Goal: Task Accomplishment & Management: Use online tool/utility

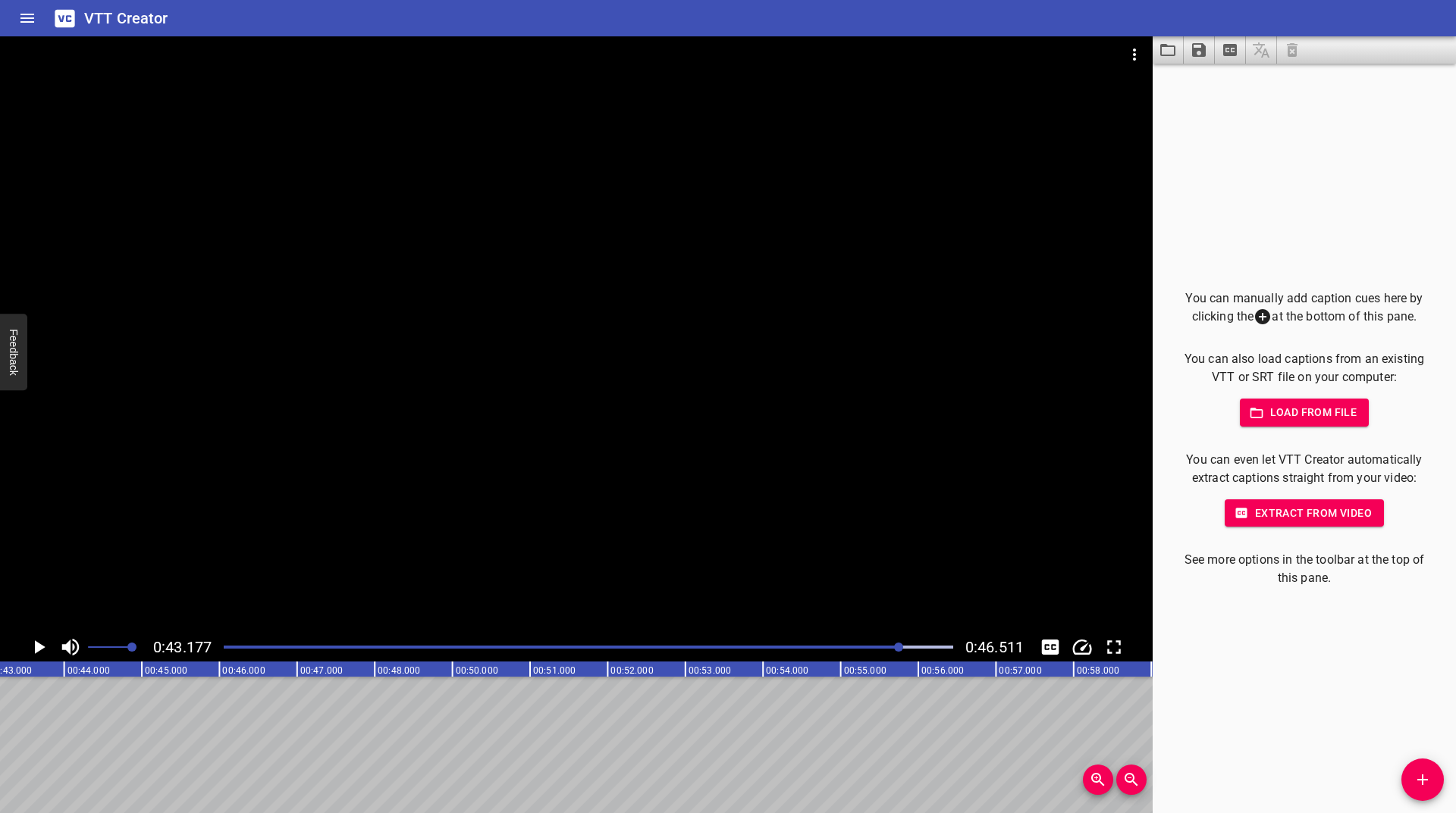
click at [727, 647] on div "Play progress" at bounding box center [537, 648] width 730 height 3
click at [698, 649] on div at bounding box center [588, 647] width 748 height 21
click at [676, 647] on div "Play progress" at bounding box center [334, 648] width 730 height 3
click at [654, 648] on div "Play progress" at bounding box center [312, 648] width 730 height 3
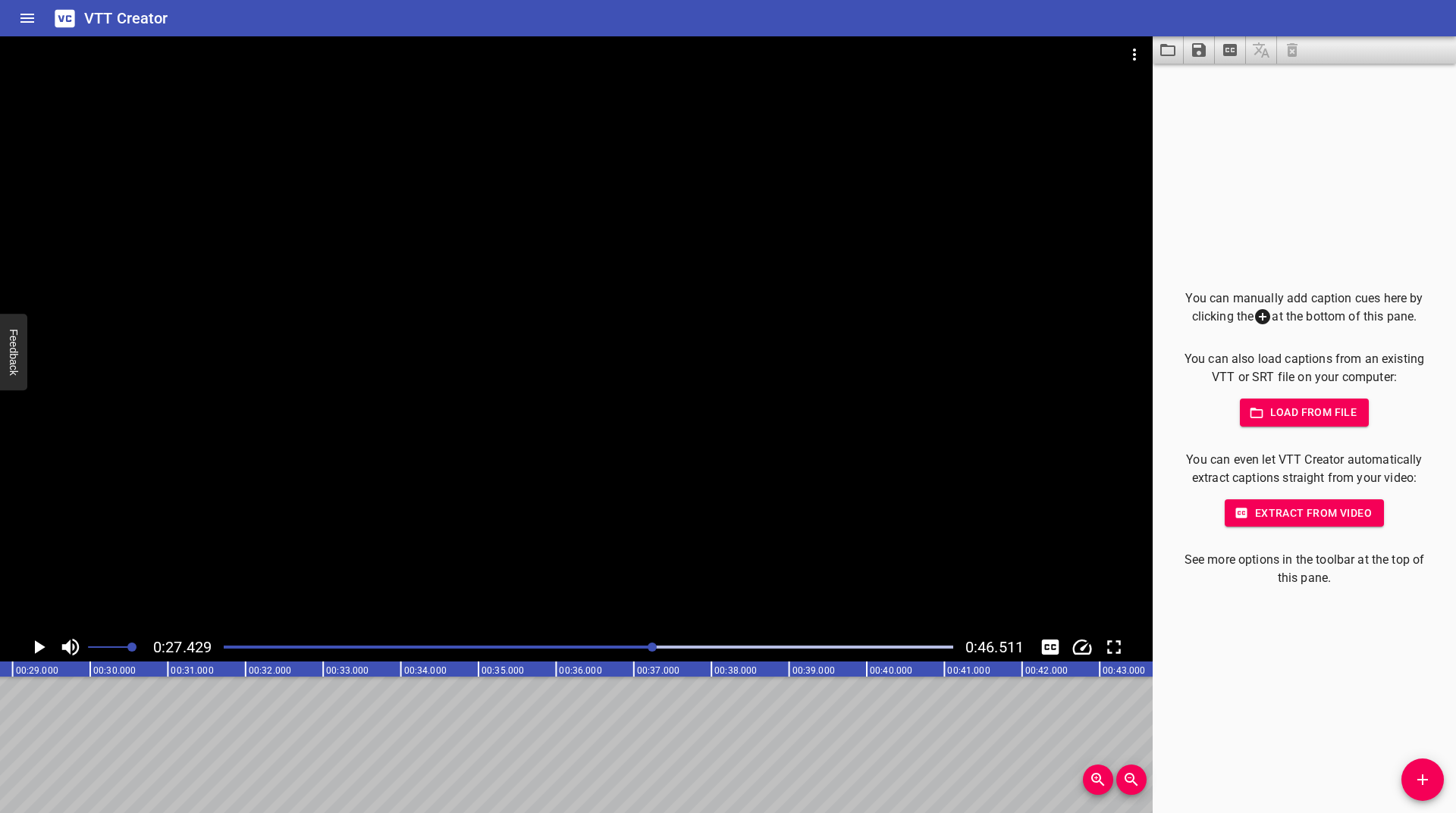
scroll to position [0, 2130]
click at [33, 649] on icon "Play/Pause" at bounding box center [39, 647] width 23 height 23
click at [33, 649] on icon "Play/Pause" at bounding box center [39, 647] width 11 height 13
click at [641, 647] on div "Play progress" at bounding box center [298, 648] width 730 height 3
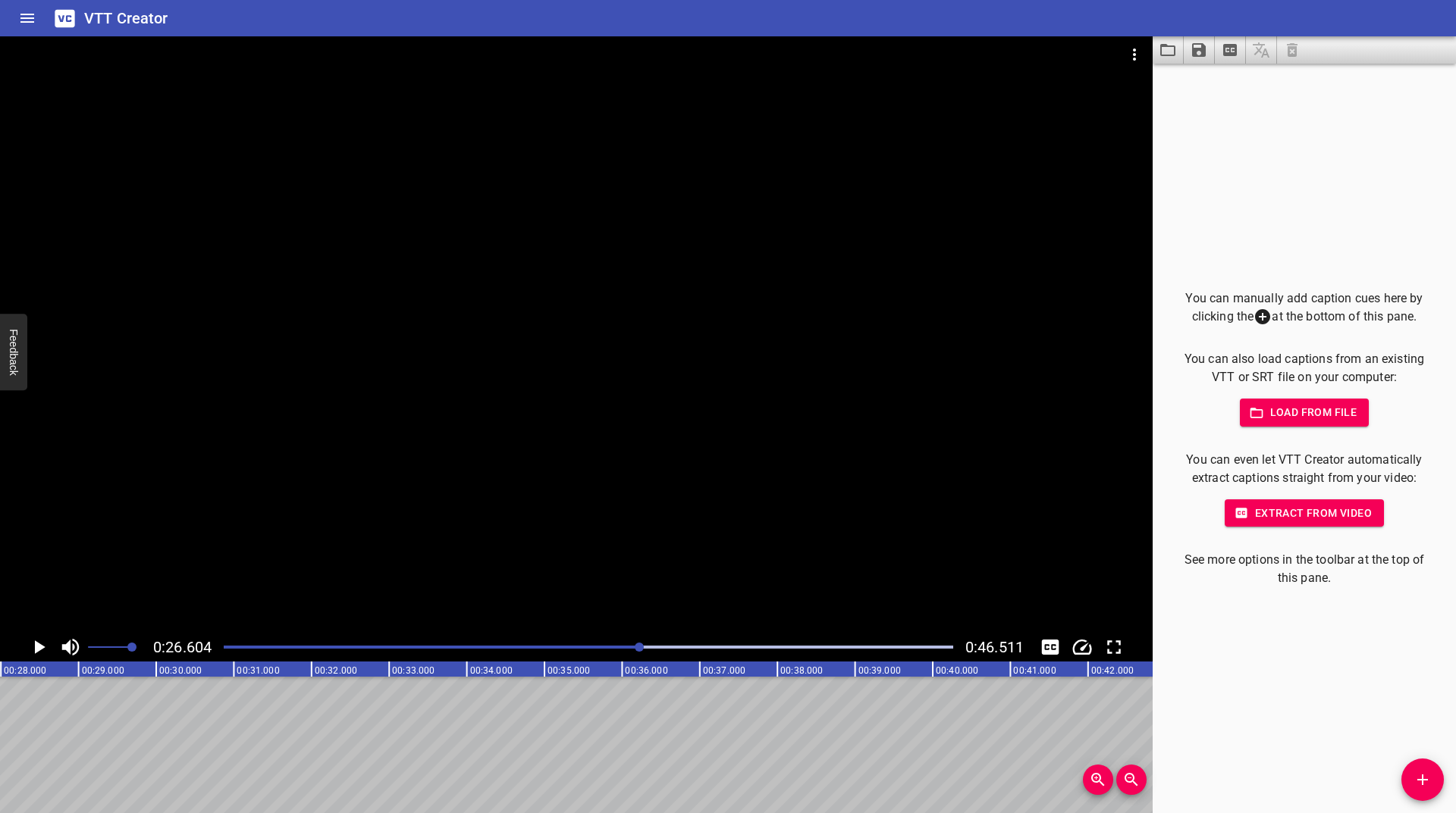
scroll to position [0, 2066]
click at [625, 647] on div "Play progress" at bounding box center [277, 648] width 730 height 3
click at [597, 649] on div at bounding box center [588, 647] width 748 height 21
click at [555, 656] on div at bounding box center [588, 647] width 748 height 21
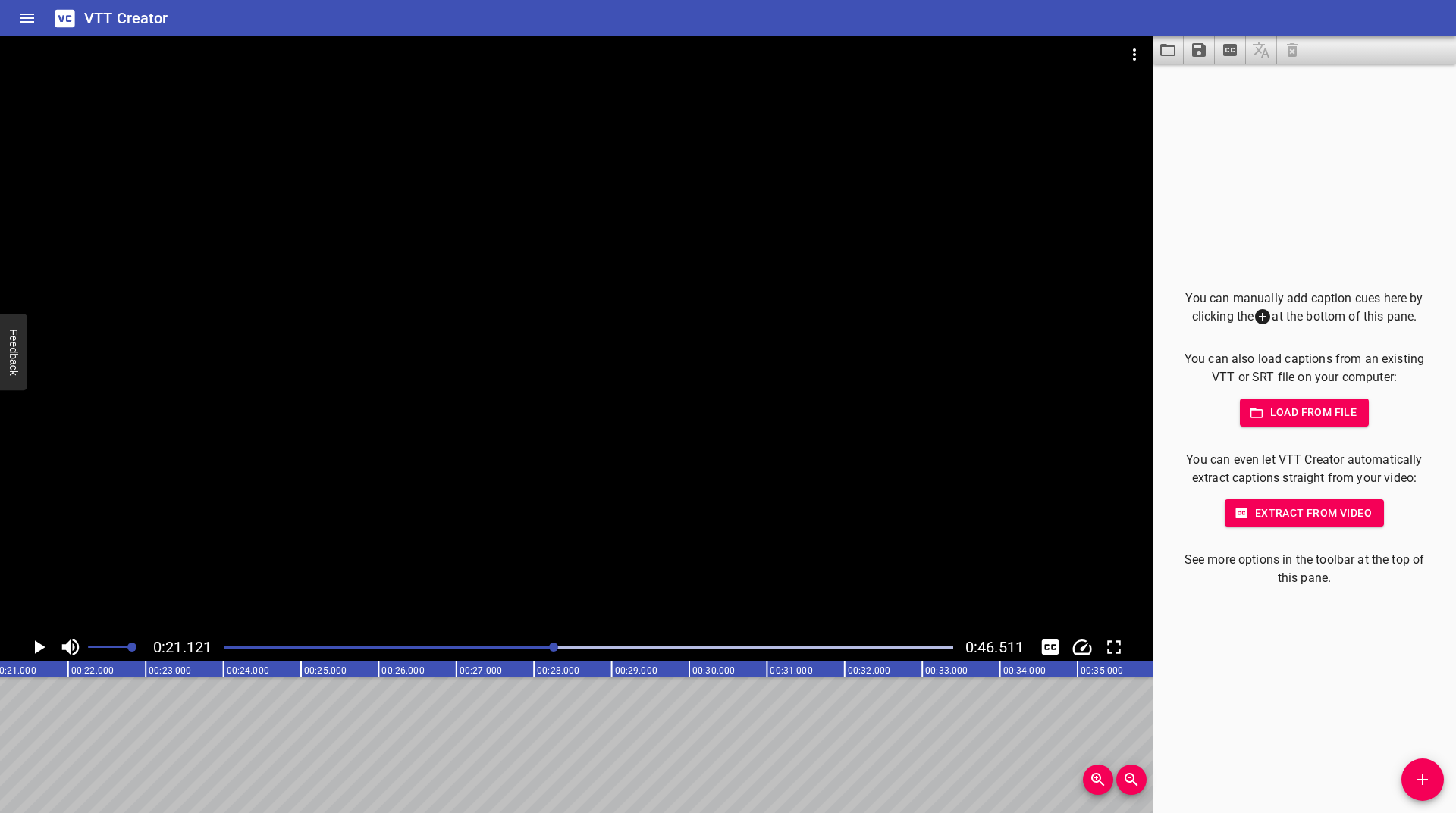
click at [536, 648] on div "Play progress" at bounding box center [191, 648] width 730 height 3
click at [490, 643] on div at bounding box center [588, 647] width 748 height 21
click at [442, 651] on div at bounding box center [588, 647] width 748 height 21
click at [41, 649] on icon "Play/Pause" at bounding box center [40, 647] width 10 height 13
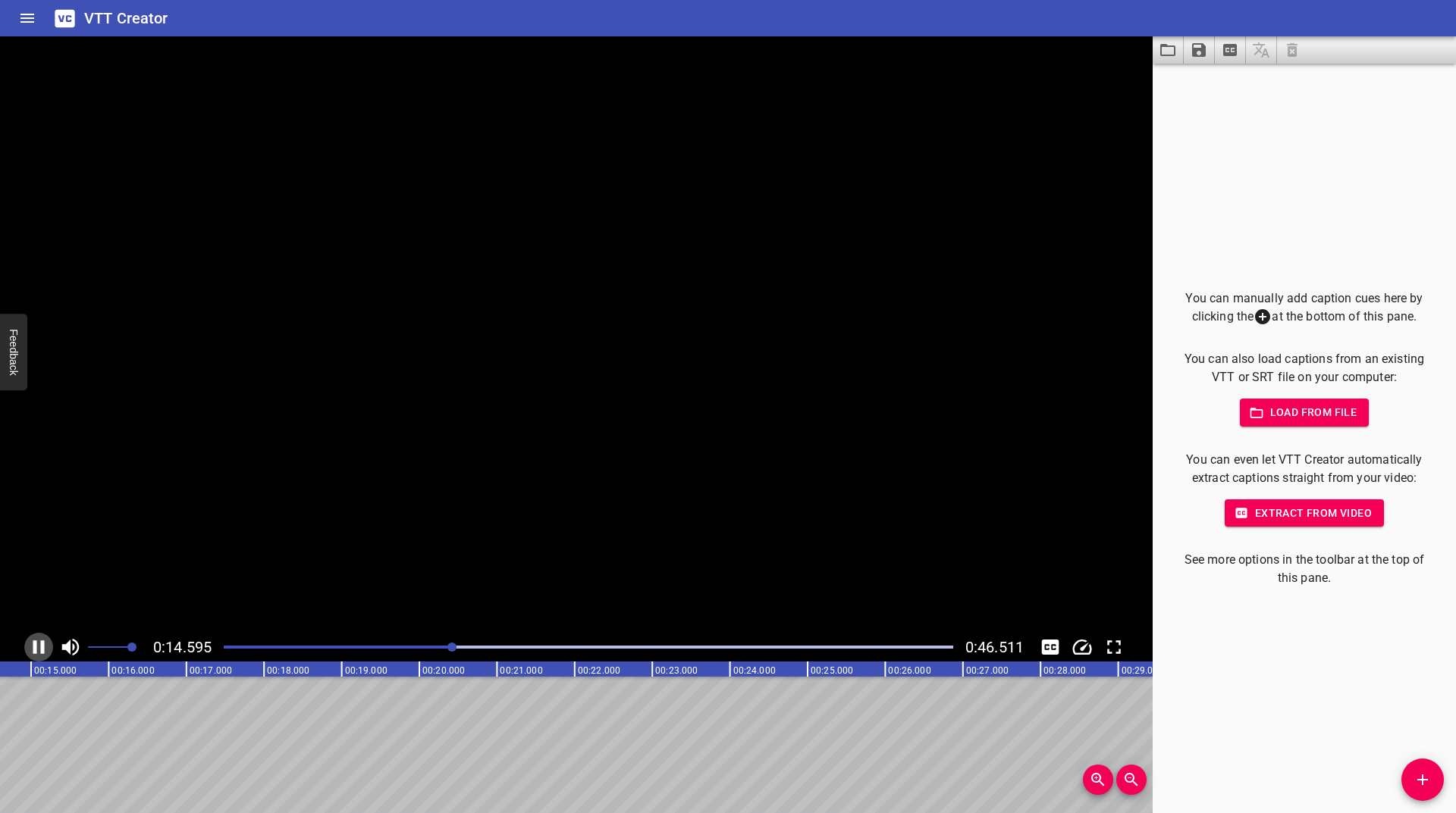
click at [41, 649] on icon "Play/Pause" at bounding box center [39, 647] width 11 height 13
click at [440, 649] on div at bounding box center [588, 647] width 748 height 21
click at [426, 648] on div "Play progress" at bounding box center [75, 648] width 730 height 3
click at [411, 647] on div "Play progress" at bounding box center [61, 648] width 730 height 3
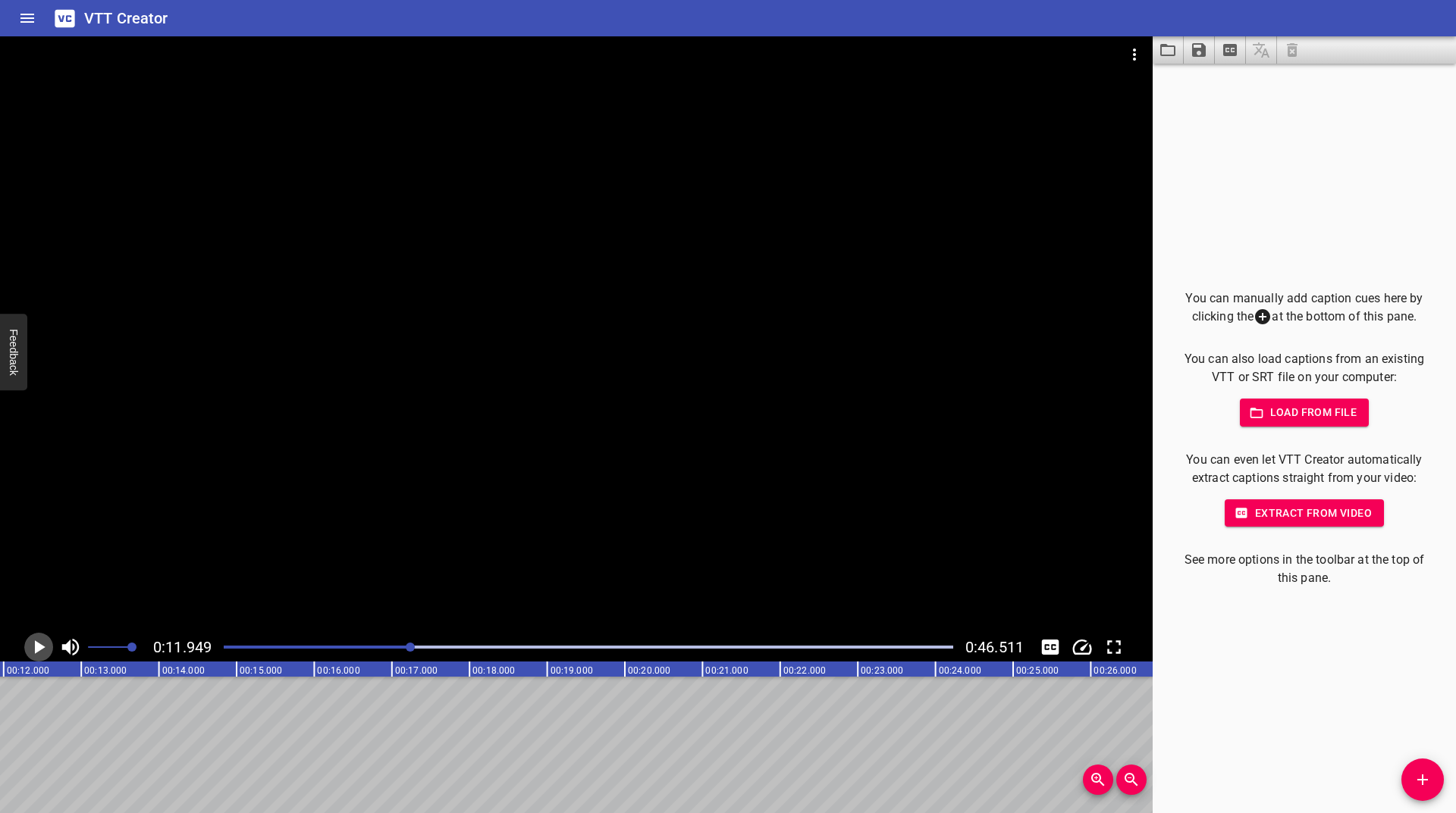
click at [37, 649] on icon "Play/Pause" at bounding box center [40, 647] width 10 height 13
click at [37, 649] on icon "Play/Pause" at bounding box center [39, 647] width 23 height 23
click at [37, 649] on icon "Play/Pause" at bounding box center [40, 647] width 10 height 13
click at [37, 649] on icon "Play/Pause" at bounding box center [39, 647] width 23 height 23
click at [37, 649] on icon "Play/Pause" at bounding box center [40, 647] width 10 height 13
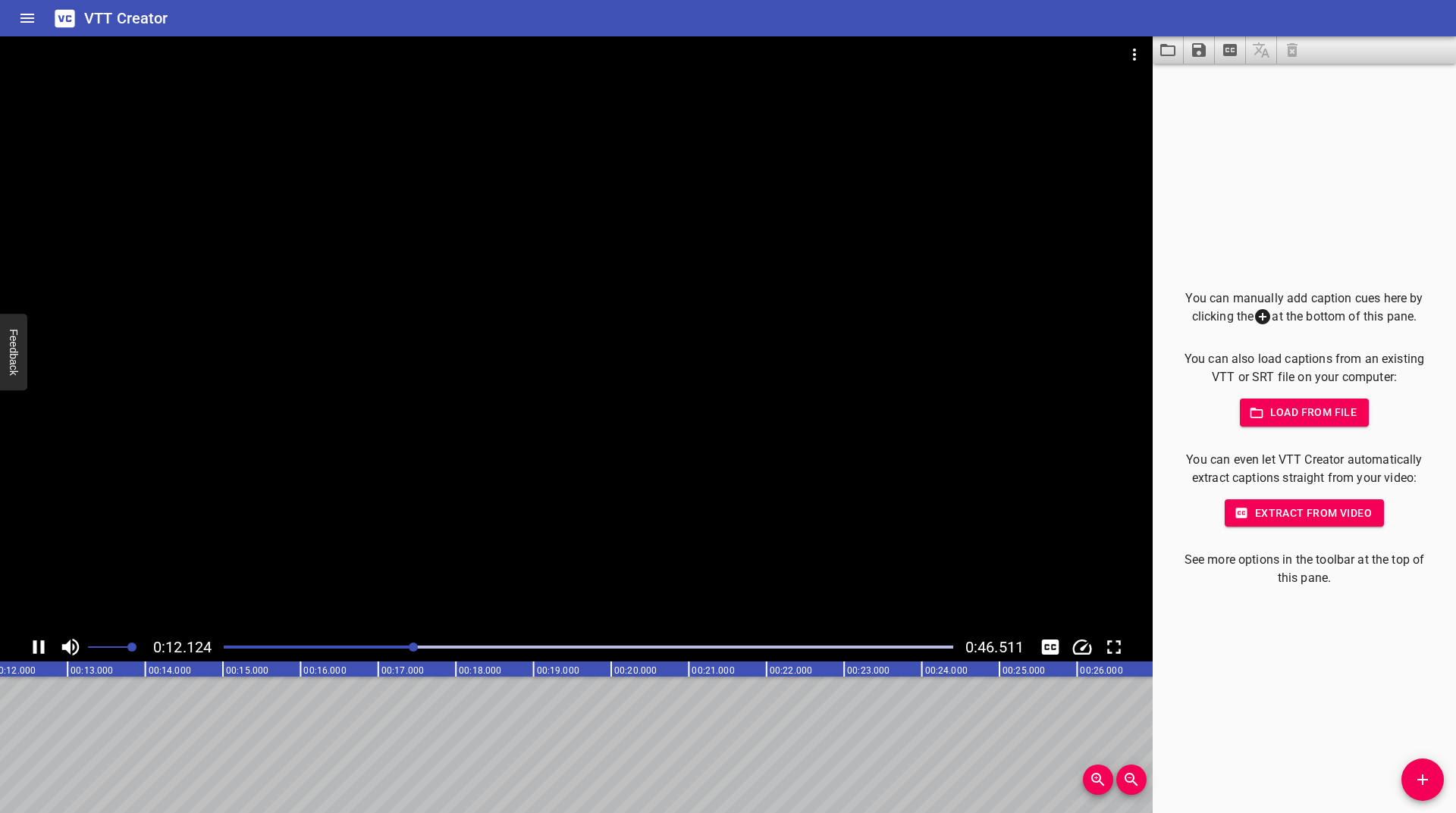
click at [37, 649] on icon "Play/Pause" at bounding box center [39, 647] width 23 height 23
click at [37, 649] on icon "Play/Pause" at bounding box center [40, 647] width 10 height 13
click at [37, 649] on icon "Play/Pause" at bounding box center [39, 647] width 23 height 23
click at [37, 649] on icon "Play/Pause" at bounding box center [40, 647] width 10 height 13
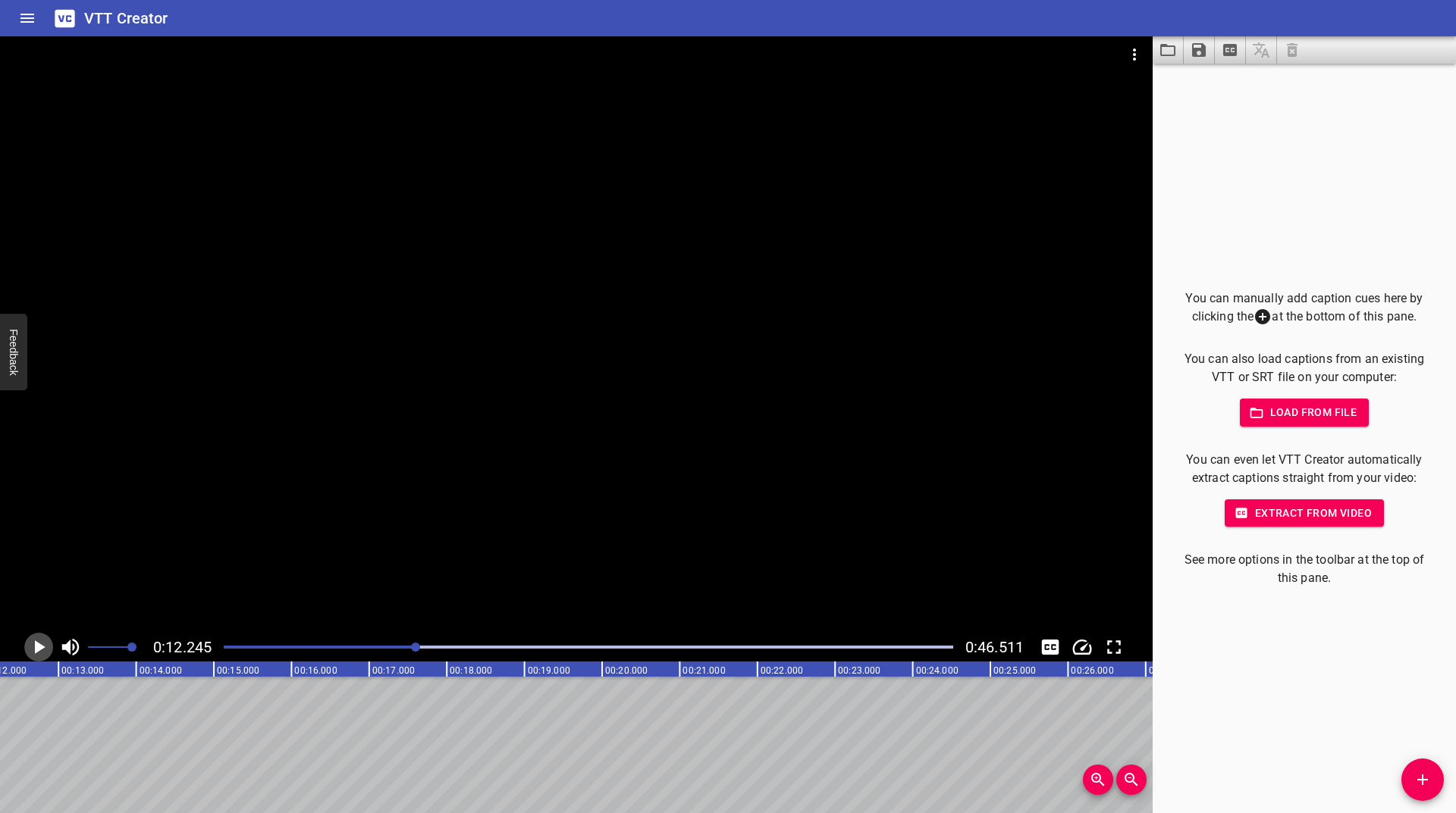
click at [37, 649] on icon "Play/Pause" at bounding box center [40, 647] width 10 height 13
click at [411, 650] on div at bounding box center [588, 647] width 748 height 21
click at [36, 646] on icon "Play/Pause" at bounding box center [40, 647] width 10 height 13
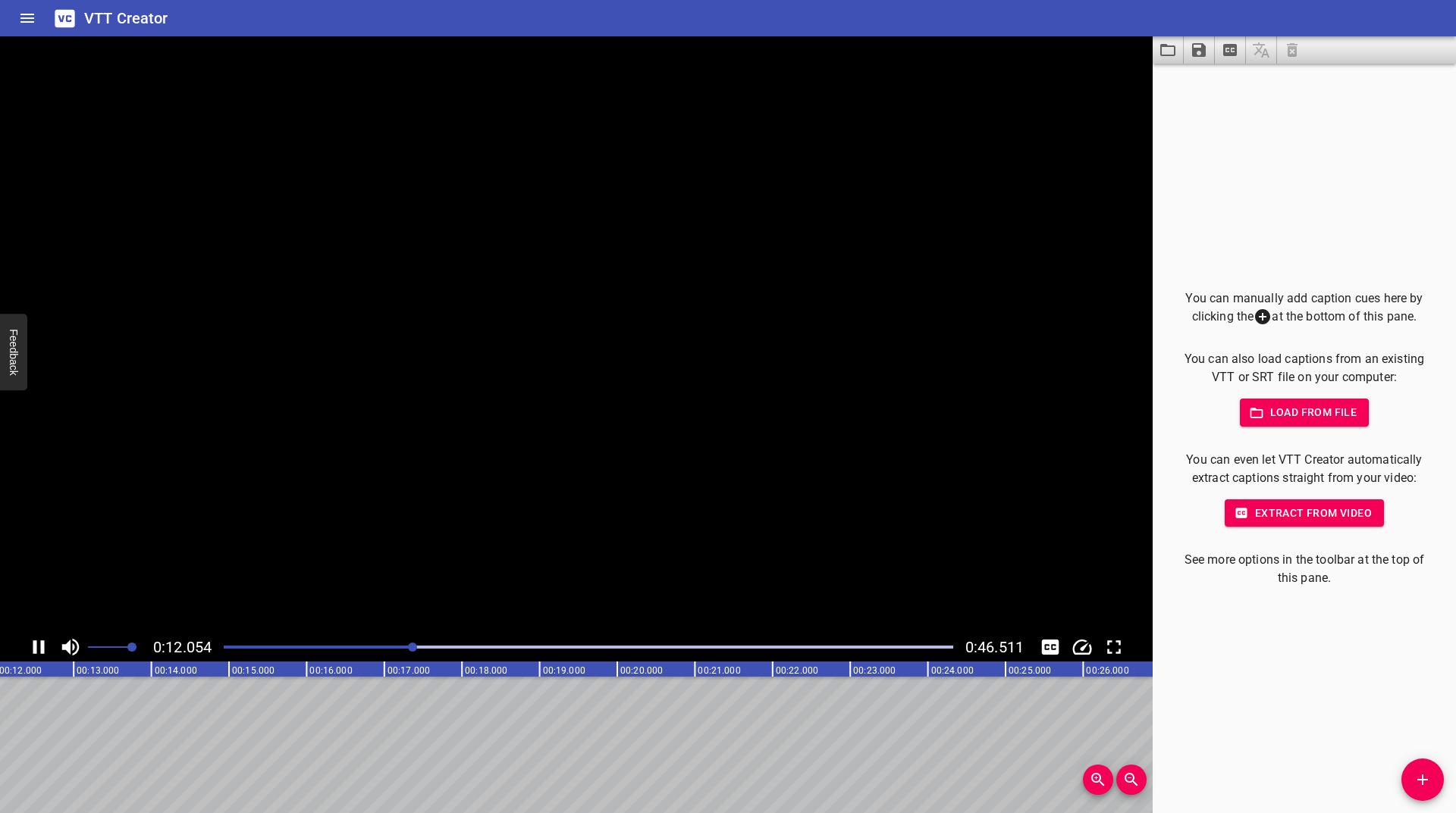
click at [37, 646] on icon "Play/Pause" at bounding box center [39, 647] width 23 height 23
click at [1416, 782] on icon "Add Cue" at bounding box center [1422, 780] width 18 height 18
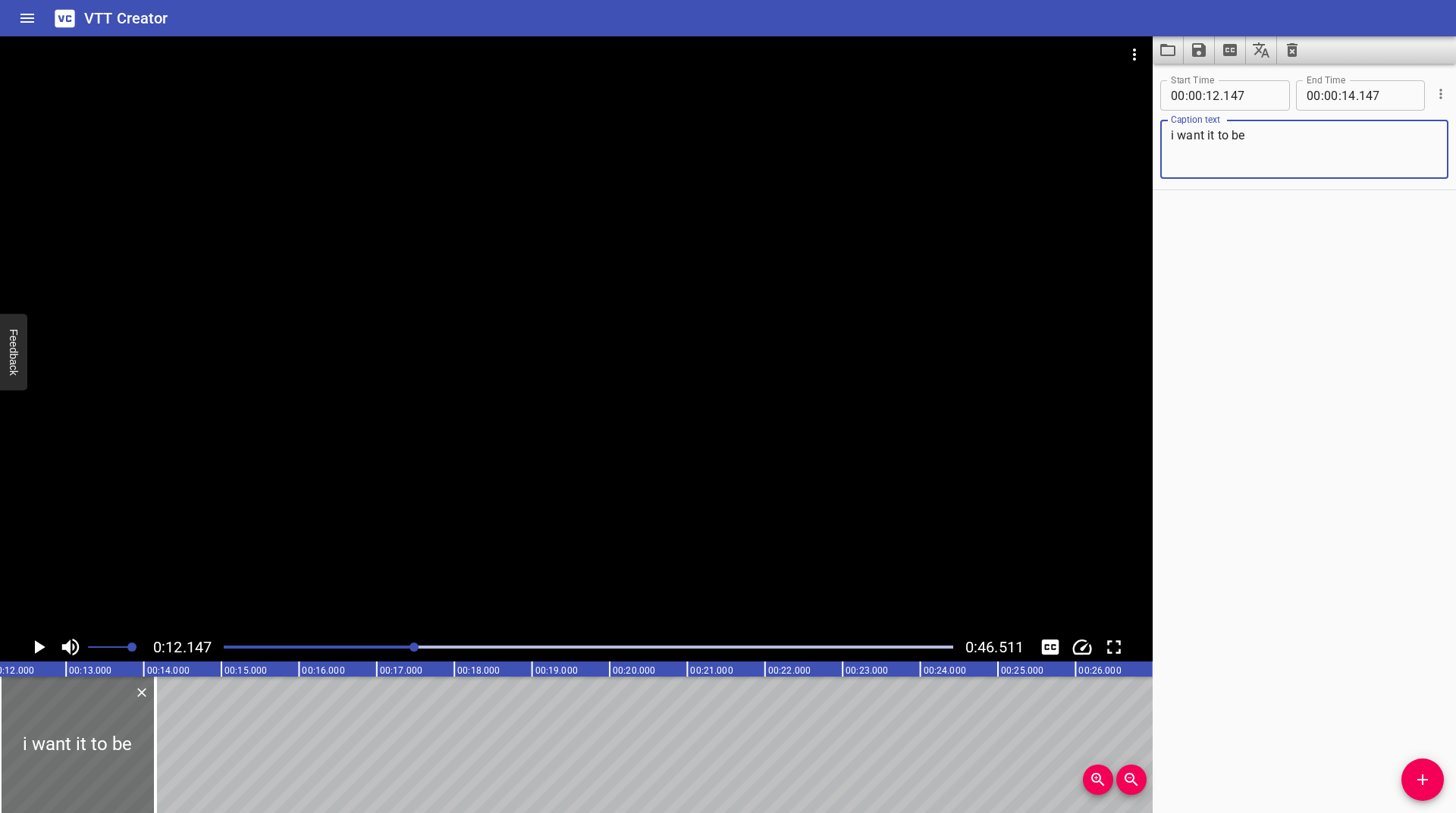
type textarea "i want it to be"
click at [38, 645] on icon "Play/Pause" at bounding box center [40, 647] width 10 height 13
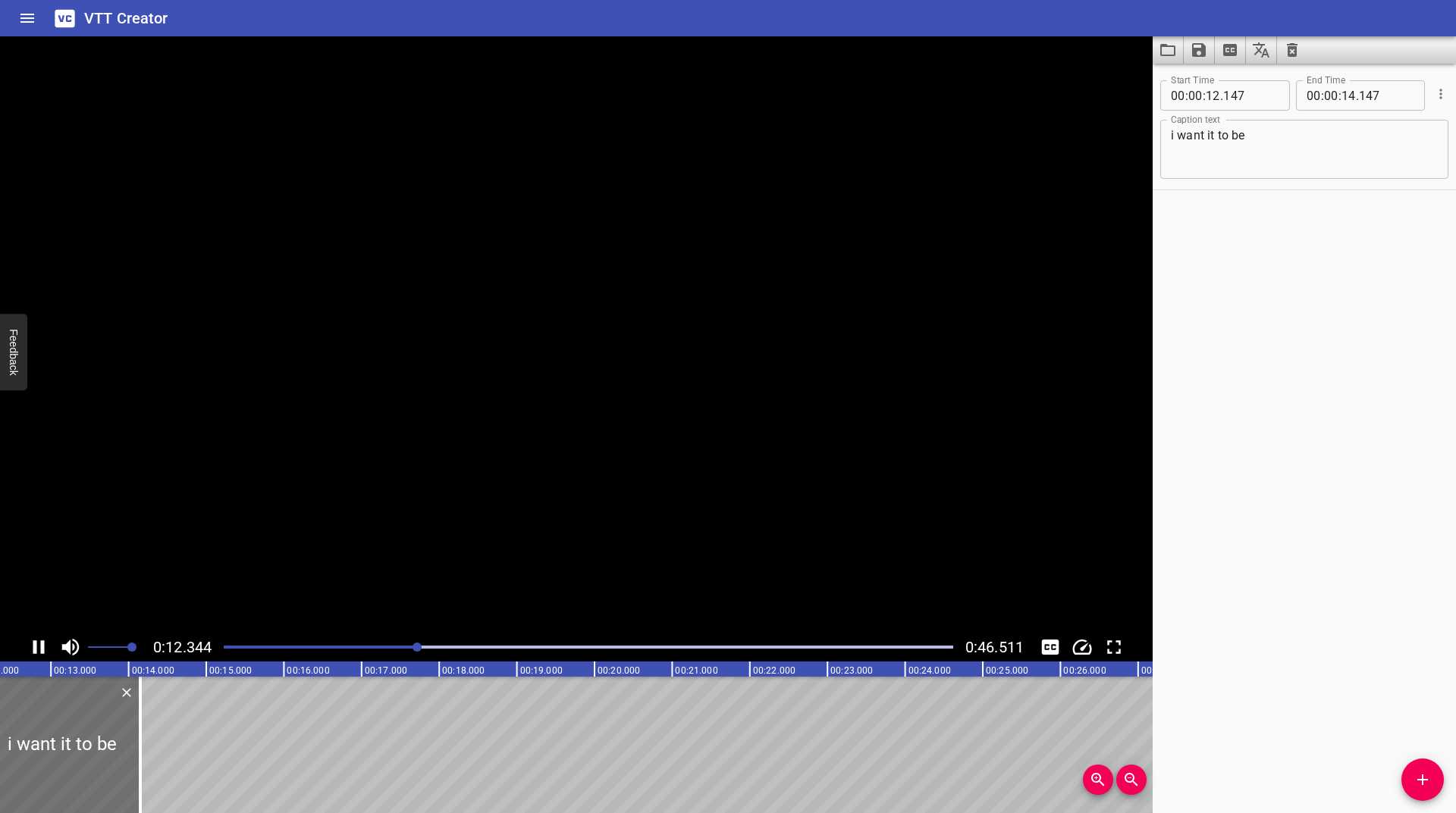
click at [38, 645] on icon "Play/Pause" at bounding box center [39, 647] width 23 height 23
click at [417, 647] on div at bounding box center [417, 648] width 9 height 9
click at [36, 648] on icon "Play/Pause" at bounding box center [40, 647] width 10 height 13
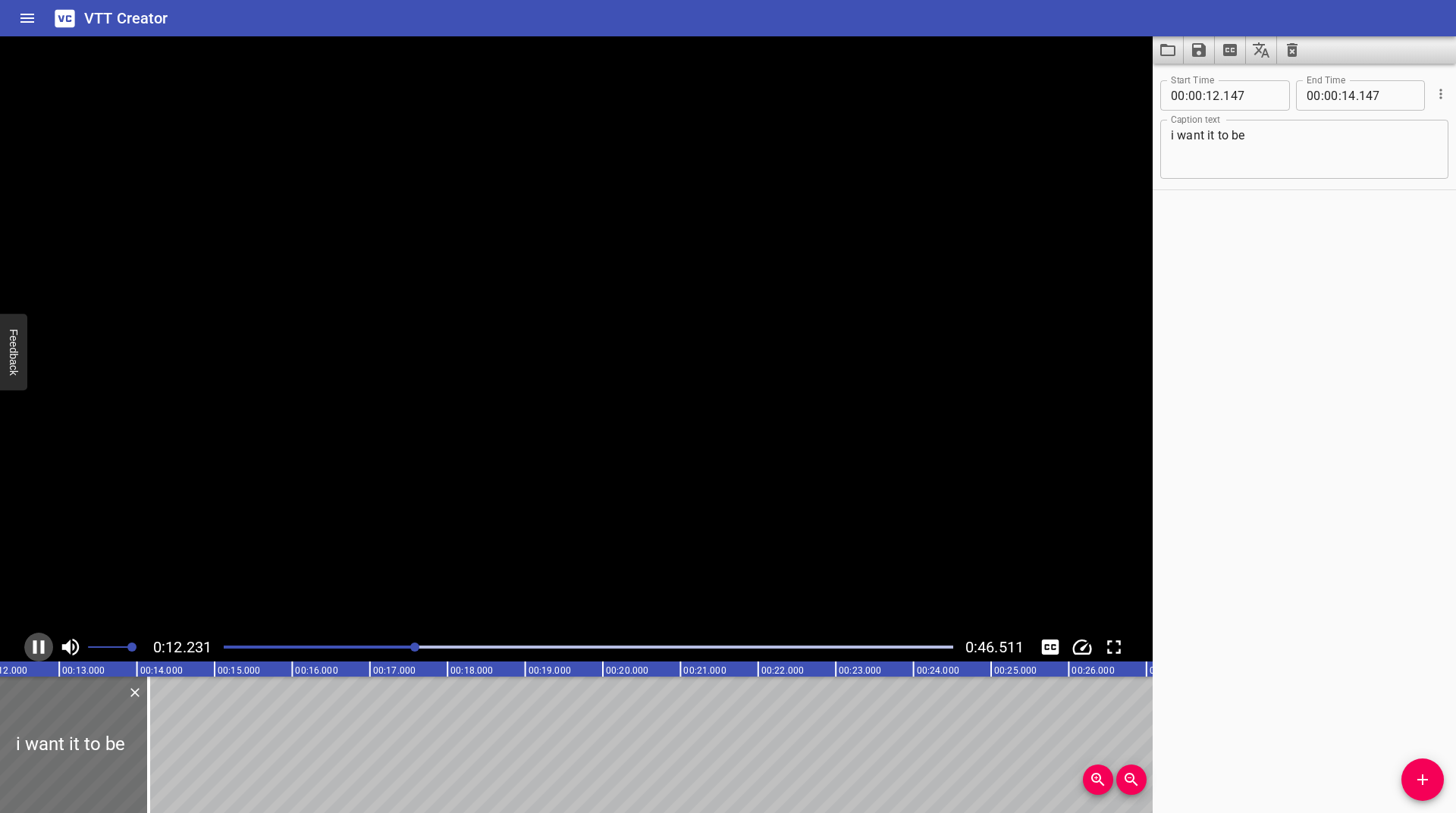
click at [36, 648] on icon "Play/Pause" at bounding box center [39, 647] width 11 height 13
click at [1417, 769] on button "Add Cue" at bounding box center [1423, 780] width 43 height 43
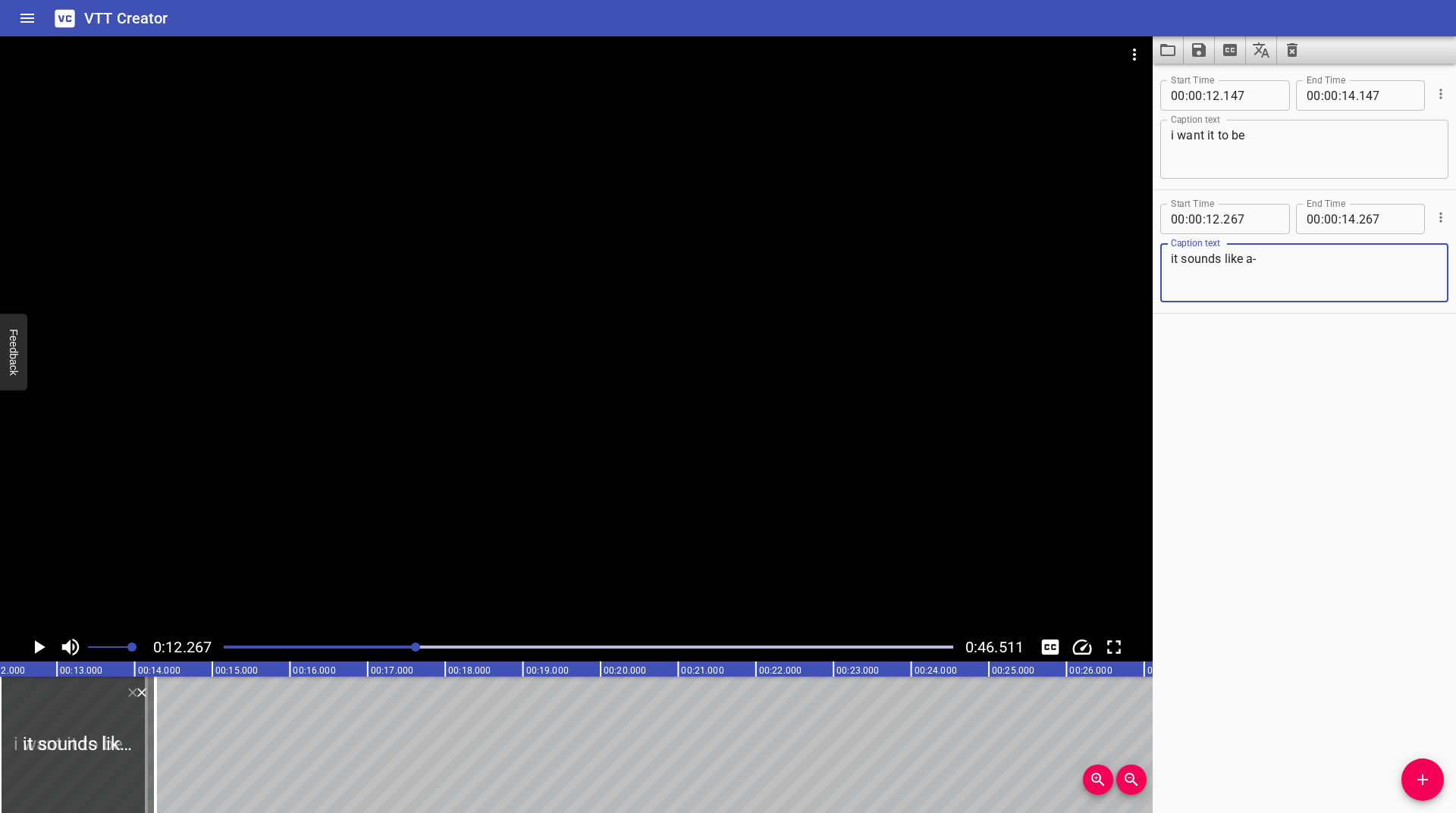
type textarea "it sounds like a-"
click at [38, 644] on icon "Play/Pause" at bounding box center [40, 647] width 10 height 13
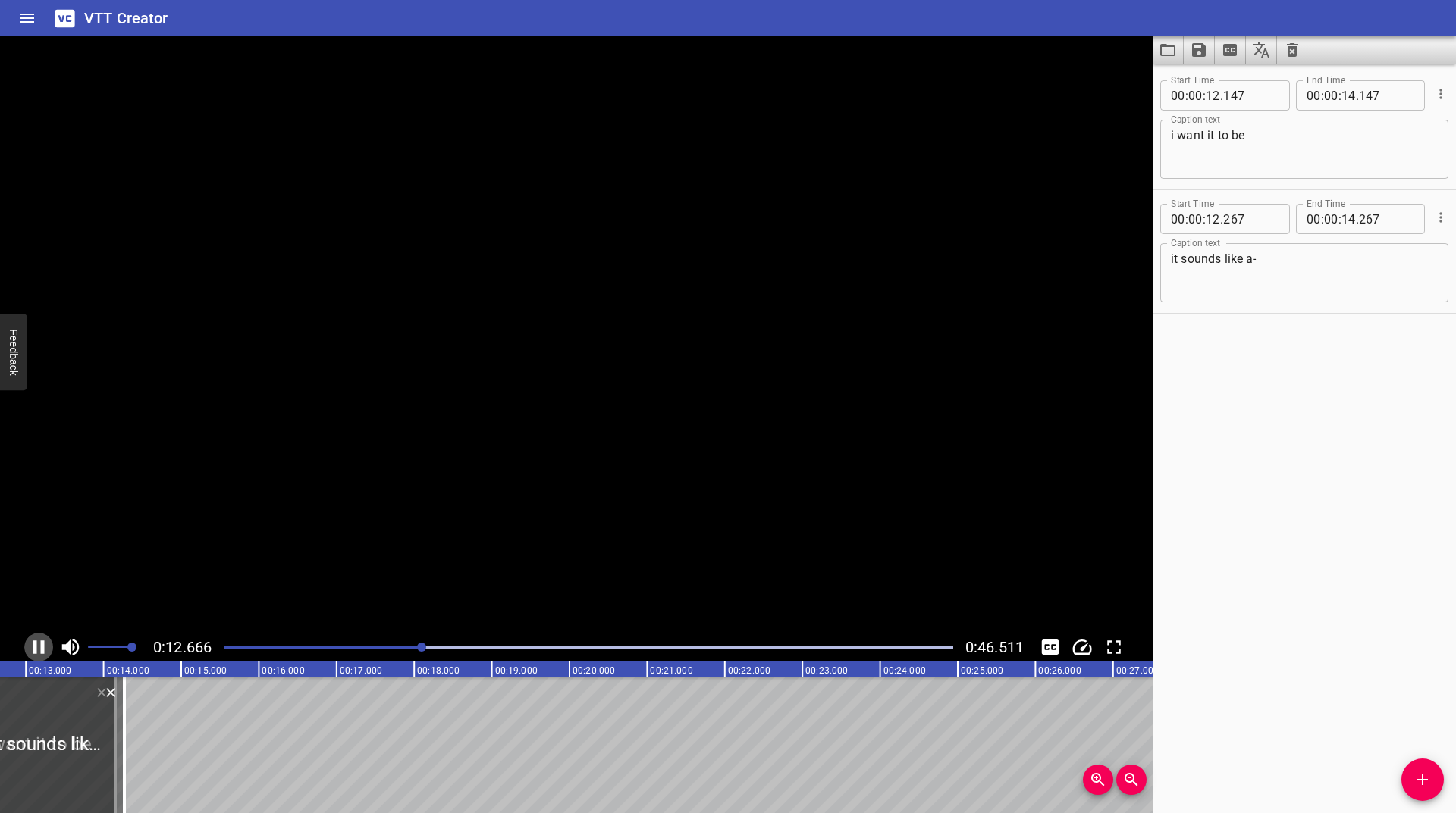
click at [38, 644] on icon "Play/Pause" at bounding box center [39, 647] width 23 height 23
click at [44, 648] on icon "Play/Pause" at bounding box center [40, 647] width 10 height 13
click at [44, 648] on icon "Play/Pause" at bounding box center [39, 647] width 11 height 13
click at [38, 648] on icon "Play/Pause" at bounding box center [40, 647] width 10 height 13
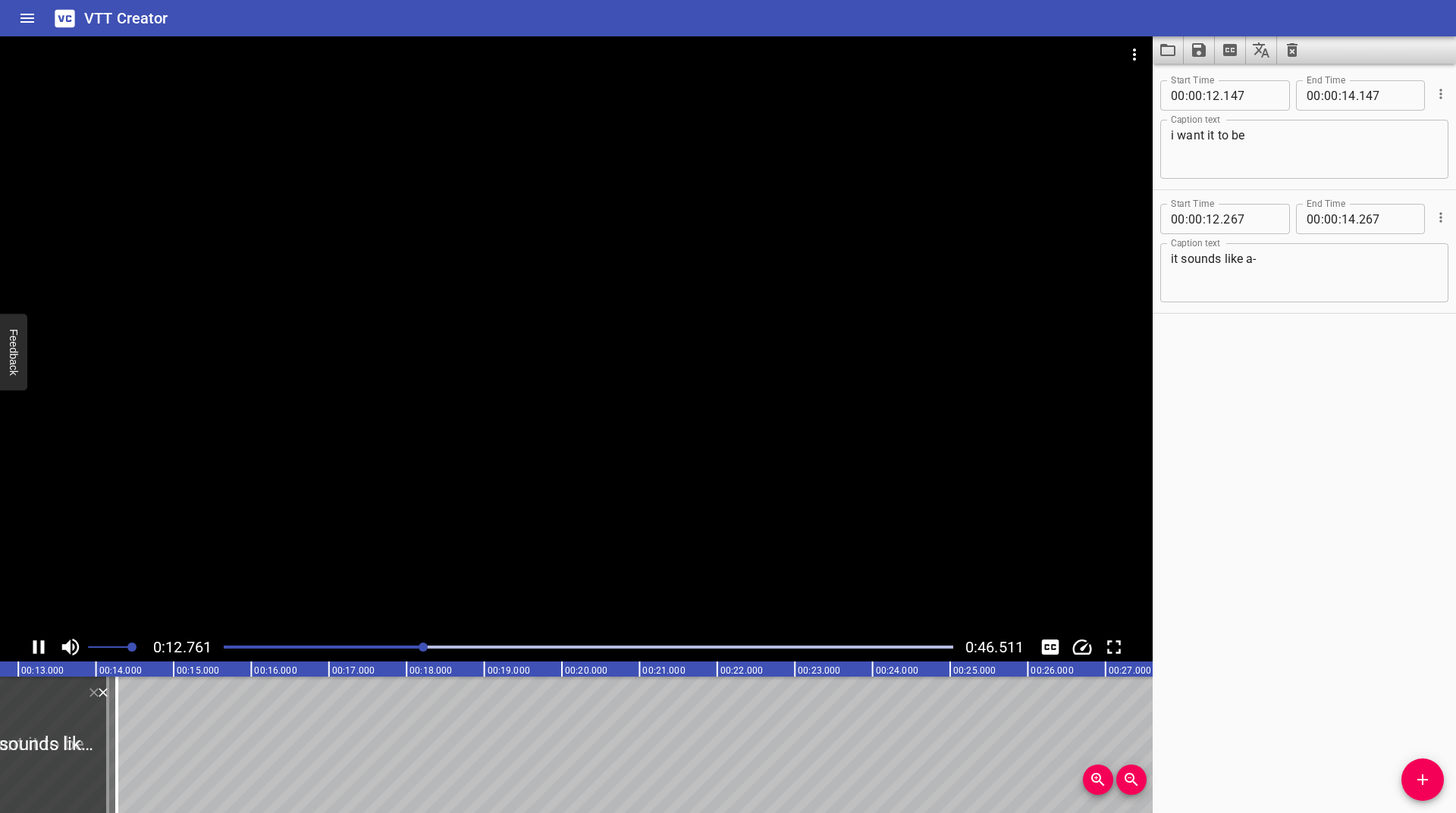
click at [38, 648] on icon "Play/Pause" at bounding box center [39, 647] width 23 height 23
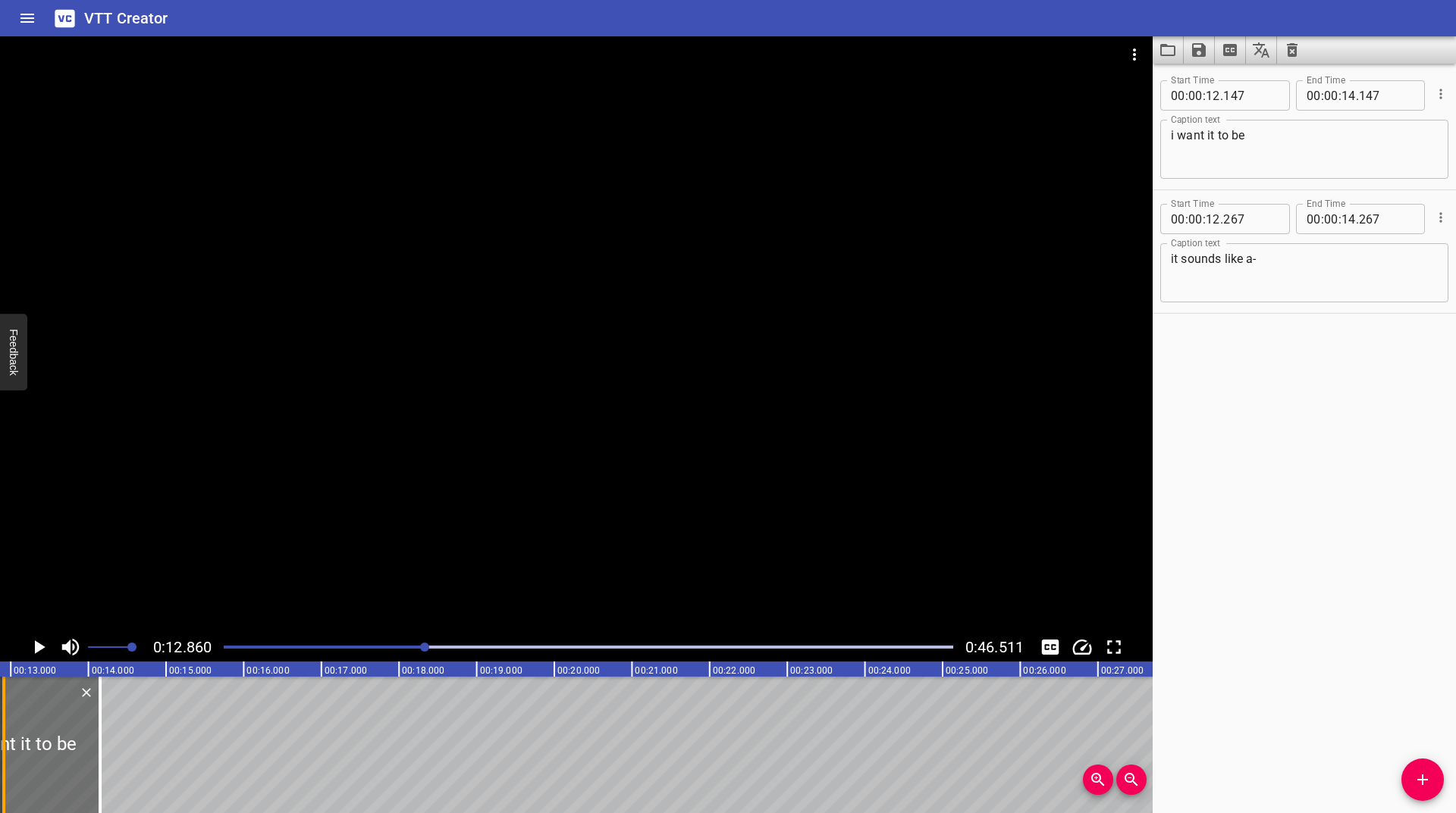
drag, startPoint x: 111, startPoint y: 734, endPoint x: 6, endPoint y: 751, distance: 106.4
click at [6, 751] on div at bounding box center [3, 745] width 15 height 137
type input "12"
type input "910"
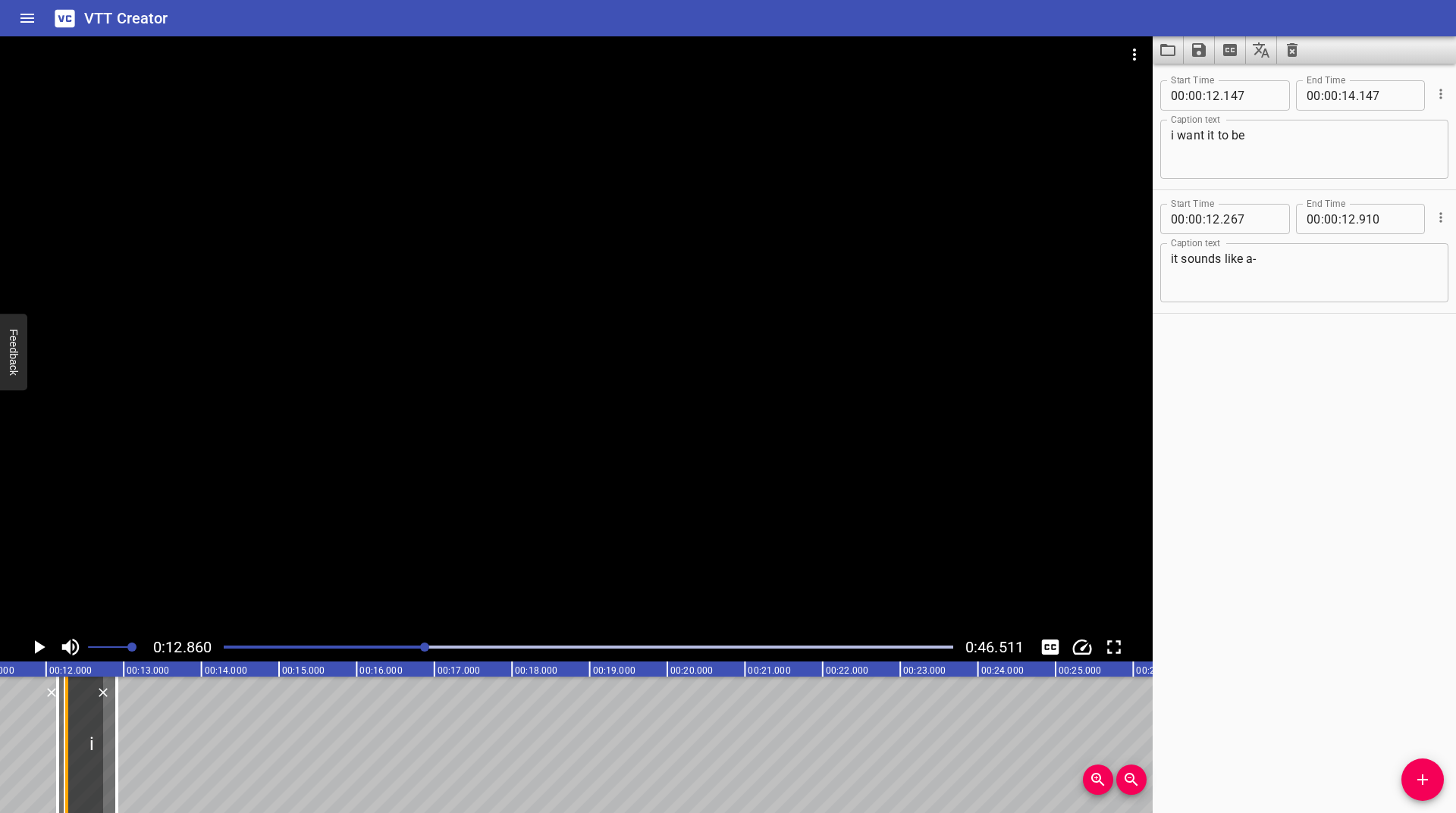
scroll to position [0, 857]
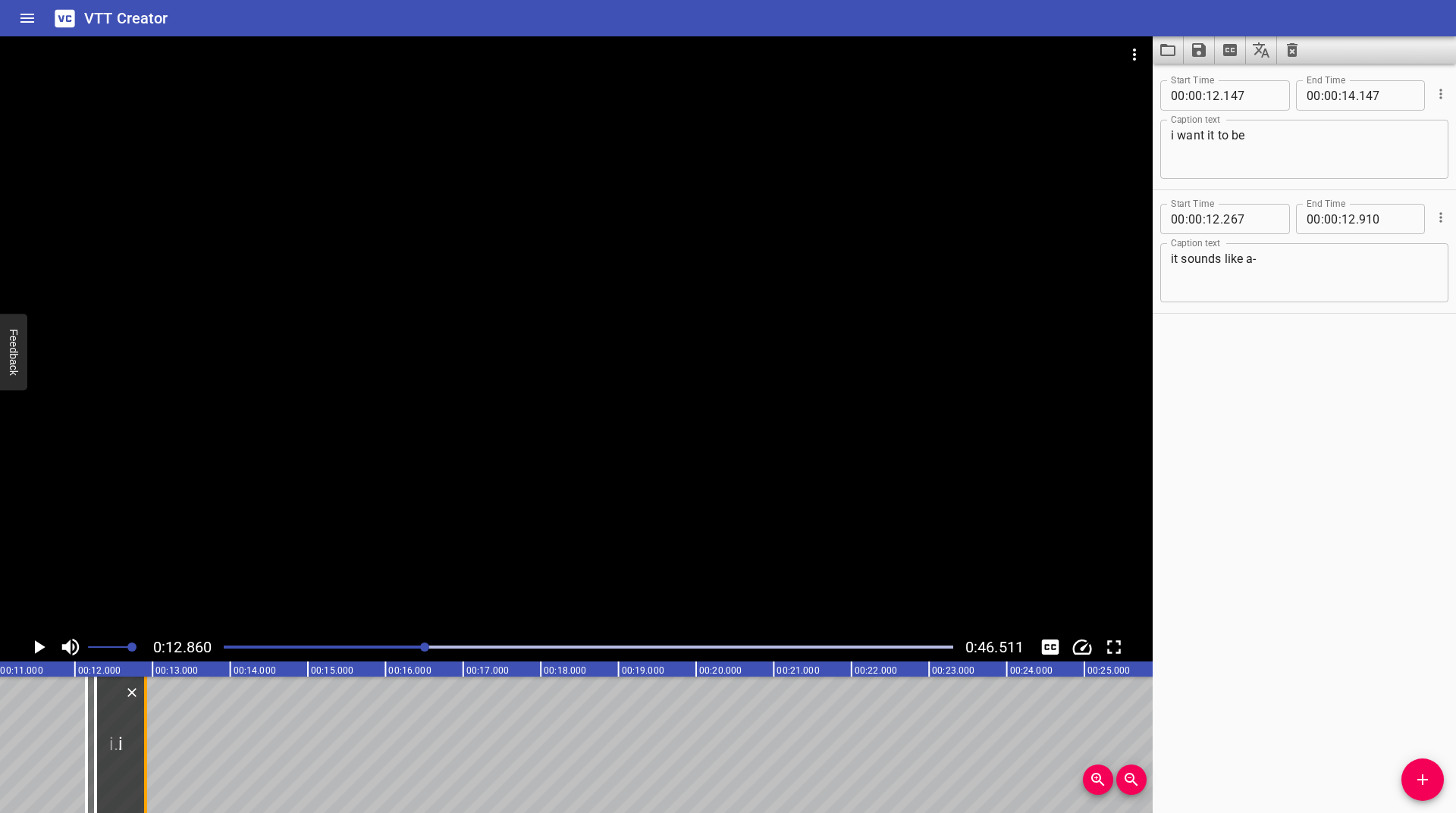
drag, startPoint x: 94, startPoint y: 719, endPoint x: 139, endPoint y: 734, distance: 47.4
click at [139, 734] on div "i want it to be it sounds like a-" at bounding box center [1473, 745] width 4659 height 137
type input "12"
type input "907"
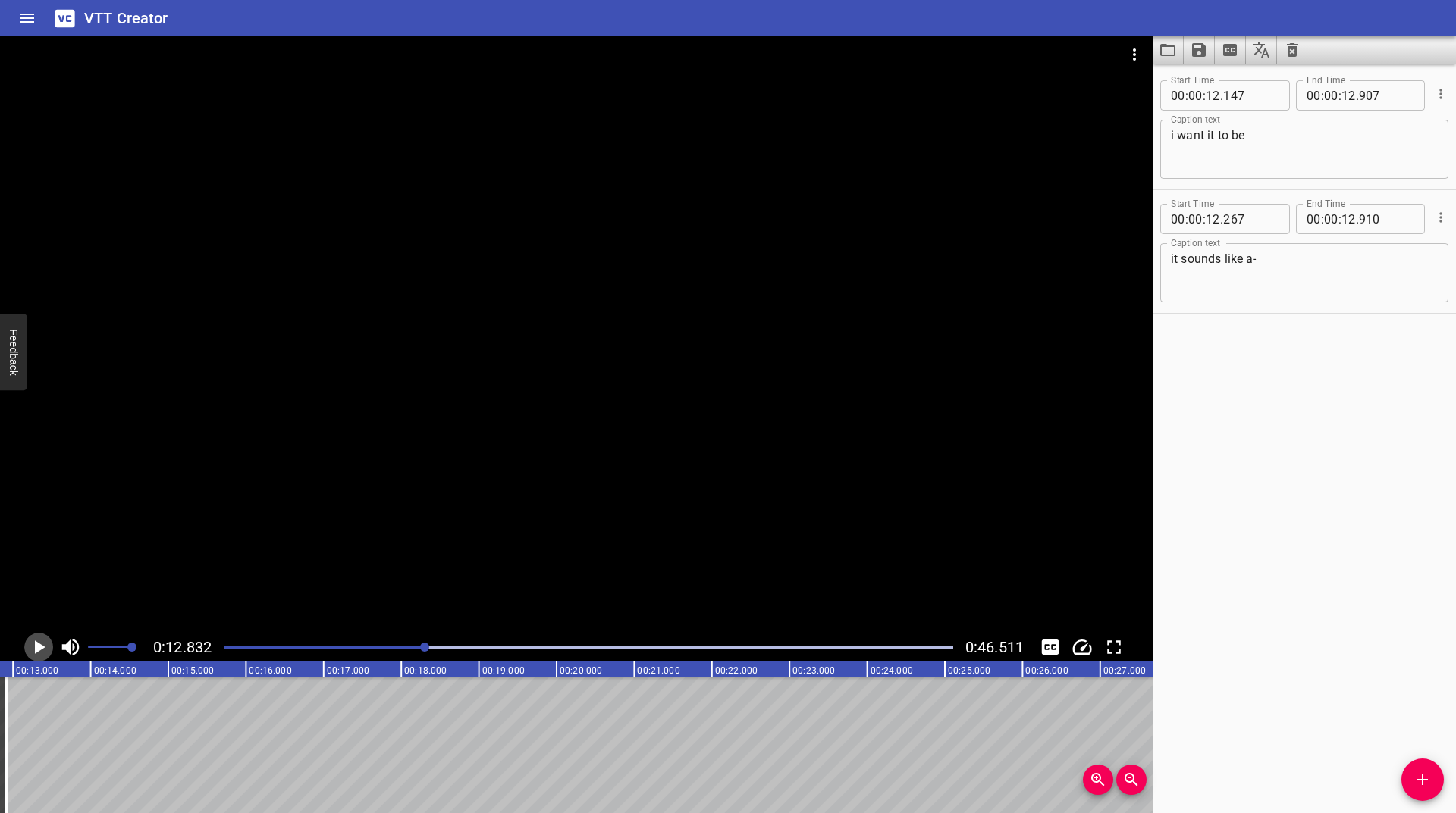
click at [36, 650] on icon "Play/Pause" at bounding box center [40, 647] width 10 height 13
click at [36, 650] on icon "Play/Pause" at bounding box center [39, 647] width 11 height 13
click at [36, 650] on icon "Play/Pause" at bounding box center [40, 647] width 10 height 13
click at [36, 650] on icon "Play/Pause" at bounding box center [39, 647] width 11 height 13
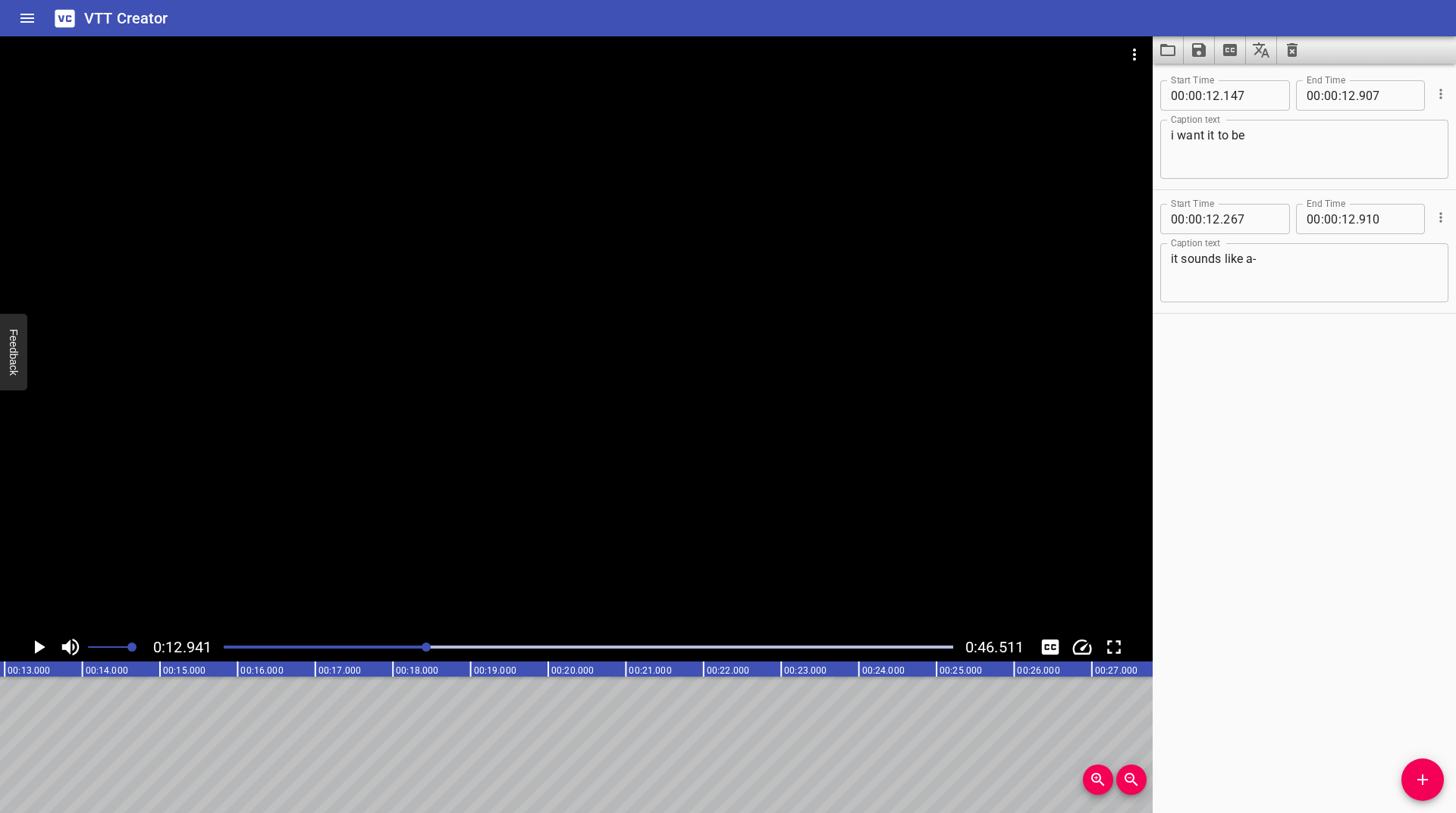
click at [1424, 766] on button "Add Cue" at bounding box center [1423, 780] width 43 height 43
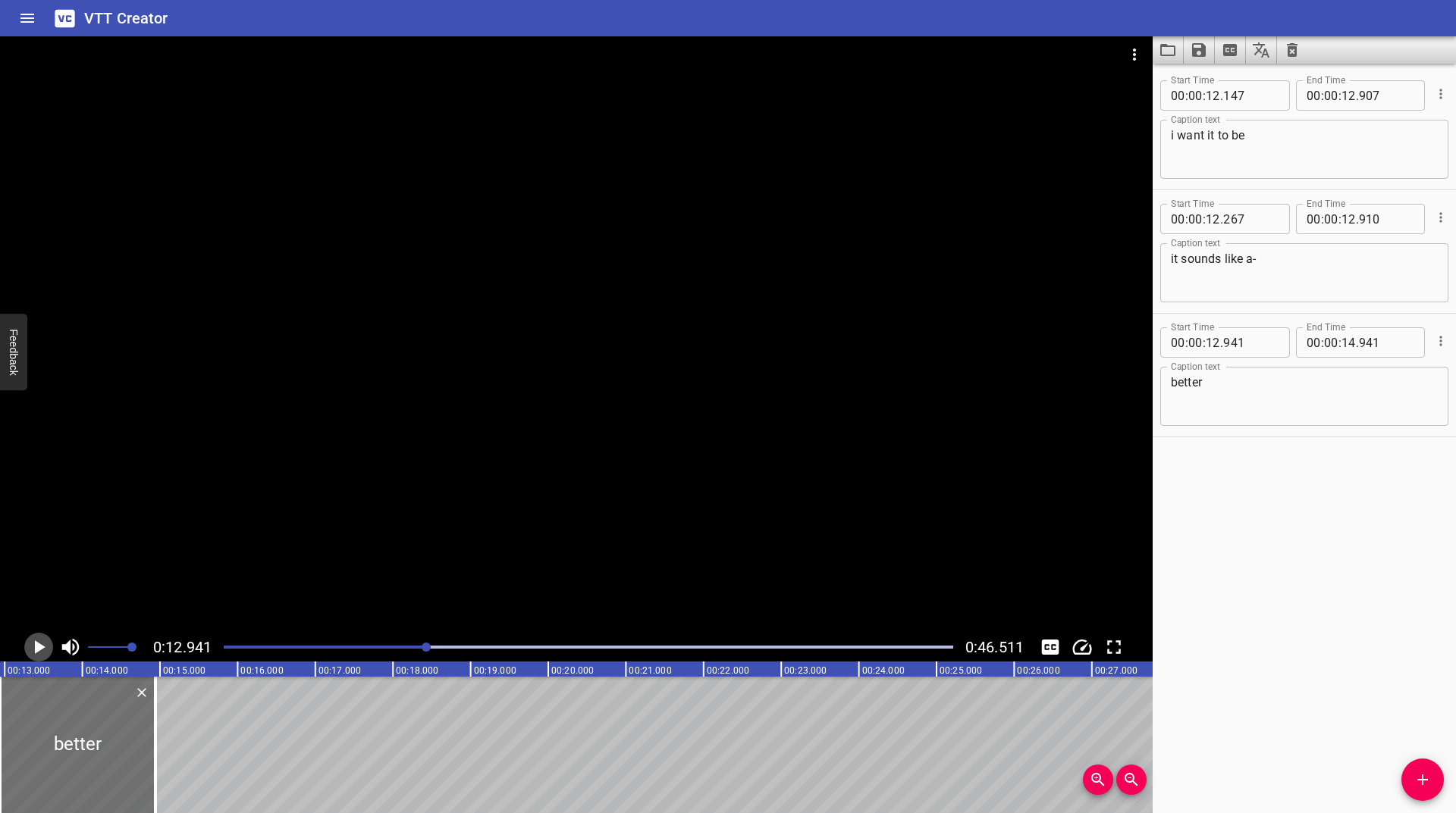
click at [38, 645] on icon "Play/Pause" at bounding box center [40, 647] width 10 height 13
click at [38, 645] on icon "Play/Pause" at bounding box center [39, 647] width 23 height 23
click at [1238, 376] on textarea "better" at bounding box center [1304, 396] width 267 height 43
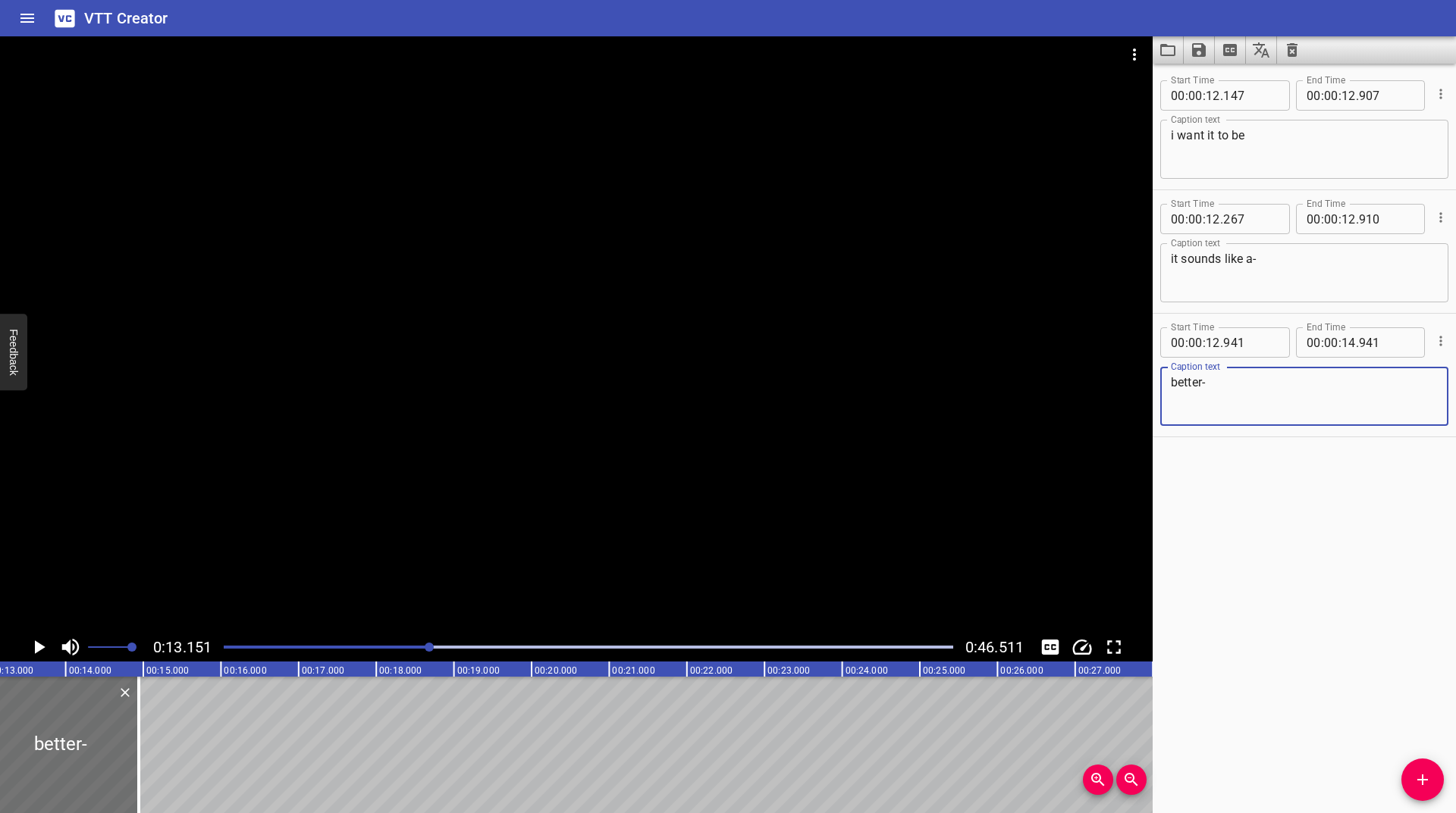
type textarea "better-"
click at [36, 647] on icon "Play/Pause" at bounding box center [40, 647] width 10 height 13
click at [36, 647] on icon "Play/Pause" at bounding box center [39, 647] width 11 height 13
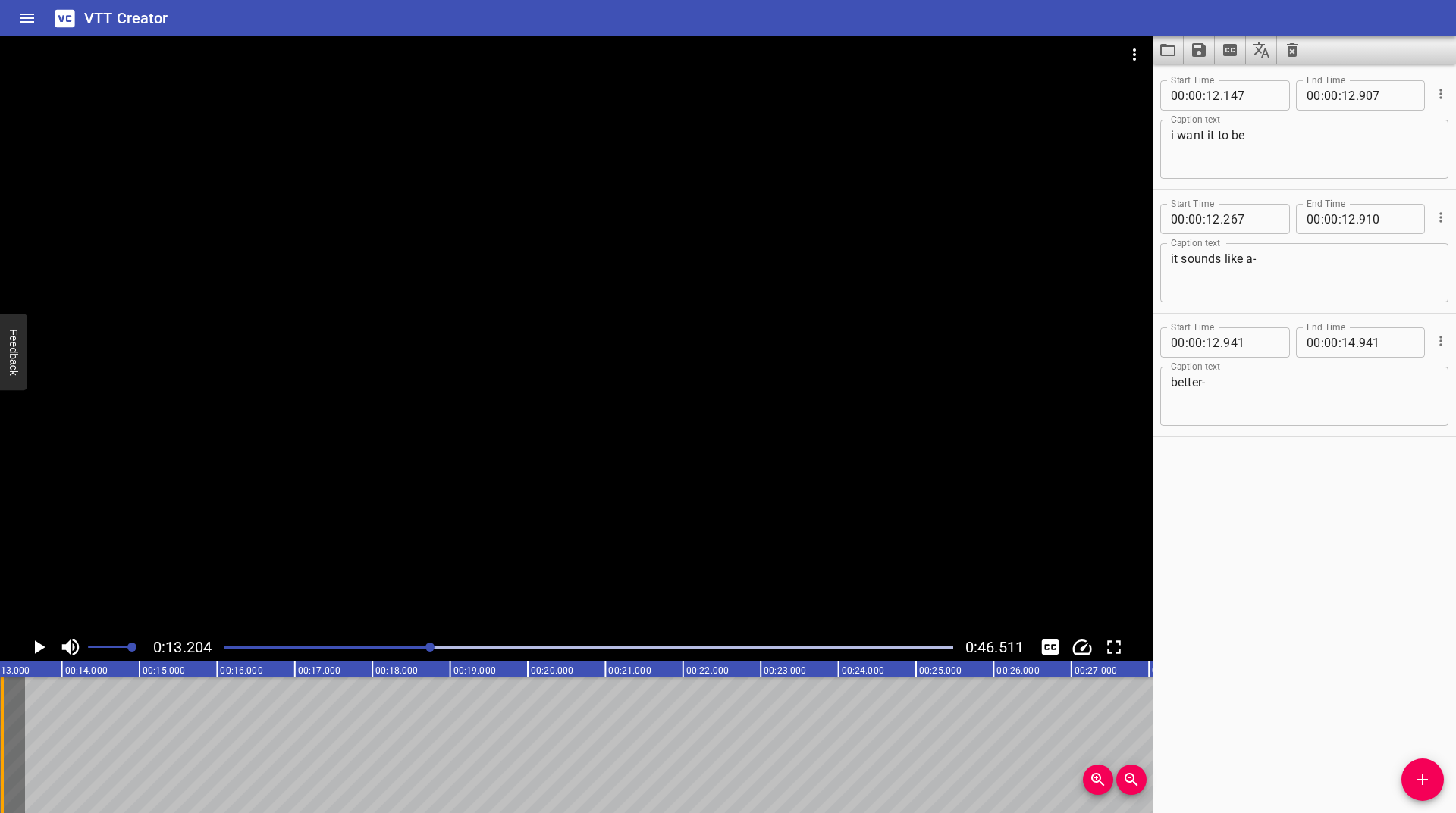
drag, startPoint x: 137, startPoint y: 723, endPoint x: 4, endPoint y: 756, distance: 137.0
click at [4, 756] on div at bounding box center [2, 745] width 15 height 137
type input "13"
type input "232"
click at [37, 645] on icon "Play/Pause" at bounding box center [39, 647] width 23 height 23
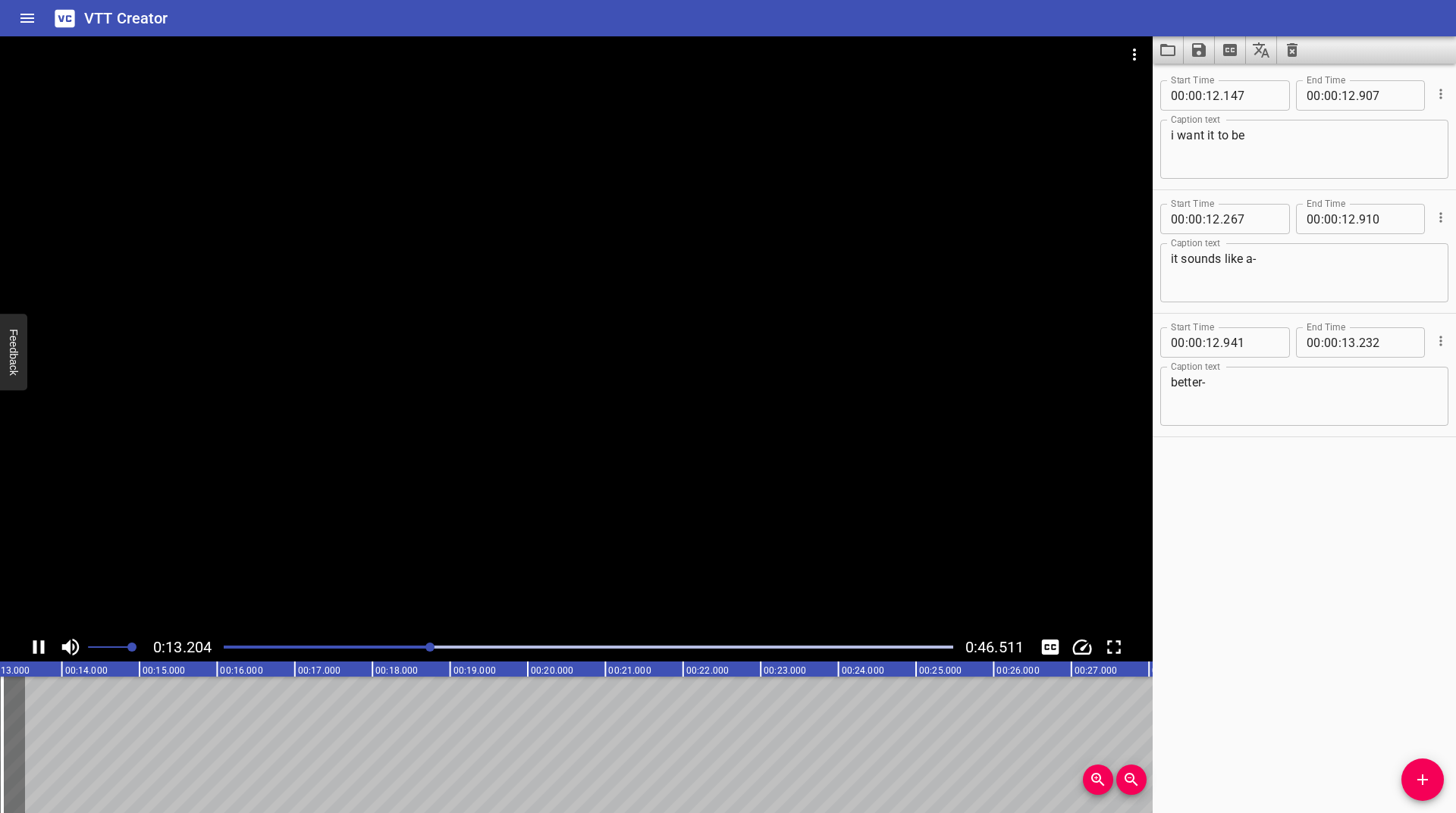
click at [37, 645] on icon "Play/Pause" at bounding box center [39, 647] width 23 height 23
click at [1420, 775] on icon "Add Cue" at bounding box center [1422, 780] width 18 height 18
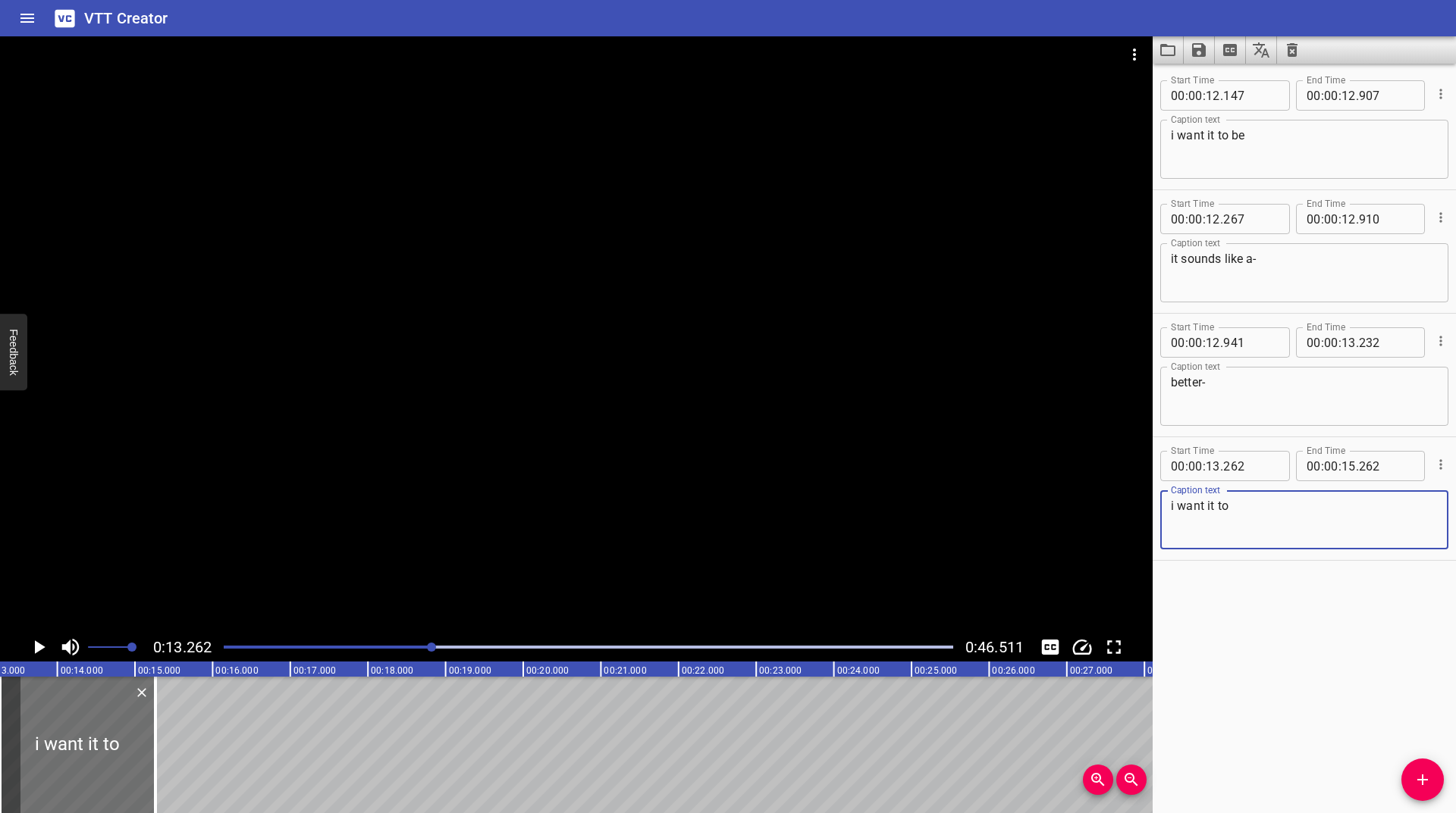
type textarea "i want it to"
click at [37, 645] on icon "Play/Pause" at bounding box center [40, 647] width 10 height 13
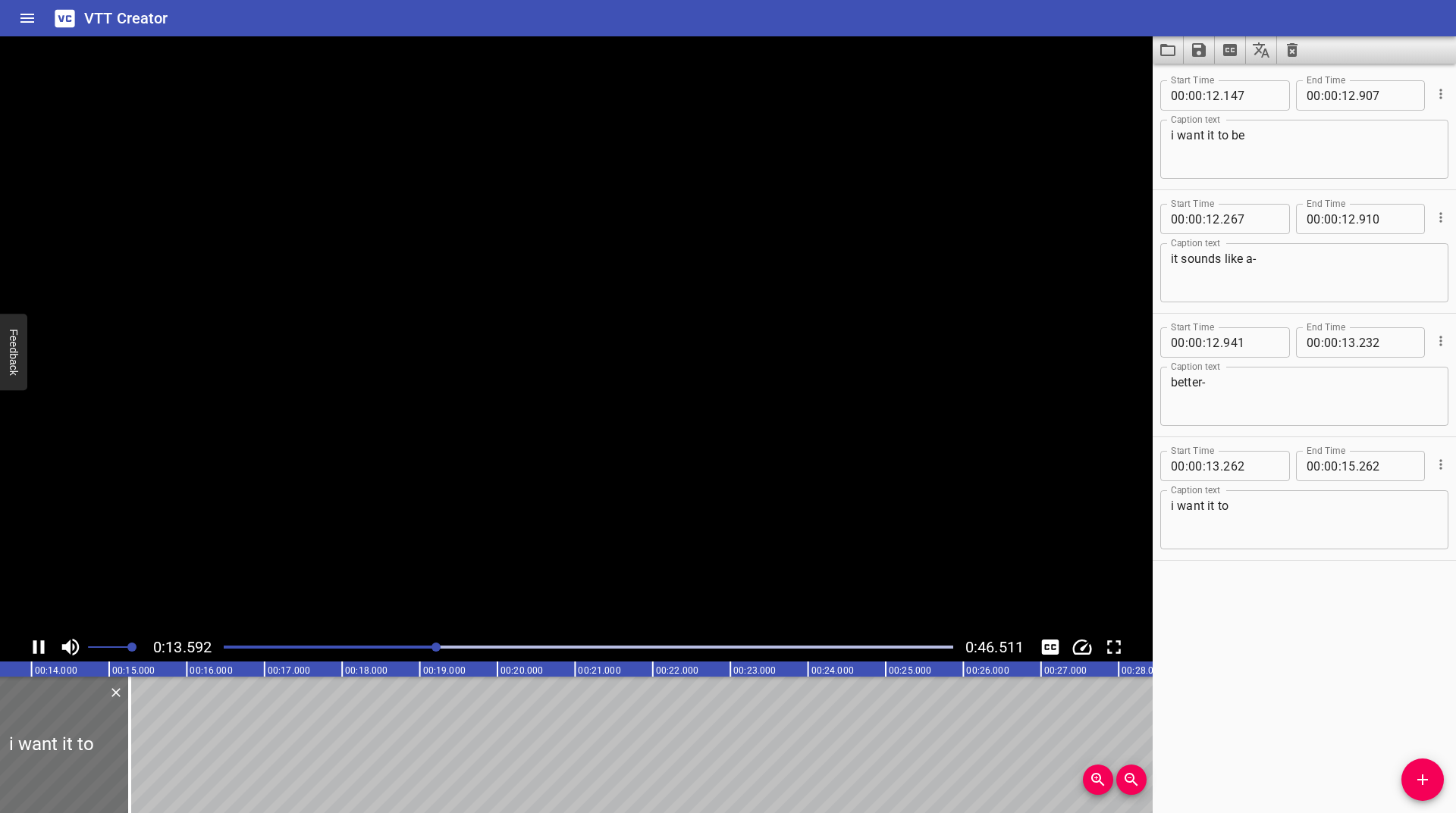
click at [37, 645] on icon "Play/Pause" at bounding box center [39, 647] width 23 height 23
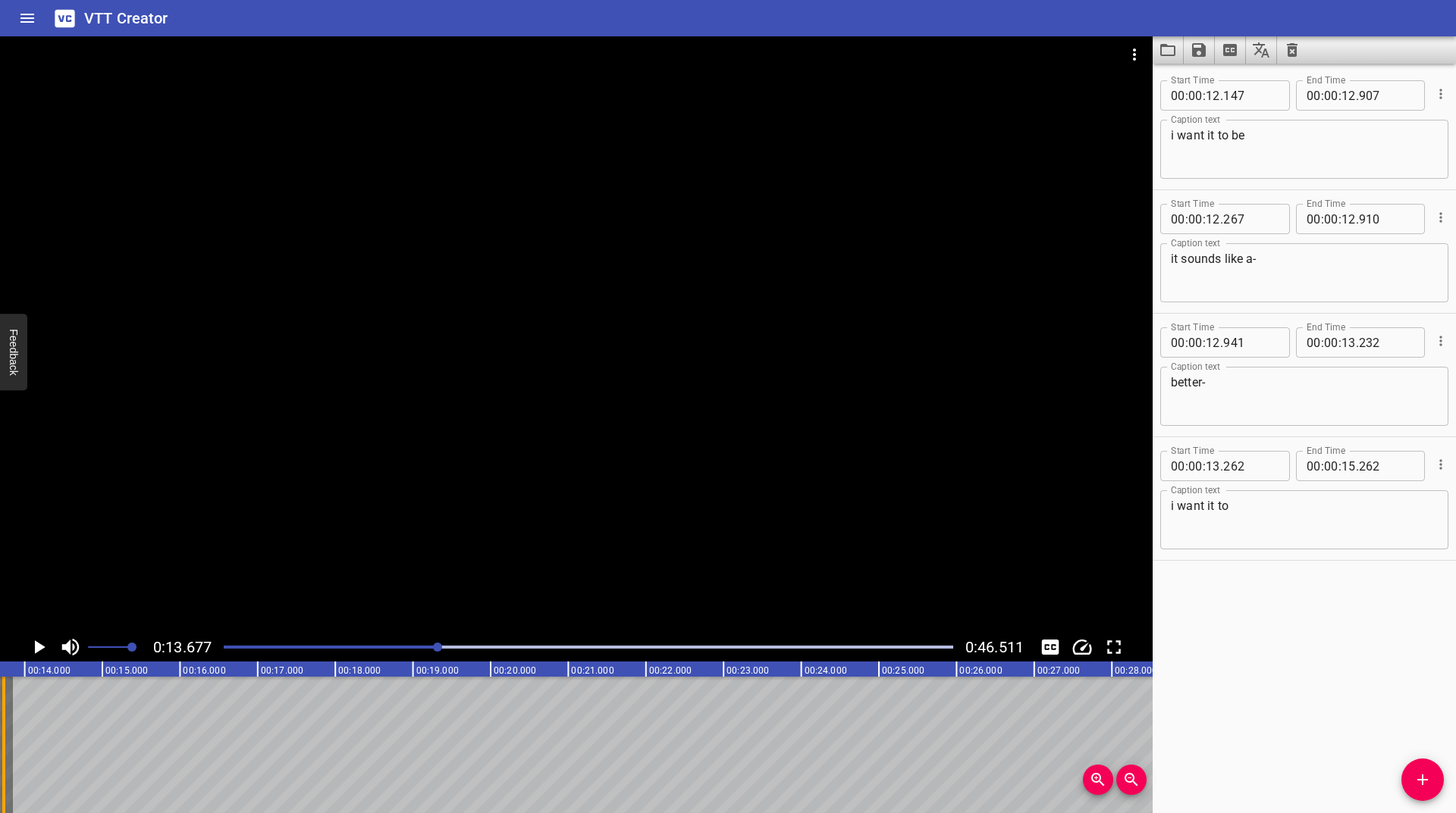
drag, startPoint x: 122, startPoint y: 747, endPoint x: 3, endPoint y: 759, distance: 119.6
click at [3, 759] on div at bounding box center [4, 745] width 3 height 137
type input "13"
type input "729"
click at [36, 641] on icon "Play/Pause" at bounding box center [39, 647] width 23 height 23
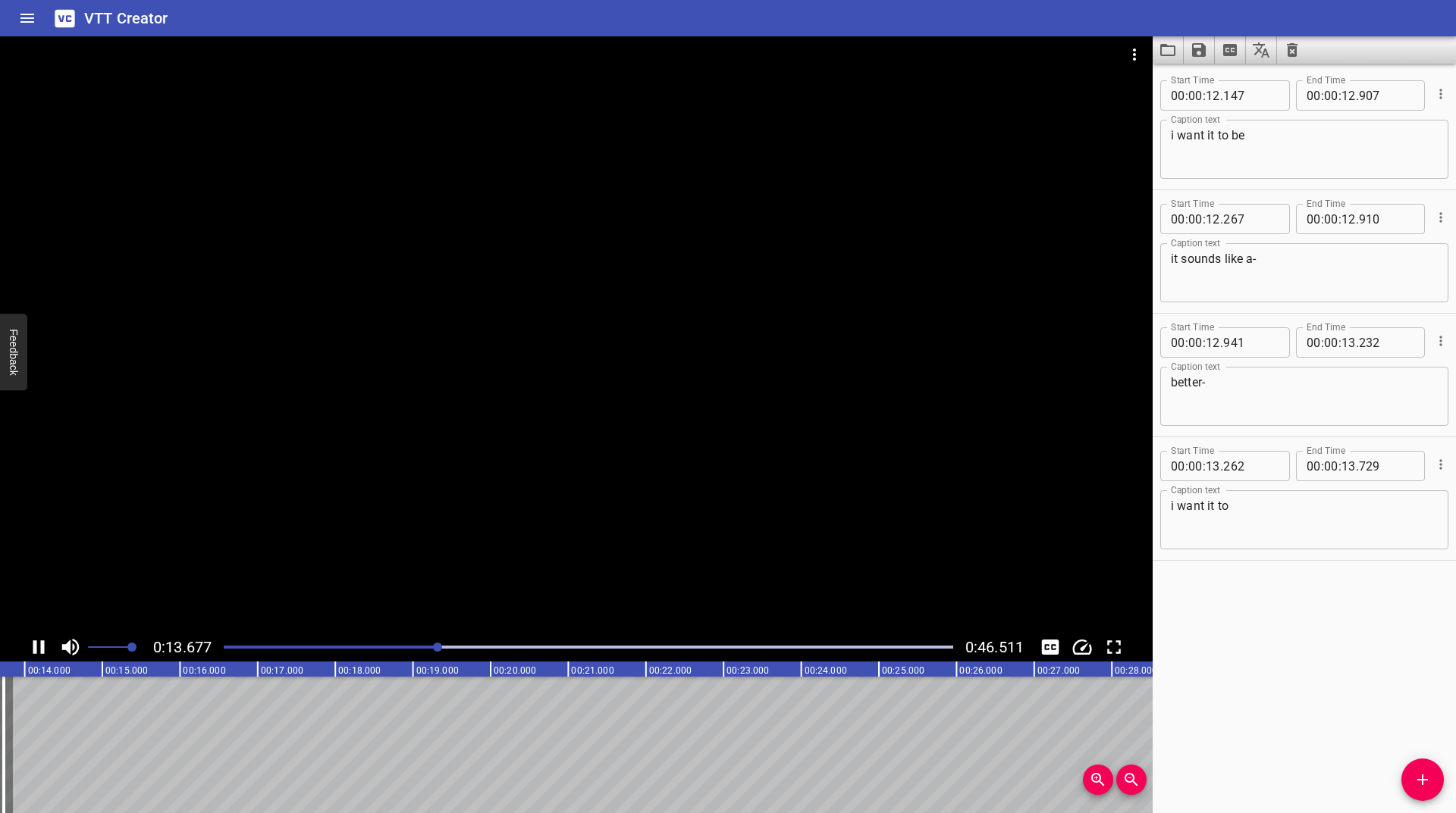
click at [36, 641] on icon "Play/Pause" at bounding box center [39, 647] width 23 height 23
click at [1426, 786] on icon "Add Cue" at bounding box center [1422, 780] width 18 height 18
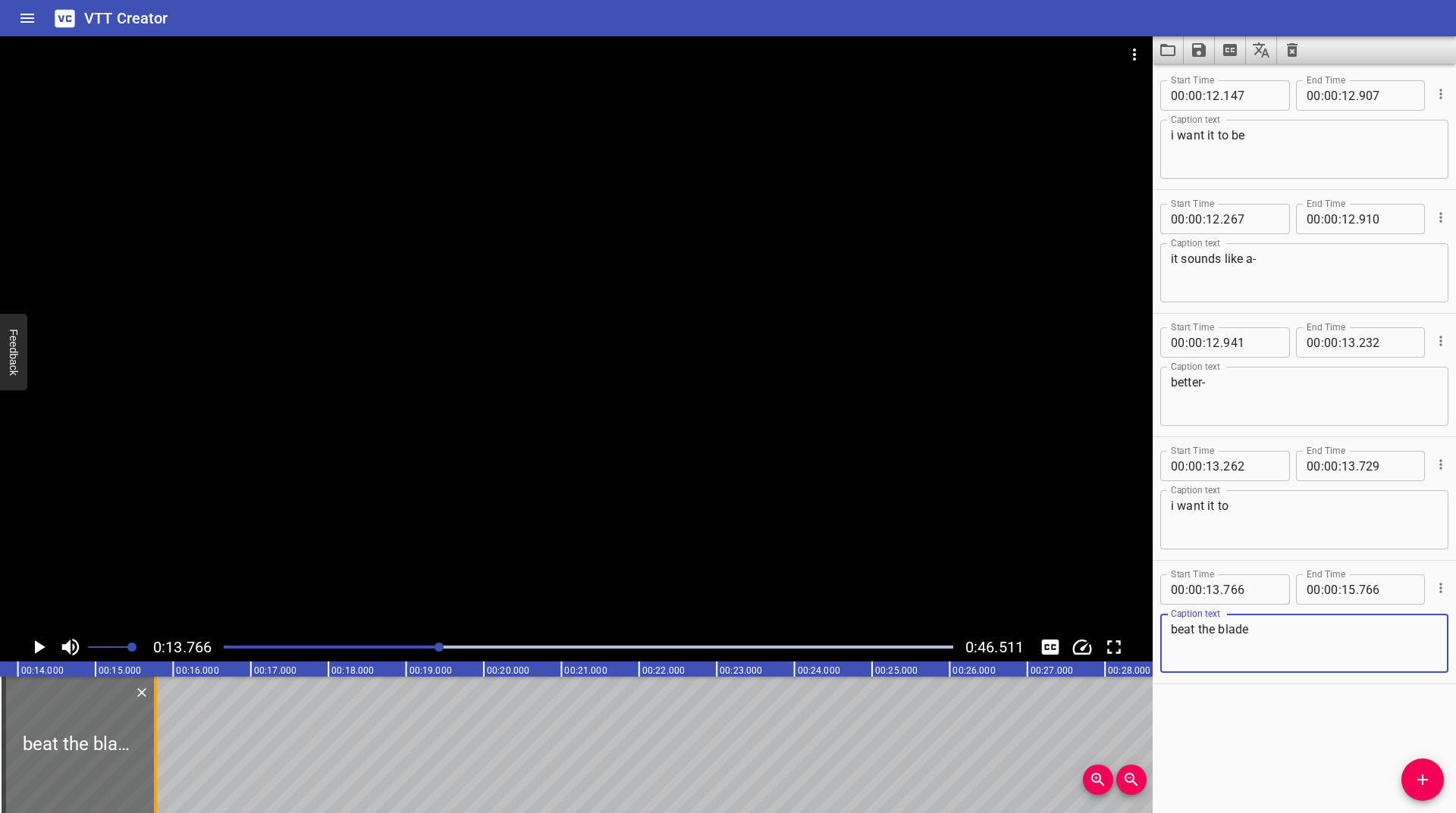
type textarea "beat the blade"
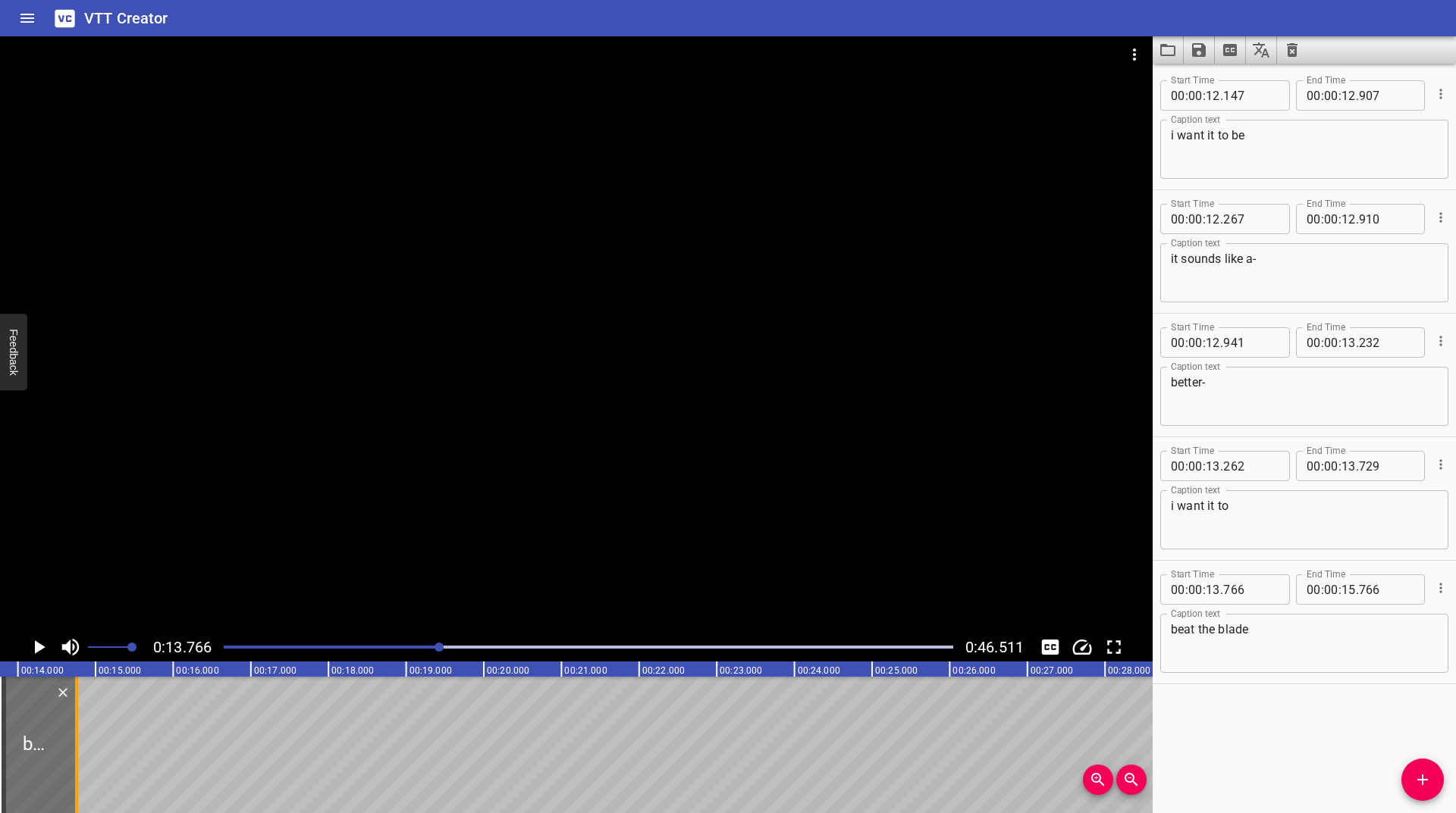
drag, startPoint x: 154, startPoint y: 724, endPoint x: 74, endPoint y: 762, distance: 88.6
click at [75, 762] on div at bounding box center [77, 745] width 3 height 137
type input "14"
type input "751"
click at [37, 645] on icon "Play/Pause" at bounding box center [40, 647] width 10 height 13
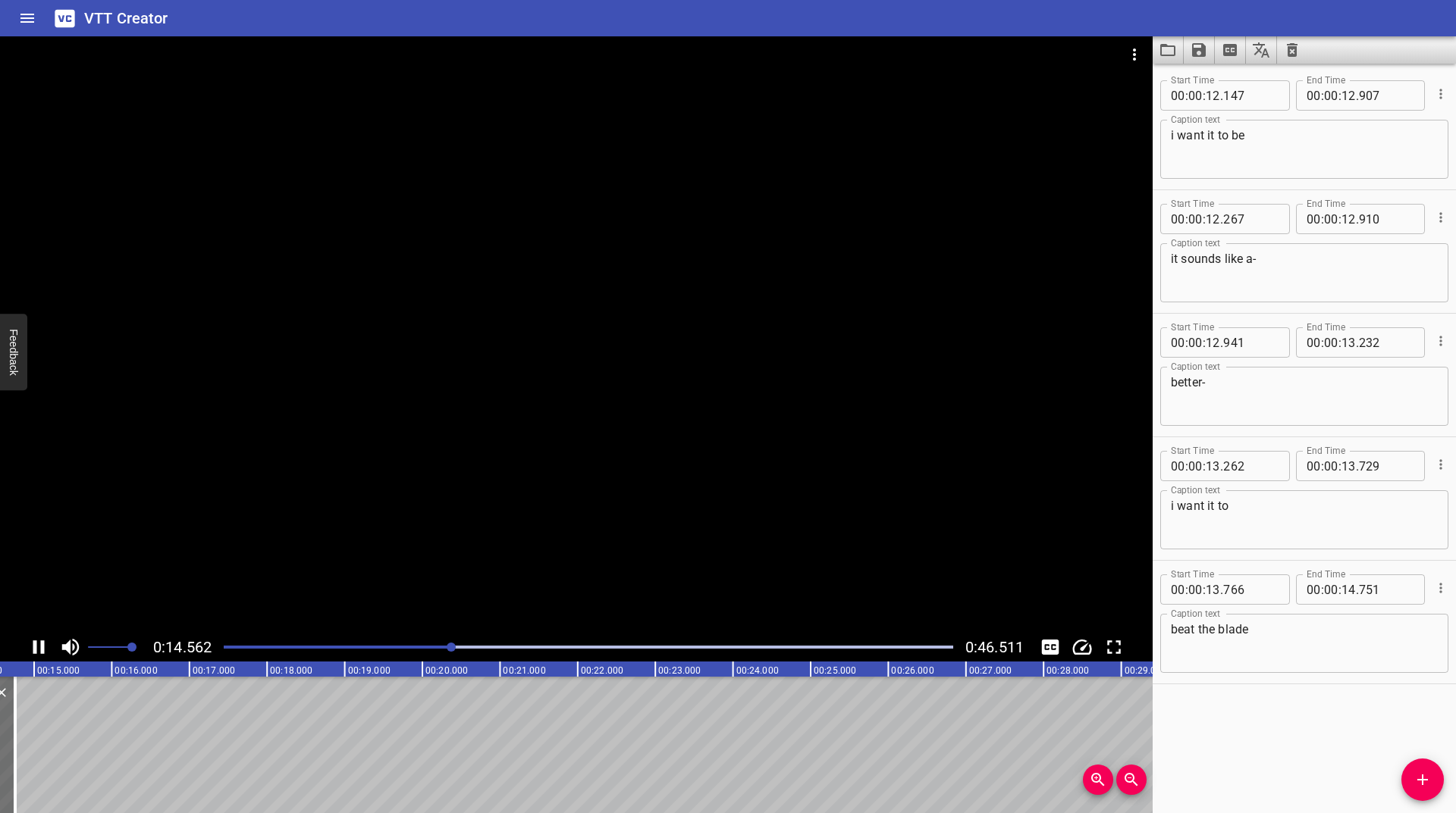
click at [442, 646] on div "Play progress" at bounding box center [88, 648] width 730 height 3
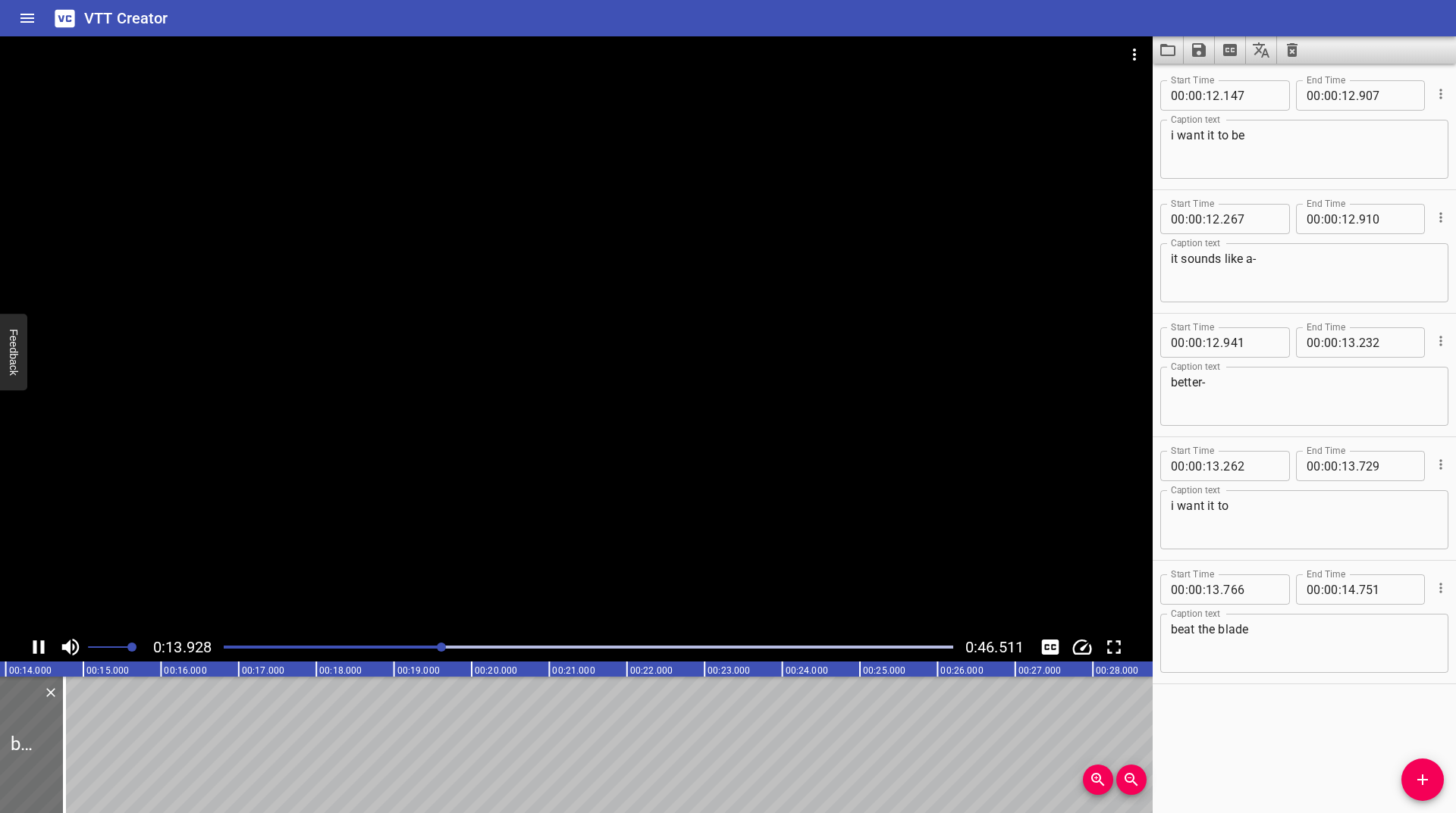
click at [439, 648] on div at bounding box center [442, 648] width 9 height 9
click at [420, 645] on div at bounding box center [588, 647] width 748 height 21
click at [409, 639] on div at bounding box center [588, 647] width 748 height 21
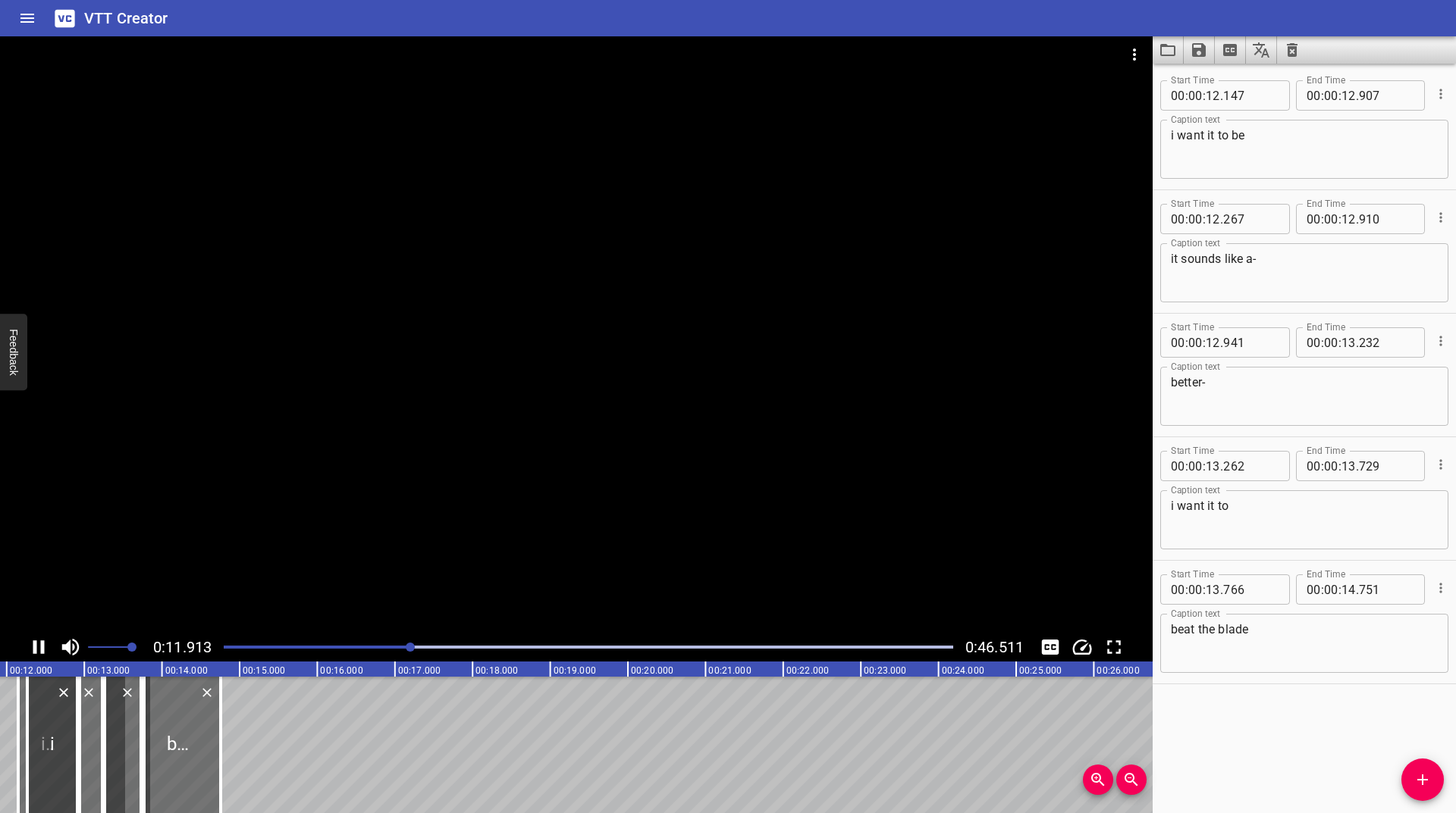
click at [1072, 645] on icon "Change Playback Speed" at bounding box center [1082, 647] width 23 height 23
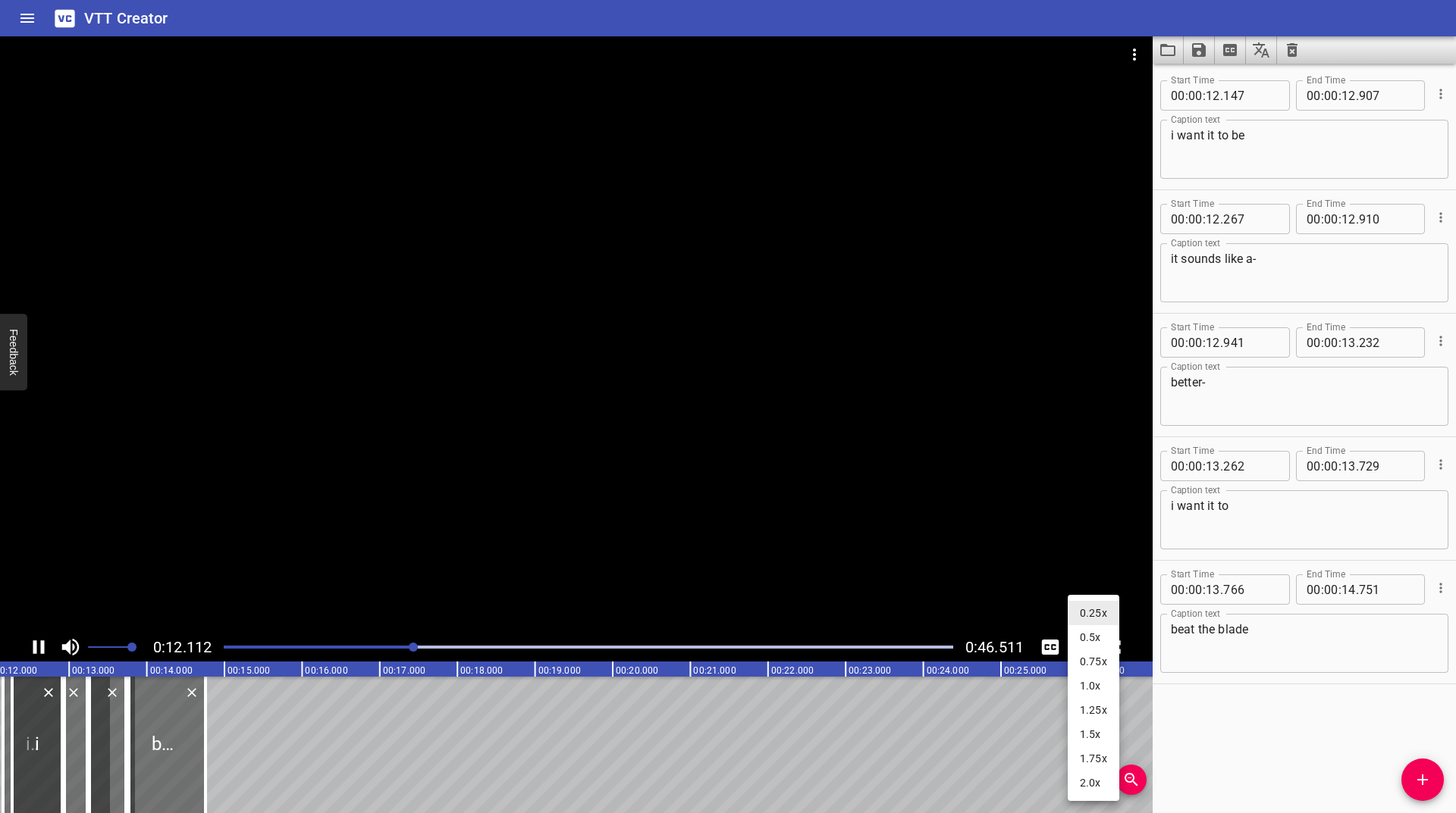
click at [1094, 687] on li "1.0x" at bounding box center [1093, 686] width 51 height 25
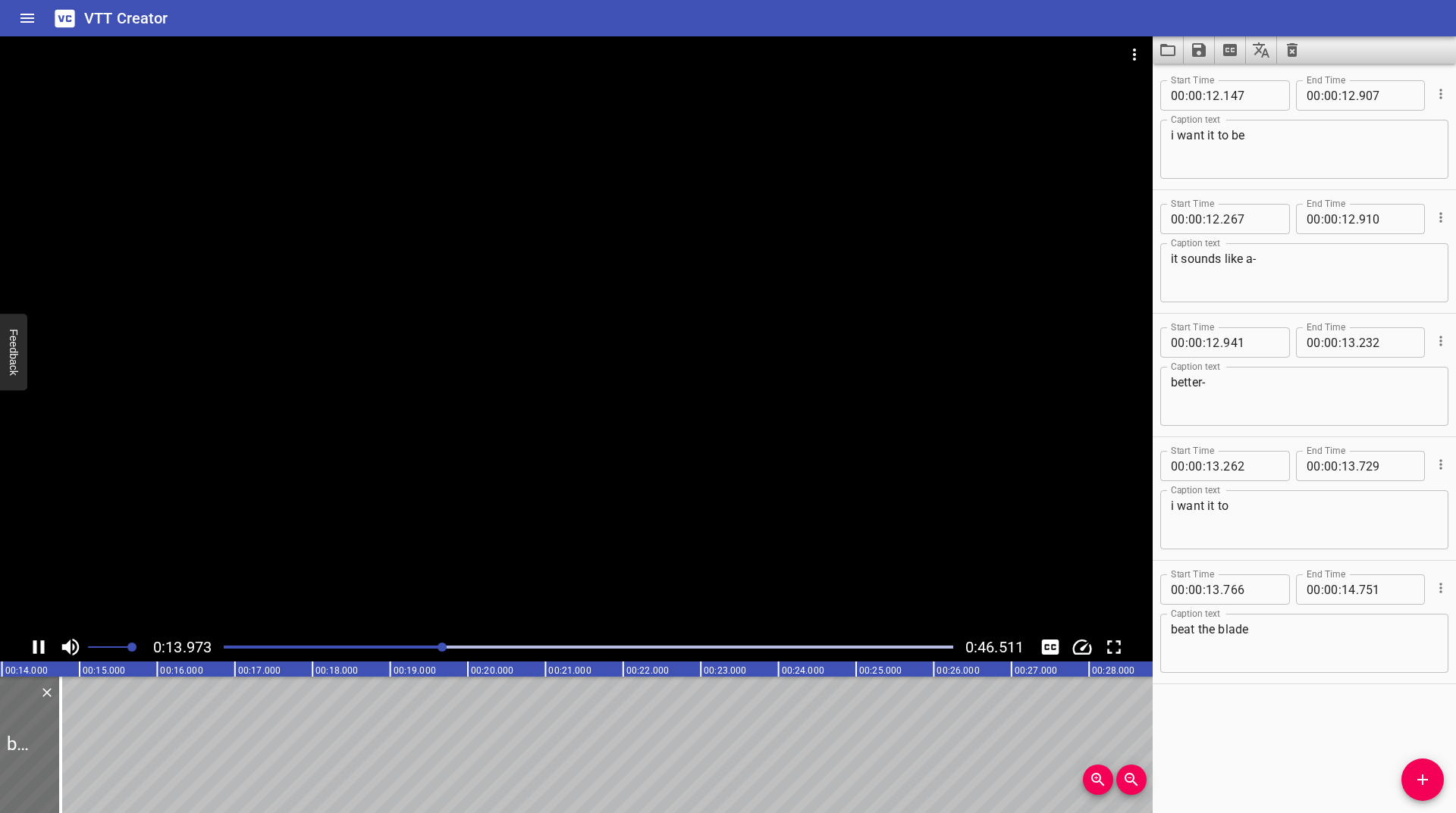
click at [413, 641] on div at bounding box center [588, 647] width 748 height 21
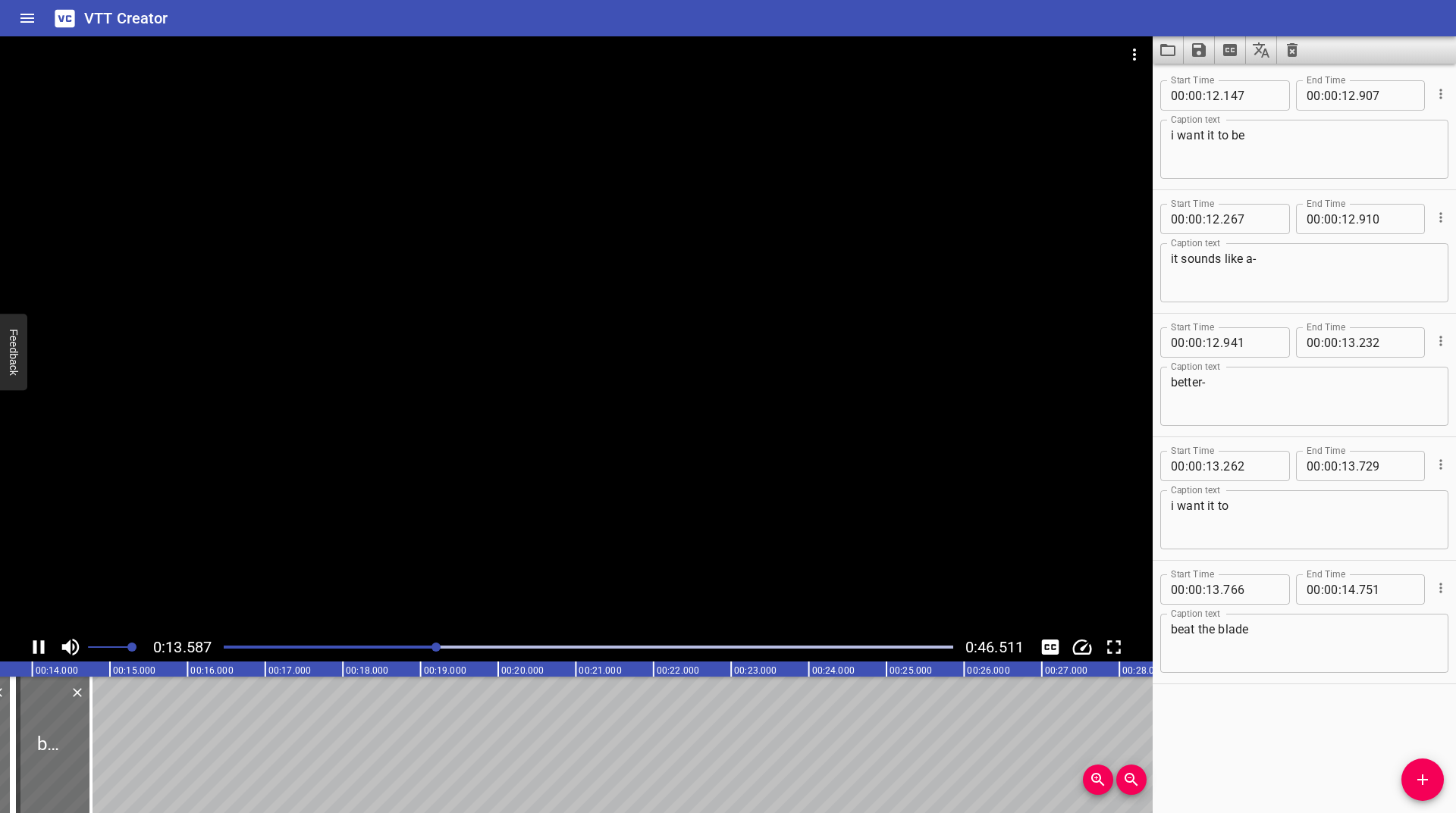
click at [403, 645] on div at bounding box center [588, 647] width 748 height 21
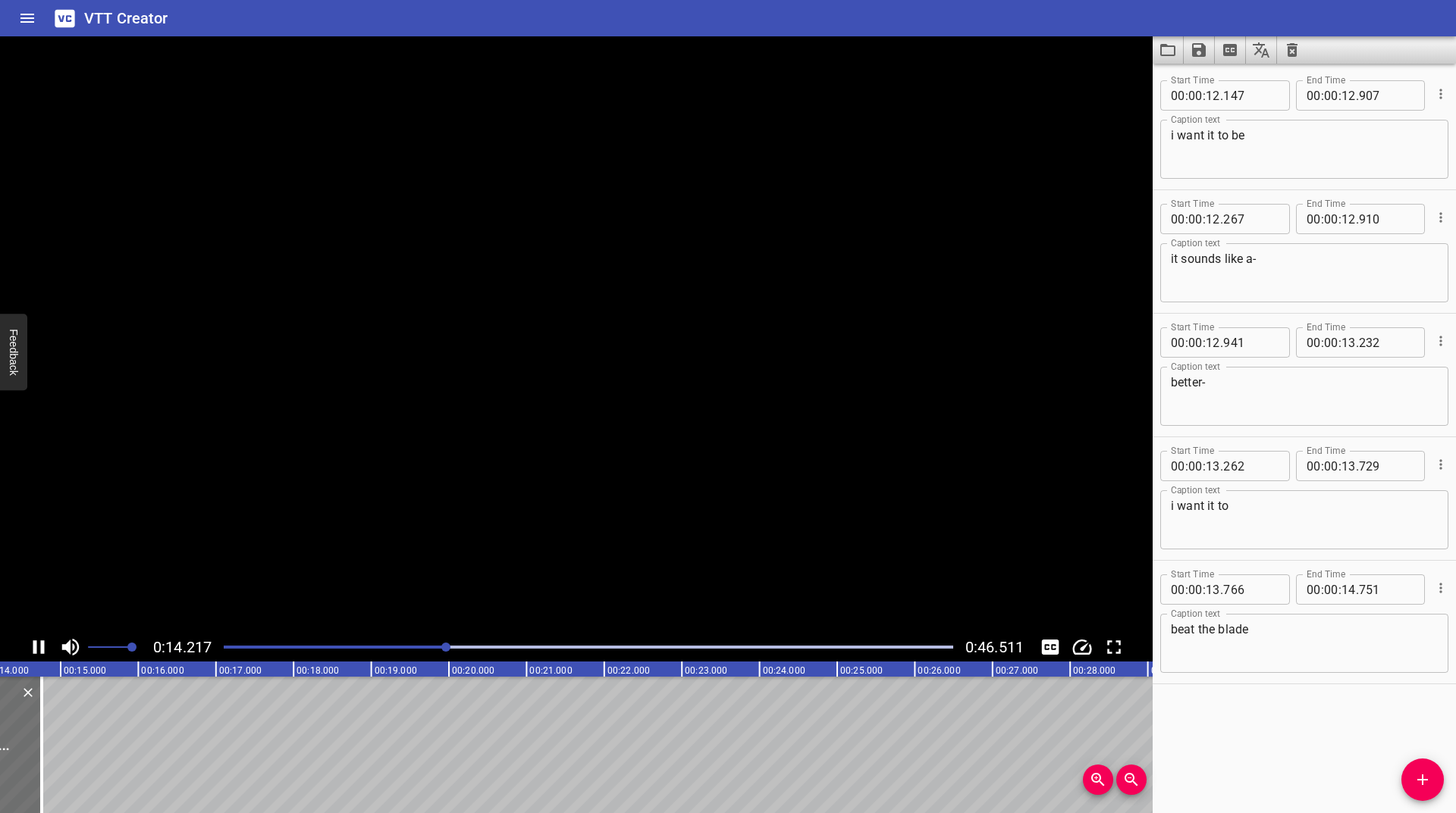
click at [403, 645] on div at bounding box center [588, 647] width 748 height 21
click at [398, 647] on div "Play progress" at bounding box center [82, 648] width 730 height 3
click at [393, 648] on div "Play progress" at bounding box center [82, 648] width 730 height 3
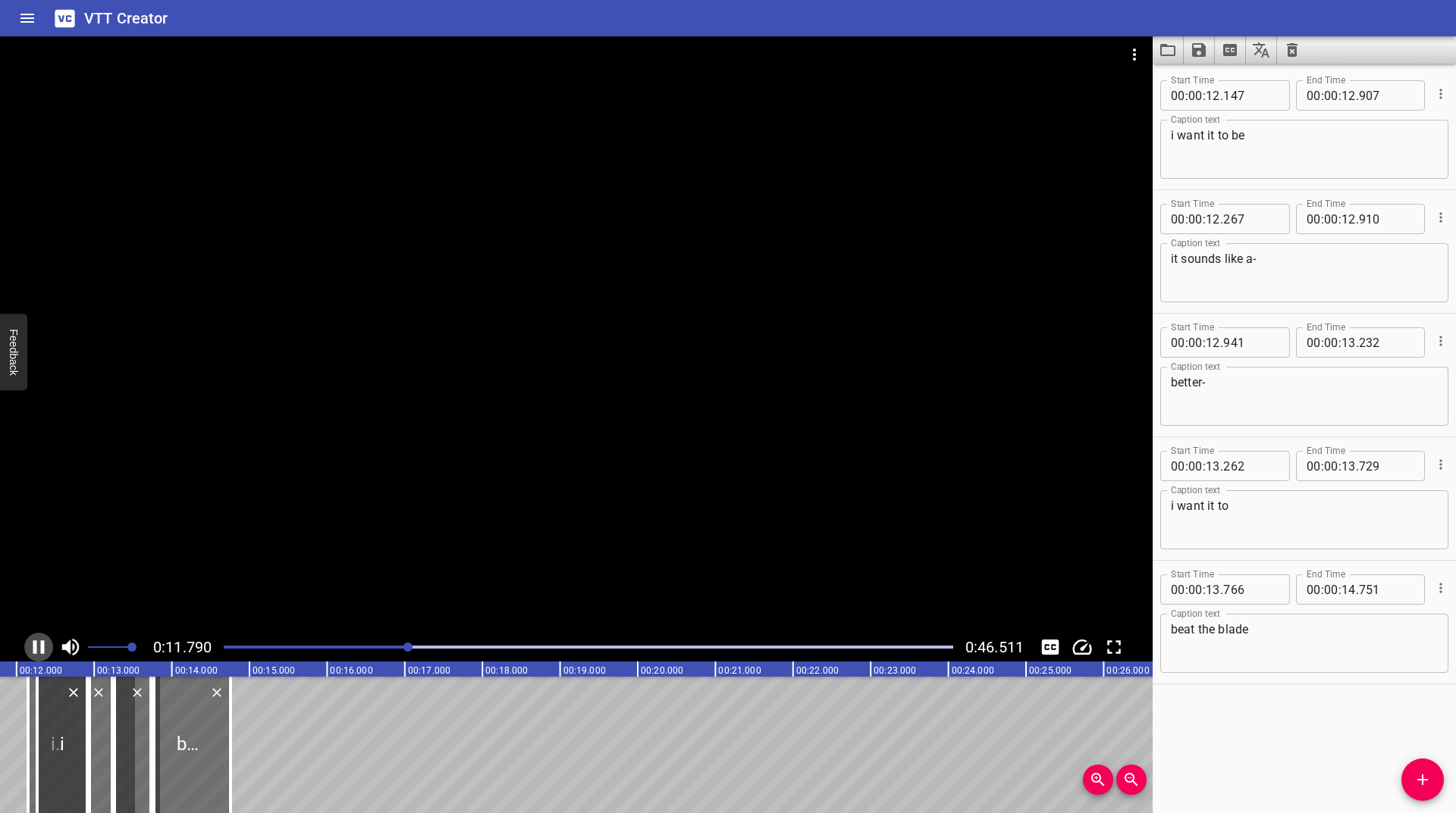
click at [32, 644] on icon "Play/Pause" at bounding box center [39, 647] width 23 height 23
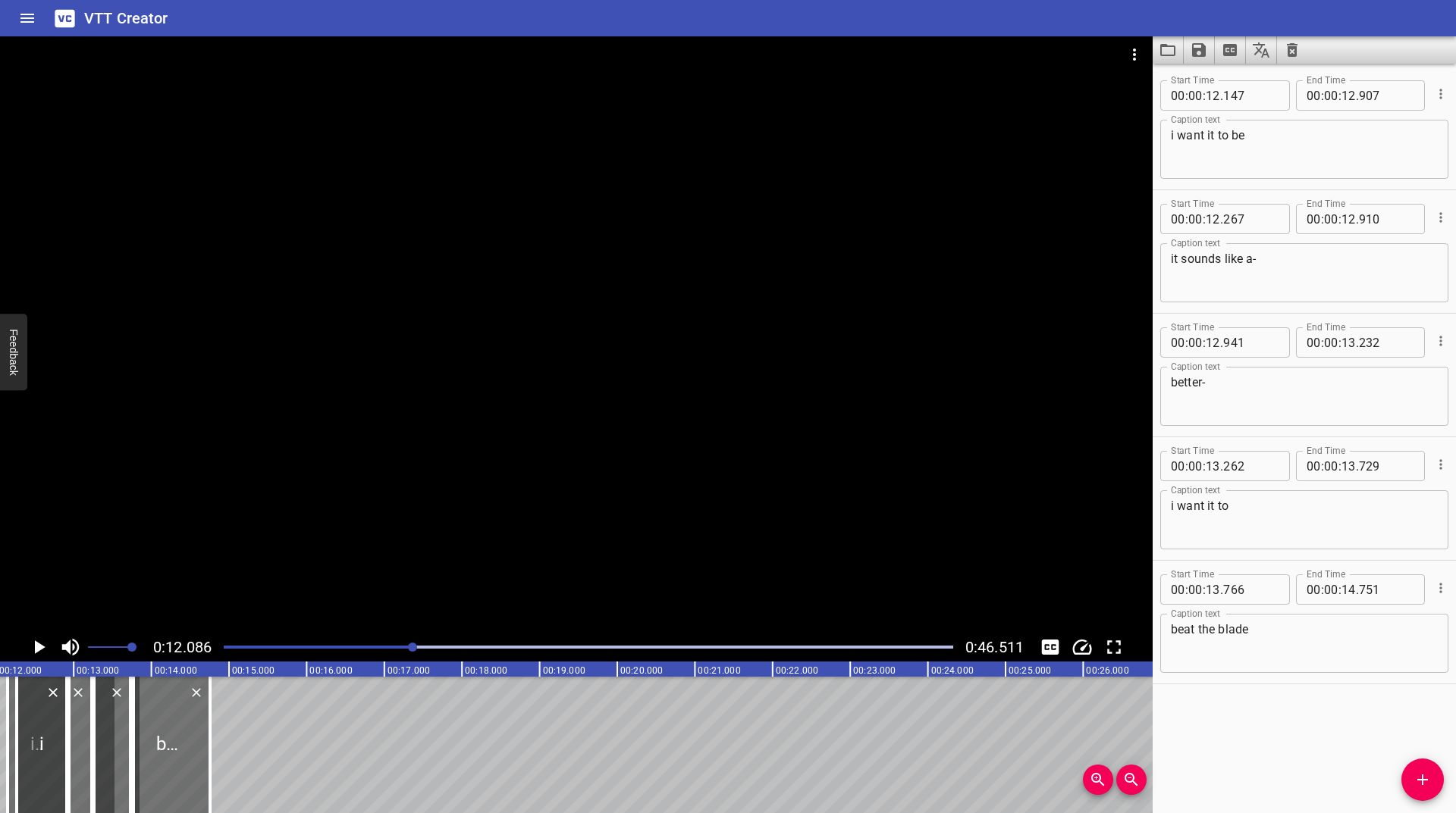
scroll to position [0, 938]
click at [1433, 217] on icon "Cue Options" at bounding box center [1440, 217] width 15 height 15
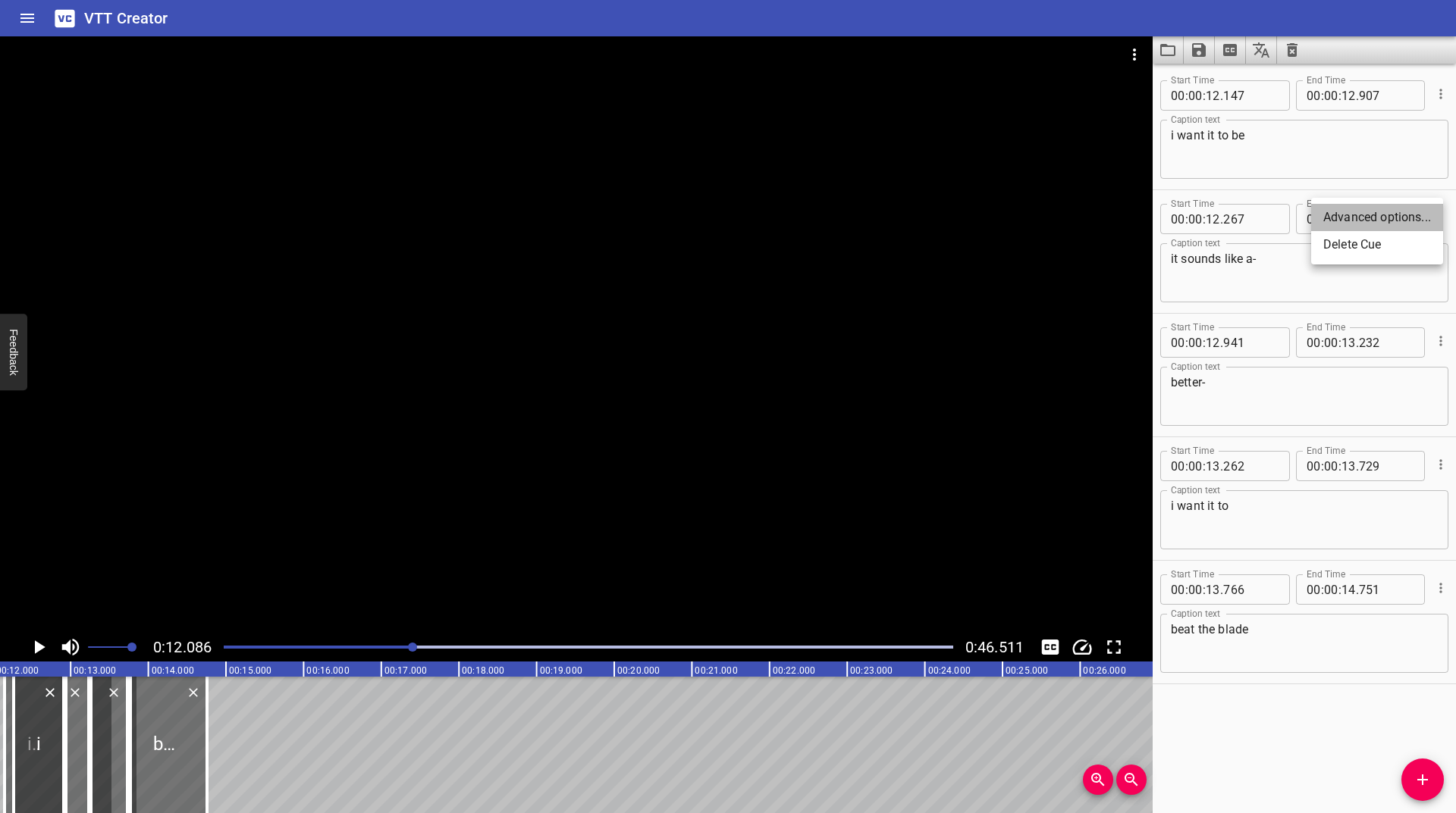
click at [1368, 220] on li "Advanced options..." at bounding box center [1377, 217] width 132 height 28
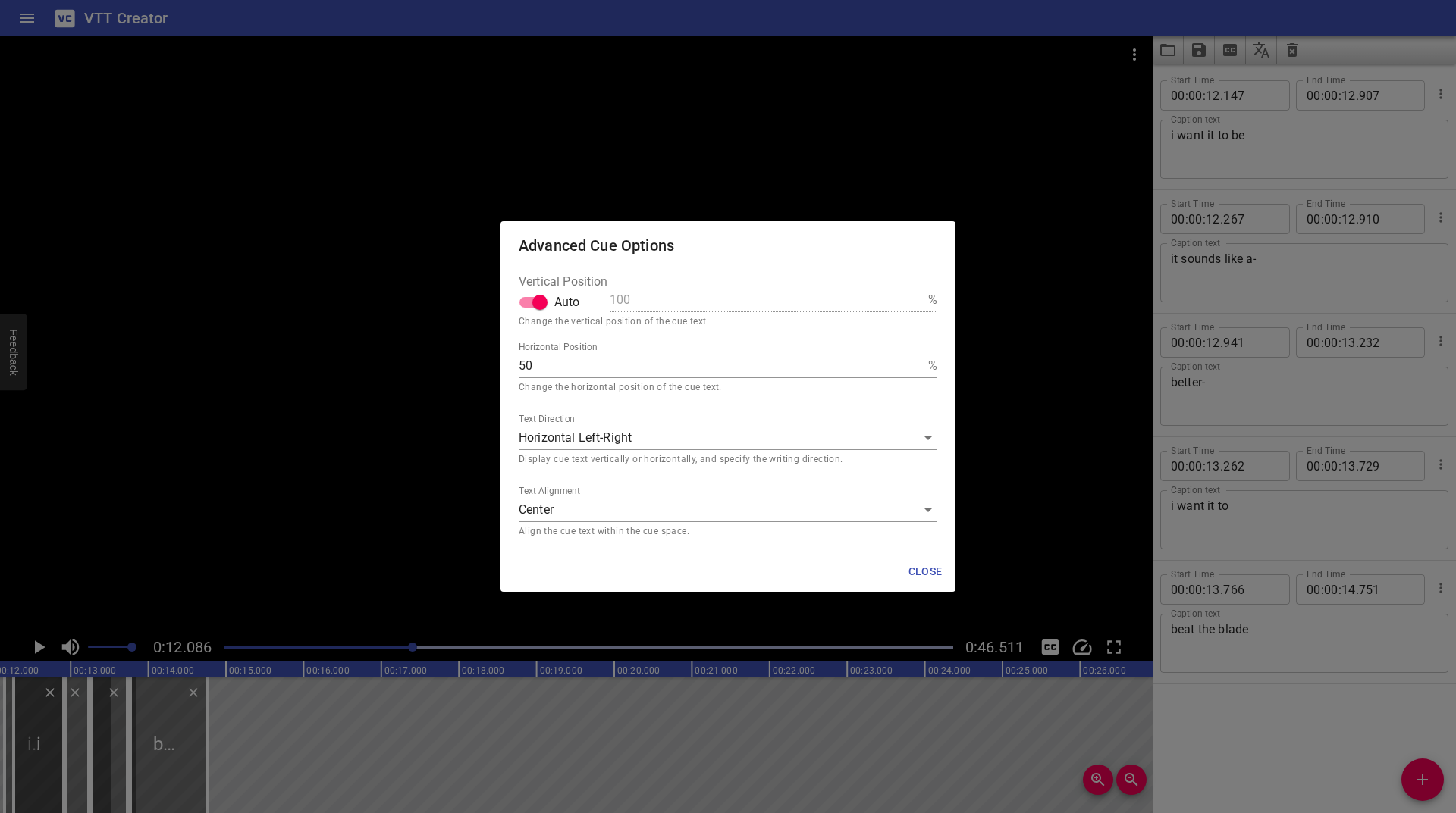
click at [558, 514] on body "VTT Creator Caption Editor Batch Transcribe Login Sign Up Privacy Contact 0:12.…" at bounding box center [728, 406] width 1456 height 813
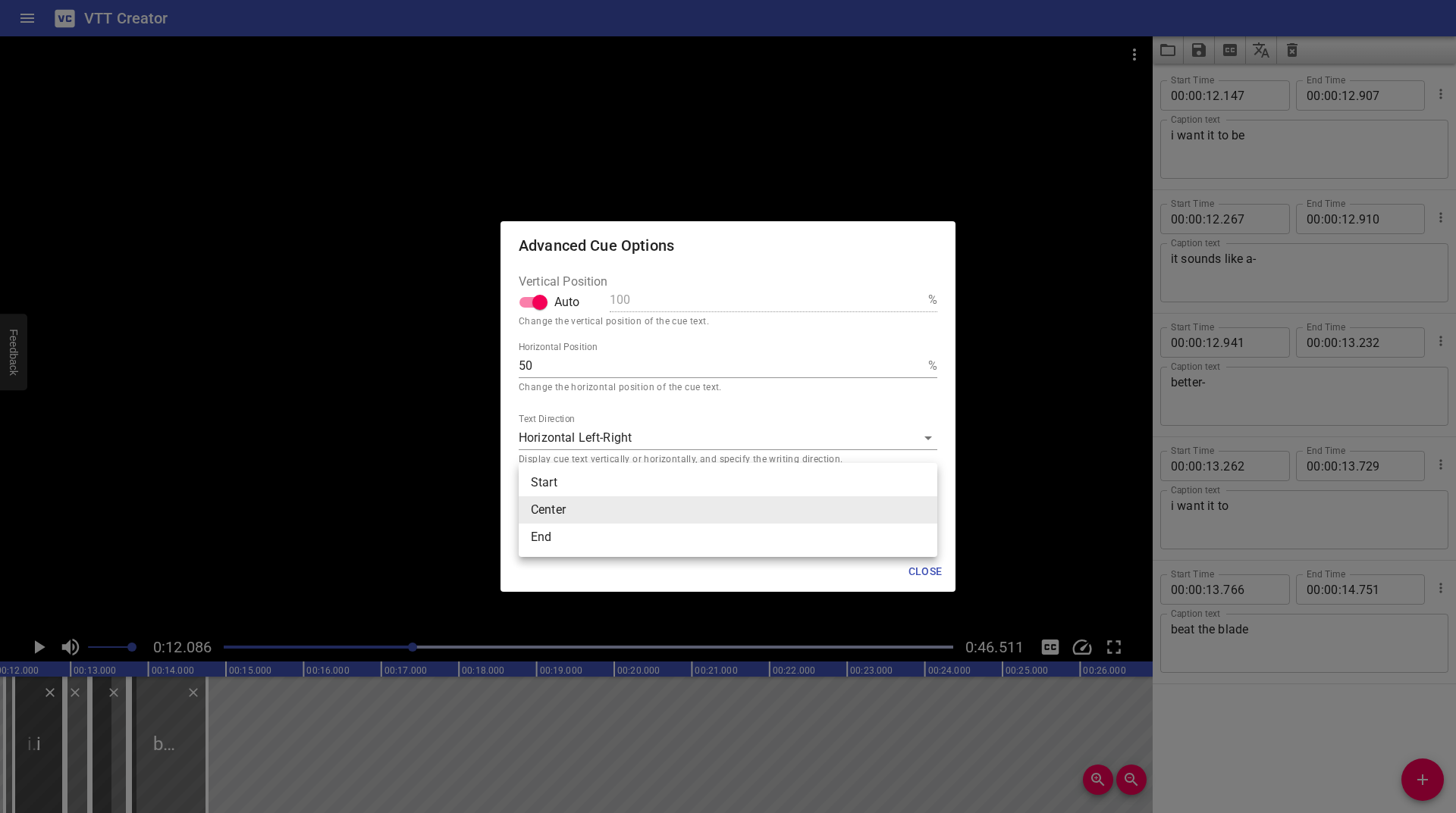
click at [555, 544] on li "End" at bounding box center [728, 537] width 419 height 28
type input "end"
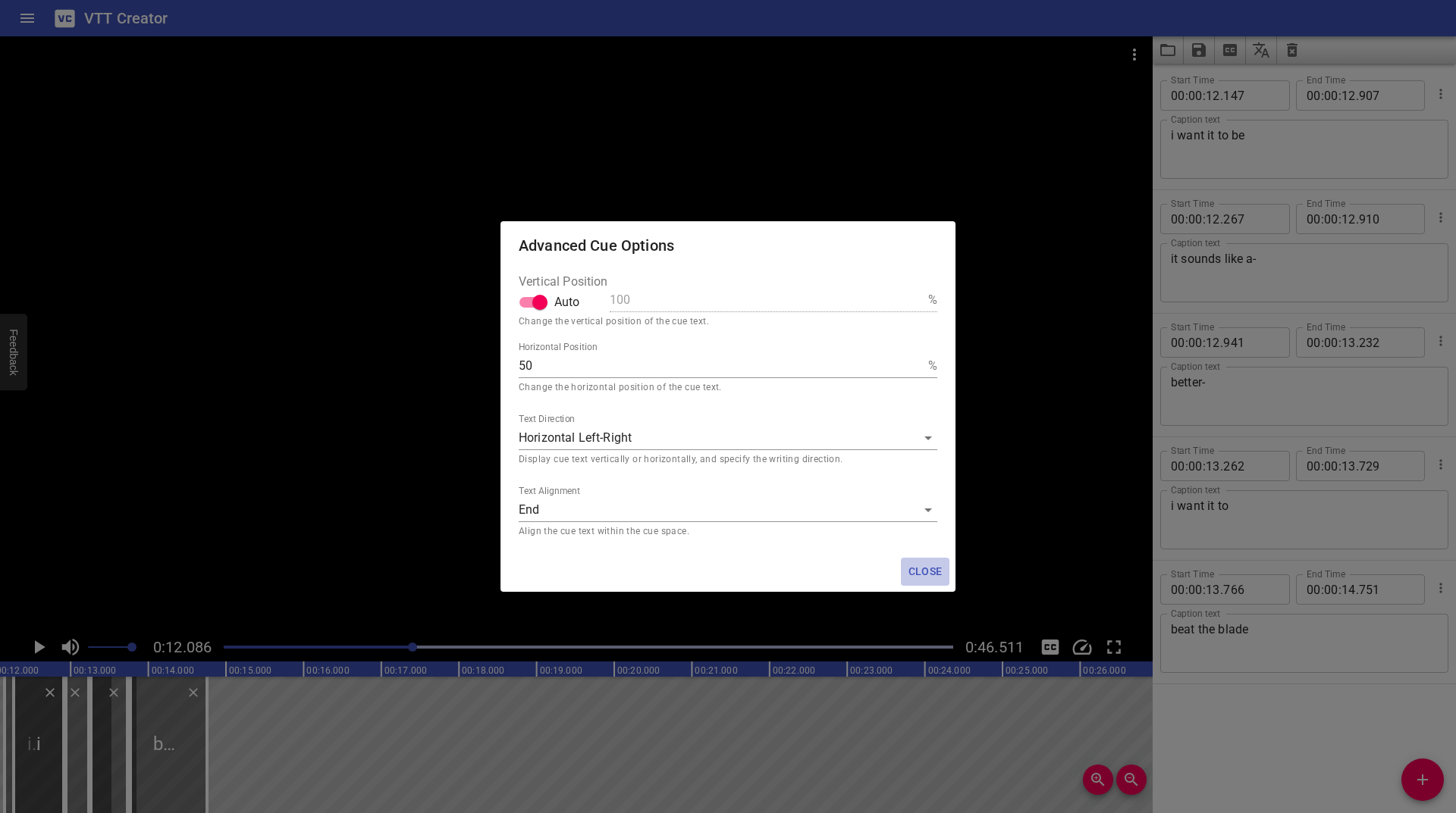
click at [923, 558] on button "Close" at bounding box center [925, 571] width 48 height 28
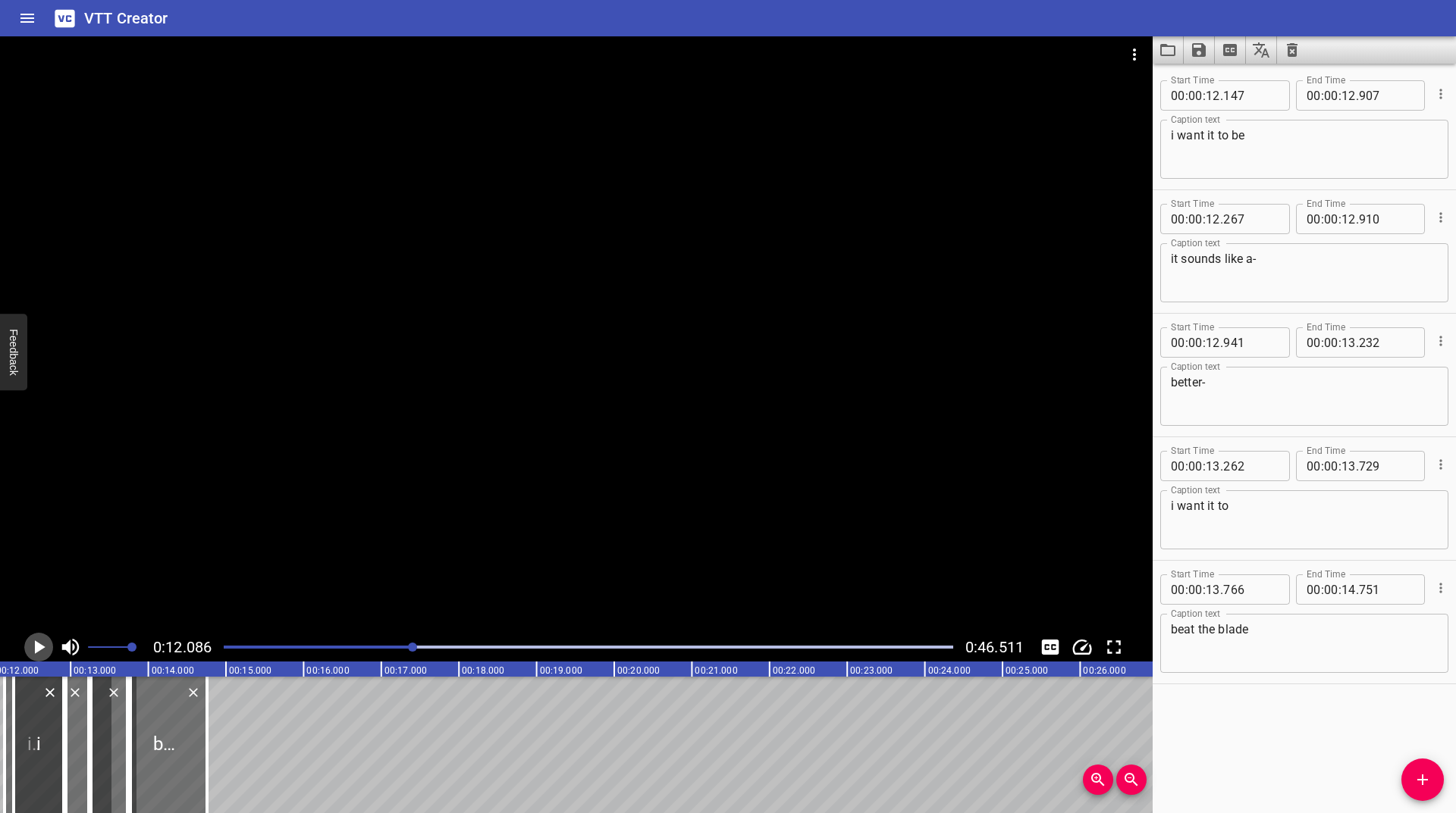
click at [28, 642] on icon "Play/Pause" at bounding box center [39, 647] width 23 height 23
click at [29, 642] on icon "Play/Pause" at bounding box center [39, 647] width 23 height 23
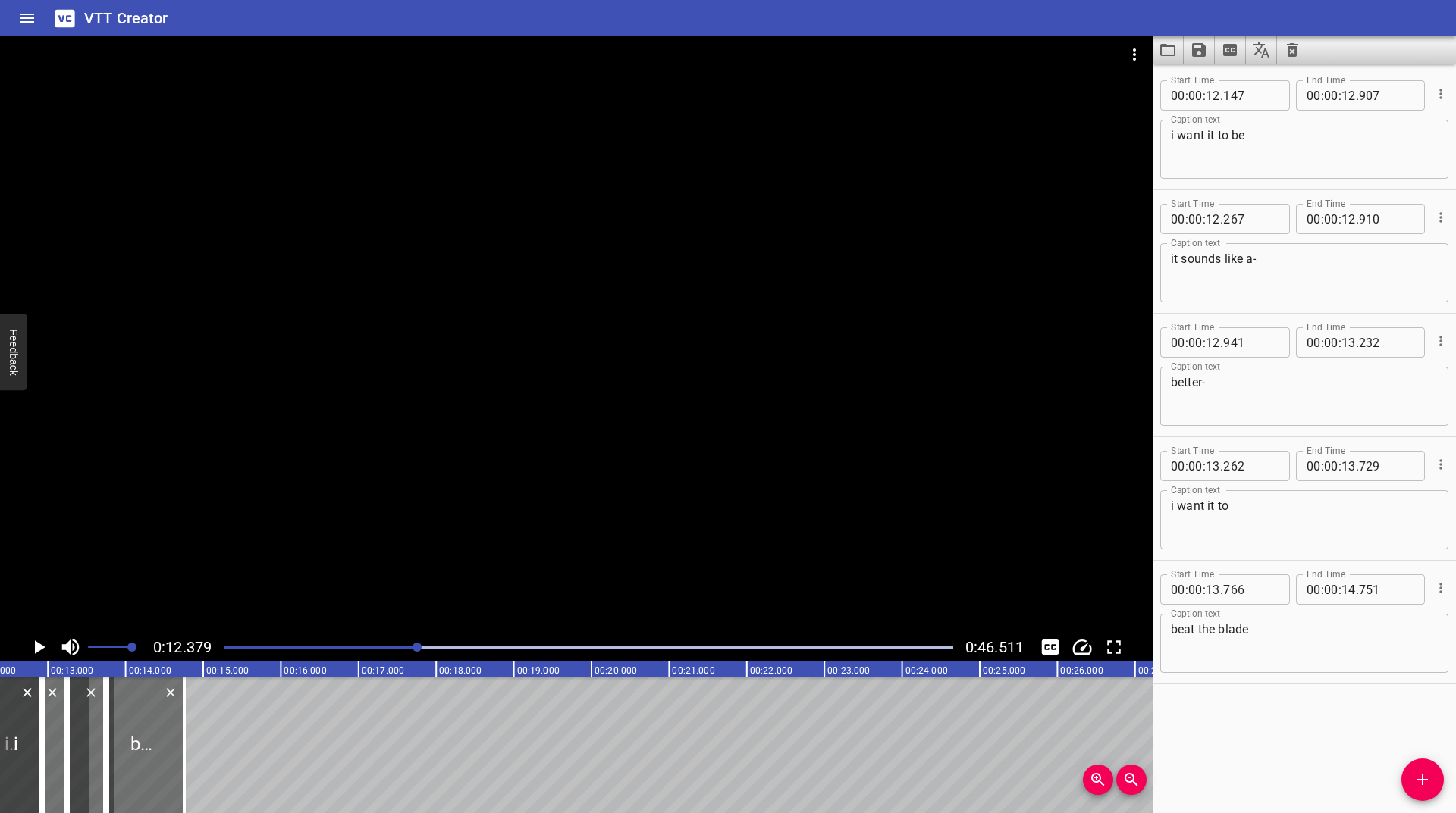
click at [29, 642] on icon "Play/Pause" at bounding box center [39, 647] width 23 height 23
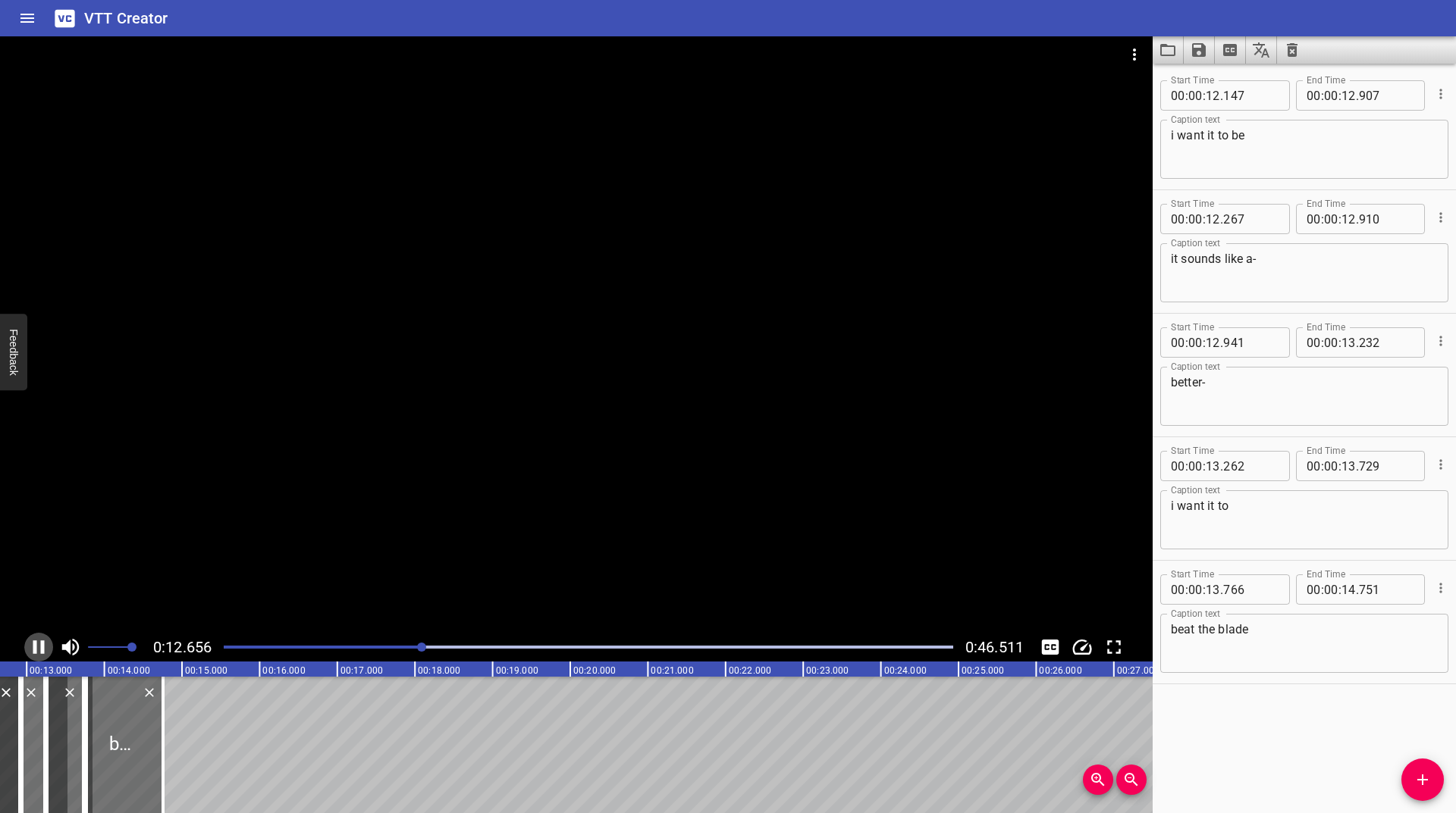
click at [29, 642] on icon "Play/Pause" at bounding box center [39, 647] width 23 height 23
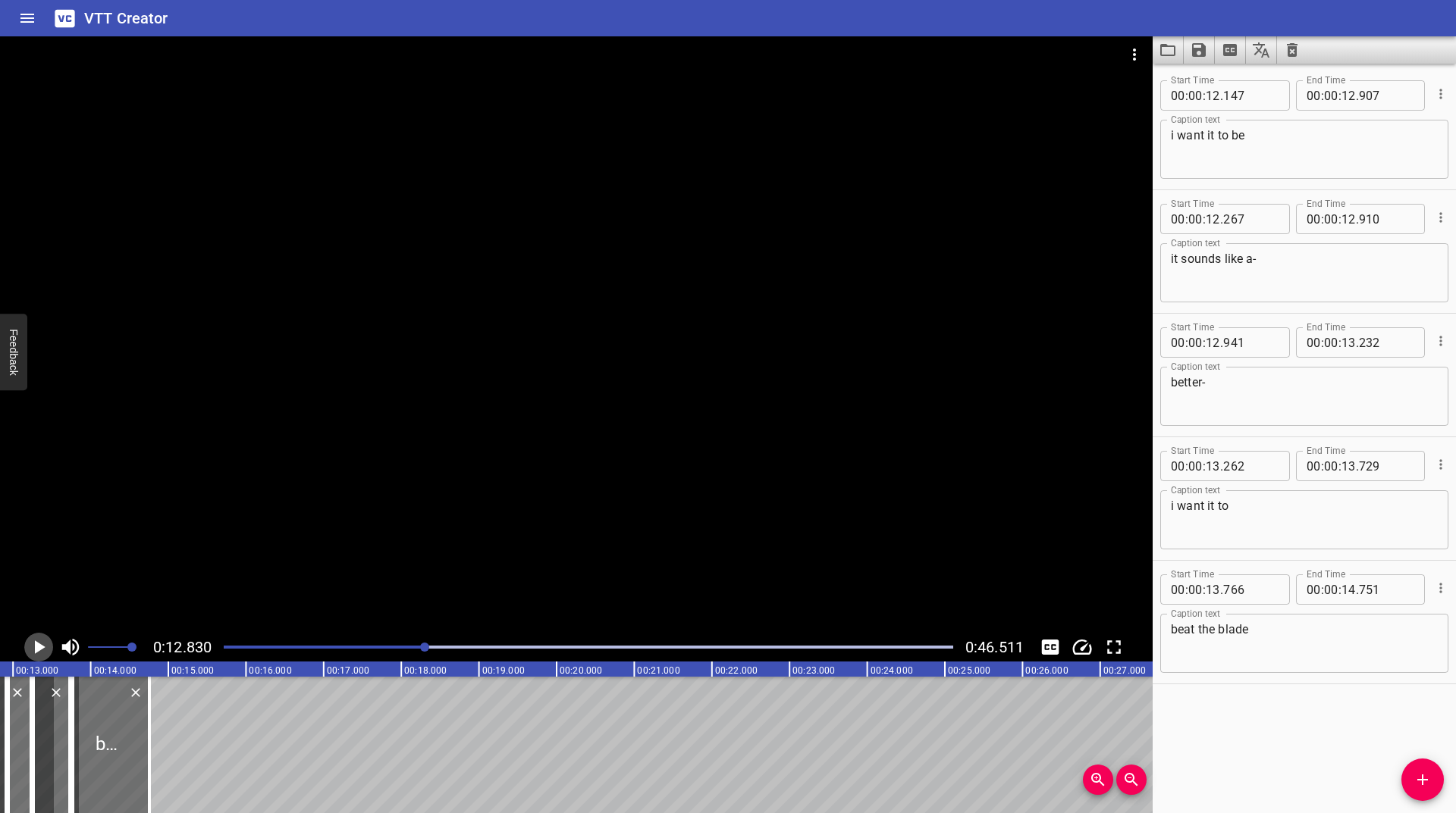
click at [29, 642] on icon "Play/Pause" at bounding box center [39, 647] width 23 height 23
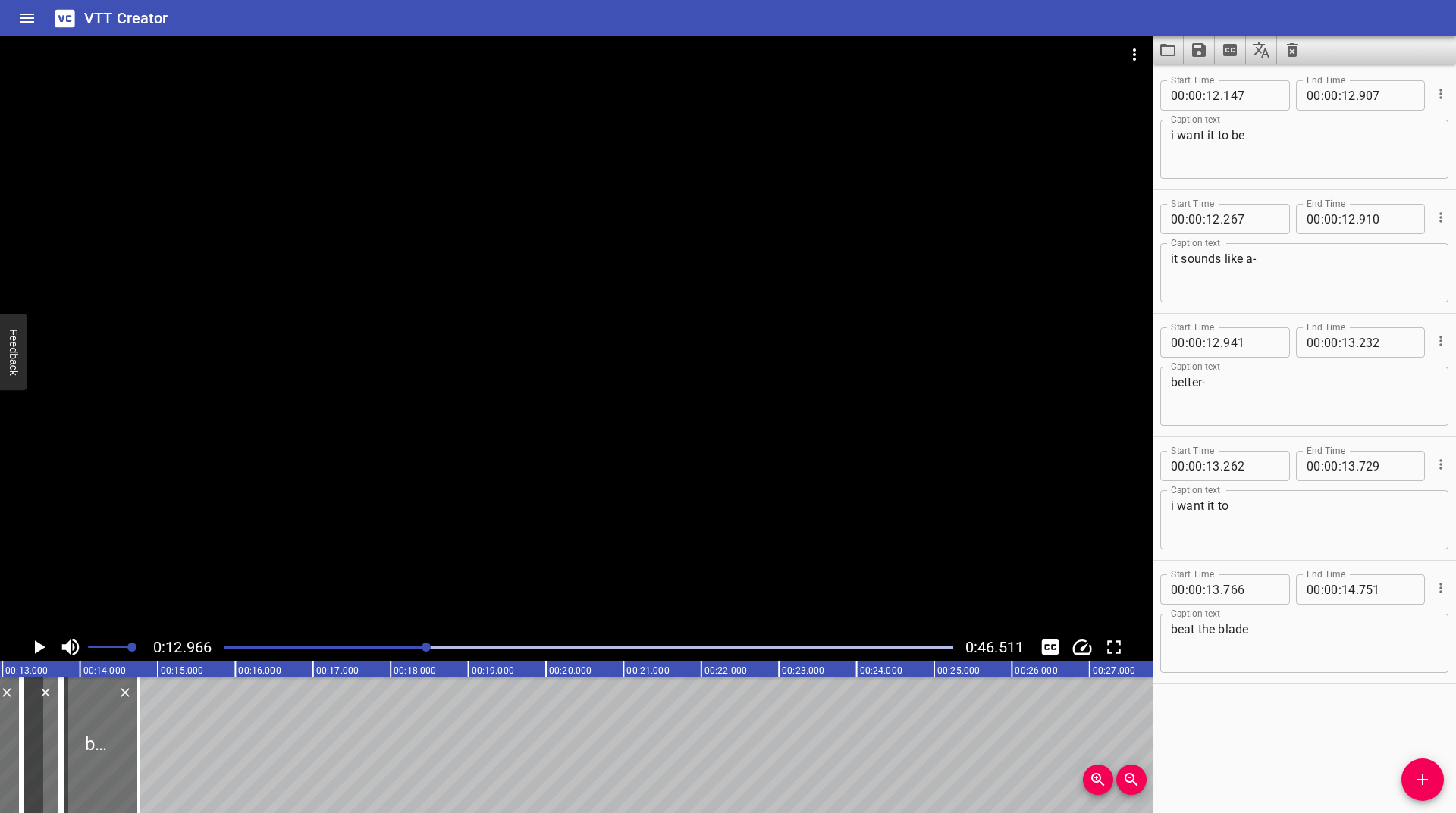
click at [29, 642] on icon "Play/Pause" at bounding box center [39, 647] width 23 height 23
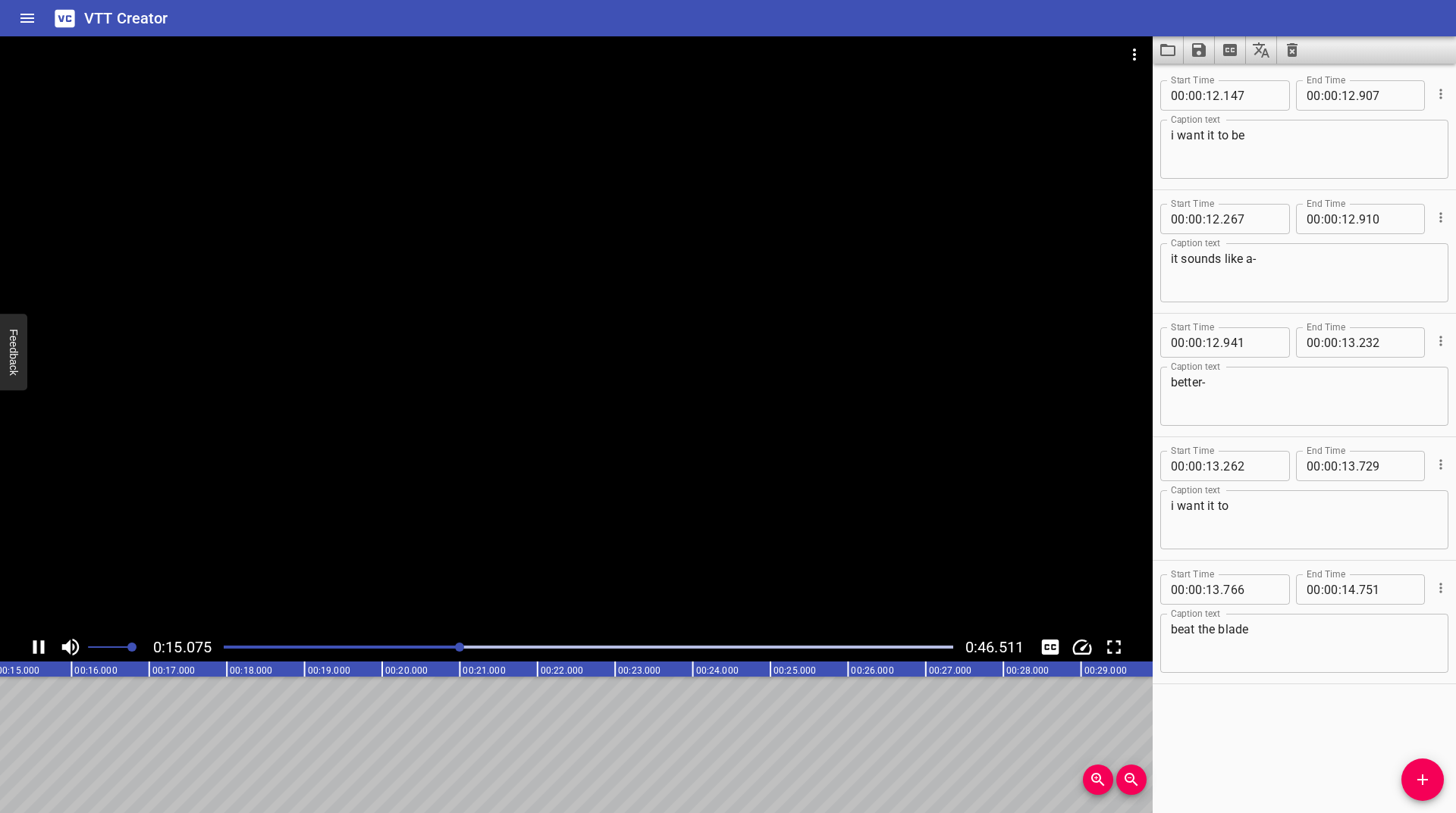
click at [438, 652] on div at bounding box center [588, 647] width 748 height 21
click at [44, 655] on icon "Play/Pause" at bounding box center [39, 647] width 23 height 23
click at [1280, 160] on textarea "i want it to be" at bounding box center [1304, 149] width 267 height 43
click at [1268, 80] on div "Start Time 00 : 00 : 12 . 147 Start Time End Time 00 : 00 : 12 . 907 End Time" at bounding box center [1304, 94] width 288 height 40
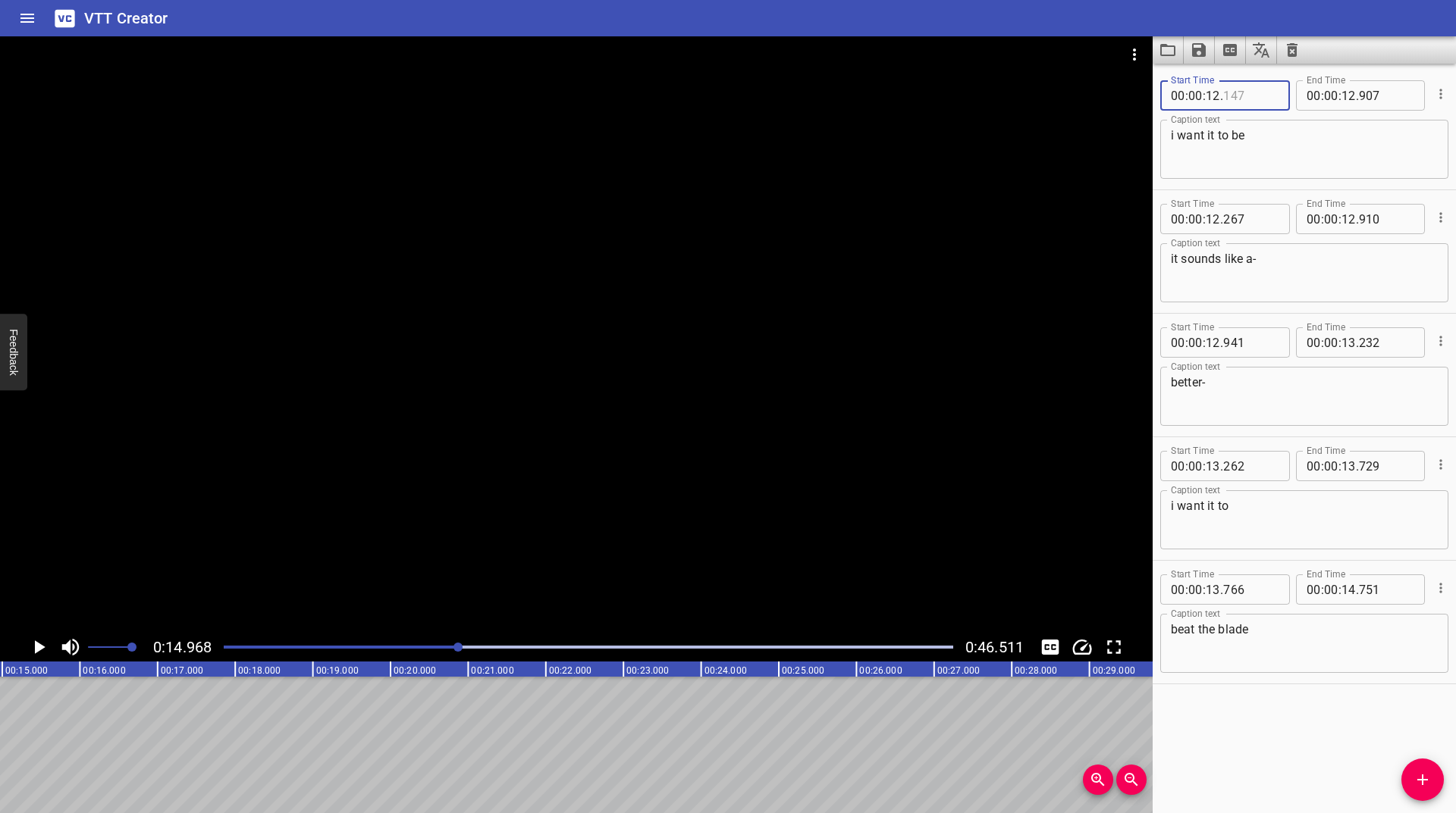
click at [1264, 86] on input "number" at bounding box center [1251, 96] width 55 height 30
type input "147"
click at [1266, 73] on div "Start Time 00 : 00 : 12 . 147 Start Time End Time 00 : 00 : 12 . 907 End Time C…" at bounding box center [1304, 127] width 303 height 123
click at [446, 642] on div at bounding box center [588, 647] width 748 height 21
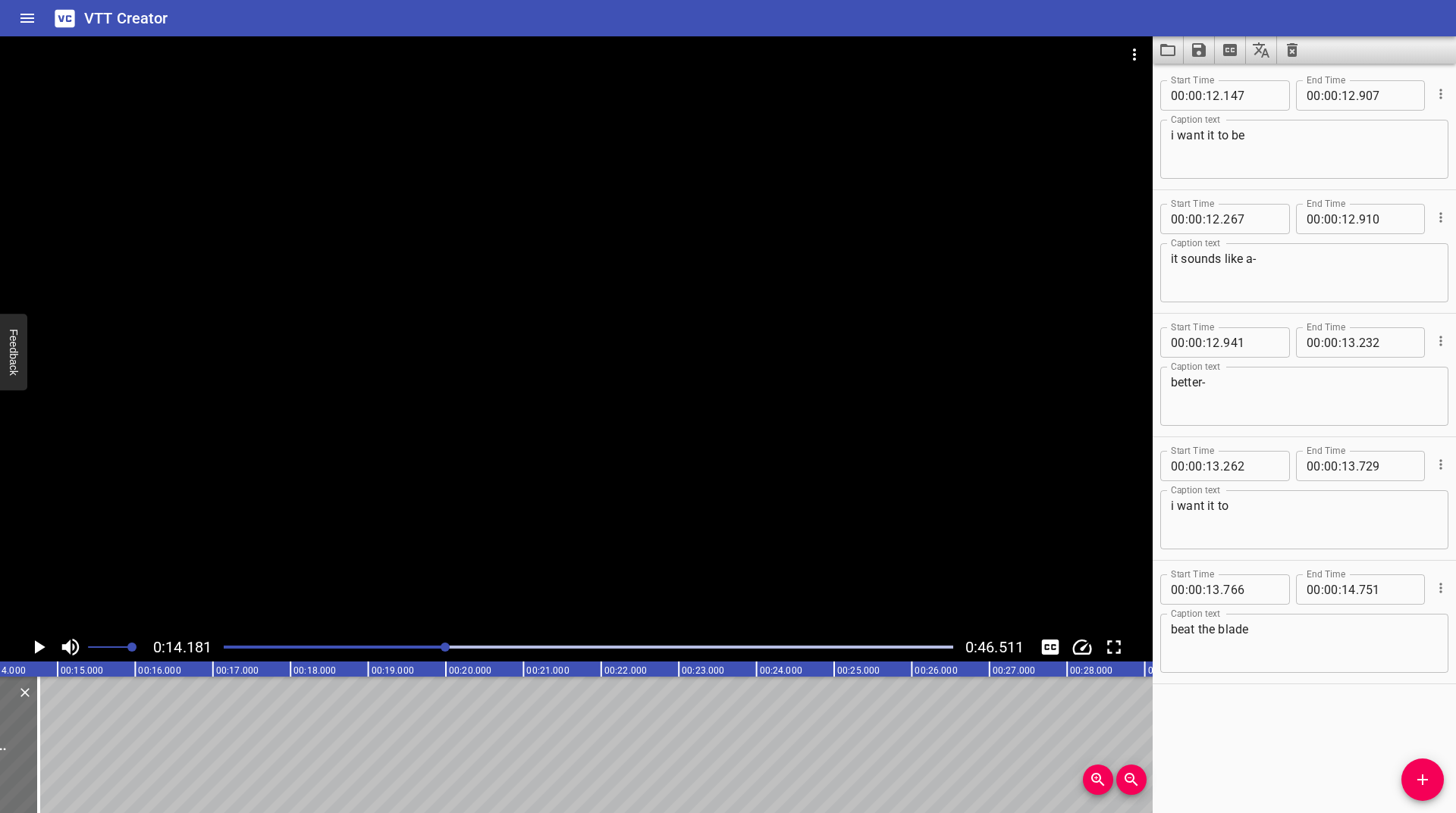
scroll to position [0, 1101]
click at [36, 641] on icon "Play/Pause" at bounding box center [39, 647] width 23 height 23
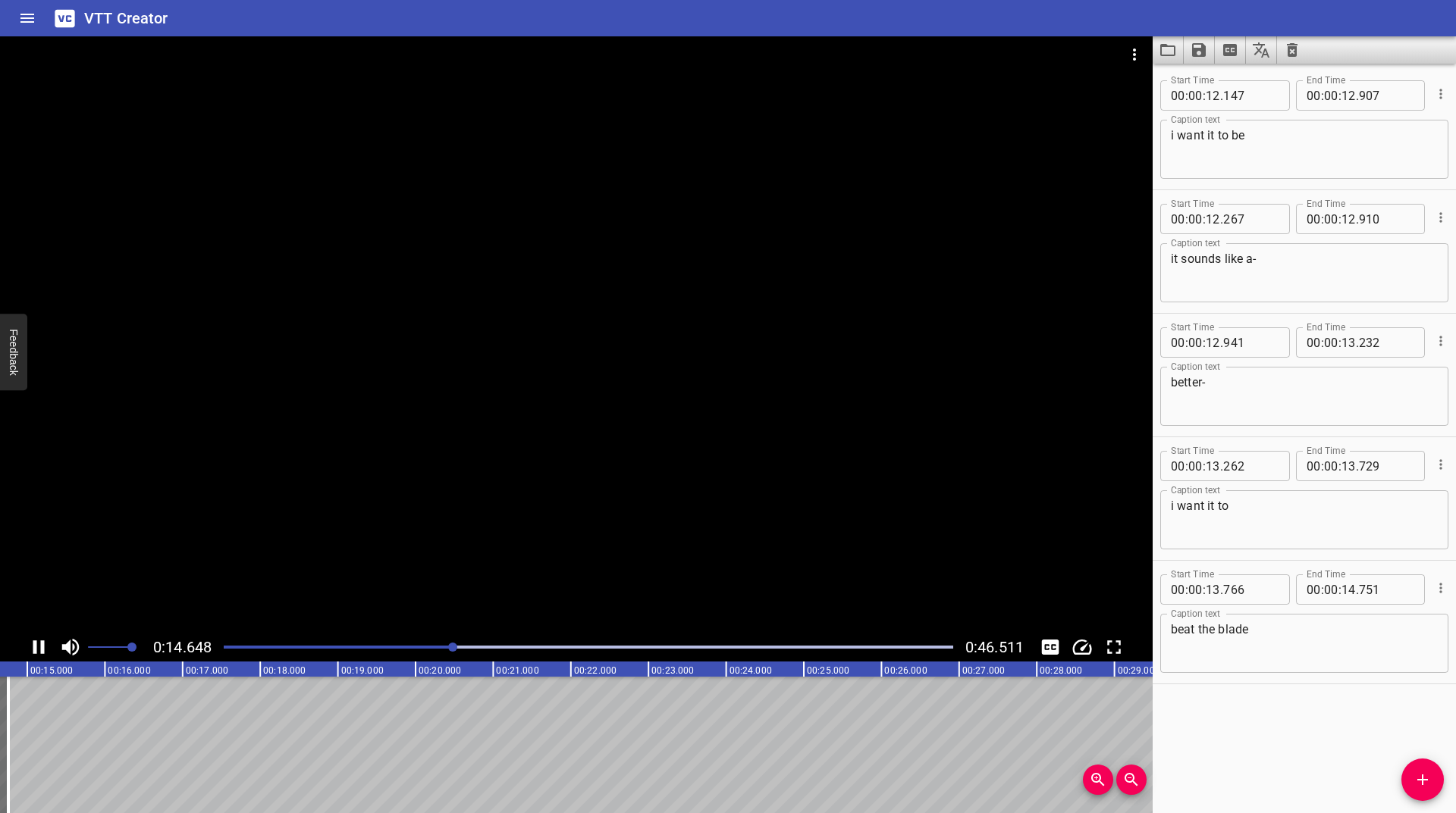
click at [428, 645] on div at bounding box center [588, 647] width 748 height 21
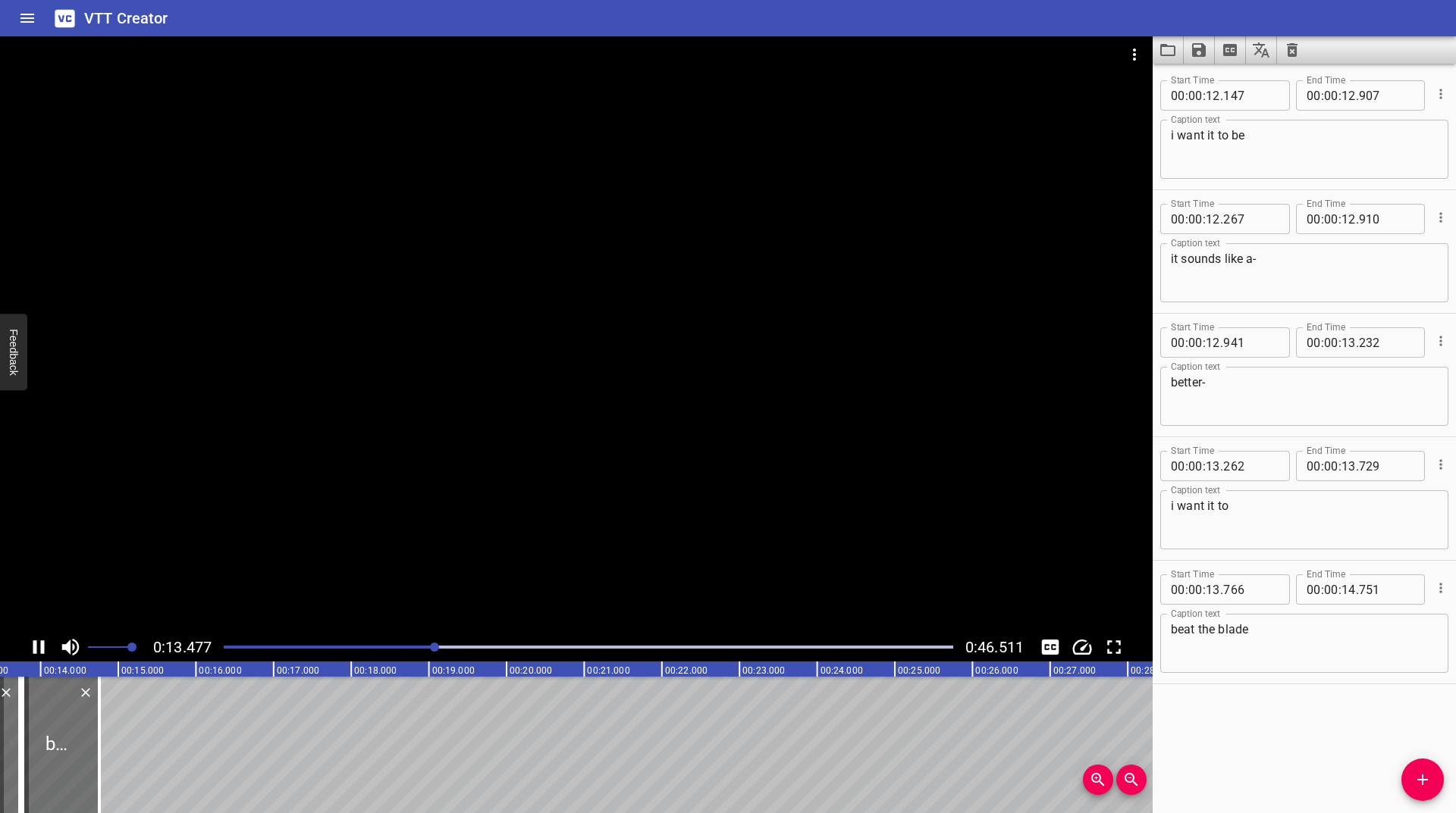
click at [417, 646] on div "Play progress" at bounding box center [70, 648] width 730 height 3
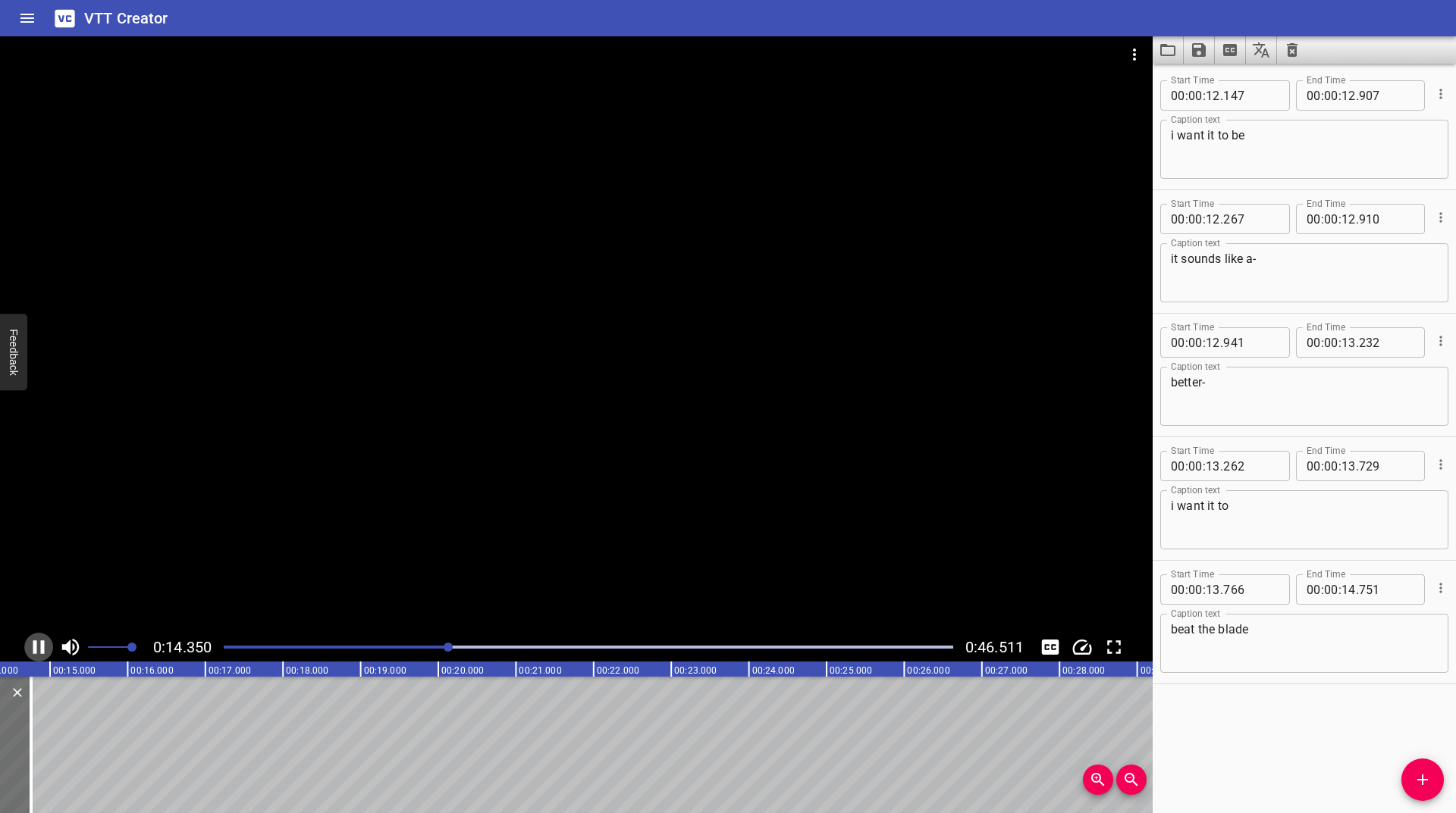
click at [39, 654] on icon "Play/Pause" at bounding box center [39, 647] width 23 height 23
click at [1285, 52] on icon "Clear captions" at bounding box center [1292, 50] width 18 height 18
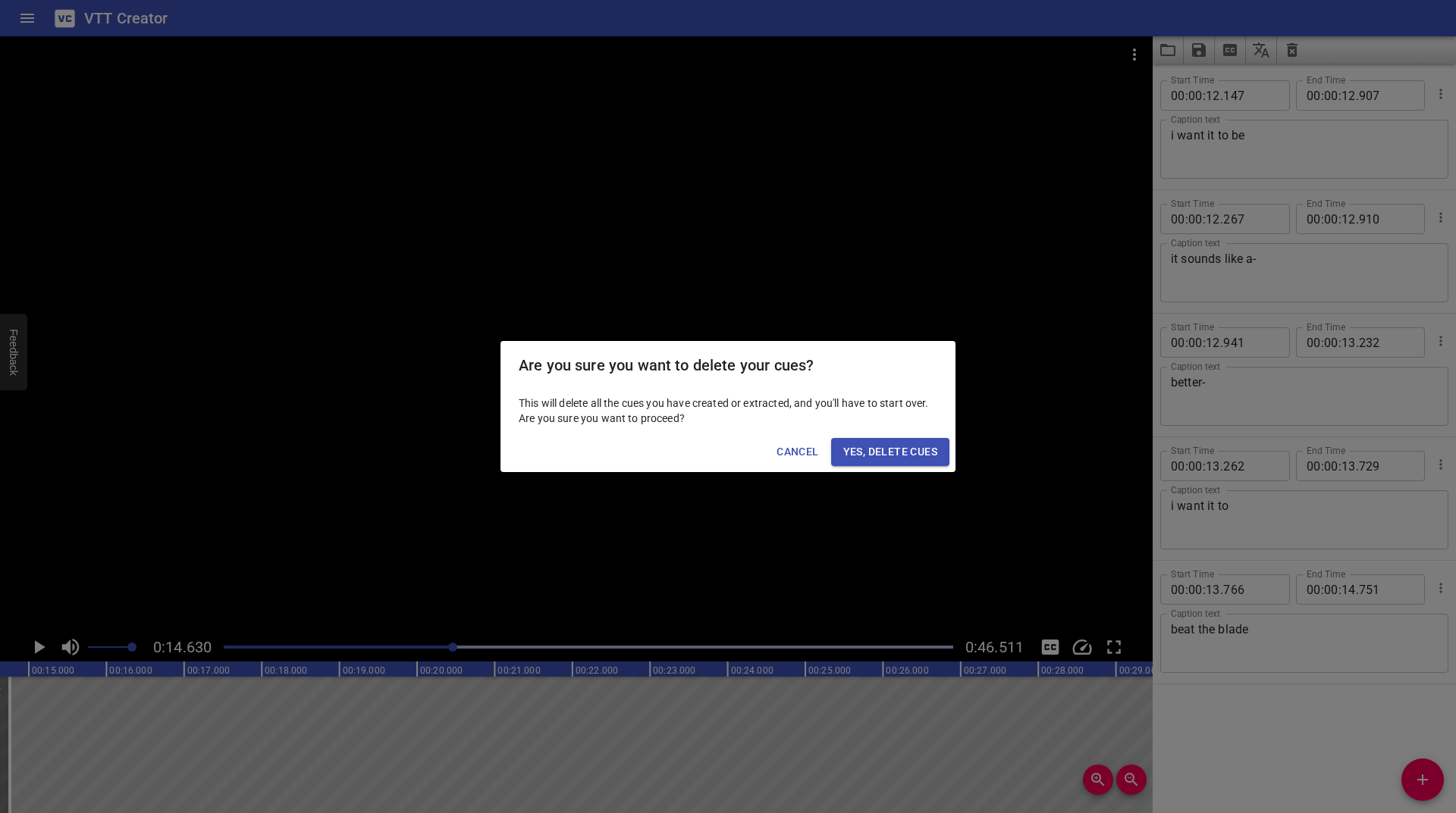
click at [905, 438] on div "Cancel Yes, Delete Cues" at bounding box center [728, 452] width 455 height 40
click at [905, 446] on span "Yes, Delete Cues" at bounding box center [890, 452] width 94 height 19
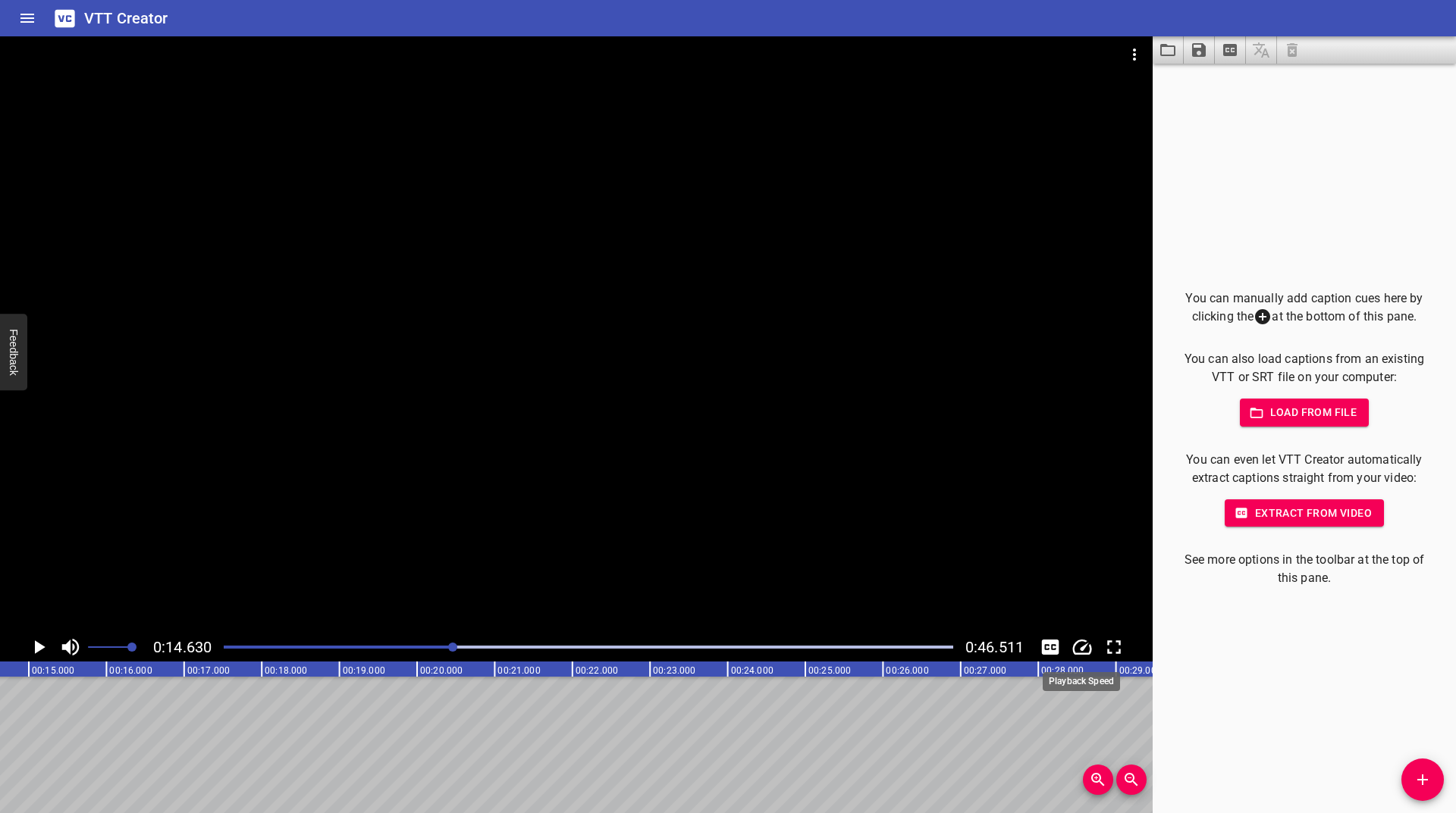
click at [1094, 641] on button "Change Playback Speed" at bounding box center [1082, 647] width 28 height 28
click at [1090, 568] on li "0.25x" at bounding box center [1093, 574] width 51 height 25
click at [34, 642] on icon "Play/Pause" at bounding box center [39, 647] width 23 height 23
click at [34, 642] on icon "Play/Pause" at bounding box center [39, 647] width 11 height 13
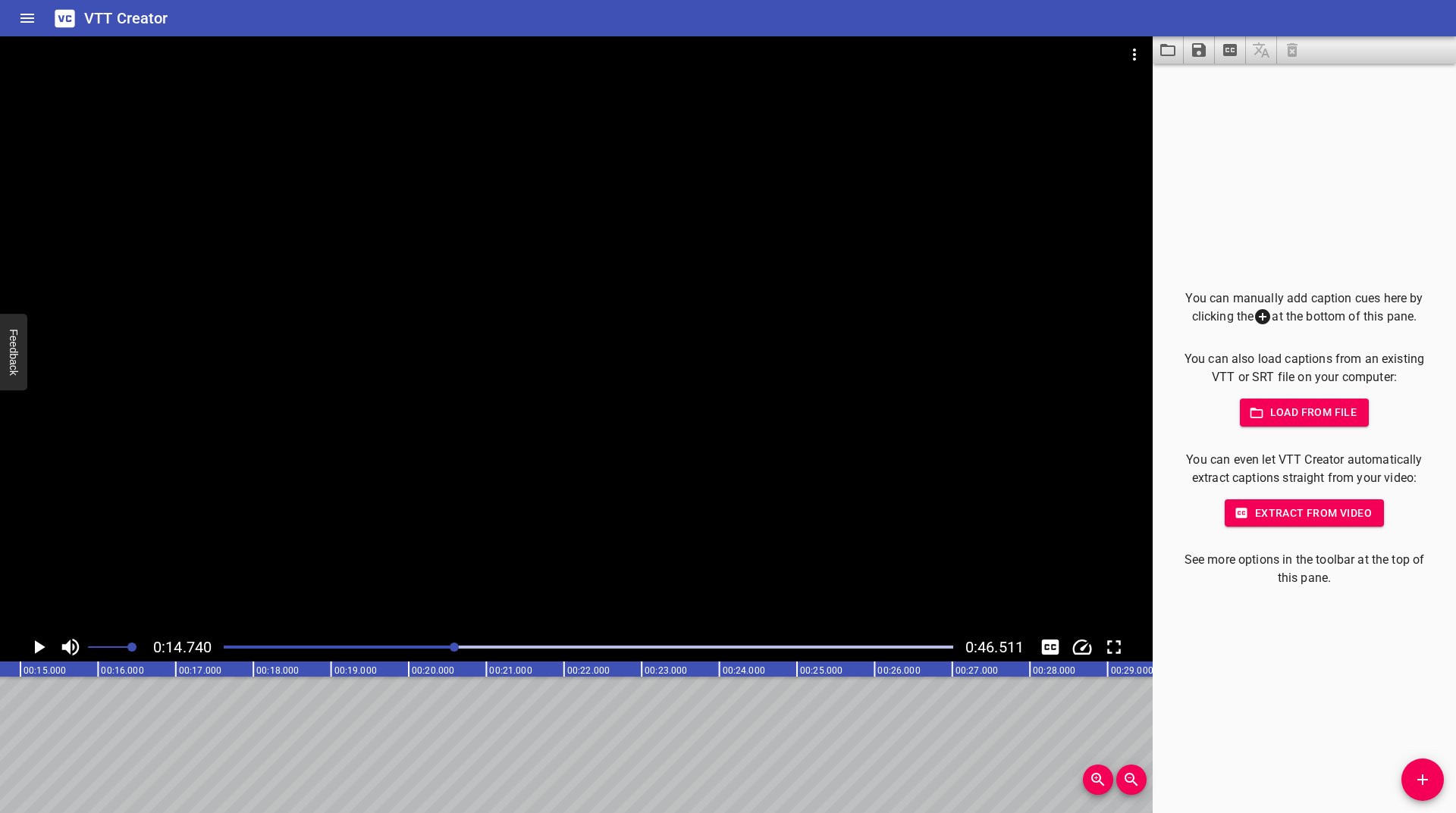
click at [1431, 787] on icon "Add Cue" at bounding box center [1422, 780] width 18 height 18
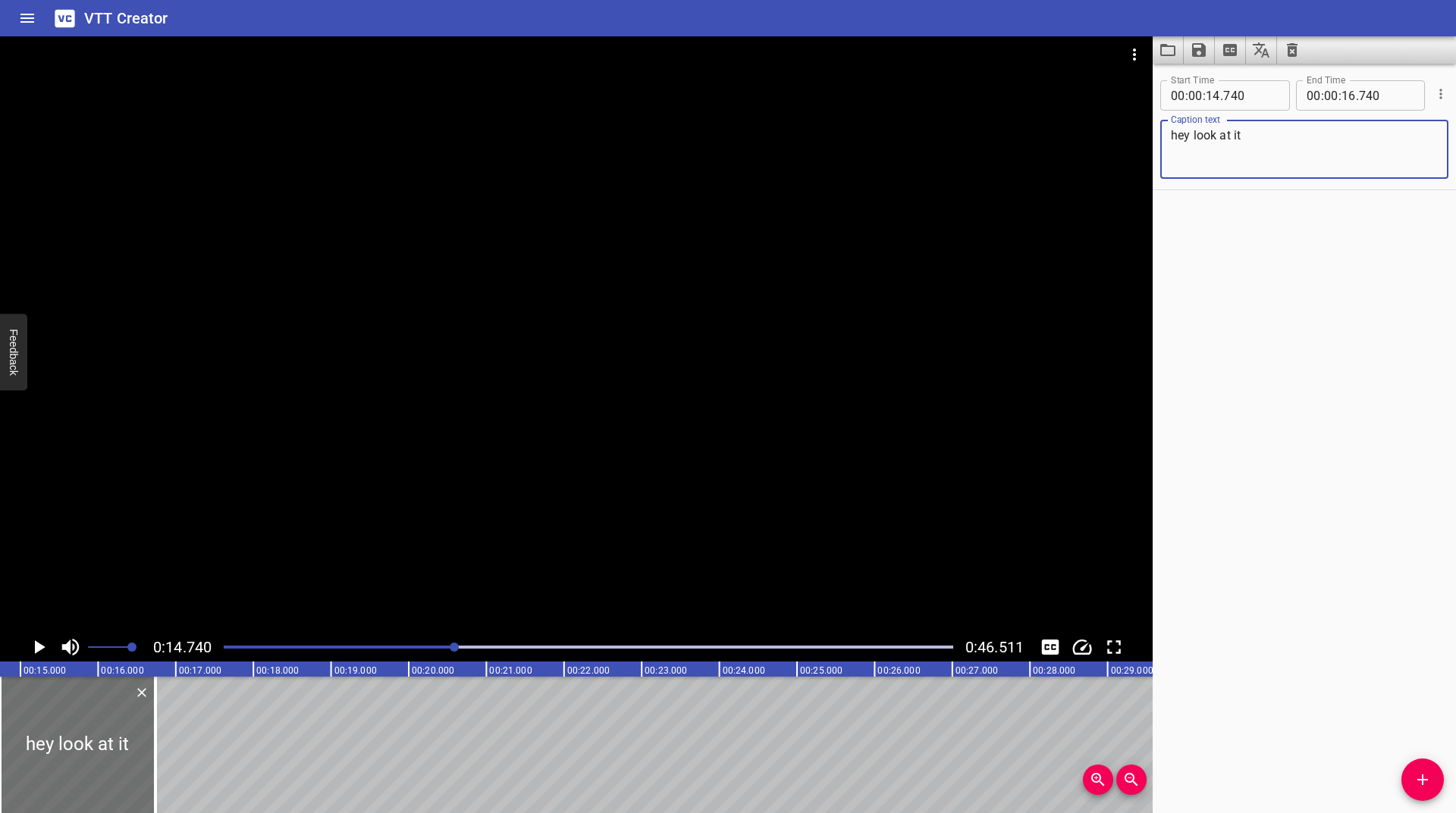
type textarea "hey look at it"
click at [44, 651] on icon "Play/Pause" at bounding box center [39, 647] width 23 height 23
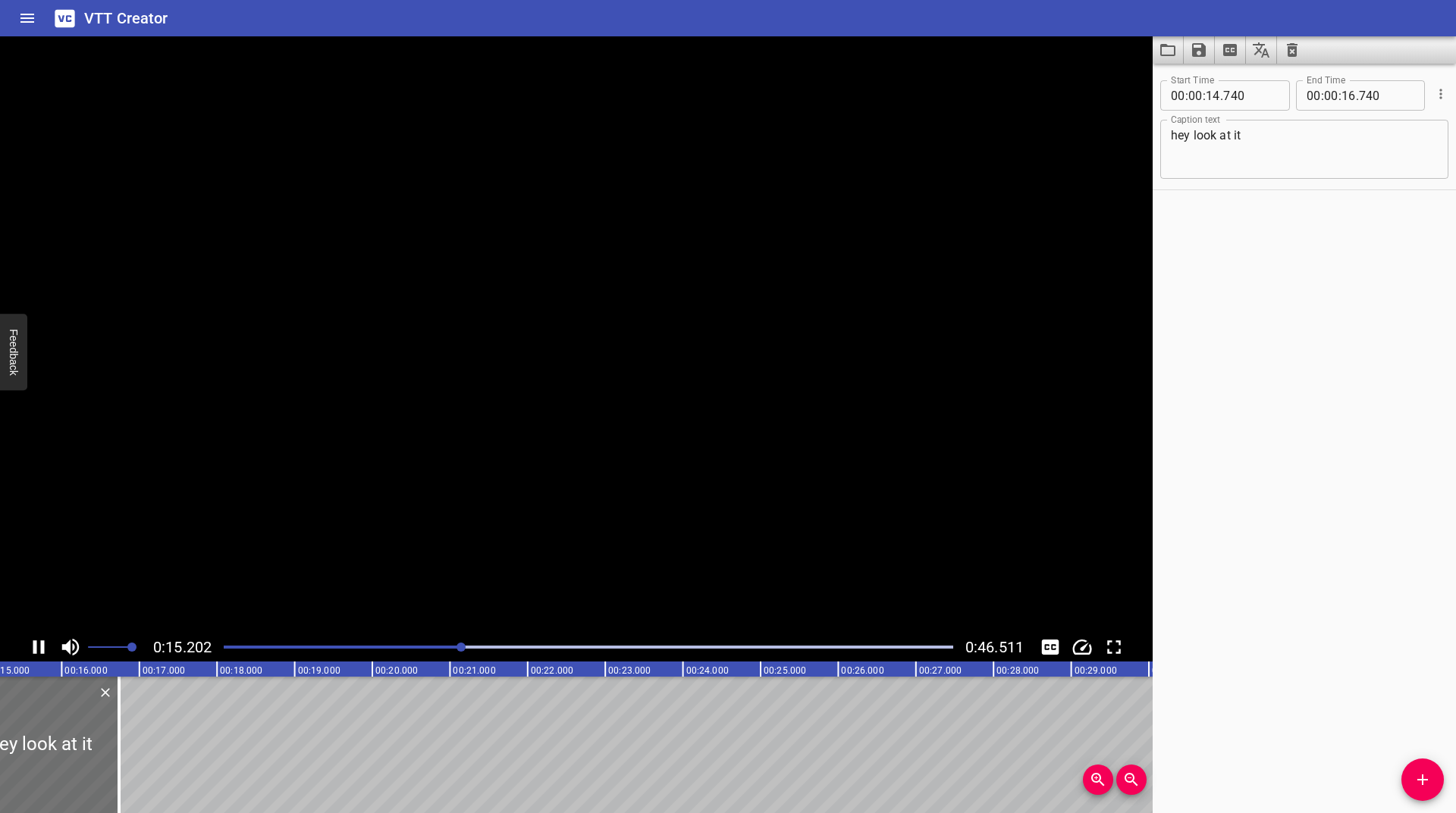
click at [44, 651] on icon "Play/Pause" at bounding box center [39, 647] width 11 height 13
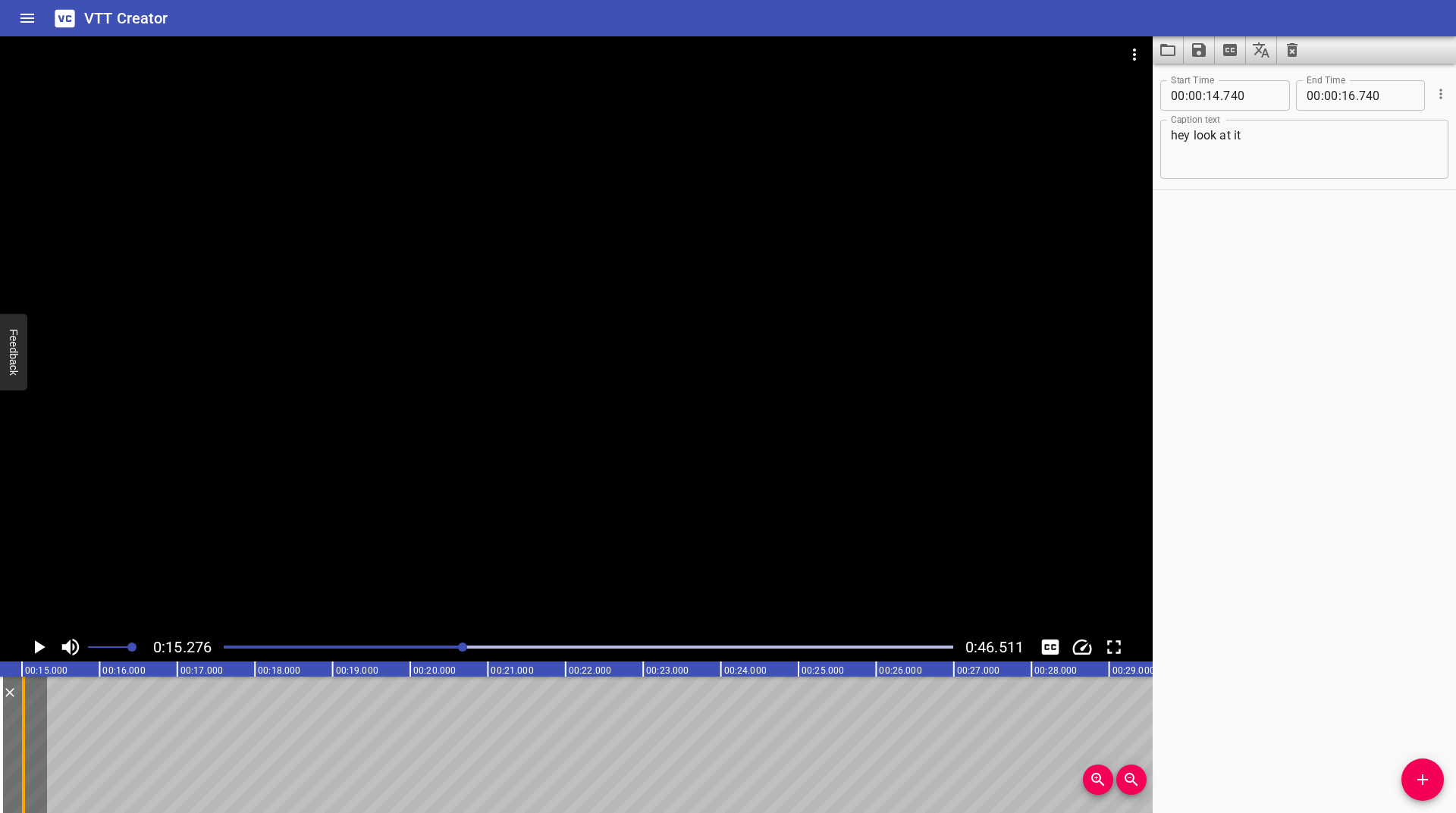
scroll to position [0, 1108]
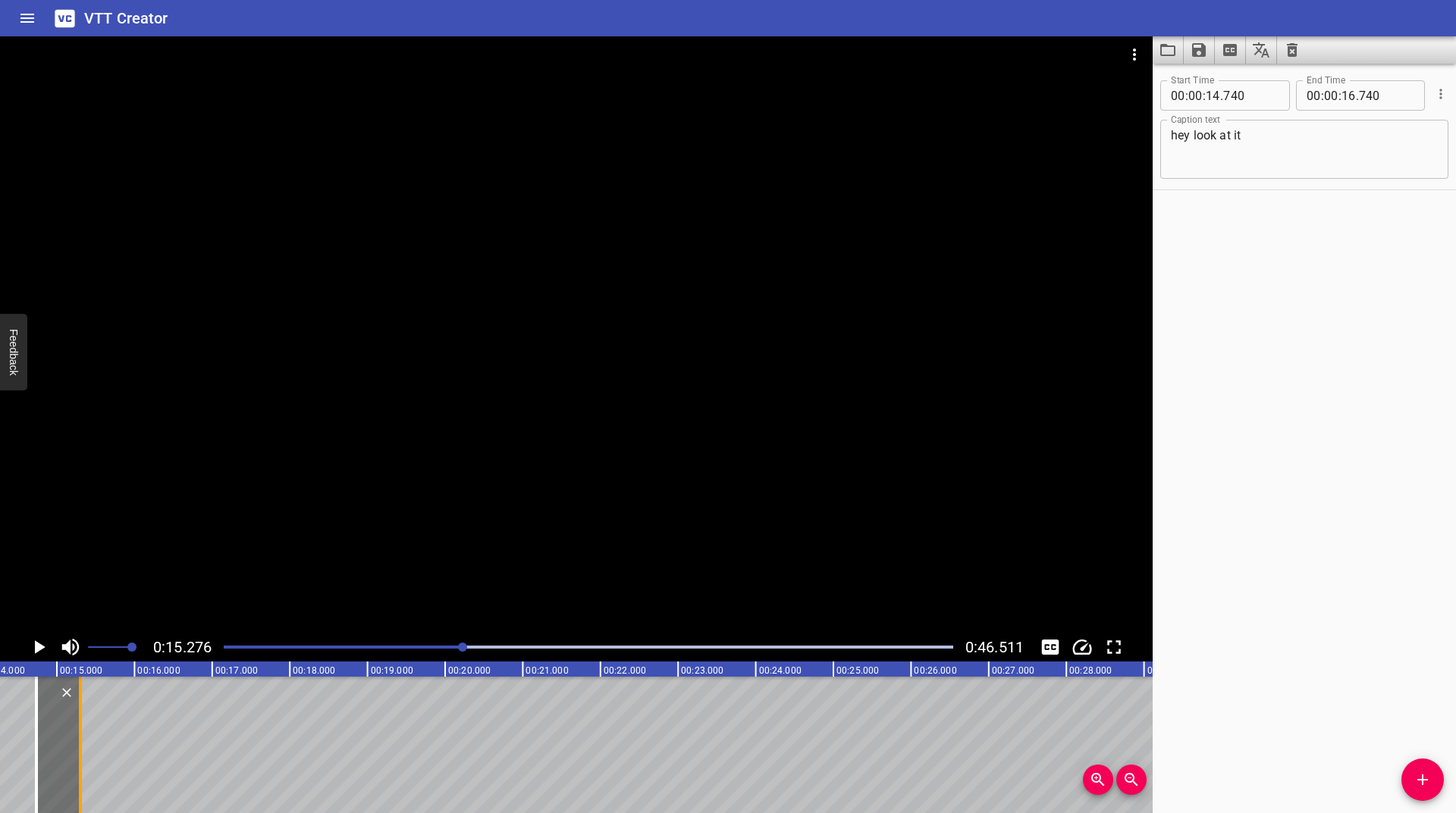
drag, startPoint x: 115, startPoint y: 743, endPoint x: 82, endPoint y: 748, distance: 33.4
click at [82, 748] on div at bounding box center [81, 745] width 3 height 137
type input "15"
type input "304"
click at [36, 649] on icon "Play/Pause" at bounding box center [39, 647] width 23 height 23
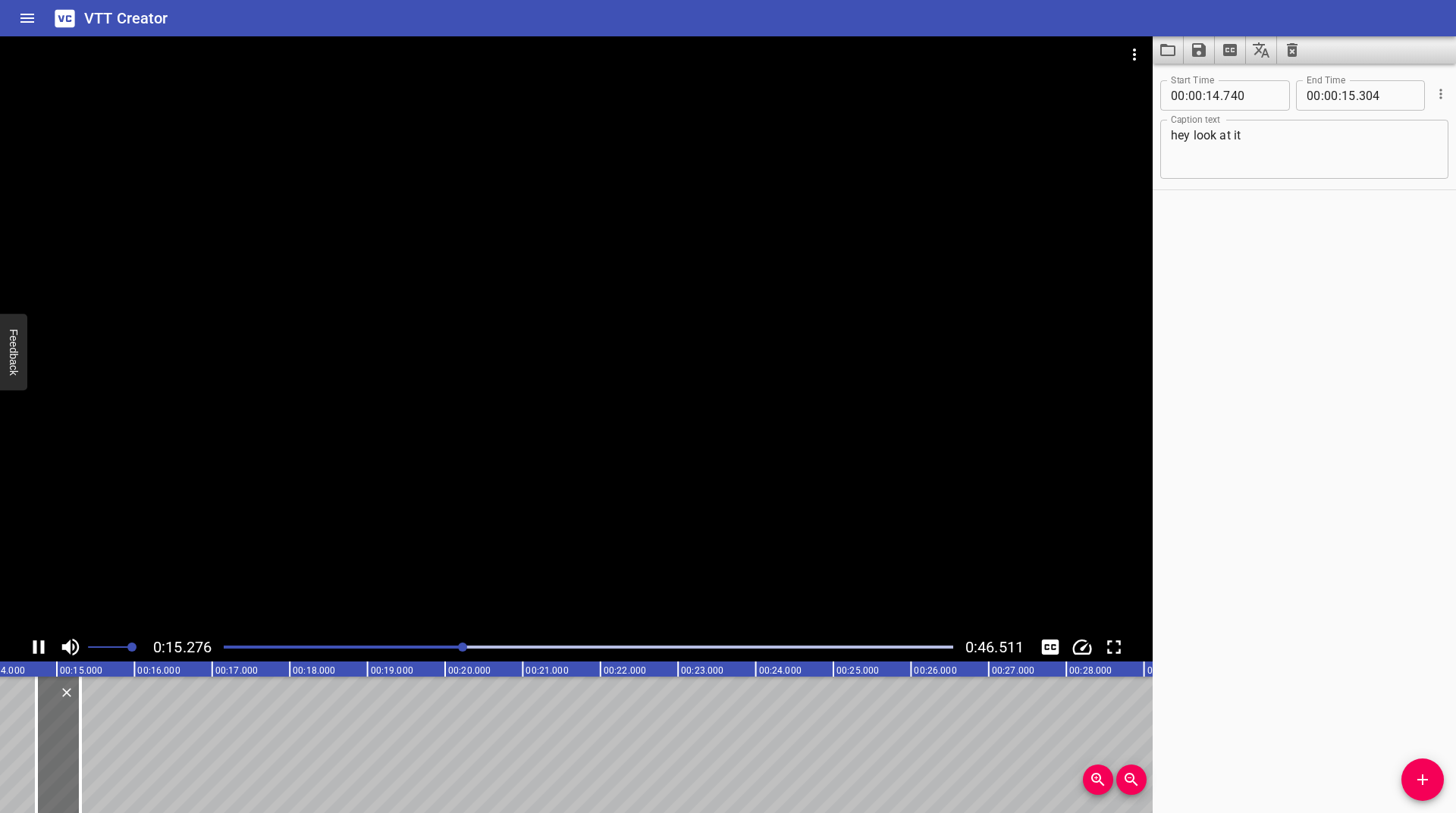
click at [36, 649] on icon "Play/Pause" at bounding box center [39, 647] width 11 height 13
click at [1409, 774] on span "Add Cue" at bounding box center [1423, 780] width 43 height 18
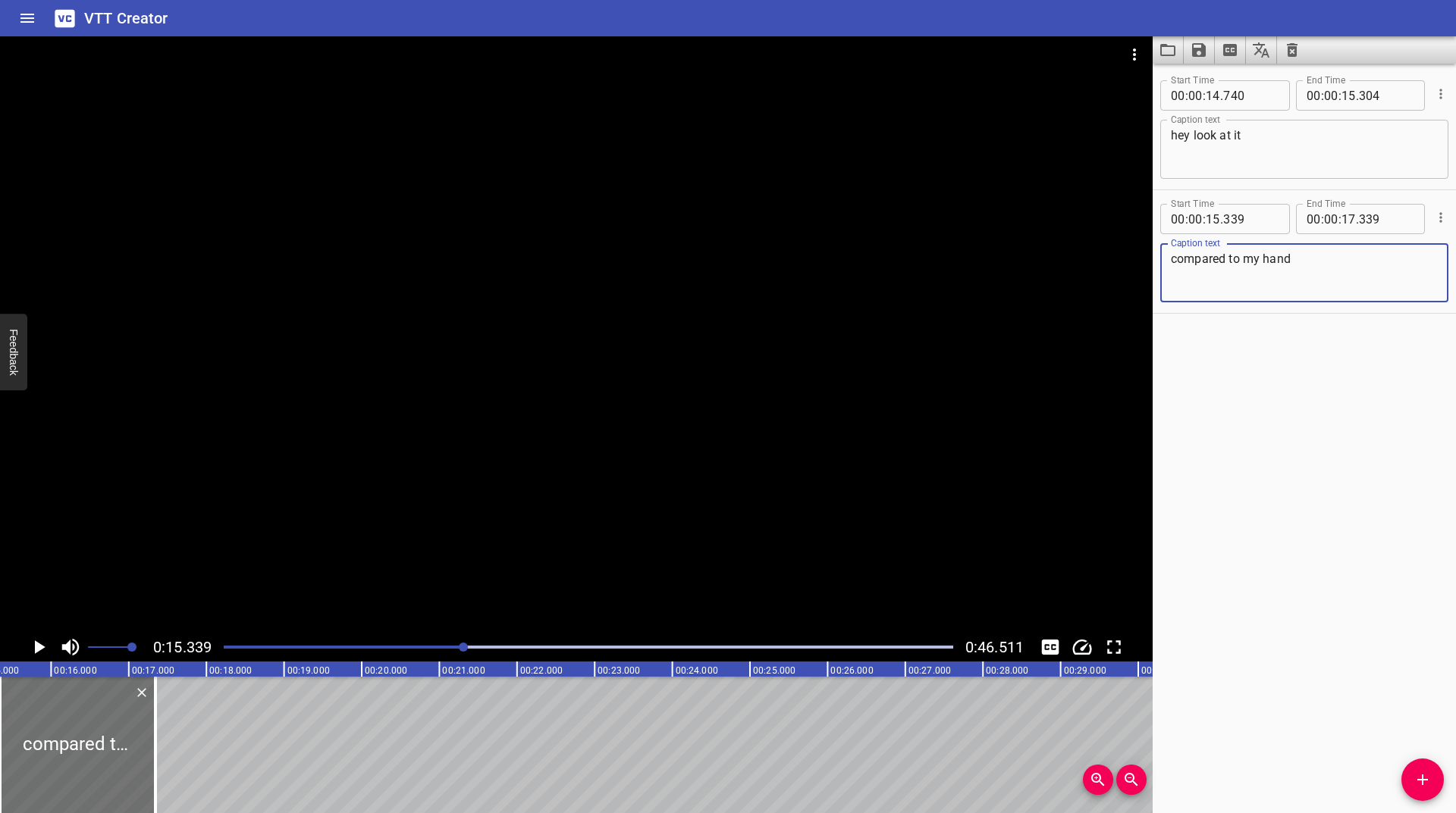
type textarea "compared to my hand"
click at [40, 652] on icon "Play/Pause" at bounding box center [39, 647] width 23 height 23
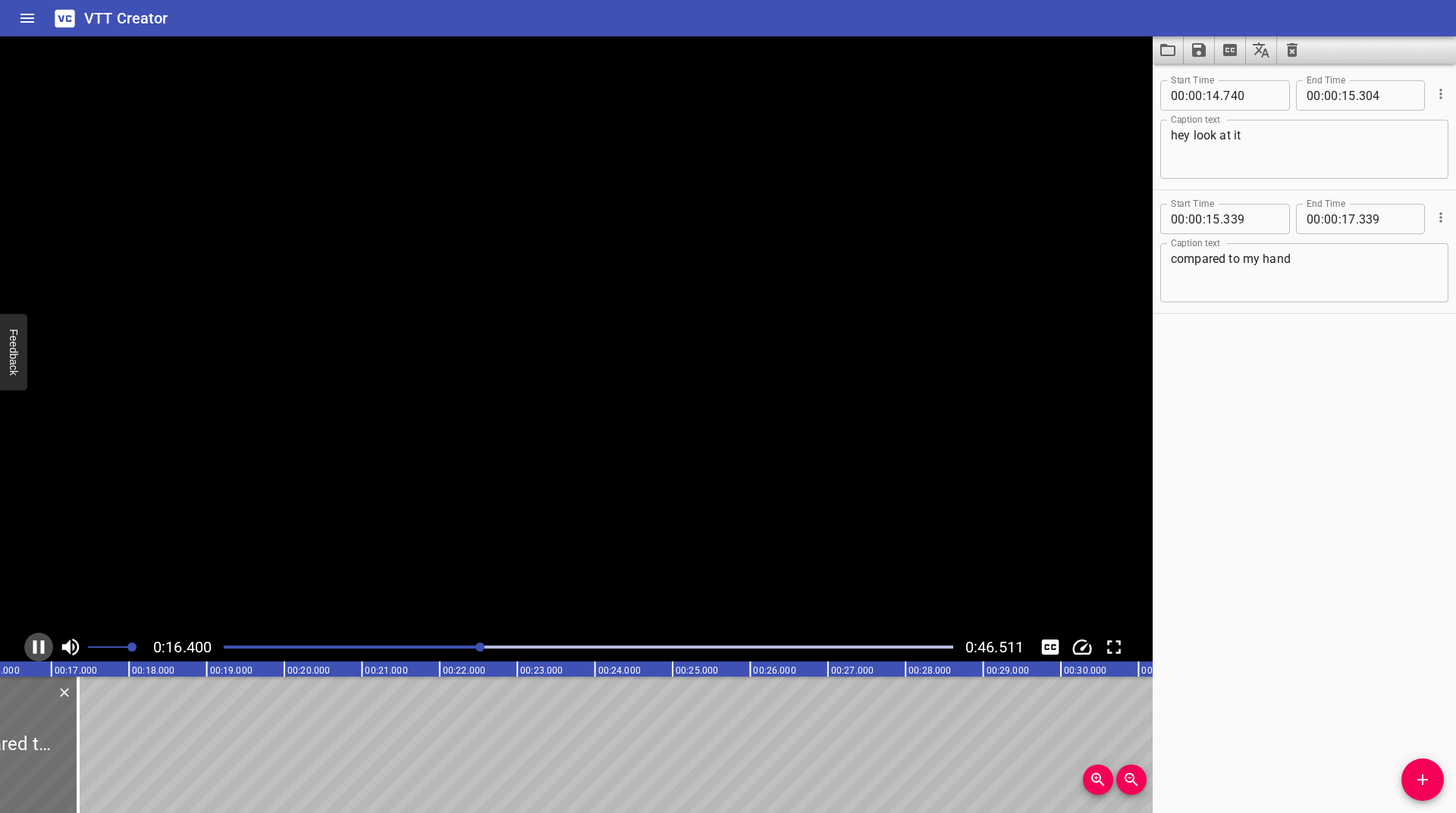
click at [40, 652] on icon "Play/Pause" at bounding box center [39, 647] width 23 height 23
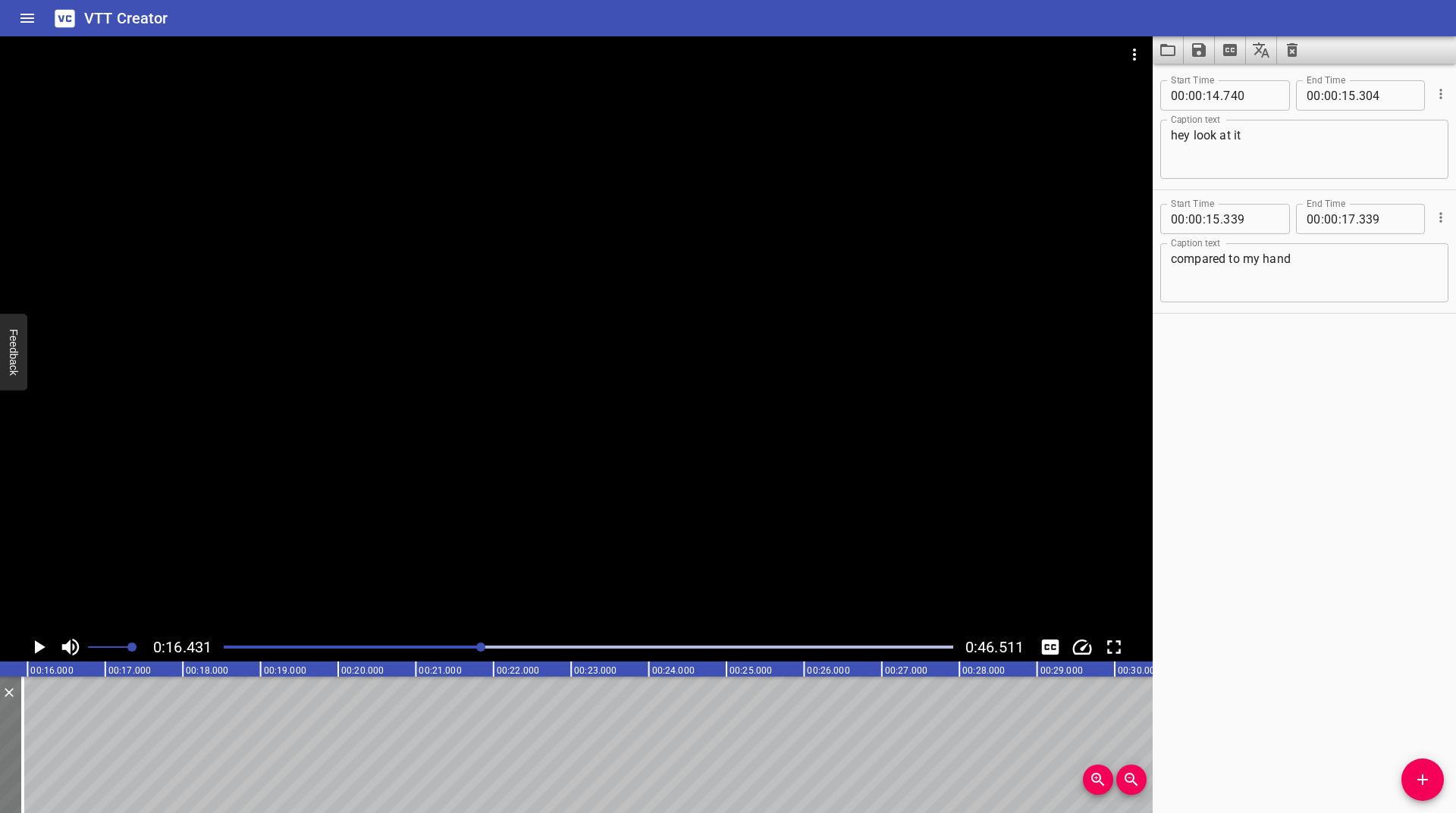
scroll to position [0, 1154]
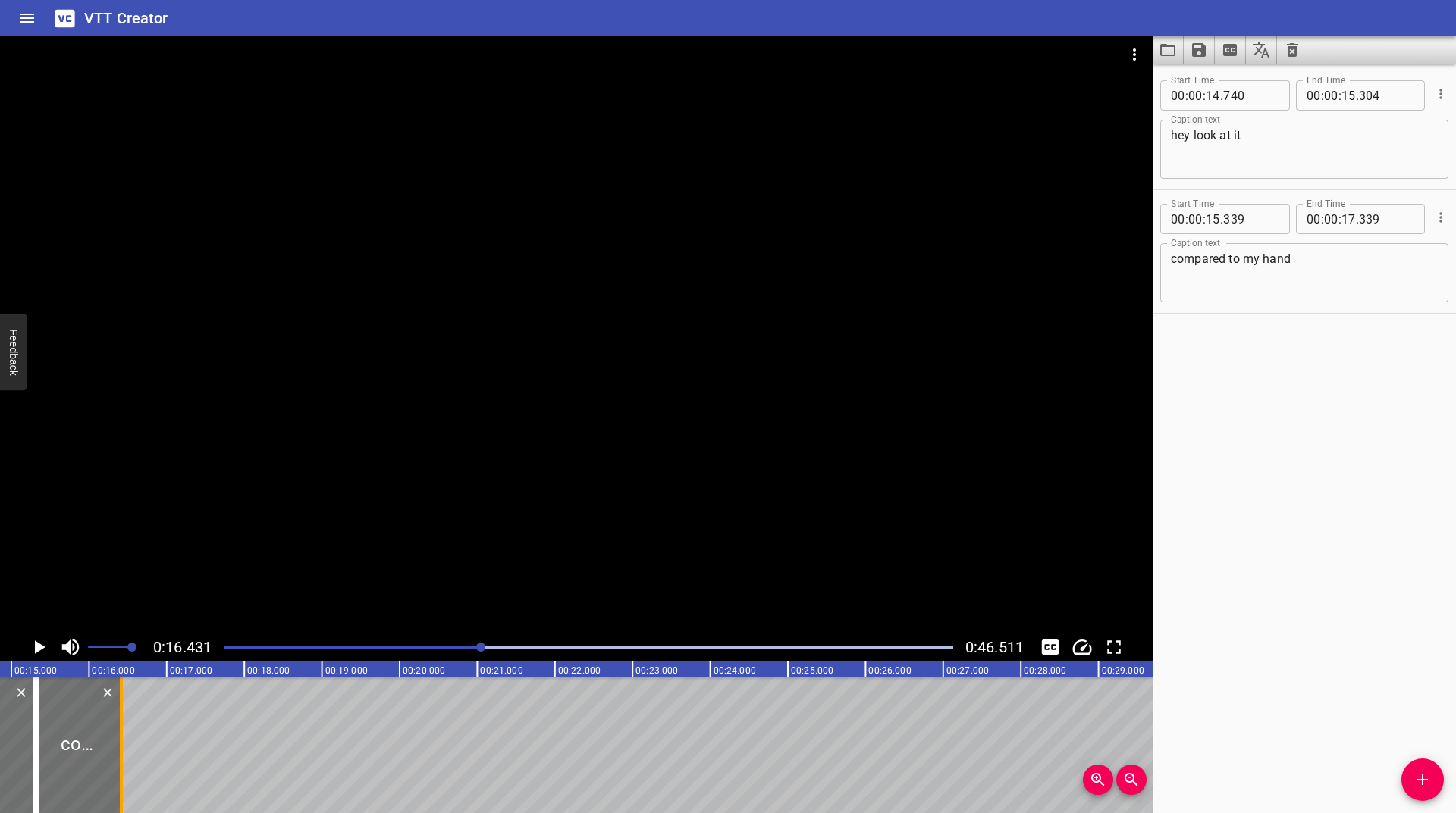
drag, startPoint x: 70, startPoint y: 724, endPoint x: 120, endPoint y: 746, distance: 54.6
click at [120, 746] on div at bounding box center [121, 745] width 3 height 137
type input "16"
type input "411"
click at [40, 648] on icon "Play/Pause" at bounding box center [40, 647] width 10 height 13
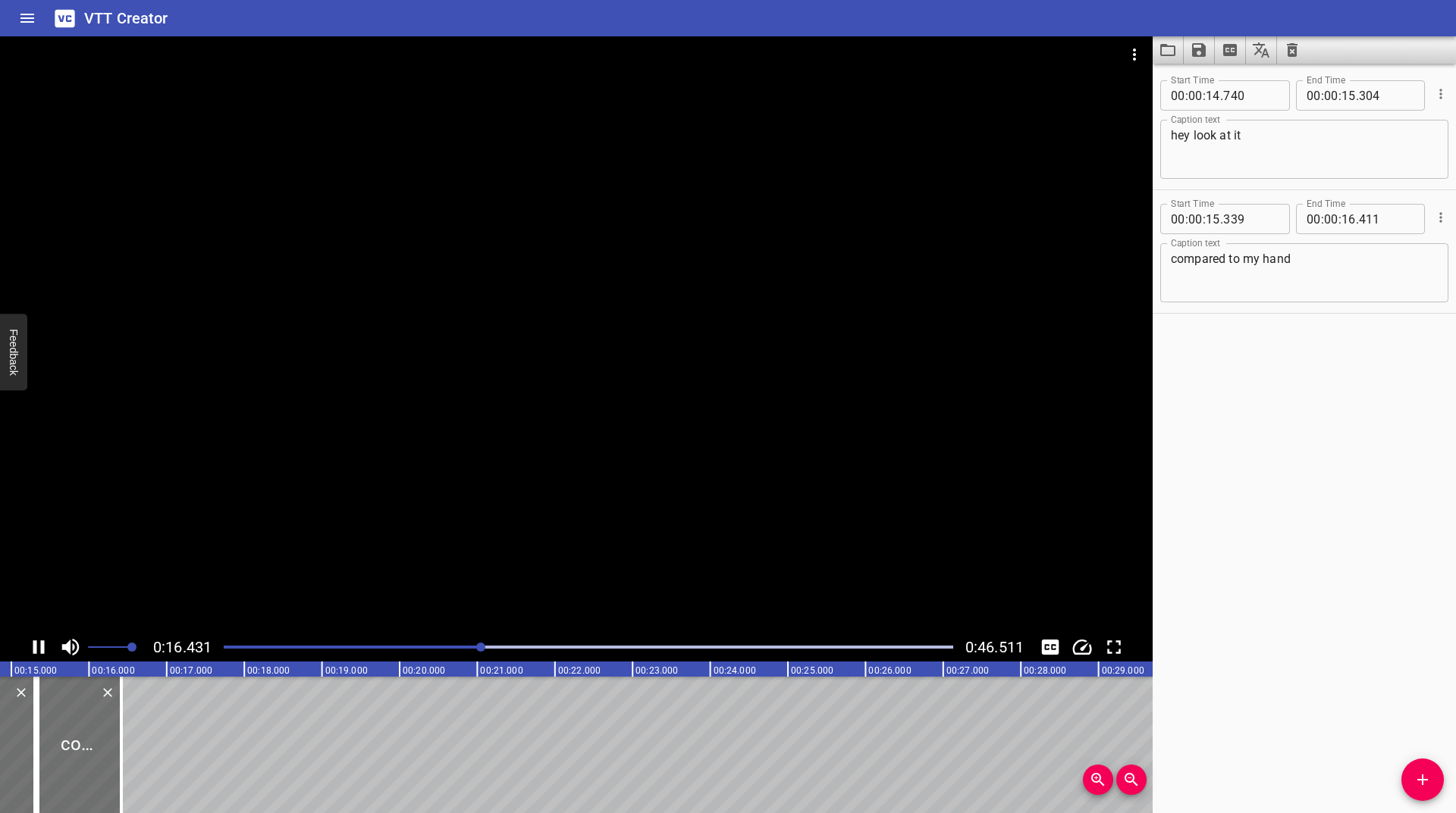
click at [40, 648] on icon "Play/Pause" at bounding box center [39, 647] width 23 height 23
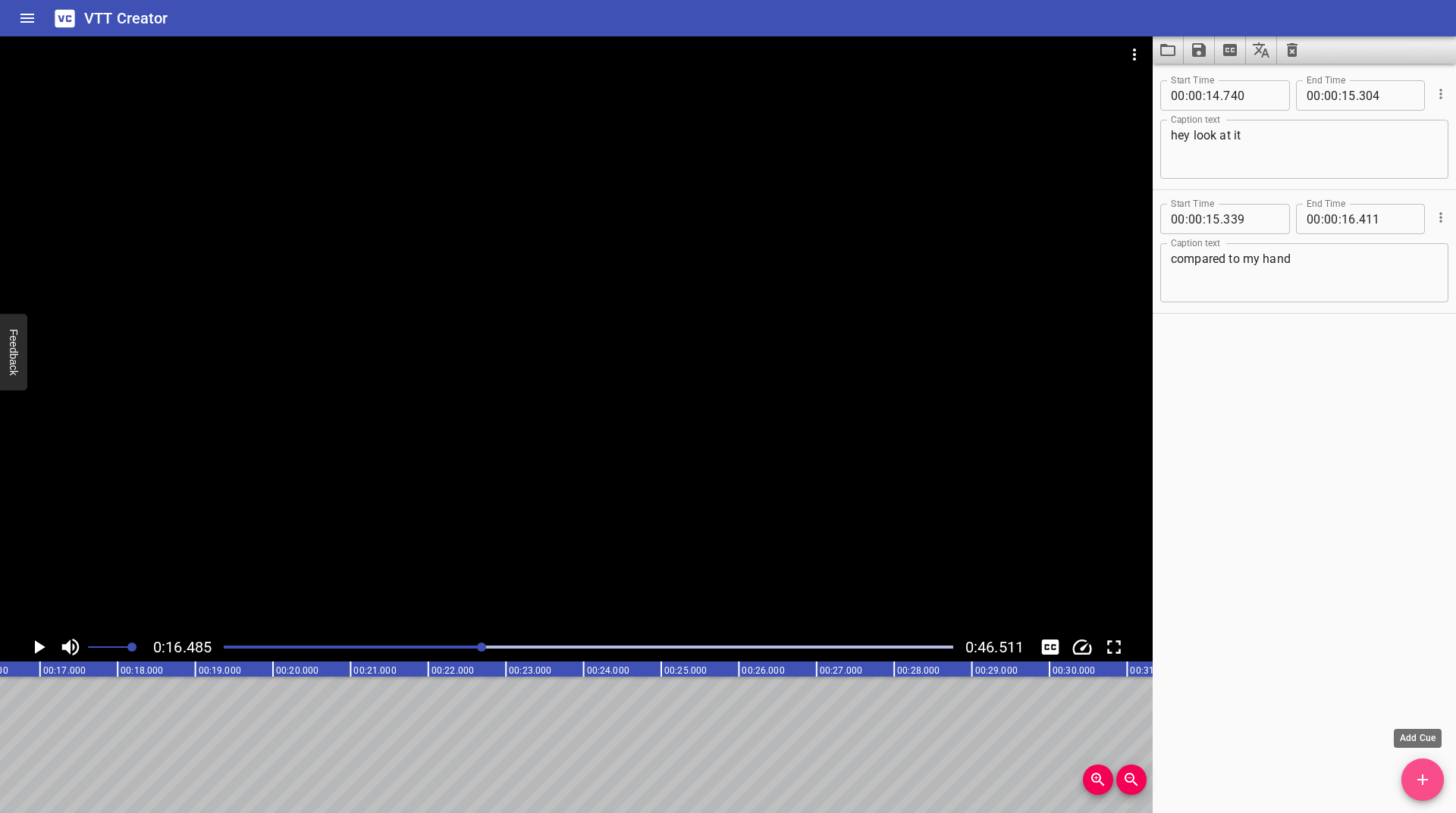
click at [1428, 792] on button "Add Cue" at bounding box center [1423, 780] width 43 height 43
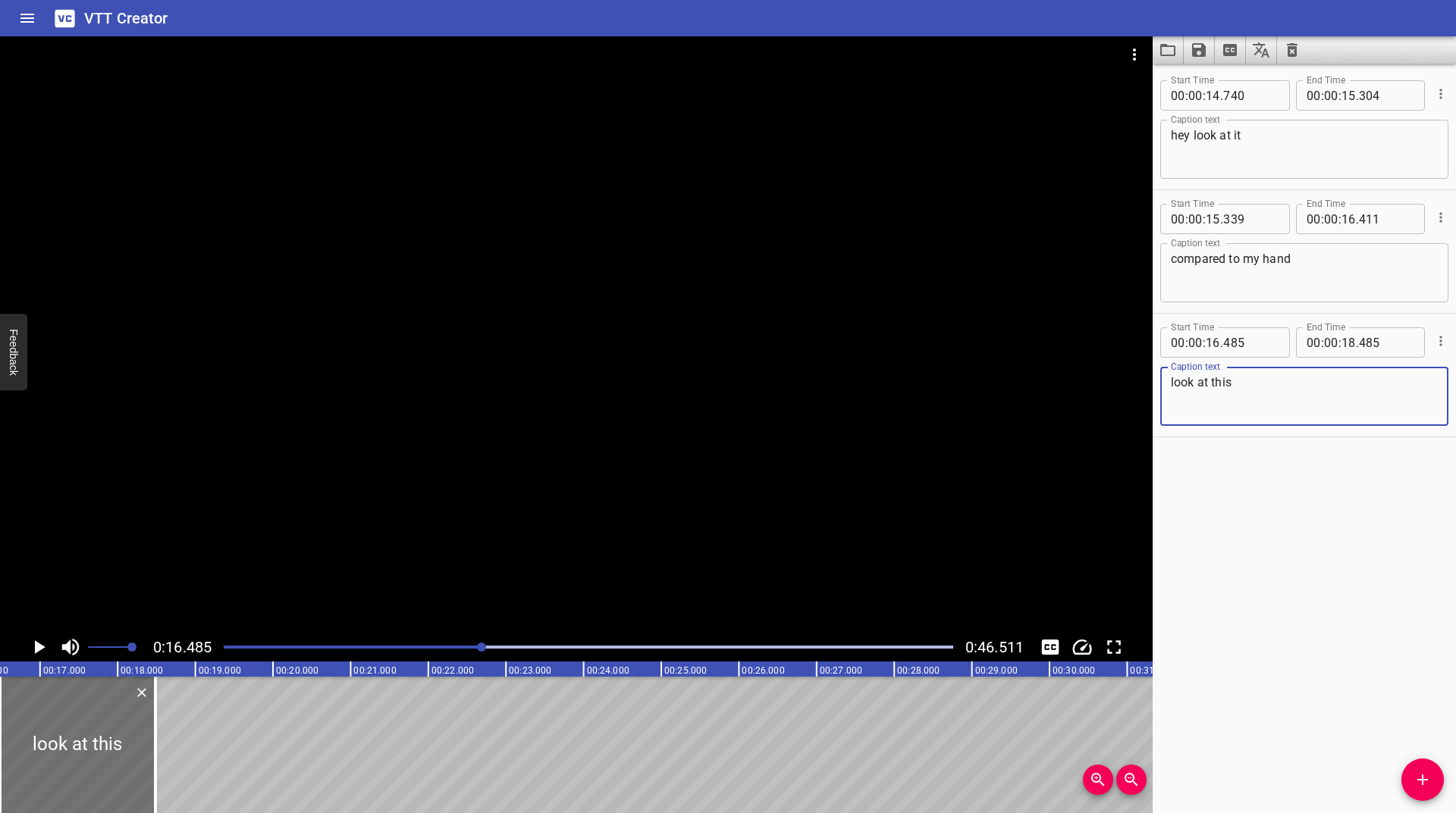
type textarea "look at this"
click at [40, 647] on icon "Play/Pause" at bounding box center [40, 647] width 10 height 13
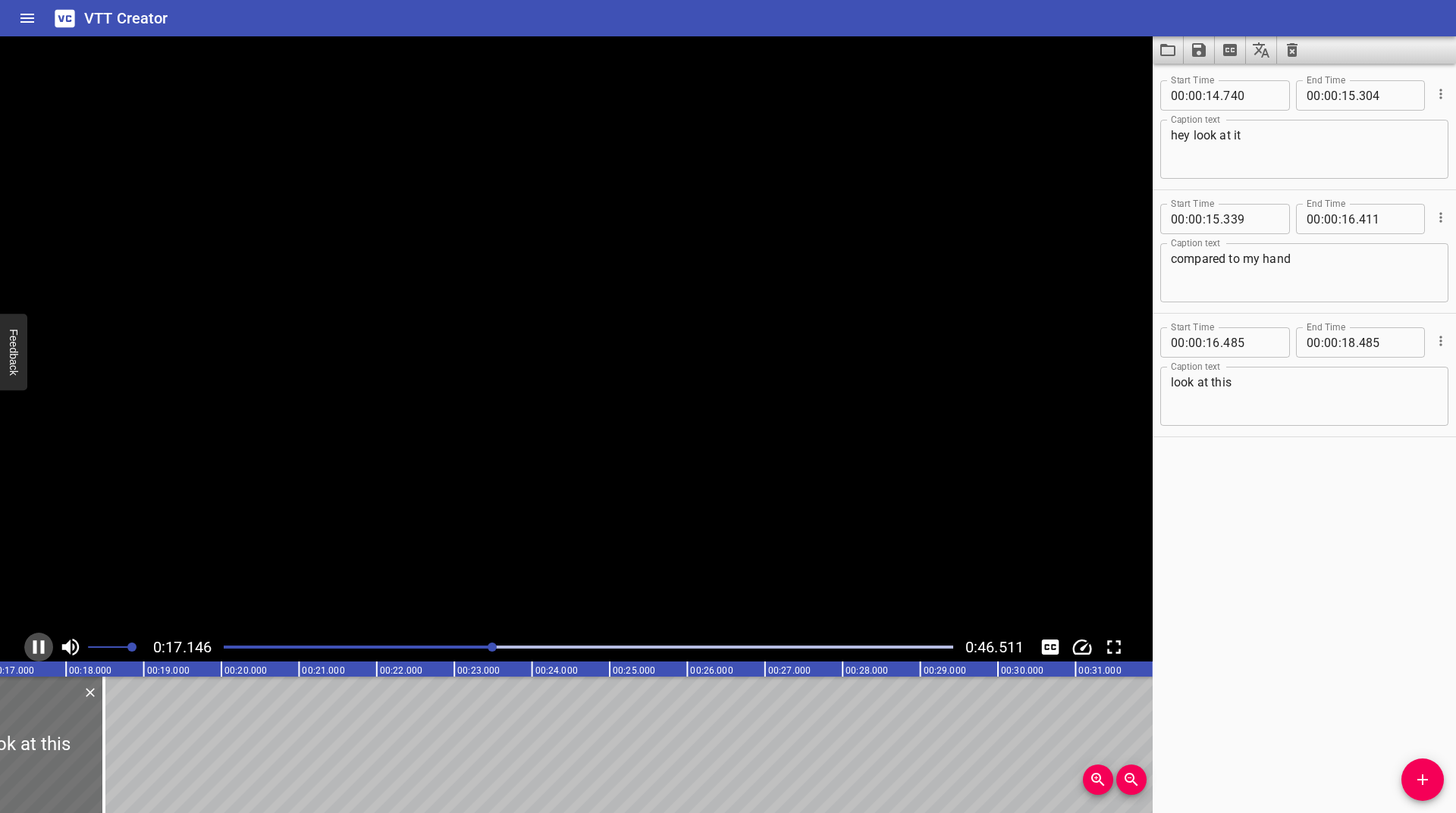
click at [39, 647] on icon "Play/Pause" at bounding box center [39, 647] width 23 height 23
click at [39, 647] on icon "Play/Pause" at bounding box center [40, 647] width 10 height 13
click at [39, 647] on icon "Play/Pause" at bounding box center [39, 647] width 23 height 23
click at [38, 646] on icon "Play/Pause" at bounding box center [40, 647] width 10 height 13
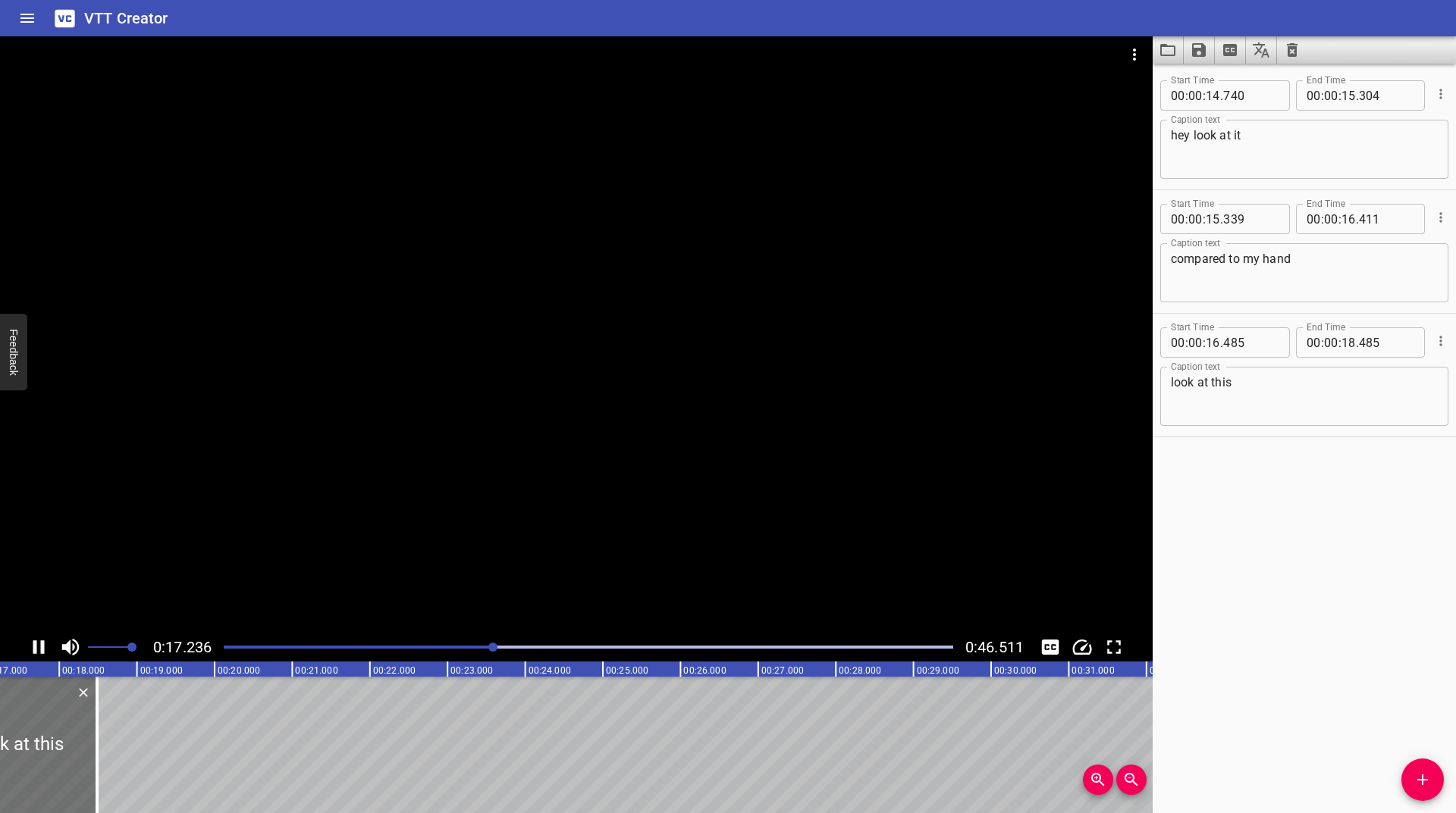
click at [38, 646] on icon "Play/Pause" at bounding box center [39, 647] width 23 height 23
drag, startPoint x: 95, startPoint y: 740, endPoint x: 7, endPoint y: 758, distance: 89.8
click at [7, 758] on div at bounding box center [4, 745] width 15 height 137
type input "17"
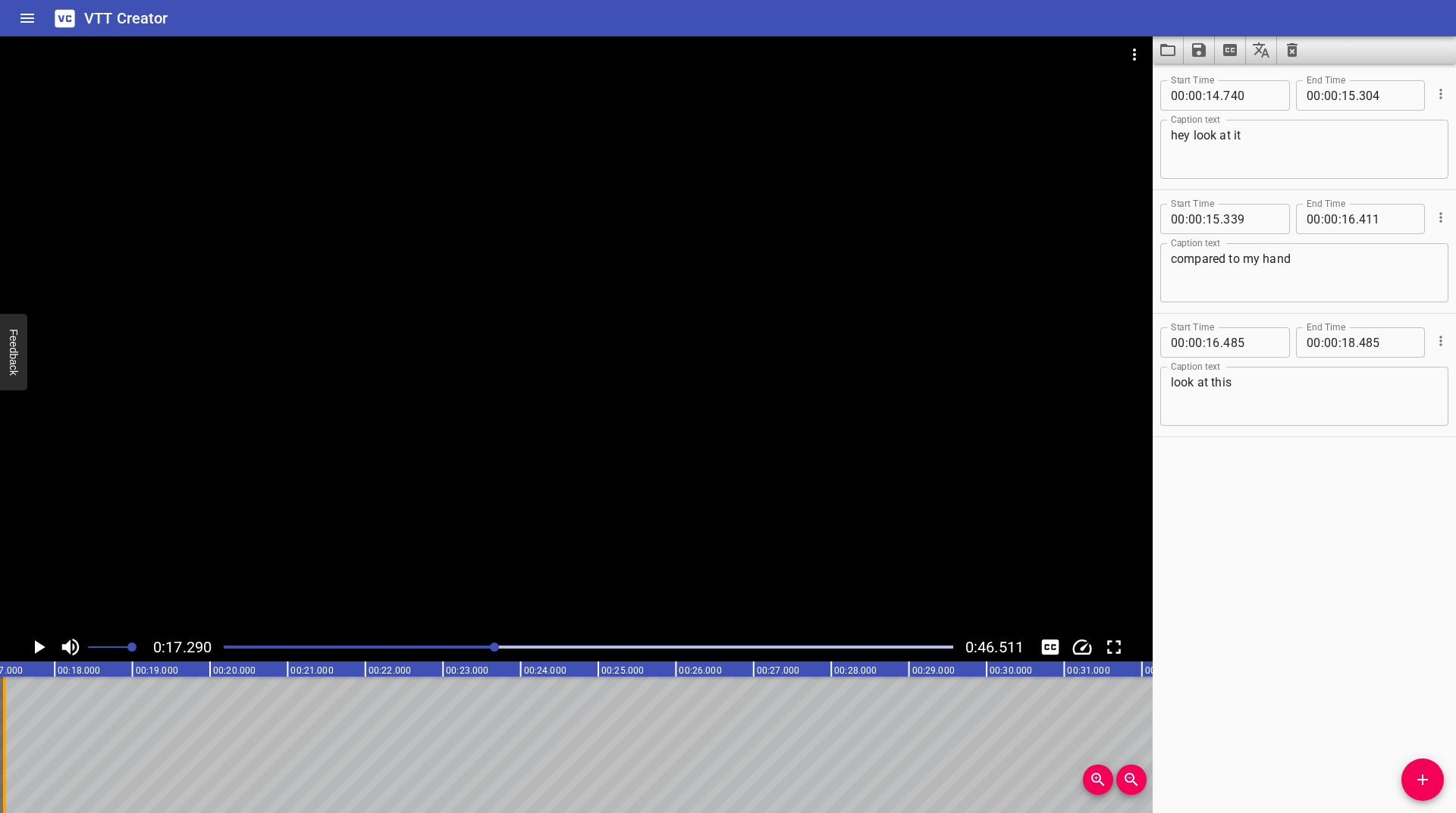
type input "352"
click at [36, 646] on icon "Play/Pause" at bounding box center [40, 647] width 10 height 13
click at [42, 645] on icon "Play/Pause" at bounding box center [40, 647] width 10 height 13
click at [1416, 777] on icon "Add Cue" at bounding box center [1422, 780] width 18 height 18
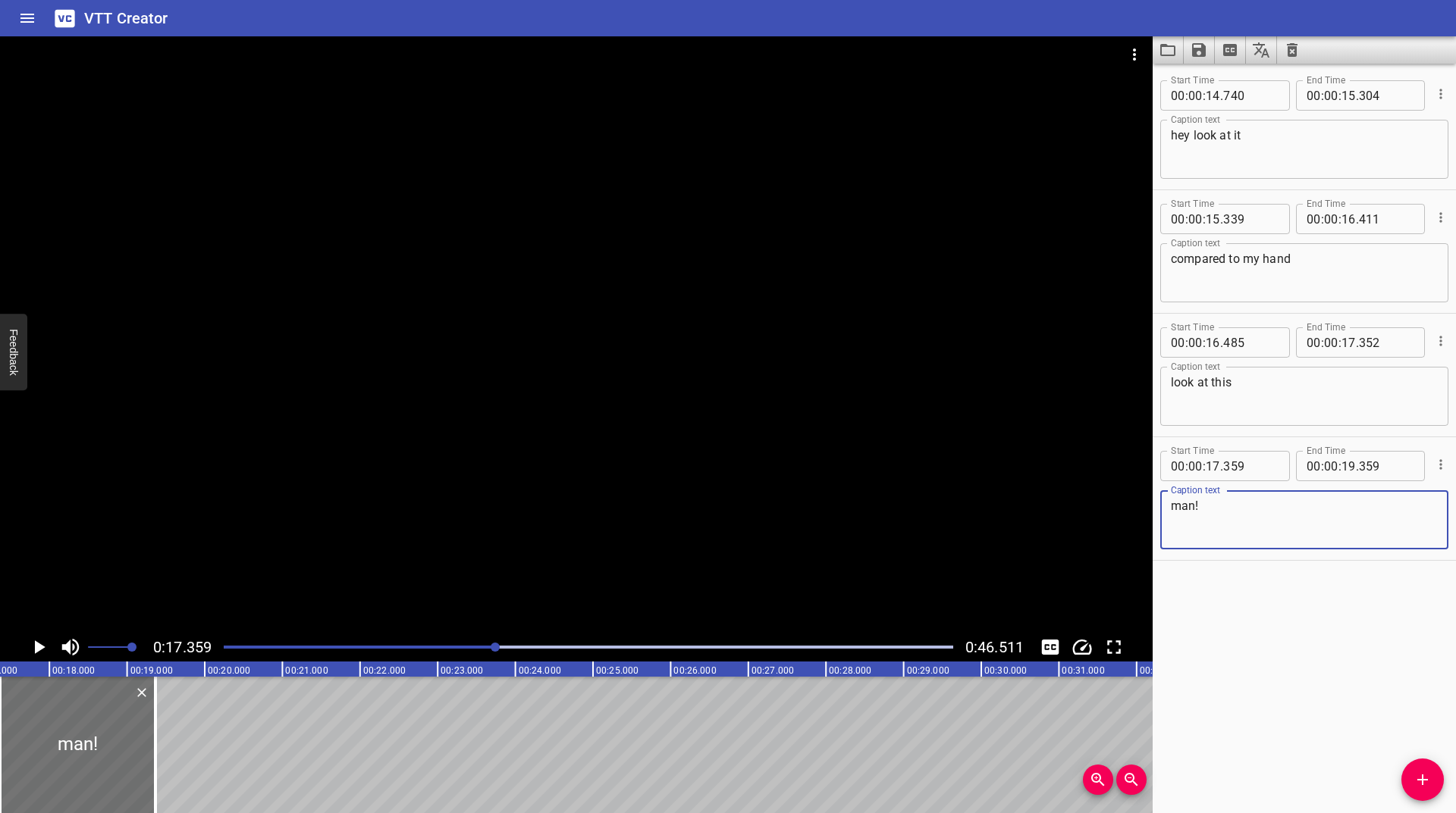
type textarea "man!"
click at [36, 646] on icon "Play/Pause" at bounding box center [40, 647] width 10 height 13
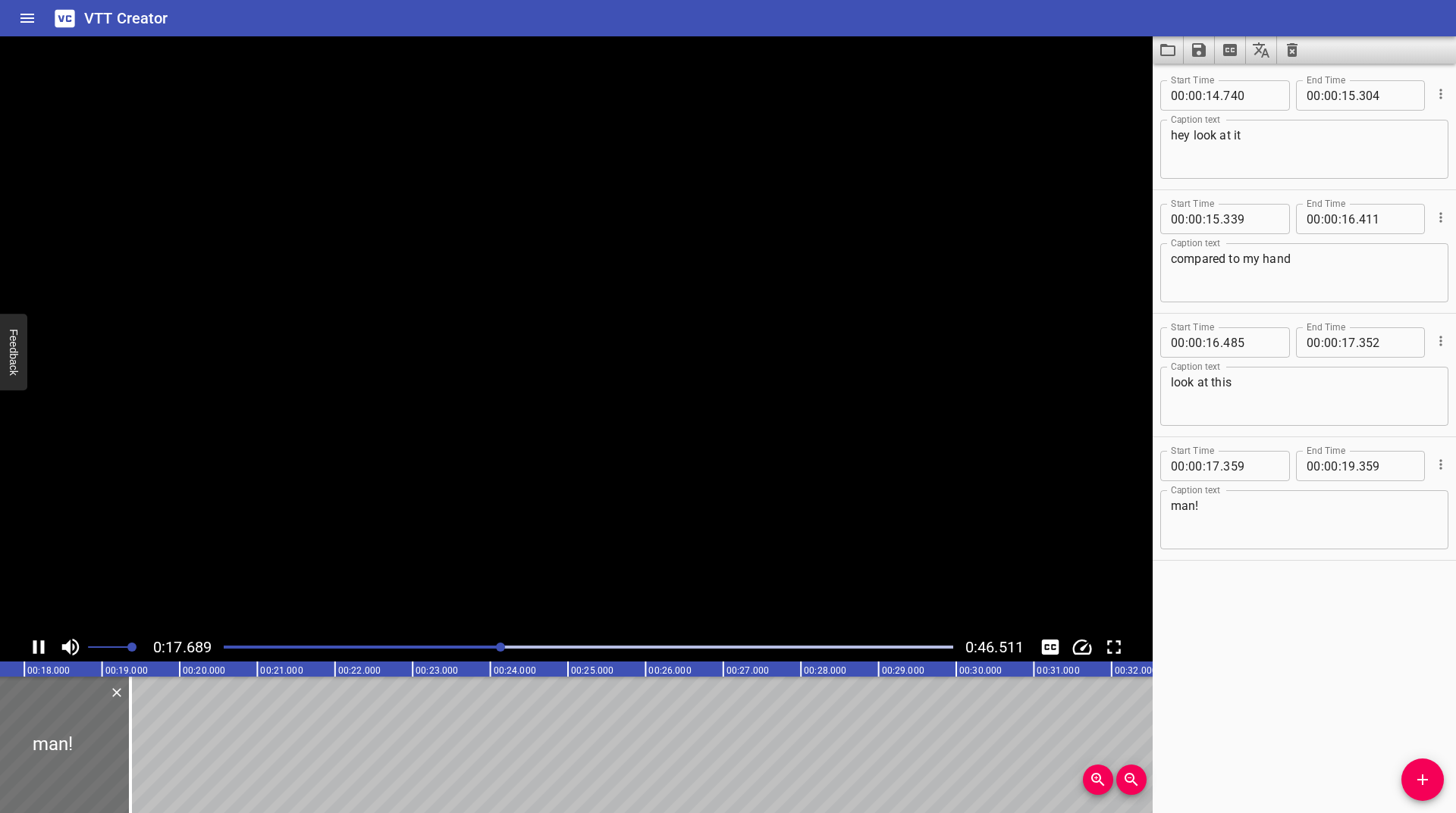
click at [37, 646] on icon "Play/Pause" at bounding box center [39, 647] width 23 height 23
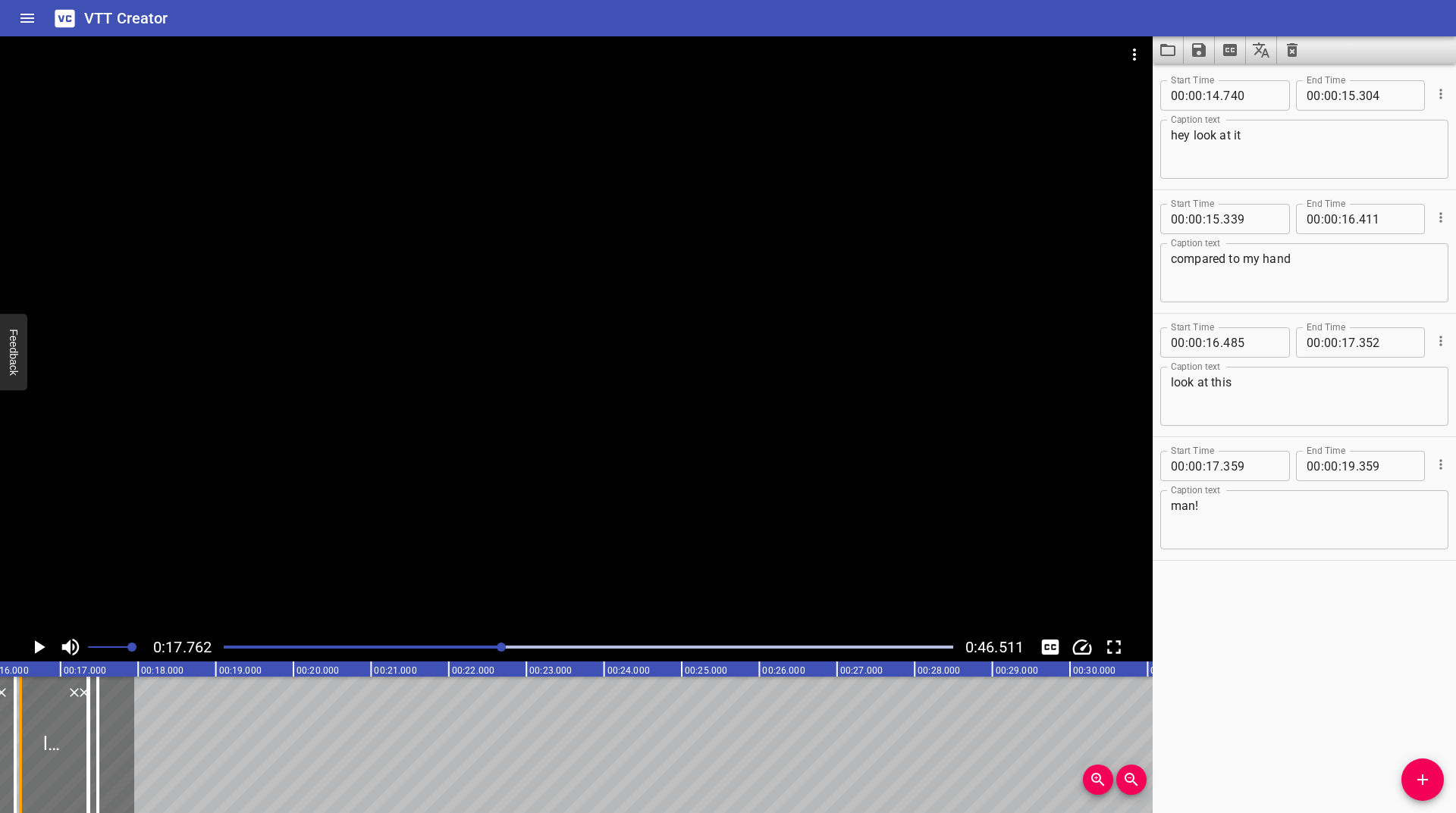
scroll to position [0, 1166]
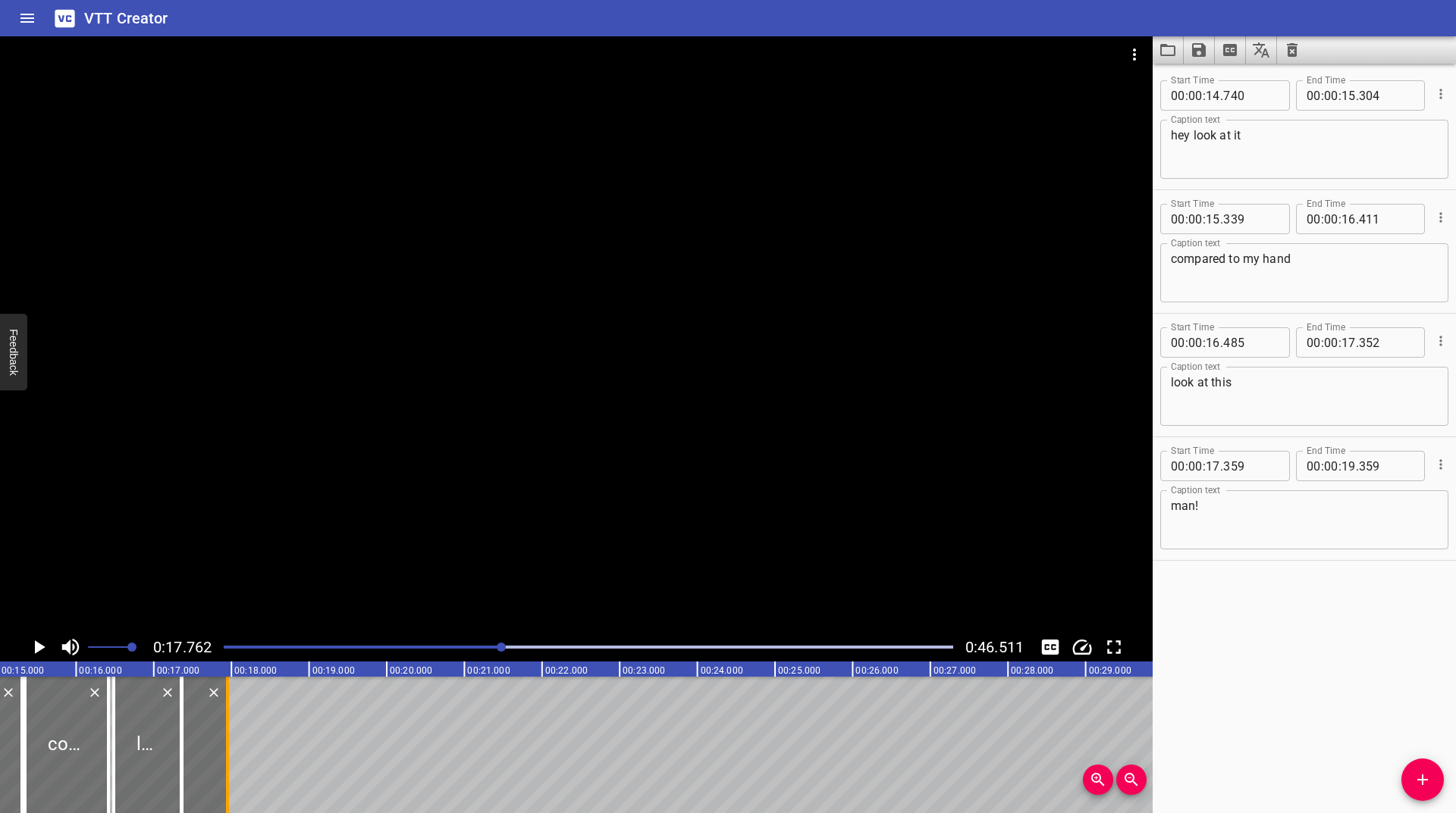
drag, startPoint x: 123, startPoint y: 707, endPoint x: 228, endPoint y: 754, distance: 115.0
click at [228, 754] on div at bounding box center [228, 745] width 3 height 137
type input "17"
type input "943"
click at [49, 645] on icon "Play/Pause" at bounding box center [39, 647] width 23 height 23
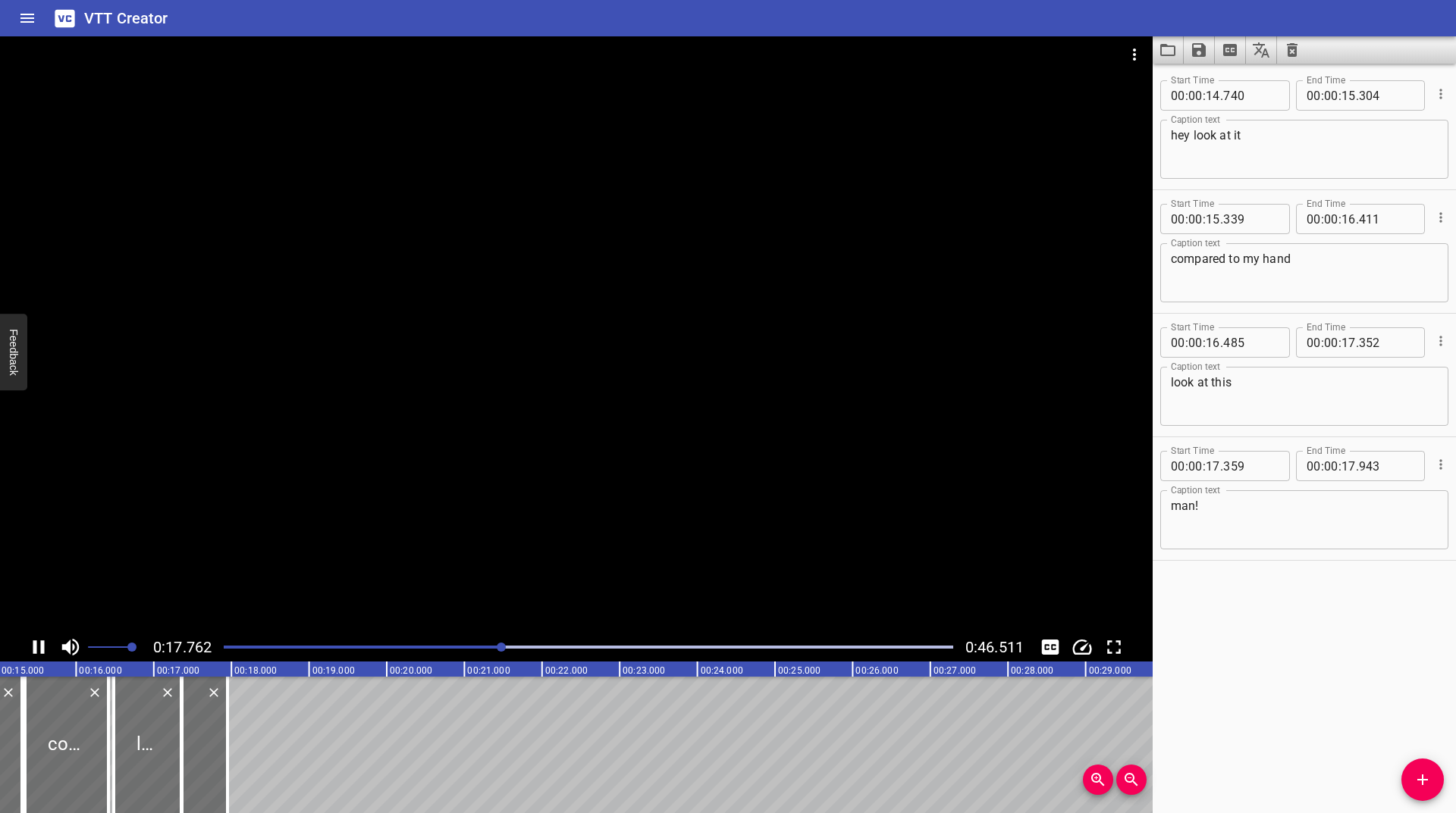
click at [49, 645] on icon "Play/Pause" at bounding box center [39, 647] width 23 height 23
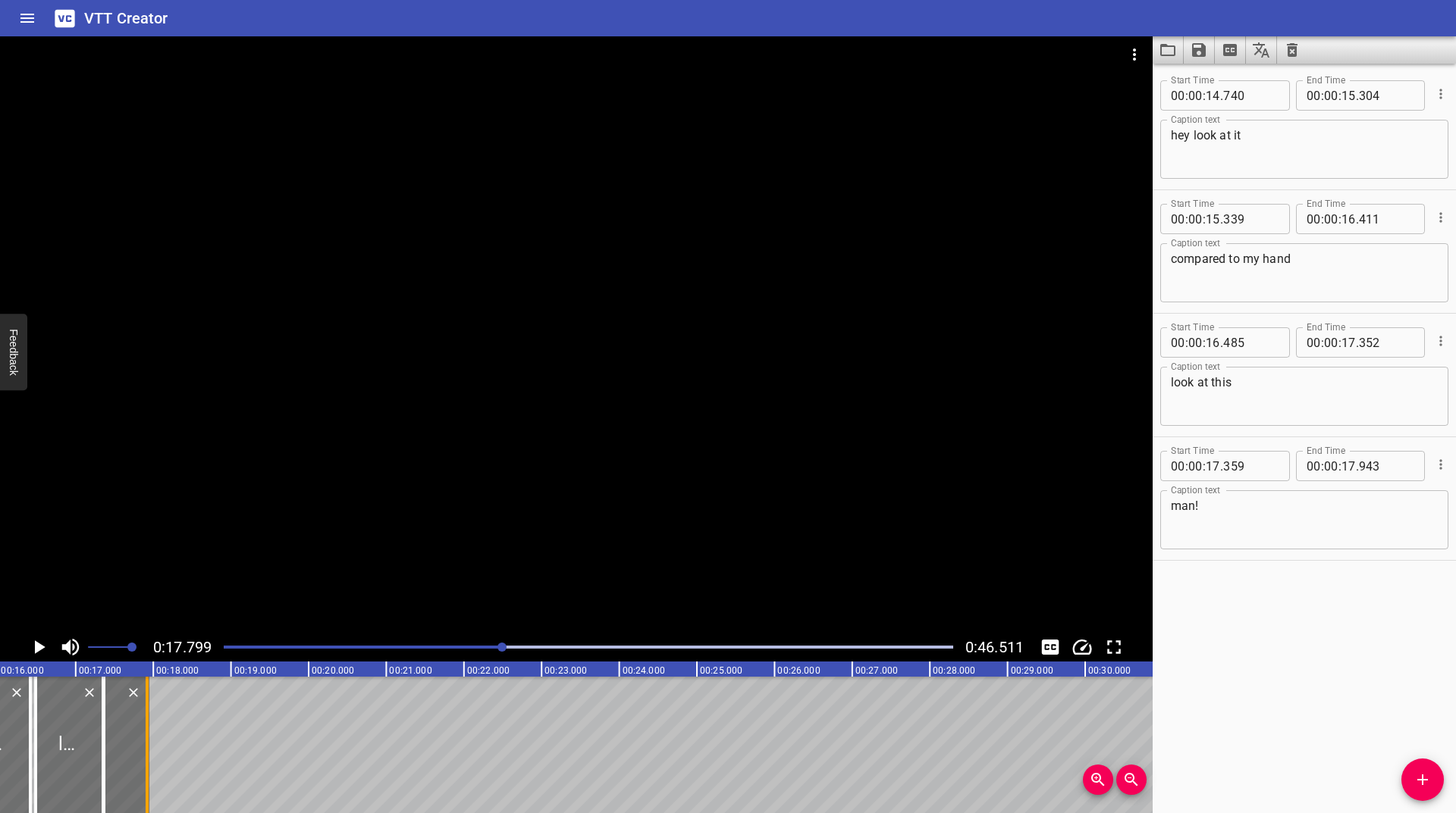
scroll to position [0, 1149]
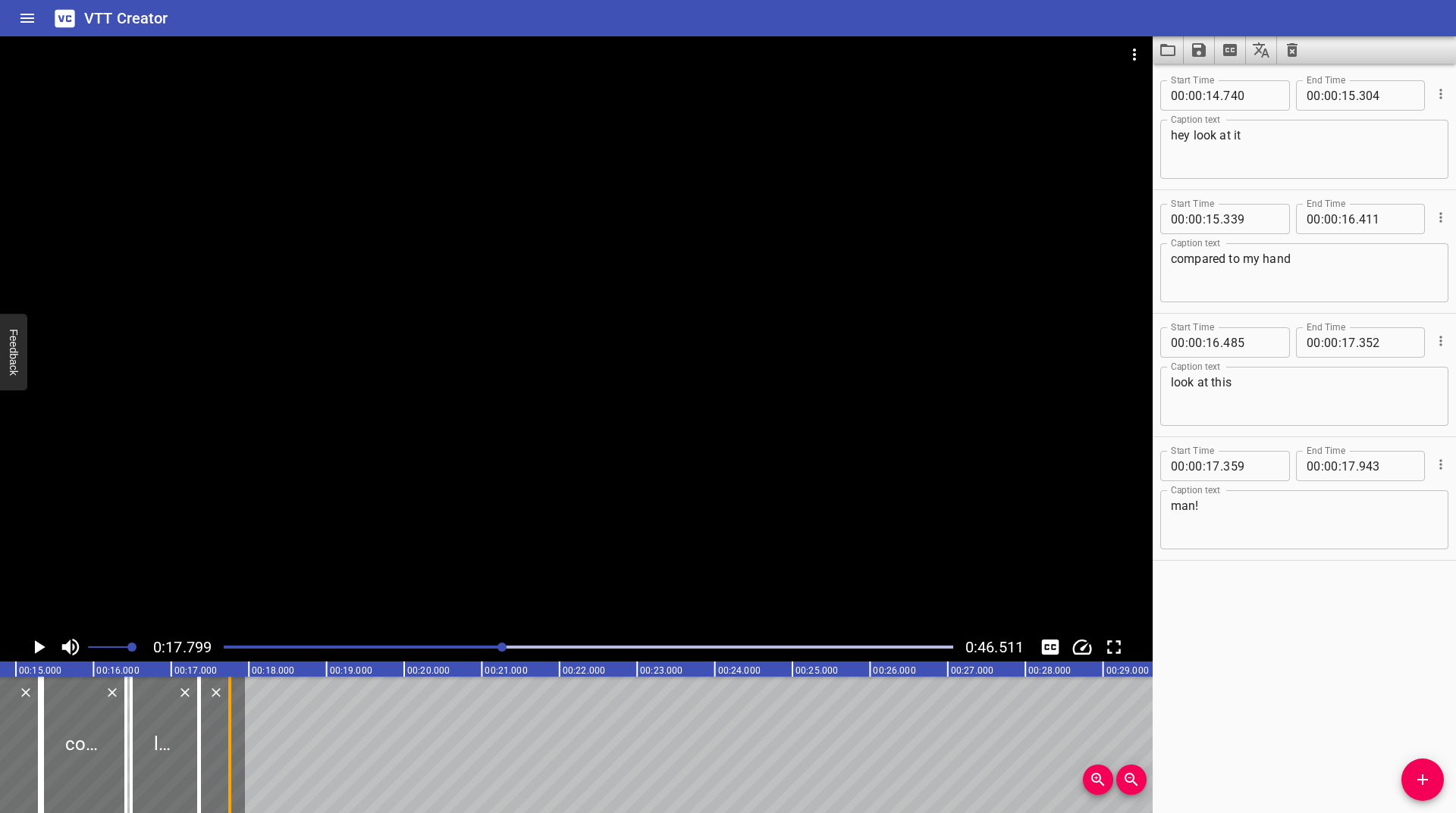
click at [233, 746] on div at bounding box center [229, 745] width 15 height 137
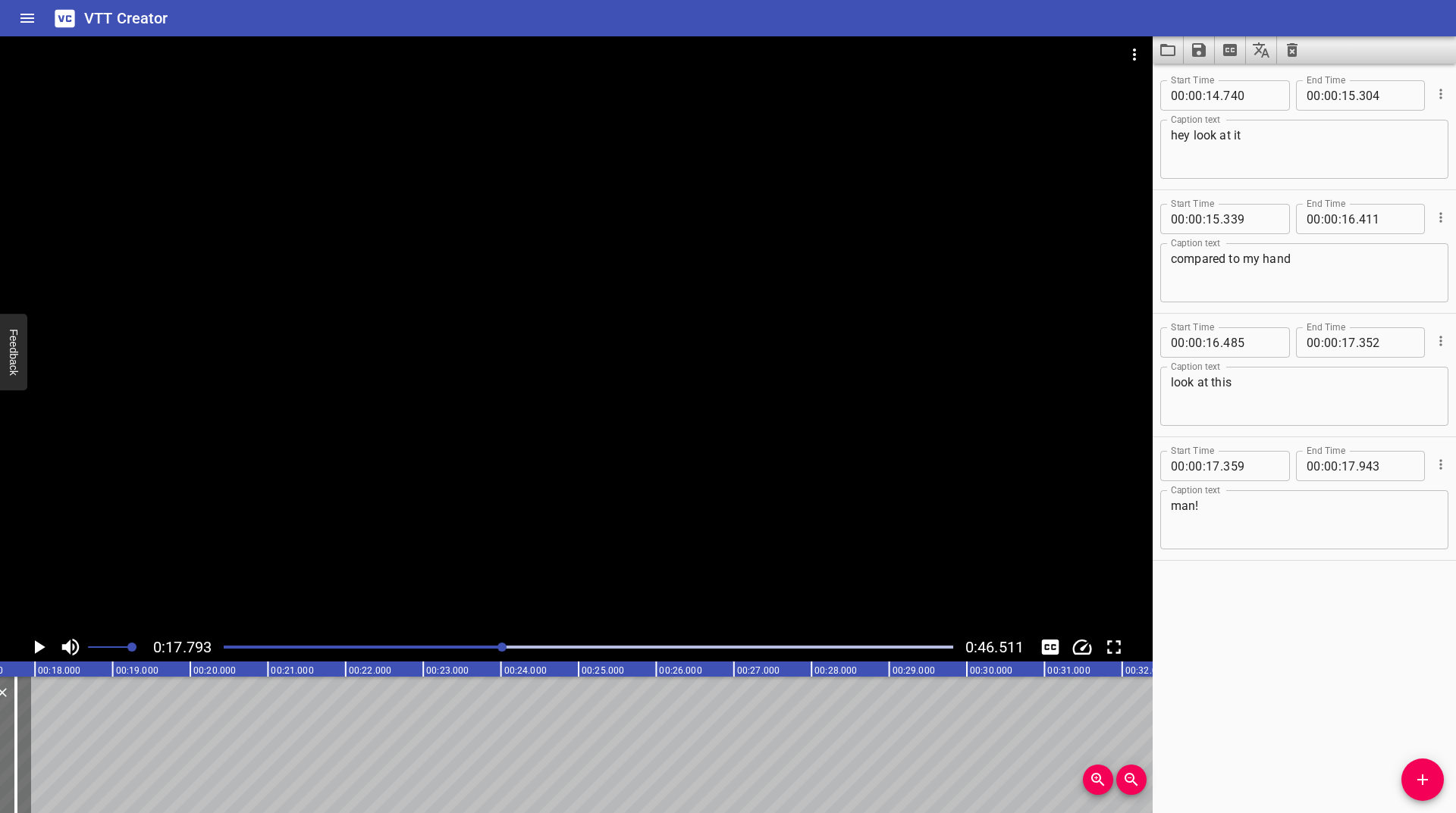
scroll to position [0, 1382]
click at [499, 649] on div at bounding box center [502, 648] width 9 height 9
click at [496, 645] on div at bounding box center [498, 648] width 9 height 9
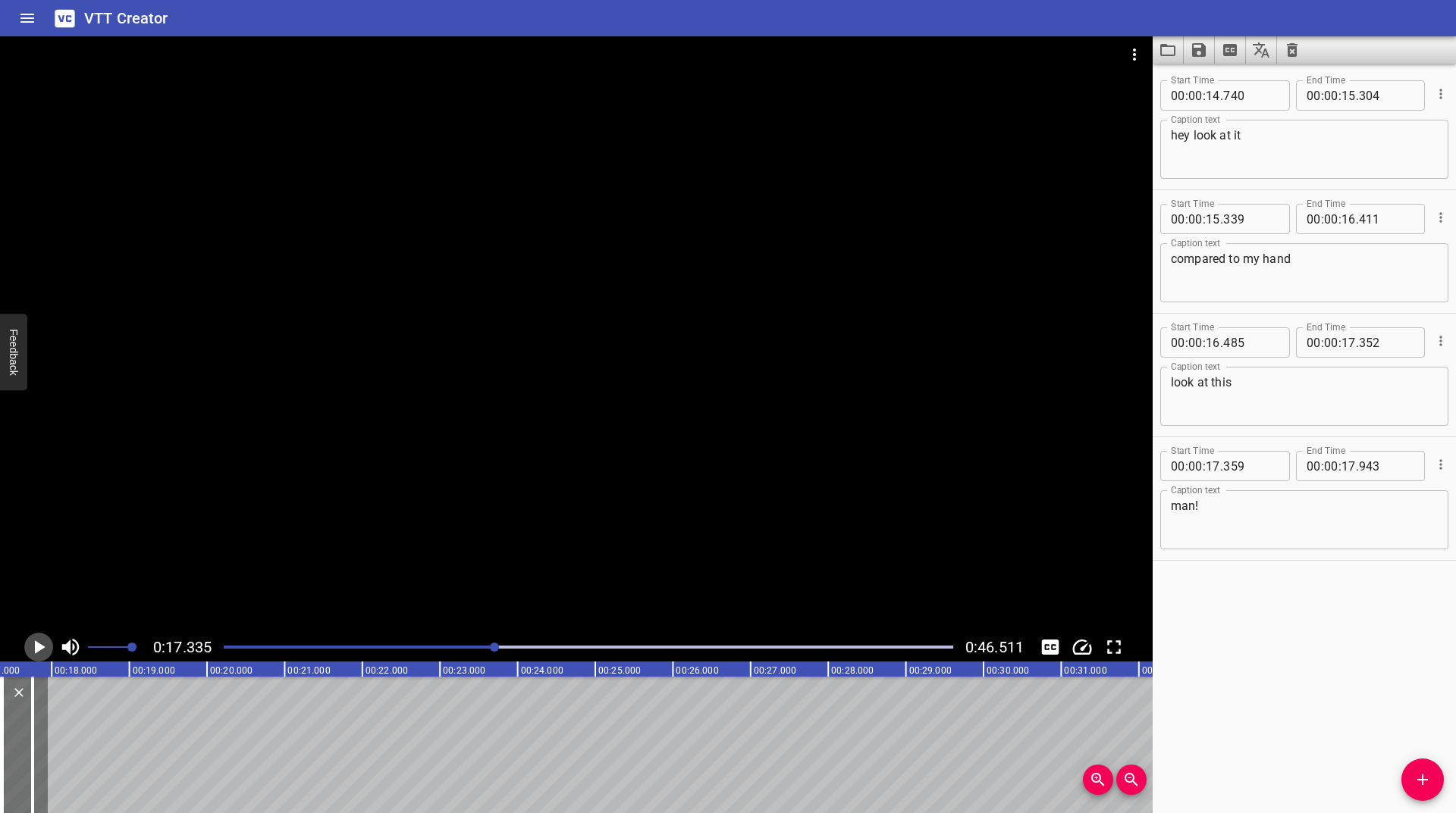
click at [38, 645] on icon "Play/Pause" at bounding box center [40, 647] width 10 height 13
click at [38, 645] on icon "Play/Pause" at bounding box center [39, 647] width 23 height 23
click at [38, 645] on icon "Play/Pause" at bounding box center [40, 647] width 10 height 13
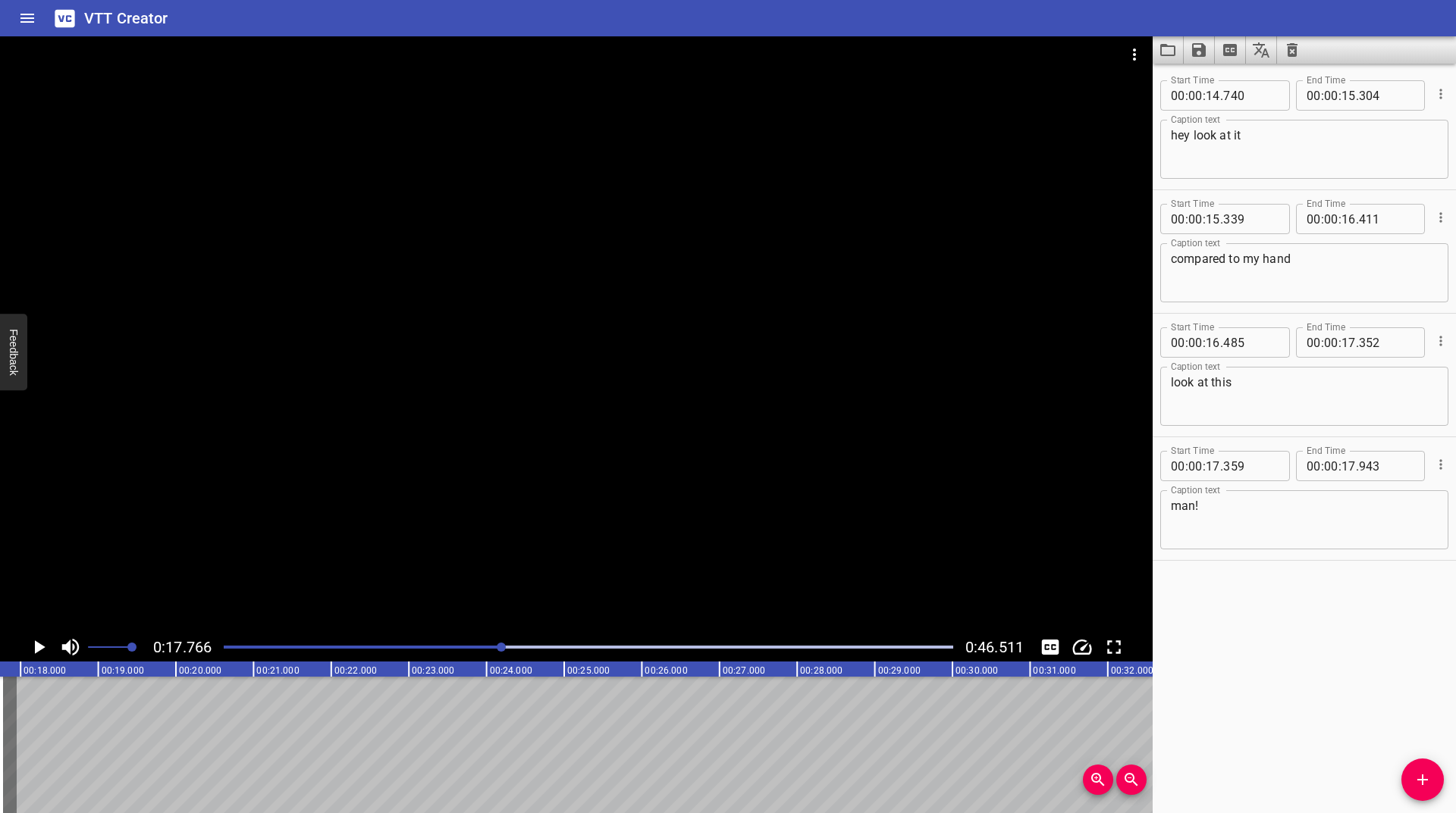
scroll to position [0, 1379]
click at [1426, 775] on icon "Add Cue" at bounding box center [1422, 780] width 18 height 18
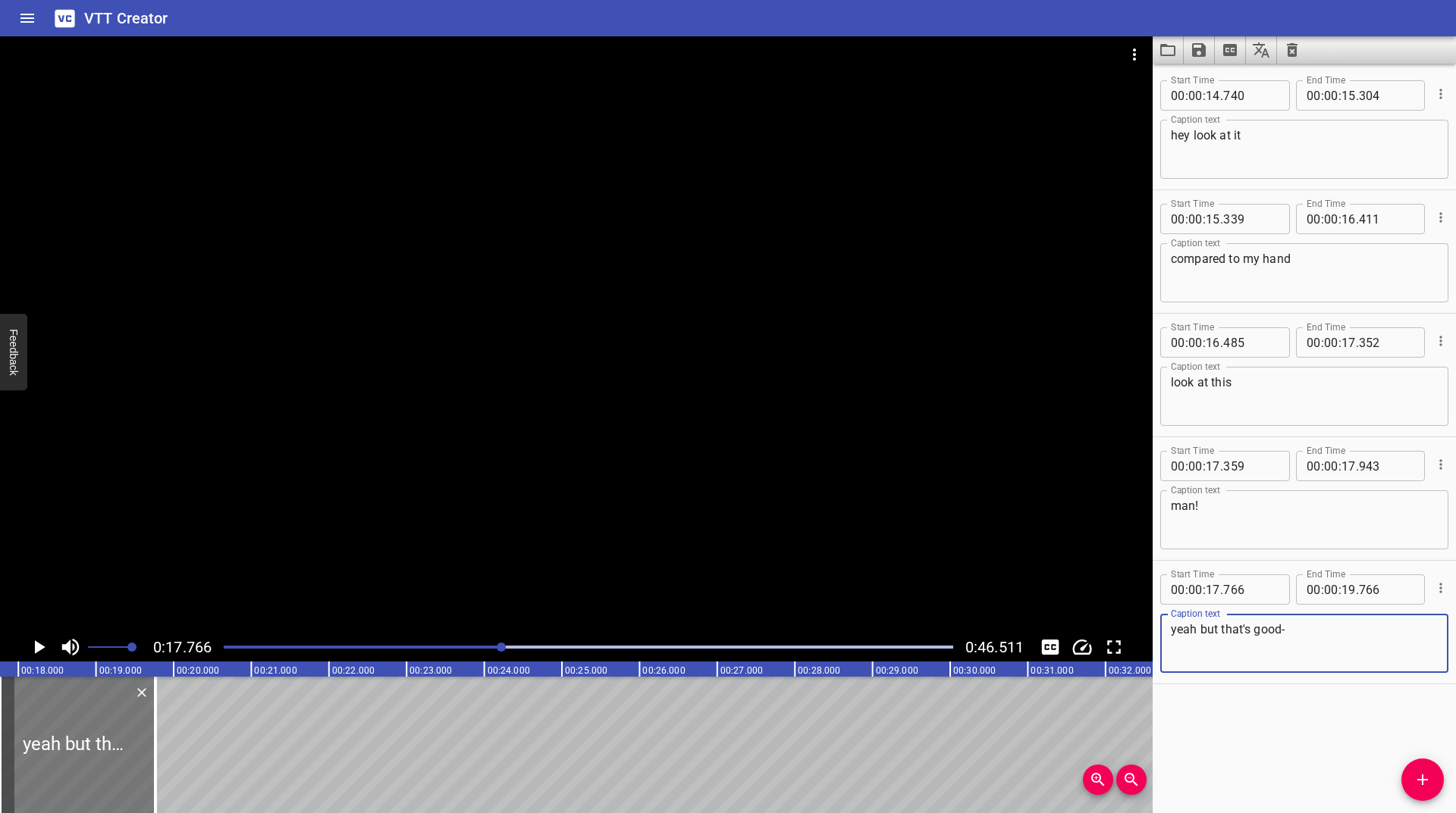
type textarea "yeah but that's good-"
click at [69, 749] on div at bounding box center [80, 745] width 155 height 137
type input "796"
click at [35, 652] on icon "Play/Pause" at bounding box center [40, 647] width 10 height 13
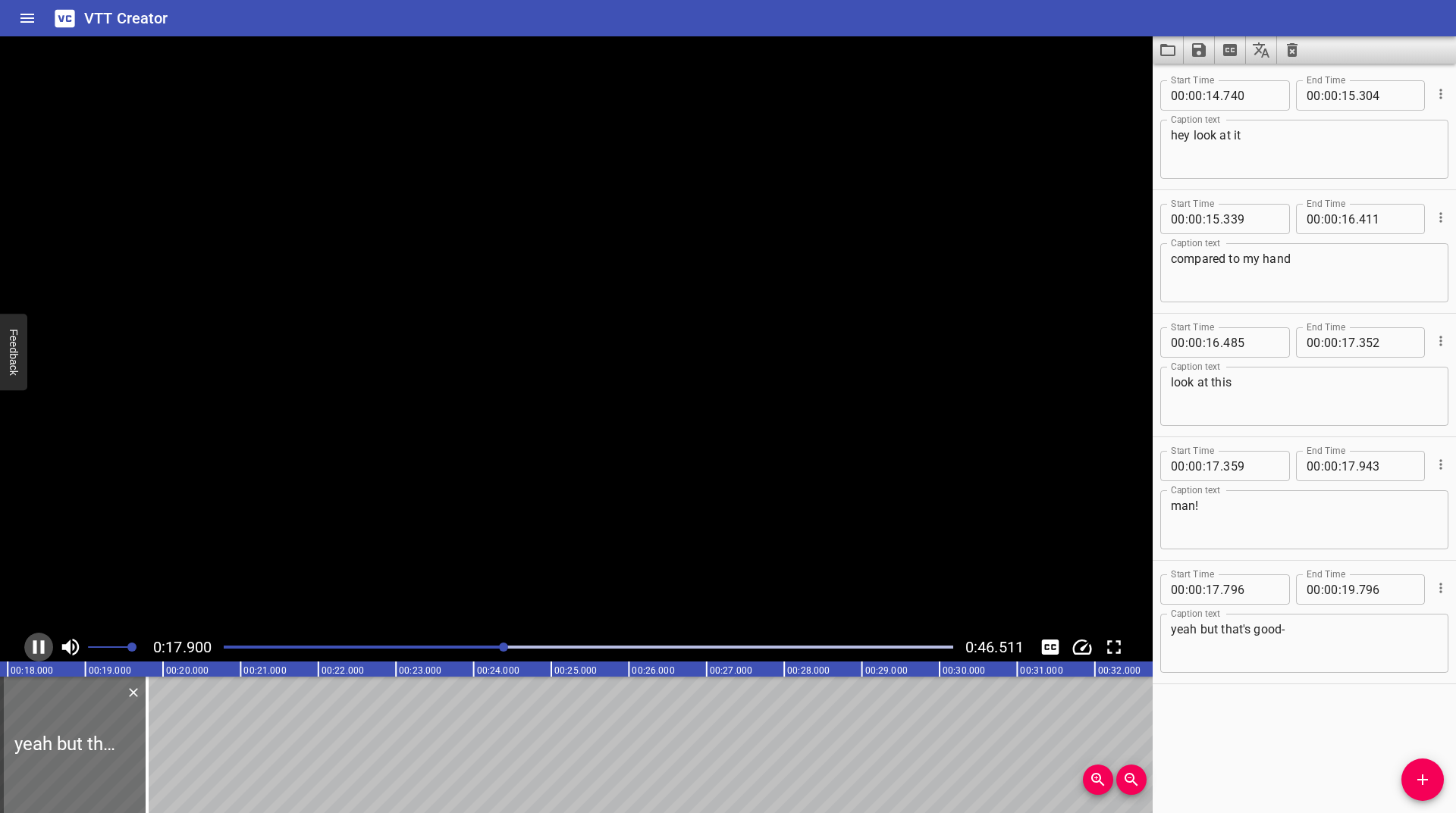
click at [35, 652] on icon "Play/Pause" at bounding box center [39, 647] width 11 height 13
click at [47, 736] on div at bounding box center [68, 745] width 155 height 137
type input "825"
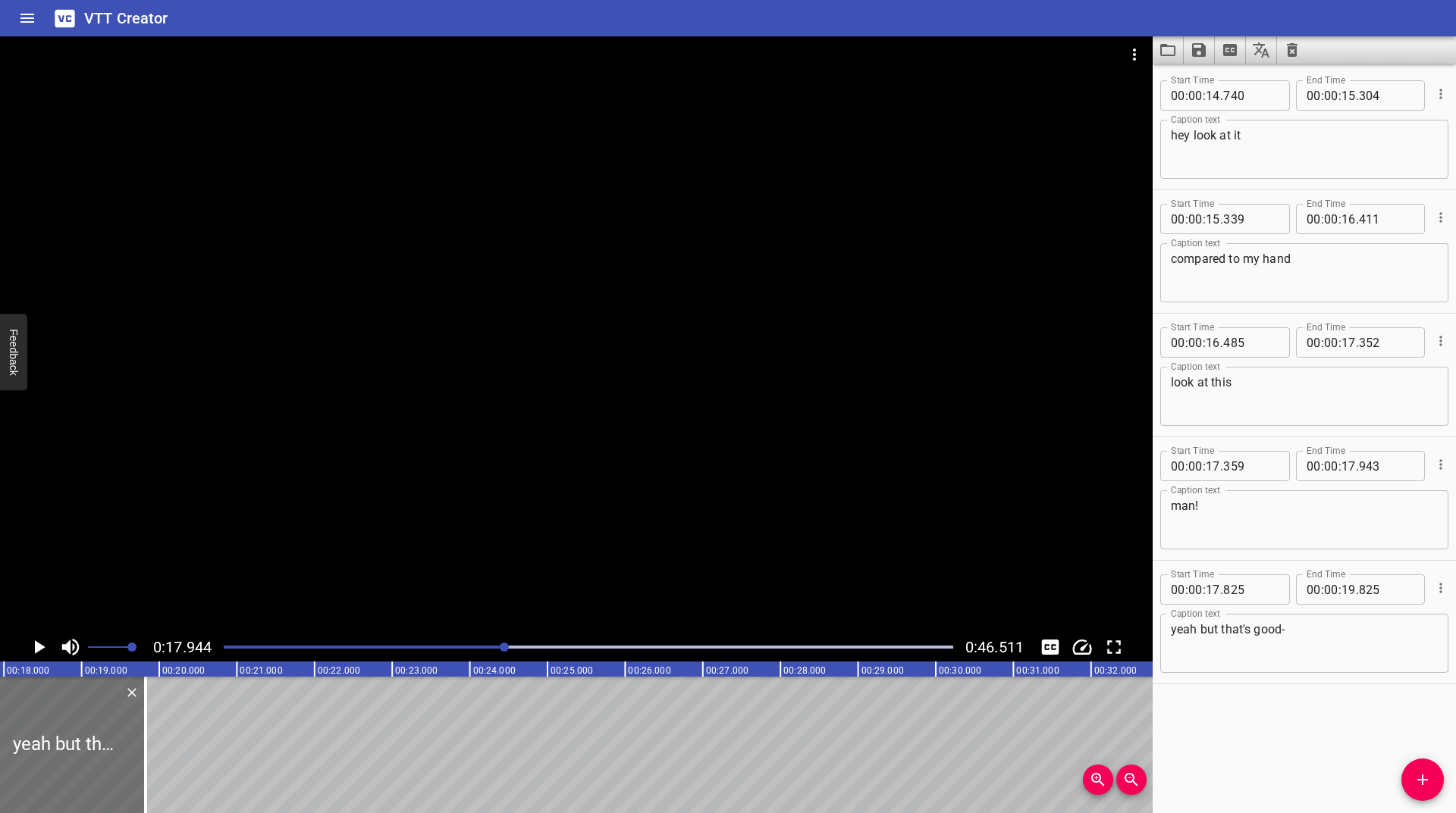
click at [42, 649] on icon "Play/Pause" at bounding box center [39, 647] width 23 height 23
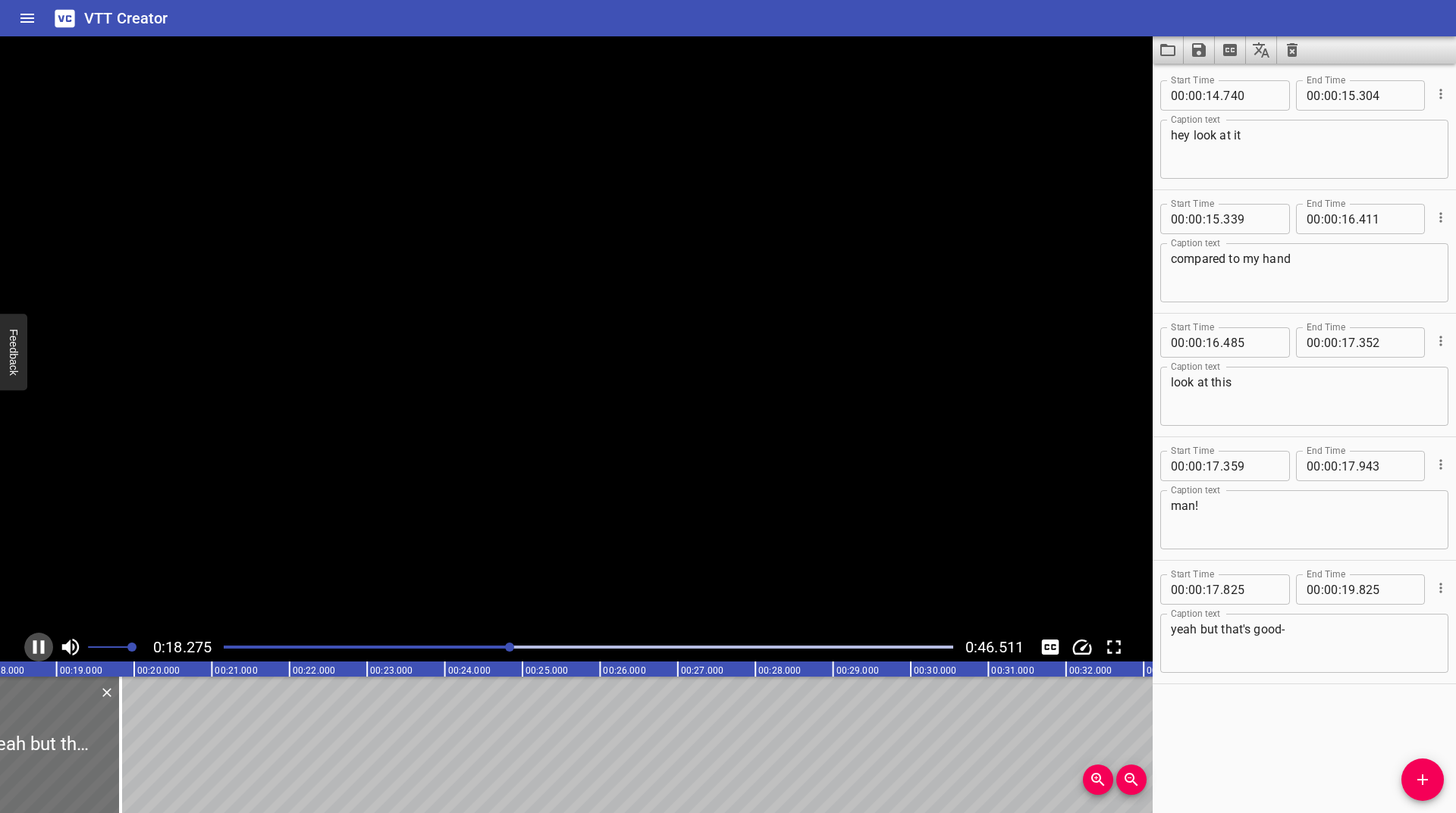
click at [42, 649] on icon "Play/Pause" at bounding box center [39, 647] width 11 height 13
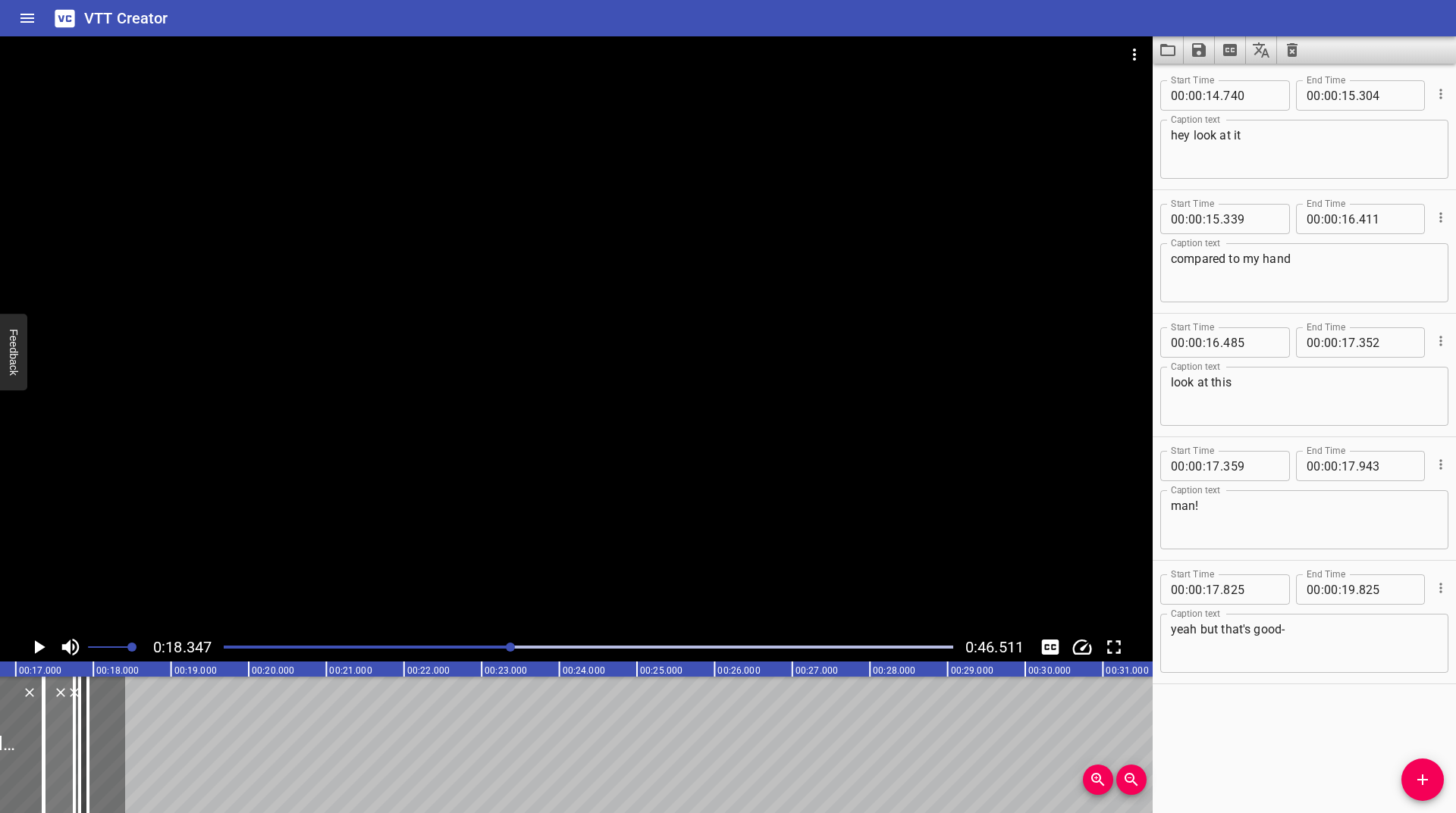
scroll to position [0, 1285]
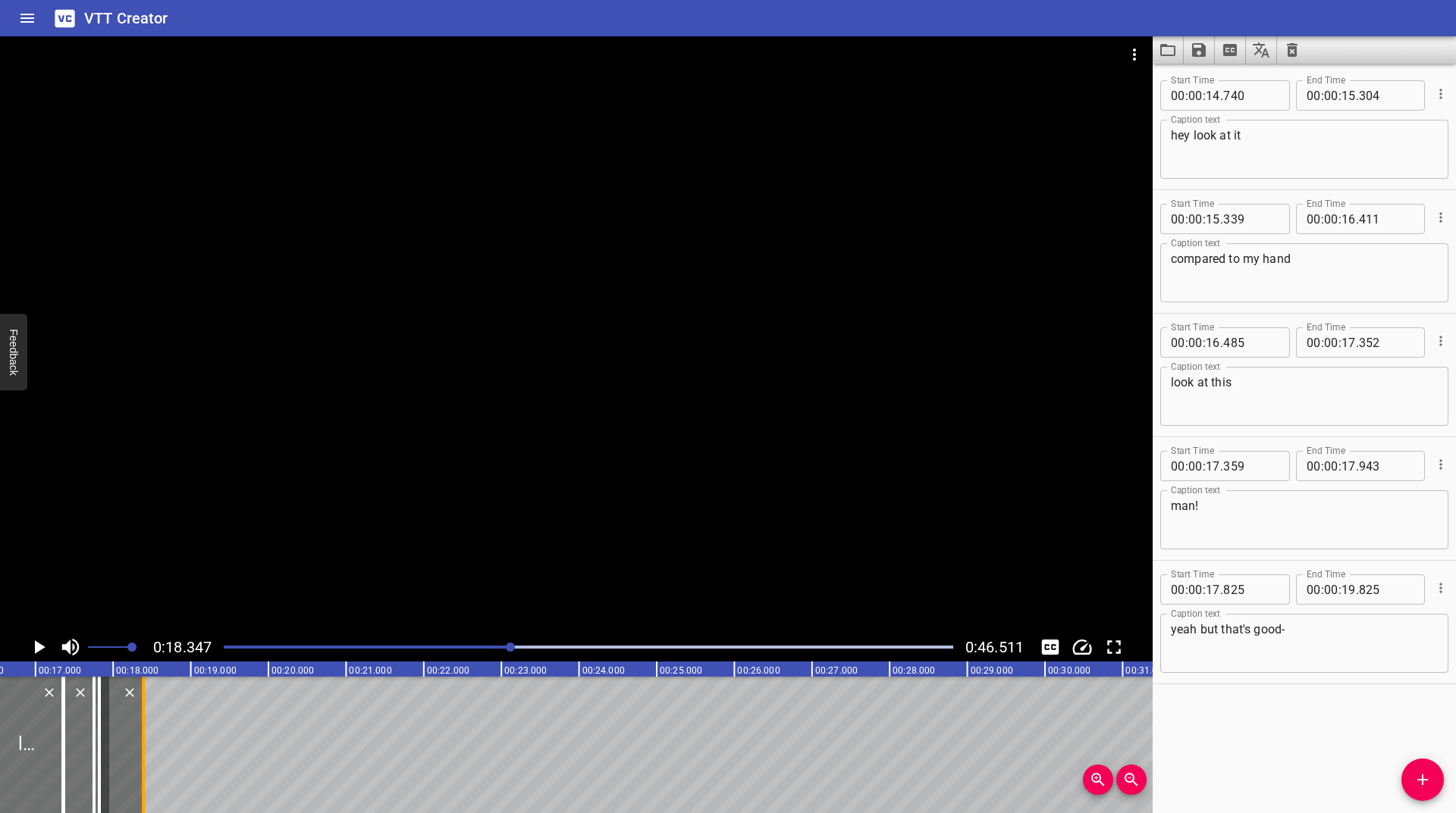
drag, startPoint x: 113, startPoint y: 724, endPoint x: 142, endPoint y: 738, distance: 32.2
click at [142, 738] on div at bounding box center [143, 745] width 3 height 137
type input "18"
type input "389"
click at [36, 651] on icon "Play/Pause" at bounding box center [40, 647] width 10 height 13
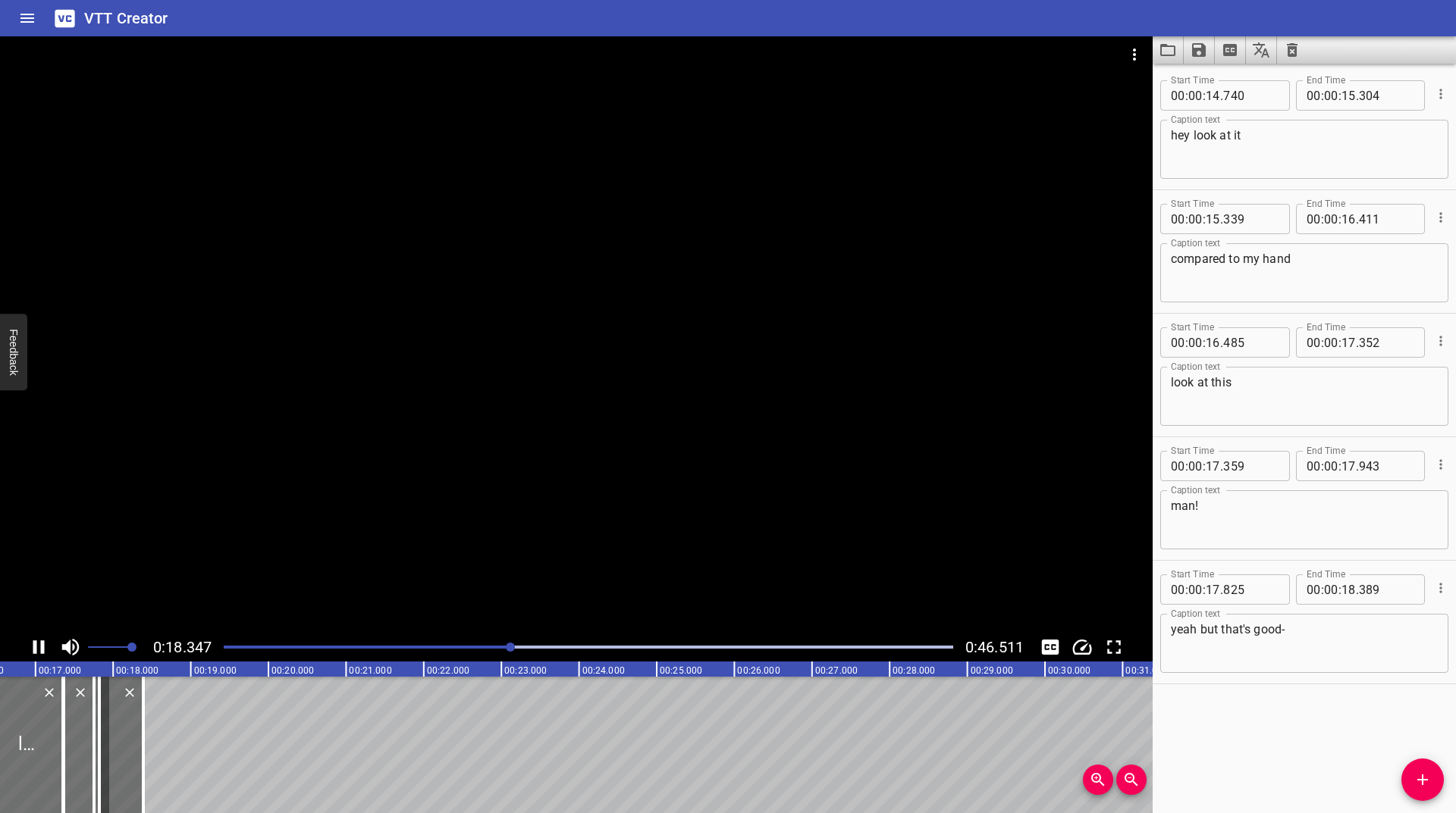
click at [36, 651] on icon "Play/Pause" at bounding box center [39, 647] width 11 height 13
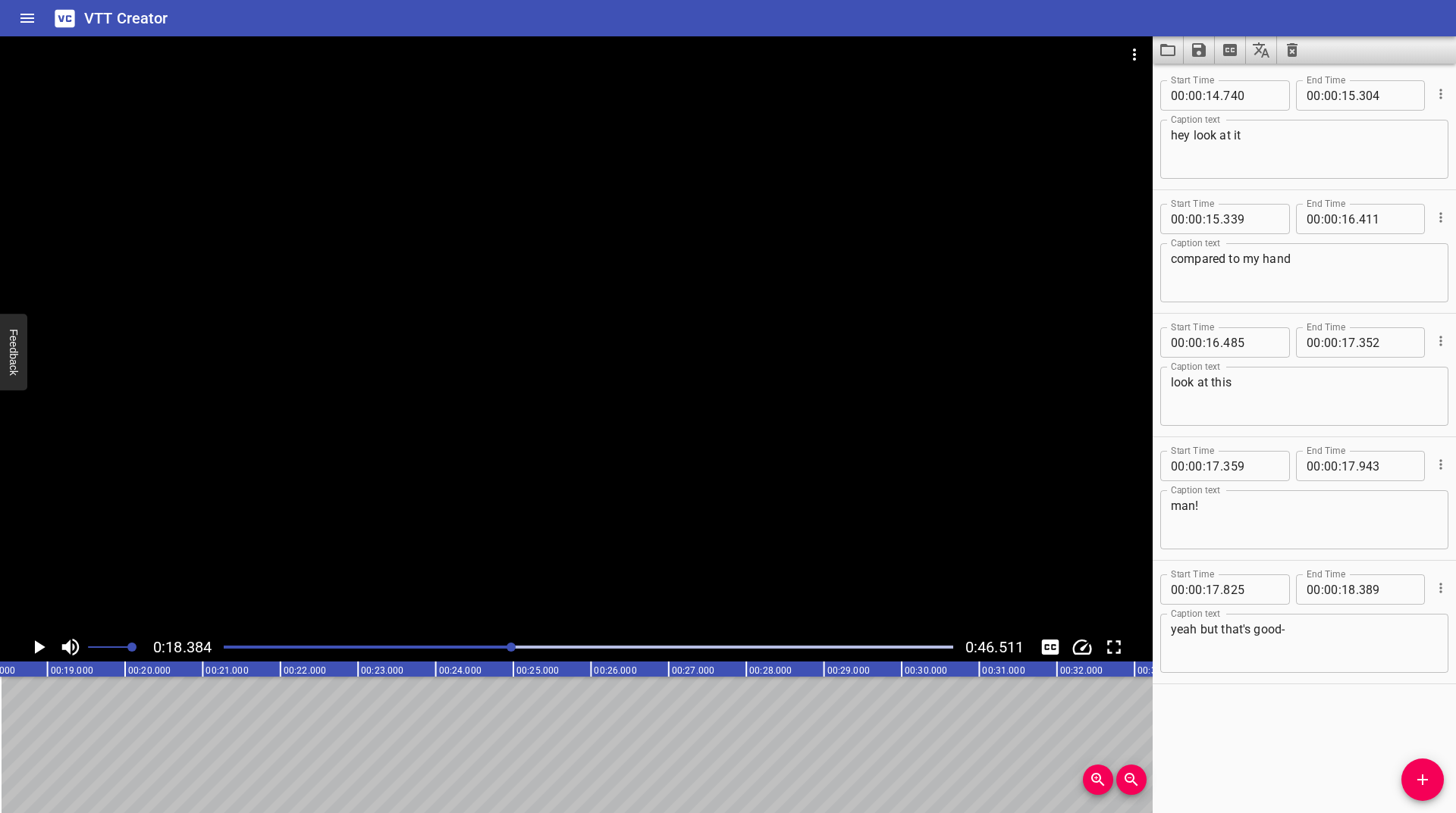
click at [41, 647] on icon "Play/Pause" at bounding box center [40, 647] width 10 height 13
click at [41, 647] on icon "Play/Pause" at bounding box center [39, 647] width 11 height 13
click at [1430, 774] on icon "Add Cue" at bounding box center [1422, 780] width 18 height 18
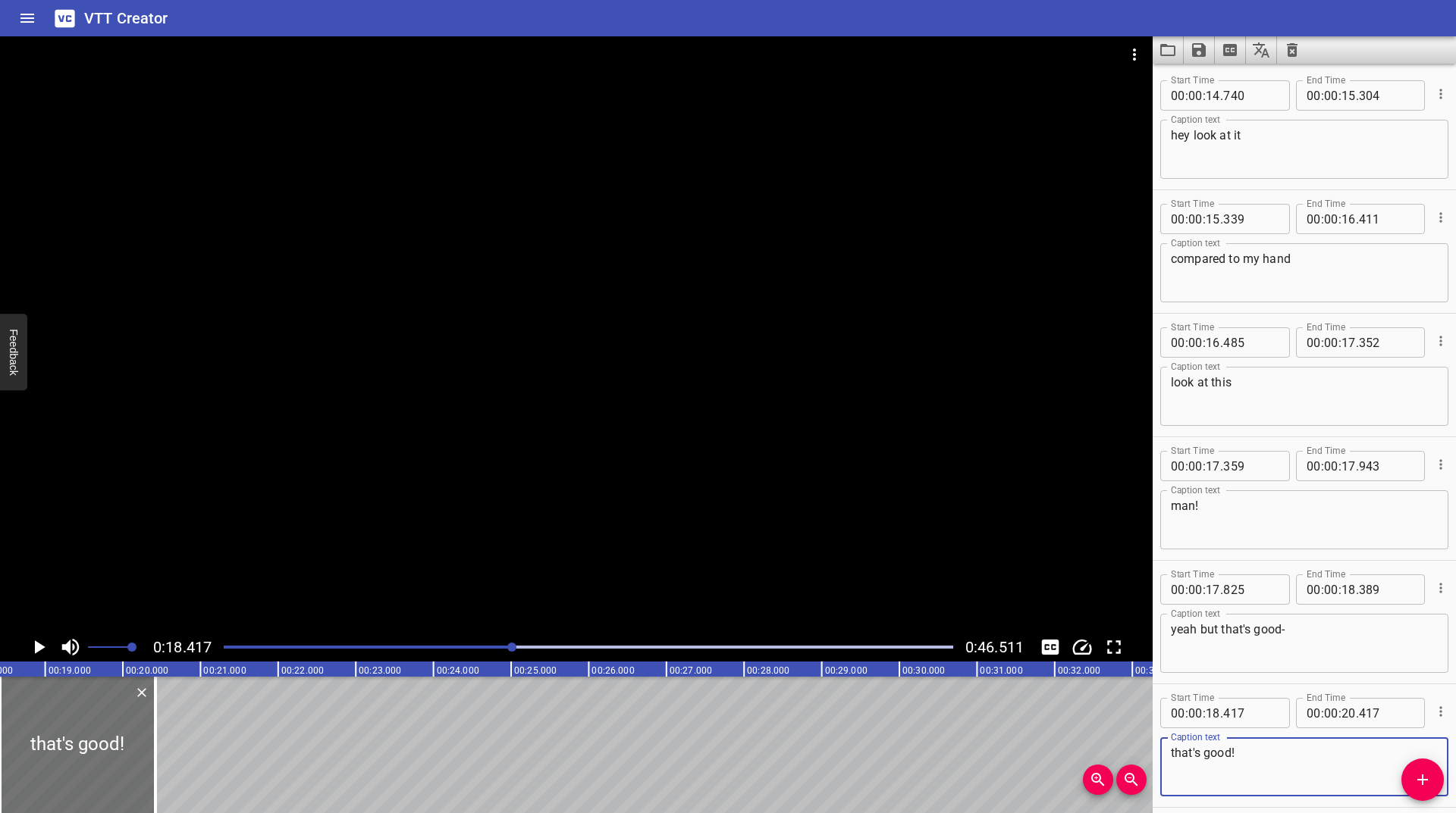
type textarea "that's good!"
click at [35, 651] on icon "Play/Pause" at bounding box center [40, 647] width 10 height 13
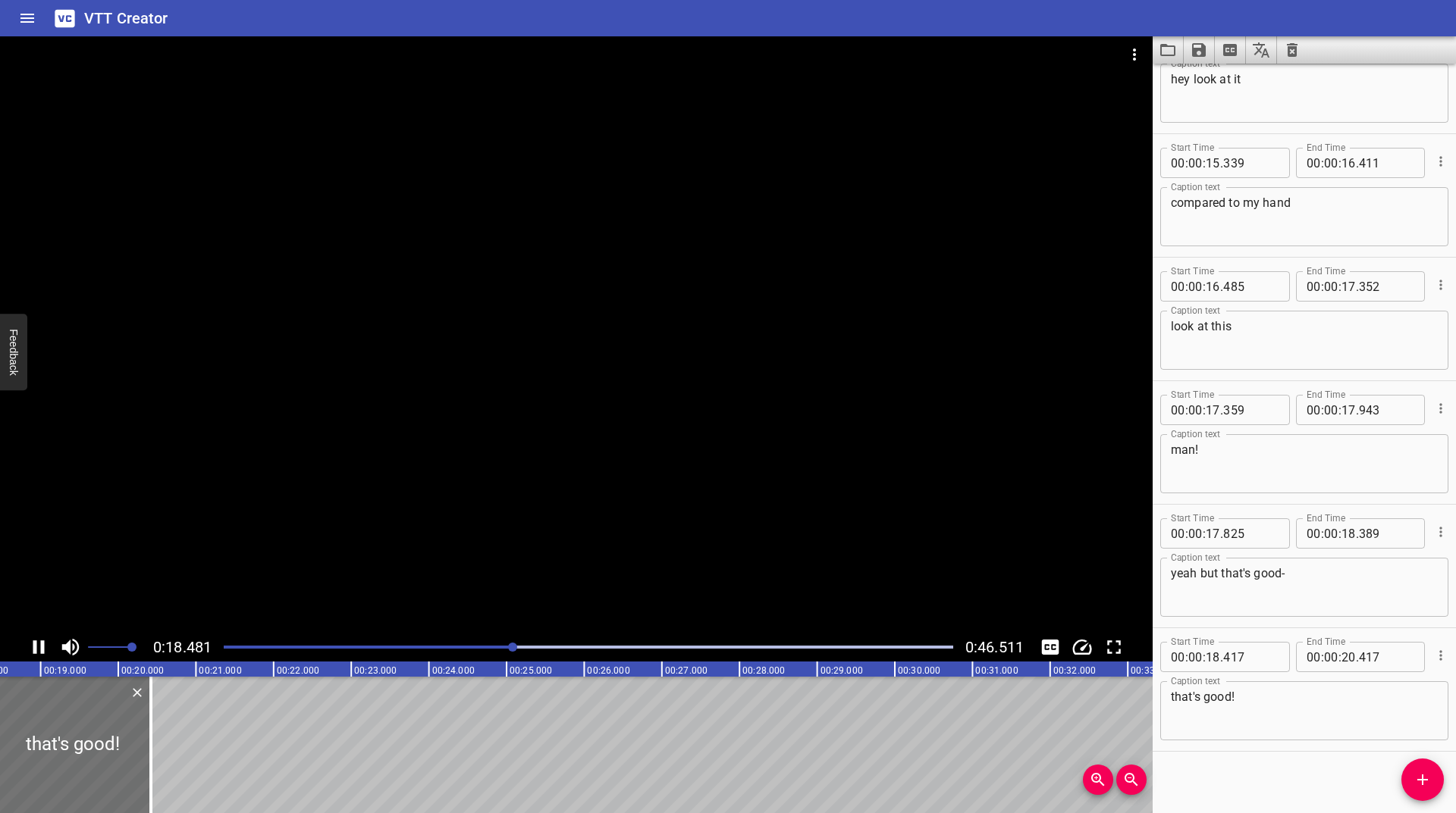
scroll to position [63, 0]
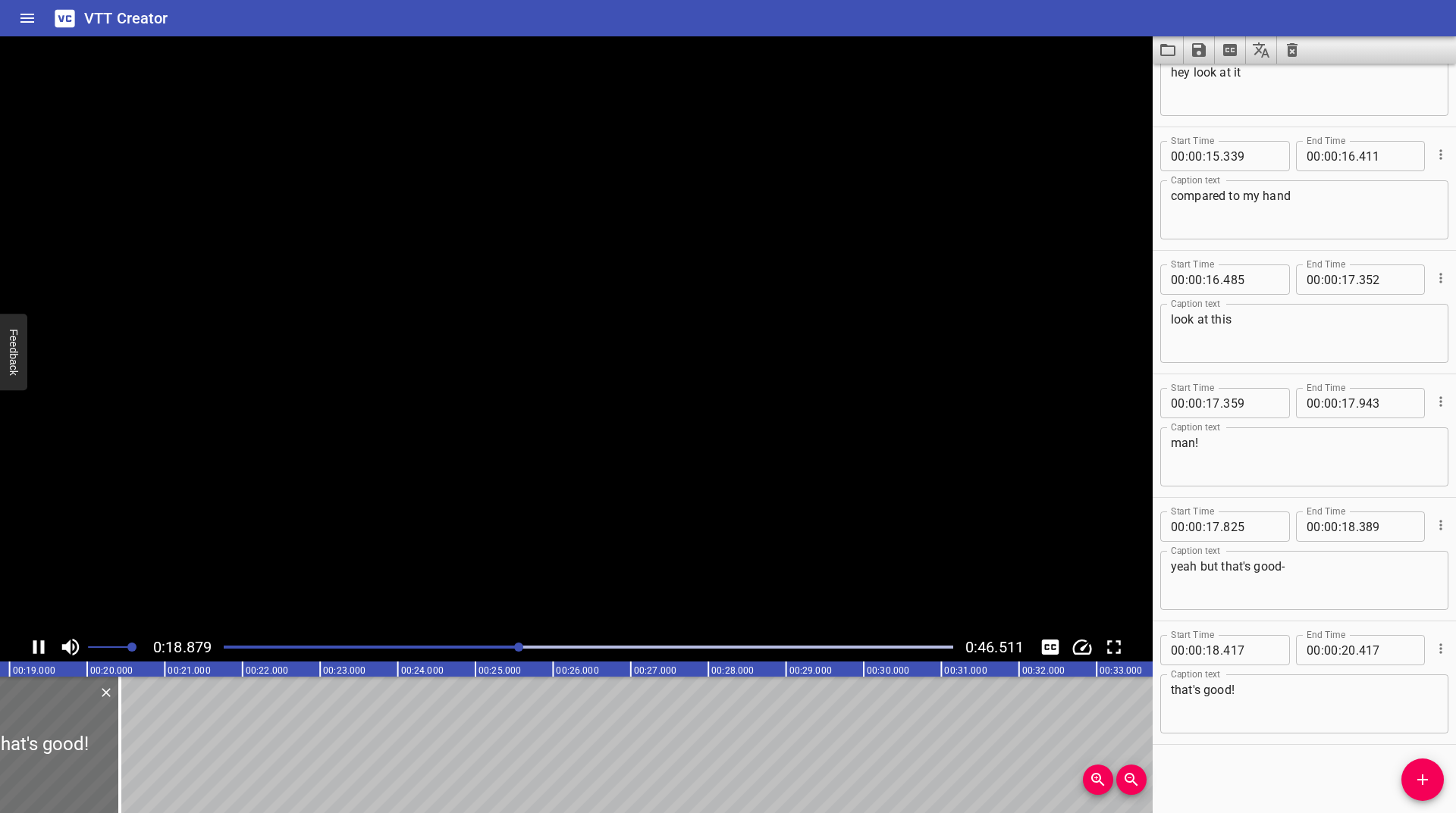
click at [34, 647] on icon "Play/Pause" at bounding box center [39, 647] width 11 height 13
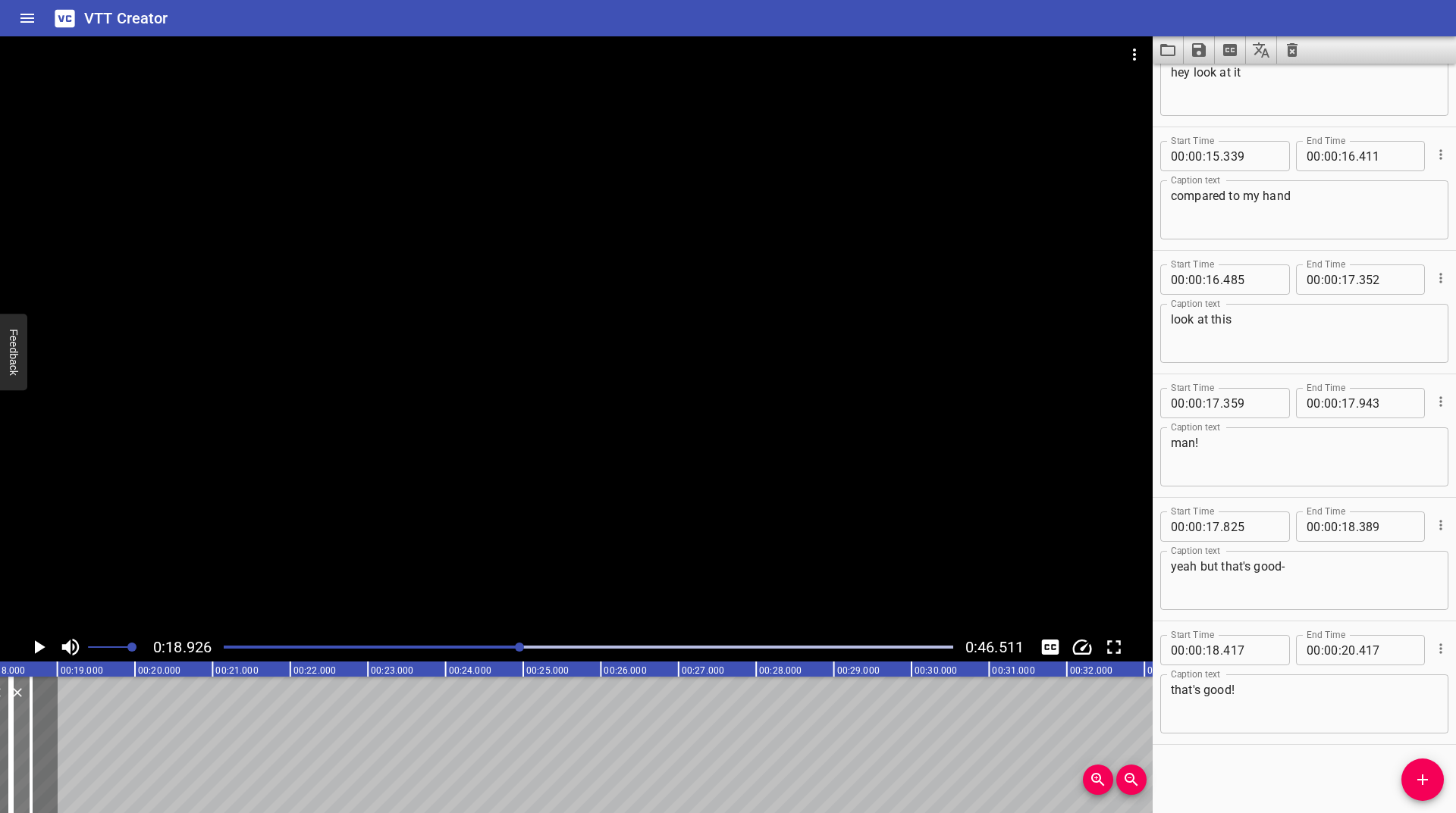
scroll to position [0, 1325]
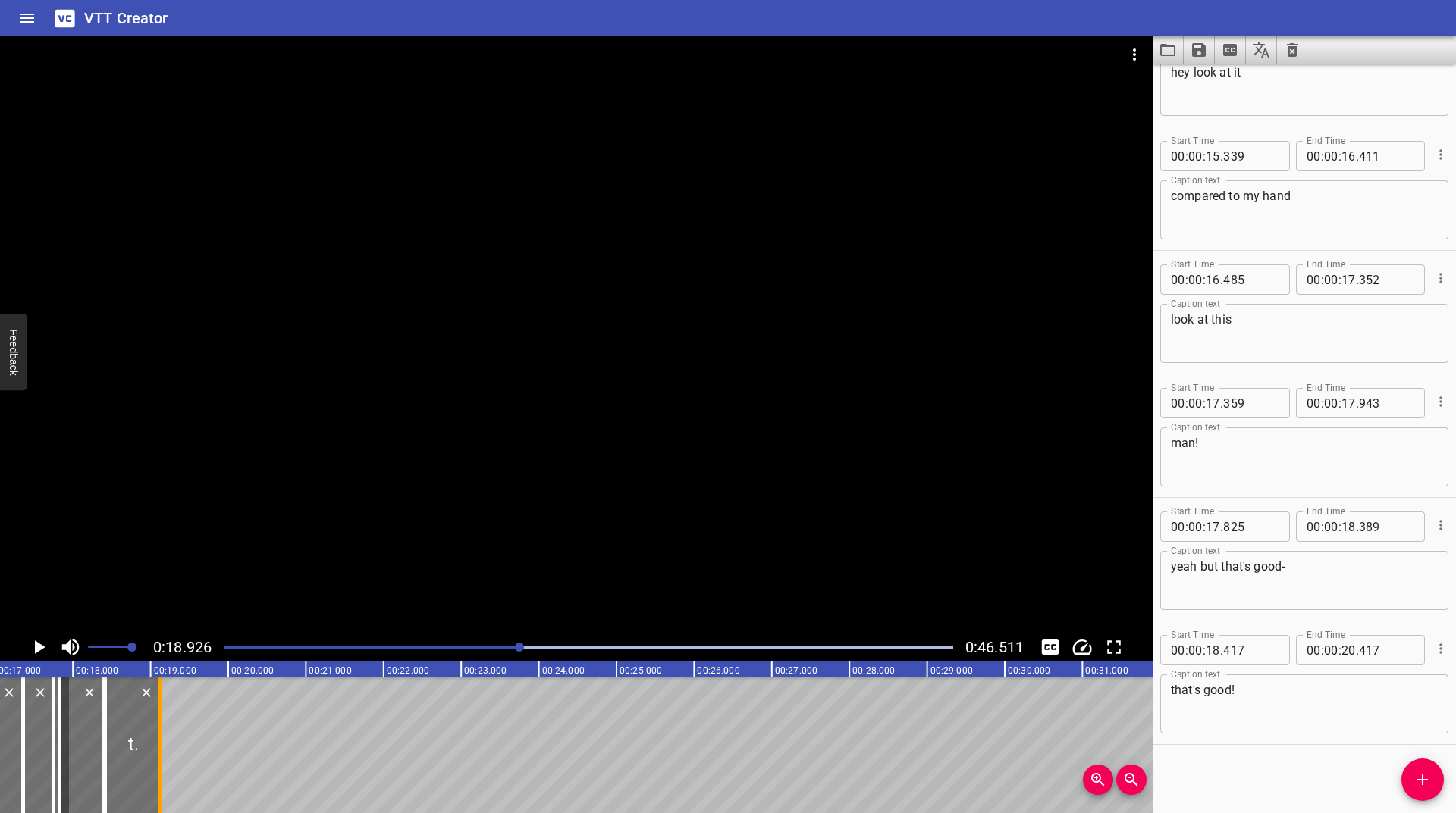
drag, startPoint x: 110, startPoint y: 735, endPoint x: 154, endPoint y: 743, distance: 44.7
click at [154, 743] on div at bounding box center [160, 745] width 15 height 137
type input "19"
type input "119"
click at [39, 641] on icon "Play/Pause" at bounding box center [39, 647] width 23 height 23
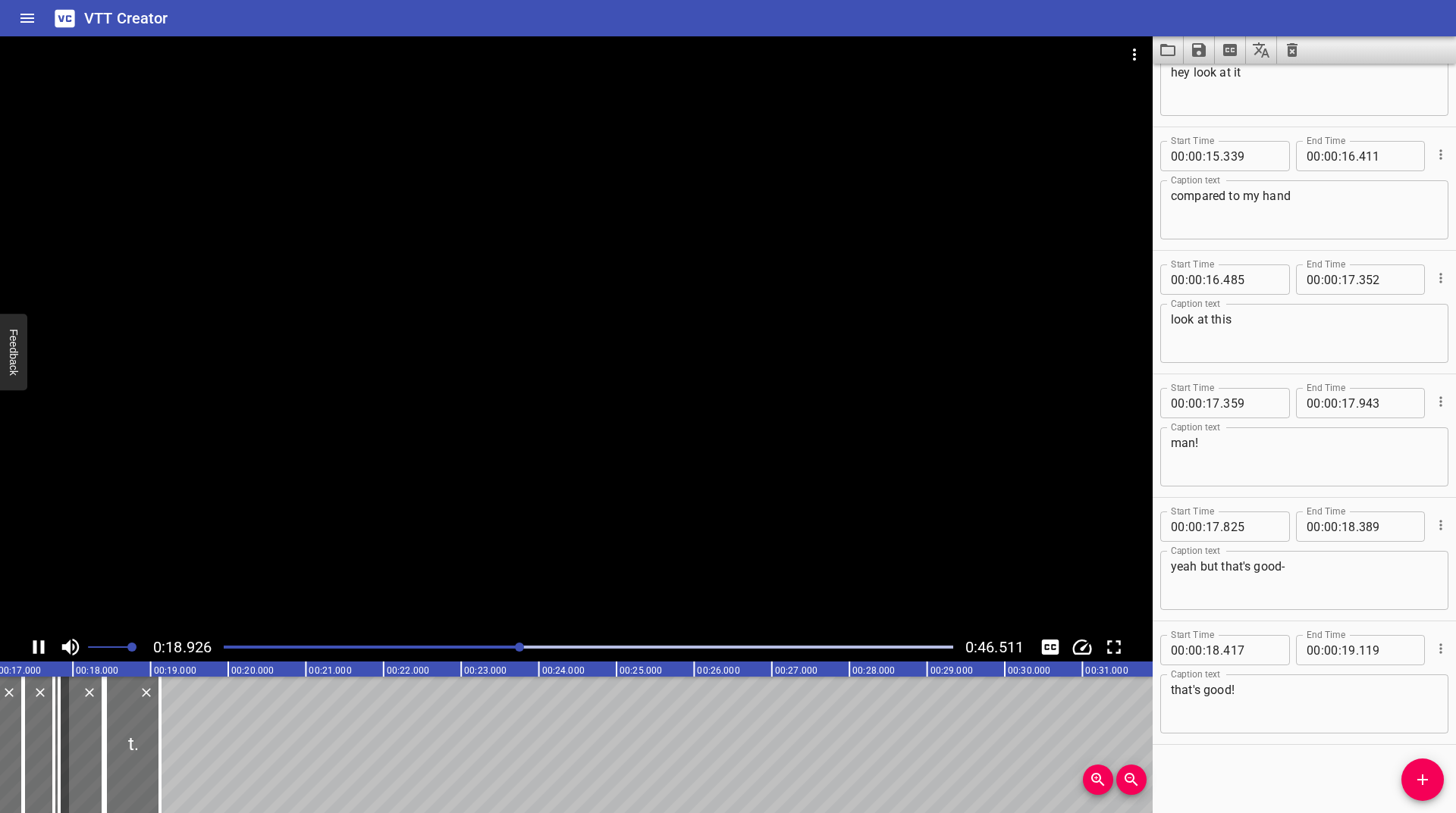
click at [39, 641] on icon "Play/Pause" at bounding box center [39, 647] width 23 height 23
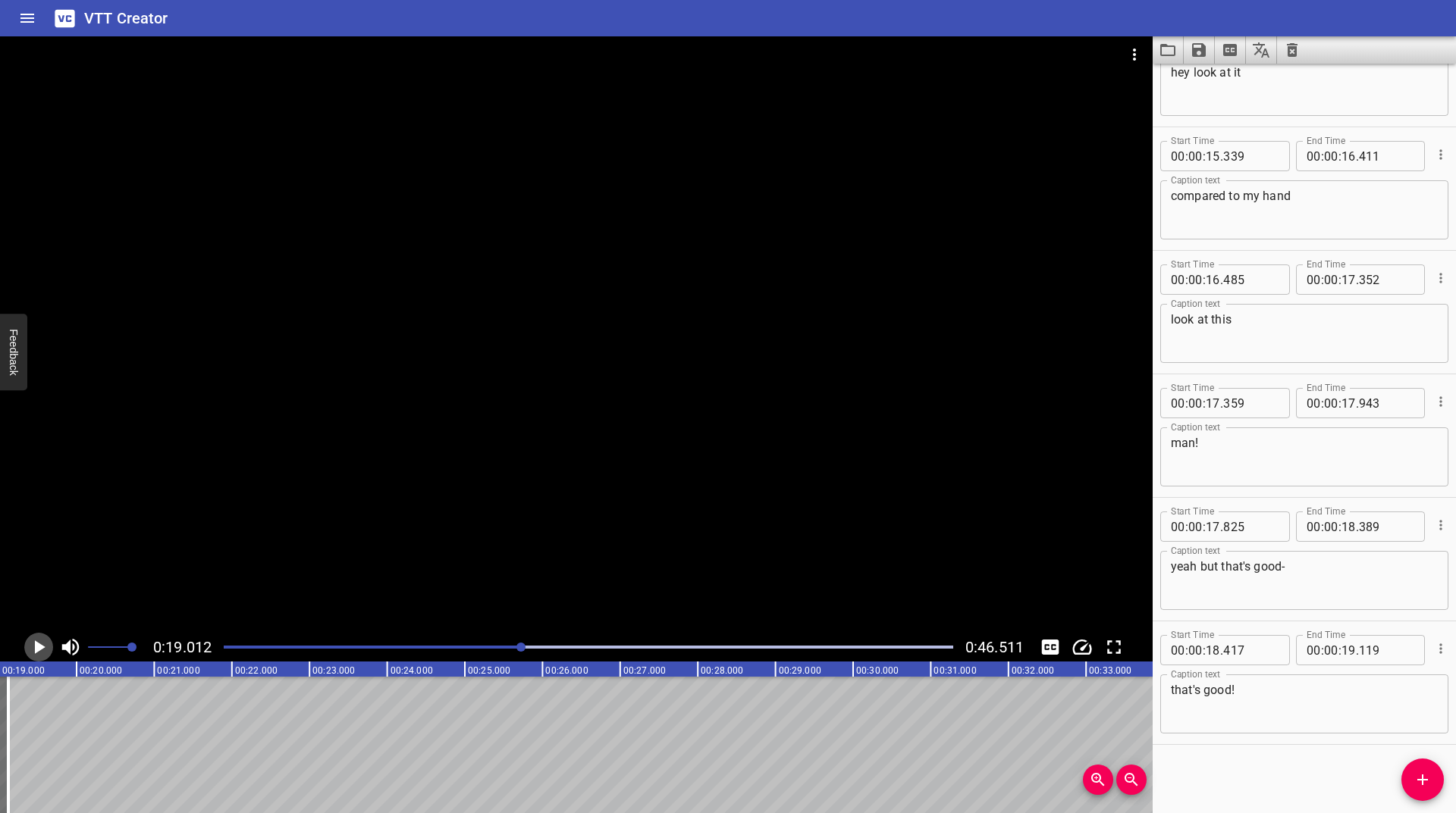
click at [39, 641] on icon "Play/Pause" at bounding box center [39, 647] width 23 height 23
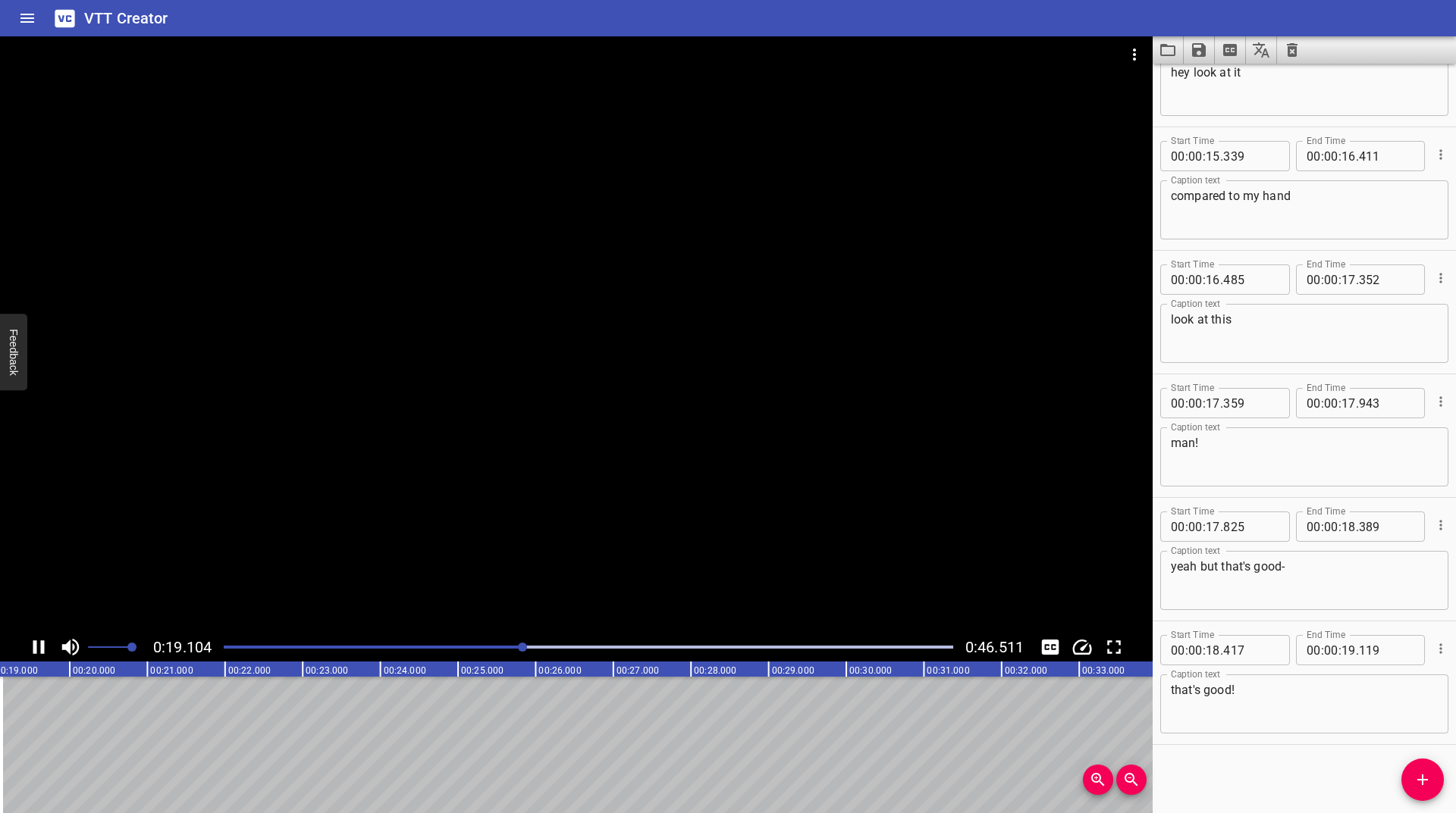
click at [39, 641] on icon "Play/Pause" at bounding box center [39, 647] width 23 height 23
click at [1412, 773] on span "Add Cue" at bounding box center [1423, 780] width 43 height 18
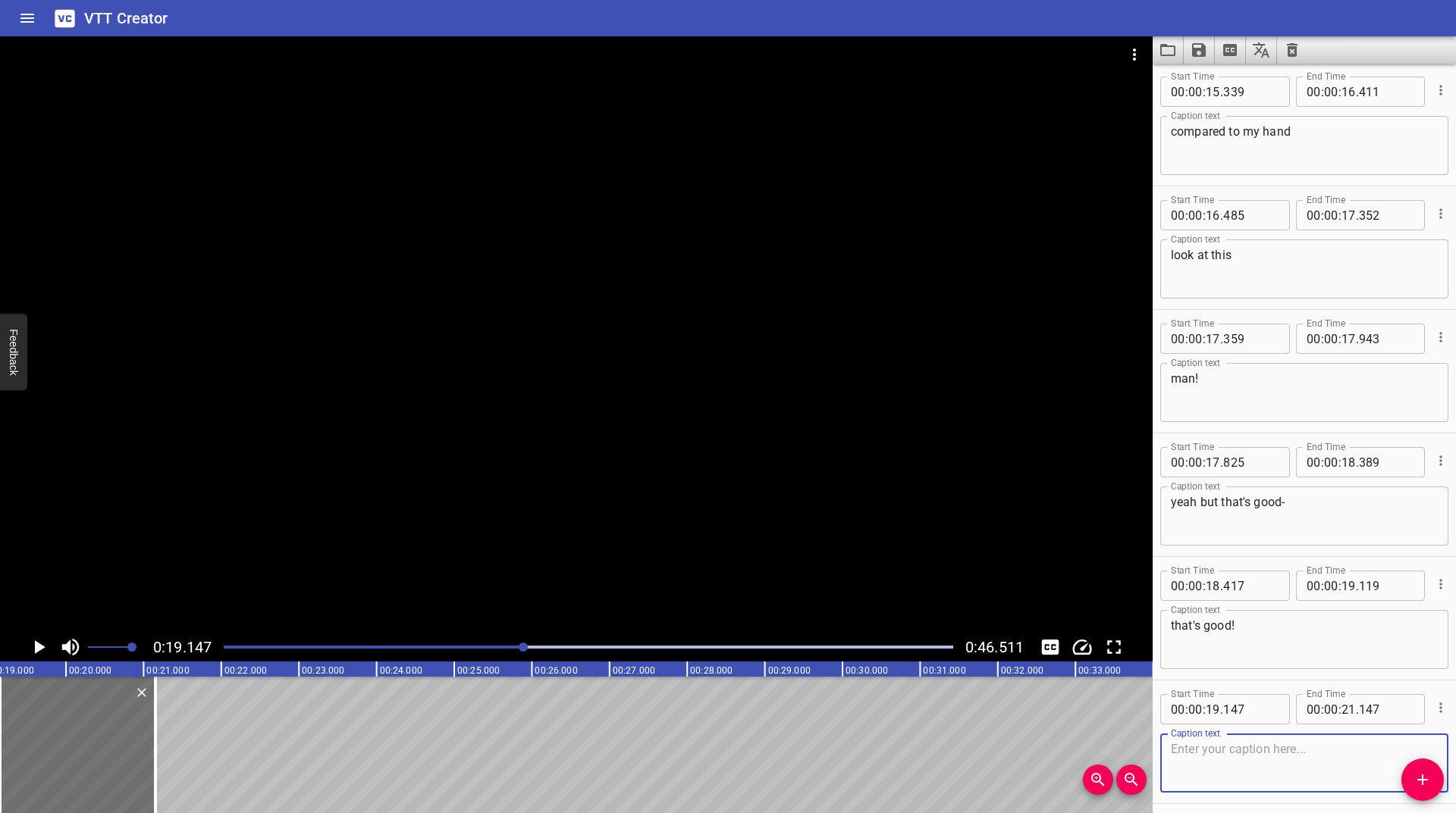
scroll to position [187, 0]
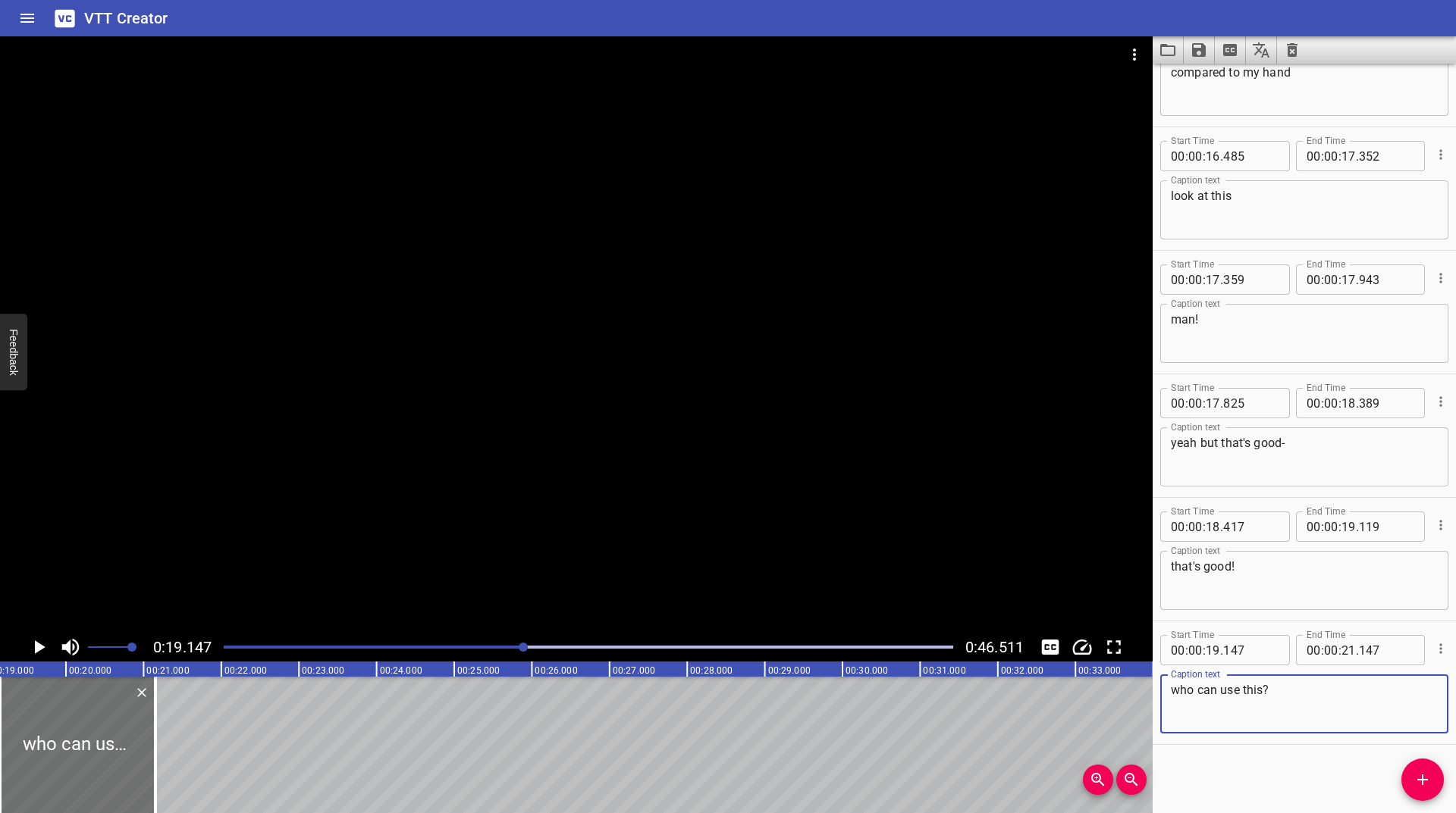
type textarea "who can use this?"
click at [35, 642] on icon "Play/Pause" at bounding box center [40, 647] width 10 height 13
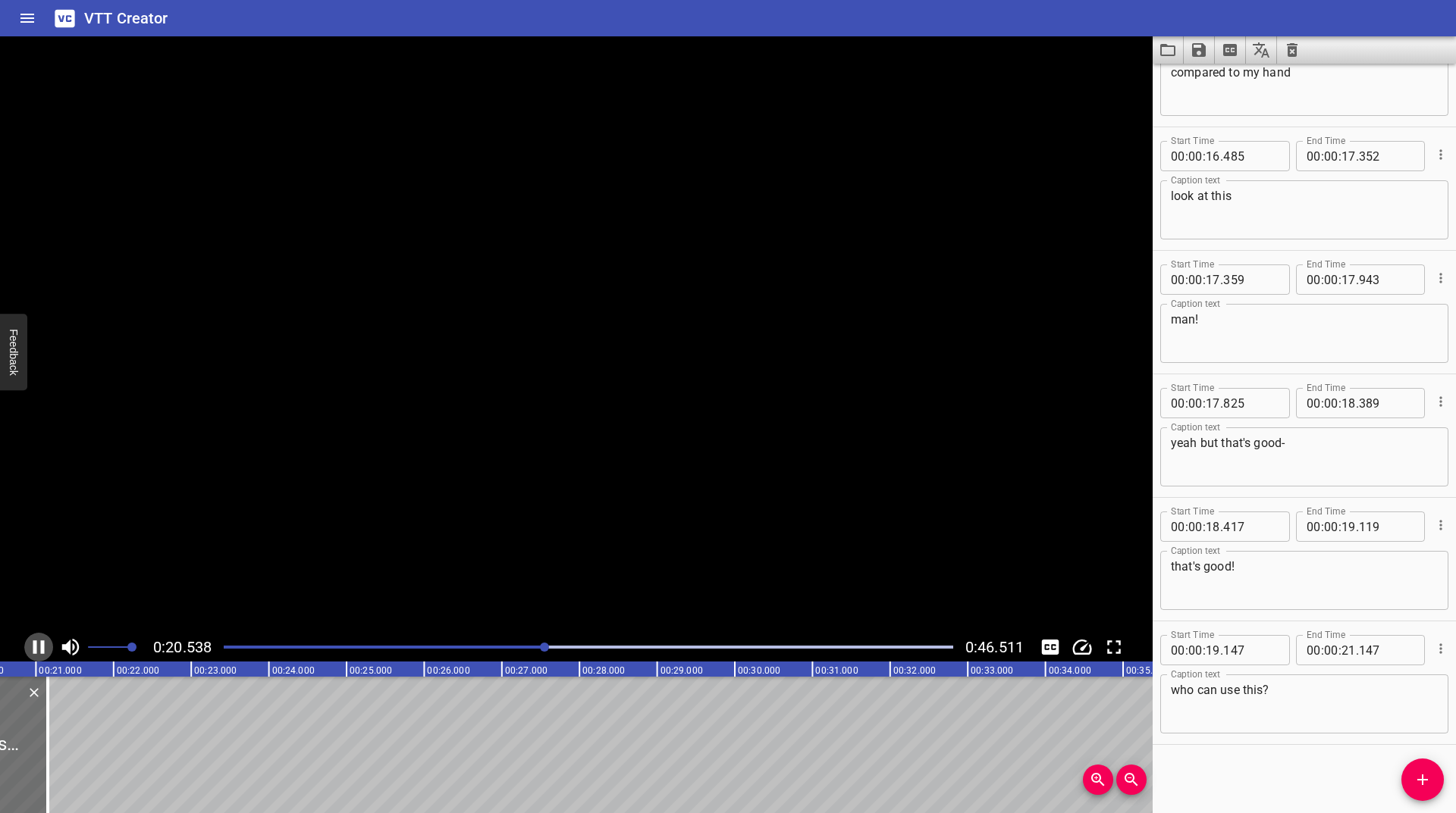
click at [35, 642] on icon "Play/Pause" at bounding box center [39, 647] width 11 height 13
click at [35, 642] on icon "Play/Pause" at bounding box center [40, 647] width 10 height 13
click at [35, 642] on icon "Play/Pause" at bounding box center [39, 647] width 11 height 13
click at [36, 654] on icon "Play/Pause" at bounding box center [39, 647] width 23 height 23
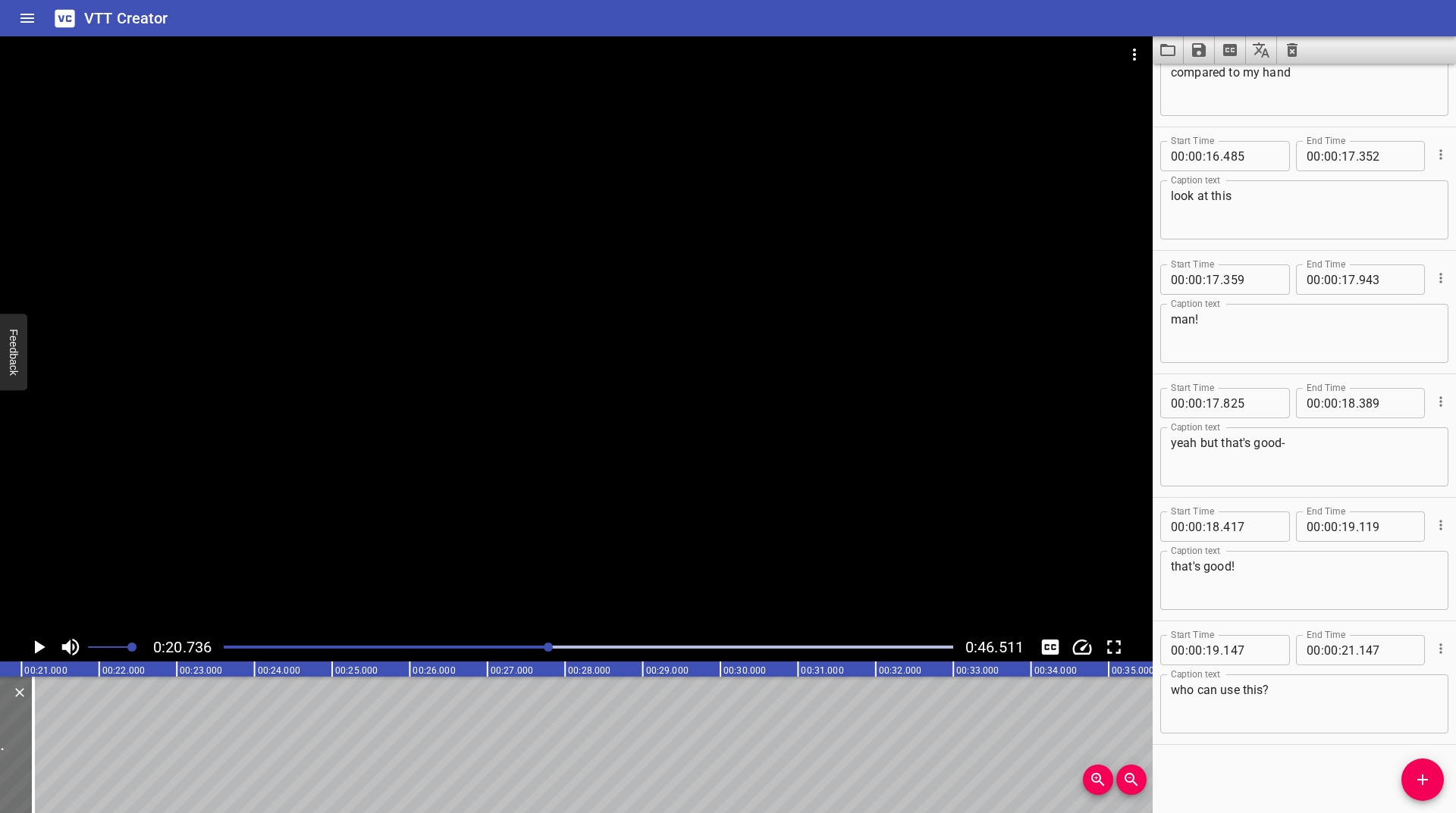
scroll to position [0, 1610]
drag, startPoint x: 33, startPoint y: 724, endPoint x: 2, endPoint y: 747, distance: 38.6
click at [2, 747] on div at bounding box center [2, 745] width 3 height 137
type input "20"
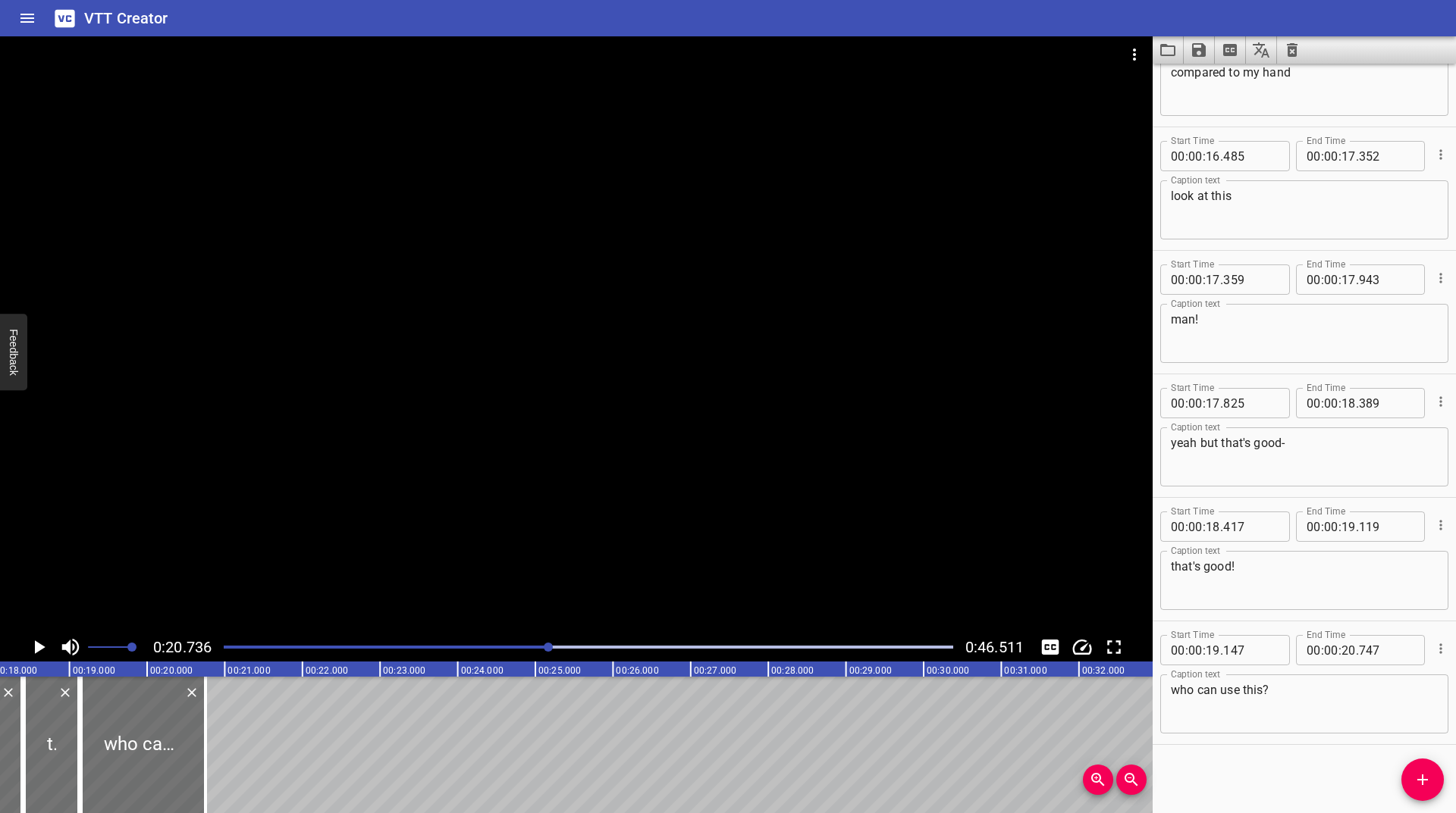
scroll to position [0, 1381]
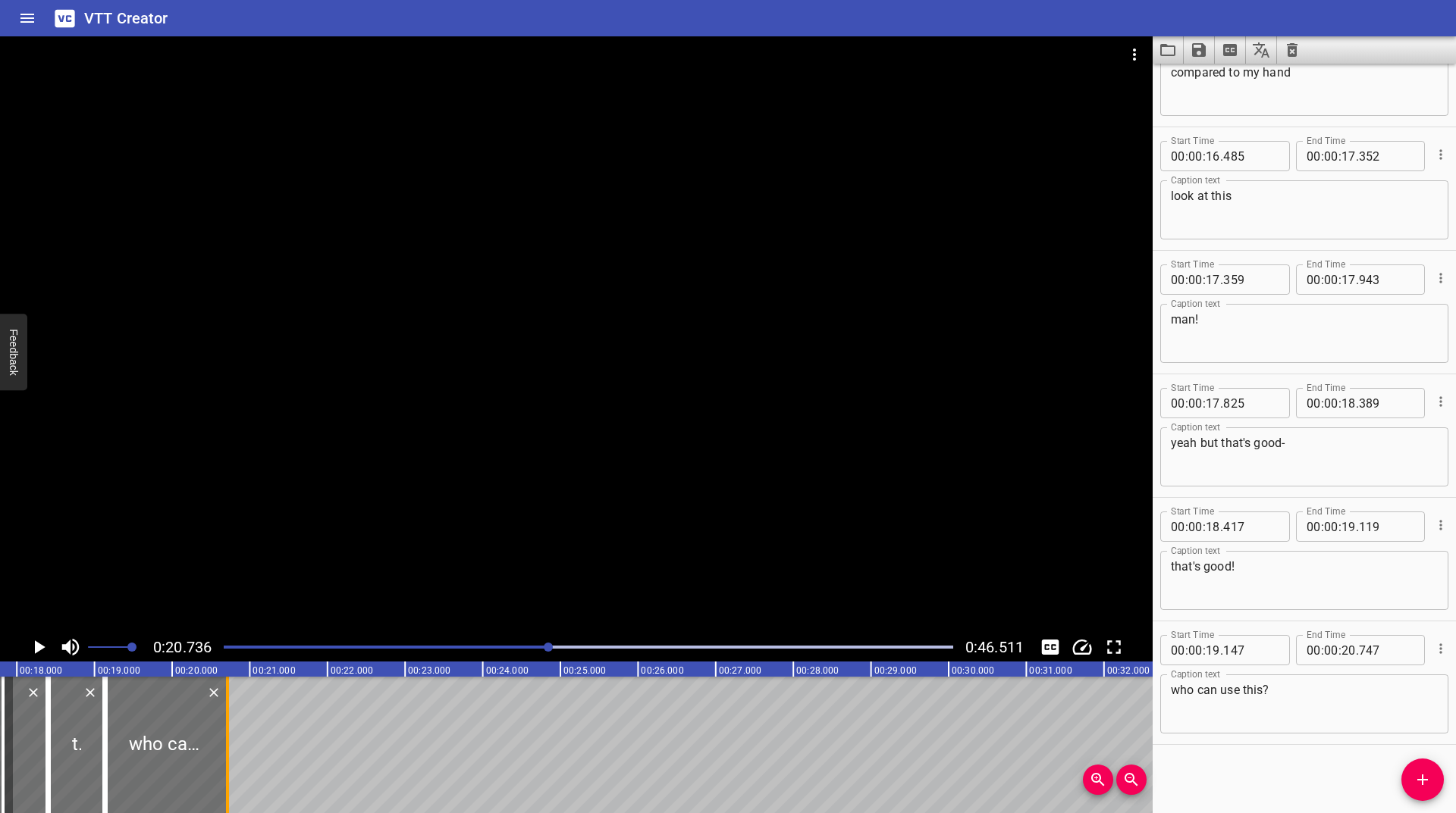
click at [231, 739] on div at bounding box center [227, 745] width 15 height 137
type input "708"
click at [522, 645] on div at bounding box center [588, 647] width 748 height 21
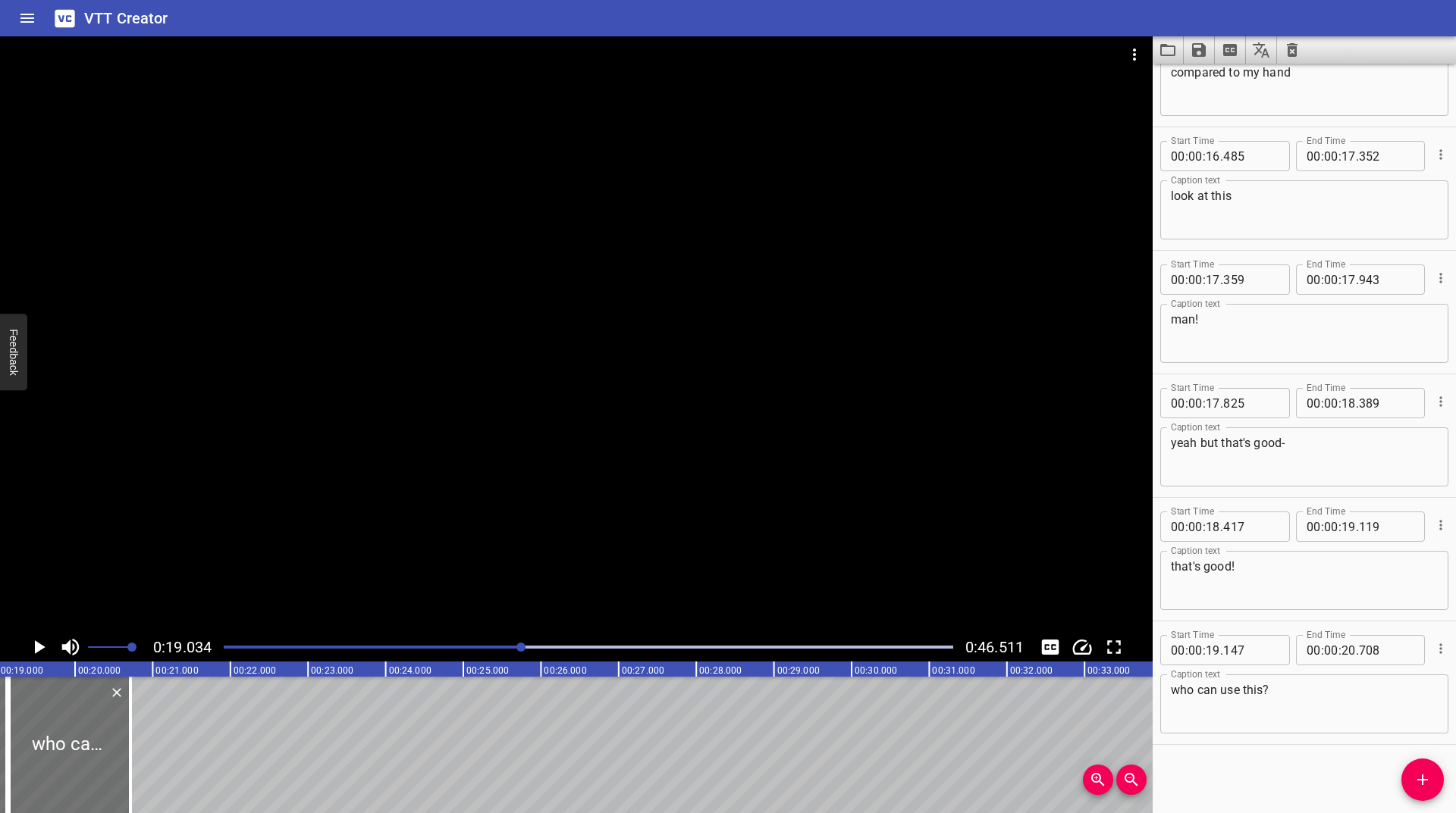
click at [502, 645] on div at bounding box center [588, 647] width 748 height 21
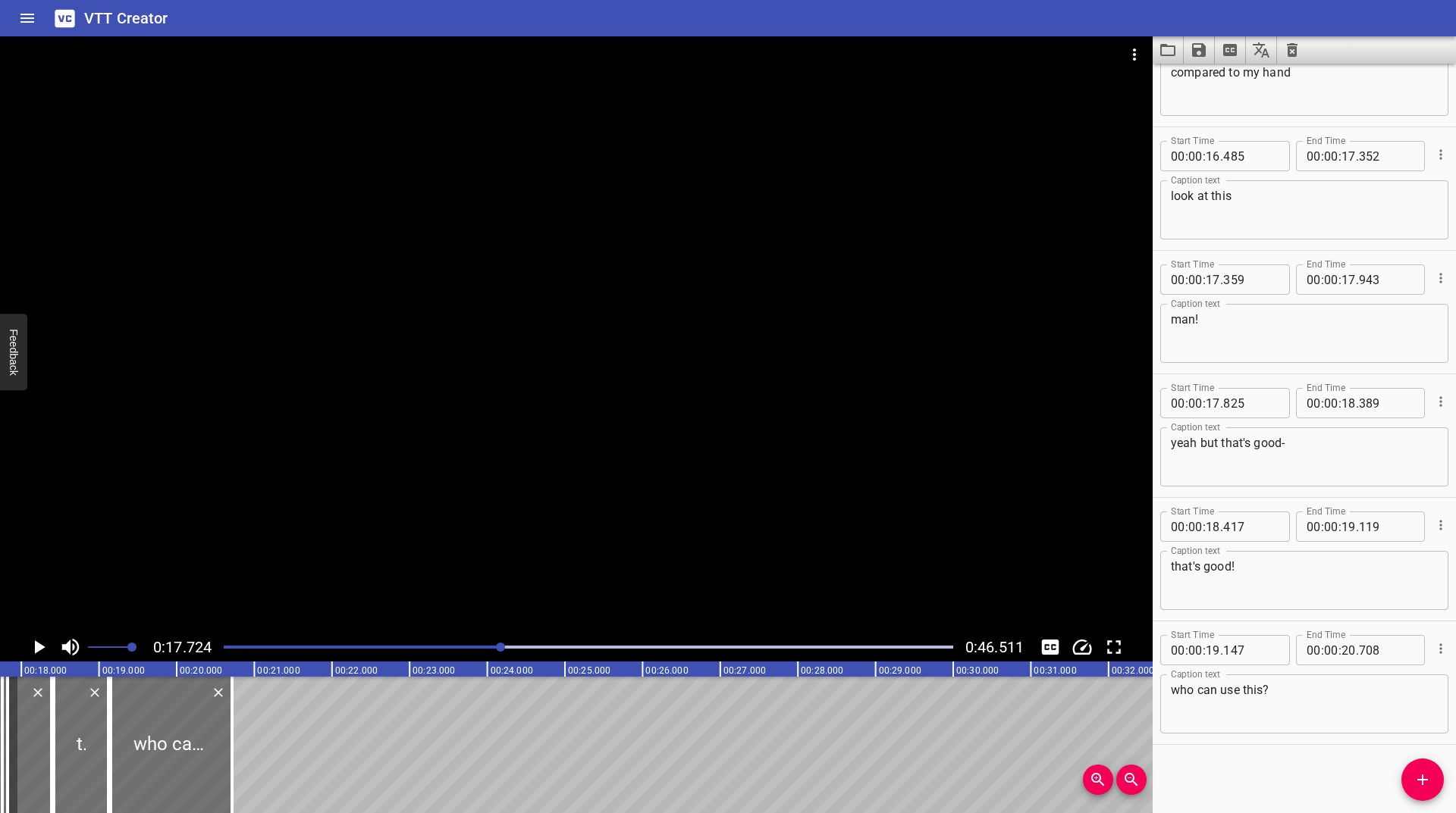
click at [478, 646] on div "Play progress" at bounding box center [137, 648] width 730 height 3
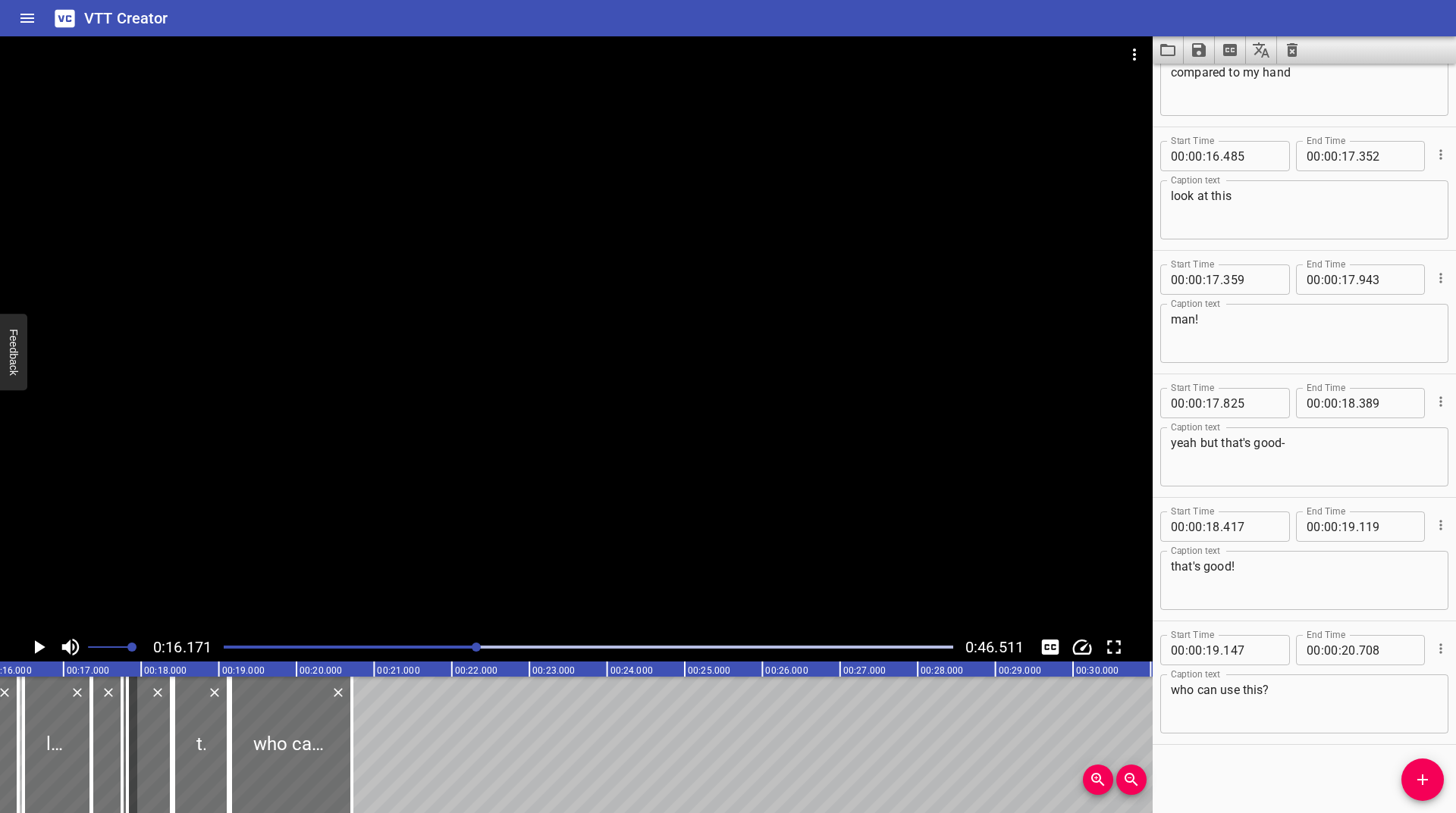
scroll to position [0, 1256]
click at [37, 650] on icon "Play/Pause" at bounding box center [40, 647] width 10 height 13
click at [37, 650] on icon "Play/Pause" at bounding box center [39, 647] width 23 height 23
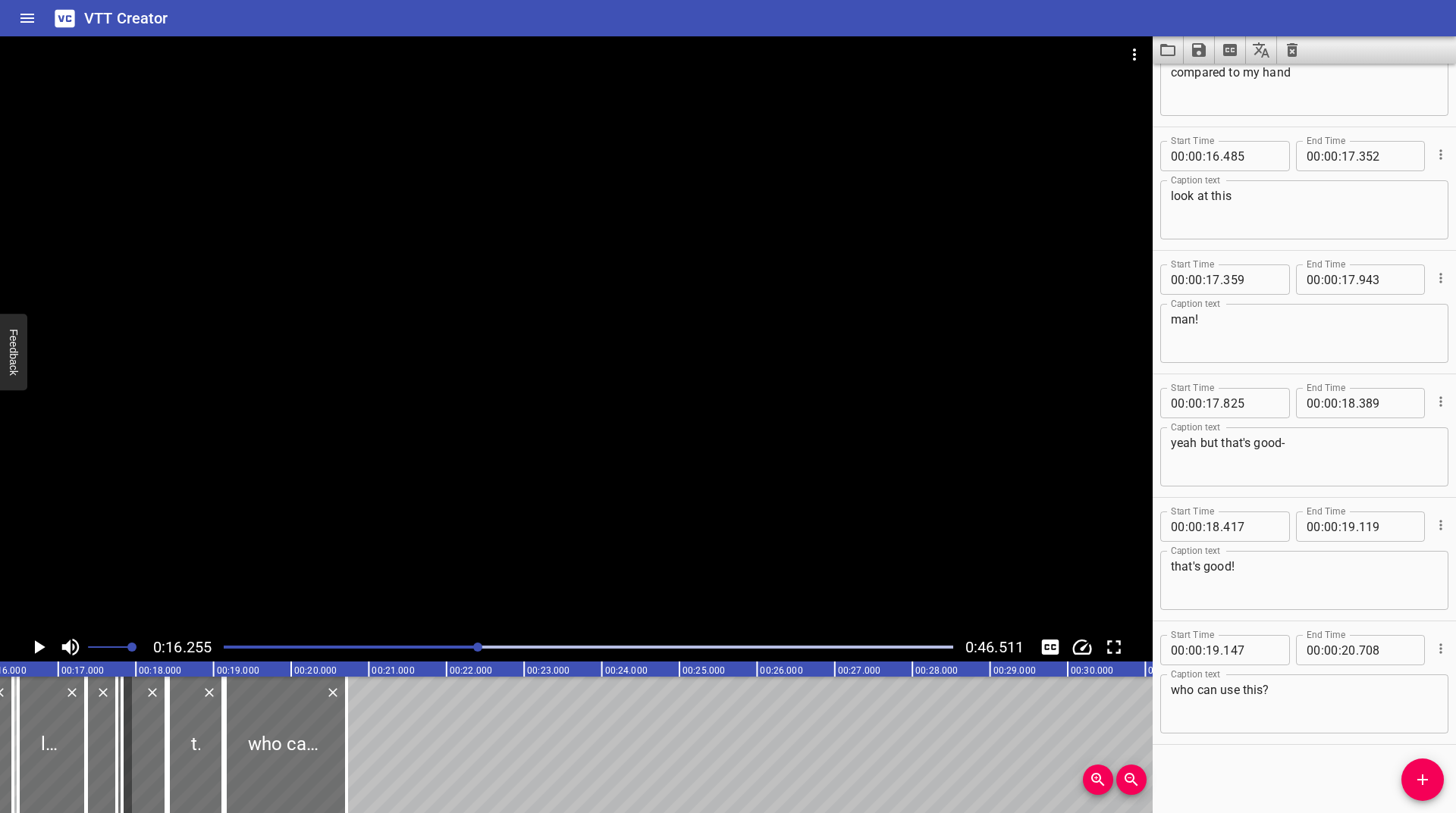
click at [470, 648] on div "Play progress" at bounding box center [115, 648] width 730 height 3
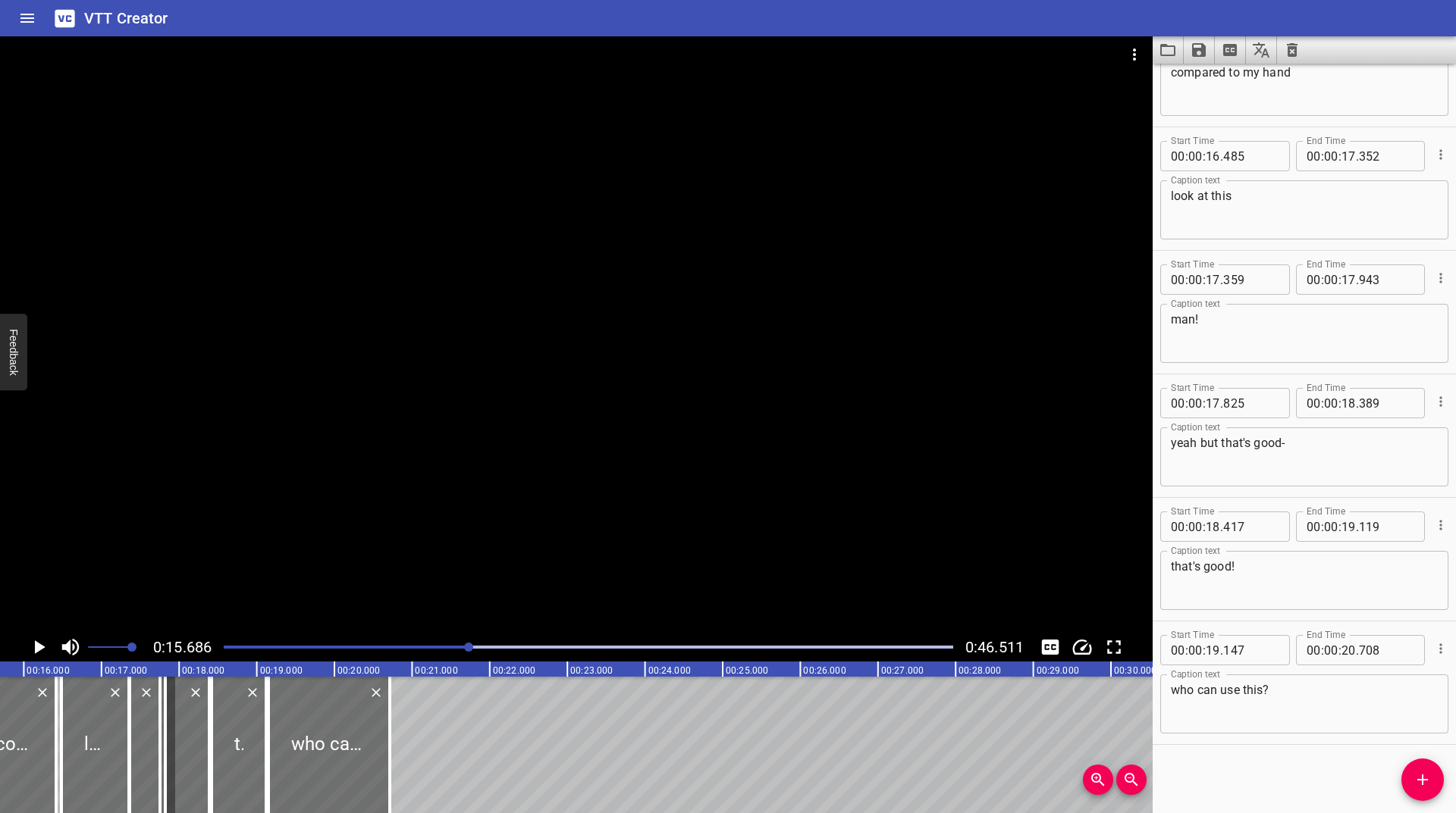
scroll to position [0, 1218]
click at [29, 645] on icon "Play/Pause" at bounding box center [39, 647] width 23 height 23
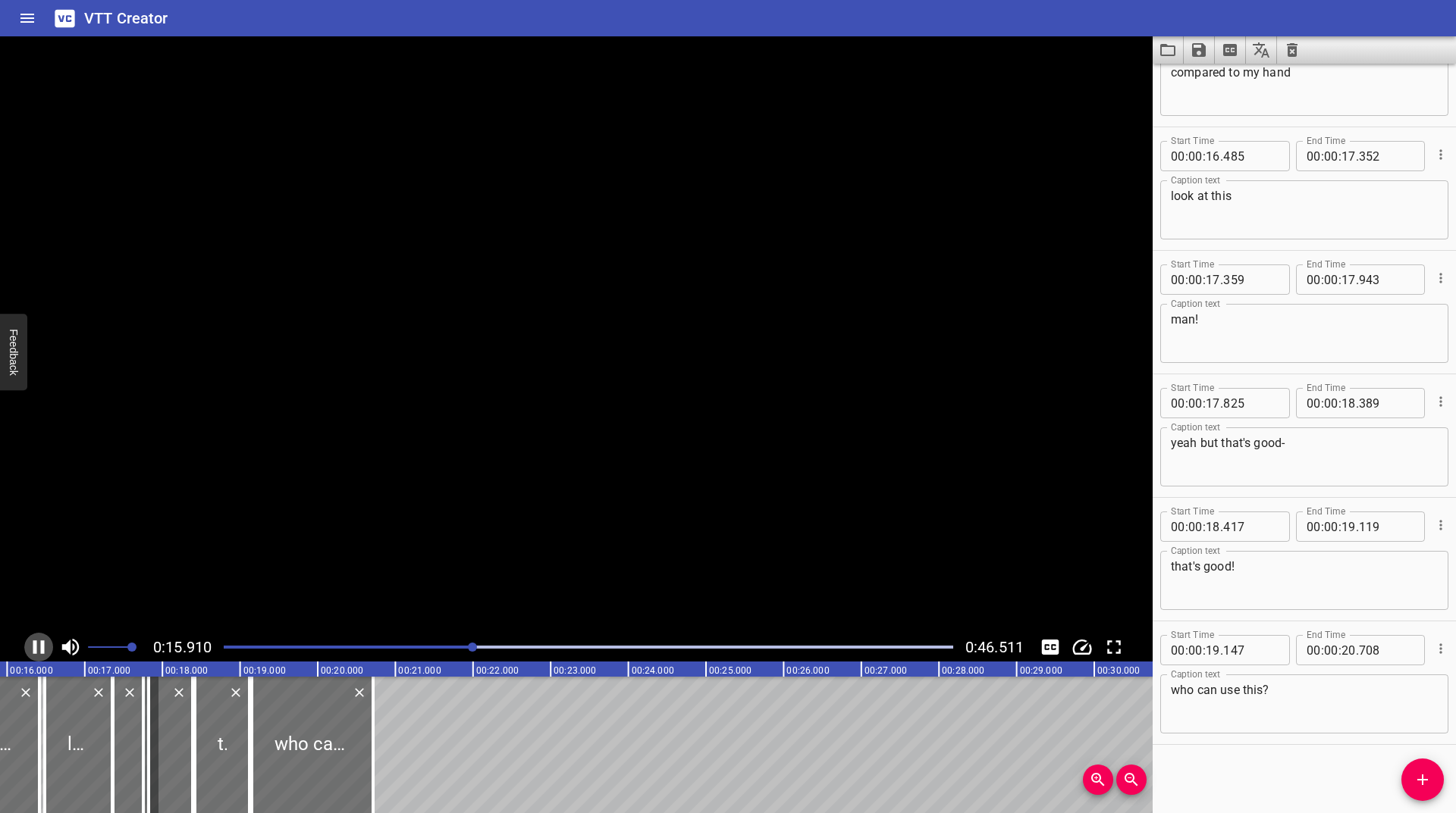
click at [30, 645] on icon "Play/Pause" at bounding box center [39, 647] width 23 height 23
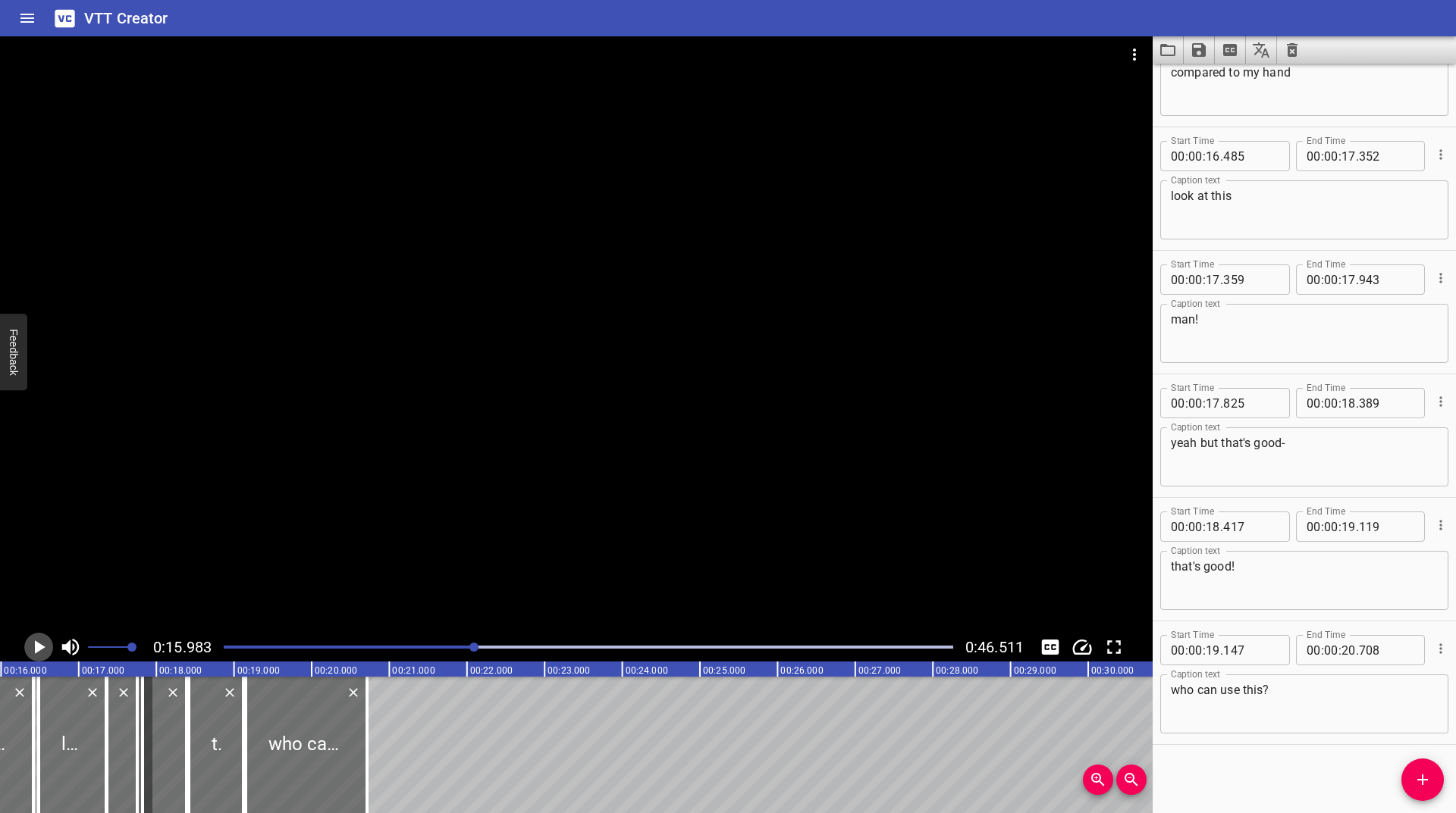
click at [30, 645] on icon "Play/Pause" at bounding box center [39, 647] width 23 height 23
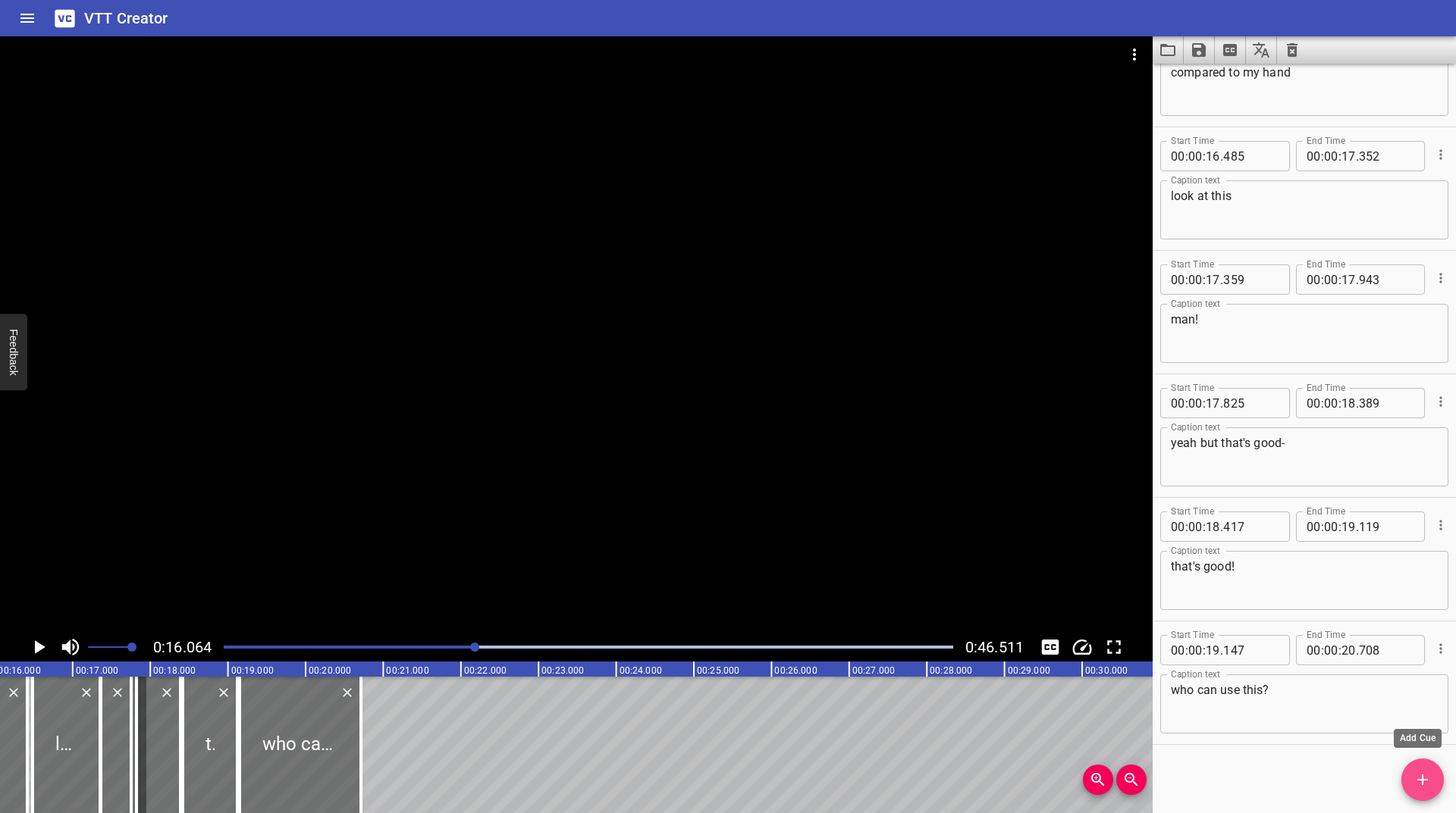
click at [1420, 773] on icon "Add Cue" at bounding box center [1422, 780] width 18 height 18
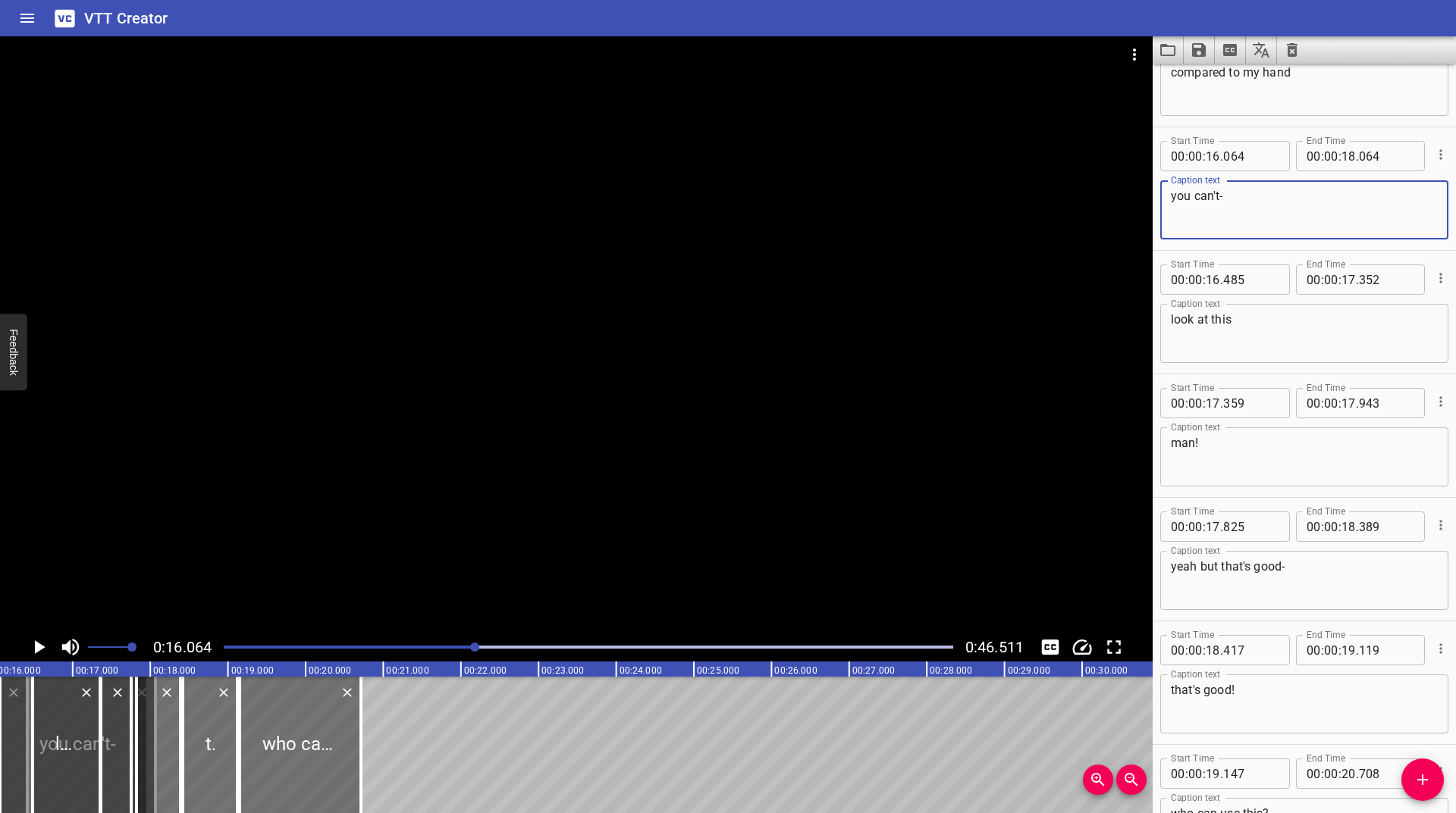
type textarea "you can't-"
click at [40, 649] on icon "Play/Pause" at bounding box center [40, 647] width 10 height 13
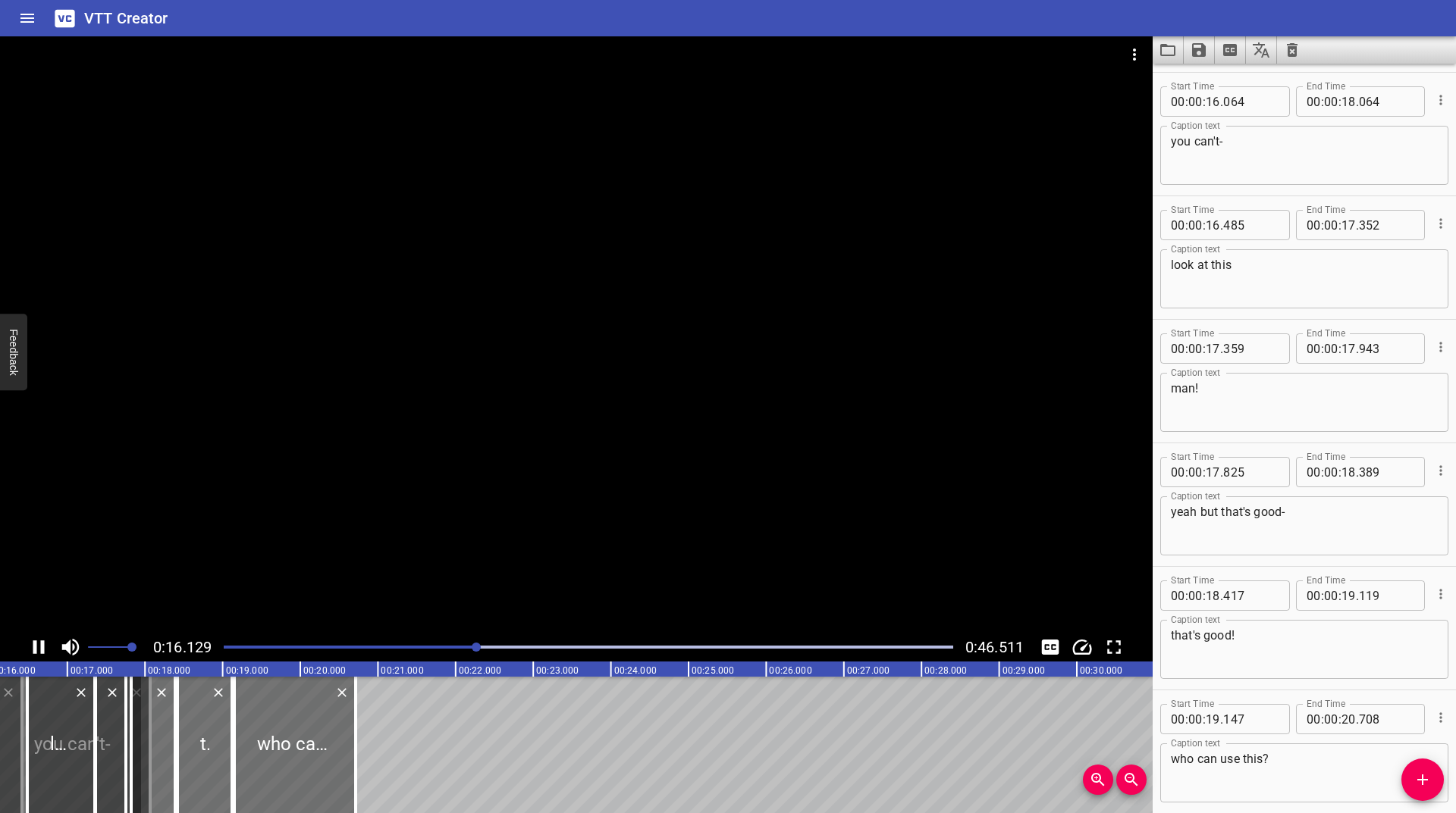
scroll to position [247, 0]
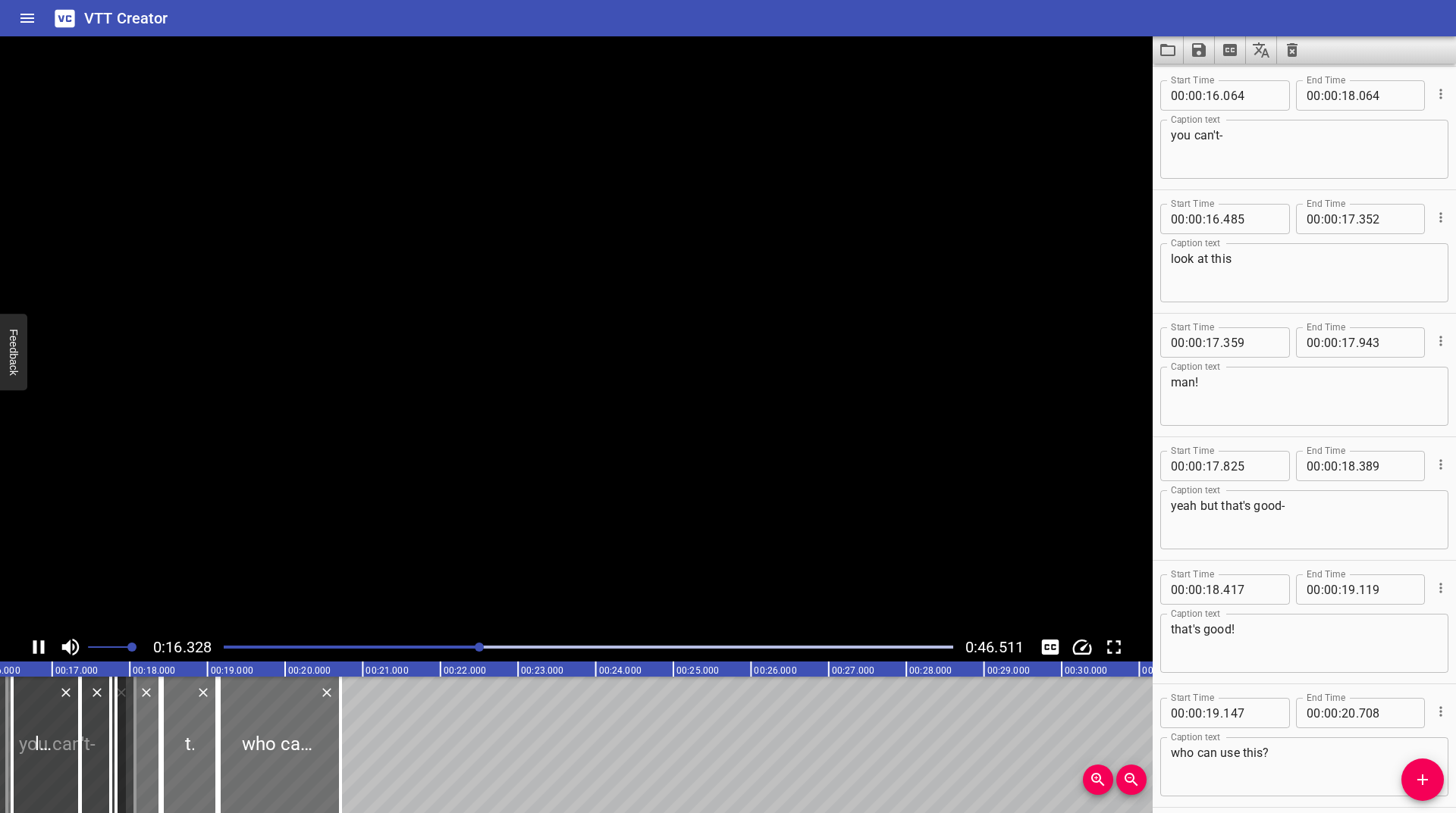
click at [40, 649] on icon "Play/Pause" at bounding box center [39, 647] width 23 height 23
drag, startPoint x: 101, startPoint y: 709, endPoint x: 101, endPoint y: 724, distance: 15.0
click at [101, 724] on div at bounding box center [106, 745] width 15 height 137
click at [104, 720] on div at bounding box center [107, 745] width 15 height 137
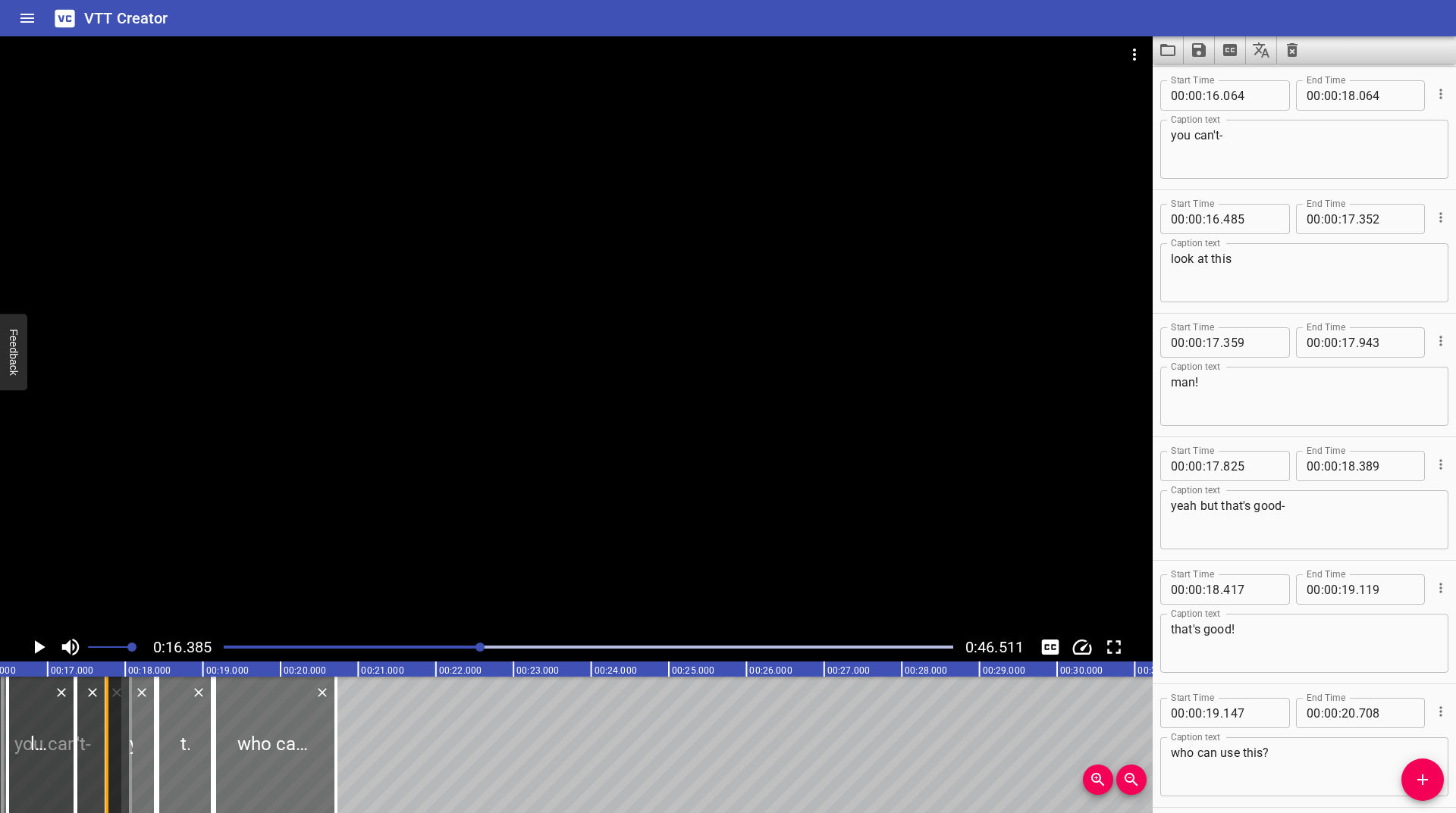
type input "766"
click at [40, 647] on icon "Play/Pause" at bounding box center [40, 647] width 10 height 13
click at [40, 647] on icon "Play/Pause" at bounding box center [39, 647] width 23 height 23
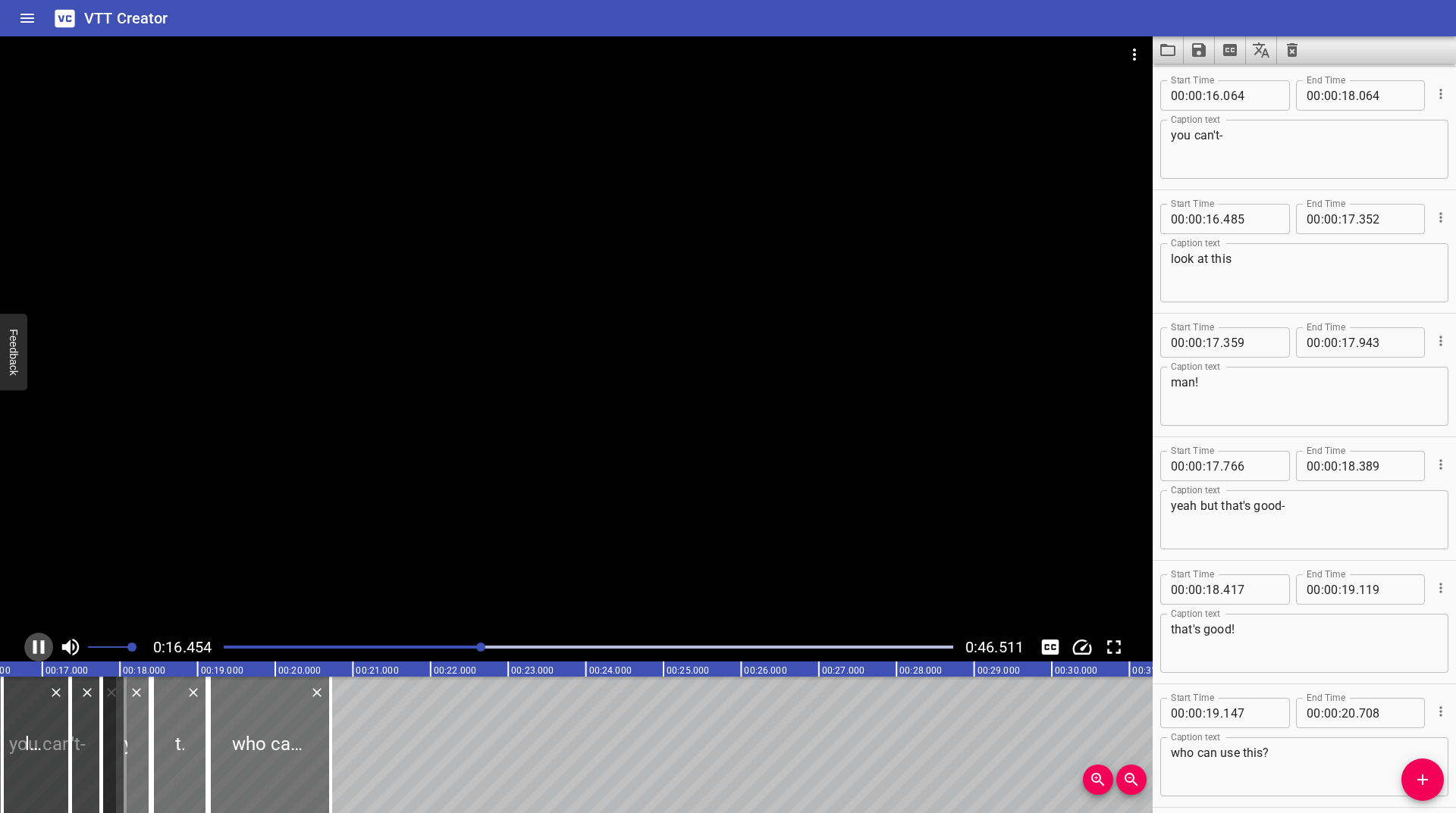
scroll to position [0, 1280]
click at [1105, 782] on icon "Zoom In" at bounding box center [1098, 780] width 18 height 18
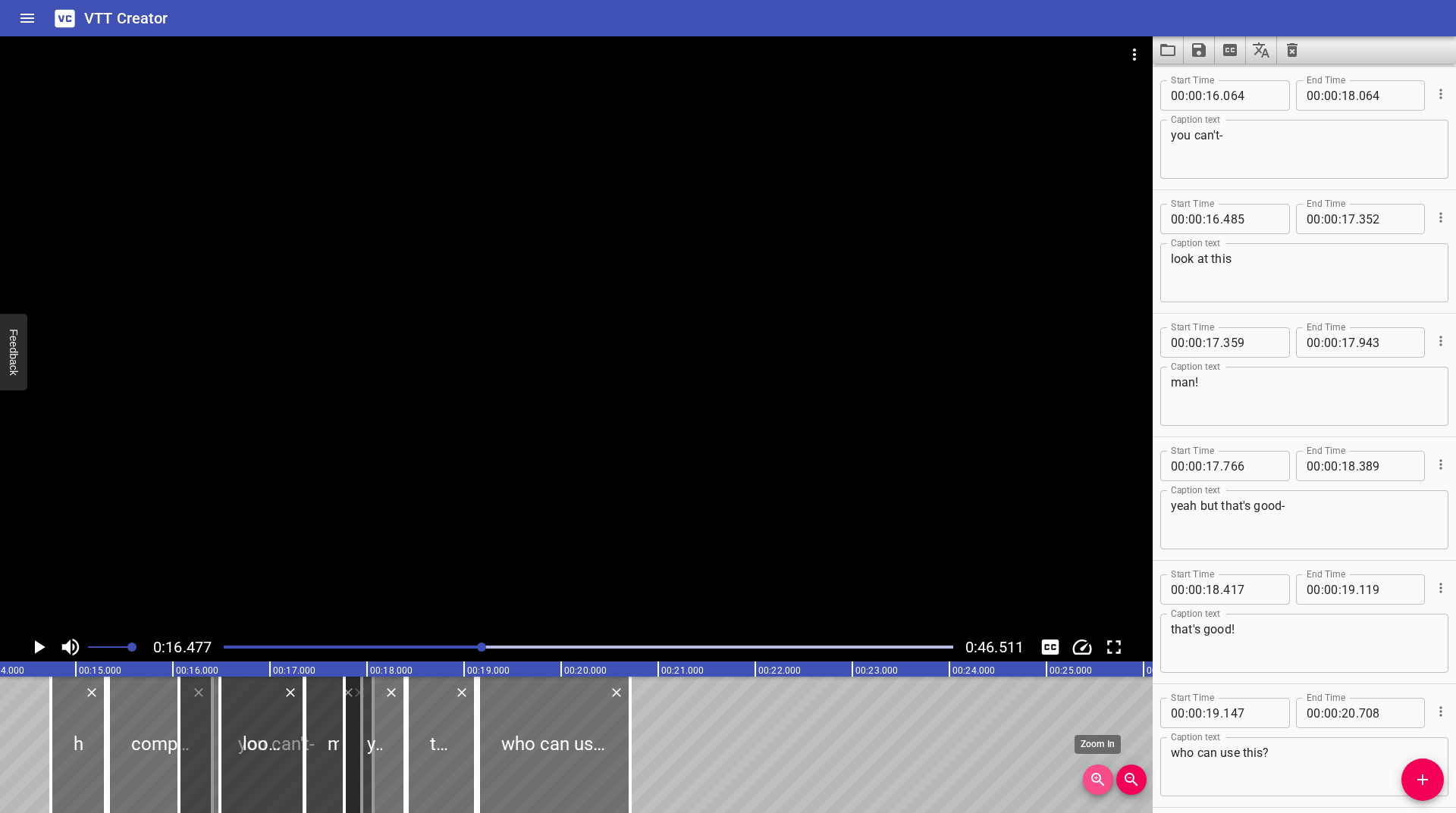
click at [1105, 782] on icon "Zoom In" at bounding box center [1098, 780] width 18 height 18
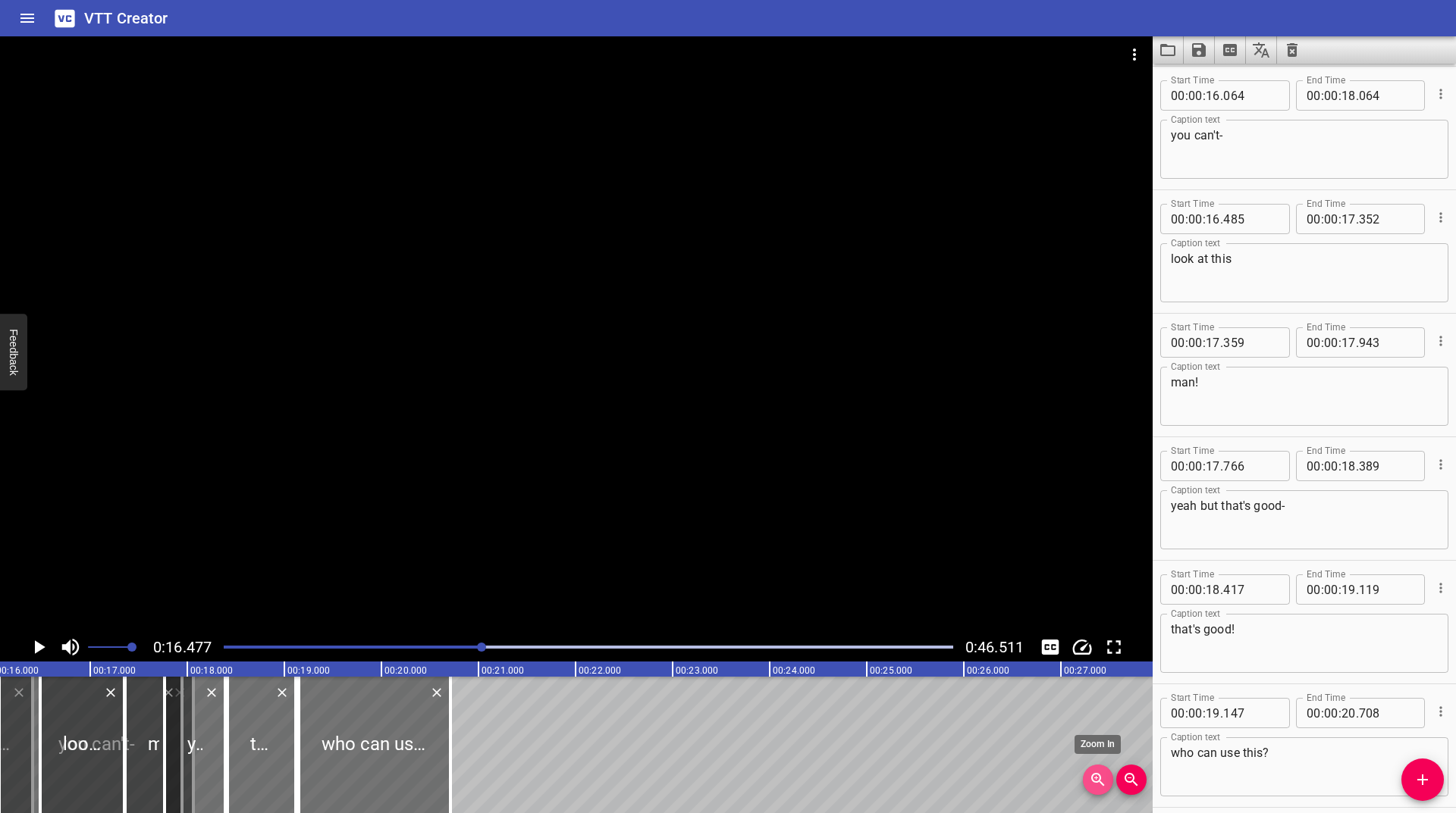
click at [1105, 781] on icon "Zoom In" at bounding box center [1098, 780] width 18 height 18
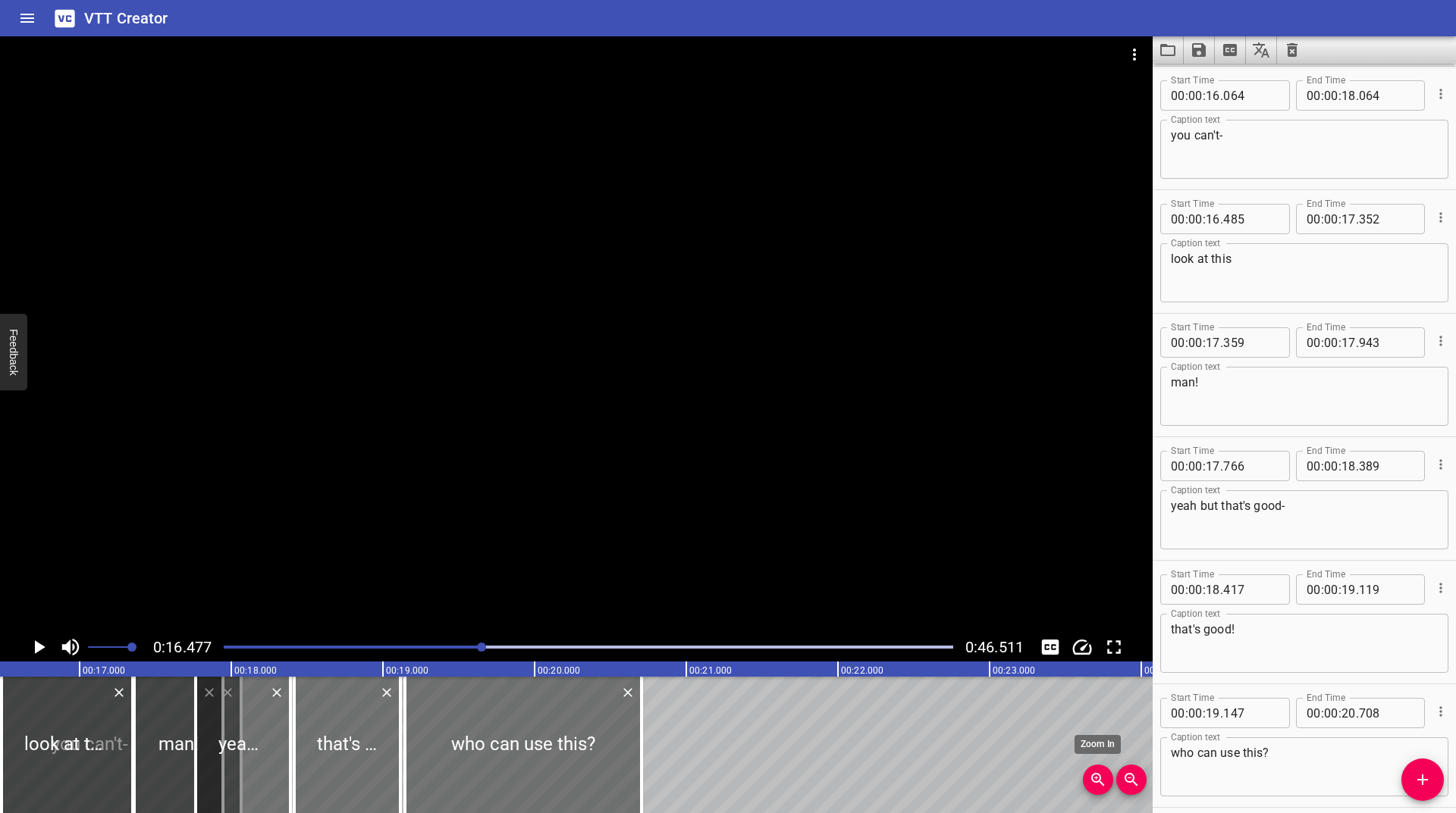
click at [1105, 781] on icon "Zoom In" at bounding box center [1098, 780] width 18 height 18
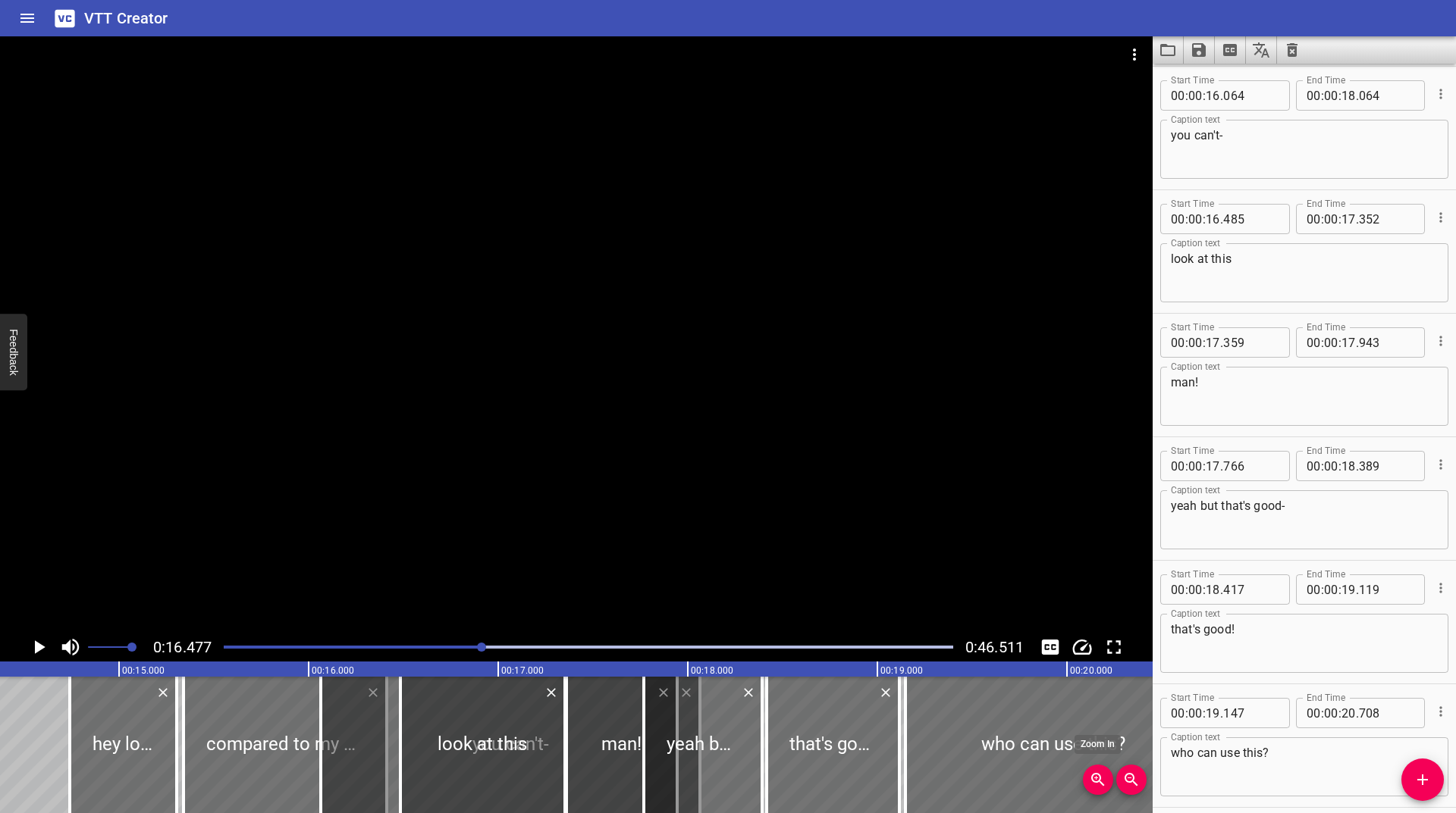
click at [1105, 781] on icon "Zoom In" at bounding box center [1098, 780] width 18 height 18
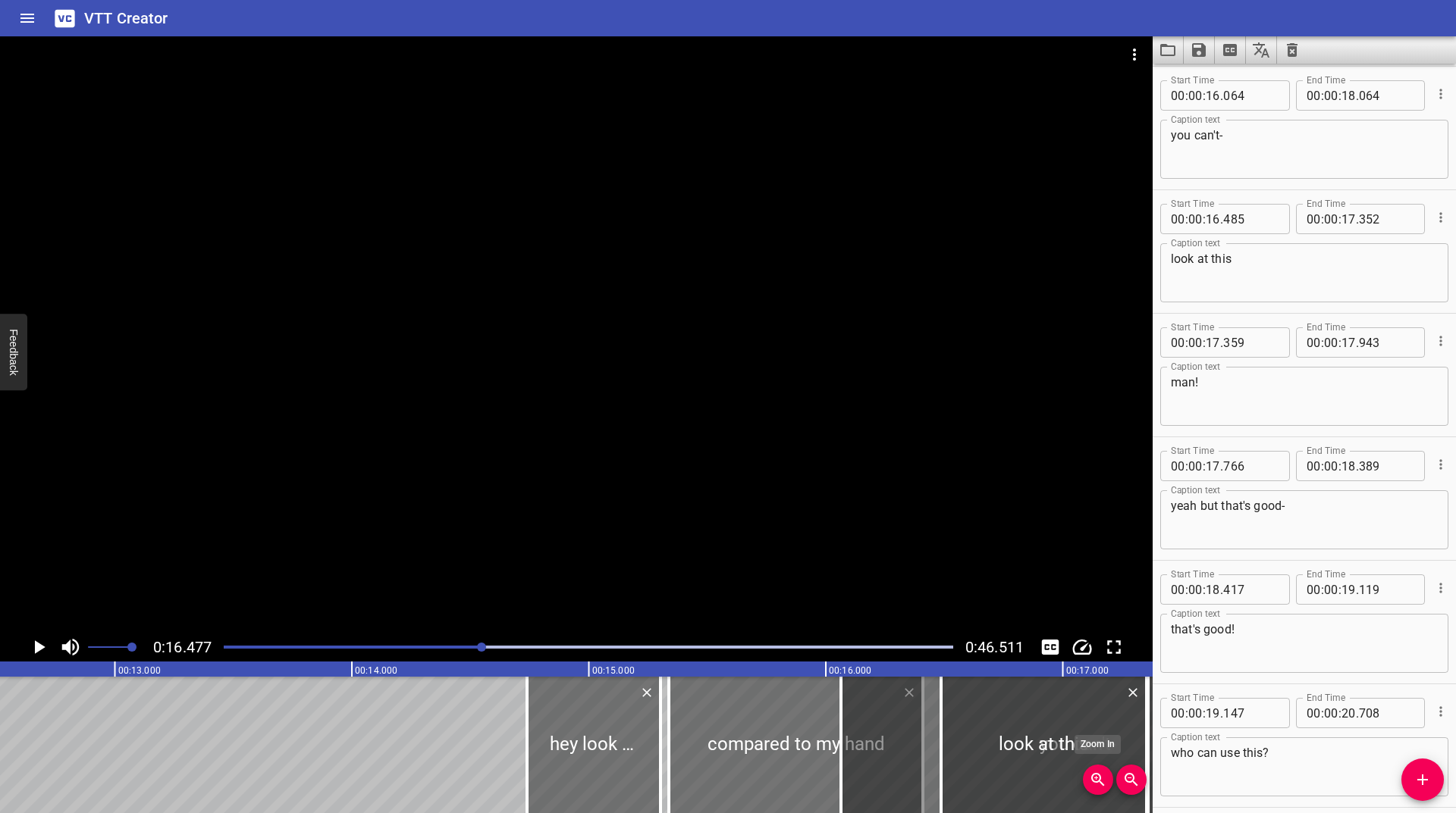
click at [1105, 781] on icon "Zoom In" at bounding box center [1098, 780] width 18 height 18
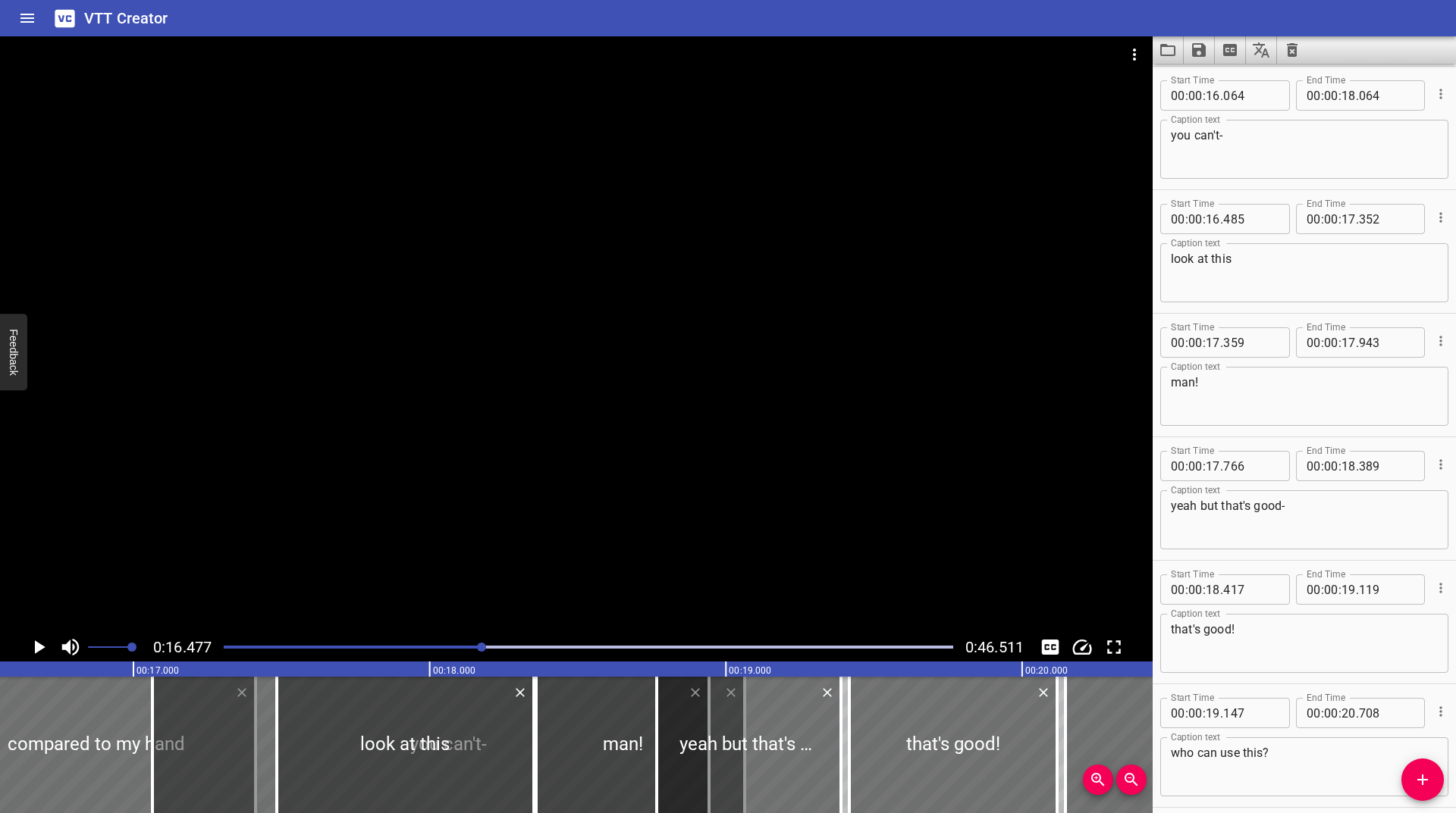
scroll to position [0, 4499]
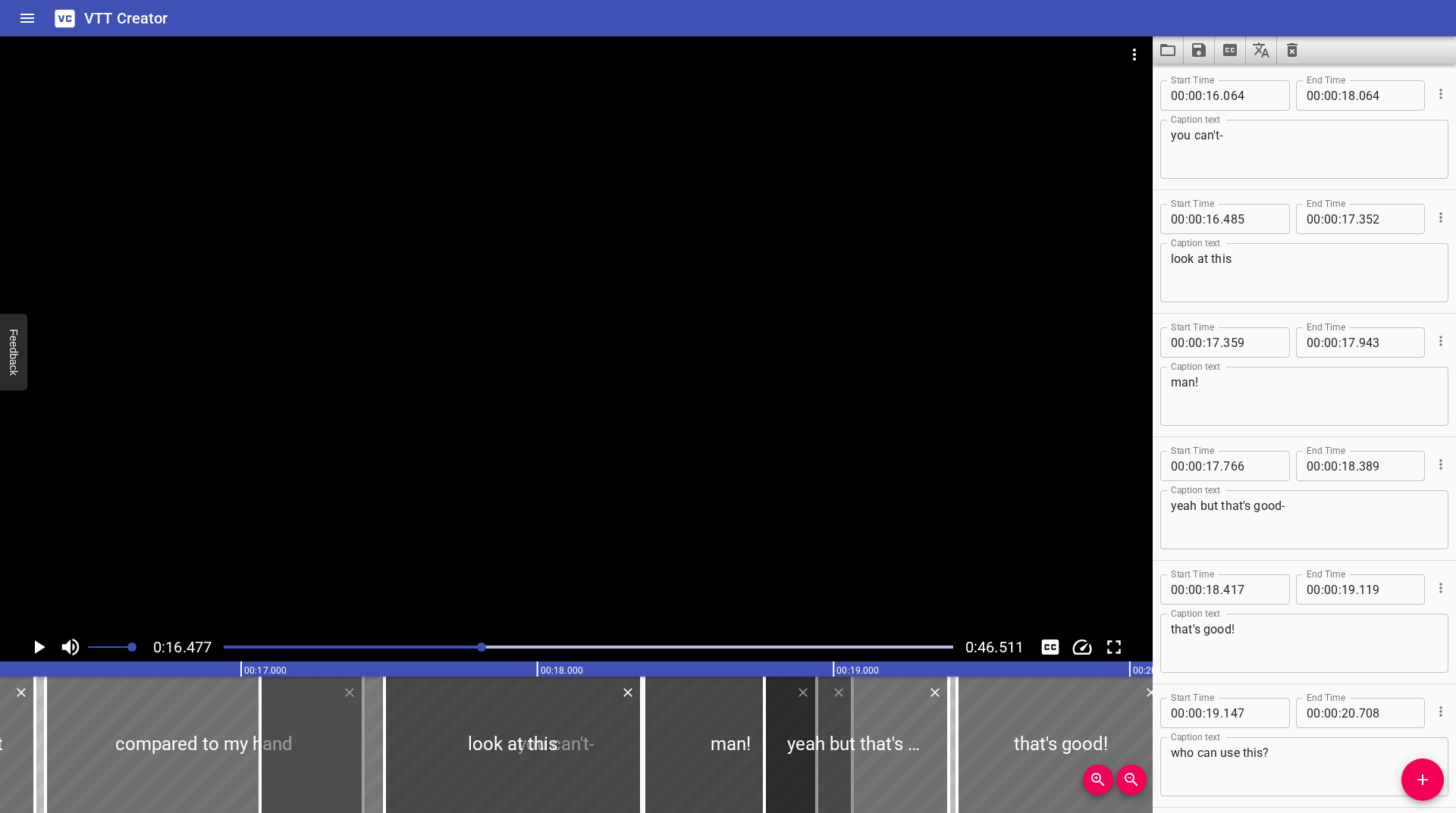
click at [365, 752] on div at bounding box center [556, 745] width 593 height 137
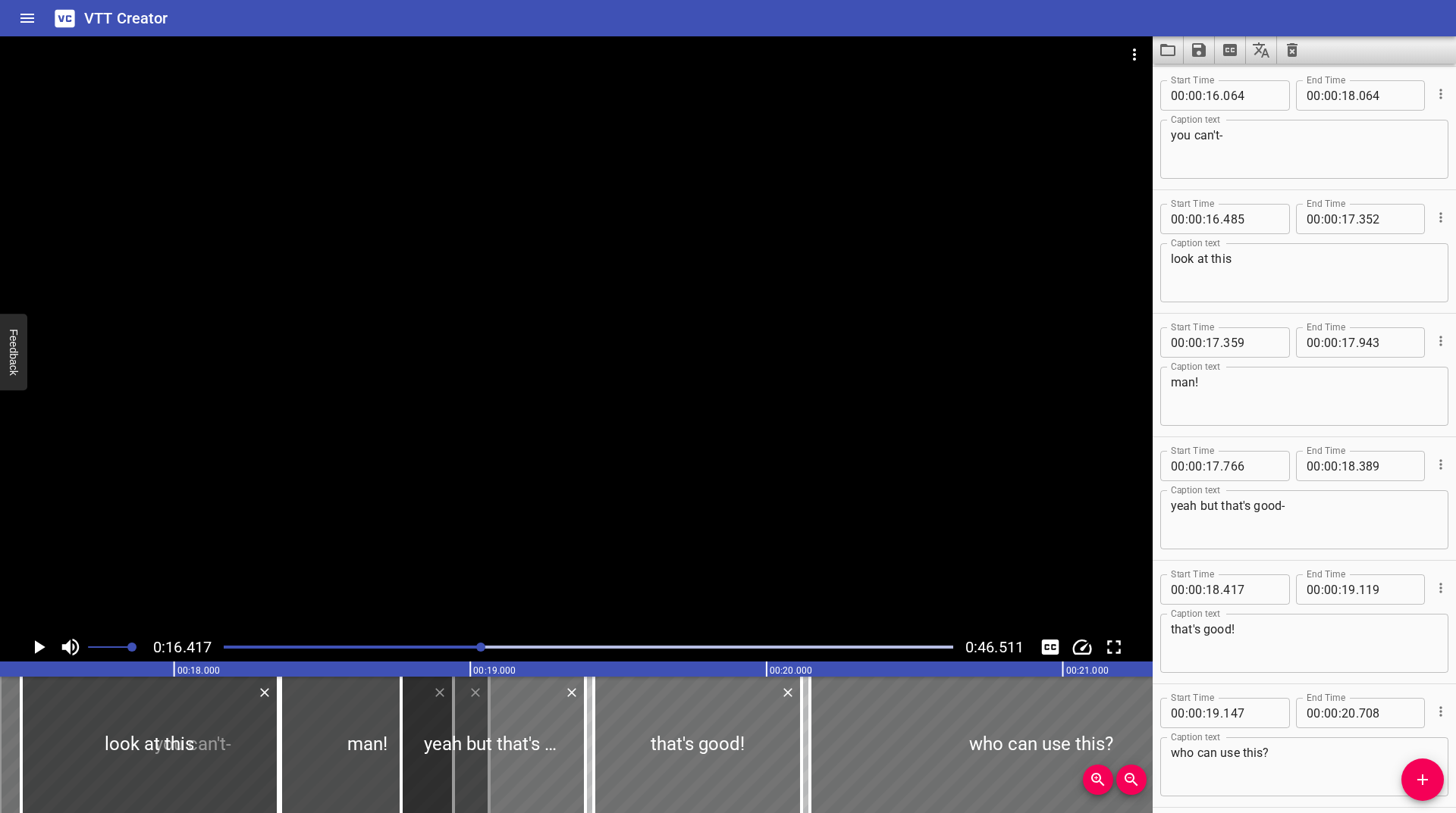
scroll to position [0, 4863]
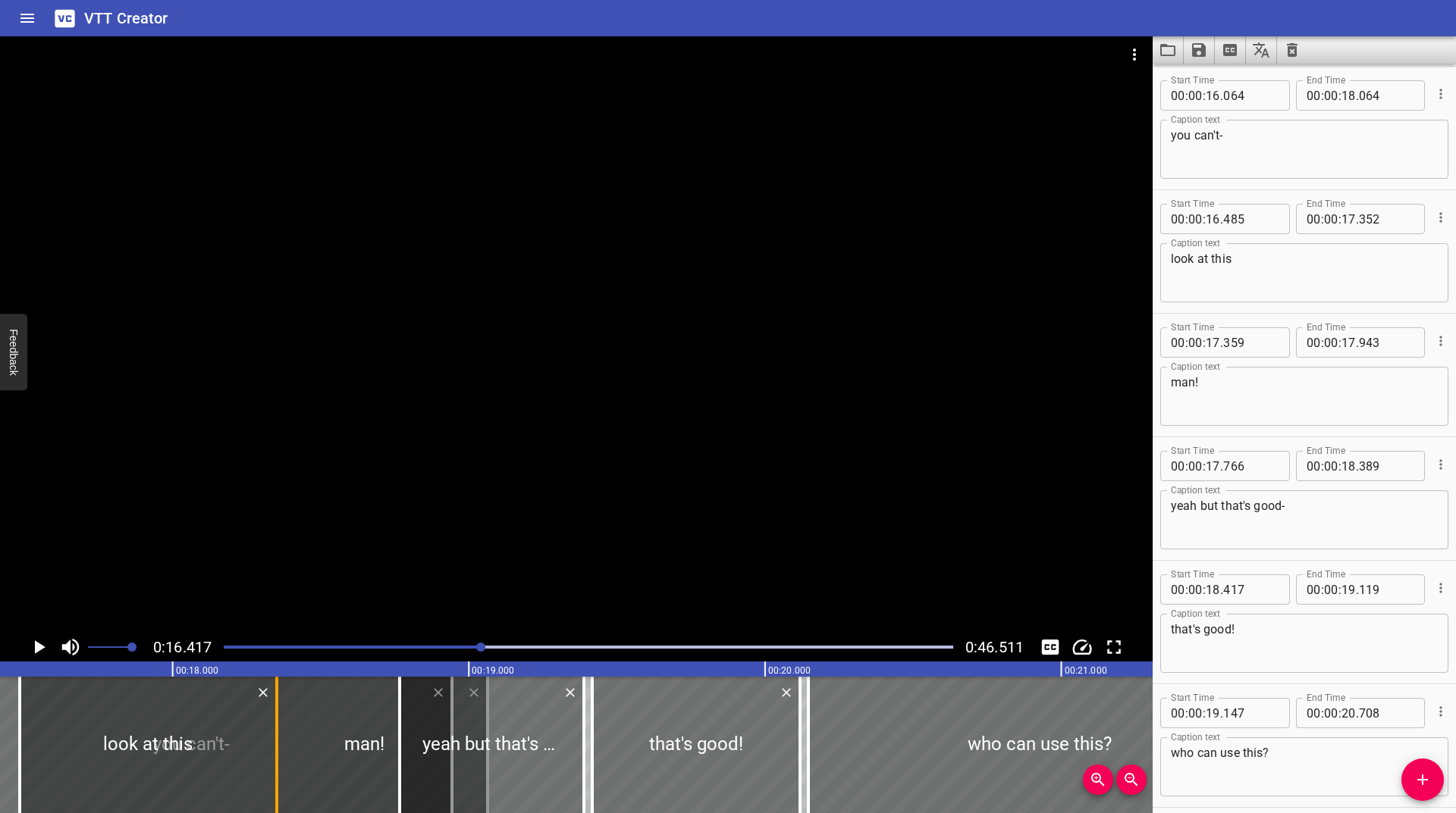
drag, startPoint x: 277, startPoint y: 742, endPoint x: 283, endPoint y: 736, distance: 8.5
click at [283, 736] on div at bounding box center [276, 745] width 15 height 137
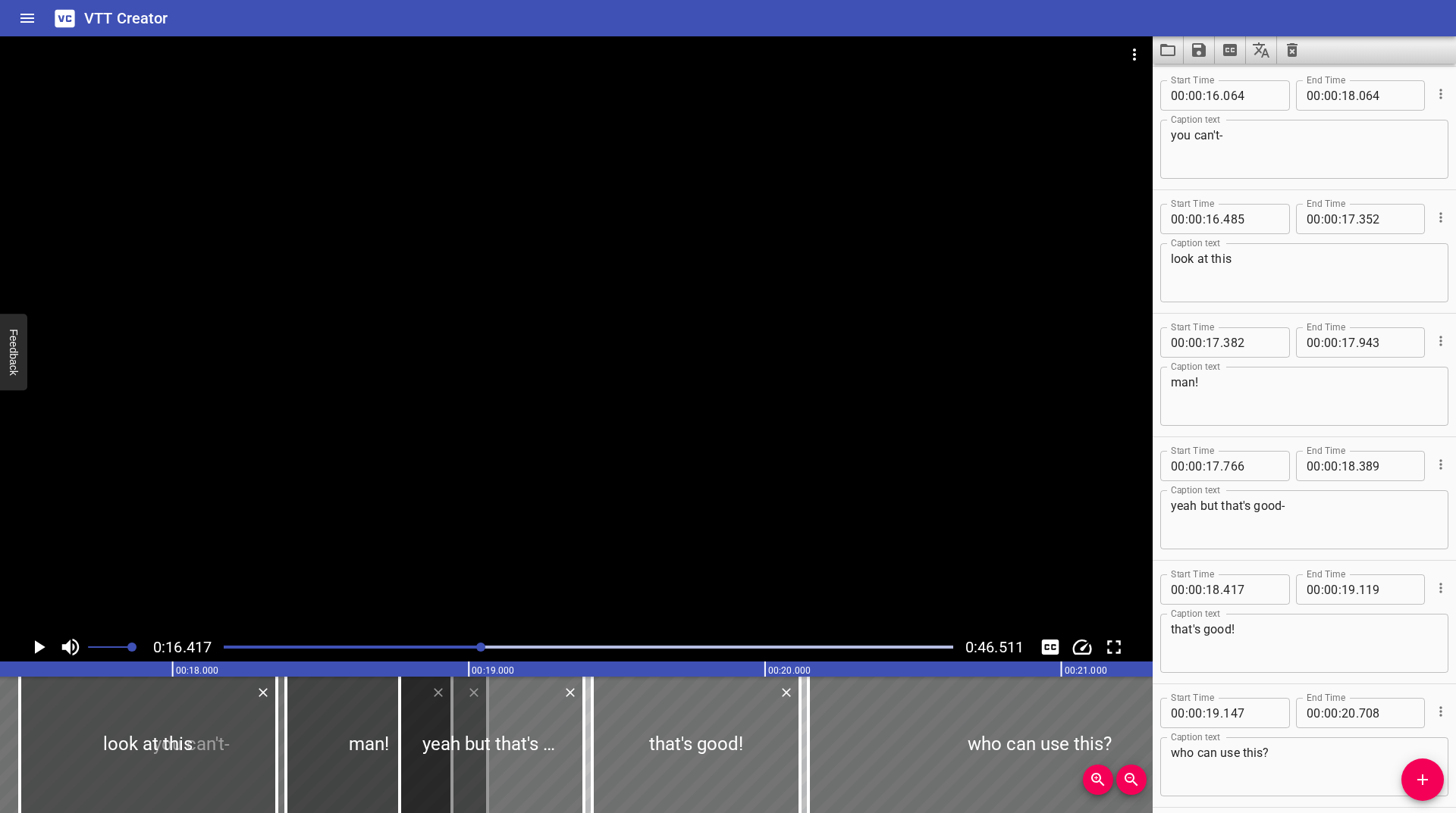
click at [267, 738] on div at bounding box center [148, 745] width 257 height 137
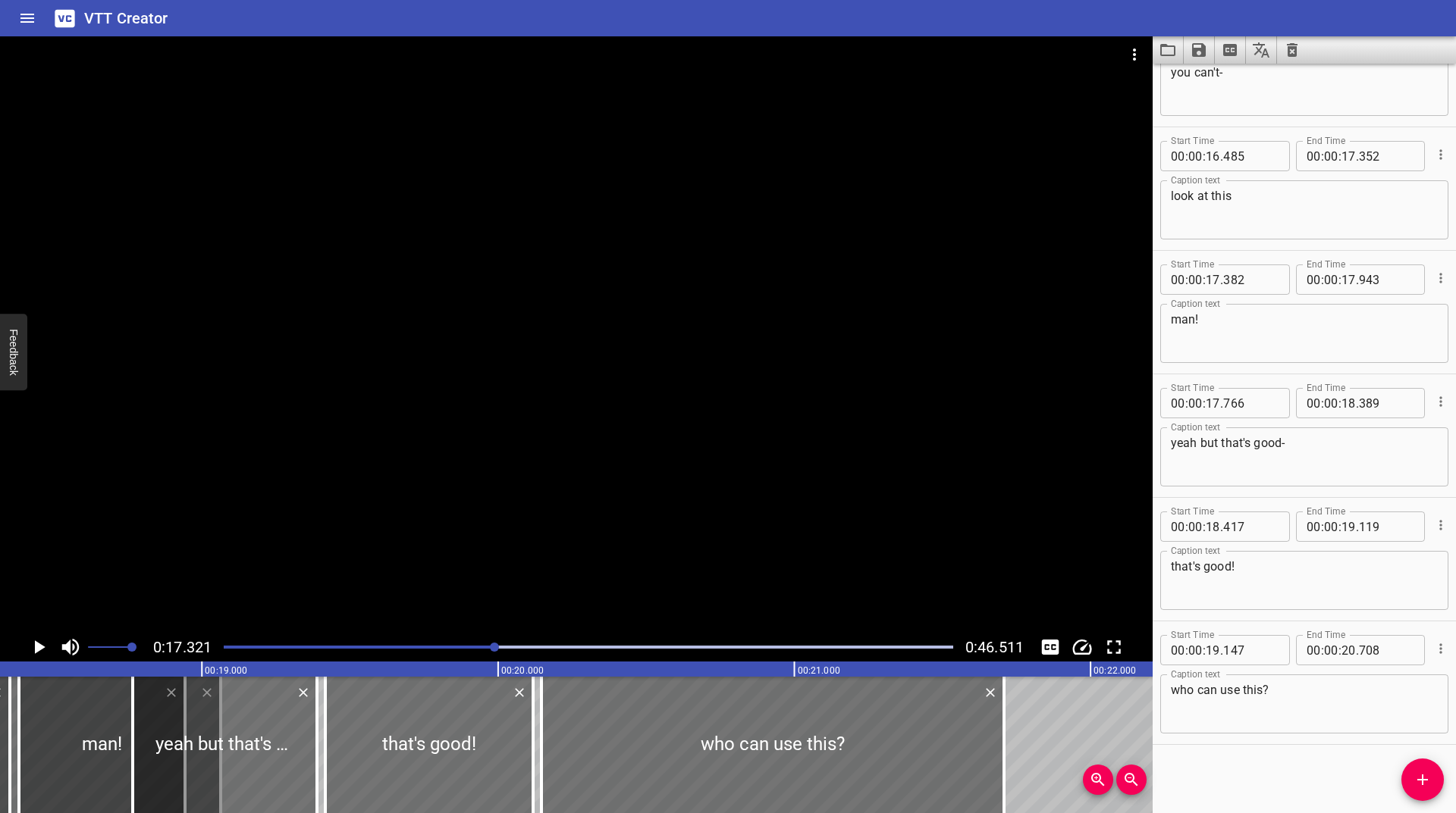
scroll to position [0, 5131]
click at [473, 645] on div at bounding box center [588, 647] width 748 height 21
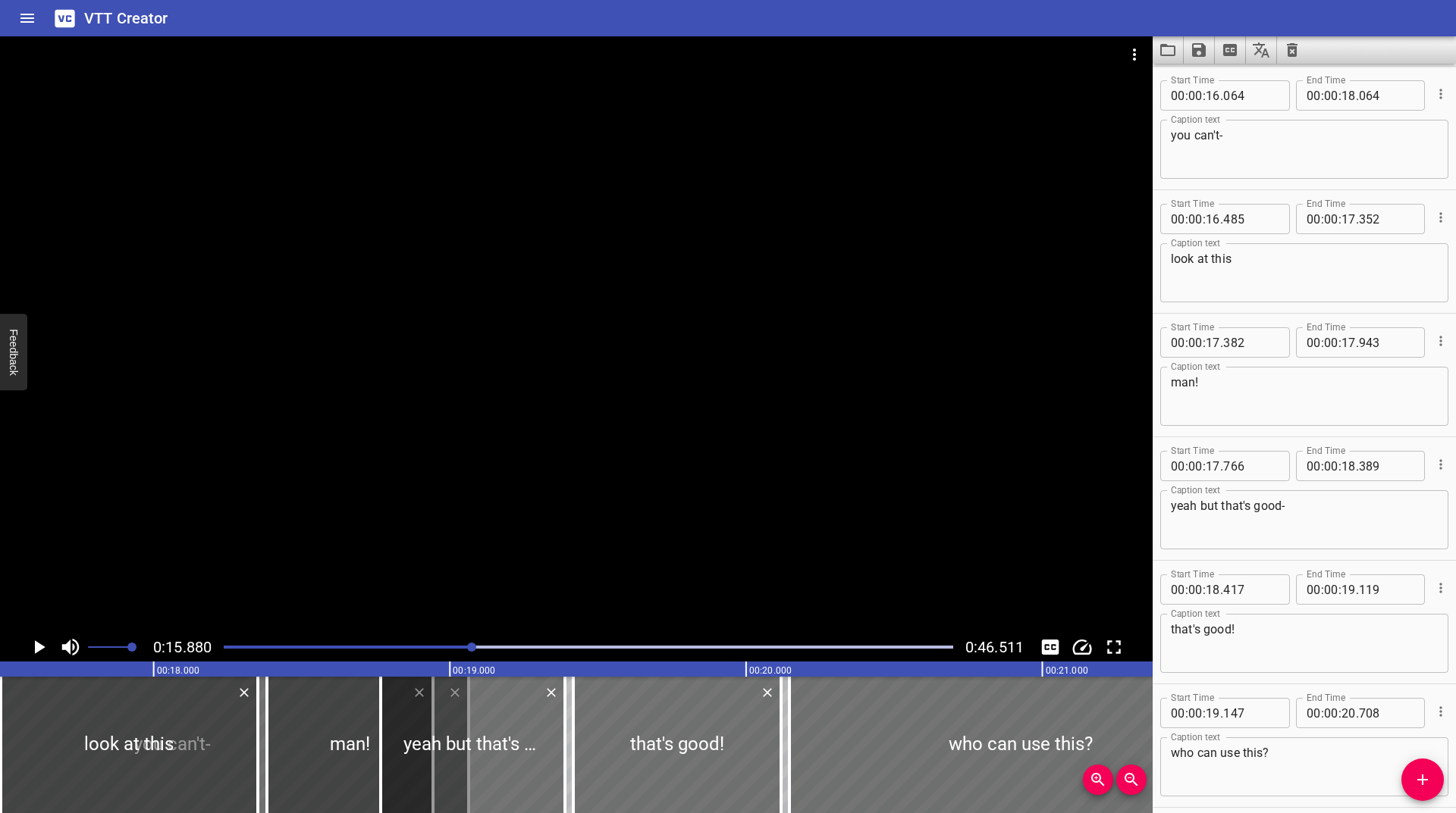
scroll to position [0, 4704]
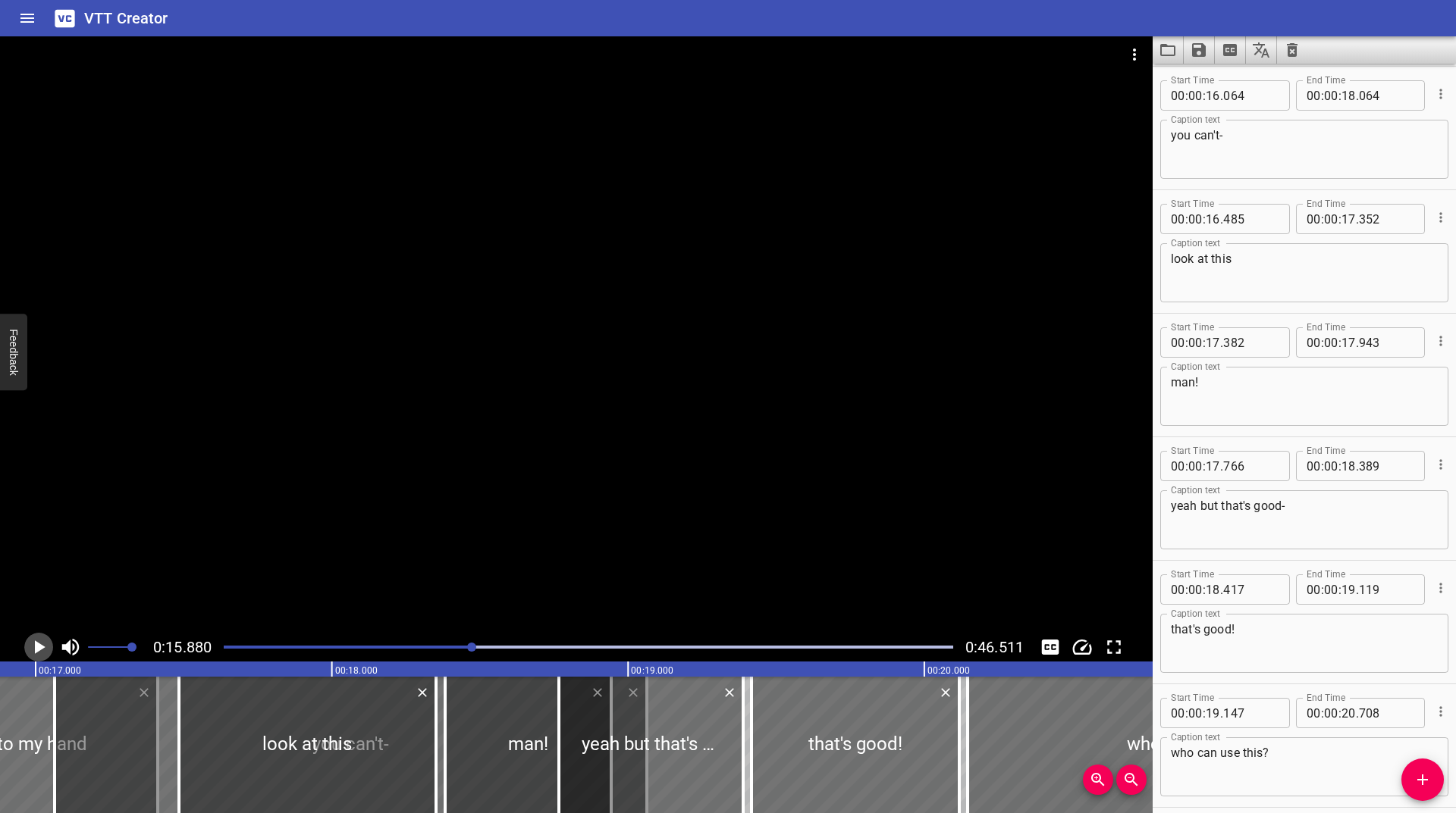
click at [36, 656] on icon "Play/Pause" at bounding box center [39, 647] width 23 height 23
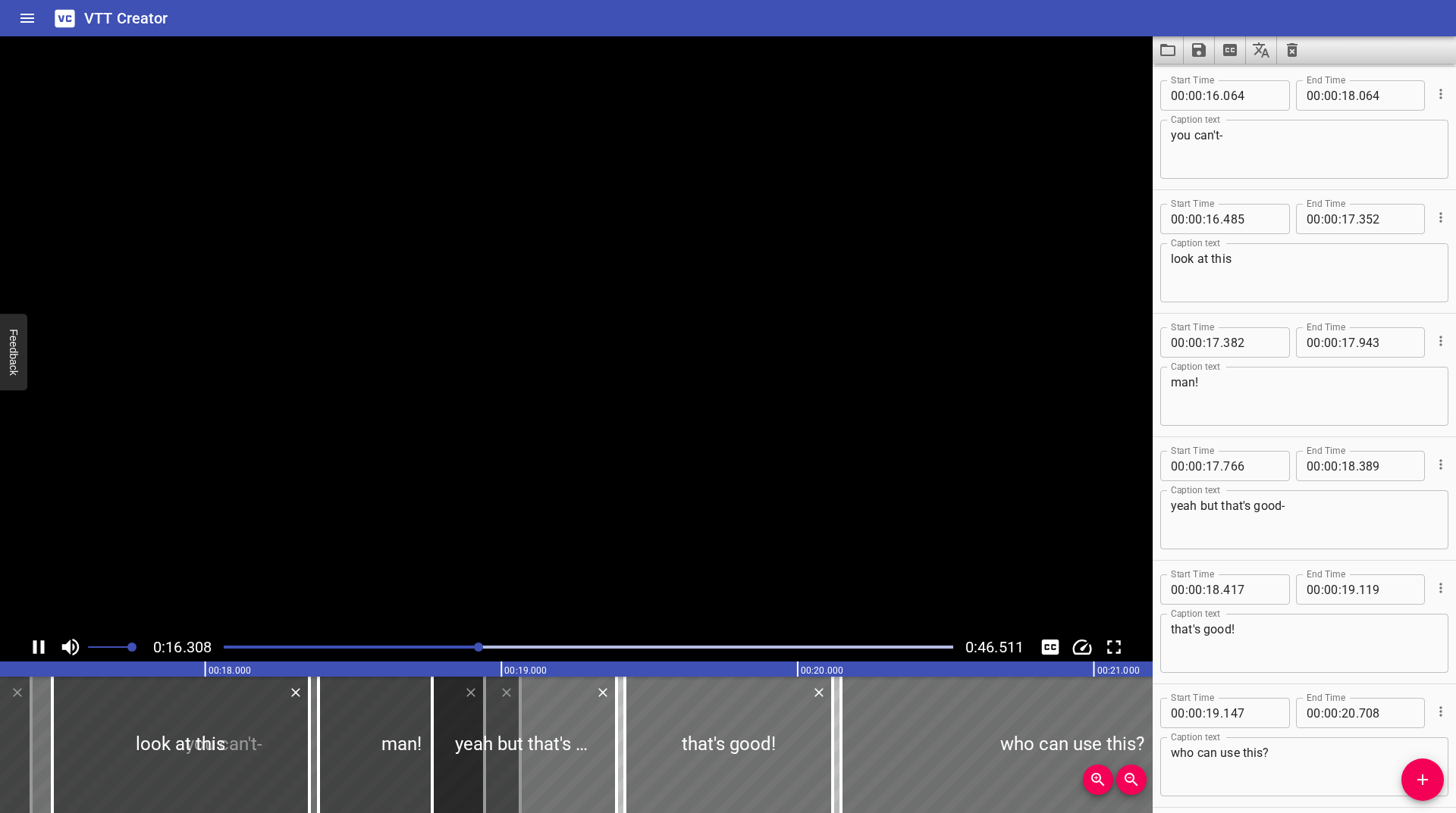
click at [36, 656] on icon "Play/Pause" at bounding box center [39, 647] width 23 height 23
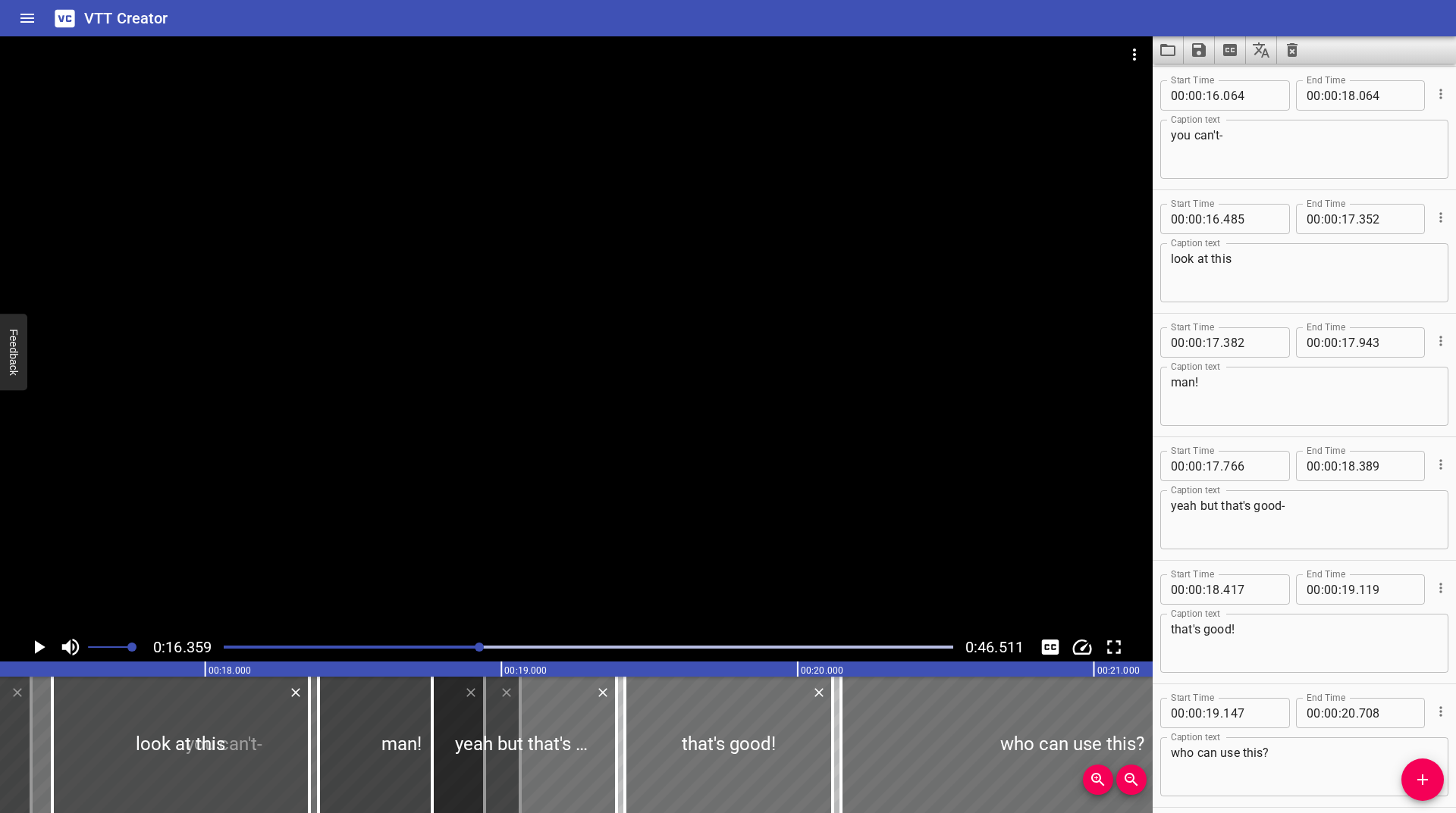
scroll to position [0, 4846]
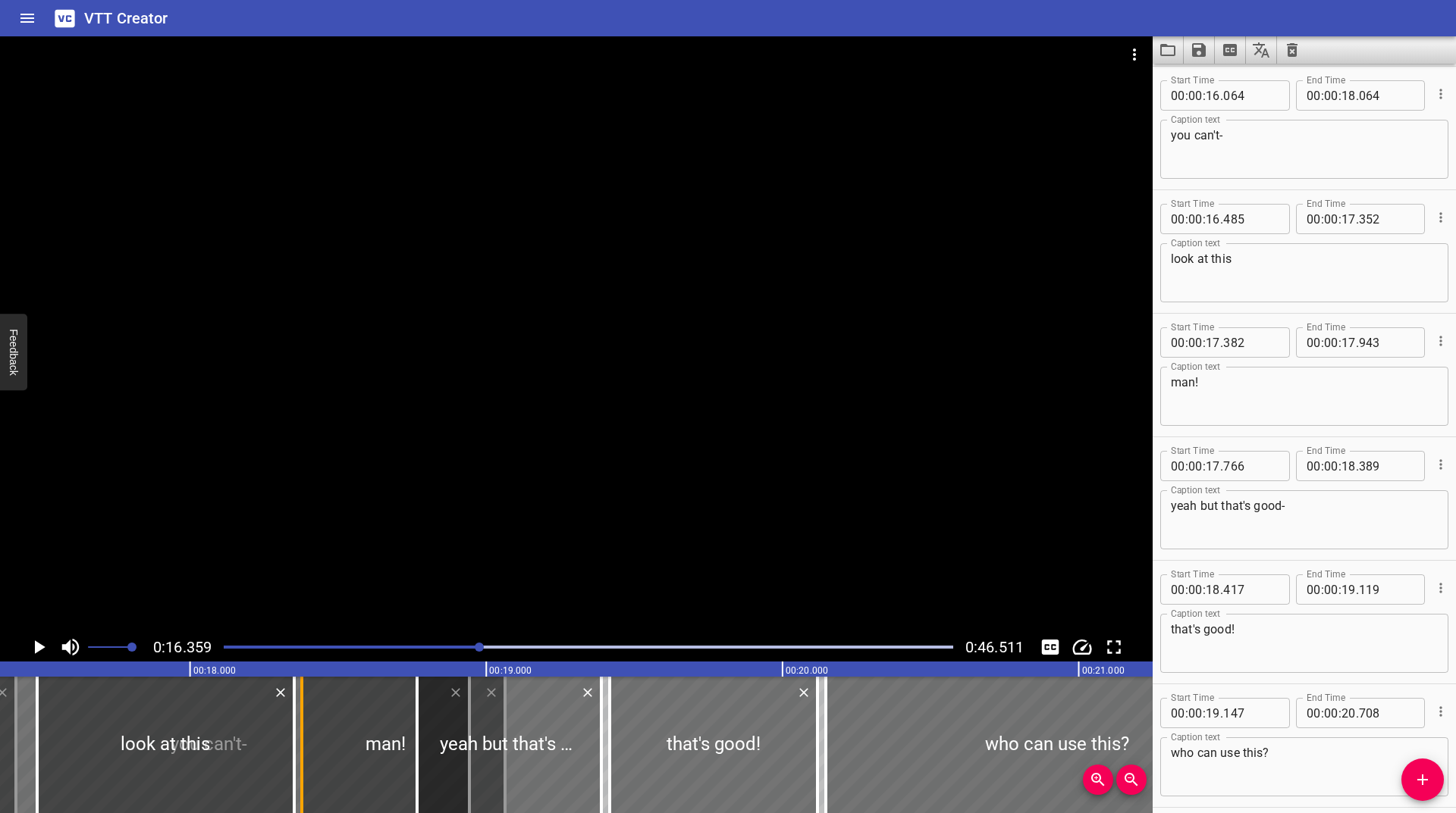
click at [299, 739] on div at bounding box center [301, 745] width 15 height 137
type input "385"
click at [290, 737] on div at bounding box center [296, 745] width 15 height 137
type input "360"
drag, startPoint x: 417, startPoint y: 732, endPoint x: 475, endPoint y: 736, distance: 58.1
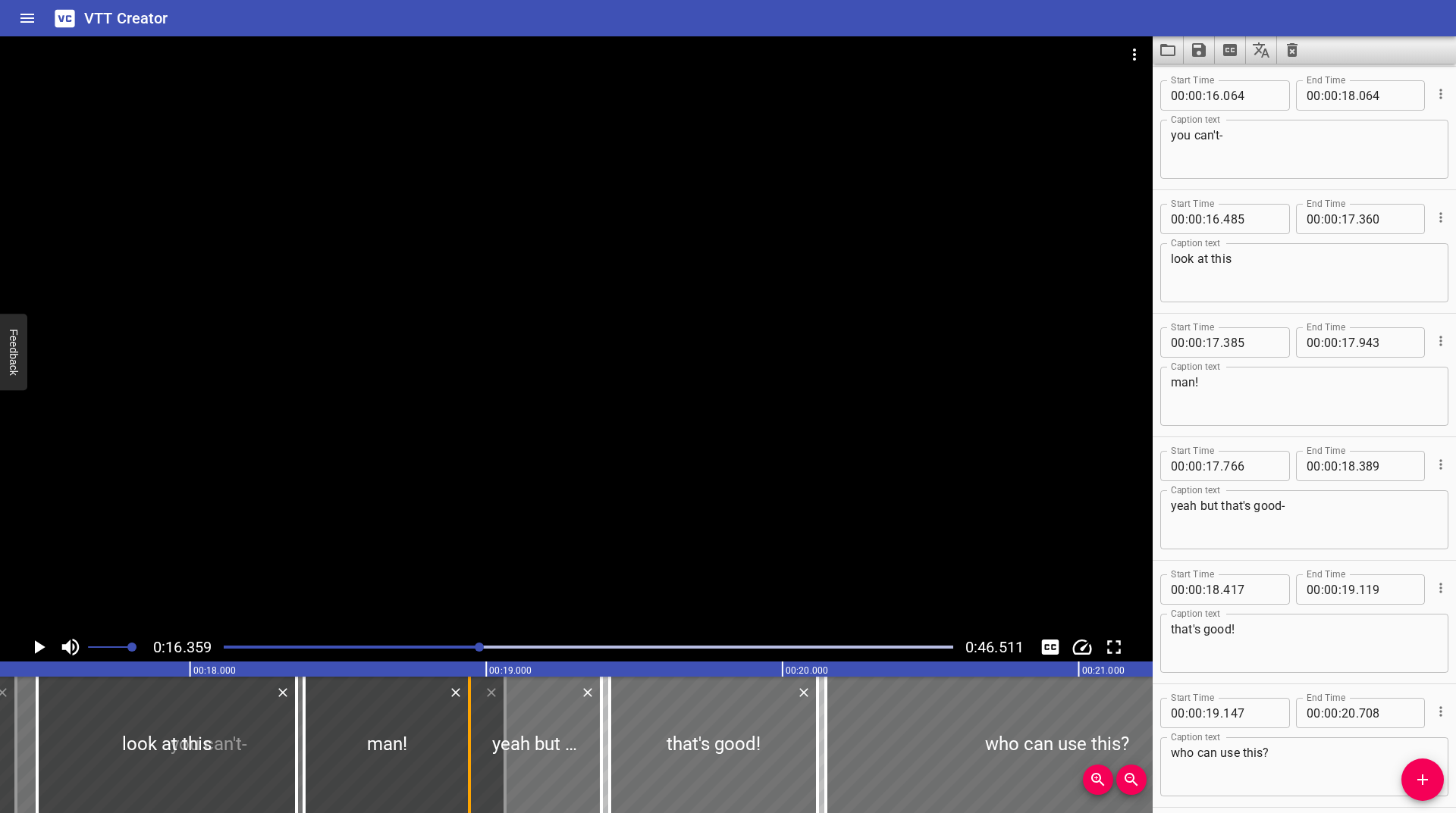
click at [471, 736] on div at bounding box center [469, 745] width 3 height 137
type input "961"
click at [462, 736] on div at bounding box center [469, 745] width 15 height 137
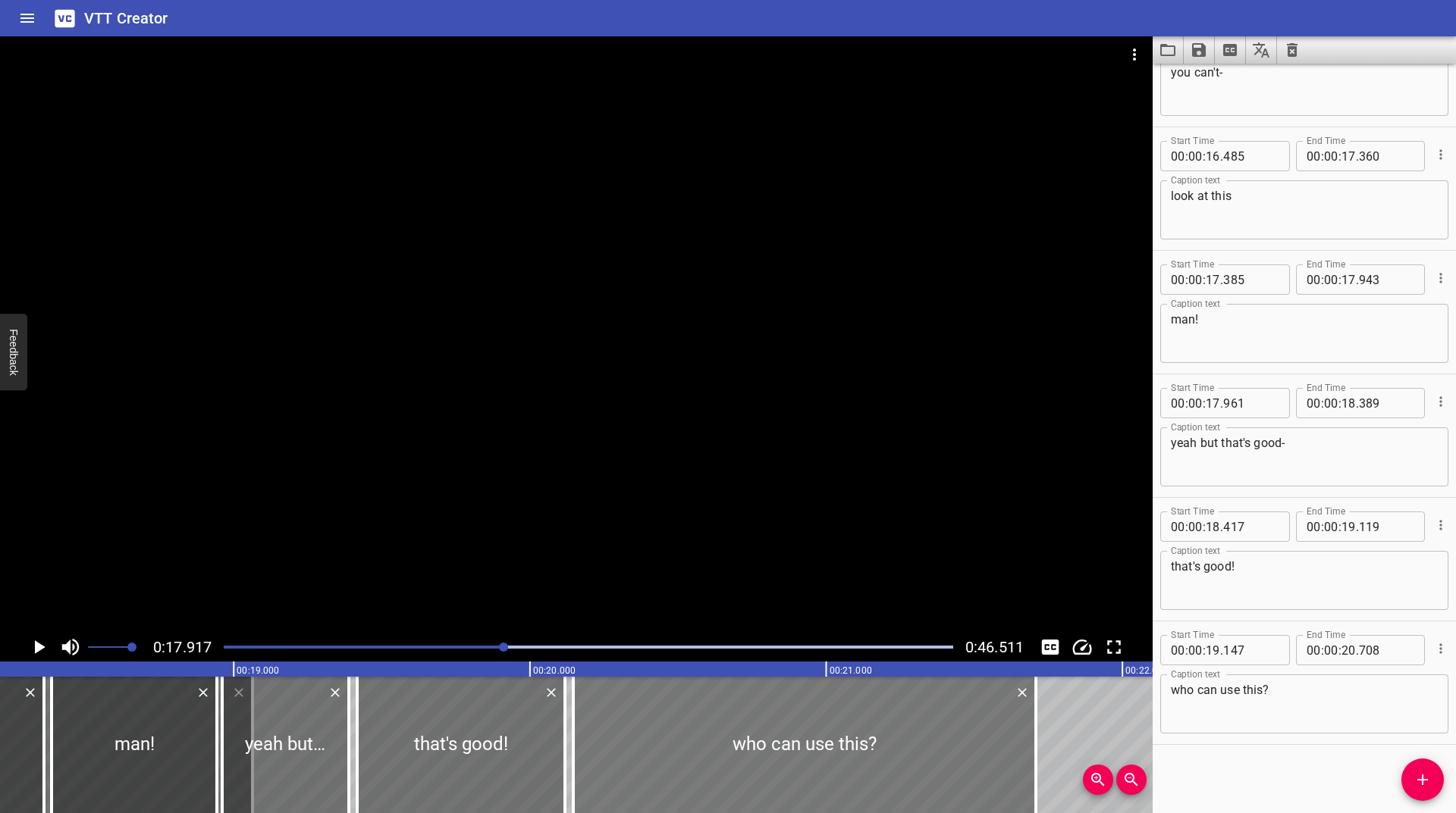
scroll to position [0, 5308]
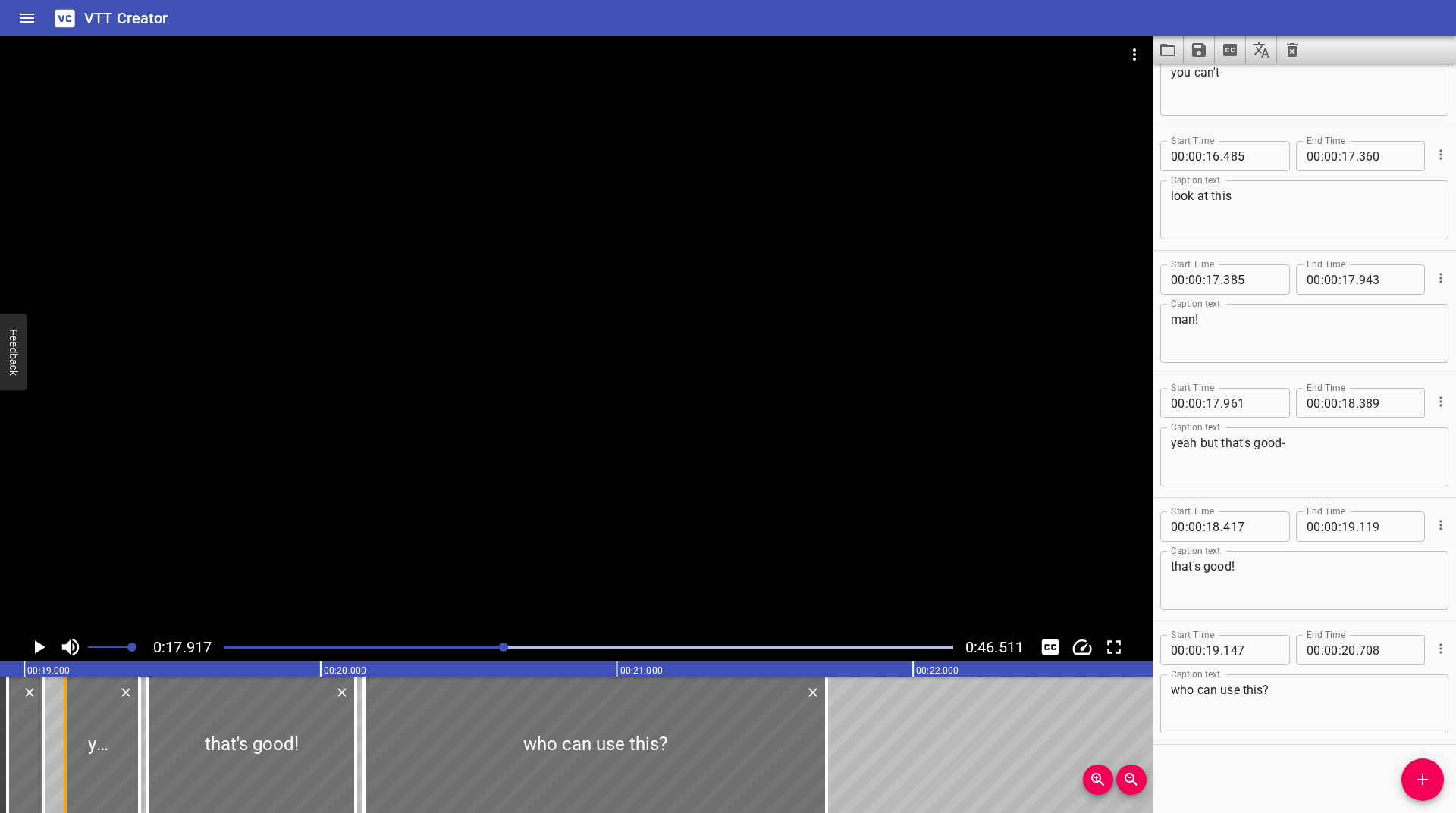
drag, startPoint x: 17, startPoint y: 741, endPoint x: 74, endPoint y: 745, distance: 57.1
click at [73, 745] on div at bounding box center [65, 745] width 15 height 137
type input "18"
type input "156"
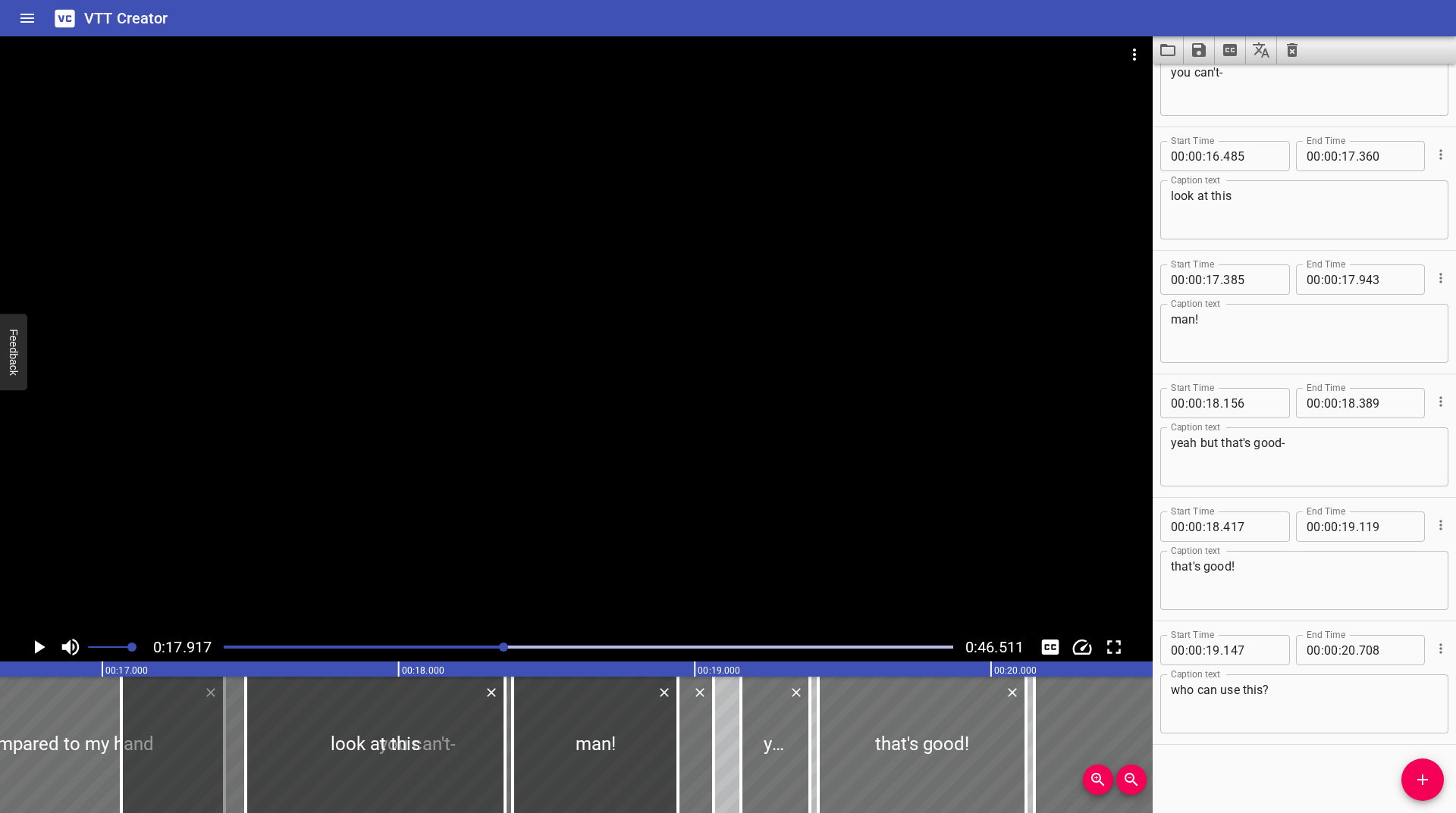
scroll to position [0, 4625]
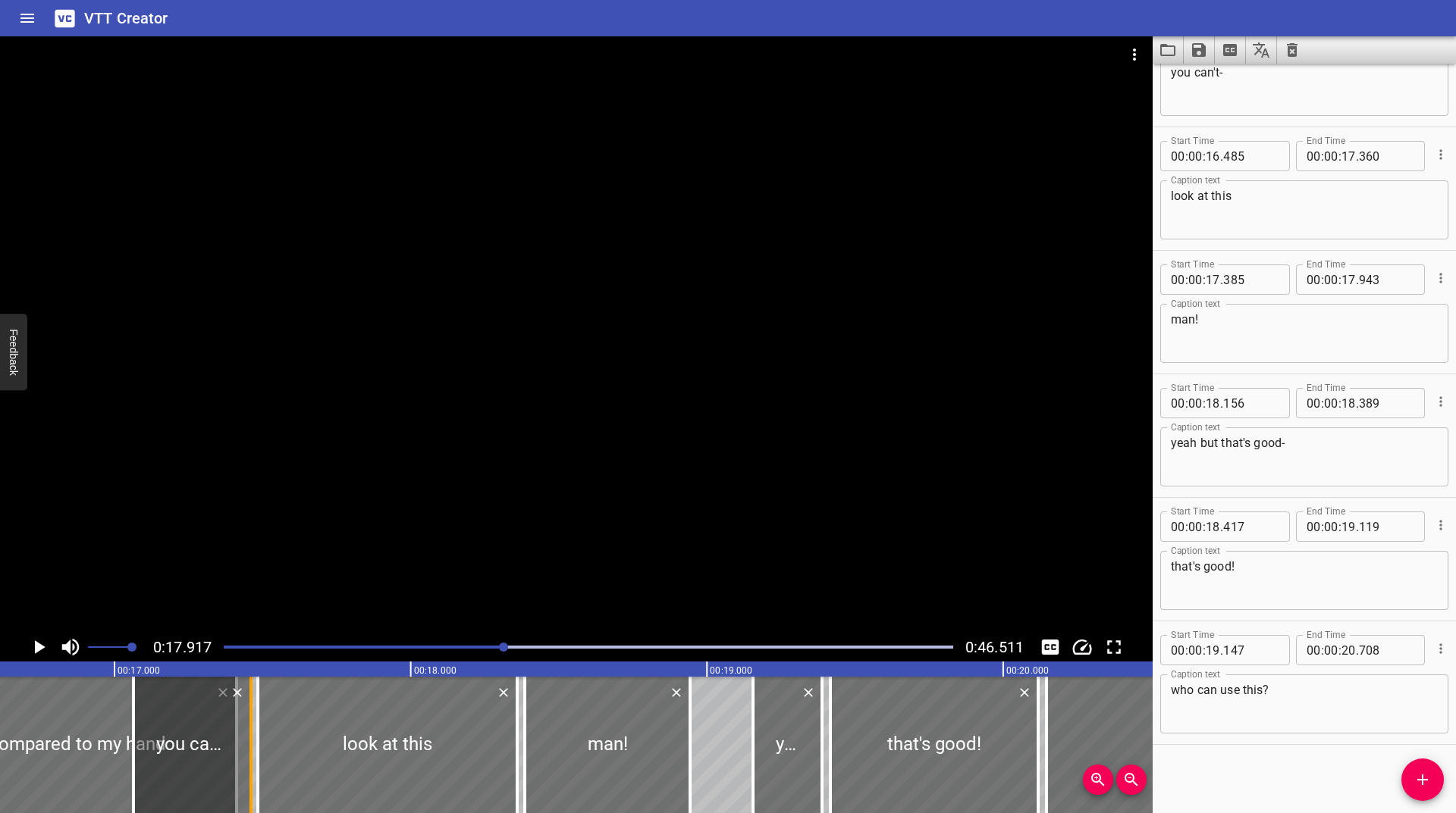
drag, startPoint x: 722, startPoint y: 732, endPoint x: 247, endPoint y: 743, distance: 475.1
click at [247, 743] on div at bounding box center [251, 745] width 15 height 137
type input "16"
type input "461"
drag, startPoint x: 754, startPoint y: 745, endPoint x: 697, endPoint y: 752, distance: 57.4
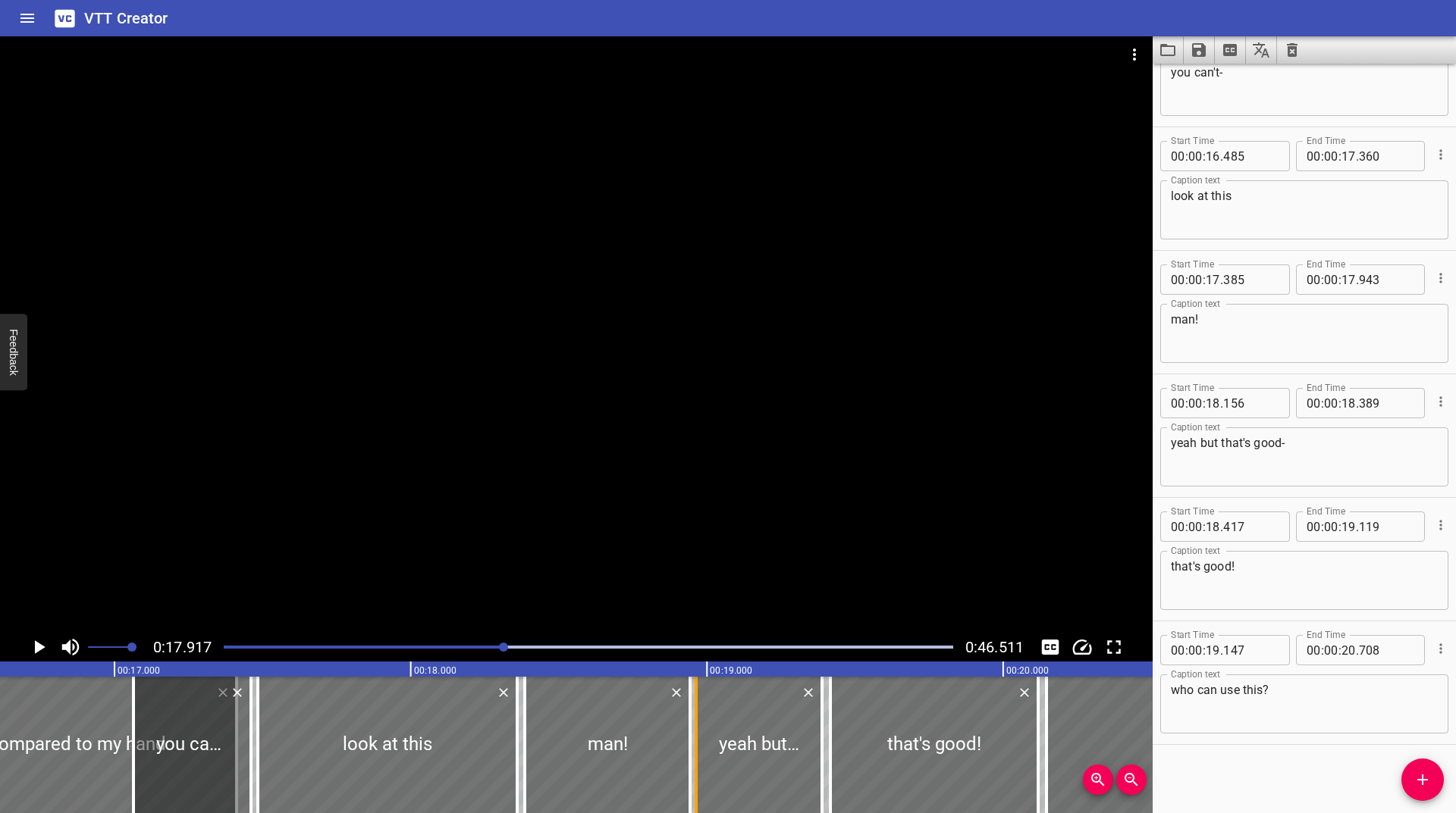
click at [697, 752] on div at bounding box center [696, 745] width 3 height 137
type input "17"
type input "964"
click at [35, 643] on icon "Play/Pause" at bounding box center [40, 647] width 10 height 13
click at [35, 643] on icon "Play/Pause" at bounding box center [39, 647] width 11 height 13
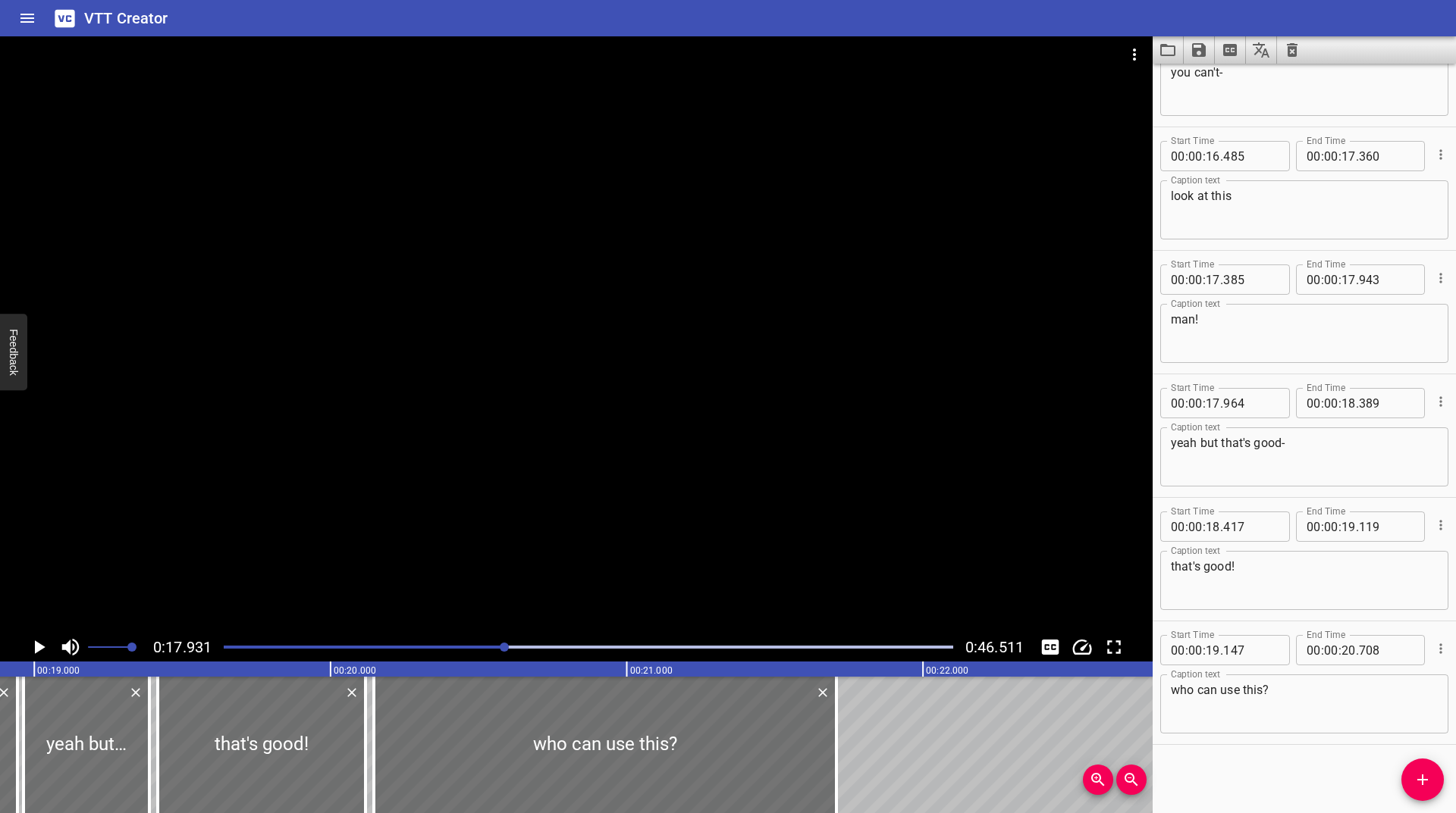
scroll to position [0, 5312]
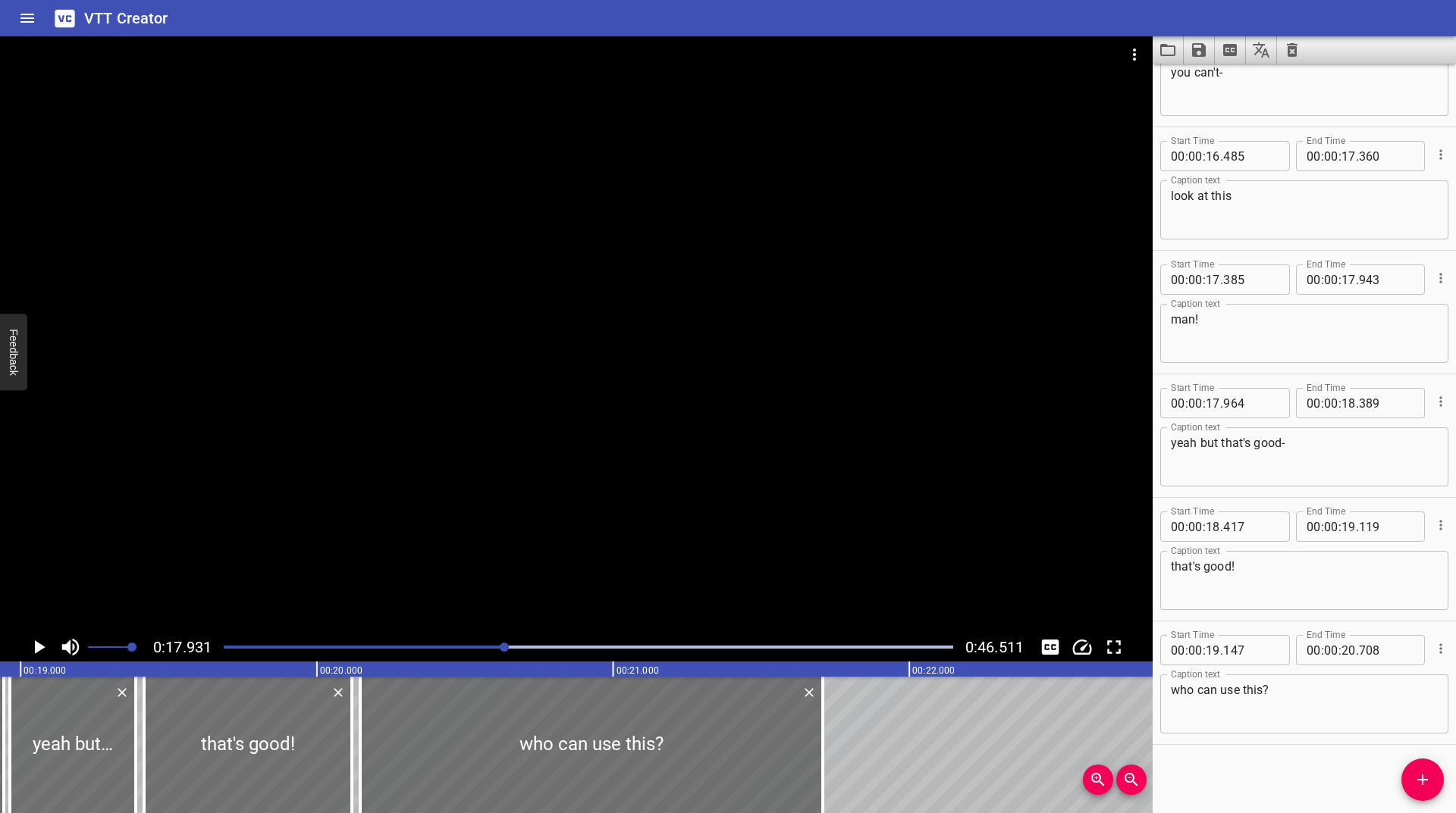
click at [492, 649] on div at bounding box center [588, 647] width 748 height 21
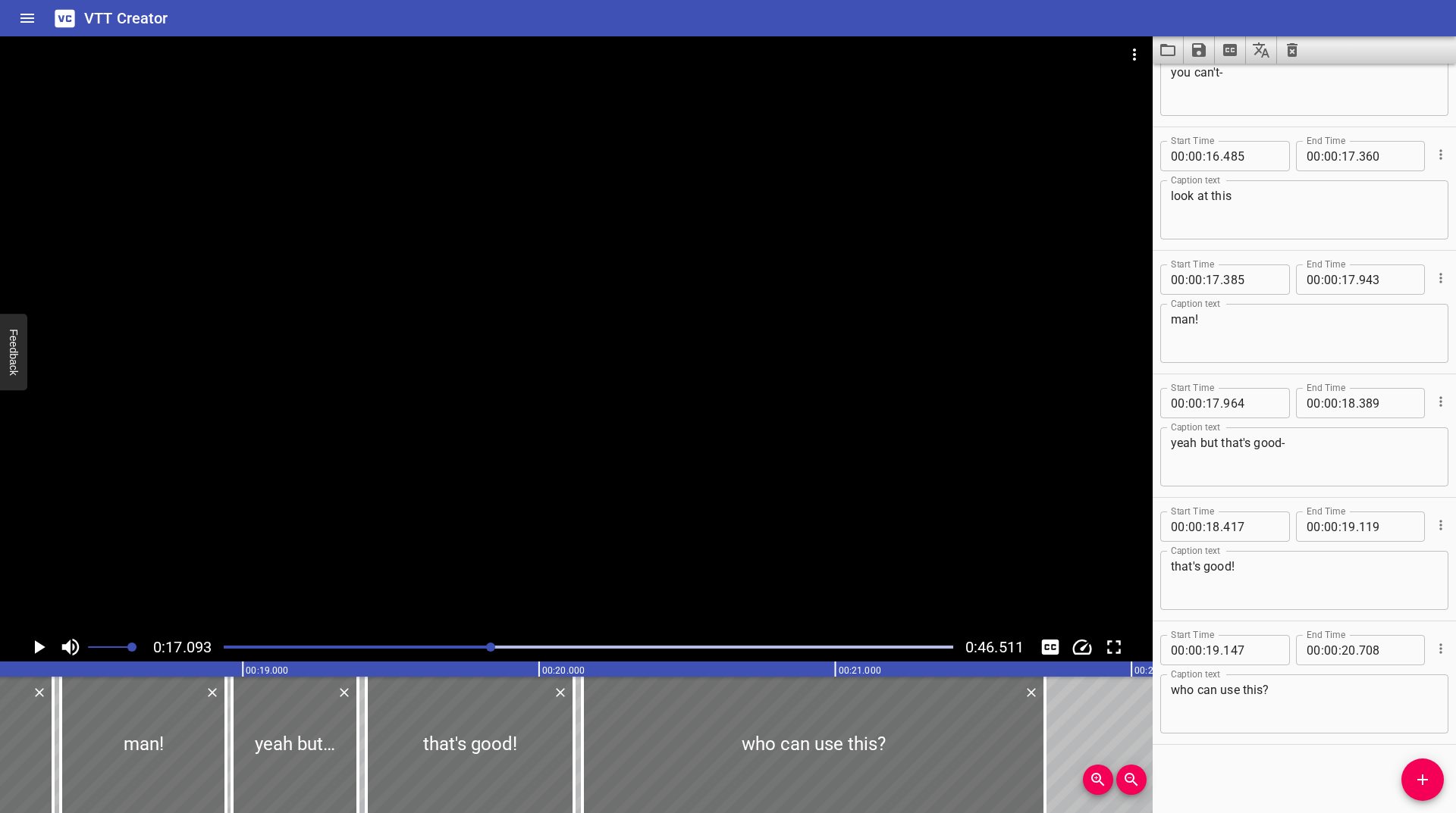
scroll to position [0, 5064]
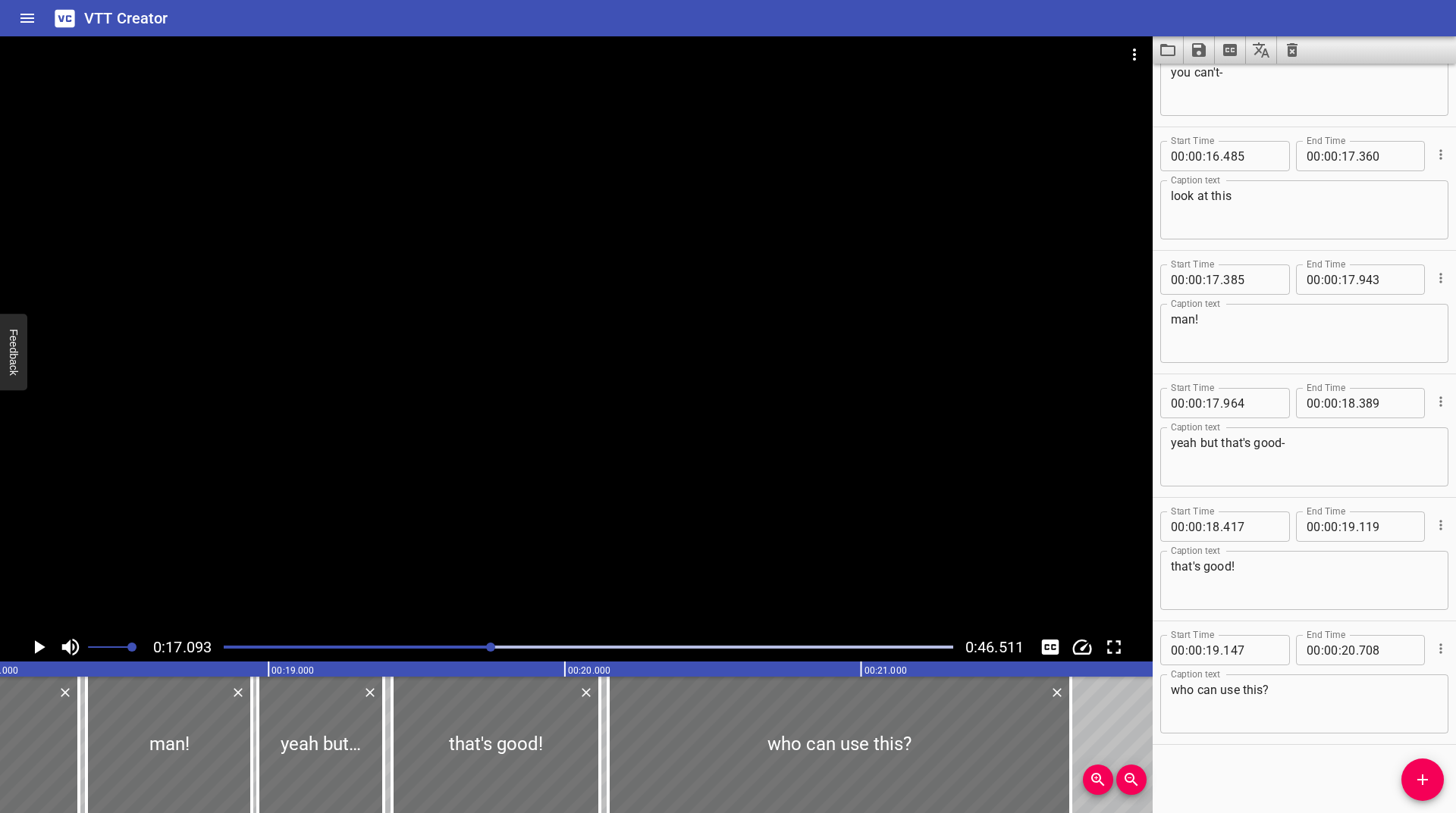
click at [483, 649] on div at bounding box center [588, 647] width 748 height 21
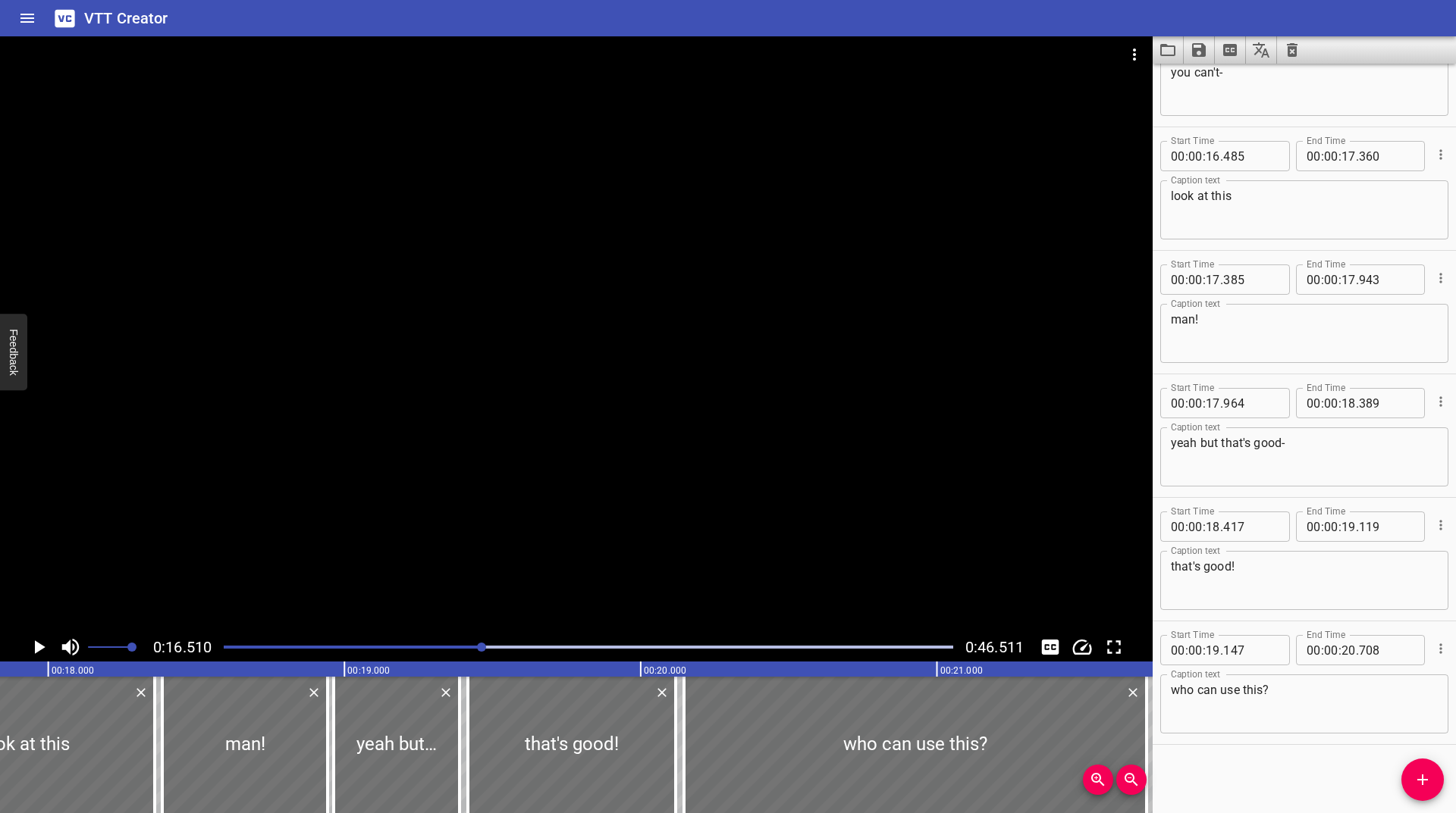
scroll to position [0, 4891]
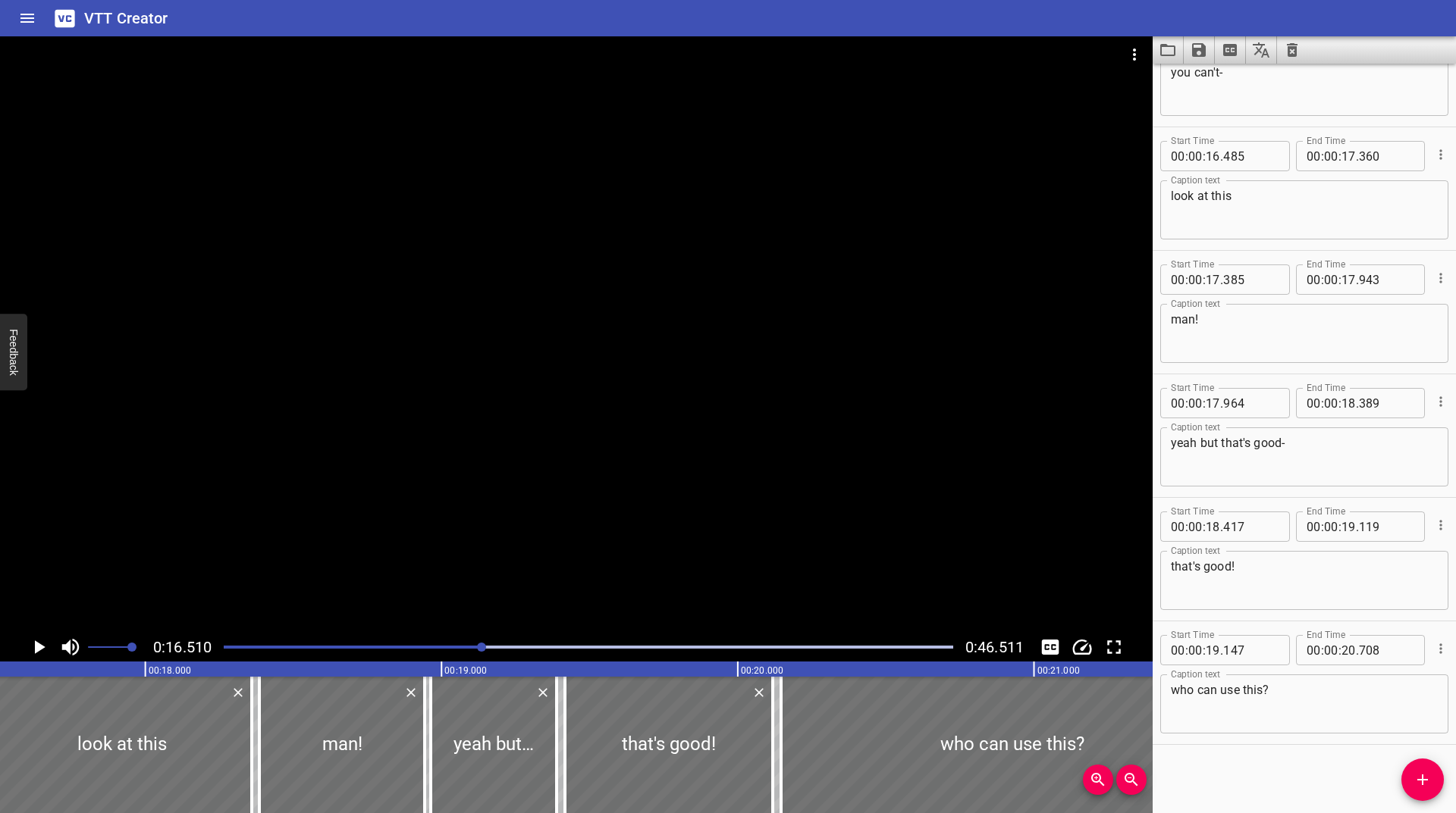
click at [31, 647] on icon "Play/Pause" at bounding box center [39, 647] width 23 height 23
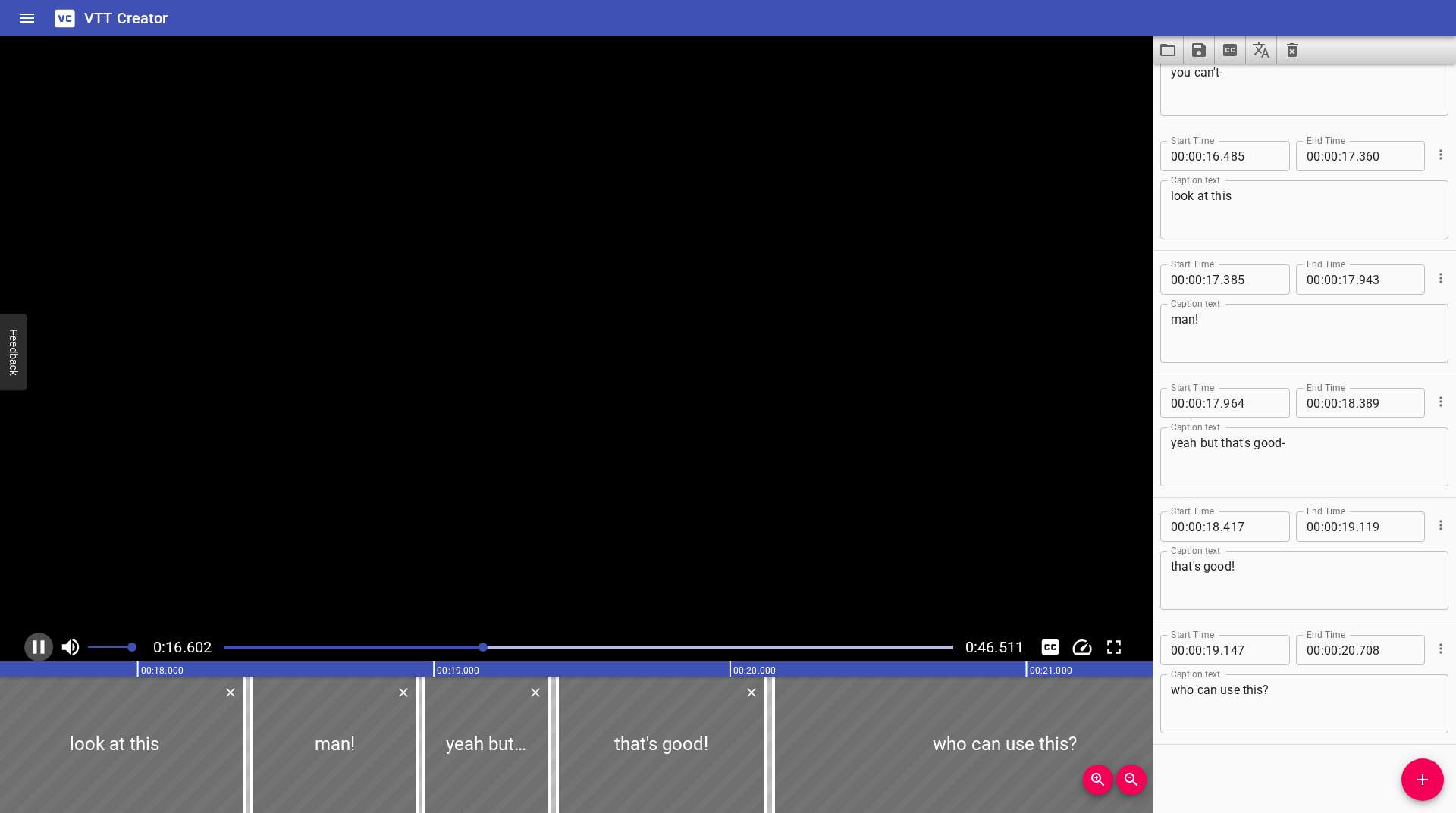
click at [31, 647] on icon "Play/Pause" at bounding box center [39, 647] width 23 height 23
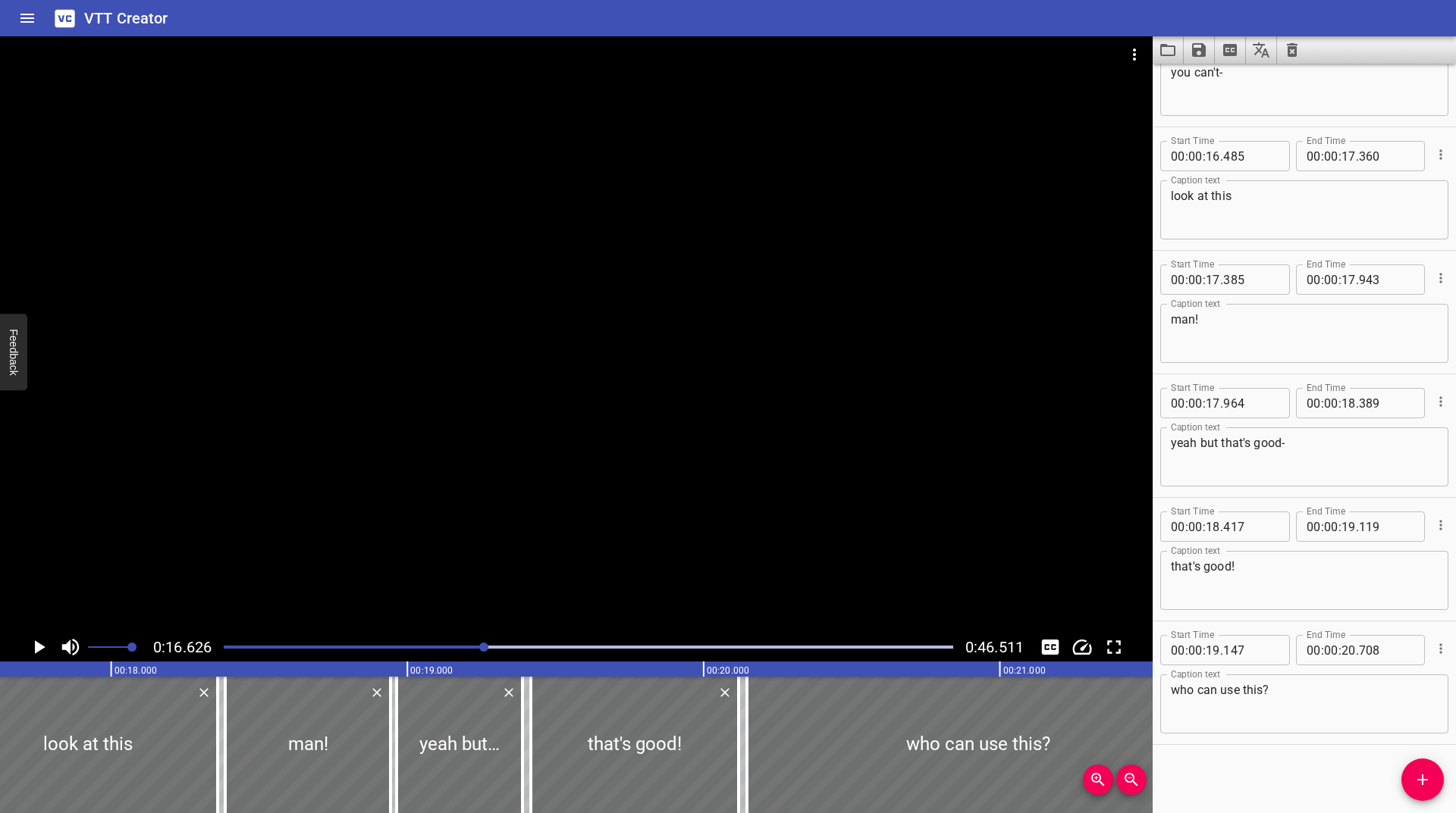
click at [470, 647] on div "Play progress" at bounding box center [119, 648] width 730 height 3
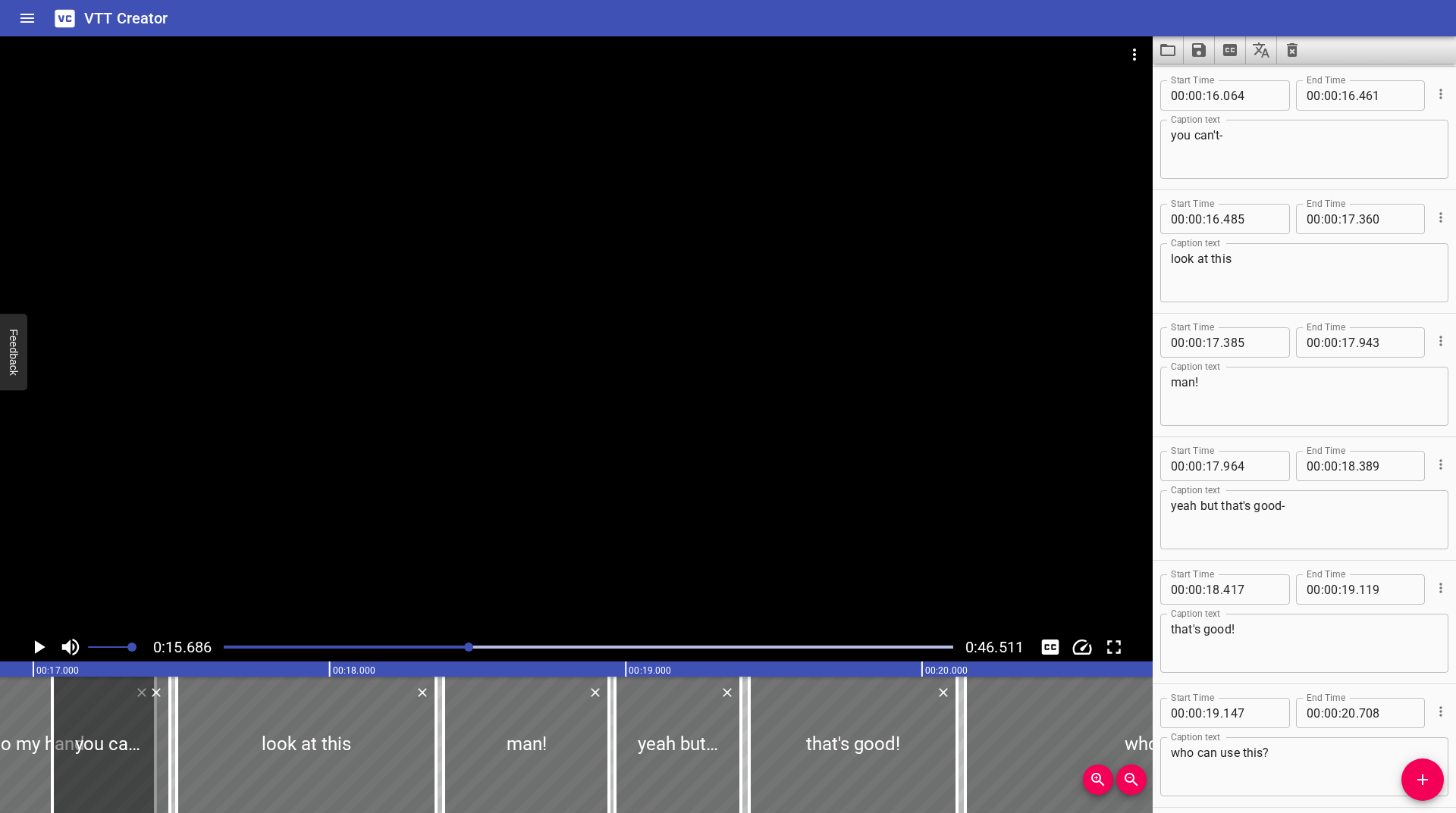
scroll to position [0, 4647]
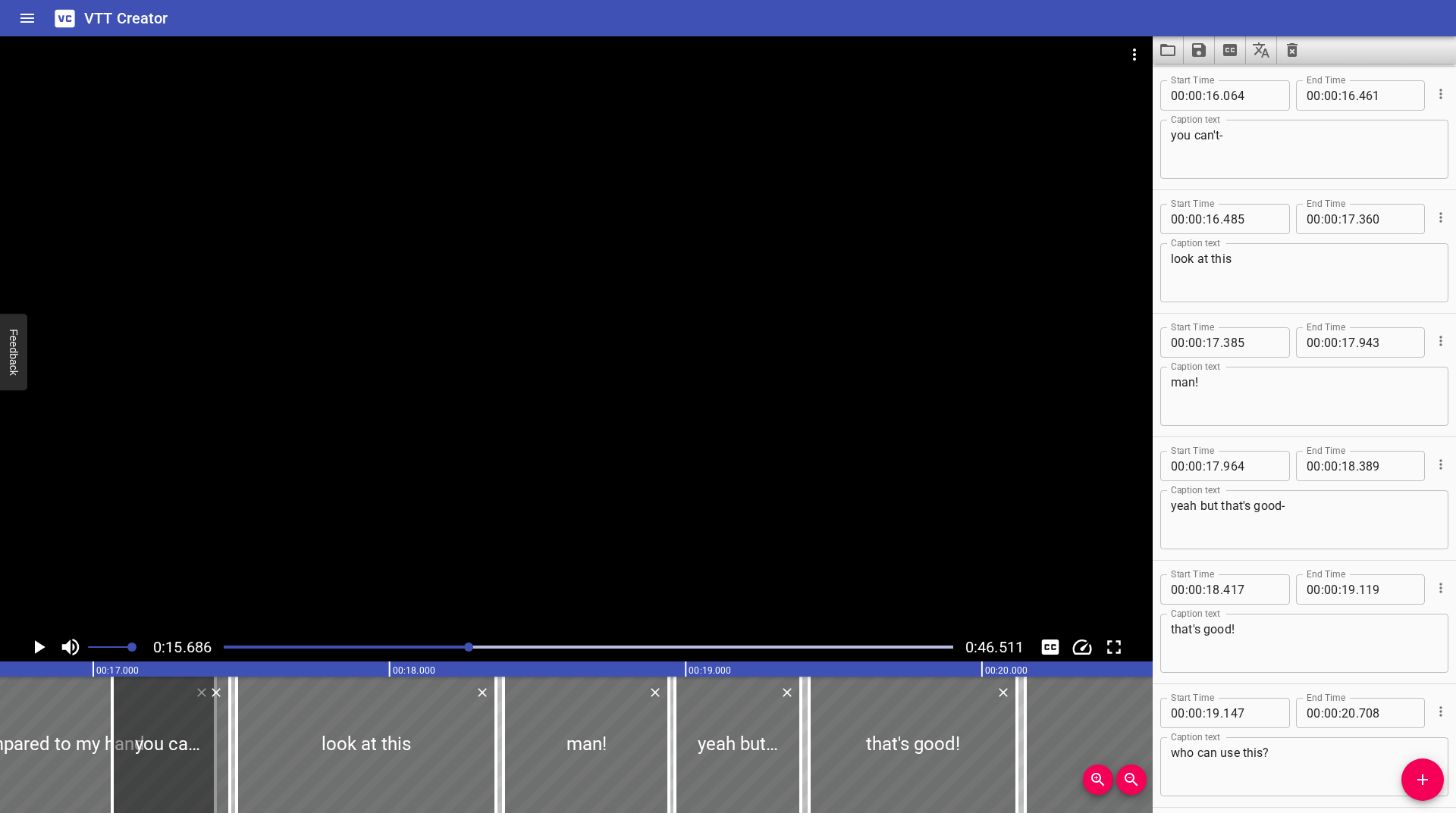
click at [23, 643] on div "0:15.686 0:46.511" at bounding box center [576, 647] width 1153 height 28
click at [22, 651] on div "0:15.686 0:46.511" at bounding box center [576, 647] width 1153 height 28
click at [29, 650] on icon "Play/Pause" at bounding box center [39, 647] width 23 height 23
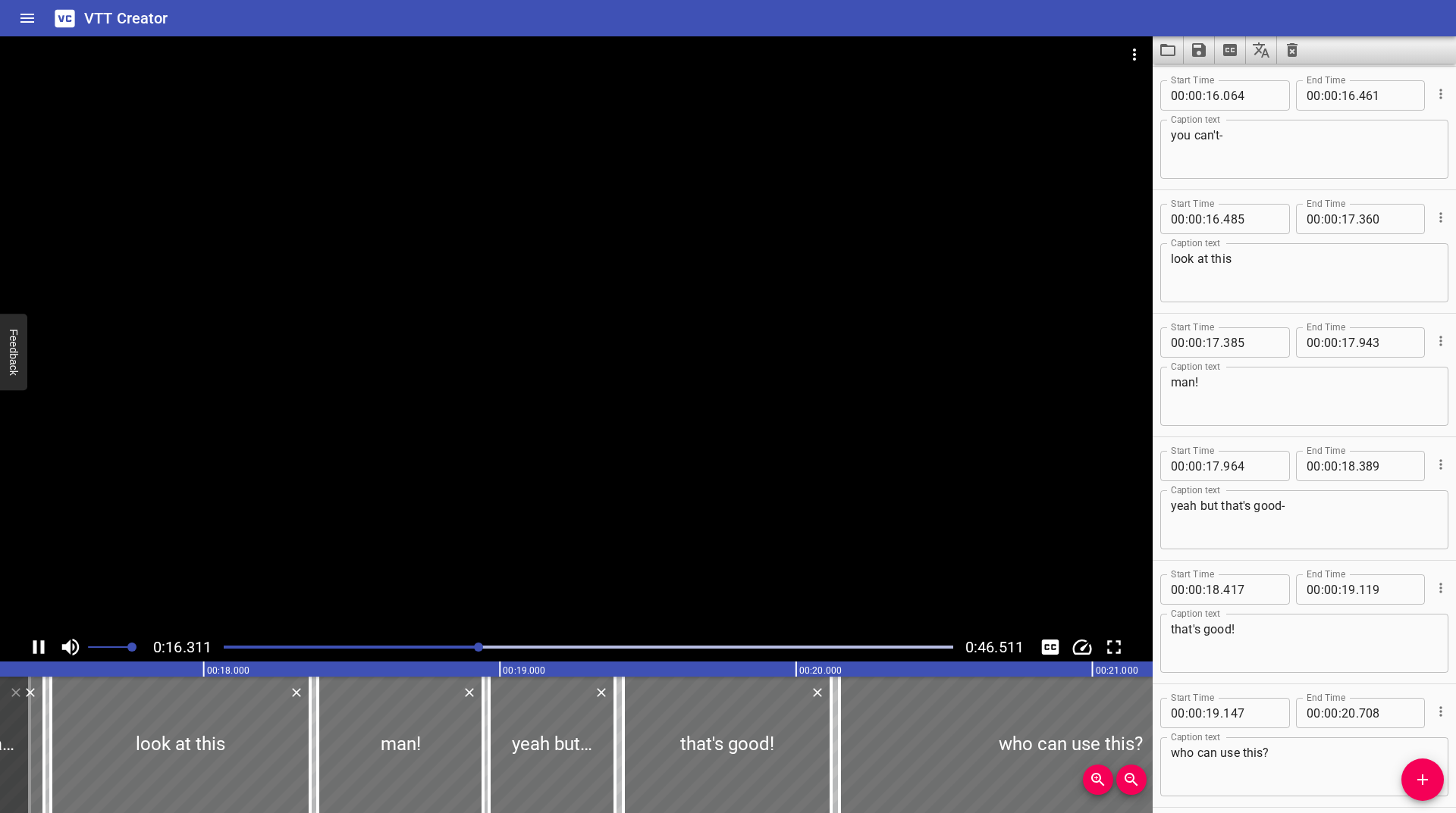
click at [38, 645] on icon "Play/Pause" at bounding box center [39, 647] width 23 height 23
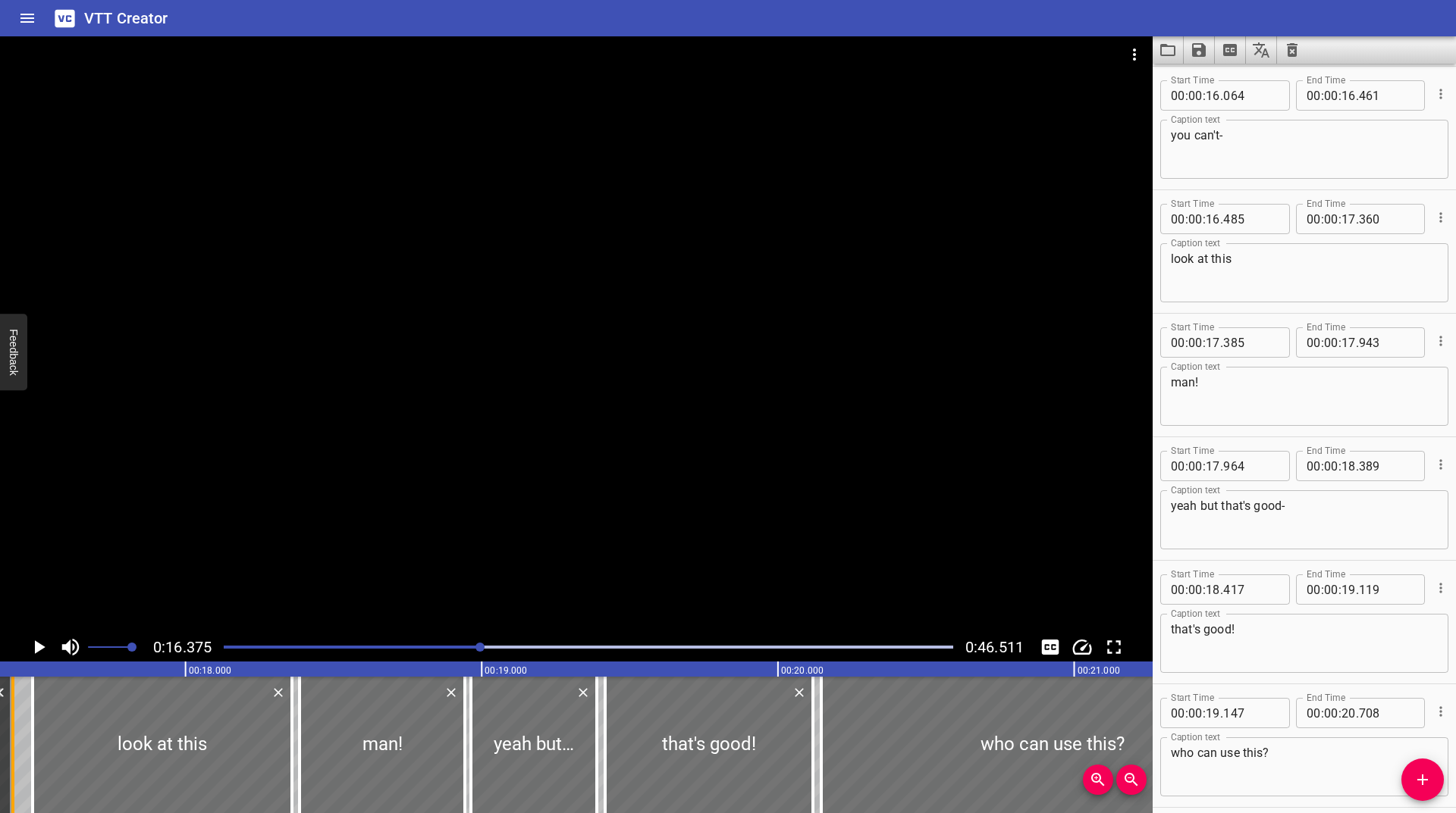
drag, startPoint x: 23, startPoint y: 747, endPoint x: 9, endPoint y: 755, distance: 16.1
click at [9, 755] on div at bounding box center [13, 745] width 15 height 137
type input "417"
click at [36, 657] on icon "Play/Pause" at bounding box center [39, 647] width 23 height 23
click at [43, 649] on icon "Play/Pause" at bounding box center [39, 647] width 11 height 13
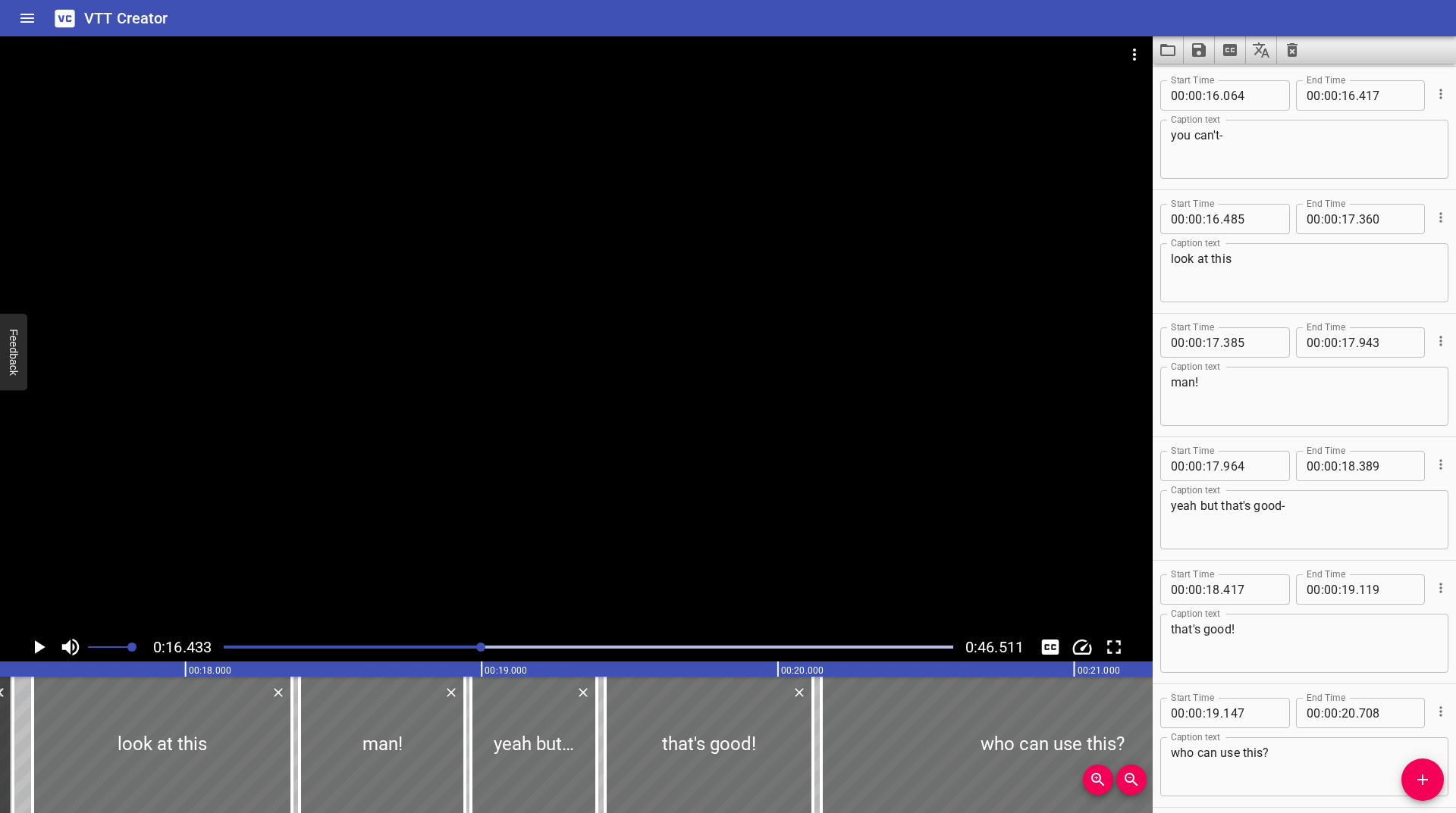
scroll to position [0, 4868]
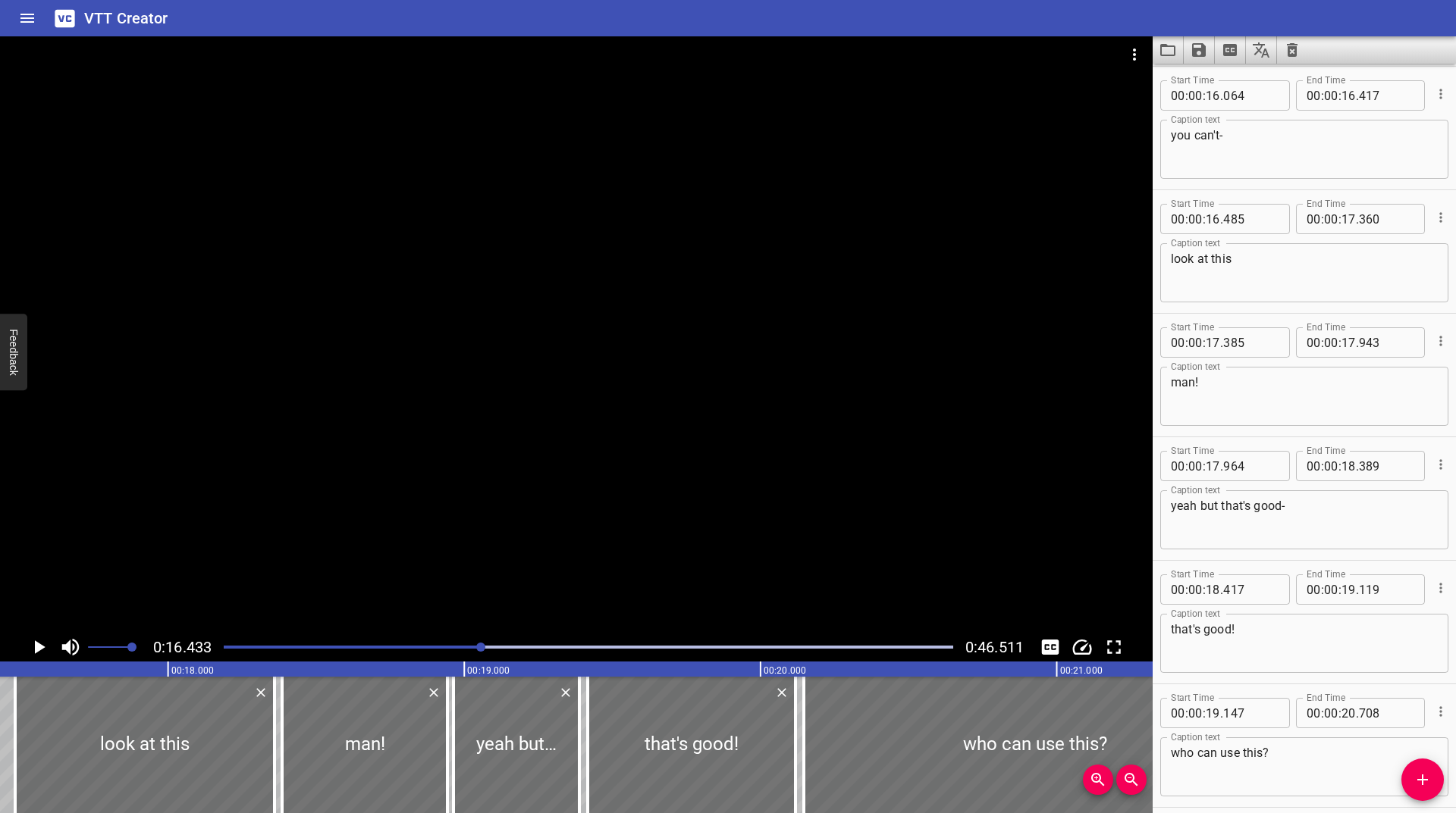
click at [1422, 771] on icon "Add Cue" at bounding box center [1422, 780] width 18 height 18
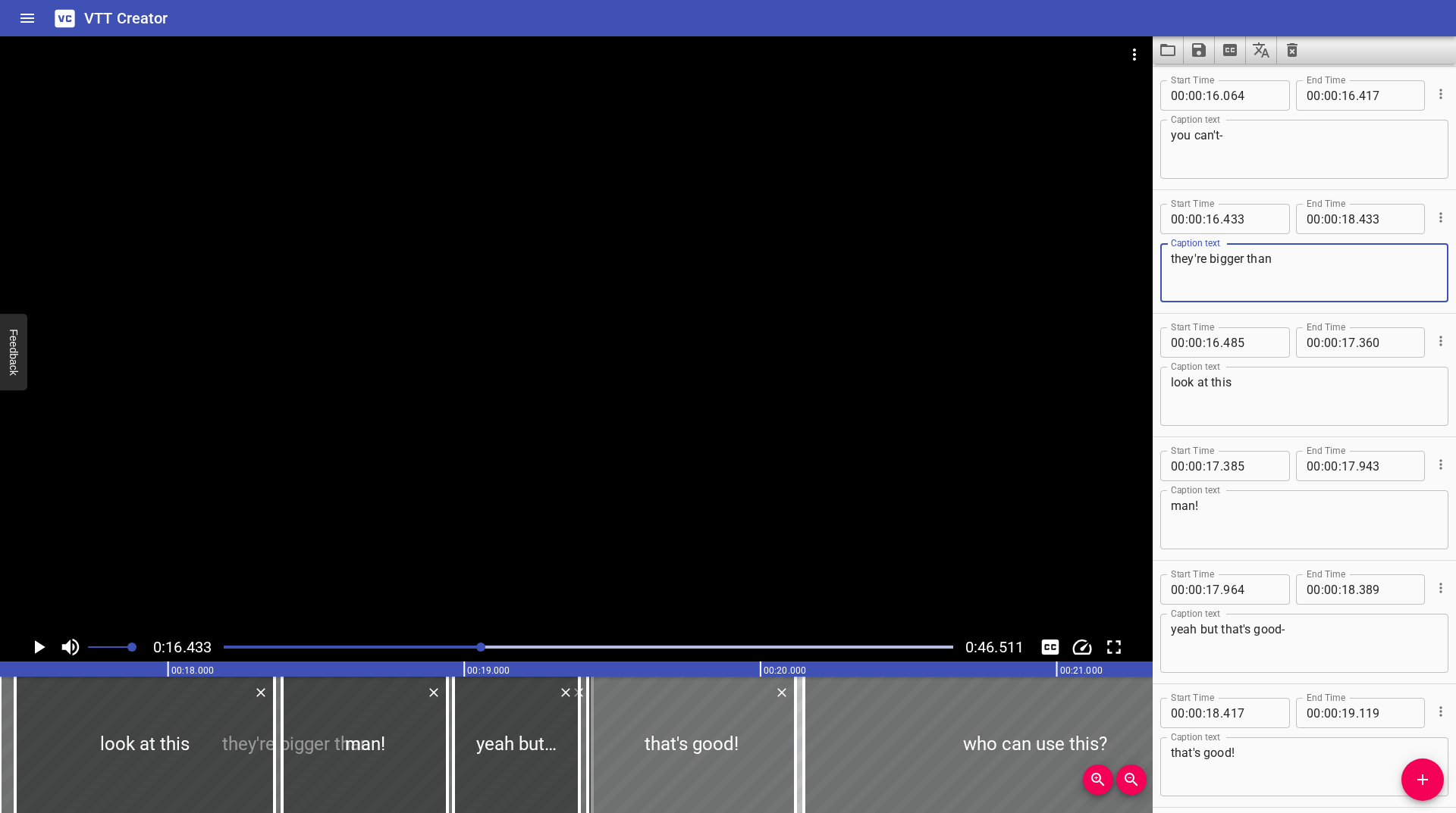
type textarea "they're bigger than"
click at [28, 651] on icon "Play/Pause" at bounding box center [39, 647] width 23 height 23
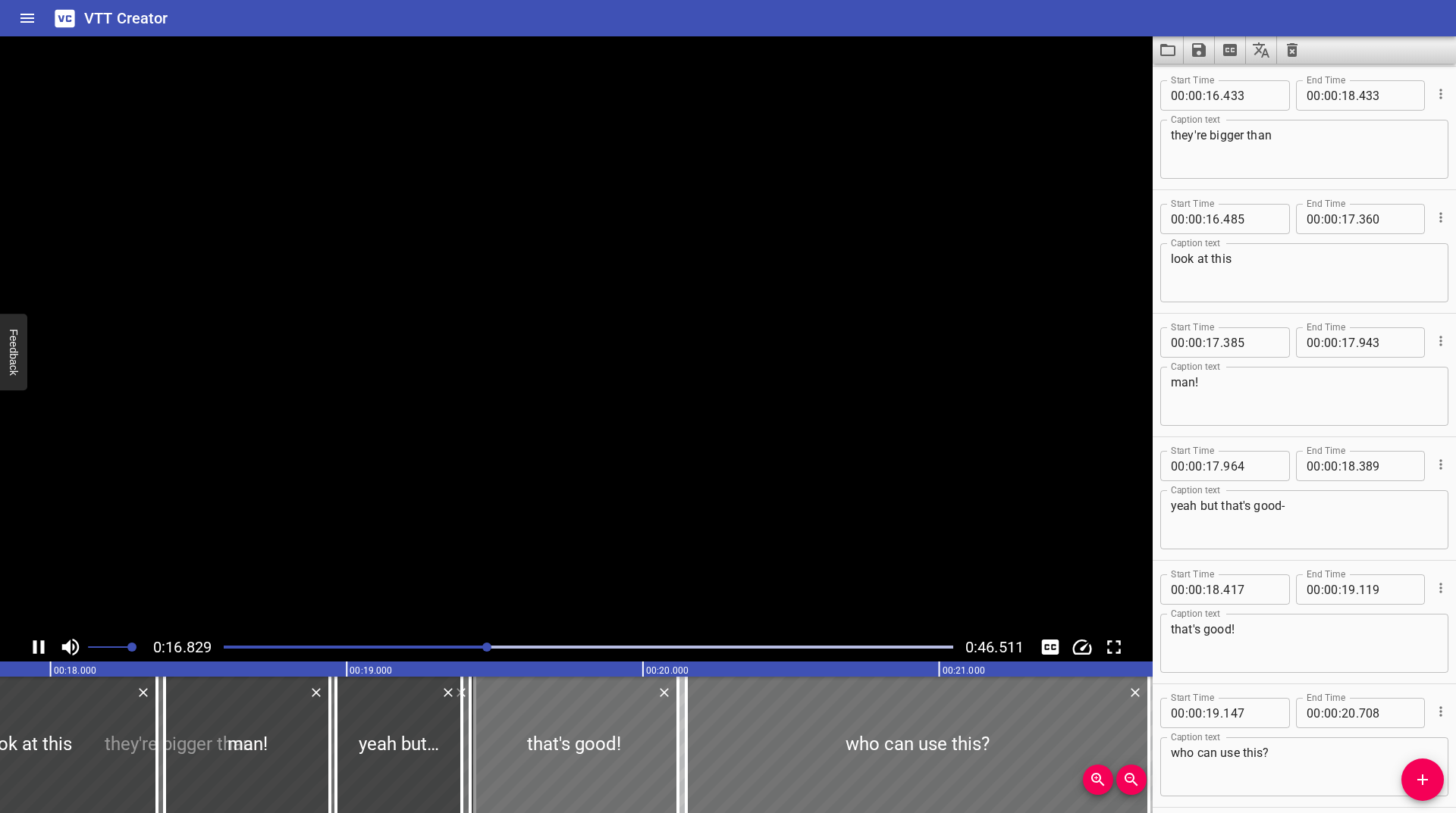
click at [30, 652] on icon "Play/Pause" at bounding box center [39, 647] width 23 height 23
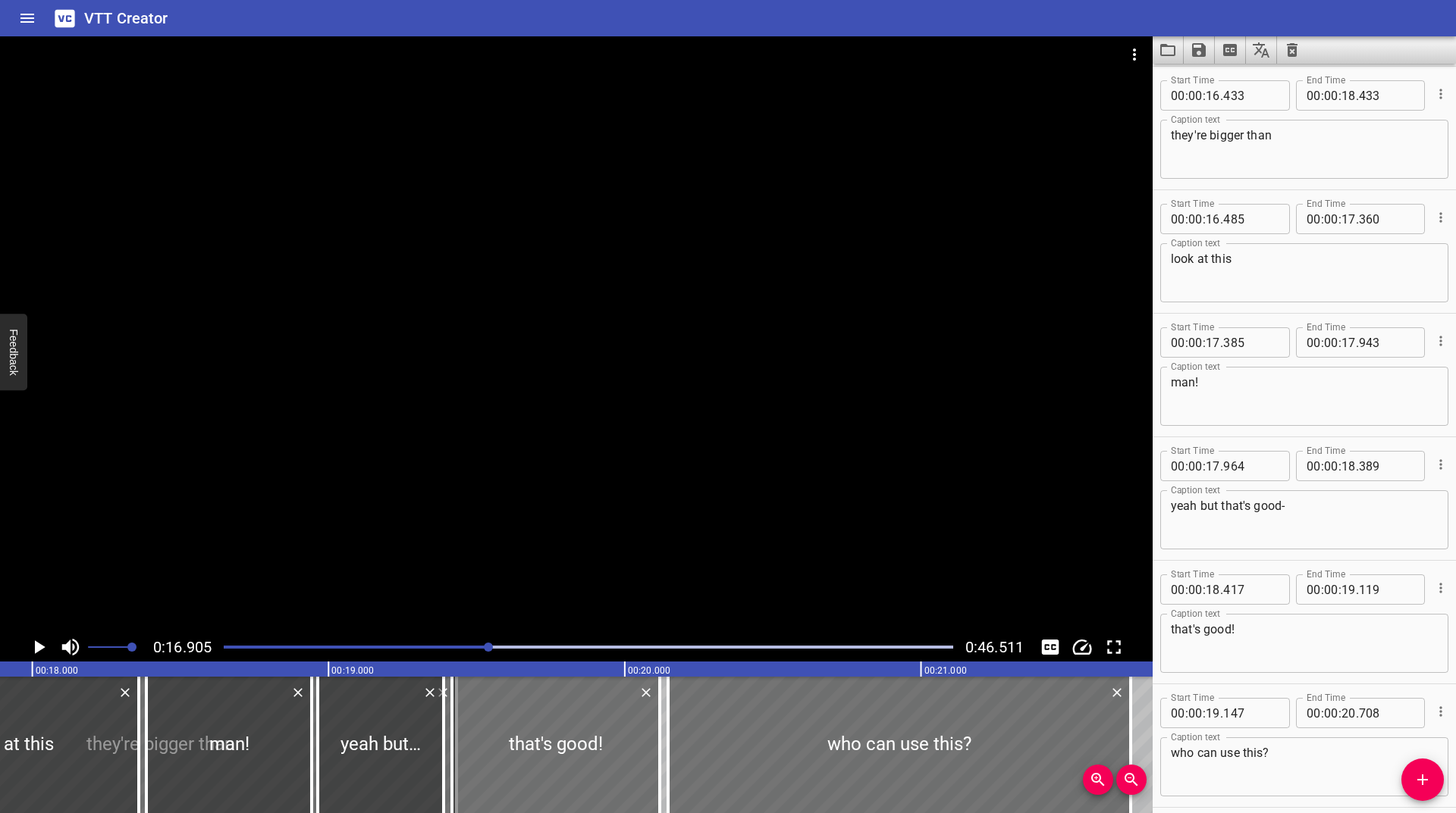
scroll to position [0, 5008]
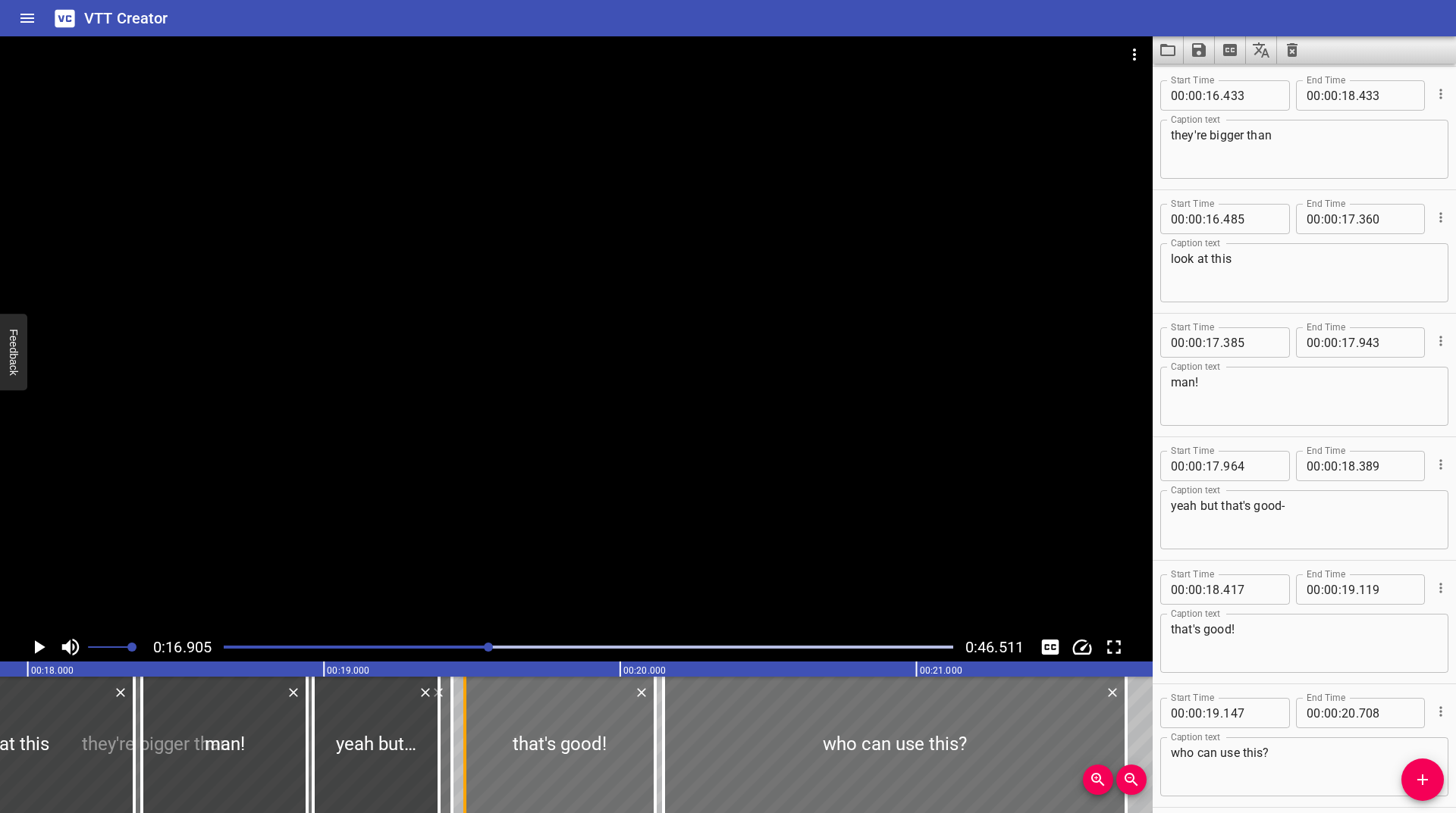
click at [463, 735] on div at bounding box center [464, 745] width 15 height 137
type input "464"
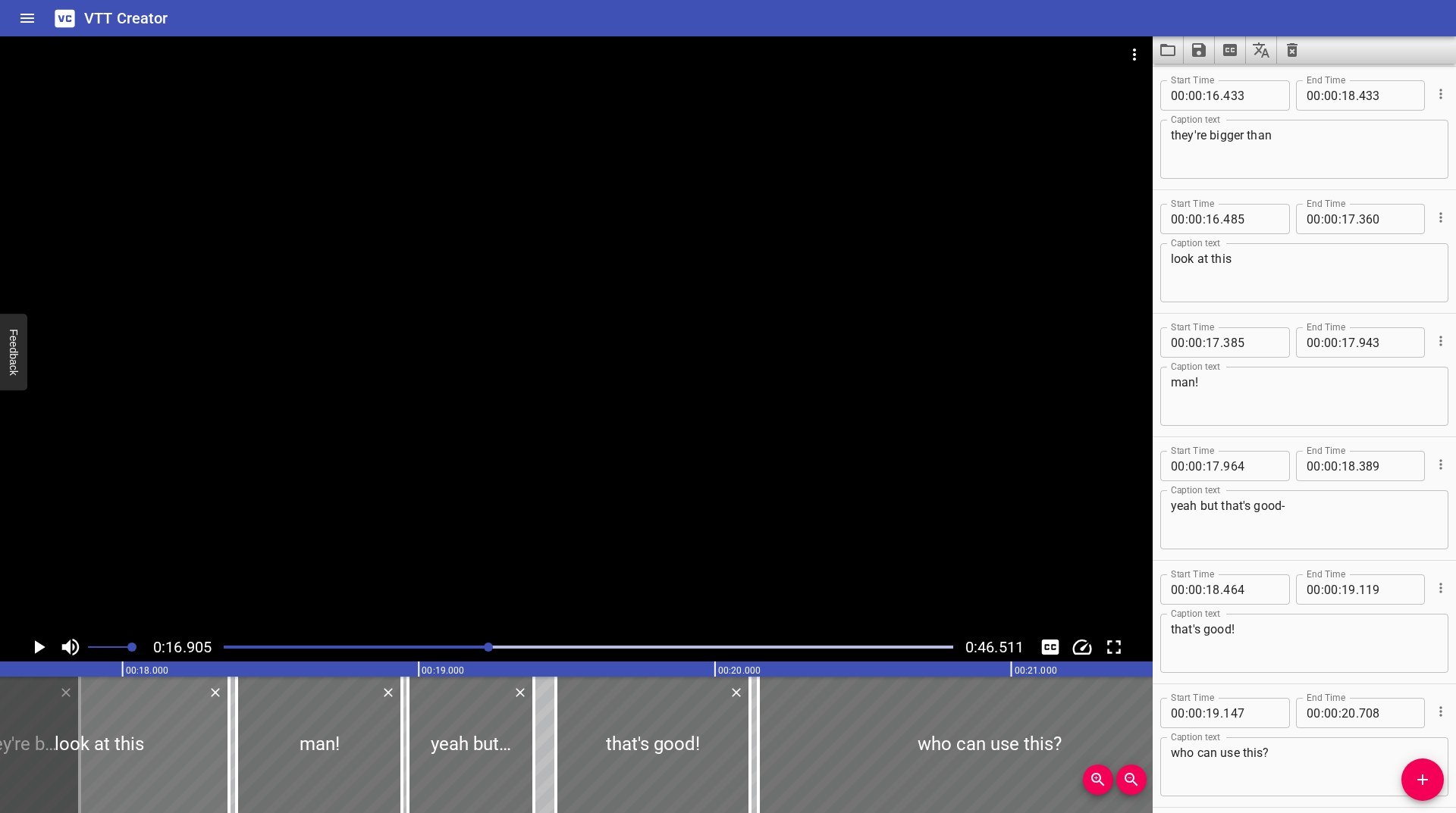
scroll to position [0, 4784]
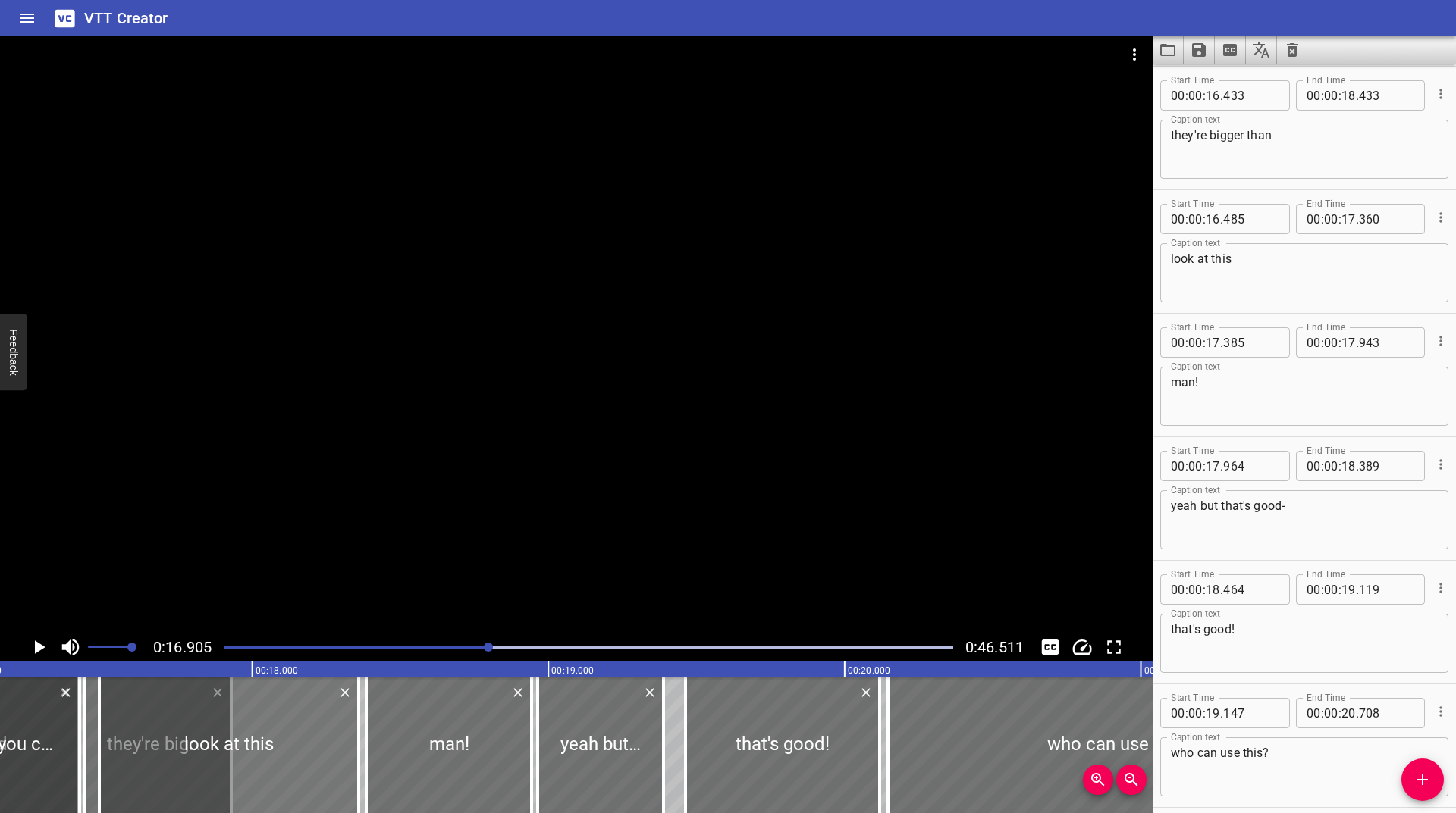
drag, startPoint x: 448, startPoint y: 735, endPoint x: 228, endPoint y: 740, distance: 220.1
type input "16"
type input "930"
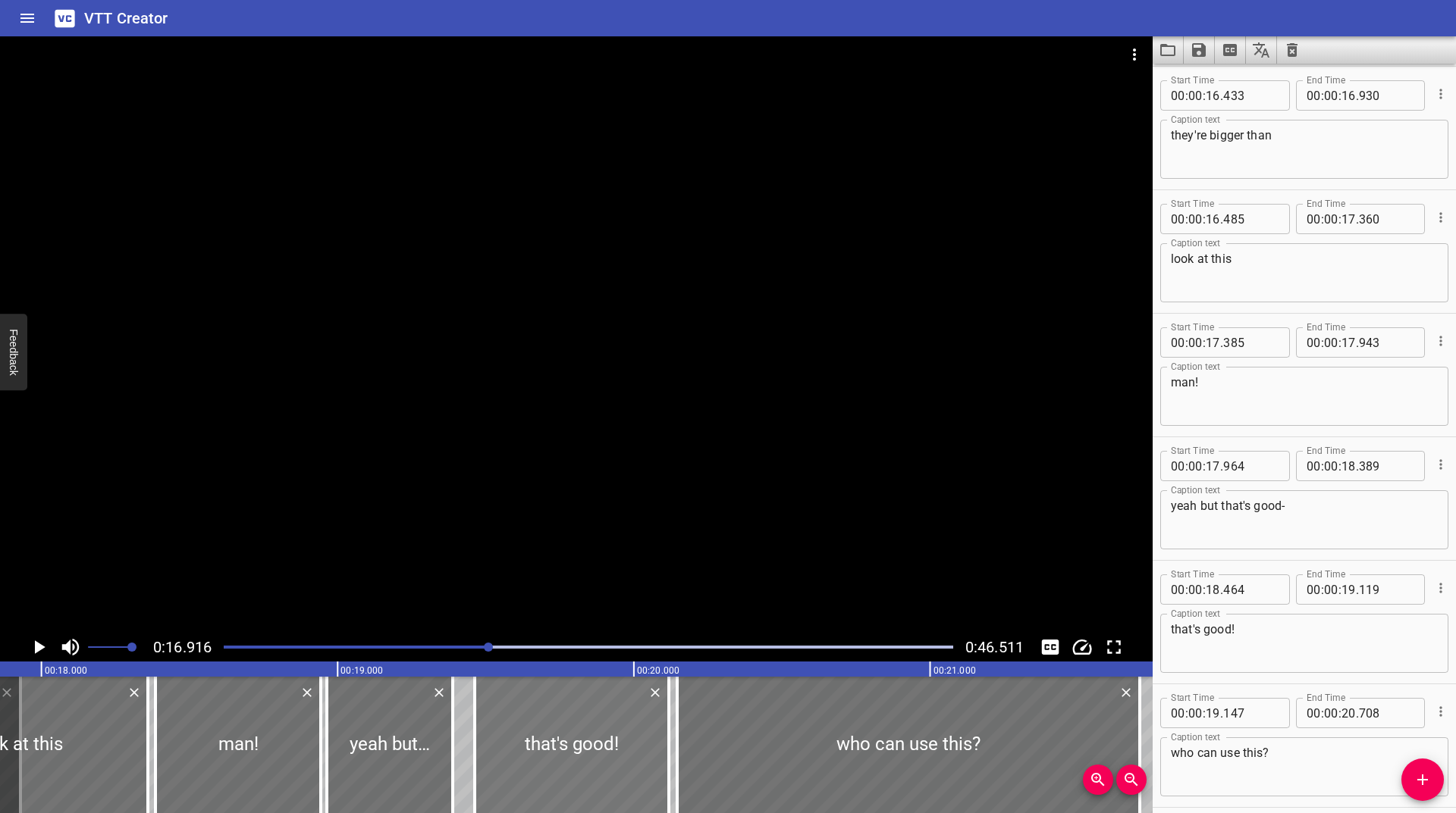
scroll to position [0, 5011]
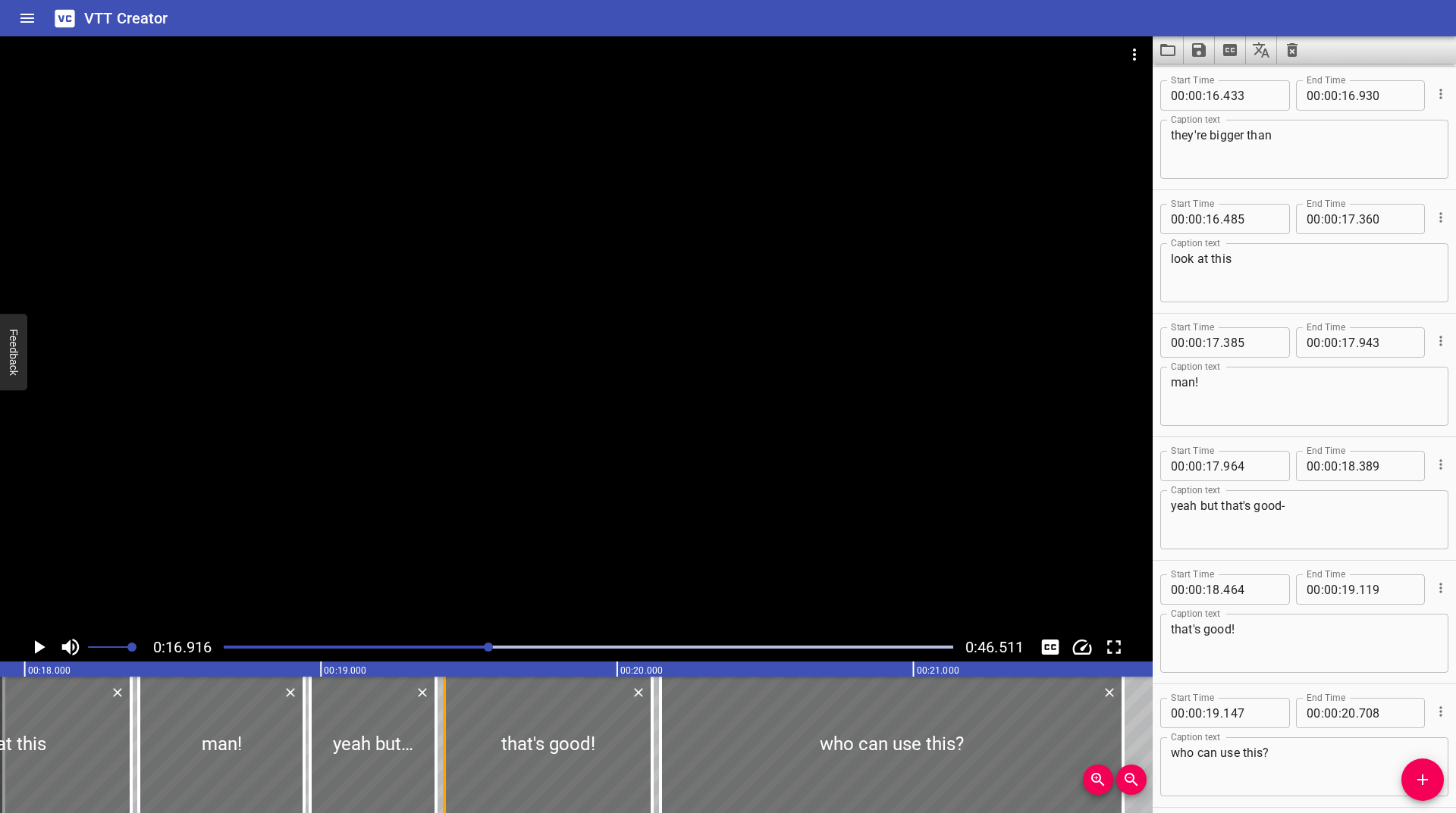
drag, startPoint x: 464, startPoint y: 753, endPoint x: 449, endPoint y: 754, distance: 15.0
click at [449, 754] on div at bounding box center [444, 745] width 15 height 137
type input "417"
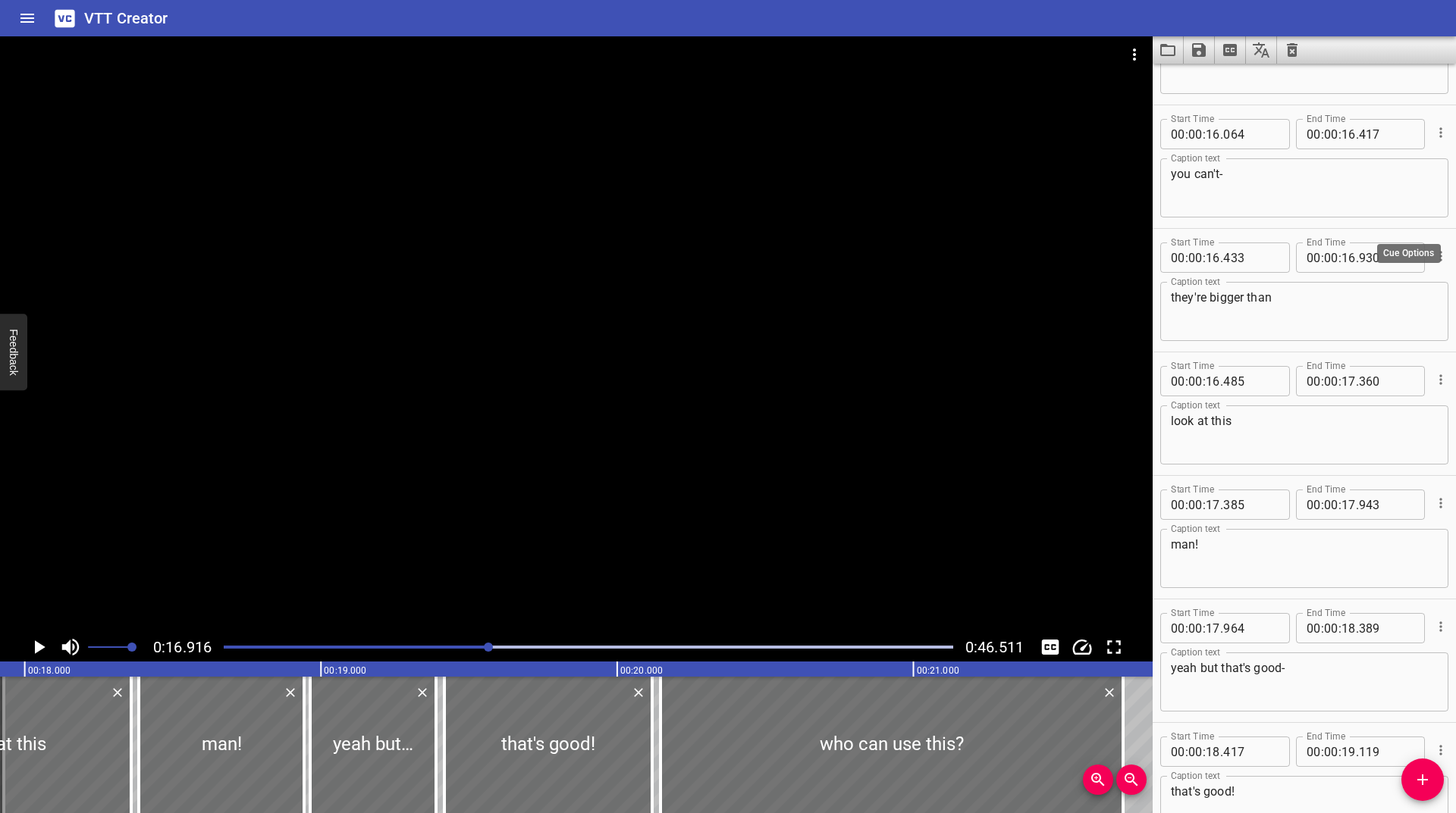
scroll to position [0, 0]
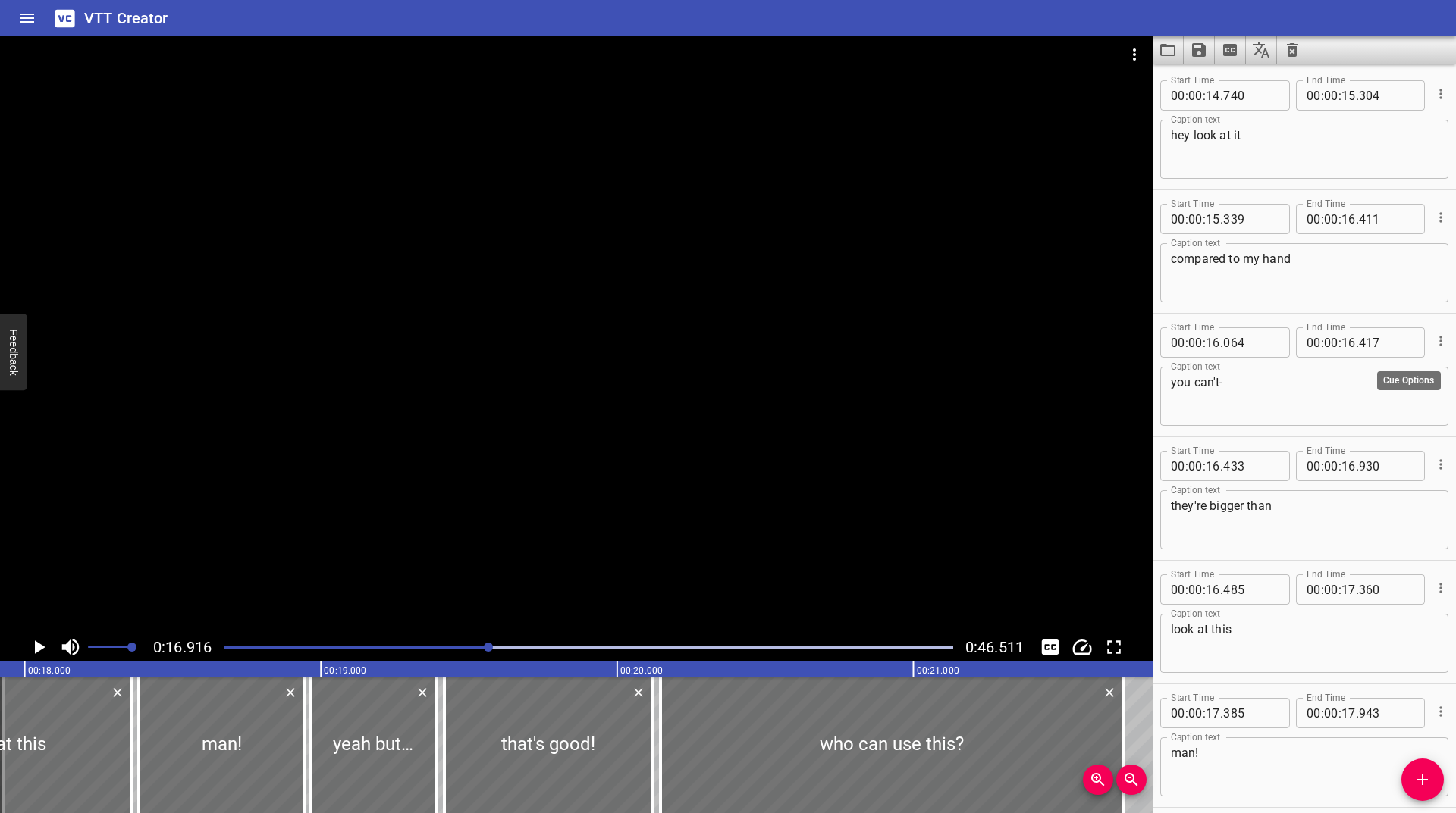
click at [1433, 342] on icon "Cue Options" at bounding box center [1440, 341] width 15 height 15
click at [1406, 347] on li "Advanced options..." at bounding box center [1377, 341] width 132 height 28
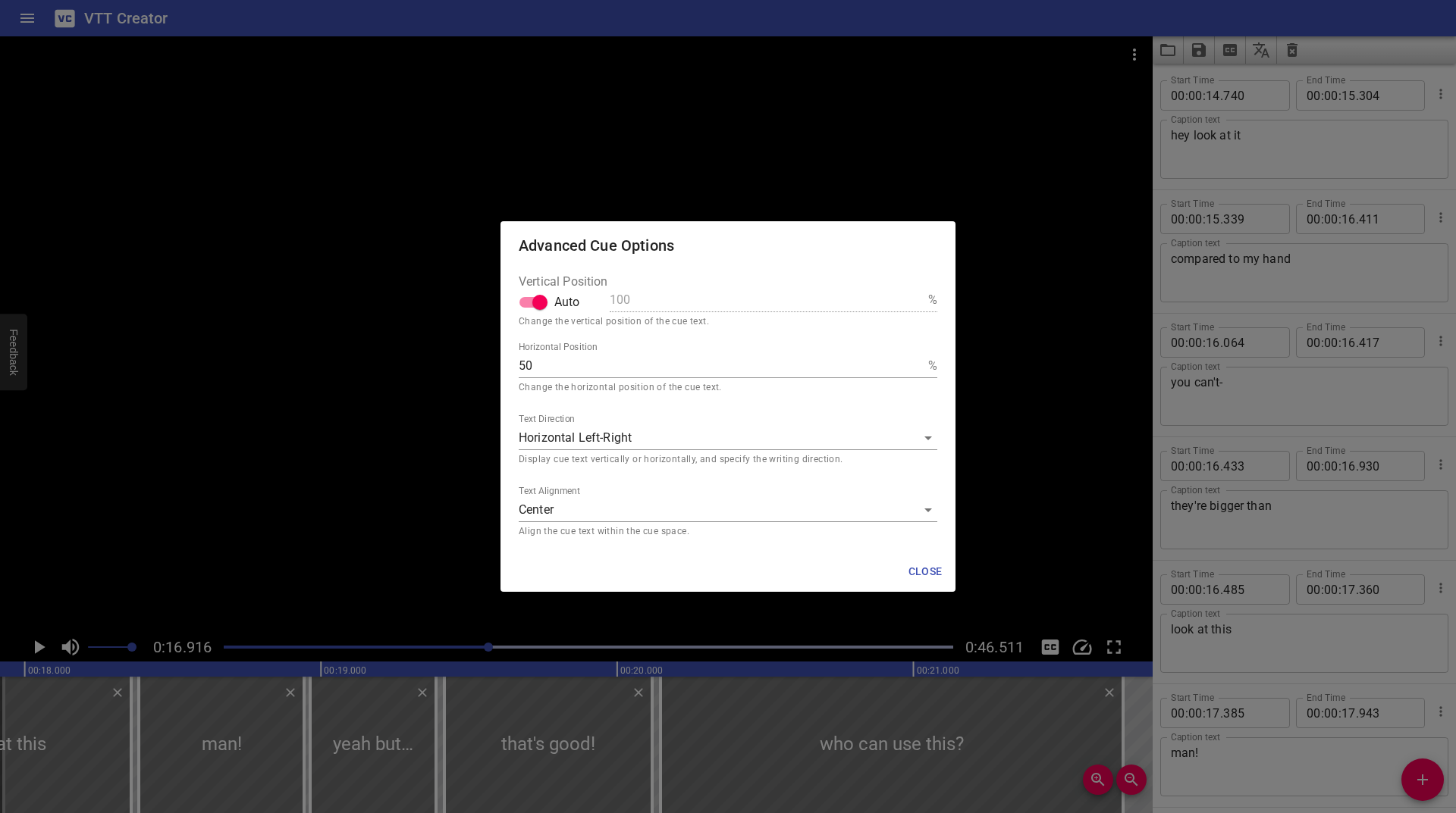
click at [567, 495] on label "Text Alignment" at bounding box center [550, 492] width 62 height 9
click at [567, 506] on input "middle" at bounding box center [728, 514] width 419 height 16
click at [567, 513] on body "VTT Creator Caption Editor Batch Transcribe Login Sign Up Privacy Contact 0:16.…" at bounding box center [728, 406] width 1456 height 813
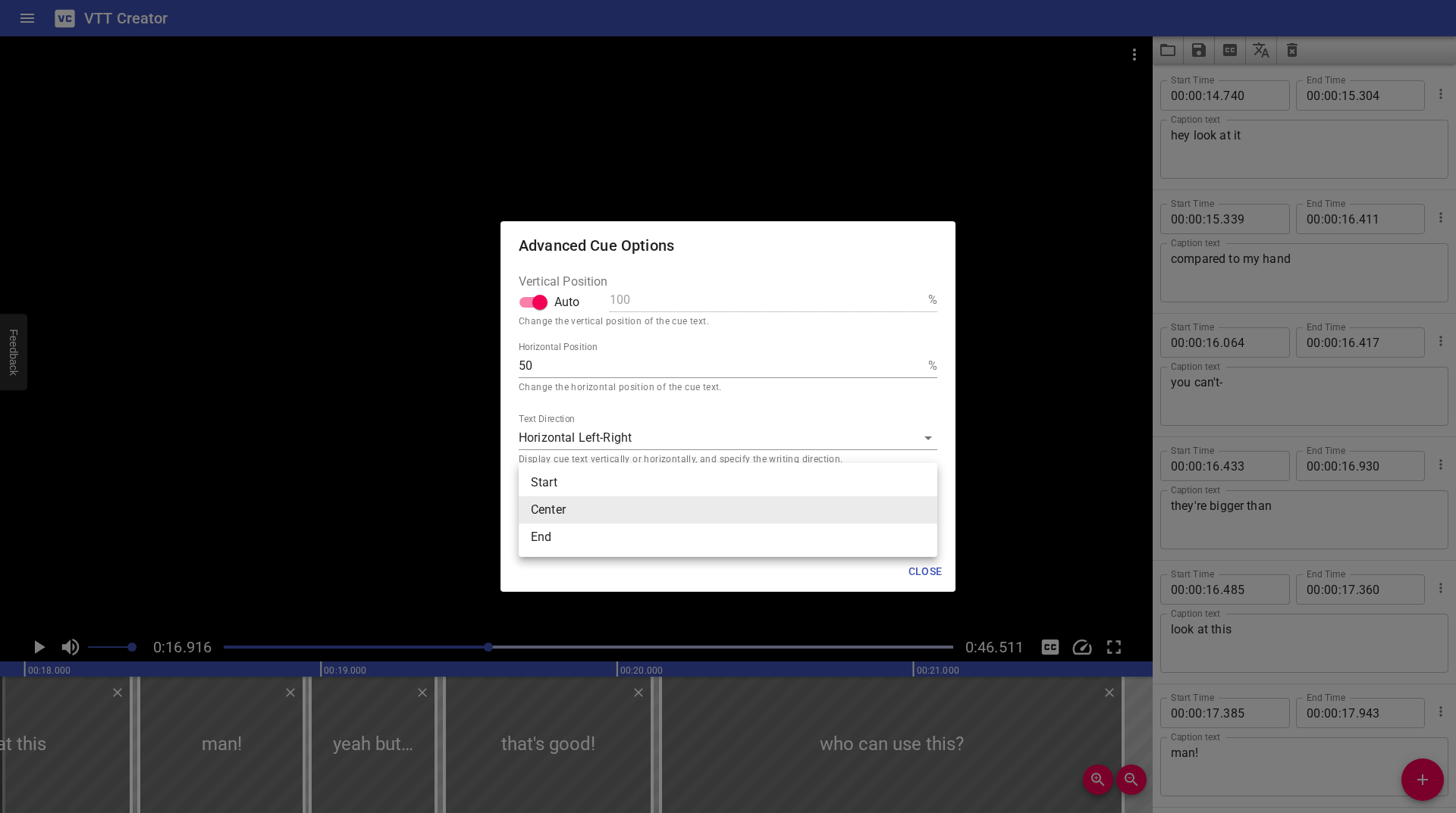
click at [574, 536] on li "End" at bounding box center [728, 537] width 419 height 28
type input "end"
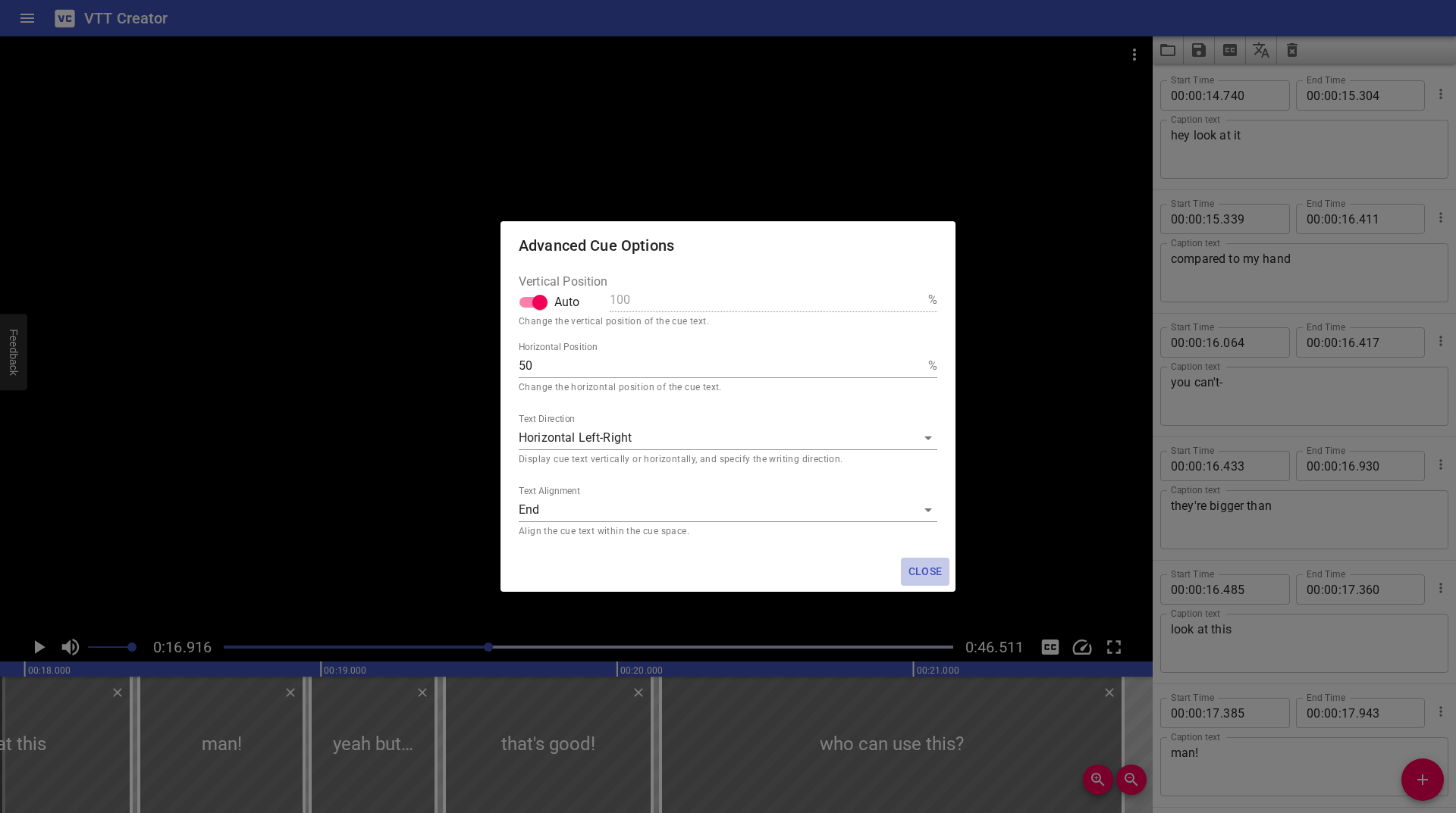
click at [943, 567] on button "Close" at bounding box center [925, 571] width 48 height 28
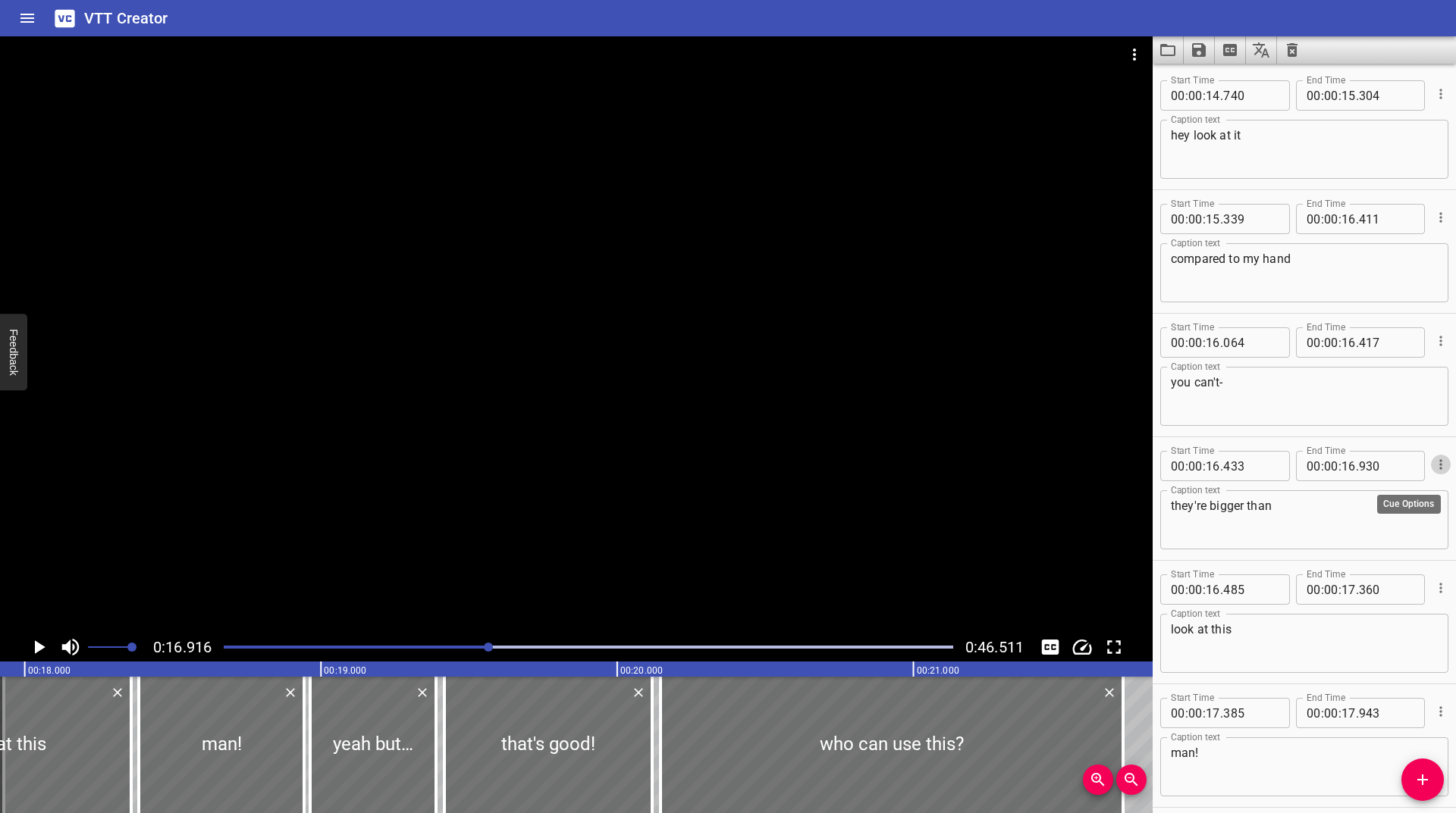
click at [1434, 465] on icon "Cue Options" at bounding box center [1440, 464] width 15 height 15
click at [1348, 462] on li "Advanced options..." at bounding box center [1377, 464] width 132 height 28
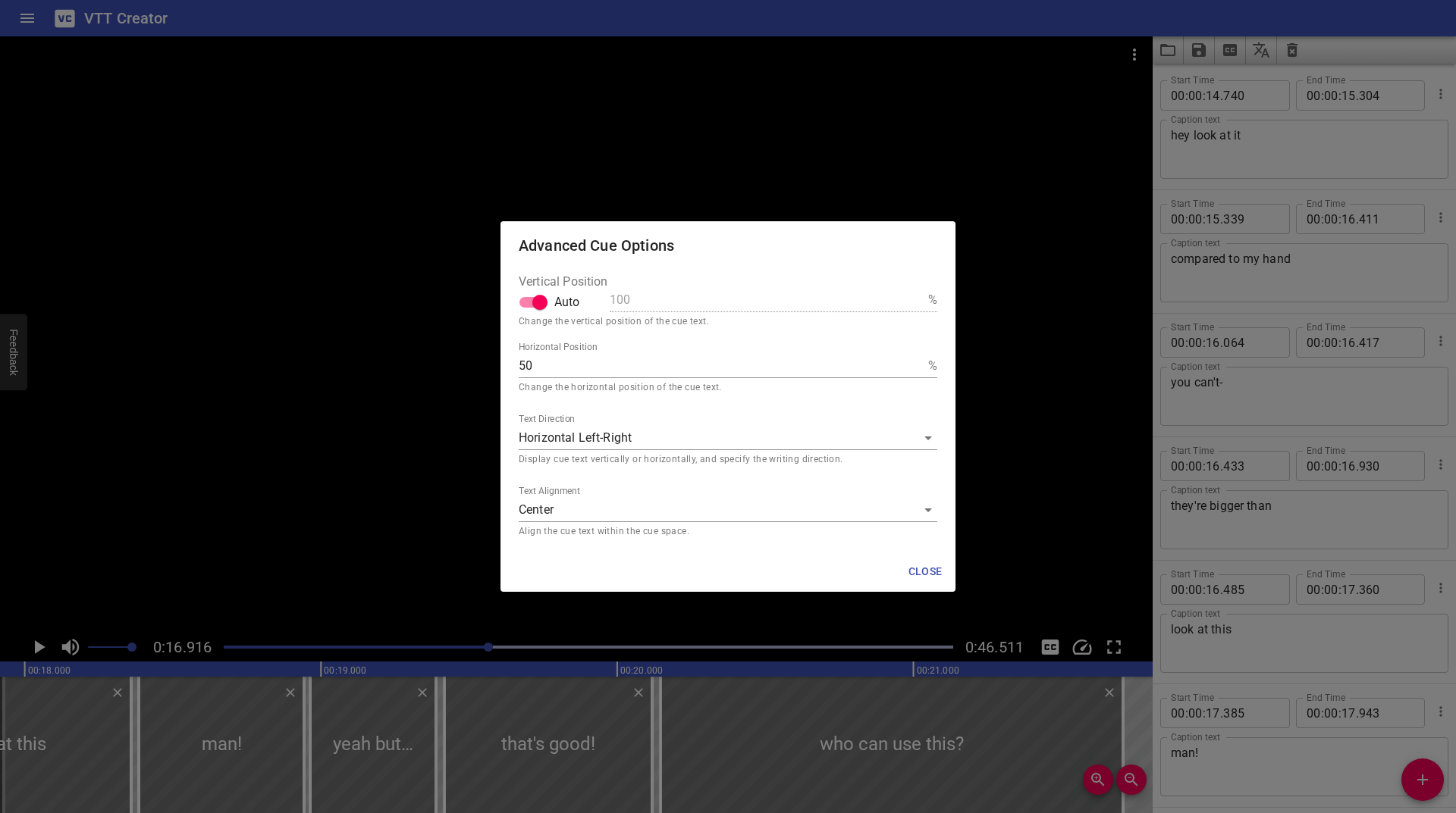
click at [665, 531] on p "Align the cue text within the cue space." at bounding box center [728, 531] width 419 height 15
click at [661, 514] on body "VTT Creator Caption Editor Batch Transcribe Login Sign Up Privacy Contact 0:16.…" at bounding box center [728, 406] width 1456 height 813
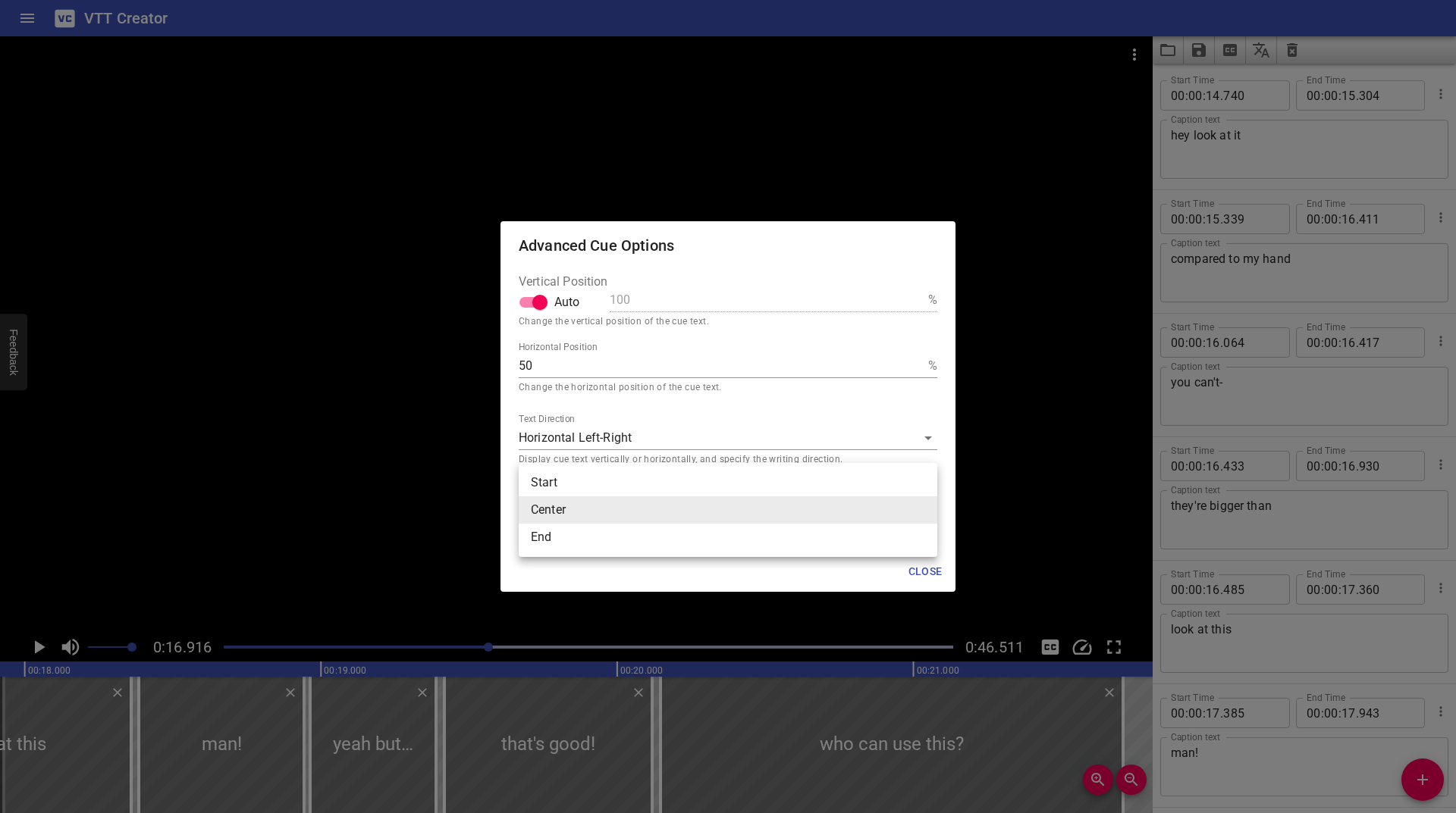
click at [619, 539] on li "End" at bounding box center [728, 537] width 419 height 28
type input "end"
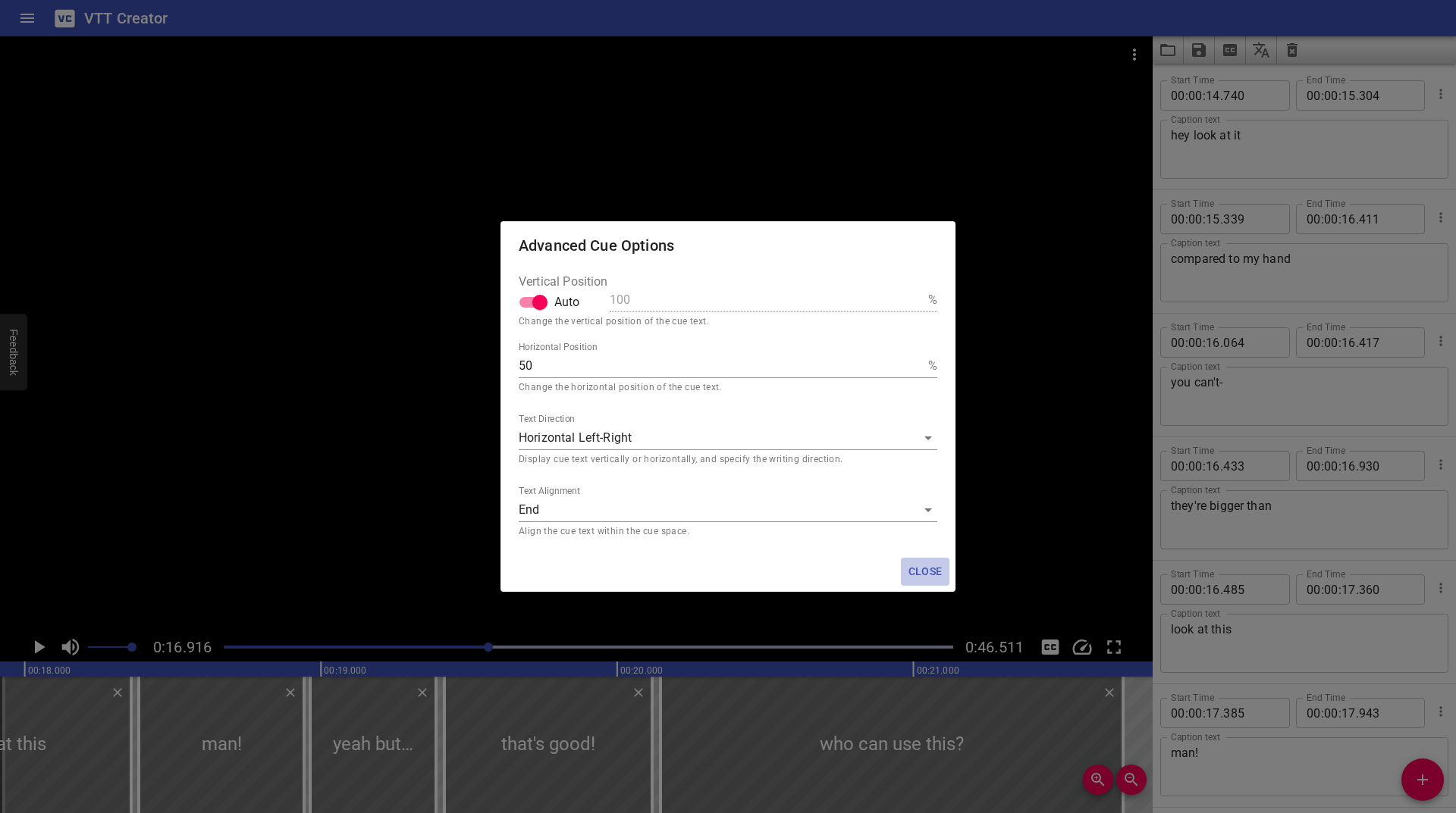
click at [929, 570] on span "Close" at bounding box center [925, 572] width 36 height 19
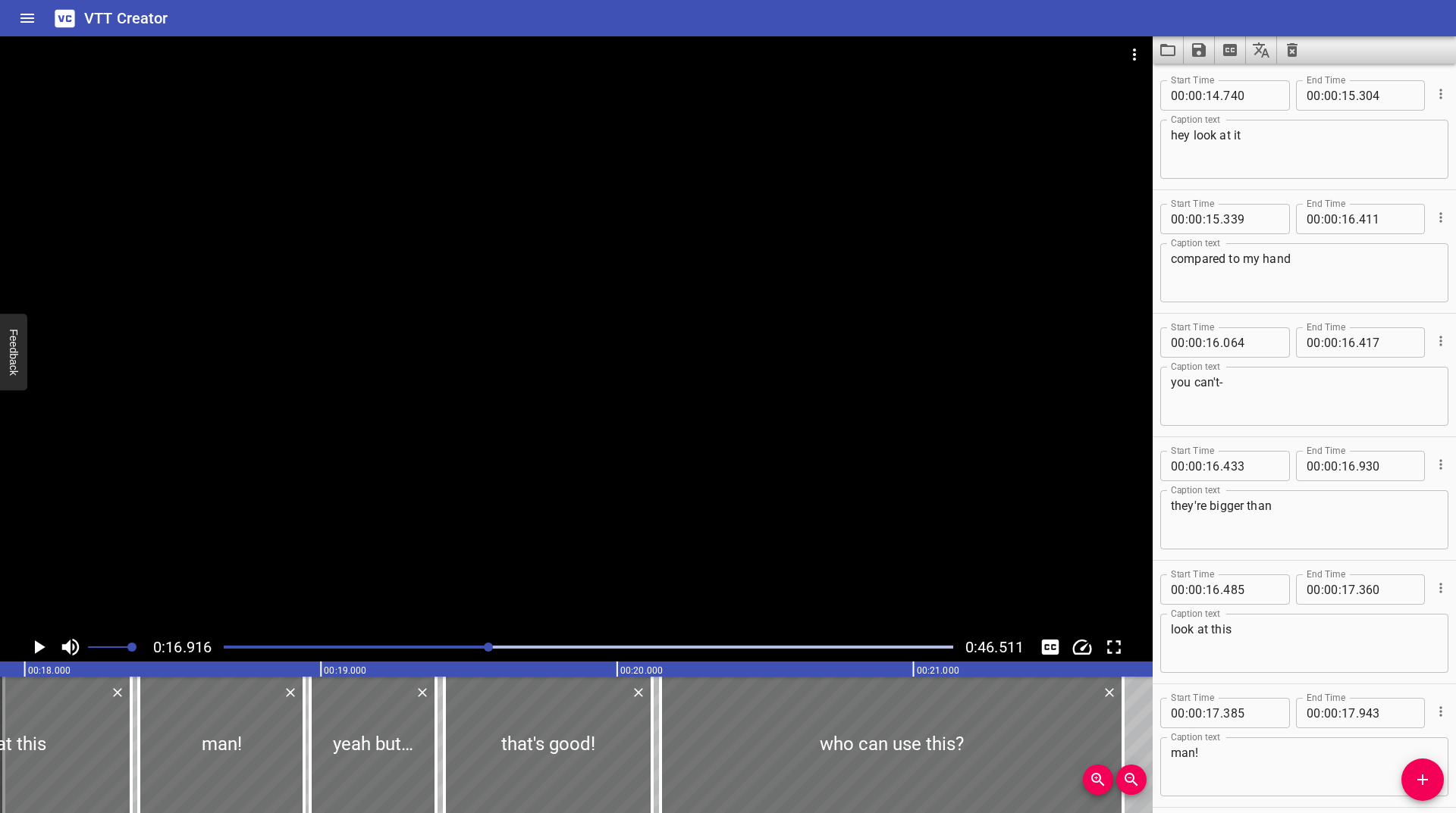
click at [22, 652] on div "0:16.916 0:46.511" at bounding box center [576, 647] width 1153 height 28
click at [29, 651] on icon "Play/Pause" at bounding box center [39, 647] width 23 height 23
click at [35, 648] on icon "Play/Pause" at bounding box center [39, 647] width 11 height 13
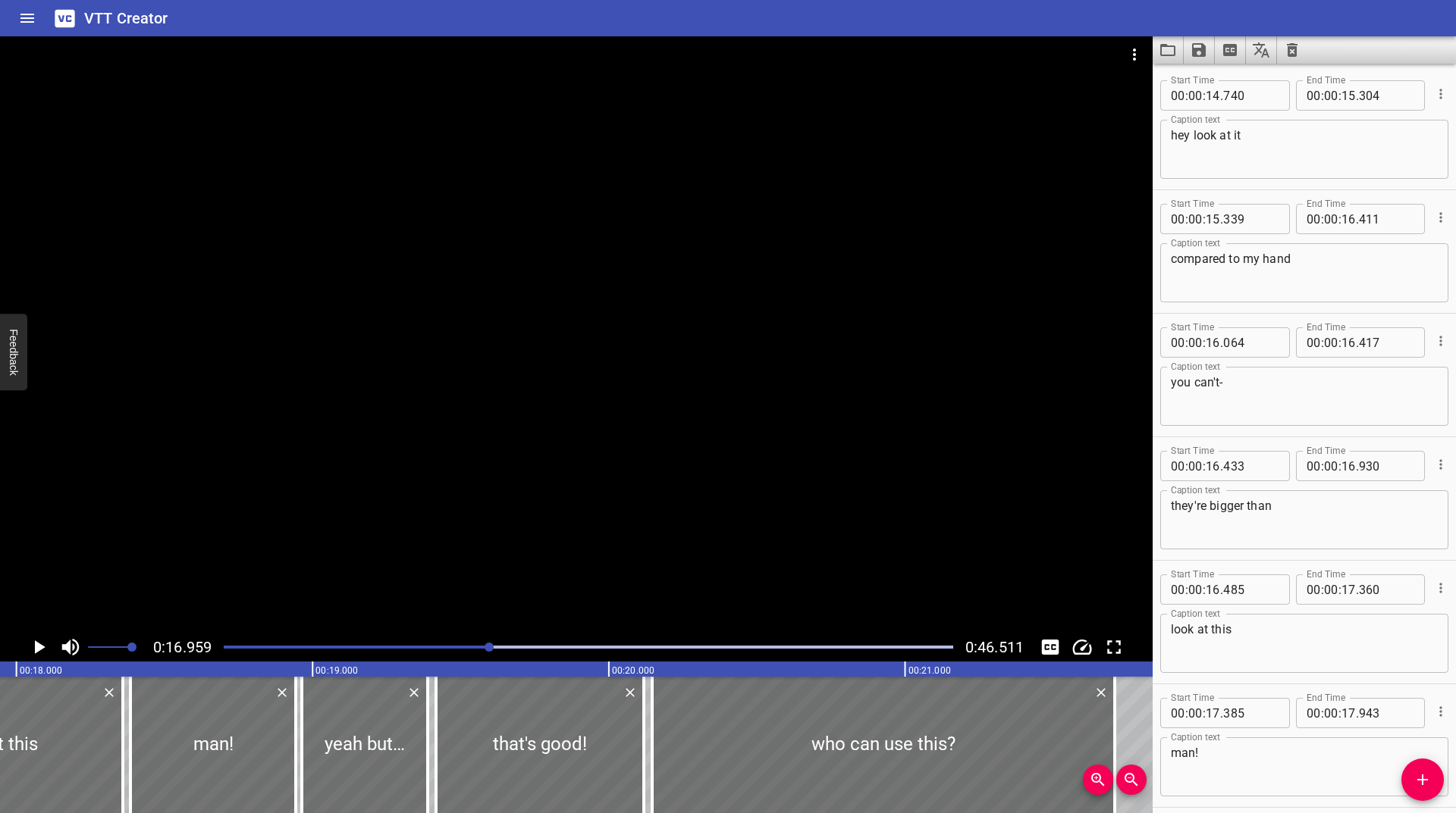
scroll to position [0, 5024]
click at [471, 647] on div "Play progress" at bounding box center [125, 648] width 730 height 3
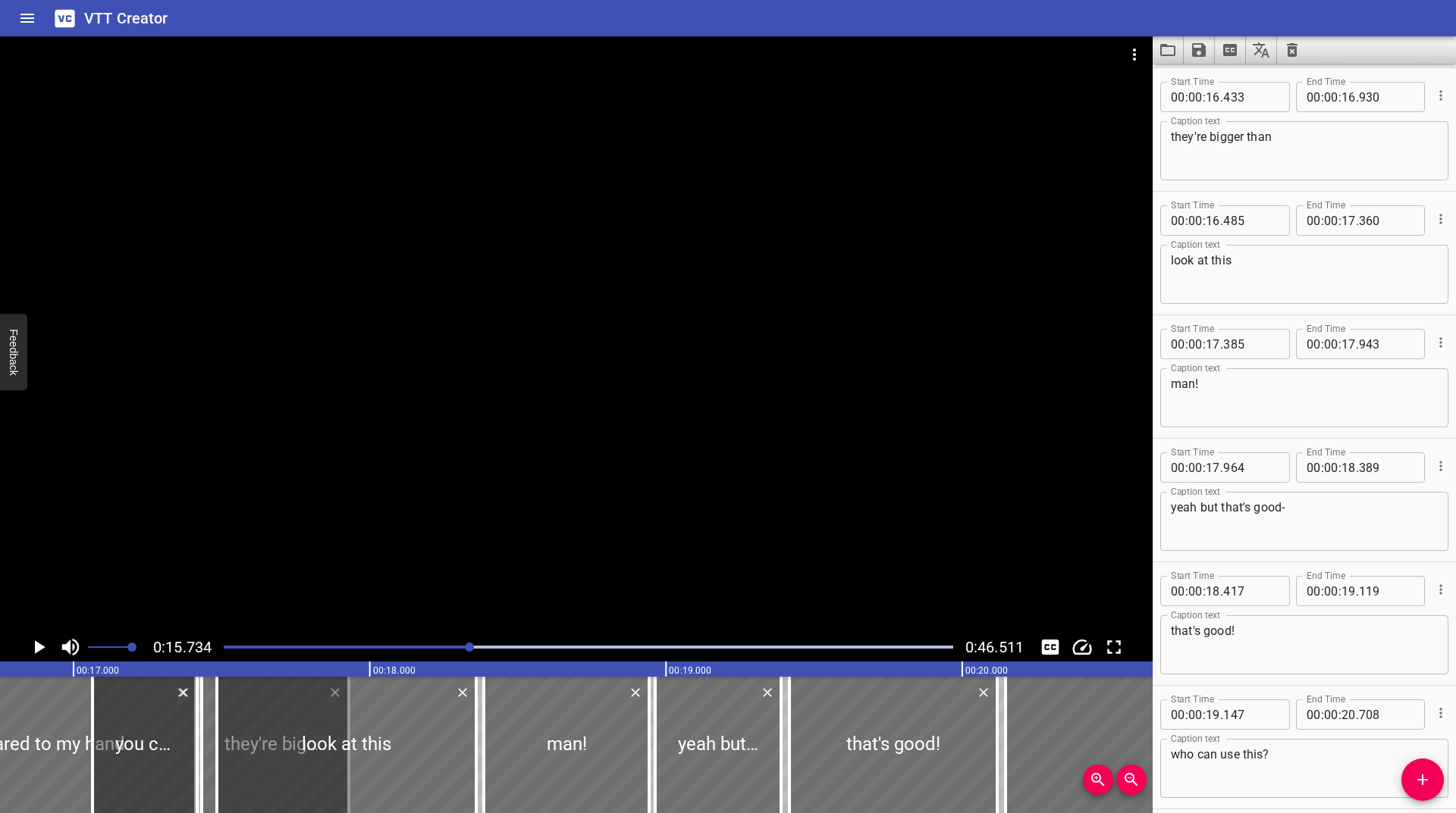
scroll to position [371, 0]
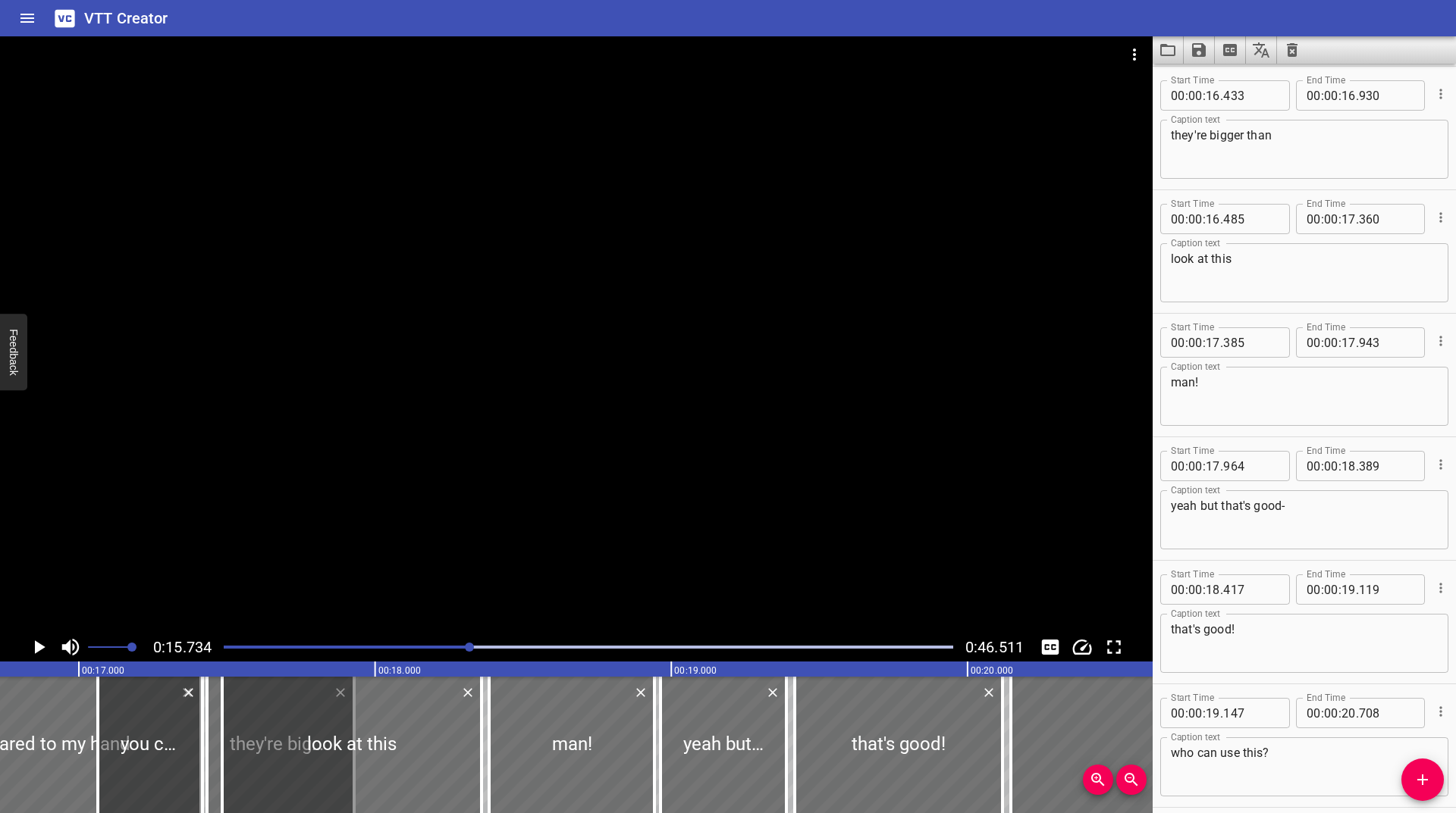
click at [35, 648] on icon "Play/Pause" at bounding box center [40, 647] width 10 height 13
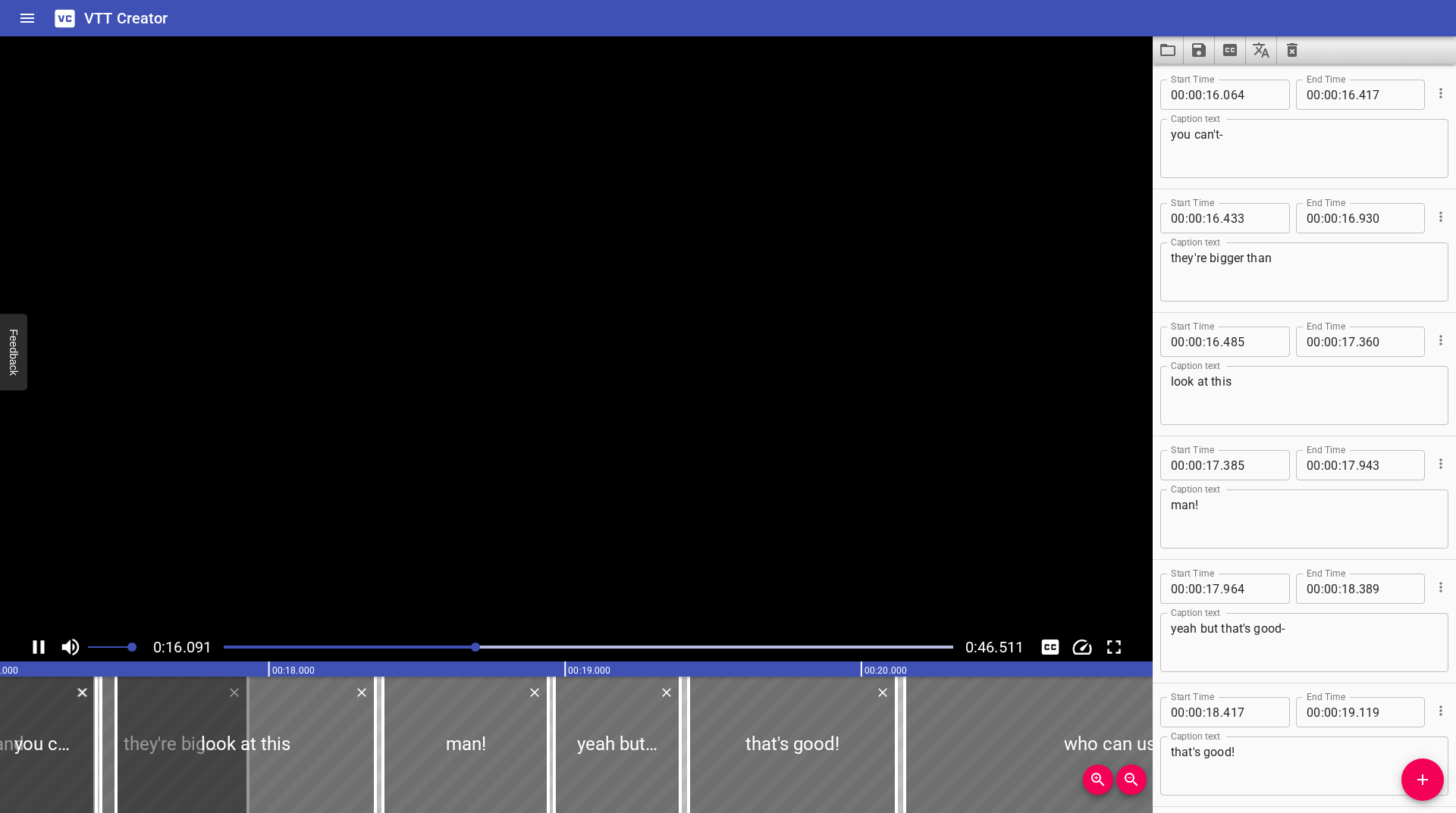
scroll to position [247, 0]
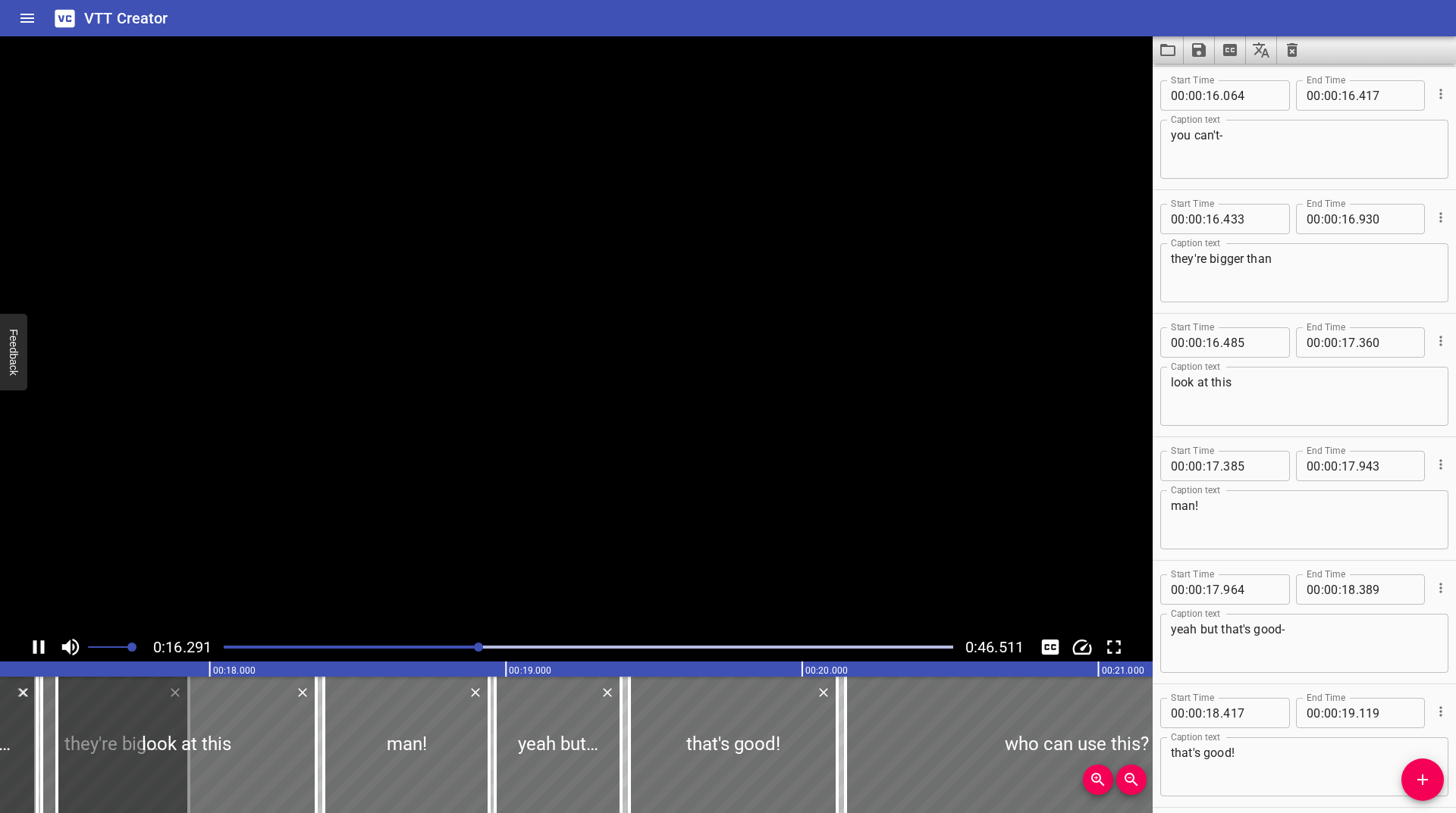
click at [34, 648] on icon "Play/Pause" at bounding box center [39, 647] width 11 height 13
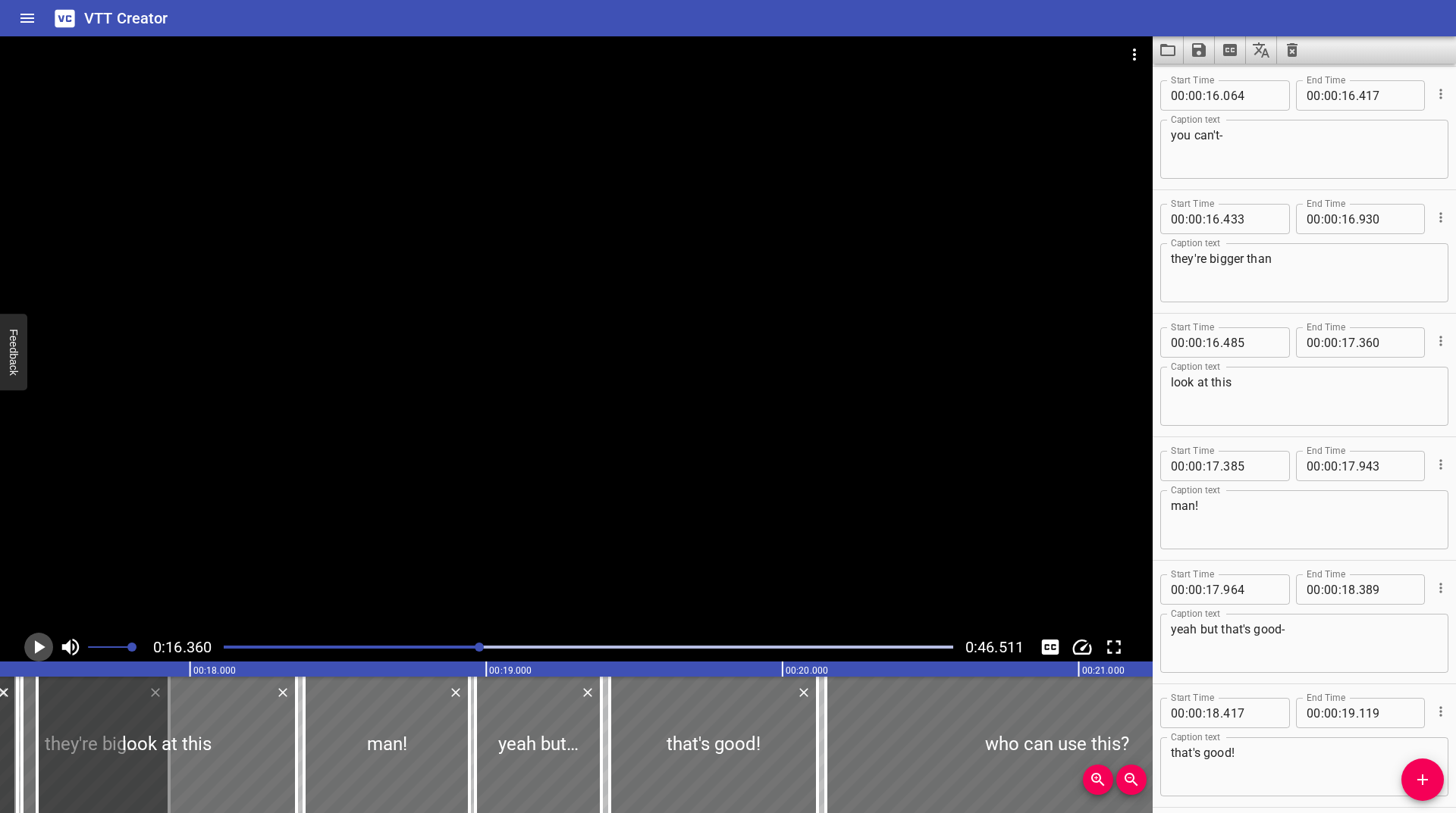
click at [34, 648] on icon "Play/Pause" at bounding box center [39, 647] width 23 height 23
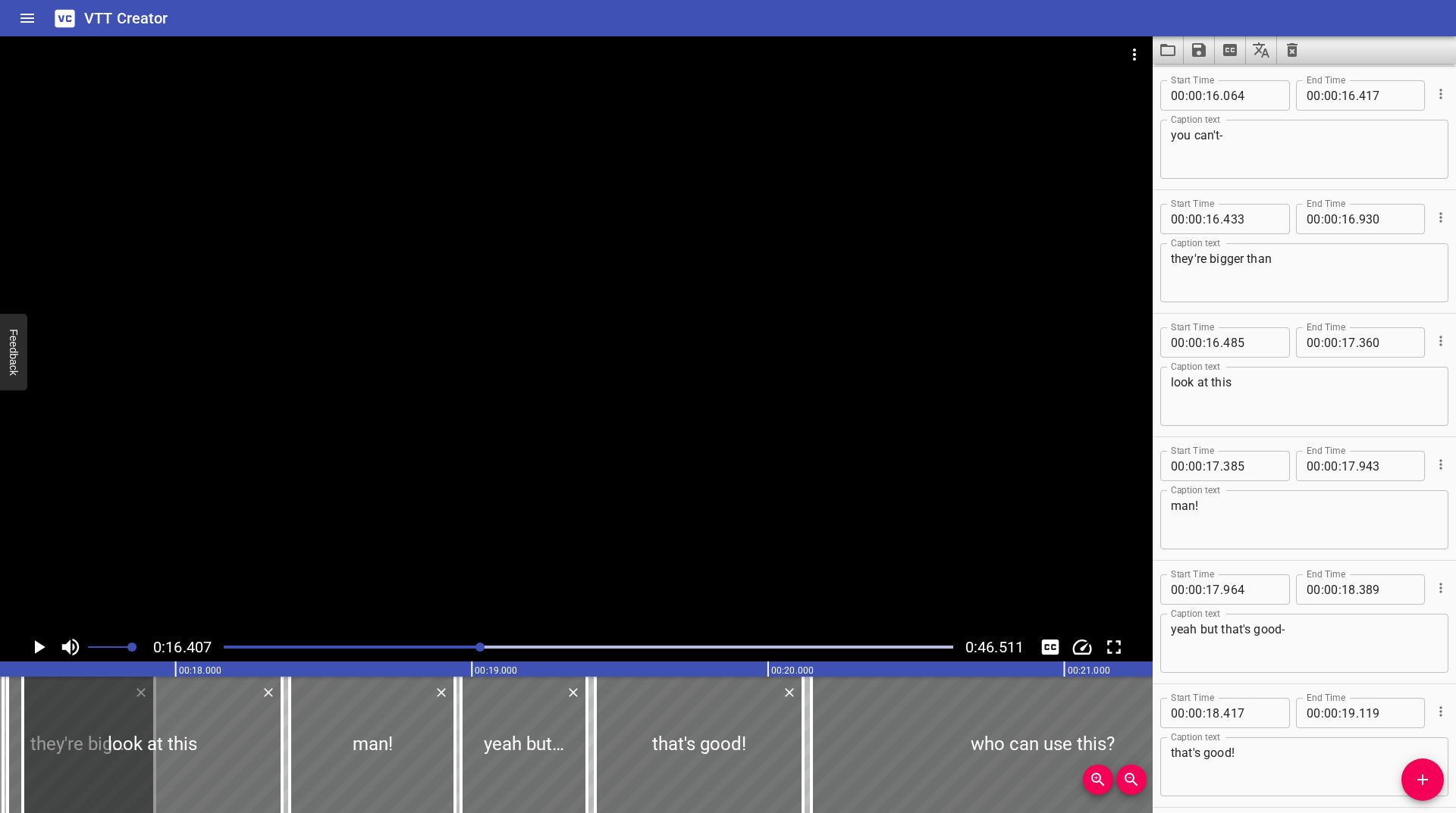
click at [34, 648] on icon "Play/Pause" at bounding box center [39, 647] width 23 height 23
click at [34, 648] on icon "Play/Pause" at bounding box center [39, 647] width 11 height 13
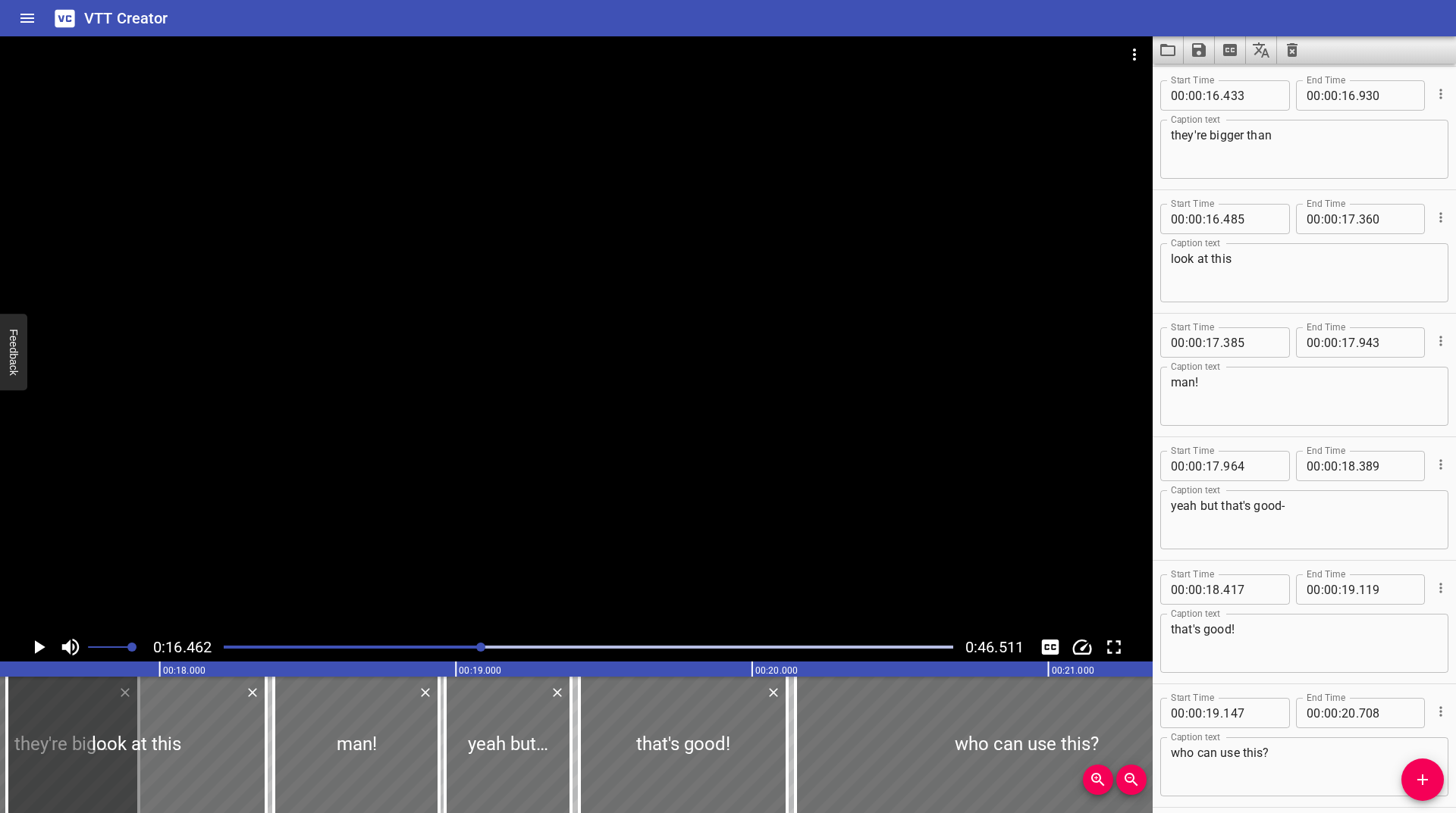
click at [34, 648] on icon "Play/Pause" at bounding box center [39, 647] width 23 height 23
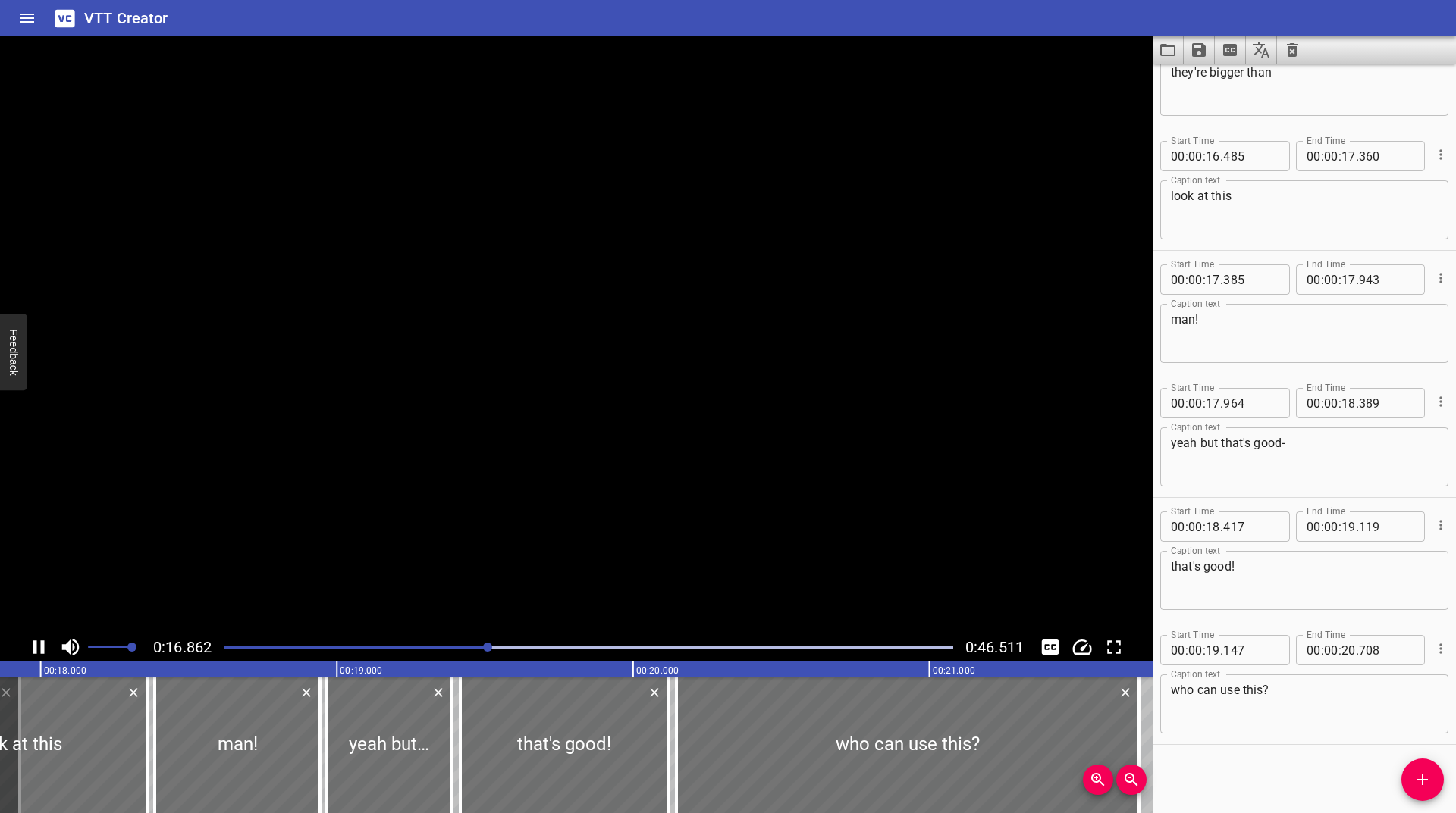
click at [34, 648] on icon "Play/Pause" at bounding box center [39, 647] width 11 height 13
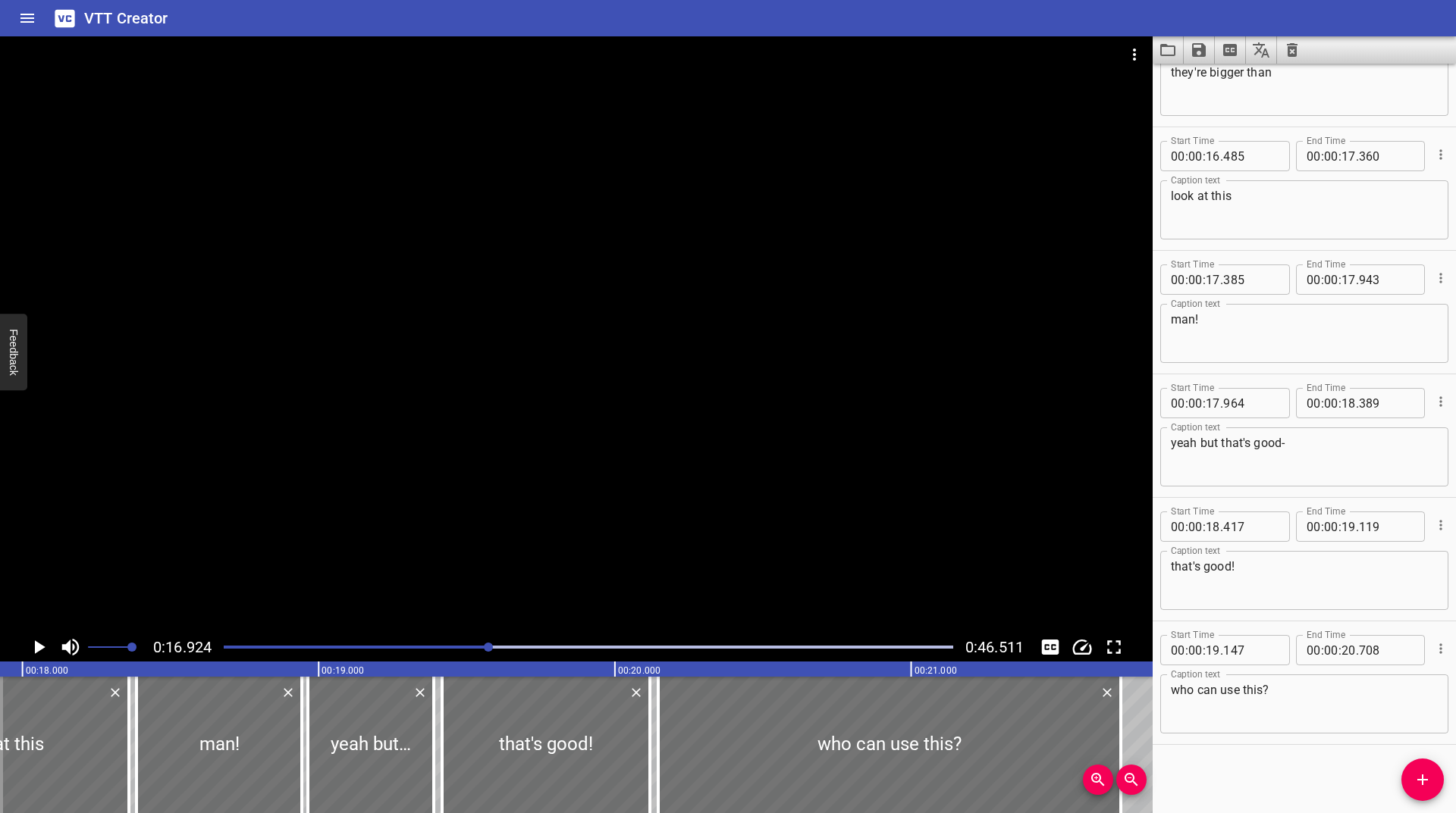
click at [34, 648] on icon "Play/Pause" at bounding box center [39, 647] width 23 height 23
click at [34, 648] on icon "Play/Pause" at bounding box center [39, 647] width 11 height 13
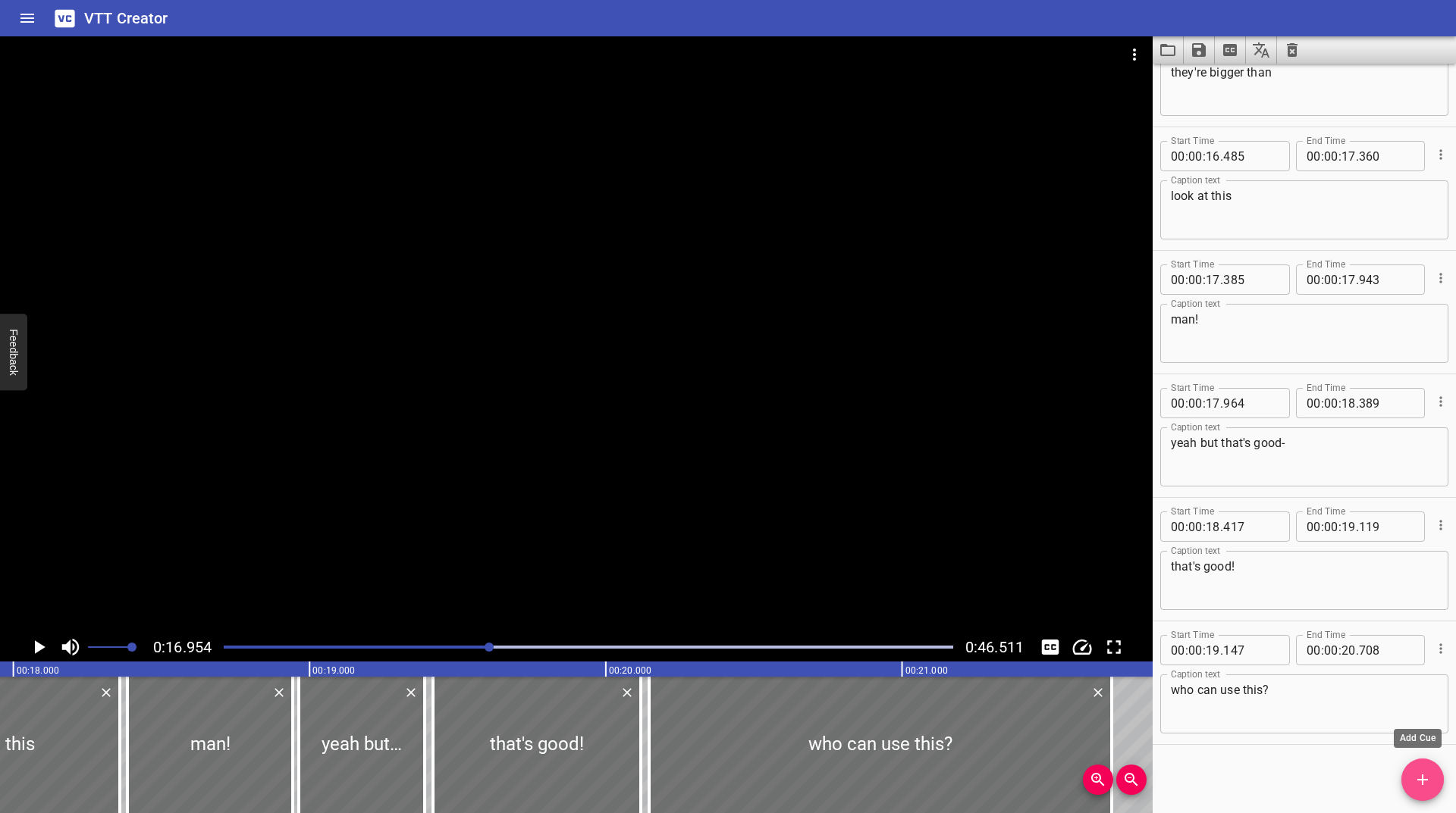
click at [1431, 774] on span "Add Cue" at bounding box center [1423, 780] width 43 height 18
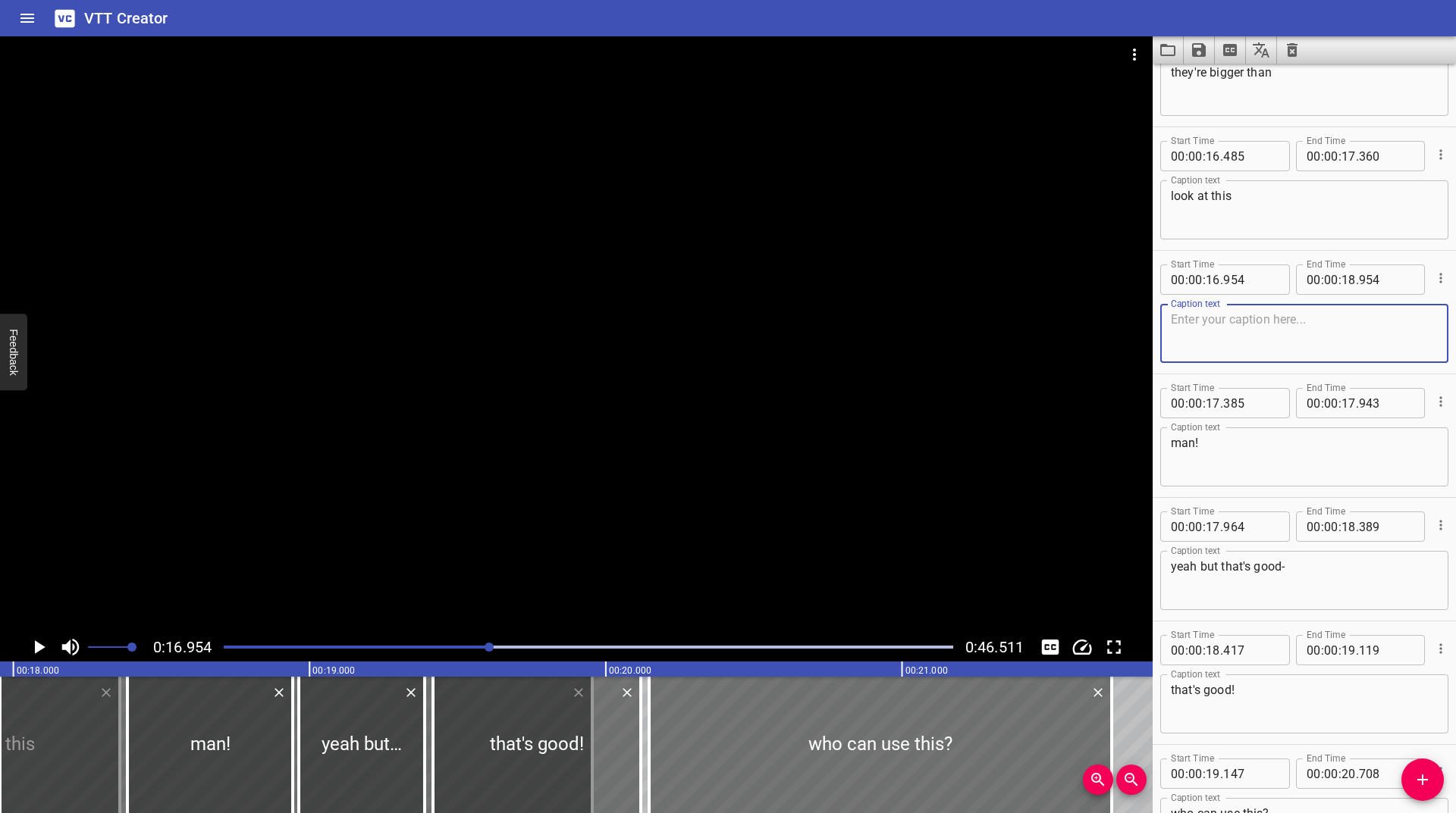
click at [1216, 340] on textarea at bounding box center [1304, 334] width 267 height 43
type textarea "your average keys"
click at [1433, 282] on icon "Cue Options" at bounding box center [1440, 278] width 15 height 15
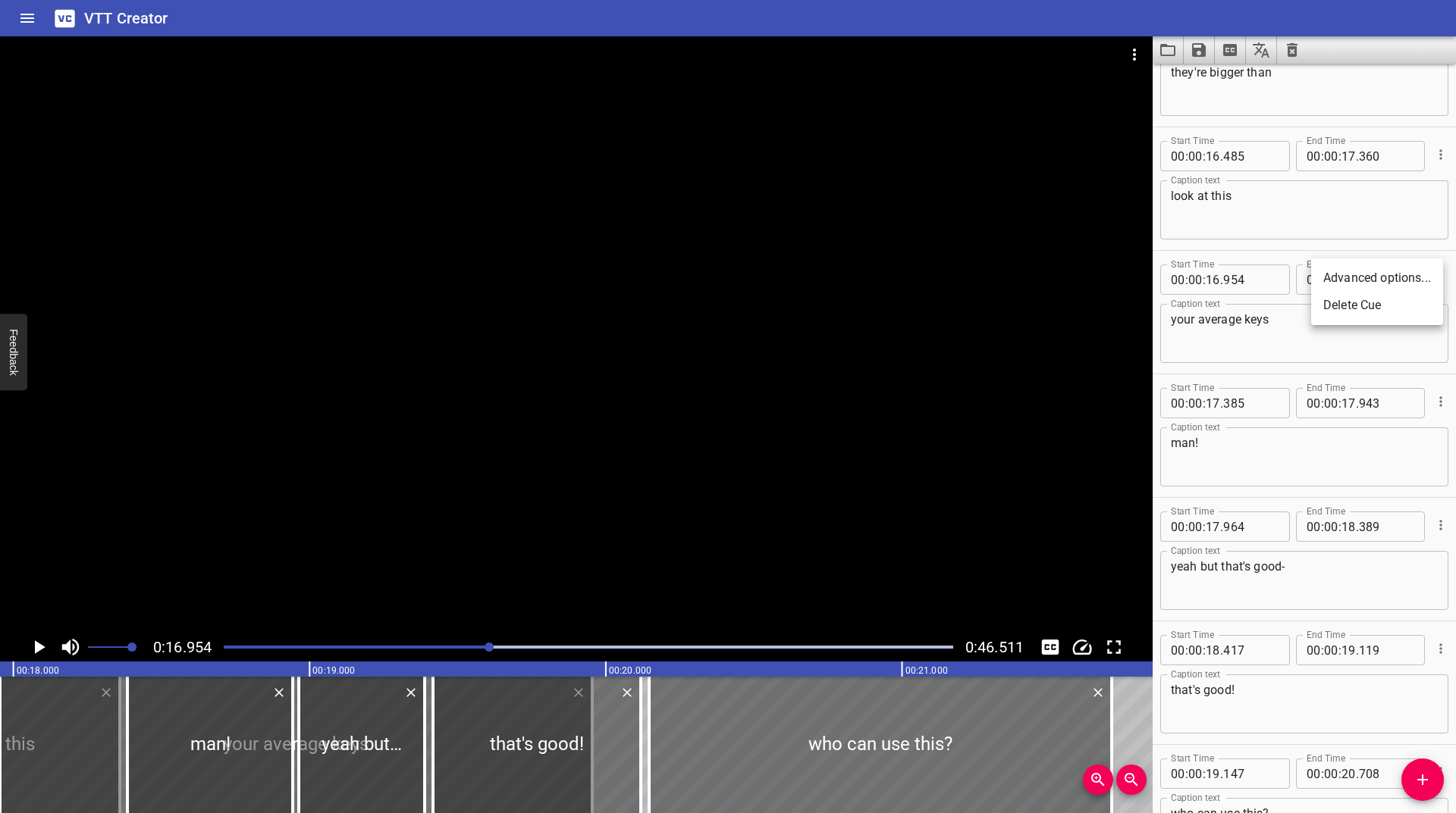
click at [1388, 274] on li "Advanced options..." at bounding box center [1377, 278] width 132 height 28
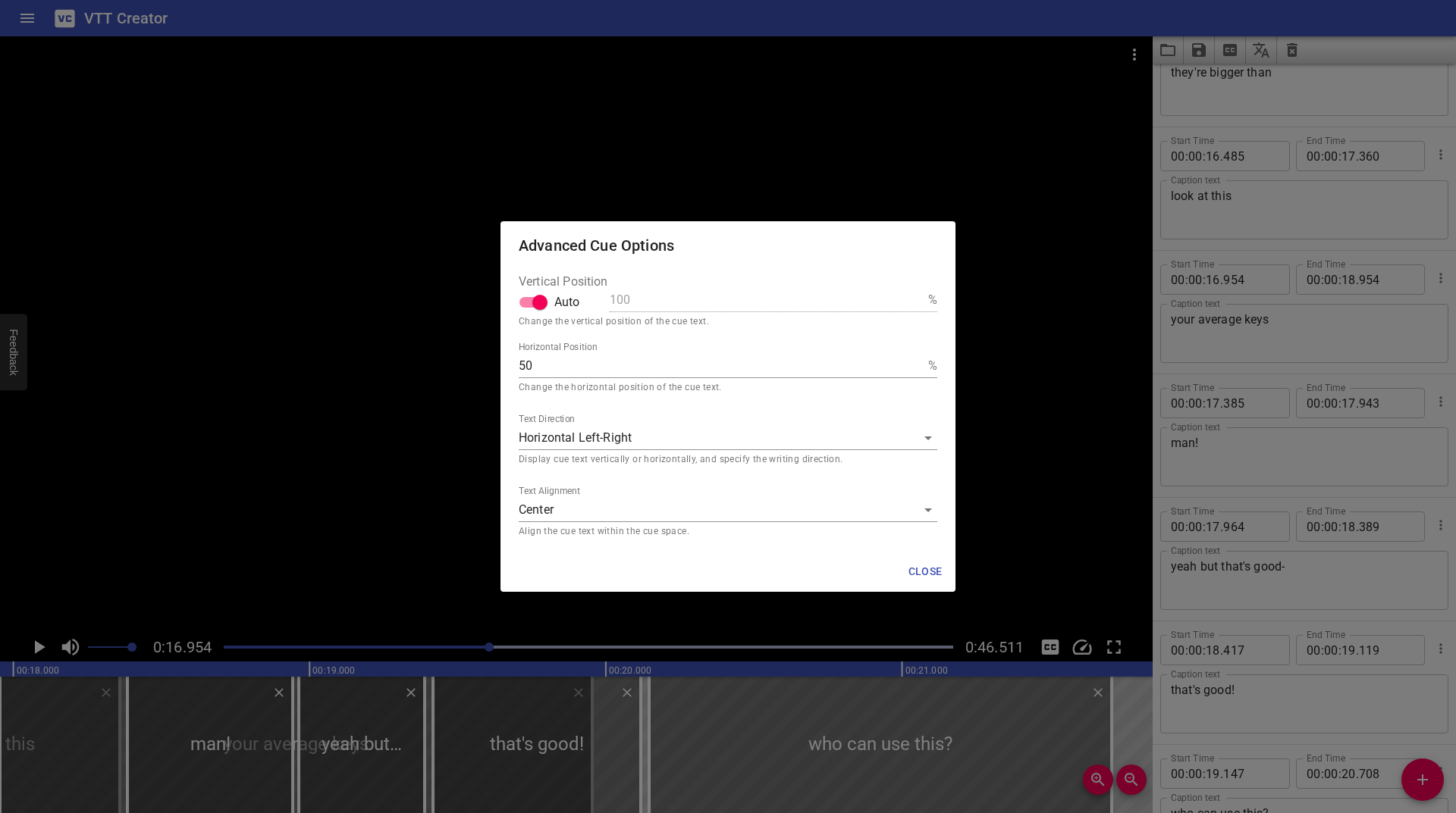
click at [621, 499] on body "VTT Creator Caption Editor Batch Transcribe Login Sign Up Privacy Contact 0:16.…" at bounding box center [728, 406] width 1456 height 813
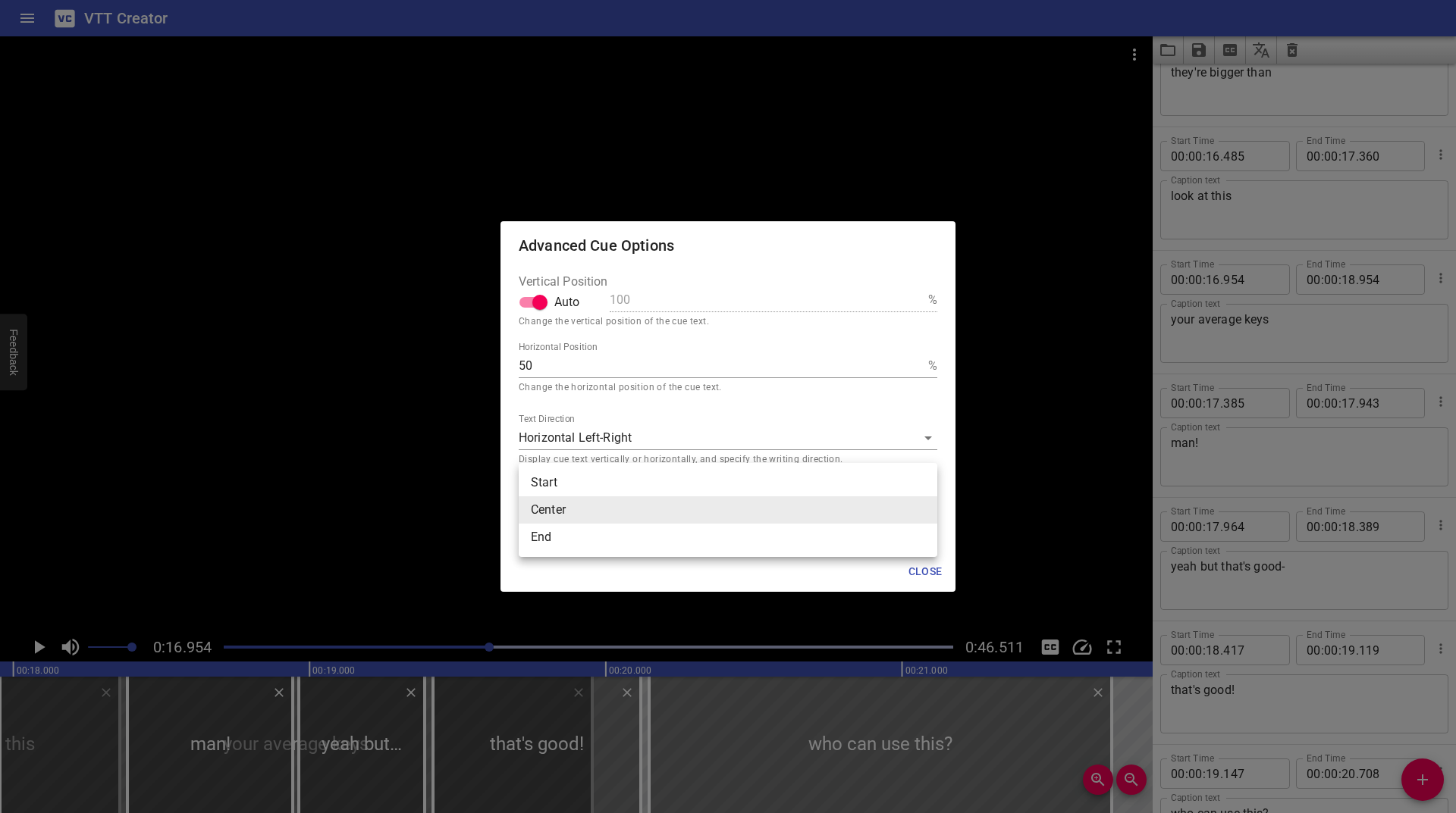
click at [593, 543] on li "End" at bounding box center [728, 537] width 419 height 28
type input "end"
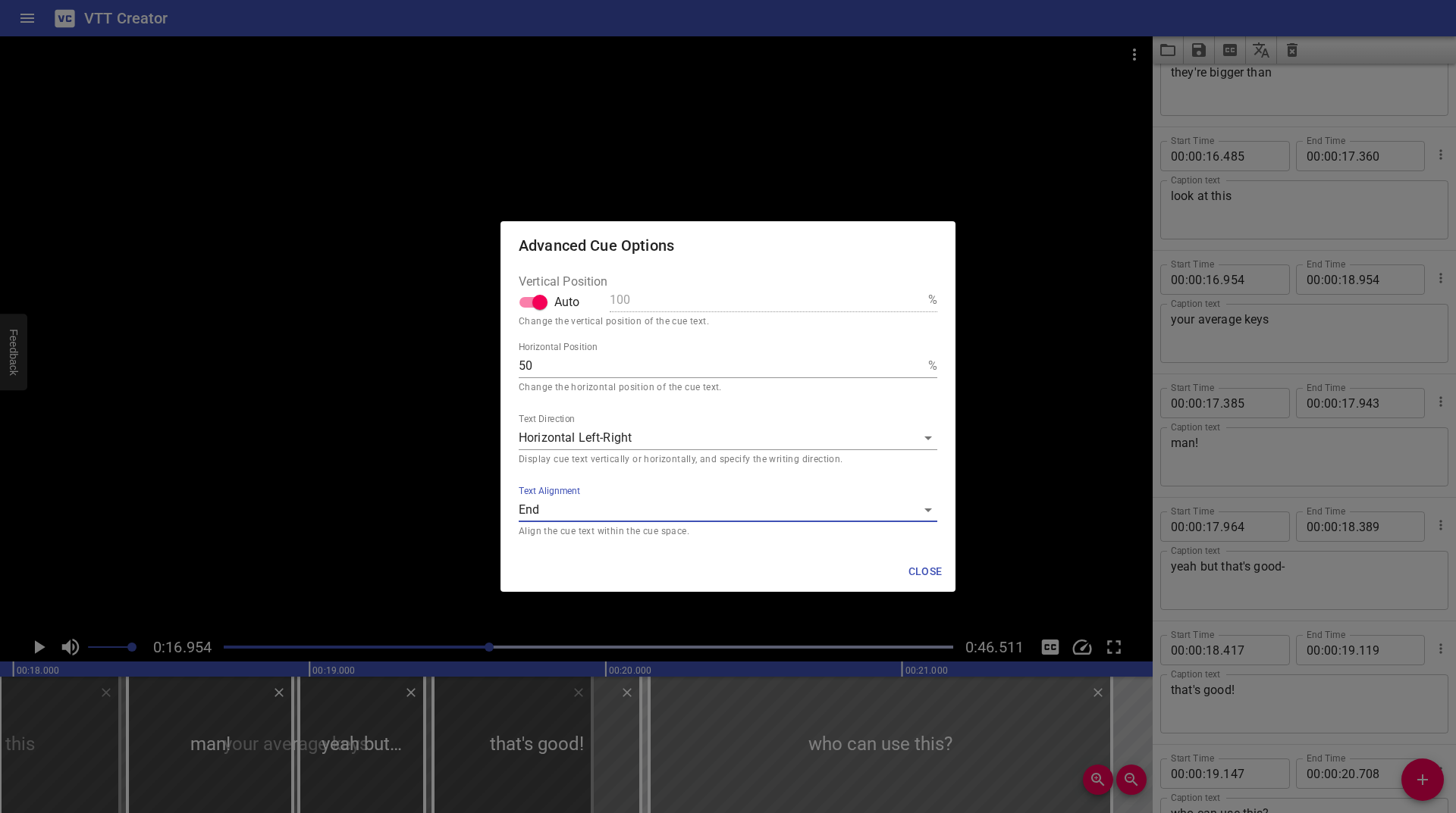
click at [947, 571] on button "Close" at bounding box center [925, 571] width 48 height 28
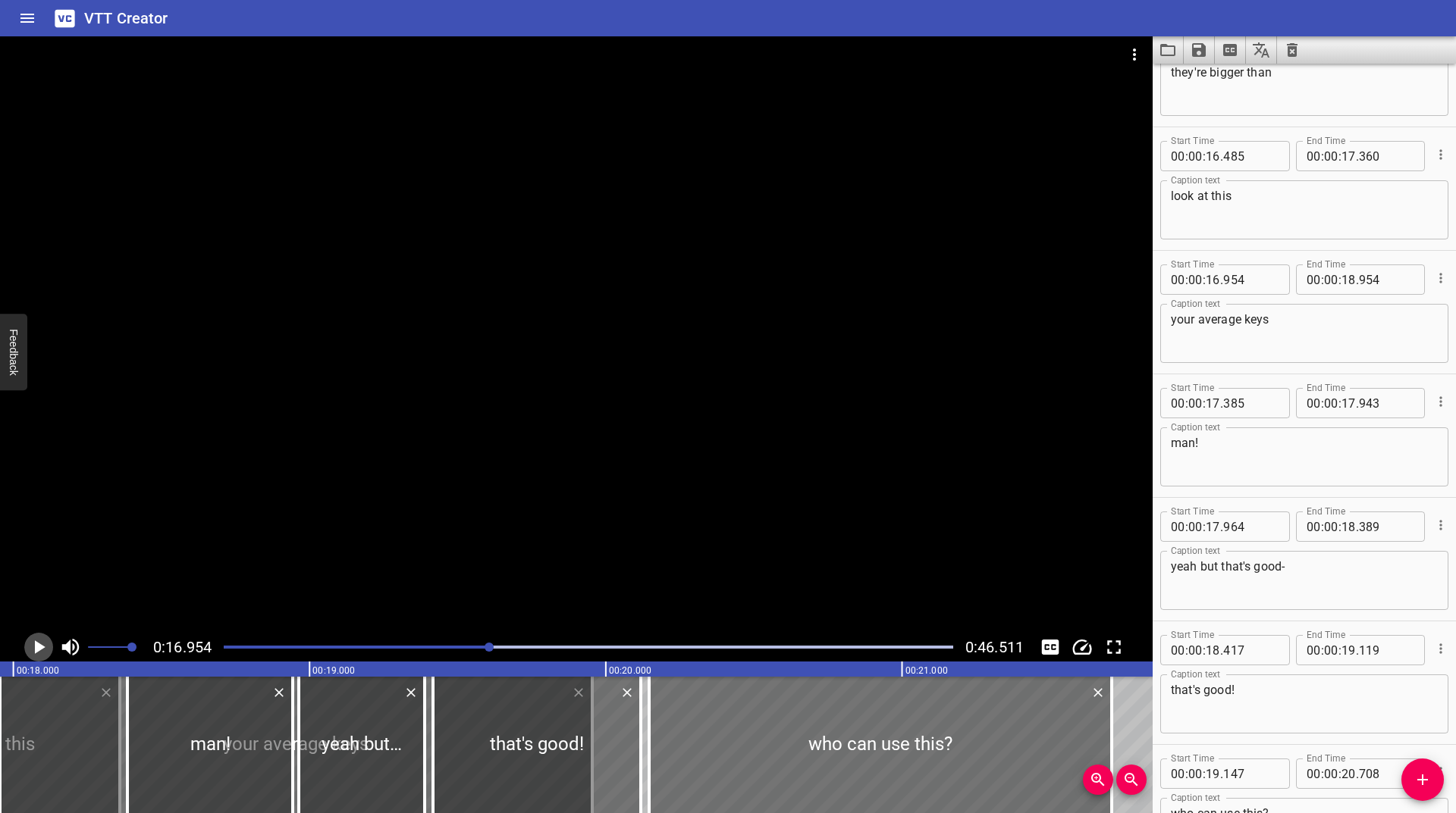
click at [40, 649] on icon "Play/Pause" at bounding box center [40, 647] width 10 height 13
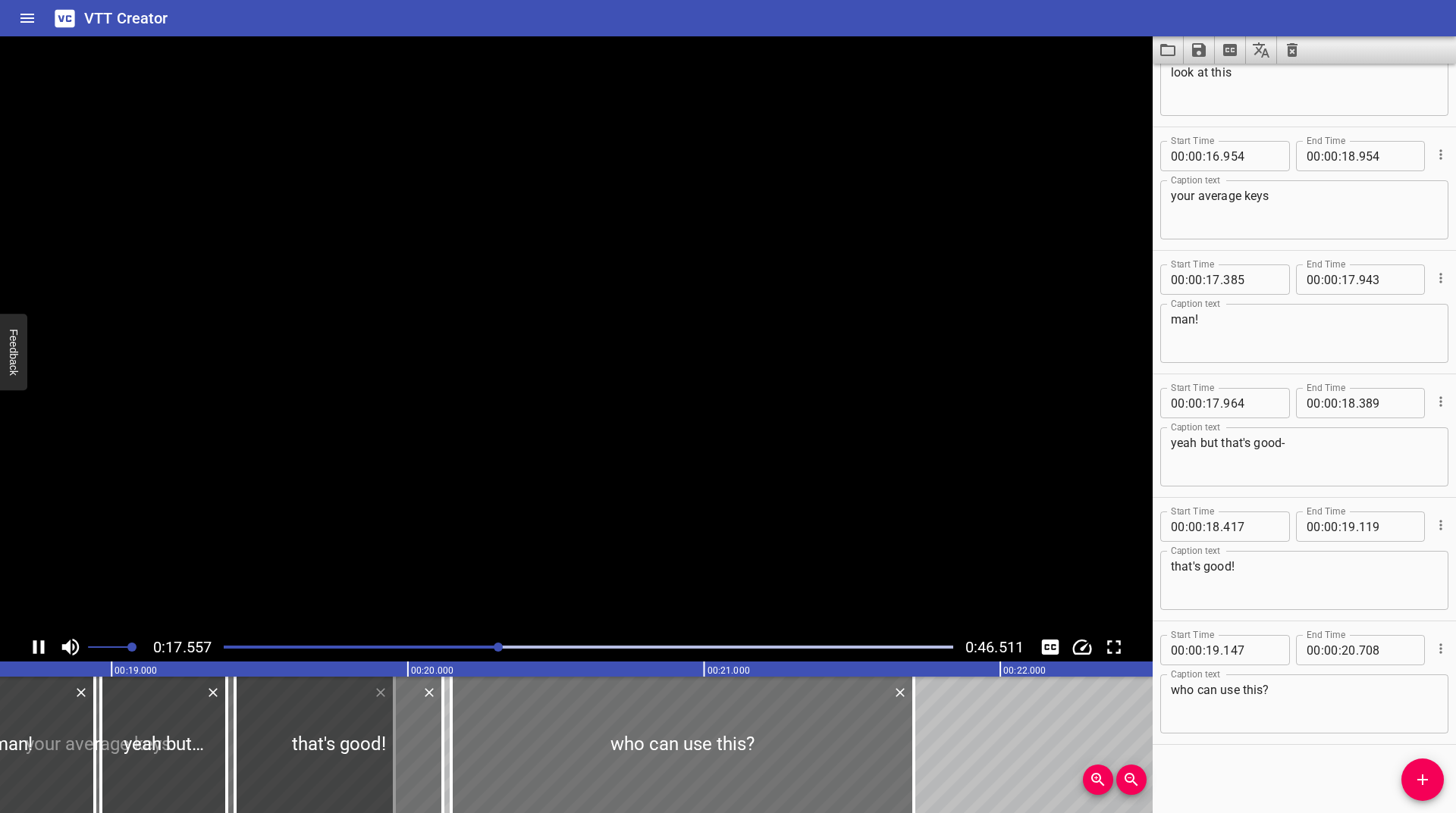
click at [40, 649] on icon "Play/Pause" at bounding box center [39, 647] width 23 height 23
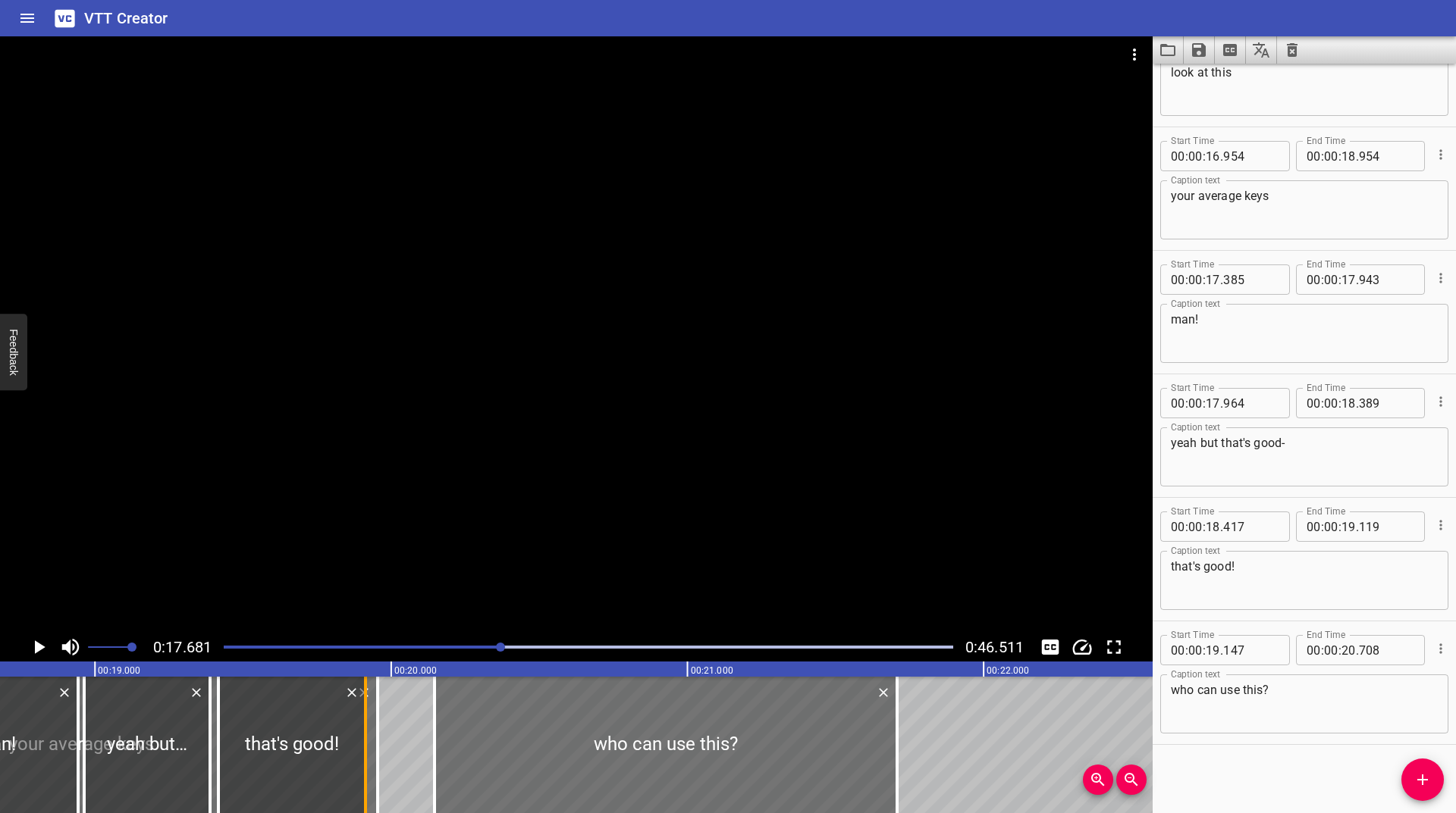
drag, startPoint x: 419, startPoint y: 729, endPoint x: 358, endPoint y: 731, distance: 61.0
click at [358, 731] on div at bounding box center [365, 745] width 15 height 137
type input "18"
type input "914"
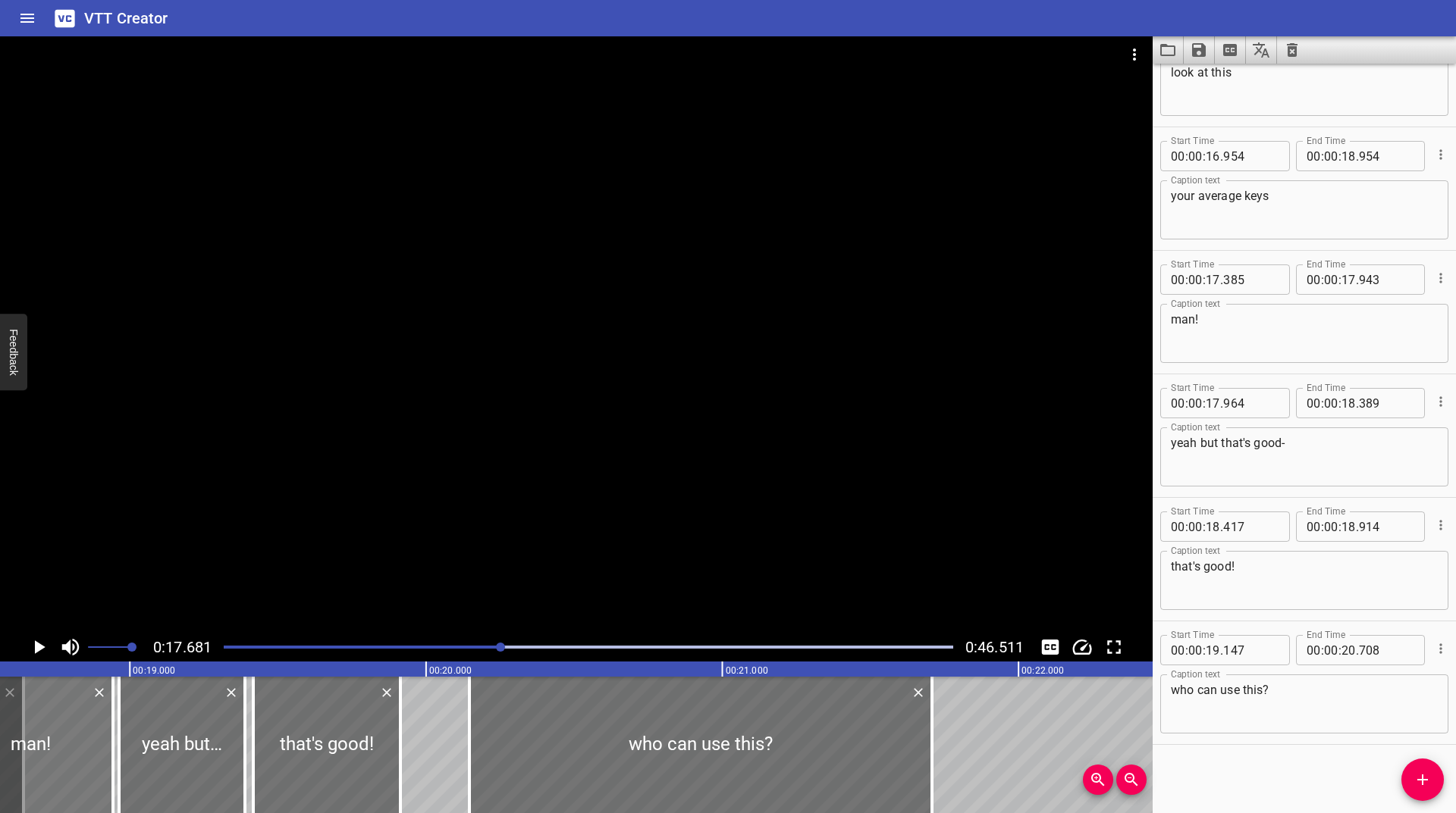
scroll to position [0, 5128]
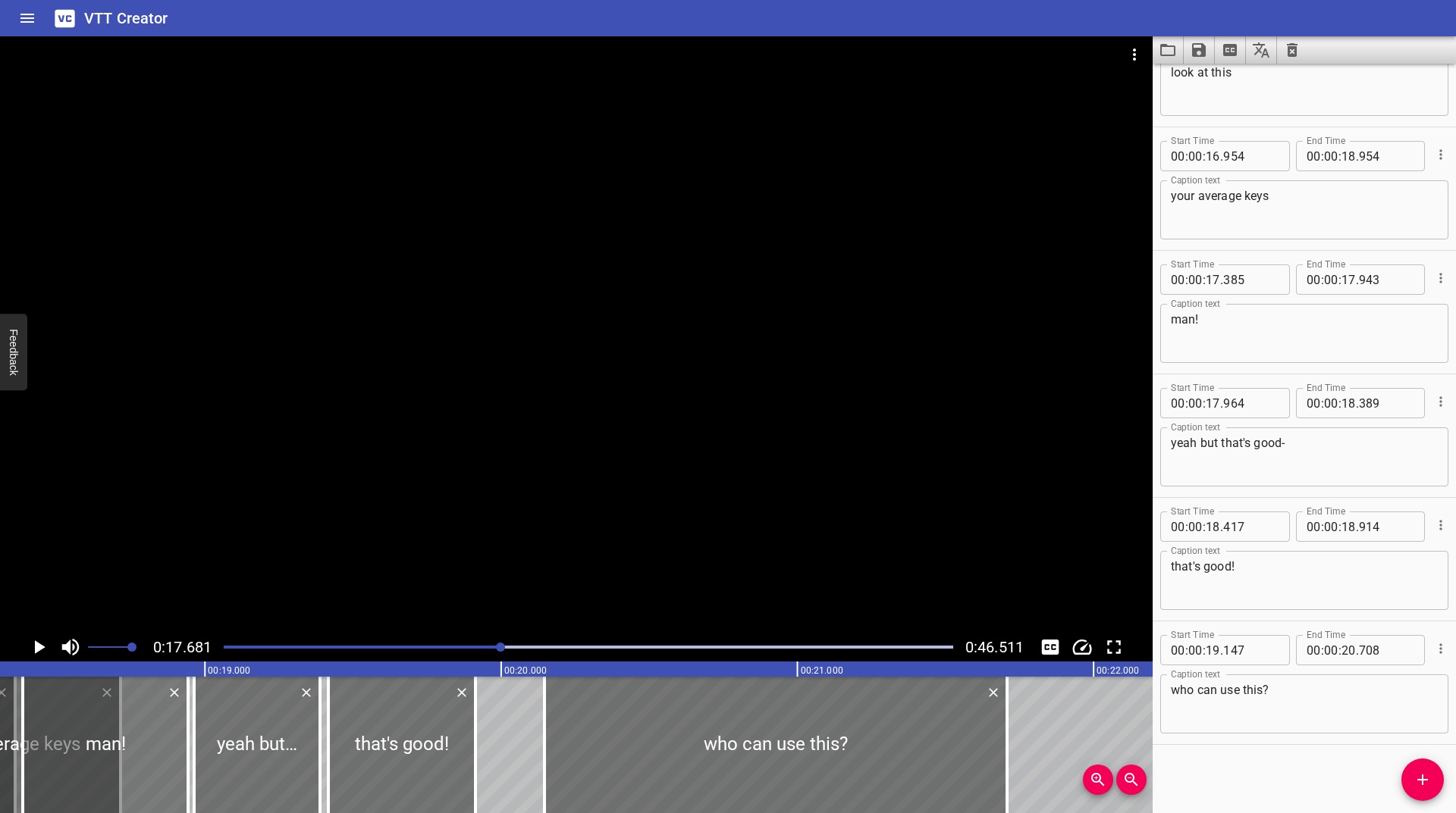
drag, startPoint x: 376, startPoint y: 721, endPoint x: 119, endPoint y: 738, distance: 257.6
type input "17"
type input "715"
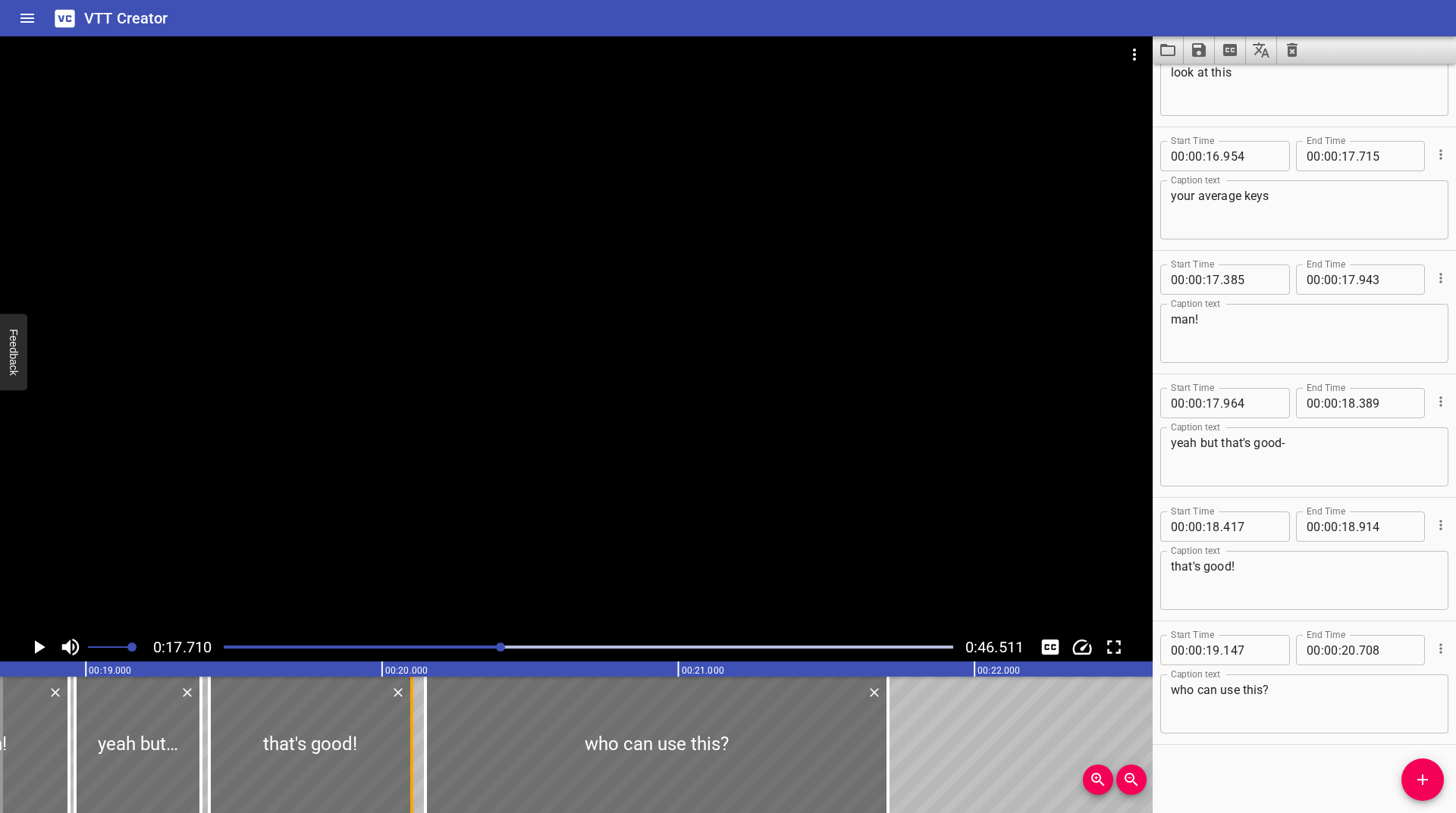
drag, startPoint x: 352, startPoint y: 762, endPoint x: 408, endPoint y: 733, distance: 63.1
click at [408, 733] on div at bounding box center [411, 745] width 15 height 137
type input "19"
type input "101"
click at [37, 651] on icon "Play/Pause" at bounding box center [40, 647] width 10 height 13
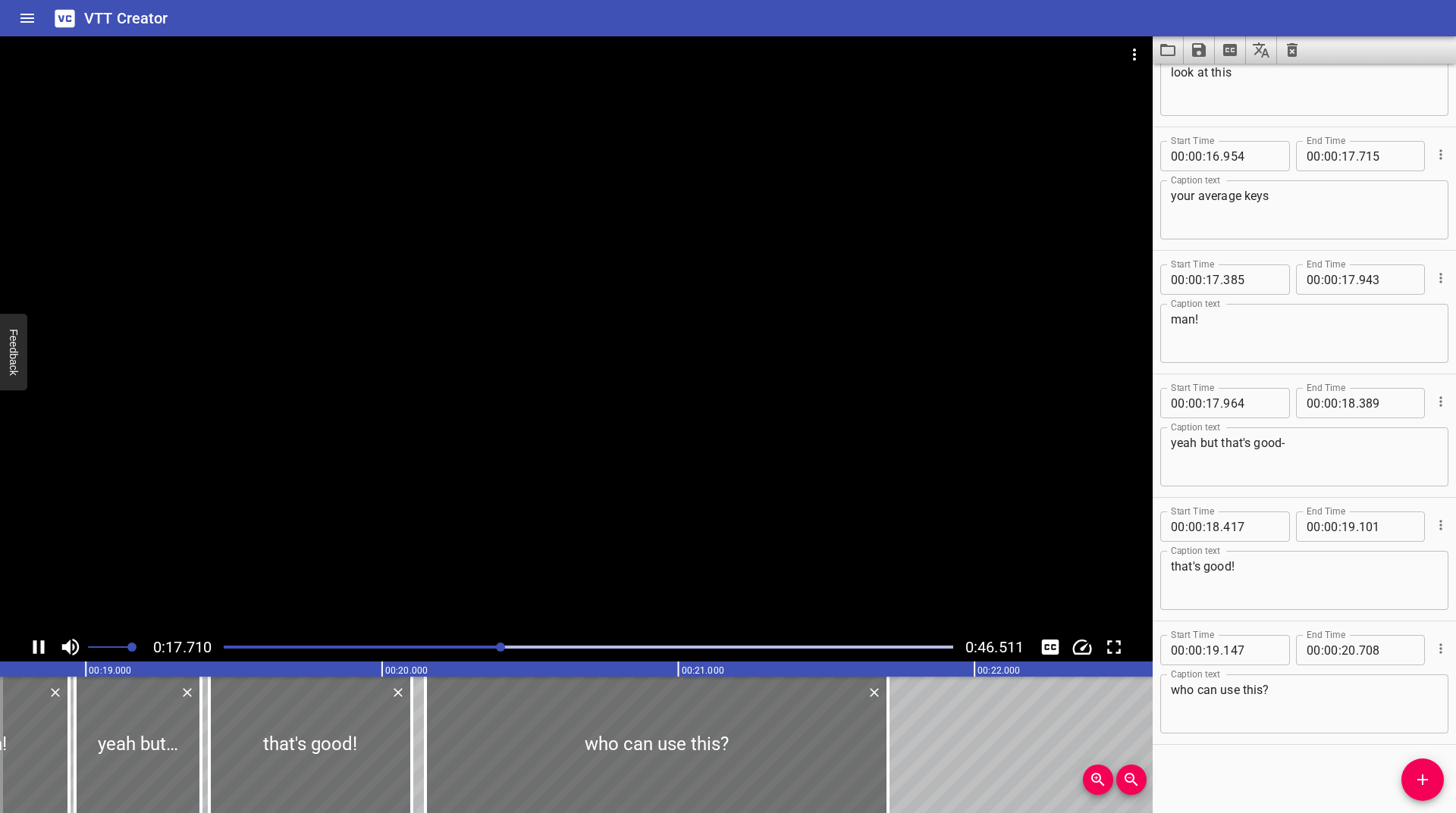
click at [37, 651] on icon "Play/Pause" at bounding box center [39, 647] width 23 height 23
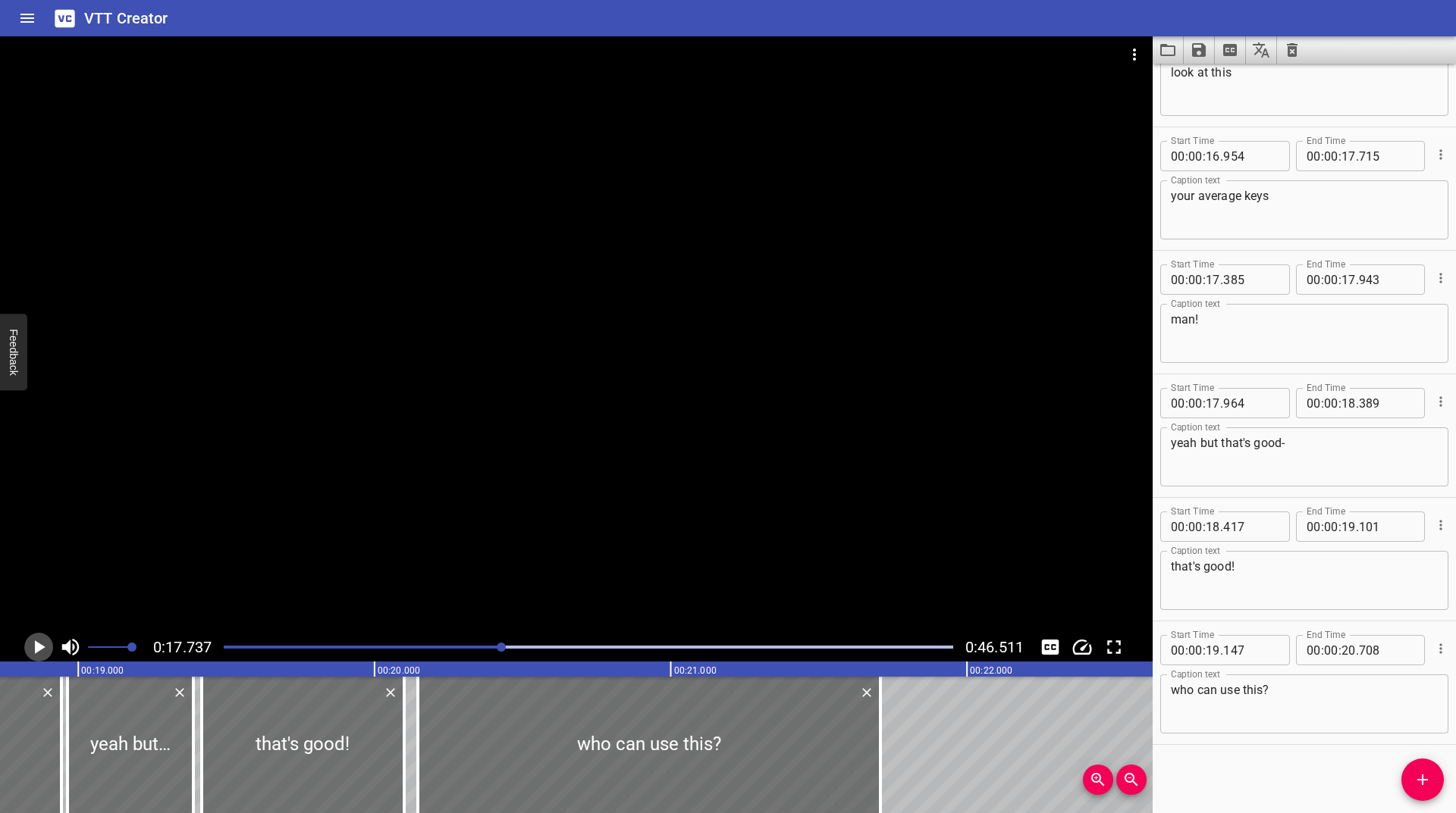
click at [37, 651] on icon "Play/Pause" at bounding box center [40, 647] width 10 height 13
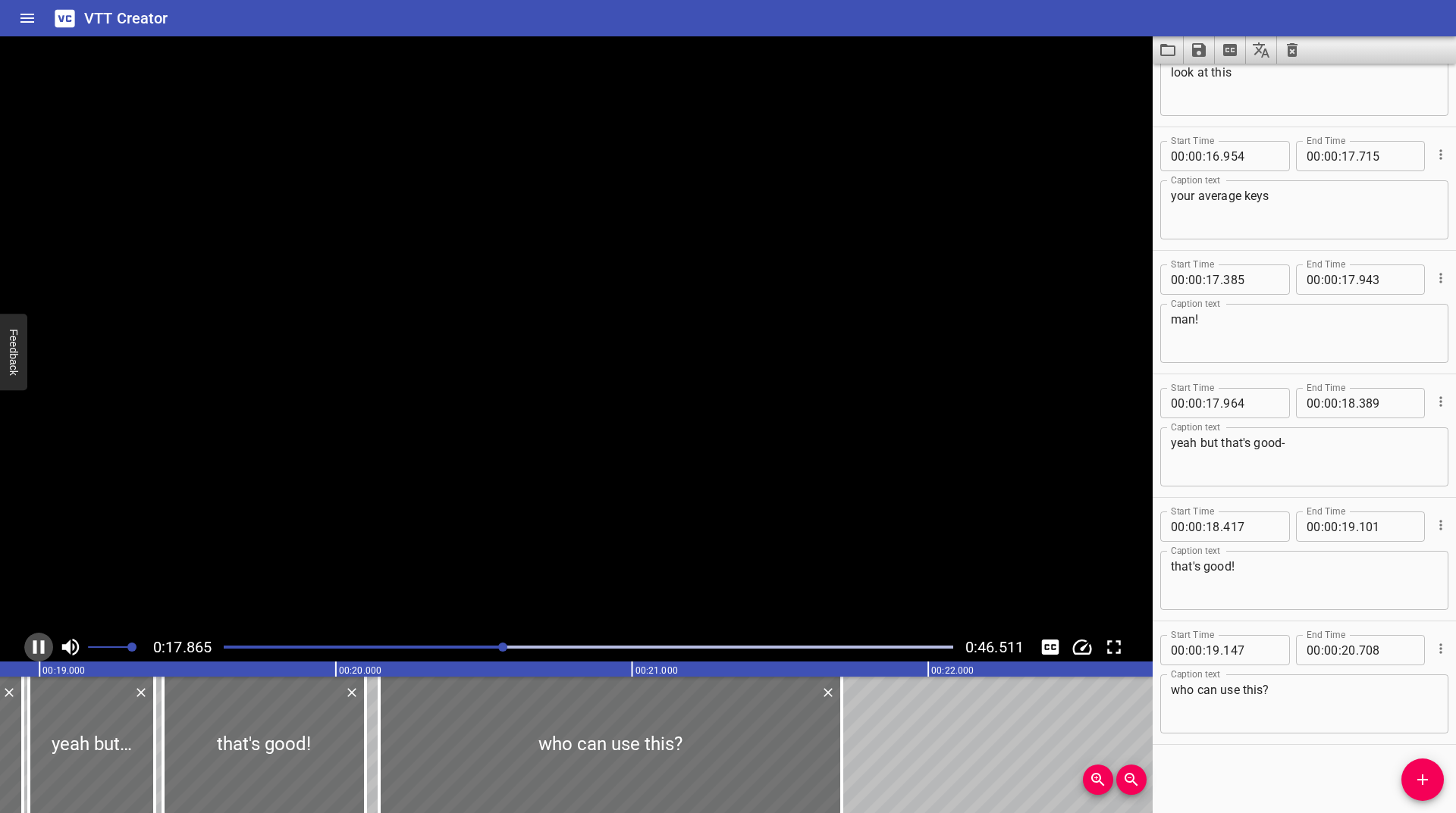
click at [37, 651] on icon "Play/Pause" at bounding box center [39, 647] width 23 height 23
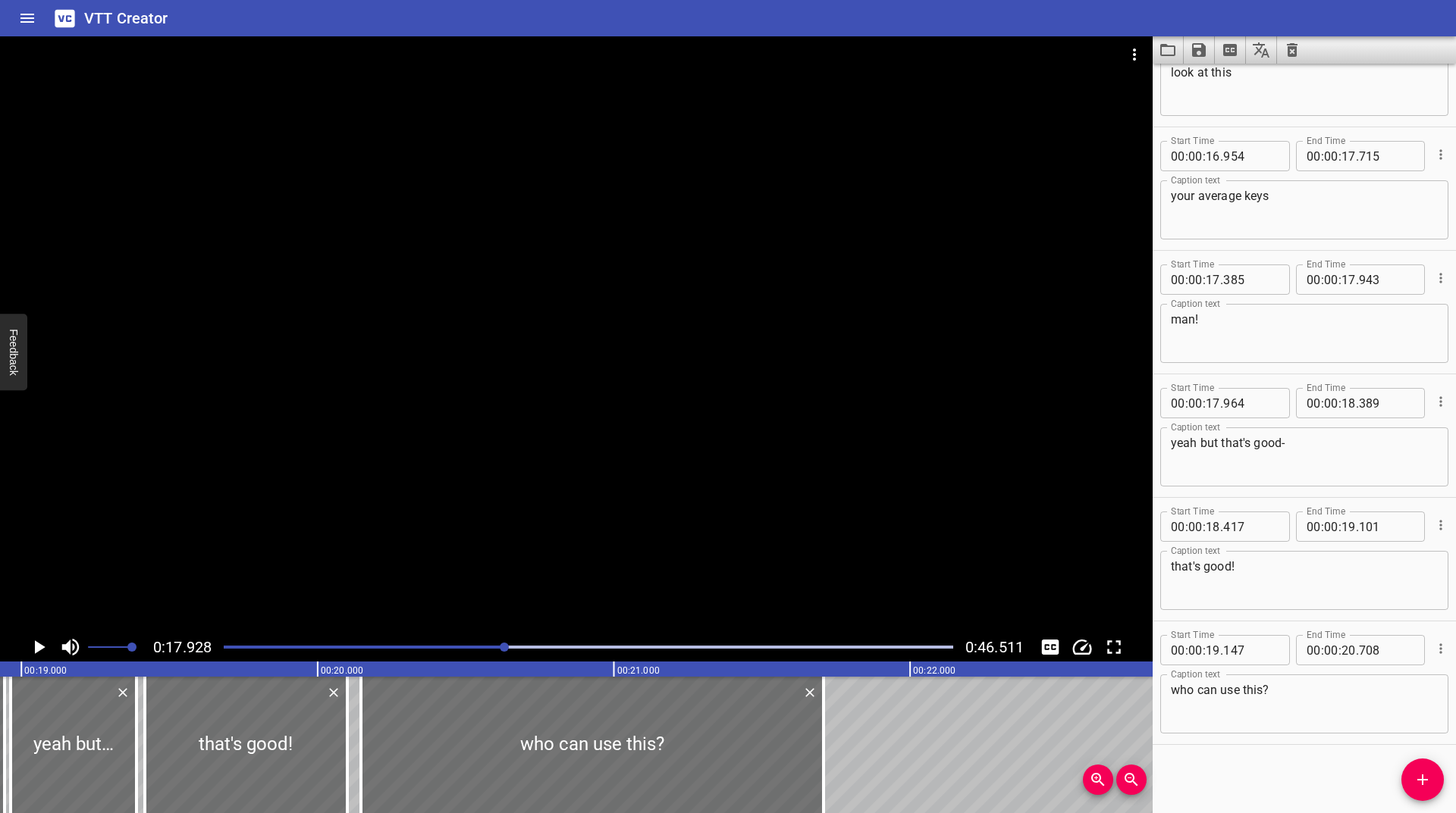
click at [37, 651] on icon "Play/Pause" at bounding box center [40, 647] width 10 height 13
click at [37, 651] on icon "Play/Pause" at bounding box center [39, 647] width 23 height 23
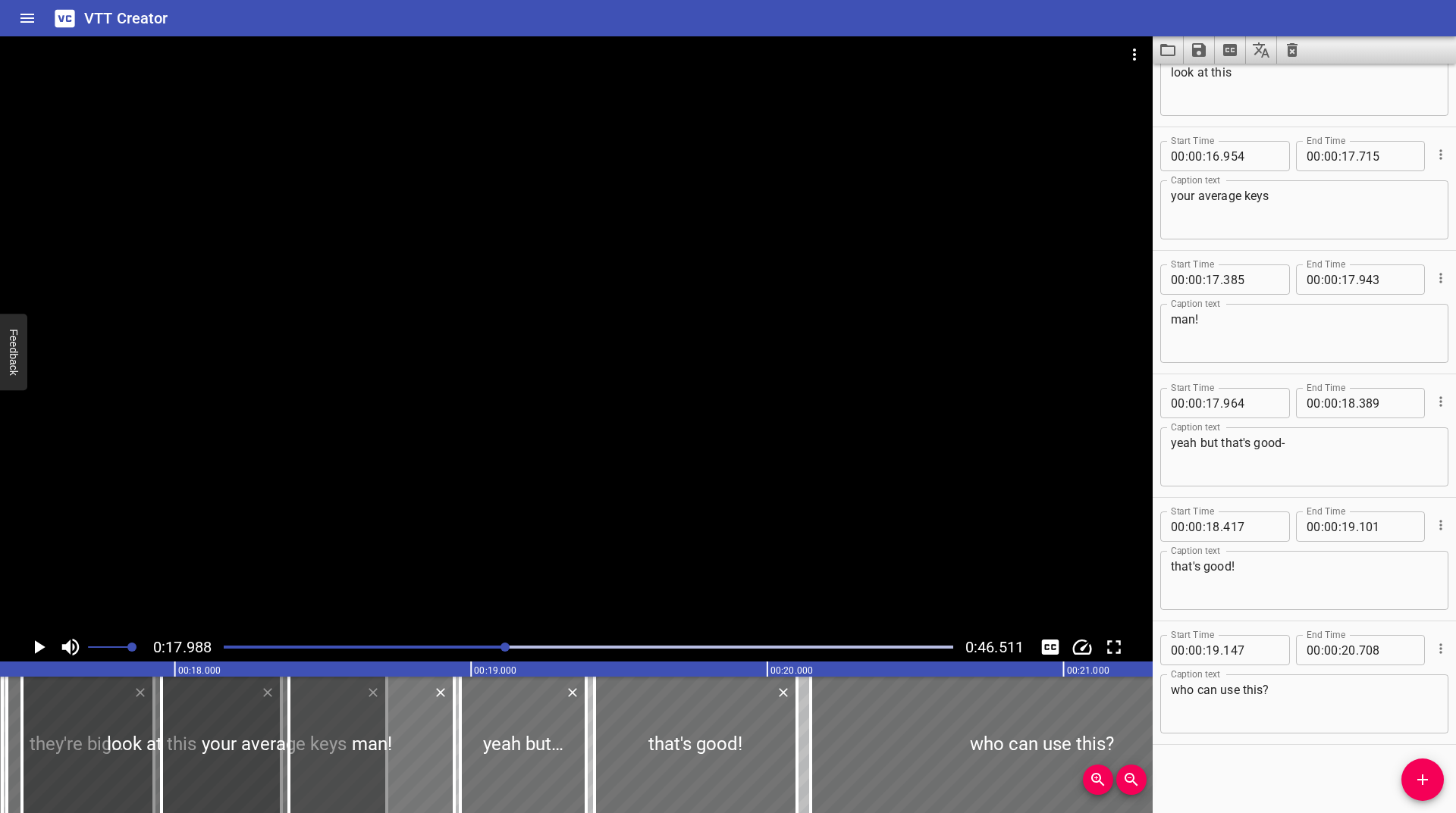
scroll to position [0, 4837]
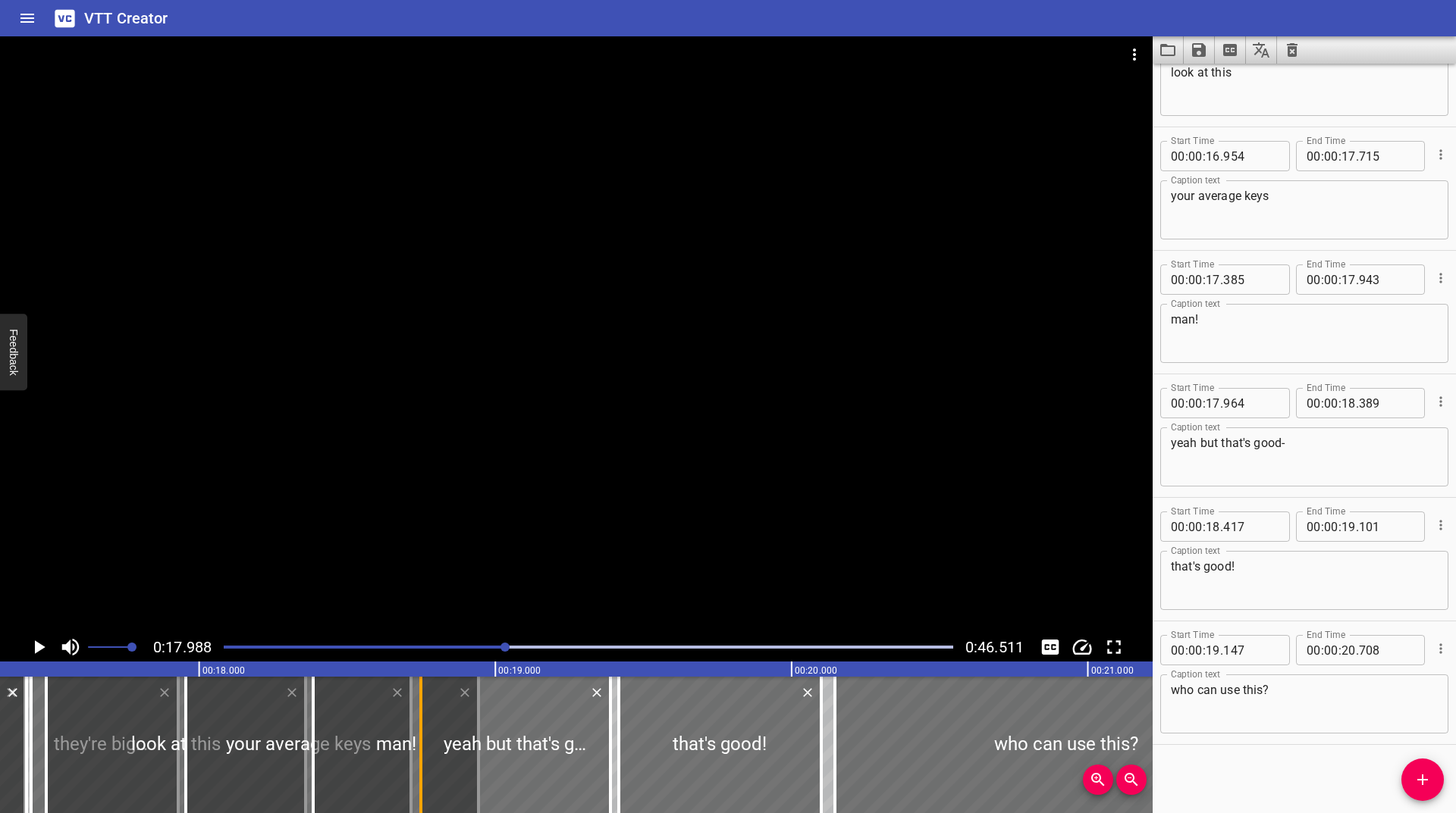
drag, startPoint x: 489, startPoint y: 753, endPoint x: 426, endPoint y: 768, distance: 64.8
click at [426, 768] on div at bounding box center [420, 745] width 15 height 137
type input "749"
click at [486, 650] on div at bounding box center [588, 647] width 748 height 21
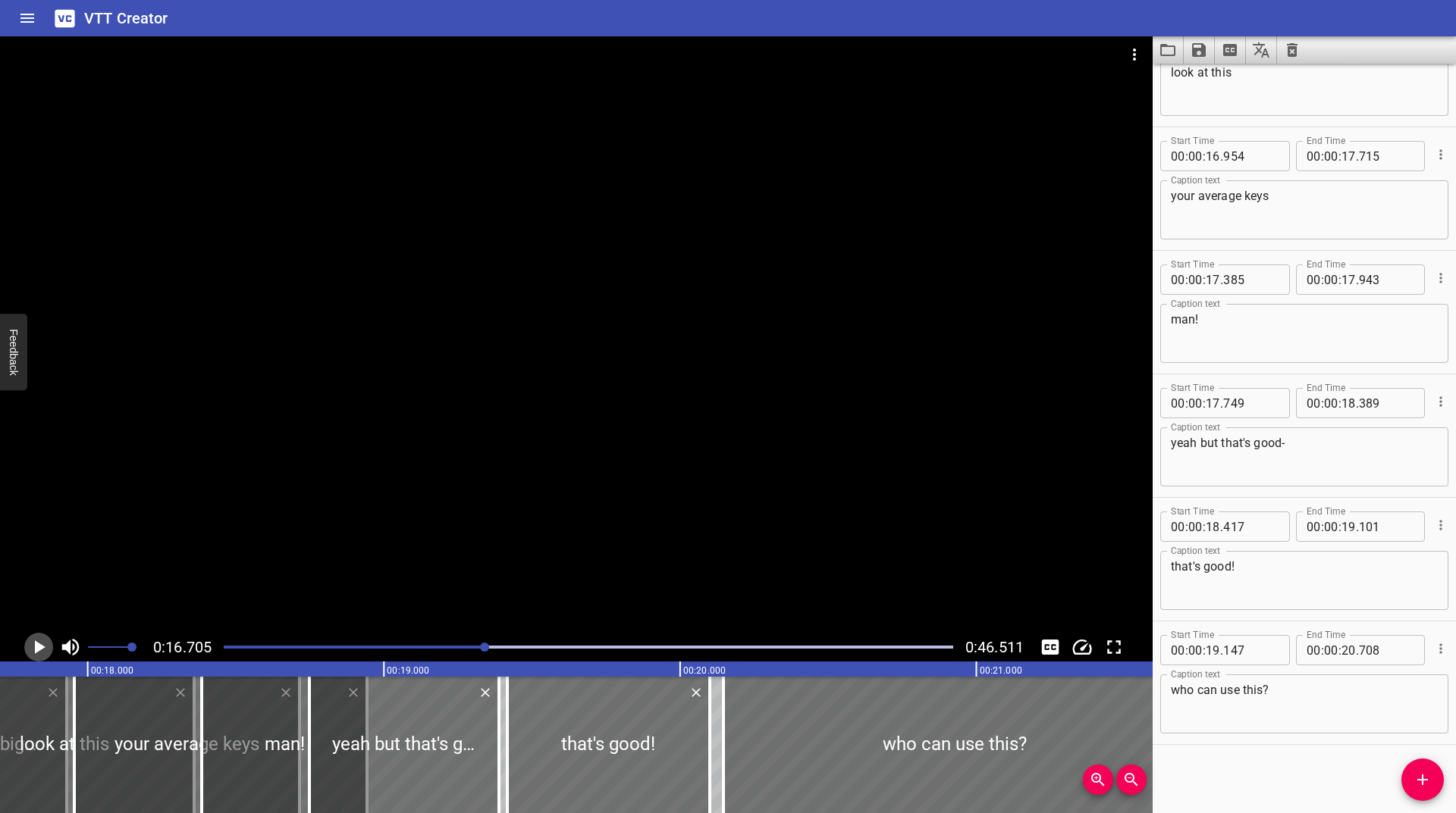
click at [34, 654] on icon "Play/Pause" at bounding box center [39, 647] width 23 height 23
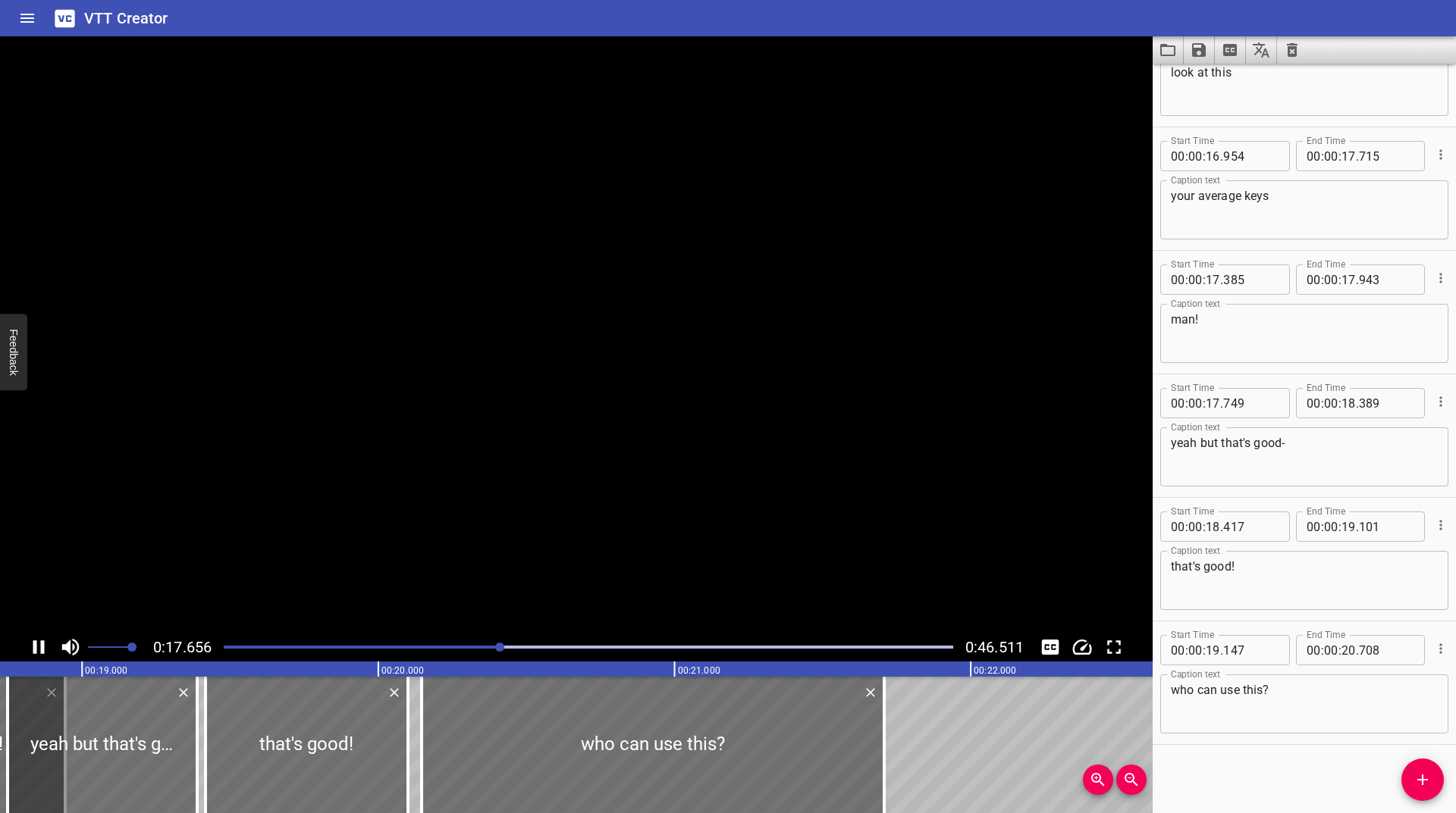
click at [34, 654] on icon "Play/Pause" at bounding box center [39, 647] width 23 height 23
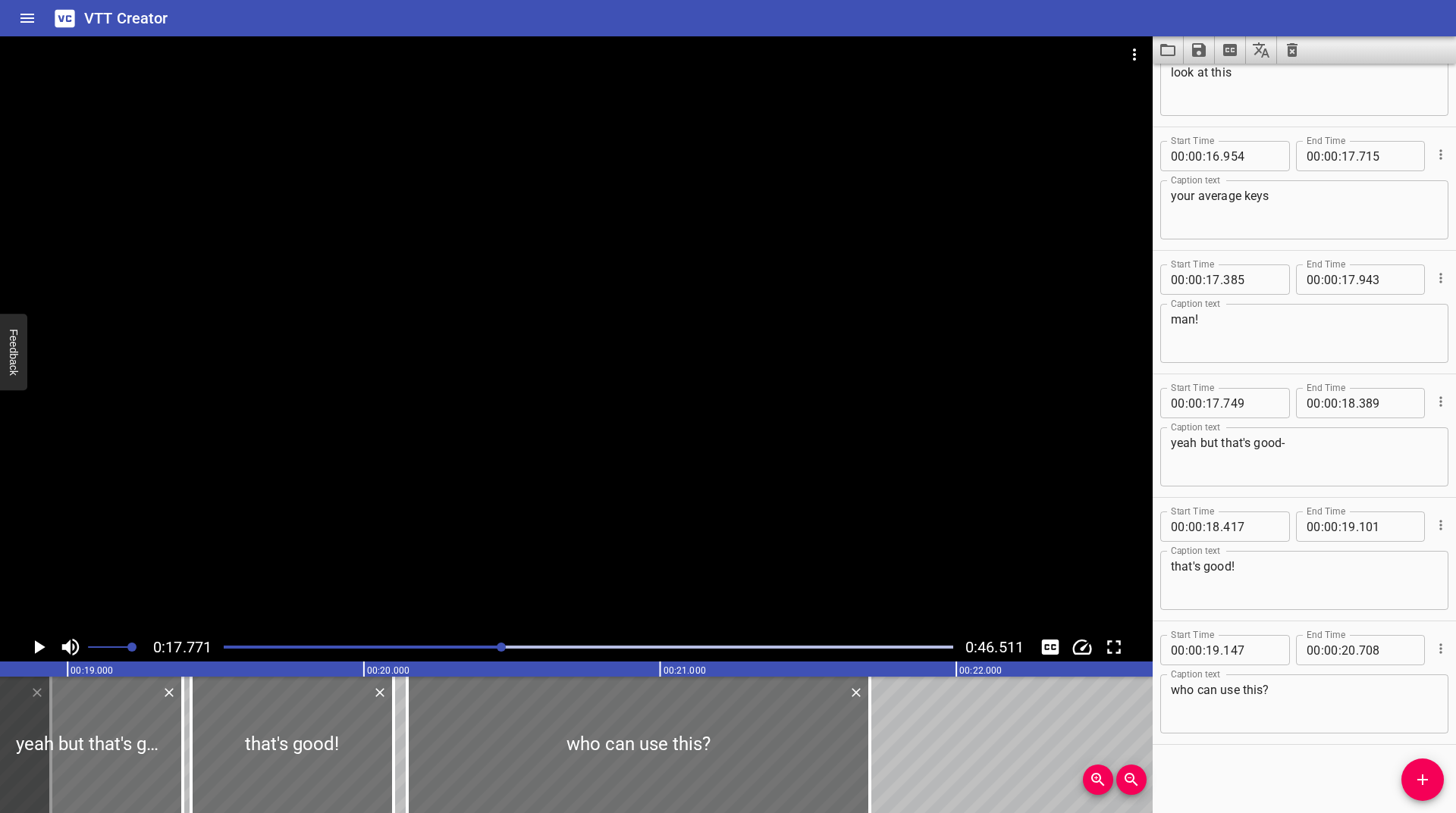
click at [34, 654] on icon "Play/Pause" at bounding box center [39, 647] width 23 height 23
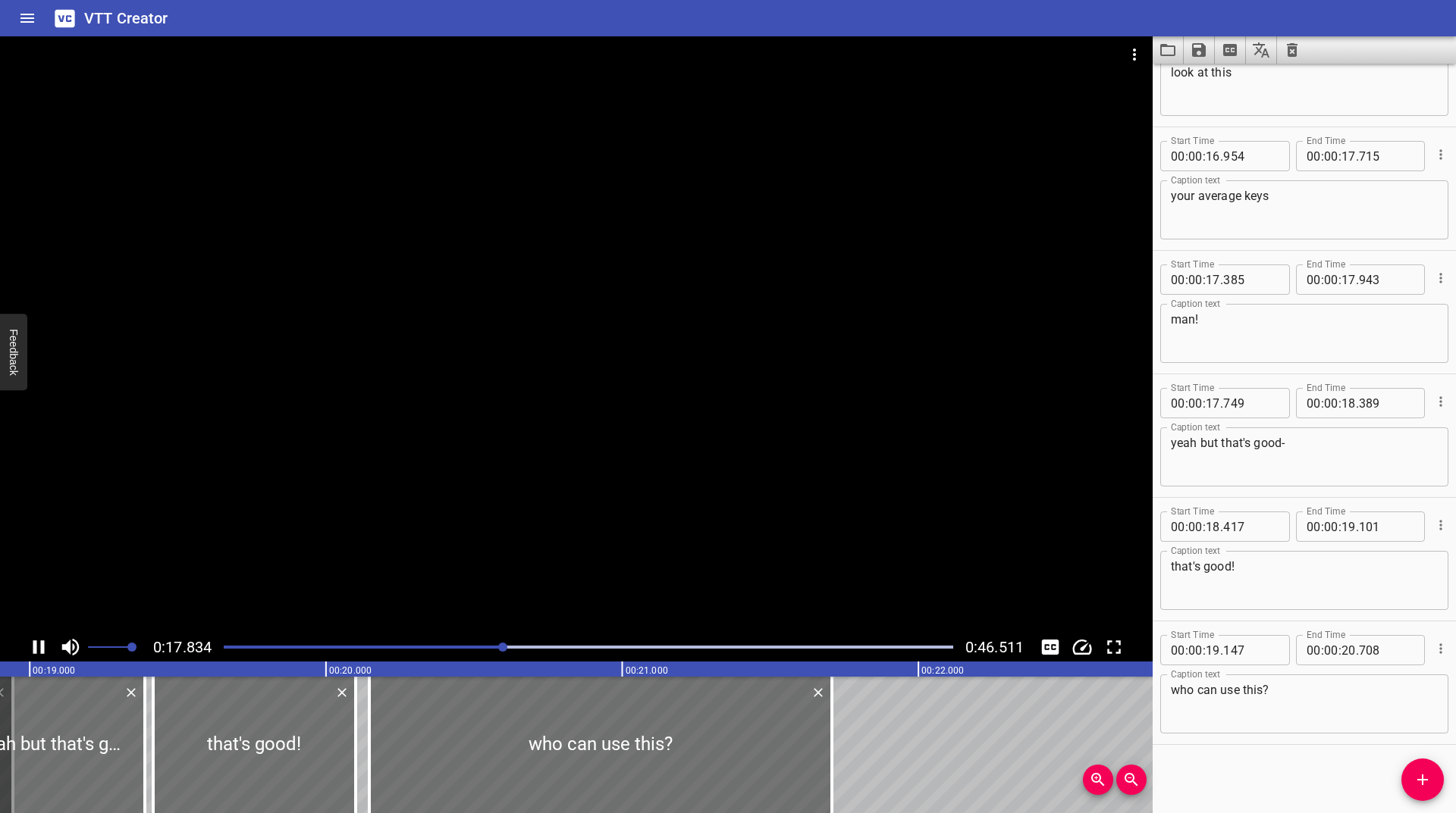
click at [34, 654] on icon "Play/Pause" at bounding box center [39, 647] width 23 height 23
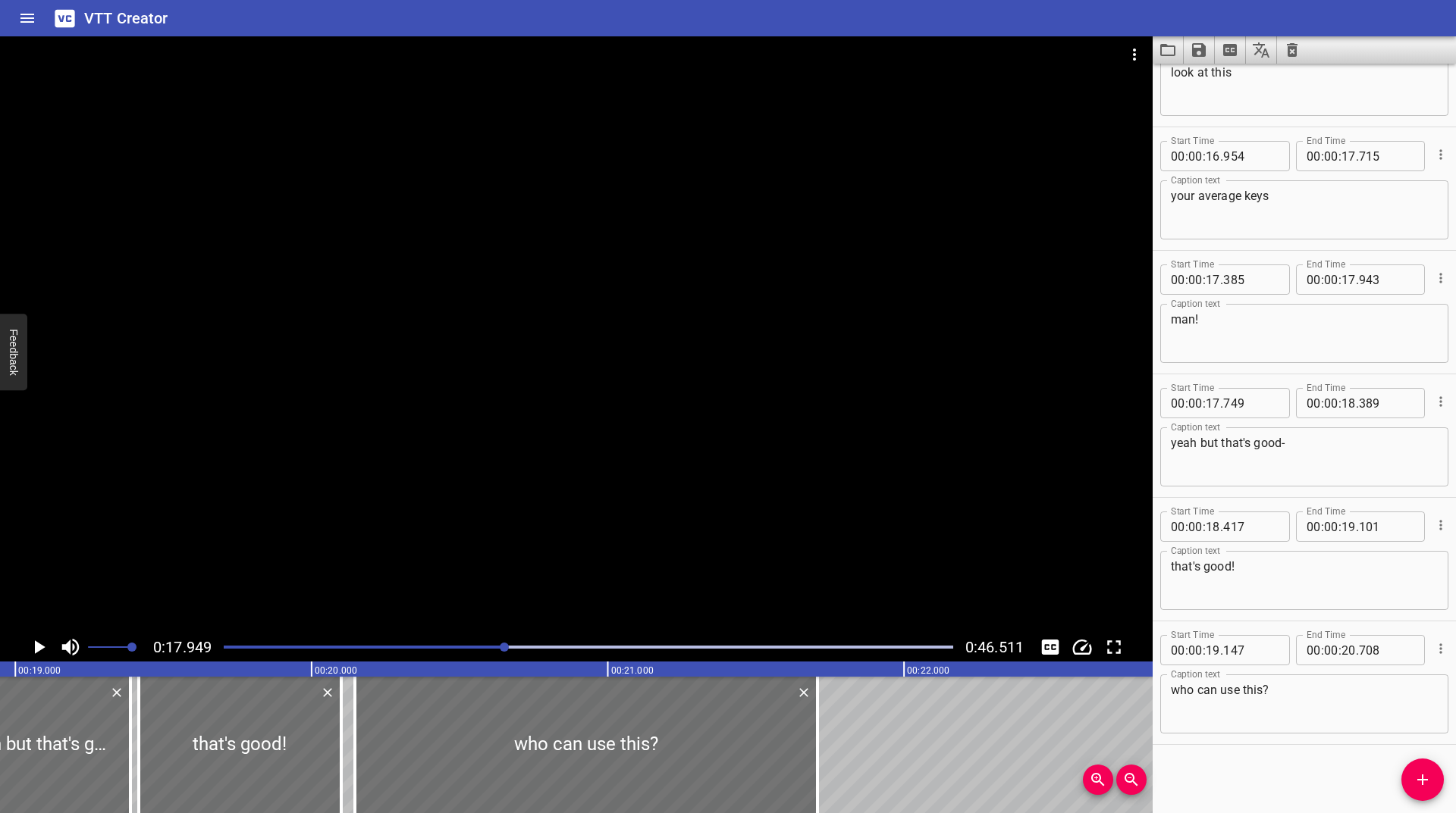
click at [34, 654] on icon "Play/Pause" at bounding box center [39, 647] width 23 height 23
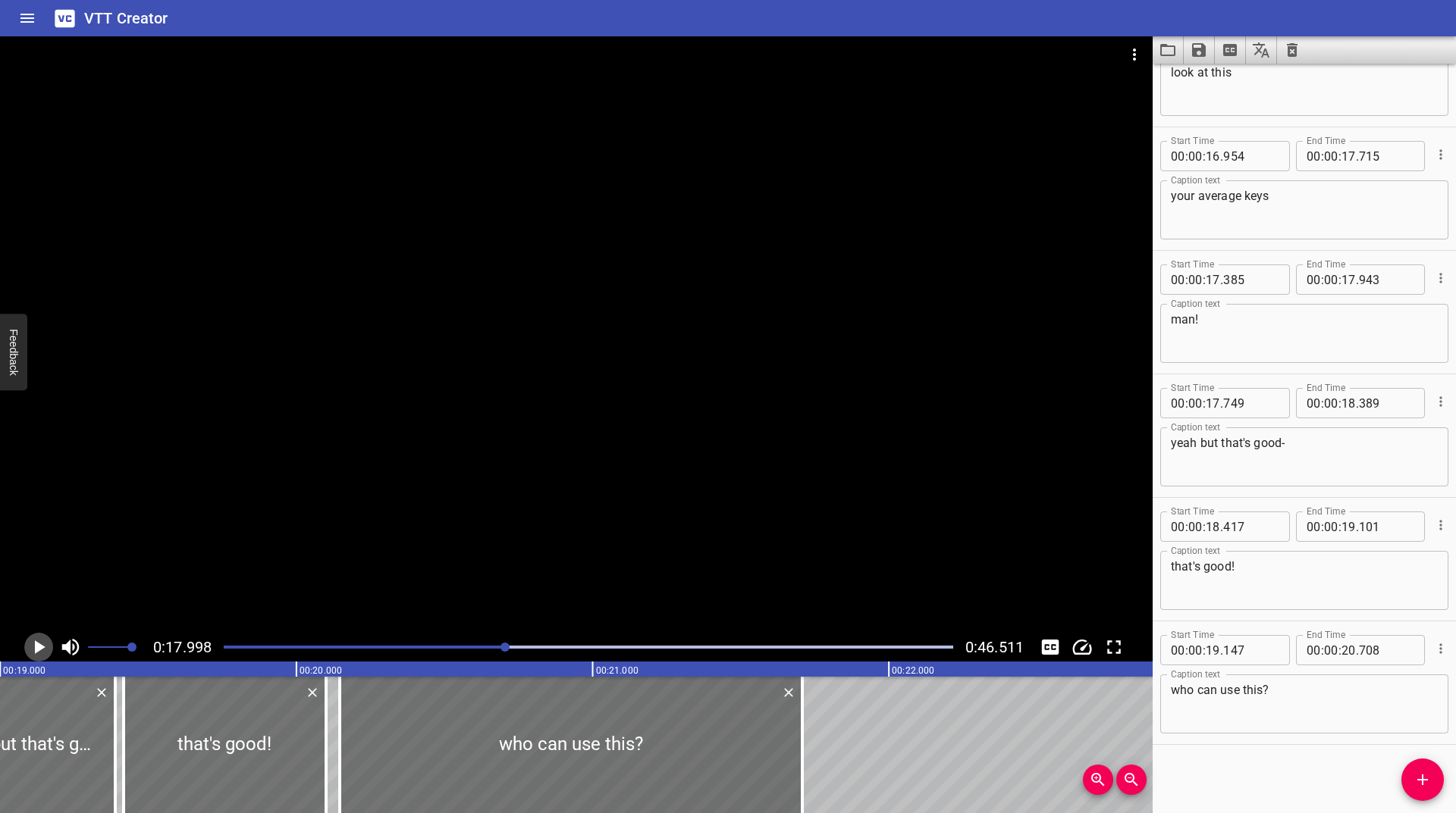
click at [34, 654] on icon "Play/Pause" at bounding box center [39, 647] width 23 height 23
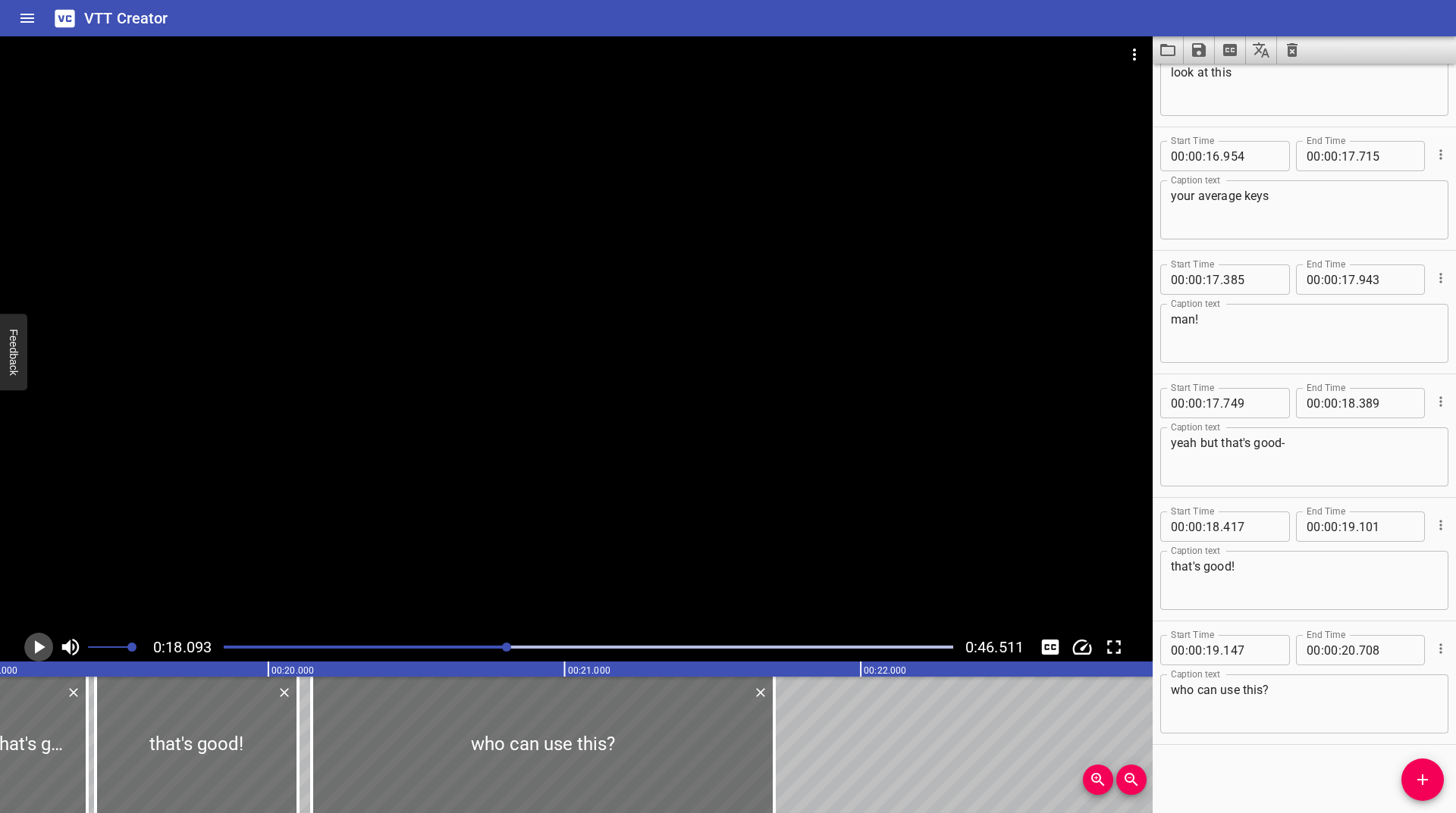
click at [34, 654] on icon "Play/Pause" at bounding box center [39, 647] width 23 height 23
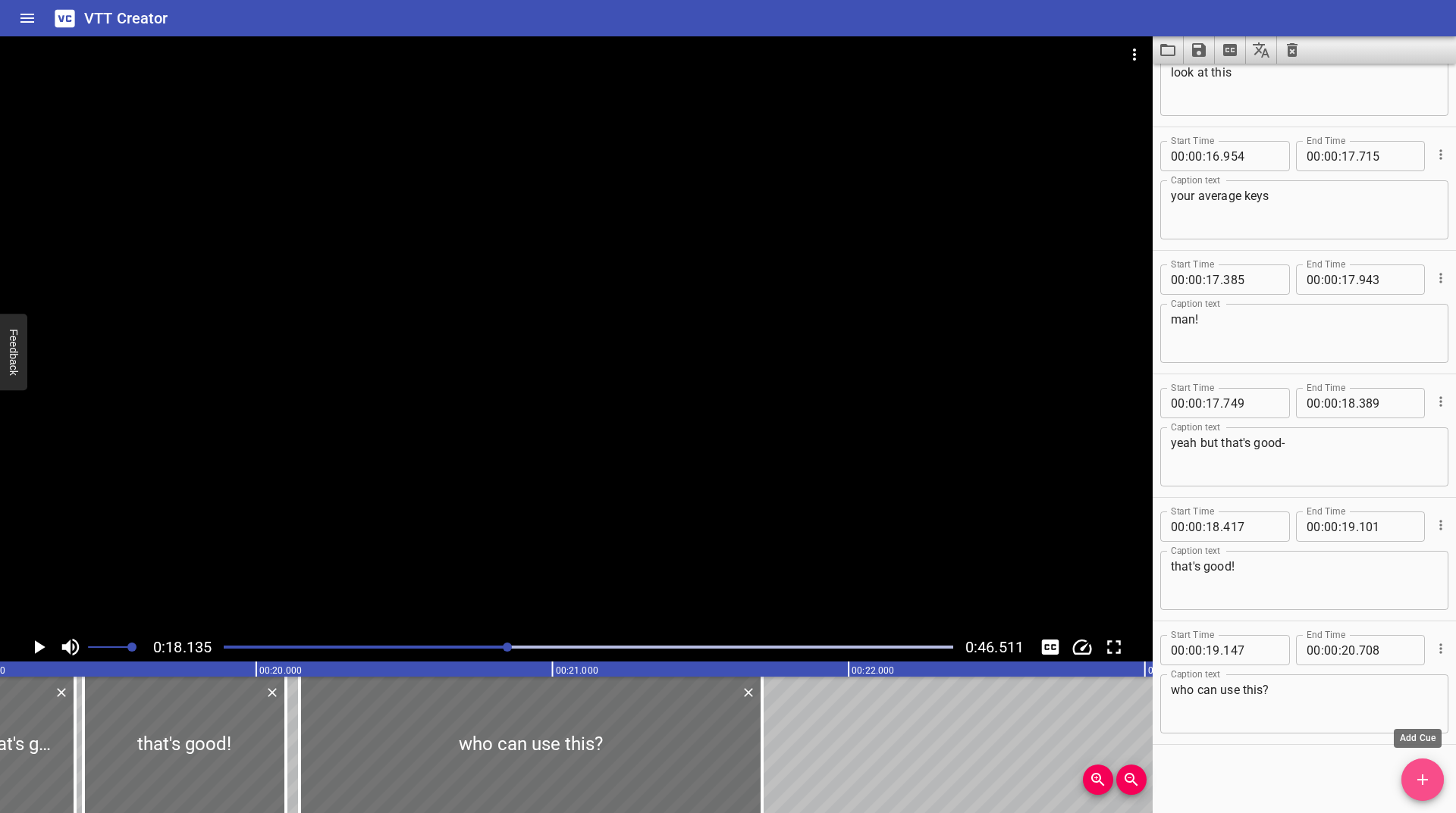
click at [1415, 768] on button "Add Cue" at bounding box center [1423, 780] width 43 height 43
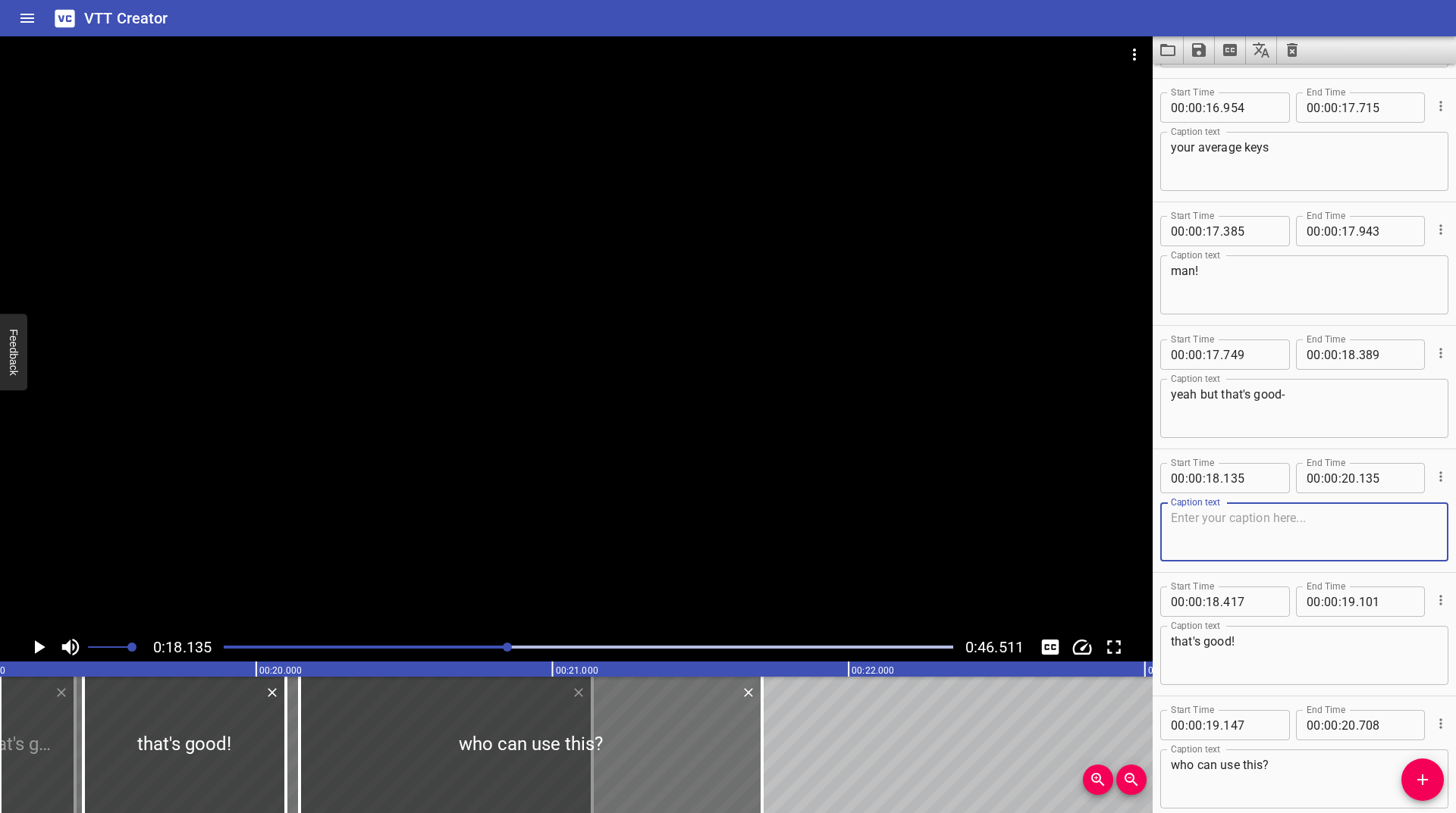
scroll to position [633, 0]
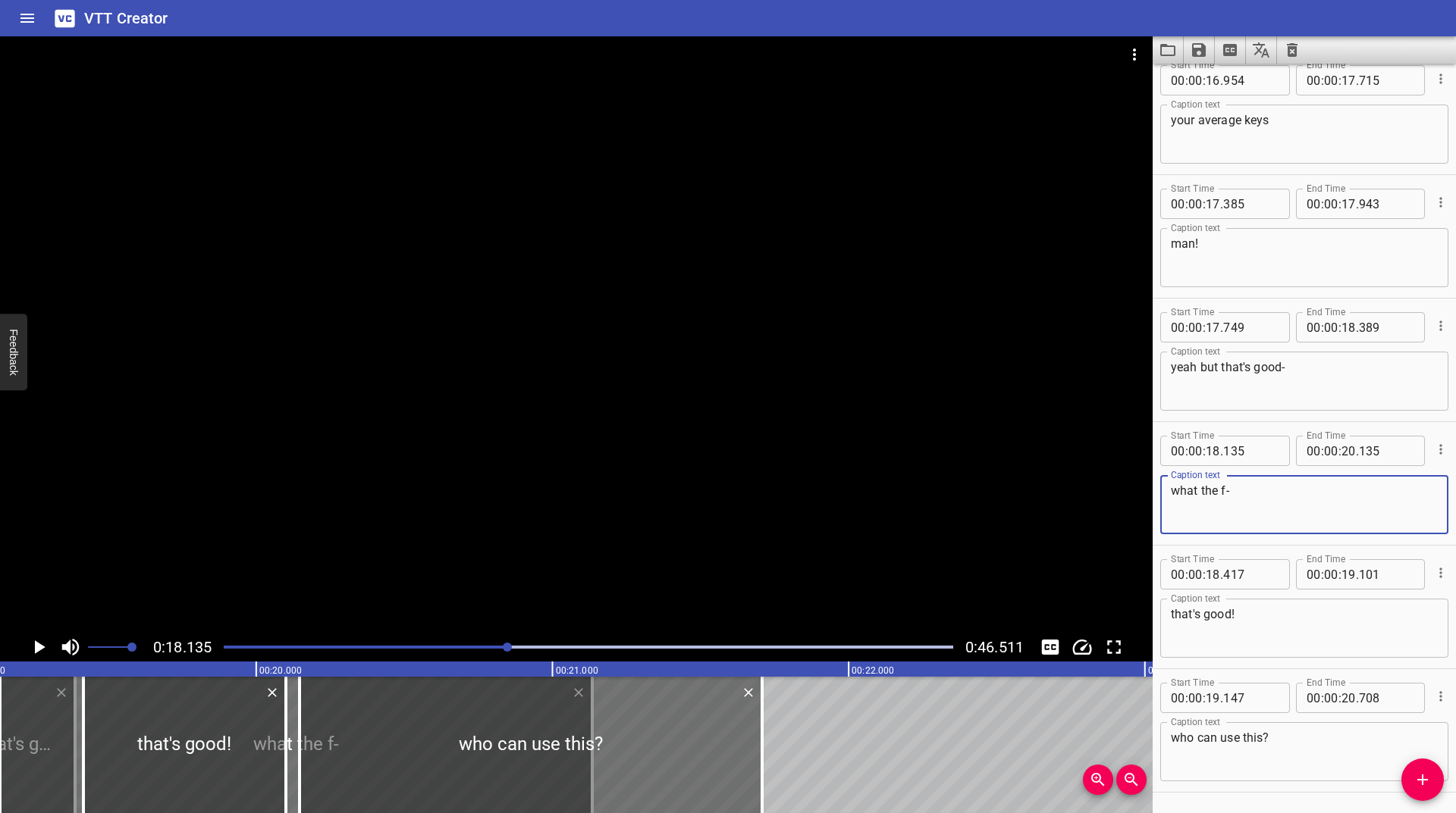
type textarea "what the f-"
click at [1134, 59] on icon "Video Options" at bounding box center [1135, 54] width 3 height 12
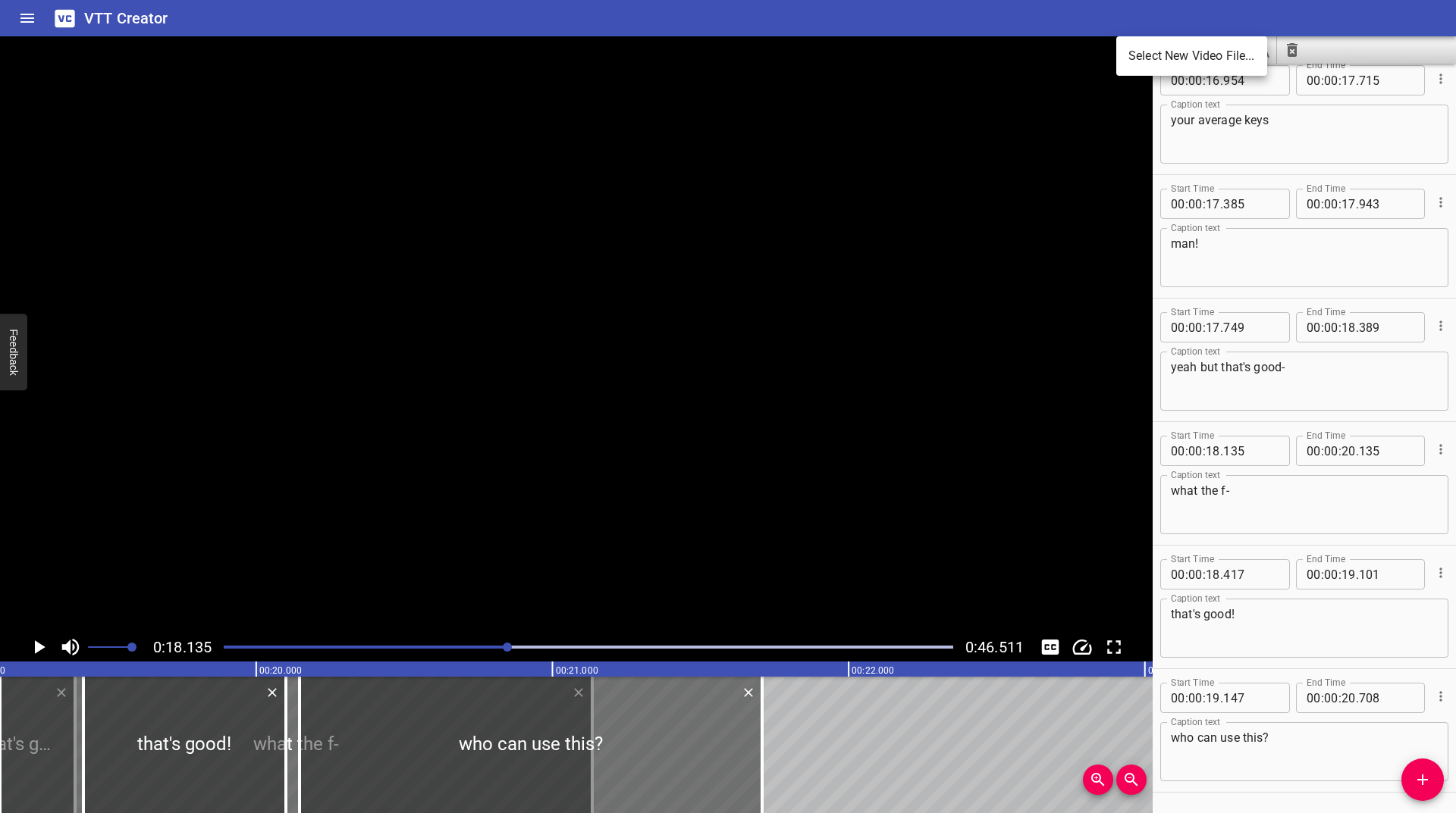
click at [1426, 448] on div at bounding box center [728, 406] width 1456 height 813
click at [1433, 446] on icon "Cue Options" at bounding box center [1440, 449] width 15 height 15
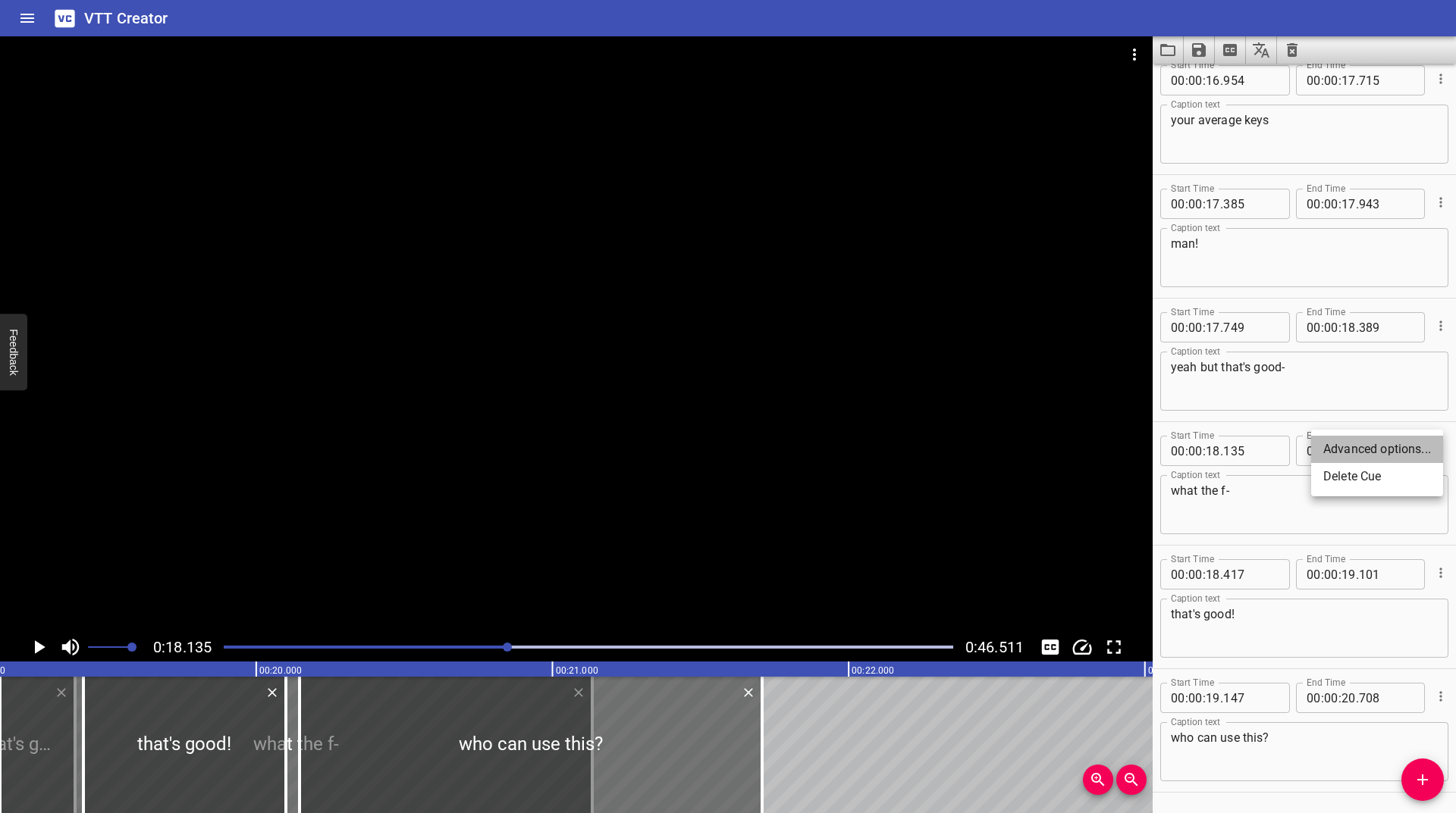
click at [1369, 459] on li "Advanced options..." at bounding box center [1377, 449] width 132 height 28
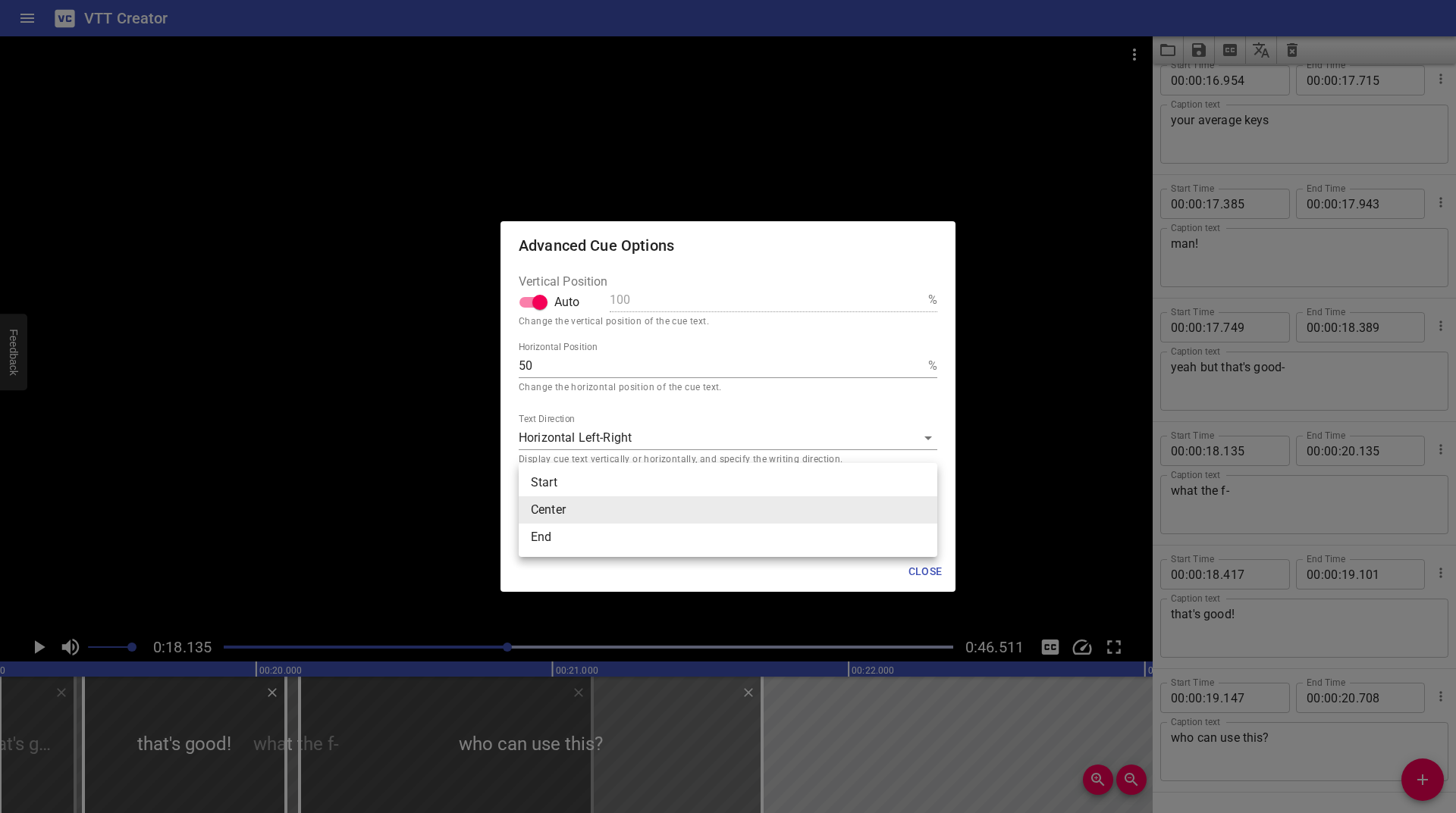
click at [612, 500] on body "VTT Creator Caption Editor Batch Transcribe Login Sign Up Privacy Contact 0:18.…" at bounding box center [728, 406] width 1456 height 813
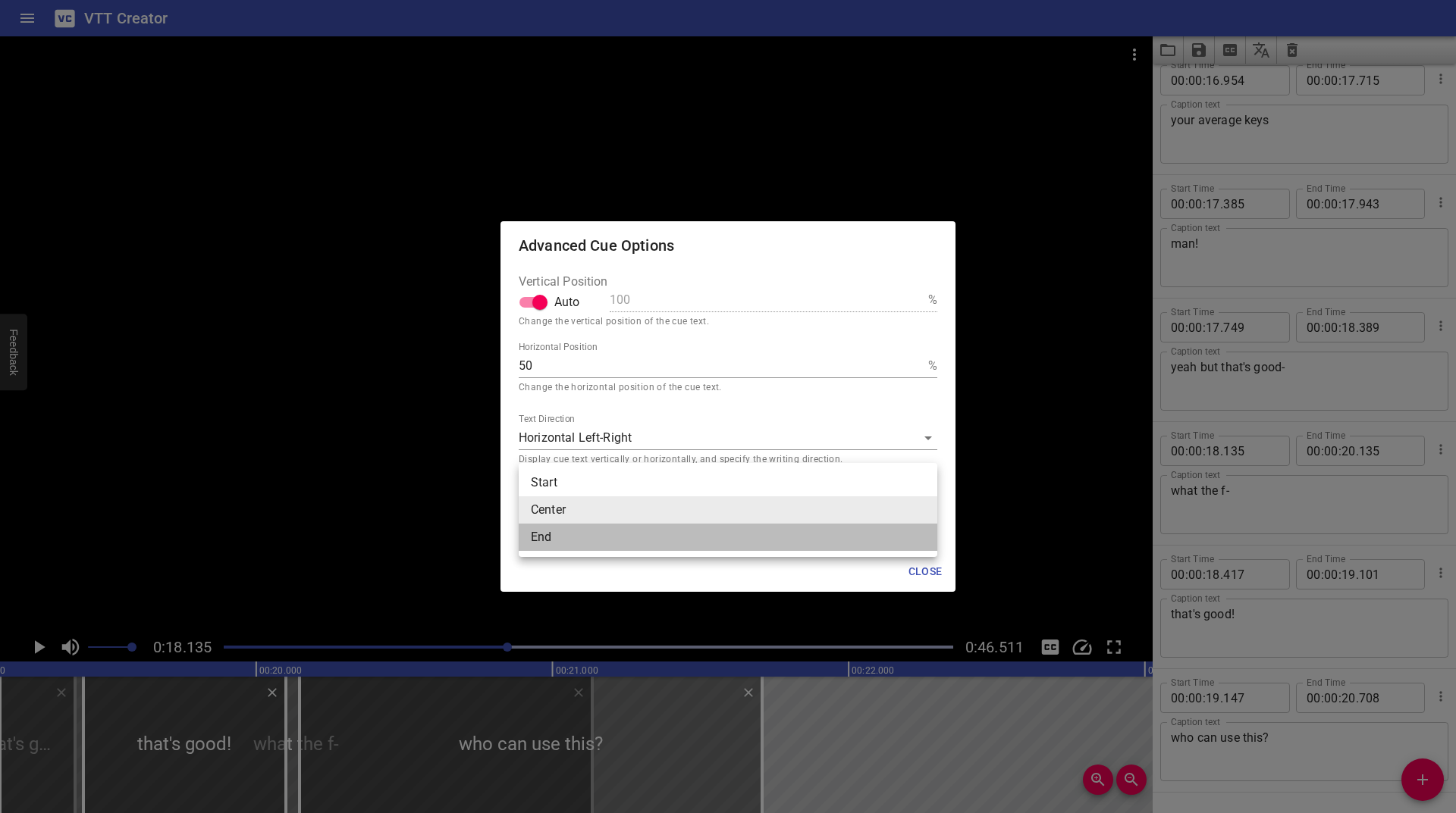
click at [597, 534] on li "End" at bounding box center [728, 537] width 419 height 28
type input "end"
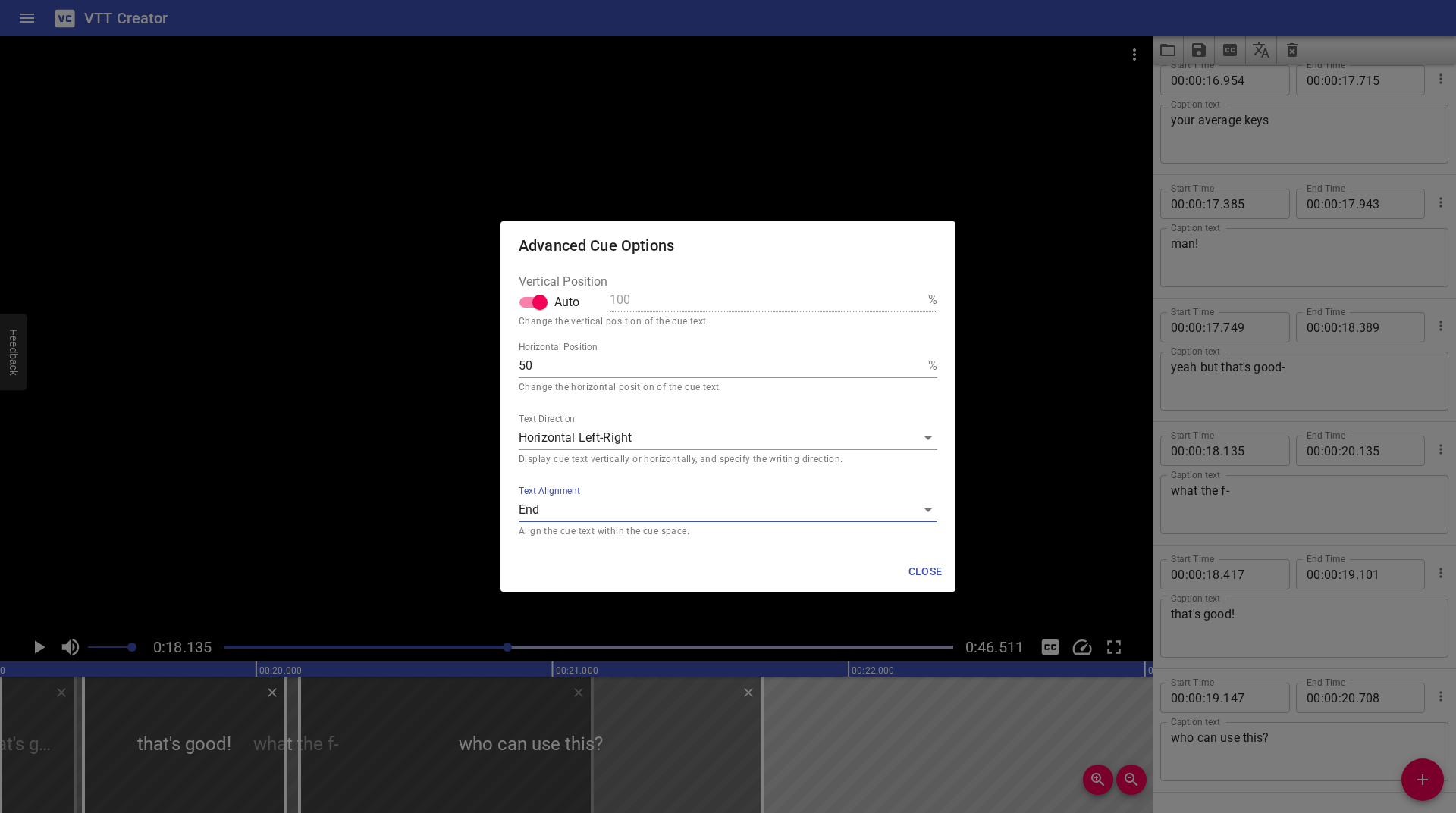
click at [941, 574] on span "Close" at bounding box center [925, 572] width 36 height 19
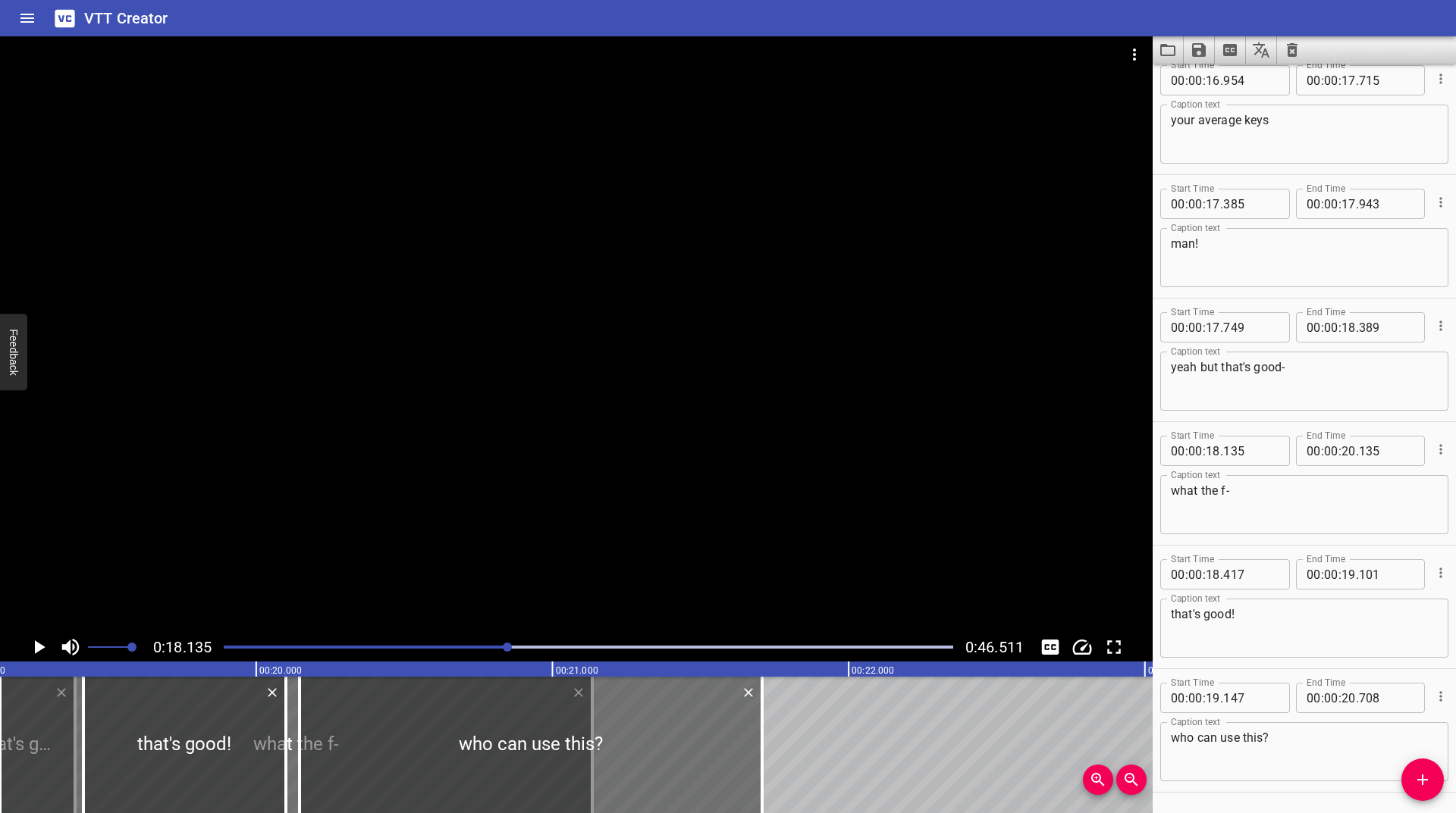
click at [36, 650] on icon "Play/Pause" at bounding box center [40, 647] width 10 height 13
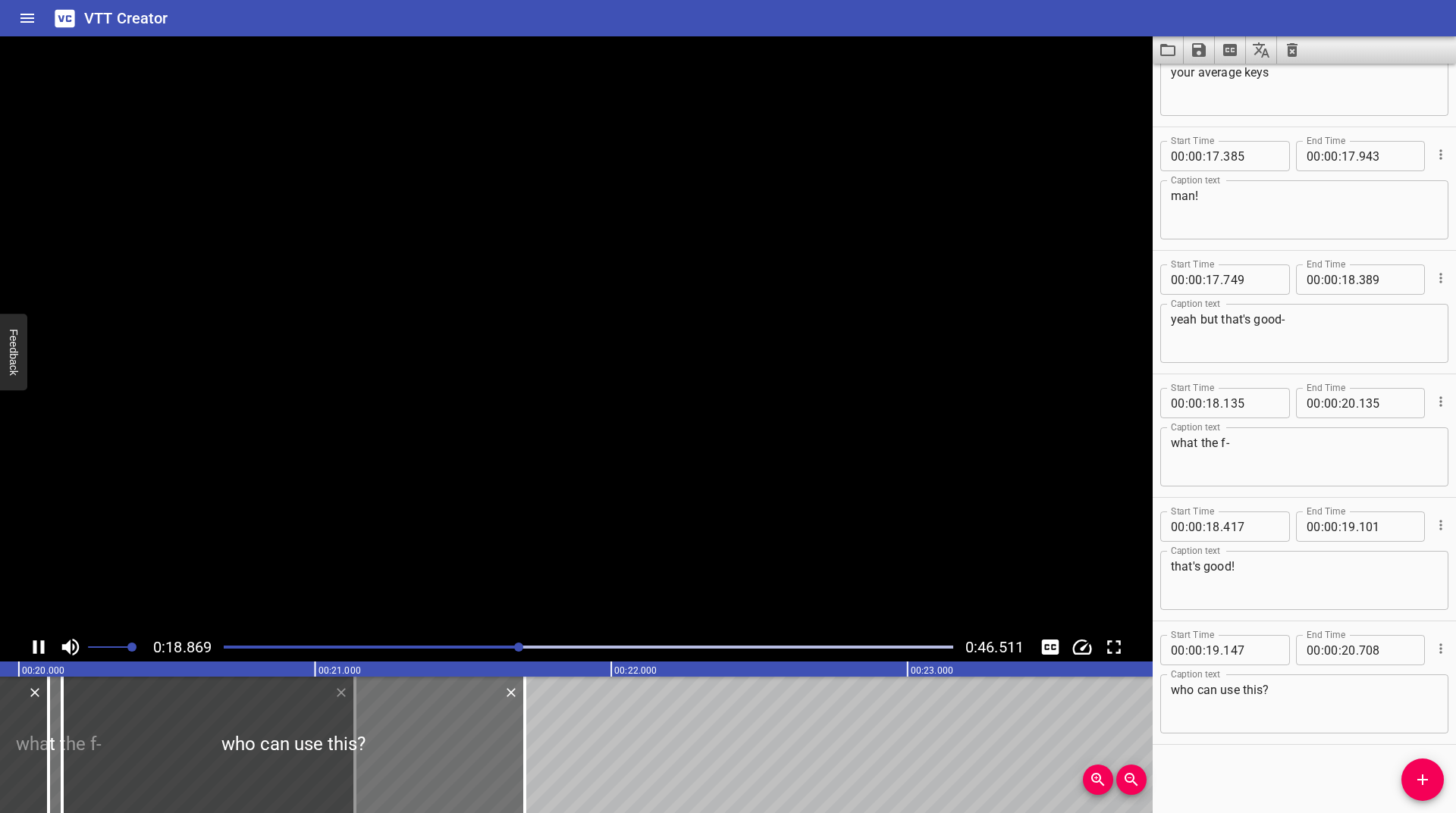
click at [36, 650] on icon "Play/Pause" at bounding box center [39, 647] width 11 height 13
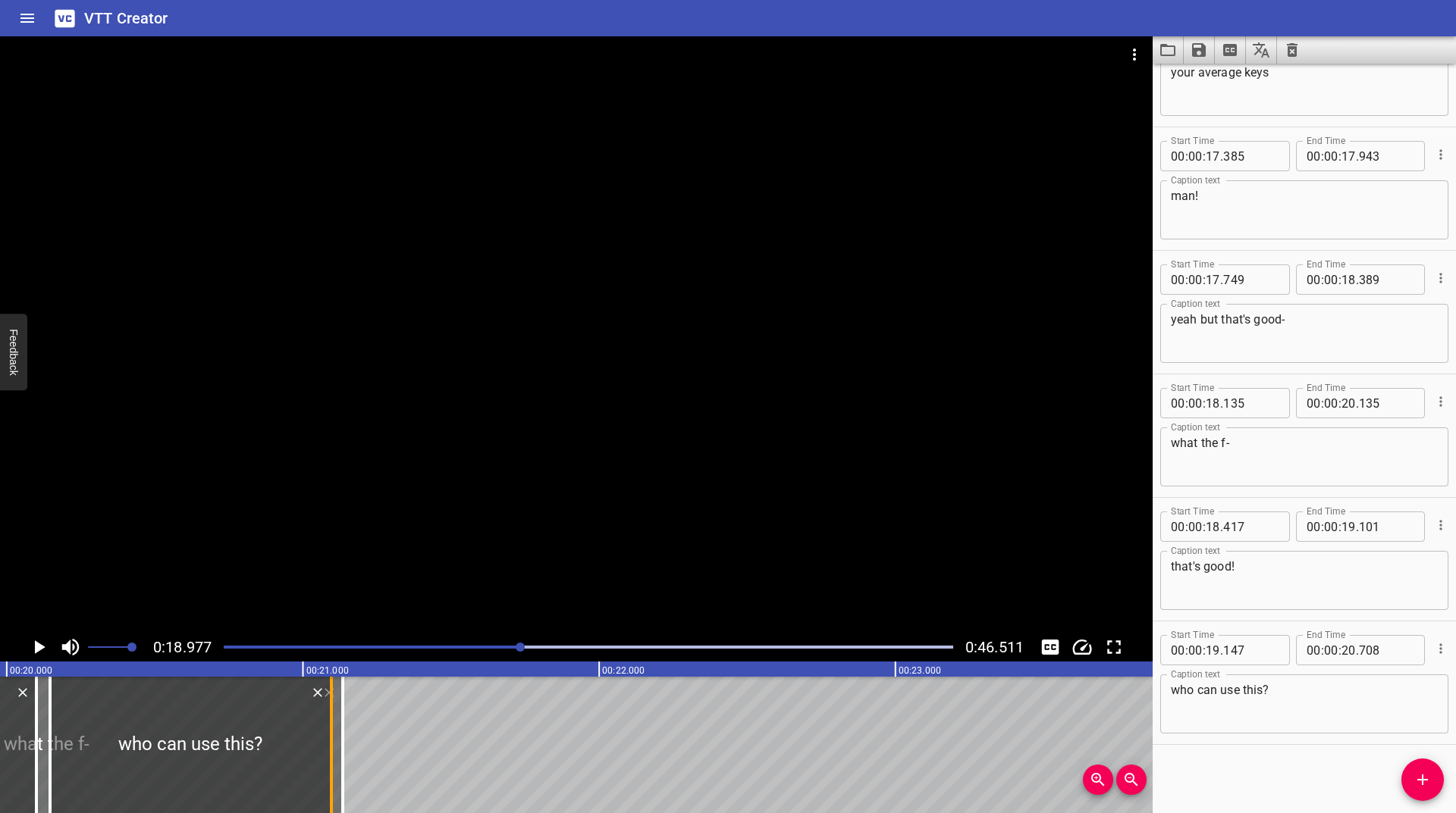
drag, startPoint x: 508, startPoint y: 719, endPoint x: 327, endPoint y: 738, distance: 182.0
click at [327, 738] on div at bounding box center [331, 745] width 15 height 137
type input "096"
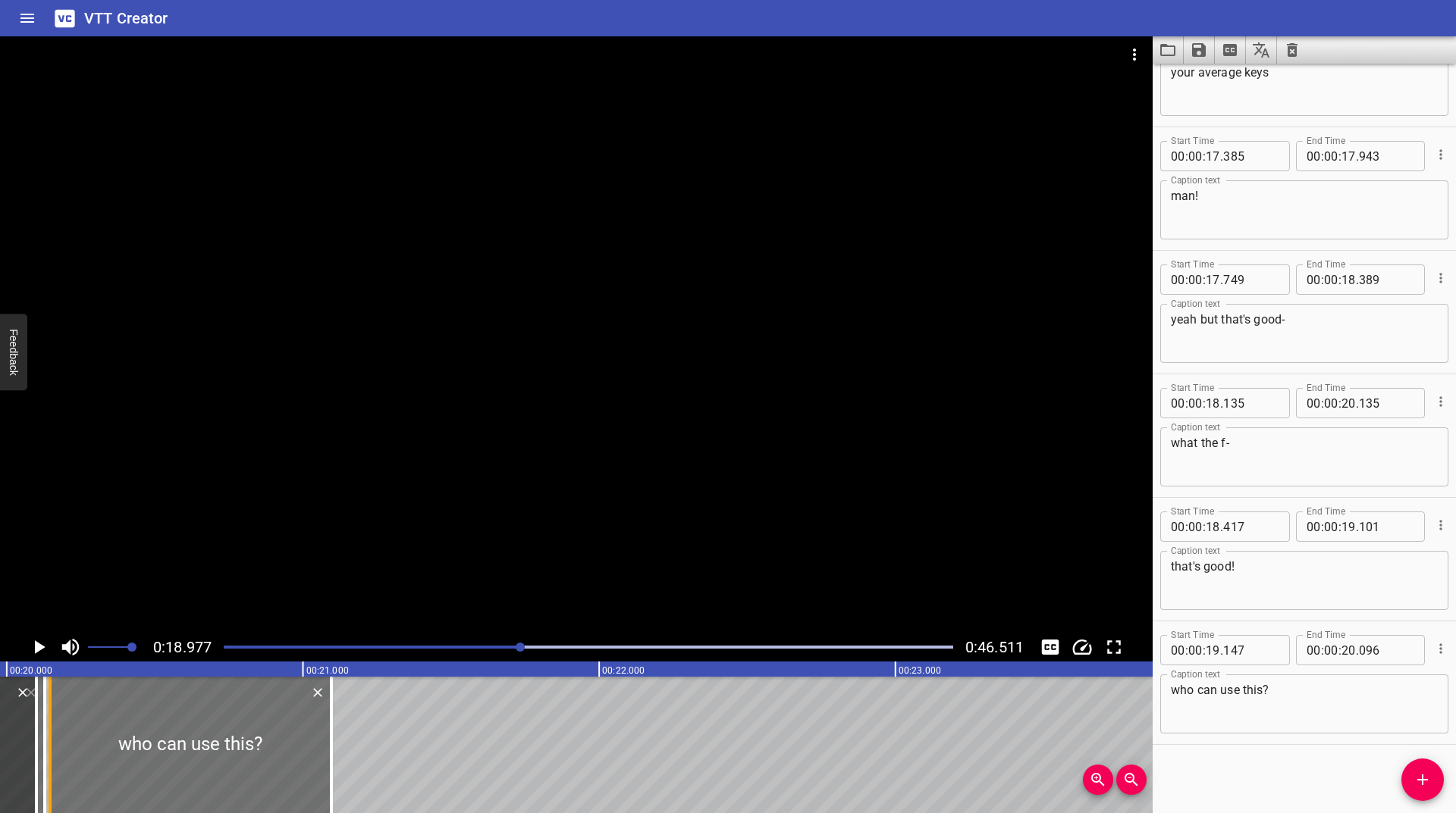
drag, startPoint x: 340, startPoint y: 730, endPoint x: 43, endPoint y: 754, distance: 298.0
type input "19"
type input "129"
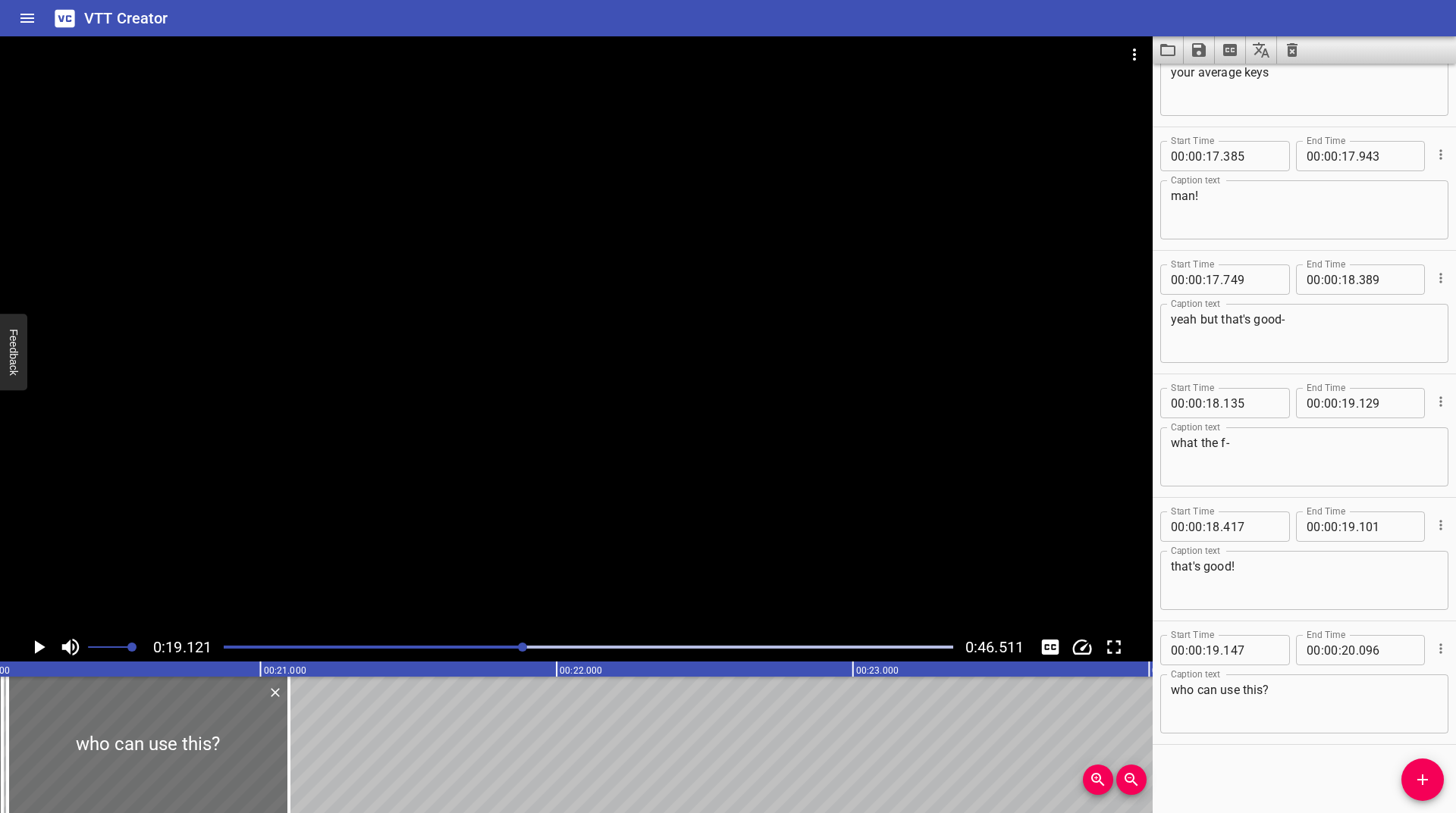
click at [32, 653] on icon "Play/Pause" at bounding box center [39, 647] width 23 height 23
click at [32, 652] on icon "Play/Pause" at bounding box center [39, 647] width 23 height 23
click at [32, 652] on icon "Play/Pause" at bounding box center [39, 647] width 23 height 23
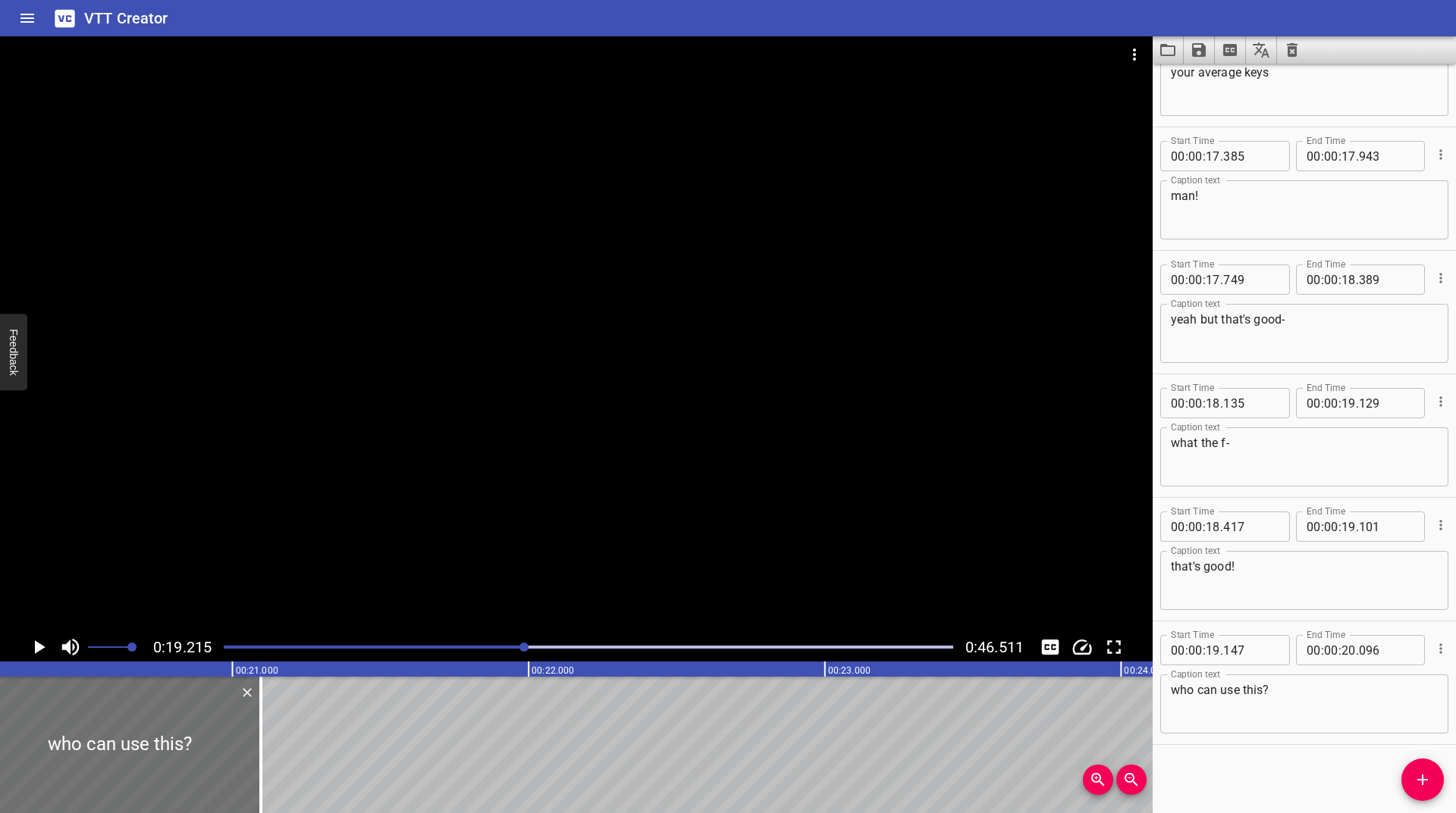
click at [32, 652] on icon "Play/Pause" at bounding box center [39, 647] width 23 height 23
click at [520, 645] on div at bounding box center [588, 647] width 748 height 21
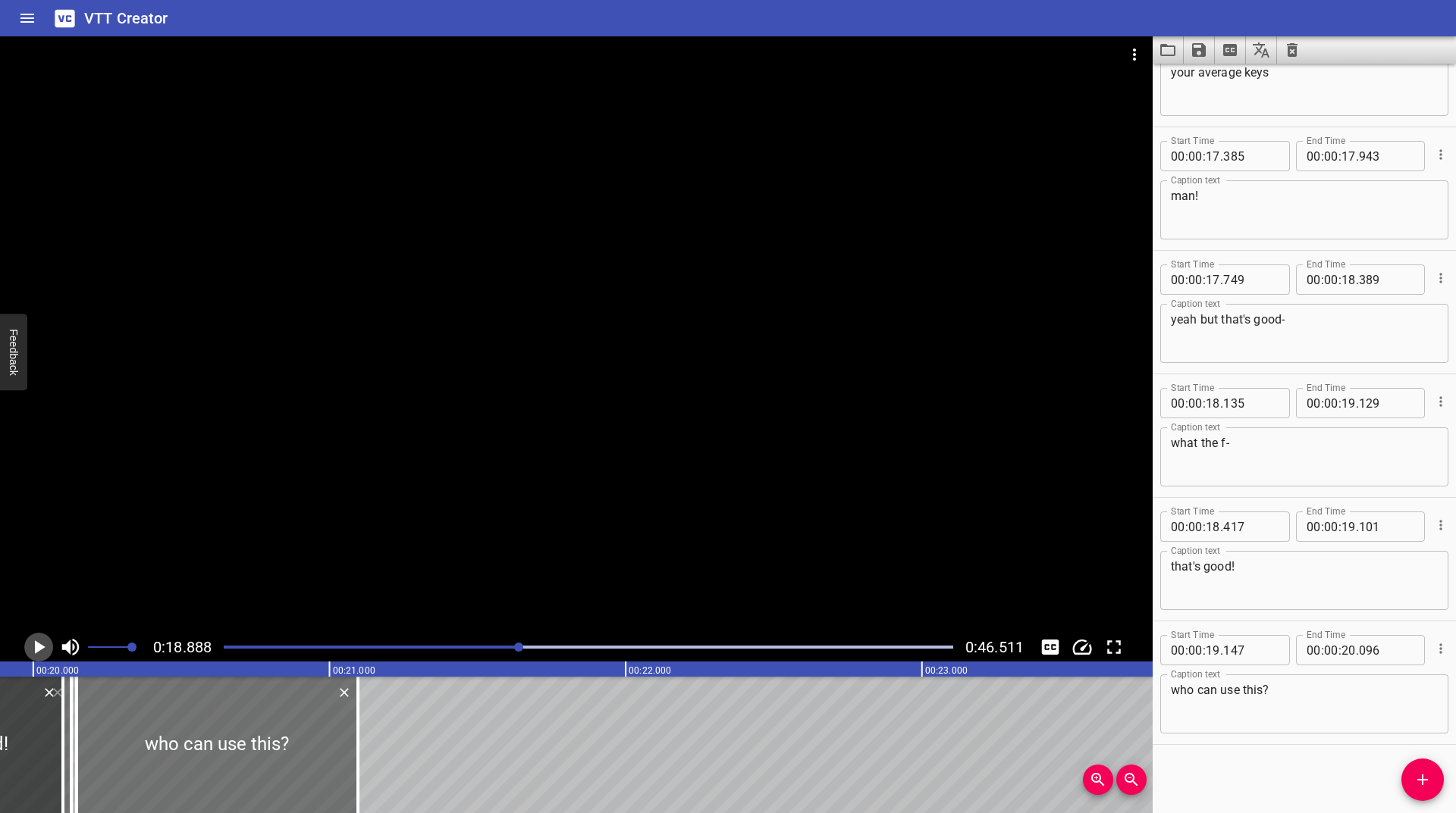
click at [34, 647] on icon "Play/Pause" at bounding box center [39, 647] width 23 height 23
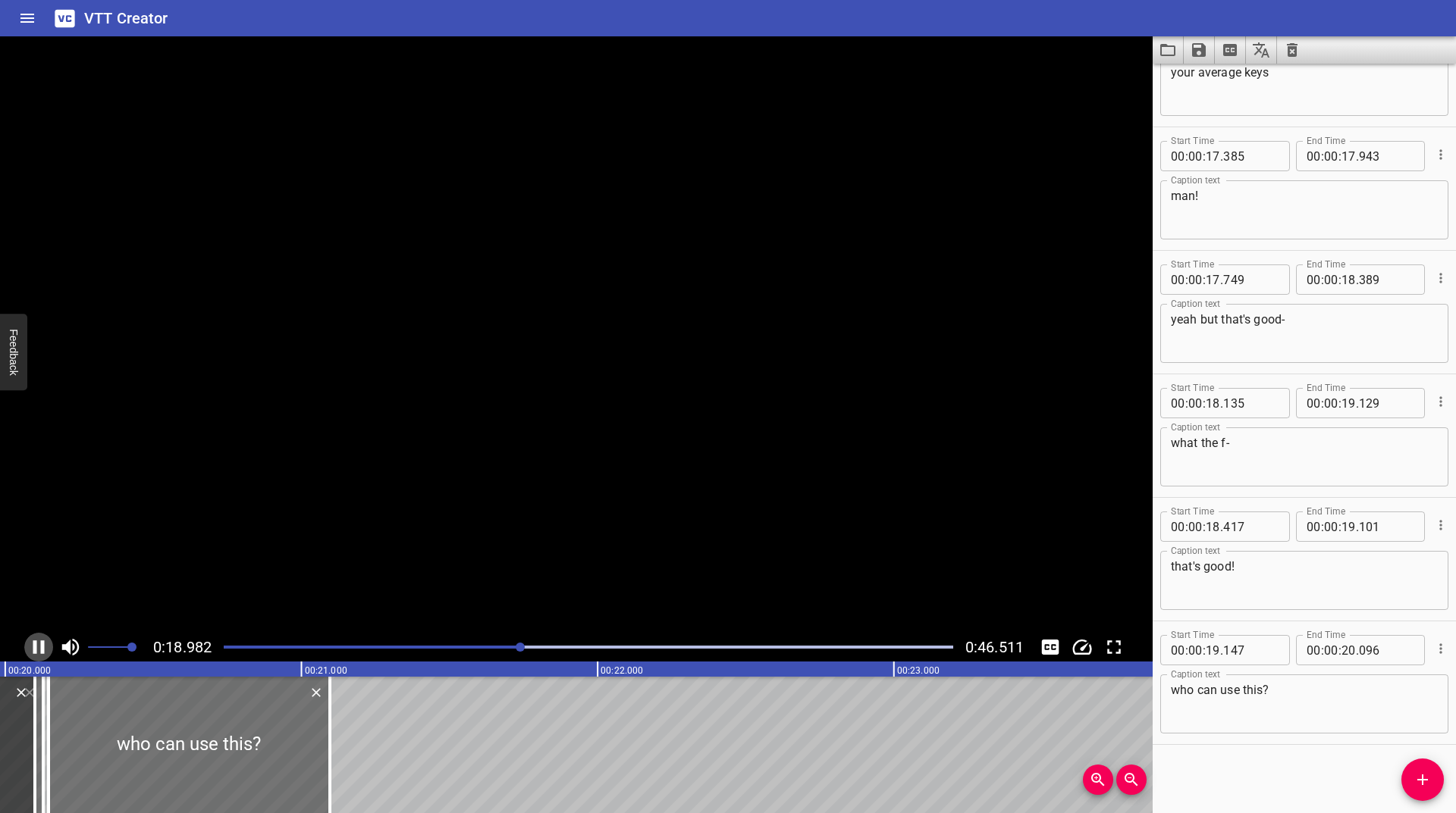
click at [34, 647] on icon "Play/Pause" at bounding box center [39, 647] width 11 height 13
click at [34, 647] on icon "Play/Pause" at bounding box center [39, 647] width 23 height 23
click at [34, 647] on icon "Play/Pause" at bounding box center [39, 647] width 11 height 13
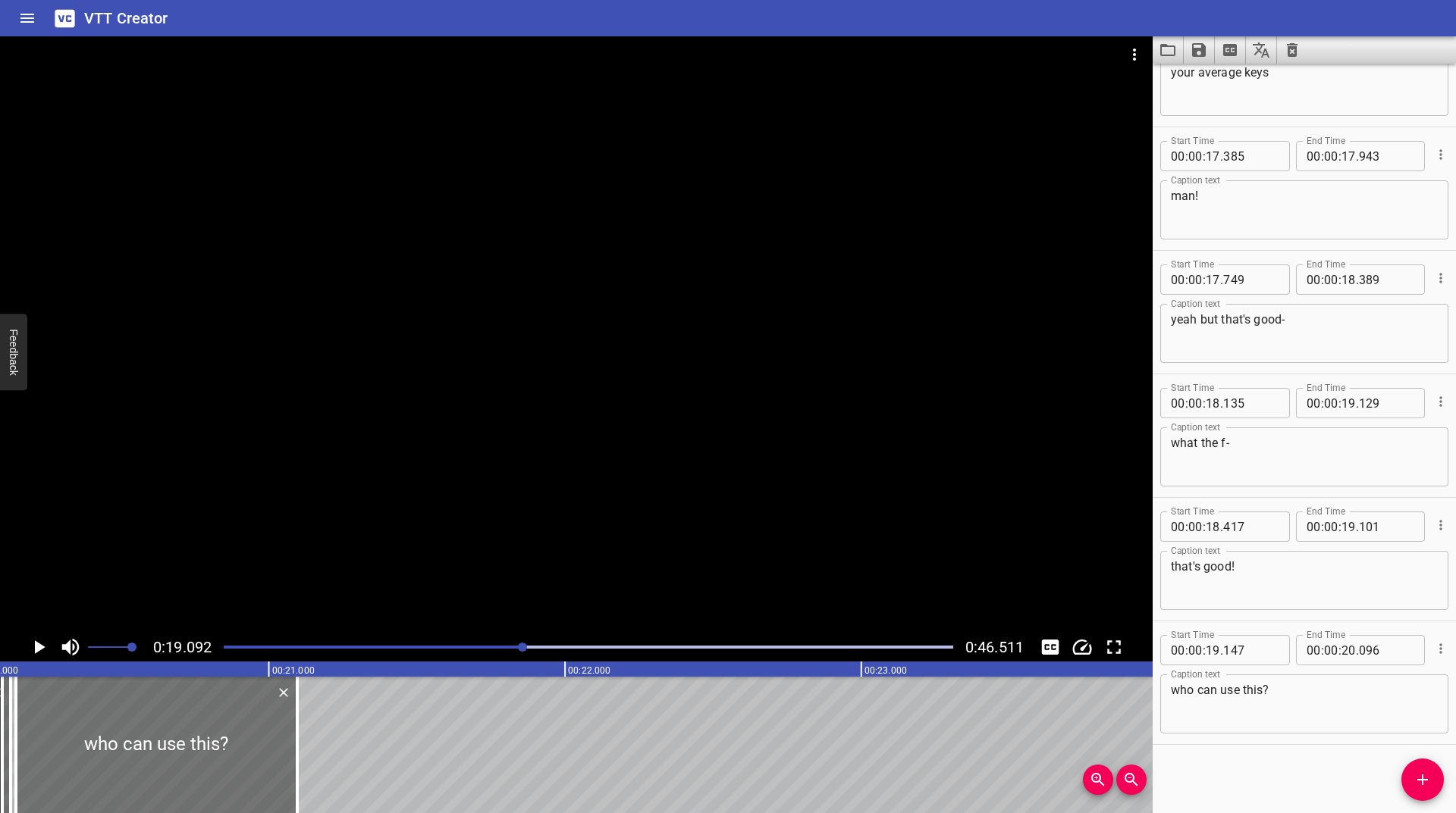
click at [34, 647] on icon "Play/Pause" at bounding box center [39, 647] width 23 height 23
click at [34, 647] on icon "Play/Pause" at bounding box center [39, 647] width 11 height 13
click at [34, 647] on icon "Play/Pause" at bounding box center [39, 647] width 23 height 23
click at [34, 647] on icon "Play/Pause" at bounding box center [39, 647] width 11 height 13
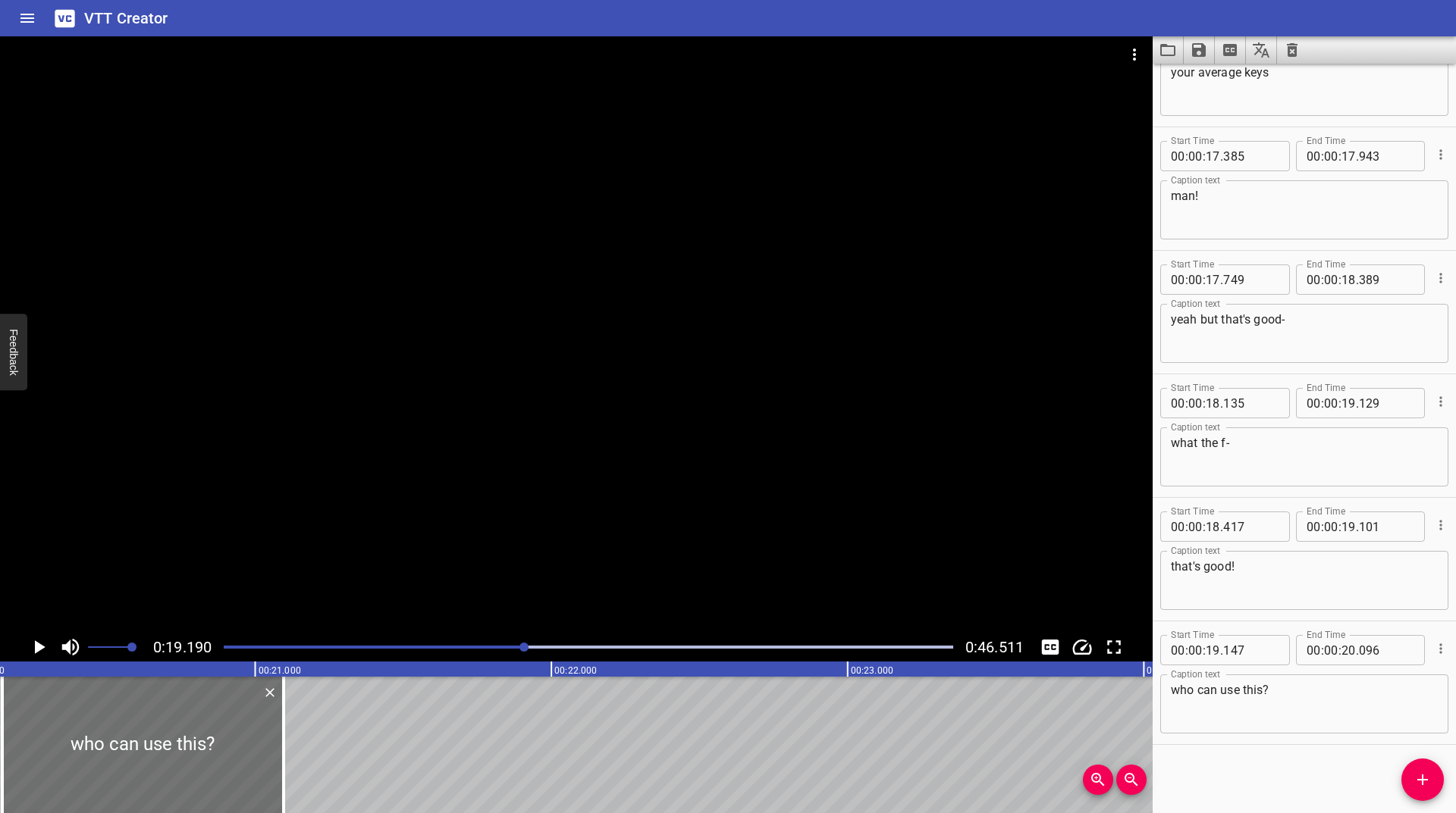
scroll to position [0, 5685]
click at [1420, 779] on icon "Add Cue" at bounding box center [1422, 779] width 10 height 10
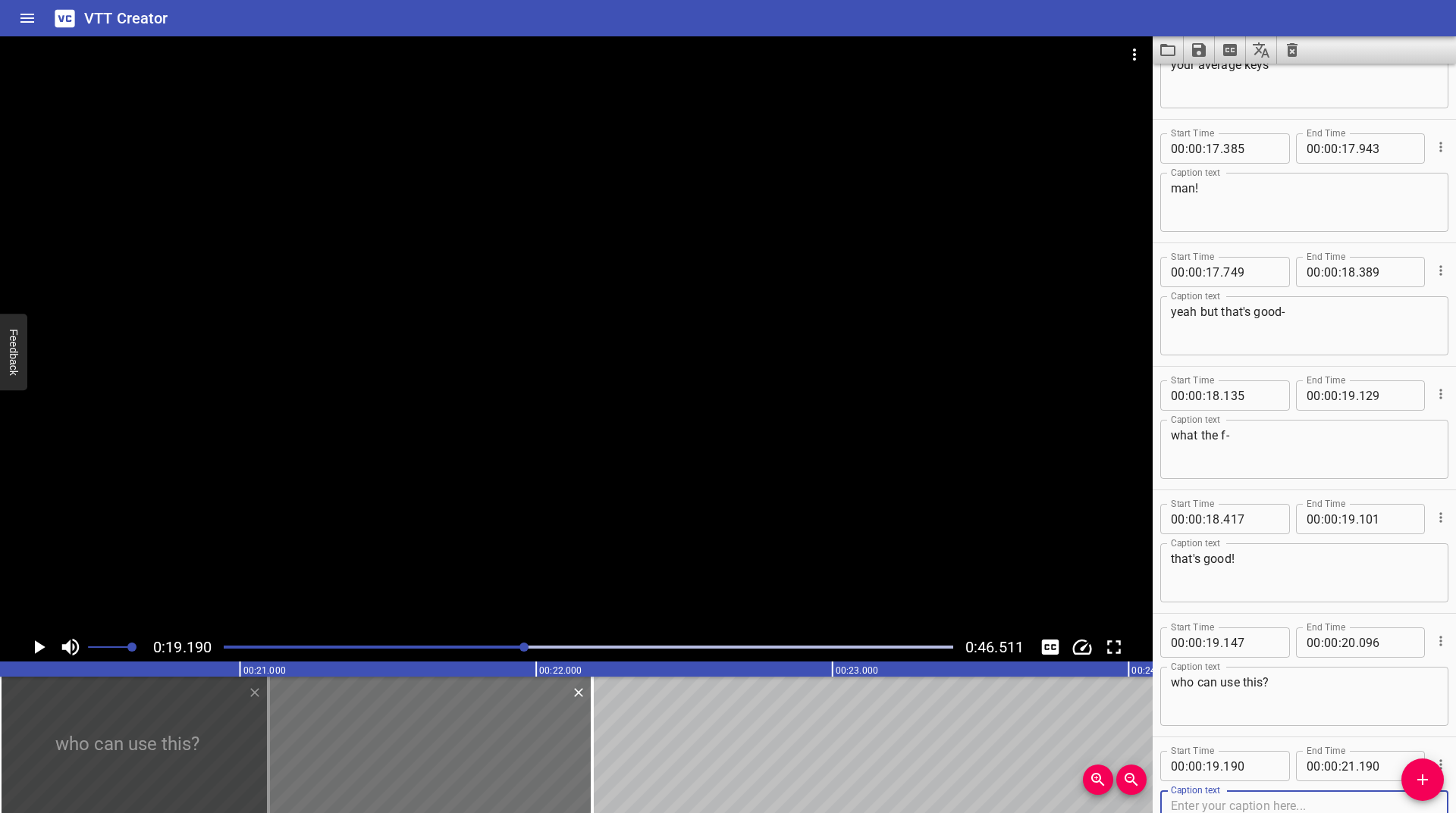
scroll to position [804, 0]
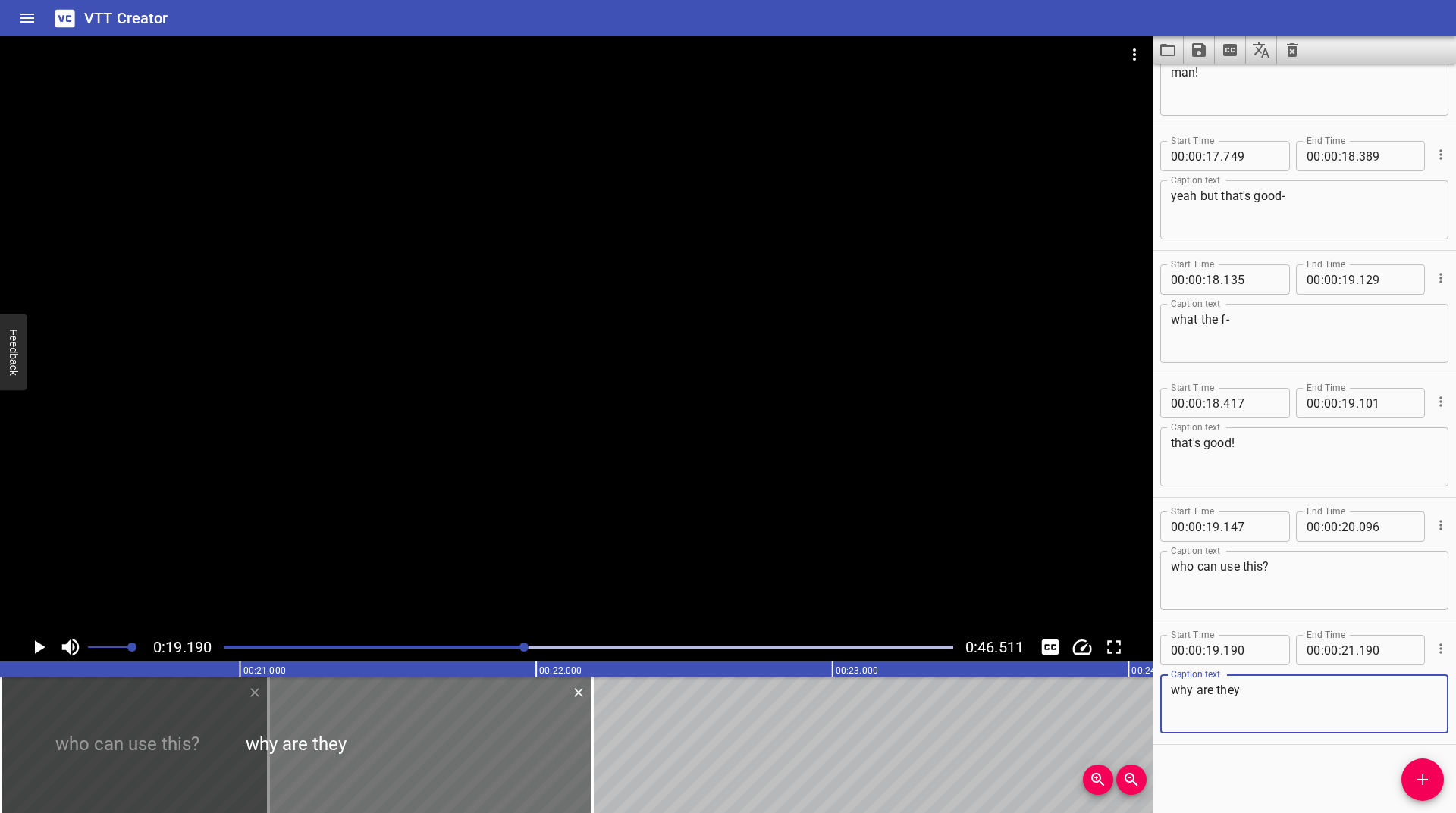
type textarea "why are they"
click at [1139, 55] on icon "Video Options" at bounding box center [1134, 55] width 18 height 18
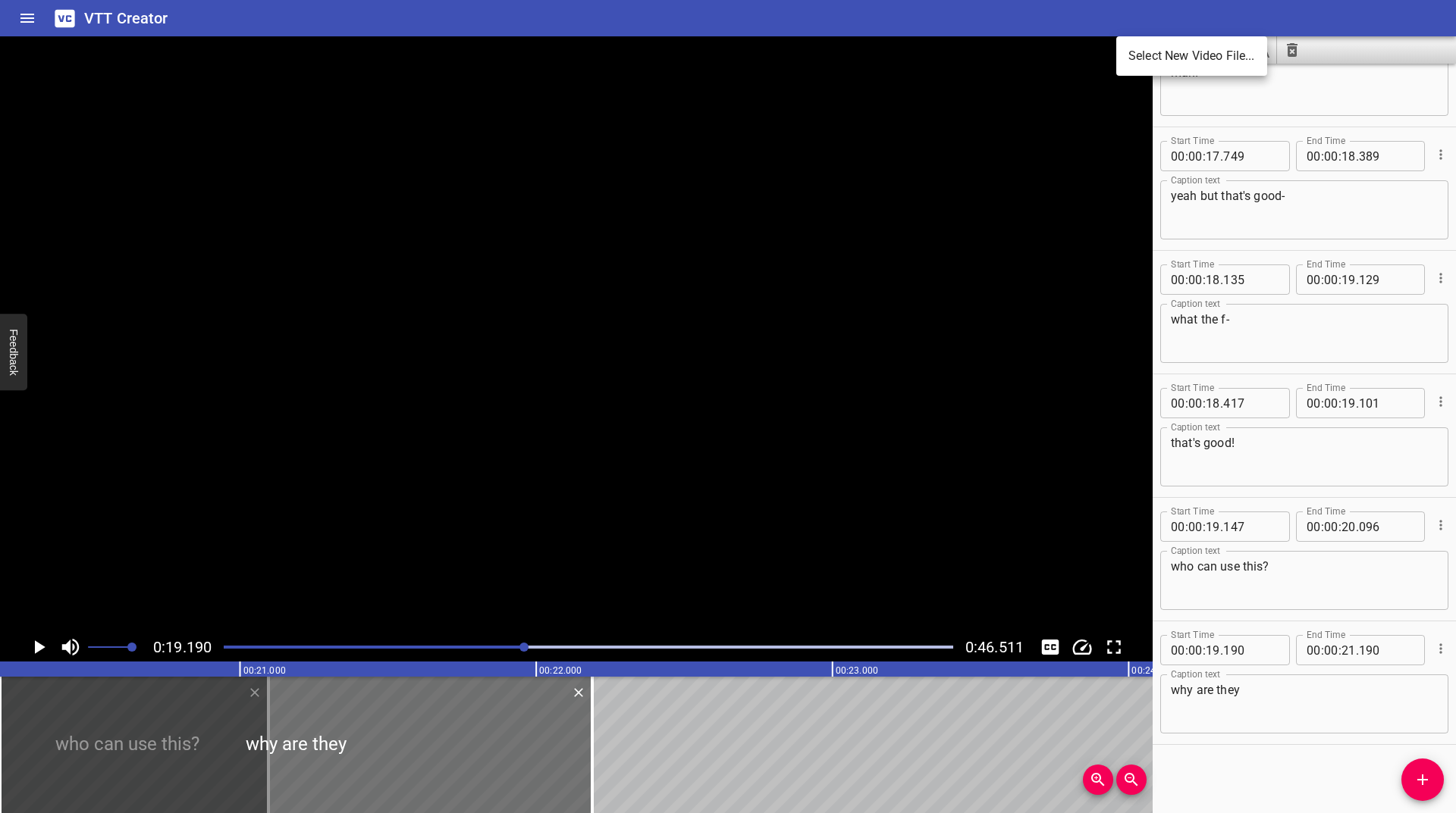
click at [1433, 642] on div at bounding box center [728, 406] width 1456 height 813
click at [1433, 645] on icon "Cue Options" at bounding box center [1440, 649] width 15 height 15
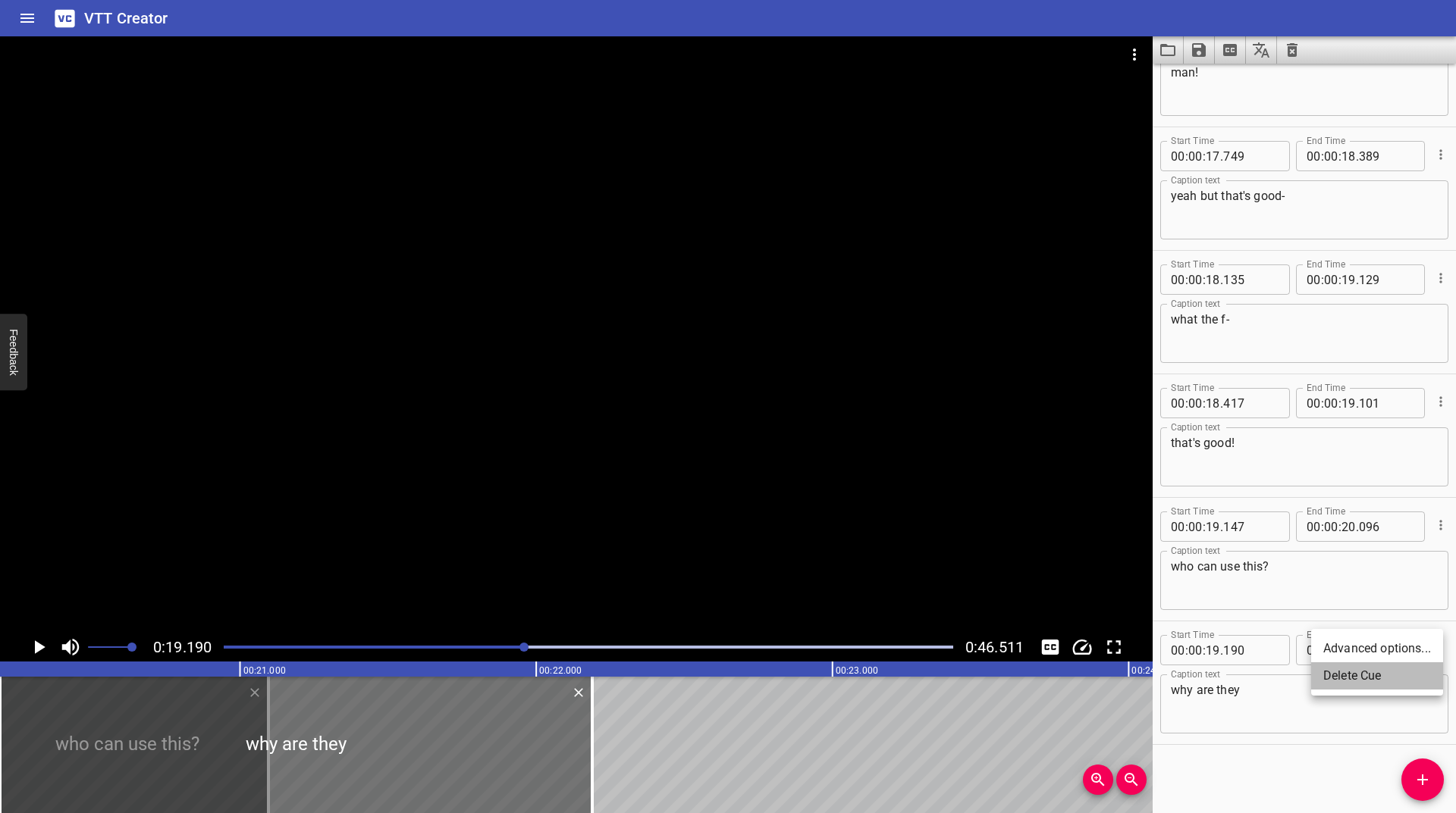
click at [1357, 675] on li "Delete Cue" at bounding box center [1377, 676] width 132 height 28
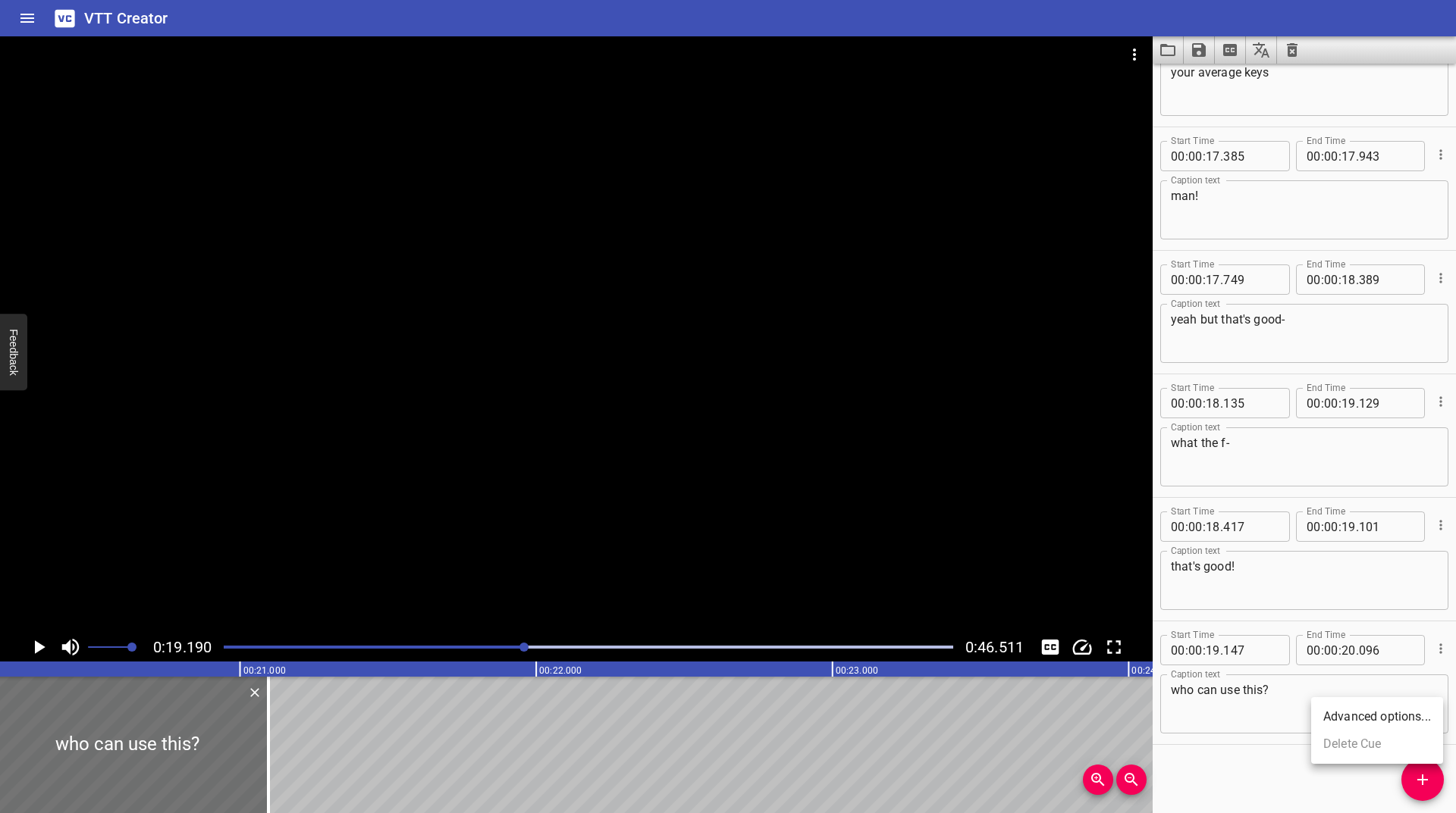
scroll to position [681, 0]
click at [1422, 772] on icon "Add Cue" at bounding box center [1422, 780] width 18 height 18
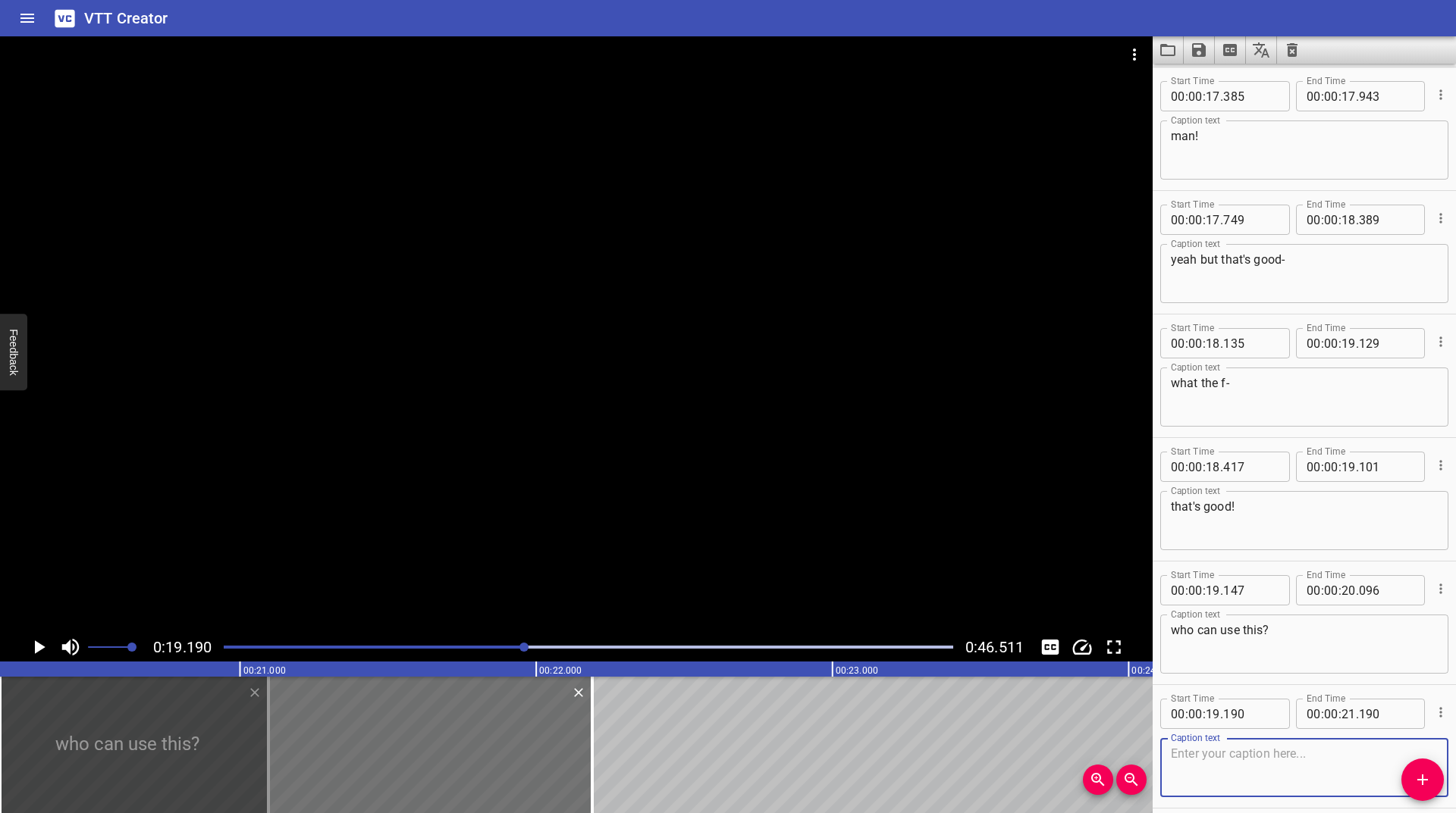
scroll to position [804, 0]
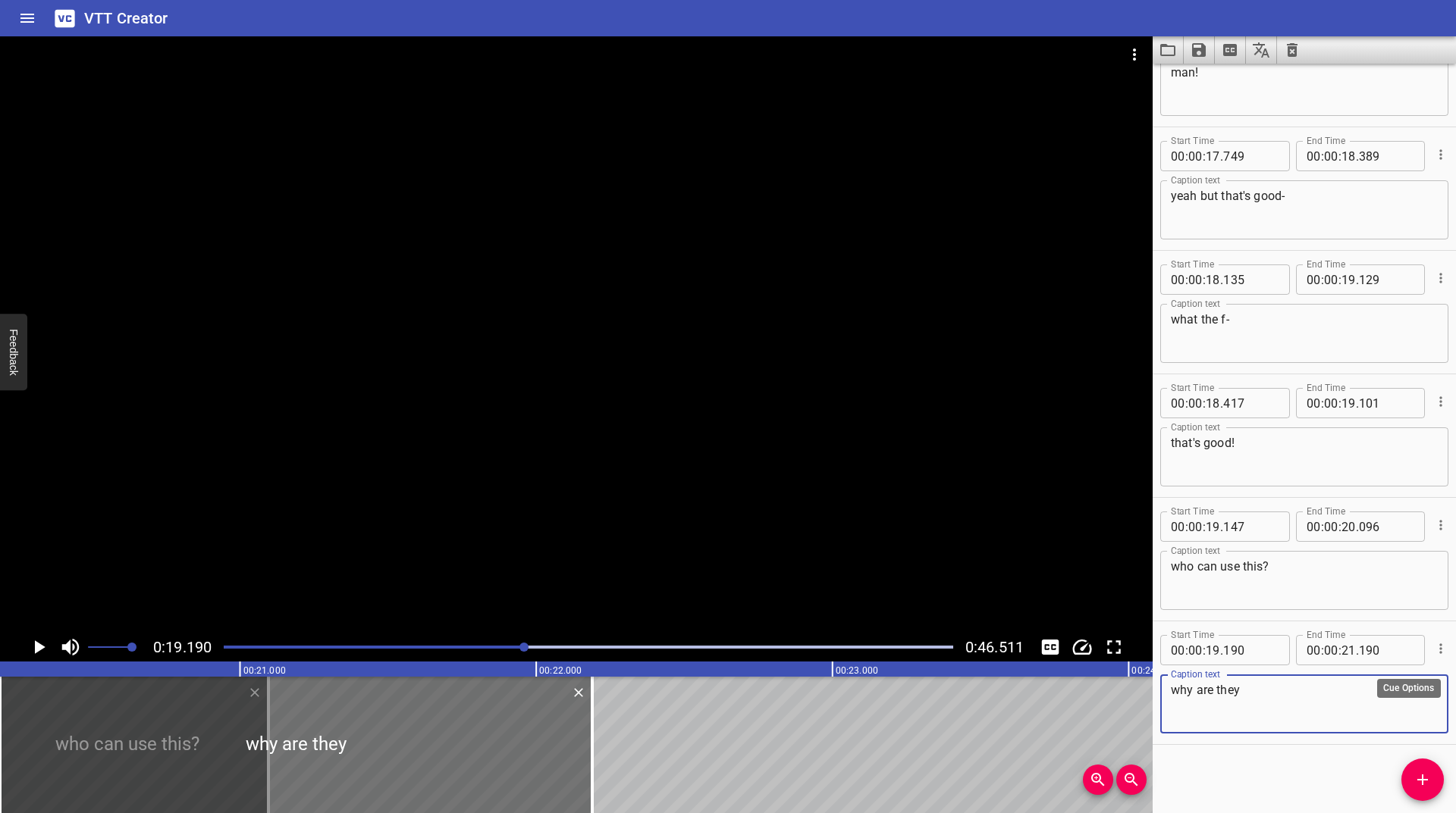
type textarea "why are they"
click at [1431, 659] on div at bounding box center [1439, 649] width 17 height 40
click at [1439, 652] on icon "Cue Options" at bounding box center [1440, 649] width 2 height 9
click at [1386, 645] on li "Advanced options..." at bounding box center [1377, 649] width 132 height 28
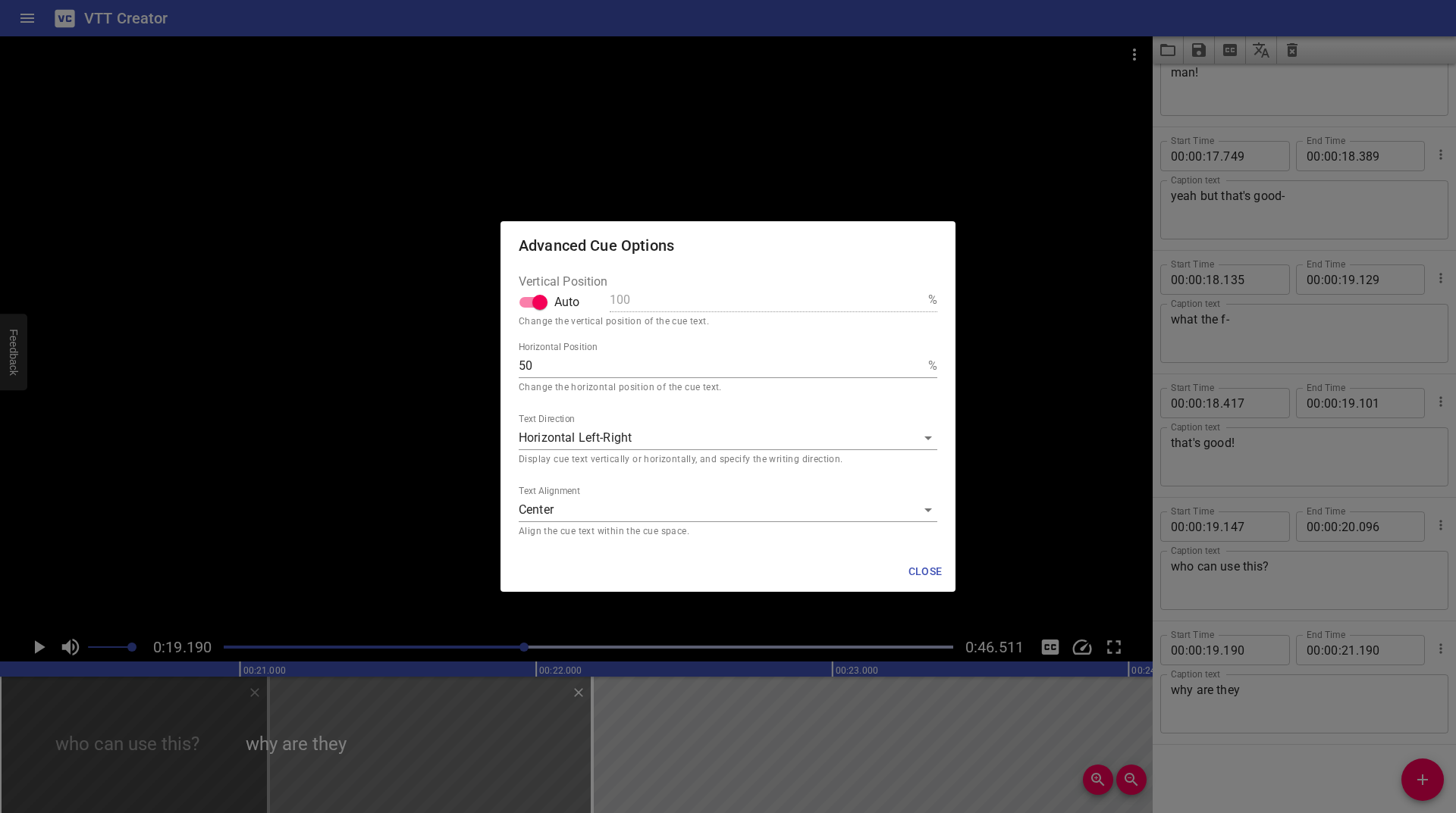
click at [598, 502] on body "VTT Creator Caption Editor Batch Transcribe Login Sign Up Privacy Contact 0:19.…" at bounding box center [728, 406] width 1456 height 813
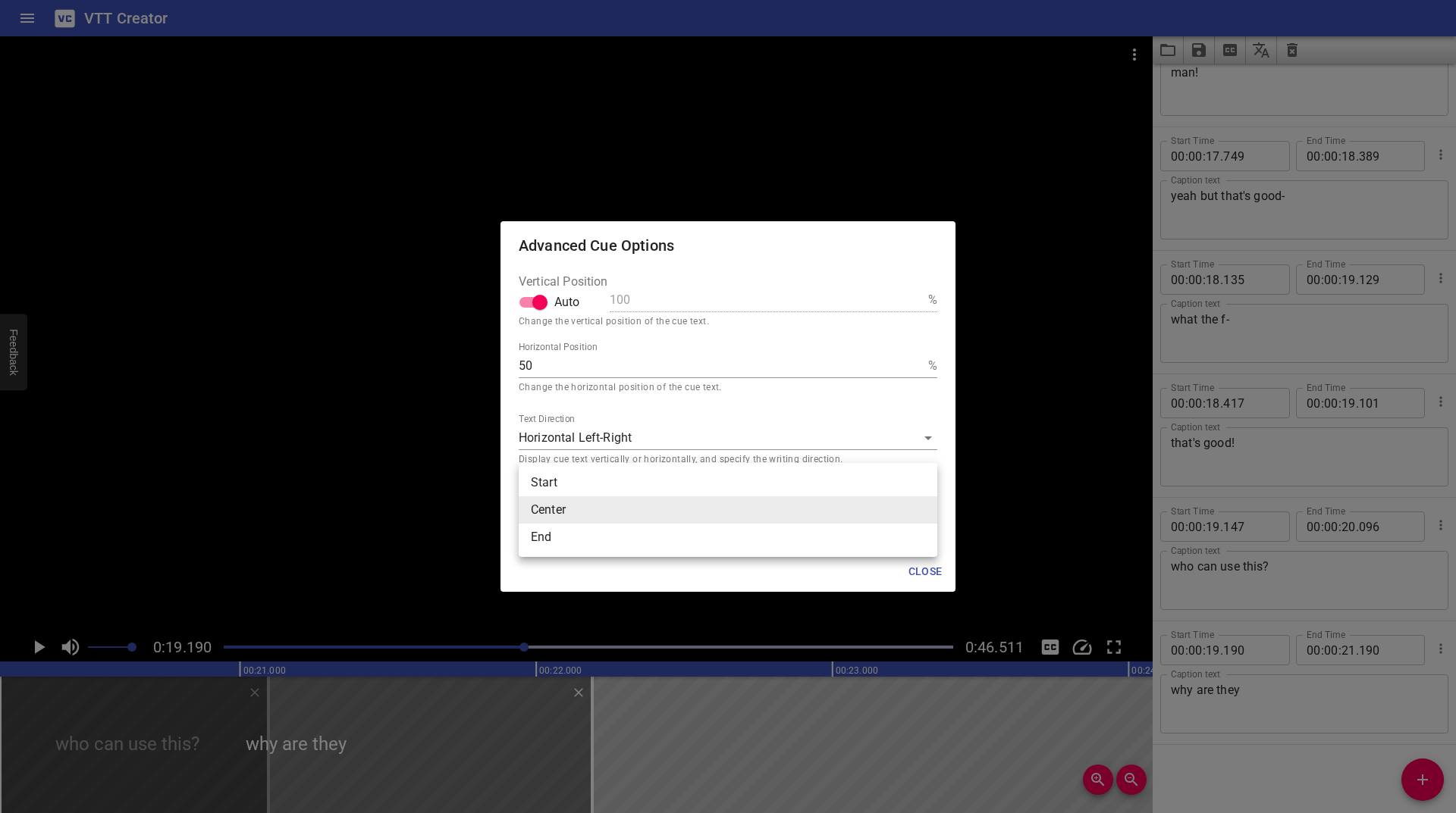
click at [570, 545] on li "End" at bounding box center [728, 537] width 419 height 28
type input "end"
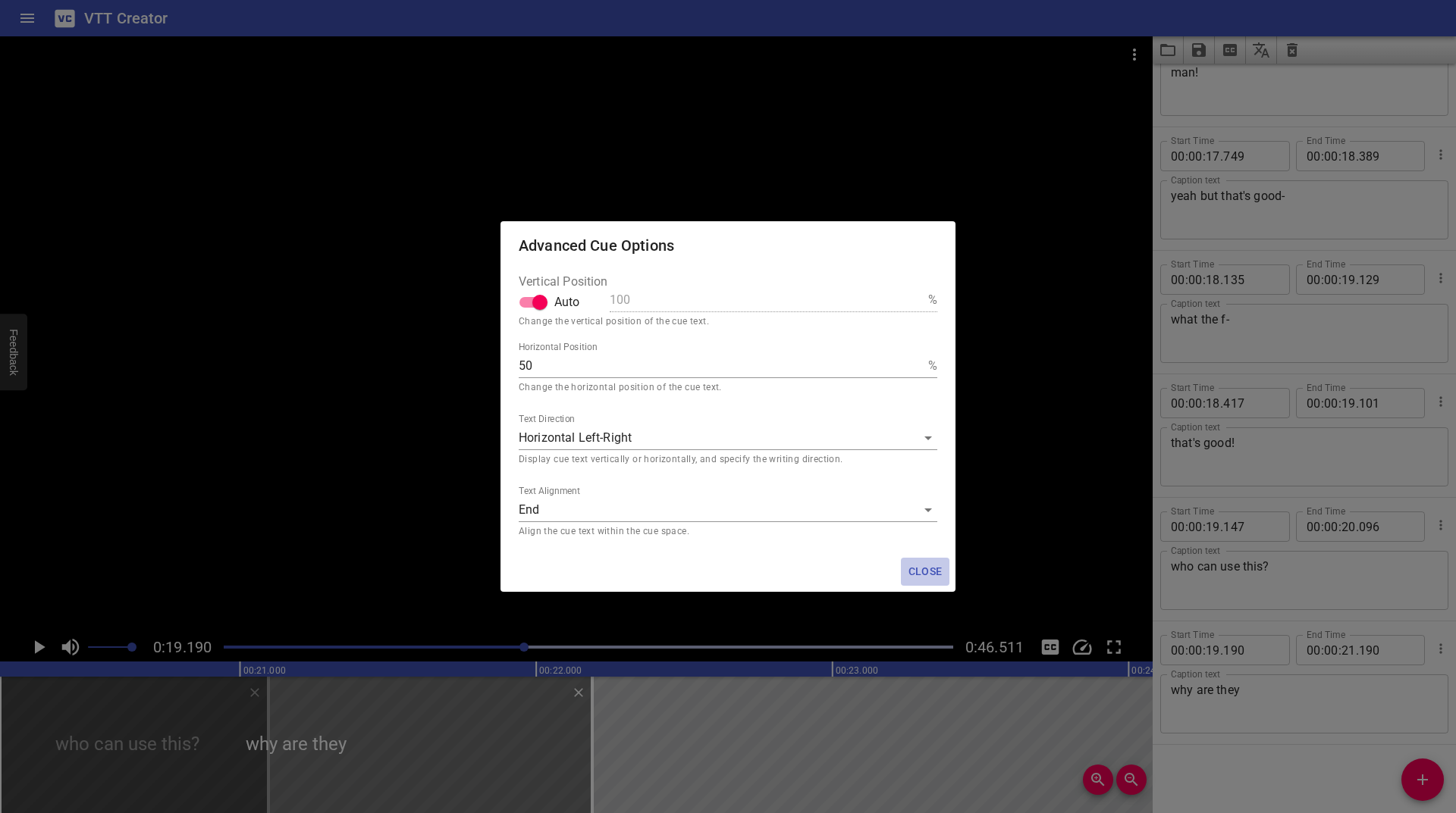
click at [940, 576] on span "Close" at bounding box center [925, 572] width 36 height 19
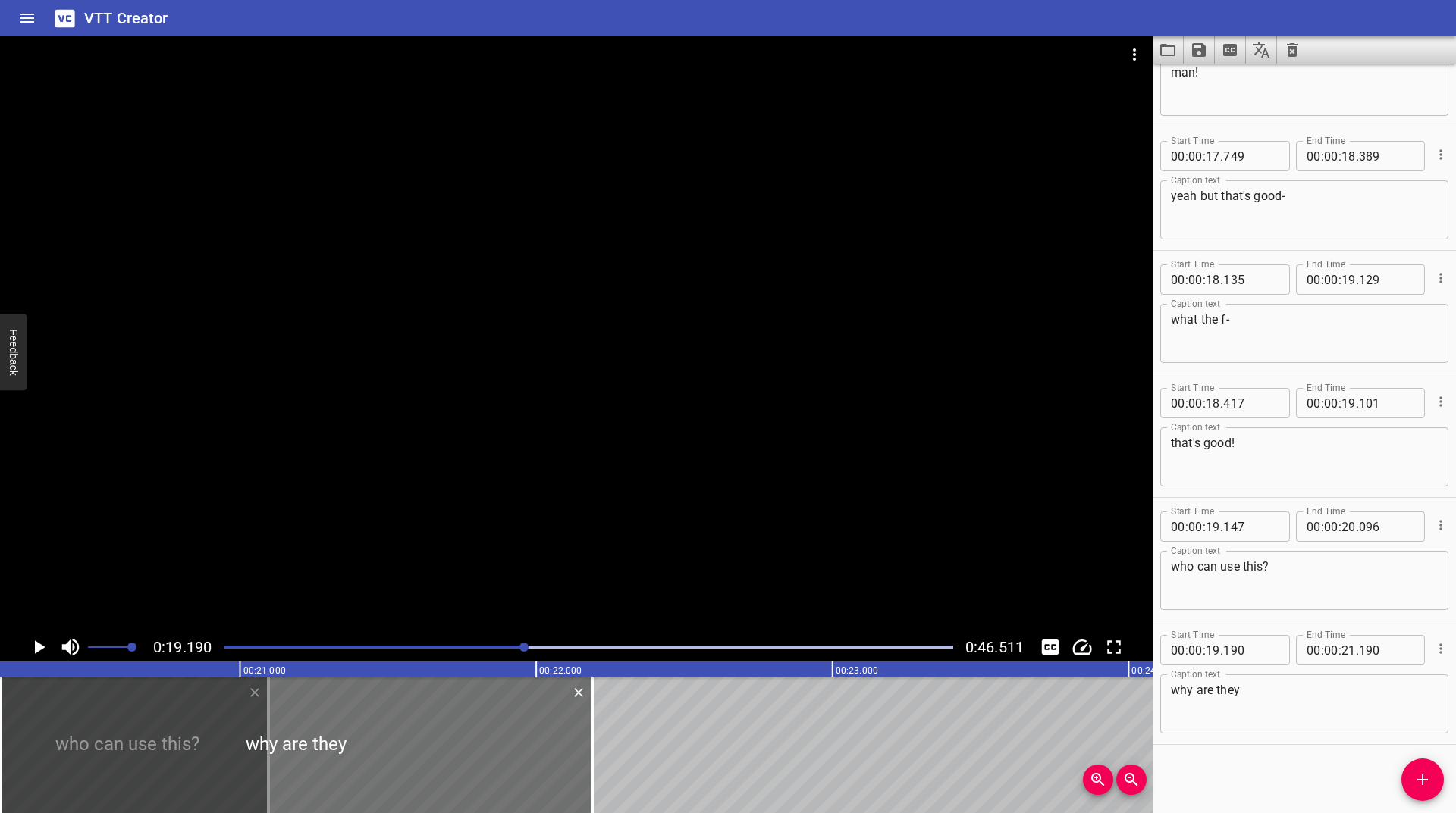
click at [33, 651] on icon "Play/Pause" at bounding box center [39, 647] width 23 height 23
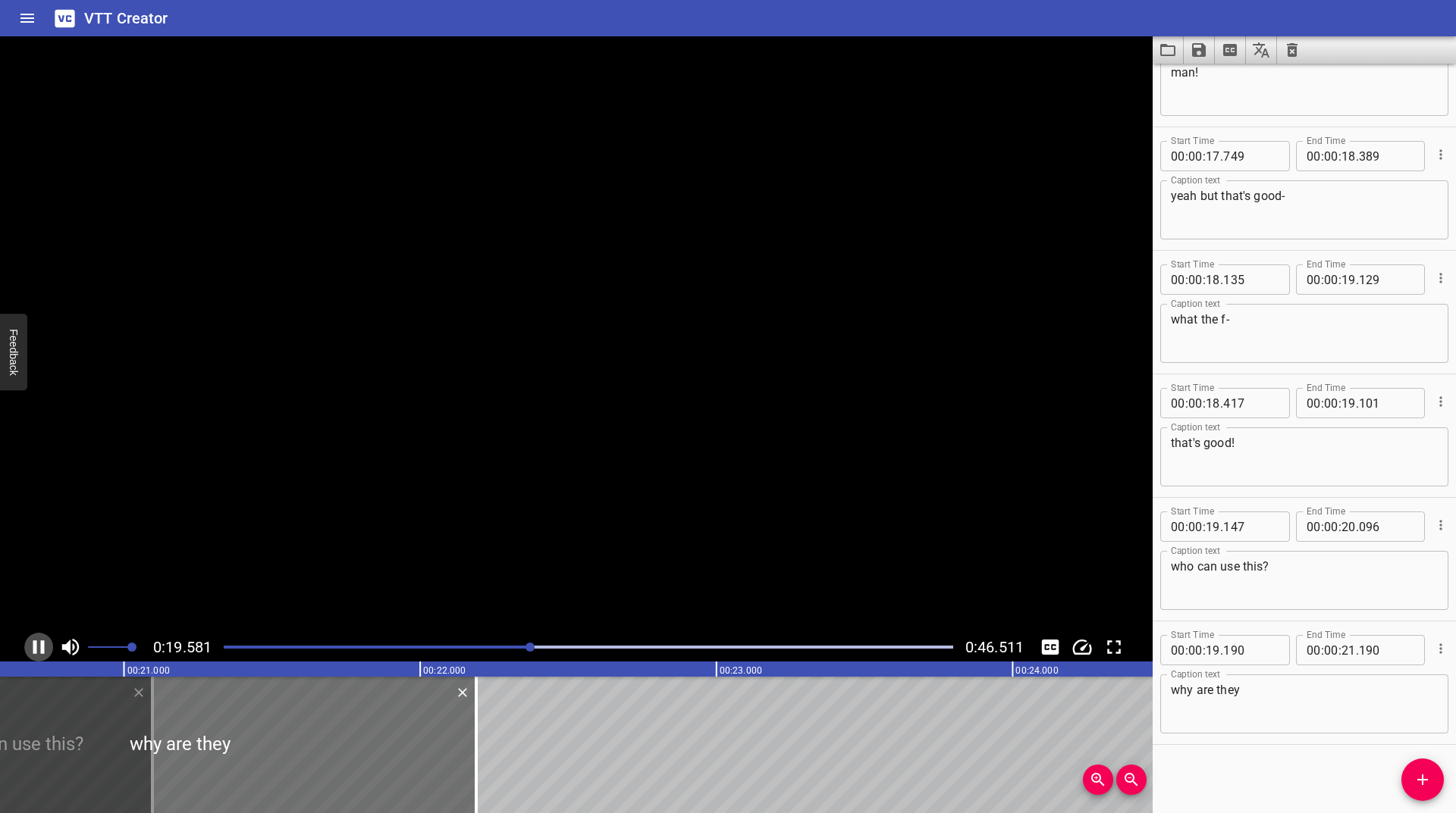
click at [36, 649] on icon "Play/Pause" at bounding box center [39, 647] width 11 height 13
click at [36, 649] on icon "Play/Pause" at bounding box center [40, 647] width 10 height 13
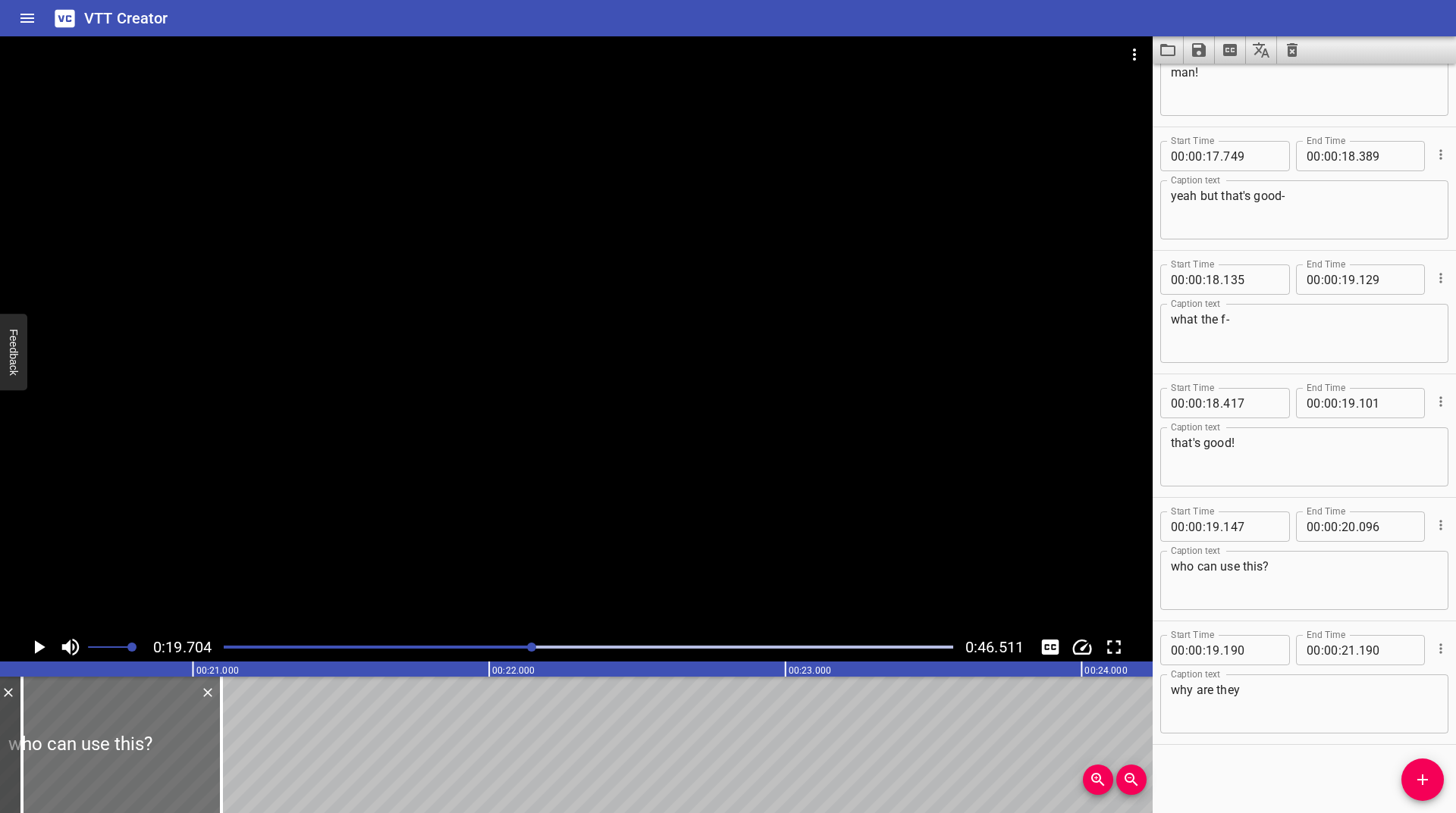
scroll to position [0, 5634]
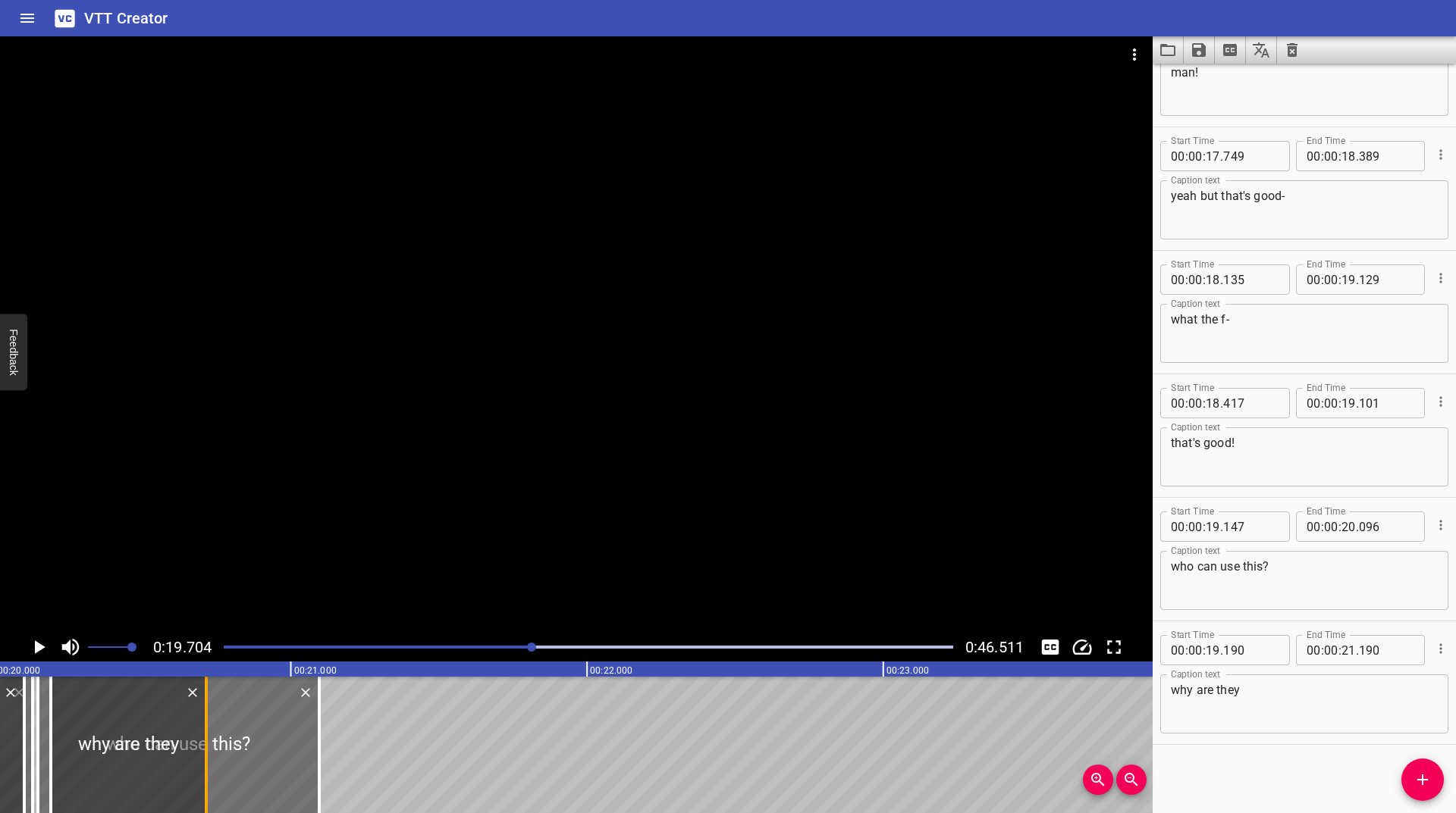
drag, startPoint x: 433, startPoint y: 731, endPoint x: 200, endPoint y: 714, distance: 233.6
click at [200, 714] on div at bounding box center [206, 745] width 15 height 137
type input "19"
type input "718"
click at [39, 649] on icon "Play/Pause" at bounding box center [40, 647] width 10 height 13
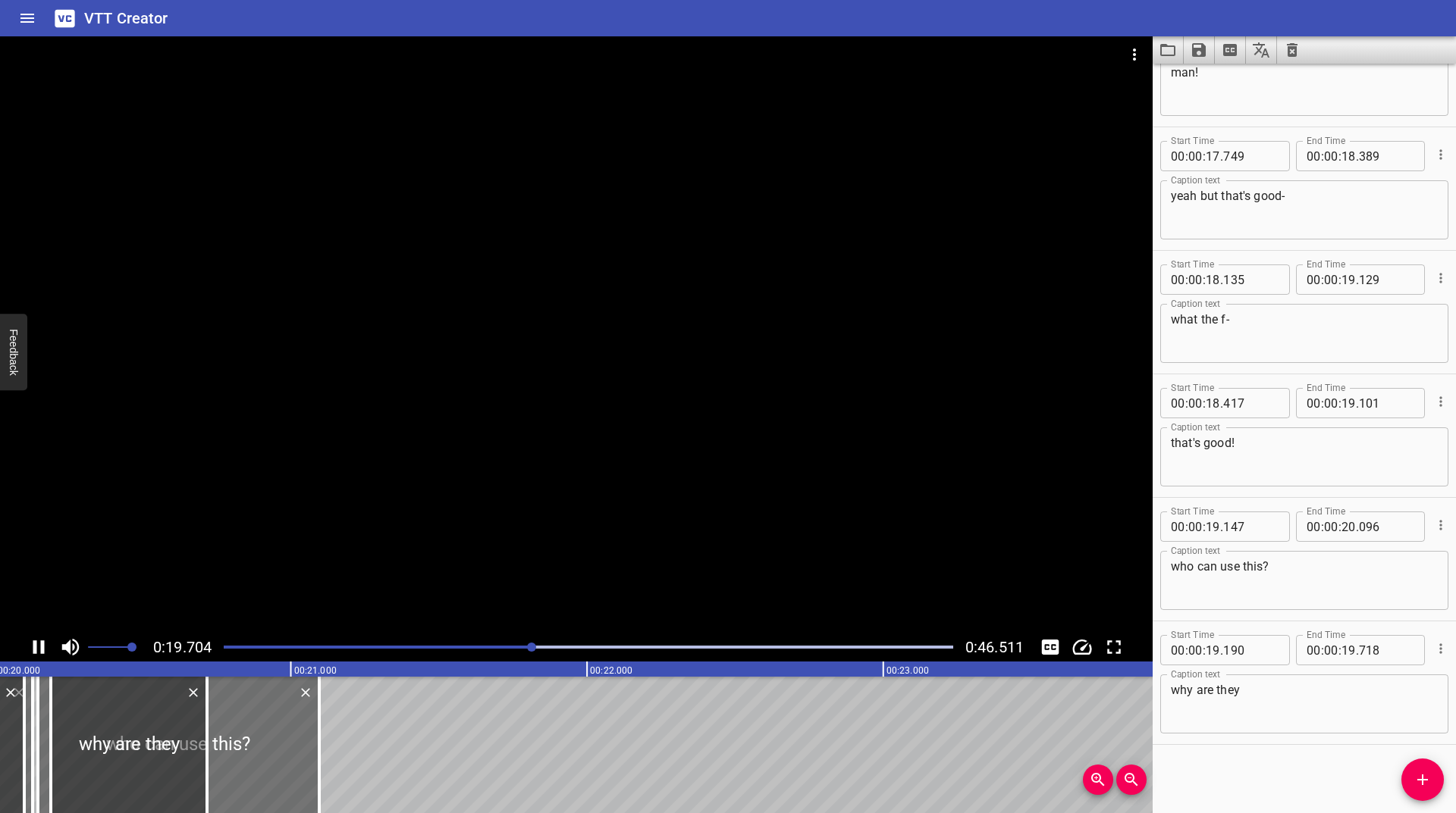
click at [39, 649] on icon "Play/Pause" at bounding box center [39, 647] width 23 height 23
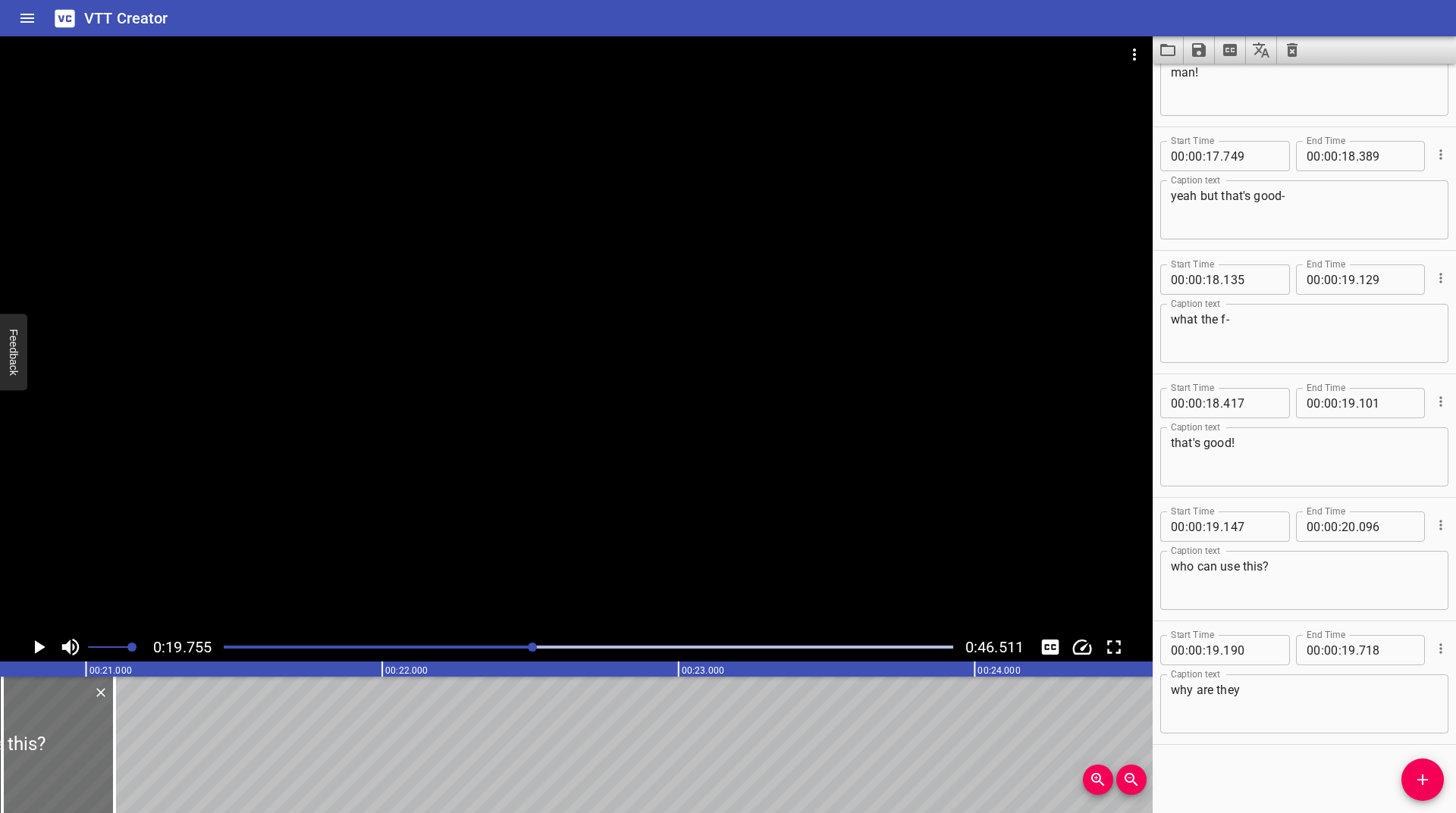
scroll to position [0, 5852]
click at [1430, 779] on icon "Add Cue" at bounding box center [1422, 780] width 18 height 18
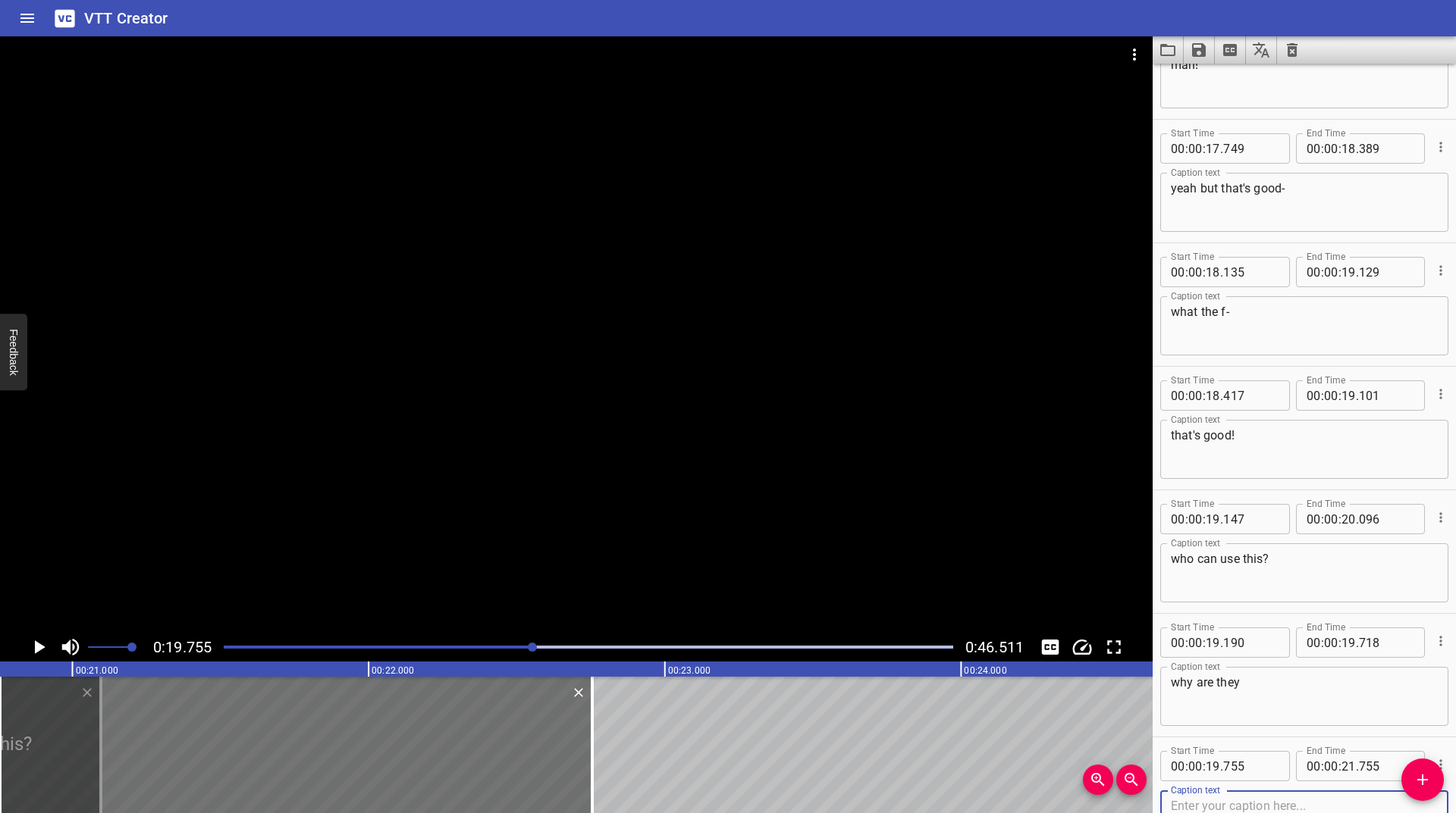
scroll to position [928, 0]
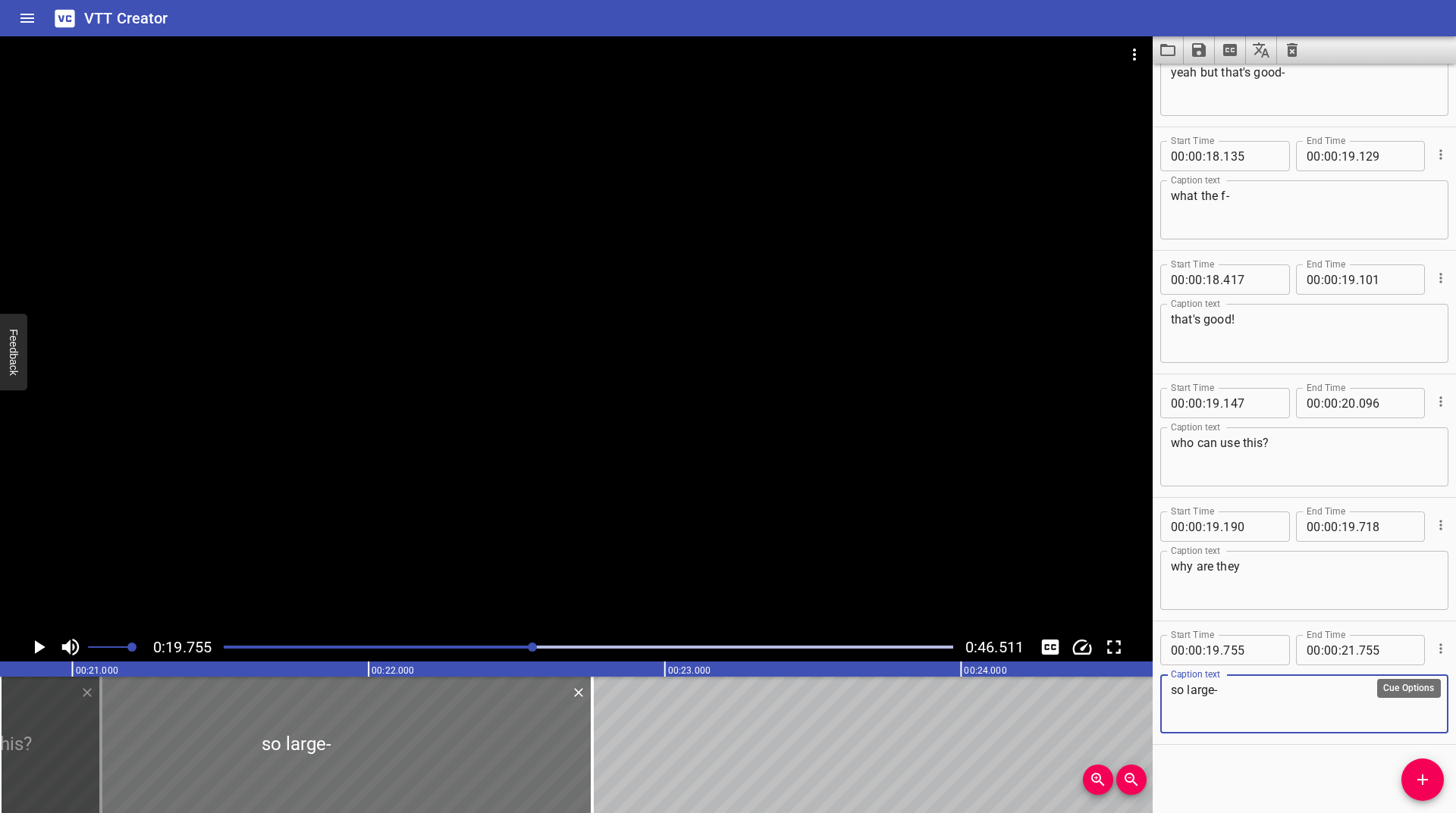
type textarea "so large-"
click at [1433, 647] on icon "Cue Options" at bounding box center [1440, 649] width 15 height 15
click at [1361, 645] on li "Advanced options..." at bounding box center [1377, 649] width 132 height 28
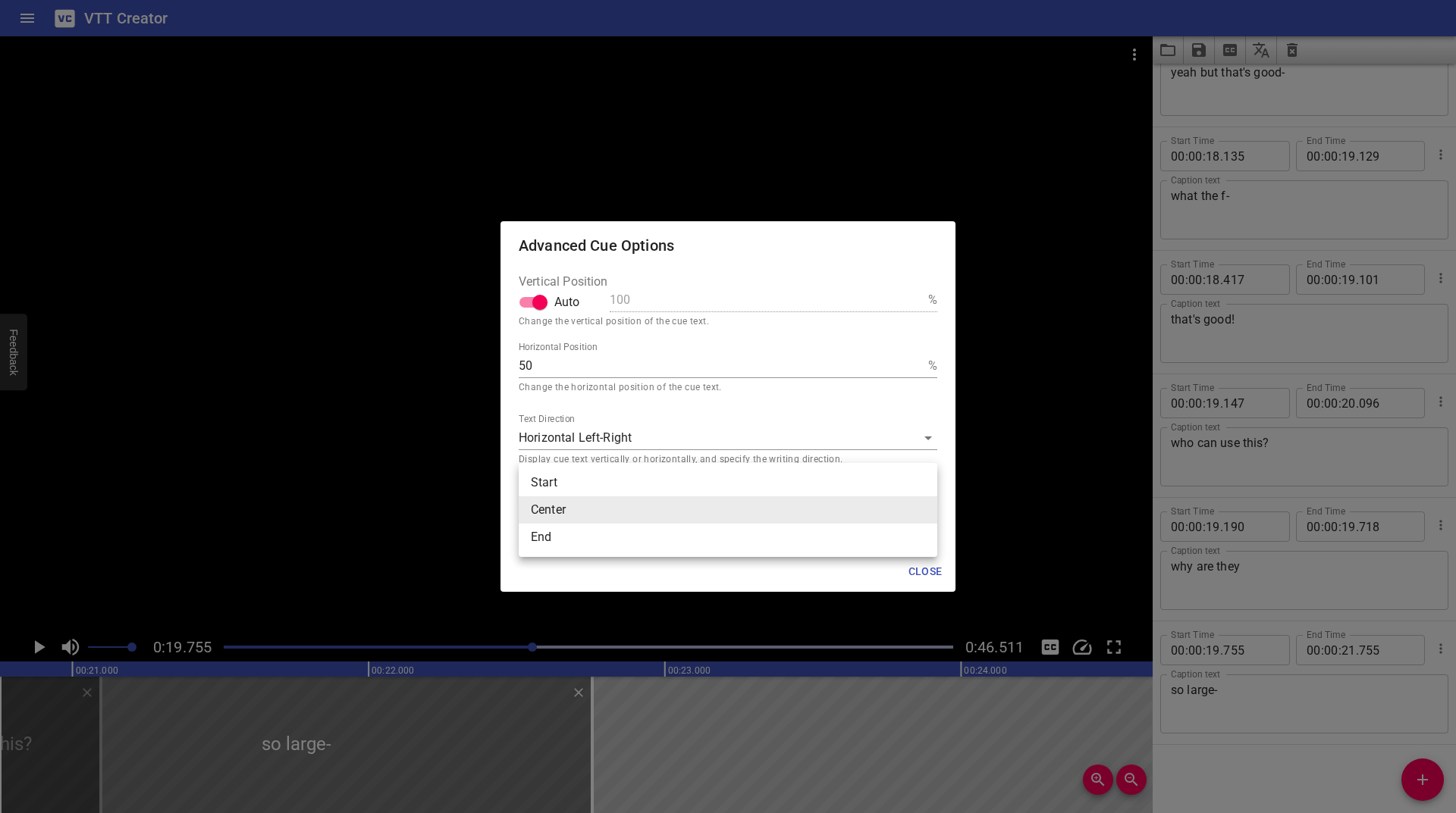
click at [597, 501] on body "VTT Creator Caption Editor Batch Transcribe Login Sign Up Privacy Contact 0:19.…" at bounding box center [728, 406] width 1456 height 813
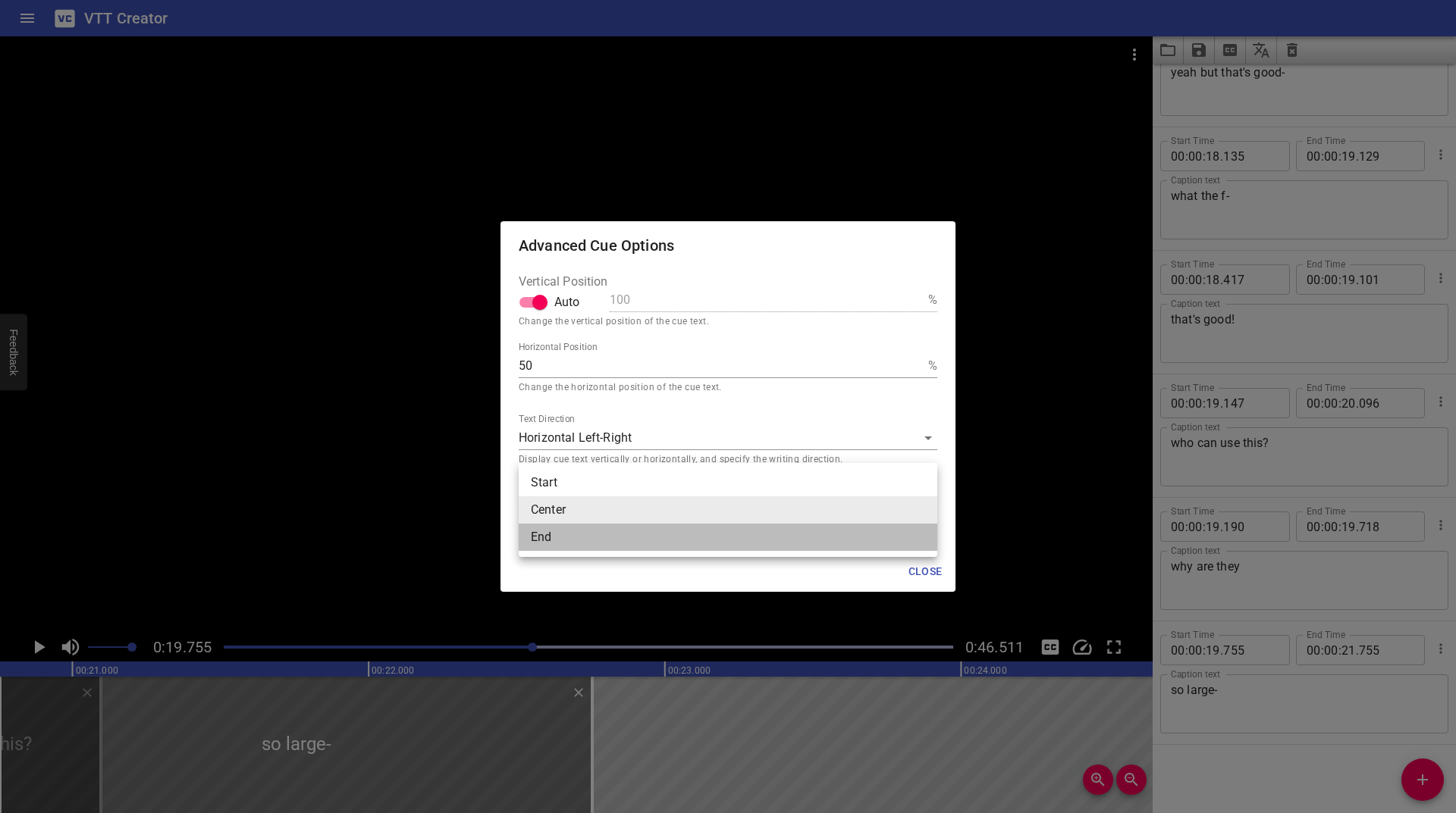
click at [576, 546] on li "End" at bounding box center [728, 537] width 419 height 28
type input "end"
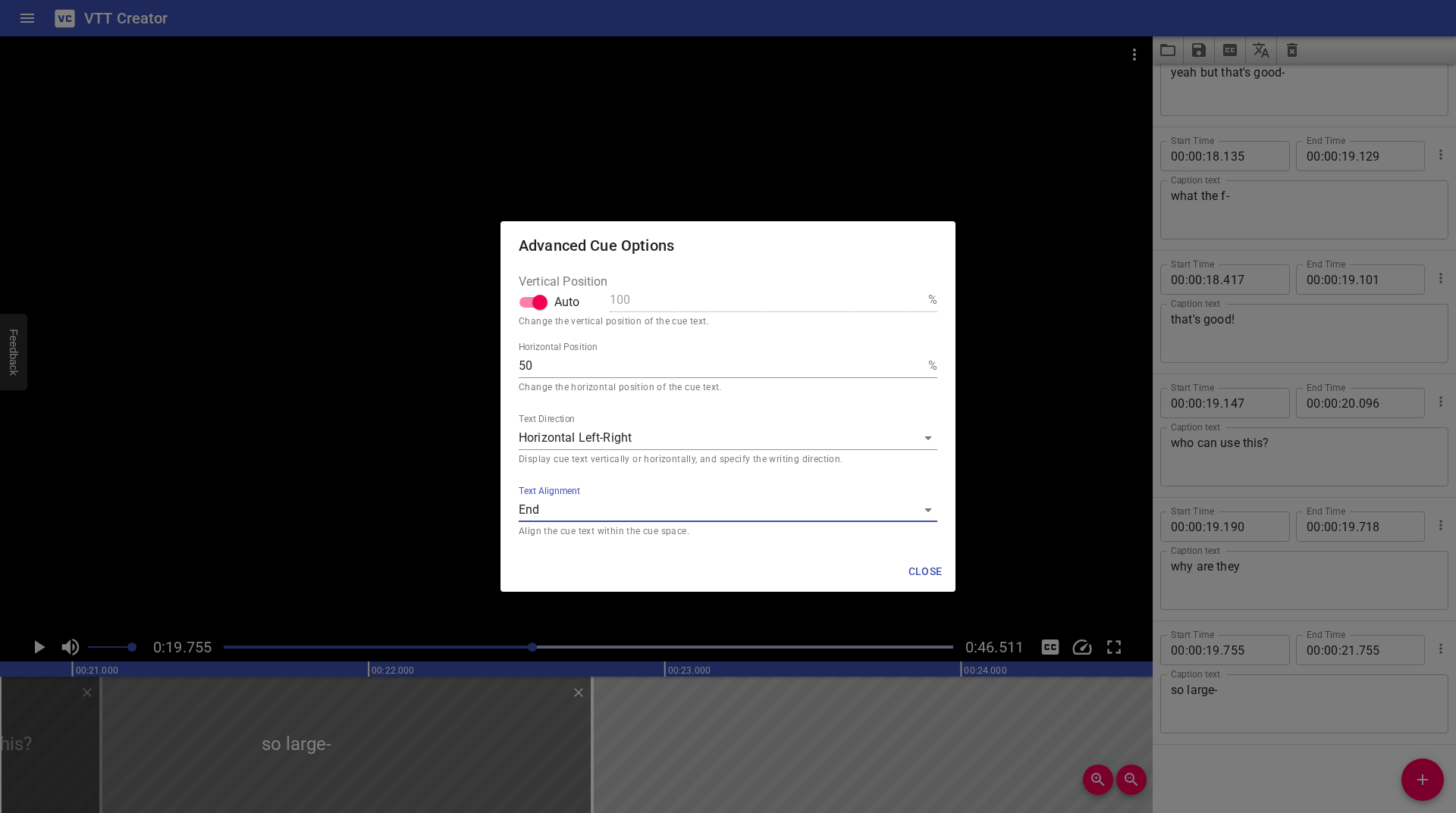
click at [909, 569] on span "Close" at bounding box center [925, 572] width 36 height 19
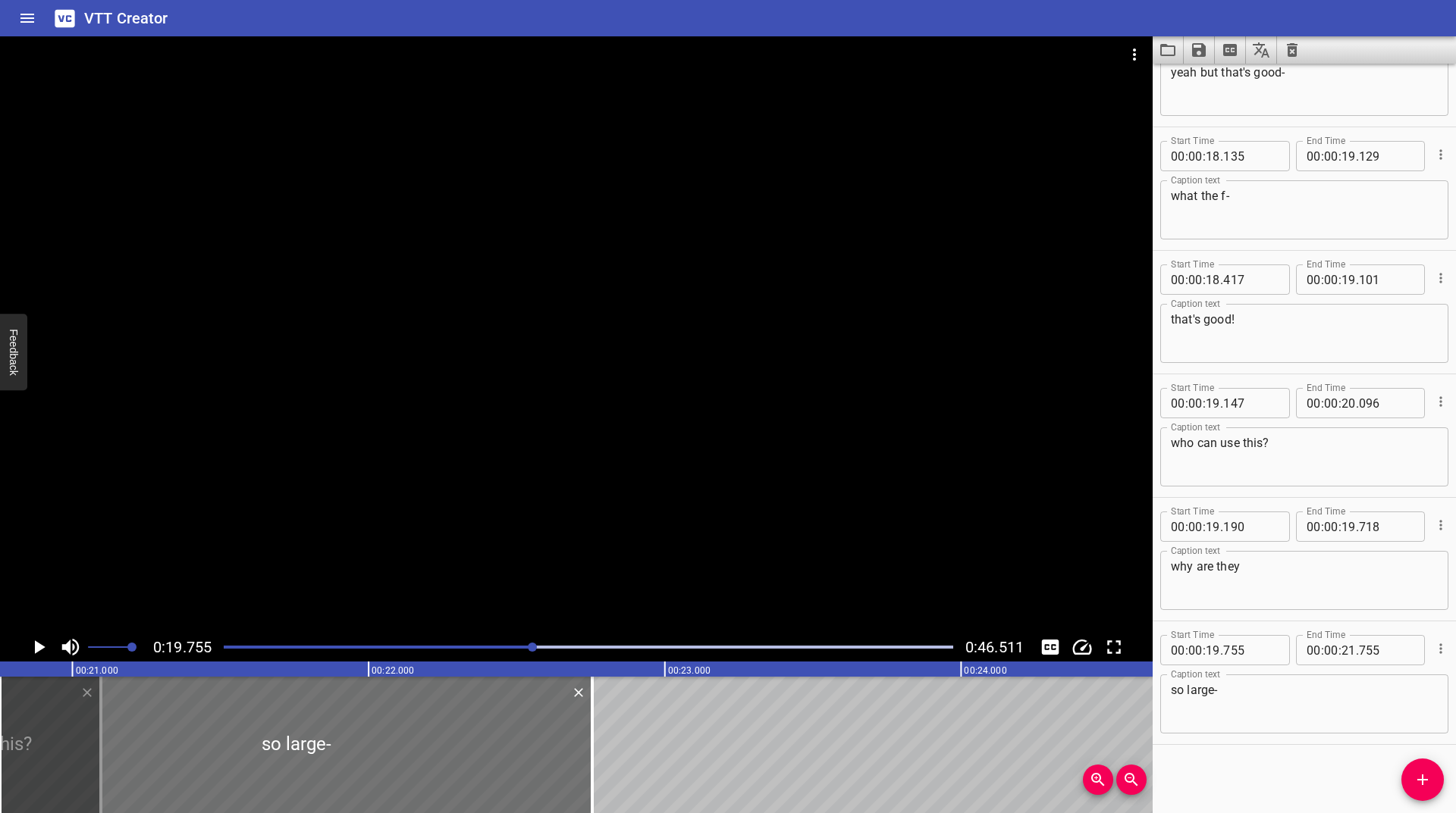
click at [43, 649] on icon "Play/Pause" at bounding box center [40, 647] width 10 height 13
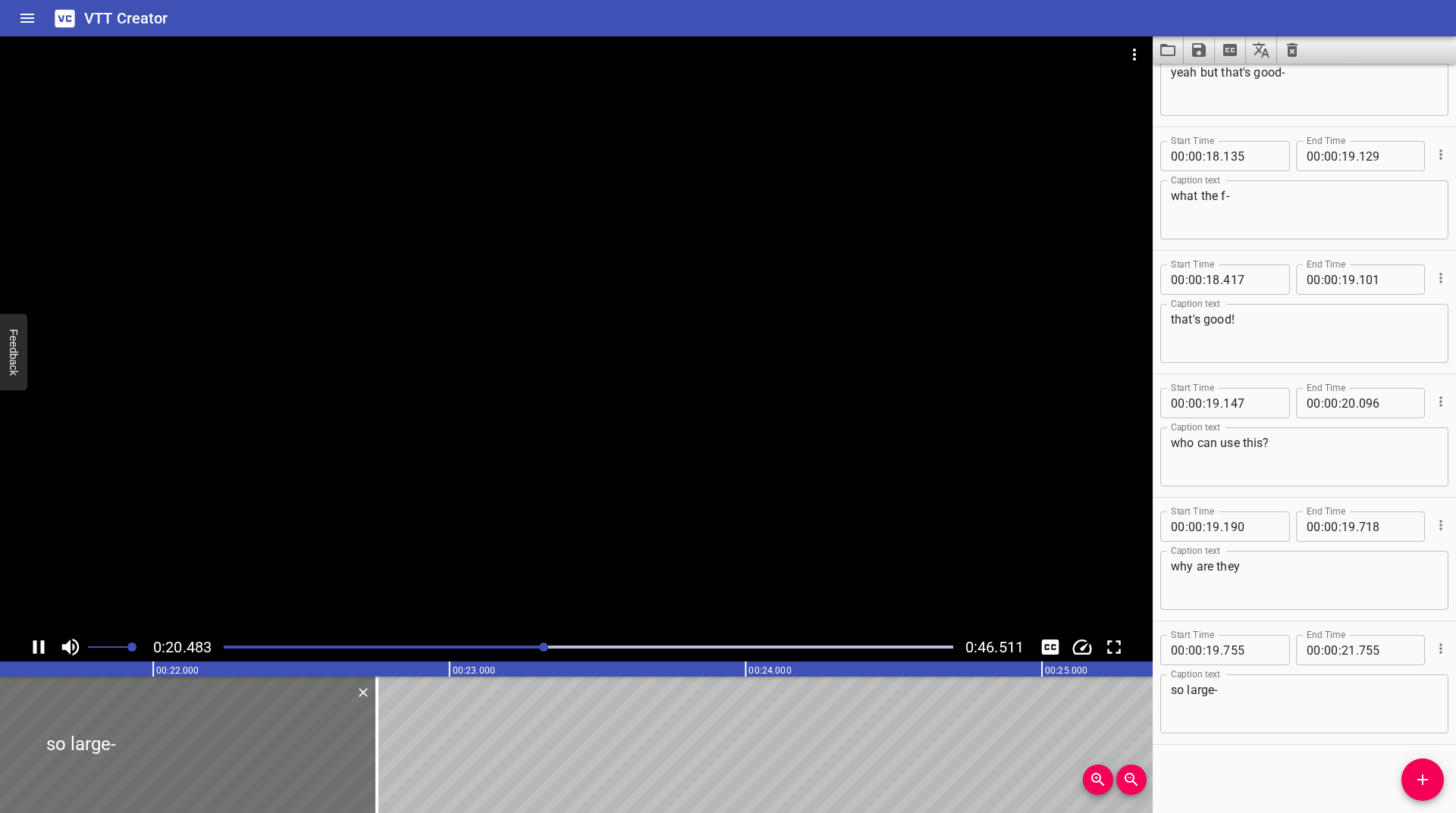
click at [28, 640] on icon "Play/Pause" at bounding box center [39, 647] width 23 height 23
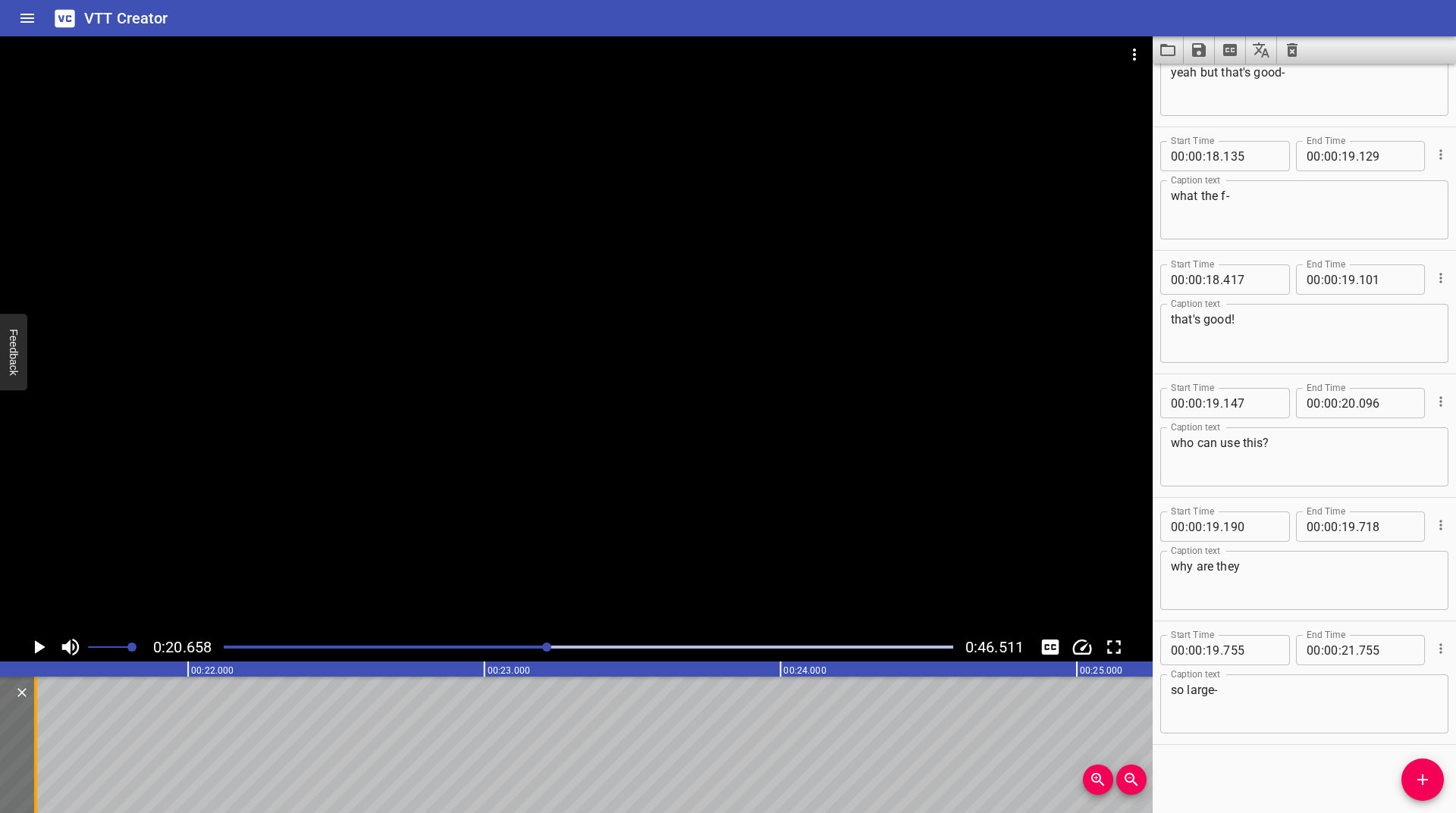
scroll to position [0, 6026]
drag, startPoint x: 318, startPoint y: 716, endPoint x: 104, endPoint y: 751, distance: 216.8
click at [104, 751] on div at bounding box center [112, 745] width 15 height 137
type input "20"
type input "720"
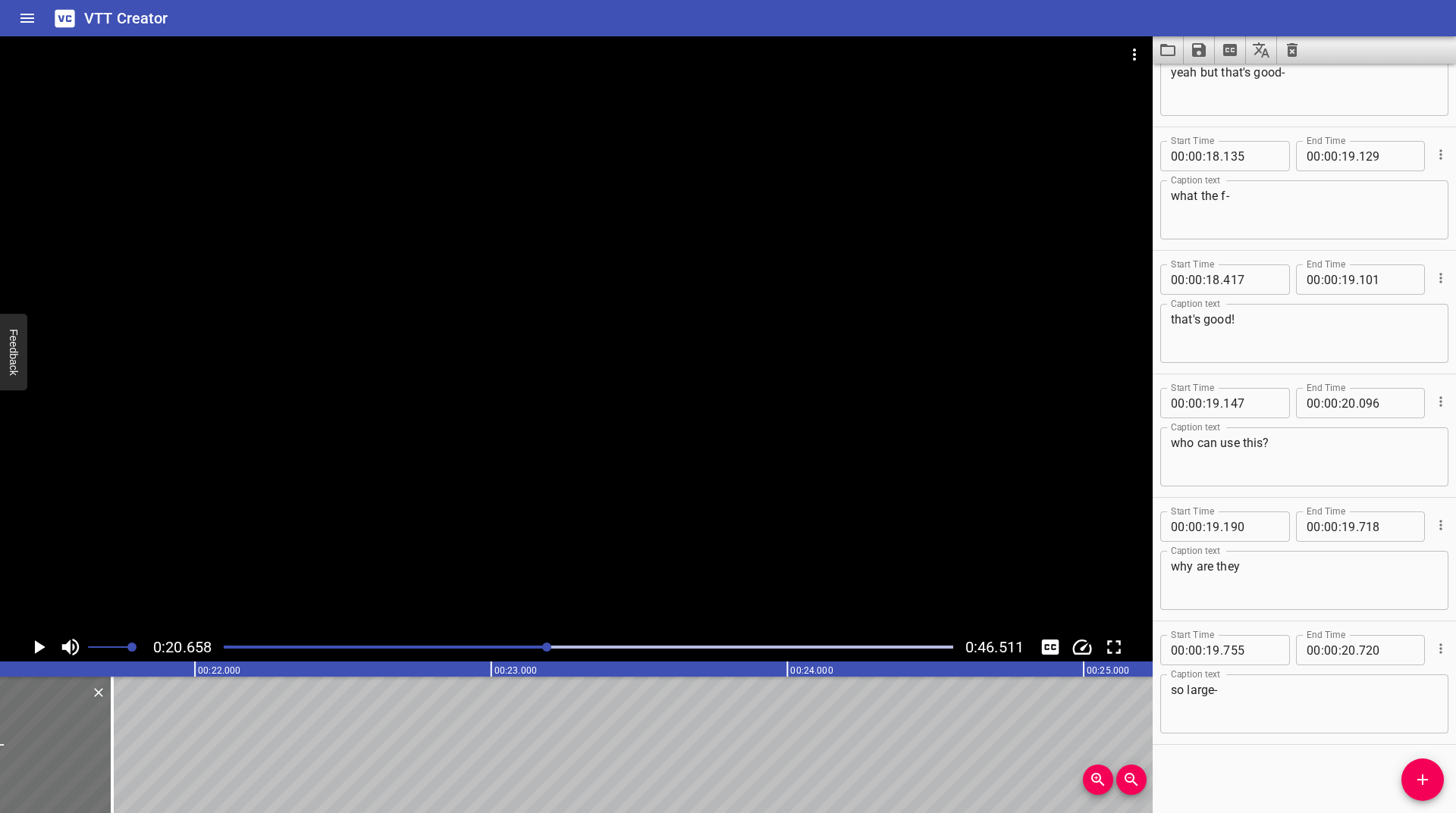
click at [1126, 780] on icon "Zoom Out" at bounding box center [1131, 780] width 13 height 13
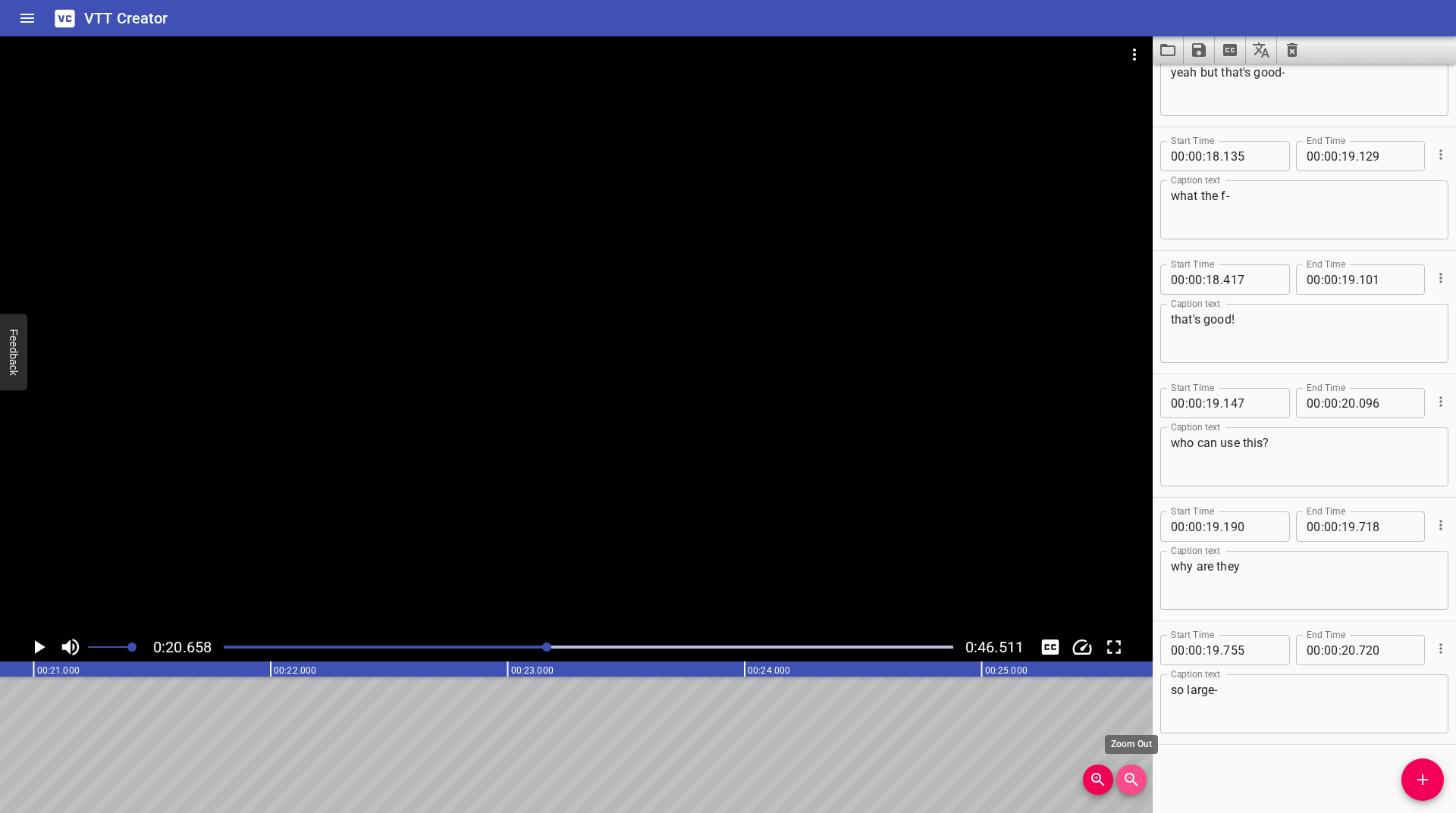
click at [1128, 780] on icon "Zoom Out" at bounding box center [1131, 780] width 18 height 18
click at [539, 645] on div at bounding box center [588, 647] width 748 height 21
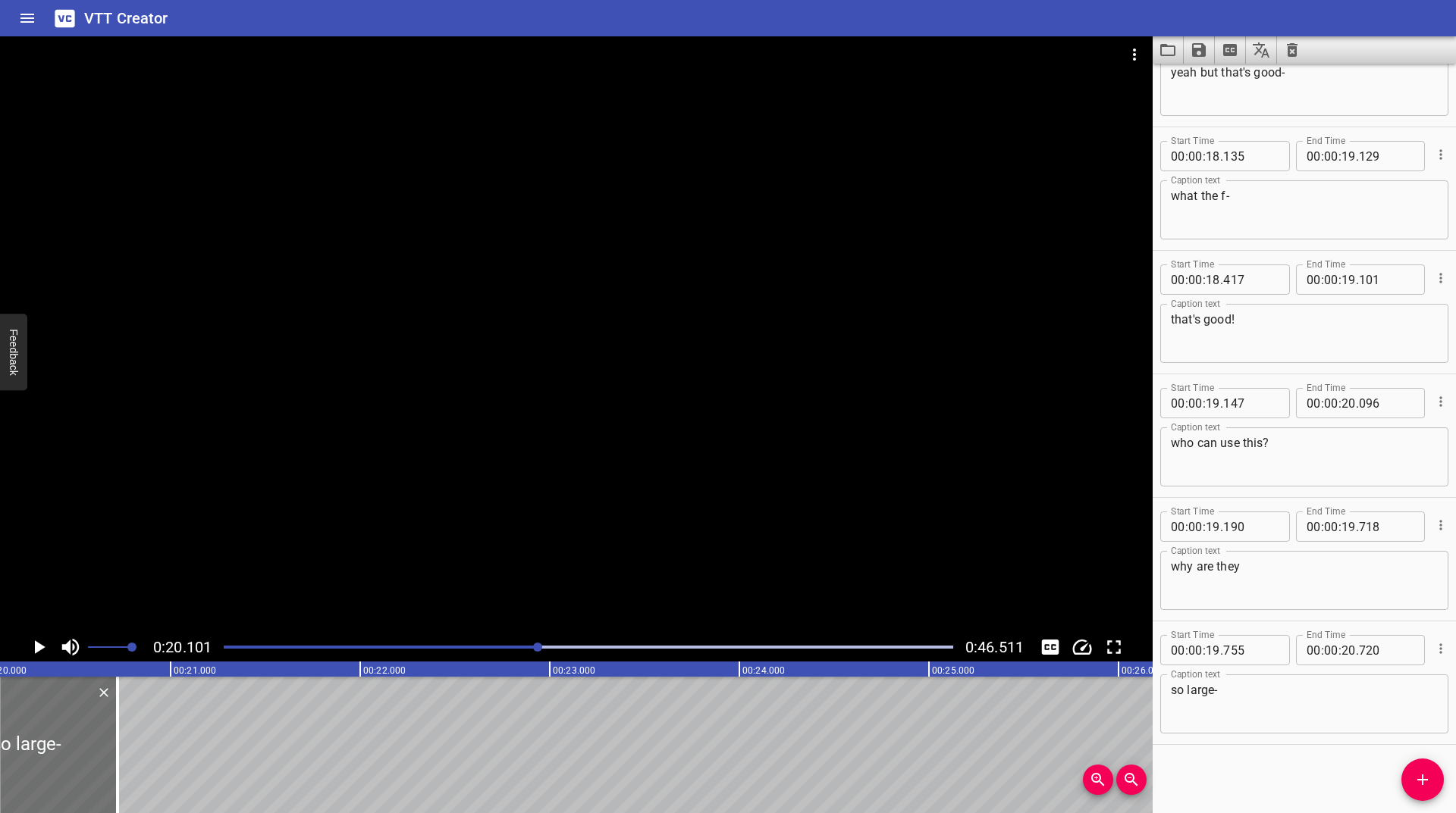
click at [533, 649] on div at bounding box center [588, 647] width 748 height 21
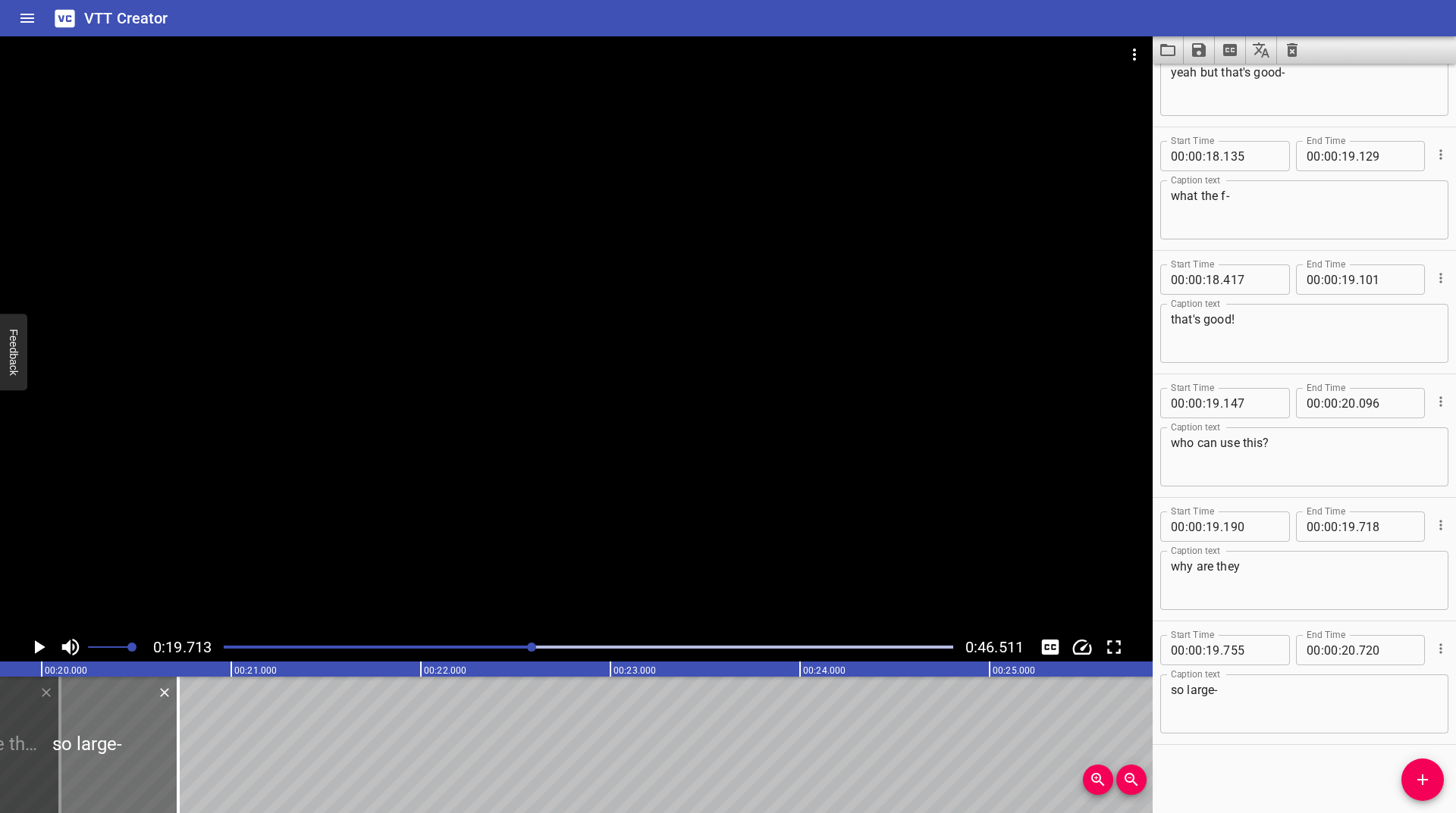
scroll to position [0, 3737]
click at [33, 654] on icon "Play/Pause" at bounding box center [39, 647] width 23 height 23
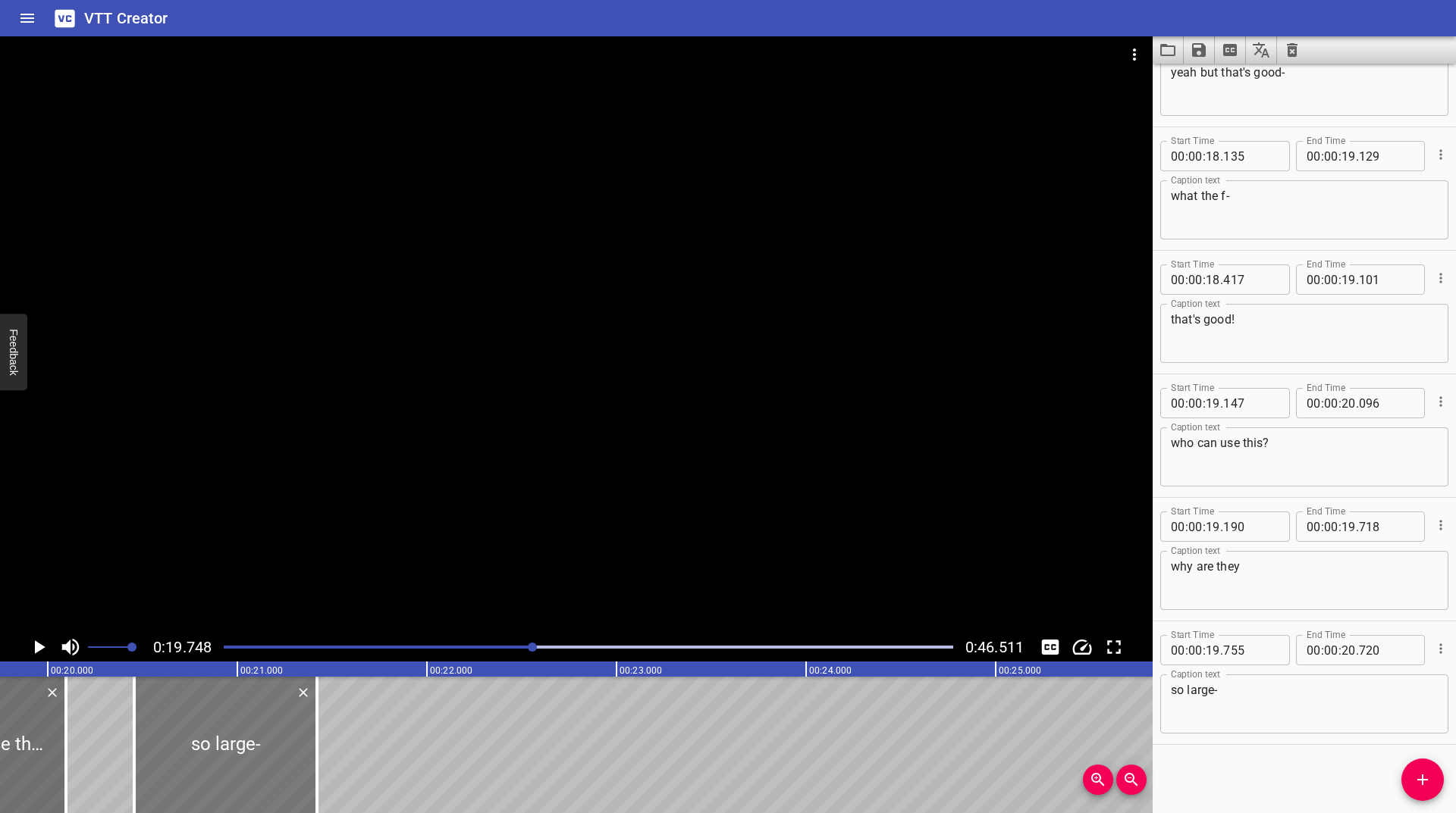
drag, startPoint x: 61, startPoint y: 724, endPoint x: 211, endPoint y: 728, distance: 150.1
click at [211, 728] on div at bounding box center [226, 745] width 183 height 137
type input "20"
type input "551"
type input "21"
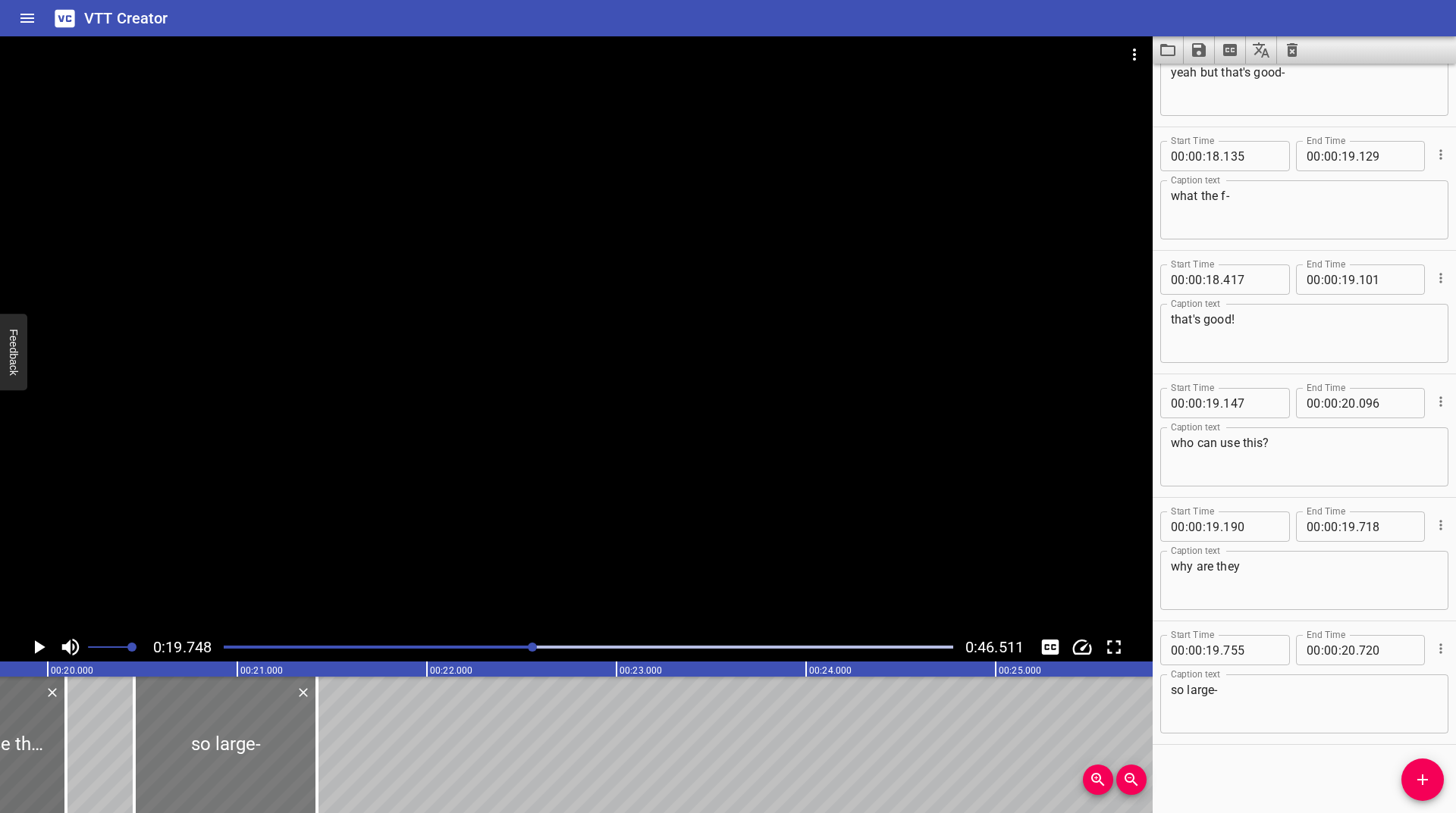
type input "516"
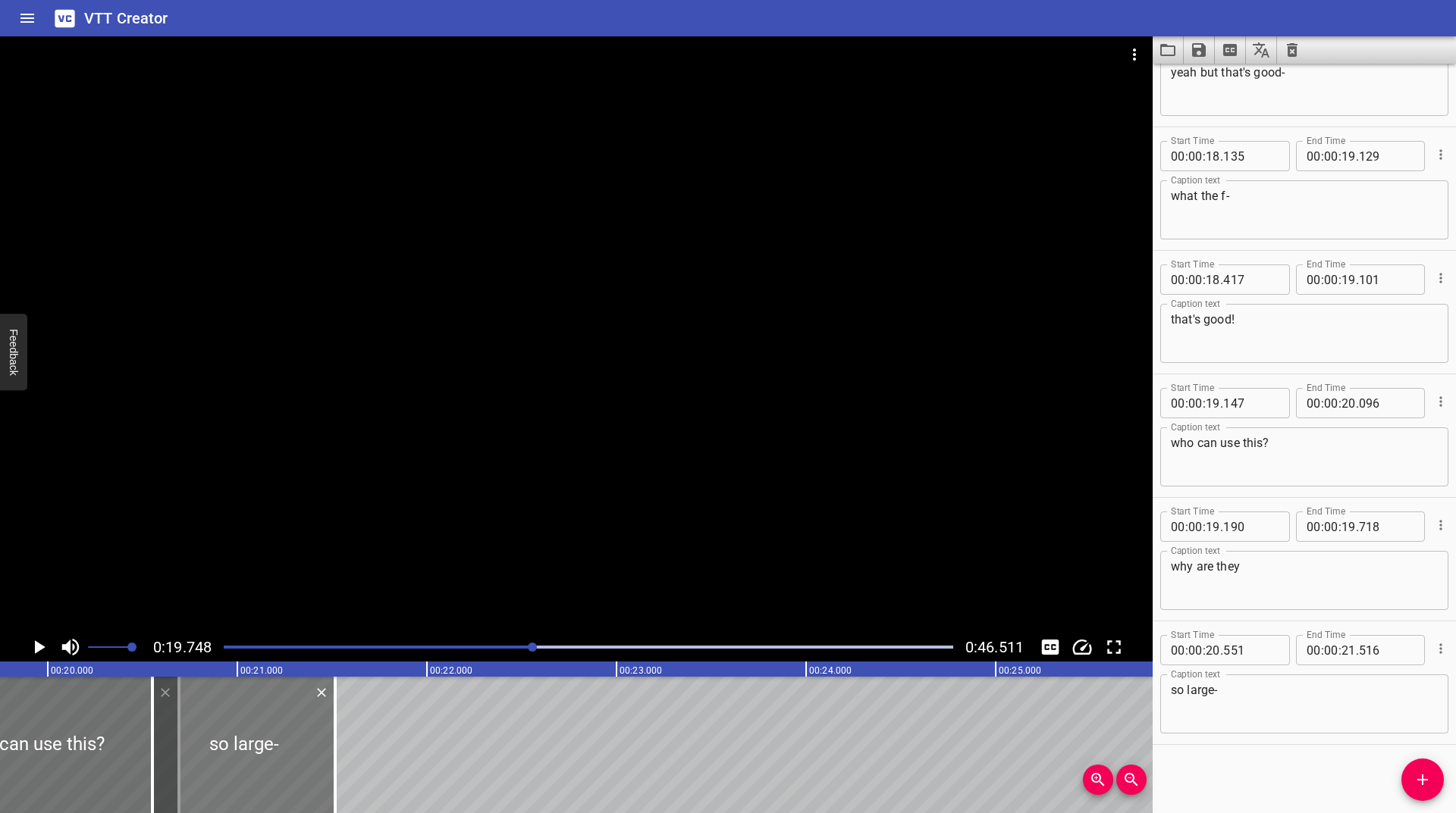
drag, startPoint x: 63, startPoint y: 743, endPoint x: 178, endPoint y: 734, distance: 115.4
type input "700"
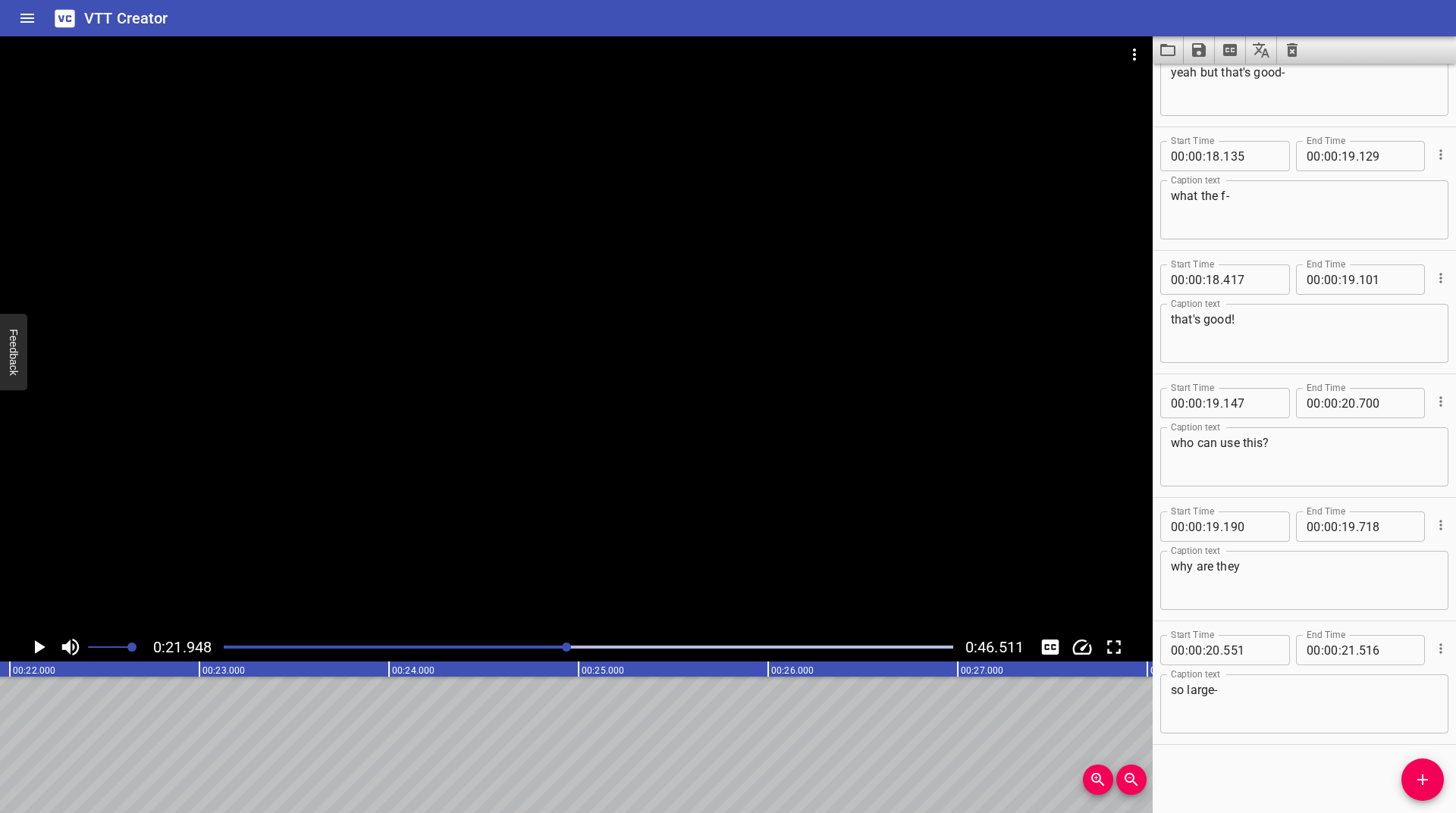
click at [533, 645] on div at bounding box center [588, 647] width 748 height 21
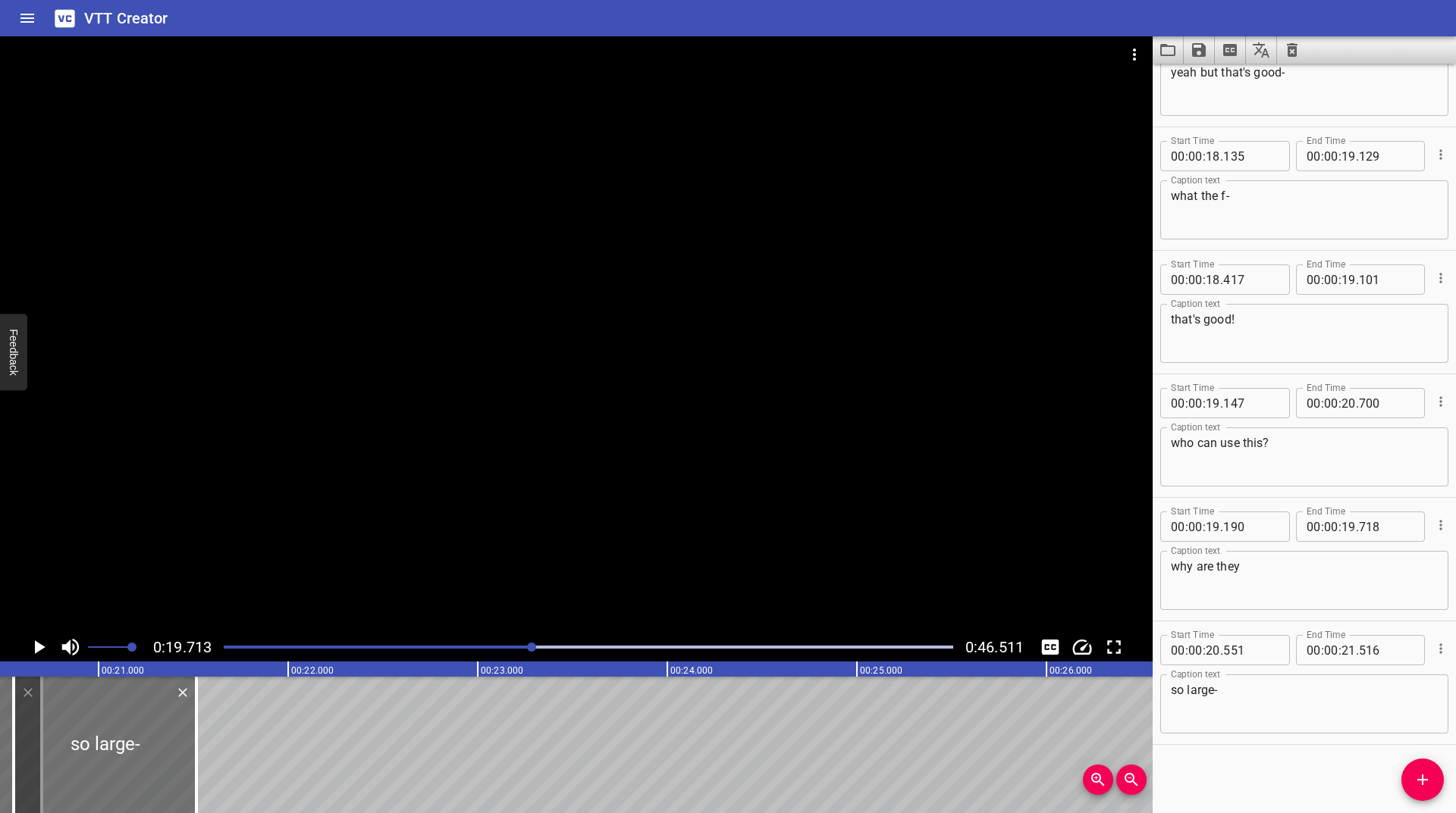
scroll to position [0, 3737]
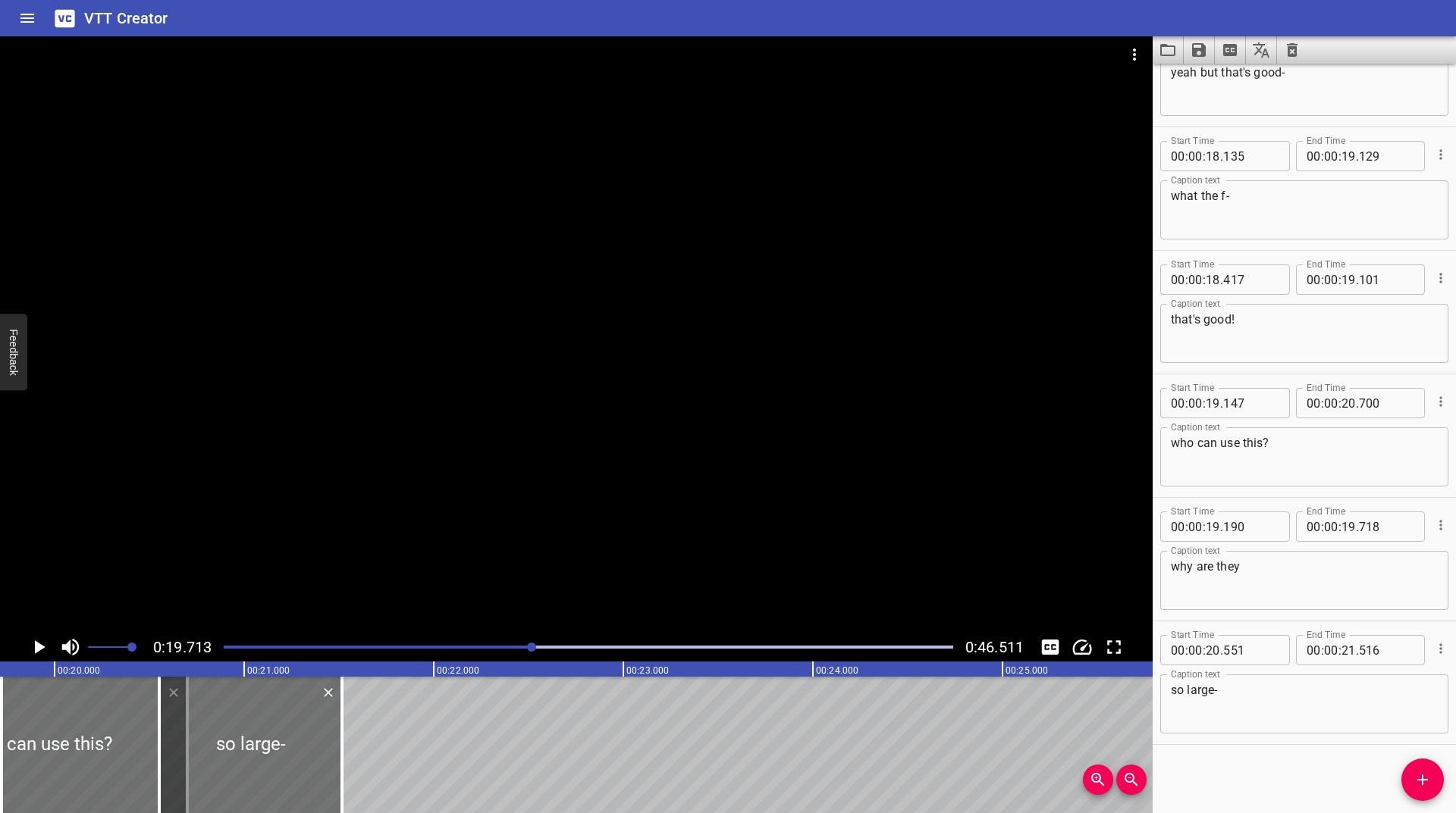
click at [32, 644] on icon "Play/Pause" at bounding box center [39, 647] width 23 height 23
click at [33, 643] on icon "Play/Pause" at bounding box center [39, 647] width 11 height 13
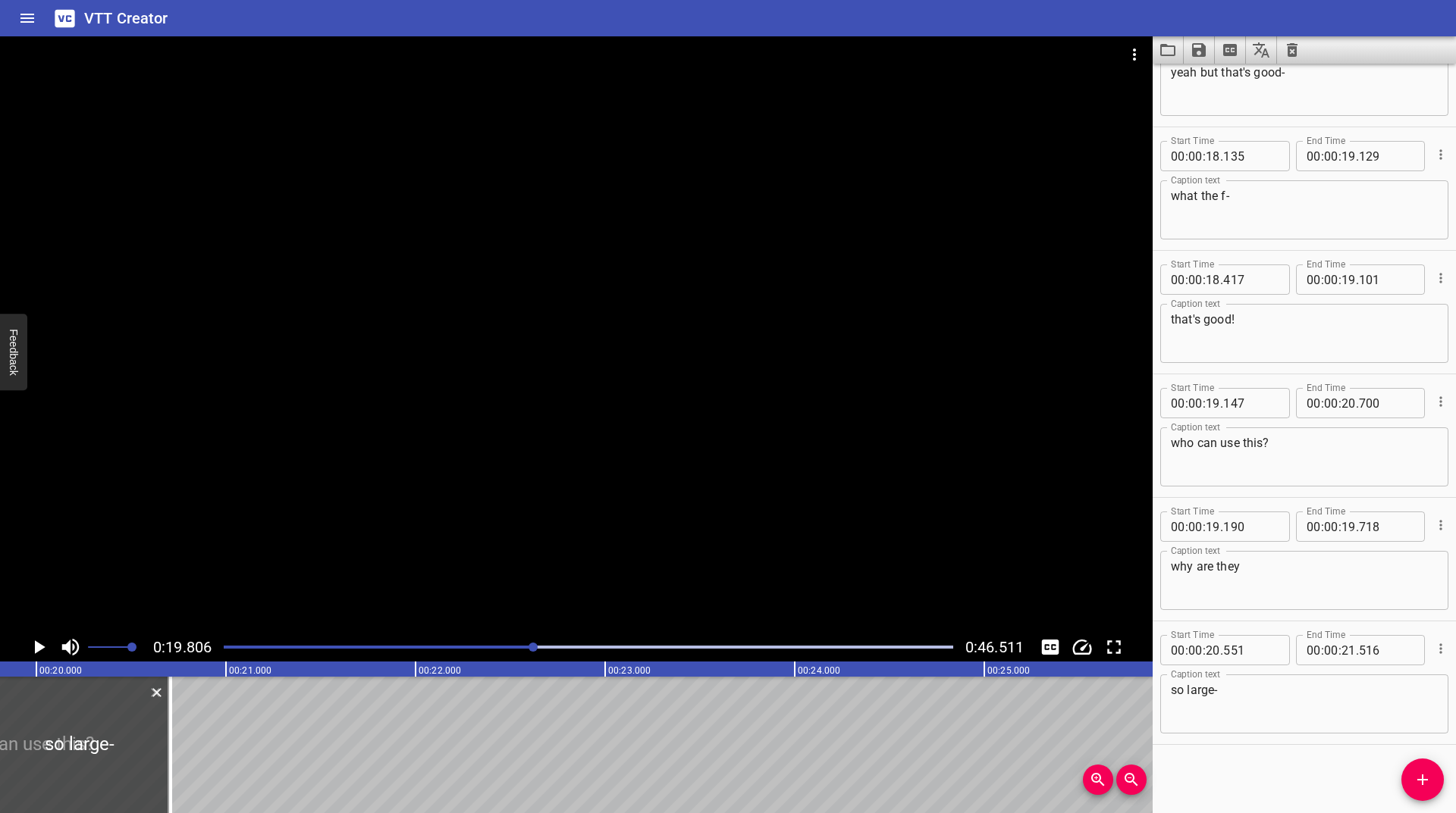
drag, startPoint x: 237, startPoint y: 729, endPoint x: 82, endPoint y: 750, distance: 156.4
click at [82, 750] on div at bounding box center [79, 745] width 183 height 137
type input "19"
type input "735"
type input "20"
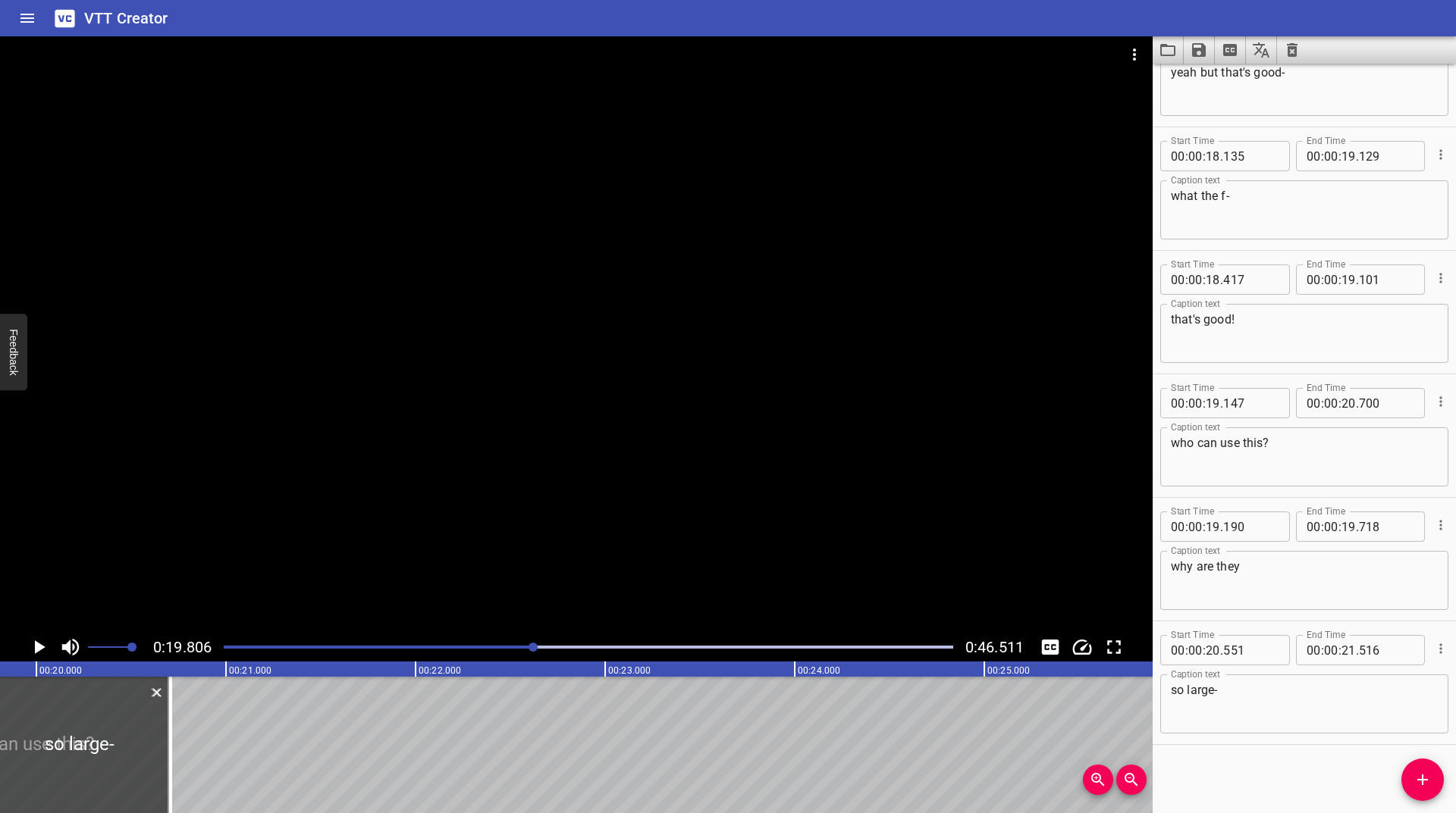
type input "700"
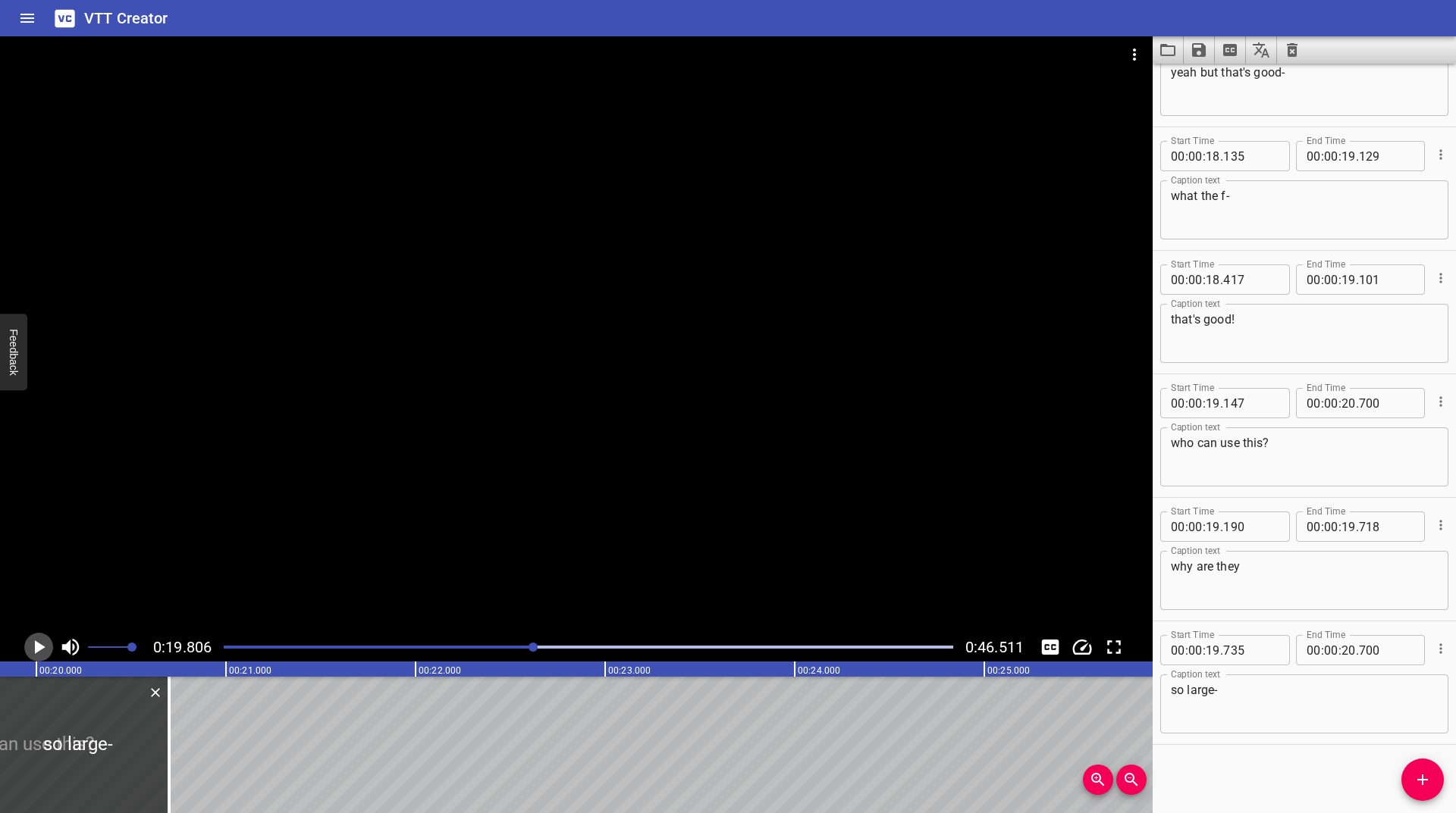
click at [29, 647] on icon "Play/Pause" at bounding box center [39, 647] width 23 height 23
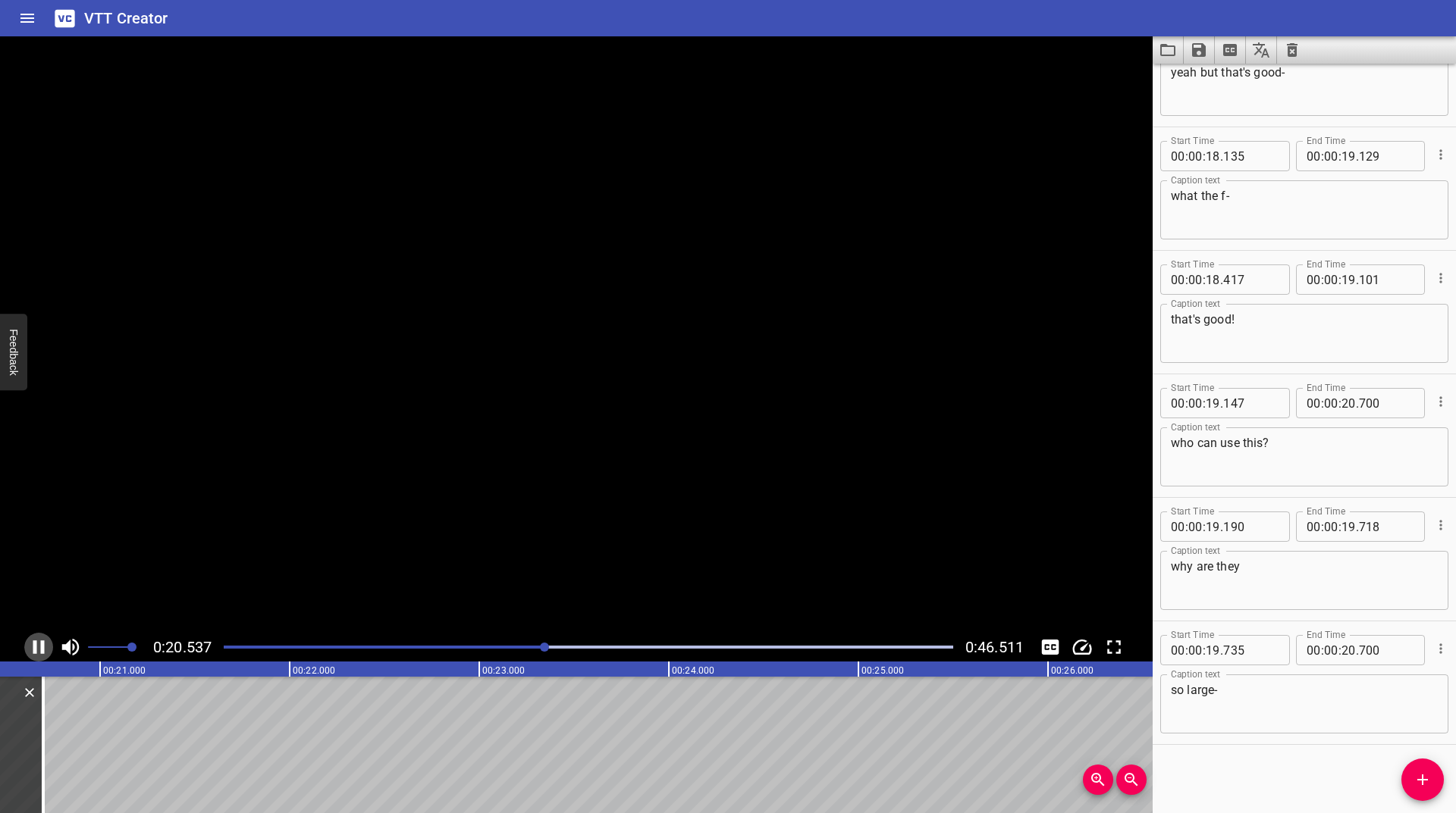
click at [29, 647] on icon "Play/Pause" at bounding box center [39, 647] width 23 height 23
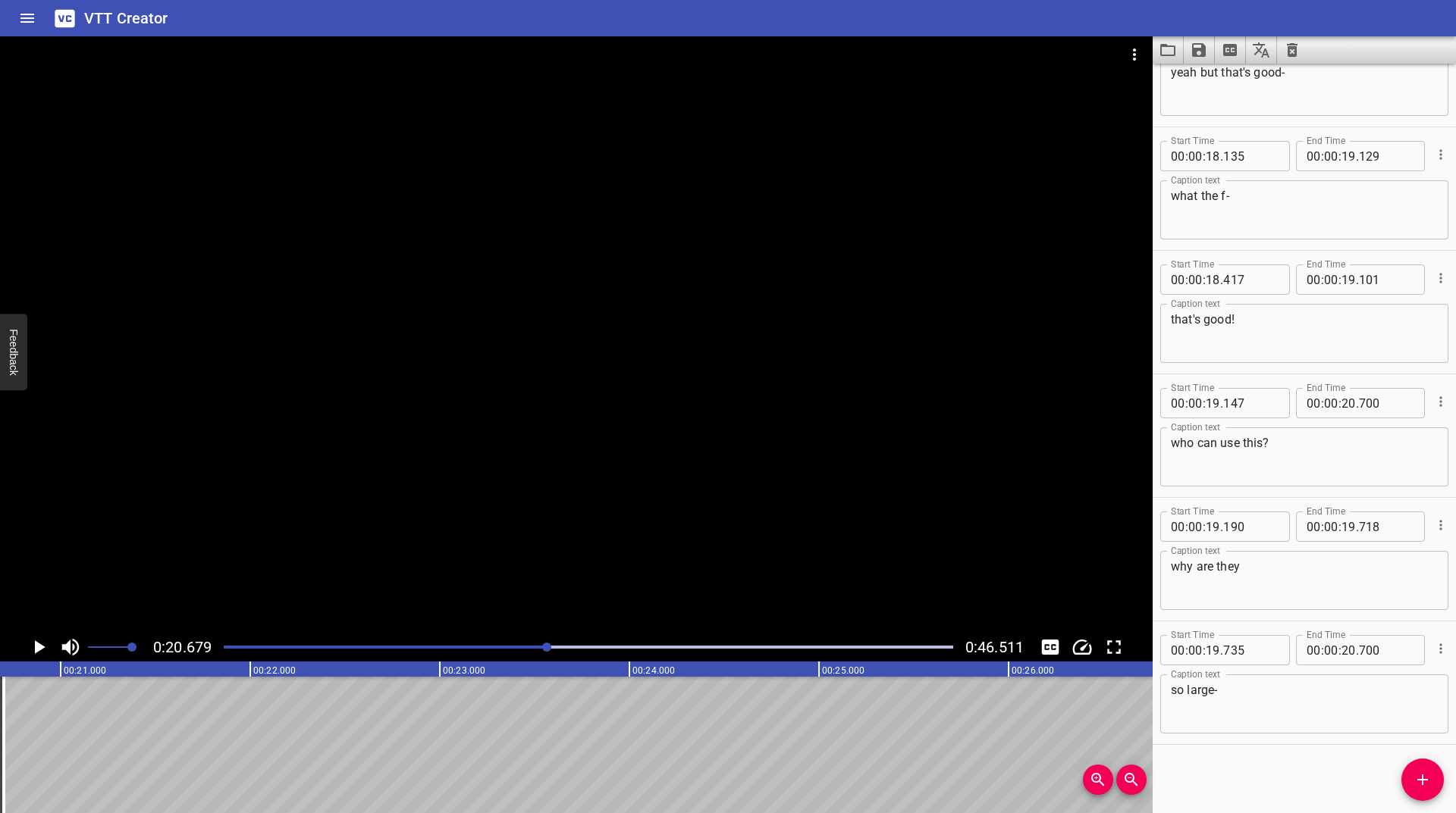
click at [29, 647] on icon "Play/Pause" at bounding box center [39, 647] width 23 height 23
click at [1419, 783] on icon "Add Cue" at bounding box center [1422, 780] width 18 height 18
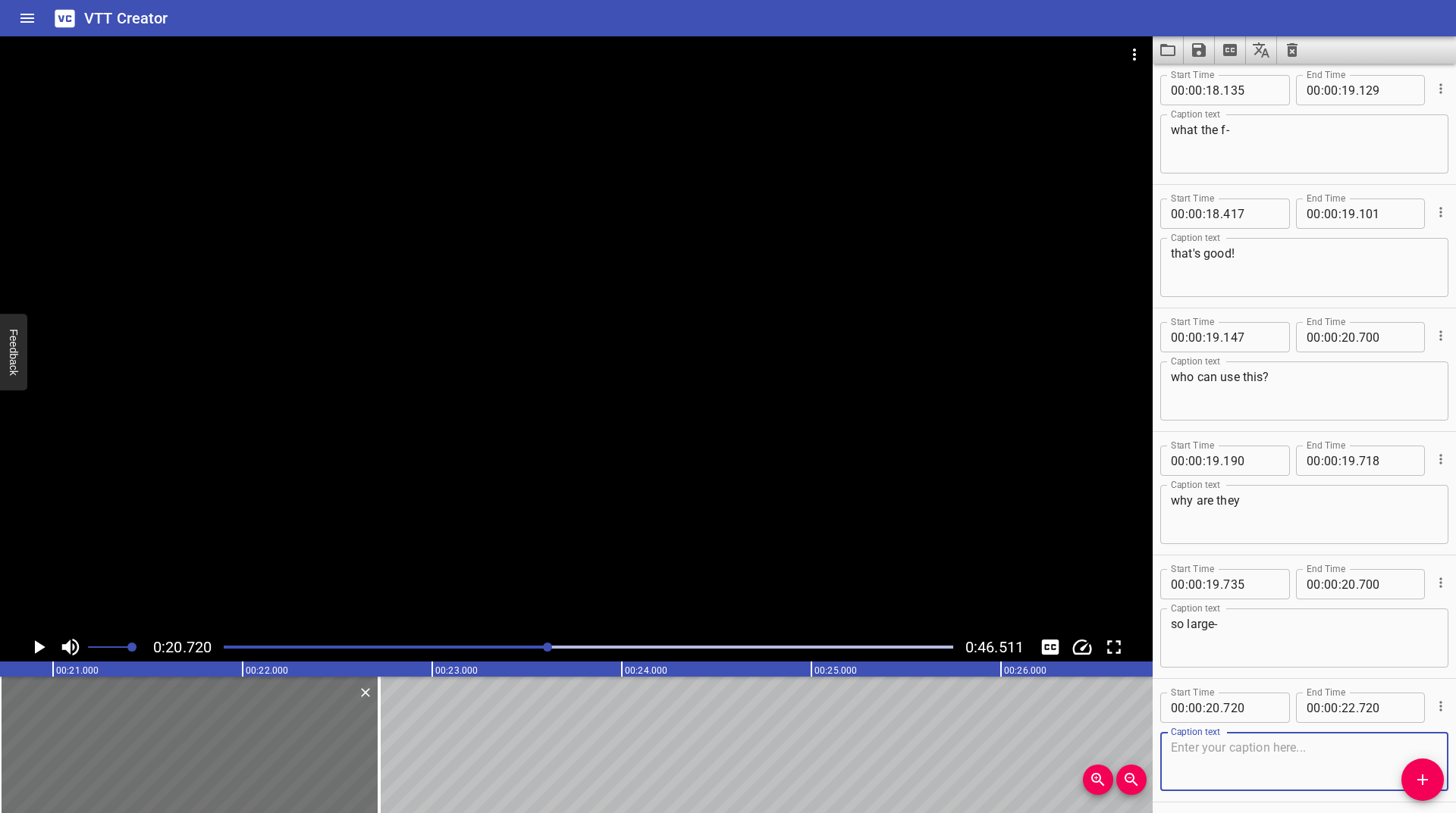
scroll to position [1051, 0]
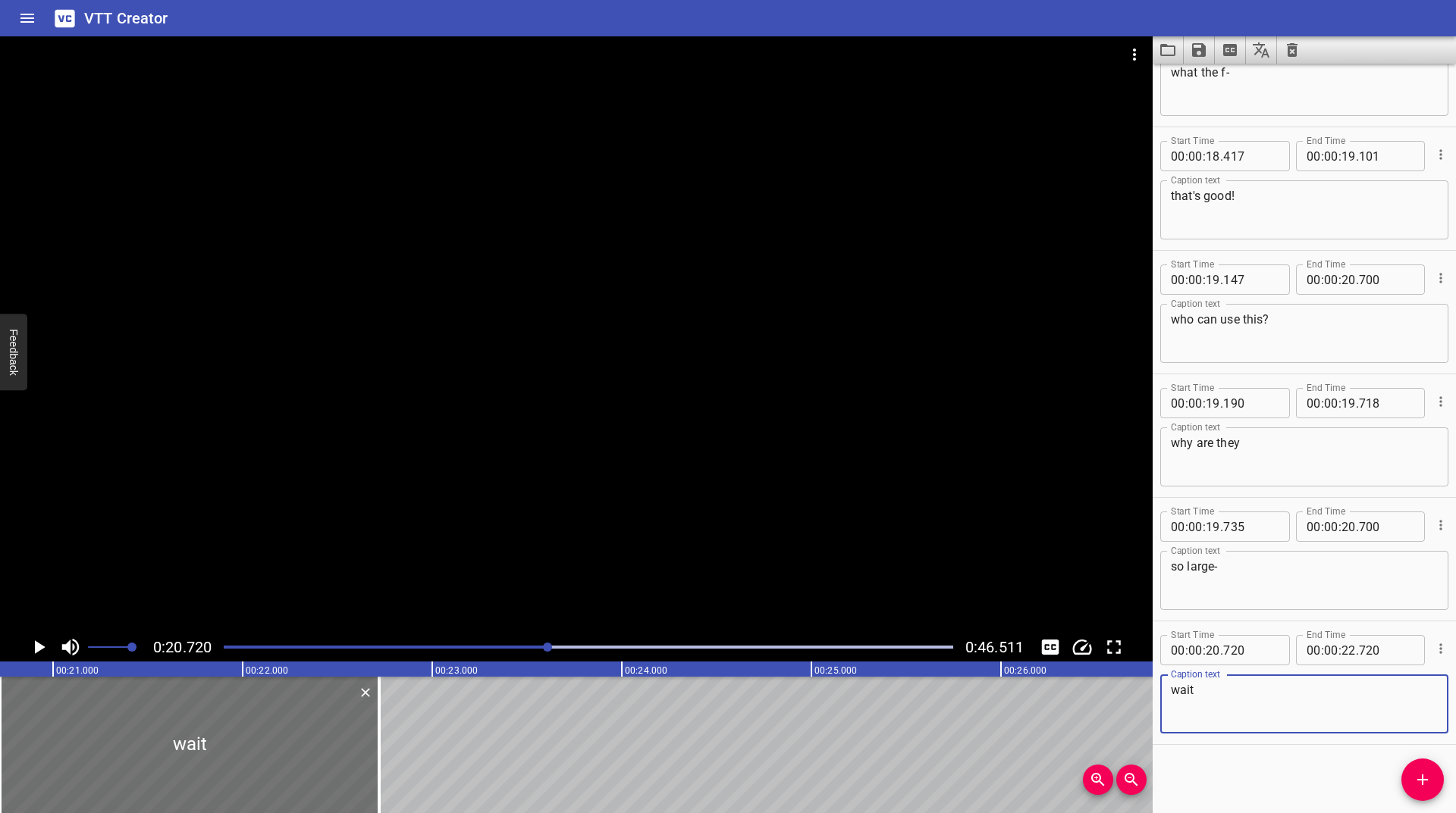
click at [40, 648] on icon "Play/Pause" at bounding box center [40, 647] width 10 height 13
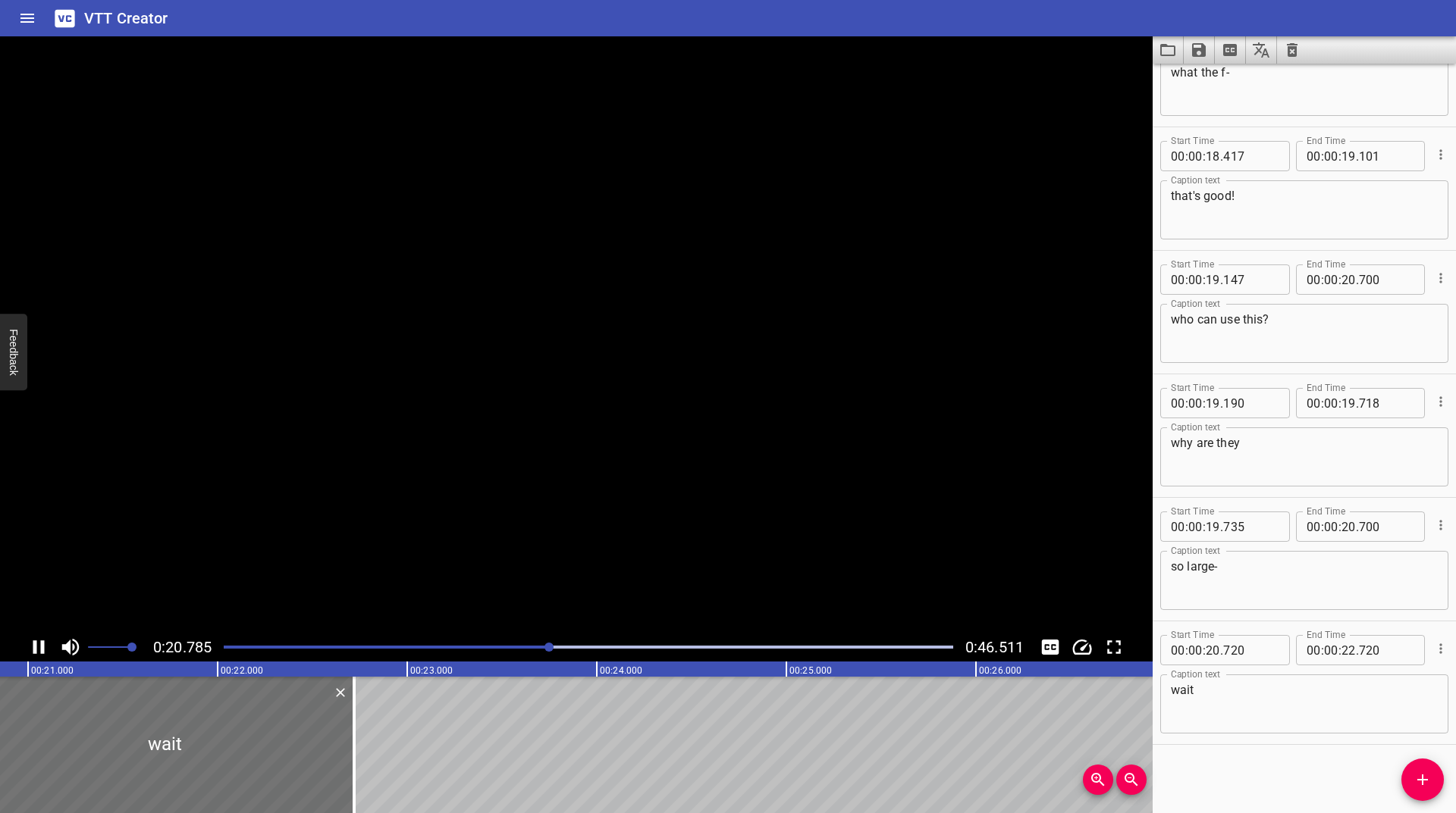
click at [40, 648] on icon "Play/Pause" at bounding box center [39, 647] width 23 height 23
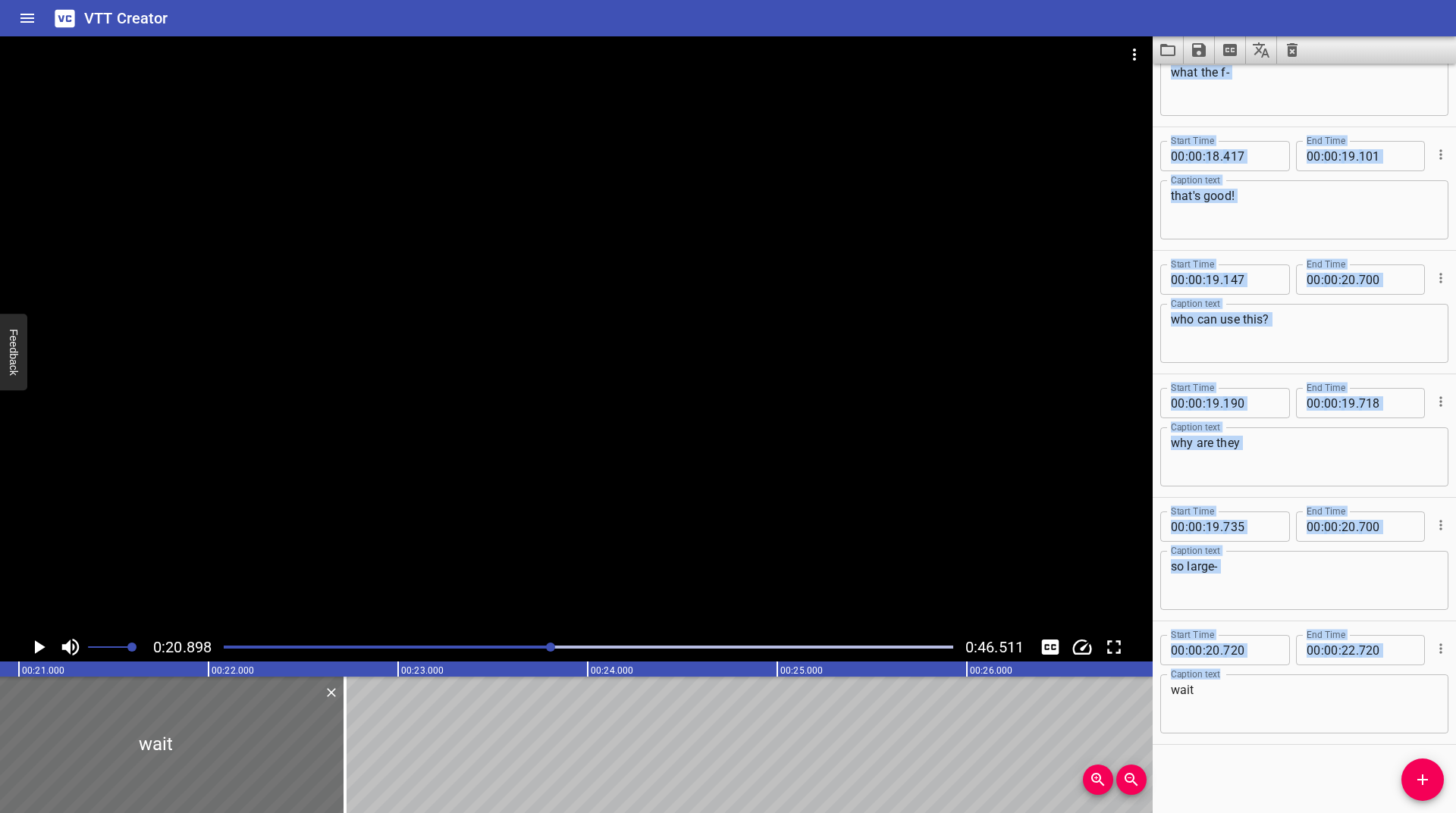
drag, startPoint x: 1239, startPoint y: 724, endPoint x: 1123, endPoint y: 717, distance: 116.2
click at [1123, 717] on main "0:20.898 0:46.511 00:00.000 00:01.000 00:02.000 00:03.000 00:04.000 00:05.000 0…" at bounding box center [728, 425] width 1456 height 777
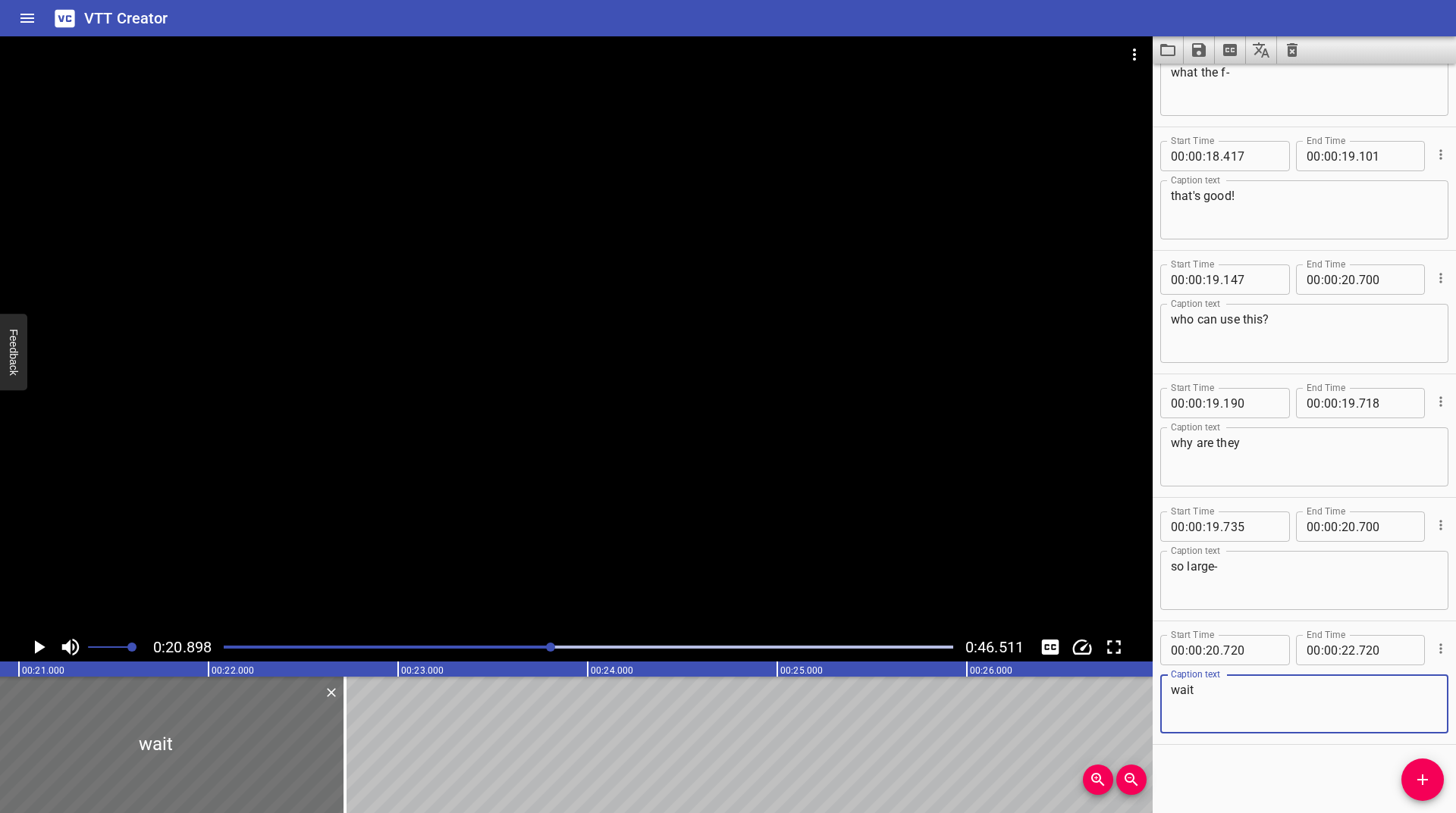
click at [1291, 684] on textarea "wait" at bounding box center [1304, 705] width 267 height 43
drag, startPoint x: 1258, startPoint y: 695, endPoint x: 1138, endPoint y: 704, distance: 120.3
click at [1138, 704] on main "0:20.898 0:46.511 00:00.000 00:01.000 00:02.000 00:03.000 00:04.000 00:05.000 0…" at bounding box center [728, 425] width 1456 height 777
type textarea "what-"
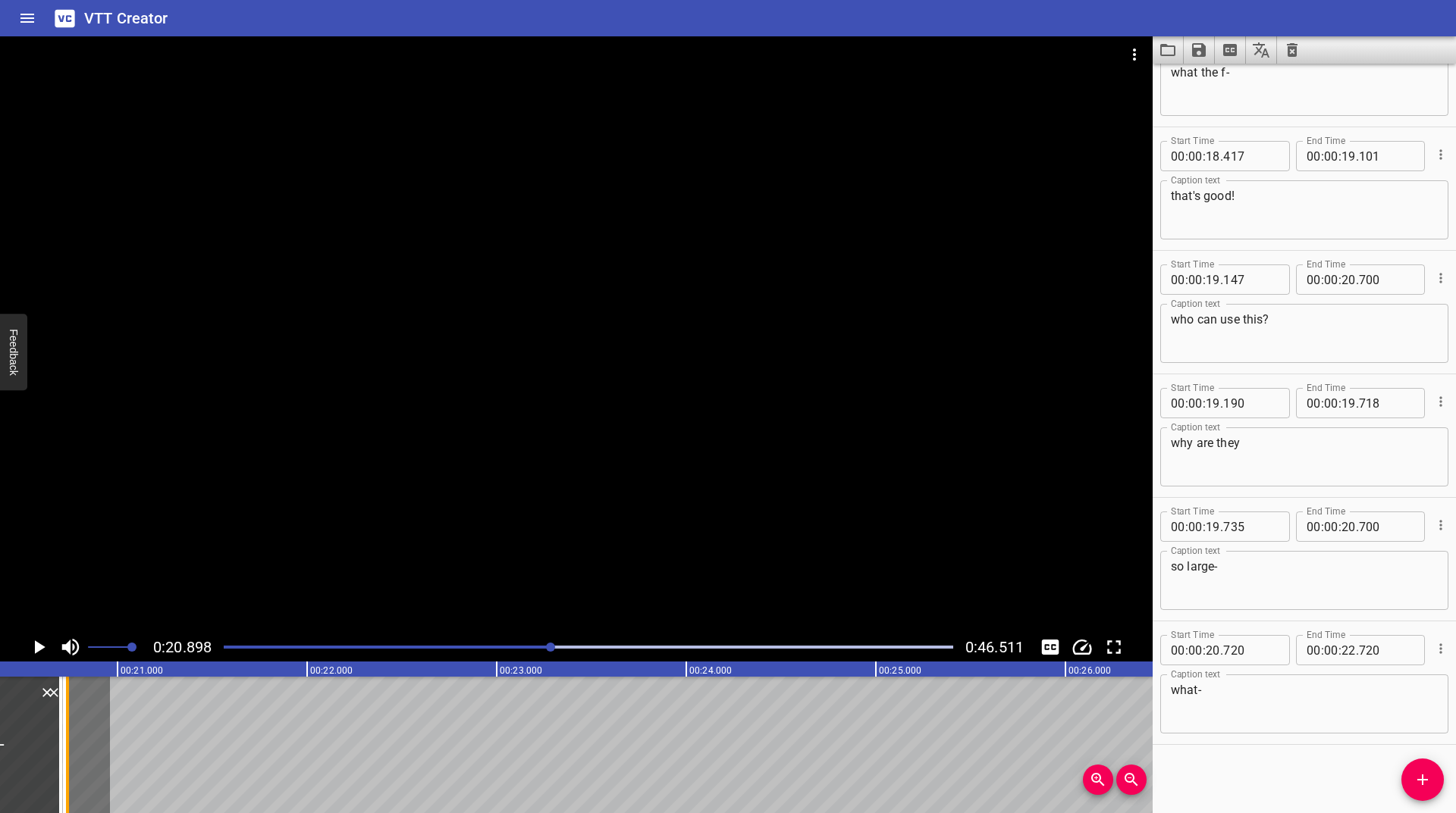
scroll to position [0, 3859]
drag, startPoint x: 339, startPoint y: 734, endPoint x: 104, endPoint y: 766, distance: 237.2
click at [104, 766] on div at bounding box center [108, 745] width 15 height 137
type input "20"
type input "936"
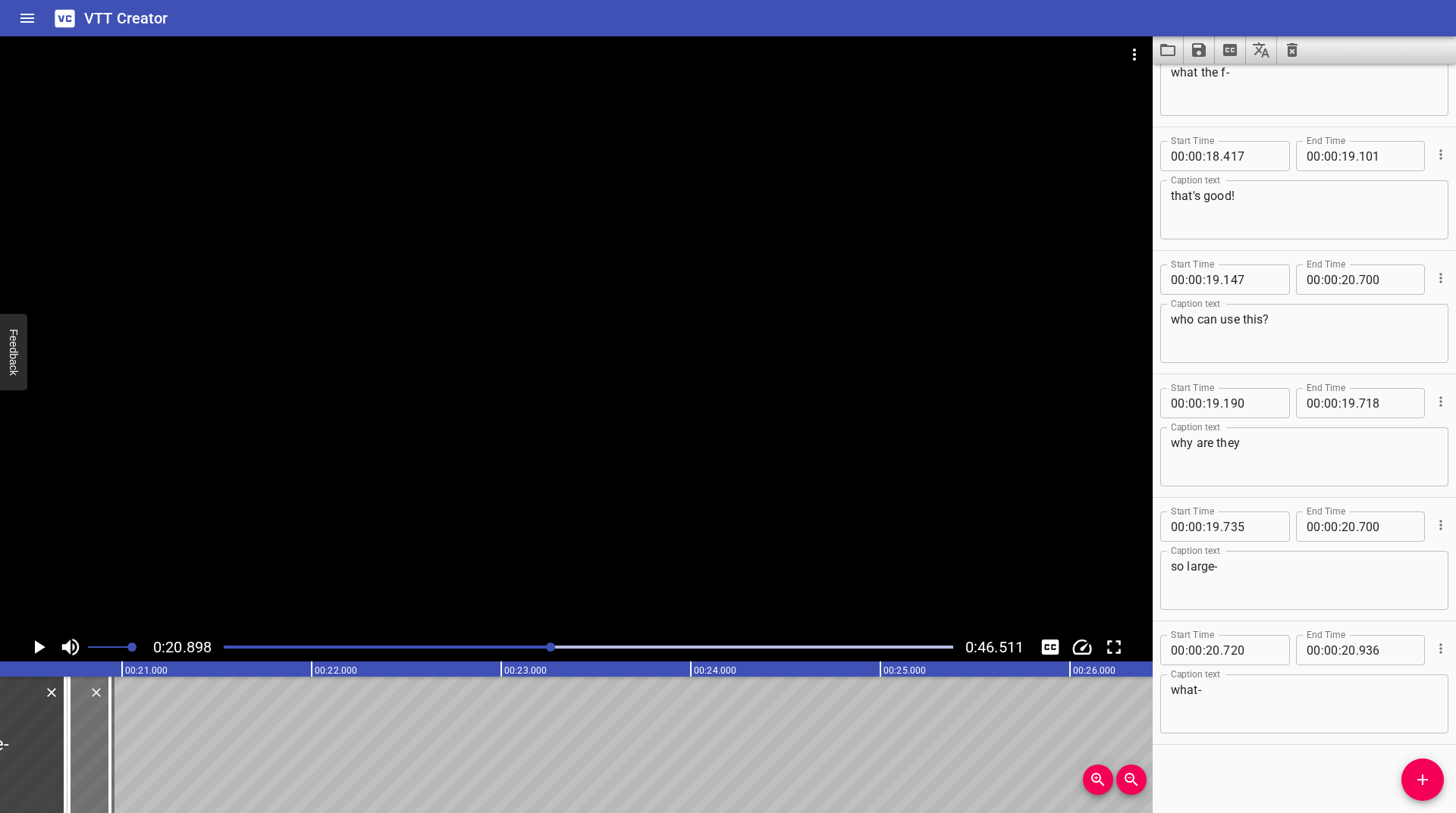
click at [44, 638] on icon "Play/Pause" at bounding box center [39, 647] width 23 height 23
click at [42, 641] on icon "Play/Pause" at bounding box center [39, 647] width 23 height 23
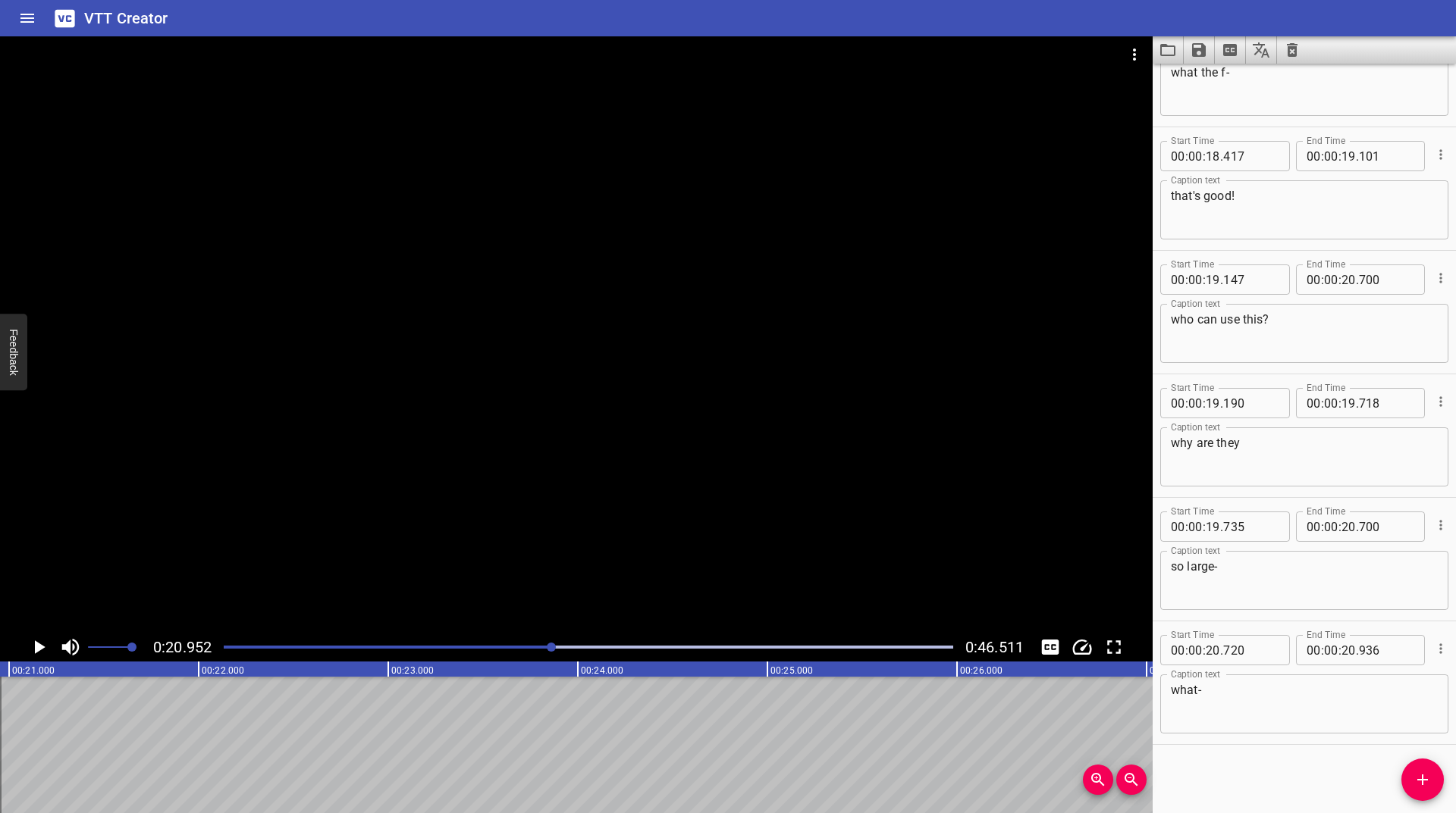
click at [1416, 774] on icon "Add Cue" at bounding box center [1422, 780] width 18 height 18
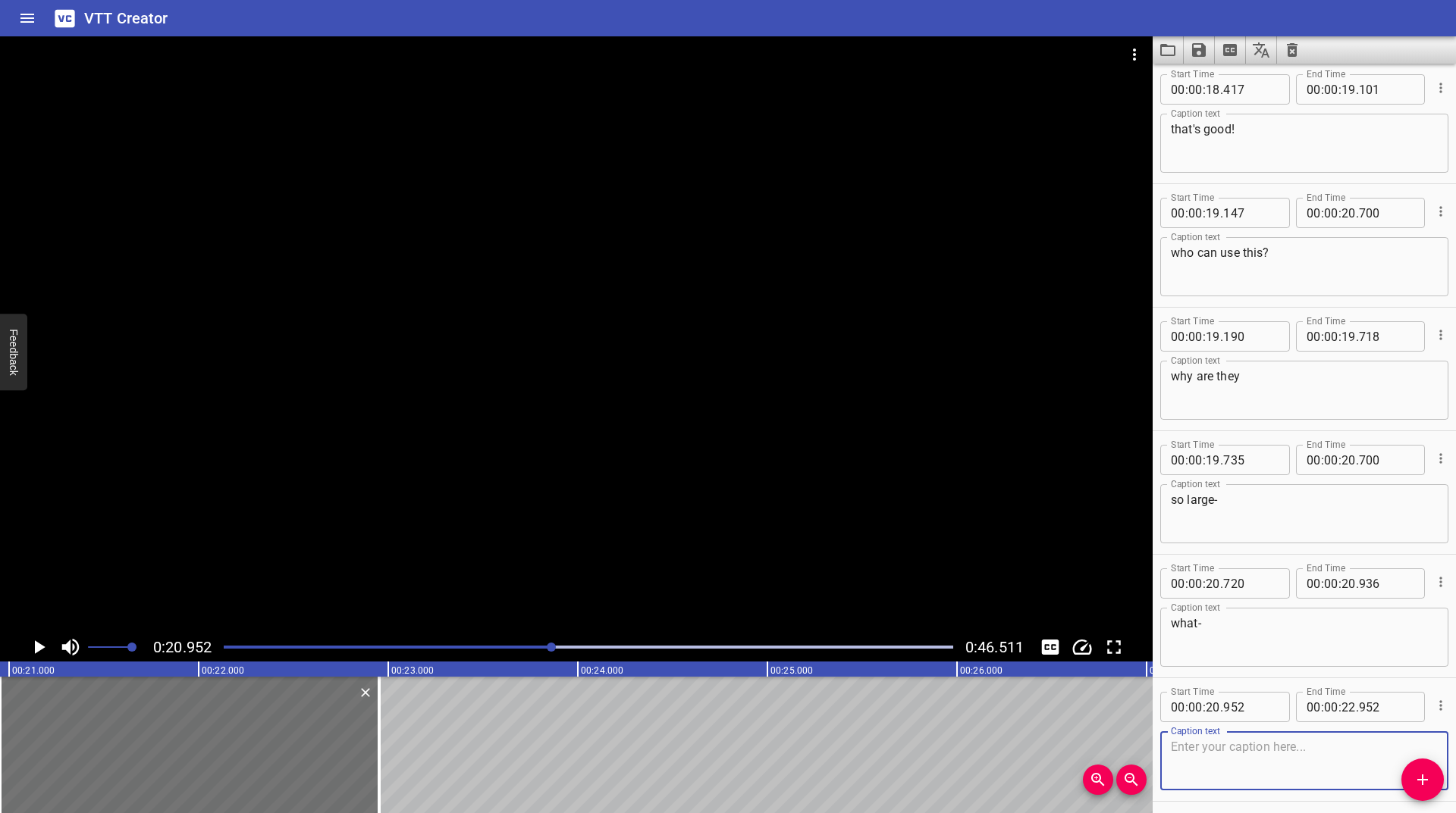
scroll to position [1175, 0]
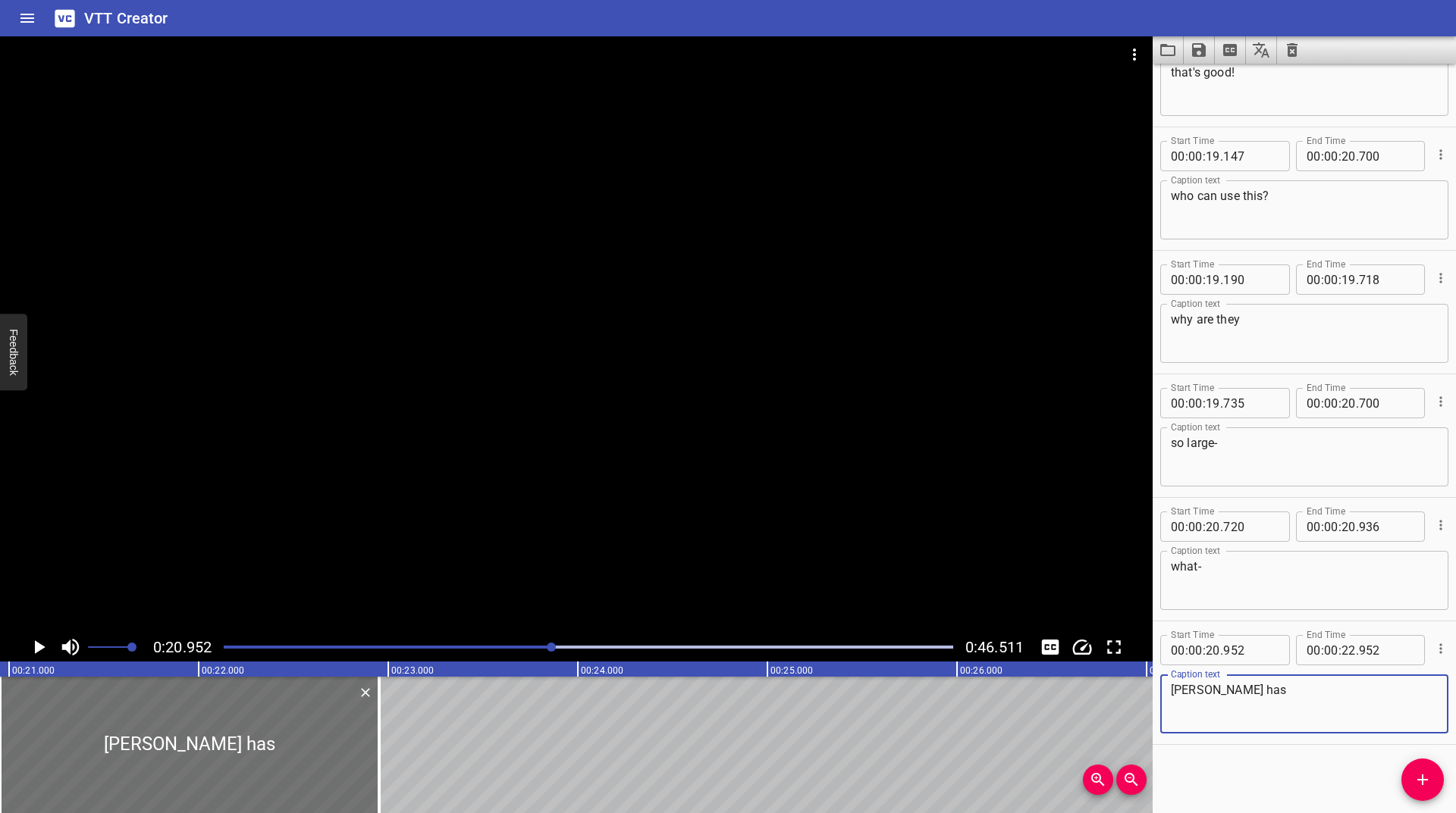
type textarea "[PERSON_NAME] has"
click at [40, 649] on icon "Play/Pause" at bounding box center [40, 647] width 10 height 13
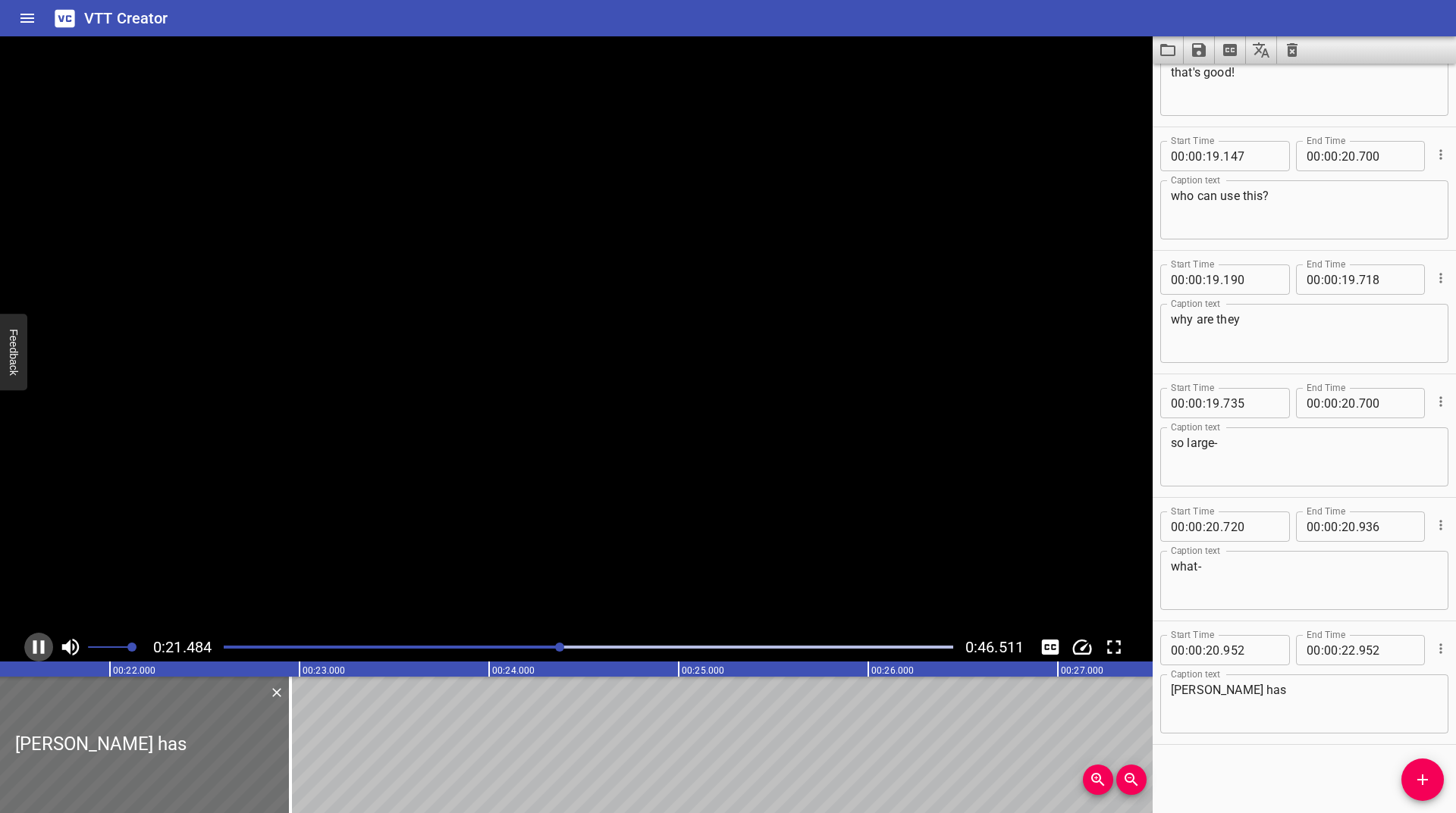
click at [40, 649] on icon "Play/Pause" at bounding box center [39, 647] width 23 height 23
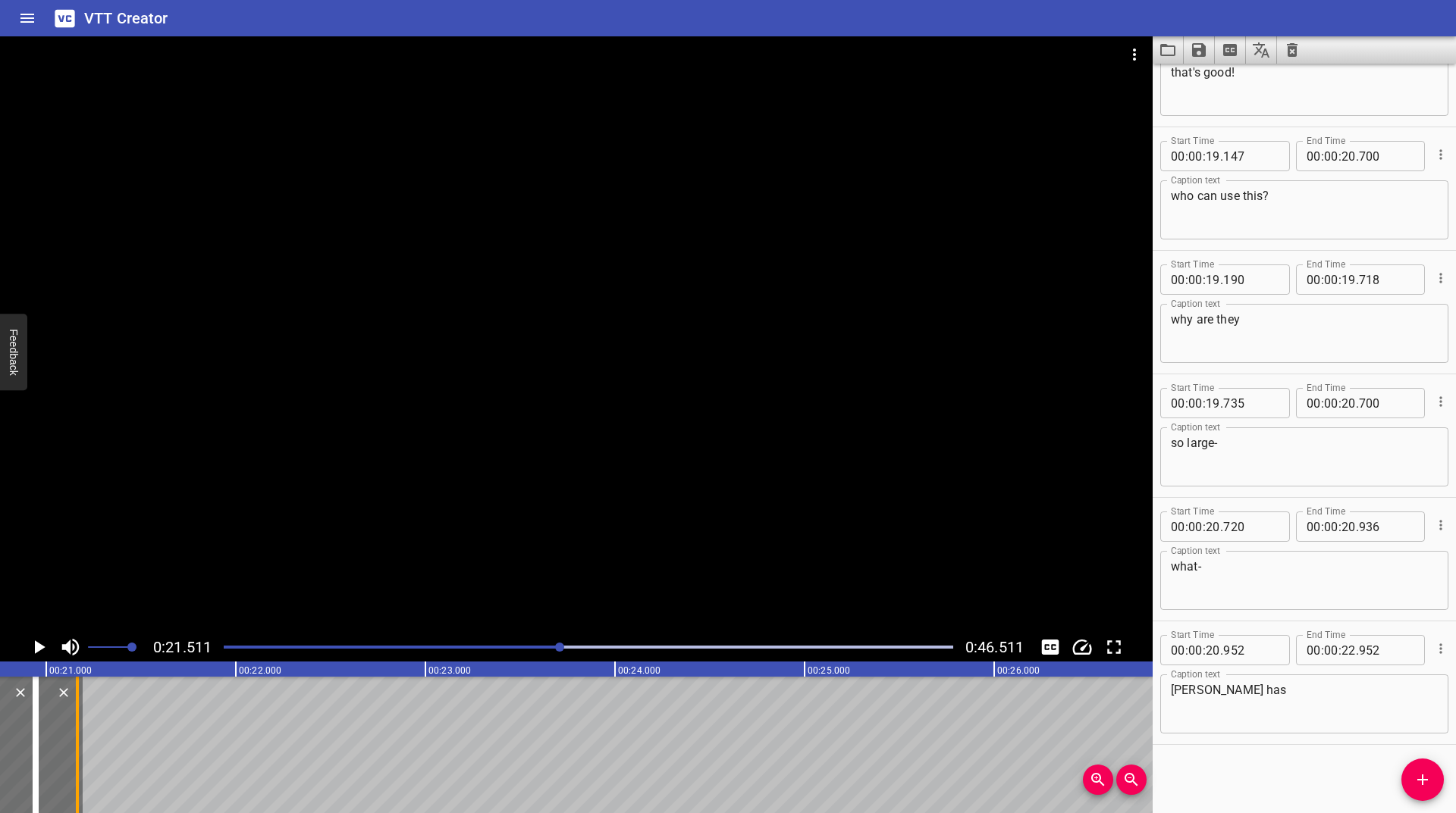
scroll to position [0, 3929]
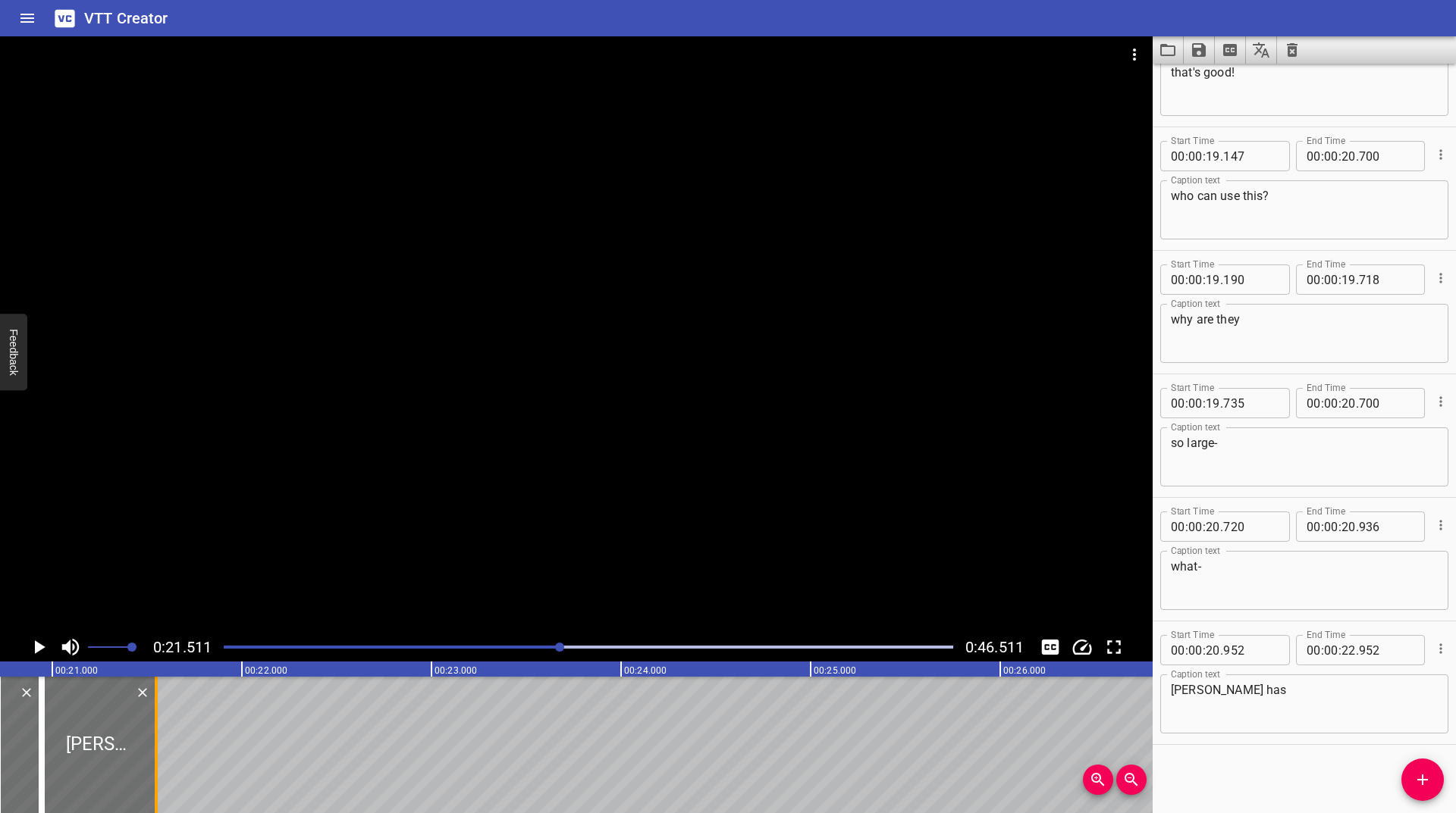
drag, startPoint x: 270, startPoint y: 718, endPoint x: 154, endPoint y: 735, distance: 117.2
click at [154, 735] on div at bounding box center [156, 745] width 15 height 137
type input "21"
type input "548"
click at [42, 645] on icon "Play/Pause" at bounding box center [39, 647] width 23 height 23
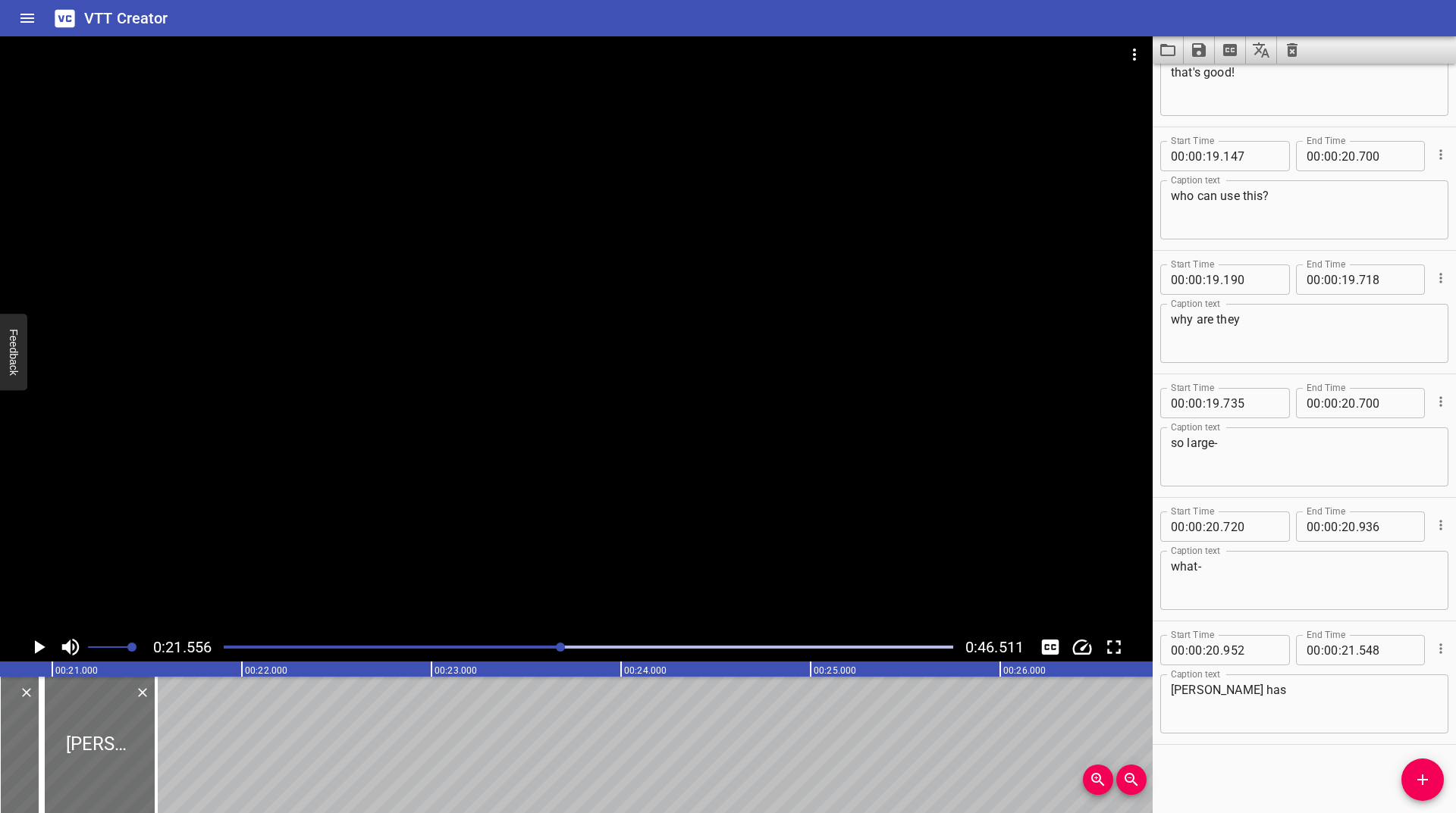
scroll to position [0, 4087]
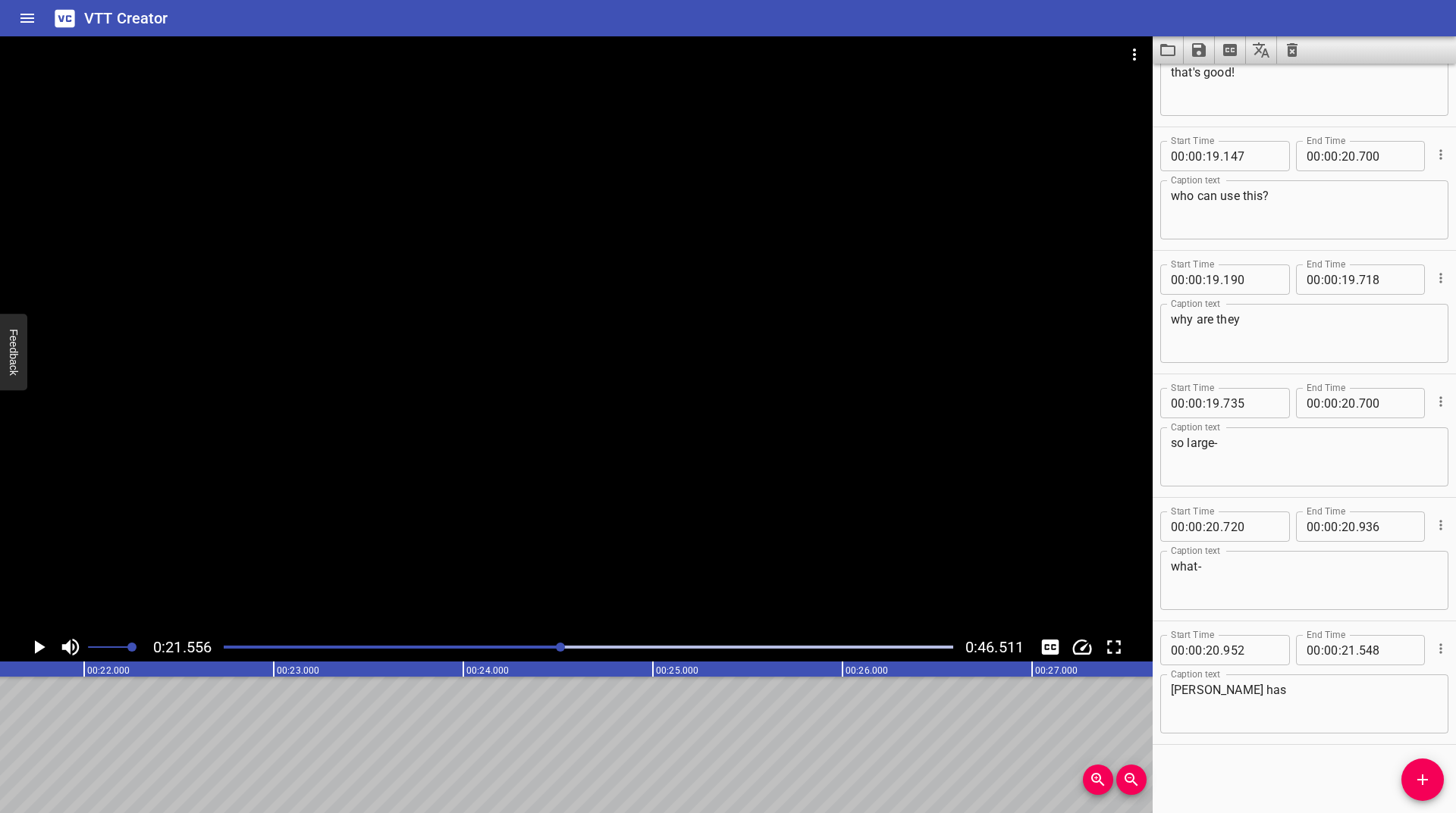
click at [1424, 792] on button "Add Cue" at bounding box center [1423, 780] width 43 height 43
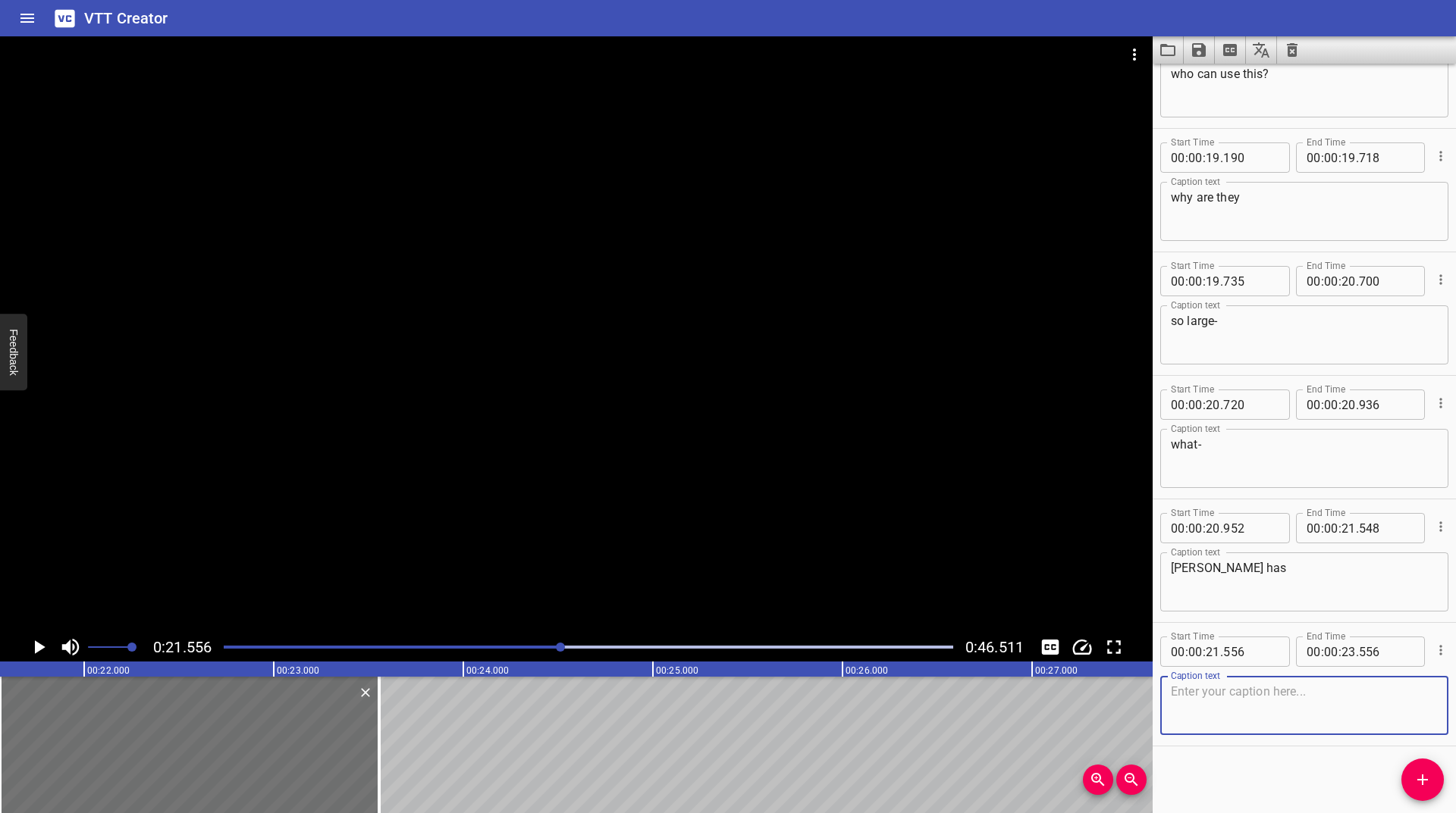
scroll to position [1299, 0]
type textarea "tiny hands!"
click at [43, 653] on icon "Play/Pause" at bounding box center [39, 647] width 23 height 23
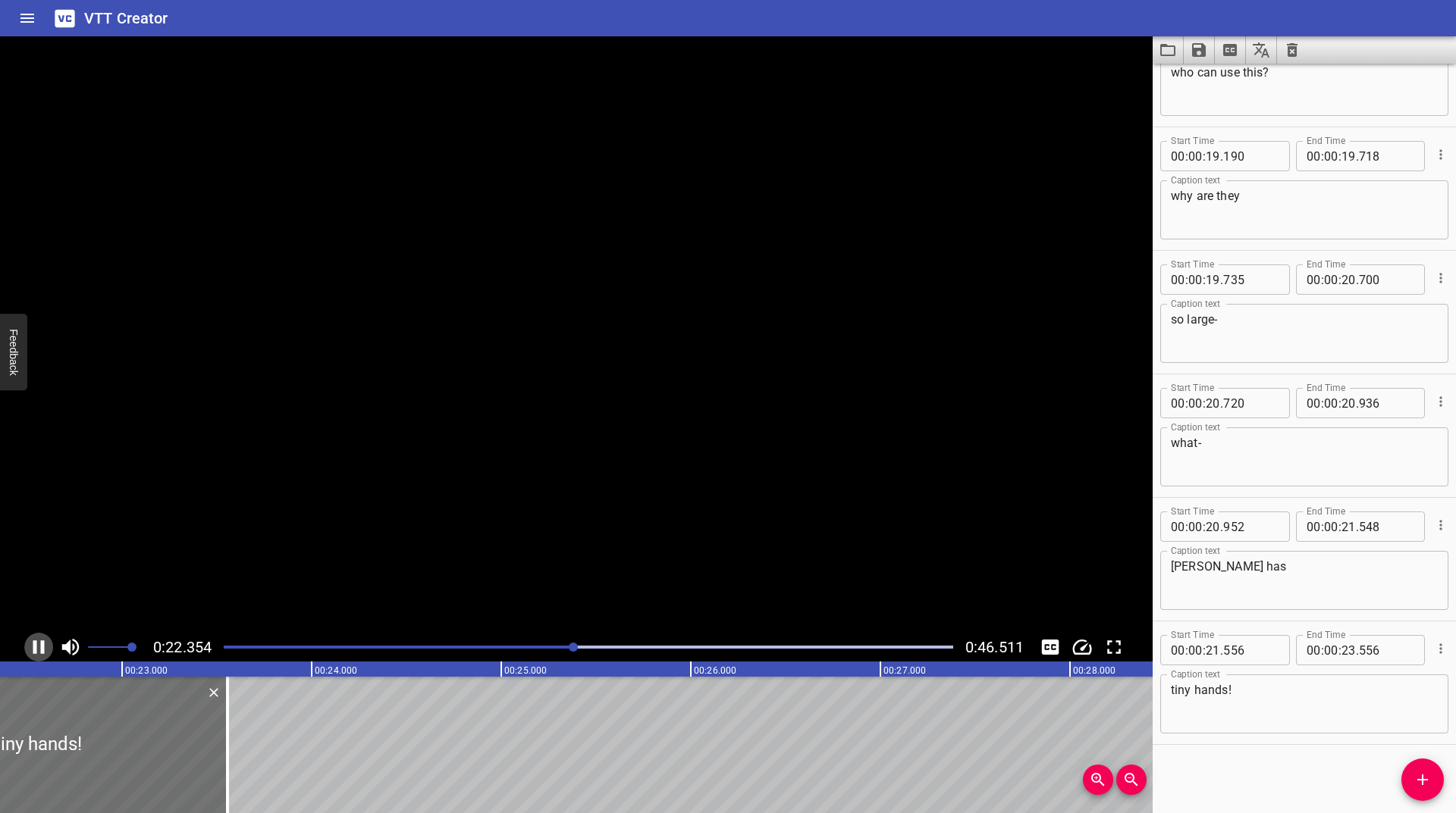
click at [43, 653] on icon "Play/Pause" at bounding box center [39, 647] width 11 height 13
click at [43, 653] on icon "Play/Pause" at bounding box center [39, 647] width 23 height 23
click at [43, 653] on icon "Play/Pause" at bounding box center [39, 647] width 11 height 13
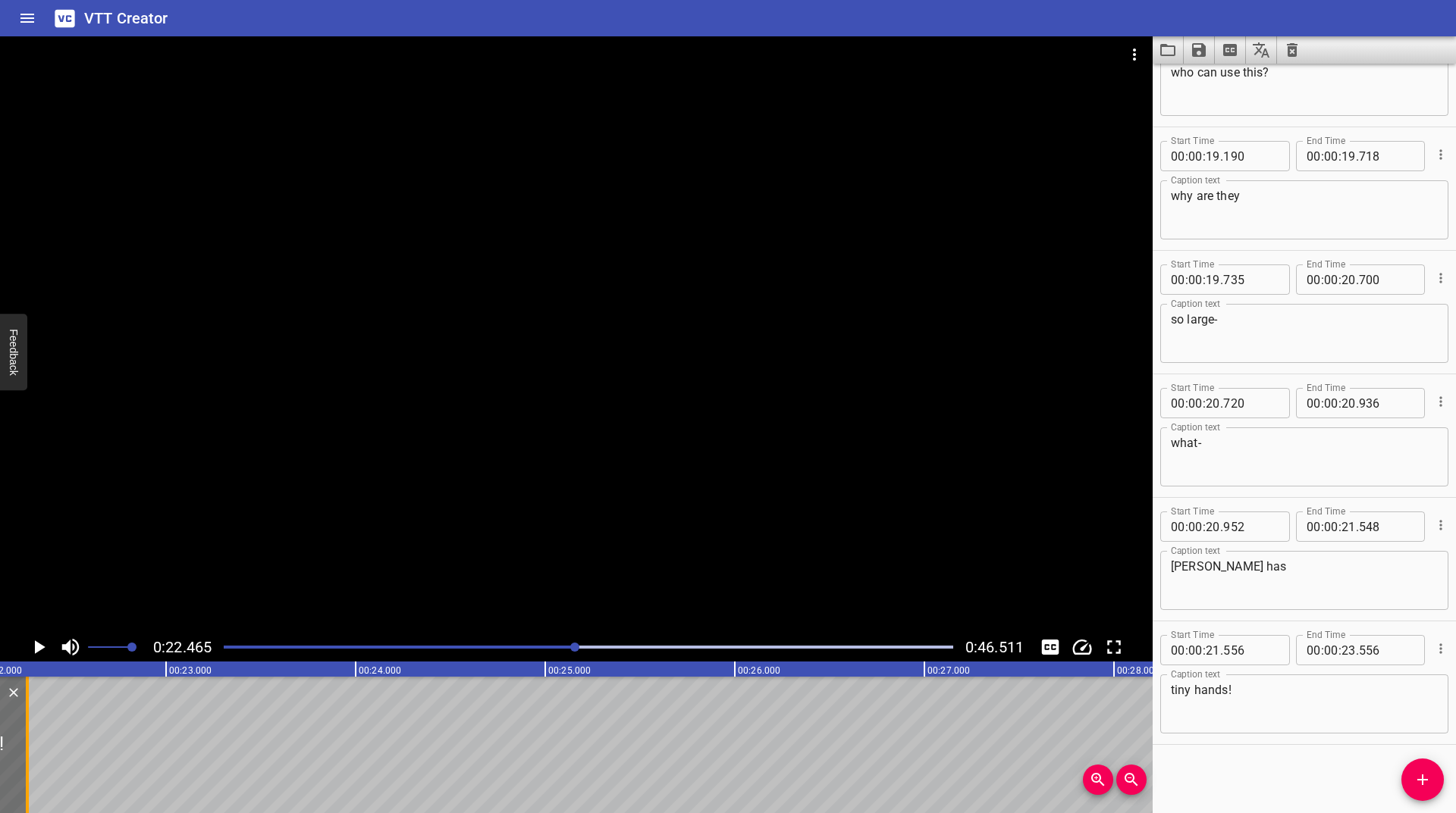
scroll to position [0, 4169]
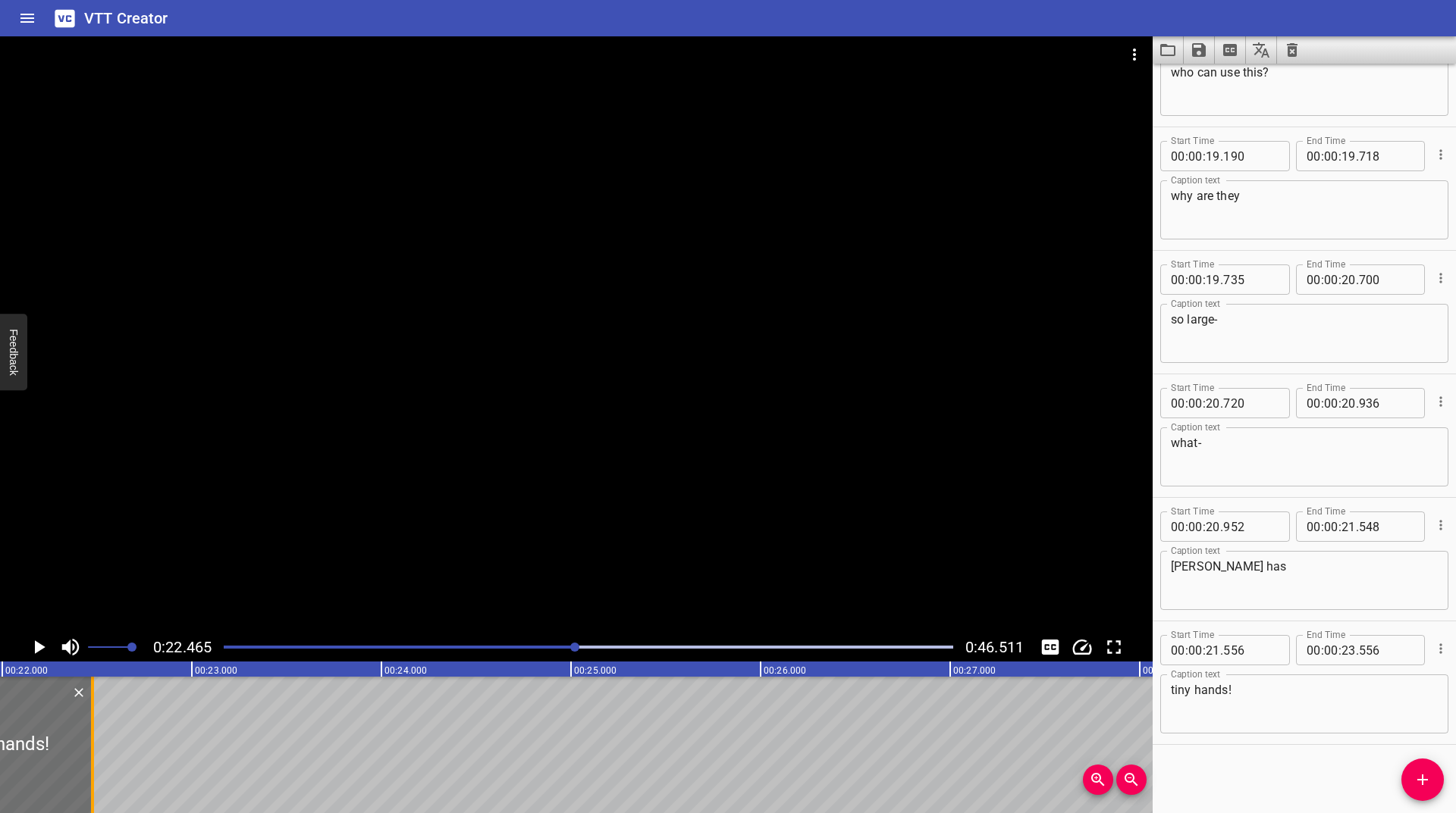
drag, startPoint x: 202, startPoint y: 728, endPoint x: 87, endPoint y: 762, distance: 119.9
click at [87, 762] on div at bounding box center [92, 745] width 15 height 137
type input "22"
type input "476"
click at [1071, 648] on icon "Change Playback Speed" at bounding box center [1082, 647] width 23 height 23
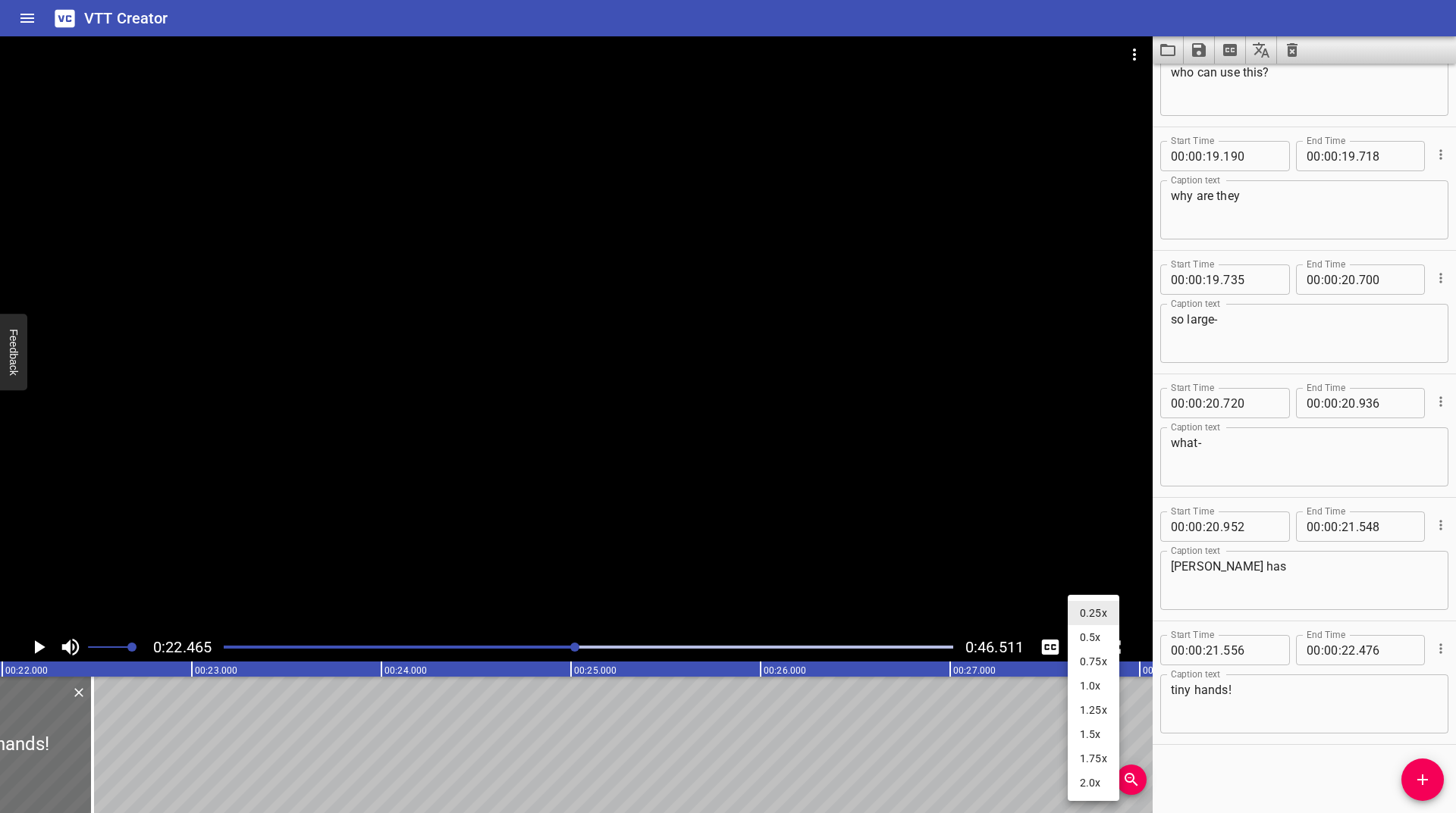
click at [1099, 683] on li "1.0x" at bounding box center [1093, 686] width 51 height 25
click at [536, 641] on div at bounding box center [588, 647] width 748 height 21
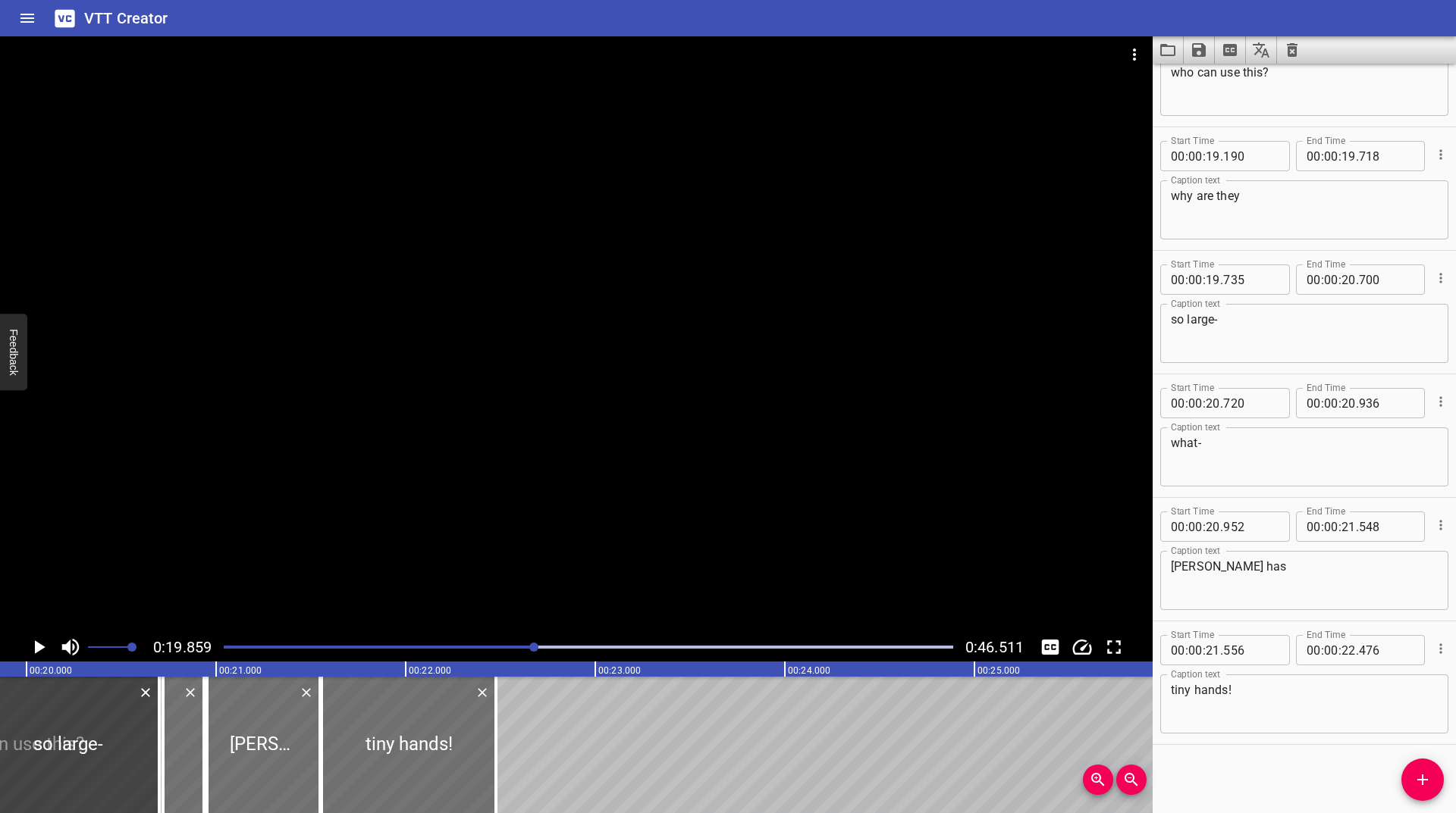
click at [533, 645] on div at bounding box center [534, 648] width 9 height 9
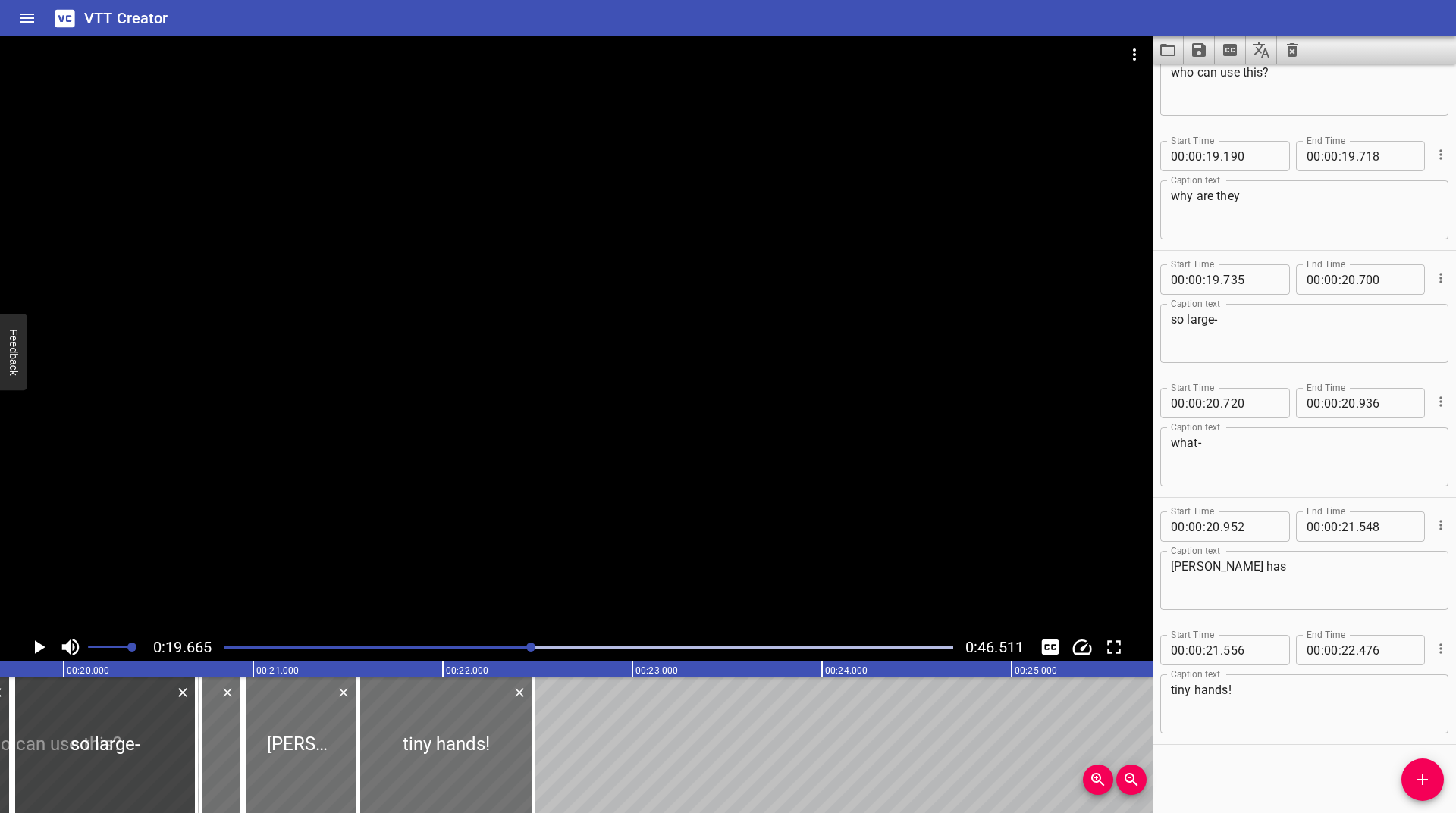
click at [508, 643] on div at bounding box center [588, 647] width 748 height 21
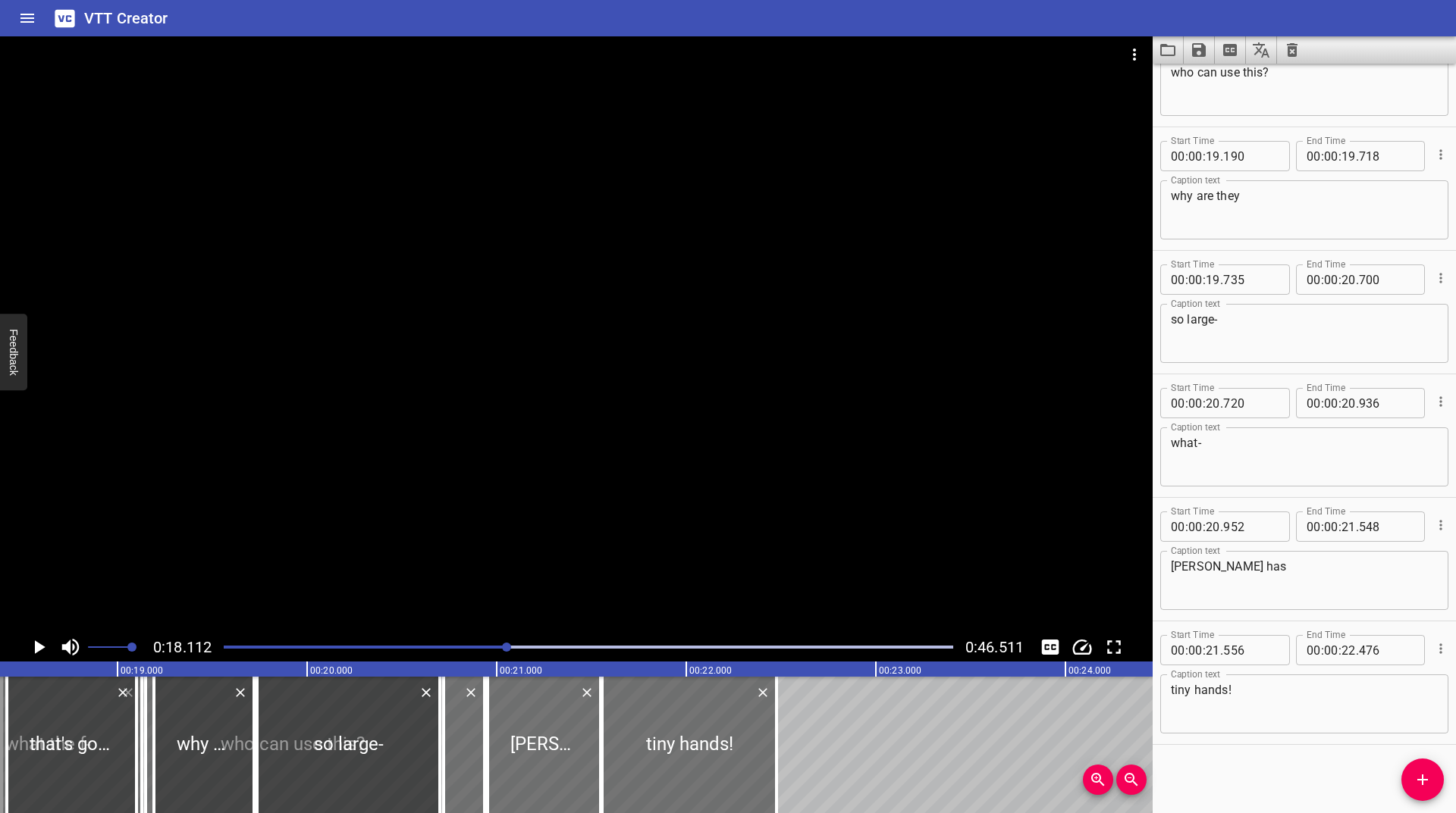
scroll to position [0, 3434]
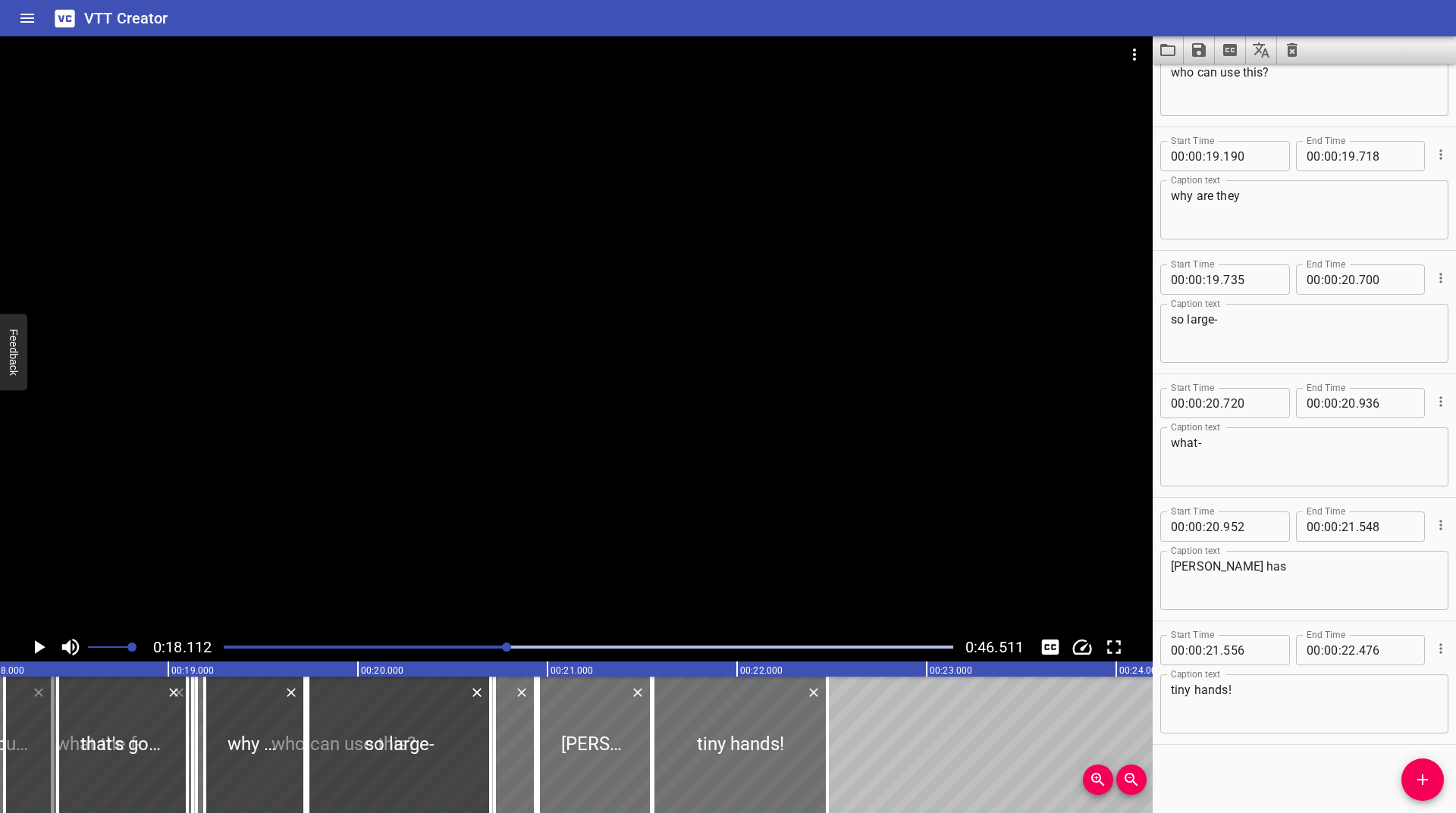
click at [490, 642] on div at bounding box center [588, 647] width 748 height 21
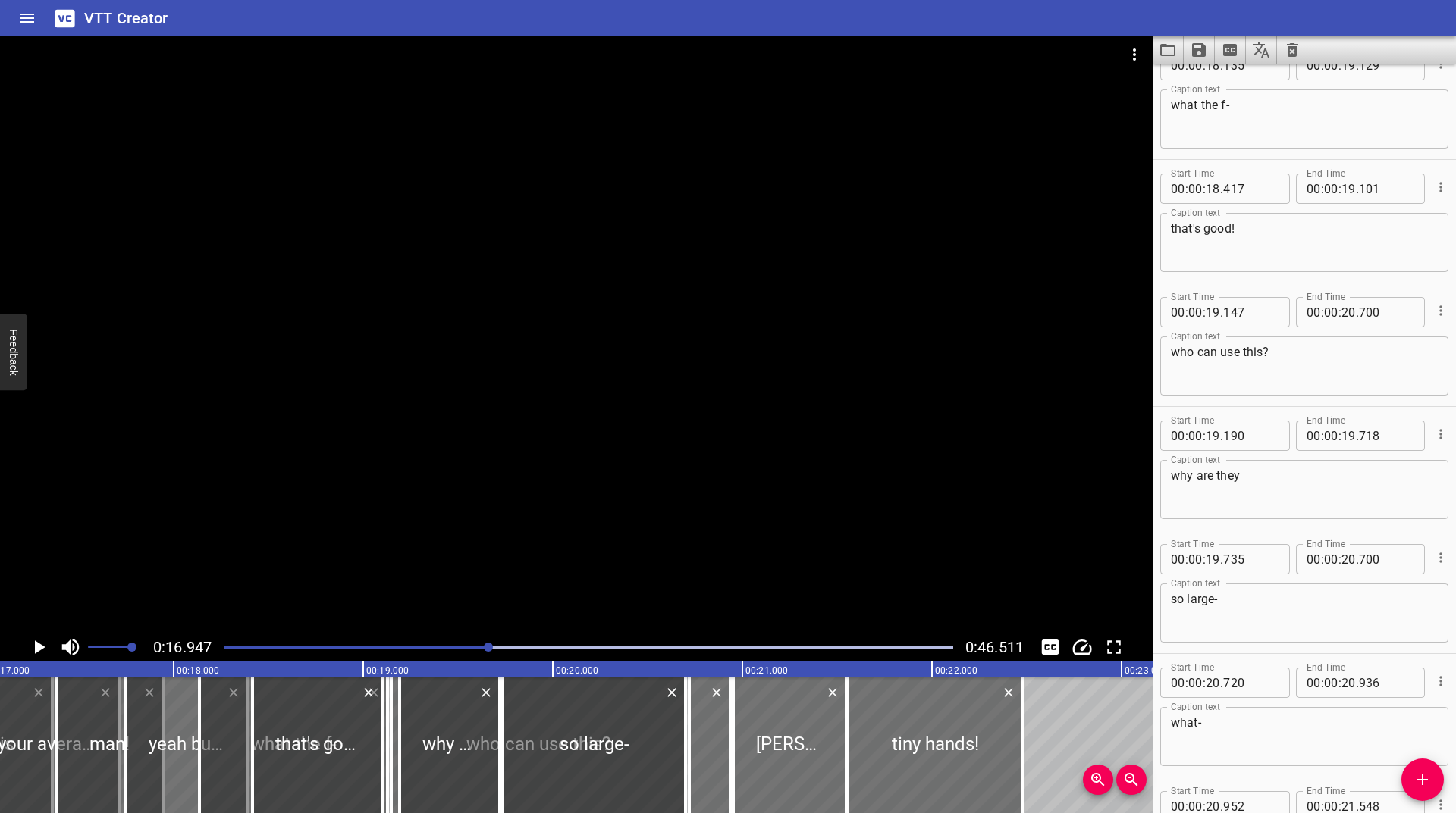
scroll to position [0, 3213]
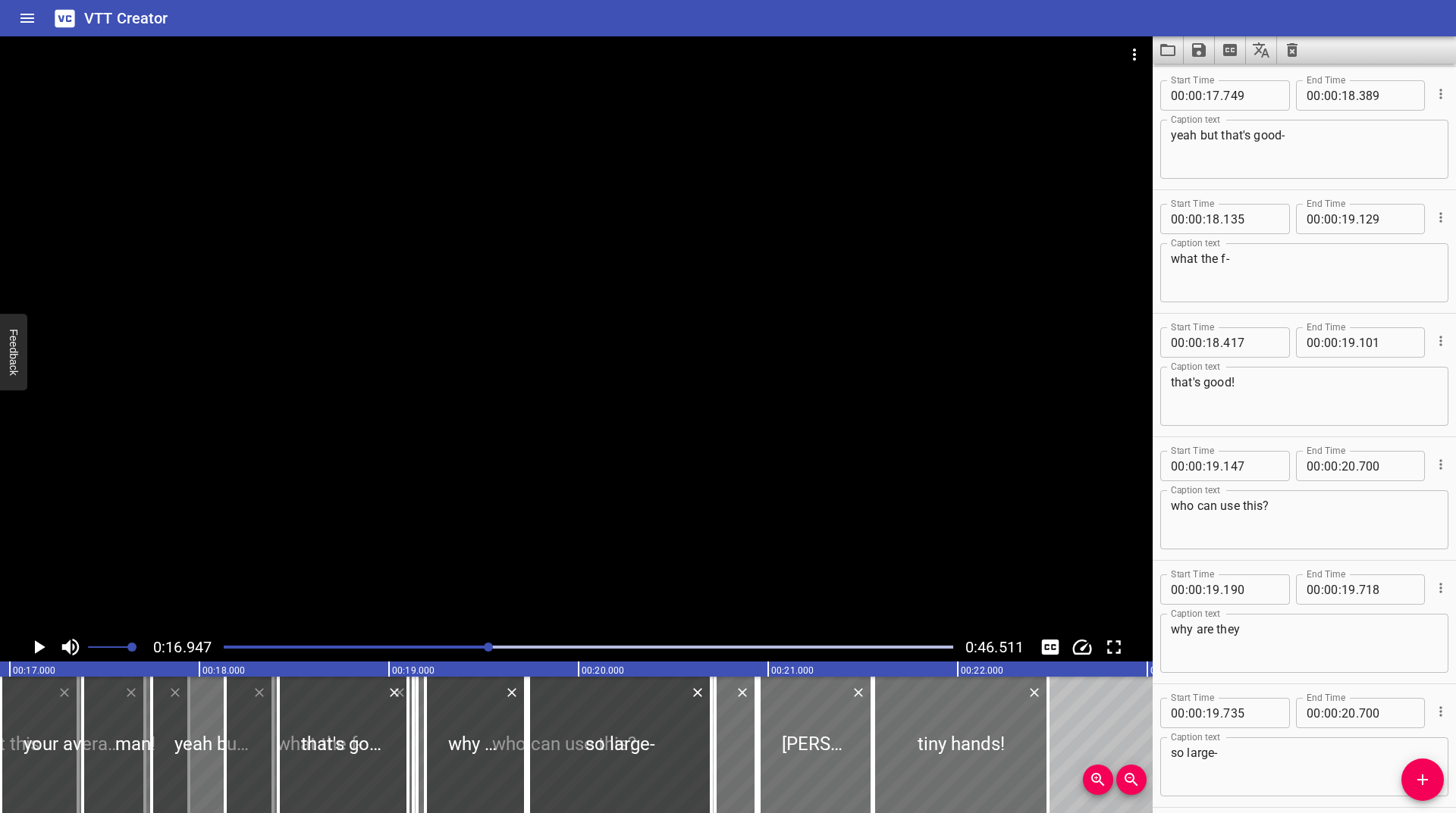
click at [472, 643] on div at bounding box center [588, 647] width 748 height 21
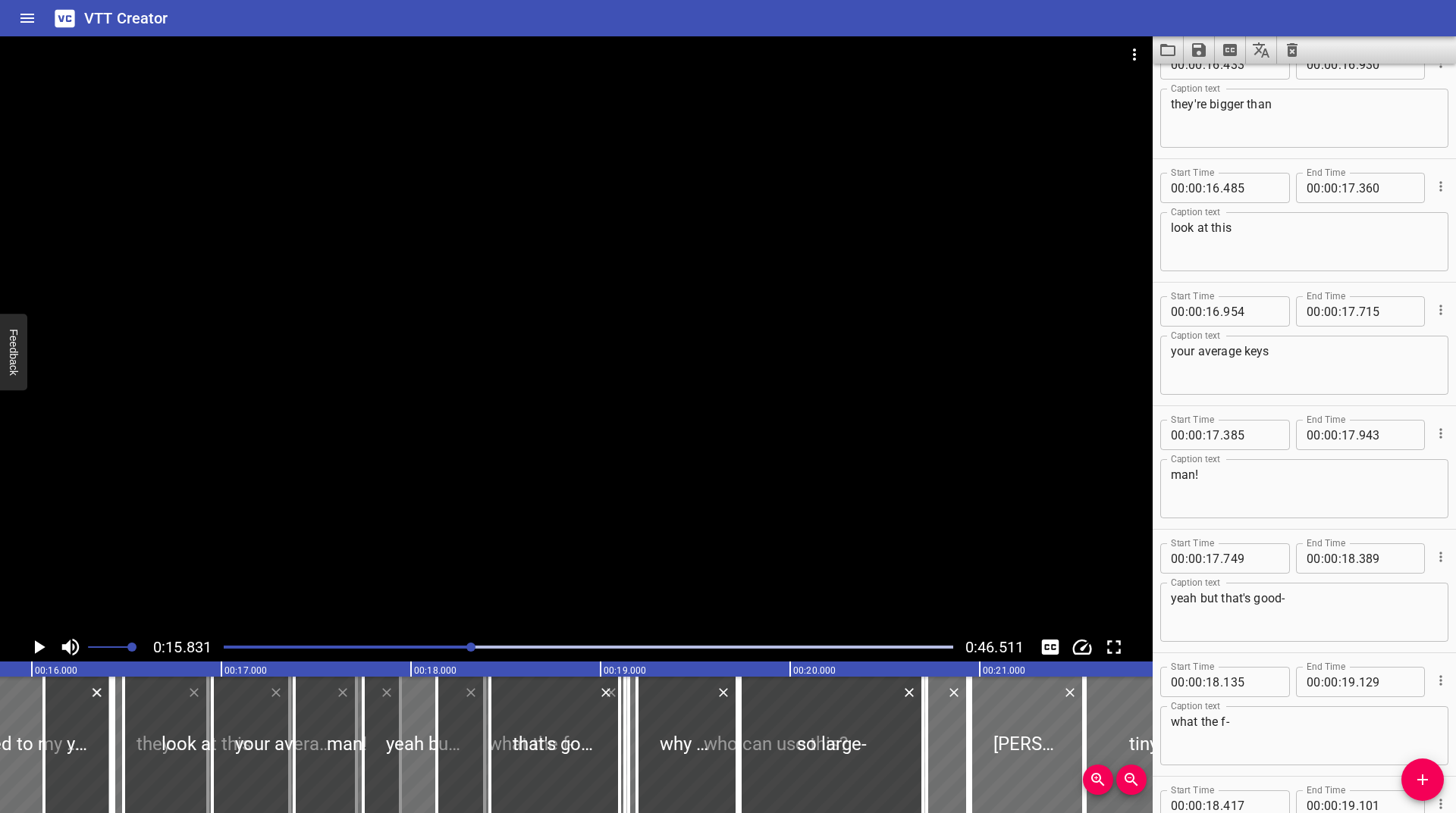
scroll to position [371, 0]
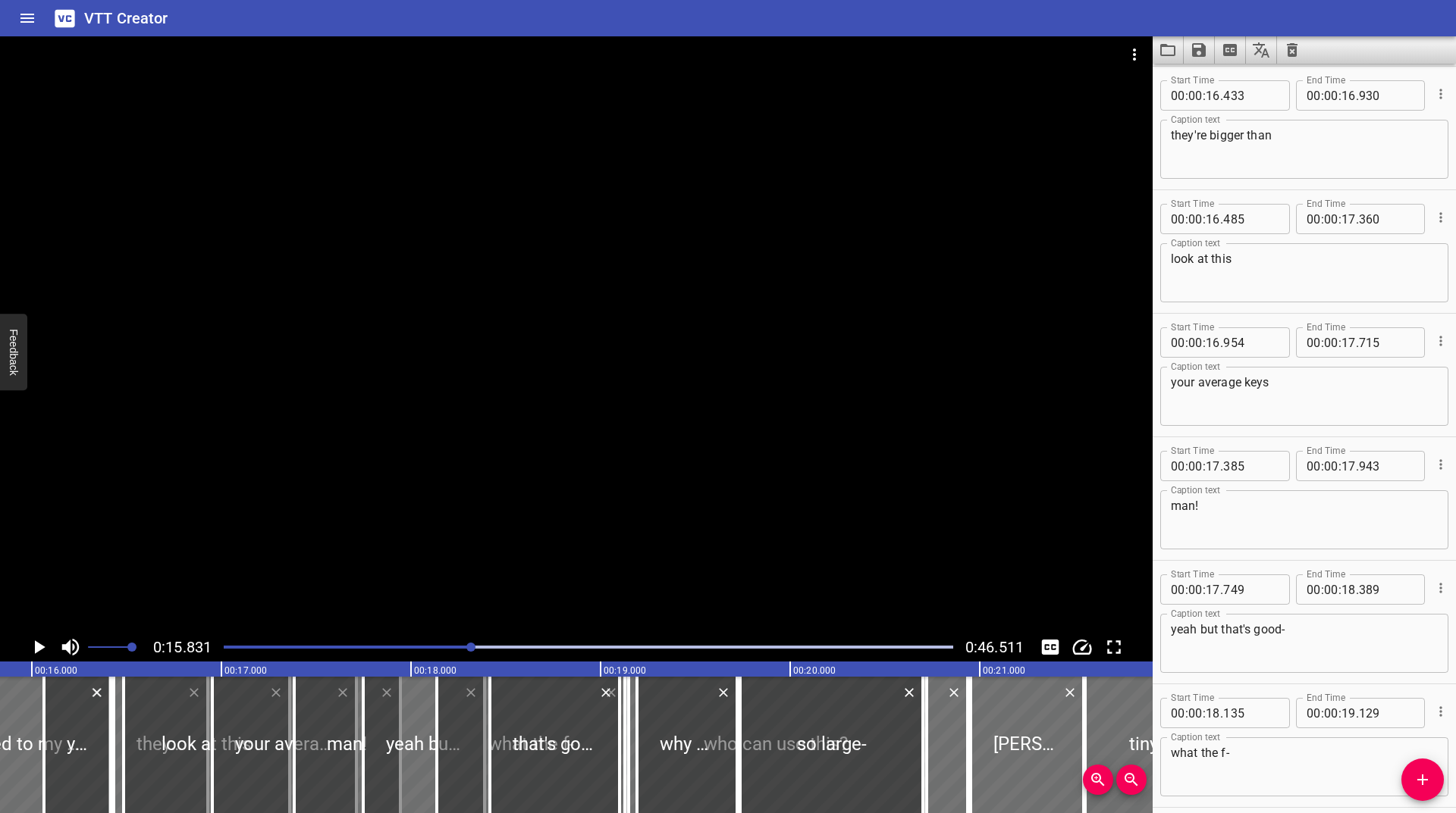
click at [36, 645] on icon "Play/Pause" at bounding box center [40, 647] width 10 height 13
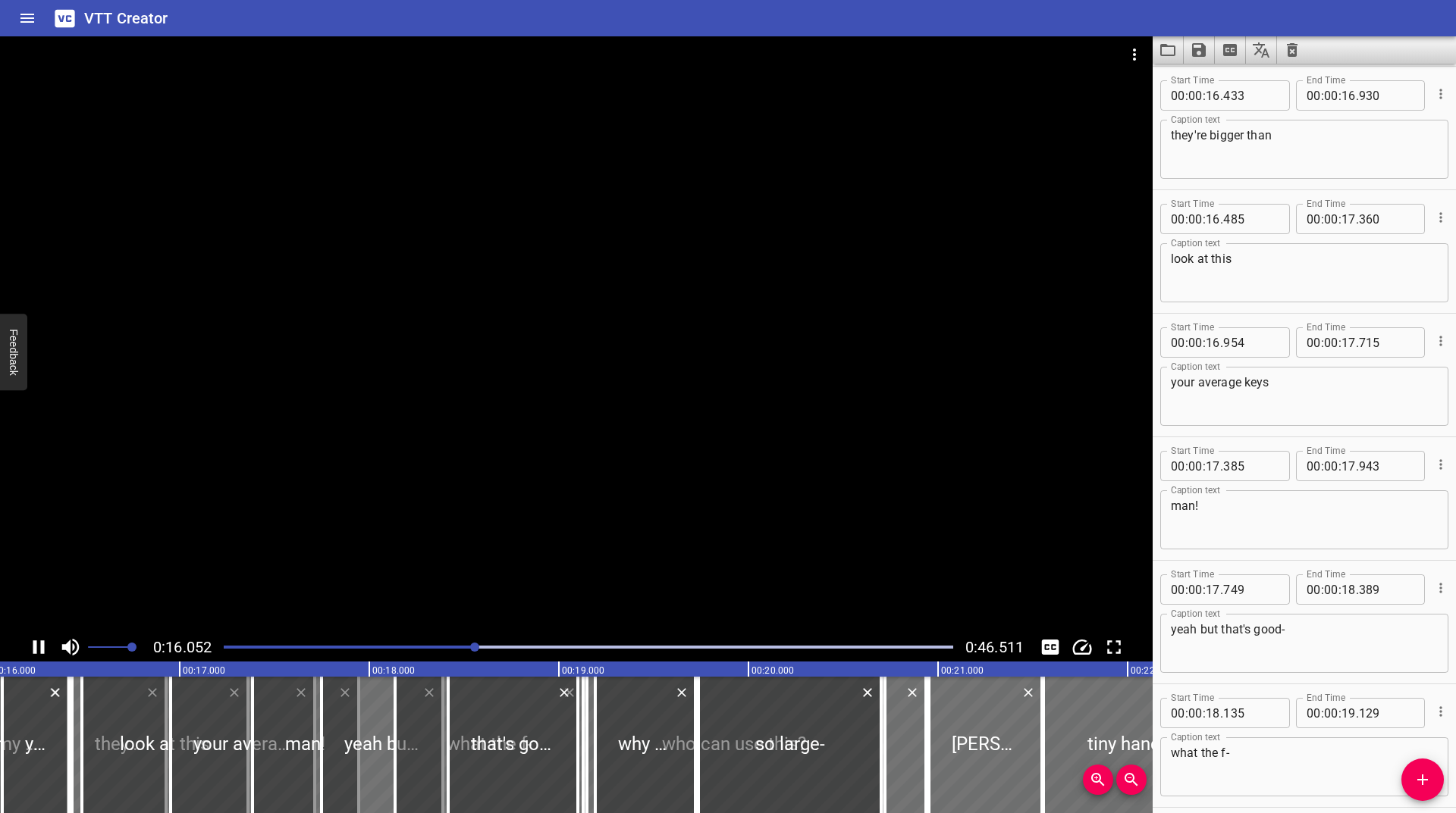
scroll to position [299, 0]
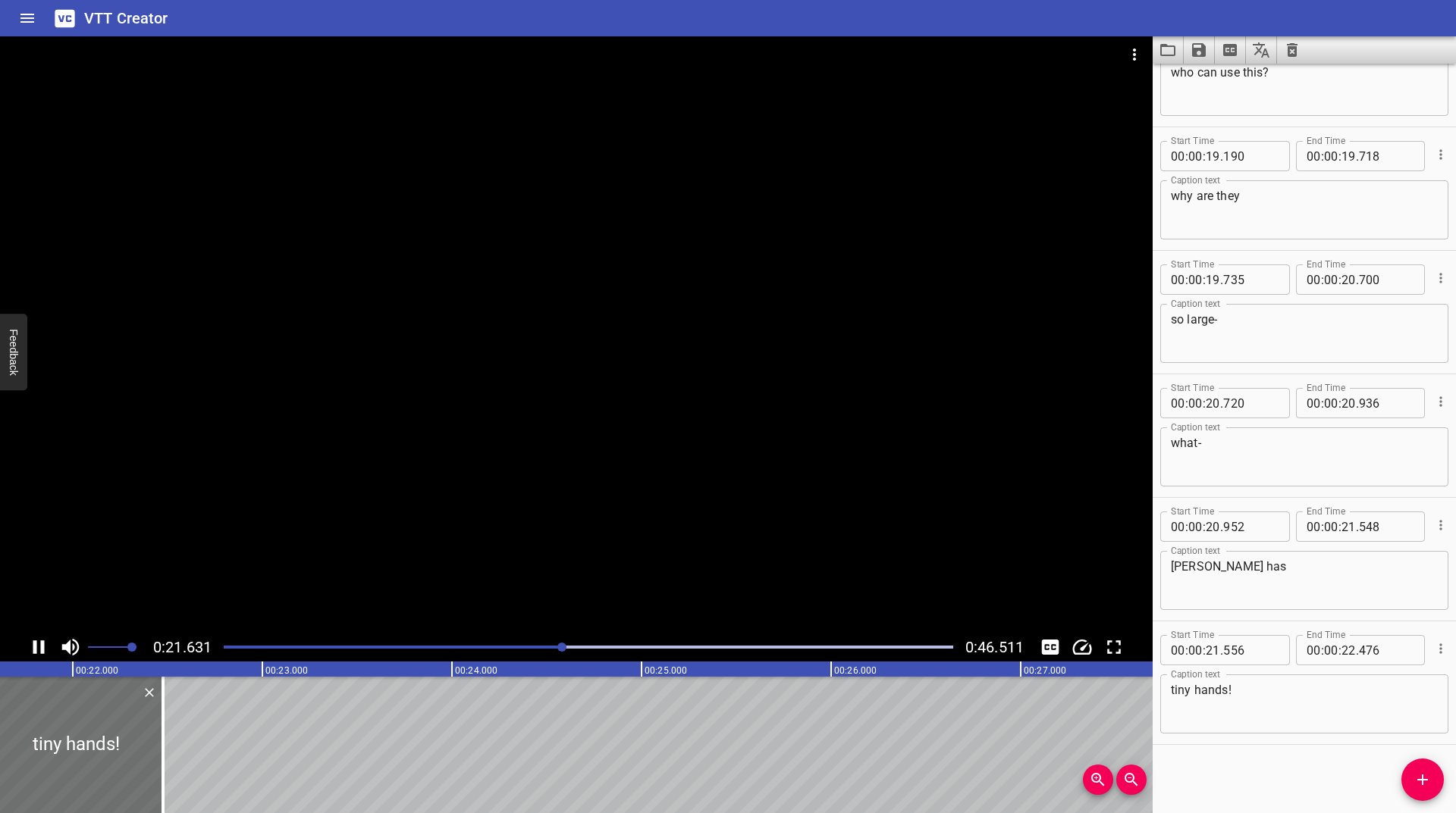
click at [463, 647] on div "Play progress" at bounding box center [199, 648] width 730 height 3
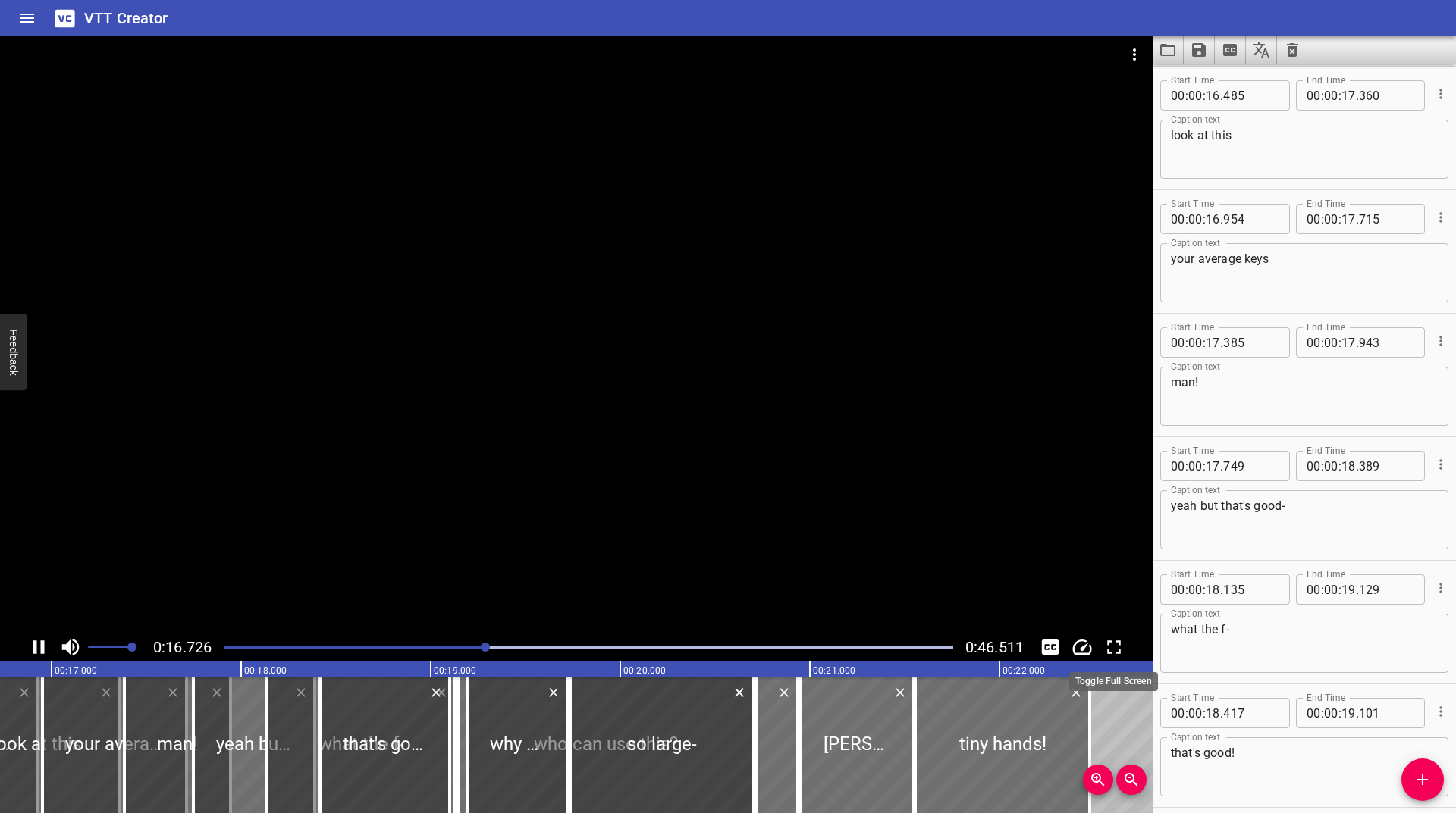
click at [1119, 643] on icon "Toggle fullscreen" at bounding box center [1113, 647] width 23 height 23
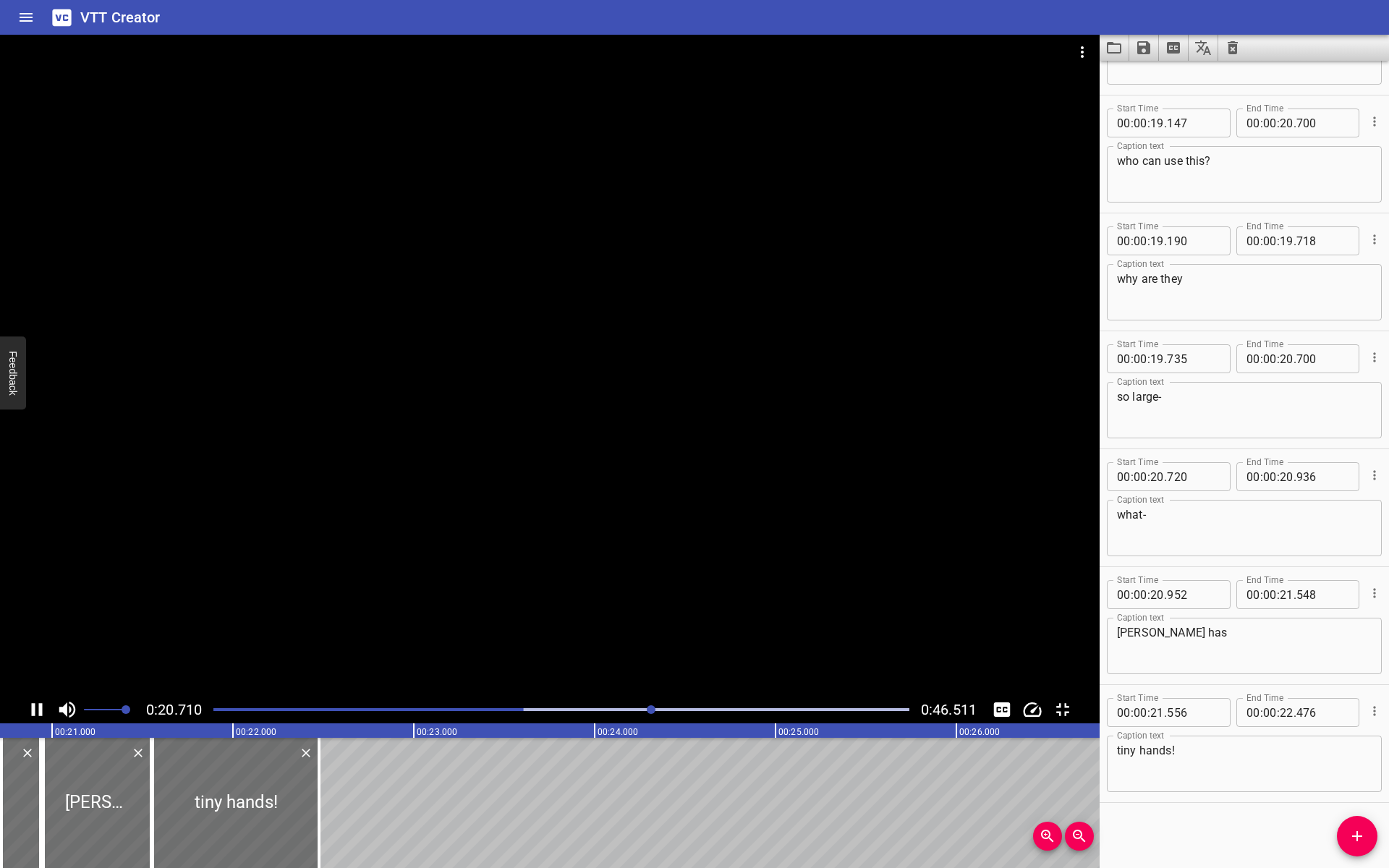
click at [565, 720] on div at bounding box center [561, 709] width 713 height 20
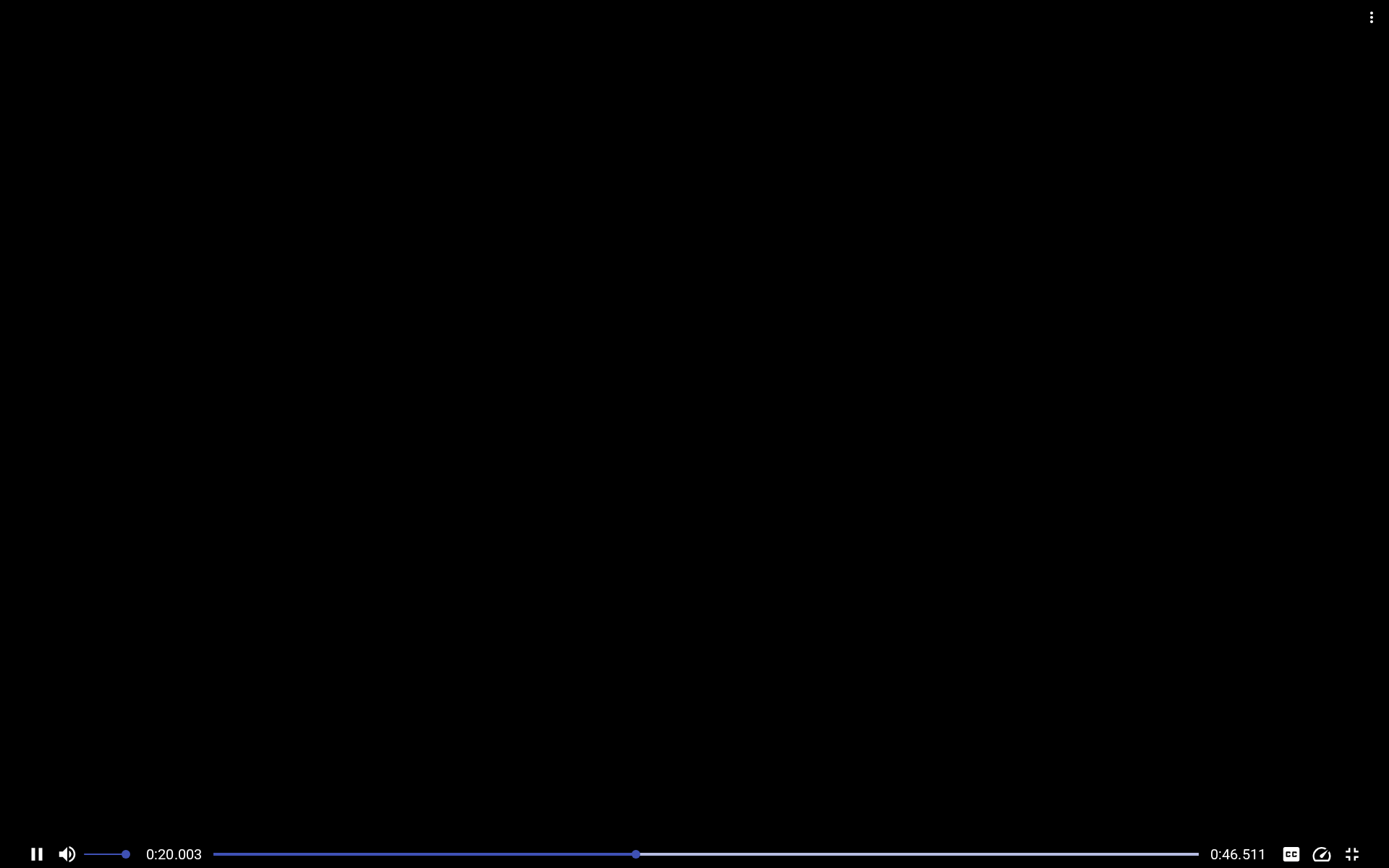
click at [561, 775] on div at bounding box center [706, 854] width 1002 height 20
click at [533, 775] on div "Play progress" at bounding box center [118, 854] width 985 height 3
click at [534, 775] on div at bounding box center [706, 854] width 1002 height 20
click at [489, 775] on div at bounding box center [706, 854] width 1002 height 20
click at [548, 775] on div at bounding box center [706, 854] width 1002 height 20
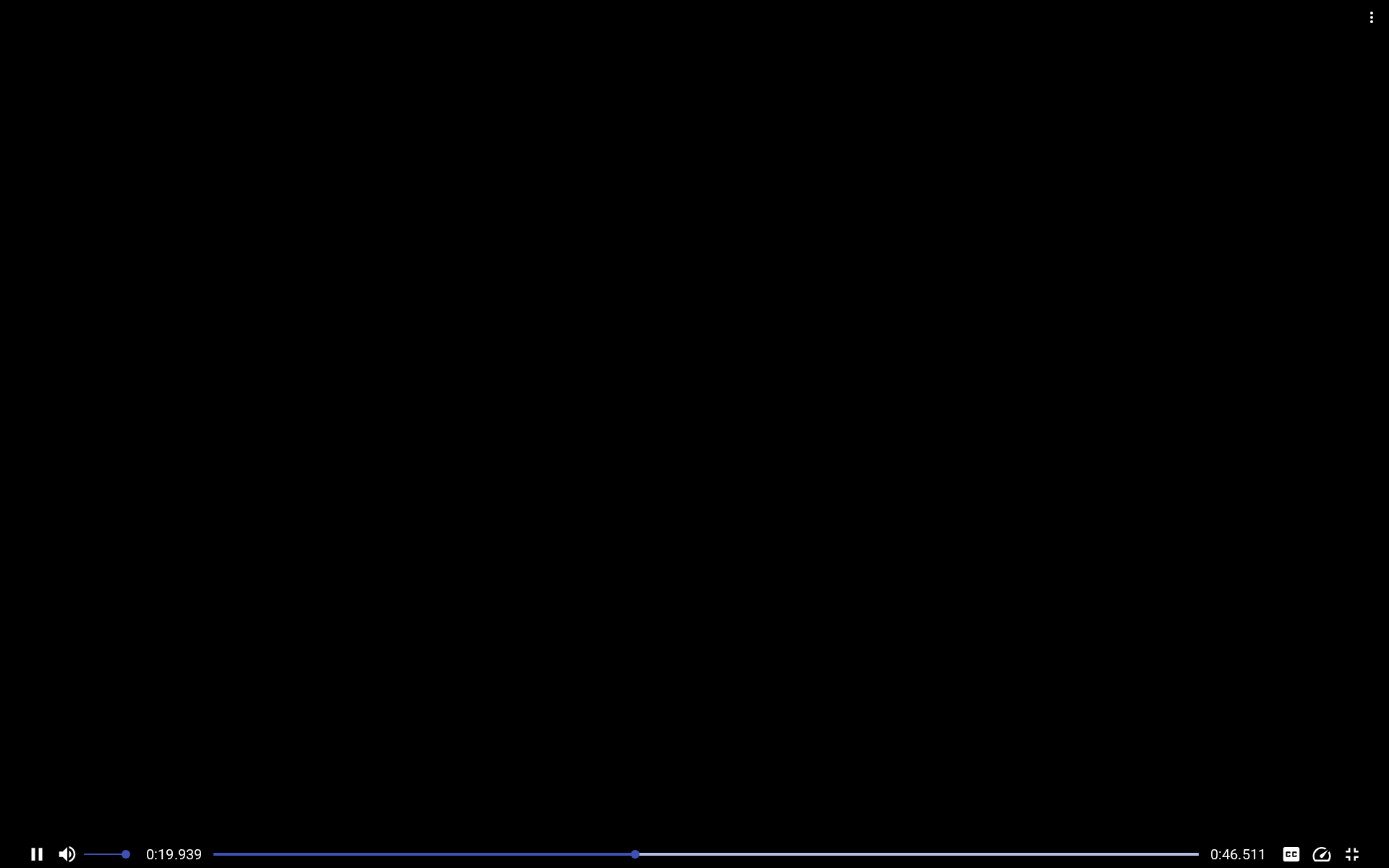
click at [553, 775] on div "Play progress" at bounding box center [143, 854] width 985 height 3
click at [494, 775] on div "Play progress" at bounding box center [165, 854] width 985 height 3
click at [476, 775] on div at bounding box center [706, 854] width 1002 height 20
click at [554, 775] on div at bounding box center [706, 854] width 1002 height 20
click at [555, 775] on div at bounding box center [706, 854] width 1002 height 20
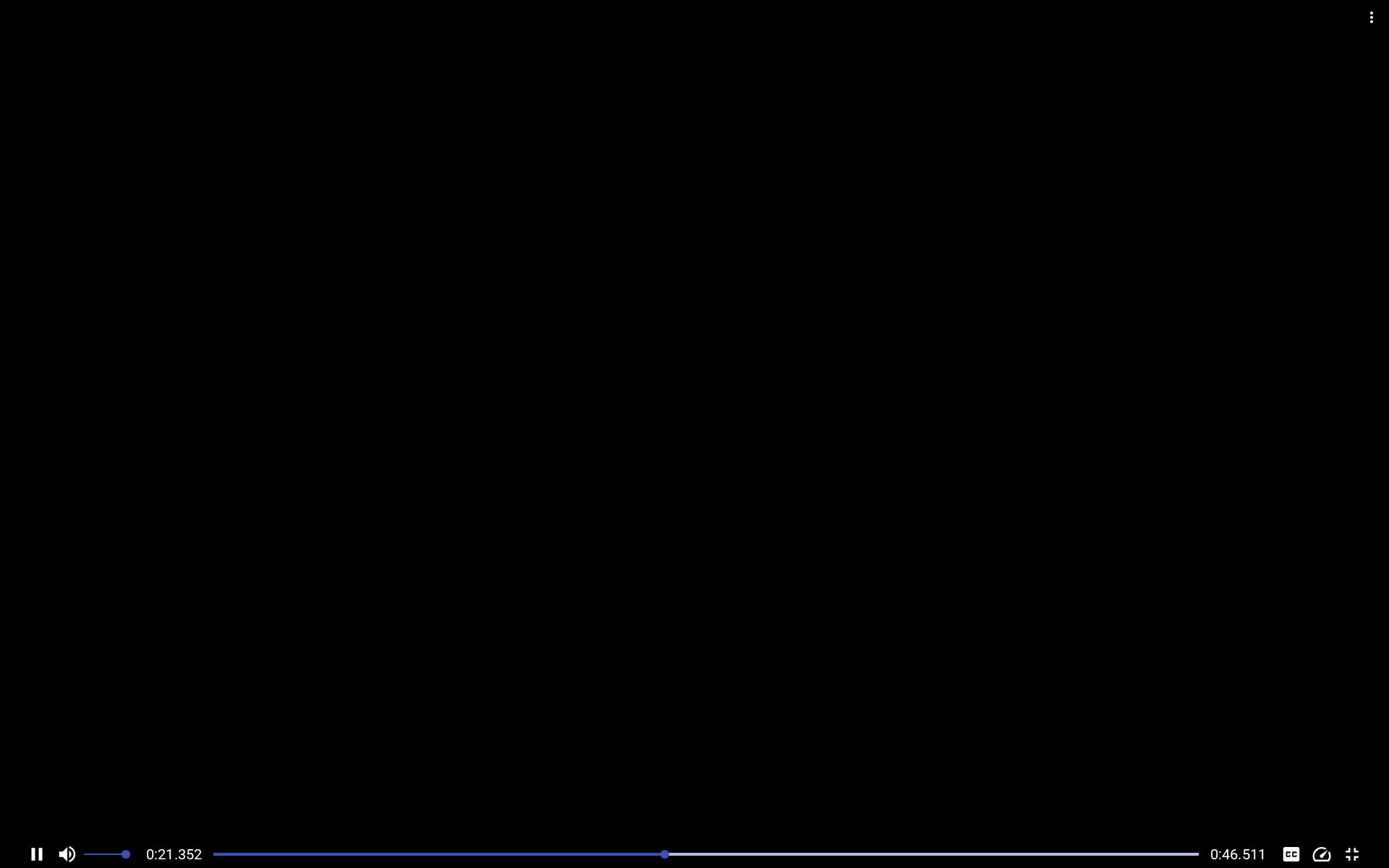
click at [483, 775] on div at bounding box center [706, 854] width 1002 height 20
click at [616, 775] on div "Play progress" at bounding box center [174, 854] width 985 height 3
click at [610, 775] on div "Play progress" at bounding box center [138, 854] width 985 height 3
click at [599, 775] on div at bounding box center [706, 854] width 1002 height 20
click at [577, 775] on div at bounding box center [706, 854] width 1002 height 20
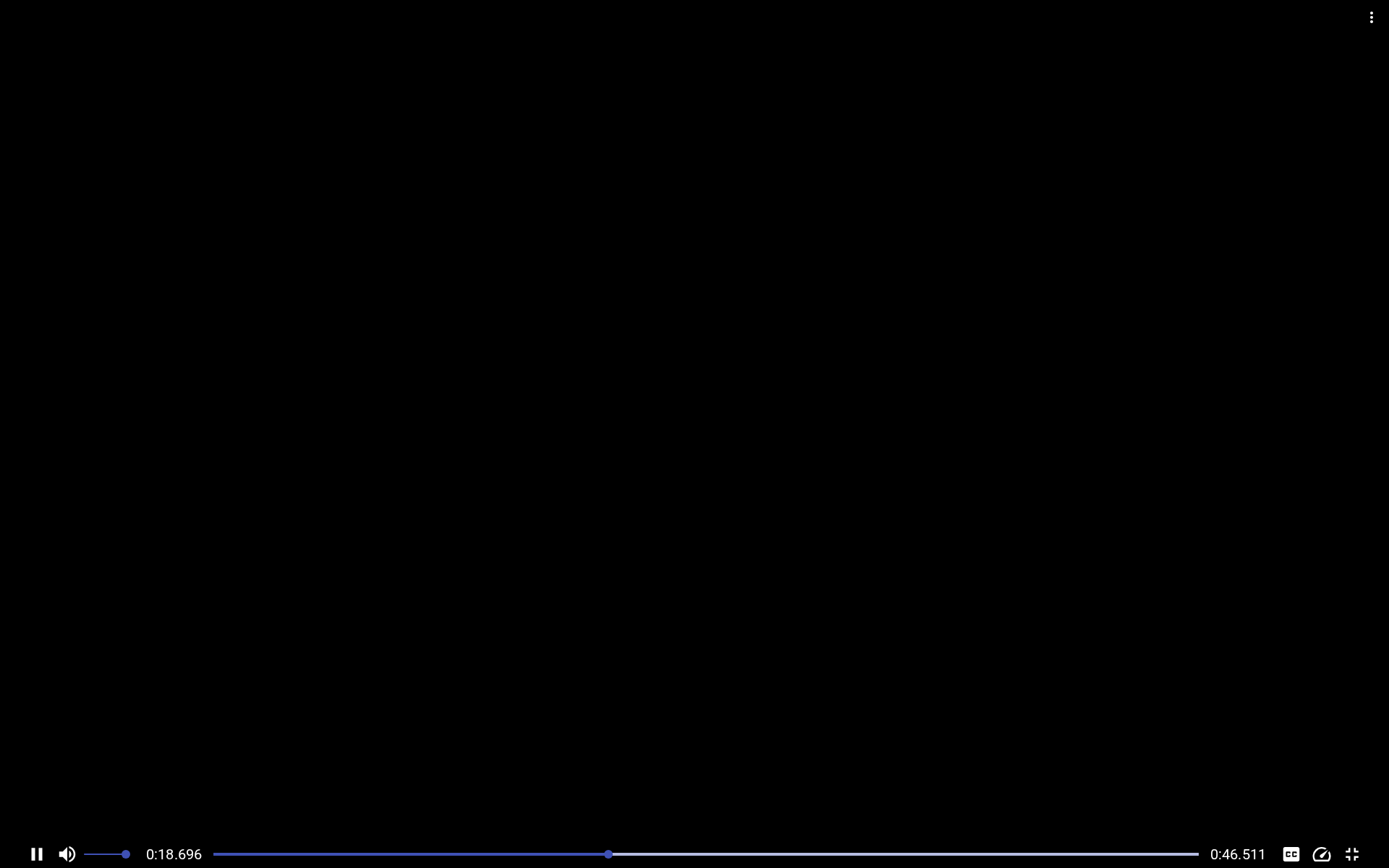
click at [575, 775] on div at bounding box center [706, 854] width 1002 height 20
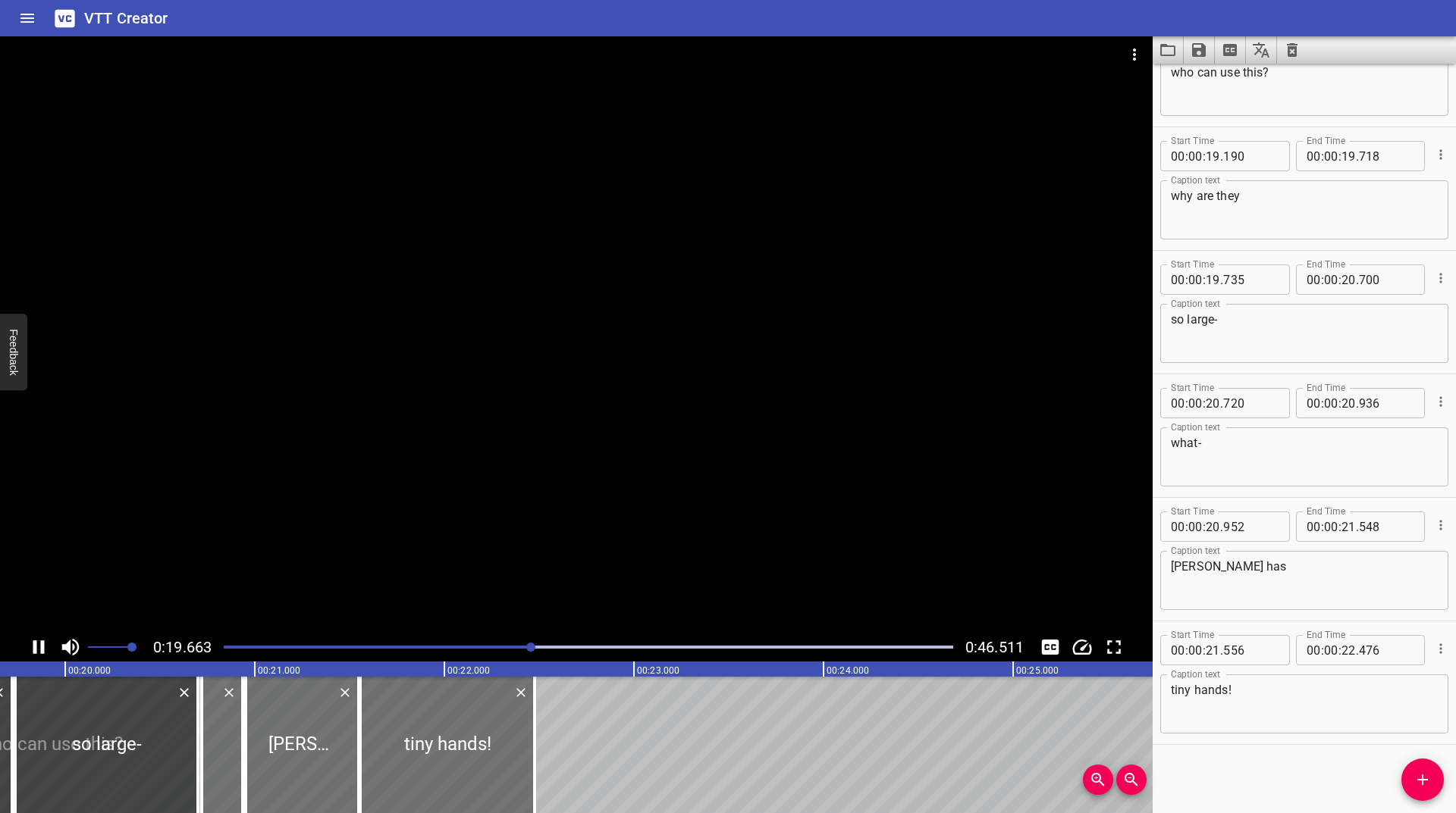
click at [510, 629] on div at bounding box center [576, 335] width 1153 height 596
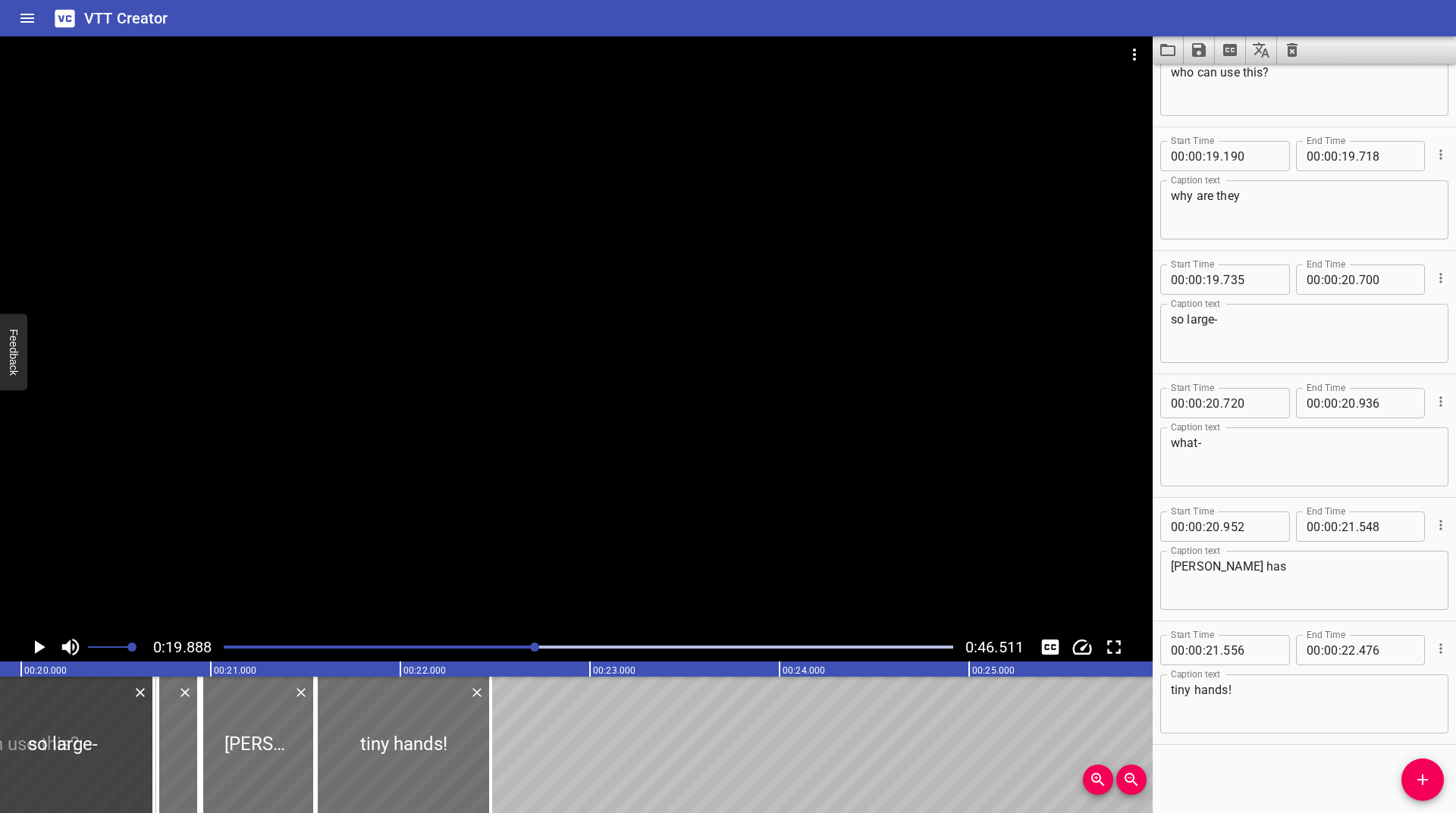
click at [509, 636] on div "0:19.888 0:46.511" at bounding box center [576, 647] width 1153 height 28
click at [502, 639] on div at bounding box center [588, 647] width 748 height 21
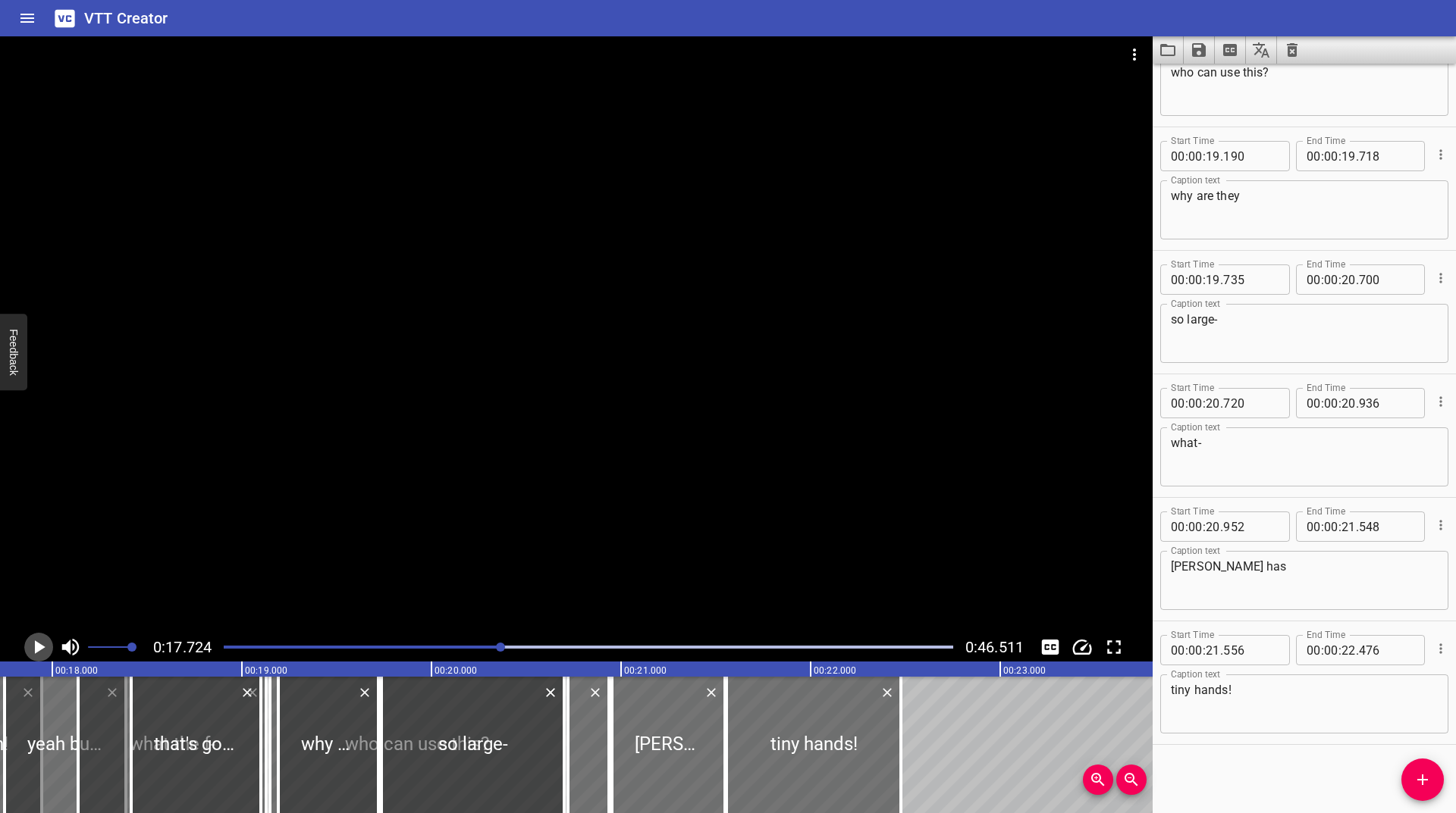
click at [26, 645] on button "Play/Pause" at bounding box center [39, 647] width 28 height 28
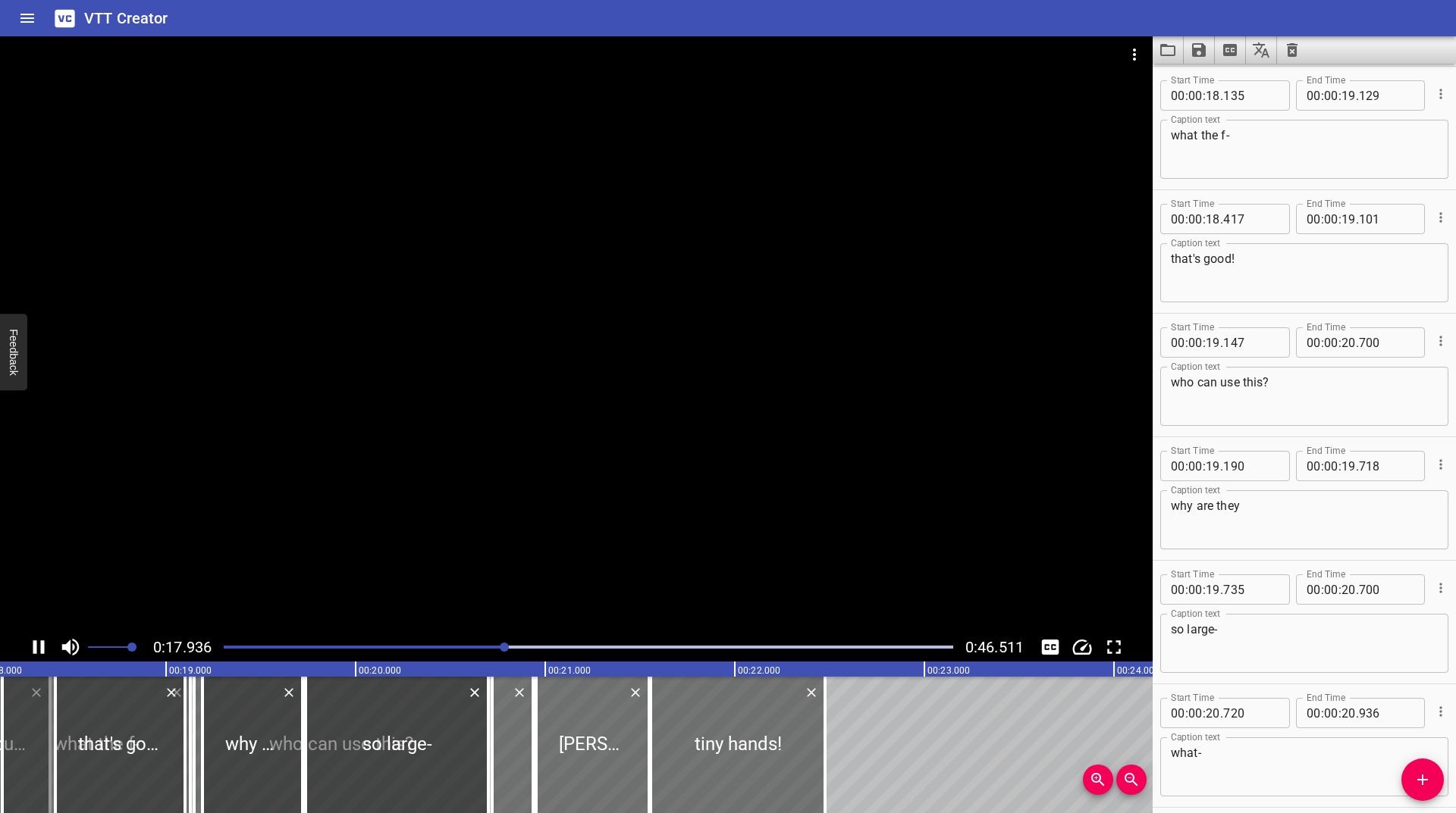
click at [26, 645] on button "Play/Pause" at bounding box center [39, 647] width 28 height 28
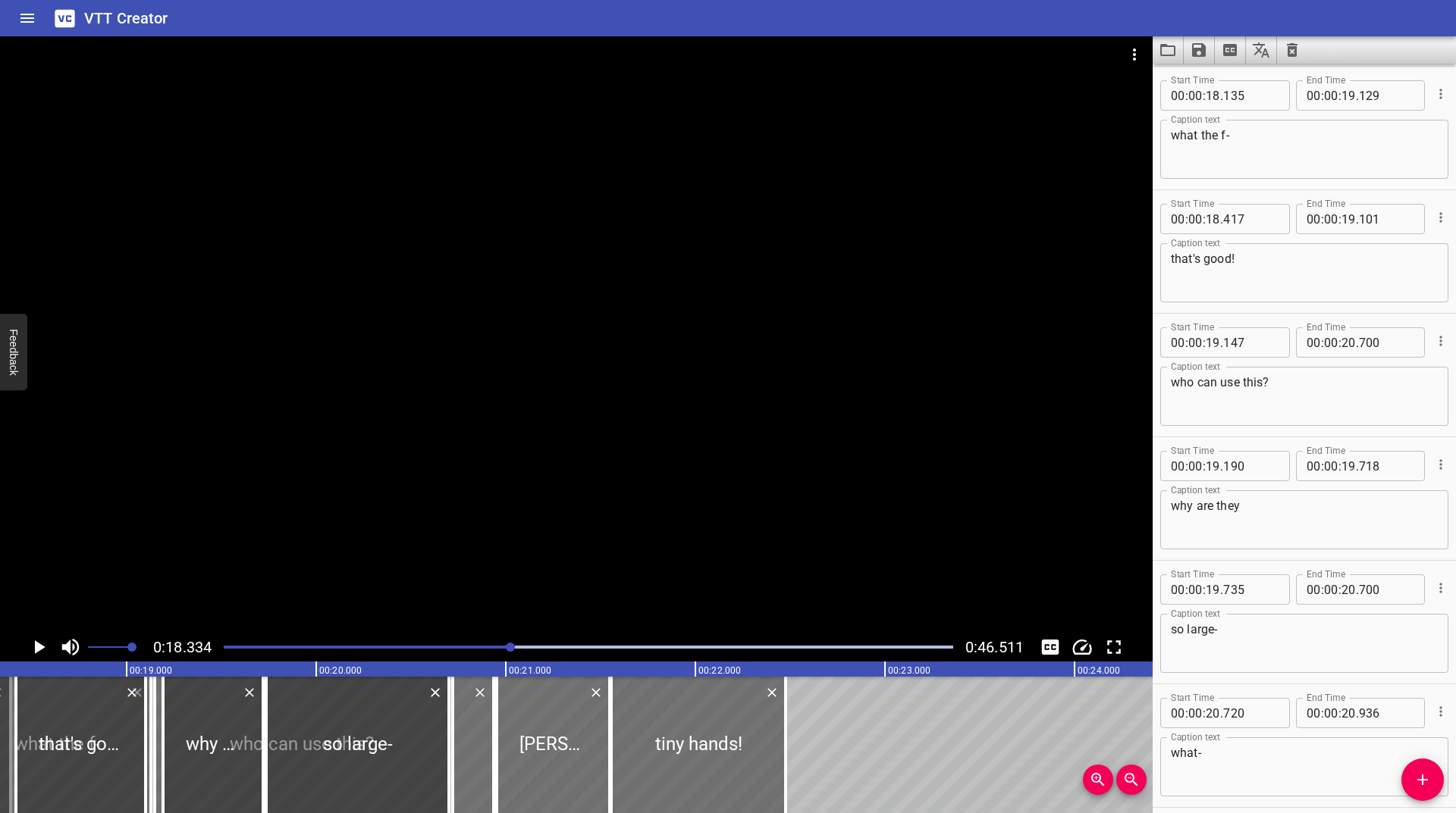
click at [1173, 137] on textarea "what the f-" at bounding box center [1304, 149] width 267 height 43
type textarea "wait what the f-"
click at [491, 644] on div at bounding box center [588, 647] width 748 height 21
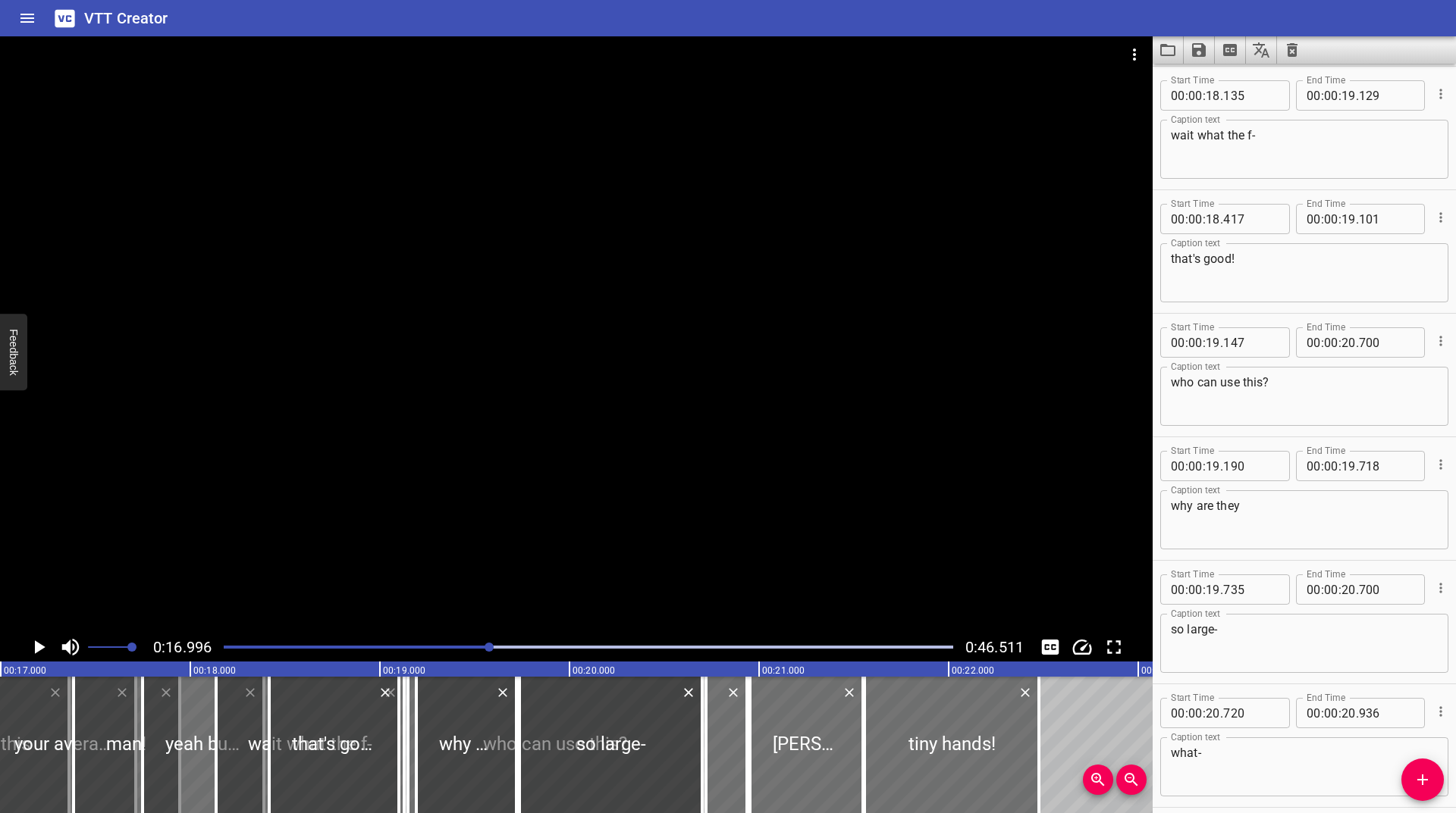
click at [37, 649] on icon "Play/Pause" at bounding box center [40, 647] width 10 height 13
click at [37, 649] on icon "Play/Pause" at bounding box center [39, 647] width 23 height 23
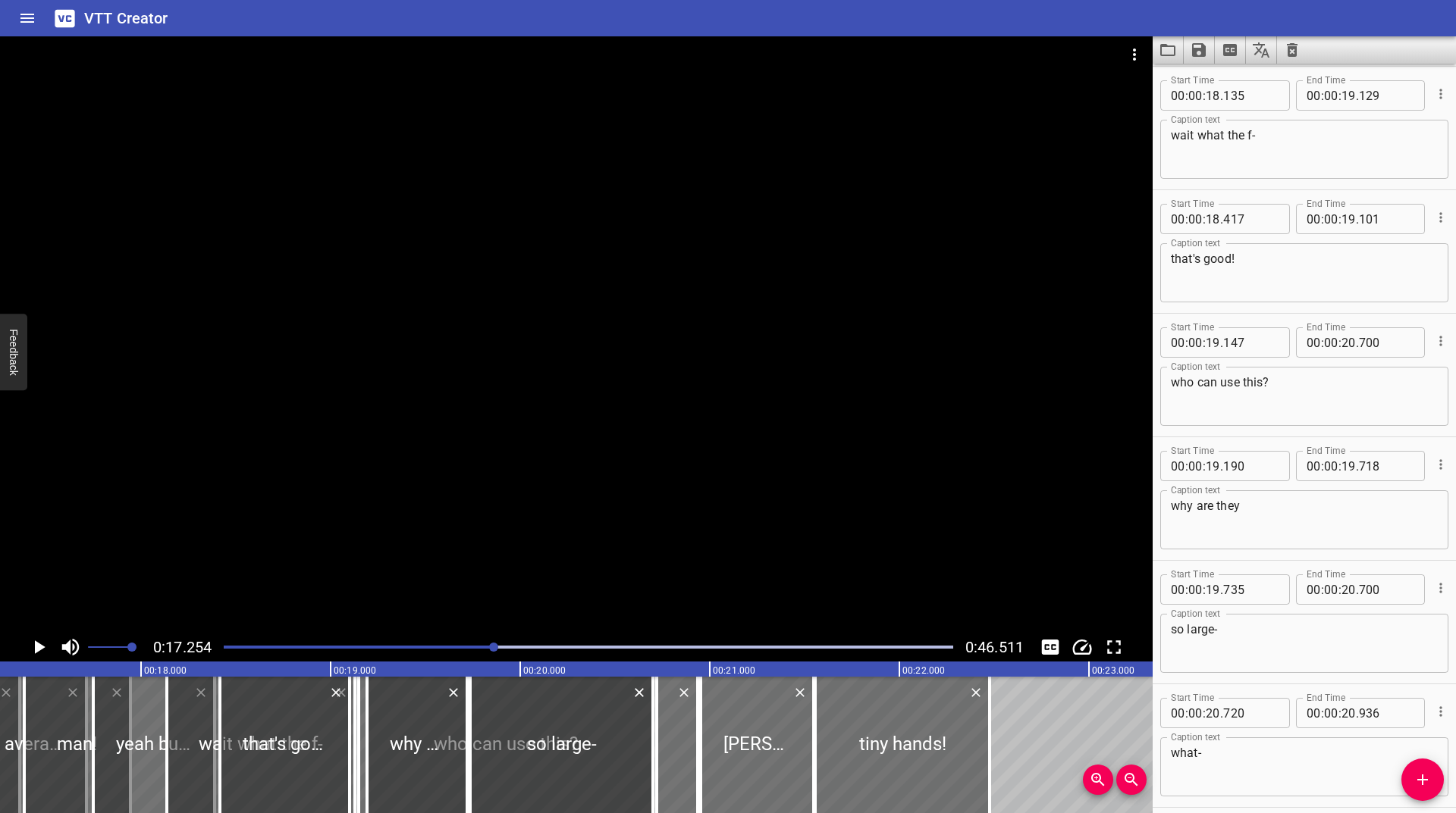
click at [37, 649] on icon "Play/Pause" at bounding box center [40, 647] width 10 height 13
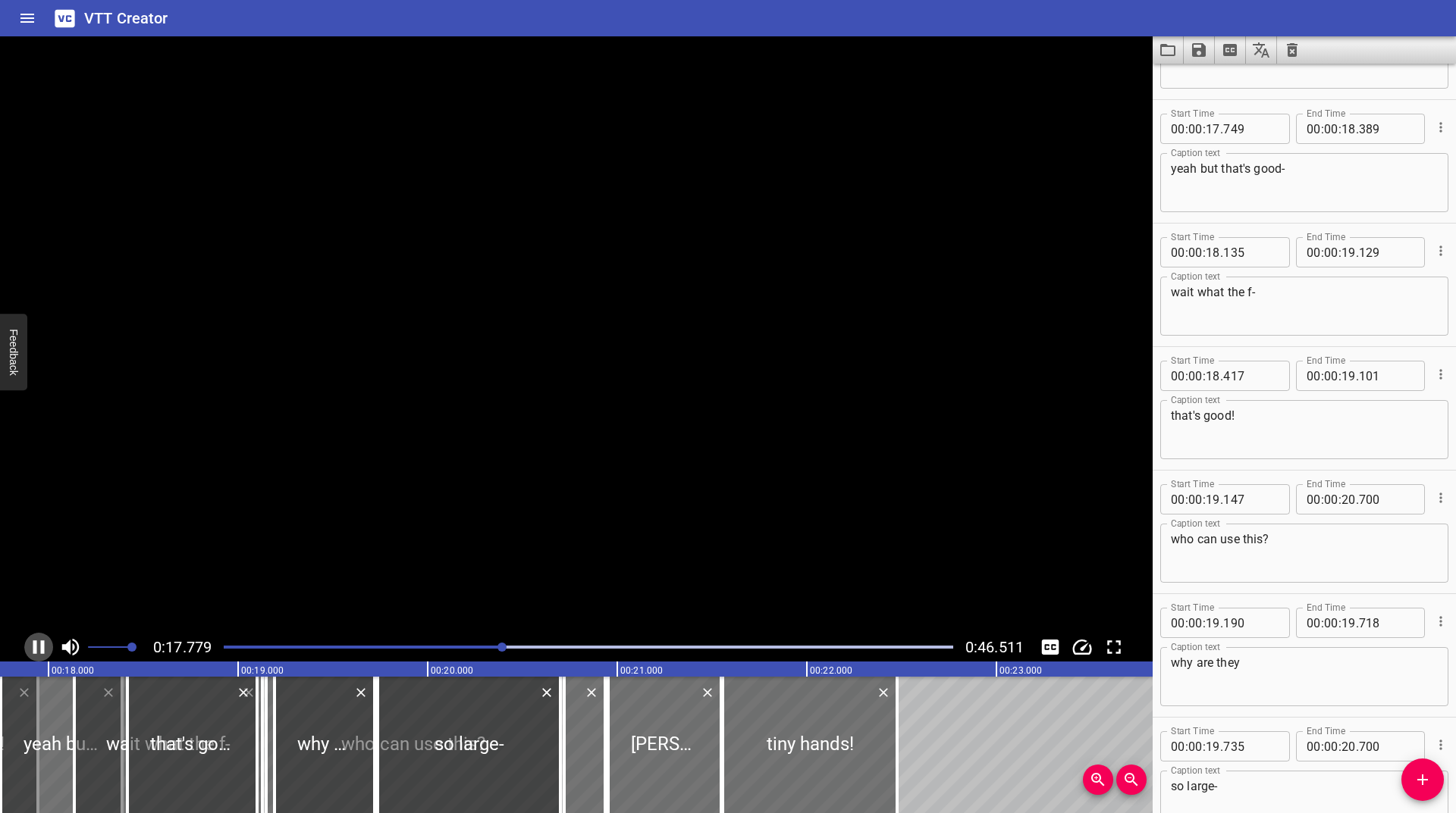
click at [37, 649] on icon "Play/Pause" at bounding box center [39, 647] width 23 height 23
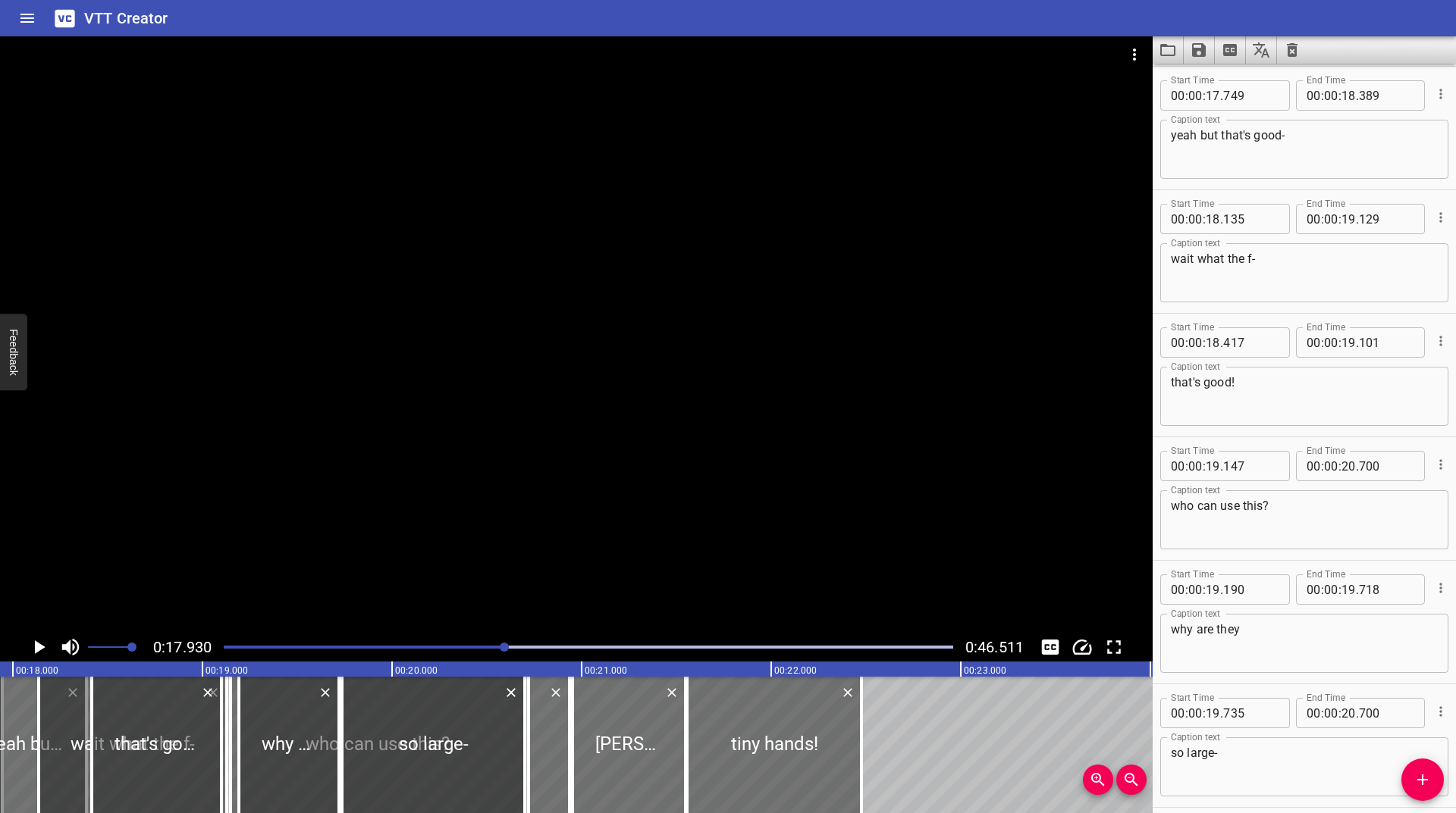
click at [37, 649] on icon "Play/Pause" at bounding box center [40, 647] width 10 height 13
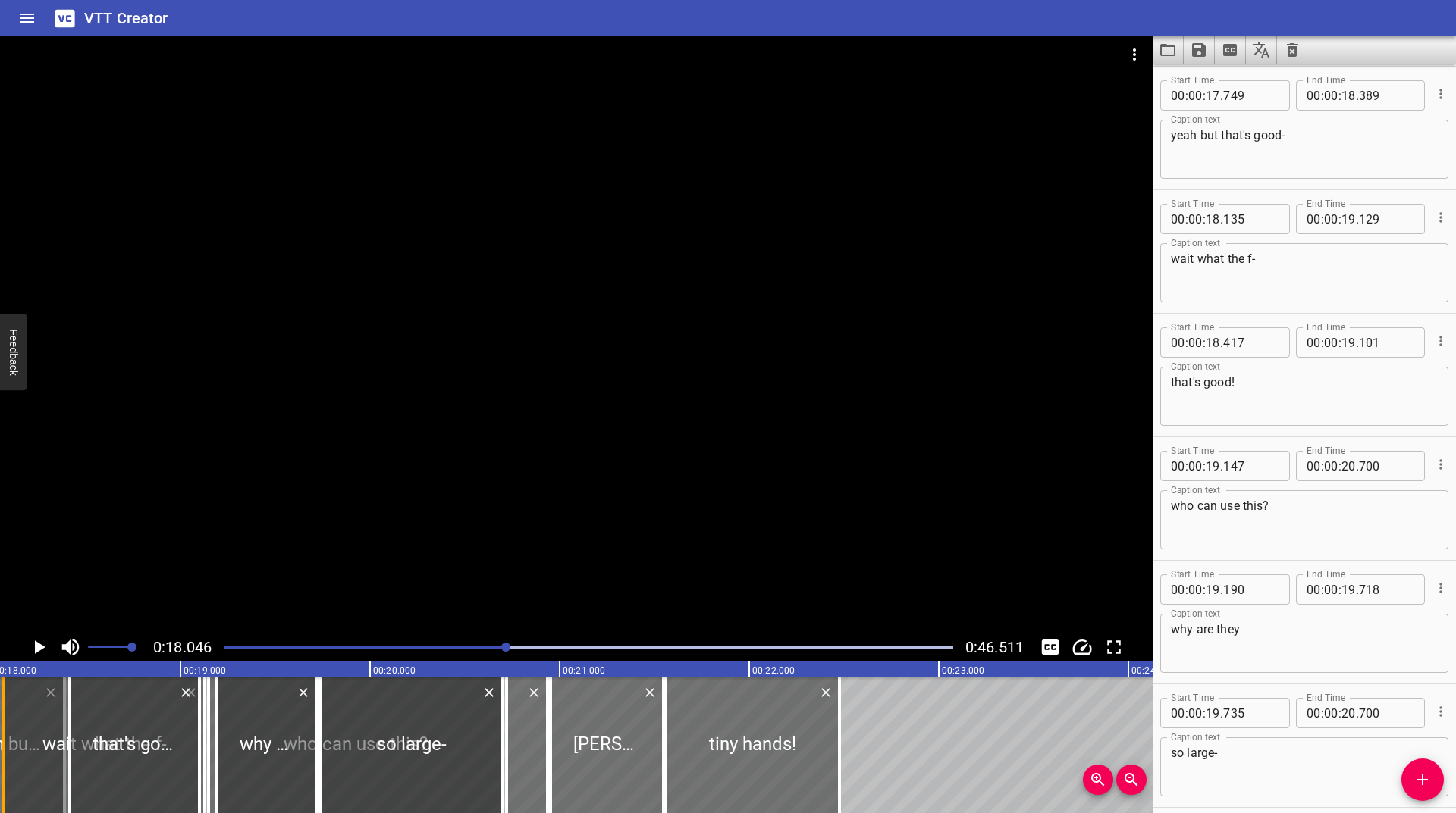
drag, startPoint x: 13, startPoint y: 708, endPoint x: 0, endPoint y: 718, distance: 16.4
click at [0, 718] on div at bounding box center [3, 745] width 15 height 137
type input "067"
click at [42, 645] on icon "Play/Pause" at bounding box center [39, 647] width 23 height 23
click at [42, 645] on icon "Play/Pause" at bounding box center [39, 647] width 11 height 13
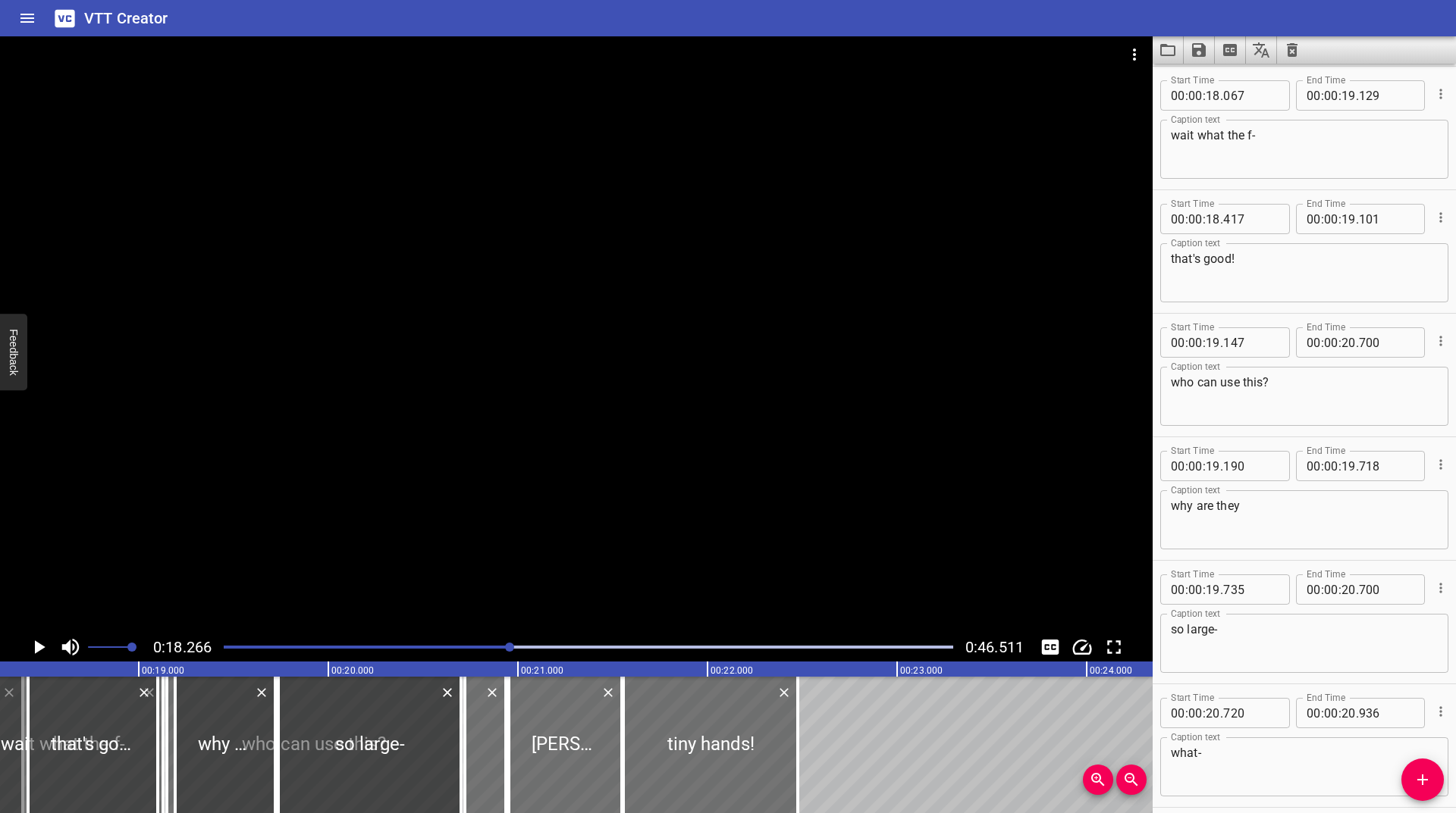
click at [42, 645] on icon "Play/Pause" at bounding box center [39, 647] width 23 height 23
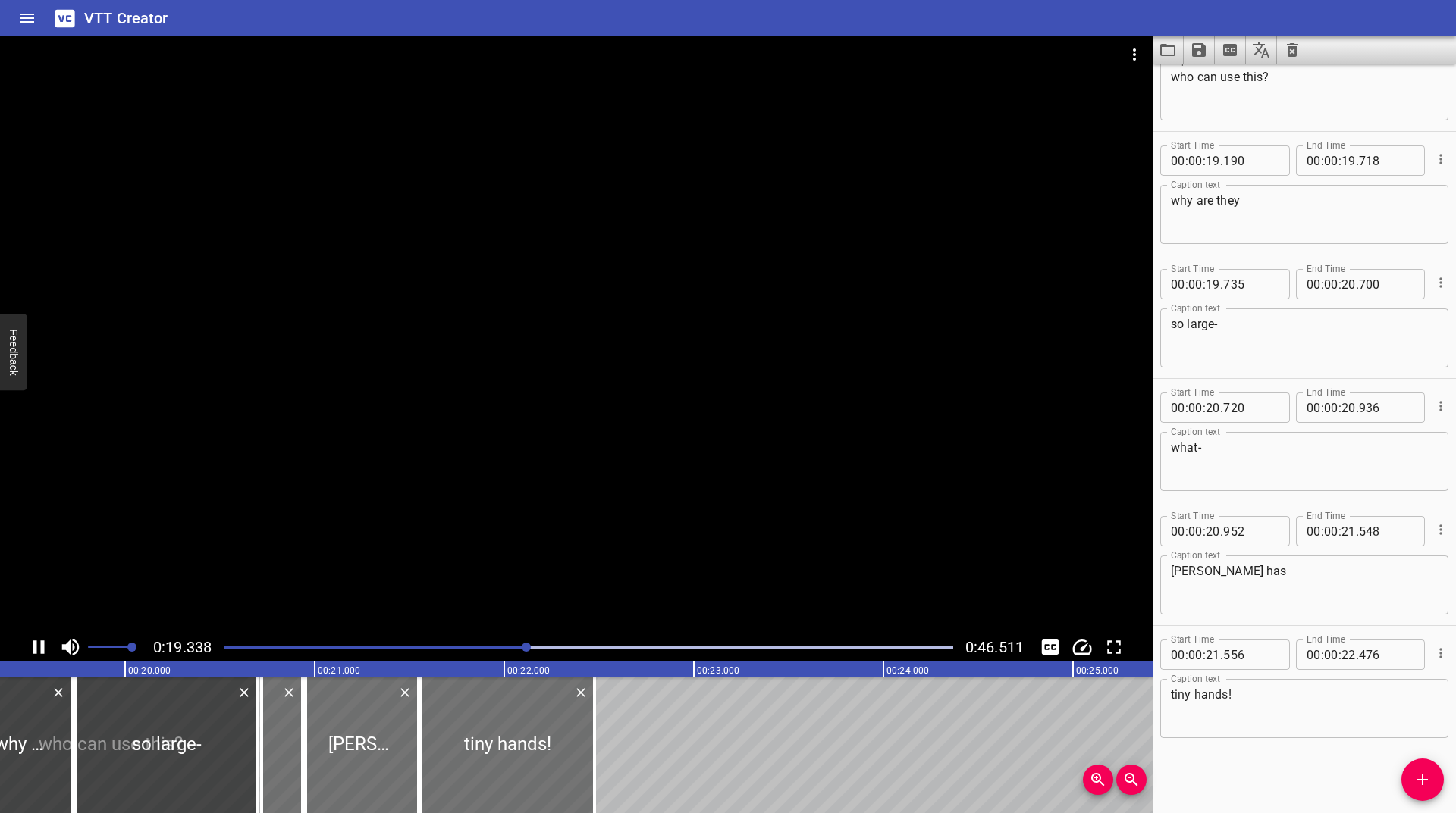
click at [488, 649] on div at bounding box center [588, 647] width 748 height 21
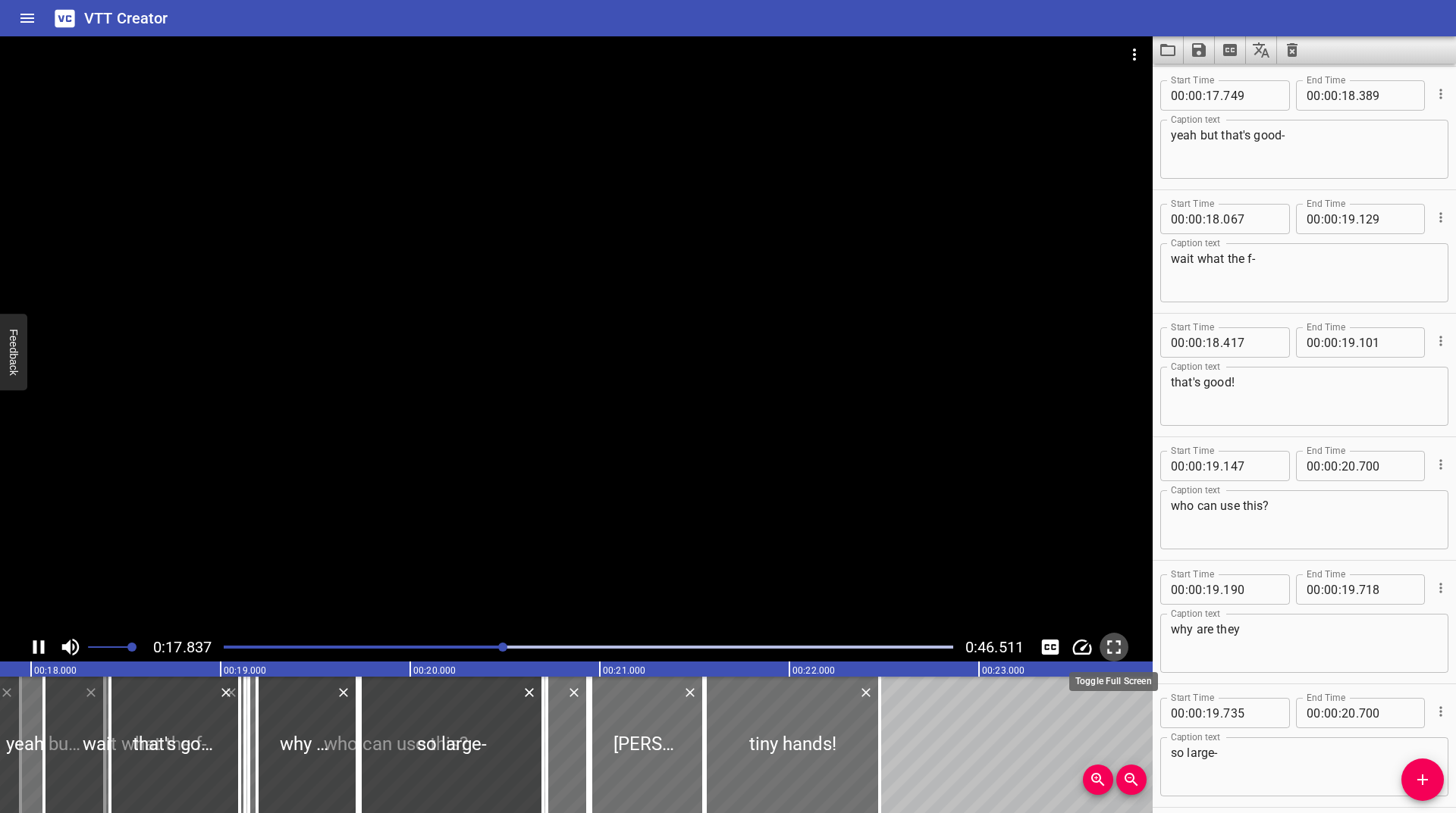
click at [1112, 638] on icon "Toggle fullscreen" at bounding box center [1113, 647] width 23 height 23
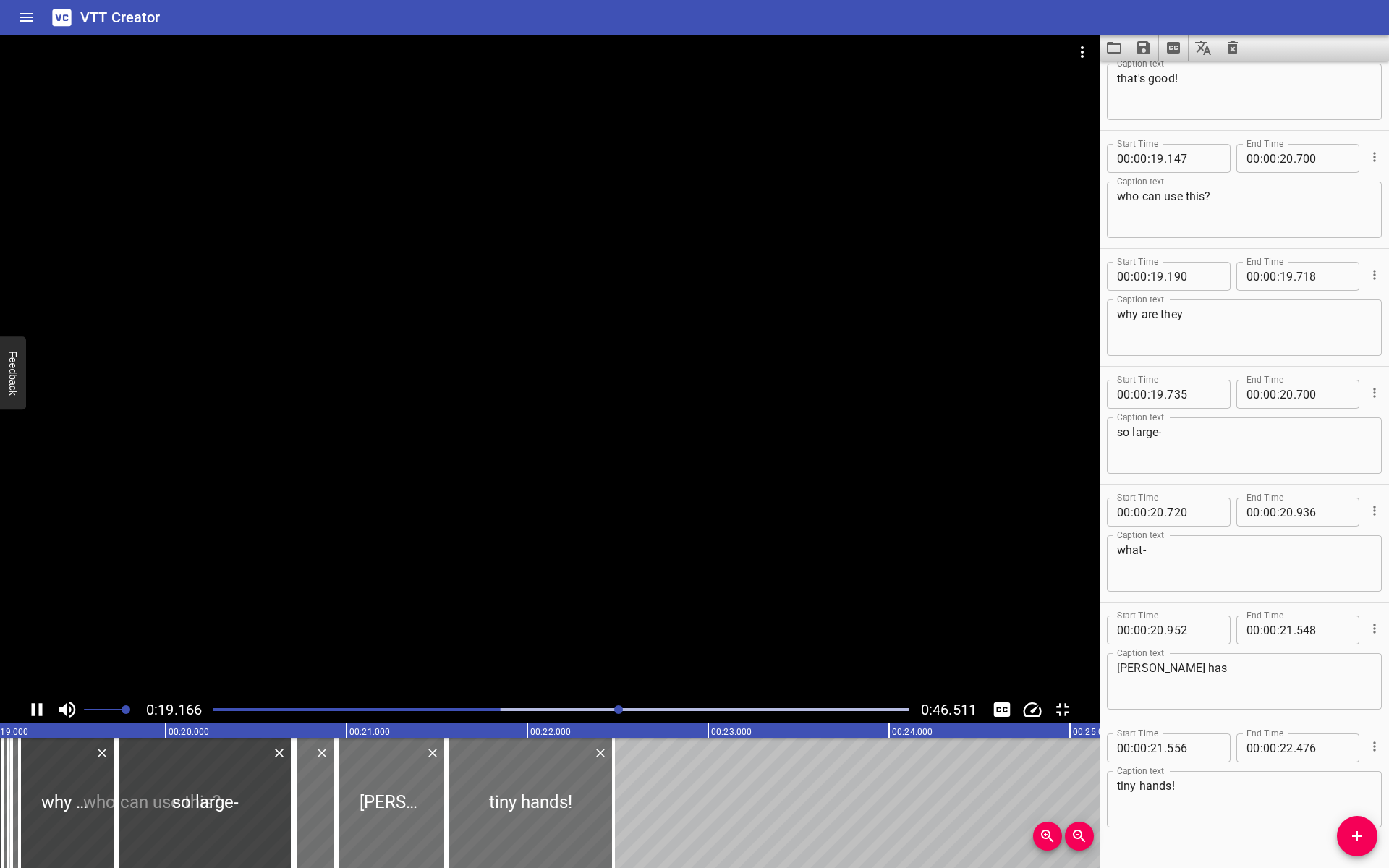
click at [525, 720] on div at bounding box center [561, 709] width 713 height 20
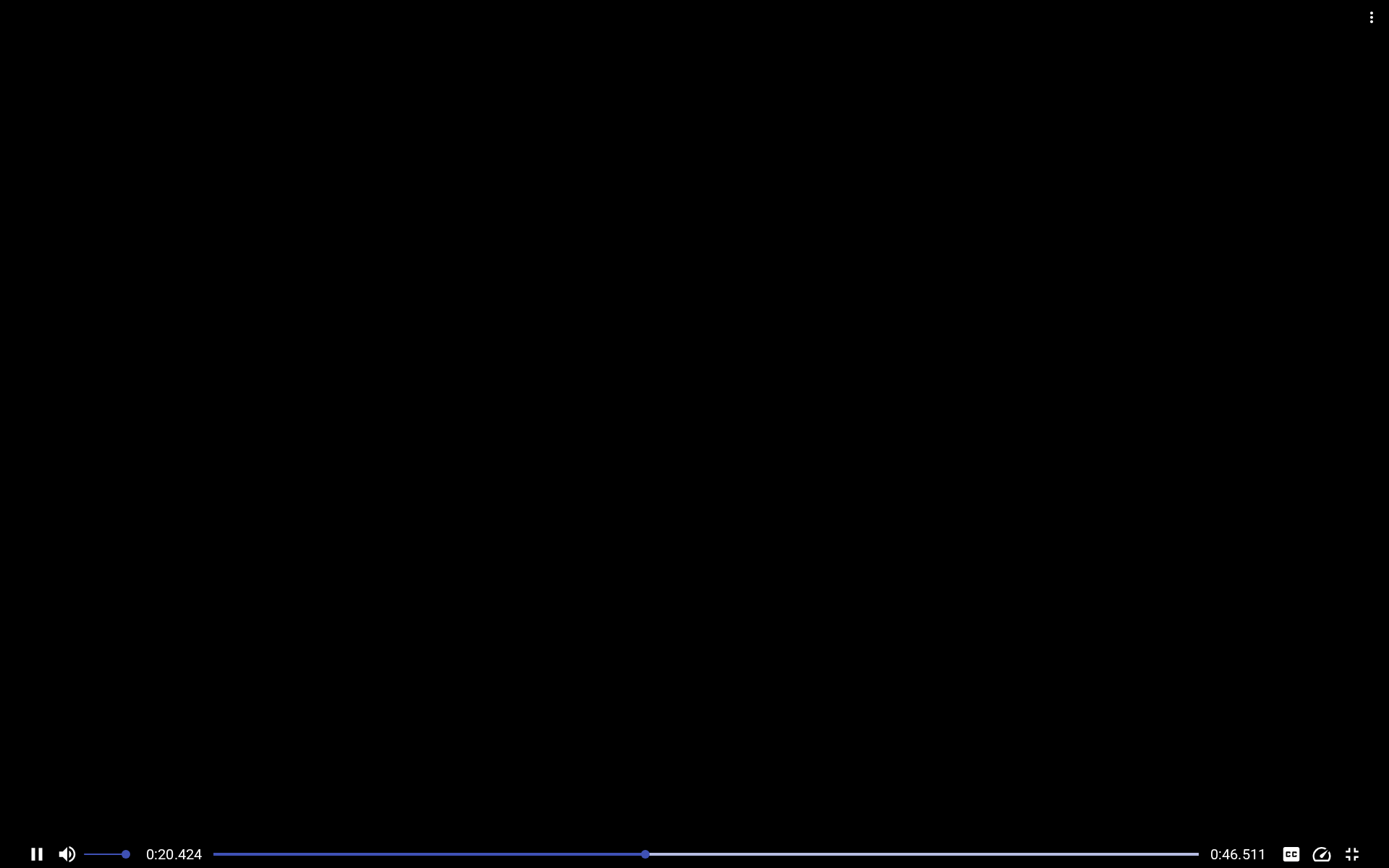
click at [565, 775] on div "Play progress" at bounding box center [153, 854] width 985 height 3
click at [530, 775] on div "0:19.433 0:46.511" at bounding box center [694, 854] width 1389 height 27
click at [521, 775] on div at bounding box center [706, 854] width 1002 height 20
click at [516, 775] on div "Play progress" at bounding box center [156, 854] width 985 height 3
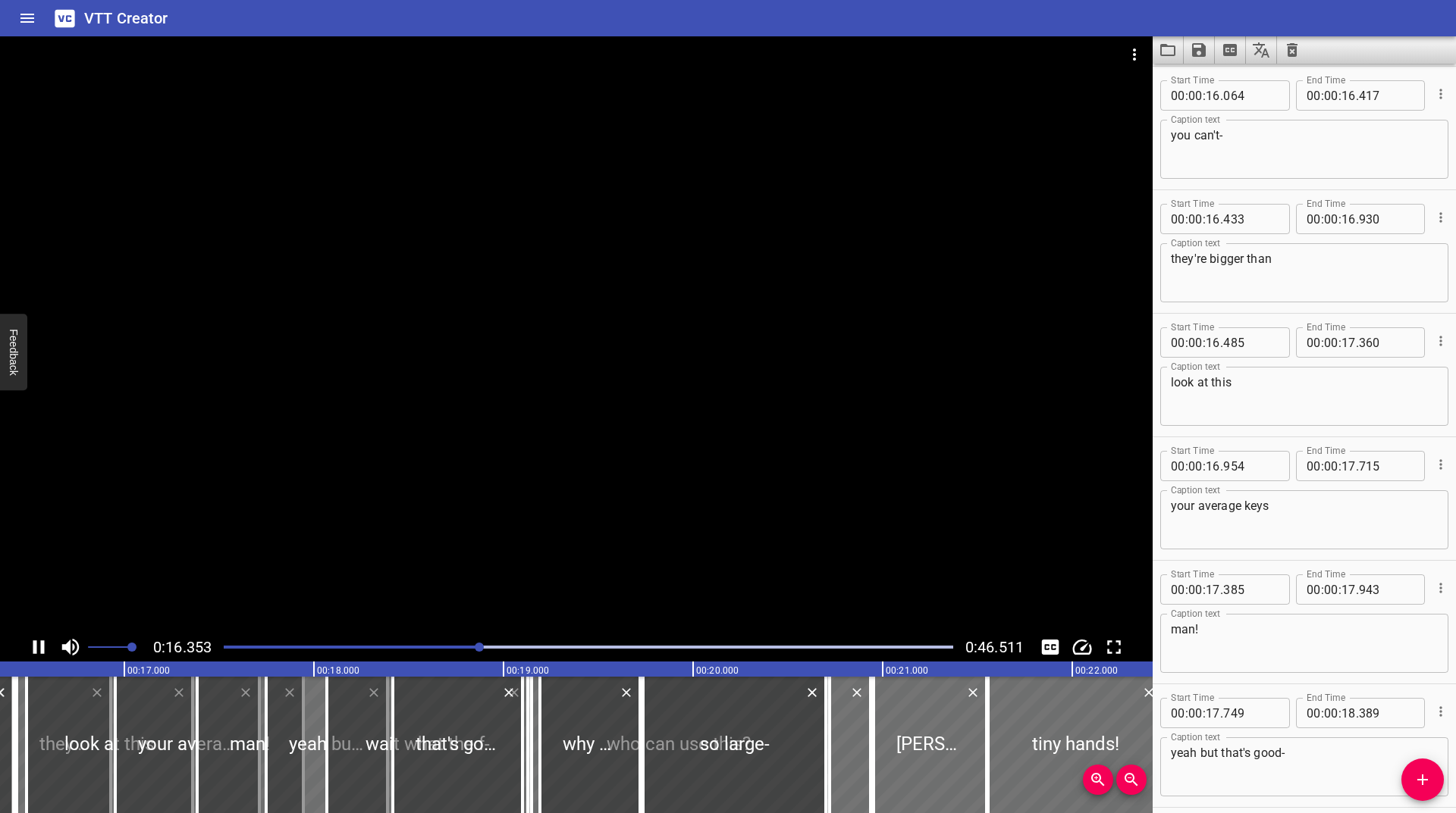
click at [36, 645] on icon "Play/Pause" at bounding box center [39, 647] width 11 height 13
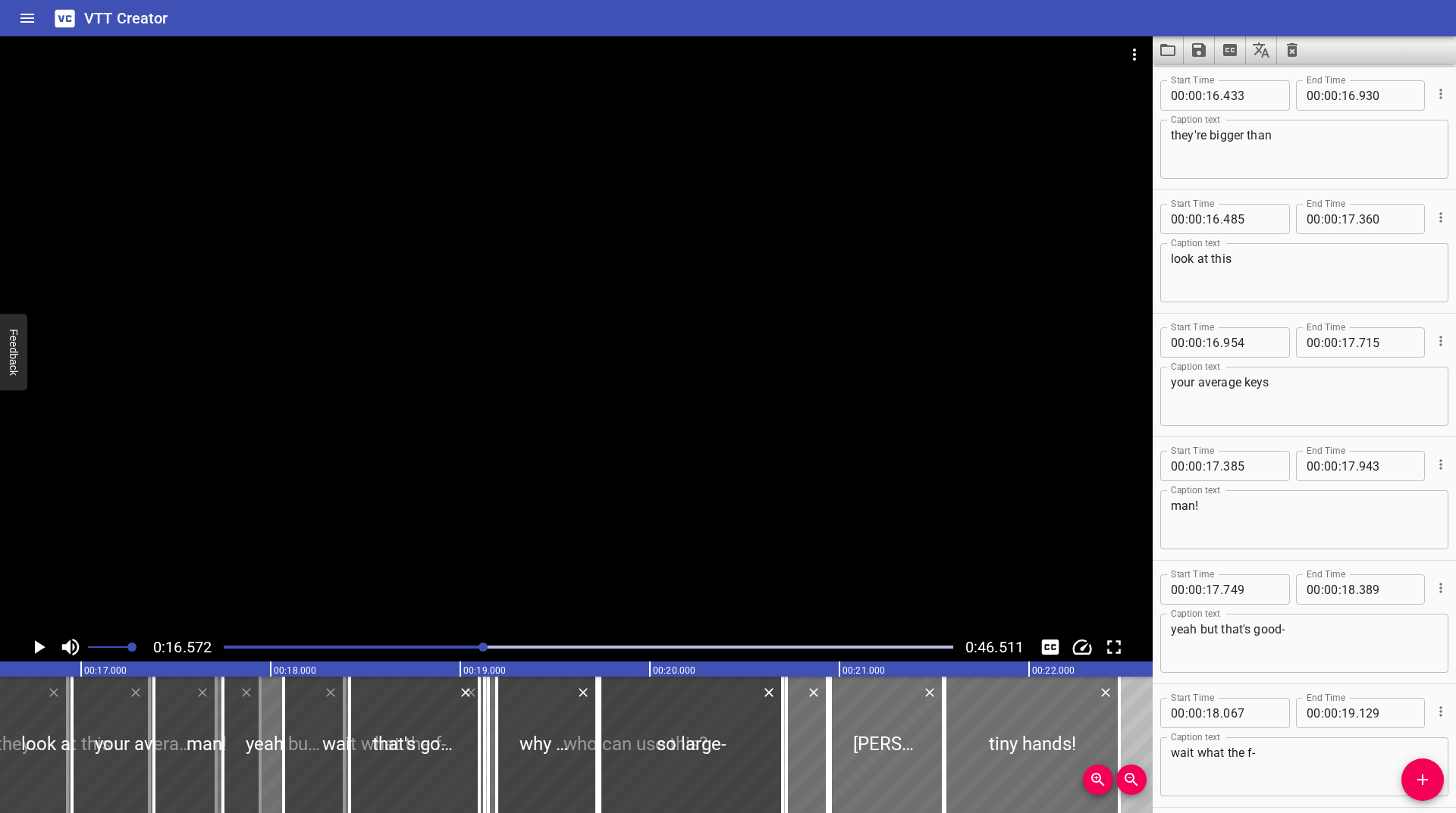
click at [469, 650] on div at bounding box center [588, 647] width 748 height 21
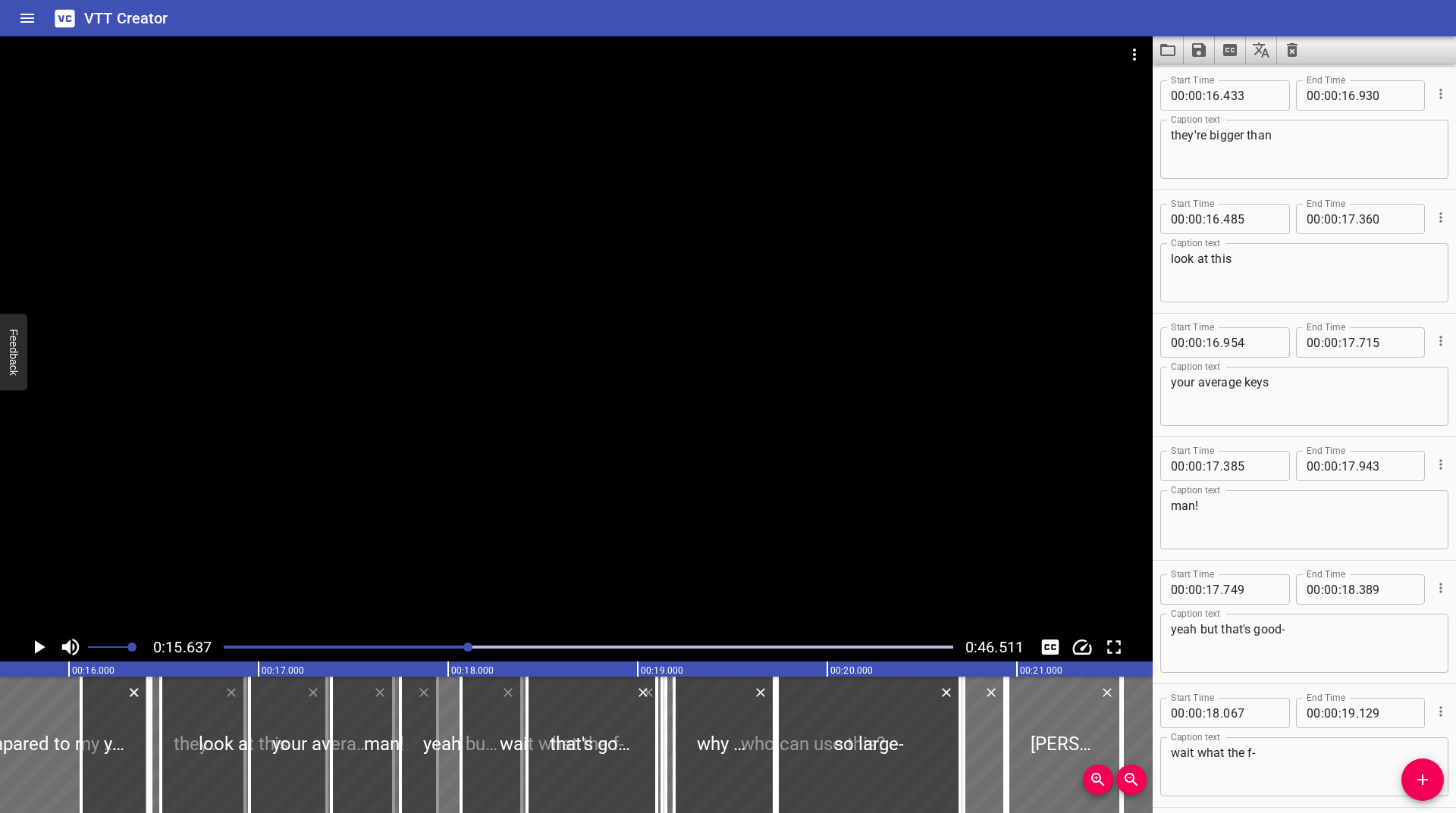
click at [32, 647] on icon "Play/Pause" at bounding box center [39, 647] width 23 height 23
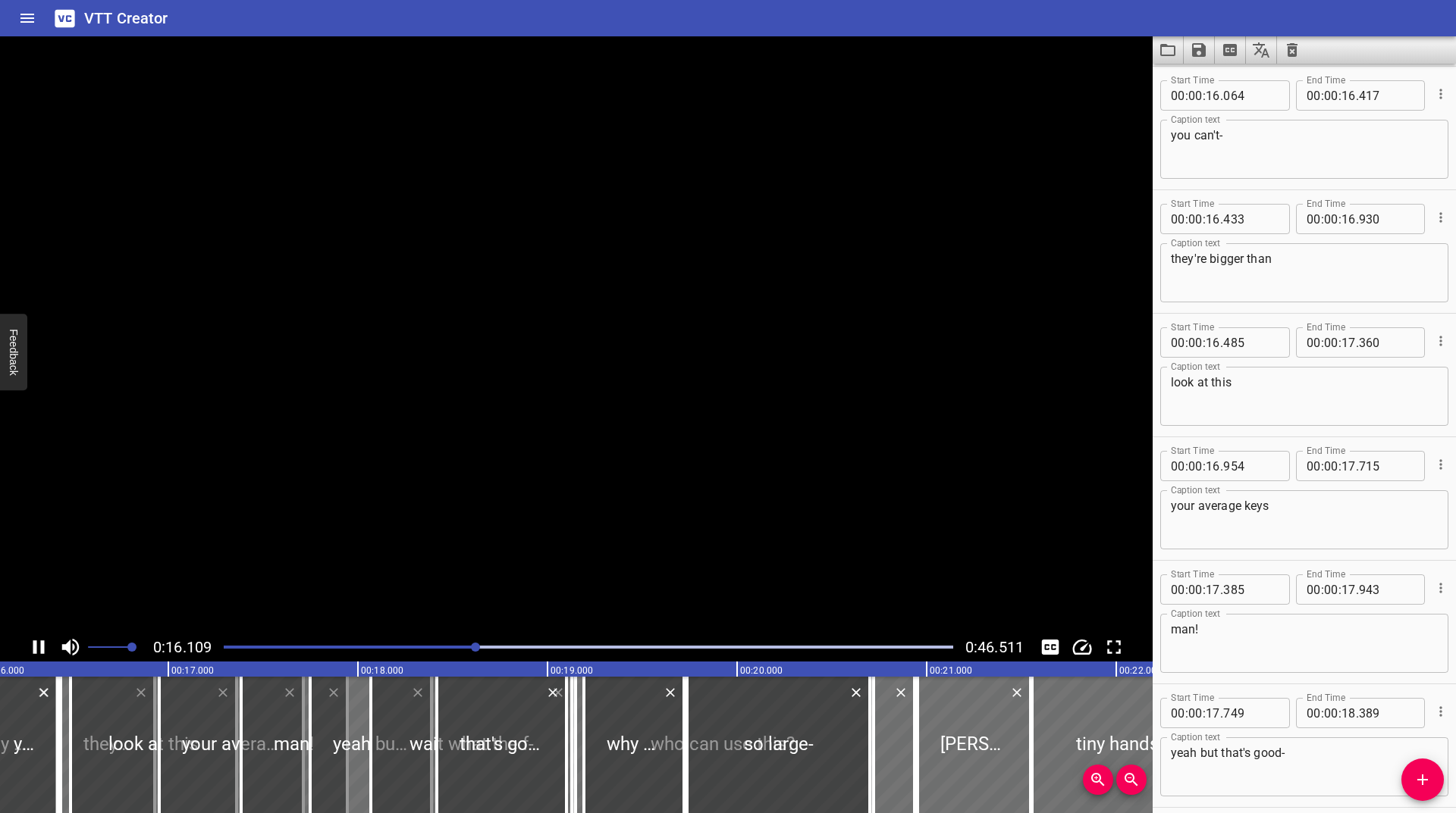
click at [32, 647] on icon "Play/Pause" at bounding box center [39, 647] width 23 height 23
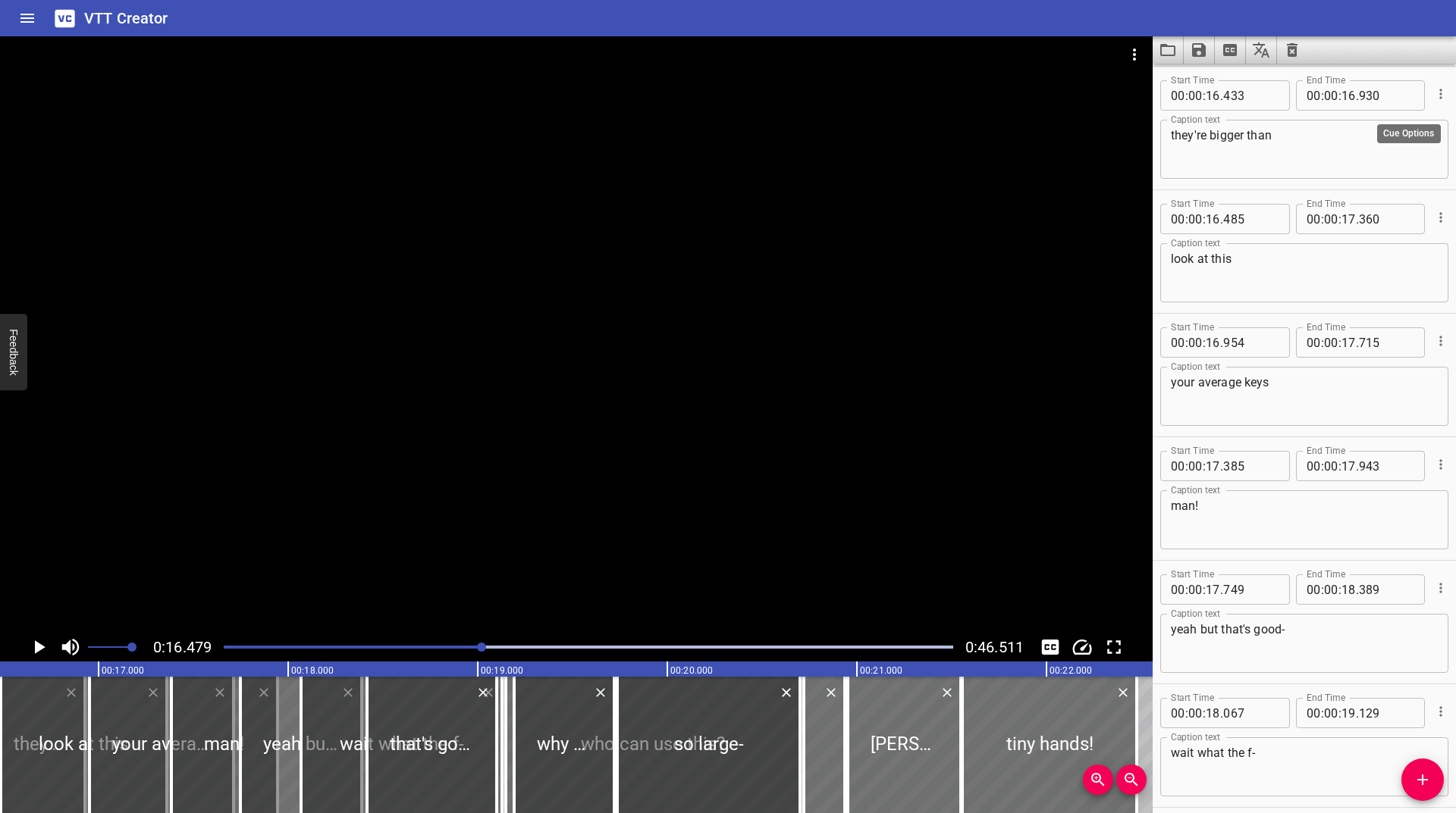
click at [1431, 85] on button "Cue Options" at bounding box center [1440, 93] width 20 height 20
click at [1378, 96] on li "Advanced options..." at bounding box center [1377, 94] width 132 height 28
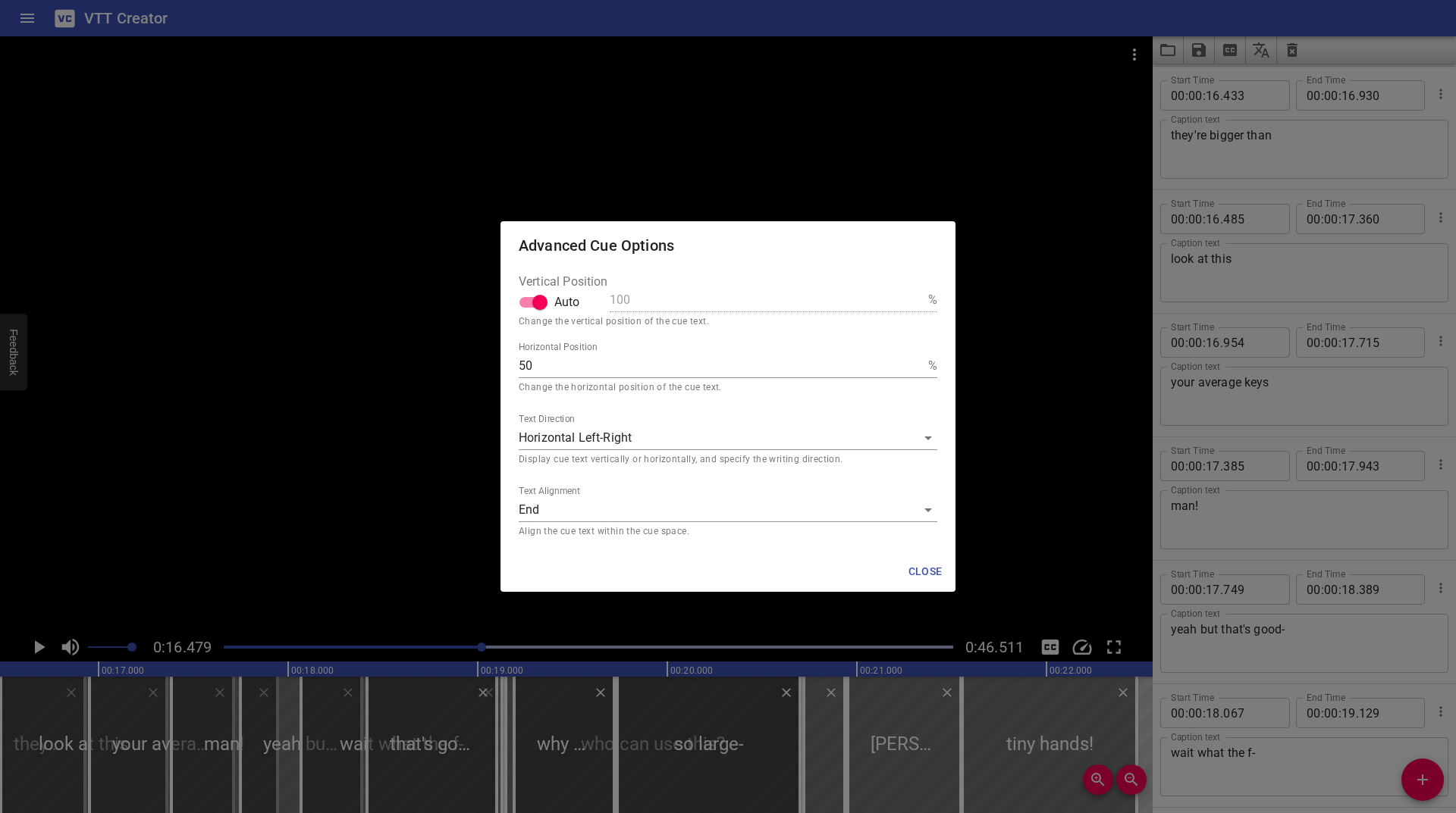
click at [620, 517] on body "VTT Creator Caption Editor Batch Transcribe Login Sign Up Privacy Contact 0:16.…" at bounding box center [728, 406] width 1456 height 813
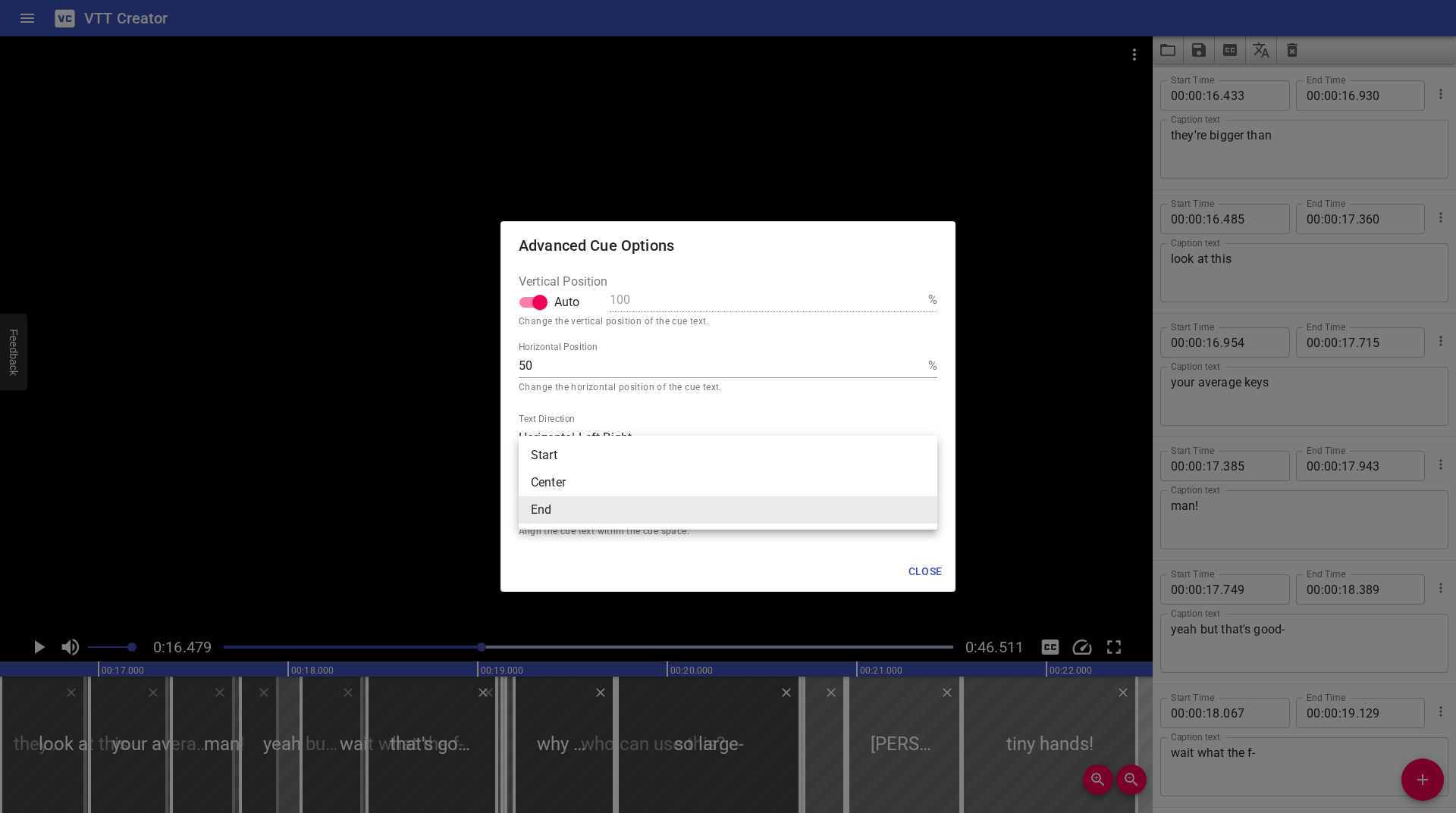
click at [579, 452] on li "Start" at bounding box center [728, 456] width 419 height 28
type input "start"
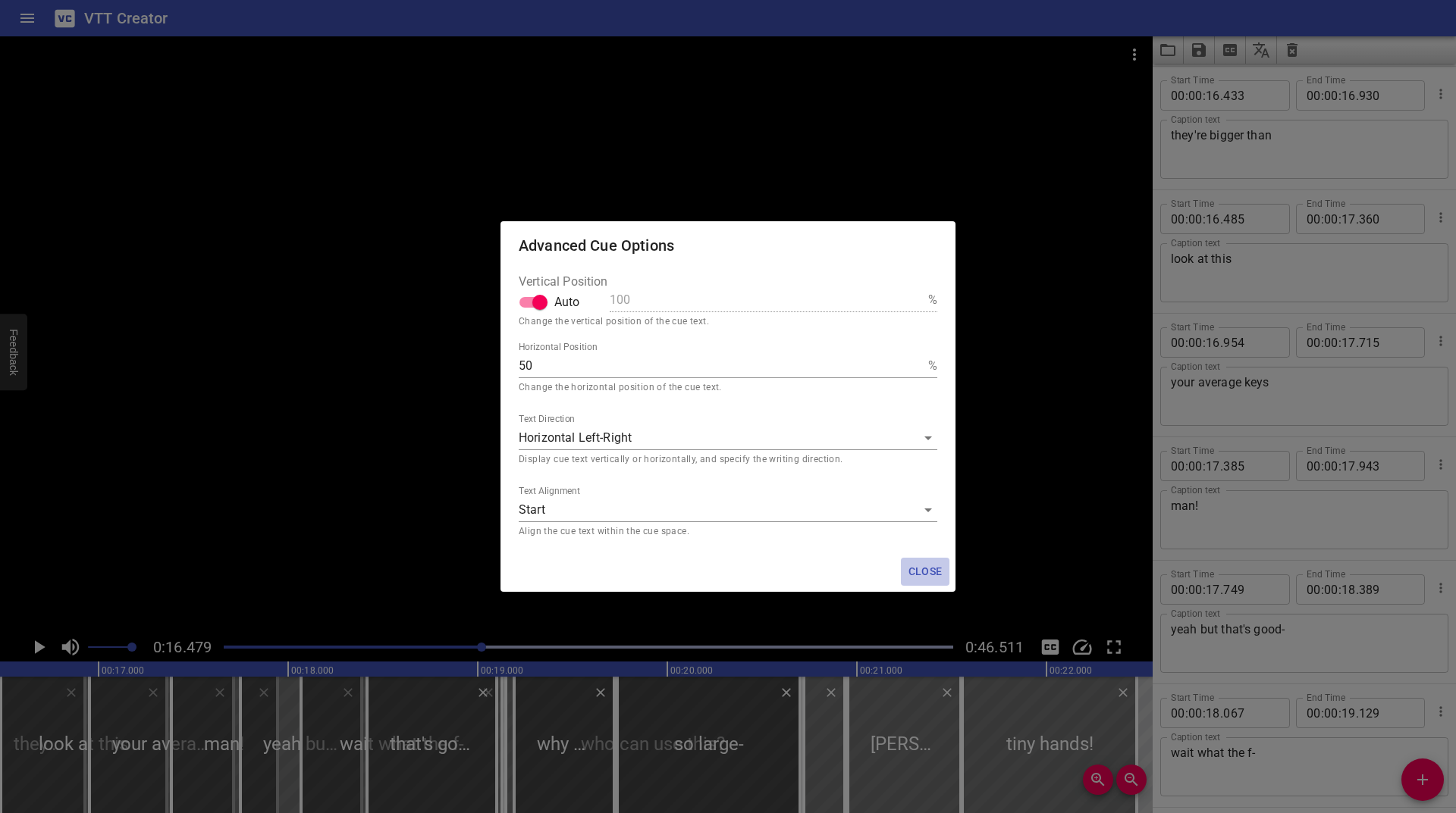
click at [933, 572] on span "Close" at bounding box center [925, 572] width 36 height 19
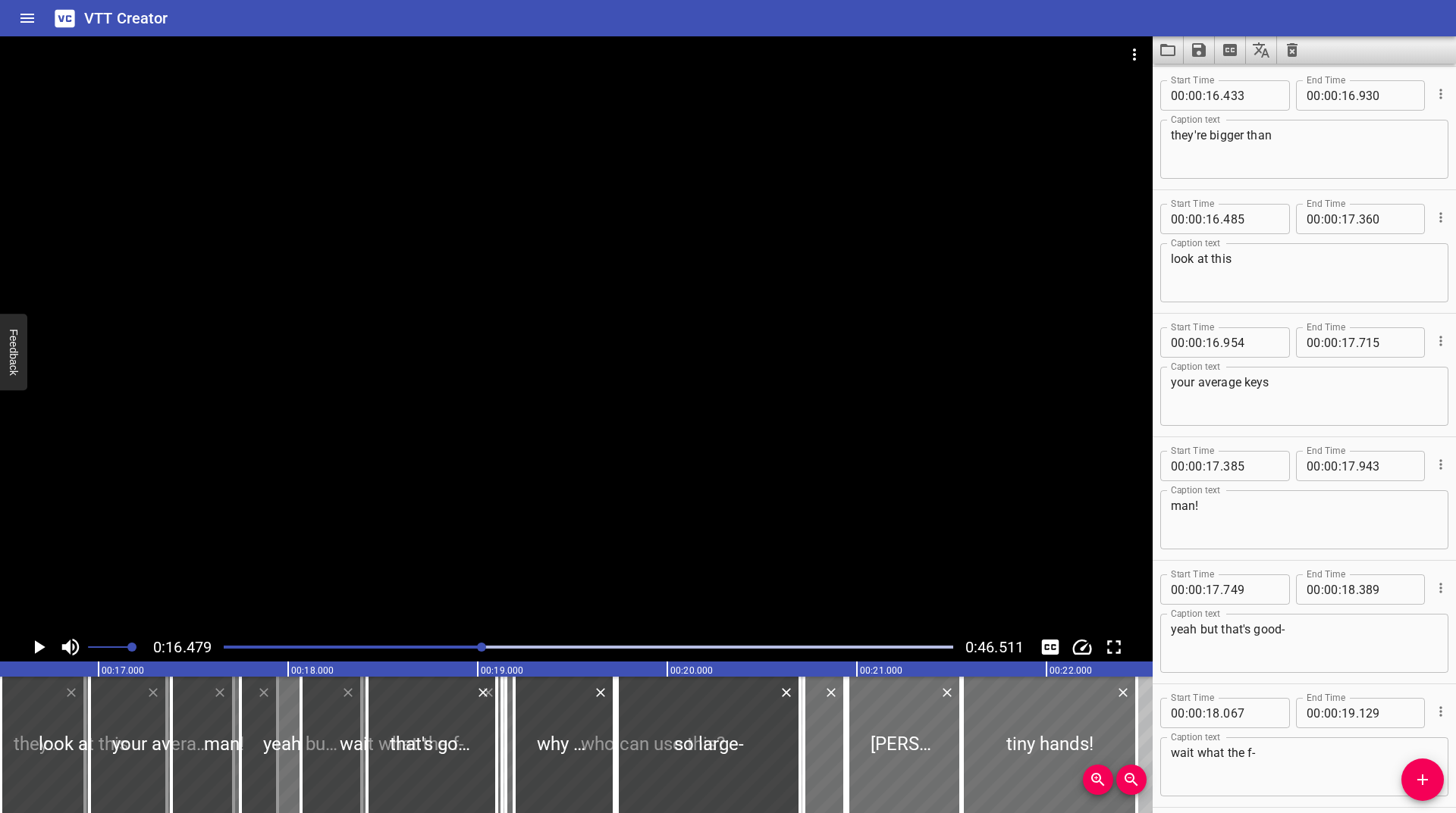
click at [30, 645] on icon "Play/Pause" at bounding box center [39, 647] width 23 height 23
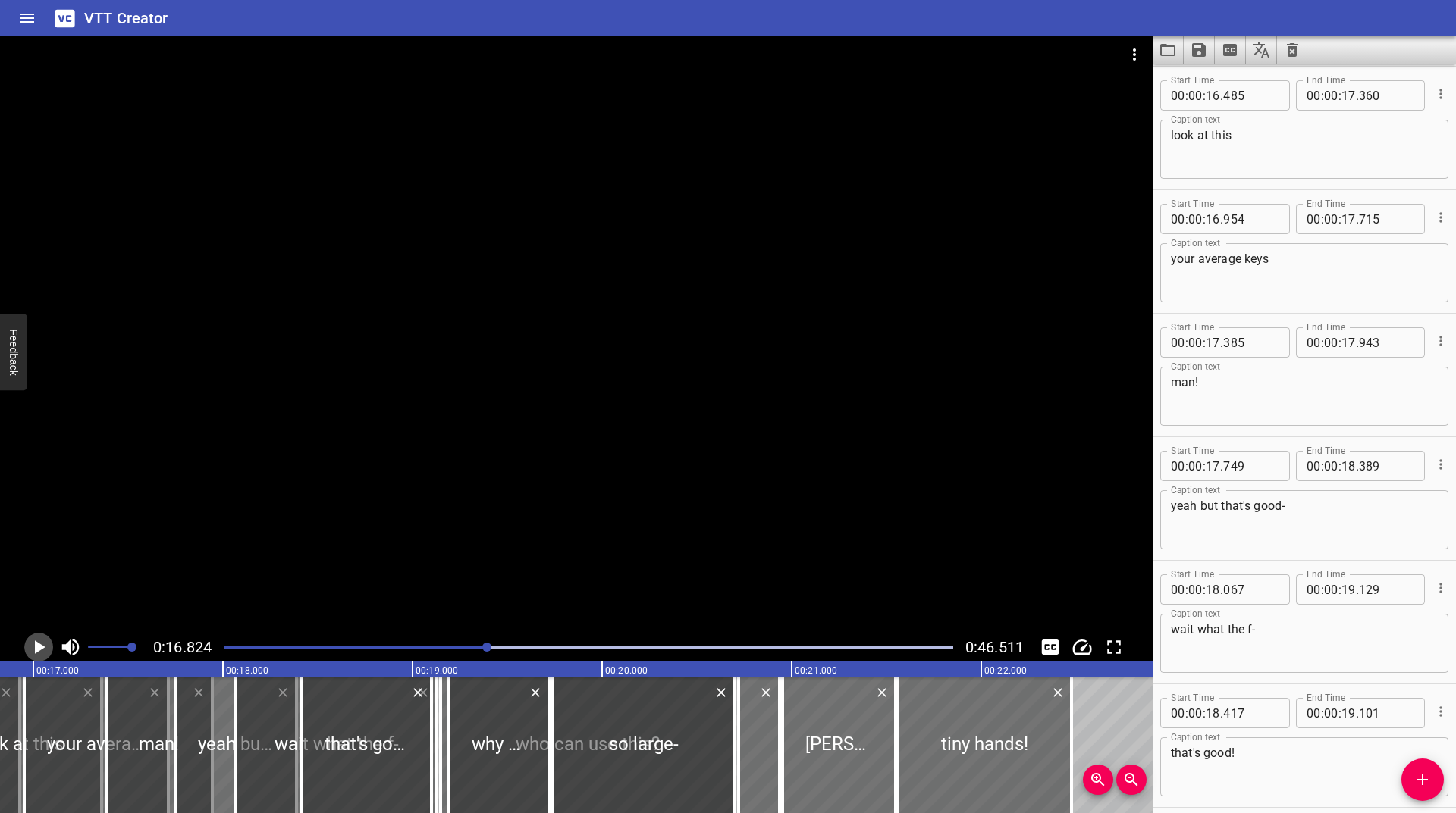
click at [30, 645] on icon "Play/Pause" at bounding box center [39, 647] width 23 height 23
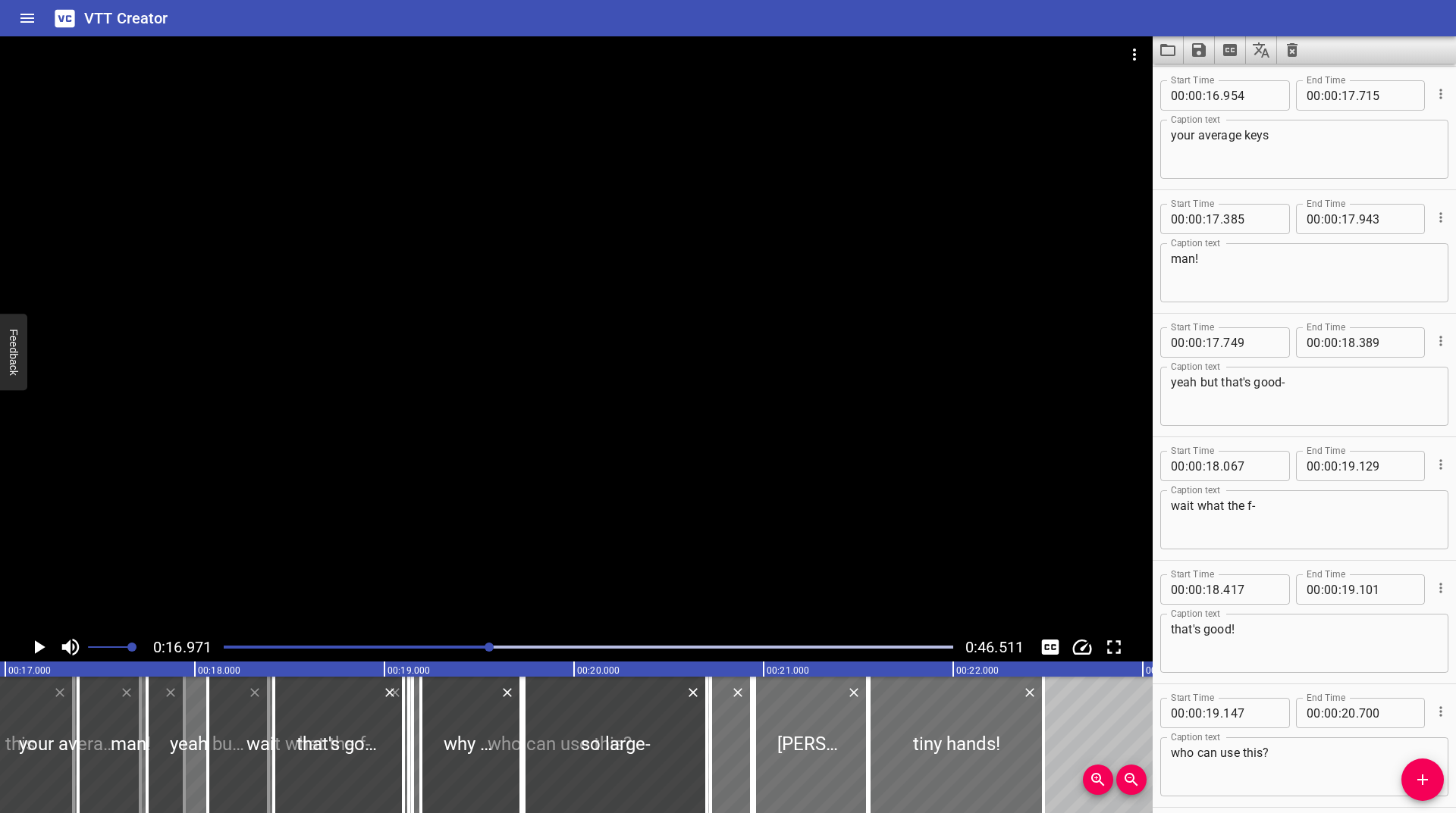
click at [1431, 79] on div at bounding box center [1439, 94] width 17 height 40
click at [1433, 87] on icon "Cue Options" at bounding box center [1440, 93] width 15 height 15
click at [1367, 86] on li "Advanced options..." at bounding box center [1377, 94] width 132 height 28
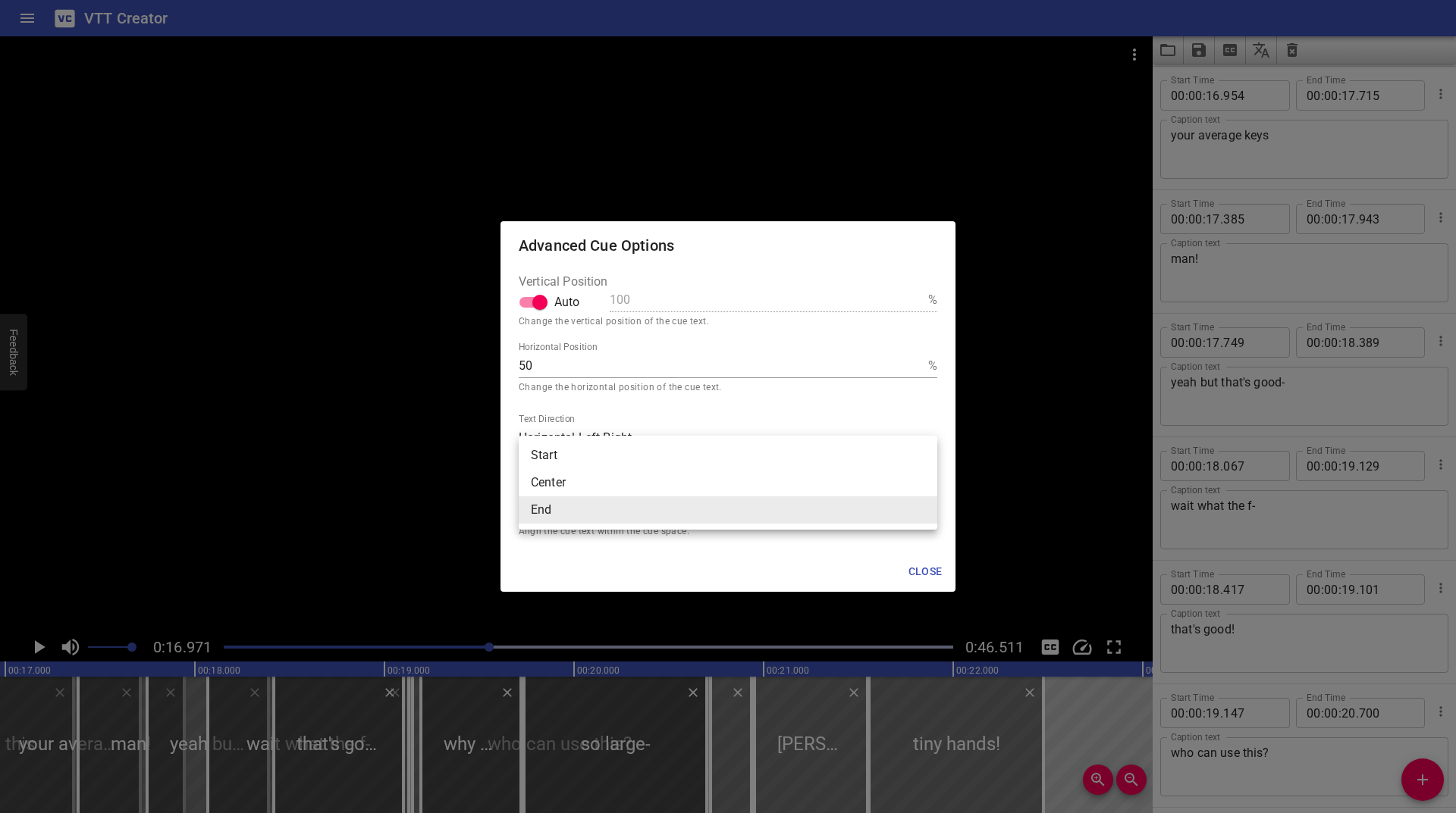
click at [692, 499] on body "VTT Creator Caption Editor Batch Transcribe Login Sign Up Privacy Contact 0:16.…" at bounding box center [728, 406] width 1456 height 813
click at [624, 507] on li "End" at bounding box center [728, 510] width 419 height 28
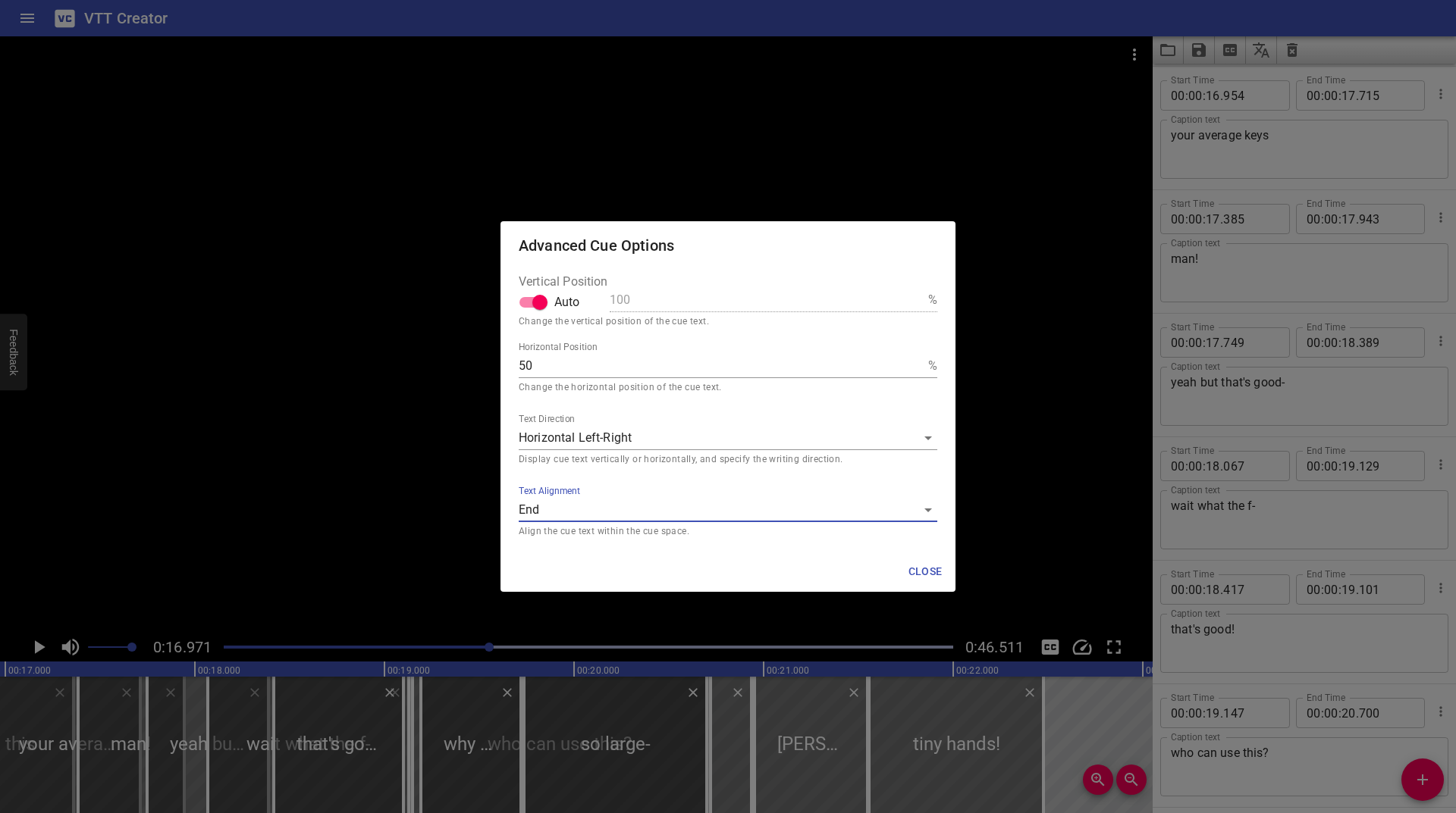
click at [709, 511] on body "VTT Creator Caption Editor Batch Transcribe Login Sign Up Privacy Contact 0:16.…" at bounding box center [728, 406] width 1456 height 813
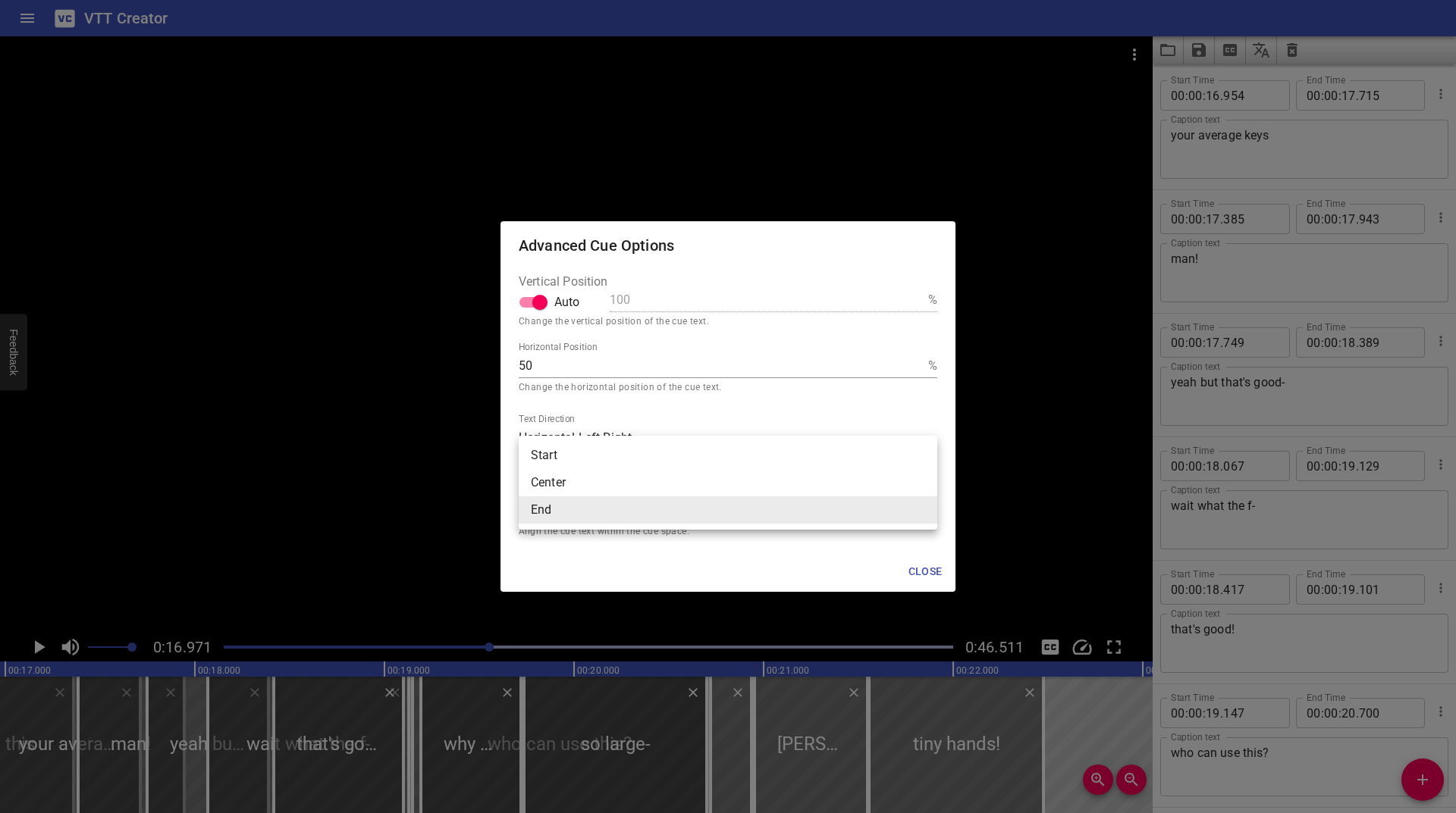
drag, startPoint x: 586, startPoint y: 456, endPoint x: 802, endPoint y: 515, distance: 223.9
click at [586, 455] on li "Start" at bounding box center [728, 456] width 419 height 28
type input "start"
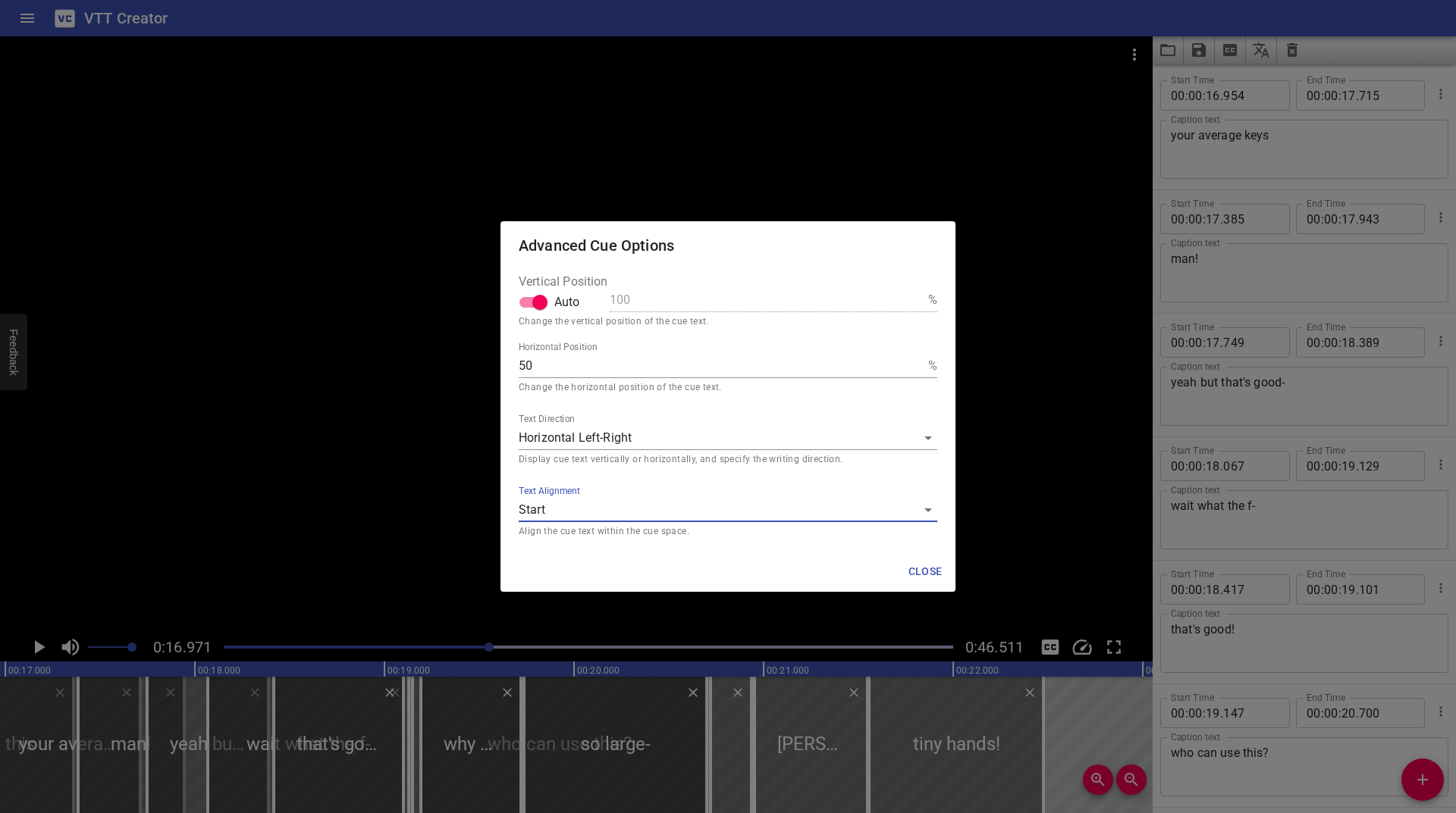
click at [919, 570] on span "Close" at bounding box center [925, 572] width 36 height 19
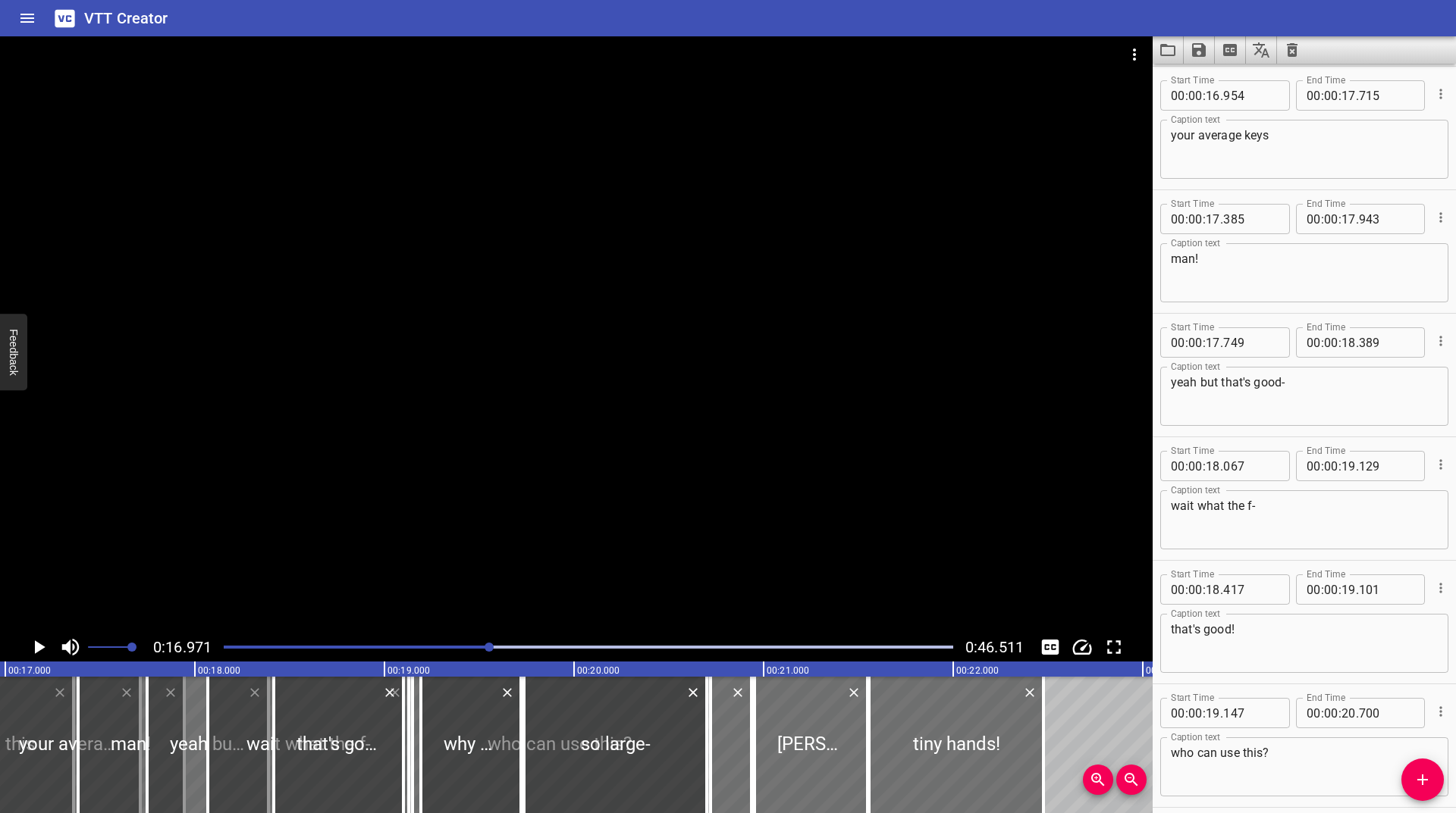
click at [33, 644] on icon "Play/Pause" at bounding box center [39, 647] width 23 height 23
click at [33, 644] on icon "Play/Pause" at bounding box center [39, 647] width 11 height 13
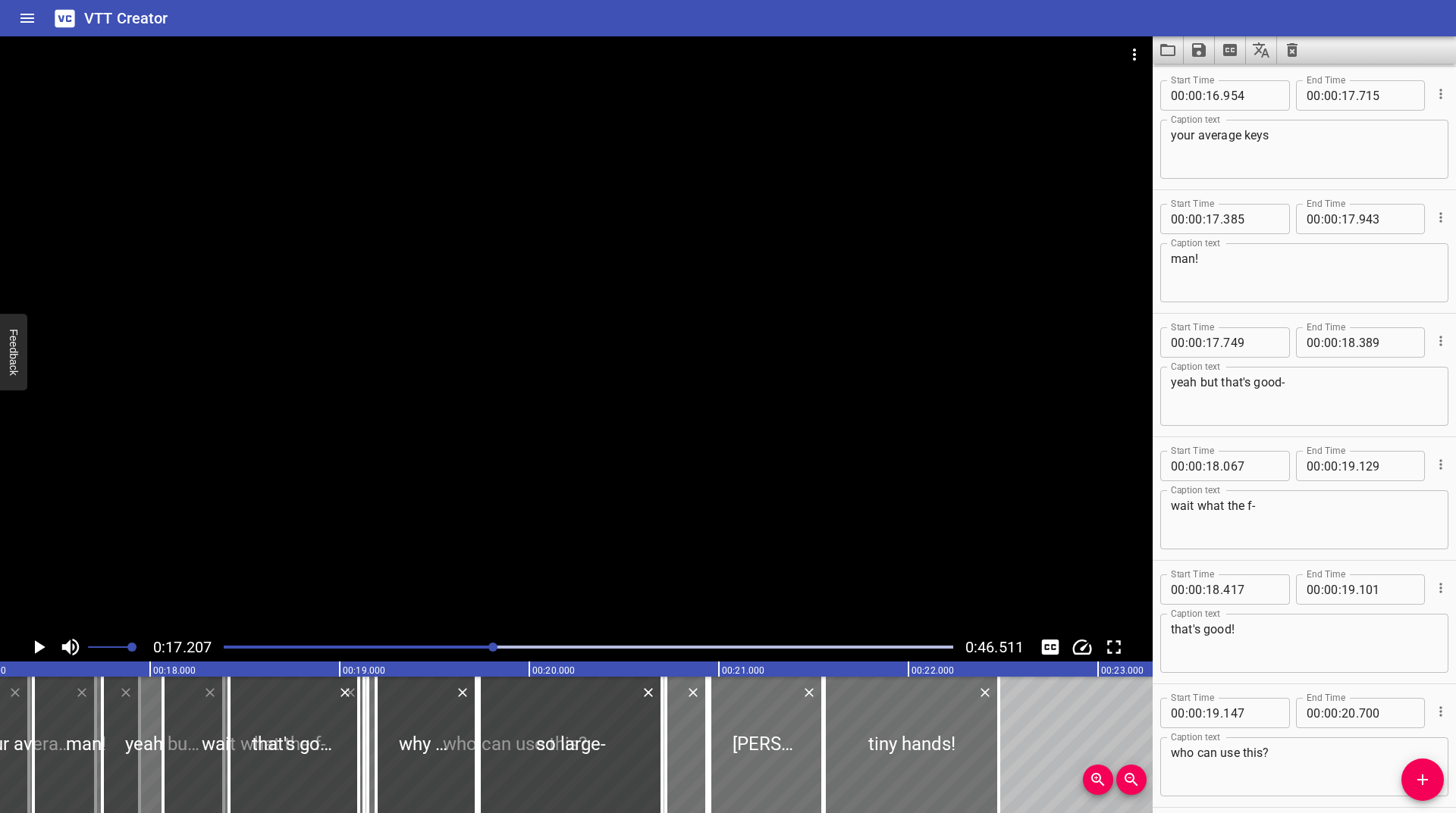
click at [33, 644] on icon "Play/Pause" at bounding box center [39, 647] width 23 height 23
click at [33, 644] on icon "Play/Pause" at bounding box center [39, 647] width 11 height 13
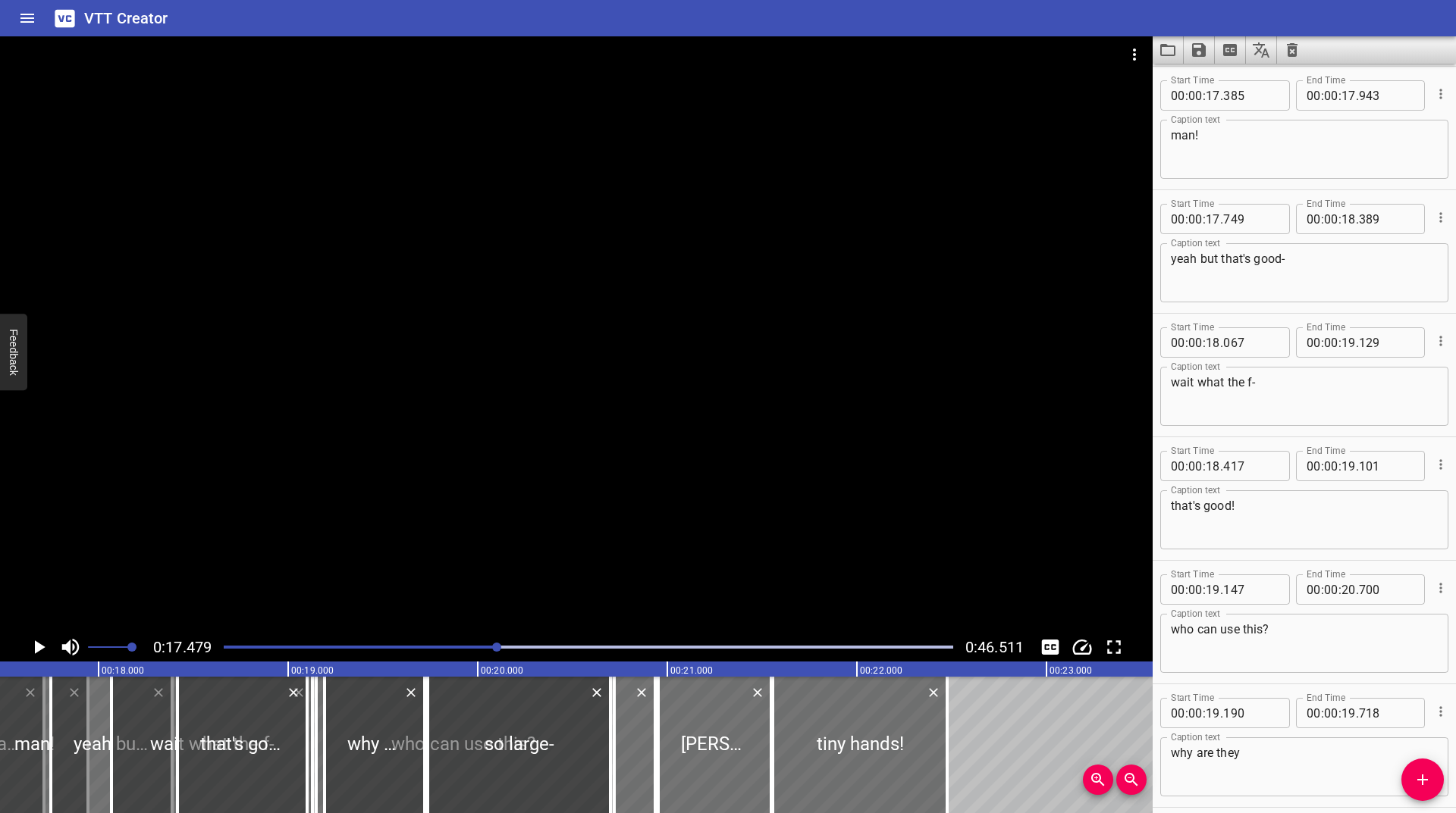
click at [33, 644] on icon "Play/Pause" at bounding box center [39, 647] width 23 height 23
click at [33, 644] on icon "Play/Pause" at bounding box center [39, 647] width 11 height 13
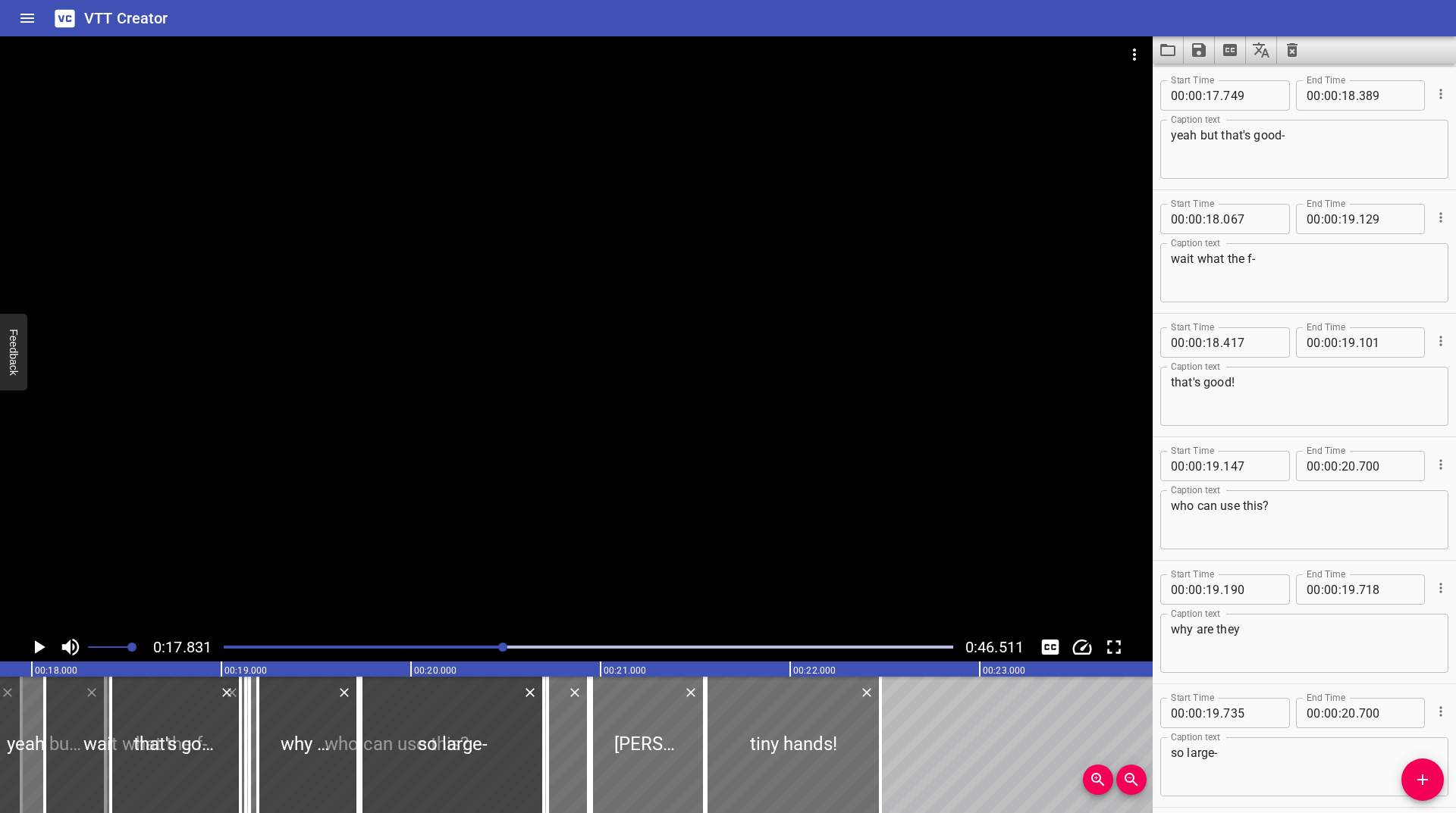
click at [33, 644] on icon "Play/Pause" at bounding box center [39, 647] width 23 height 23
click at [33, 644] on icon "Play/Pause" at bounding box center [39, 647] width 11 height 13
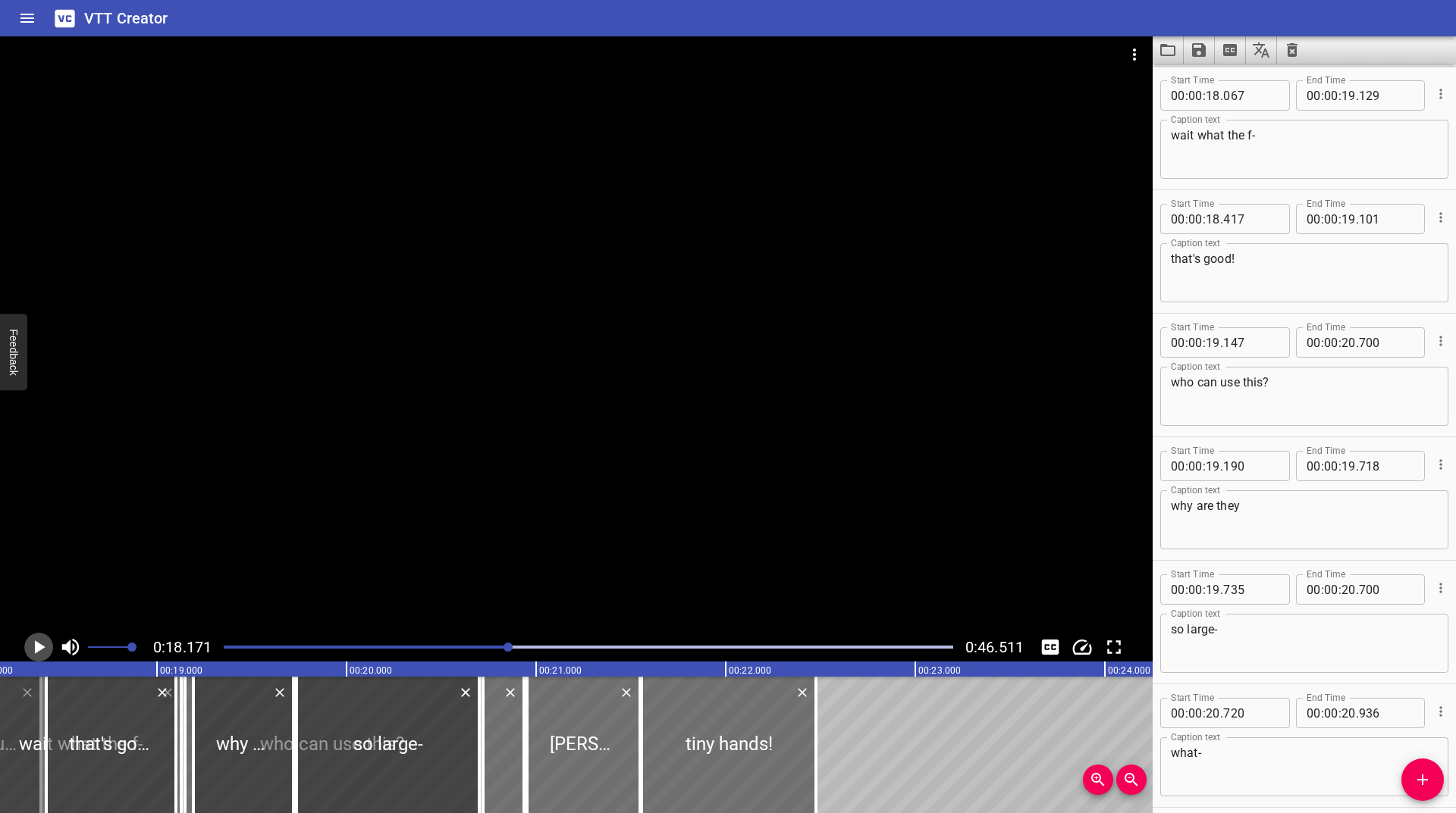
click at [38, 647] on icon "Play/Pause" at bounding box center [40, 647] width 10 height 13
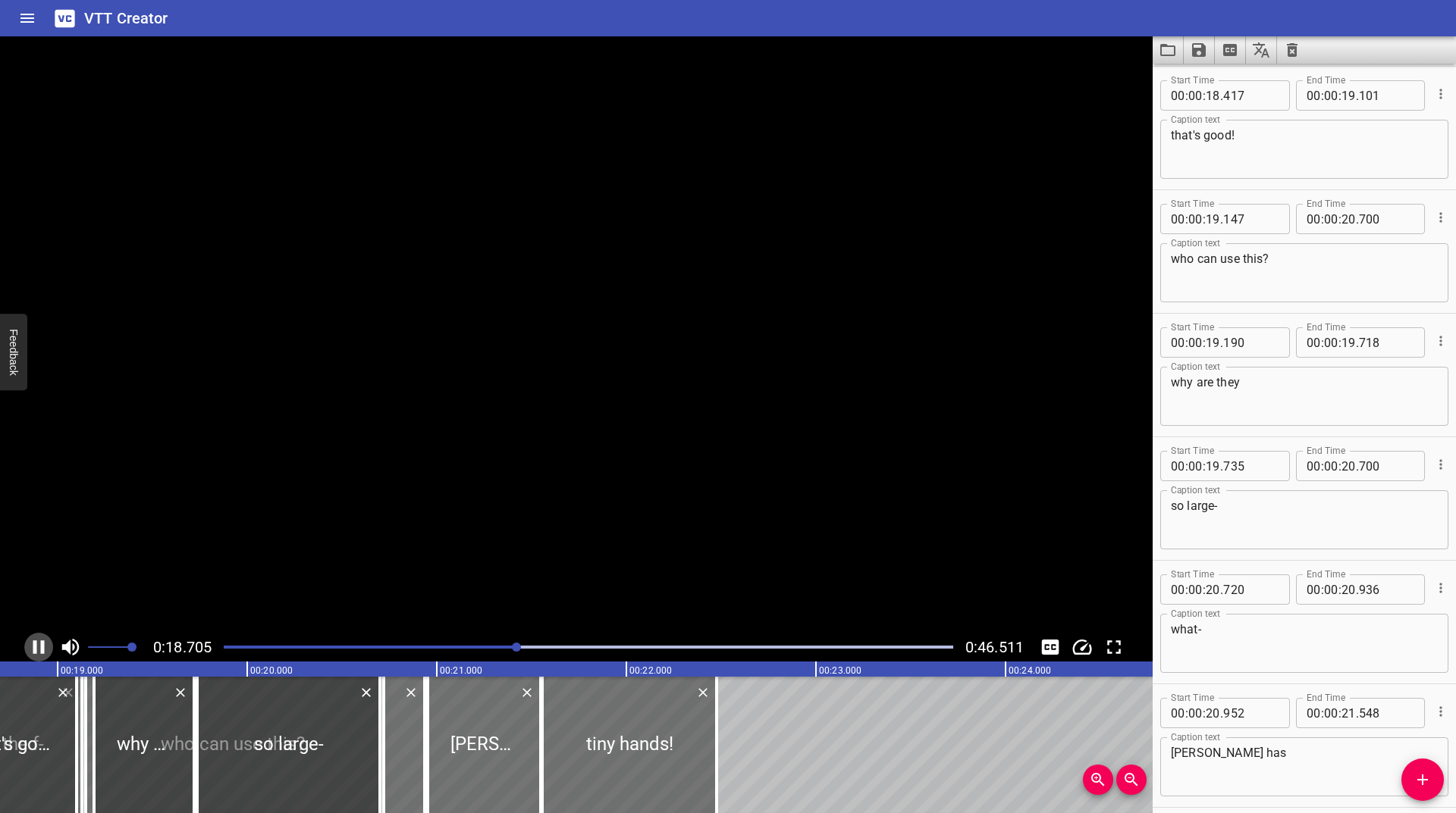
click at [38, 647] on icon "Play/Pause" at bounding box center [39, 647] width 23 height 23
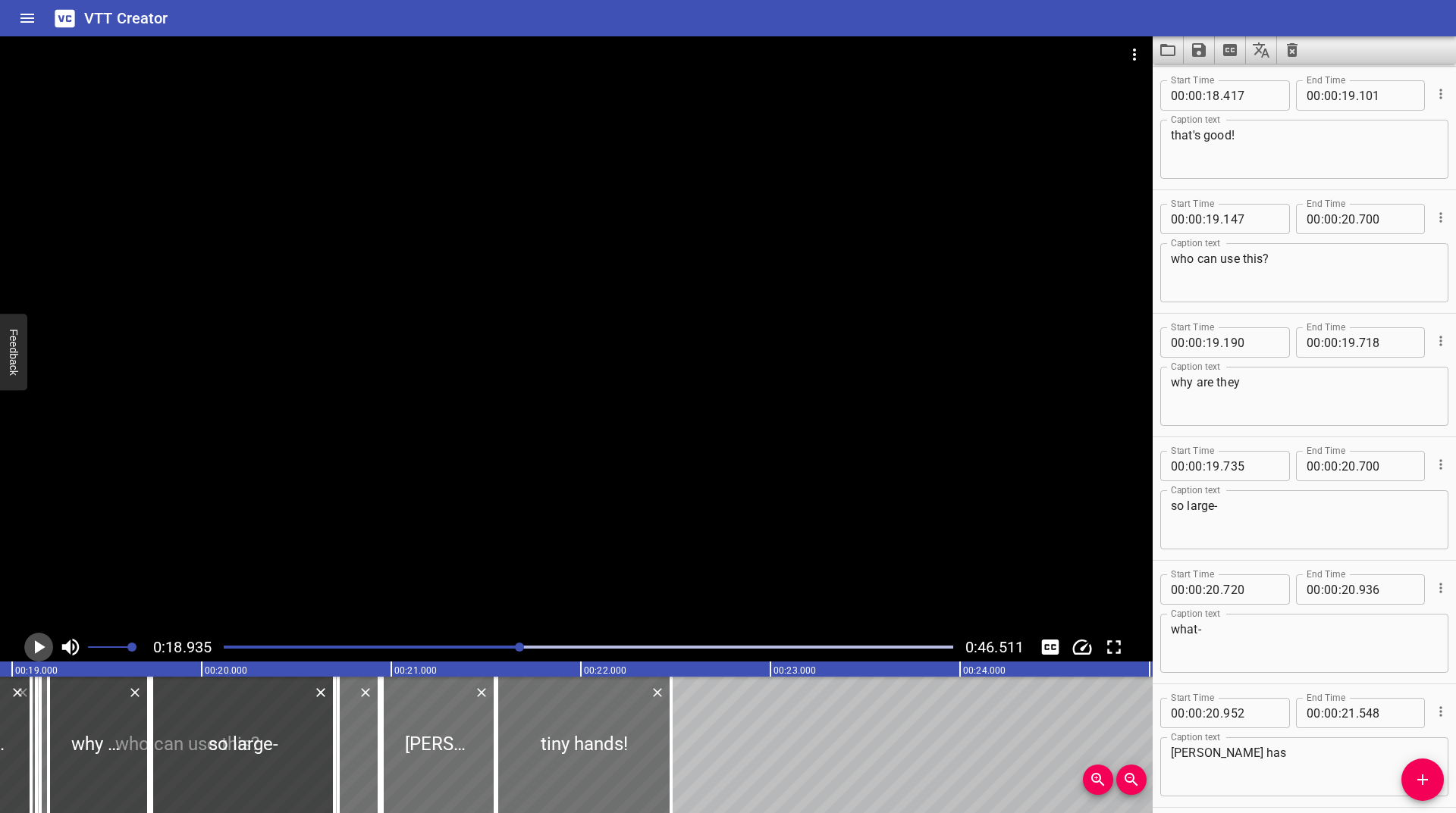
click at [38, 647] on icon "Play/Pause" at bounding box center [40, 647] width 10 height 13
click at [38, 647] on icon "Play/Pause" at bounding box center [39, 647] width 23 height 23
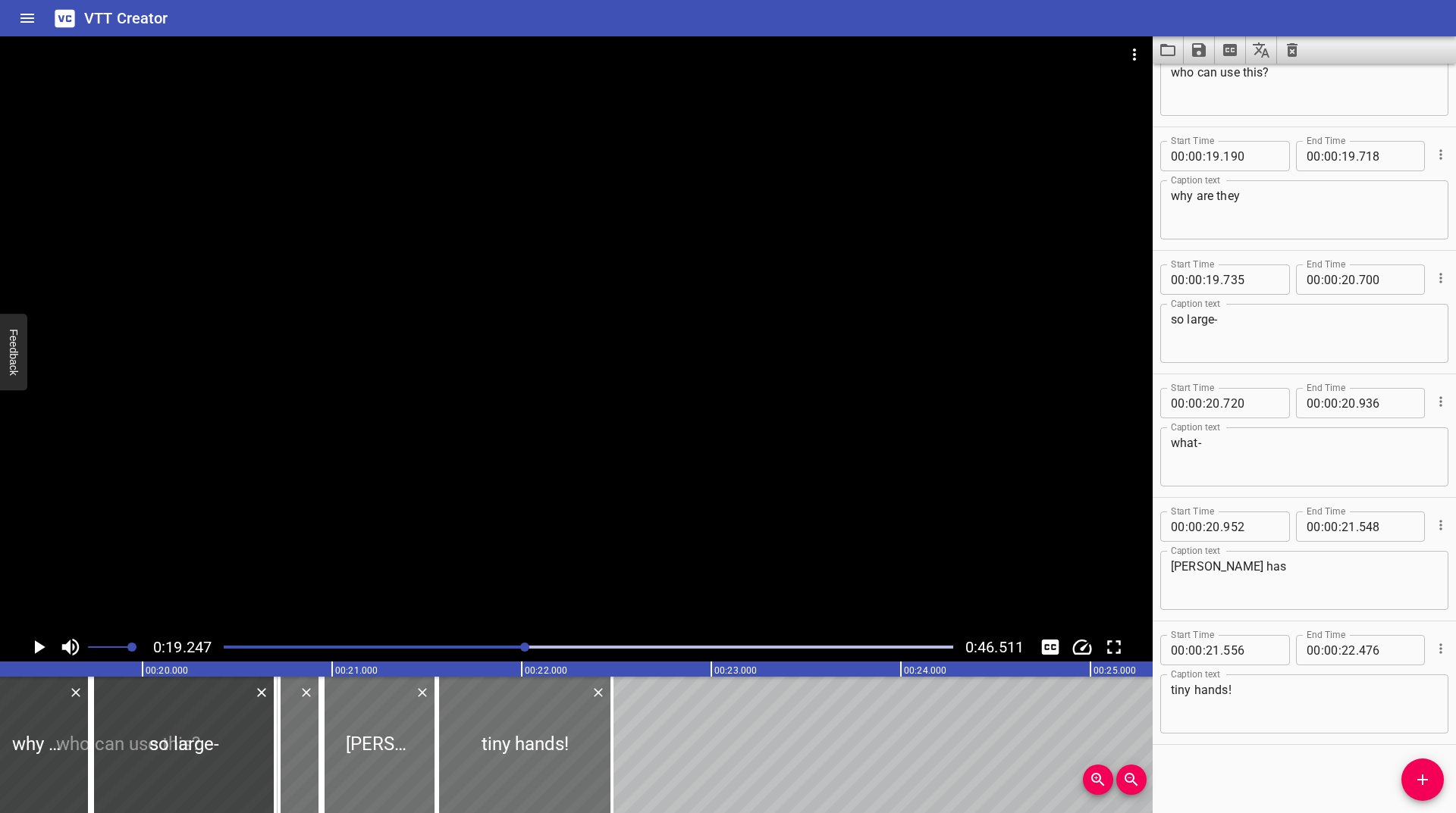
click at [32, 645] on icon "Play/Pause" at bounding box center [39, 647] width 23 height 23
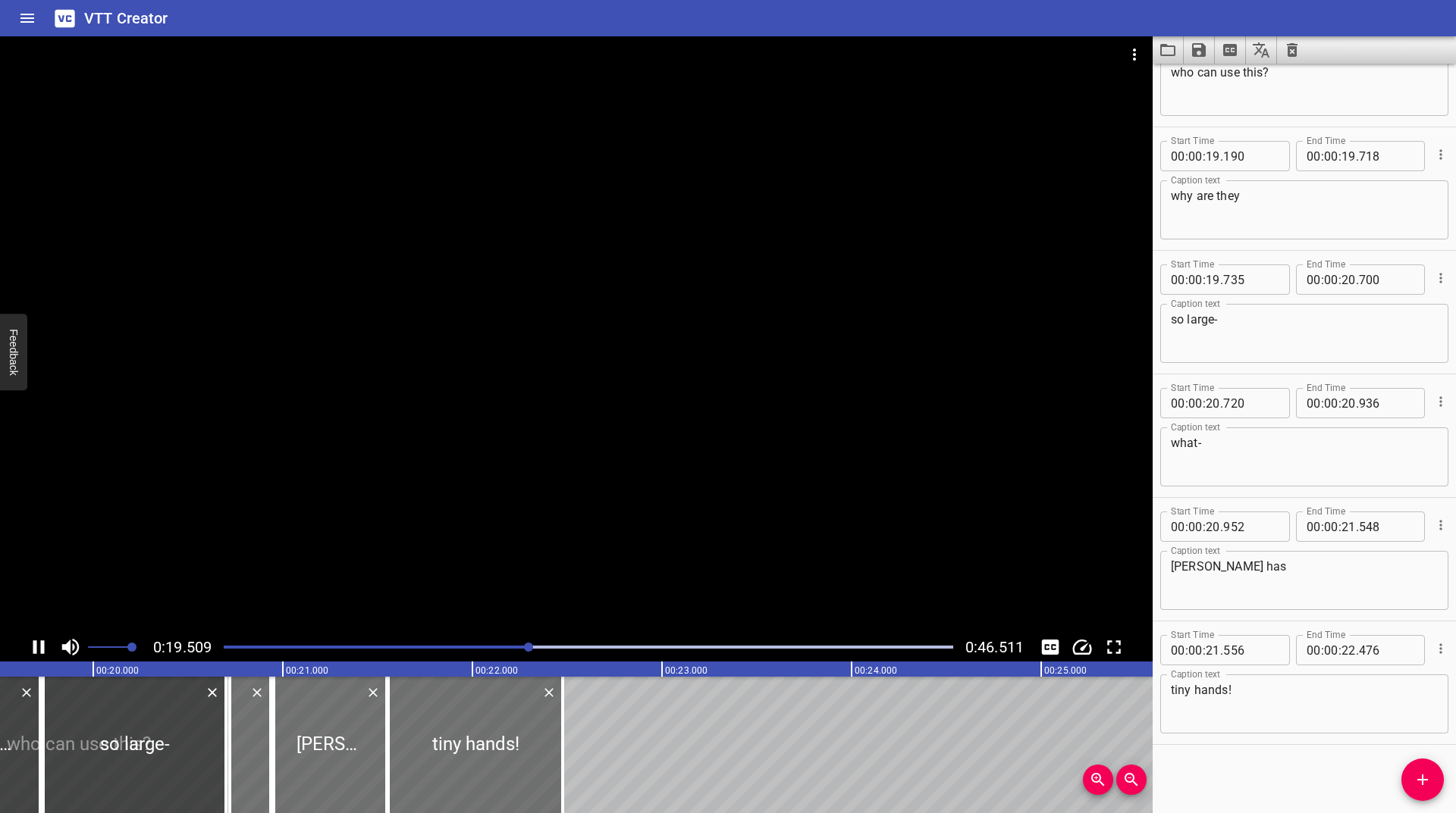
click at [32, 644] on icon "Play/Pause" at bounding box center [39, 647] width 23 height 23
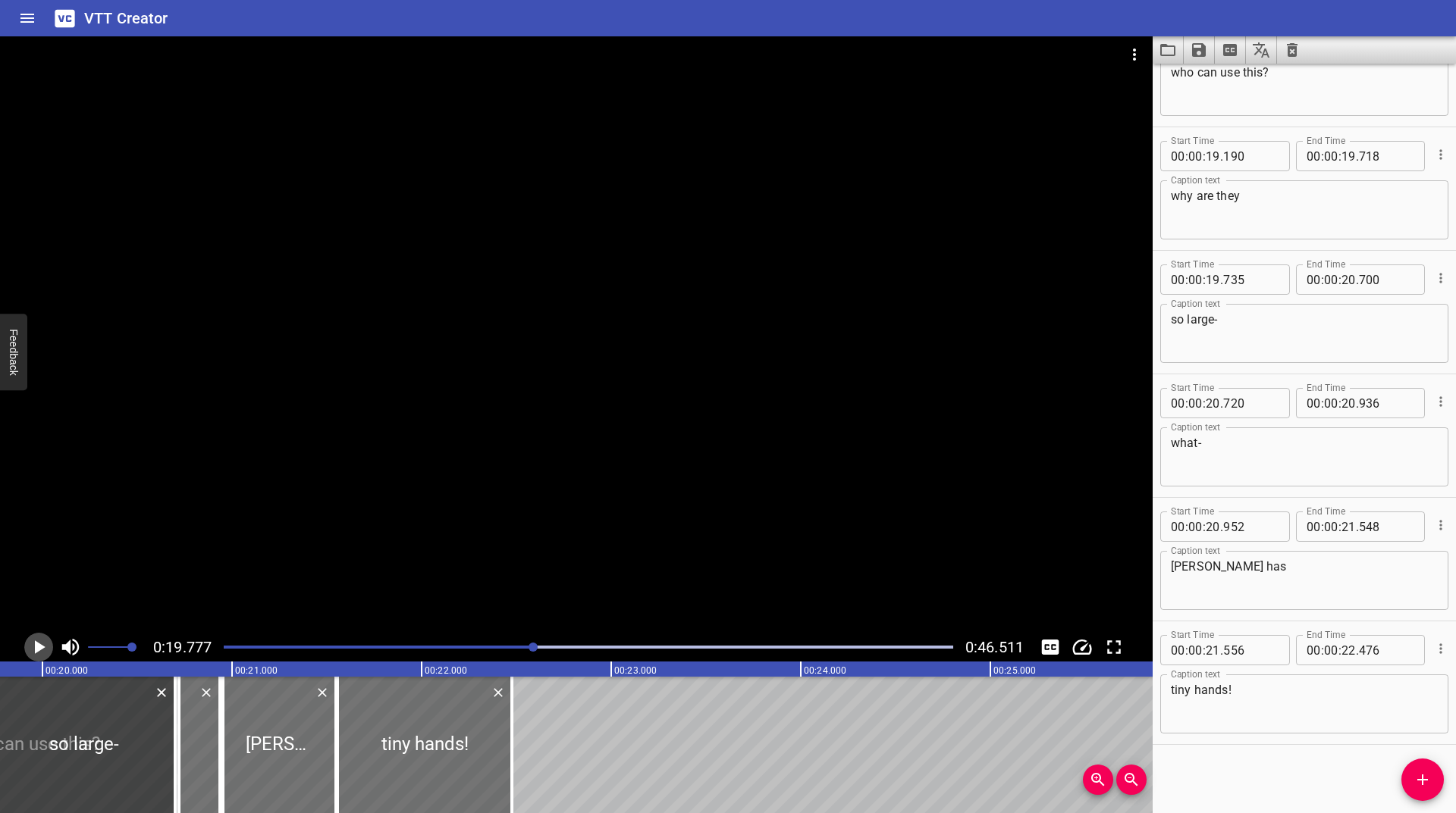
click at [32, 644] on icon "Play/Pause" at bounding box center [39, 647] width 23 height 23
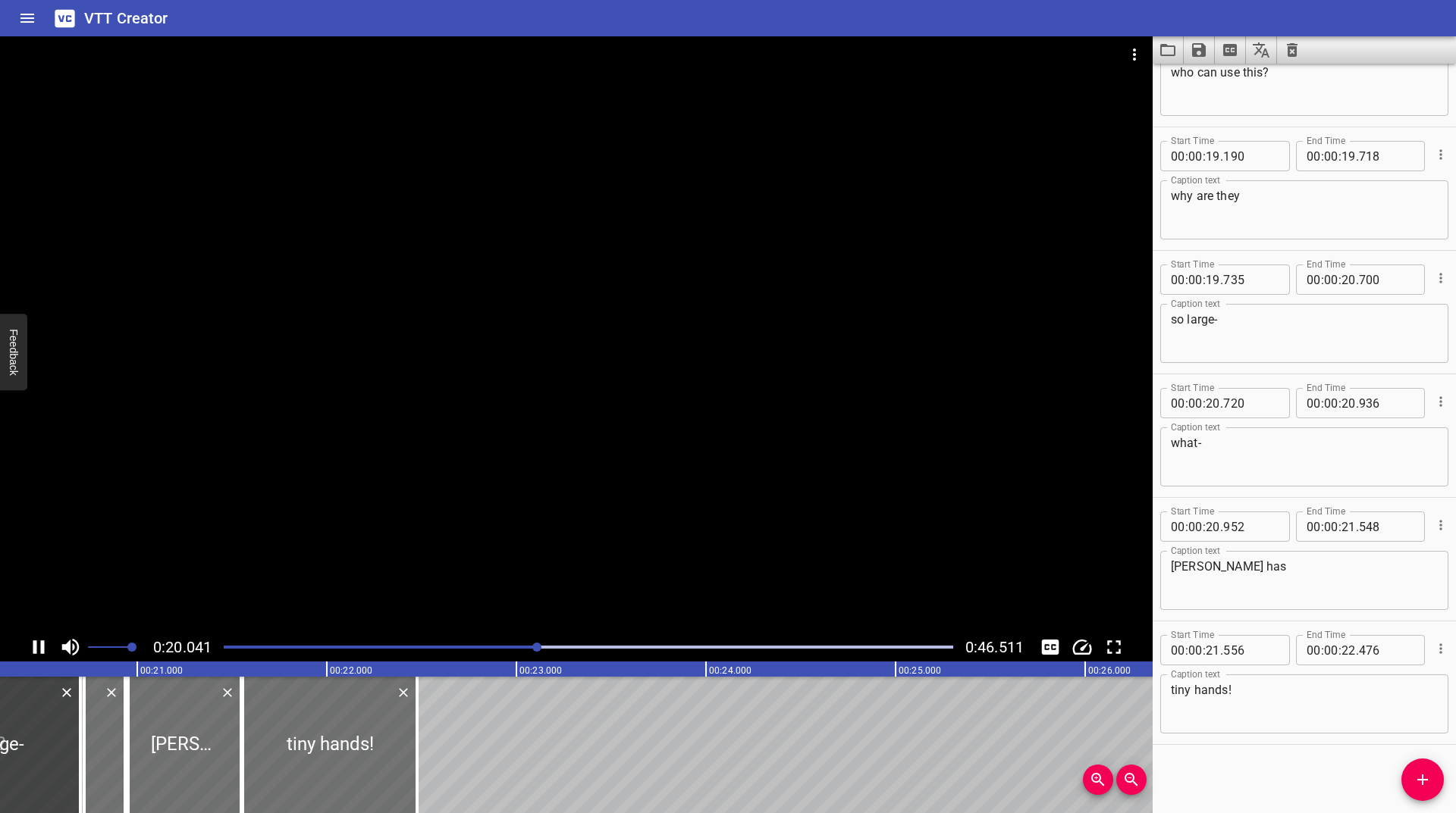
click at [526, 647] on div "Play progress" at bounding box center [173, 648] width 730 height 3
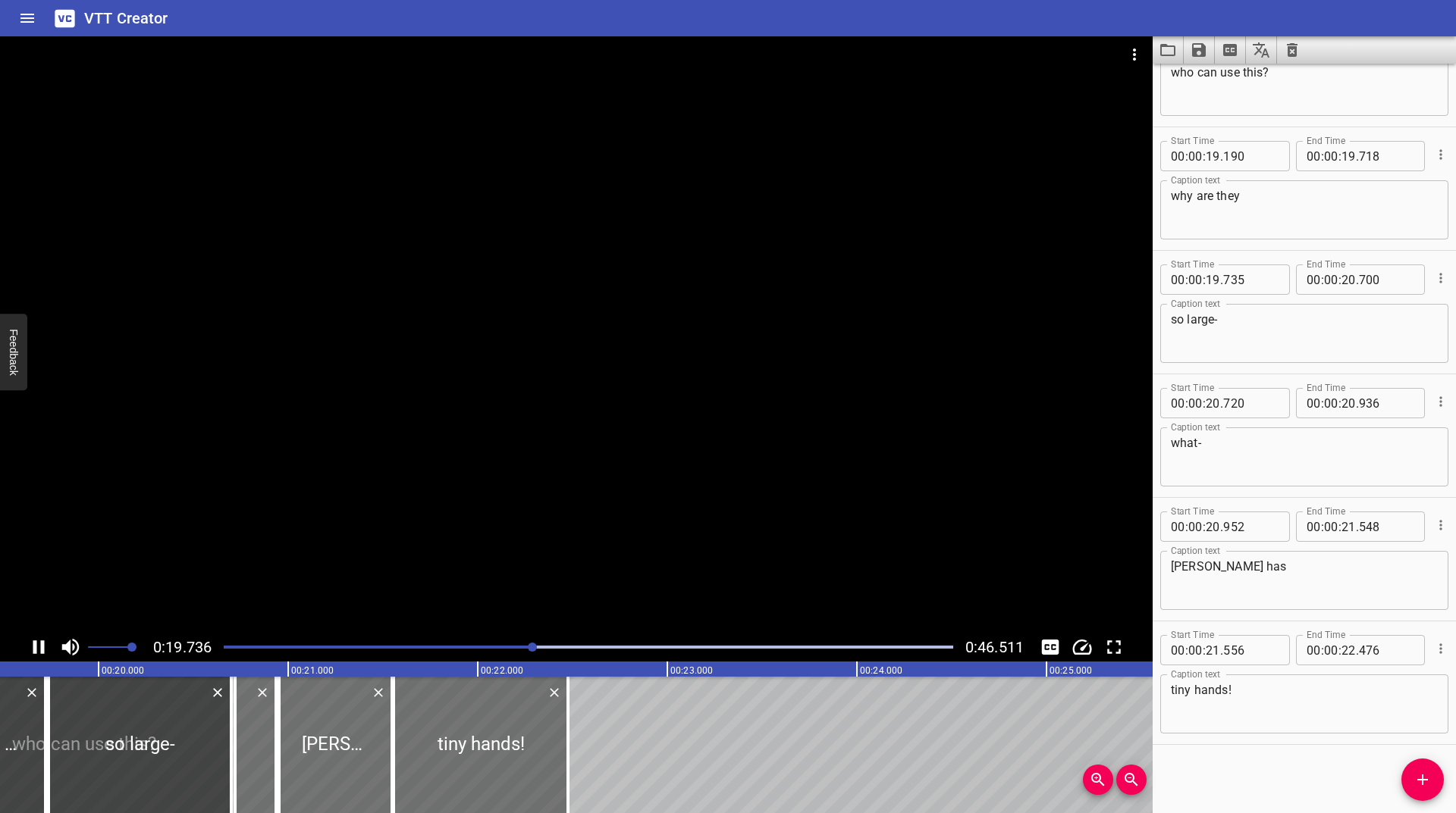
click at [506, 647] on div "Play progress" at bounding box center [169, 648] width 730 height 3
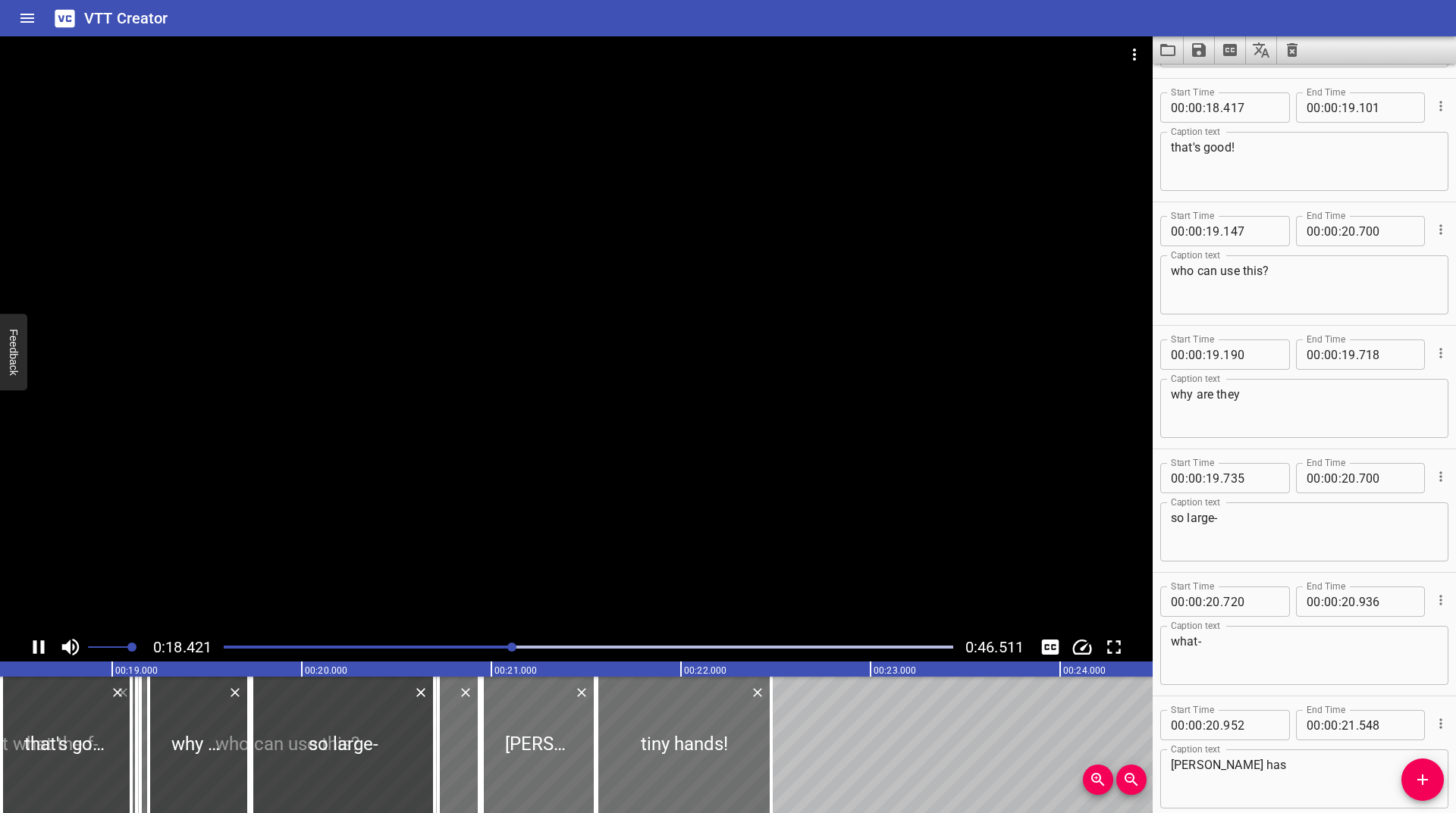
click at [481, 646] on div "Play progress" at bounding box center [148, 648] width 730 height 3
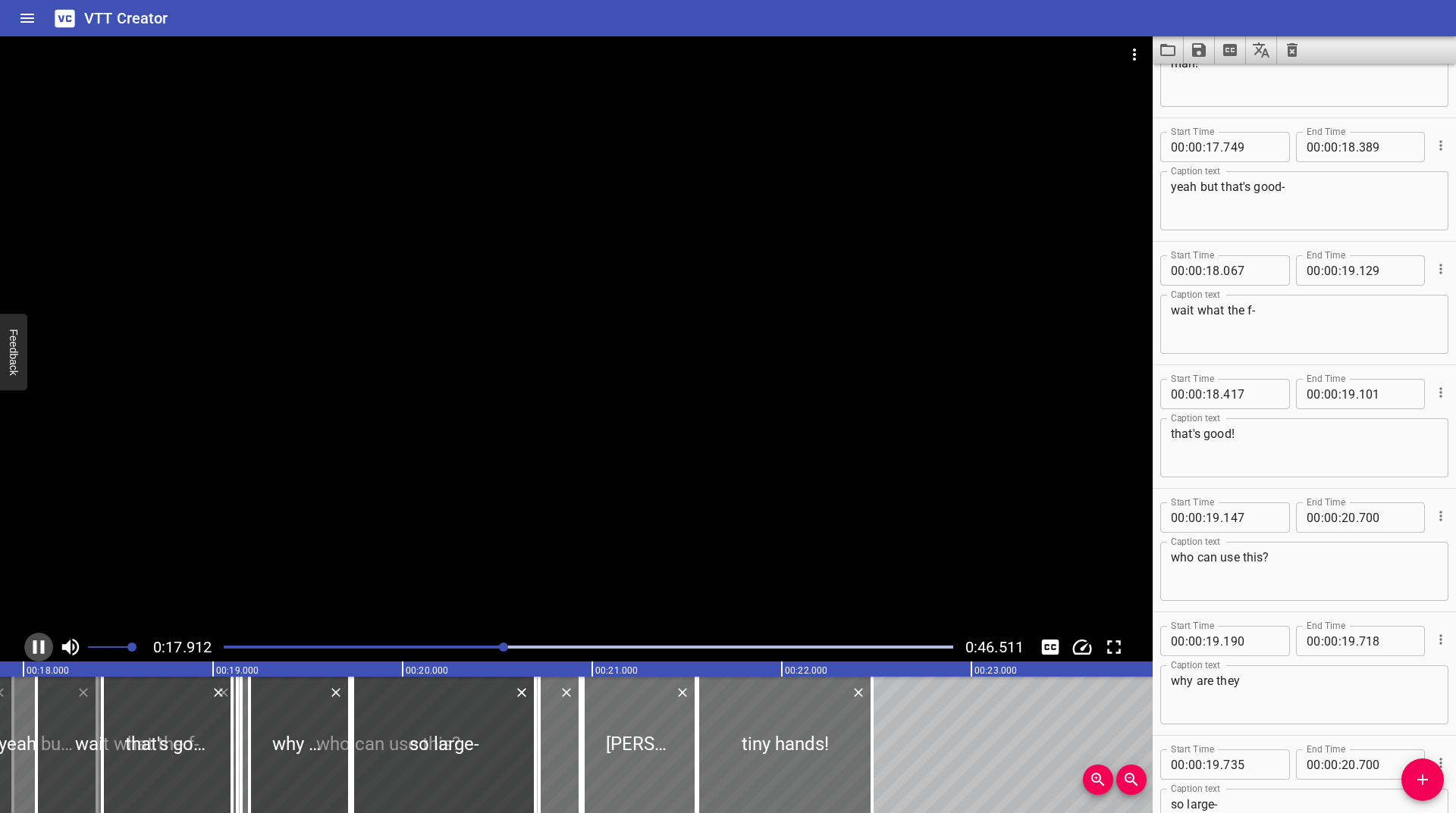
click at [39, 651] on icon "Play/Pause" at bounding box center [39, 647] width 23 height 23
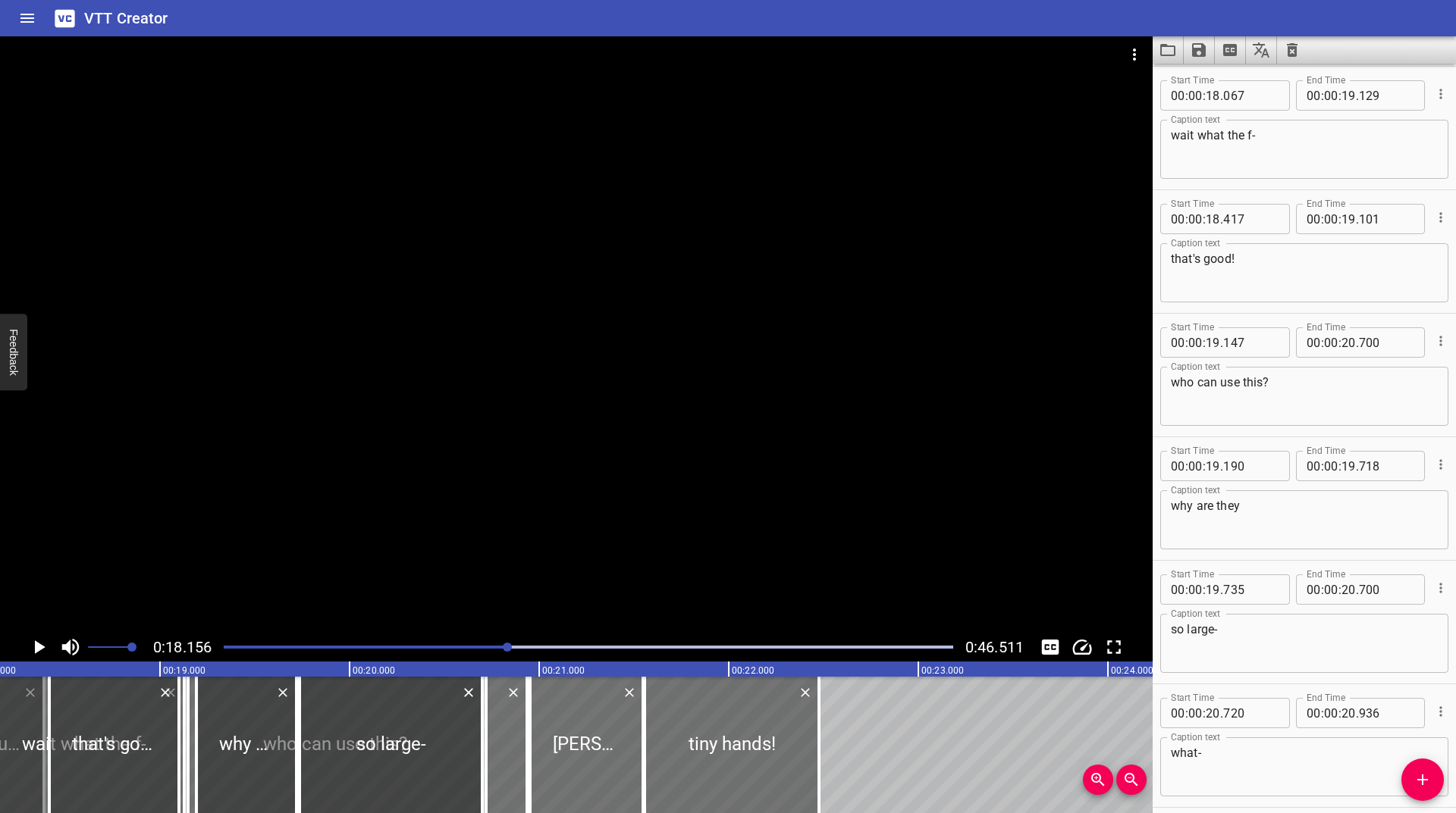
click at [1433, 97] on icon "Cue Options" at bounding box center [1440, 93] width 15 height 15
click at [1373, 89] on li "Advanced options..." at bounding box center [1377, 94] width 132 height 28
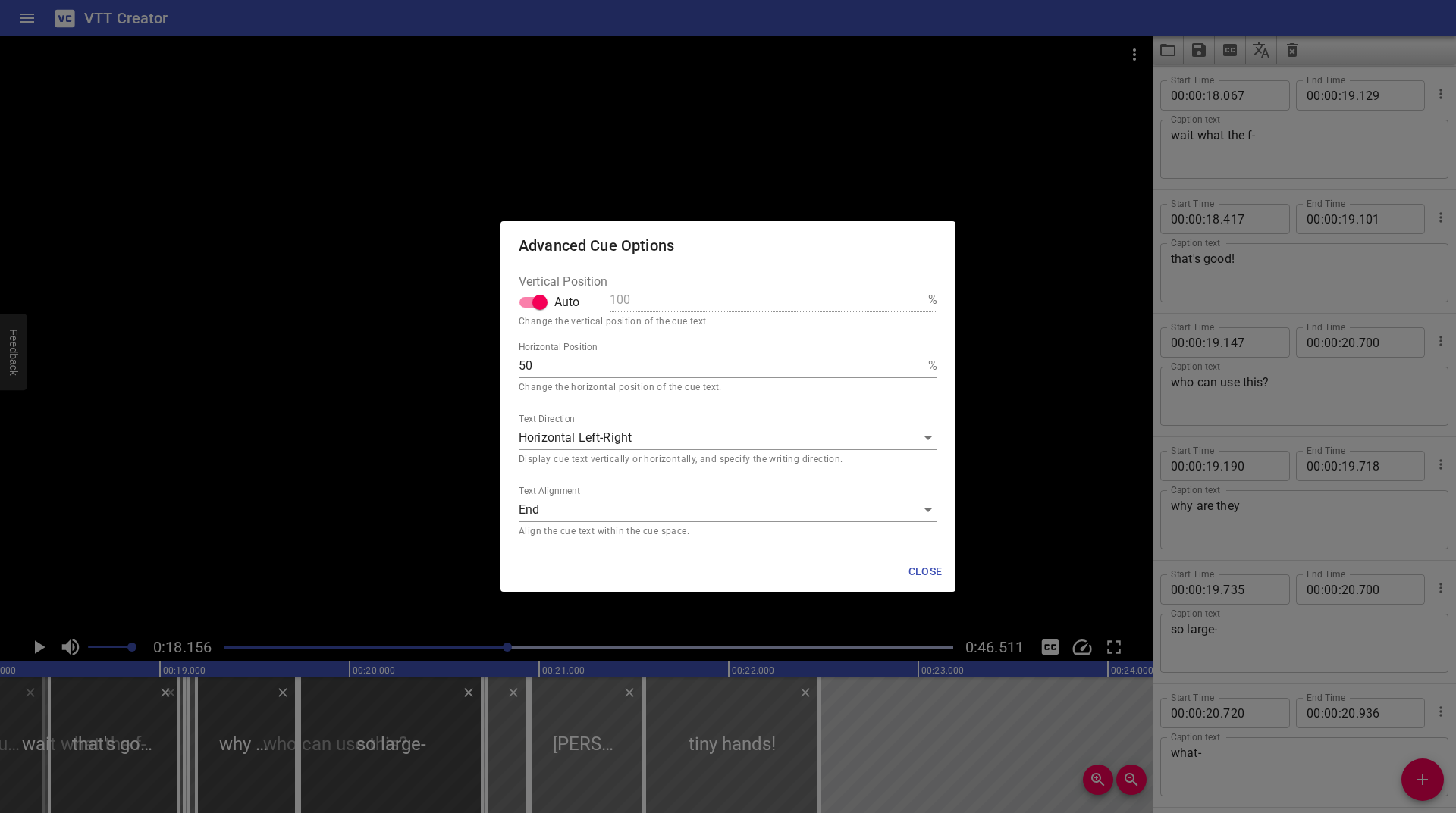
click at [628, 512] on body "VTT Creator Caption Editor Batch Transcribe Login Sign Up Privacy Contact 0:18.…" at bounding box center [728, 406] width 1456 height 813
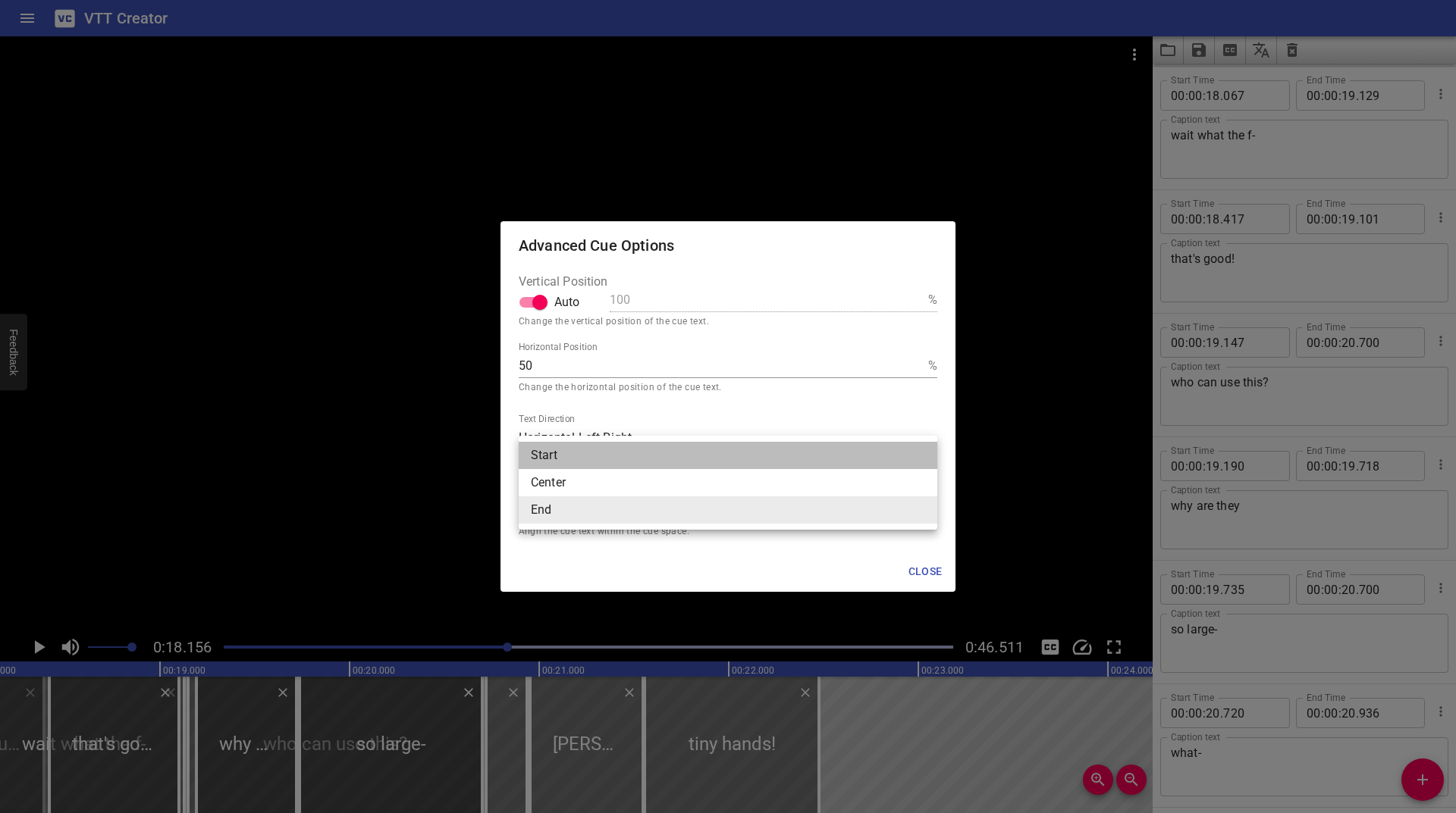
click at [586, 462] on li "Start" at bounding box center [728, 456] width 419 height 28
type input "start"
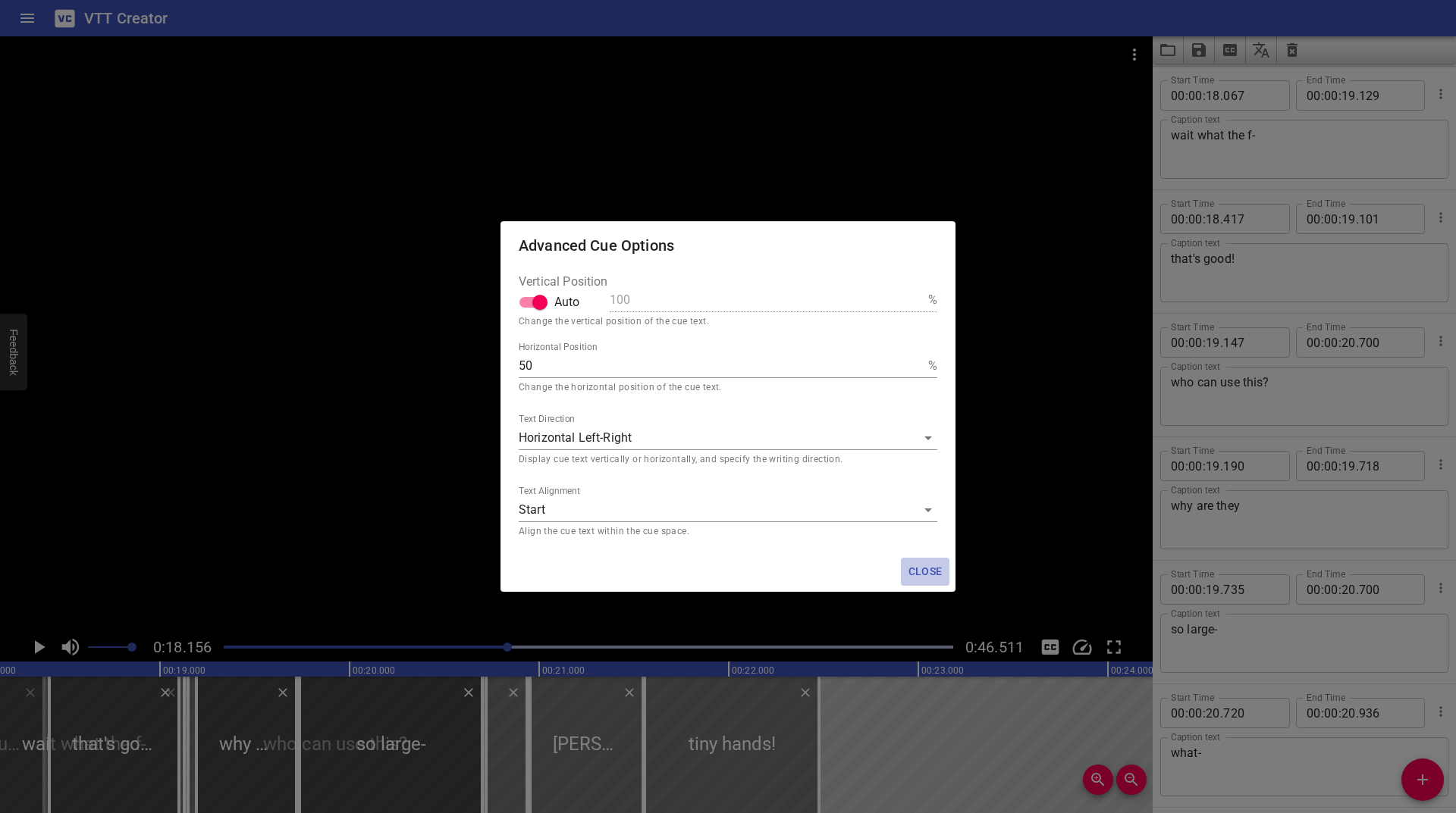
click at [945, 570] on button "Close" at bounding box center [925, 571] width 48 height 28
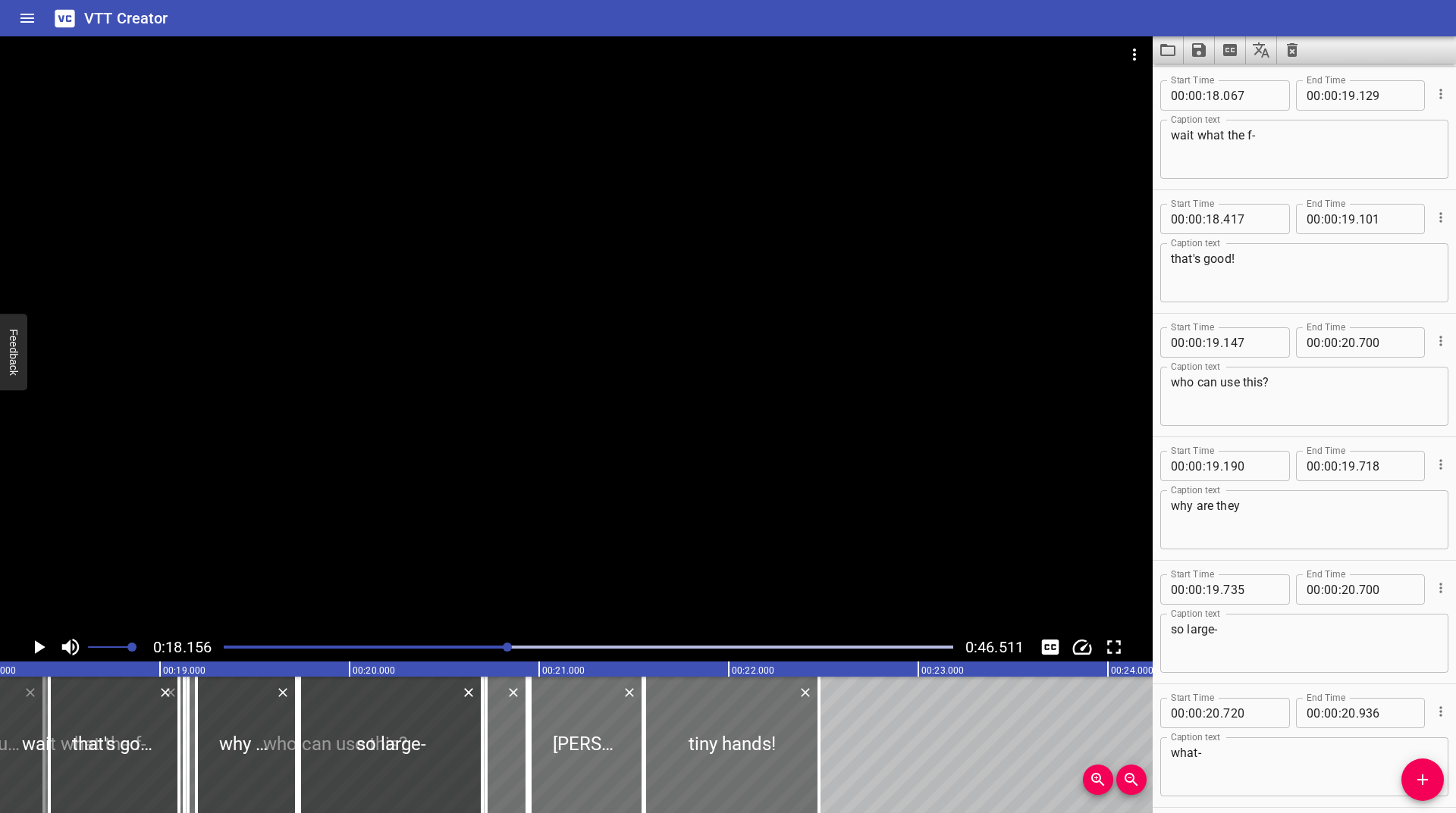
click at [37, 645] on icon "Play/Pause" at bounding box center [40, 647] width 10 height 13
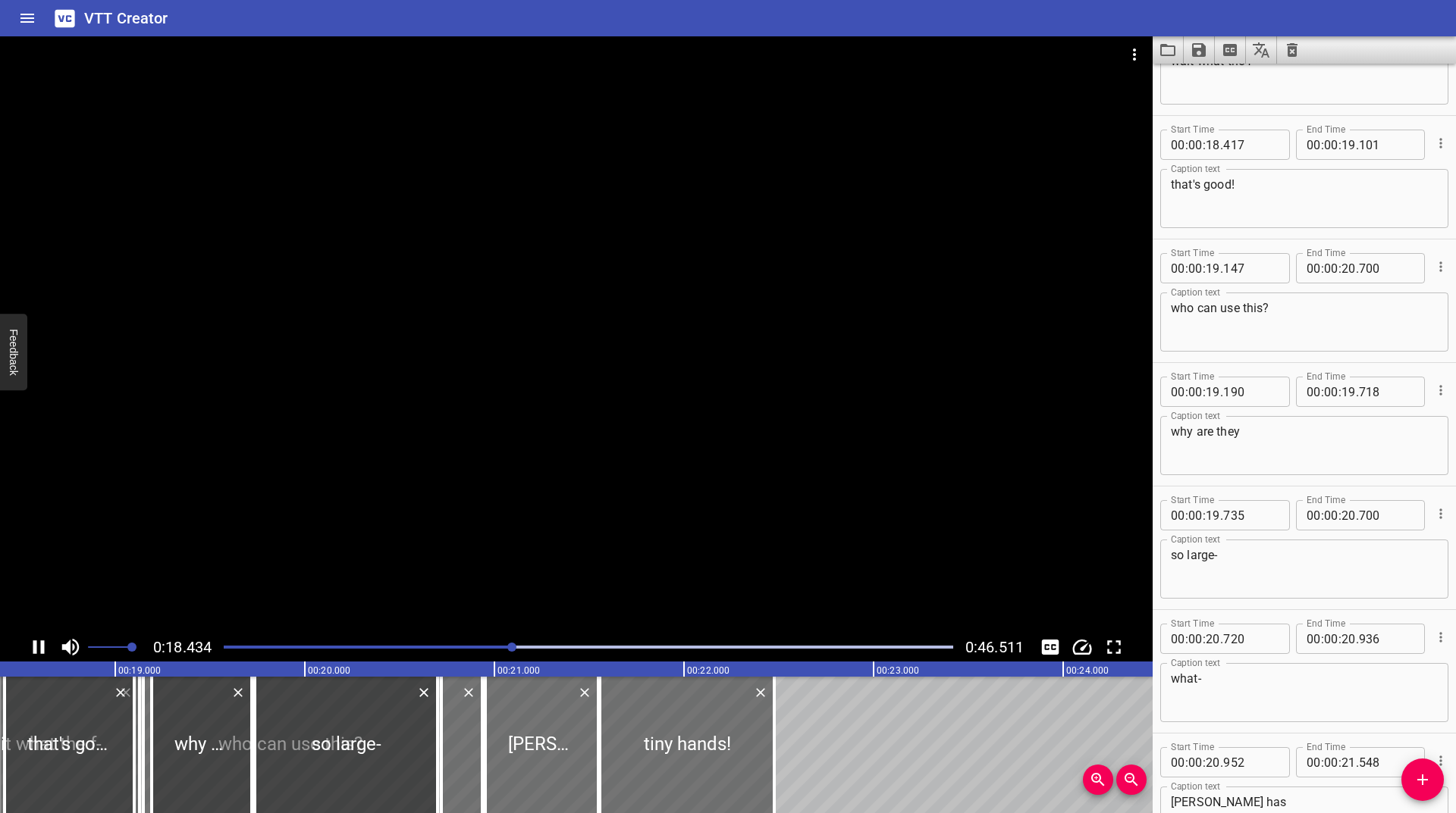
click at [37, 645] on icon "Play/Pause" at bounding box center [39, 647] width 23 height 23
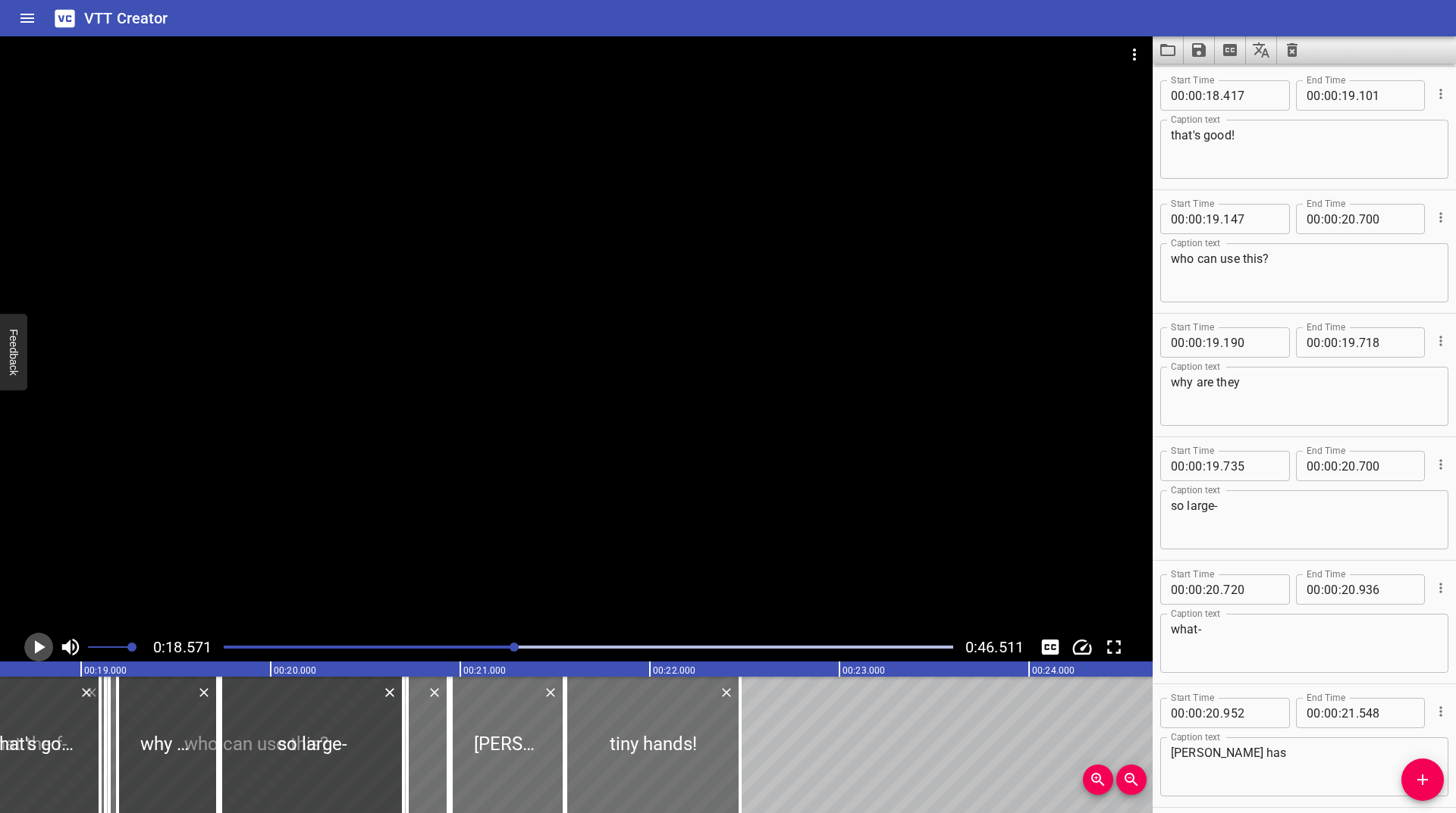
click at [37, 645] on icon "Play/Pause" at bounding box center [40, 647] width 10 height 13
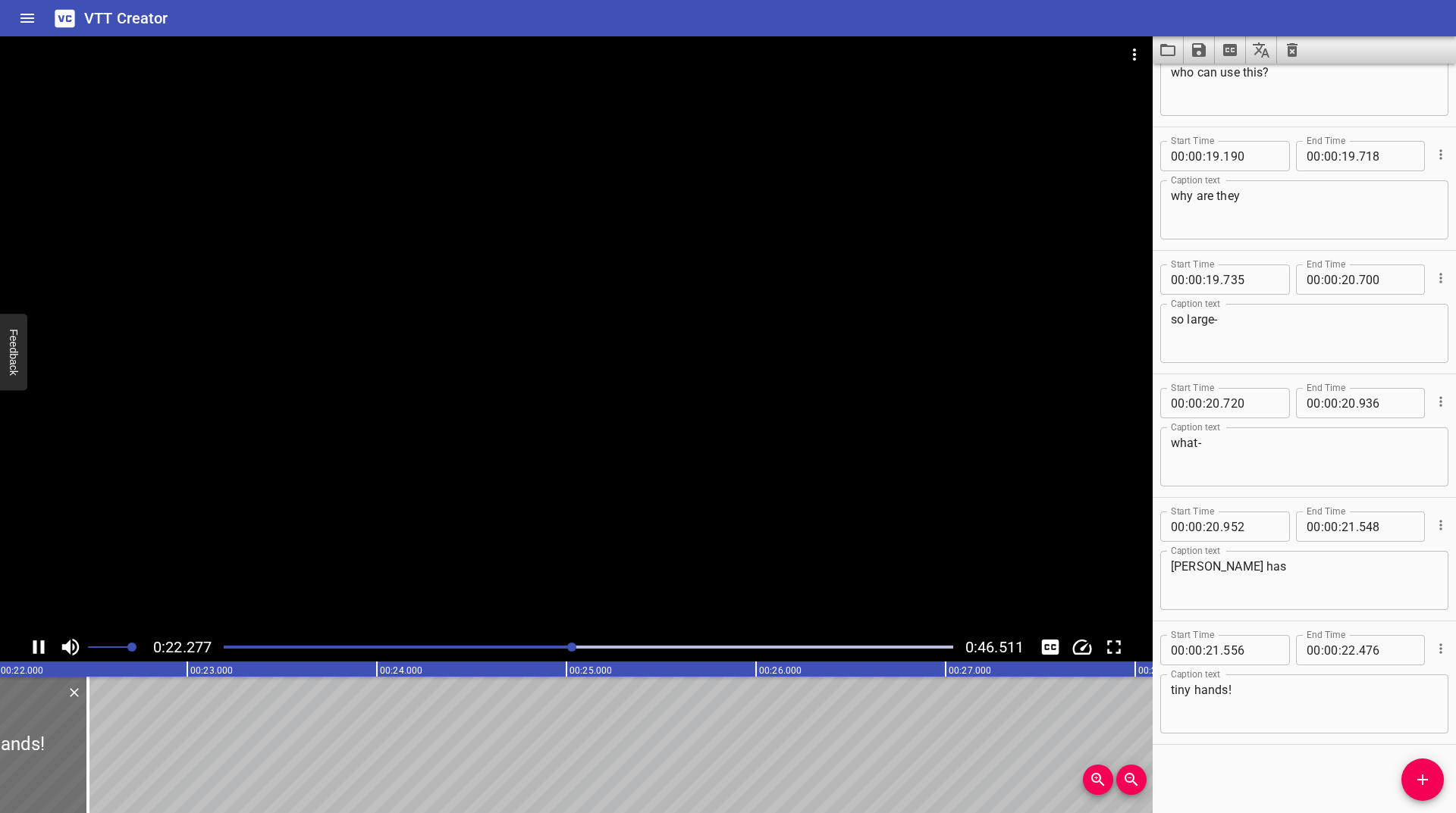
click at [439, 650] on div at bounding box center [588, 647] width 748 height 21
click at [574, 651] on div at bounding box center [588, 647] width 748 height 21
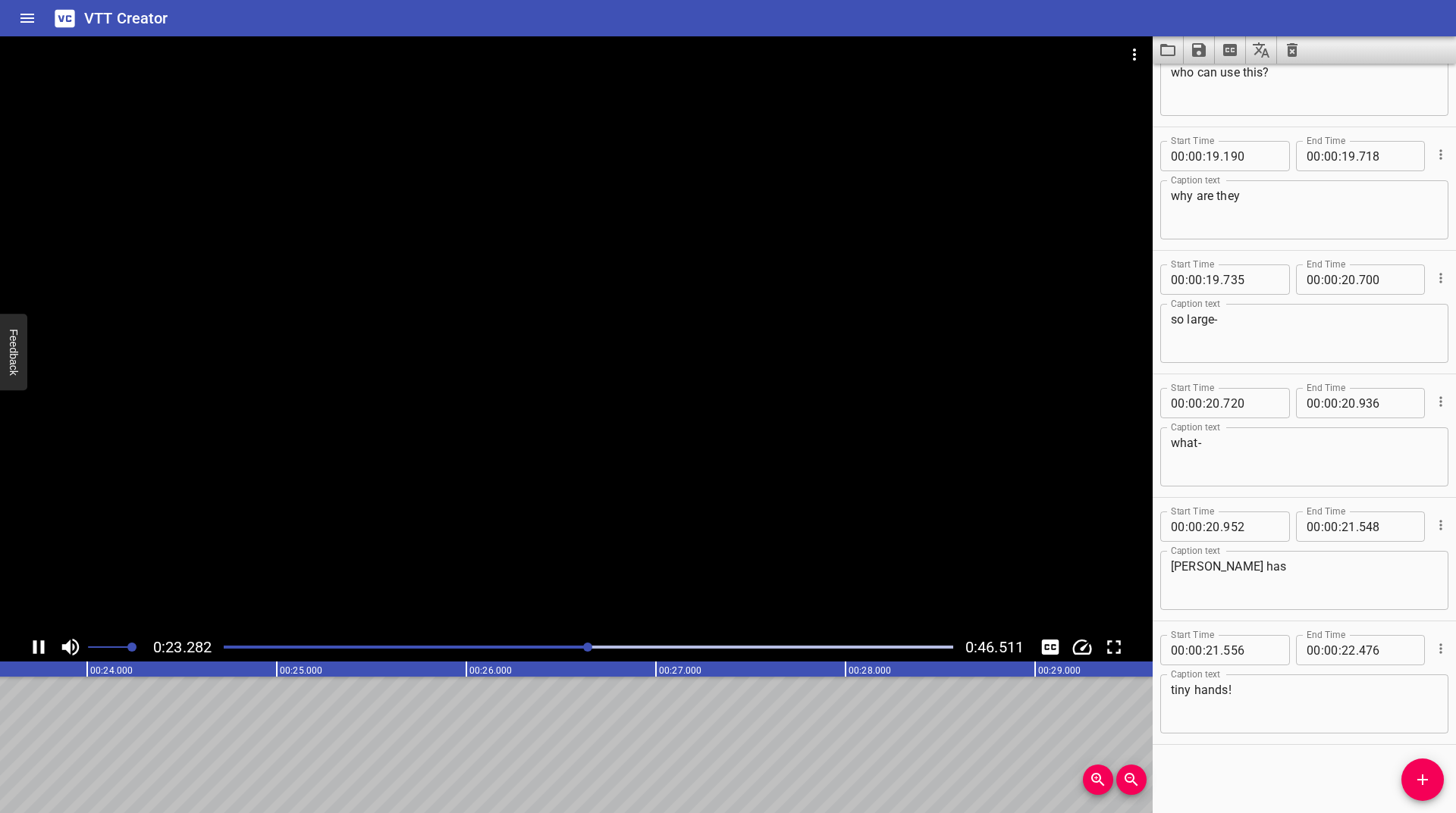
click at [516, 653] on div at bounding box center [588, 647] width 748 height 21
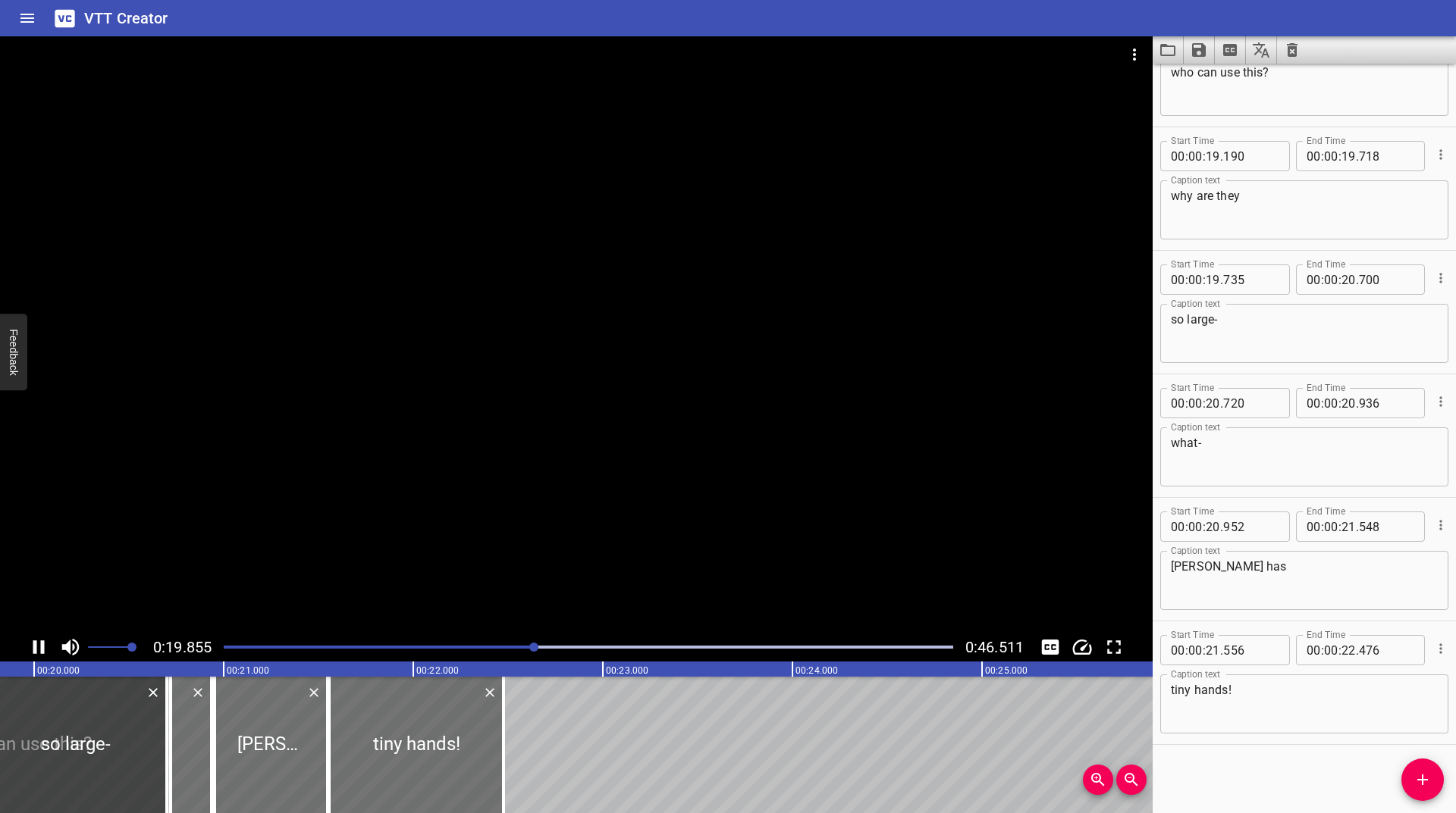
click at [481, 652] on div at bounding box center [588, 647] width 748 height 21
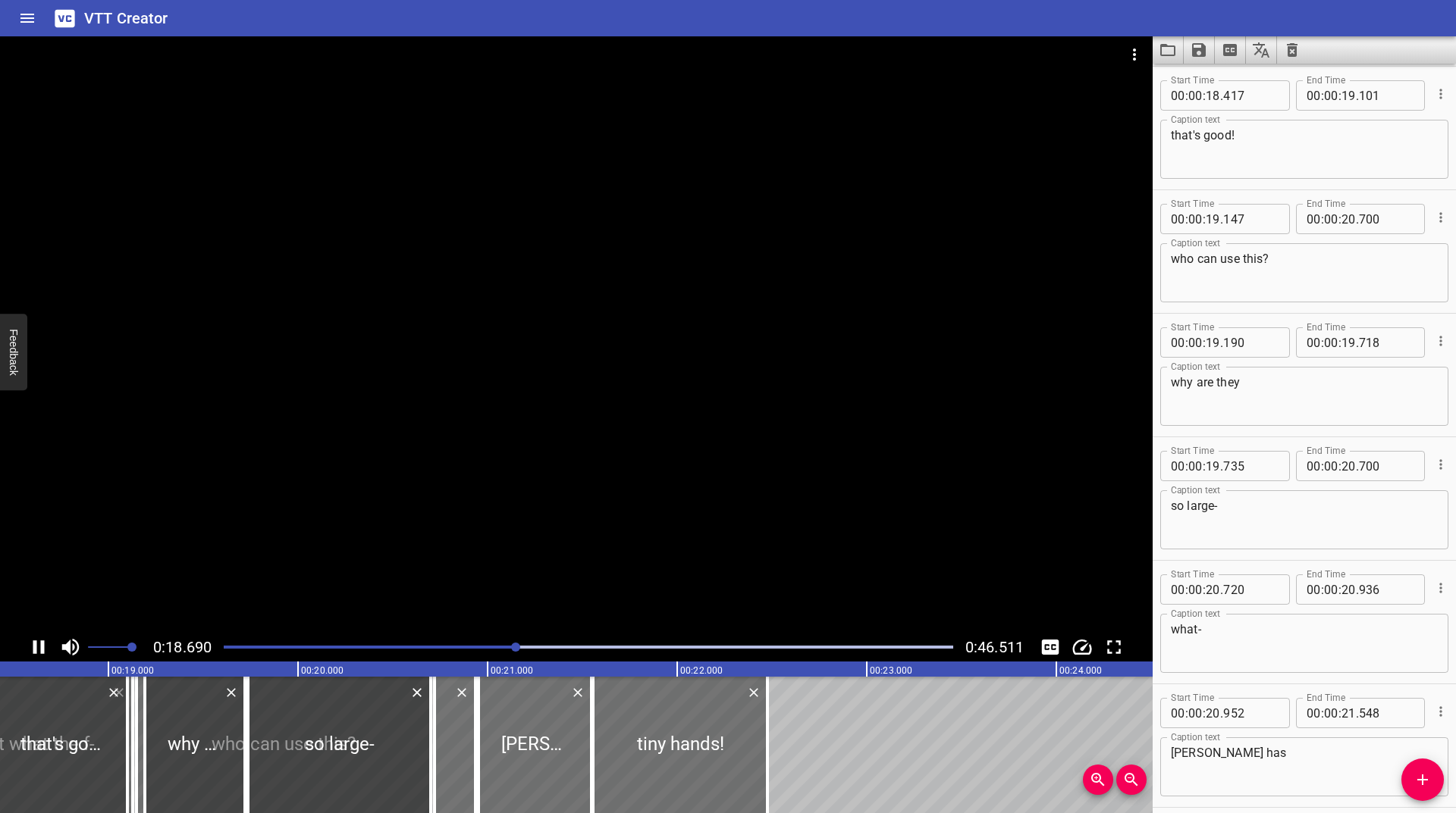
click at [426, 648] on div "Play progress" at bounding box center [153, 648] width 730 height 3
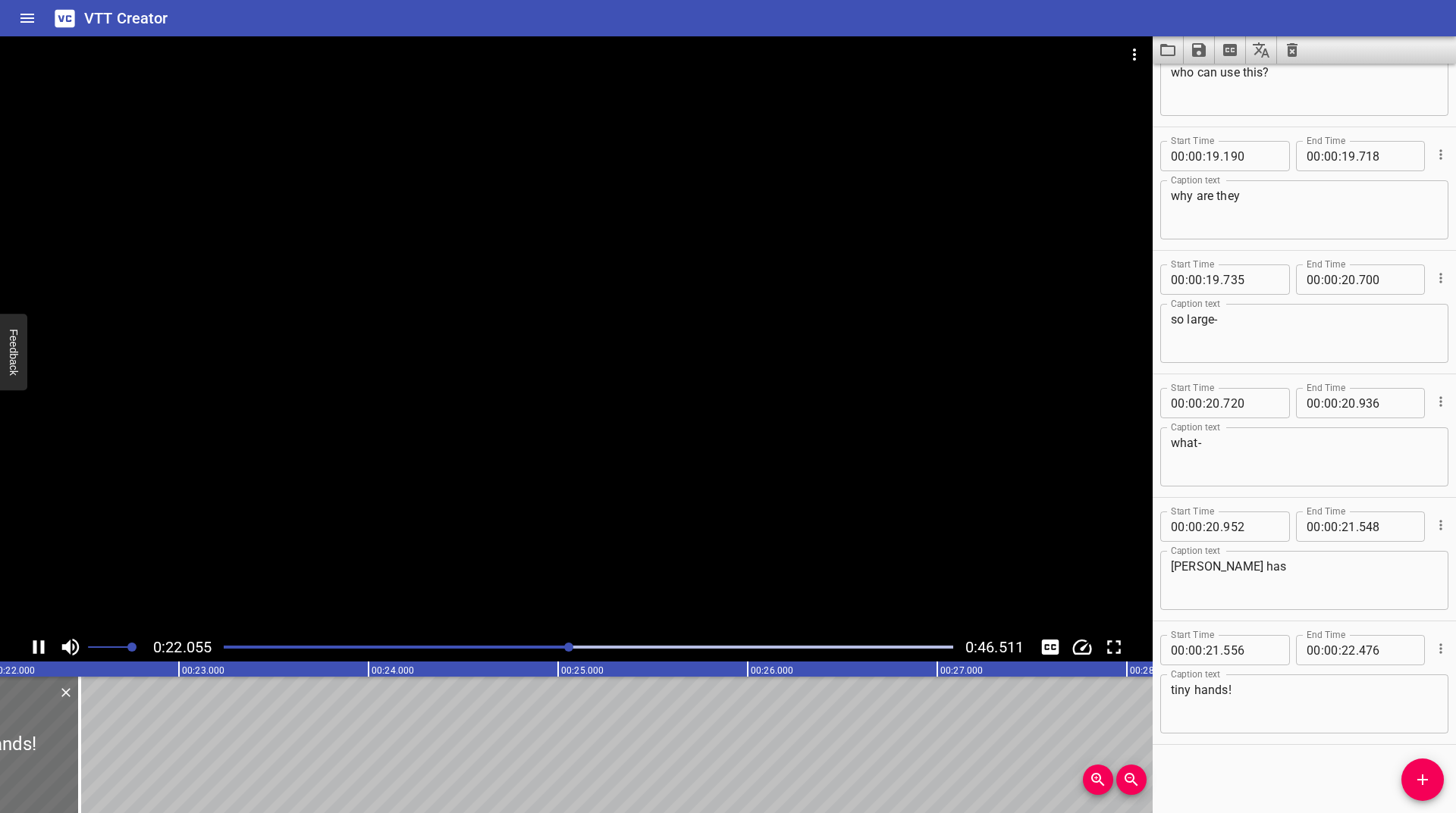
click at [414, 646] on div "Play progress" at bounding box center [206, 648] width 730 height 3
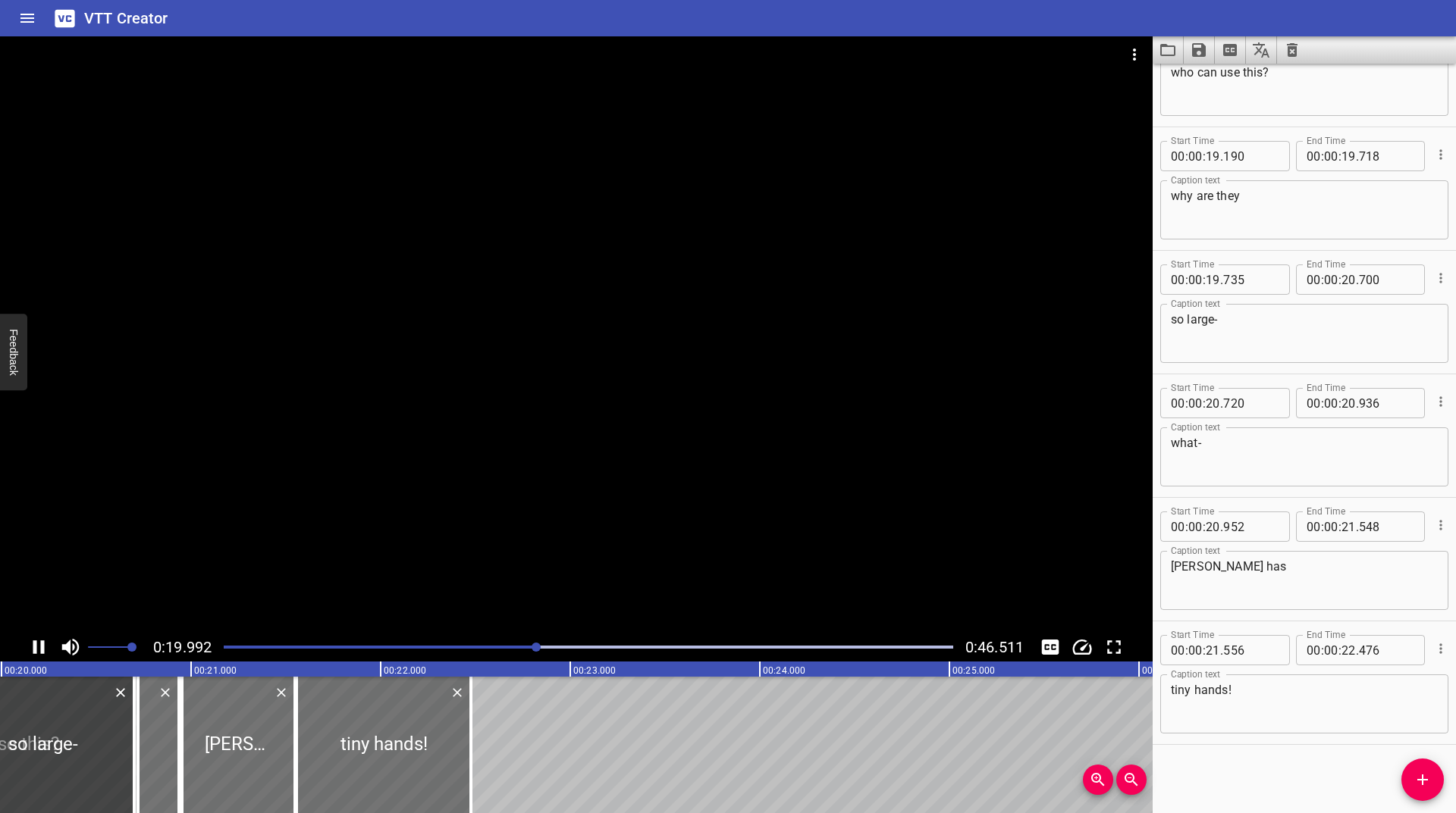
click at [449, 647] on div "Play progress" at bounding box center [173, 648] width 730 height 3
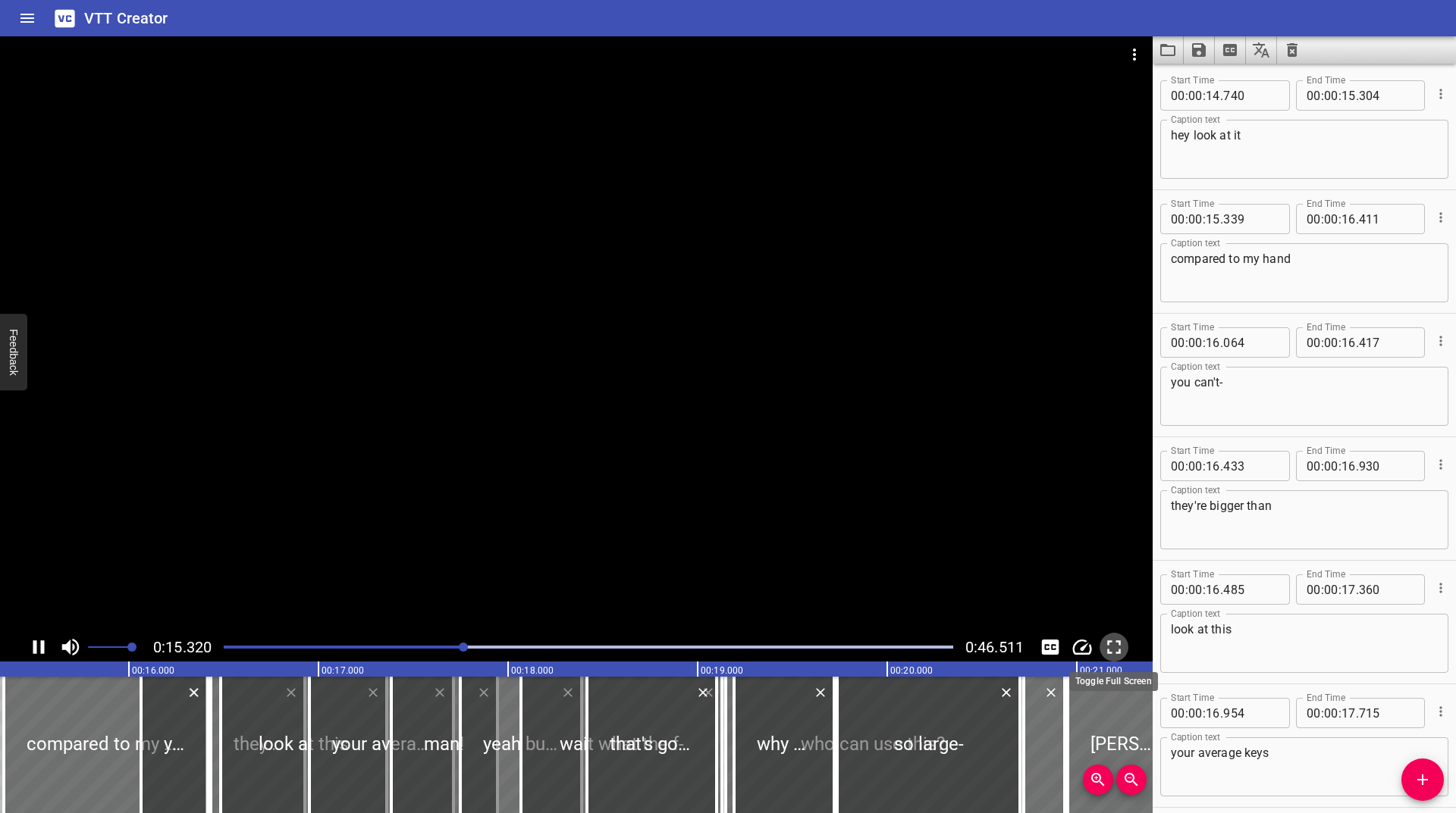
click at [1122, 647] on icon "Toggle fullscreen" at bounding box center [1113, 647] width 23 height 23
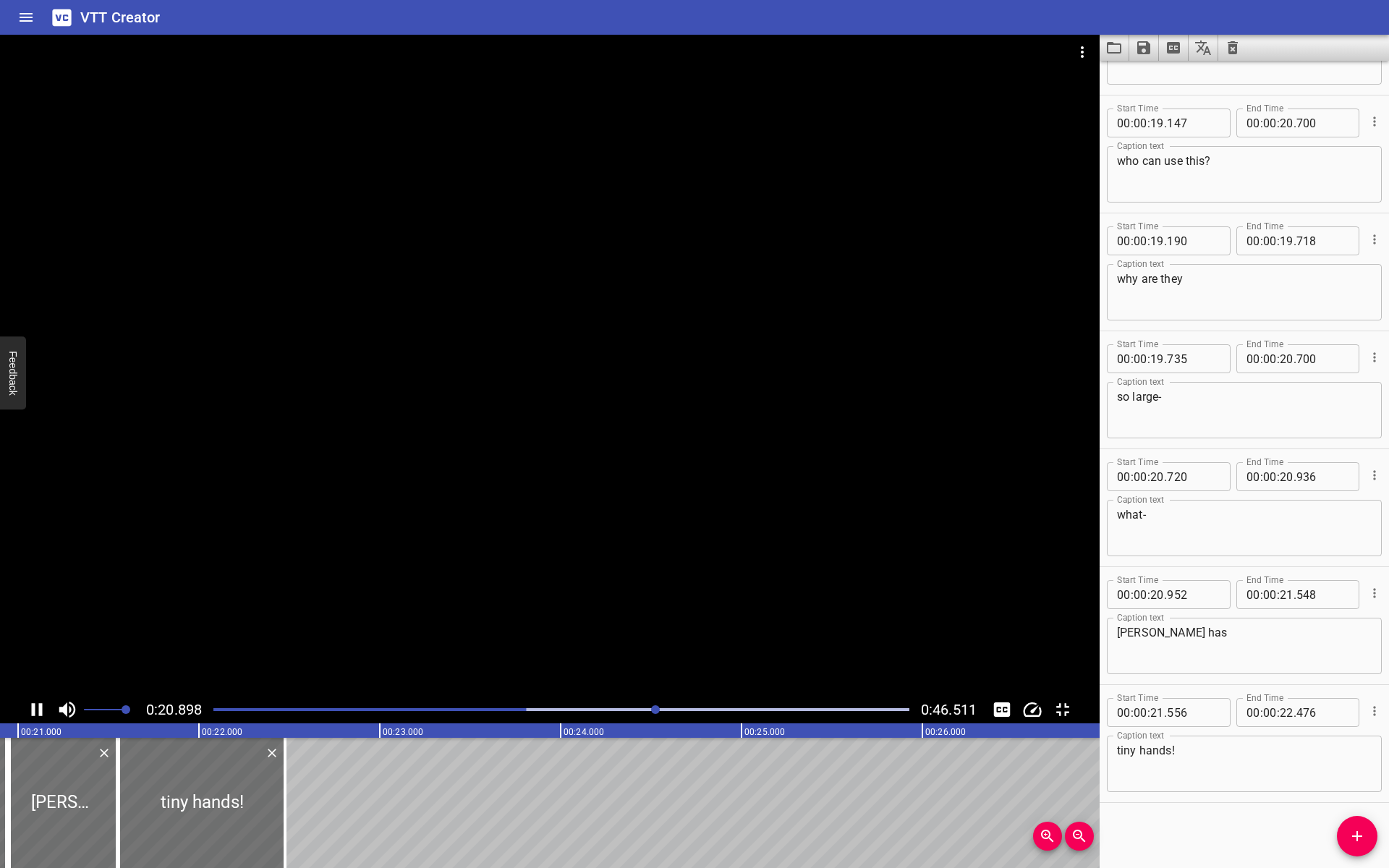
click at [507, 720] on div at bounding box center [561, 709] width 713 height 20
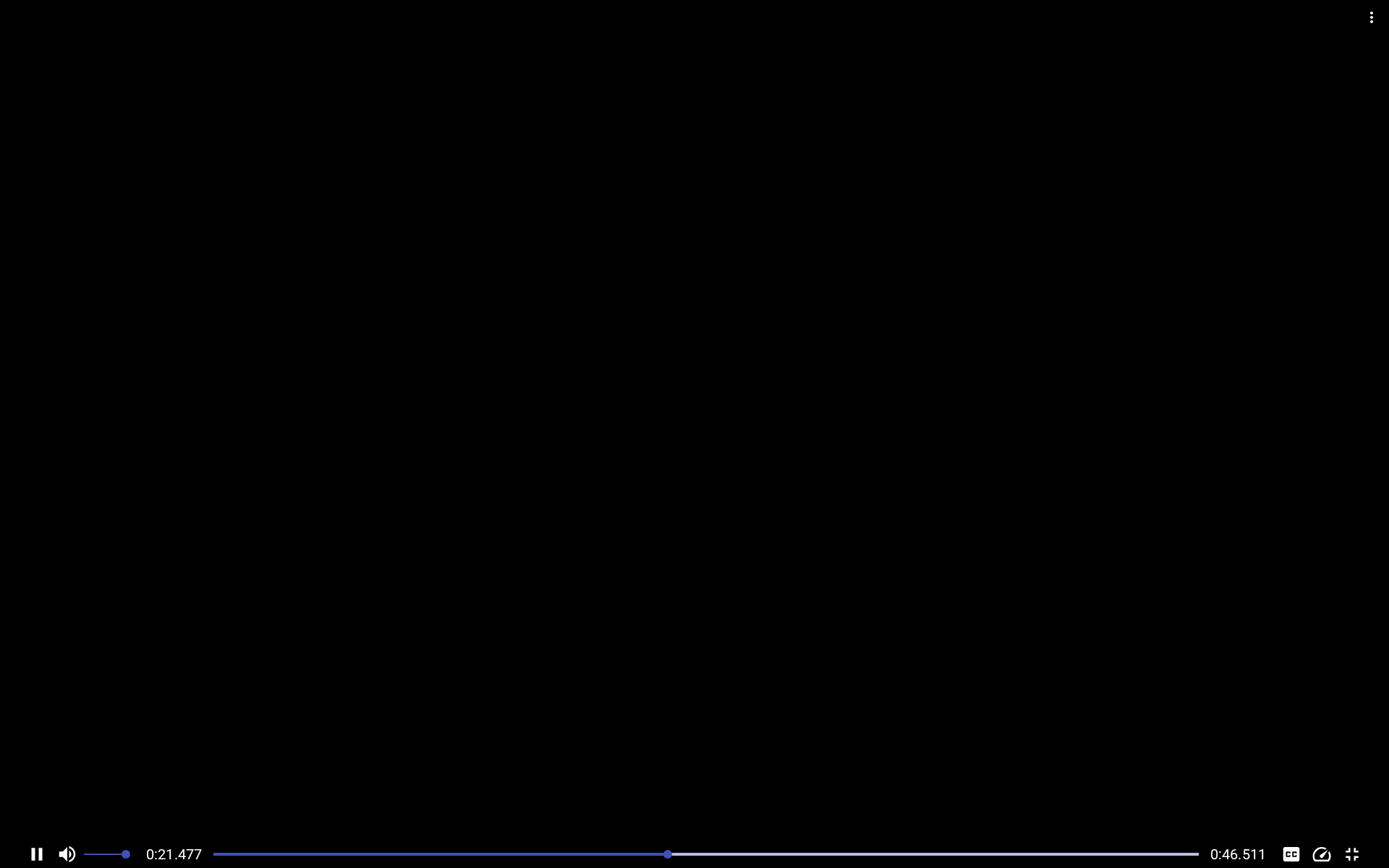
click at [567, 775] on div "Play progress" at bounding box center [175, 854] width 985 height 3
click at [564, 775] on div "Play progress" at bounding box center [174, 854] width 985 height 3
click at [1295, 775] on icon "Toggle captions" at bounding box center [1292, 854] width 17 height 14
click at [1294, 775] on icon "Toggle captions" at bounding box center [1292, 854] width 17 height 14
click at [557, 775] on div at bounding box center [706, 854] width 1002 height 20
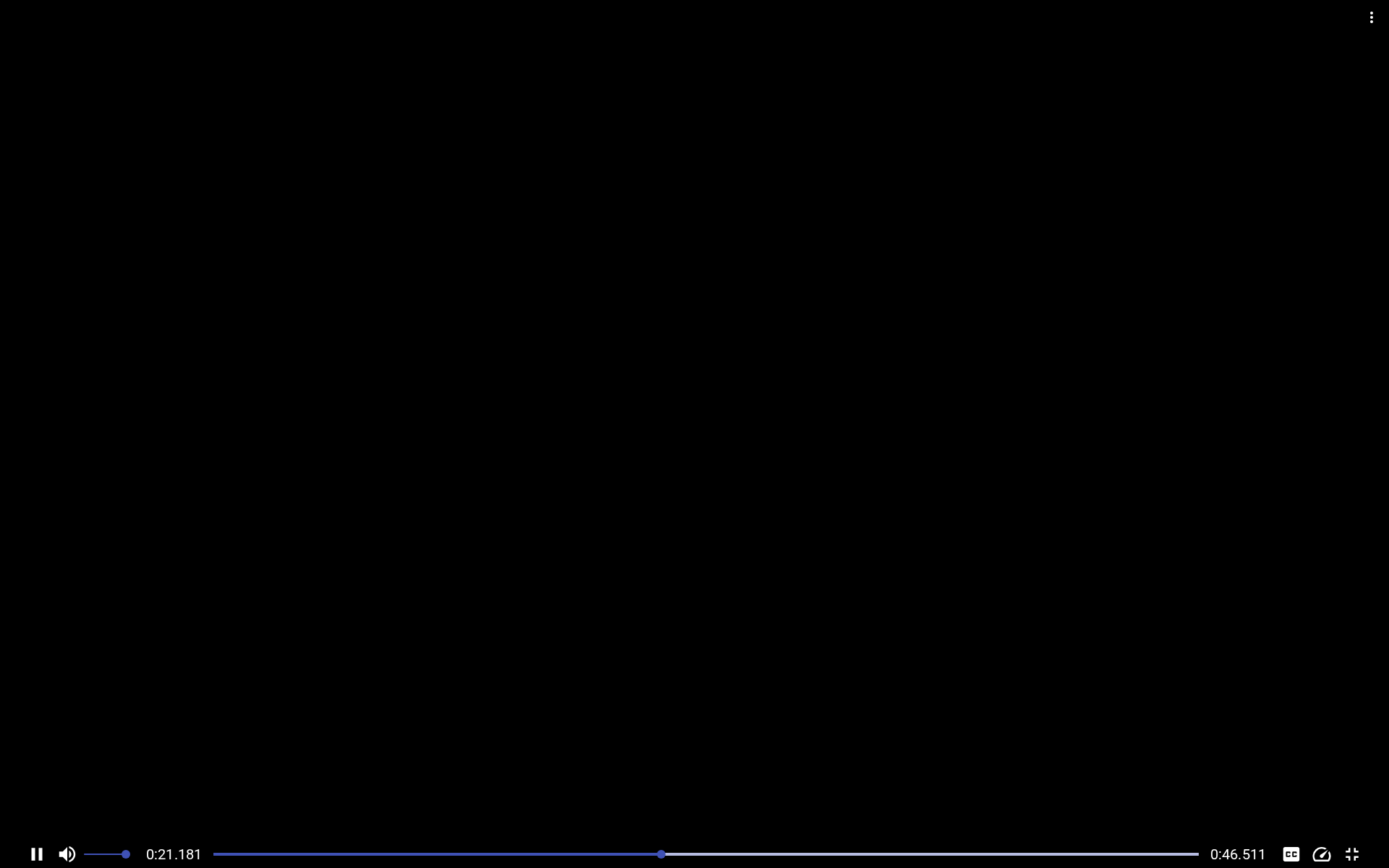
click at [508, 775] on div at bounding box center [706, 854] width 1002 height 20
click at [544, 775] on div at bounding box center [706, 854] width 1002 height 20
click at [590, 775] on div at bounding box center [706, 854] width 1002 height 20
click at [568, 775] on div at bounding box center [706, 854] width 1002 height 20
click at [571, 775] on div "Play progress" at bounding box center [119, 854] width 985 height 3
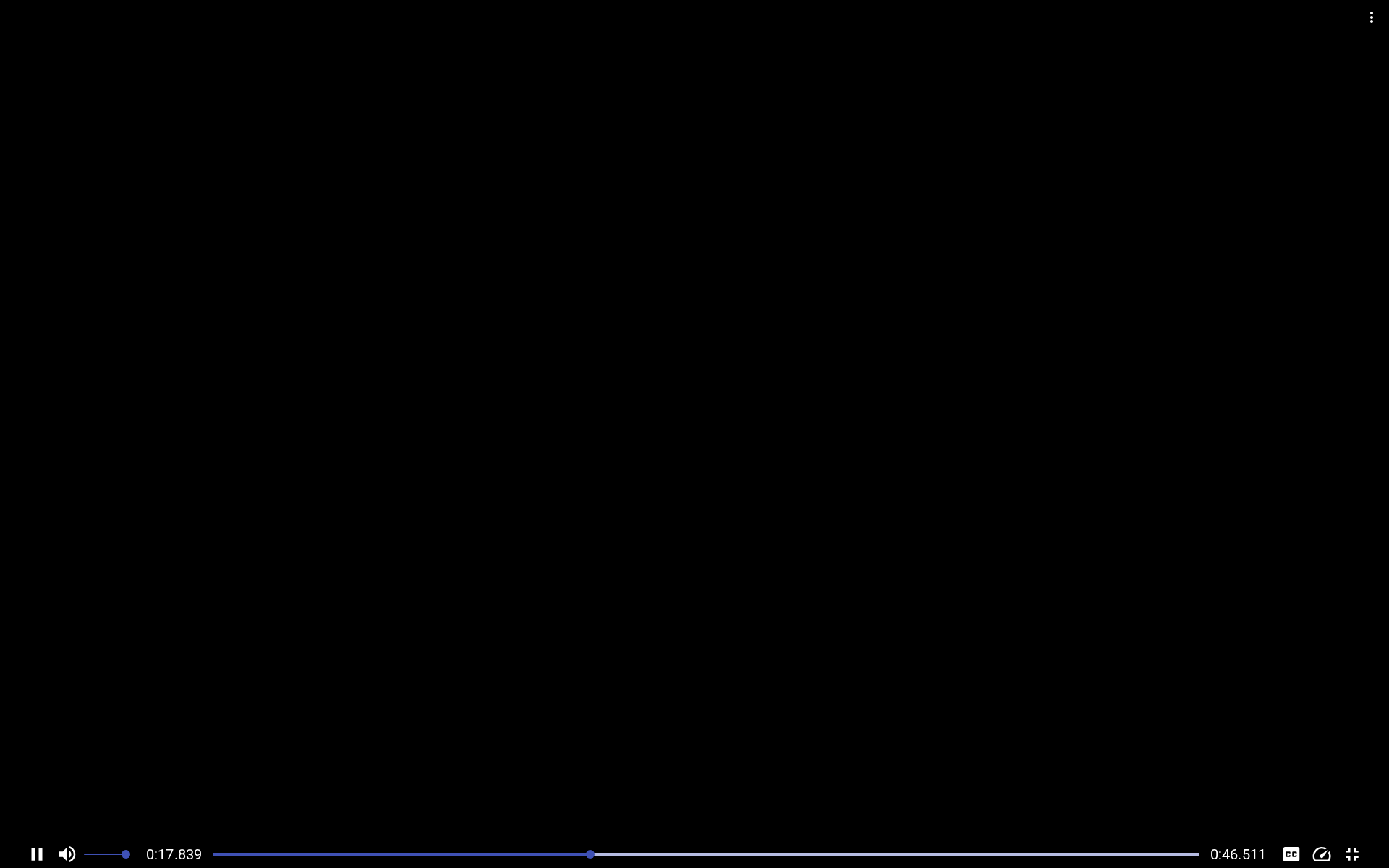
click at [584, 775] on div at bounding box center [706, 854] width 1002 height 20
click at [582, 775] on div at bounding box center [706, 854] width 1002 height 20
click at [584, 775] on div at bounding box center [706, 854] width 1002 height 20
click at [588, 775] on div at bounding box center [706, 854] width 1002 height 20
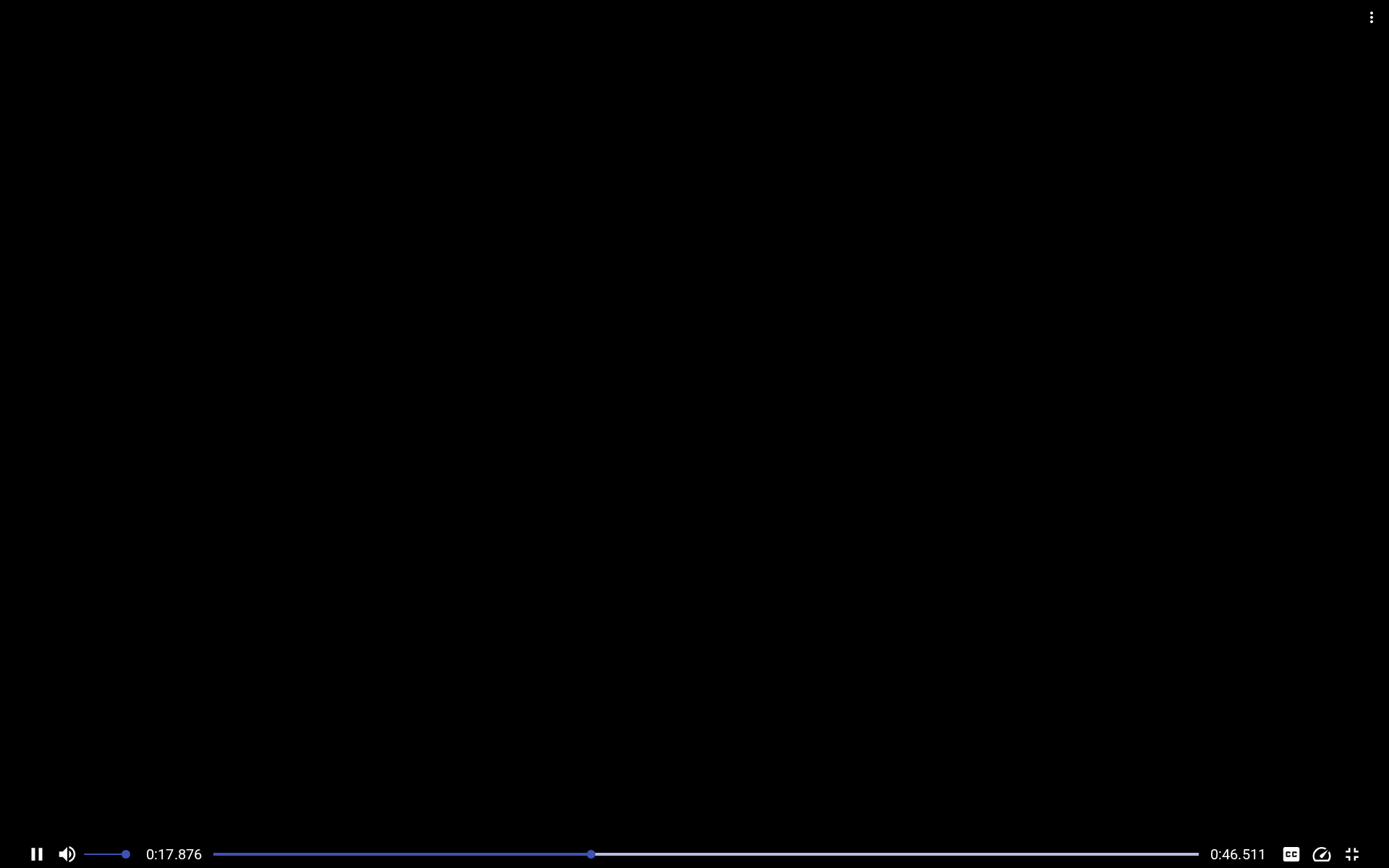
click at [588, 775] on div at bounding box center [706, 854] width 1002 height 20
click at [597, 775] on div at bounding box center [706, 854] width 1002 height 20
click at [596, 775] on div at bounding box center [706, 854] width 1002 height 20
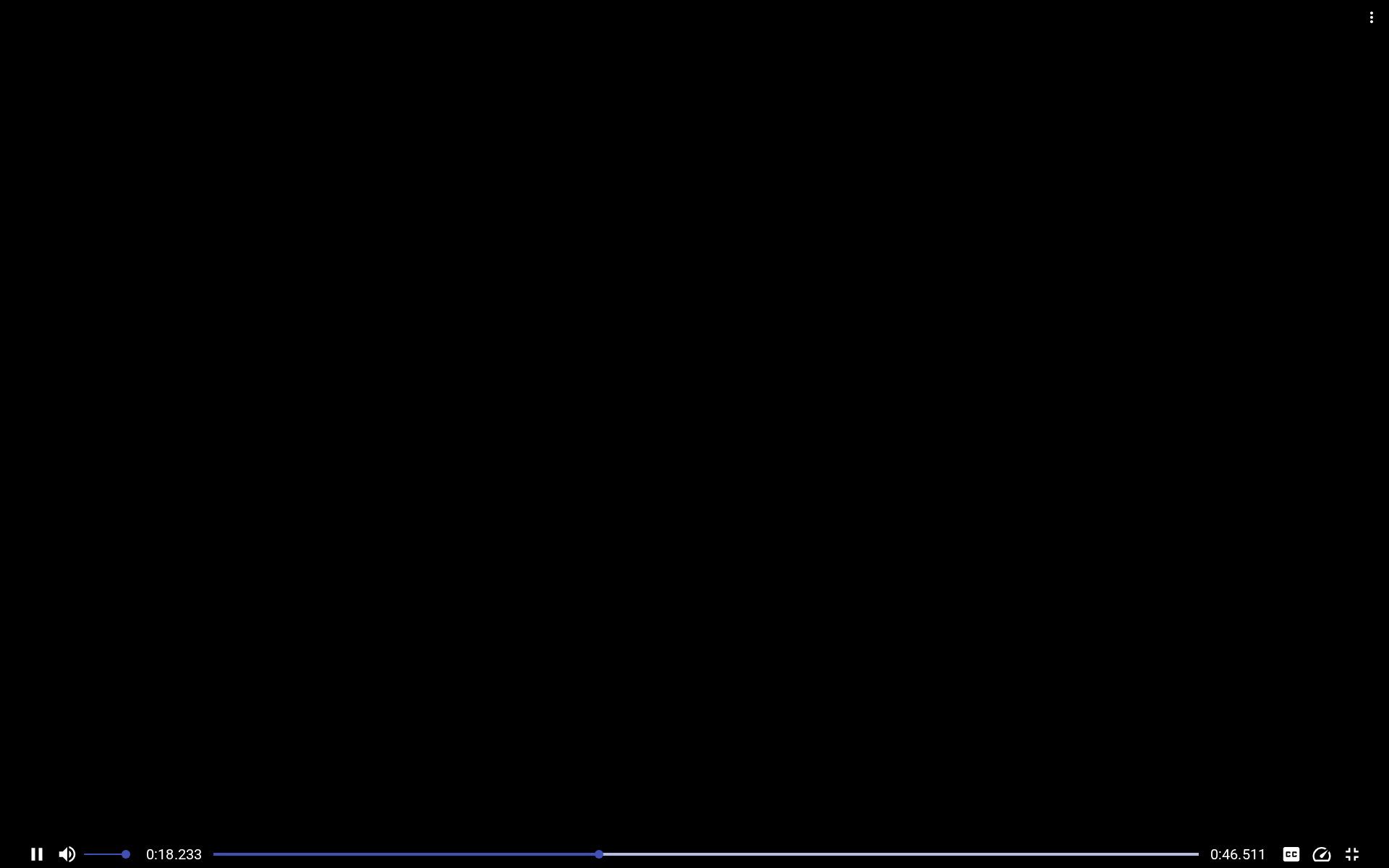
click at [596, 775] on div at bounding box center [706, 854] width 1002 height 20
click at [587, 775] on div "Play progress" at bounding box center [107, 854] width 985 height 3
click at [554, 775] on div at bounding box center [706, 854] width 1002 height 20
click at [500, 775] on div at bounding box center [706, 854] width 1002 height 20
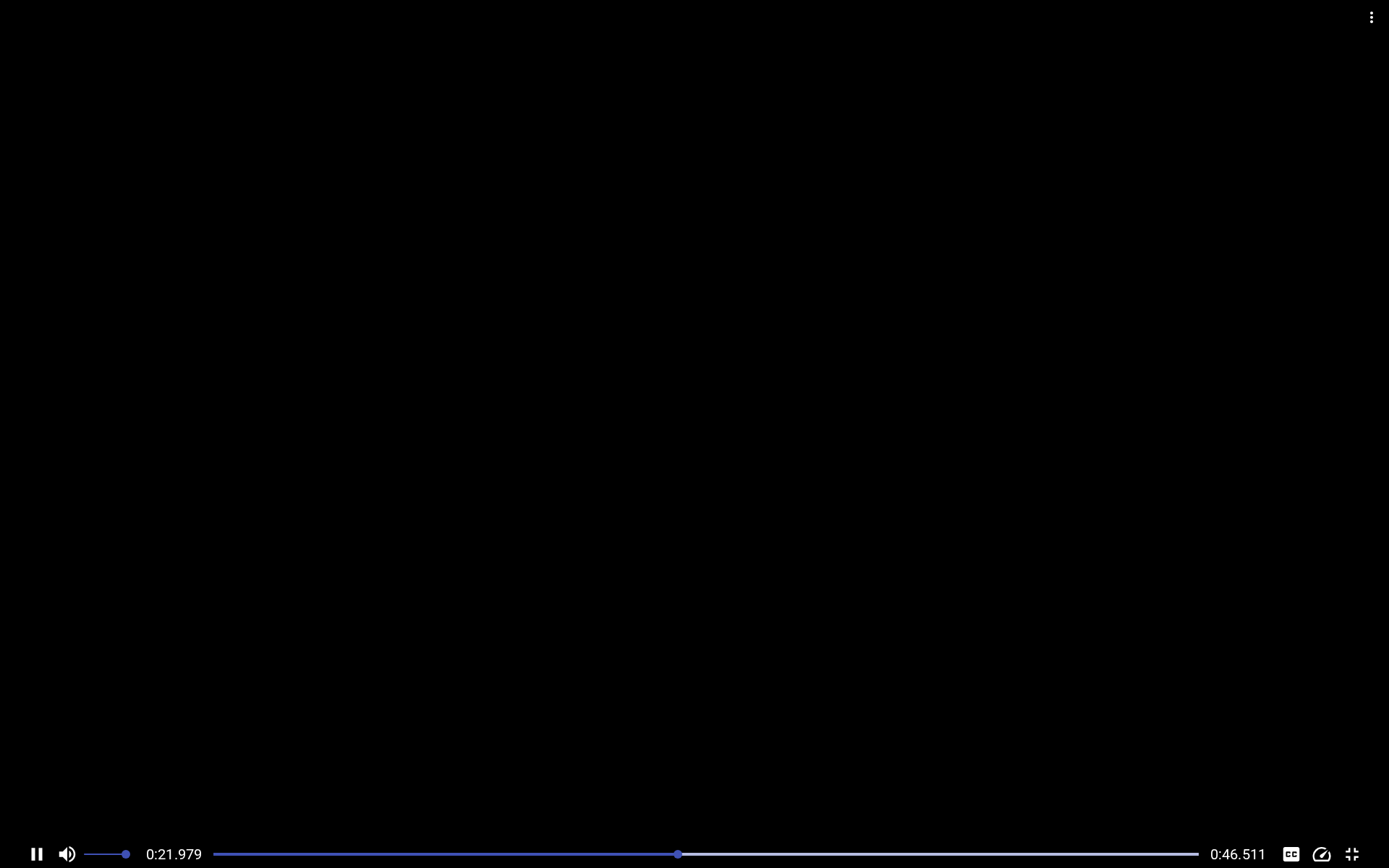
click at [504, 775] on div at bounding box center [706, 854] width 1002 height 20
click at [606, 775] on div "Play progress" at bounding box center [177, 854] width 985 height 3
click at [572, 775] on div "0:20.859 0:46.511" at bounding box center [694, 854] width 1389 height 27
click at [574, 775] on div at bounding box center [706, 854] width 1002 height 20
click at [553, 775] on div "0:20.115 0:46.511" at bounding box center [694, 854] width 1389 height 27
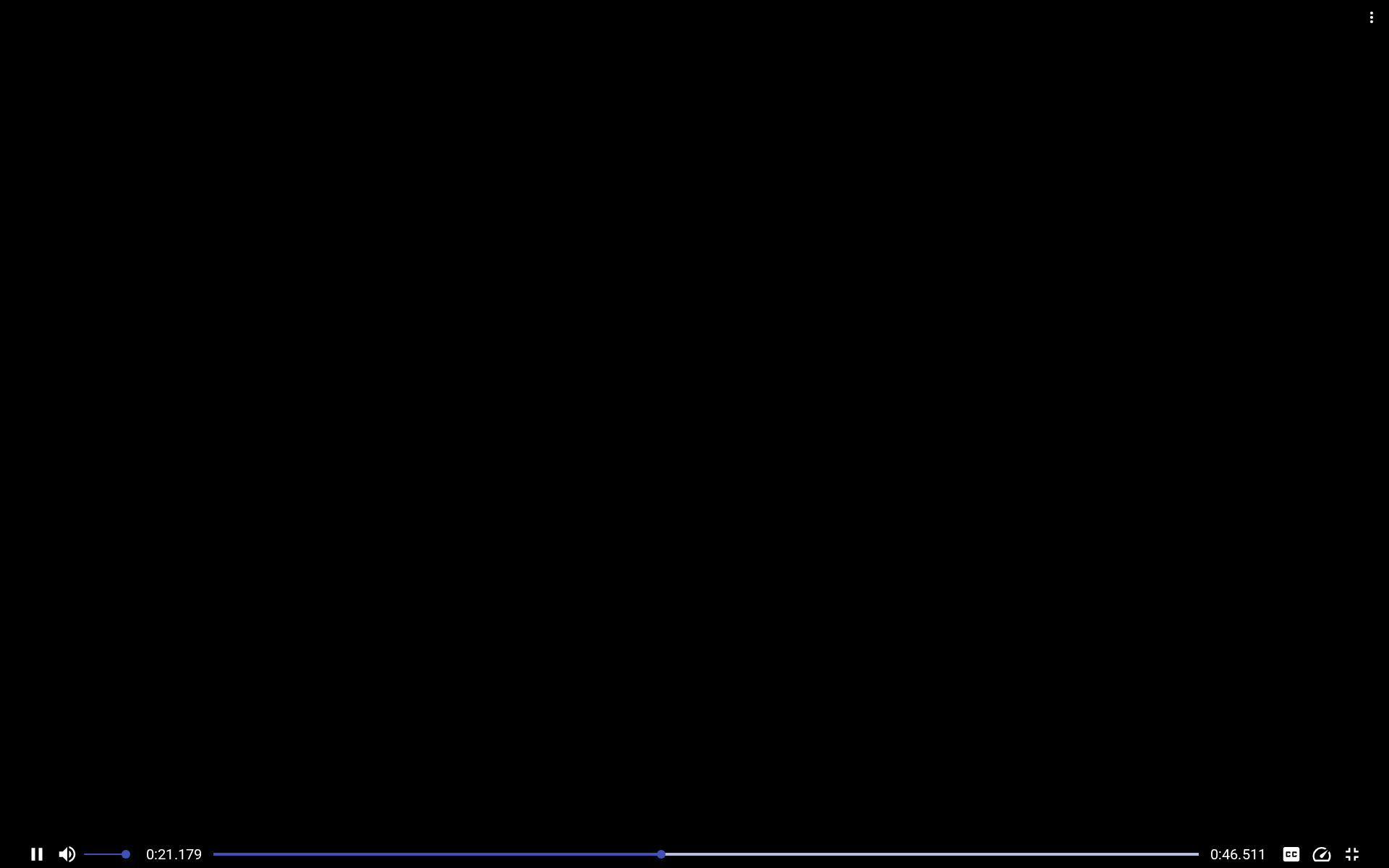
click at [568, 775] on div at bounding box center [706, 854] width 1002 height 20
click at [581, 775] on div at bounding box center [706, 854] width 1002 height 20
click at [568, 775] on div at bounding box center [706, 854] width 1002 height 20
click at [581, 775] on div at bounding box center [706, 854] width 1002 height 20
click at [576, 775] on div at bounding box center [706, 854] width 1002 height 20
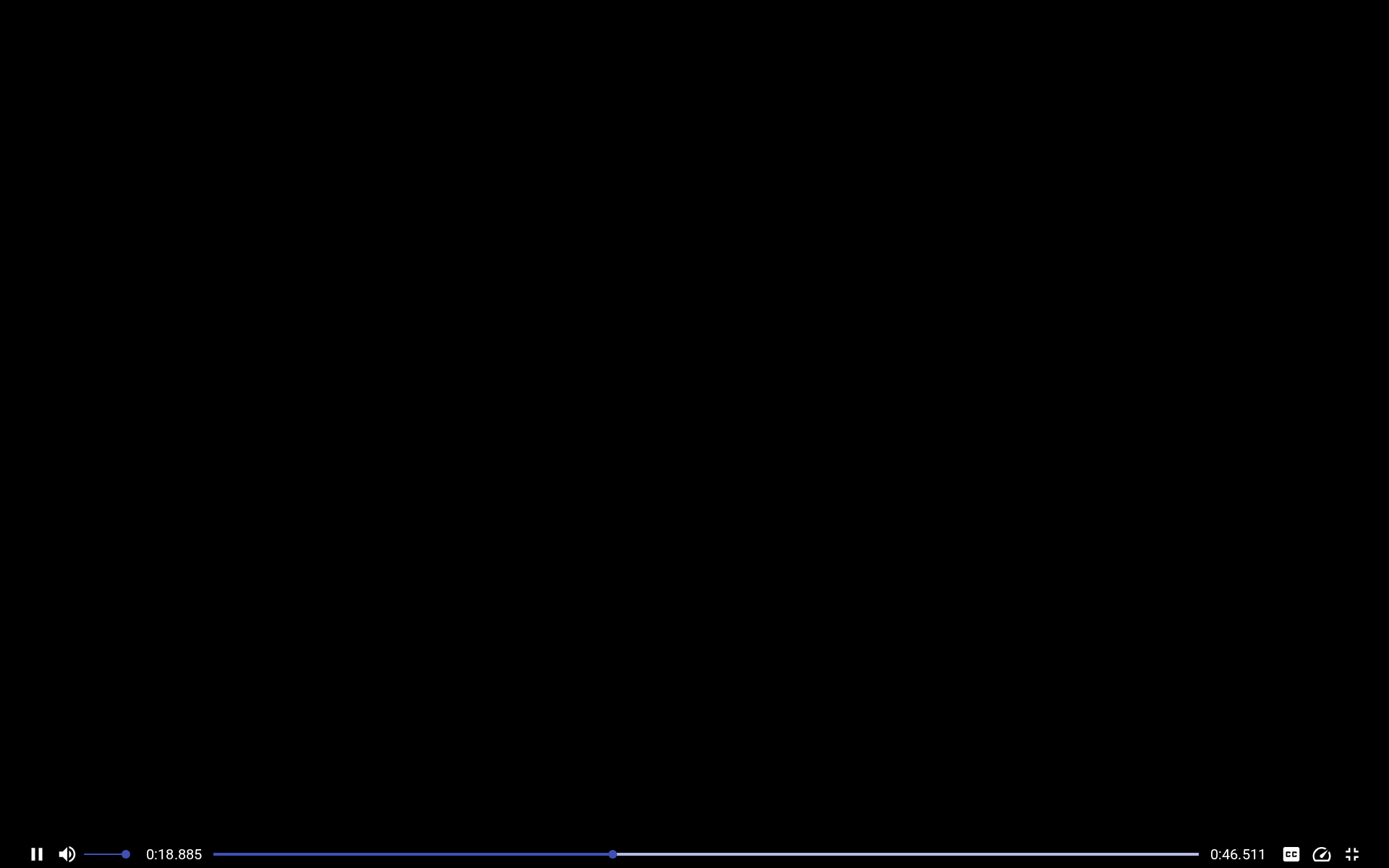
click at [576, 775] on div at bounding box center [706, 854] width 1002 height 20
click at [571, 775] on div at bounding box center [706, 854] width 1002 height 20
click at [573, 775] on div at bounding box center [706, 854] width 1002 height 20
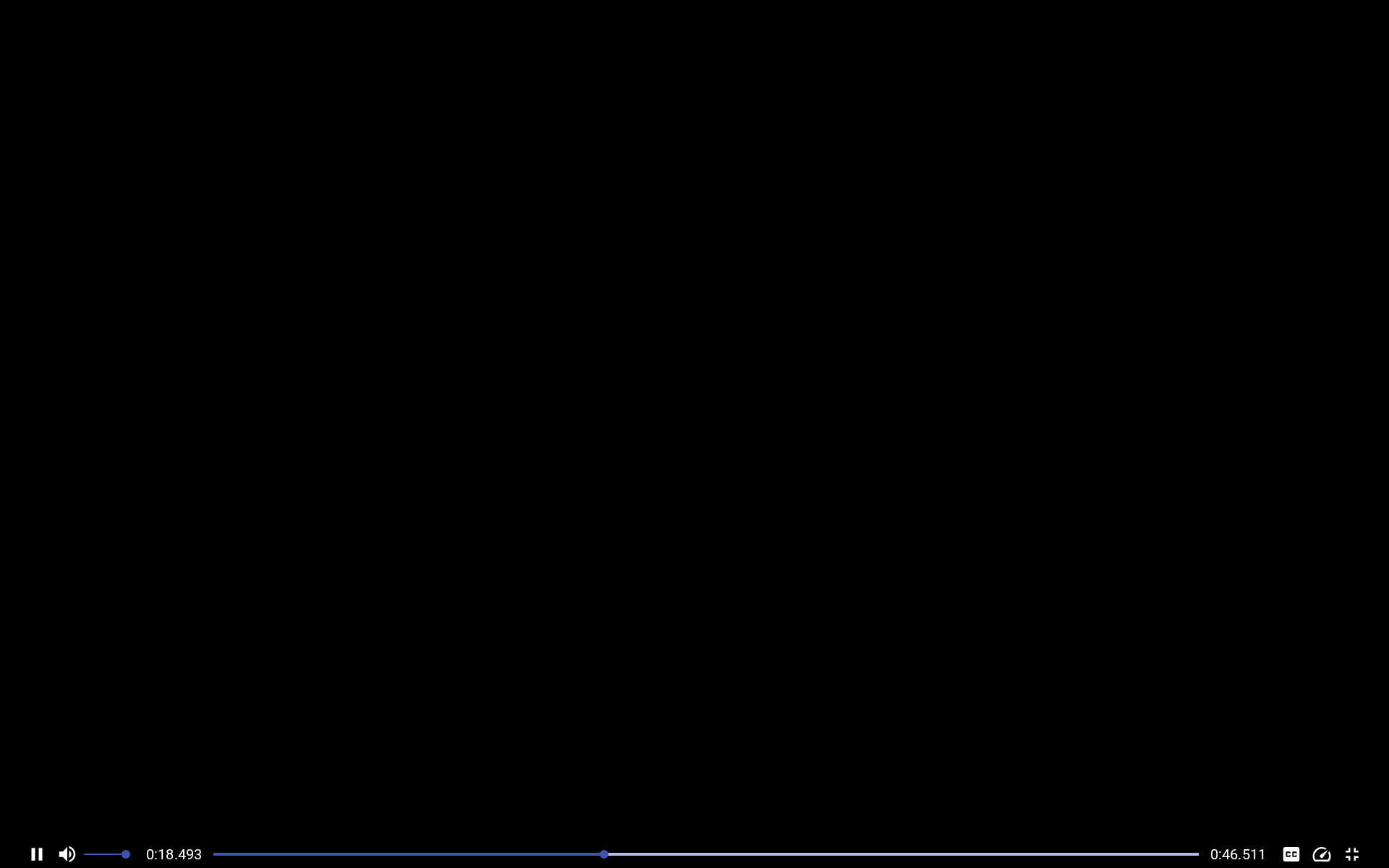
click at [573, 775] on div at bounding box center [706, 854] width 1002 height 20
click at [548, 775] on div "Play progress" at bounding box center [89, 854] width 985 height 3
click at [519, 775] on div at bounding box center [706, 854] width 1002 height 20
click at [616, 775] on div "Play progress" at bounding box center [187, 854] width 985 height 3
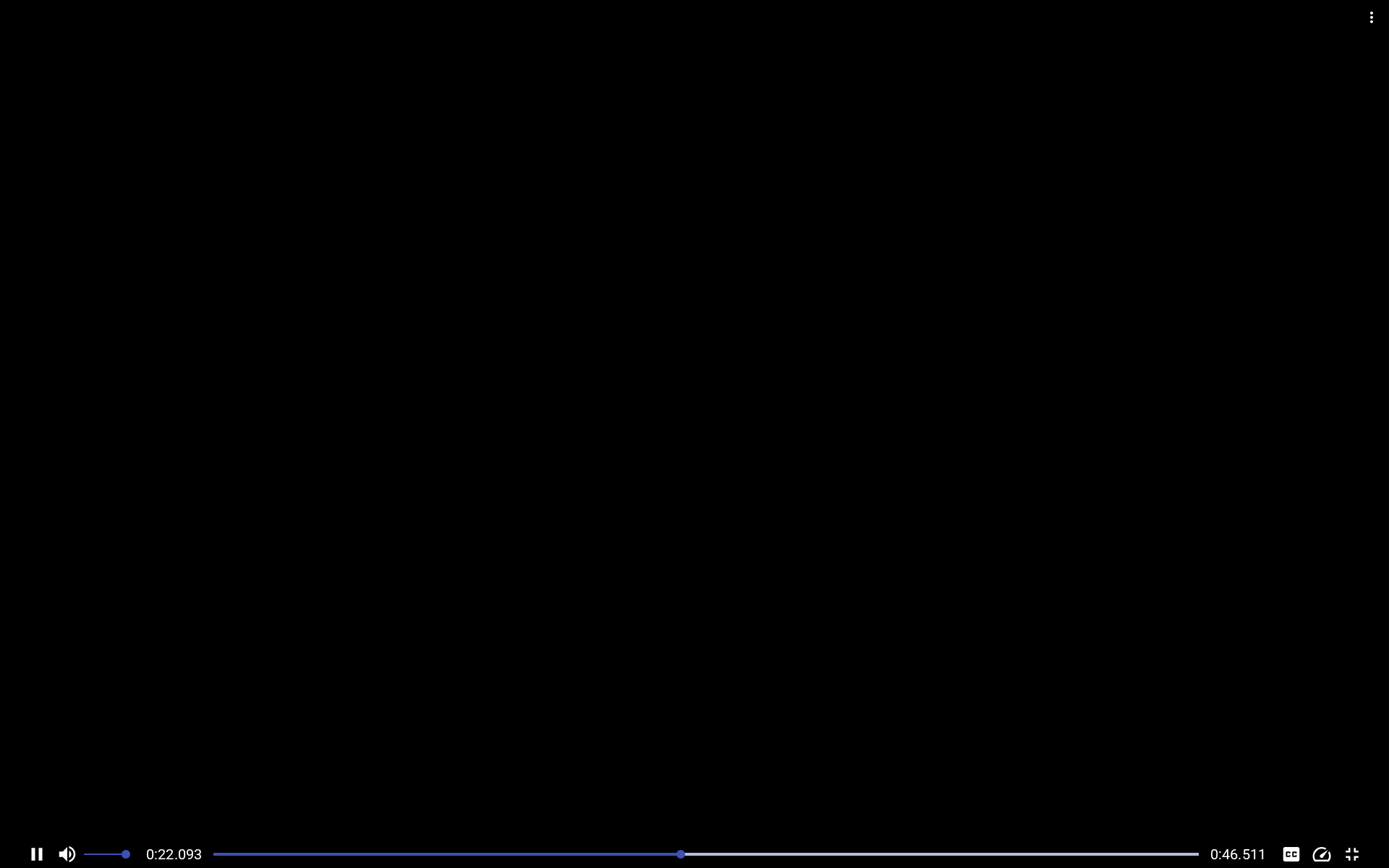
click at [565, 775] on div at bounding box center [706, 854] width 1002 height 20
click at [546, 775] on div at bounding box center [706, 854] width 1002 height 20
click at [579, 775] on div "Play progress" at bounding box center [136, 854] width 985 height 3
click at [541, 775] on div at bounding box center [706, 854] width 1002 height 20
click at [507, 775] on div at bounding box center [706, 854] width 1002 height 20
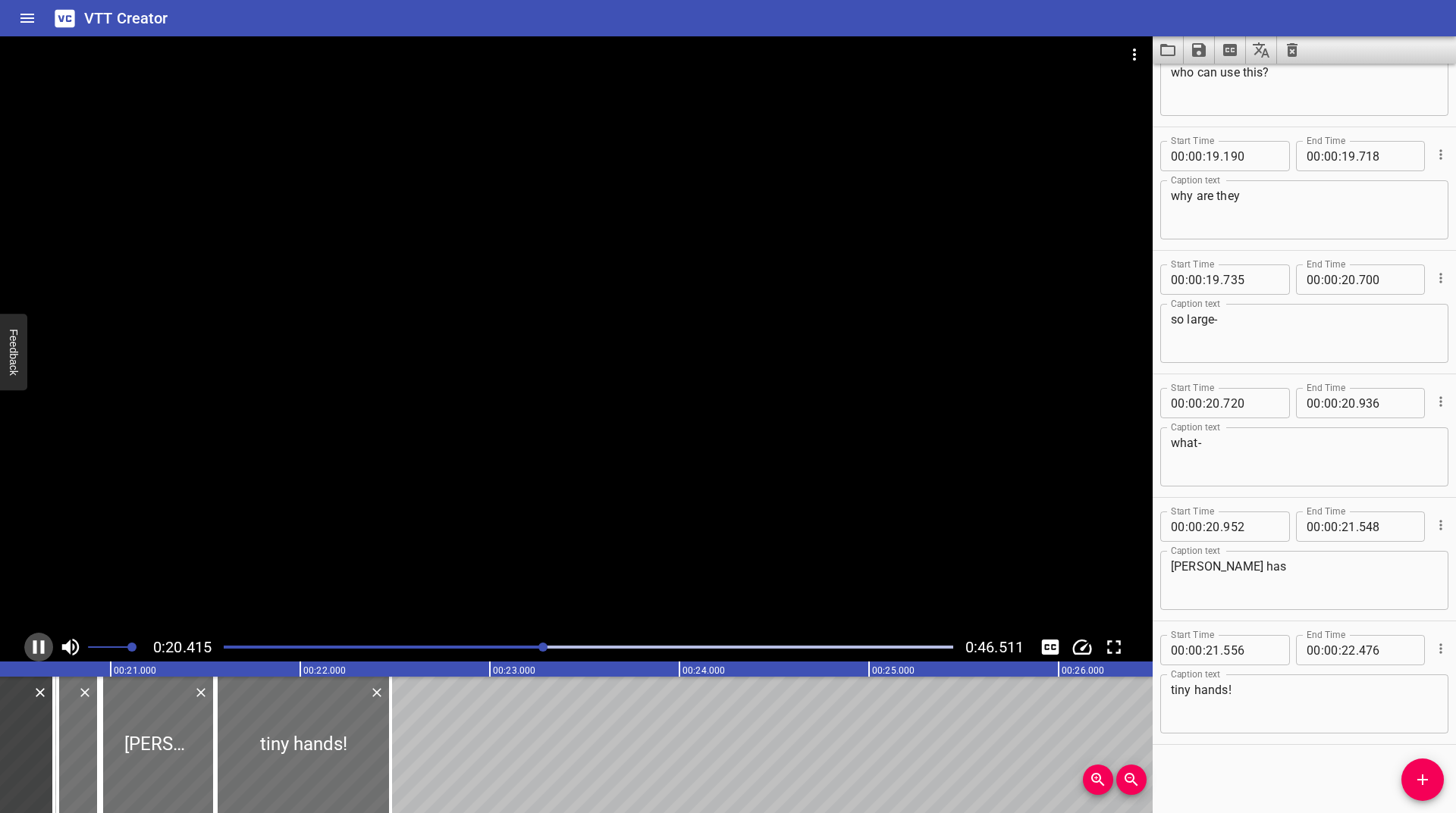
click at [35, 649] on icon "Play/Pause" at bounding box center [39, 647] width 11 height 13
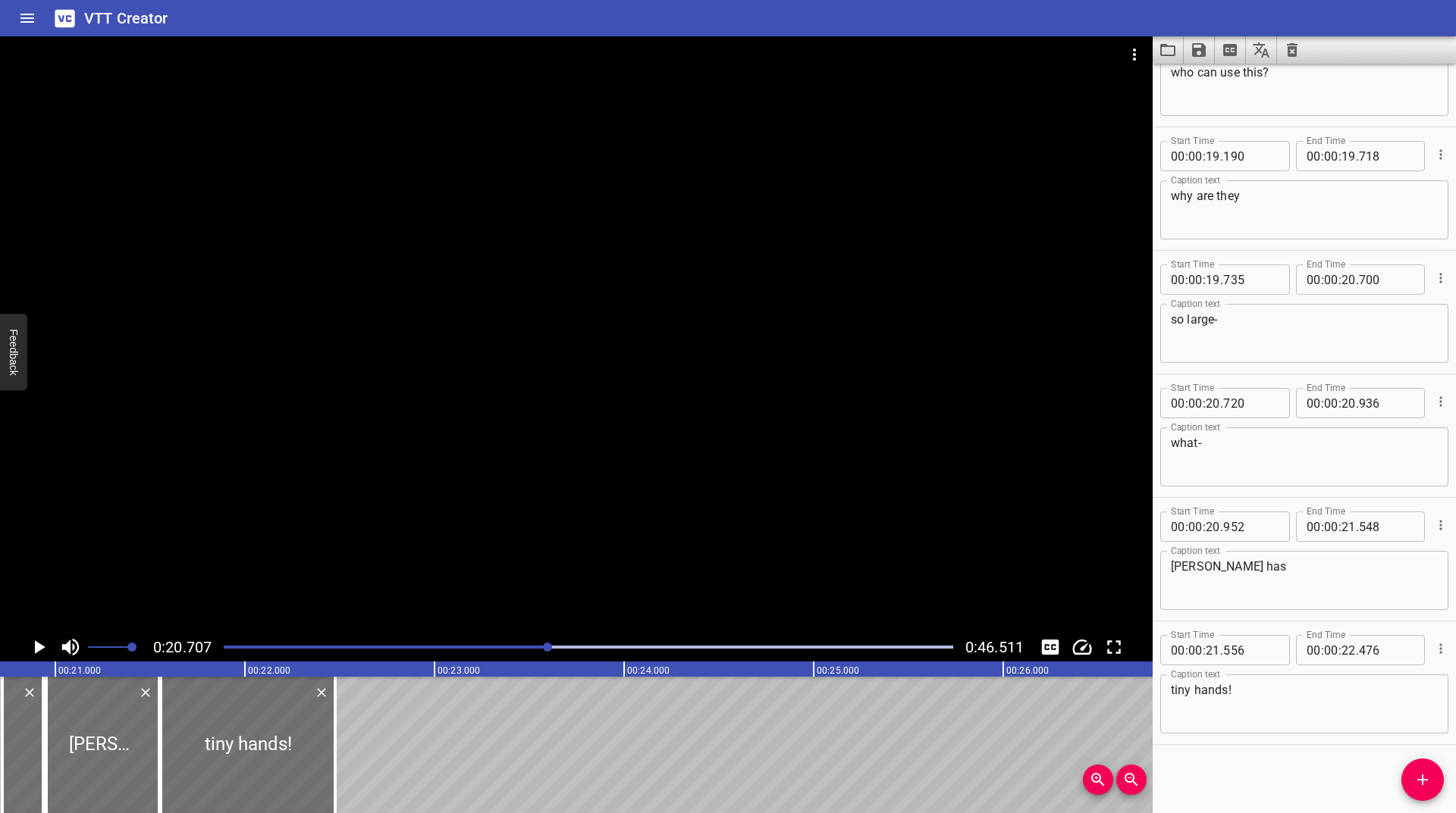
click at [327, 244] on div at bounding box center [576, 335] width 1153 height 596
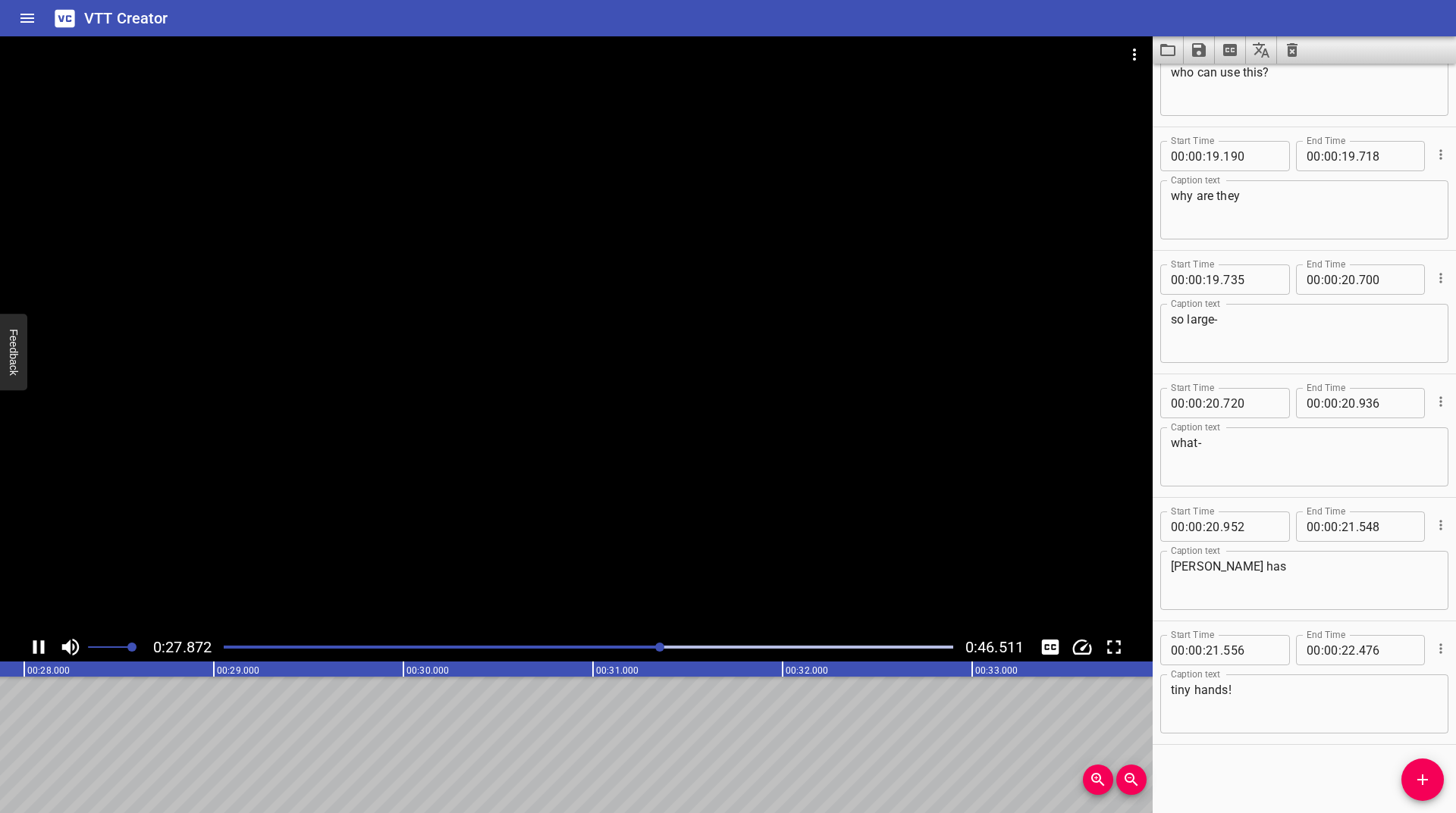
click at [597, 650] on div at bounding box center [588, 647] width 748 height 21
click at [579, 650] on div at bounding box center [588, 647] width 748 height 21
click at [566, 652] on div at bounding box center [588, 647] width 748 height 21
click at [377, 649] on div at bounding box center [588, 647] width 748 height 21
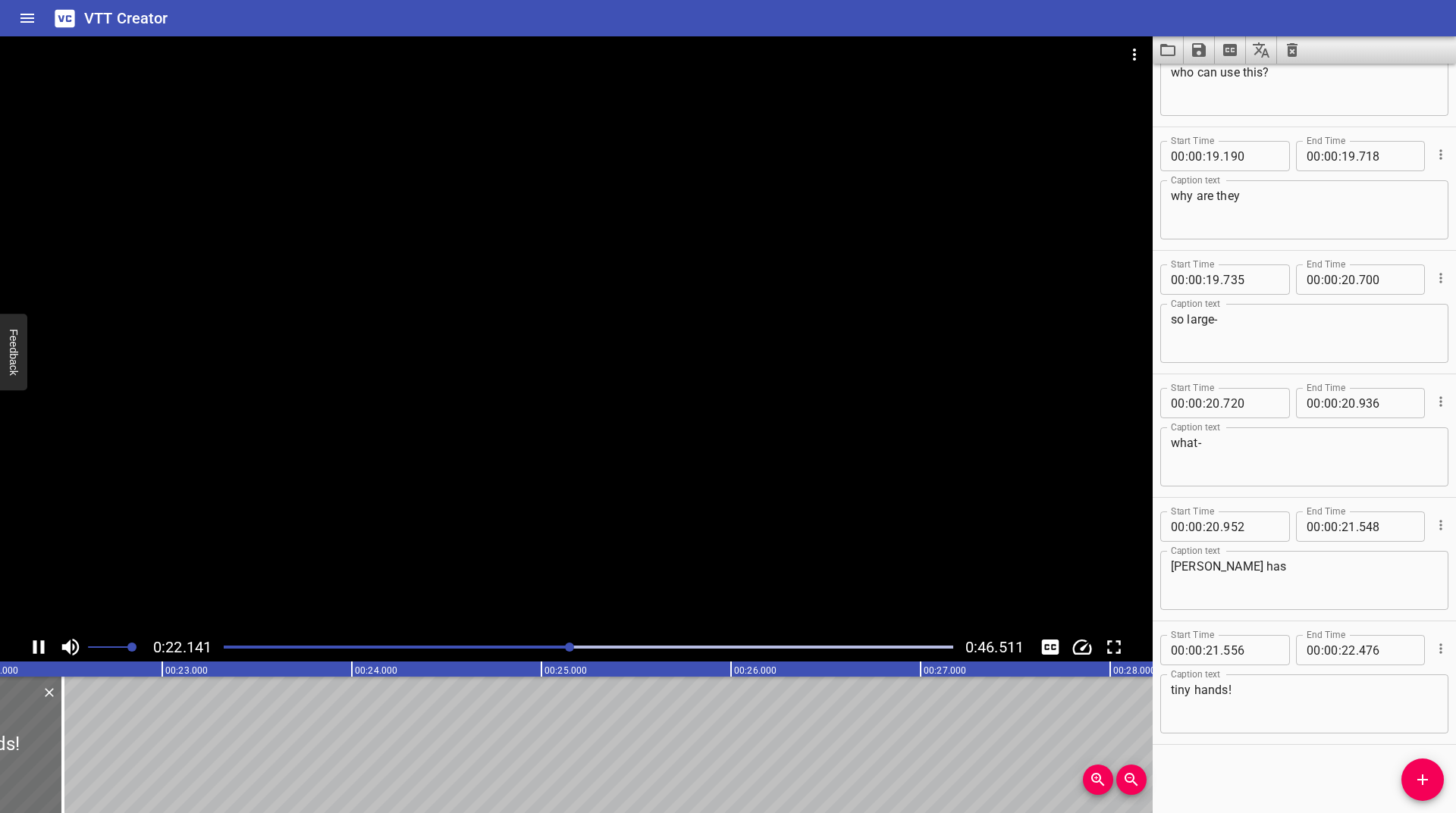
click at [36, 650] on icon "Play/Pause" at bounding box center [39, 647] width 11 height 13
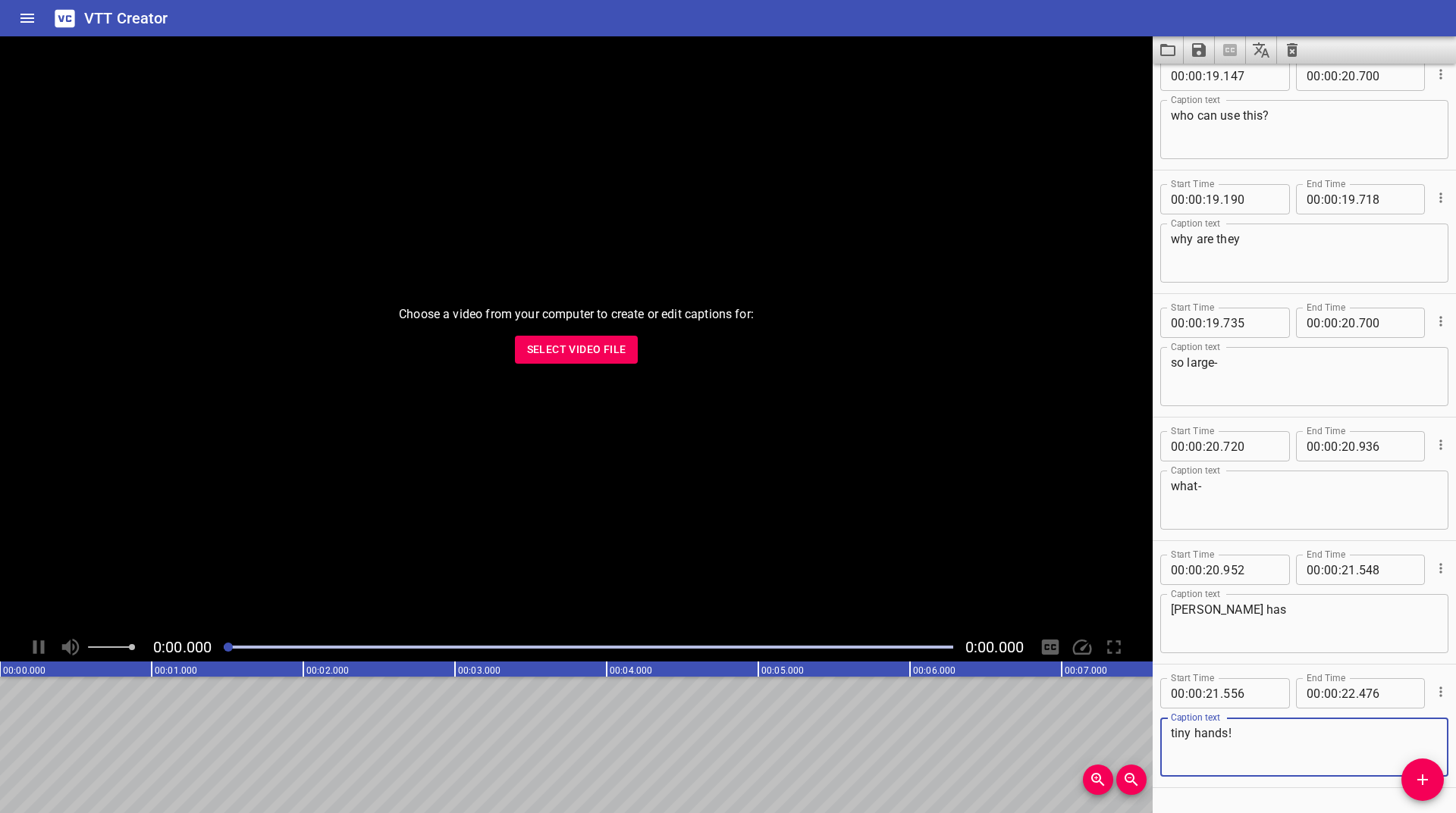
scroll to position [1299, 0]
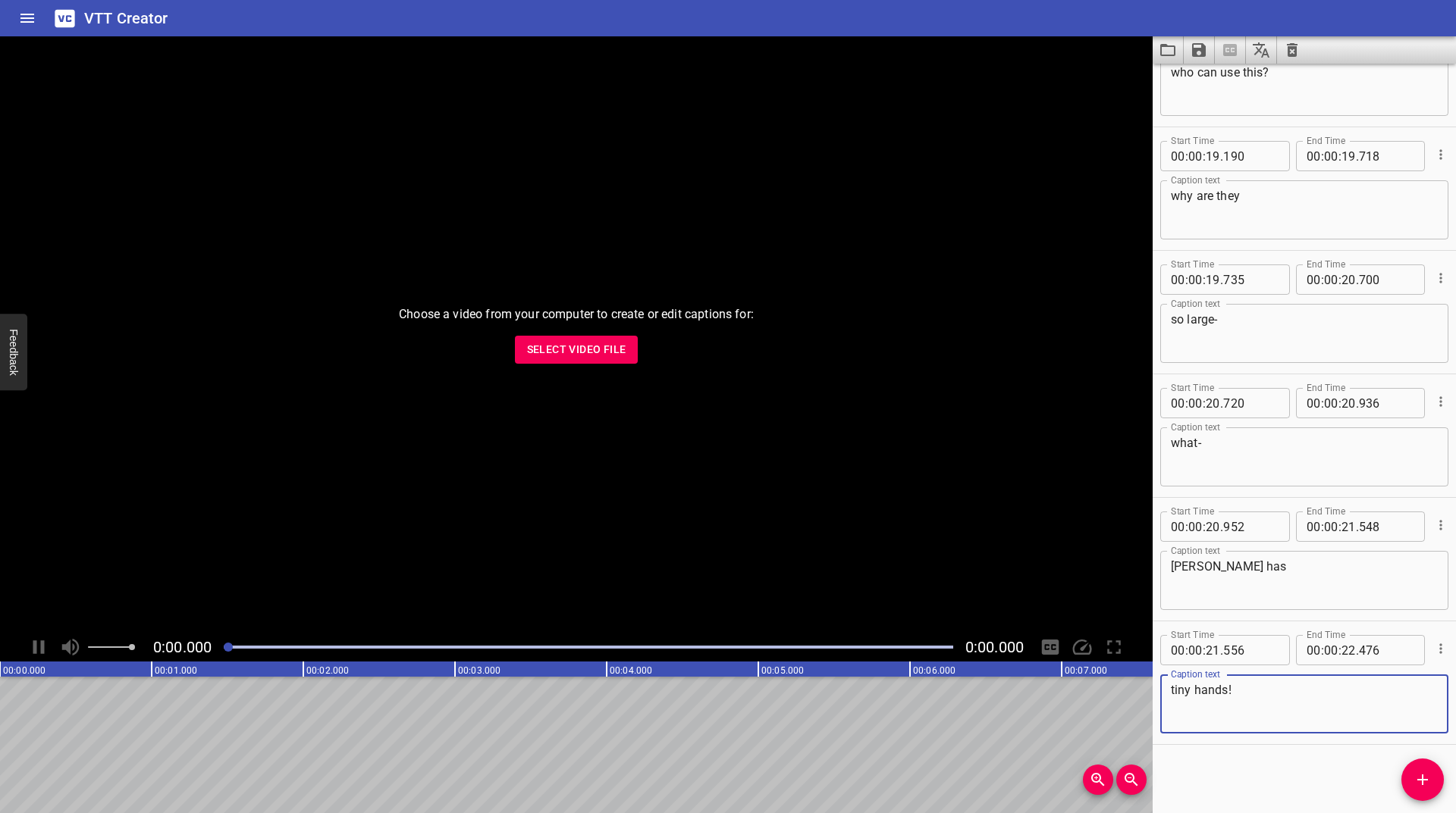
click at [576, 340] on span "Select Video File" at bounding box center [577, 350] width 100 height 19
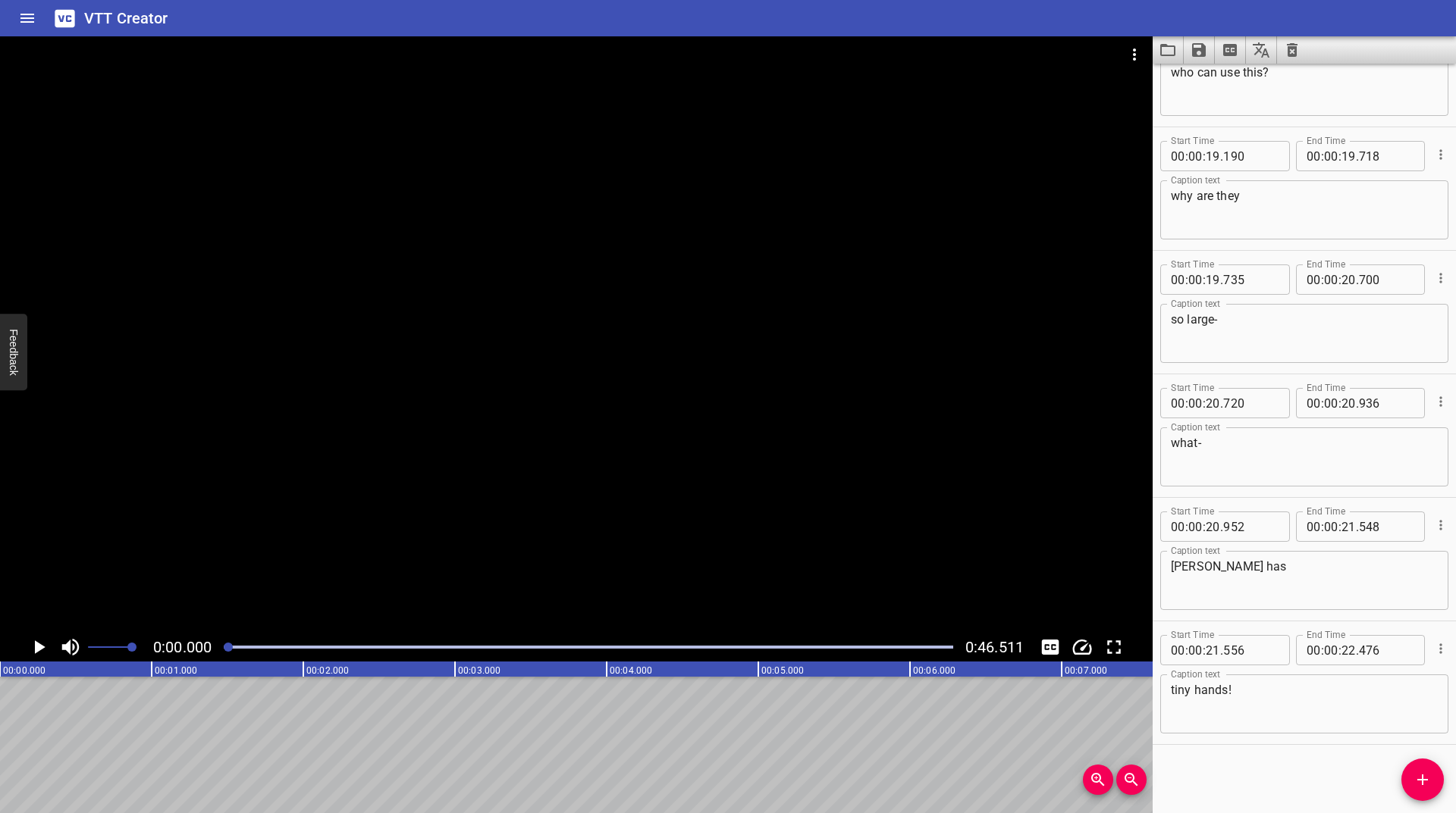
click at [284, 648] on div "Play progress" at bounding box center [589, 648] width 730 height 3
click at [343, 651] on div at bounding box center [588, 647] width 748 height 21
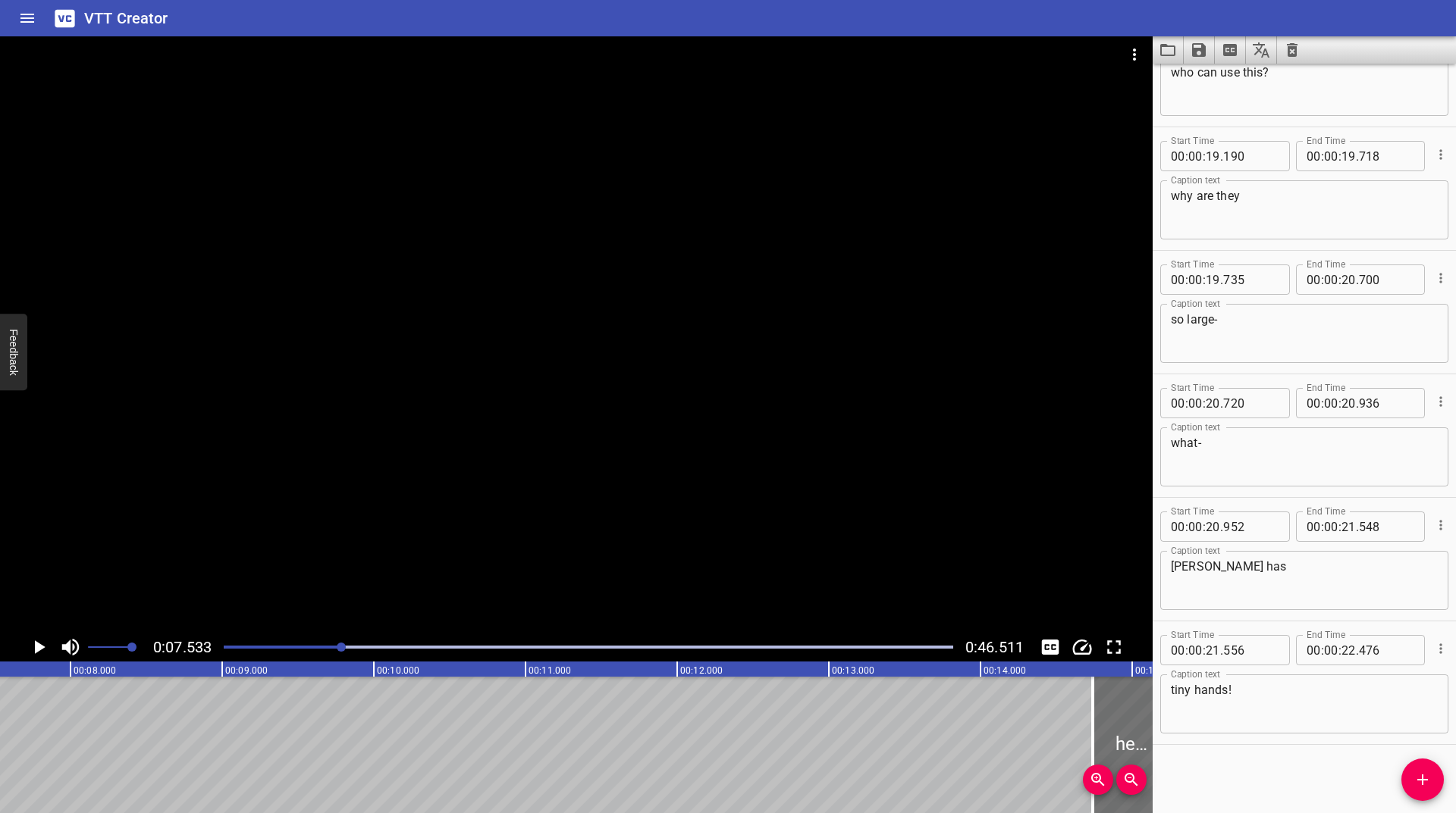
click at [45, 645] on icon "Play/Pause" at bounding box center [39, 647] width 23 height 23
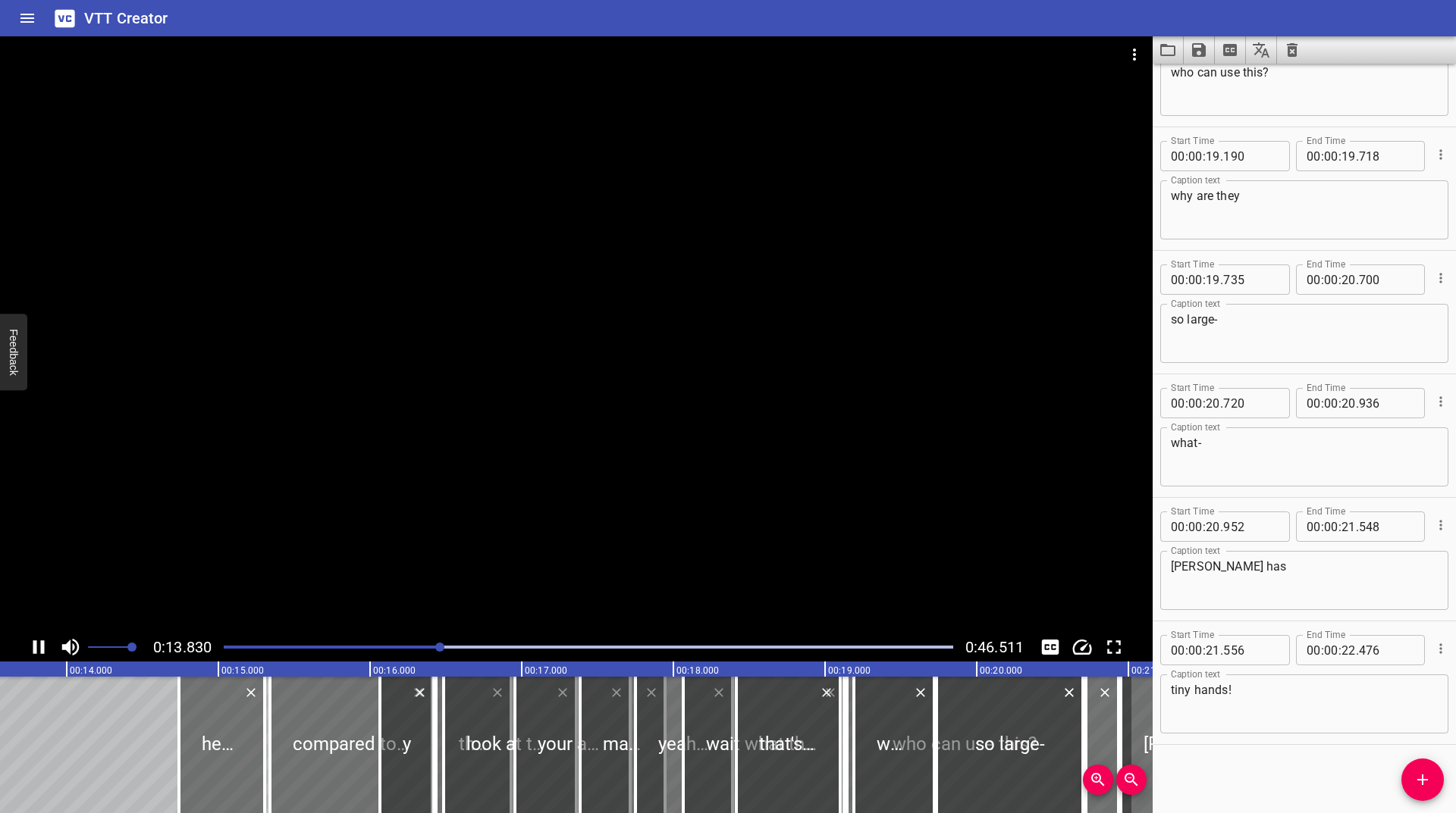
click at [544, 347] on div at bounding box center [576, 335] width 1153 height 596
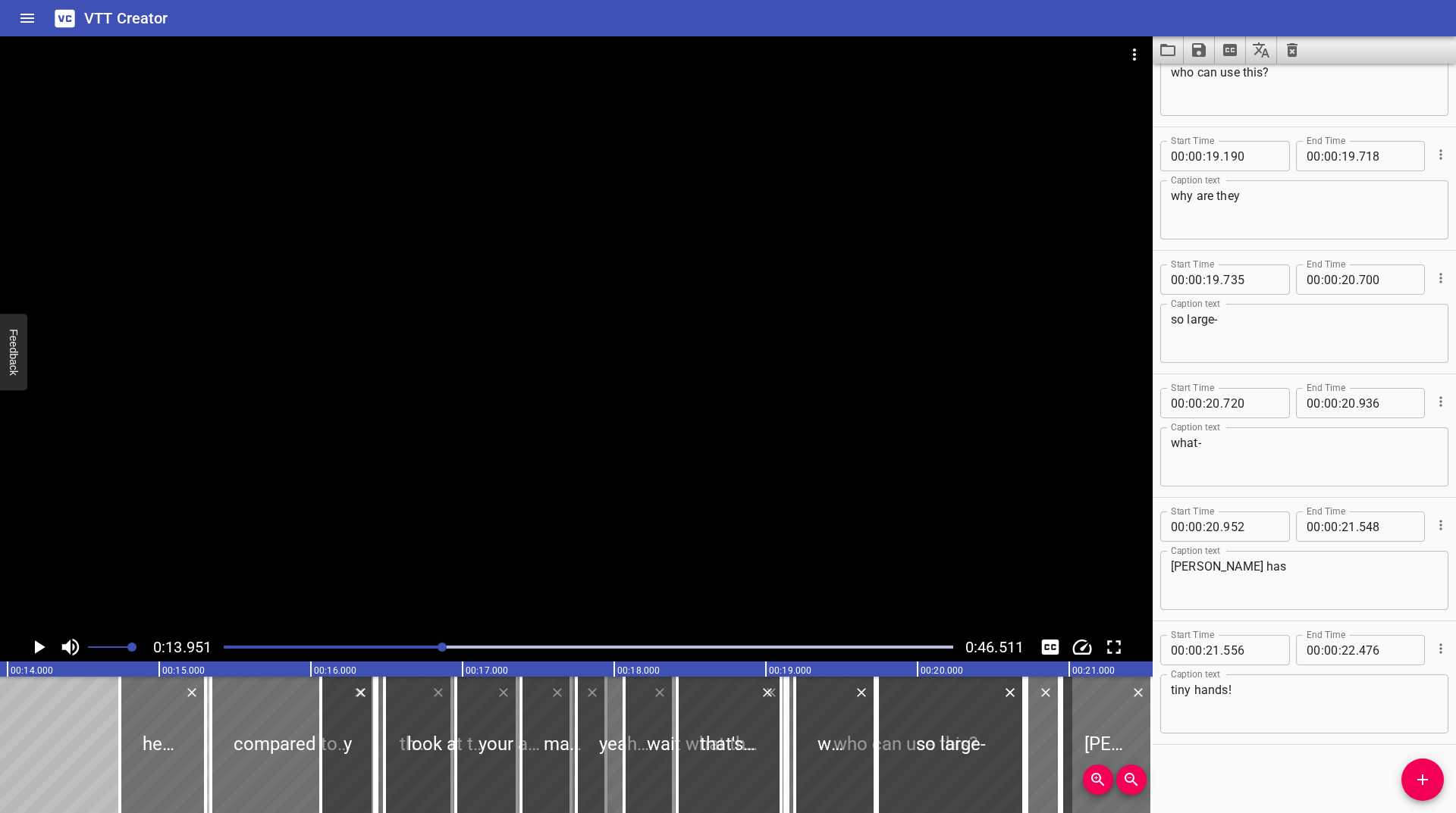
click at [518, 361] on div at bounding box center [576, 335] width 1153 height 596
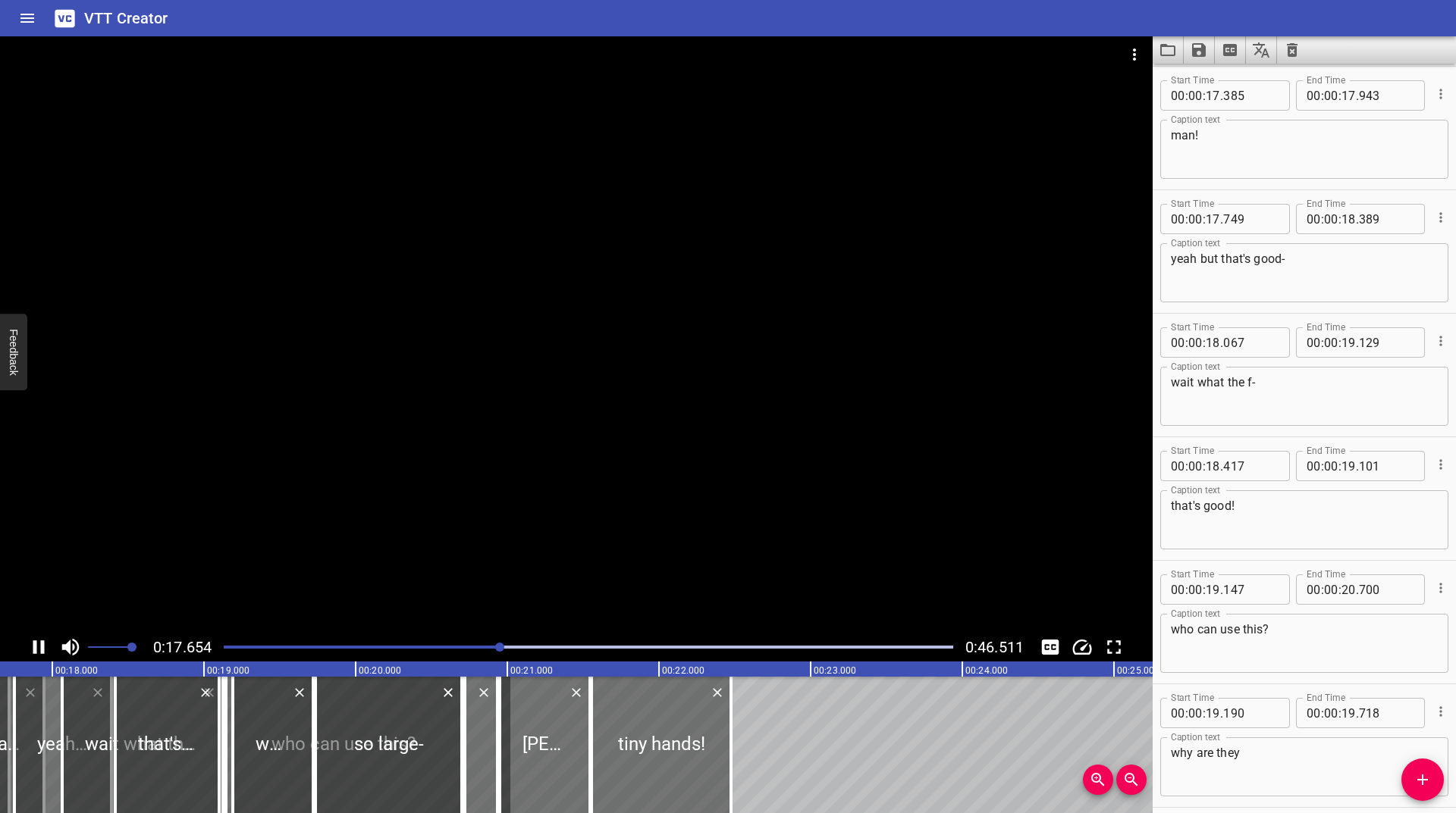
scroll to position [0, 2718]
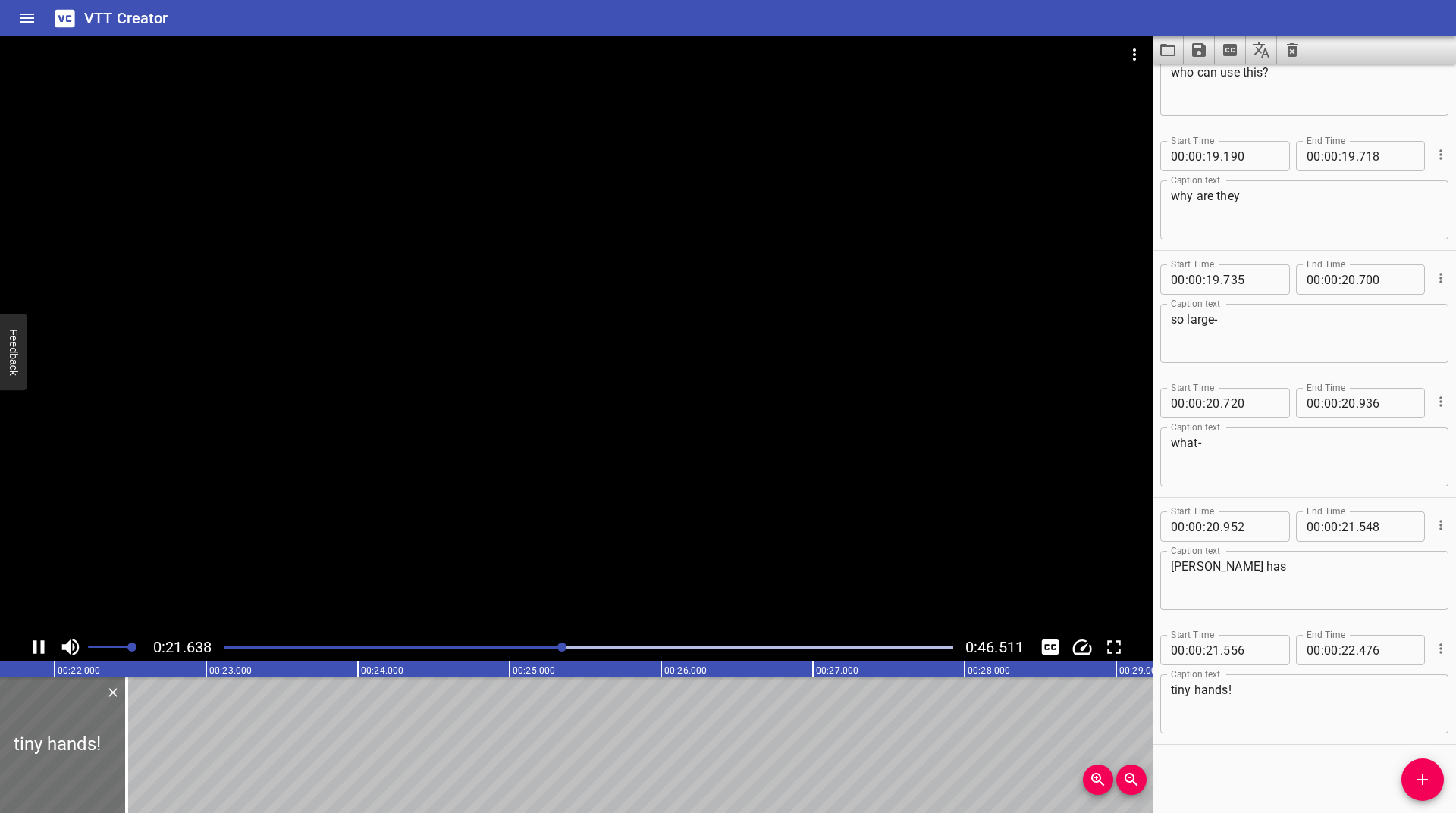
click at [495, 647] on div "Play progress" at bounding box center [199, 648] width 730 height 3
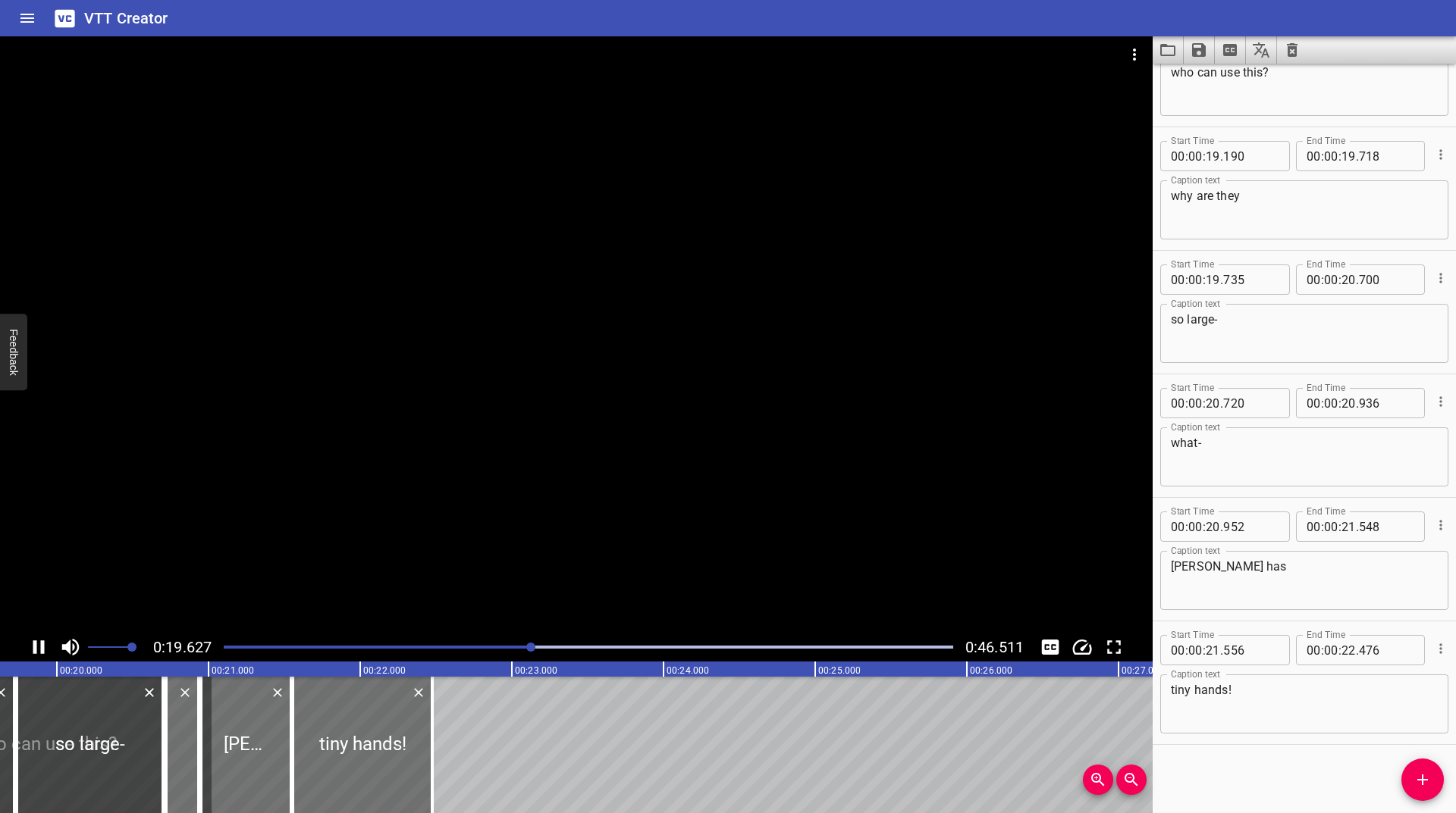
click at [480, 649] on div at bounding box center [588, 647] width 748 height 21
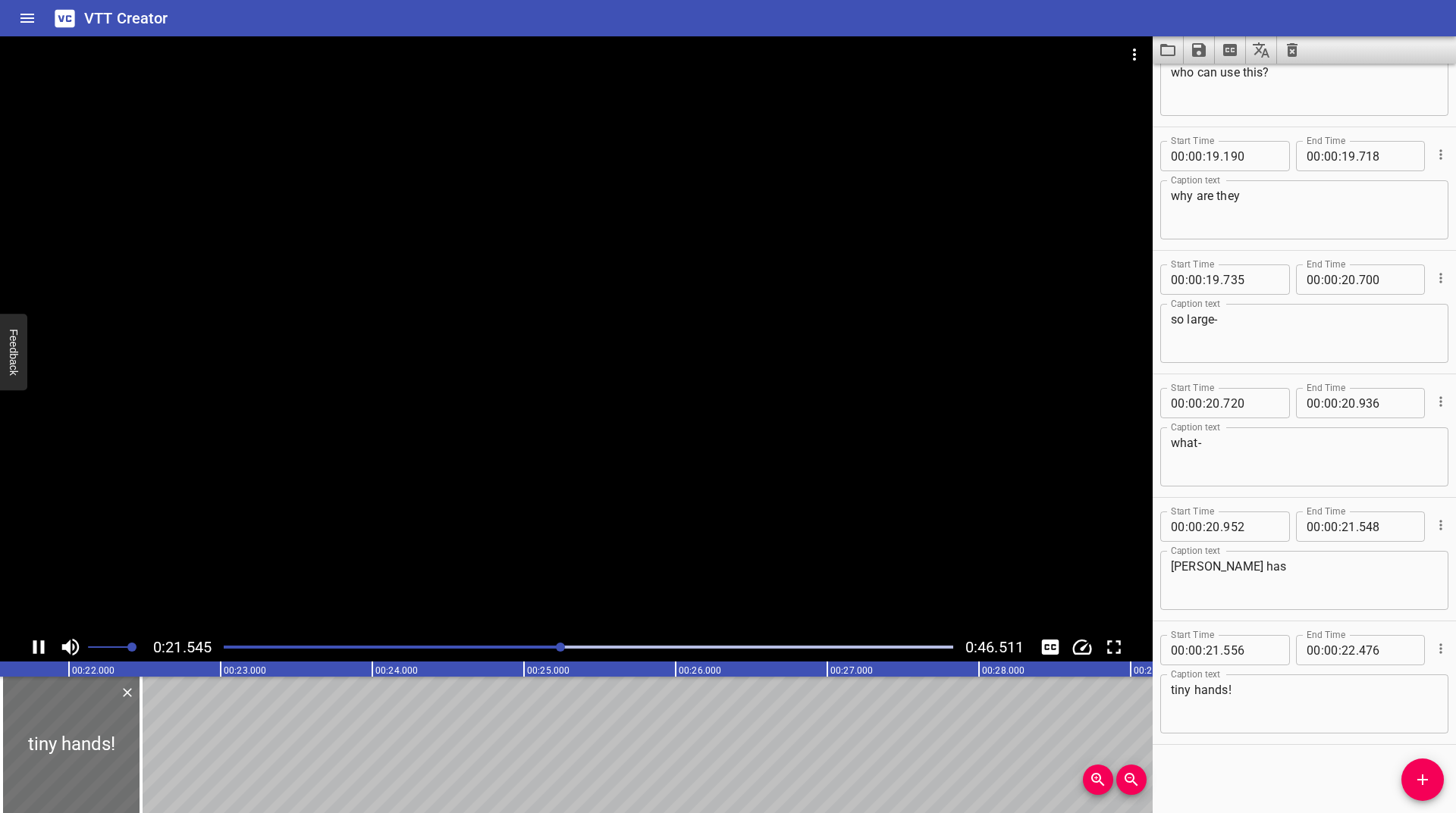
click at [412, 648] on div "Play progress" at bounding box center [197, 648] width 730 height 3
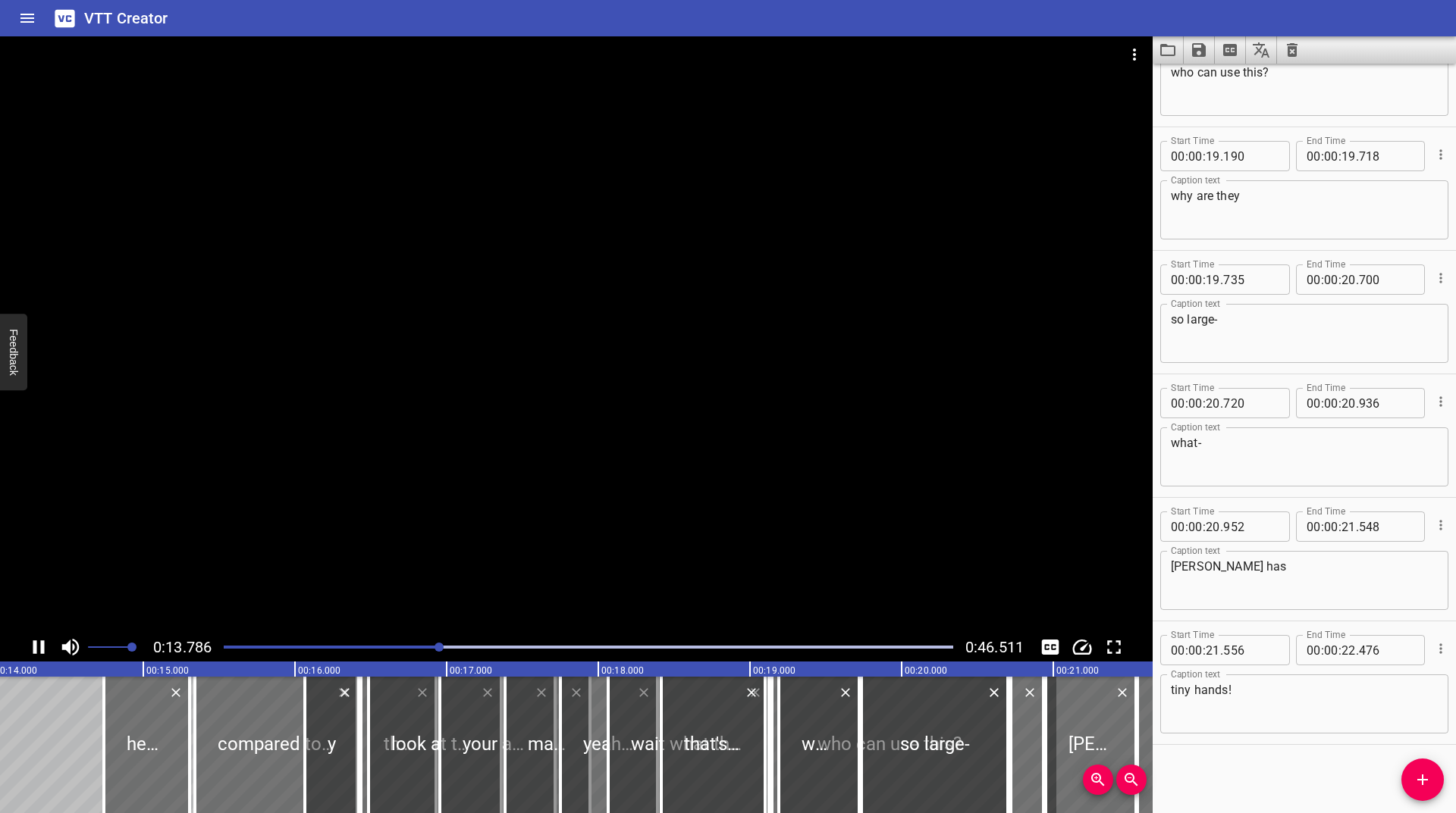
click at [1291, 59] on icon "Clear captions" at bounding box center [1292, 50] width 18 height 18
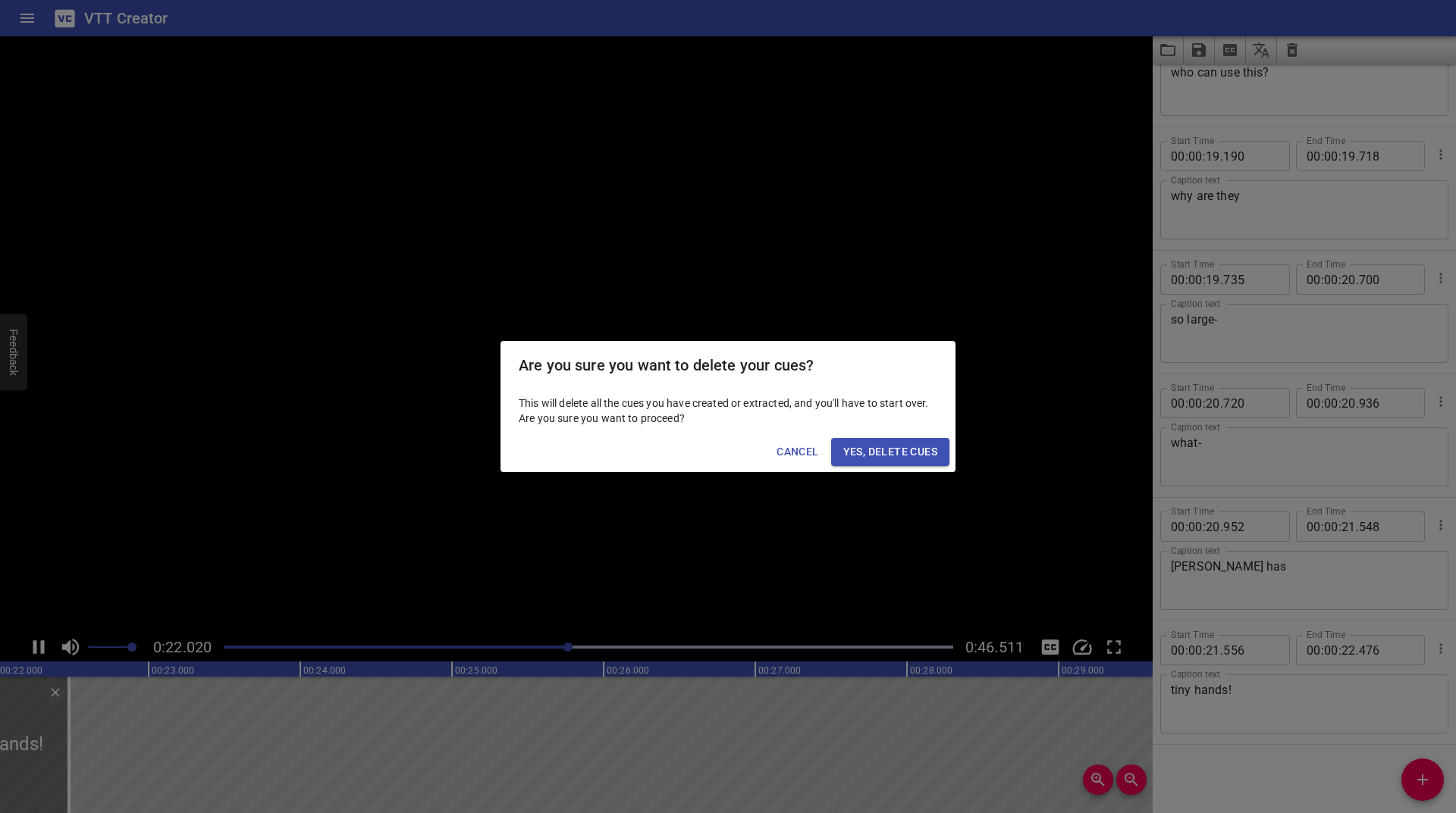
click at [917, 452] on span "Yes, Delete Cues" at bounding box center [890, 452] width 94 height 19
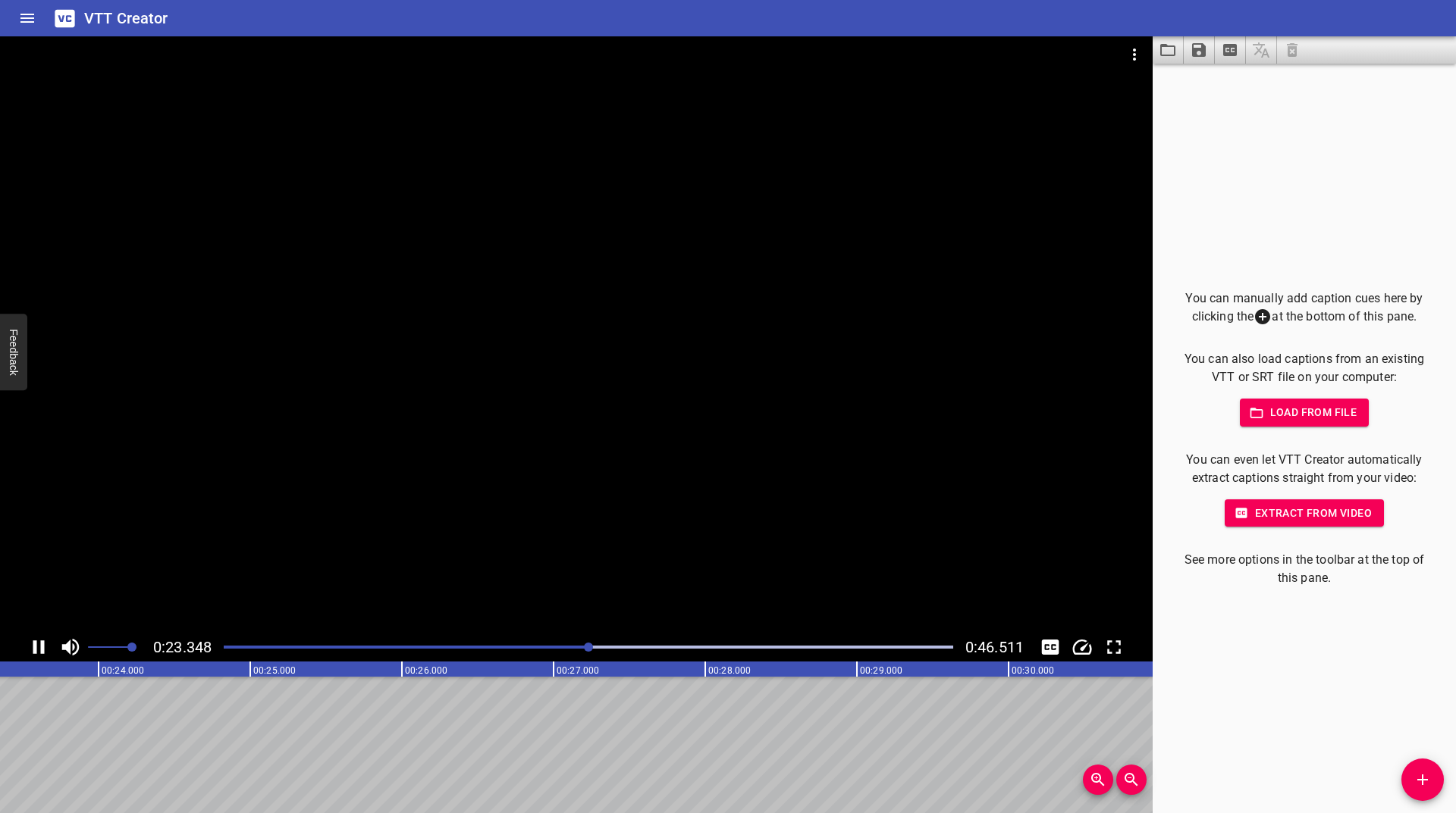
click at [21, 639] on div "0:23.348 0:46.511" at bounding box center [576, 647] width 1153 height 28
click at [25, 639] on div "0:23.879 0:46.511" at bounding box center [576, 647] width 1153 height 28
click at [36, 647] on icon "Play/Pause" at bounding box center [39, 647] width 11 height 13
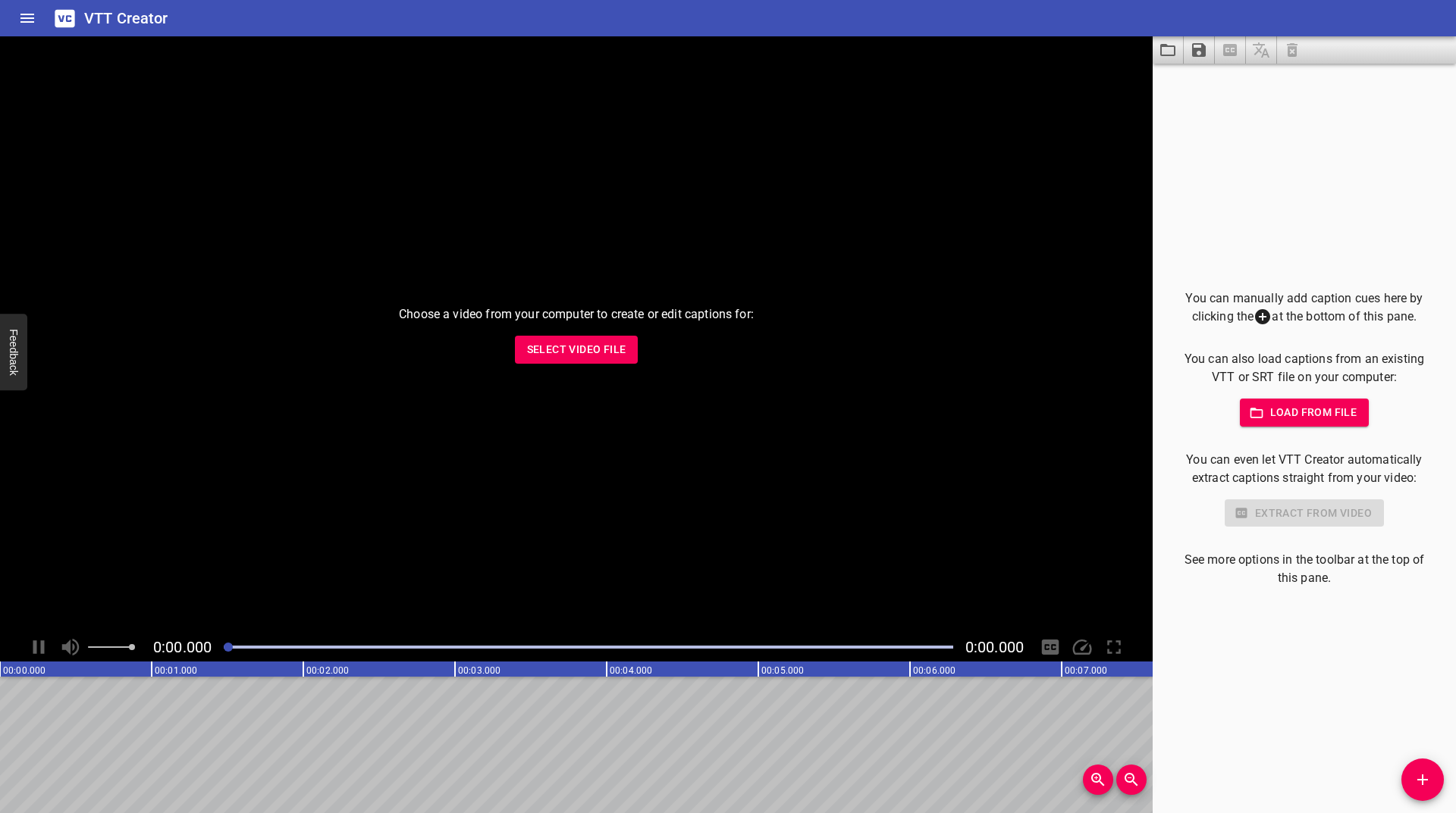
click at [420, 509] on div "Choose a video from your computer to create or edit captions for: Select Video …" at bounding box center [576, 335] width 1153 height 596
click at [530, 346] on span "Select Video File" at bounding box center [577, 350] width 100 height 19
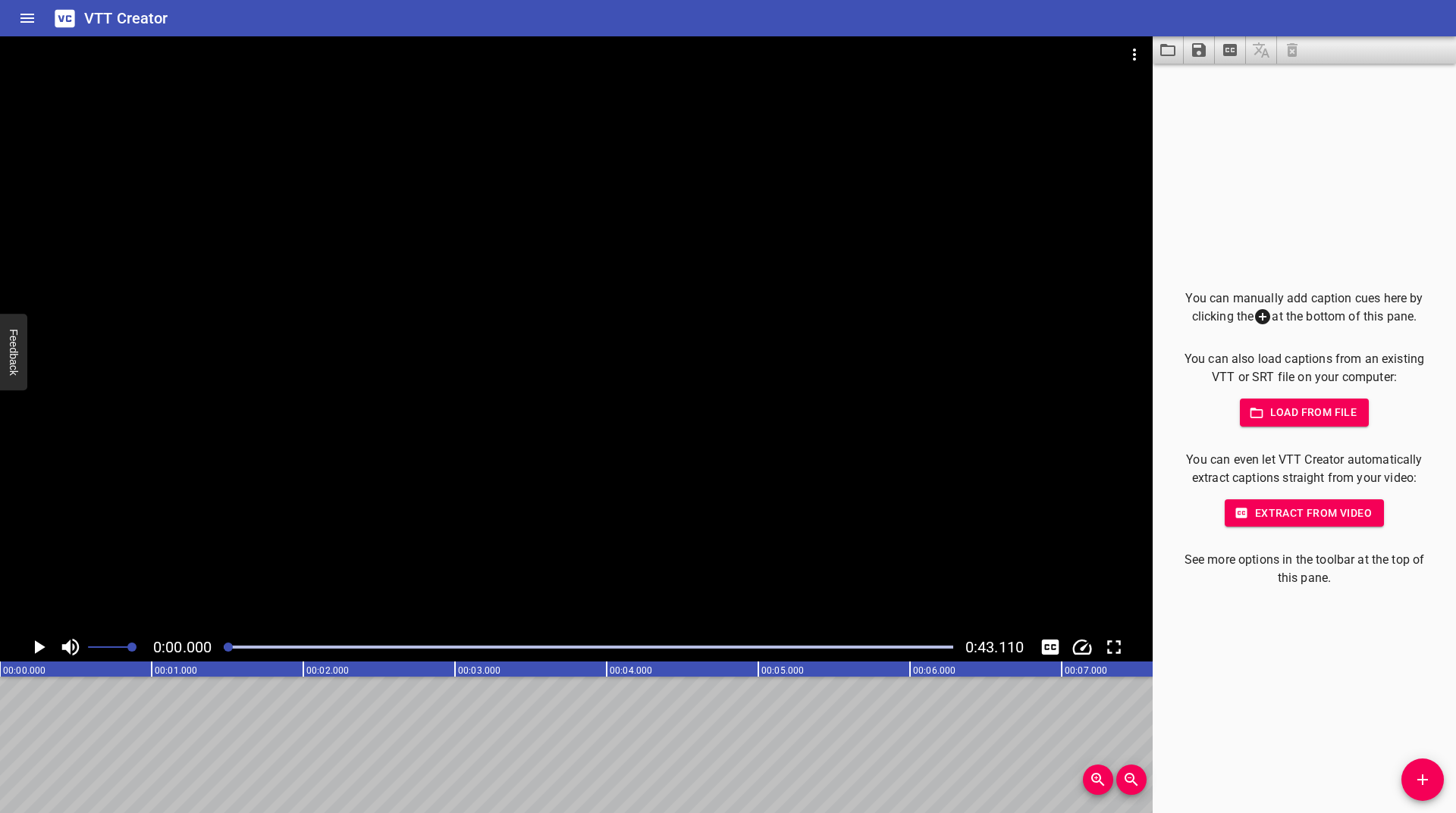
click at [38, 647] on icon "Play/Pause" at bounding box center [40, 647] width 10 height 13
click at [1082, 647] on icon "Change Playback Speed" at bounding box center [1082, 647] width 23 height 23
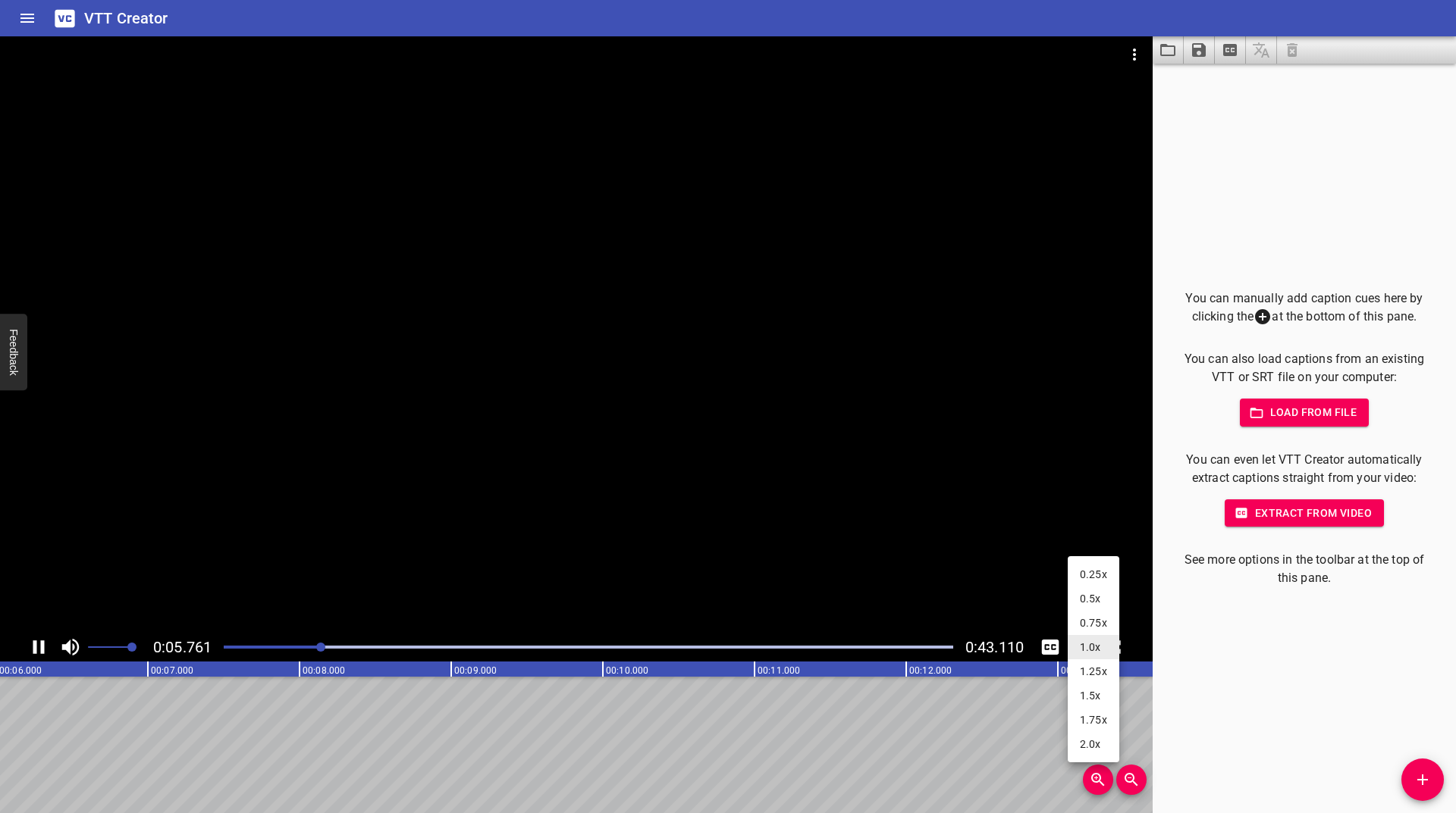
click at [1083, 571] on li "0.25x" at bounding box center [1093, 574] width 51 height 25
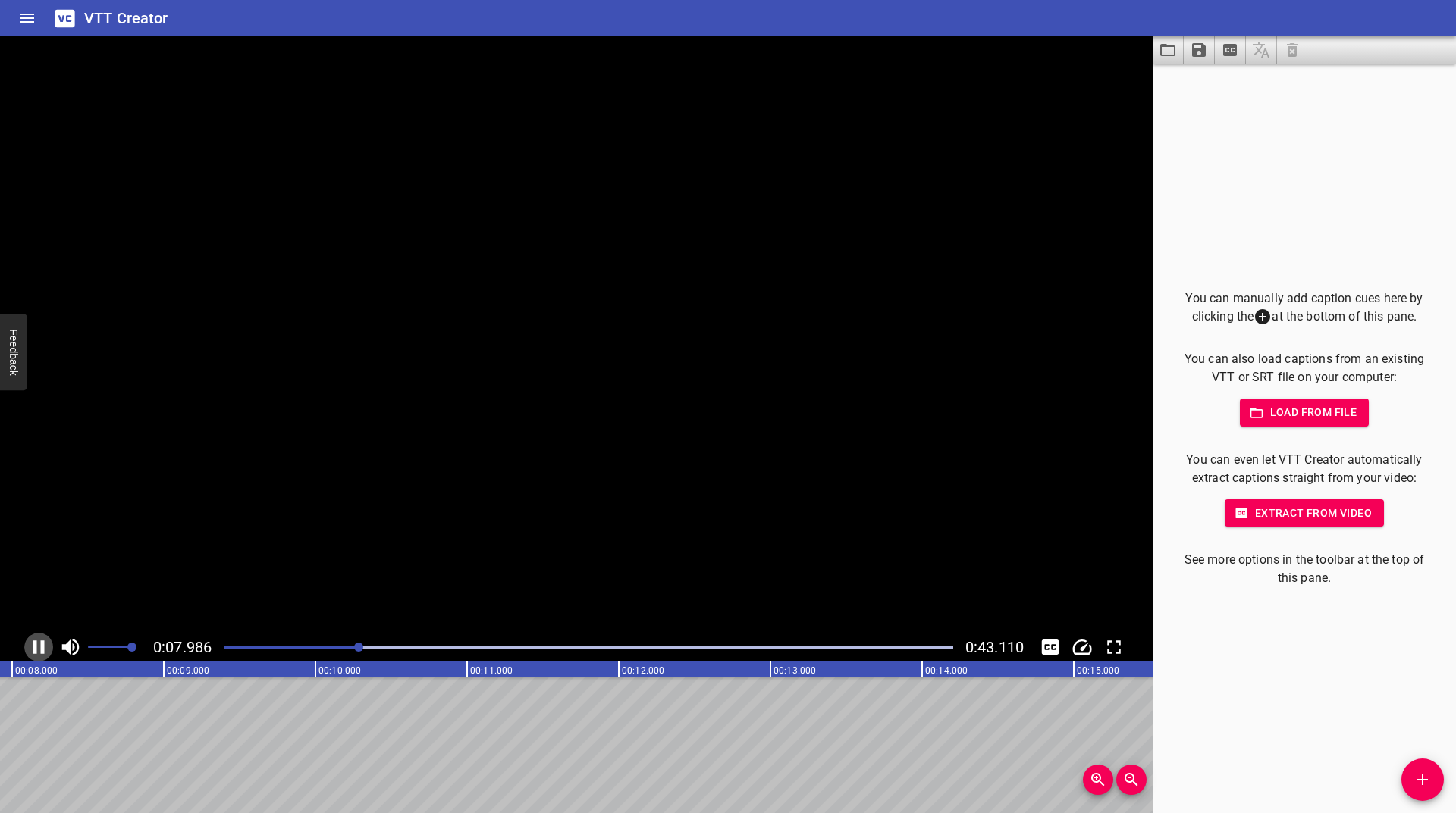
click at [41, 643] on icon "Play/Pause" at bounding box center [39, 647] width 11 height 13
click at [41, 643] on icon "Play/Pause" at bounding box center [39, 647] width 23 height 23
click at [41, 643] on icon "Play/Pause" at bounding box center [39, 647] width 11 height 13
click at [41, 643] on icon "Play/Pause" at bounding box center [39, 647] width 23 height 23
click at [41, 643] on icon "Play/Pause" at bounding box center [39, 647] width 11 height 13
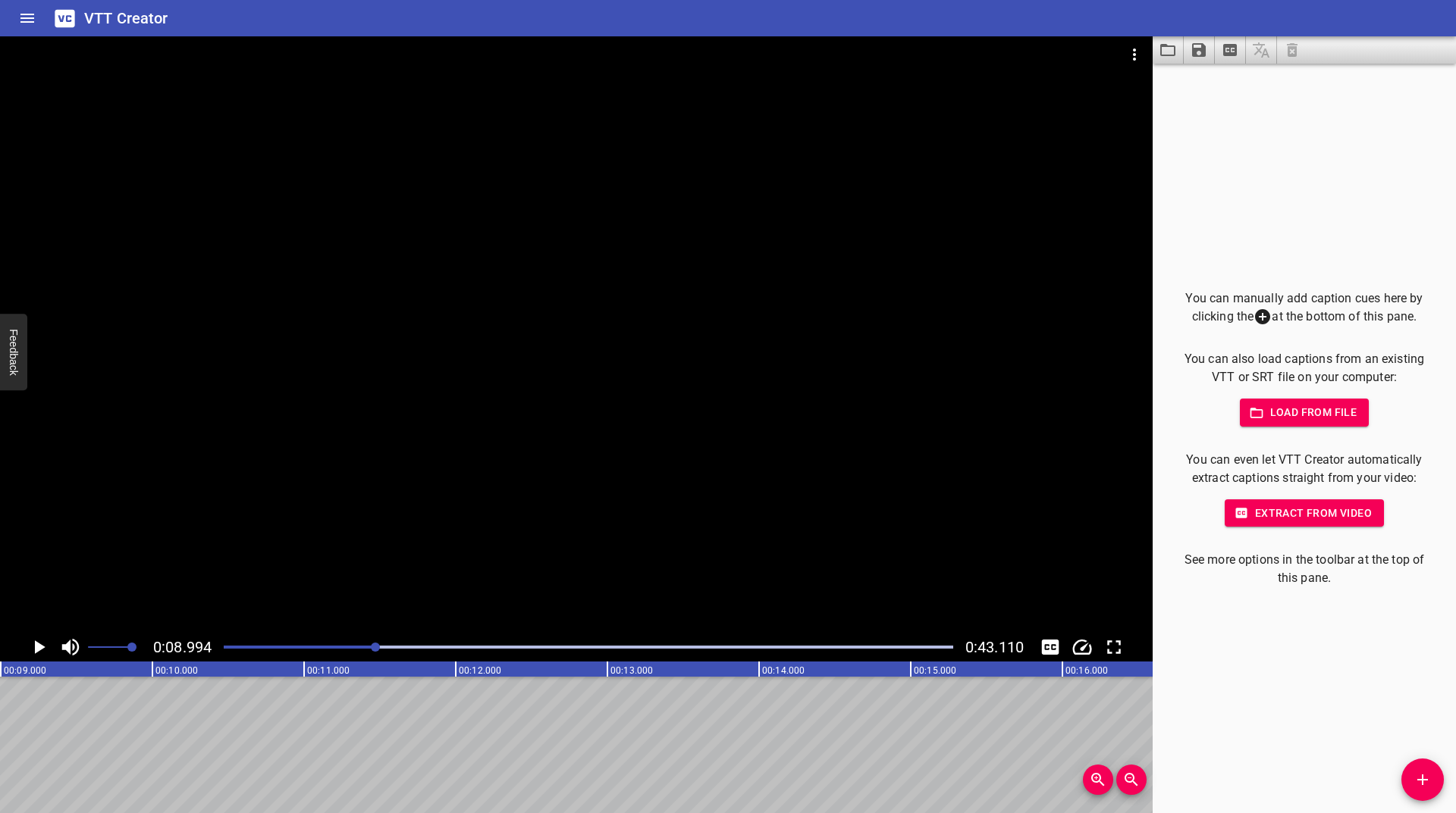
click at [41, 643] on icon "Play/Pause" at bounding box center [39, 647] width 23 height 23
click at [41, 643] on icon "Play/Pause" at bounding box center [39, 647] width 11 height 13
click at [41, 643] on icon "Play/Pause" at bounding box center [39, 647] width 23 height 23
click at [41, 643] on icon "Play/Pause" at bounding box center [39, 647] width 11 height 13
click at [41, 643] on icon "Play/Pause" at bounding box center [39, 647] width 23 height 23
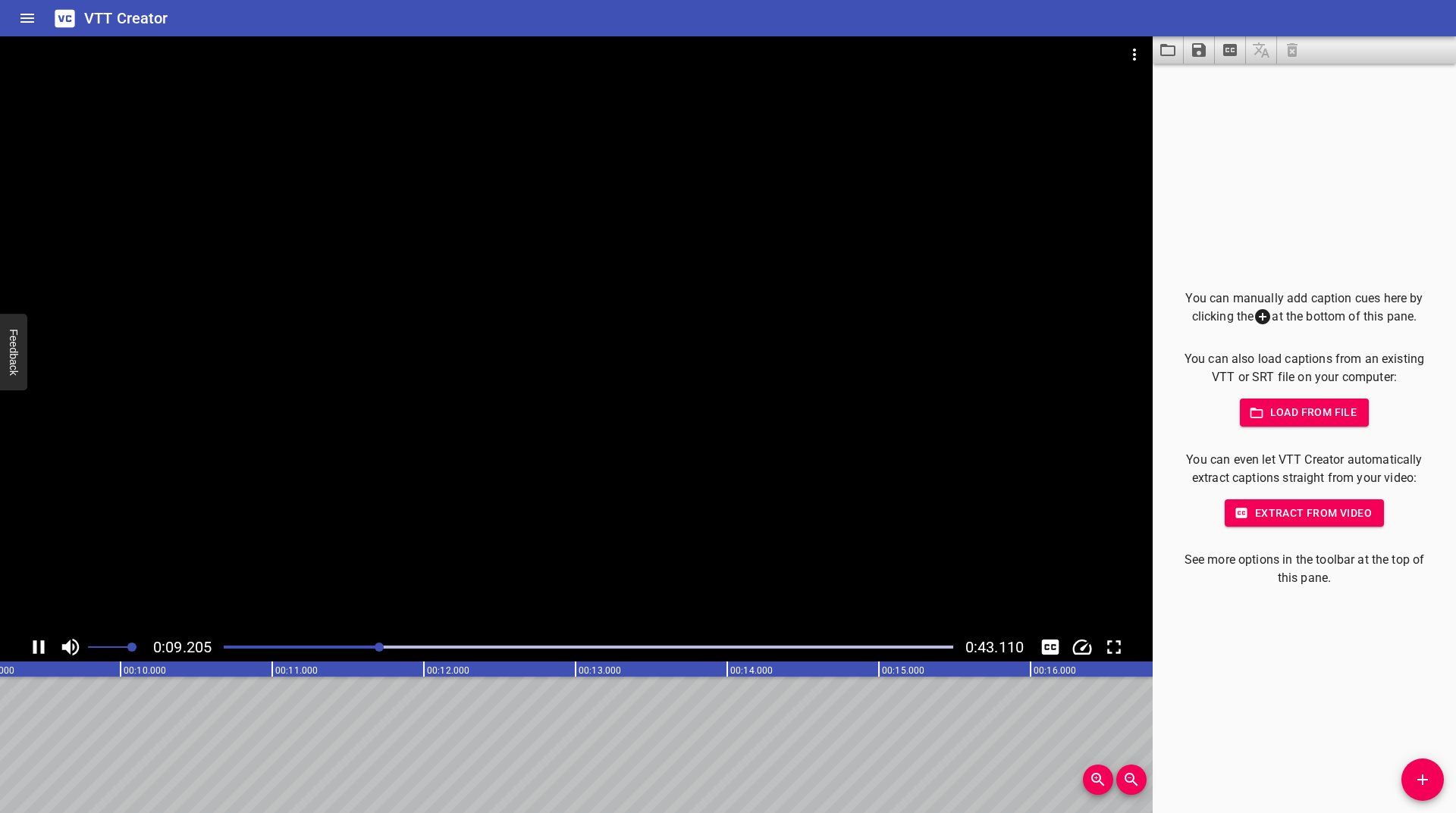
click at [41, 643] on icon "Play/Pause" at bounding box center [39, 647] width 11 height 13
click at [41, 643] on icon "Play/Pause" at bounding box center [39, 647] width 23 height 23
click at [41, 643] on icon "Play/Pause" at bounding box center [39, 647] width 11 height 13
click at [41, 643] on icon "Play/Pause" at bounding box center [39, 647] width 23 height 23
click at [41, 643] on icon "Play/Pause" at bounding box center [39, 647] width 11 height 13
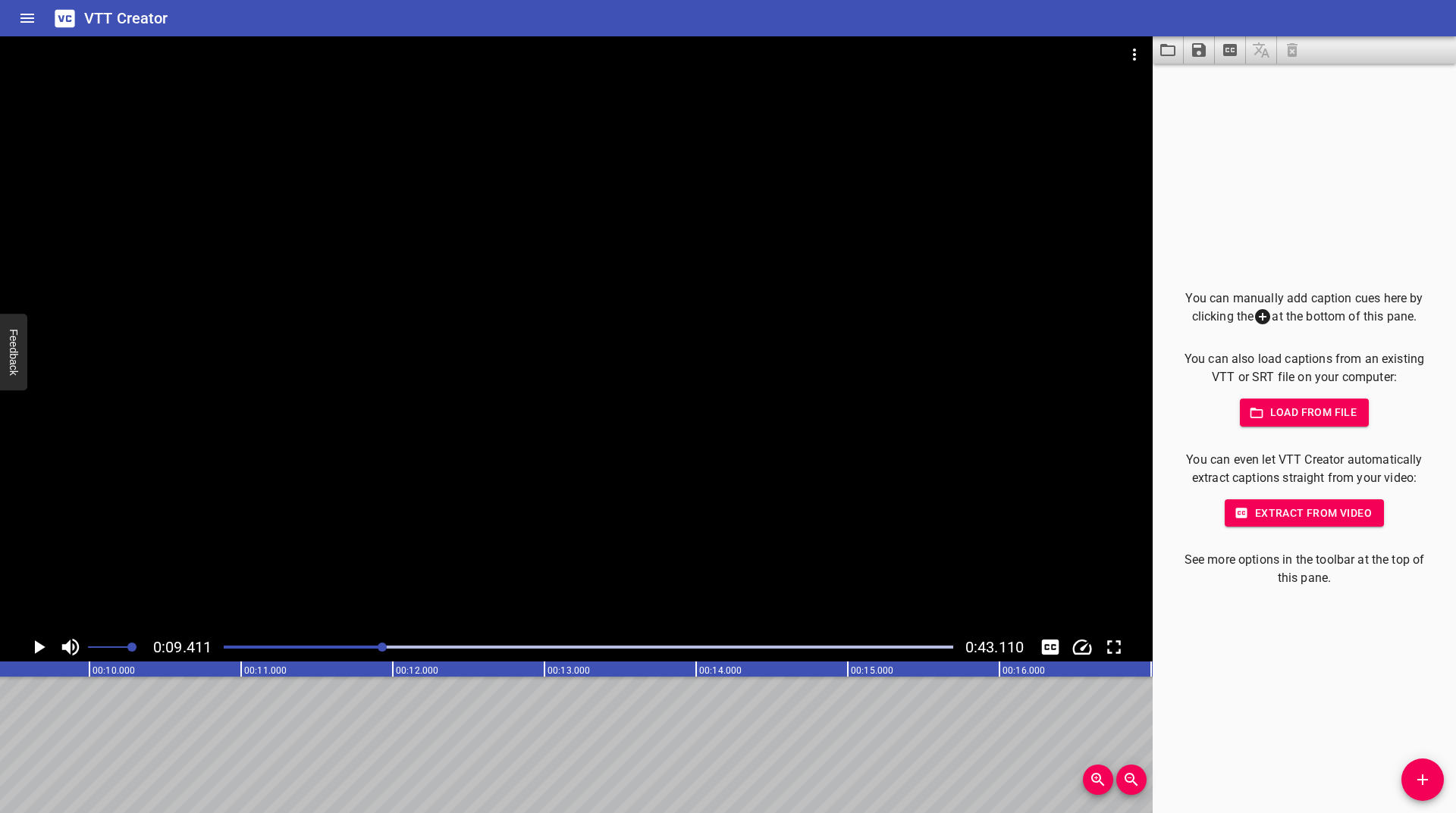
click at [41, 643] on icon "Play/Pause" at bounding box center [39, 647] width 23 height 23
click at [41, 643] on icon "Play/Pause" at bounding box center [39, 647] width 11 height 13
click at [41, 643] on icon "Play/Pause" at bounding box center [39, 647] width 23 height 23
click at [41, 643] on icon "Play/Pause" at bounding box center [39, 647] width 11 height 13
click at [41, 643] on icon "Play/Pause" at bounding box center [39, 647] width 23 height 23
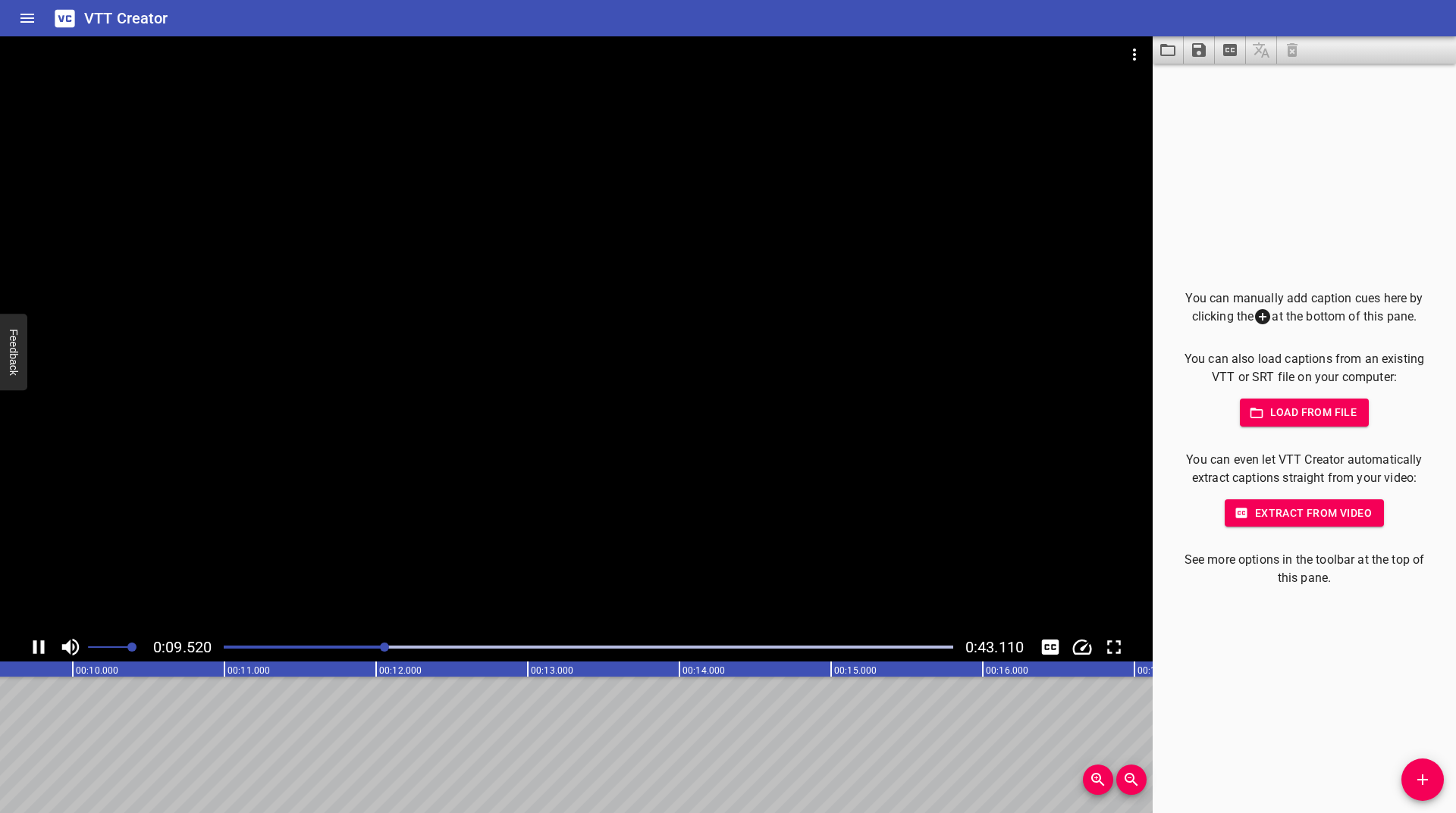
click at [41, 643] on icon "Play/Pause" at bounding box center [39, 647] width 11 height 13
click at [1417, 779] on icon "Add Cue" at bounding box center [1422, 779] width 10 height 10
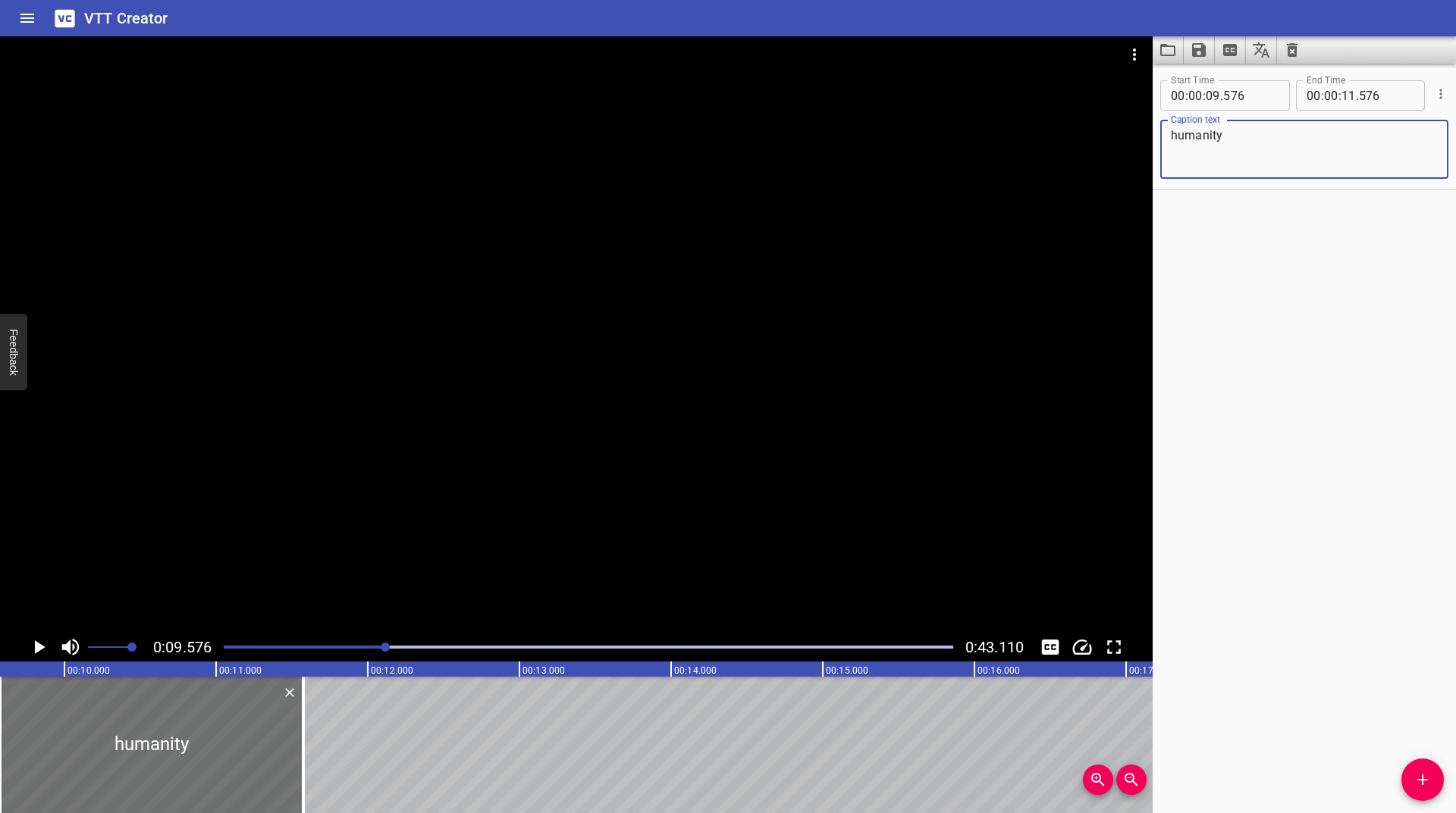
type textarea "humanity"
click at [40, 645] on icon "Play/Pause" at bounding box center [40, 647] width 10 height 13
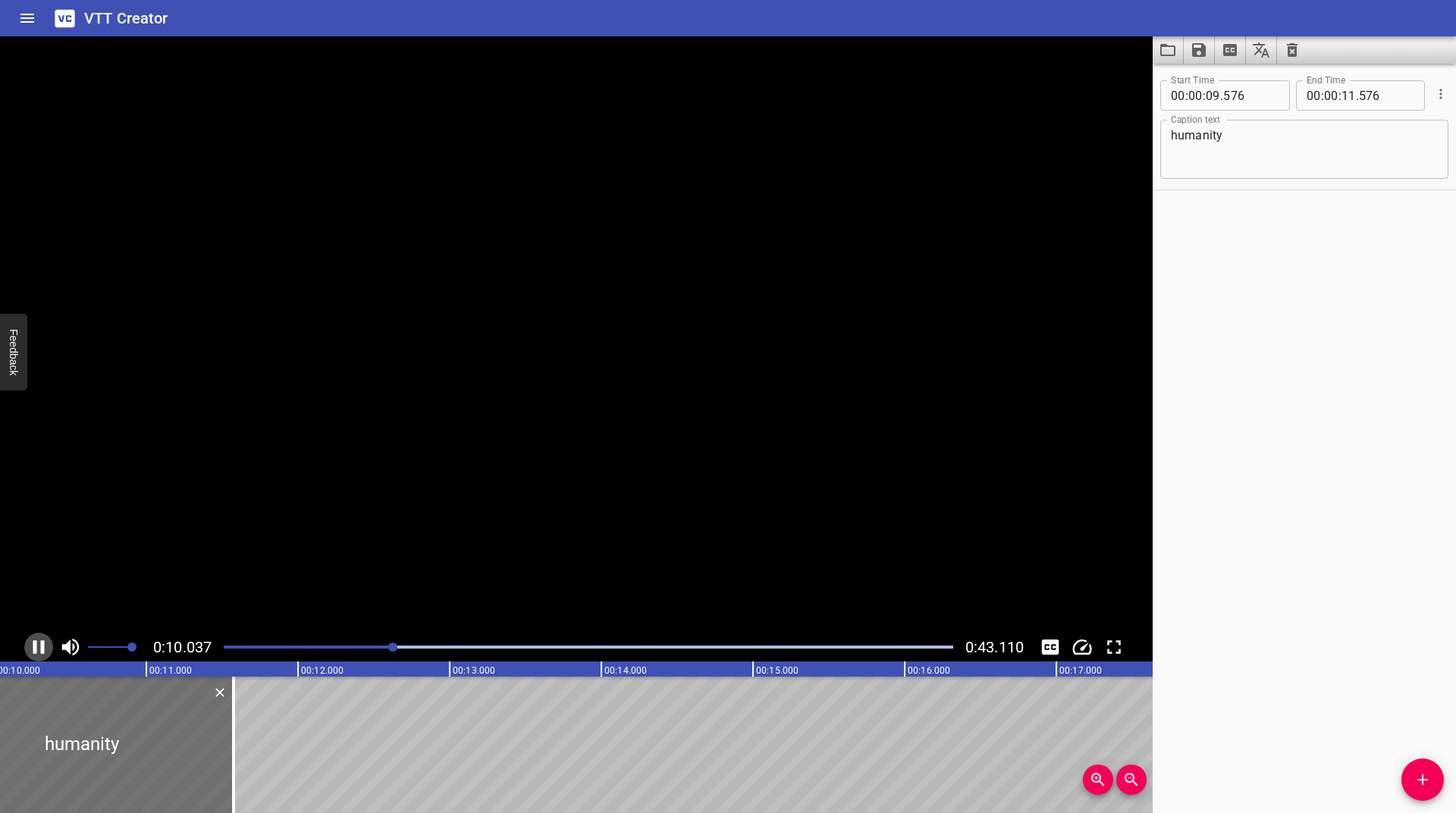
click at [40, 645] on icon "Play/Pause" at bounding box center [39, 647] width 23 height 23
click at [40, 645] on icon "Play/Pause" at bounding box center [40, 647] width 10 height 13
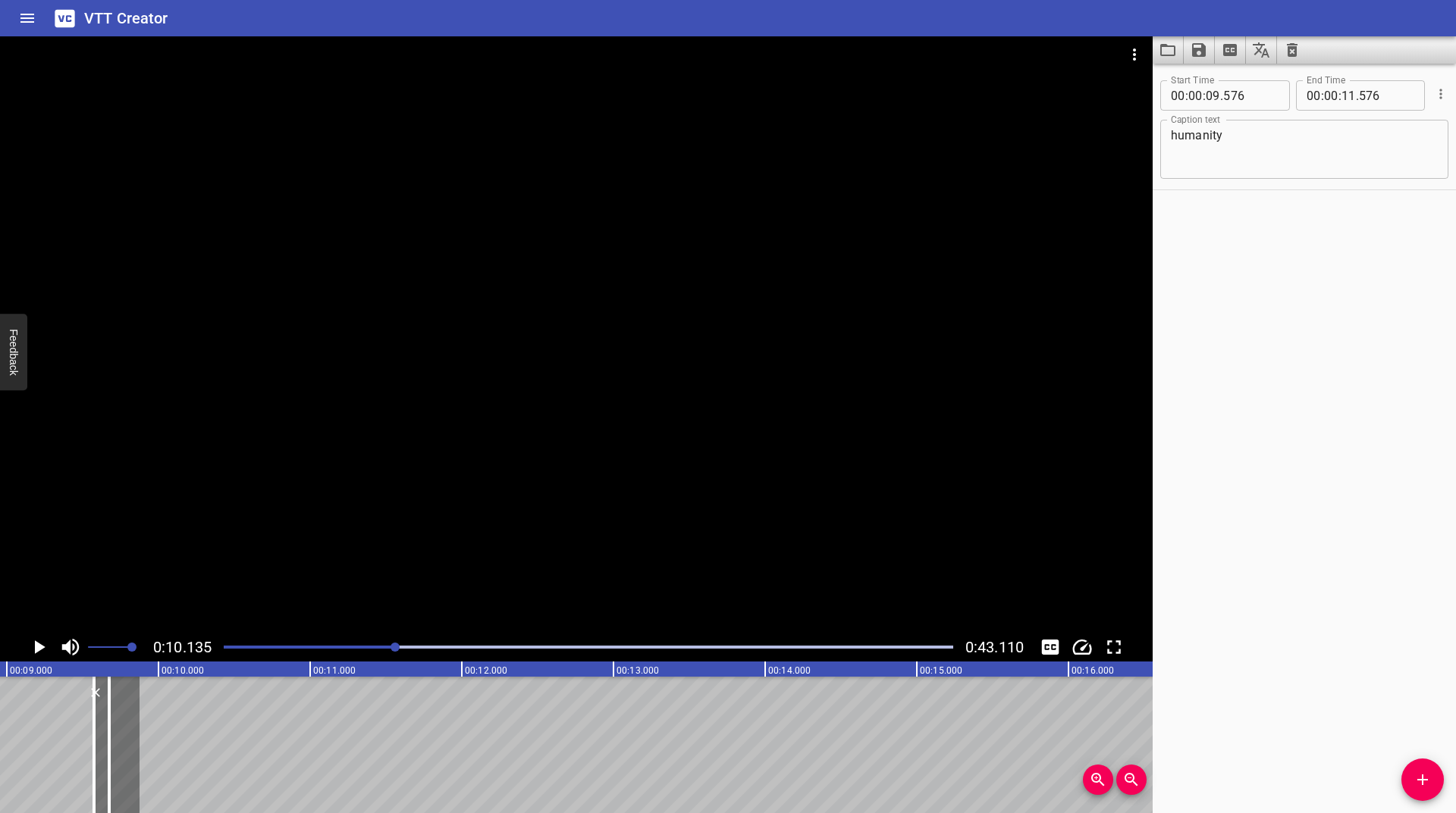
scroll to position [0, 1306]
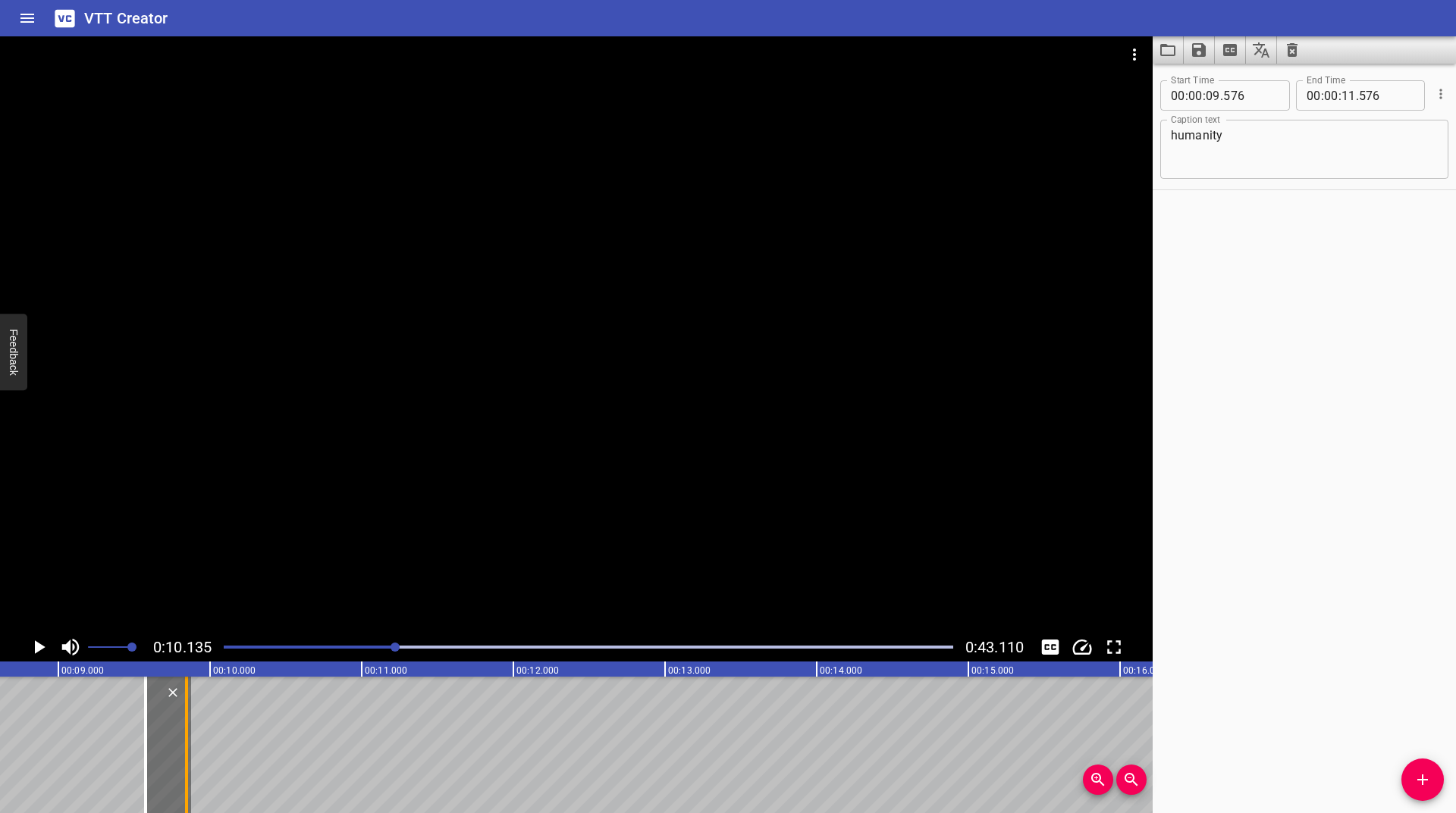
drag, startPoint x: 218, startPoint y: 739, endPoint x: 186, endPoint y: 743, distance: 32.2
click at [186, 743] on div at bounding box center [187, 745] width 3 height 137
type input "09"
type input "846"
click at [36, 645] on icon "Play/Pause" at bounding box center [40, 647] width 10 height 13
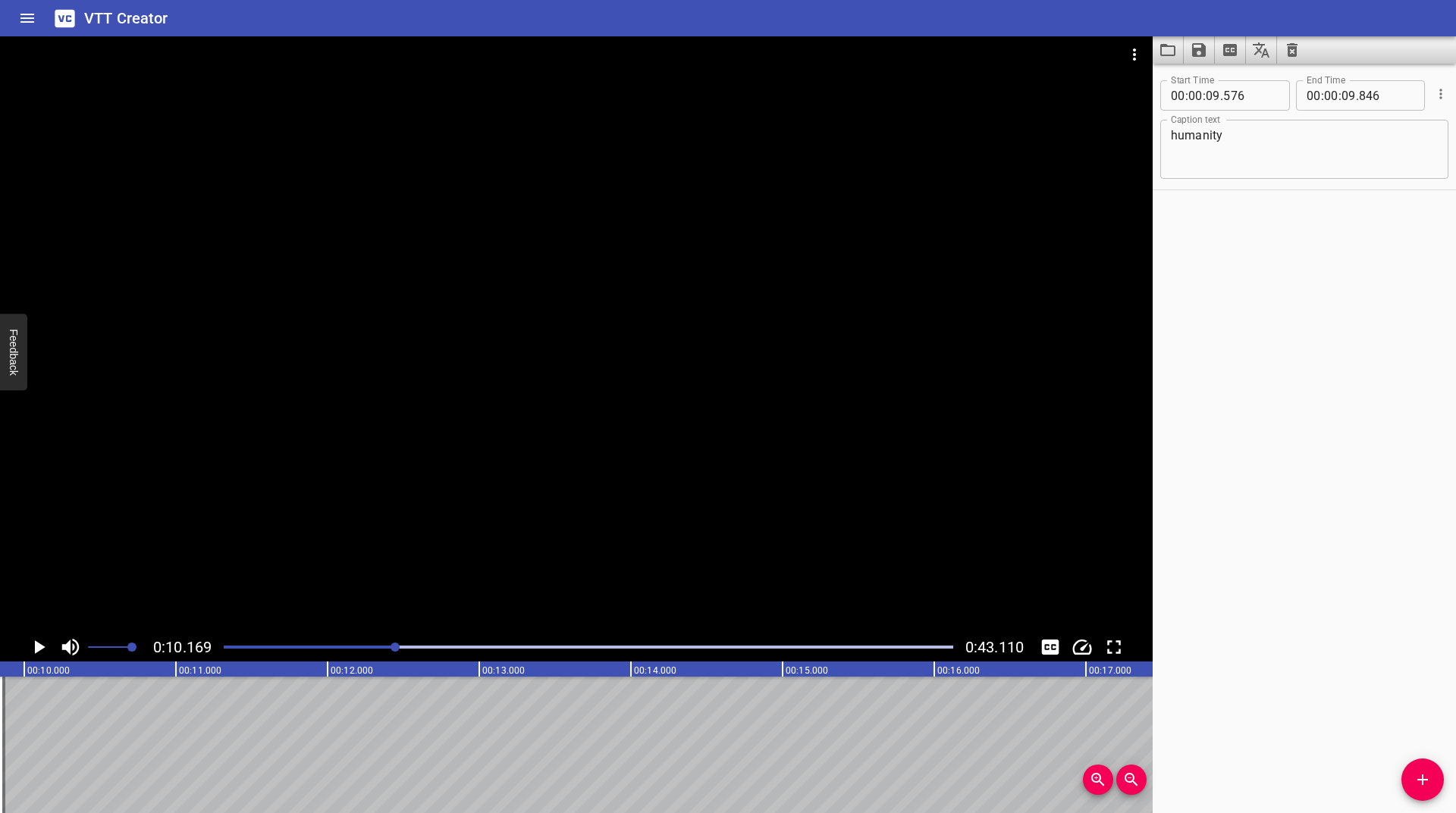
scroll to position [0, 1542]
click at [1424, 773] on icon "Add Cue" at bounding box center [1422, 780] width 18 height 18
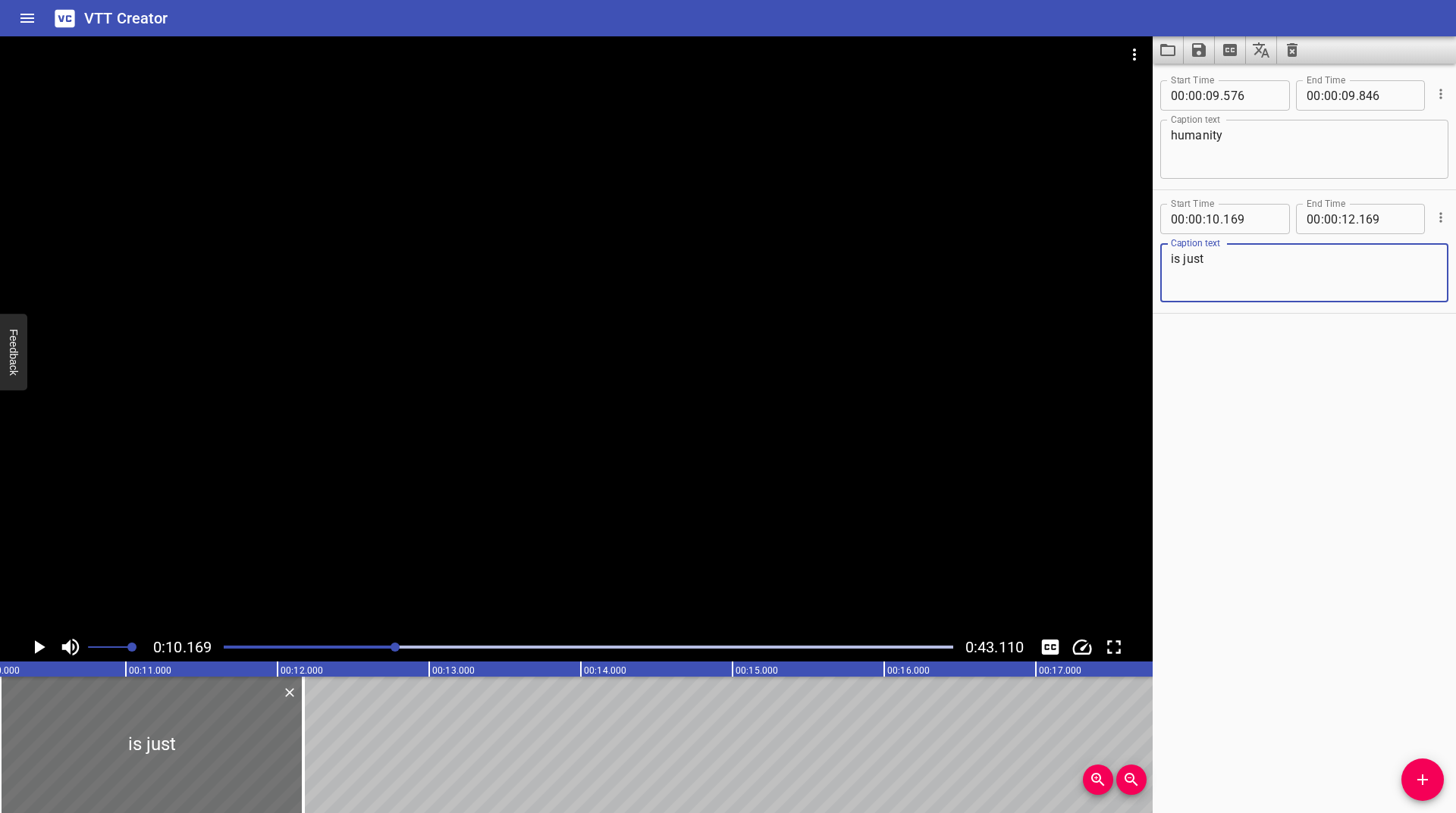
type textarea "is just"
click at [33, 649] on icon "Play/Pause" at bounding box center [39, 647] width 23 height 23
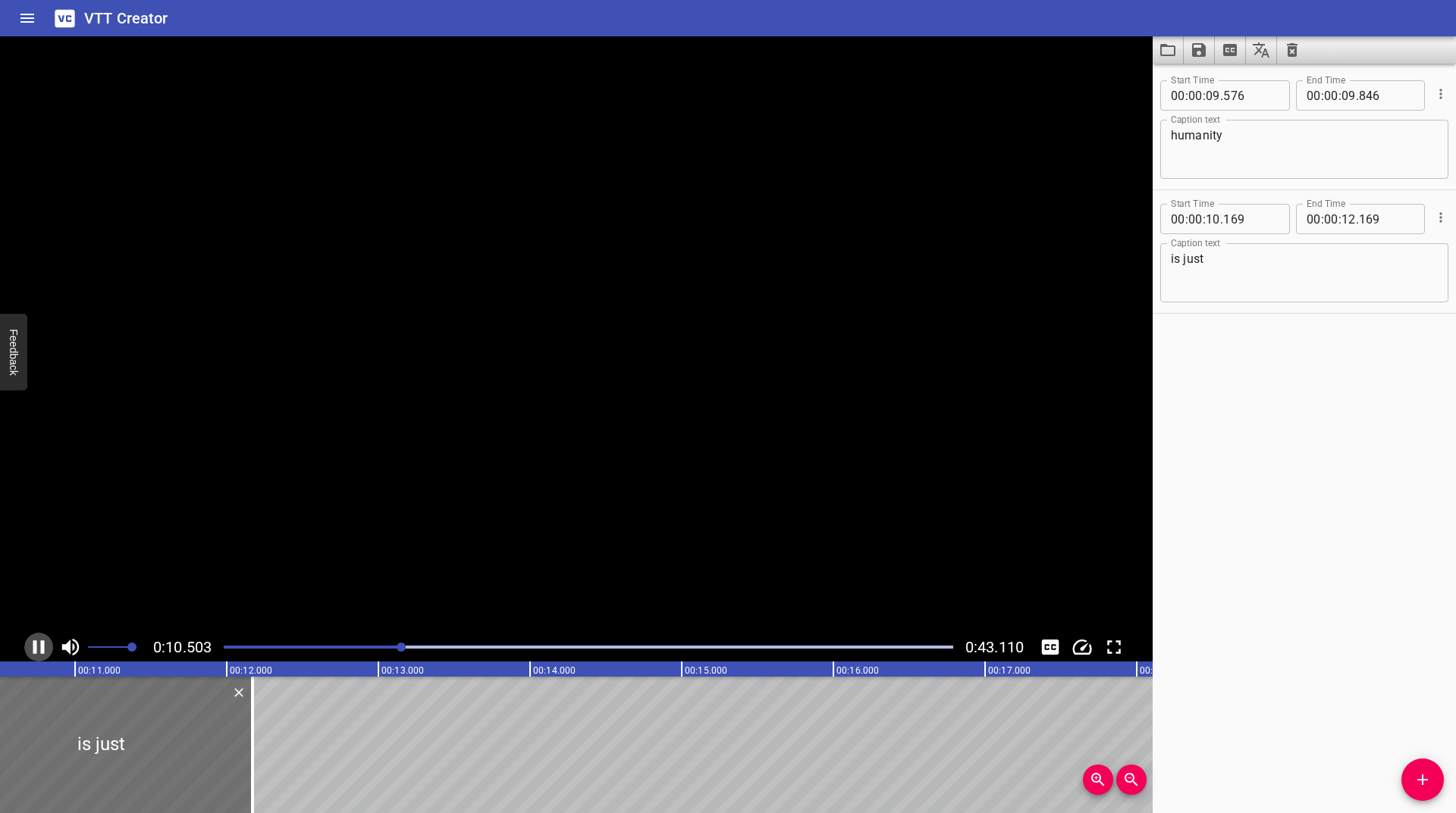
click at [33, 649] on icon "Play/Pause" at bounding box center [39, 647] width 11 height 13
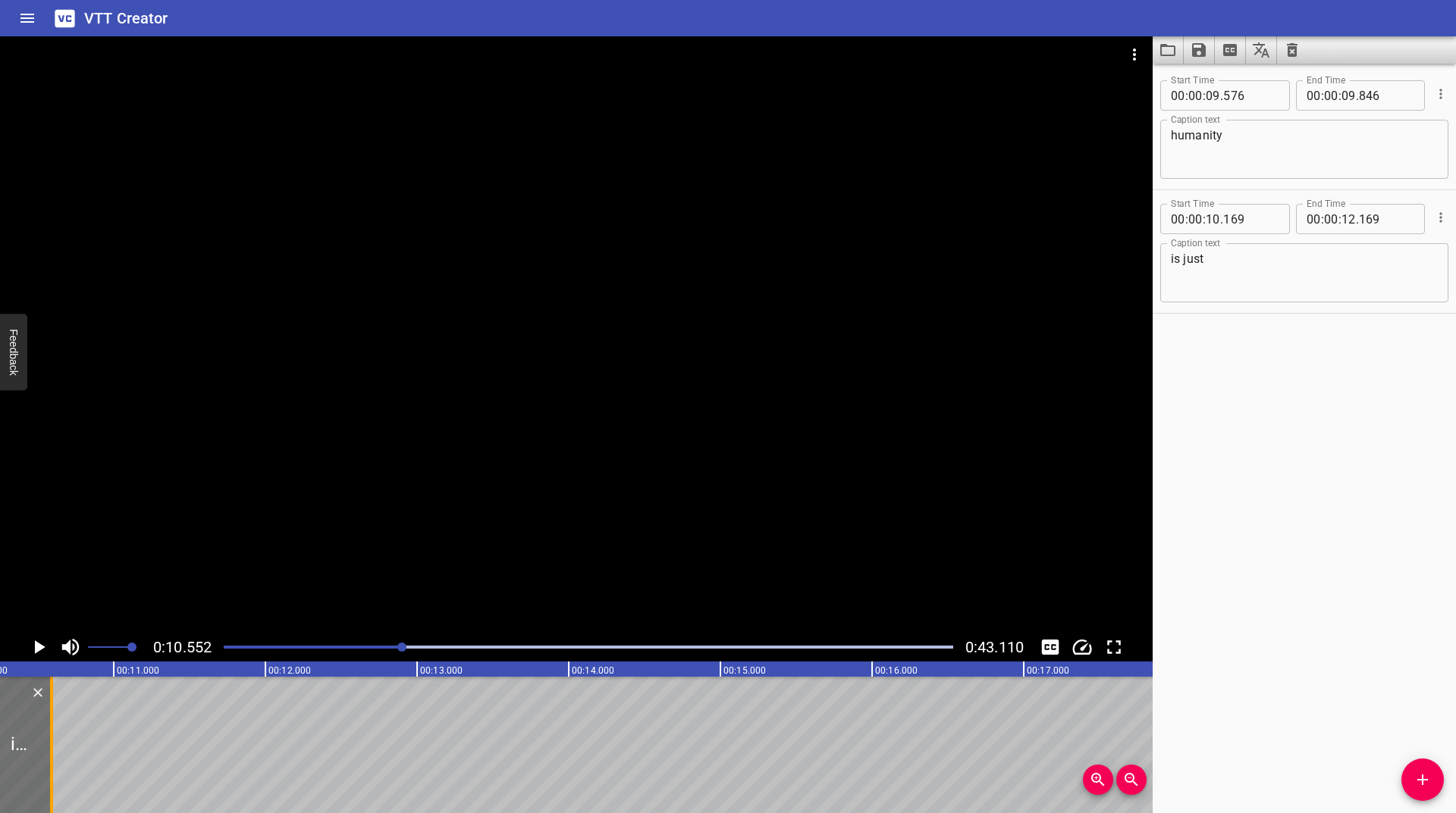
drag, startPoint x: 243, startPoint y: 741, endPoint x: 12, endPoint y: 762, distance: 232.0
click at [12, 762] on div "is just" at bounding box center [20, 745] width 64 height 137
type input "10"
type input "329"
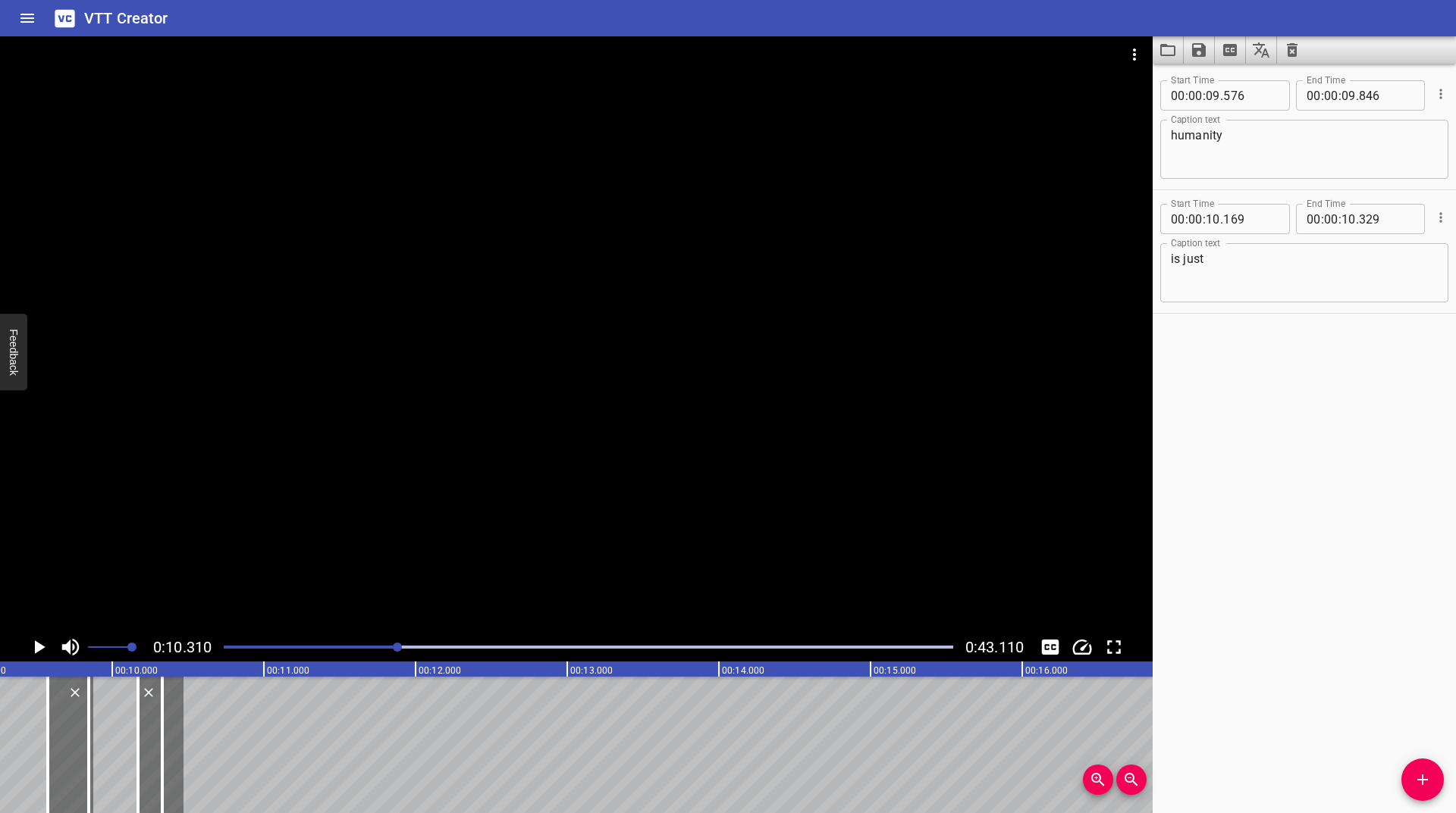
scroll to position [0, 1386]
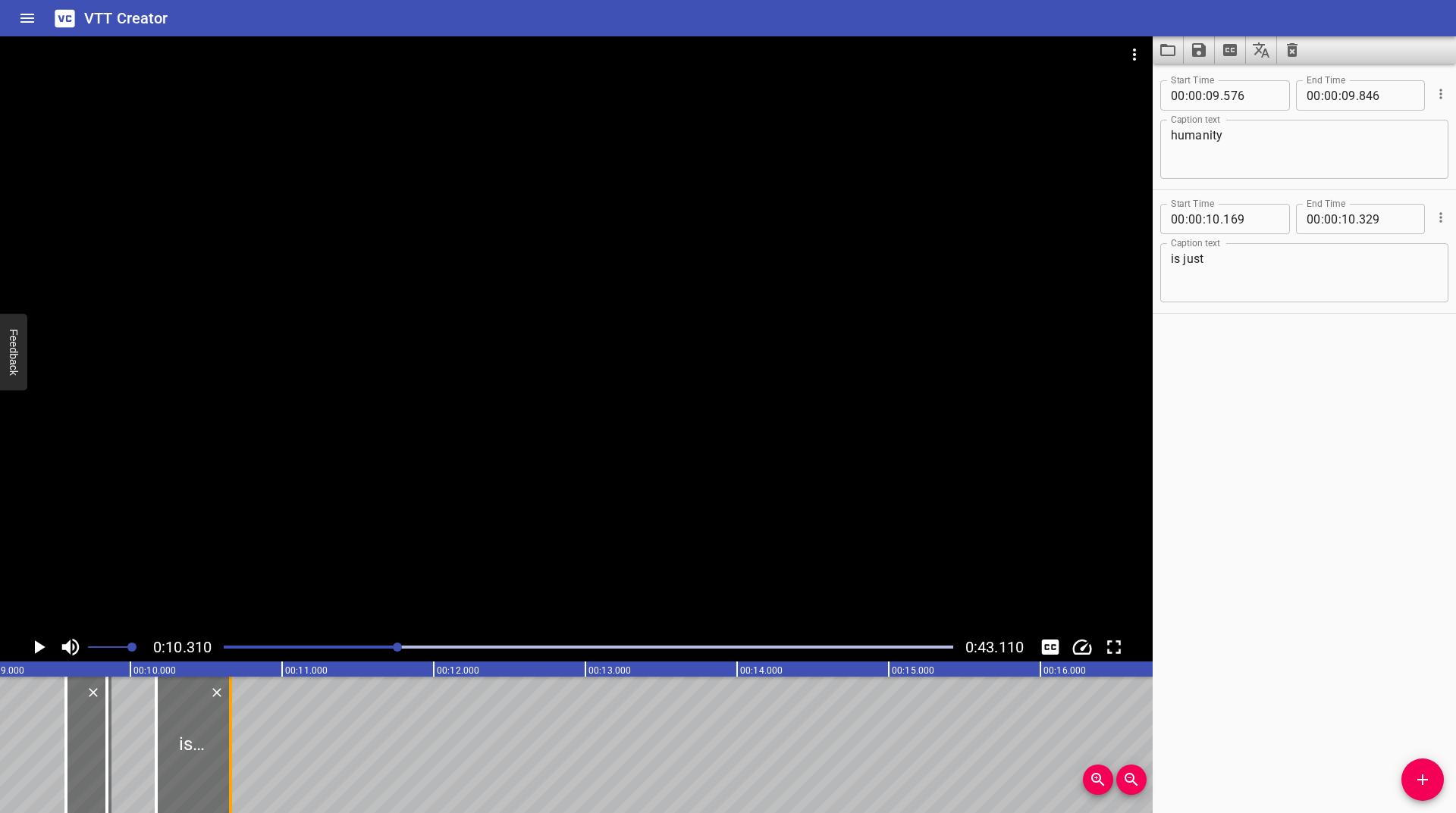
click at [227, 749] on div at bounding box center [230, 745] width 15 height 137
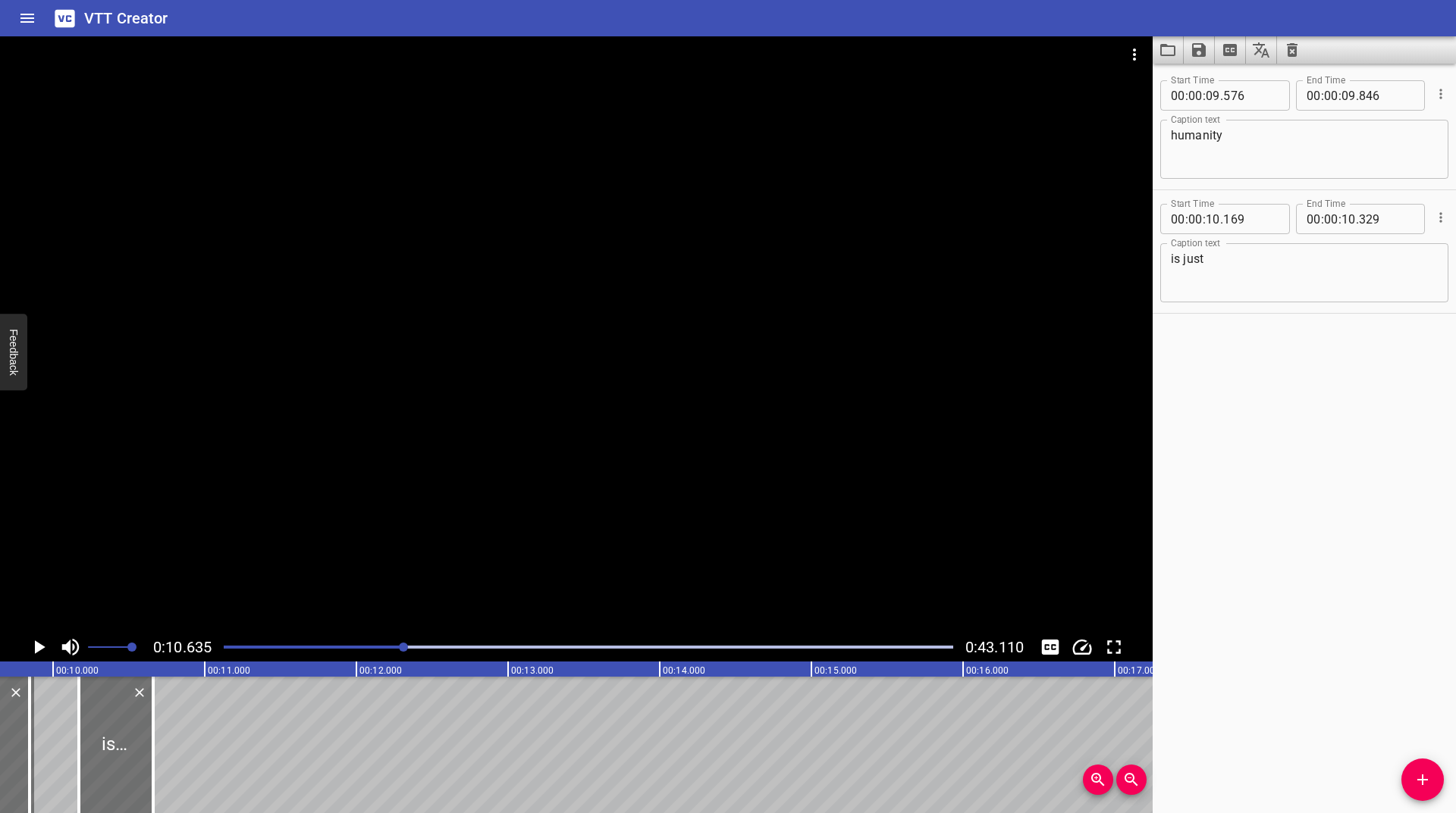
scroll to position [0, 1613]
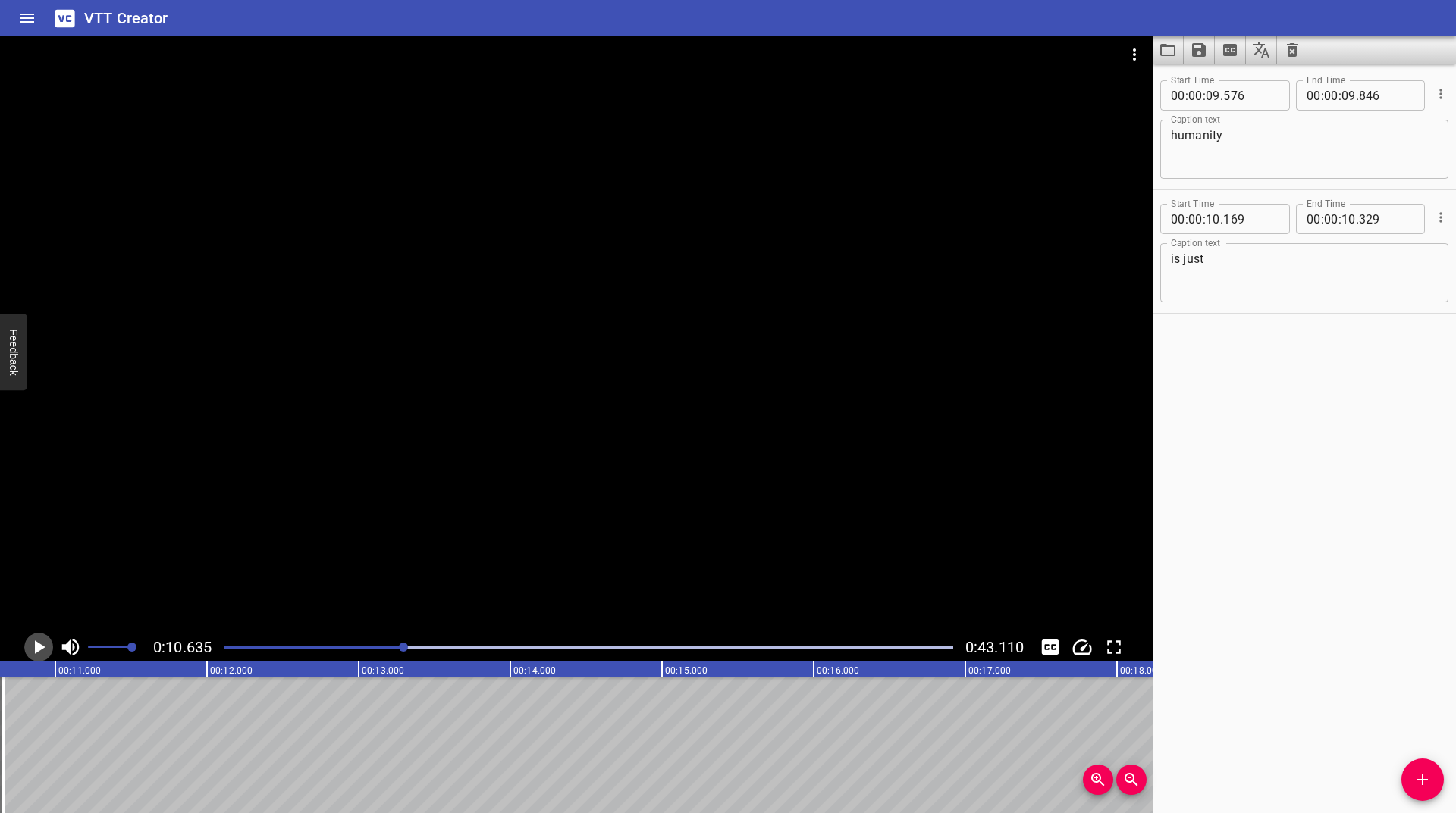
click at [44, 645] on icon "Play/Pause" at bounding box center [39, 647] width 23 height 23
click at [44, 645] on icon "Play/Pause" at bounding box center [39, 647] width 11 height 13
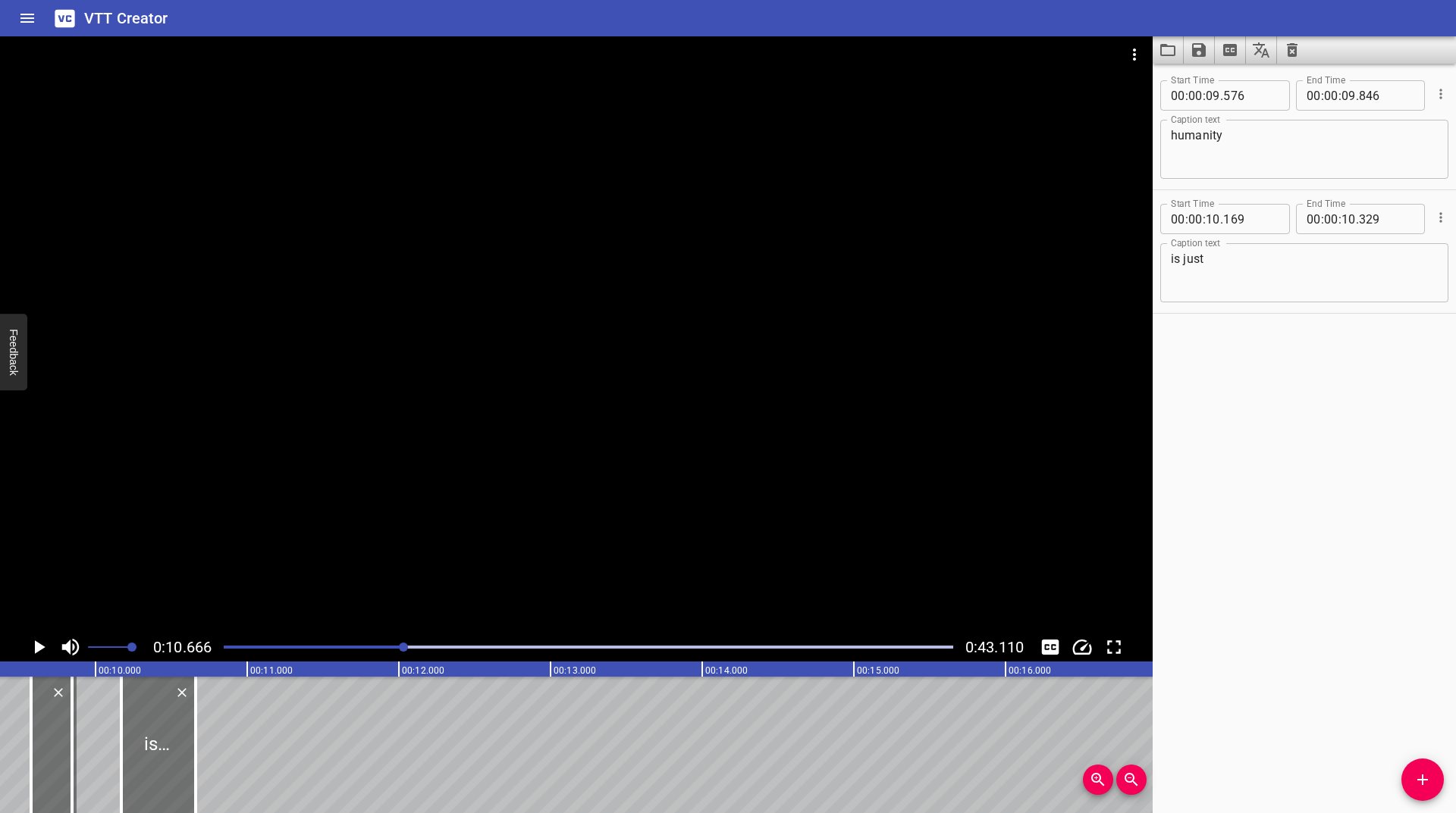
scroll to position [0, 1409]
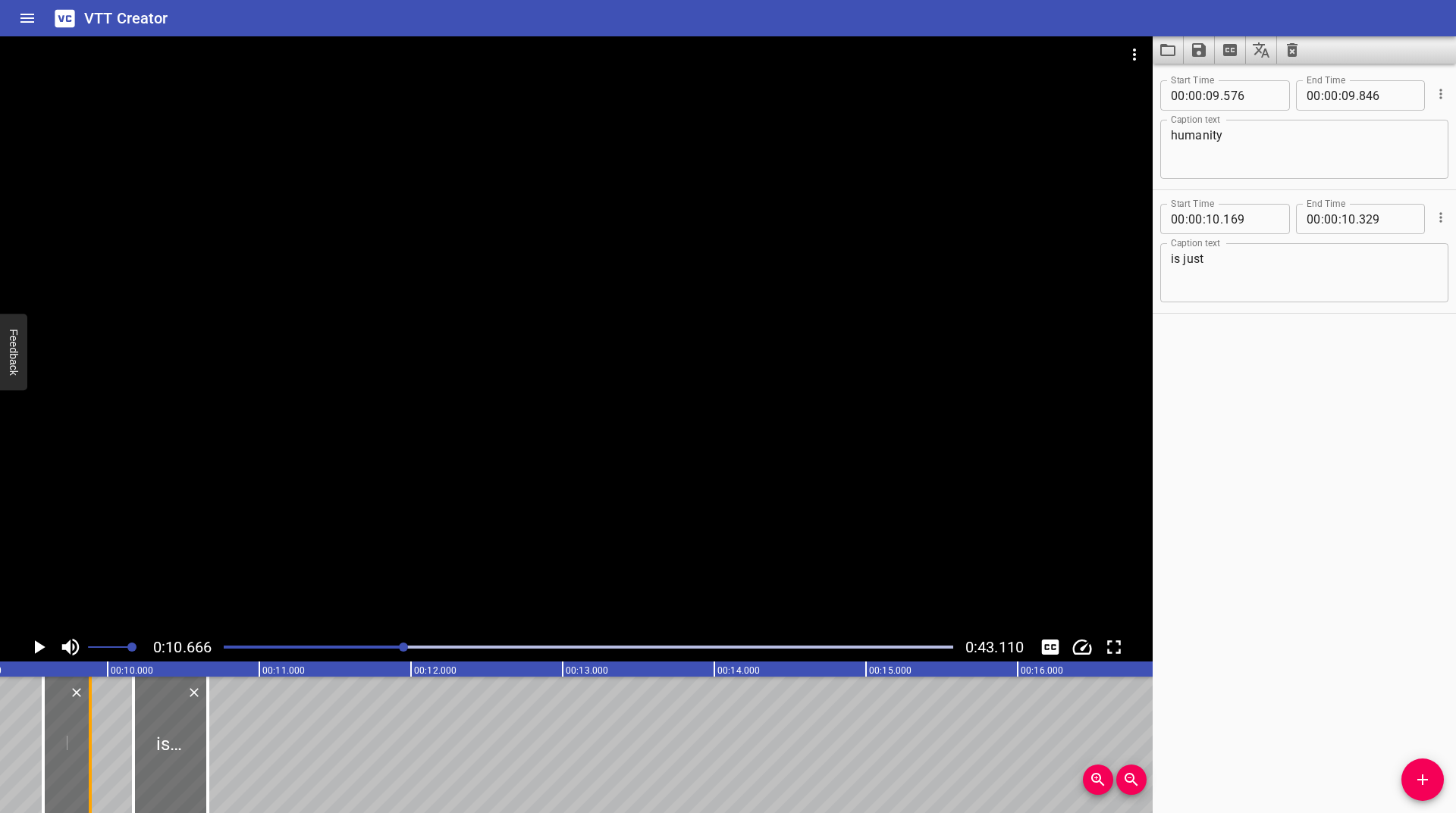
drag, startPoint x: 78, startPoint y: 740, endPoint x: 85, endPoint y: 737, distance: 7.6
click at [85, 737] on div at bounding box center [89, 745] width 15 height 137
type input "896"
drag, startPoint x: 137, startPoint y: 728, endPoint x: 102, endPoint y: 743, distance: 38.1
click at [102, 743] on div at bounding box center [98, 745] width 15 height 137
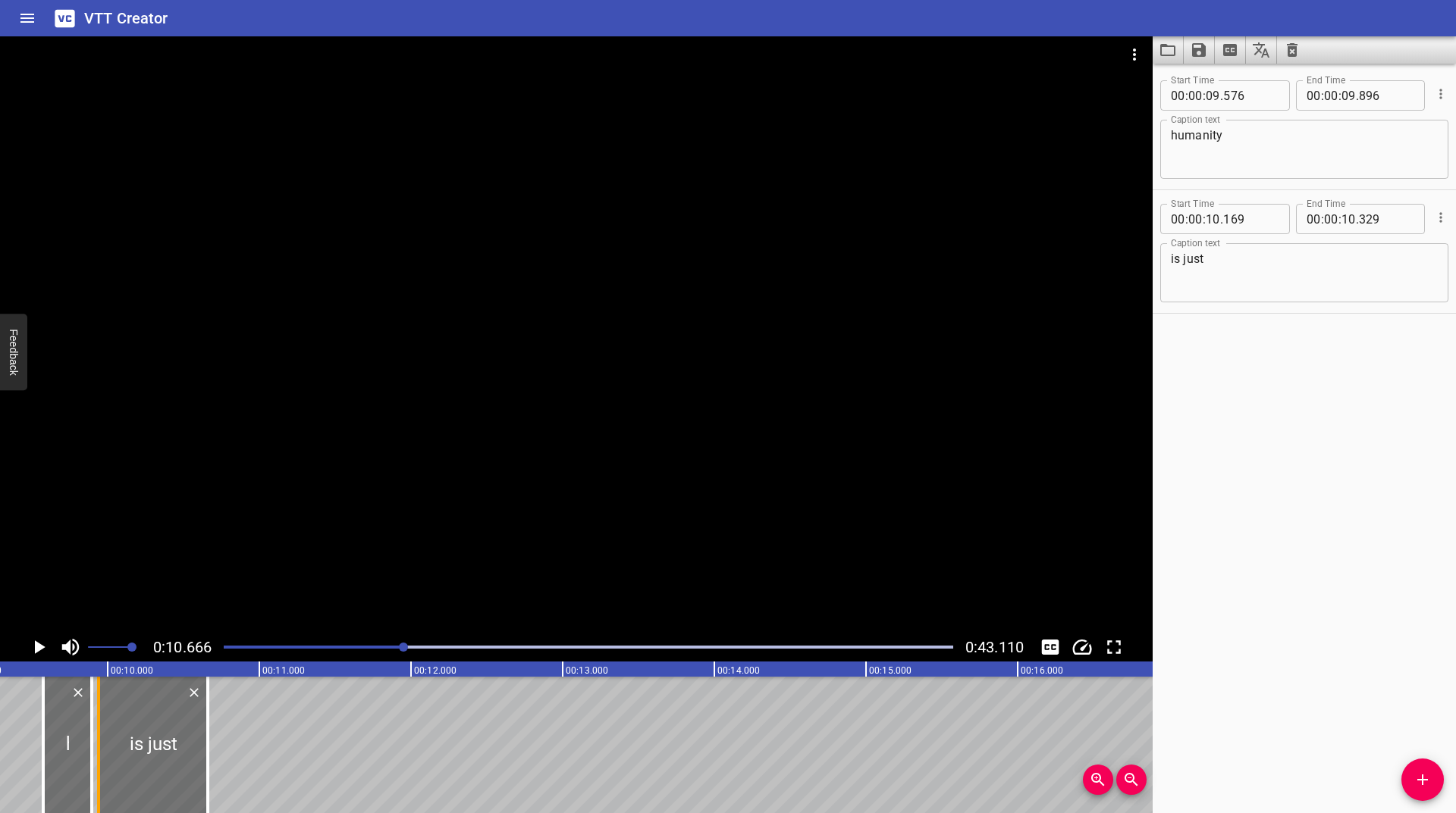
type input "09"
type input "939"
drag, startPoint x: 157, startPoint y: 747, endPoint x: 214, endPoint y: 747, distance: 57.0
click at [214, 747] on div at bounding box center [214, 745] width 3 height 137
type input "699"
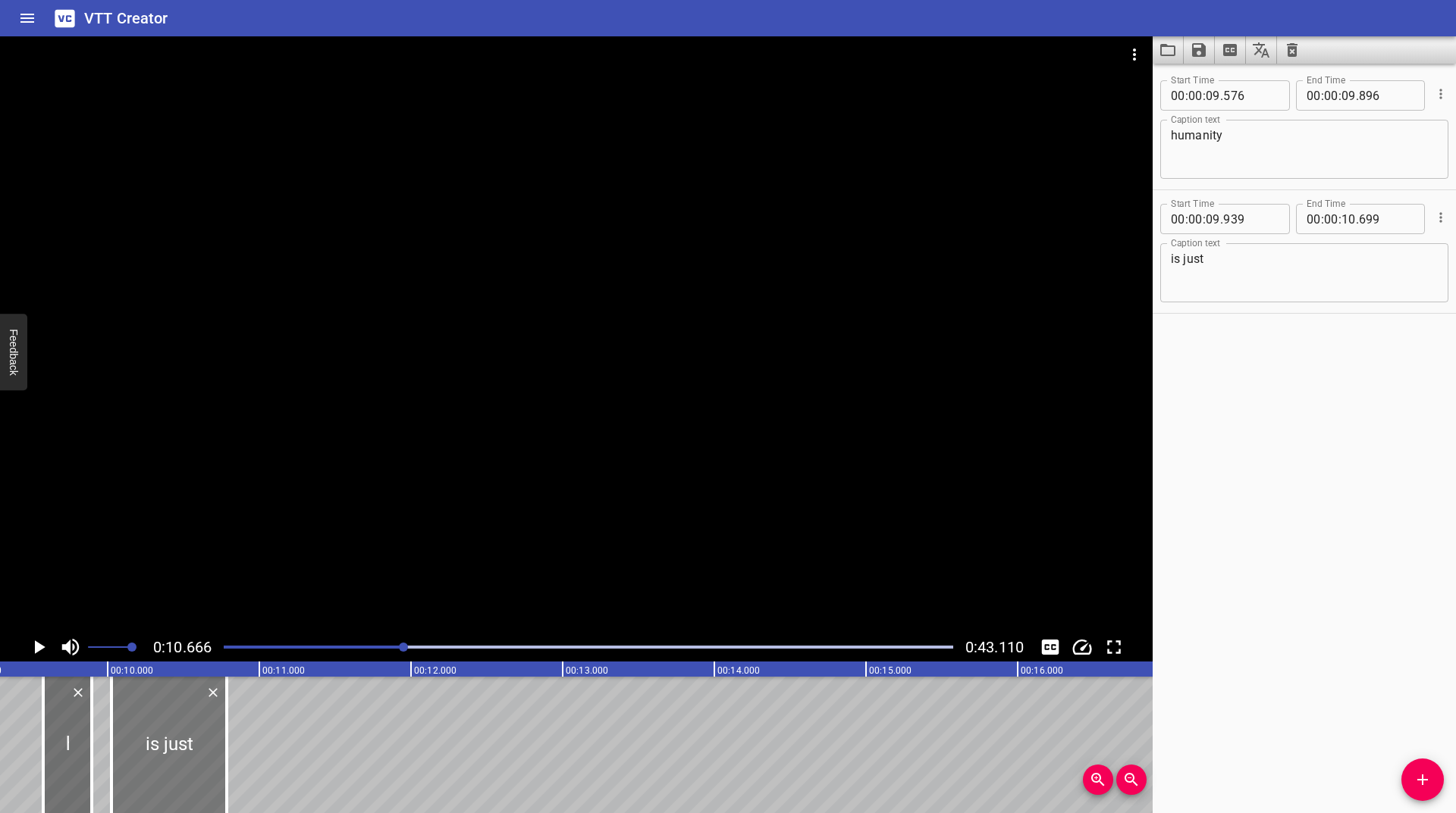
drag, startPoint x: 108, startPoint y: 741, endPoint x: 120, endPoint y: 750, distance: 15.0
click at [120, 750] on div at bounding box center [169, 745] width 116 height 137
type input "10"
type input "024"
drag, startPoint x: 231, startPoint y: 739, endPoint x: 216, endPoint y: 747, distance: 17.0
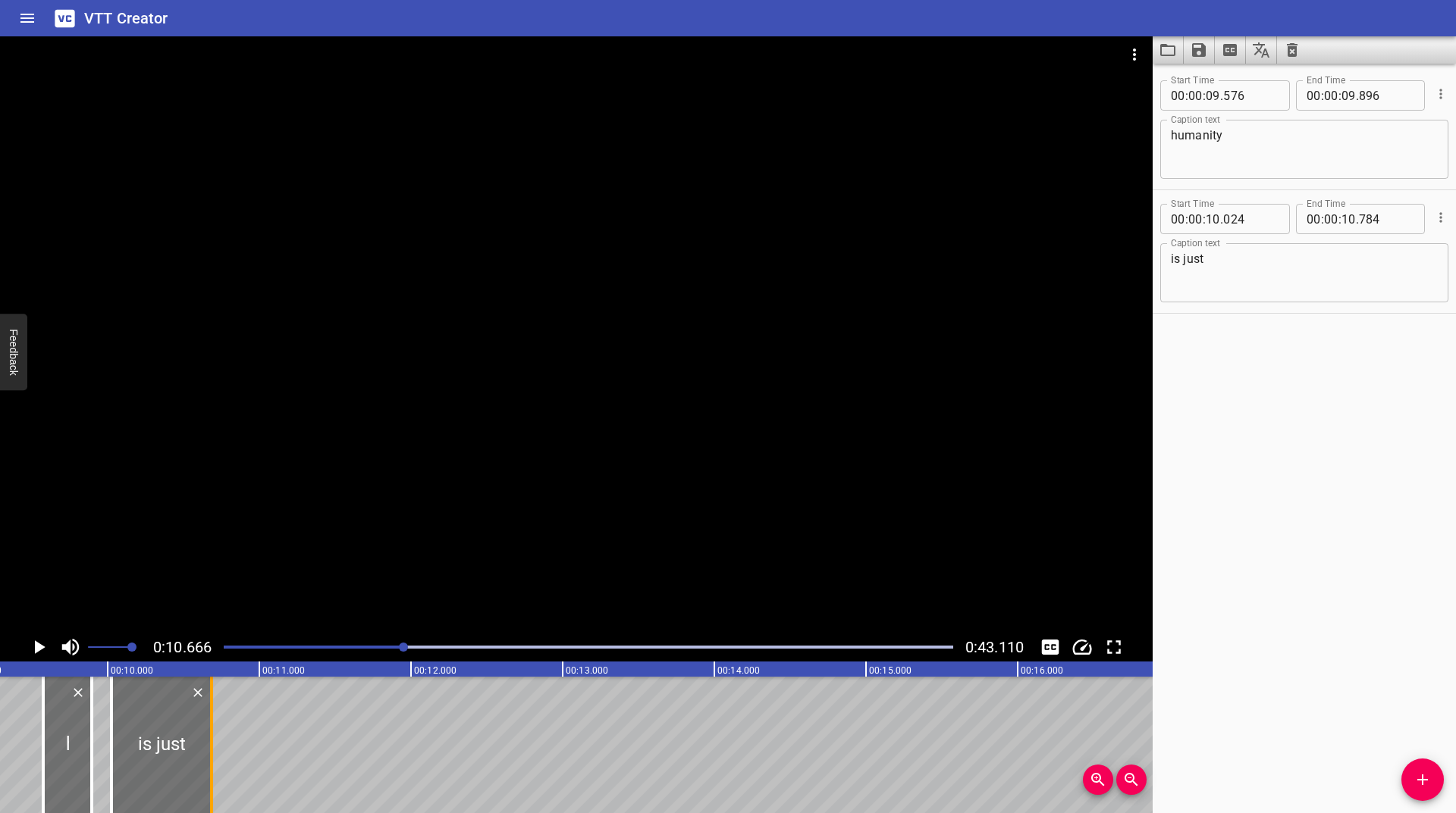
click at [216, 747] on div at bounding box center [211, 745] width 15 height 137
type input "684"
drag, startPoint x: 93, startPoint y: 743, endPoint x: 103, endPoint y: 738, distance: 11.2
click at [103, 738] on div at bounding box center [105, 745] width 15 height 137
type input "986"
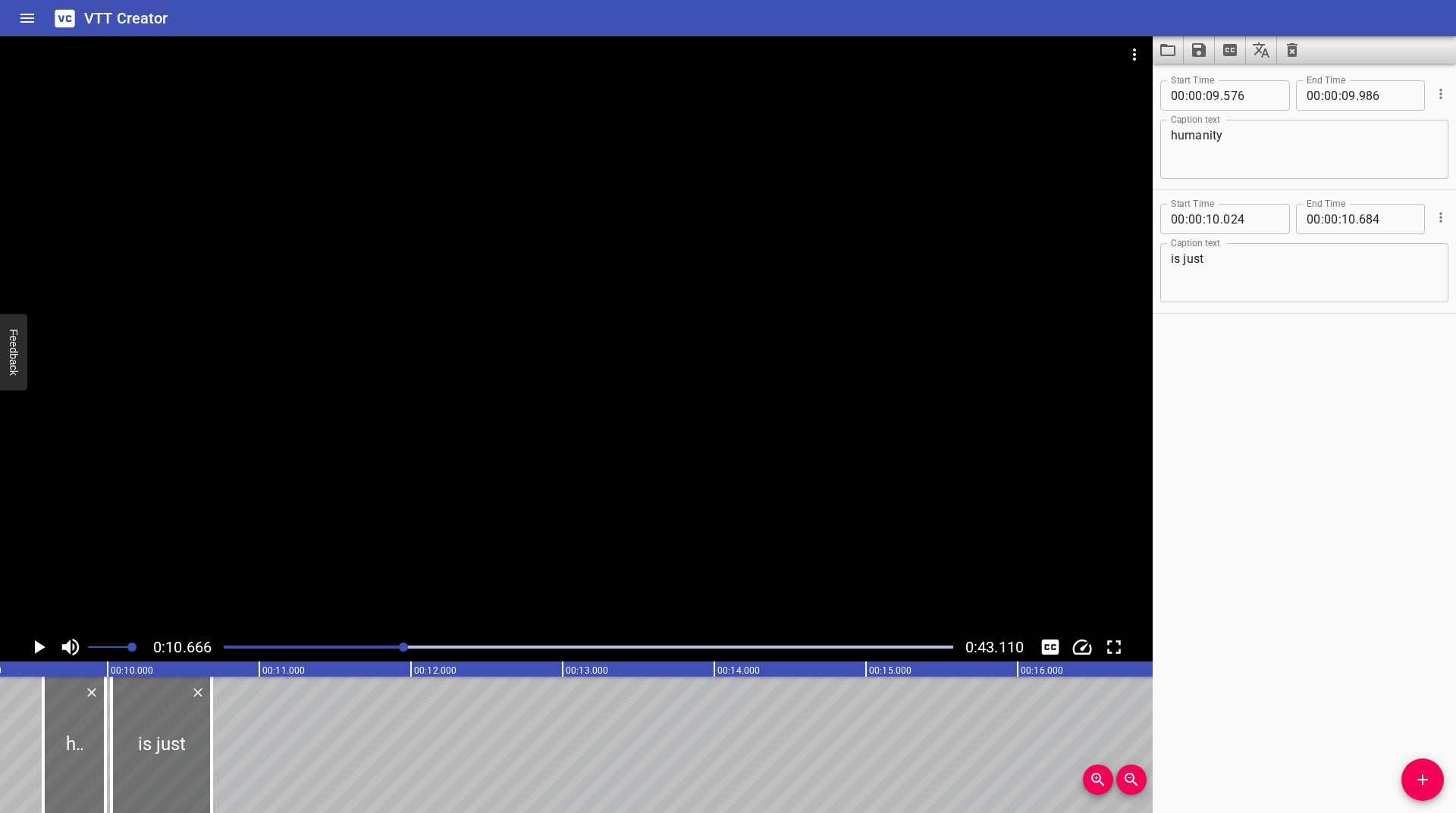
click at [399, 644] on div at bounding box center [588, 647] width 748 height 21
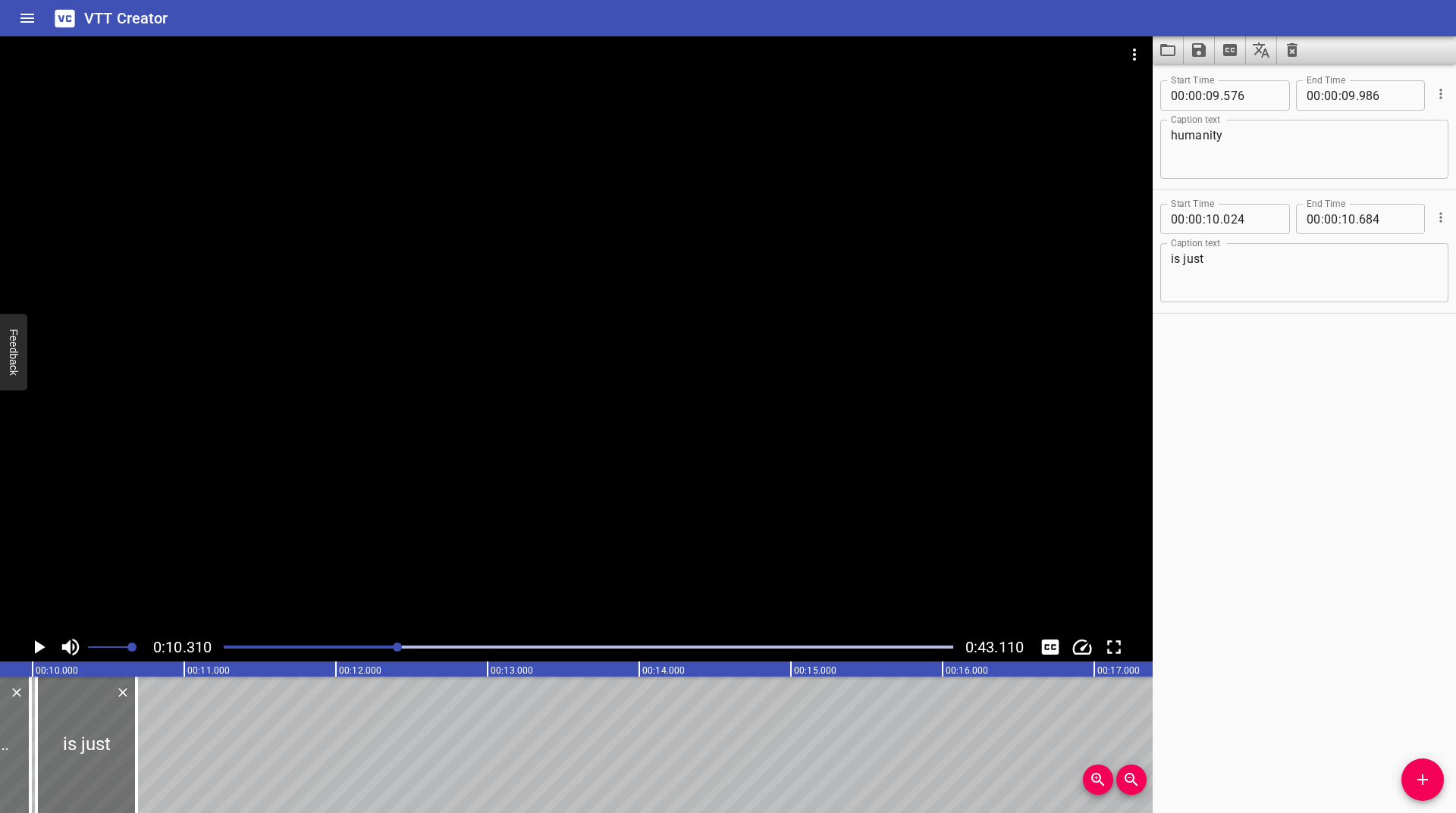
scroll to position [0, 1564]
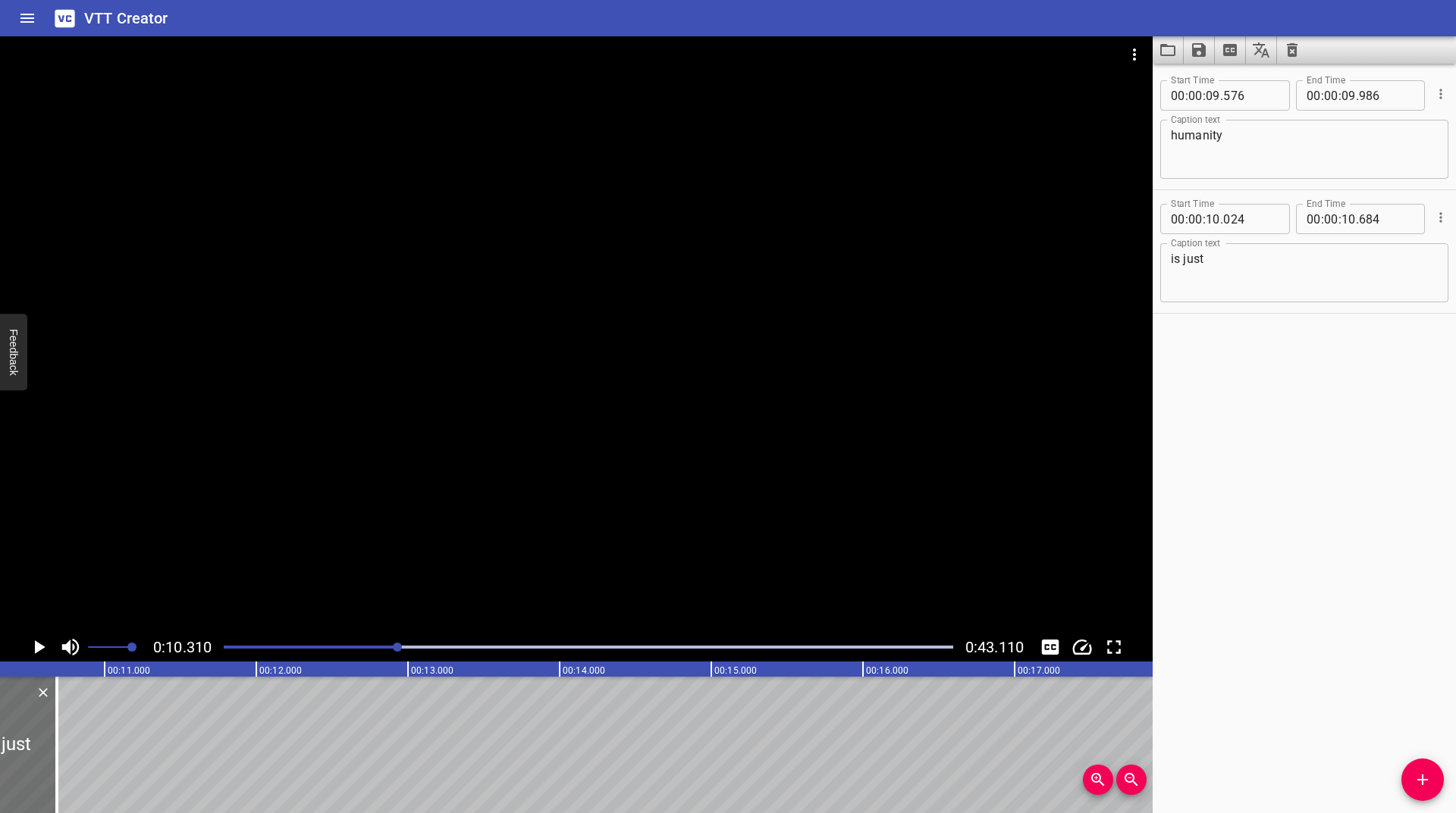
click at [385, 648] on div "Play progress" at bounding box center [34, 648] width 730 height 3
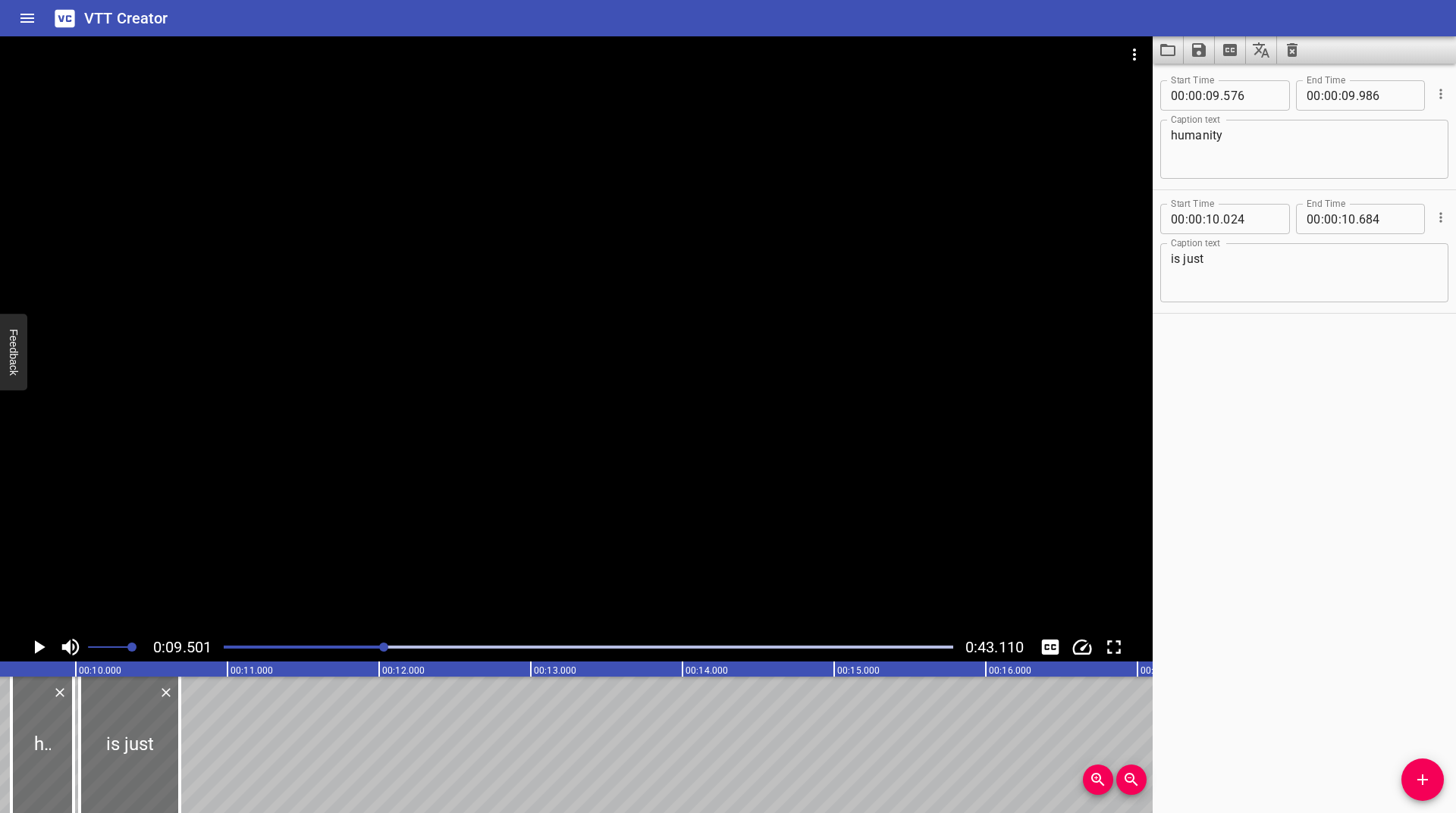
click at [37, 647] on icon "Play/Pause" at bounding box center [40, 647] width 10 height 13
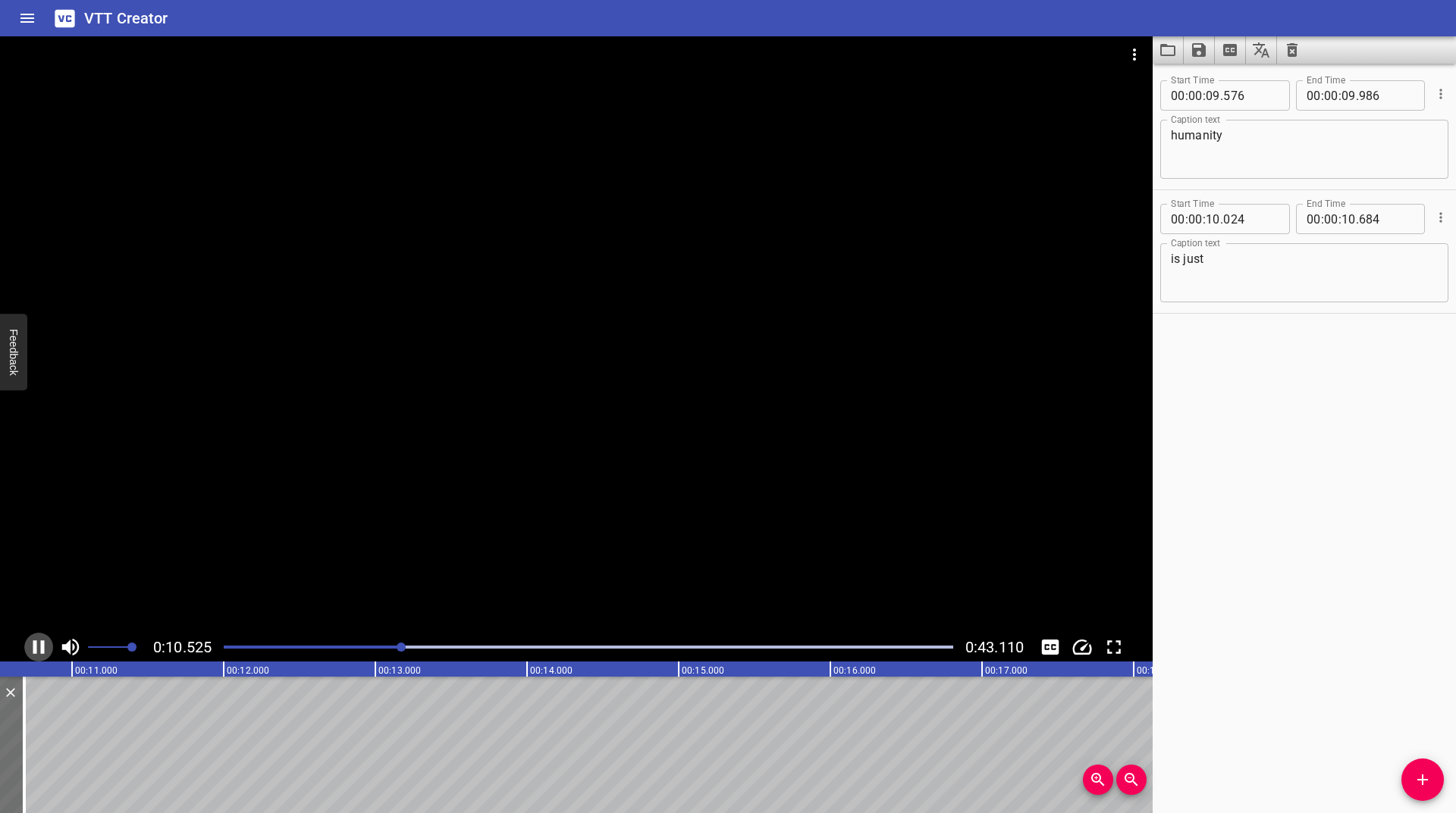
click at [36, 647] on icon "Play/Pause" at bounding box center [39, 647] width 11 height 13
click at [36, 647] on icon "Play/Pause" at bounding box center [40, 647] width 10 height 13
click at [36, 647] on icon "Play/Pause" at bounding box center [39, 647] width 11 height 13
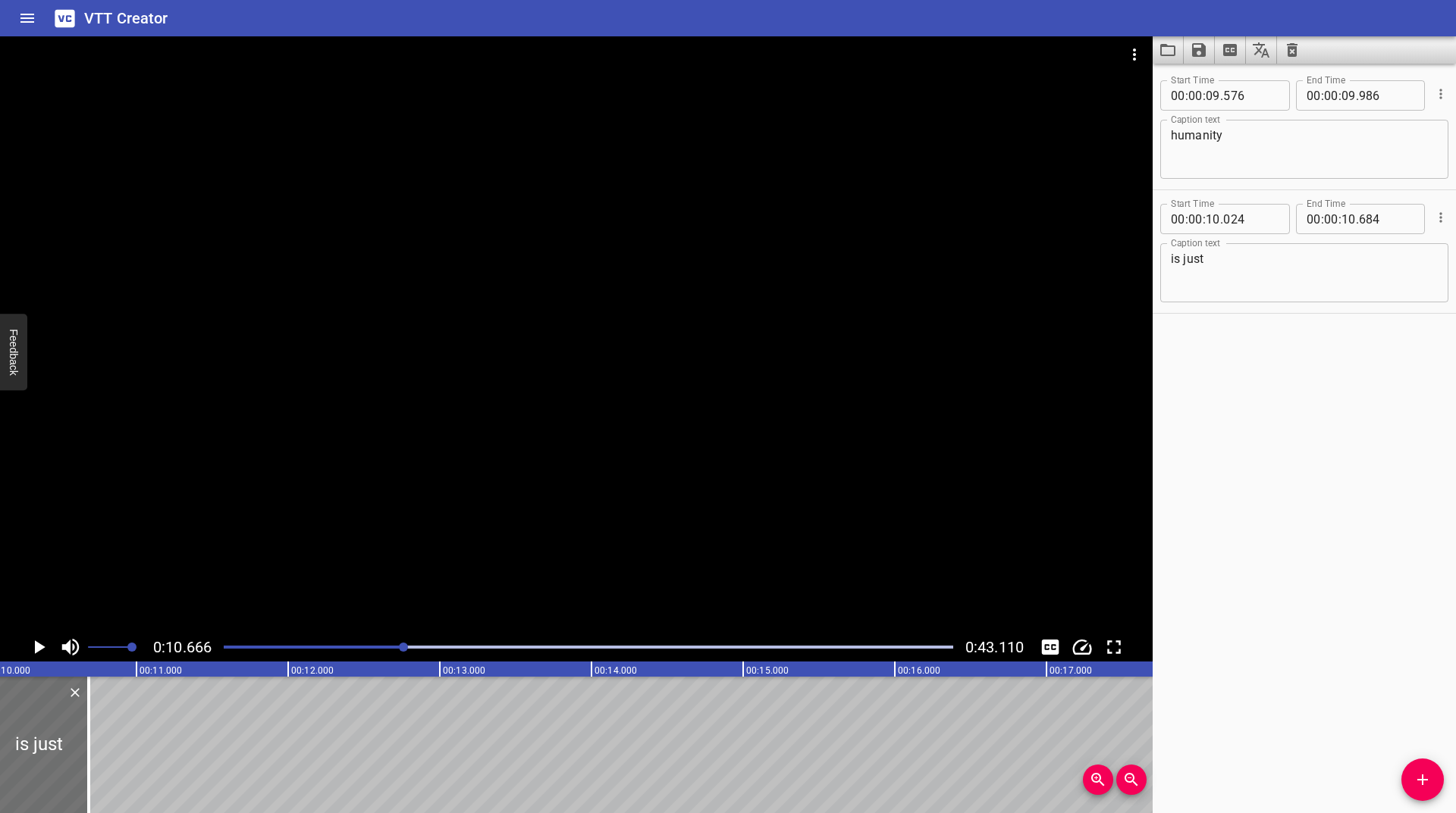
scroll to position [0, 1470]
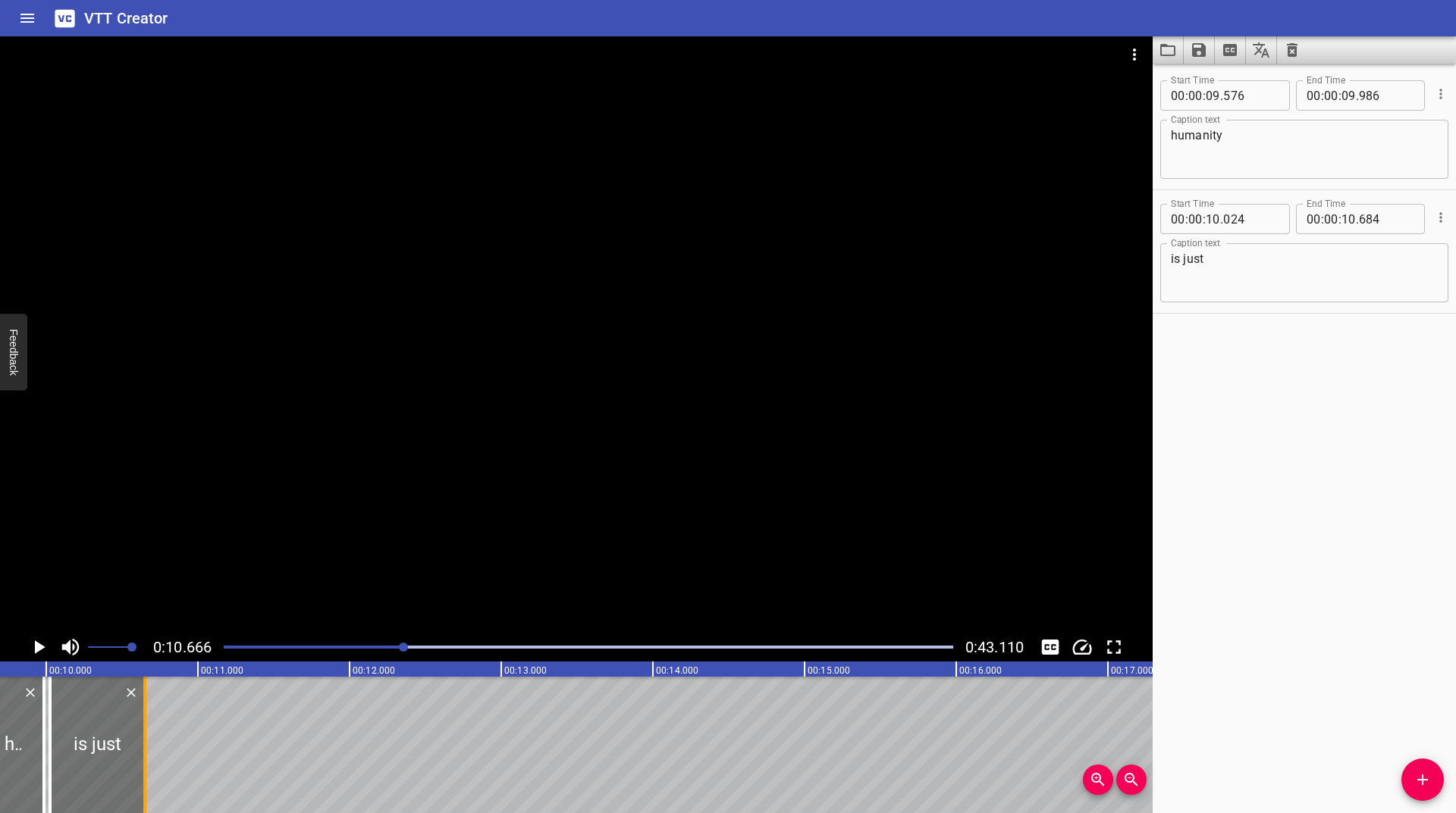
click at [144, 749] on div at bounding box center [145, 745] width 3 height 137
type input "649"
click at [43, 650] on icon "Play/Pause" at bounding box center [39, 647] width 23 height 23
click at [43, 650] on icon "Play/Pause" at bounding box center [39, 647] width 11 height 13
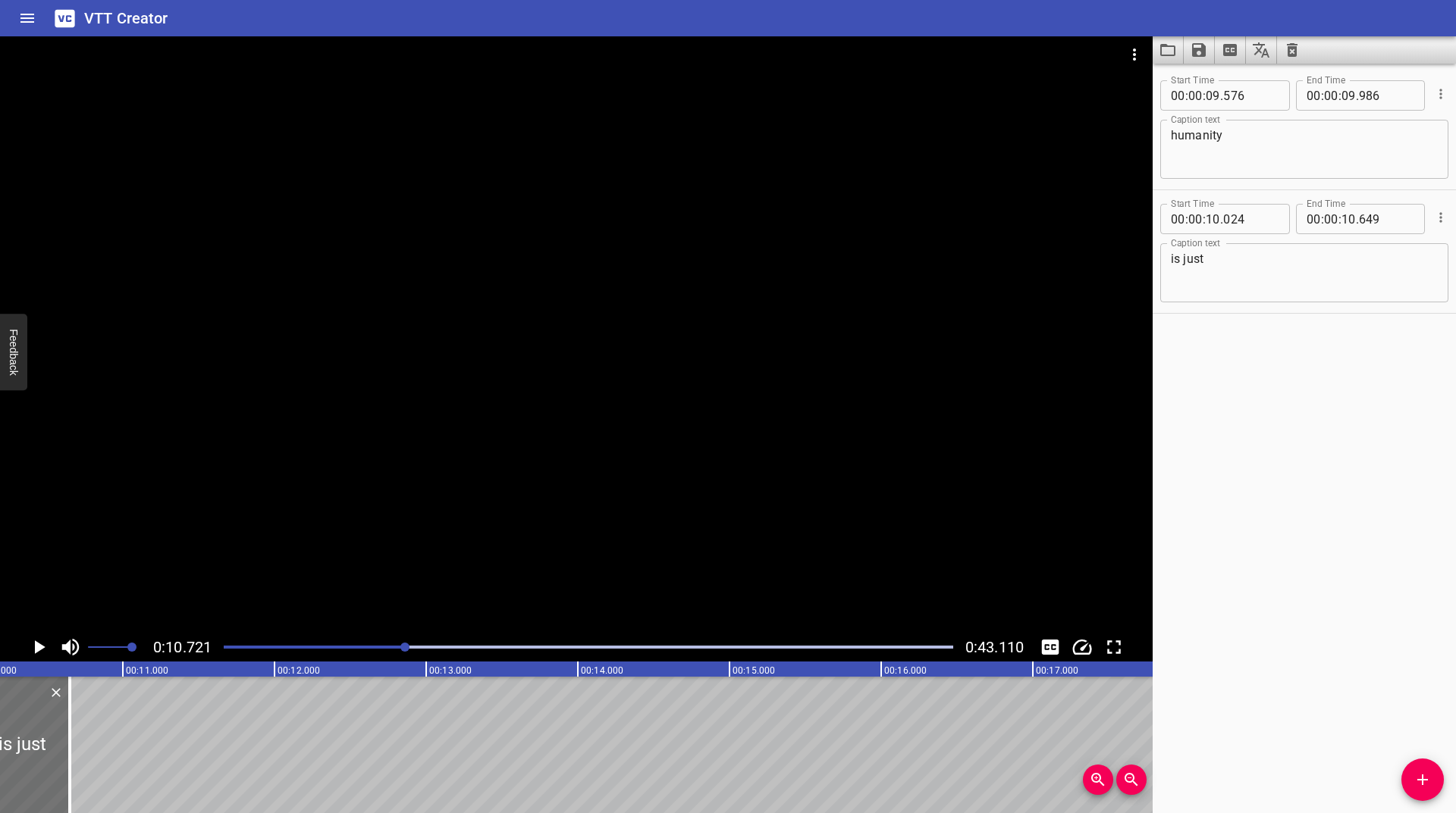
scroll to position [0, 1626]
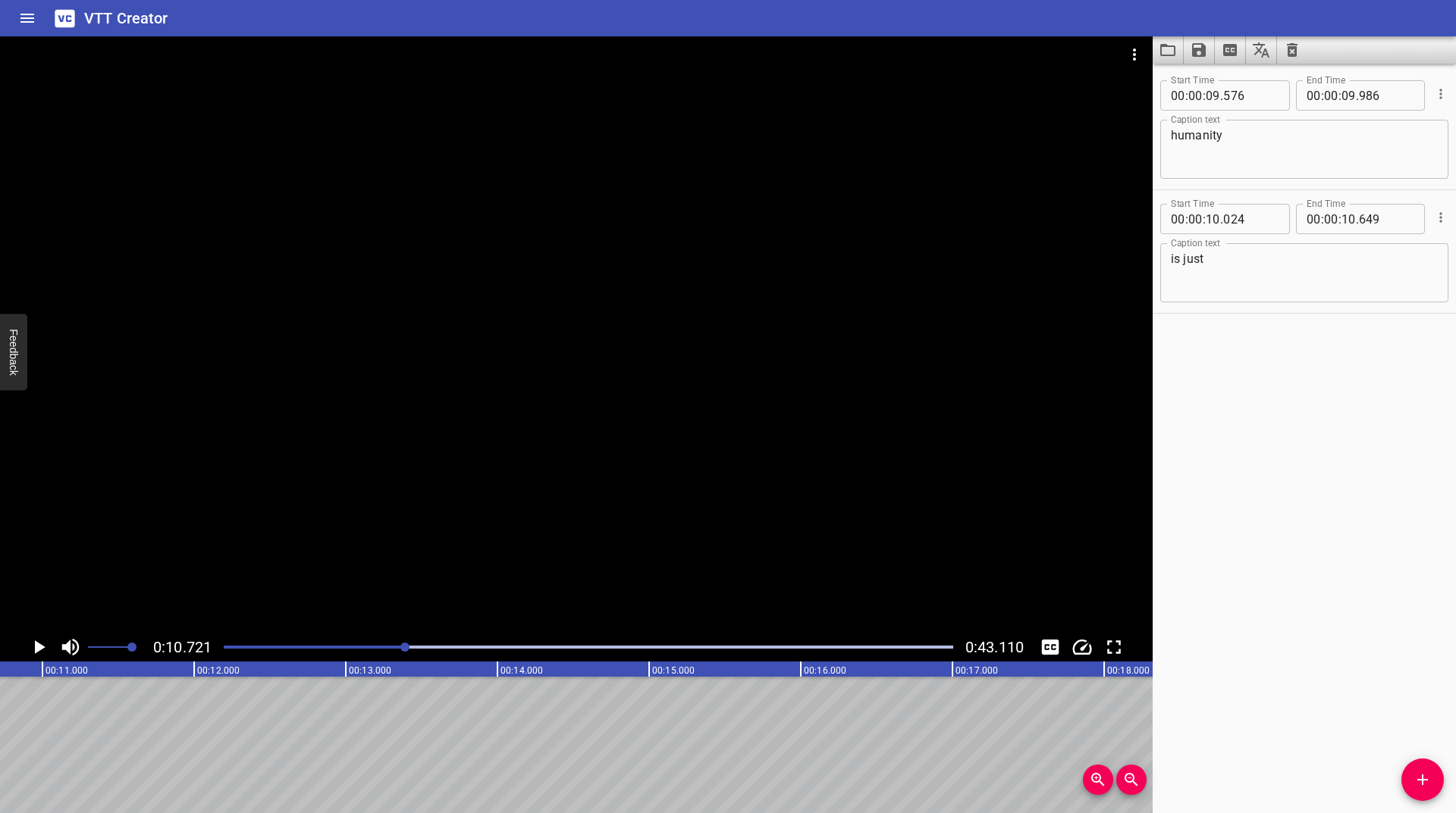
click at [403, 647] on div at bounding box center [405, 648] width 9 height 9
click at [34, 649] on icon "Play/Pause" at bounding box center [39, 647] width 23 height 23
click at [34, 649] on icon "Play/Pause" at bounding box center [39, 647] width 11 height 13
click at [34, 649] on icon "Play/Pause" at bounding box center [39, 647] width 23 height 23
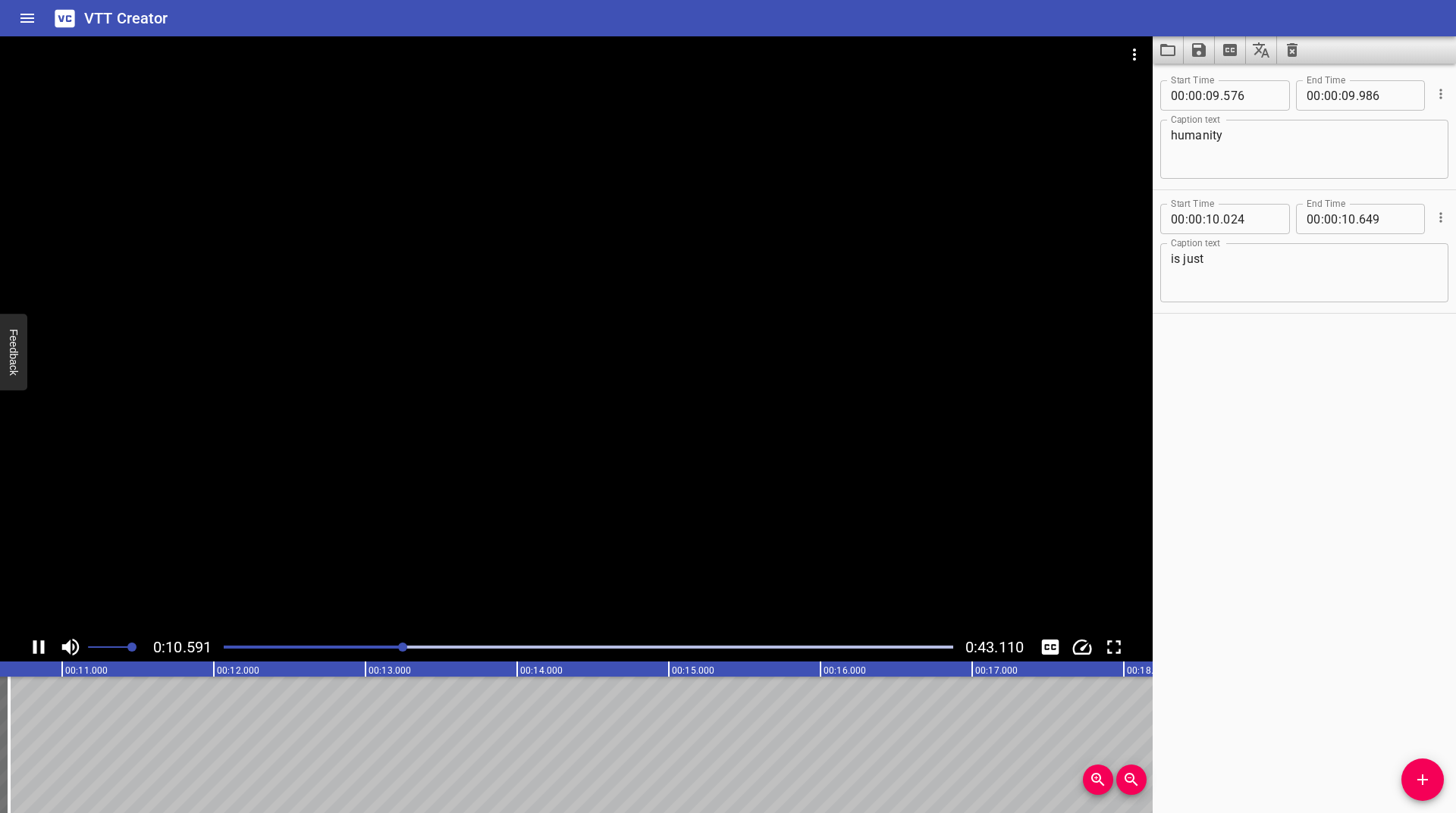
click at [34, 649] on icon "Play/Pause" at bounding box center [39, 647] width 11 height 13
click at [34, 649] on icon "Play/Pause" at bounding box center [39, 647] width 23 height 23
click at [34, 649] on icon "Play/Pause" at bounding box center [39, 647] width 11 height 13
click at [1430, 774] on icon "Add Cue" at bounding box center [1422, 780] width 18 height 18
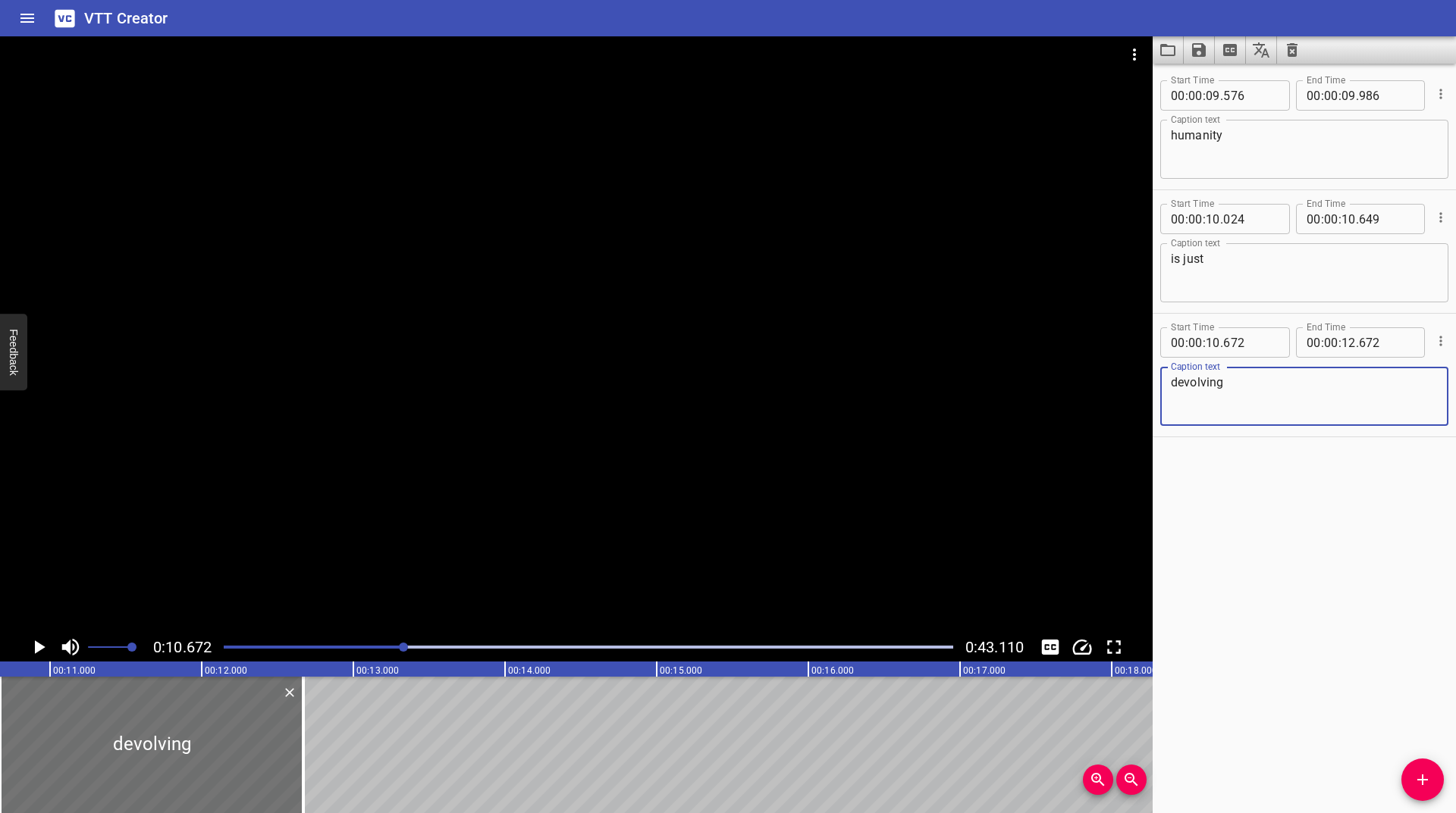
type textarea "devolving"
click at [35, 649] on icon "Play/Pause" at bounding box center [40, 647] width 10 height 13
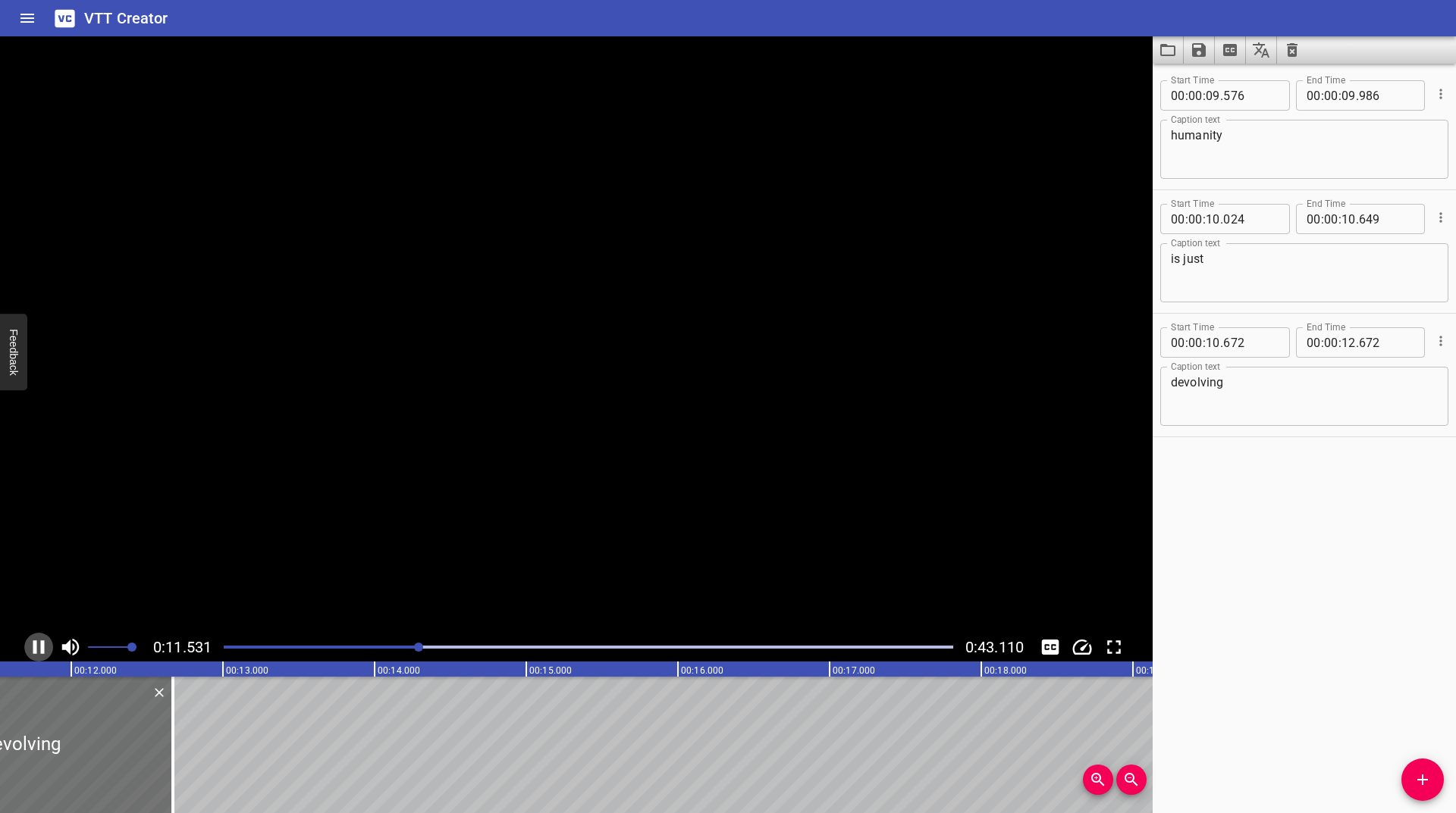
click at [35, 649] on icon "Play/Pause" at bounding box center [39, 647] width 11 height 13
click at [35, 649] on icon "Play/Pause" at bounding box center [40, 647] width 10 height 13
click at [35, 649] on icon "Play/Pause" at bounding box center [39, 647] width 11 height 13
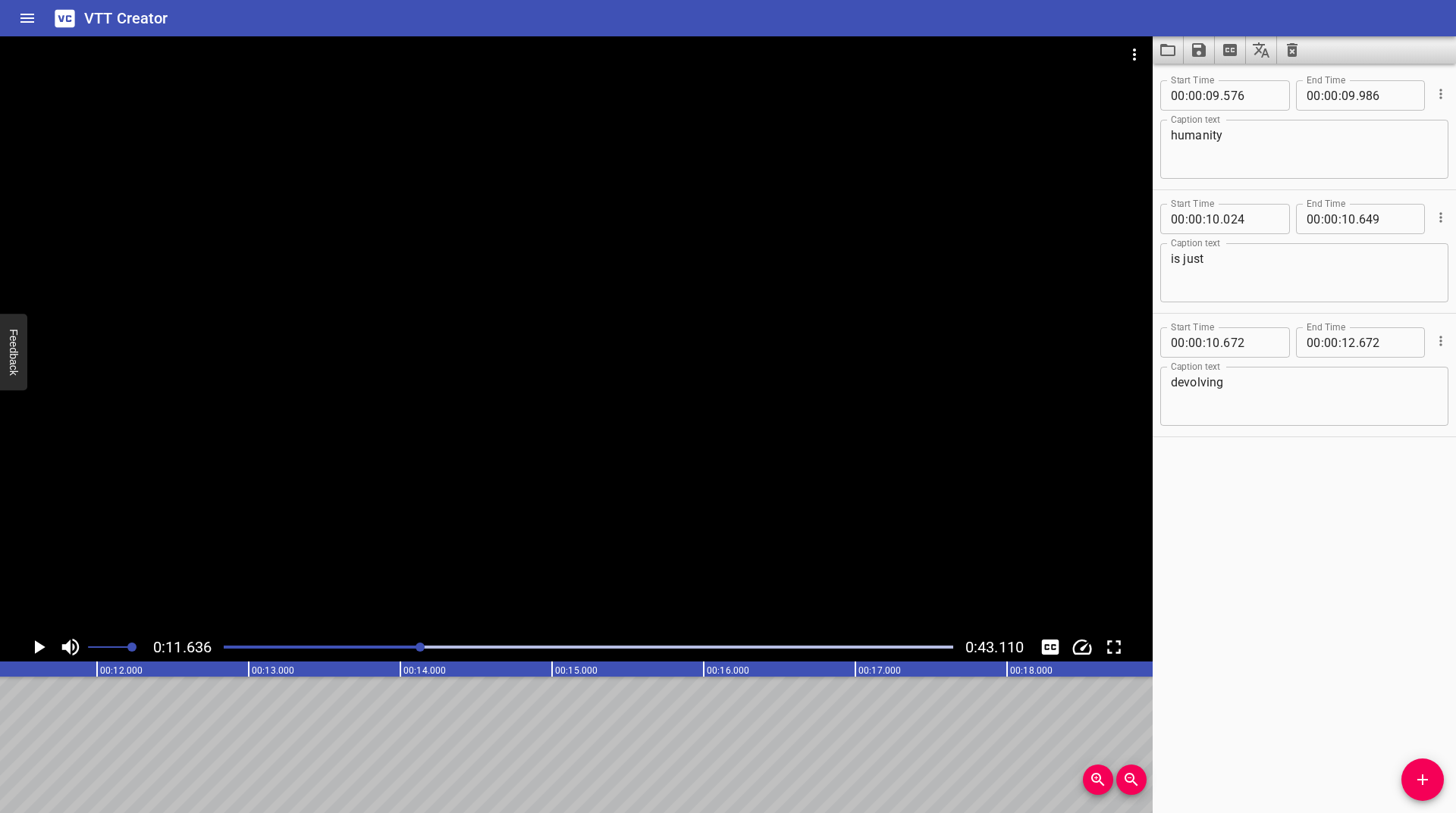
scroll to position [0, 1676]
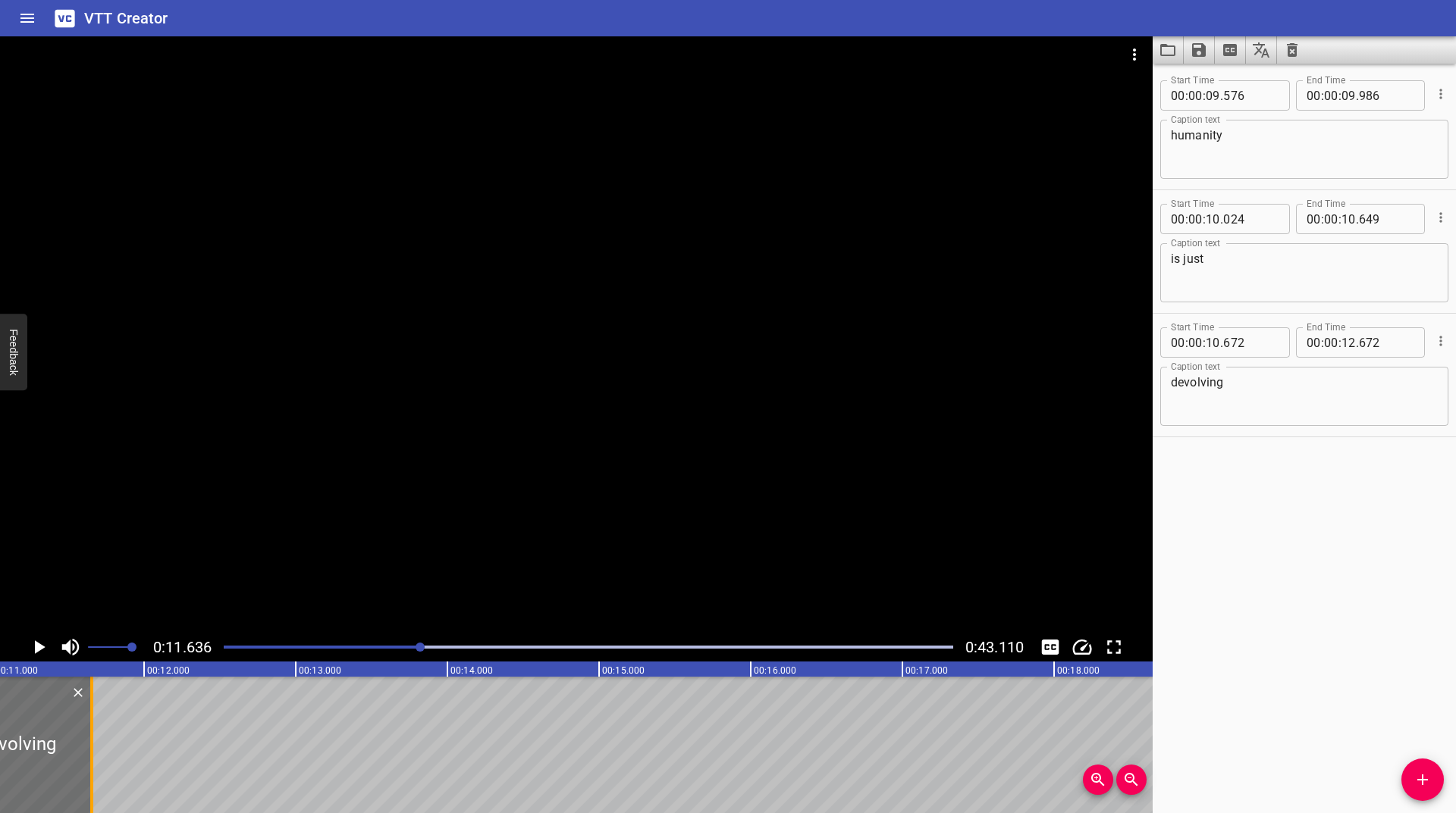
drag, startPoint x: 157, startPoint y: 740, endPoint x: 93, endPoint y: 774, distance: 72.5
click at [93, 774] on div at bounding box center [92, 745] width 3 height 137
type input "11"
type input "657"
click at [35, 657] on button "Play/Pause" at bounding box center [39, 647] width 28 height 28
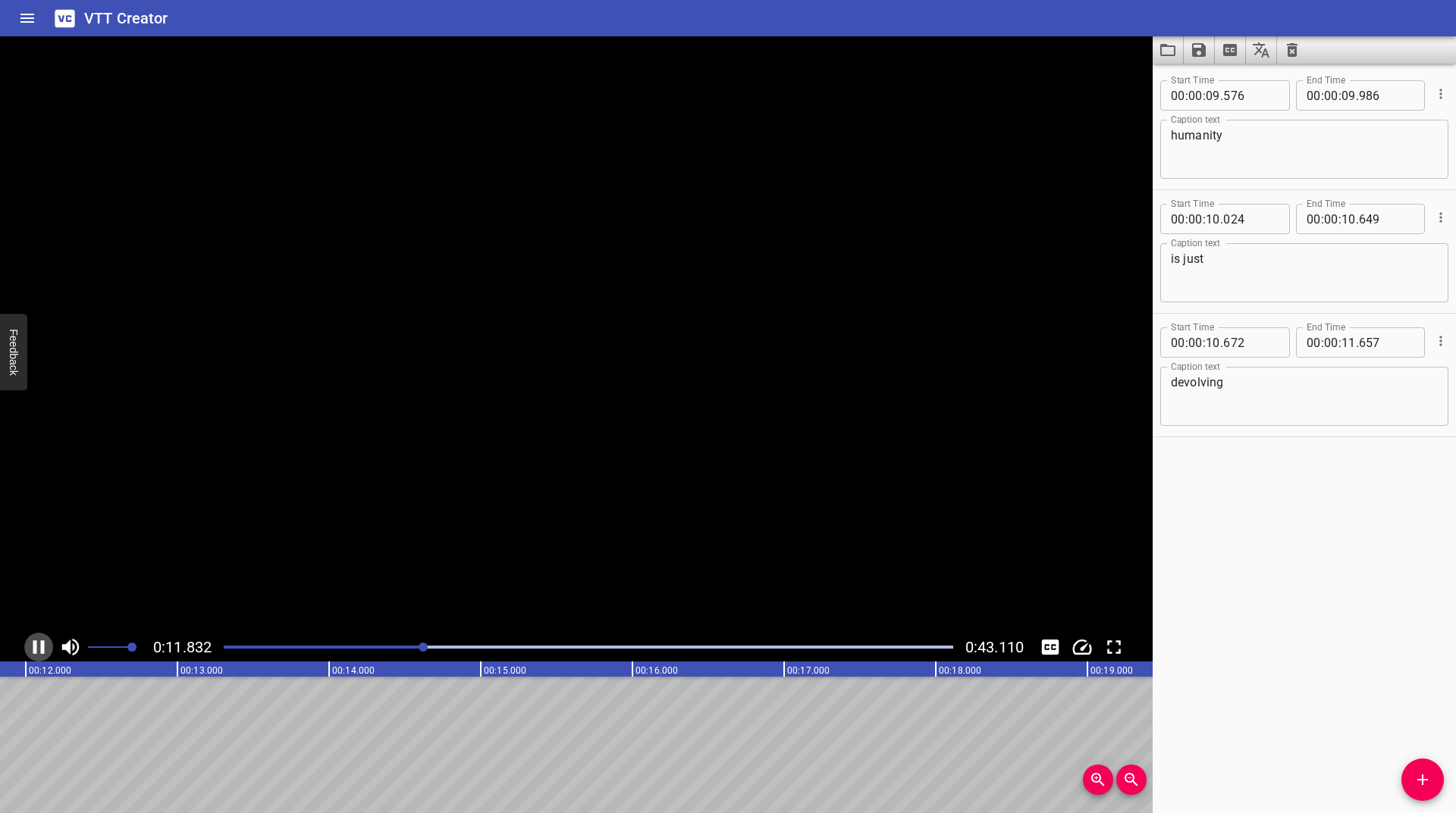
click at [35, 657] on icon "Play/Pause" at bounding box center [39, 647] width 23 height 23
click at [1436, 771] on span "Add Cue" at bounding box center [1423, 780] width 43 height 18
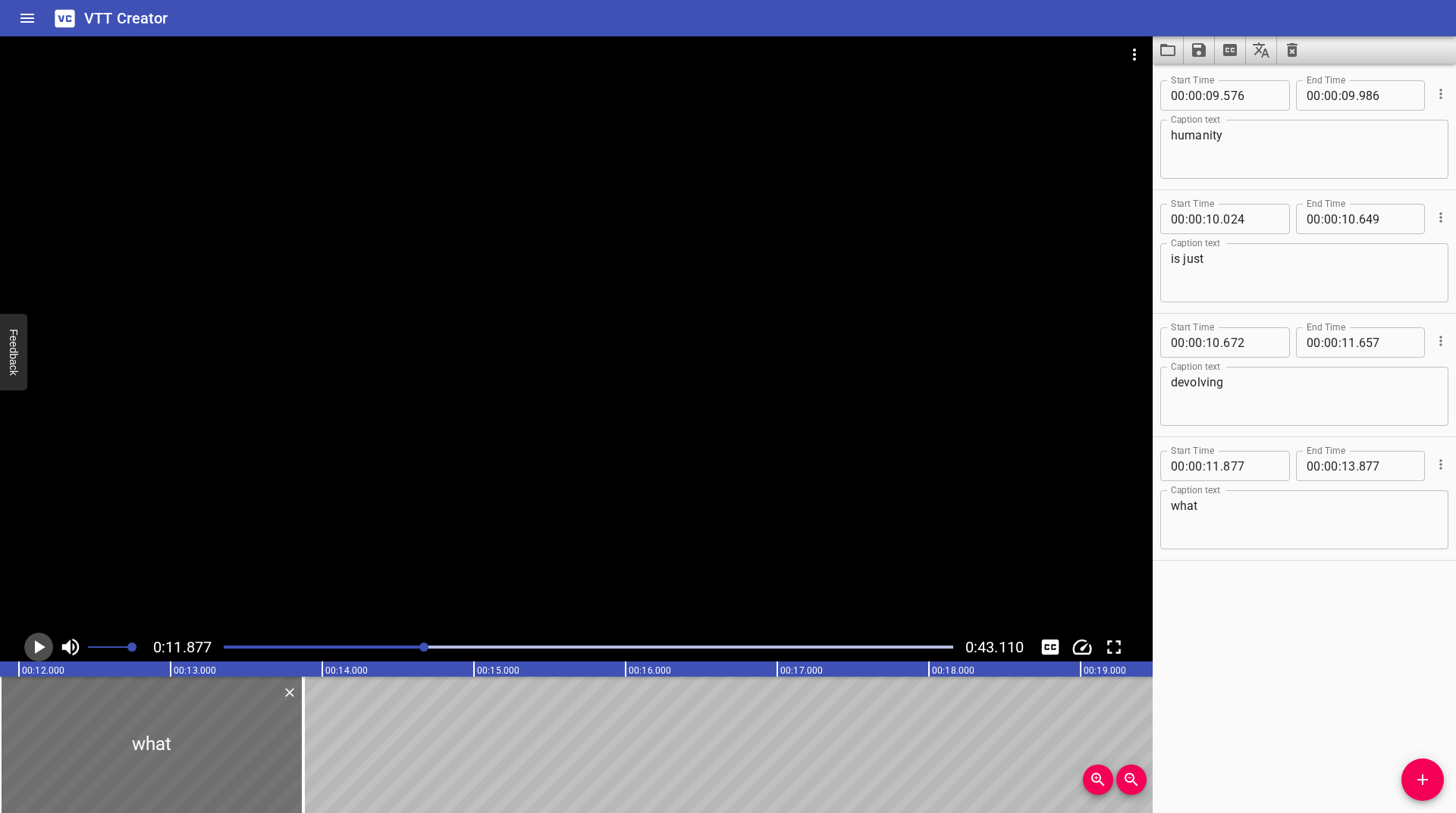
click at [46, 652] on icon "Play/Pause" at bounding box center [39, 647] width 23 height 23
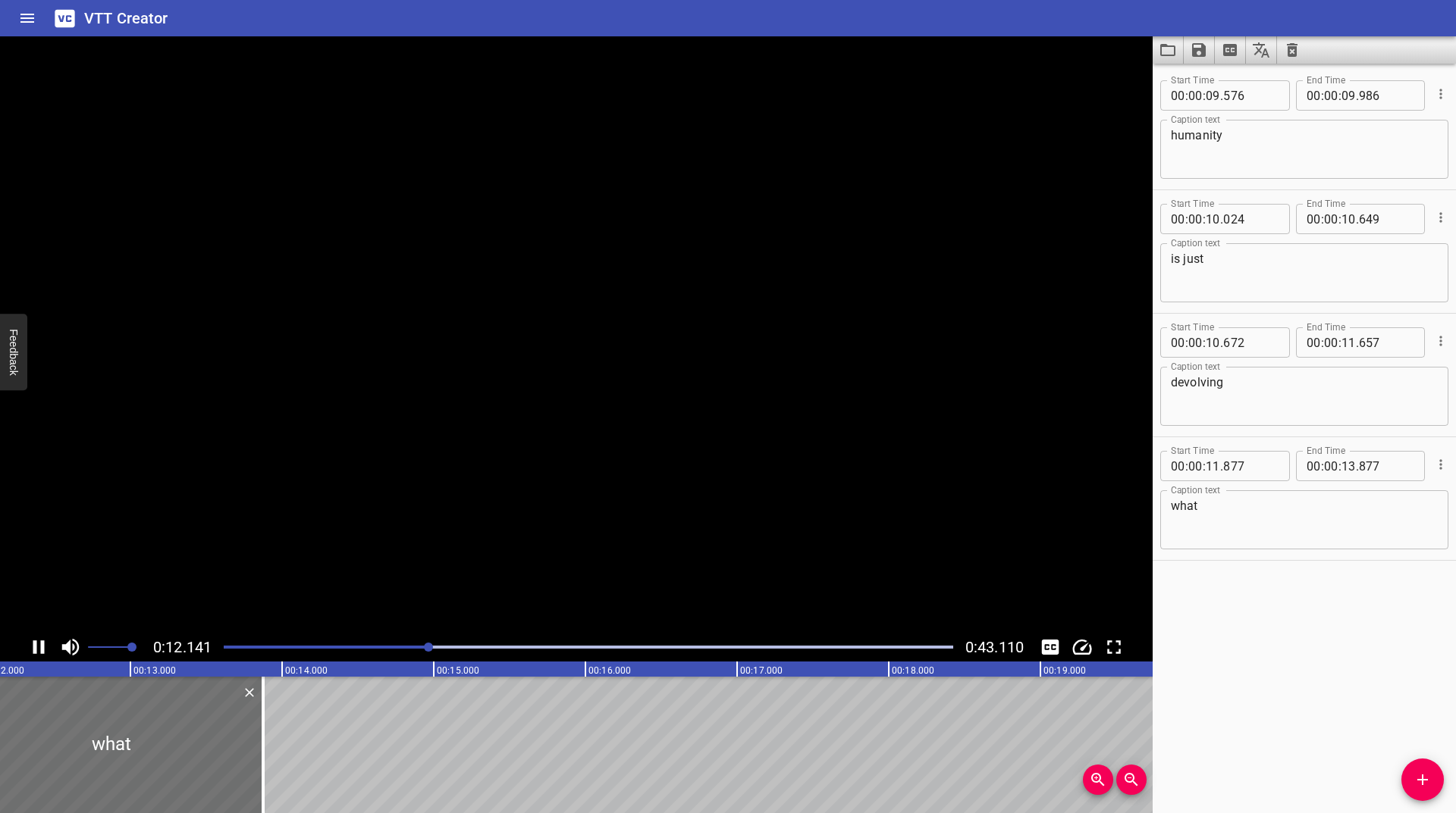
click at [46, 652] on icon "Play/Pause" at bounding box center [39, 647] width 23 height 23
click at [423, 651] on div at bounding box center [588, 647] width 748 height 21
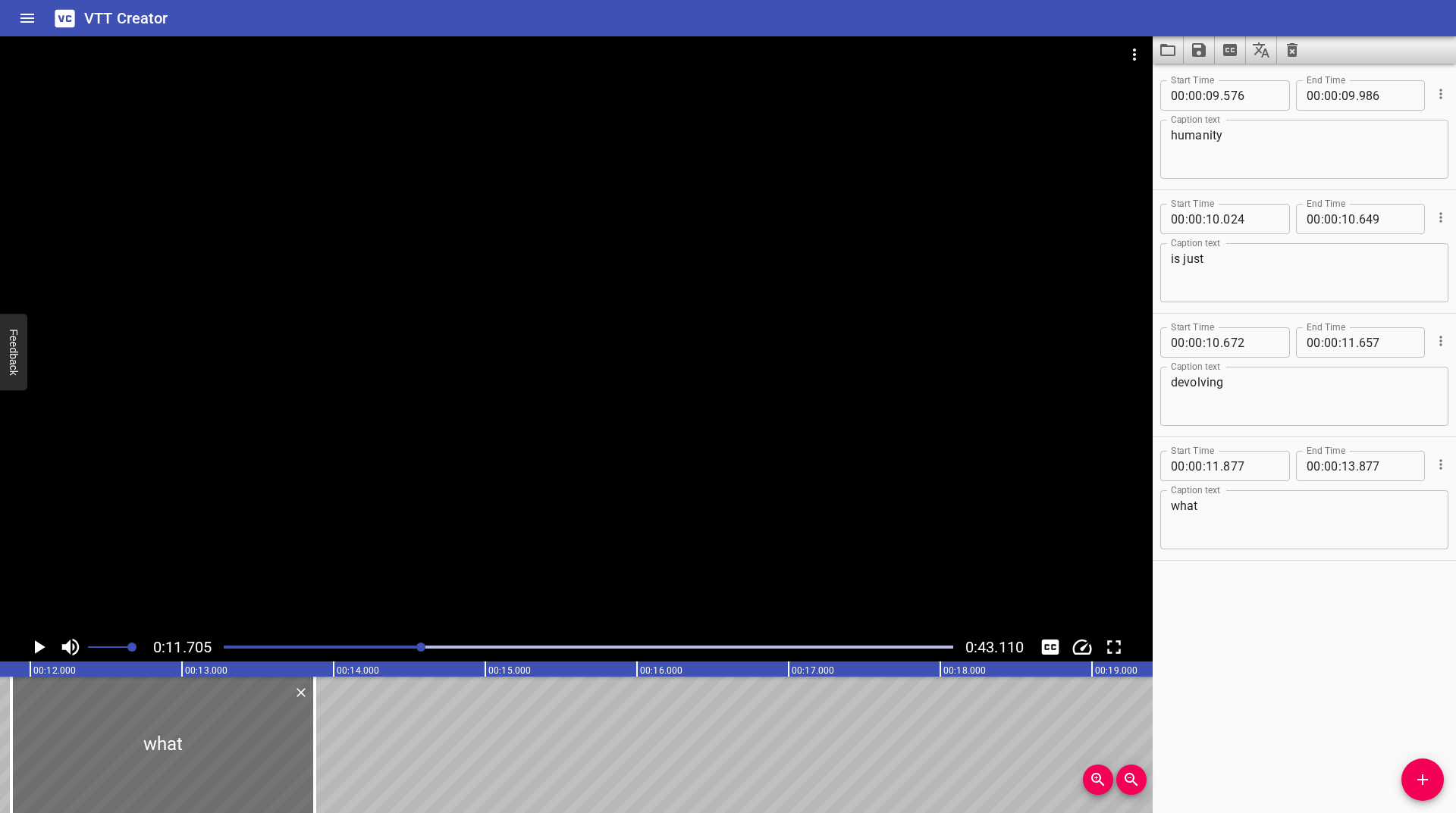
scroll to position [0, 1776]
click at [39, 649] on icon "Play/Pause" at bounding box center [40, 647] width 10 height 13
click at [39, 649] on icon "Play/Pause" at bounding box center [39, 647] width 23 height 23
click at [1268, 503] on textarea "what" at bounding box center [1304, 520] width 267 height 43
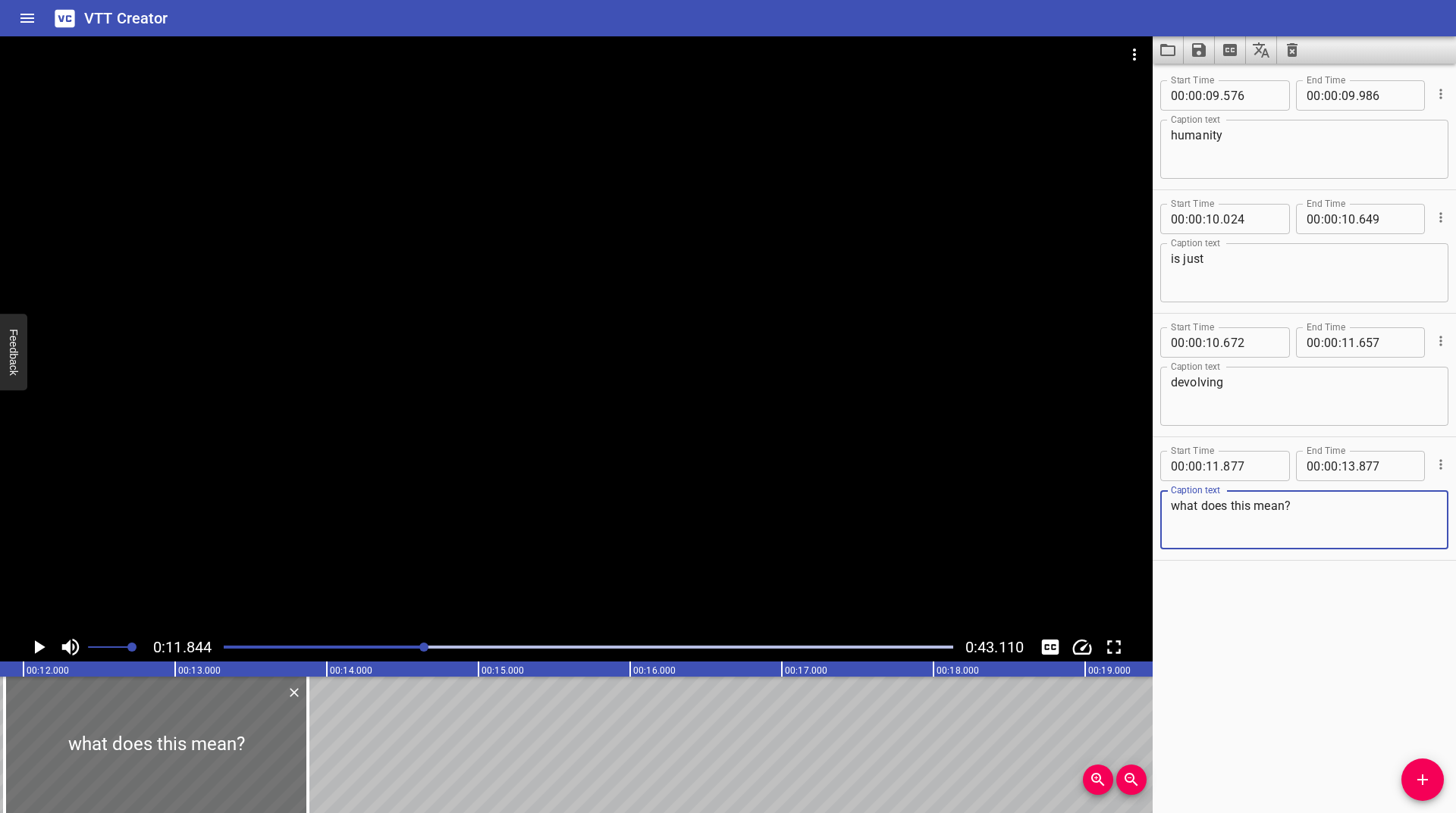
type textarea "what does this mean?"
click at [43, 656] on icon "Play/Pause" at bounding box center [39, 647] width 23 height 23
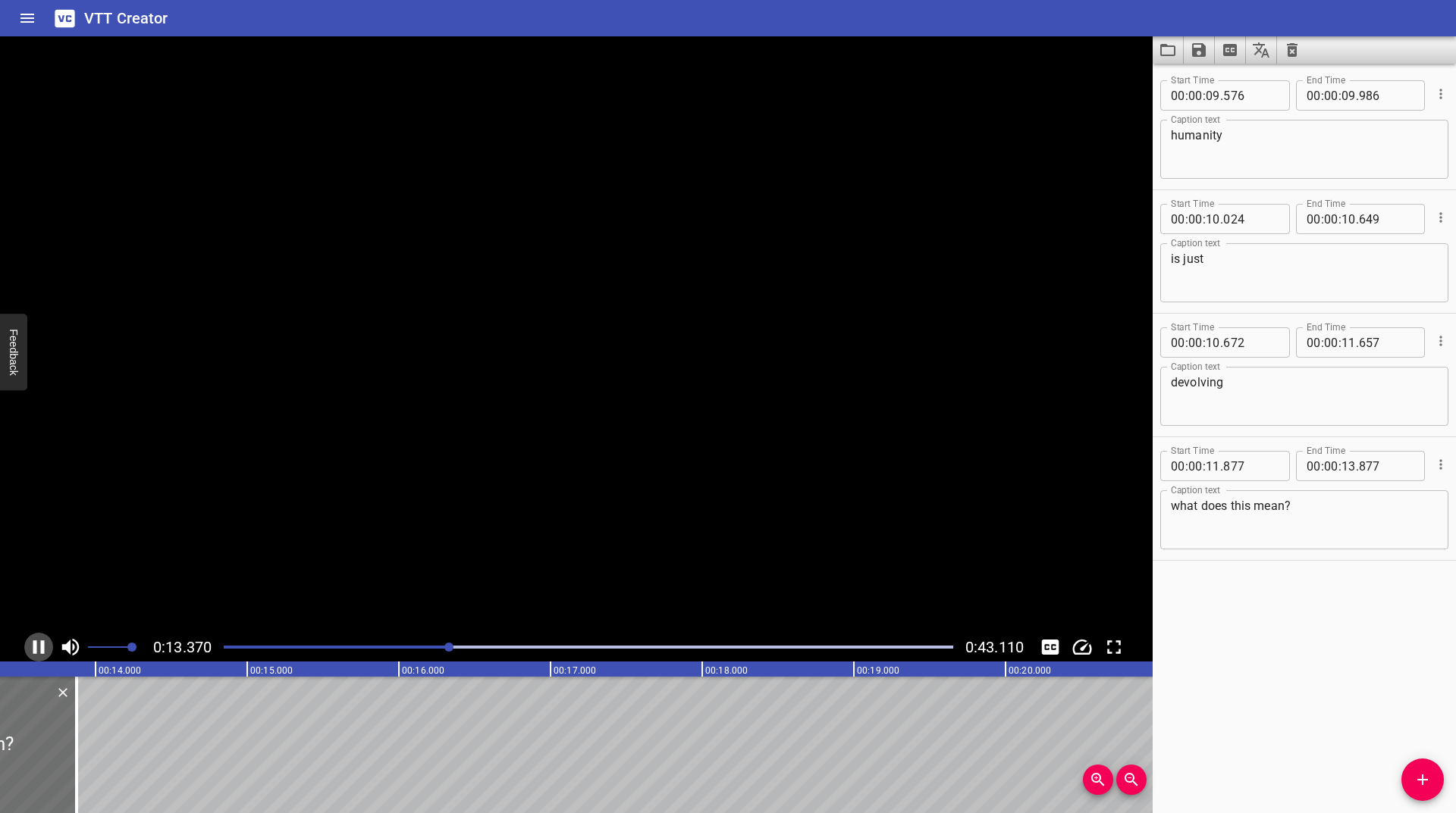
click at [43, 656] on icon "Play/Pause" at bounding box center [39, 647] width 23 height 23
drag, startPoint x: 65, startPoint y: 743, endPoint x: 0, endPoint y: 764, distance: 68.3
click at [0, 764] on div at bounding box center [2, 745] width 15 height 137
type input "447"
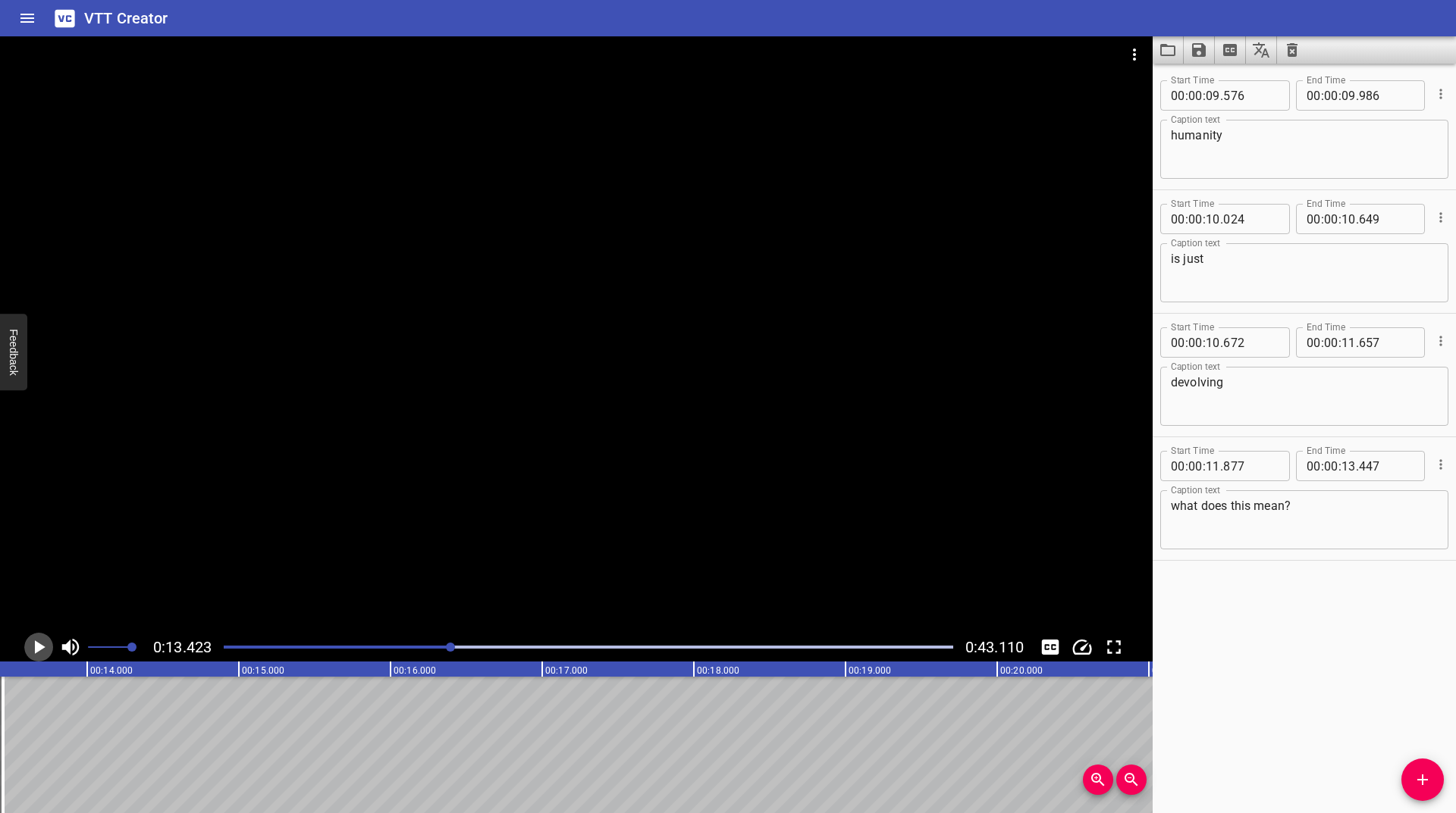
click at [45, 651] on icon "Play/Pause" at bounding box center [39, 647] width 23 height 23
click at [468, 647] on div at bounding box center [469, 648] width 9 height 9
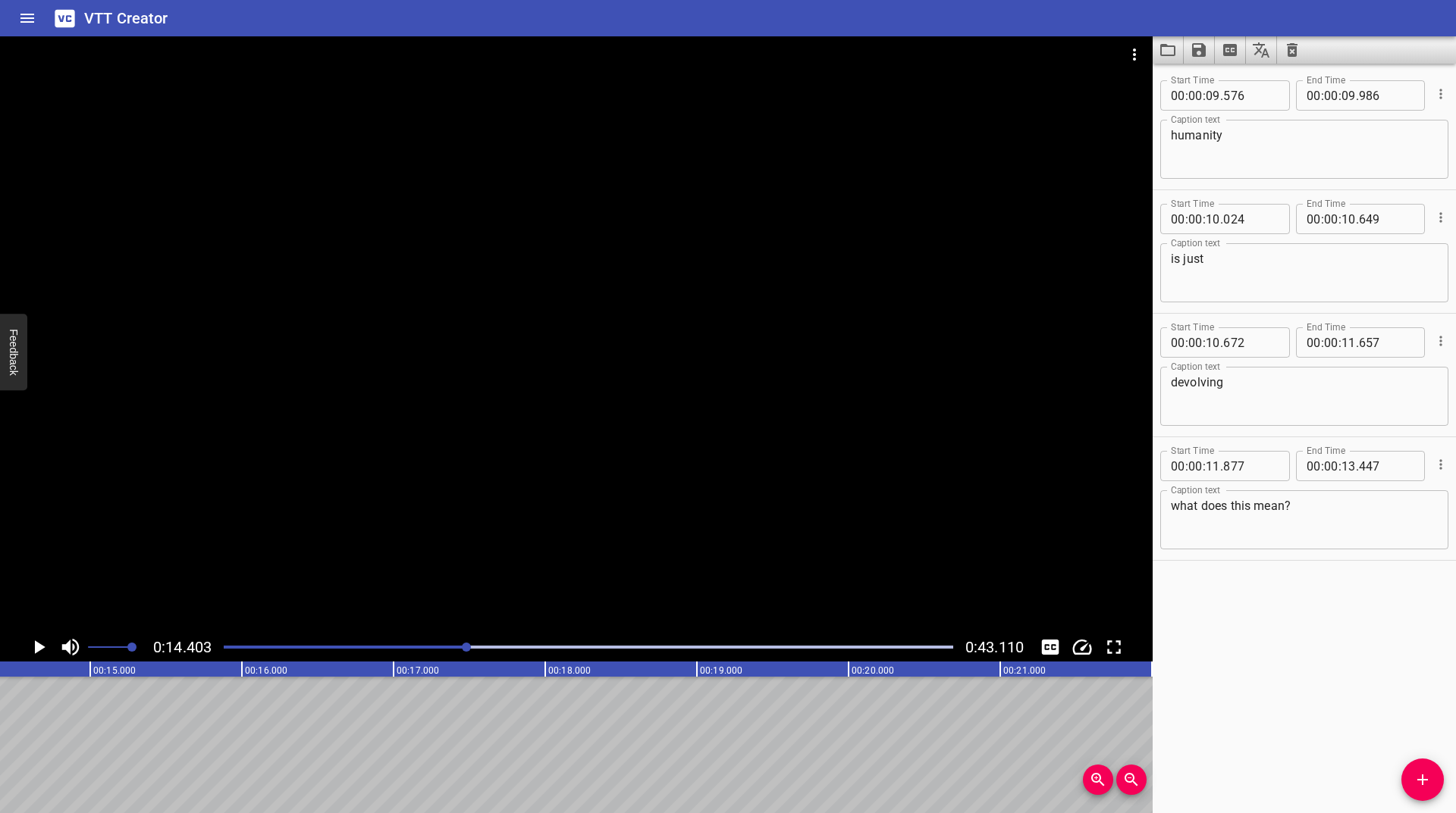
click at [34, 641] on icon "Play/Pause" at bounding box center [39, 647] width 23 height 23
click at [1423, 774] on icon "Add Cue" at bounding box center [1422, 780] width 18 height 18
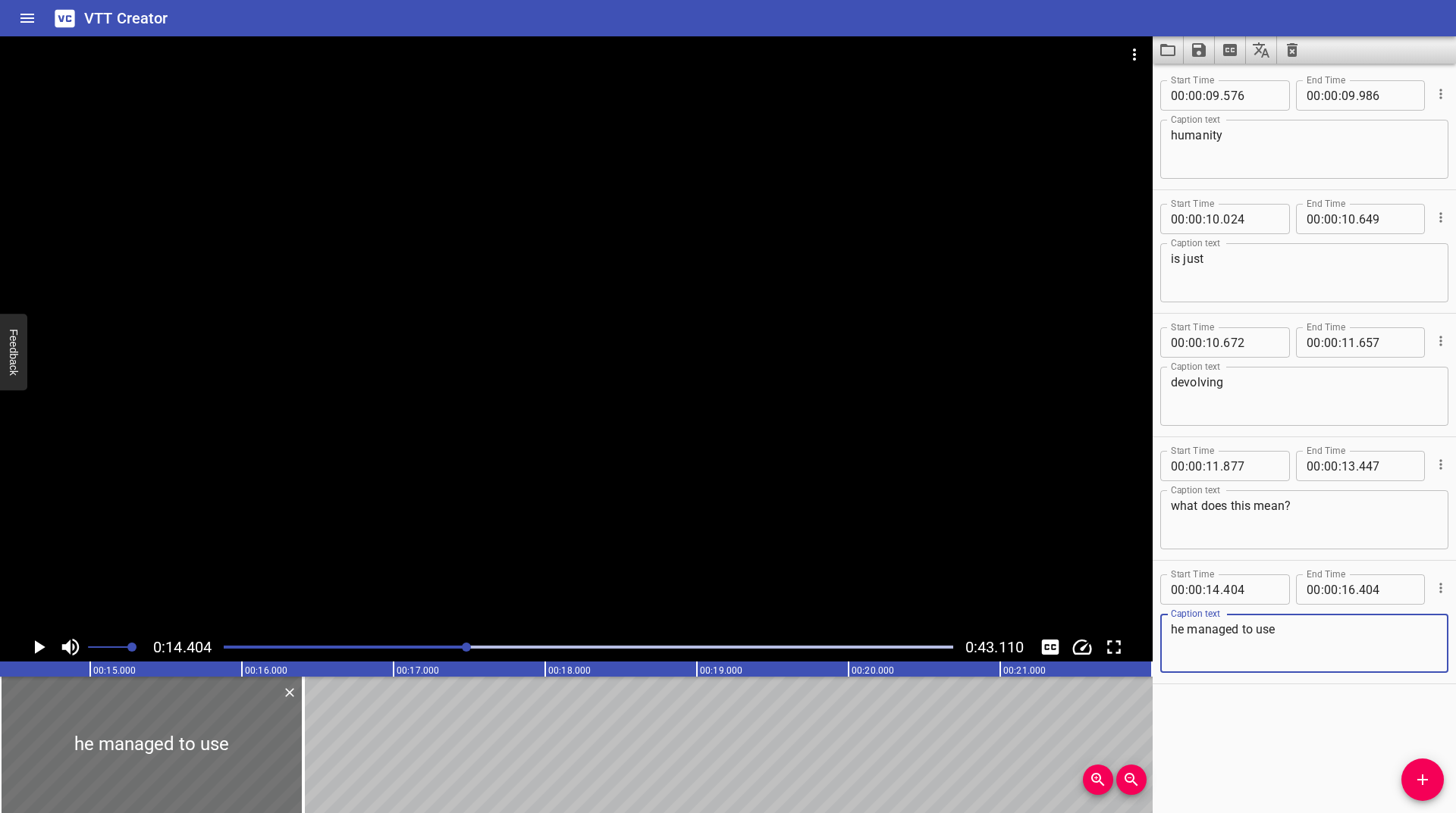
type textarea "he managed to use"
click at [35, 636] on icon "Play/Pause" at bounding box center [39, 647] width 23 height 23
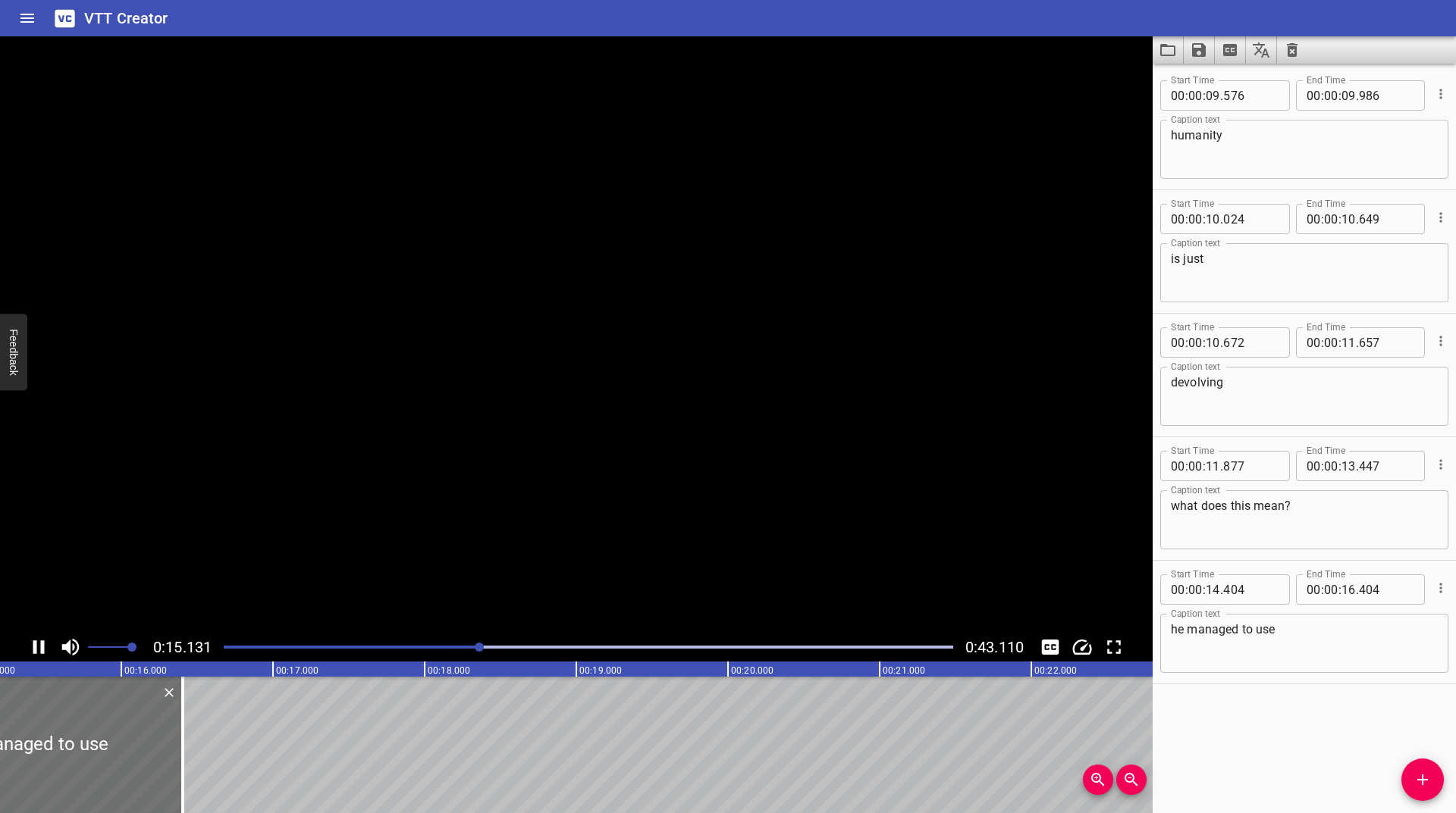
click at [35, 636] on icon "Play/Pause" at bounding box center [39, 647] width 23 height 23
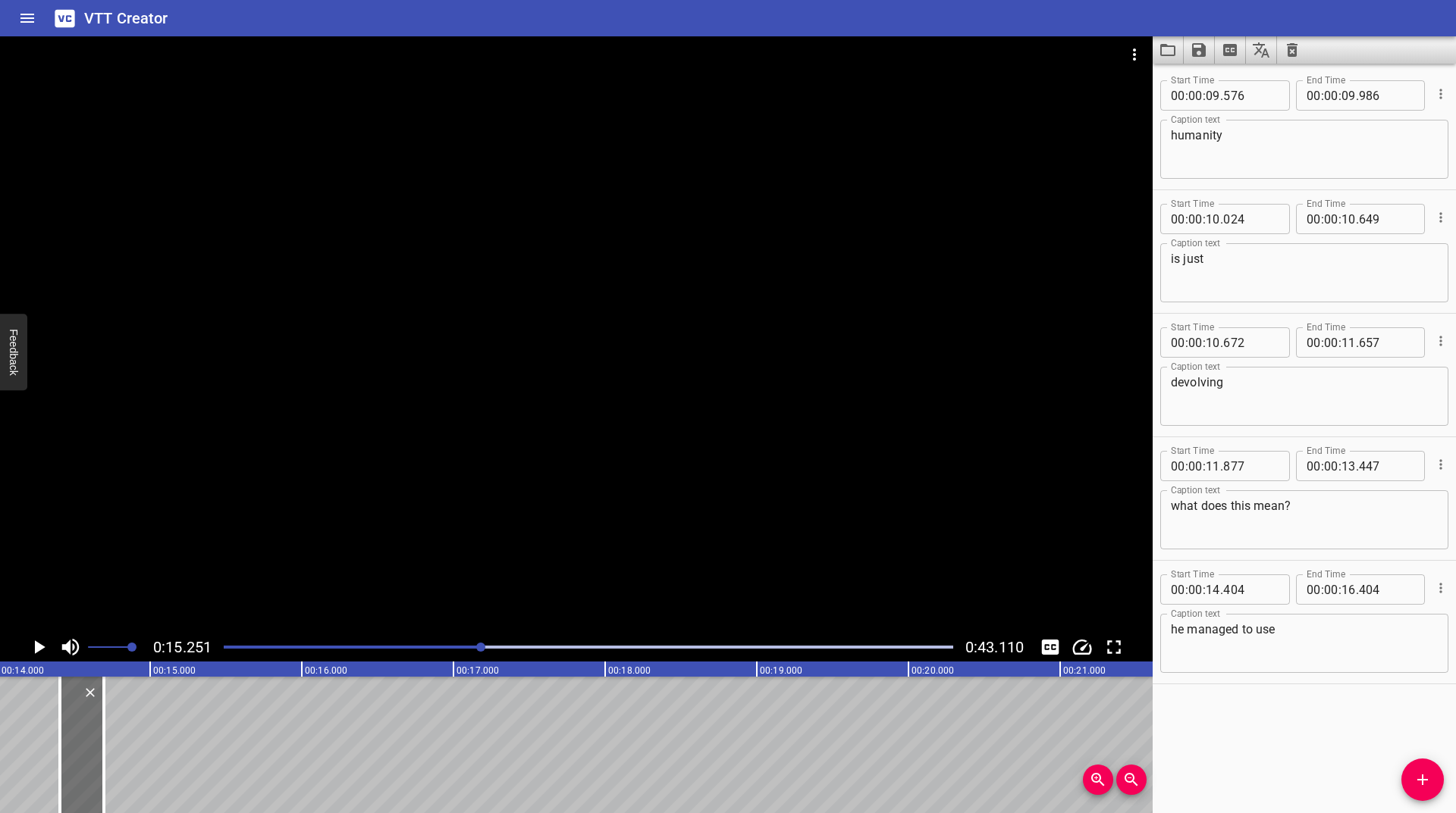
scroll to position [0, 2105]
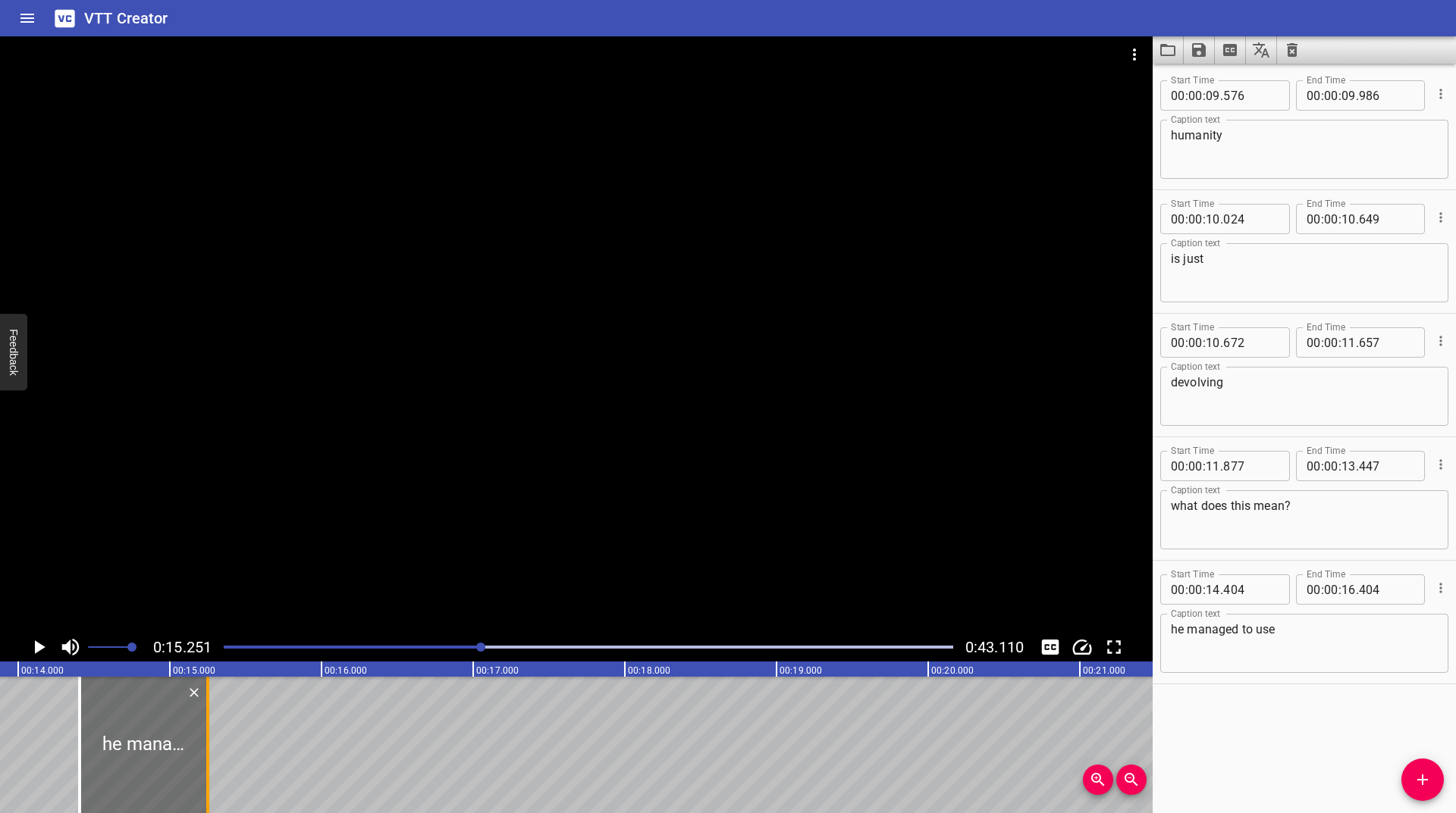
drag, startPoint x: 172, startPoint y: 726, endPoint x: 204, endPoint y: 736, distance: 33.5
click at [204, 736] on div at bounding box center [207, 745] width 15 height 137
type input "15"
type input "249"
click at [33, 645] on icon "Play/Pause" at bounding box center [39, 647] width 23 height 23
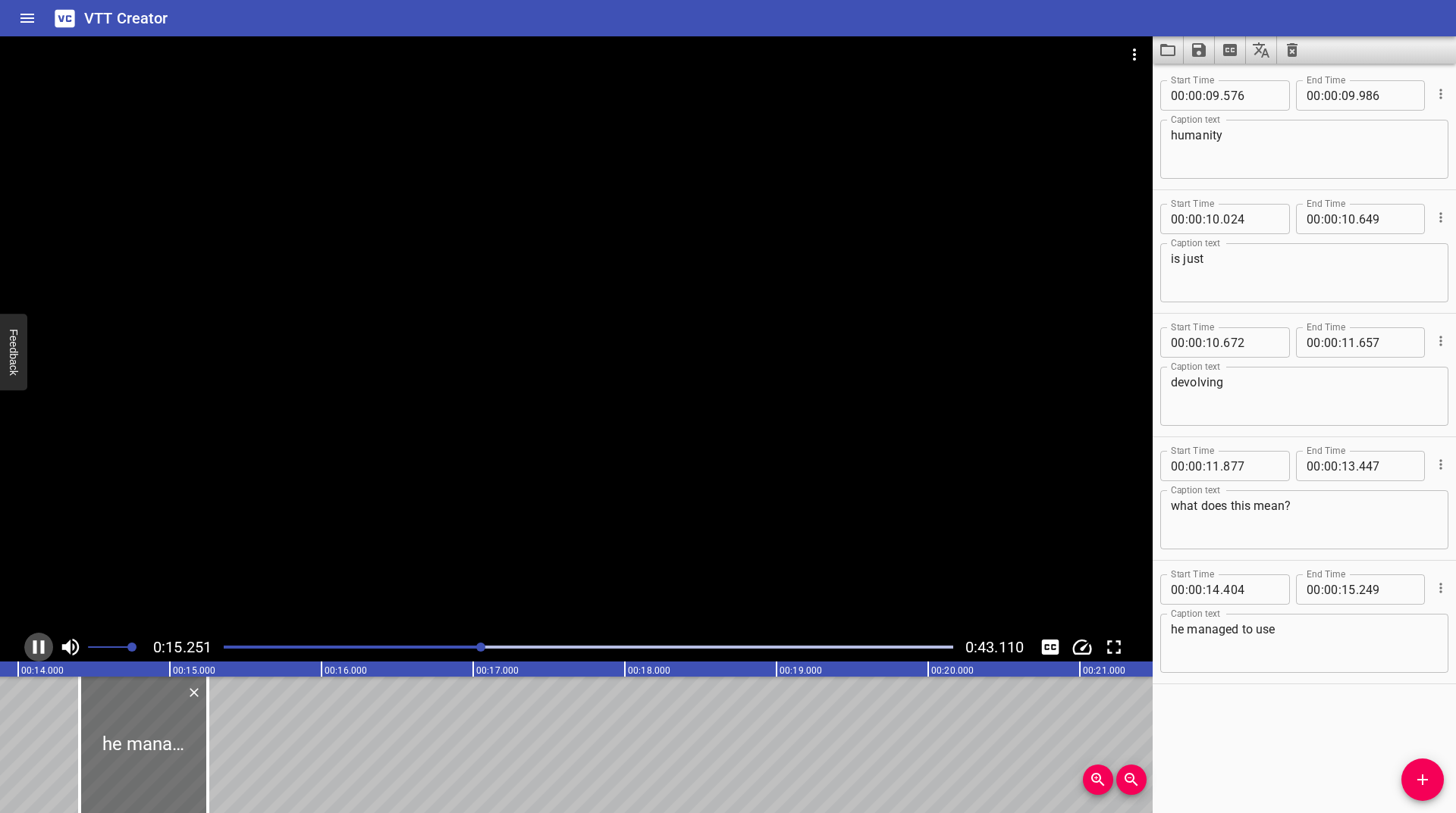
click at [33, 645] on icon "Play/Pause" at bounding box center [39, 647] width 11 height 13
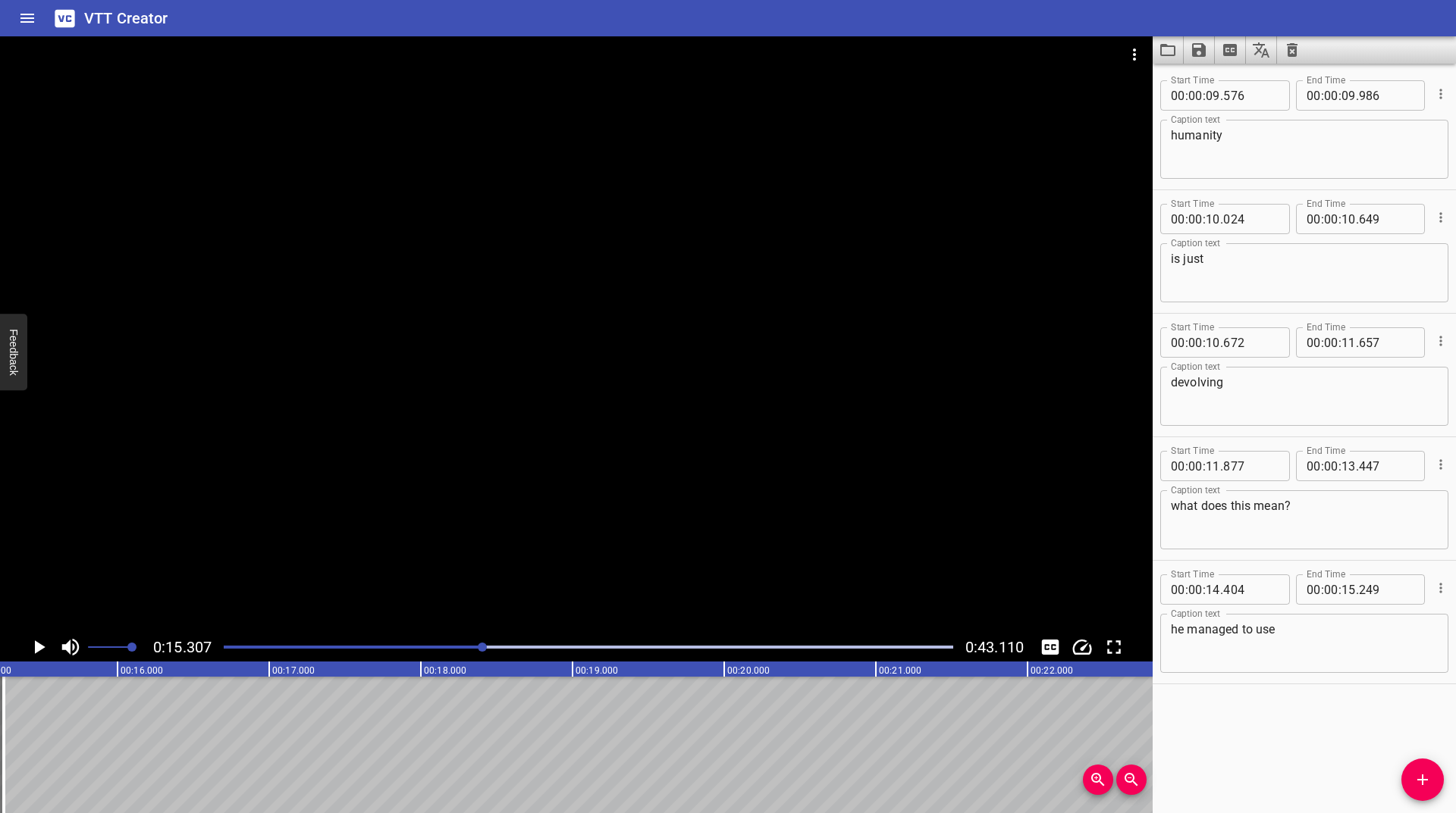
scroll to position [0, 2322]
click at [1417, 775] on icon "Add Cue" at bounding box center [1422, 780] width 18 height 18
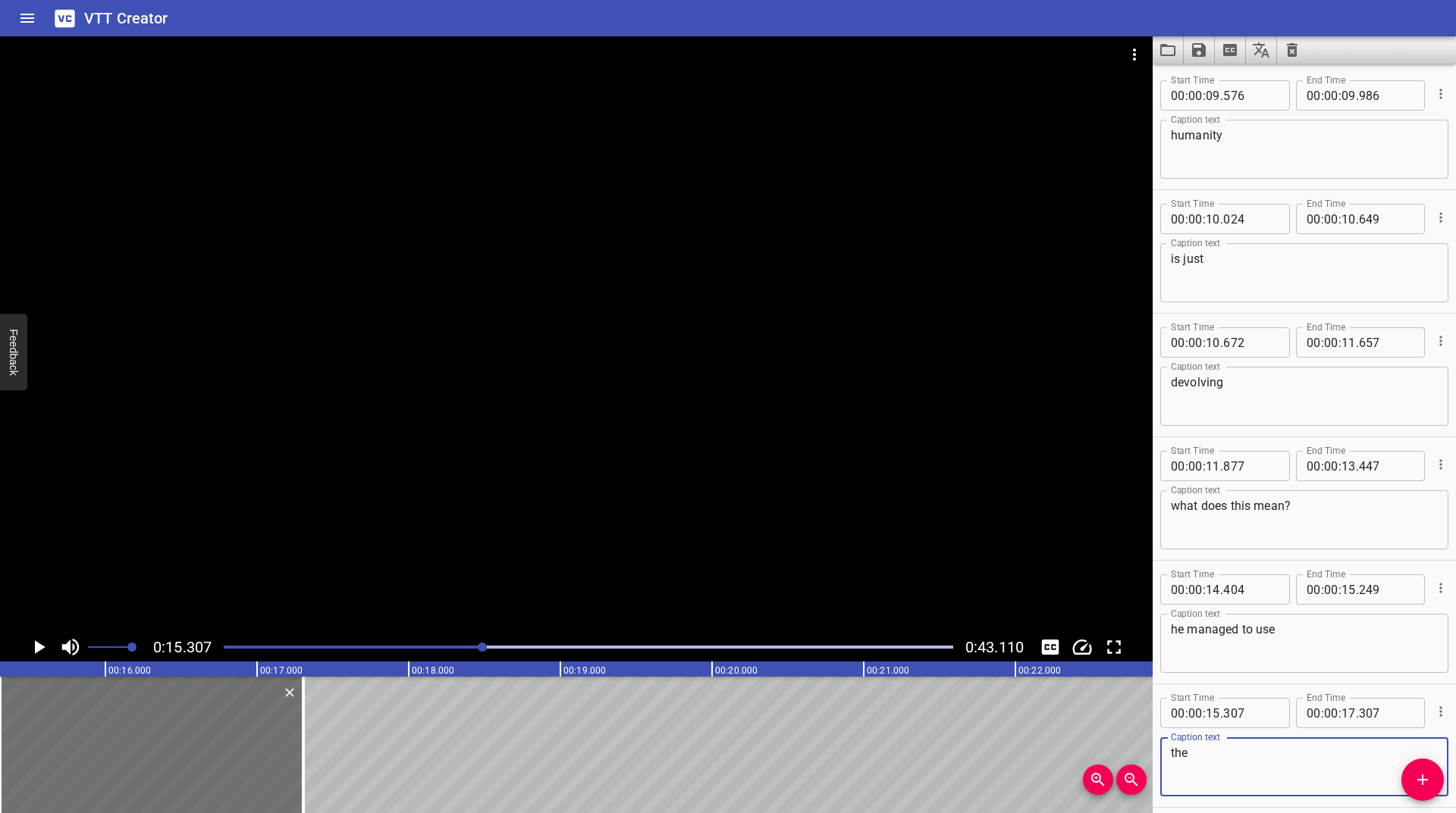
click at [33, 644] on icon "Play/Pause" at bounding box center [39, 647] width 23 height 23
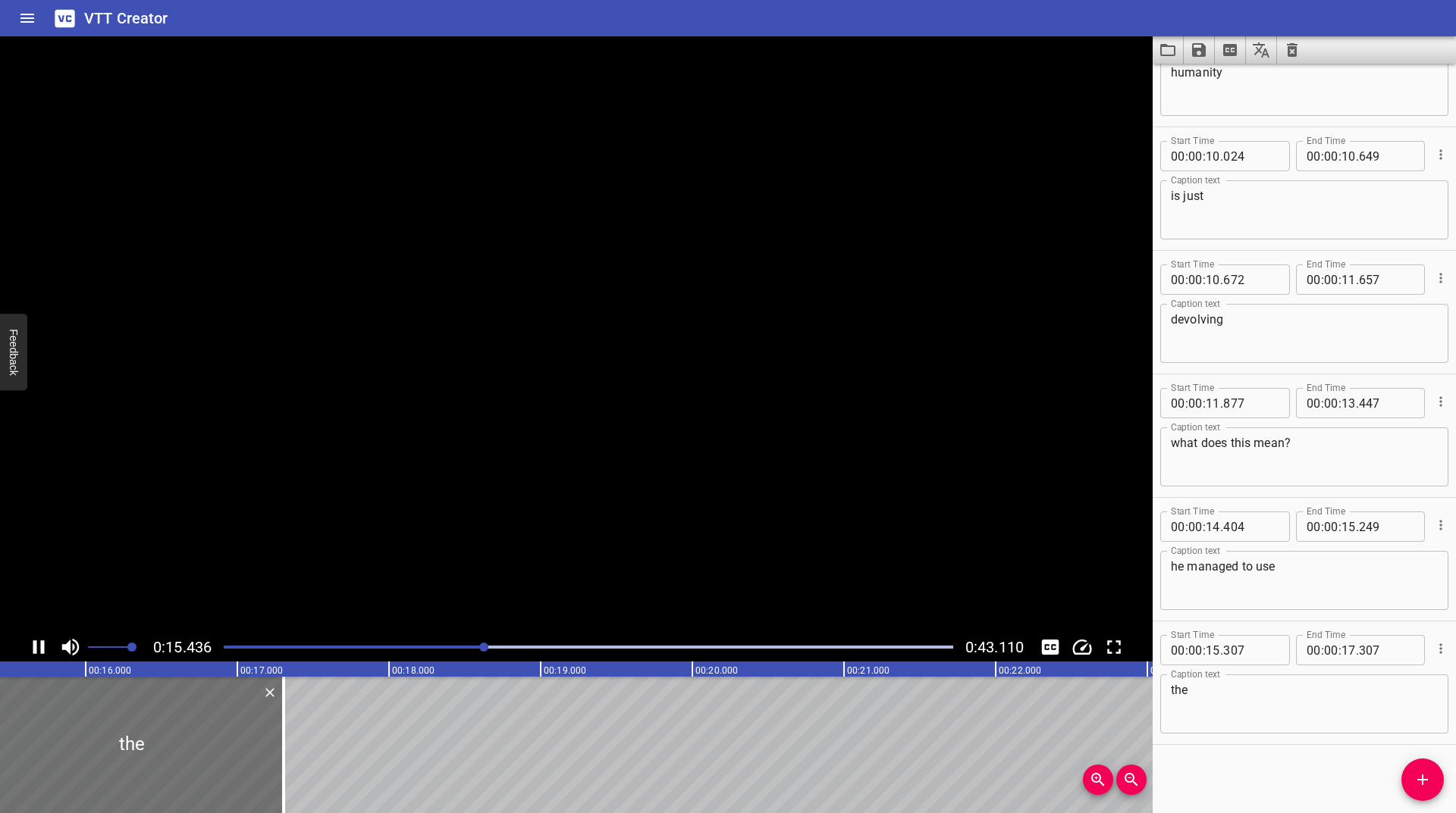
click at [33, 644] on icon "Play/Pause" at bounding box center [39, 647] width 11 height 13
drag, startPoint x: 1286, startPoint y: 700, endPoint x: 1068, endPoint y: 686, distance: 218.4
click at [1068, 686] on main "0:15.486 0:43.110 00:00.000 00:01.000 00:02.000 00:03.000 00:04.000 00:05.000 0…" at bounding box center [728, 425] width 1456 height 777
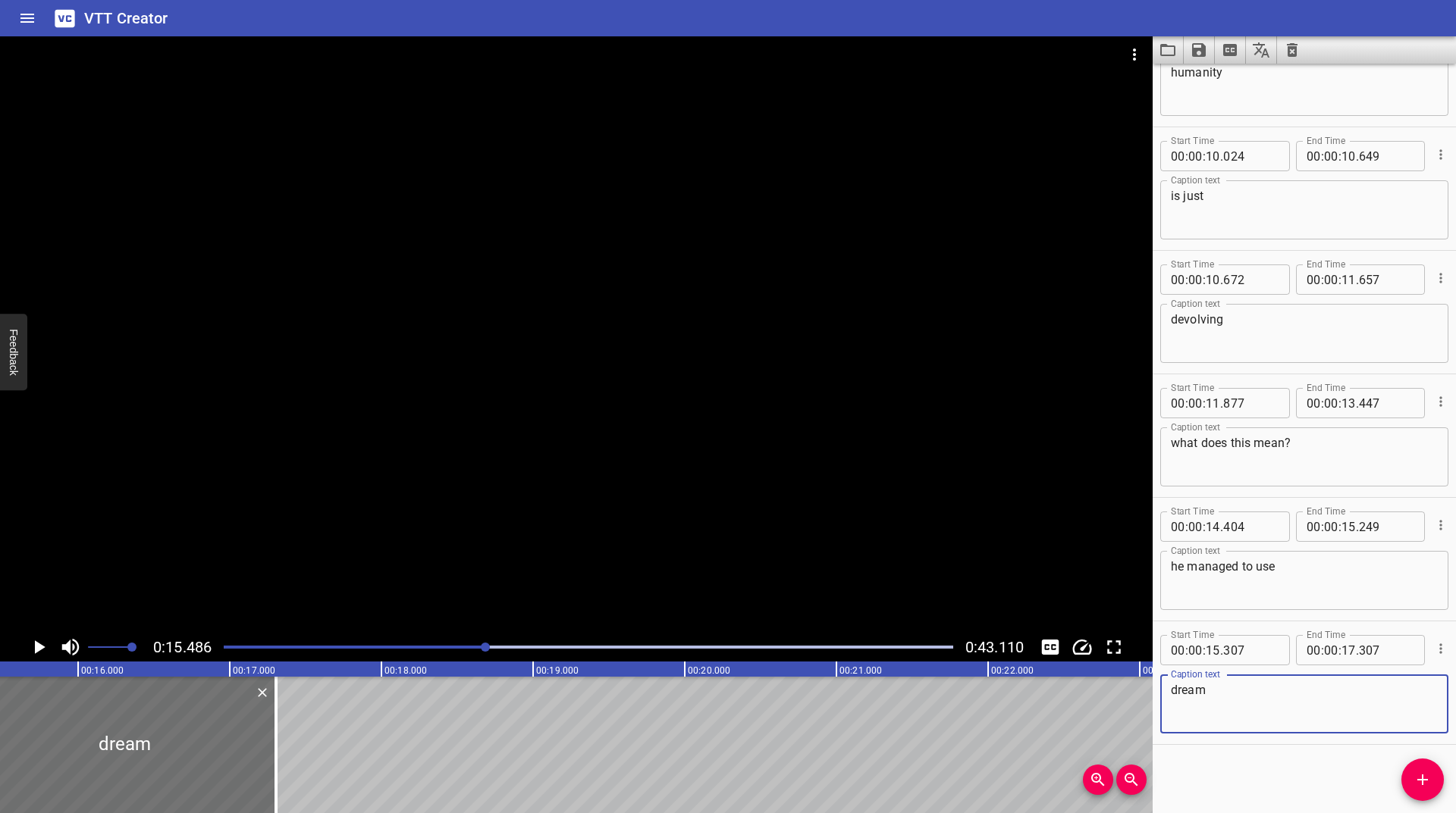
type textarea "dream"
click at [35, 649] on icon "Play/Pause" at bounding box center [40, 647] width 10 height 13
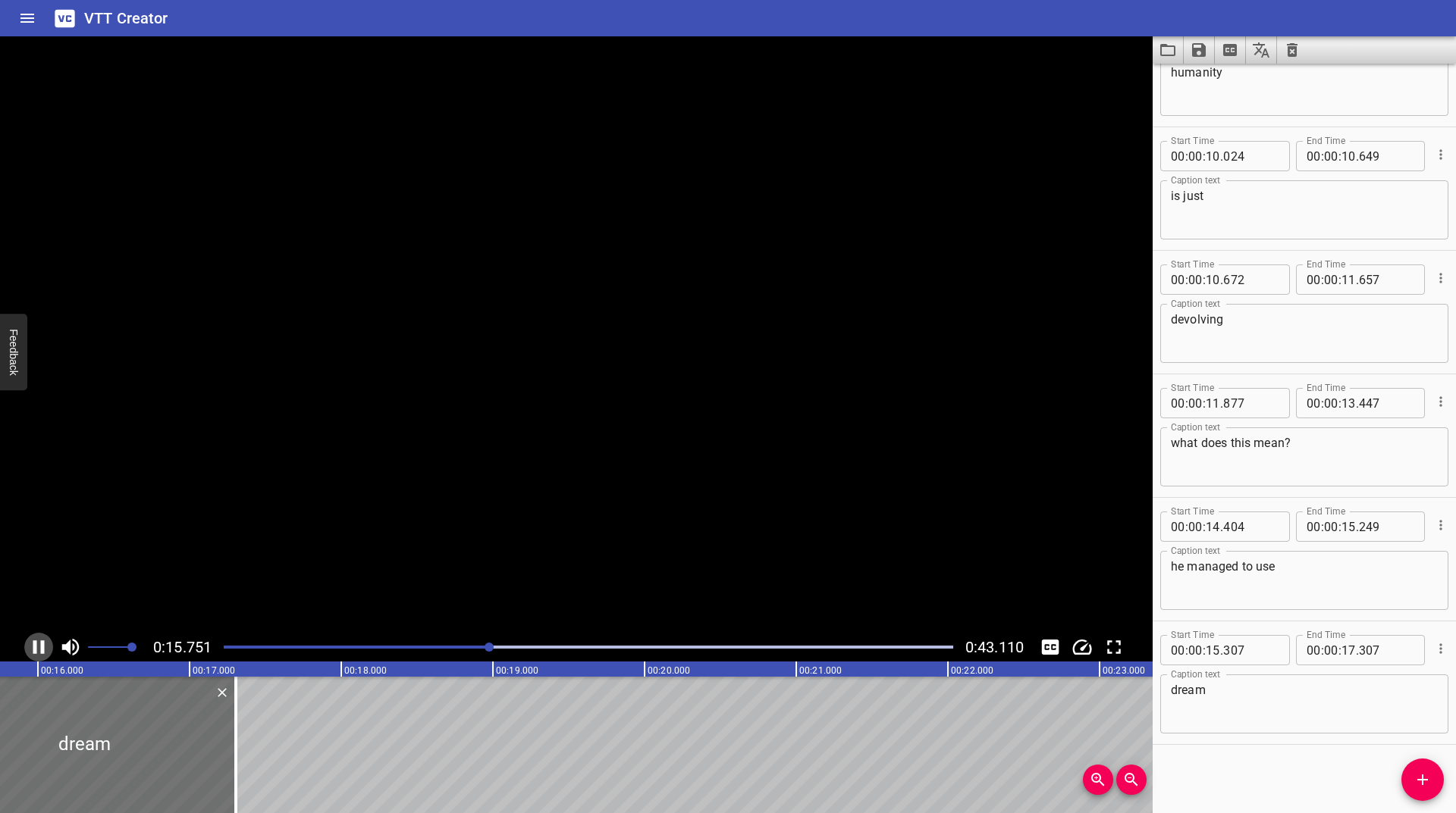
click at [35, 649] on icon "Play/Pause" at bounding box center [39, 647] width 11 height 13
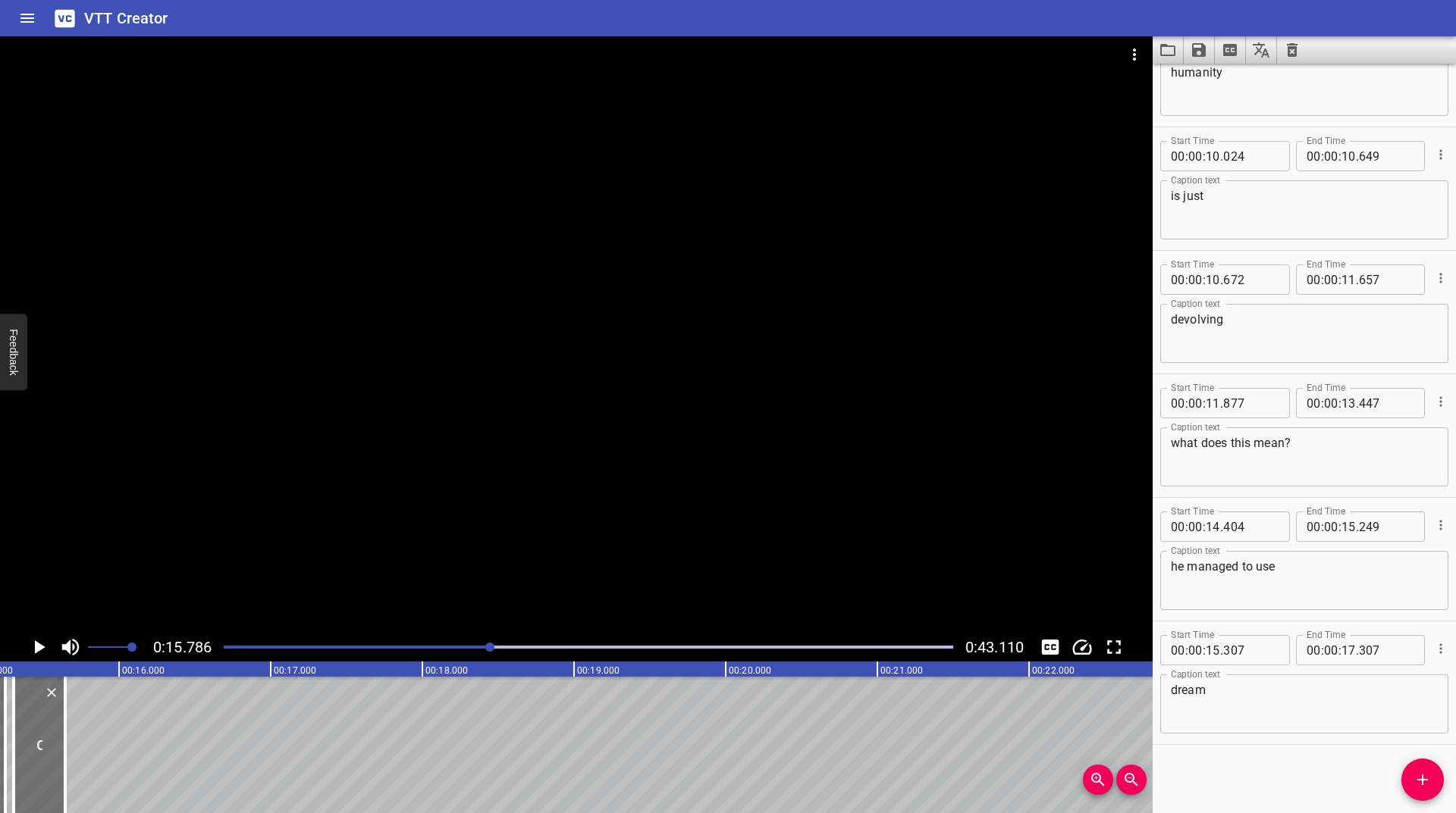
scroll to position [0, 2302]
drag, startPoint x: 230, startPoint y: 724, endPoint x: 98, endPoint y: 758, distance: 136.3
click at [98, 758] on div at bounding box center [98, 745] width 3 height 137
type input "15"
type input "822"
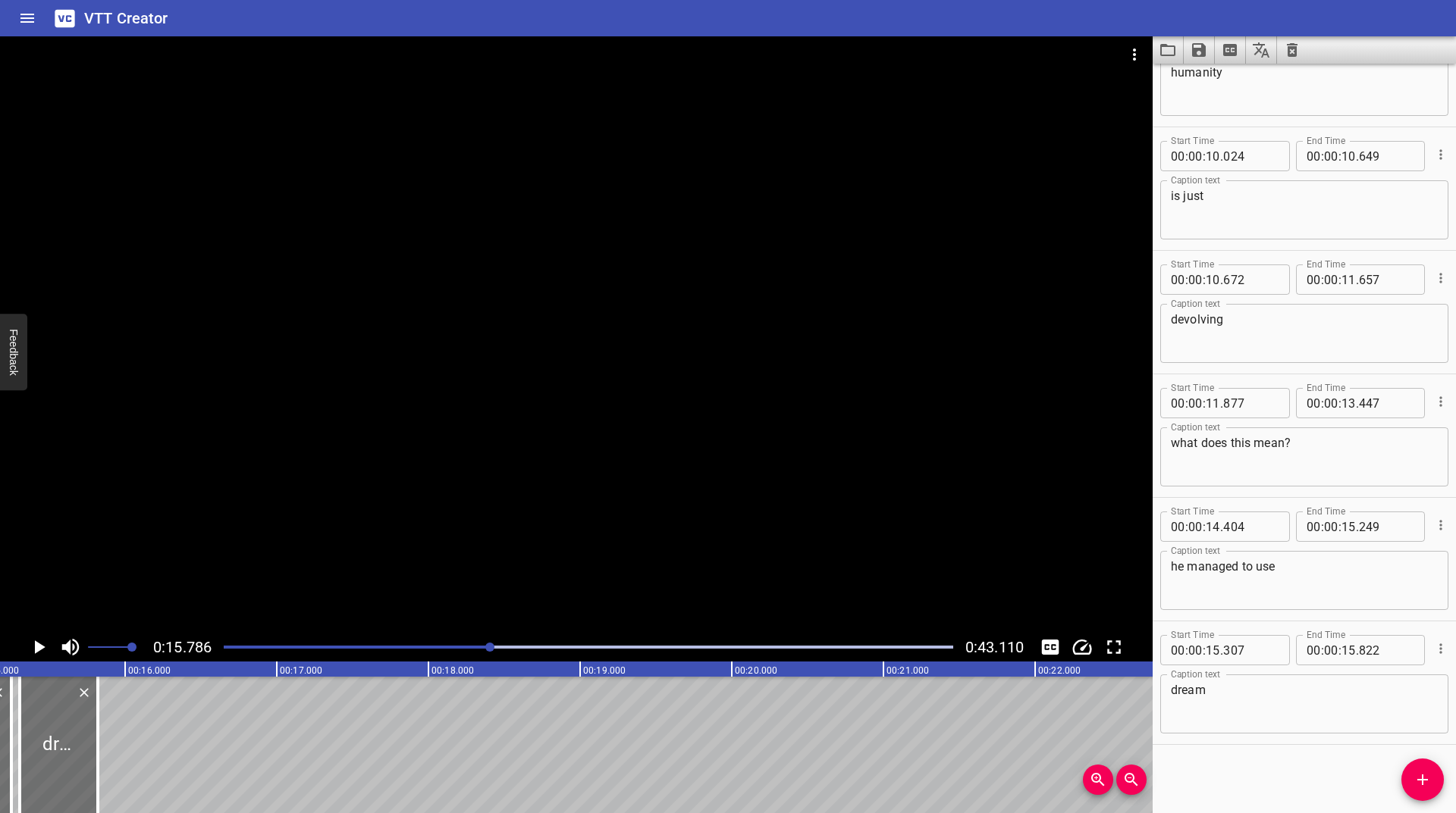
click at [42, 649] on icon "Play/Pause" at bounding box center [39, 647] width 23 height 23
click at [42, 649] on icon "Play/Pause" at bounding box center [39, 647] width 11 height 13
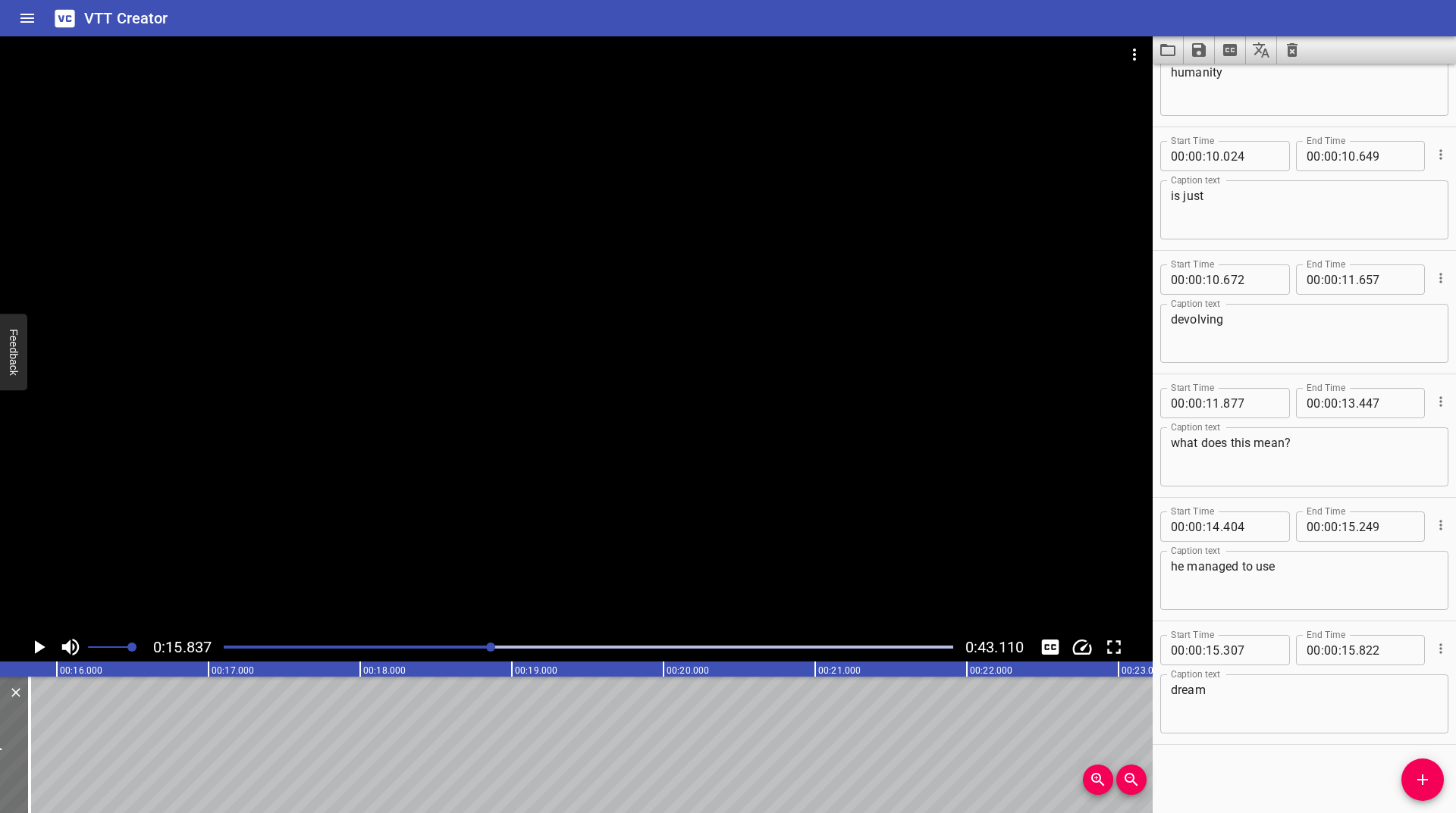
scroll to position [0, 2402]
click at [1431, 774] on span "Add Cue" at bounding box center [1423, 780] width 43 height 18
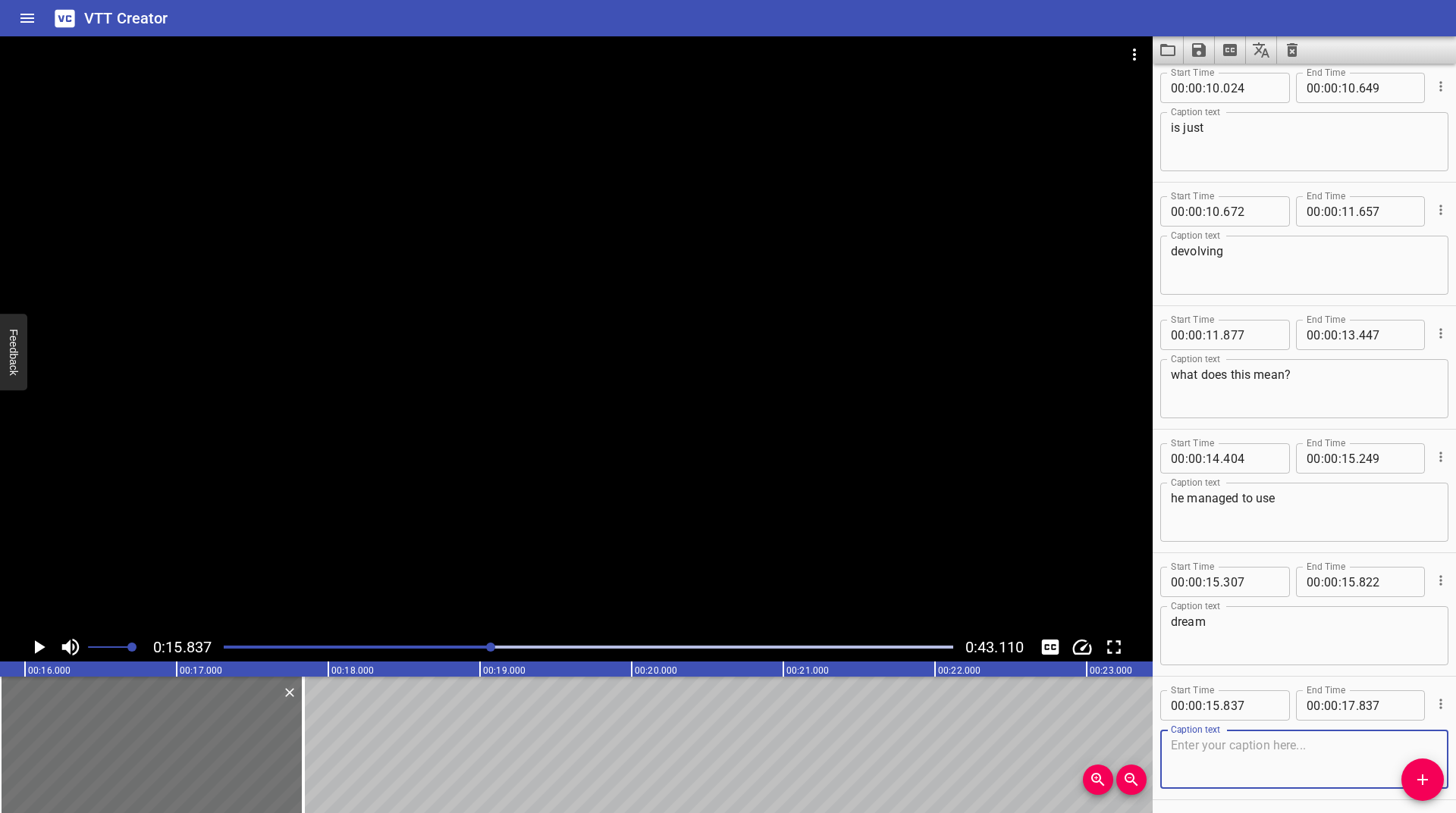
scroll to position [187, 0]
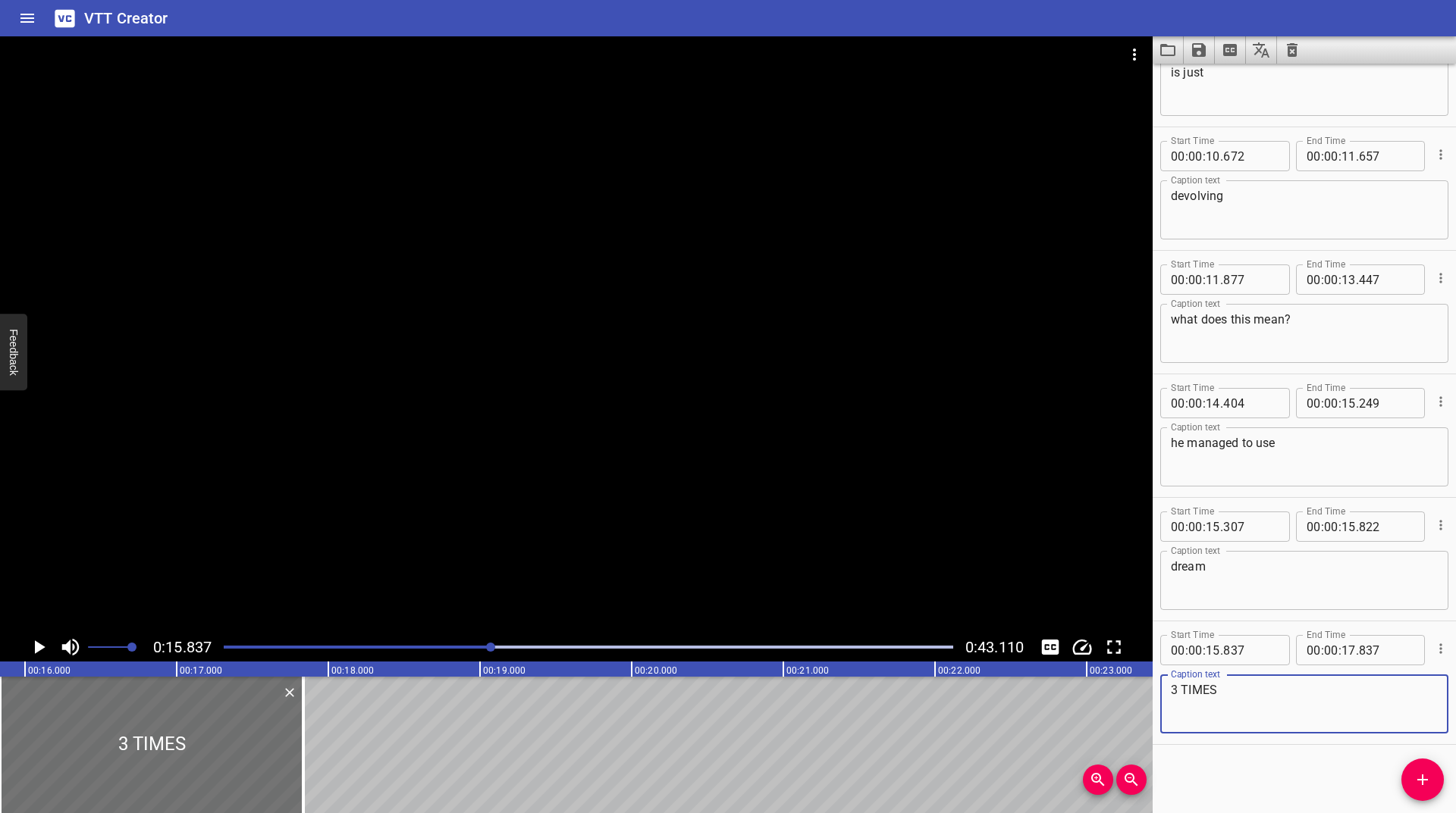
type textarea "3 TIMES"
click at [39, 645] on icon "Play/Pause" at bounding box center [40, 647] width 10 height 13
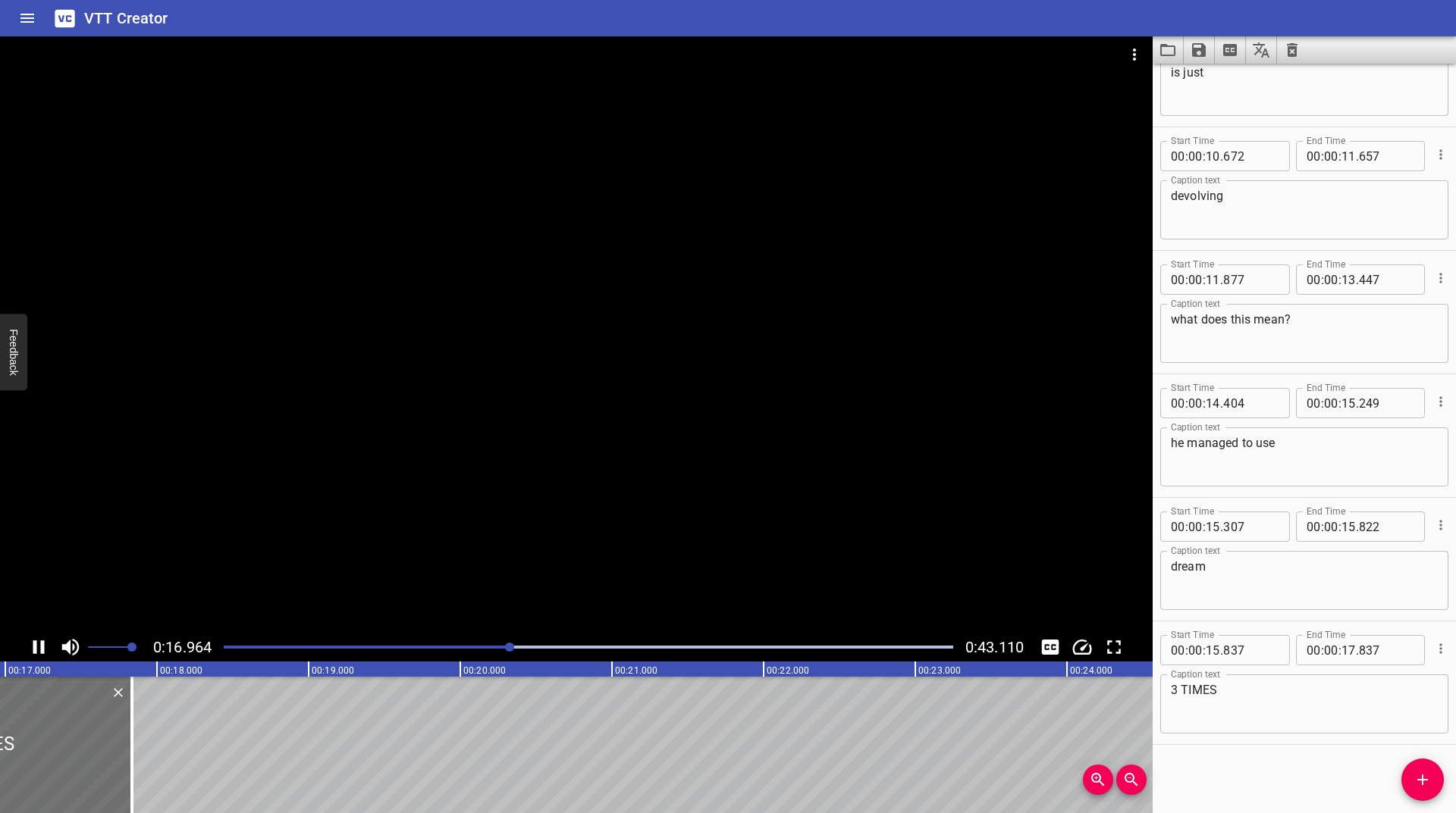
click at [36, 648] on icon "Play/Pause" at bounding box center [39, 647] width 11 height 13
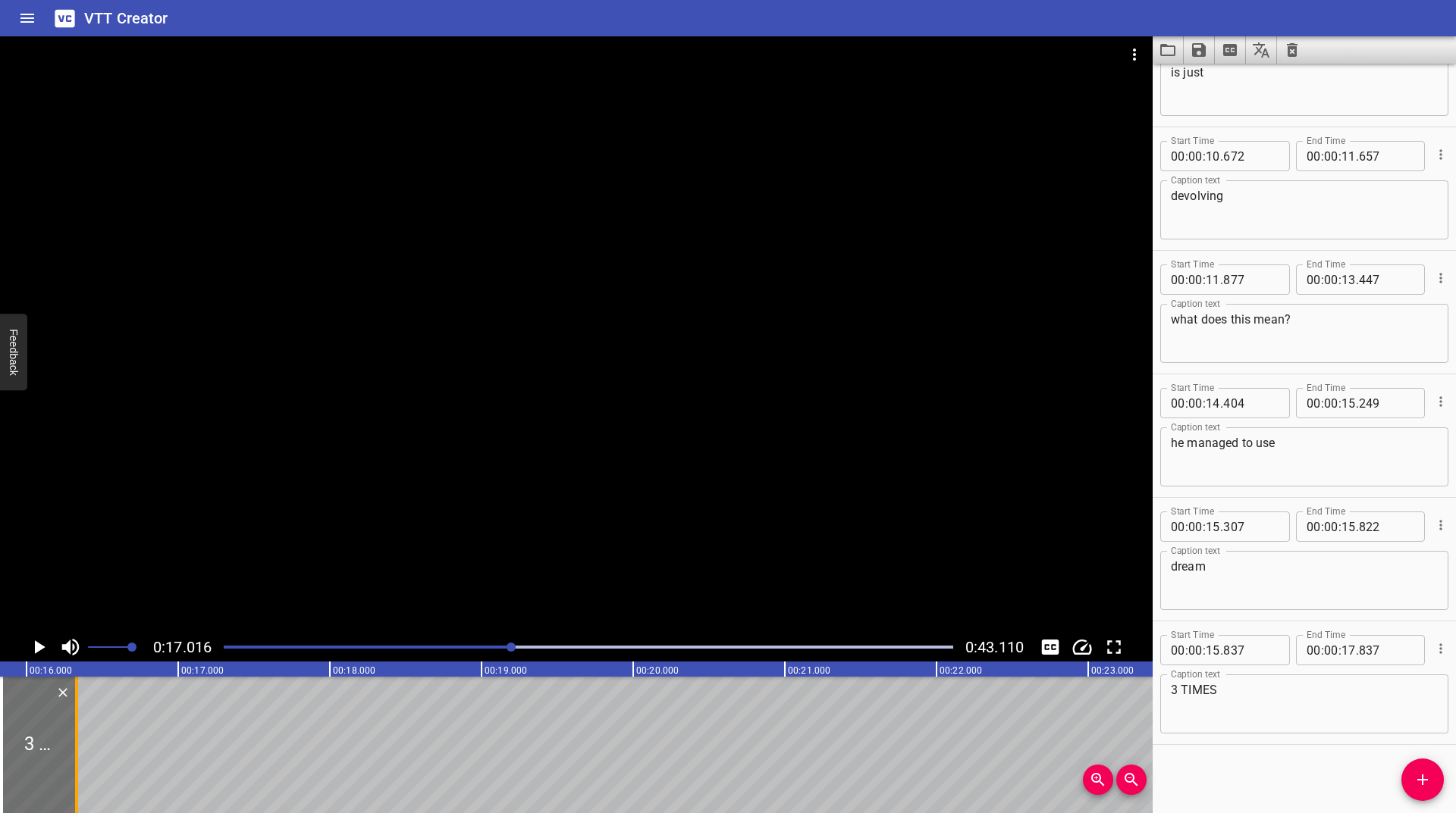
scroll to position [0, 2388]
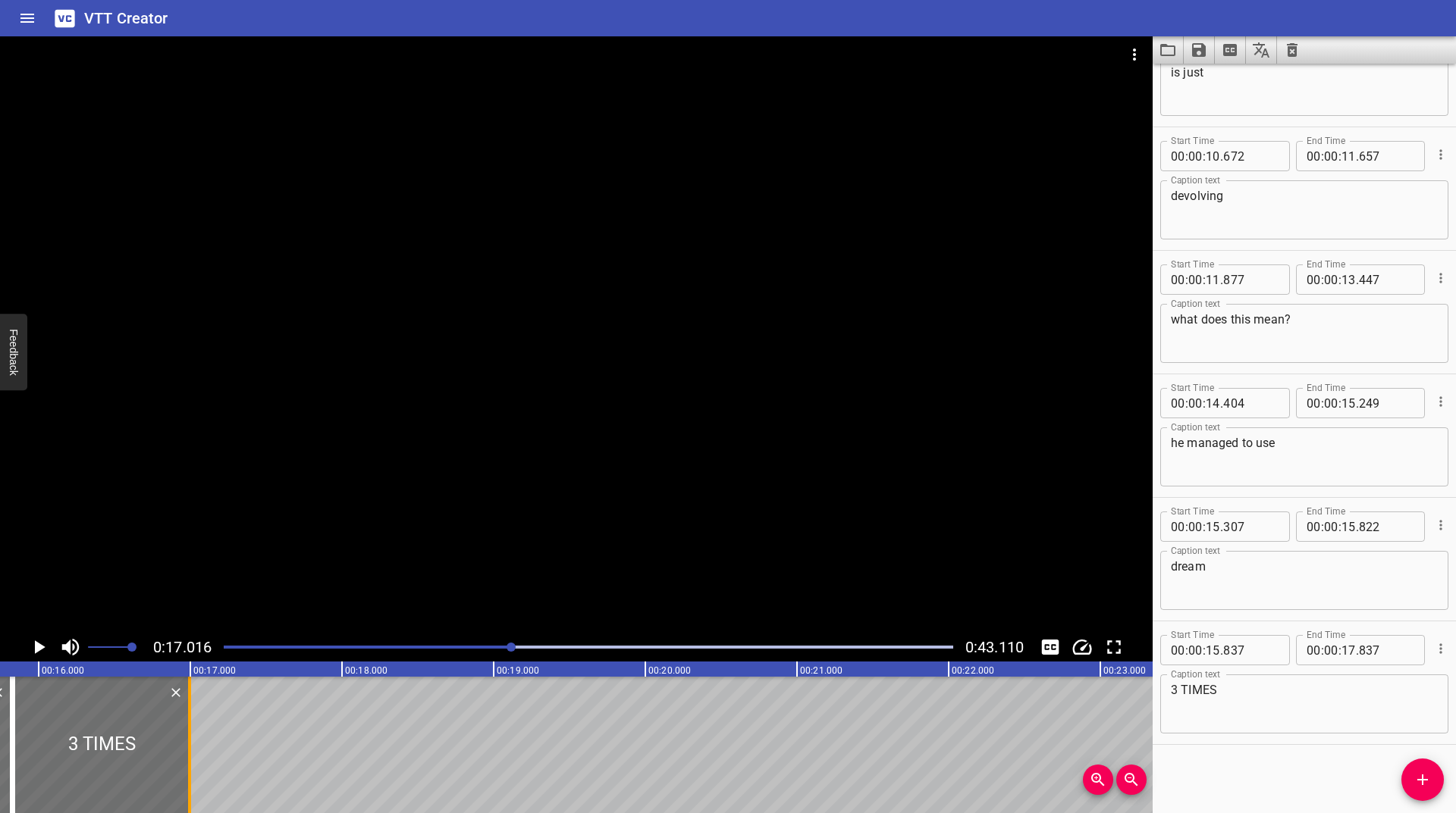
drag, startPoint x: 122, startPoint y: 717, endPoint x: 188, endPoint y: 756, distance: 76.7
click at [188, 756] on div at bounding box center [189, 745] width 15 height 137
type input "16"
type input "997"
click at [45, 645] on icon "Play/Pause" at bounding box center [39, 647] width 23 height 23
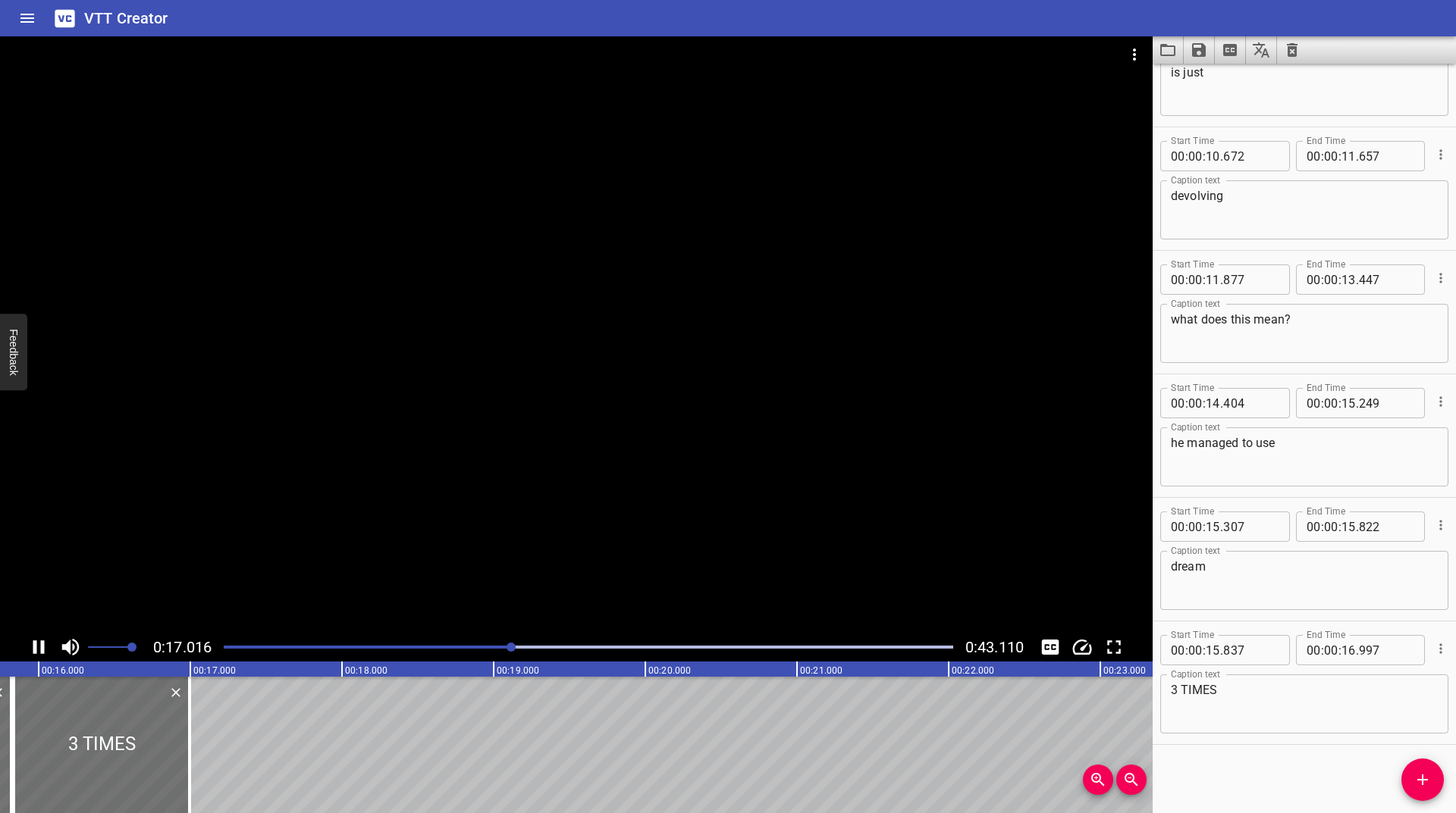
click at [45, 645] on icon "Play/Pause" at bounding box center [39, 647] width 23 height 23
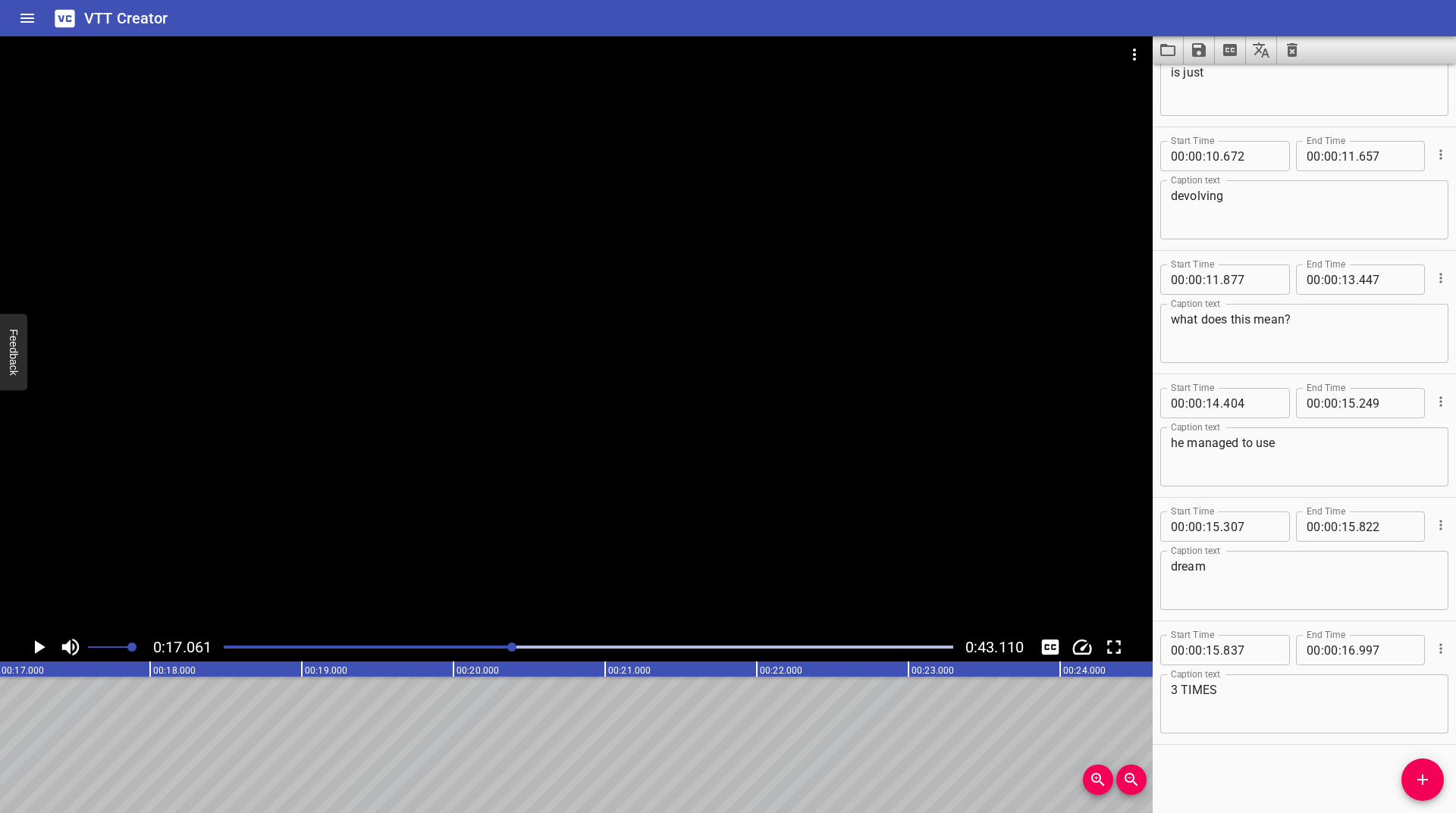
scroll to position [0, 2588]
click at [1424, 773] on icon "Add Cue" at bounding box center [1422, 780] width 18 height 18
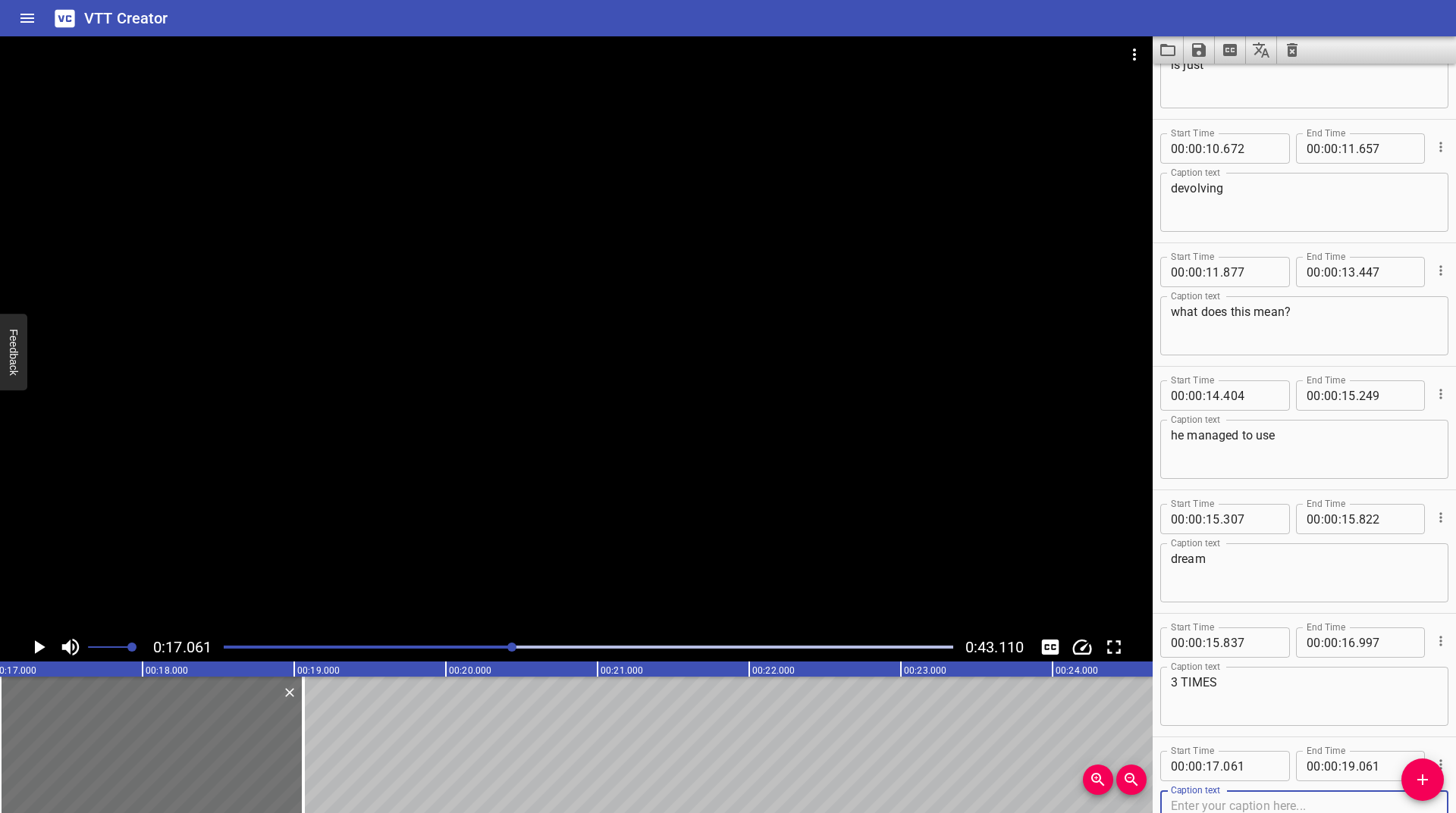
scroll to position [310, 0]
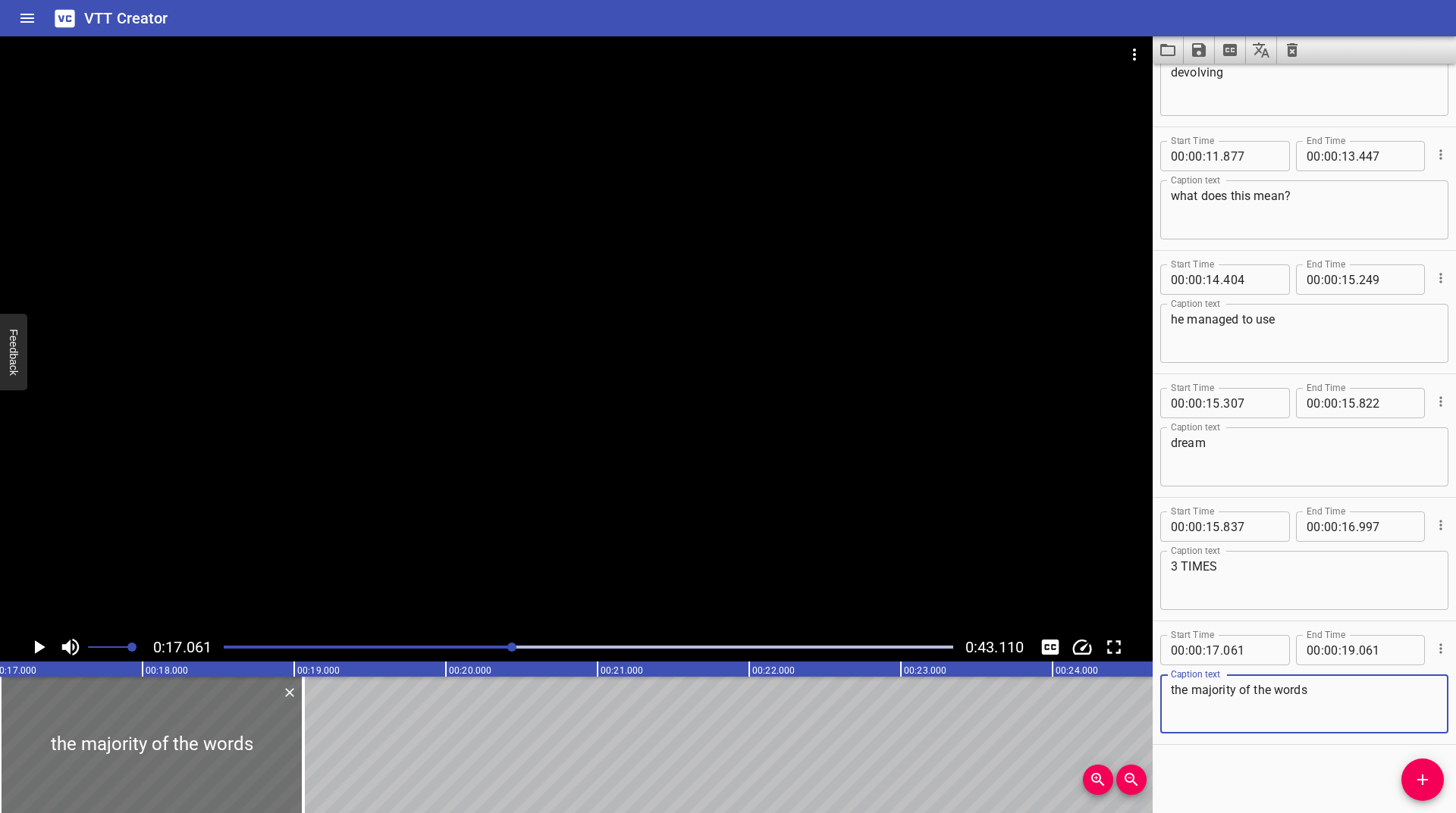
type textarea "the majority of the words"
click at [35, 647] on icon "Play/Pause" at bounding box center [40, 647] width 10 height 13
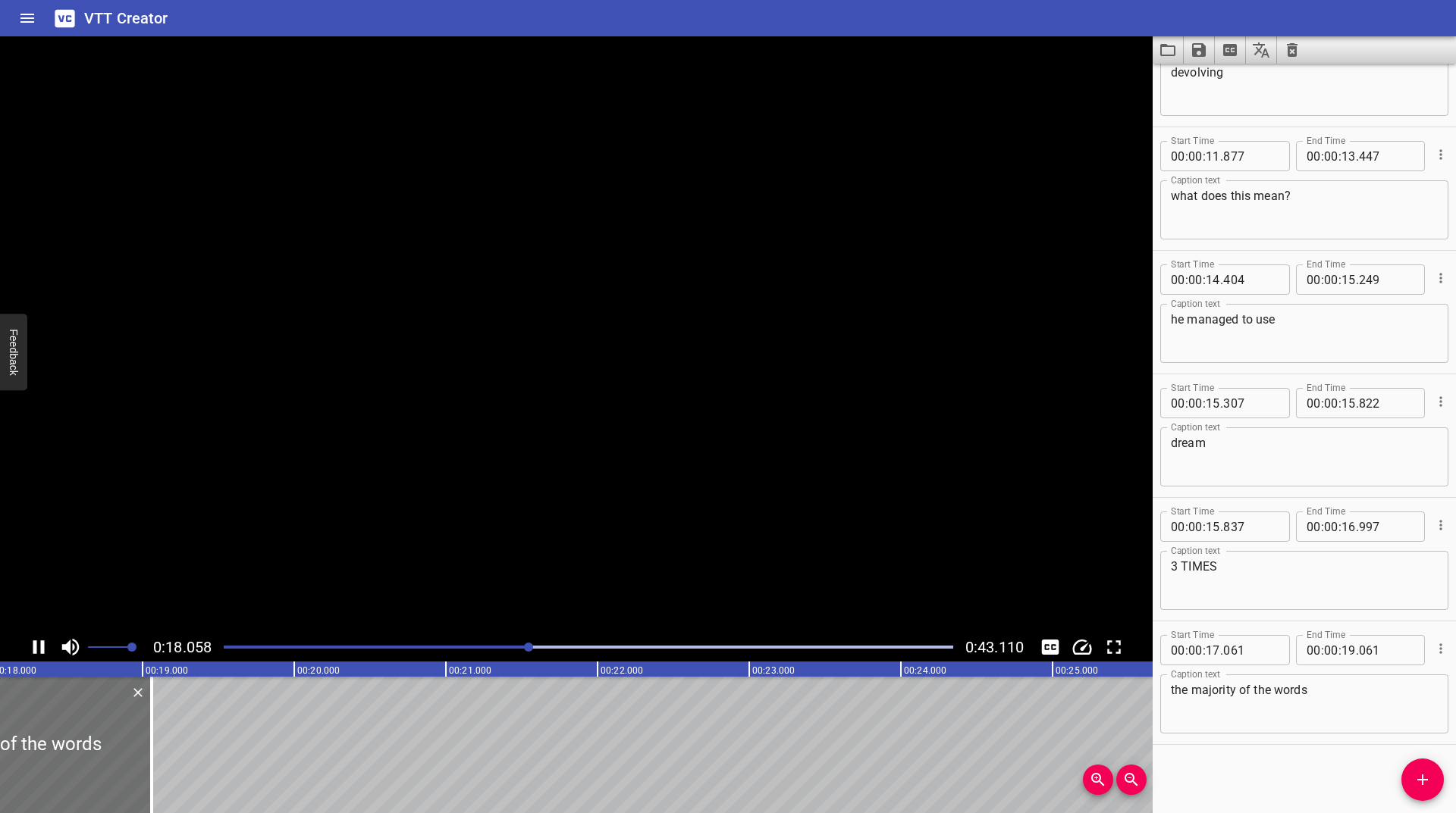
click at [35, 647] on icon "Play/Pause" at bounding box center [39, 647] width 11 height 13
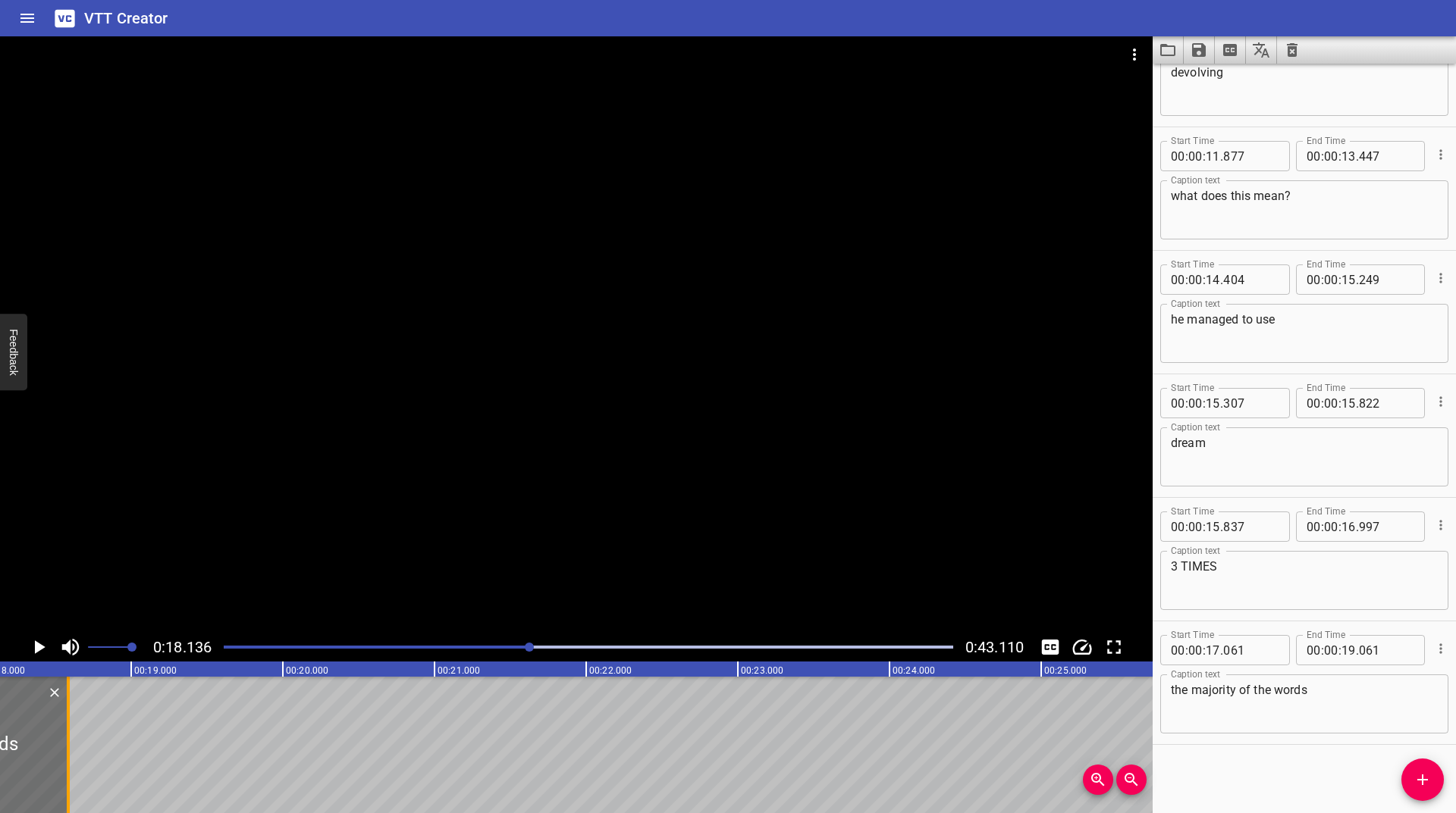
drag, startPoint x: 132, startPoint y: 717, endPoint x: 60, endPoint y: 735, distance: 74.2
type input "16"
type input "586"
type input "18"
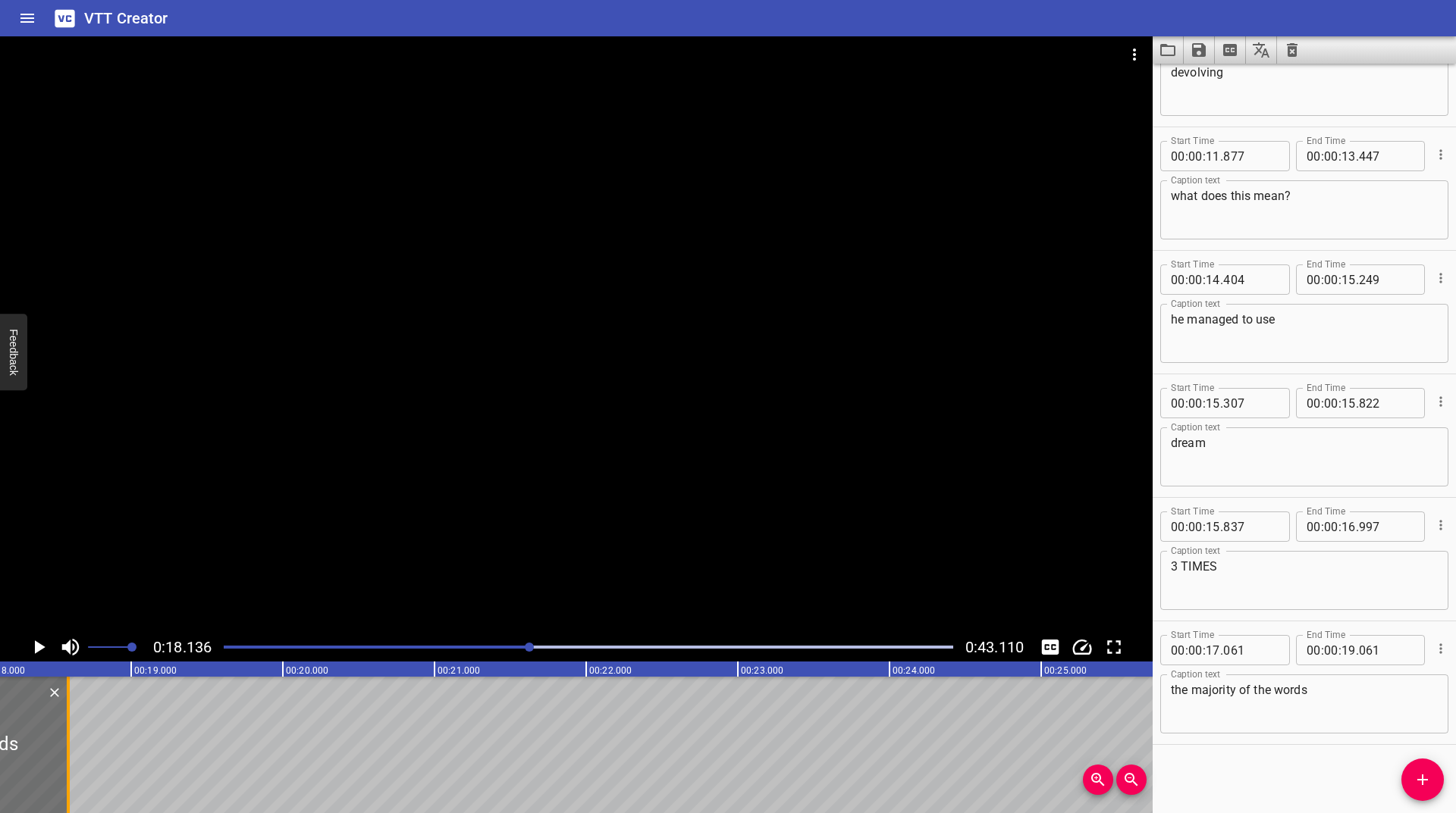
type input "586"
click at [519, 646] on div "Play progress" at bounding box center [166, 648] width 730 height 3
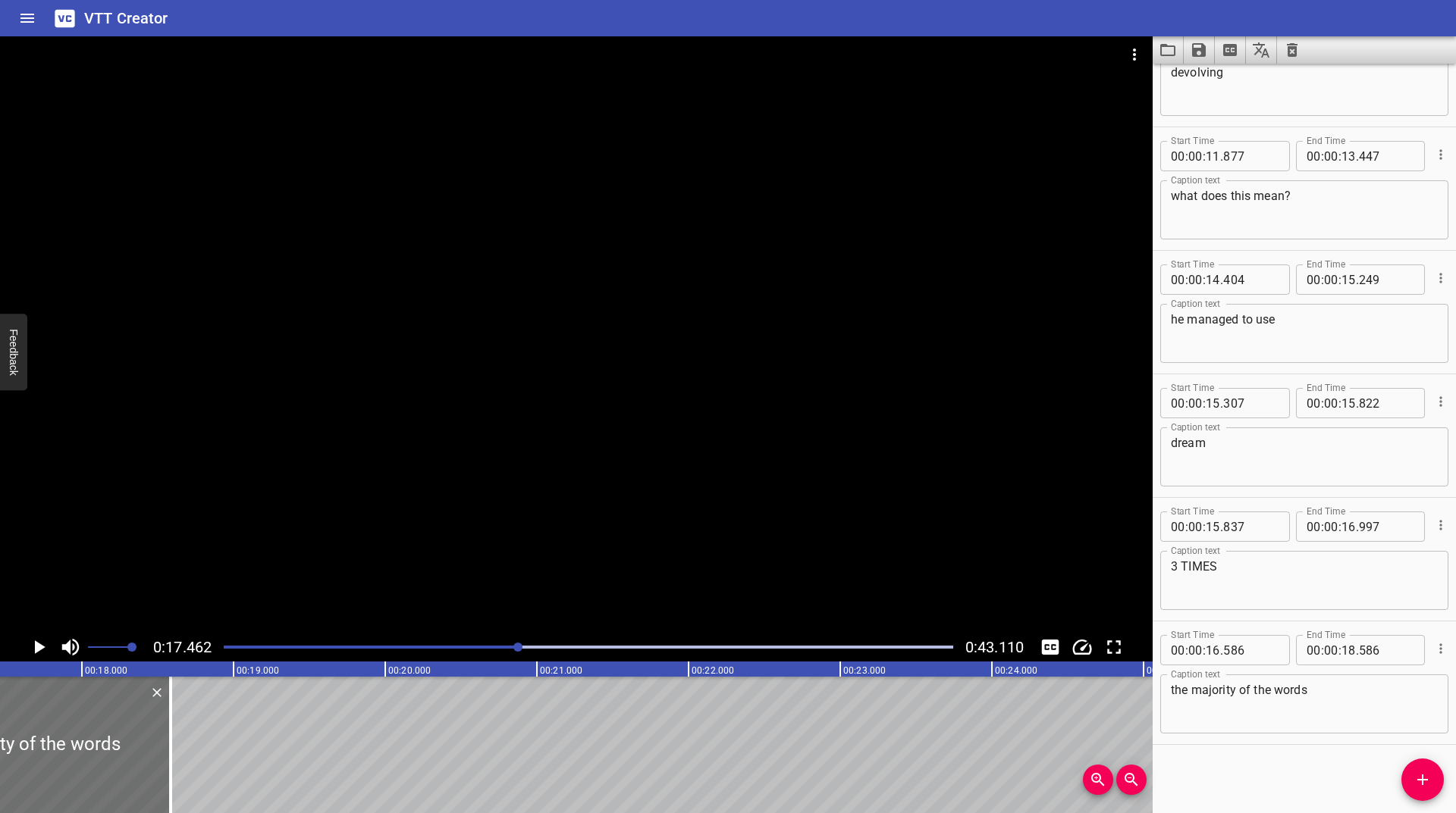
click at [514, 651] on div at bounding box center [518, 648] width 9 height 9
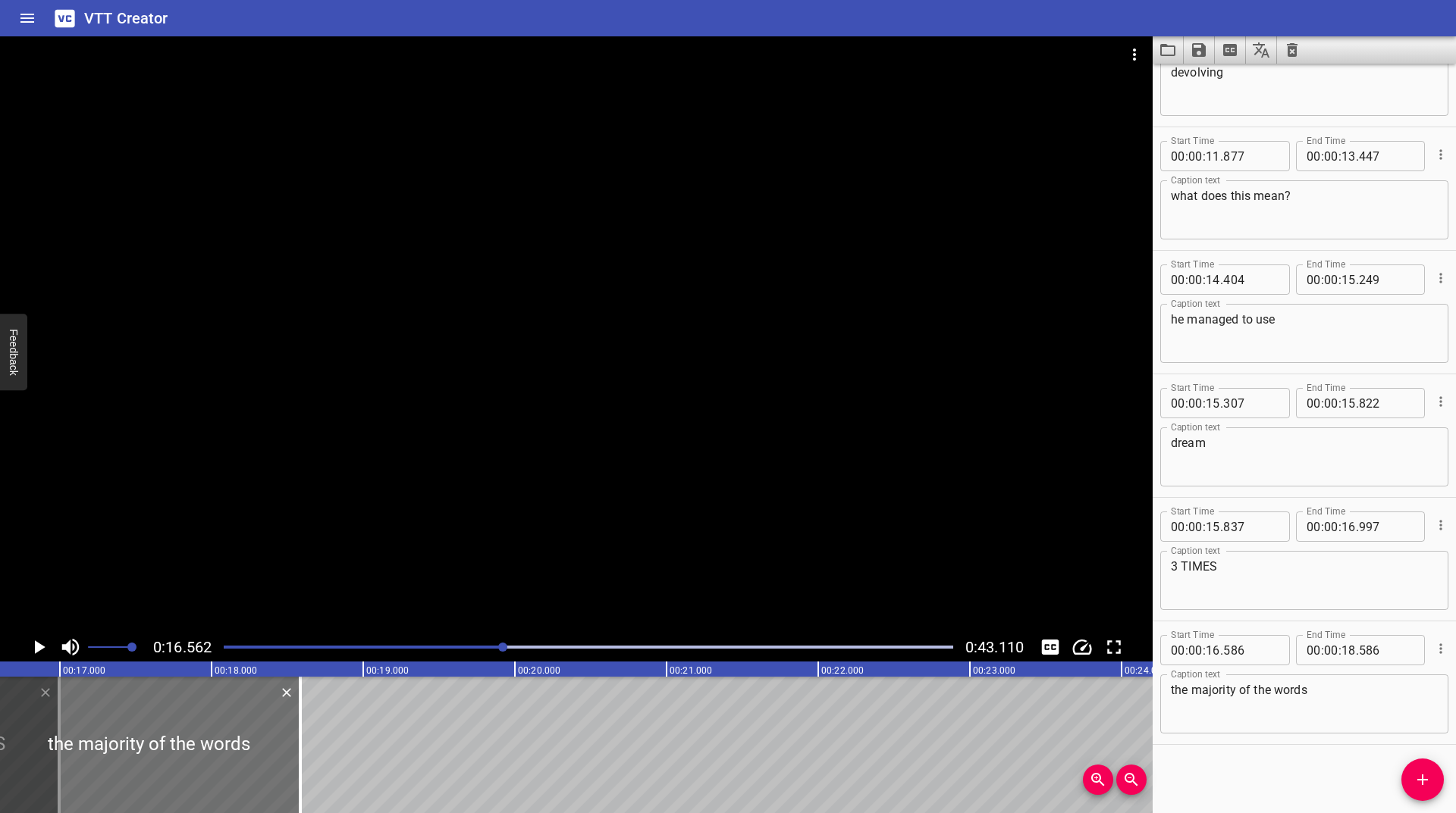
click at [502, 651] on div at bounding box center [503, 648] width 9 height 9
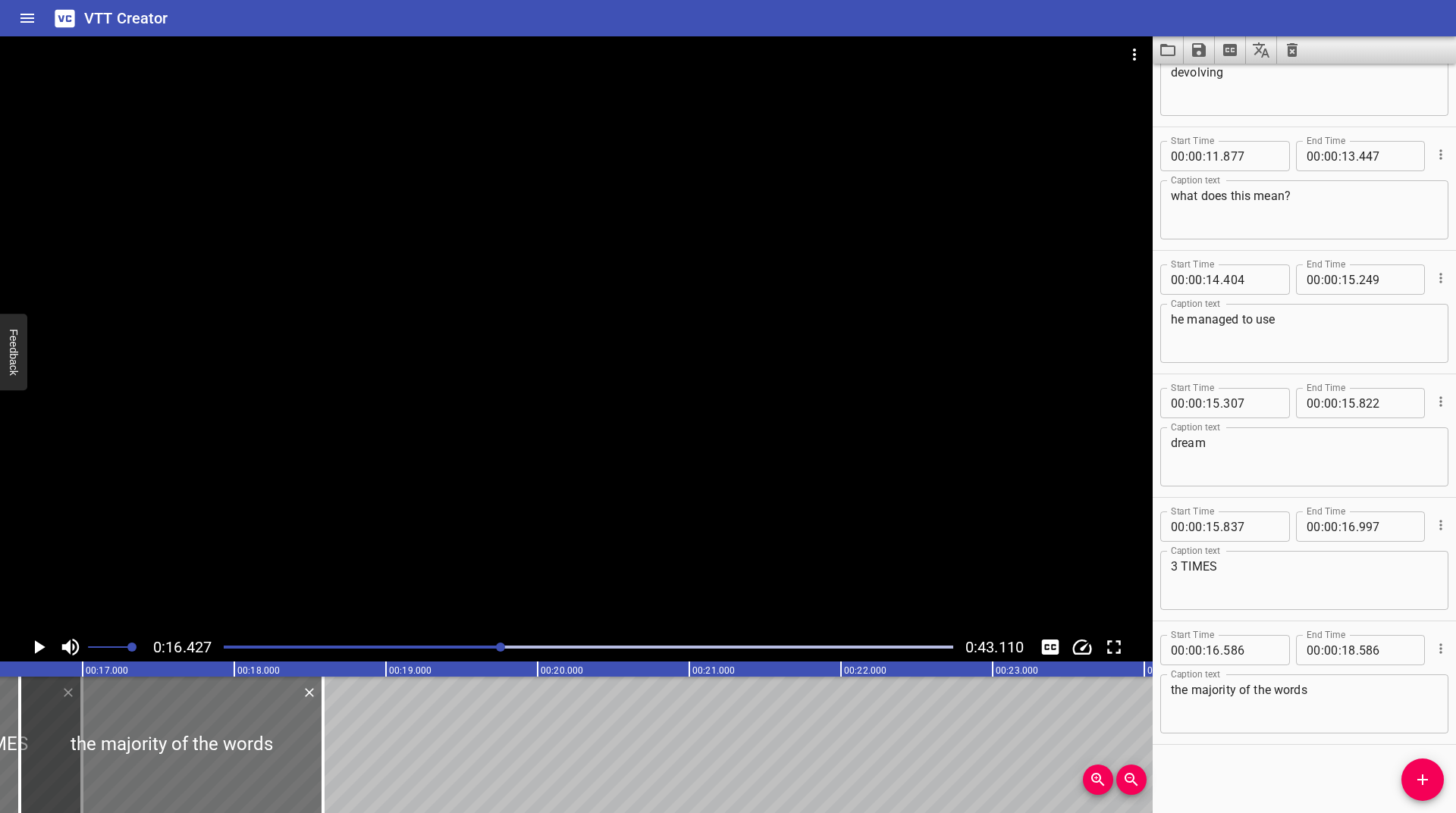
scroll to position [0, 2491]
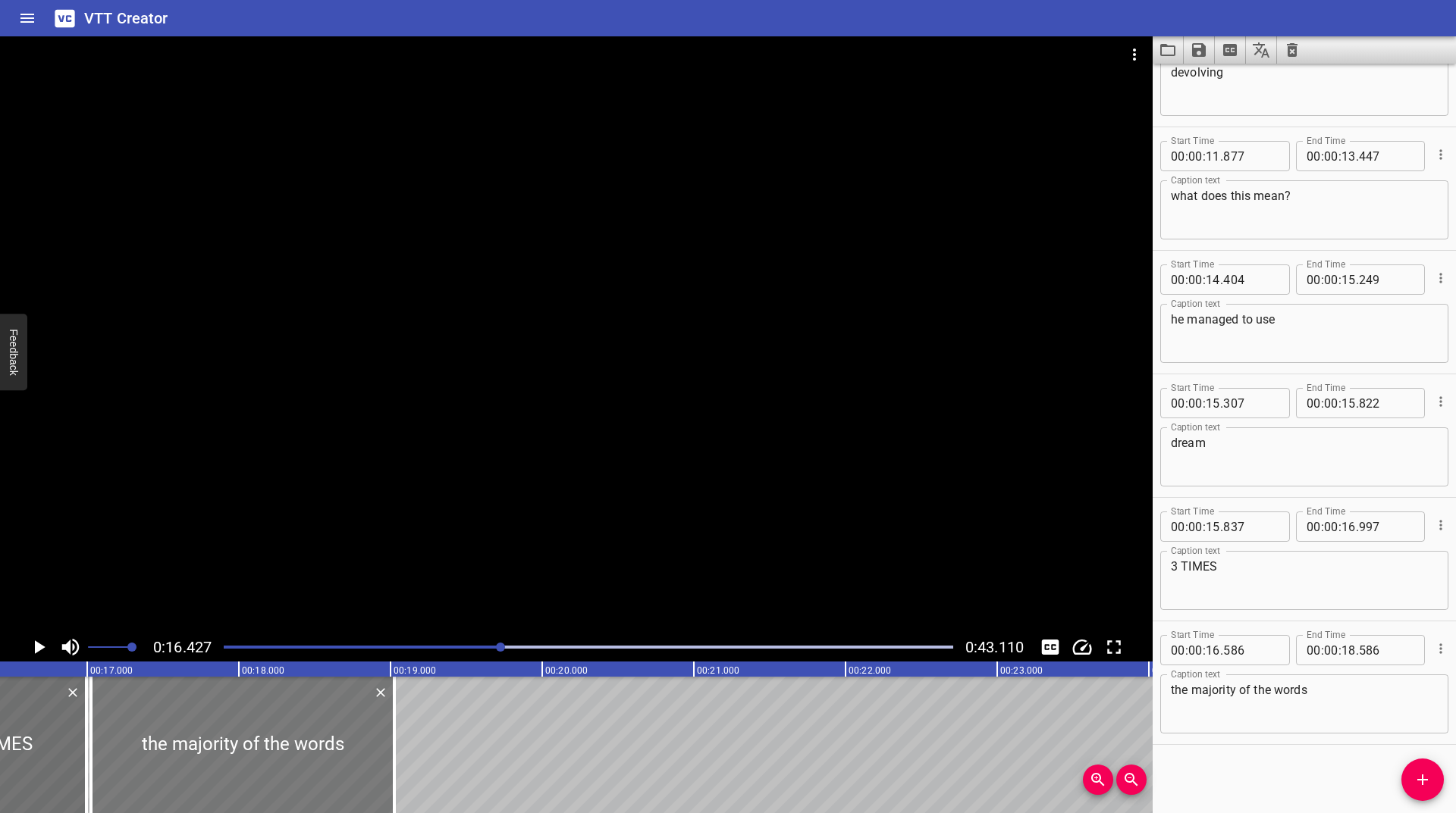
drag, startPoint x: 155, startPoint y: 735, endPoint x: 213, endPoint y: 717, distance: 60.7
click at [213, 717] on div at bounding box center [242, 745] width 303 height 137
type input "17"
type input "026"
type input "19"
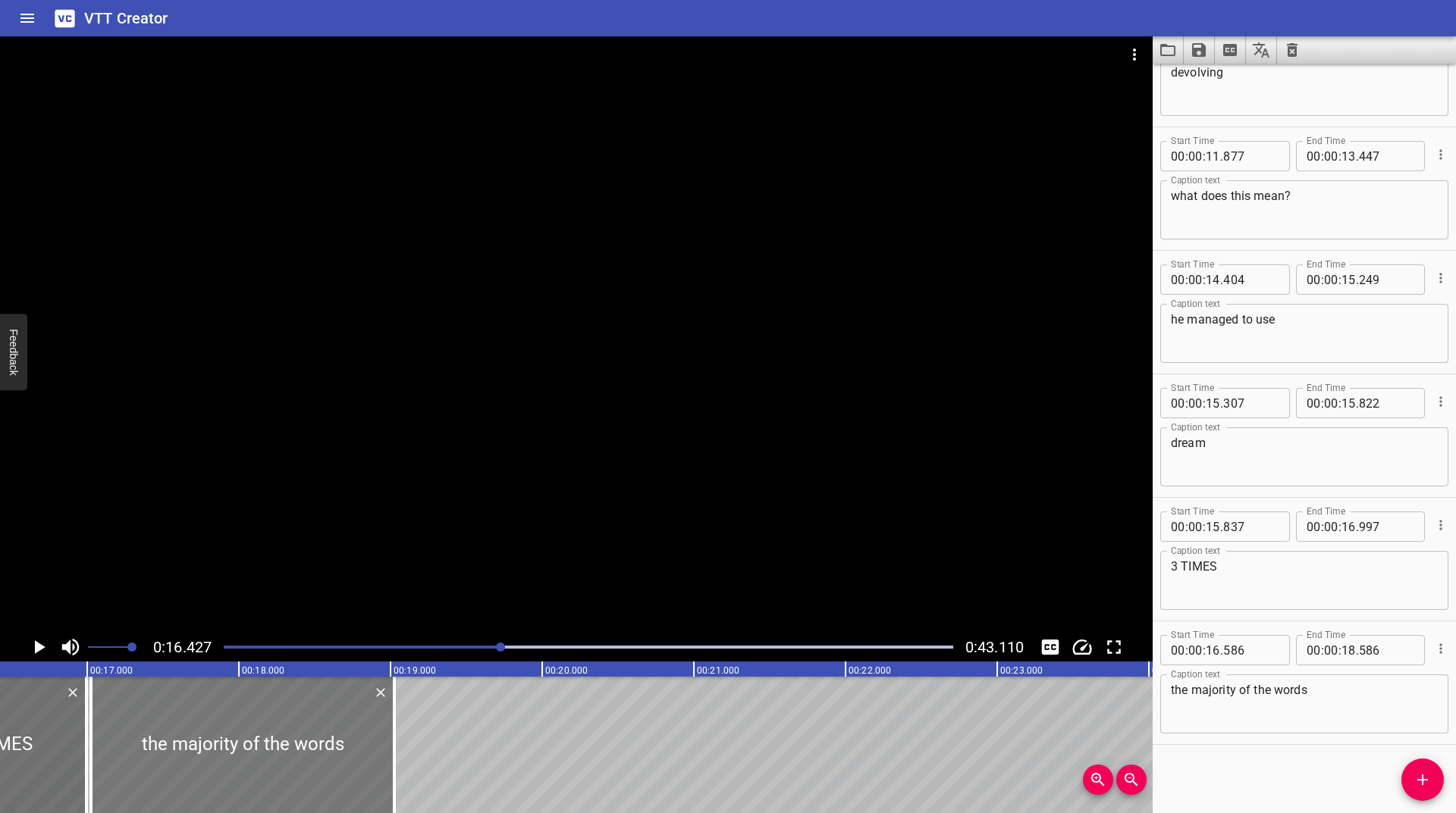
type input "026"
click at [40, 650] on icon "Play/Pause" at bounding box center [40, 647] width 10 height 13
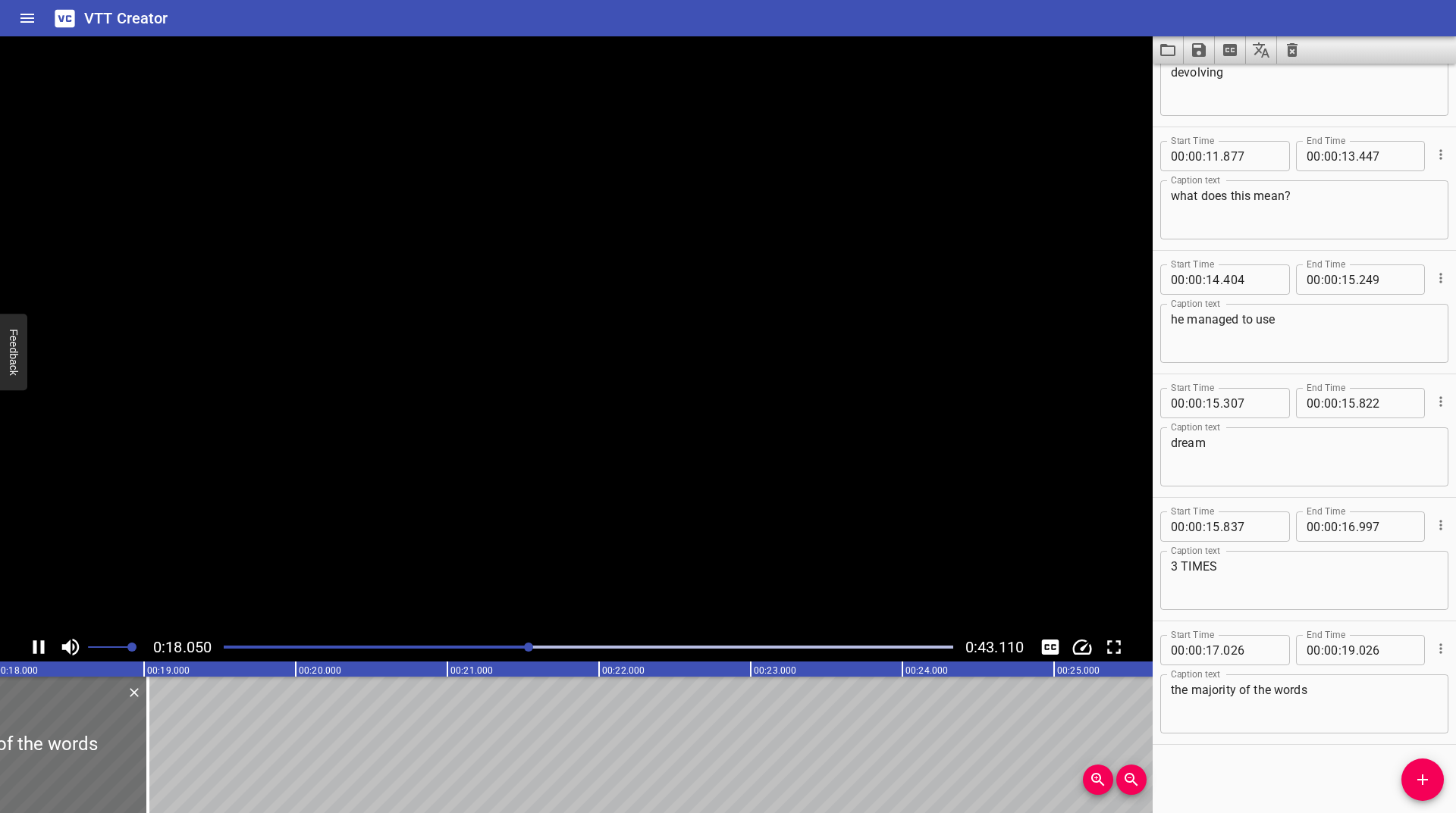
click at [40, 638] on icon "Play/Pause" at bounding box center [39, 647] width 23 height 23
drag, startPoint x: 132, startPoint y: 709, endPoint x: 183, endPoint y: 753, distance: 67.4
click at [183, 753] on div at bounding box center [184, 745] width 15 height 137
type input "18"
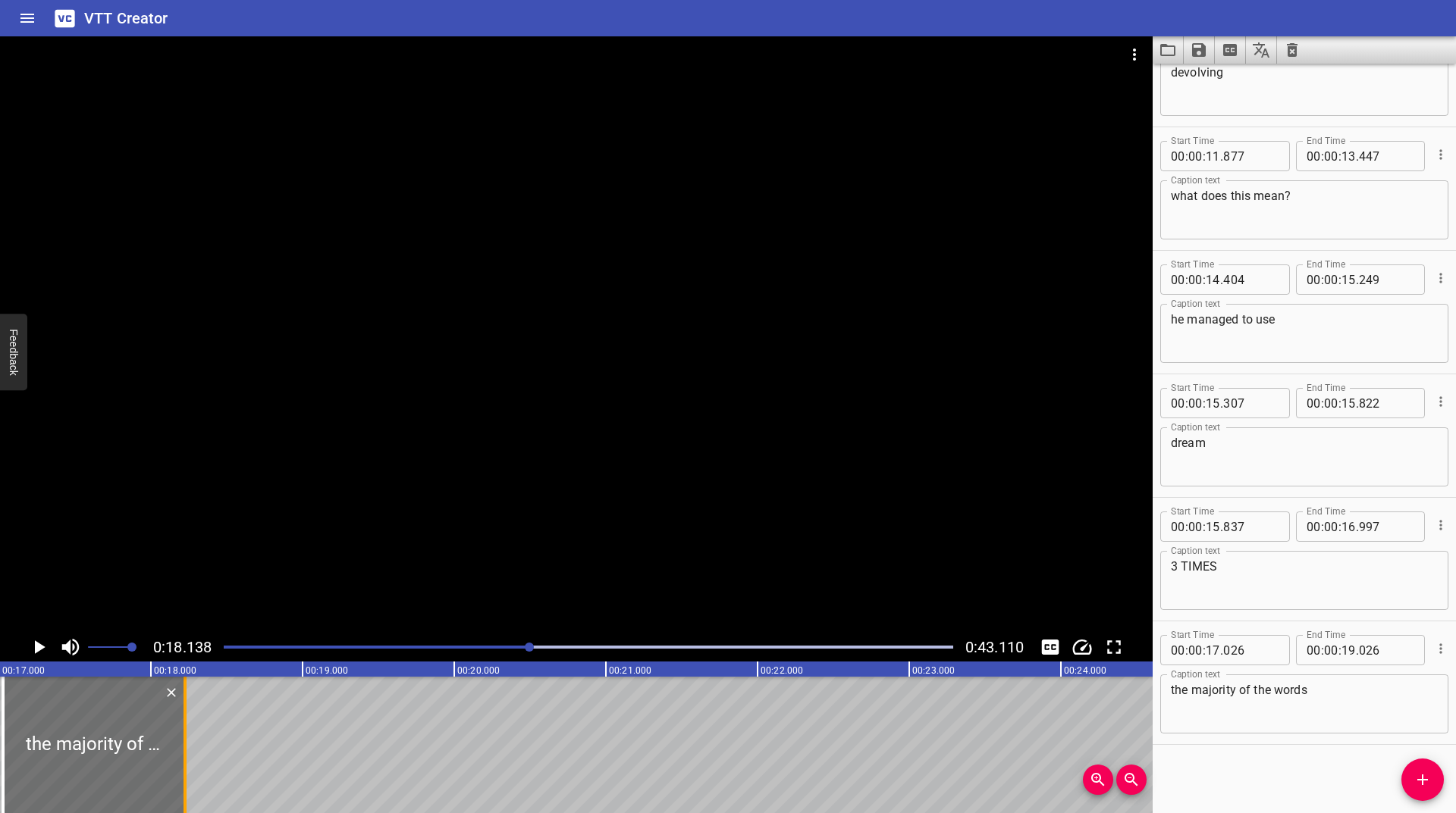
type input "226"
click at [35, 648] on icon "Play/Pause" at bounding box center [40, 647] width 10 height 13
click at [35, 648] on icon "Play/Pause" at bounding box center [39, 647] width 11 height 13
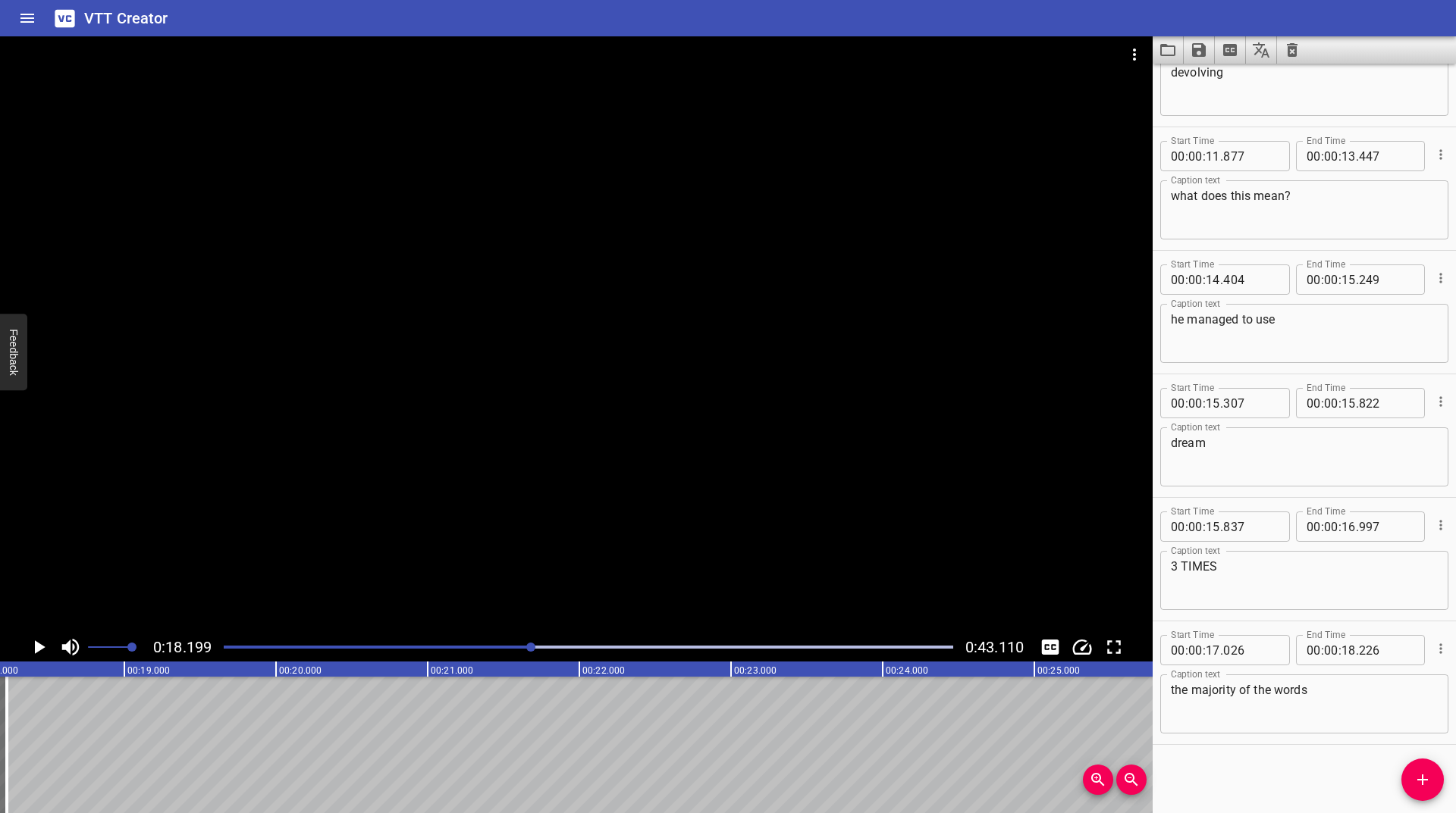
scroll to position [0, 2761]
click at [43, 649] on icon "Play/Pause" at bounding box center [40, 647] width 10 height 13
click at [1427, 790] on button "Add Cue" at bounding box center [1423, 780] width 43 height 43
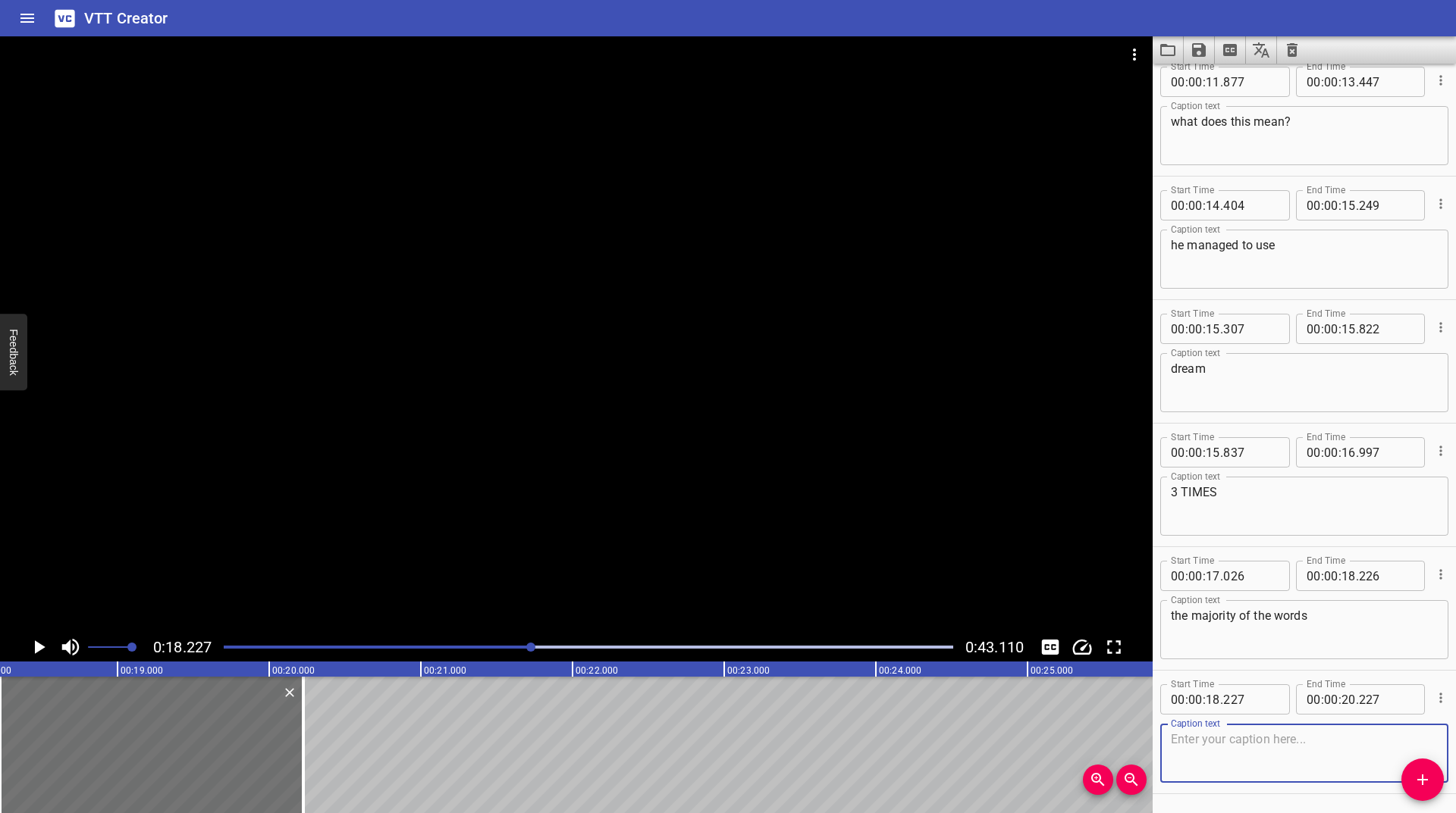
scroll to position [433, 0]
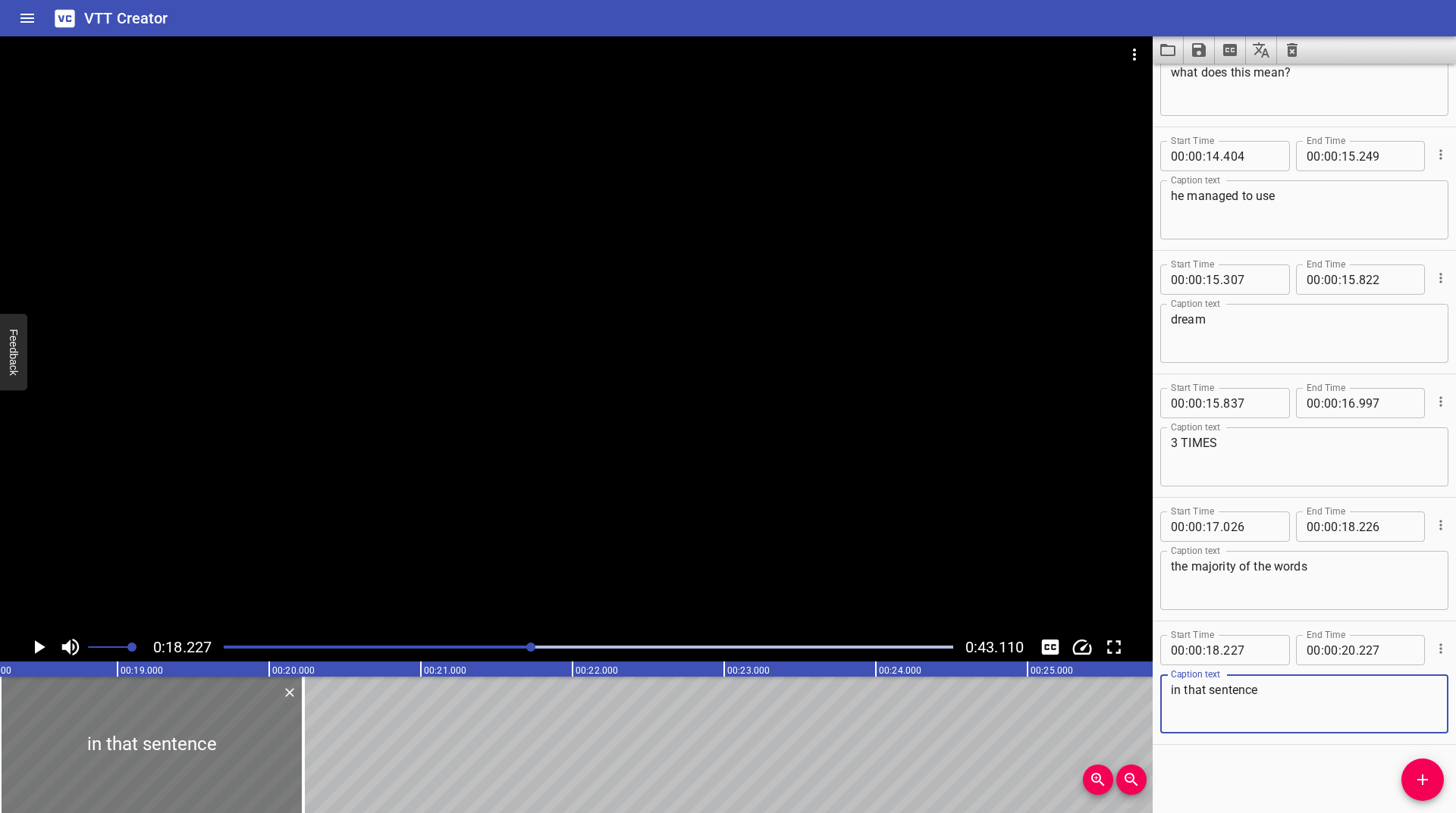
type textarea "in that sentence"
click at [102, 746] on div at bounding box center [155, 745] width 303 height 137
type input "252"
click at [44, 646] on icon "Play/Pause" at bounding box center [39, 647] width 23 height 23
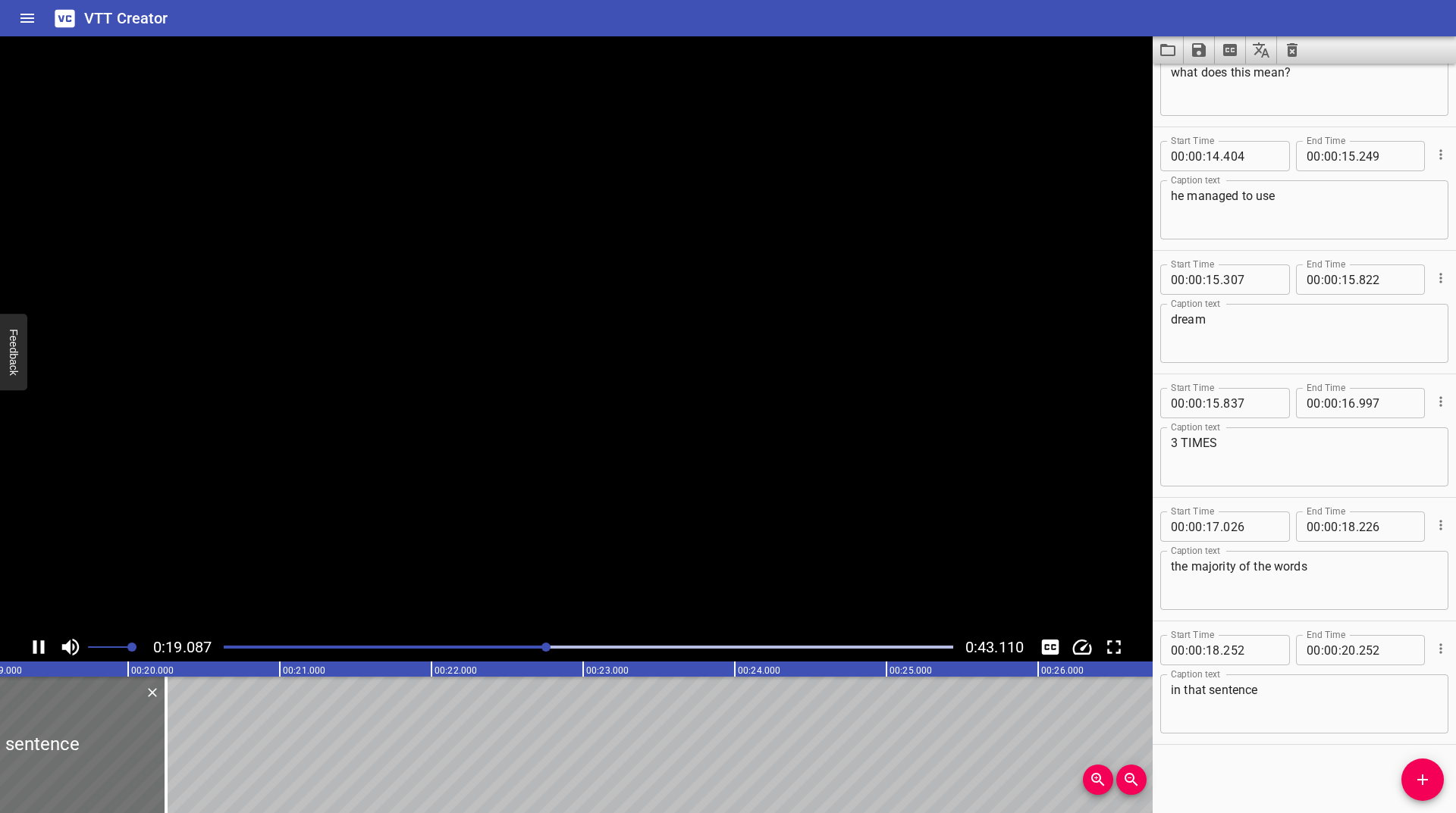
click at [44, 646] on icon "Play/Pause" at bounding box center [39, 647] width 11 height 13
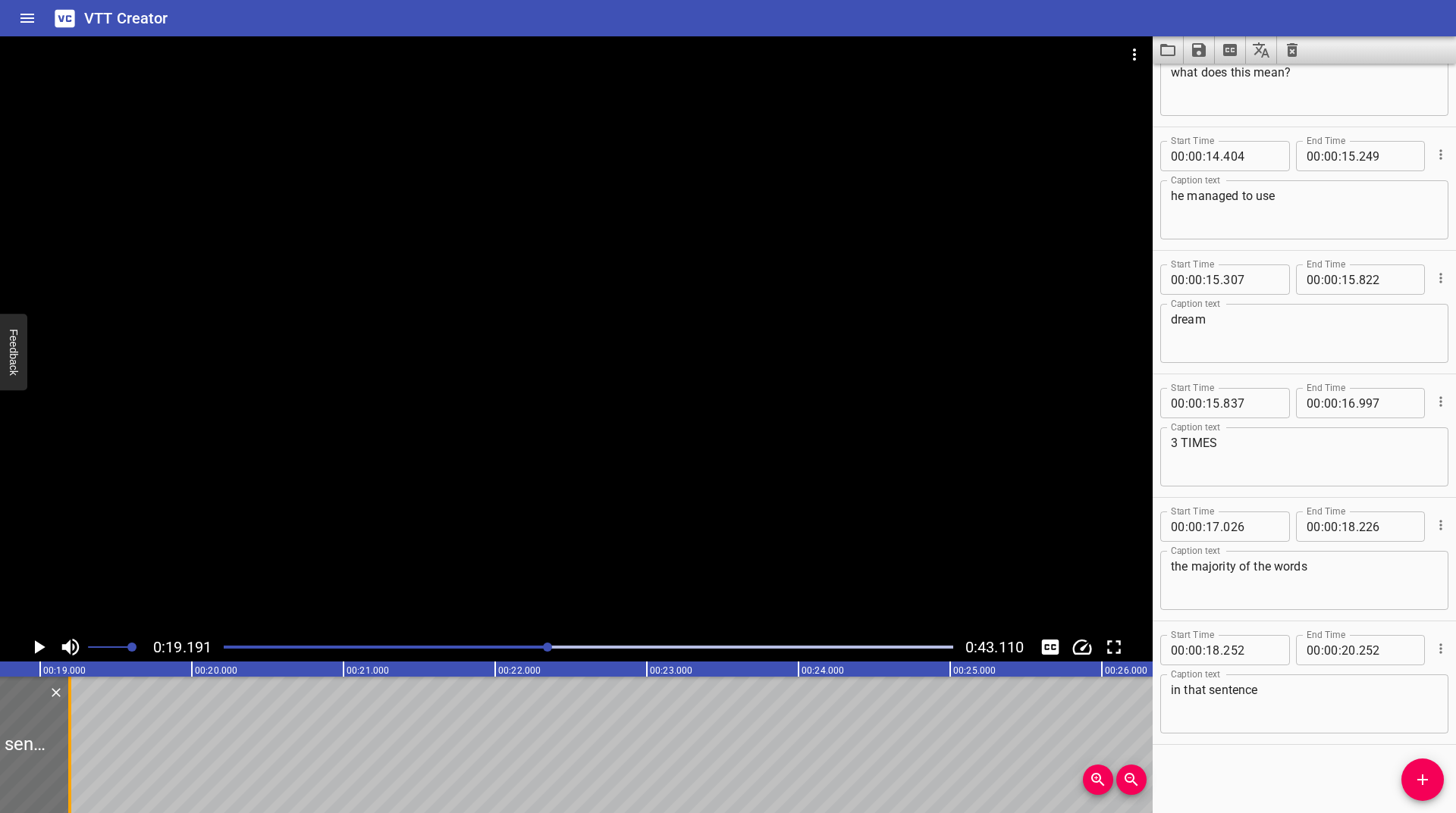
scroll to position [0, 2826]
drag, startPoint x: 156, startPoint y: 727, endPoint x: 78, endPoint y: 752, distance: 81.9
click at [78, 752] on div at bounding box center [84, 745] width 15 height 137
type input "19"
type input "177"
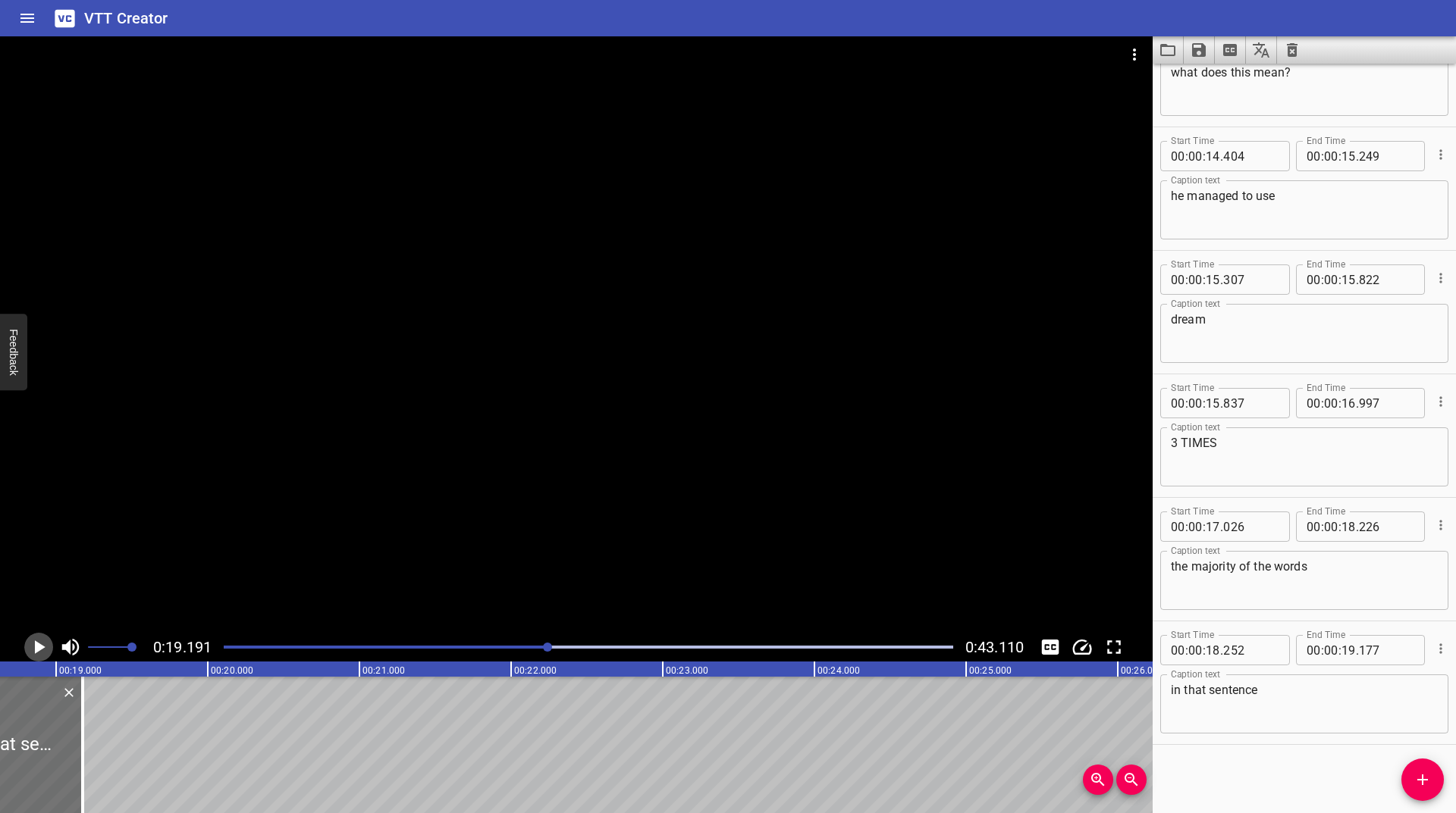
click at [38, 641] on icon "Play/Pause" at bounding box center [39, 647] width 23 height 23
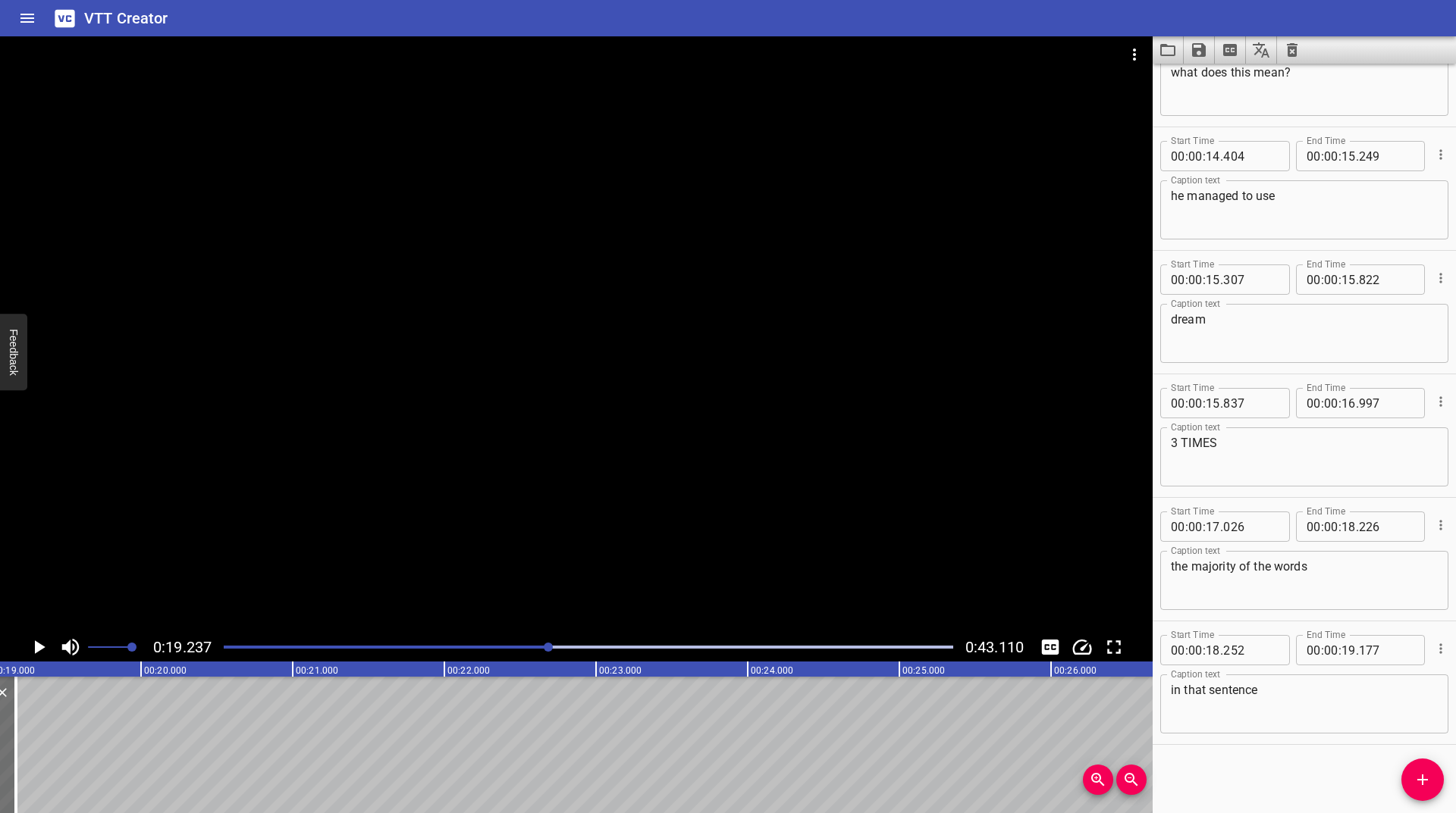
scroll to position [0, 2918]
click at [1436, 775] on span "Add Cue" at bounding box center [1423, 780] width 43 height 18
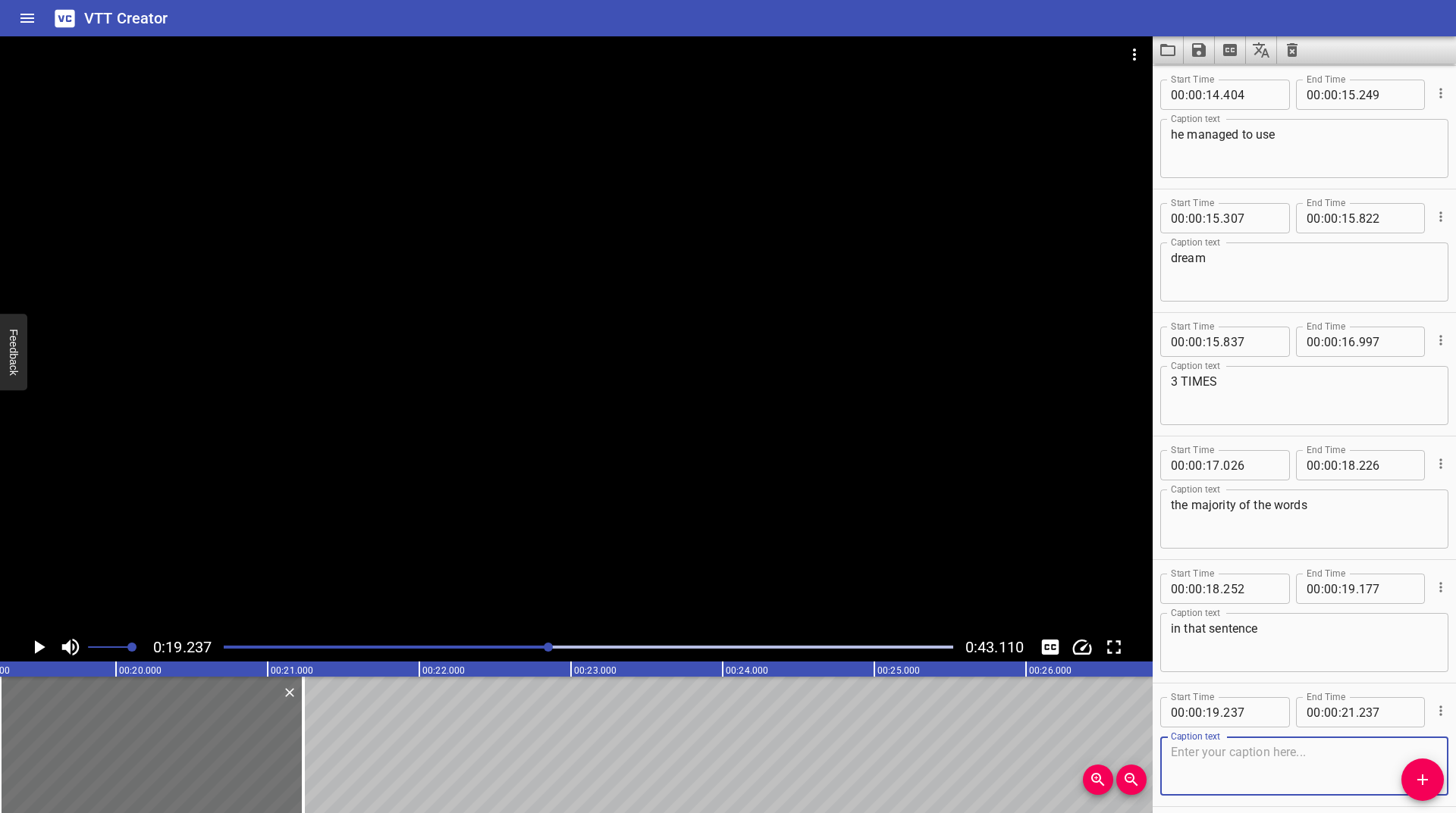
scroll to position [557, 0]
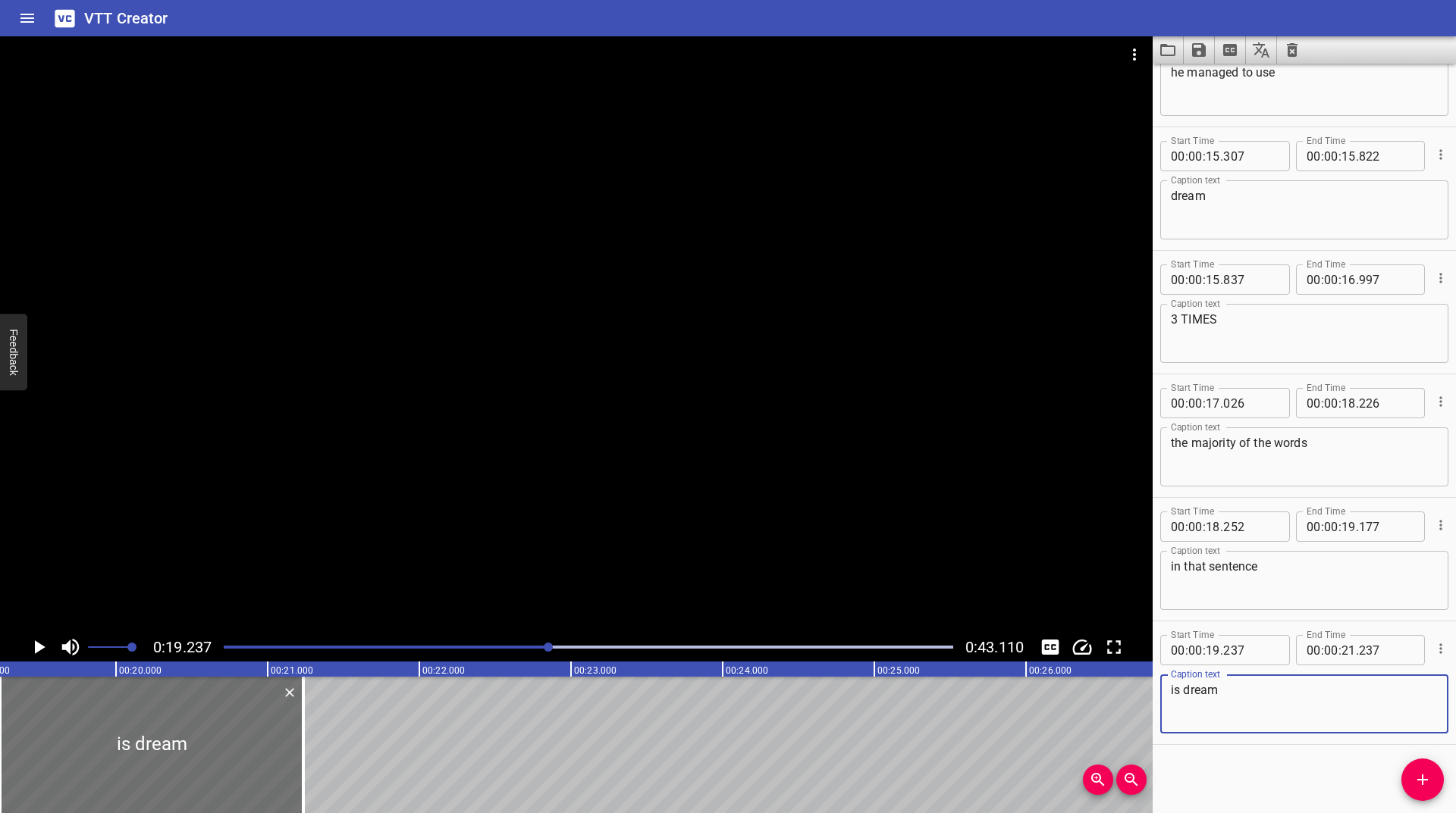
type textarea "is dream"
click at [33, 635] on button "Play/Pause" at bounding box center [39, 647] width 28 height 28
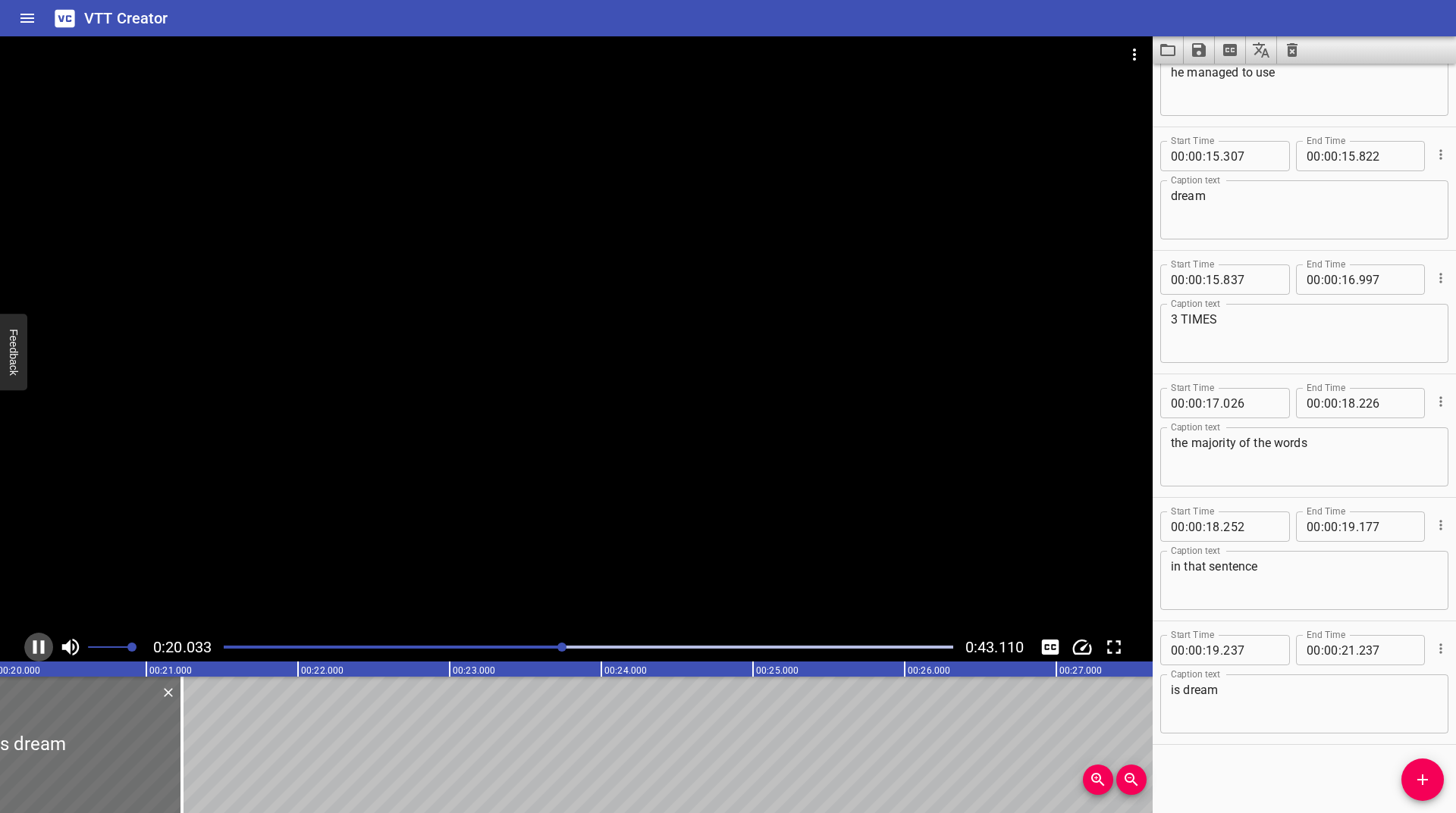
click at [35, 634] on button "Play/Pause" at bounding box center [39, 647] width 28 height 28
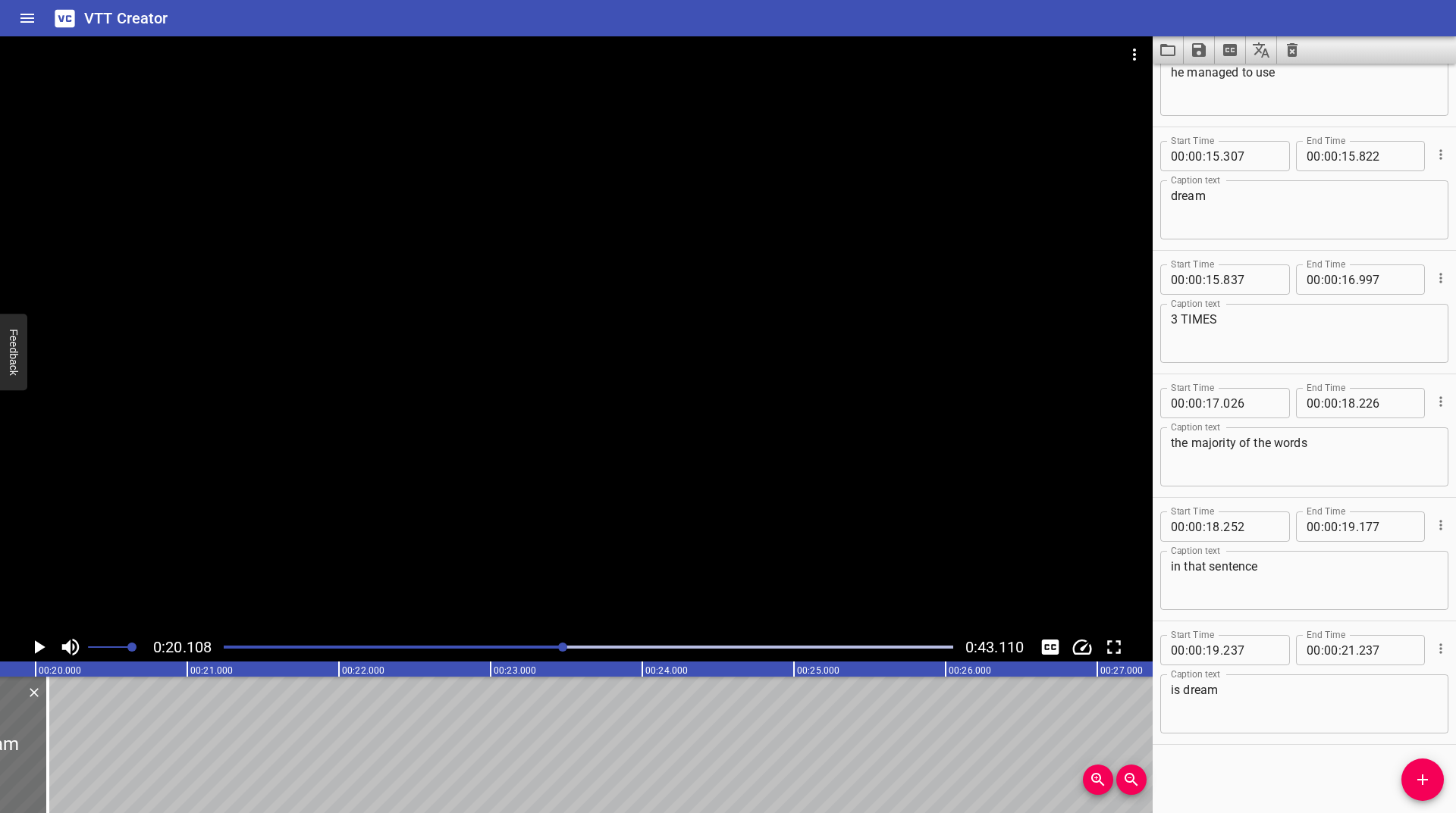
scroll to position [0, 2964]
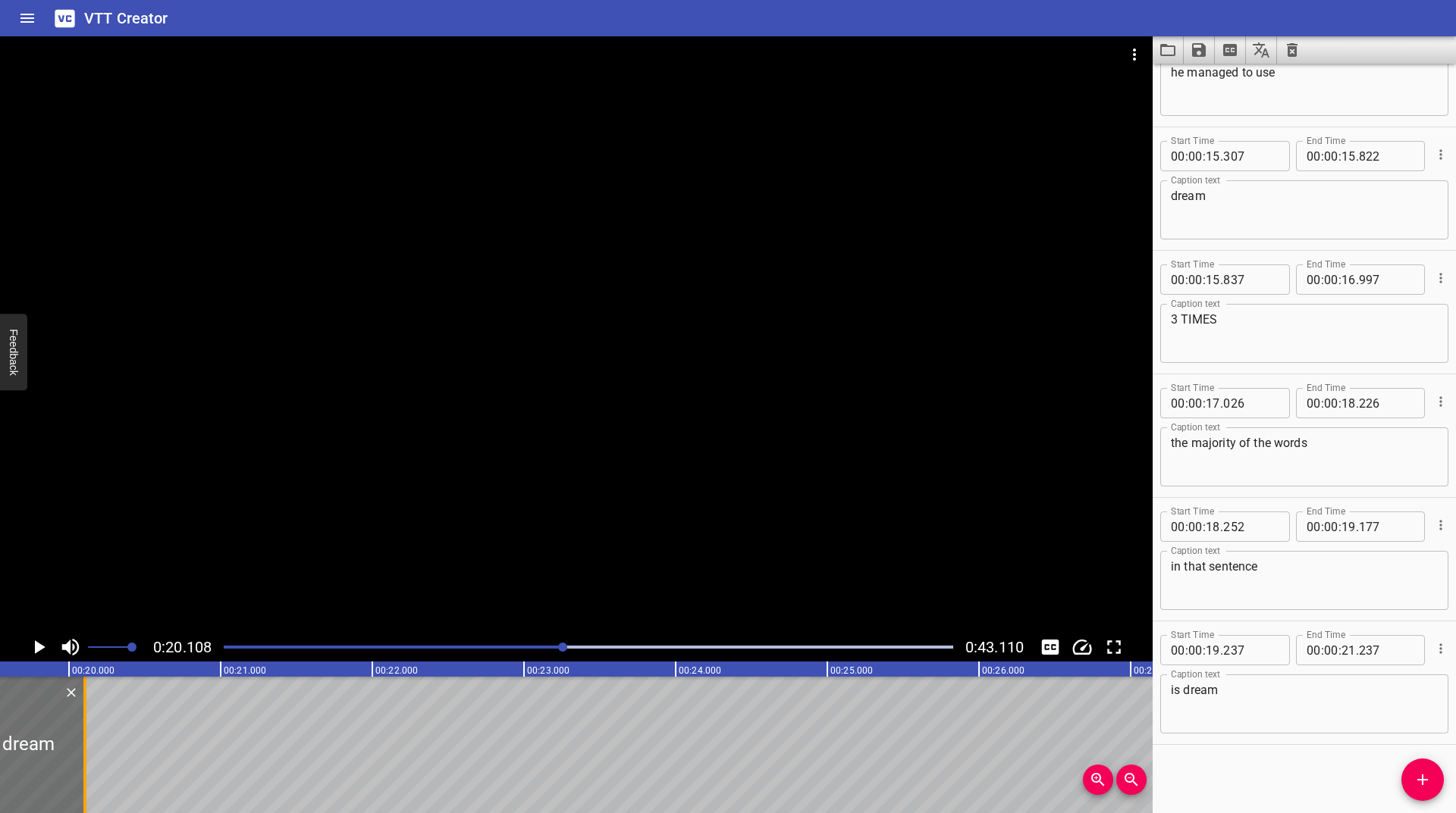
drag, startPoint x: 173, startPoint y: 713, endPoint x: 87, endPoint y: 757, distance: 96.6
click at [87, 757] on div at bounding box center [85, 745] width 15 height 137
type input "20"
type input "107"
click at [42, 647] on icon "Play/Pause" at bounding box center [40, 647] width 10 height 13
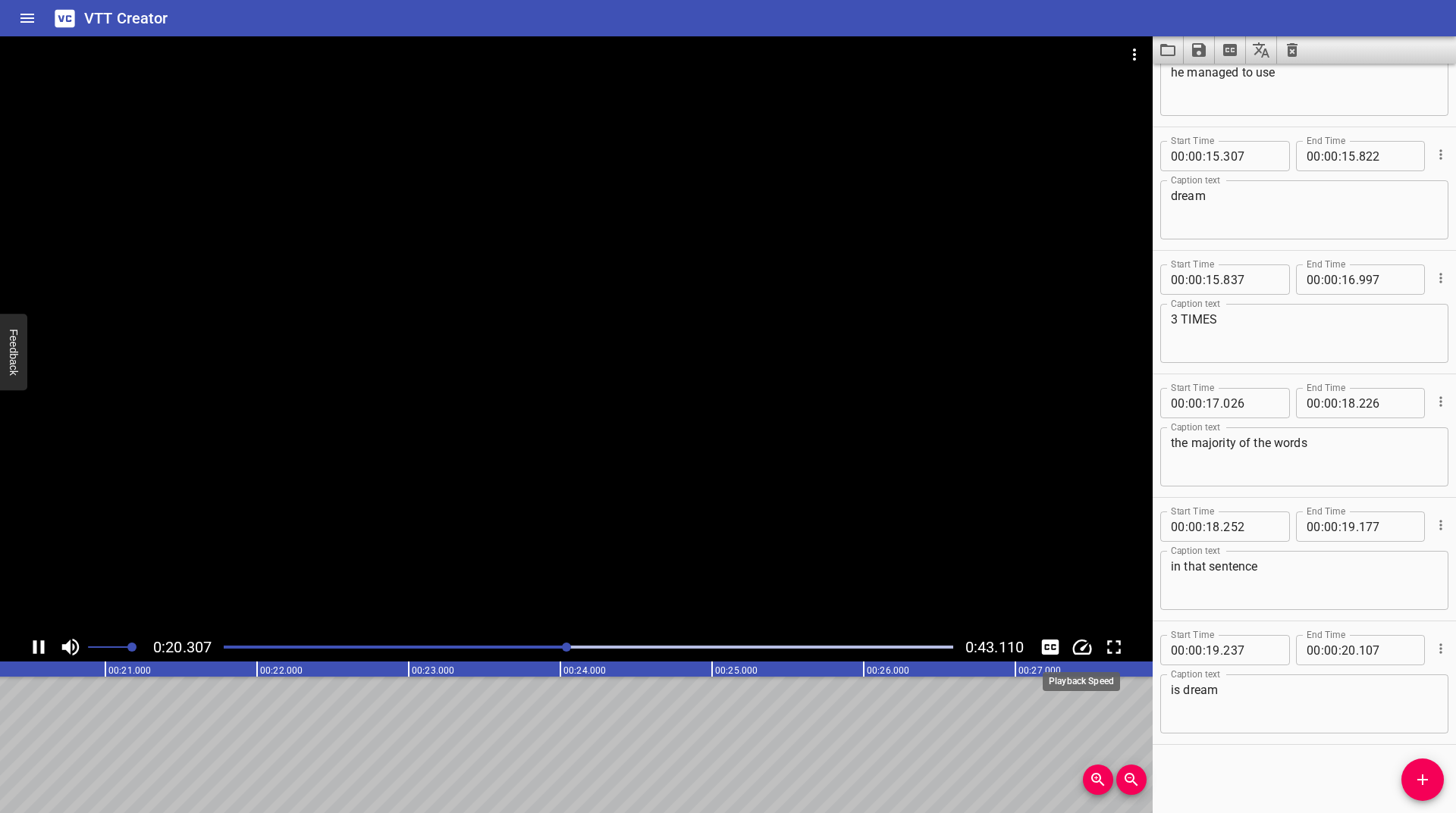
click at [1087, 648] on icon "Change Playback Speed" at bounding box center [1082, 647] width 23 height 23
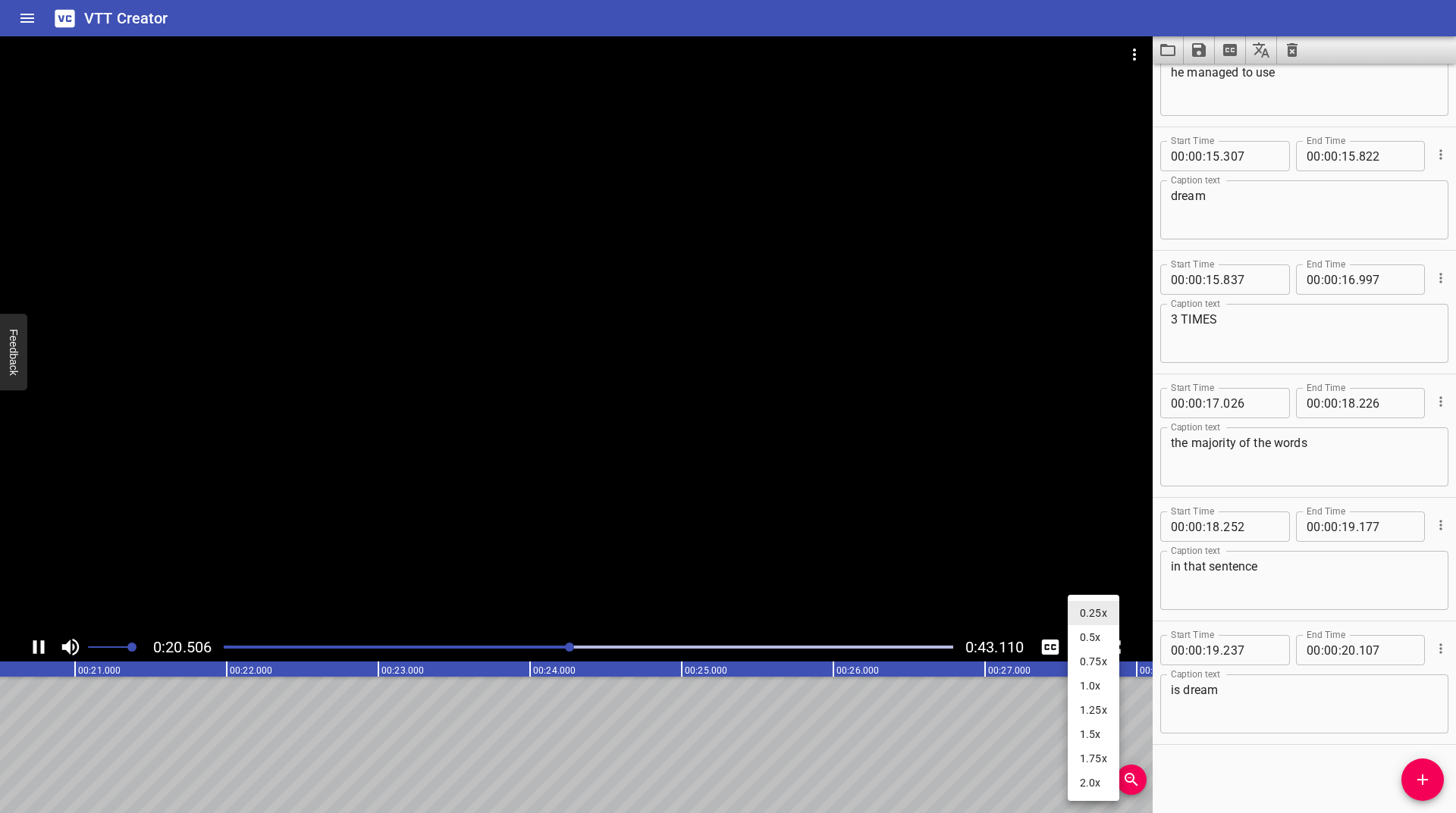
click at [1084, 697] on li "1.0x" at bounding box center [1093, 686] width 51 height 25
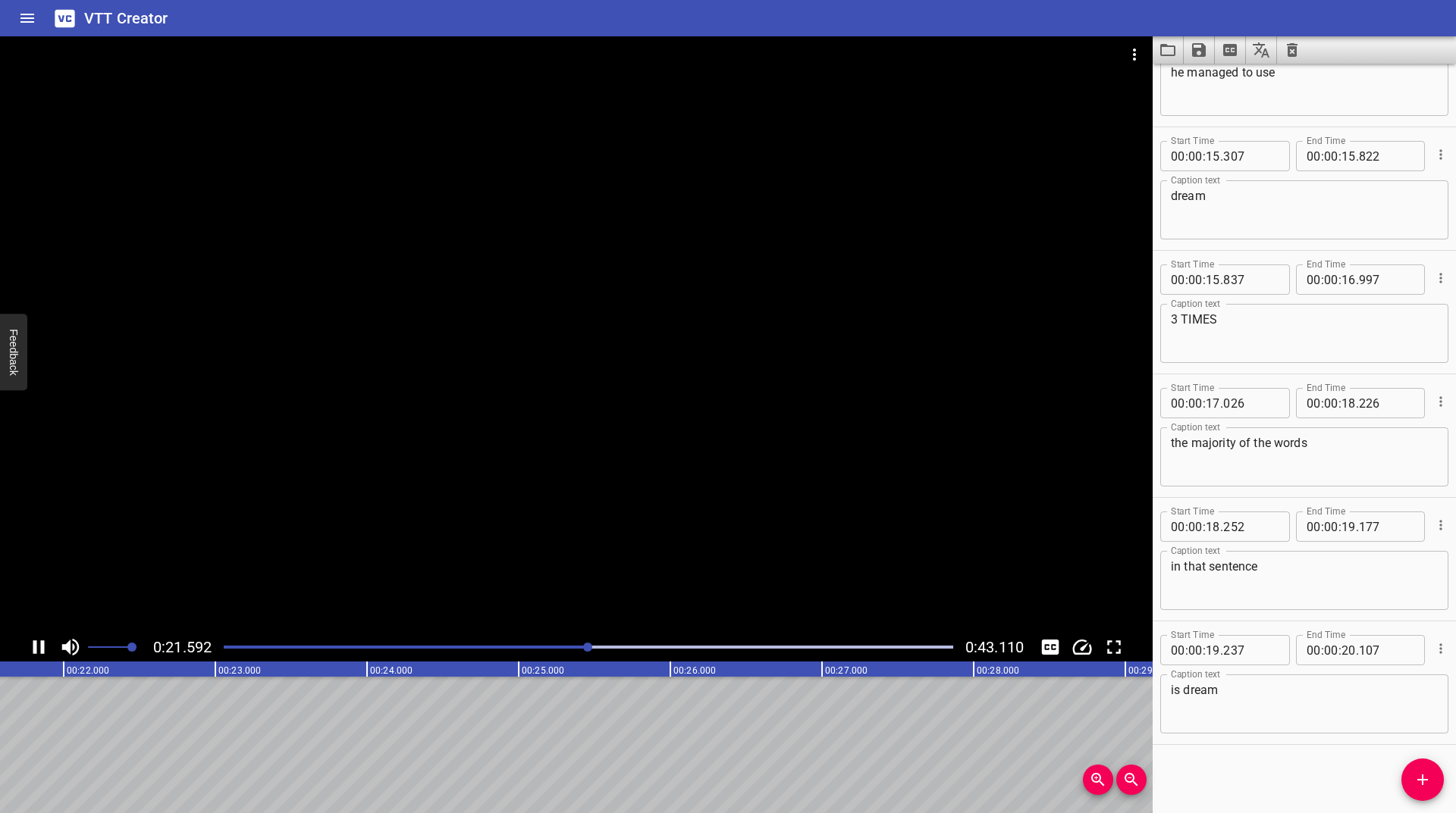
click at [574, 652] on div at bounding box center [588, 647] width 748 height 21
drag, startPoint x: 561, startPoint y: 645, endPoint x: 548, endPoint y: 646, distance: 13.0
click at [559, 645] on div at bounding box center [588, 647] width 748 height 21
click at [533, 646] on div "Play progress" at bounding box center [199, 648] width 730 height 3
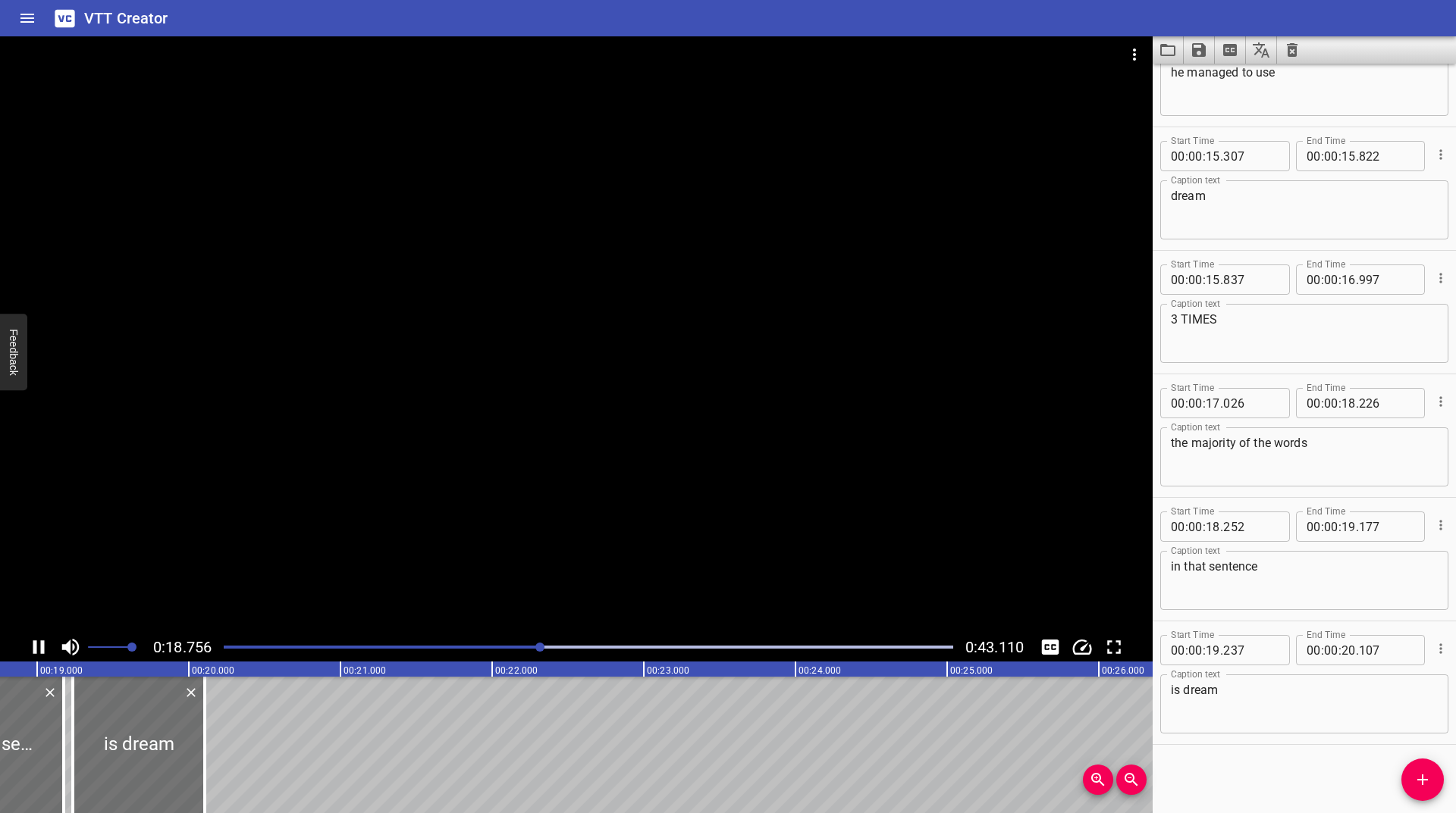
click at [519, 652] on div at bounding box center [588, 647] width 748 height 21
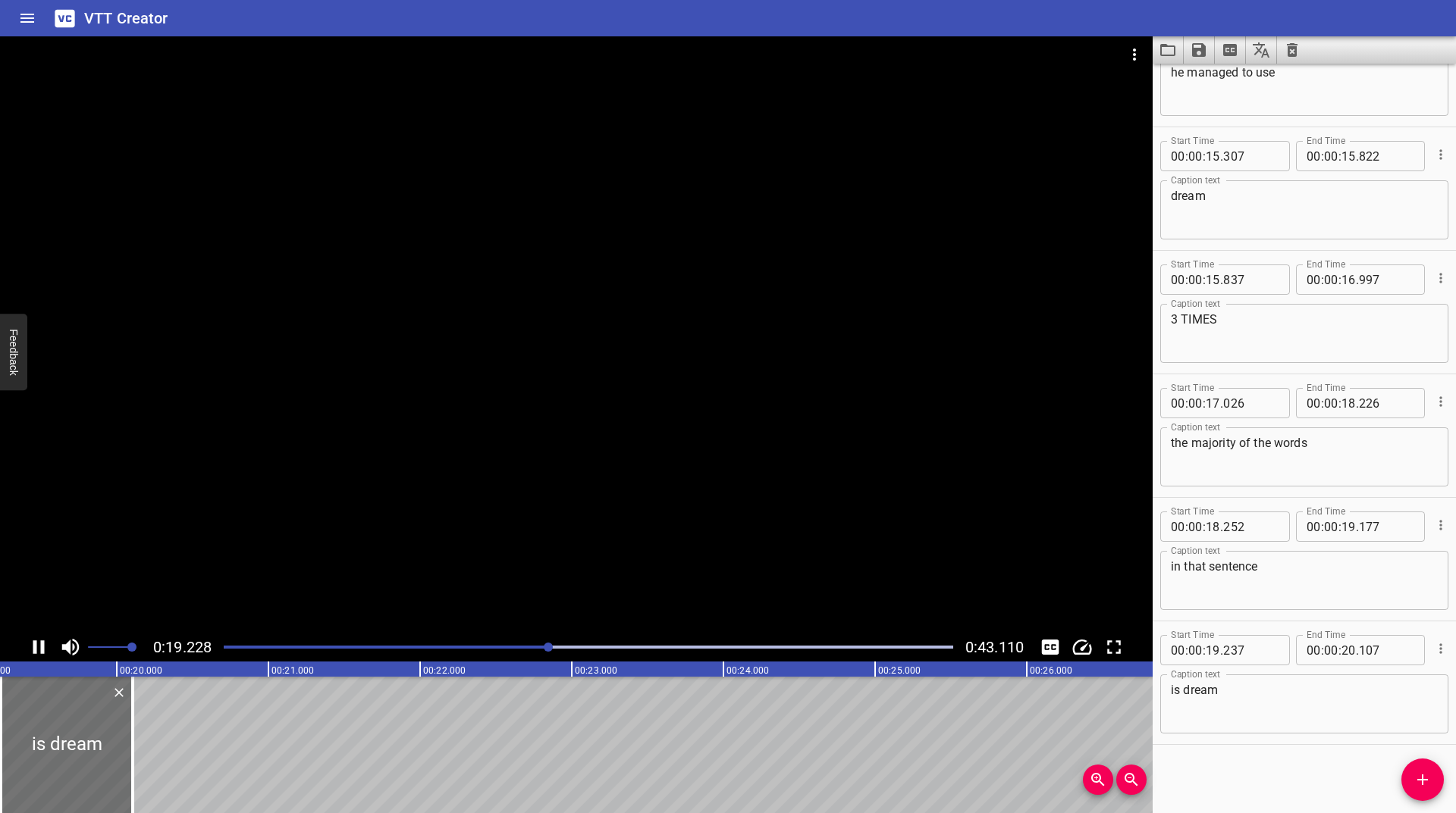
click at [491, 654] on div at bounding box center [588, 647] width 748 height 21
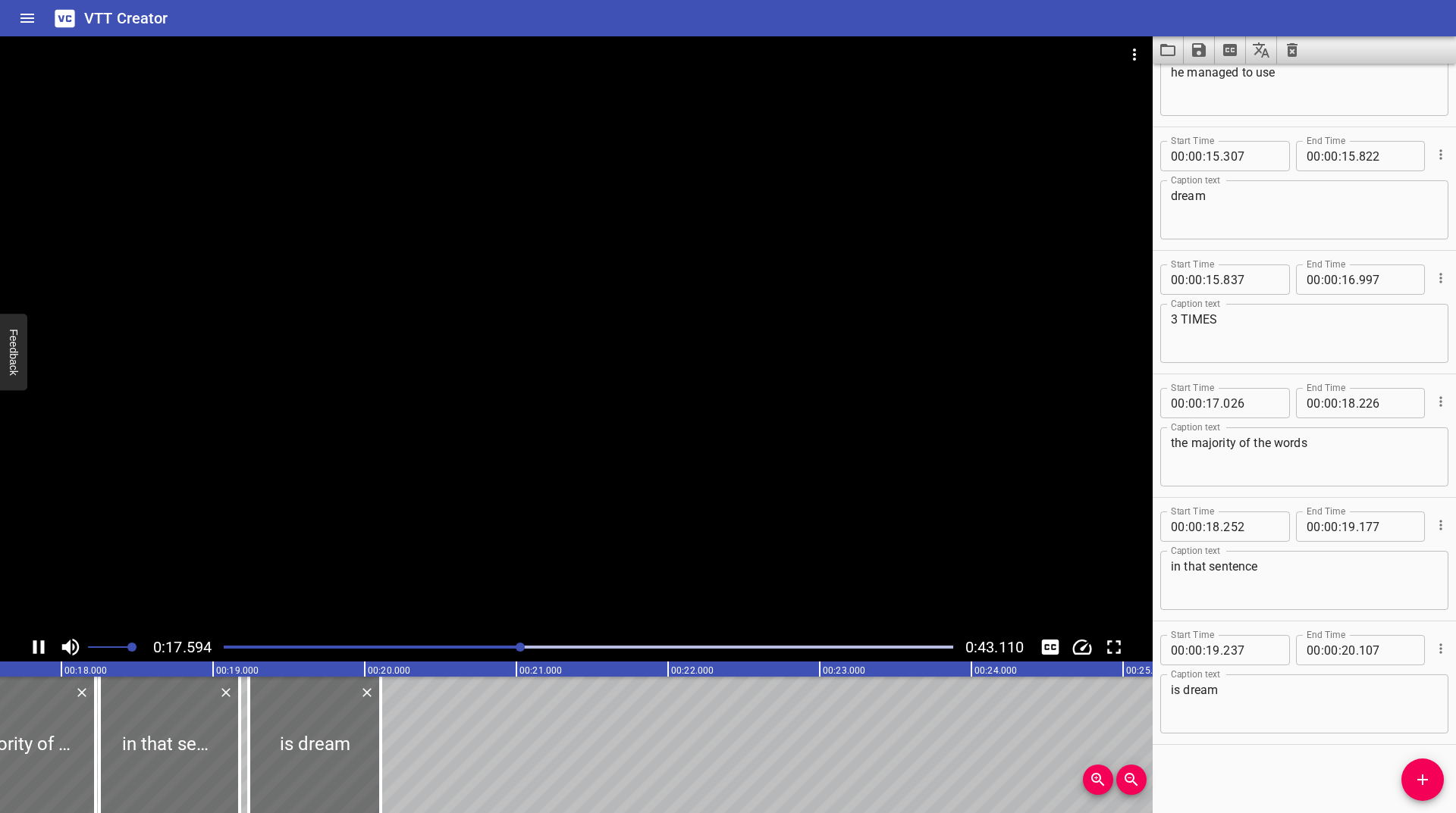
click at [463, 656] on div at bounding box center [588, 647] width 748 height 21
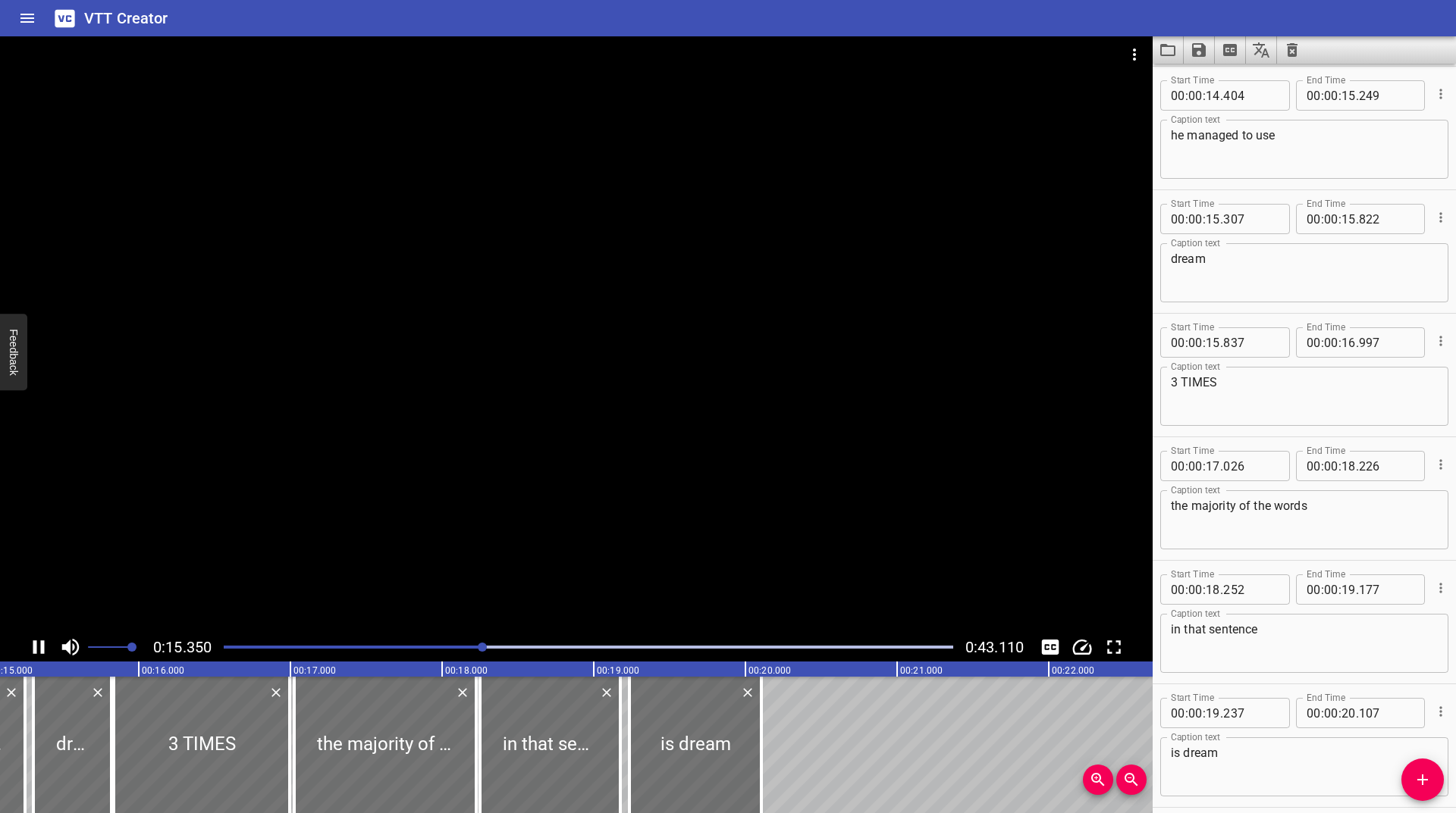
scroll to position [557, 0]
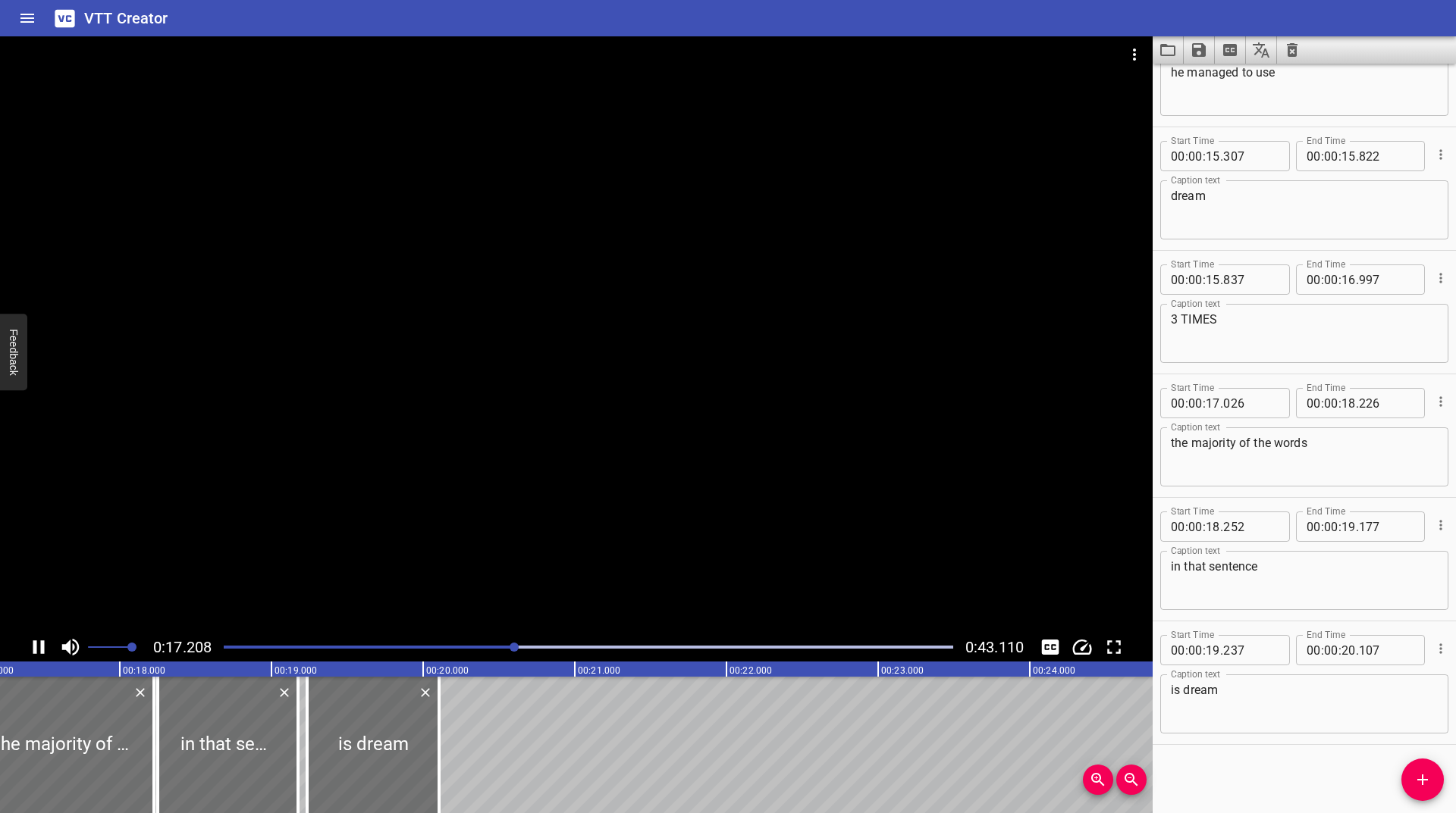
click at [434, 648] on div "Play progress" at bounding box center [150, 648] width 730 height 3
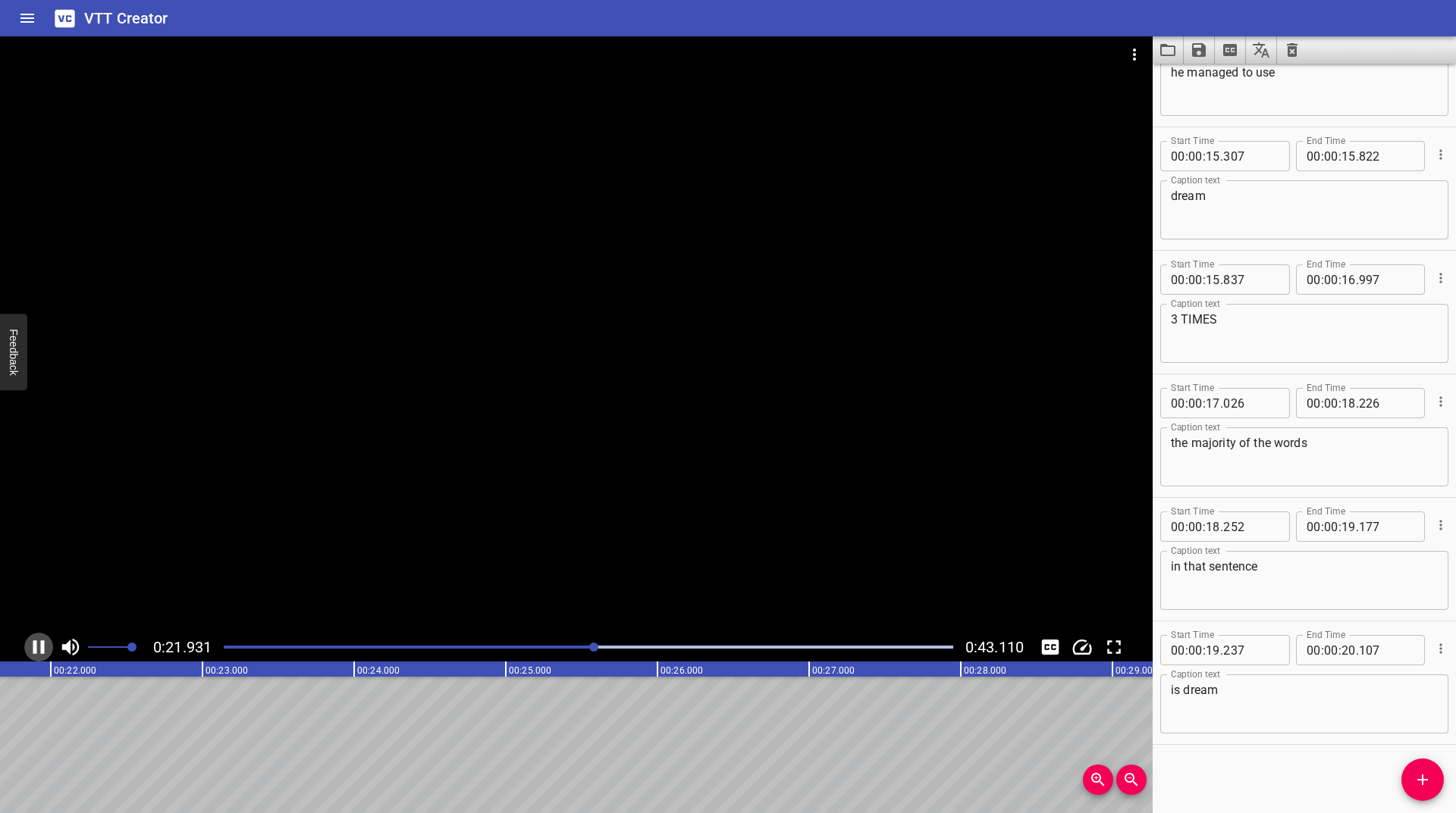
click at [33, 642] on icon "Play/Pause" at bounding box center [39, 647] width 11 height 13
click at [33, 642] on icon "Play/Pause" at bounding box center [39, 647] width 23 height 23
click at [33, 642] on icon "Play/Pause" at bounding box center [39, 647] width 11 height 13
click at [1078, 648] on icon "Change Playback Speed" at bounding box center [1082, 647] width 23 height 23
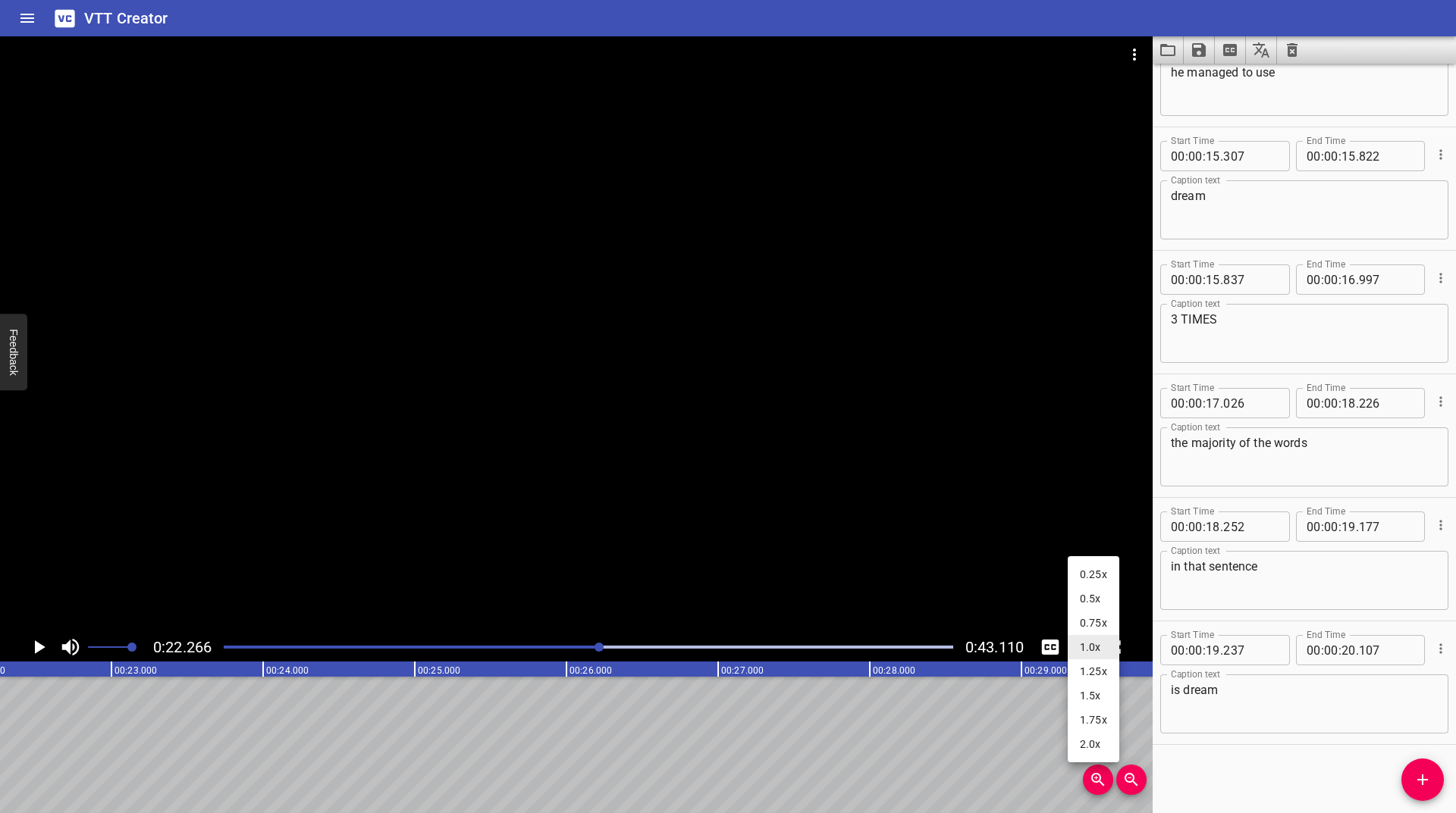
click at [1102, 572] on li "0.25x" at bounding box center [1093, 574] width 51 height 25
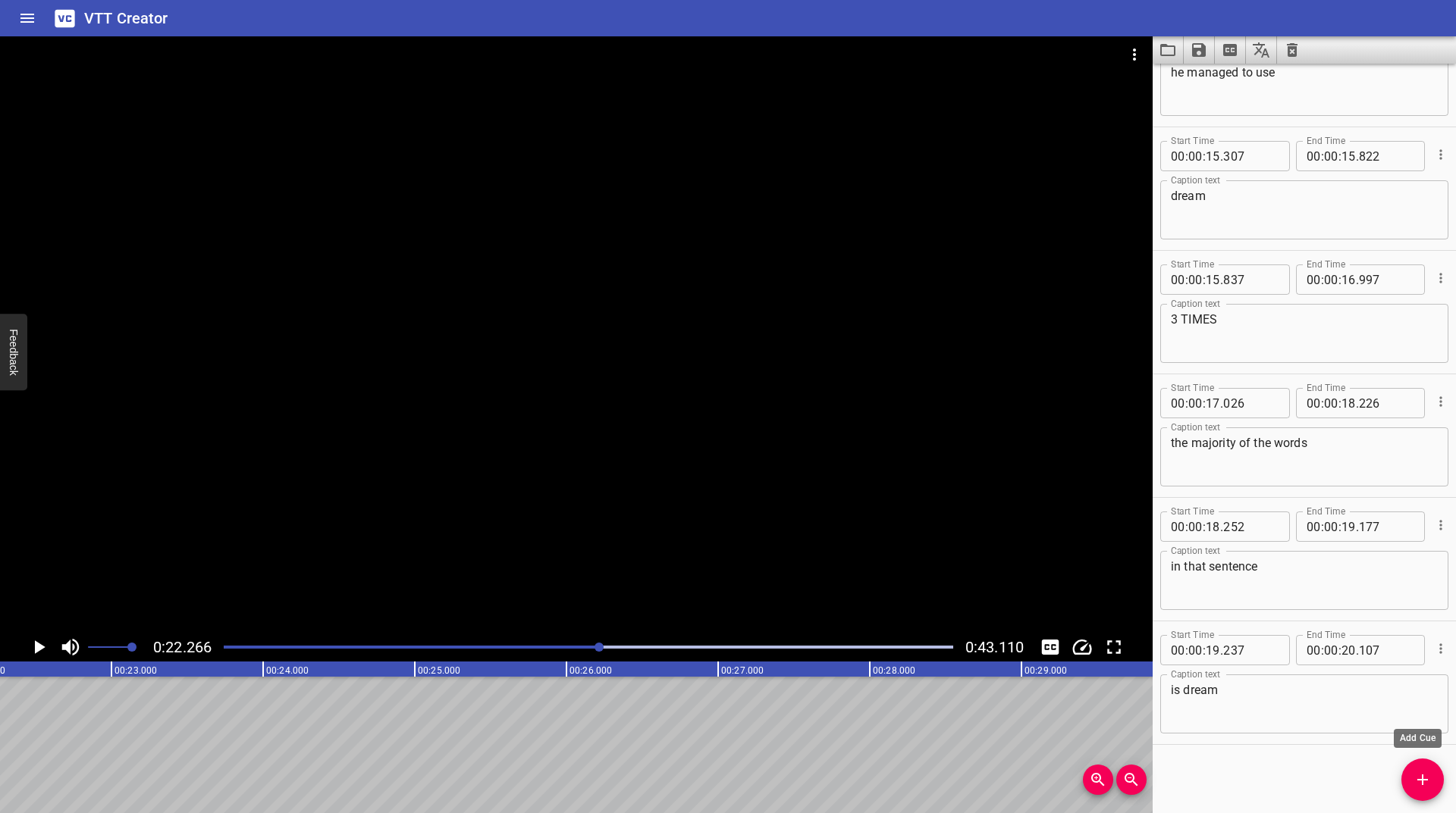
click at [1427, 772] on icon "Add Cue" at bounding box center [1422, 780] width 18 height 18
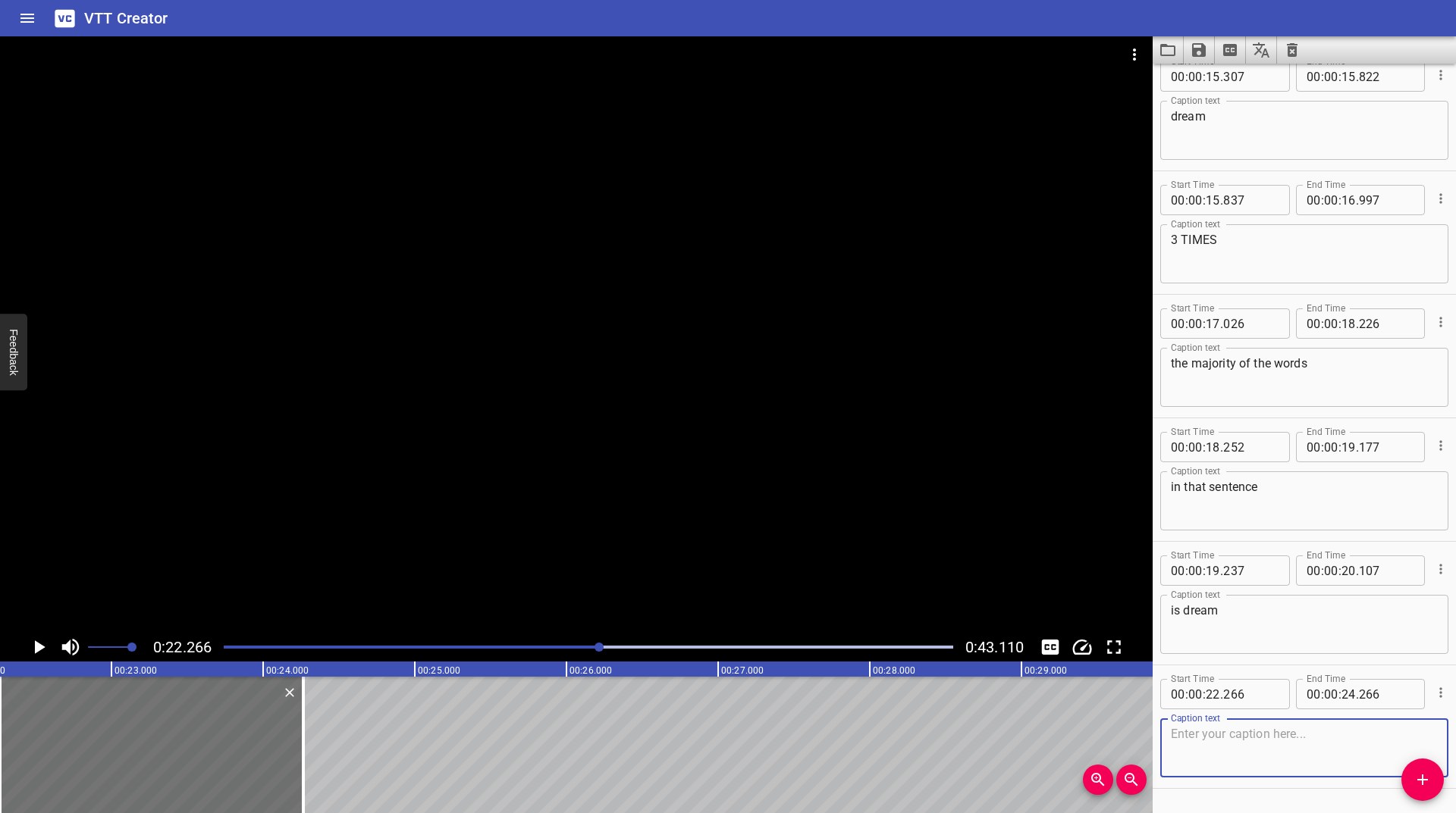
scroll to position [681, 0]
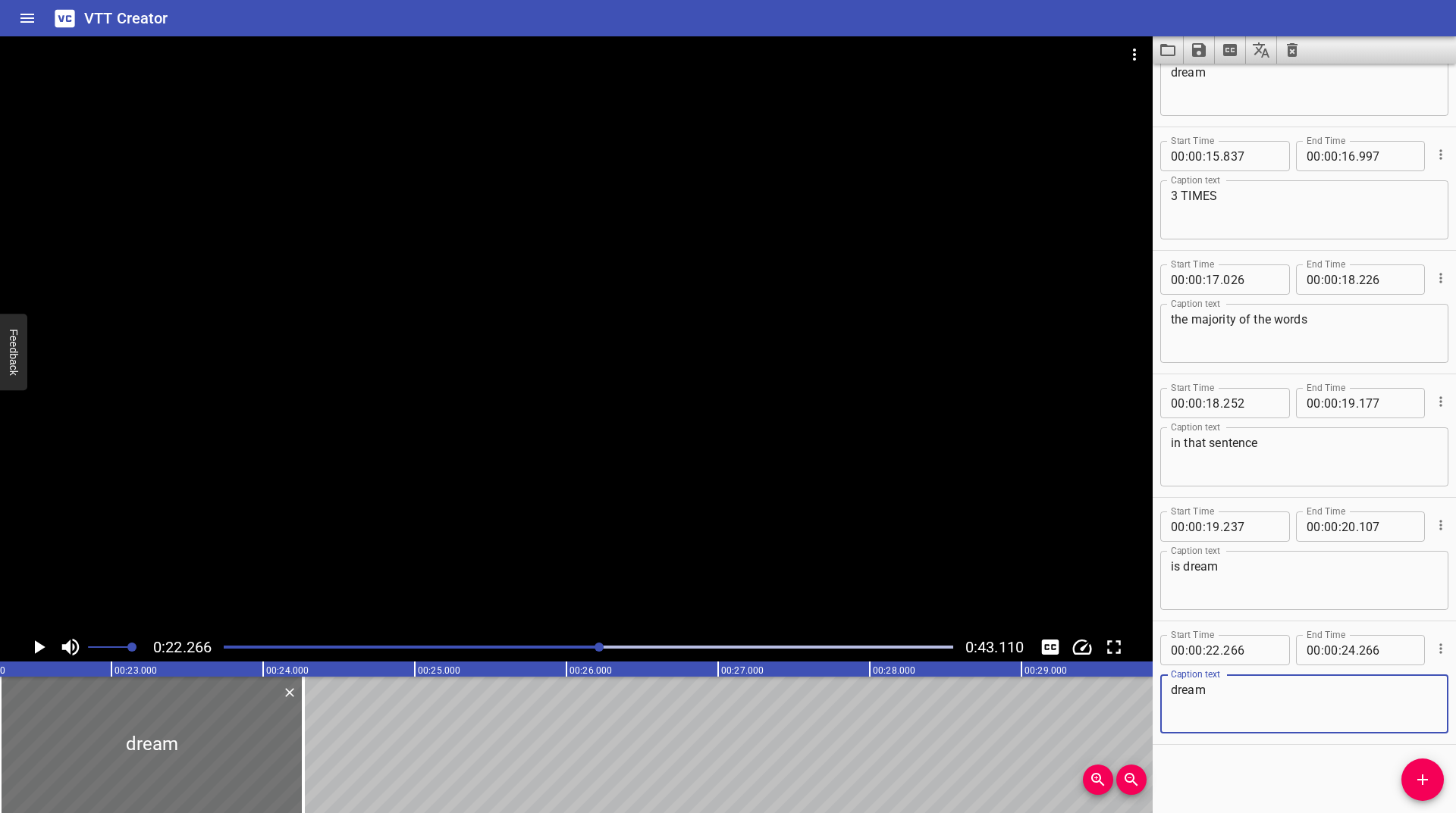
click at [38, 648] on icon "Play/Pause" at bounding box center [40, 647] width 10 height 13
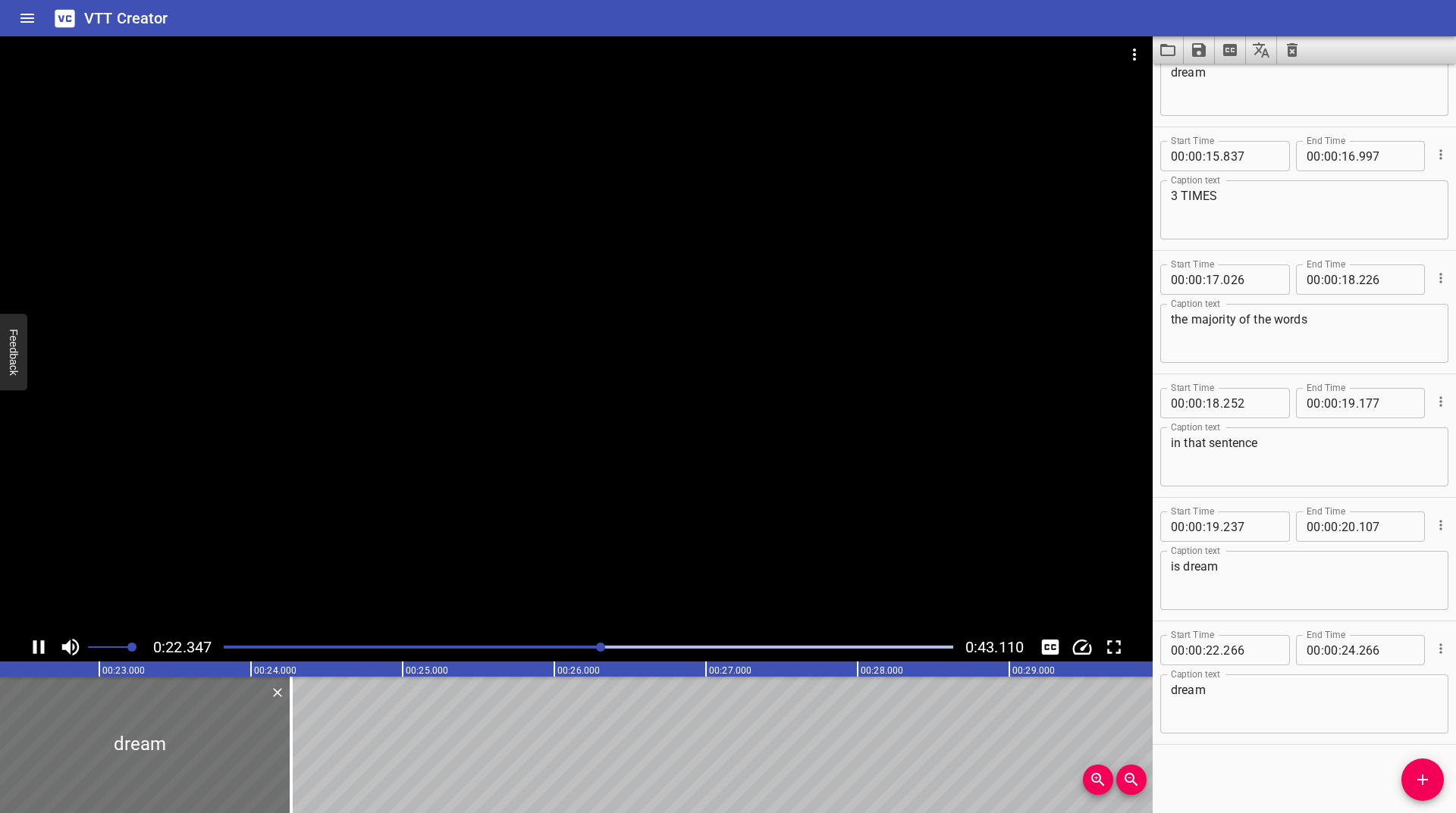
click at [37, 648] on icon "Play/Pause" at bounding box center [39, 647] width 23 height 23
click at [1251, 709] on textarea "dream" at bounding box center [1304, 705] width 267 height 43
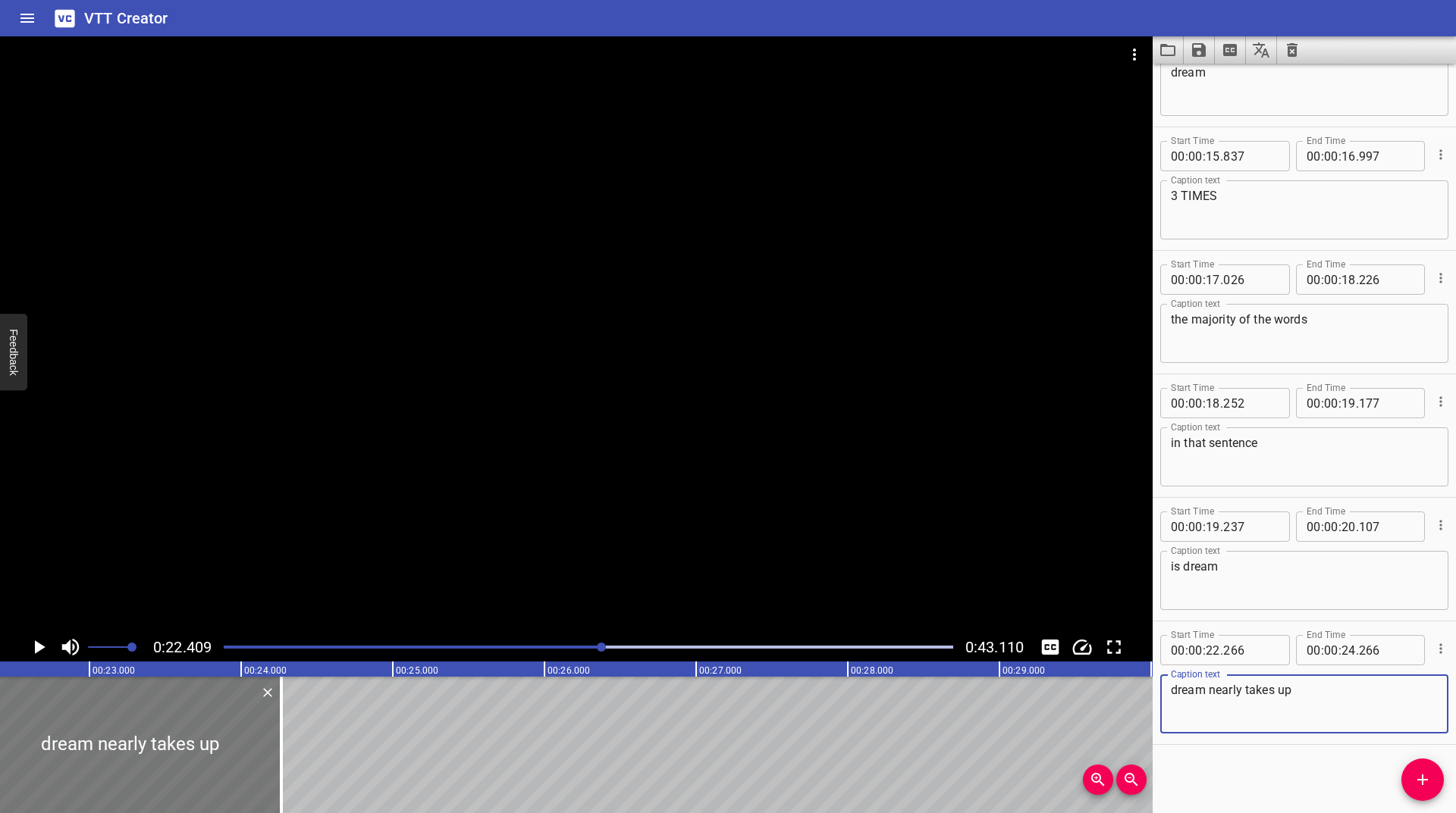
type textarea "dream nearly takes up"
drag, startPoint x: 190, startPoint y: 743, endPoint x: 180, endPoint y: 747, distance: 10.8
click at [180, 747] on div at bounding box center [118, 745] width 303 height 137
type input "191"
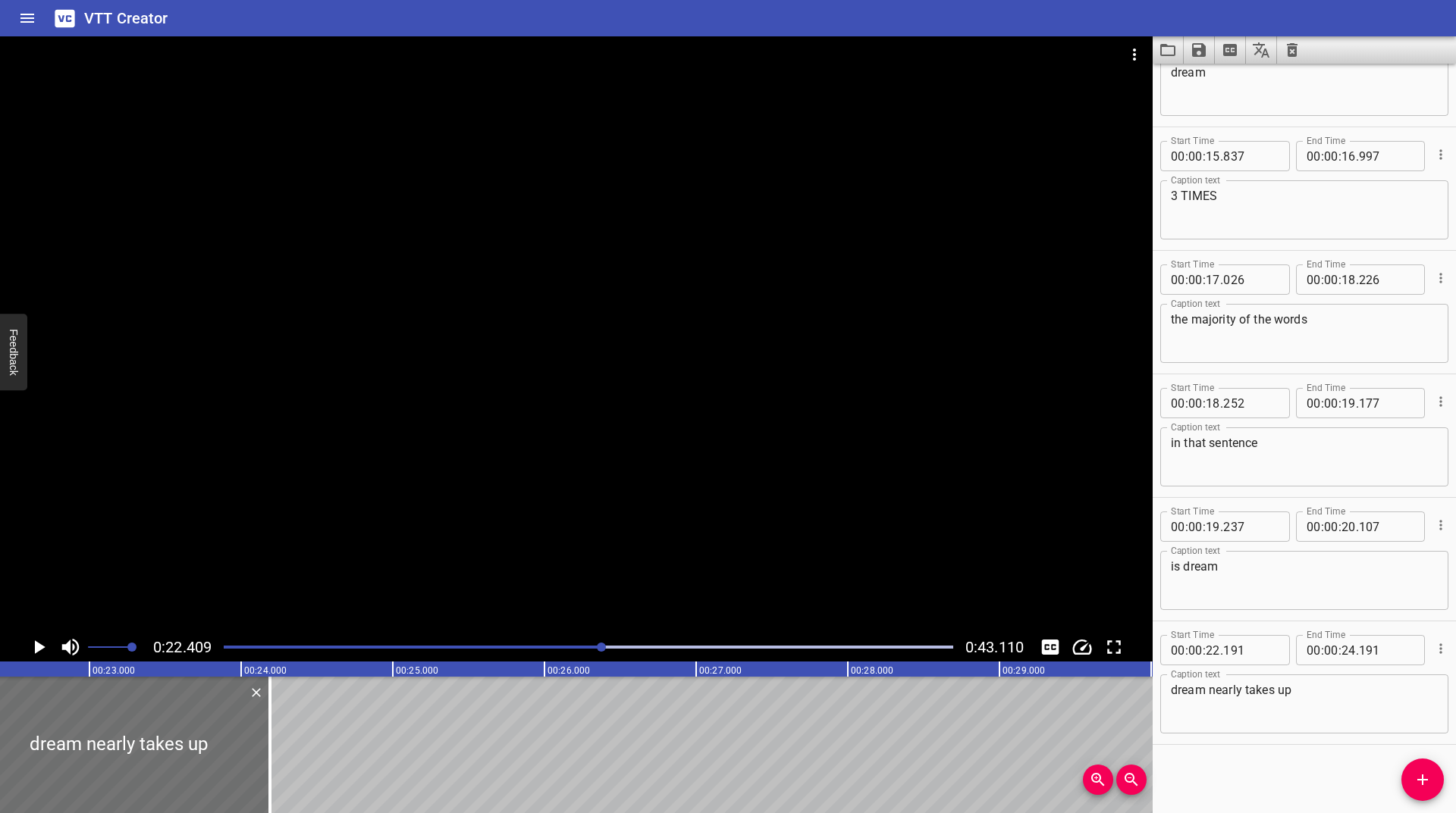
click at [46, 649] on icon "Play/Pause" at bounding box center [39, 647] width 23 height 23
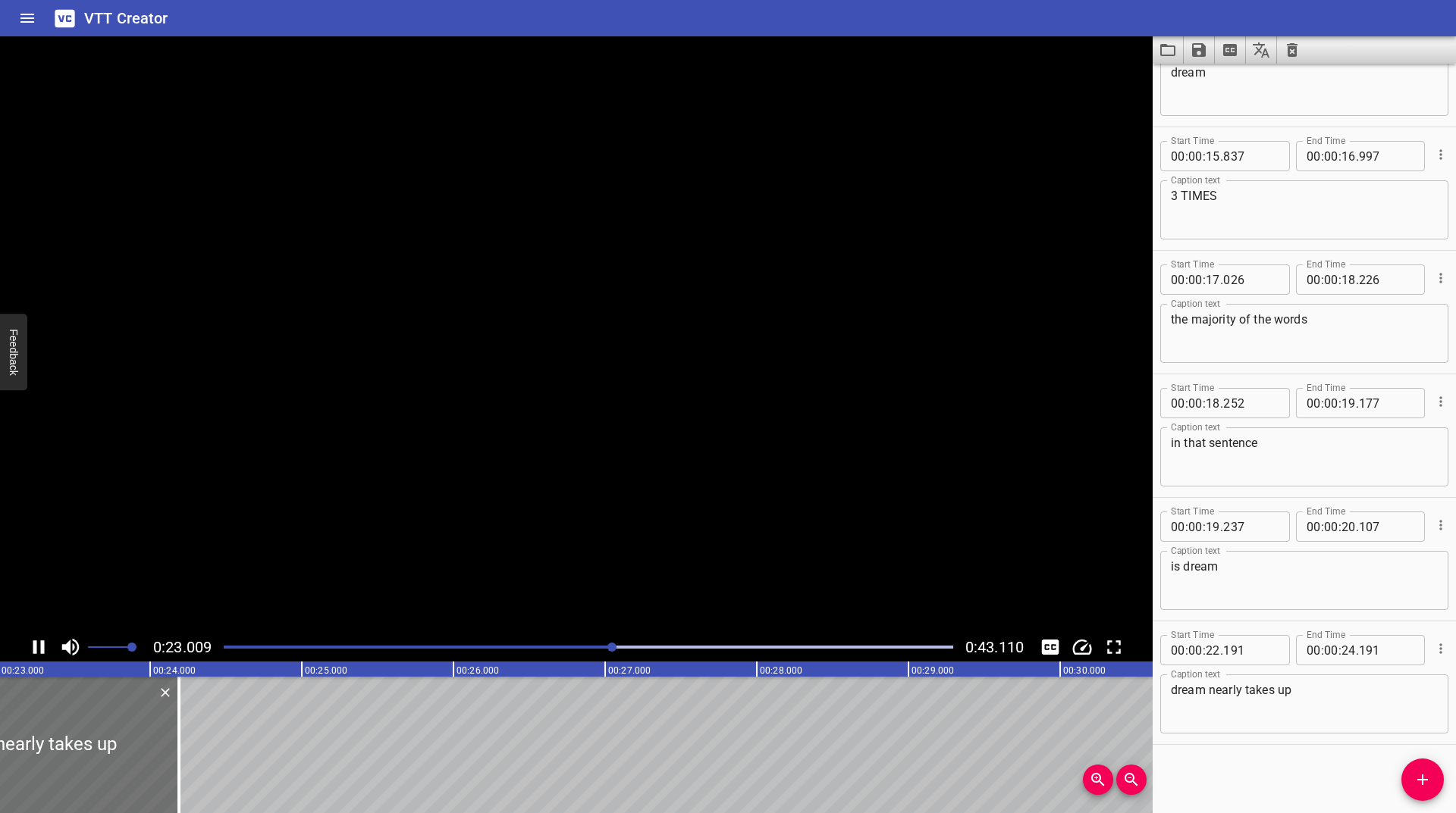
click at [46, 649] on icon "Play/Pause" at bounding box center [39, 647] width 23 height 23
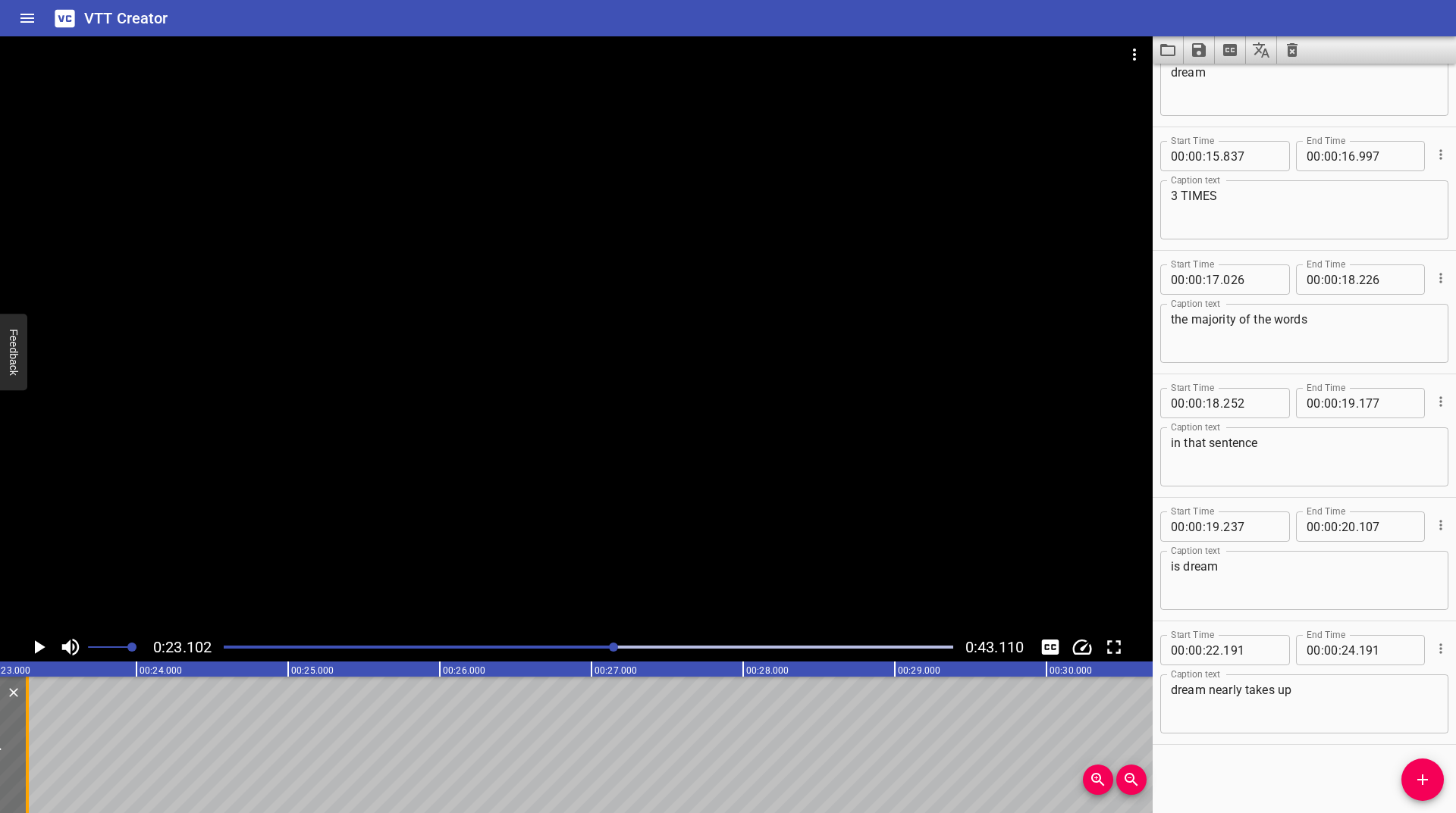
drag, startPoint x: 164, startPoint y: 732, endPoint x: 26, endPoint y: 753, distance: 139.6
click at [26, 753] on div at bounding box center [28, 745] width 3 height 137
type input "23"
click at [38, 650] on icon "Play/Pause" at bounding box center [40, 647] width 10 height 13
click at [38, 650] on icon "Play/Pause" at bounding box center [39, 647] width 23 height 23
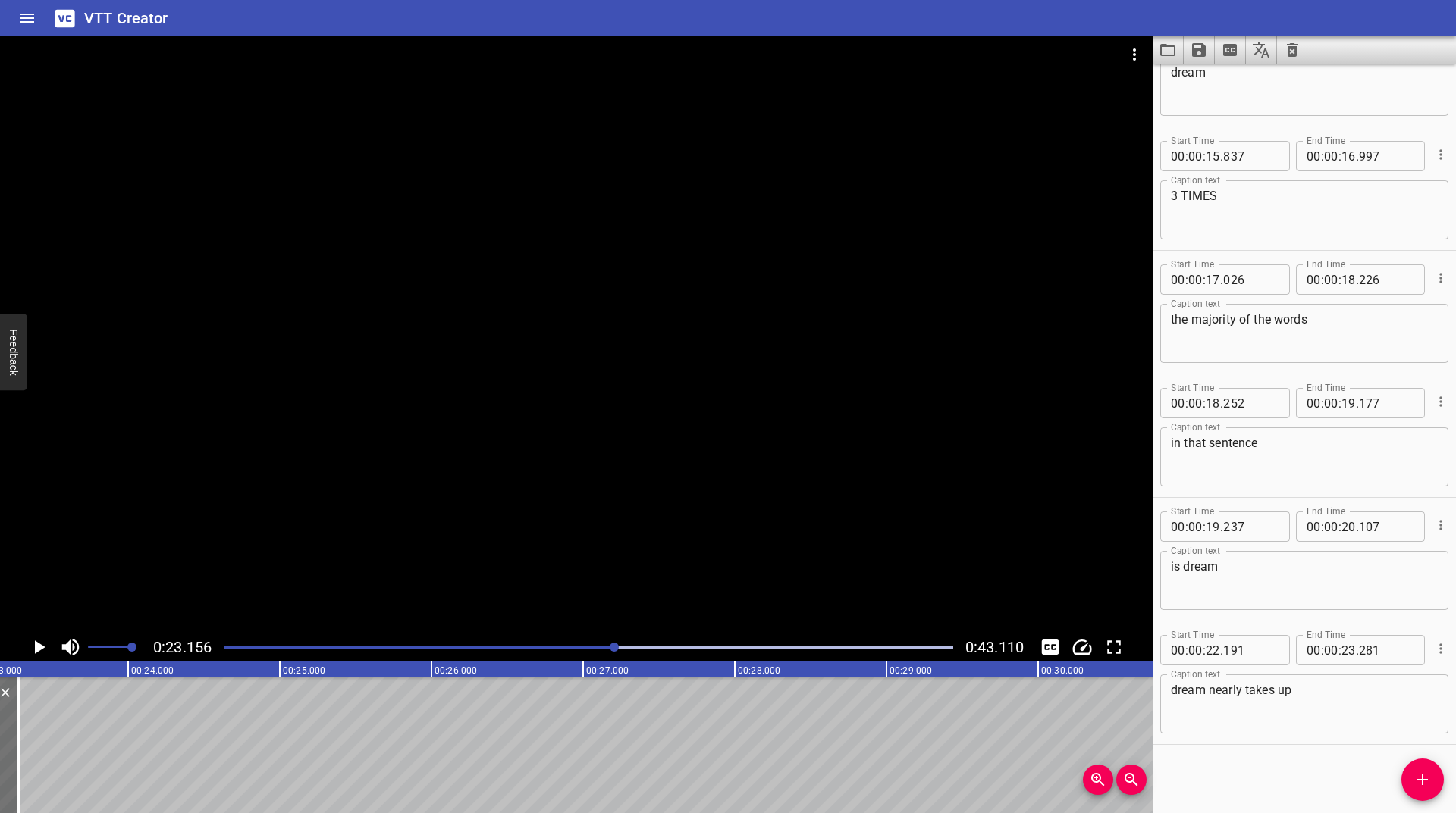
click at [38, 650] on icon "Play/Pause" at bounding box center [40, 647] width 10 height 13
click at [38, 650] on icon "Play/Pause" at bounding box center [39, 647] width 23 height 23
click at [38, 650] on icon "Play/Pause" at bounding box center [40, 647] width 10 height 13
click at [38, 650] on icon "Play/Pause" at bounding box center [39, 647] width 23 height 23
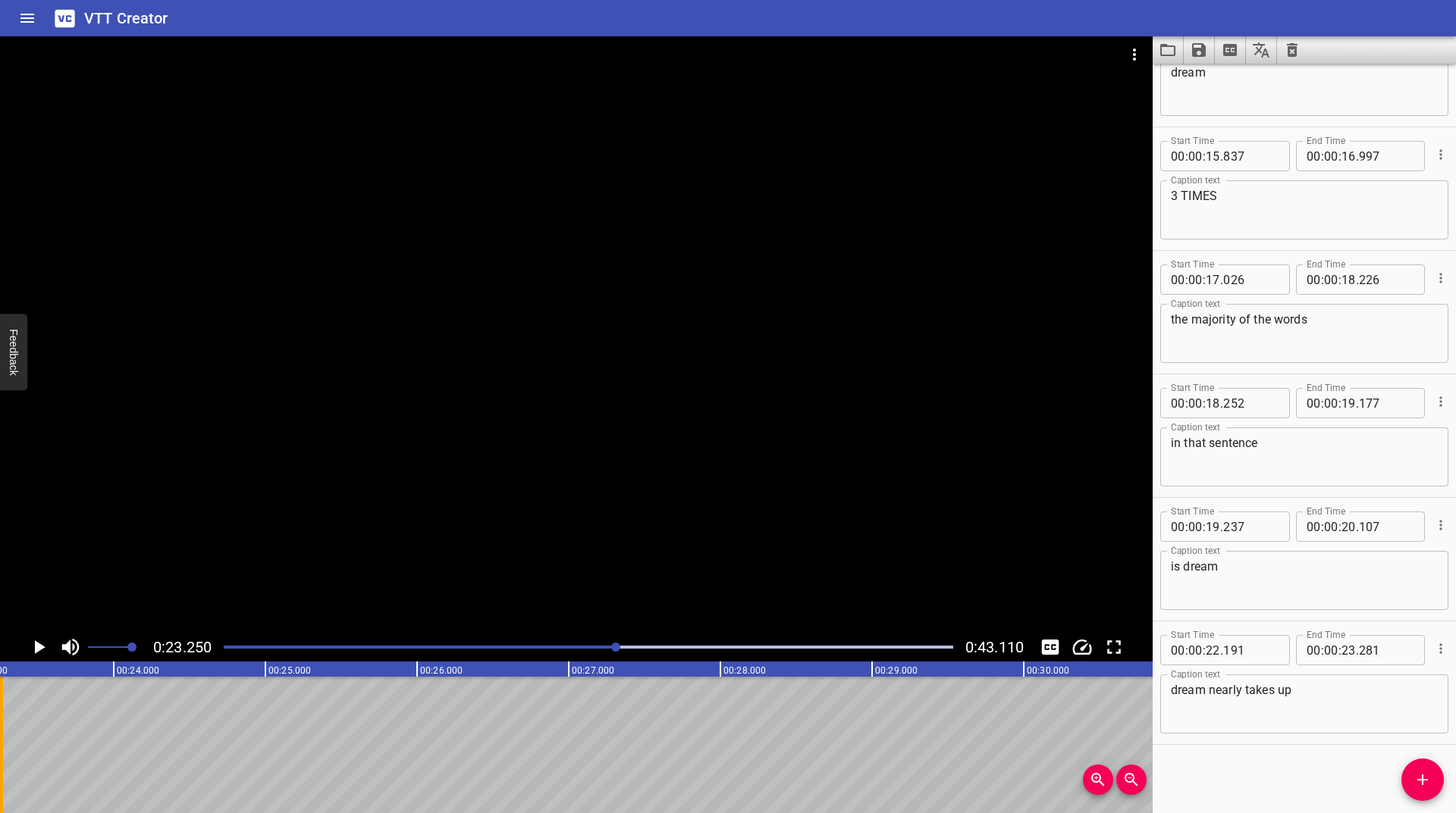
click at [0, 736] on div at bounding box center [2, 745] width 3 height 137
type input "261"
click at [42, 643] on icon "Play/Pause" at bounding box center [39, 647] width 23 height 23
click at [1424, 778] on icon "Add Cue" at bounding box center [1422, 780] width 18 height 18
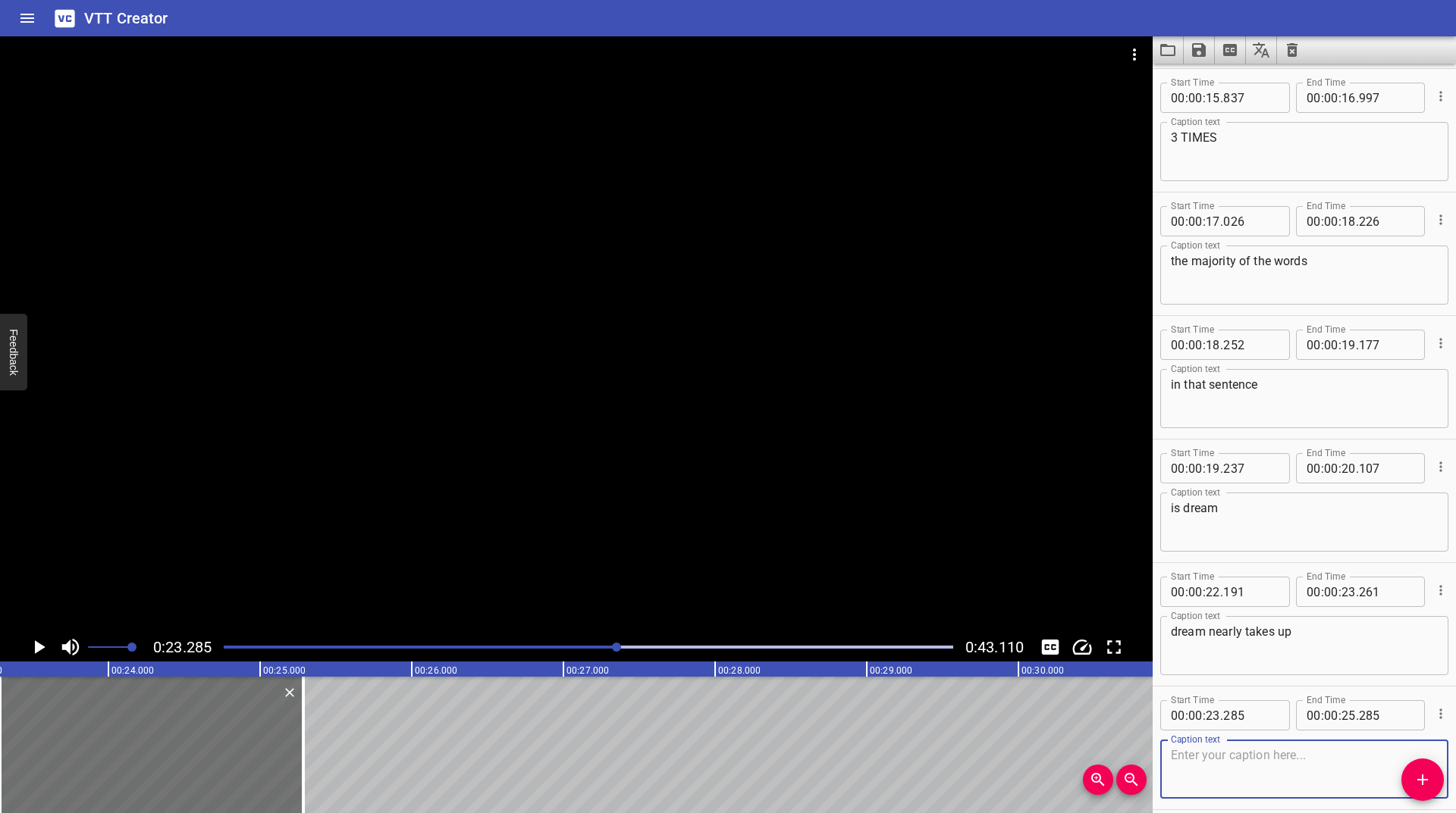
scroll to position [804, 0]
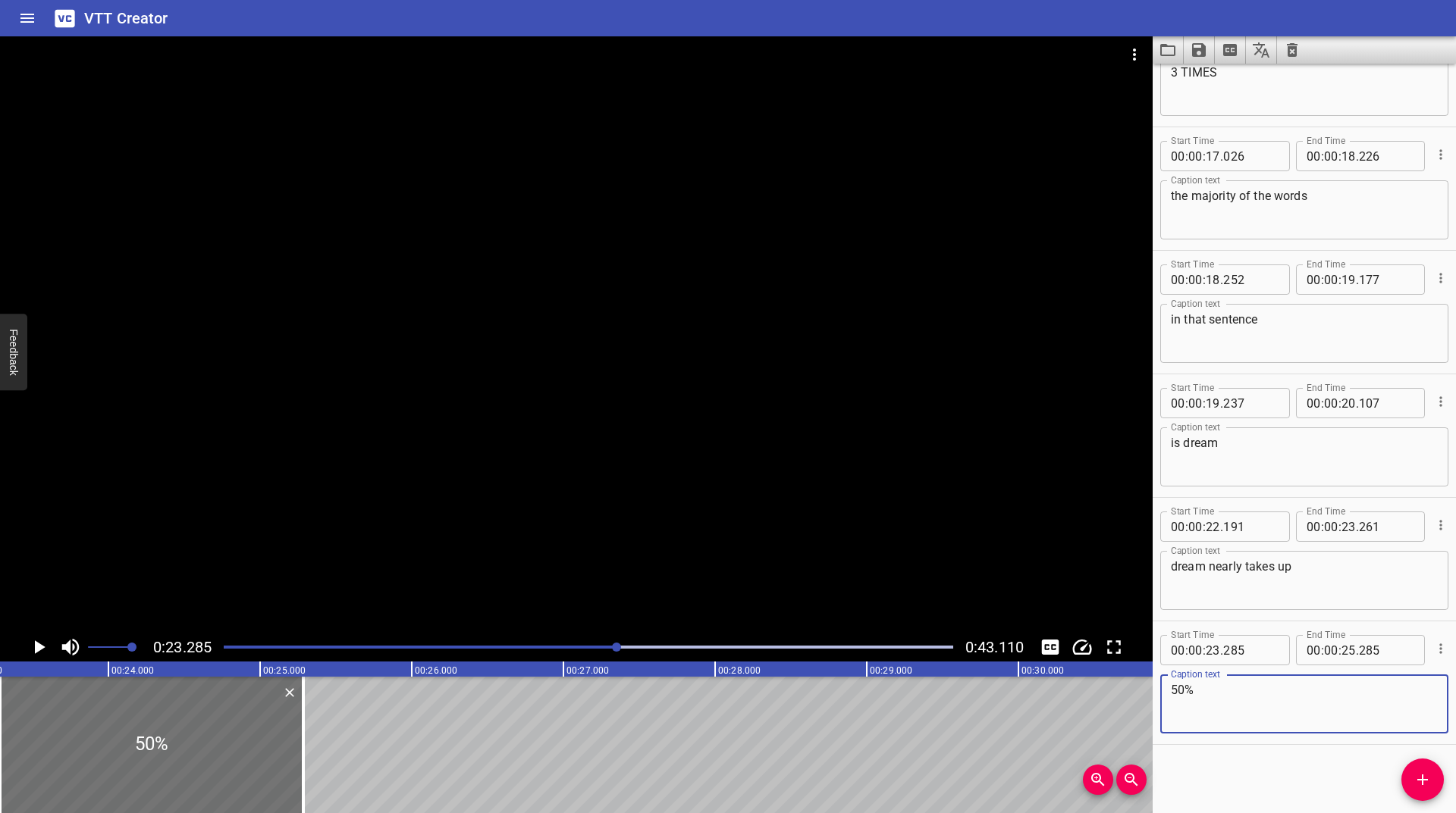
type textarea "50%"
click at [36, 642] on icon "Play/Pause" at bounding box center [40, 647] width 10 height 13
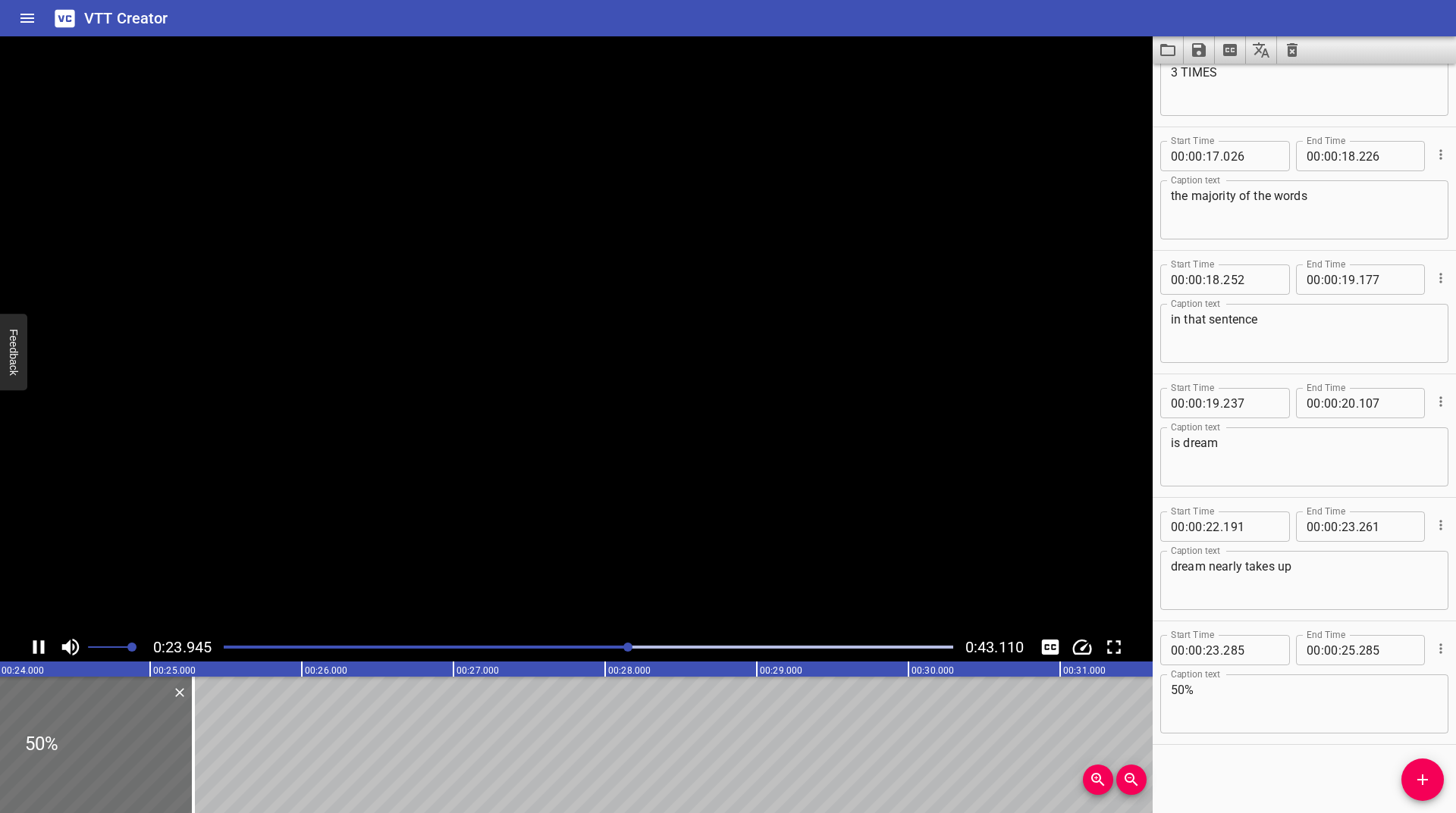
click at [36, 642] on icon "Play/Pause" at bounding box center [39, 647] width 11 height 13
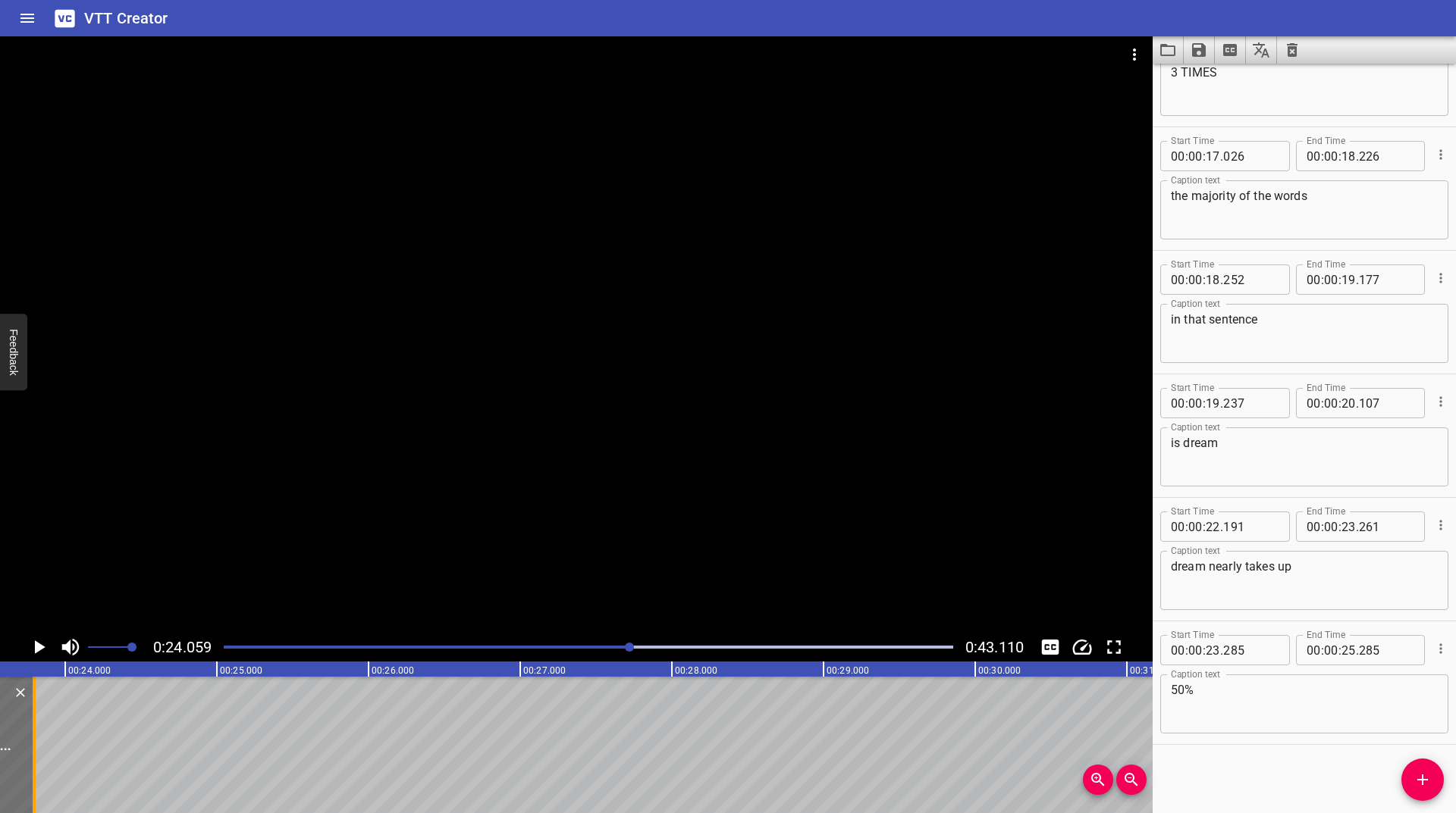
scroll to position [0, 3540]
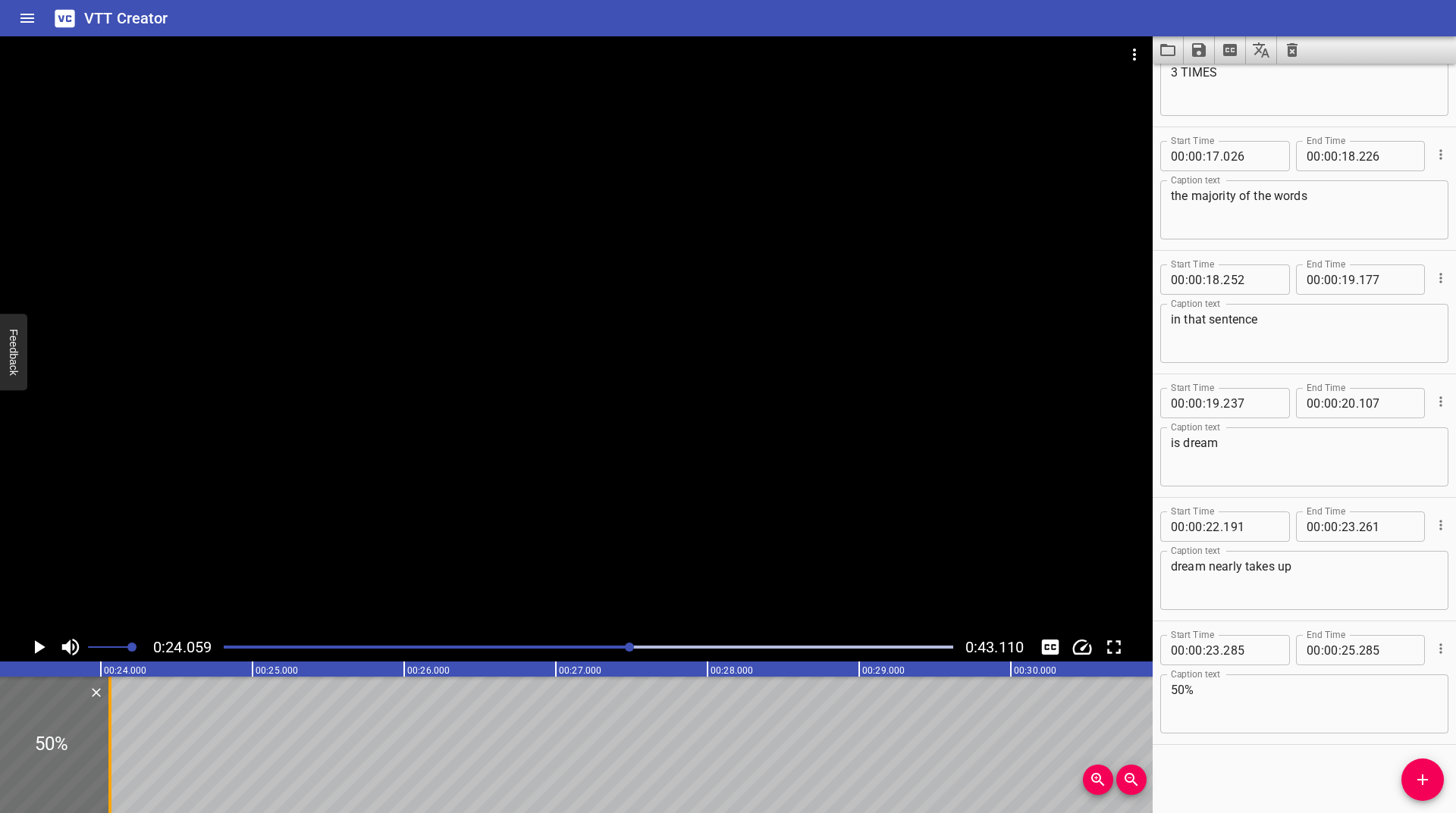
drag, startPoint x: 188, startPoint y: 732, endPoint x: 114, endPoint y: 742, distance: 74.7
click at [114, 742] on div at bounding box center [109, 745] width 15 height 137
type input "24"
type input "075"
click at [41, 648] on icon "Play/Pause" at bounding box center [40, 647] width 10 height 13
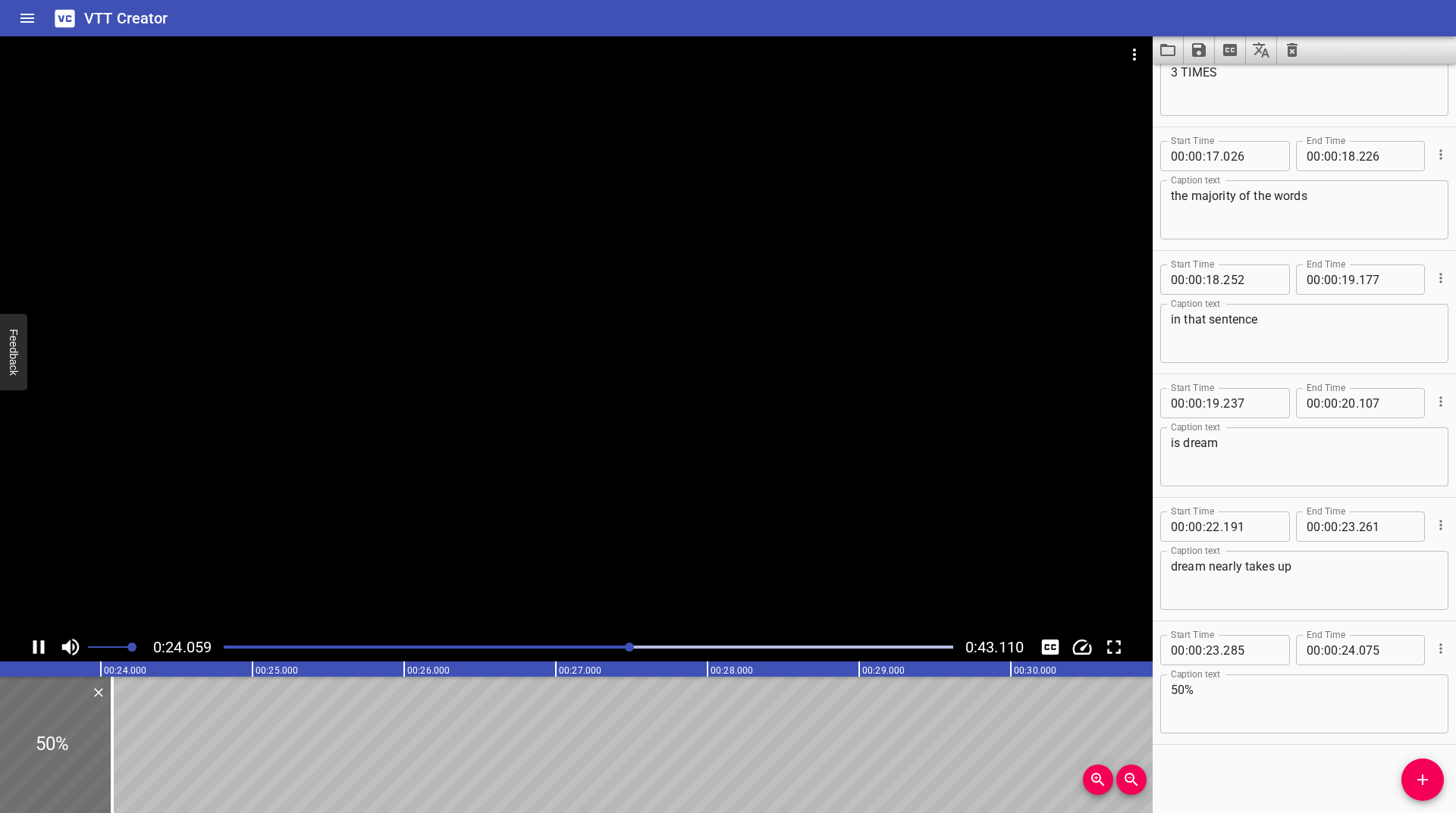
click at [41, 648] on icon "Play/Pause" at bounding box center [39, 647] width 11 height 13
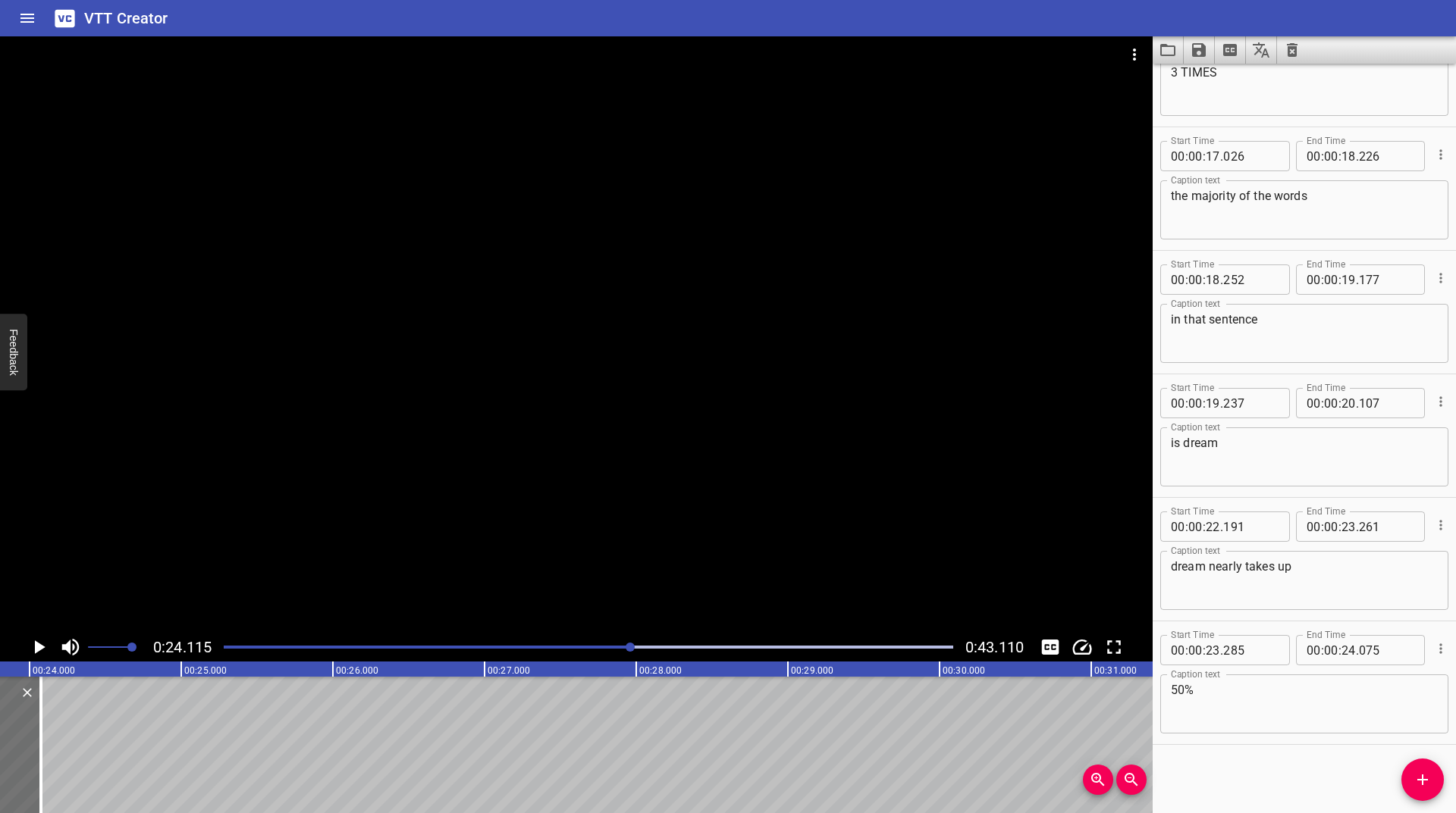
scroll to position [0, 3657]
click at [1414, 774] on icon "Add Cue" at bounding box center [1422, 780] width 18 height 18
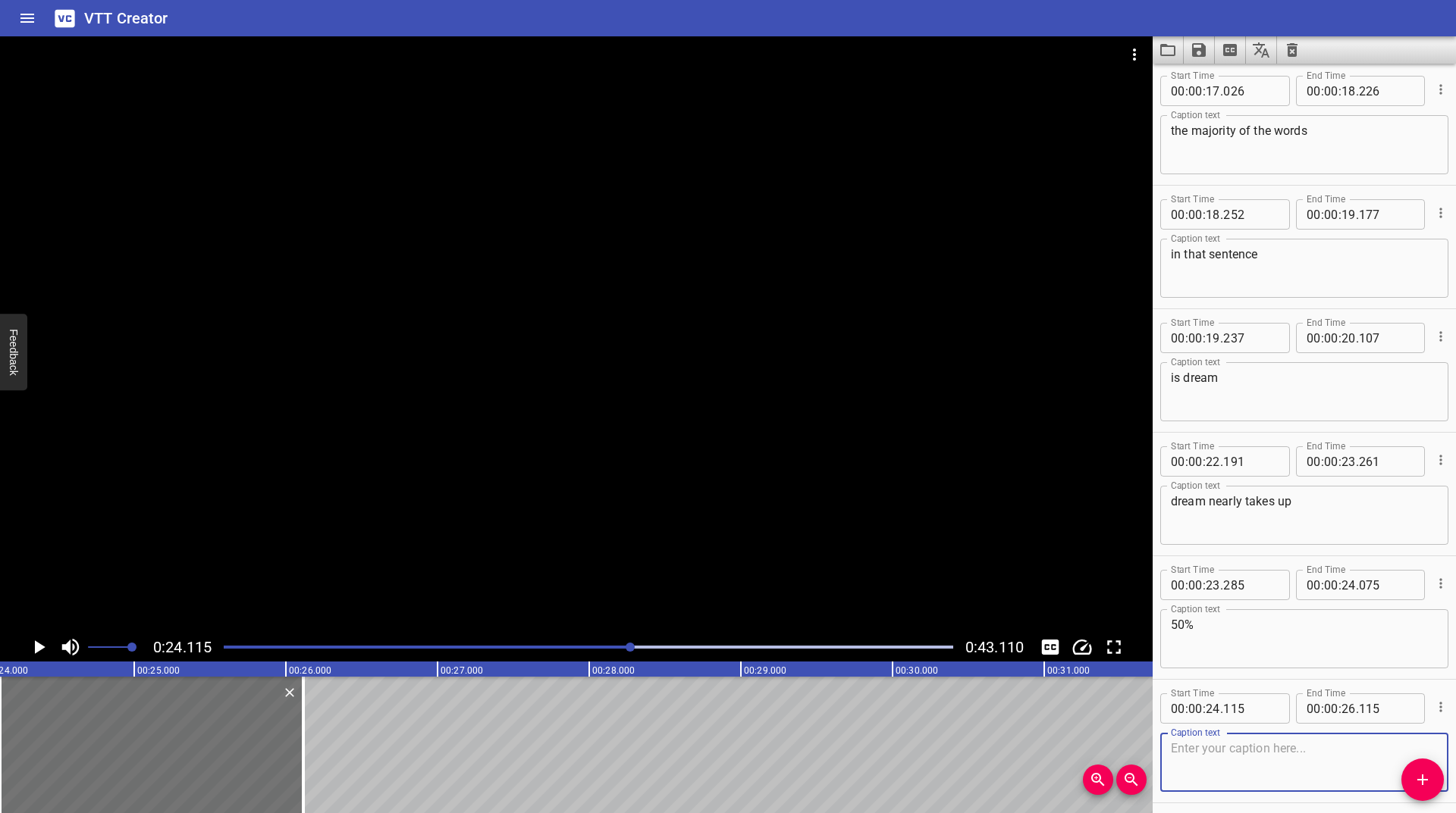
scroll to position [928, 0]
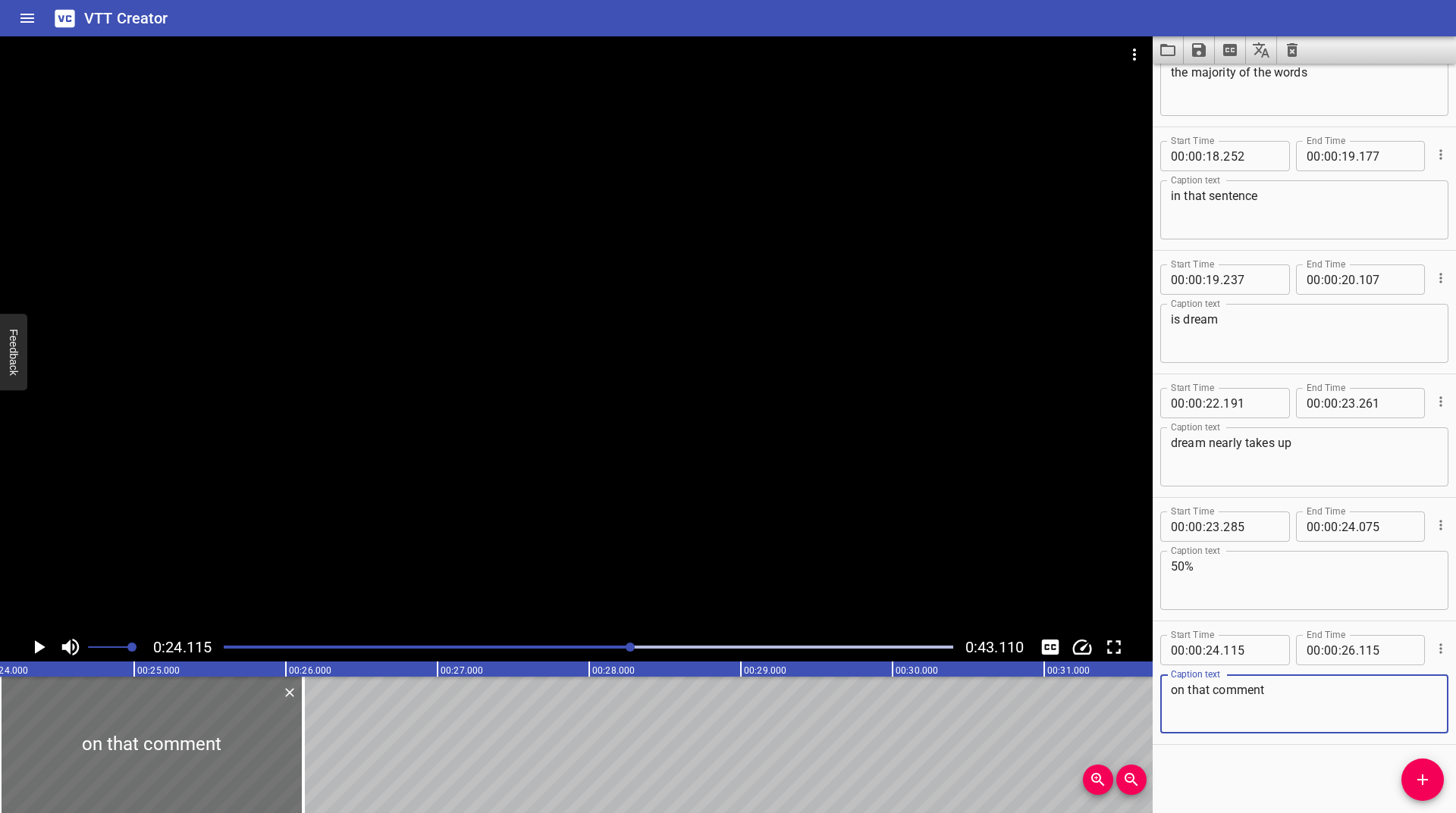
click at [1178, 686] on textarea "on that comment" at bounding box center [1304, 705] width 267 height 43
type textarea "of that comment"
click at [36, 643] on icon "Play/Pause" at bounding box center [40, 647] width 10 height 13
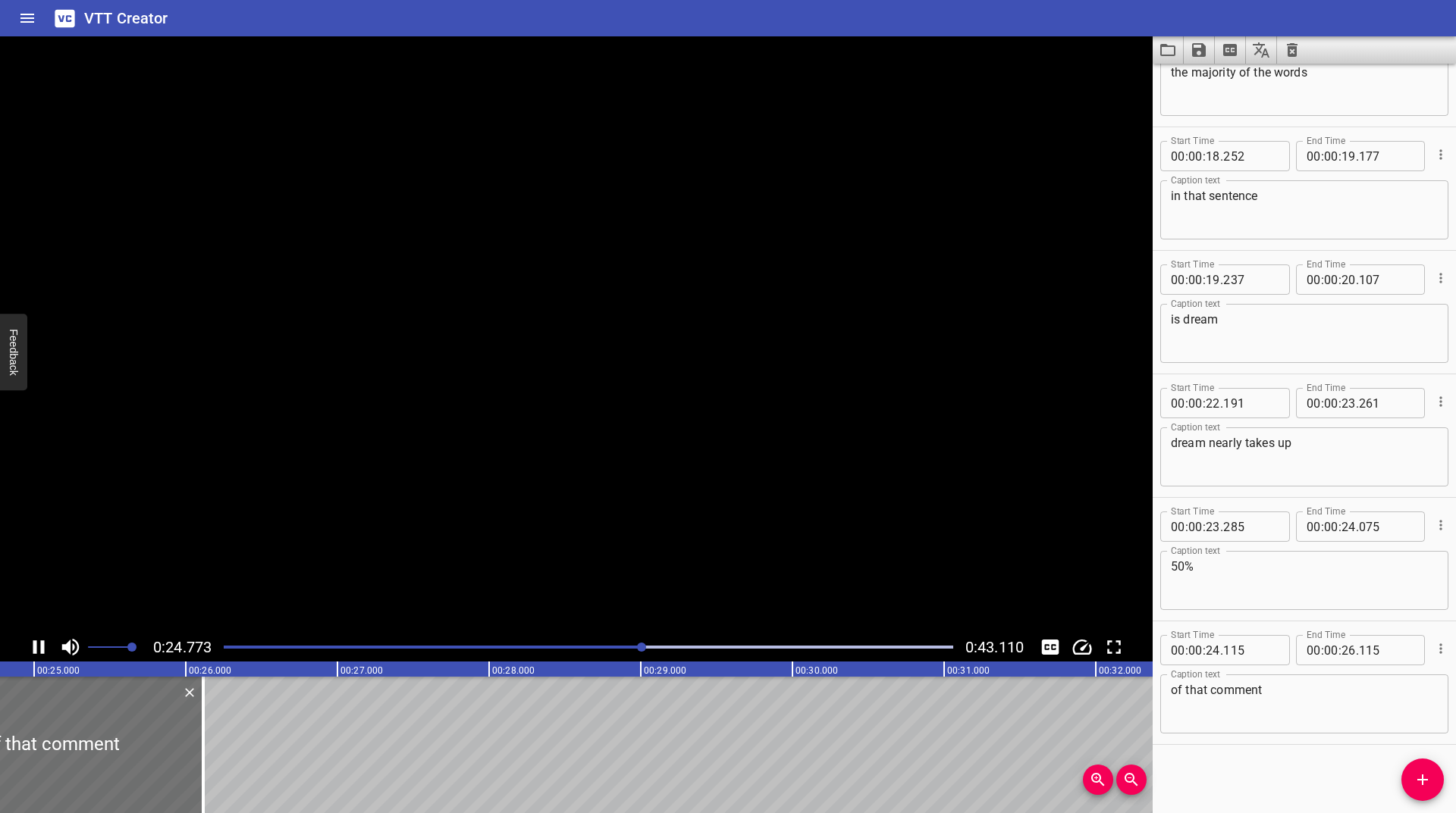
click at [36, 643] on icon "Play/Pause" at bounding box center [39, 647] width 11 height 13
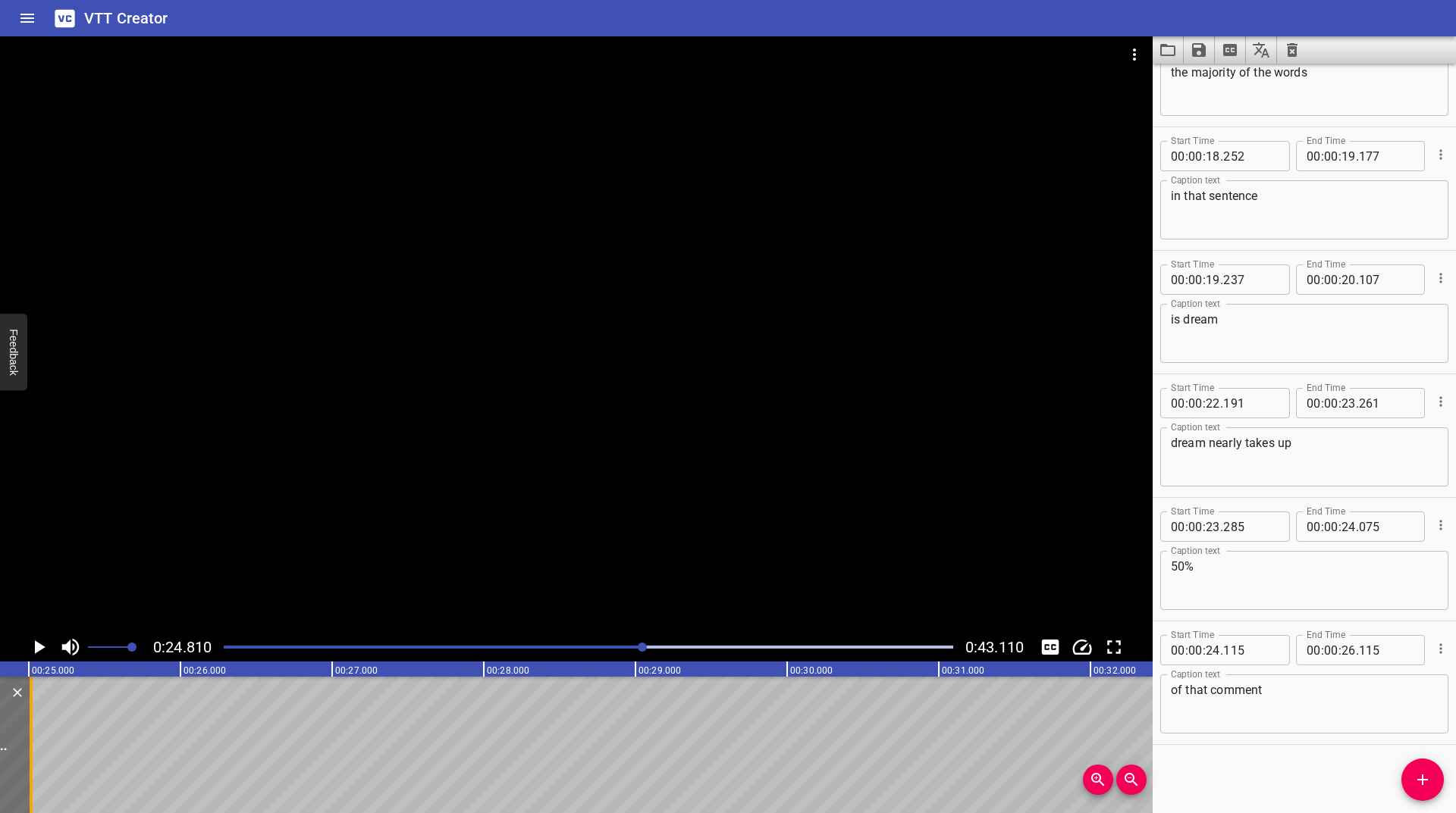
drag, startPoint x: 203, startPoint y: 739, endPoint x: 36, endPoint y: 748, distance: 167.2
click at [36, 748] on div at bounding box center [31, 745] width 15 height 137
type input "25"
type input "015"
click at [40, 656] on icon "Play/Pause" at bounding box center [39, 647] width 23 height 23
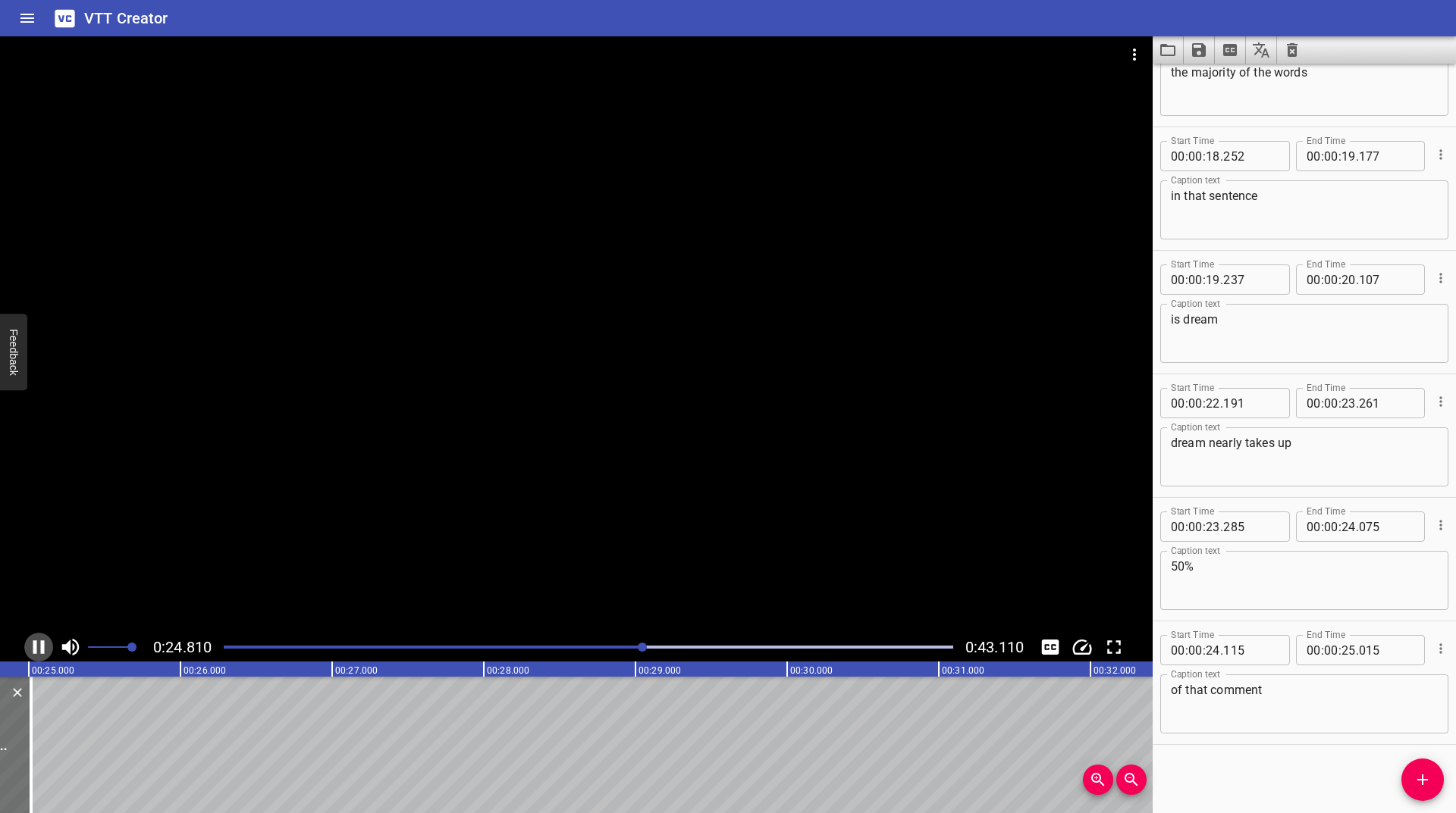
click at [40, 656] on icon "Play/Pause" at bounding box center [39, 647] width 23 height 23
click at [36, 656] on icon "Play/Pause" at bounding box center [39, 647] width 23 height 23
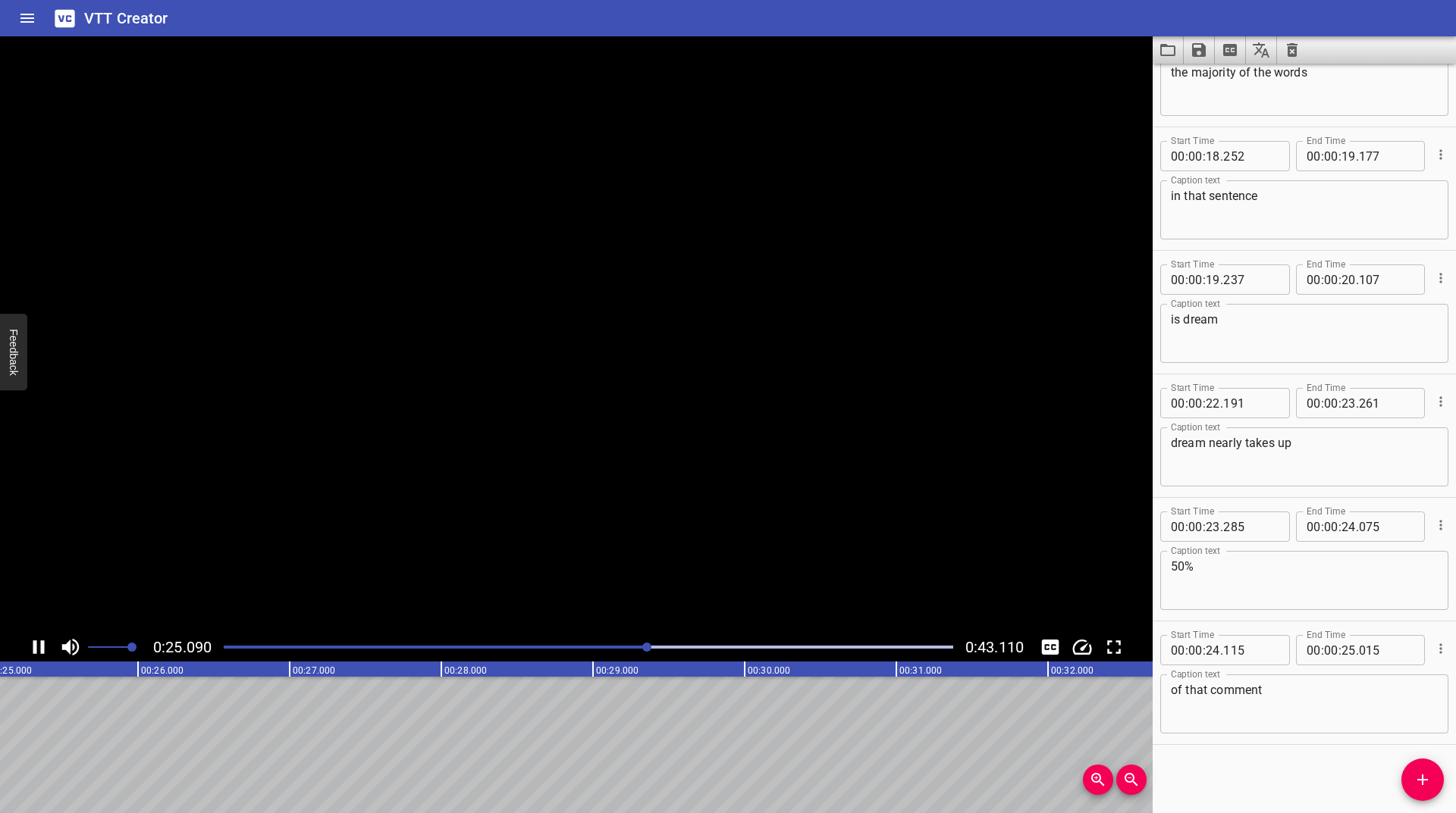
click at [36, 656] on icon "Play/Pause" at bounding box center [39, 647] width 23 height 23
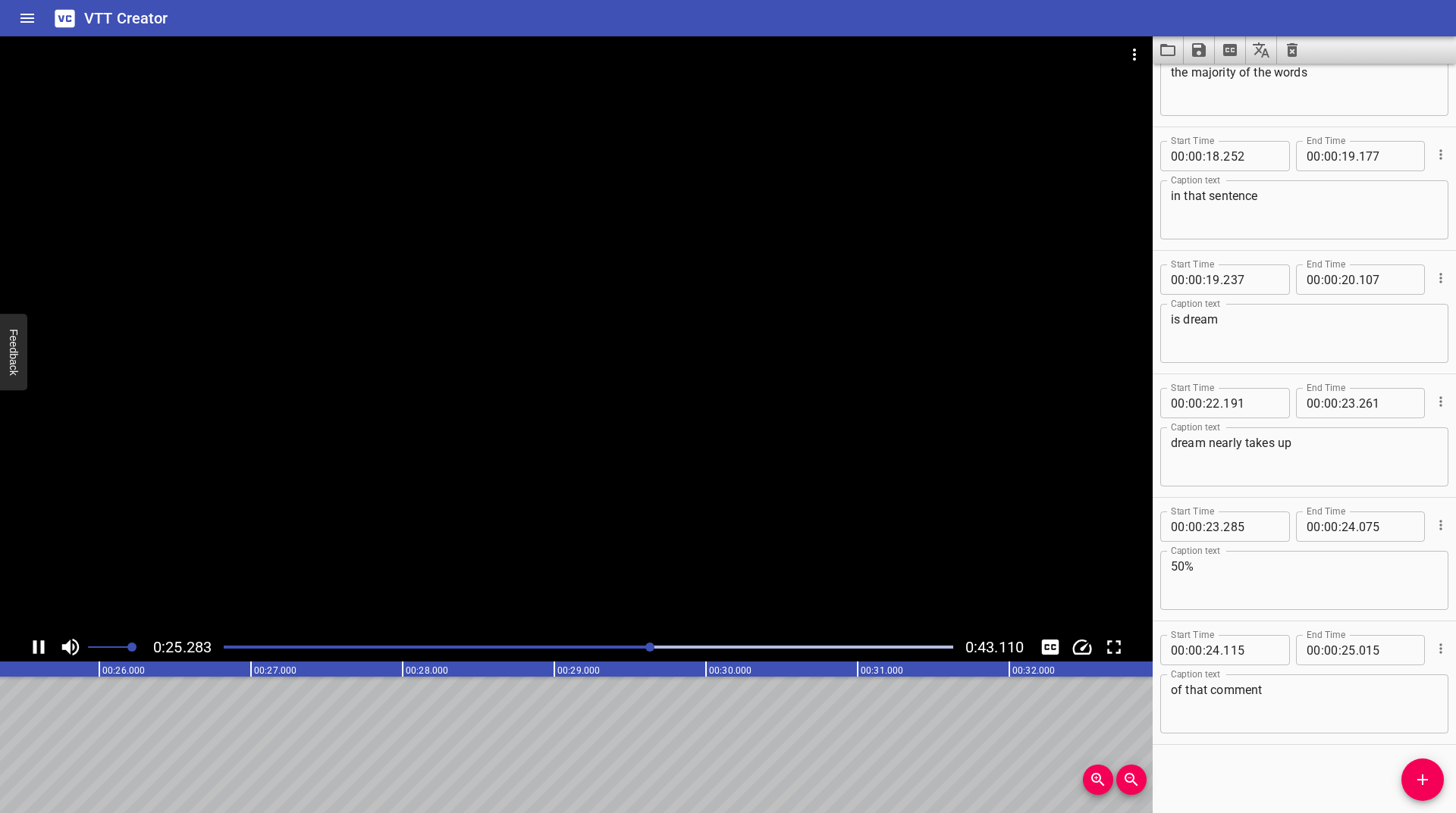
click at [36, 656] on icon "Play/Pause" at bounding box center [39, 647] width 23 height 23
click at [643, 641] on div at bounding box center [588, 647] width 748 height 21
click at [33, 645] on icon "Play/Pause" at bounding box center [39, 647] width 23 height 23
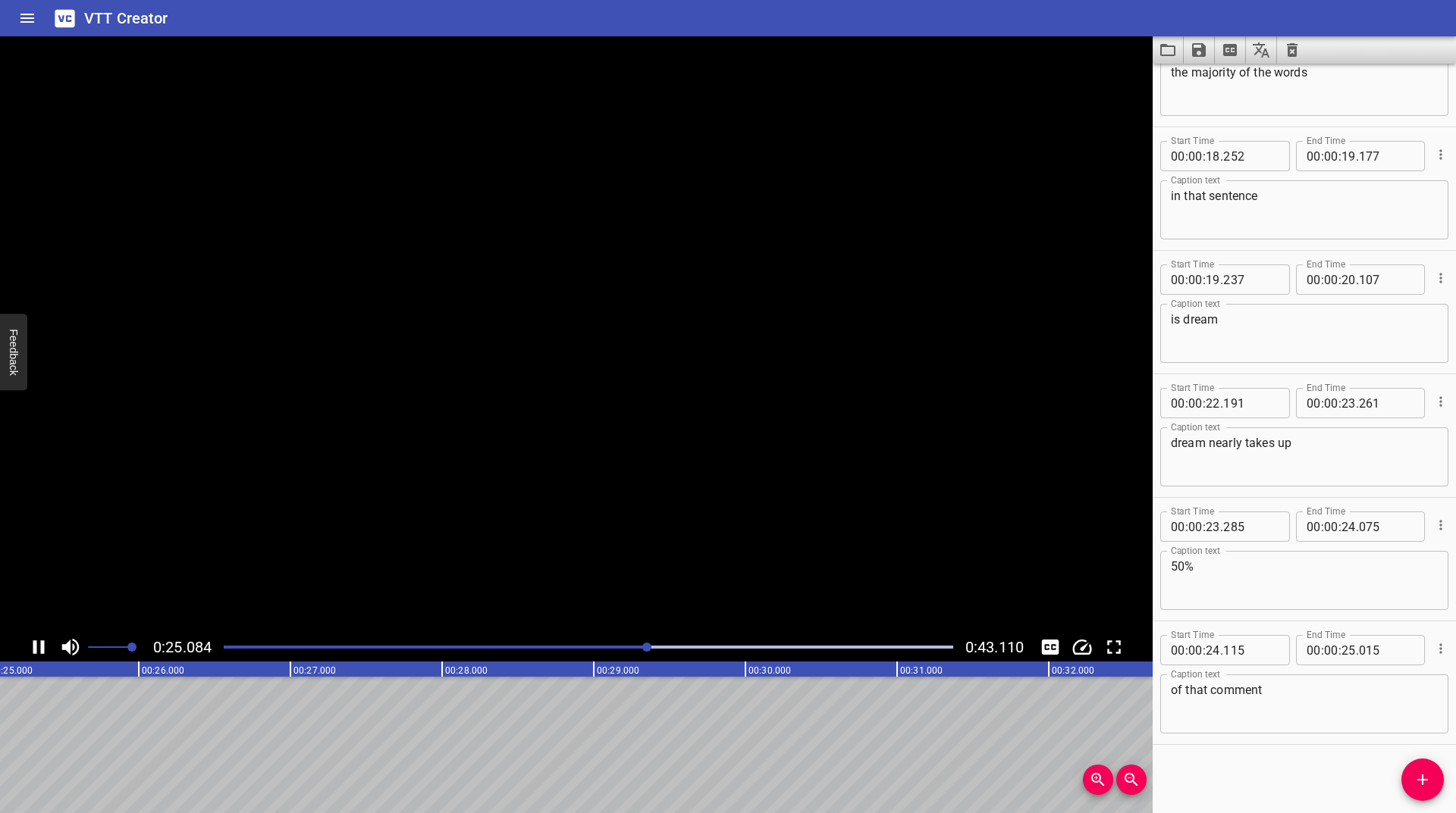
click at [33, 645] on icon "Play/Pause" at bounding box center [39, 647] width 11 height 13
click at [1409, 763] on button "Add Cue" at bounding box center [1423, 780] width 43 height 43
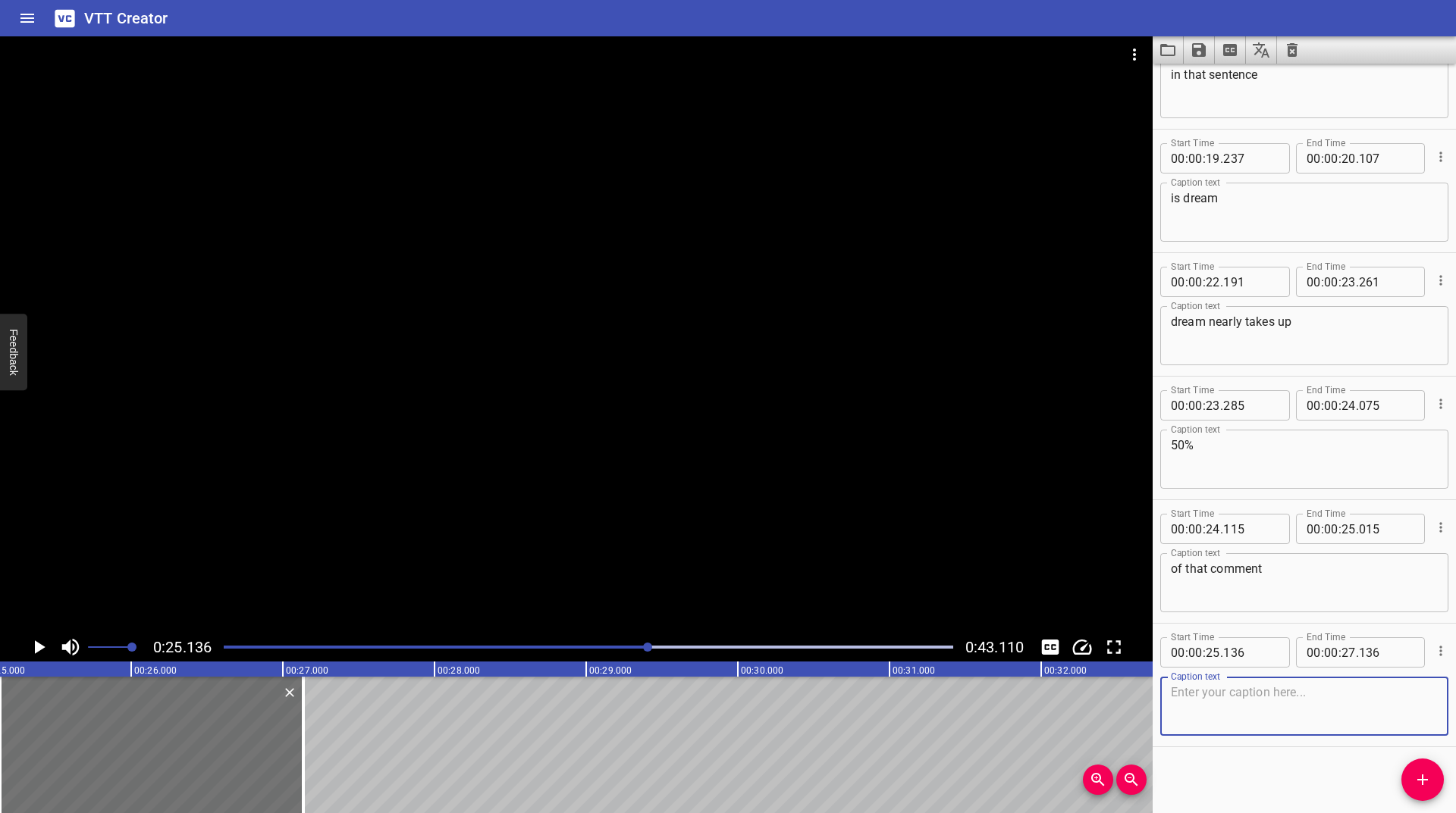
scroll to position [1051, 0]
type textarea "you are just-"
click at [36, 638] on icon "Play/Pause" at bounding box center [39, 647] width 23 height 23
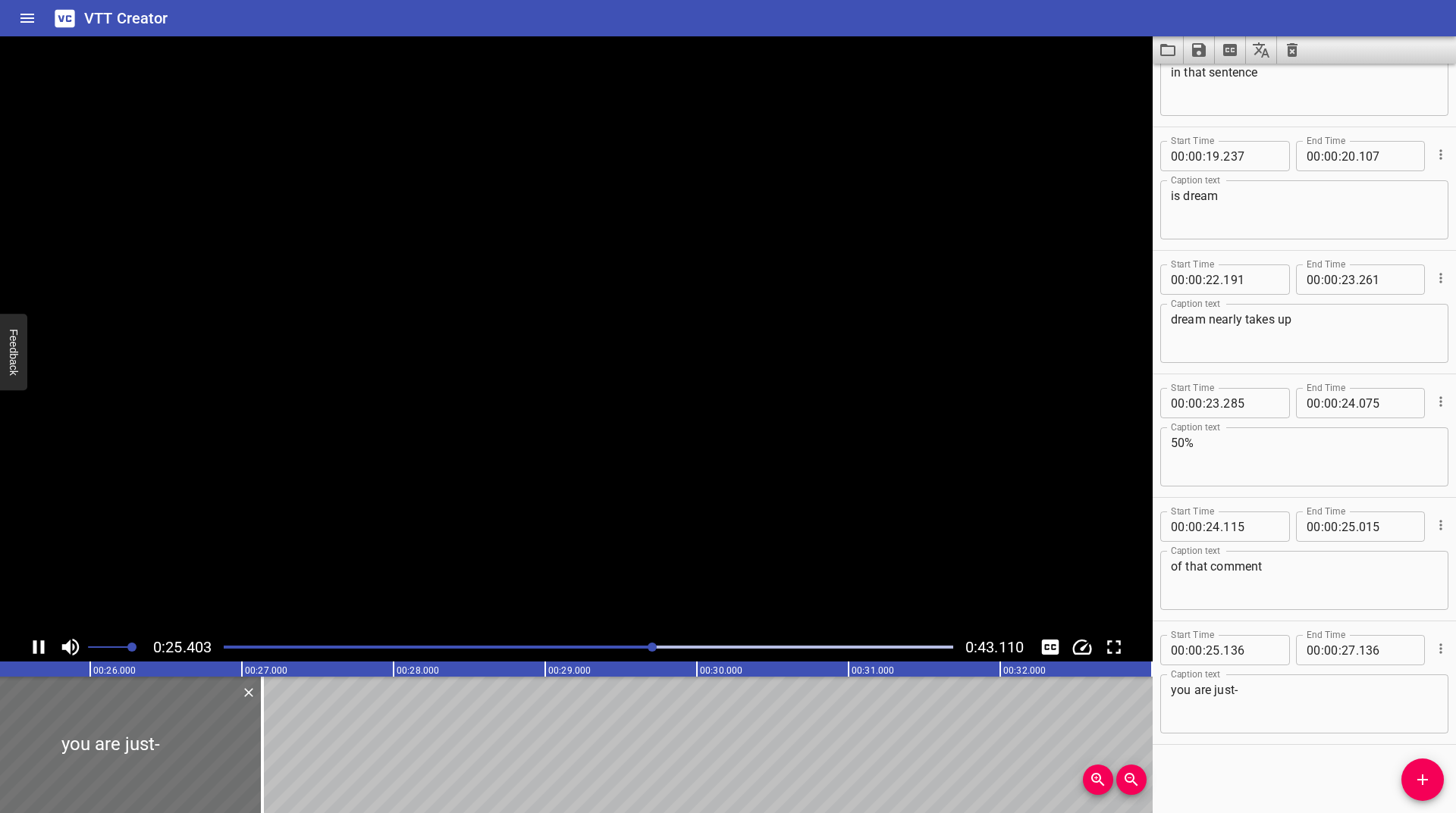
click at [36, 638] on icon "Play/Pause" at bounding box center [39, 647] width 23 height 23
click at [646, 647] on div "Play progress" at bounding box center [290, 648] width 730 height 3
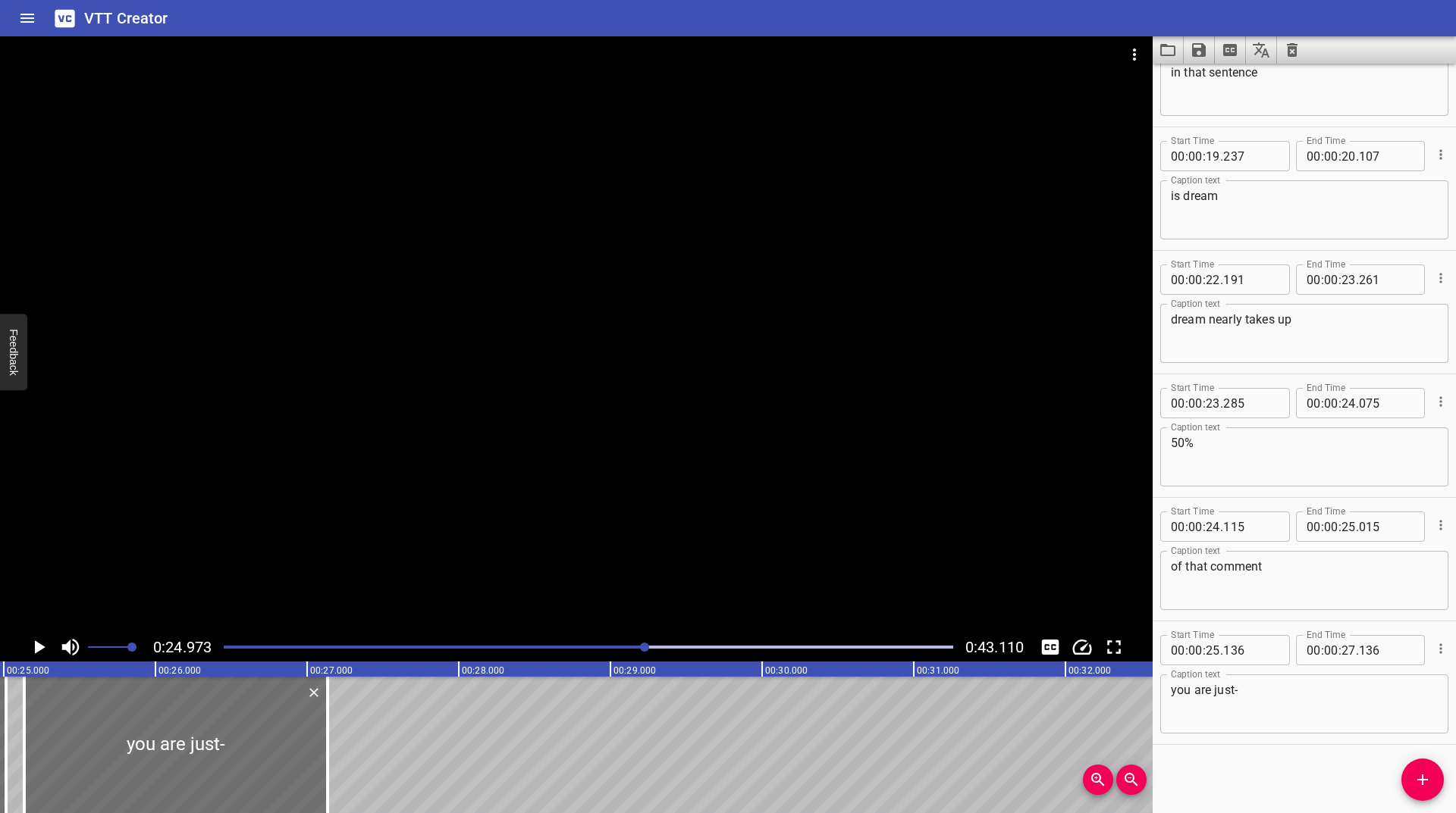
click at [36, 649] on icon "Play/Pause" at bounding box center [40, 647] width 10 height 13
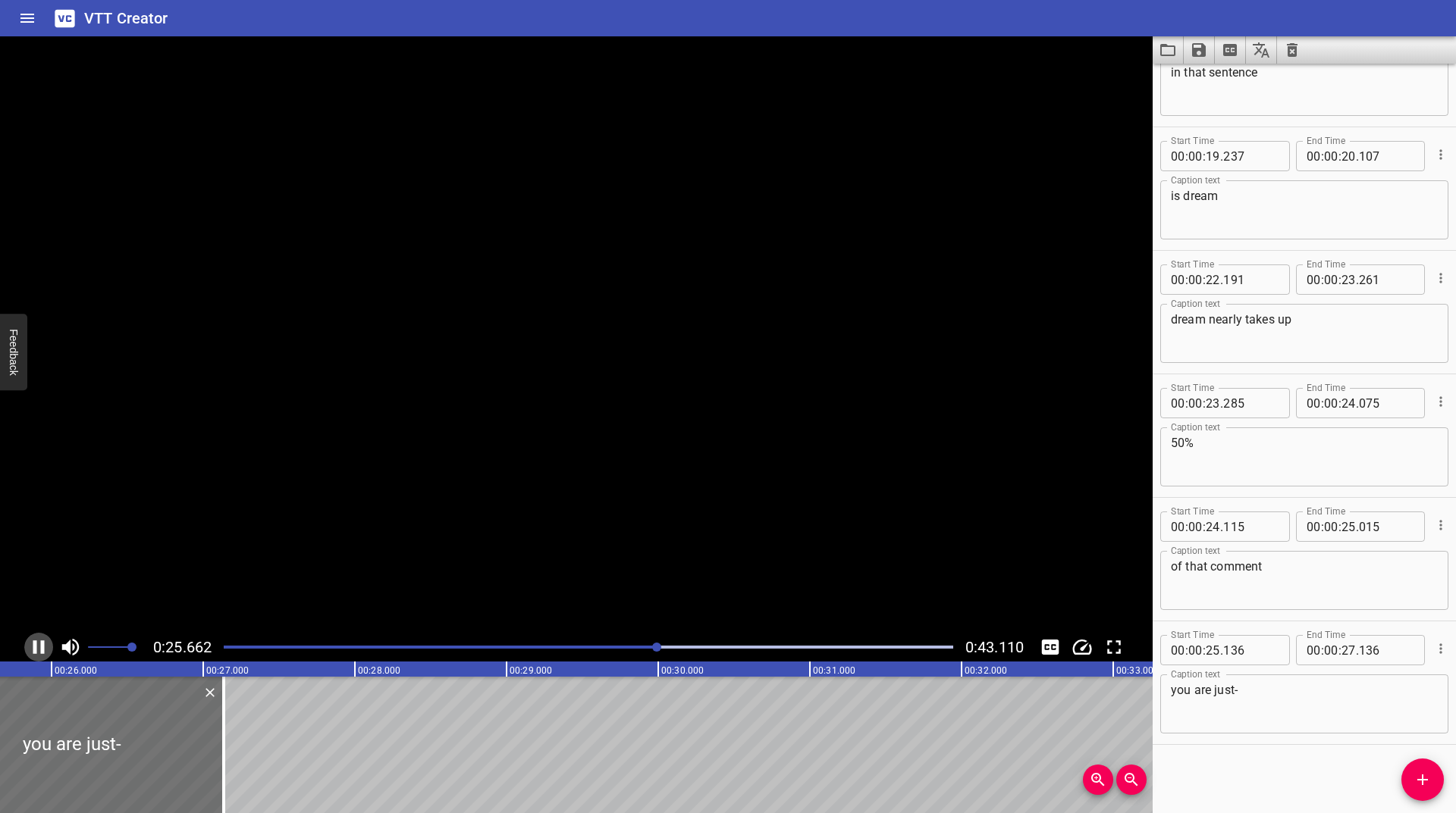
click at [39, 649] on icon "Play/Pause" at bounding box center [39, 647] width 23 height 23
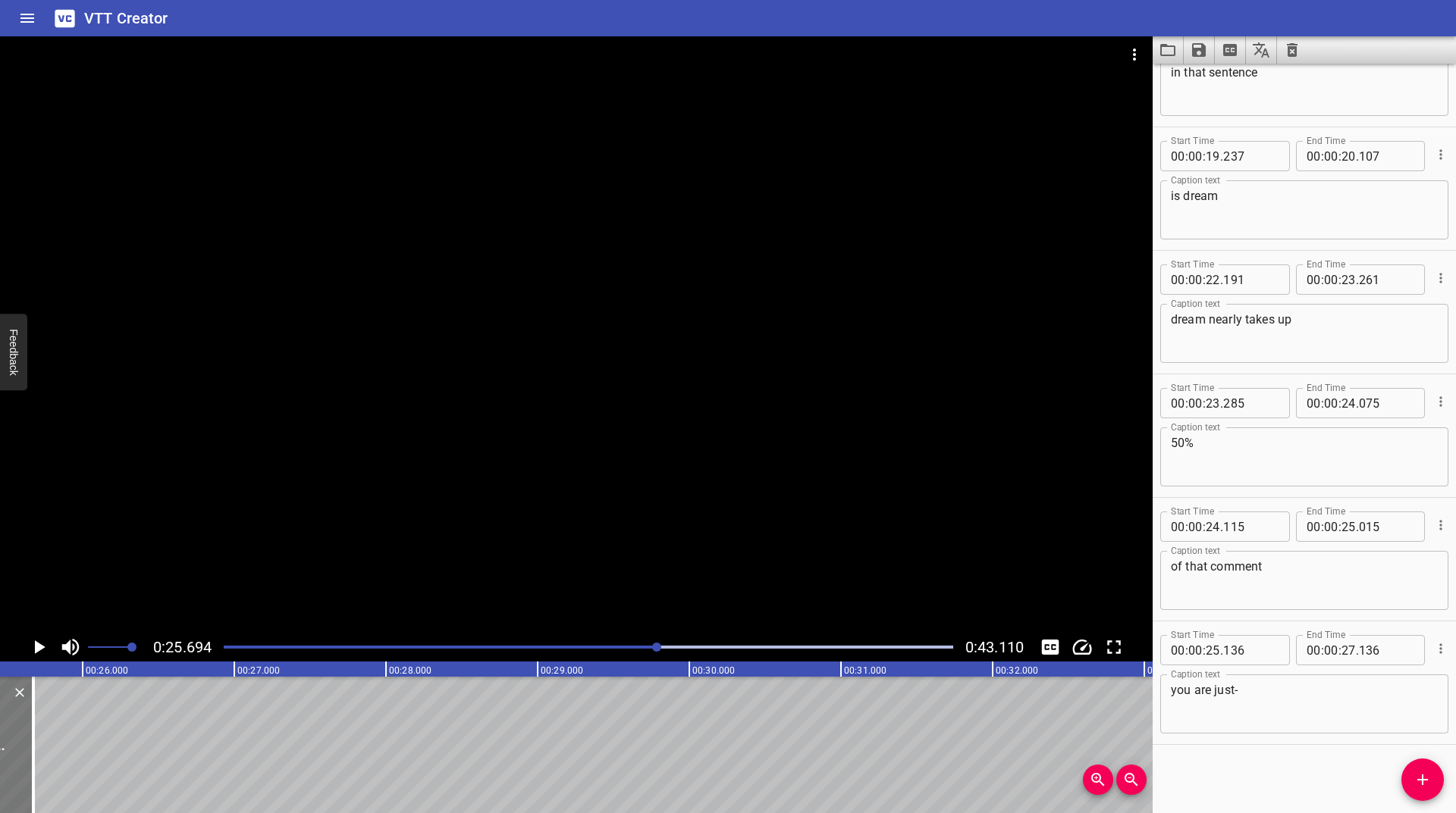
scroll to position [0, 3818]
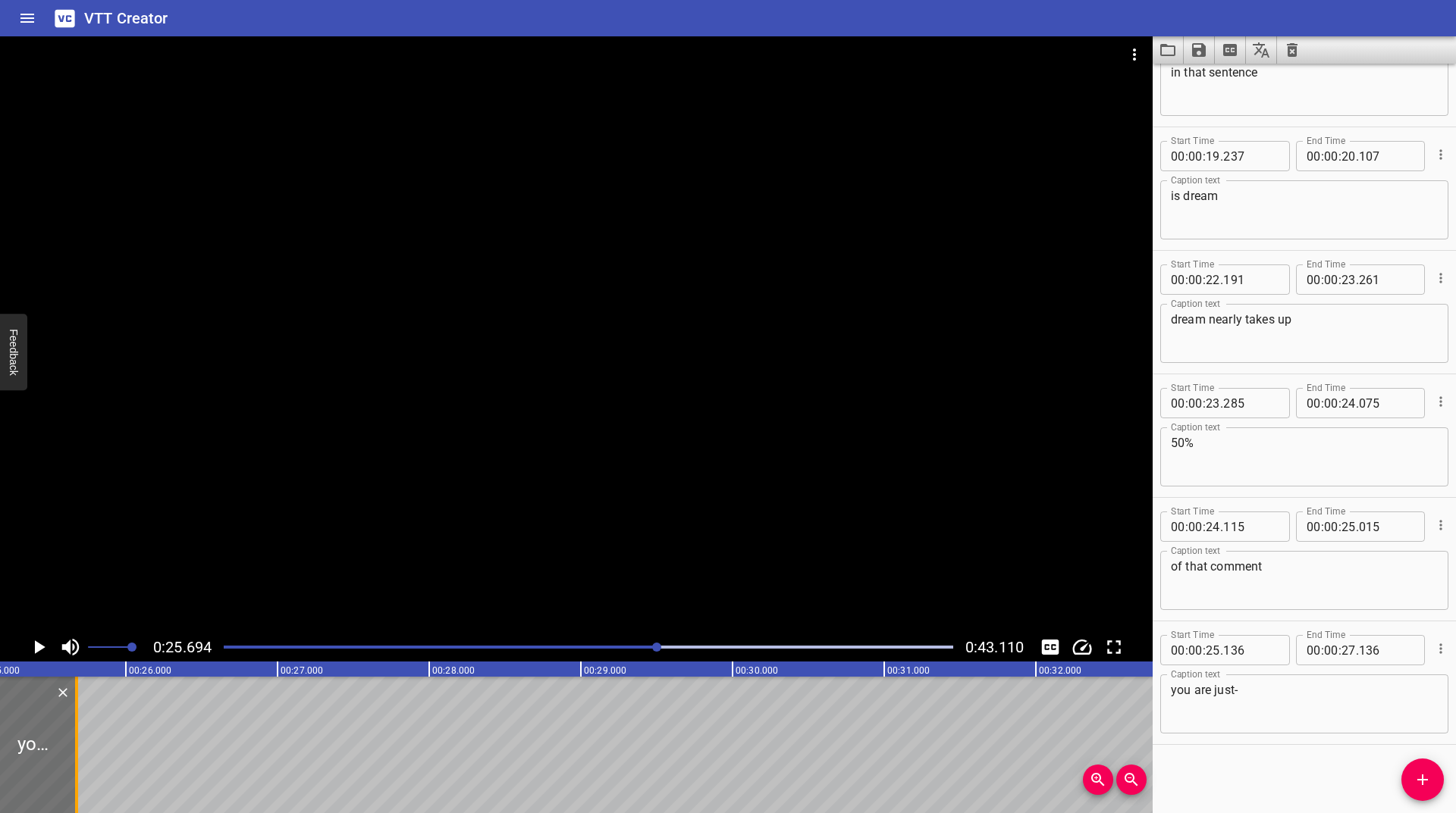
drag, startPoint x: 215, startPoint y: 726, endPoint x: 74, endPoint y: 735, distance: 141.3
click at [74, 735] on div at bounding box center [76, 745] width 15 height 137
type input "25"
type input "676"
click at [645, 644] on div at bounding box center [588, 647] width 748 height 21
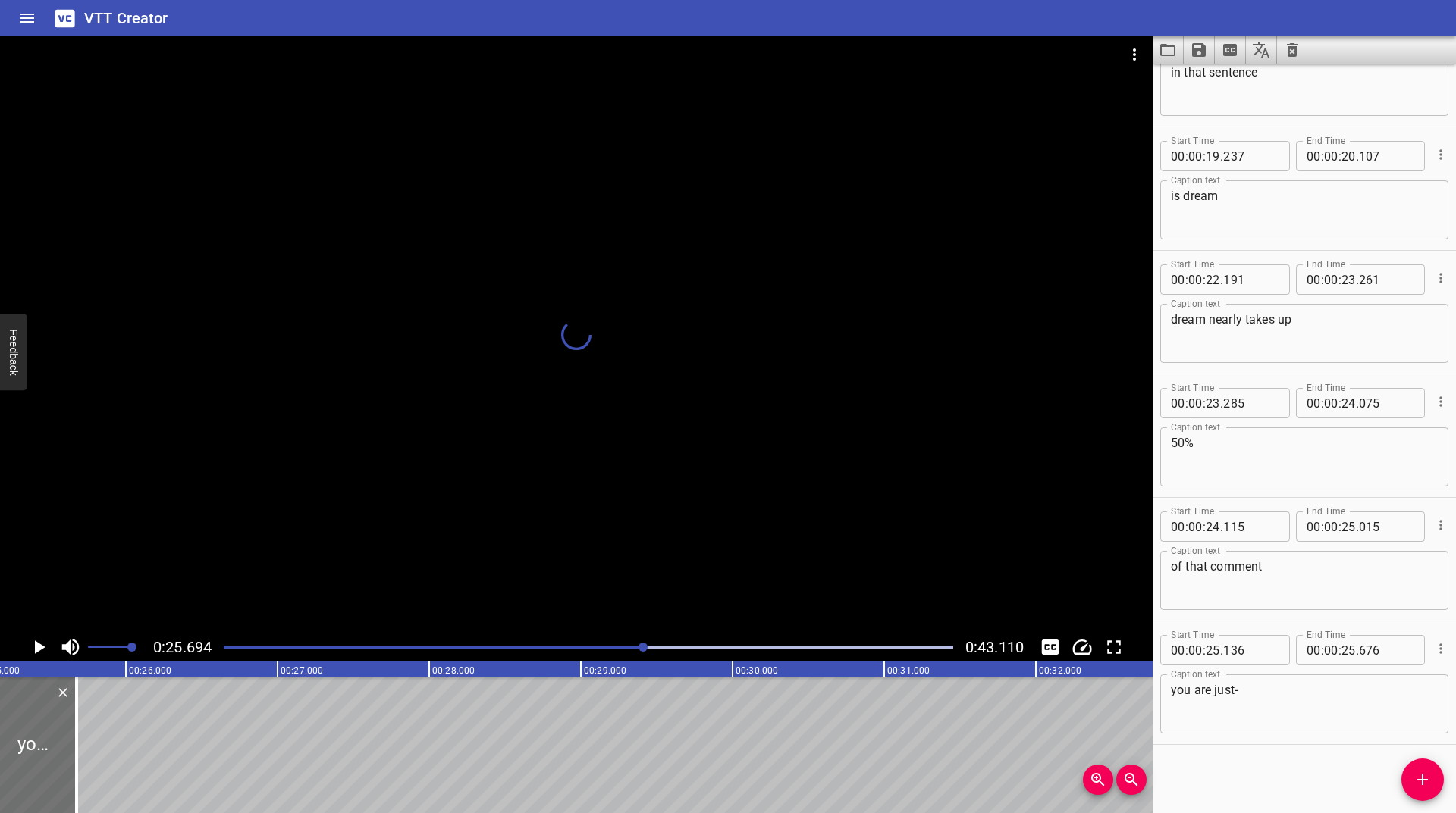
scroll to position [0, 3775]
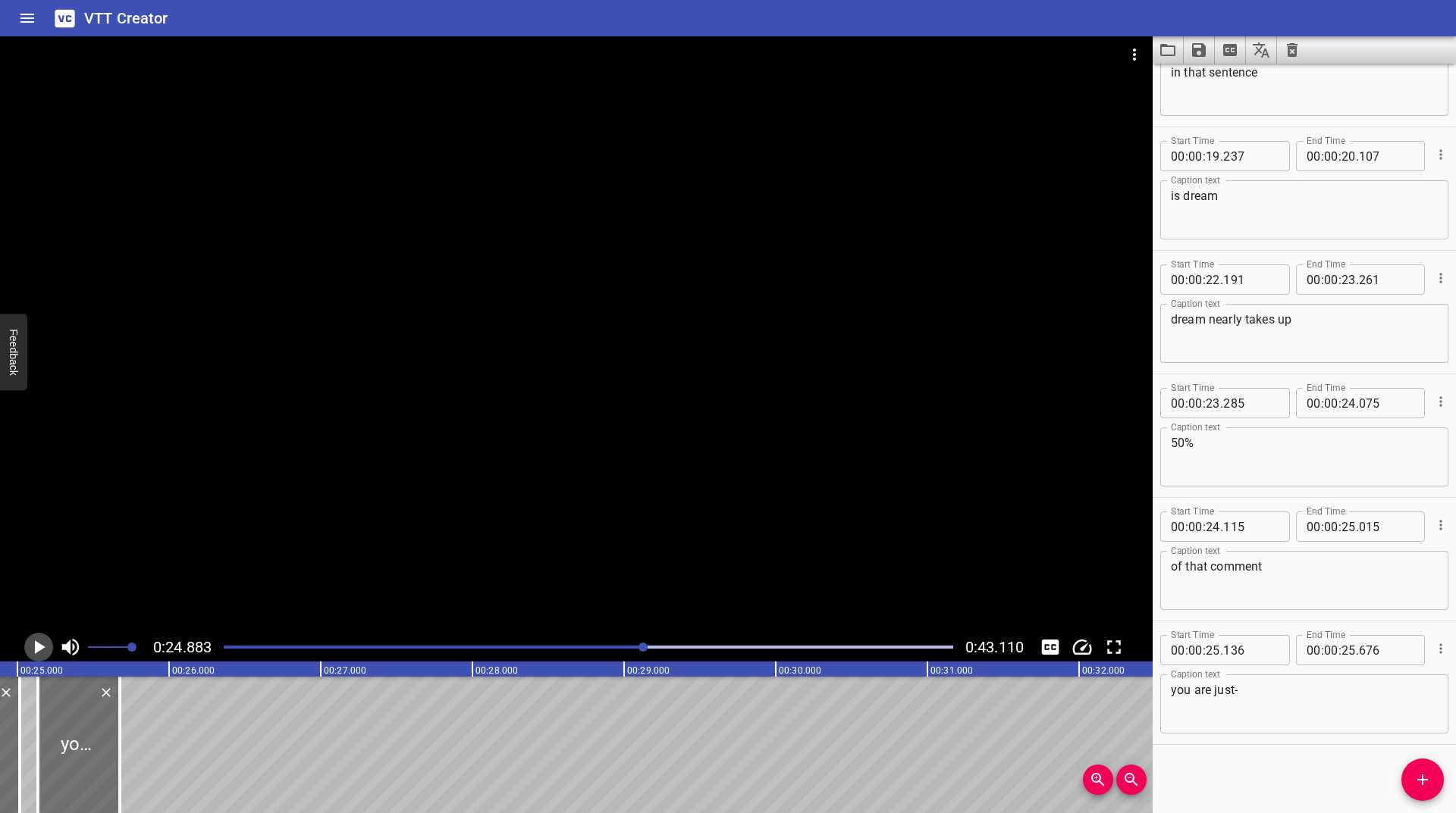
click at [34, 648] on icon "Play/Pause" at bounding box center [39, 647] width 23 height 23
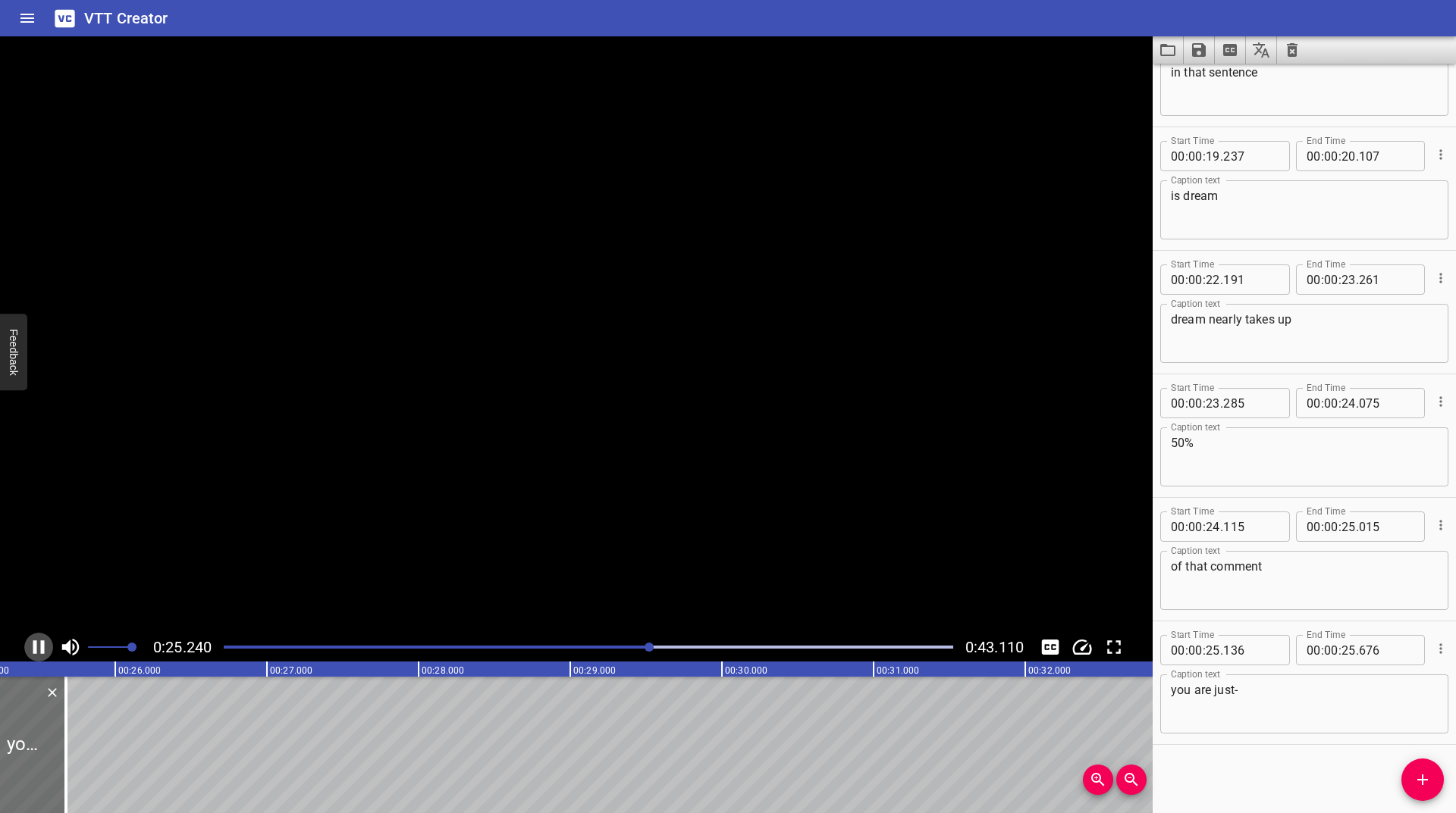
click at [34, 648] on icon "Play/Pause" at bounding box center [39, 647] width 11 height 13
click at [34, 648] on icon "Play/Pause" at bounding box center [39, 647] width 23 height 23
click at [34, 648] on icon "Play/Pause" at bounding box center [39, 647] width 11 height 13
drag, startPoint x: 1428, startPoint y: 782, endPoint x: 1370, endPoint y: 638, distance: 155.2
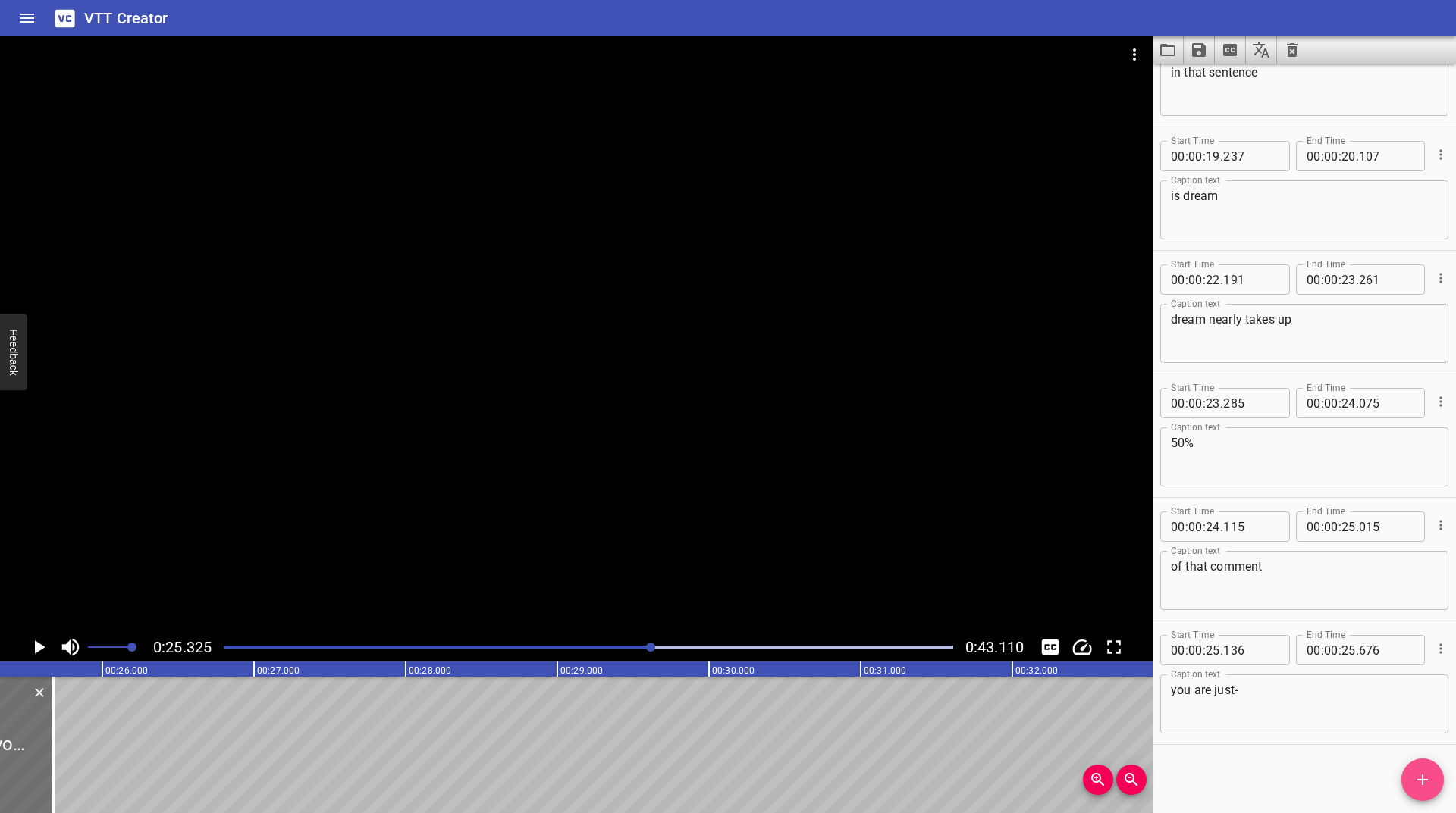
click at [1427, 783] on icon "Add Cue" at bounding box center [1422, 780] width 18 height 18
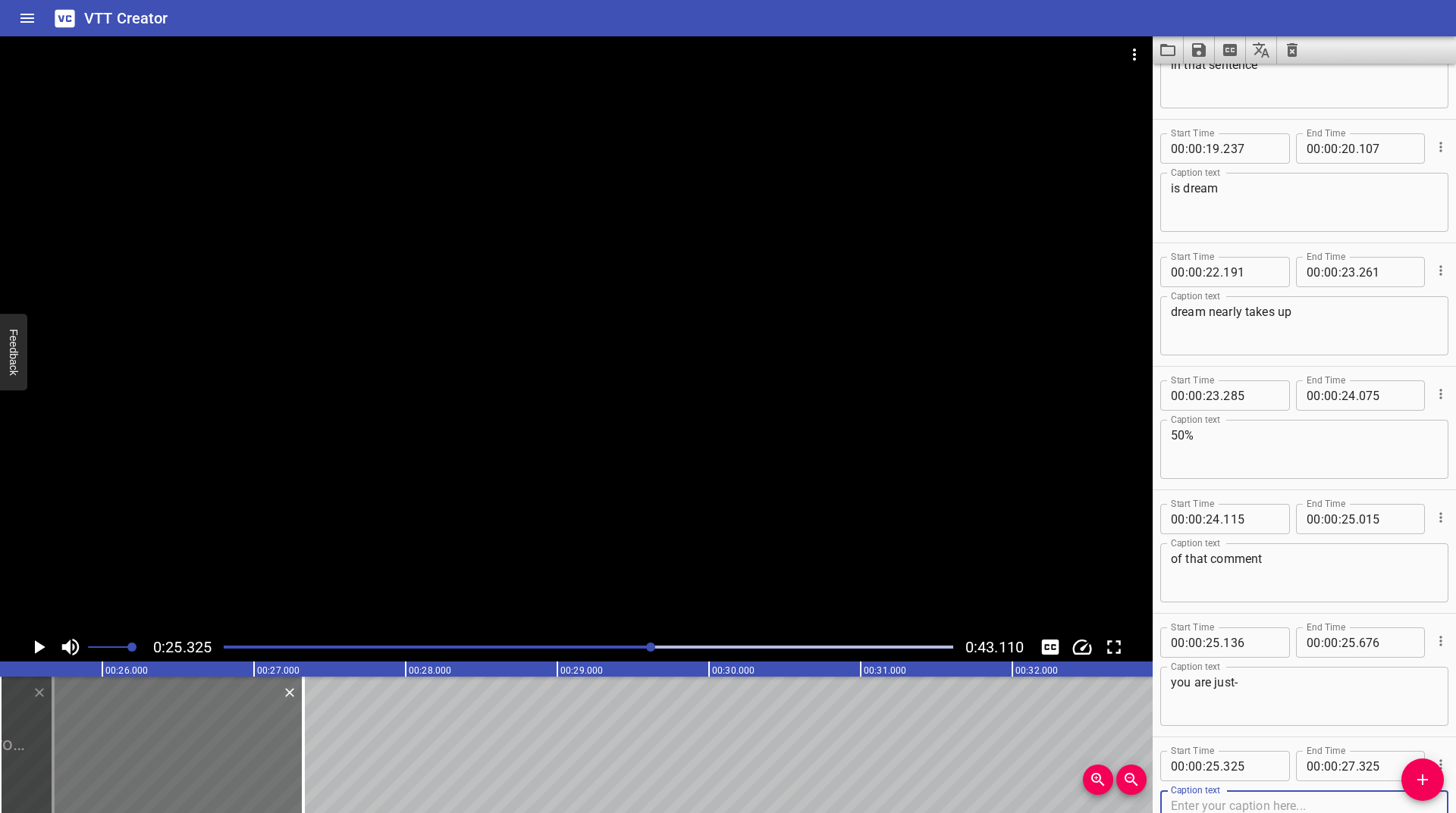
scroll to position [1175, 0]
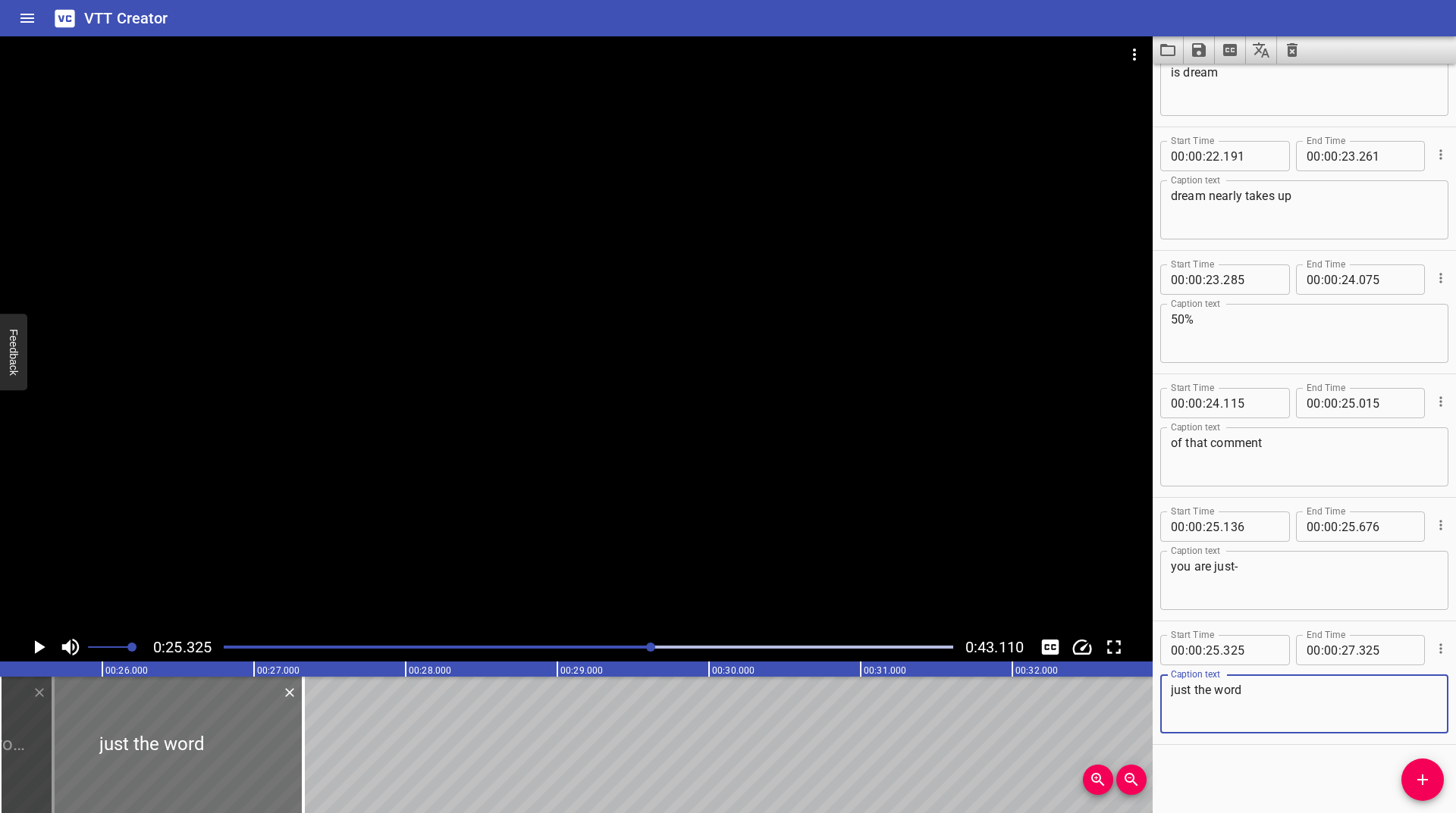
type textarea "just the word"
click at [1437, 649] on button "Cue Options" at bounding box center [1440, 649] width 20 height 20
click at [1412, 645] on li "Advanced options..." at bounding box center [1377, 649] width 132 height 28
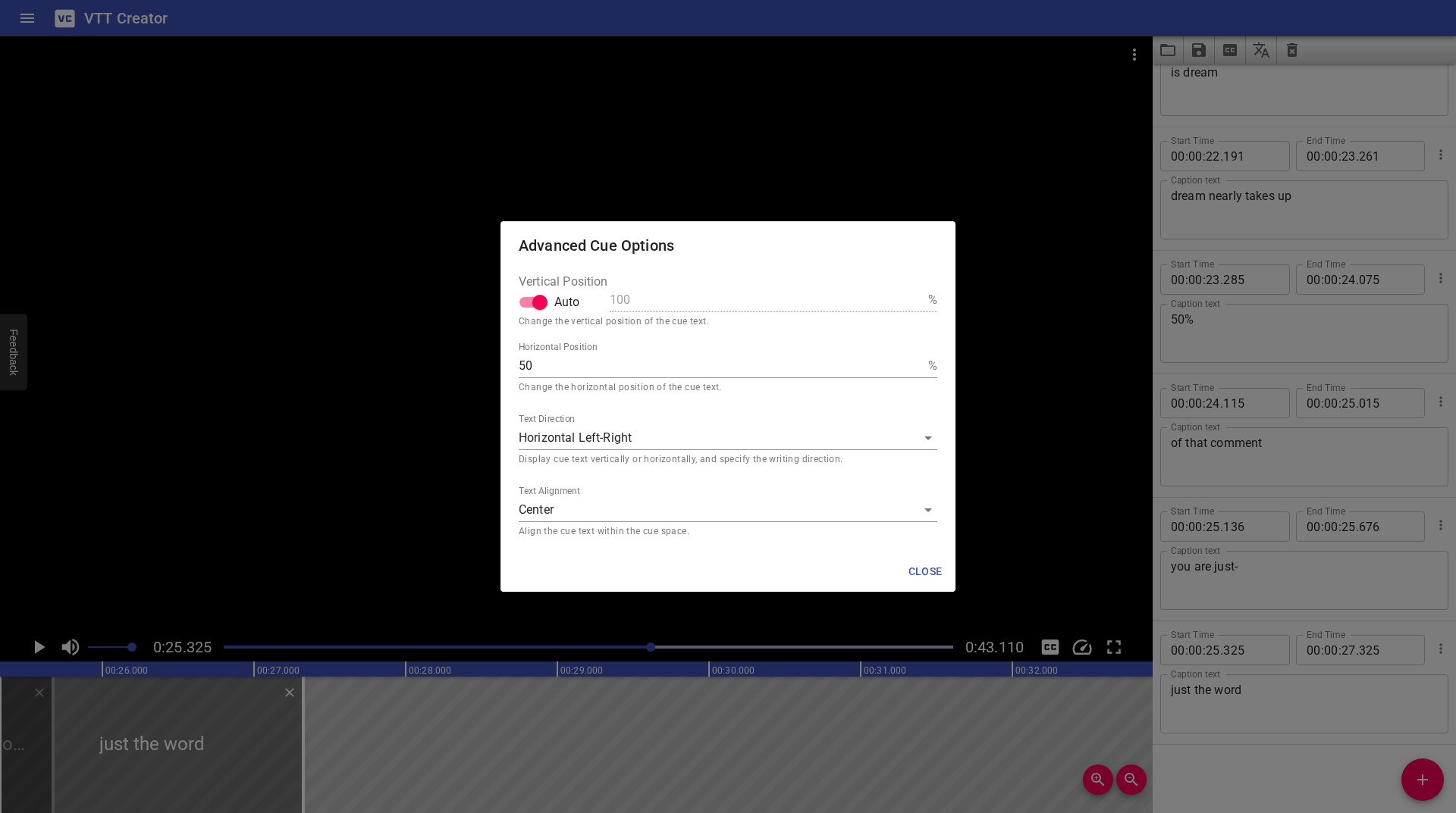
click at [714, 500] on body "VTT Creator Caption Editor Batch Transcribe Login Sign Up Privacy Contact 0:25.…" at bounding box center [728, 406] width 1456 height 813
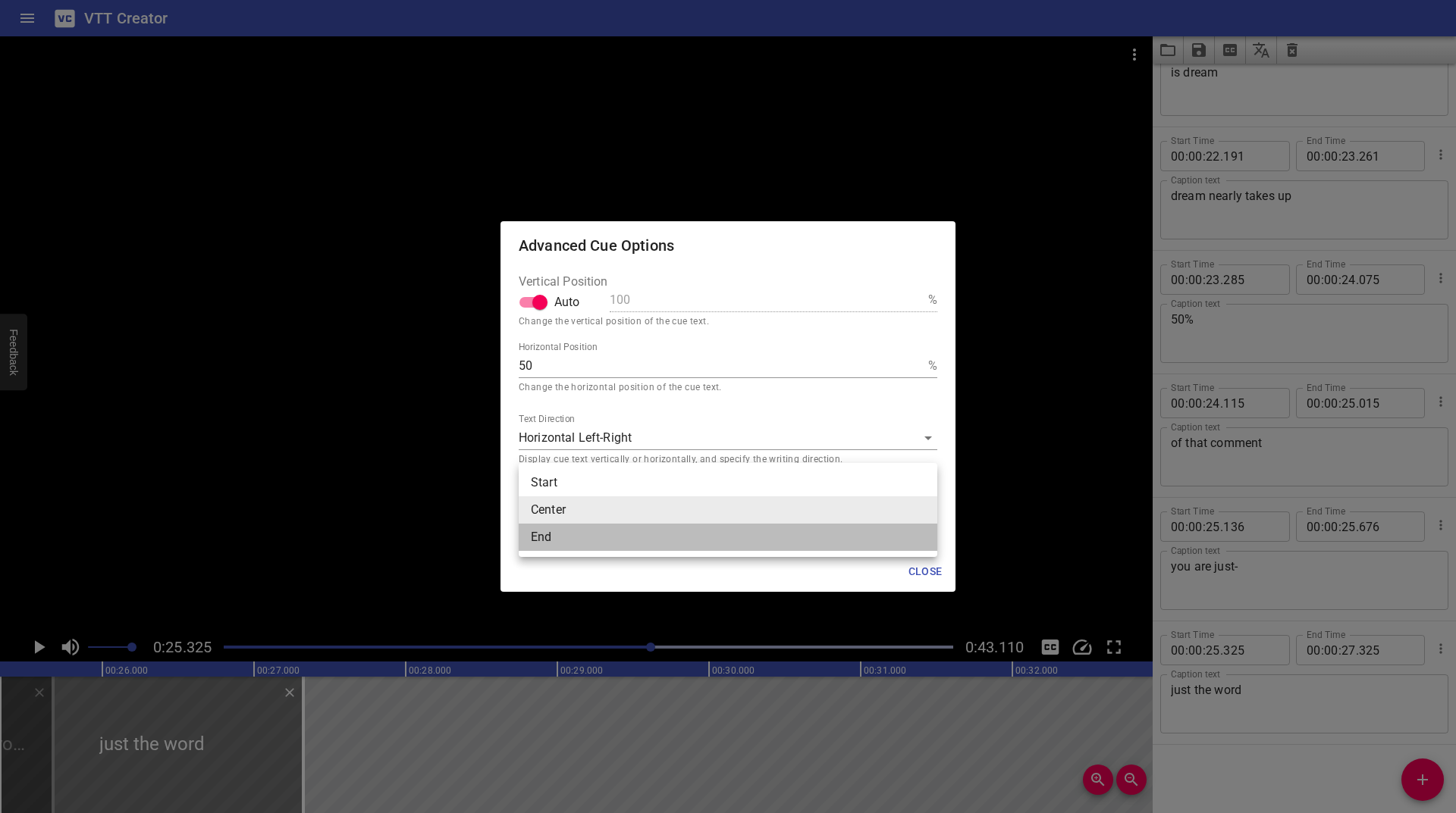
click at [612, 533] on li "End" at bounding box center [728, 537] width 419 height 28
type input "end"
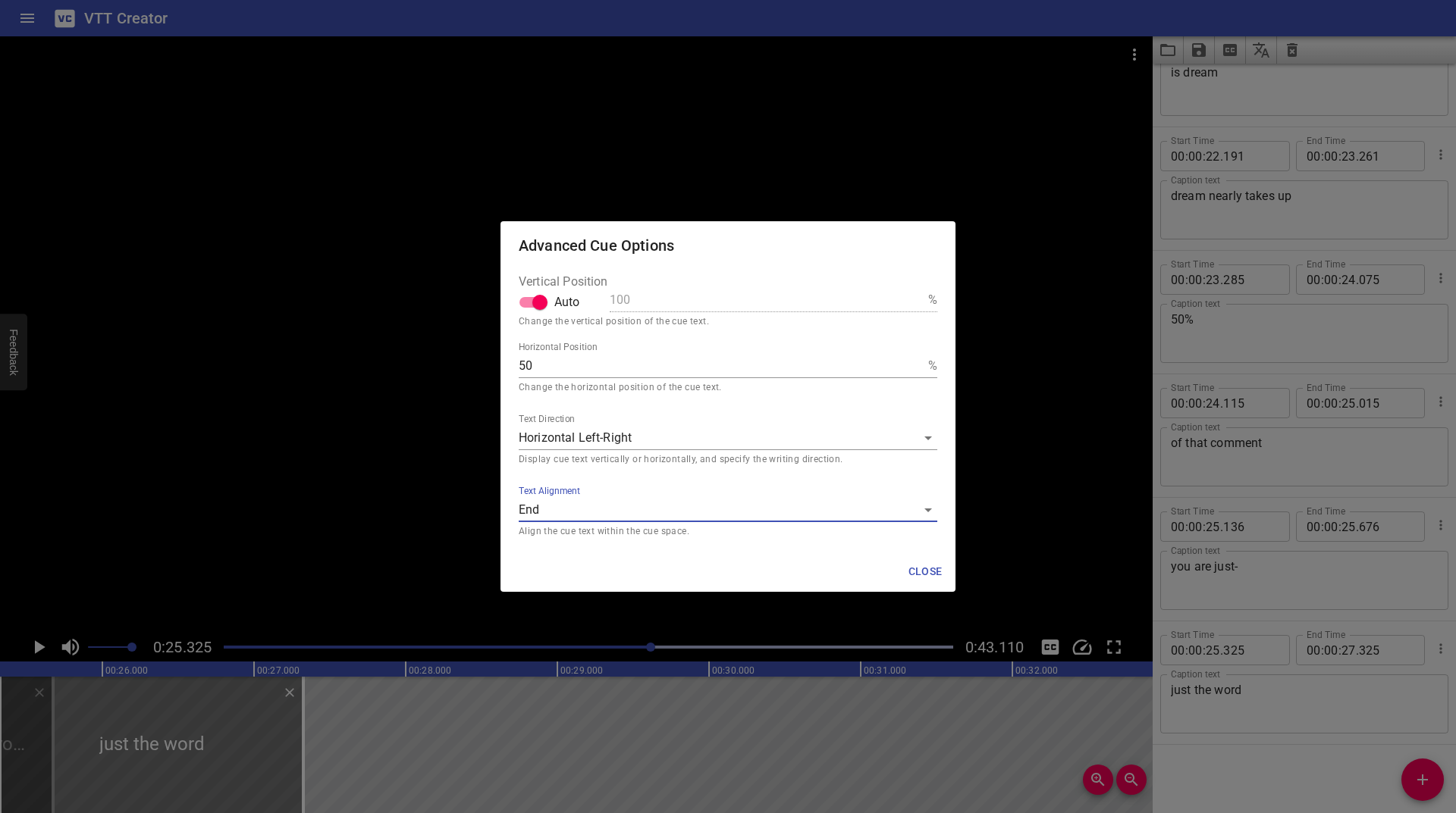
click at [931, 576] on span "Close" at bounding box center [925, 572] width 36 height 19
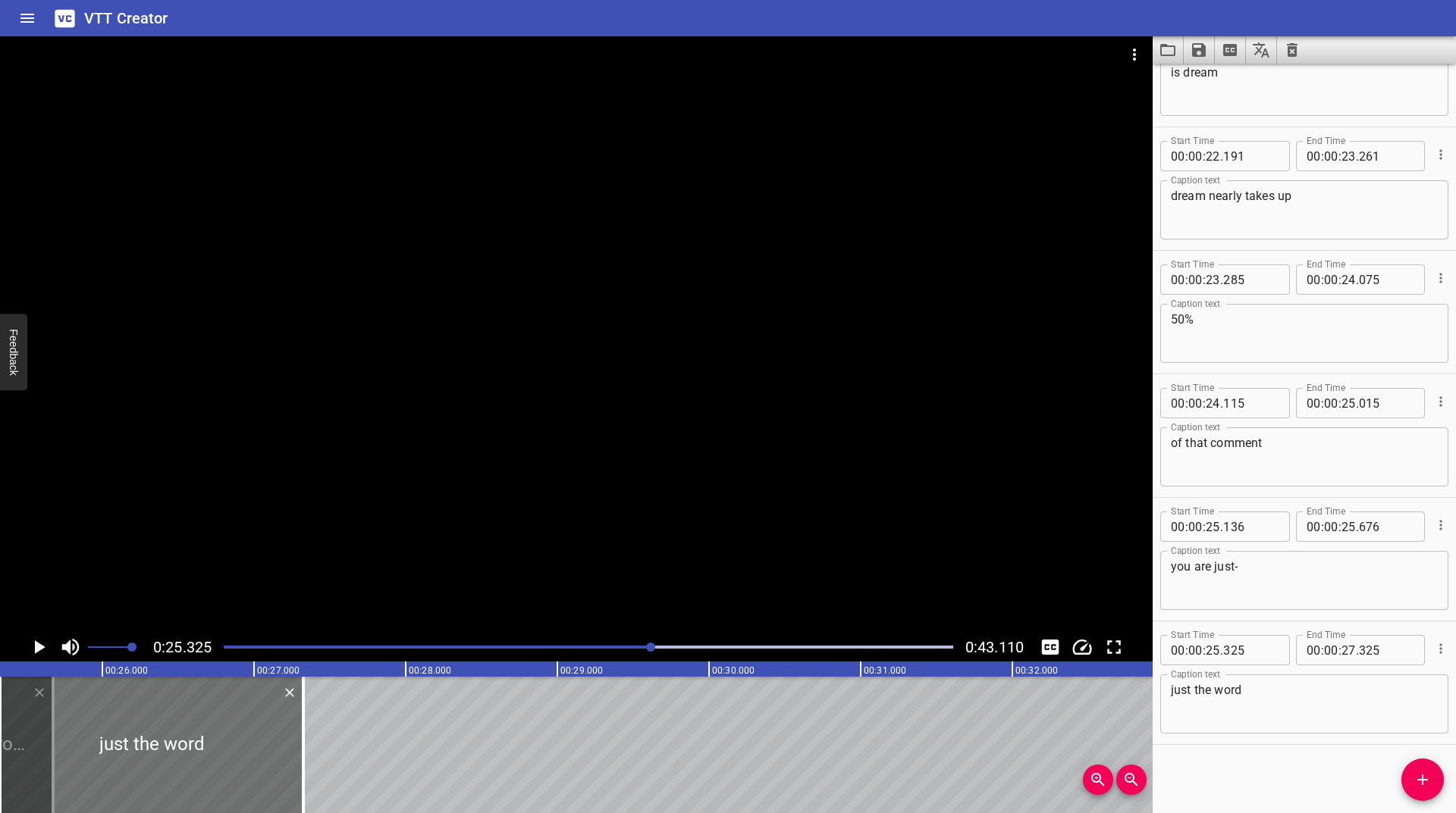
click at [32, 649] on icon "Play/Pause" at bounding box center [39, 647] width 23 height 23
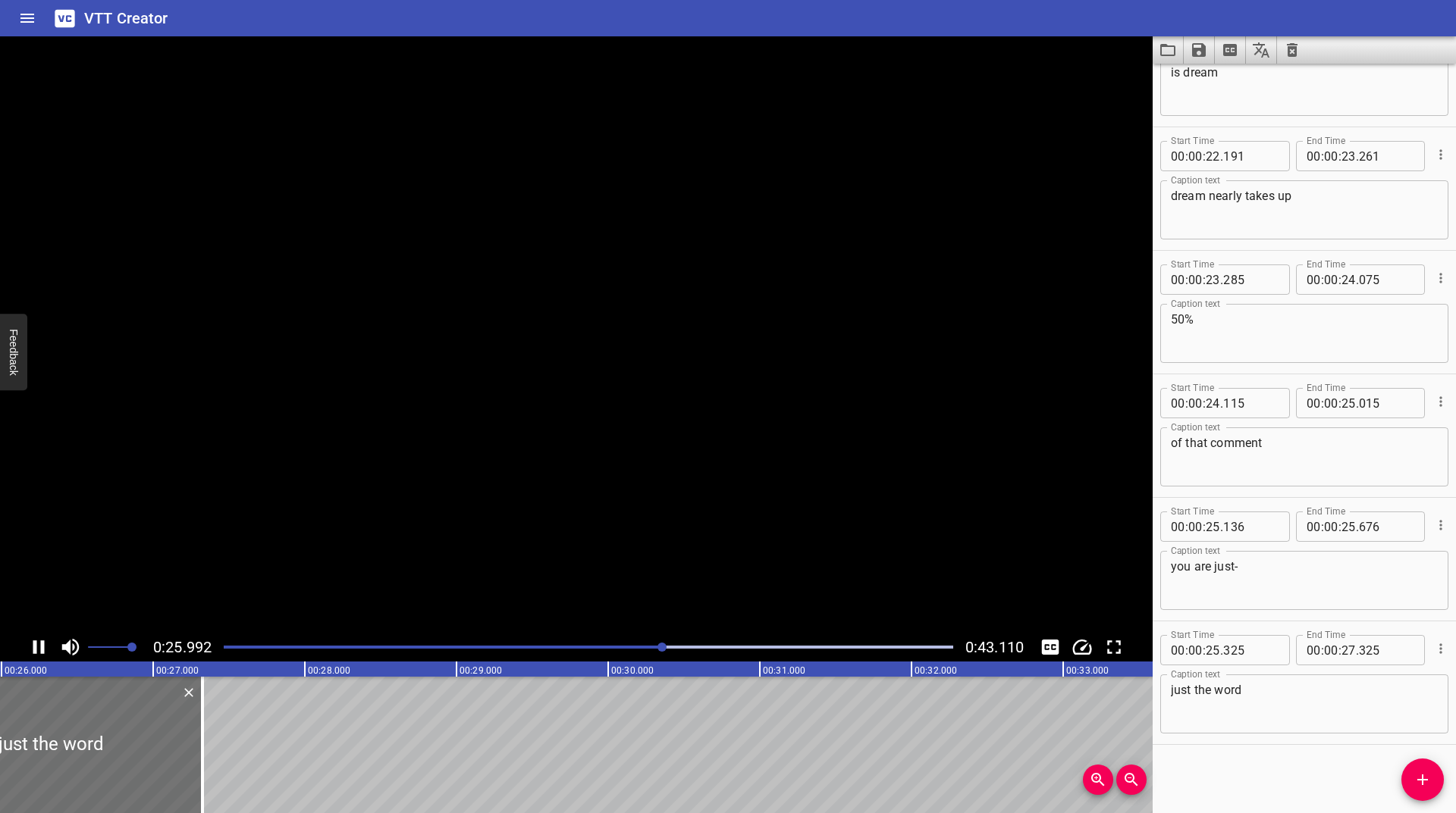
click at [32, 649] on icon "Play/Pause" at bounding box center [39, 647] width 23 height 23
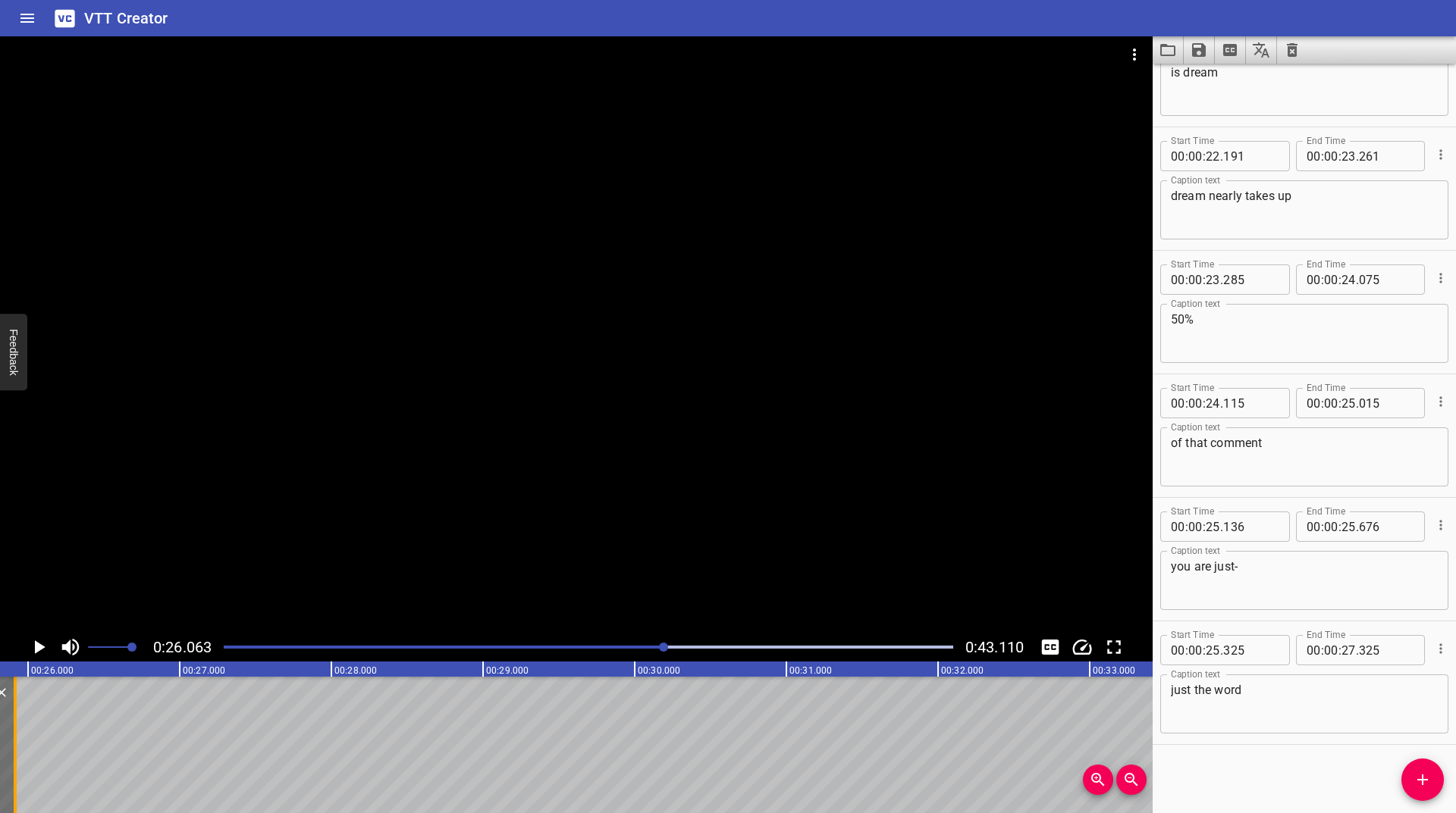
scroll to position [0, 3850]
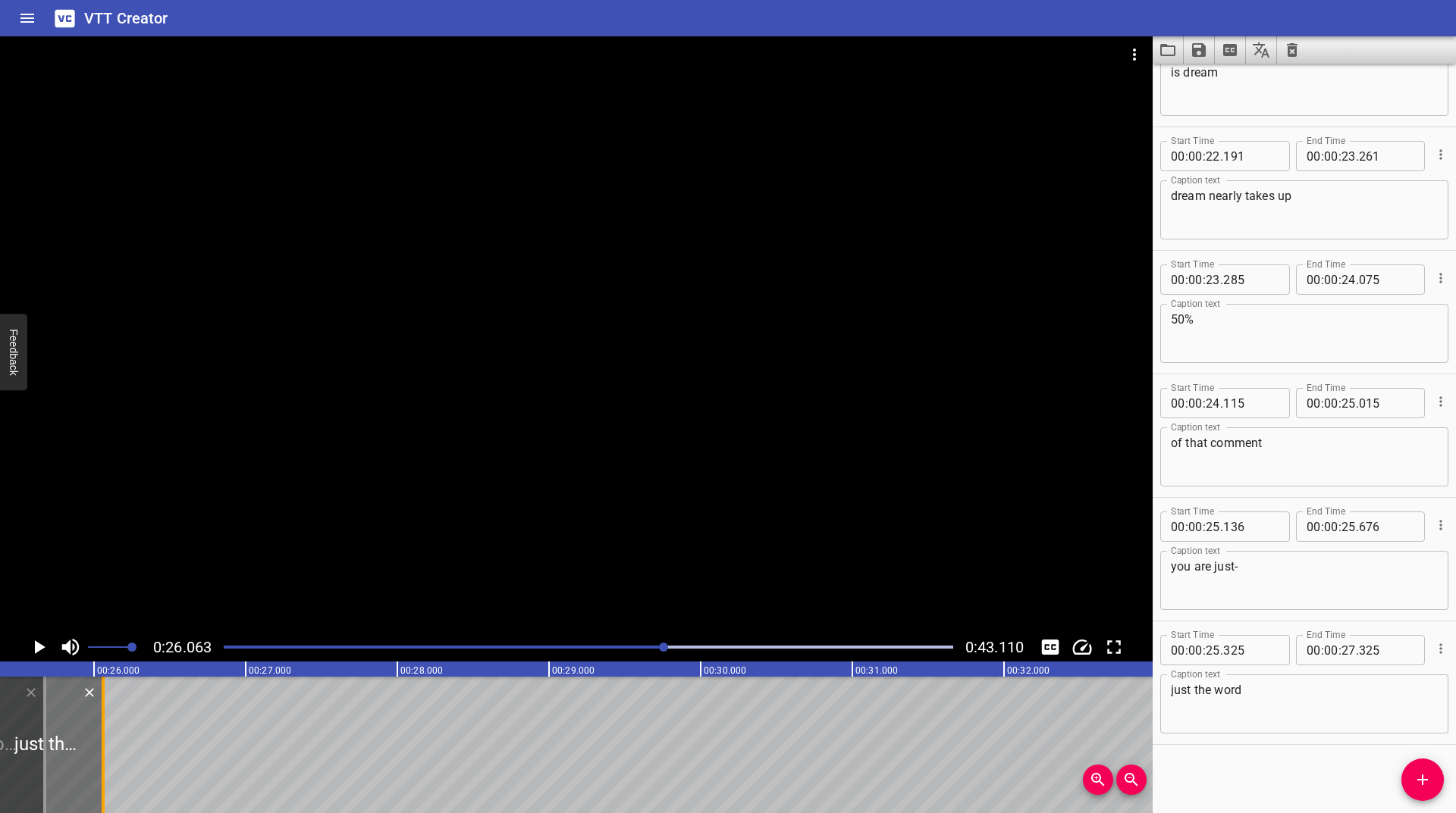
drag, startPoint x: 187, startPoint y: 720, endPoint x: 99, endPoint y: 758, distance: 95.9
click at [99, 758] on div at bounding box center [103, 745] width 15 height 137
type input "26"
type input "060"
click at [37, 645] on icon "Play/Pause" at bounding box center [40, 647] width 10 height 13
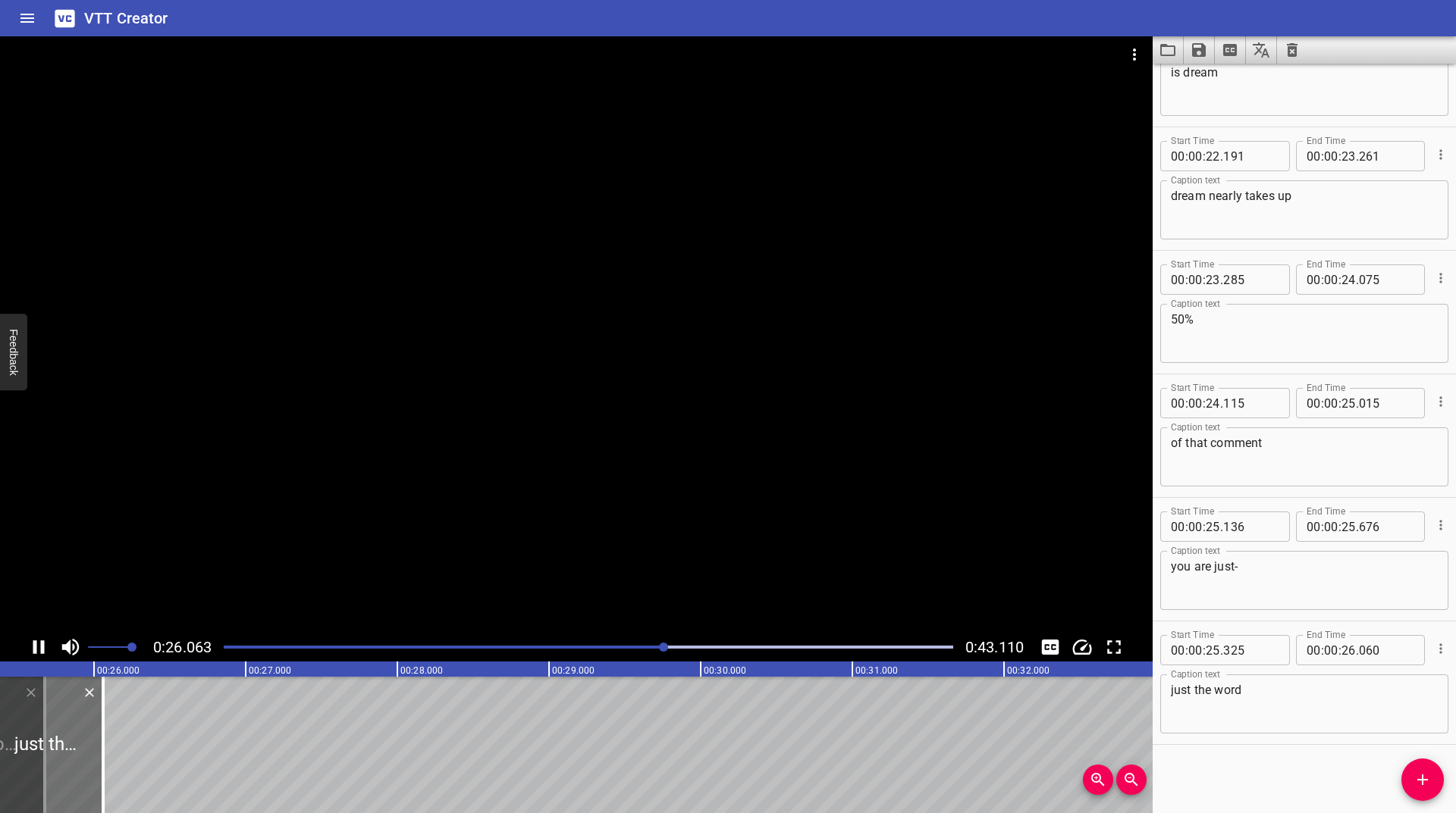
click at [37, 645] on icon "Play/Pause" at bounding box center [39, 647] width 23 height 23
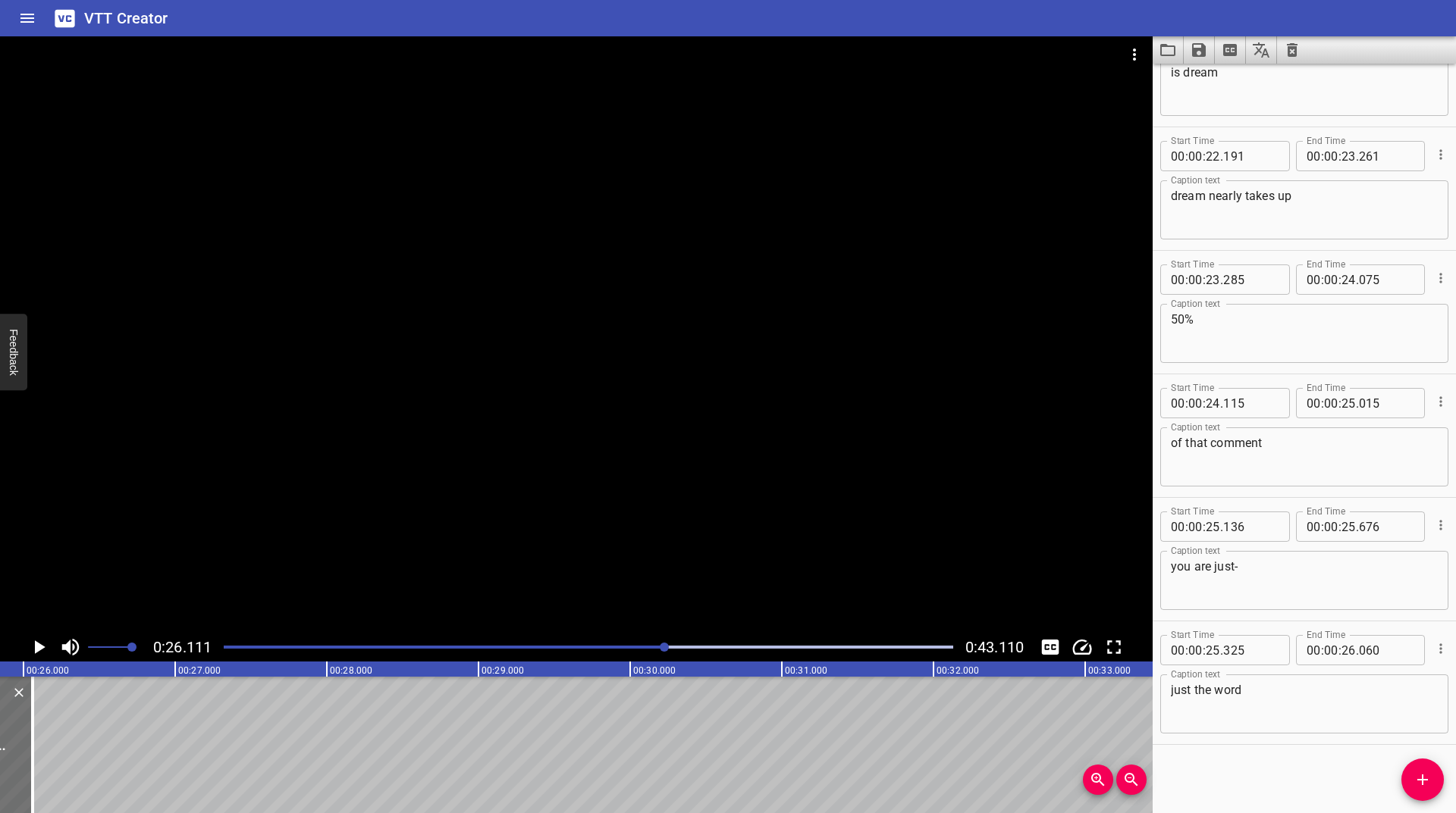
scroll to position [0, 3960]
click at [1415, 785] on icon "Add Cue" at bounding box center [1422, 780] width 18 height 18
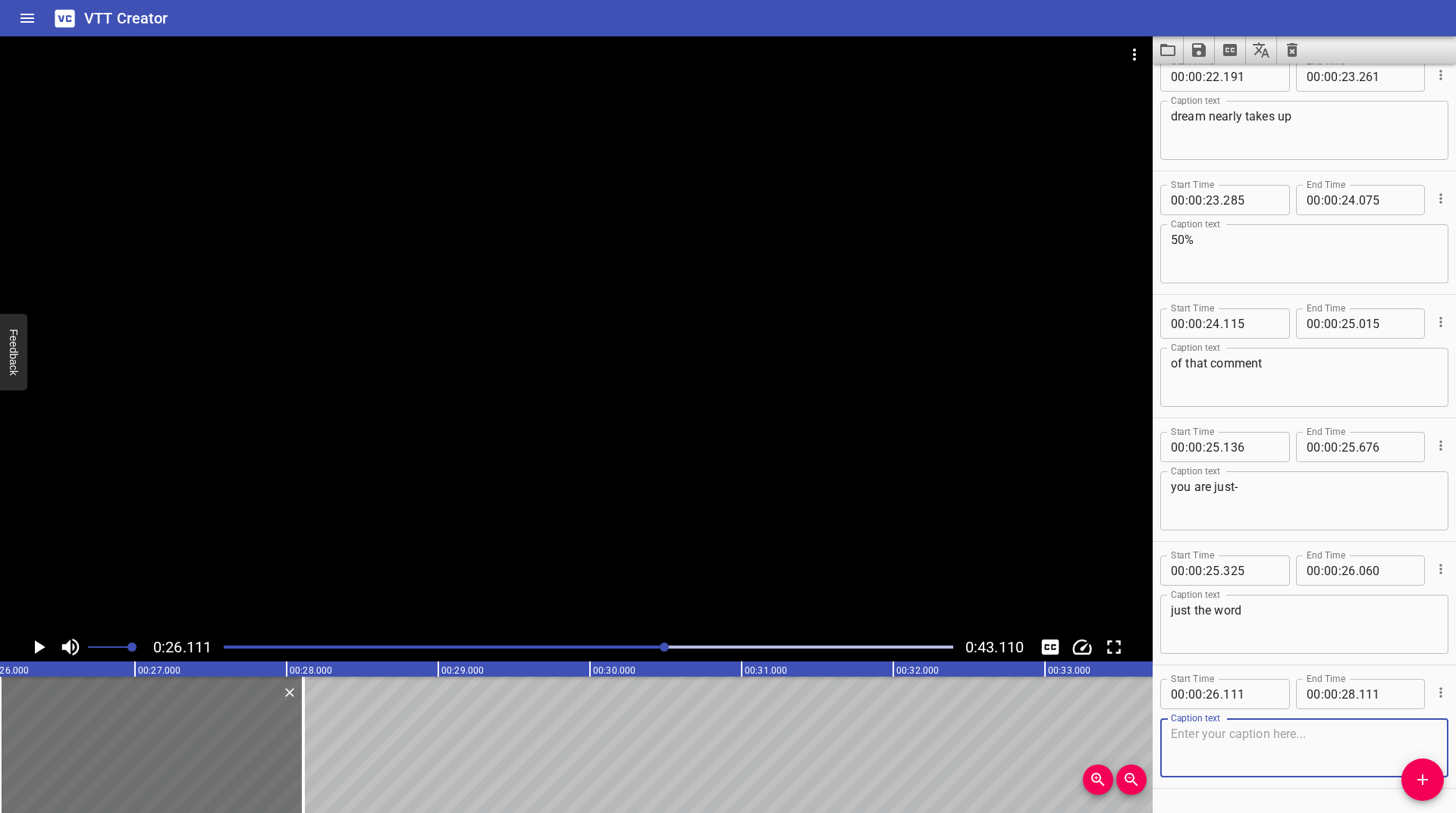
scroll to position [1299, 0]
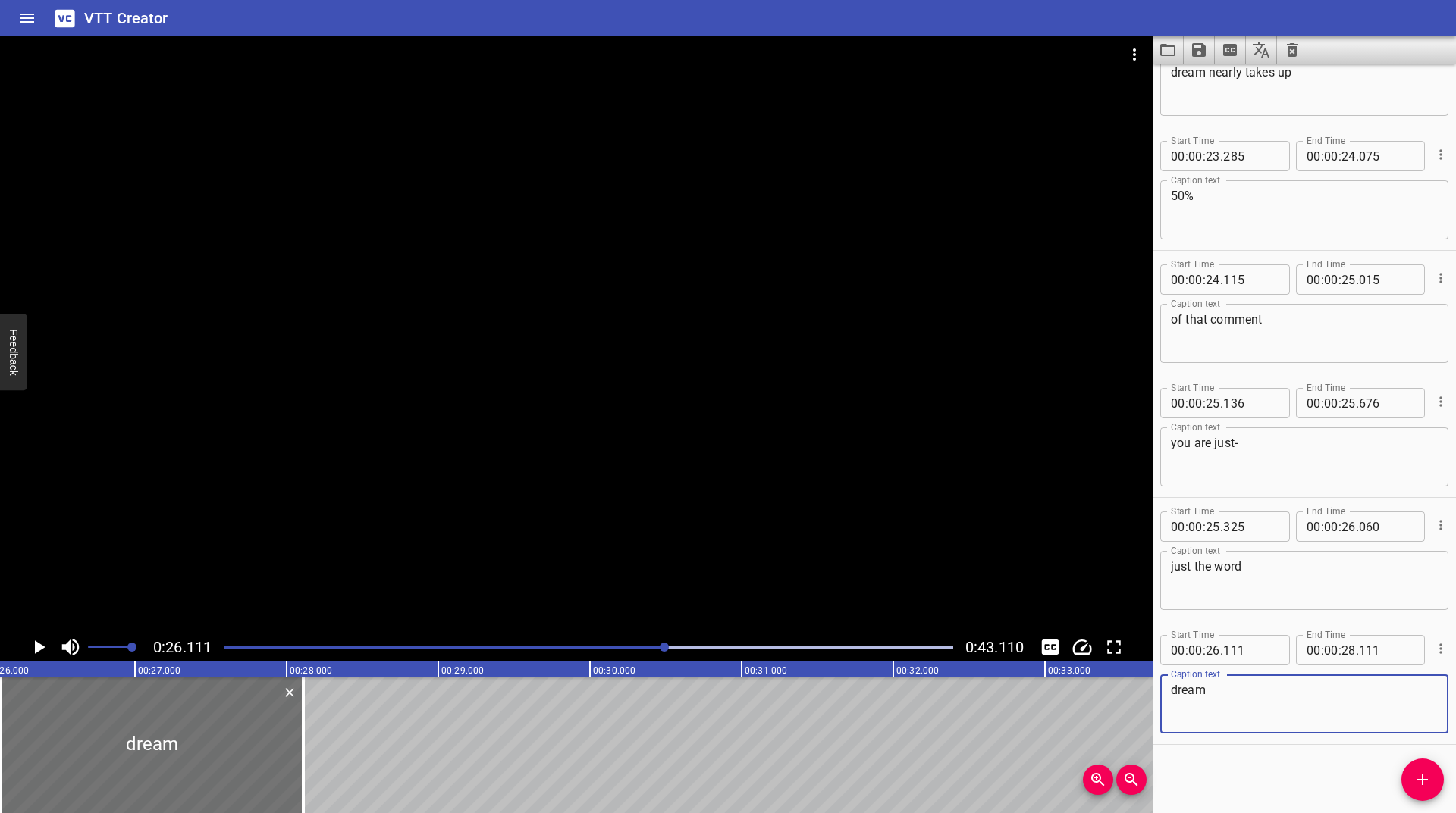
type textarea "dream"
click at [37, 641] on icon "Play/Pause" at bounding box center [39, 647] width 23 height 23
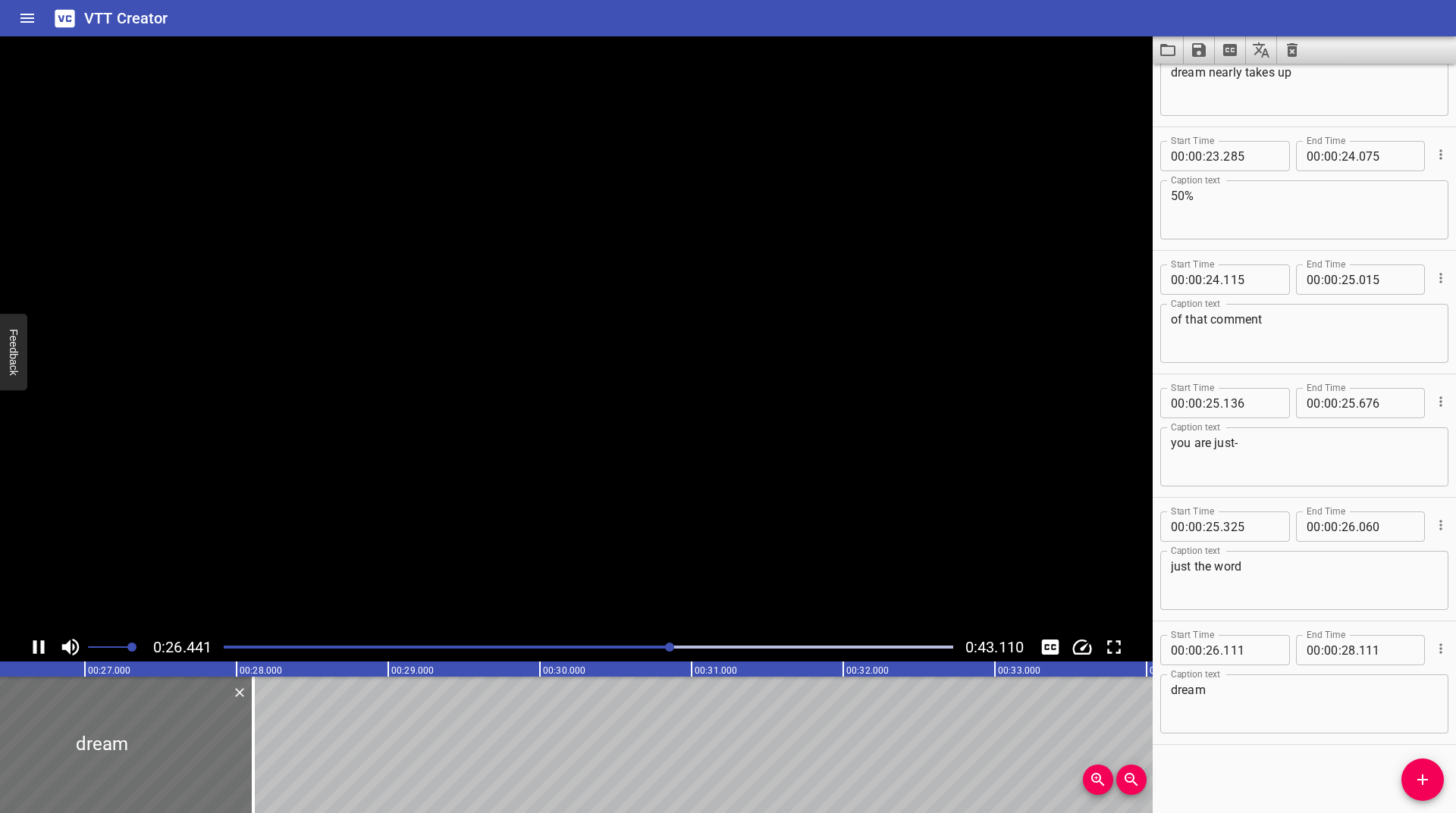
click at [37, 641] on icon "Play/Pause" at bounding box center [39, 647] width 23 height 23
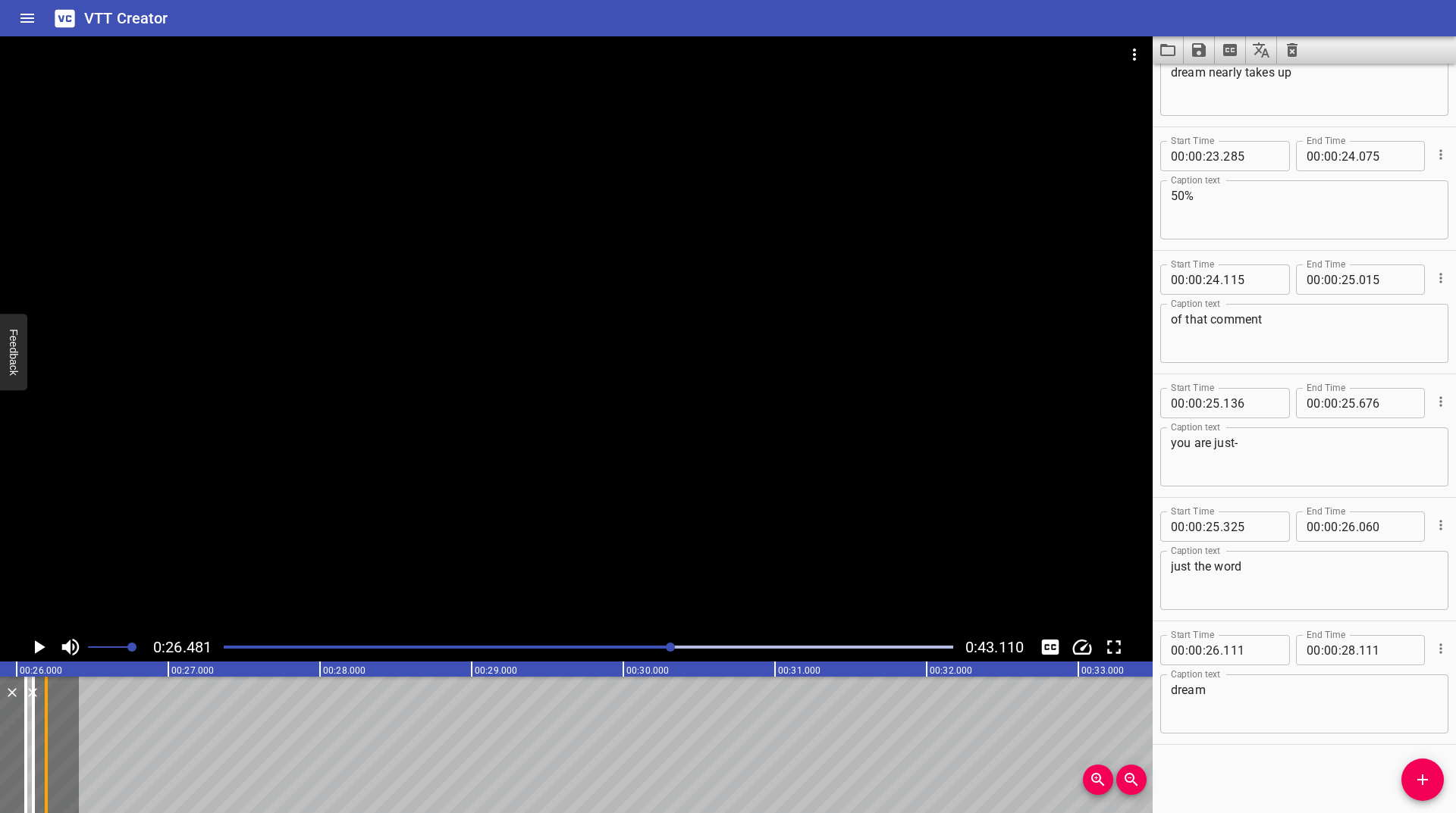
scroll to position [0, 3886]
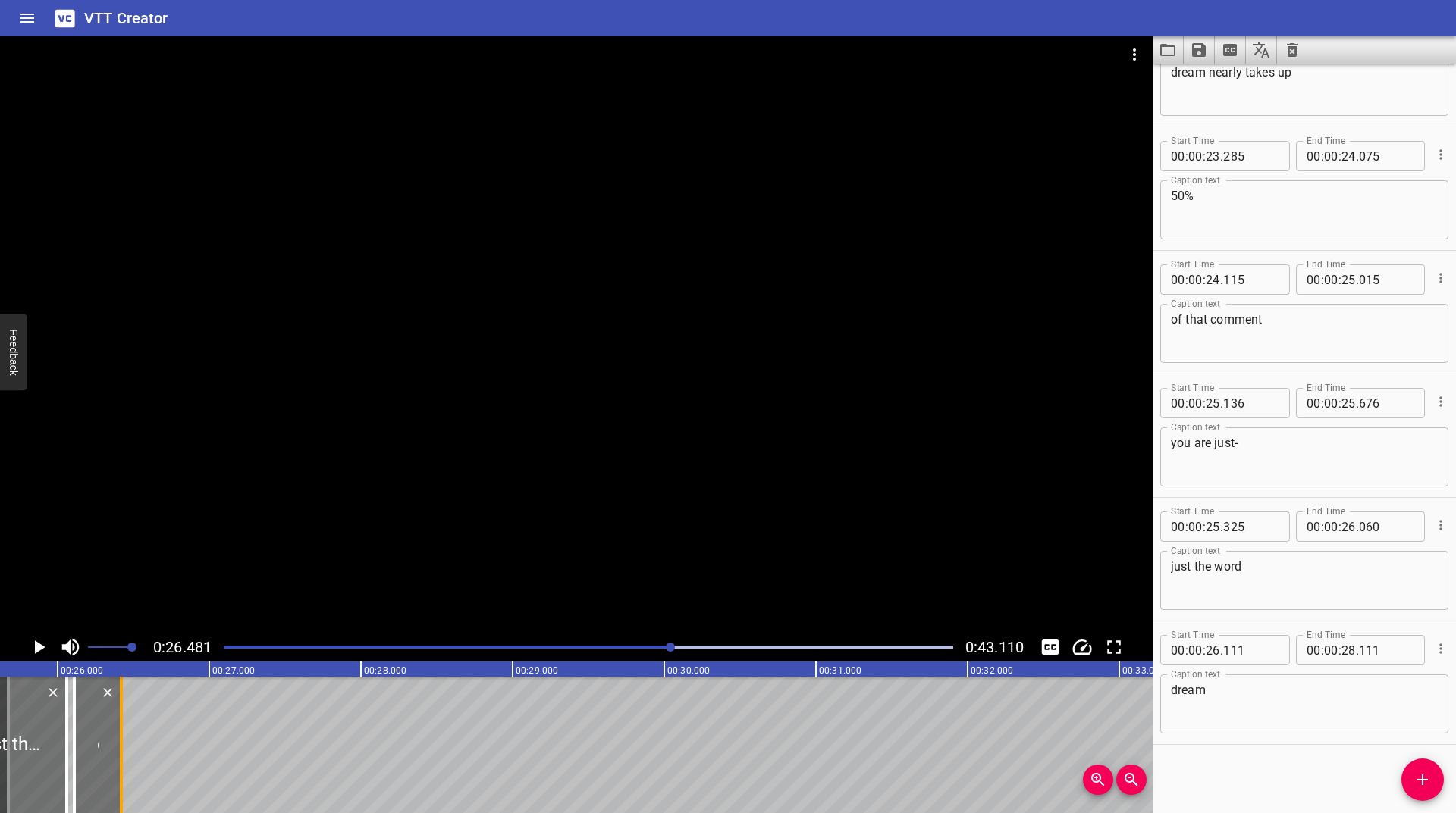
drag, startPoint x: 250, startPoint y: 728, endPoint x: 124, endPoint y: 739, distance: 126.5
click at [124, 739] on div at bounding box center [121, 745] width 15 height 137
type input "26"
type input "421"
click at [651, 646] on div "Play progress" at bounding box center [307, 648] width 730 height 3
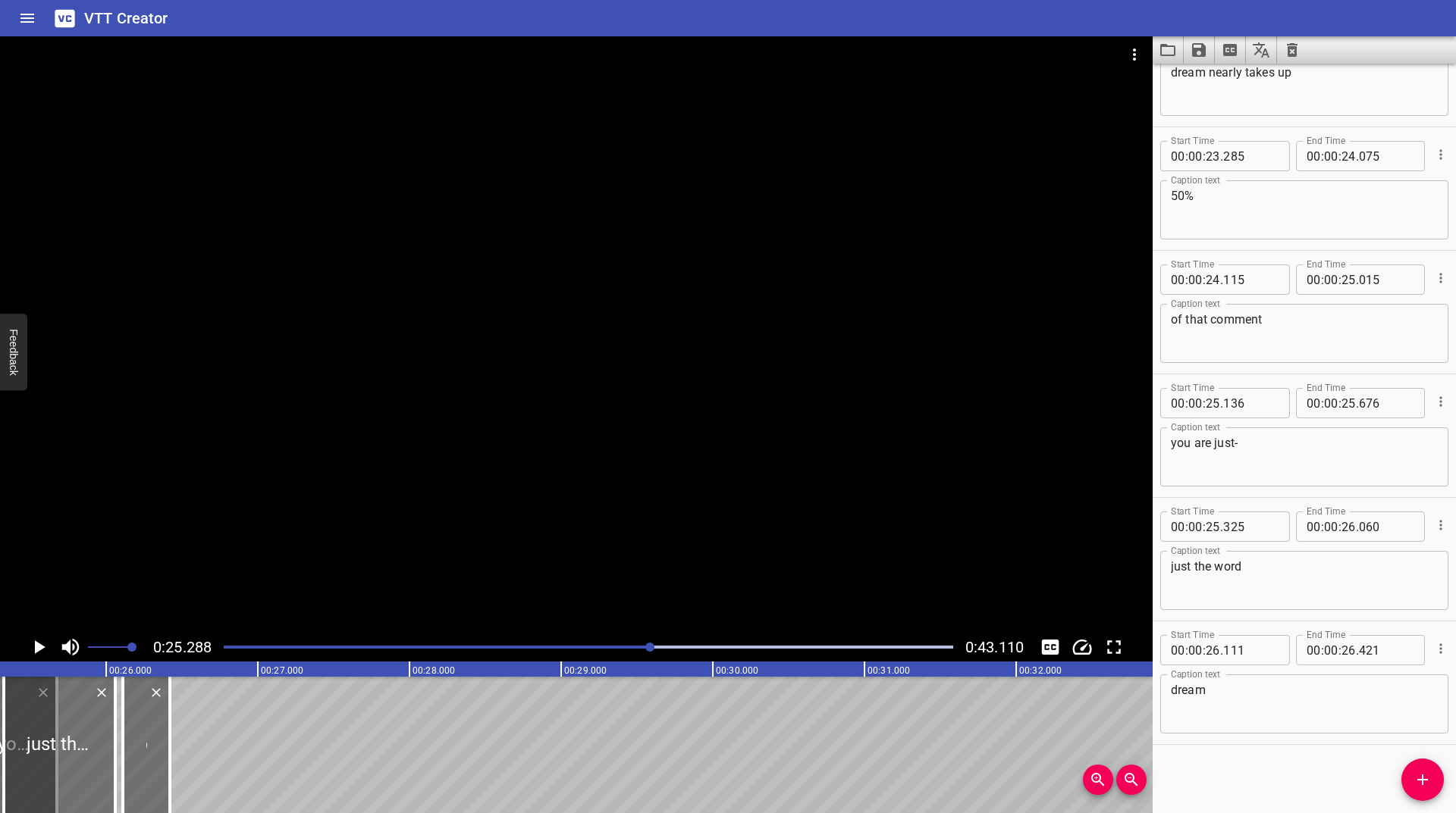
scroll to position [0, 3836]
click at [32, 642] on icon "Play/Pause" at bounding box center [39, 647] width 23 height 23
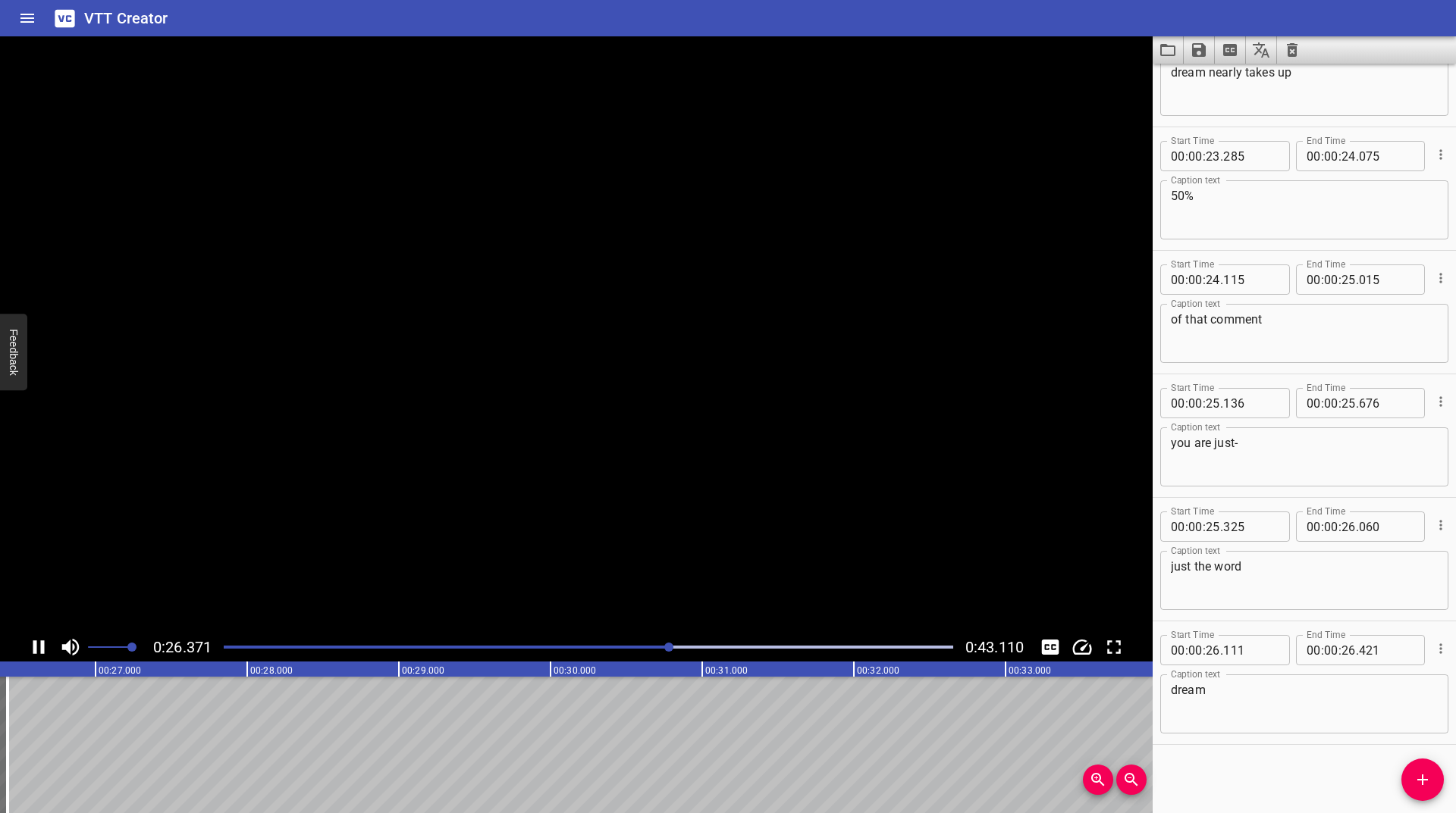
click at [32, 642] on icon "Play/Pause" at bounding box center [39, 647] width 23 height 23
click at [39, 642] on icon "Play/Pause" at bounding box center [39, 647] width 23 height 23
click at [660, 649] on div at bounding box center [588, 647] width 748 height 21
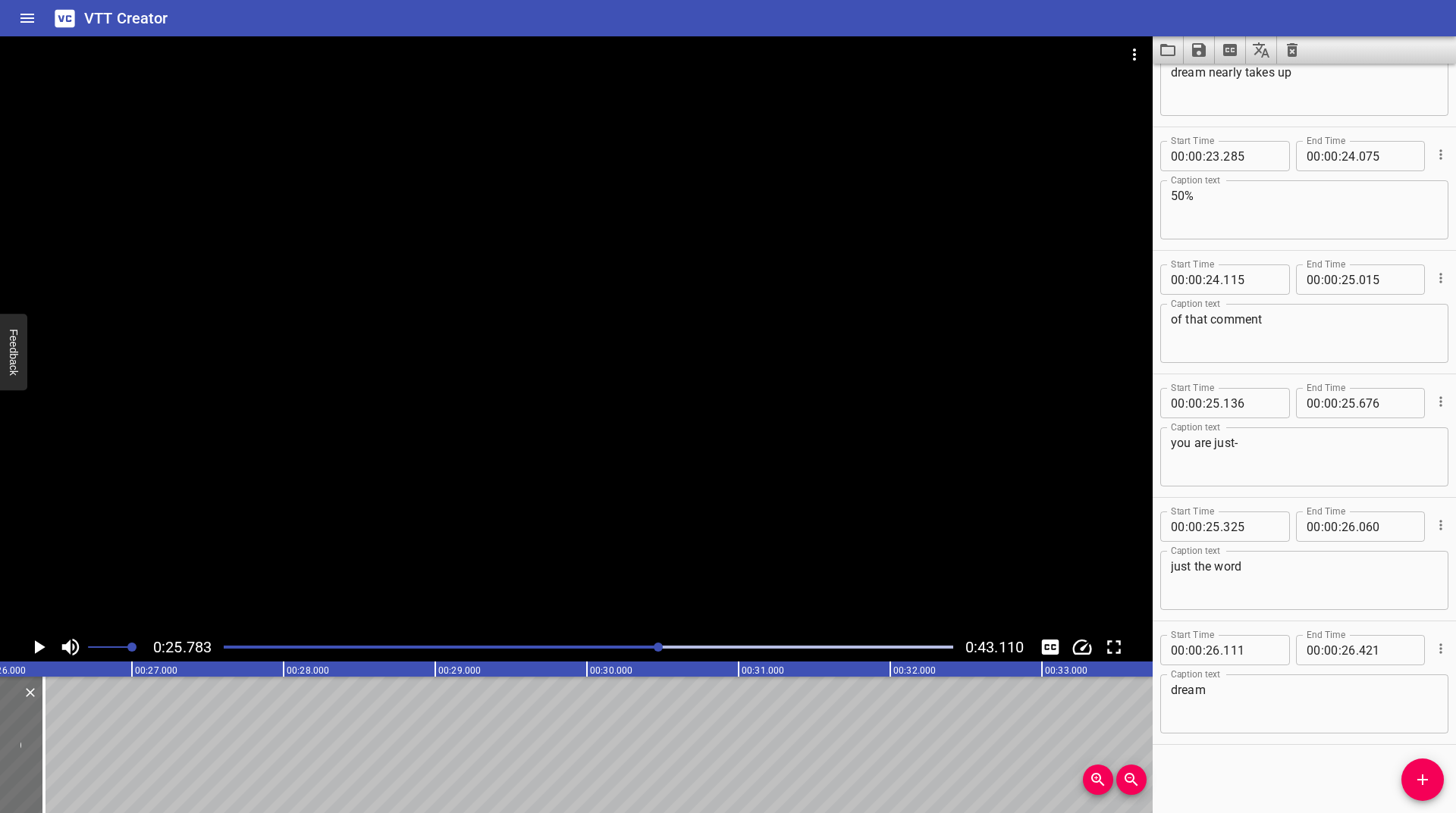
scroll to position [0, 3911]
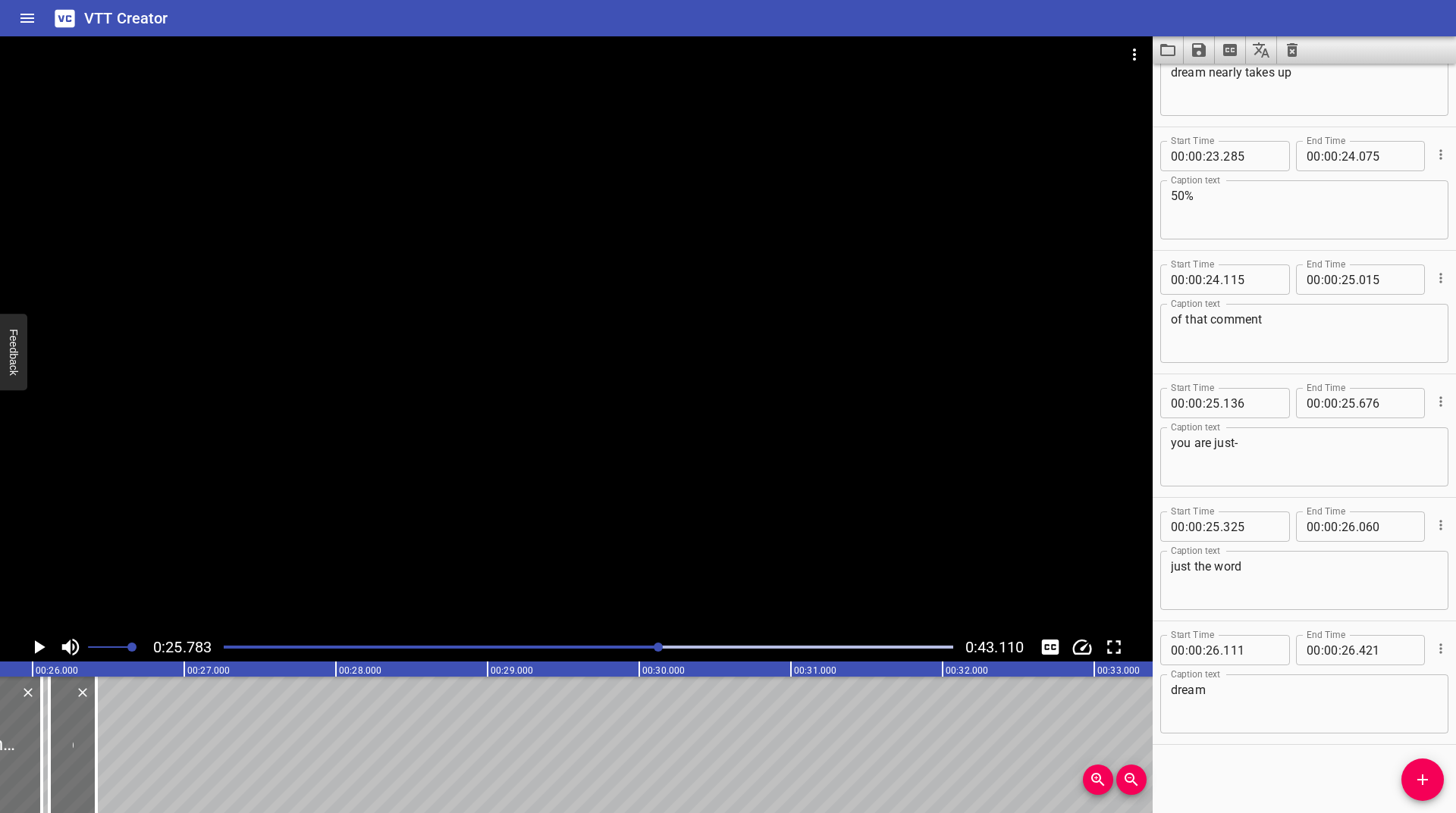
click at [39, 644] on icon "Play/Pause" at bounding box center [40, 647] width 10 height 13
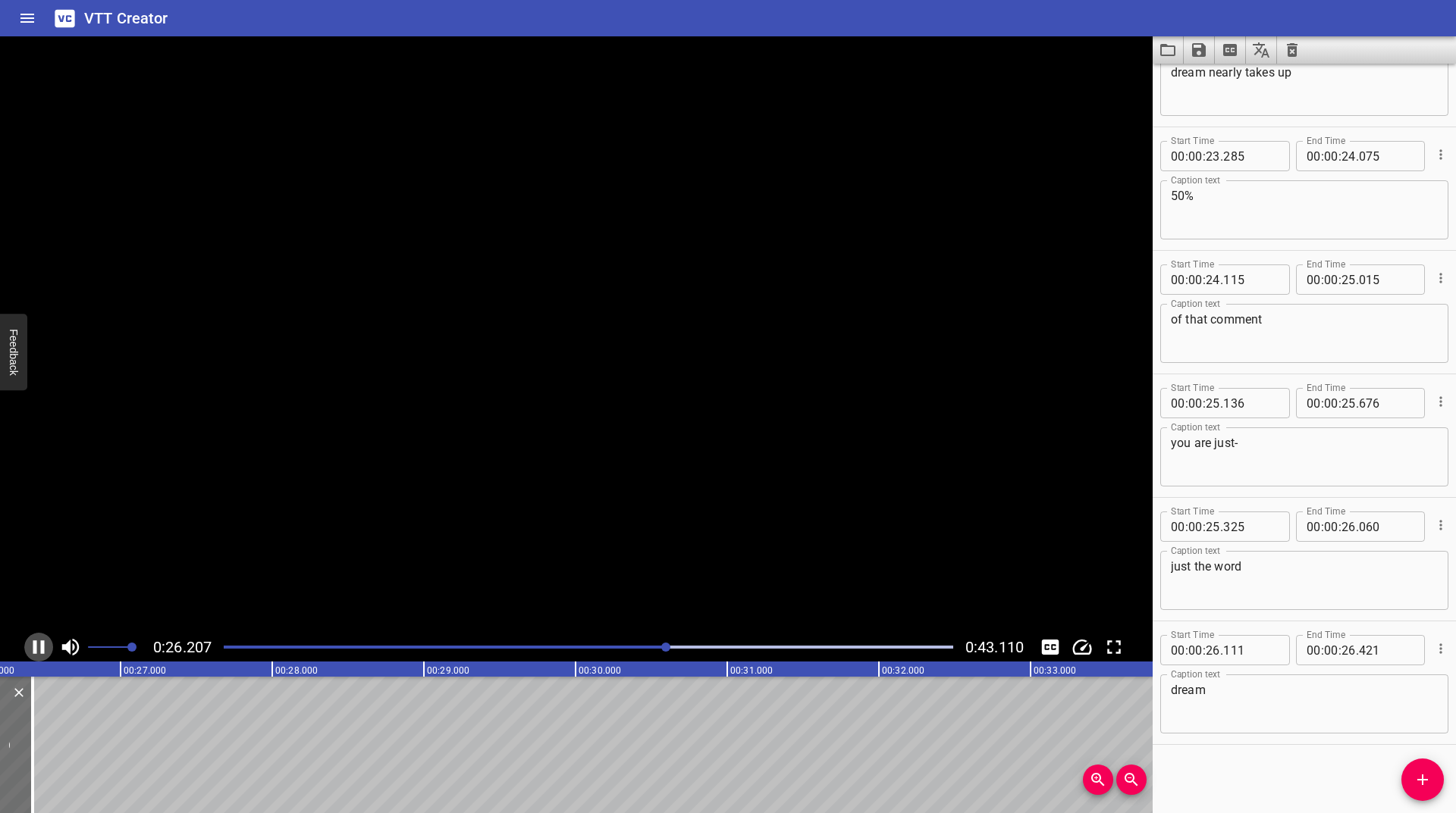
click at [39, 644] on icon "Play/Pause" at bounding box center [39, 647] width 23 height 23
click at [39, 644] on icon "Play/Pause" at bounding box center [40, 647] width 10 height 13
click at [39, 644] on icon "Play/Pause" at bounding box center [39, 647] width 23 height 23
click at [39, 644] on icon "Play/Pause" at bounding box center [40, 647] width 10 height 13
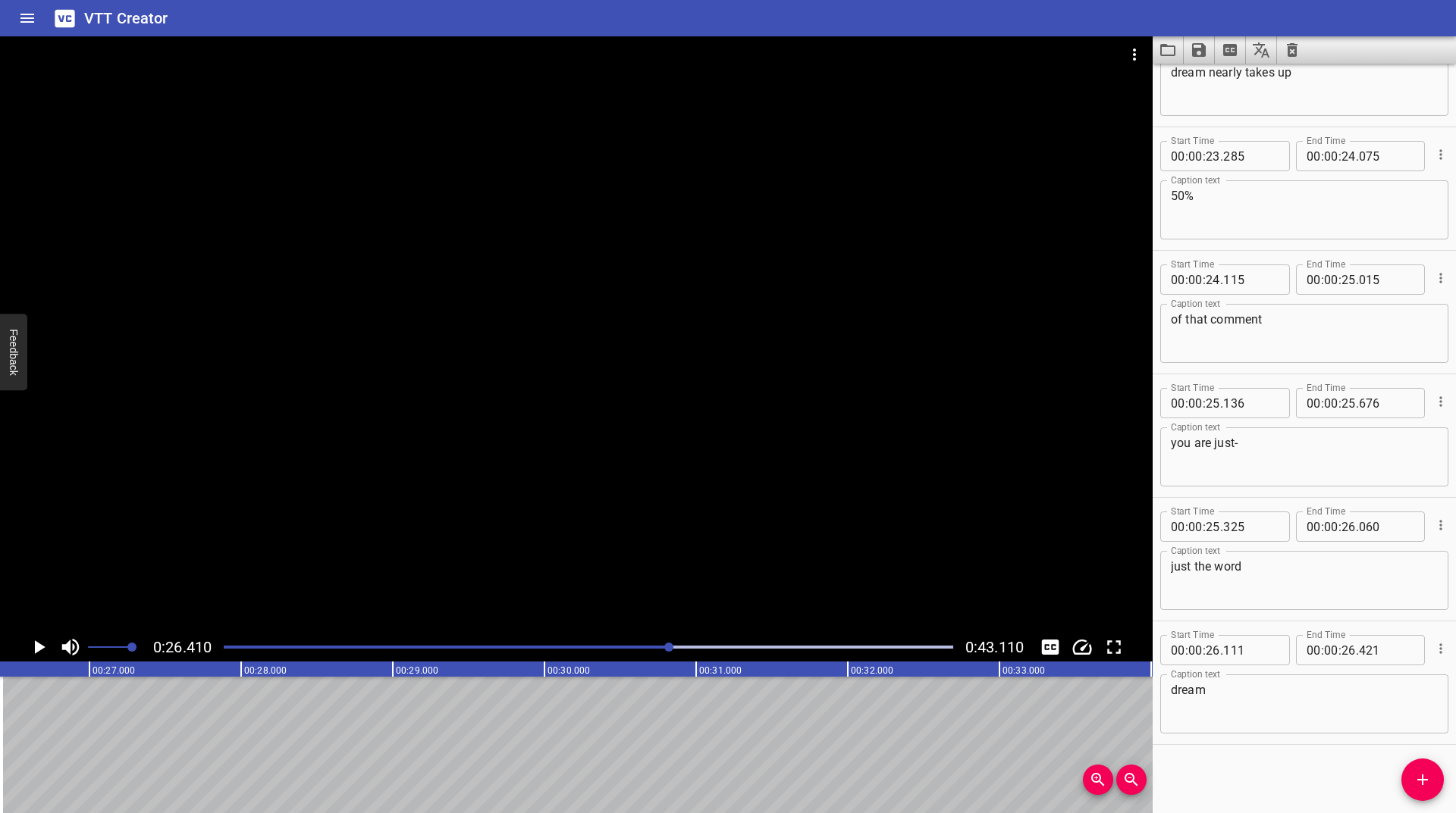
click at [1435, 781] on span "Add Cue" at bounding box center [1423, 780] width 43 height 18
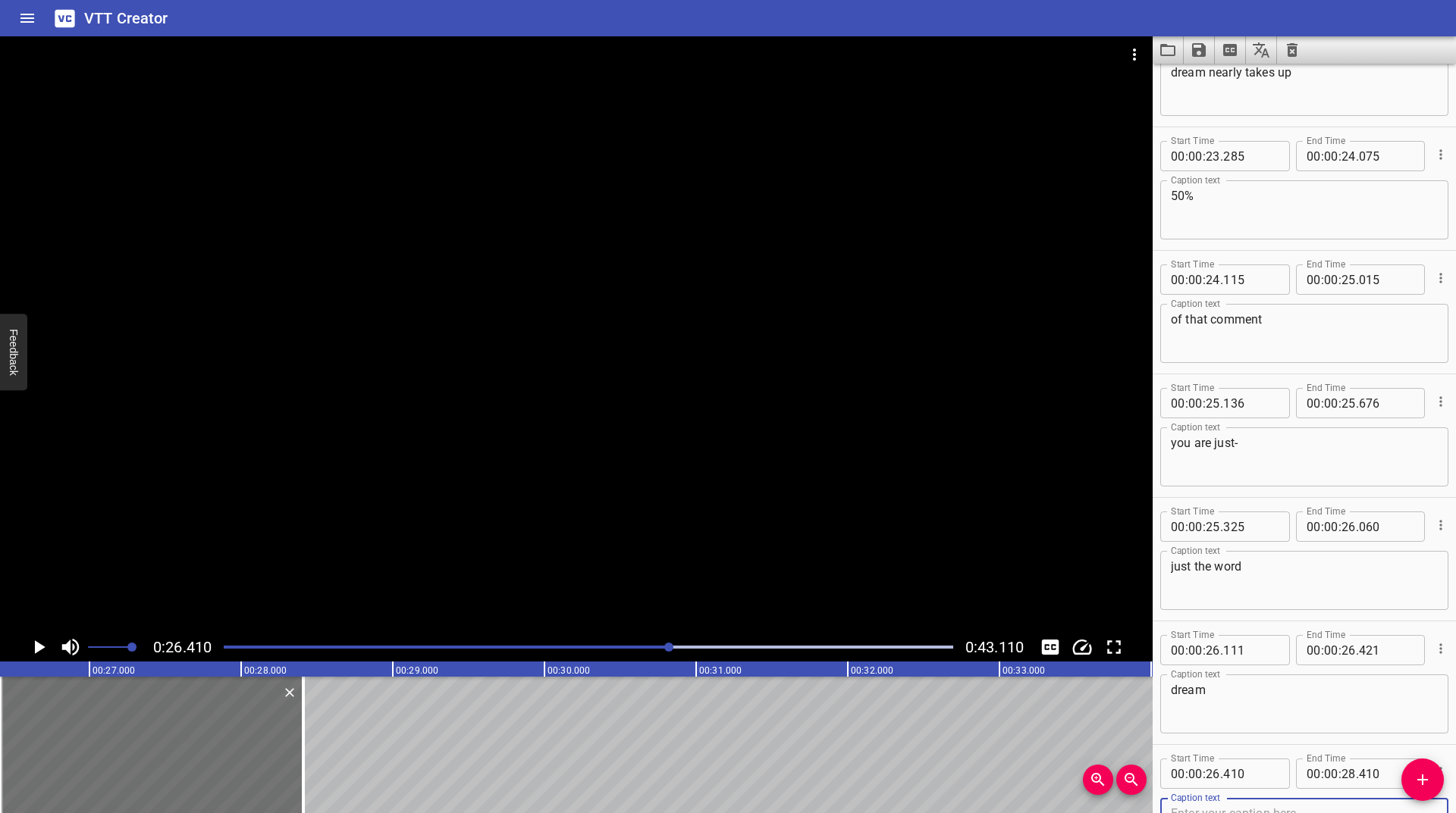
scroll to position [1306, 0]
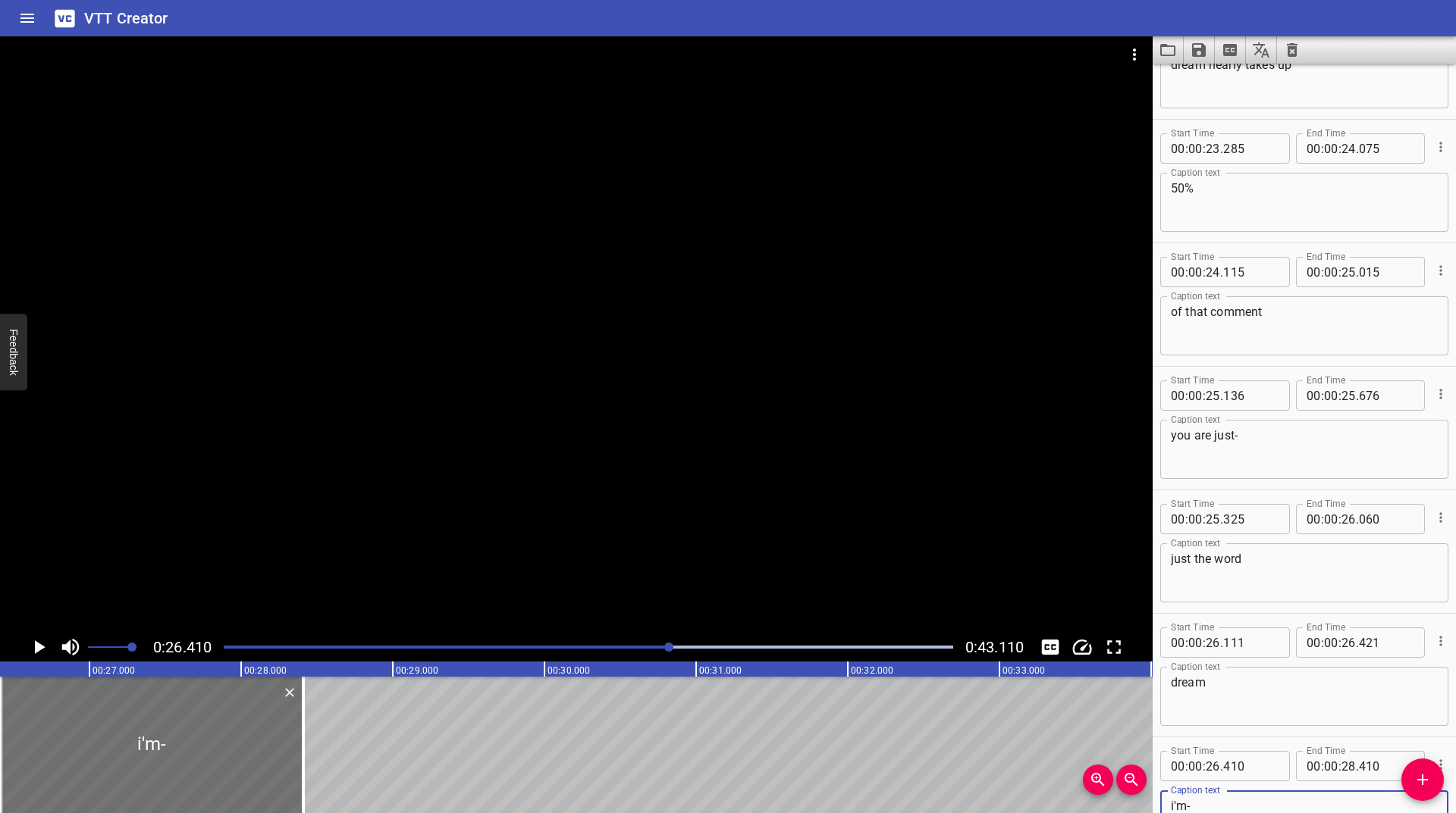
type textarea "i'm-"
click at [1136, 47] on icon "Video Options" at bounding box center [1134, 55] width 18 height 18
click at [1323, 748] on div at bounding box center [728, 406] width 1456 height 813
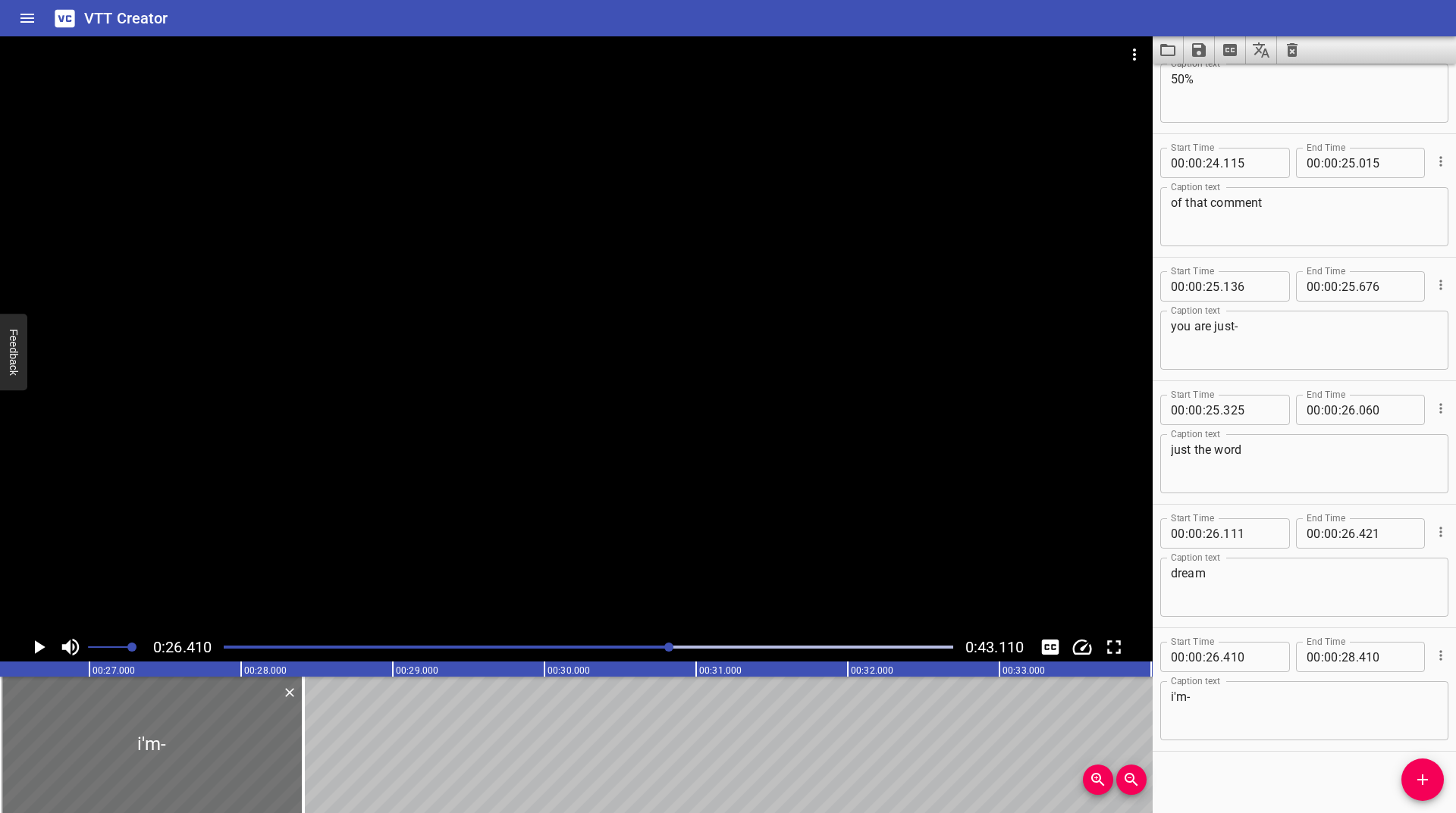
scroll to position [1422, 0]
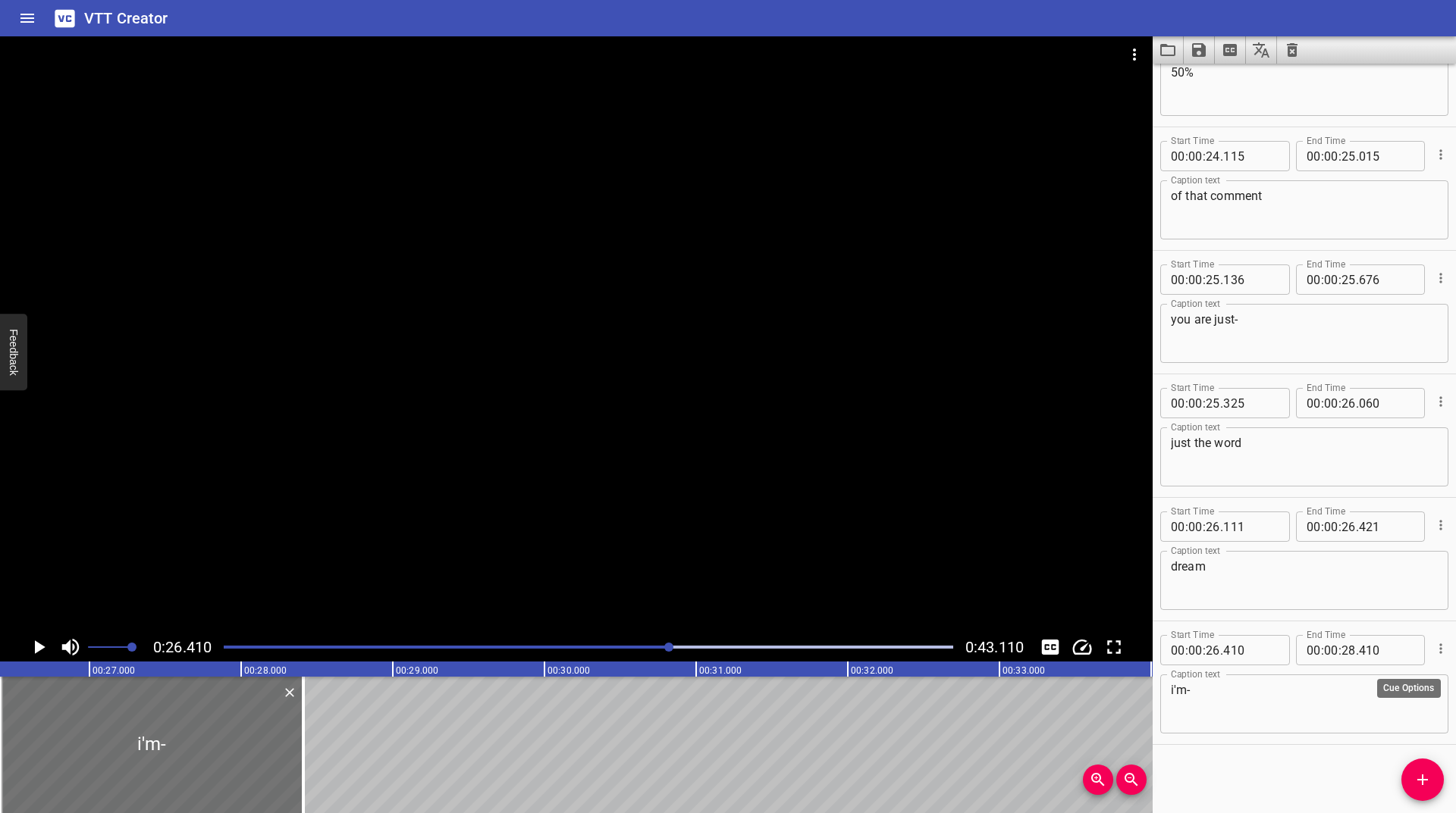
click at [1433, 656] on icon "Cue Options" at bounding box center [1440, 649] width 15 height 15
click at [1371, 647] on li "Advanced options..." at bounding box center [1377, 649] width 132 height 28
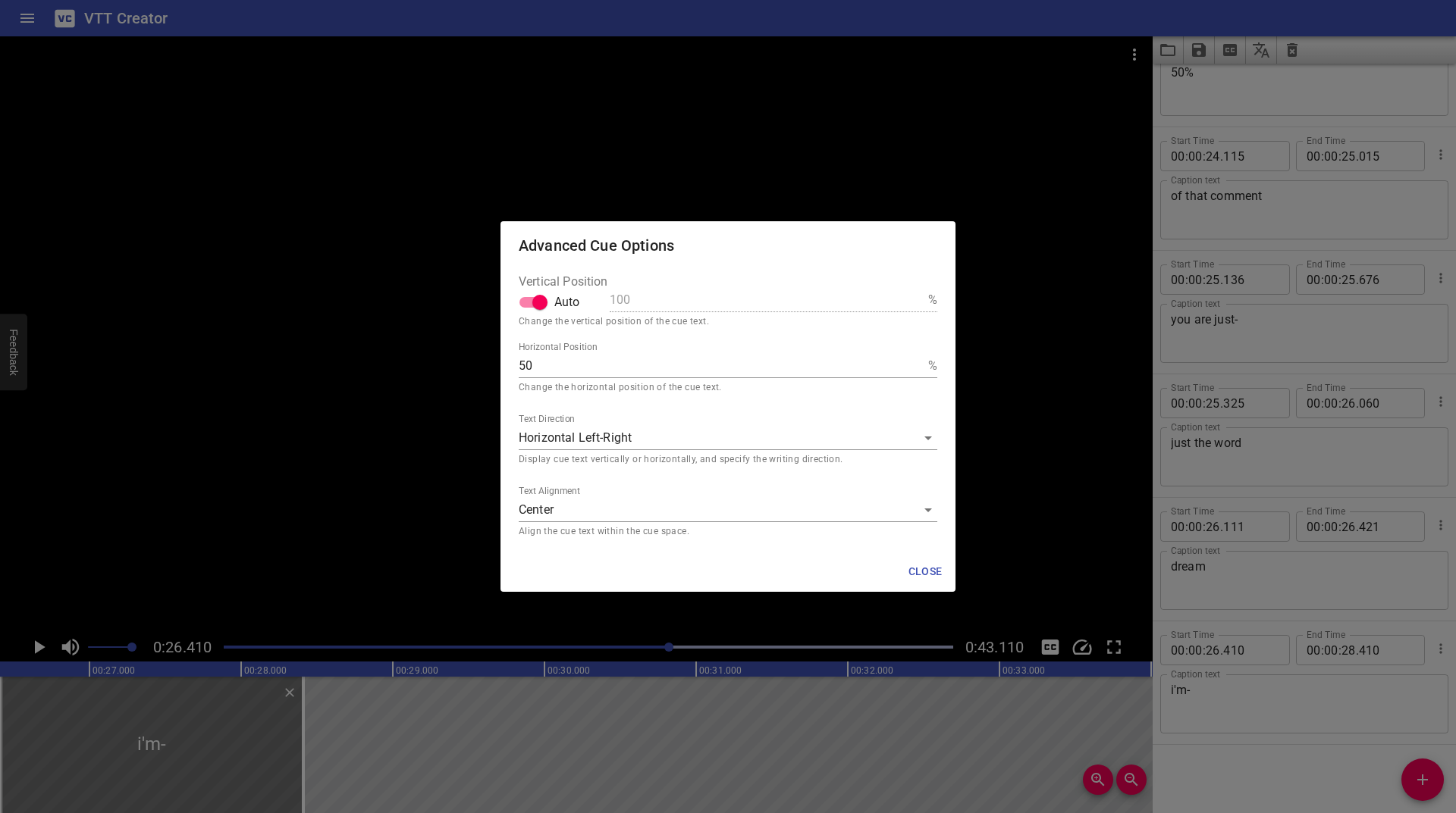
click at [597, 494] on div "Text Alignment Center middle Align the cue text within the cue space." at bounding box center [728, 512] width 419 height 54
click at [592, 502] on body "VTT Creator Caption Editor Batch Transcribe Login Sign Up Privacy Contact 0:26.…" at bounding box center [728, 406] width 1456 height 813
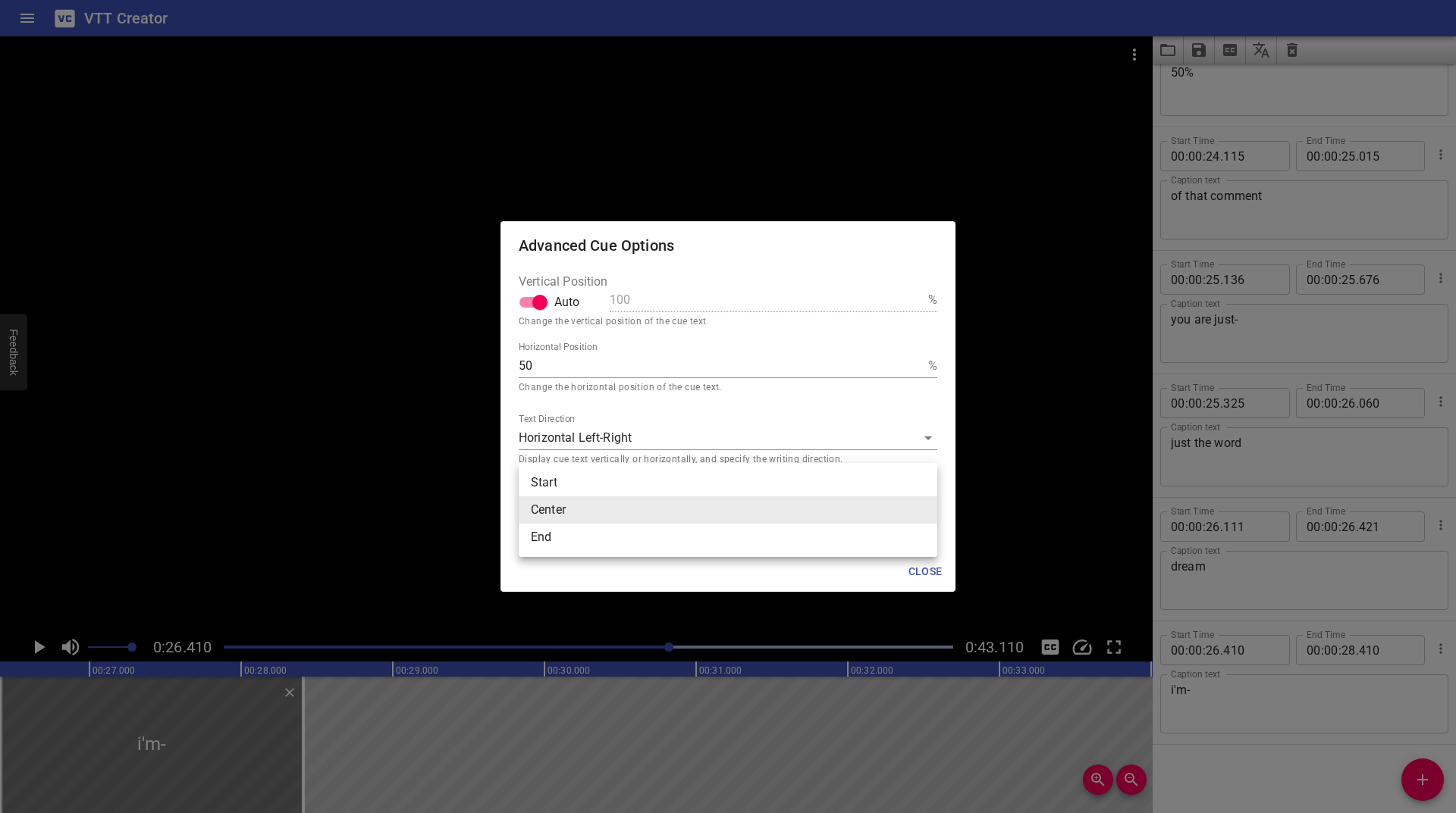
click at [578, 539] on li "End" at bounding box center [728, 537] width 419 height 28
type input "end"
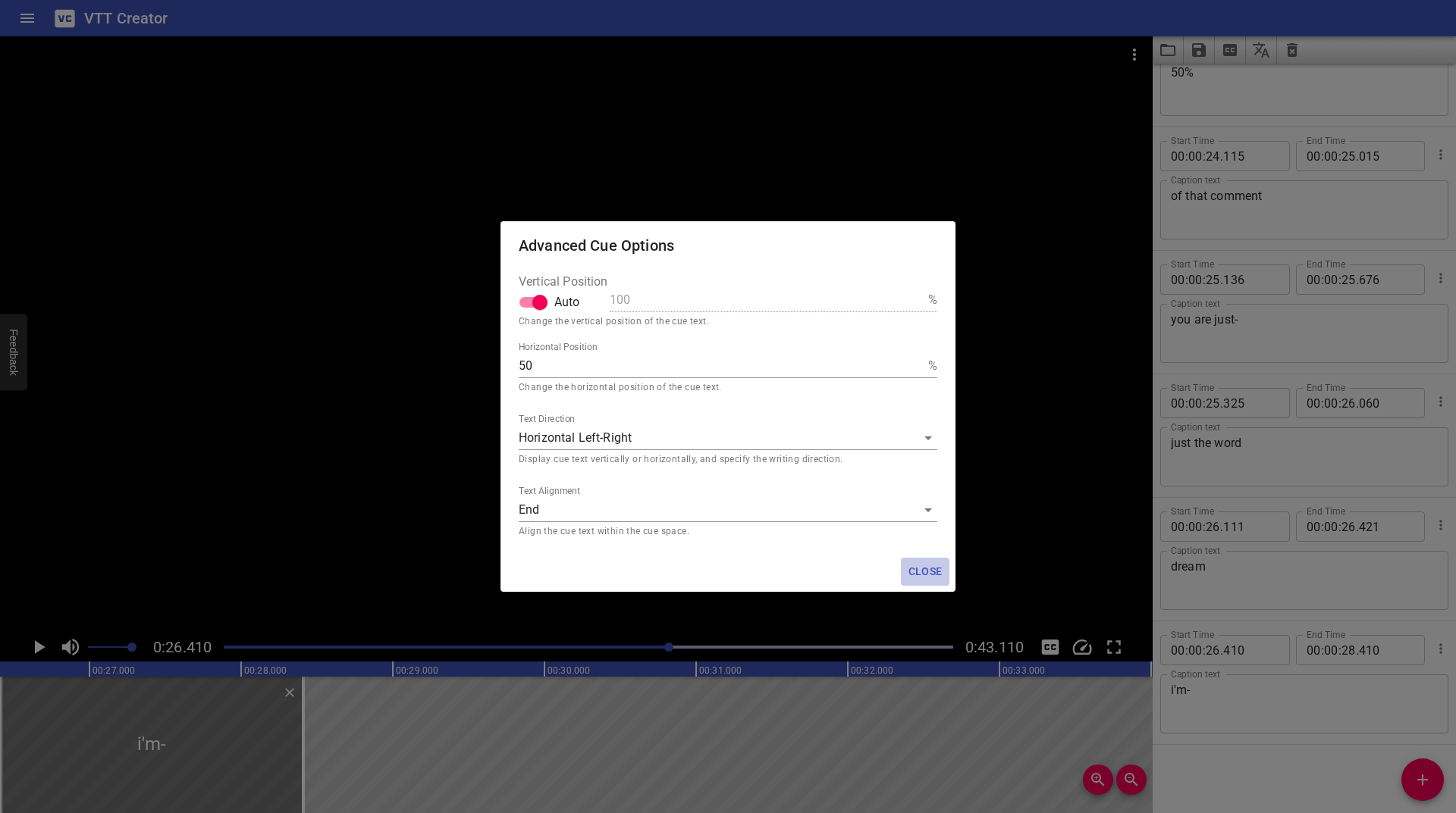
click at [934, 567] on span "Close" at bounding box center [925, 572] width 36 height 19
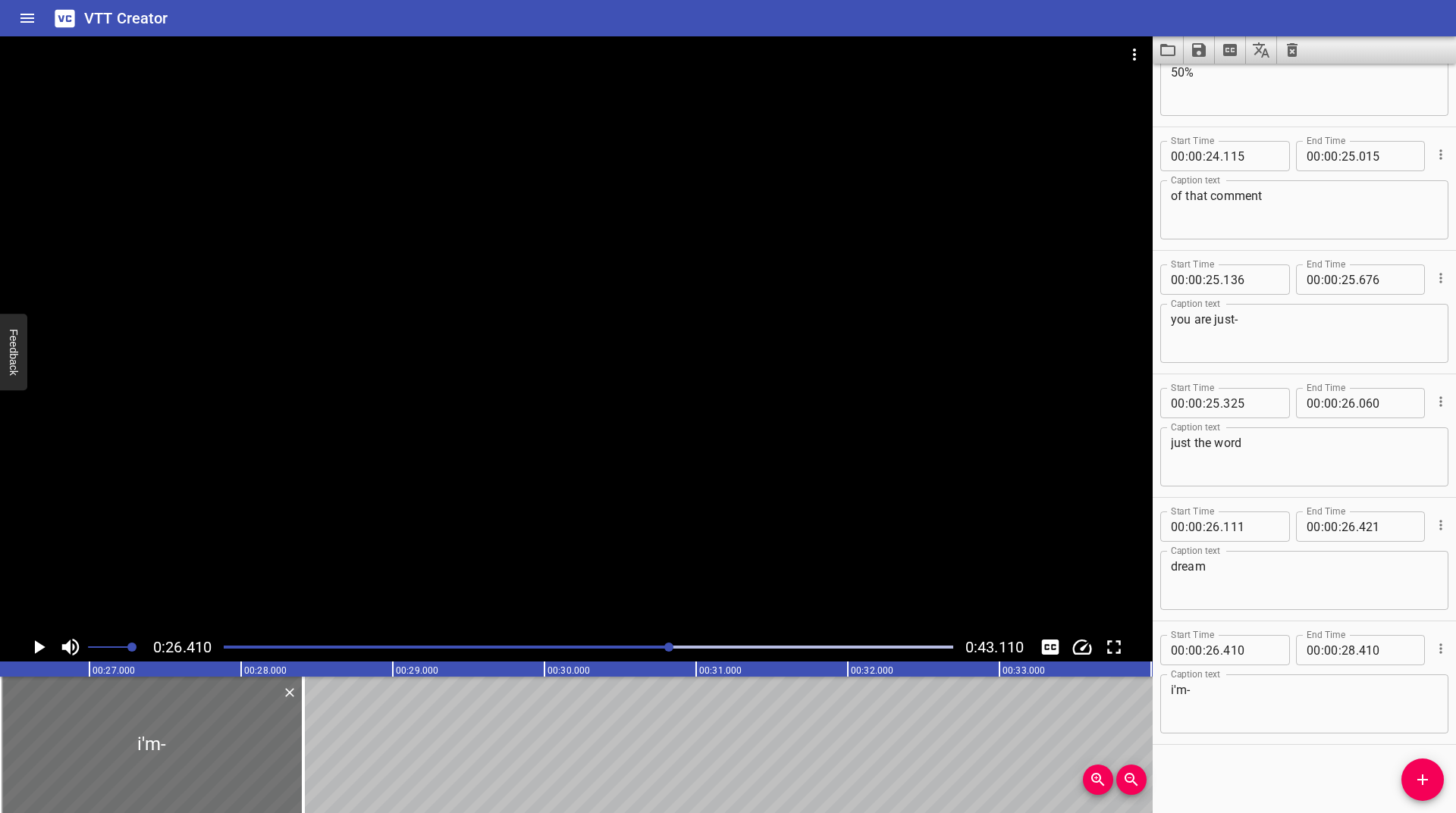
click at [38, 645] on icon "Play/Pause" at bounding box center [40, 647] width 10 height 13
click at [38, 645] on icon "Play/Pause" at bounding box center [39, 647] width 23 height 23
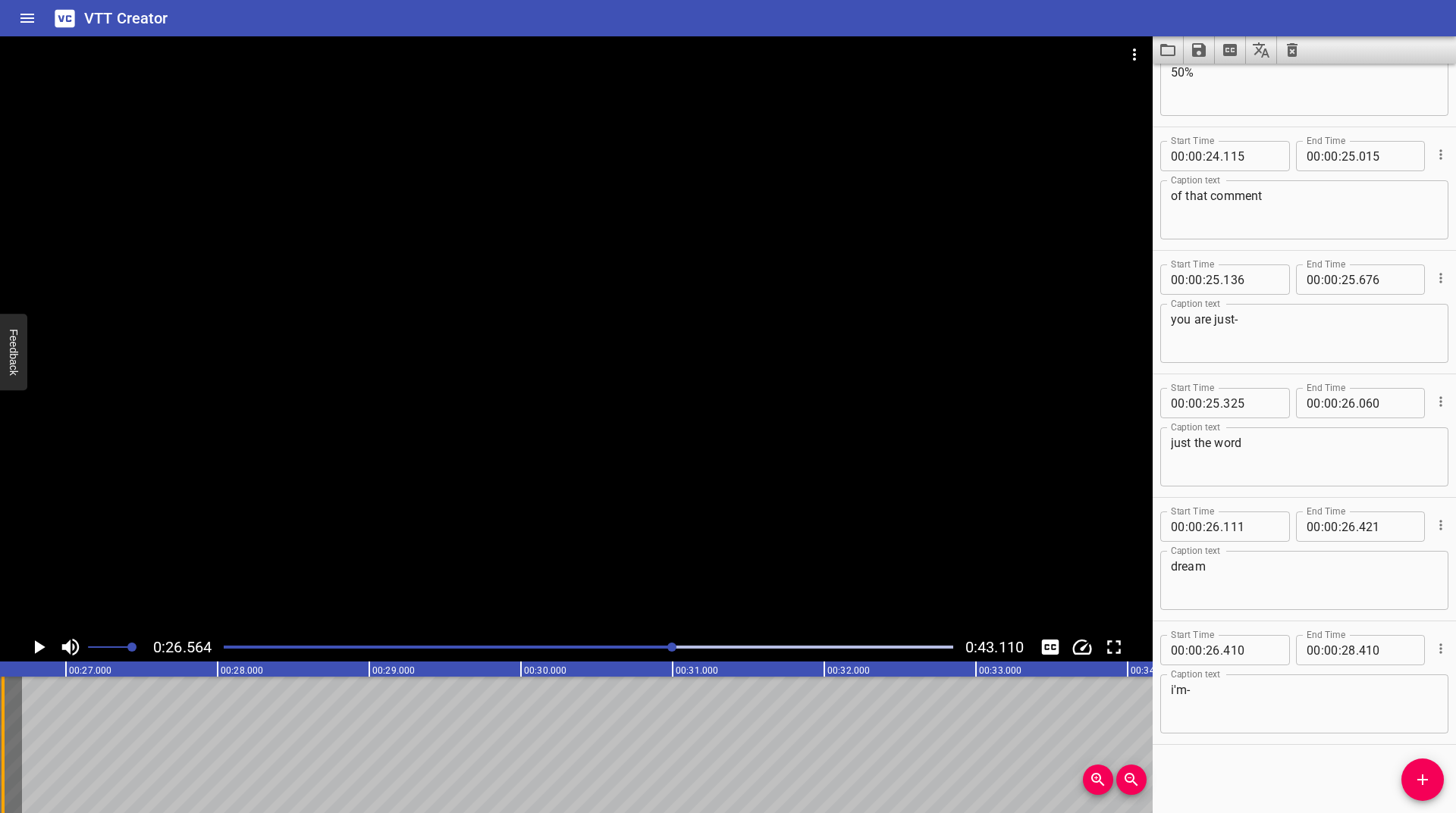
drag, startPoint x: 281, startPoint y: 730, endPoint x: 4, endPoint y: 755, distance: 278.1
click at [4, 755] on div at bounding box center [3, 745] width 3 height 137
type input "26"
type input "585"
click at [39, 649] on icon "Play/Pause" at bounding box center [40, 647] width 10 height 13
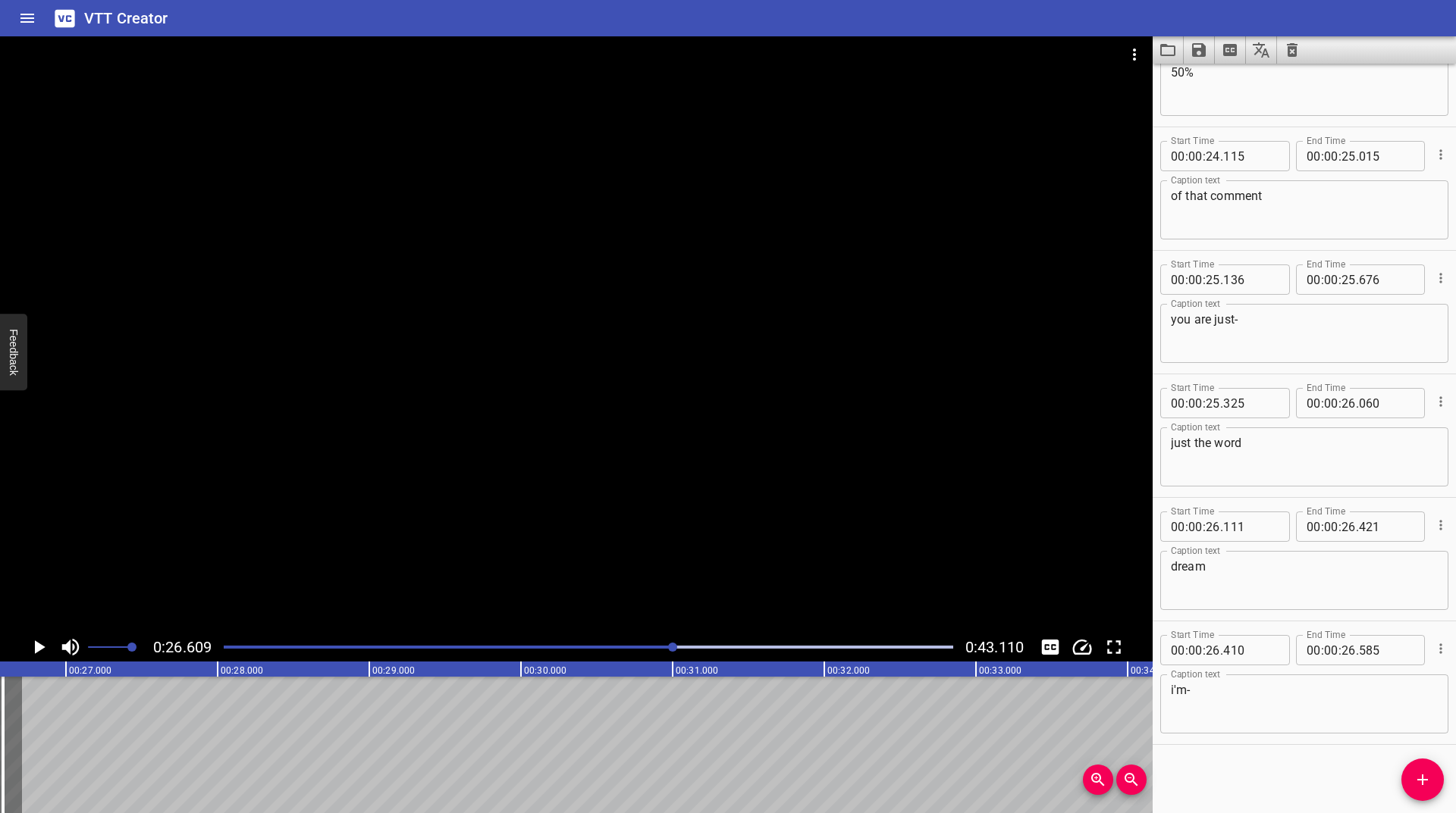
scroll to position [0, 4036]
click at [1424, 777] on icon "Add Cue" at bounding box center [1422, 779] width 10 height 10
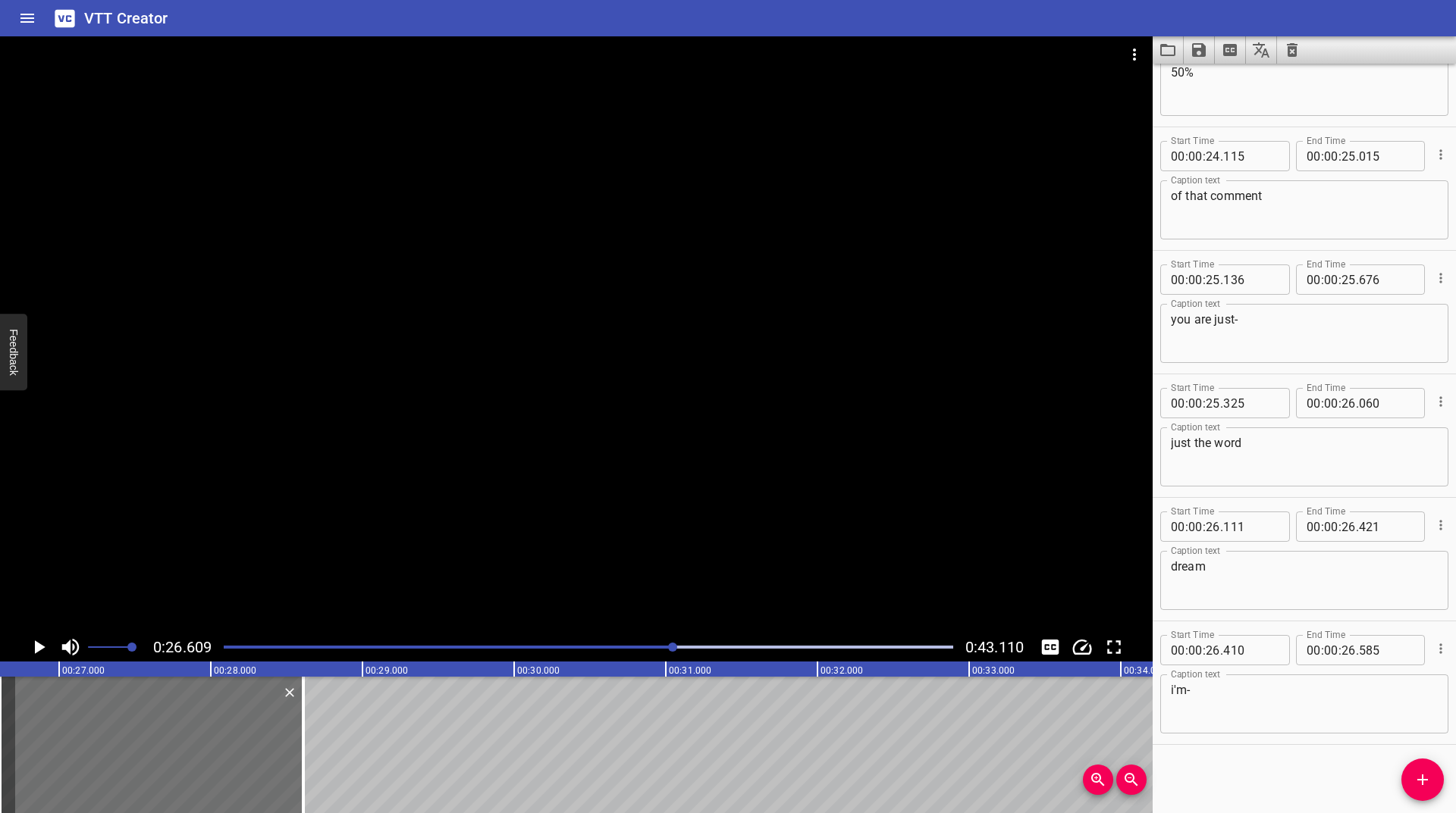
scroll to position [1430, 0]
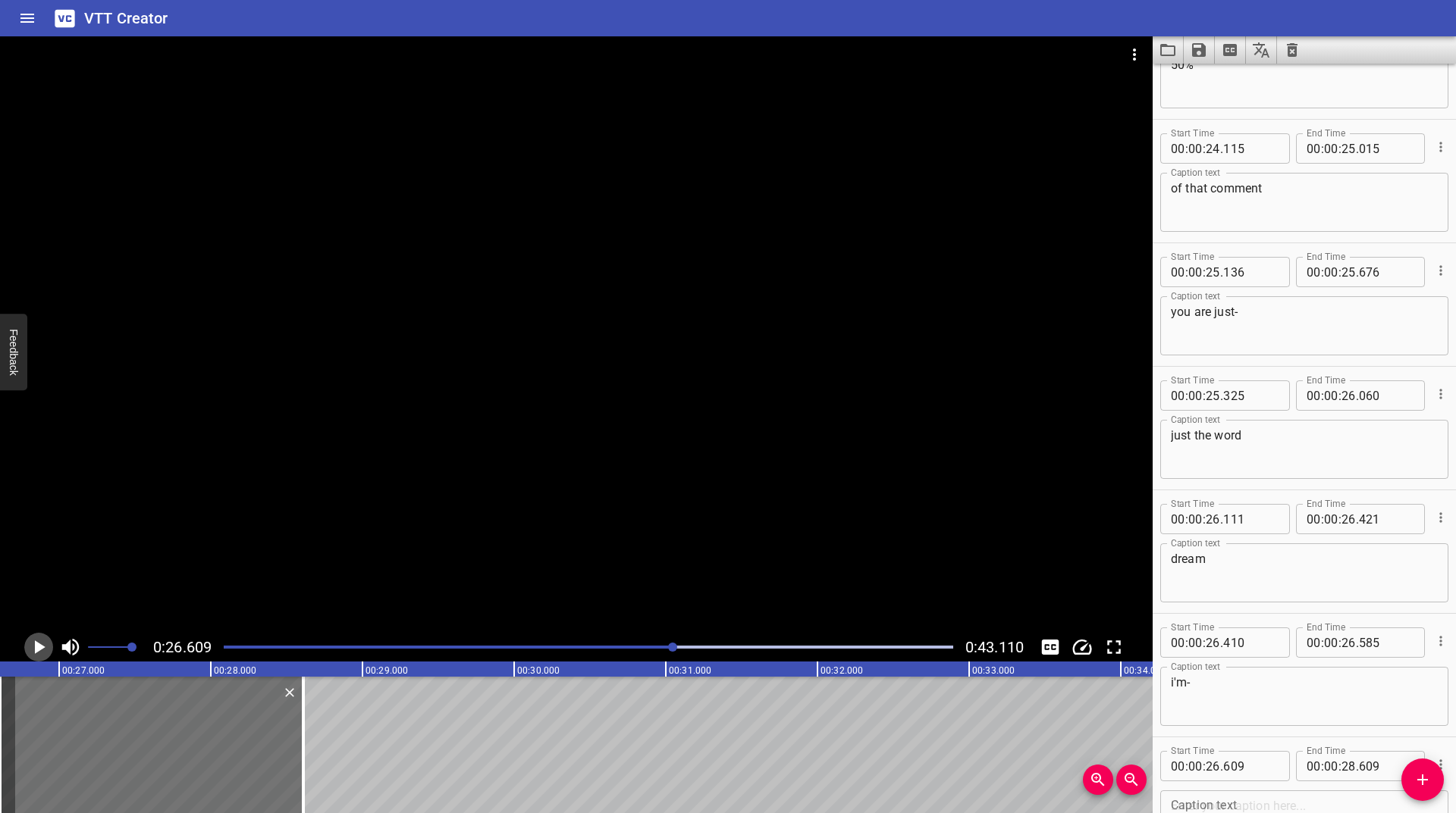
click at [40, 654] on icon "Play/Pause" at bounding box center [39, 647] width 23 height 23
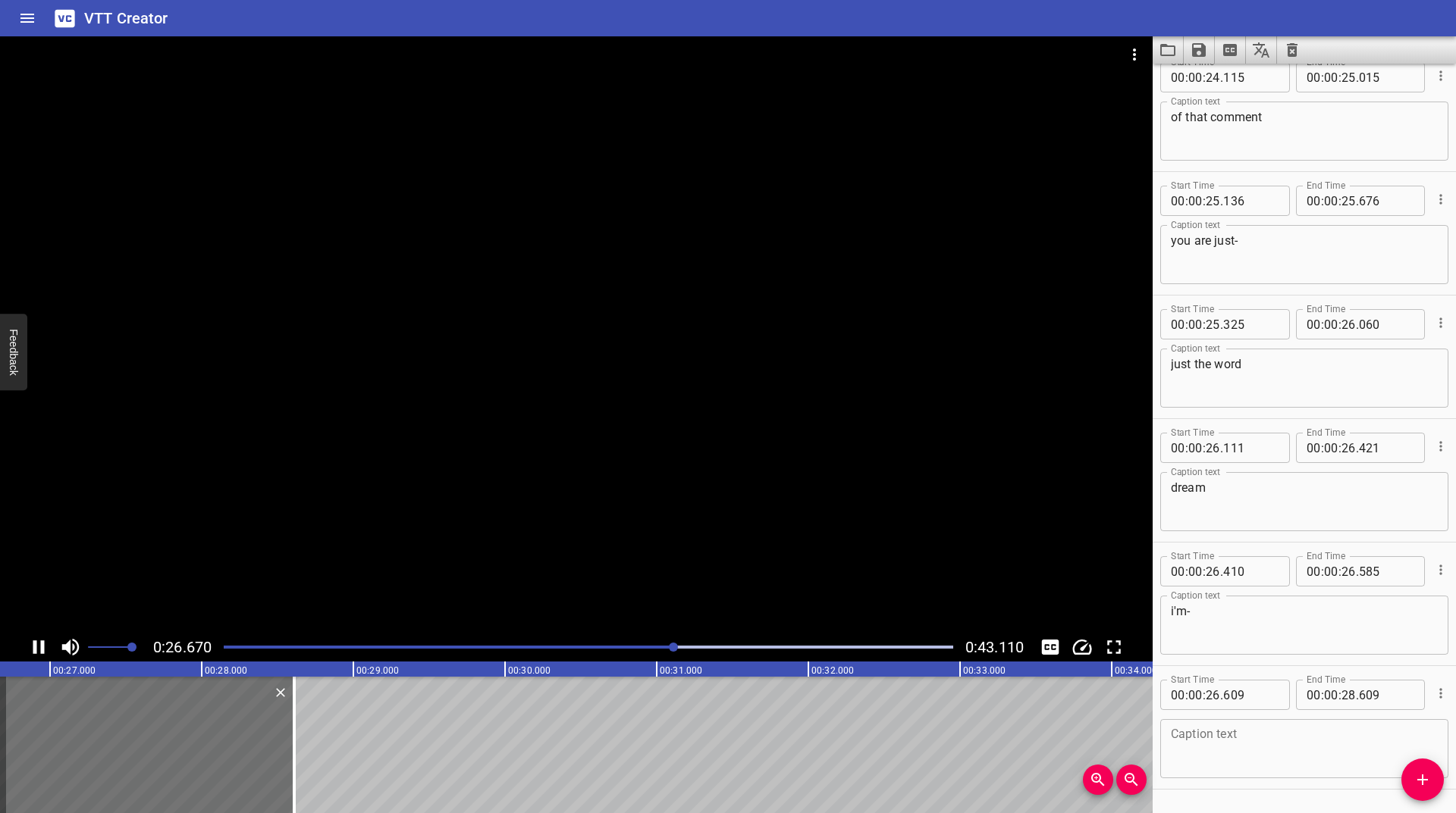
scroll to position [1545, 0]
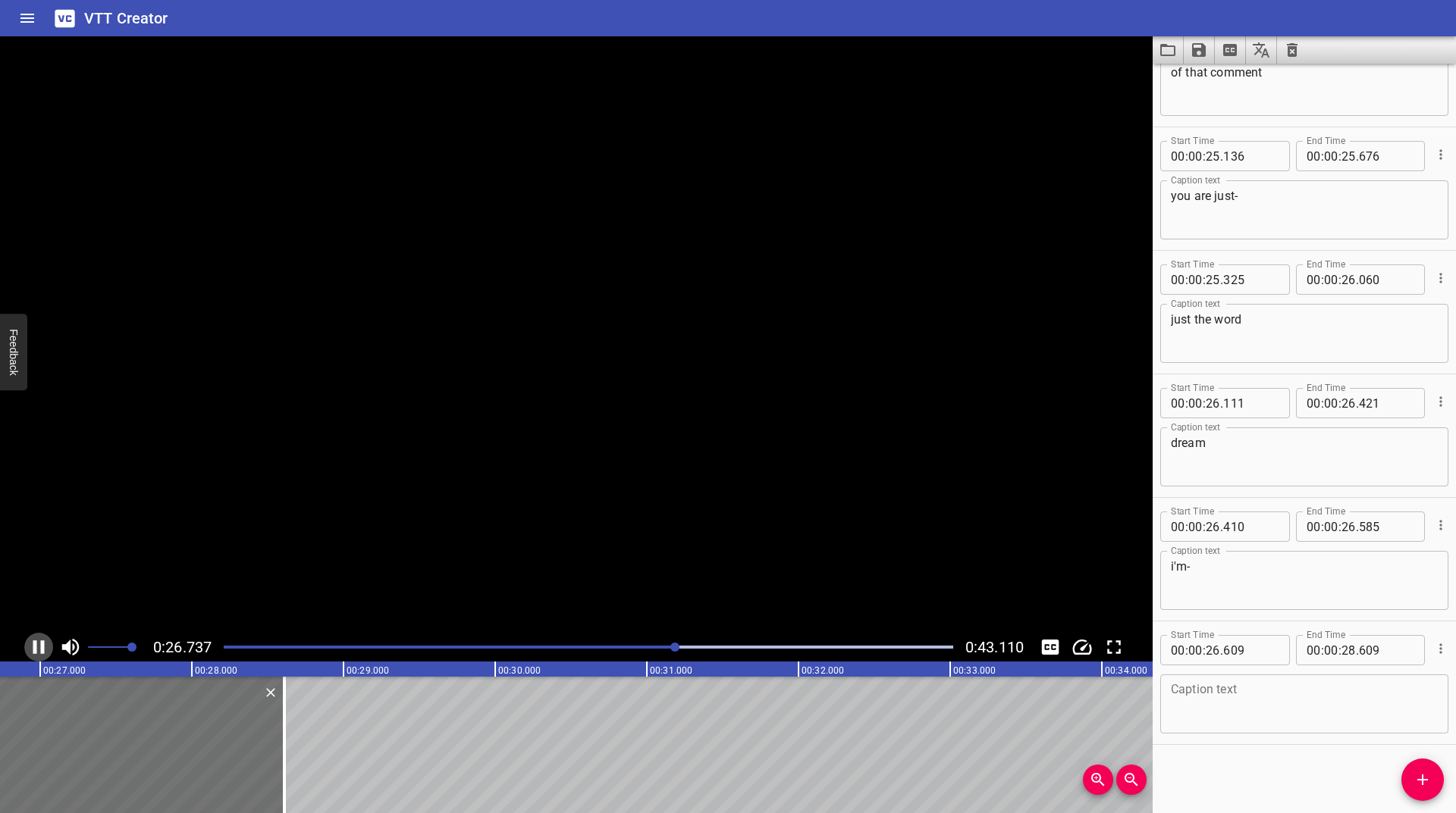
click at [40, 654] on icon "Play/Pause" at bounding box center [39, 647] width 23 height 23
click at [1200, 717] on textarea at bounding box center [1304, 705] width 267 height 43
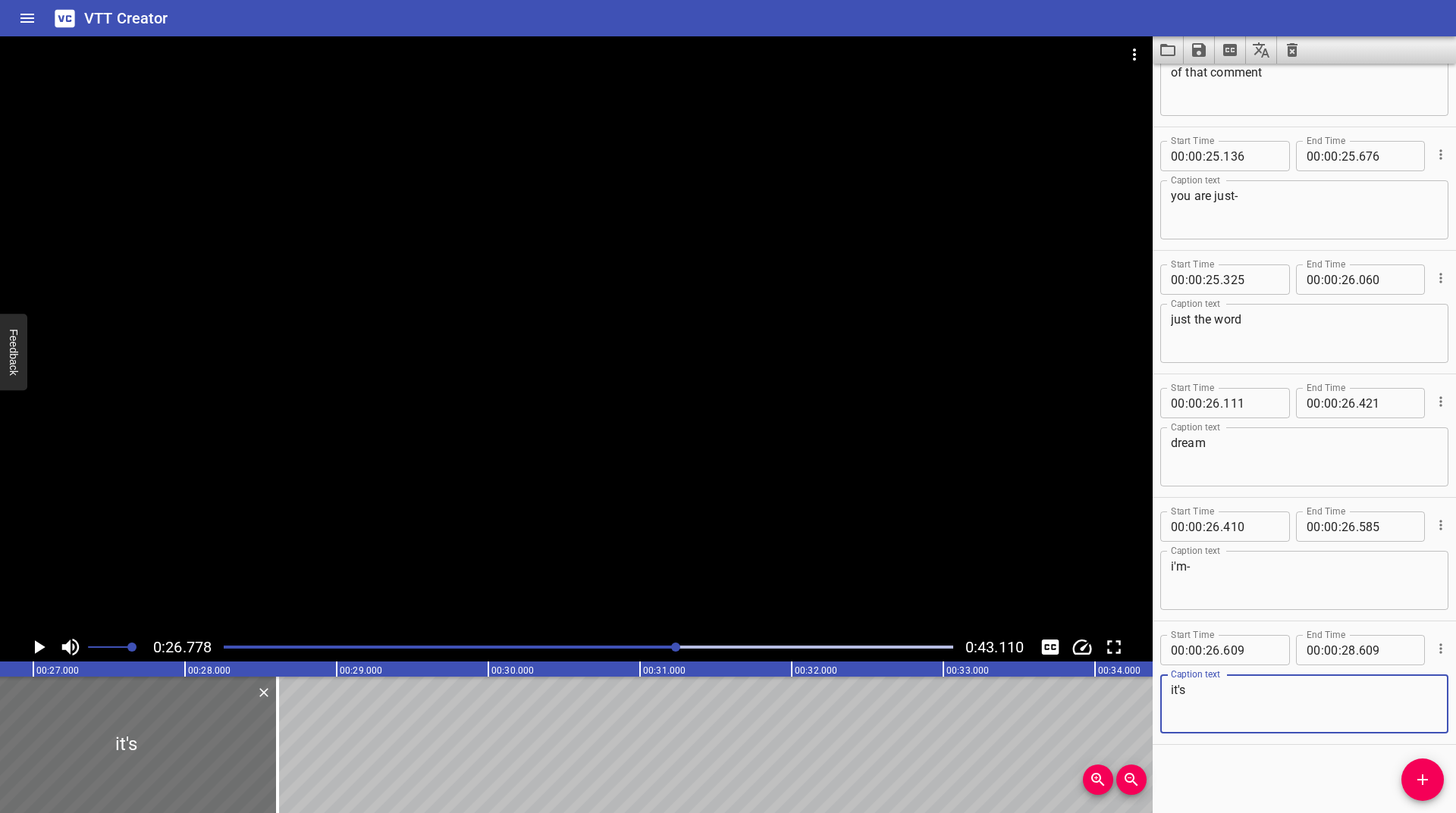
type textarea "it's"
click at [665, 644] on div at bounding box center [588, 647] width 748 height 21
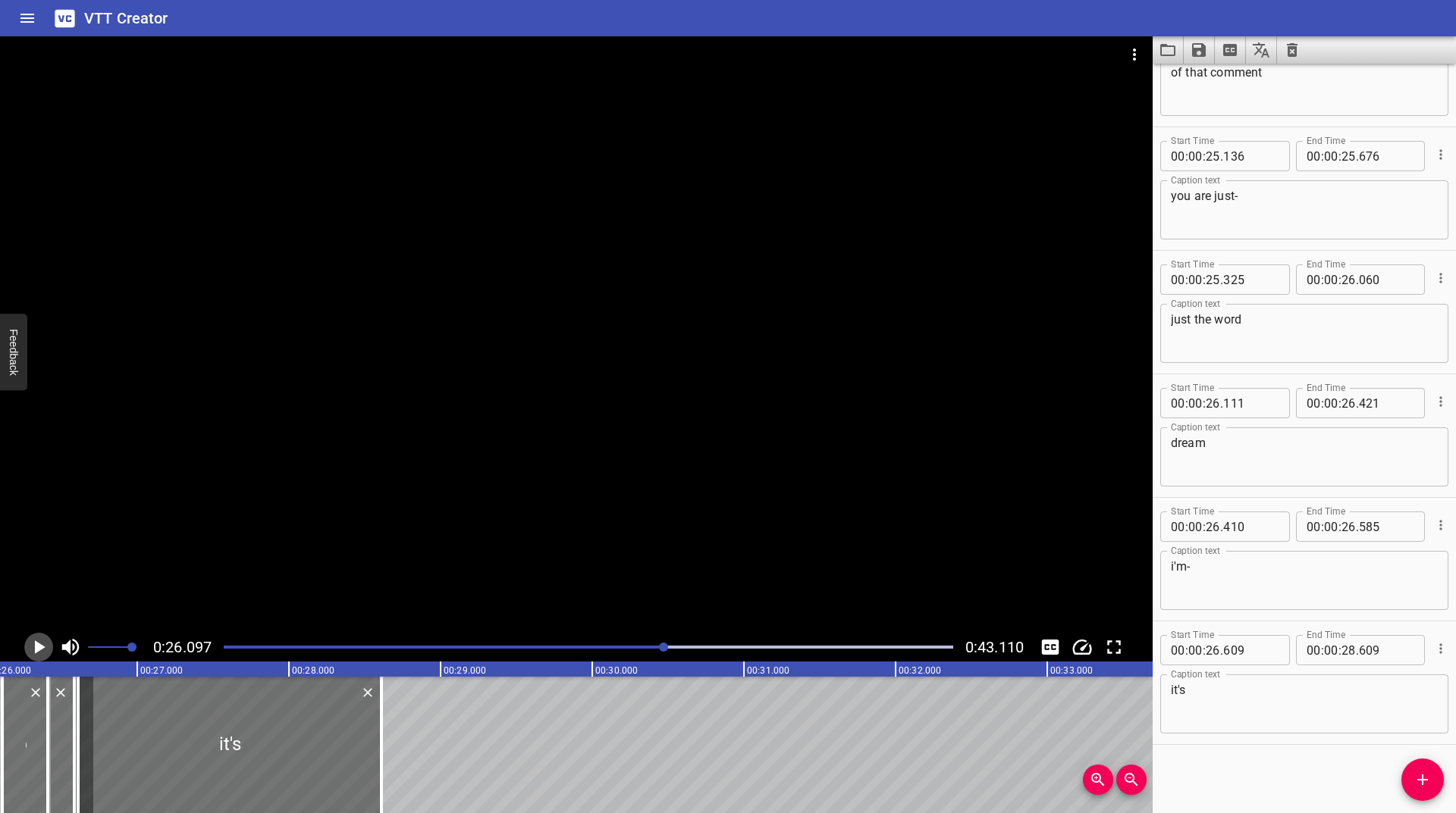
click at [40, 642] on icon "Play/Pause" at bounding box center [39, 647] width 23 height 23
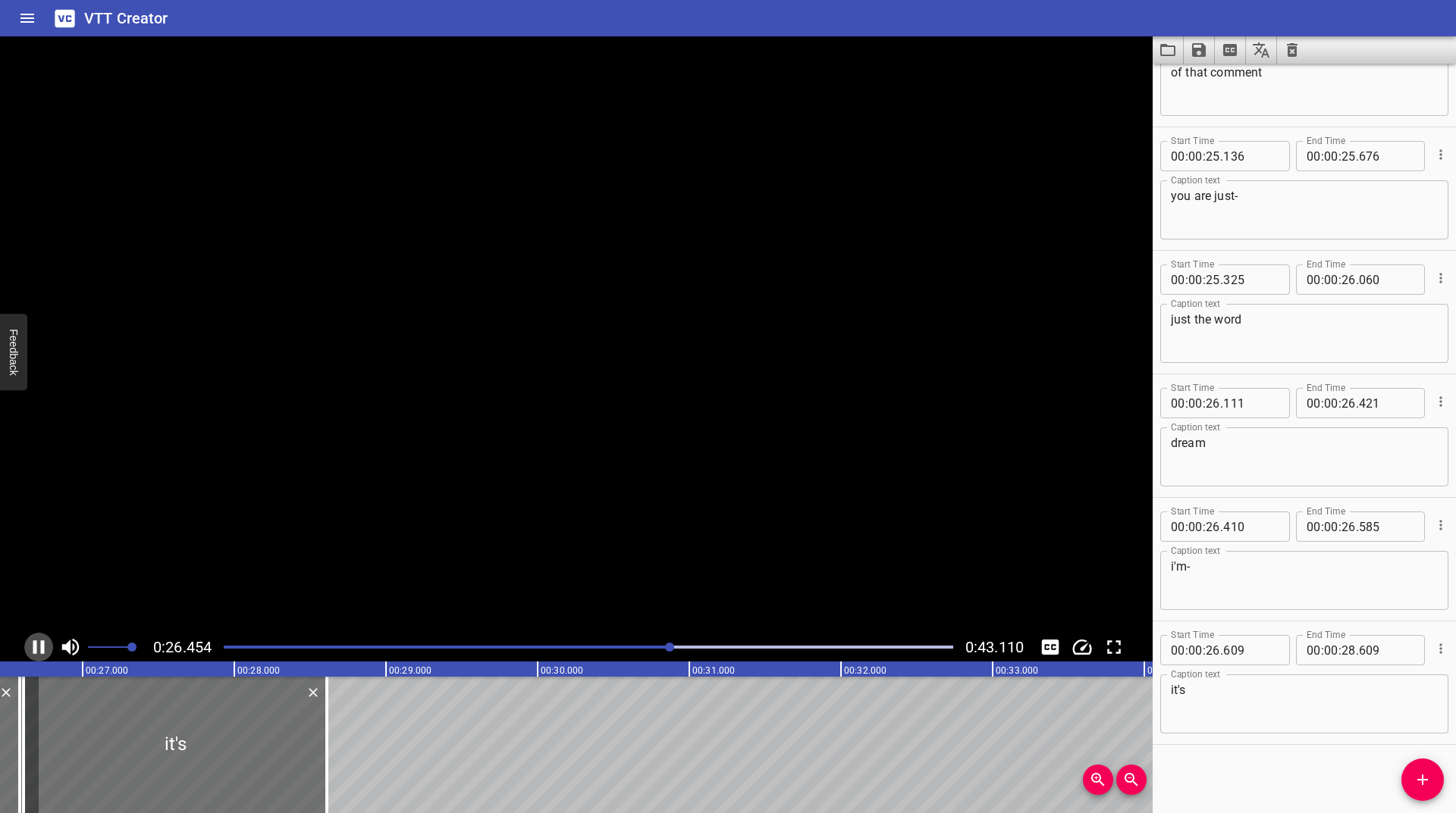
click at [40, 642] on icon "Play/Pause" at bounding box center [39, 647] width 23 height 23
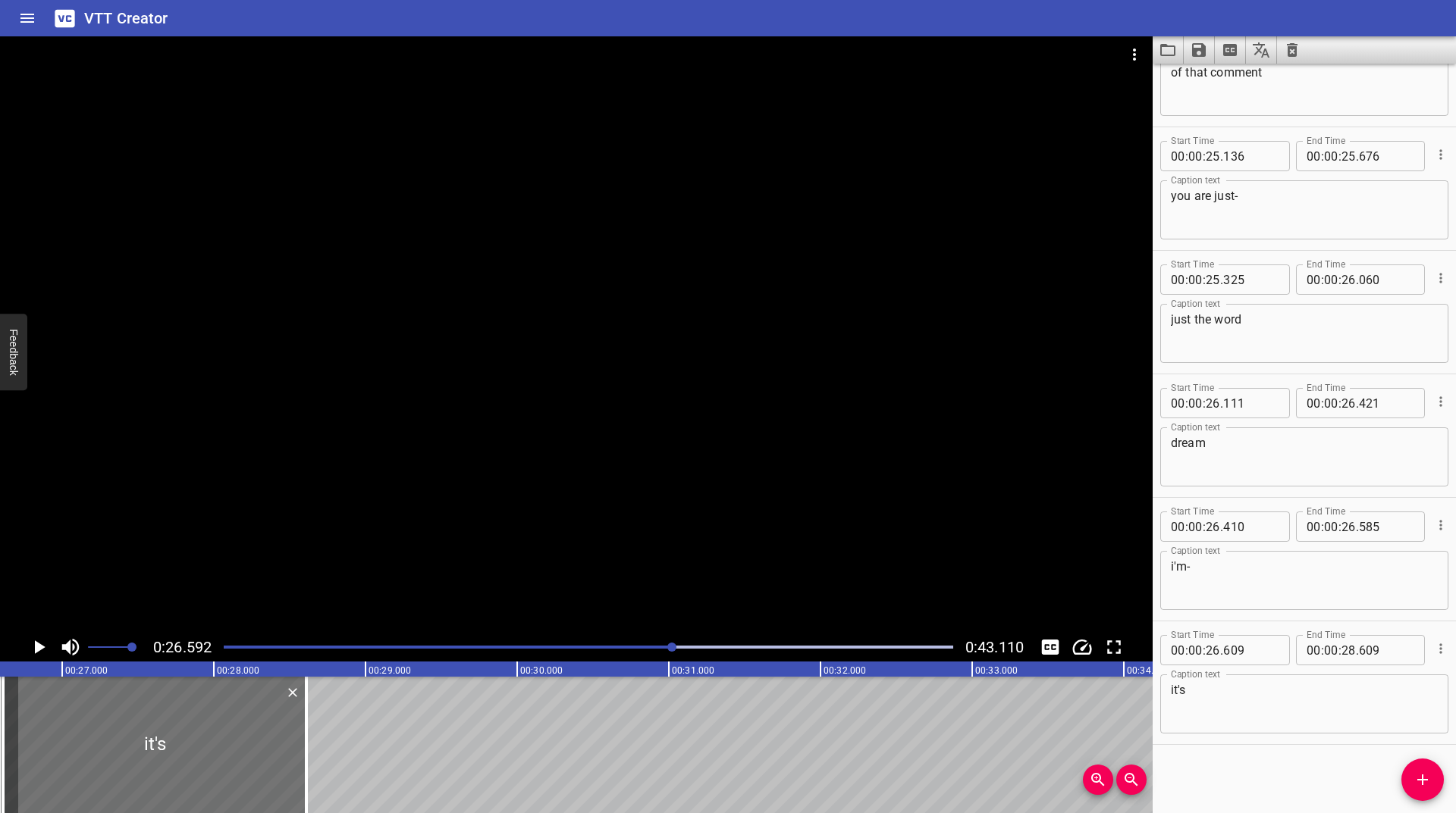
click at [40, 642] on icon "Play/Pause" at bounding box center [39, 647] width 23 height 23
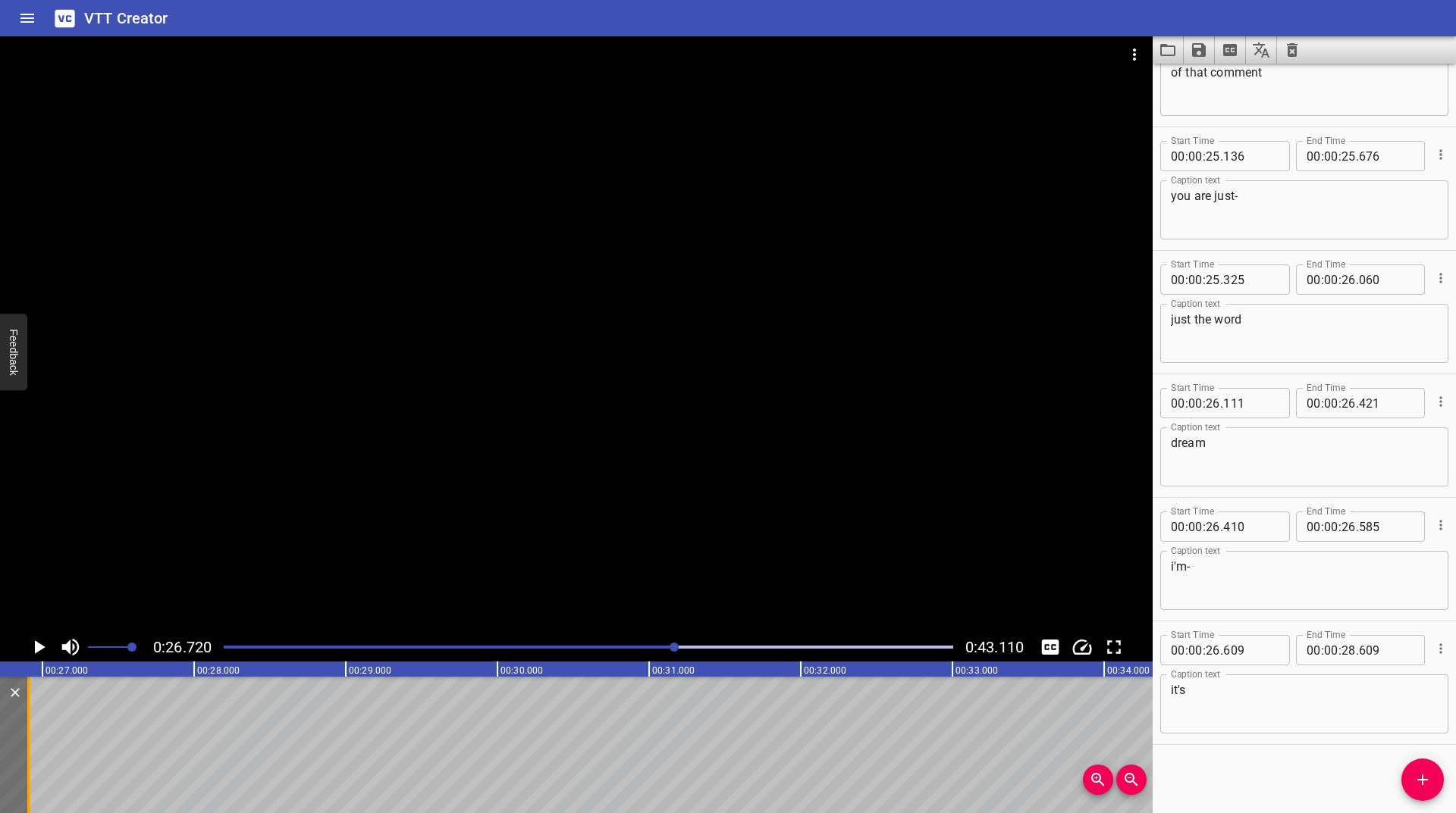
drag, startPoint x: 284, startPoint y: 714, endPoint x: 27, endPoint y: 760, distance: 261.1
click at [27, 760] on div at bounding box center [28, 745] width 15 height 137
type input "26"
click at [42, 648] on icon "Play/Pause" at bounding box center [40, 647] width 10 height 13
click at [42, 648] on icon "Play/Pause" at bounding box center [39, 647] width 11 height 13
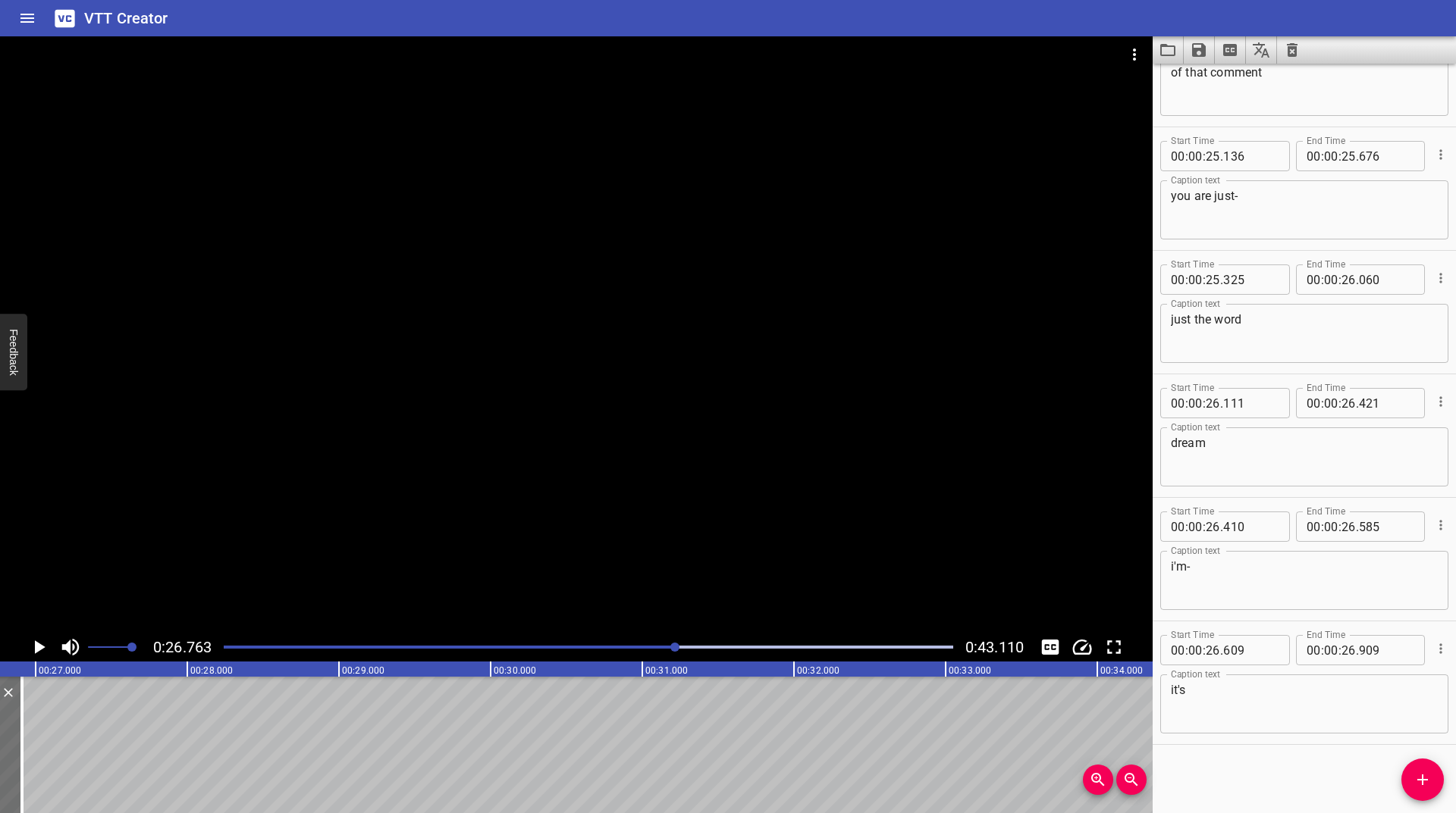
click at [42, 648] on icon "Play/Pause" at bounding box center [40, 647] width 10 height 13
click at [42, 648] on icon "Play/Pause" at bounding box center [39, 647] width 11 height 13
click at [42, 648] on icon "Play/Pause" at bounding box center [40, 647] width 10 height 13
click at [42, 648] on icon "Play/Pause" at bounding box center [39, 647] width 11 height 13
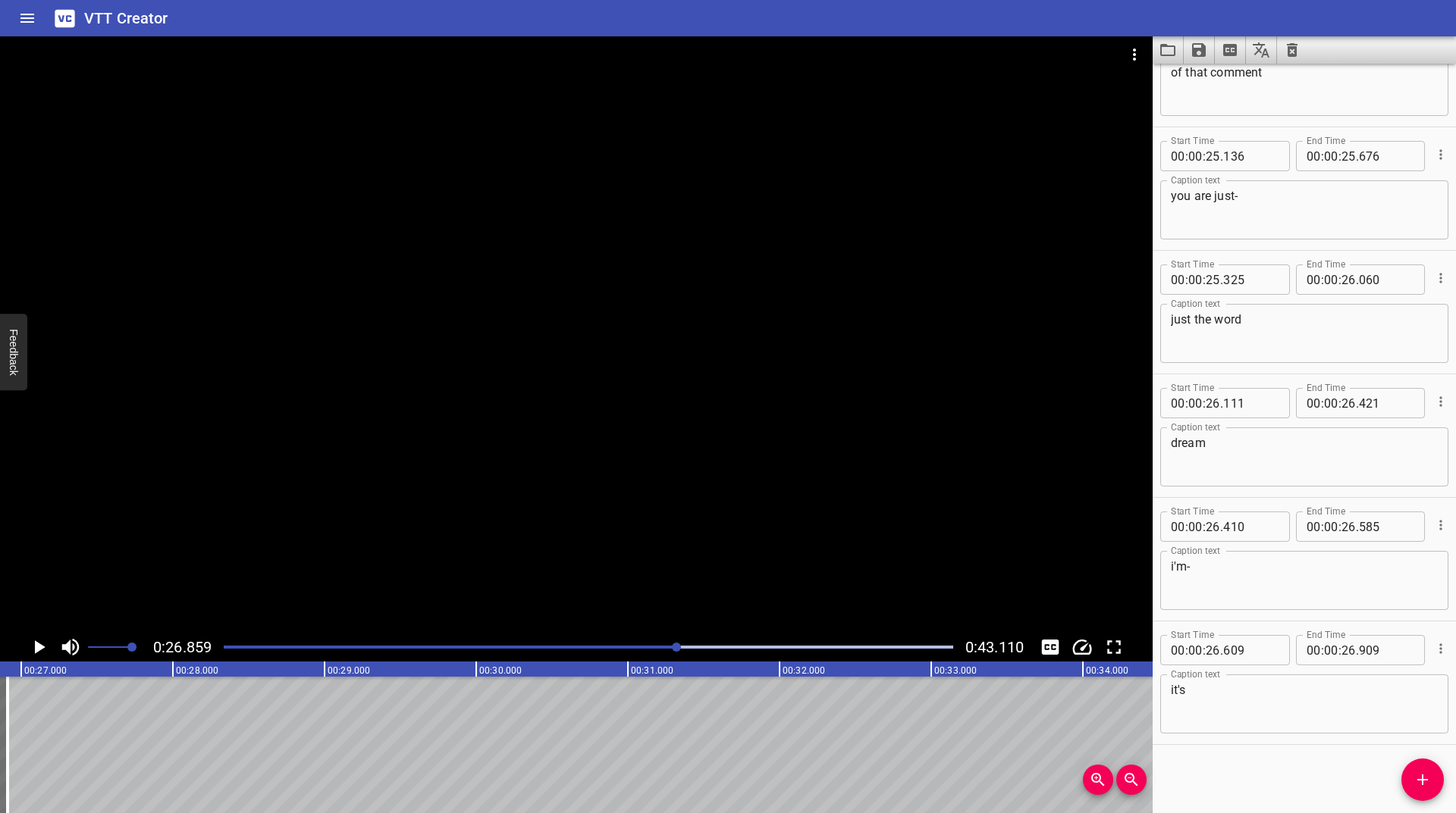
click at [669, 651] on div at bounding box center [588, 647] width 748 height 21
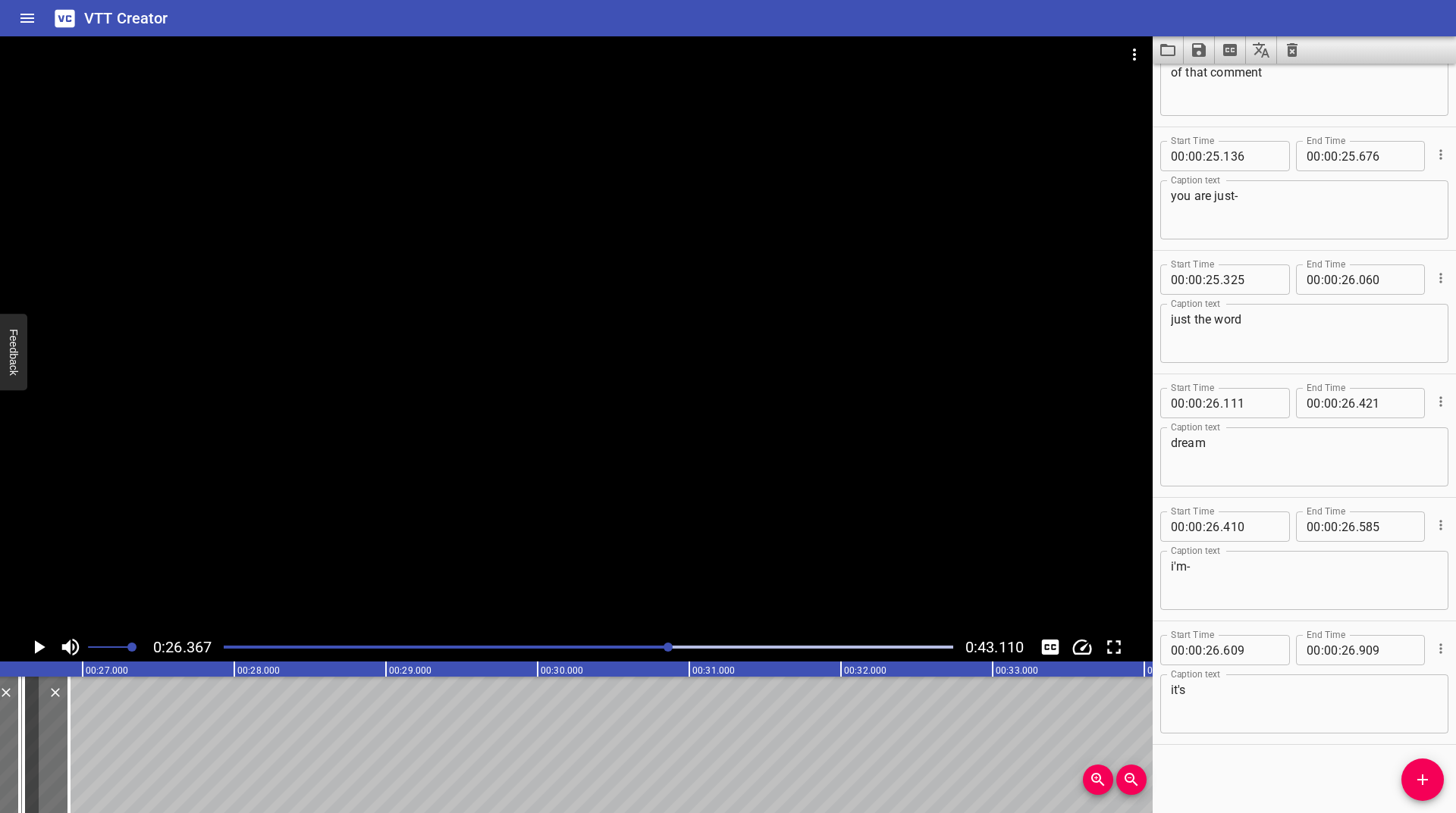
scroll to position [0, 3999]
click at [34, 658] on icon "Play/Pause" at bounding box center [39, 647] width 23 height 23
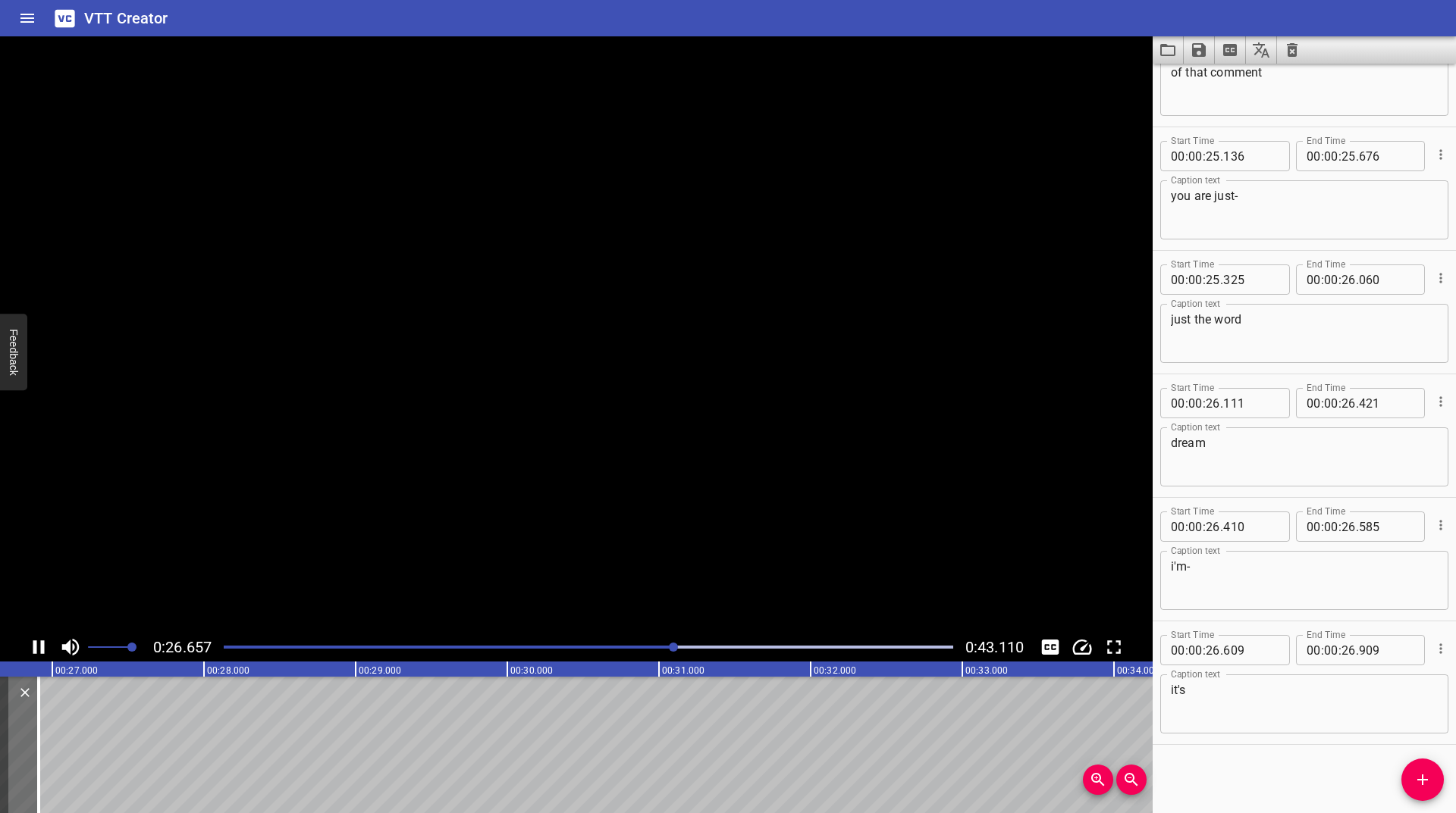
click at [34, 652] on icon "Play/Pause" at bounding box center [39, 647] width 11 height 13
drag, startPoint x: 25, startPoint y: 720, endPoint x: 14, endPoint y: 730, distance: 14.9
click at [14, 730] on div at bounding box center [19, 745] width 15 height 137
type input "844"
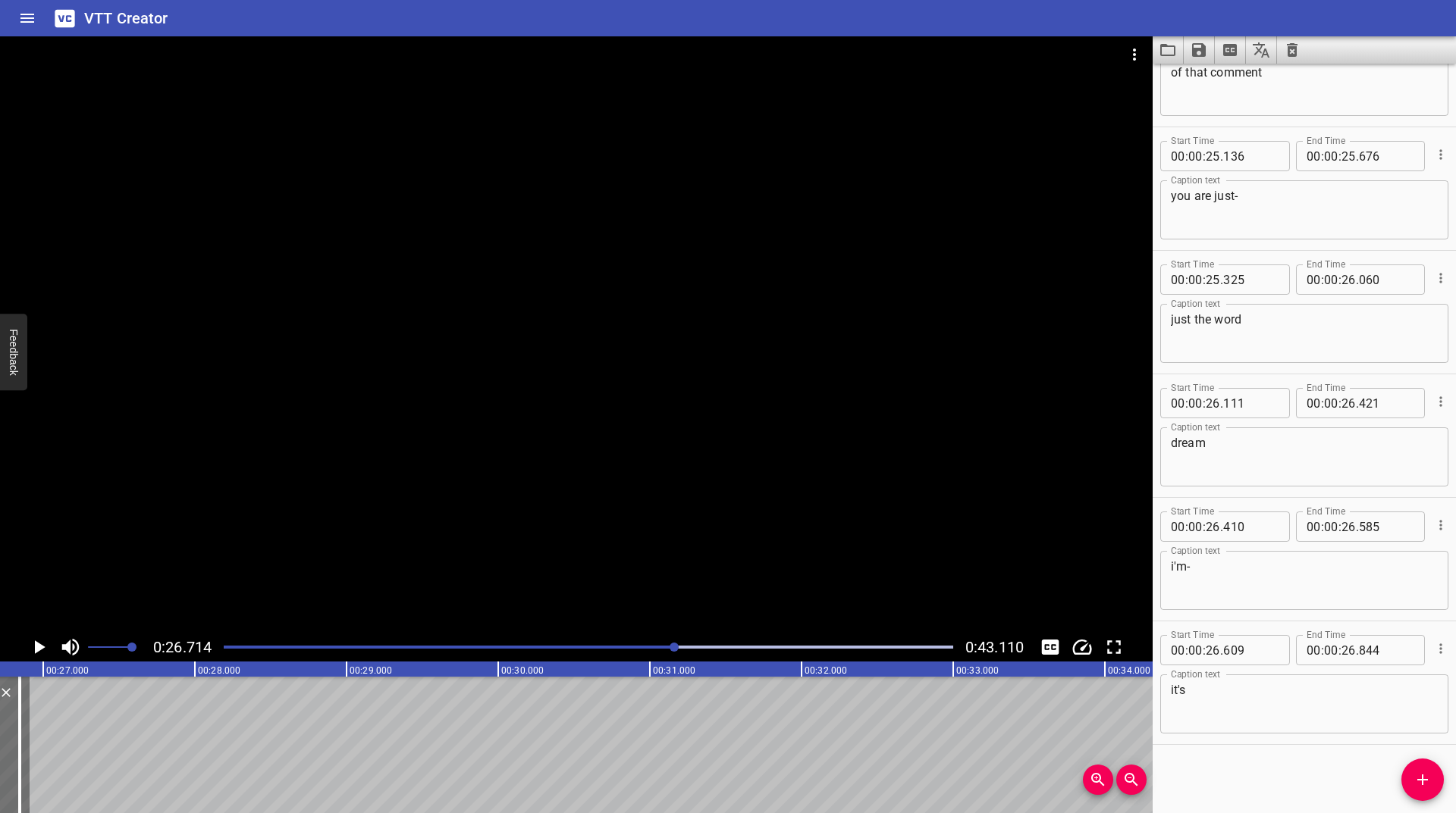
click at [36, 644] on icon "Play/Pause" at bounding box center [40, 647] width 10 height 13
click at [36, 644] on icon "Play/Pause" at bounding box center [39, 647] width 11 height 13
click at [37, 645] on icon "Play/Pause" at bounding box center [40, 647] width 10 height 13
click at [1428, 787] on icon "Add Cue" at bounding box center [1422, 780] width 18 height 18
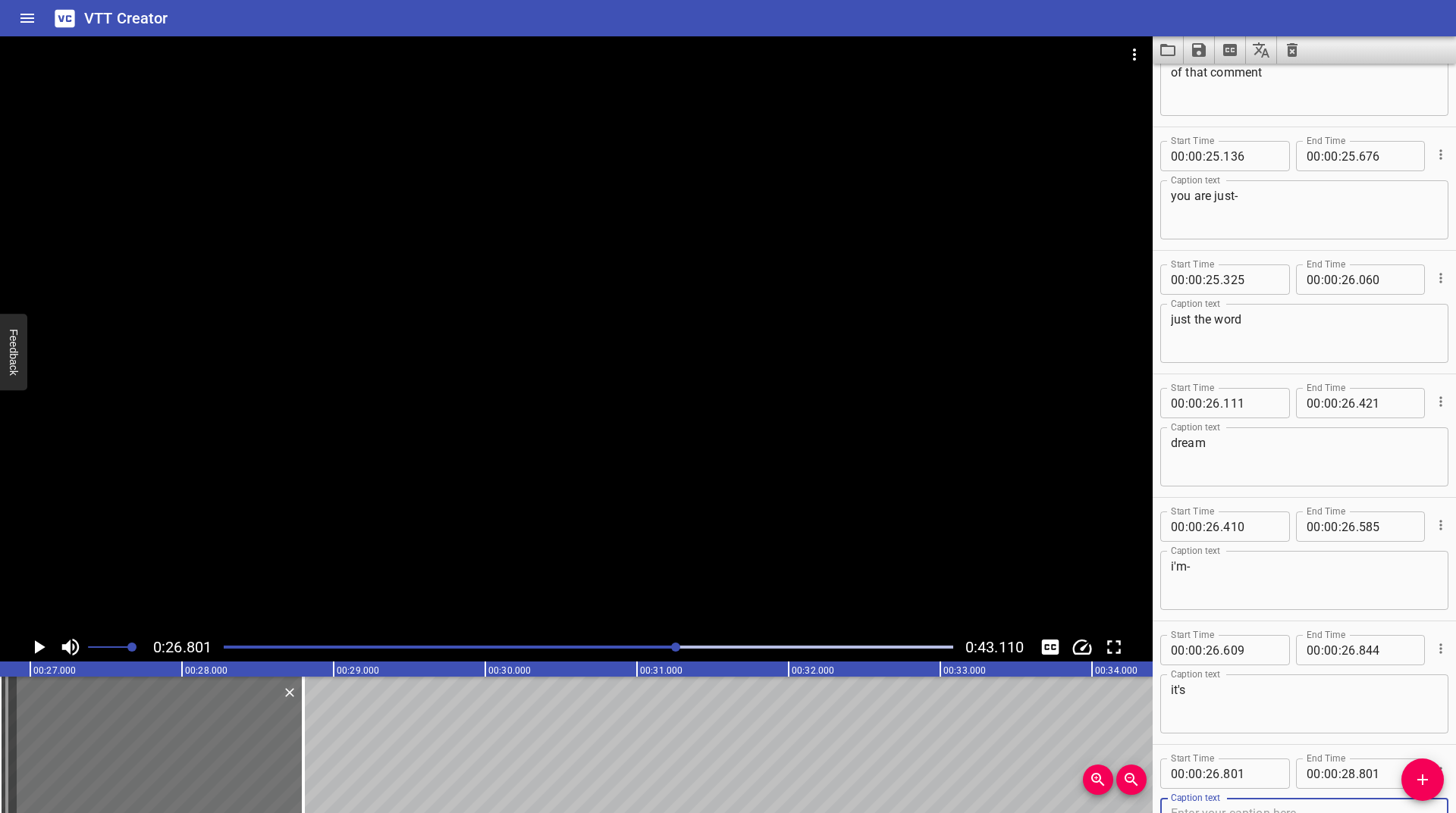
scroll to position [1553, 0]
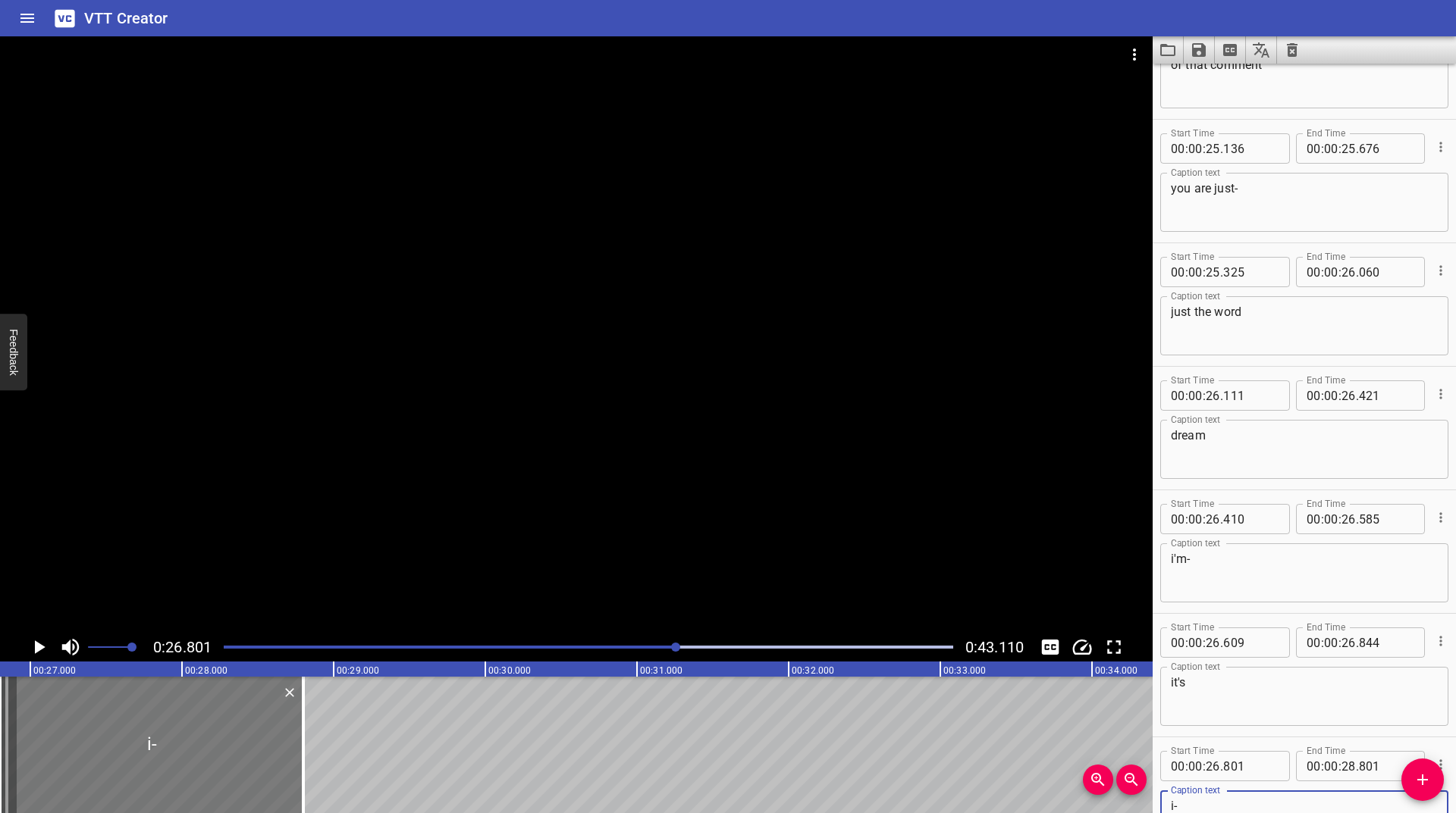
type textarea "i-"
drag, startPoint x: 61, startPoint y: 710, endPoint x: 71, endPoint y: 705, distance: 11.2
click at [71, 705] on div at bounding box center [164, 745] width 303 height 137
type input "886"
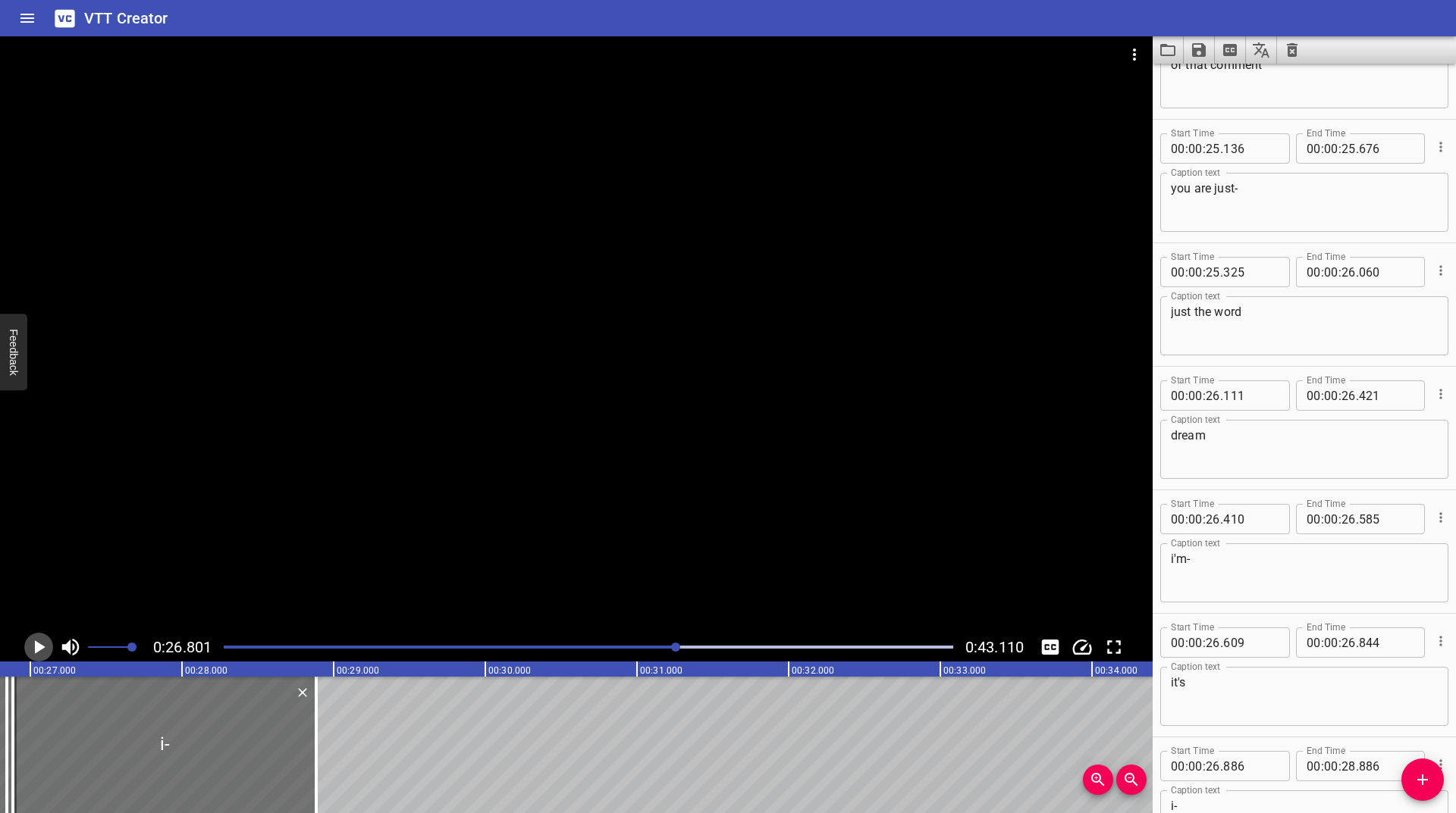
click at [38, 646] on icon "Play/Pause" at bounding box center [40, 647] width 10 height 13
click at [38, 646] on icon "Play/Pause" at bounding box center [39, 647] width 23 height 23
click at [80, 724] on div at bounding box center [150, 745] width 303 height 137
type input "846"
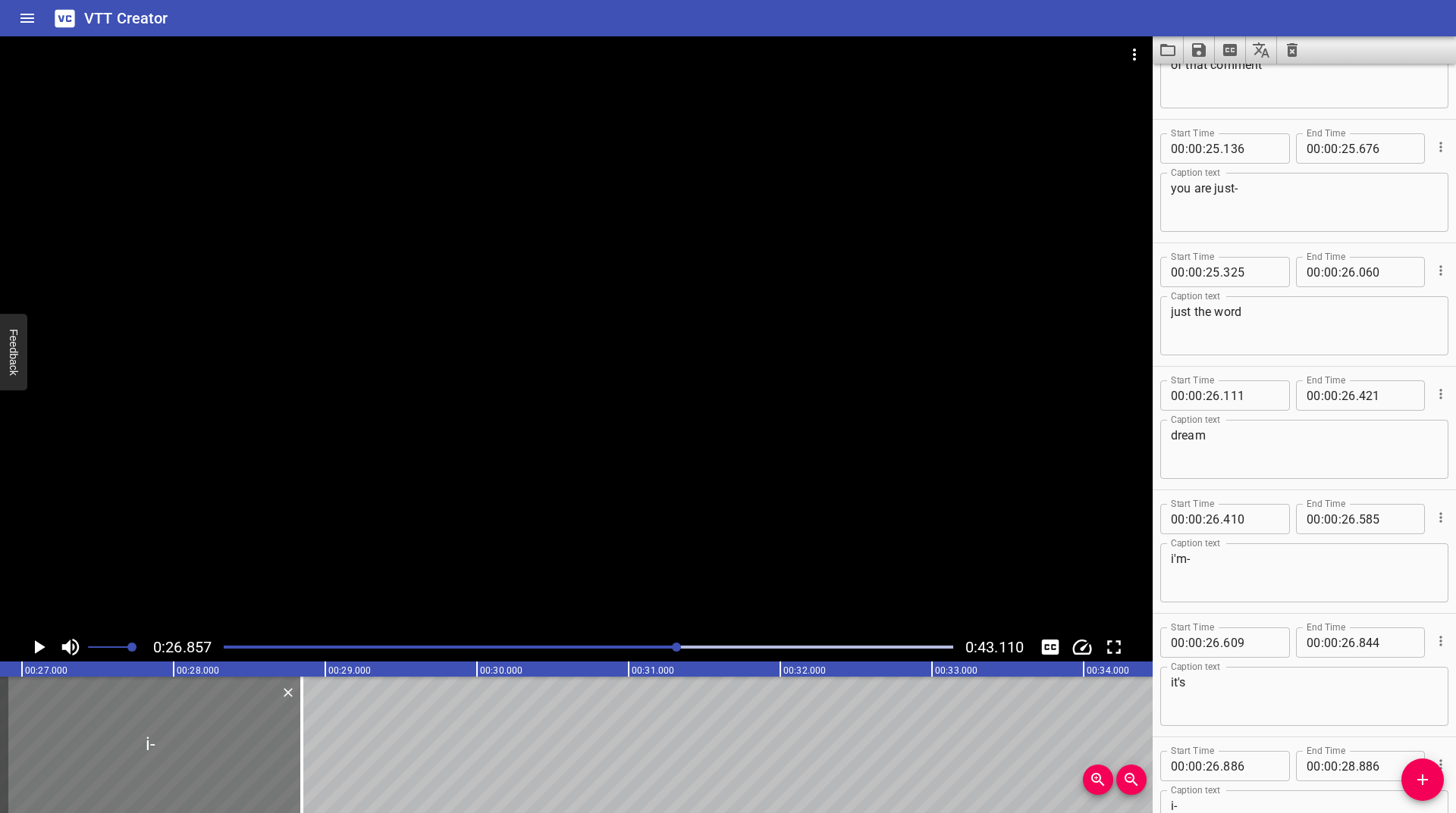
type input "846"
click at [39, 647] on icon "Play/Pause" at bounding box center [40, 647] width 10 height 13
click at [39, 647] on icon "Play/Pause" at bounding box center [39, 647] width 23 height 23
click at [37, 645] on icon "Play/Pause" at bounding box center [40, 647] width 10 height 13
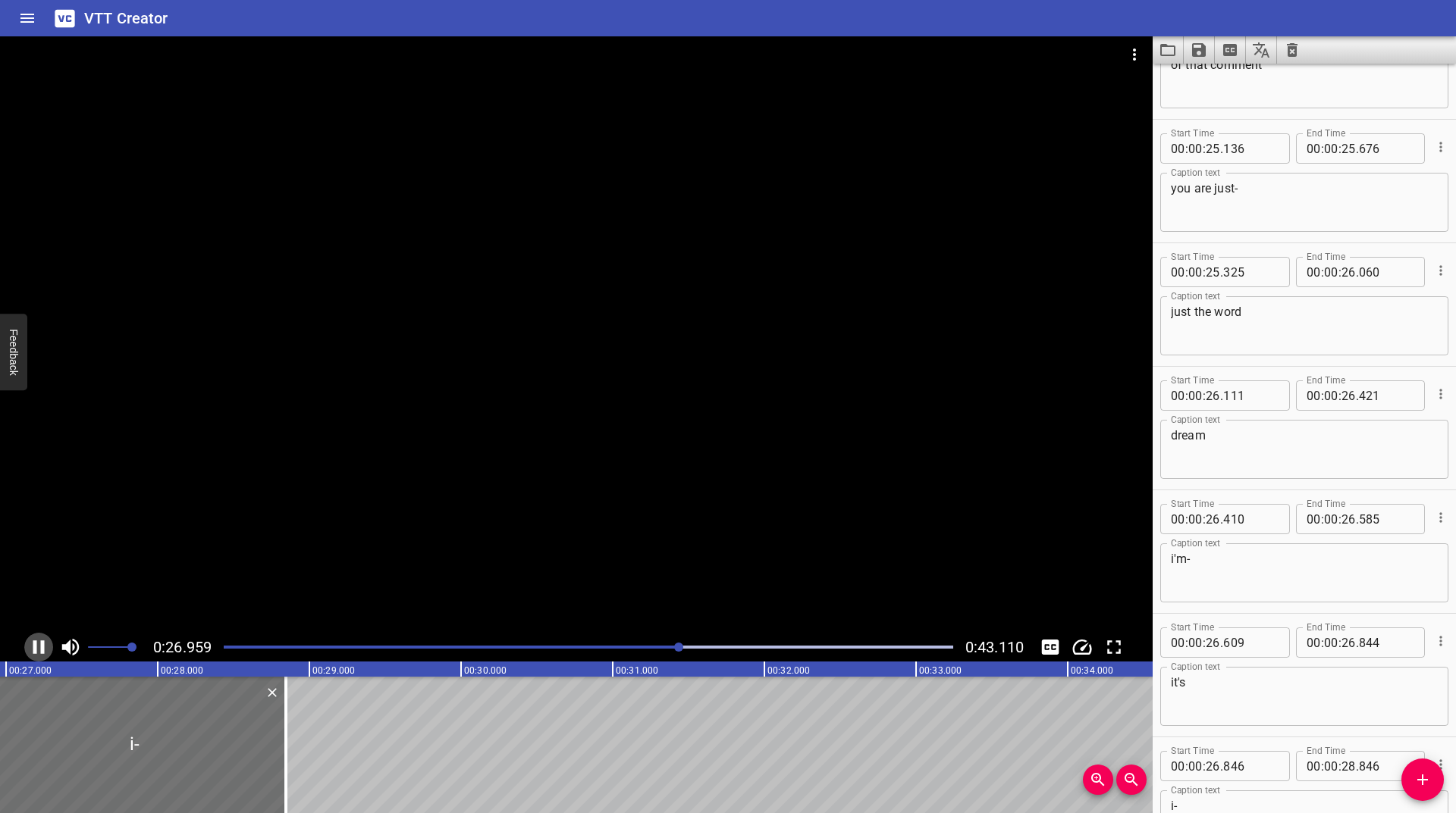
click at [37, 645] on icon "Play/Pause" at bounding box center [39, 647] width 23 height 23
click at [37, 645] on icon "Play/Pause" at bounding box center [40, 647] width 10 height 13
click at [37, 645] on icon "Play/Pause" at bounding box center [39, 647] width 23 height 23
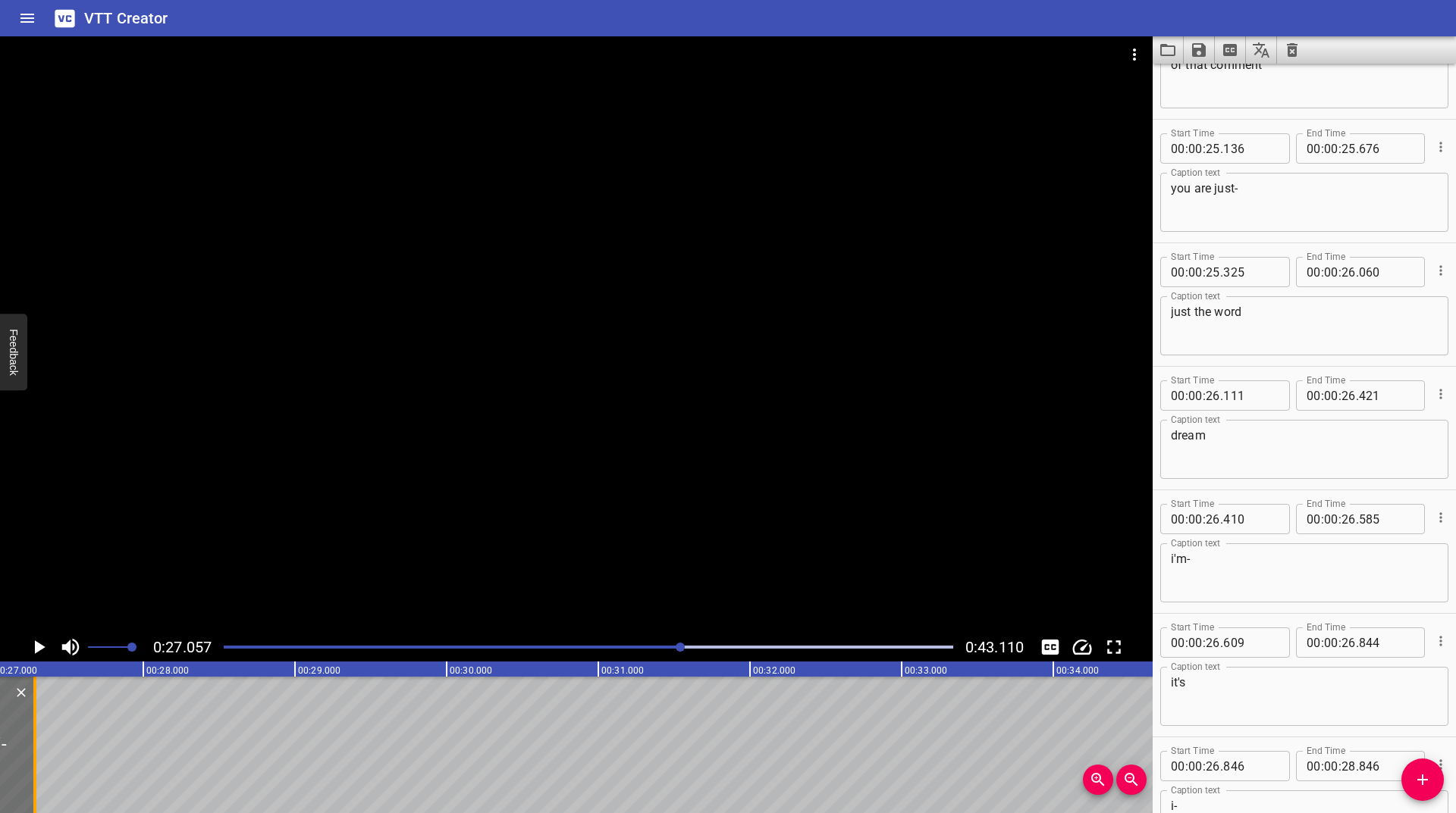
drag, startPoint x: 276, startPoint y: 727, endPoint x: 42, endPoint y: 733, distance: 234.1
click at [42, 733] on div at bounding box center [35, 745] width 15 height 137
type input "27"
type input "301"
click at [673, 649] on div at bounding box center [588, 647] width 748 height 21
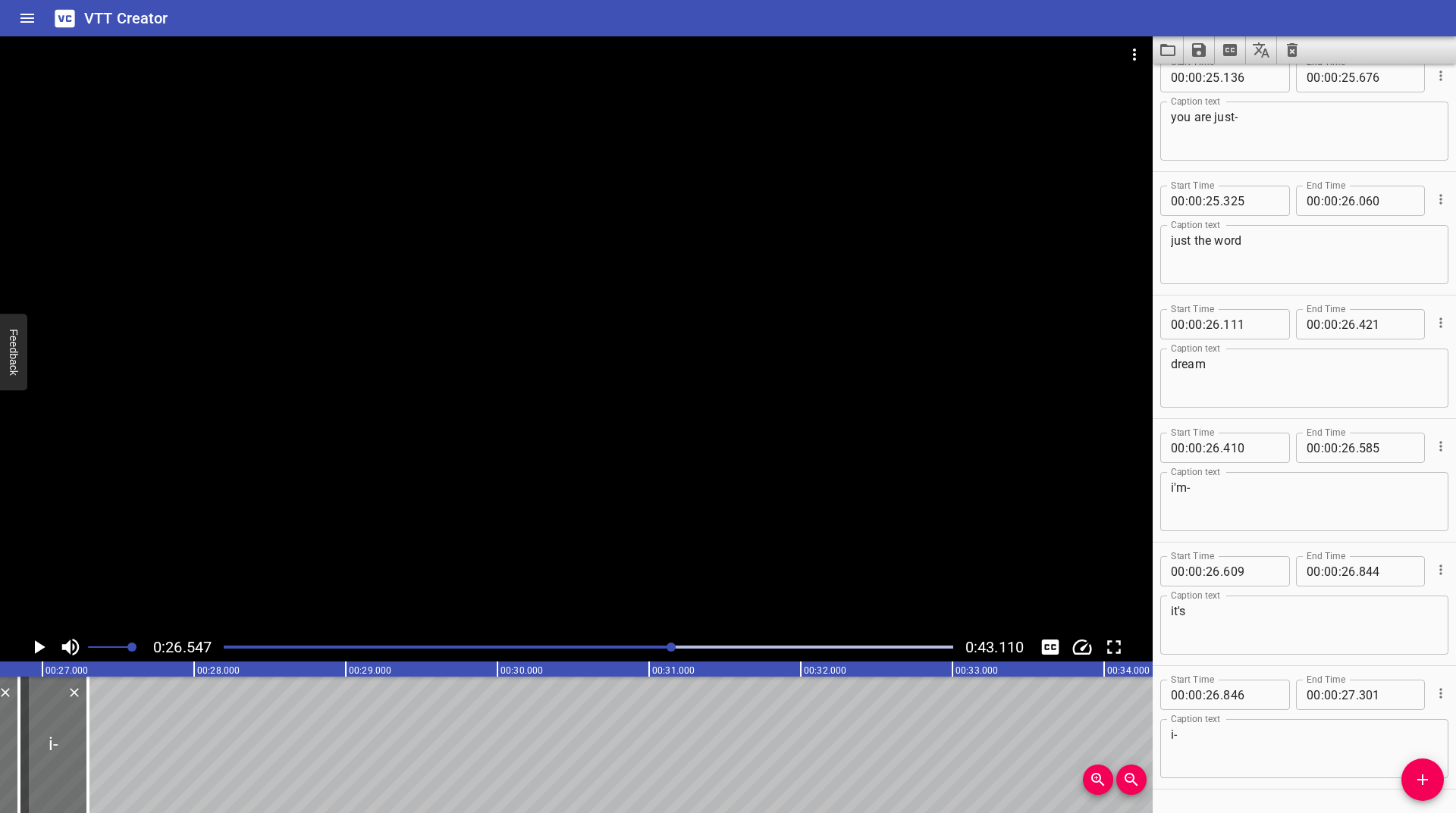
scroll to position [0, 4026]
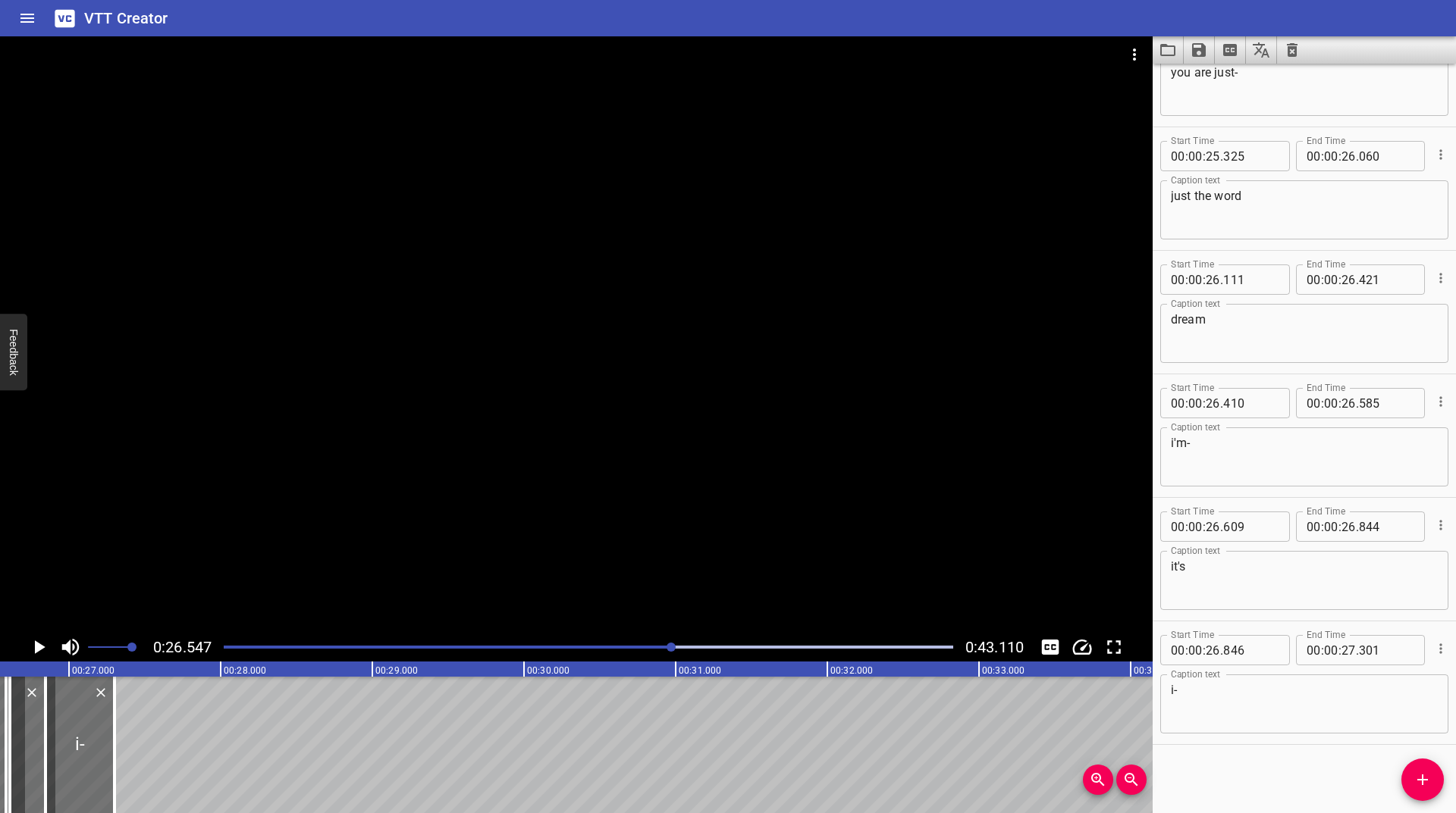
click at [39, 647] on icon "Play/Pause" at bounding box center [40, 647] width 10 height 13
click at [39, 647] on icon "Play/Pause" at bounding box center [39, 647] width 23 height 23
click at [39, 647] on icon "Play/Pause" at bounding box center [40, 647] width 10 height 13
click at [39, 647] on icon "Play/Pause" at bounding box center [39, 647] width 23 height 23
click at [39, 647] on icon "Play/Pause" at bounding box center [40, 647] width 10 height 13
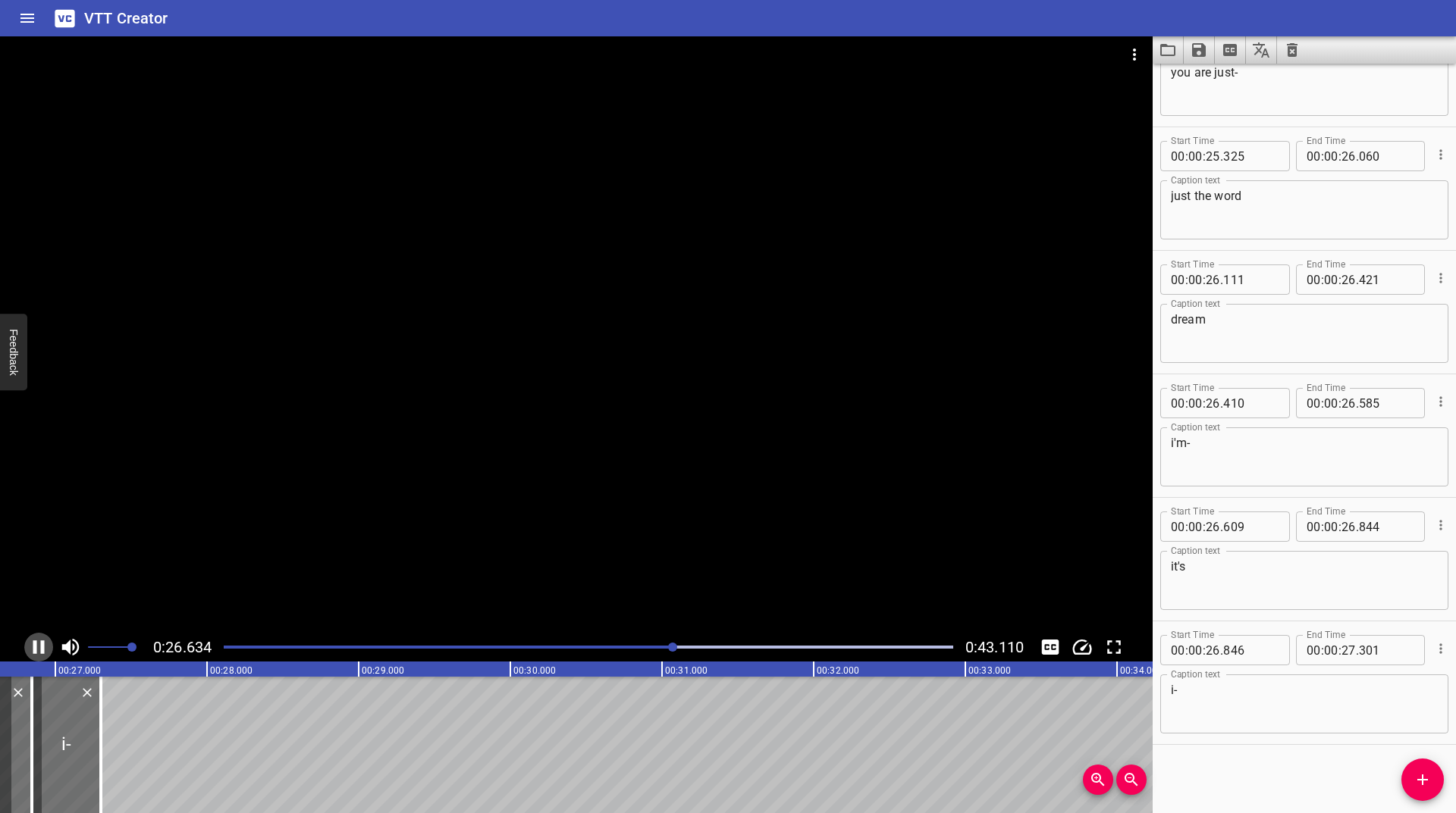
click at [39, 647] on icon "Play/Pause" at bounding box center [39, 647] width 23 height 23
drag, startPoint x: 1419, startPoint y: 786, endPoint x: 1414, endPoint y: 773, distance: 13.9
click at [1418, 782] on icon "Add Cue" at bounding box center [1422, 780] width 18 height 18
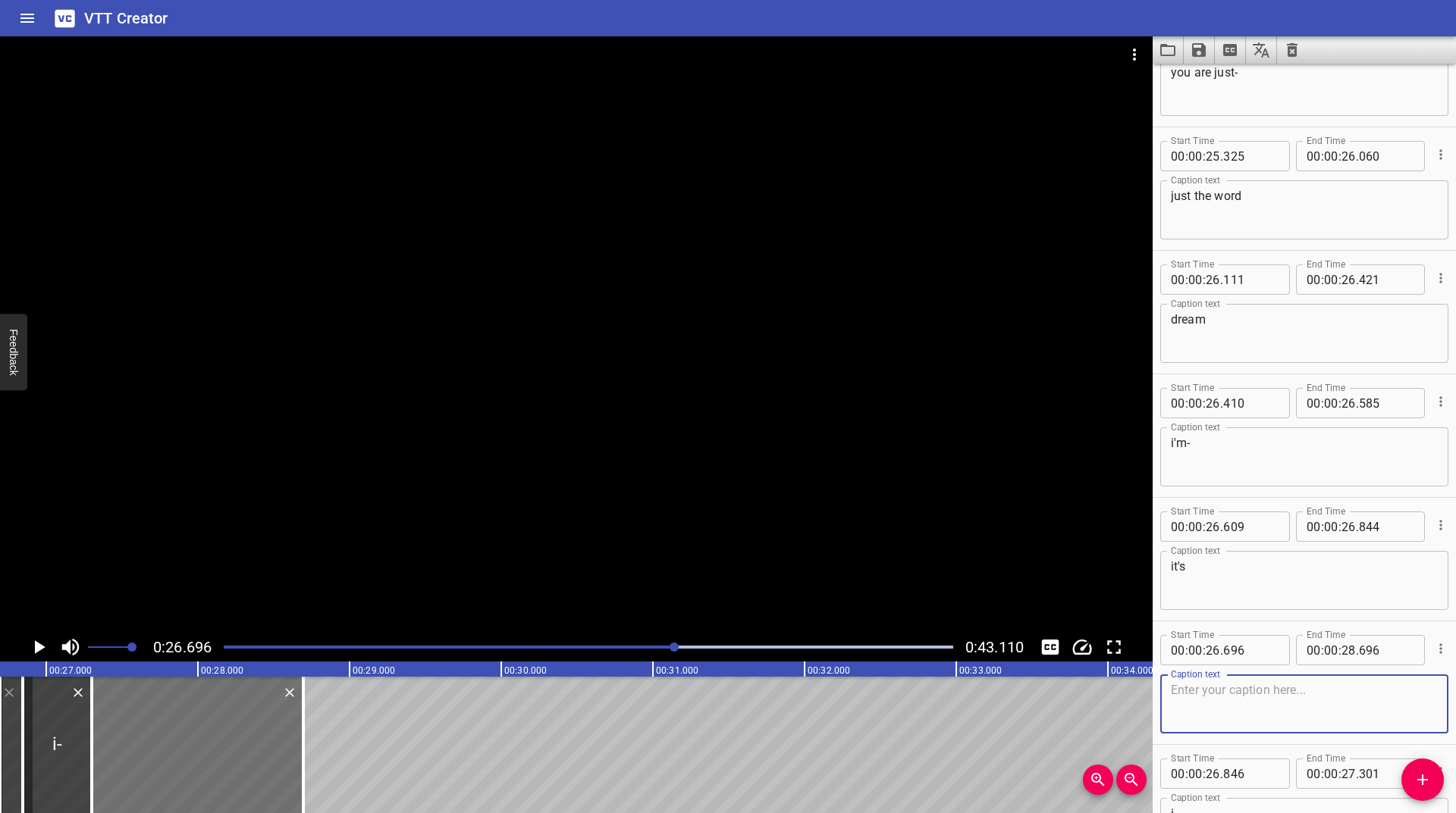
scroll to position [1793, 0]
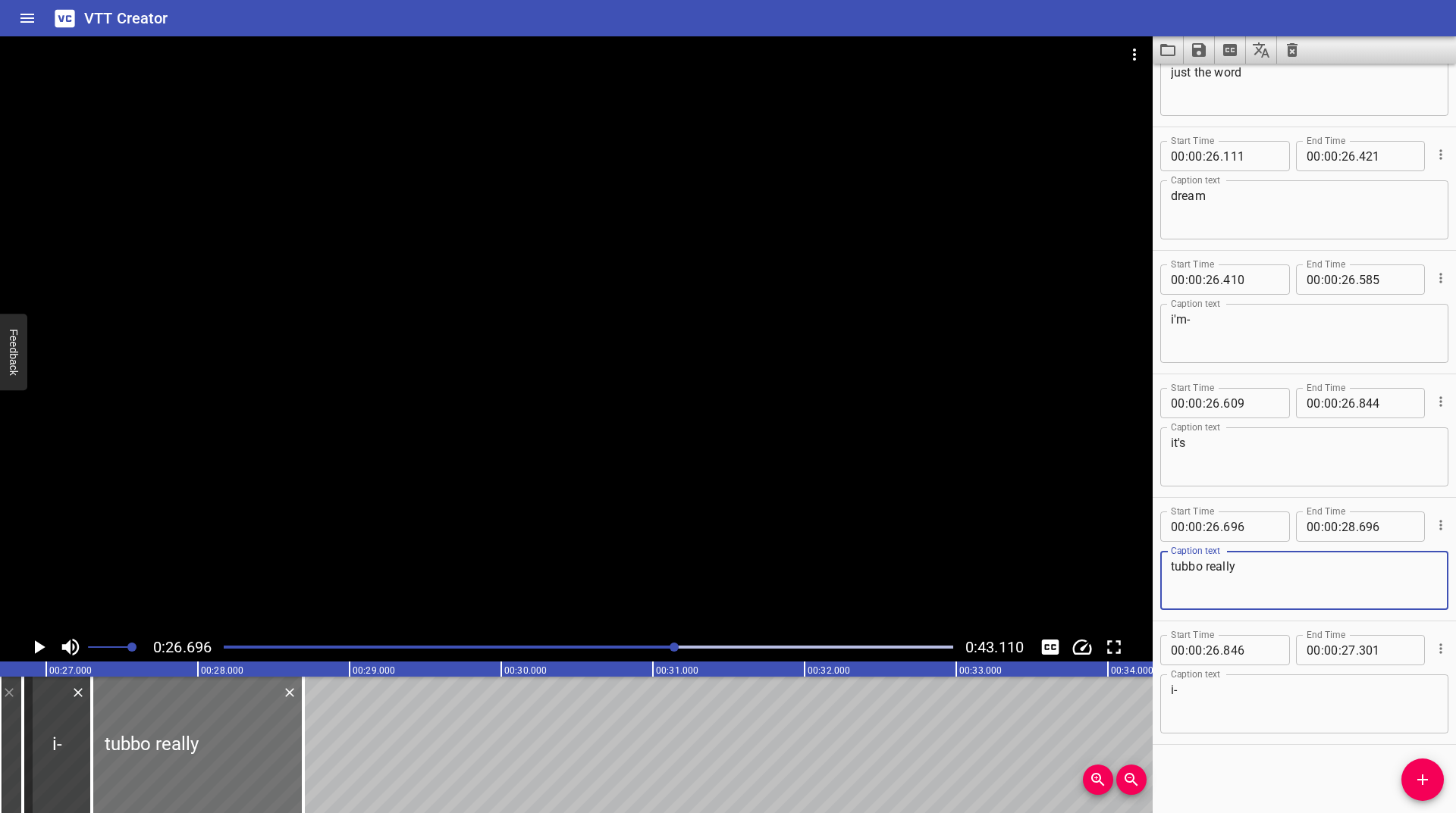
type textarea "tubbo really"
click at [1433, 522] on icon "Cue Options" at bounding box center [1440, 525] width 15 height 15
click at [1392, 528] on li "Advanced options..." at bounding box center [1377, 525] width 132 height 28
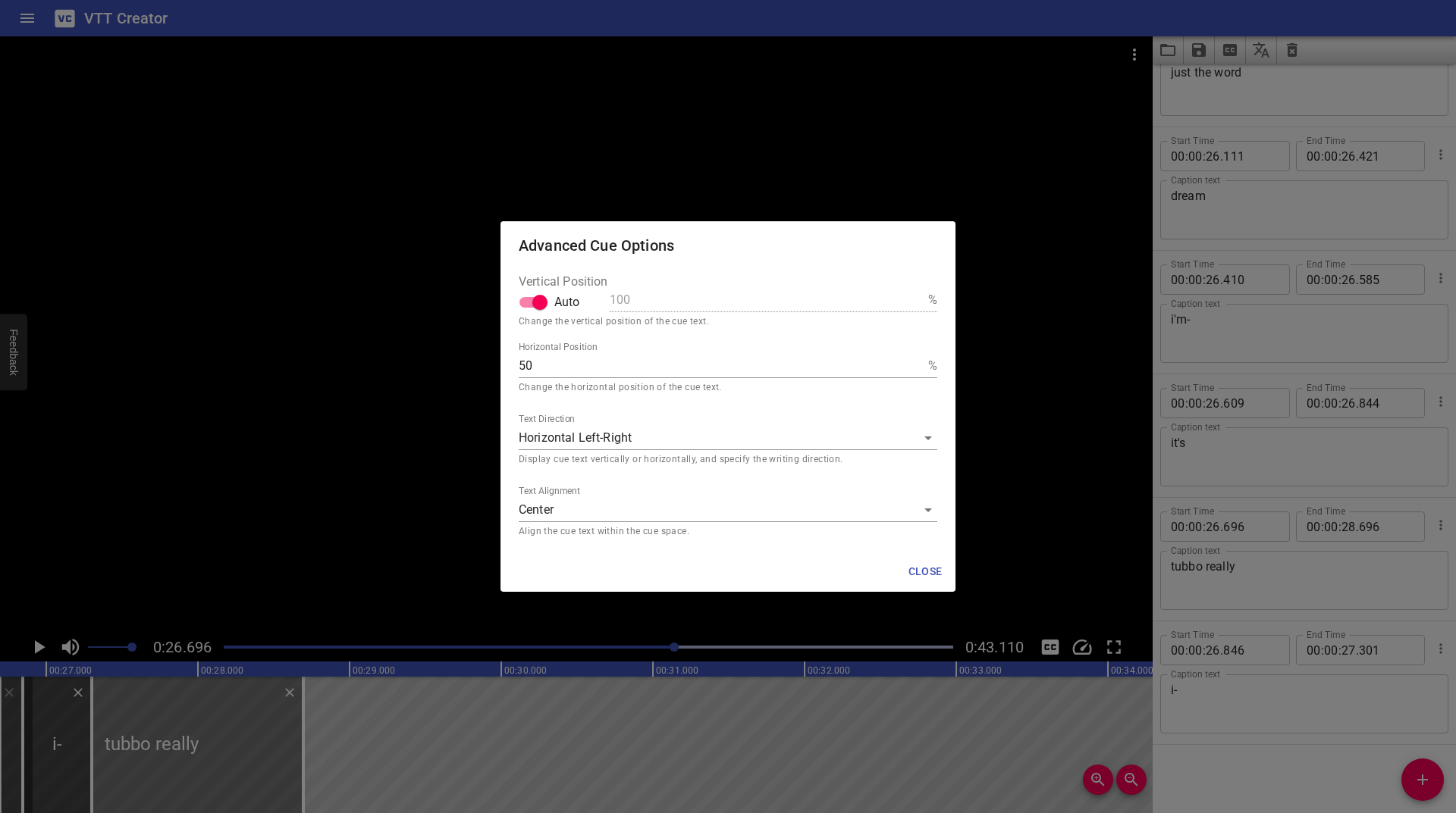
click at [605, 505] on body "VTT Creator Caption Editor Batch Transcribe Login Sign Up Privacy Contact 0:26.…" at bounding box center [728, 406] width 1456 height 813
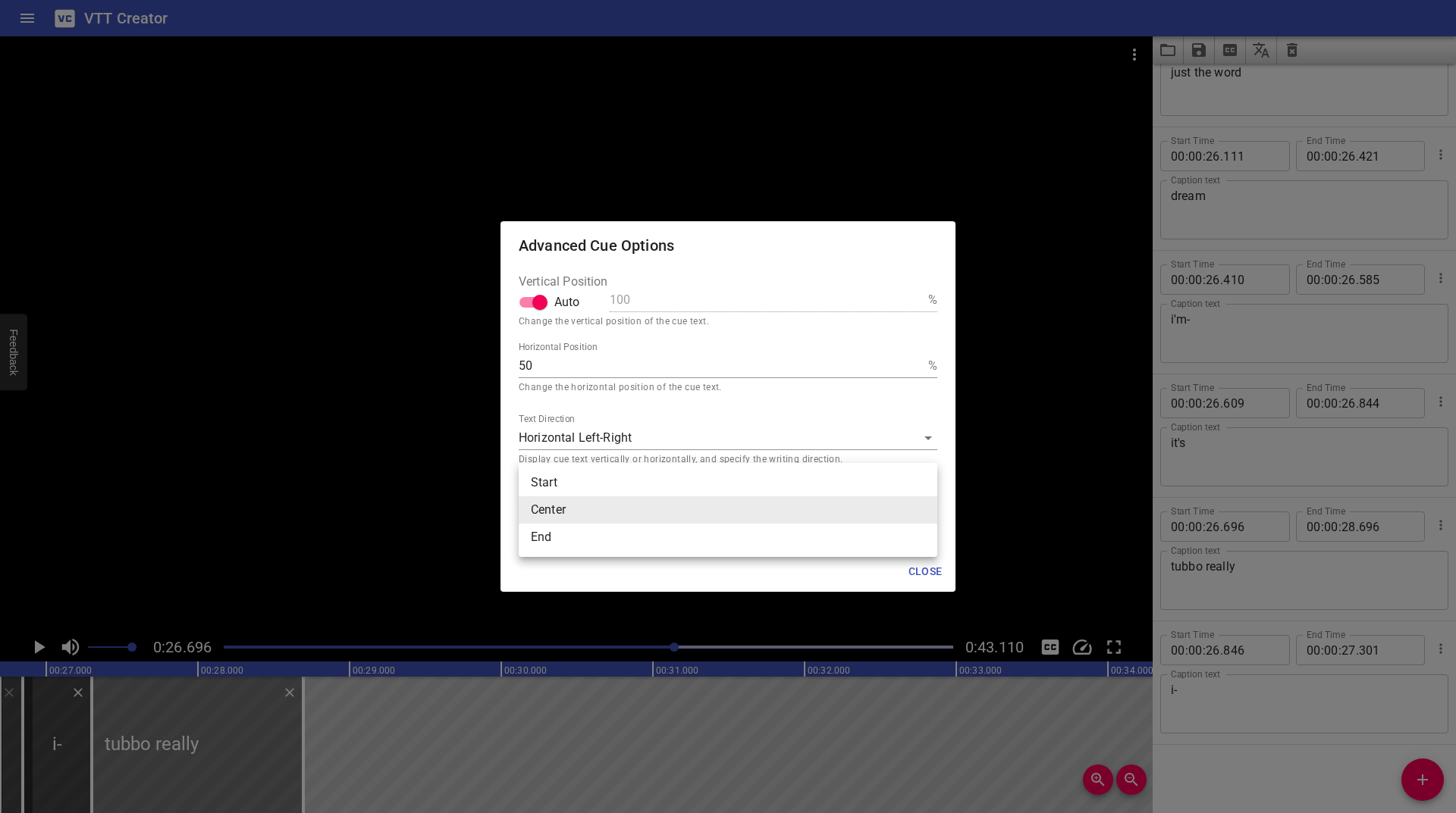
click at [577, 534] on li "End" at bounding box center [728, 537] width 419 height 28
type input "end"
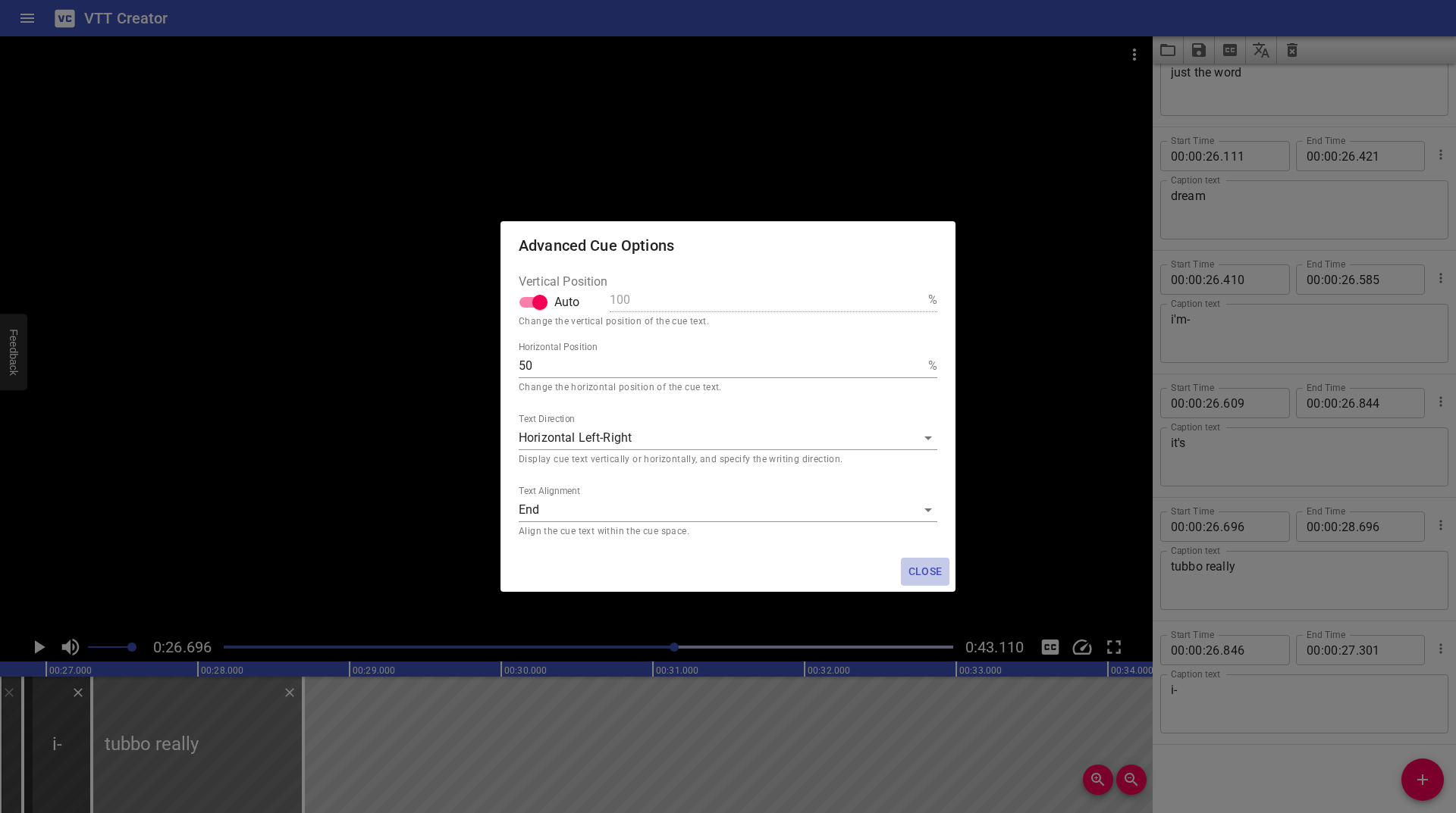
click at [927, 565] on span "Close" at bounding box center [925, 572] width 36 height 19
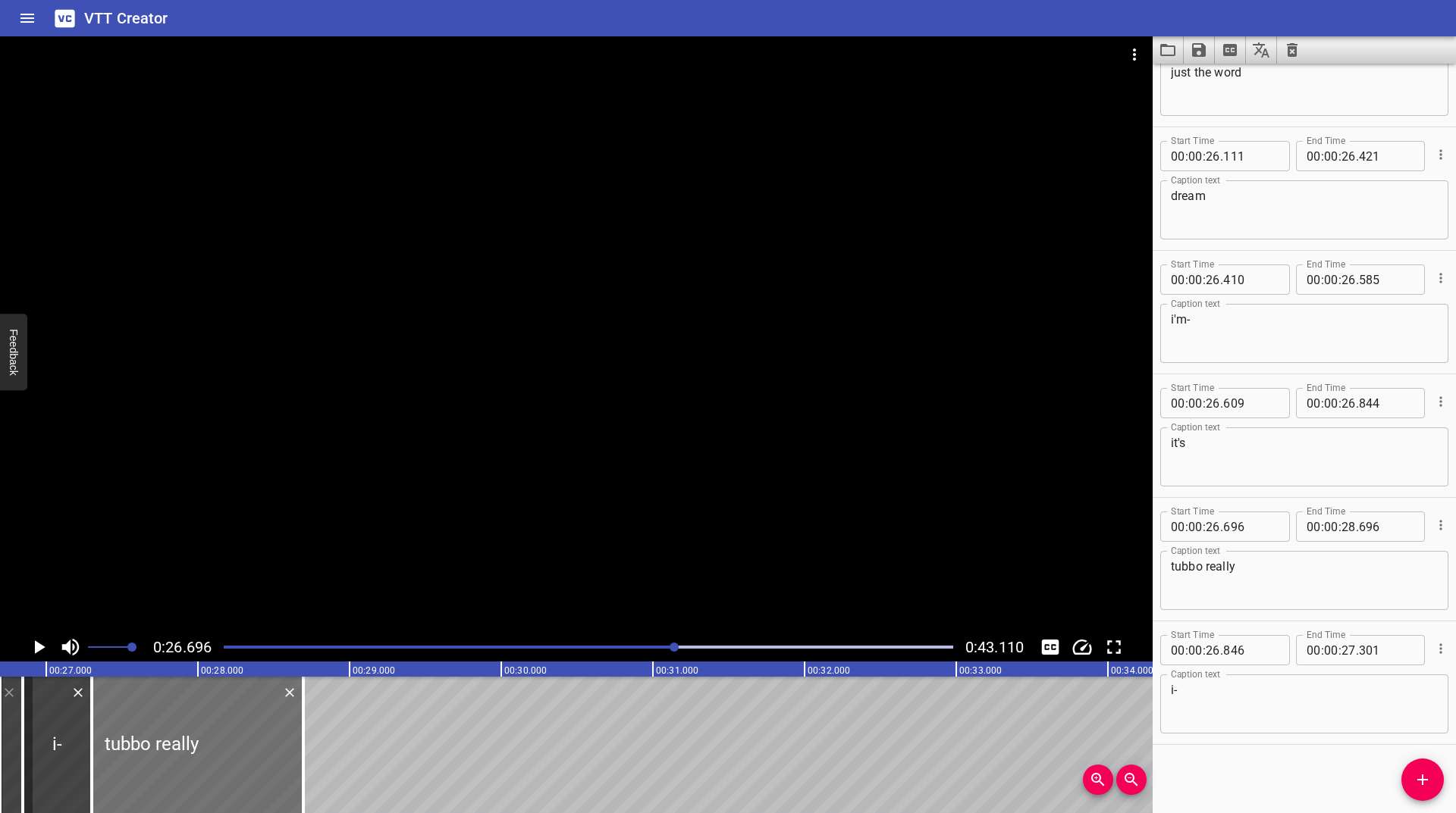
click at [39, 650] on icon "Play/Pause" at bounding box center [40, 647] width 10 height 13
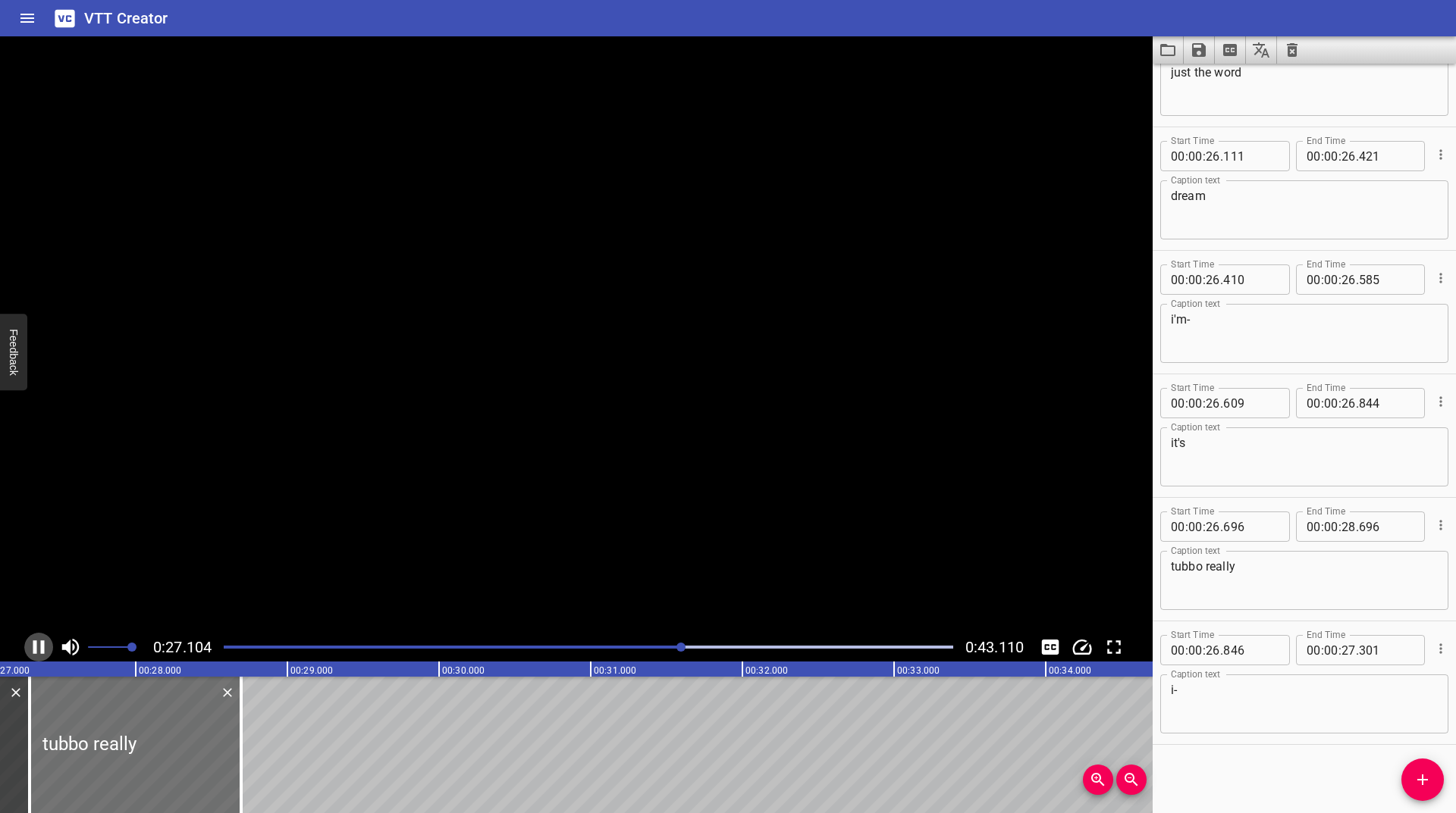
click at [39, 650] on icon "Play/Pause" at bounding box center [39, 647] width 23 height 23
click at [39, 650] on icon "Play/Pause" at bounding box center [40, 647] width 10 height 13
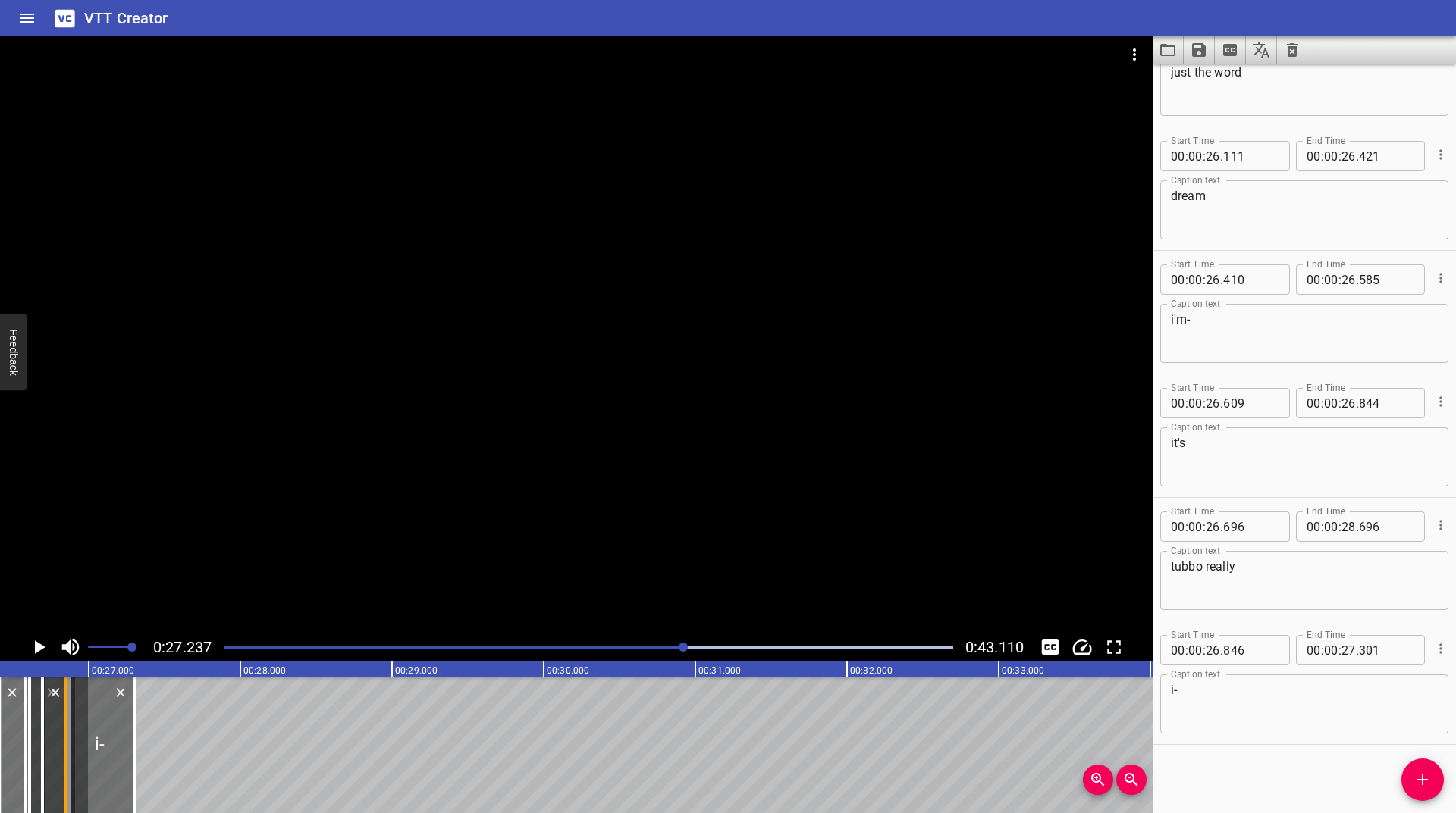
scroll to position [0, 4000]
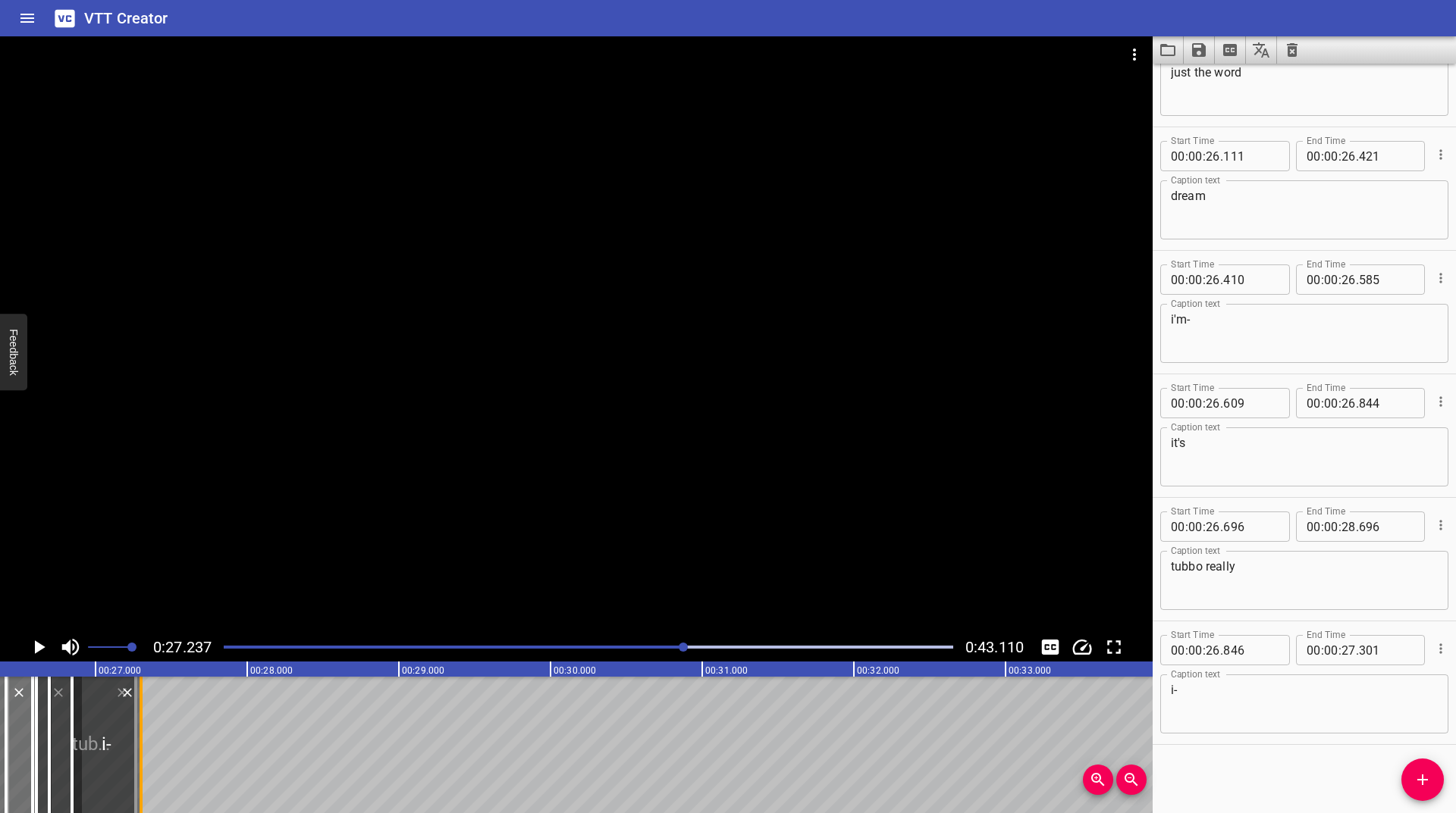
drag, startPoint x: 222, startPoint y: 714, endPoint x: 137, endPoint y: 741, distance: 89.2
click at [137, 741] on div "humanity is just devolving what does this mean? he managed to use dream 3 TIMES…" at bounding box center [550, 745] width 9101 height 137
type input "27"
type input "271"
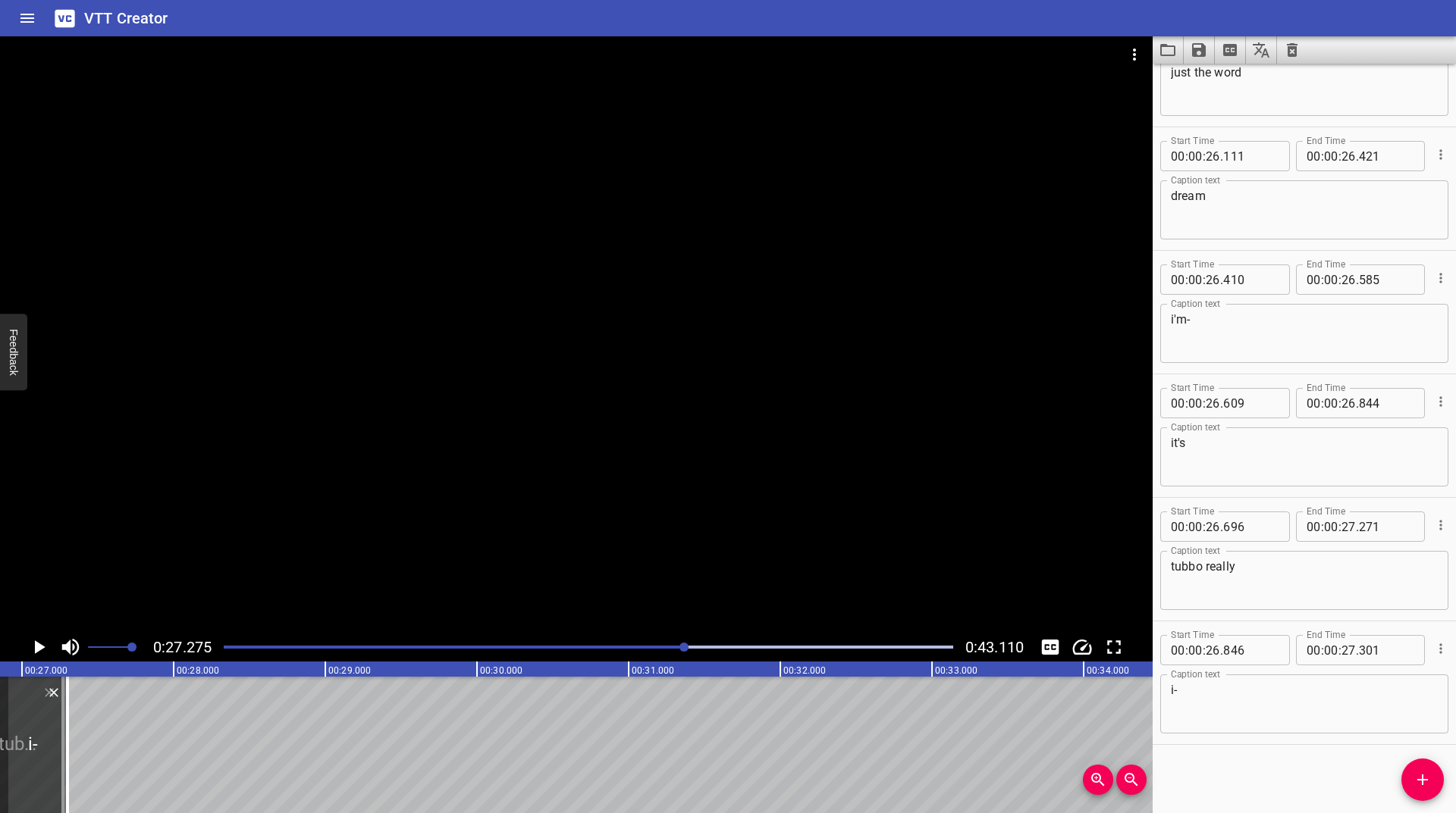
scroll to position [0, 4137]
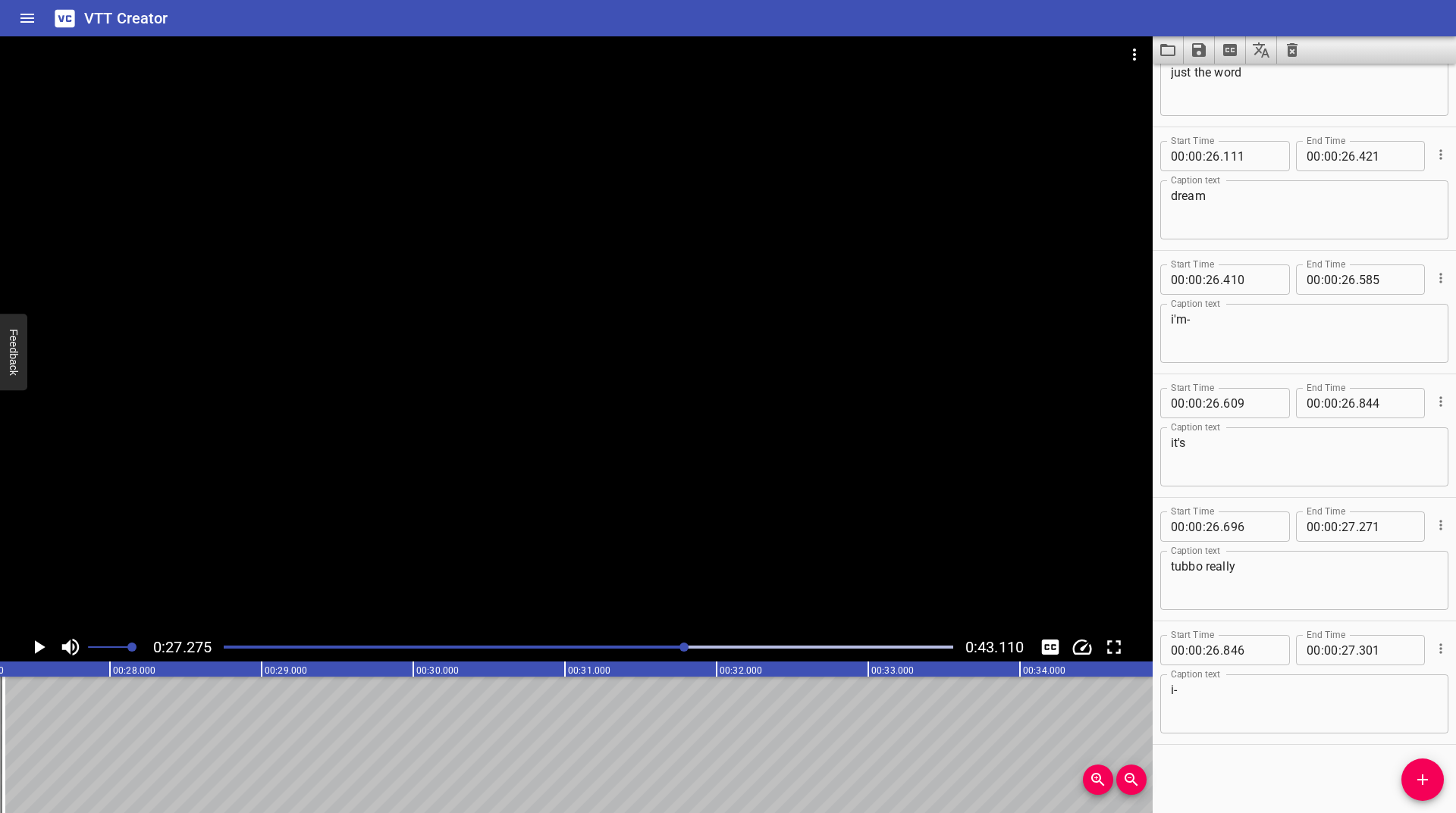
click at [42, 647] on icon "Play/Pause" at bounding box center [40, 647] width 10 height 13
click at [42, 647] on icon "Play/Pause" at bounding box center [39, 647] width 11 height 13
click at [42, 647] on icon "Play/Pause" at bounding box center [40, 647] width 10 height 13
click at [42, 647] on icon "Play/Pause" at bounding box center [39, 647] width 11 height 13
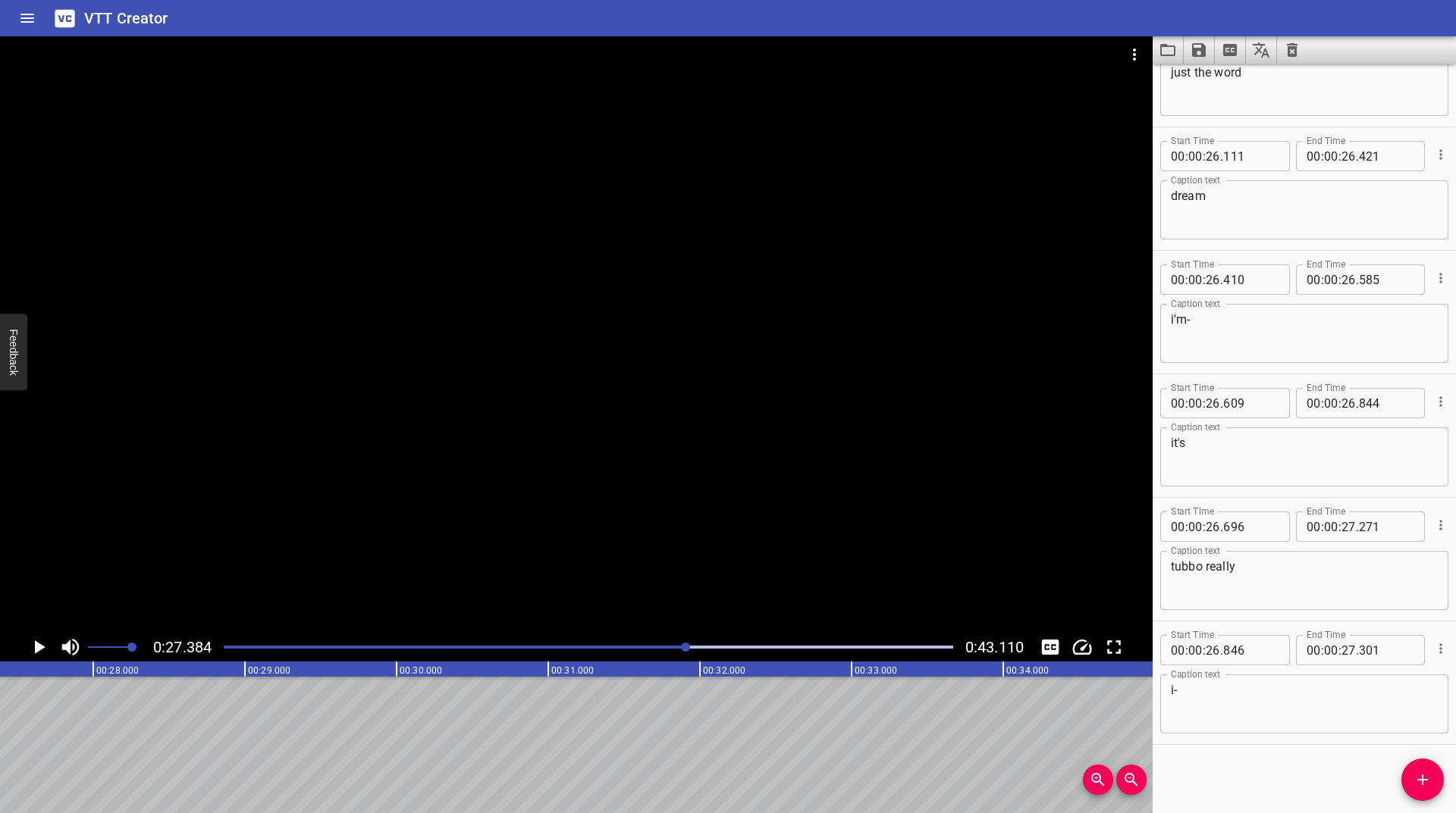
click at [679, 645] on div at bounding box center [588, 647] width 748 height 21
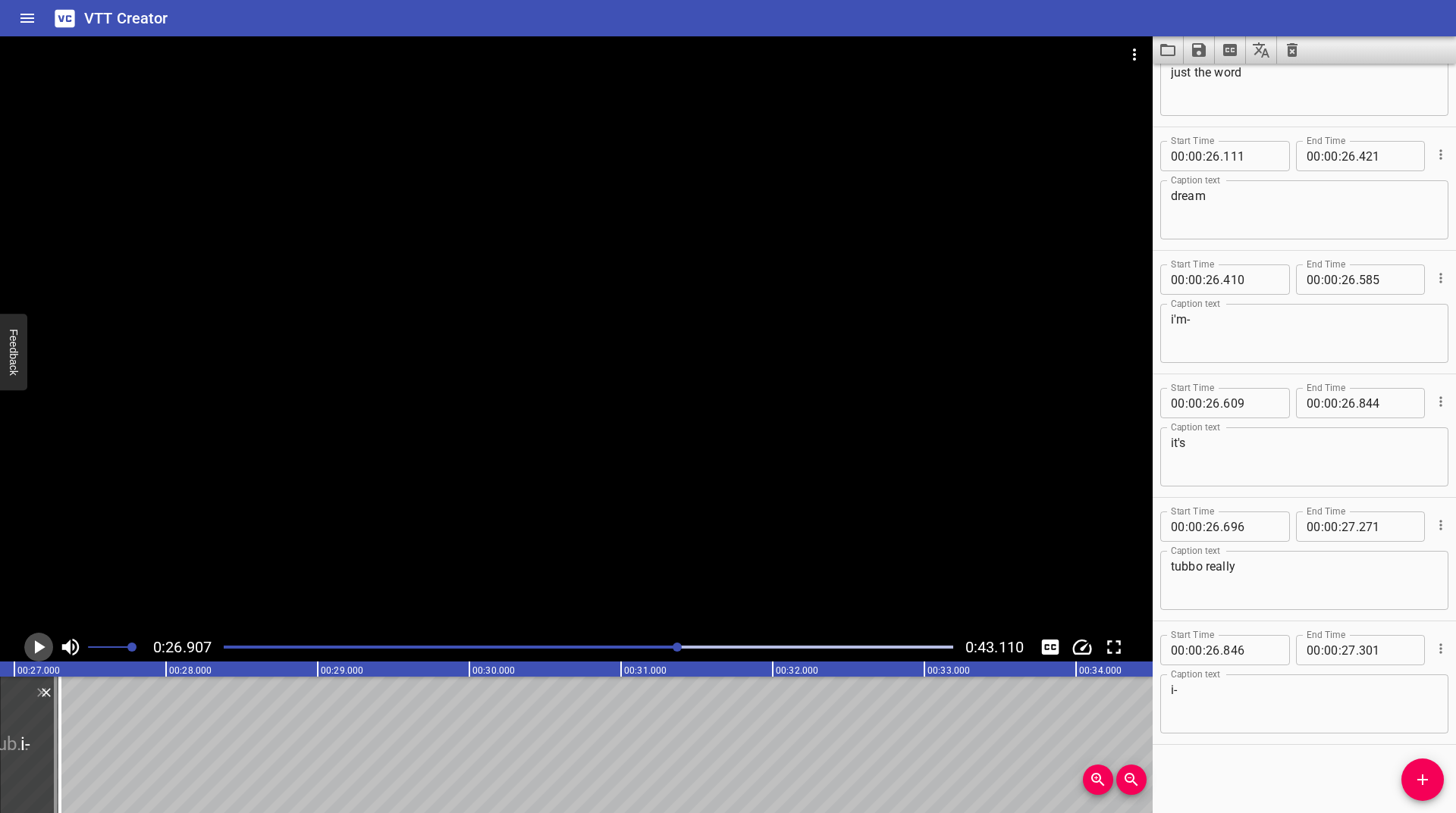
click at [39, 655] on icon "Play/Pause" at bounding box center [39, 647] width 23 height 23
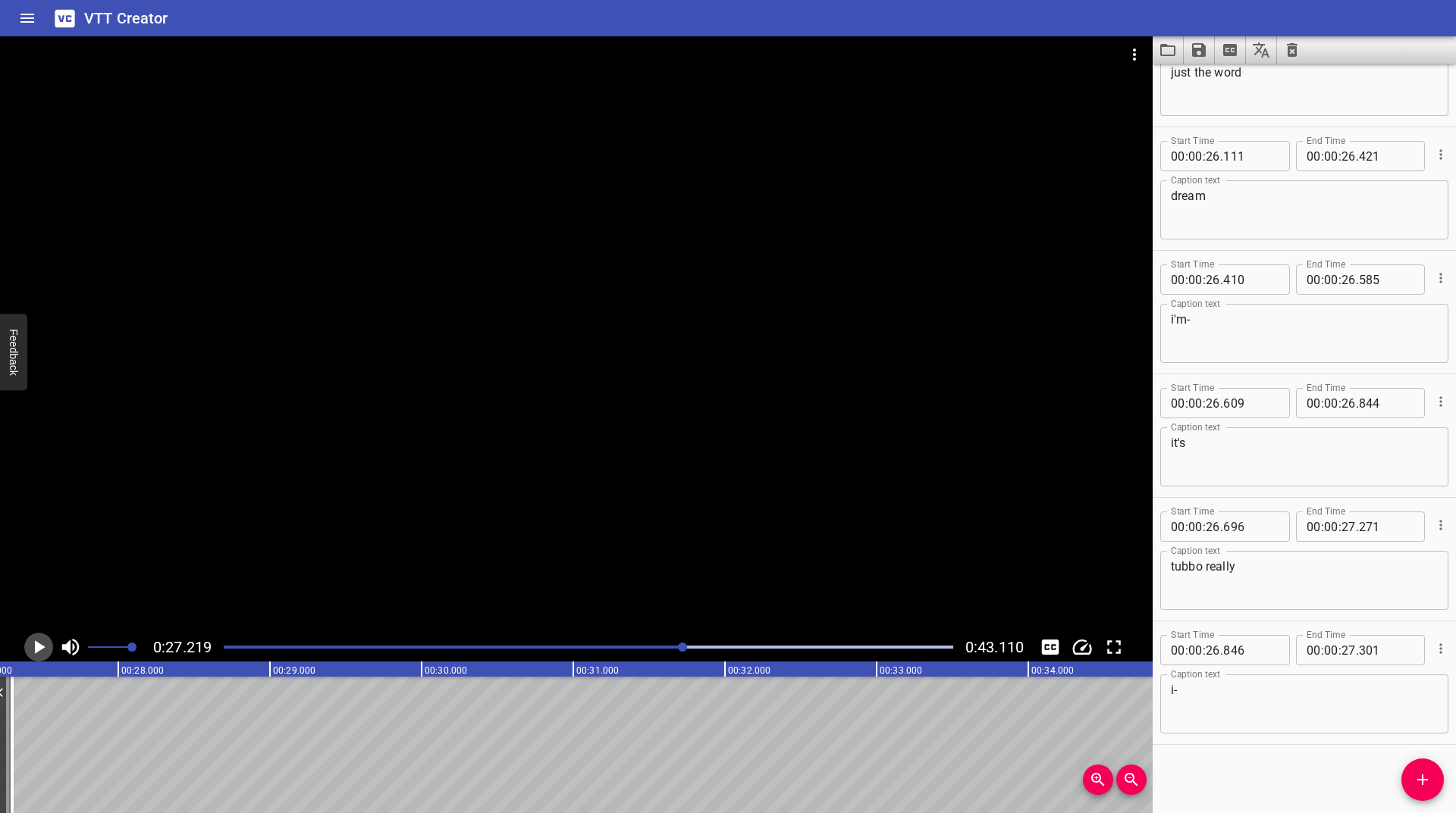
click at [39, 655] on icon "Play/Pause" at bounding box center [39, 647] width 23 height 23
click at [33, 654] on icon "Play/Pause" at bounding box center [39, 647] width 23 height 23
drag, startPoint x: 1424, startPoint y: 788, endPoint x: 1419, endPoint y: 762, distance: 26.5
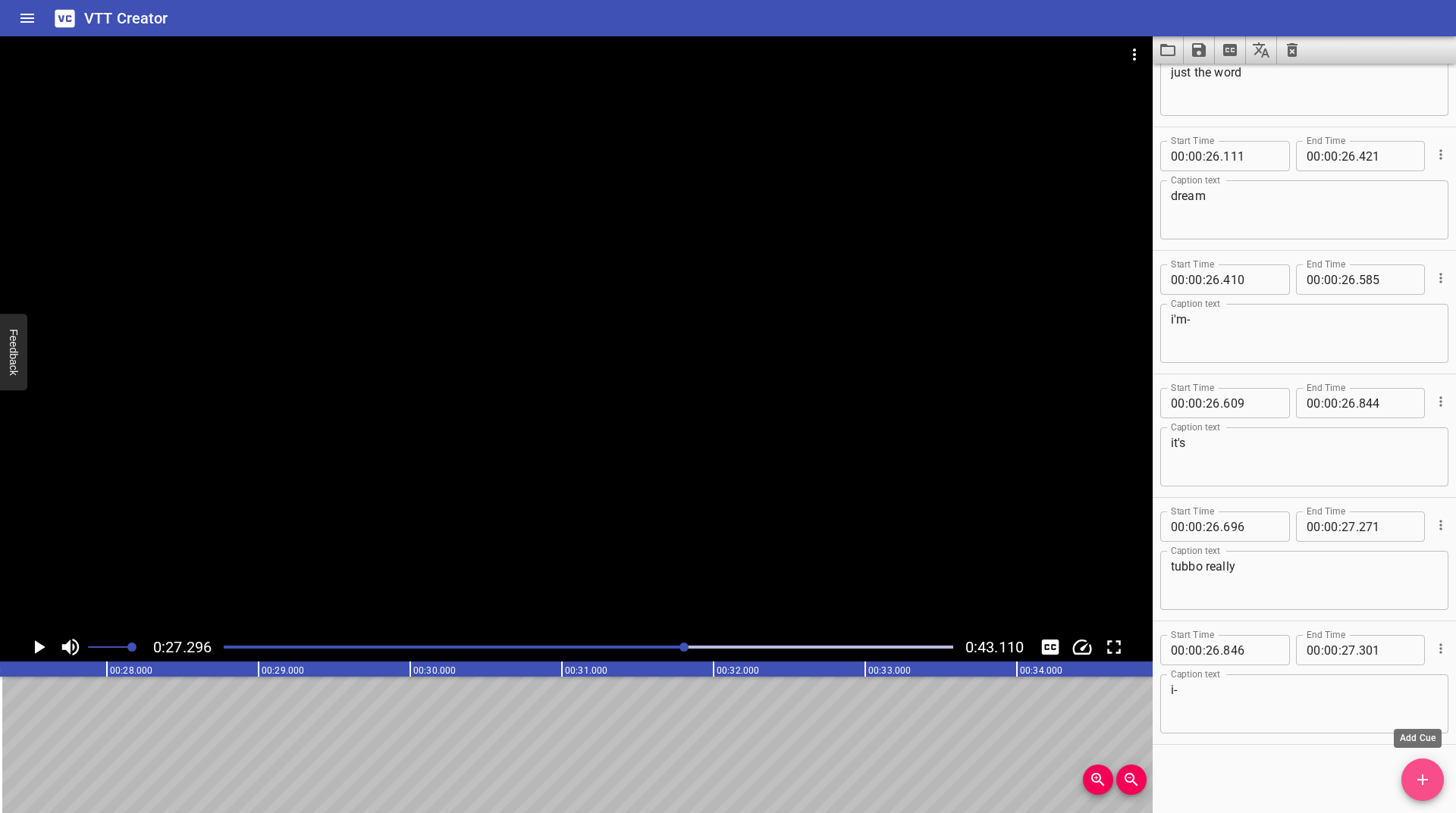
click at [1424, 781] on icon "Add Cue" at bounding box center [1422, 780] width 18 height 18
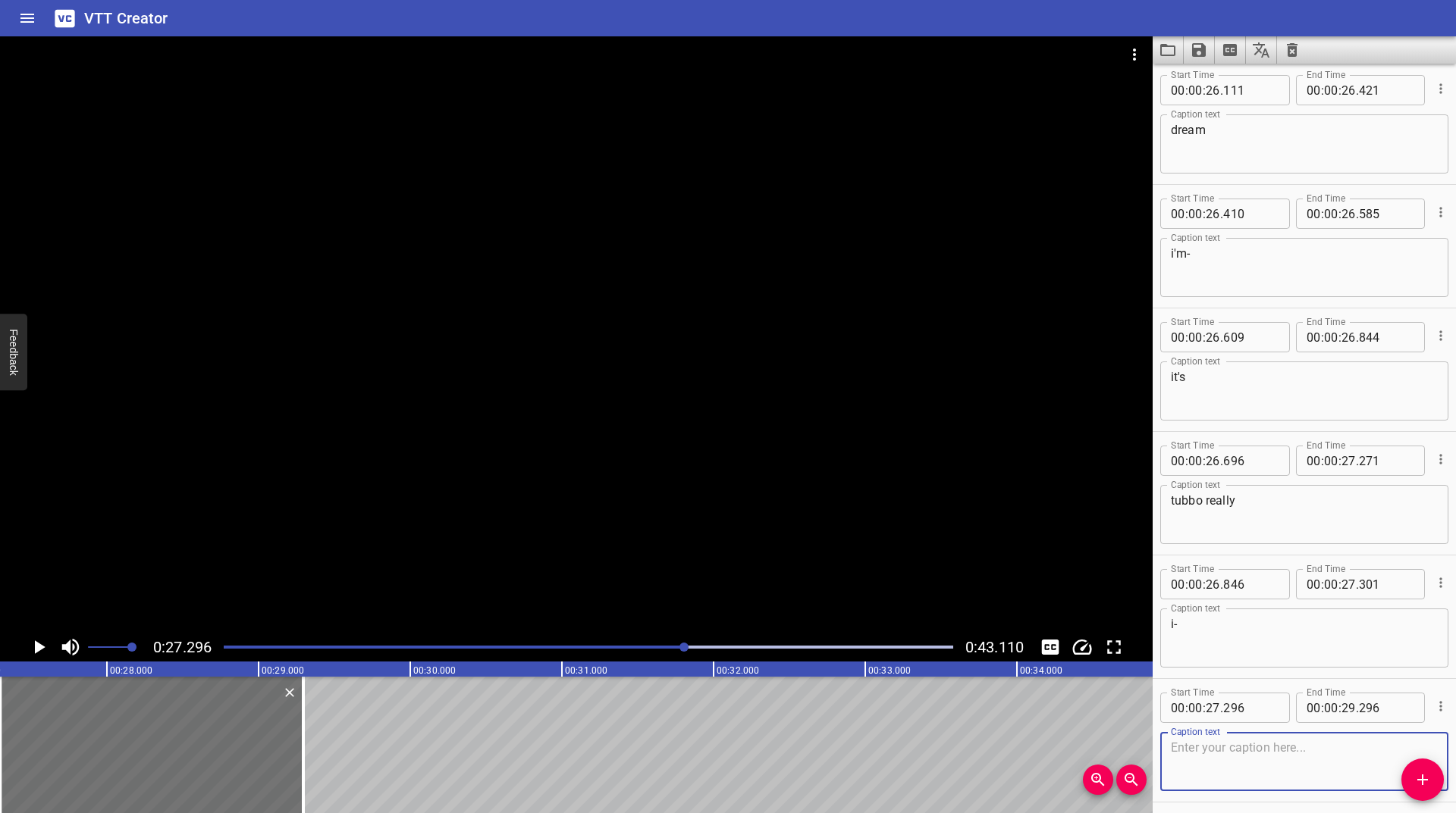
scroll to position [1916, 0]
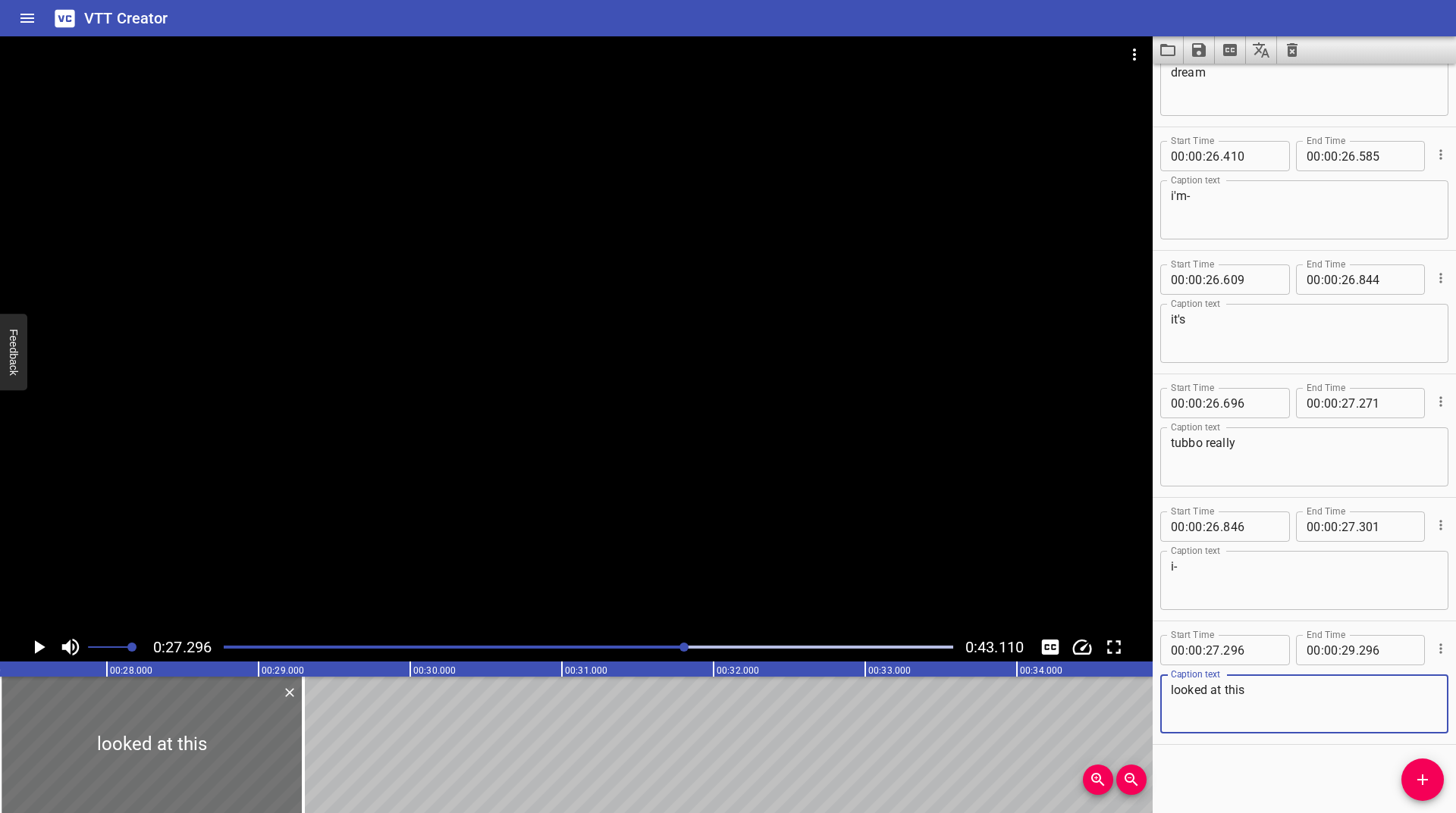
type textarea "looked at this"
click at [1431, 640] on button "Cue Options" at bounding box center [1440, 649] width 20 height 20
click at [1359, 642] on li "Advanced options..." at bounding box center [1377, 649] width 132 height 28
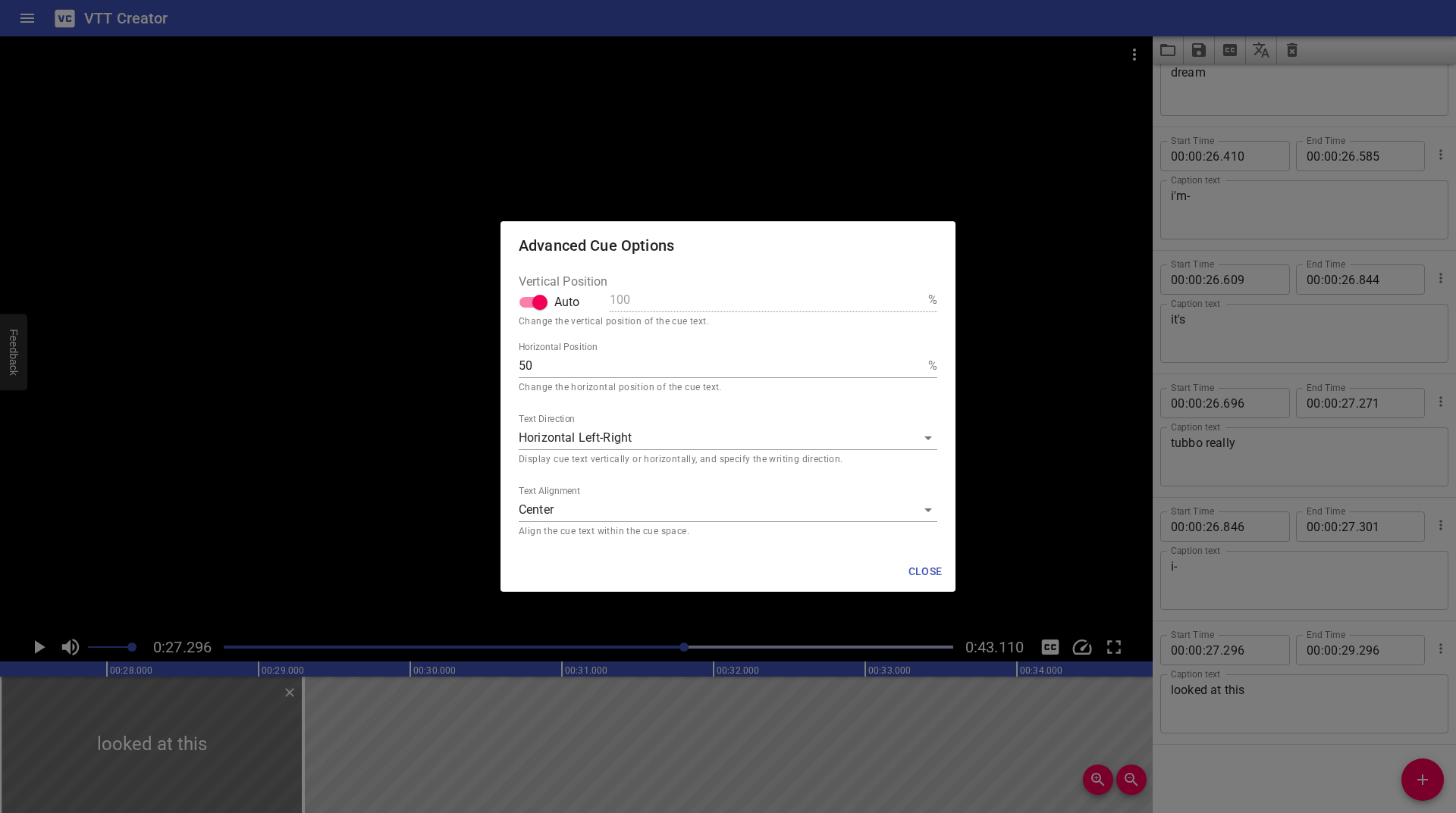
click at [582, 497] on div "Text Alignment Center middle Align the cue text within the cue space." at bounding box center [728, 512] width 419 height 54
click at [579, 508] on body "VTT Creator Caption Editor Batch Transcribe Login Sign Up Privacy Contact 0:27.…" at bounding box center [728, 406] width 1456 height 813
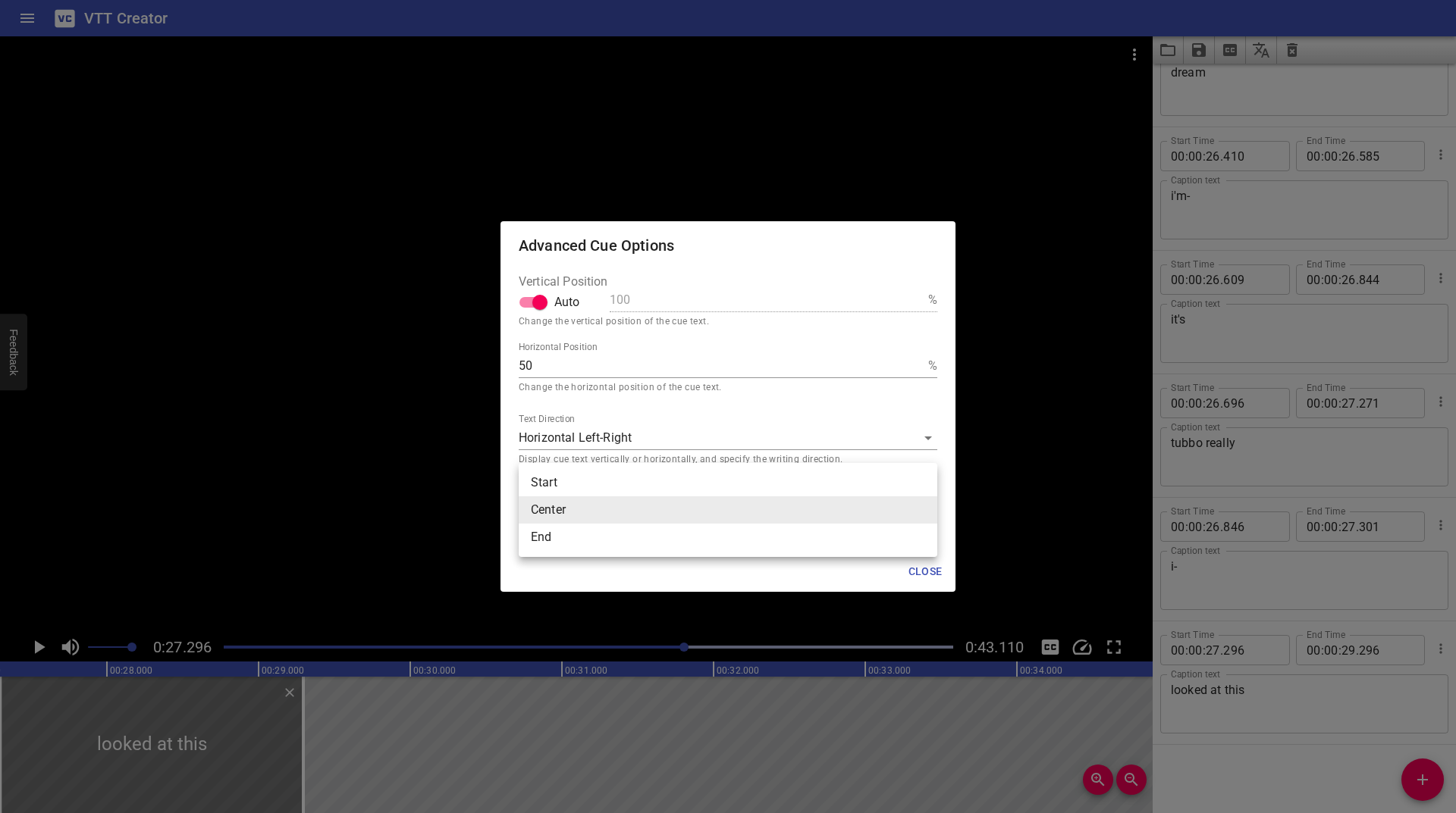
click at [566, 530] on li "End" at bounding box center [728, 537] width 419 height 28
type input "end"
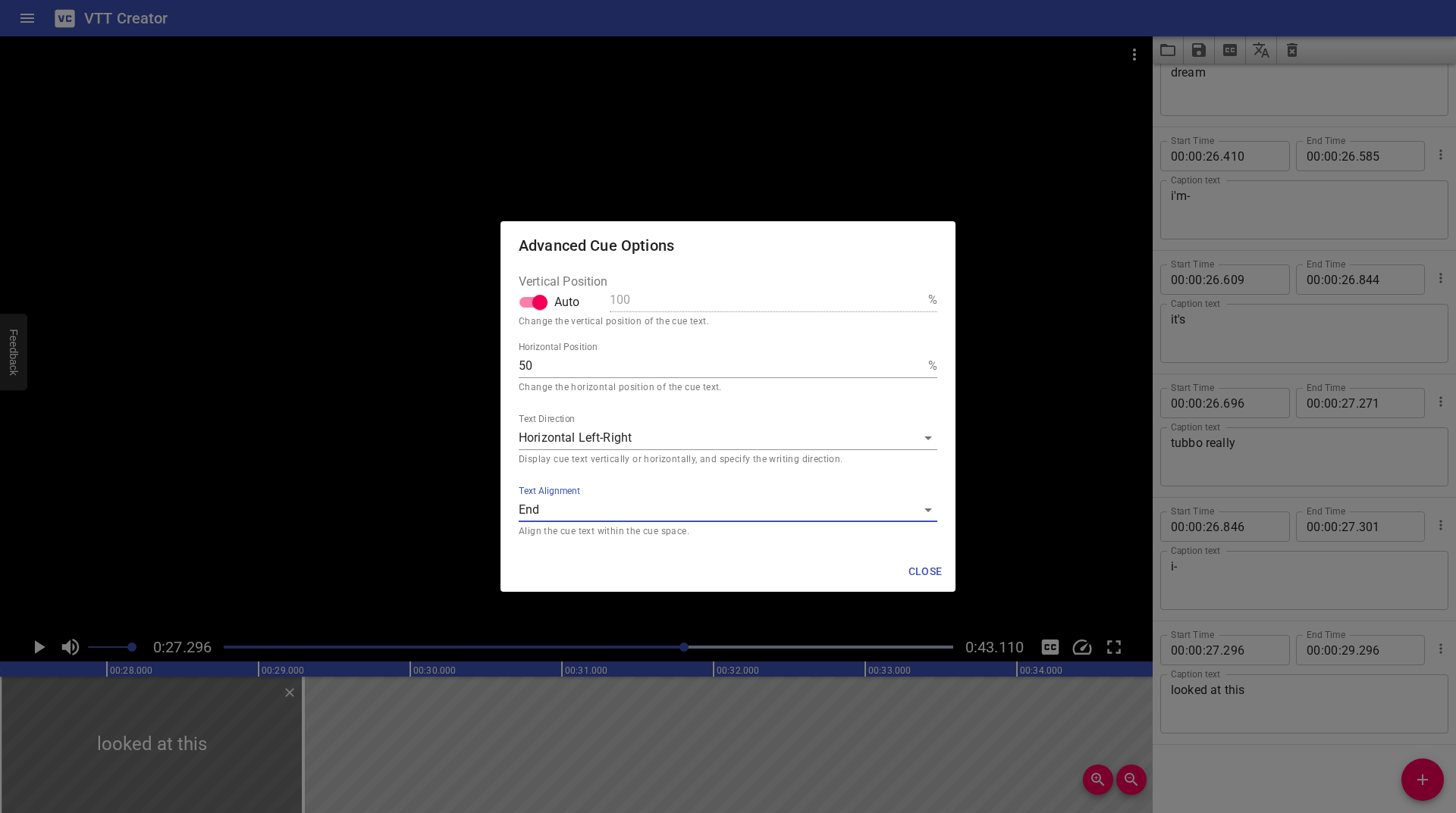
click at [919, 570] on span "Close" at bounding box center [925, 572] width 36 height 19
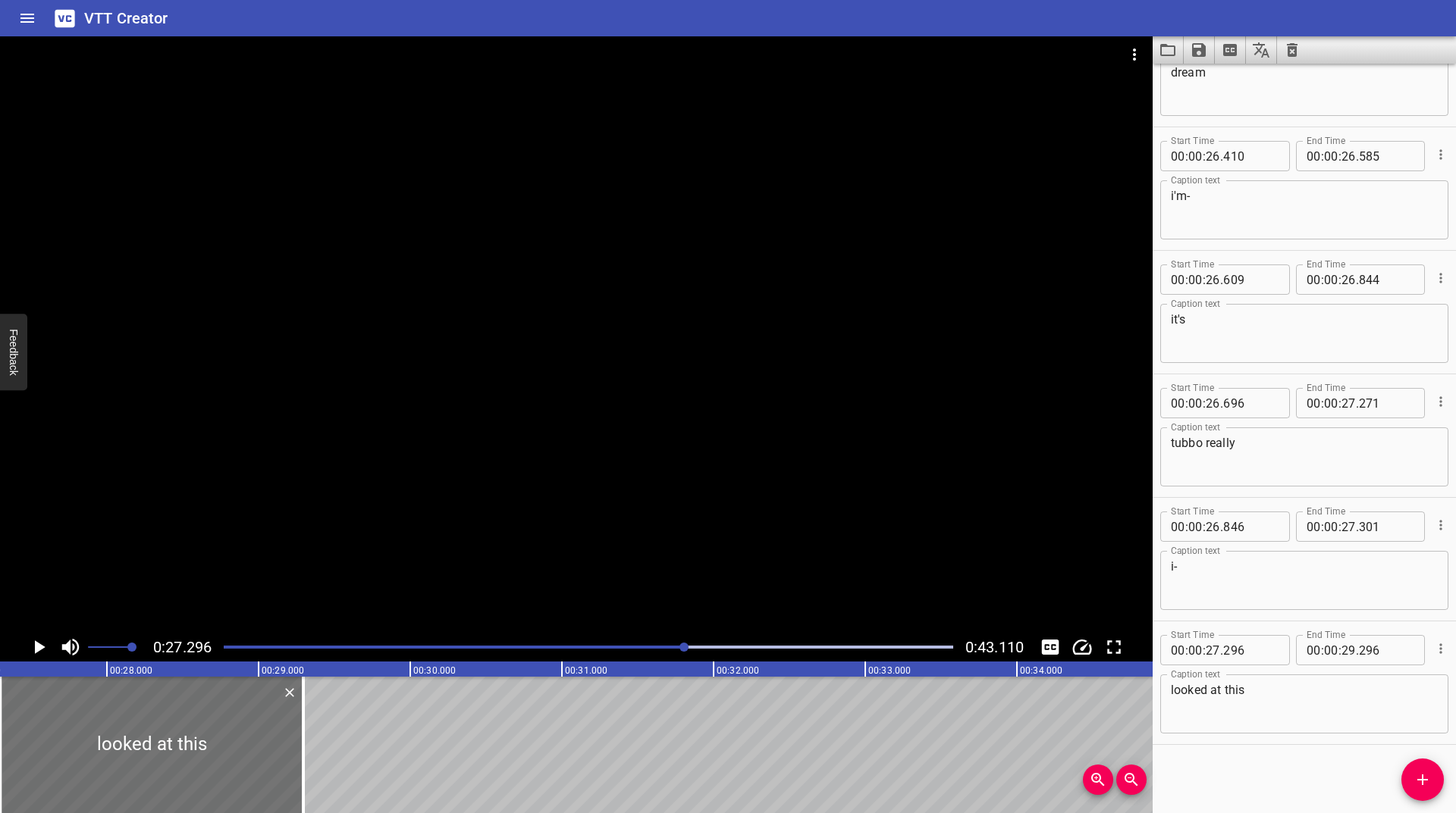
click at [39, 646] on icon "Play/Pause" at bounding box center [40, 647] width 10 height 13
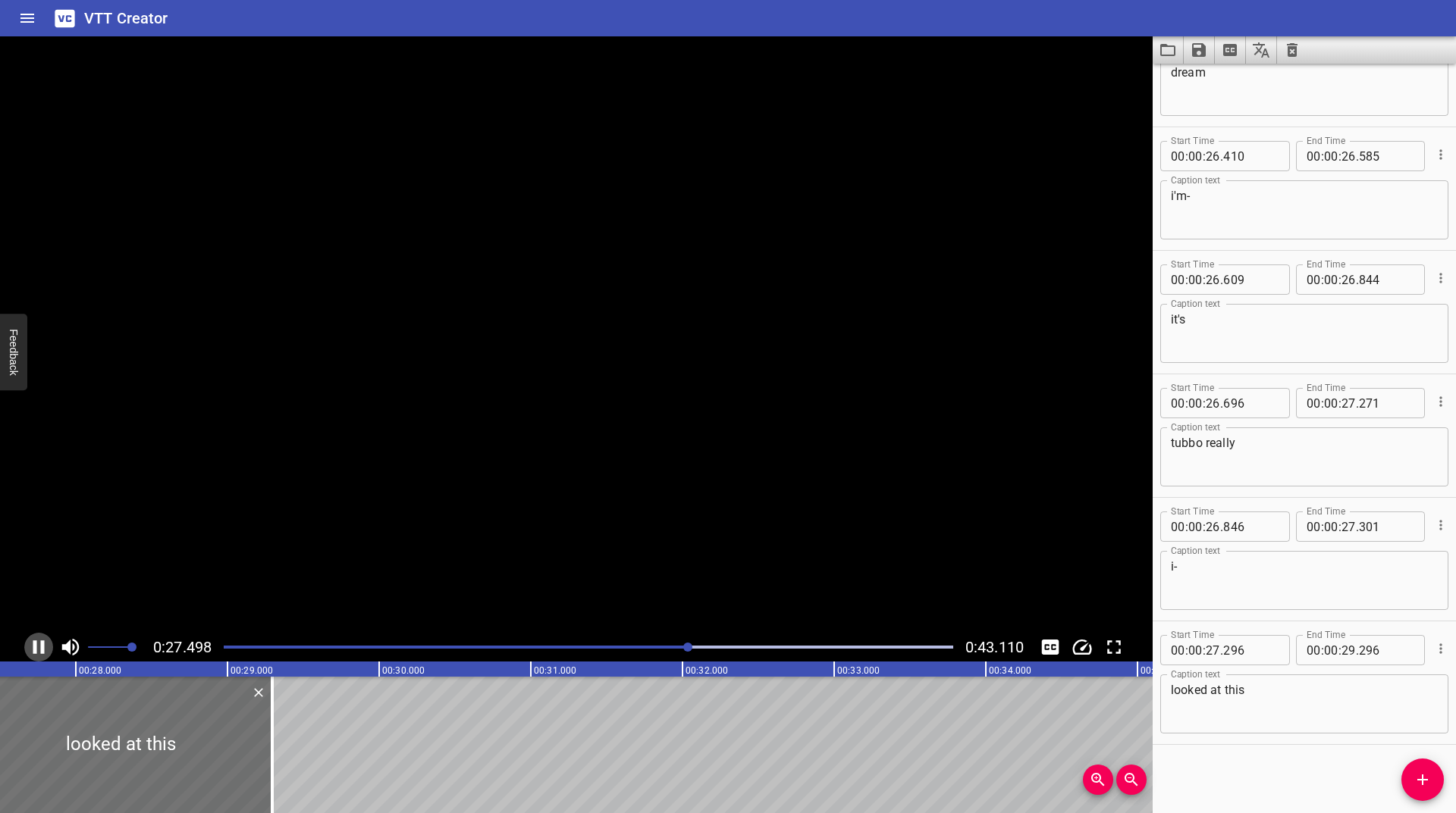
click at [39, 646] on icon "Play/Pause" at bounding box center [39, 647] width 23 height 23
click at [39, 646] on icon "Play/Pause" at bounding box center [40, 647] width 10 height 13
click at [39, 646] on icon "Play/Pause" at bounding box center [39, 647] width 23 height 23
click at [681, 647] on div "Play progress" at bounding box center [327, 648] width 730 height 3
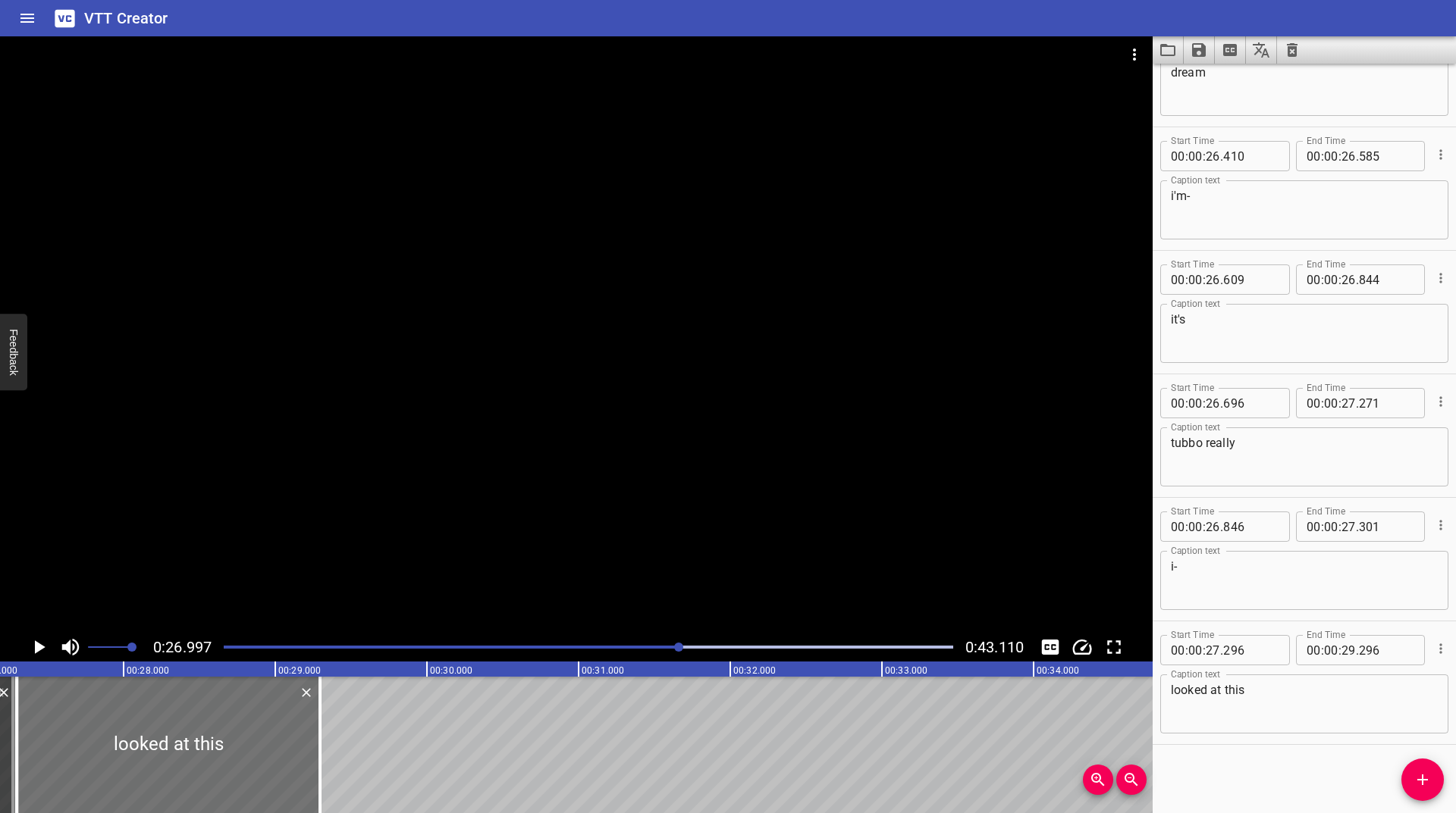
scroll to position [0, 4094]
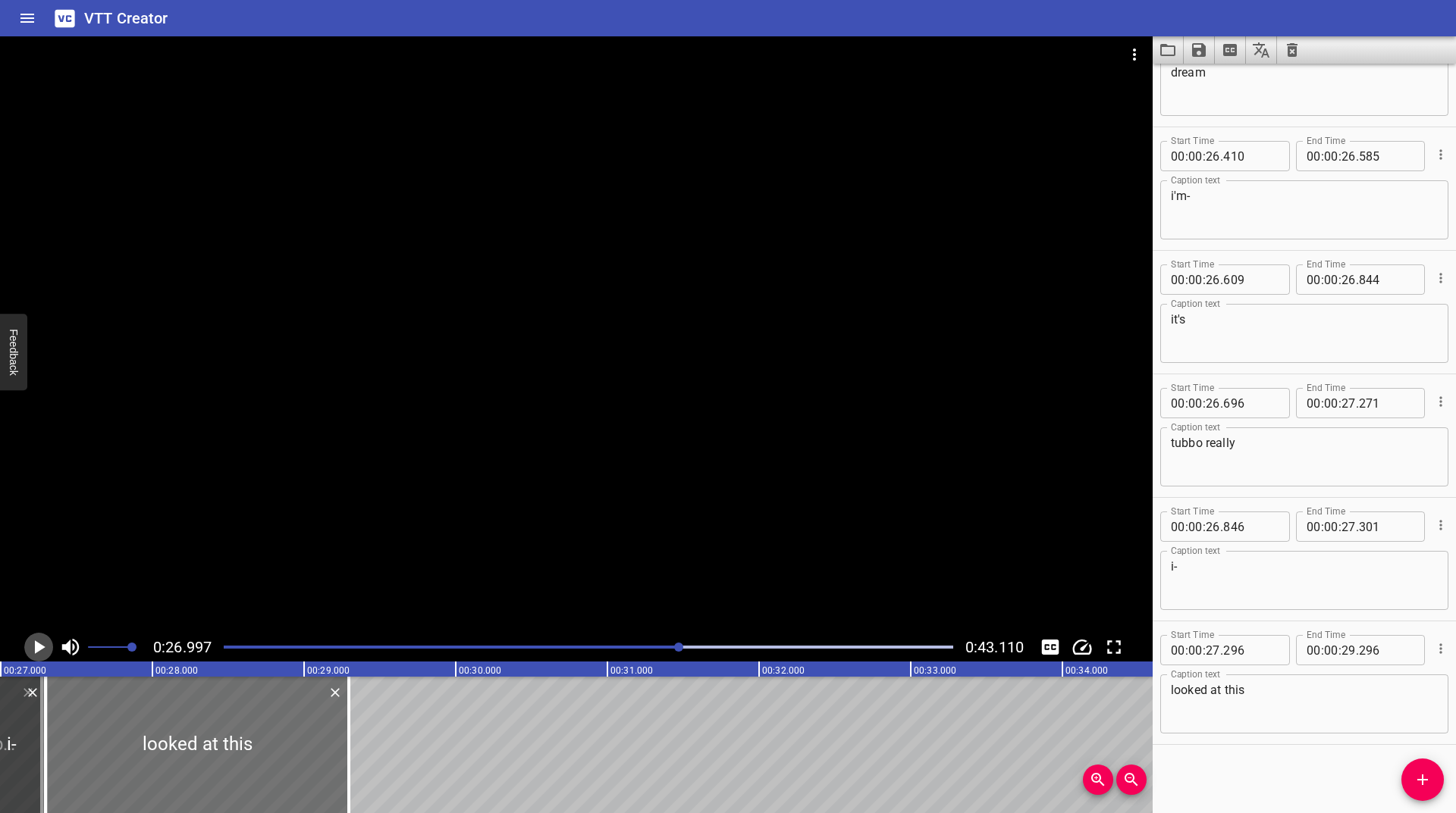
click at [36, 651] on icon "Play/Pause" at bounding box center [40, 647] width 10 height 13
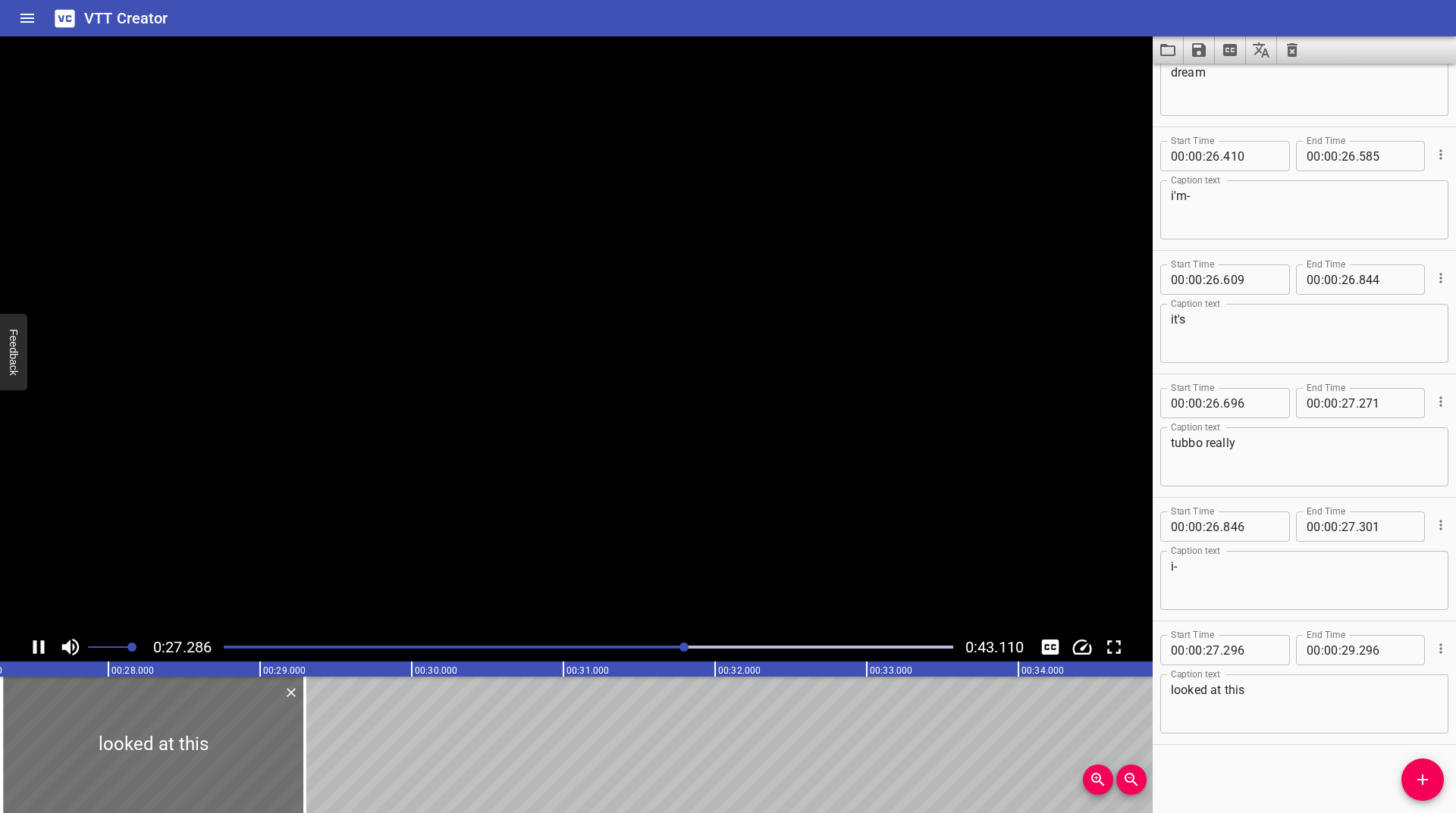
click at [36, 651] on icon "Play/Pause" at bounding box center [39, 647] width 11 height 13
click at [36, 651] on icon "Play/Pause" at bounding box center [40, 647] width 10 height 13
click at [36, 651] on icon "Play/Pause" at bounding box center [39, 647] width 11 height 13
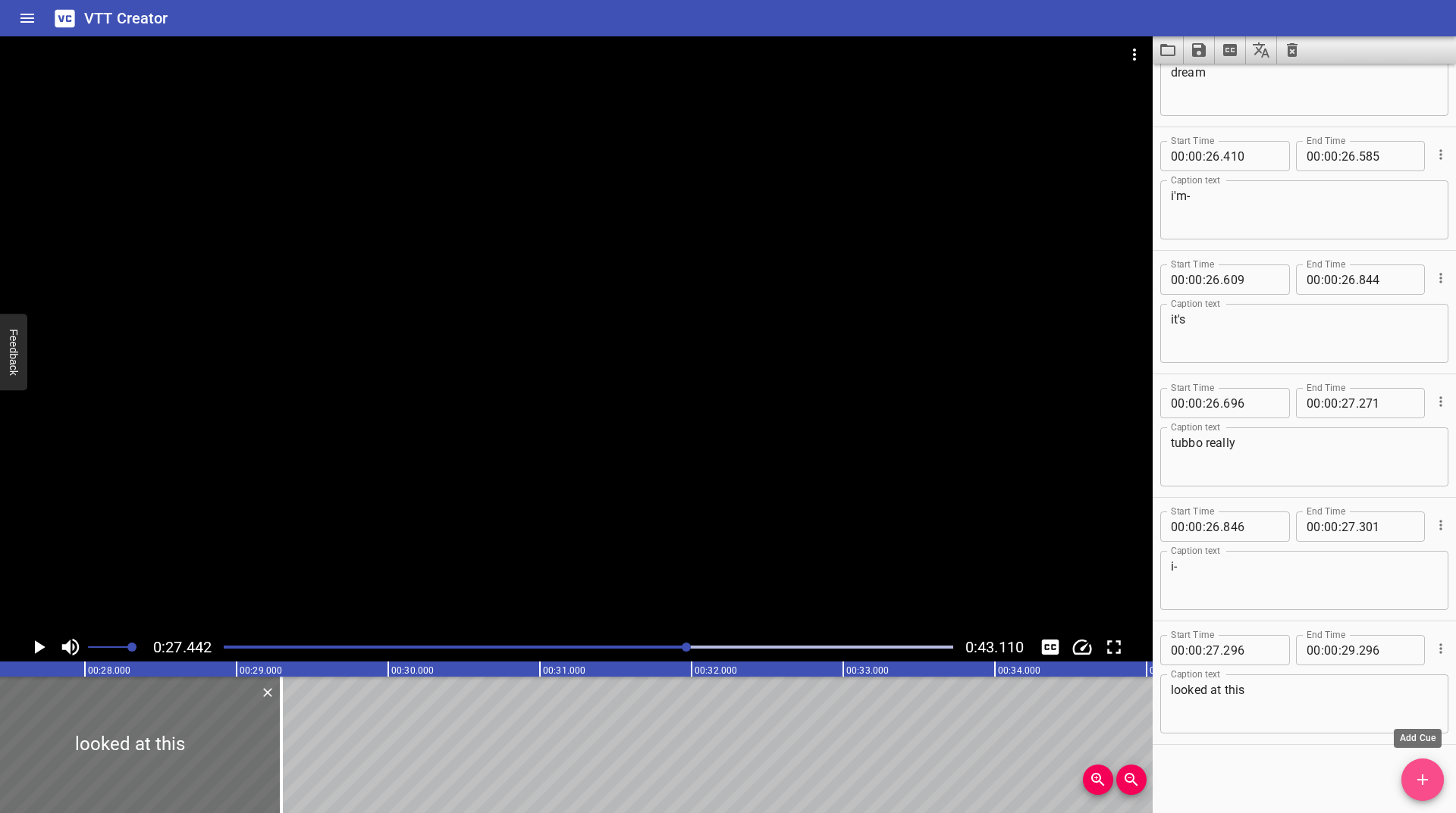
click at [1429, 777] on icon "Add Cue" at bounding box center [1422, 780] width 18 height 18
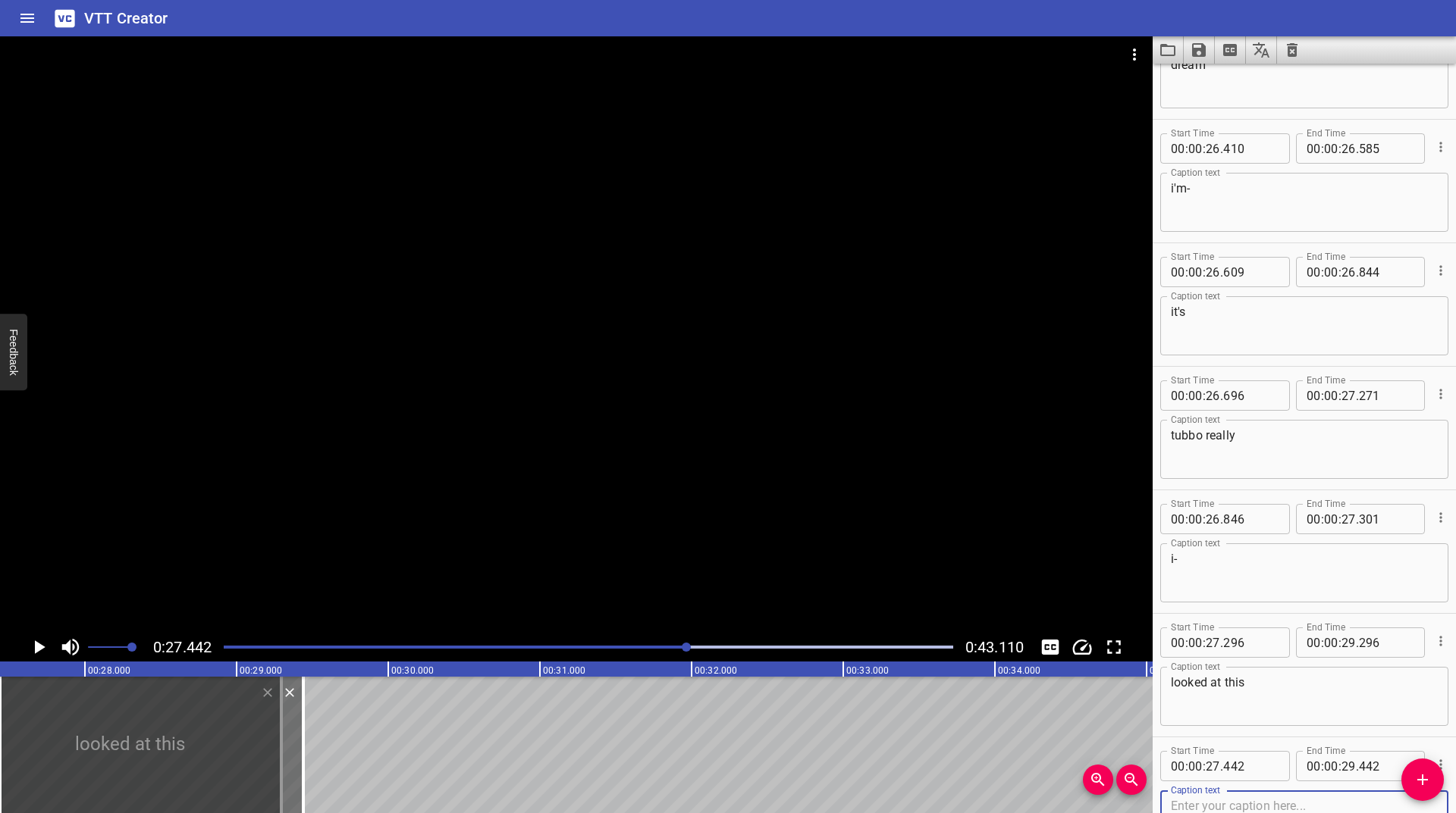
scroll to position [2040, 0]
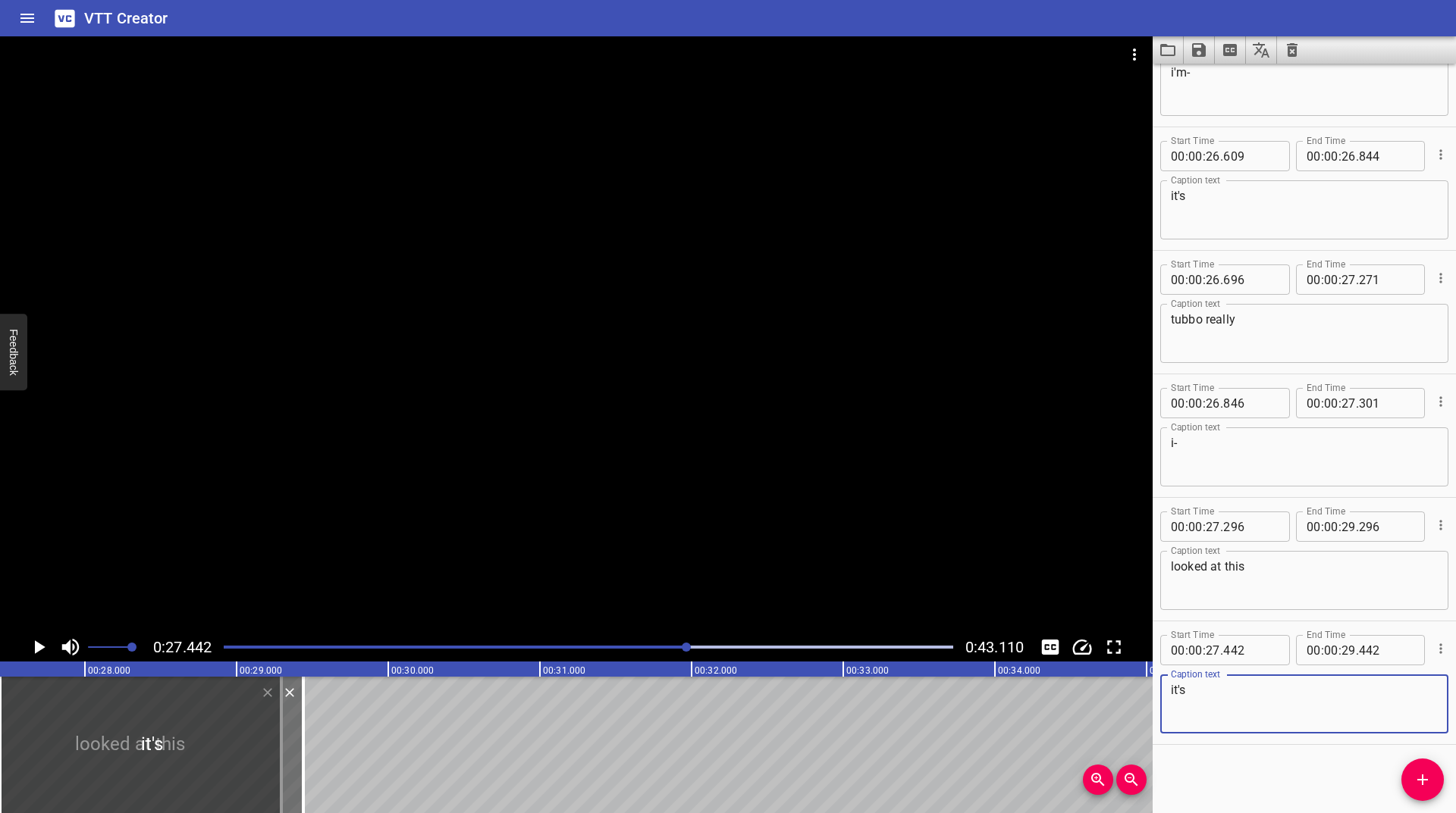
type textarea "it's"
click at [32, 651] on icon "Play/Pause" at bounding box center [39, 647] width 23 height 23
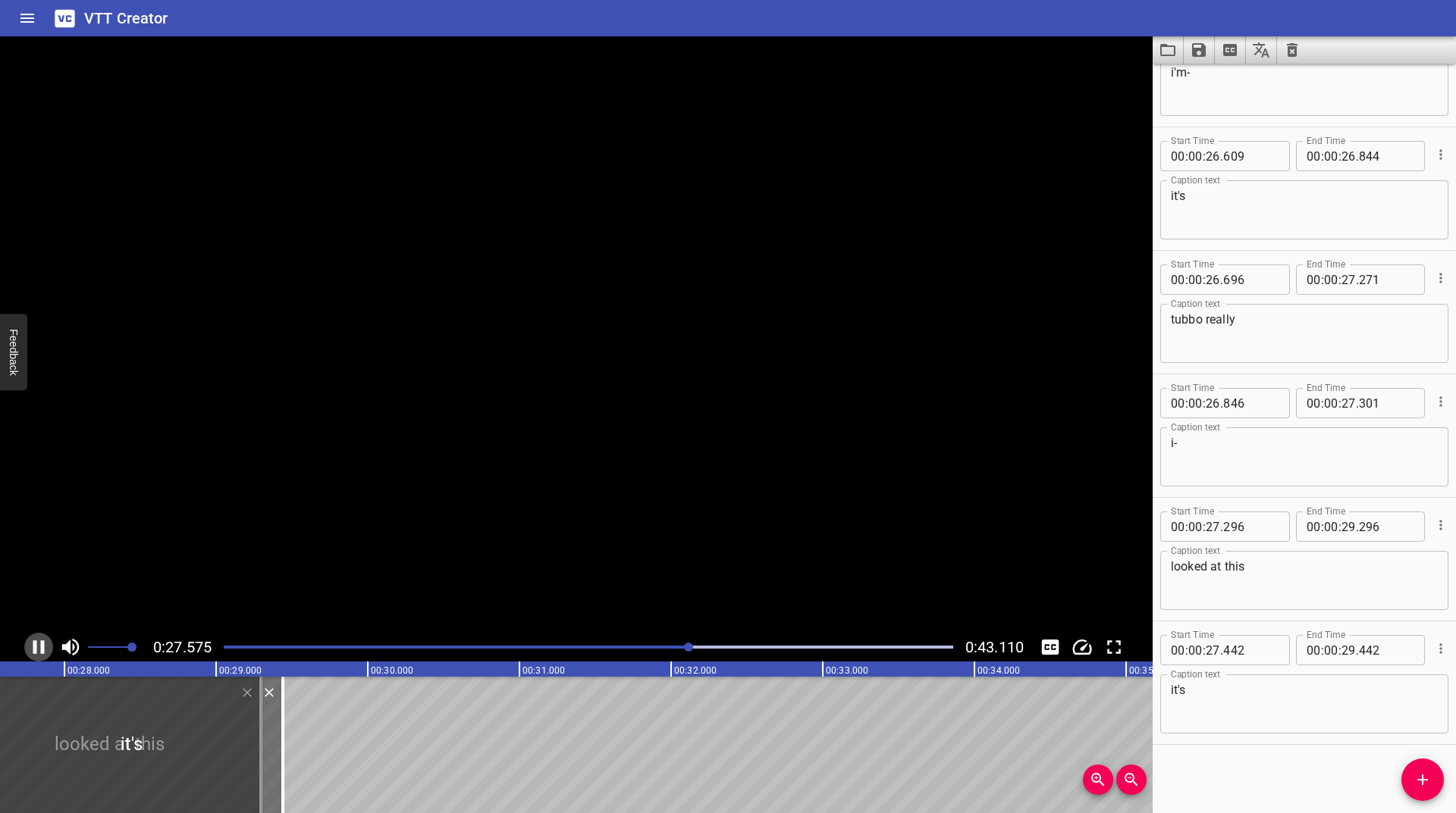
click at [32, 651] on icon "Play/Pause" at bounding box center [39, 647] width 23 height 23
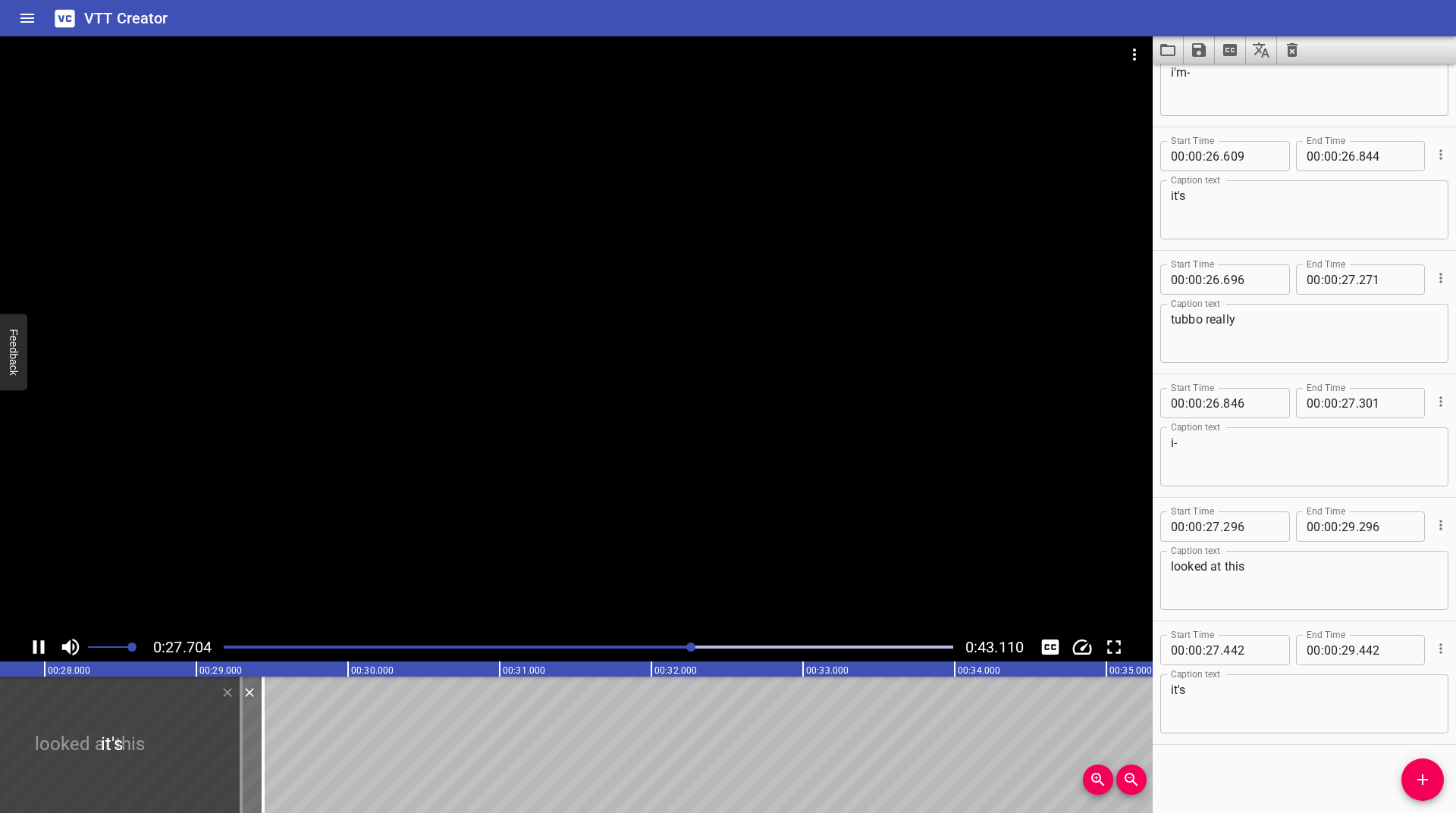
scroll to position [0, 4215]
click at [687, 647] on div "Play progress" at bounding box center [329, 648] width 730 height 3
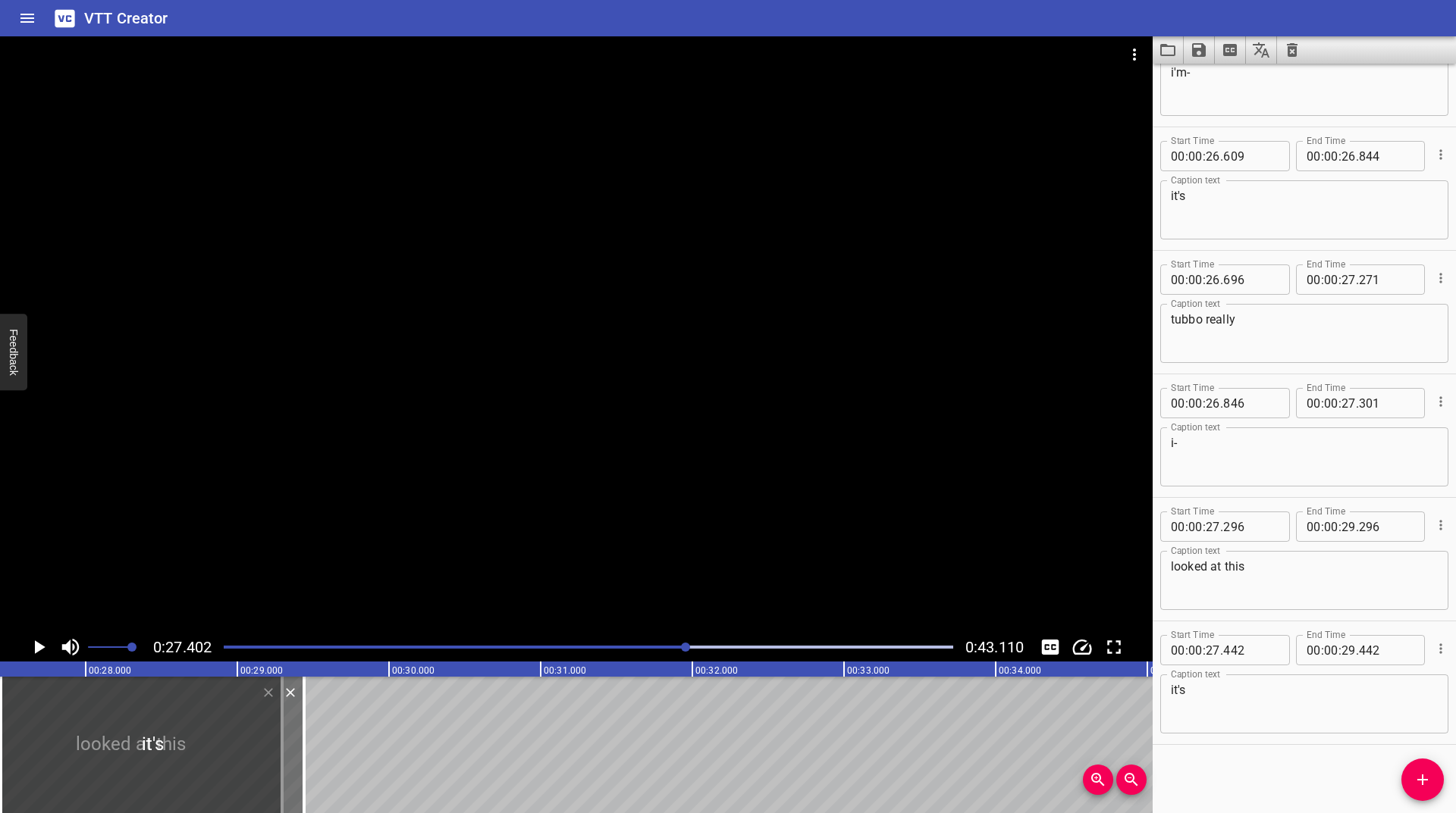
scroll to position [0, 4156]
click at [25, 651] on button "Play/Pause" at bounding box center [39, 647] width 28 height 28
click at [29, 645] on icon "Play/Pause" at bounding box center [39, 647] width 23 height 23
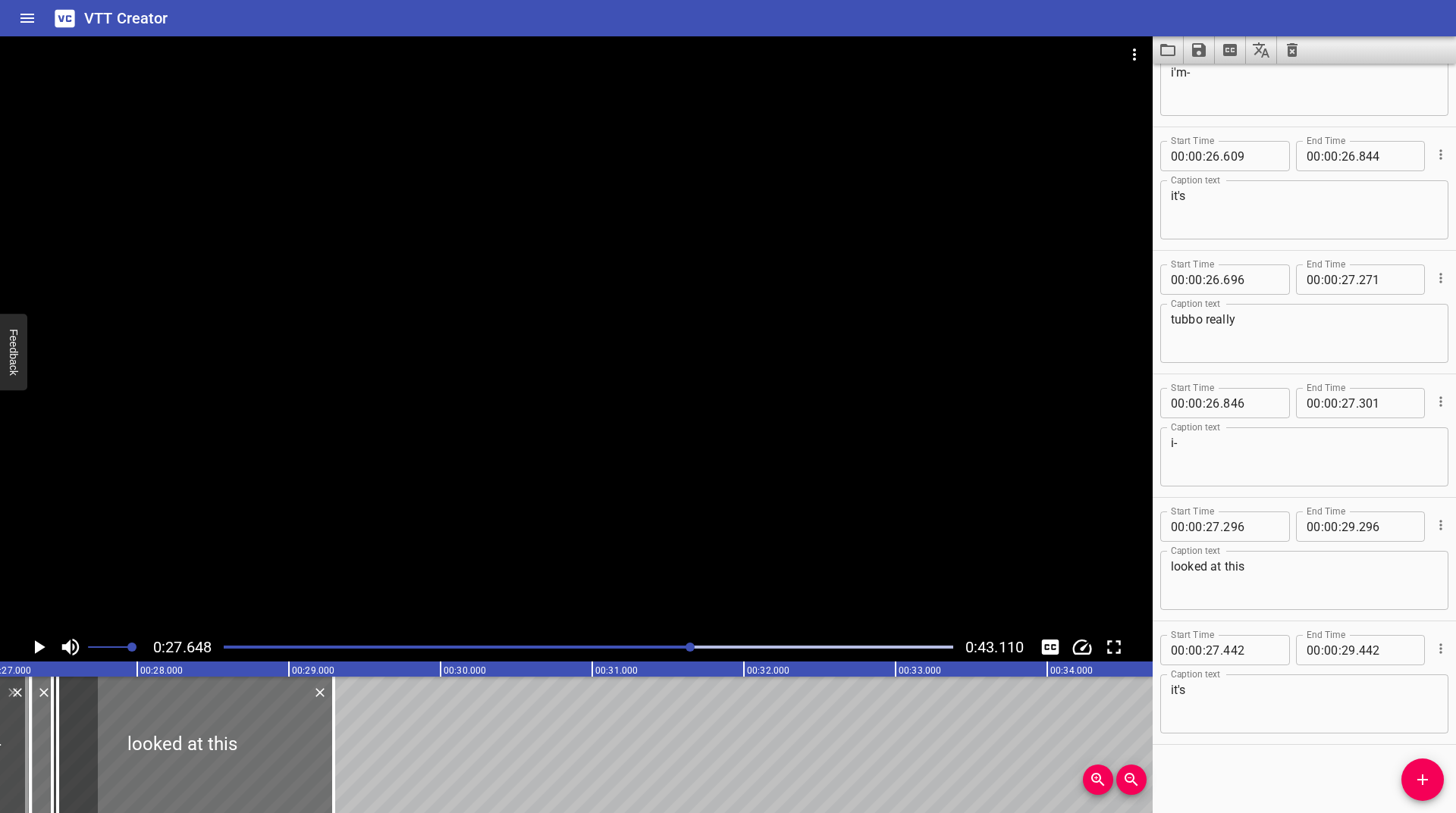
scroll to position [0, 4092]
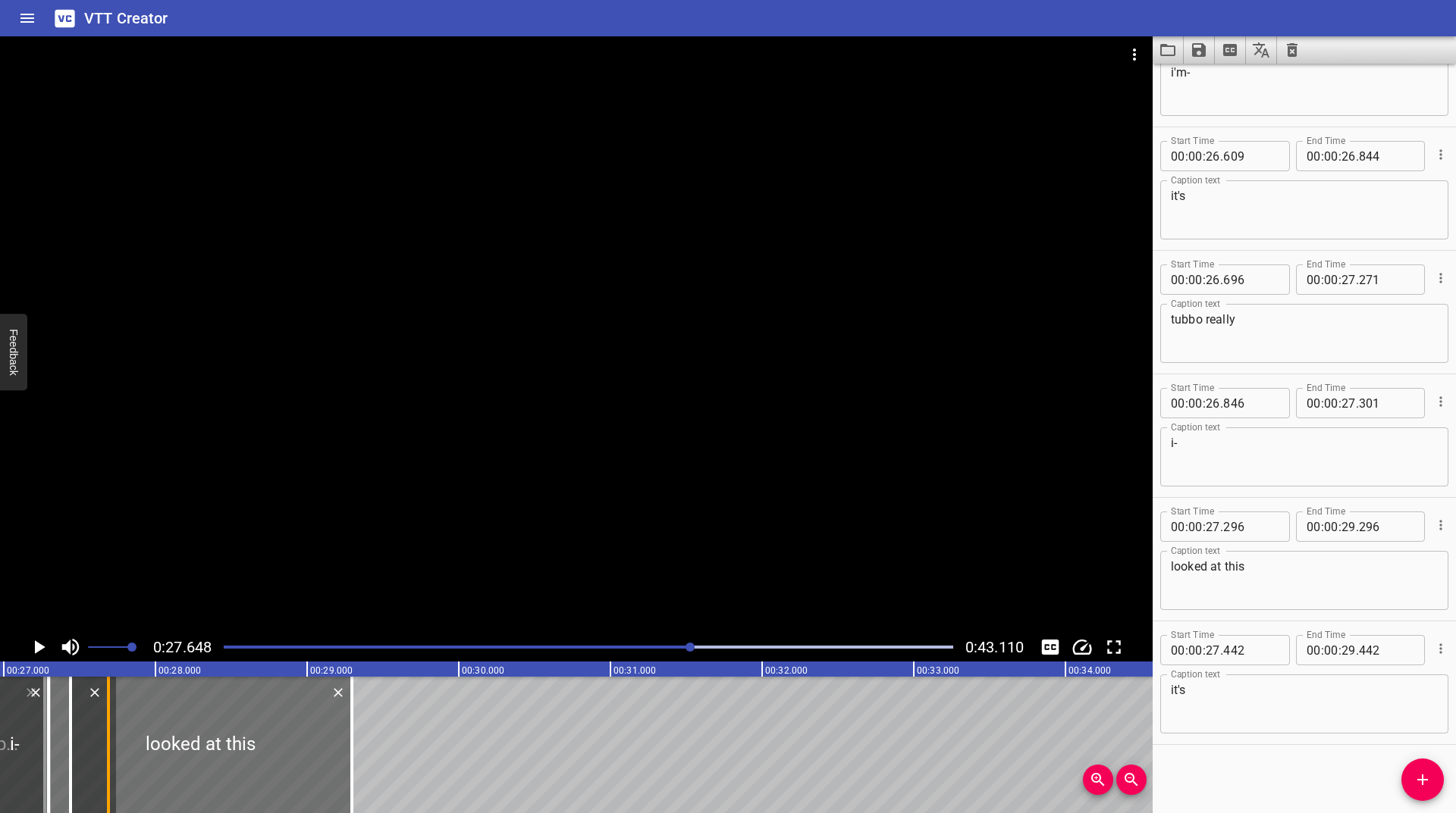
drag, startPoint x: 271, startPoint y: 734, endPoint x: 108, endPoint y: 724, distance: 163.3
click at [108, 724] on div at bounding box center [108, 745] width 3 height 137
type input "27"
type input "692"
click at [1434, 649] on icon "Cue Options" at bounding box center [1440, 649] width 15 height 15
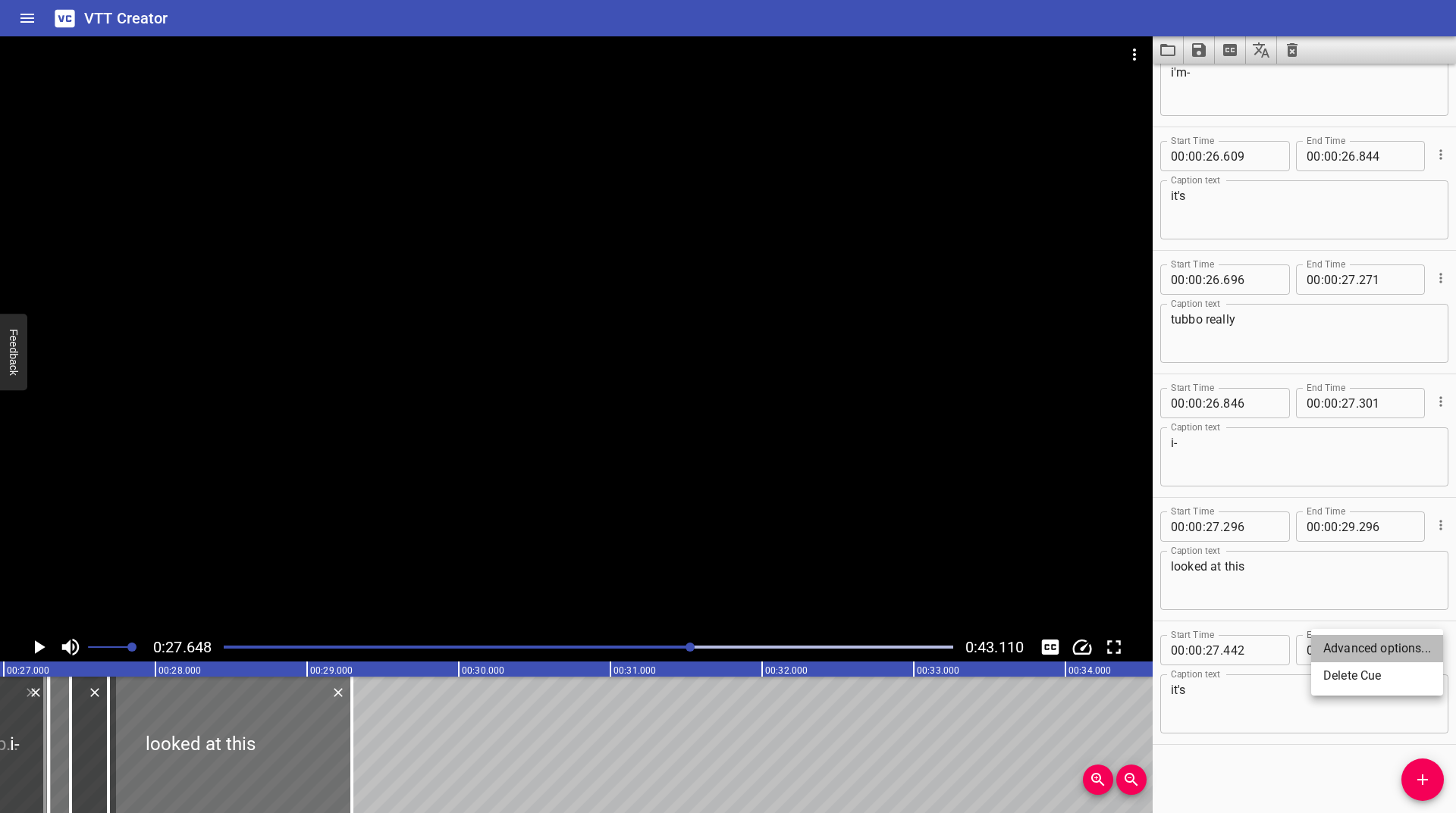
click at [1356, 654] on li "Advanced options..." at bounding box center [1377, 649] width 132 height 28
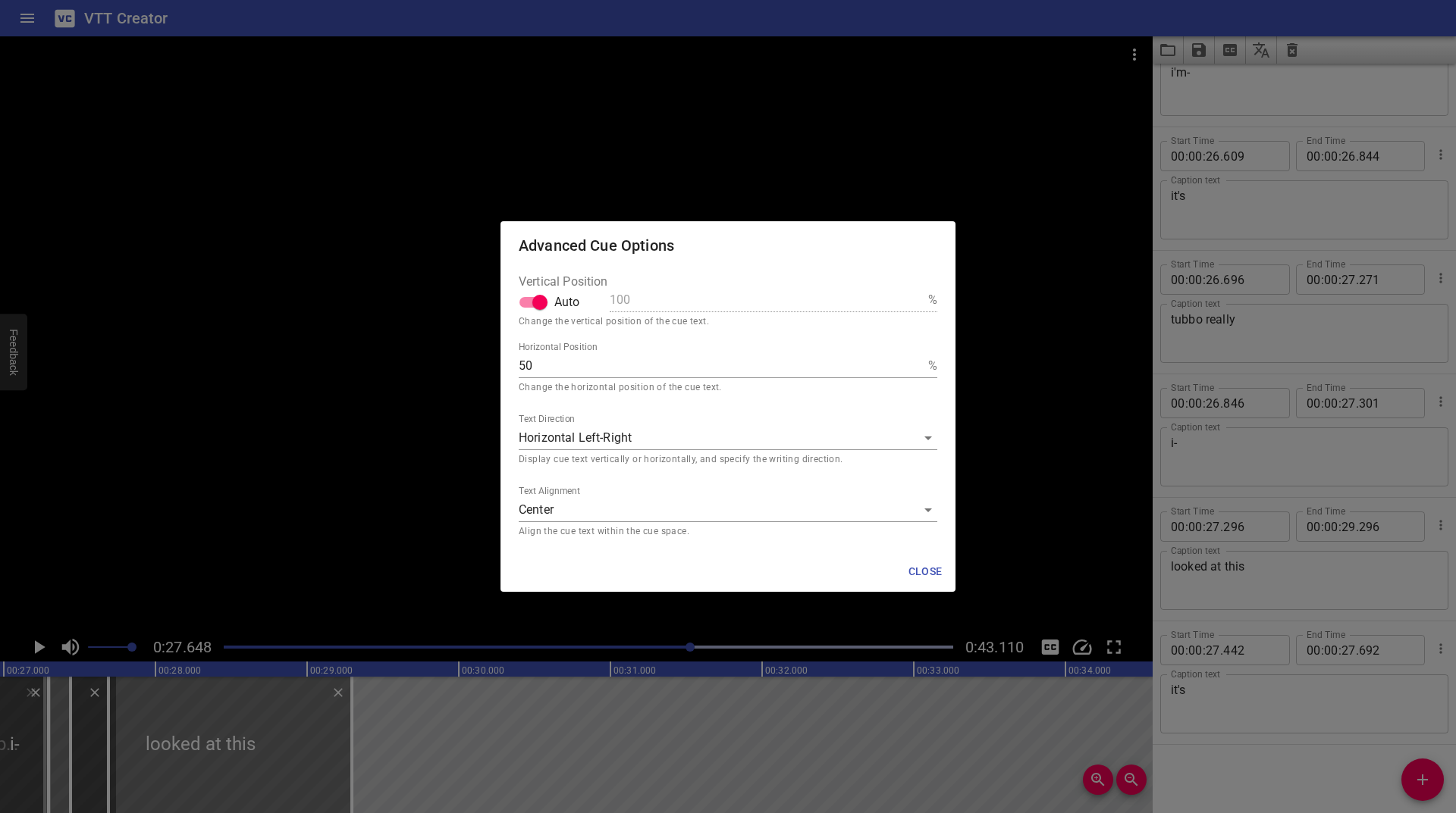
click at [639, 507] on body "VTT Creator Caption Editor Batch Transcribe Login Sign Up Privacy Contact 0:27.…" at bounding box center [728, 406] width 1456 height 813
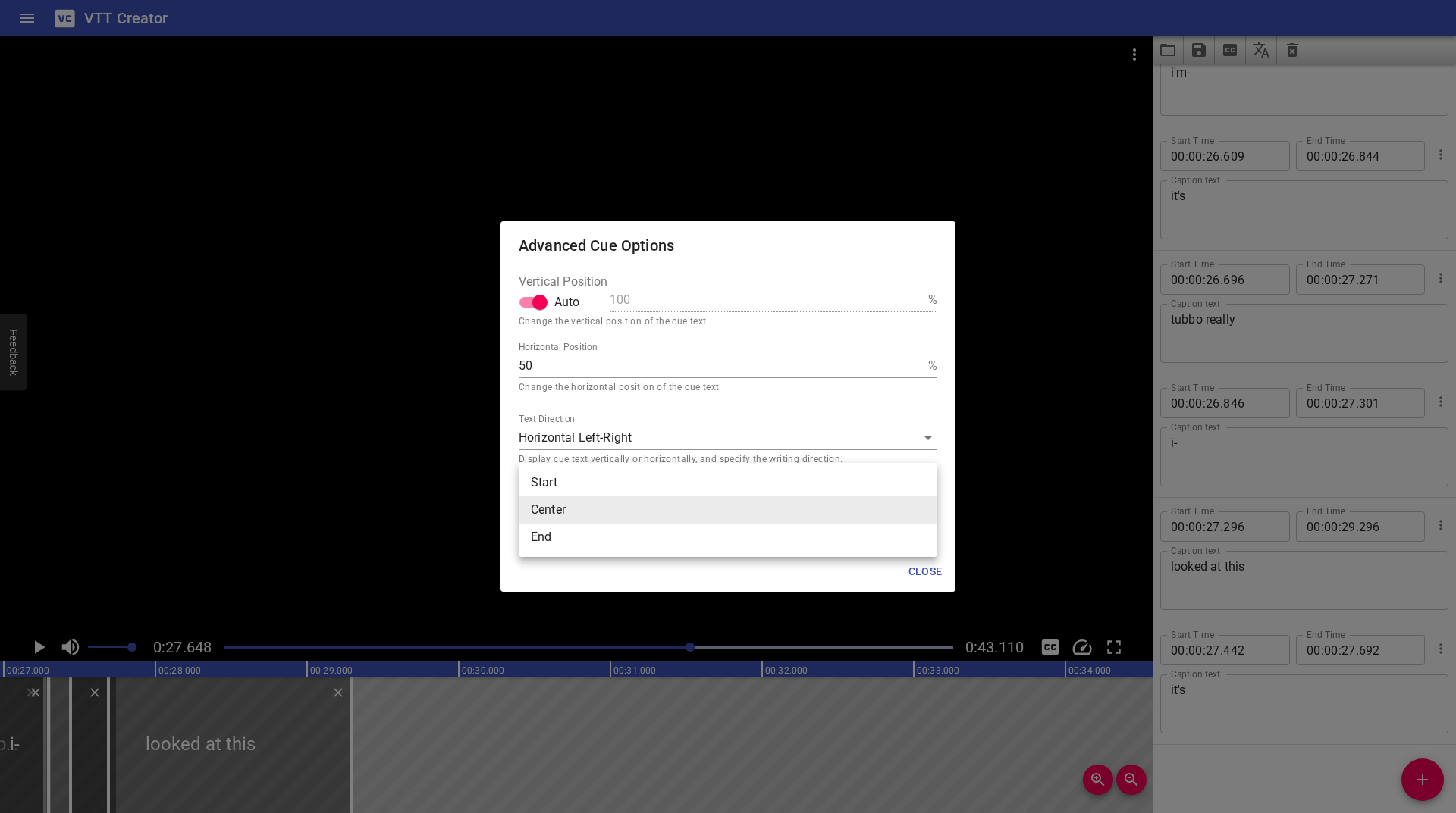
click at [596, 539] on li "End" at bounding box center [728, 537] width 419 height 28
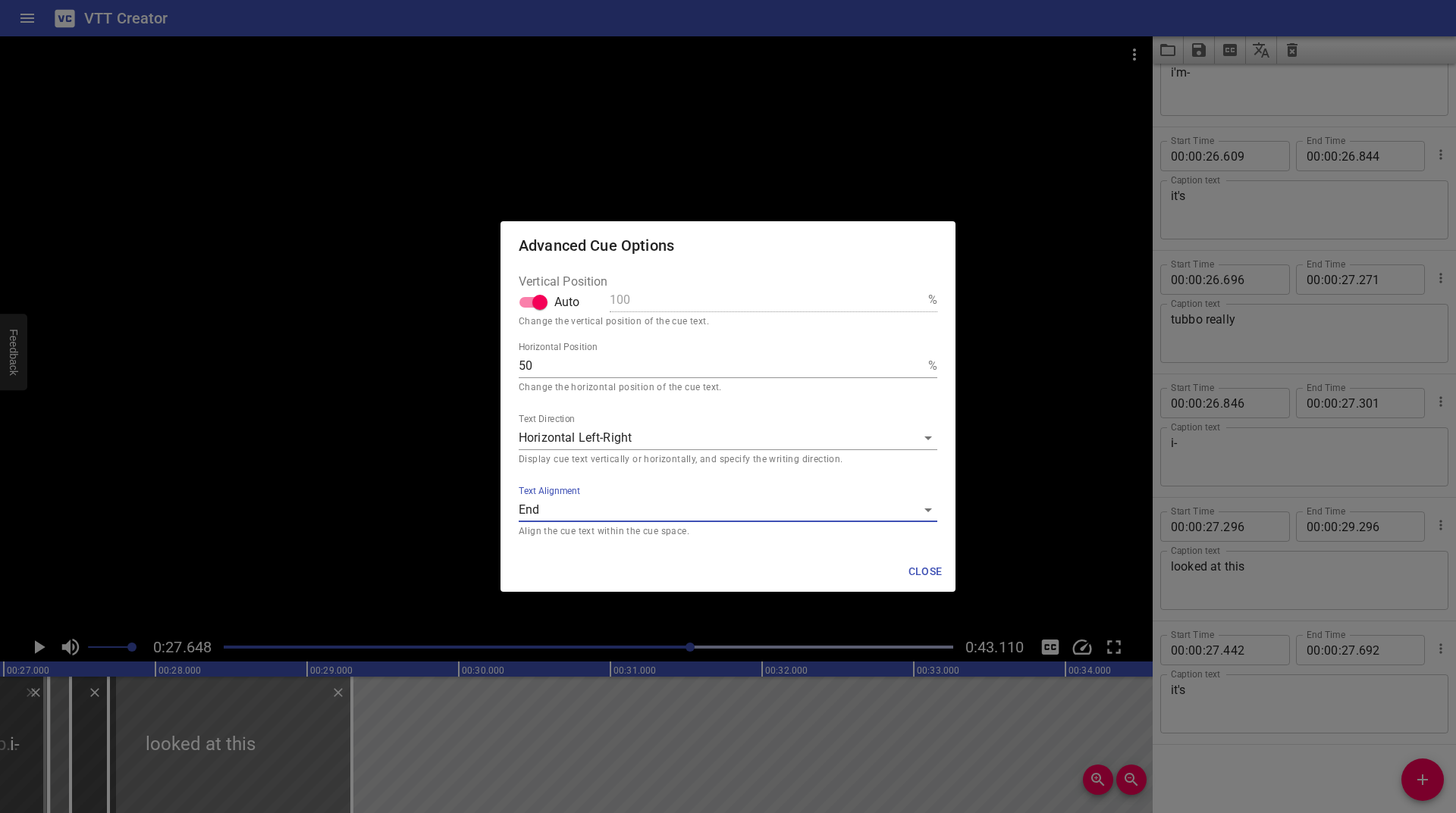
click at [605, 500] on body "VTT Creator Caption Editor Batch Transcribe Login Sign Up Privacy Contact 0:27.…" at bounding box center [728, 406] width 1456 height 813
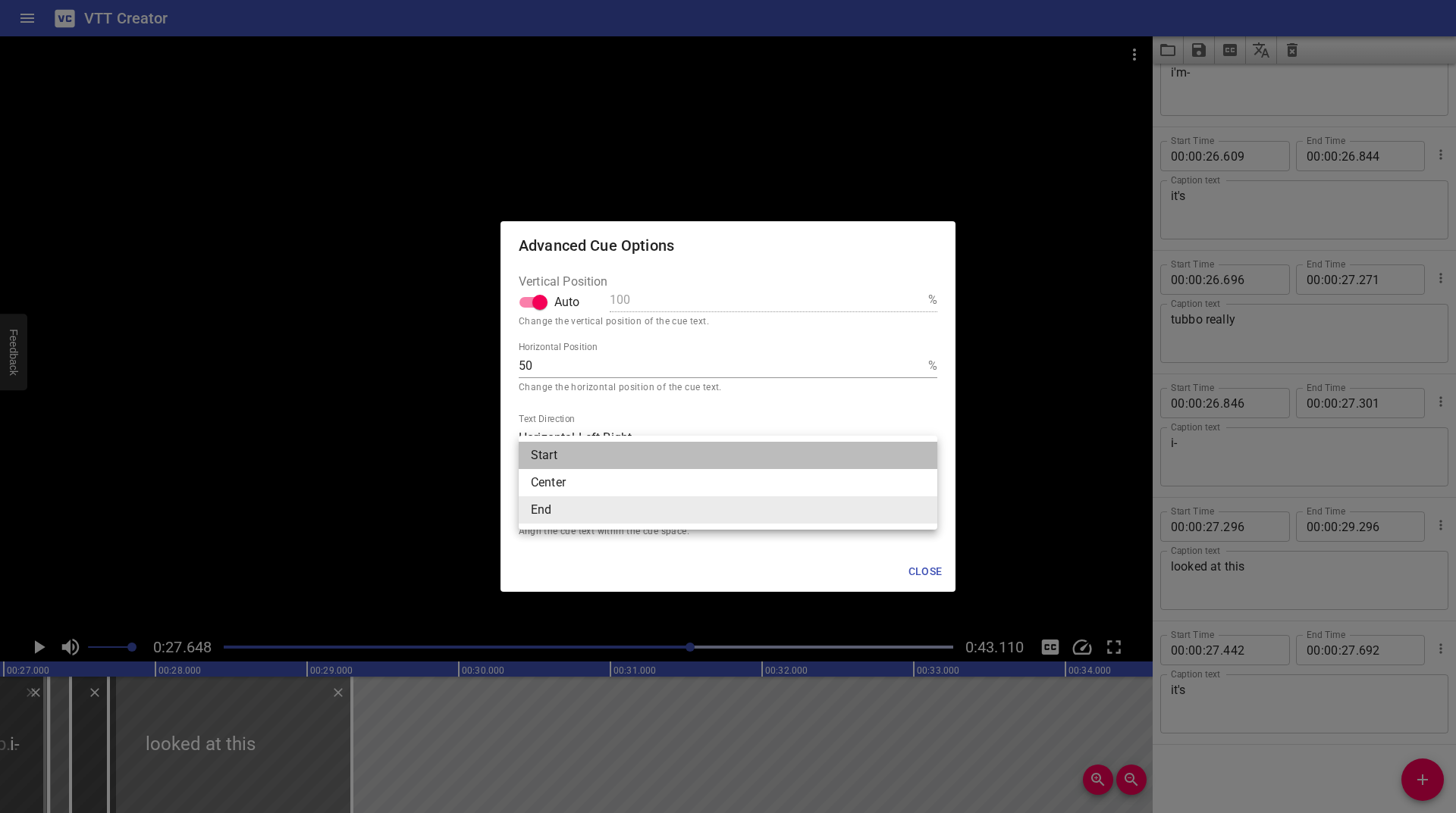
drag, startPoint x: 577, startPoint y: 452, endPoint x: 677, endPoint y: 491, distance: 107.3
click at [577, 451] on li "Start" at bounding box center [728, 456] width 419 height 28
type input "start"
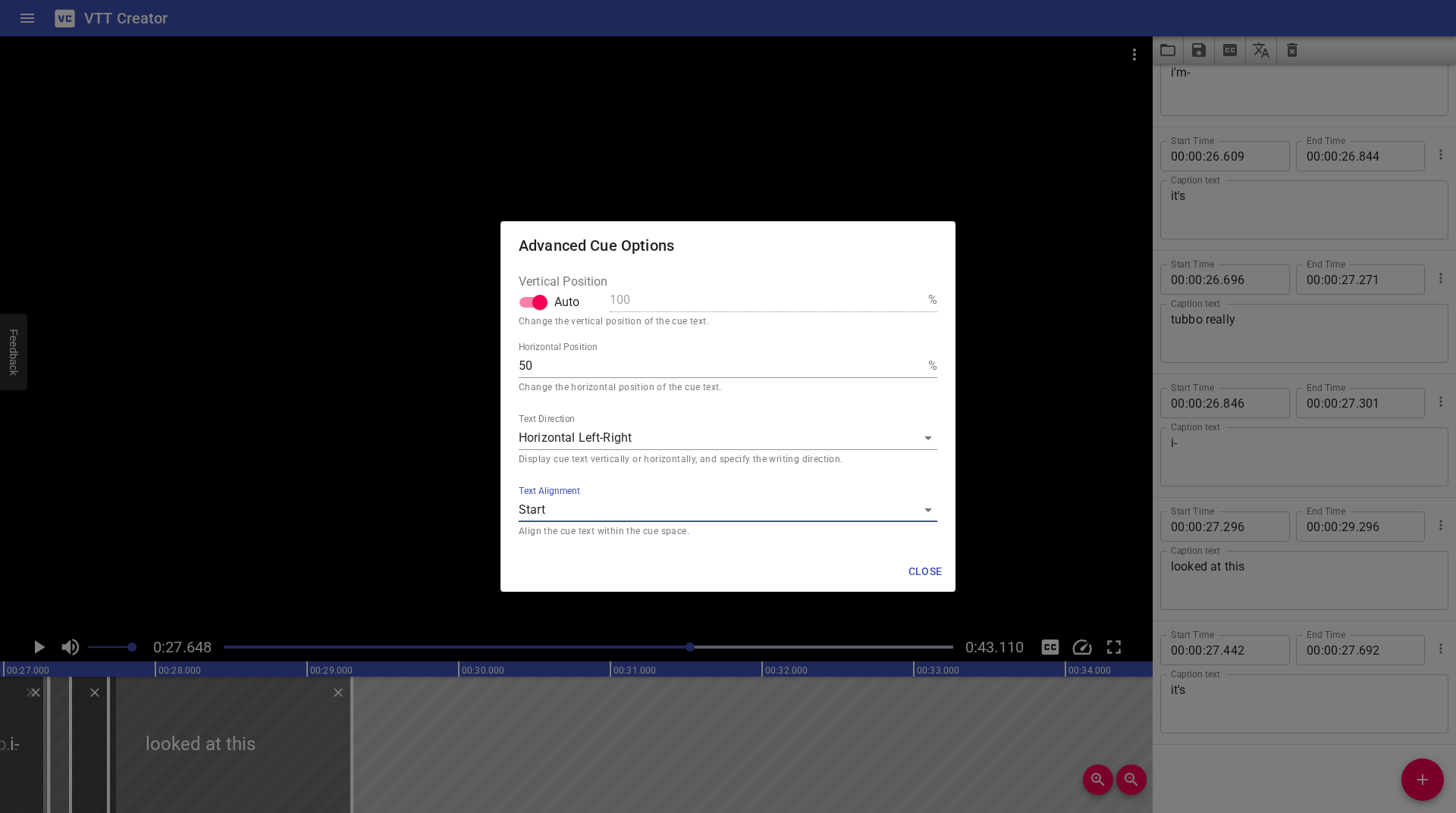
click at [921, 567] on span "Close" at bounding box center [925, 572] width 36 height 19
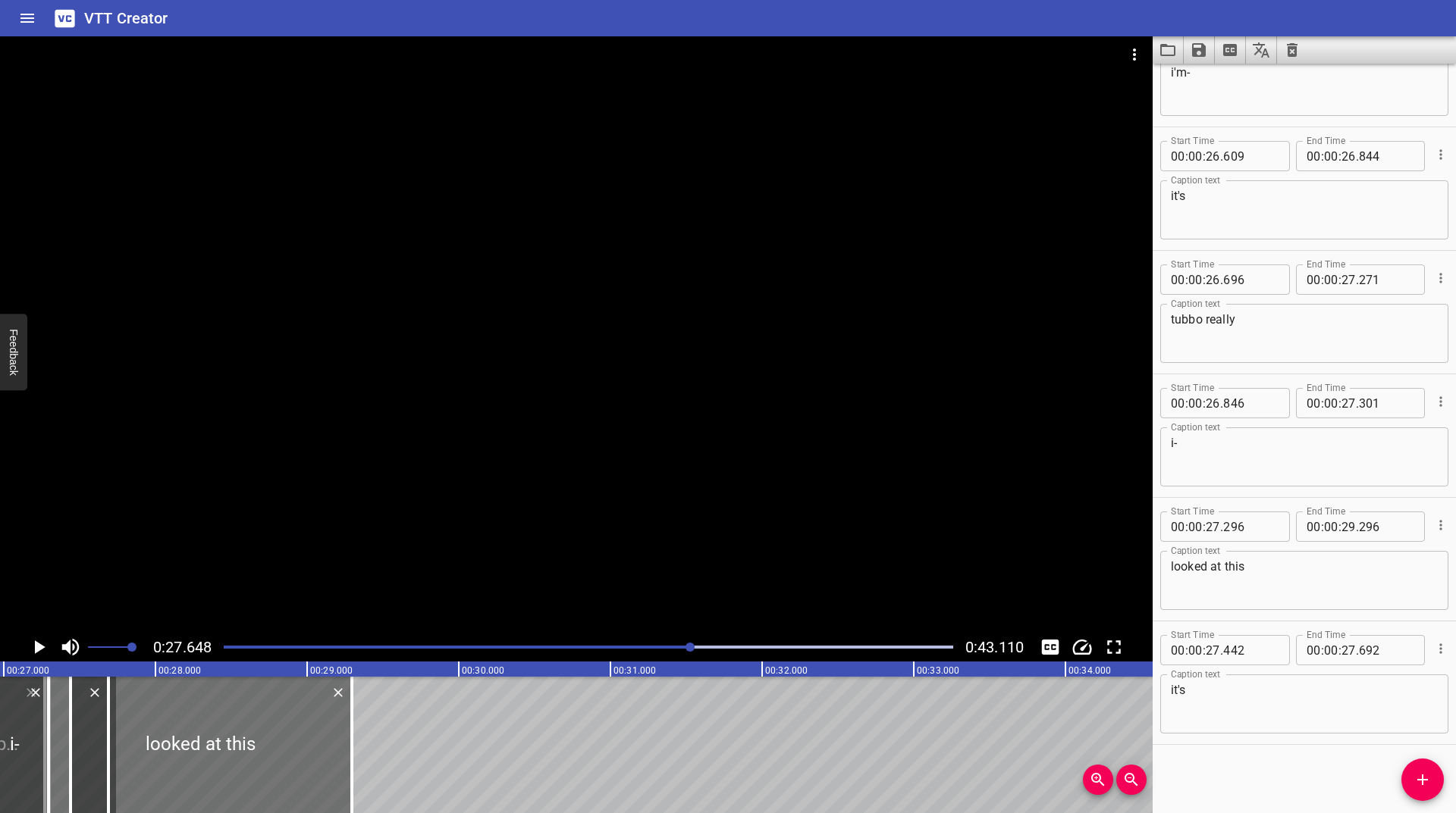
click at [36, 648] on icon "Play/Pause" at bounding box center [40, 647] width 10 height 13
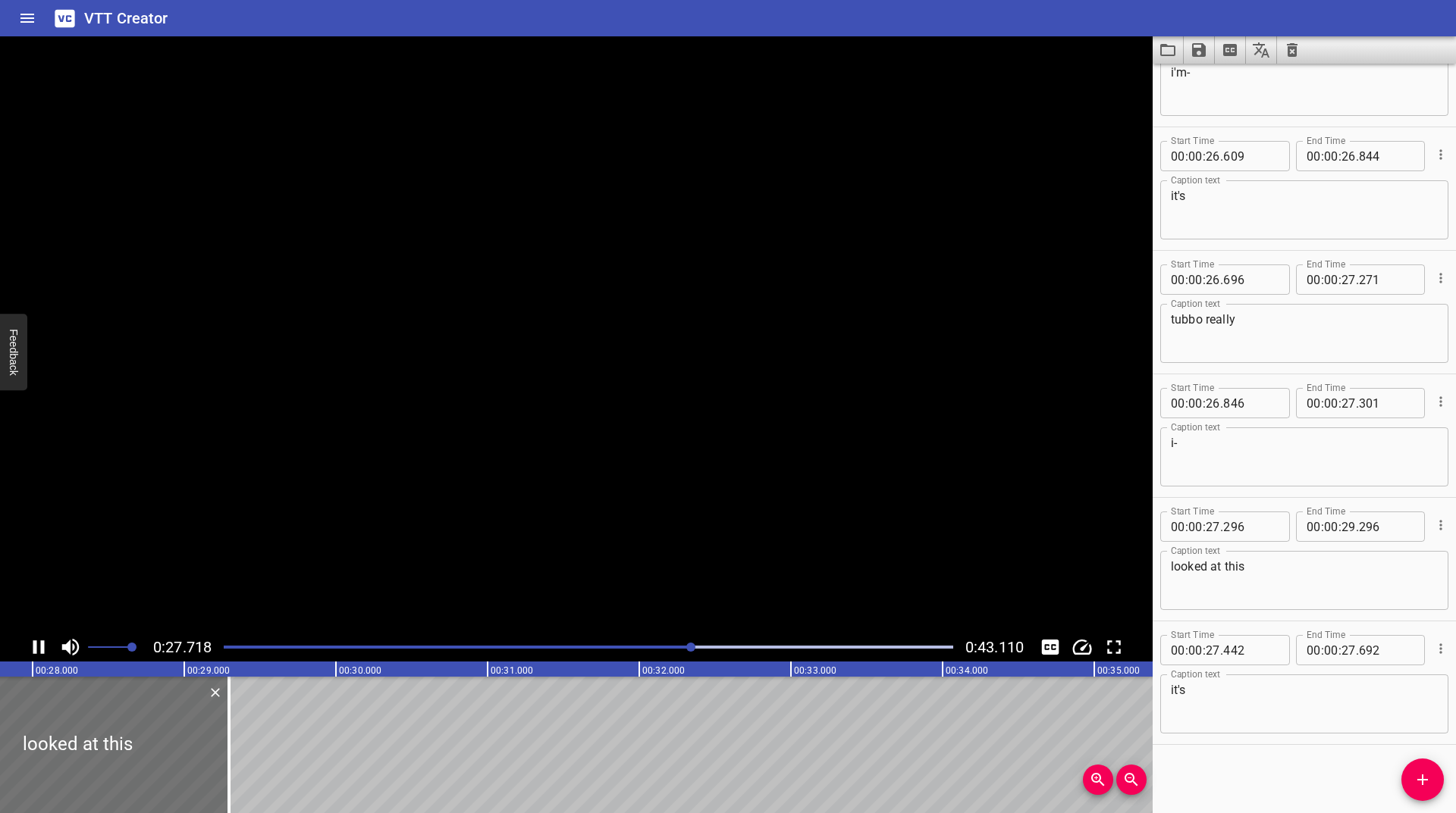
click at [36, 648] on icon "Play/Pause" at bounding box center [39, 647] width 11 height 13
click at [687, 648] on div "Play progress" at bounding box center [330, 648] width 730 height 3
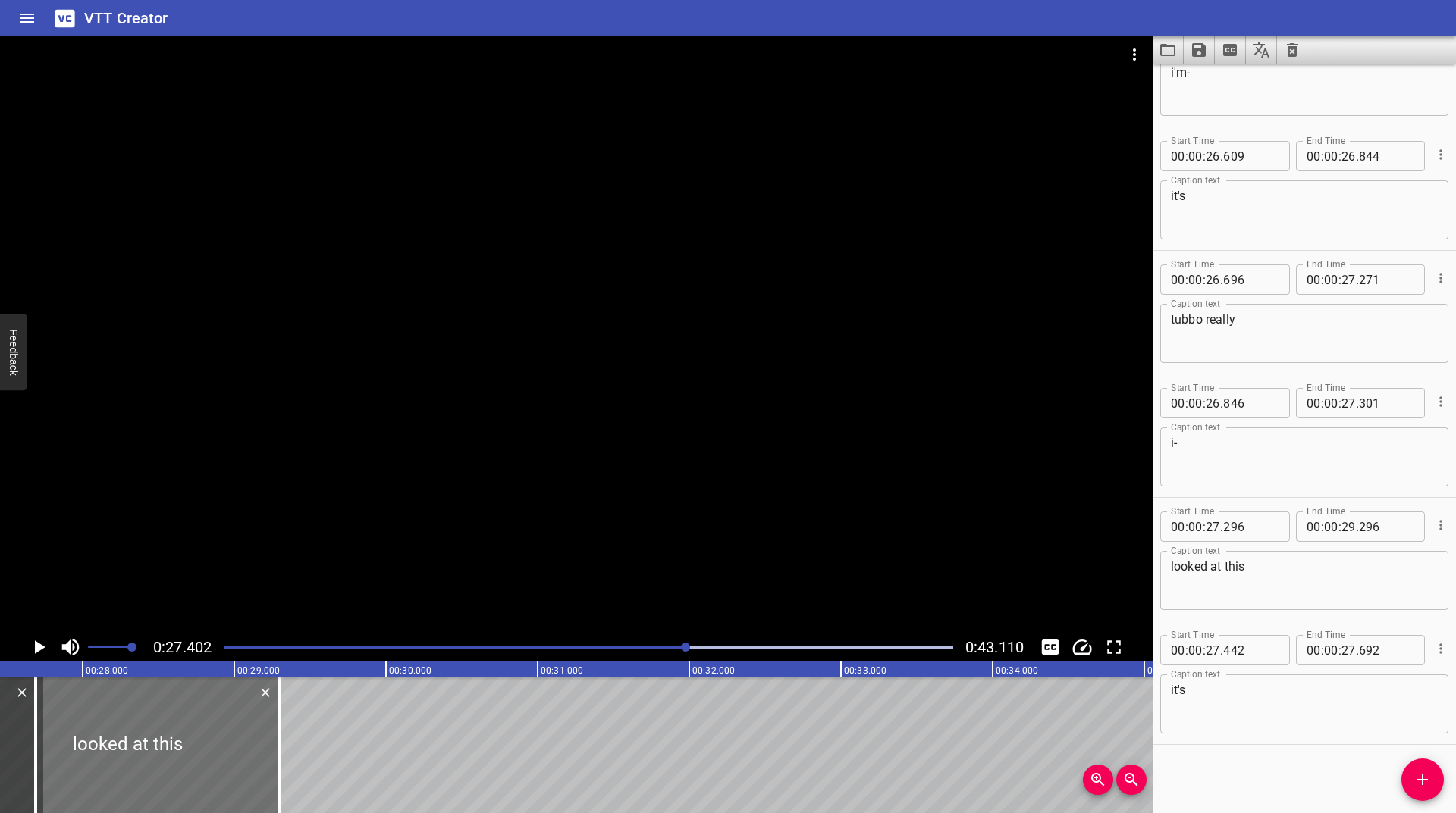
scroll to position [0, 4156]
click at [44, 647] on icon "Play/Pause" at bounding box center [40, 647] width 10 height 13
click at [44, 647] on icon "Play/Pause" at bounding box center [39, 647] width 11 height 13
click at [1417, 649] on div "Start Time 00 : 00 : 27 . 442 Start Time End Time 00 : 00 : 27 . 692 End Time" at bounding box center [1304, 649] width 288 height 40
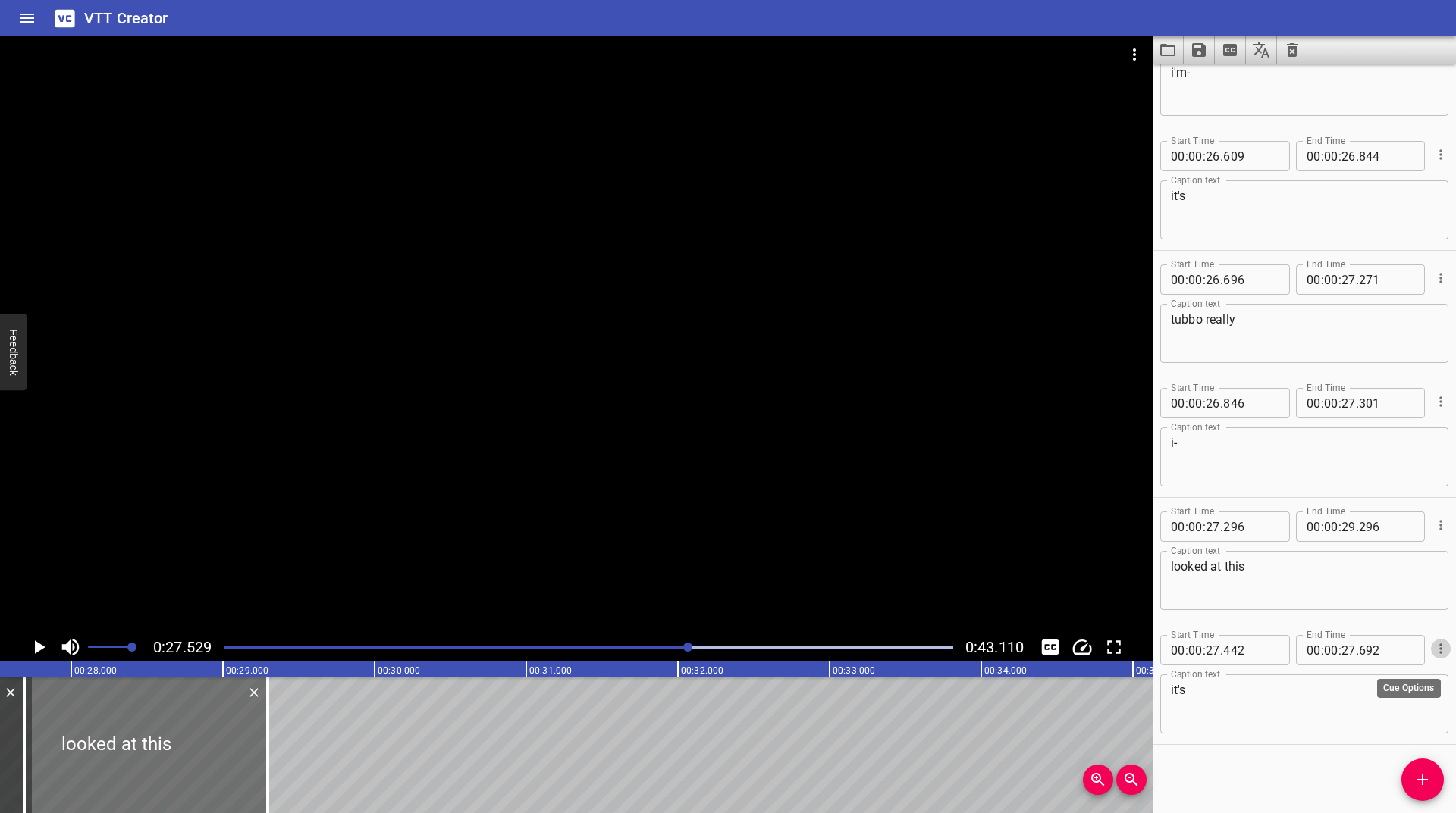
click at [1431, 649] on button "Cue Options" at bounding box center [1440, 649] width 20 height 20
click at [1380, 657] on li "Advanced options..." at bounding box center [1377, 649] width 132 height 28
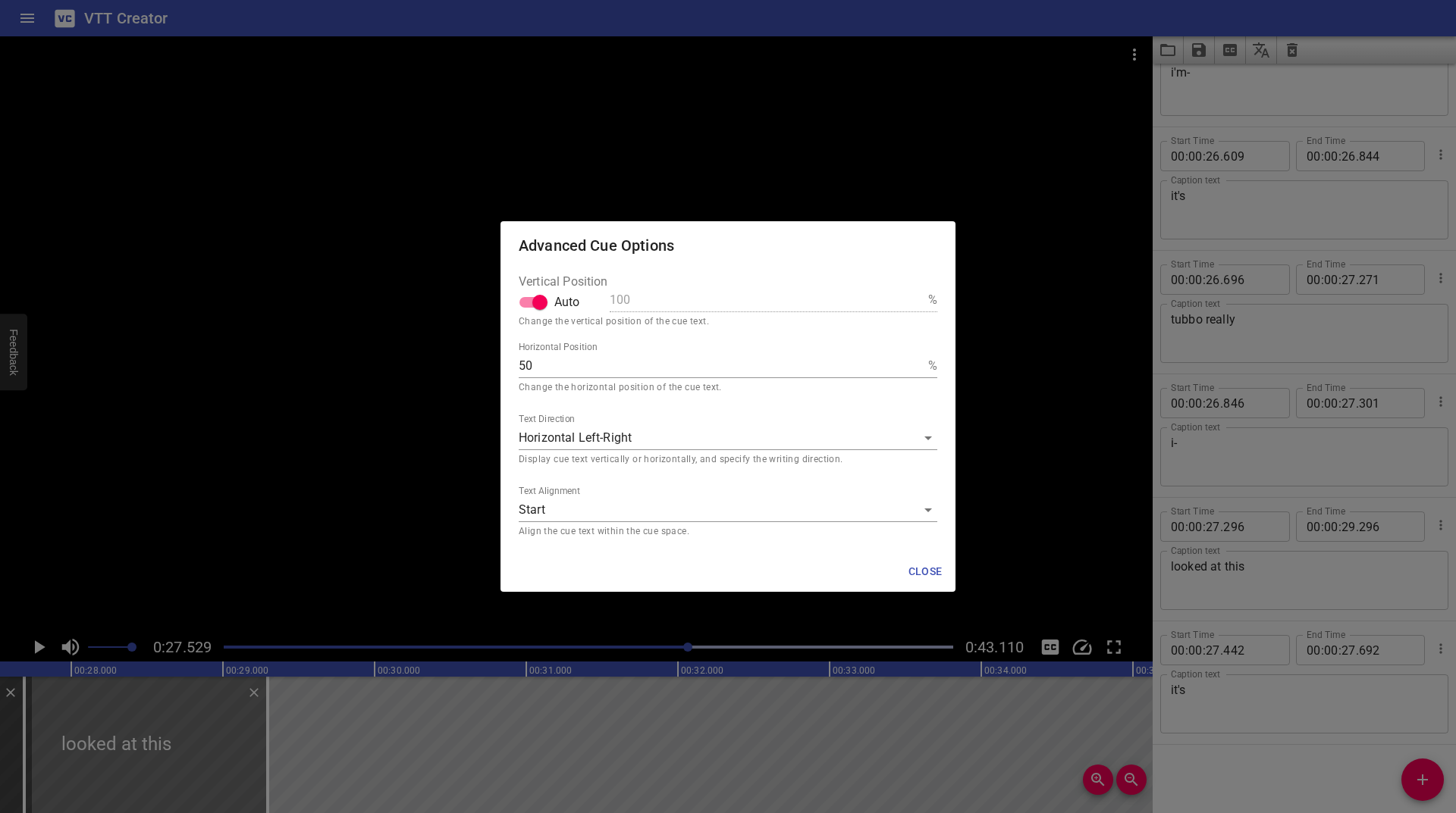
click at [562, 522] on body "VTT Creator Caption Editor Batch Transcribe Login Sign Up Privacy Contact 0:27.…" at bounding box center [728, 406] width 1456 height 813
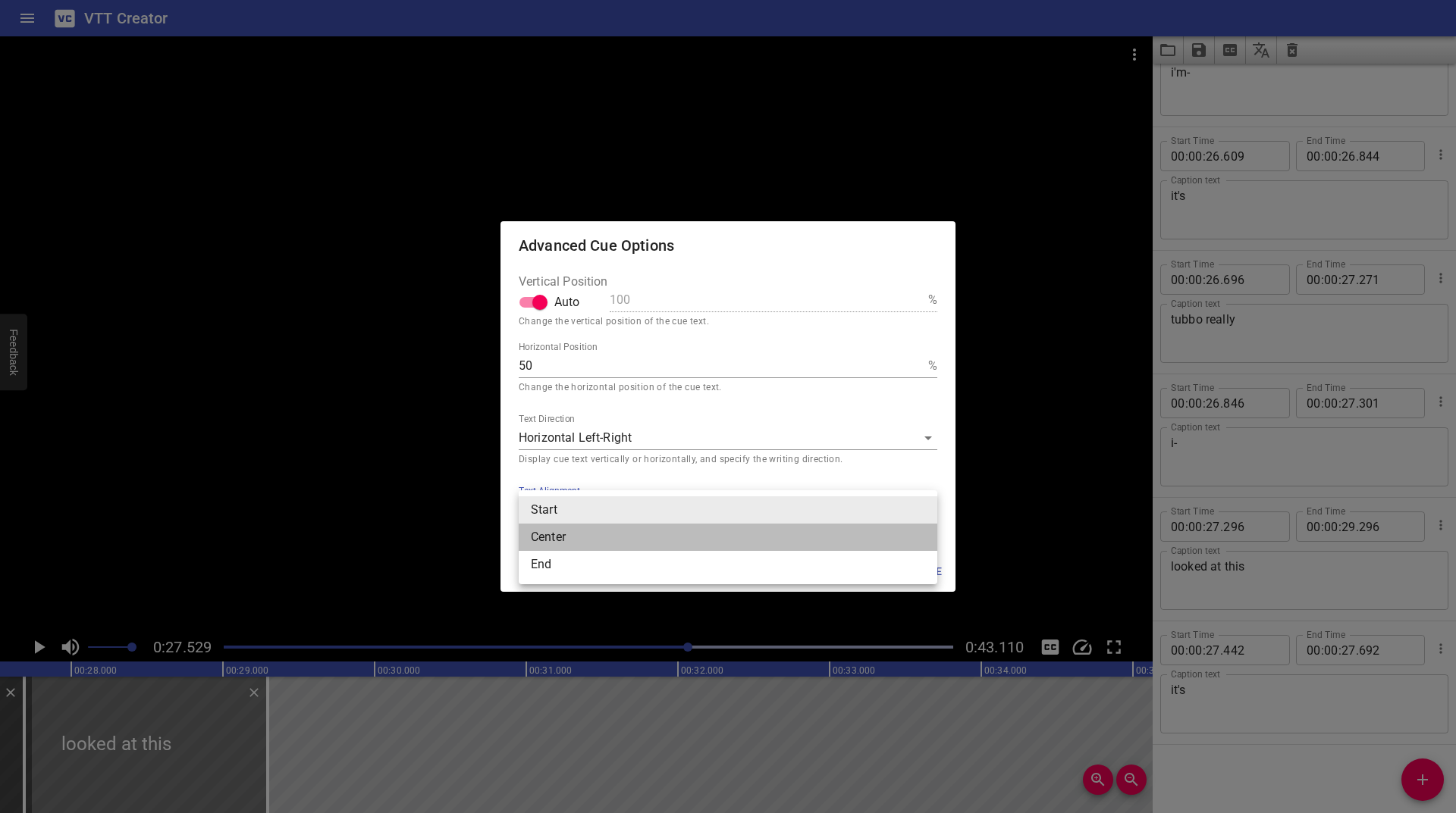
click at [556, 531] on li "Center" at bounding box center [728, 537] width 419 height 28
type input "middle"
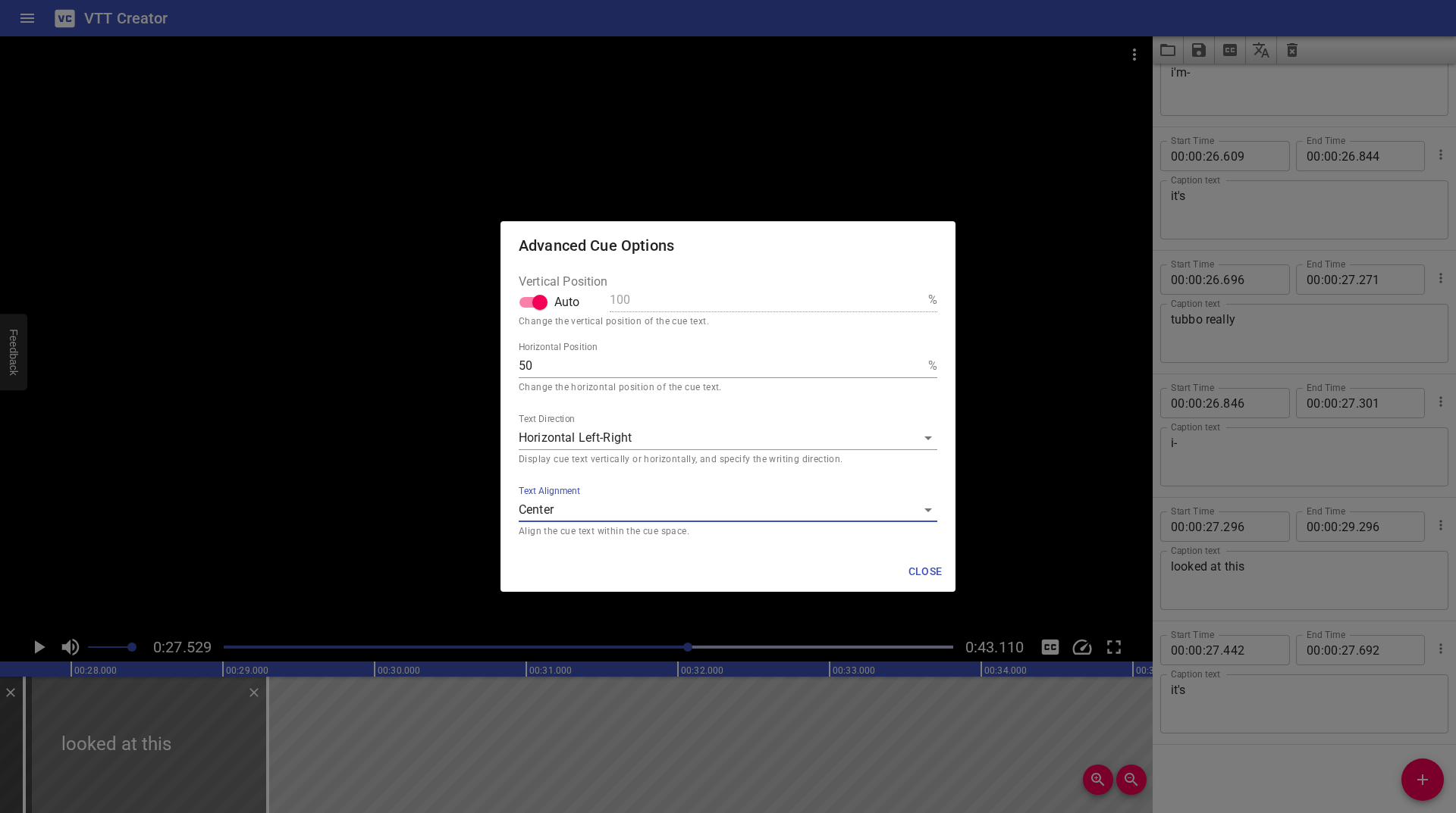
click at [938, 572] on span "Close" at bounding box center [925, 572] width 36 height 19
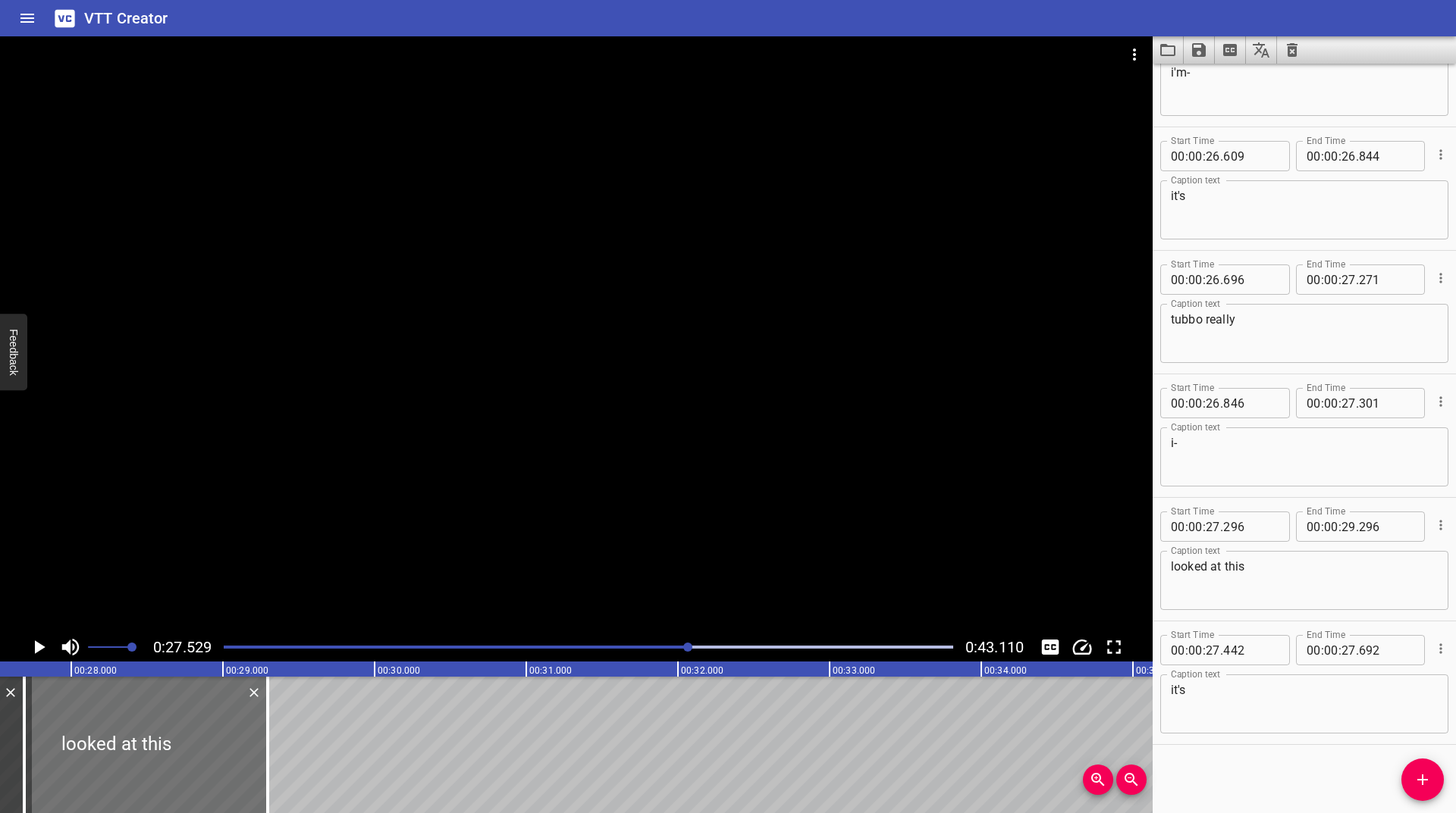
click at [36, 646] on icon "Play/Pause" at bounding box center [40, 647] width 10 height 13
click at [36, 646] on icon "Play/Pause" at bounding box center [39, 647] width 11 height 13
click at [36, 646] on icon "Play/Pause" at bounding box center [40, 647] width 10 height 13
click at [36, 646] on icon "Play/Pause" at bounding box center [39, 647] width 11 height 13
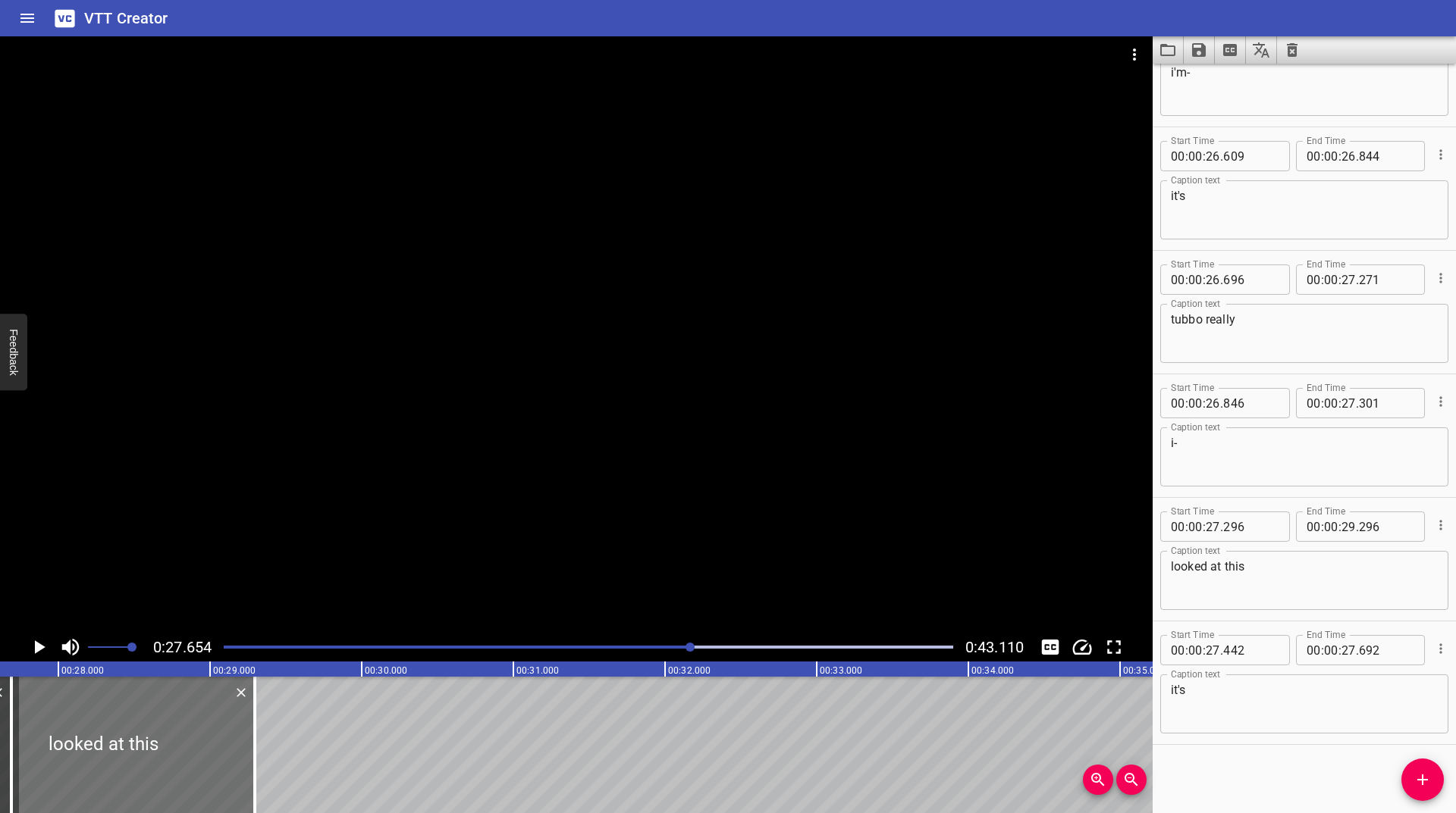
scroll to position [0, 4195]
click at [36, 646] on icon "Play/Pause" at bounding box center [40, 647] width 10 height 13
click at [36, 646] on icon "Play/Pause" at bounding box center [39, 647] width 11 height 13
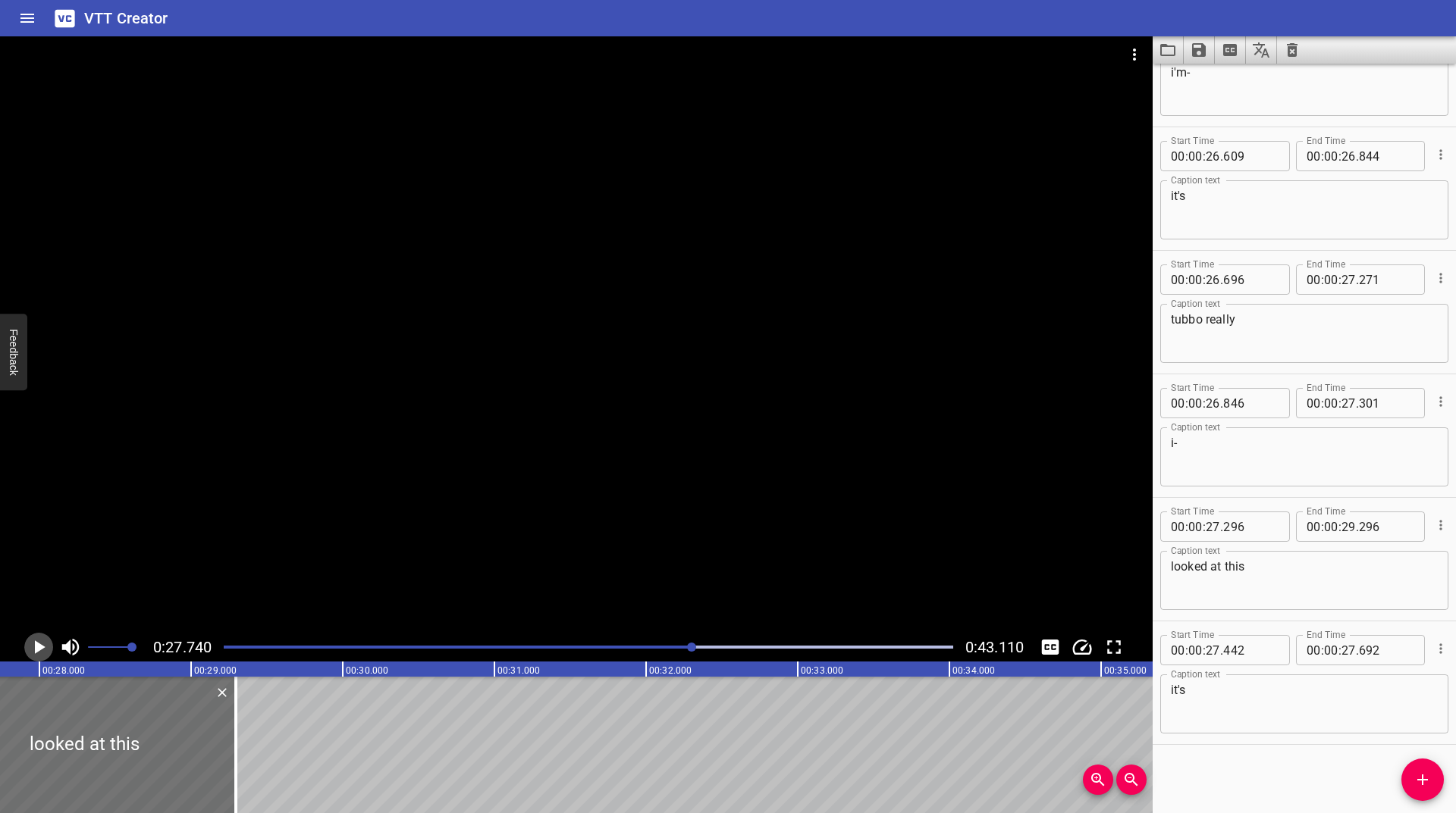
click at [34, 642] on icon "Play/Pause" at bounding box center [39, 647] width 23 height 23
click at [683, 649] on div at bounding box center [588, 647] width 748 height 21
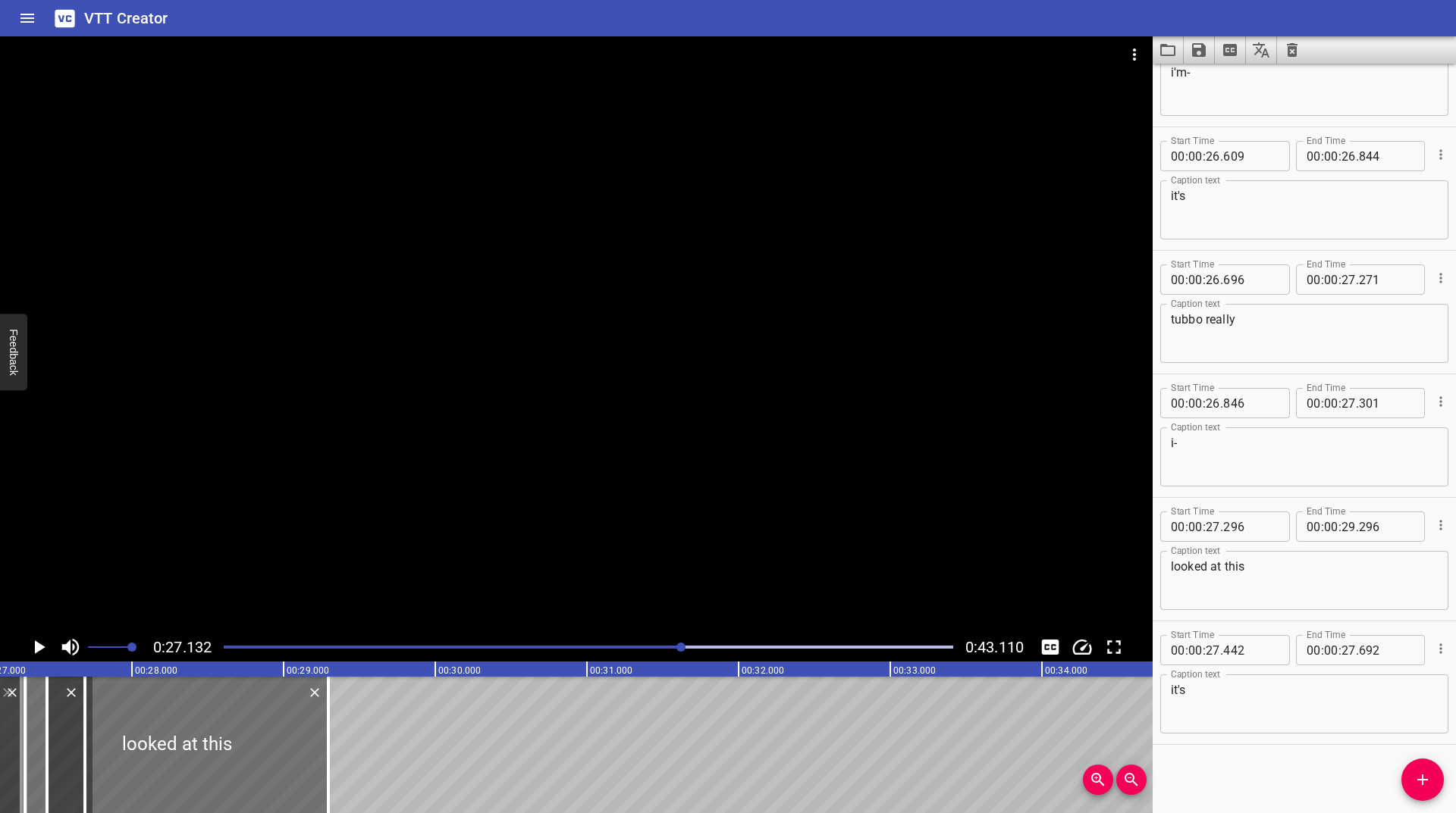
click at [33, 656] on icon "Play/Pause" at bounding box center [39, 647] width 23 height 23
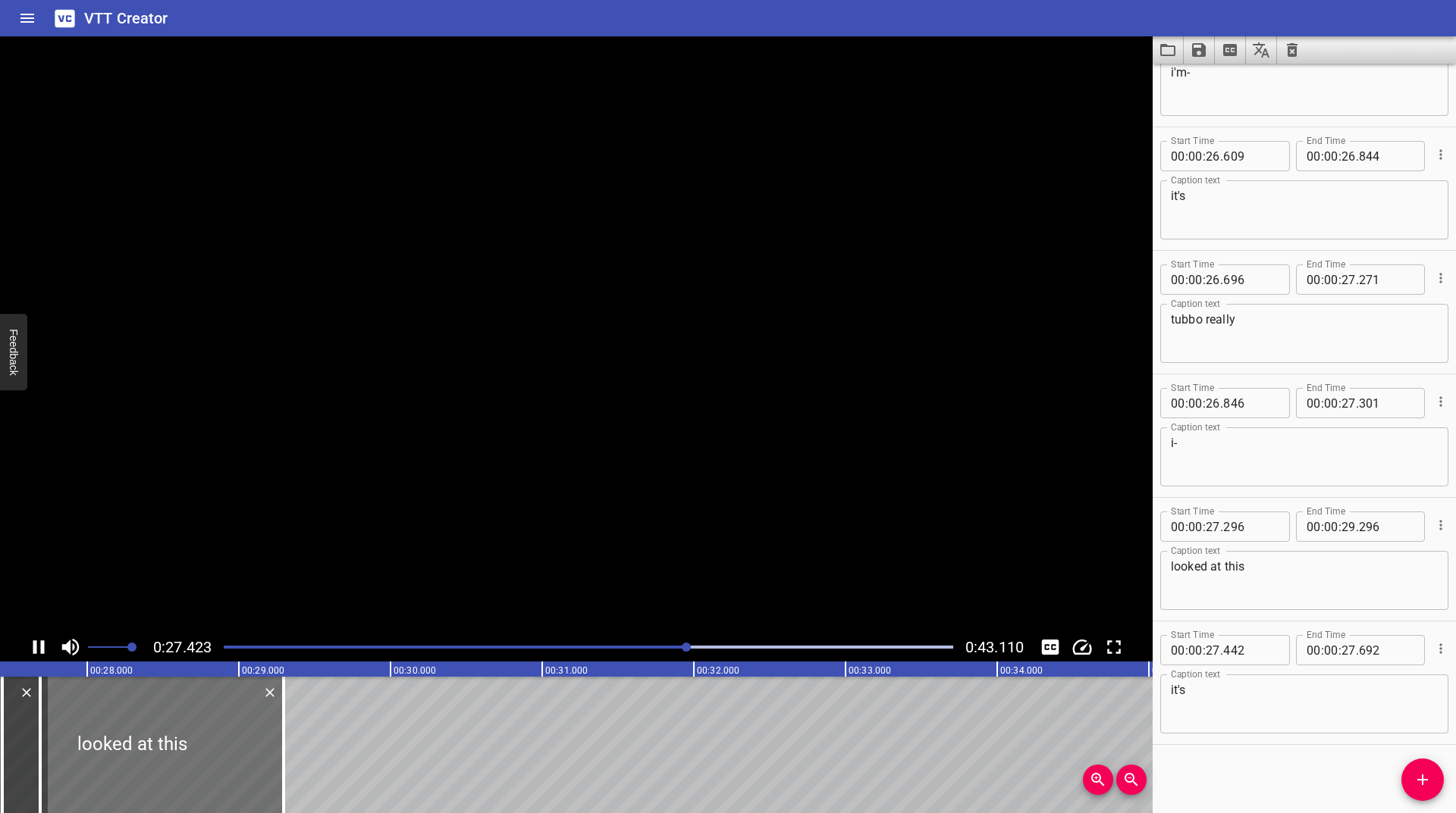
click at [33, 656] on icon "Play/Pause" at bounding box center [39, 647] width 23 height 23
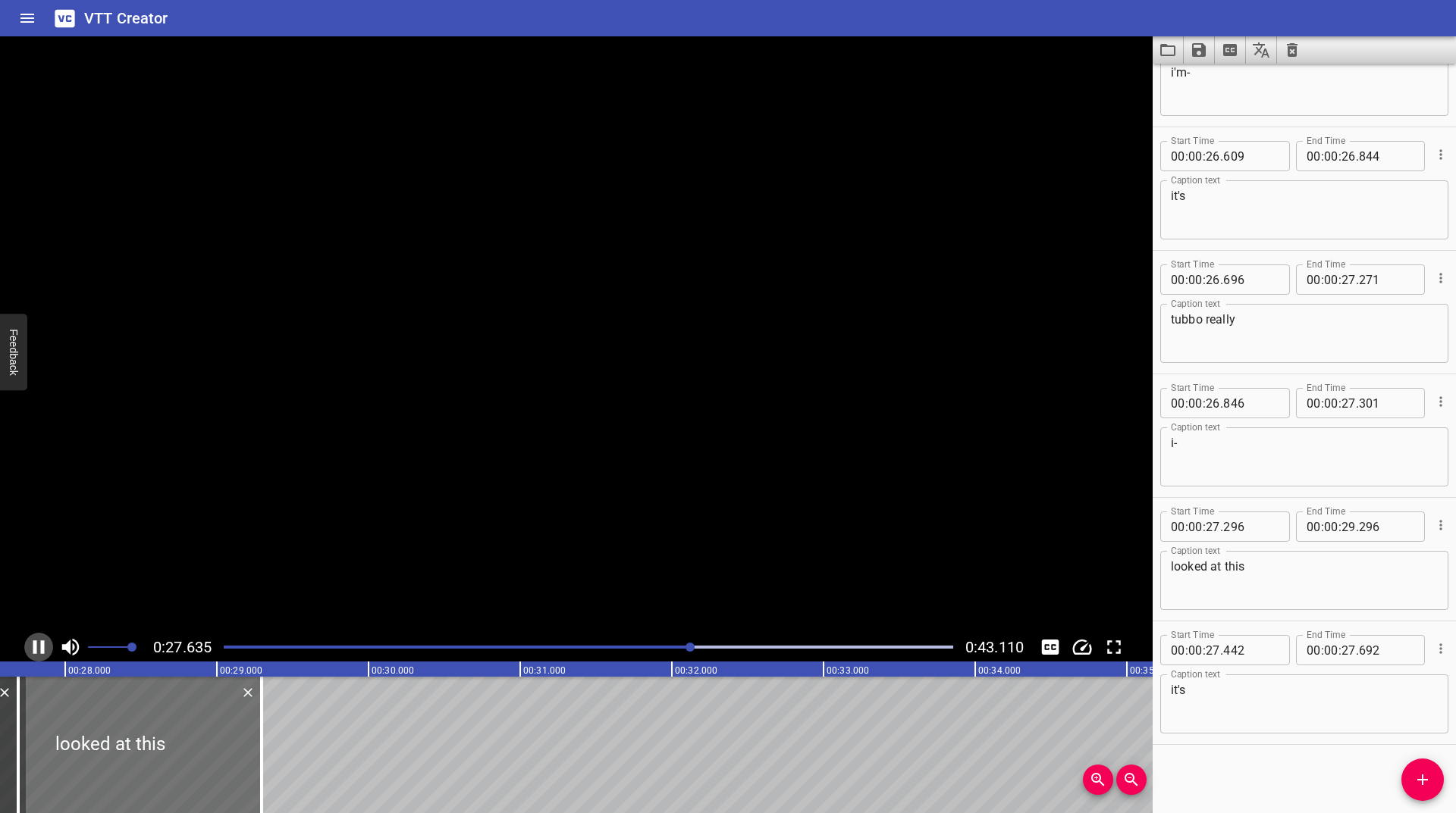
click at [33, 656] on icon "Play/Pause" at bounding box center [39, 647] width 23 height 23
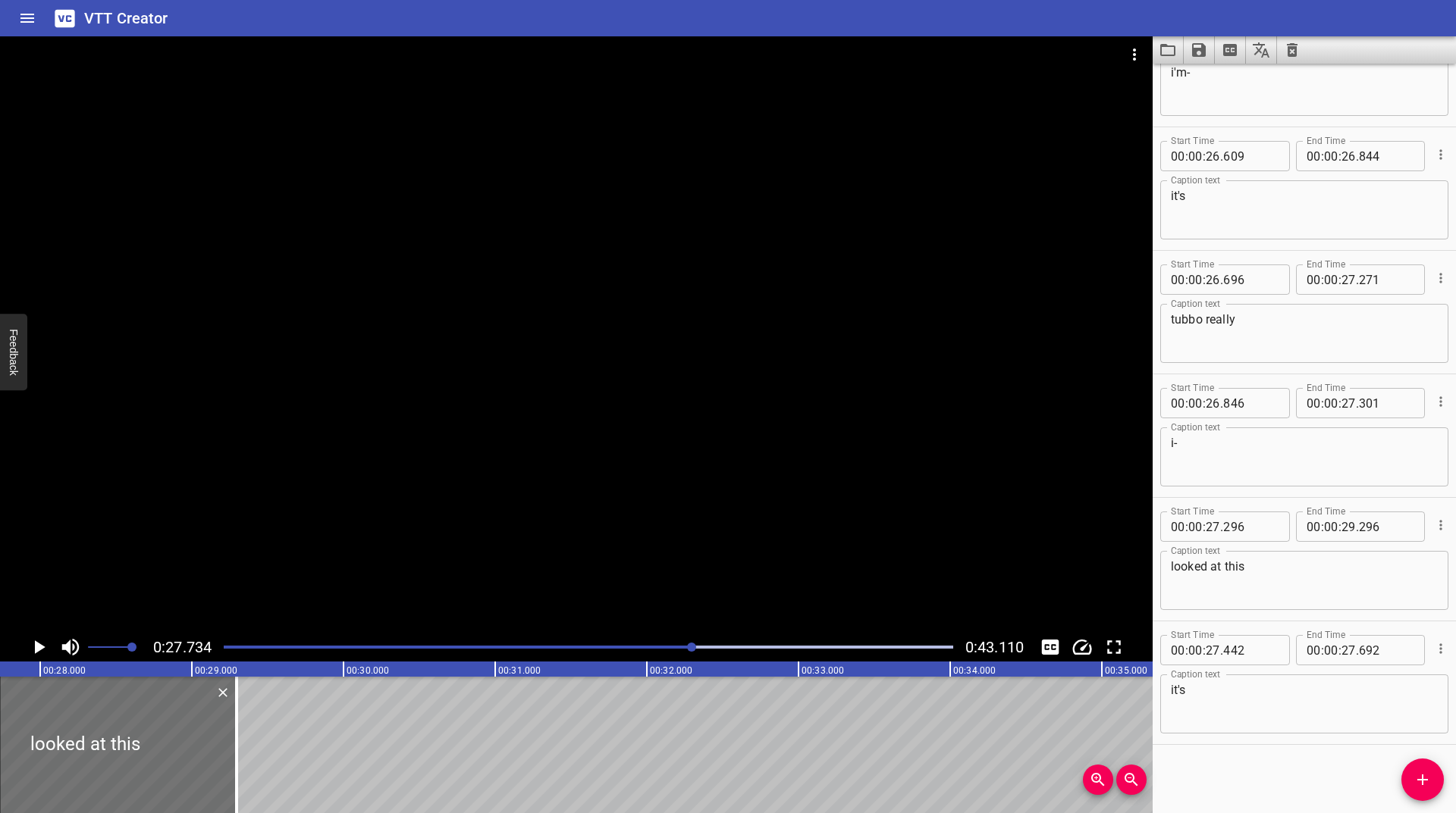
drag, startPoint x: 1426, startPoint y: 765, endPoint x: 1428, endPoint y: 701, distance: 64.0
click at [1426, 766] on button "Add Cue" at bounding box center [1423, 780] width 43 height 43
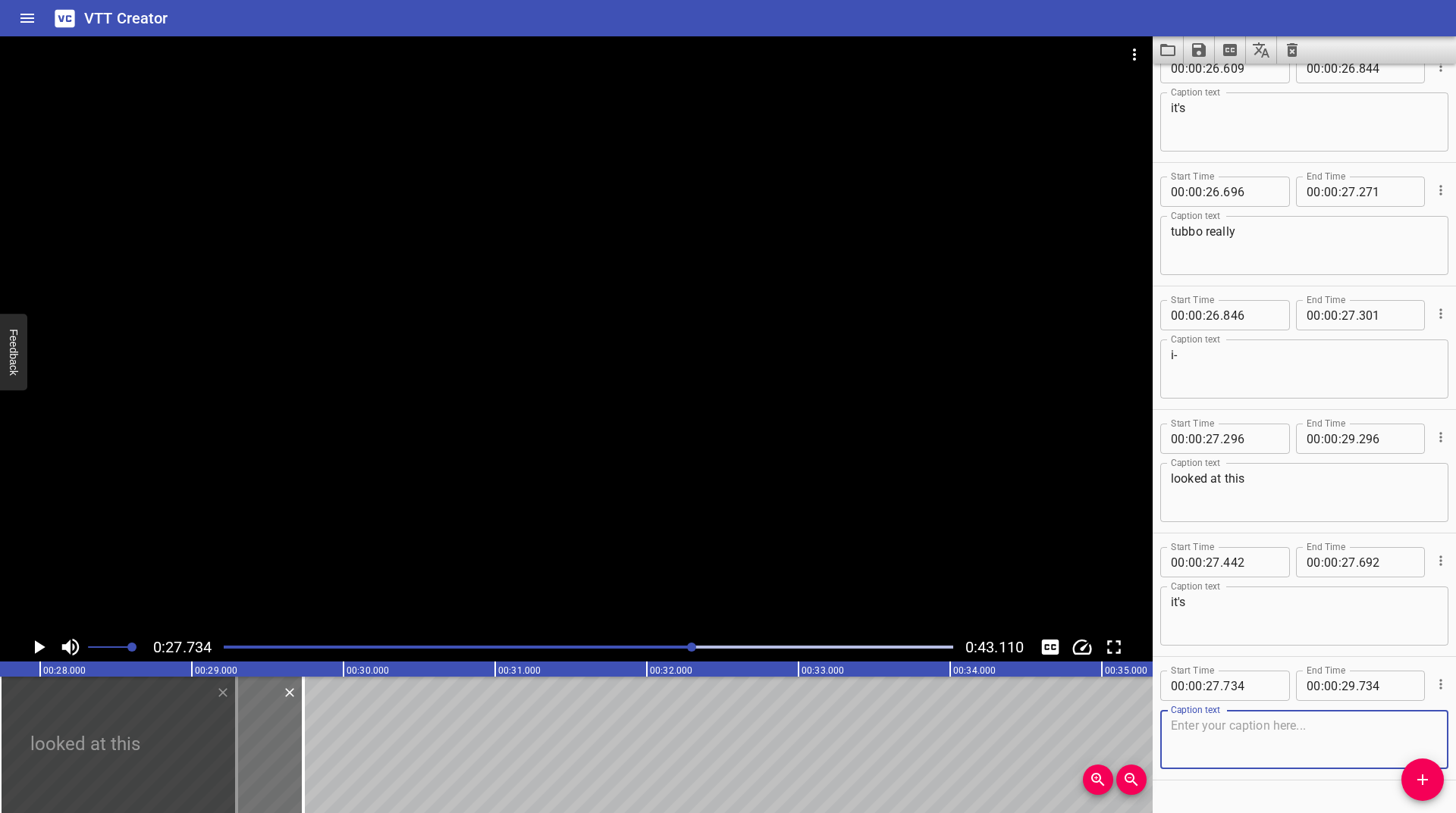
scroll to position [2163, 0]
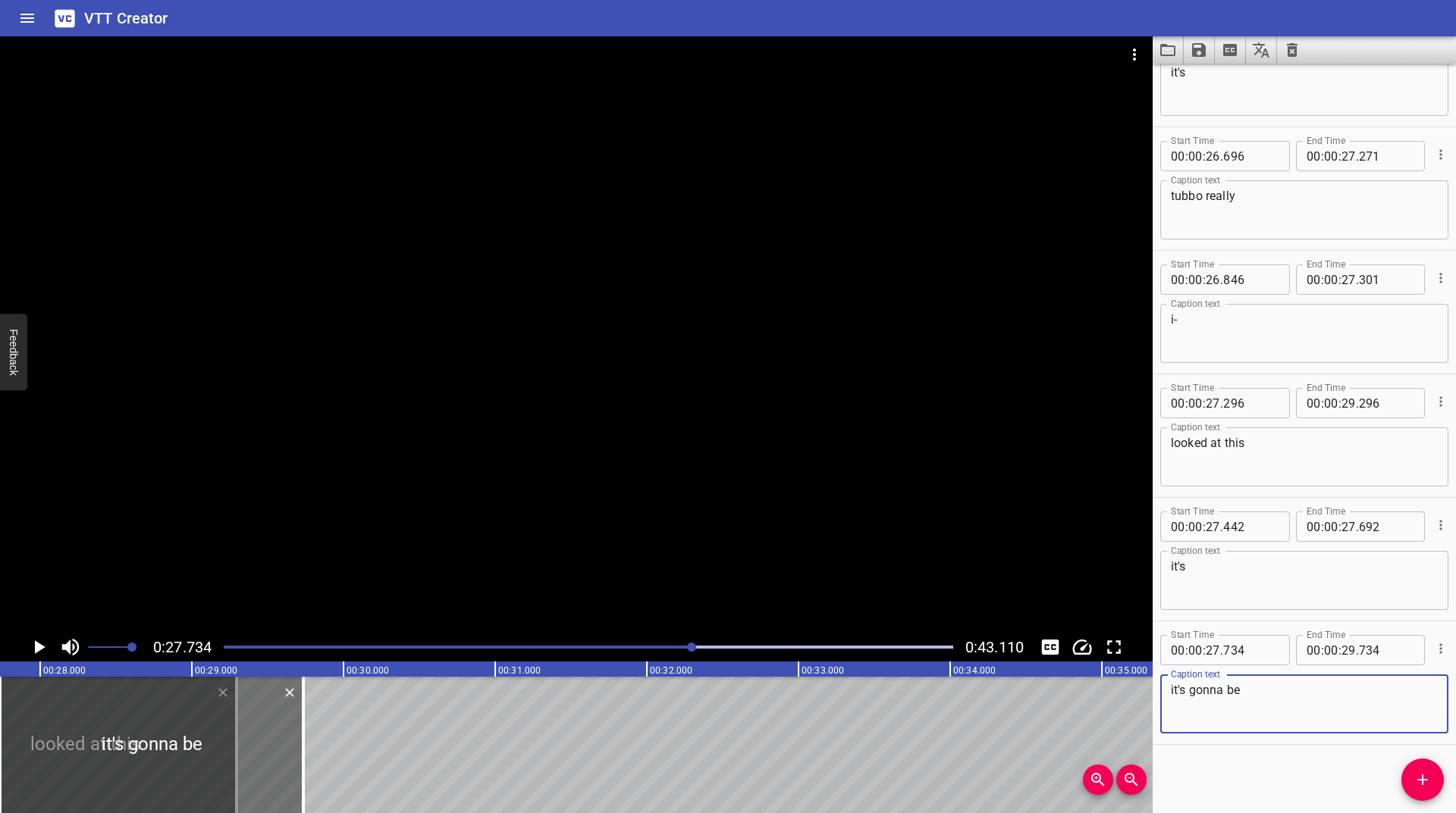
type textarea "it's gonna be"
click at [44, 643] on icon "Play/Pause" at bounding box center [39, 647] width 23 height 23
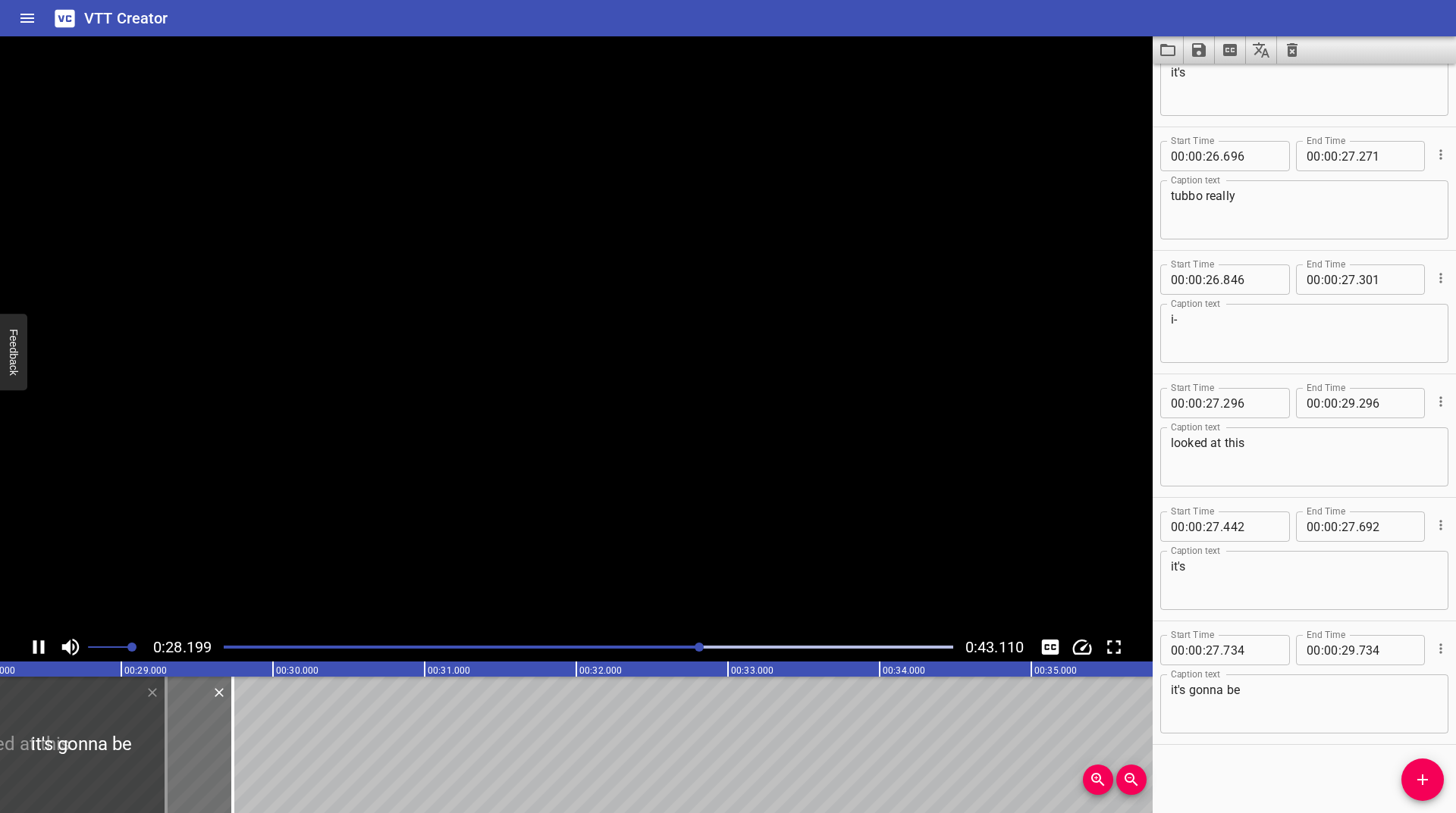
click at [44, 643] on icon "Play/Pause" at bounding box center [39, 647] width 11 height 13
click at [698, 647] on div at bounding box center [701, 648] width 9 height 9
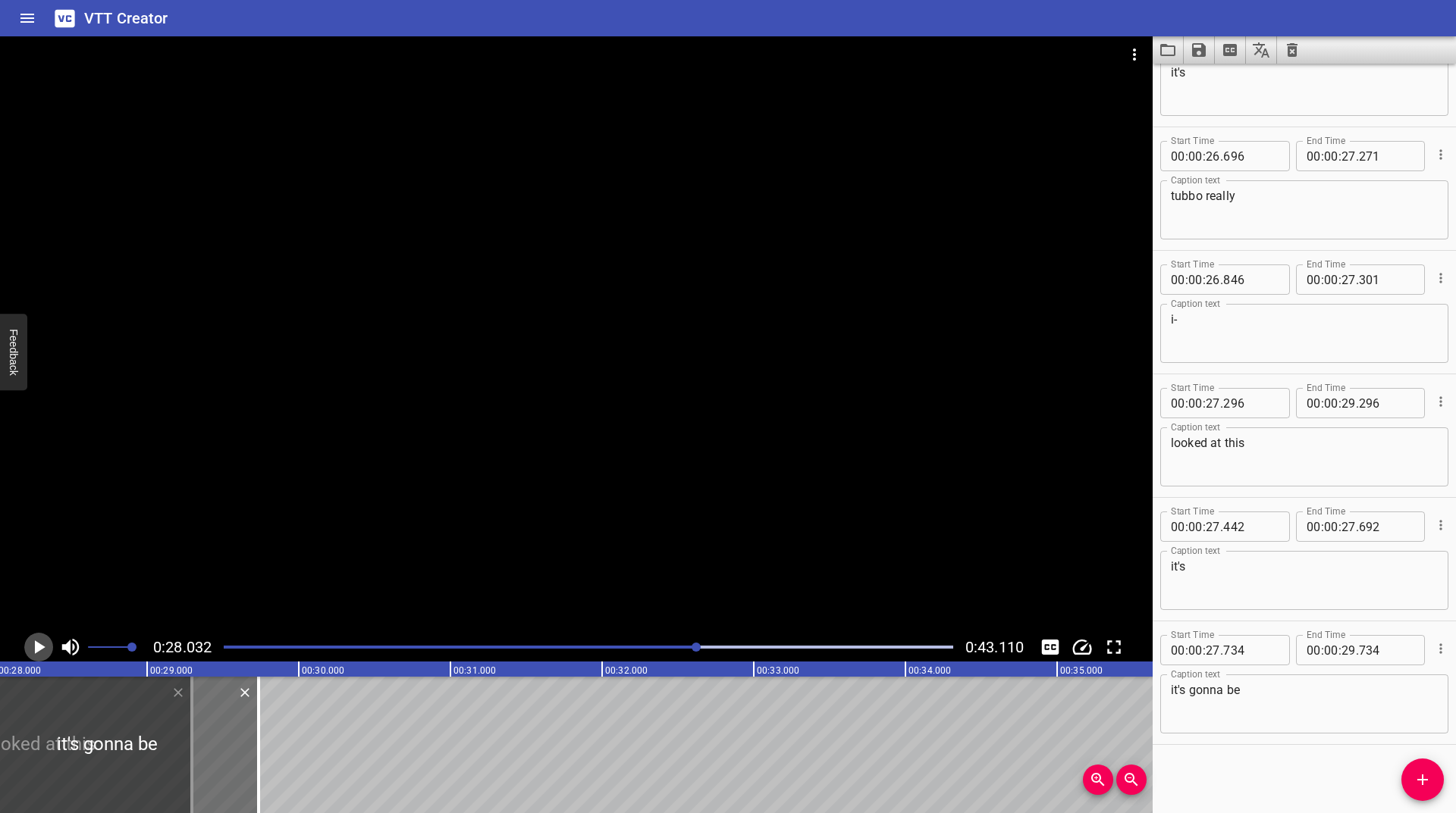
click at [38, 643] on icon "Play/Pause" at bounding box center [39, 647] width 23 height 23
click at [683, 650] on div at bounding box center [588, 647] width 748 height 21
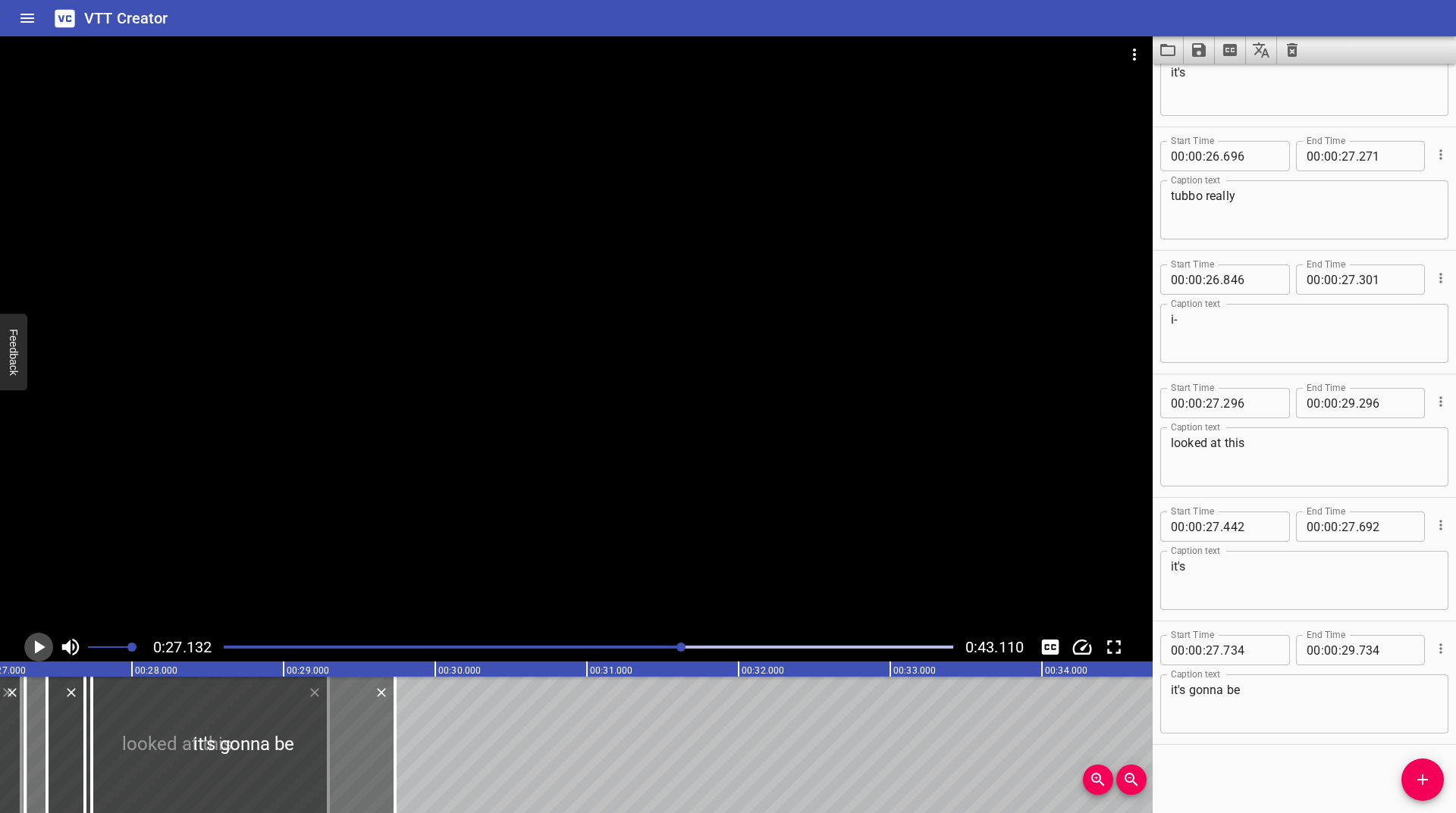
click at [32, 647] on icon "Play/Pause" at bounding box center [39, 647] width 23 height 23
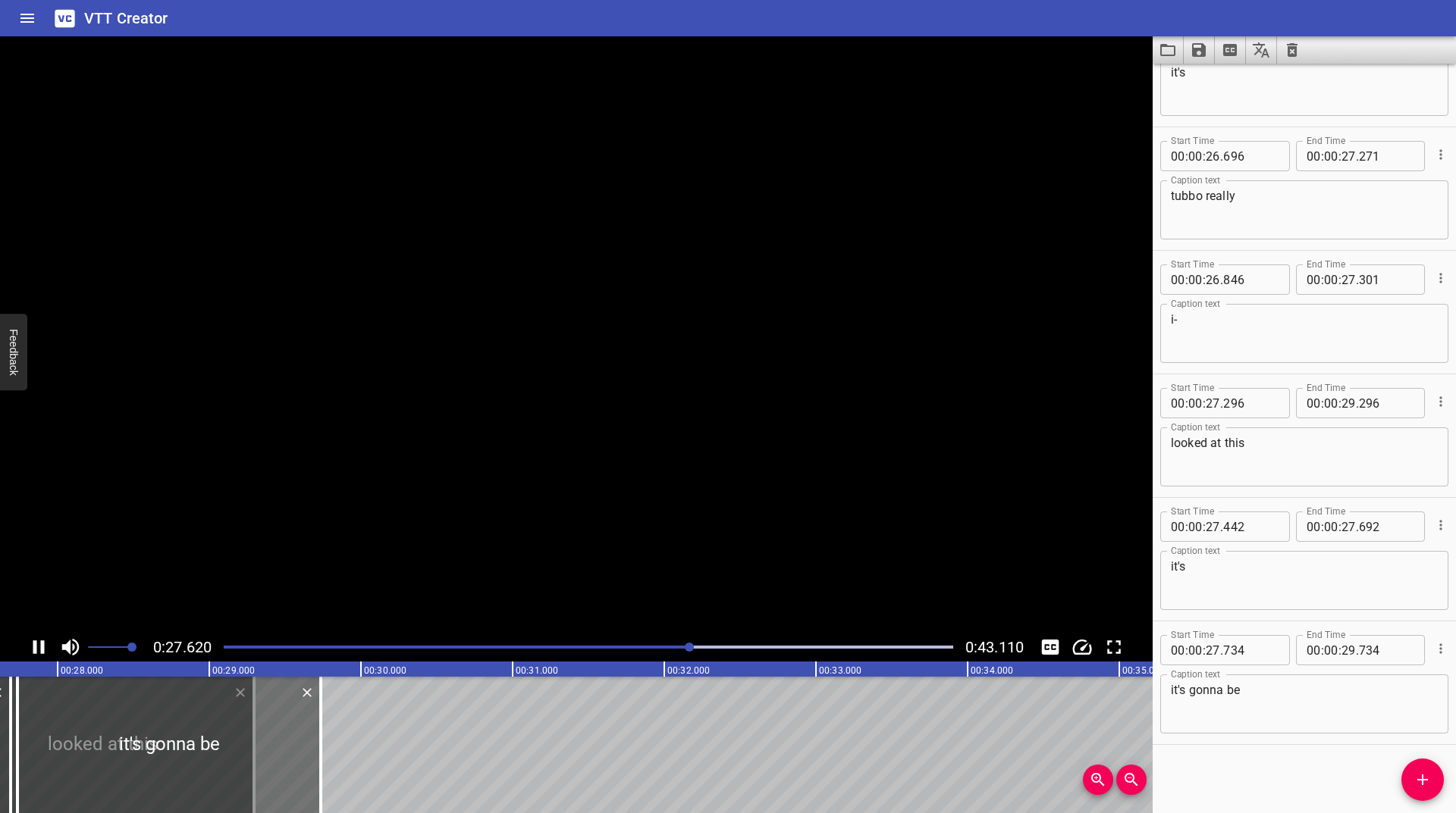
click at [32, 647] on icon "Play/Pause" at bounding box center [39, 647] width 23 height 23
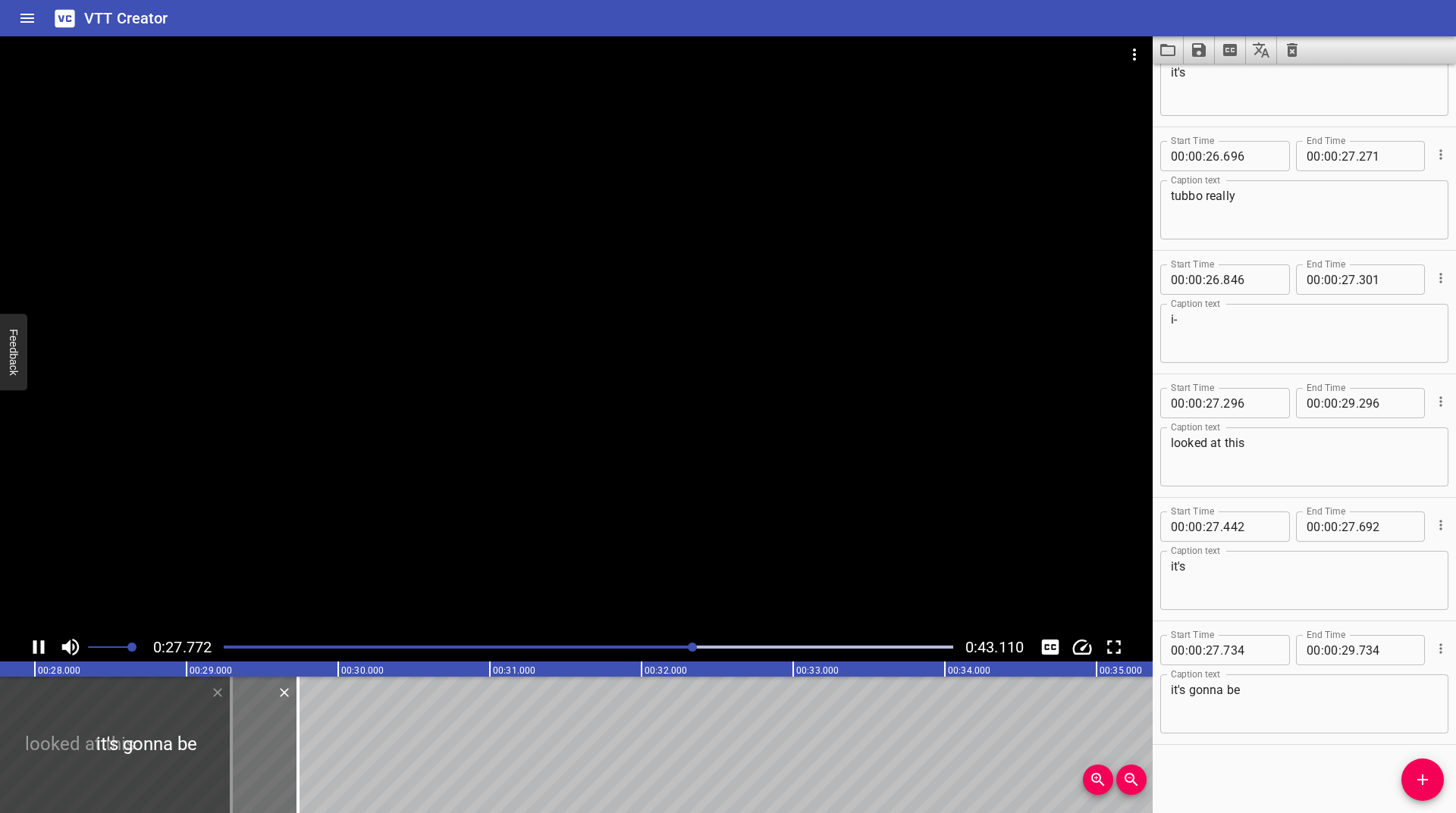
click at [32, 647] on icon "Play/Pause" at bounding box center [39, 647] width 23 height 23
click at [1417, 780] on icon "Add Cue" at bounding box center [1422, 779] width 10 height 10
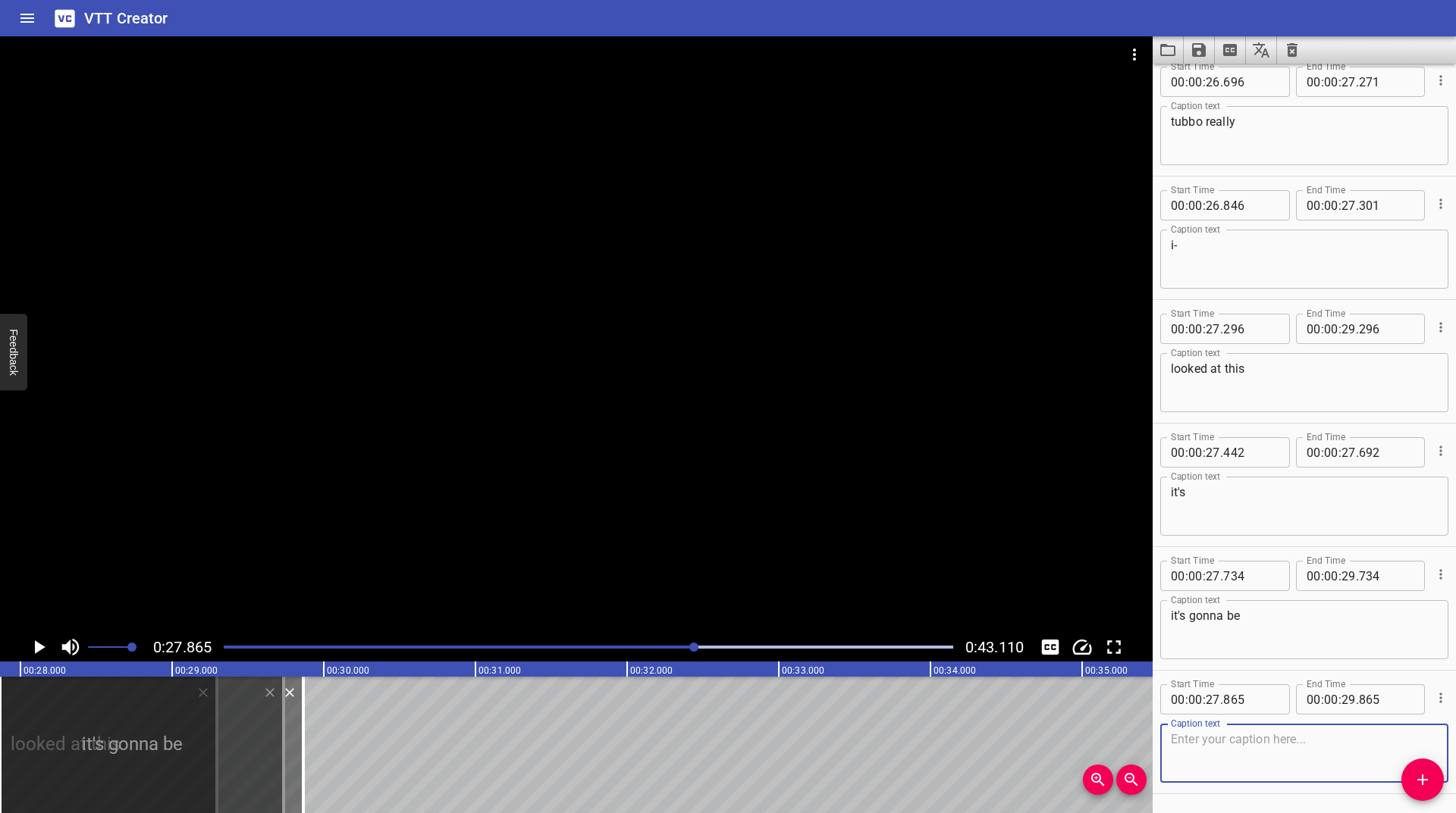
scroll to position [2286, 0]
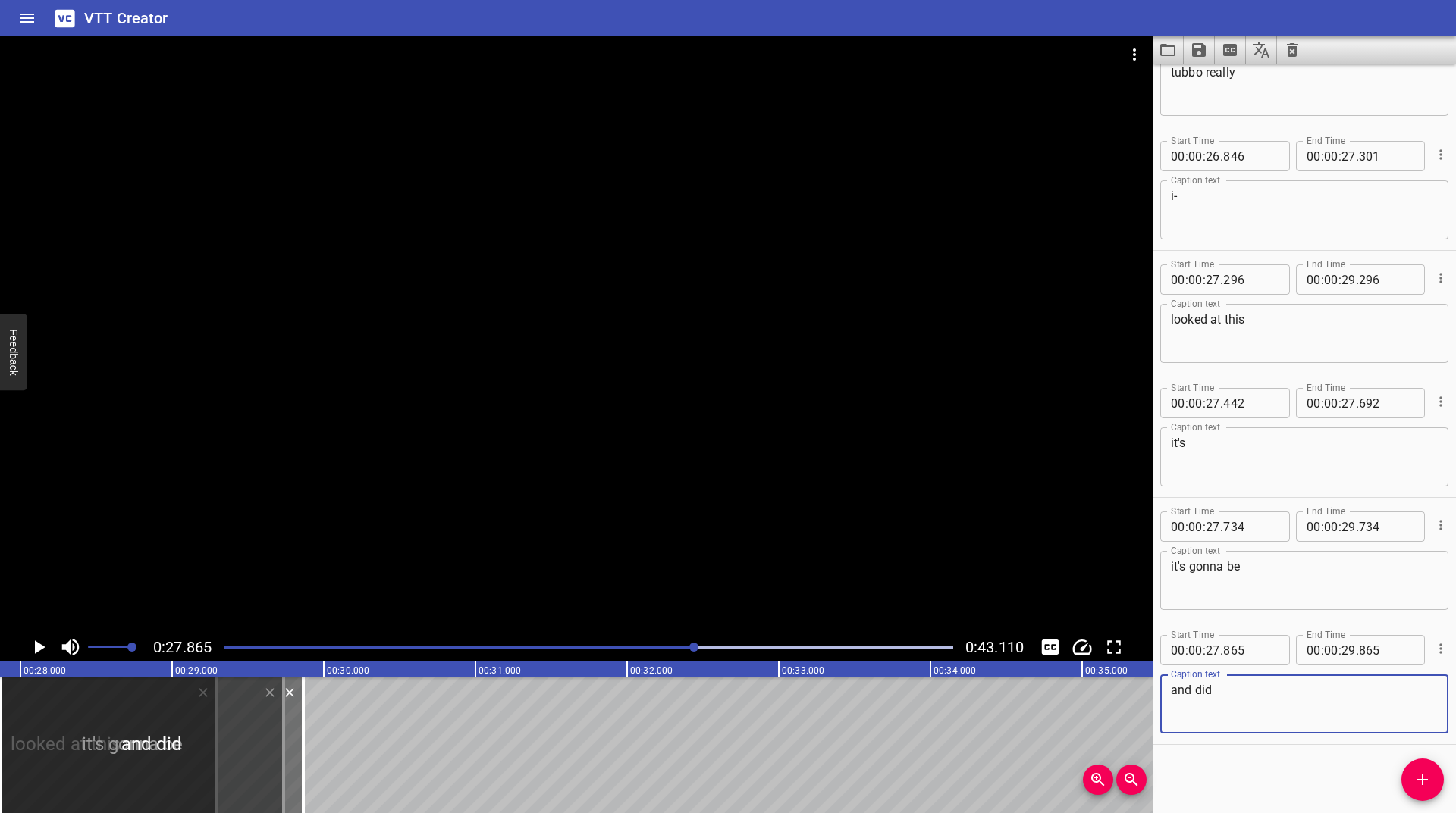
type textarea "and did"
click at [40, 652] on icon "Play/Pause" at bounding box center [39, 647] width 23 height 23
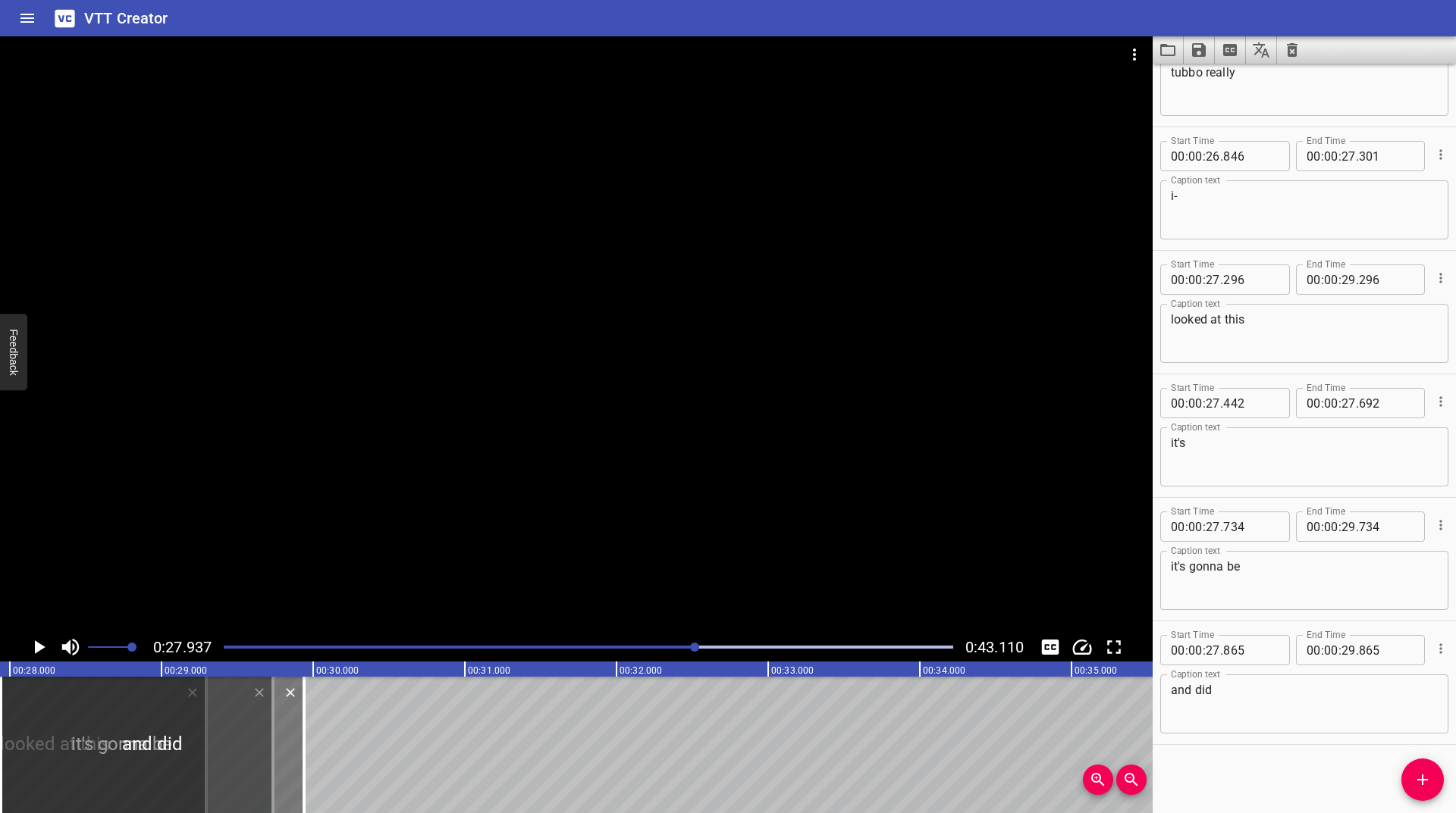
drag, startPoint x: 282, startPoint y: 740, endPoint x: 293, endPoint y: 734, distance: 12.5
click at [293, 734] on div at bounding box center [152, 745] width 303 height 137
type input "940"
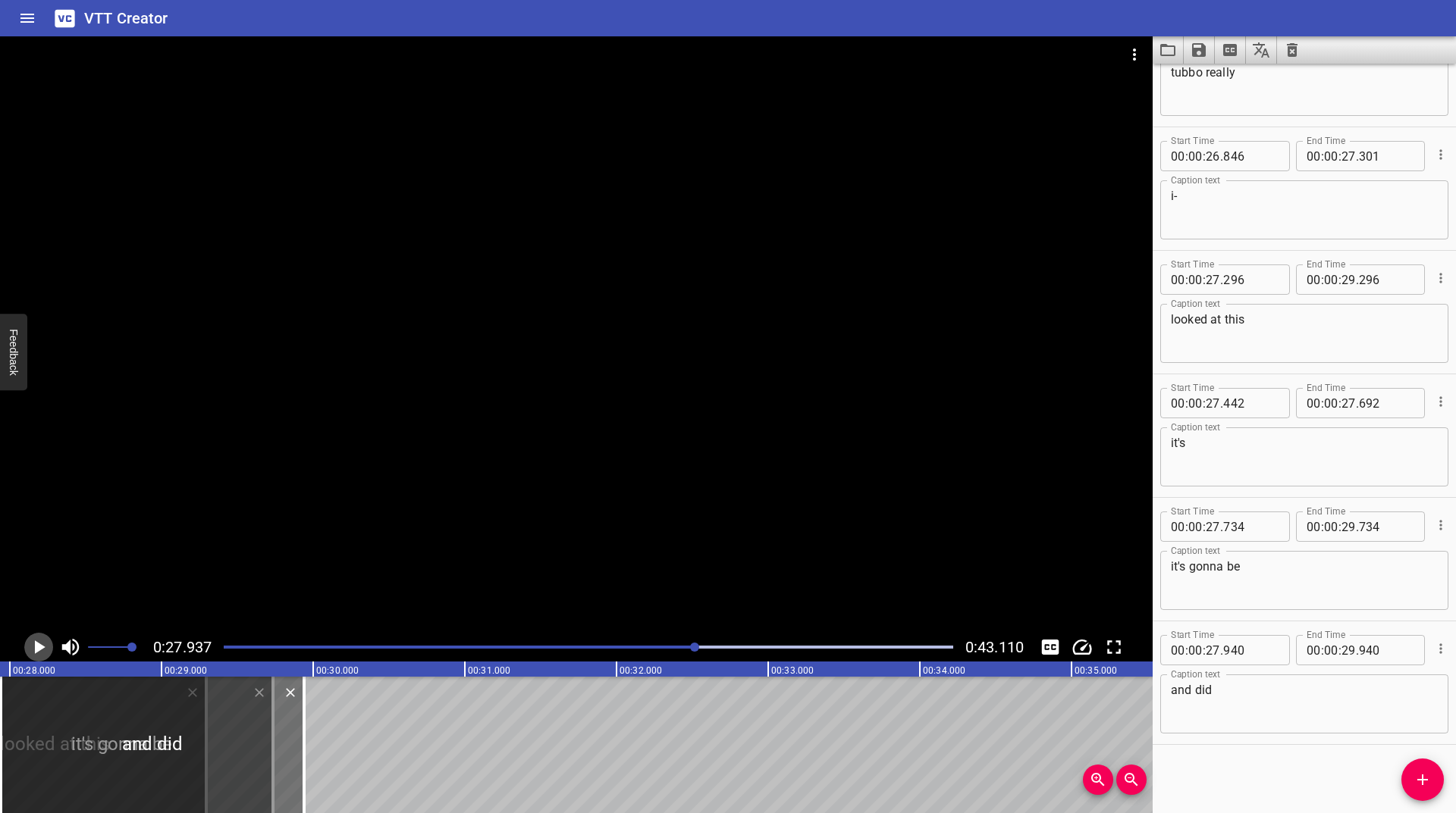
click at [44, 649] on icon "Play/Pause" at bounding box center [39, 647] width 23 height 23
click at [44, 649] on icon "Play/Pause" at bounding box center [39, 647] width 11 height 13
click at [683, 647] on div "Play progress" at bounding box center [333, 648] width 730 height 3
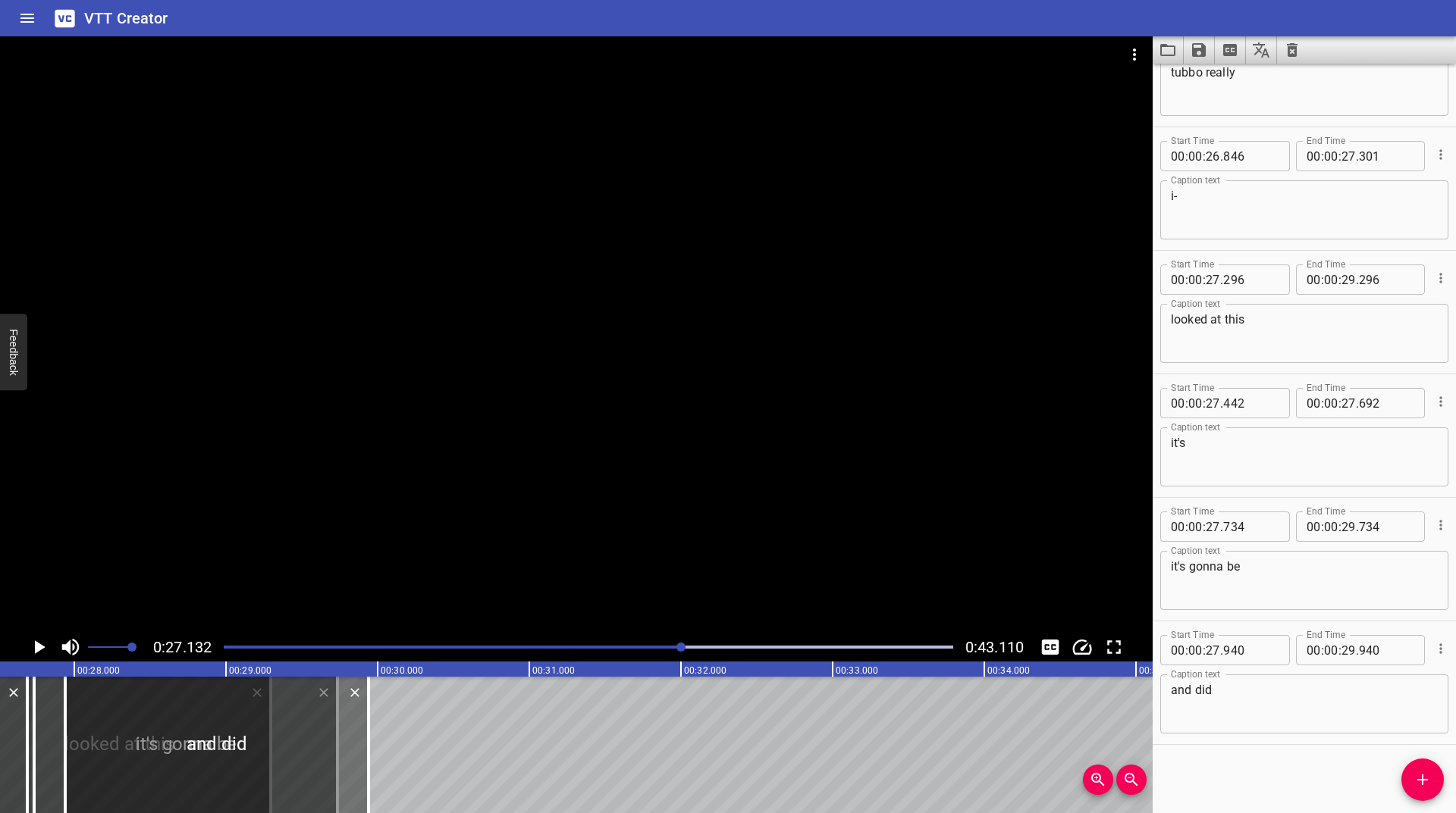
scroll to position [0, 4115]
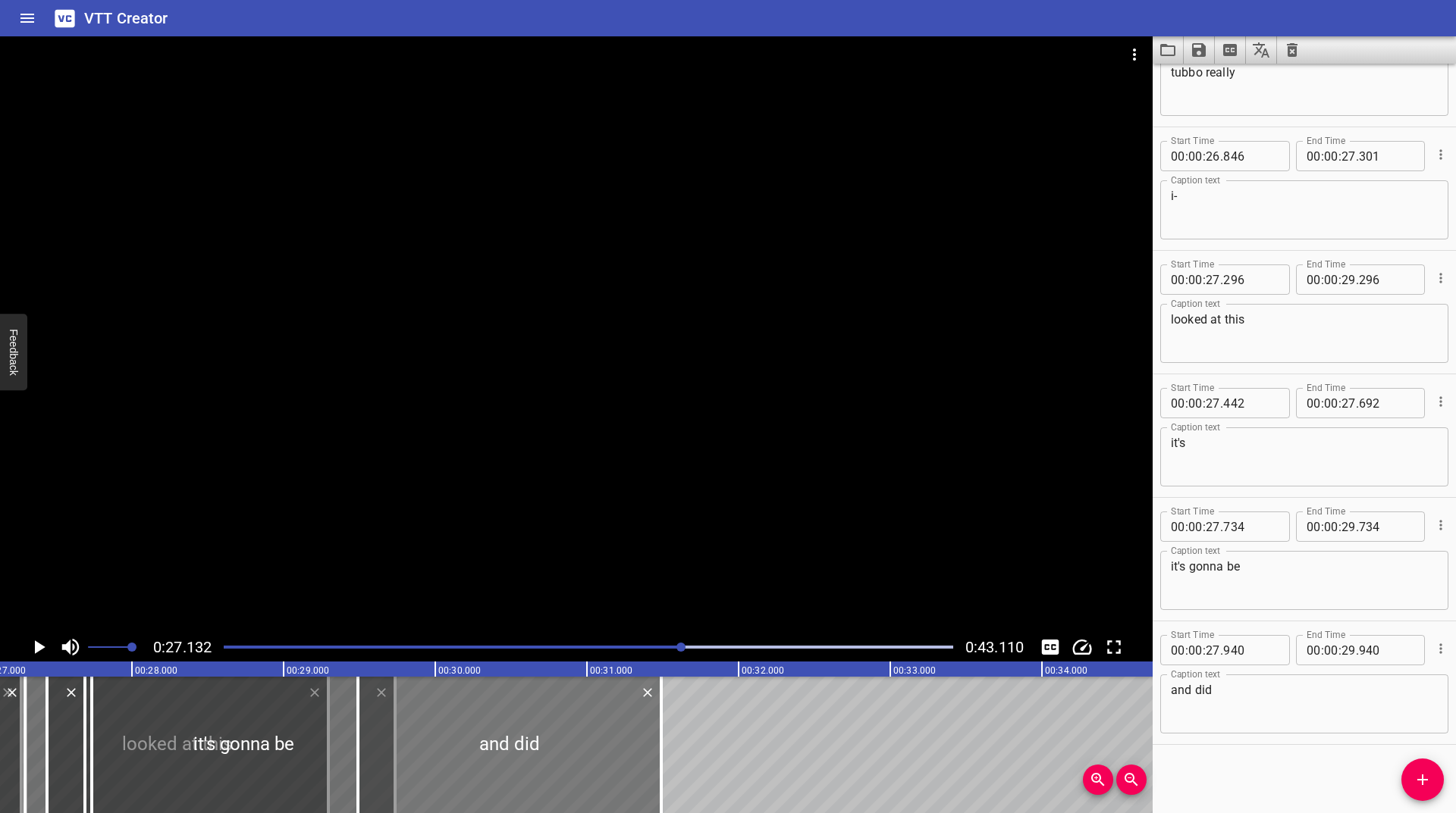
drag, startPoint x: 414, startPoint y: 741, endPoint x: 486, endPoint y: 715, distance: 76.6
click at [650, 728] on div at bounding box center [509, 745] width 303 height 137
type input "29"
type input "495"
type input "31"
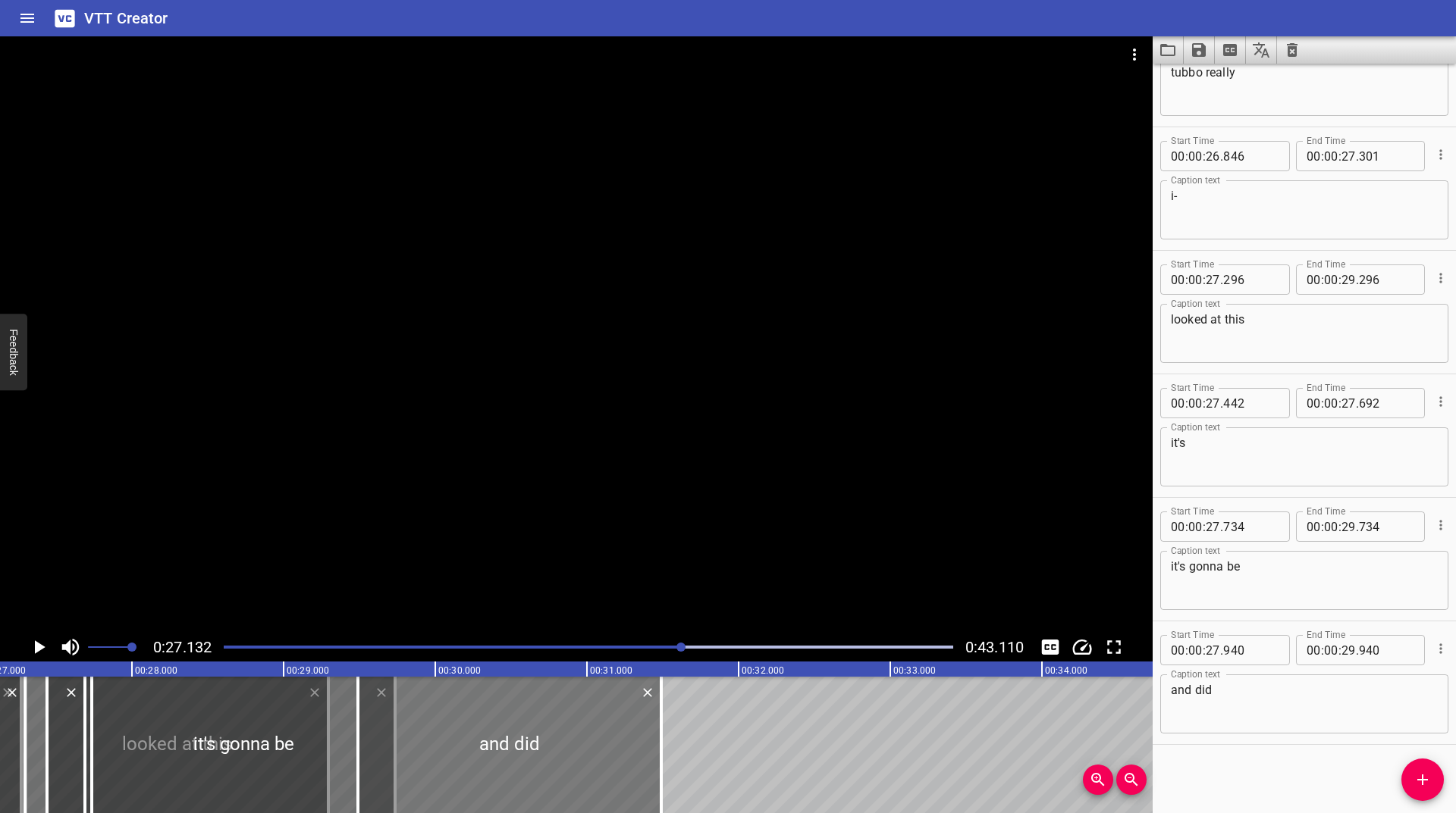
type input "495"
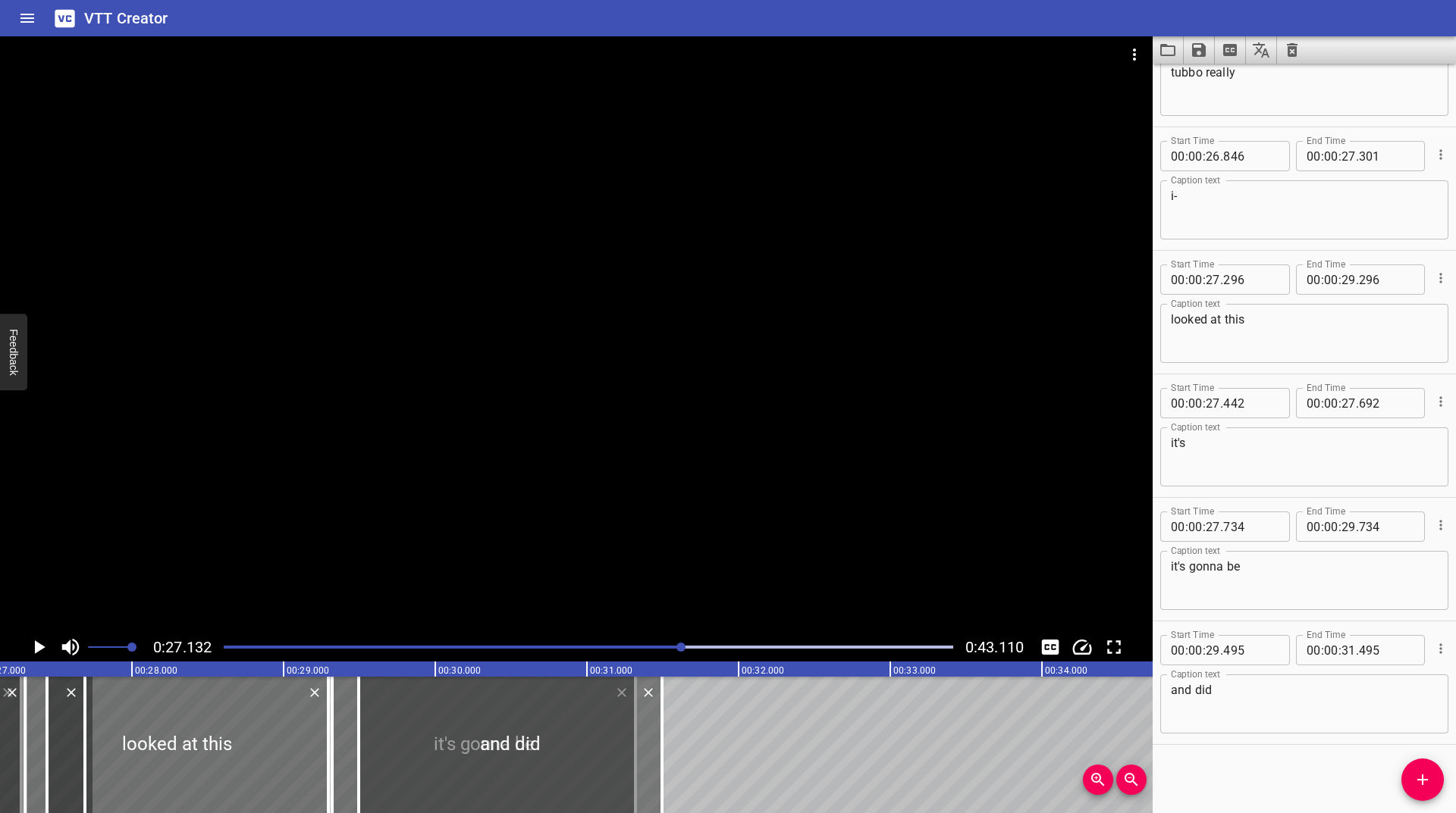
drag, startPoint x: 242, startPoint y: 754, endPoint x: 483, endPoint y: 754, distance: 241.0
click at [483, 754] on div "humanity is just devolving what does this mean? he managed to use dream 3 TIMES…" at bounding box center [435, 745] width 9101 height 137
type input "29"
type input "319"
type input "31"
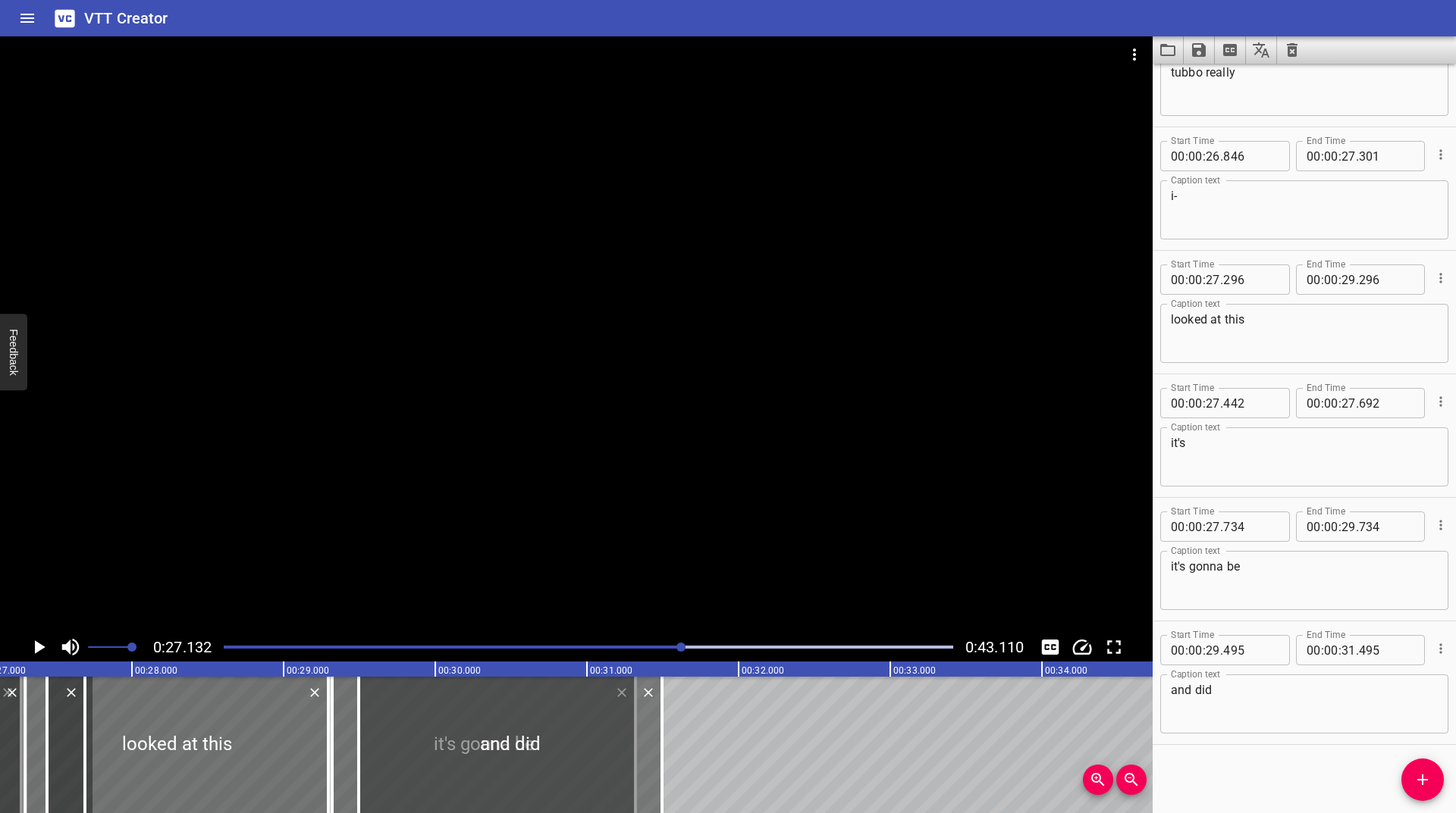
type input "319"
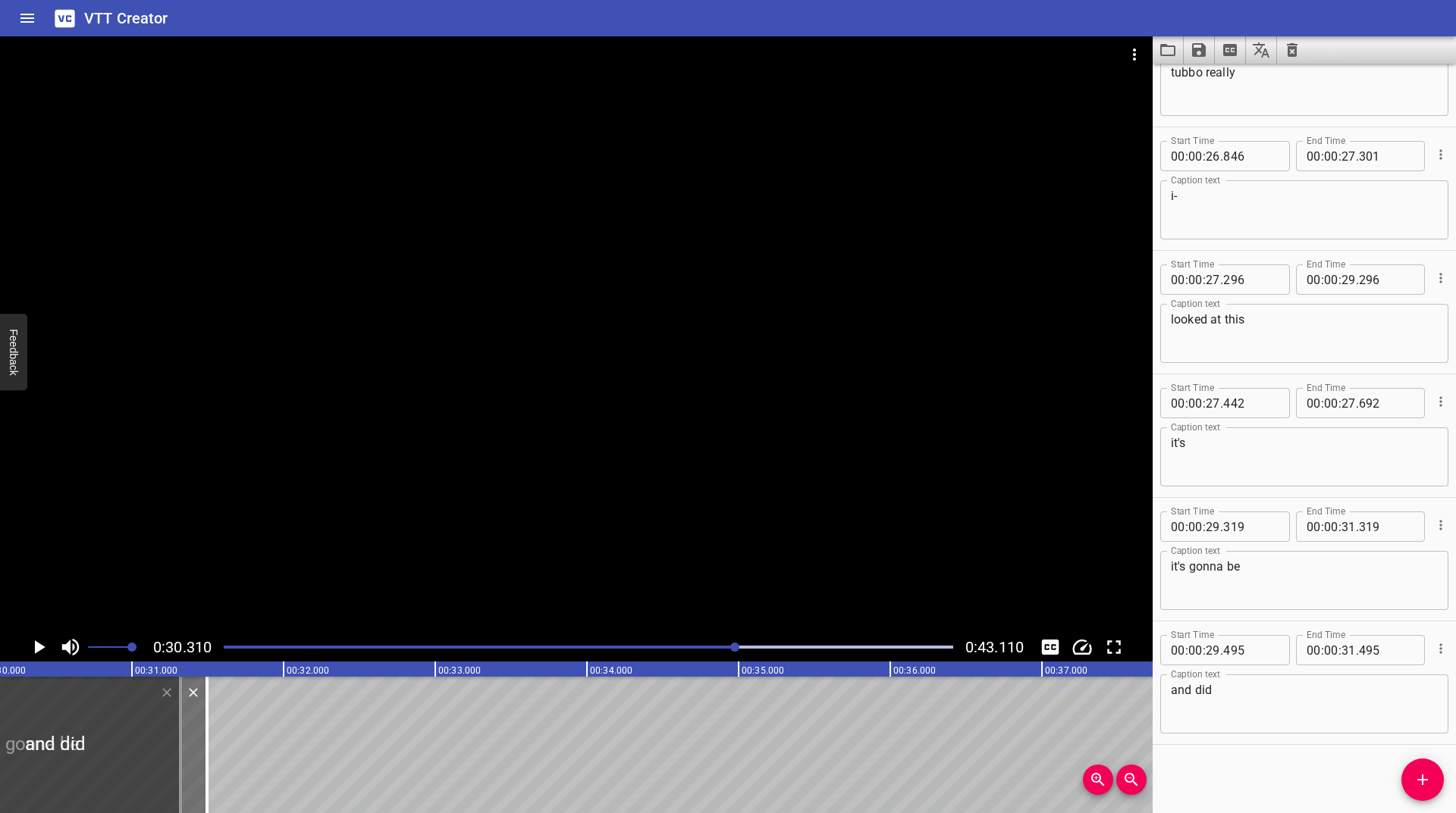
scroll to position [0, 4597]
click at [730, 643] on div at bounding box center [588, 647] width 748 height 21
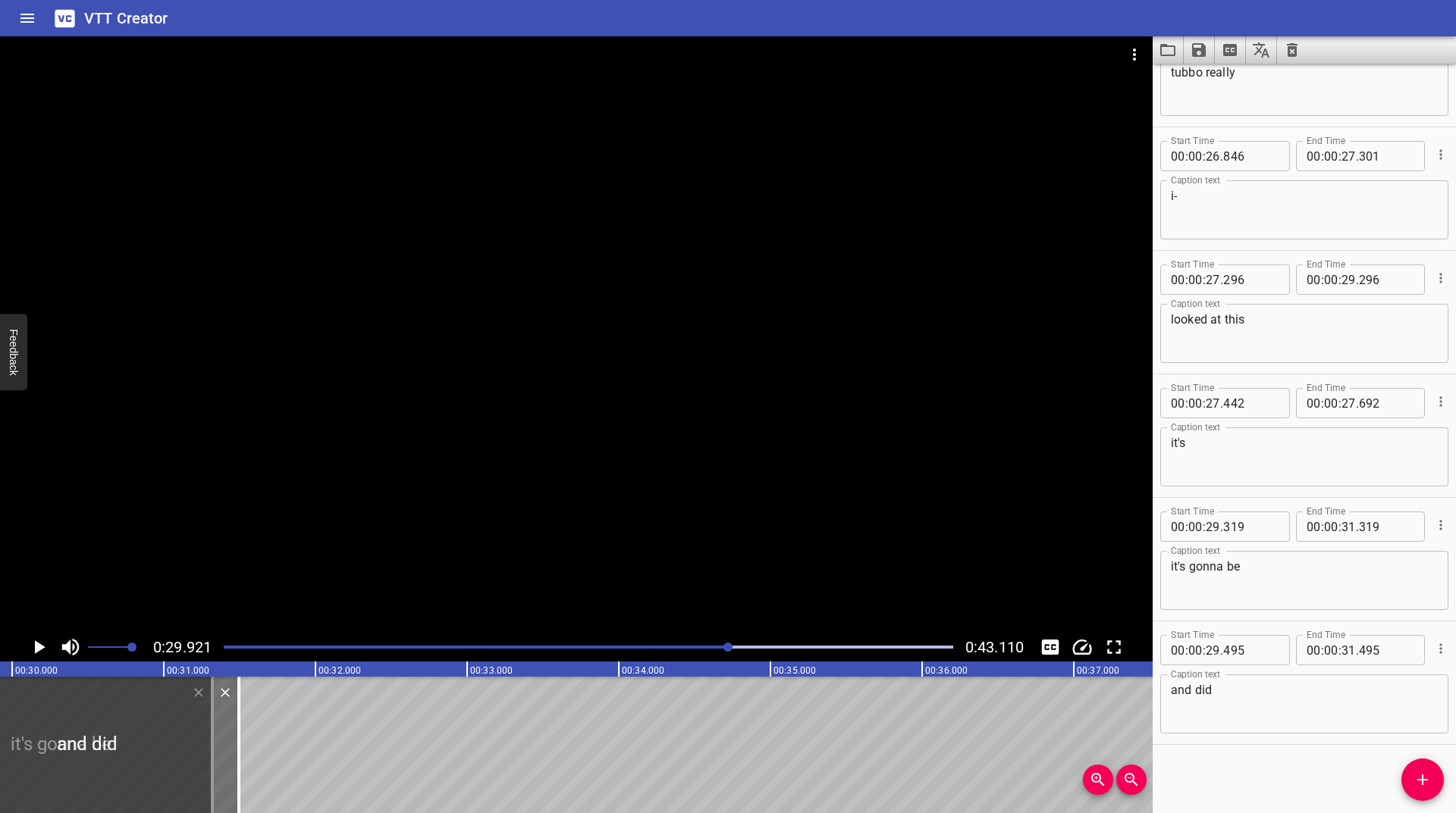
click at [712, 643] on div at bounding box center [588, 647] width 748 height 21
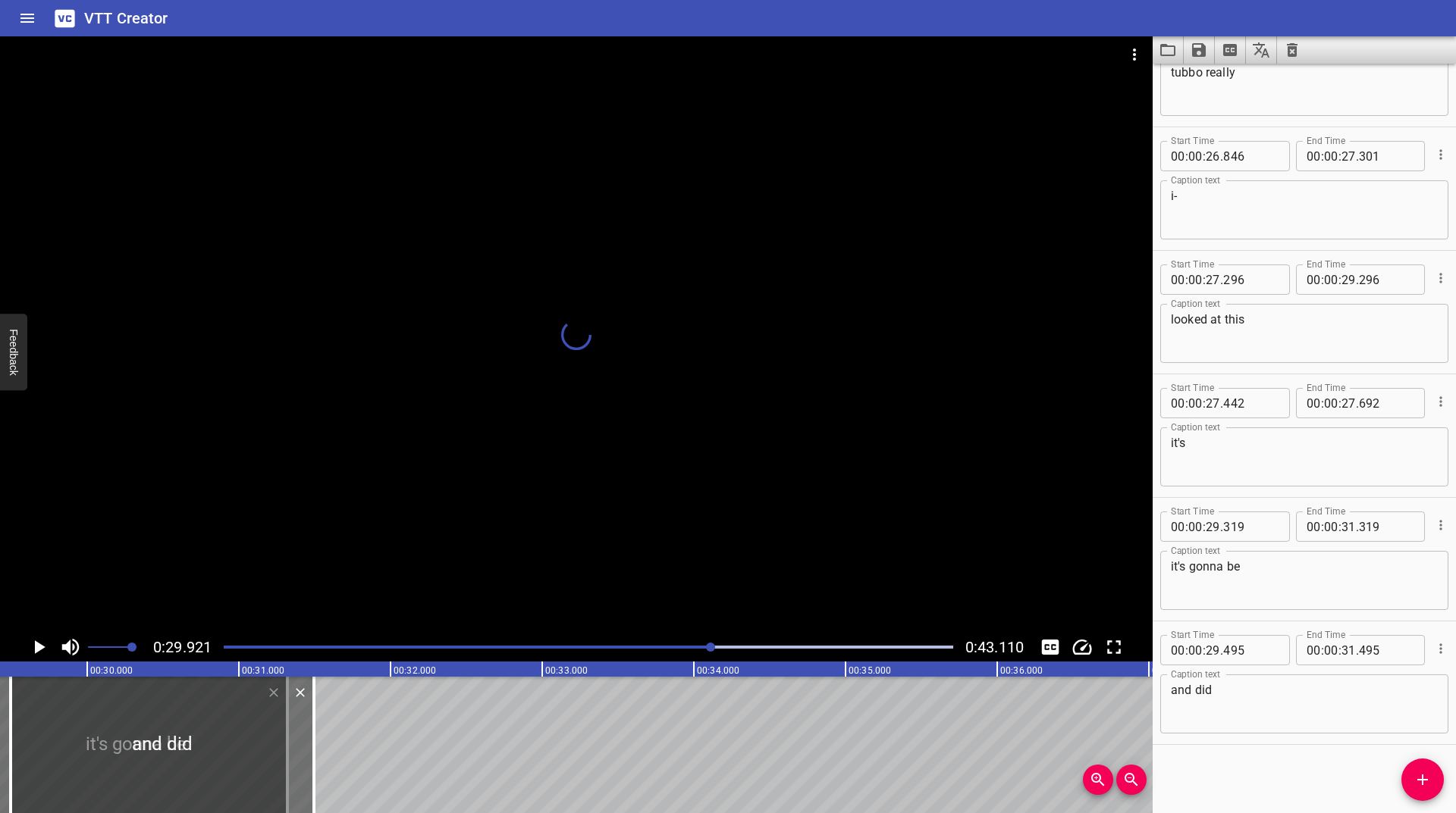
click at [670, 651] on div at bounding box center [588, 647] width 748 height 21
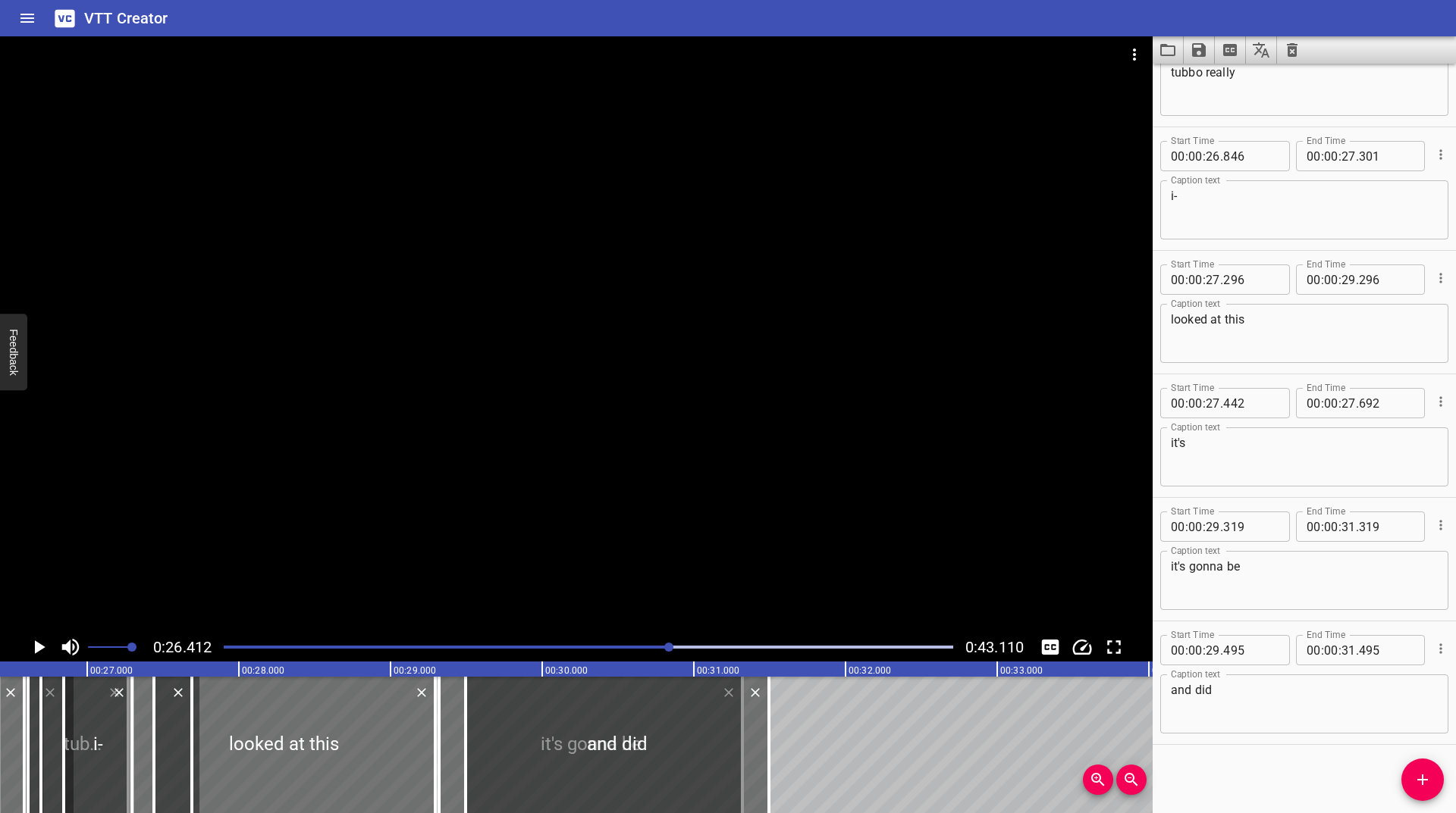
scroll to position [0, 4006]
click at [36, 645] on icon "Play/Pause" at bounding box center [40, 647] width 10 height 13
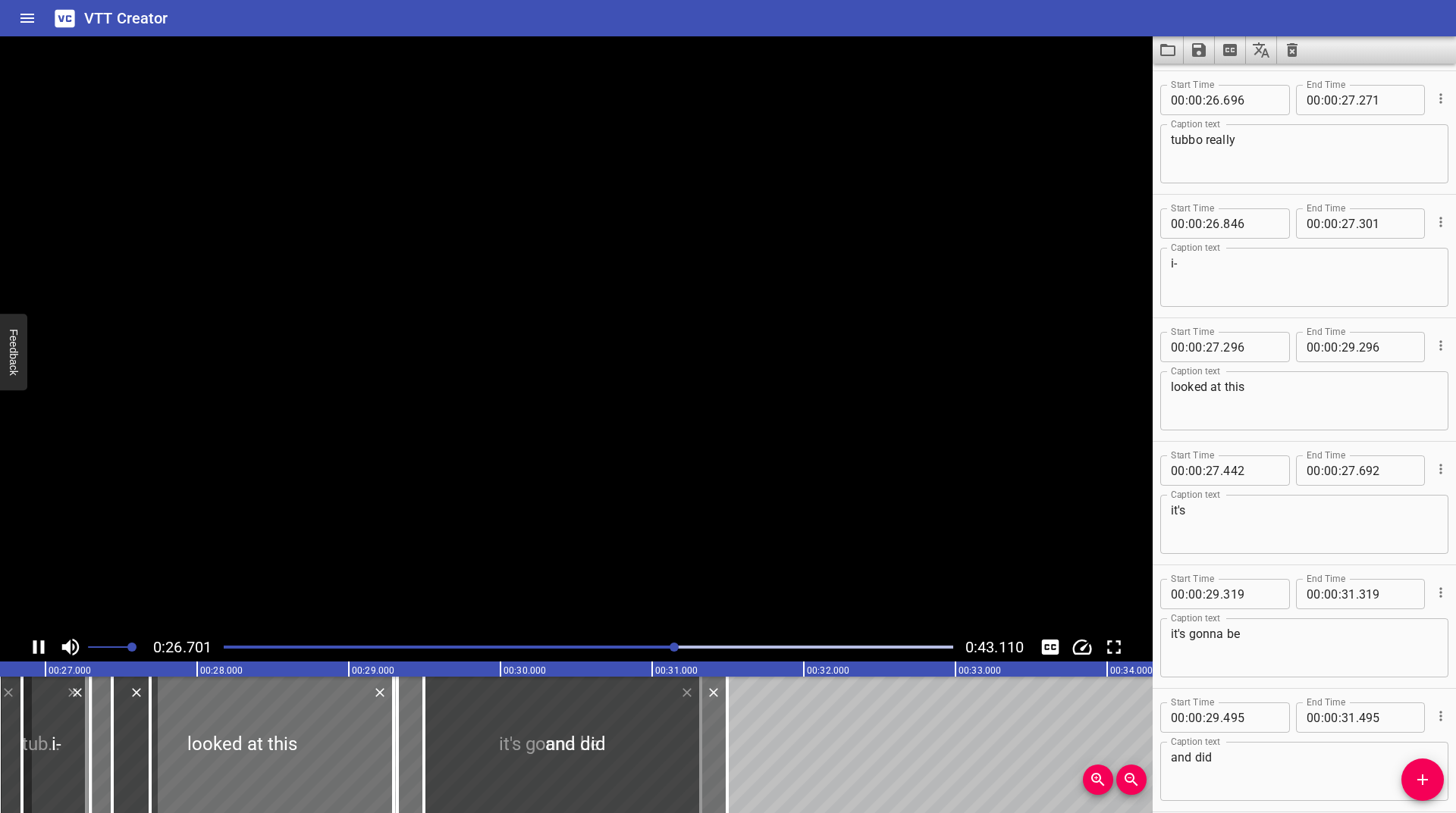
scroll to position [2224, 0]
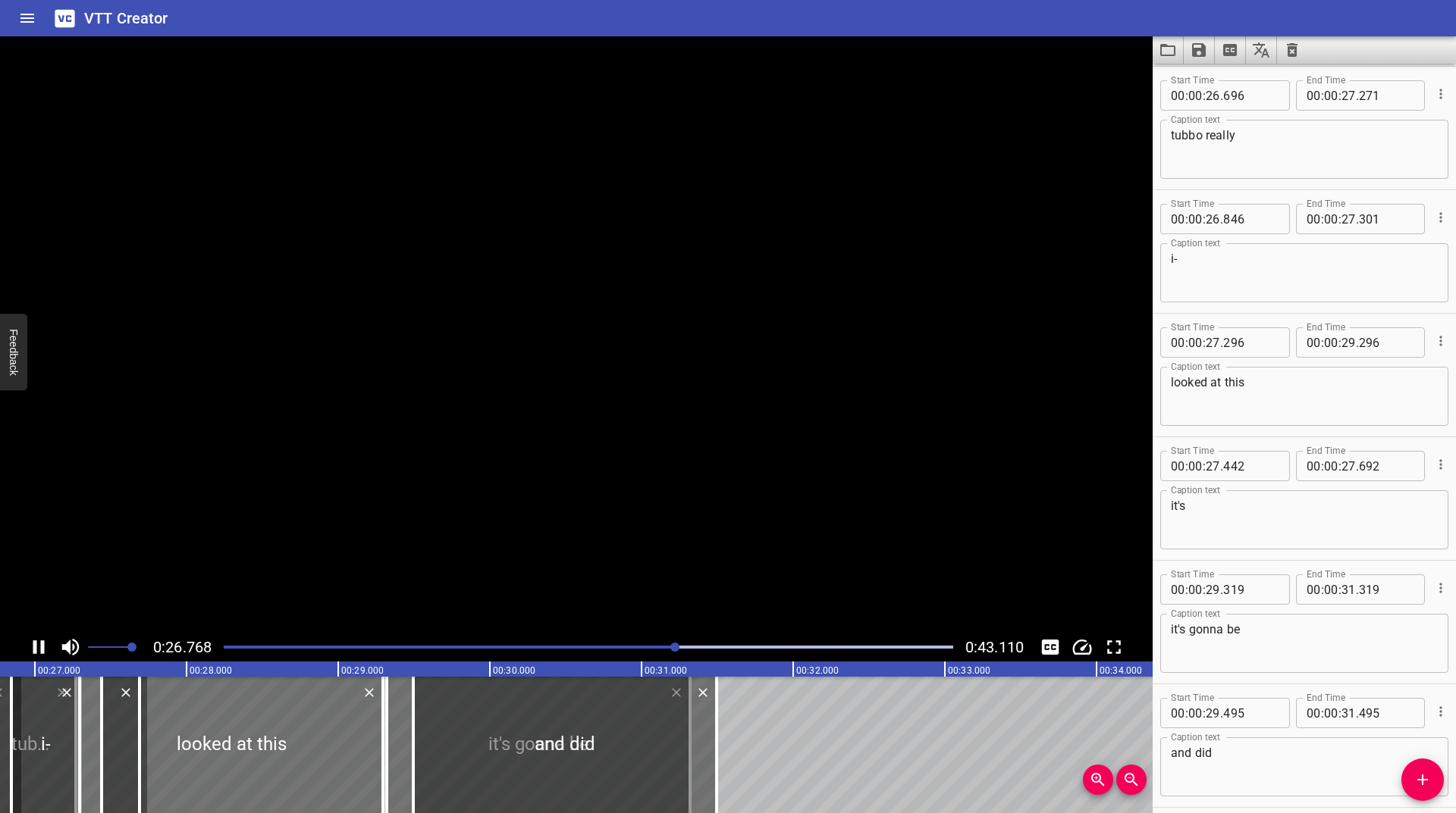
click at [35, 645] on icon "Play/Pause" at bounding box center [39, 647] width 11 height 13
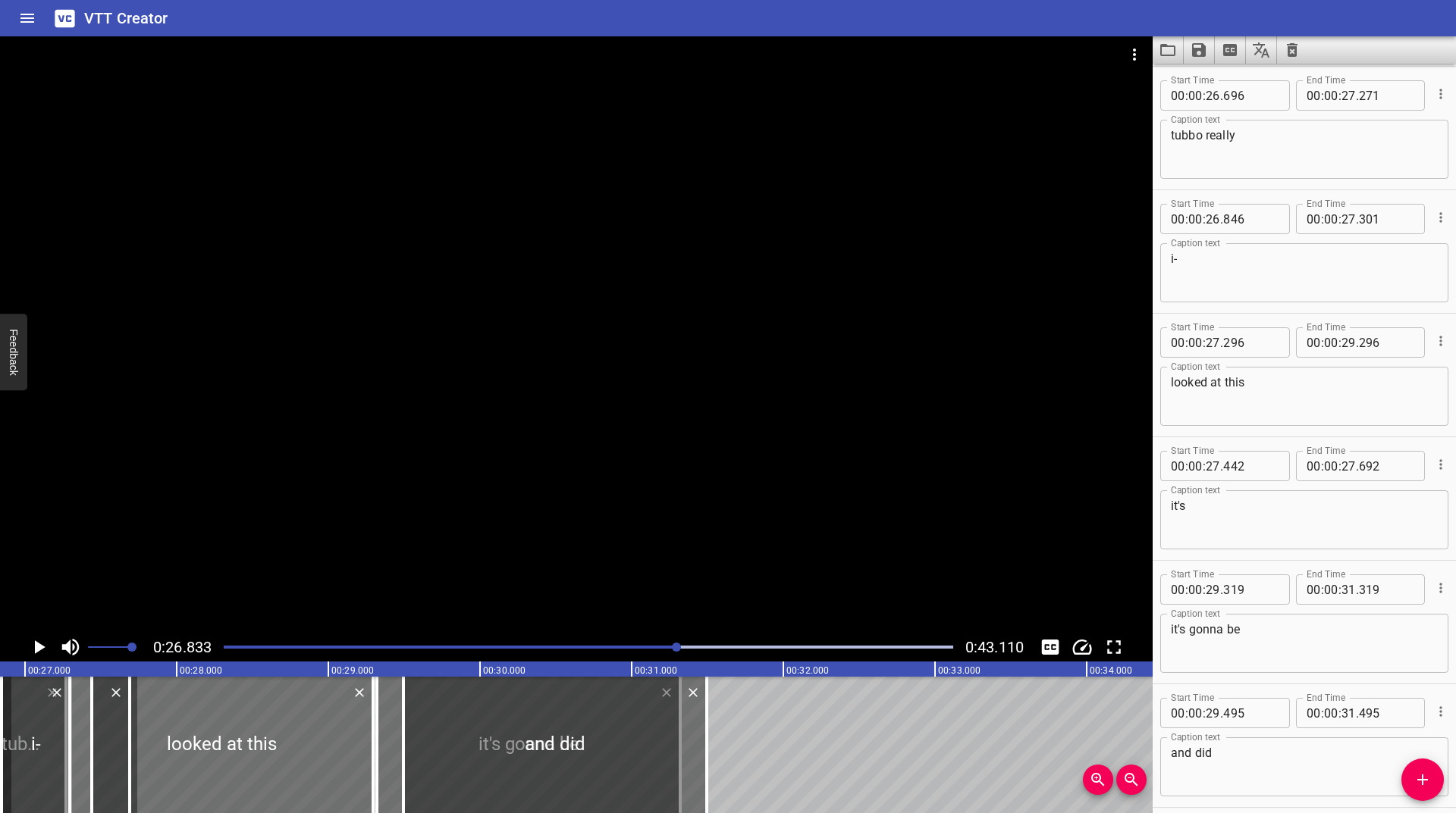
click at [35, 645] on icon "Play/Pause" at bounding box center [40, 647] width 10 height 13
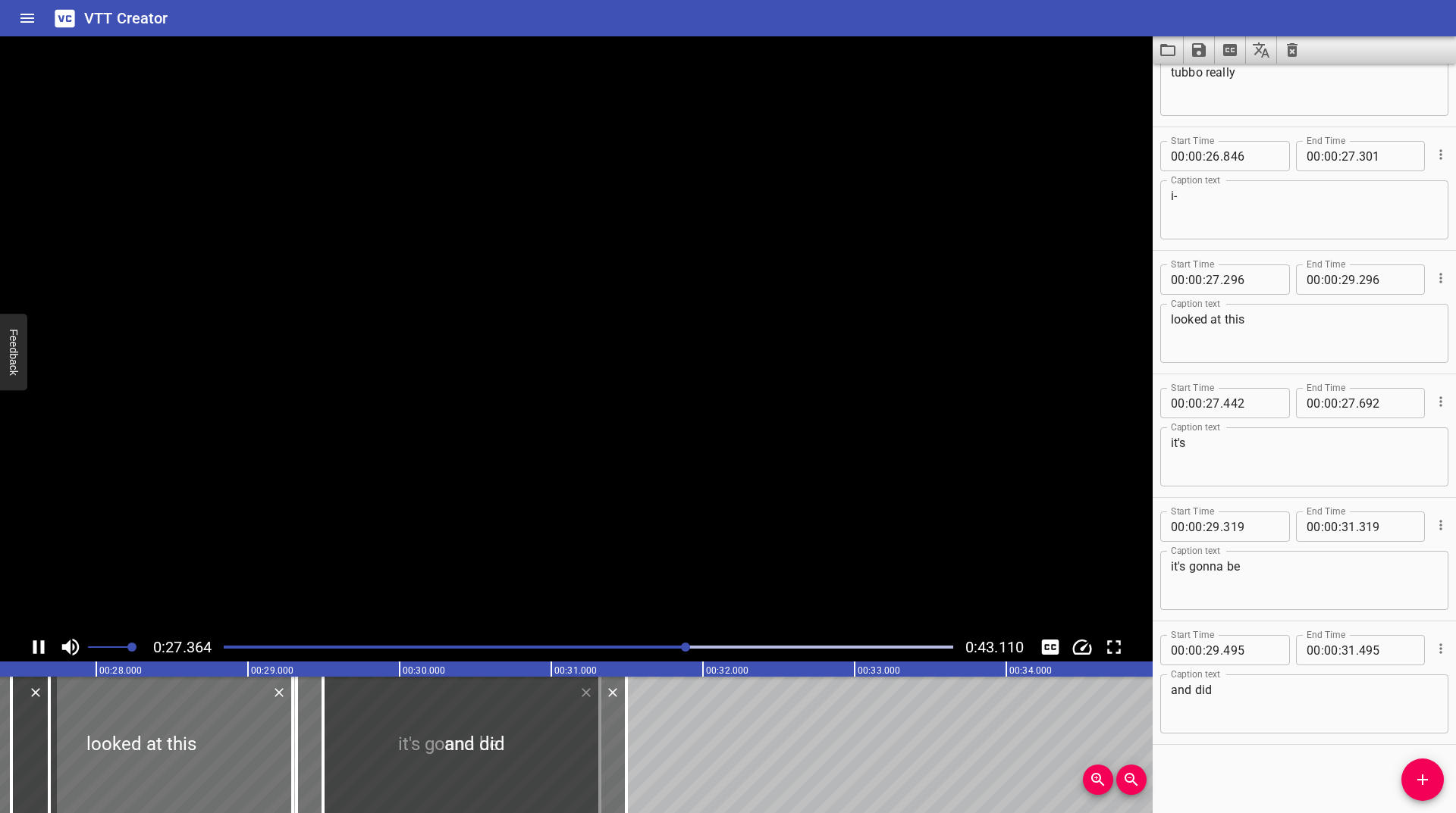
click at [35, 645] on icon "Play/Pause" at bounding box center [39, 647] width 11 height 13
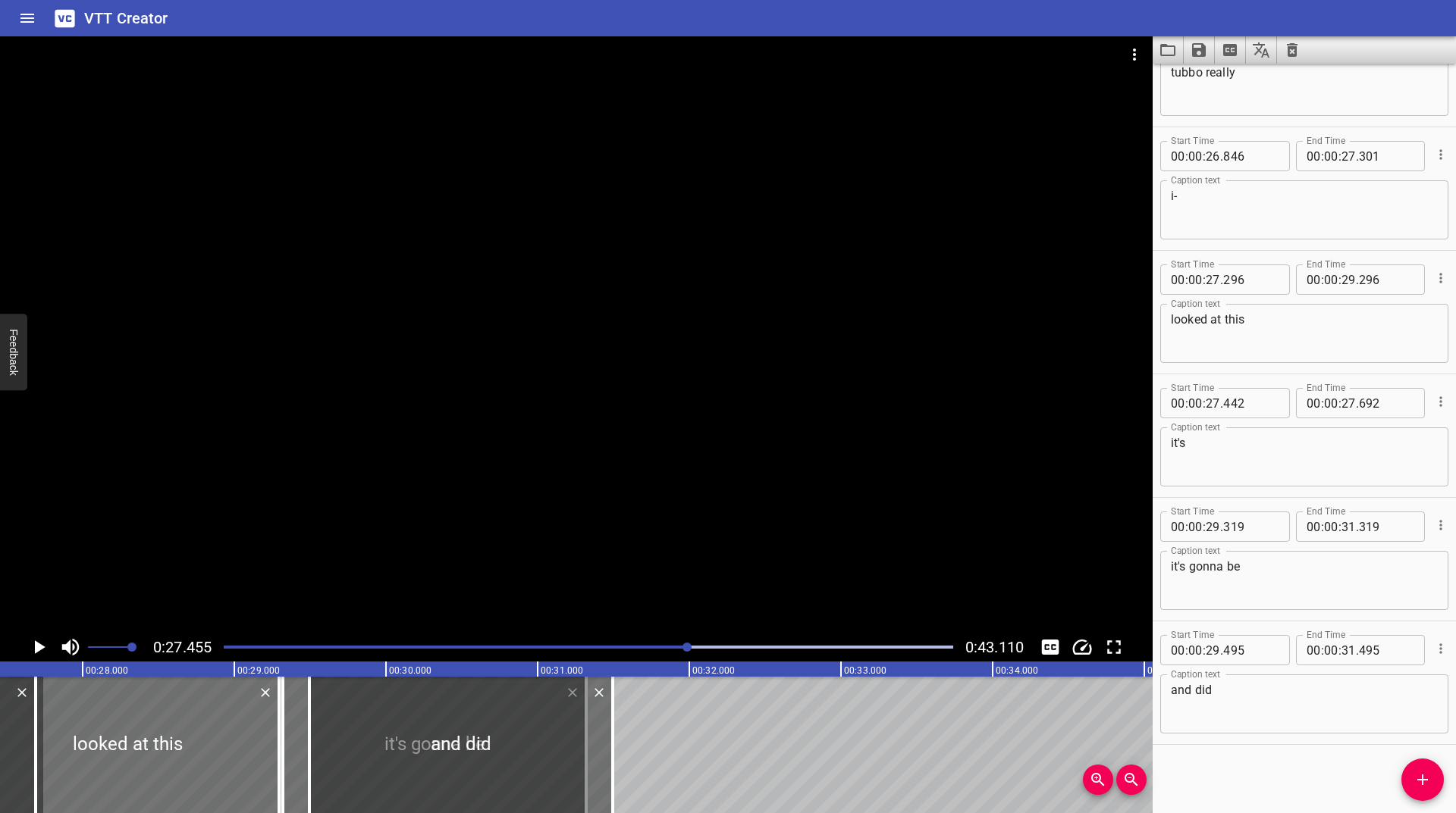
click at [35, 645] on icon "Play/Pause" at bounding box center [40, 647] width 10 height 13
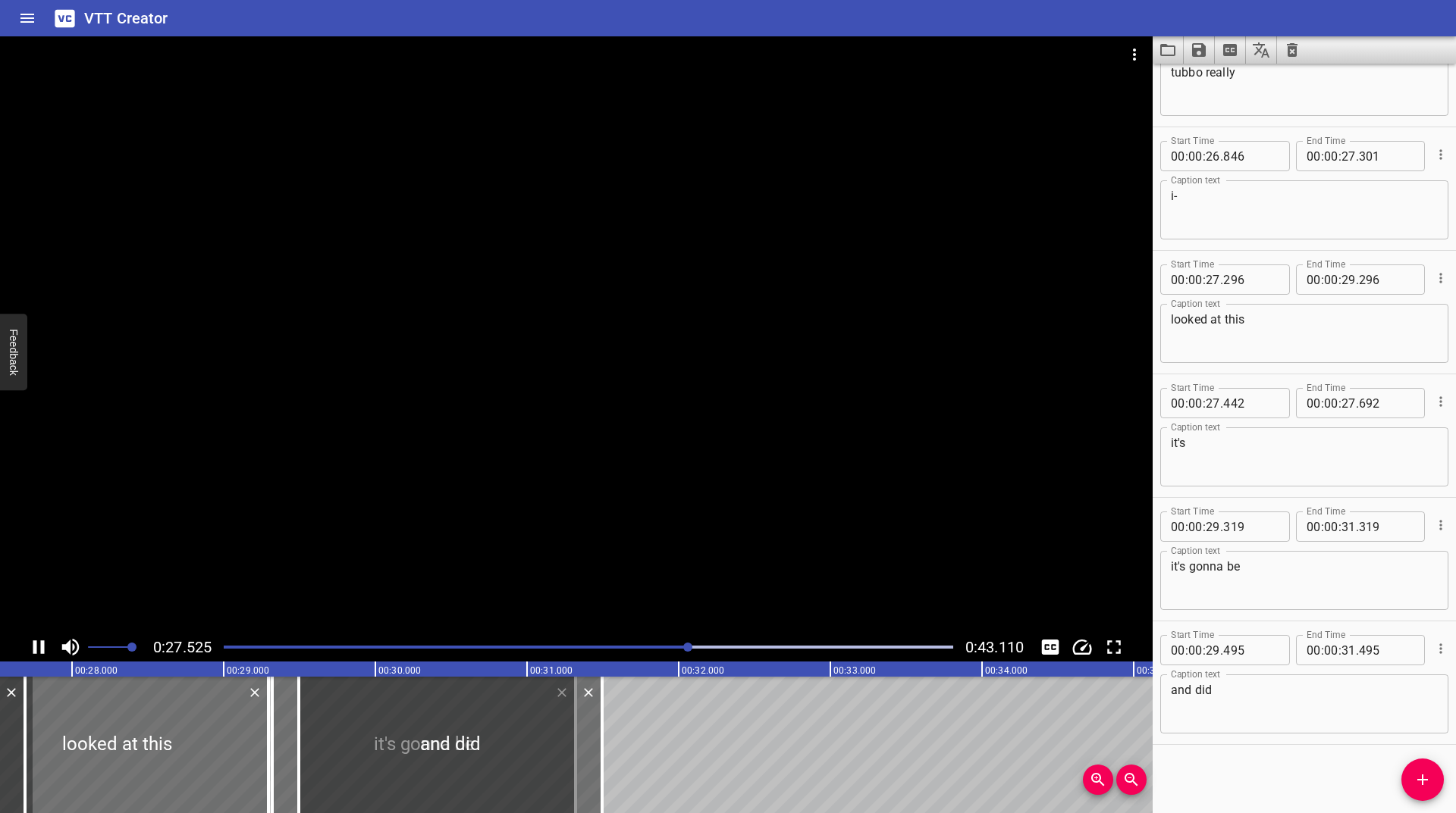
click at [35, 645] on icon "Play/Pause" at bounding box center [39, 647] width 11 height 13
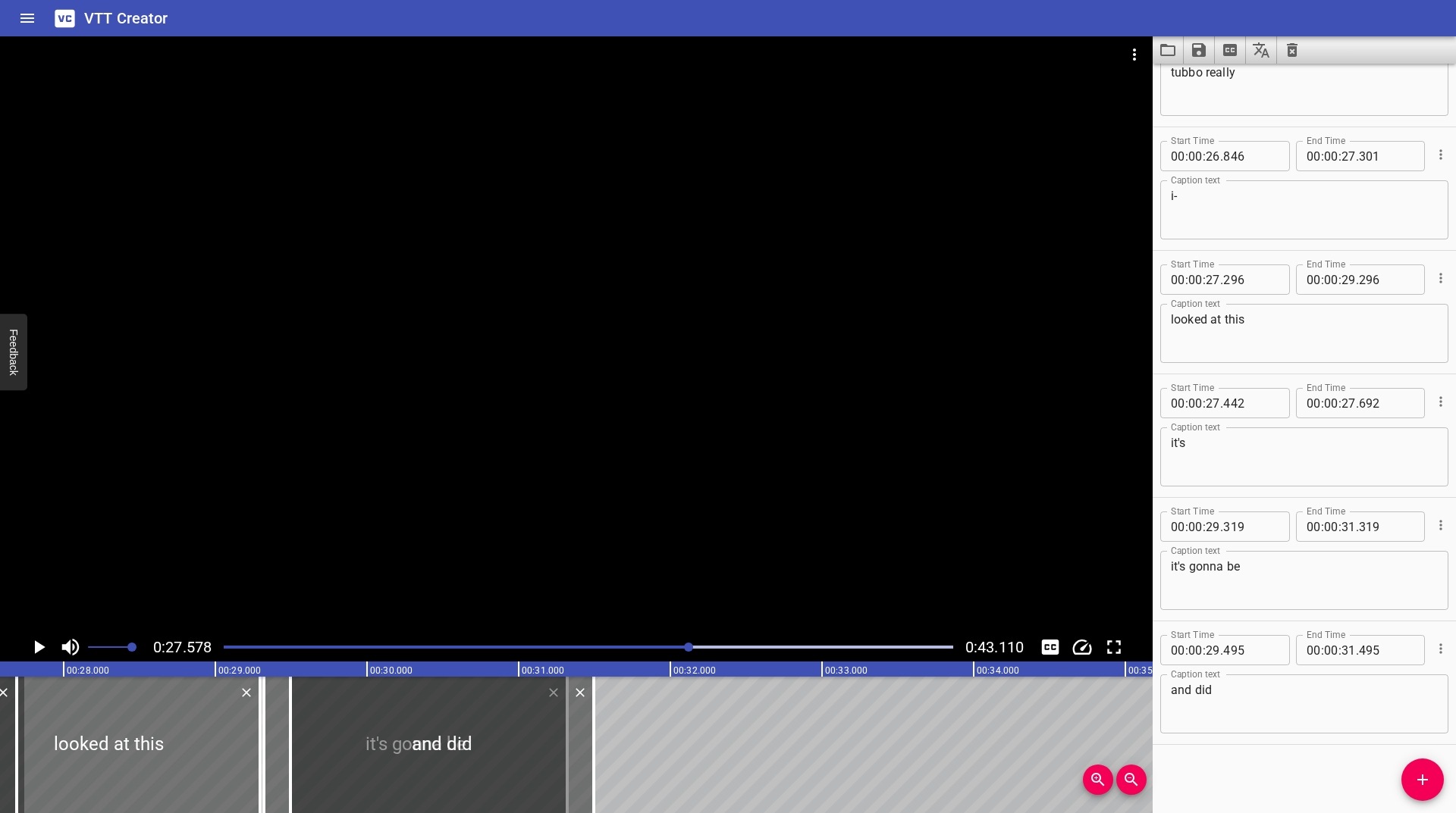
click at [35, 645] on icon "Play/Pause" at bounding box center [40, 647] width 10 height 13
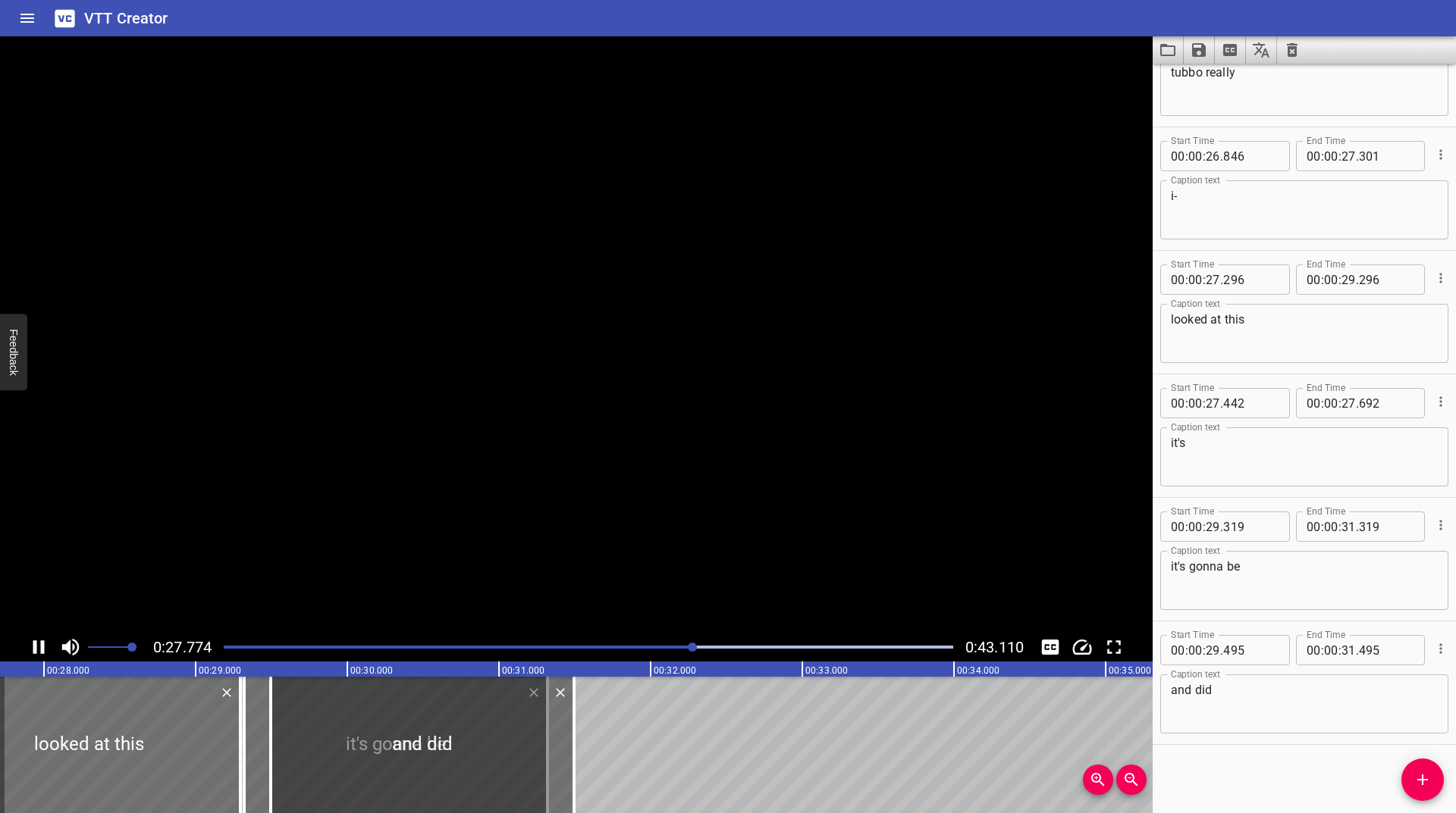
click at [35, 645] on icon "Play/Pause" at bounding box center [39, 647] width 11 height 13
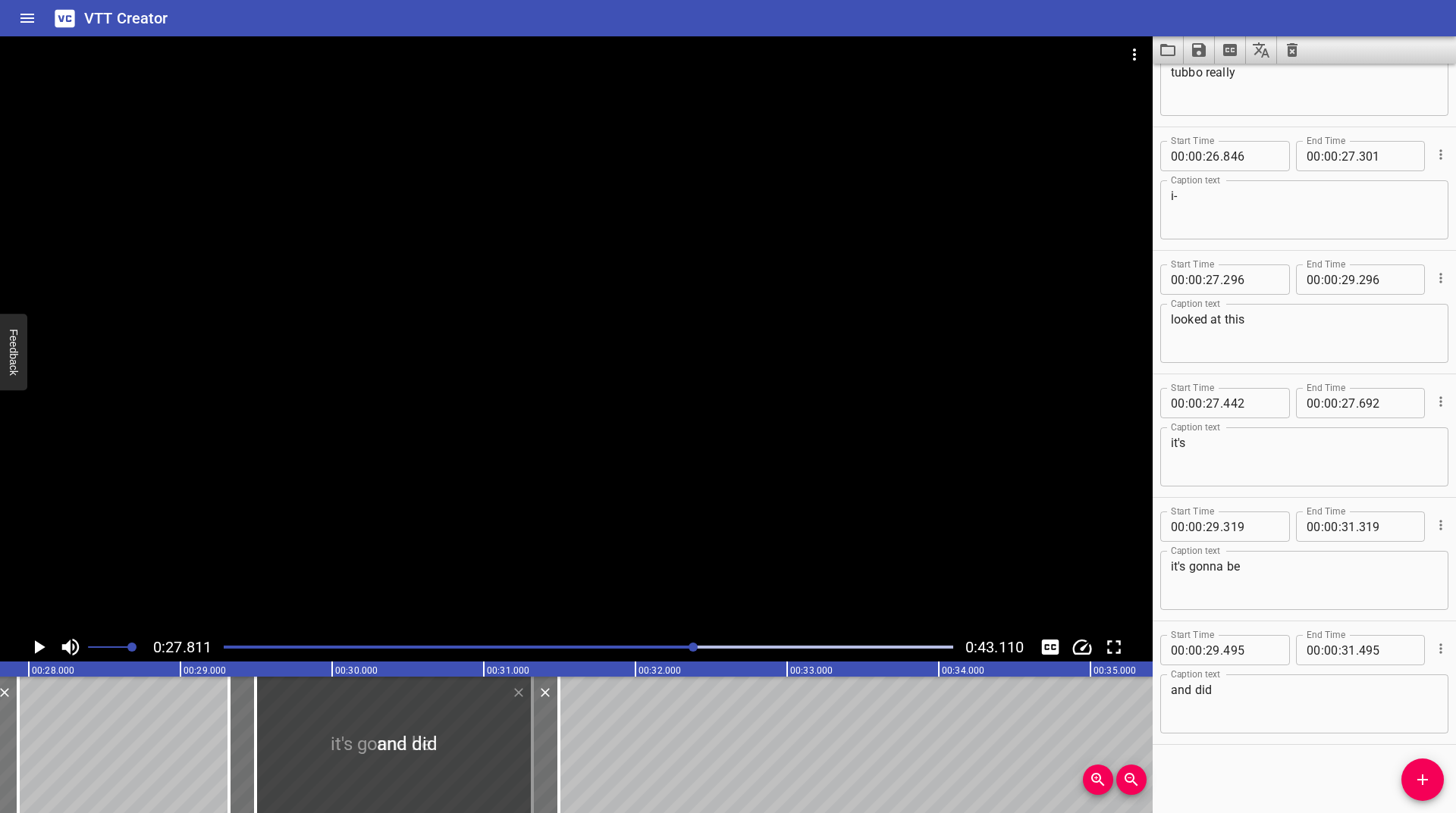
drag, startPoint x: 217, startPoint y: 749, endPoint x: 9, endPoint y: 767, distance: 208.8
type input "25"
type input "931"
type input "27"
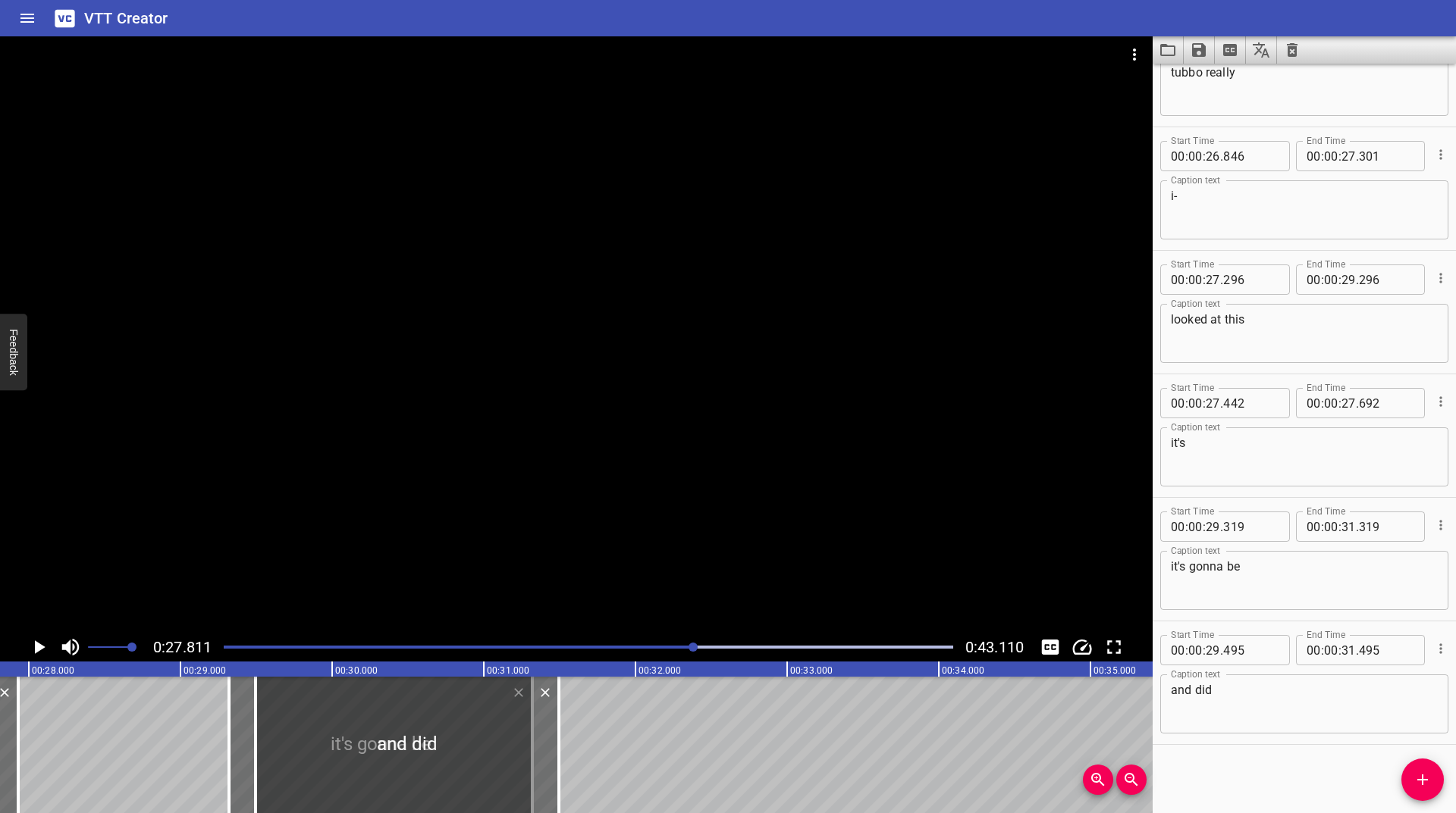
type input "931"
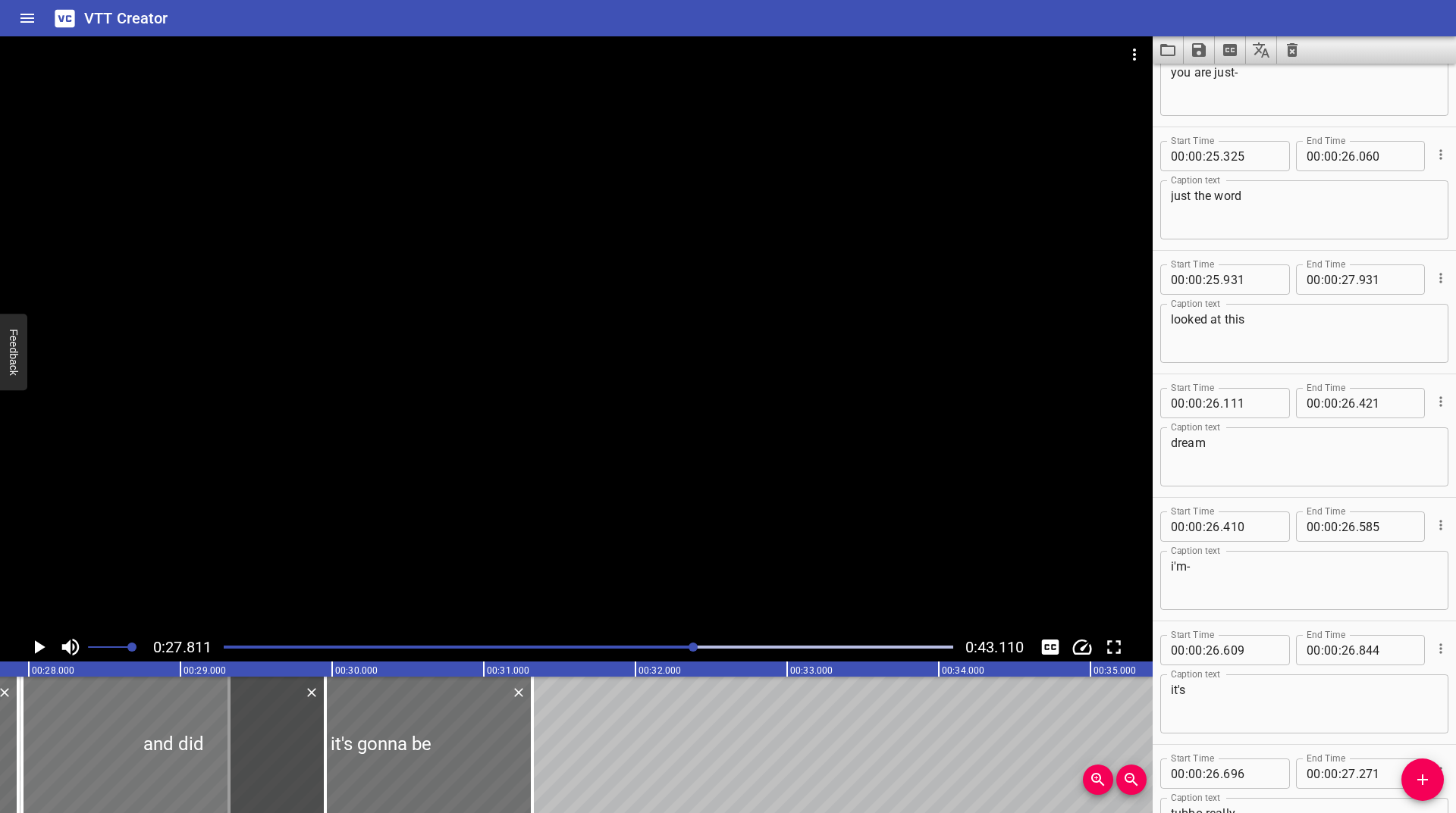
drag, startPoint x: 403, startPoint y: 746, endPoint x: 169, endPoint y: 763, distance: 234.6
click at [169, 763] on div at bounding box center [173, 745] width 303 height 137
type input "27"
type input "955"
type input "29"
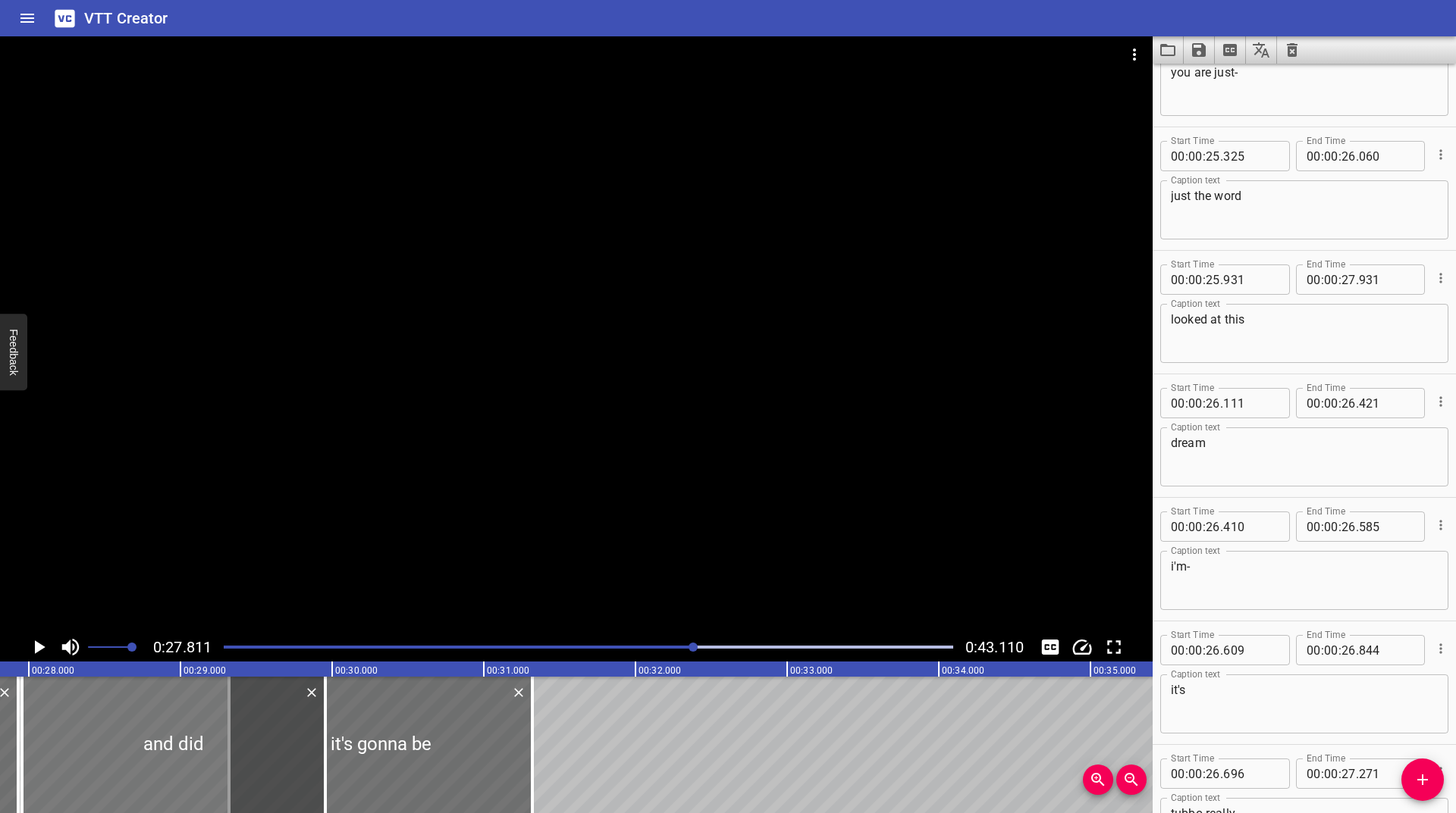
type input "955"
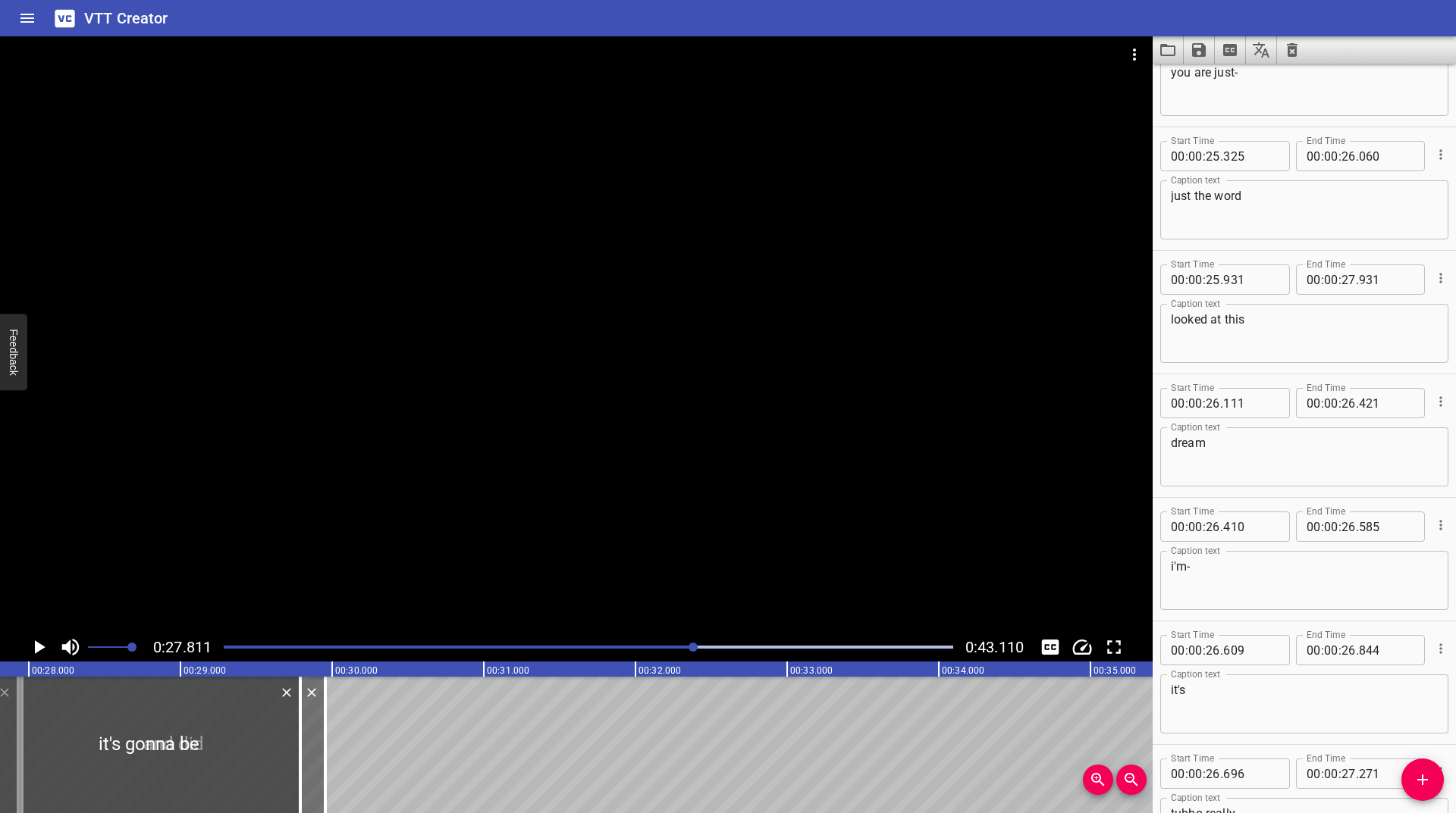
drag, startPoint x: 491, startPoint y: 750, endPoint x: 260, endPoint y: 754, distance: 231.0
click at [260, 754] on div at bounding box center [148, 745] width 303 height 137
type input "27"
type input "789"
type input "29"
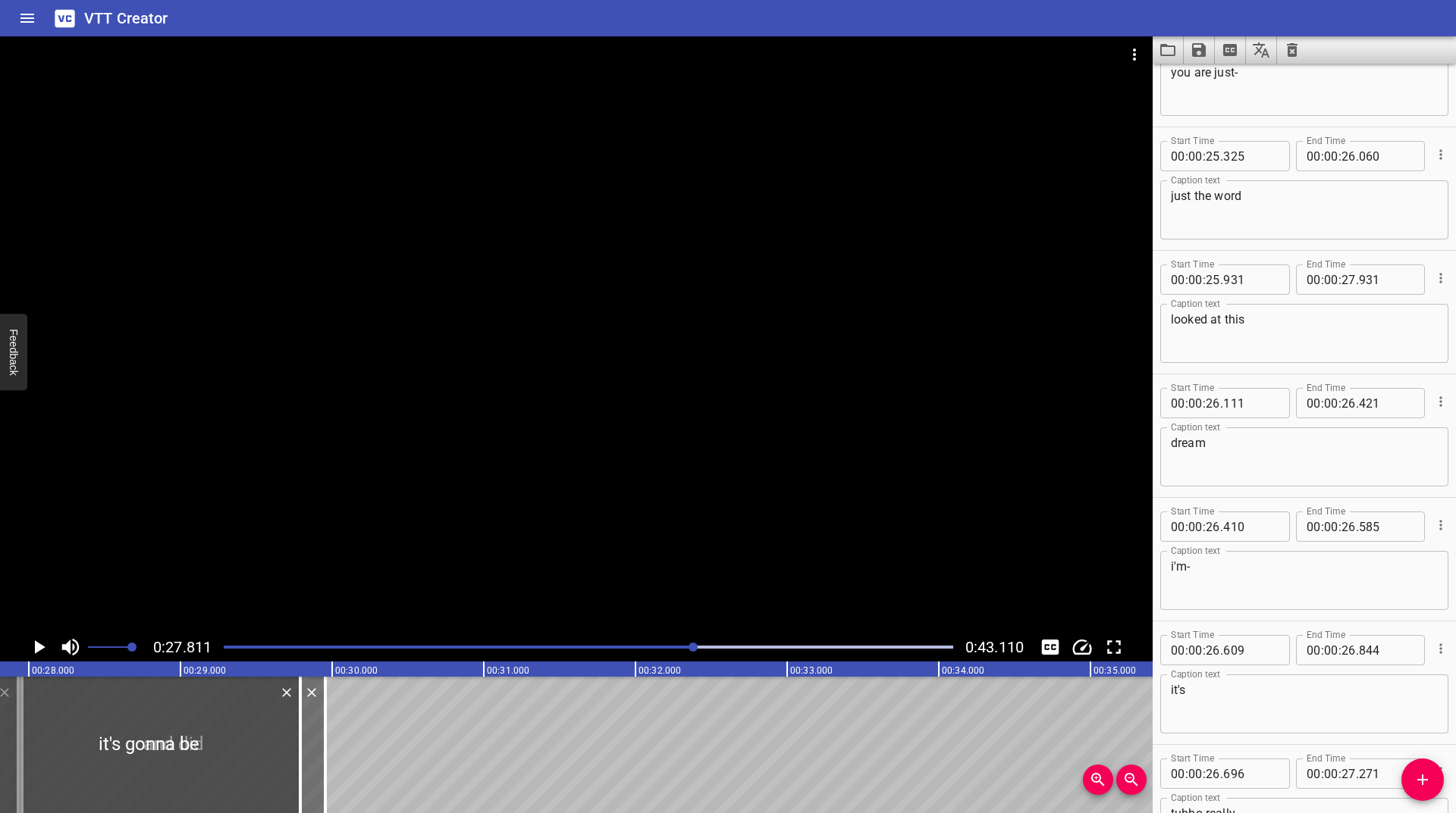
type input "789"
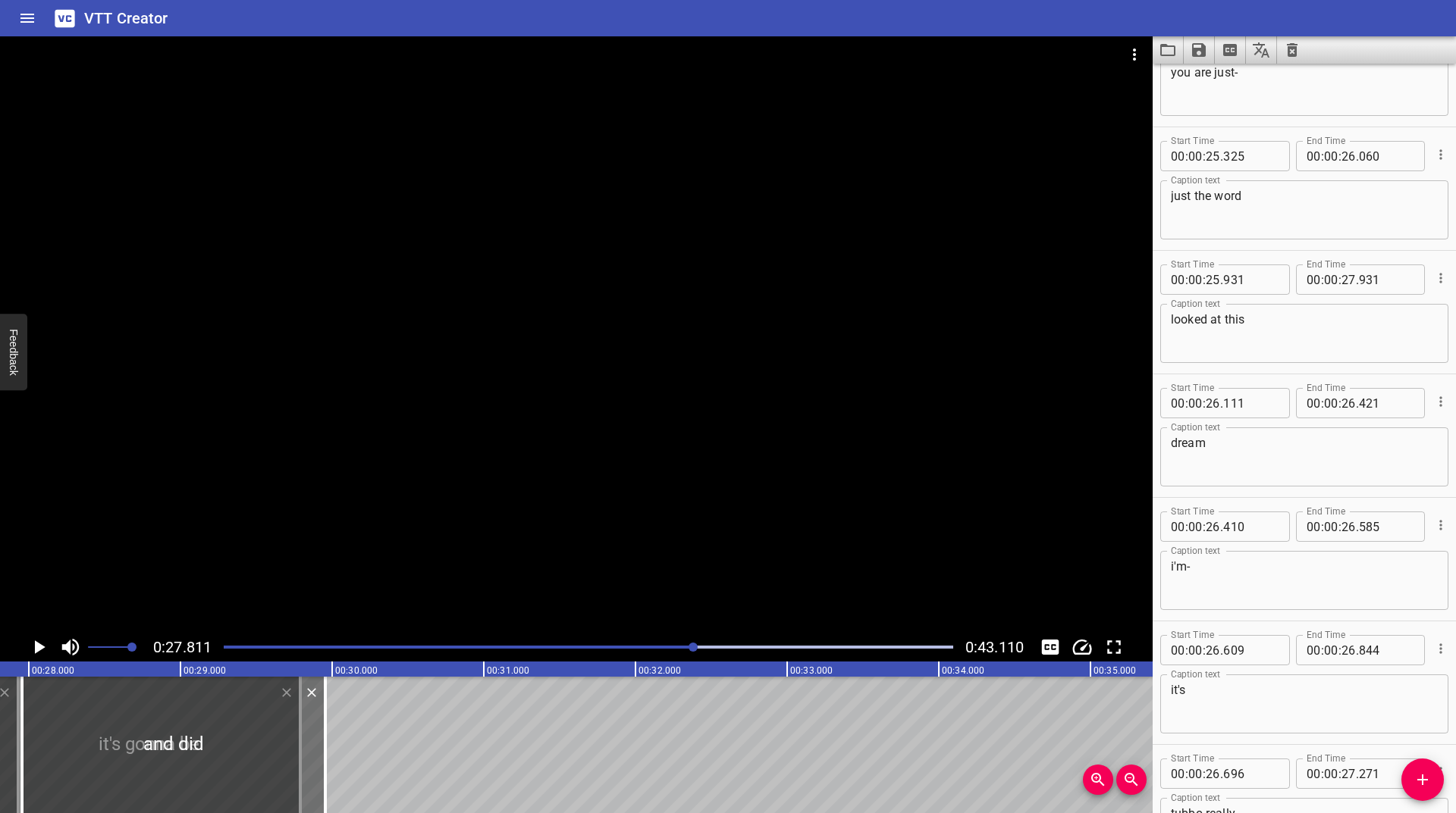
click at [695, 648] on div at bounding box center [693, 648] width 9 height 9
click at [684, 649] on div at bounding box center [588, 647] width 748 height 21
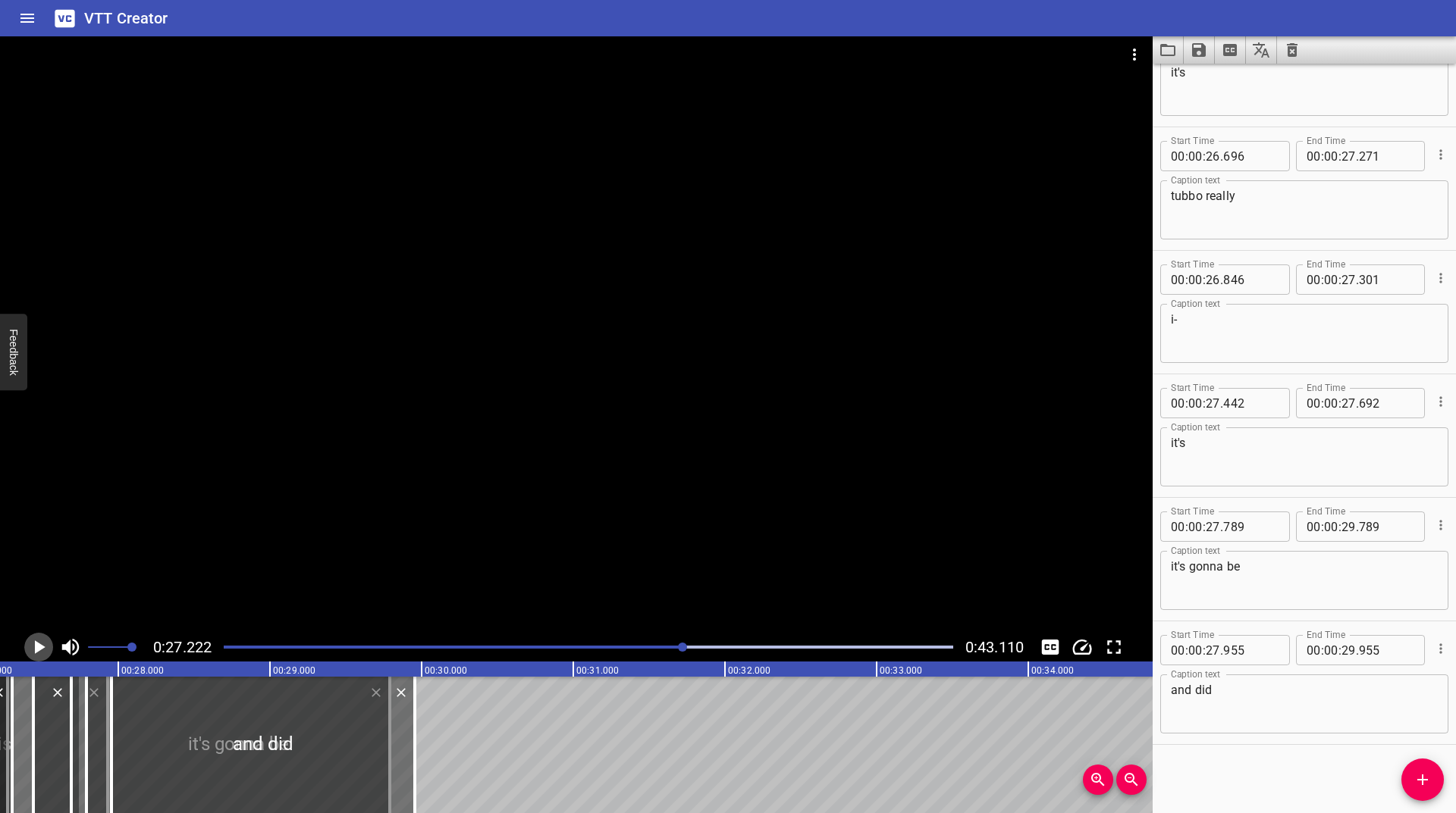
click at [41, 646] on icon "Play/Pause" at bounding box center [40, 647] width 10 height 13
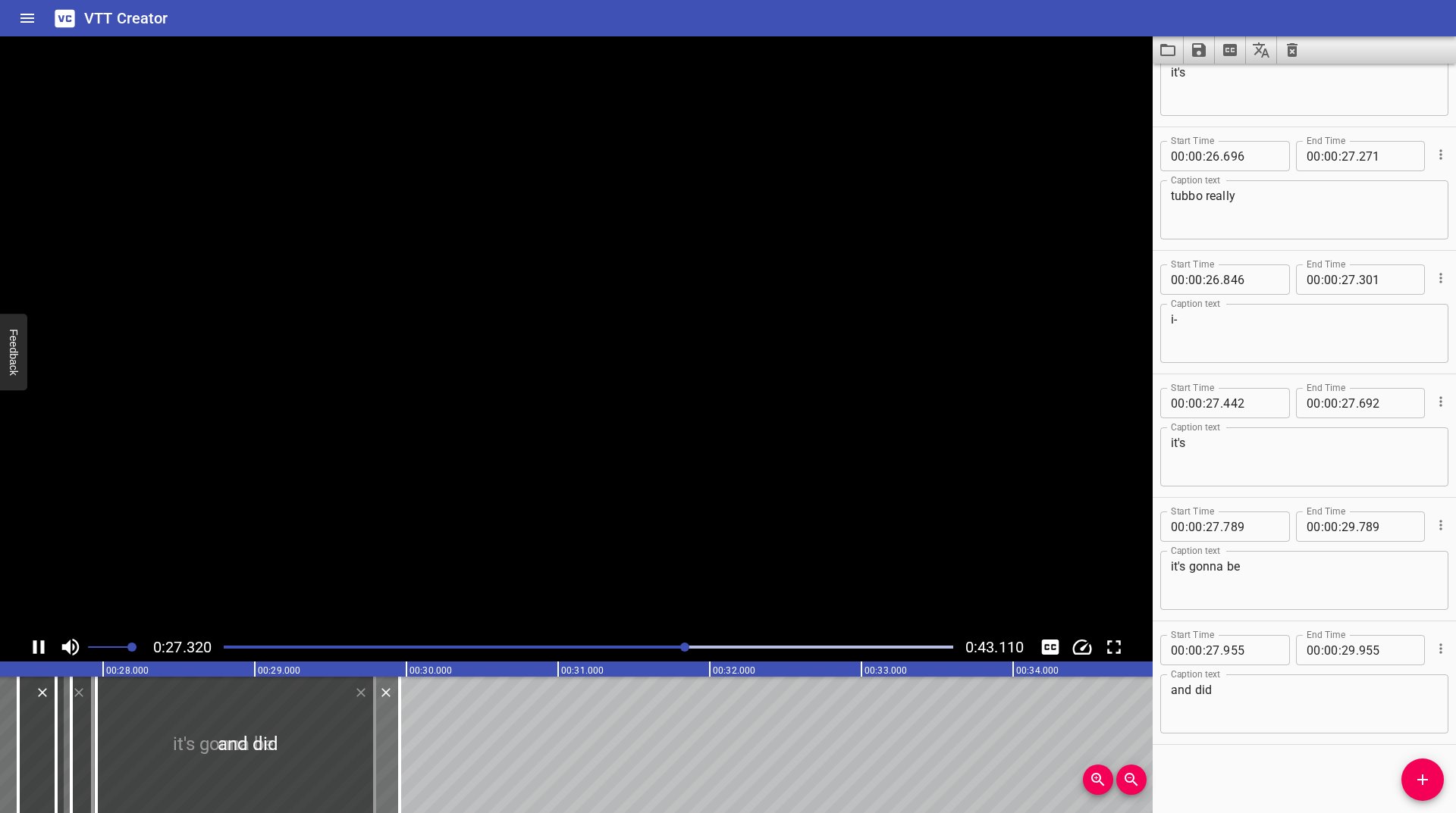
click at [41, 646] on icon "Play/Pause" at bounding box center [39, 647] width 11 height 13
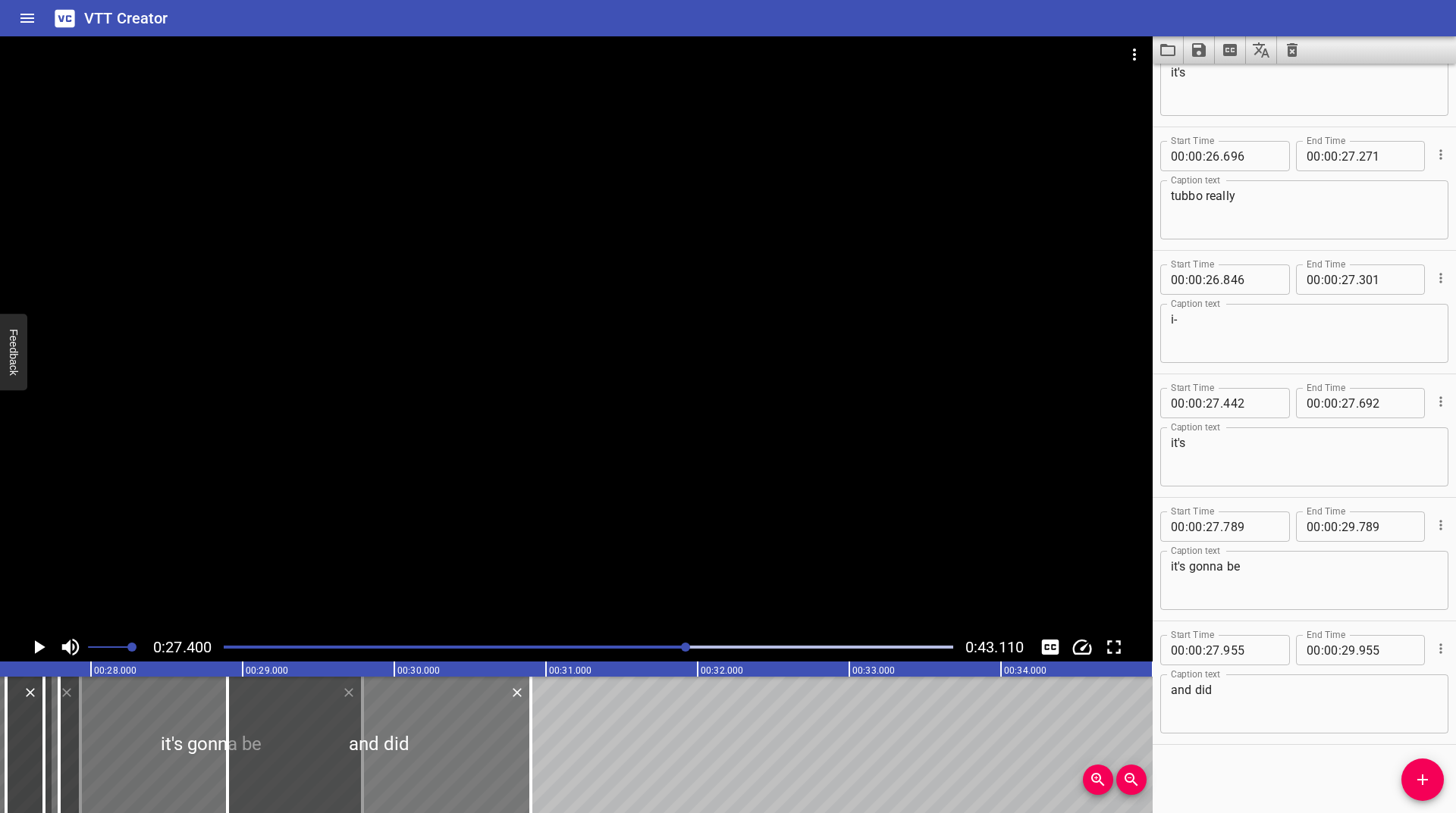
drag, startPoint x: 211, startPoint y: 738, endPoint x: 553, endPoint y: 747, distance: 342.1
click at [531, 747] on div at bounding box center [379, 745] width 303 height 137
type input "30"
type input "195"
type input "32"
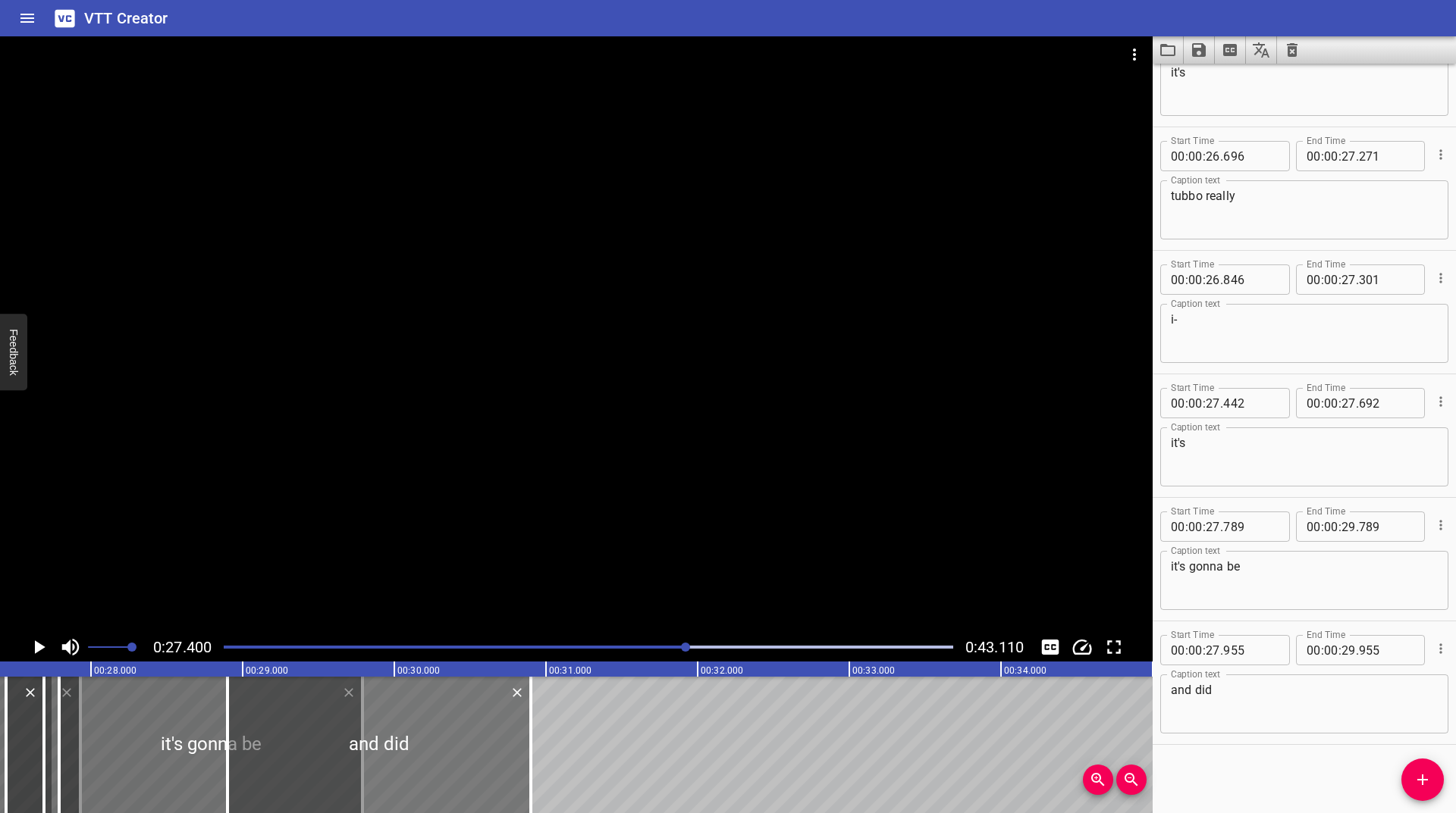
type input "195"
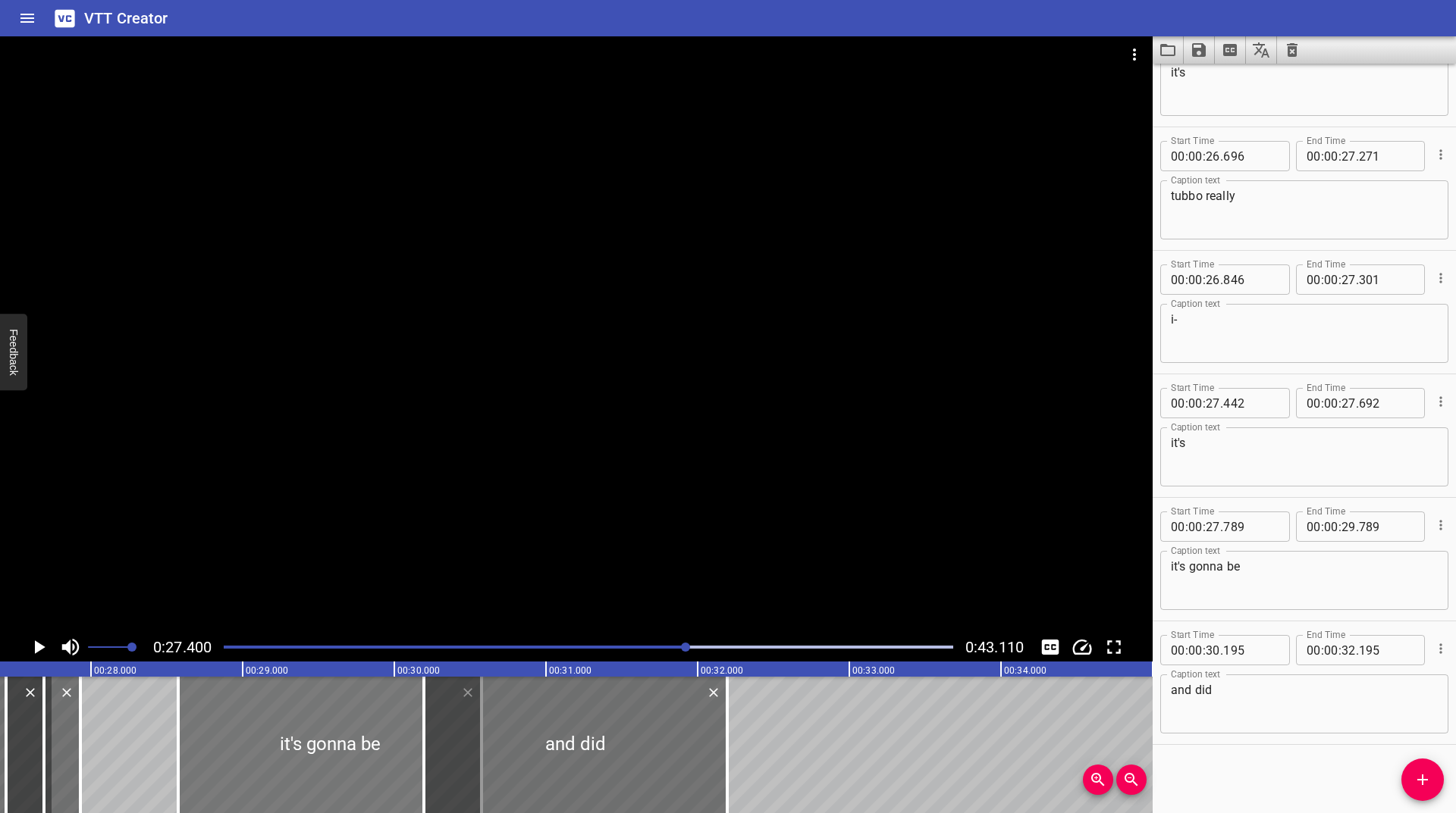
drag, startPoint x: 154, startPoint y: 717, endPoint x: 232, endPoint y: 724, distance: 78.3
click at [274, 729] on div at bounding box center [329, 745] width 303 height 137
type input "28"
type input "579"
type input "30"
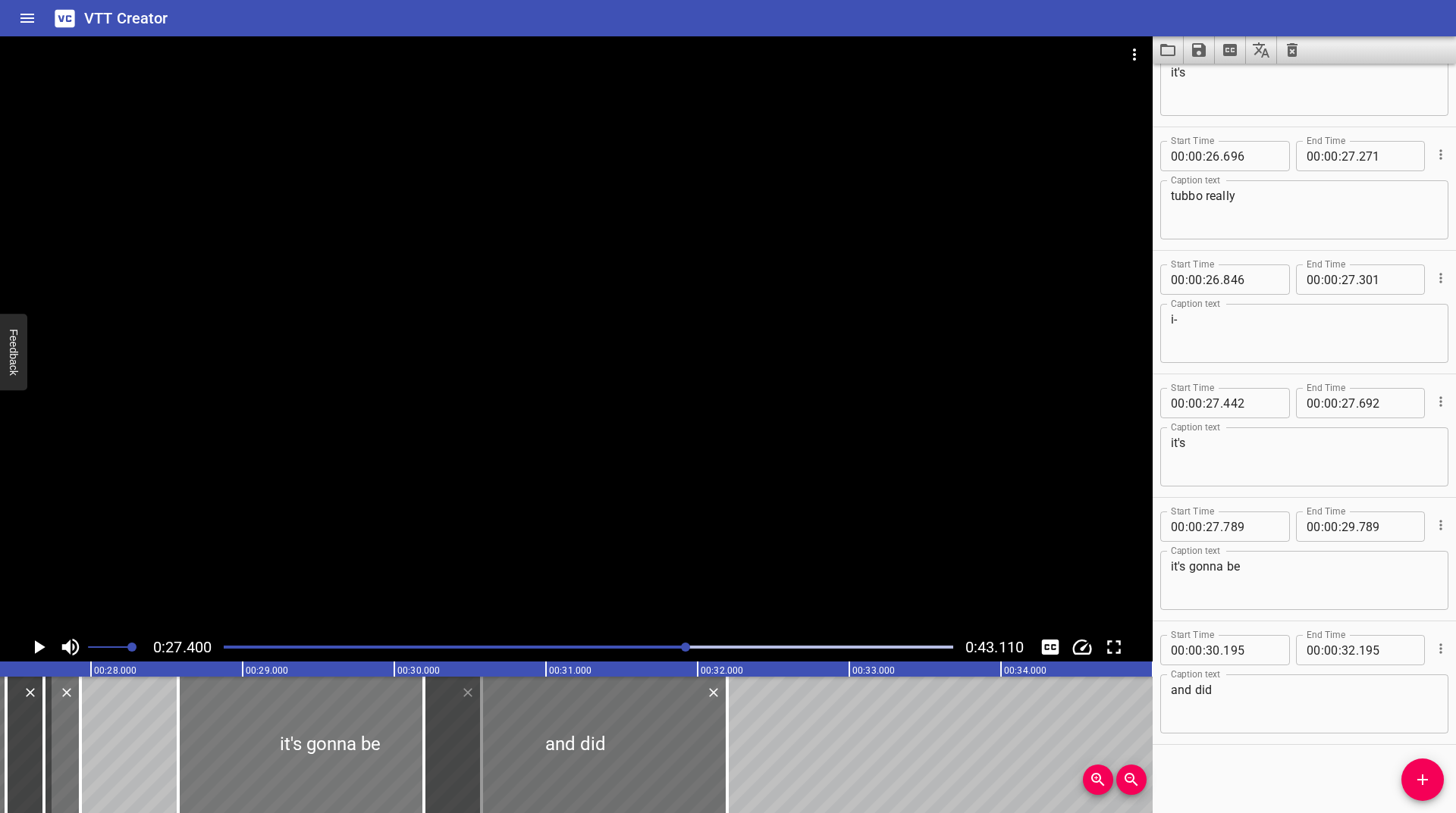
type input "579"
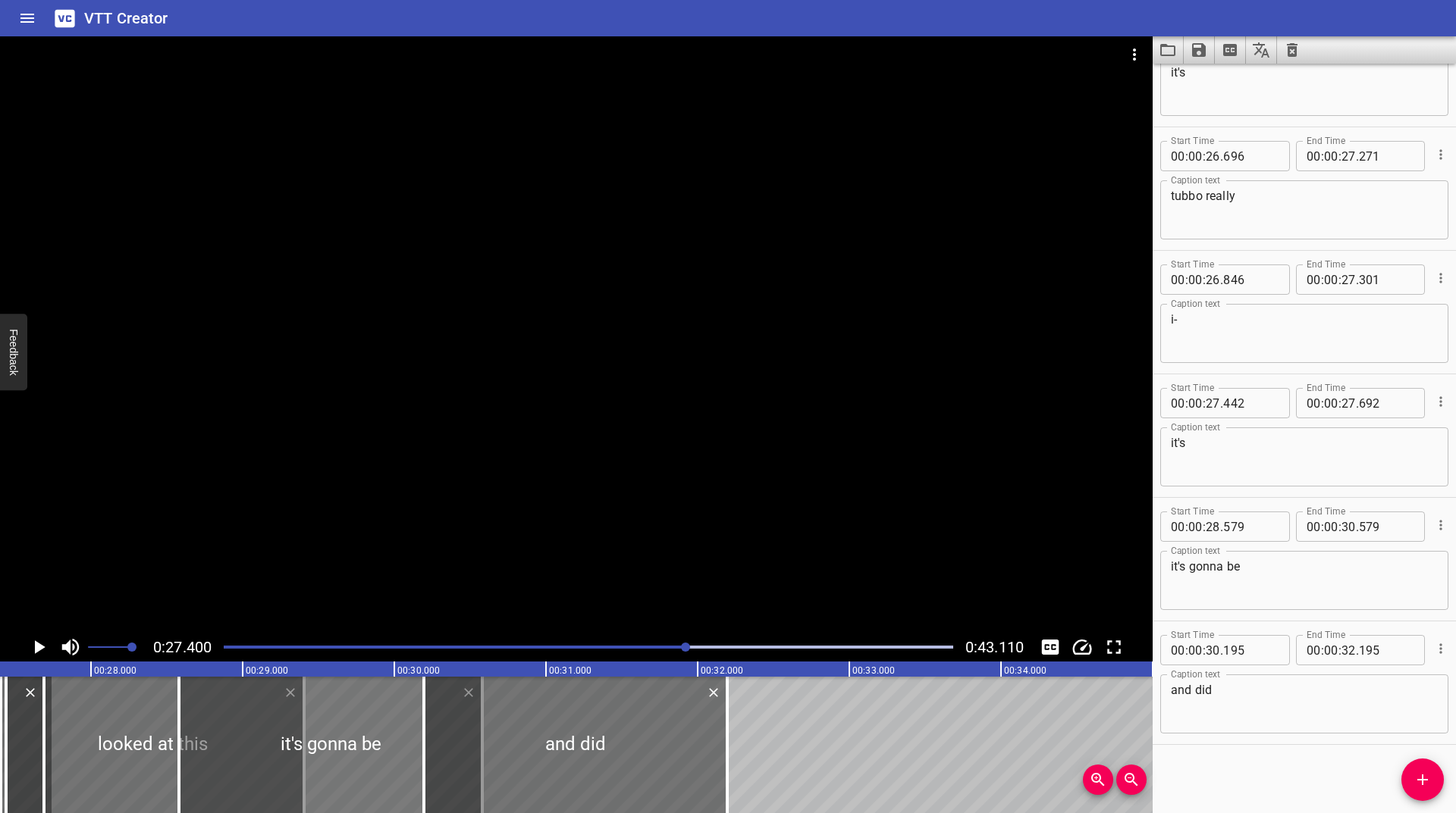
drag, startPoint x: 57, startPoint y: 731, endPoint x: 281, endPoint y: 741, distance: 224.2
type input "27"
type input "406"
type input "29"
type input "406"
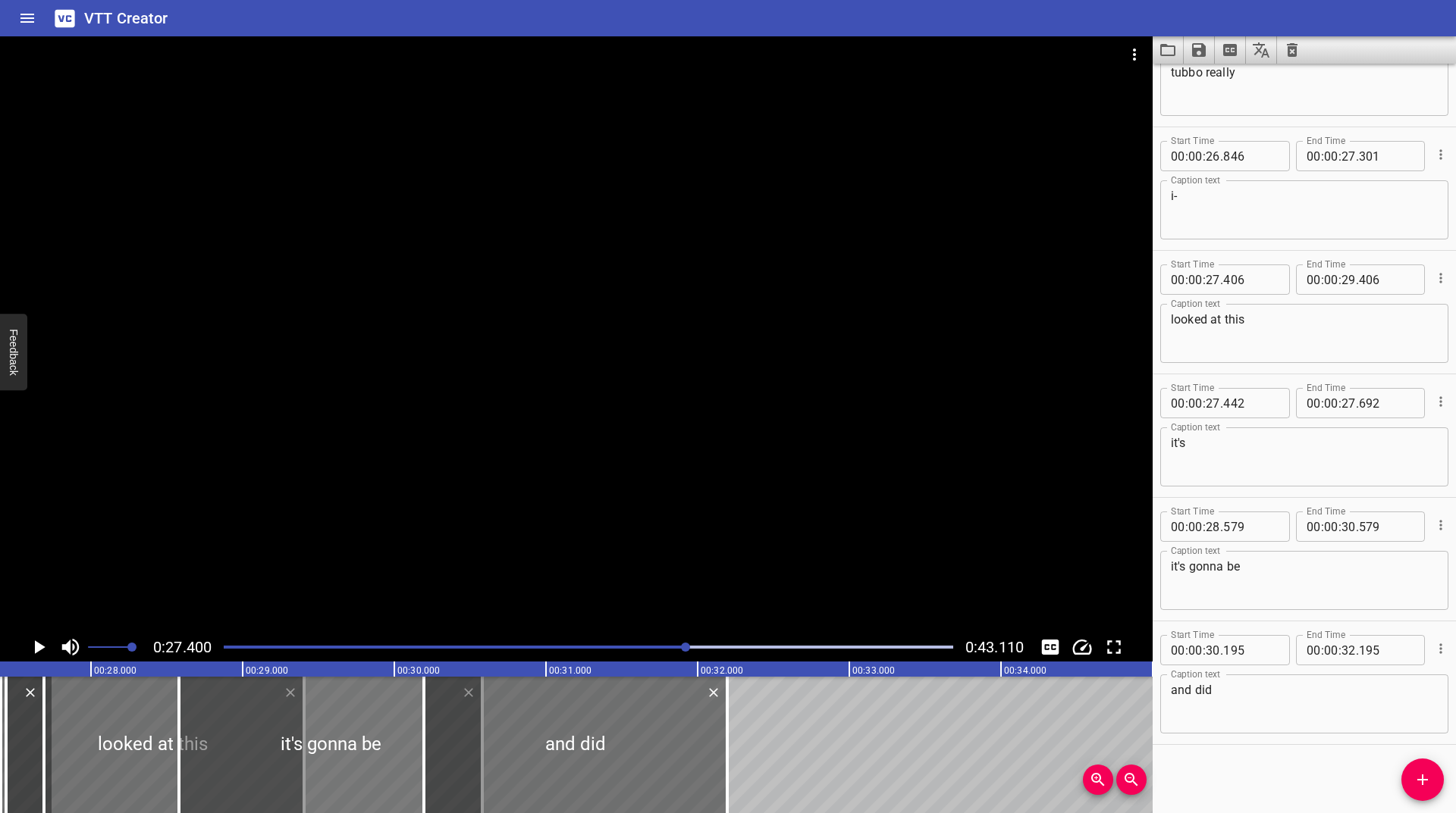
scroll to position [2163, 0]
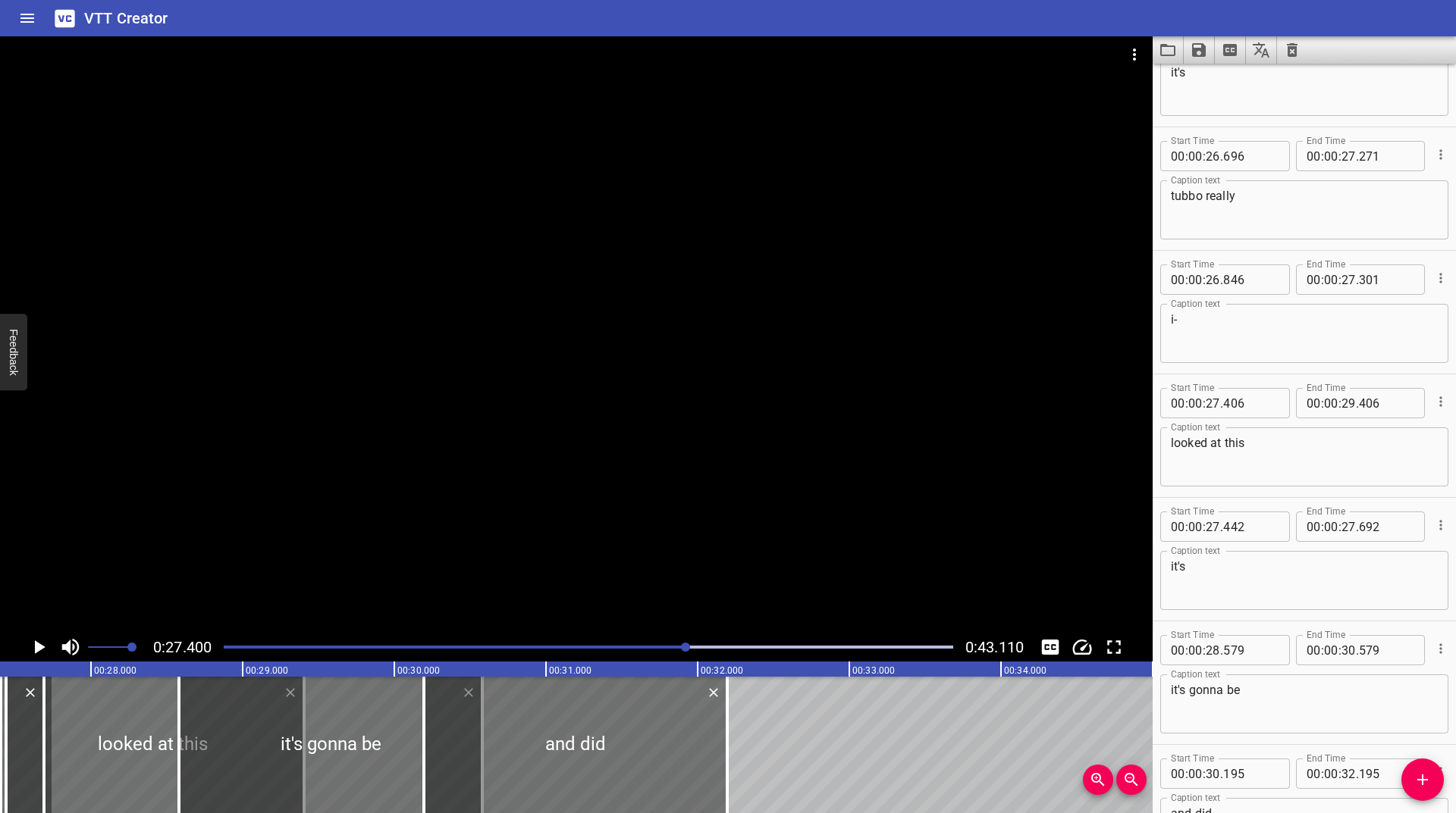
click at [673, 648] on div "Play progress" at bounding box center [323, 648] width 730 height 3
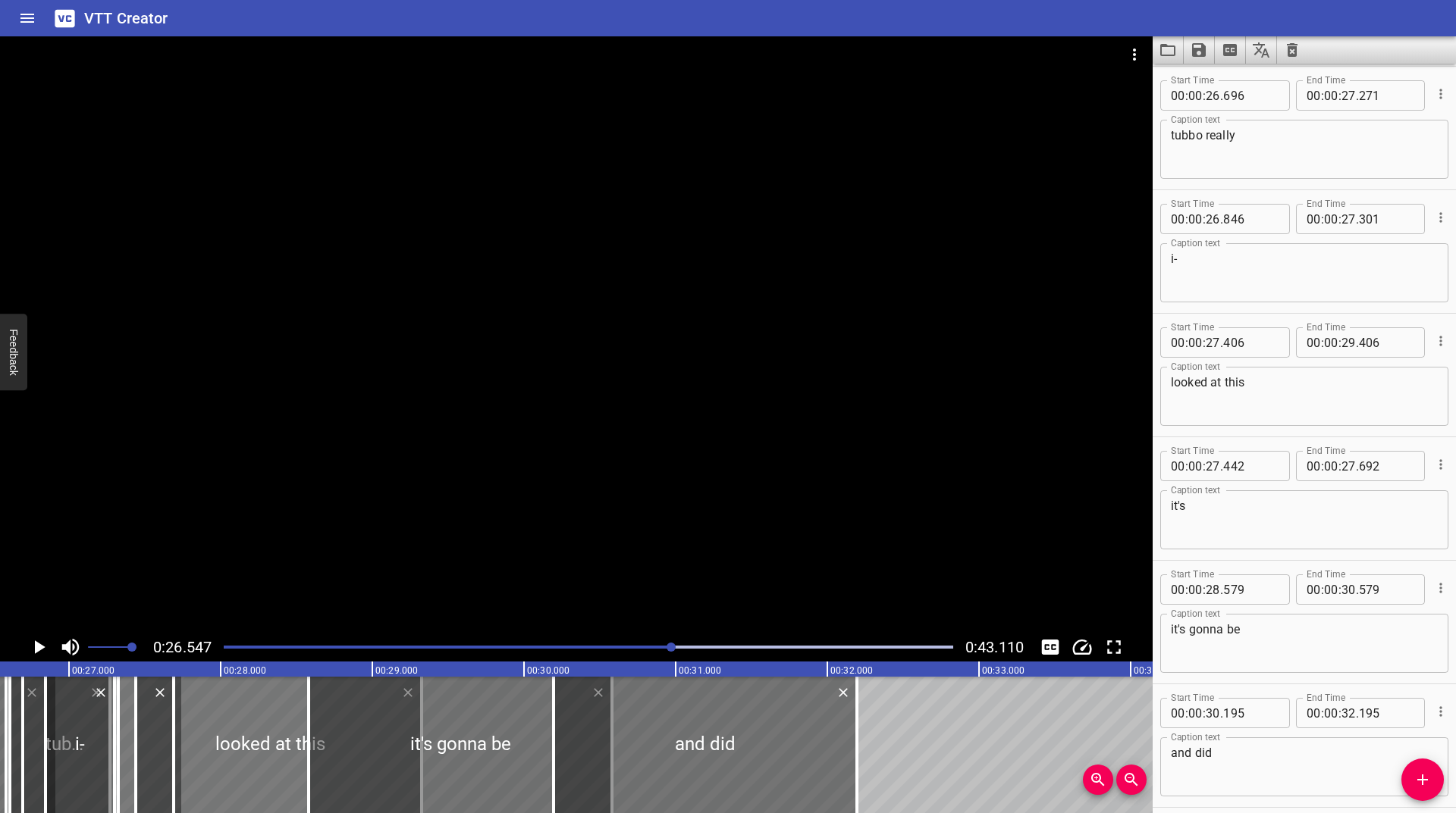
drag, startPoint x: 237, startPoint y: 738, endPoint x: 221, endPoint y: 744, distance: 17.1
click at [221, 744] on div at bounding box center [270, 745] width 303 height 137
type input "326"
click at [41, 654] on icon "Play/Pause" at bounding box center [39, 647] width 23 height 23
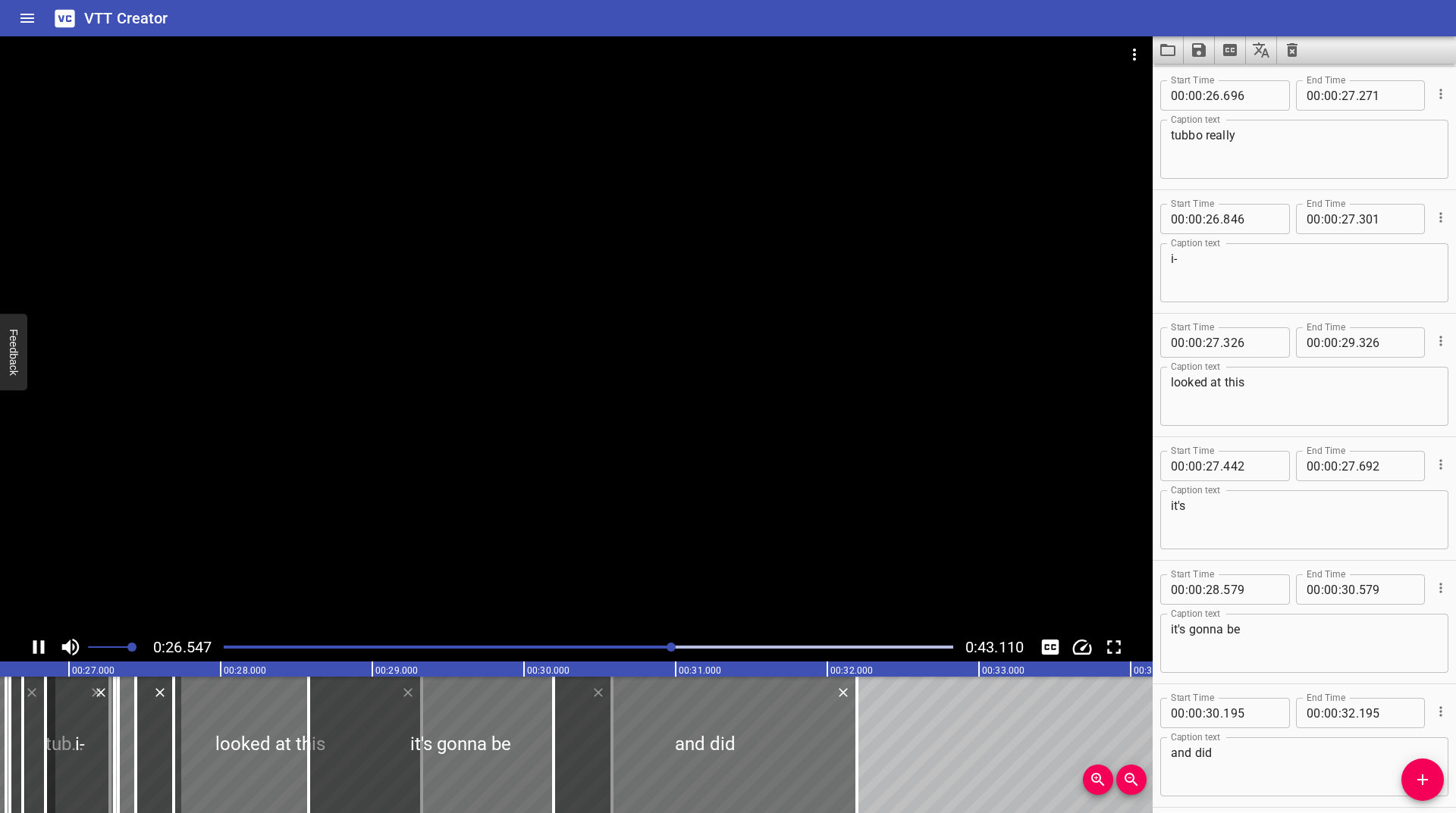
click at [41, 654] on icon "Play/Pause" at bounding box center [39, 647] width 23 height 23
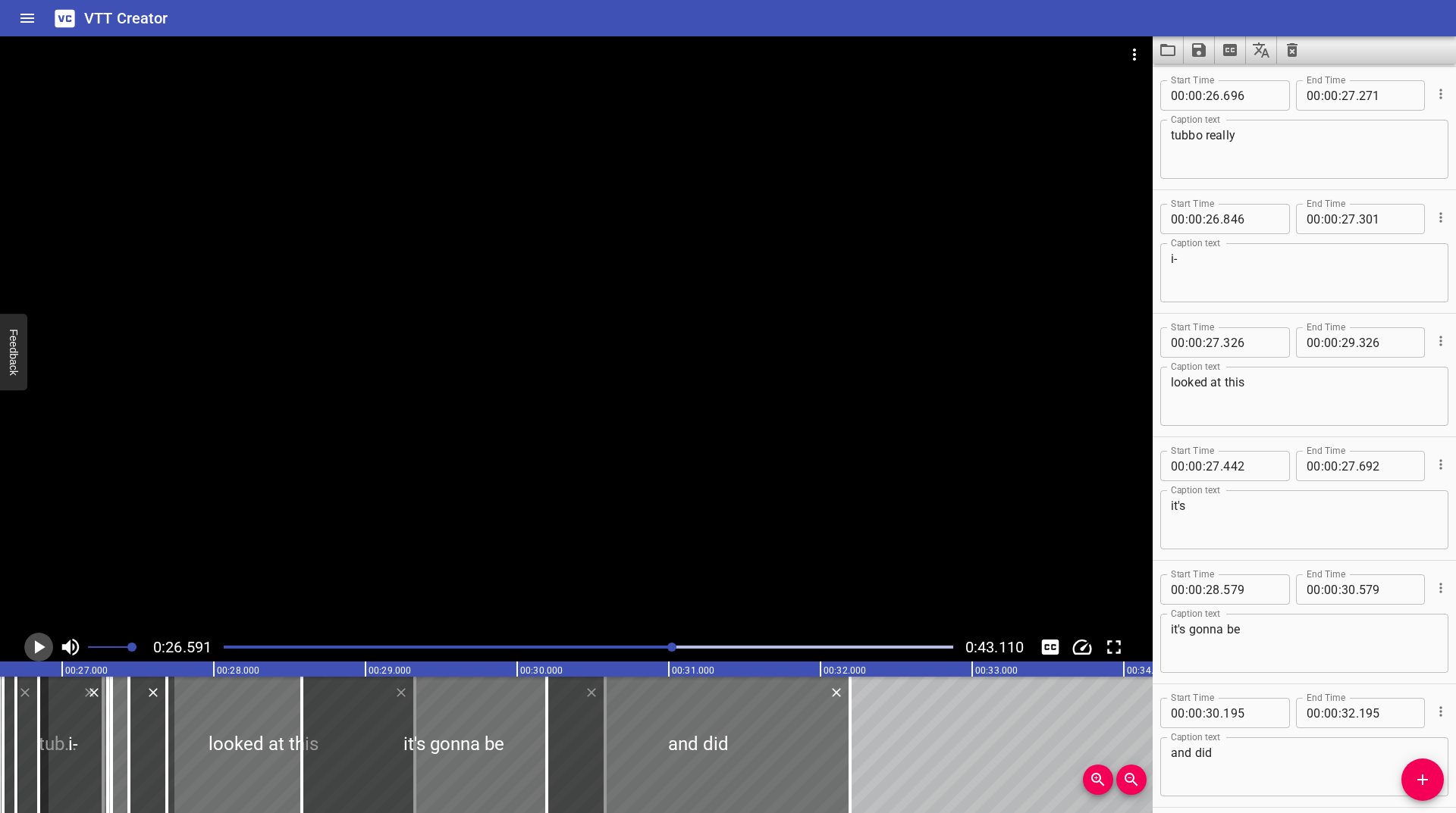
click at [41, 654] on icon "Play/Pause" at bounding box center [39, 647] width 23 height 23
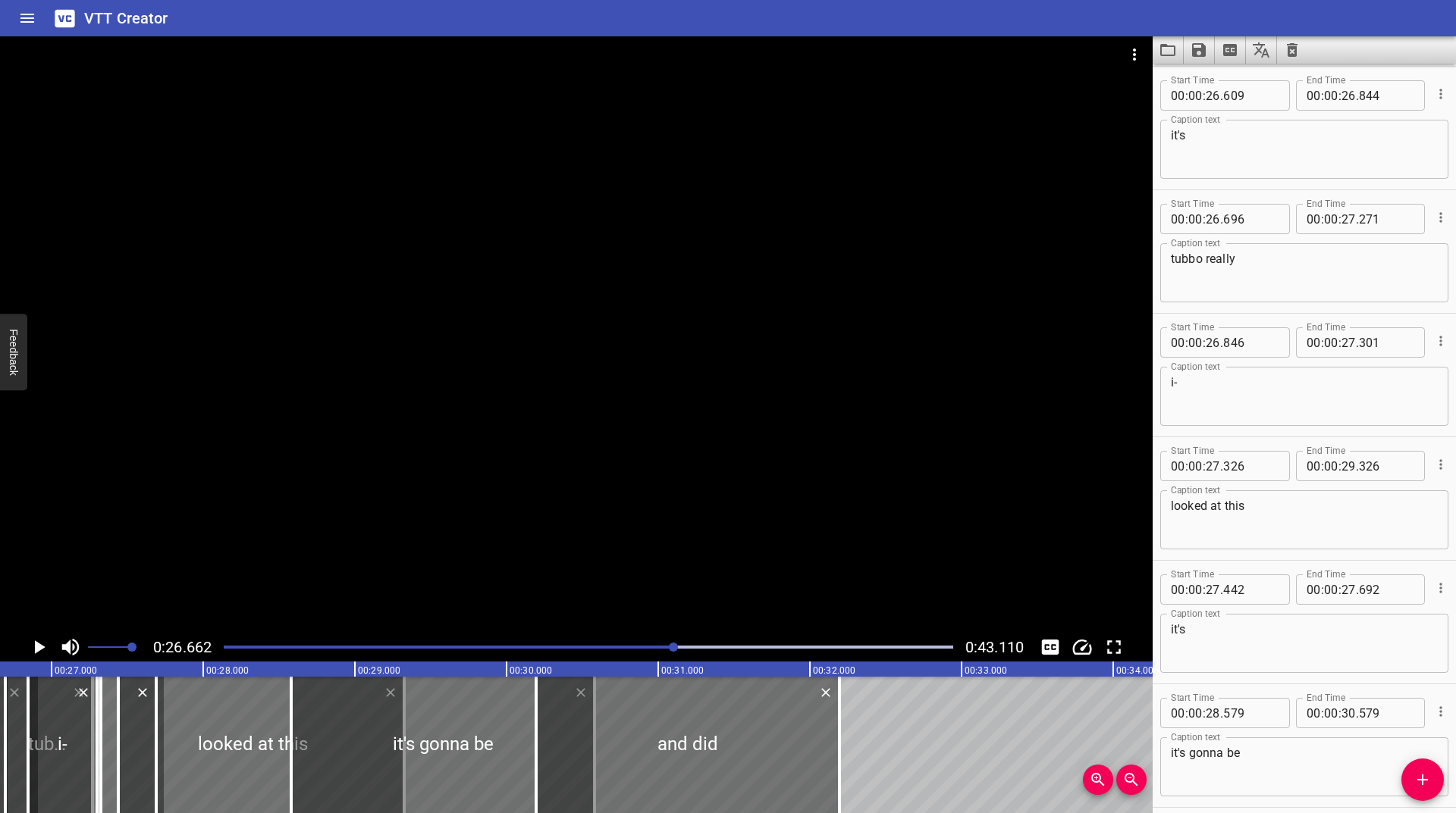
click at [665, 647] on div "Play progress" at bounding box center [310, 648] width 730 height 3
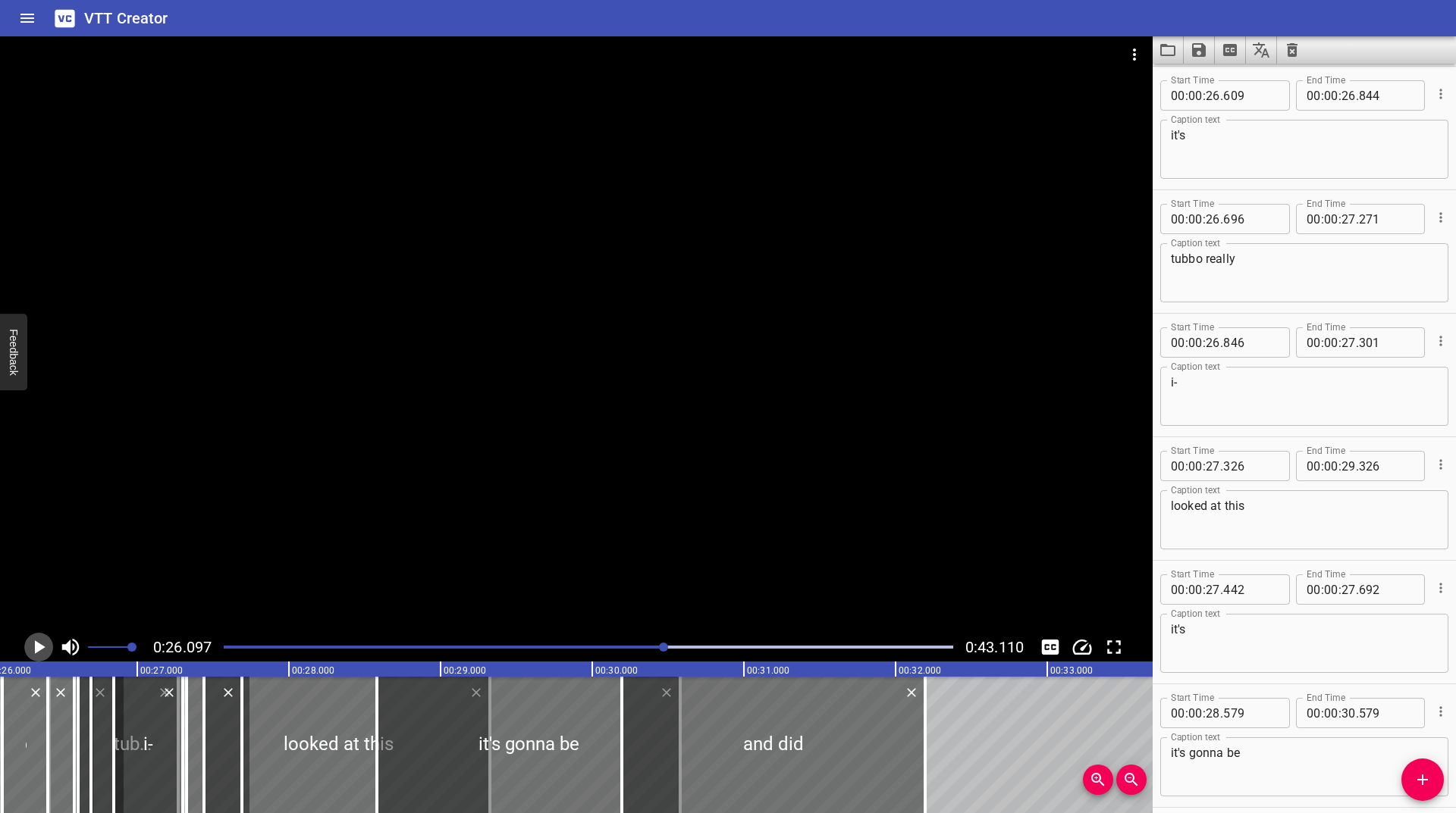
click at [36, 652] on icon "Play/Pause" at bounding box center [40, 647] width 10 height 13
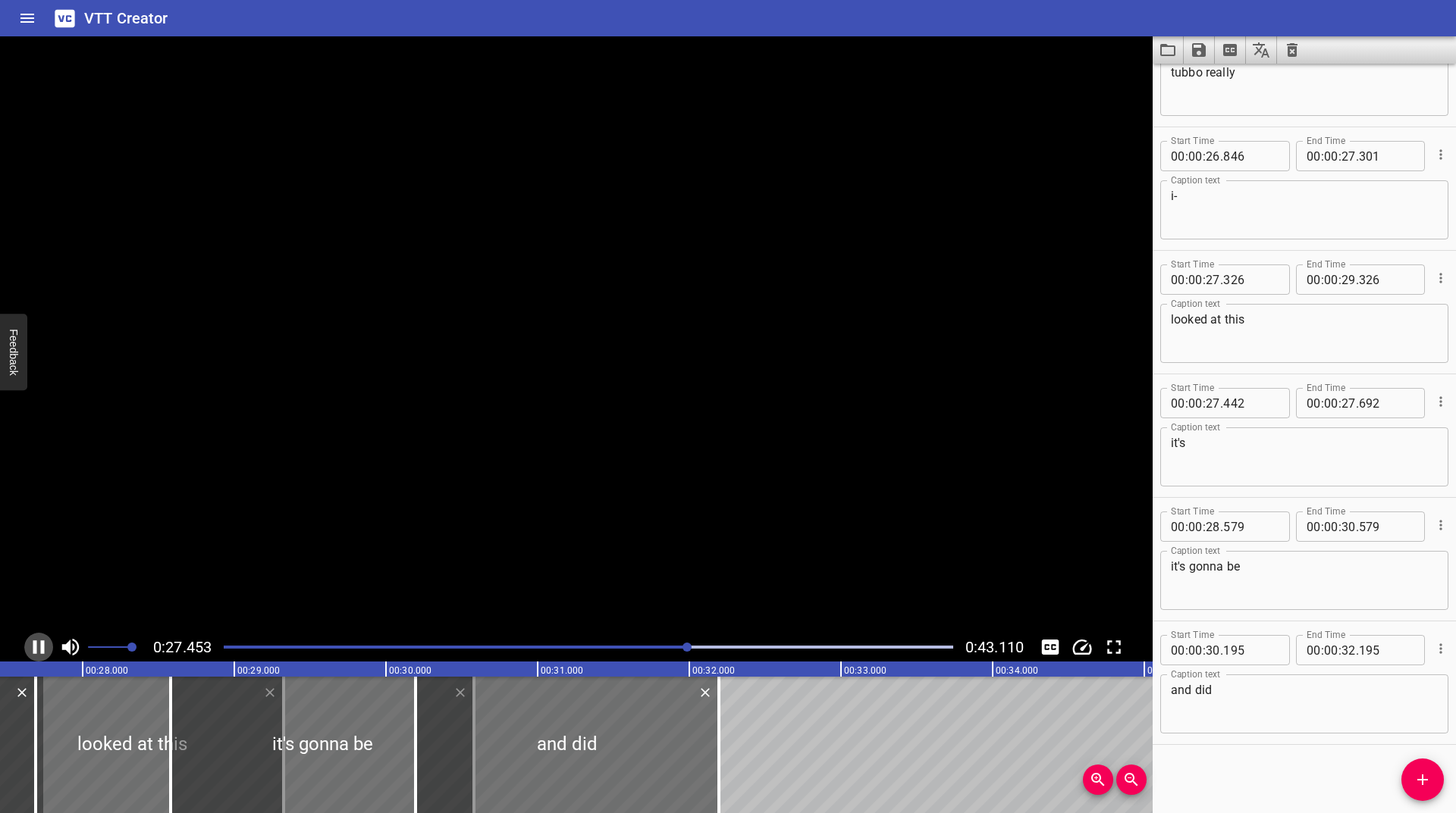
click at [36, 652] on icon "Play/Pause" at bounding box center [39, 647] width 11 height 13
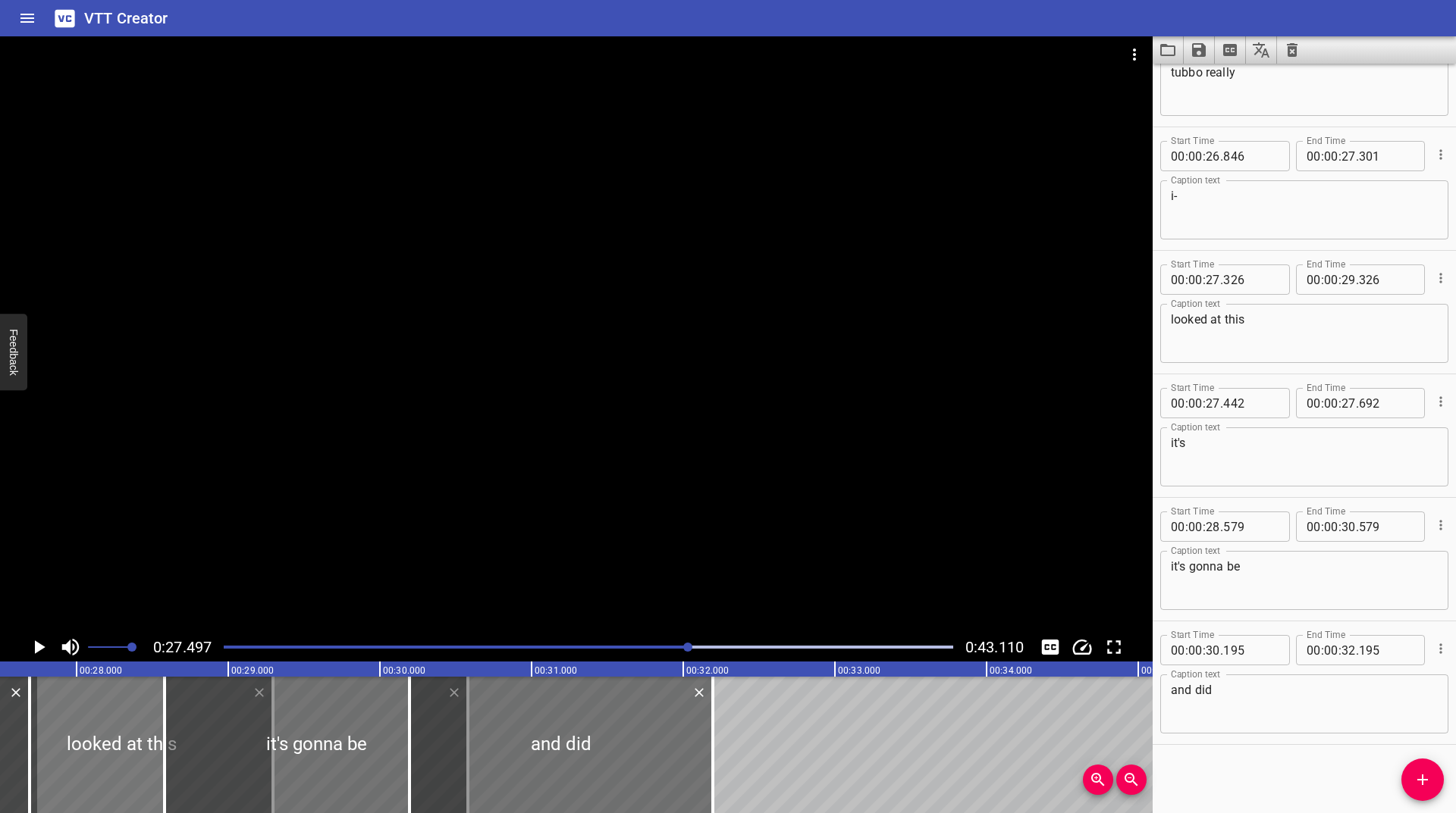
click at [101, 747] on div at bounding box center [121, 745] width 303 height 137
type input "291"
click at [678, 649] on div at bounding box center [588, 647] width 748 height 21
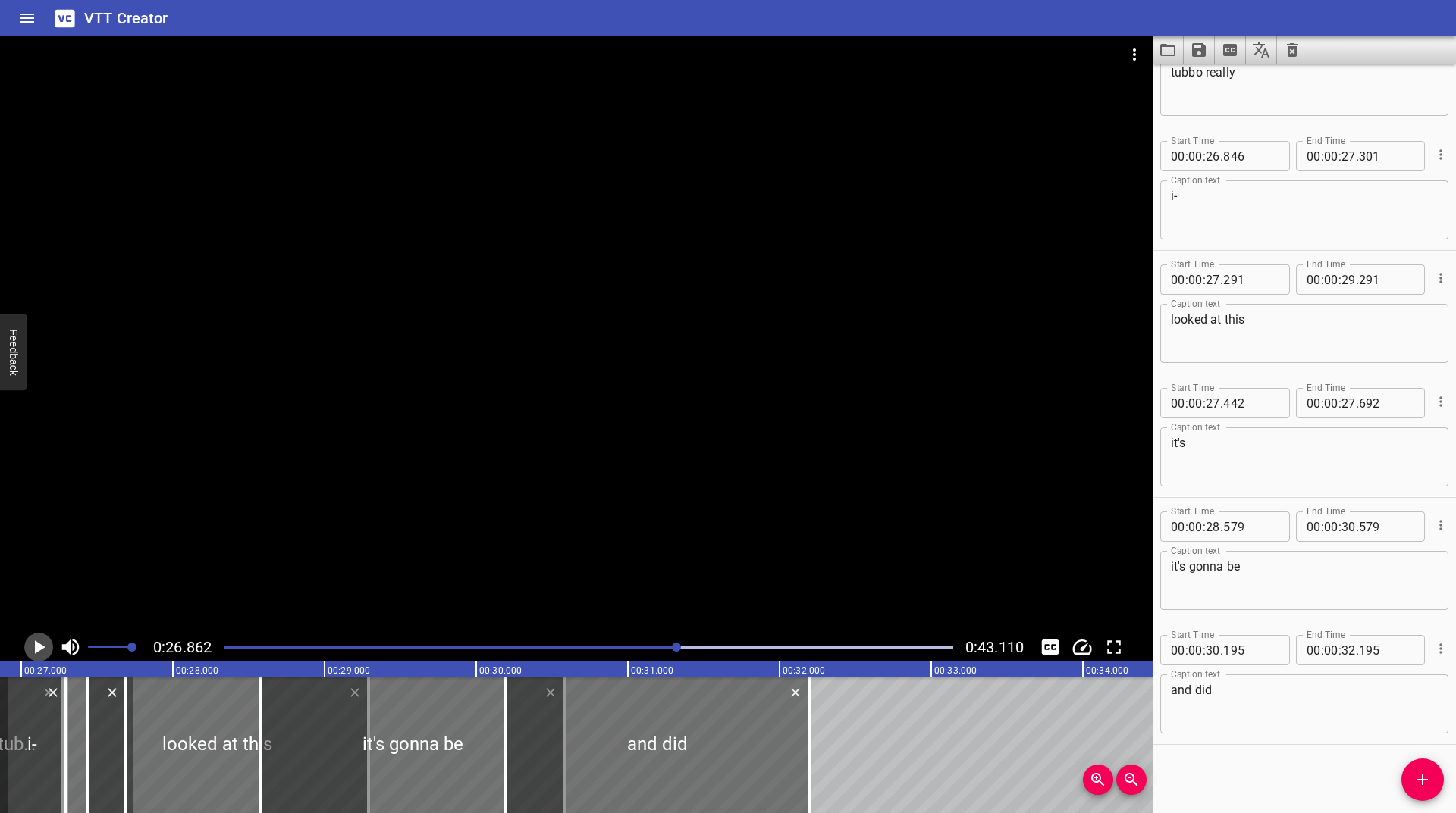
click at [32, 649] on icon "Play/Pause" at bounding box center [39, 647] width 23 height 23
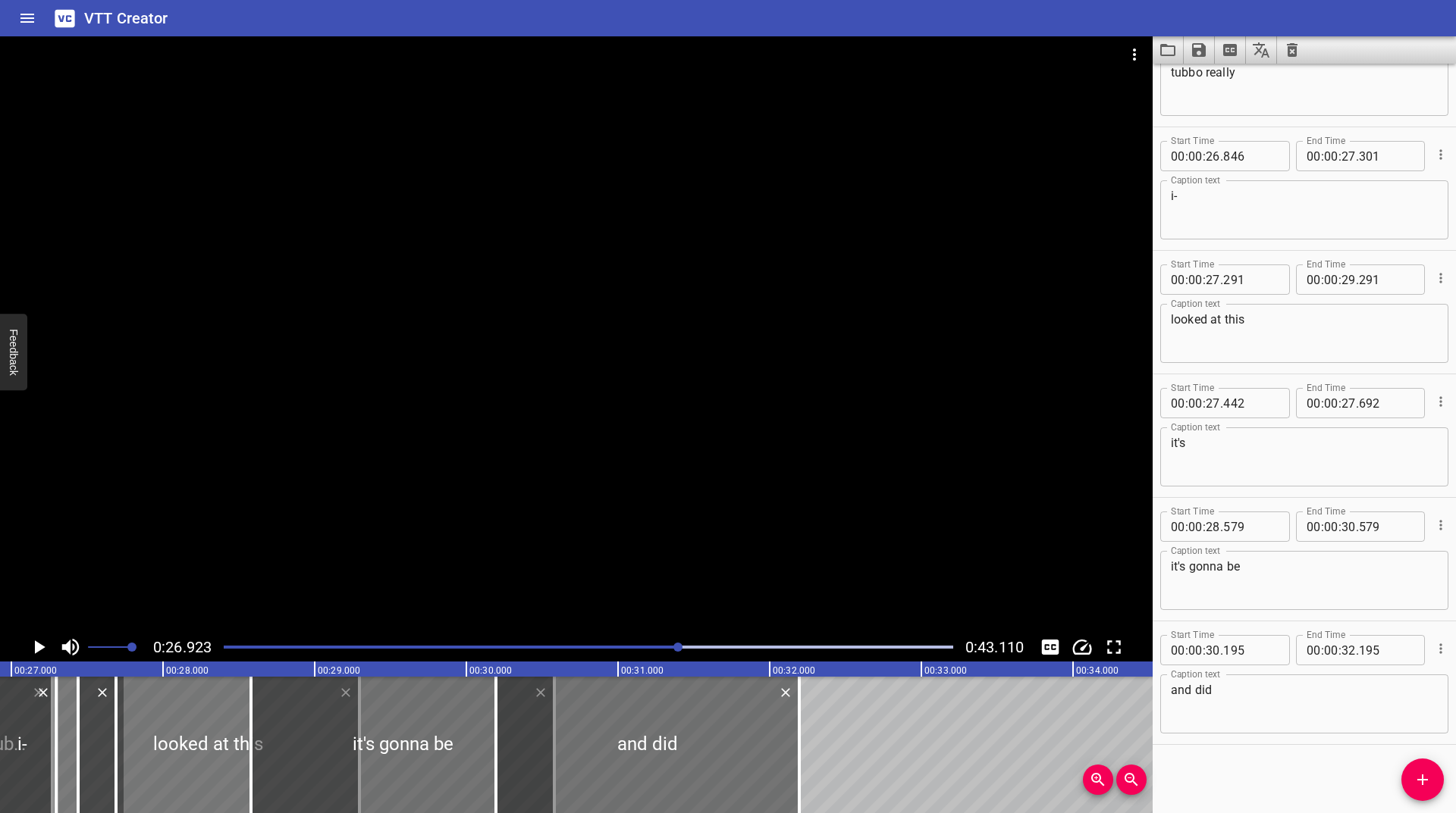
click at [174, 713] on div at bounding box center [207, 745] width 303 height 137
type input "296"
click at [668, 647] on div "Play progress" at bounding box center [315, 648] width 730 height 3
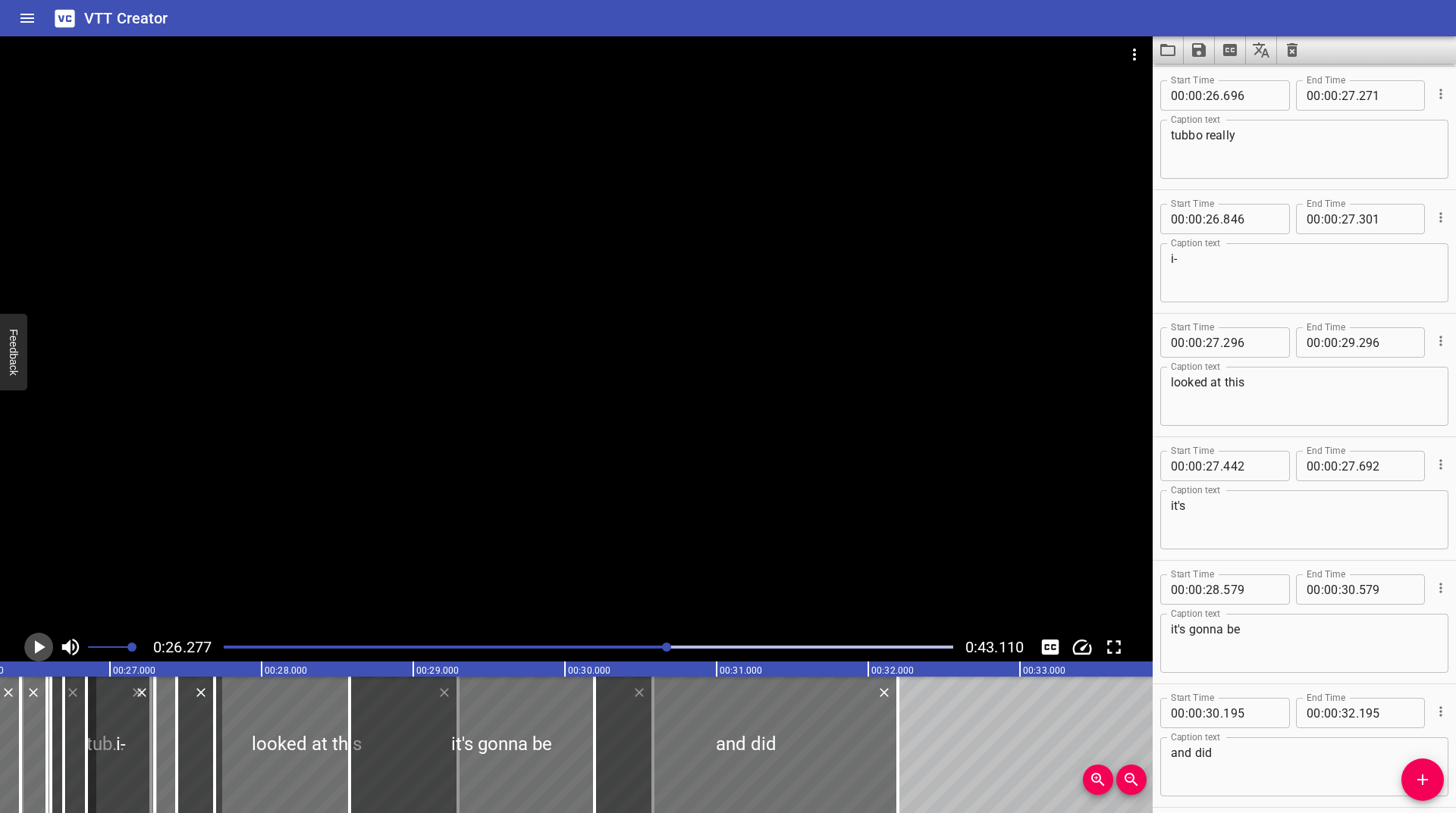
click at [43, 656] on icon "Play/Pause" at bounding box center [39, 647] width 23 height 23
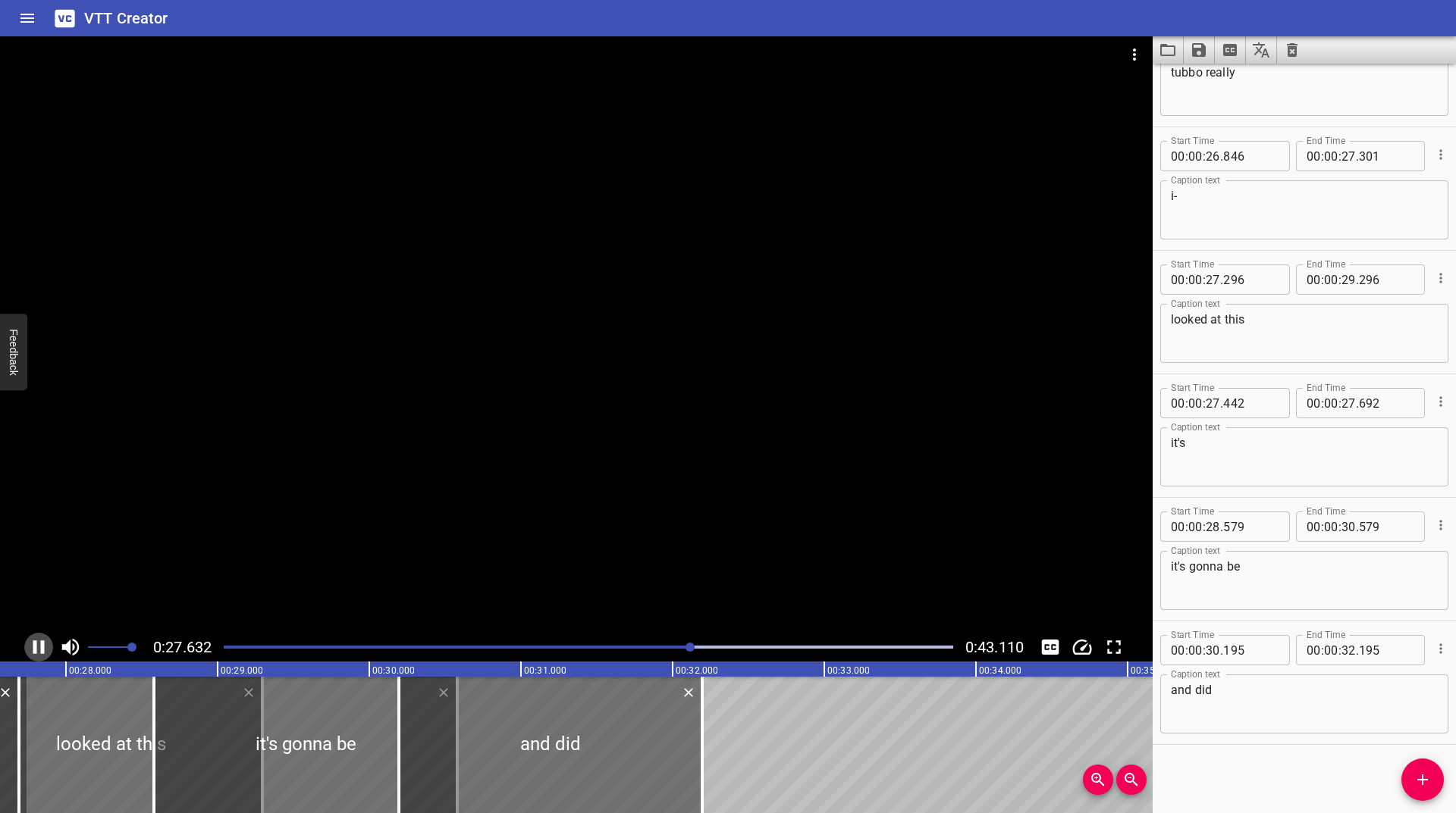
click at [33, 649] on icon "Play/Pause" at bounding box center [39, 647] width 11 height 13
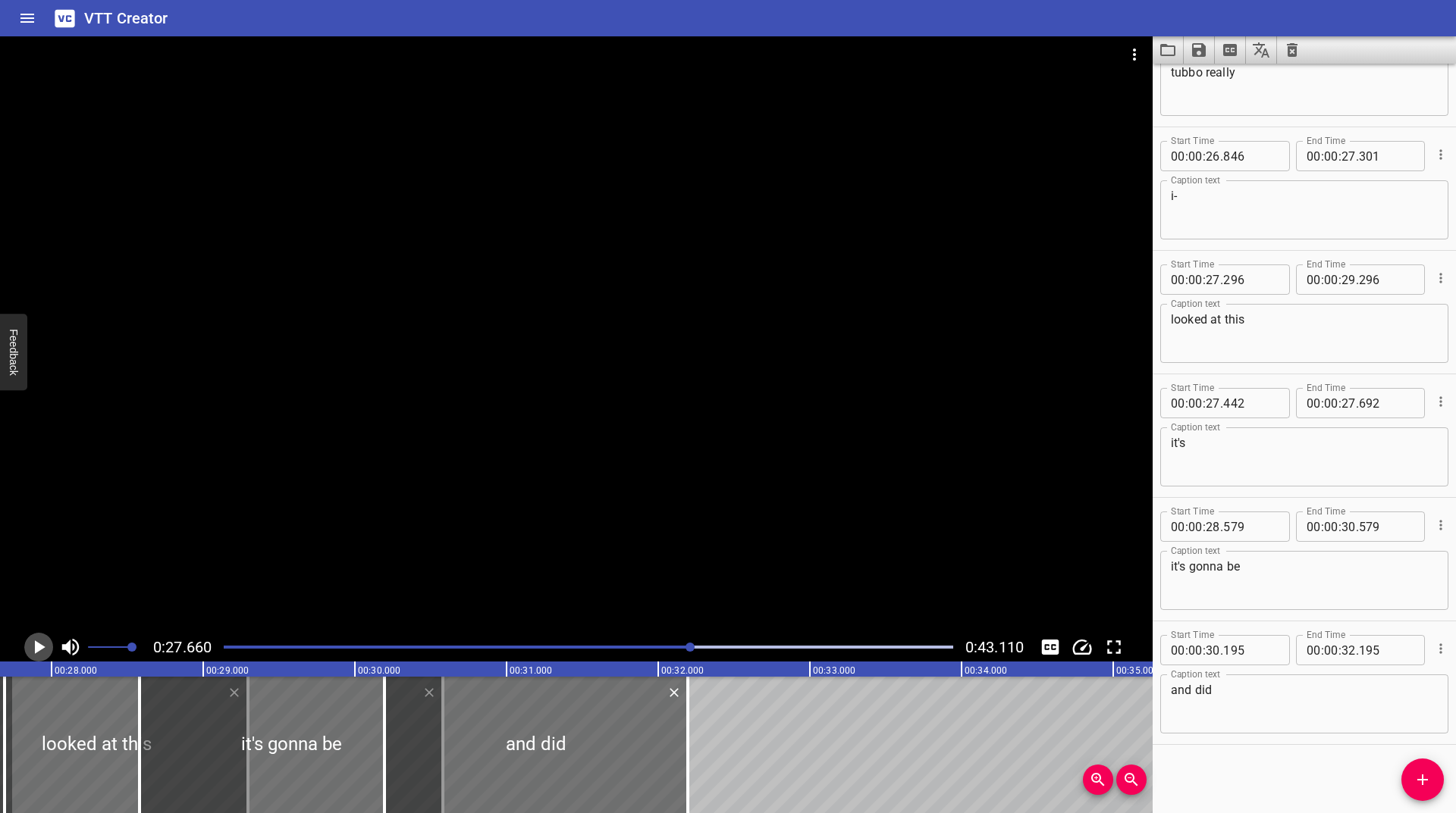
click at [33, 649] on icon "Play/Pause" at bounding box center [39, 647] width 23 height 23
click at [33, 649] on icon "Play/Pause" at bounding box center [39, 647] width 11 height 13
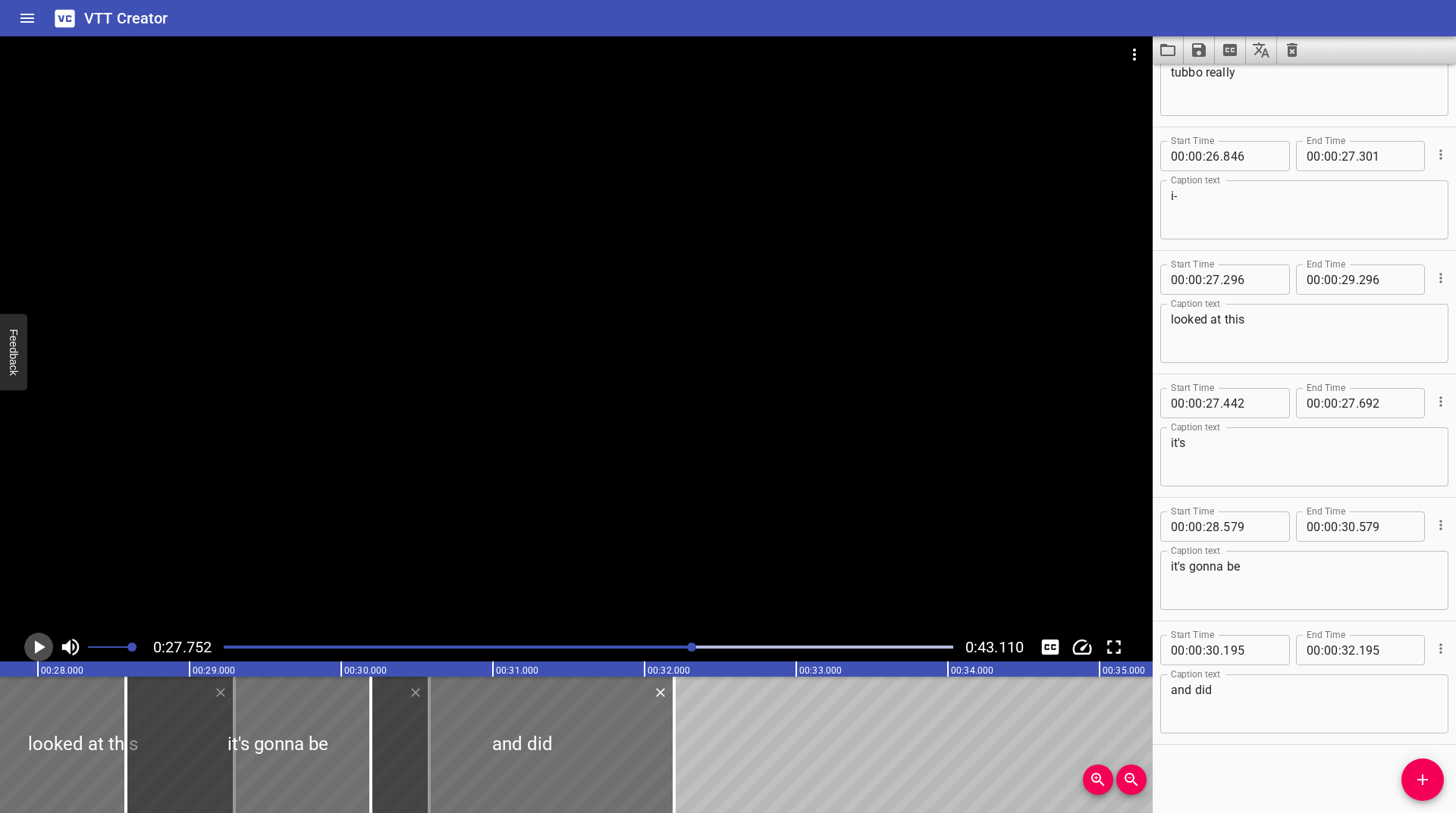
click at [33, 649] on icon "Play/Pause" at bounding box center [39, 647] width 23 height 23
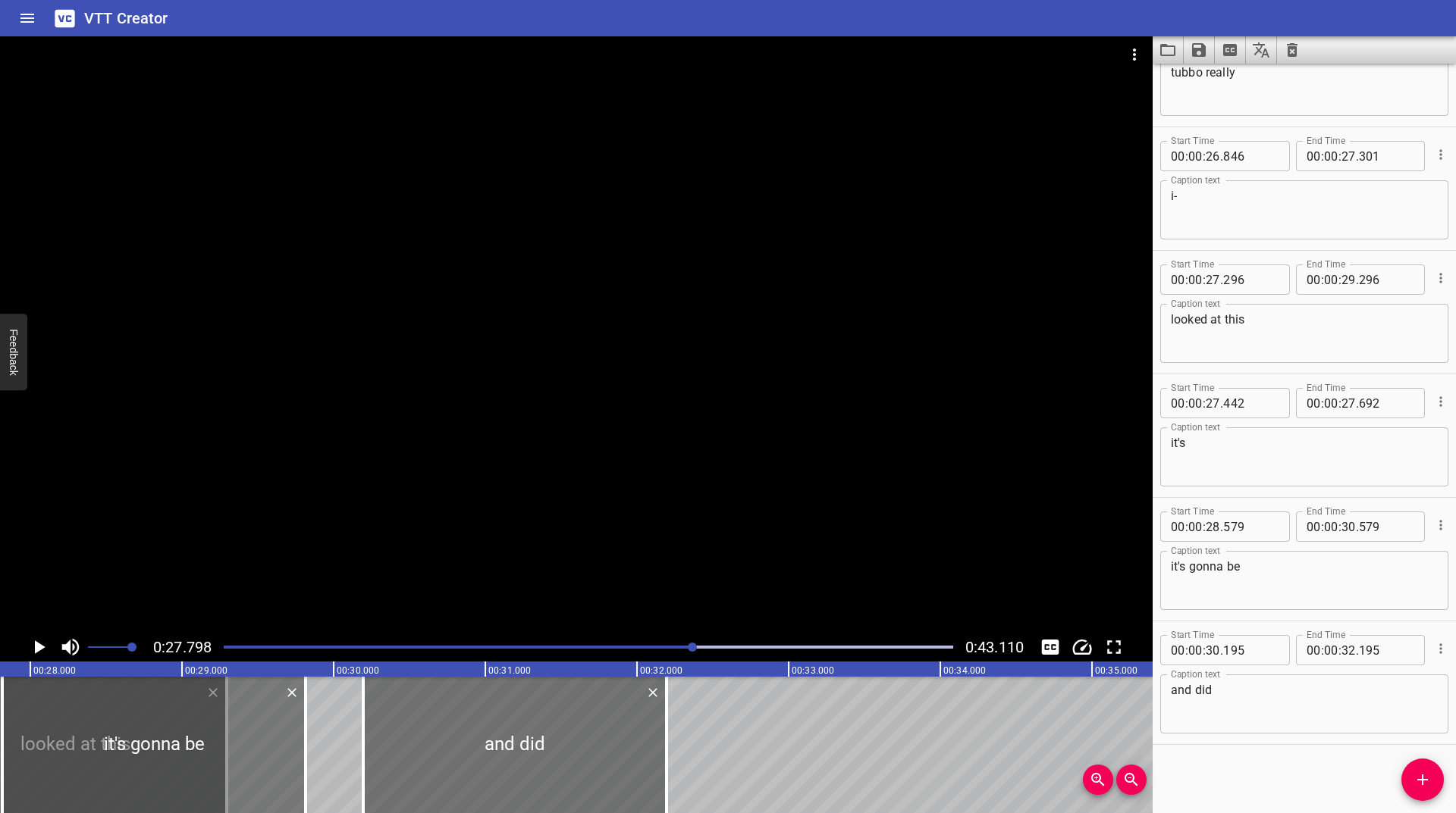
drag, startPoint x: 287, startPoint y: 723, endPoint x: 180, endPoint y: 751, distance: 110.6
click at [180, 751] on div at bounding box center [154, 745] width 303 height 137
type input "27"
type input "814"
type input "29"
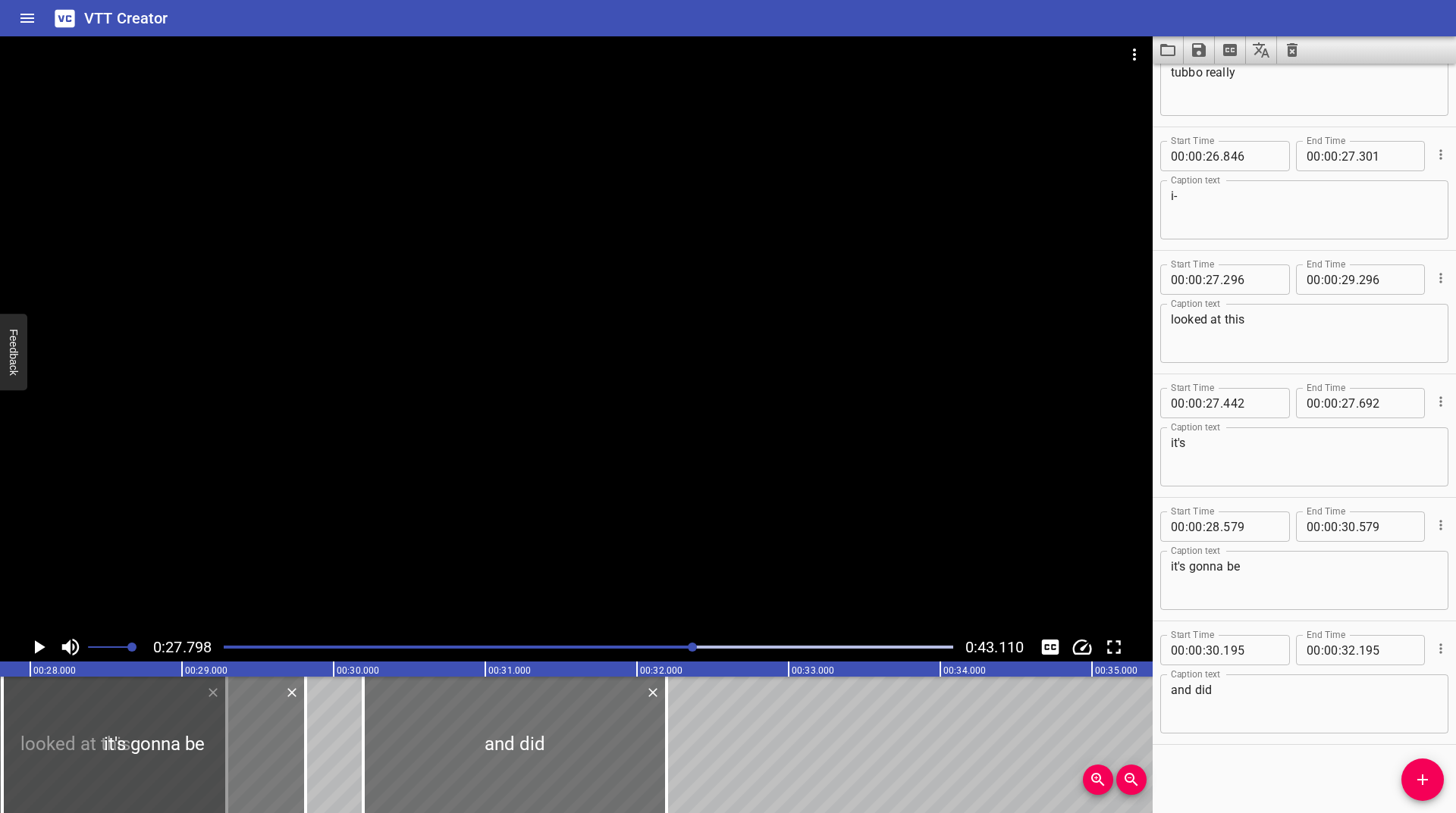
type input "814"
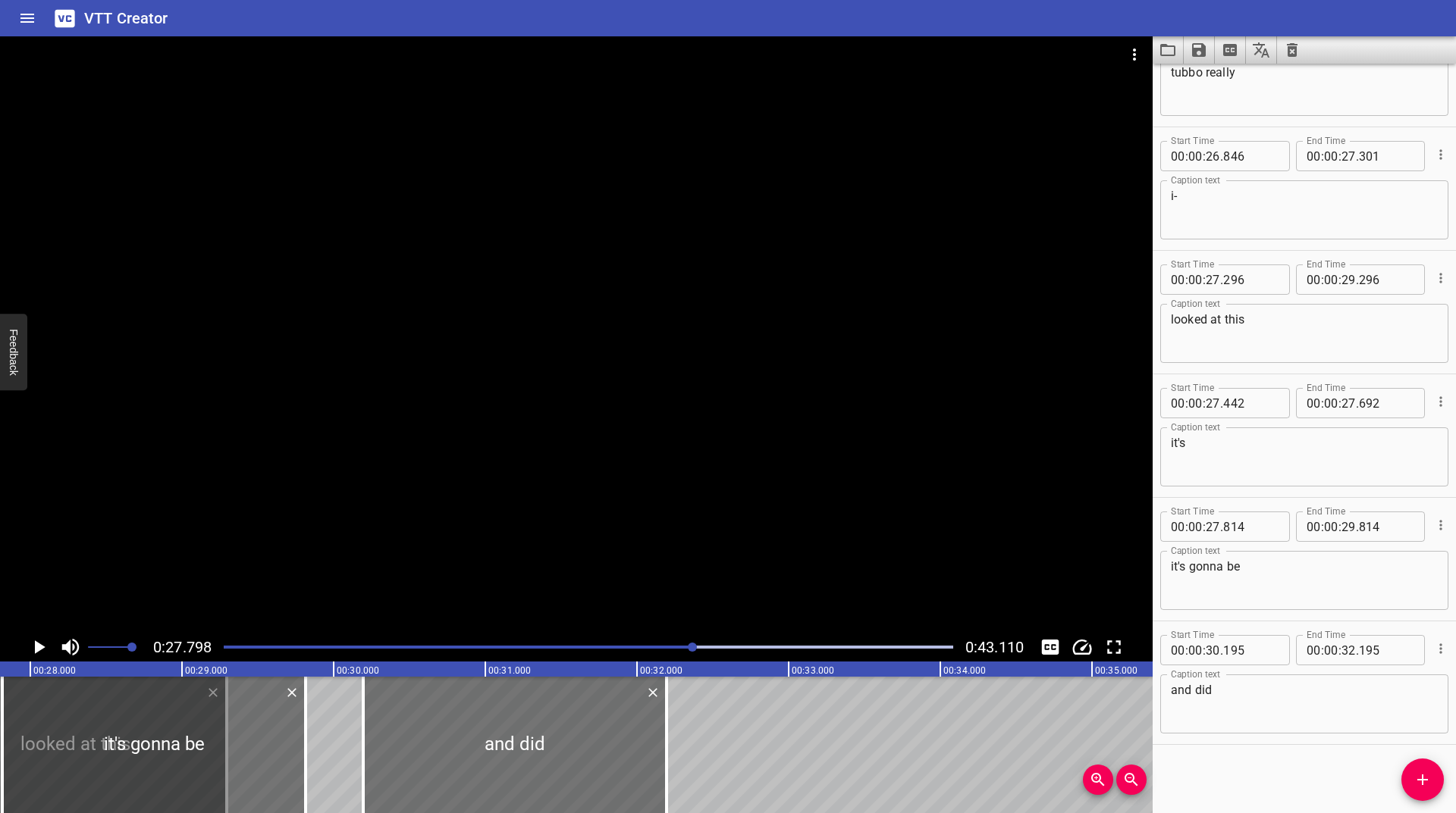
click at [36, 652] on icon "Play/Pause" at bounding box center [40, 647] width 10 height 13
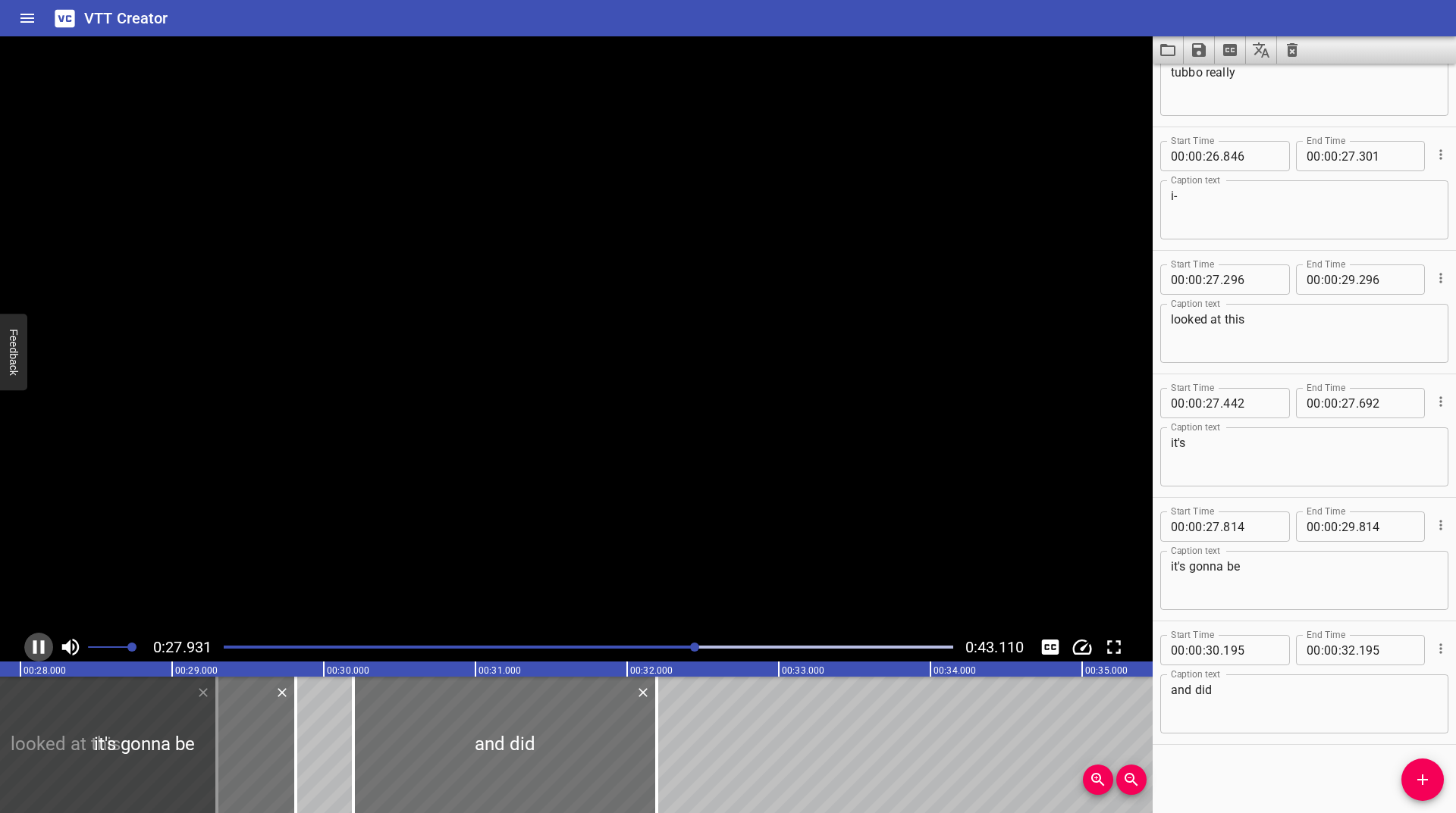
click at [36, 652] on icon "Play/Pause" at bounding box center [39, 647] width 11 height 13
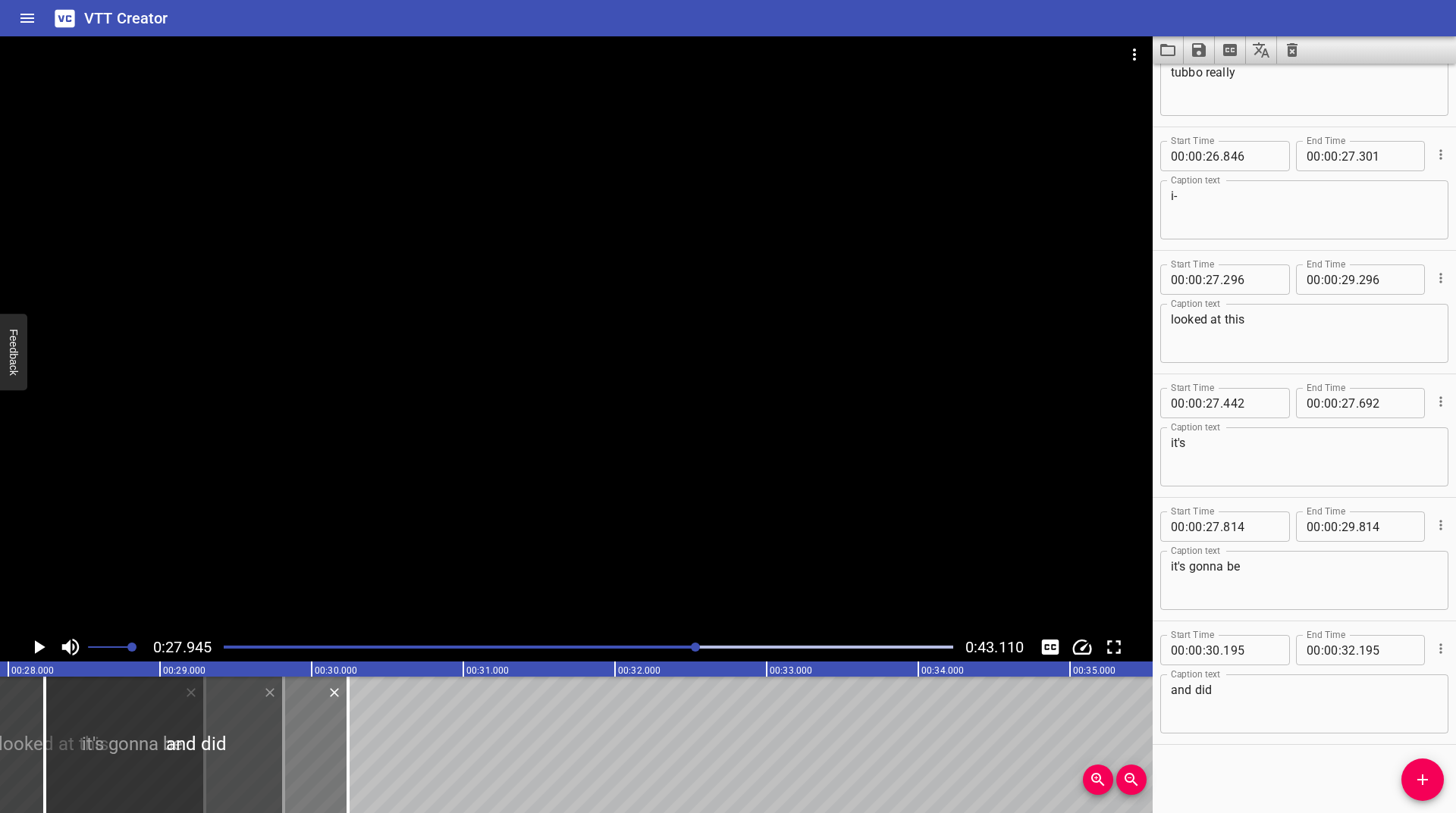
drag, startPoint x: 538, startPoint y: 762, endPoint x: 241, endPoint y: 756, distance: 297.1
click at [241, 756] on div at bounding box center [196, 745] width 303 height 137
type input "28"
type input "205"
type input "30"
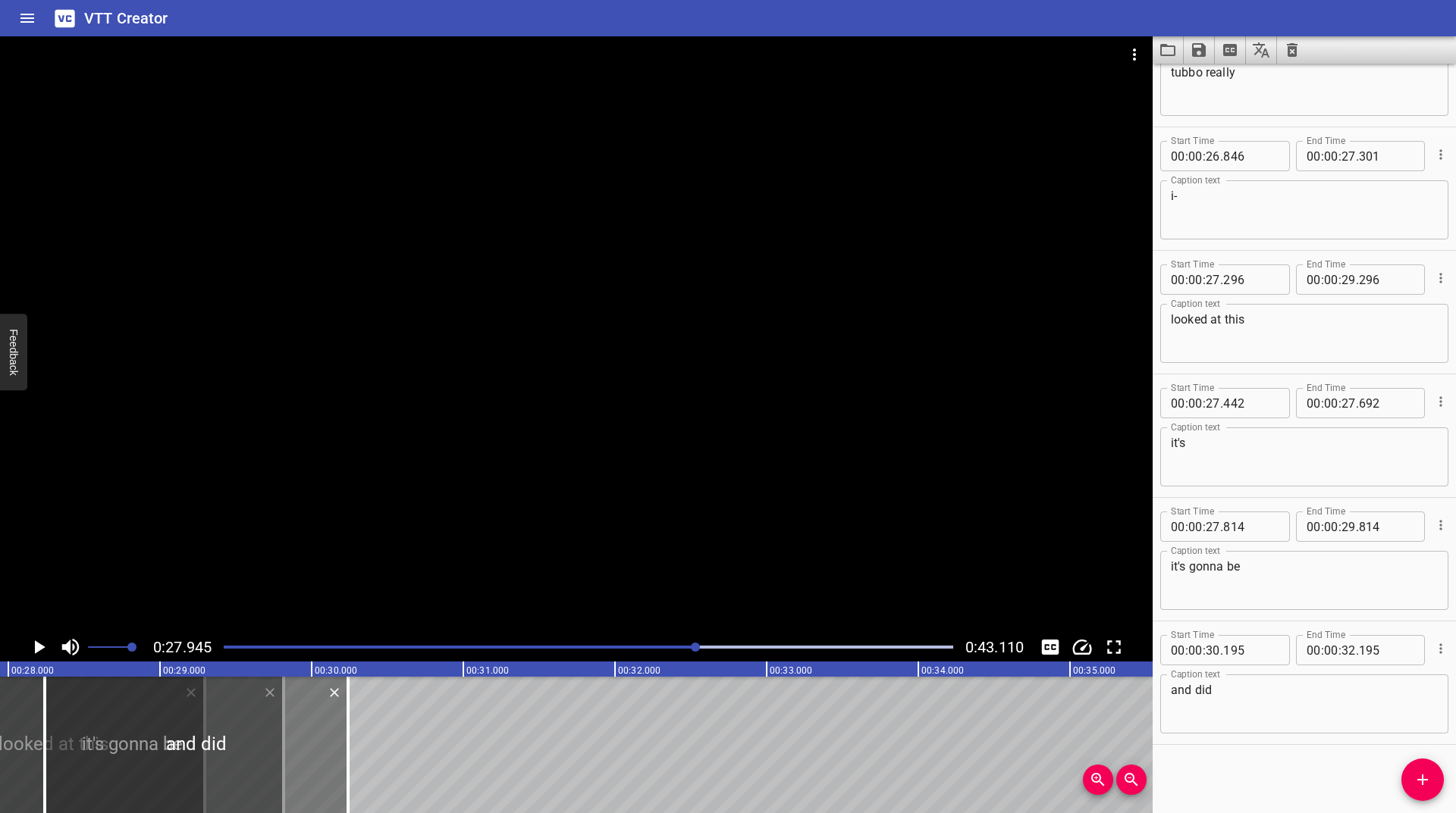
type input "205"
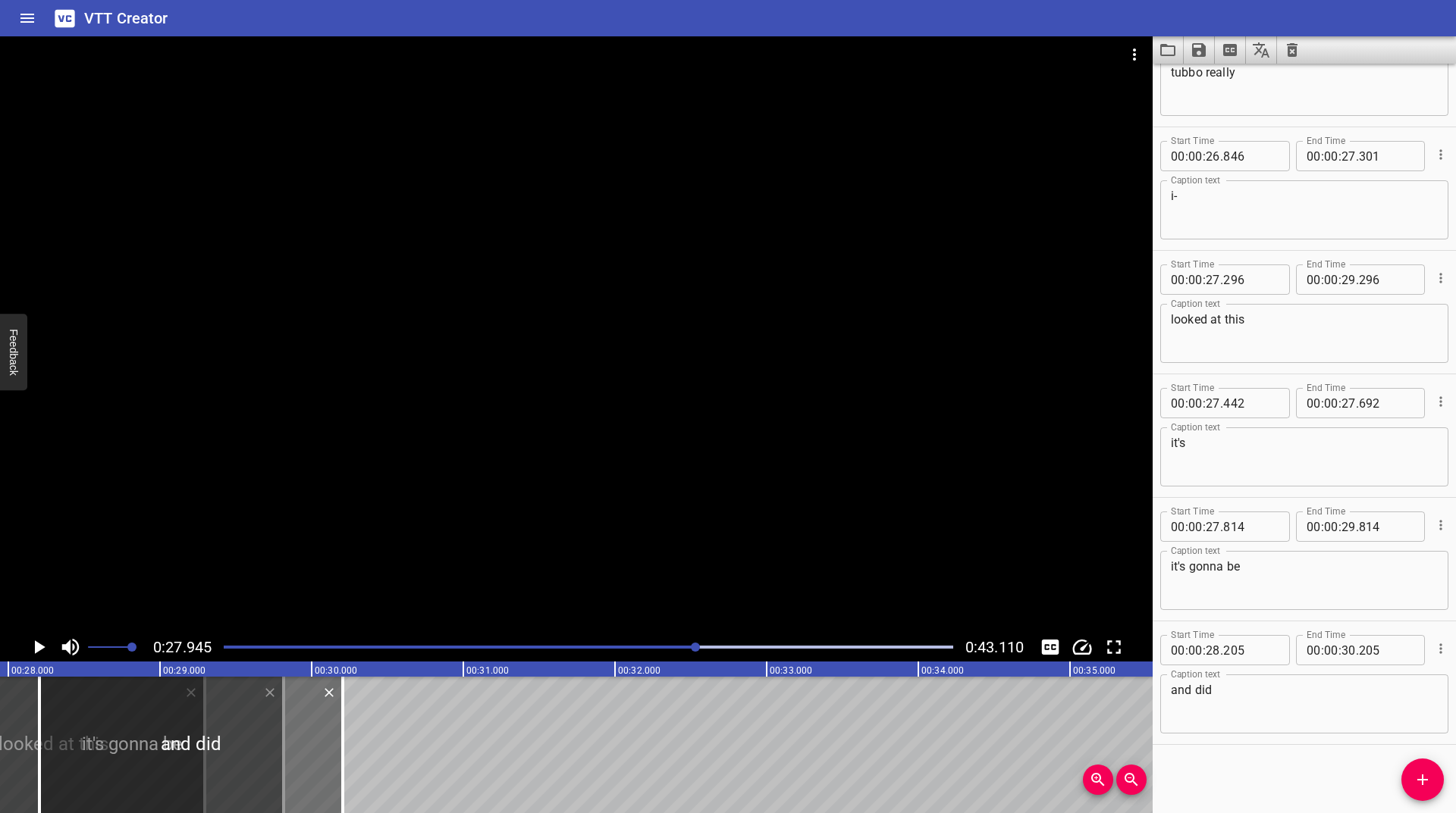
click at [693, 647] on div at bounding box center [696, 648] width 9 height 9
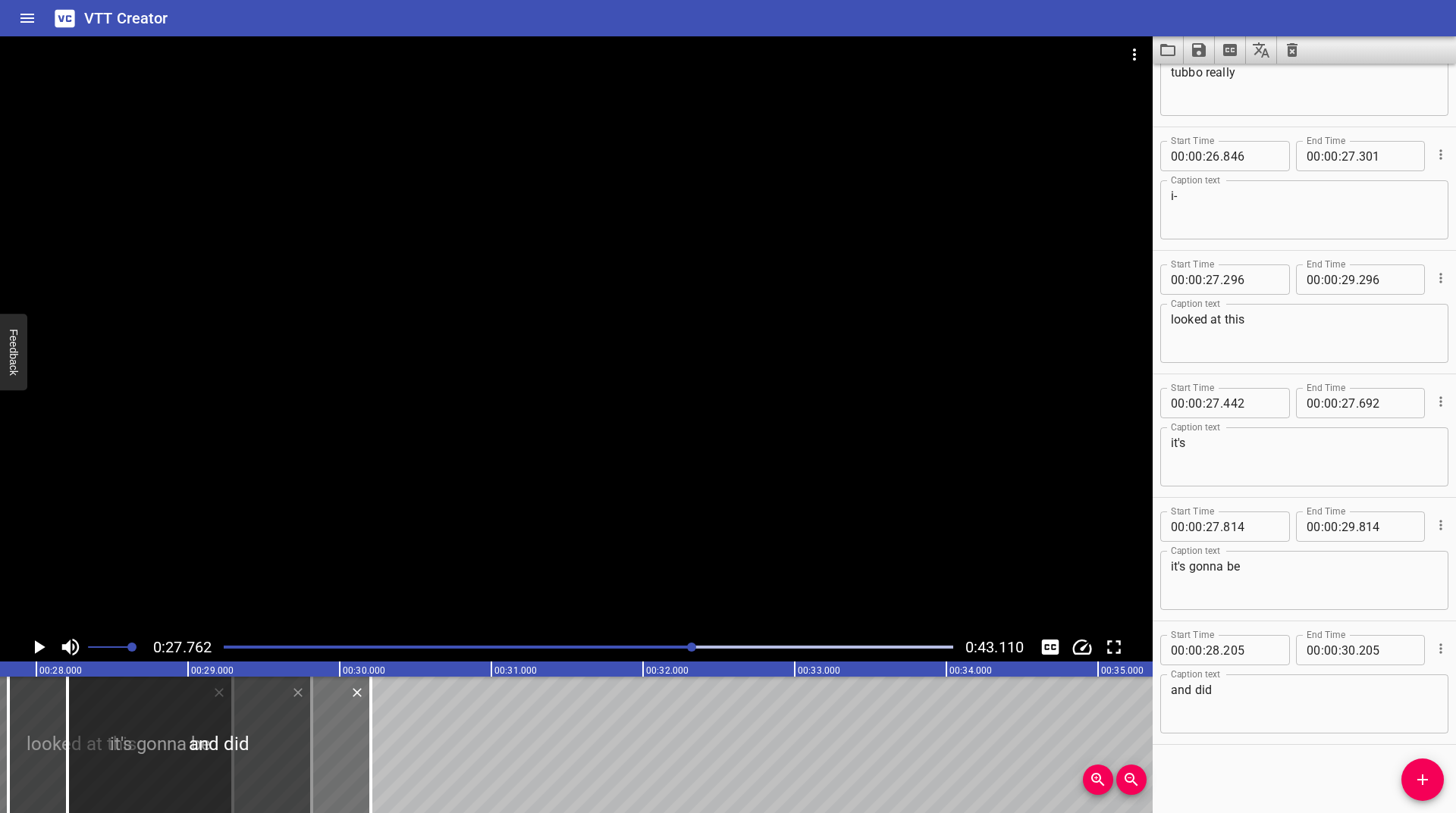
click at [688, 647] on div "Play progress" at bounding box center [329, 648] width 730 height 3
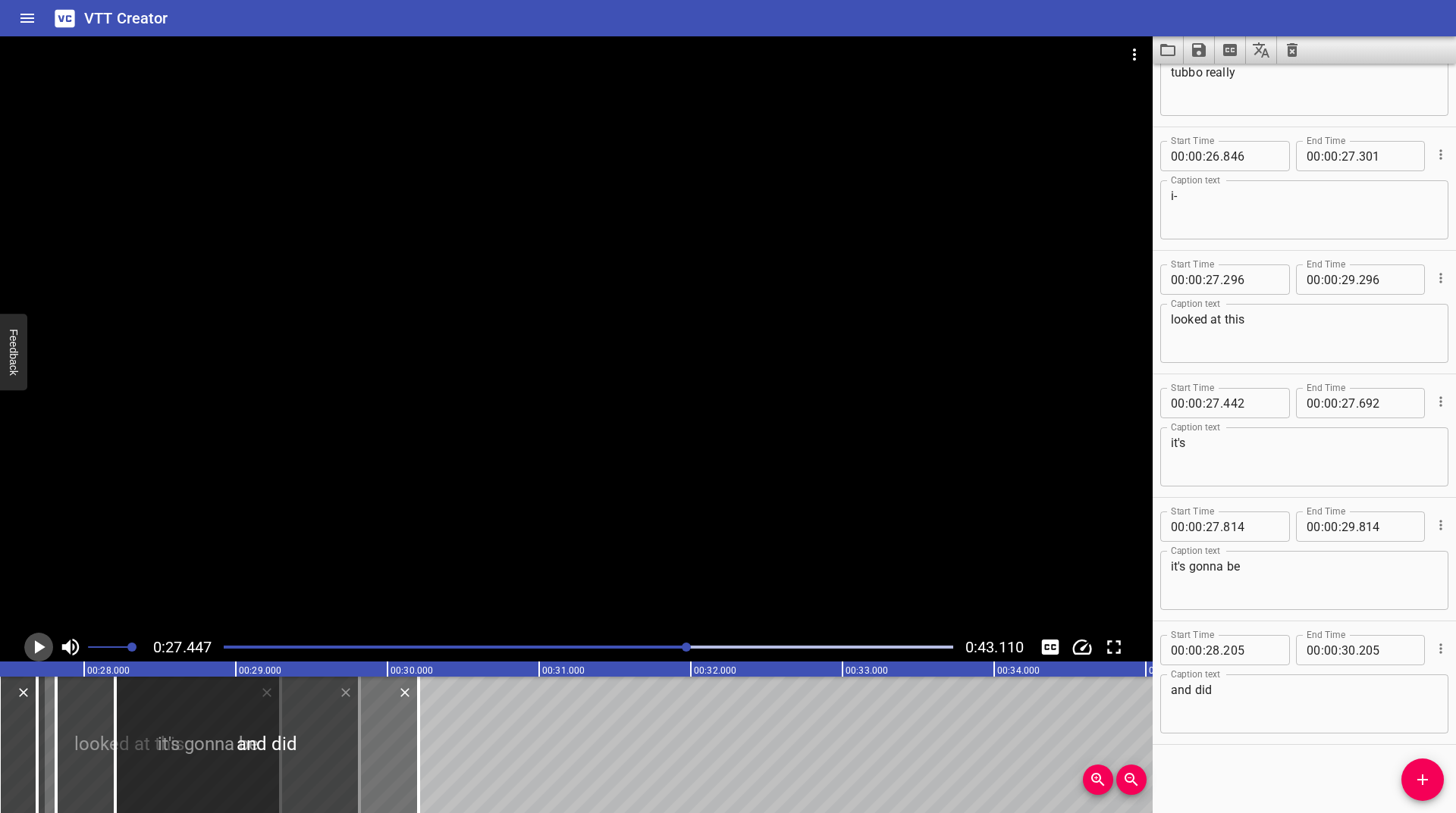
click at [37, 649] on icon "Play/Pause" at bounding box center [40, 647] width 10 height 13
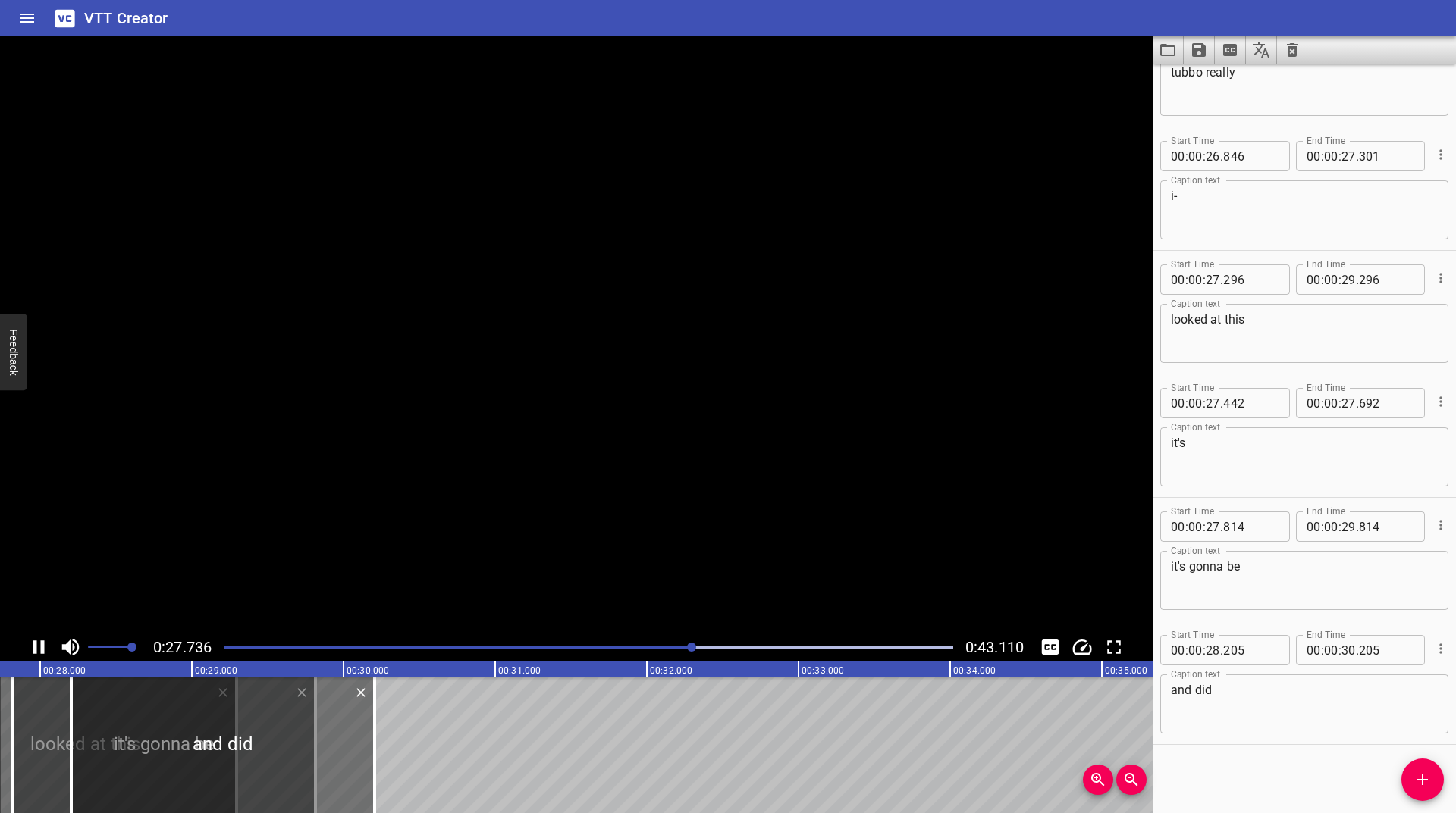
click at [37, 649] on icon "Play/Pause" at bounding box center [39, 647] width 23 height 23
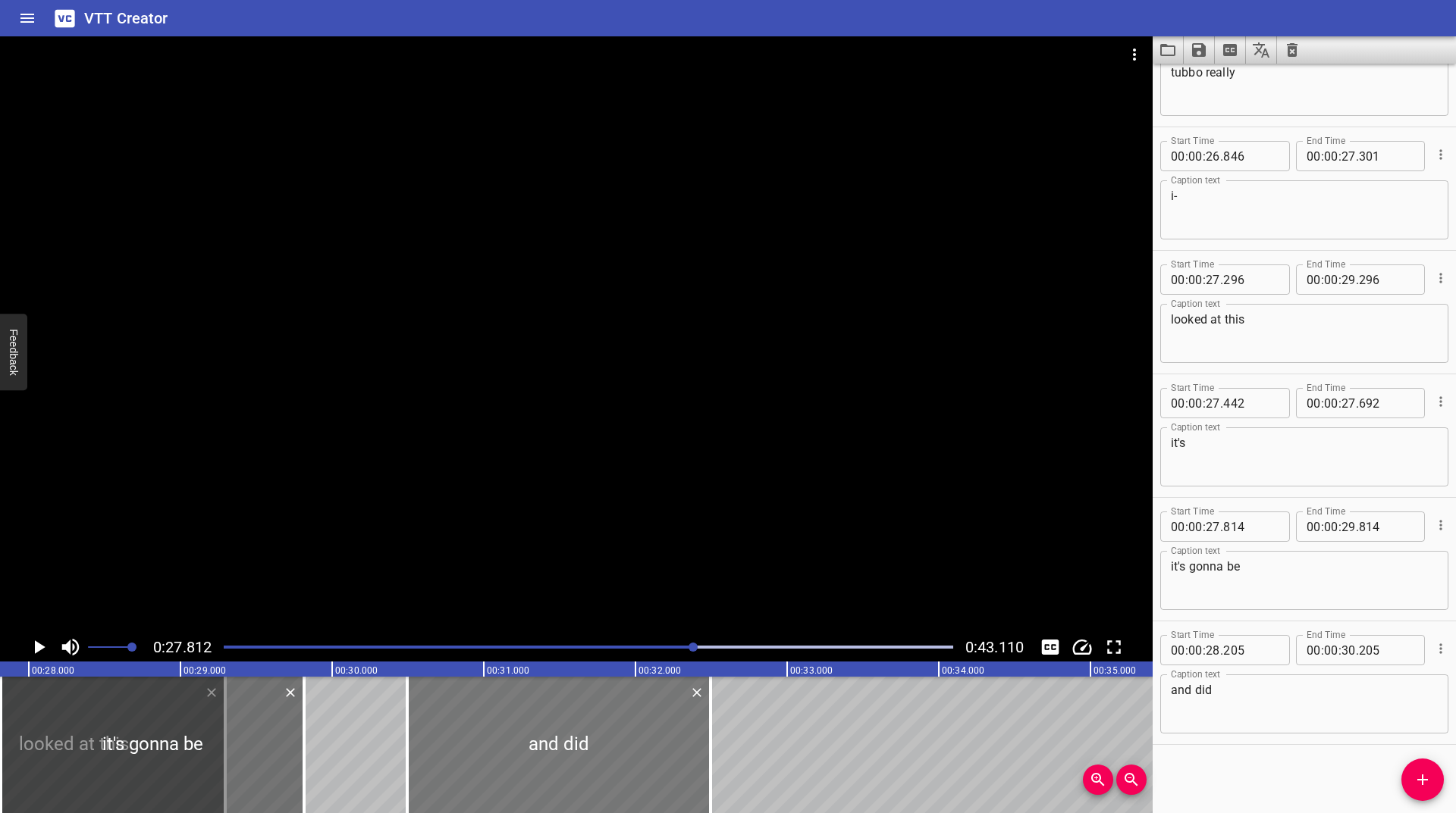
drag, startPoint x: 319, startPoint y: 721, endPoint x: 717, endPoint y: 736, distance: 398.3
click at [710, 736] on div at bounding box center [559, 745] width 303 height 137
type input "30"
type input "780"
type input "32"
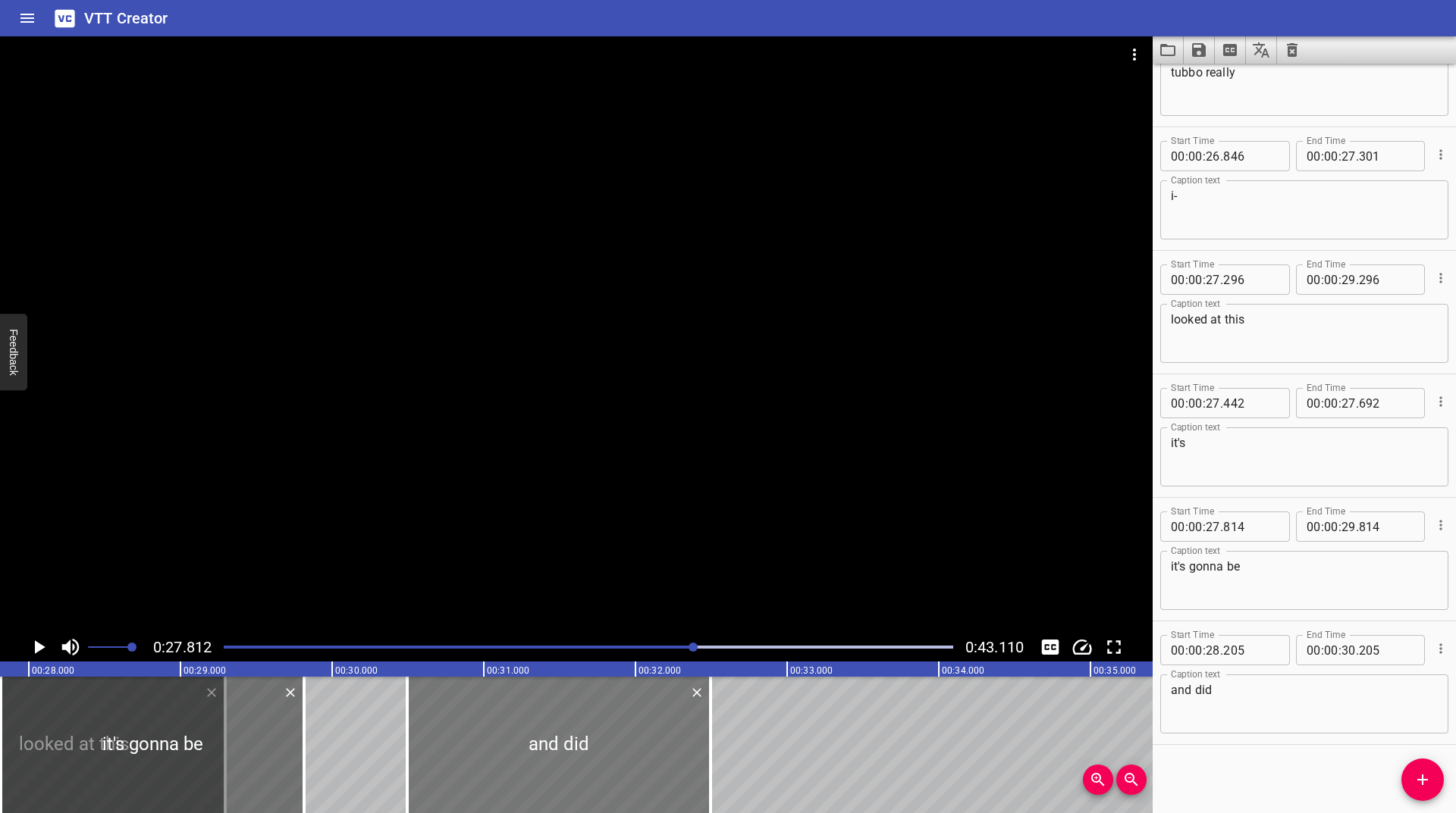
type input "780"
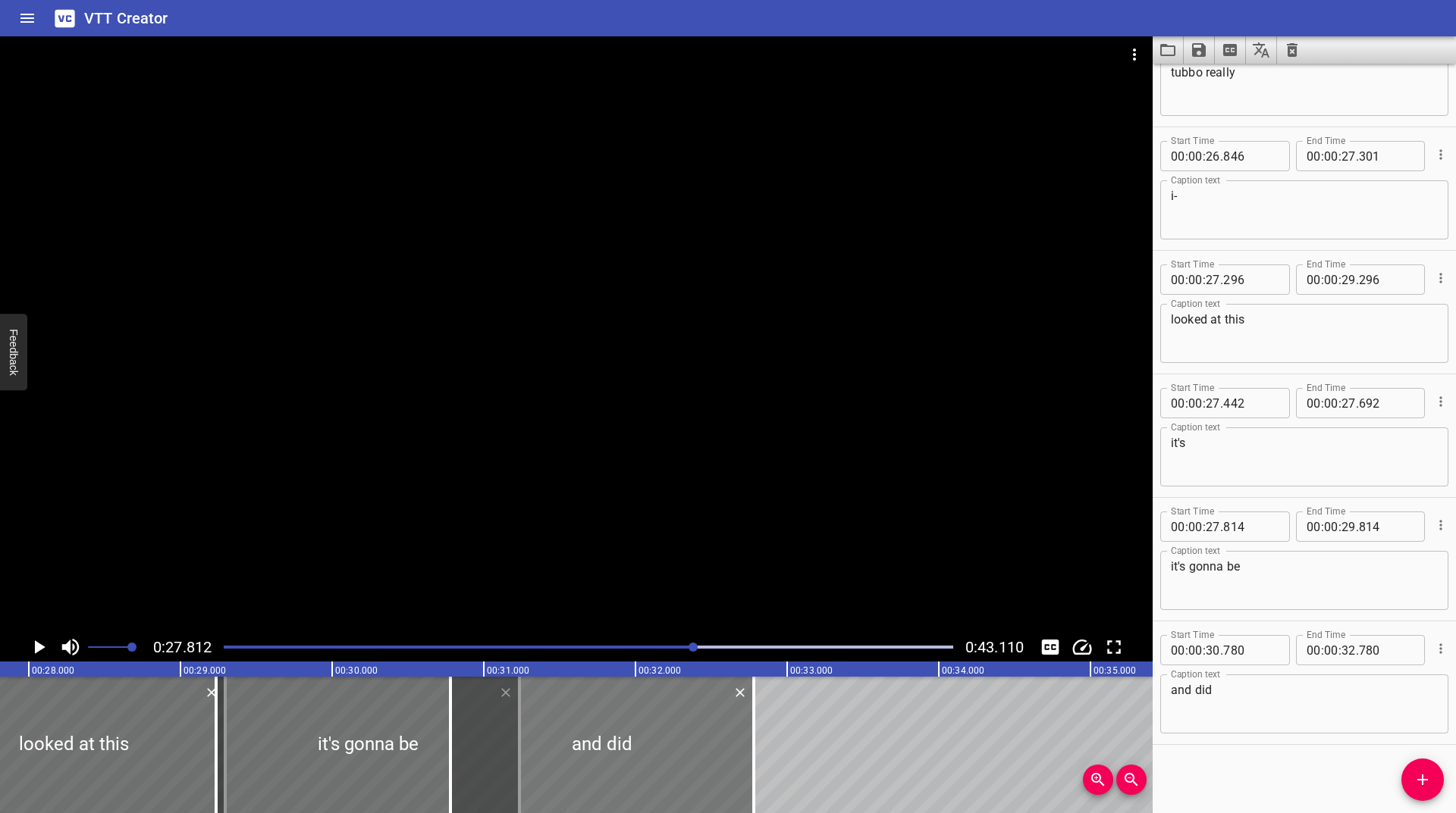
drag, startPoint x: 275, startPoint y: 739, endPoint x: 468, endPoint y: 738, distance: 193.0
click at [499, 738] on div "humanity is just devolving what does this mean? he managed to use dream 3 TIMES…" at bounding box center [332, 745] width 9101 height 137
type input "29"
type input "294"
type input "31"
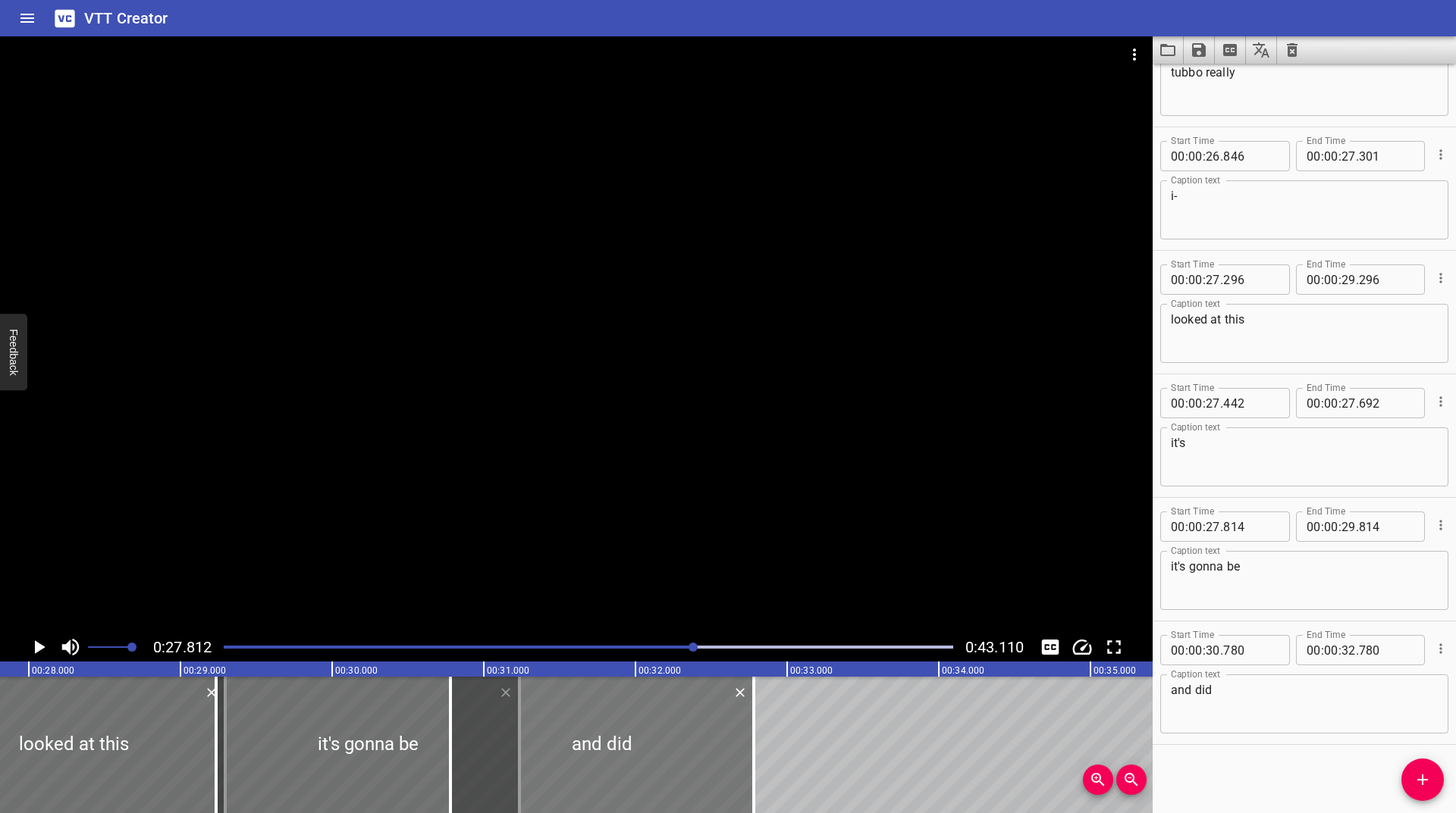
type input "294"
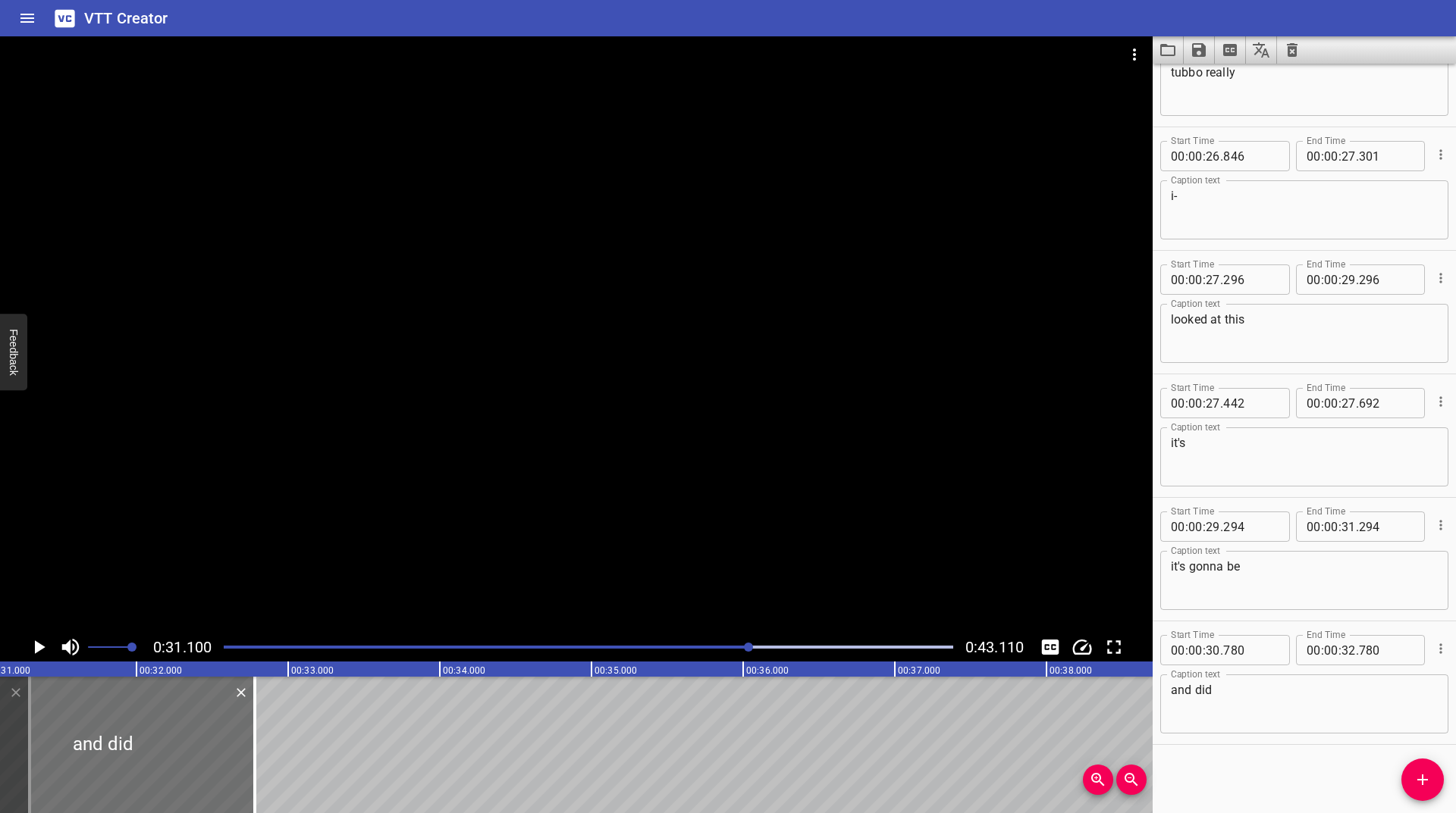
click at [734, 645] on div at bounding box center [588, 647] width 748 height 21
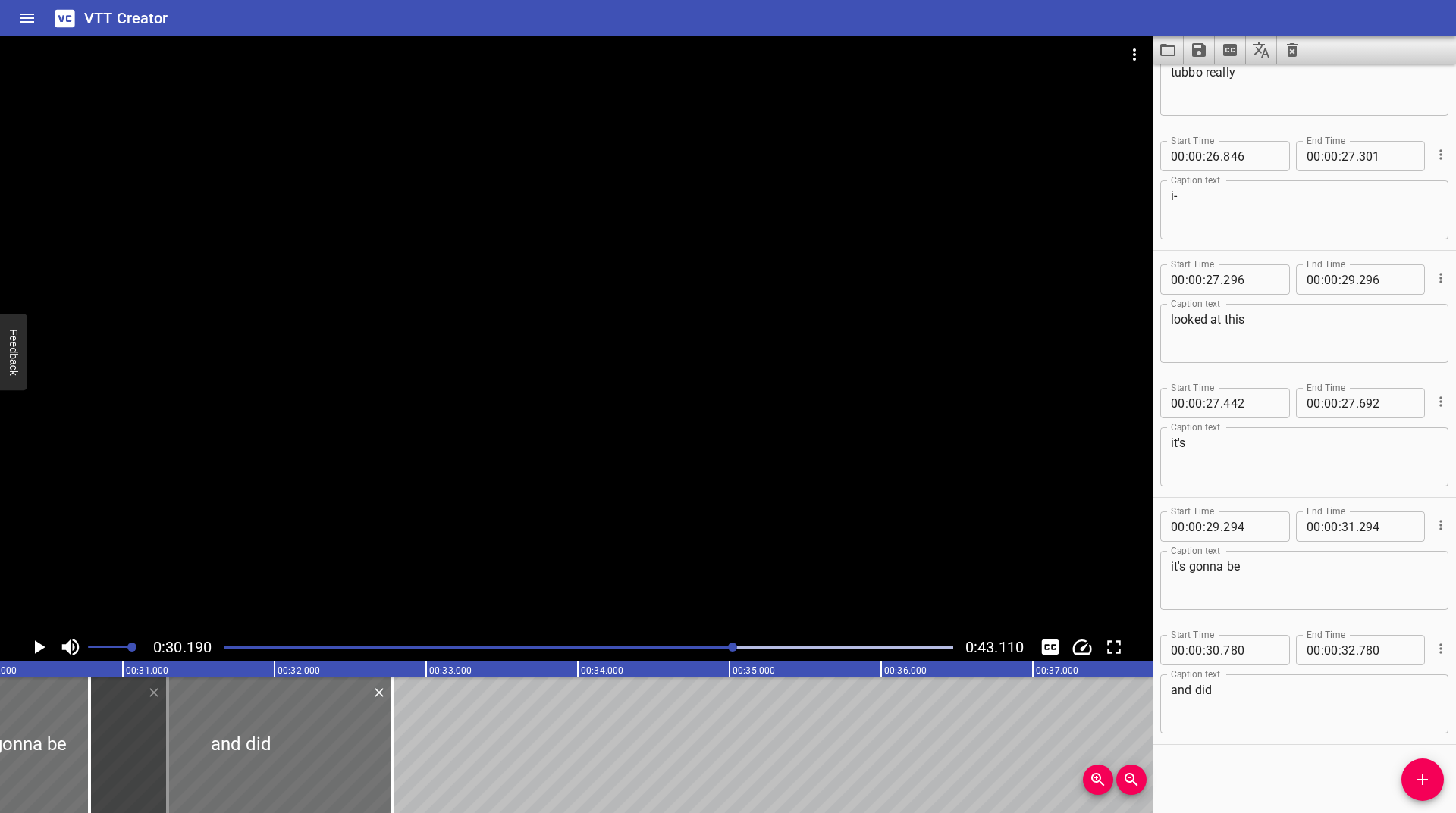
click at [721, 645] on div at bounding box center [588, 647] width 748 height 21
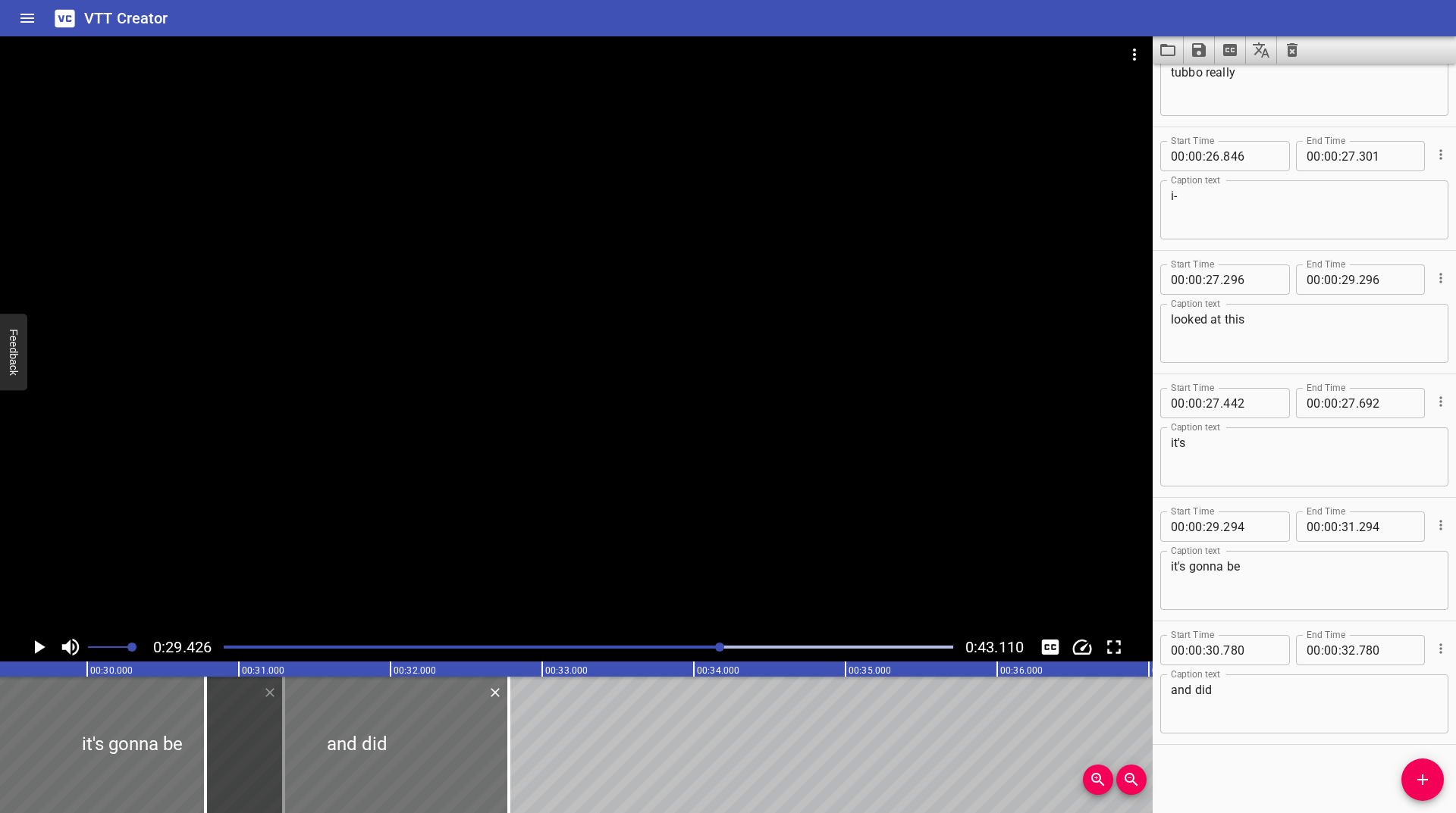
click at [698, 645] on div at bounding box center [588, 647] width 748 height 21
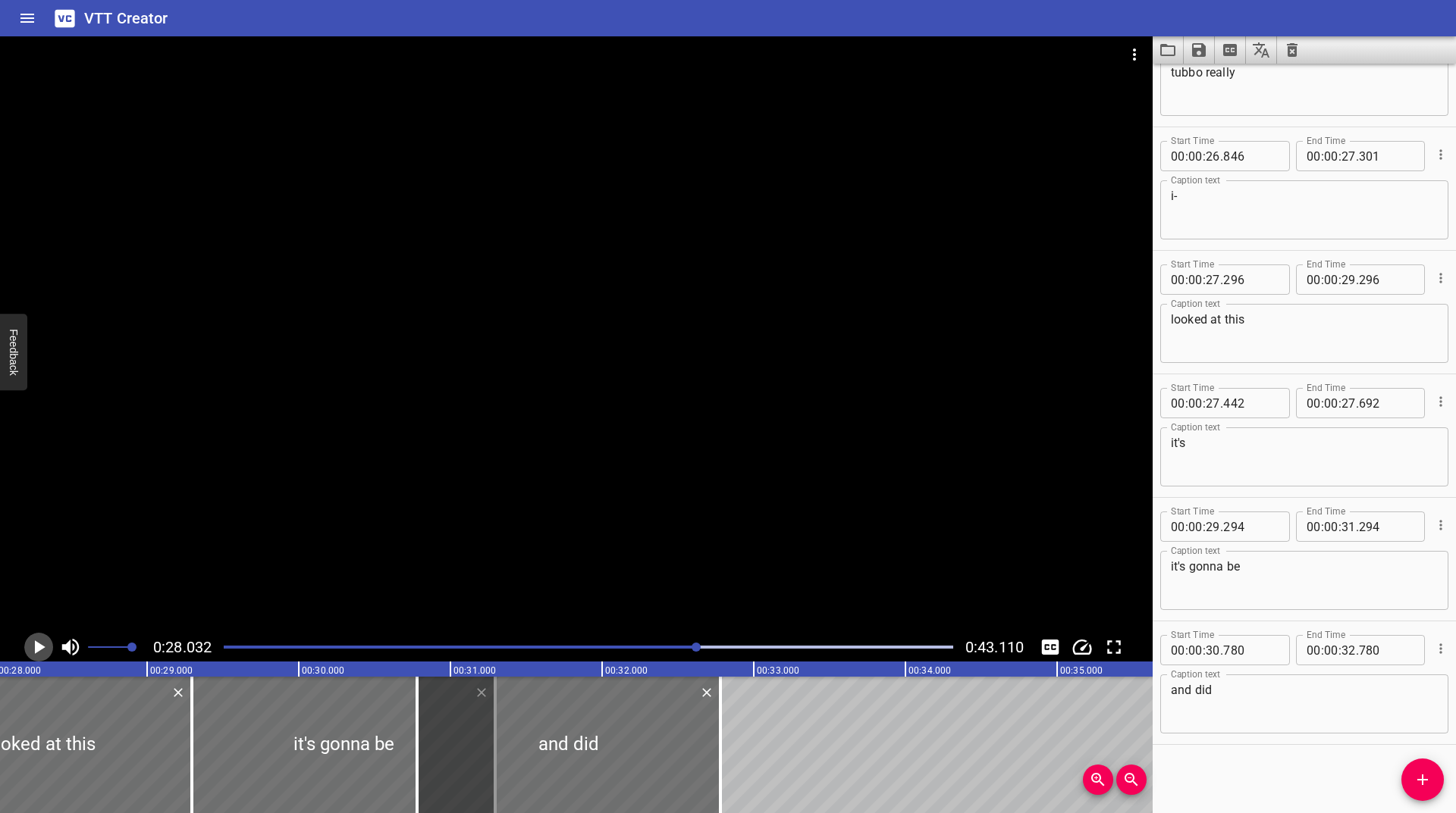
click at [32, 650] on icon "Play/Pause" at bounding box center [39, 647] width 23 height 23
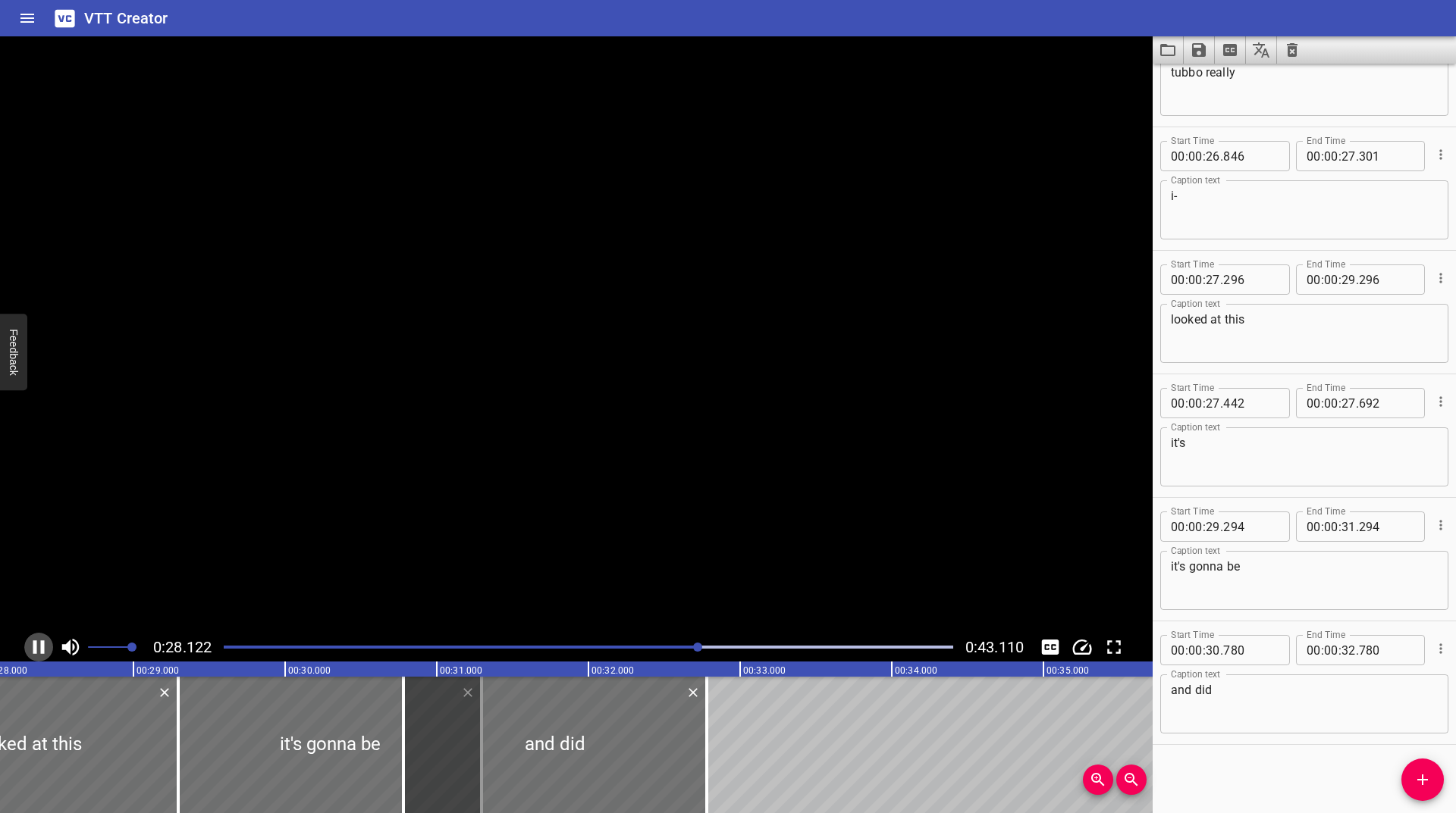
click at [32, 650] on icon "Play/Pause" at bounding box center [39, 647] width 23 height 23
click at [682, 647] on div "Play progress" at bounding box center [336, 648] width 730 height 3
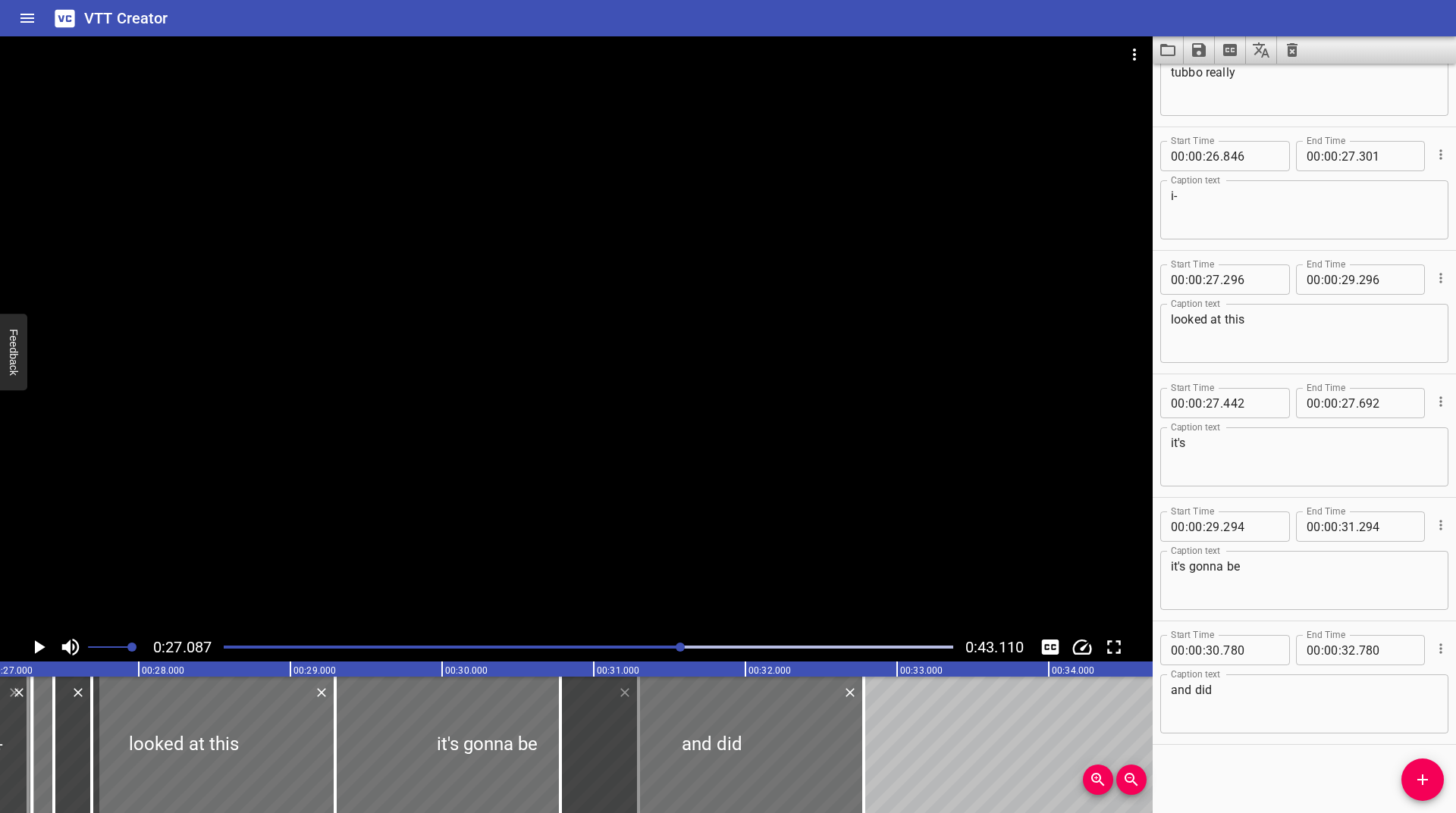
click at [34, 644] on icon "Play/Pause" at bounding box center [39, 647] width 23 height 23
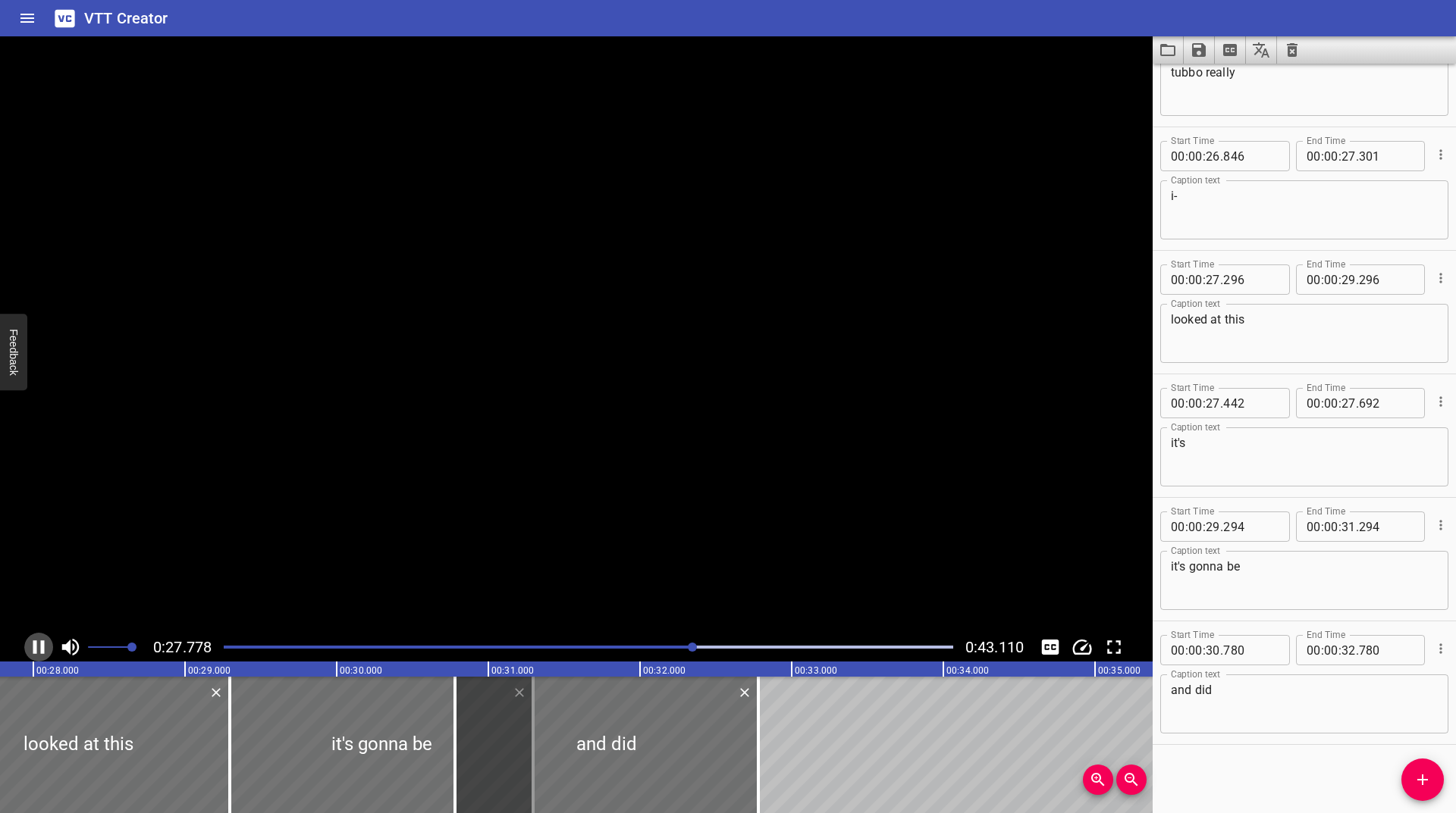
click at [34, 644] on icon "Play/Pause" at bounding box center [39, 647] width 11 height 13
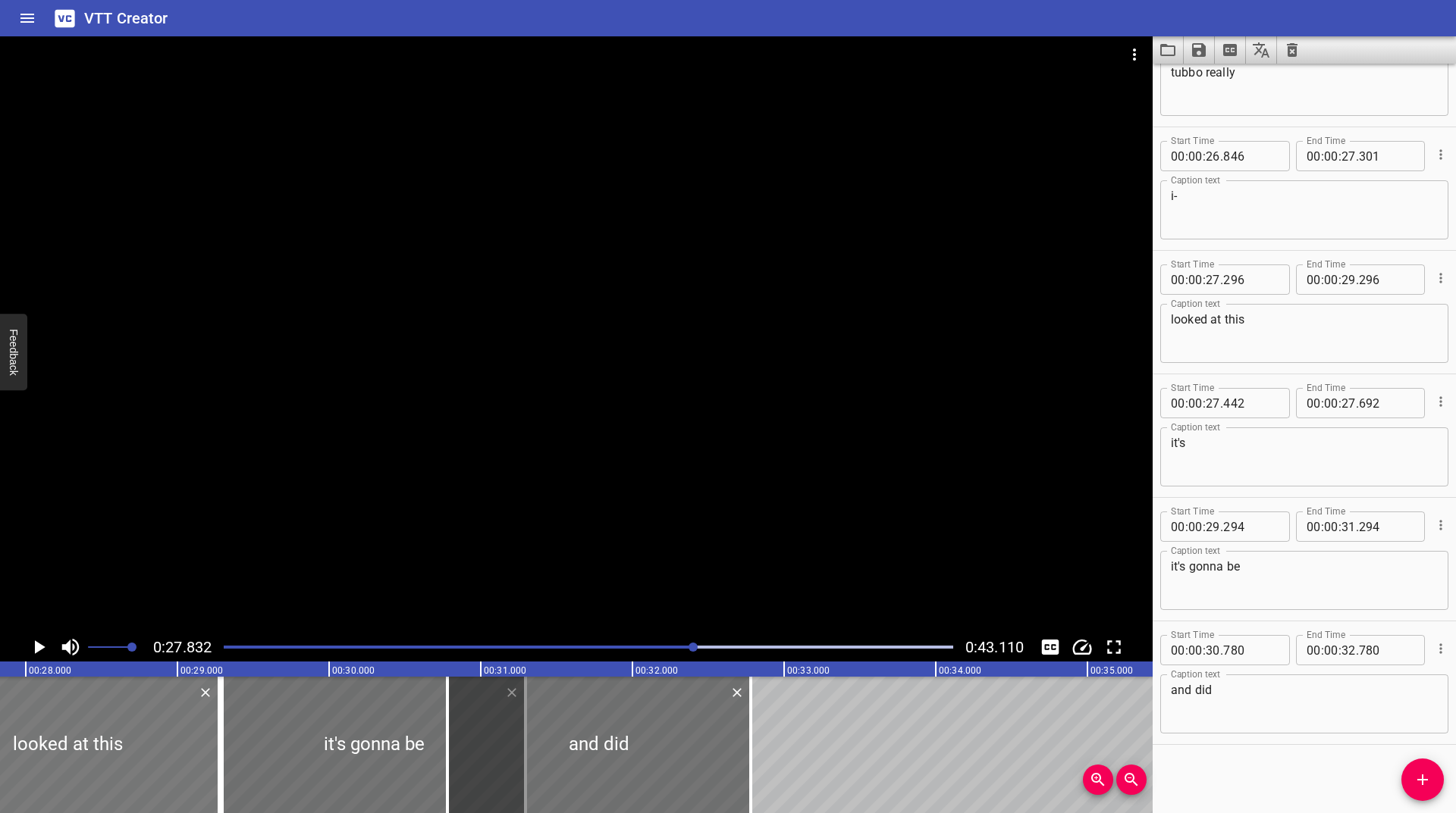
drag, startPoint x: 203, startPoint y: 735, endPoint x: 199, endPoint y: 770, distance: 35.2
click at [199, 770] on div at bounding box center [67, 745] width 303 height 137
type input "276"
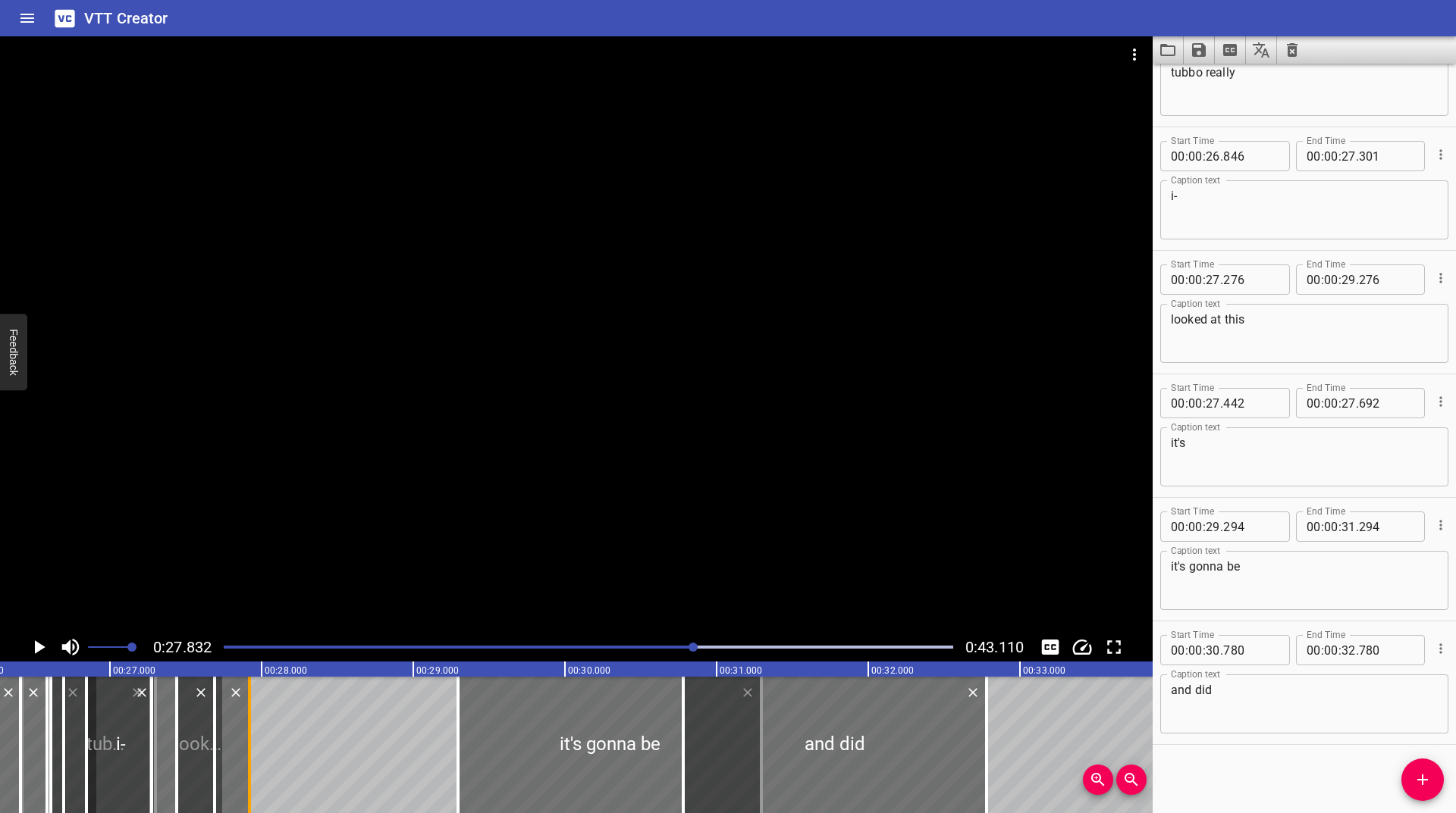
drag, startPoint x: 213, startPoint y: 753, endPoint x: 244, endPoint y: 751, distance: 31.1
click at [244, 751] on div at bounding box center [249, 745] width 15 height 137
type input "27"
type input "921"
drag, startPoint x: 231, startPoint y: 735, endPoint x: 235, endPoint y: 746, distance: 11.7
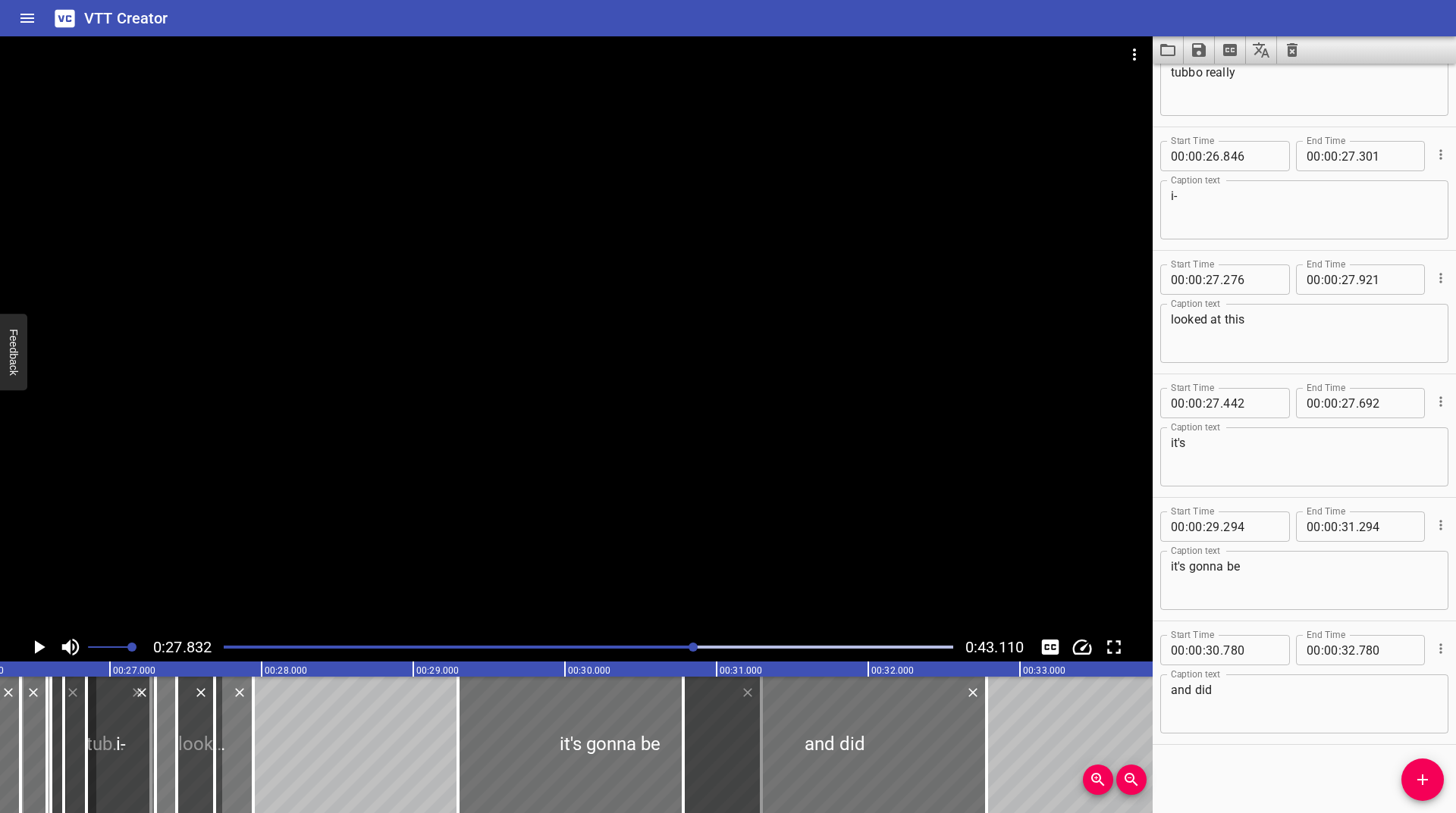
click at [235, 746] on div at bounding box center [204, 745] width 98 height 137
type input "301"
type input "946"
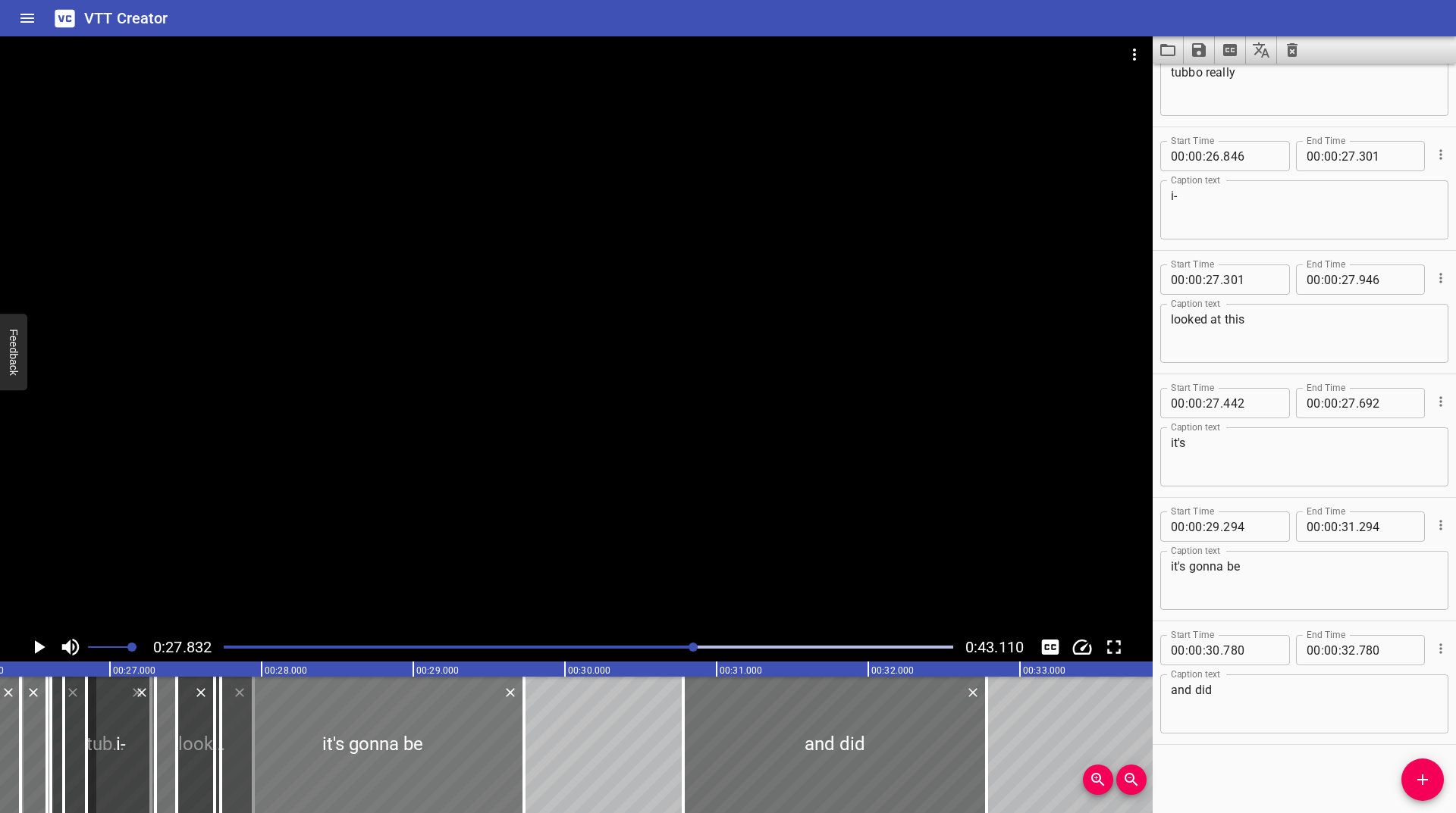
drag, startPoint x: 574, startPoint y: 735, endPoint x: 337, endPoint y: 761, distance: 238.4
click at [337, 761] on div at bounding box center [372, 745] width 303 height 137
type input "27"
type input "724"
type input "29"
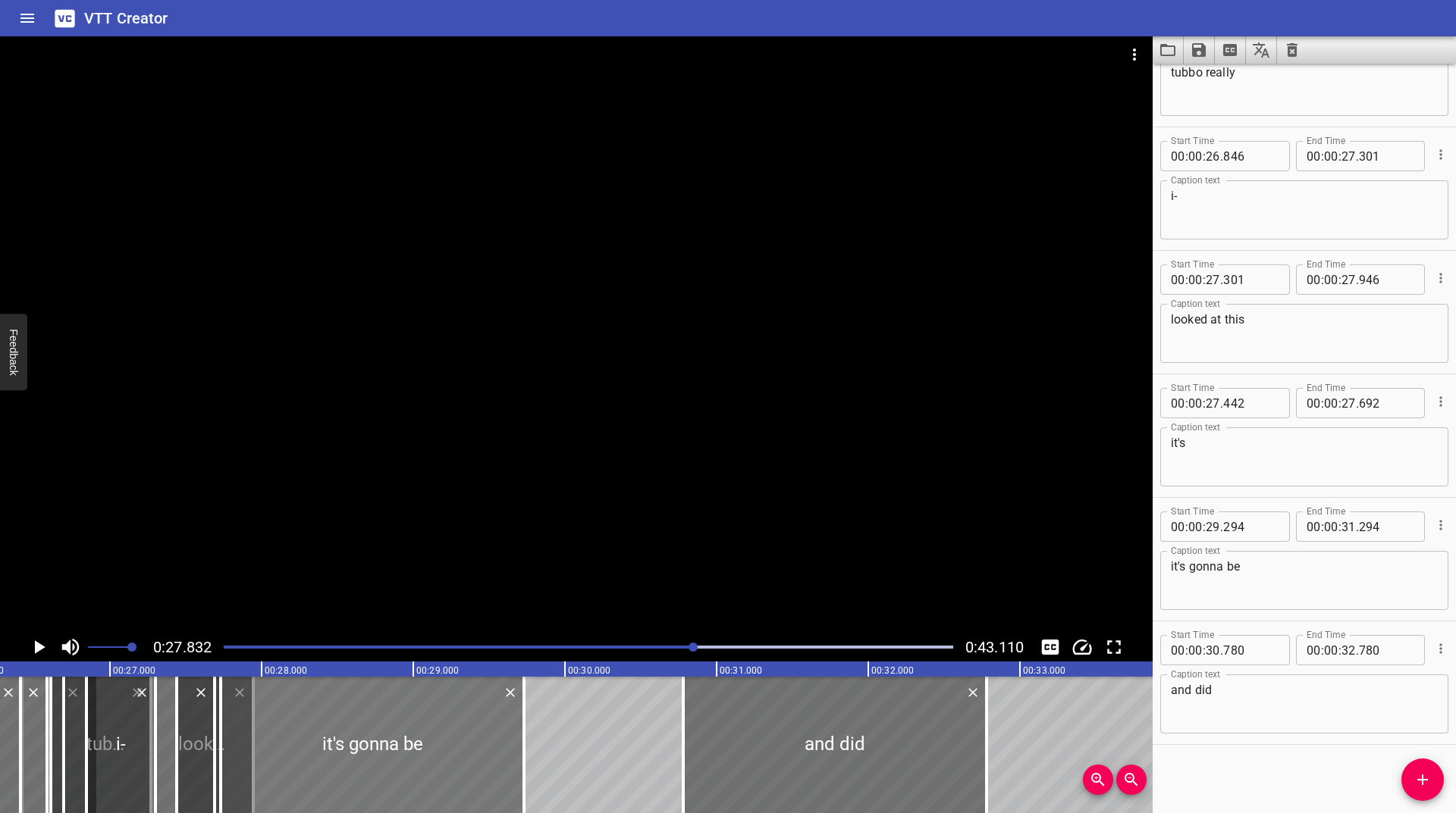
type input "724"
click at [677, 646] on div "Play progress" at bounding box center [330, 648] width 730 height 3
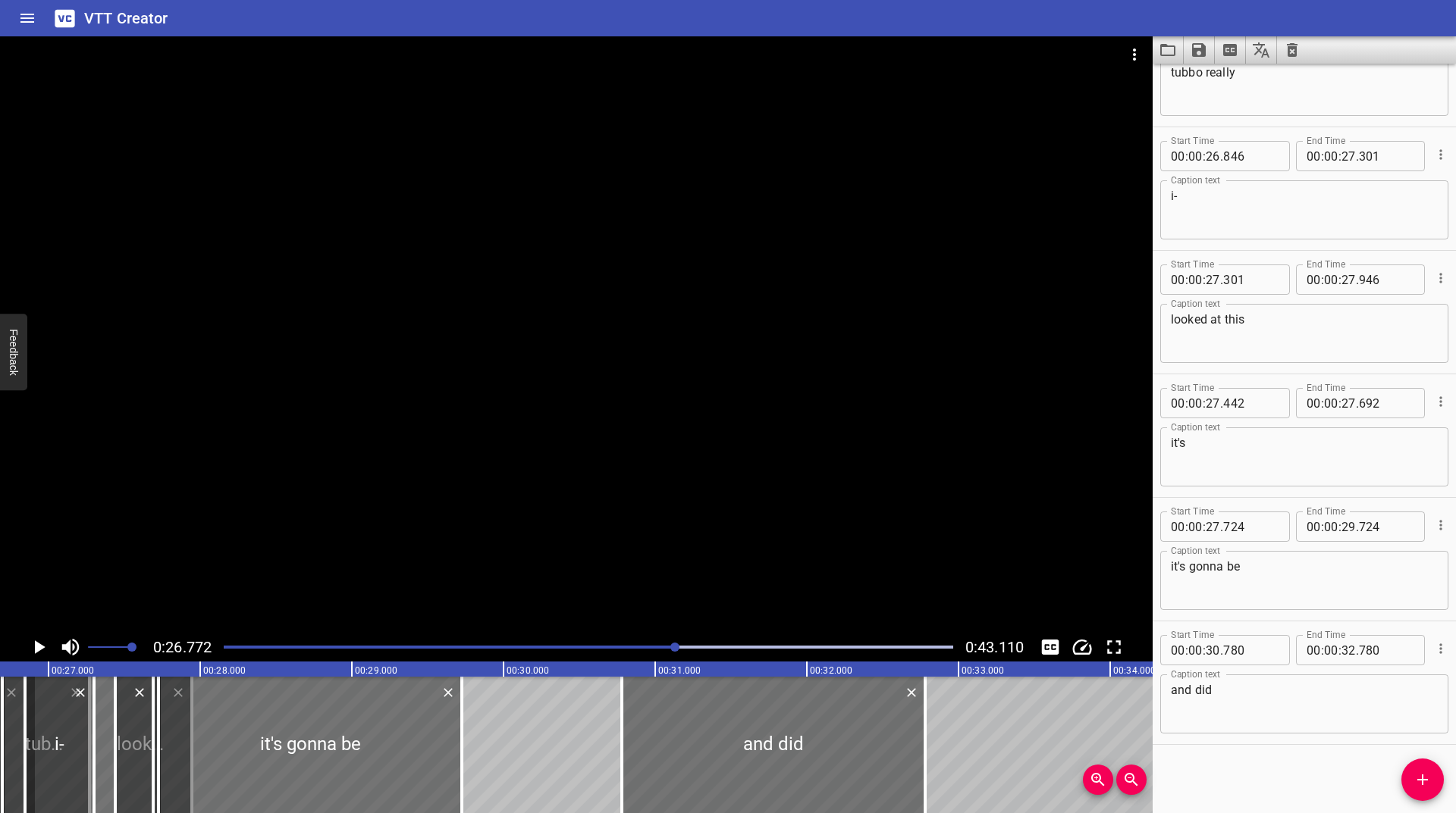
scroll to position [0, 4060]
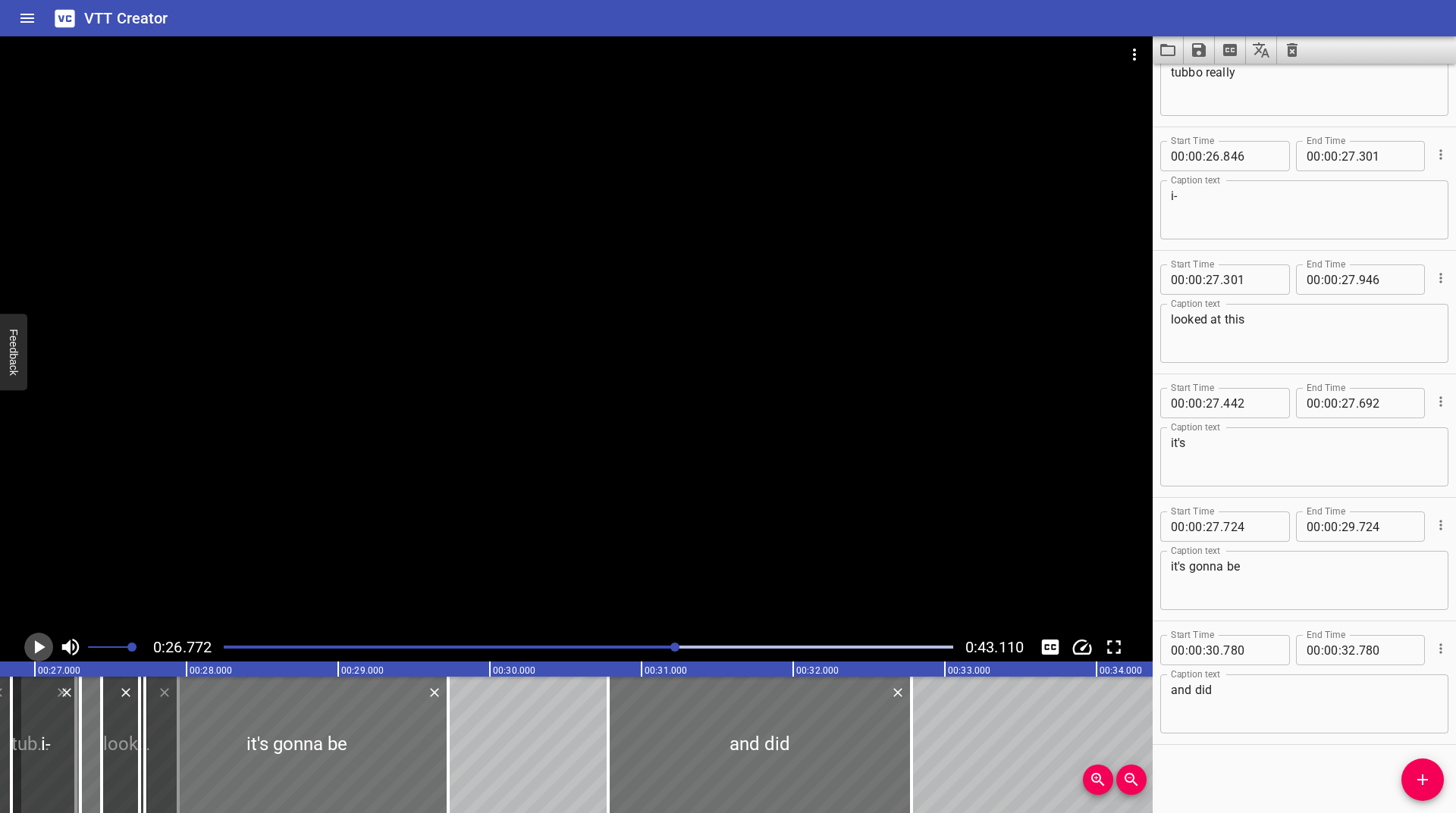
click at [40, 647] on icon "Play/Pause" at bounding box center [40, 647] width 10 height 13
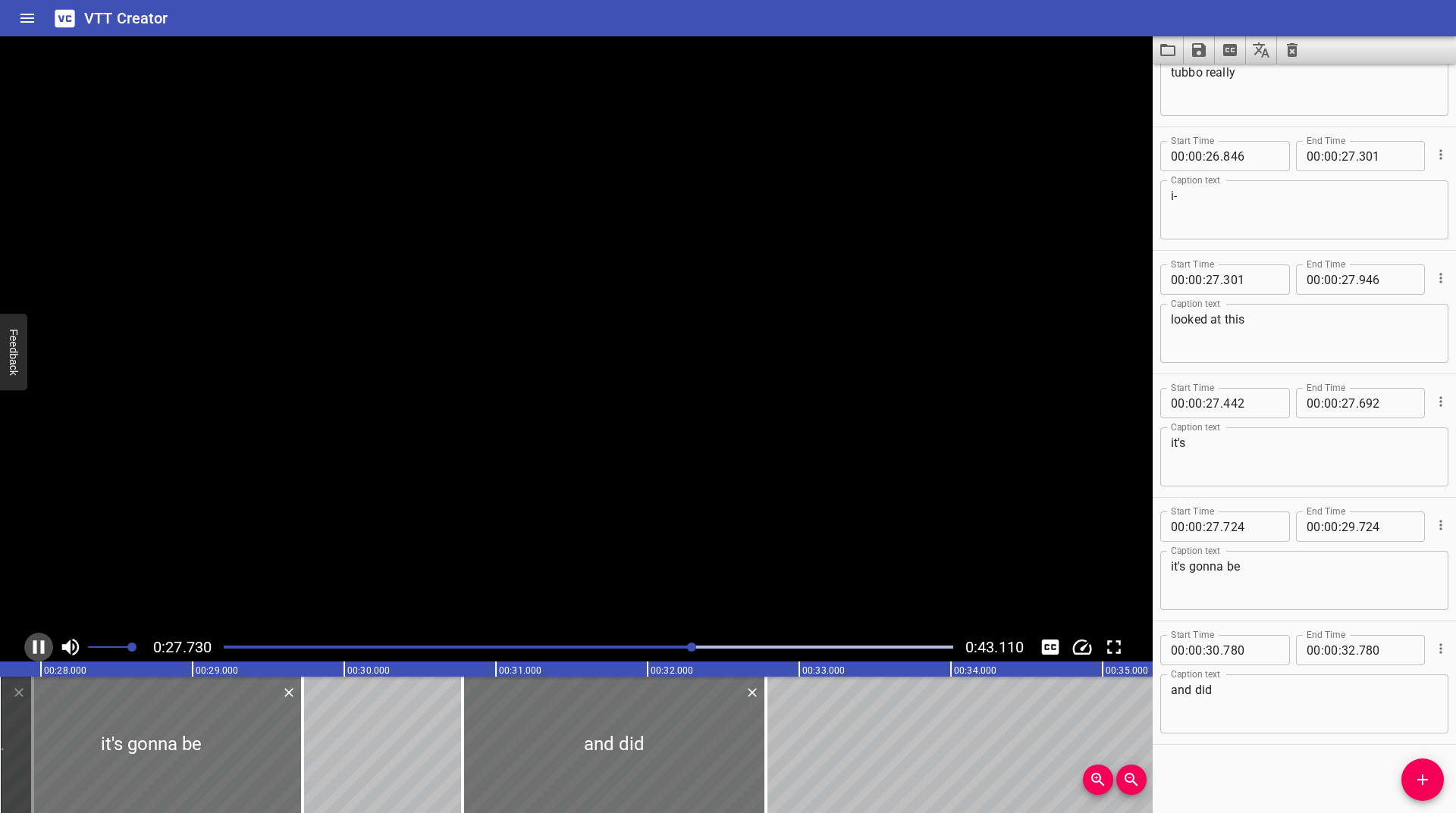
click at [40, 647] on icon "Play/Pause" at bounding box center [39, 647] width 23 height 23
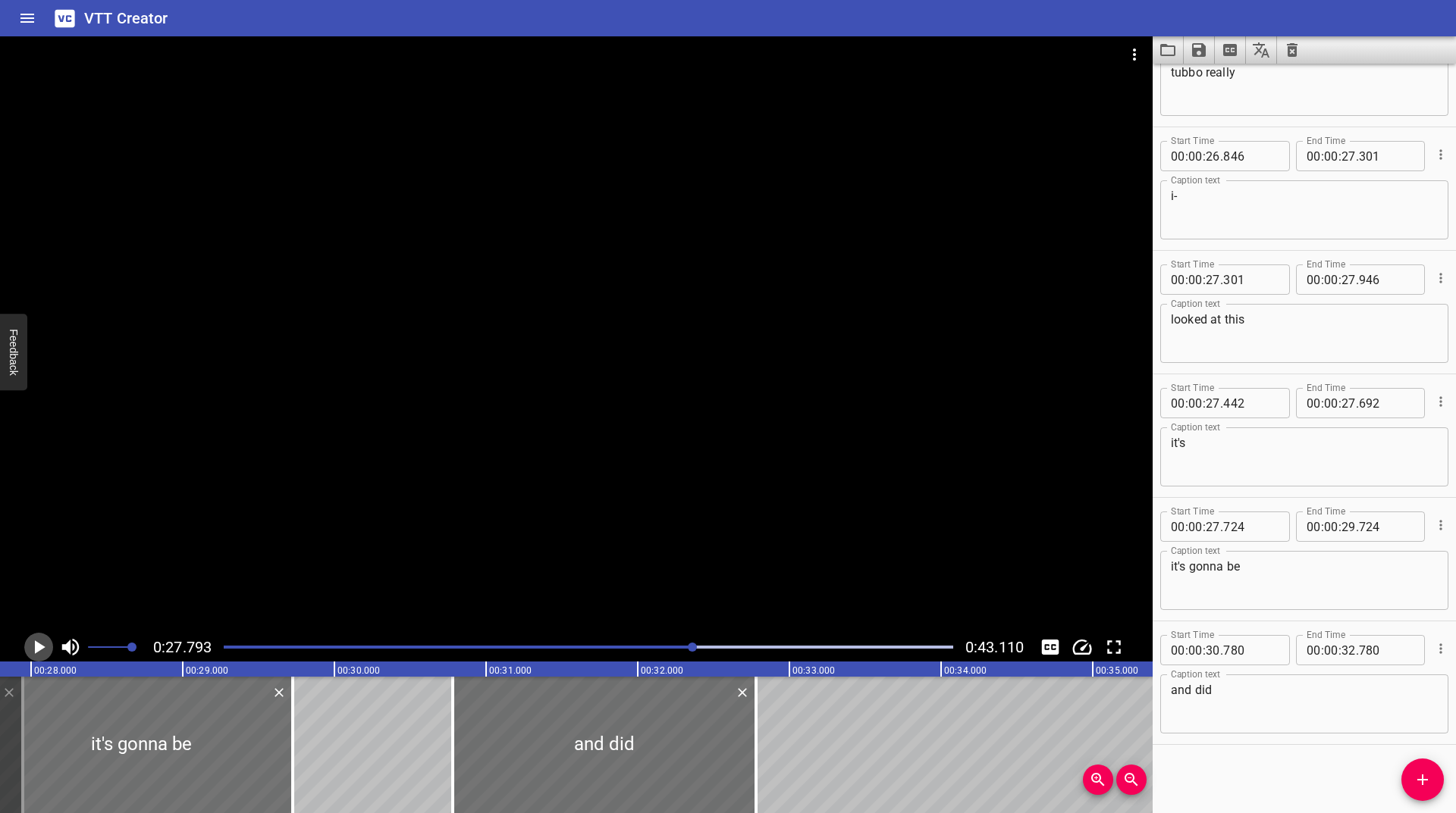
click at [44, 647] on icon "Play/Pause" at bounding box center [40, 647] width 10 height 13
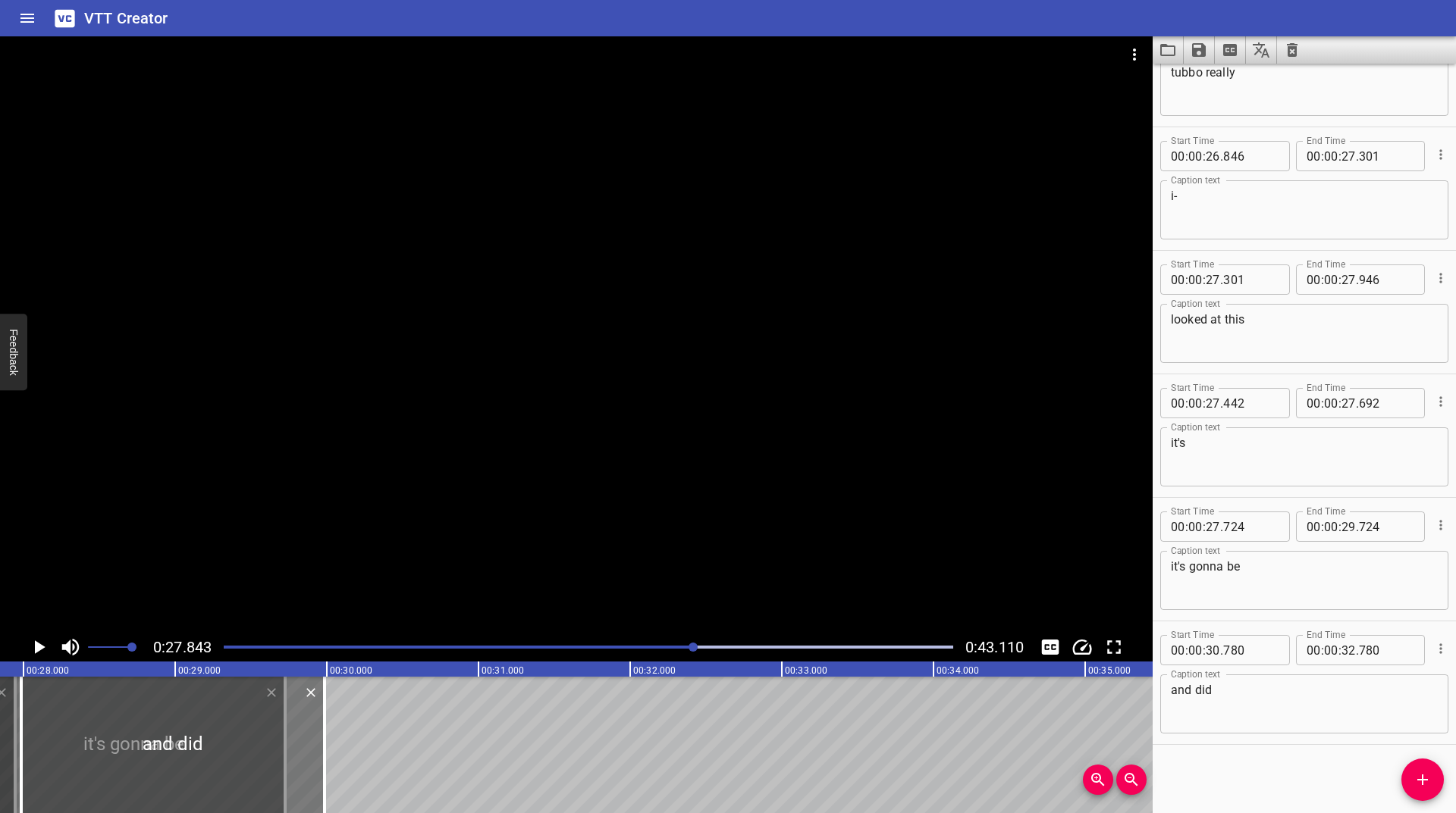
drag, startPoint x: 504, startPoint y: 732, endPoint x: 188, endPoint y: 723, distance: 316.1
click at [188, 723] on div at bounding box center [173, 745] width 303 height 137
type input "27"
type input "985"
type input "29"
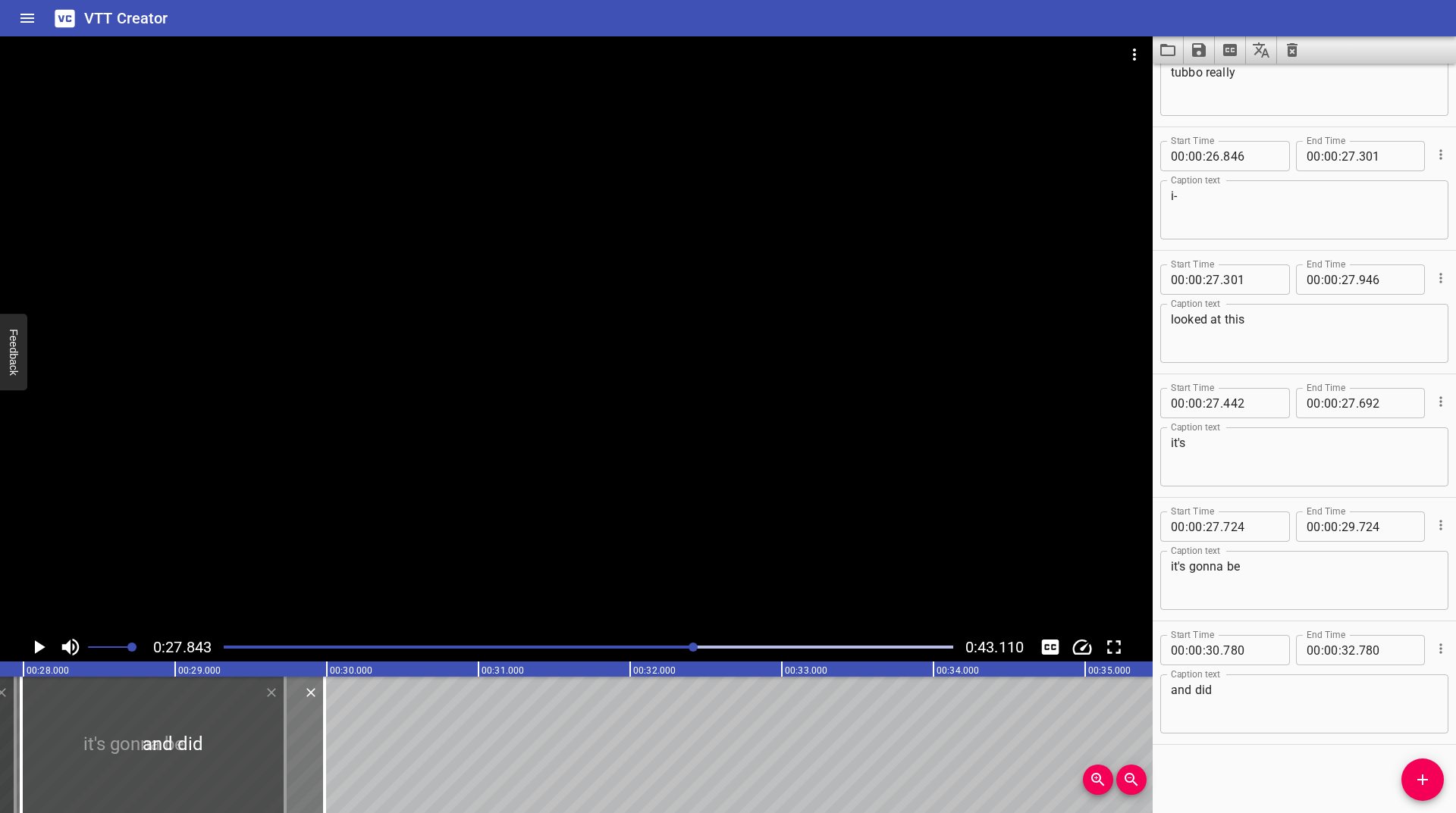
type input "985"
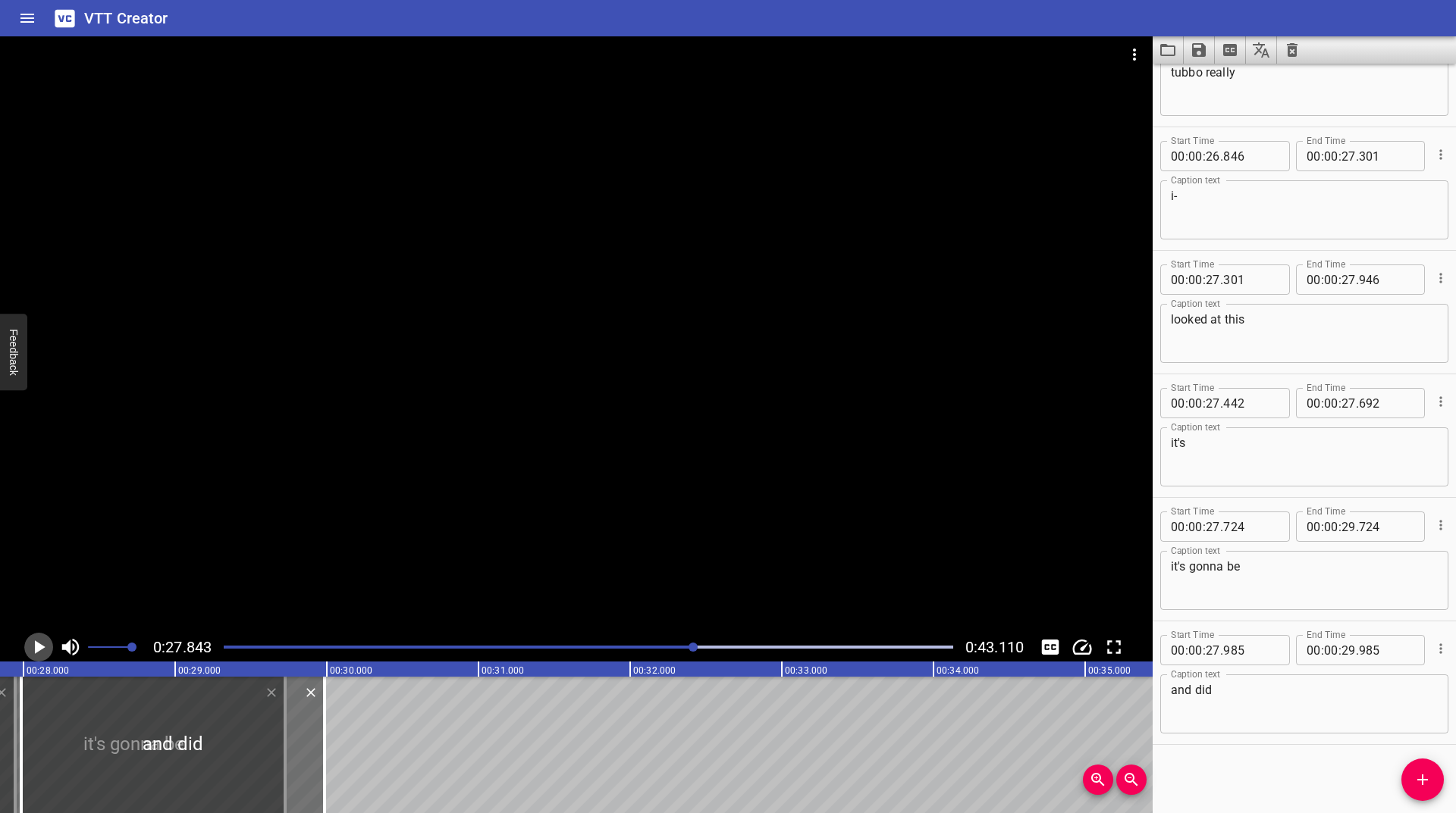
click at [45, 647] on icon "Play/Pause" at bounding box center [40, 647] width 10 height 13
click at [44, 648] on icon "Play/Pause" at bounding box center [39, 647] width 11 height 13
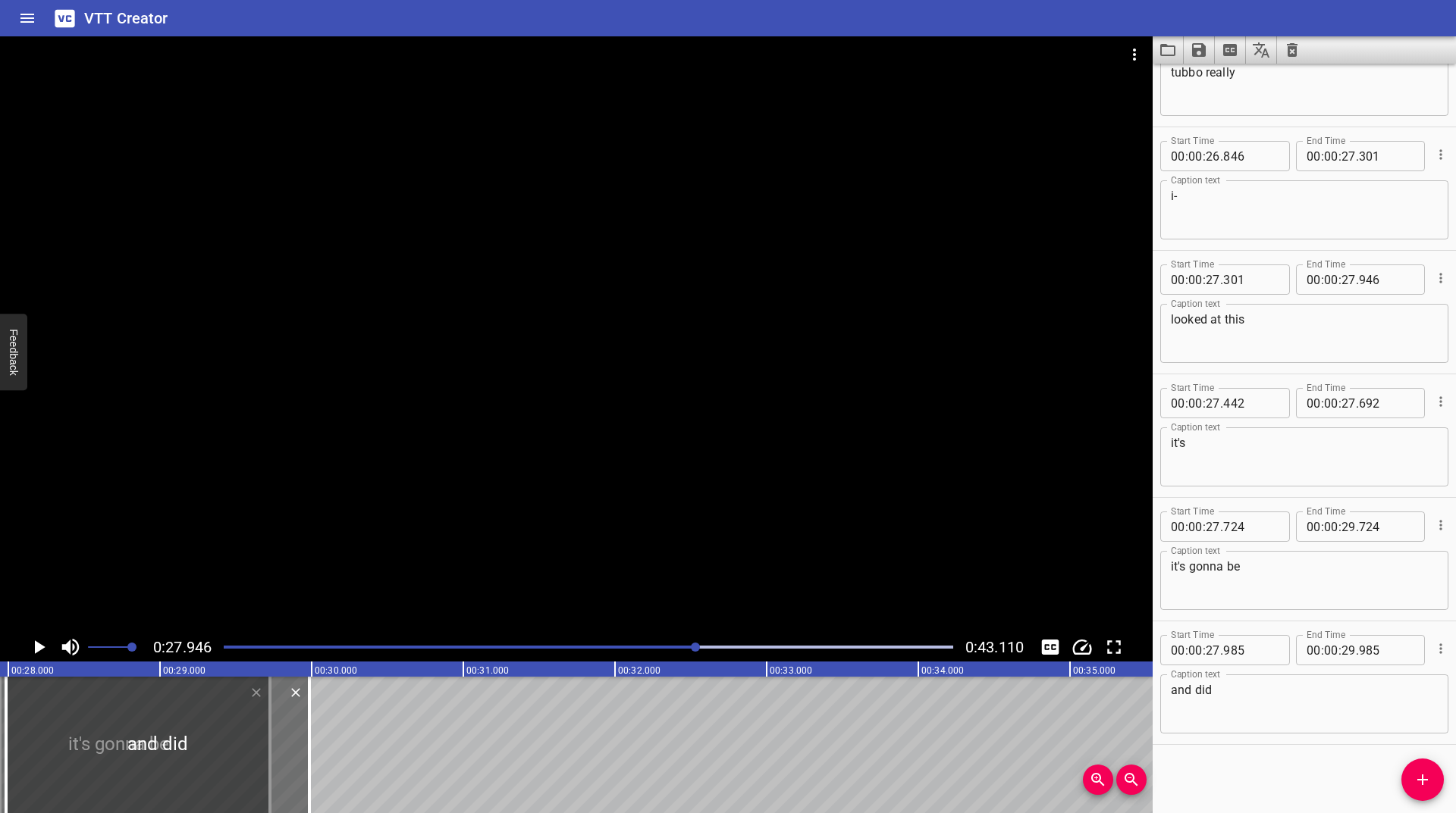
click at [44, 648] on icon "Play/Pause" at bounding box center [40, 647] width 10 height 13
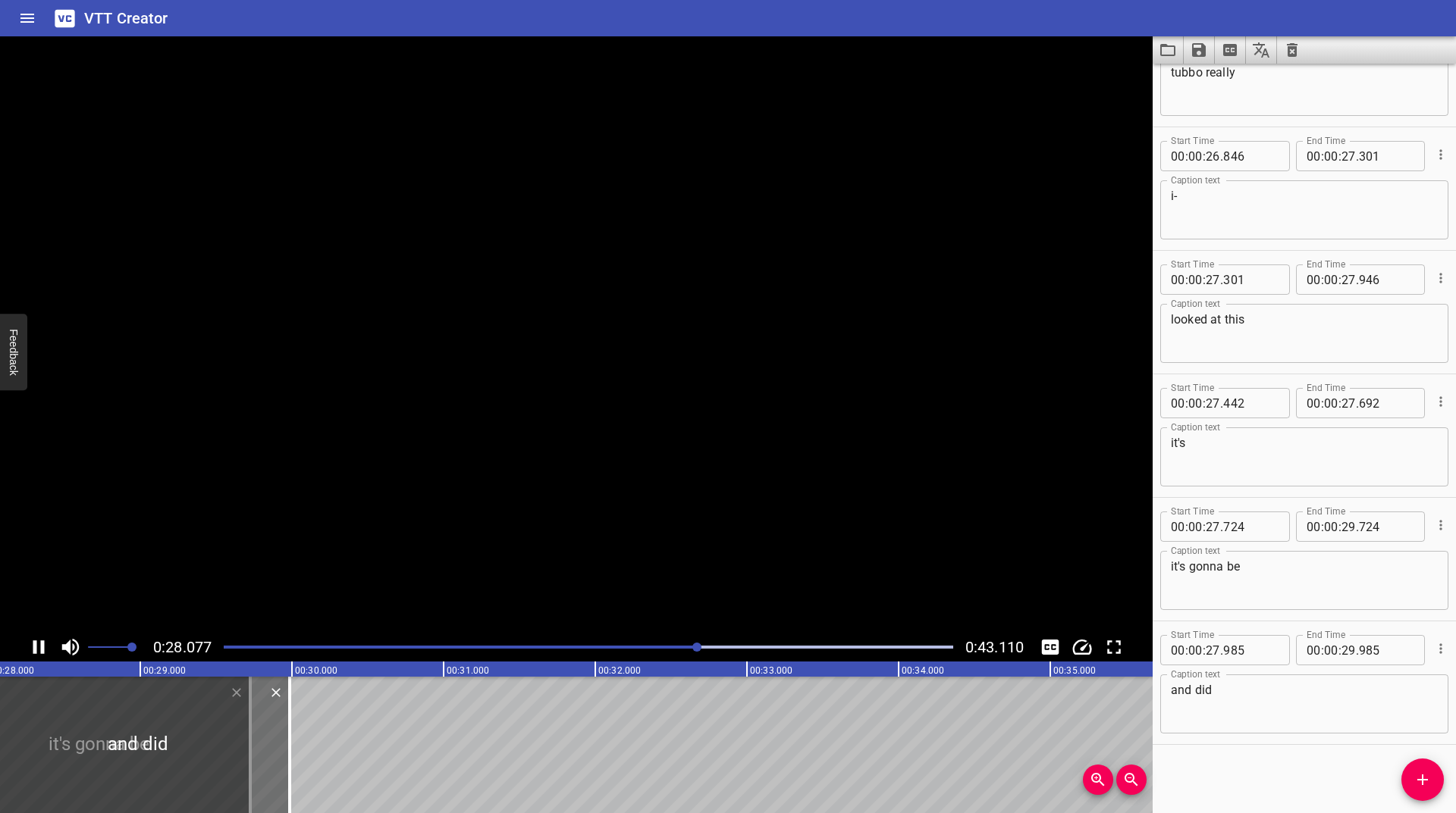
click at [44, 648] on icon "Play/Pause" at bounding box center [39, 647] width 11 height 13
click at [1433, 647] on icon "Cue Options" at bounding box center [1440, 649] width 15 height 15
click at [1357, 650] on li "Advanced options..." at bounding box center [1377, 649] width 132 height 28
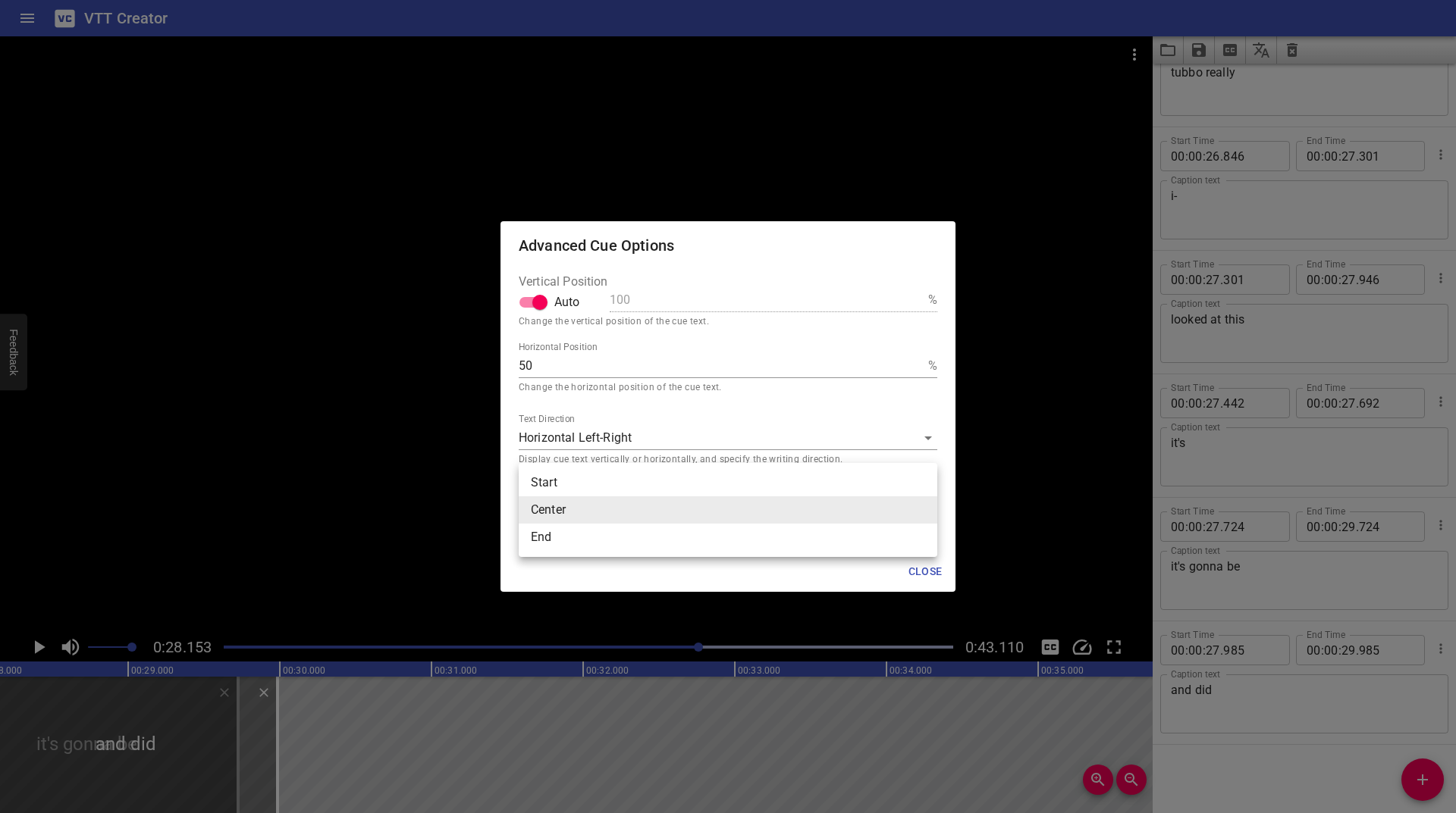
click at [591, 501] on body "VTT Creator Caption Editor Batch Transcribe Login Sign Up Privacy Contact 0:28.…" at bounding box center [728, 406] width 1456 height 813
click at [554, 531] on li "End" at bounding box center [728, 537] width 419 height 28
type input "end"
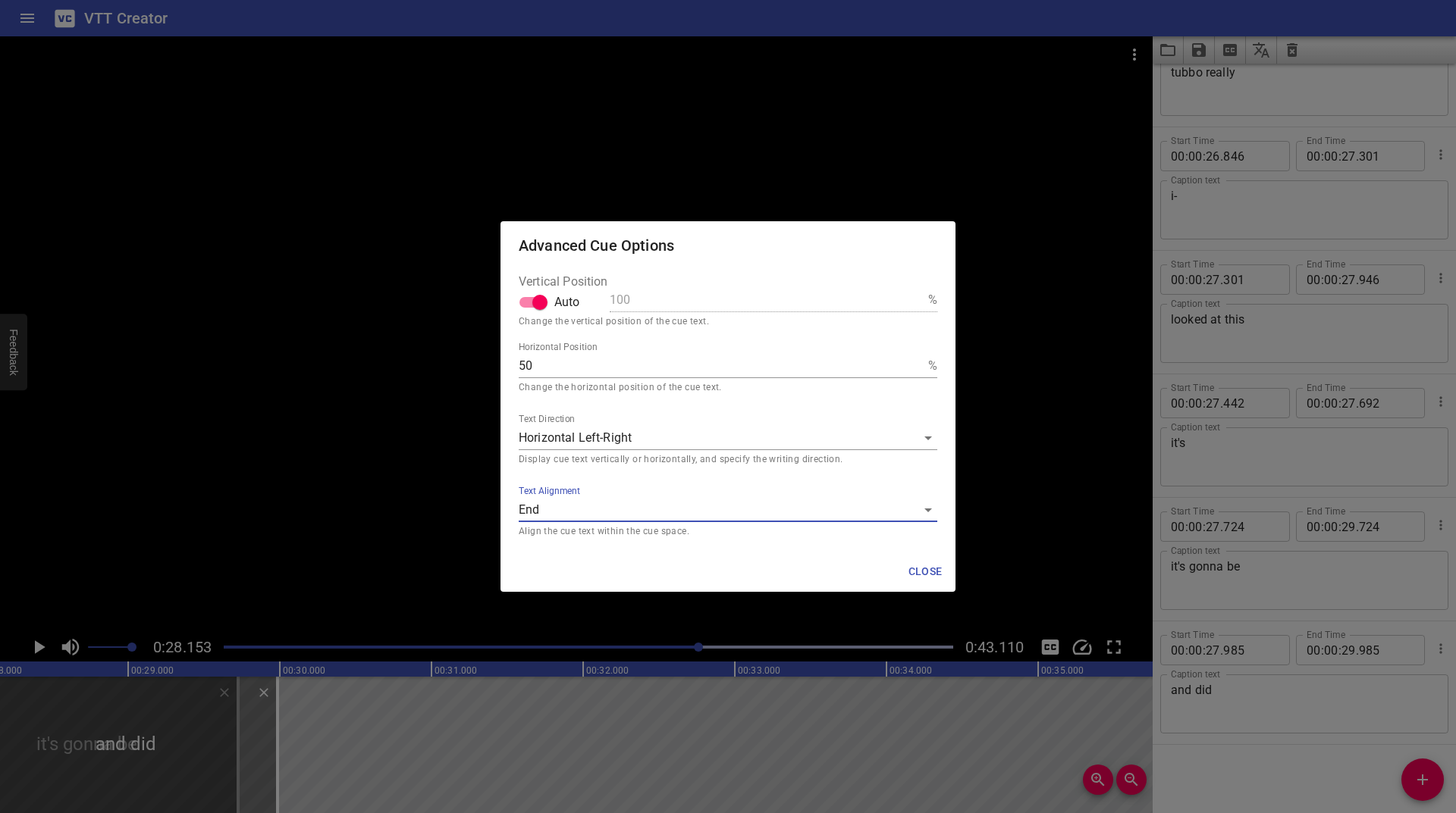
click at [931, 569] on span "Close" at bounding box center [925, 572] width 36 height 19
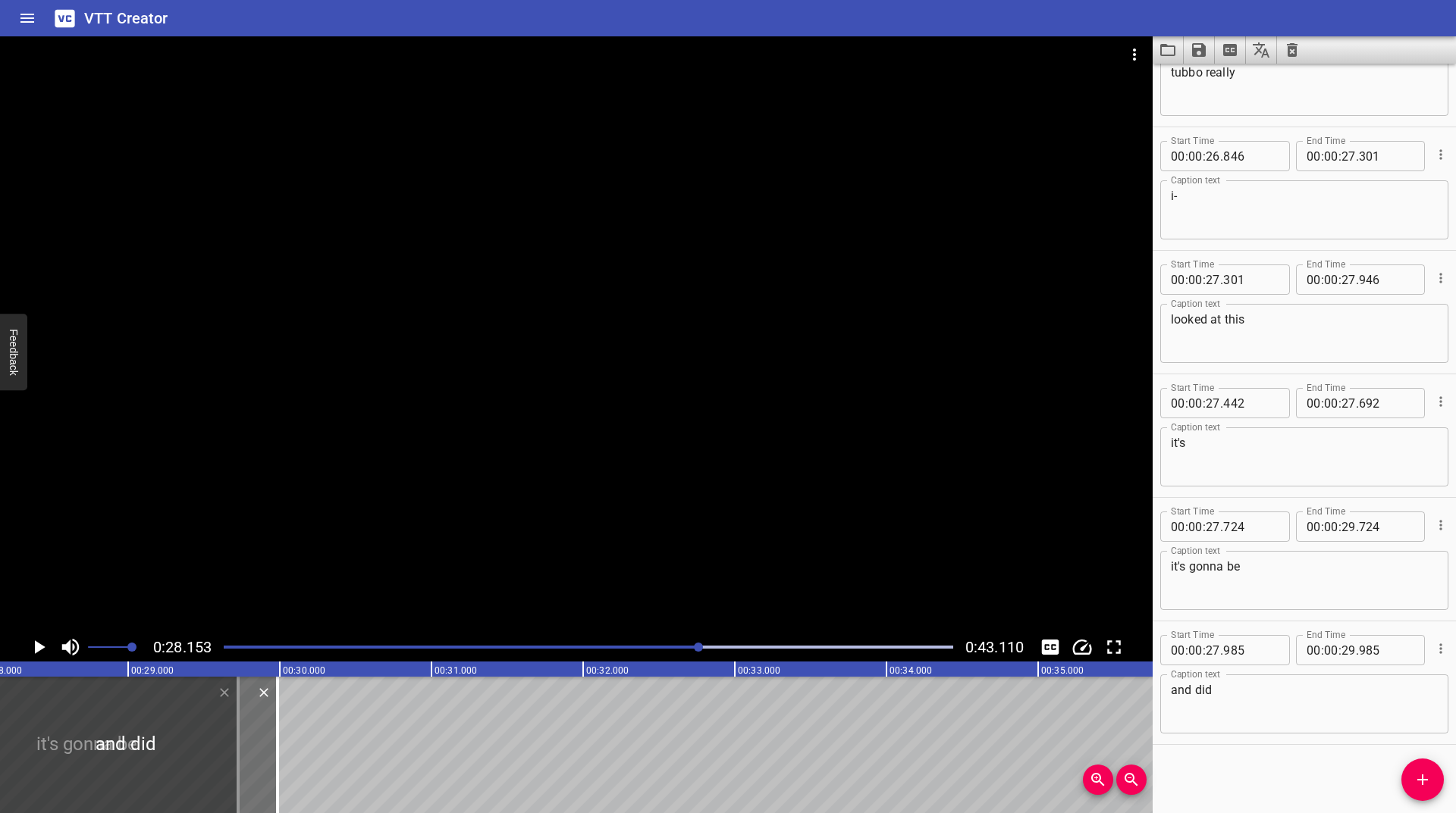
click at [36, 645] on icon "Play/Pause" at bounding box center [40, 647] width 10 height 13
click at [36, 645] on icon "Play/Pause" at bounding box center [39, 647] width 11 height 13
click at [36, 645] on icon "Play/Pause" at bounding box center [40, 647] width 10 height 13
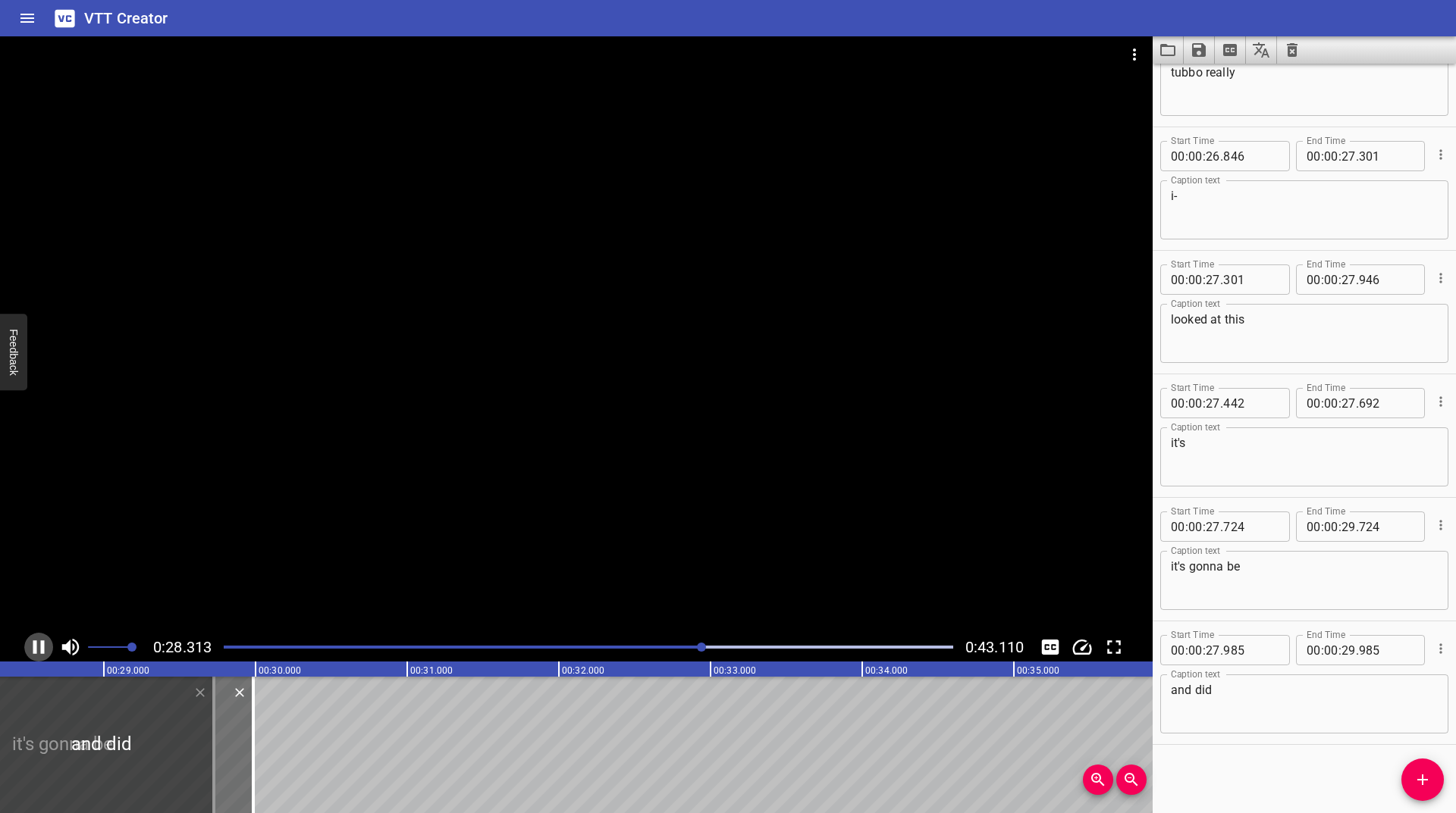
click at [36, 645] on icon "Play/Pause" at bounding box center [39, 647] width 11 height 13
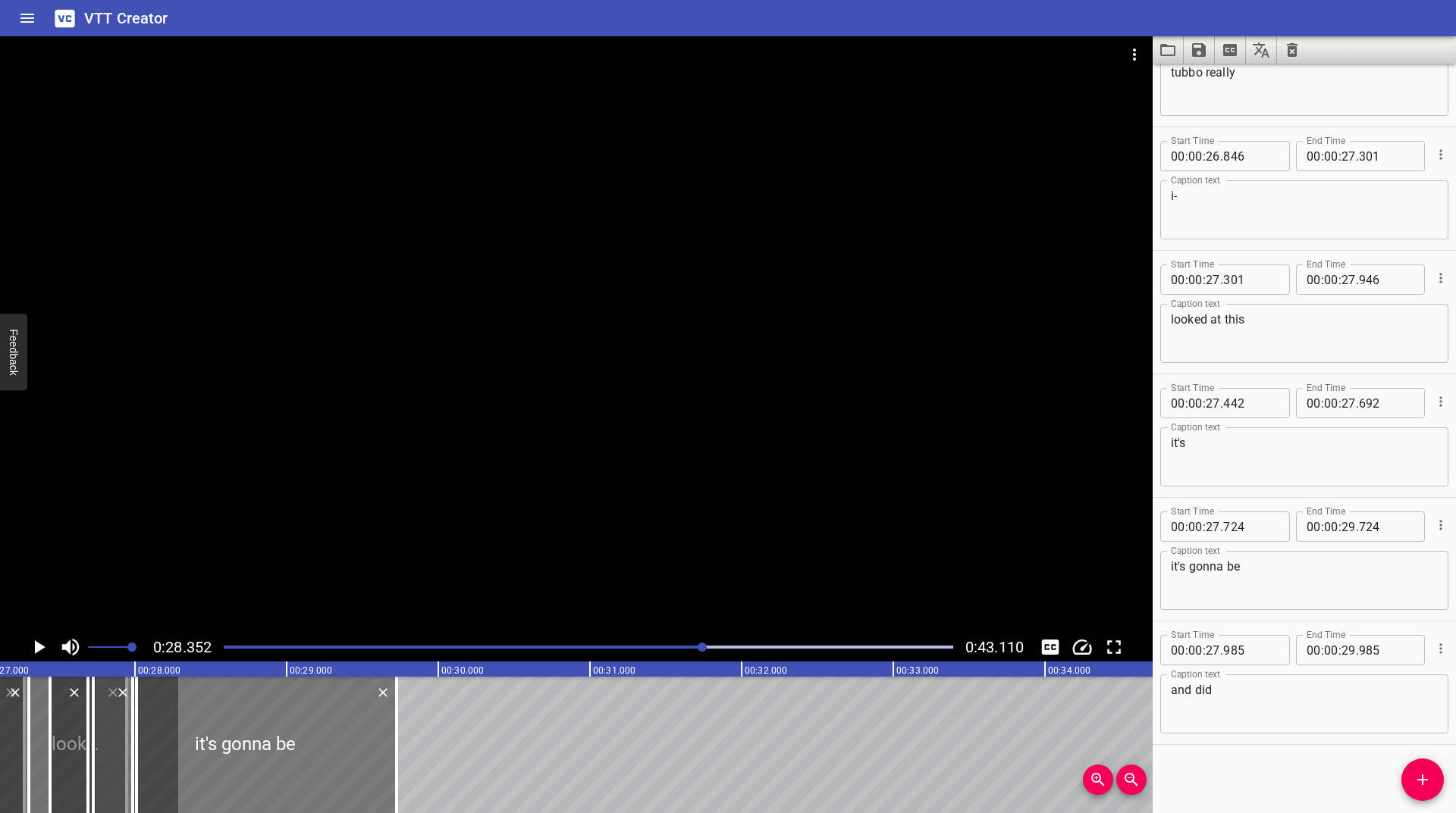
scroll to position [0, 4103]
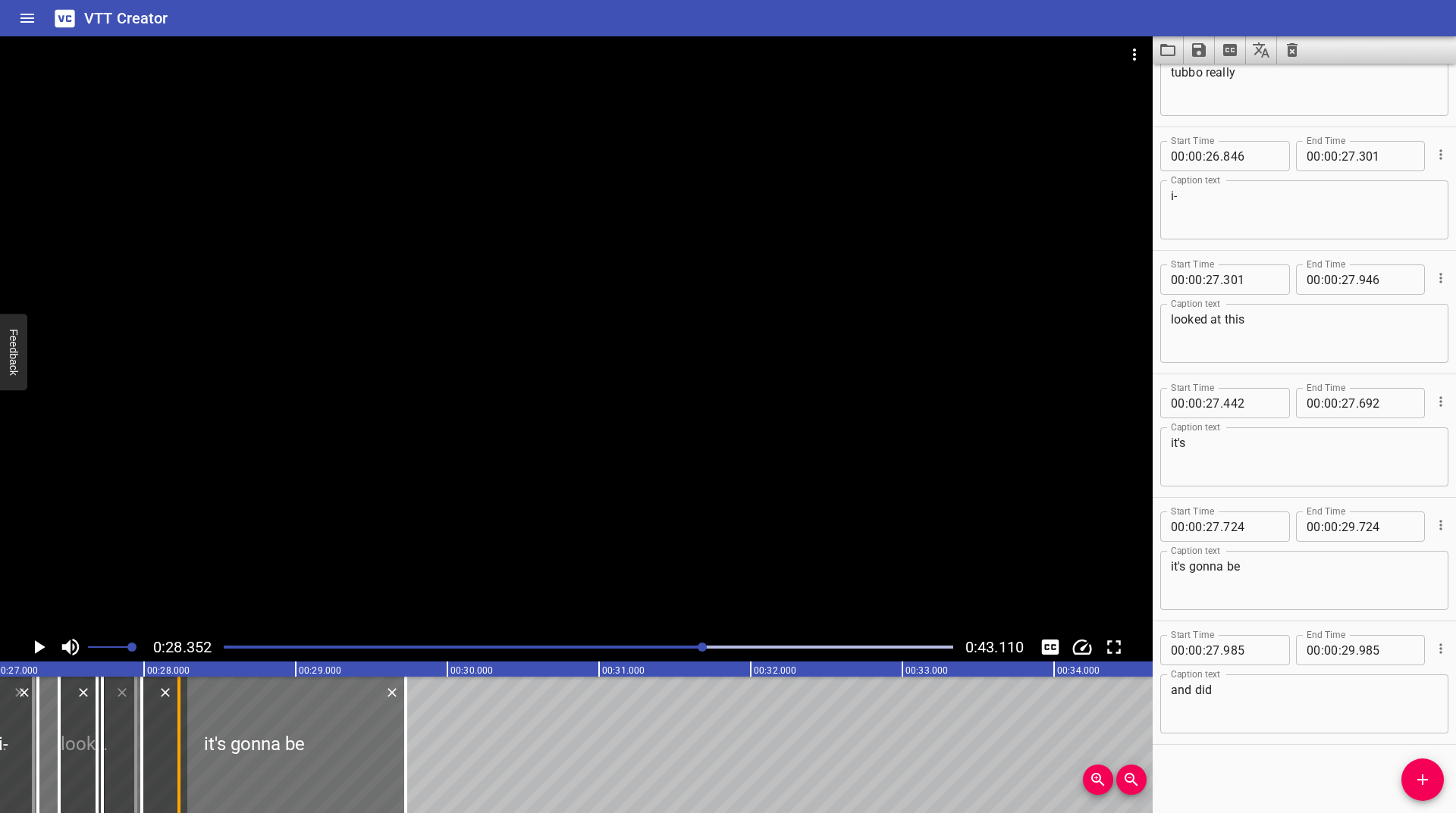
drag, startPoint x: 247, startPoint y: 714, endPoint x: 178, endPoint y: 745, distance: 75.6
click at [178, 745] on div at bounding box center [179, 745] width 3 height 137
type input "28"
type input "230"
click at [43, 648] on icon "Play/Pause" at bounding box center [40, 647] width 10 height 13
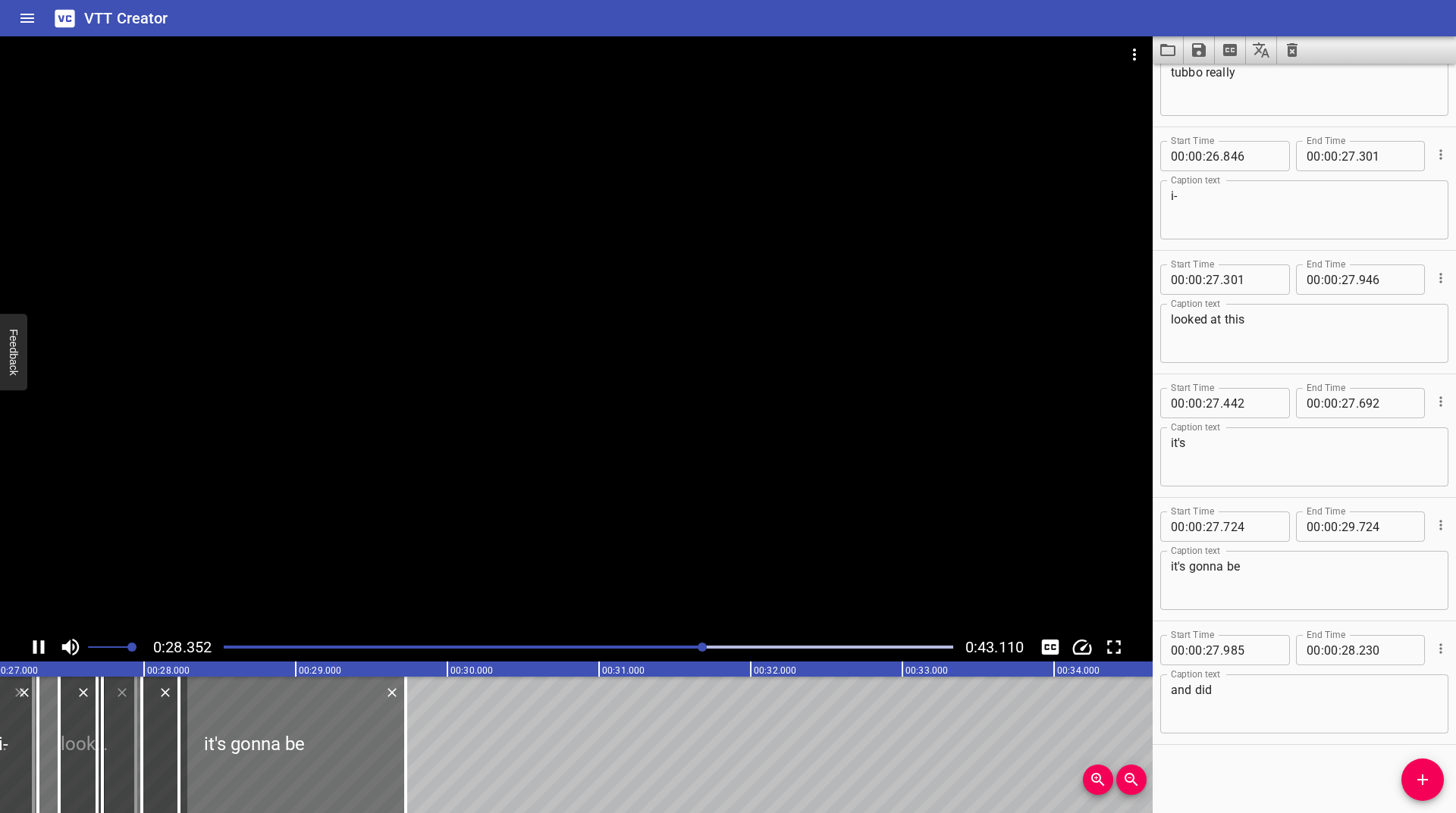
click at [43, 648] on icon "Play/Pause" at bounding box center [39, 647] width 11 height 13
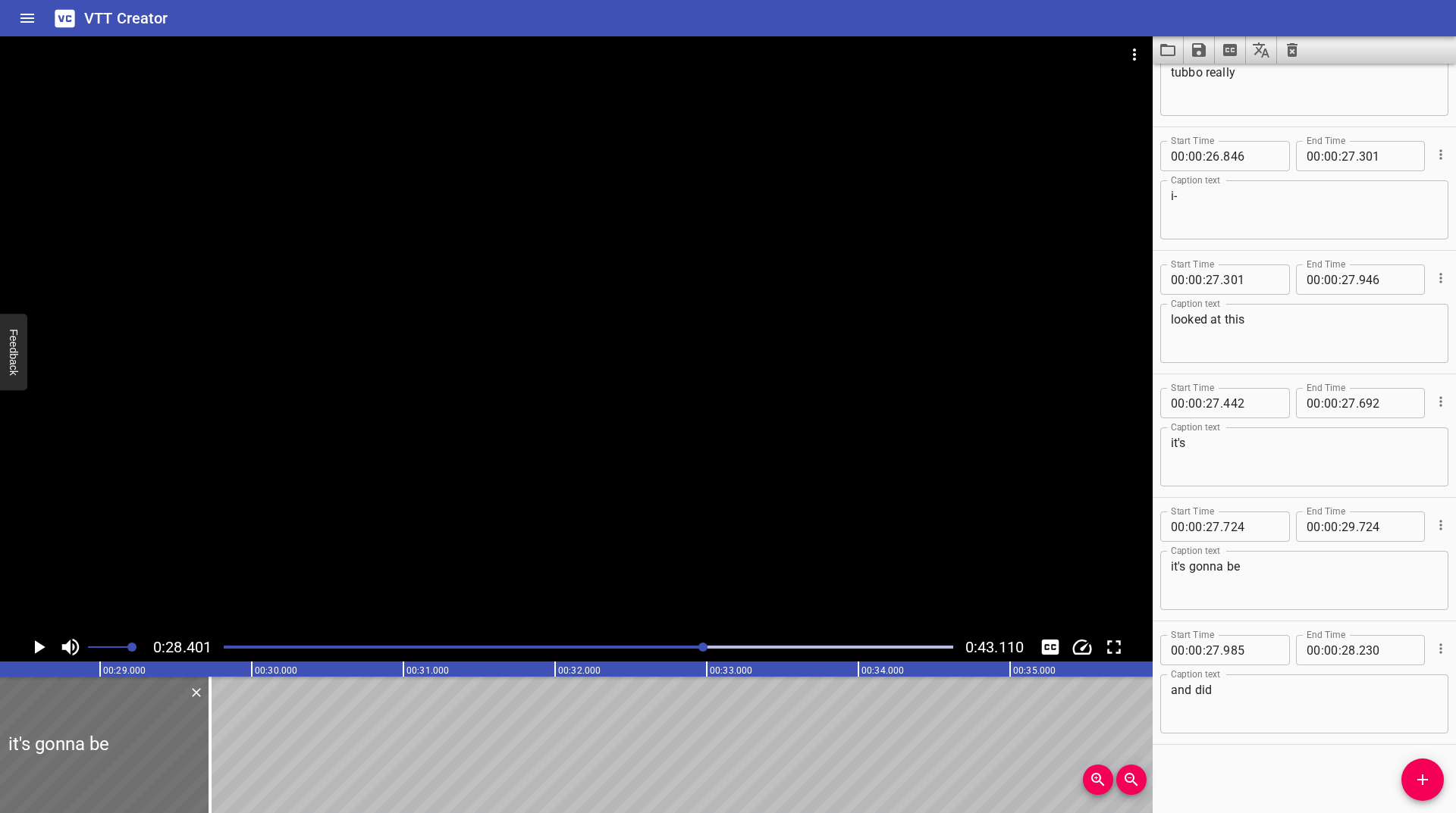
scroll to position [0, 4308]
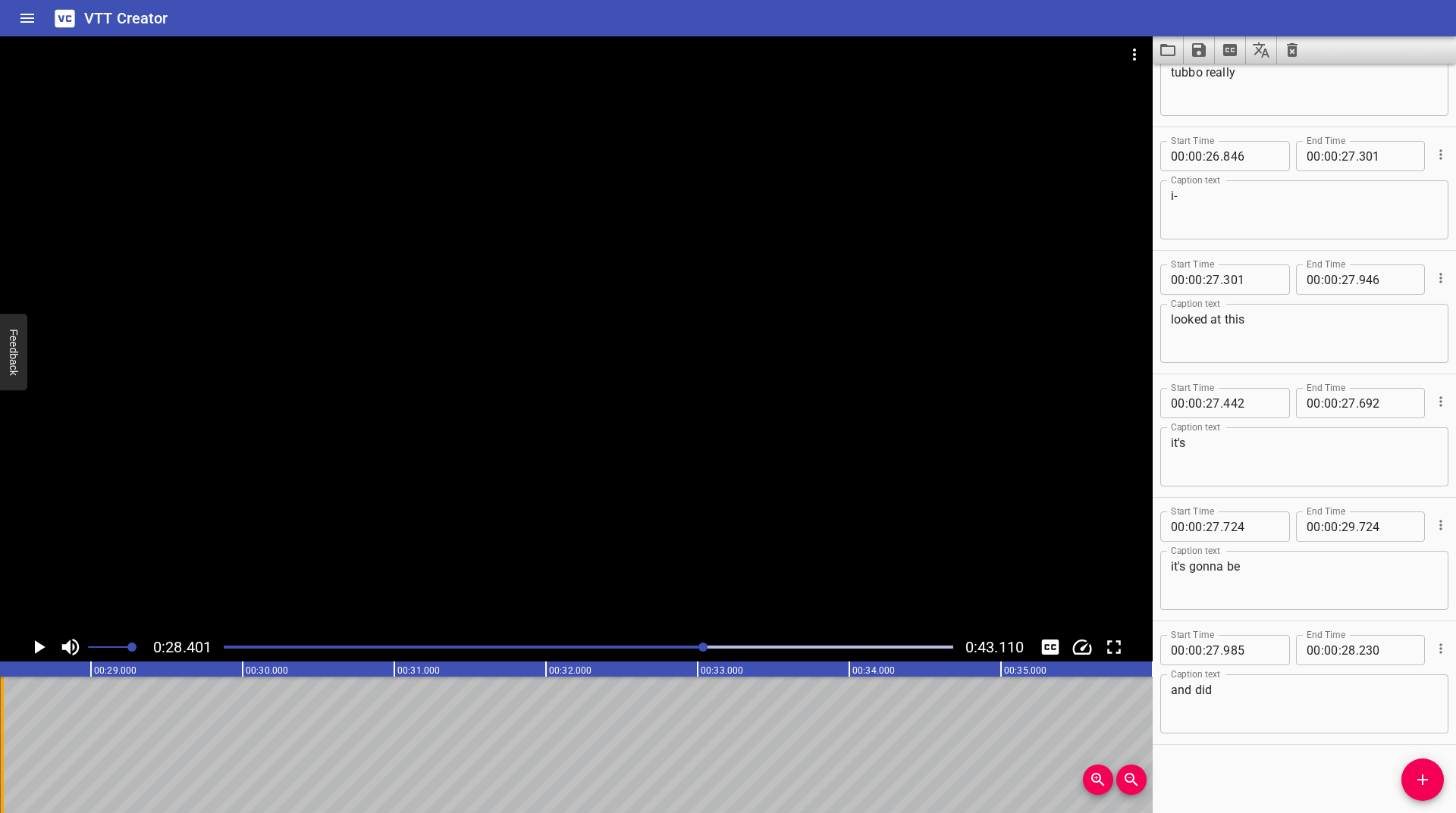
click at [6, 739] on div at bounding box center [2, 745] width 15 height 137
click at [696, 647] on div "Play progress" at bounding box center [340, 648] width 730 height 3
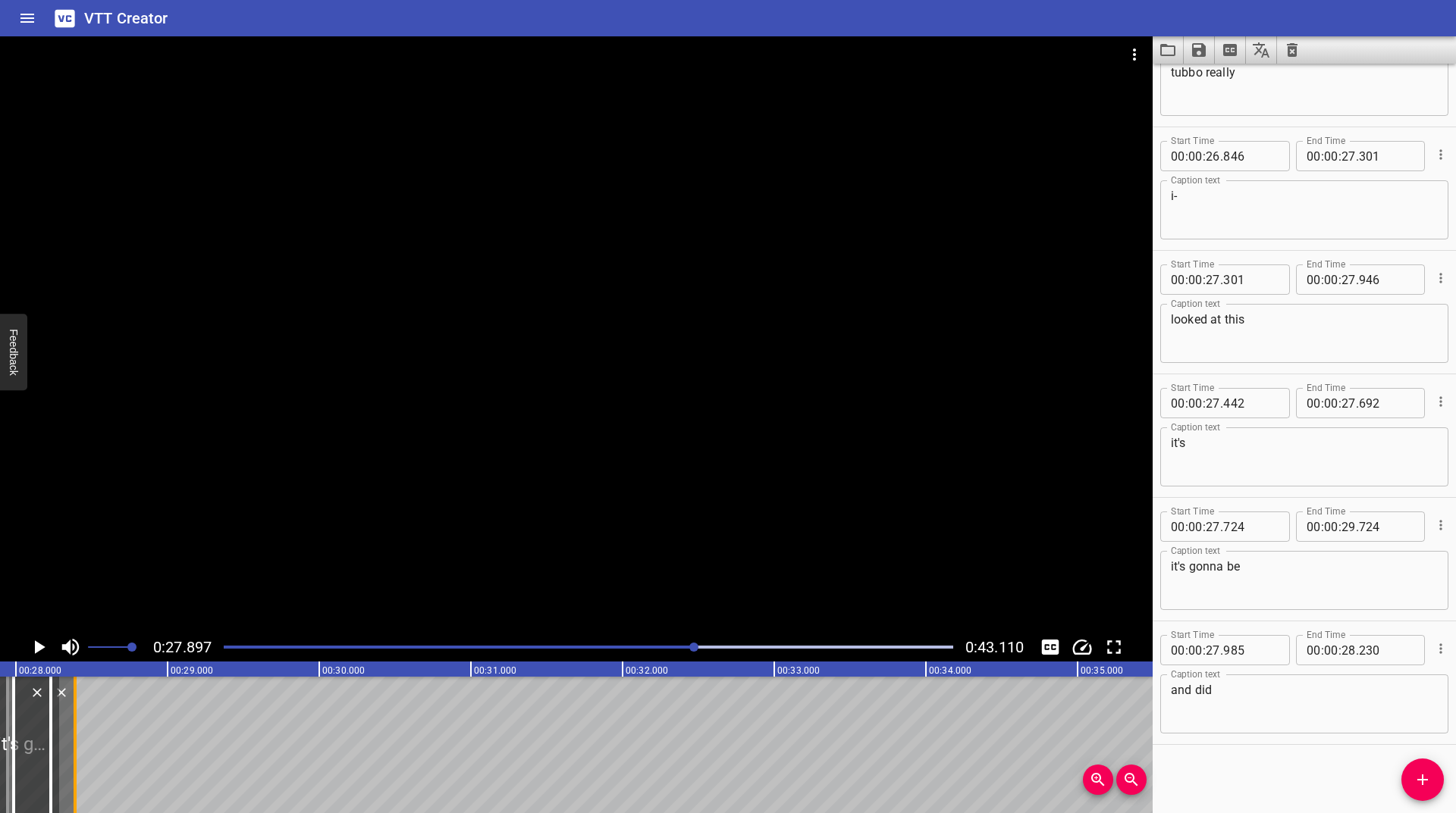
click at [69, 721] on div at bounding box center [74, 745] width 15 height 137
type input "699"
drag, startPoint x: 264, startPoint y: 730, endPoint x: 76, endPoint y: 755, distance: 189.7
click at [76, 755] on div at bounding box center [81, 745] width 15 height 137
type input "28"
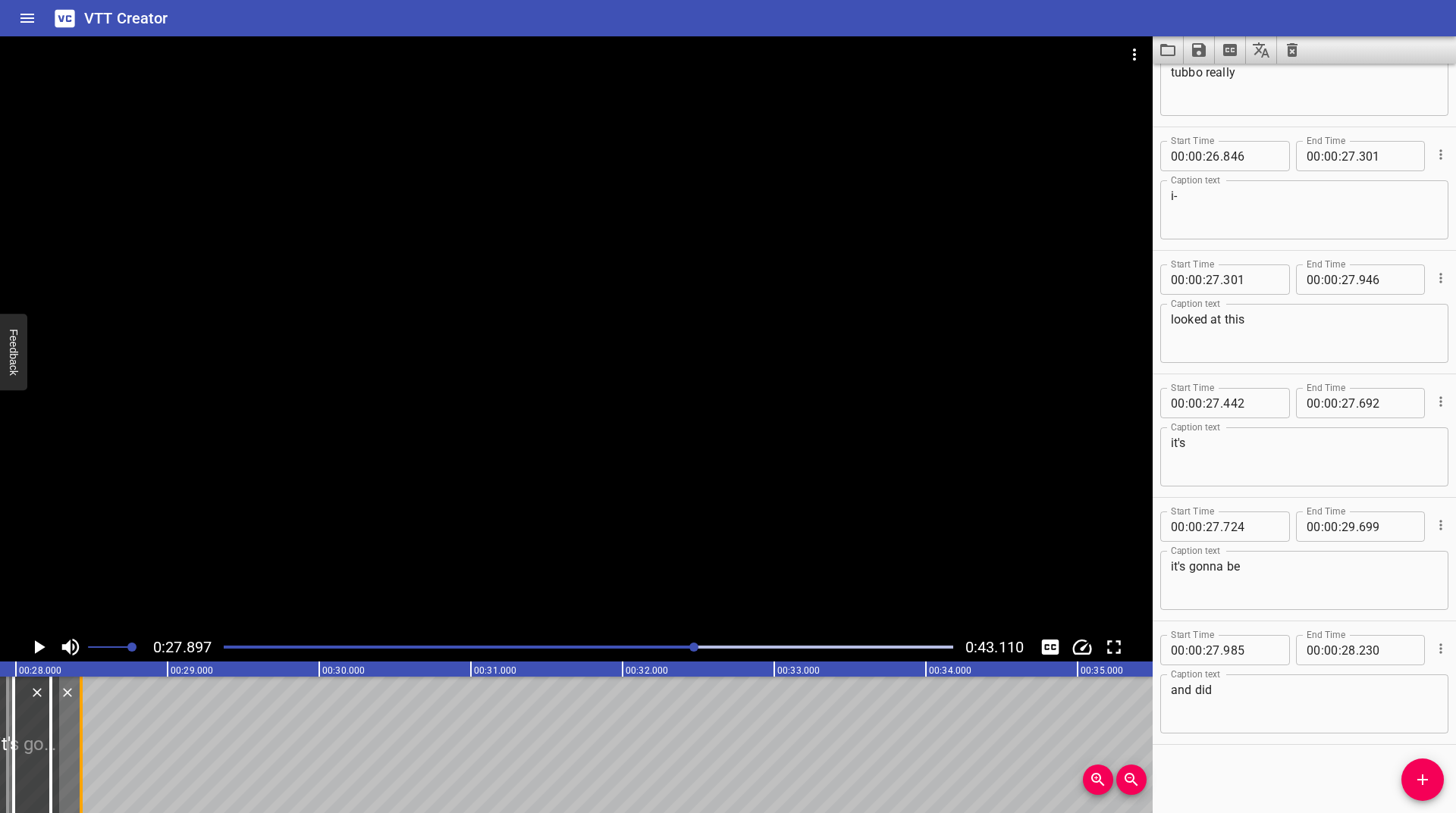
type input "429"
click at [37, 649] on icon "Play/Pause" at bounding box center [40, 647] width 10 height 13
click at [37, 649] on icon "Play/Pause" at bounding box center [39, 647] width 23 height 23
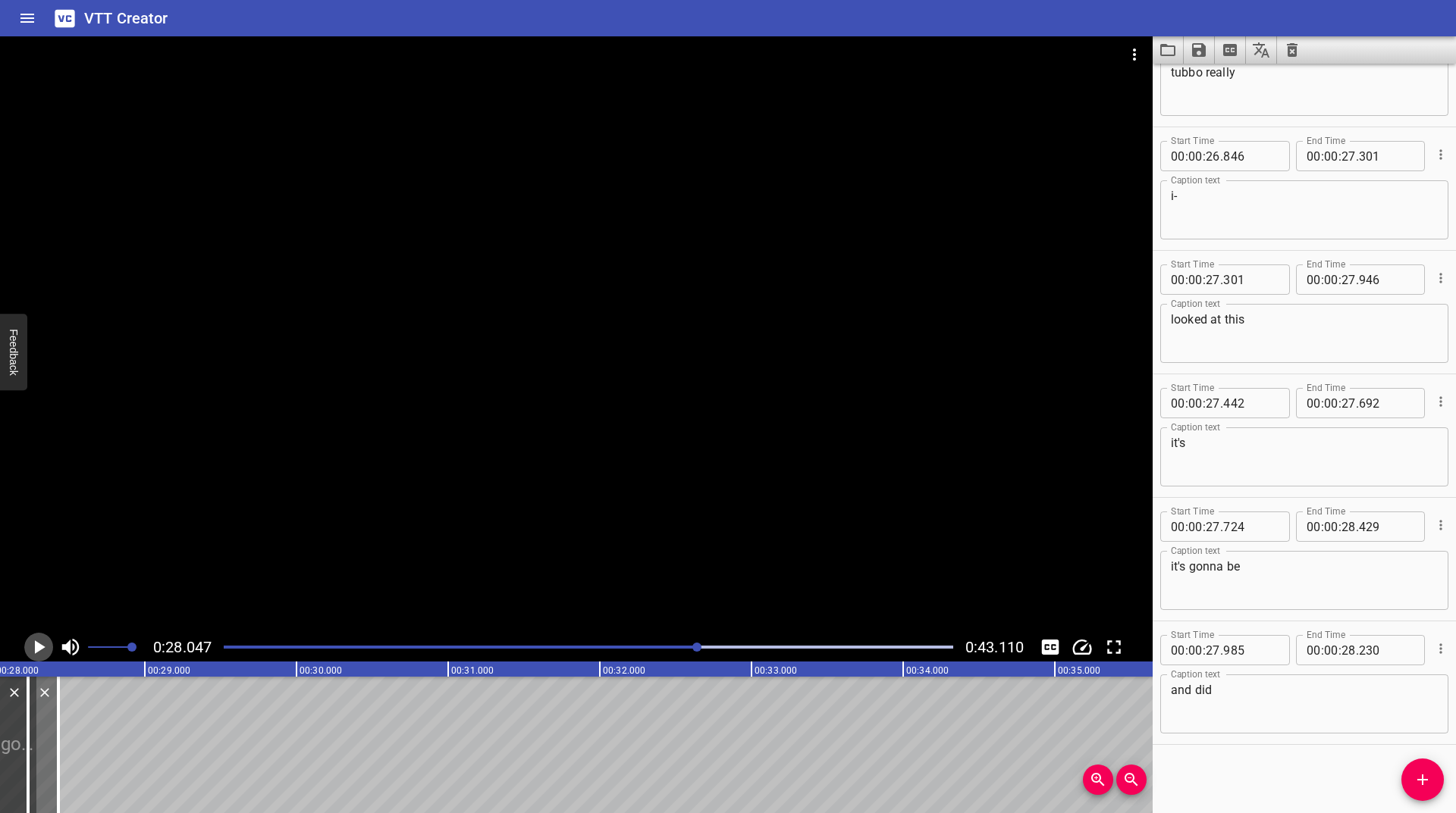
click at [37, 649] on icon "Play/Pause" at bounding box center [40, 647] width 10 height 13
click at [37, 649] on icon "Play/Pause" at bounding box center [39, 647] width 23 height 23
click at [37, 649] on icon "Play/Pause" at bounding box center [40, 647] width 10 height 13
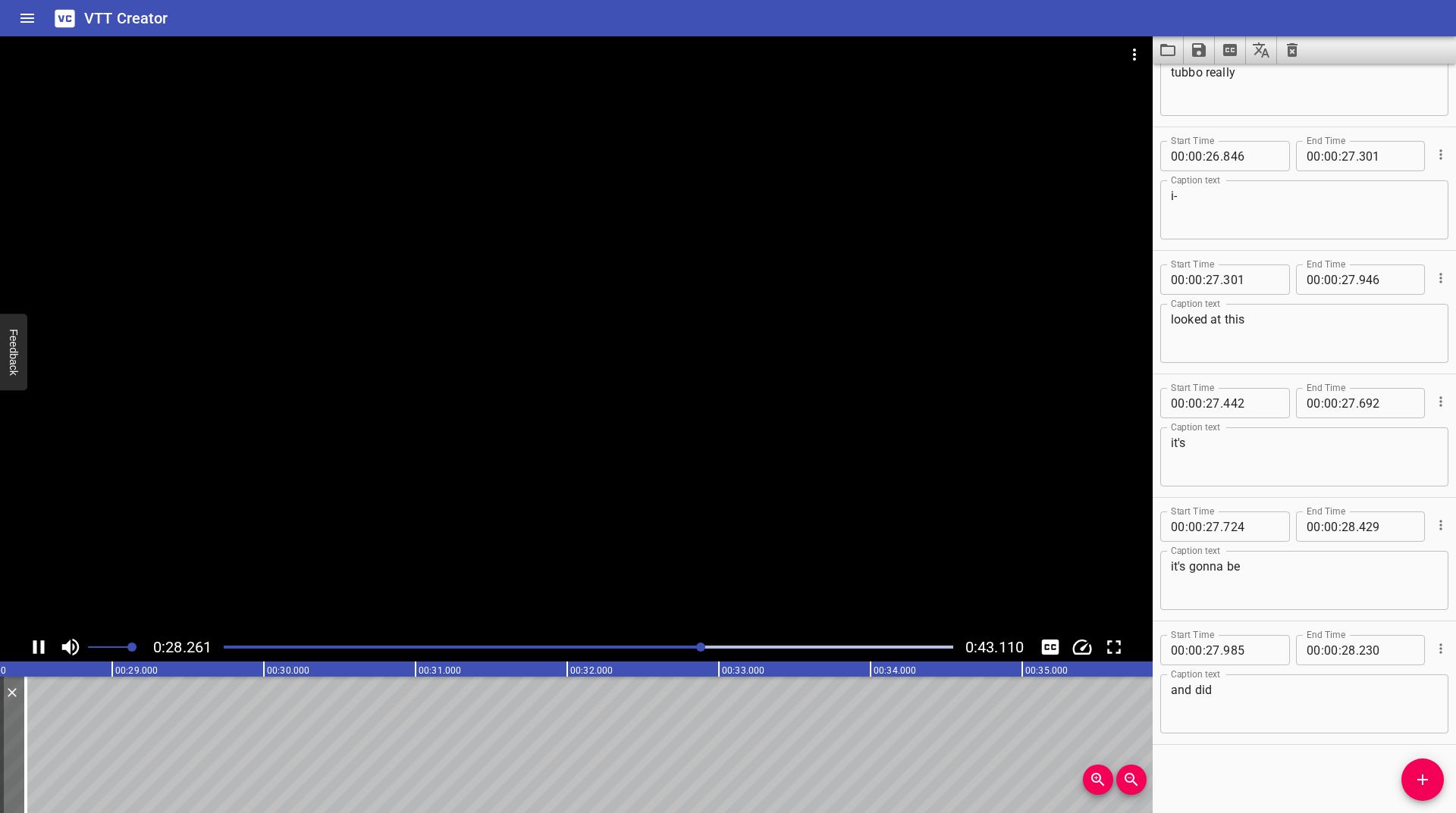
click at [37, 649] on icon "Play/Pause" at bounding box center [39, 647] width 23 height 23
click at [37, 649] on icon "Play/Pause" at bounding box center [40, 647] width 10 height 13
click at [37, 649] on icon "Play/Pause" at bounding box center [39, 647] width 23 height 23
click at [37, 649] on icon "Play/Pause" at bounding box center [40, 647] width 10 height 13
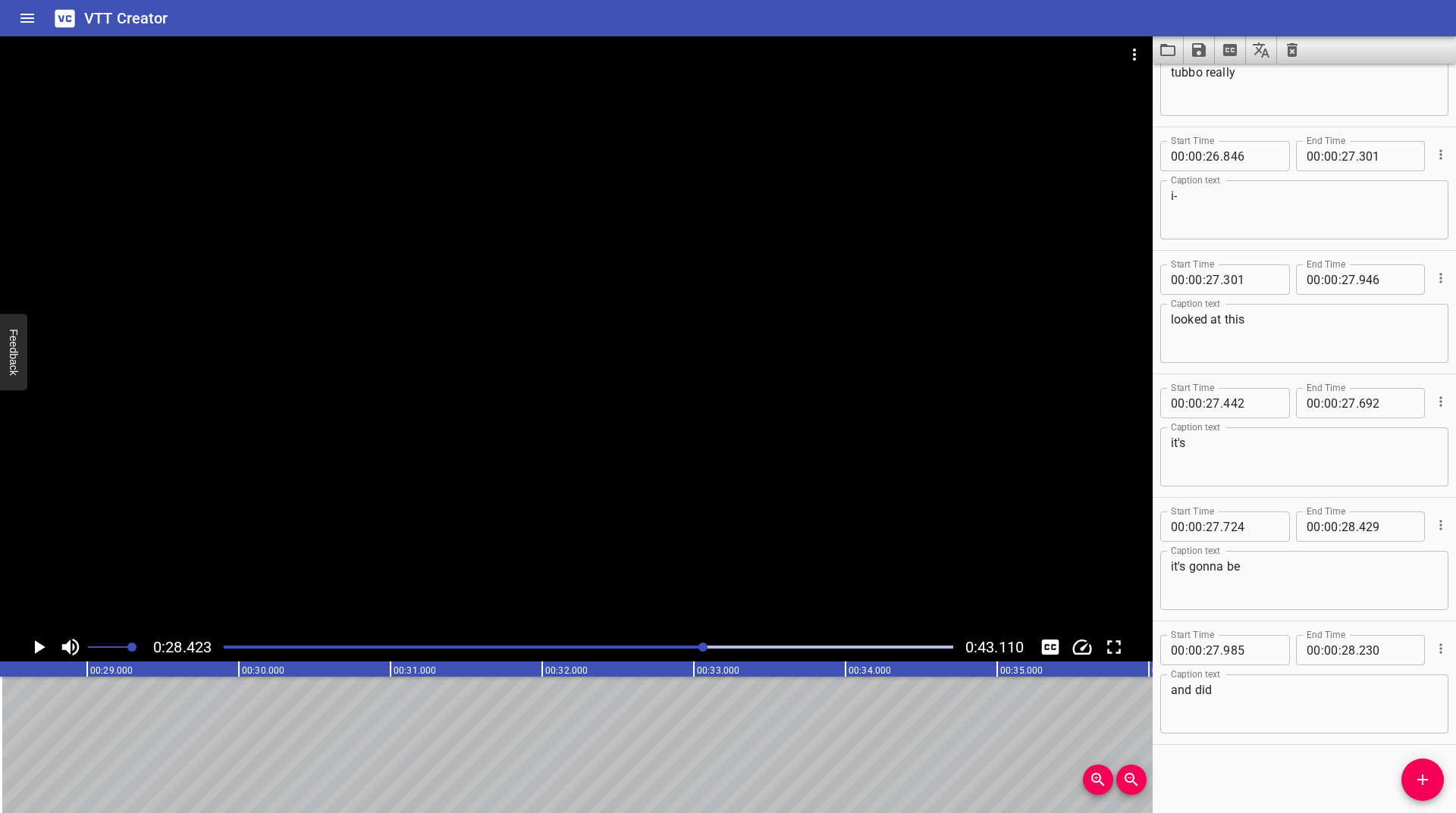
click at [37, 649] on icon "Play/Pause" at bounding box center [40, 647] width 10 height 13
click at [37, 649] on icon "Play/Pause" at bounding box center [39, 647] width 23 height 23
click at [37, 649] on icon "Play/Pause" at bounding box center [40, 647] width 10 height 13
click at [37, 649] on icon "Play/Pause" at bounding box center [39, 647] width 23 height 23
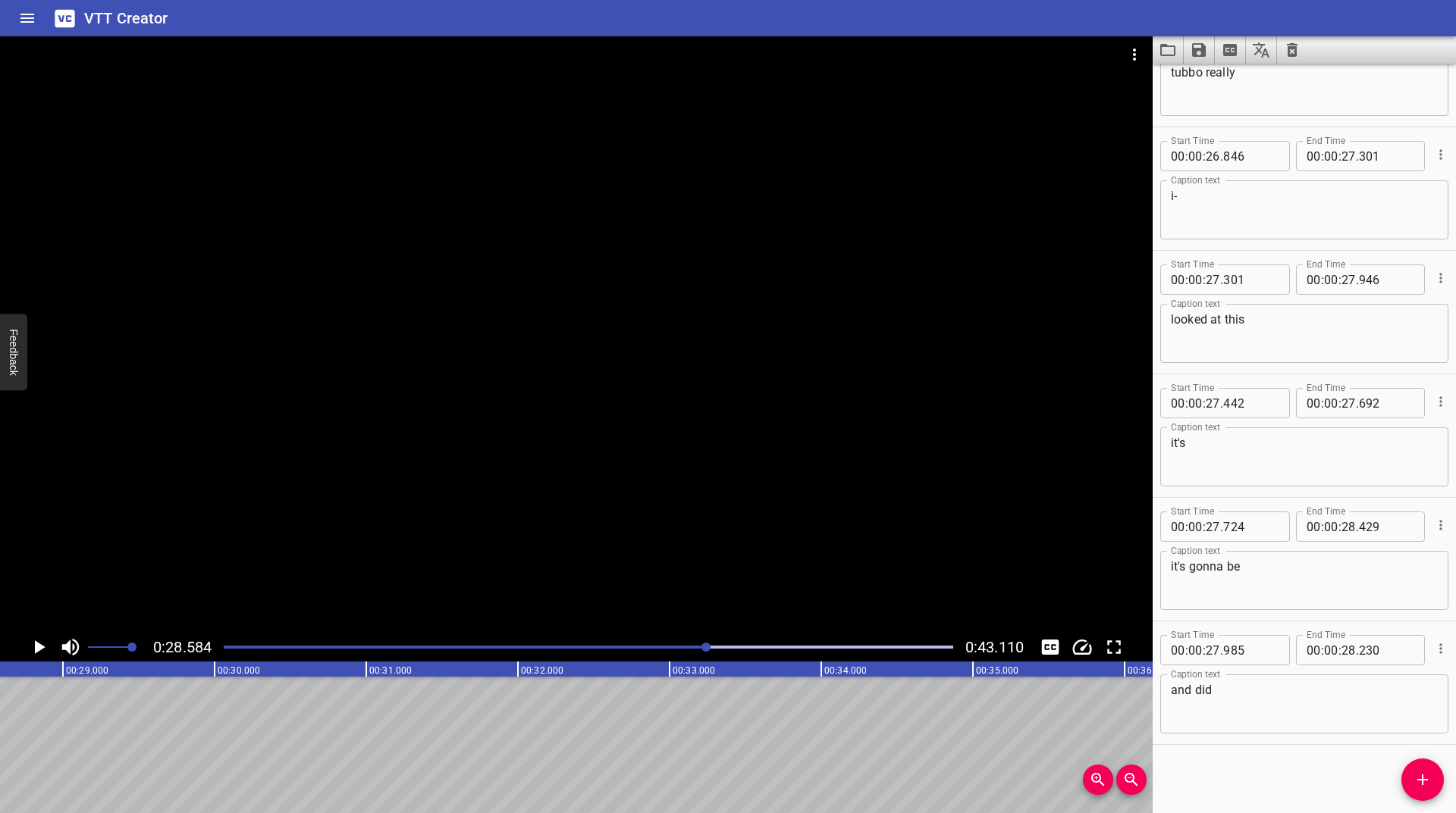
click at [700, 649] on div at bounding box center [588, 647] width 748 height 21
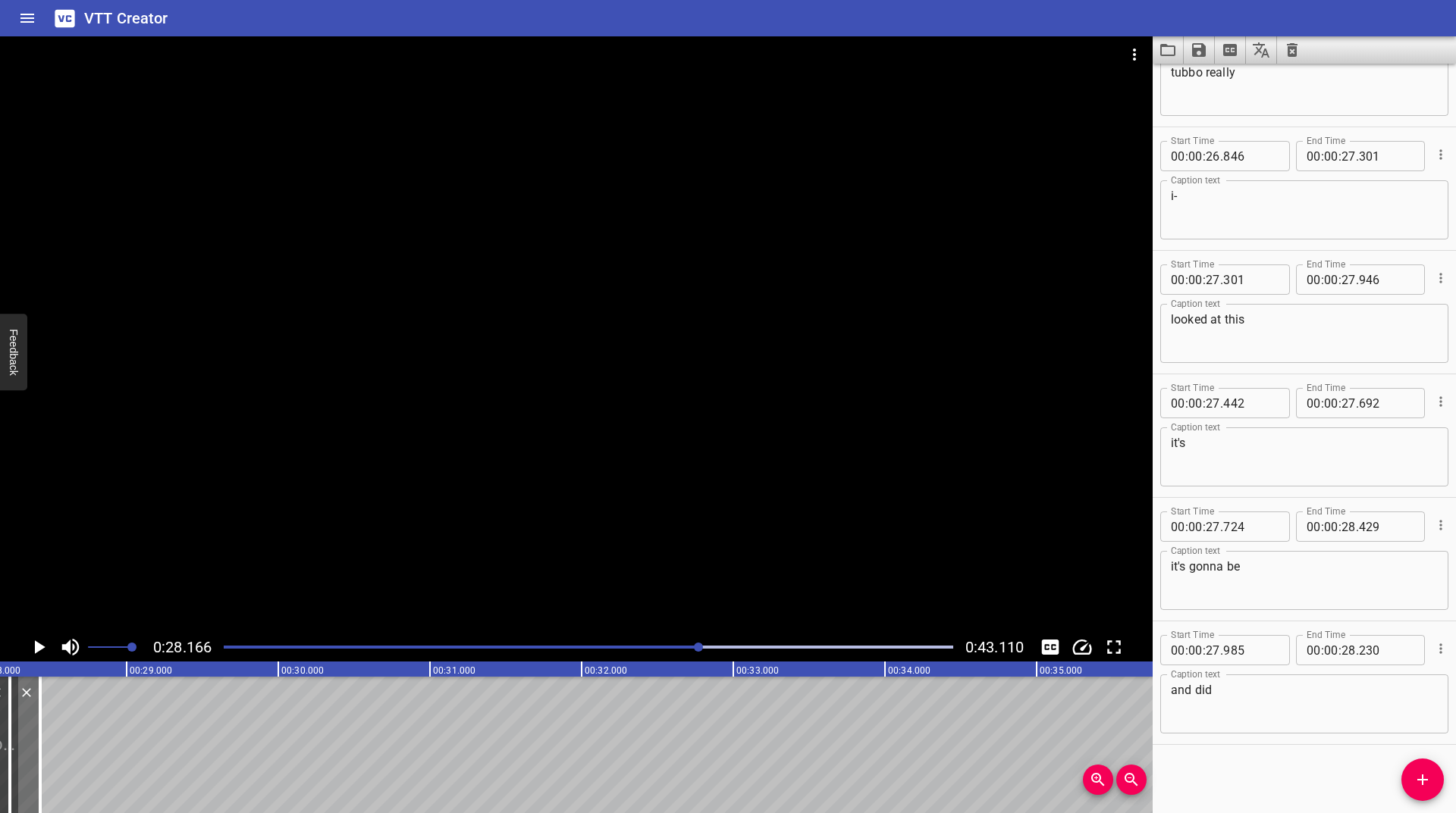
click at [32, 648] on icon "Play/Pause" at bounding box center [39, 647] width 23 height 23
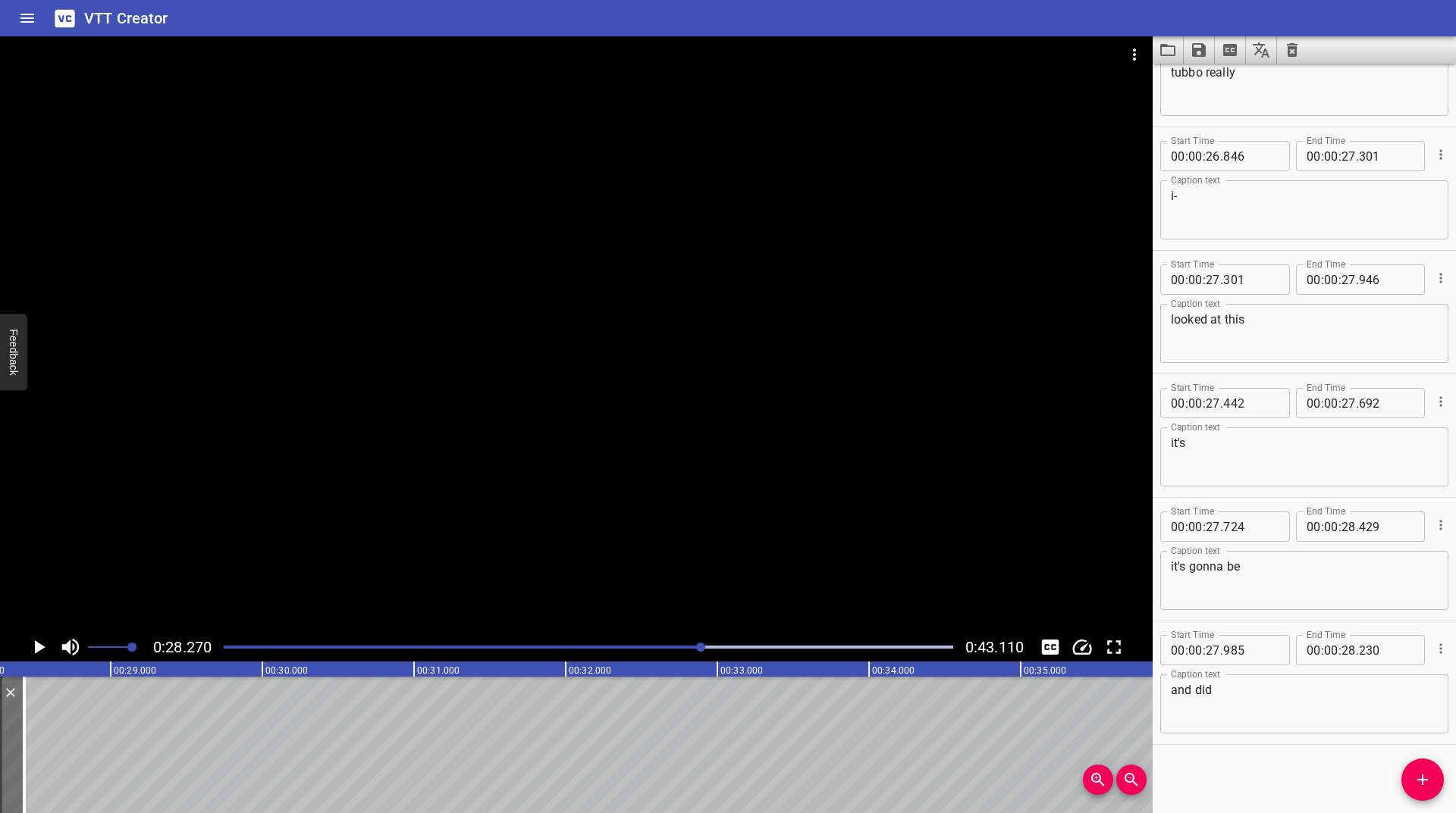
drag, startPoint x: 1429, startPoint y: 774, endPoint x: 1415, endPoint y: 762, distance: 18.4
click at [1429, 775] on icon "Add Cue" at bounding box center [1422, 780] width 18 height 18
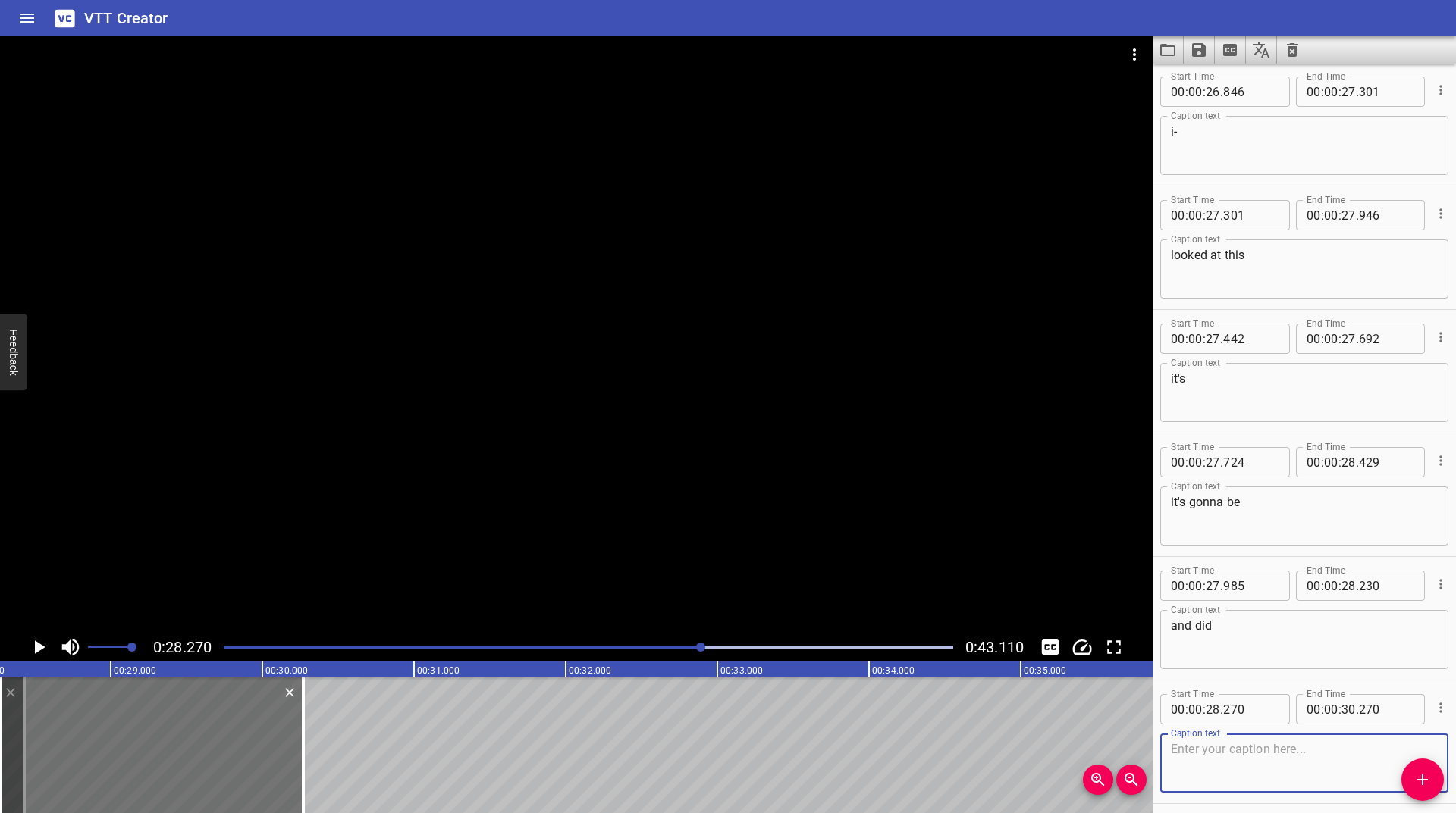
scroll to position [2411, 0]
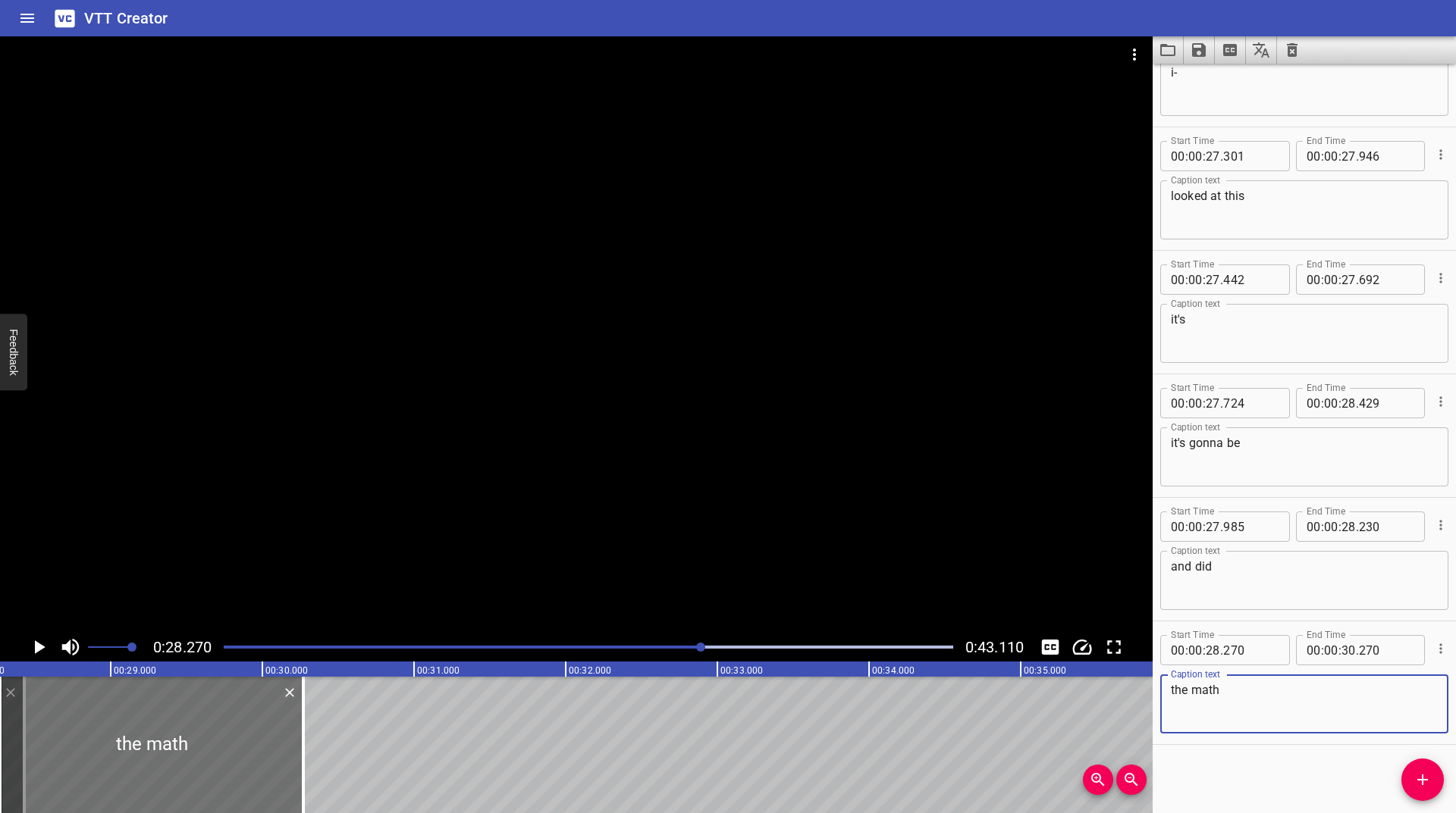
type textarea "the math"
click at [1433, 645] on icon "Cue Options" at bounding box center [1440, 649] width 15 height 15
click at [1413, 652] on li "Advanced options..." at bounding box center [1377, 649] width 132 height 28
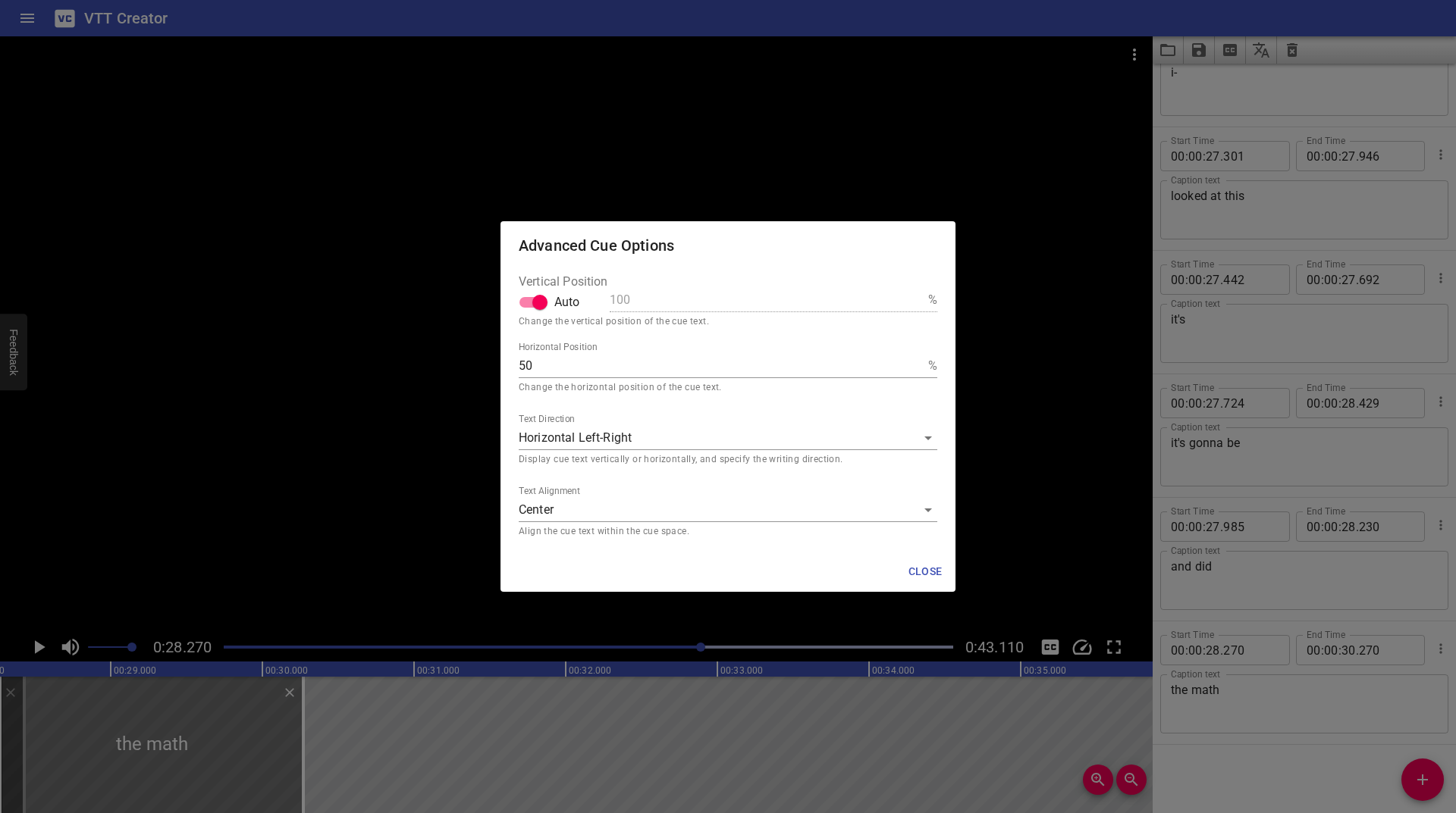
click at [624, 529] on p "Align the cue text within the cue space." at bounding box center [728, 531] width 419 height 15
click at [611, 518] on body "VTT Creator Caption Editor Batch Transcribe Login Sign Up Privacy Contact 0:28.…" at bounding box center [728, 406] width 1456 height 813
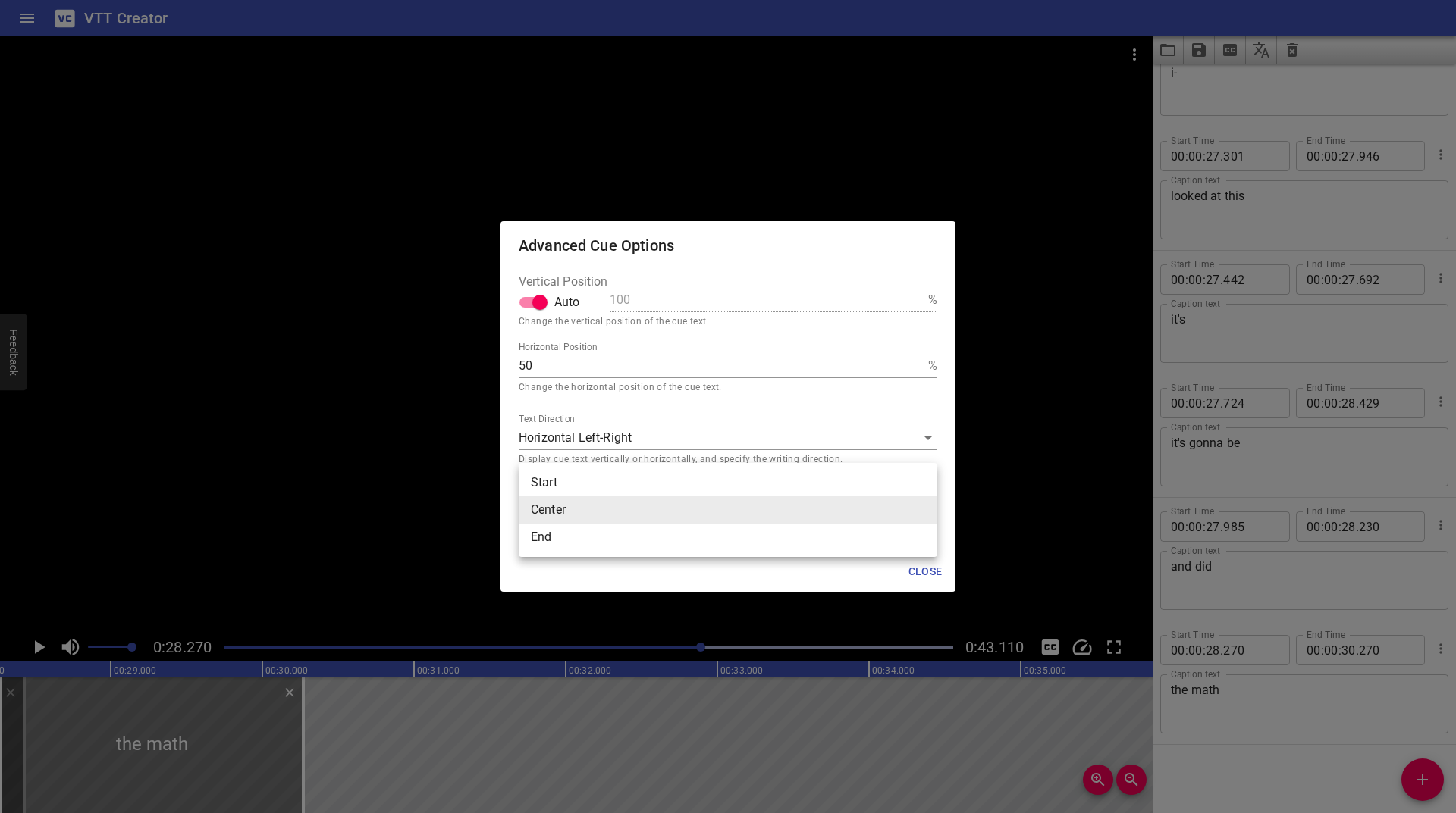
click at [584, 537] on li "End" at bounding box center [728, 537] width 419 height 28
type input "end"
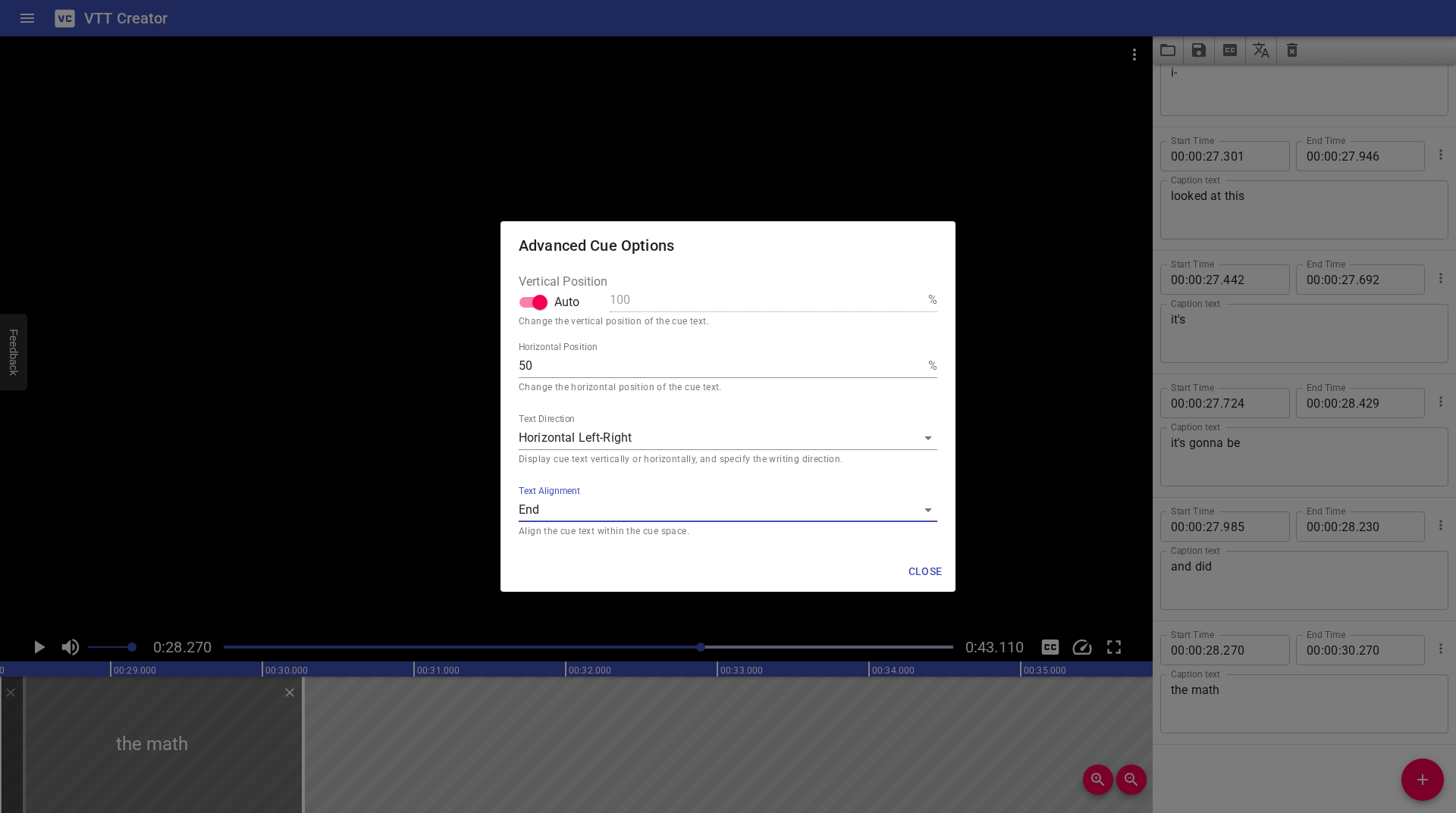
click at [921, 563] on span "Close" at bounding box center [925, 572] width 36 height 19
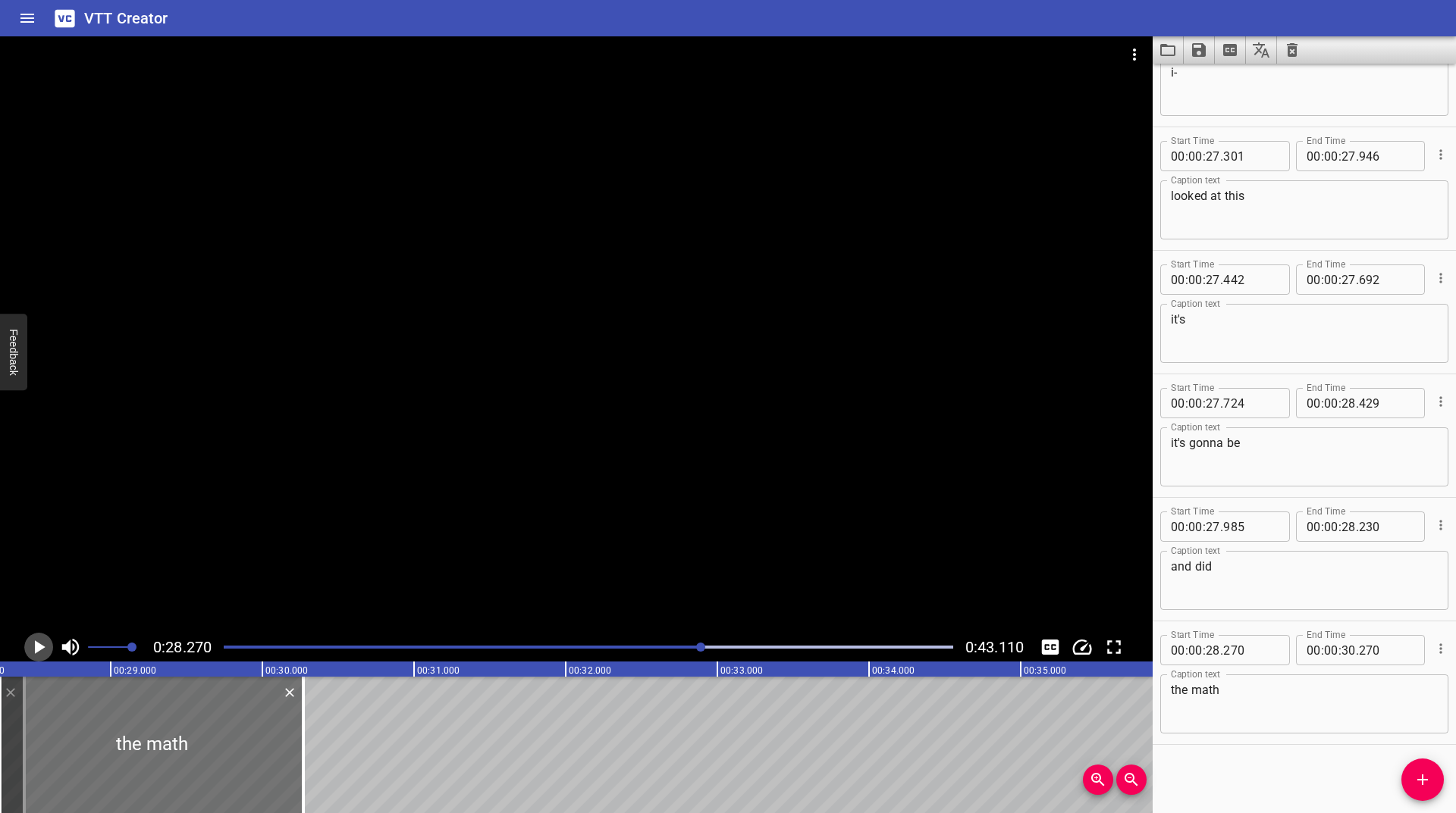
click at [36, 645] on icon "Play/Pause" at bounding box center [39, 647] width 23 height 23
click at [36, 645] on icon "Play/Pause" at bounding box center [39, 647] width 11 height 13
click at [36, 645] on icon "Play/Pause" at bounding box center [40, 647] width 10 height 13
click at [36, 645] on icon "Play/Pause" at bounding box center [39, 647] width 11 height 13
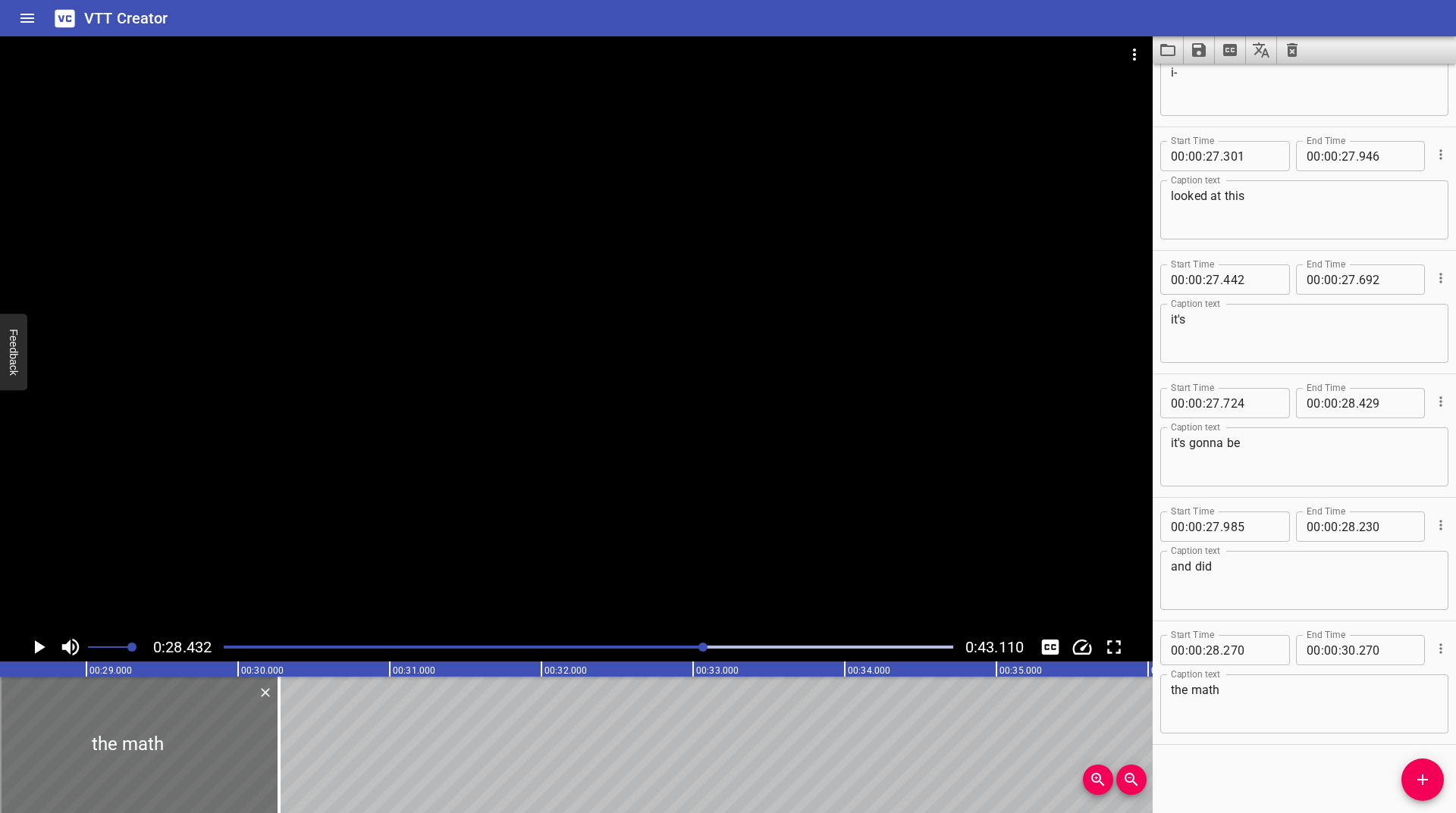
click at [692, 645] on div at bounding box center [588, 647] width 748 height 21
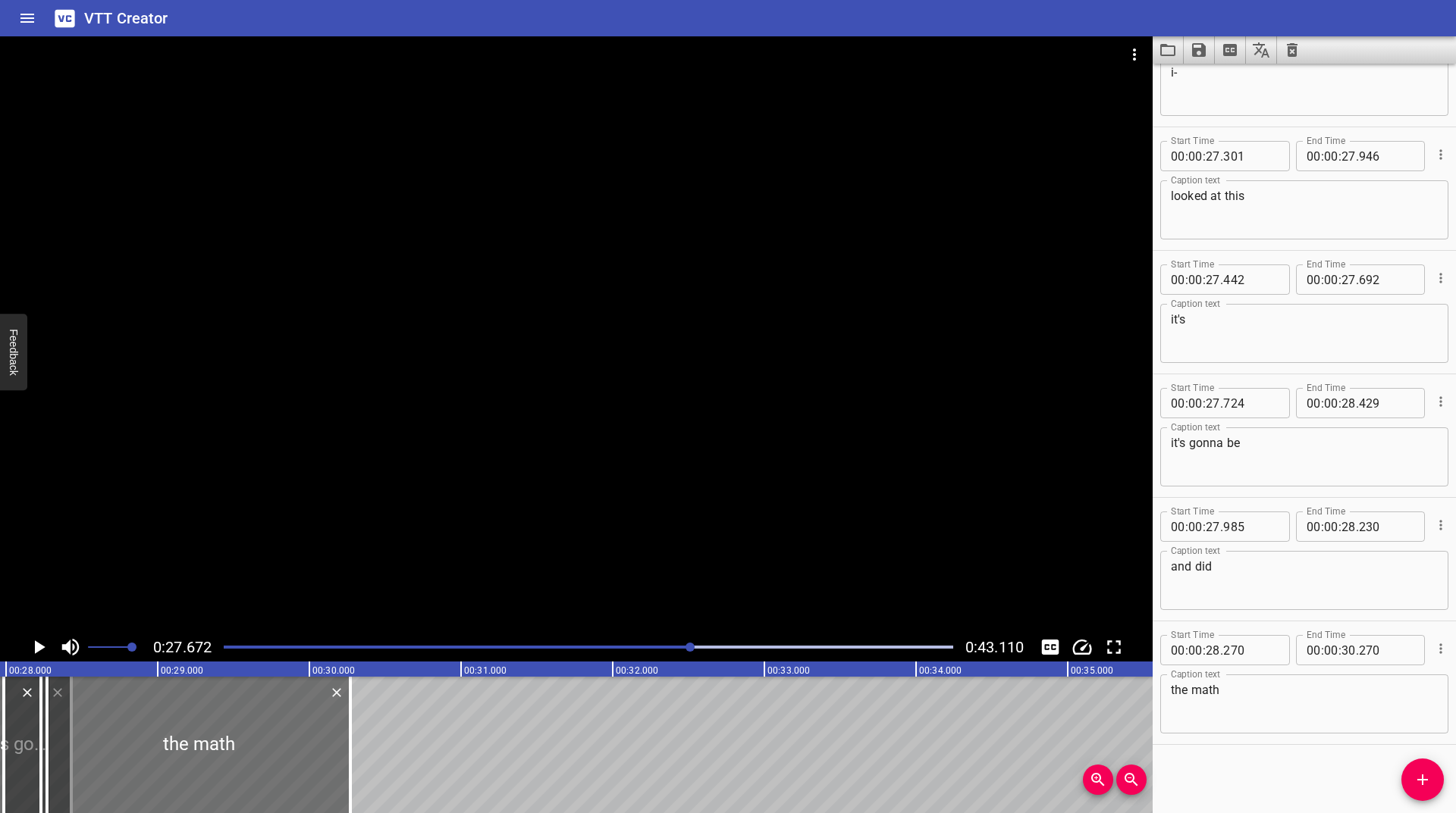
scroll to position [0, 4197]
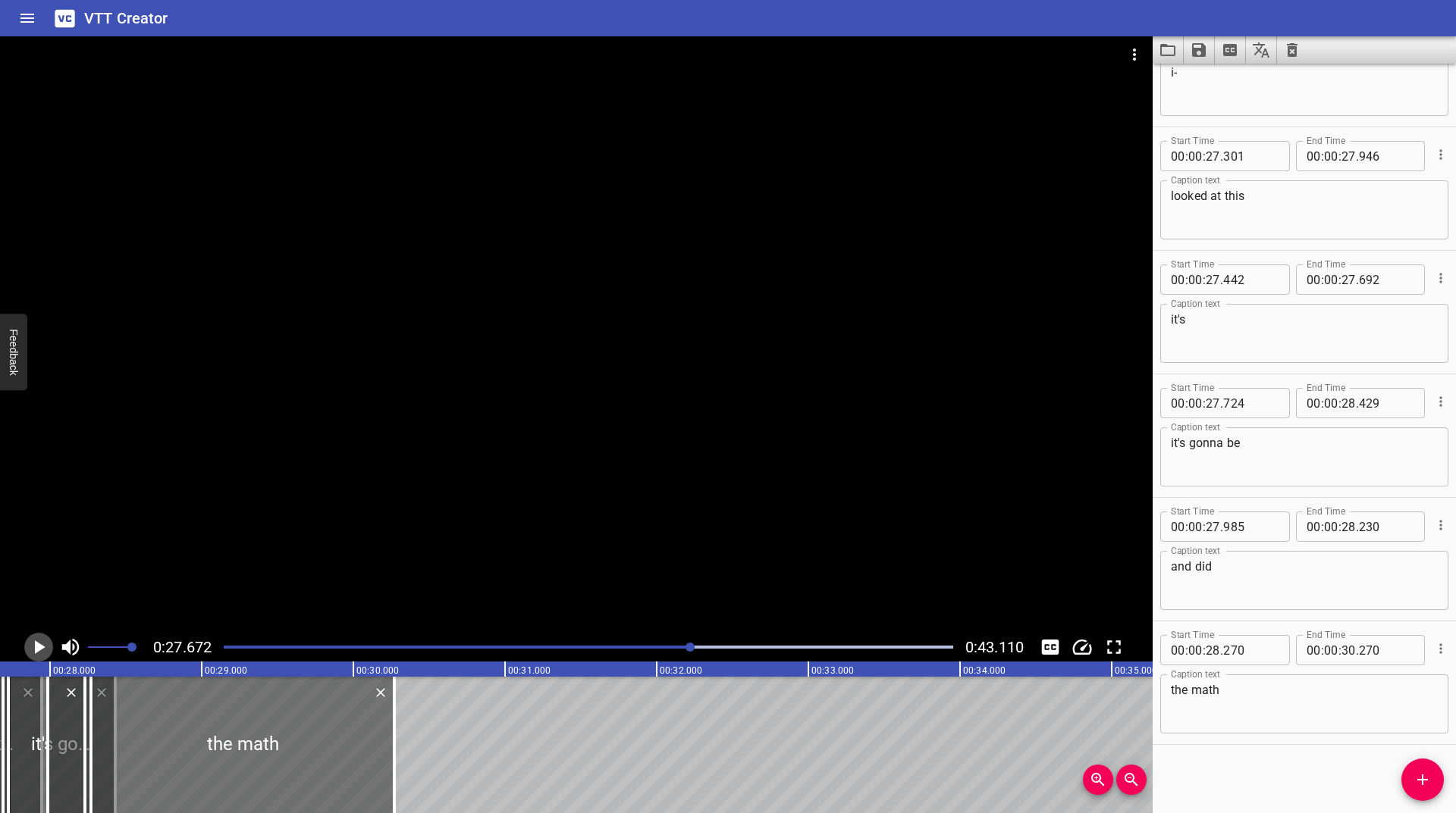
click at [38, 645] on icon "Play/Pause" at bounding box center [40, 647] width 10 height 13
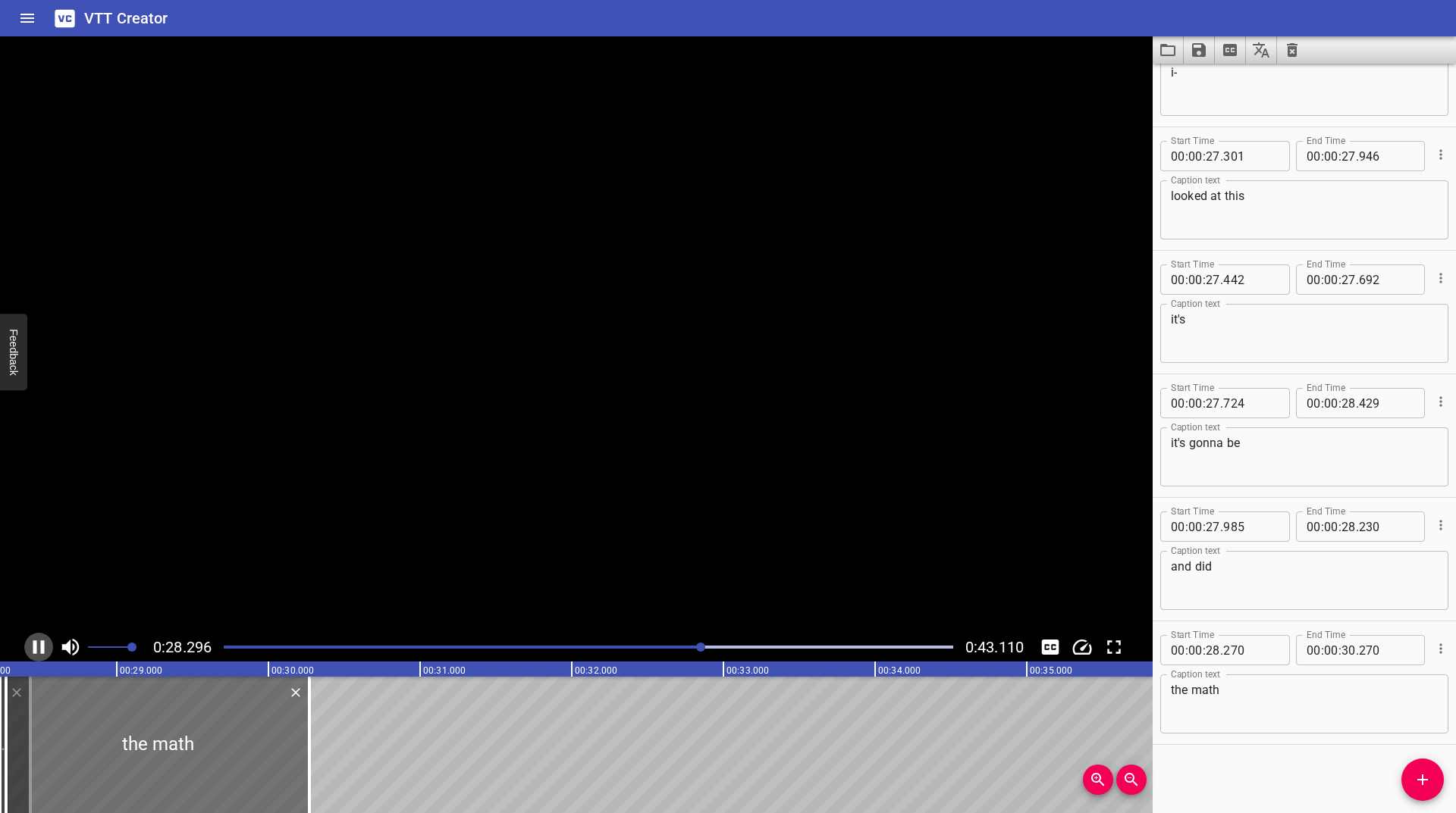
click at [38, 645] on icon "Play/Pause" at bounding box center [39, 647] width 23 height 23
click at [38, 645] on icon "Play/Pause" at bounding box center [40, 647] width 10 height 13
click at [38, 645] on icon "Play/Pause" at bounding box center [39, 647] width 23 height 23
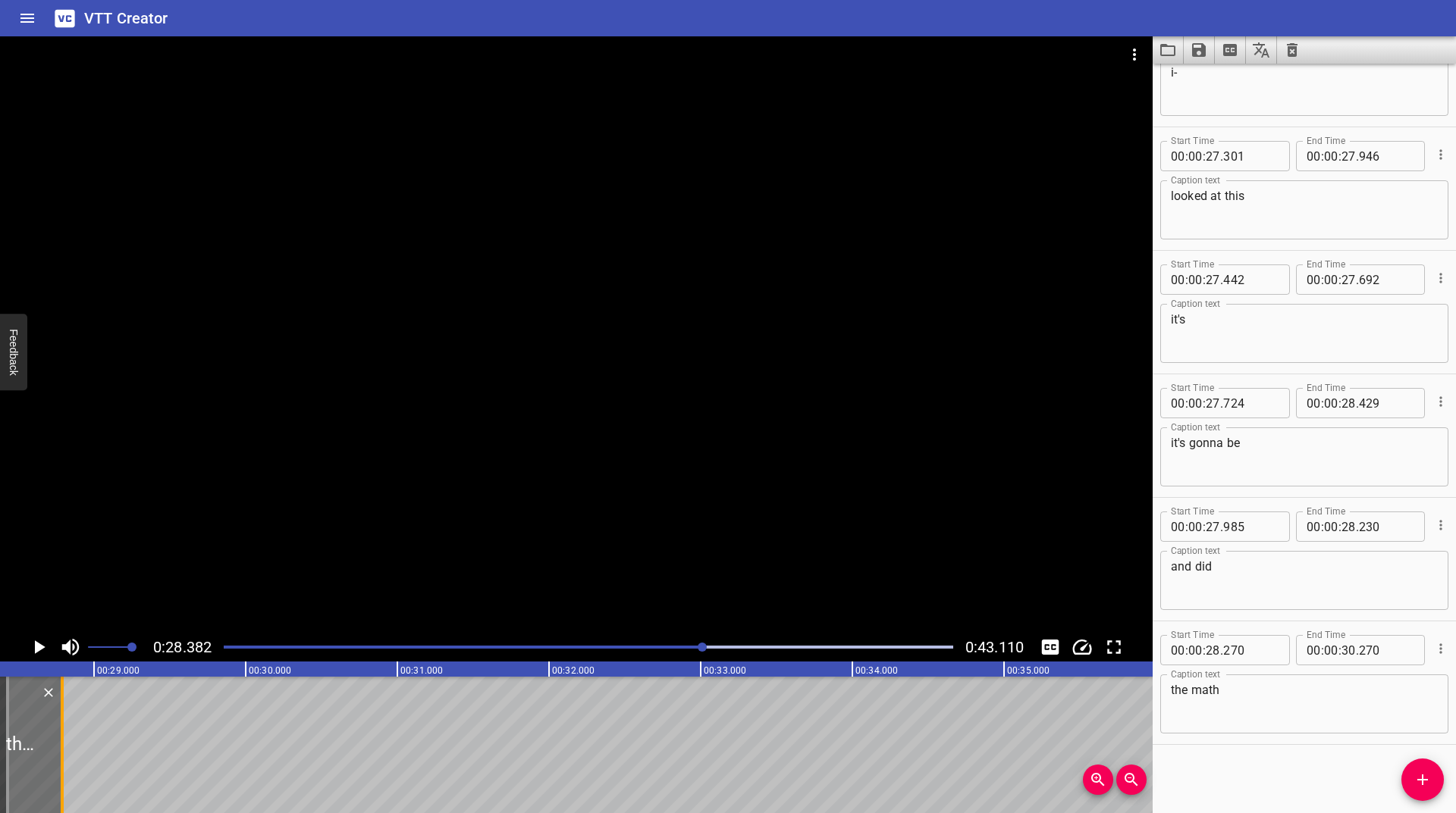
drag, startPoint x: 282, startPoint y: 717, endPoint x: 59, endPoint y: 759, distance: 226.9
click at [59, 759] on div at bounding box center [62, 745] width 15 height 137
type input "28"
type input "790"
click at [40, 642] on icon "Play/Pause" at bounding box center [39, 647] width 23 height 23
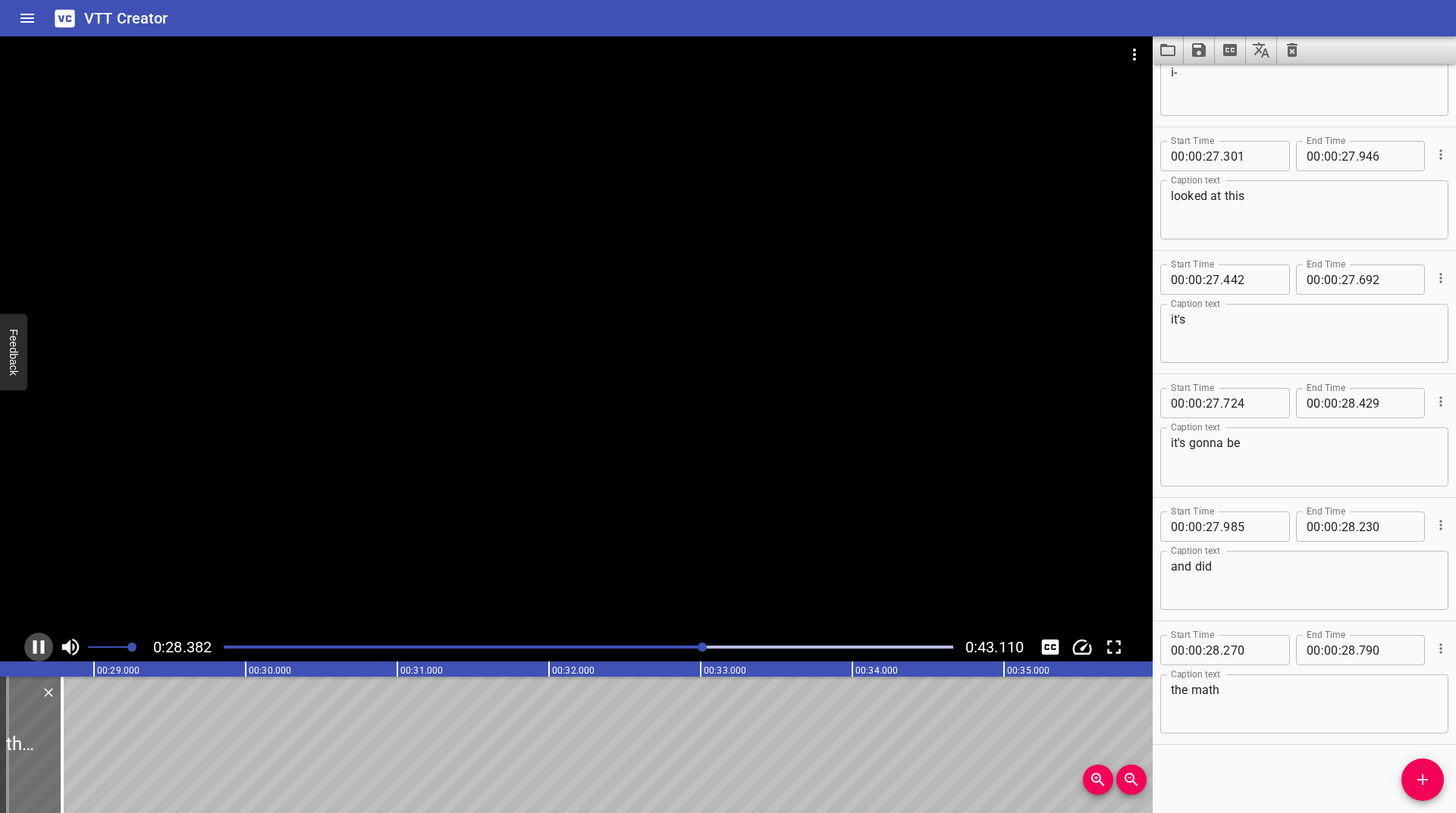
click at [40, 642] on icon "Play/Pause" at bounding box center [39, 647] width 23 height 23
click at [1428, 785] on icon "Add Cue" at bounding box center [1422, 780] width 18 height 18
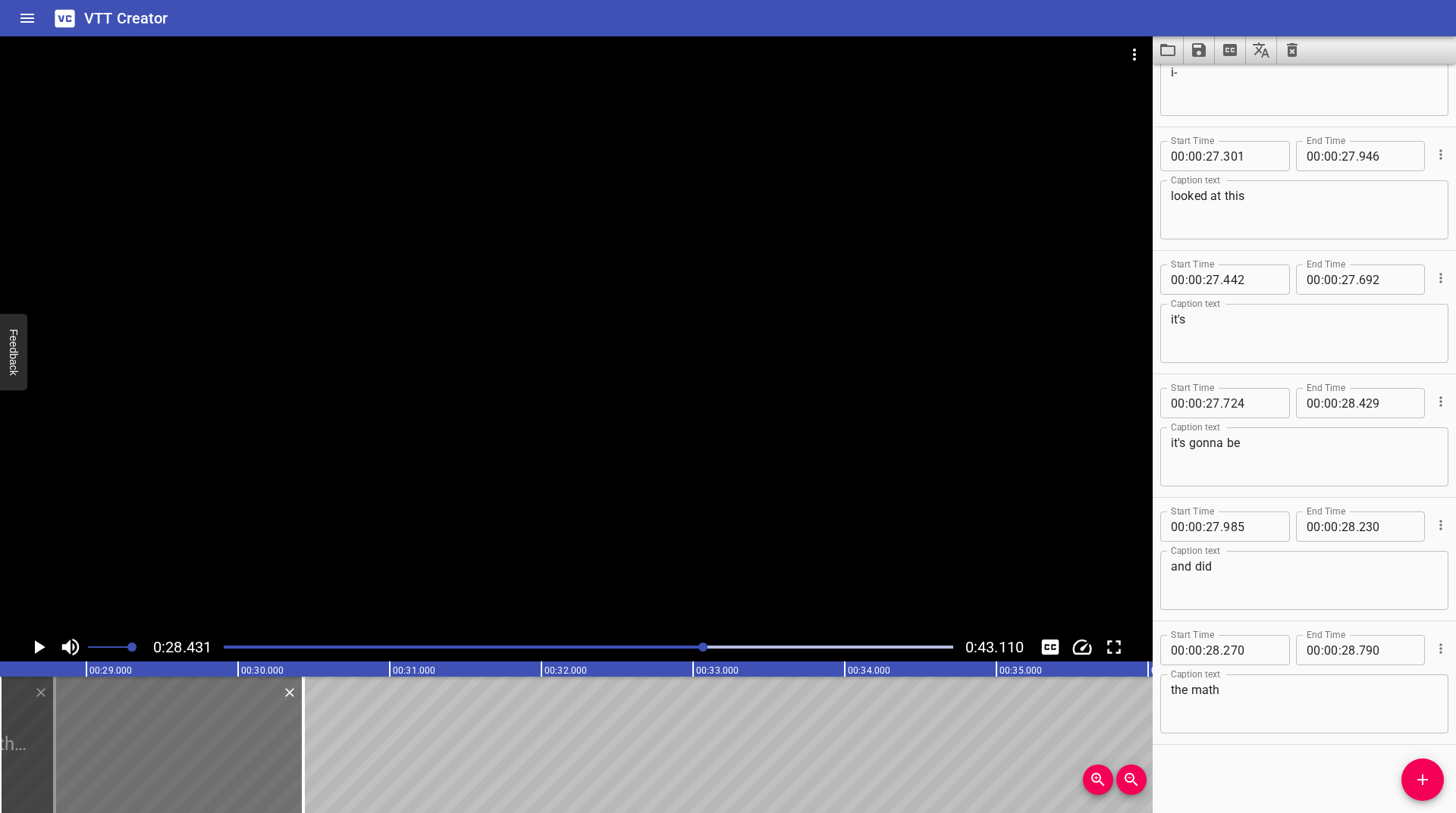
scroll to position [2418, 0]
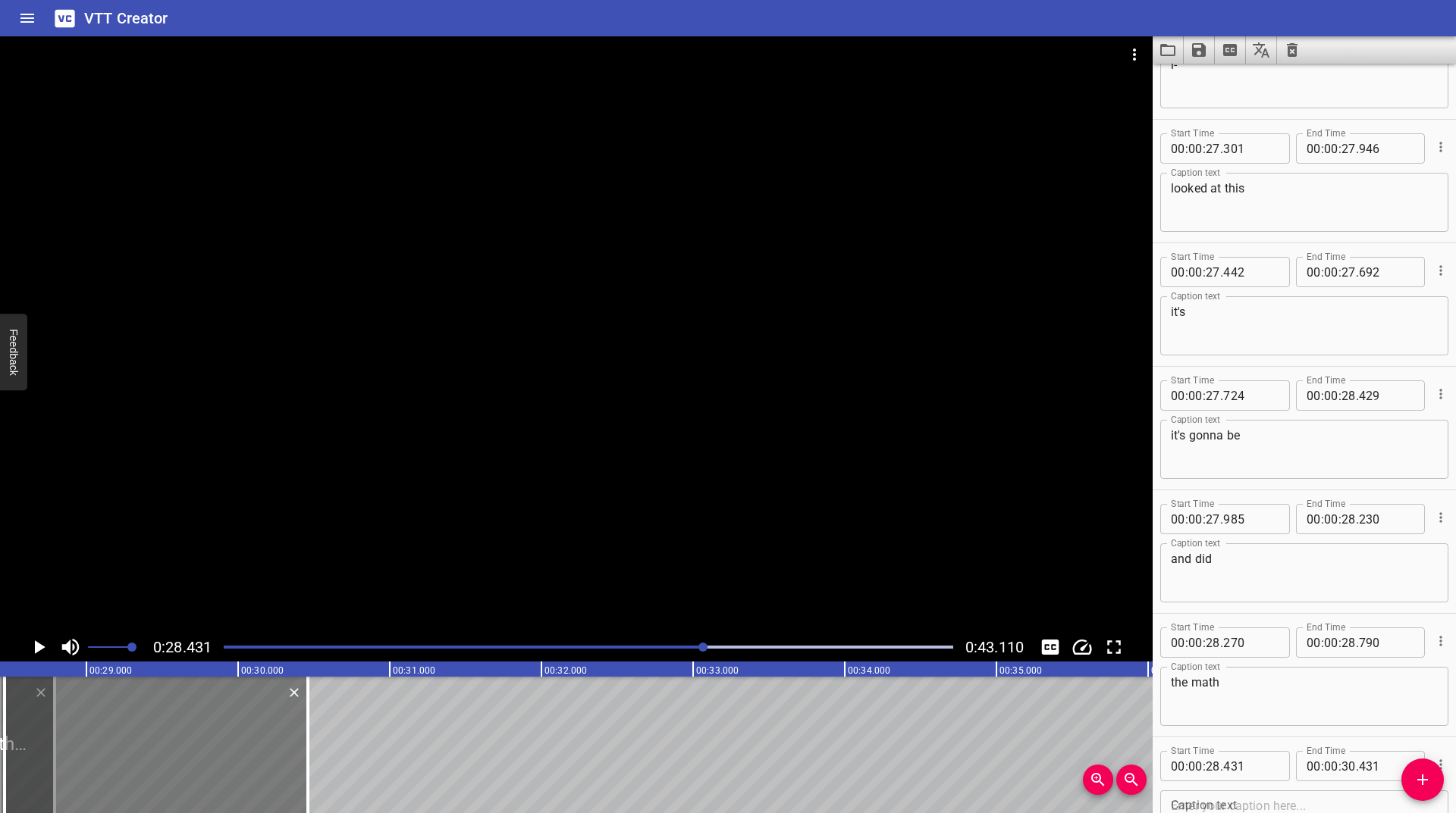
click at [186, 718] on div at bounding box center [156, 745] width 303 height 137
type input "461"
click at [34, 642] on icon "Play/Pause" at bounding box center [39, 647] width 23 height 23
click at [34, 642] on icon "Play/Pause" at bounding box center [39, 647] width 11 height 13
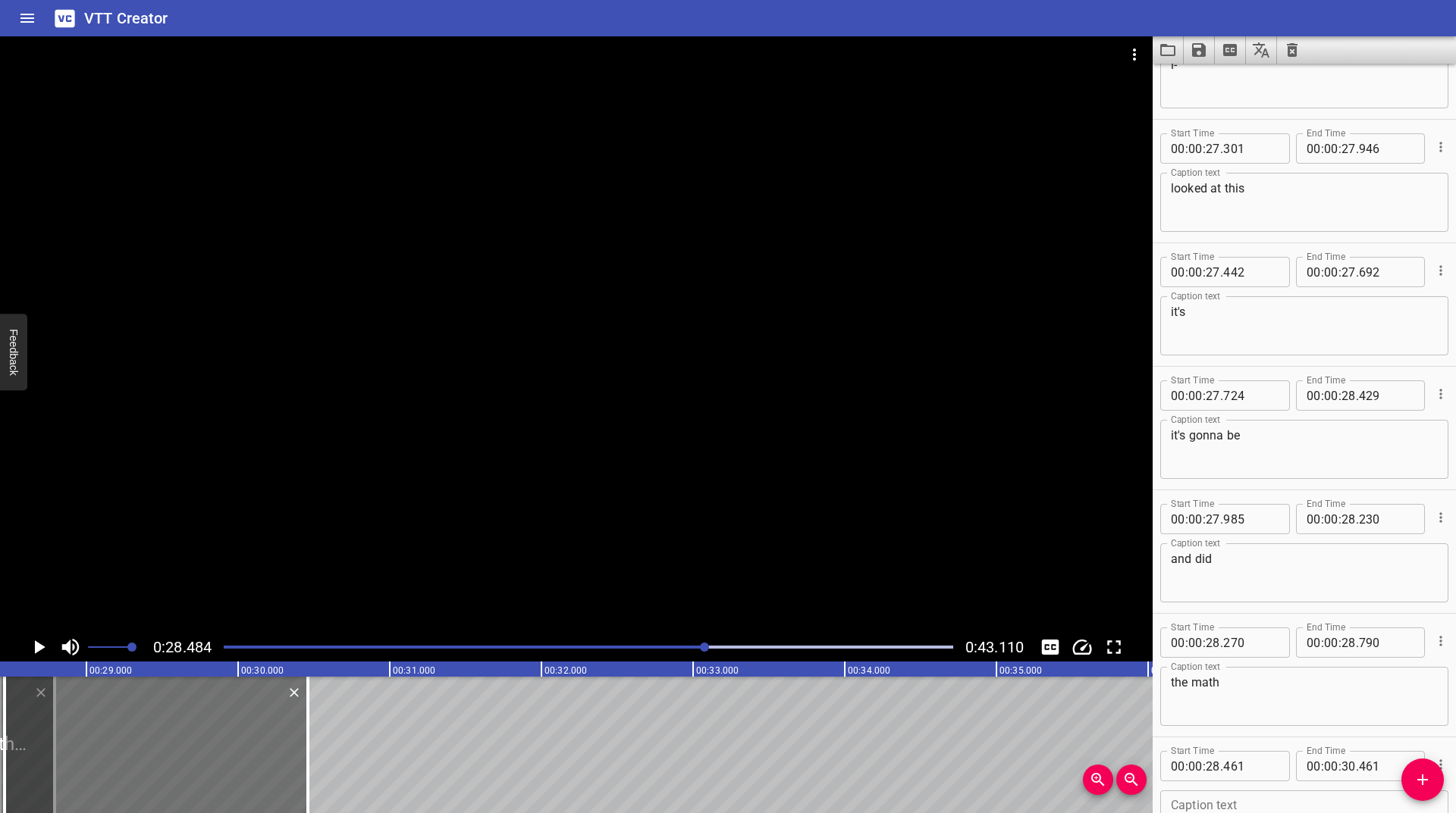
scroll to position [2534, 0]
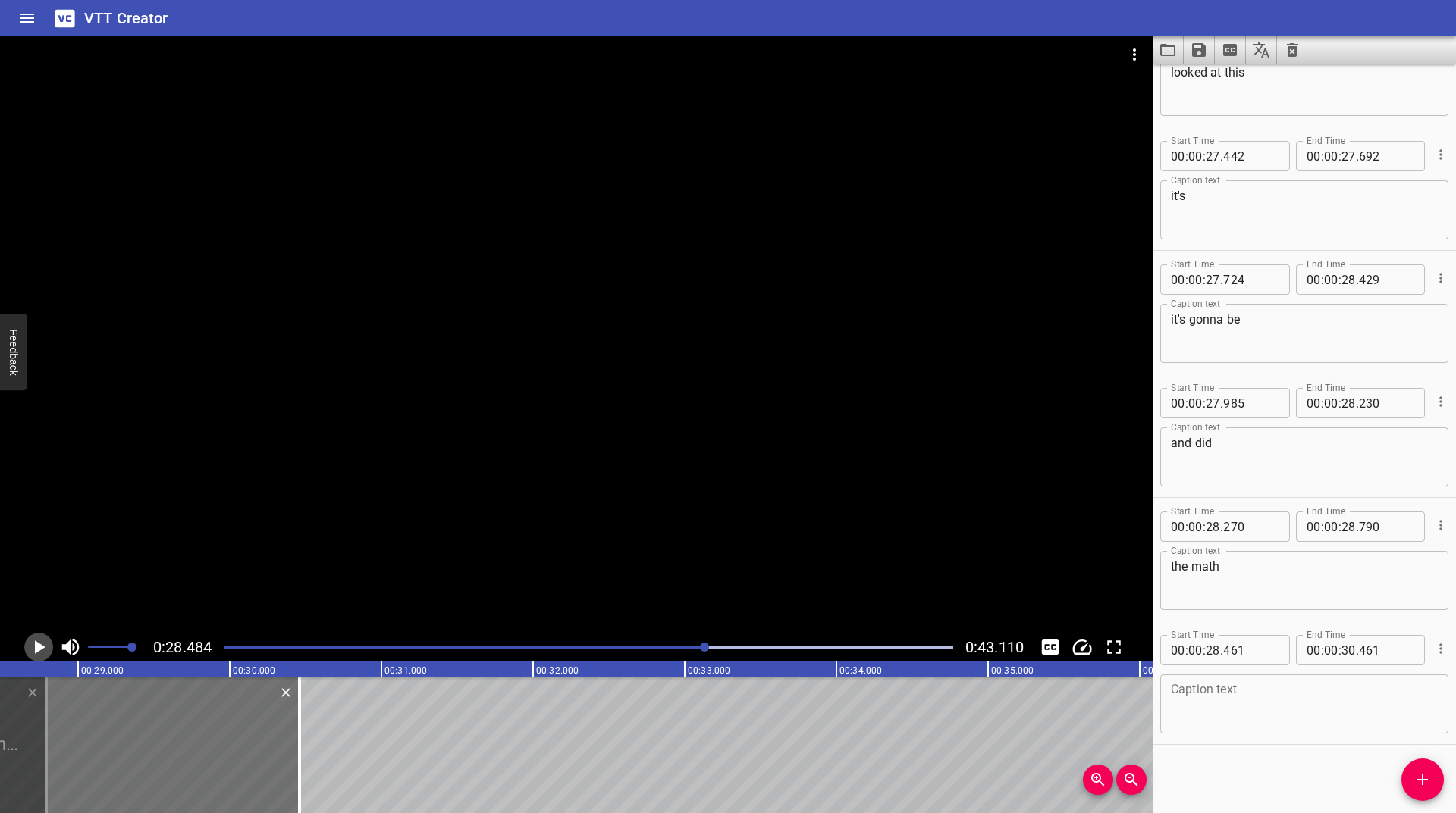
click at [34, 642] on icon "Play/Pause" at bounding box center [39, 647] width 23 height 23
click at [34, 642] on icon "Play/Pause" at bounding box center [39, 647] width 11 height 13
click at [1244, 720] on textarea at bounding box center [1304, 705] width 267 height 43
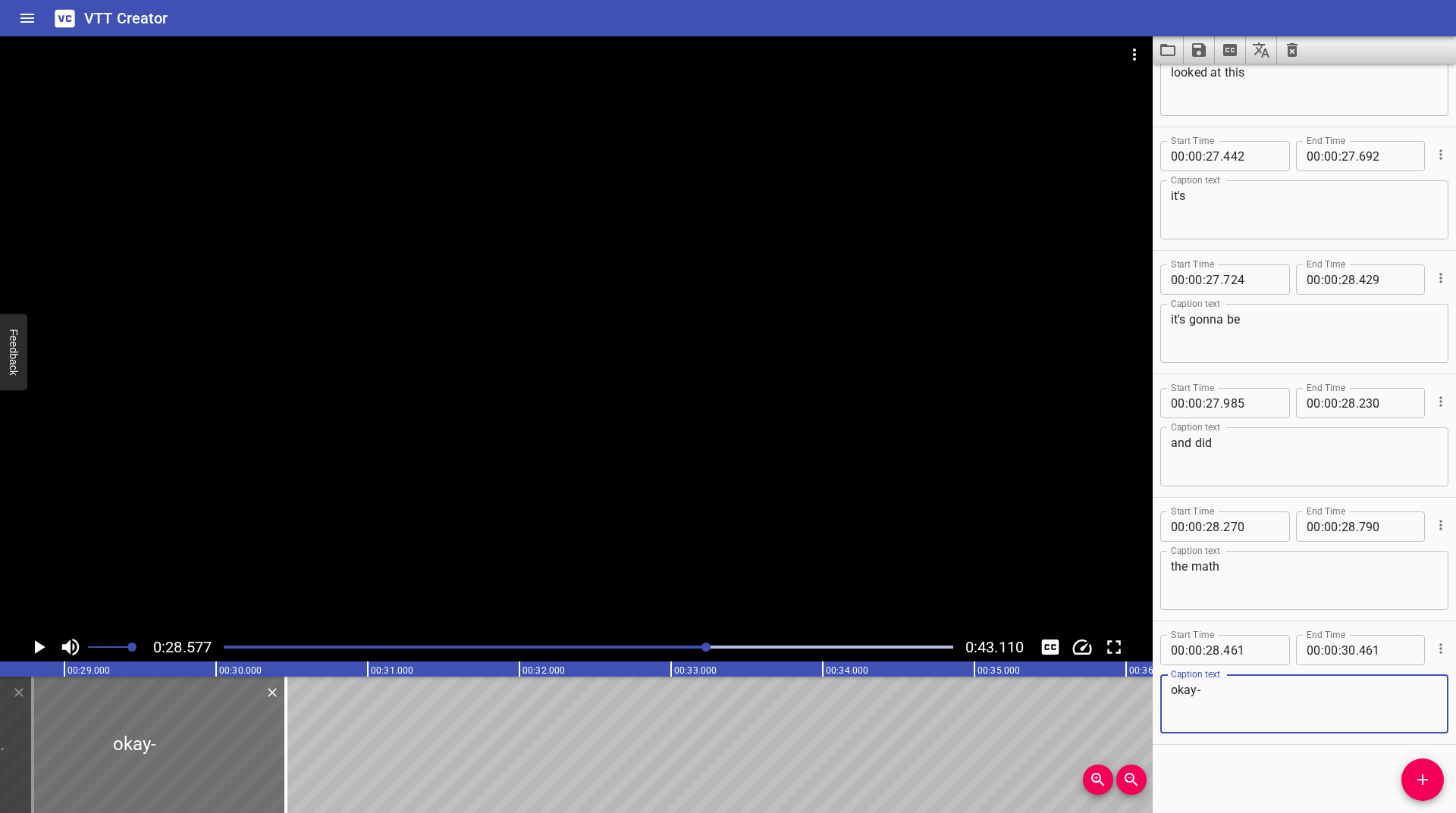
type textarea "okay-"
click at [689, 647] on div "Play progress" at bounding box center [343, 648] width 730 height 3
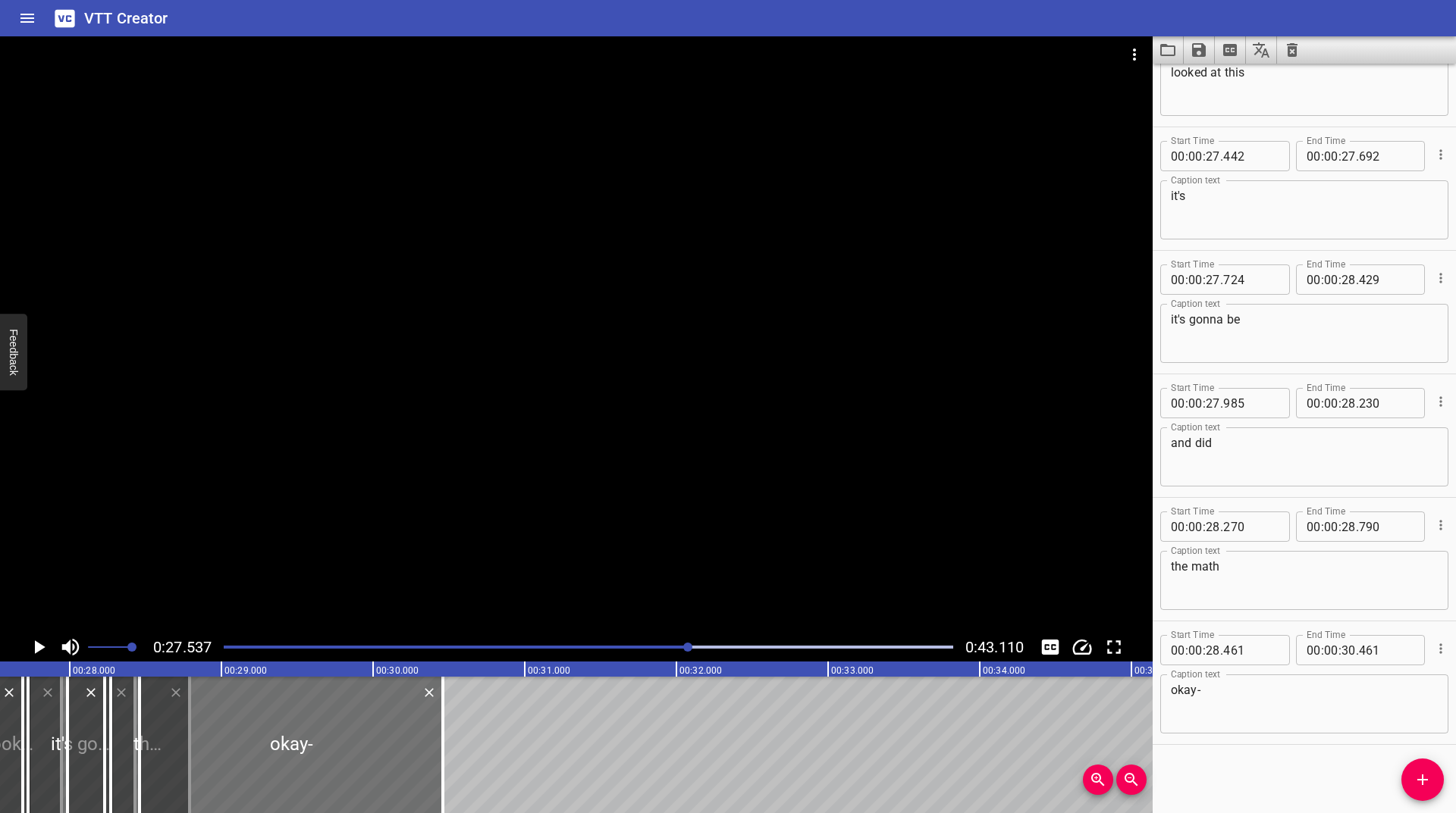
scroll to position [0, 4177]
click at [39, 649] on icon "Play/Pause" at bounding box center [40, 647] width 10 height 13
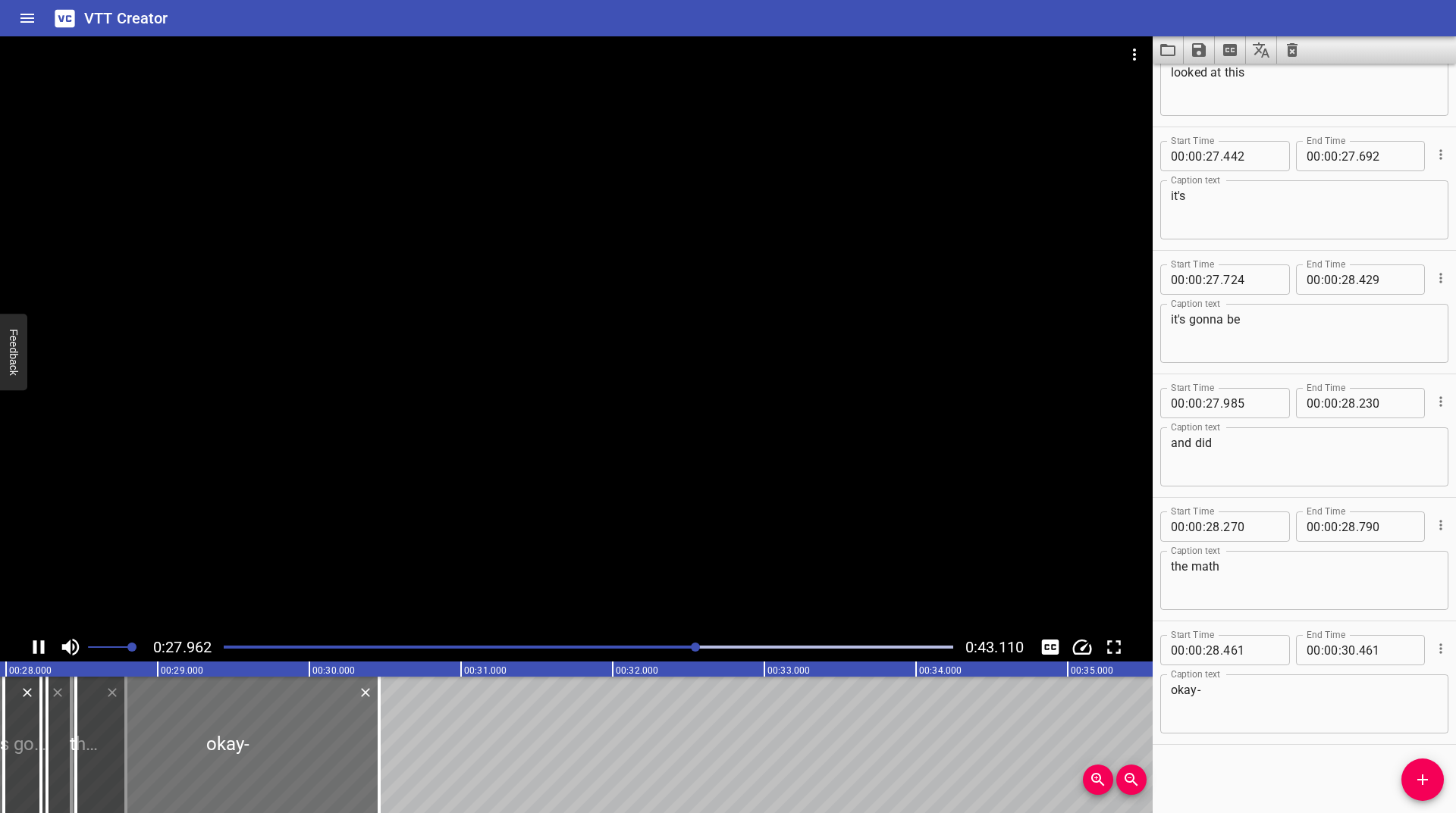
click at [51, 644] on button "Play/Pause" at bounding box center [39, 647] width 28 height 28
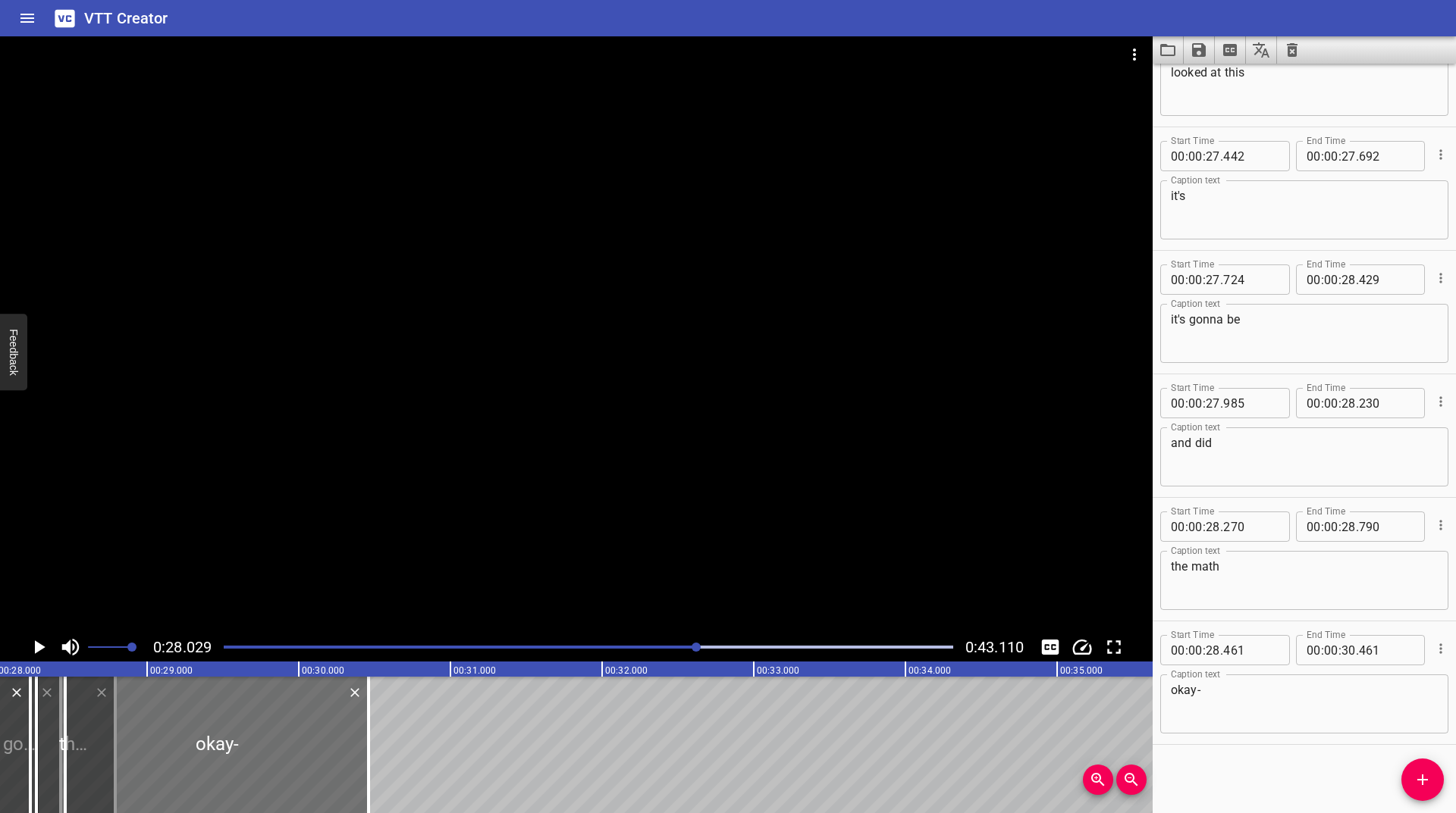
click at [51, 644] on button "Play/Pause" at bounding box center [39, 647] width 28 height 28
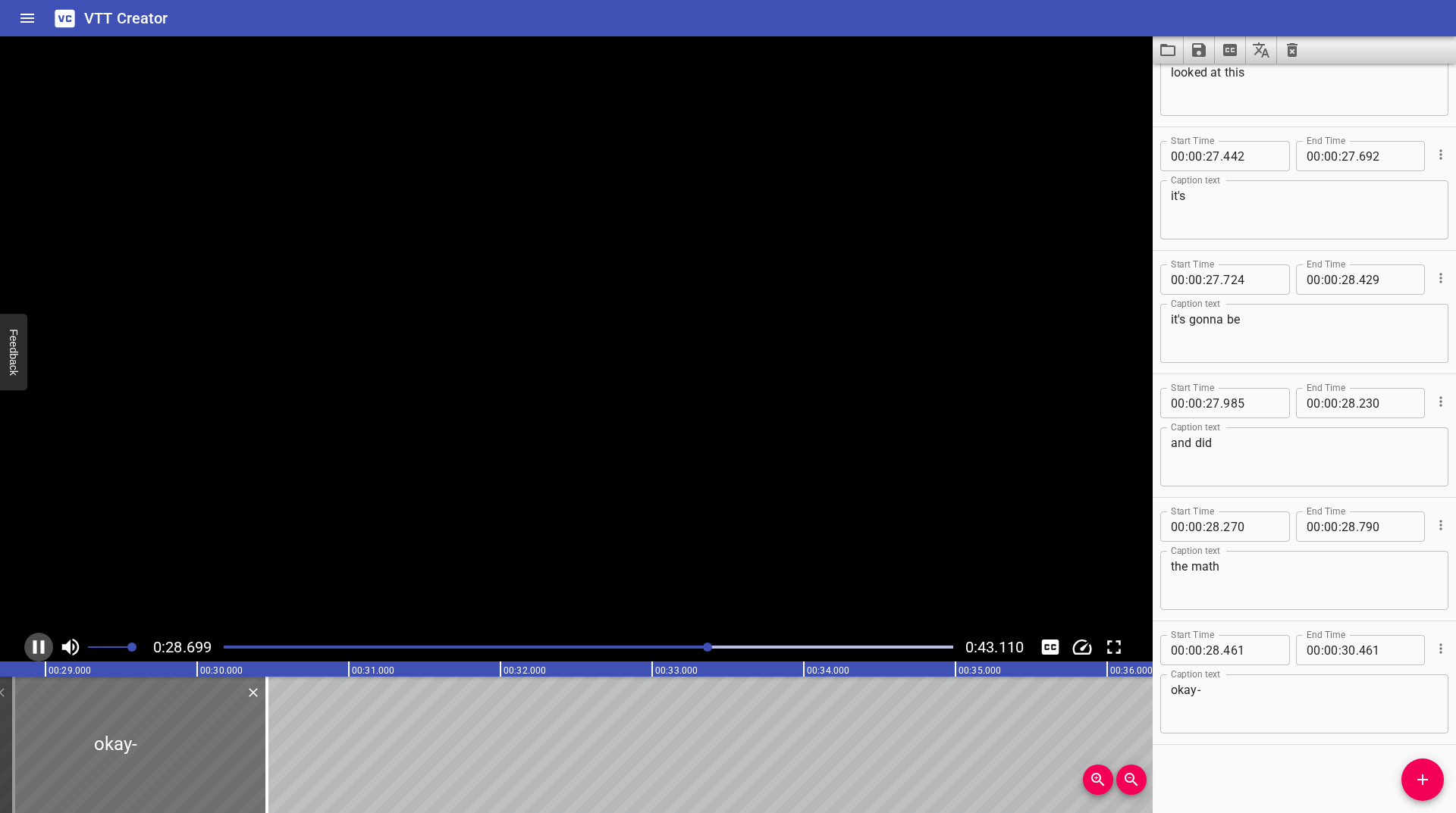
click at [51, 644] on button "Play/Pause" at bounding box center [39, 647] width 28 height 28
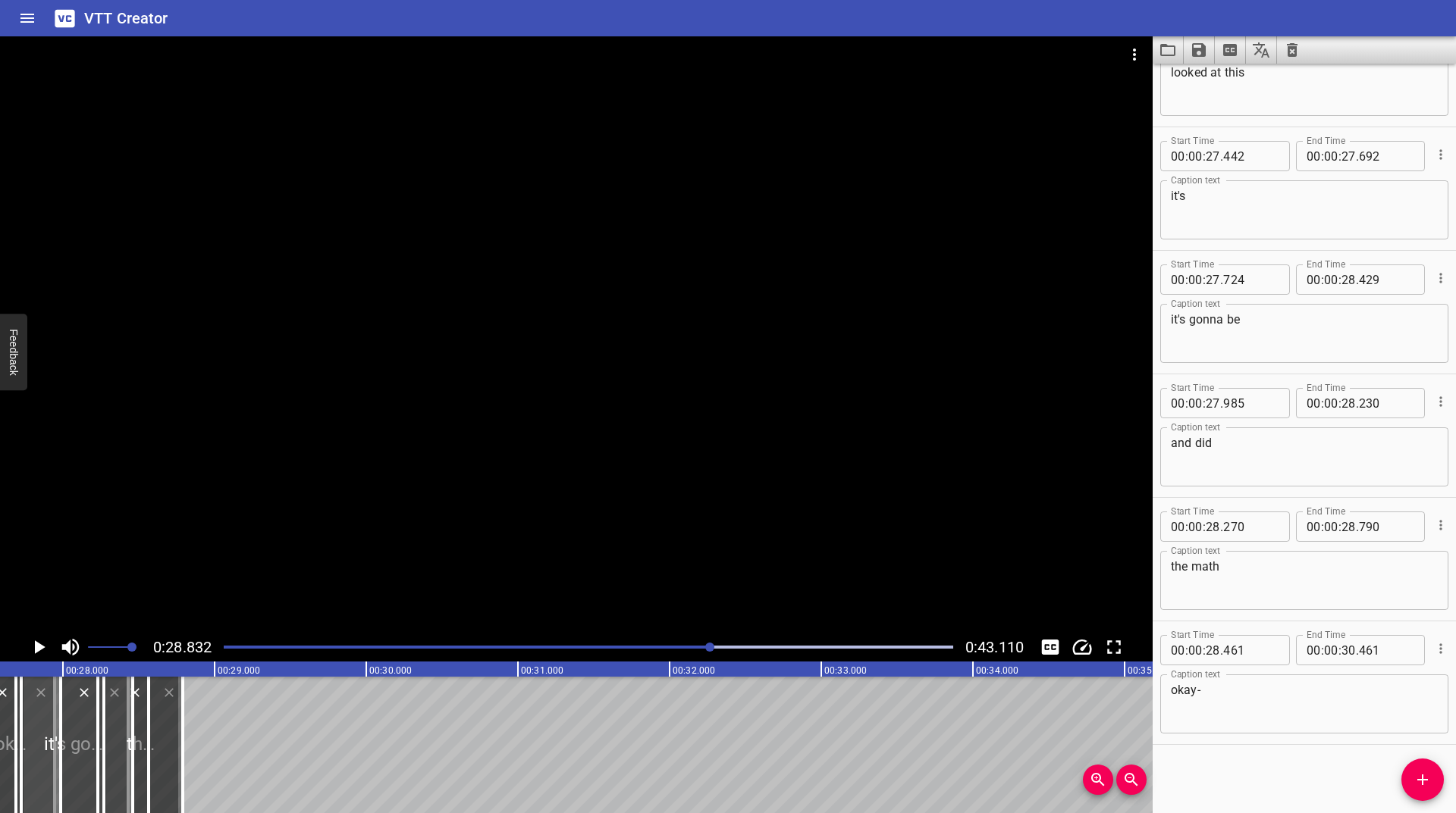
scroll to position [0, 4142]
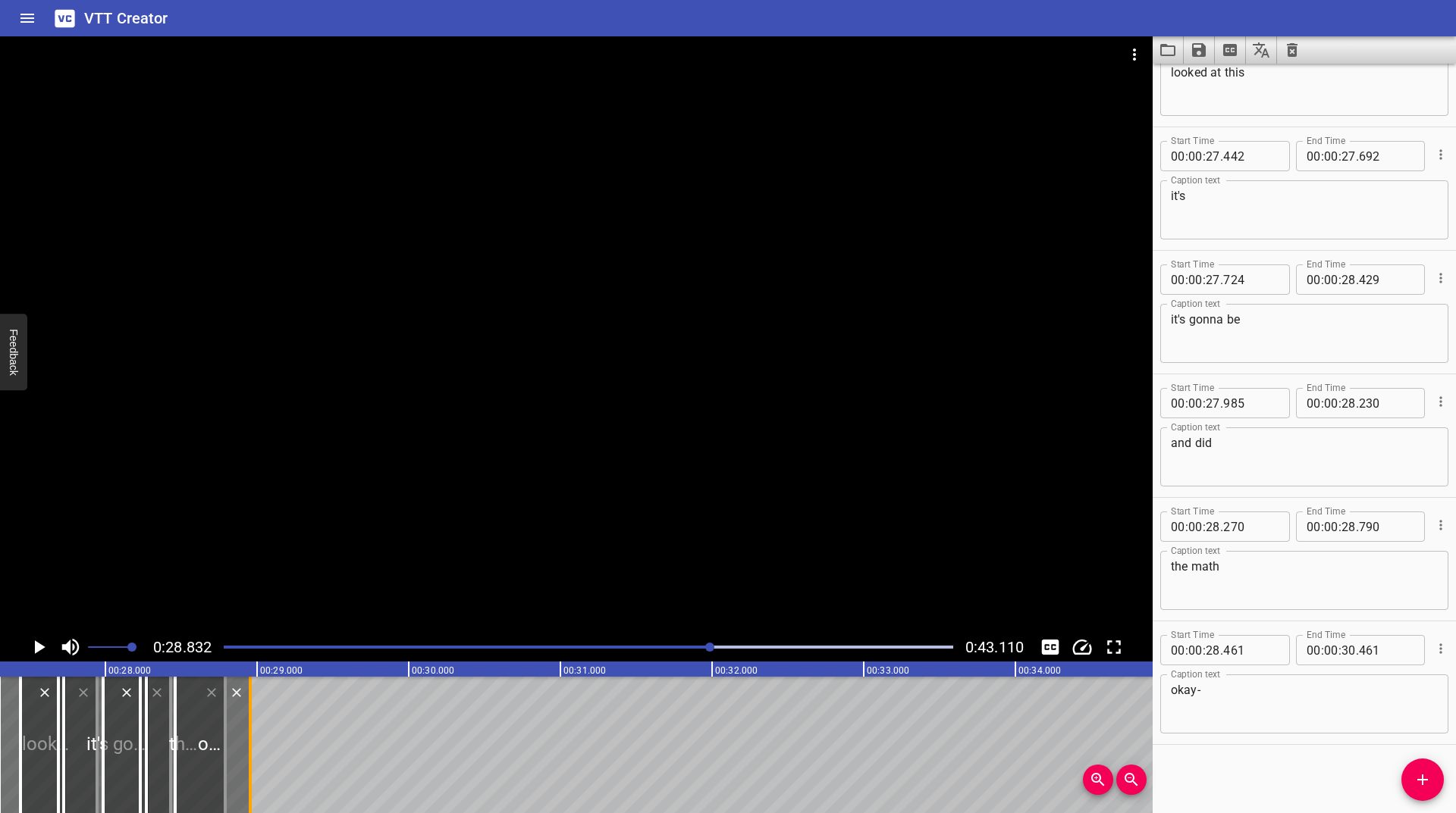
click at [254, 730] on div at bounding box center [250, 745] width 15 height 137
type input "28"
click at [42, 651] on icon "Play/Pause" at bounding box center [39, 647] width 23 height 23
click at [42, 651] on icon "Play/Pause" at bounding box center [39, 647] width 11 height 13
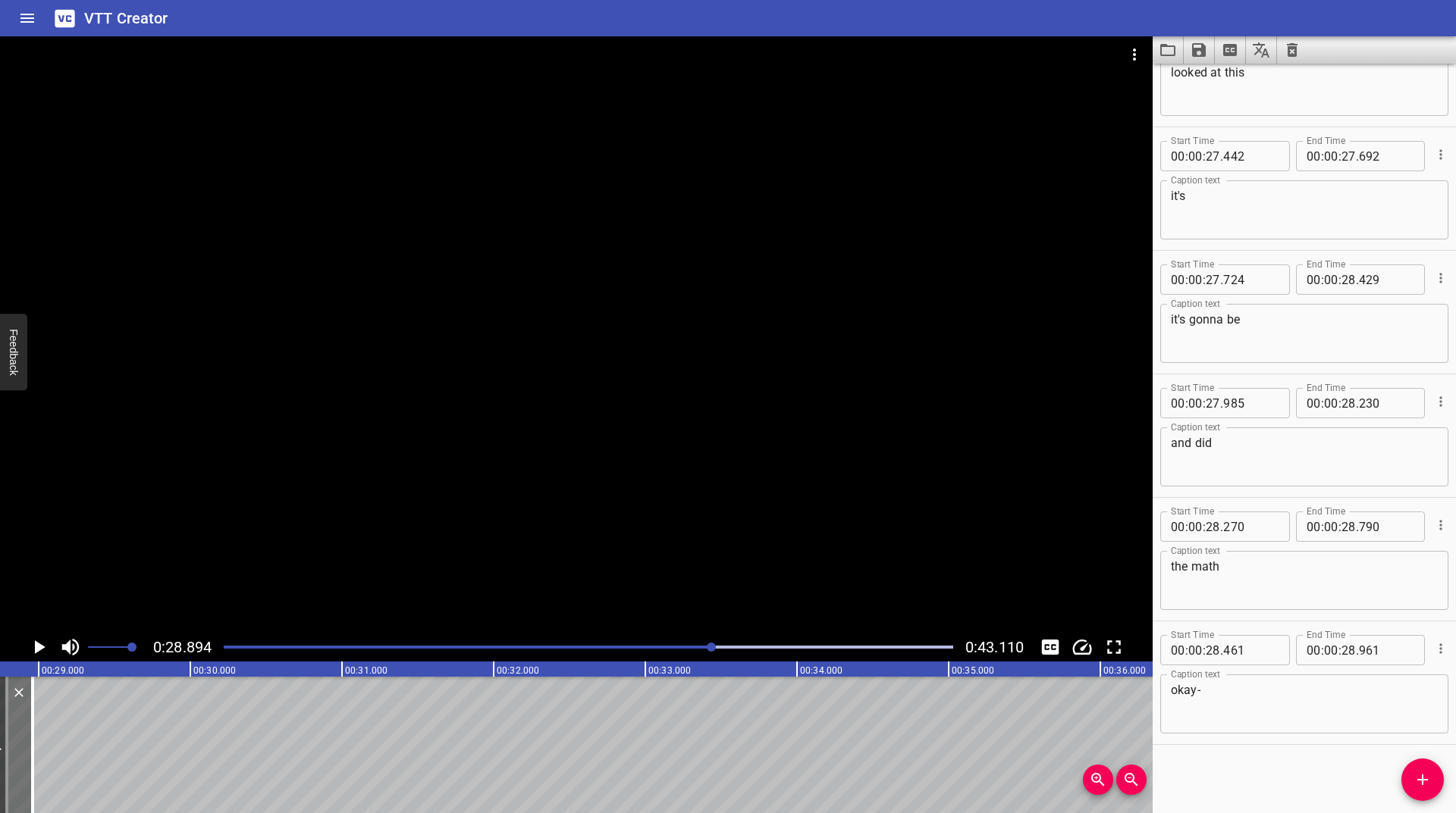
scroll to position [0, 4383]
click at [1091, 655] on button "Change Playback Speed" at bounding box center [1082, 647] width 28 height 28
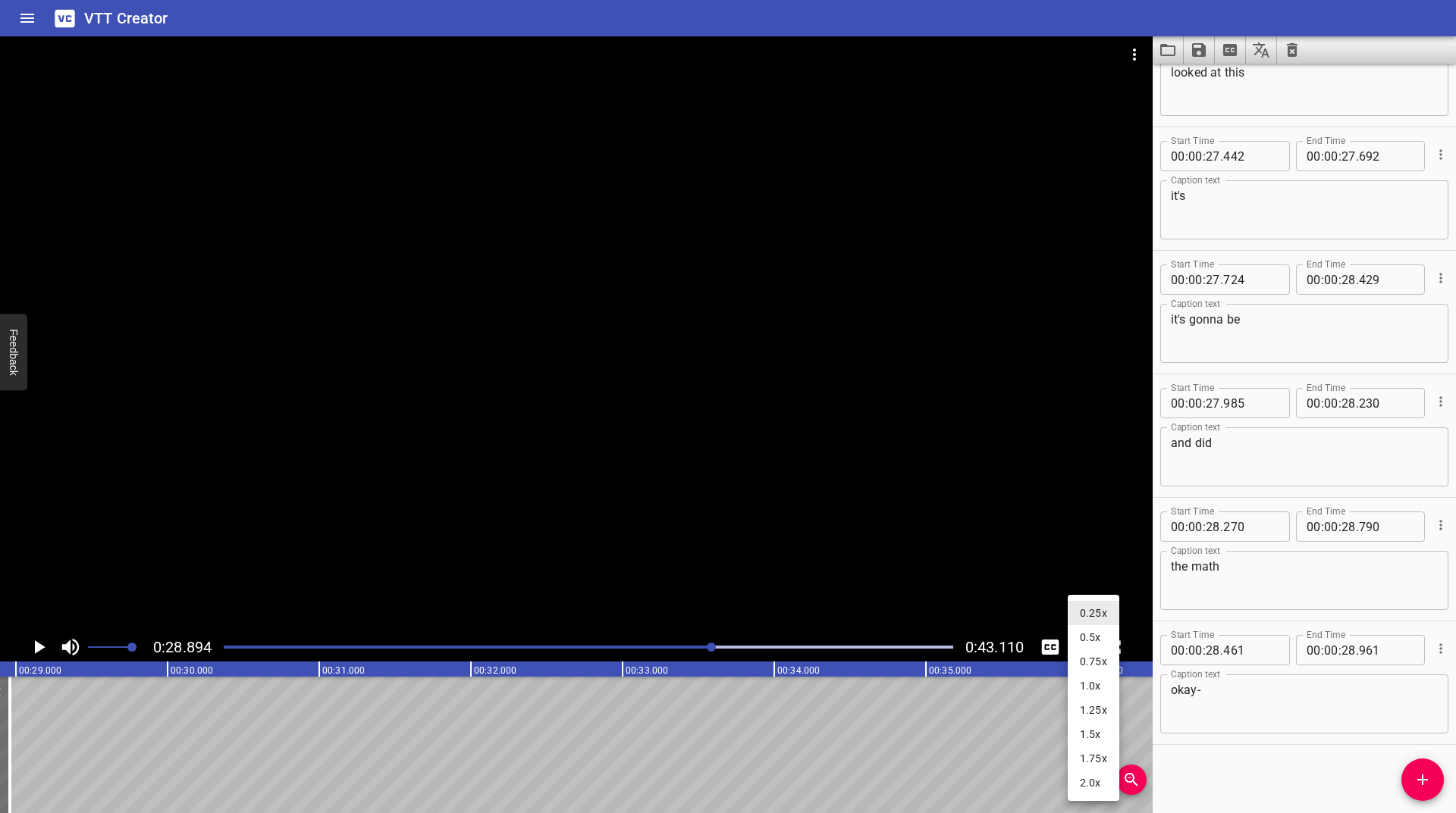
click at [1095, 685] on li "1.0x" at bounding box center [1093, 686] width 51 height 25
click at [681, 647] on div "Play progress" at bounding box center [348, 648] width 730 height 3
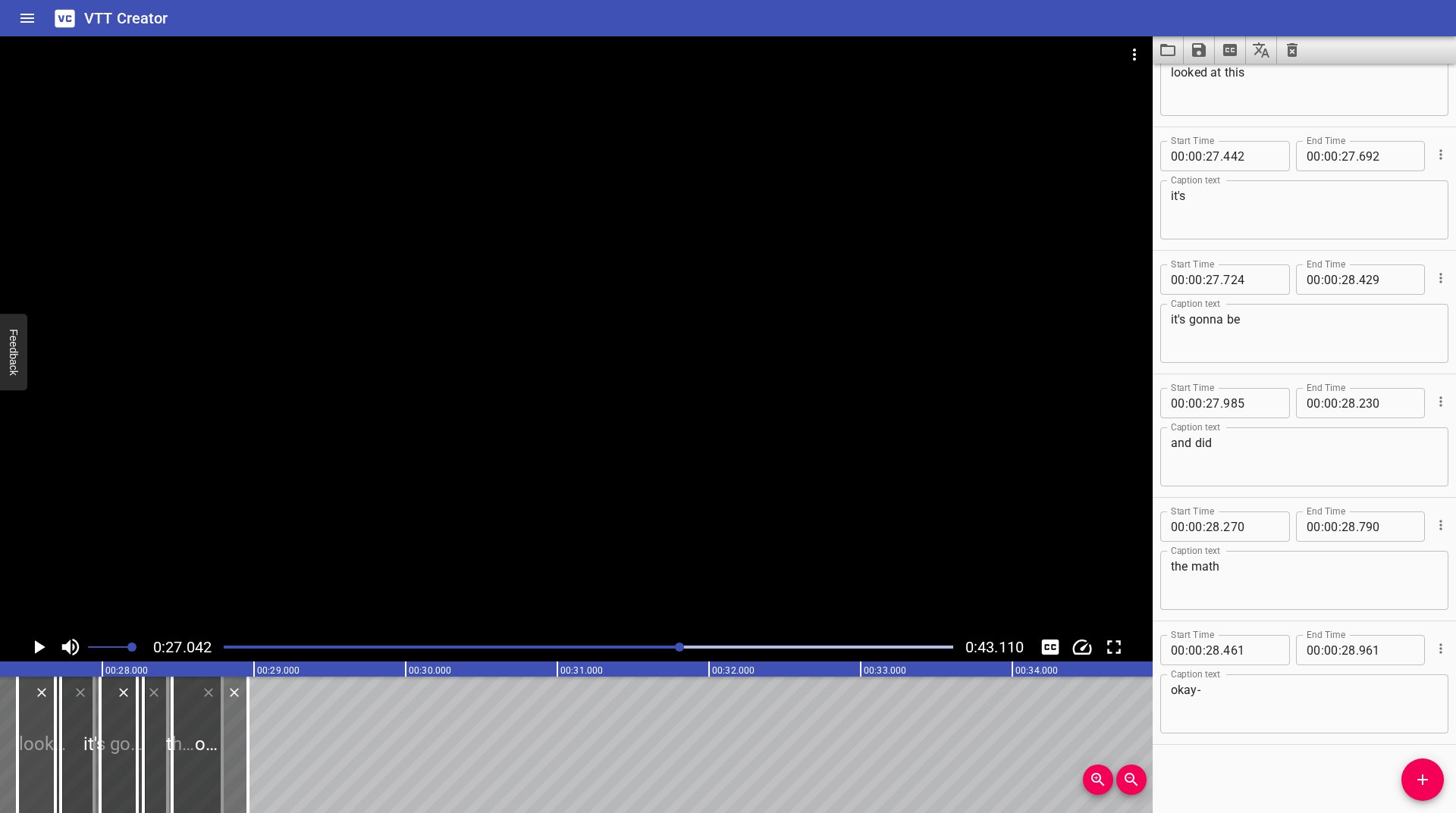
scroll to position [0, 4101]
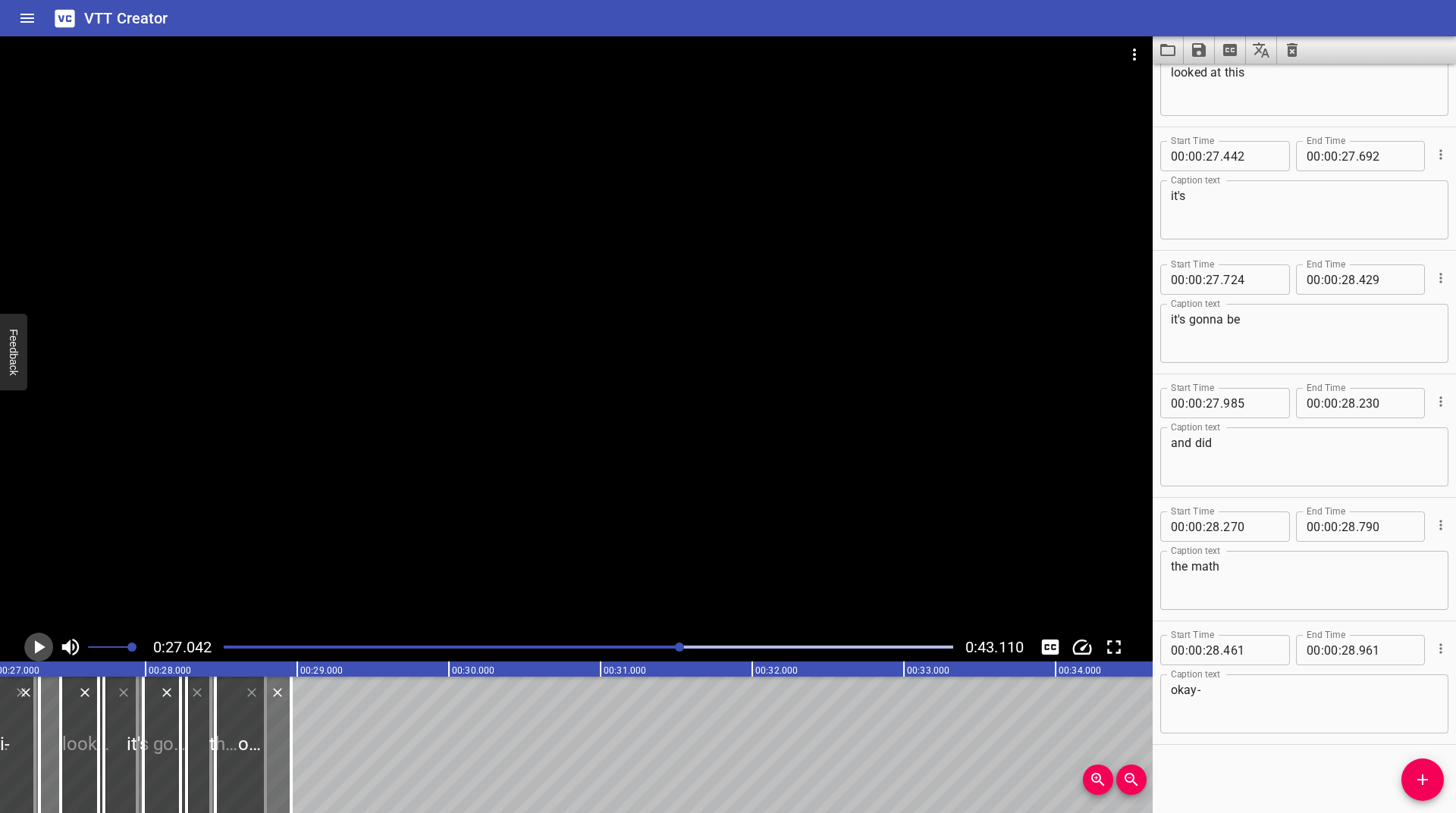
click at [37, 649] on icon "Play/Pause" at bounding box center [40, 647] width 10 height 13
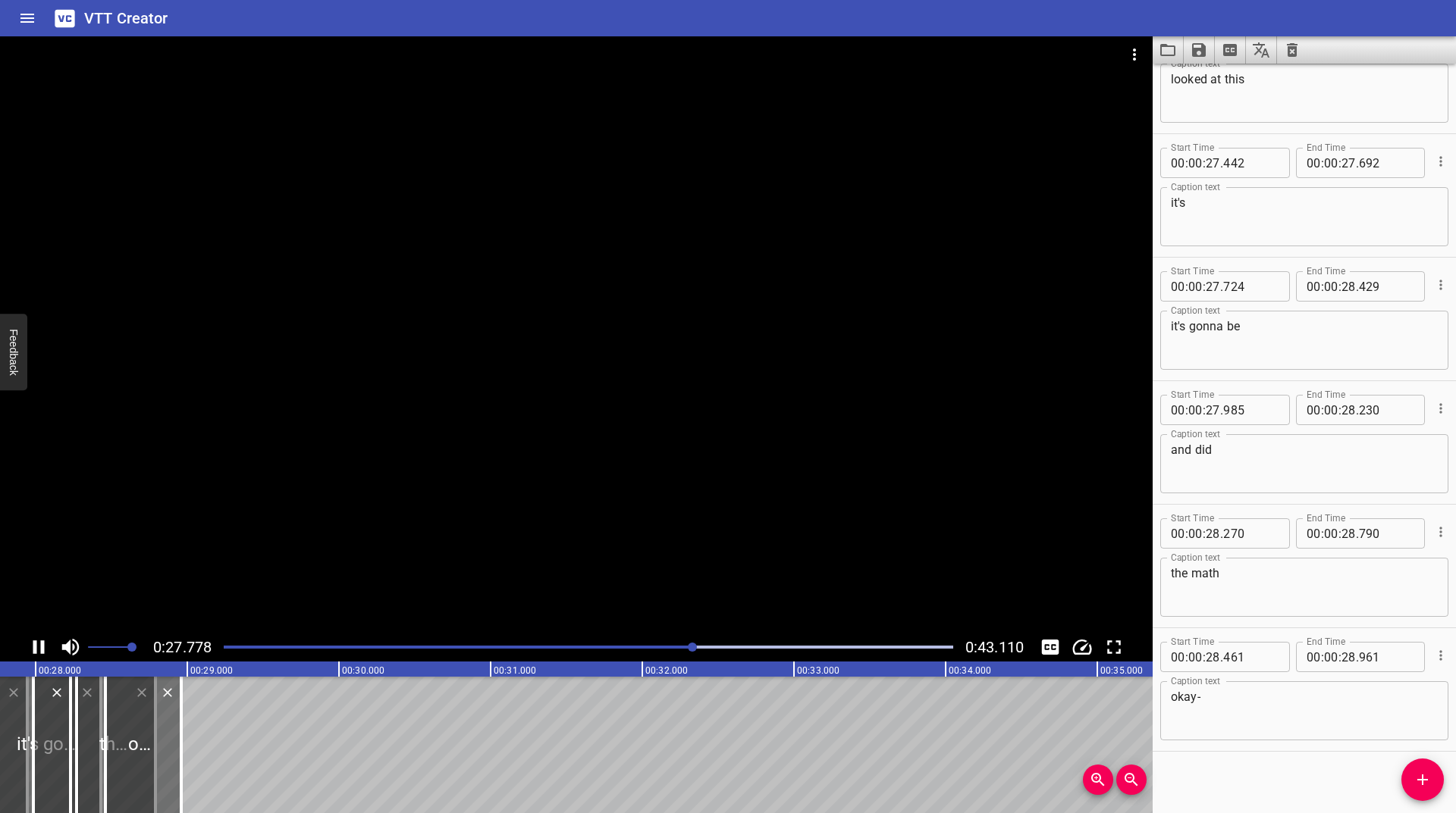
scroll to position [2534, 0]
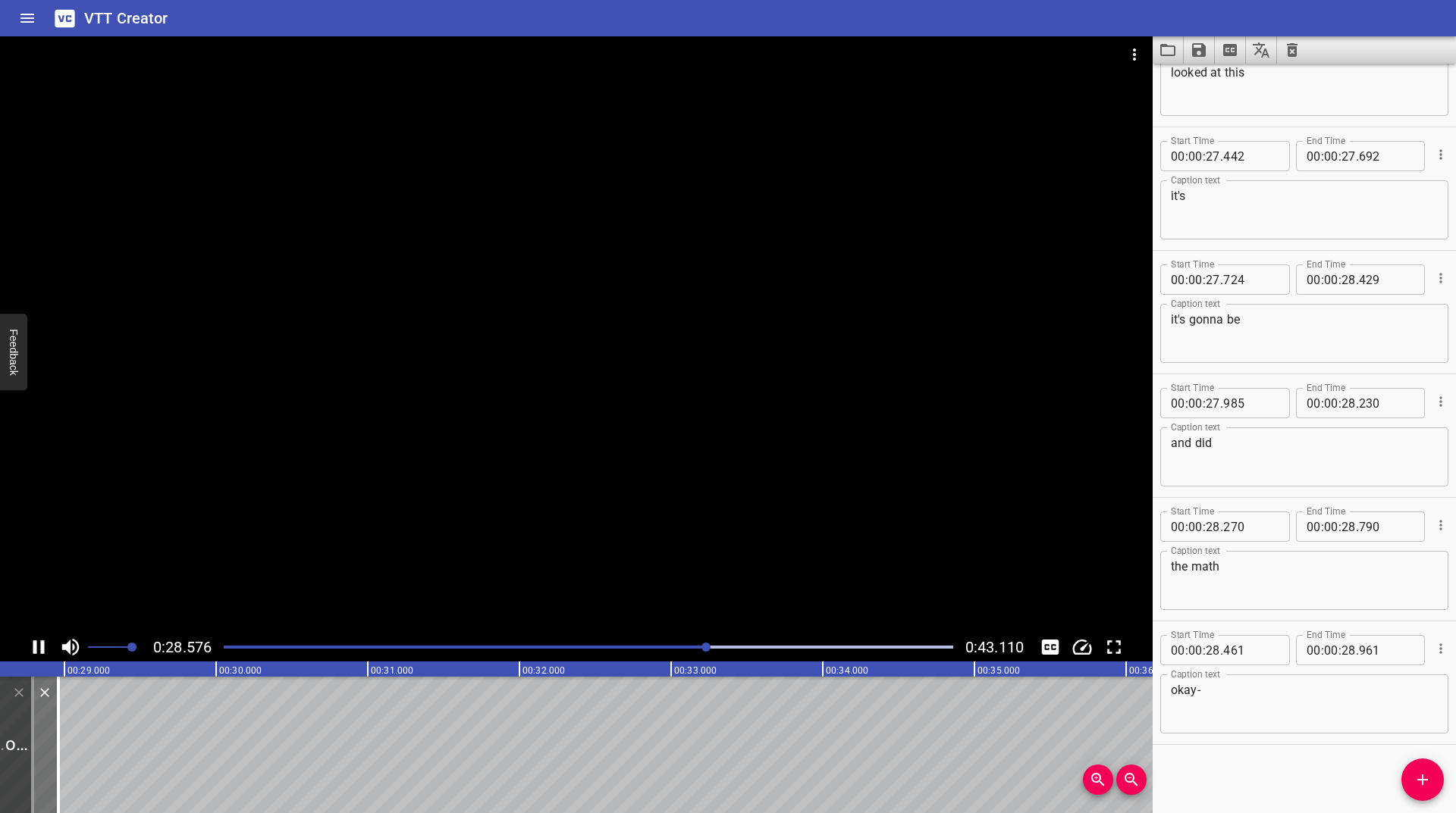
click at [648, 641] on div at bounding box center [588, 647] width 748 height 21
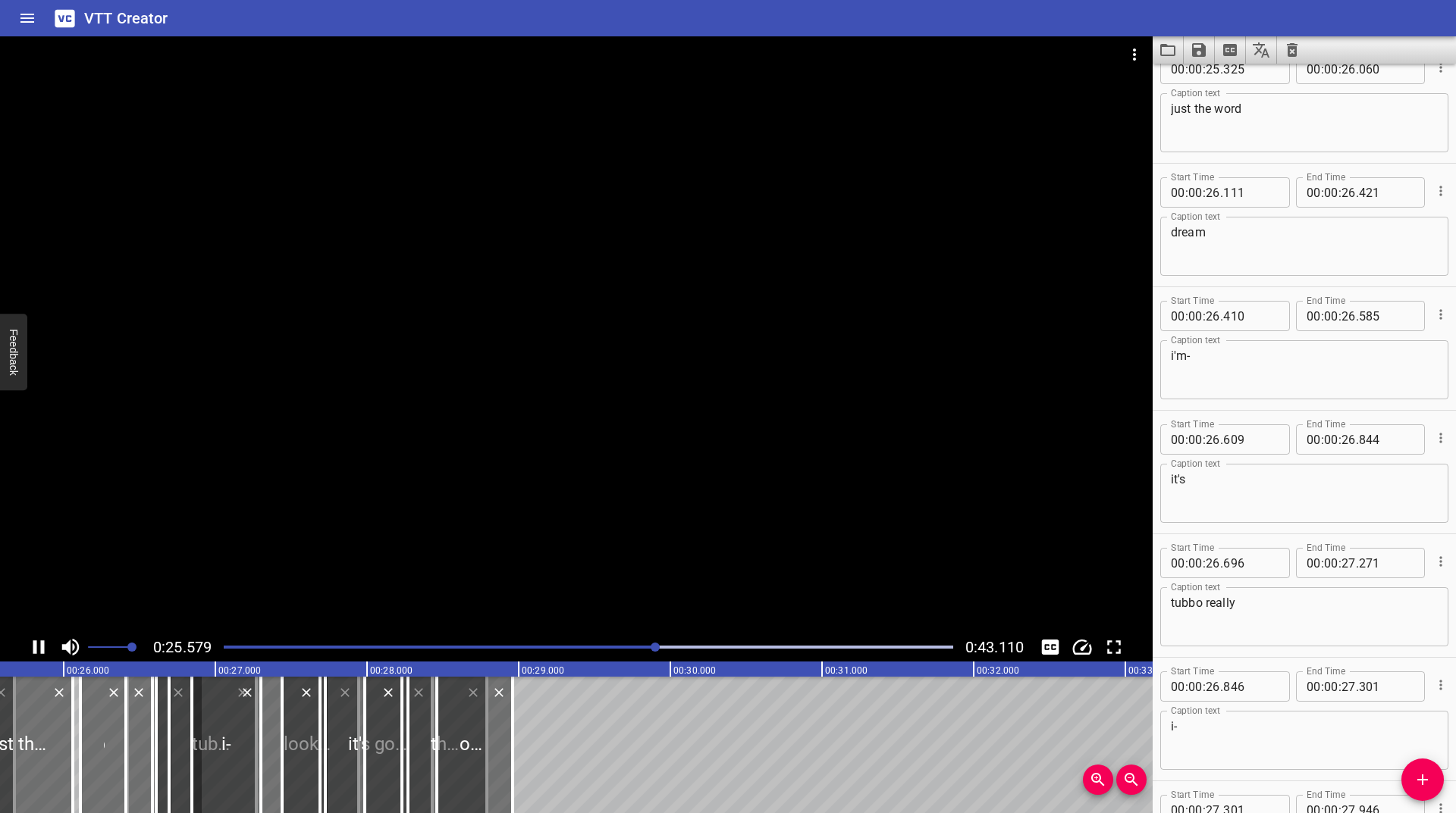
scroll to position [0, 3919]
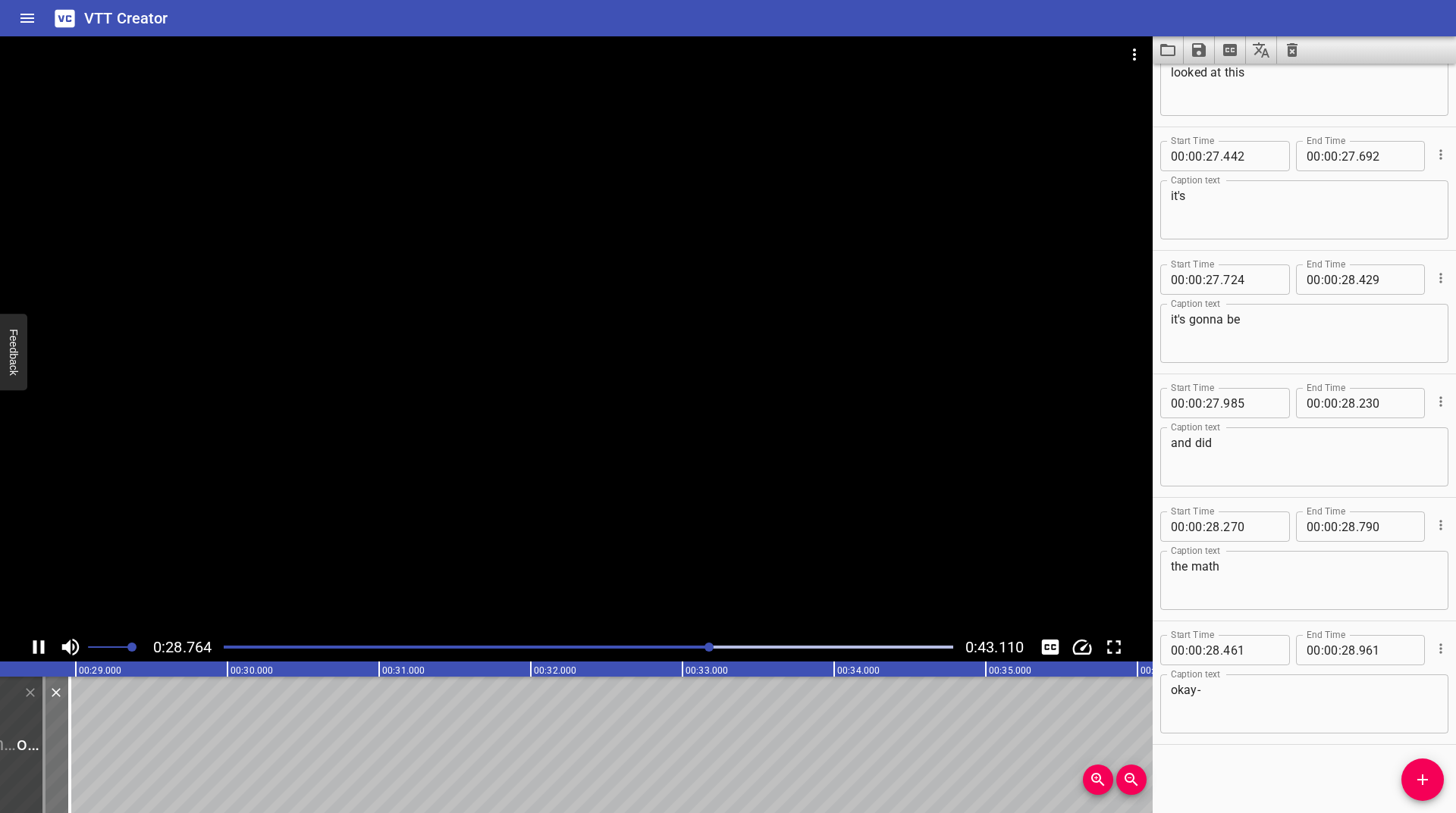
click at [665, 637] on div at bounding box center [588, 647] width 748 height 21
click at [662, 641] on div at bounding box center [588, 647] width 748 height 21
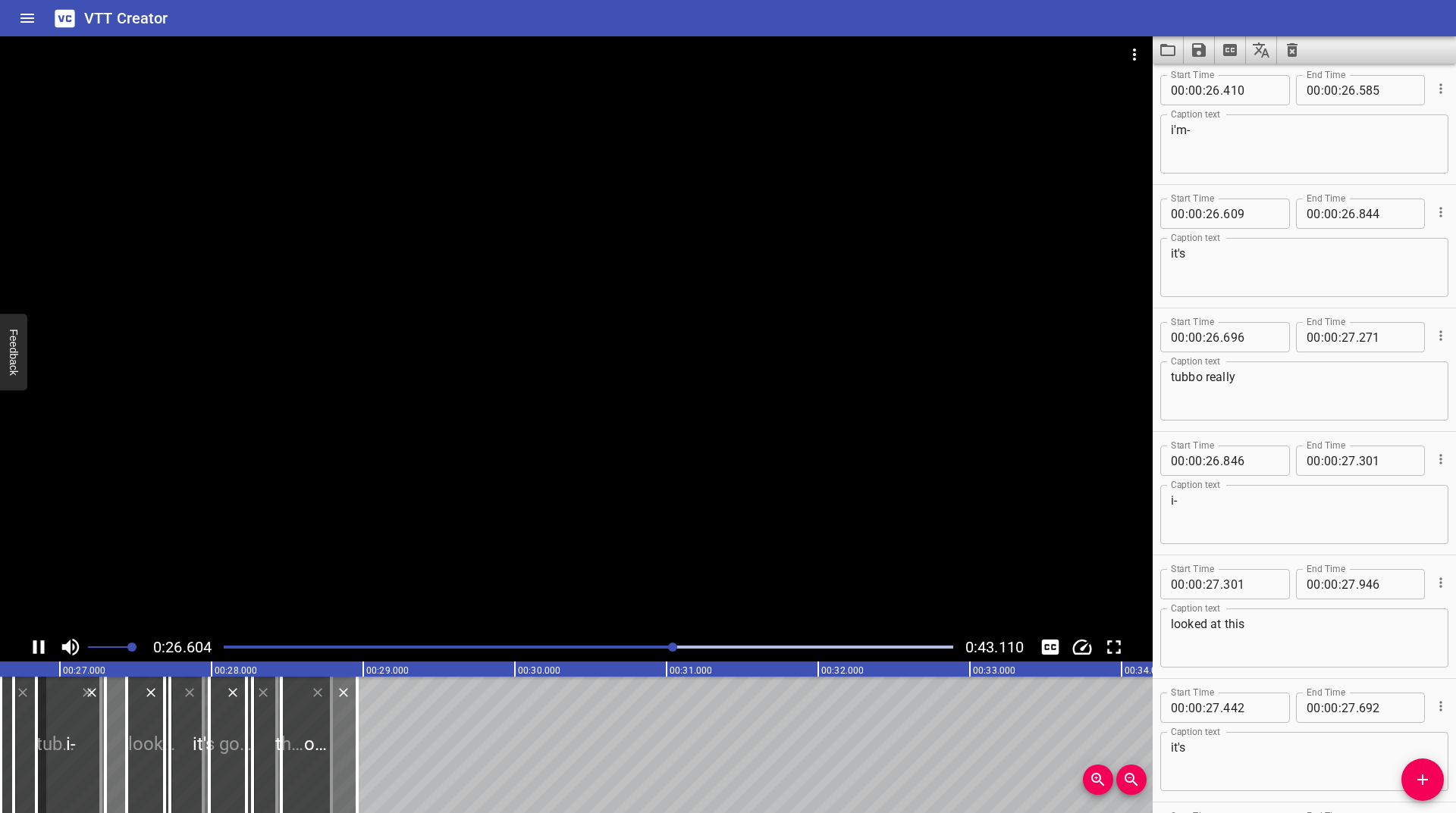
click at [620, 647] on div "Play progress" at bounding box center [309, 648] width 730 height 3
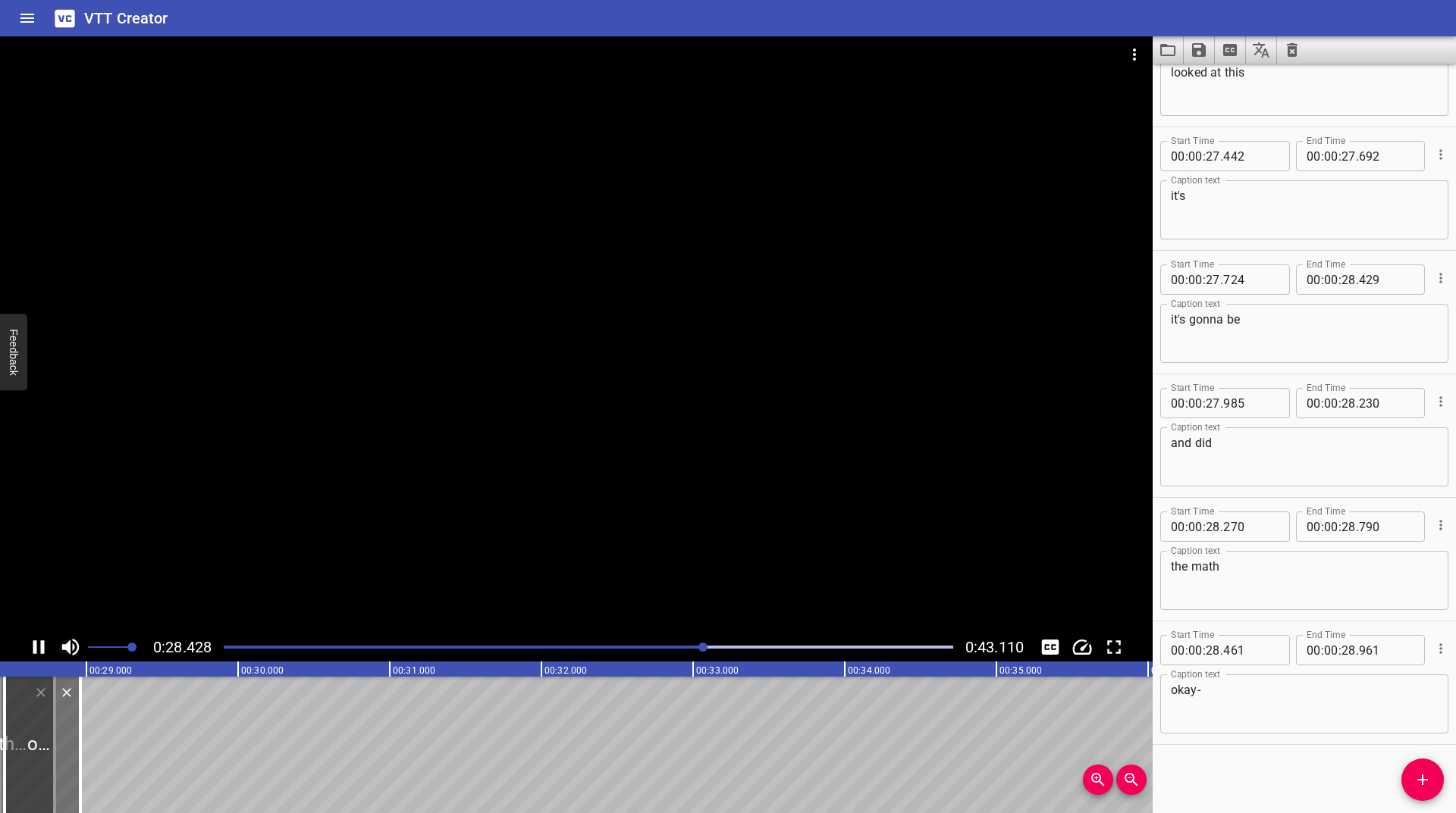
click at [620, 644] on div at bounding box center [588, 647] width 748 height 21
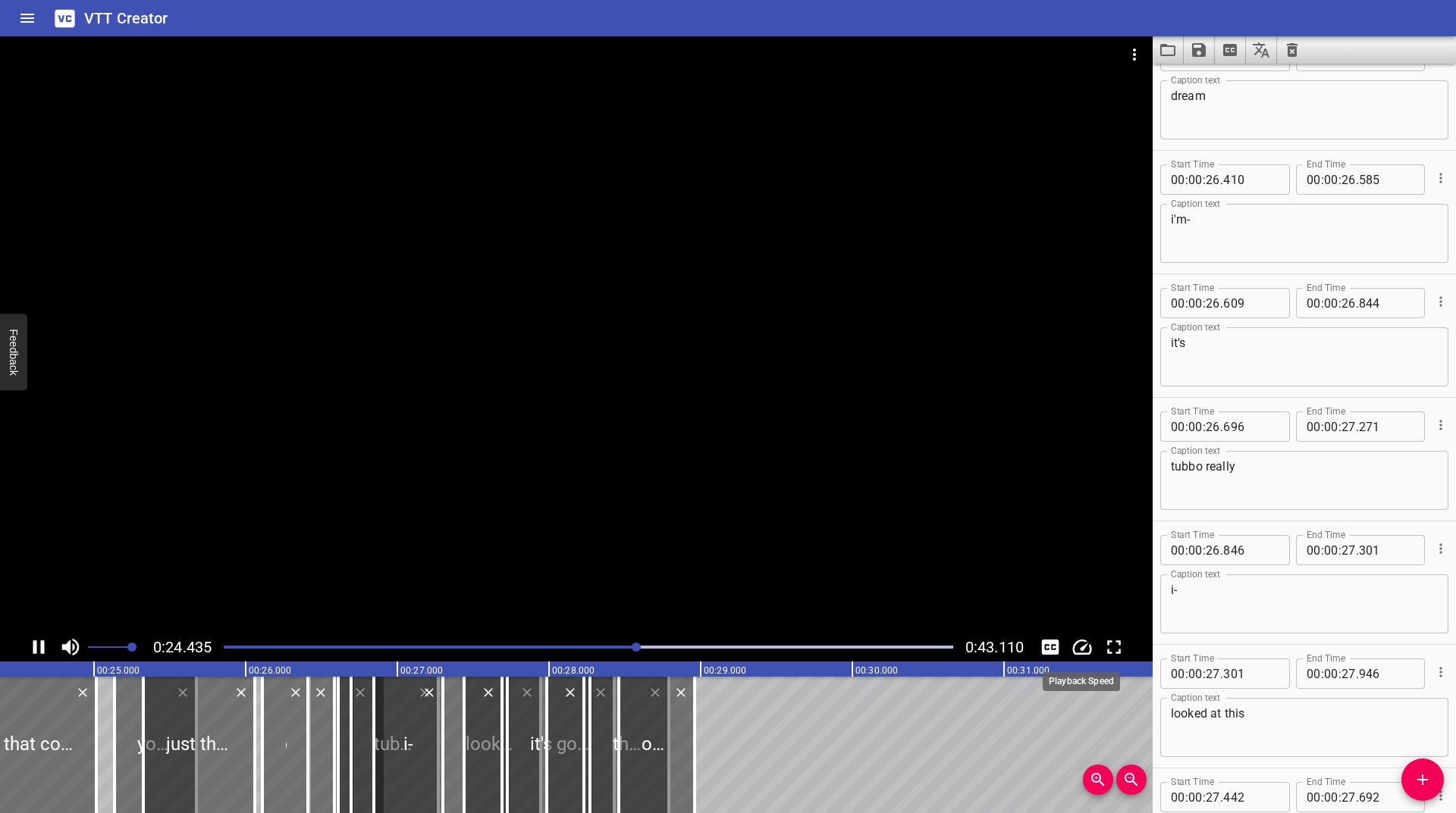
click at [1084, 649] on icon "Change Playback Speed" at bounding box center [1083, 647] width 19 height 15
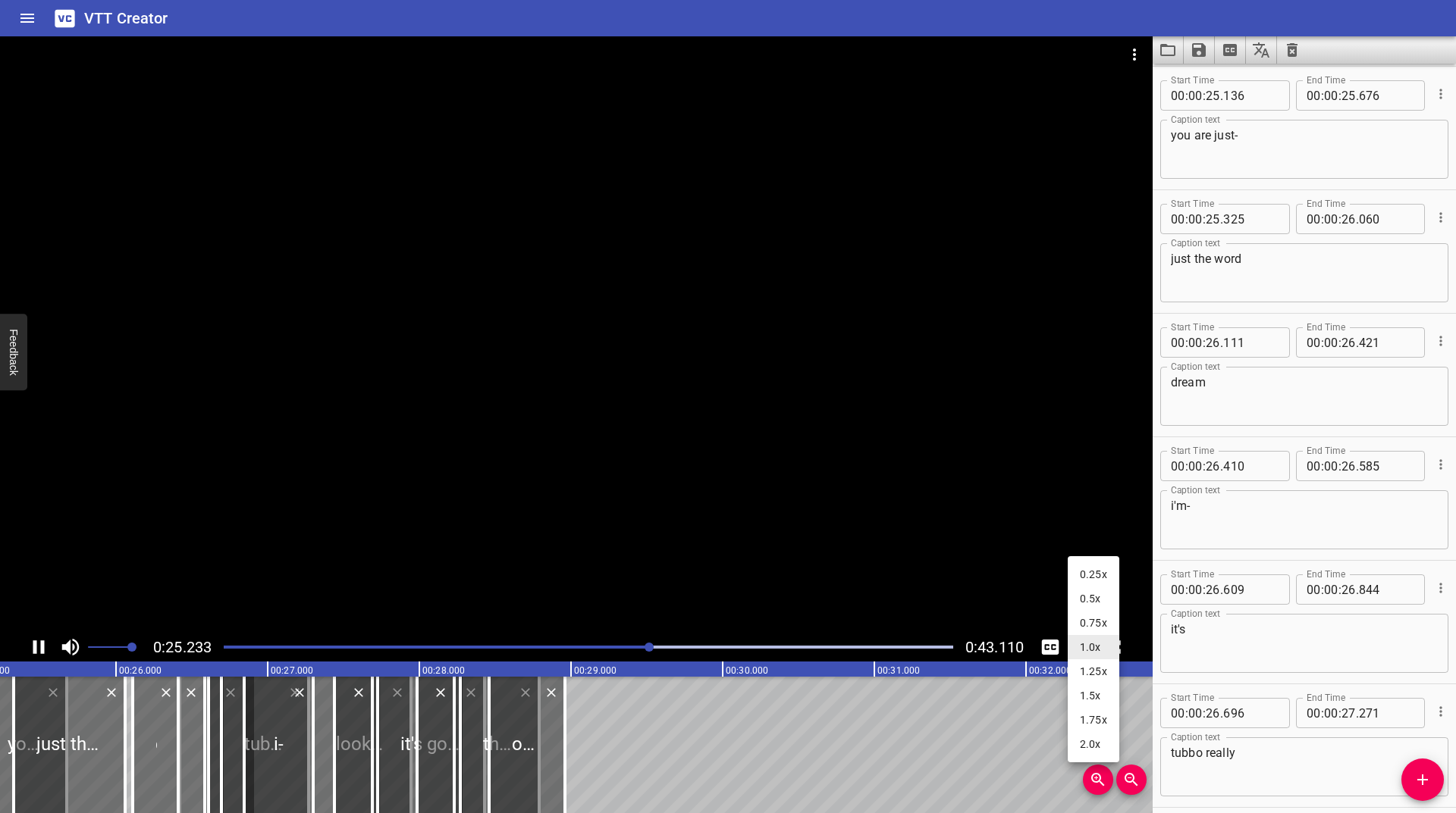
click at [1086, 573] on li "0.25x" at bounding box center [1093, 574] width 51 height 25
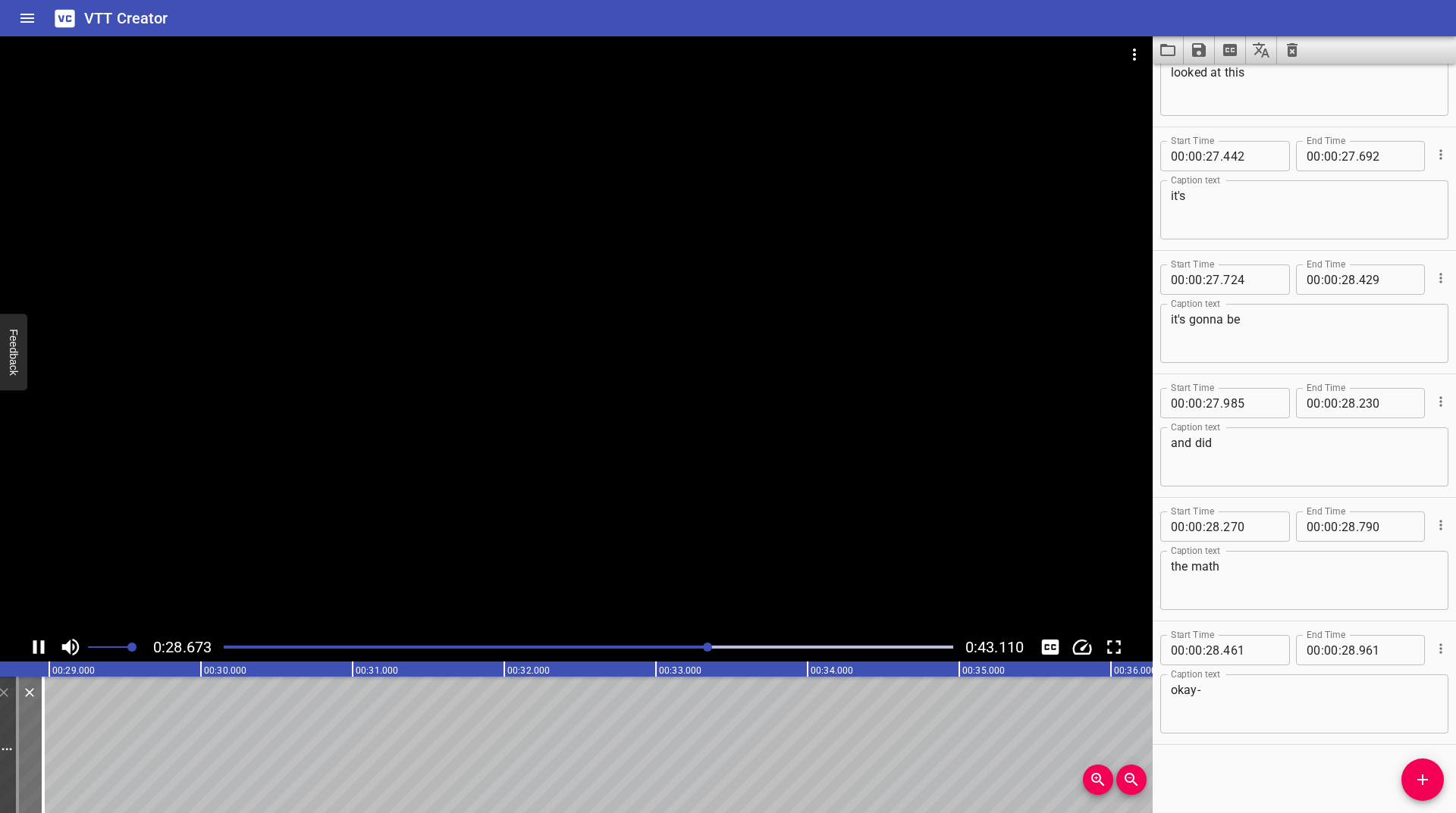
click at [44, 647] on icon "Play/Pause" at bounding box center [39, 647] width 11 height 13
click at [44, 647] on icon "Play/Pause" at bounding box center [40, 647] width 10 height 13
click at [44, 647] on icon "Play/Pause" at bounding box center [39, 647] width 11 height 13
drag, startPoint x: 28, startPoint y: 709, endPoint x: 9, endPoint y: 717, distance: 20.6
click at [9, 717] on div at bounding box center [7, 745] width 15 height 137
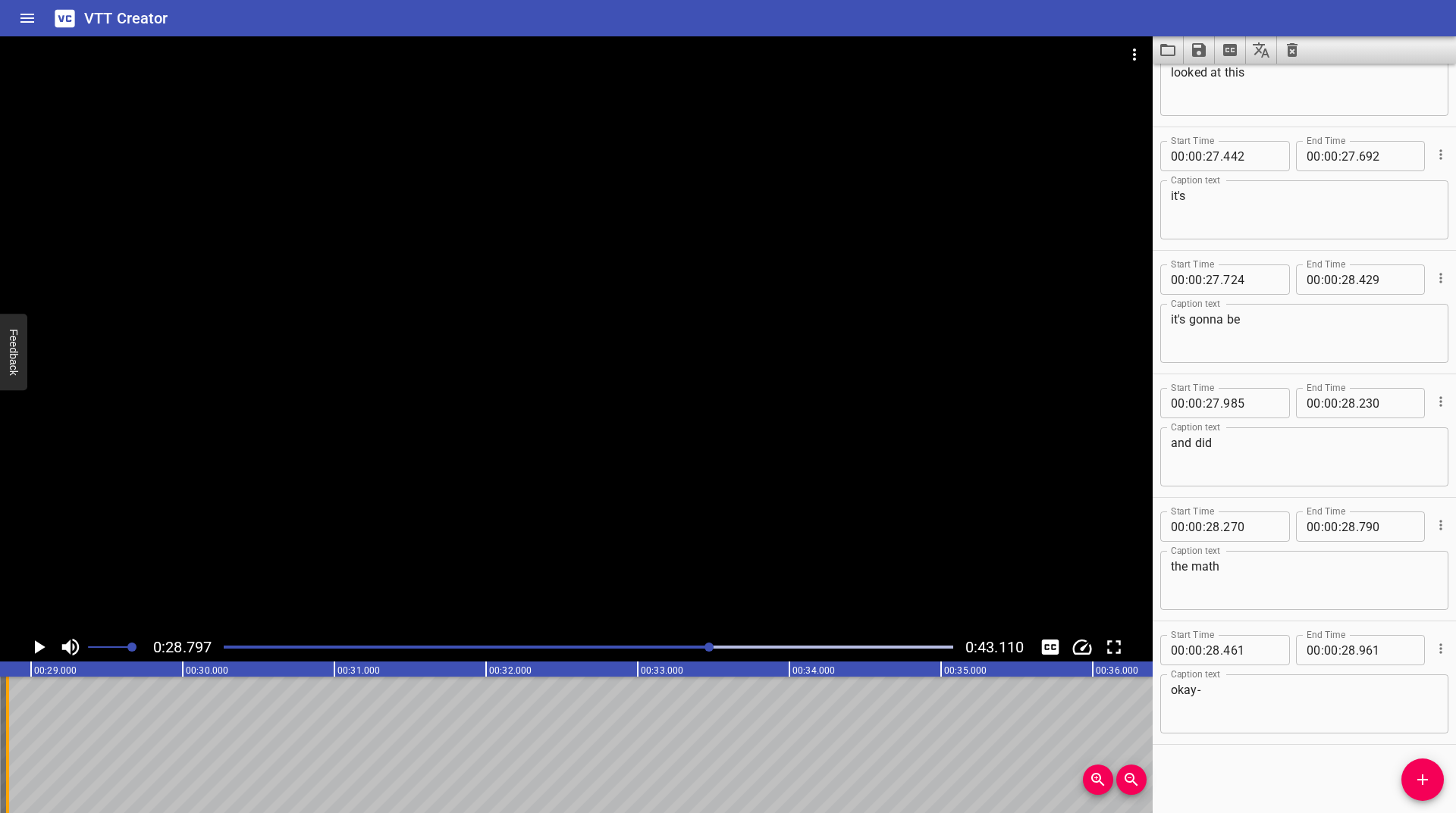
type input "836"
click at [37, 645] on icon "Play/Pause" at bounding box center [40, 647] width 10 height 13
click at [36, 645] on icon "Play/Pause" at bounding box center [39, 647] width 11 height 13
click at [708, 646] on div at bounding box center [712, 648] width 9 height 9
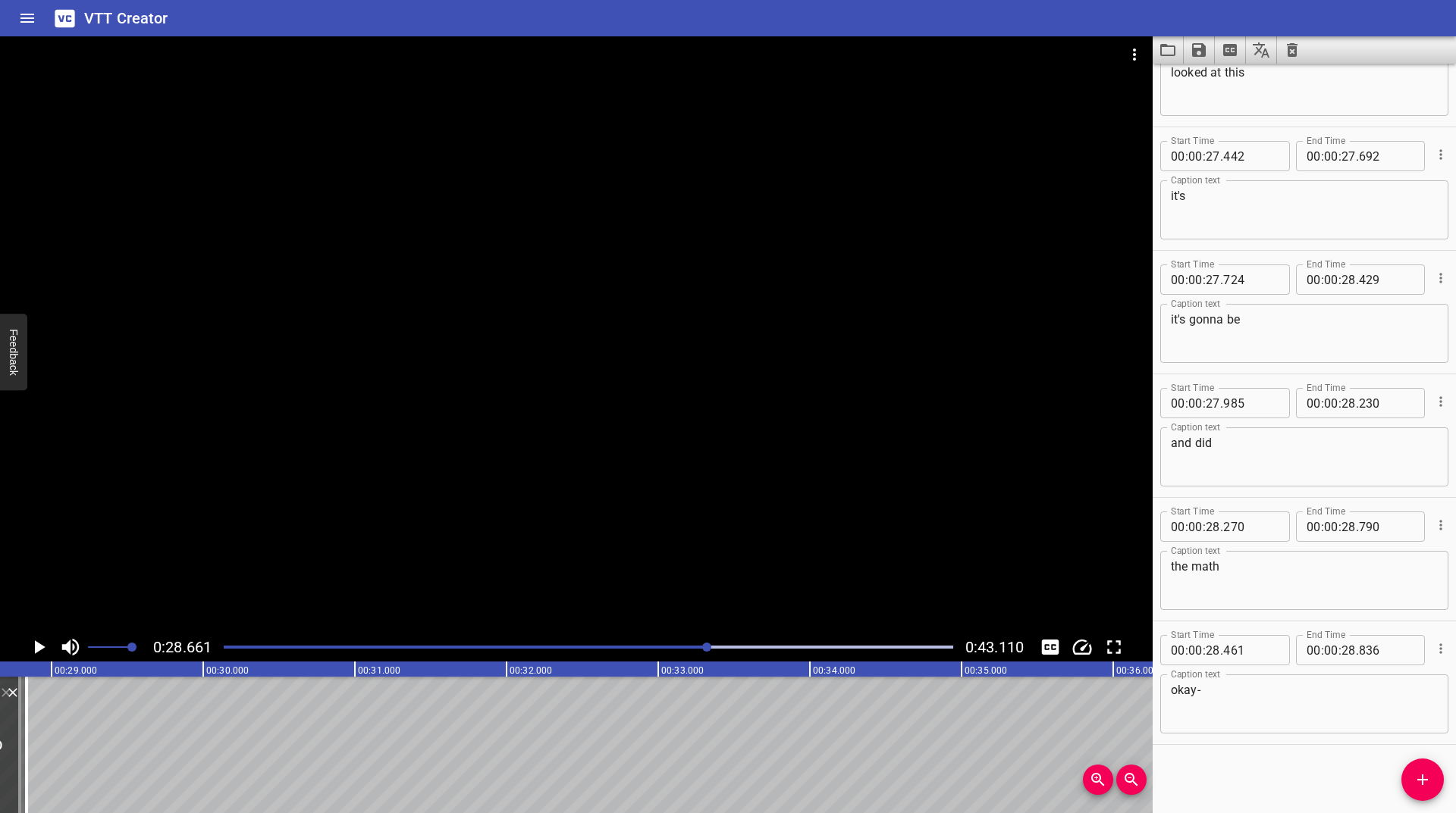
click at [36, 643] on icon "Play/Pause" at bounding box center [40, 647] width 10 height 13
click at [36, 643] on icon "Play/Pause" at bounding box center [39, 647] width 11 height 13
click at [36, 643] on icon "Play/Pause" at bounding box center [40, 647] width 10 height 13
click at [36, 643] on icon "Play/Pause" at bounding box center [39, 647] width 11 height 13
click at [36, 643] on icon "Play/Pause" at bounding box center [40, 647] width 10 height 13
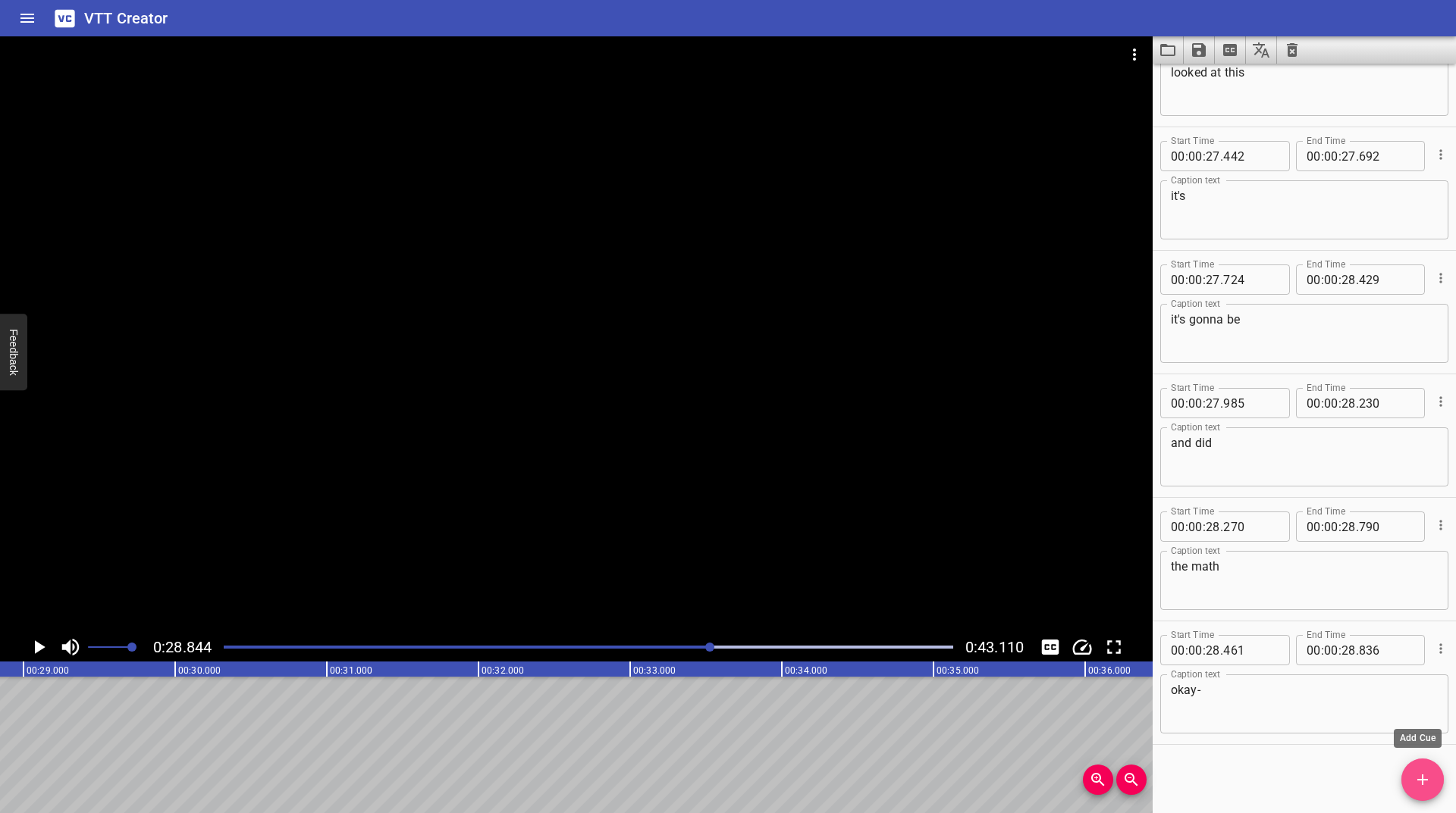
click at [1421, 777] on icon "Add Cue" at bounding box center [1422, 780] width 18 height 18
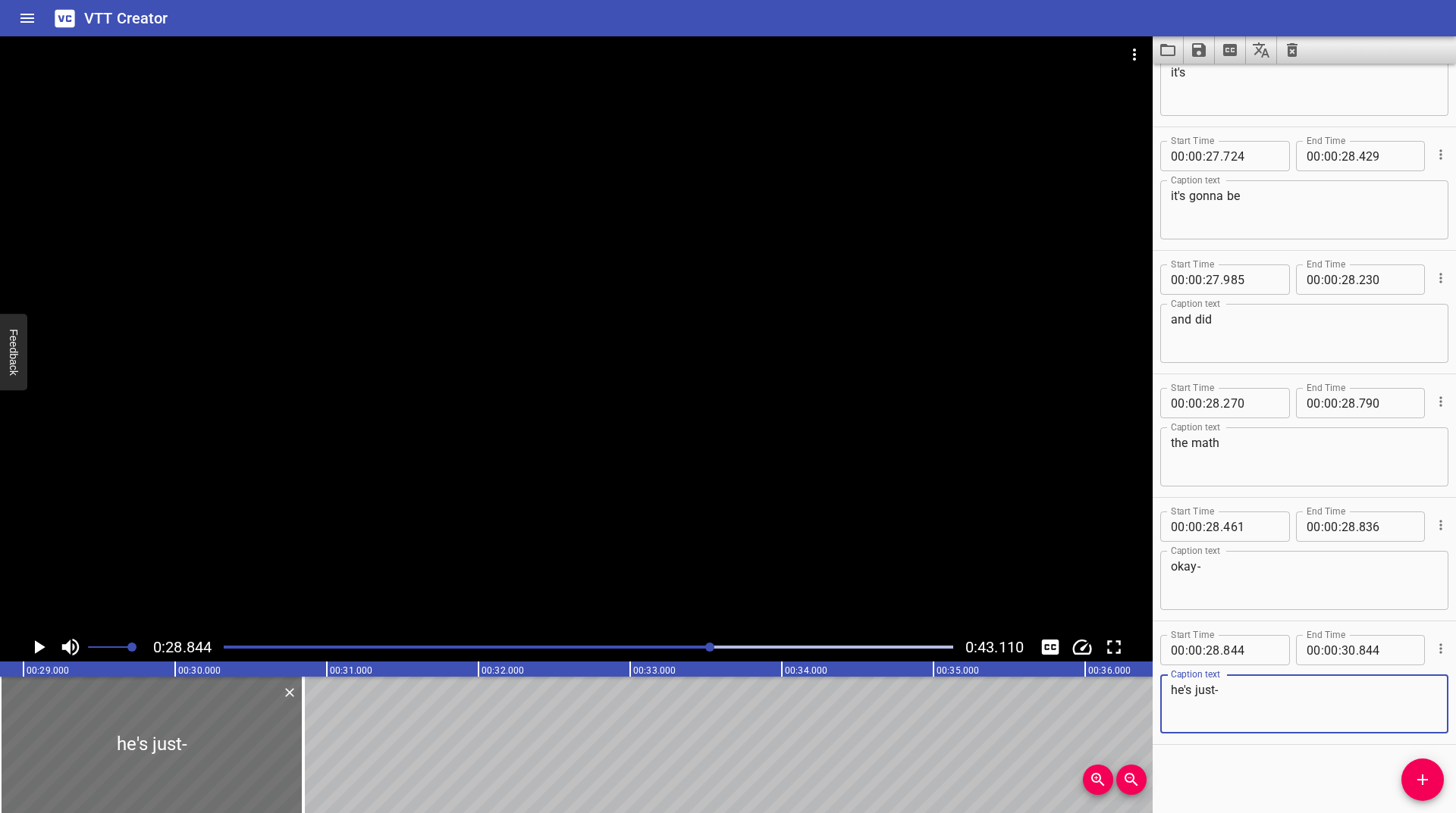
click at [35, 649] on icon "Play/Pause" at bounding box center [39, 647] width 23 height 23
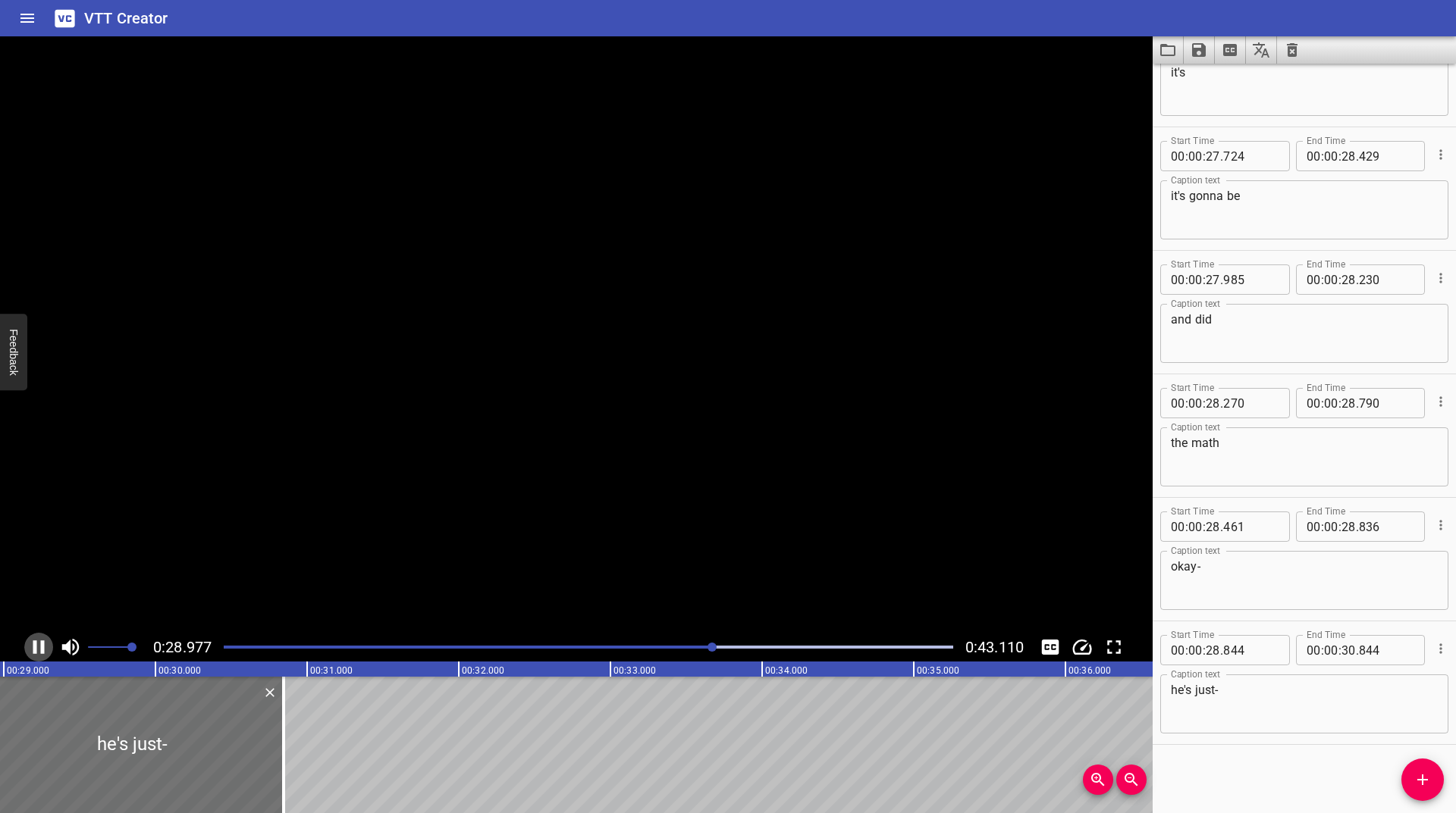
click at [35, 649] on icon "Play/Pause" at bounding box center [39, 647] width 11 height 13
click at [35, 649] on icon "Play/Pause" at bounding box center [40, 647] width 10 height 13
click at [35, 649] on icon "Play/Pause" at bounding box center [39, 647] width 11 height 13
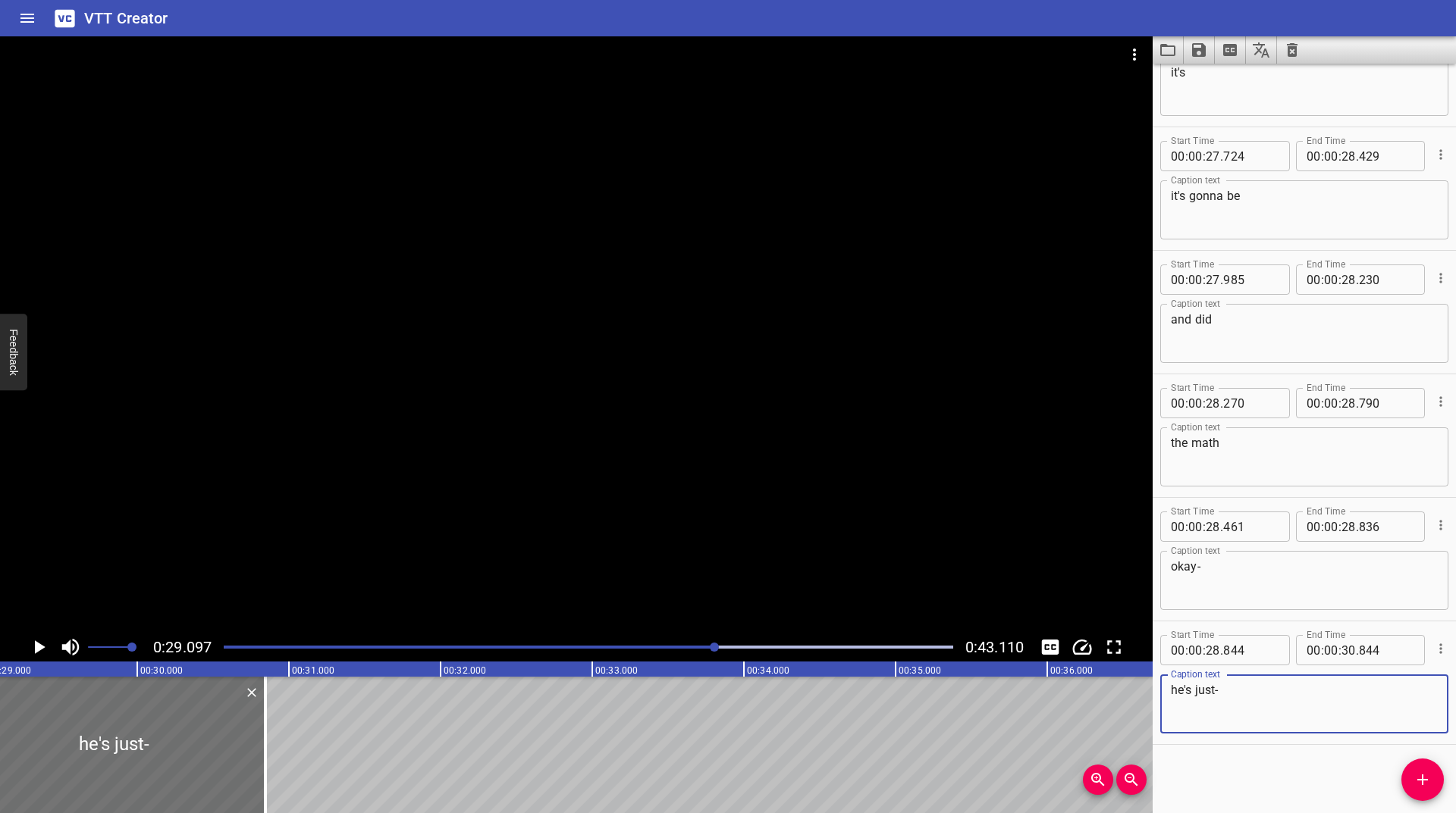
click at [1268, 720] on textarea "he's just-" at bounding box center [1304, 705] width 267 height 43
type textarea "he's just"
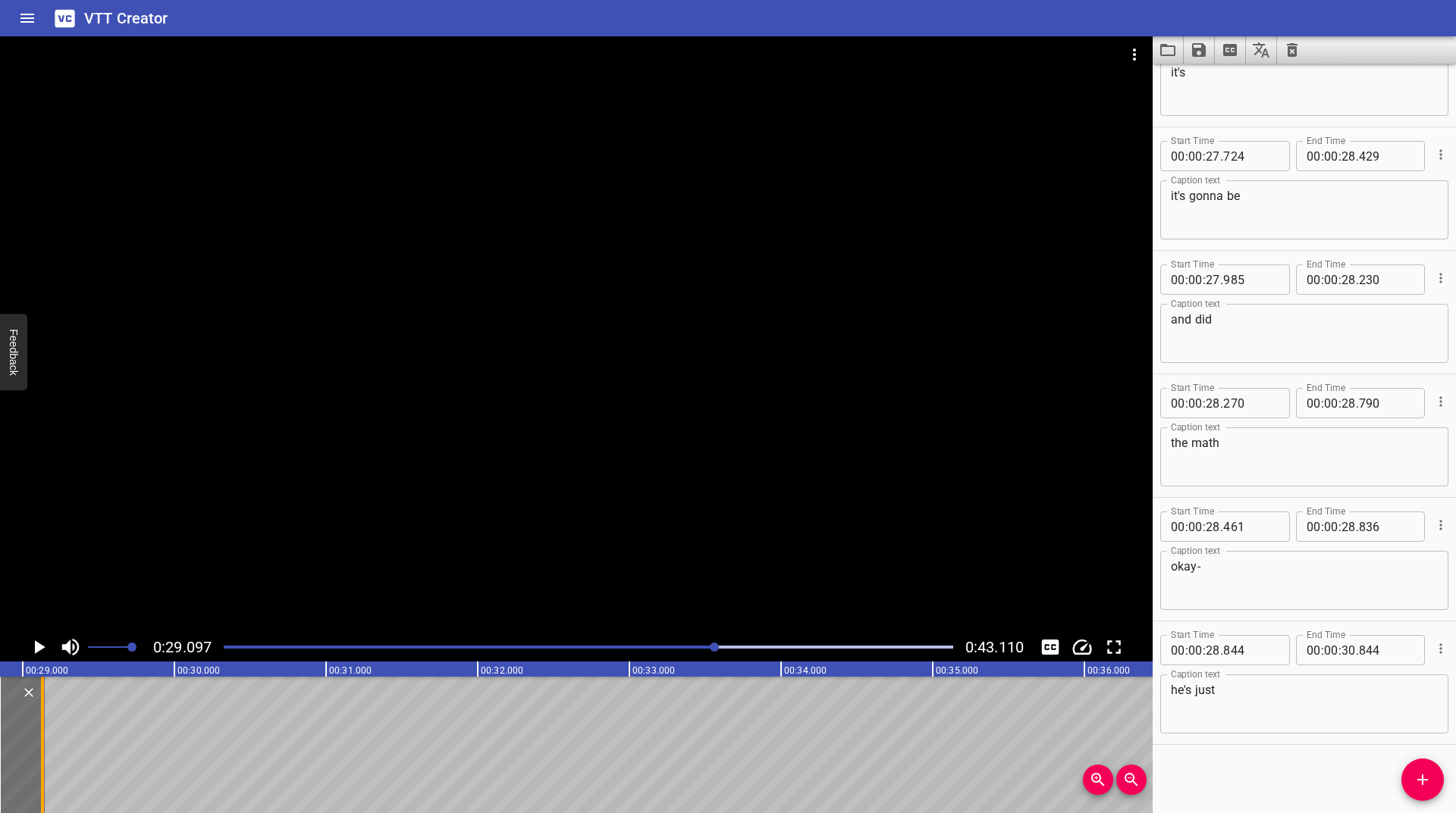
drag, startPoint x: 264, startPoint y: 724, endPoint x: 42, endPoint y: 741, distance: 222.6
click at [42, 741] on div at bounding box center [43, 745] width 3 height 137
type input "29"
type input "129"
click at [34, 644] on icon "Play/Pause" at bounding box center [39, 647] width 23 height 23
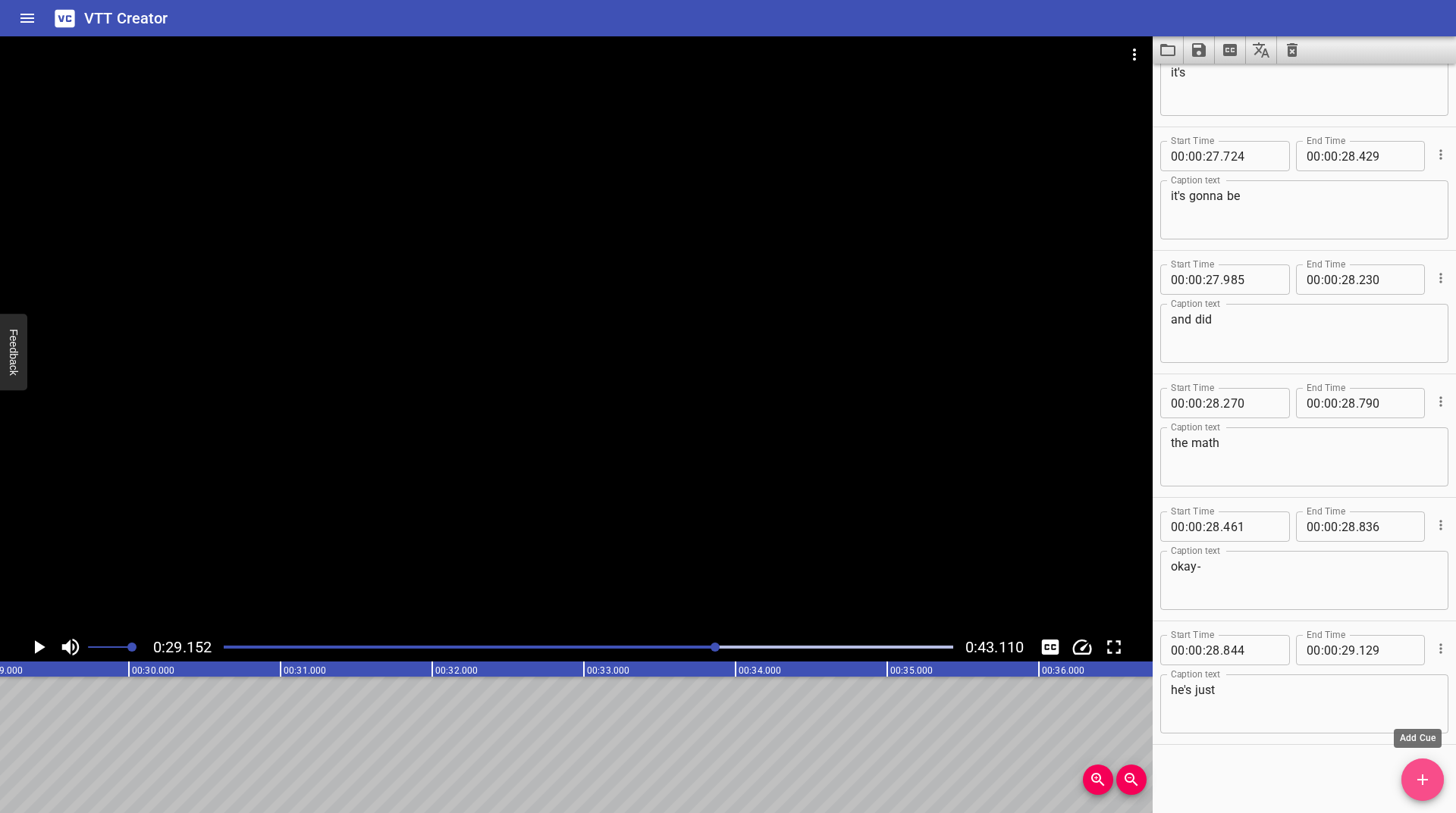
click at [1405, 771] on span "Add Cue" at bounding box center [1423, 780] width 43 height 18
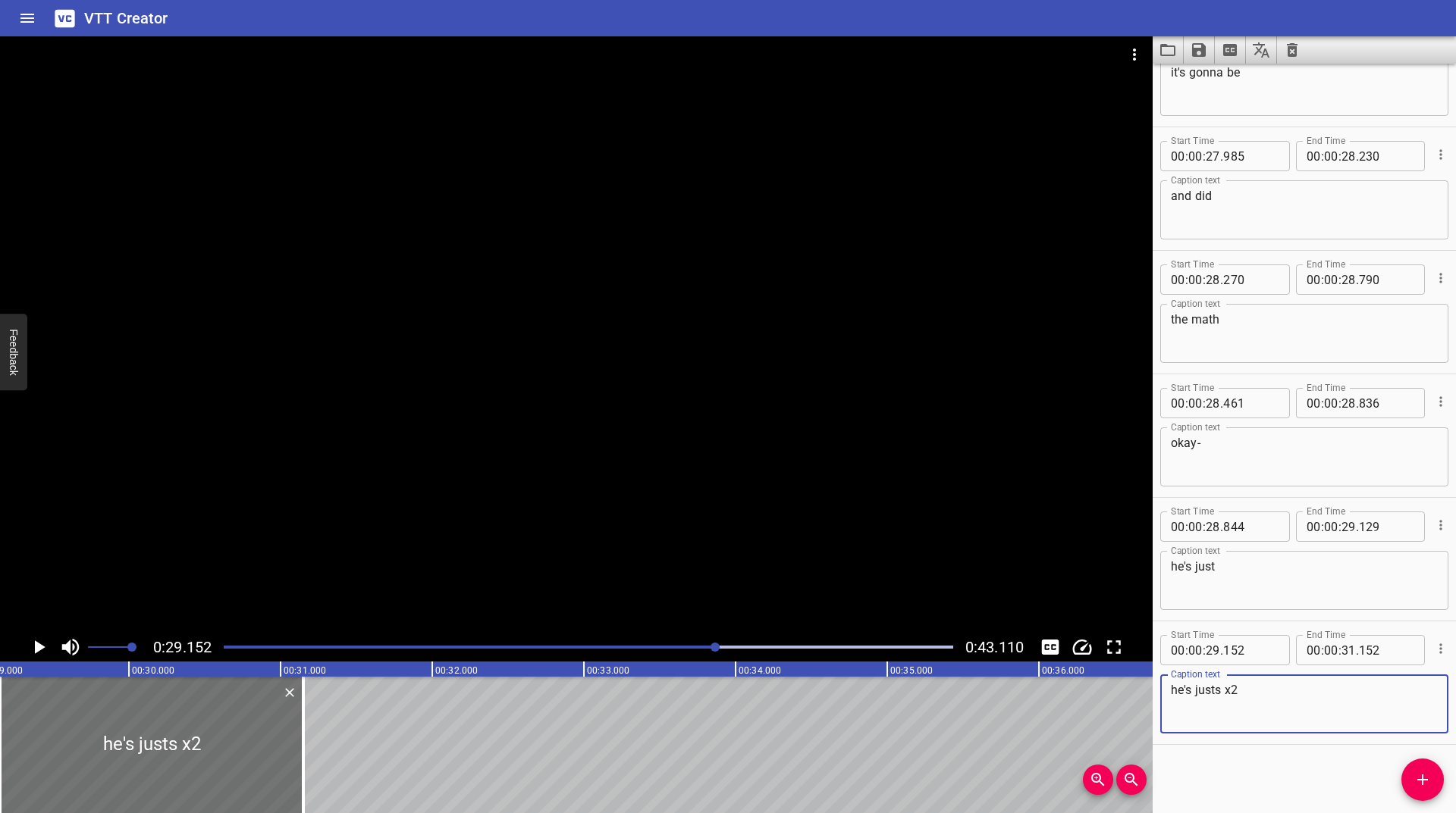
click at [1221, 686] on textarea "he's justs x2" at bounding box center [1304, 705] width 267 height 43
click at [1287, 686] on textarea "he's just x2" at bounding box center [1304, 705] width 267 height 43
type textarea "he's just x2"
click at [36, 635] on button "Play/Pause" at bounding box center [39, 647] width 28 height 28
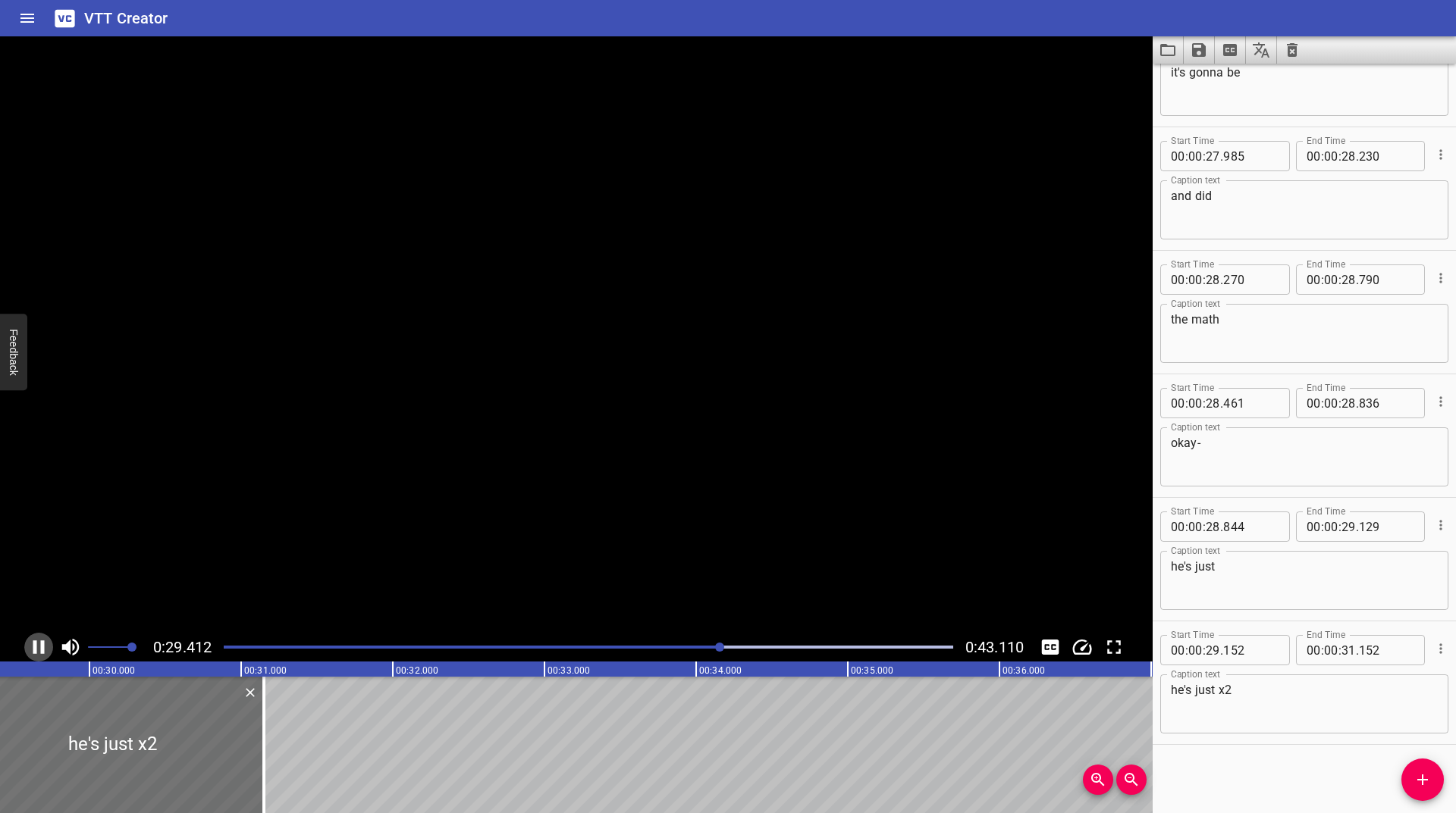
click at [36, 635] on button "Play/Pause" at bounding box center [39, 647] width 28 height 28
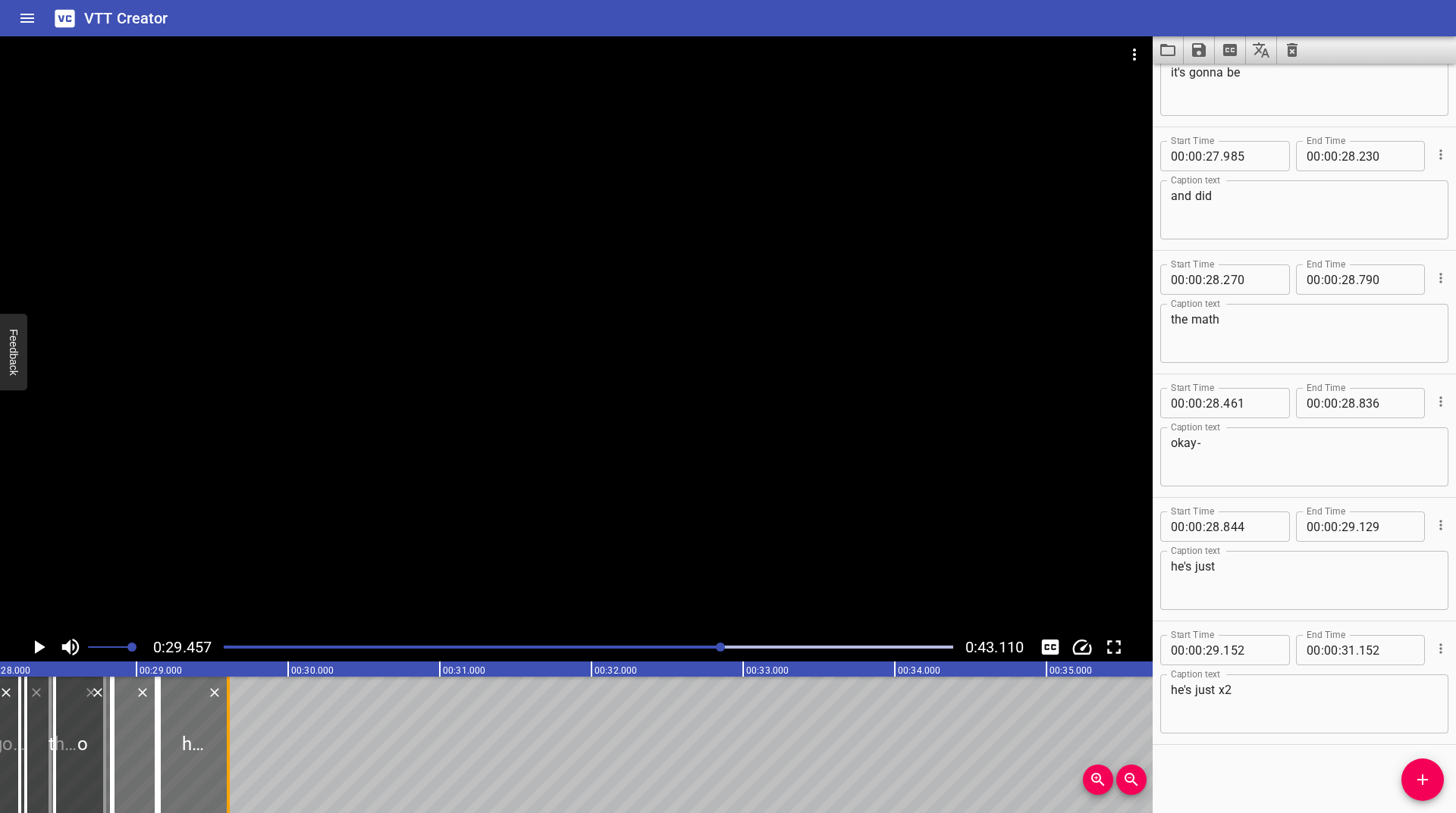
drag, startPoint x: 256, startPoint y: 720, endPoint x: 227, endPoint y: 738, distance: 34.1
click at [227, 738] on div at bounding box center [229, 745] width 3 height 137
type input "29"
type input "607"
click at [35, 638] on icon "Play/Pause" at bounding box center [39, 647] width 23 height 23
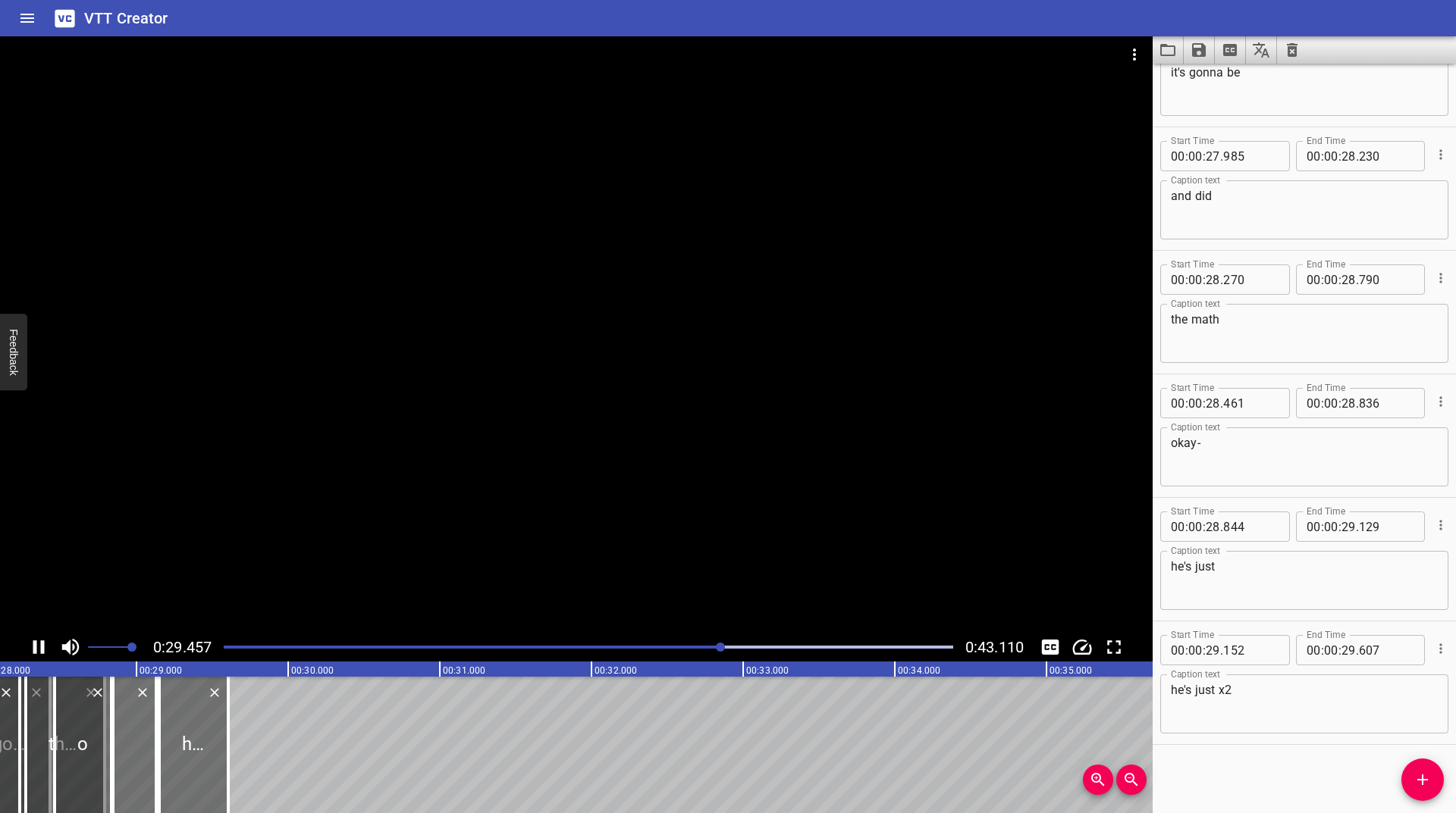
click at [35, 638] on icon "Play/Pause" at bounding box center [39, 647] width 23 height 23
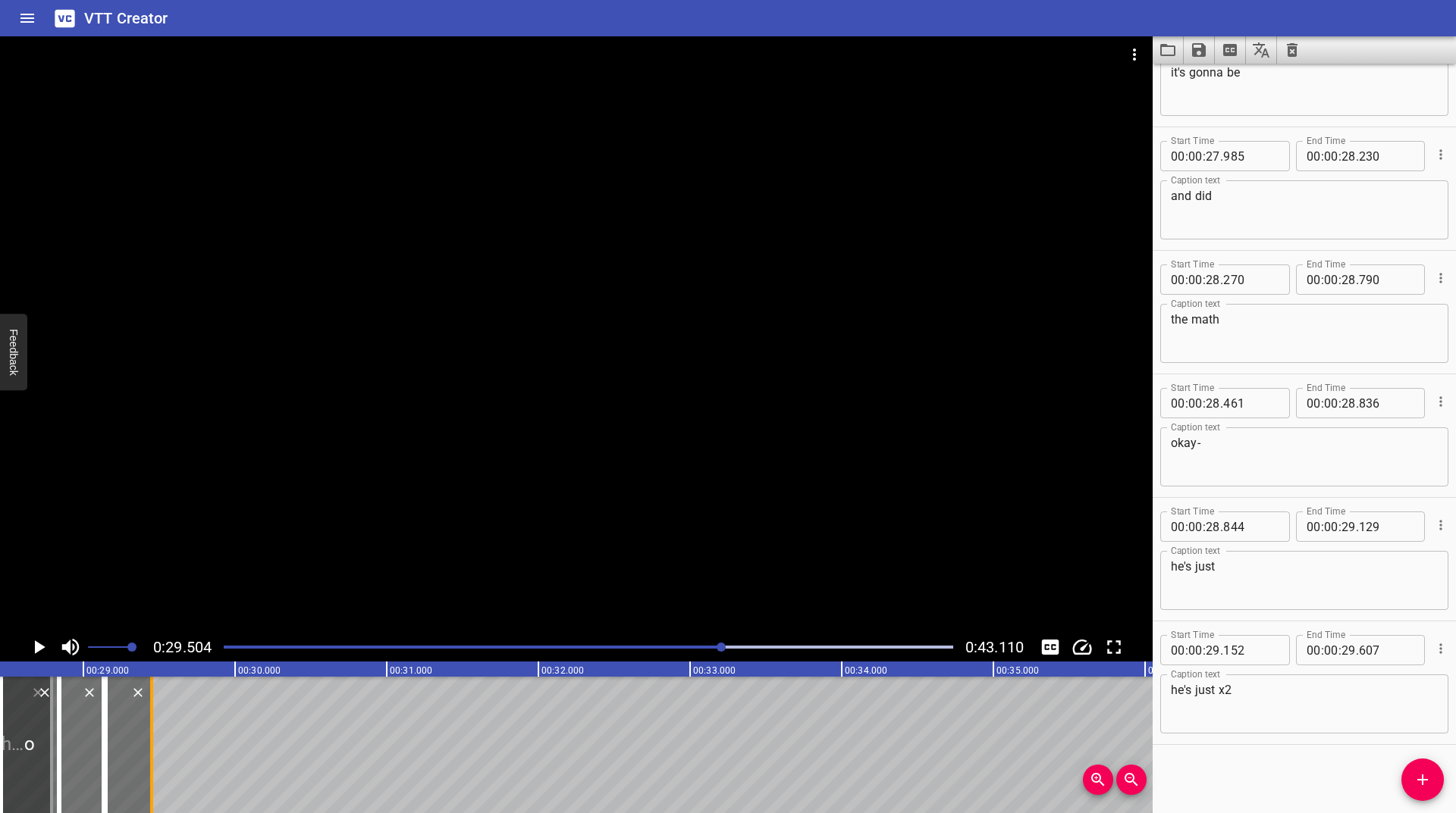
click at [151, 735] on div at bounding box center [152, 745] width 3 height 137
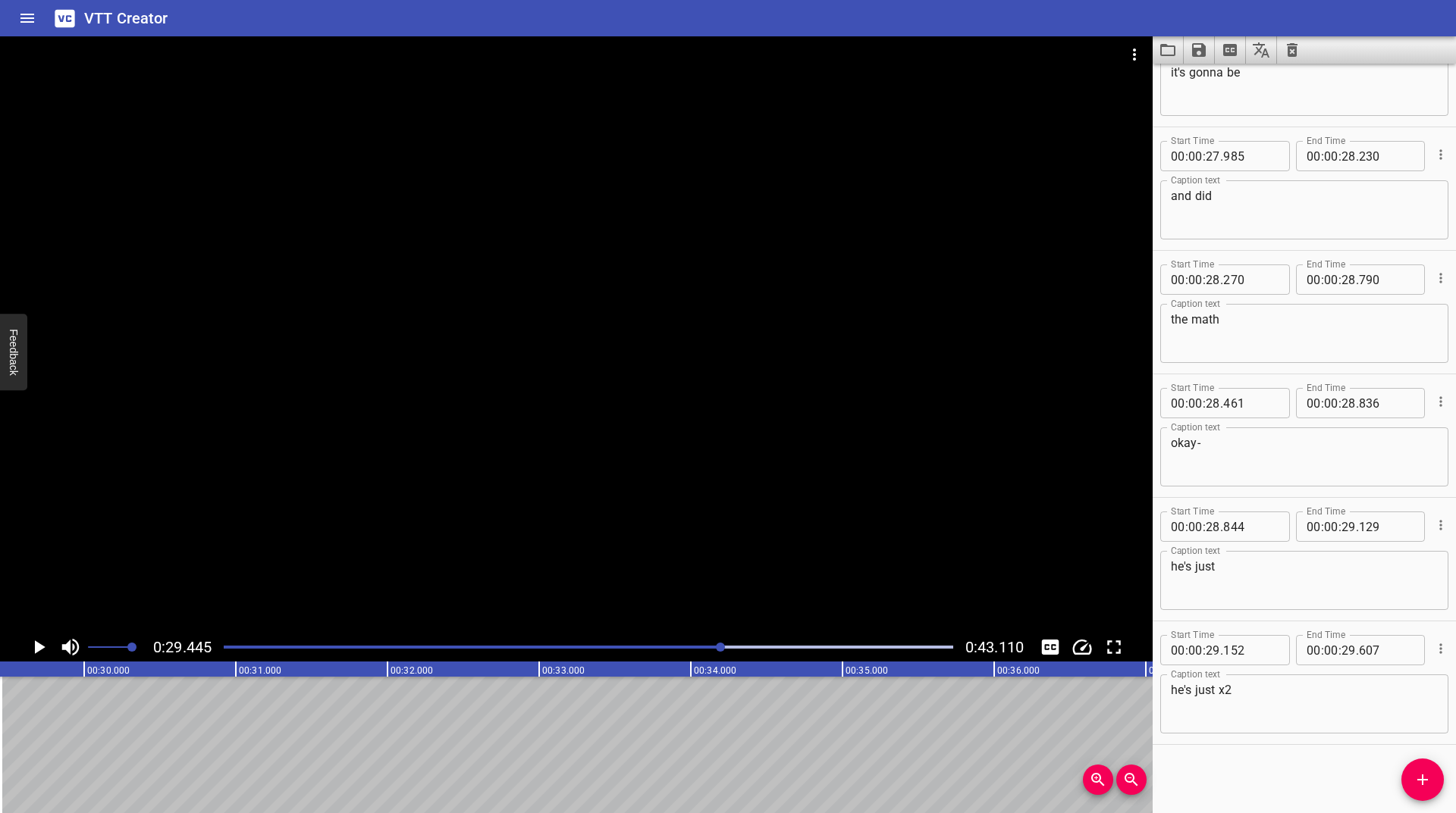
click at [40, 652] on icon "Play/Pause" at bounding box center [39, 647] width 23 height 23
click at [36, 649] on icon "Play/Pause" at bounding box center [40, 647] width 10 height 13
click at [36, 649] on icon "Play/Pause" at bounding box center [39, 647] width 11 height 13
click at [1412, 775] on span "Add Cue" at bounding box center [1423, 780] width 43 height 18
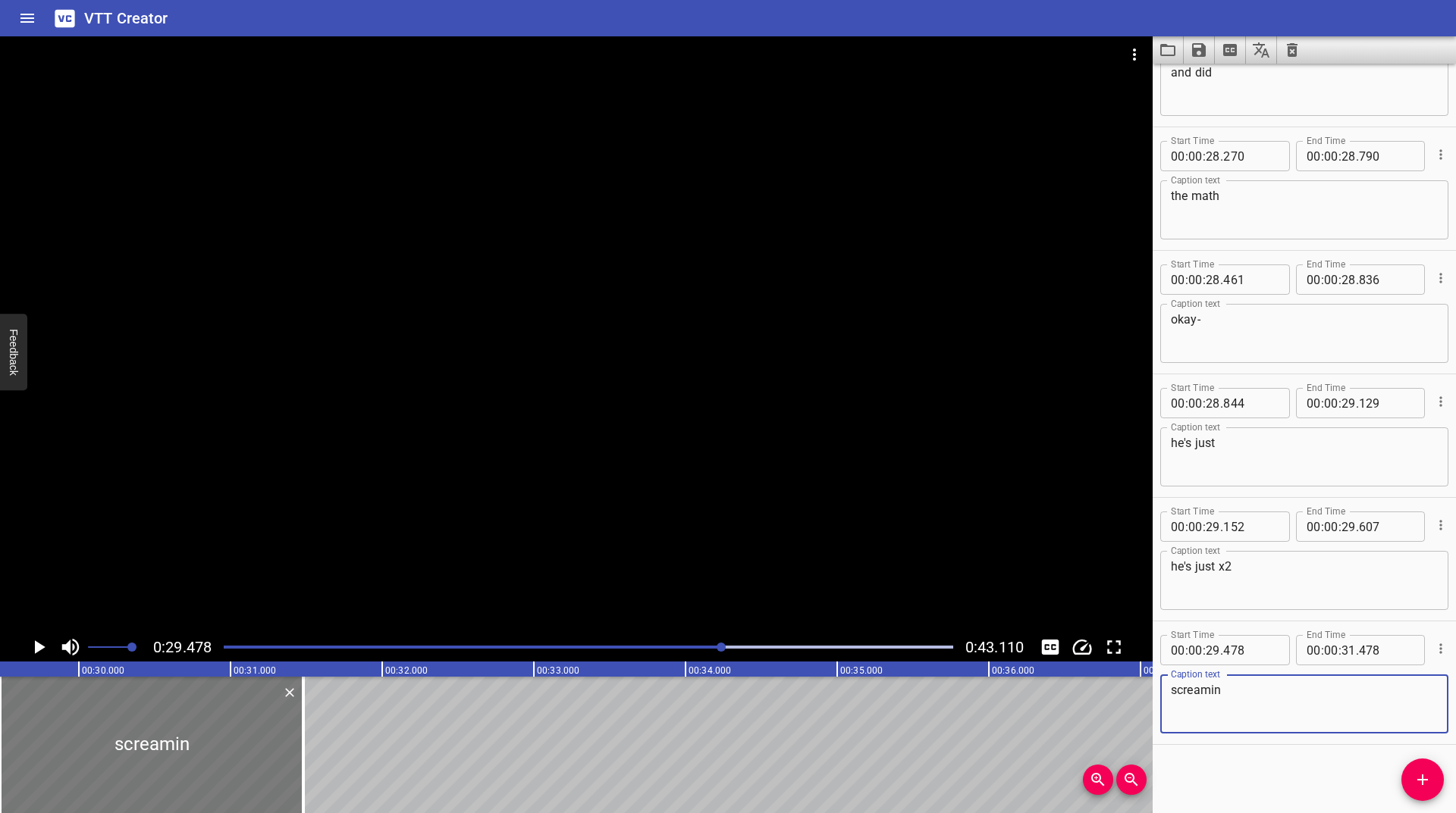
type textarea "screamin"
click at [195, 751] on div at bounding box center [153, 745] width 303 height 137
type input "488"
click at [43, 649] on icon "Play/Pause" at bounding box center [39, 647] width 23 height 23
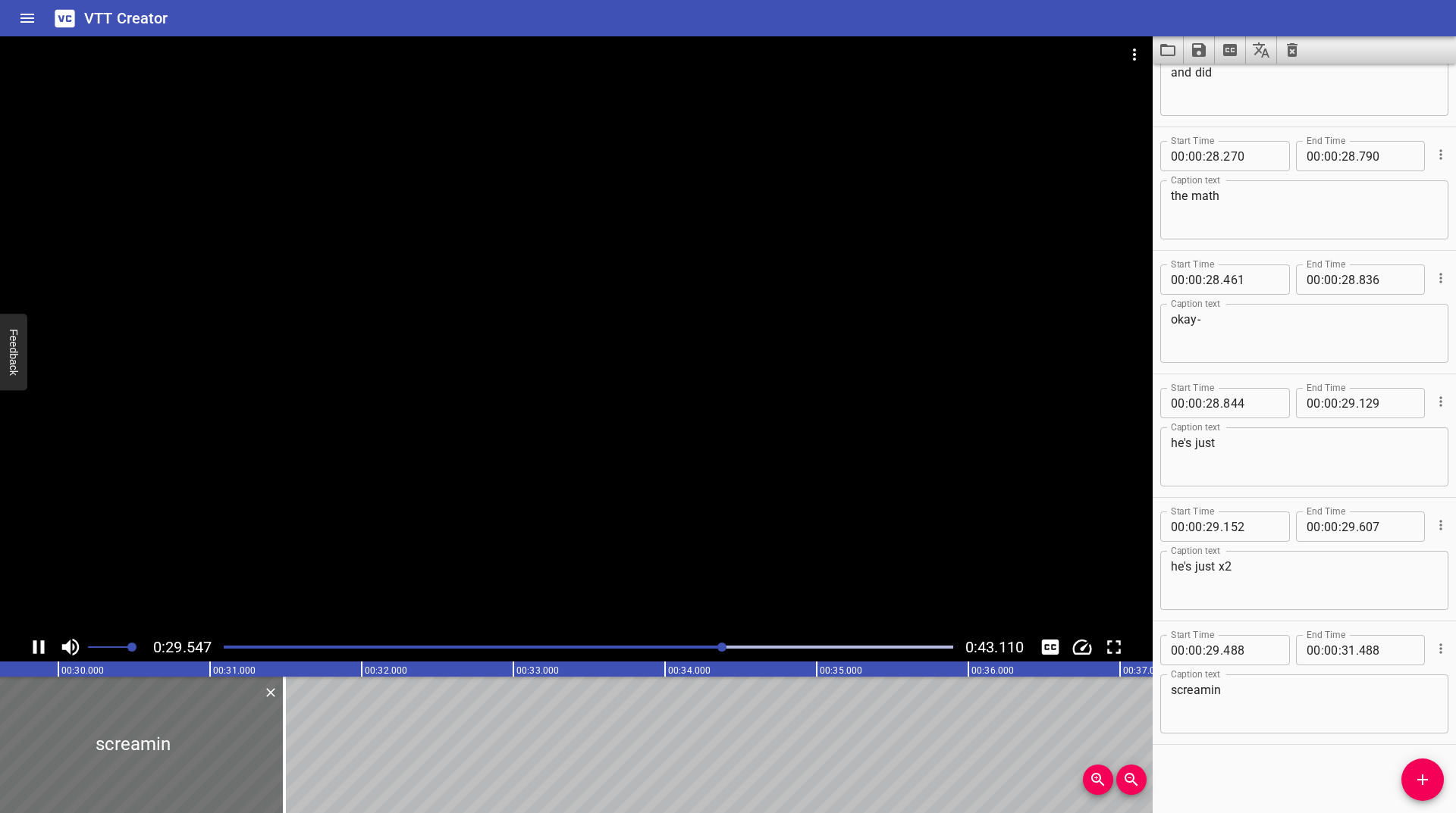
click at [43, 649] on icon "Play/Pause" at bounding box center [39, 647] width 11 height 13
drag, startPoint x: 111, startPoint y: 768, endPoint x: 264, endPoint y: 753, distance: 153.7
click at [123, 762] on div at bounding box center [135, 745] width 303 height 137
type input "573"
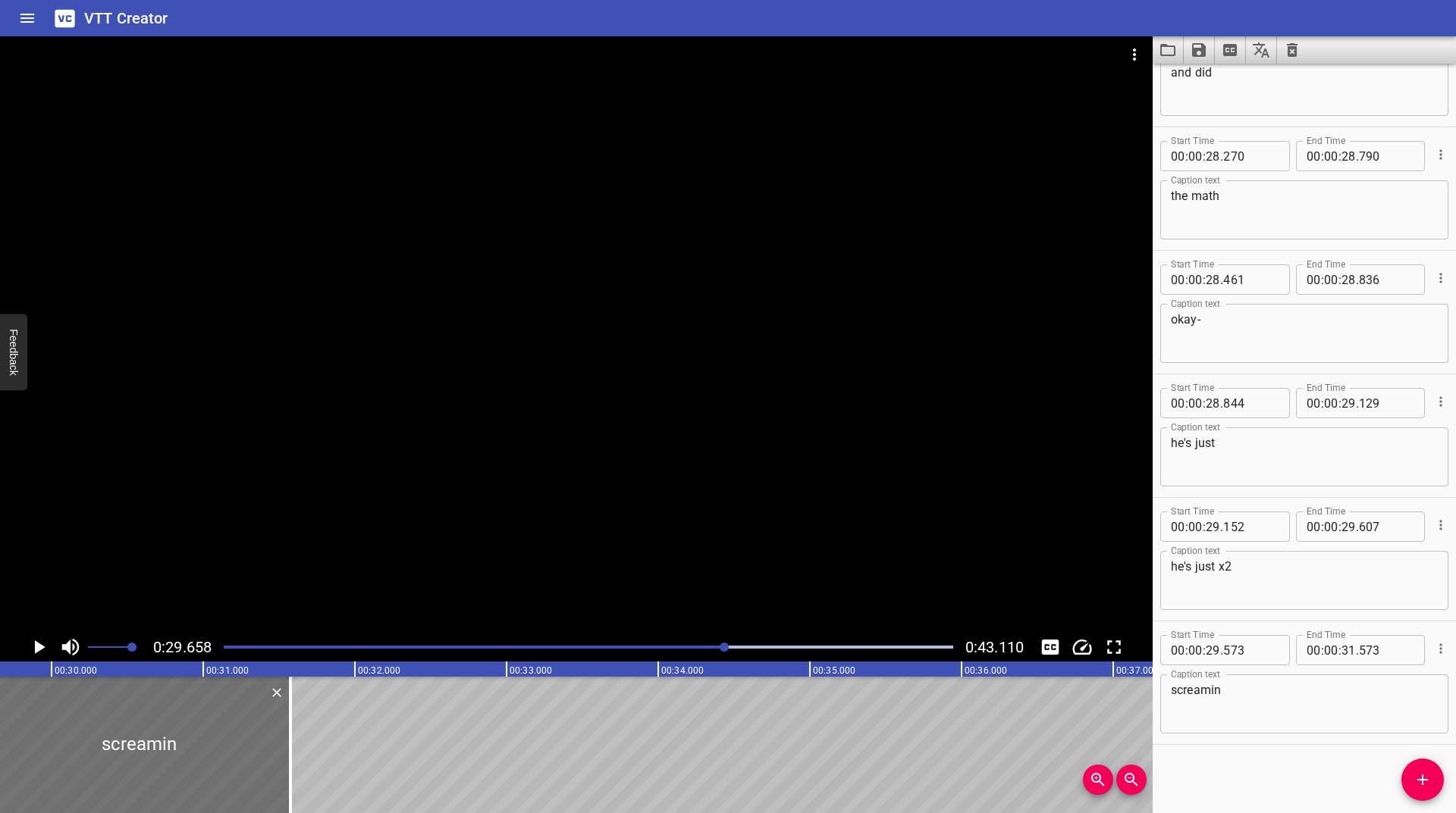
drag, startPoint x: 663, startPoint y: 799, endPoint x: 653, endPoint y: 803, distance: 10.8
click at [654, 802] on div "00:00.000 00:01.000 00:02.000 00:03.000 00:04.000 00:05.000 00:06.000 00:07.000…" at bounding box center [576, 738] width 1153 height 152
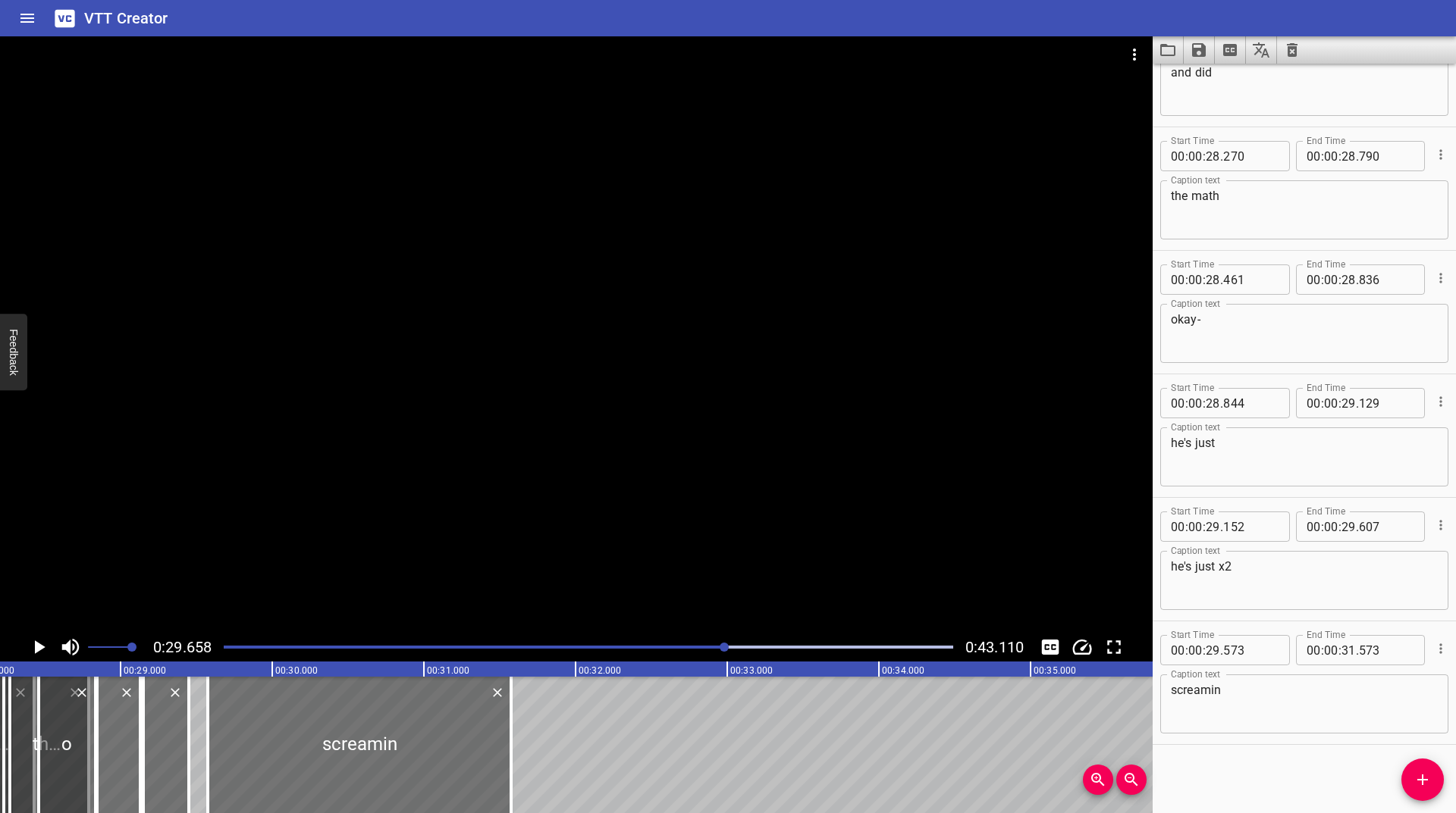
scroll to position [0, 4259]
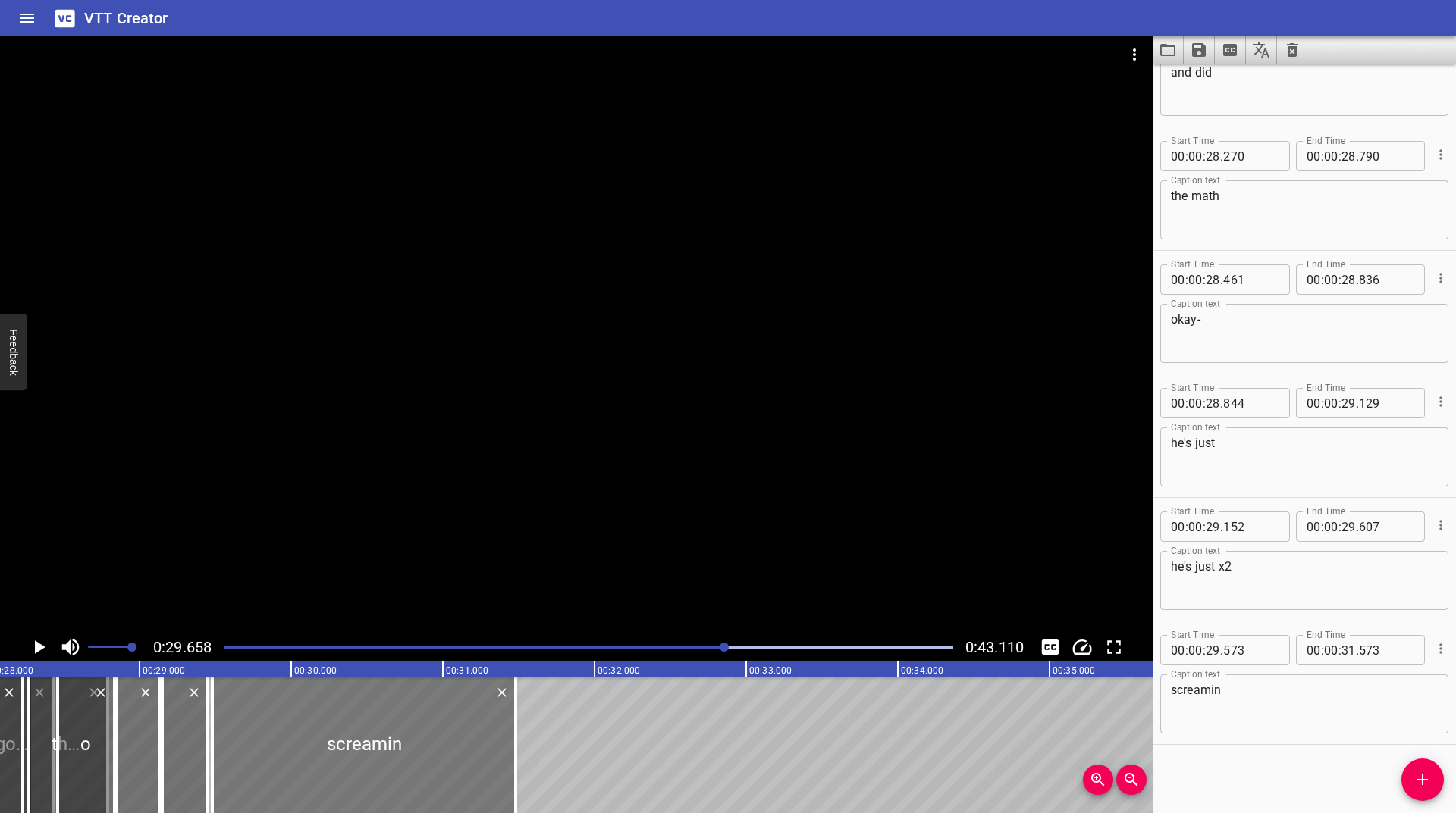
drag, startPoint x: 340, startPoint y: 717, endPoint x: 326, endPoint y: 723, distance: 15.2
click at [326, 723] on div at bounding box center [363, 745] width 303 height 137
type input "478"
click at [720, 647] on div "Play progress" at bounding box center [361, 648] width 730 height 3
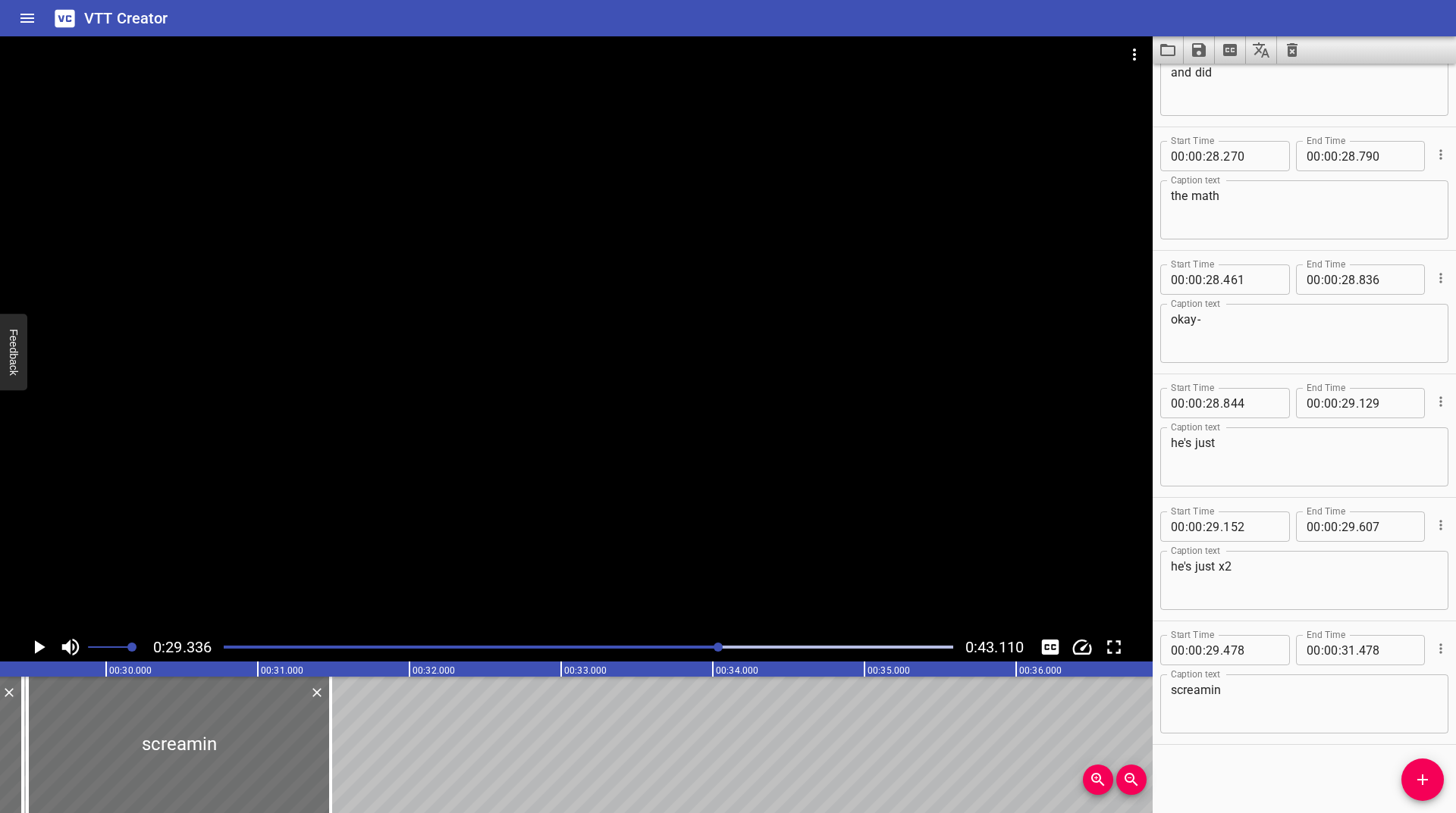
scroll to position [0, 4450]
click at [36, 641] on icon "Play/Pause" at bounding box center [39, 647] width 23 height 23
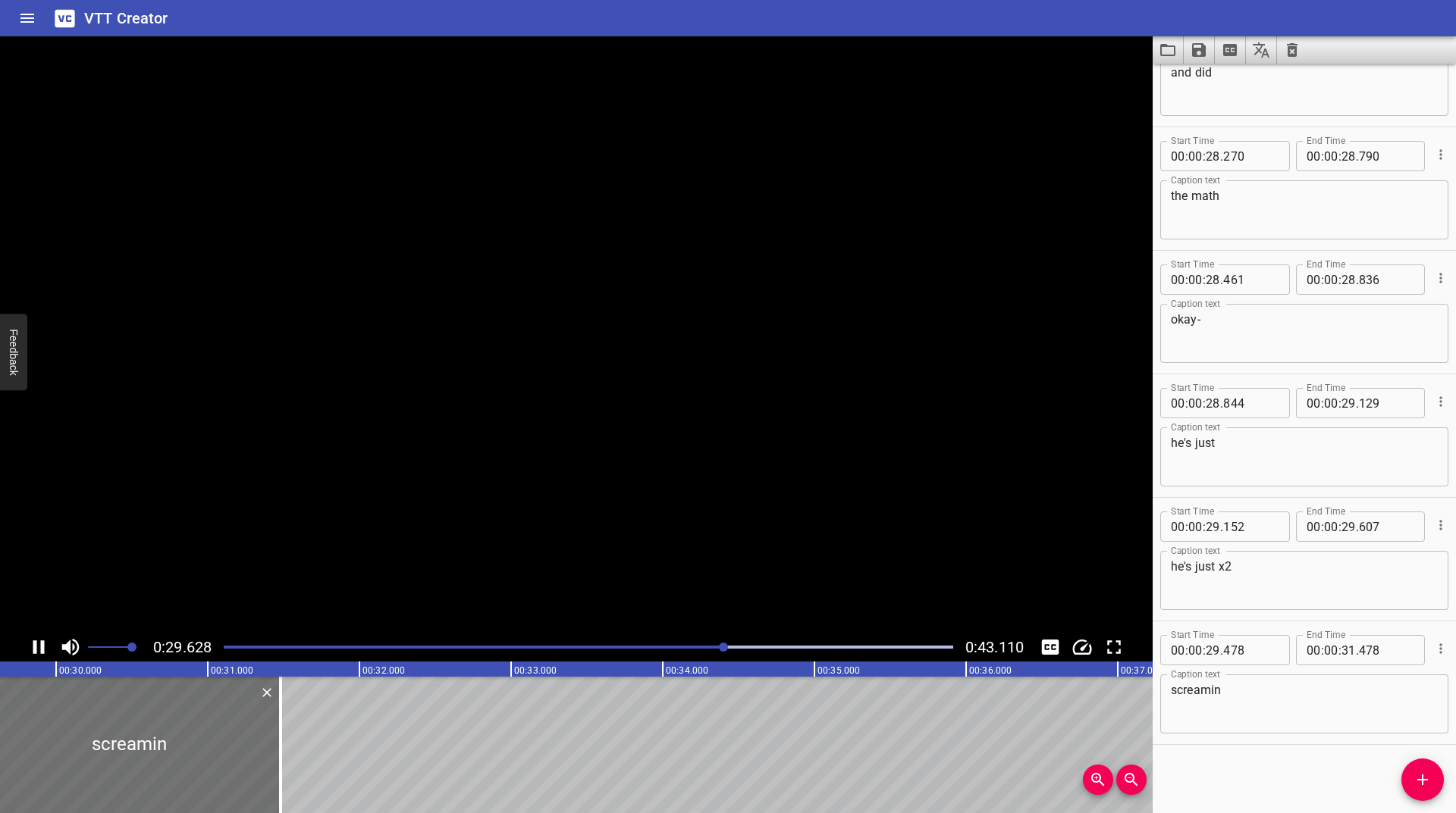
click at [36, 641] on icon "Play/Pause" at bounding box center [39, 647] width 11 height 13
click at [36, 641] on icon "Play/Pause" at bounding box center [39, 647] width 23 height 23
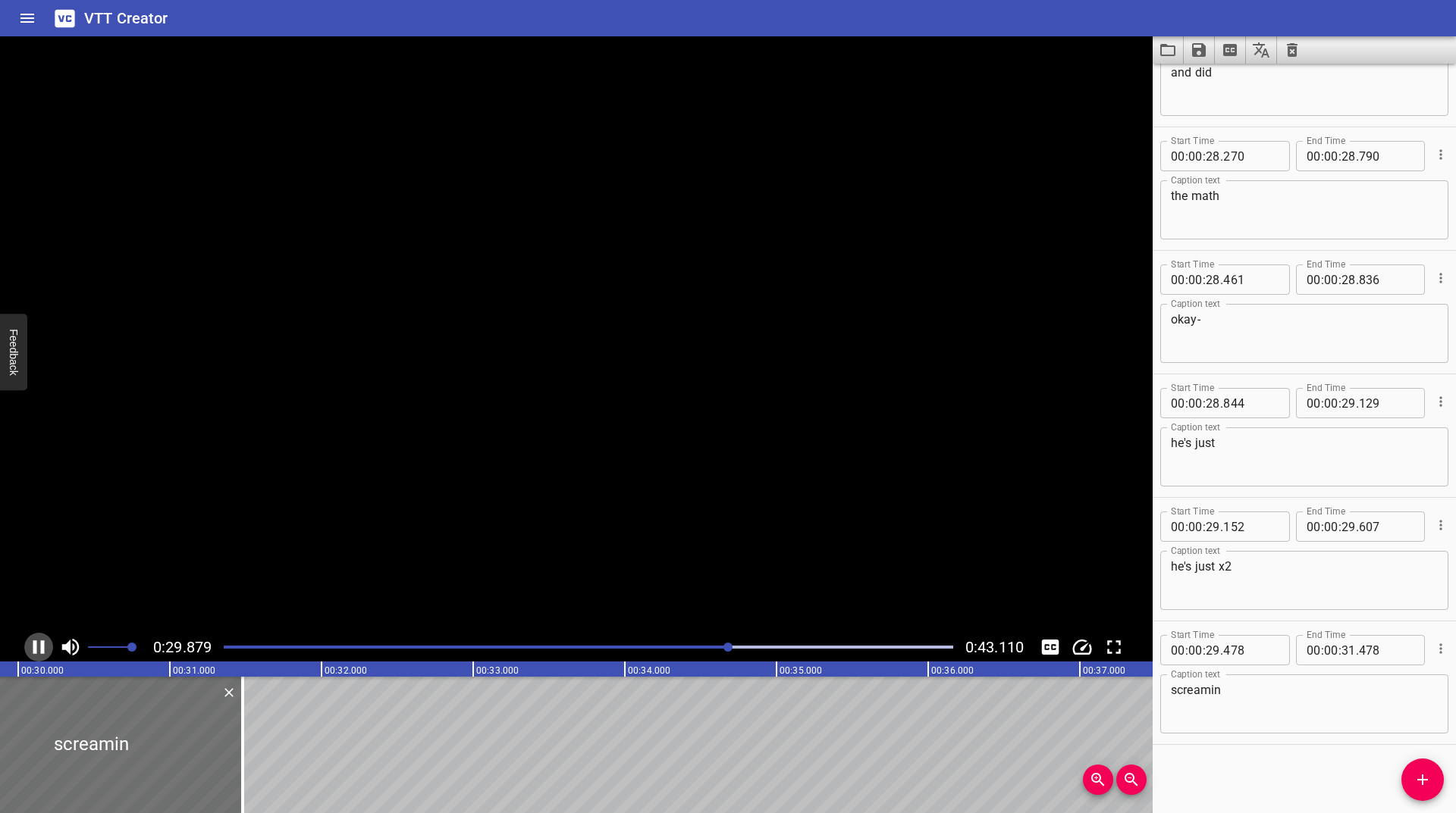
click at [36, 641] on icon "Play/Pause" at bounding box center [39, 647] width 11 height 13
click at [36, 641] on icon "Play/Pause" at bounding box center [39, 647] width 23 height 23
click at [36, 641] on icon "Play/Pause" at bounding box center [39, 647] width 11 height 13
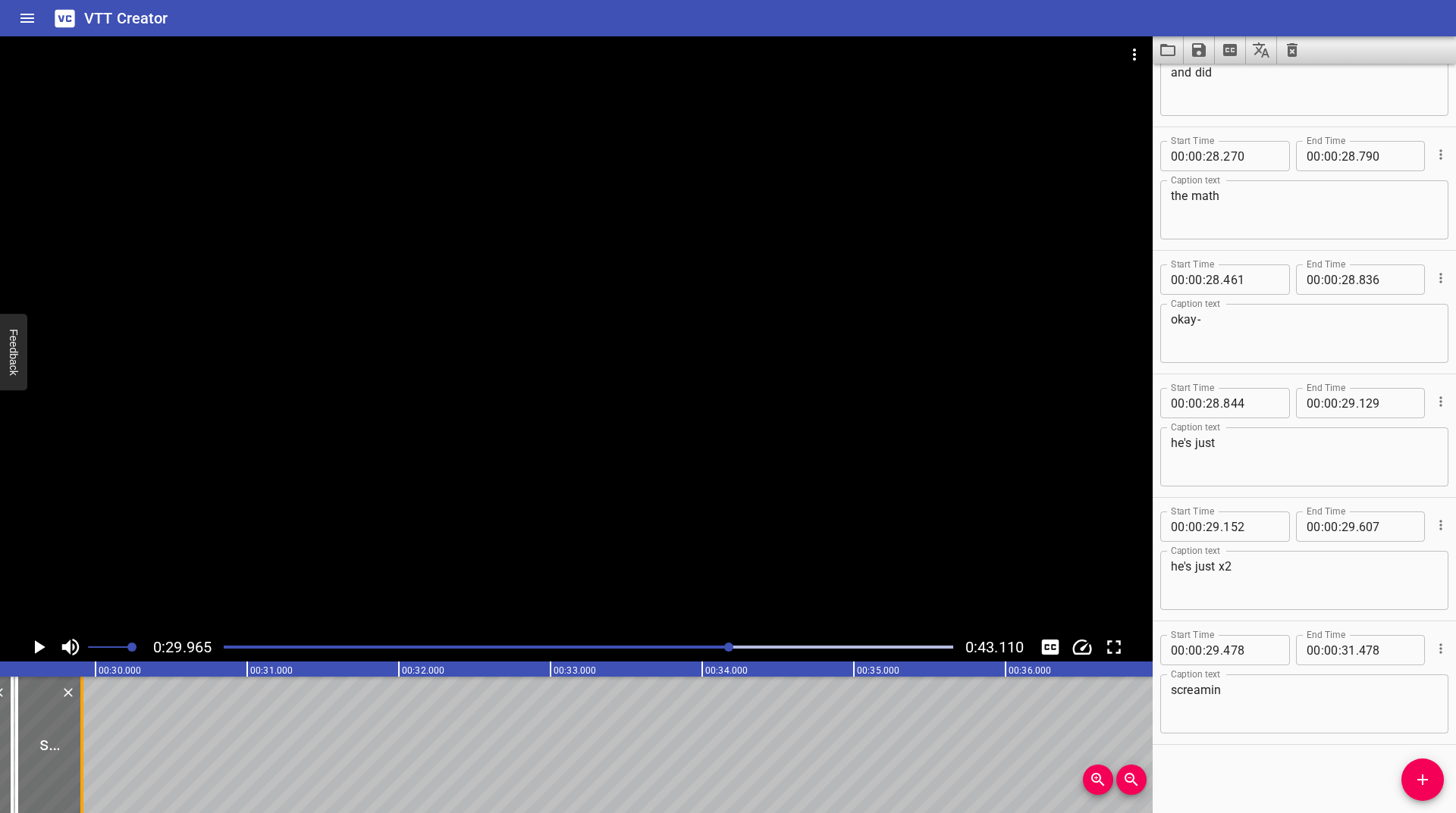
scroll to position [0, 4446]
drag, startPoint x: 228, startPoint y: 724, endPoint x: 110, endPoint y: 758, distance: 122.8
click at [110, 758] on div at bounding box center [112, 745] width 15 height 137
type input "30"
click at [37, 648] on icon "Play/Pause" at bounding box center [40, 647] width 10 height 13
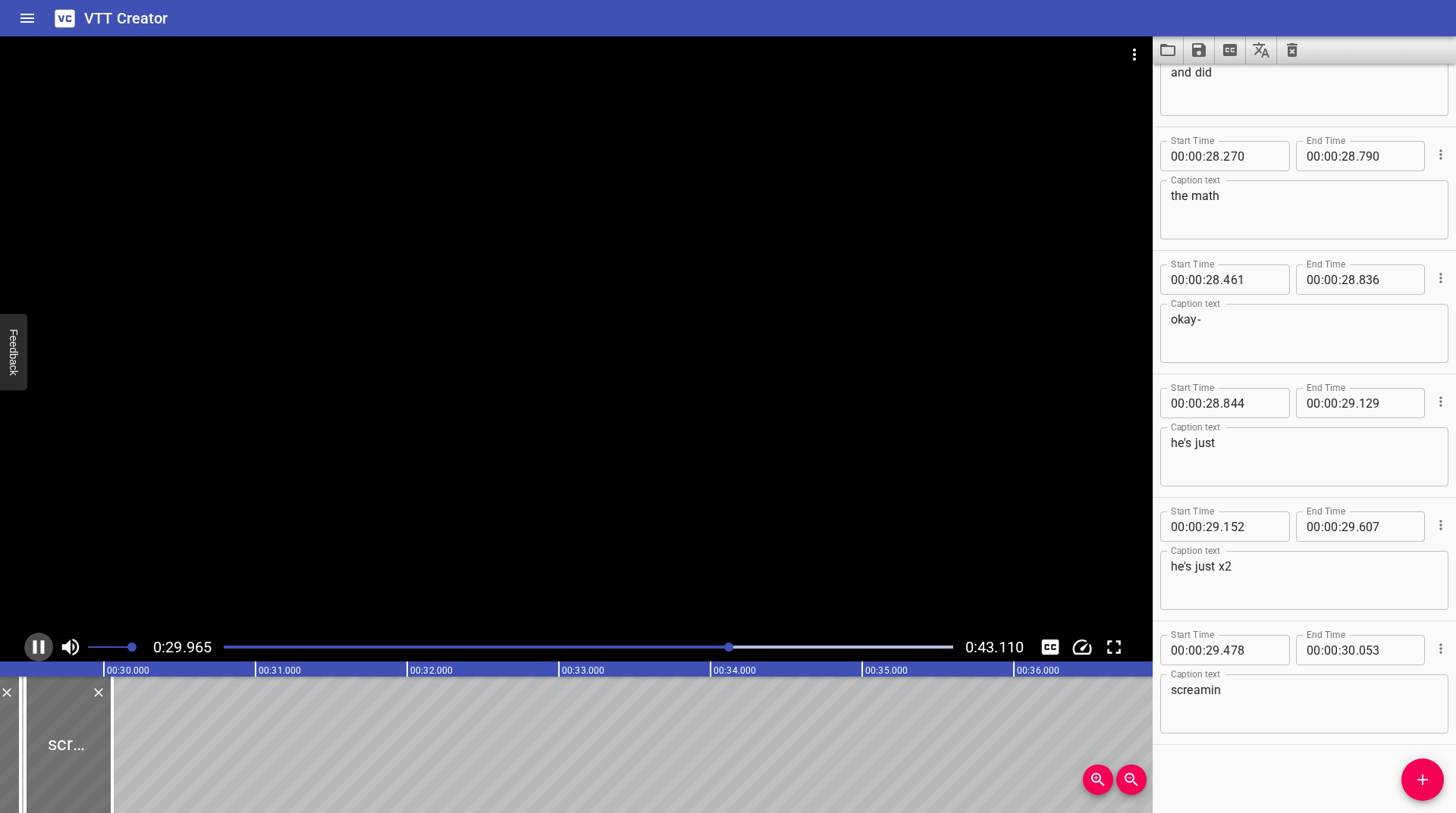
click at [37, 648] on icon "Play/Pause" at bounding box center [39, 647] width 23 height 23
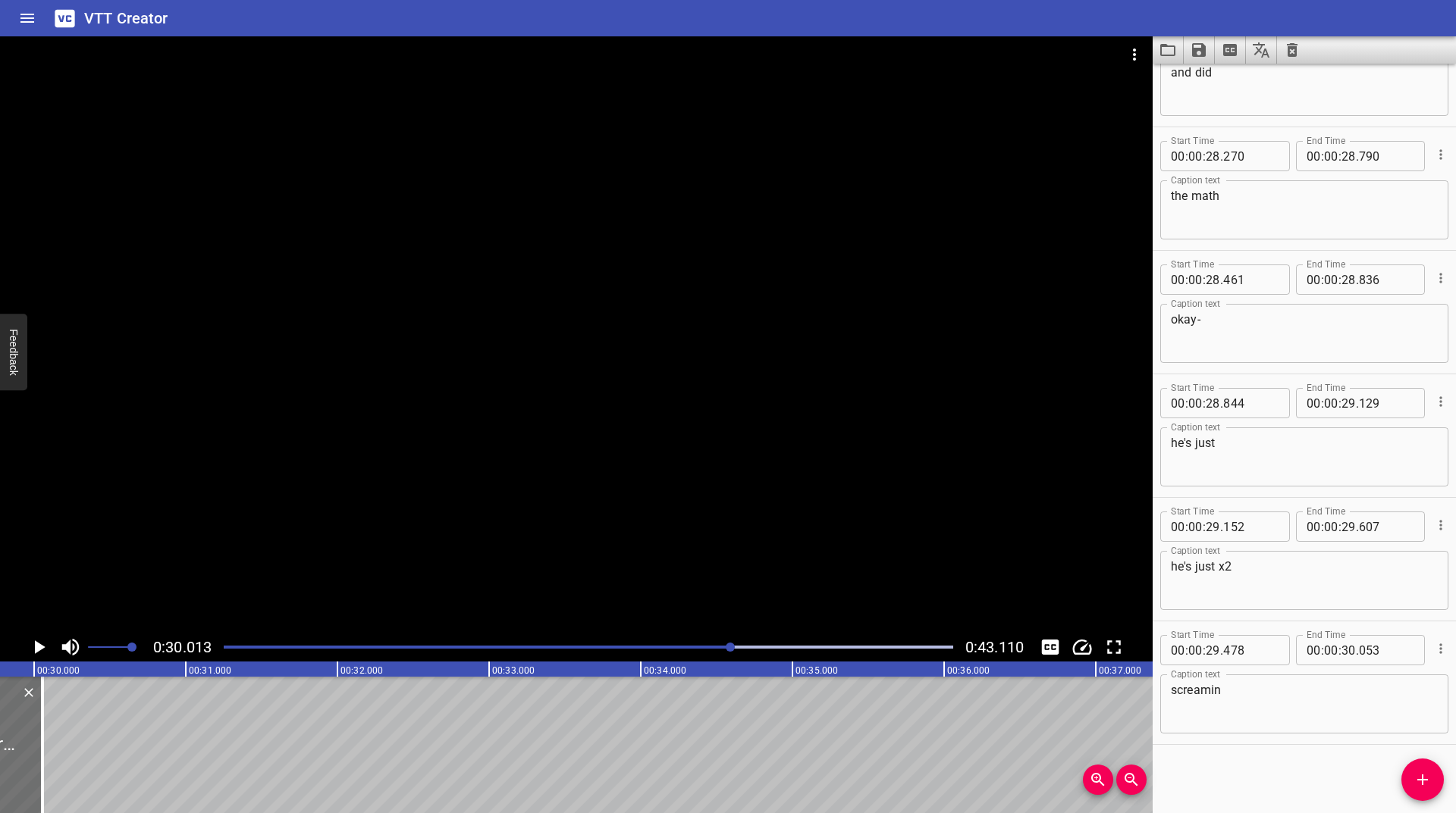
scroll to position [0, 4552]
click at [6, 762] on div at bounding box center [-1, 745] width 15 height 137
type input "013"
click at [33, 647] on icon "Play/Pause" at bounding box center [39, 647] width 23 height 23
click at [33, 647] on icon "Play/Pause" at bounding box center [39, 647] width 11 height 13
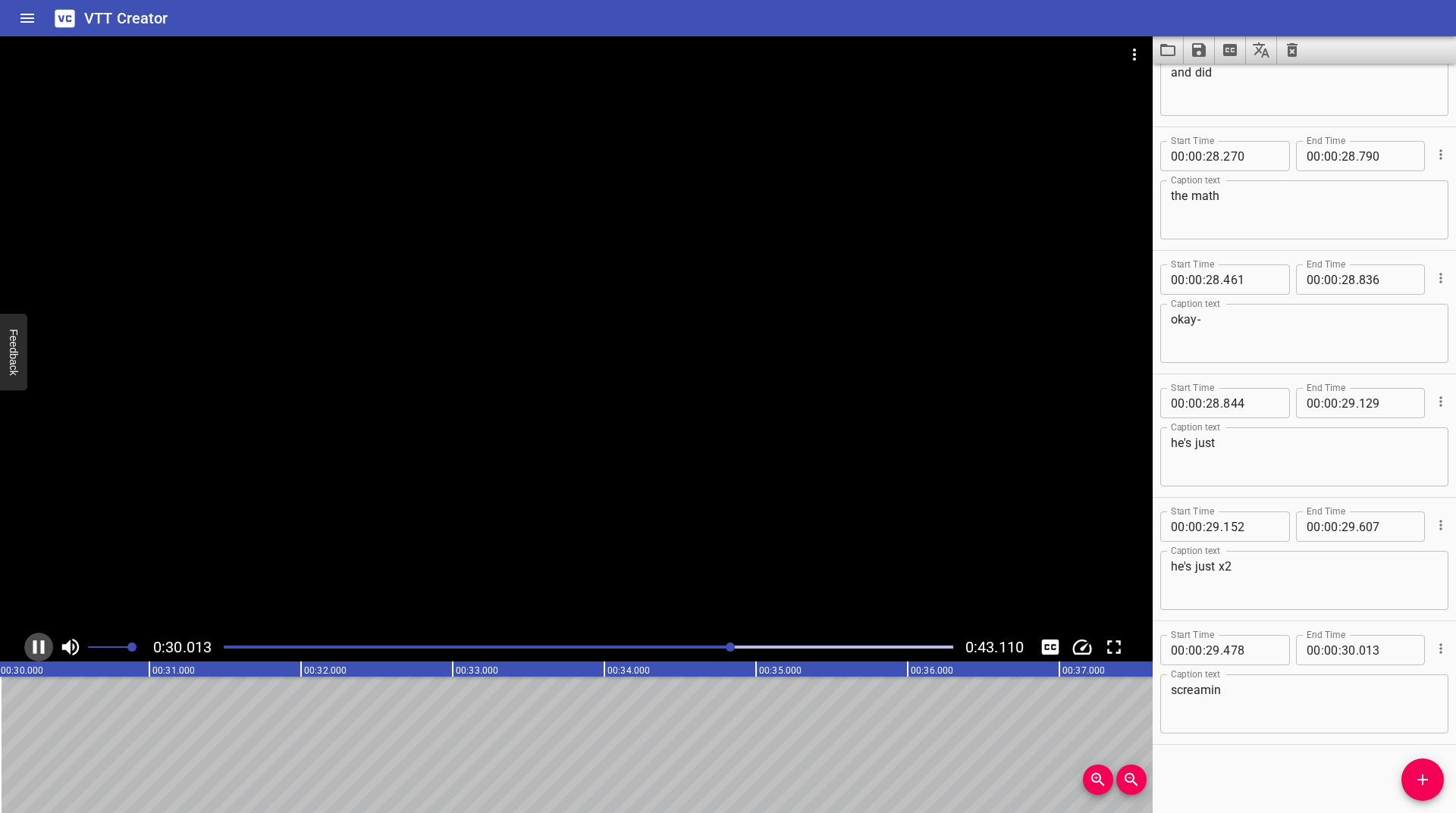
scroll to position [0, 4558]
drag, startPoint x: 1420, startPoint y: 774, endPoint x: 1404, endPoint y: 752, distance: 27.2
click at [1418, 770] on button "Add Cue" at bounding box center [1423, 780] width 43 height 43
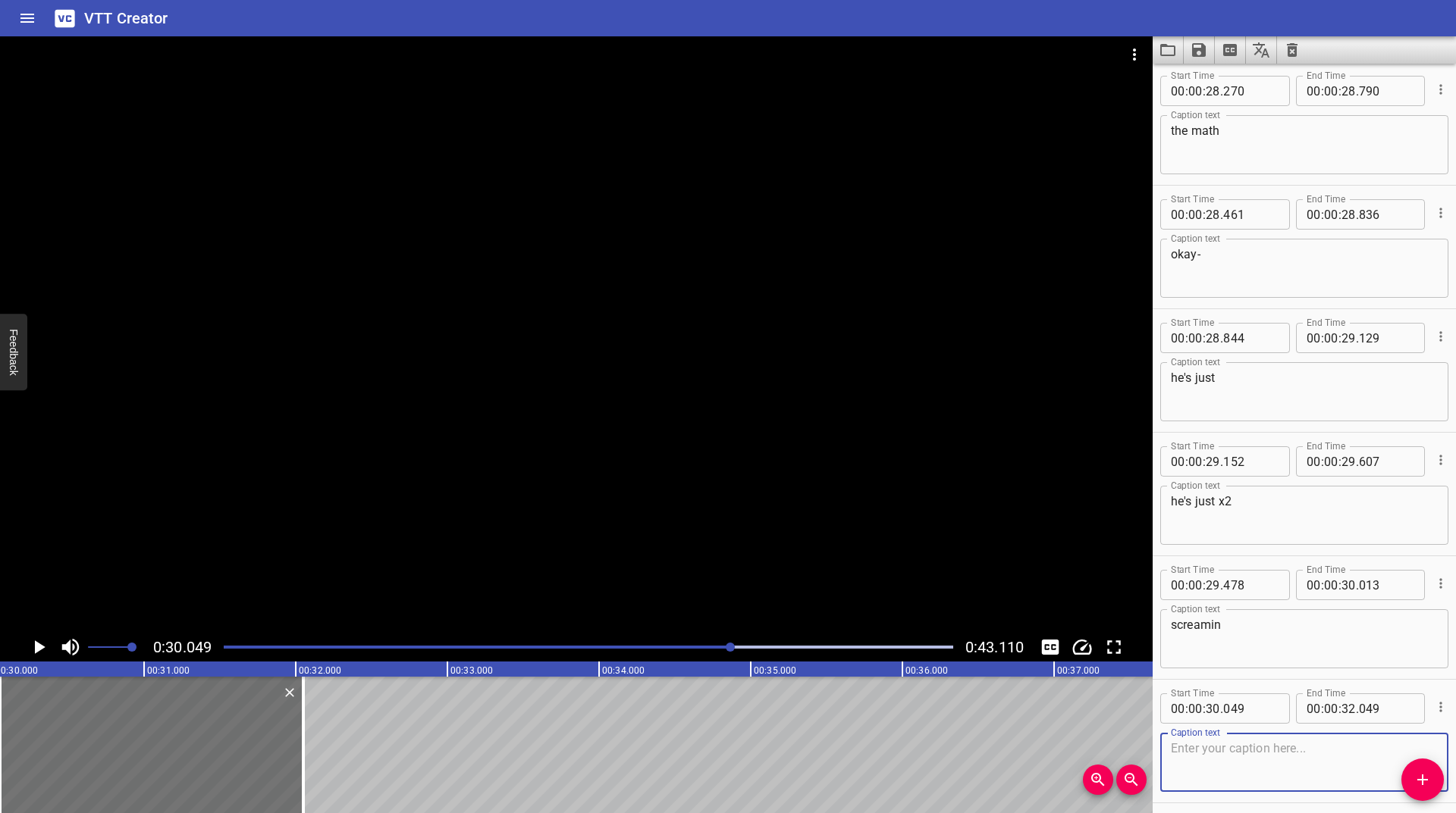
scroll to position [3028, 0]
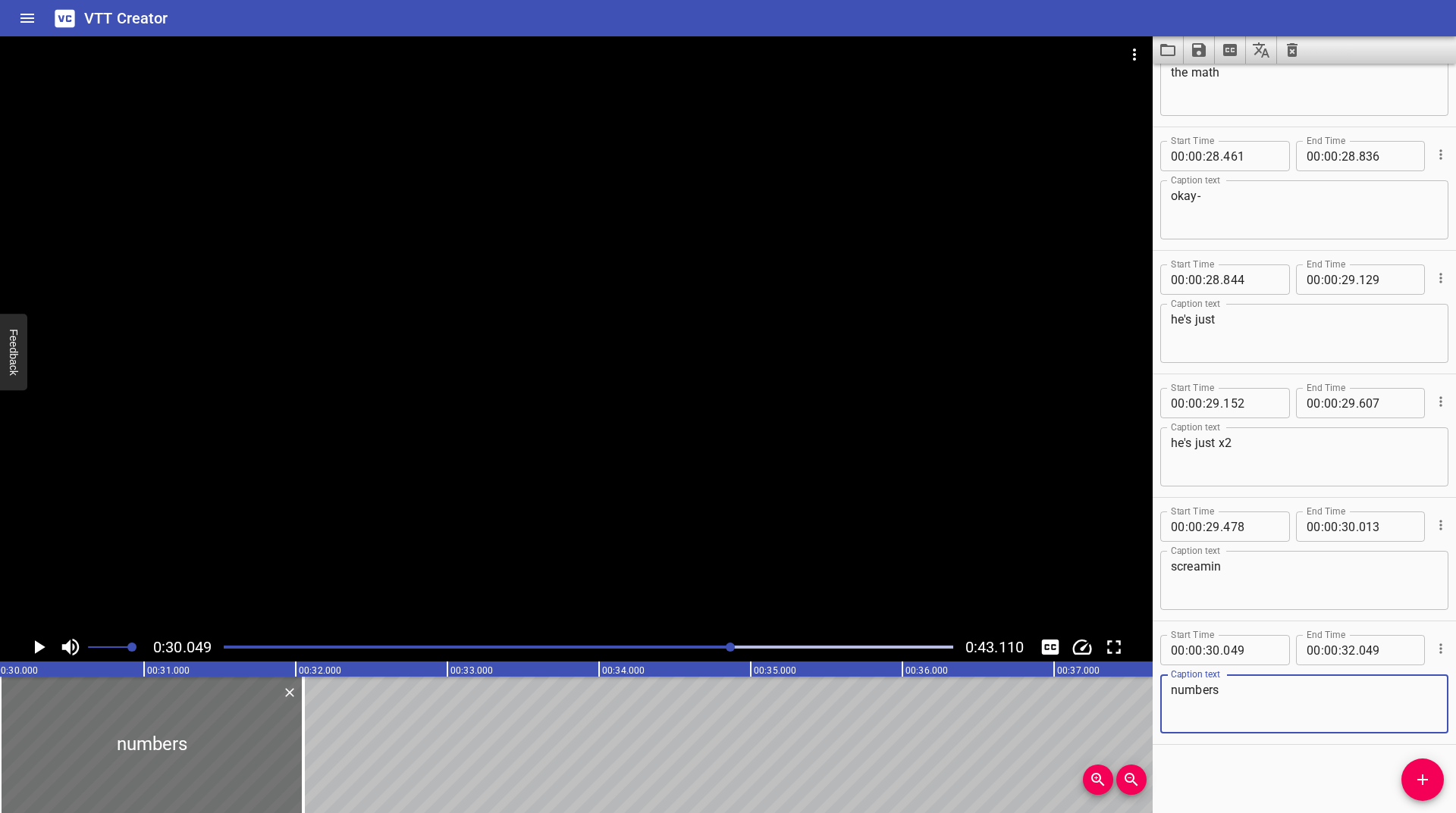
type textarea "numbers"
click at [39, 652] on icon "Play/Pause" at bounding box center [39, 647] width 23 height 23
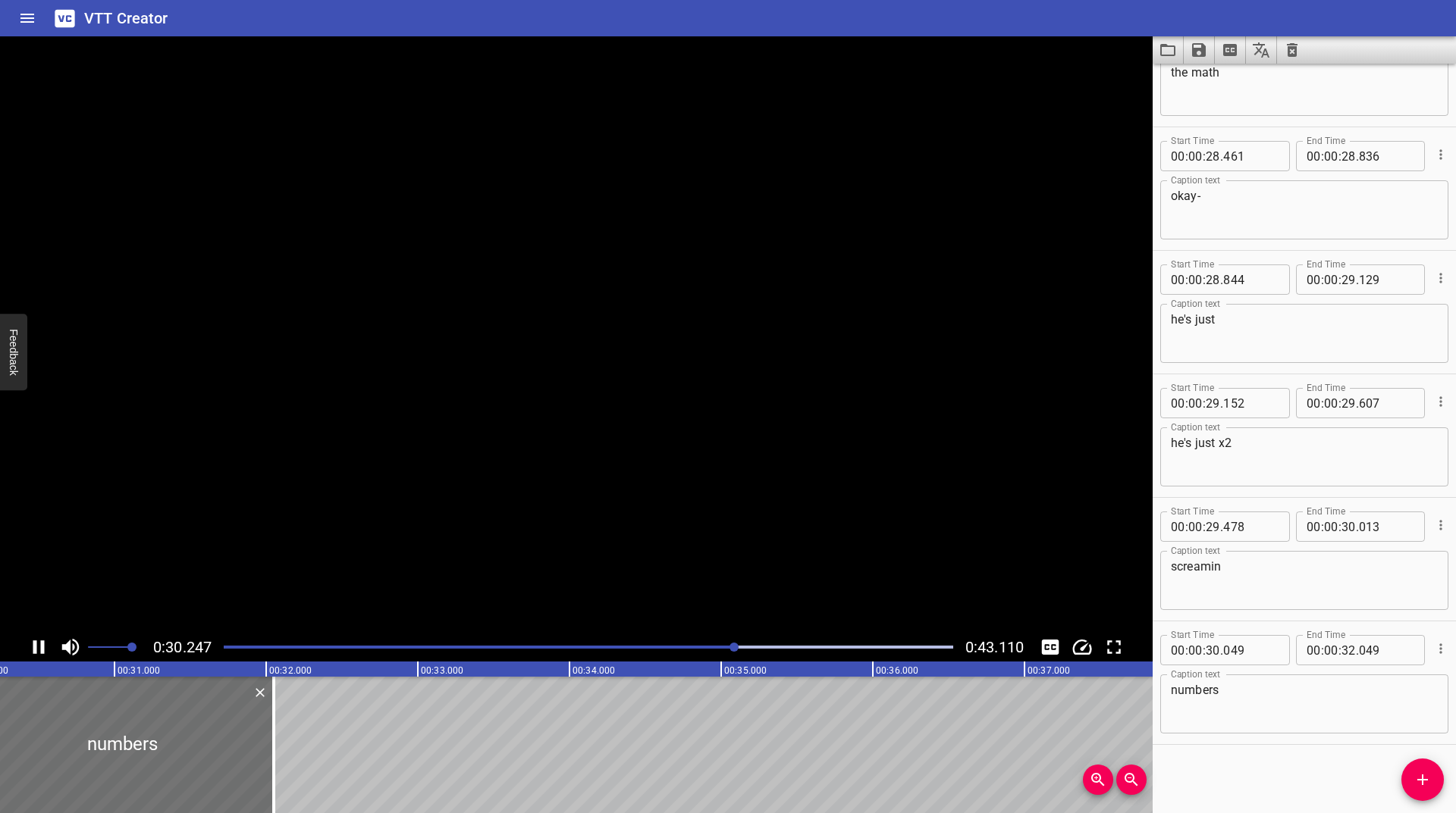
click at [39, 652] on icon "Play/Pause" at bounding box center [39, 647] width 23 height 23
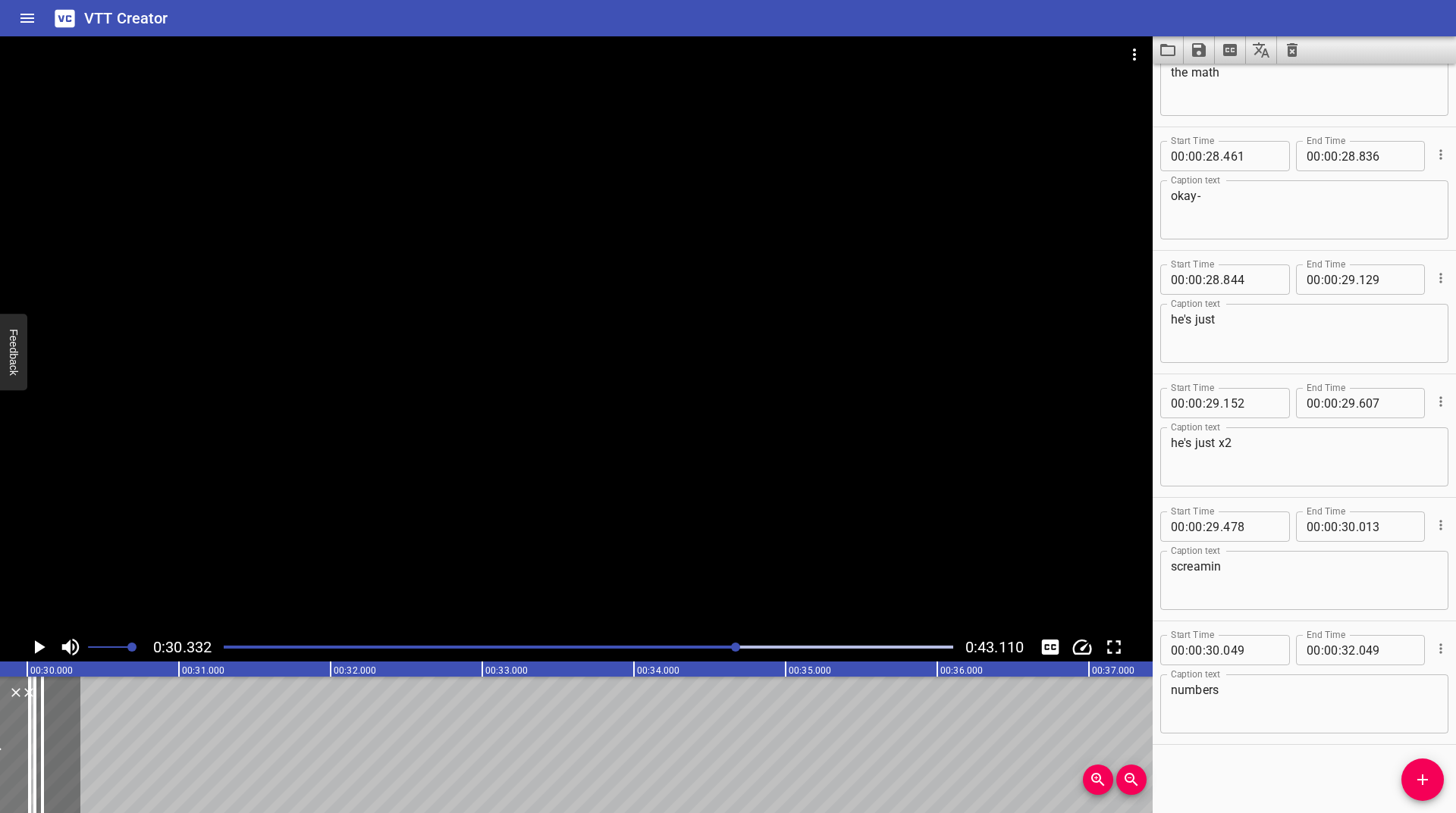
scroll to position [0, 4491]
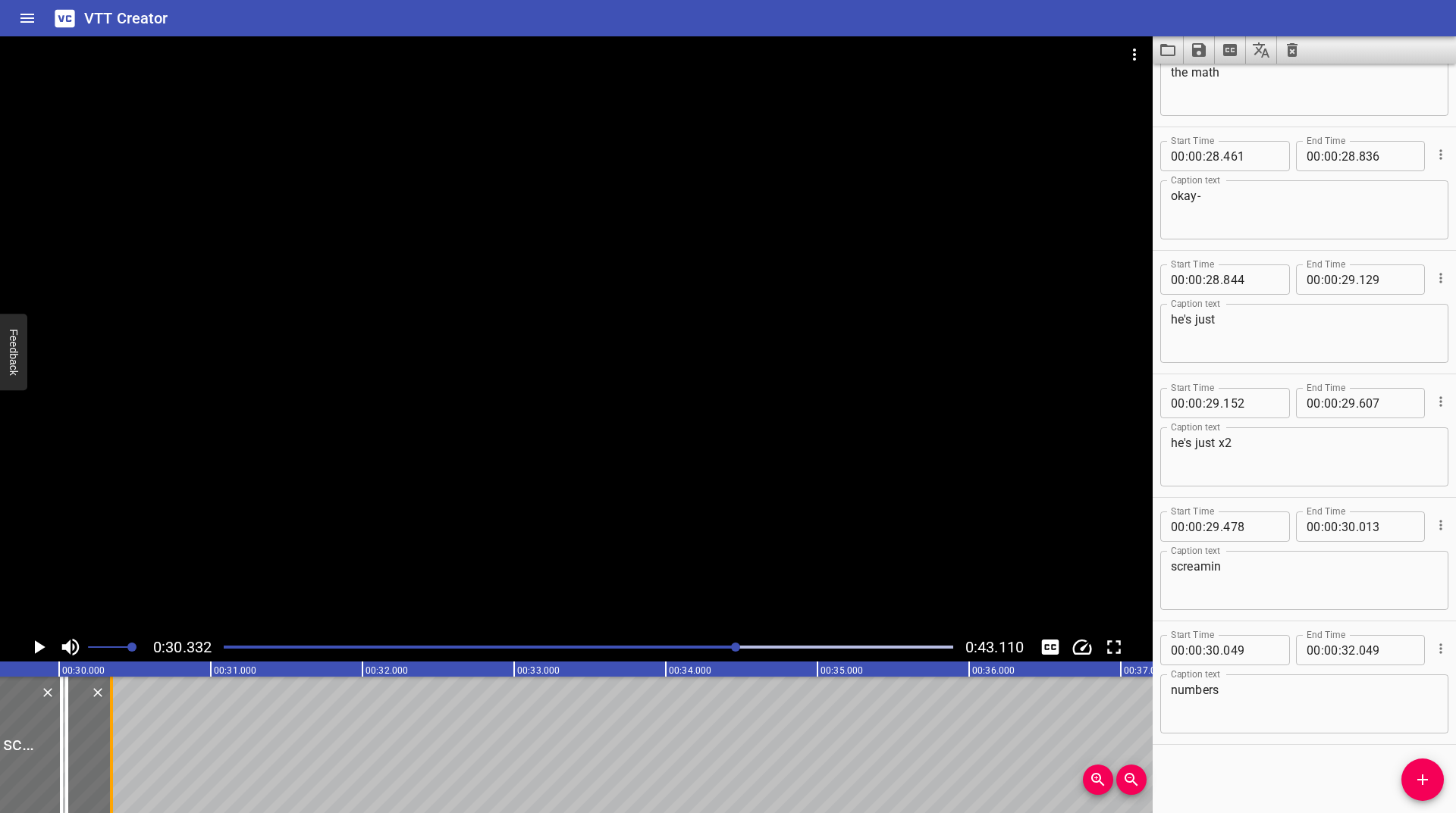
drag, startPoint x: 264, startPoint y: 725, endPoint x: 115, endPoint y: 739, distance: 149.7
click at [115, 739] on div at bounding box center [111, 745] width 15 height 137
type input "30"
type input "344"
click at [42, 646] on icon "Play/Pause" at bounding box center [40, 647] width 10 height 13
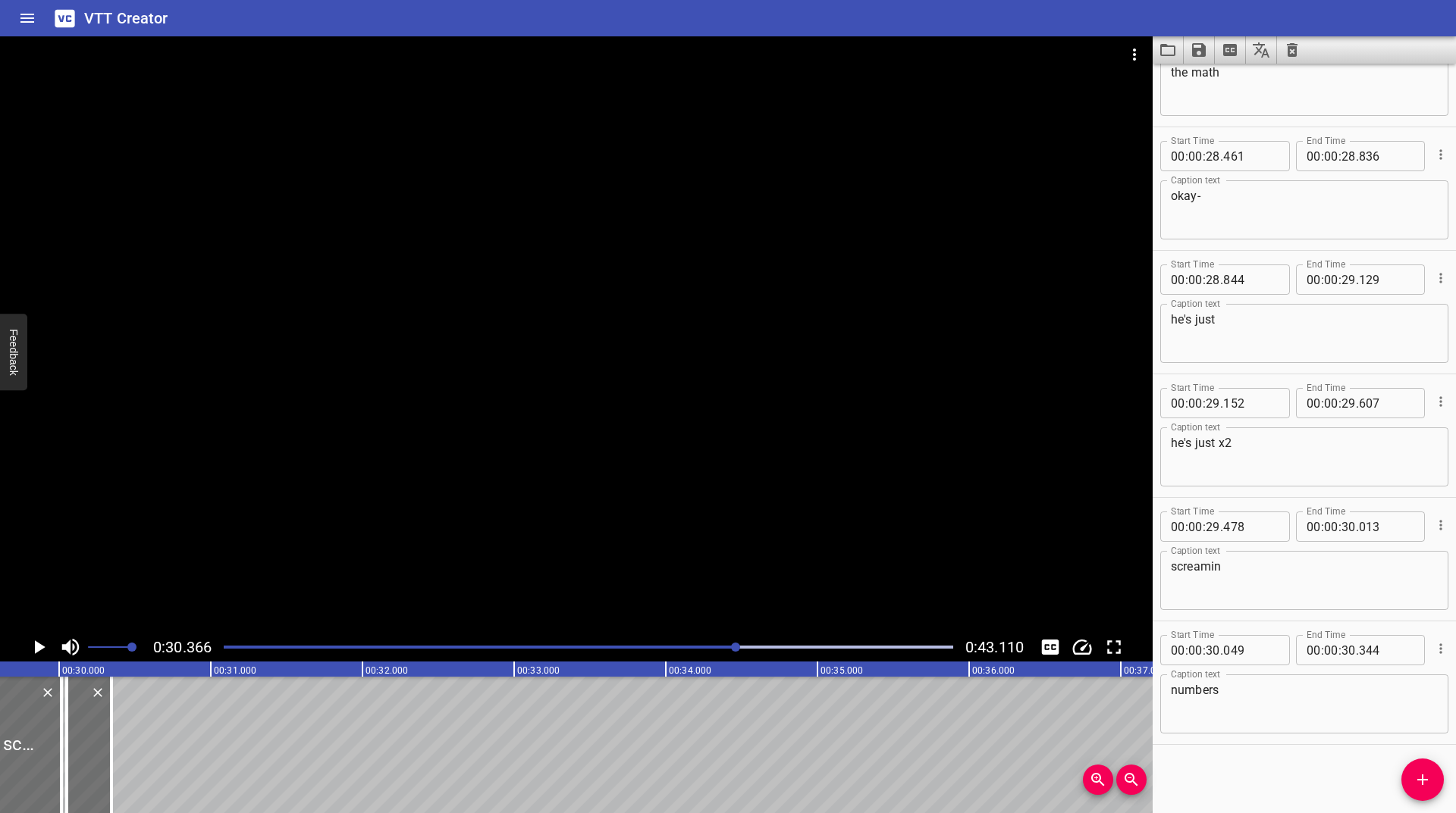
scroll to position [0, 4605]
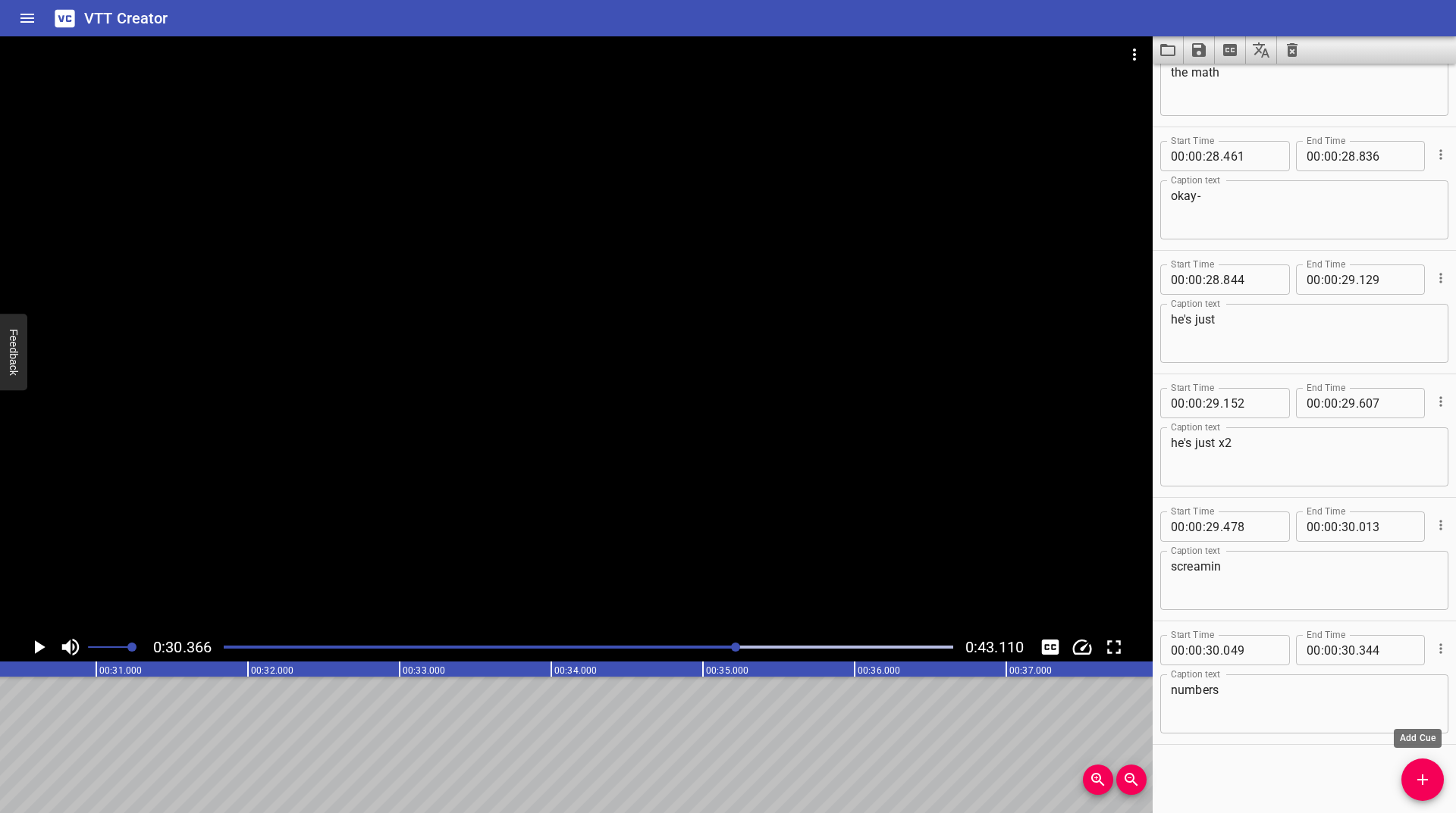
drag, startPoint x: 1412, startPoint y: 790, endPoint x: 1373, endPoint y: 724, distance: 76.7
click at [1412, 789] on button "Add Cue" at bounding box center [1423, 780] width 43 height 43
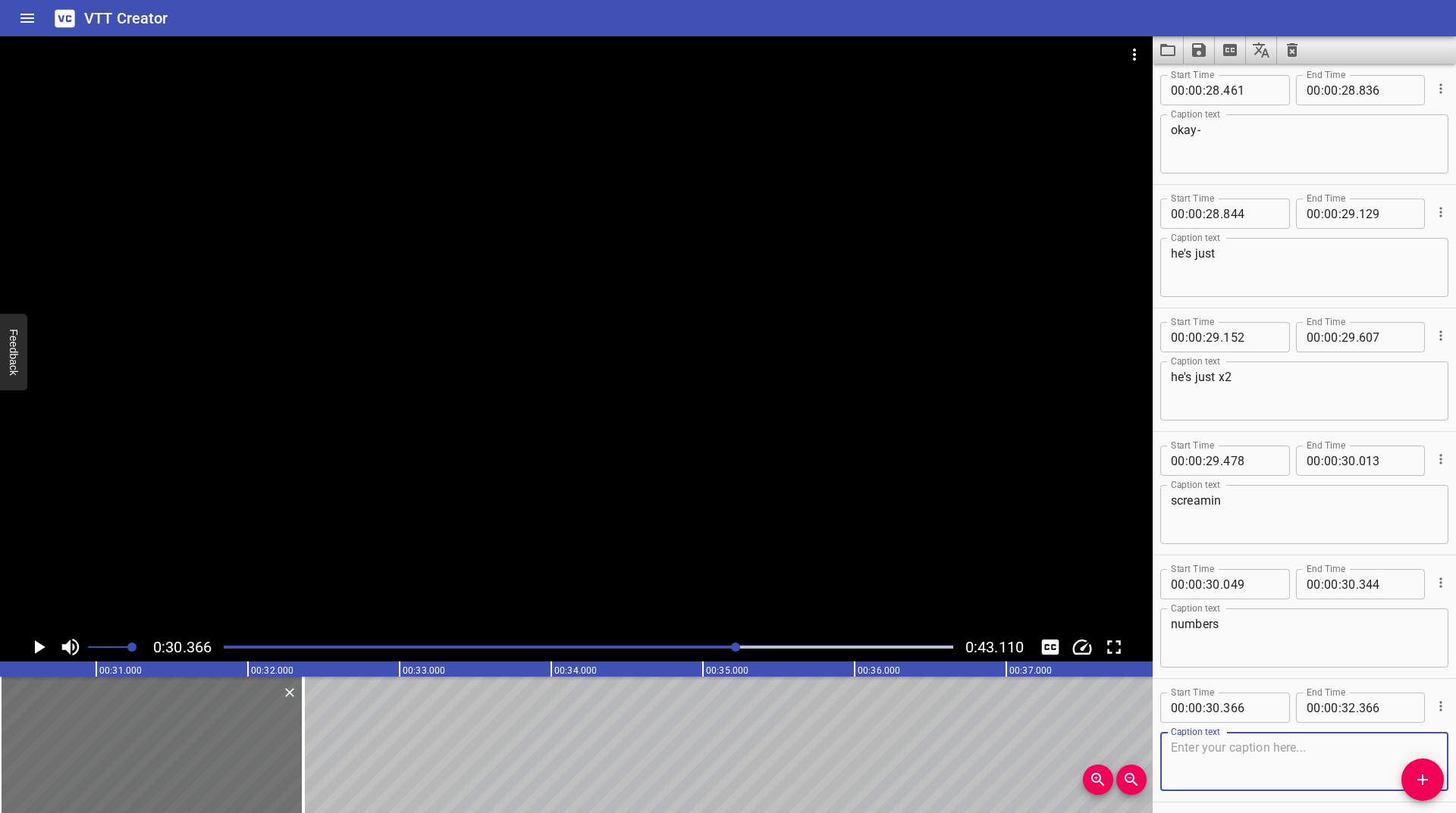
scroll to position [3152, 0]
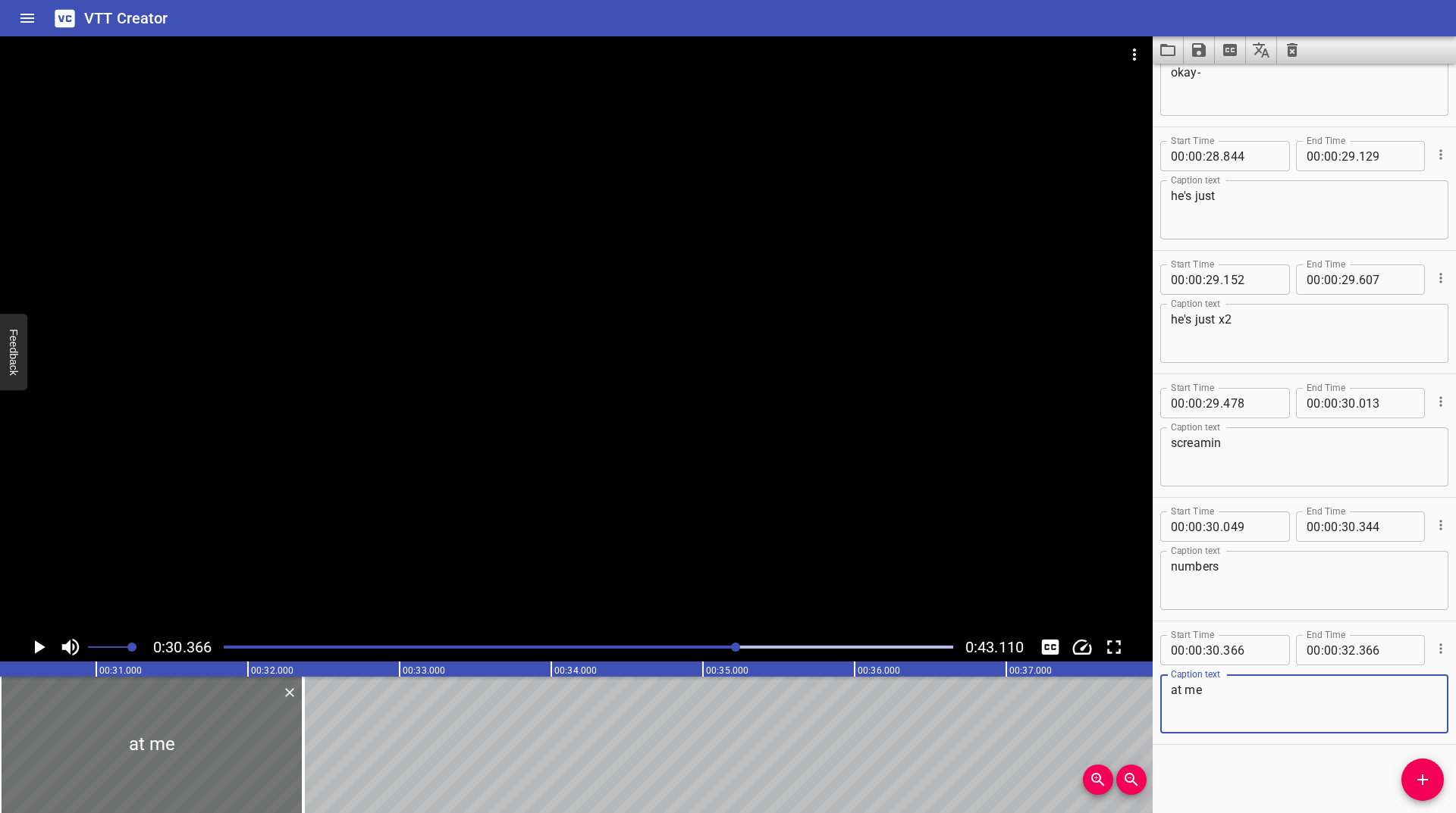
type textarea "at me"
click at [37, 650] on icon "Play/Pause" at bounding box center [40, 647] width 10 height 13
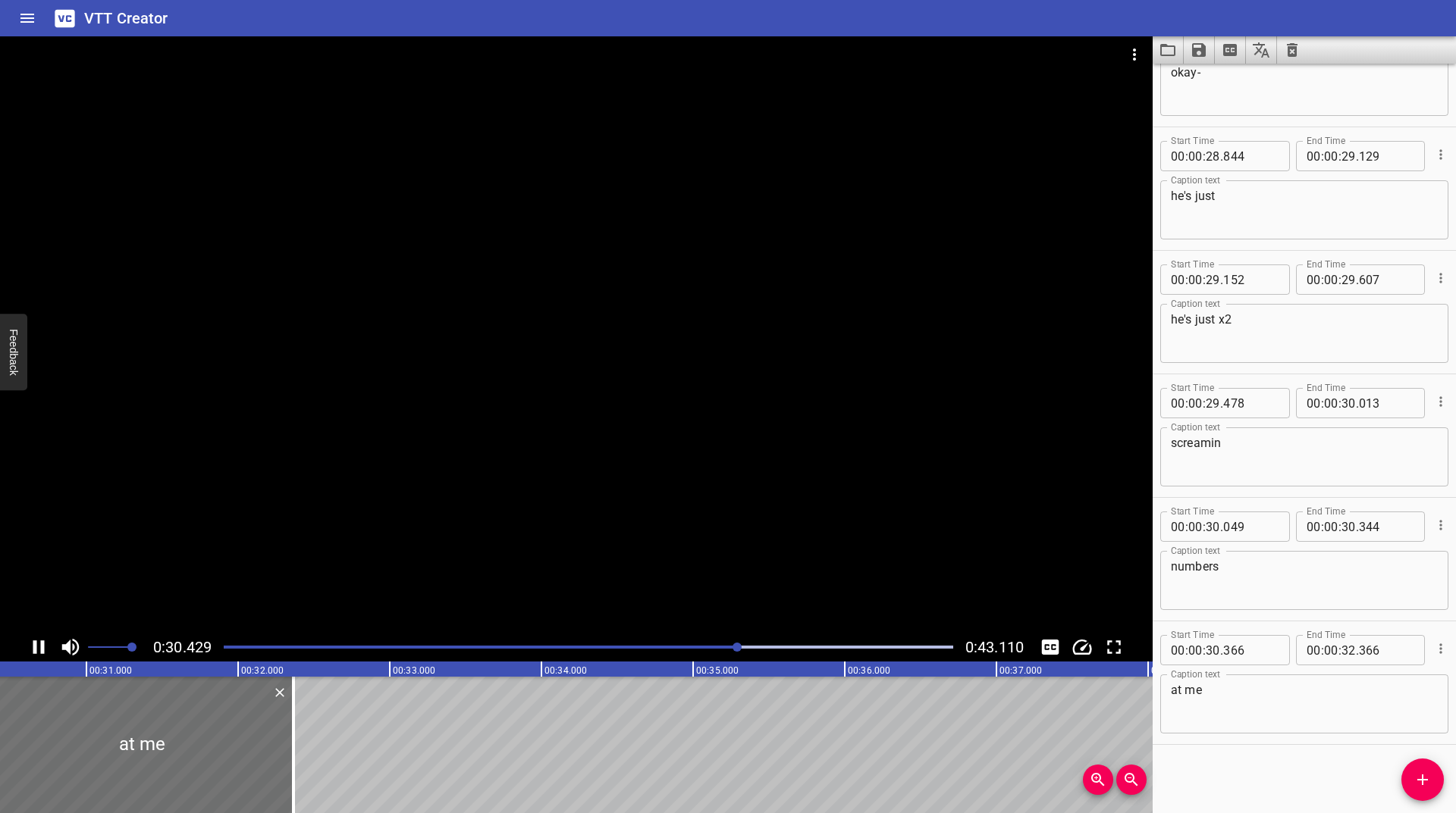
click at [37, 650] on icon "Play/Pause" at bounding box center [39, 647] width 23 height 23
click at [37, 650] on icon "Play/Pause" at bounding box center [40, 647] width 10 height 13
click at [37, 650] on icon "Play/Pause" at bounding box center [39, 647] width 23 height 23
click at [37, 650] on icon "Play/Pause" at bounding box center [40, 647] width 10 height 13
click at [37, 650] on icon "Play/Pause" at bounding box center [39, 647] width 23 height 23
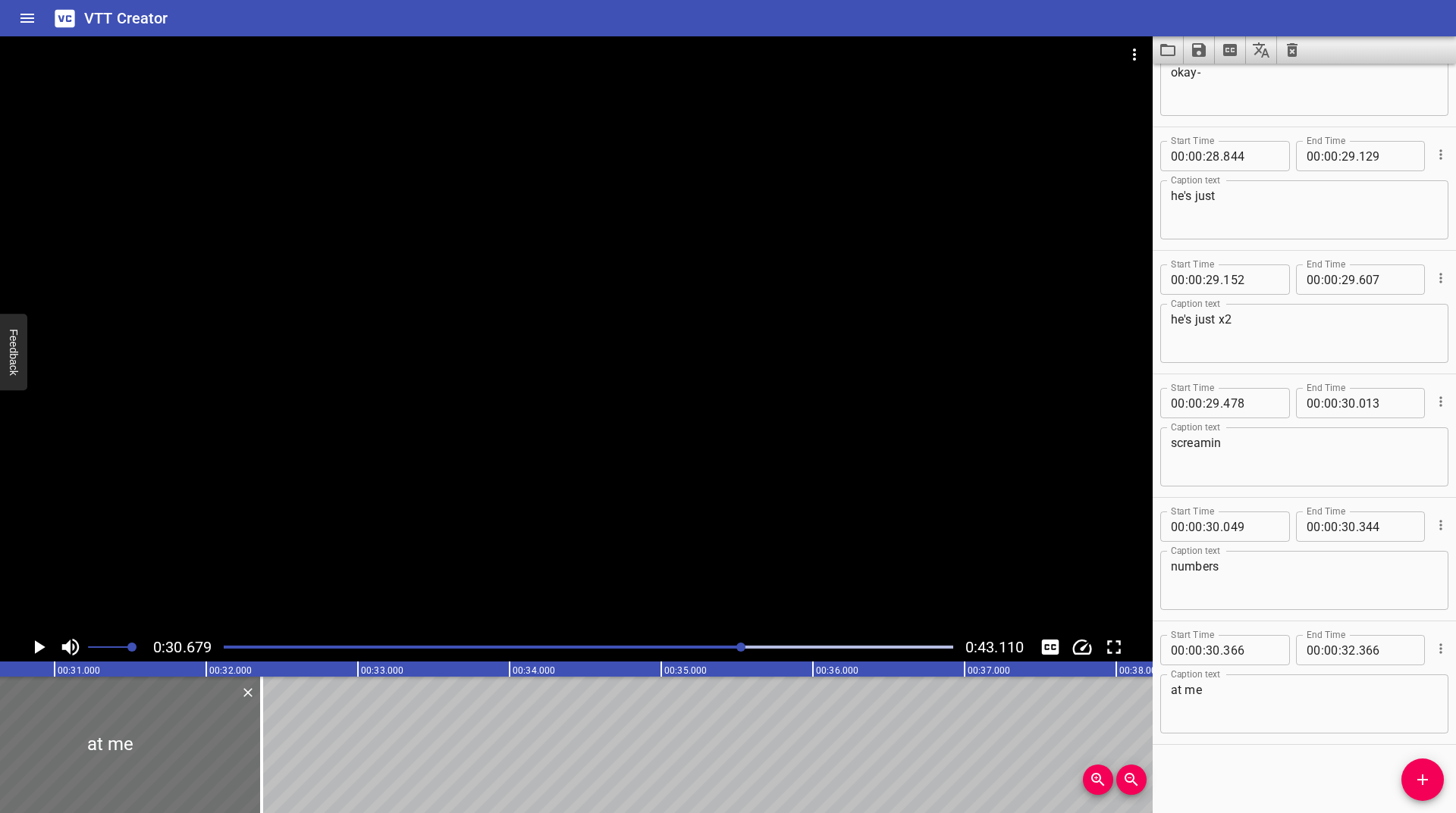
scroll to position [0, 4654]
click at [741, 643] on div at bounding box center [741, 648] width 9 height 9
click at [737, 647] on div at bounding box center [741, 648] width 9 height 9
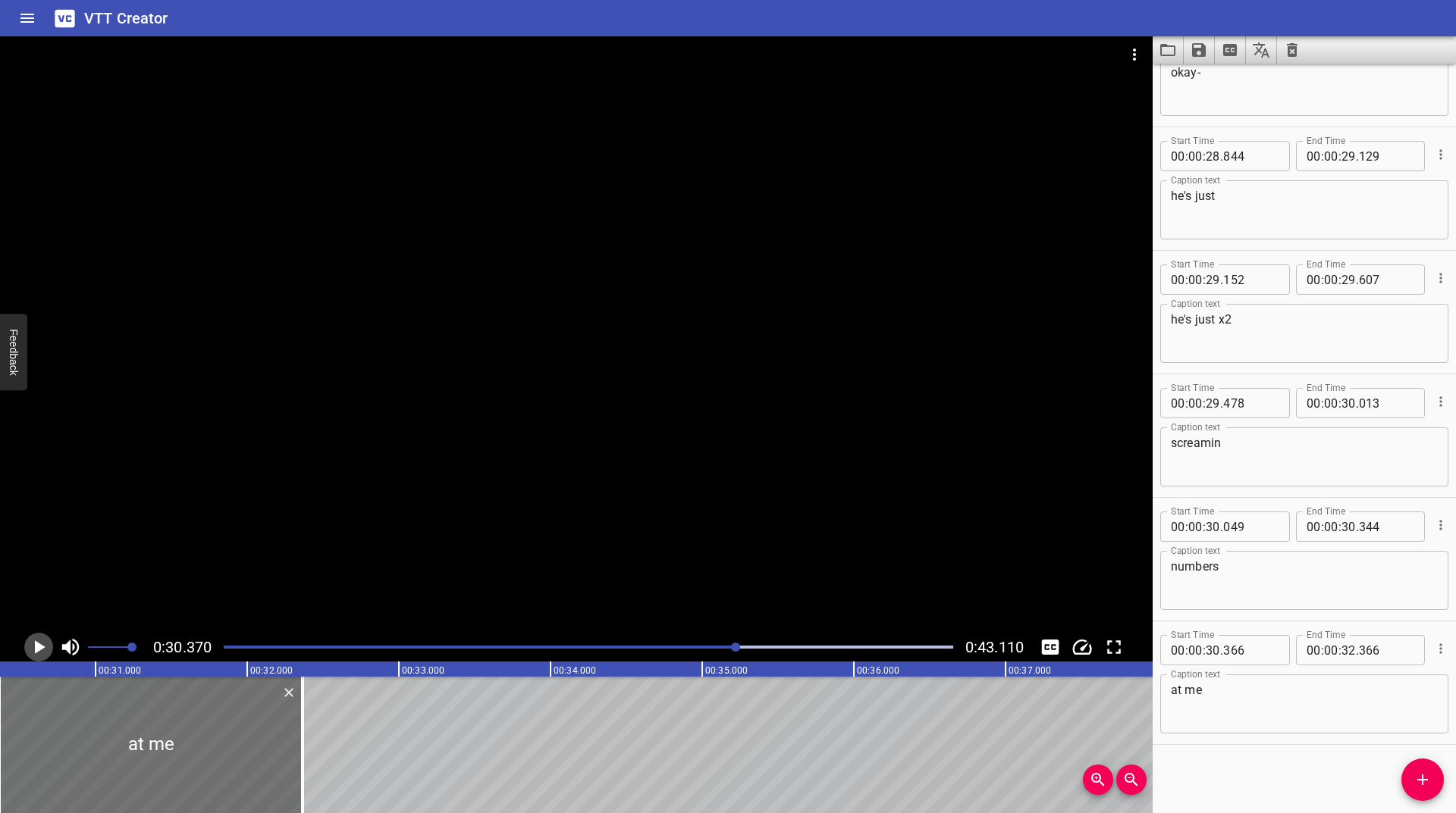
click at [36, 642] on icon "Play/Pause" at bounding box center [40, 647] width 10 height 13
click at [36, 642] on icon "Play/Pause" at bounding box center [39, 647] width 11 height 13
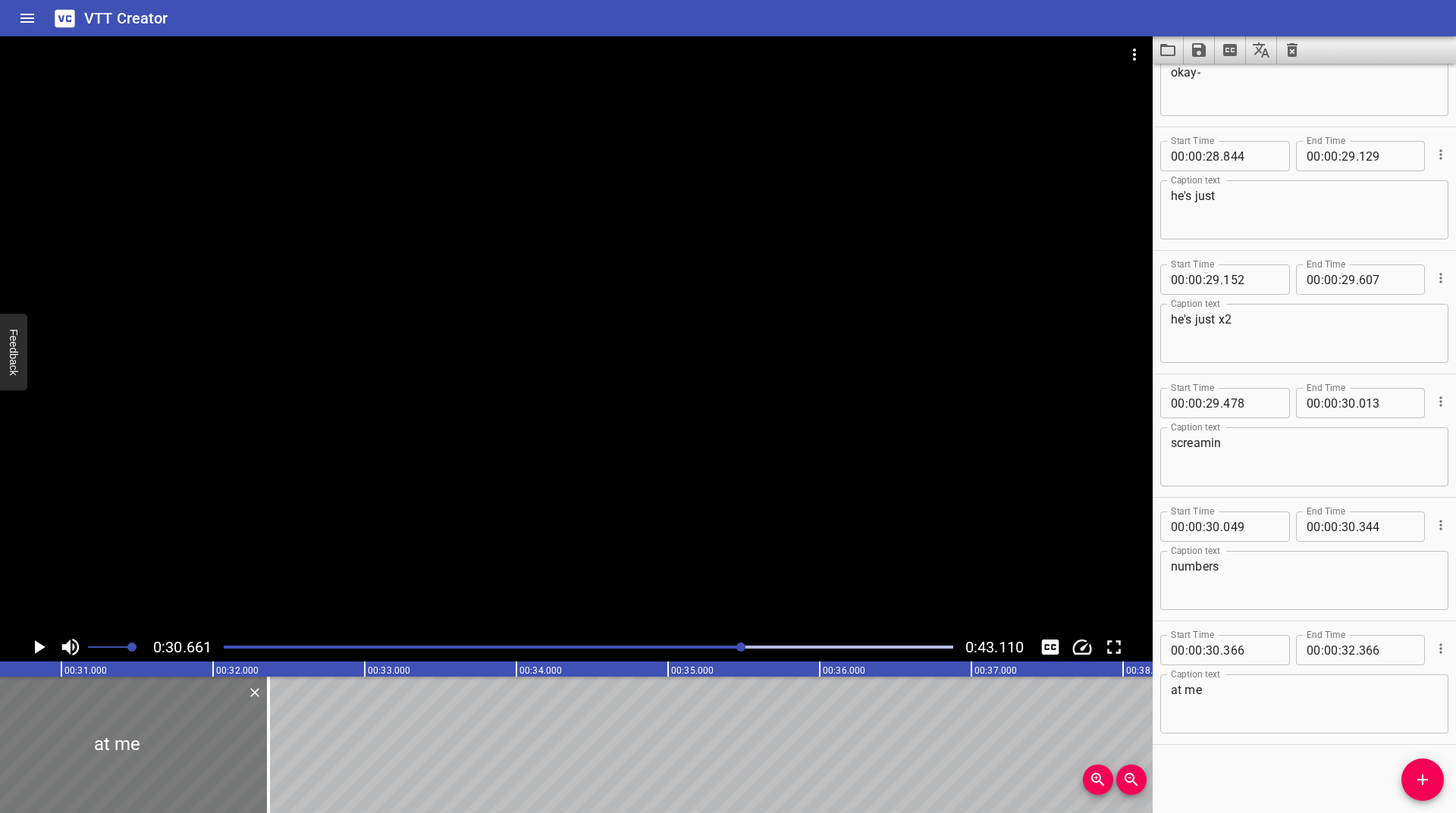
scroll to position [0, 4650]
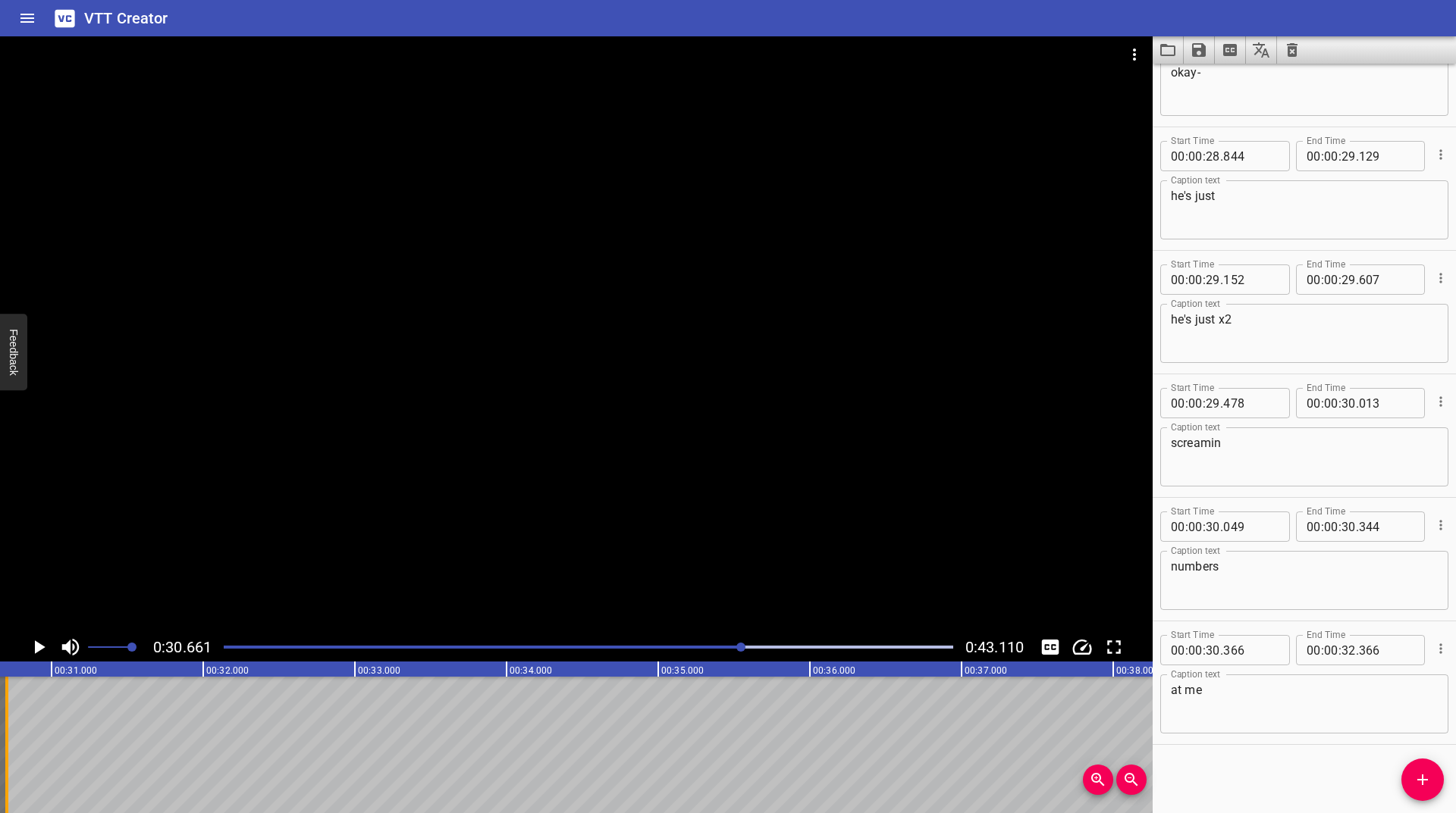
drag, startPoint x: 262, startPoint y: 743, endPoint x: 9, endPoint y: 758, distance: 253.4
click at [9, 758] on div at bounding box center [6, 745] width 15 height 137
click at [33, 645] on icon "Play/Pause" at bounding box center [39, 647] width 23 height 23
click at [33, 645] on icon "Play/Pause" at bounding box center [39, 647] width 11 height 13
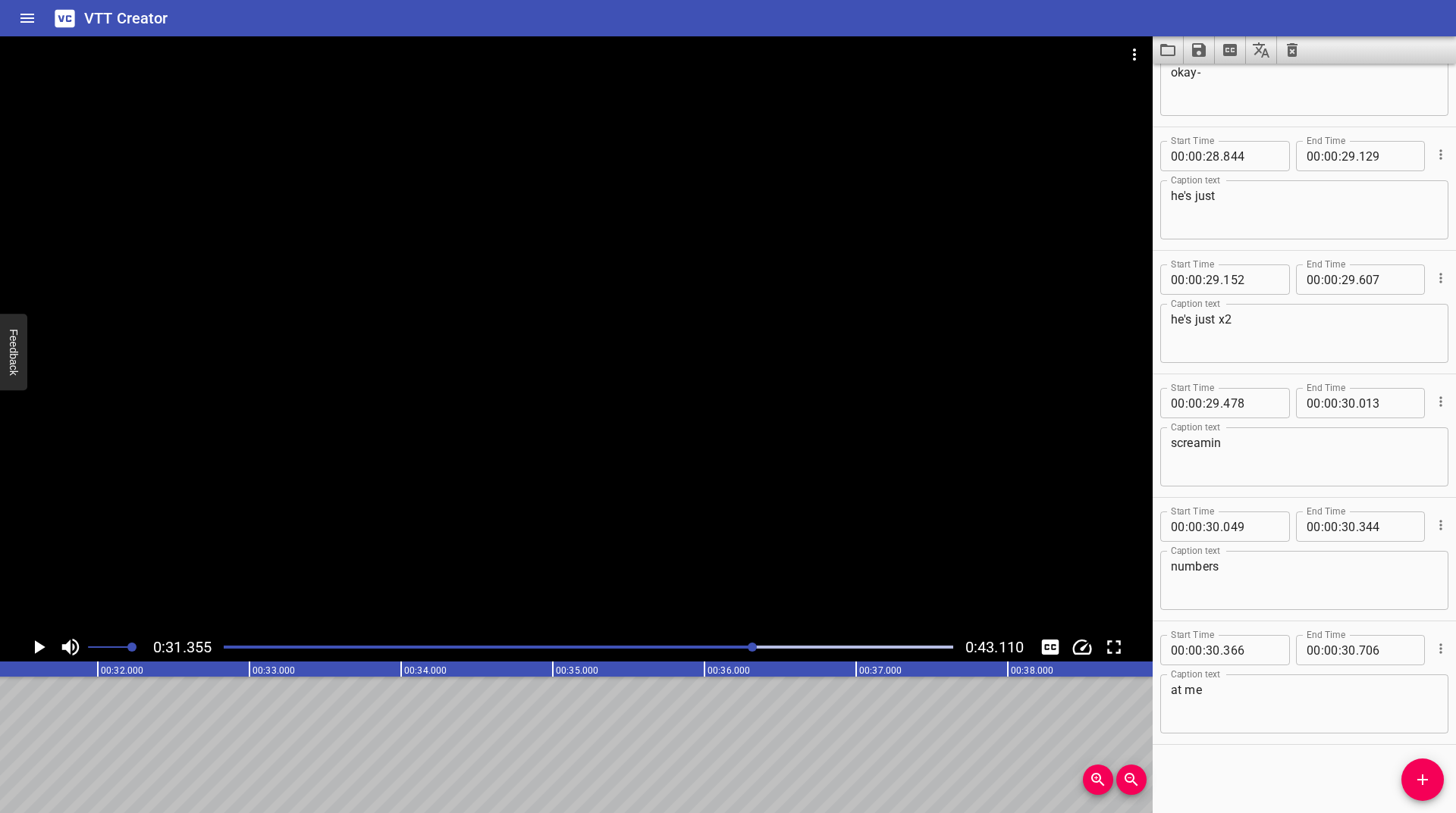
click at [739, 645] on div at bounding box center [588, 647] width 748 height 21
click at [32, 642] on icon "Play/Pause" at bounding box center [39, 647] width 23 height 23
click at [733, 647] on div "Play progress" at bounding box center [375, 648] width 730 height 3
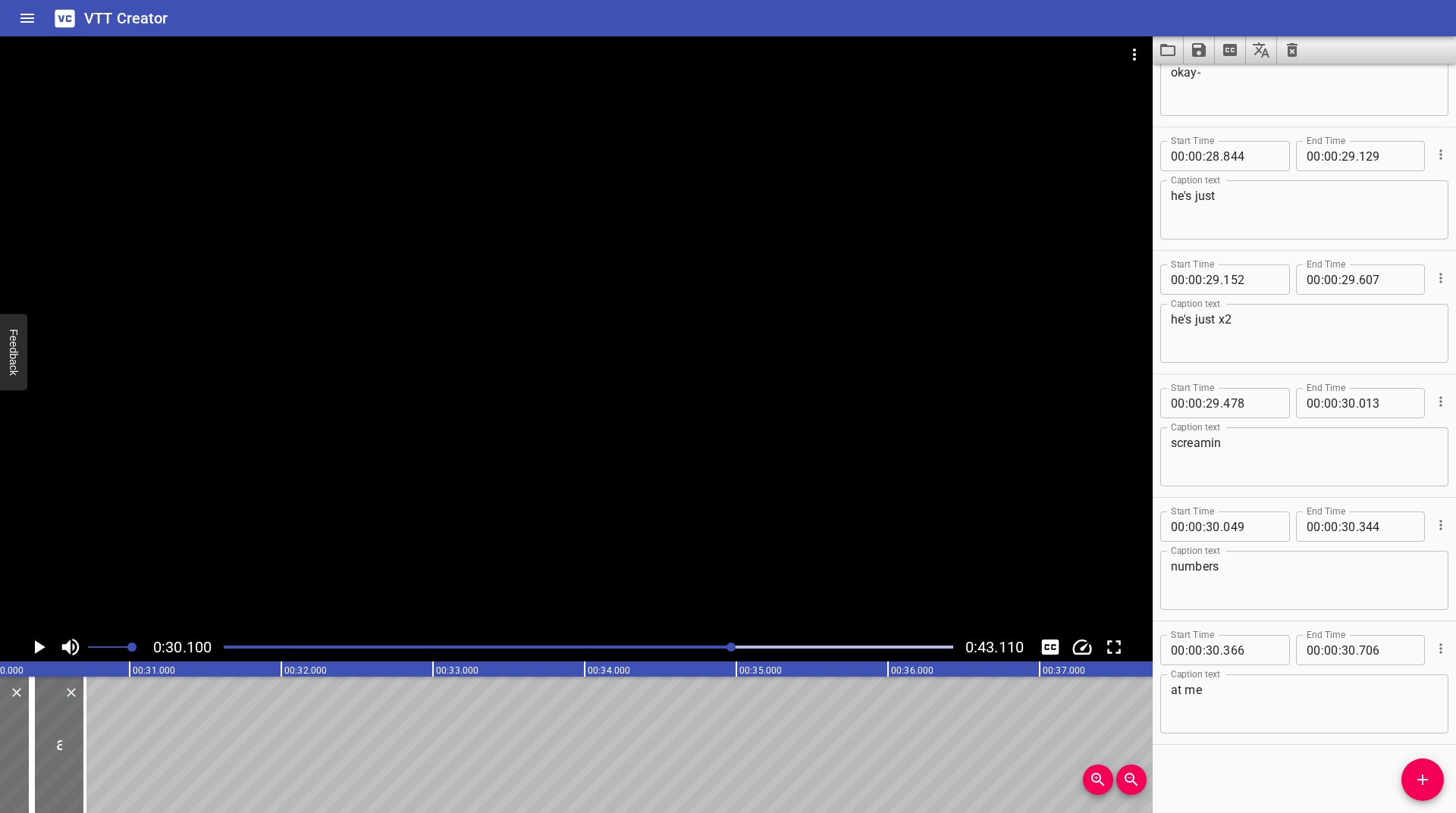
scroll to position [0, 4566]
click at [40, 643] on icon "Play/Pause" at bounding box center [39, 647] width 23 height 23
click at [40, 643] on icon "Play/Pause" at bounding box center [39, 647] width 23 height 23
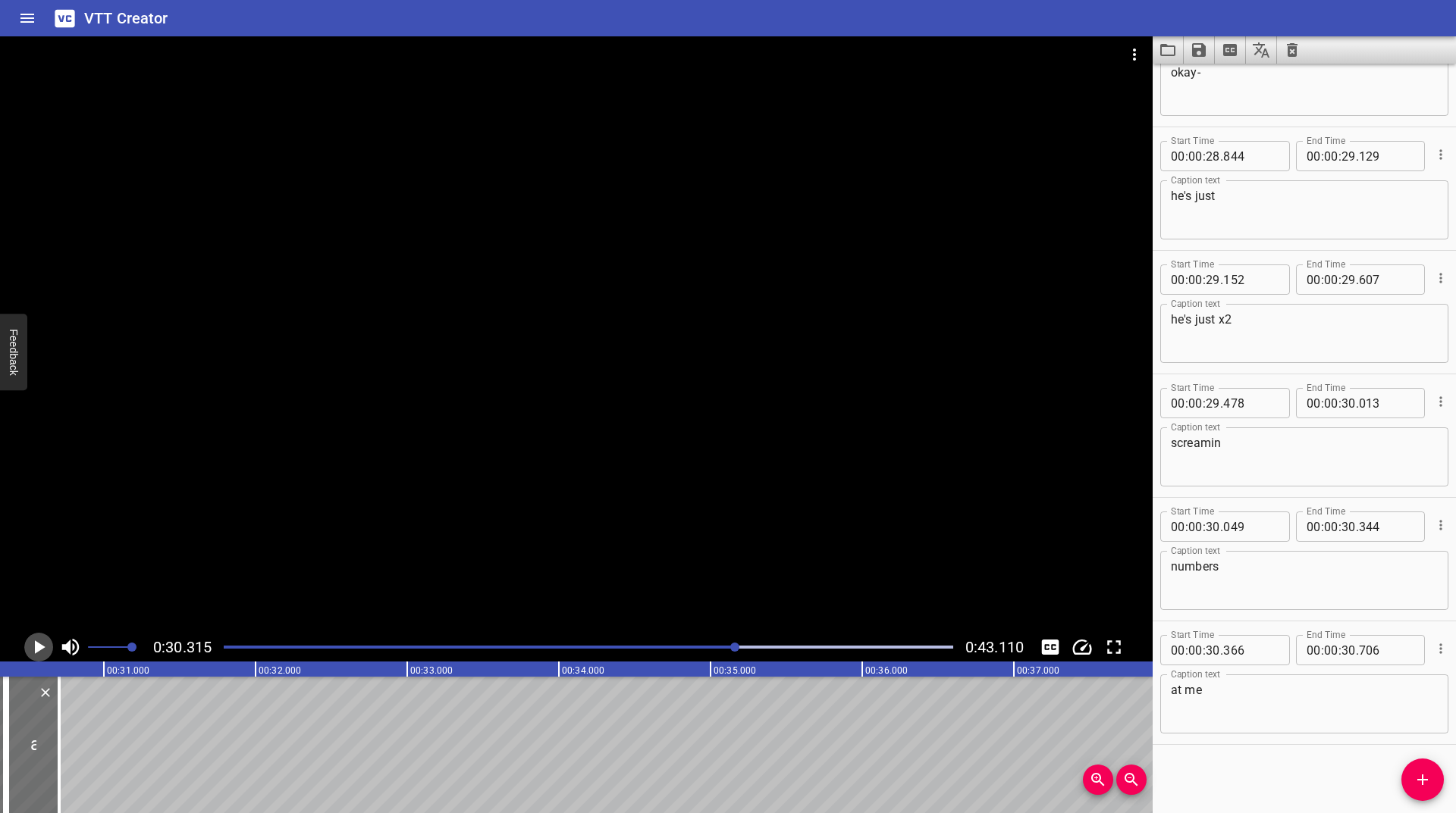
click at [40, 643] on icon "Play/Pause" at bounding box center [39, 647] width 23 height 23
click at [1424, 783] on icon "Add Cue" at bounding box center [1422, 780] width 18 height 18
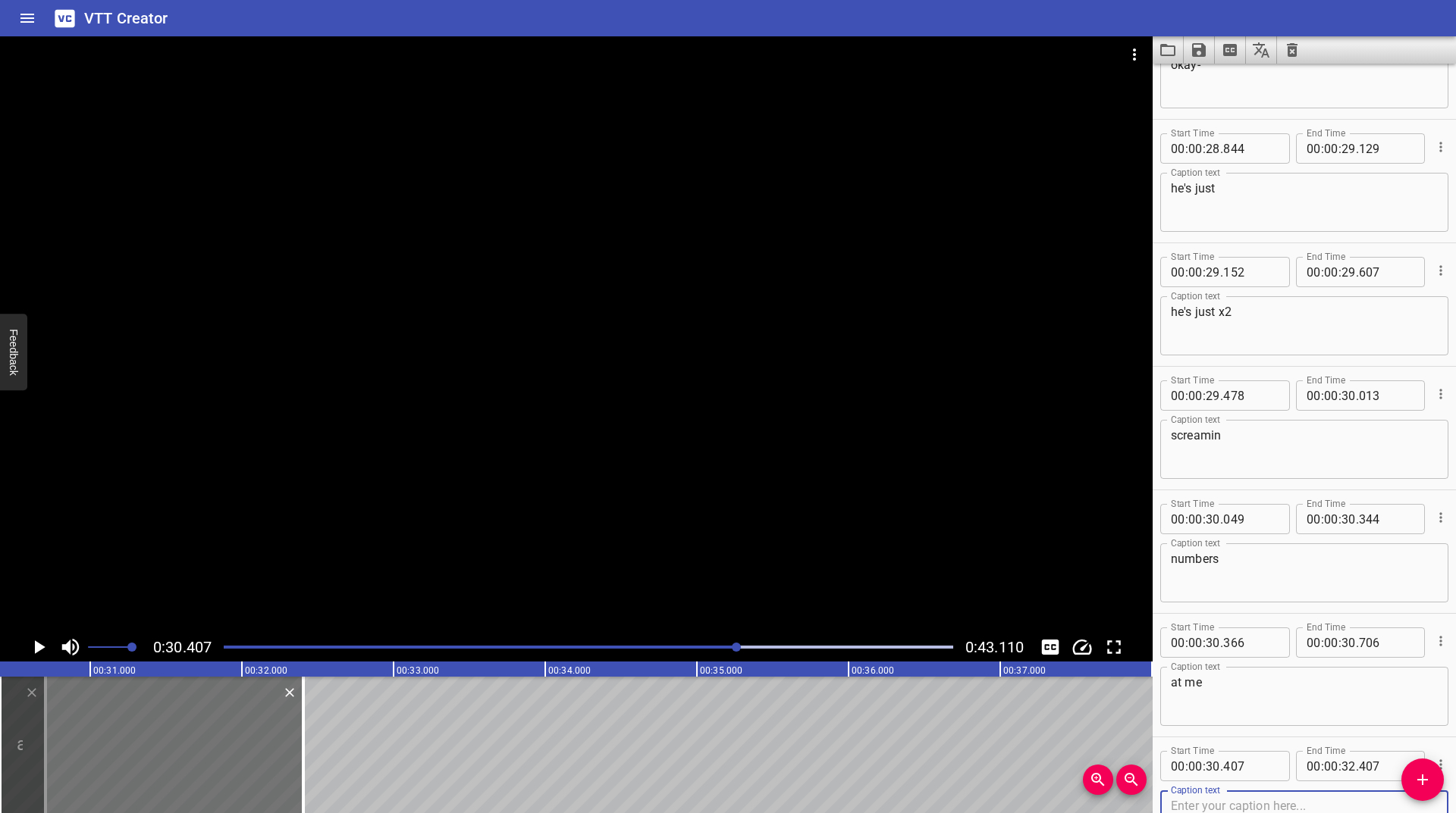
scroll to position [3275, 0]
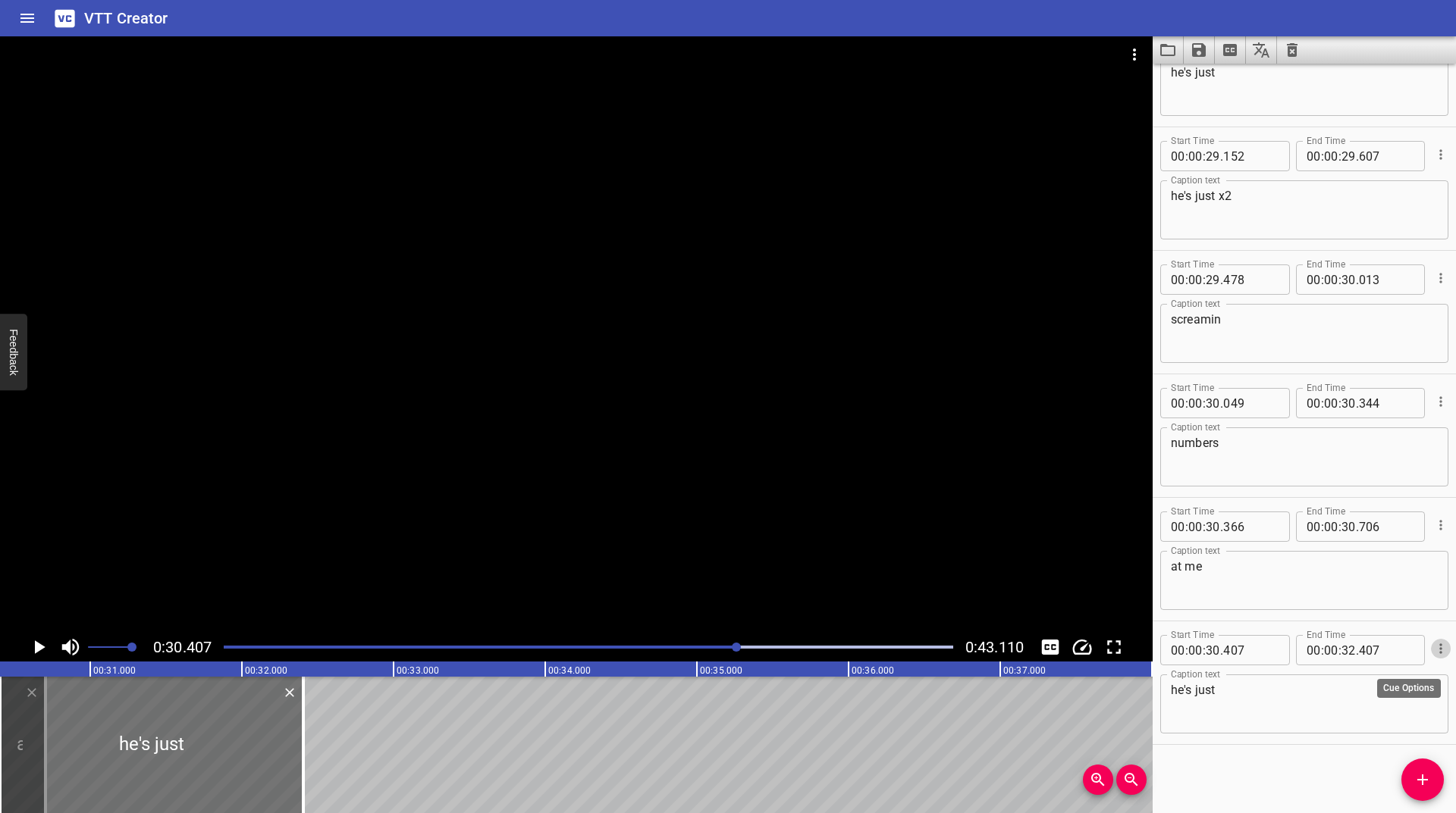
click at [1433, 651] on icon "Cue Options" at bounding box center [1440, 649] width 15 height 15
click at [1402, 642] on li "Advanced options..." at bounding box center [1377, 649] width 132 height 28
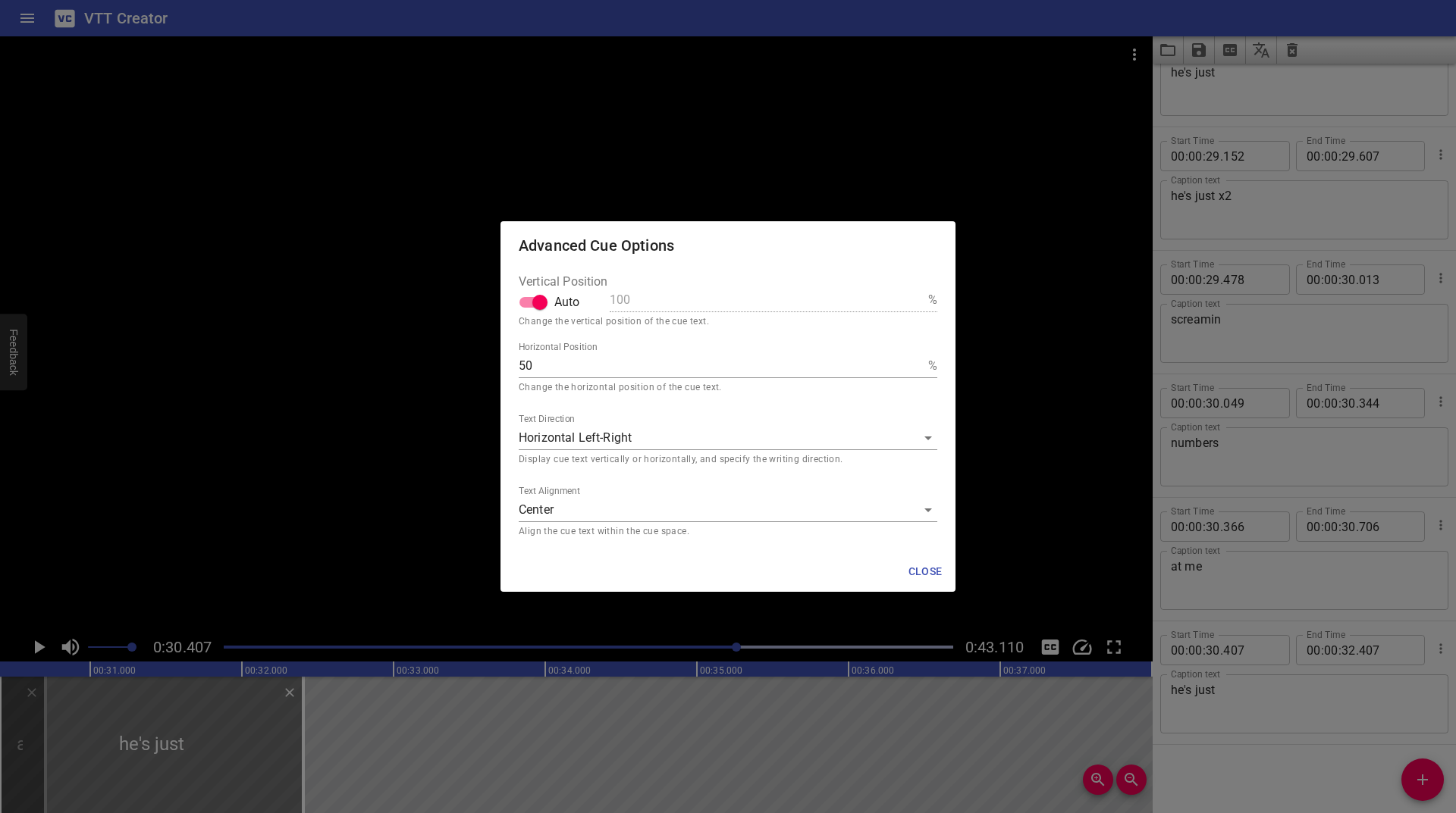
click at [593, 507] on body "VTT Creator Caption Editor Batch Transcribe Login Sign Up Privacy Contact 0:30.…" at bounding box center [728, 406] width 1456 height 813
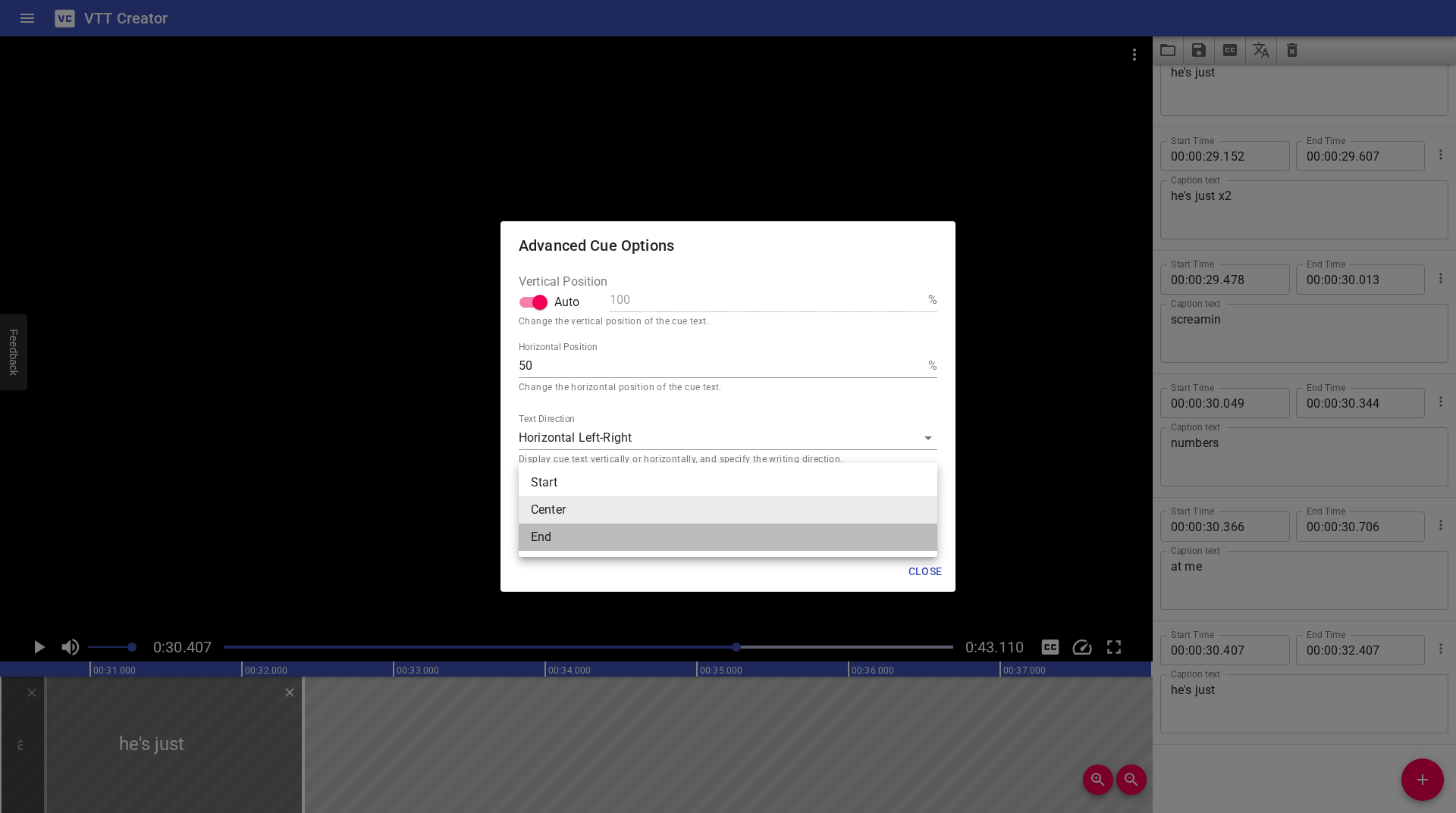
click at [567, 535] on li "End" at bounding box center [728, 537] width 419 height 28
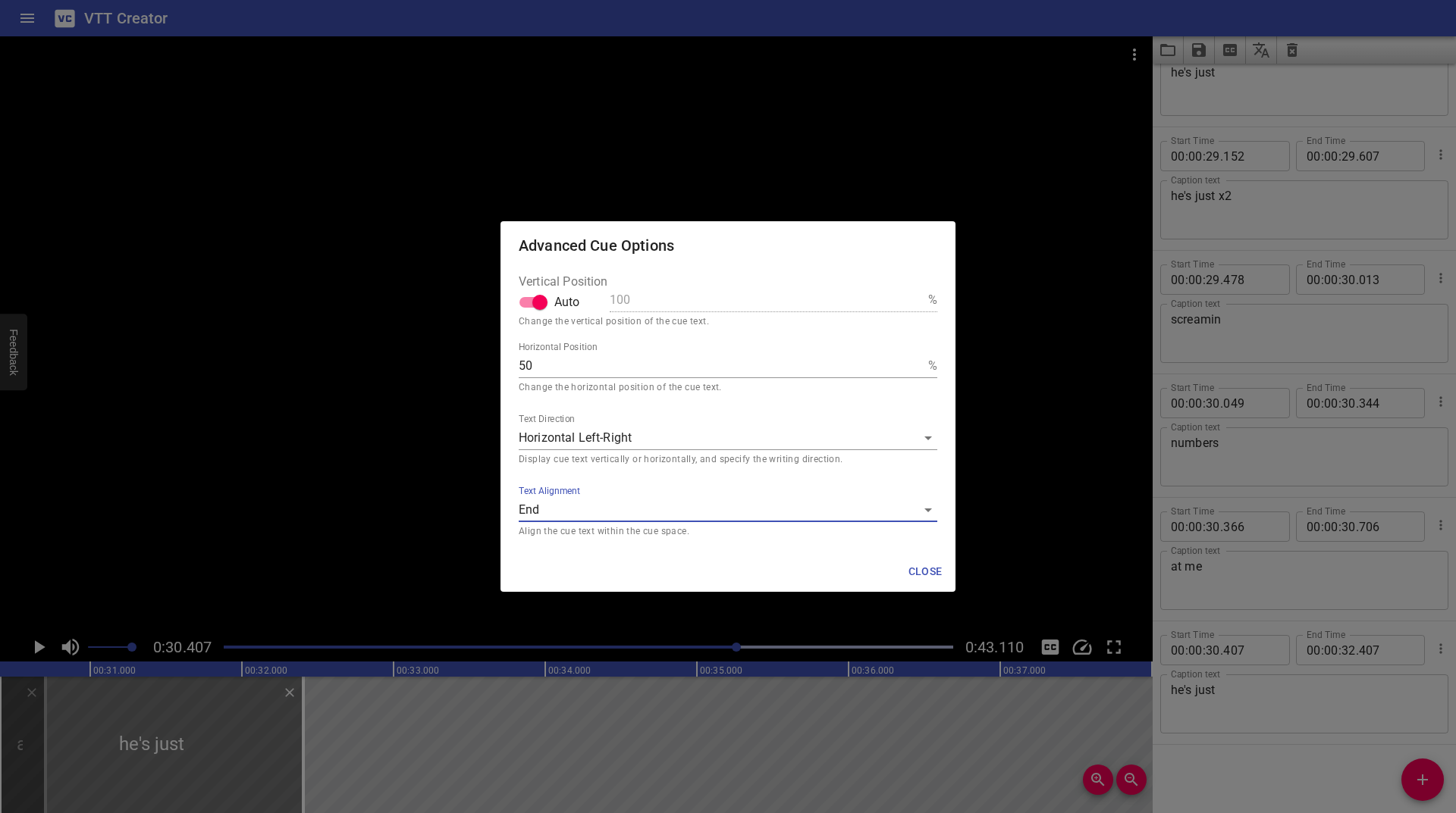
drag, startPoint x: 936, startPoint y: 577, endPoint x: 871, endPoint y: 576, distance: 65.0
click at [935, 577] on span "Close" at bounding box center [925, 572] width 36 height 19
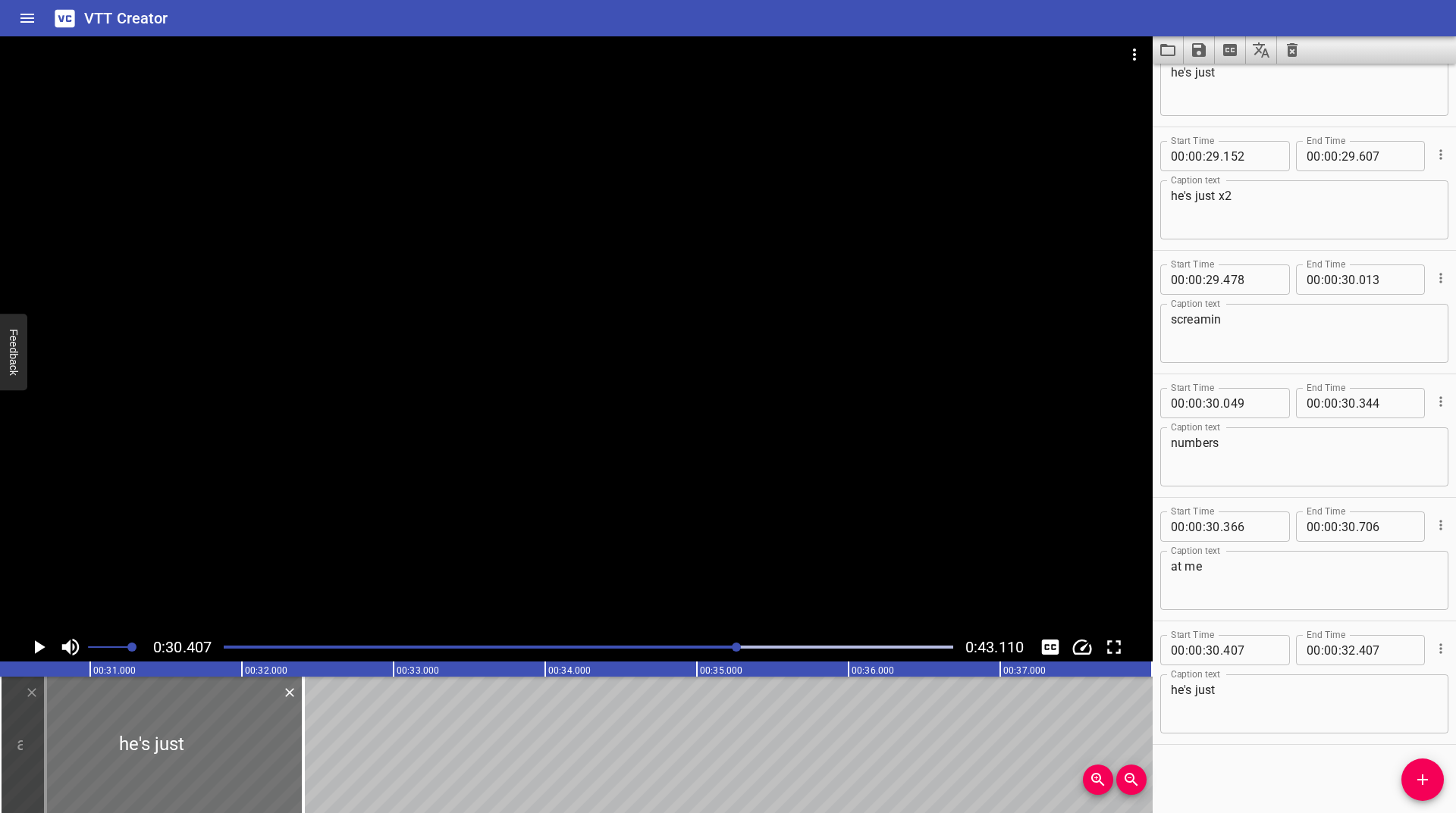
click at [35, 652] on icon "Play/Pause" at bounding box center [40, 647] width 10 height 13
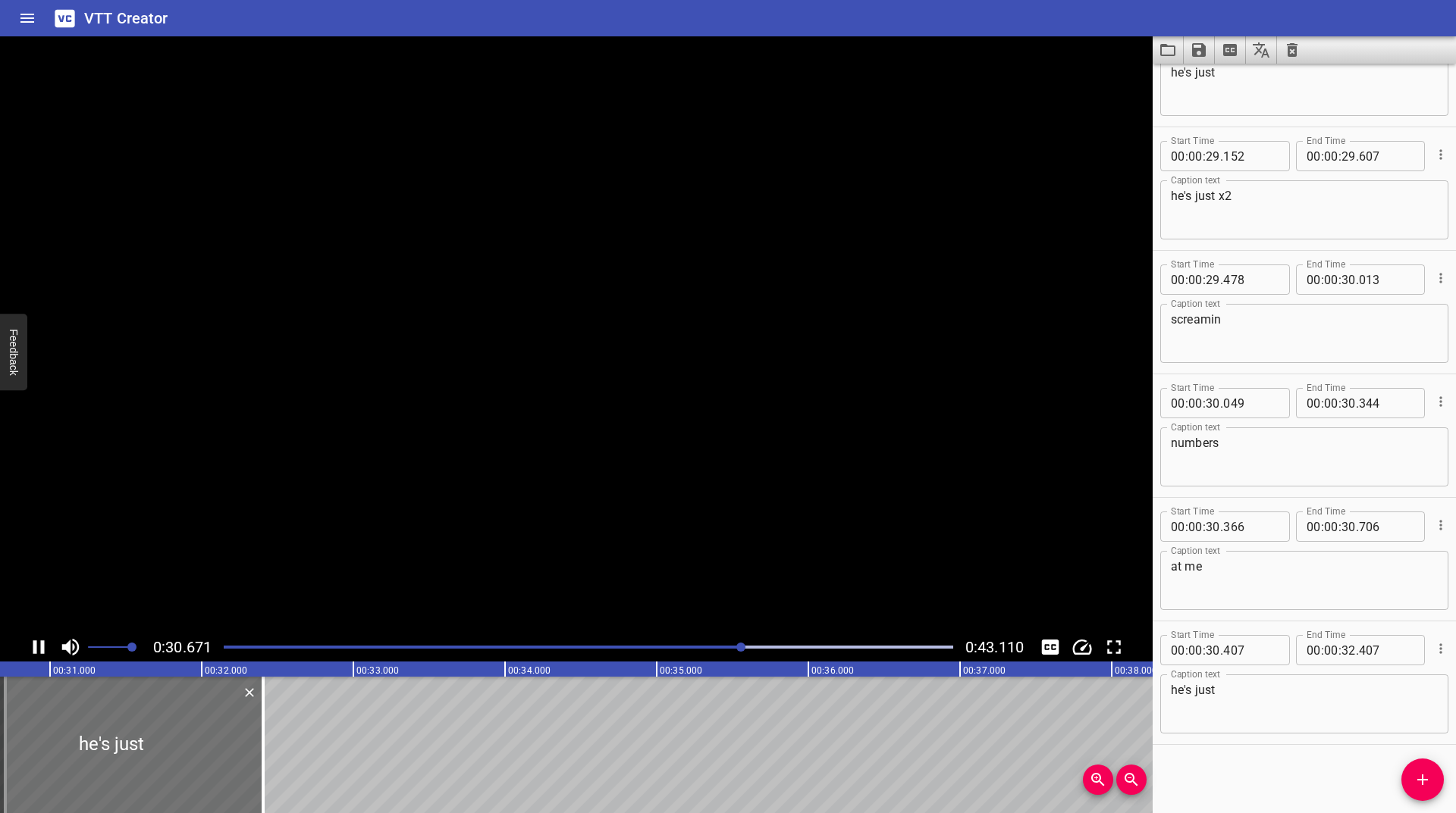
click at [35, 652] on icon "Play/Pause" at bounding box center [39, 647] width 11 height 13
click at [35, 652] on icon "Play/Pause" at bounding box center [40, 647] width 10 height 13
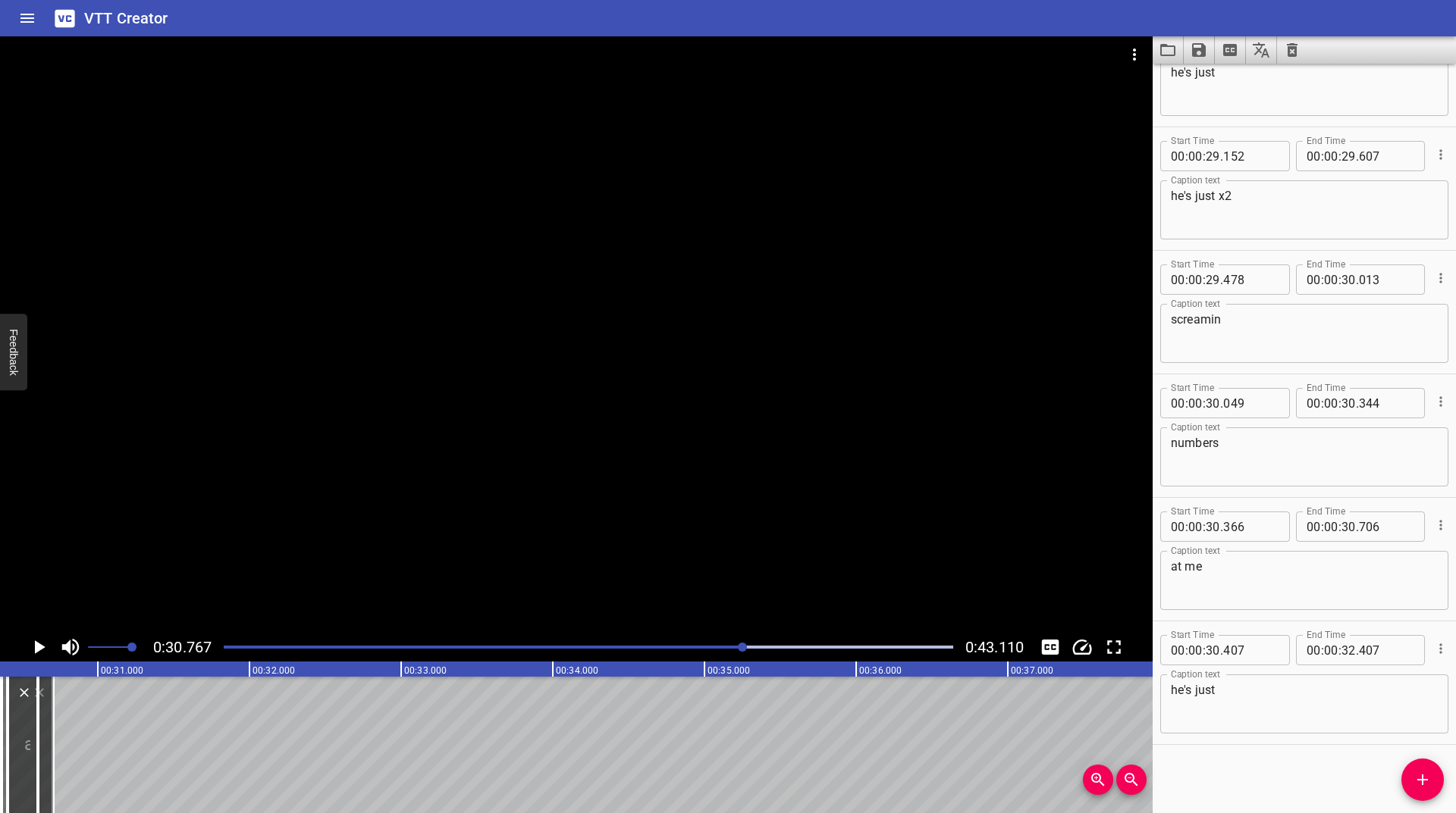
scroll to position [0, 4601]
drag, startPoint x: 248, startPoint y: 727, endPoint x: 73, endPoint y: 746, distance: 176.0
click at [73, 746] on div at bounding box center [74, 745] width 3 height 137
click at [34, 648] on icon "Play/Pause" at bounding box center [39, 647] width 23 height 23
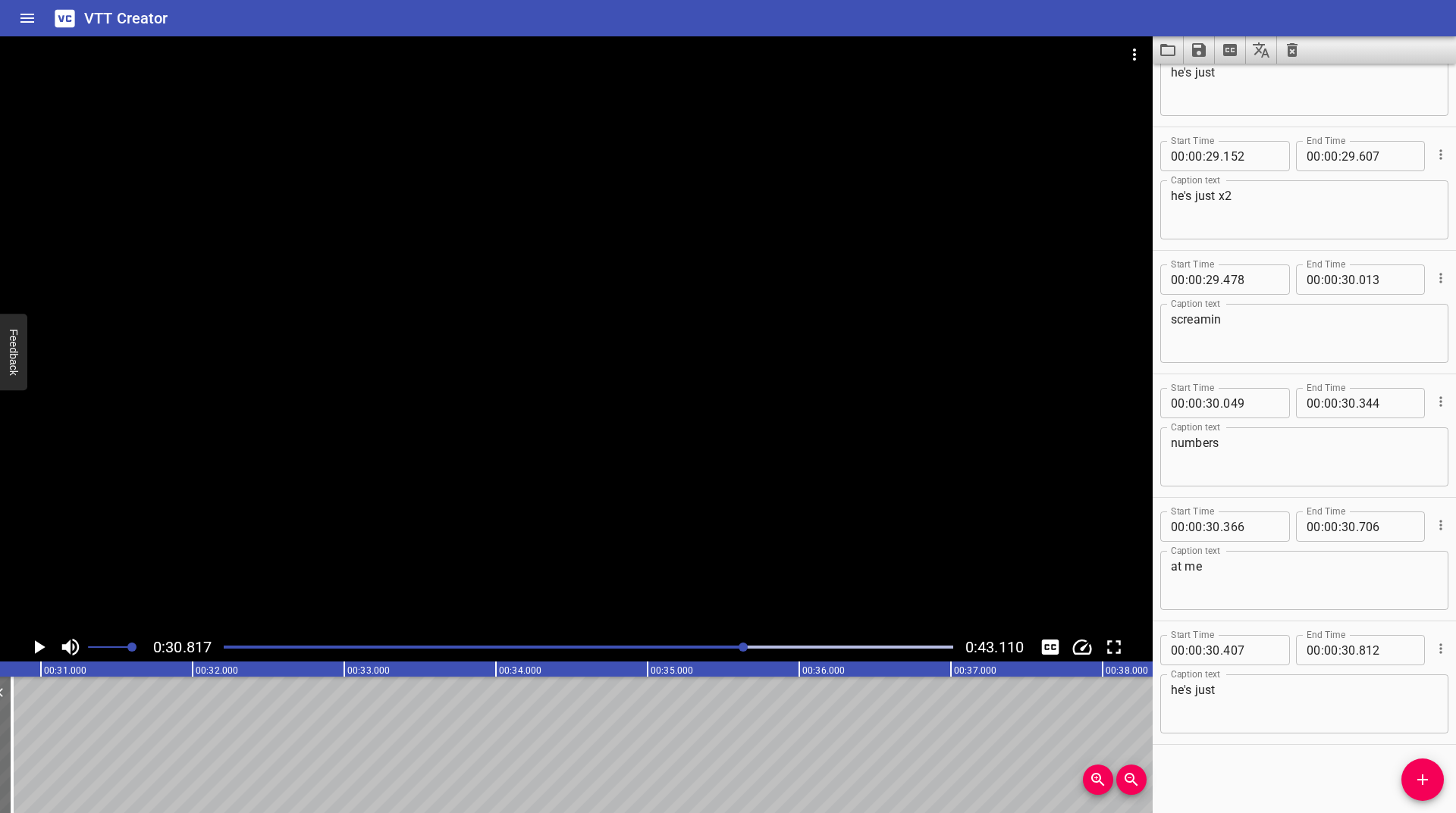
scroll to position [0, 4674]
click at [32, 645] on icon "Play/Pause" at bounding box center [39, 647] width 23 height 23
click at [1428, 766] on button "Add Cue" at bounding box center [1423, 780] width 43 height 43
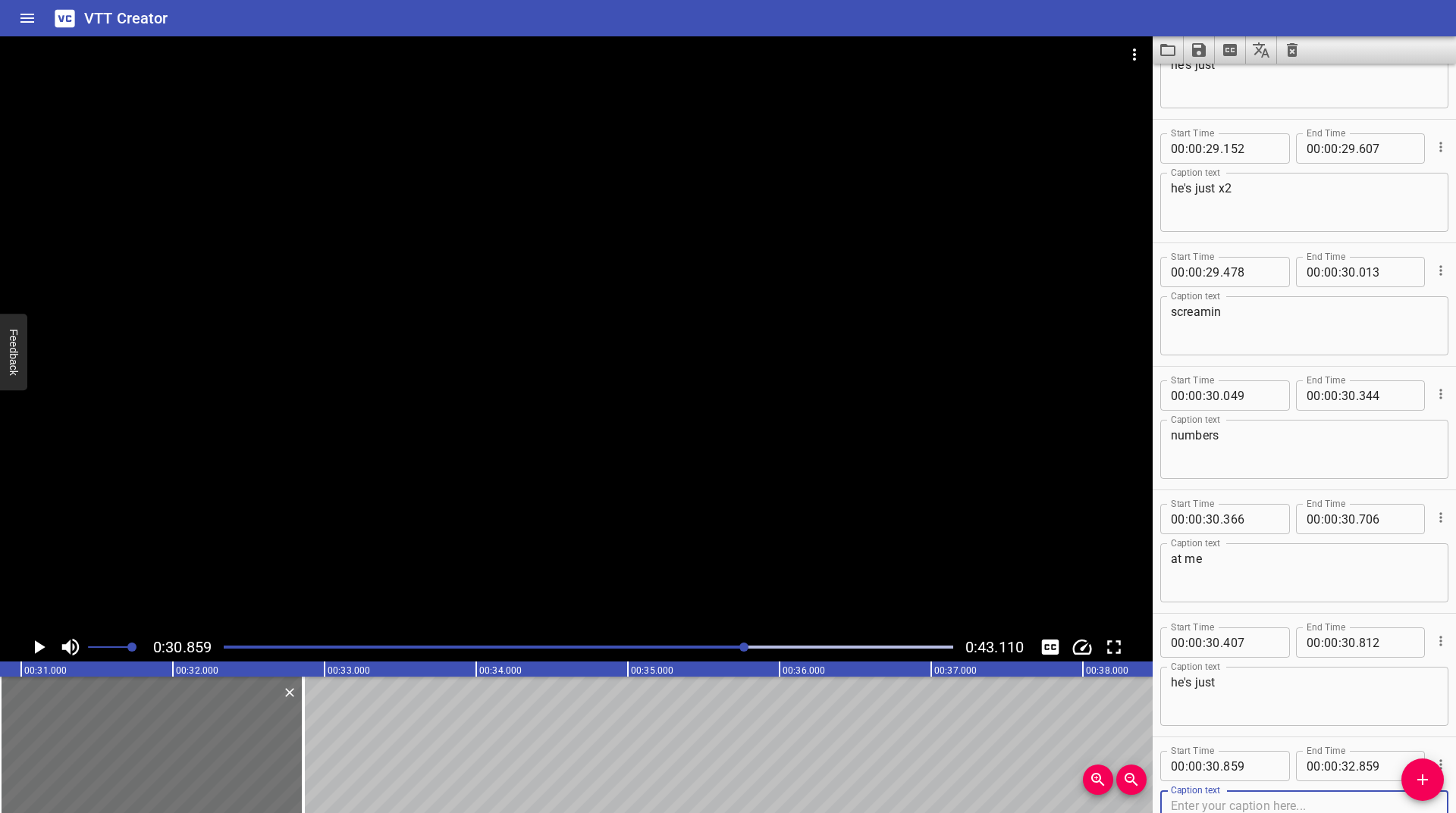
scroll to position [3398, 0]
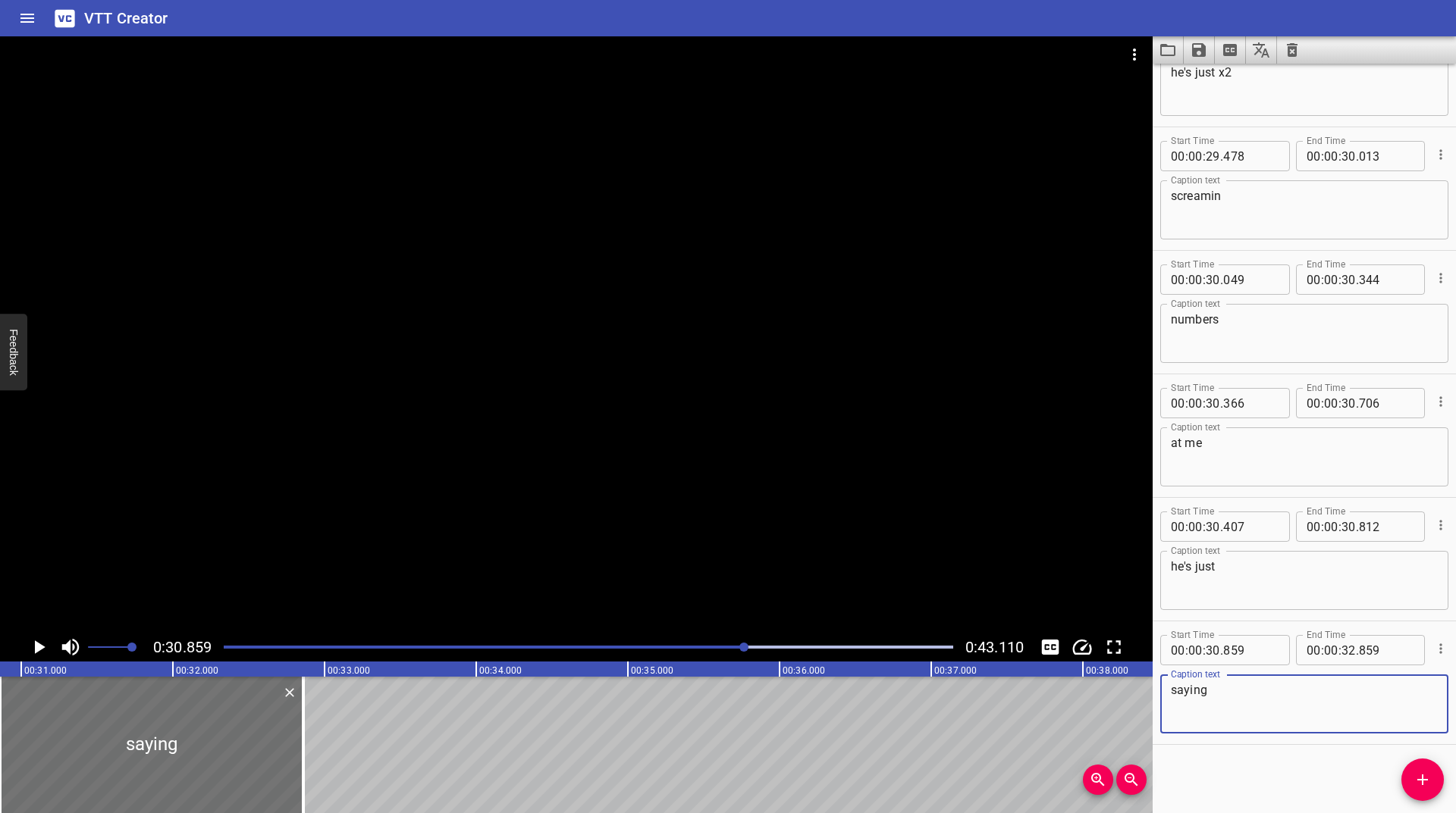
click at [30, 646] on icon "Play/Pause" at bounding box center [39, 647] width 23 height 23
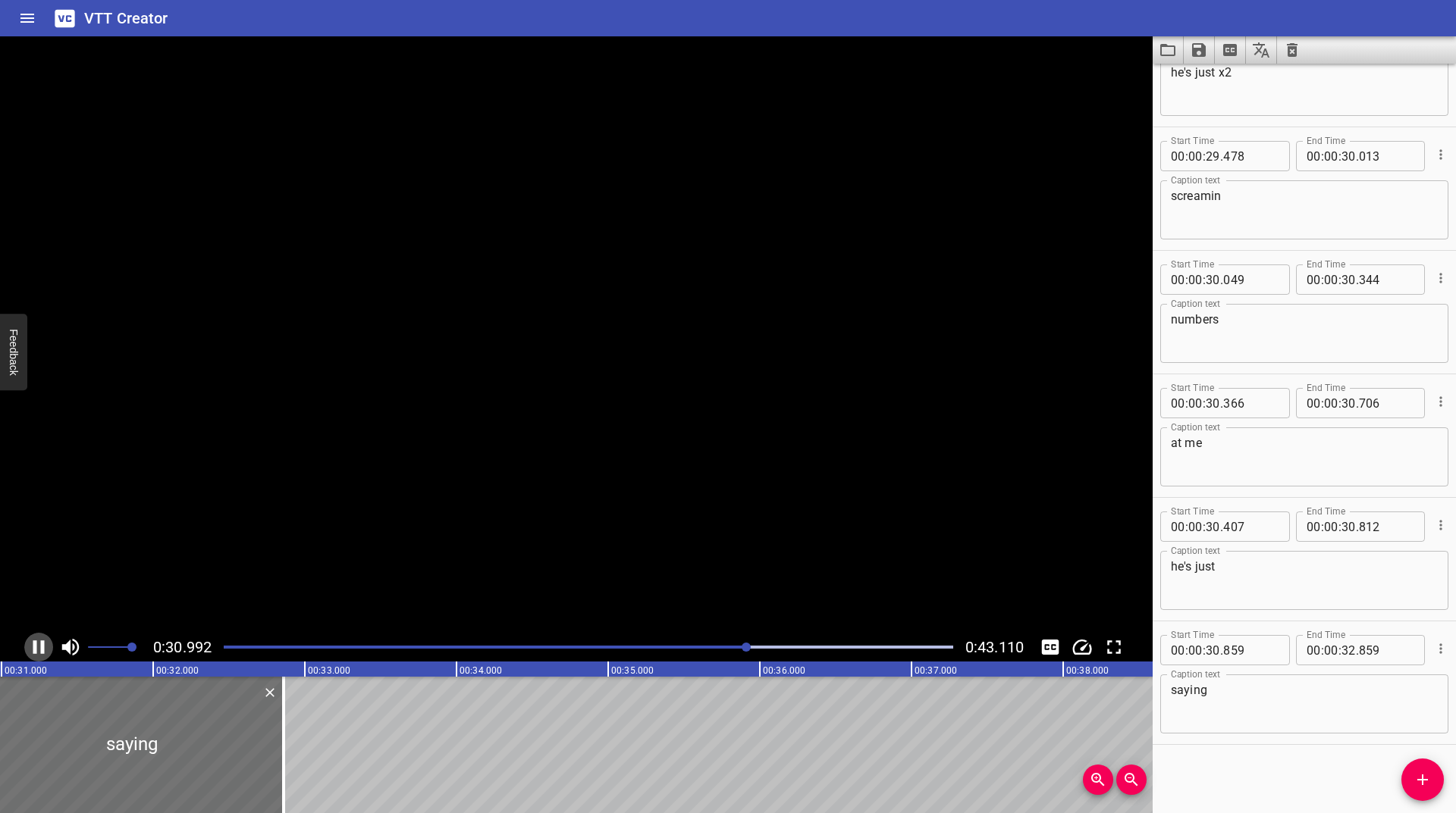
click at [30, 646] on icon "Play/Pause" at bounding box center [39, 647] width 23 height 23
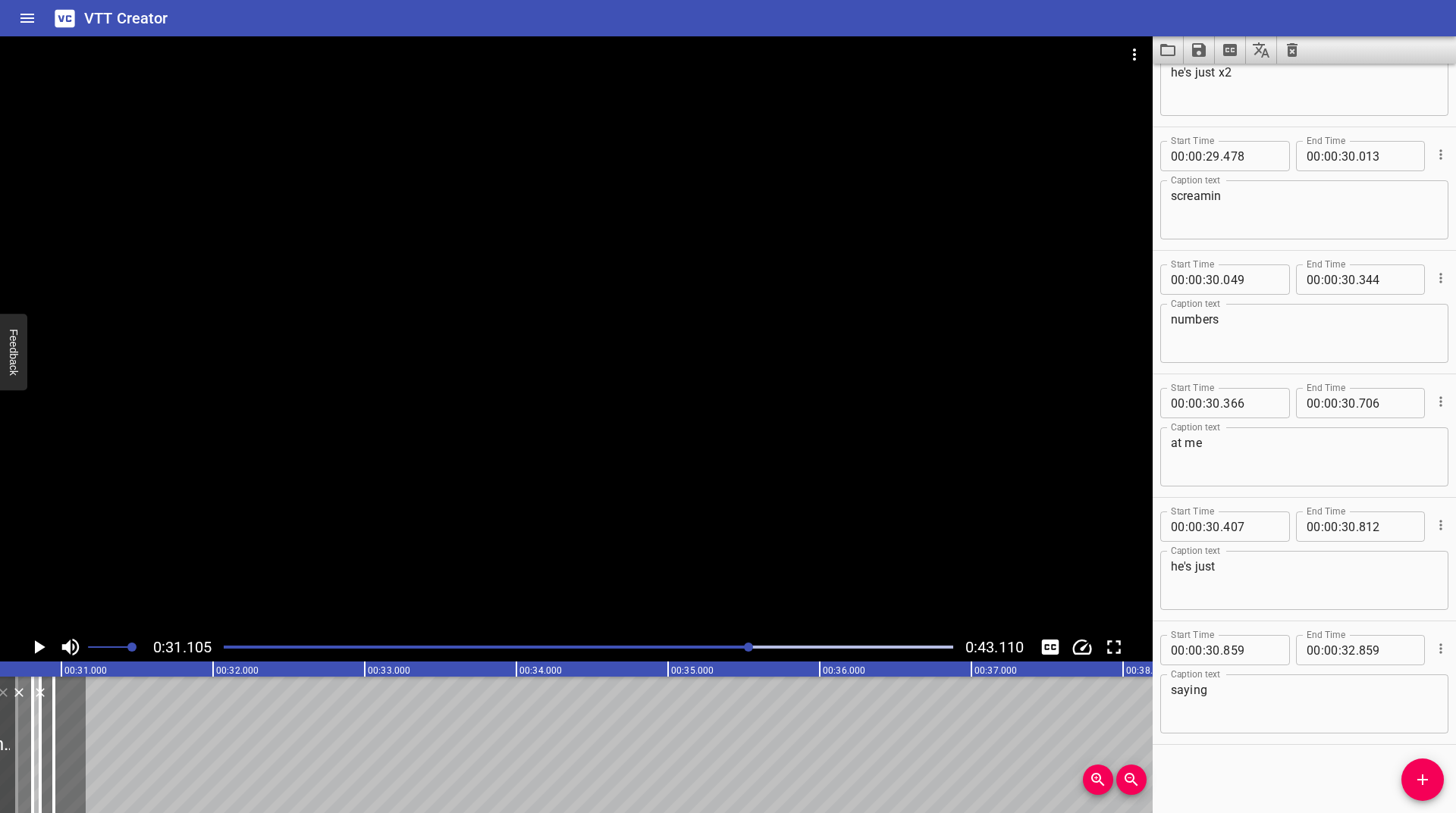
scroll to position [0, 4626]
drag, startPoint x: 266, startPoint y: 739, endPoint x: 95, endPoint y: 743, distance: 171.0
click at [95, 743] on div at bounding box center [95, 745] width 3 height 137
click at [37, 644] on icon "Play/Pause" at bounding box center [40, 647] width 10 height 13
click at [37, 644] on icon "Play/Pause" at bounding box center [39, 647] width 23 height 23
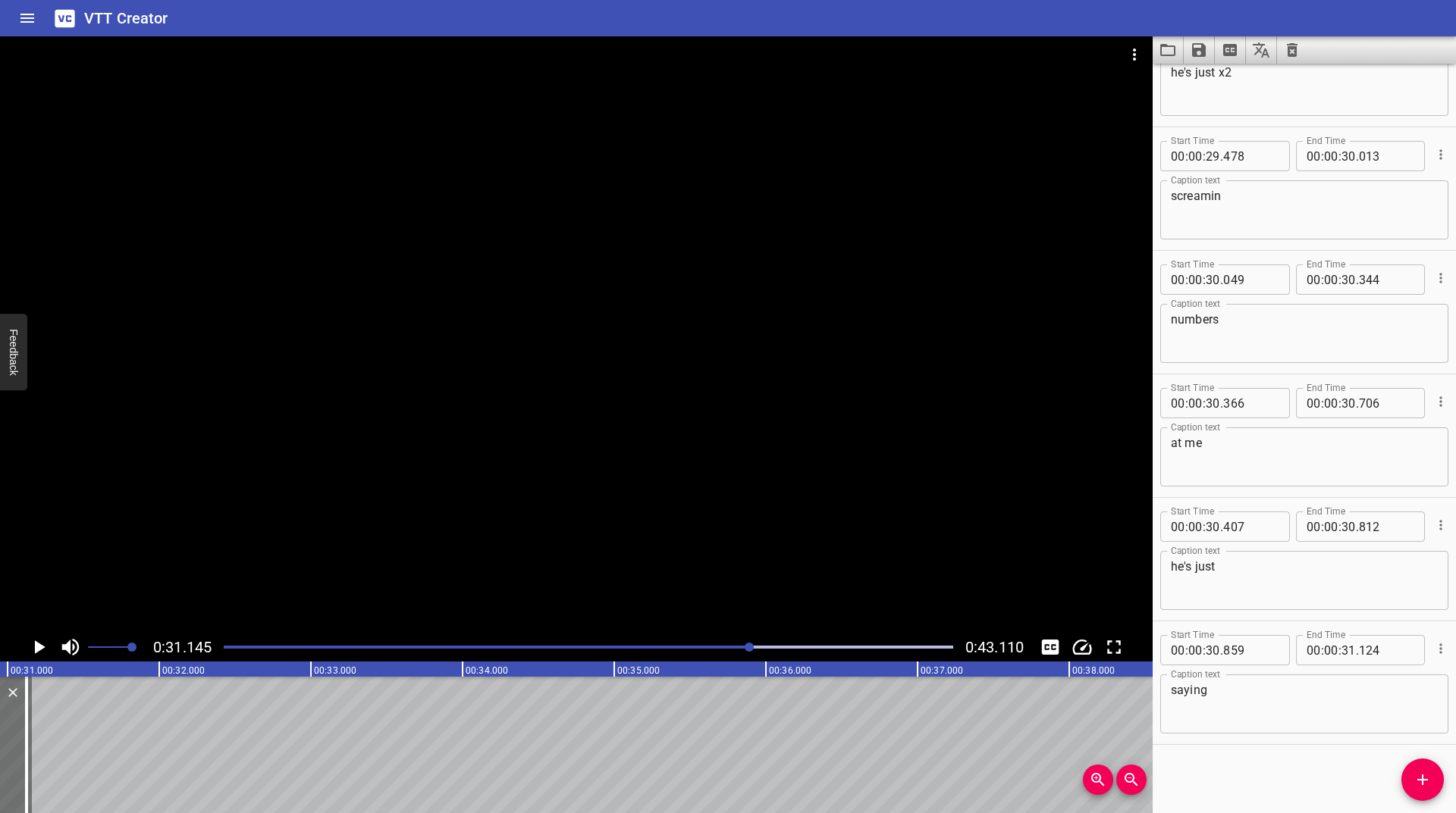
scroll to position [0, 4724]
click at [1425, 784] on icon "Add Cue" at bounding box center [1422, 780] width 18 height 18
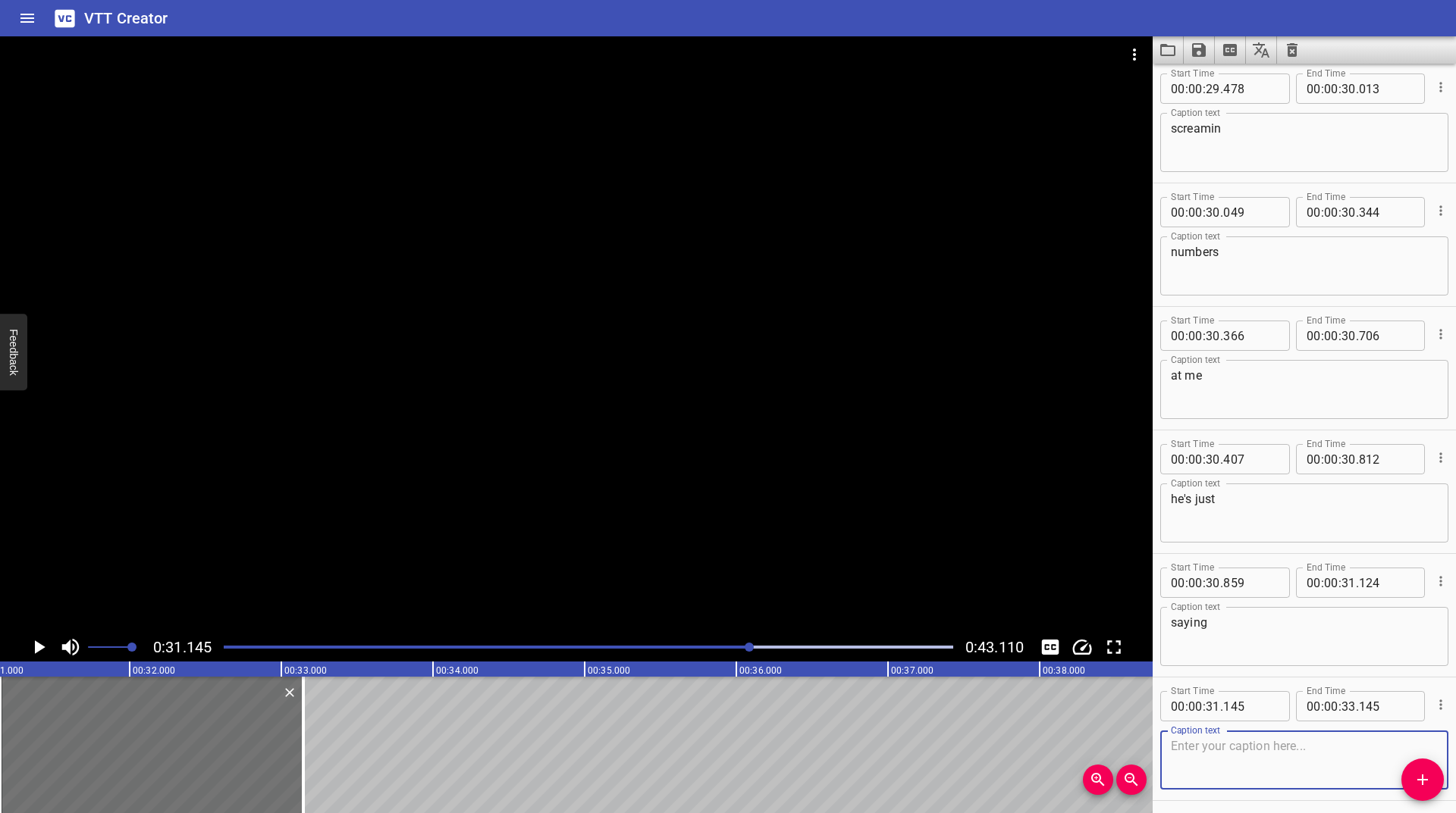
scroll to position [3522, 0]
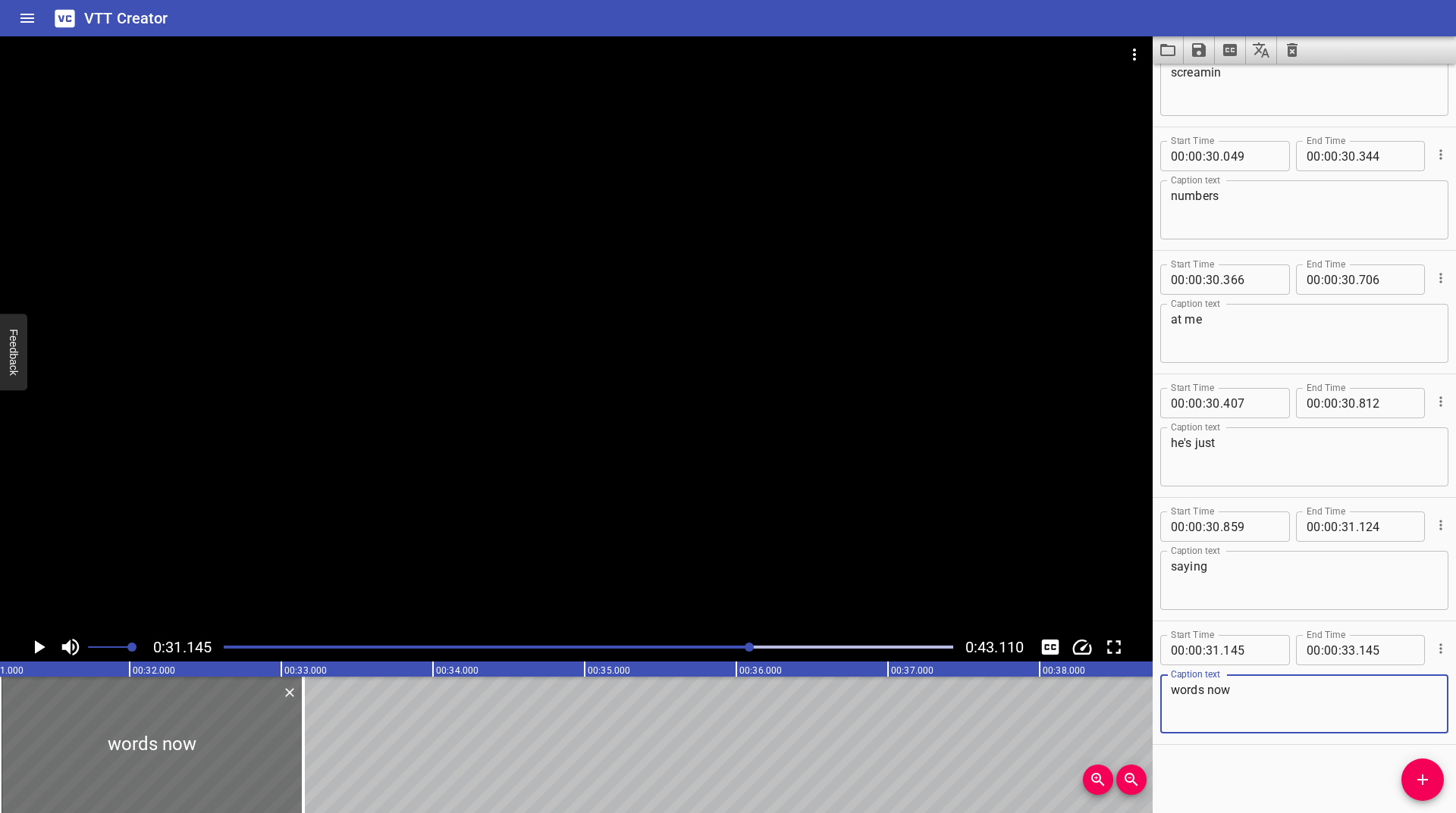
click at [34, 636] on icon "Play/Pause" at bounding box center [39, 647] width 23 height 23
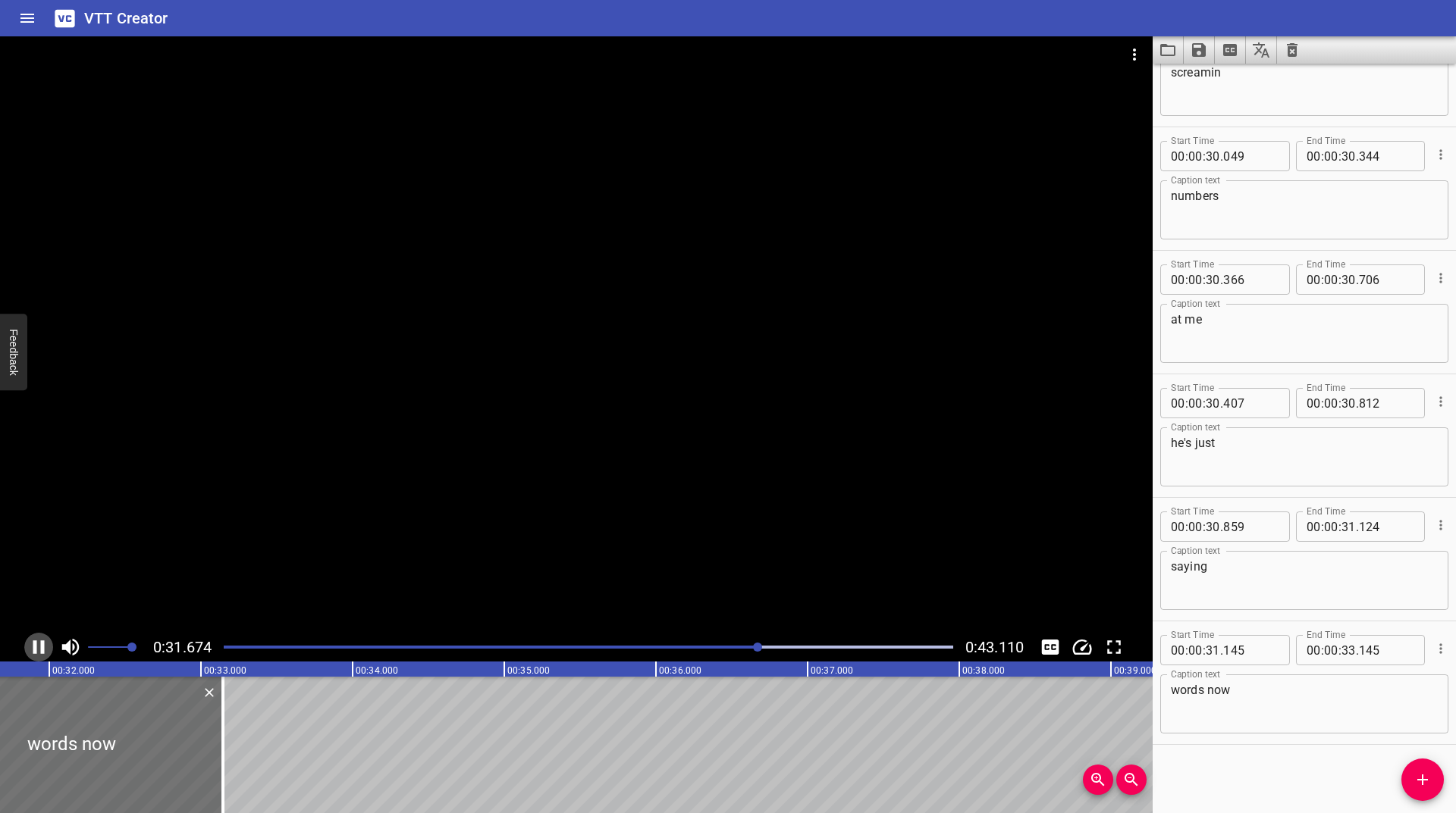
click at [36, 635] on button "Play/Pause" at bounding box center [39, 647] width 28 height 28
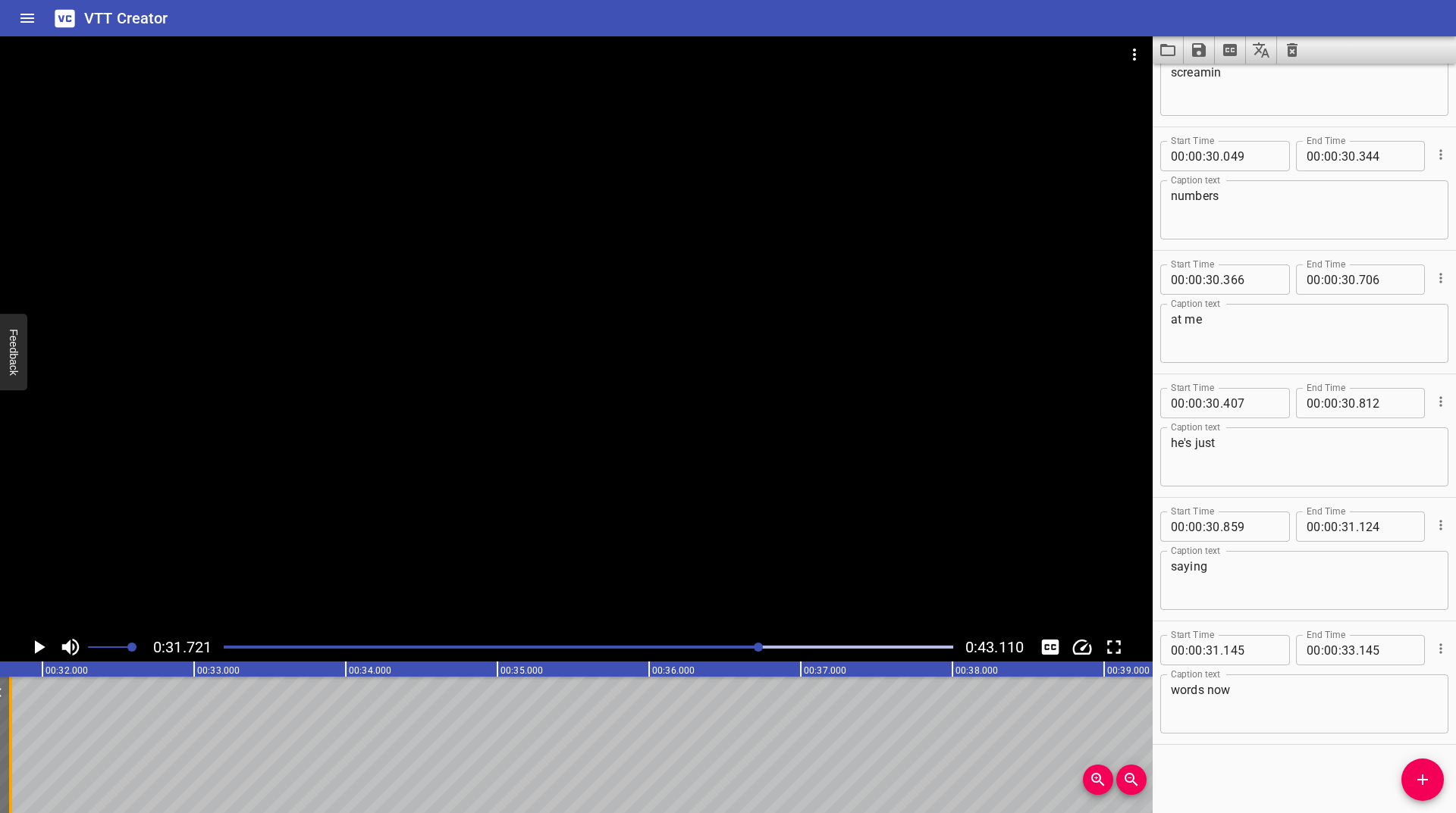
drag, startPoint x: 213, startPoint y: 727, endPoint x: 8, endPoint y: 743, distance: 205.6
click at [8, 743] on div at bounding box center [10, 745] width 15 height 137
drag, startPoint x: 13, startPoint y: 739, endPoint x: 6, endPoint y: 743, distance: 8.1
click at [6, 743] on div at bounding box center [5, 745] width 15 height 137
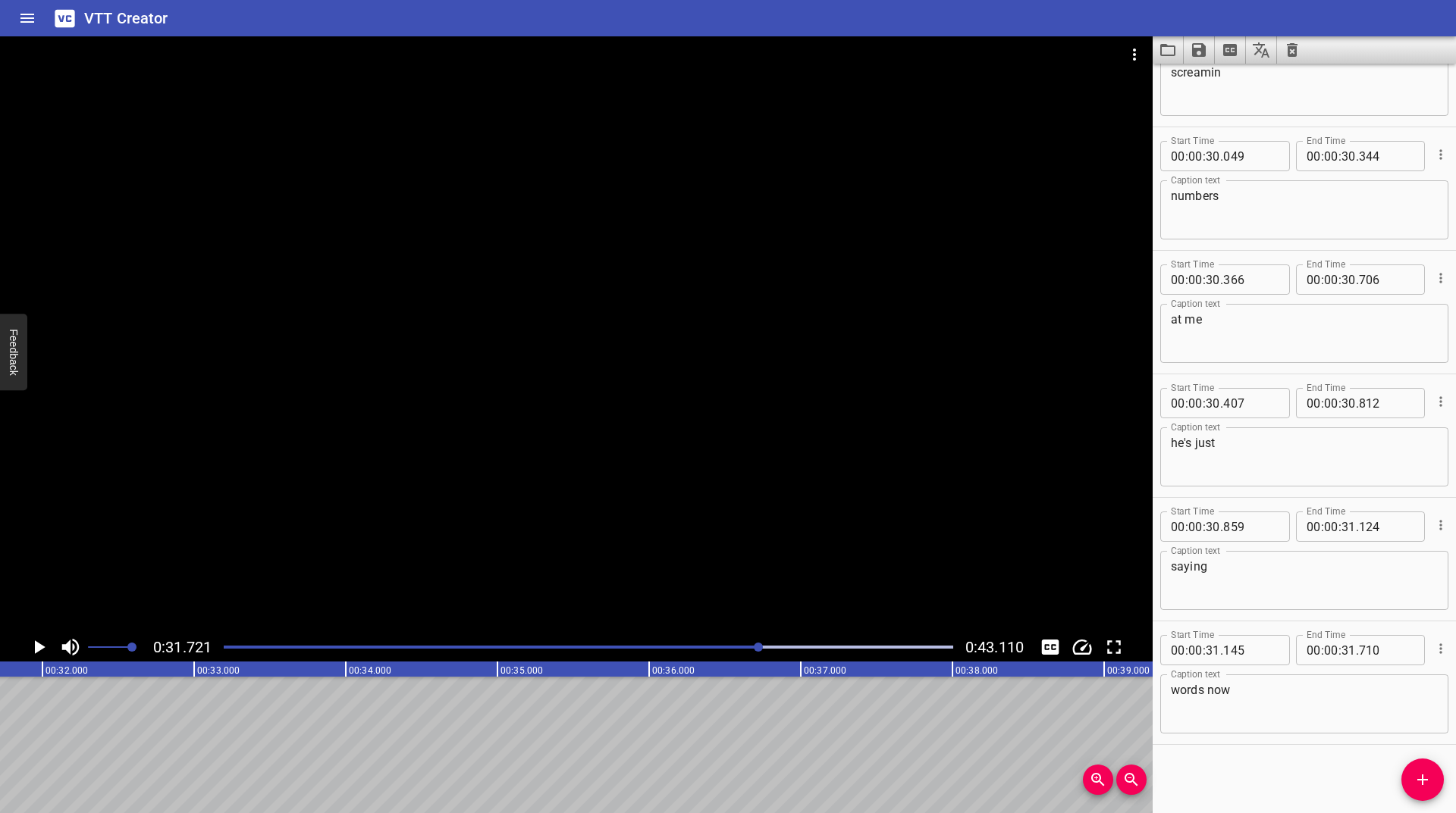
click at [741, 642] on div at bounding box center [588, 647] width 748 height 21
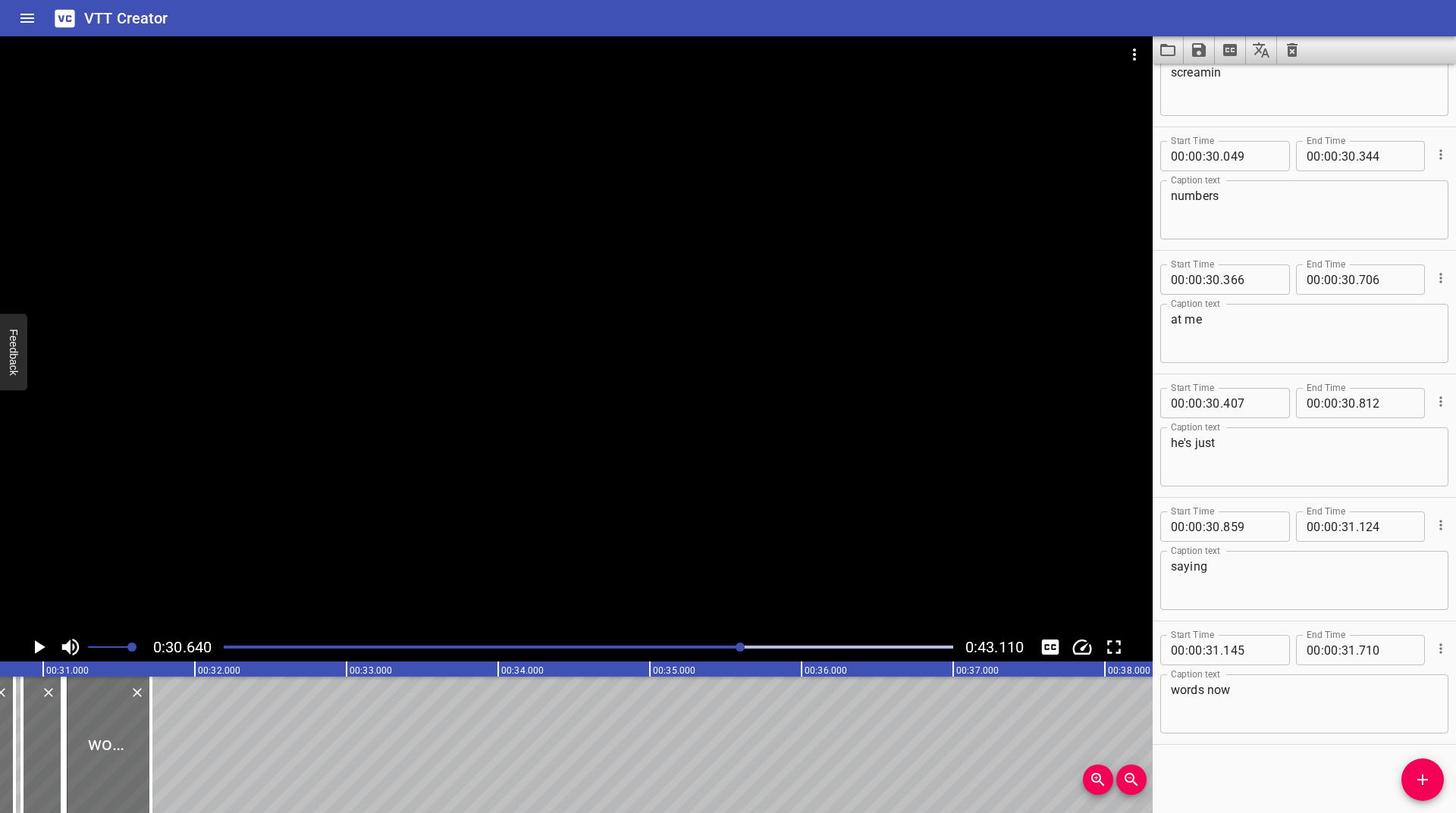
scroll to position [0, 4647]
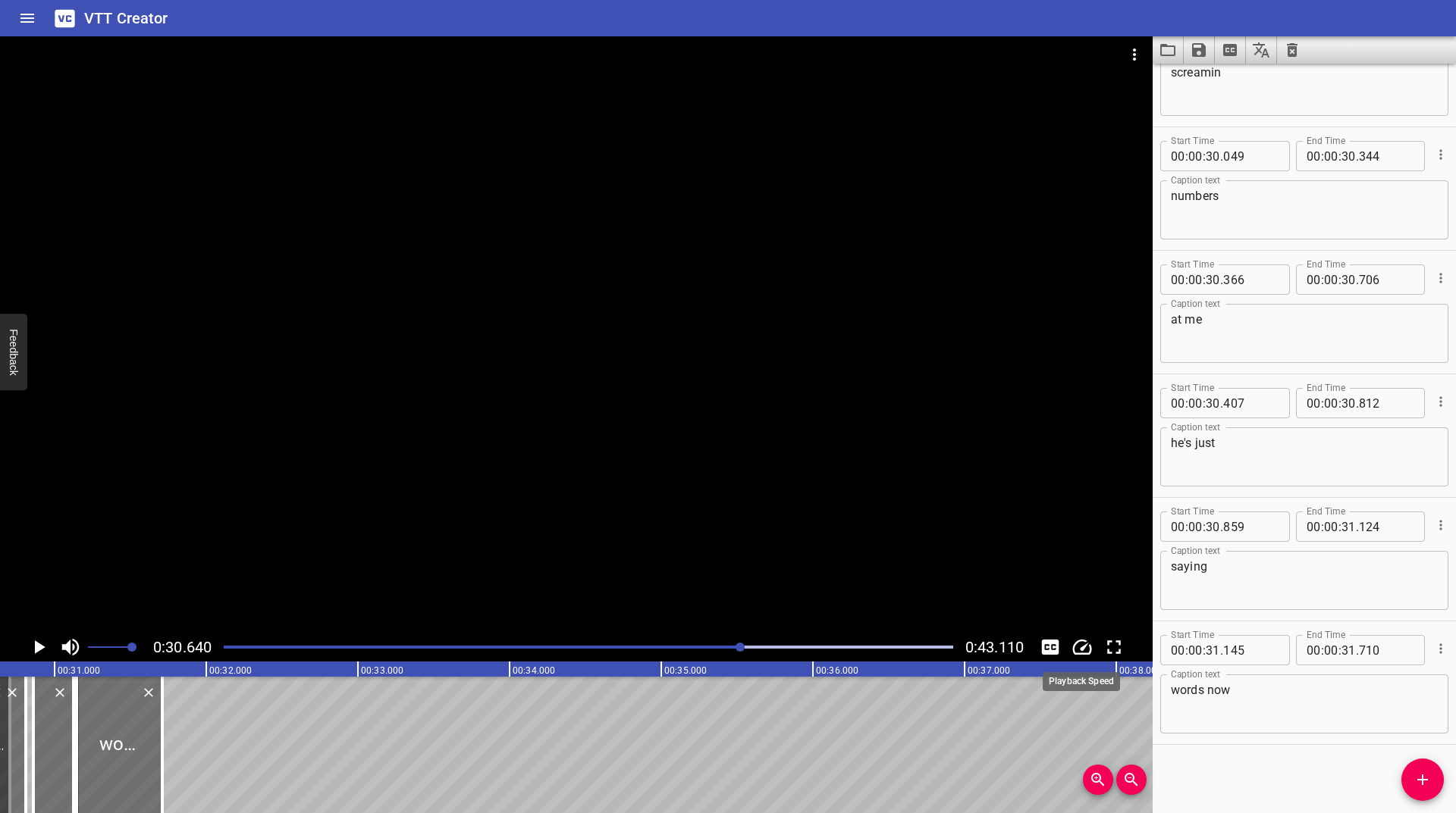
click at [1078, 641] on icon "Change Playback Speed" at bounding box center [1082, 647] width 23 height 23
click at [1101, 686] on li "1.0x" at bounding box center [1093, 686] width 51 height 25
click at [635, 639] on div at bounding box center [588, 647] width 748 height 21
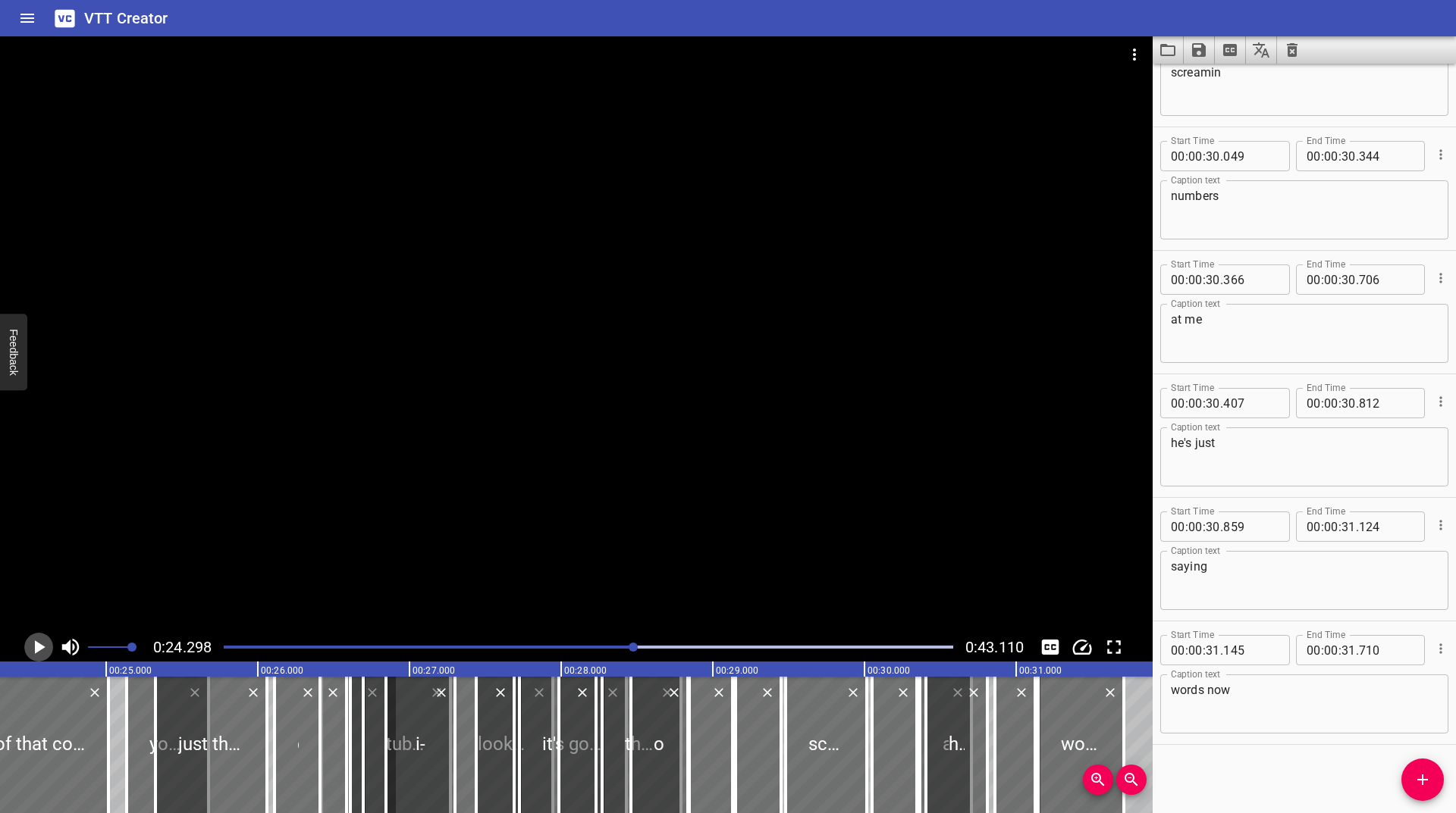
click at [41, 654] on icon "Play/Pause" at bounding box center [39, 647] width 23 height 23
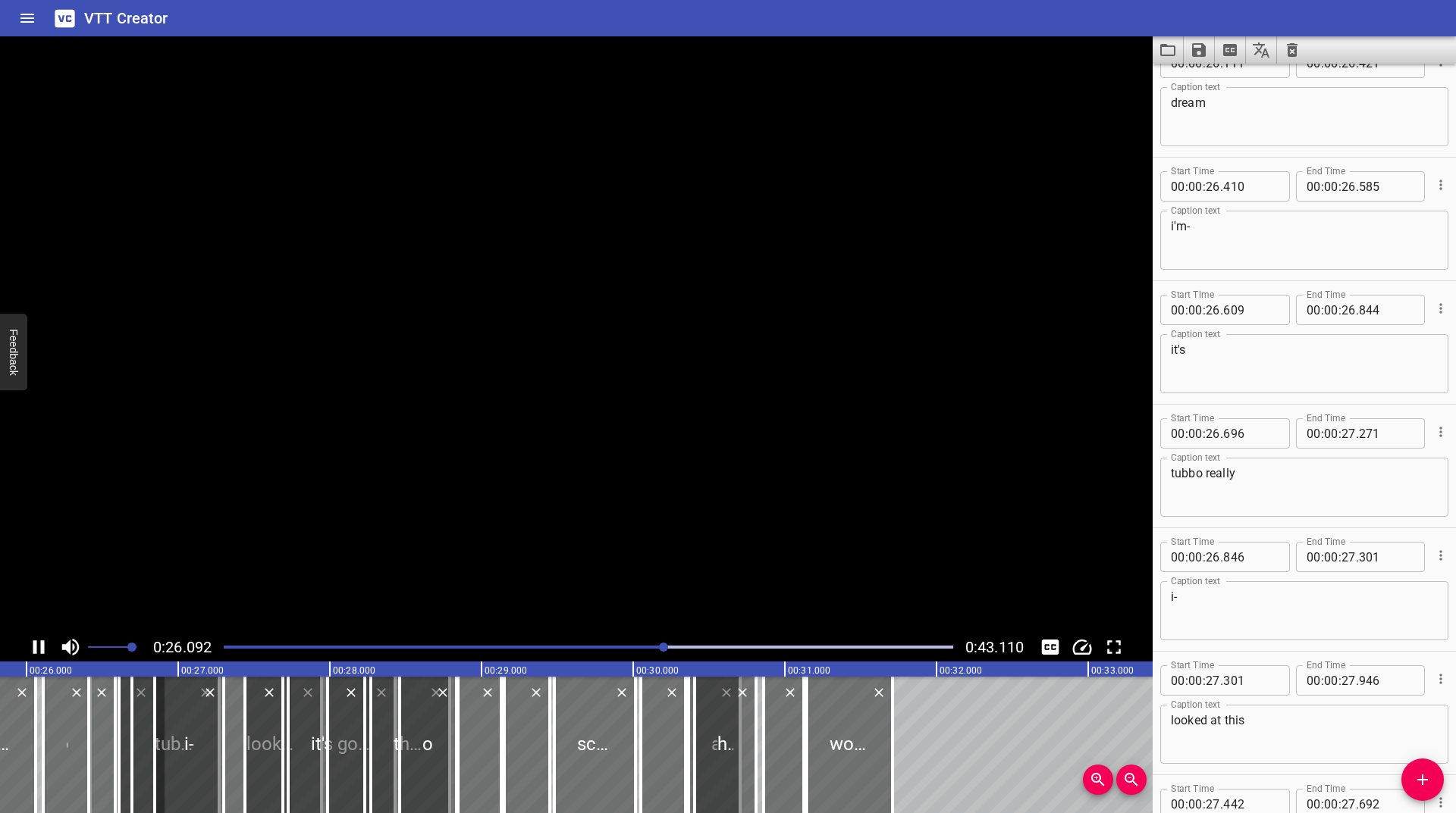
scroll to position [0, 3949]
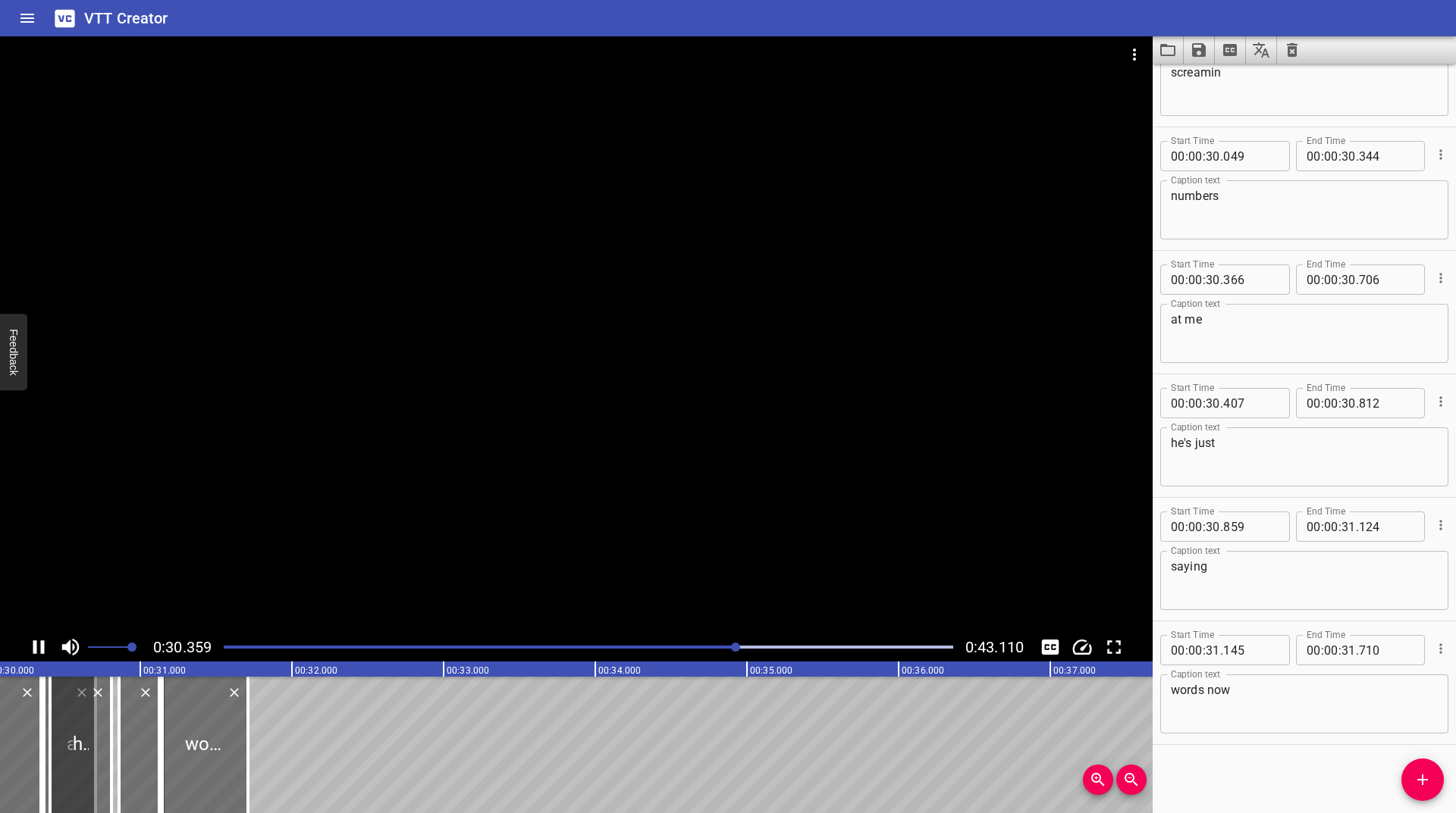
click at [579, 646] on div "Play progress" at bounding box center [373, 648] width 730 height 3
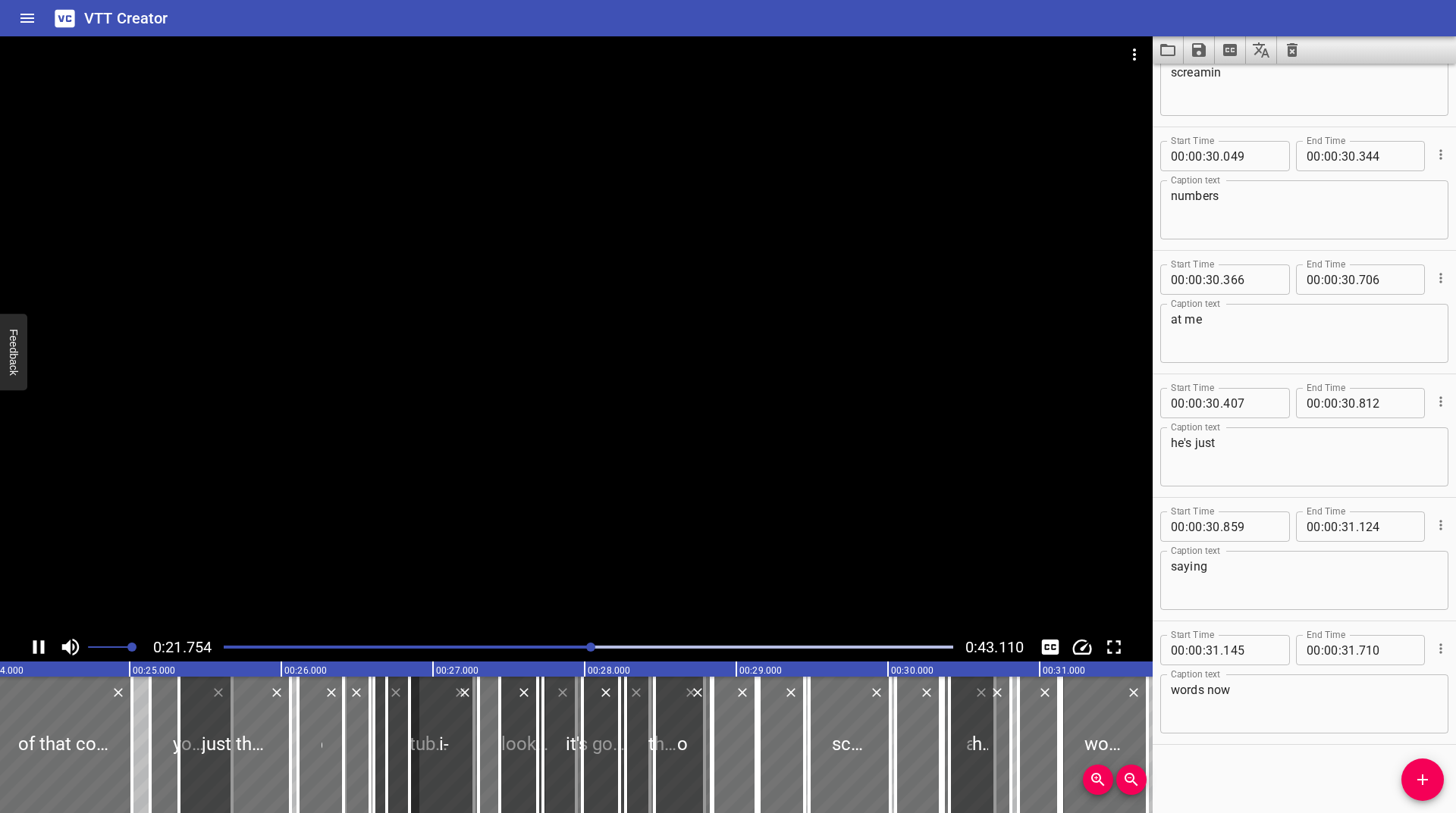
click at [517, 644] on div at bounding box center [588, 647] width 748 height 21
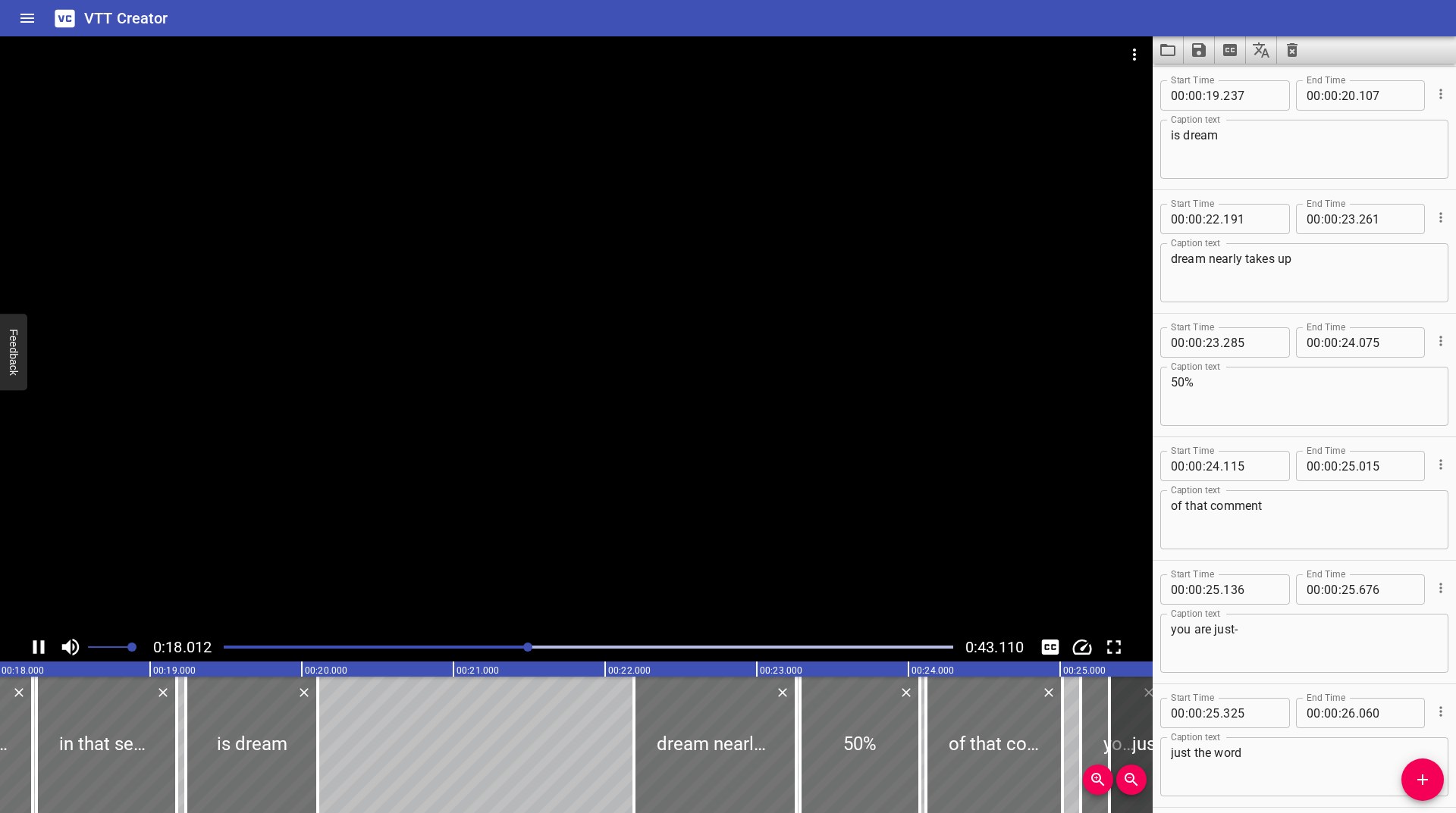
click at [459, 648] on div "Play progress" at bounding box center [164, 648] width 730 height 3
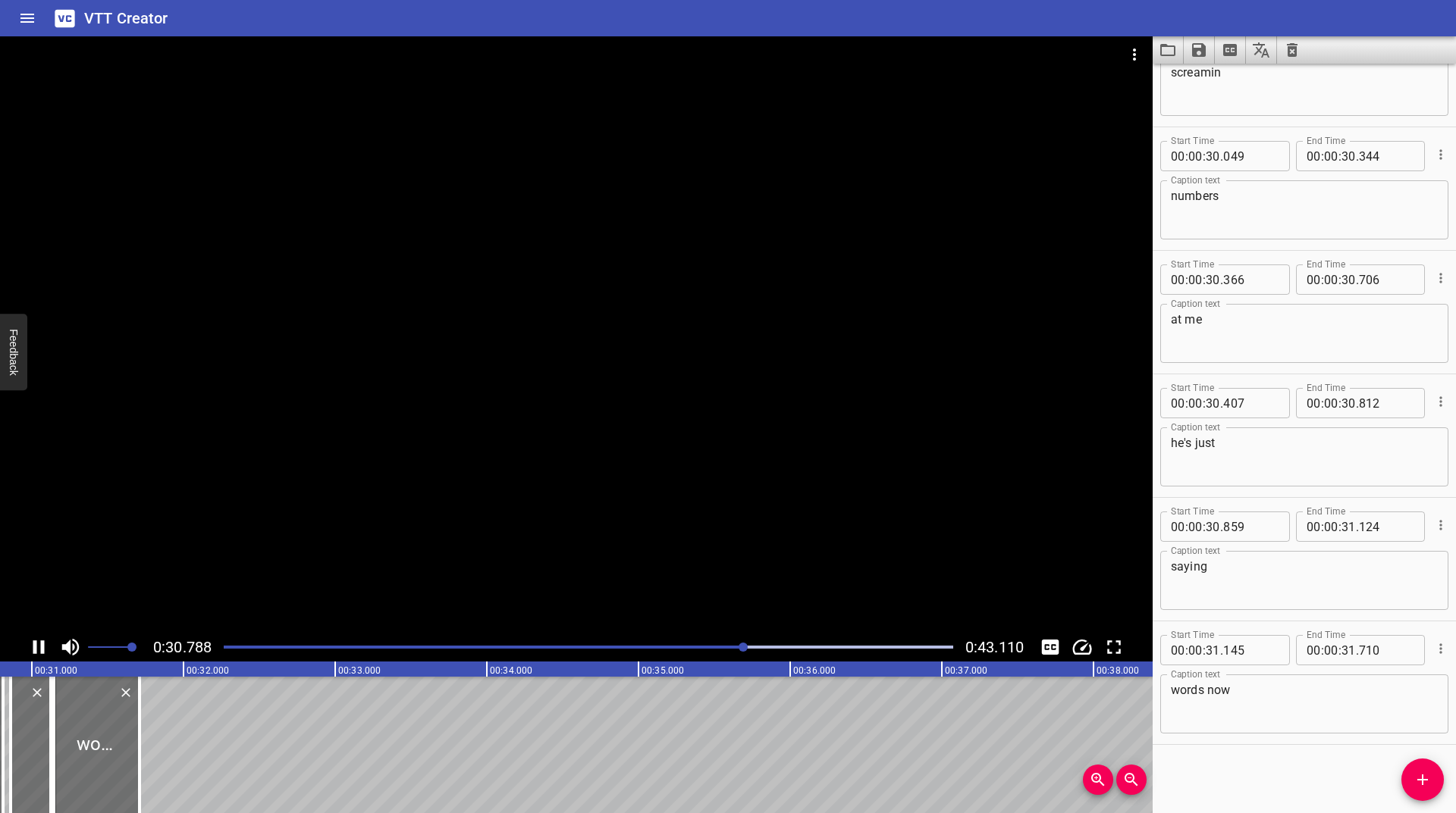
click at [669, 647] on div "Play progress" at bounding box center [380, 648] width 730 height 3
click at [33, 647] on icon "Play/Pause" at bounding box center [39, 647] width 11 height 13
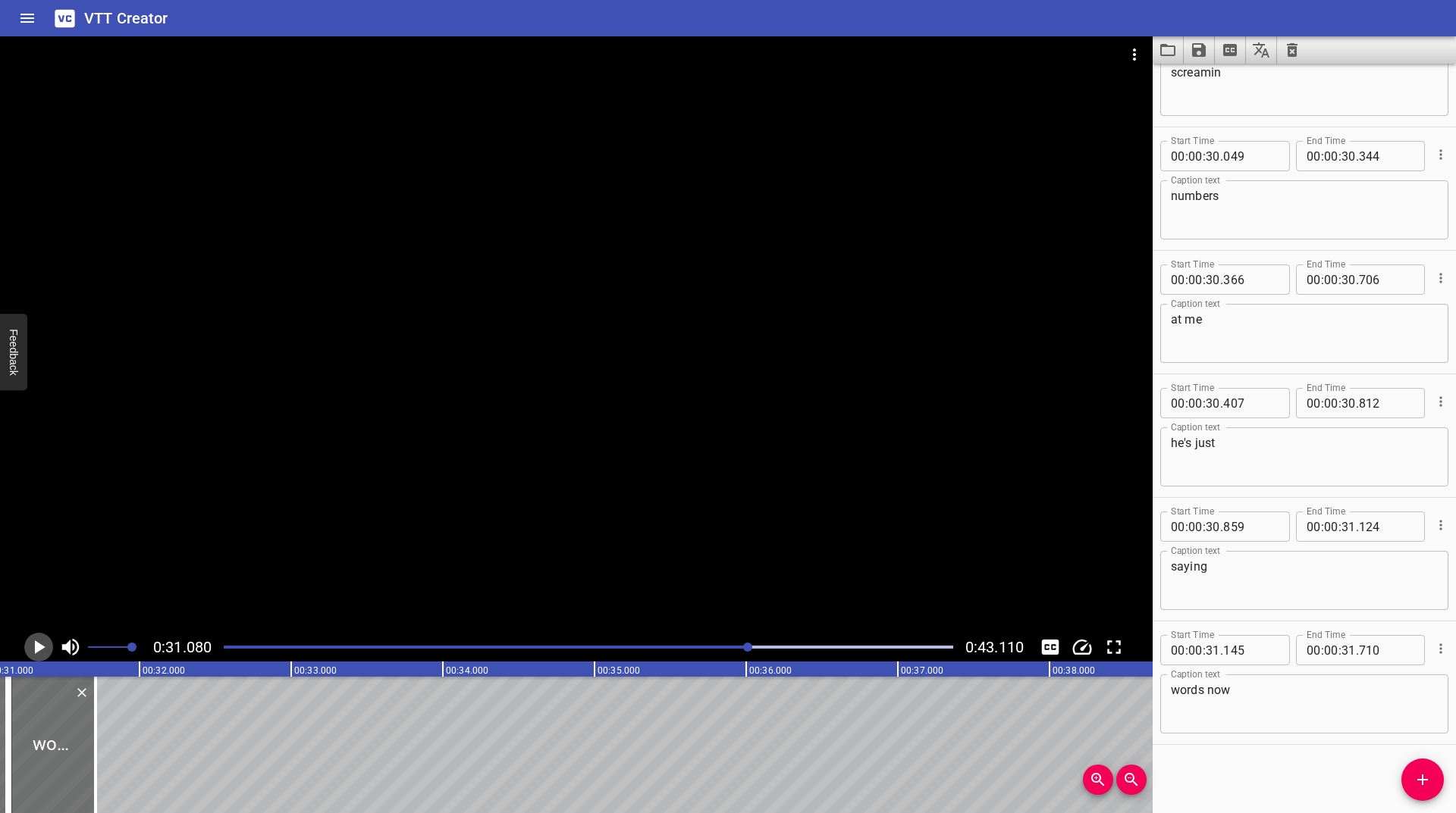
click at [33, 647] on icon "Play/Pause" at bounding box center [39, 647] width 23 height 23
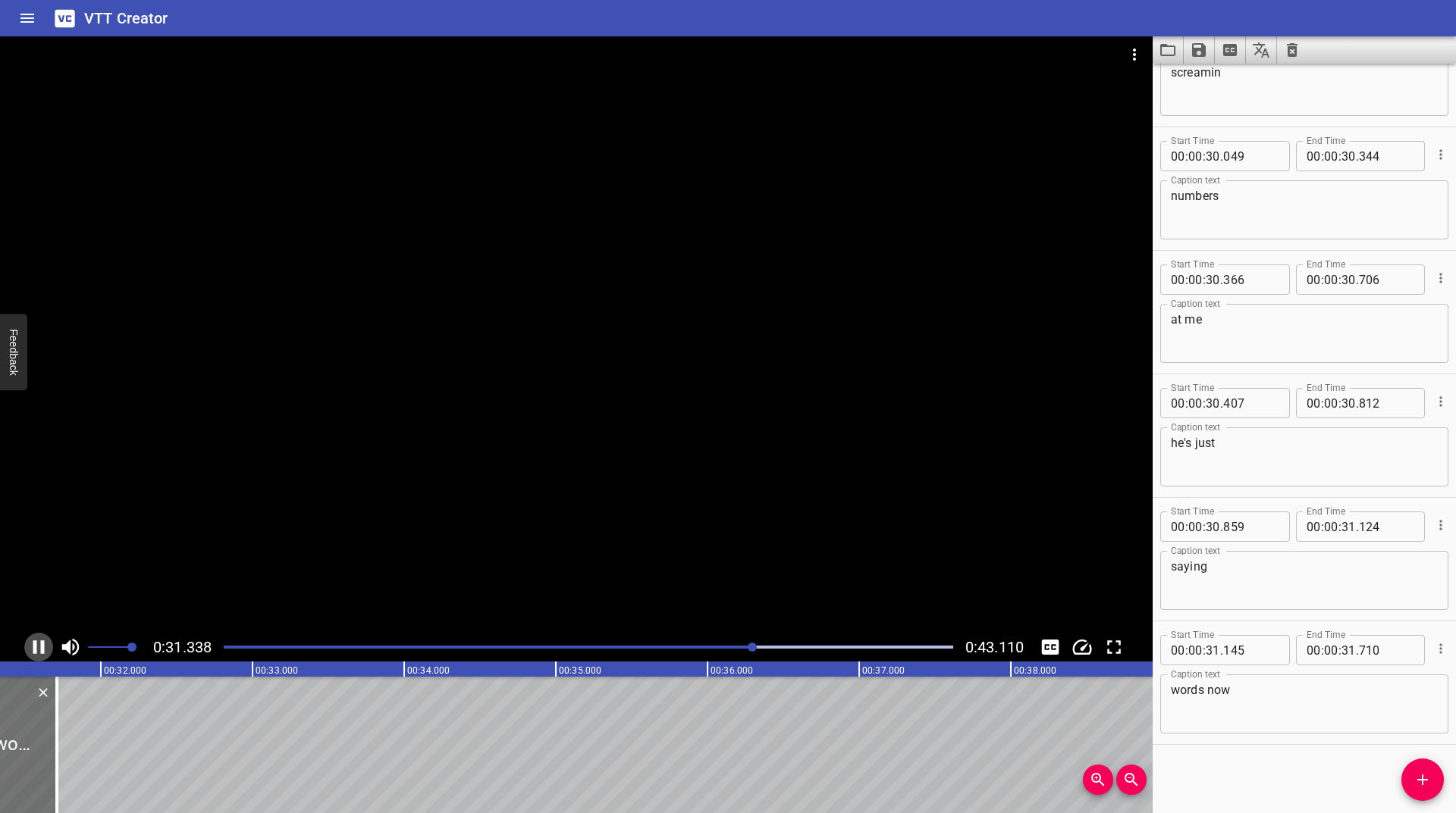
click at [33, 647] on icon "Play/Pause" at bounding box center [39, 647] width 11 height 13
click at [33, 647] on icon "Play/Pause" at bounding box center [39, 647] width 23 height 23
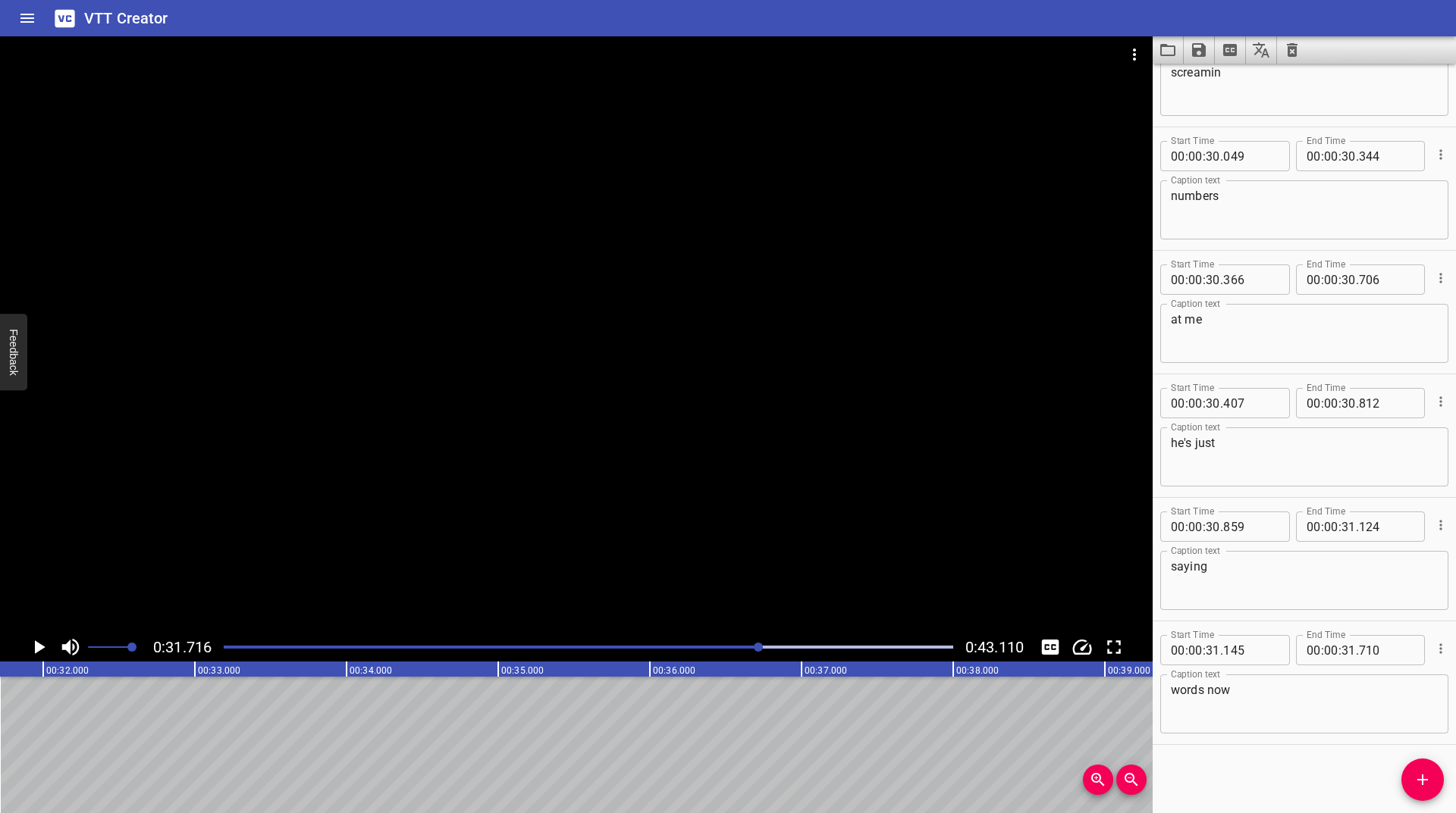
click at [1079, 645] on icon "Change Playback Speed" at bounding box center [1082, 647] width 23 height 23
click at [1086, 565] on li "0.25x" at bounding box center [1093, 574] width 51 height 25
click at [37, 650] on icon "Play/Pause" at bounding box center [40, 647] width 10 height 13
click at [37, 650] on icon "Play/Pause" at bounding box center [39, 647] width 23 height 23
click at [37, 650] on icon "Play/Pause" at bounding box center [40, 647] width 10 height 13
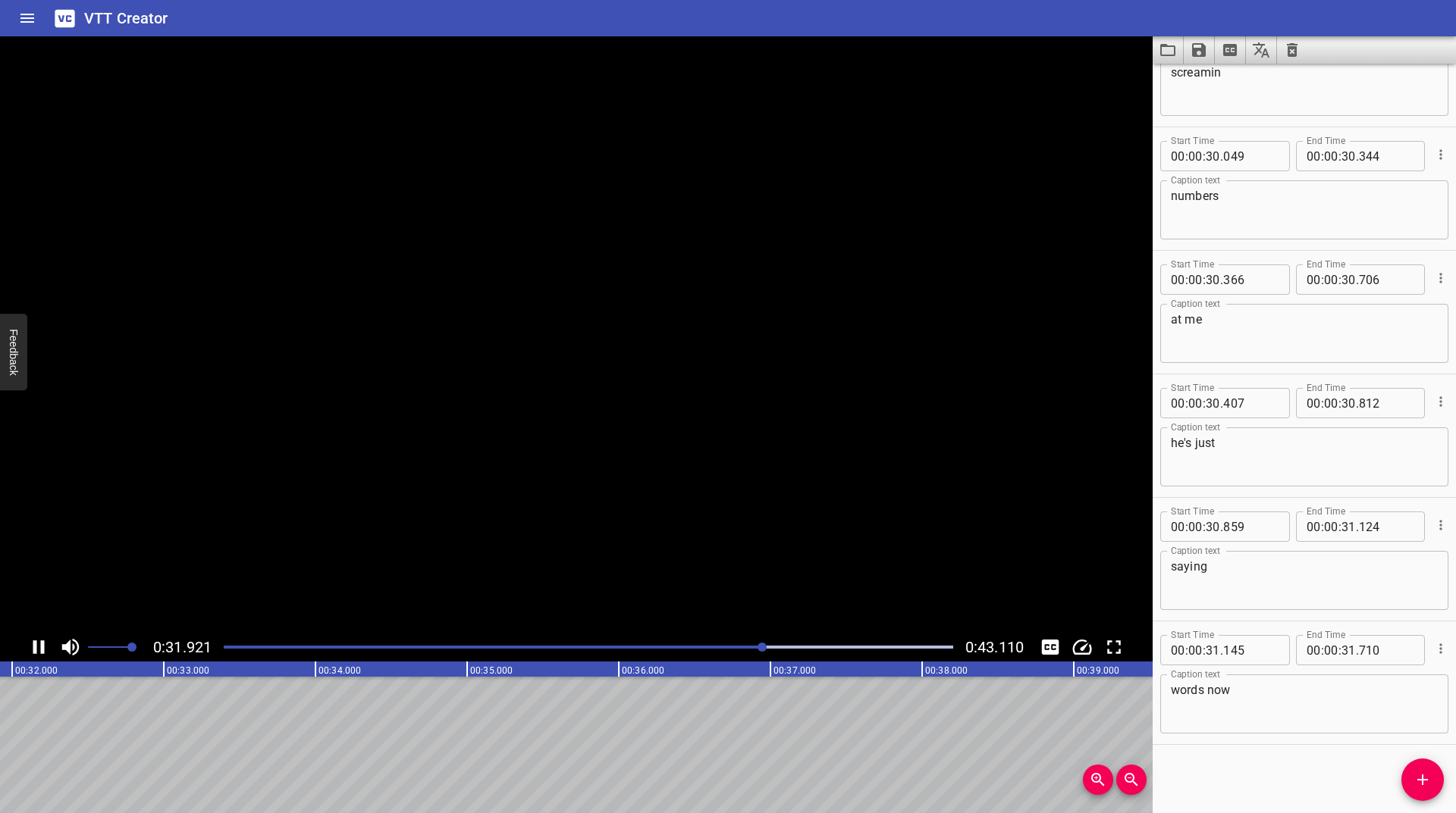
click at [37, 650] on icon "Play/Pause" at bounding box center [39, 647] width 23 height 23
click at [760, 647] on div at bounding box center [763, 648] width 9 height 9
click at [756, 649] on div at bounding box center [759, 648] width 9 height 9
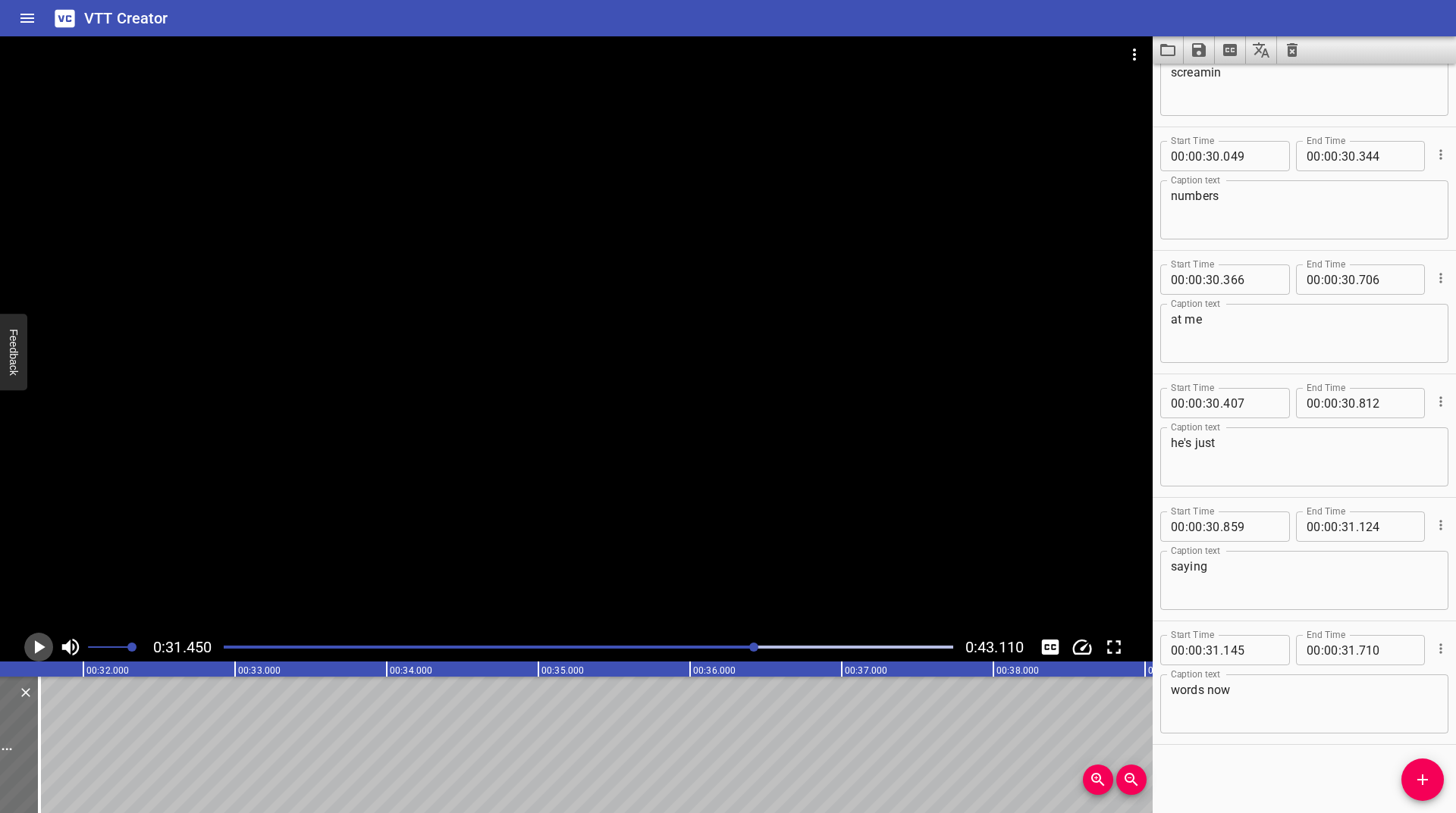
click at [37, 647] on icon "Play/Pause" at bounding box center [40, 647] width 10 height 13
click at [38, 647] on icon "Play/Pause" at bounding box center [39, 647] width 23 height 23
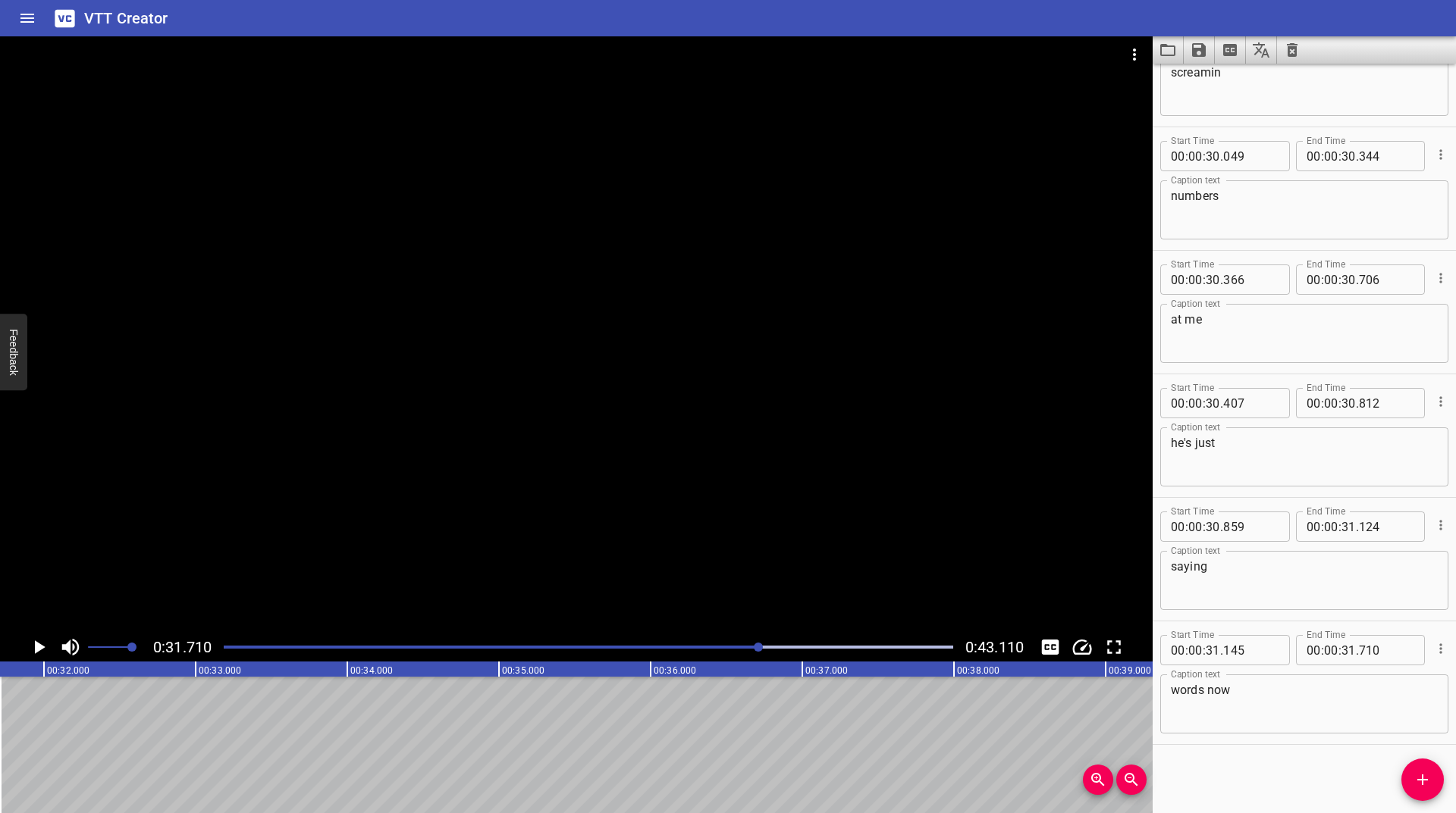
click at [38, 647] on icon "Play/Pause" at bounding box center [40, 647] width 10 height 13
click at [38, 647] on icon "Play/Pause" at bounding box center [39, 647] width 23 height 23
click at [759, 646] on div at bounding box center [760, 648] width 9 height 9
click at [40, 645] on icon "Play/Pause" at bounding box center [40, 647] width 10 height 13
click at [40, 645] on icon "Play/Pause" at bounding box center [39, 647] width 23 height 23
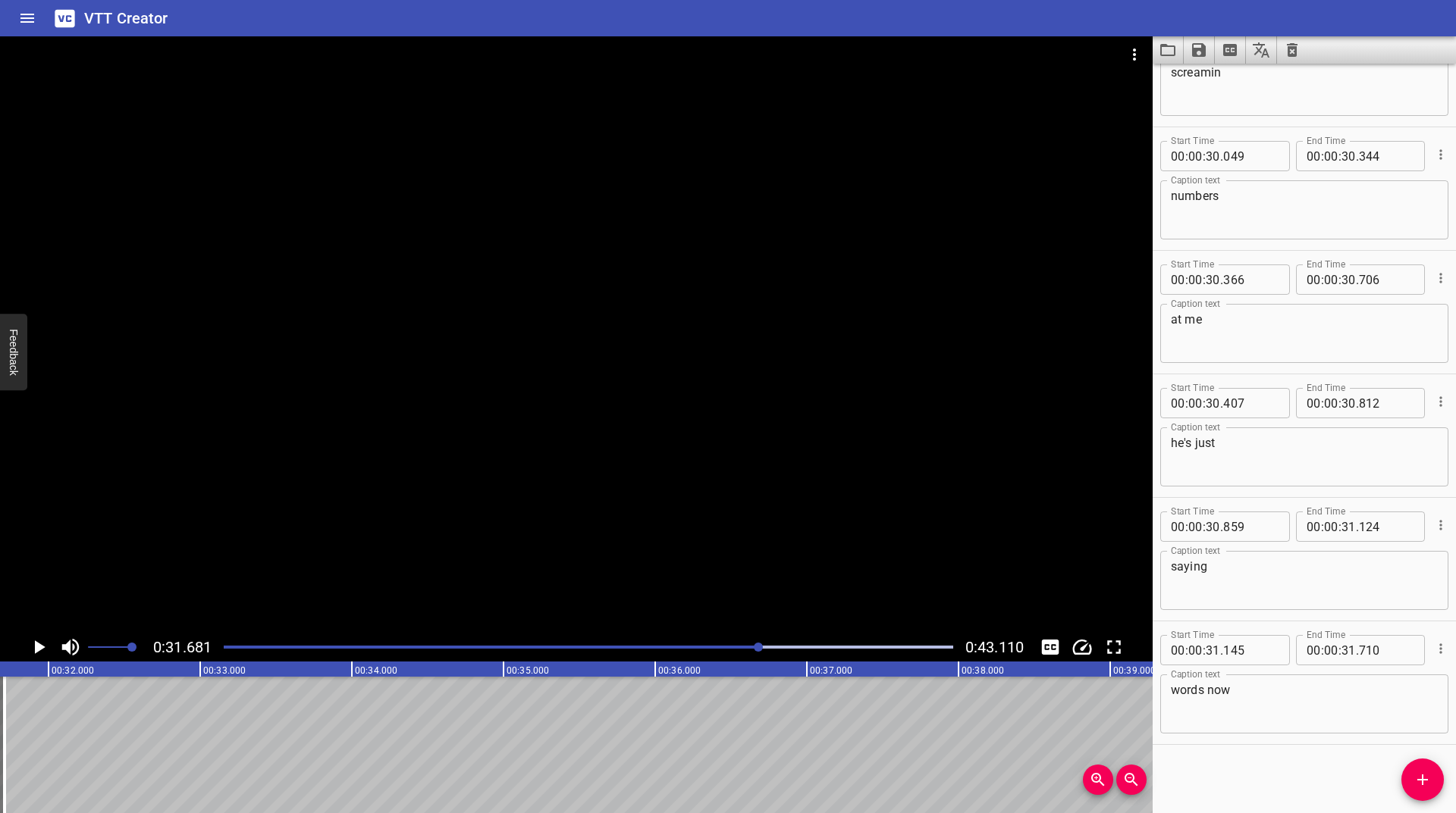
click at [40, 645] on icon "Play/Pause" at bounding box center [40, 647] width 10 height 13
click at [40, 645] on icon "Play/Pause" at bounding box center [39, 647] width 23 height 23
click at [1420, 768] on button "Add Cue" at bounding box center [1423, 780] width 43 height 43
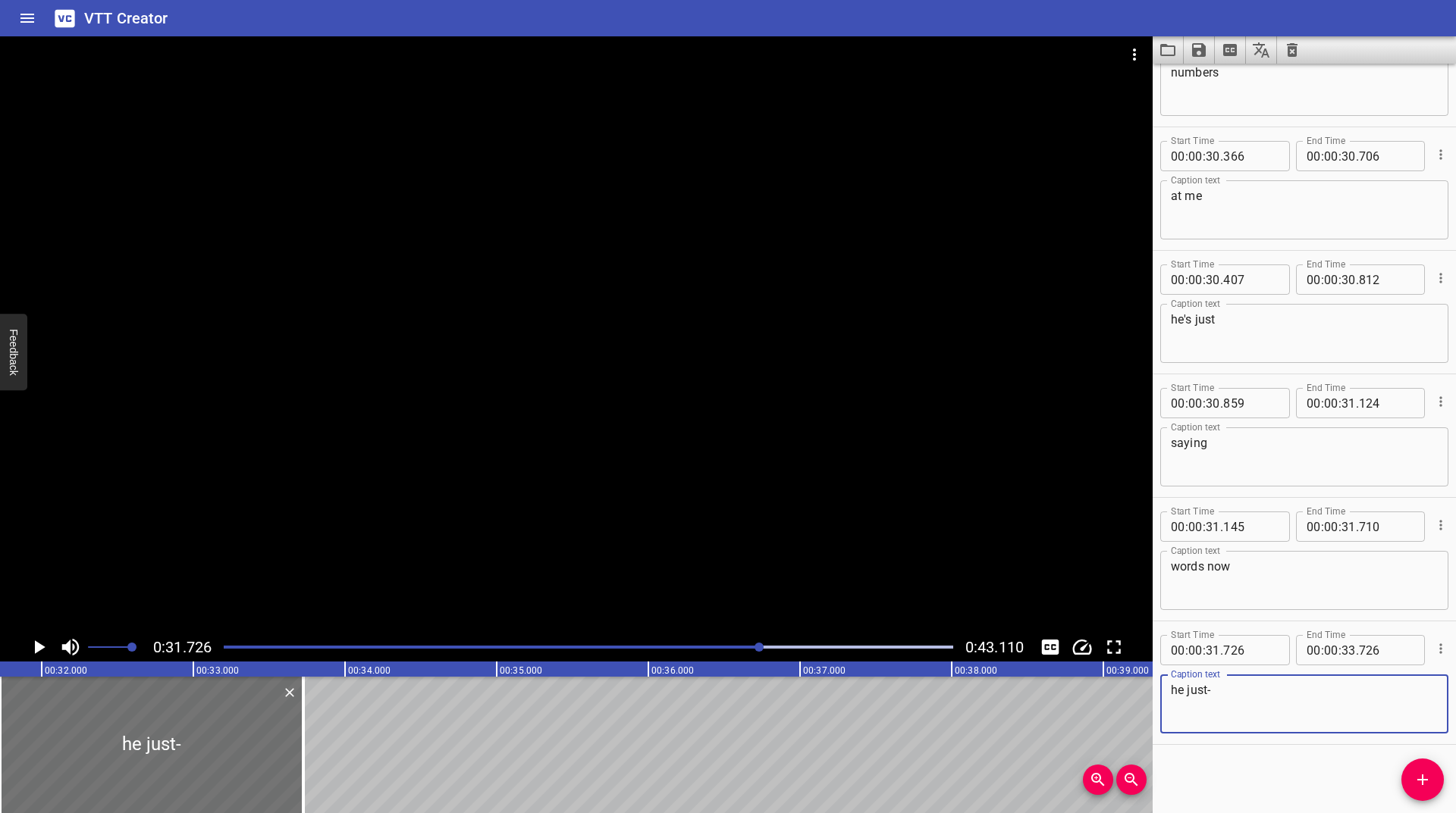
click at [42, 638] on icon "Play/Pause" at bounding box center [39, 647] width 23 height 23
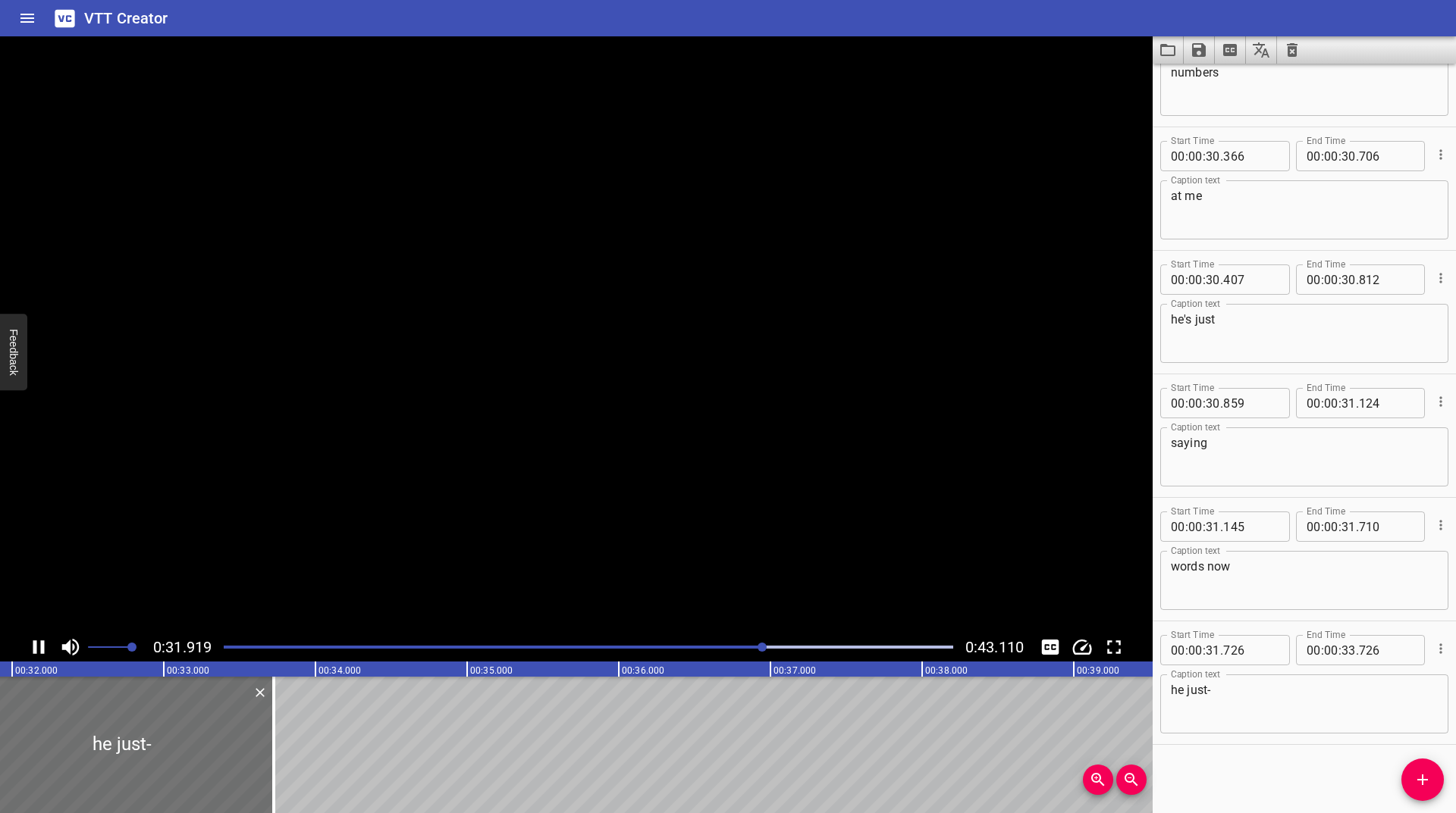
click at [42, 638] on icon "Play/Pause" at bounding box center [39, 647] width 23 height 23
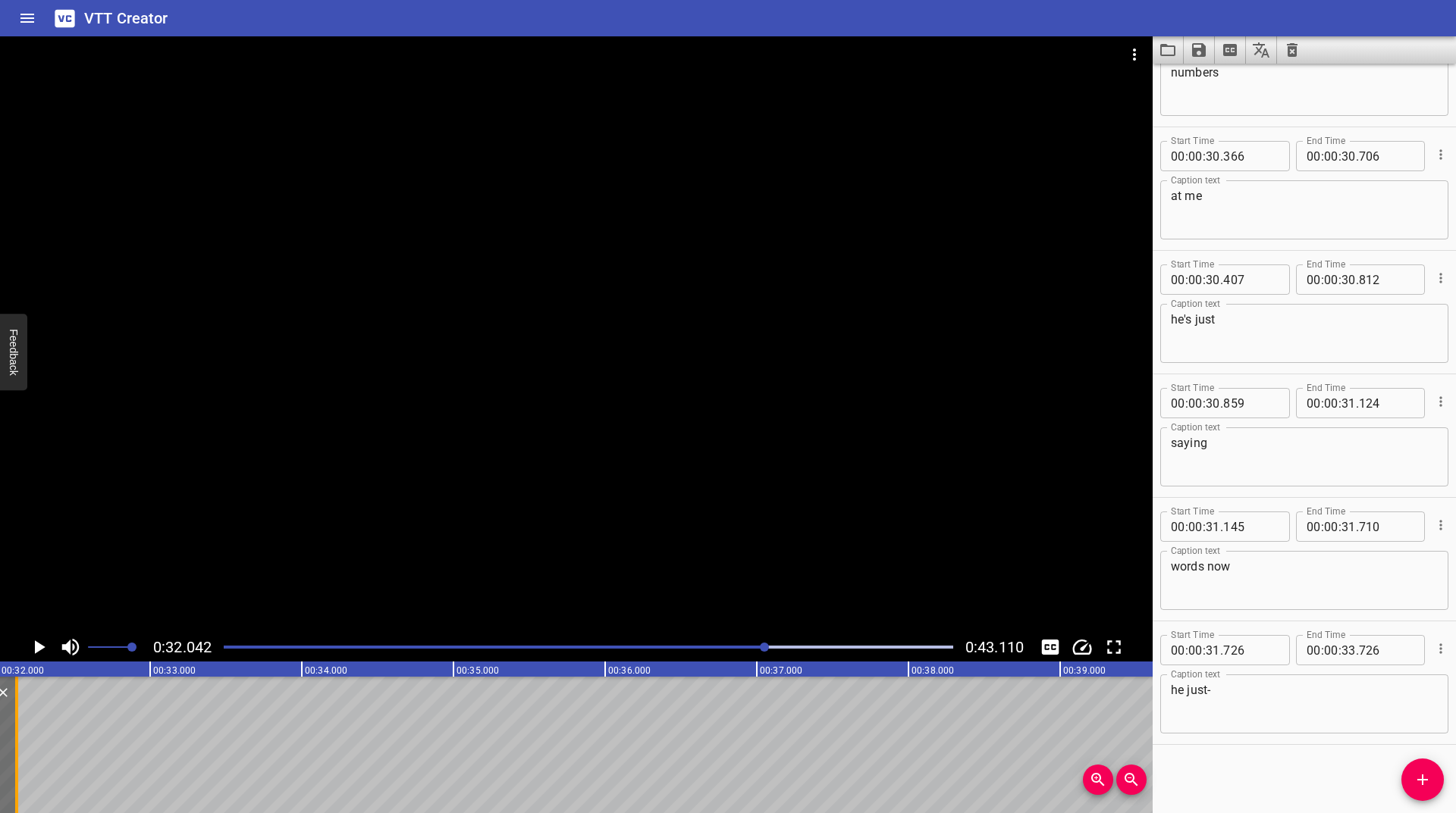
drag, startPoint x: 258, startPoint y: 710, endPoint x: 13, endPoint y: 758, distance: 249.7
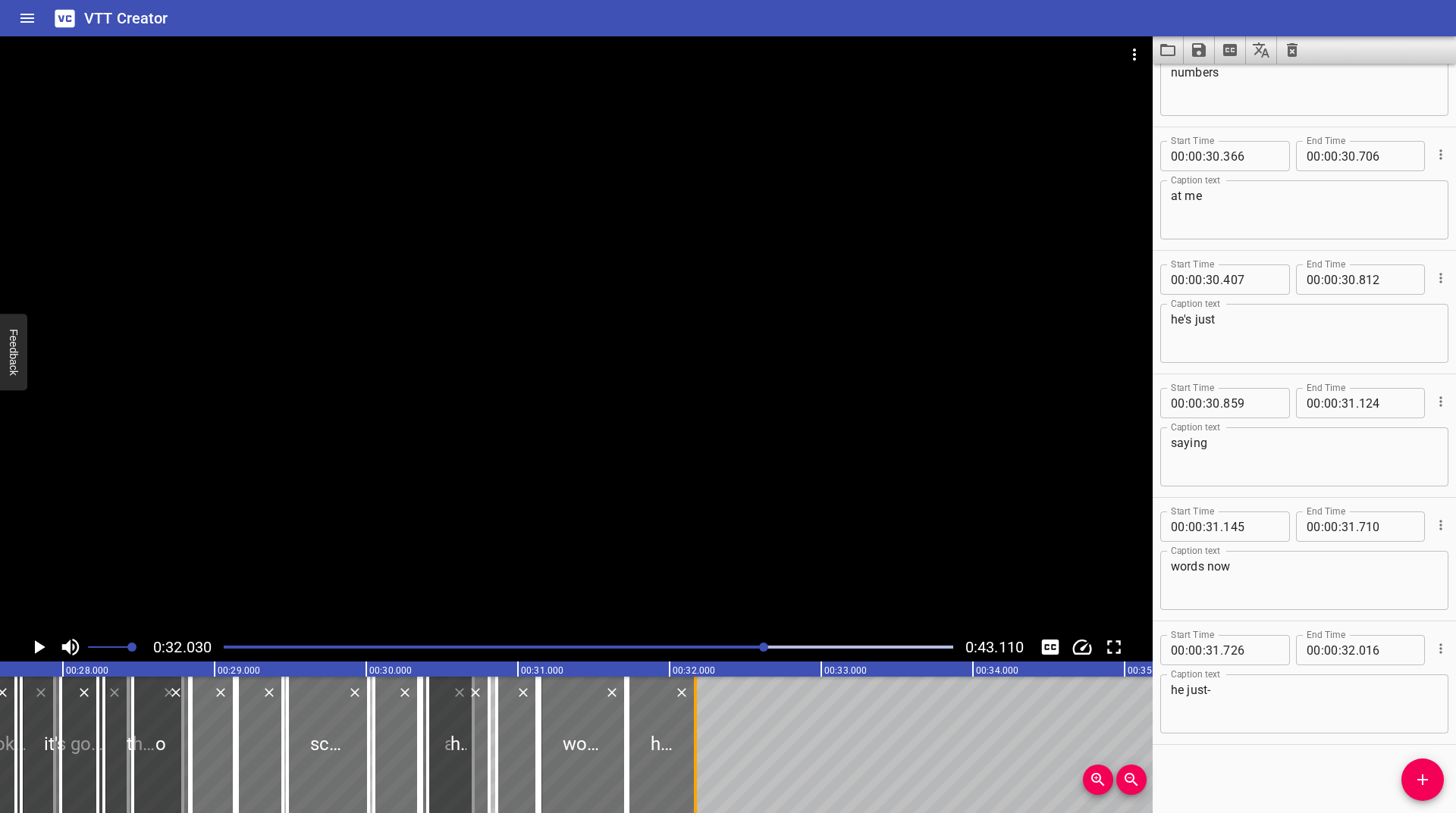
click at [692, 766] on div at bounding box center [695, 745] width 15 height 137
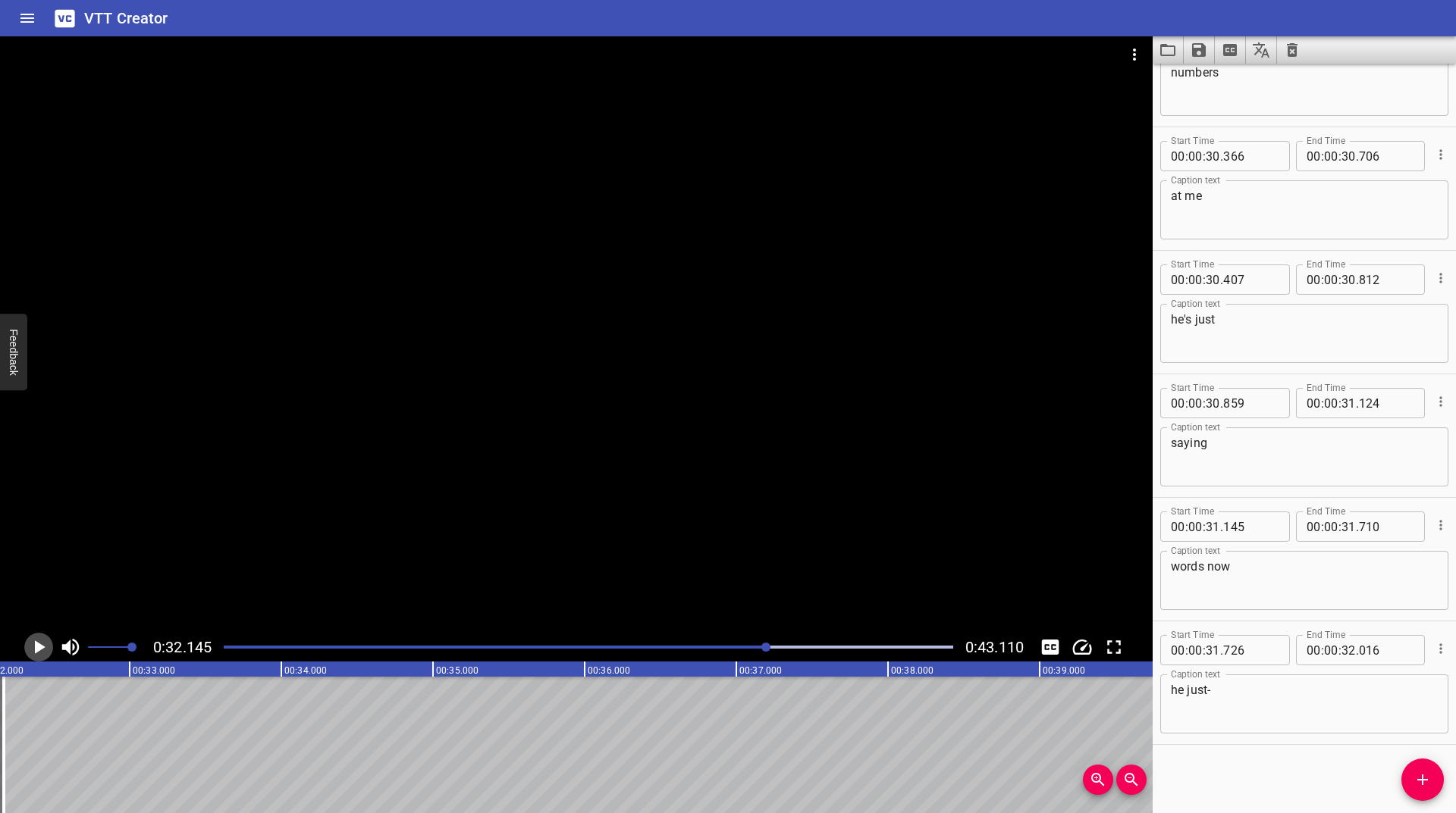
click at [41, 647] on icon "Play/Pause" at bounding box center [40, 647] width 10 height 13
click at [41, 647] on icon "Play/Pause" at bounding box center [39, 647] width 11 height 13
click at [41, 647] on icon "Play/Pause" at bounding box center [40, 647] width 10 height 13
click at [41, 647] on icon "Play/Pause" at bounding box center [39, 647] width 11 height 13
click at [1415, 783] on icon "Add Cue" at bounding box center [1422, 780] width 18 height 18
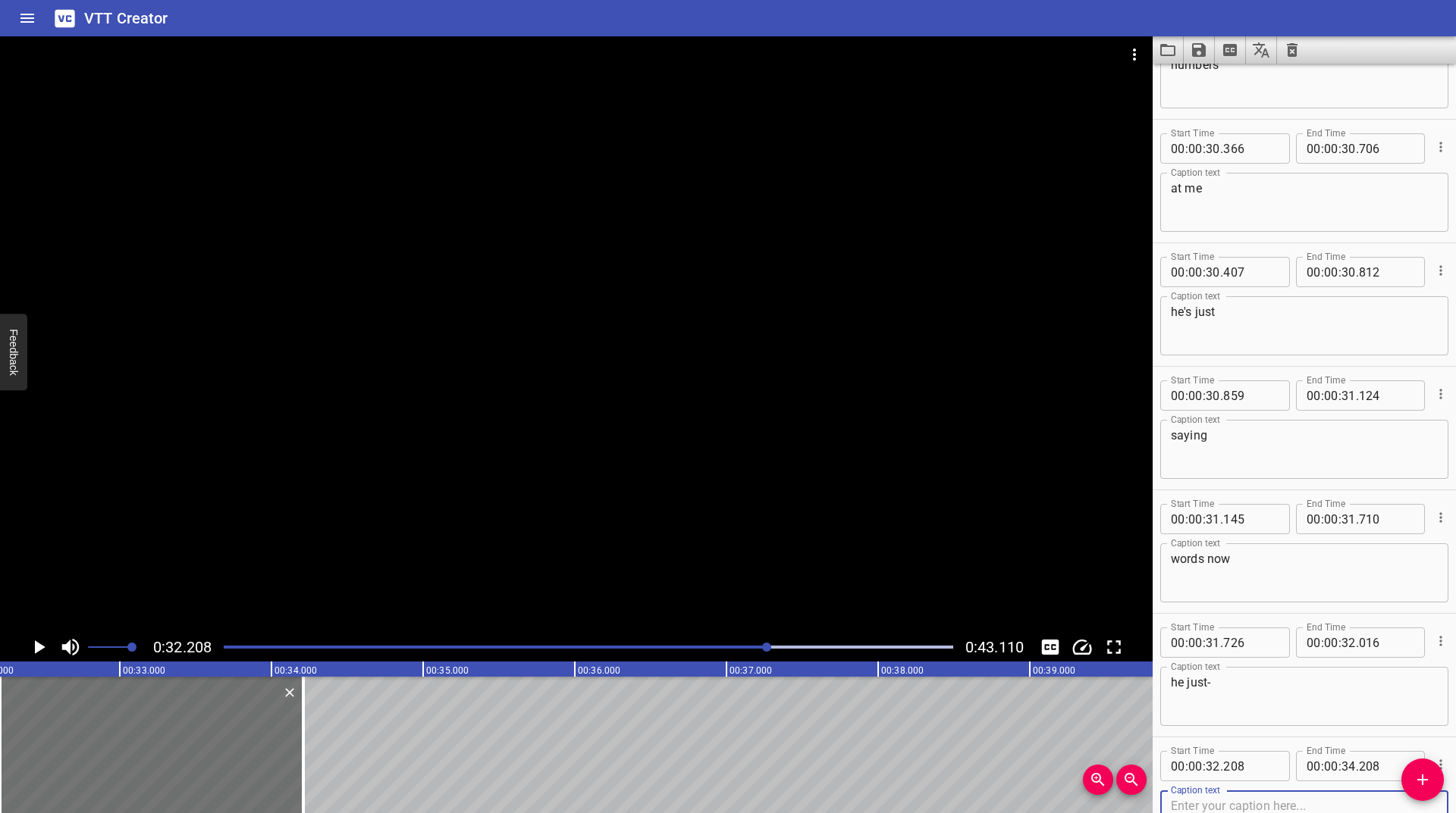
click at [33, 639] on icon "Play/Pause" at bounding box center [39, 647] width 23 height 23
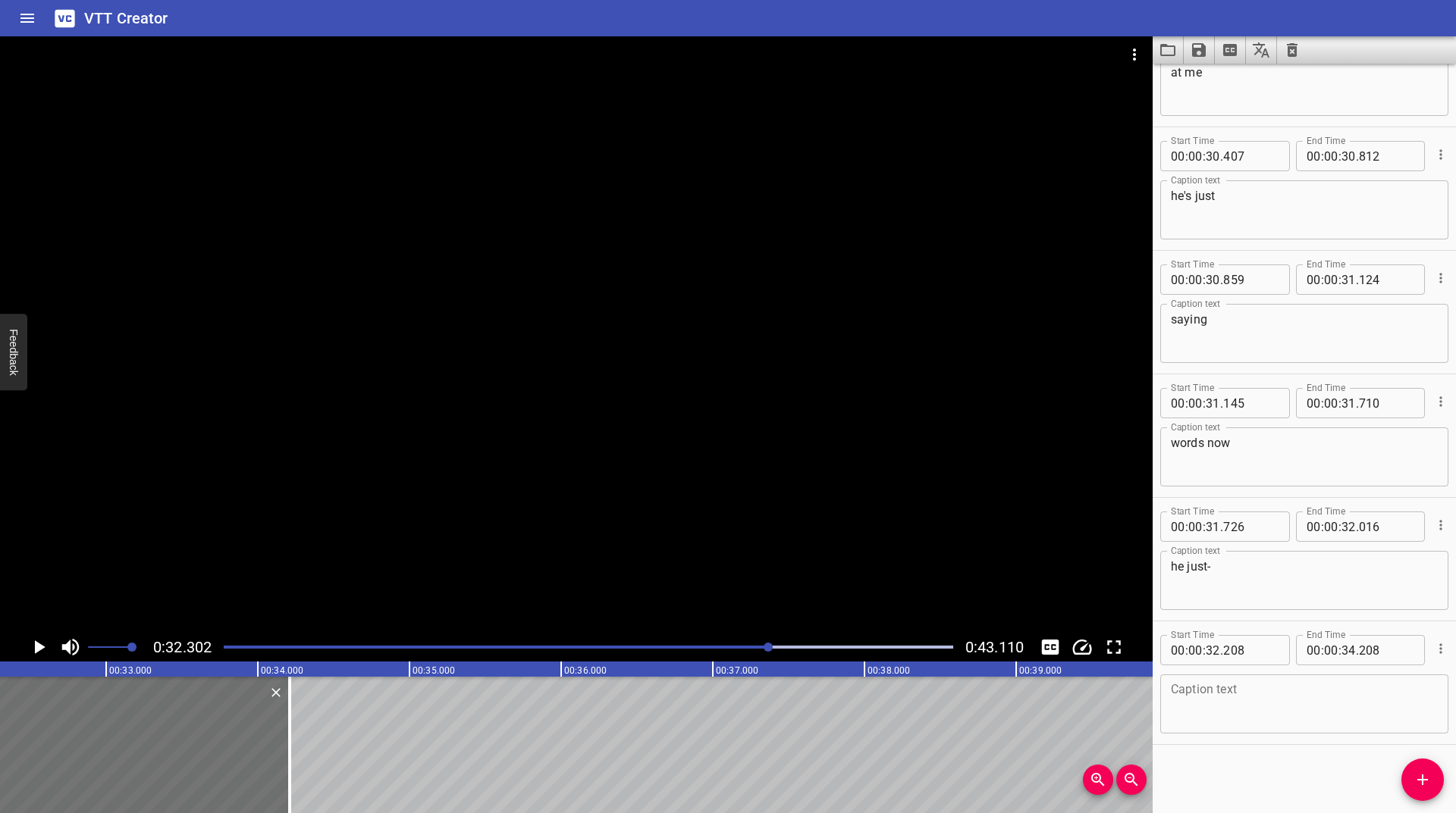
click at [1263, 701] on textarea at bounding box center [1304, 705] width 267 height 43
click at [41, 645] on icon "Play/Pause" at bounding box center [39, 647] width 23 height 23
click at [41, 645] on icon "Play/Pause" at bounding box center [39, 647] width 11 height 13
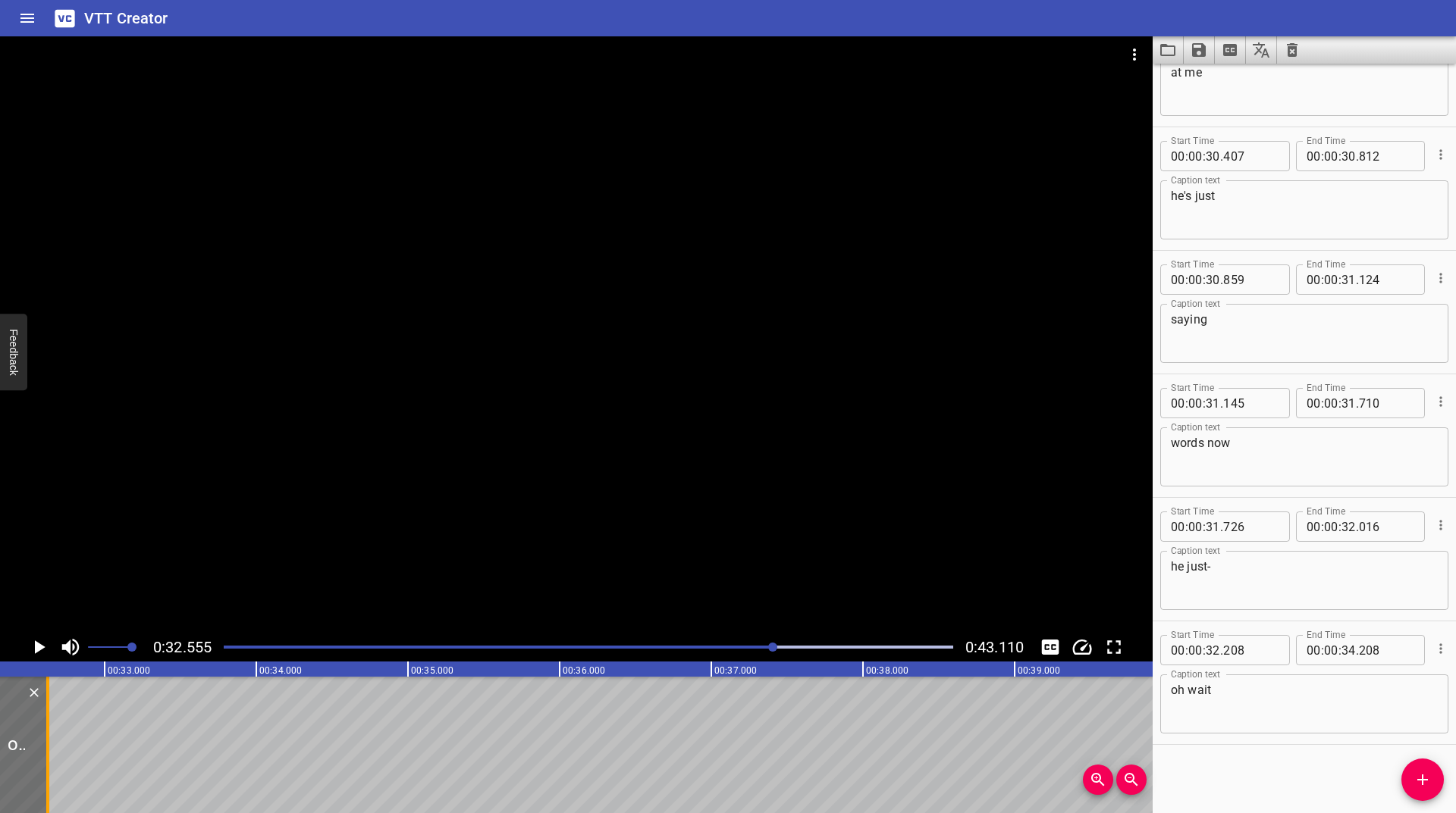
drag, startPoint x: 252, startPoint y: 732, endPoint x: 48, endPoint y: 744, distance: 204.4
click at [48, 744] on div at bounding box center [47, 745] width 3 height 137
click at [36, 642] on icon "Play/Pause" at bounding box center [40, 647] width 10 height 13
click at [36, 641] on icon "Play/Pause" at bounding box center [39, 647] width 11 height 13
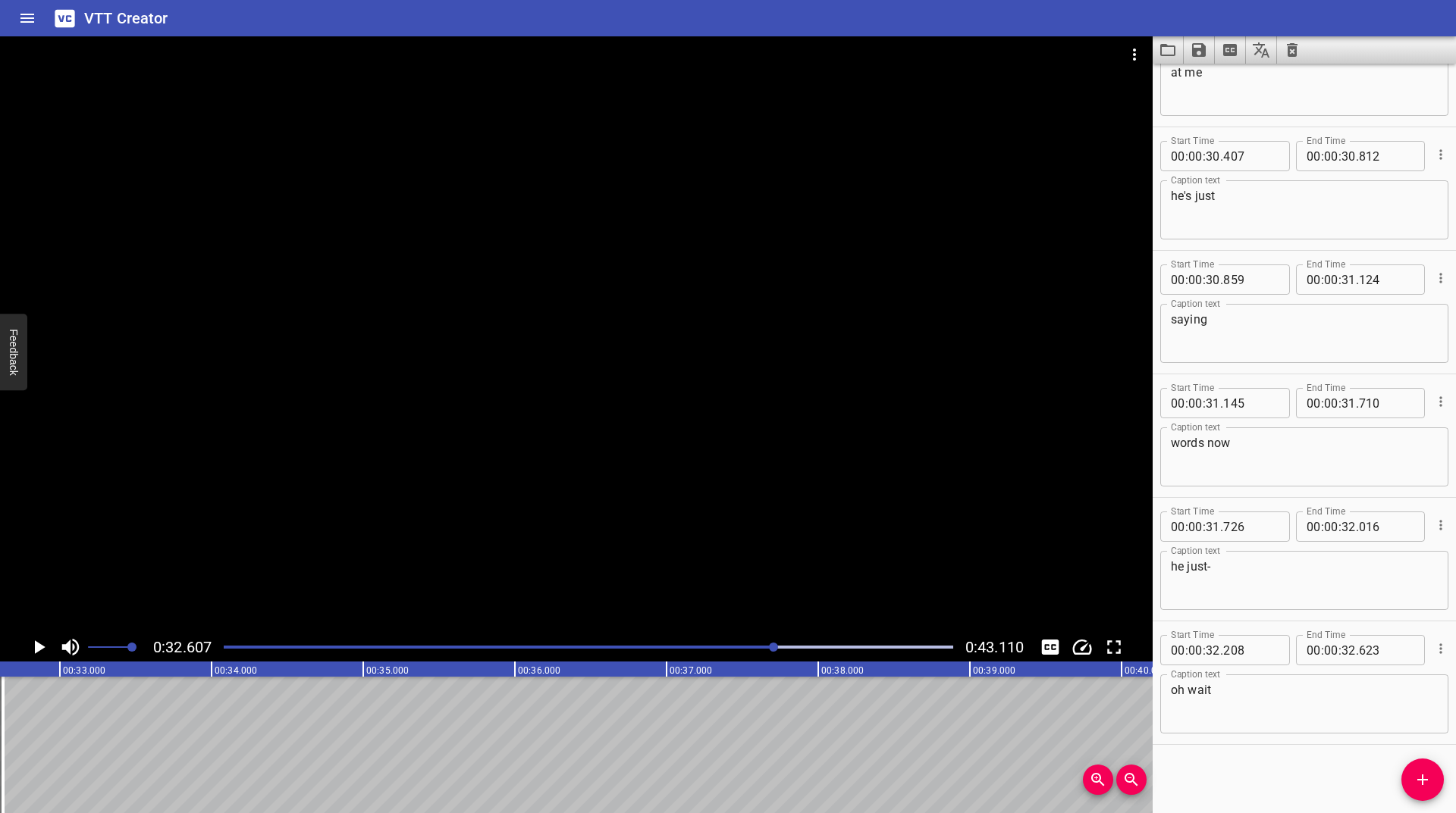
click at [40, 652] on icon "Play/Pause" at bounding box center [39, 647] width 23 height 23
click at [1430, 775] on icon "Add Cue" at bounding box center [1422, 780] width 18 height 18
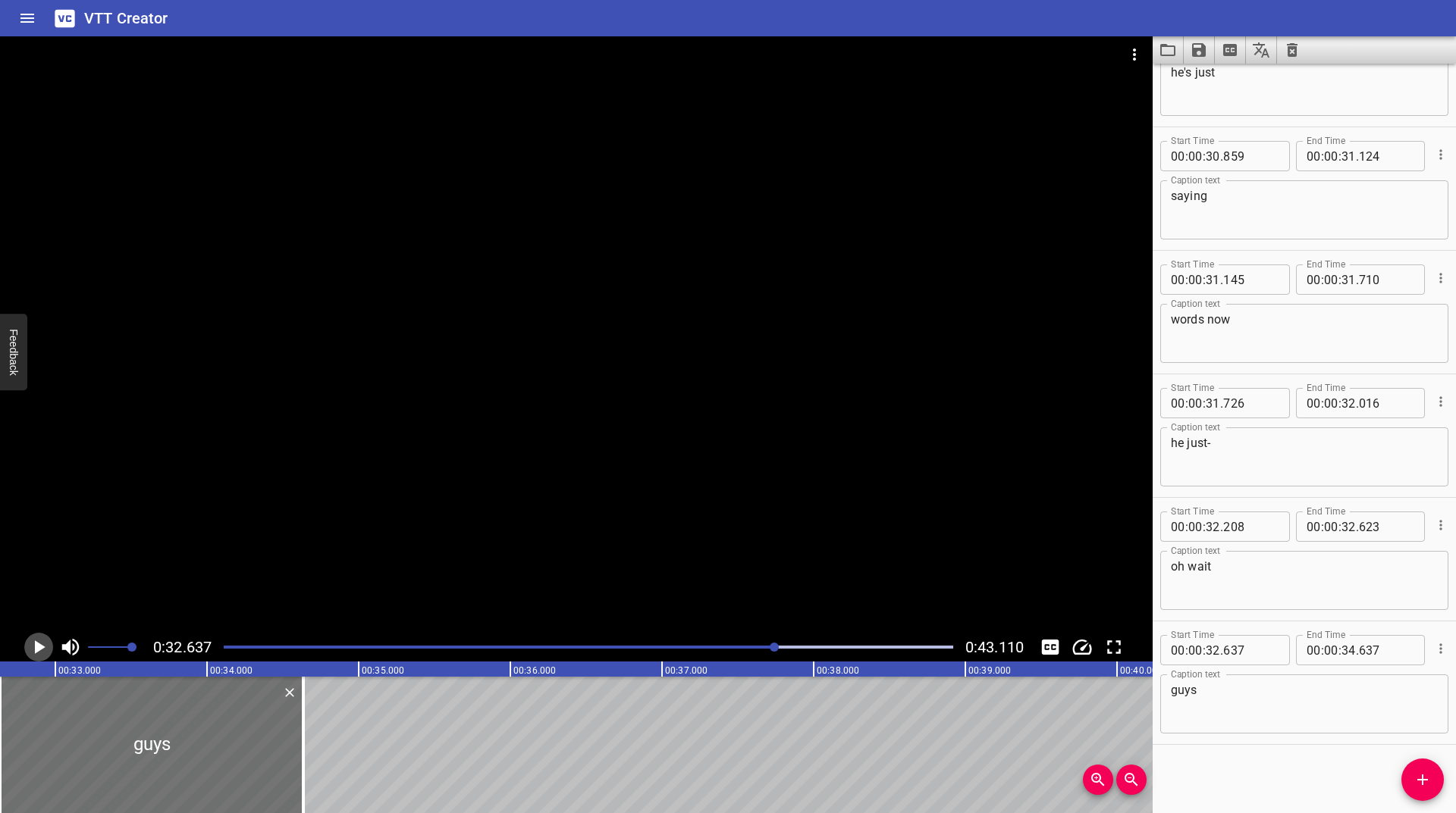
click at [33, 652] on icon "Play/Pause" at bounding box center [39, 647] width 23 height 23
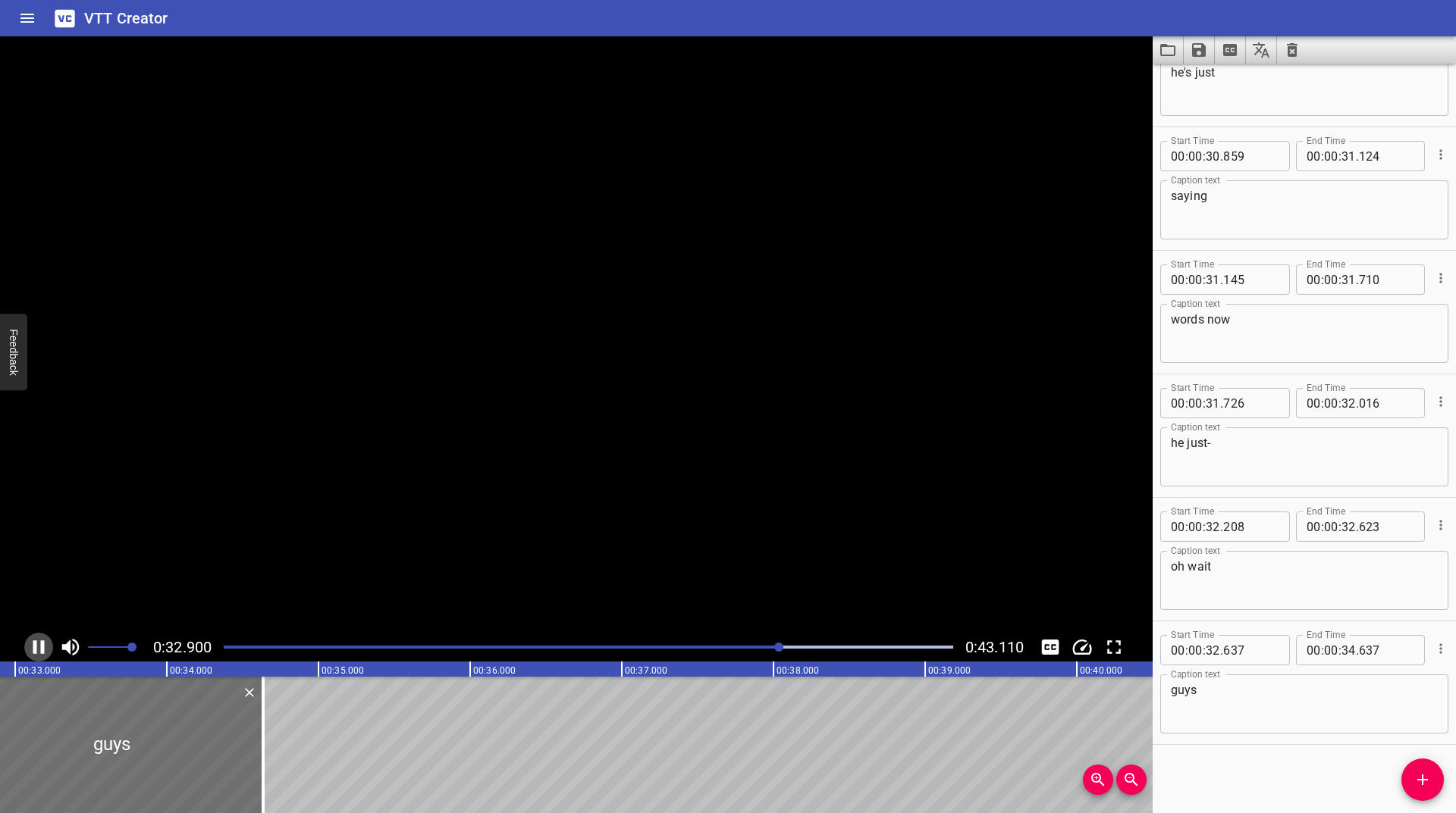
click at [33, 652] on icon "Play/Pause" at bounding box center [39, 647] width 11 height 13
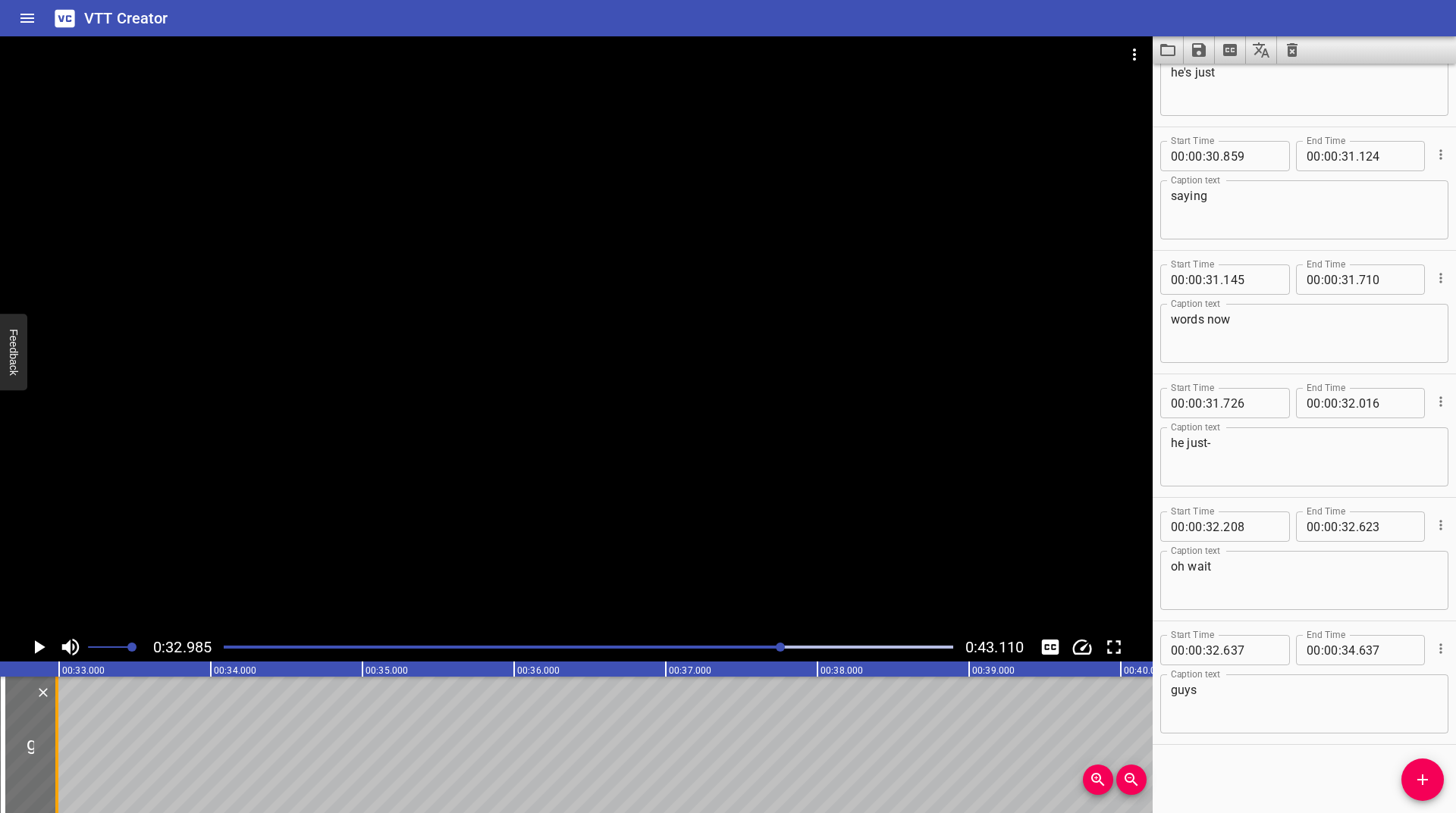
drag, startPoint x: 247, startPoint y: 724, endPoint x: 54, endPoint y: 756, distance: 195.6
click at [54, 756] on div at bounding box center [56, 745] width 15 height 137
click at [40, 652] on icon "Play/Pause" at bounding box center [39, 647] width 23 height 23
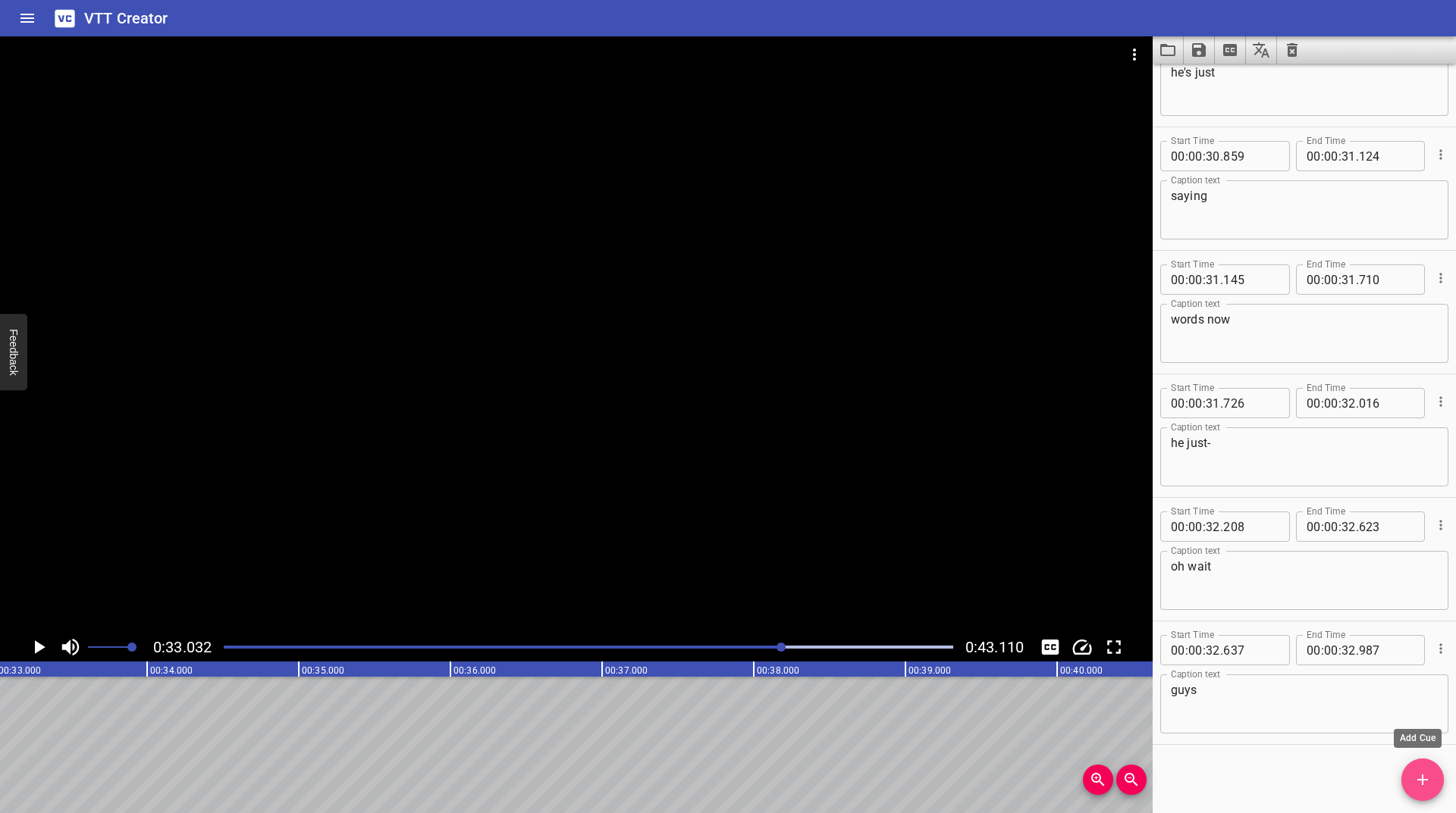
click at [1409, 770] on button "Add Cue" at bounding box center [1423, 780] width 43 height 43
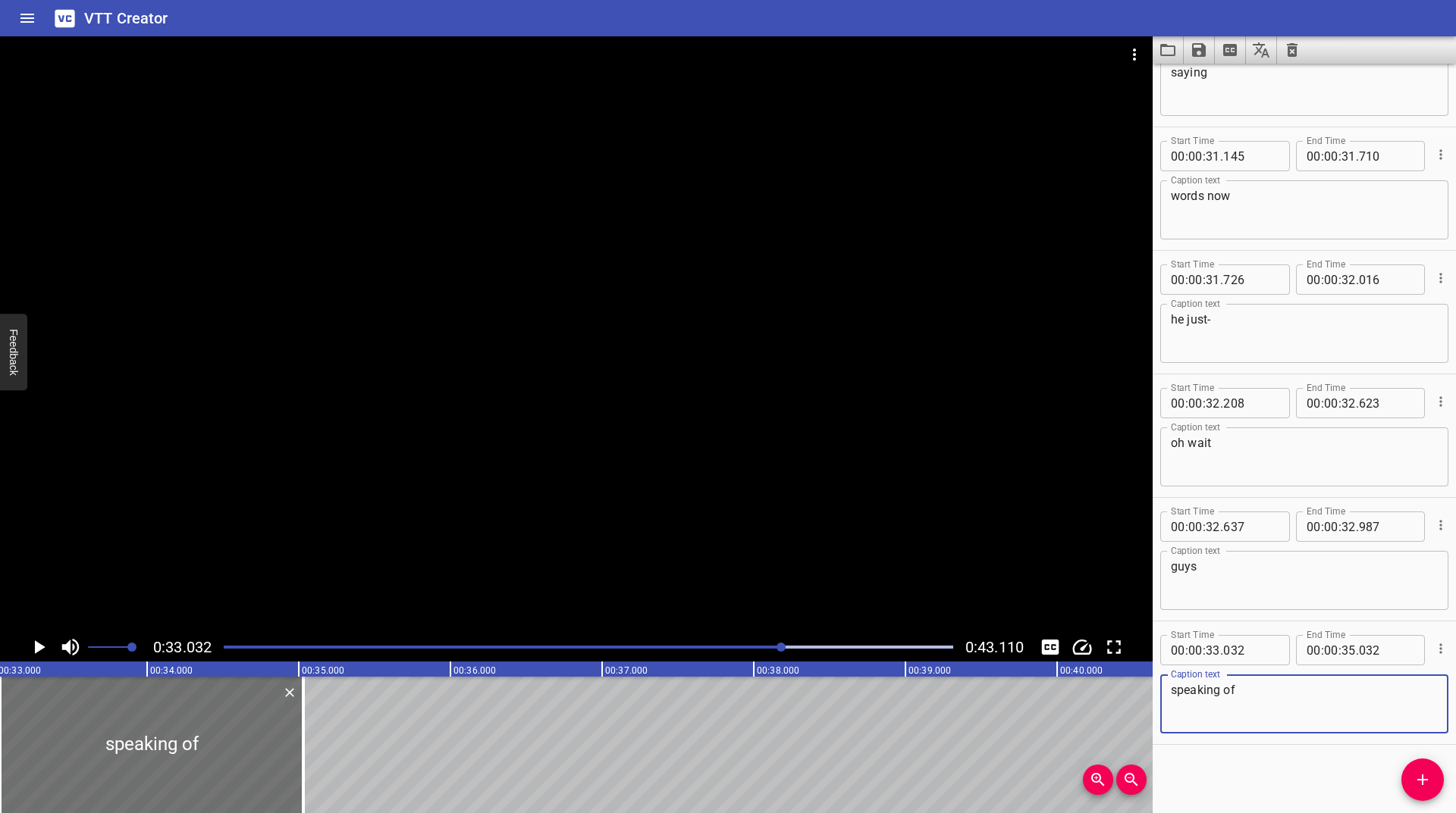
click at [35, 649] on icon "Play/Pause" at bounding box center [39, 647] width 23 height 23
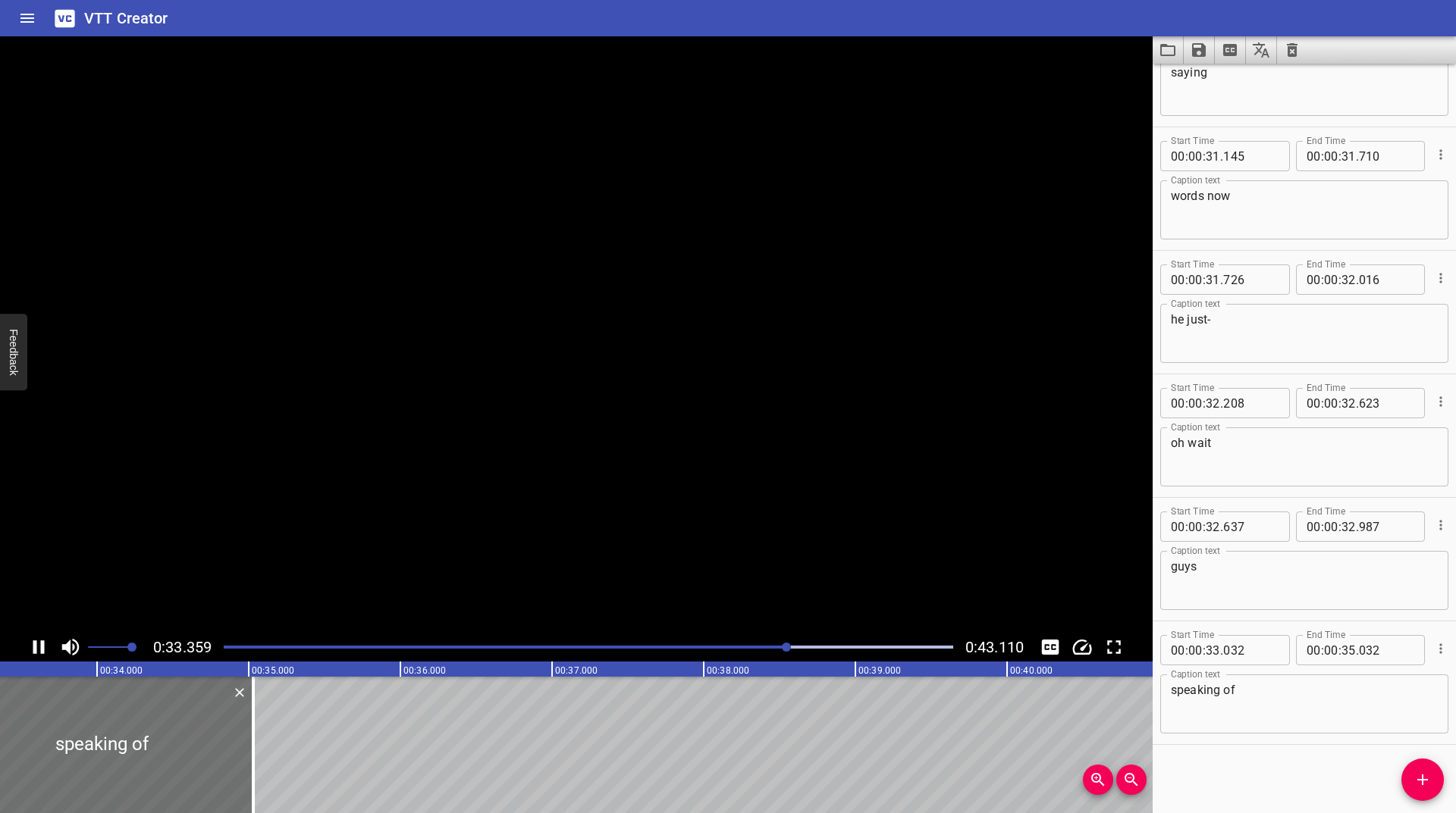
click at [35, 649] on icon "Play/Pause" at bounding box center [39, 647] width 11 height 13
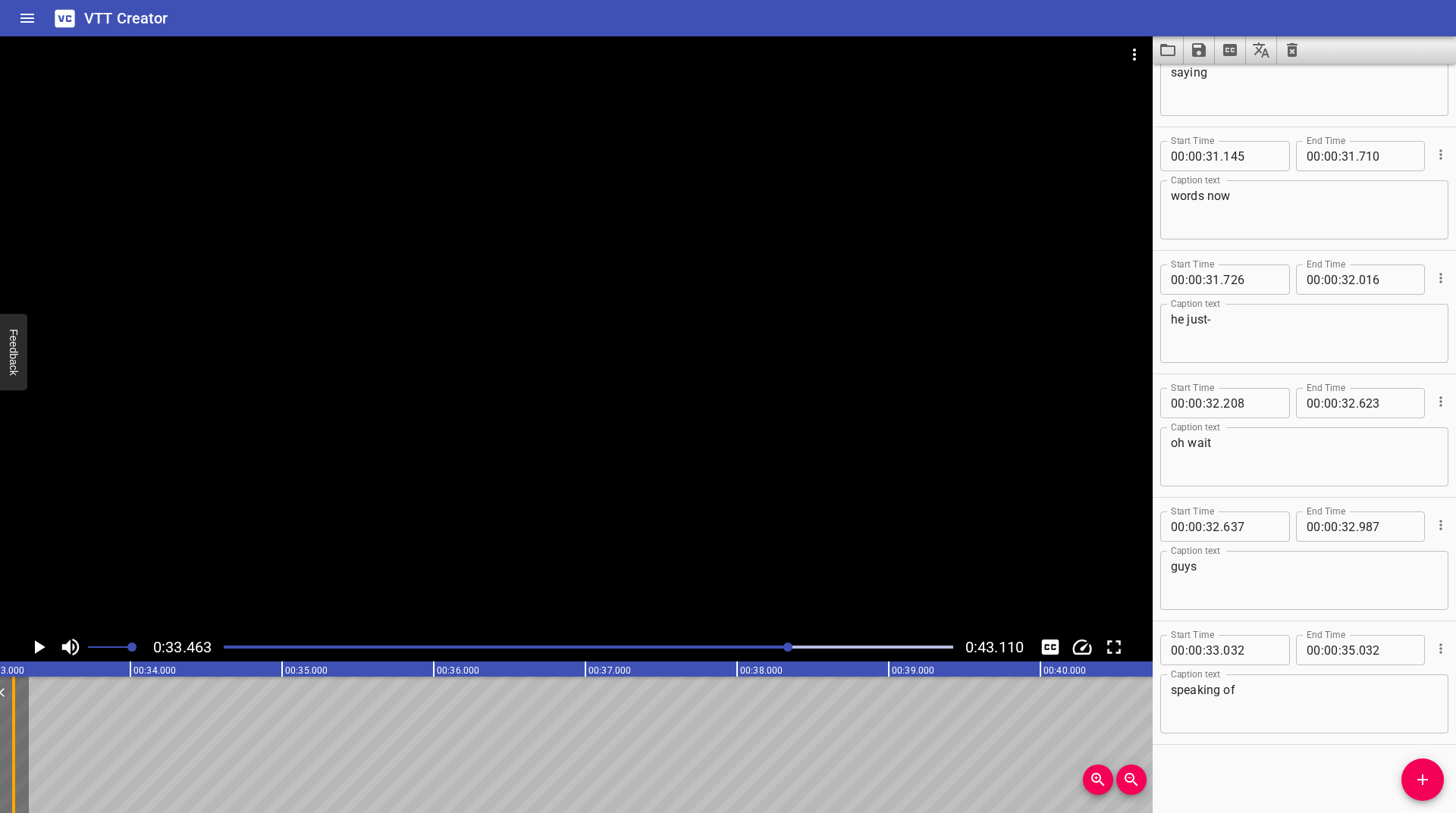
scroll to position [0, 5000]
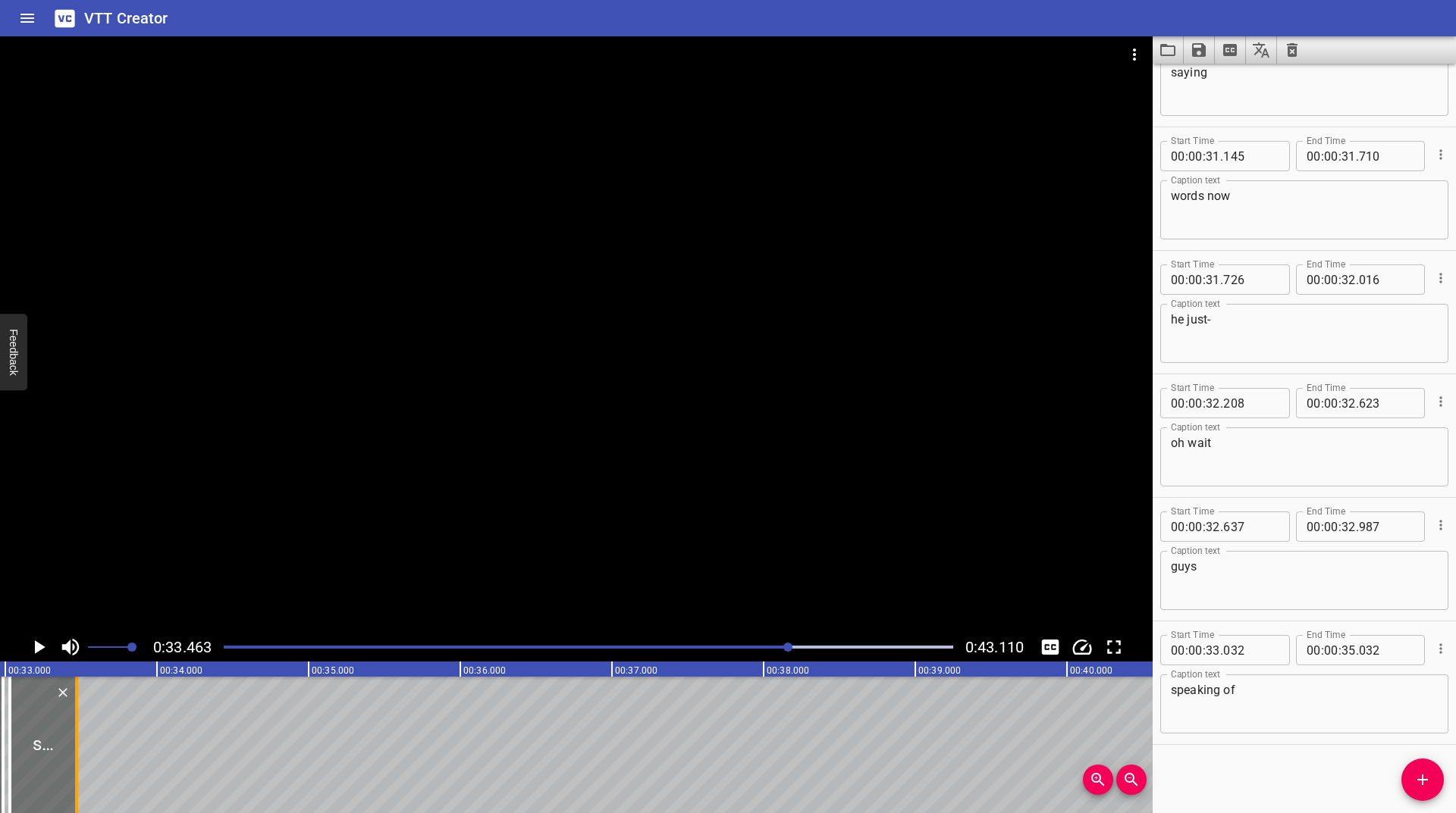
drag, startPoint x: 239, startPoint y: 732, endPoint x: 78, endPoint y: 759, distance: 163.2
click at [78, 759] on div at bounding box center [76, 745] width 15 height 137
click at [38, 656] on icon "Play/Pause" at bounding box center [39, 647] width 23 height 23
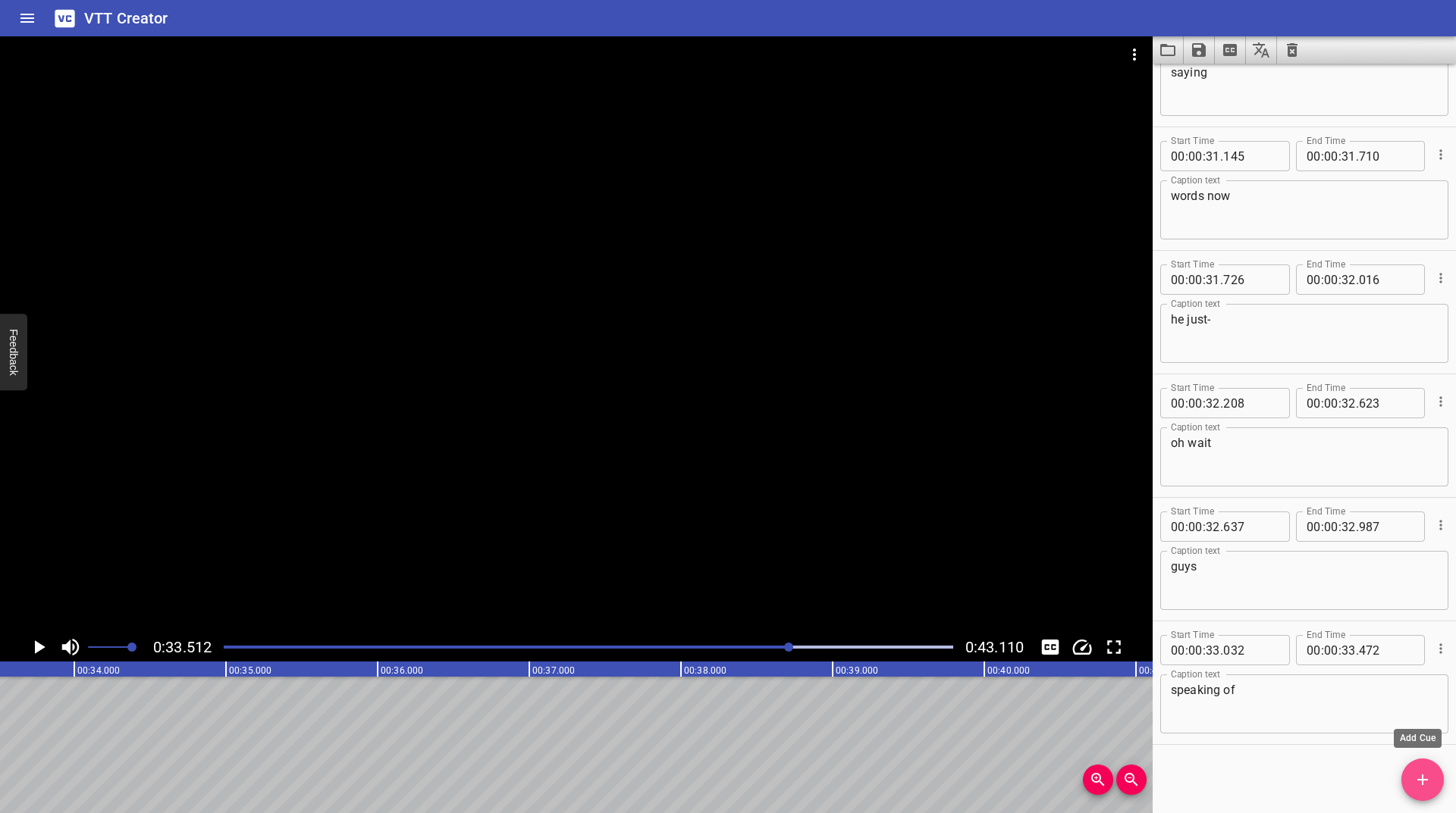
drag, startPoint x: 1431, startPoint y: 792, endPoint x: 1391, endPoint y: 709, distance: 92.1
click at [1431, 788] on button "Add Cue" at bounding box center [1423, 780] width 43 height 43
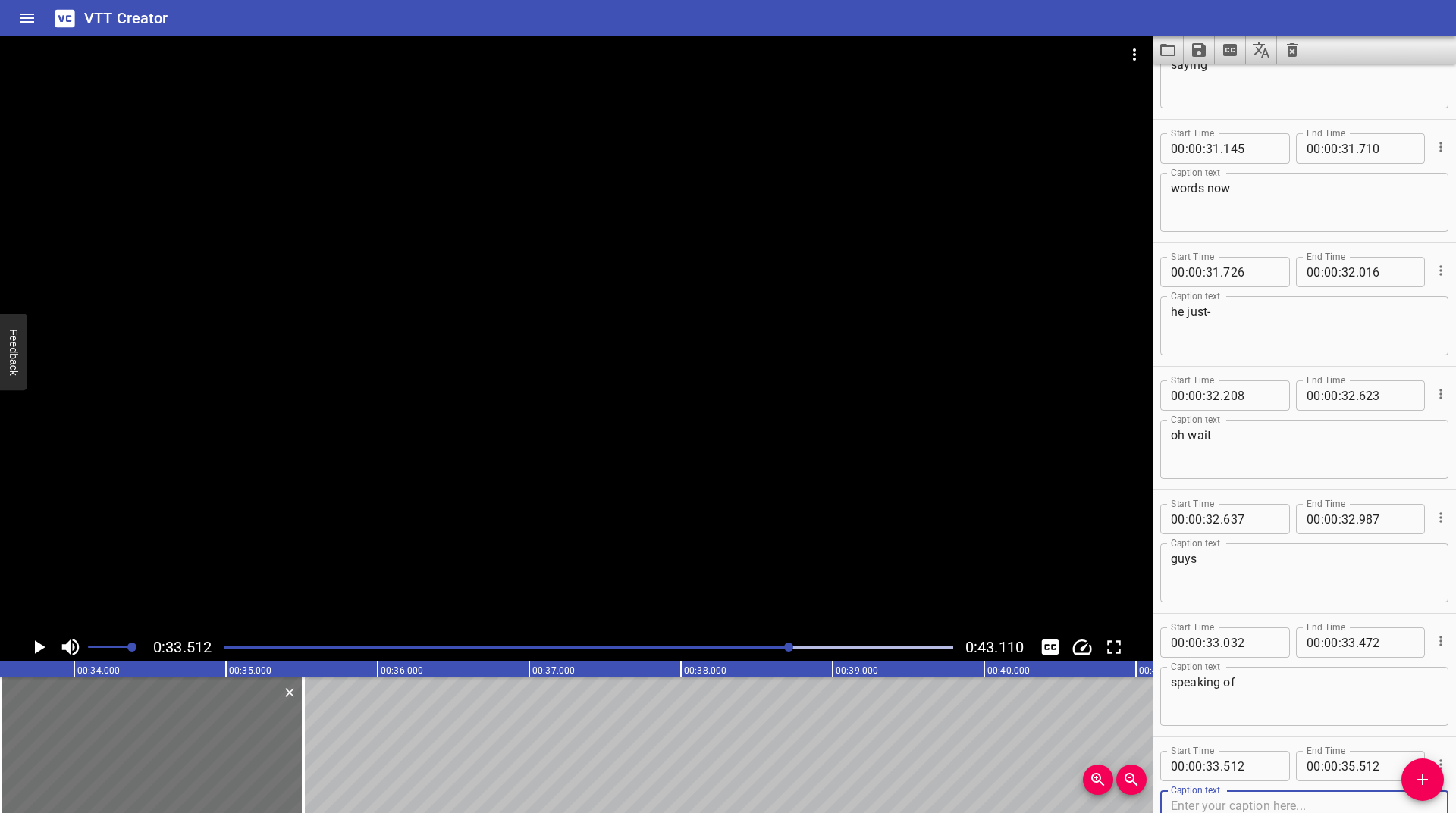
scroll to position [4140, 0]
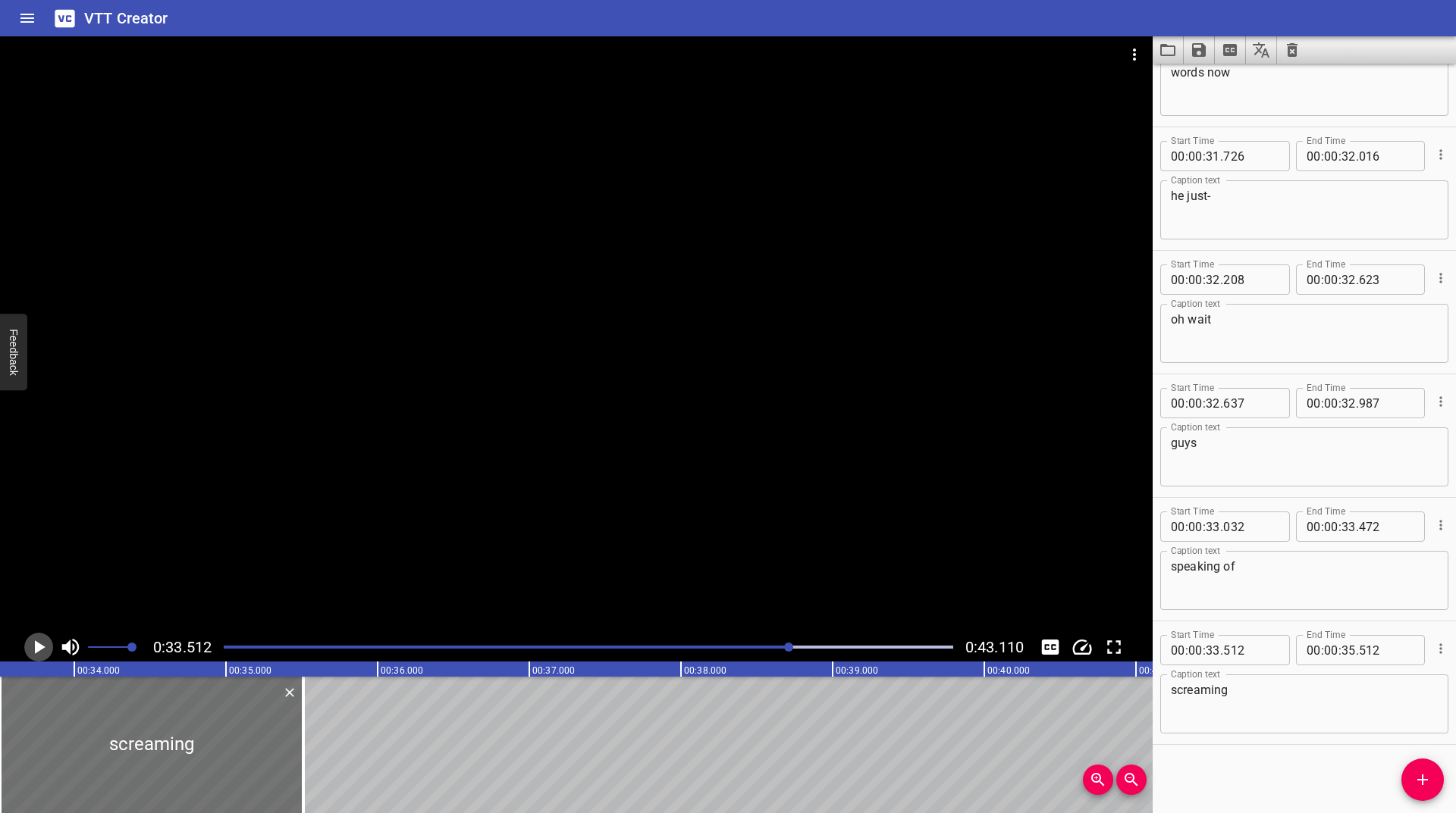
click at [35, 647] on icon "Play/Pause" at bounding box center [40, 647] width 10 height 13
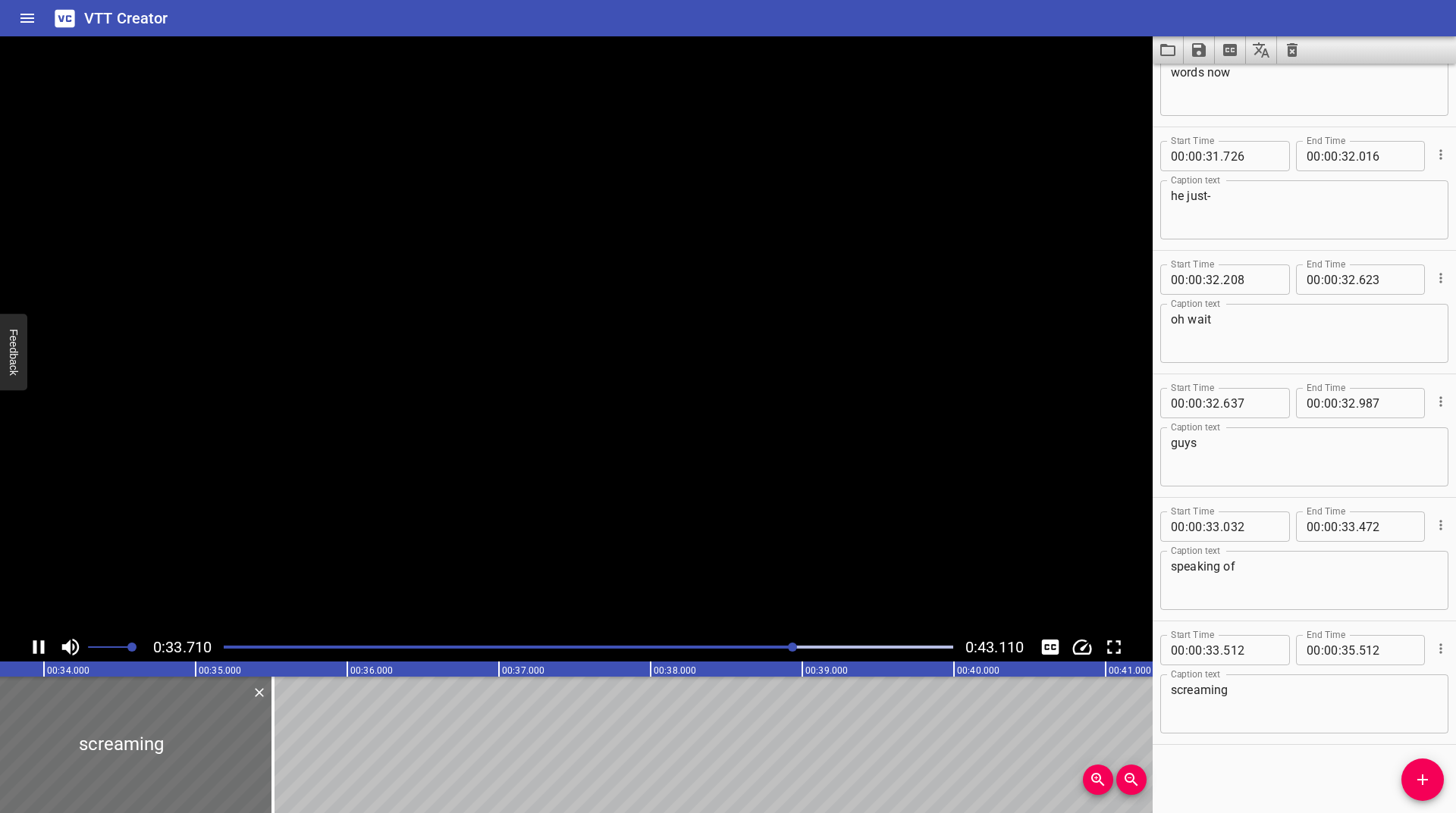
click at [35, 647] on icon "Play/Pause" at bounding box center [39, 647] width 11 height 13
click at [1251, 701] on textarea "screaming" at bounding box center [1304, 705] width 267 height 43
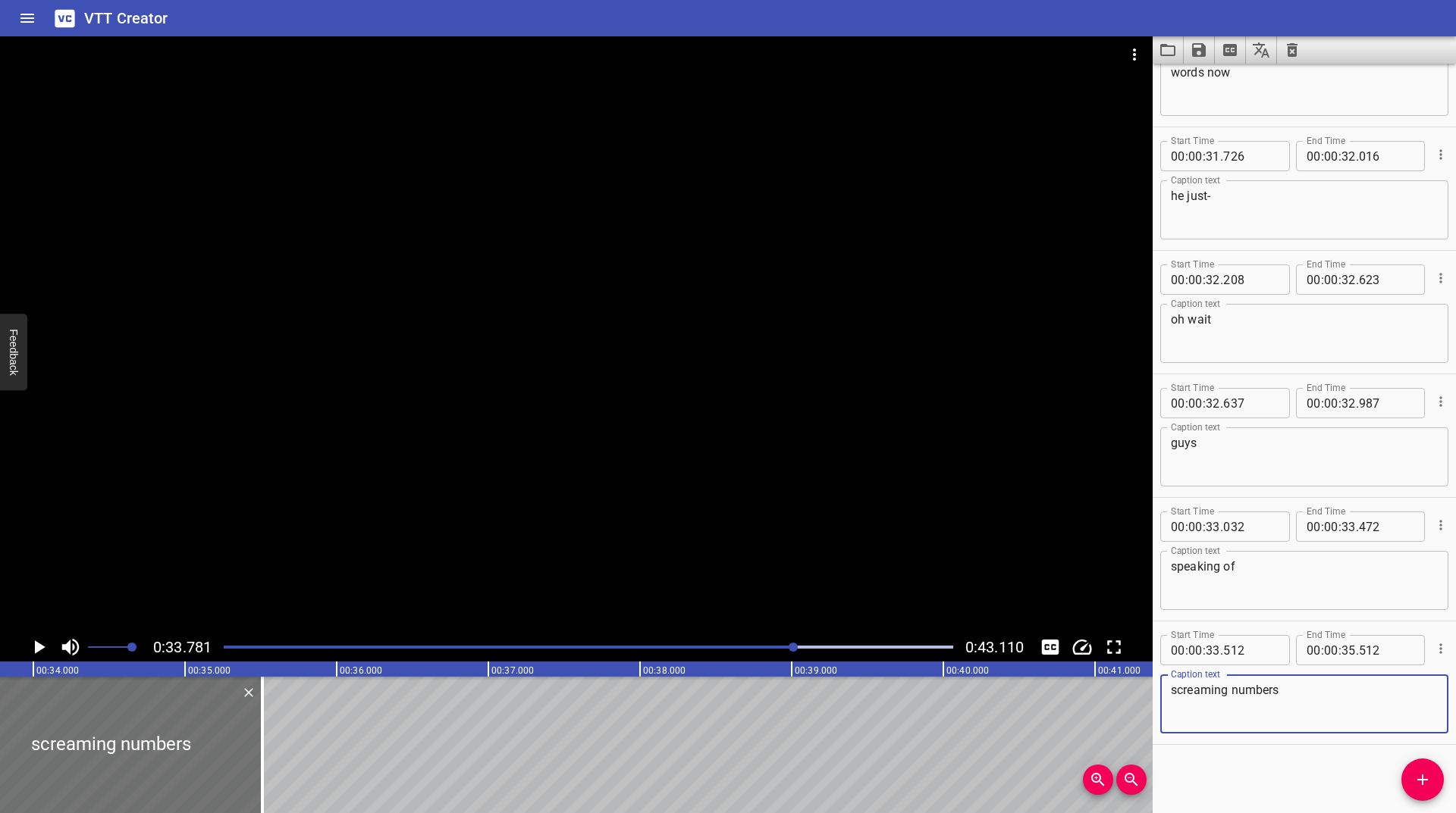
click at [36, 647] on icon "Play/Pause" at bounding box center [40, 647] width 10 height 13
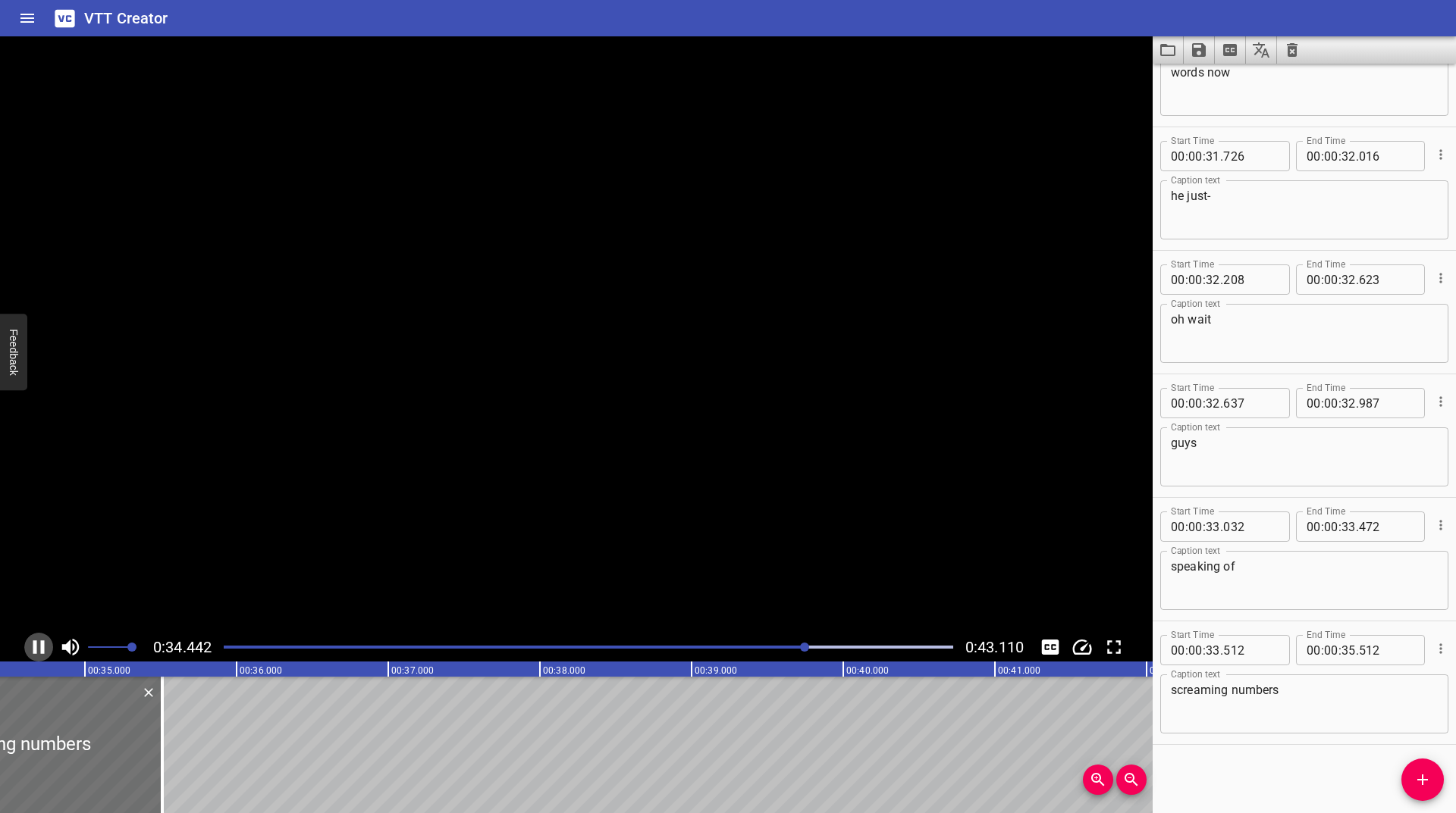
click at [36, 647] on icon "Play/Pause" at bounding box center [39, 647] width 11 height 13
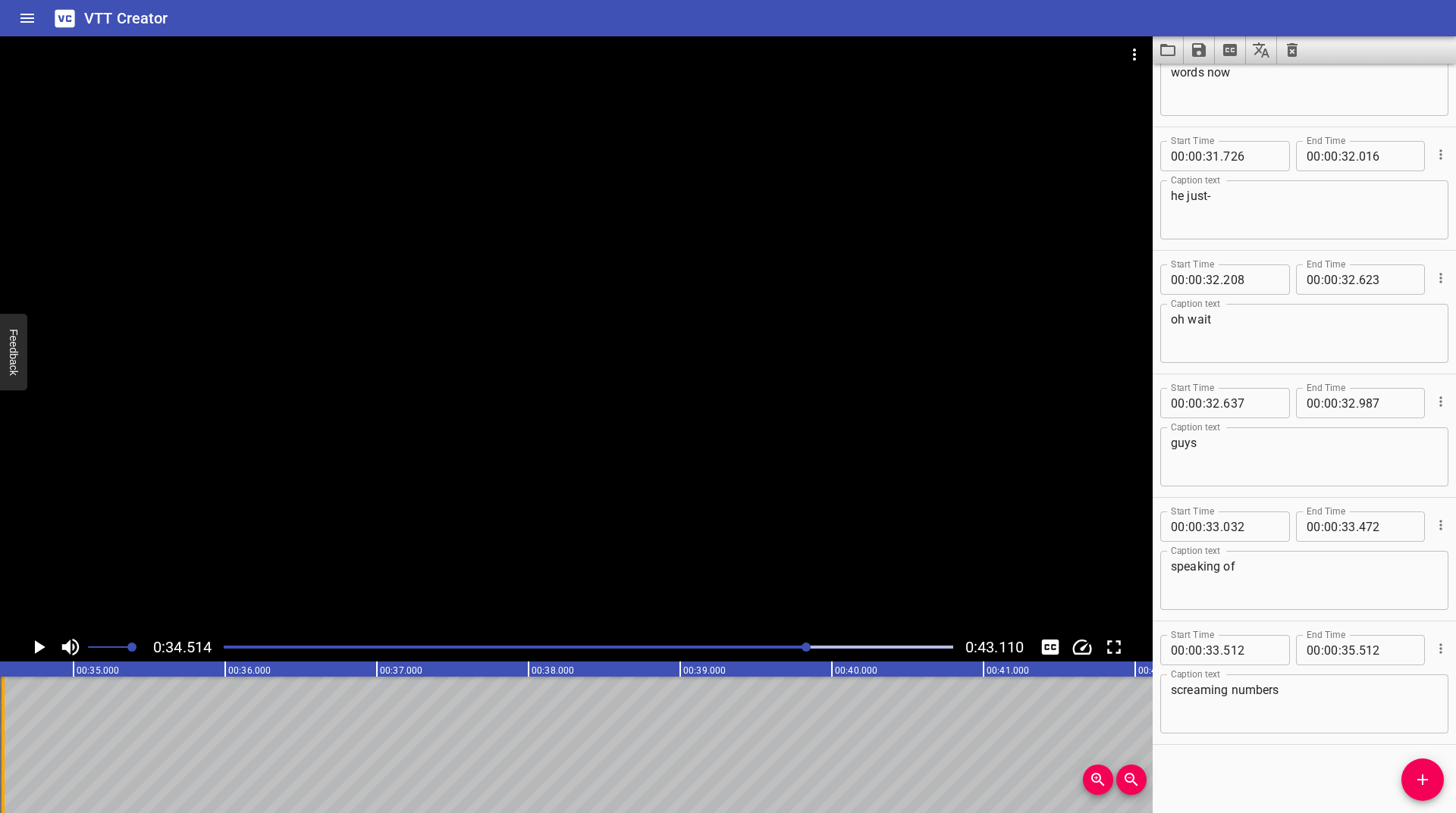
drag, startPoint x: 154, startPoint y: 722, endPoint x: 6, endPoint y: 751, distance: 150.8
click at [6, 751] on div at bounding box center [2, 745] width 15 height 137
click at [40, 642] on icon "Play/Pause" at bounding box center [39, 647] width 23 height 23
click at [40, 643] on icon "Play/Pause" at bounding box center [39, 647] width 23 height 23
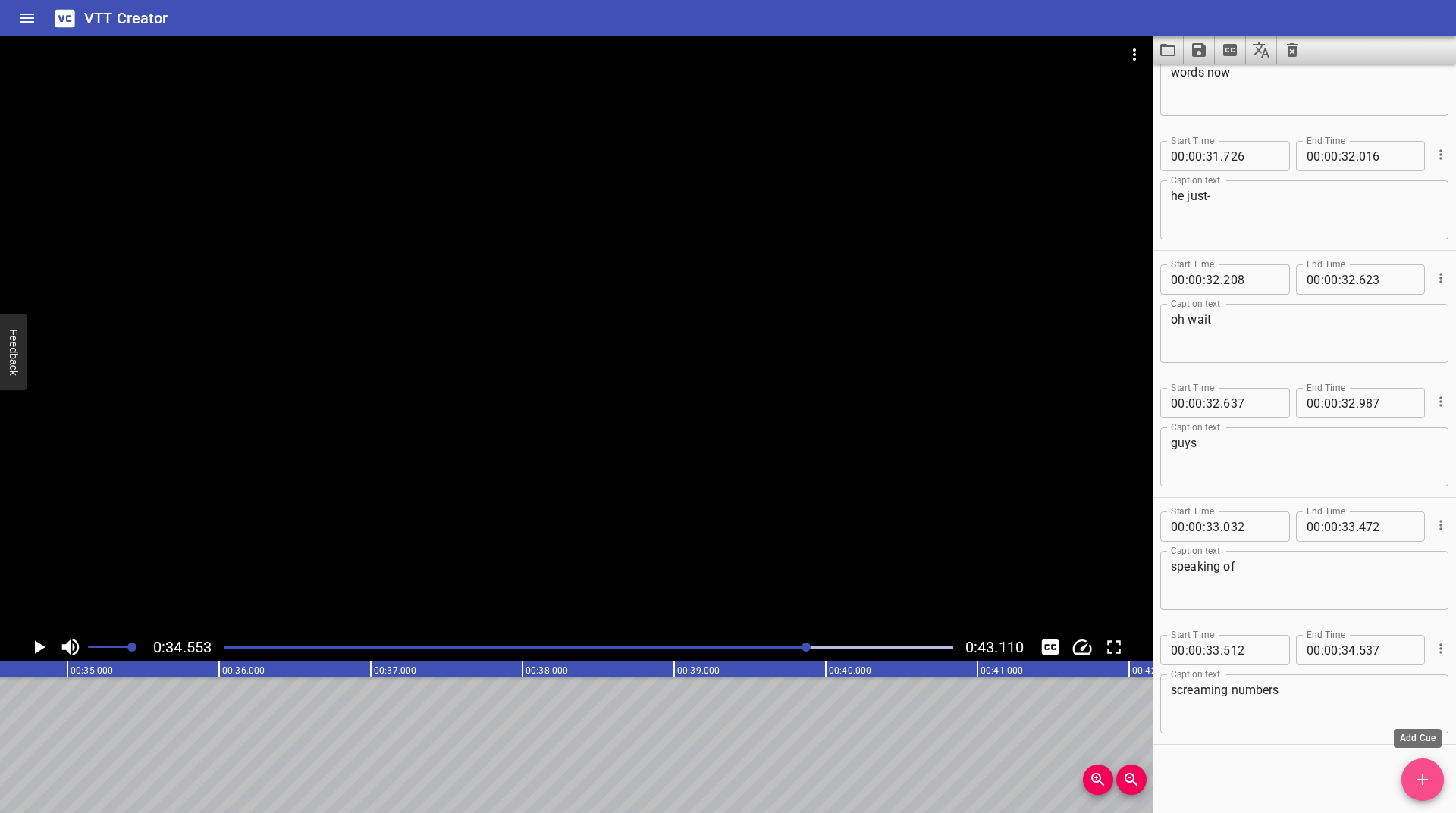
click at [1434, 773] on span "Add Cue" at bounding box center [1423, 780] width 43 height 18
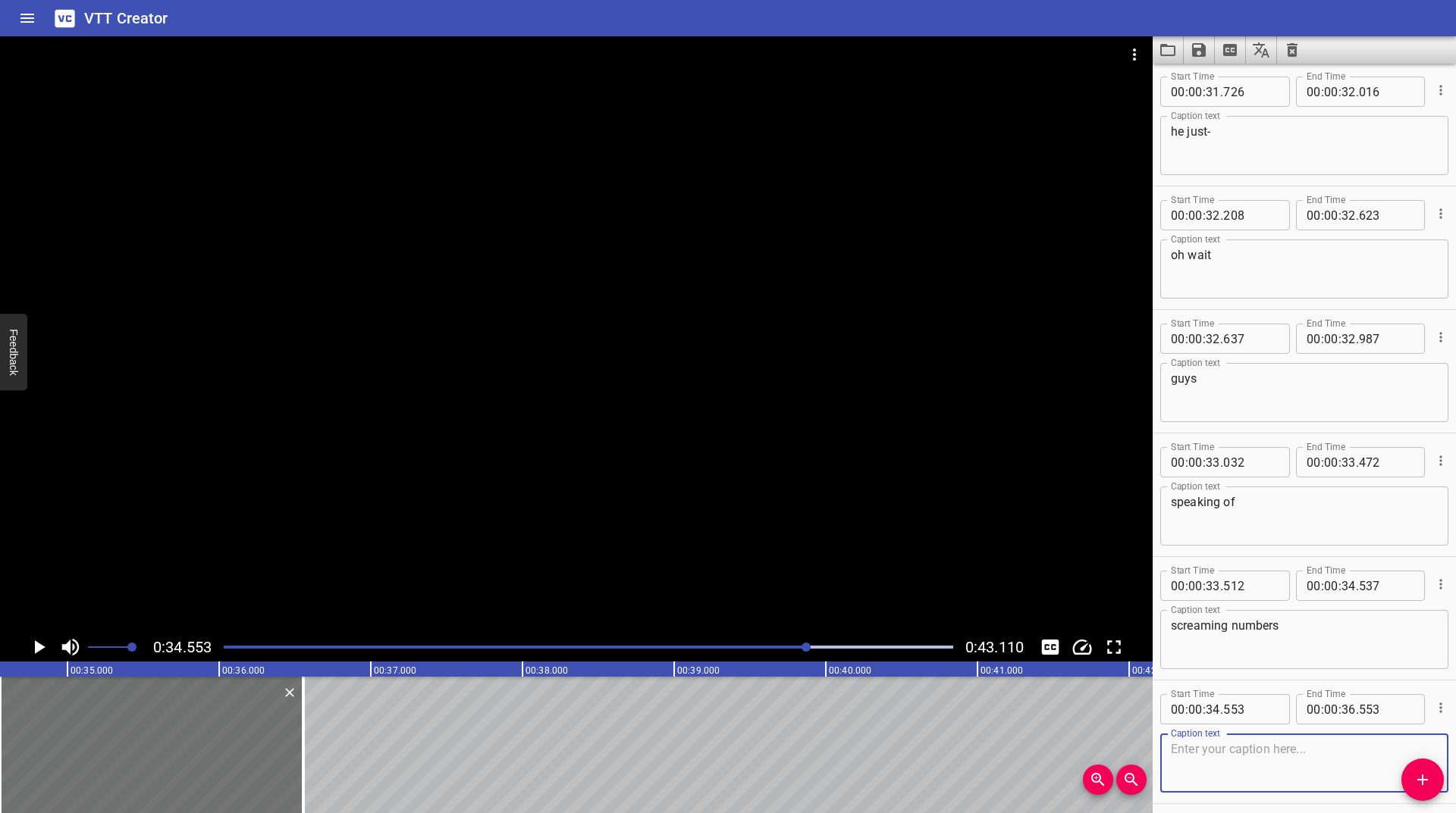
scroll to position [4264, 0]
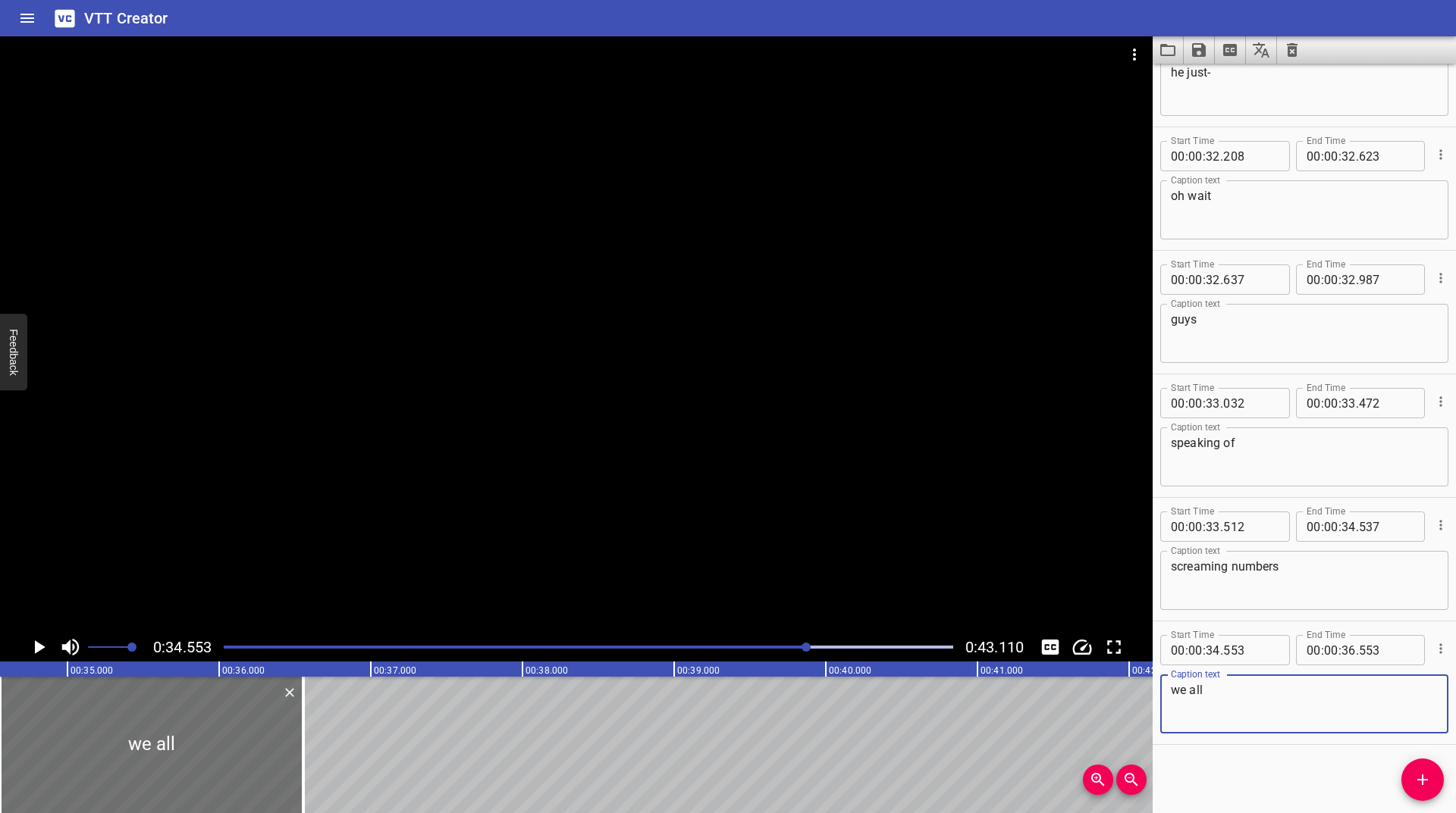
click at [37, 641] on icon "Play/Pause" at bounding box center [39, 647] width 23 height 23
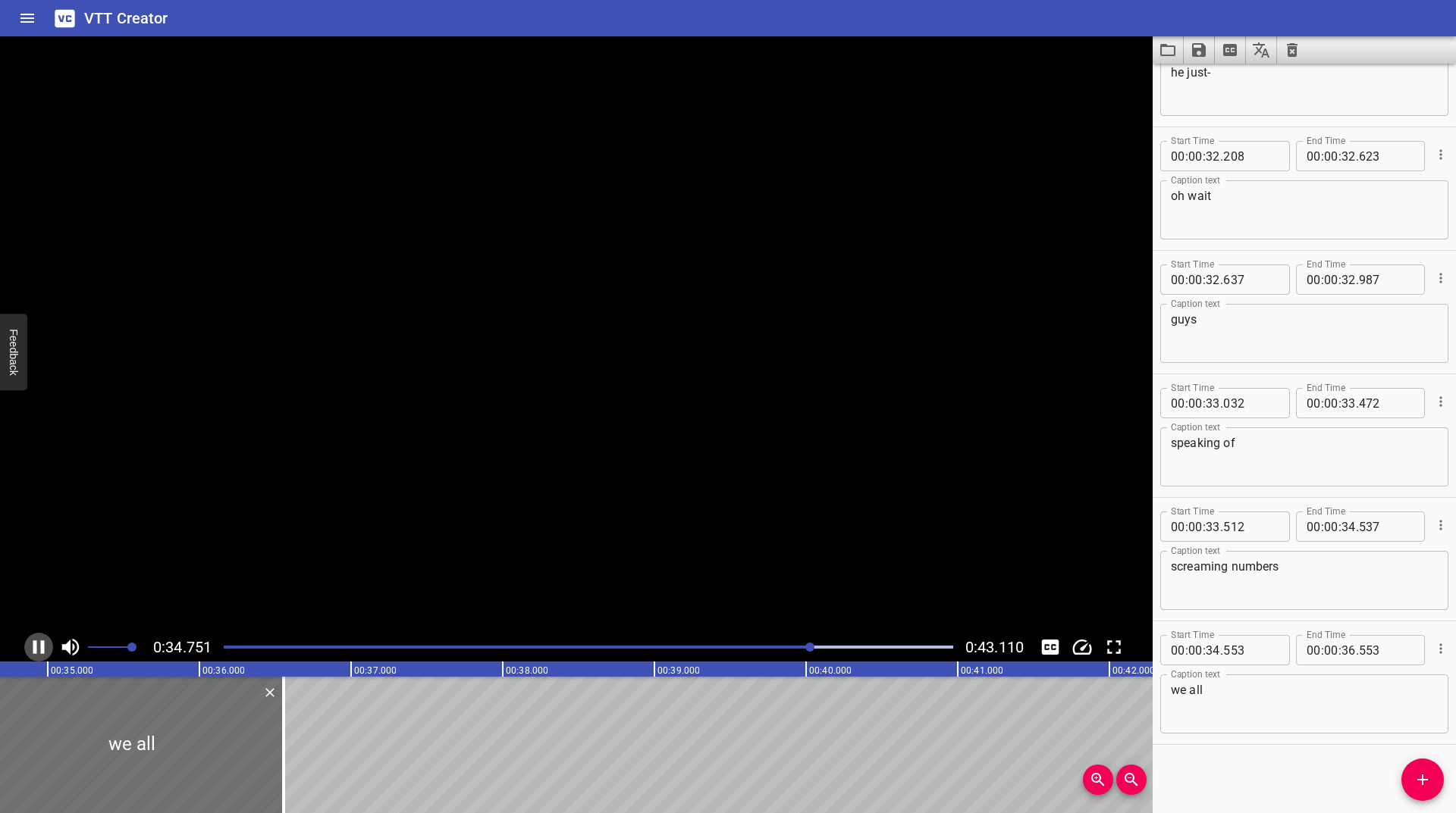
click at [37, 641] on icon "Play/Pause" at bounding box center [39, 647] width 23 height 23
click at [1213, 701] on textarea "we all" at bounding box center [1304, 705] width 267 height 43
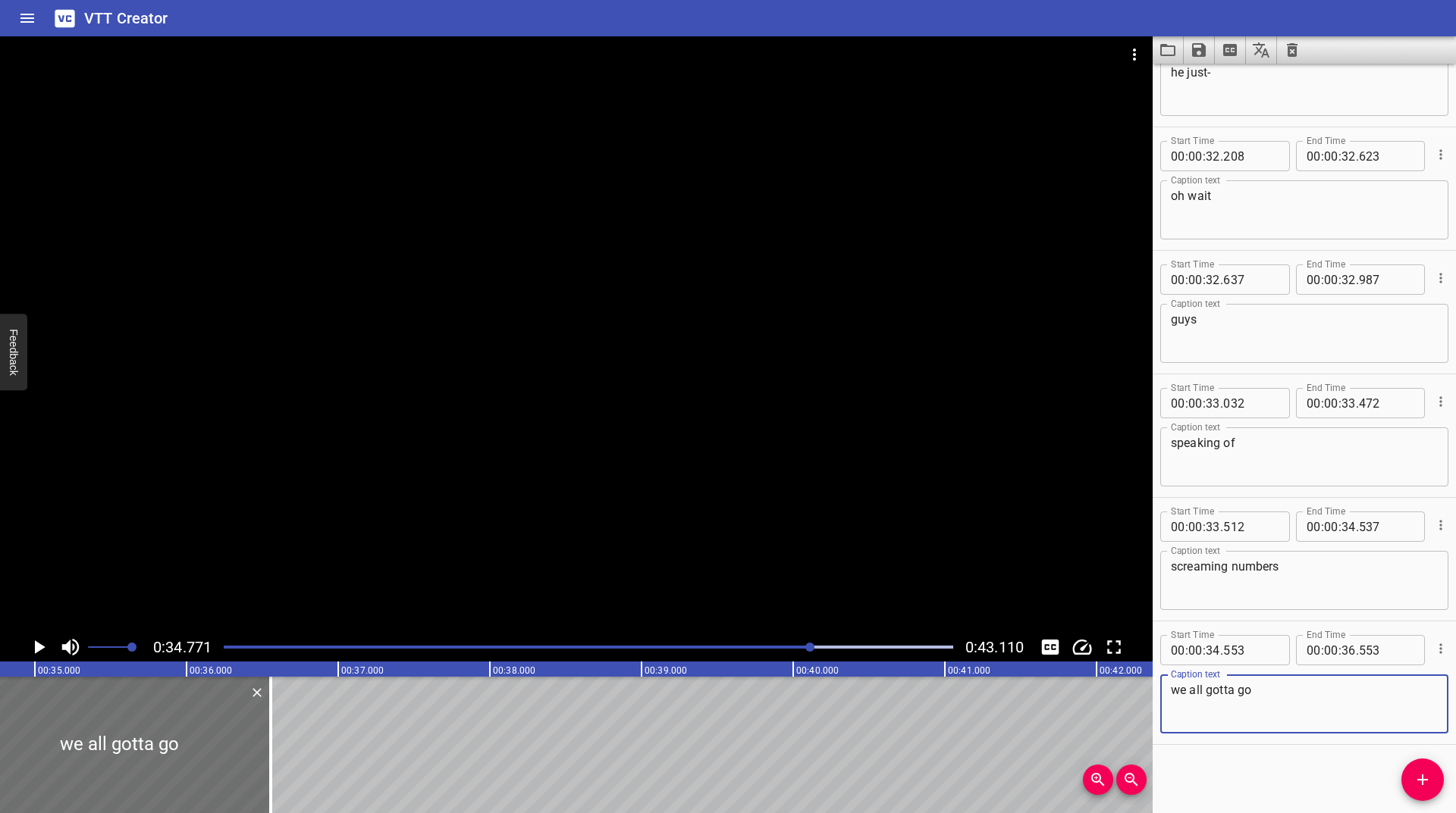
click at [37, 646] on icon "Play/Pause" at bounding box center [40, 647] width 10 height 13
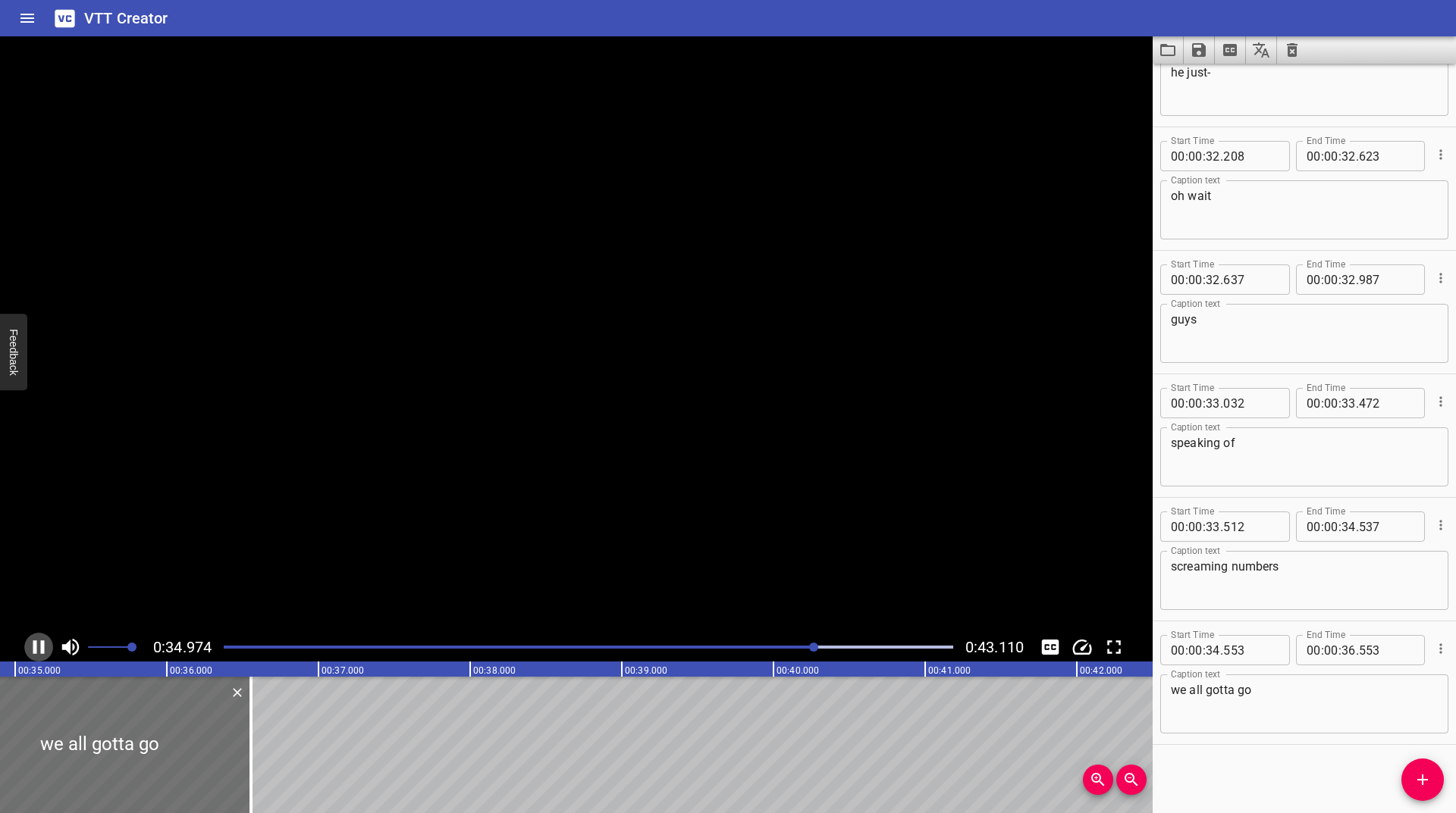
click at [37, 646] on icon "Play/Pause" at bounding box center [39, 647] width 23 height 23
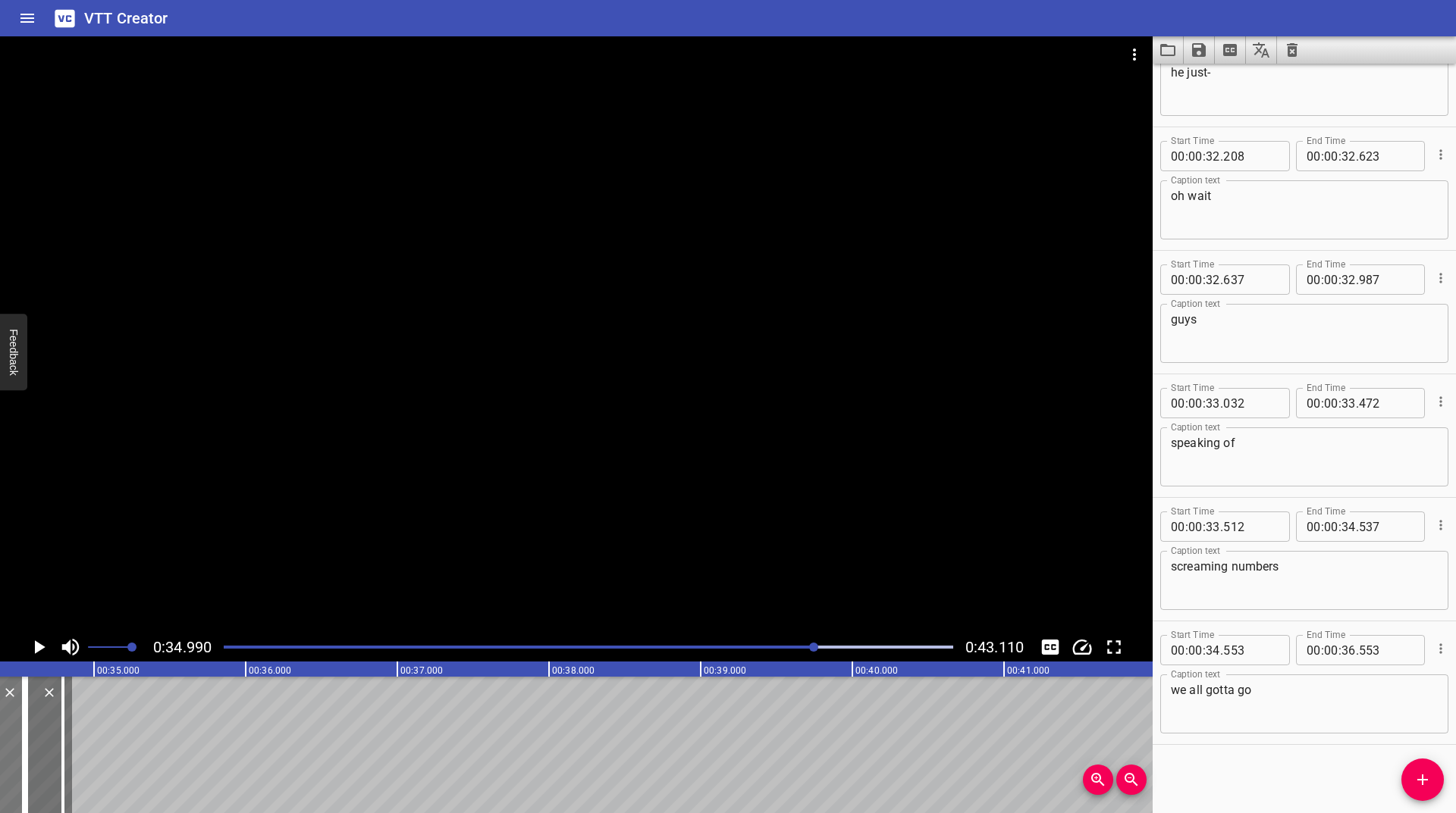
scroll to position [0, 5158]
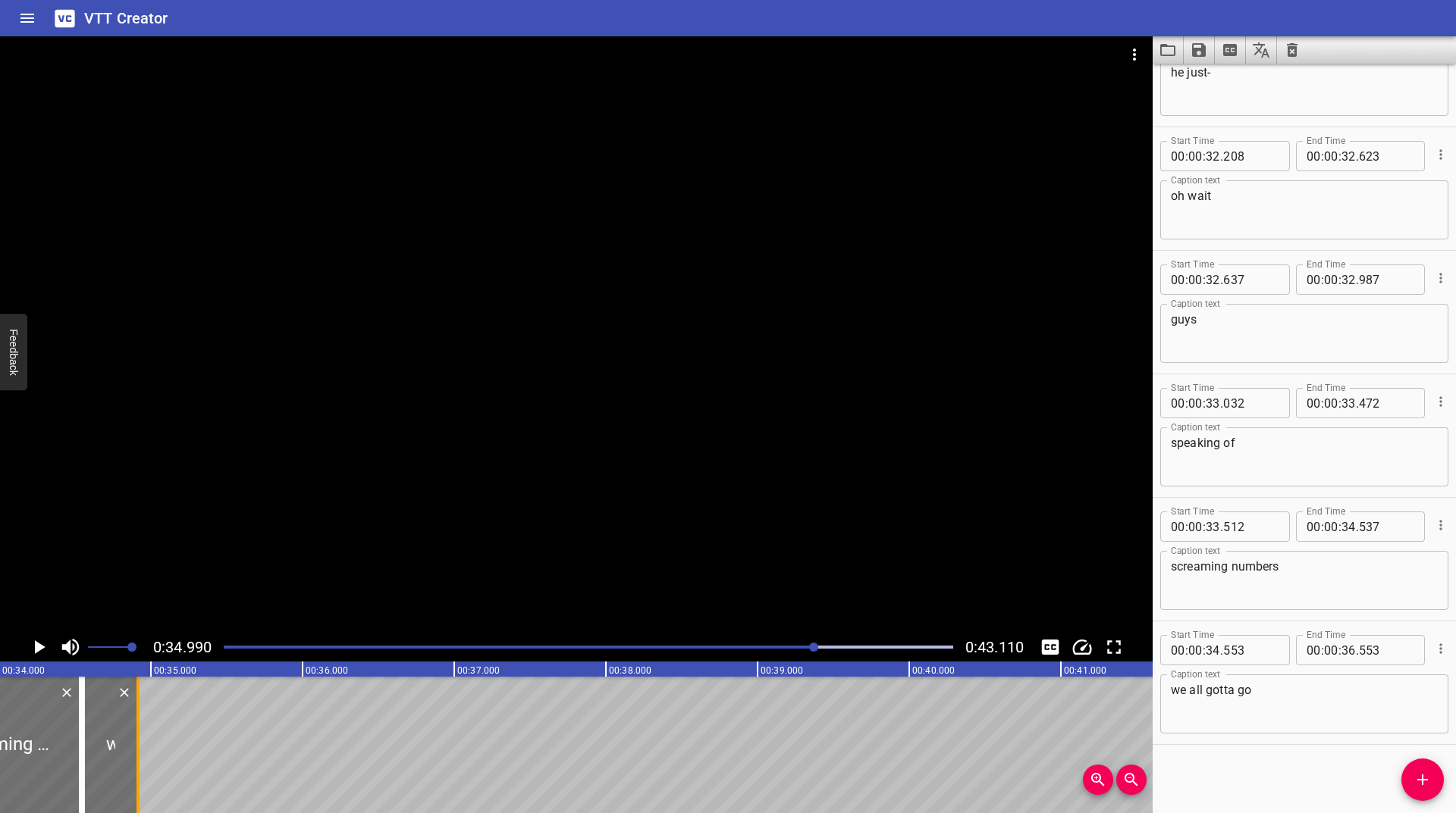
drag, startPoint x: 240, startPoint y: 734, endPoint x: 140, endPoint y: 751, distance: 101.4
click at [140, 751] on div at bounding box center [138, 745] width 15 height 137
click at [52, 653] on div "0:34.990 0:43.110" at bounding box center [576, 647] width 1153 height 28
click at [46, 648] on icon "Play/Pause" at bounding box center [39, 647] width 23 height 23
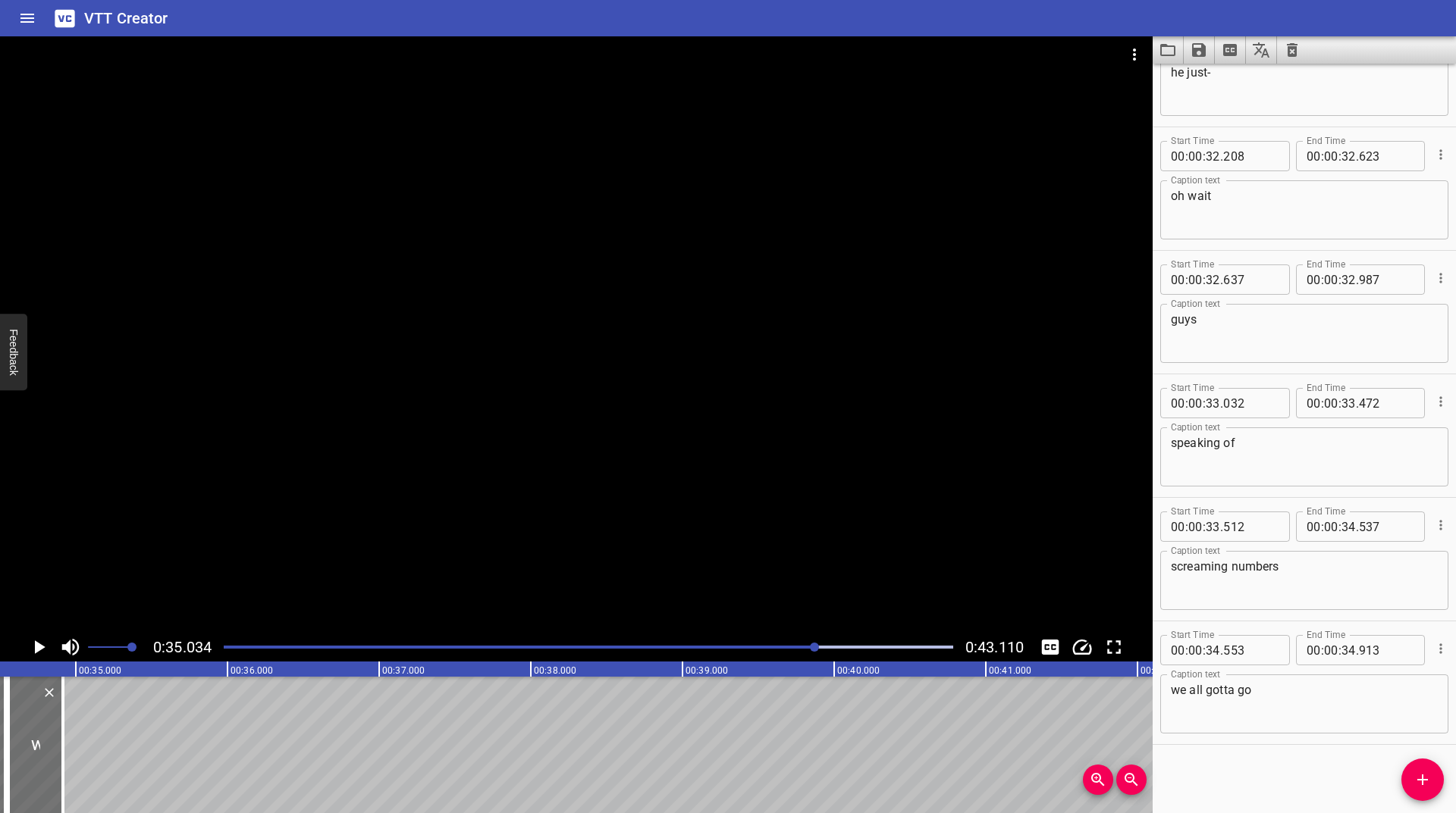
scroll to position [0, 5314]
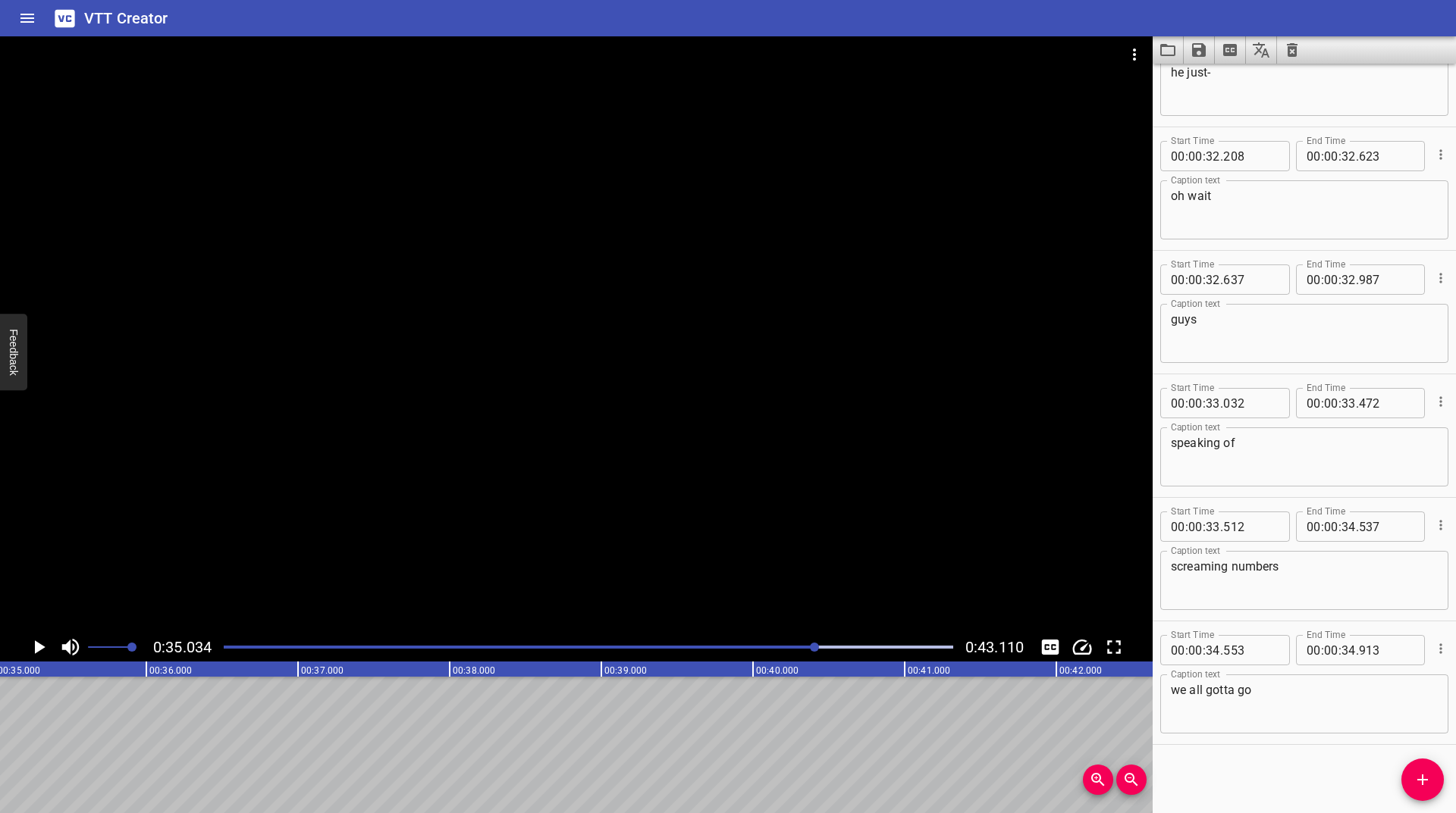
click at [1432, 795] on button "Add Cue" at bounding box center [1423, 780] width 43 height 43
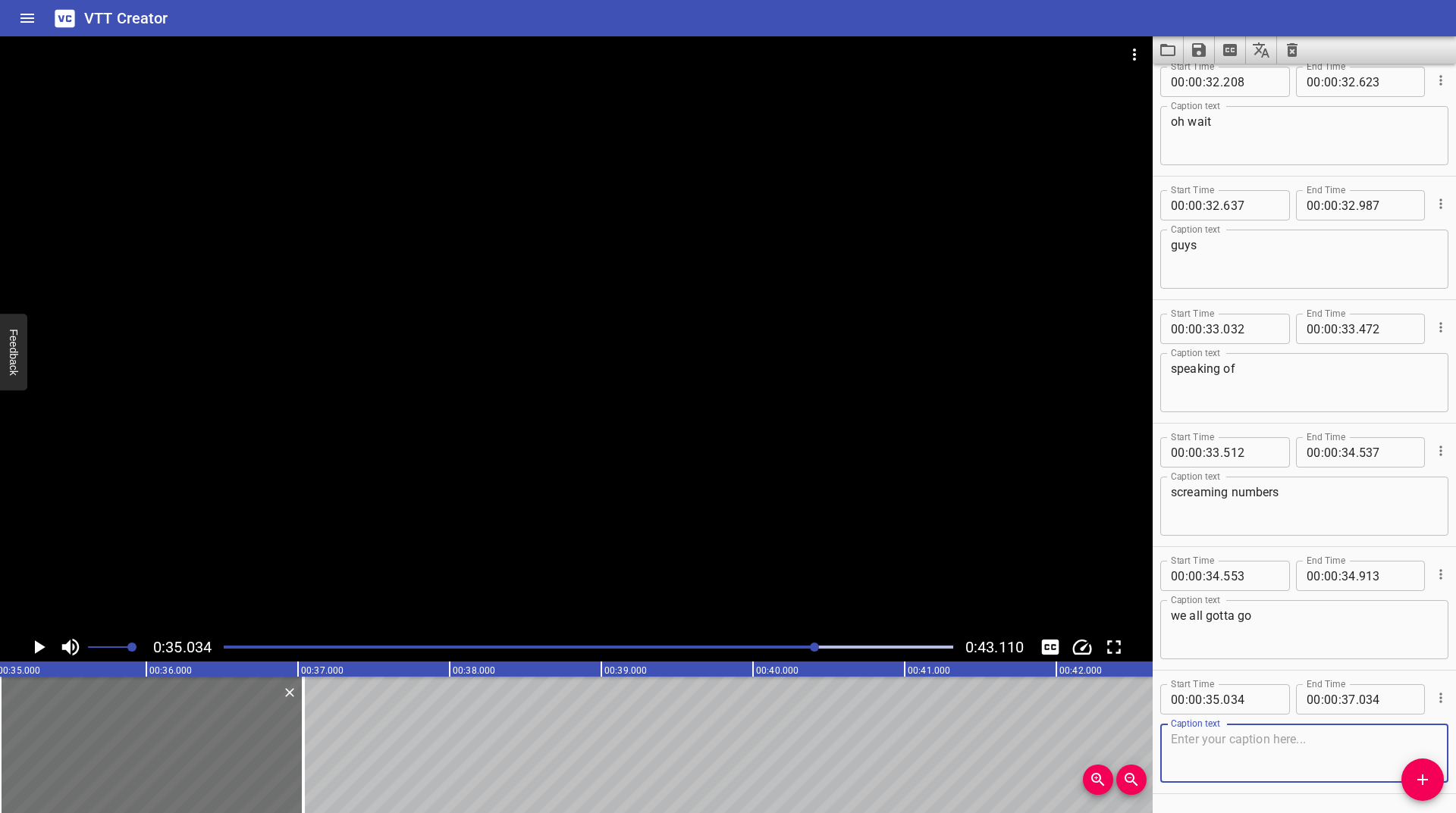
scroll to position [4387, 0]
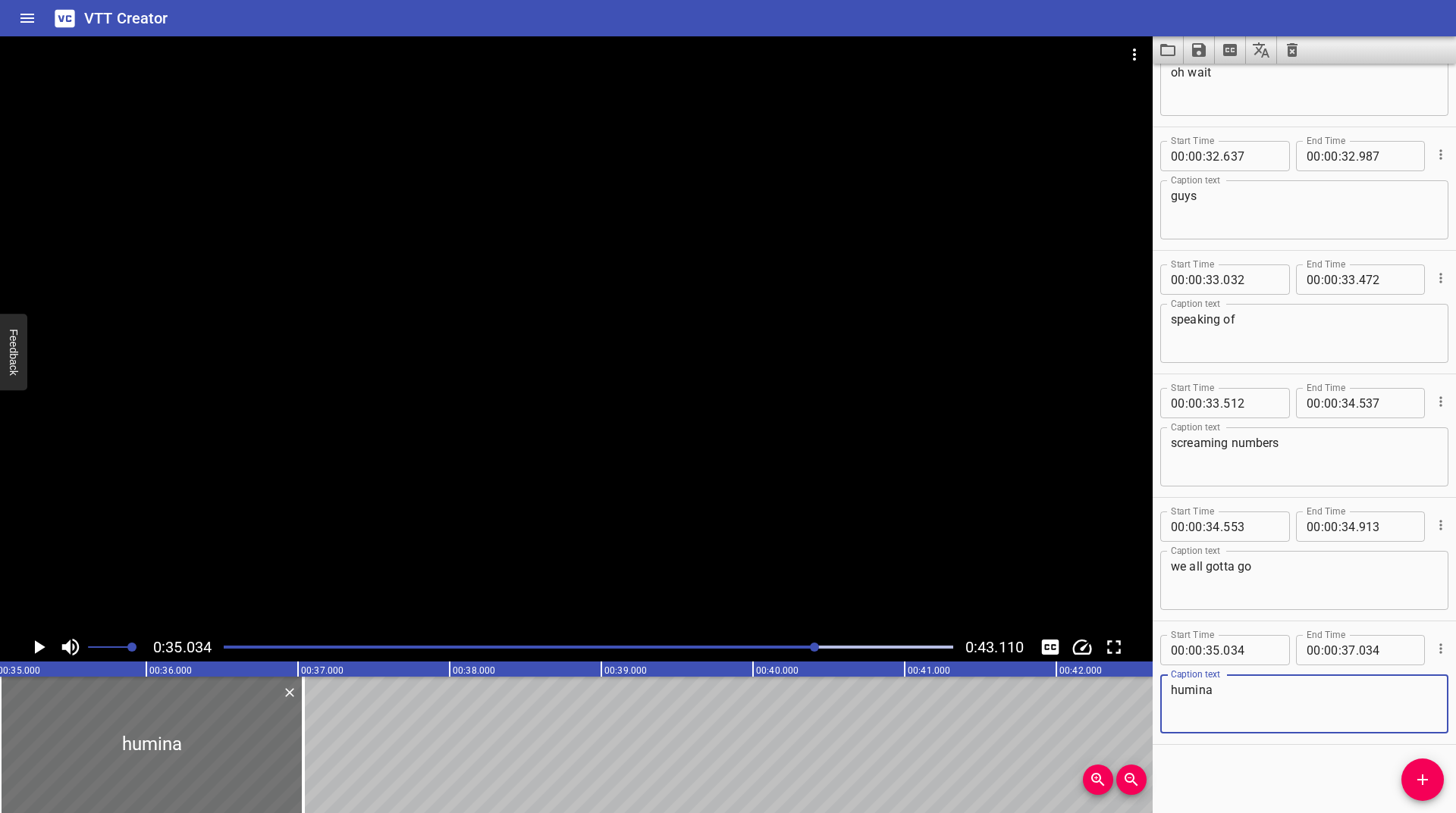
click at [34, 649] on icon "Play/Pause" at bounding box center [39, 647] width 23 height 23
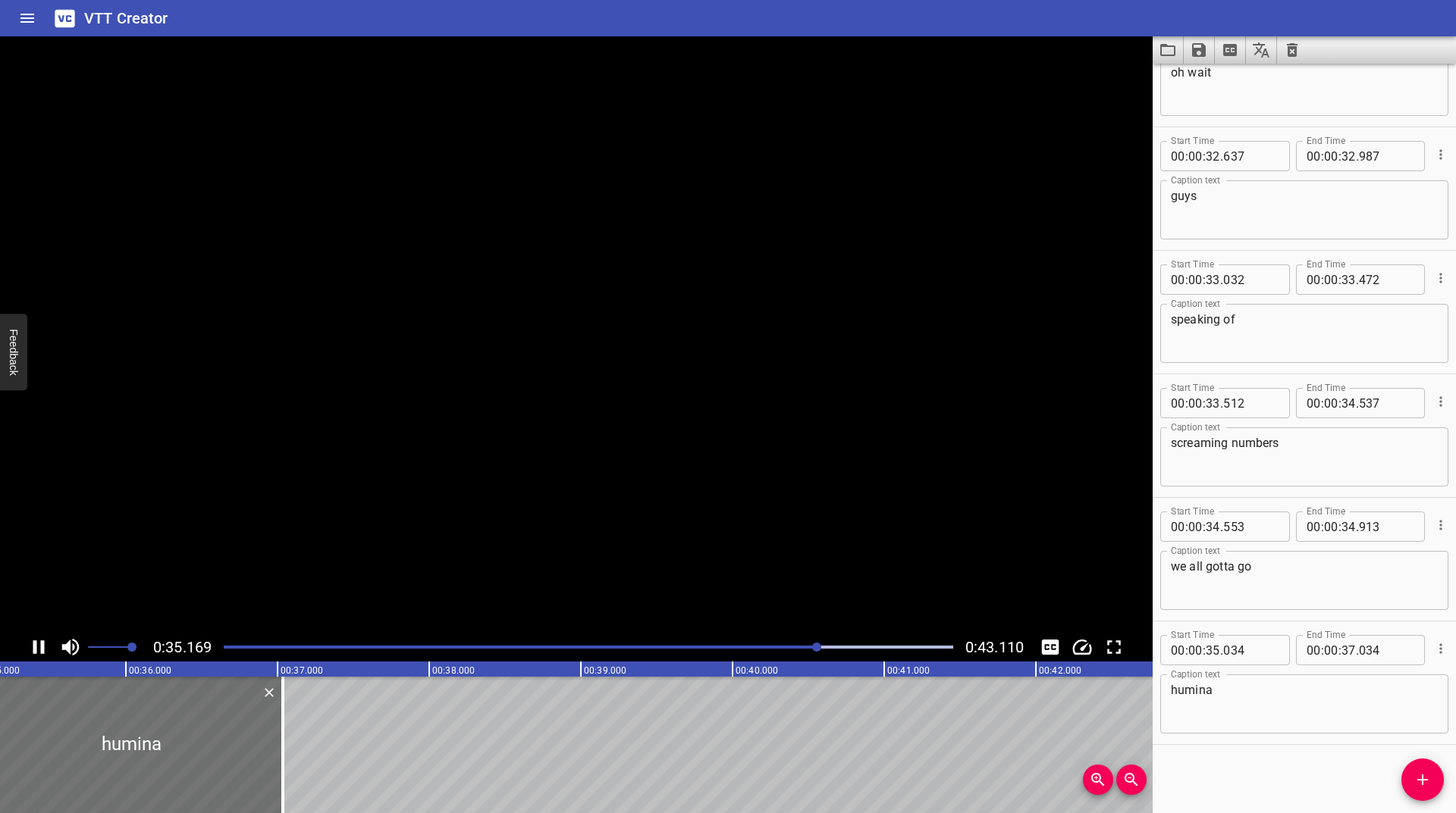
click at [34, 649] on icon "Play/Pause" at bounding box center [39, 647] width 11 height 13
click at [31, 635] on button "Play/Pause" at bounding box center [39, 647] width 28 height 28
click at [32, 634] on button "Play/Pause" at bounding box center [39, 647] width 28 height 28
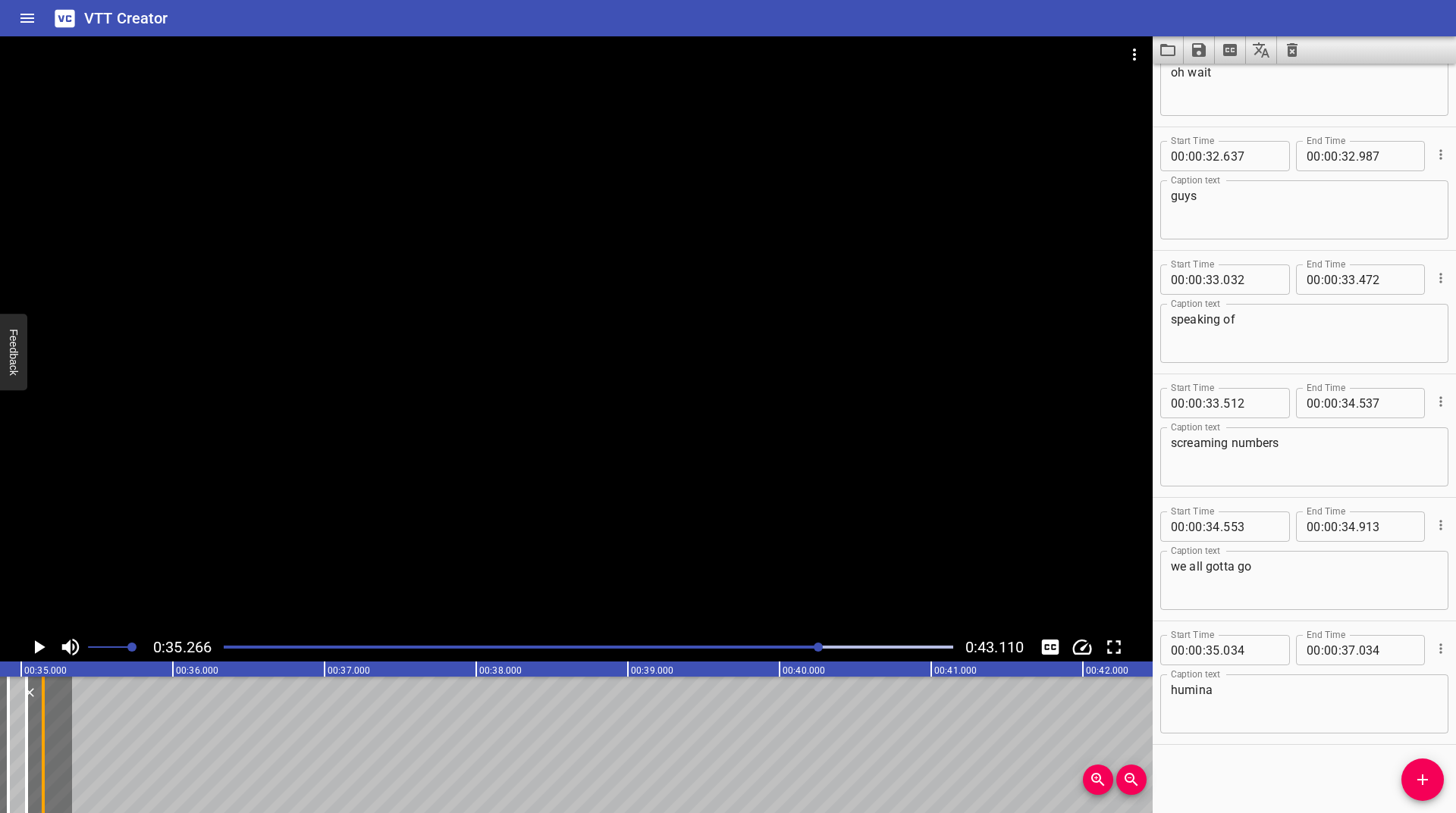
scroll to position [0, 5284]
drag, startPoint x: 267, startPoint y: 724, endPoint x: 64, endPoint y: 738, distance: 203.5
click at [64, 738] on div at bounding box center [65, 745] width 3 height 137
click at [36, 646] on icon "Play/Pause" at bounding box center [40, 647] width 10 height 13
click at [36, 646] on icon "Play/Pause" at bounding box center [39, 647] width 11 height 13
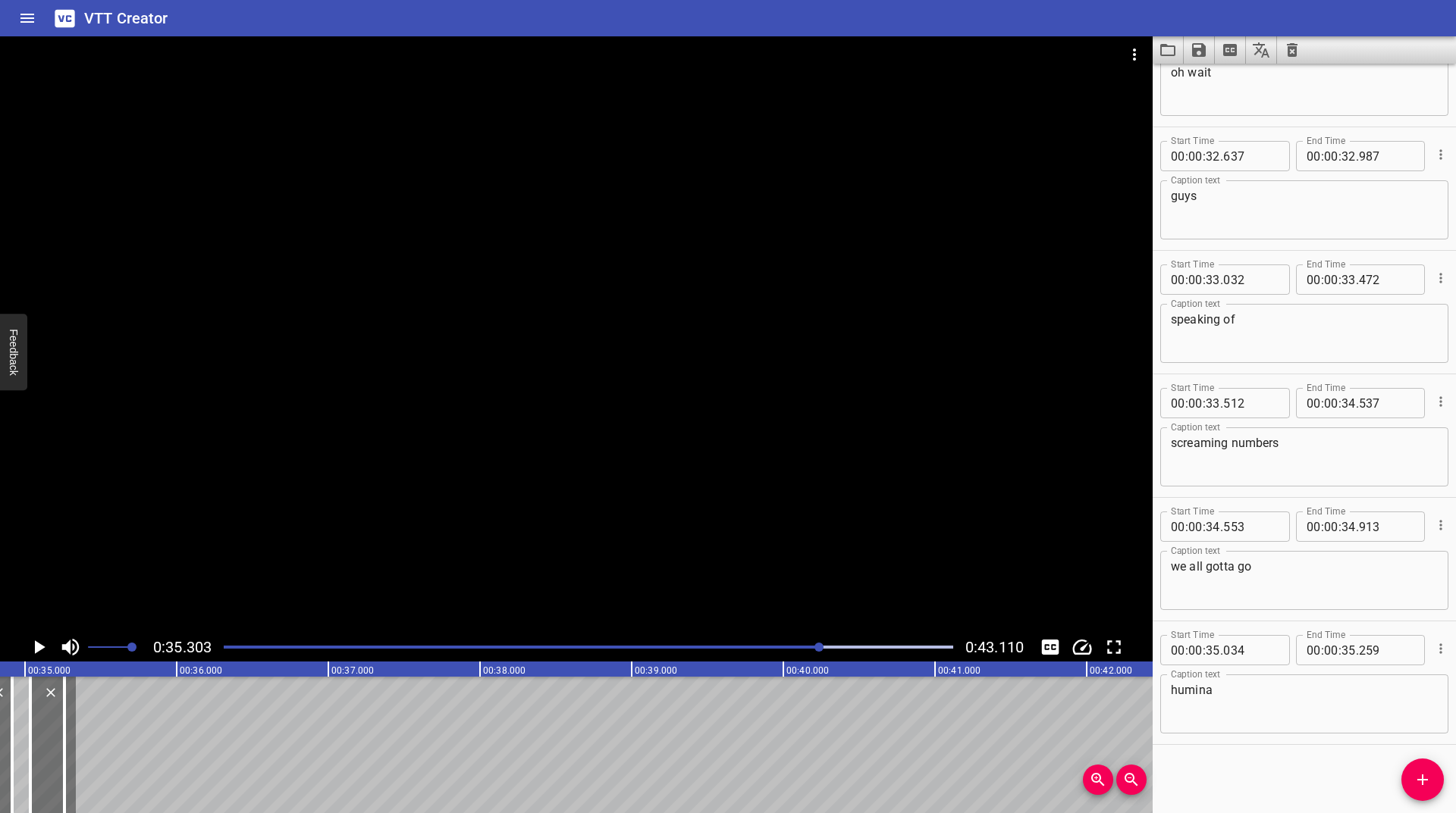
scroll to position [0, 5355]
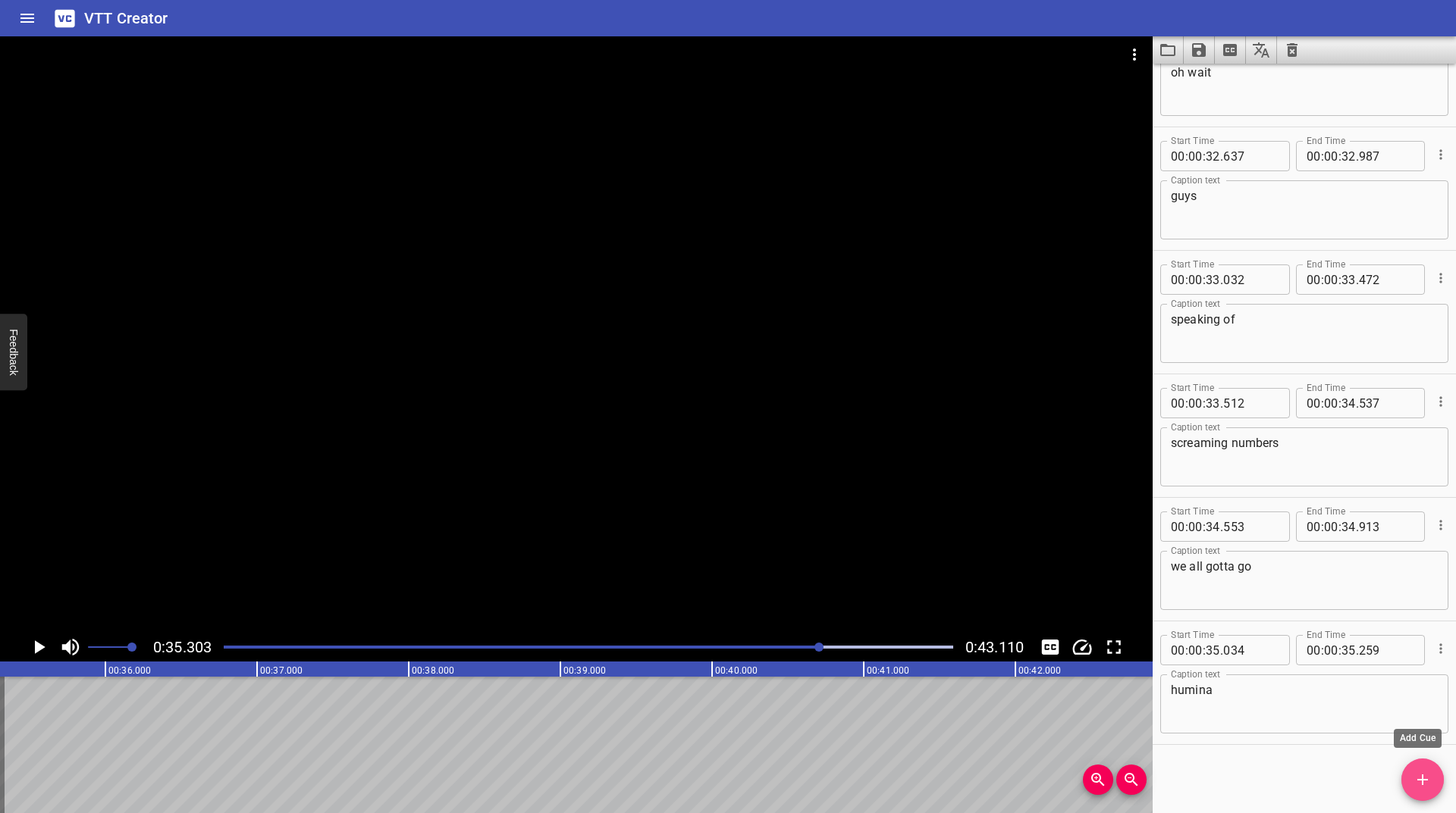
click at [1425, 787] on icon "Add Cue" at bounding box center [1422, 780] width 18 height 18
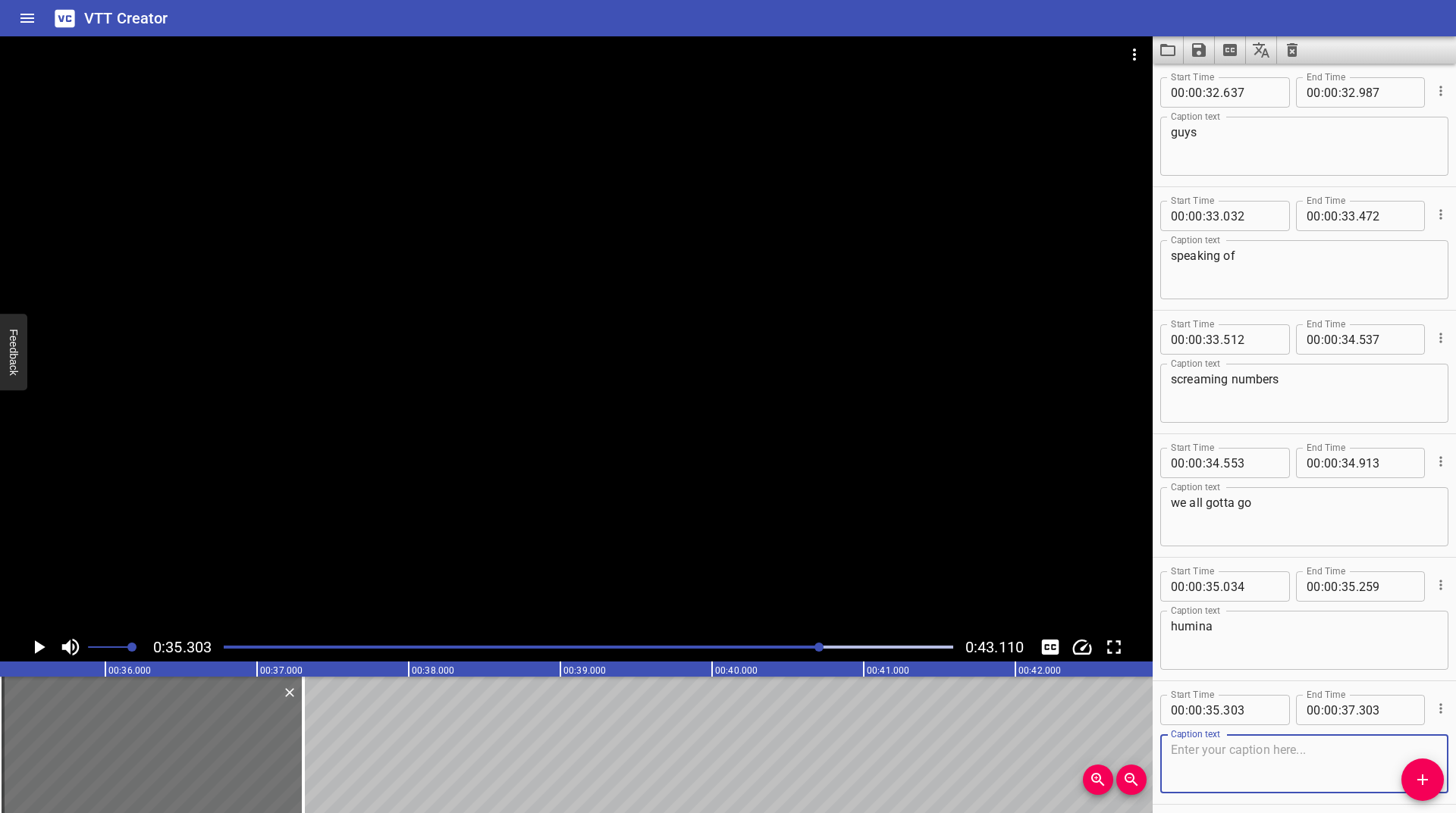
scroll to position [4510, 0]
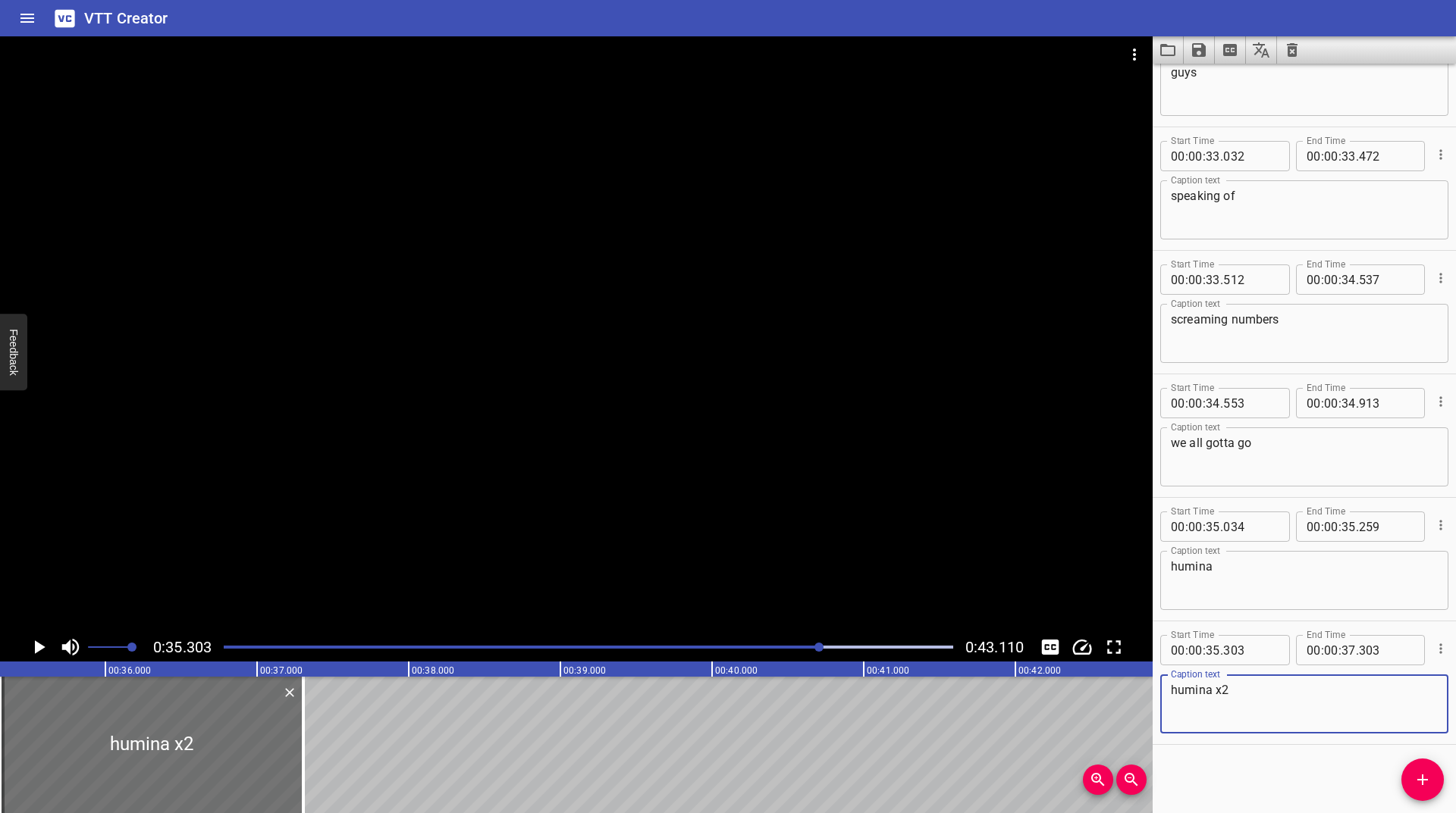
click at [38, 638] on icon "Play/Pause" at bounding box center [39, 647] width 23 height 23
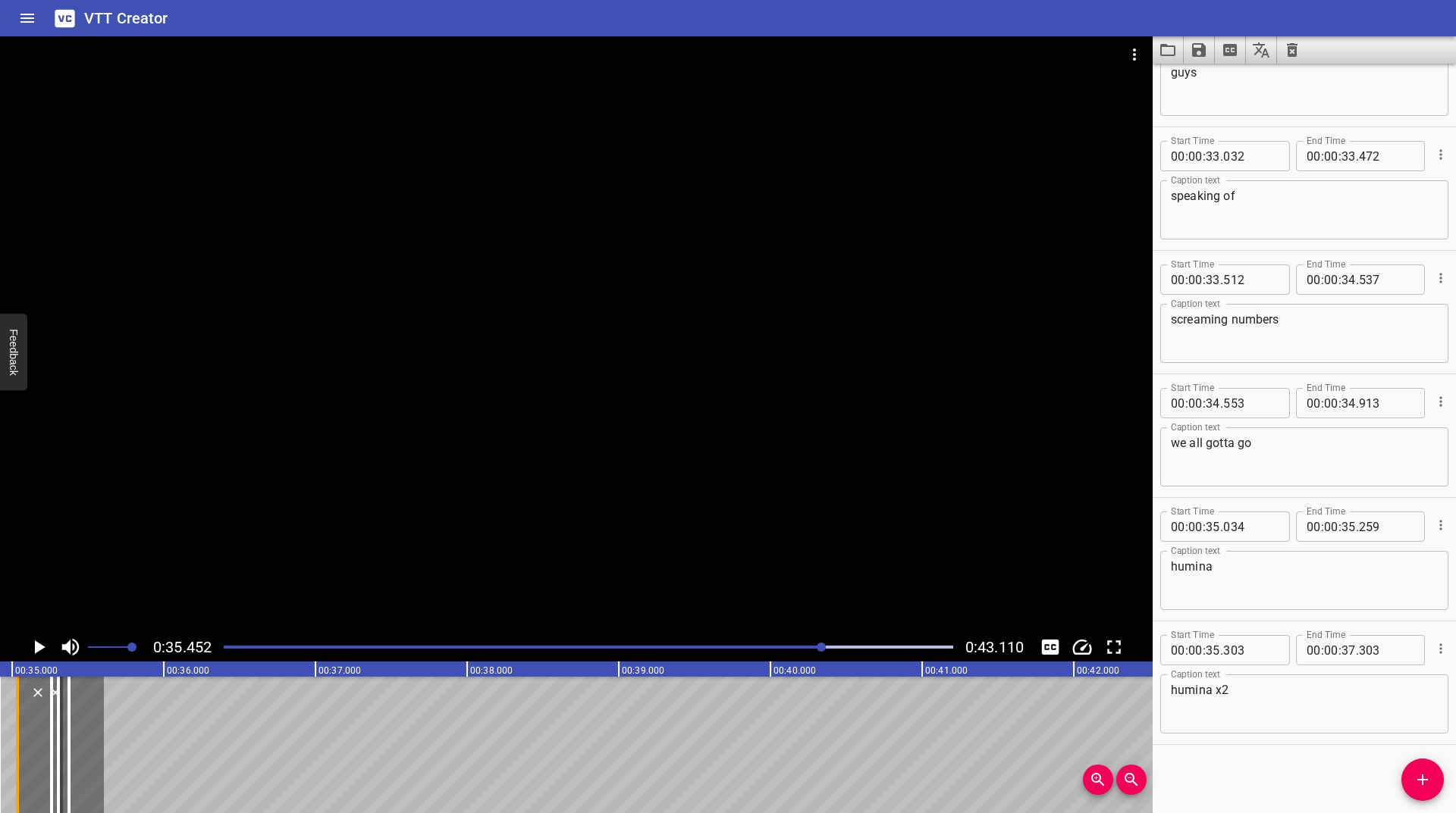
scroll to position [0, 5233]
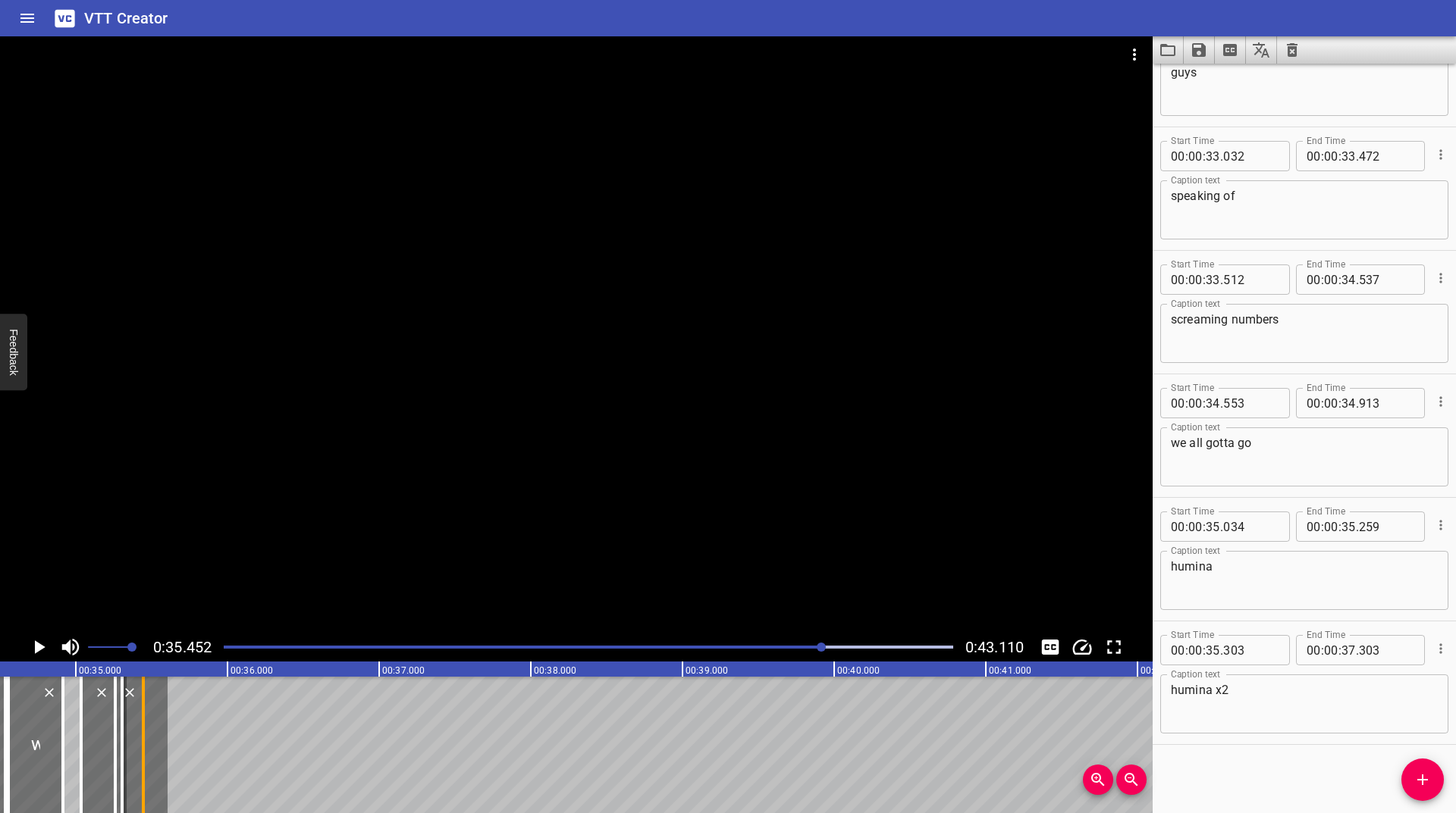
drag, startPoint x: 278, startPoint y: 724, endPoint x: 138, endPoint y: 783, distance: 151.9
click at [138, 783] on div at bounding box center [143, 745] width 15 height 137
click at [40, 650] on icon "Play/Pause" at bounding box center [40, 647] width 10 height 13
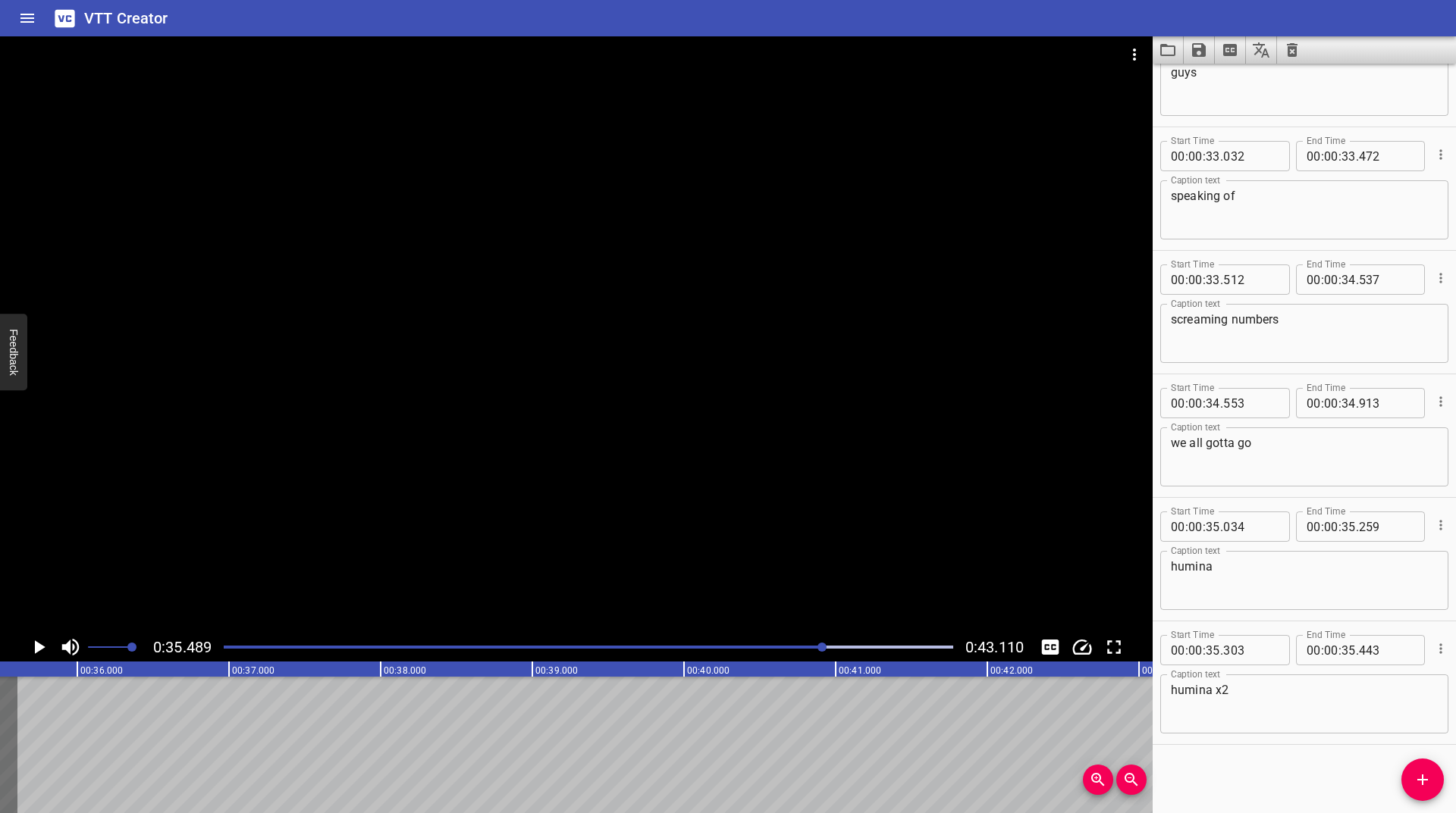
drag, startPoint x: 1419, startPoint y: 773, endPoint x: 1420, endPoint y: 724, distance: 49.0
click at [1420, 768] on button "Add Cue" at bounding box center [1423, 780] width 43 height 43
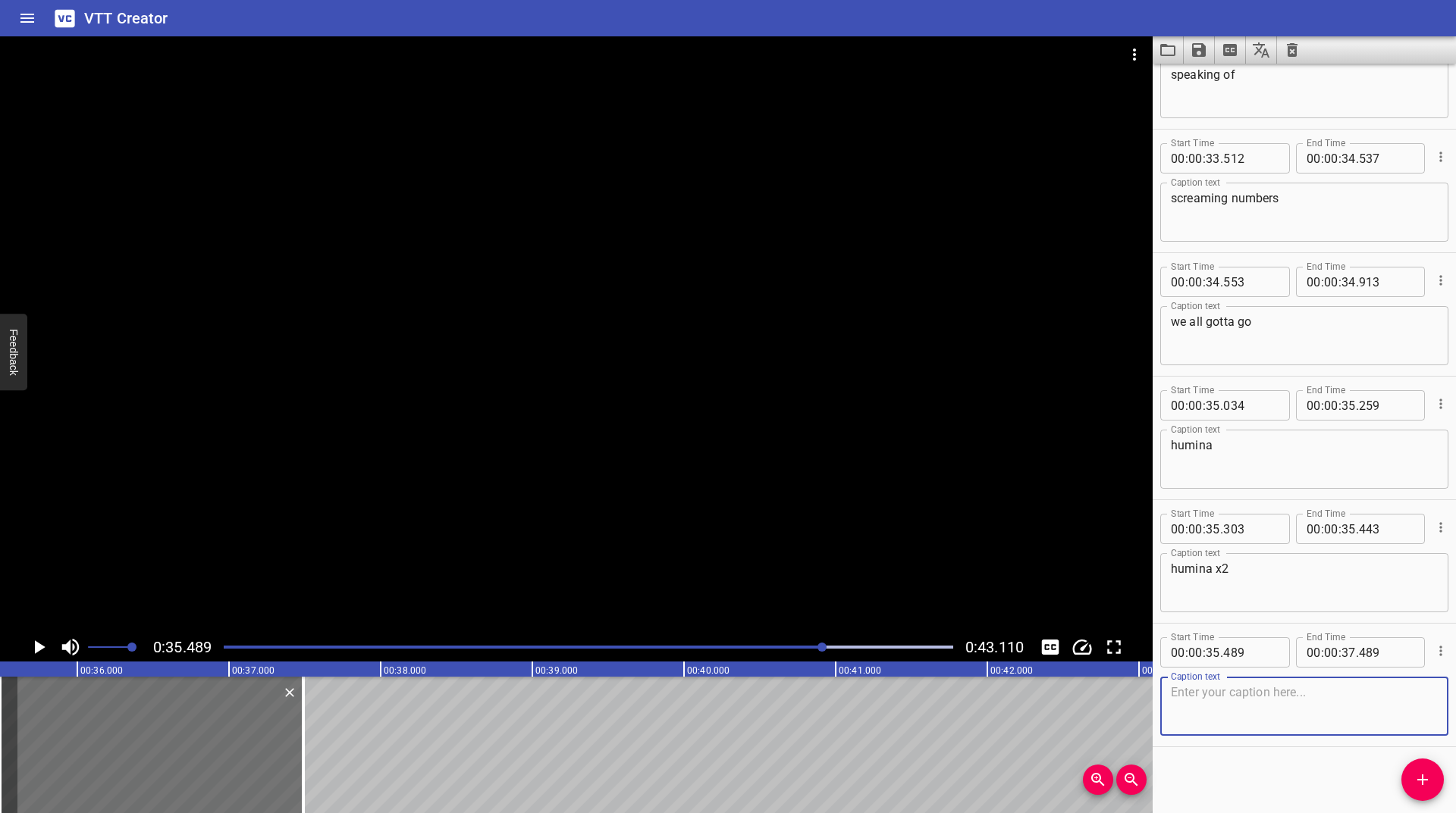
scroll to position [4634, 0]
click at [34, 647] on icon "Play/Pause" at bounding box center [39, 647] width 23 height 23
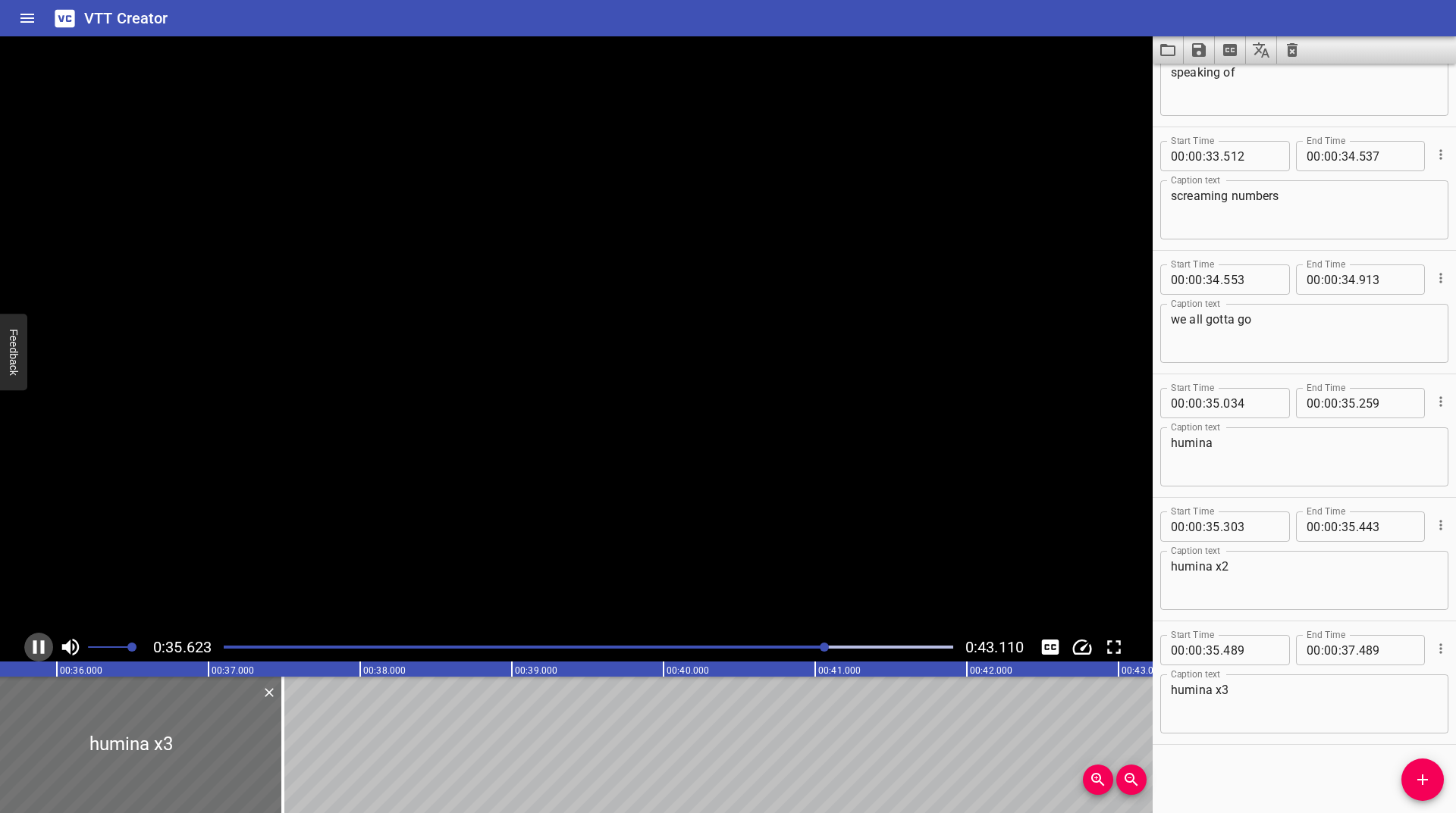
click at [34, 647] on icon "Play/Pause" at bounding box center [39, 647] width 11 height 13
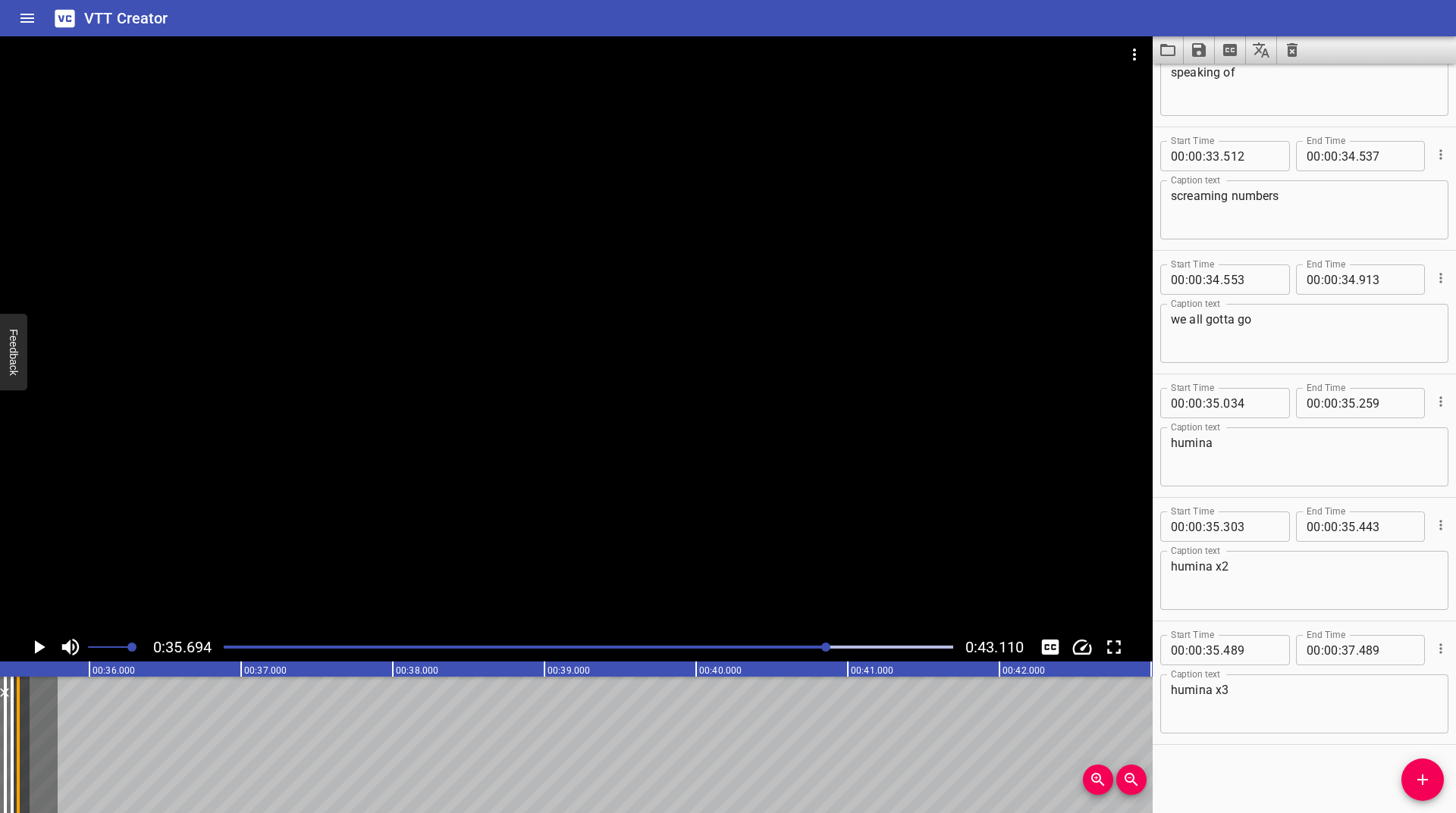
scroll to position [0, 5364]
drag, startPoint x: 188, startPoint y: 735, endPoint x: 47, endPoint y: 760, distance: 143.2
click at [47, 760] on div at bounding box center [51, 745] width 15 height 137
click at [36, 650] on icon "Play/Pause" at bounding box center [40, 647] width 10 height 13
click at [36, 650] on icon "Play/Pause" at bounding box center [39, 647] width 11 height 13
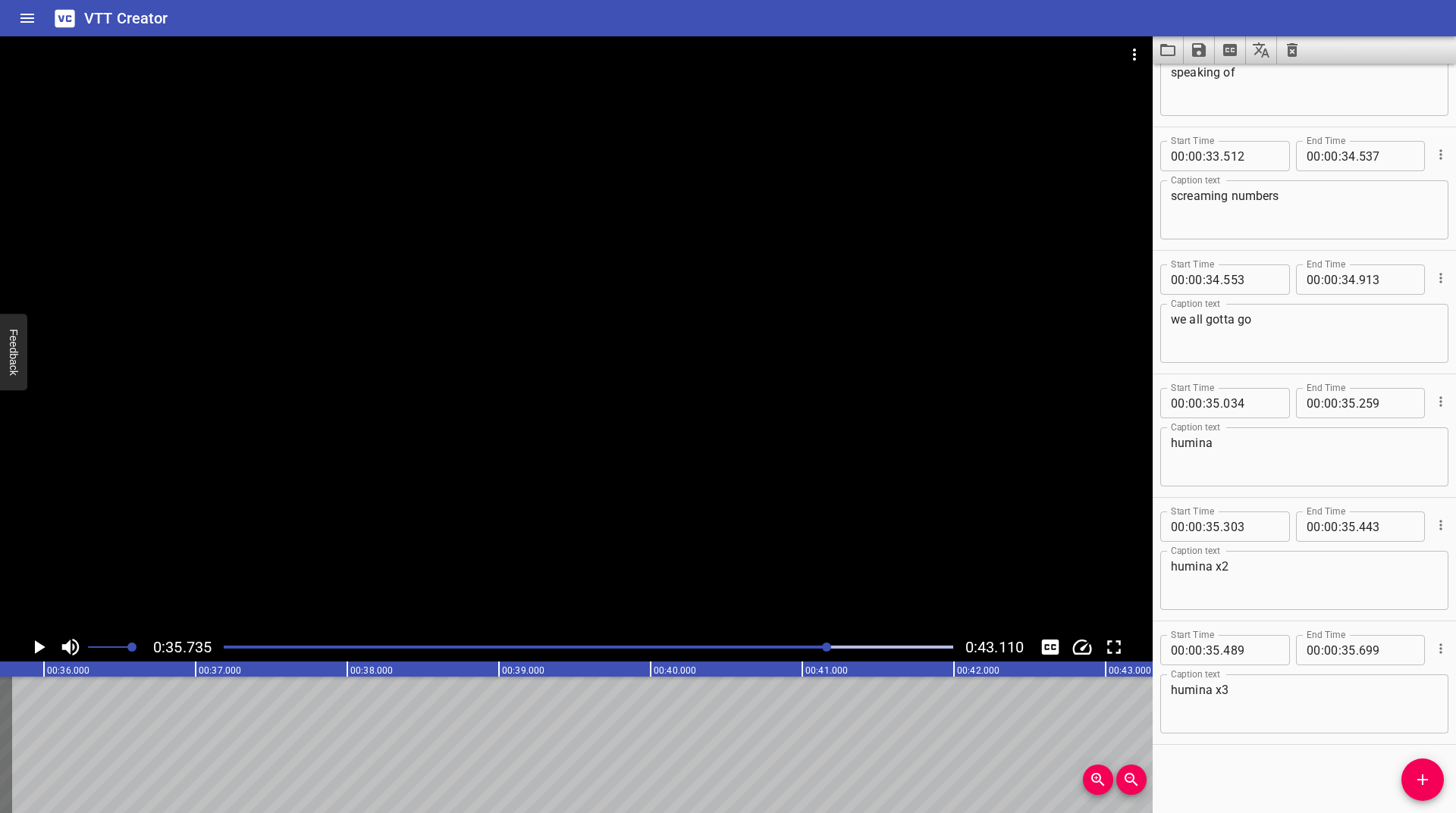
scroll to position [0, 5420]
click at [1422, 774] on icon "Add Cue" at bounding box center [1422, 780] width 18 height 18
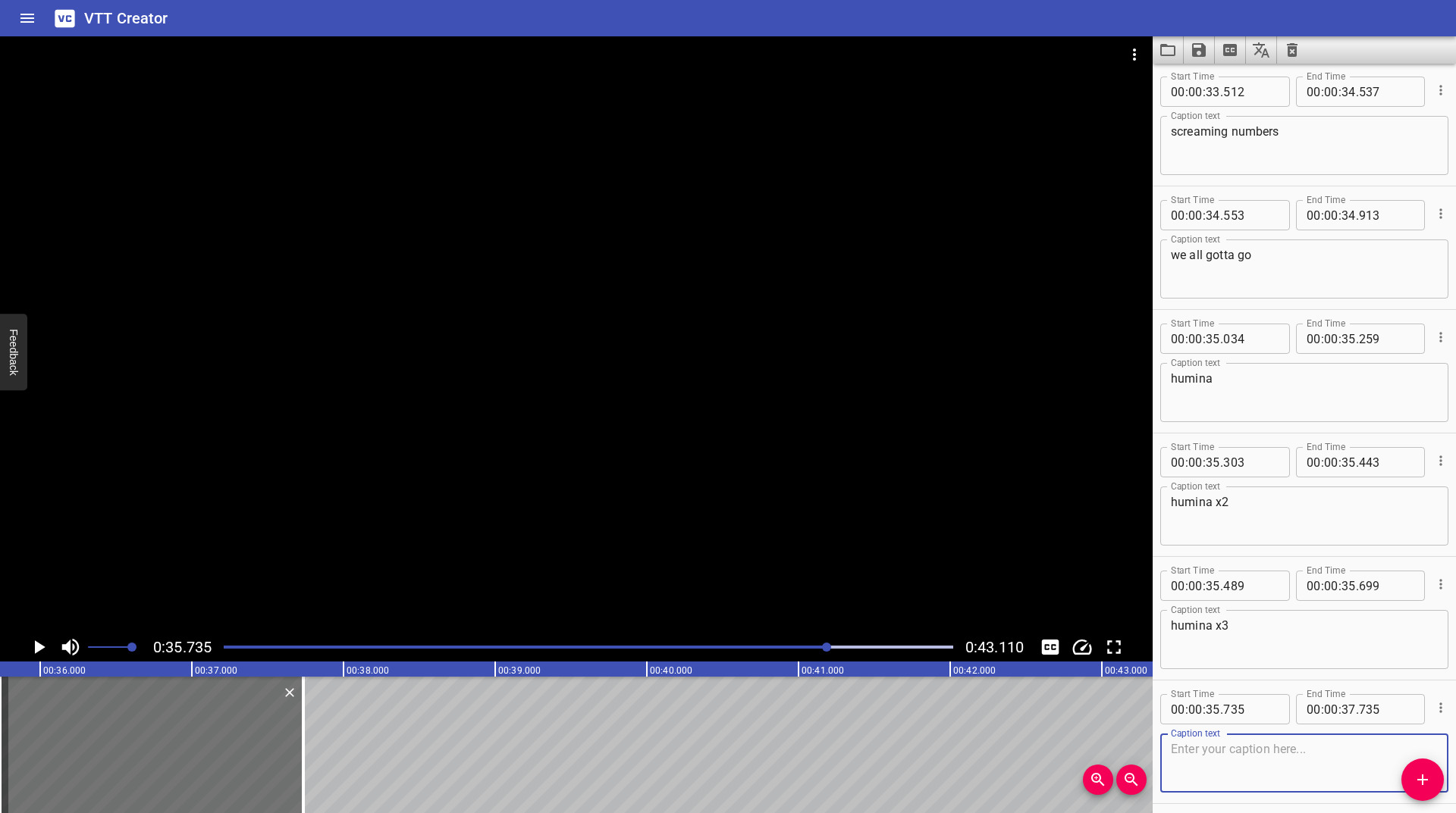
scroll to position [4758, 0]
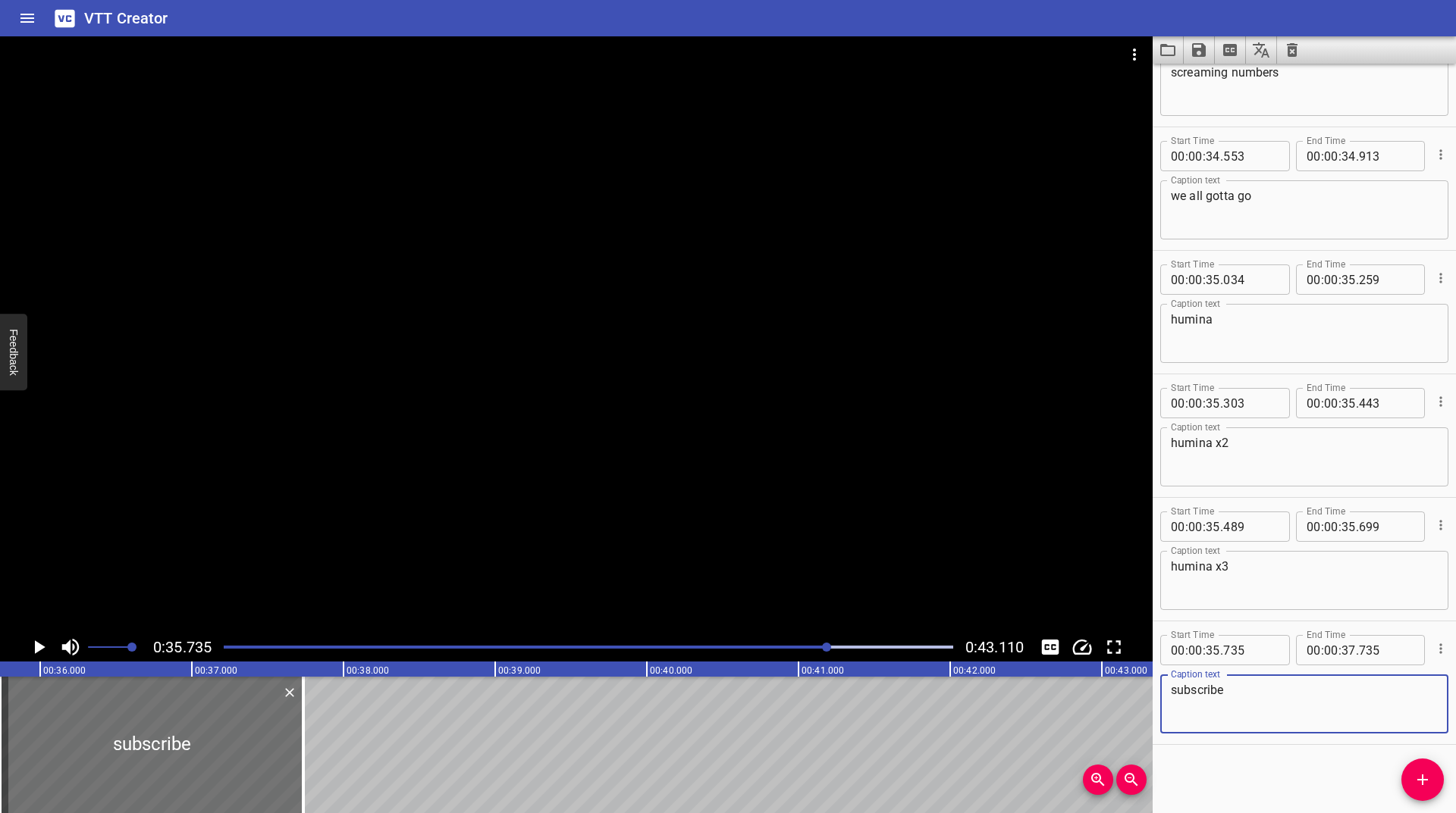
click
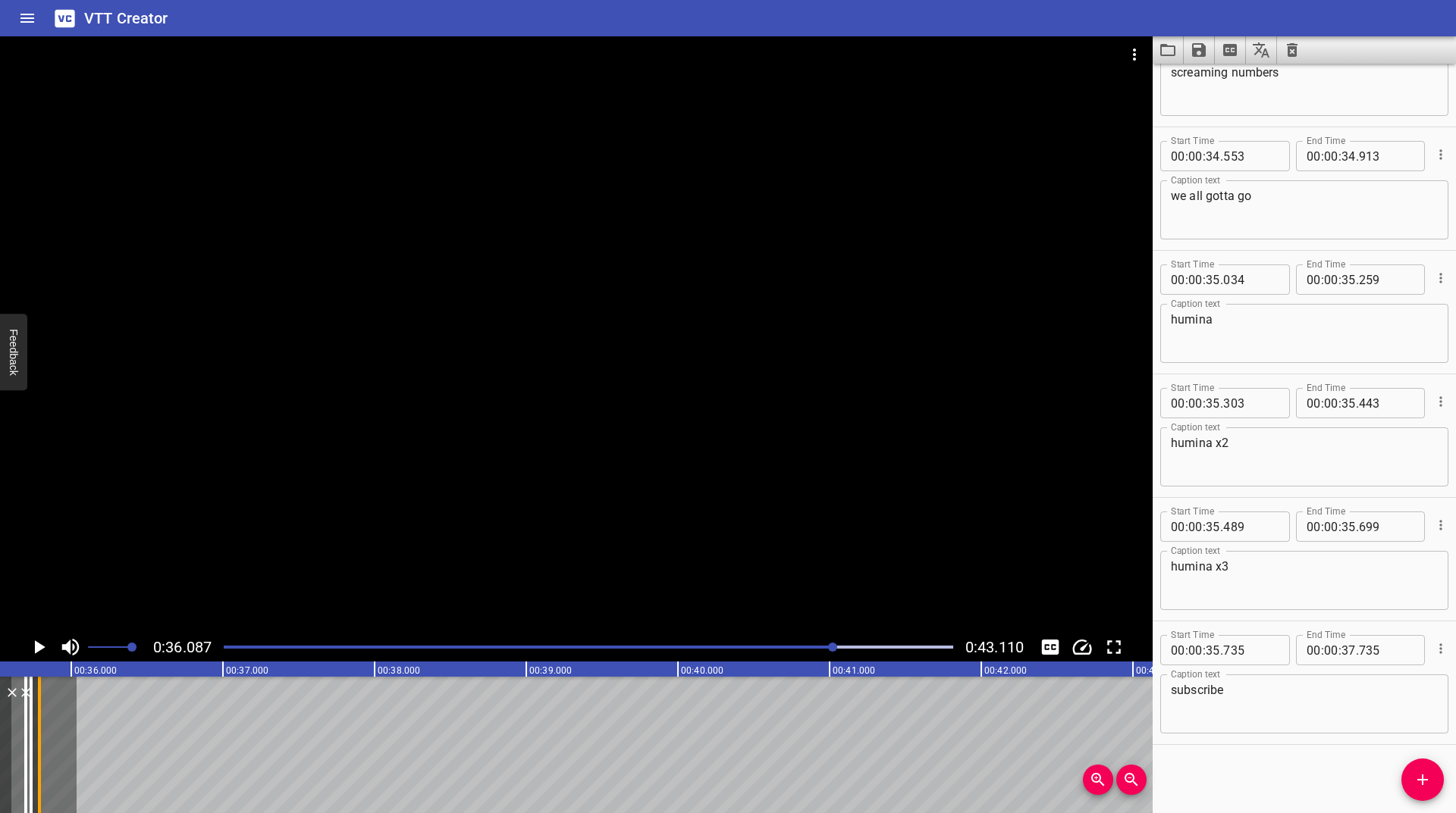
scroll to position [0, 5381]
drag, startPoint x: 250, startPoint y: 735, endPoint x: 92, endPoint y: 746, distance: 158.4
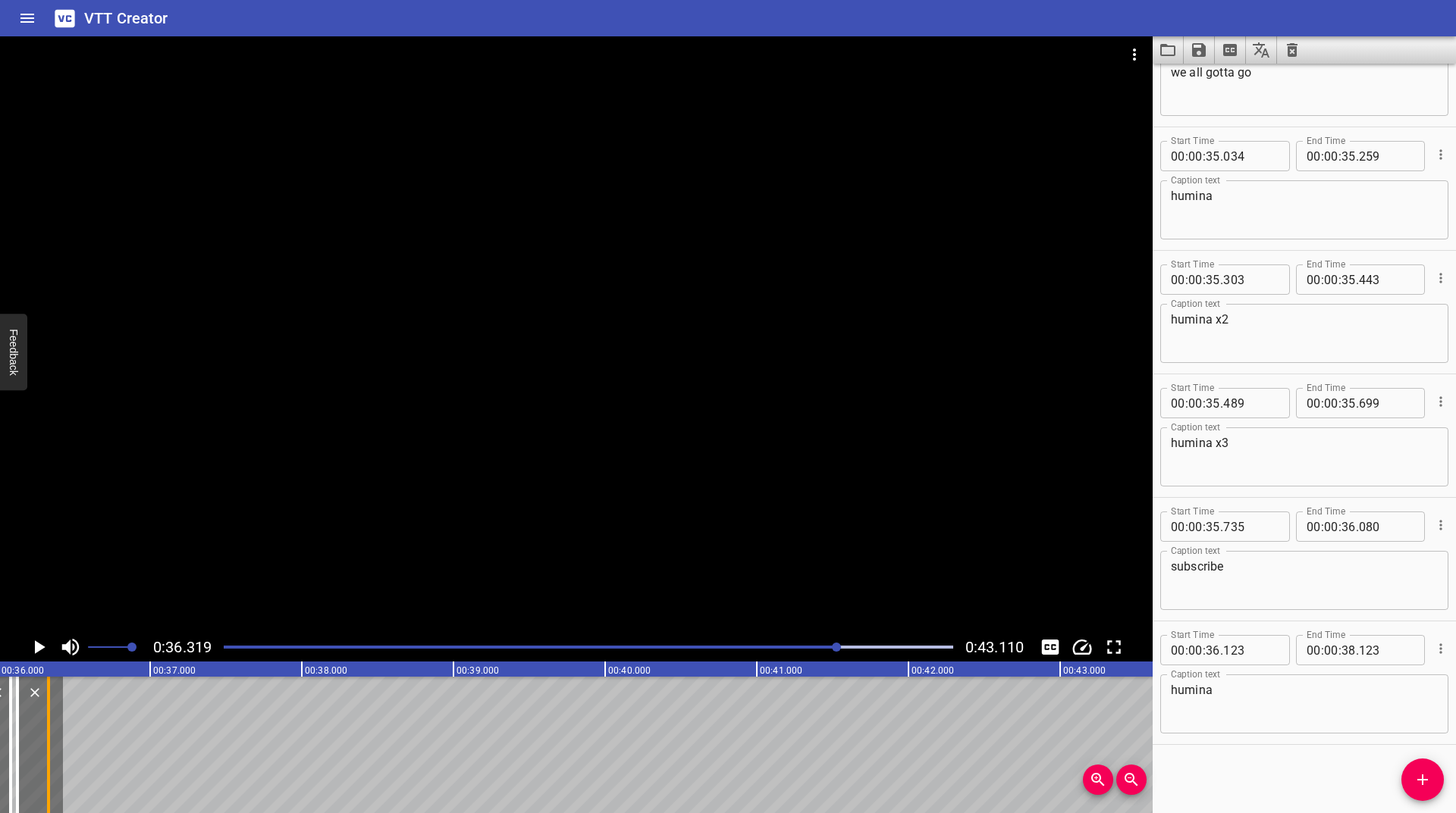
scroll to position [0, 5454]
drag, startPoint x: 274, startPoint y: 741, endPoint x: 59, endPoint y: 744, distance: 215.0
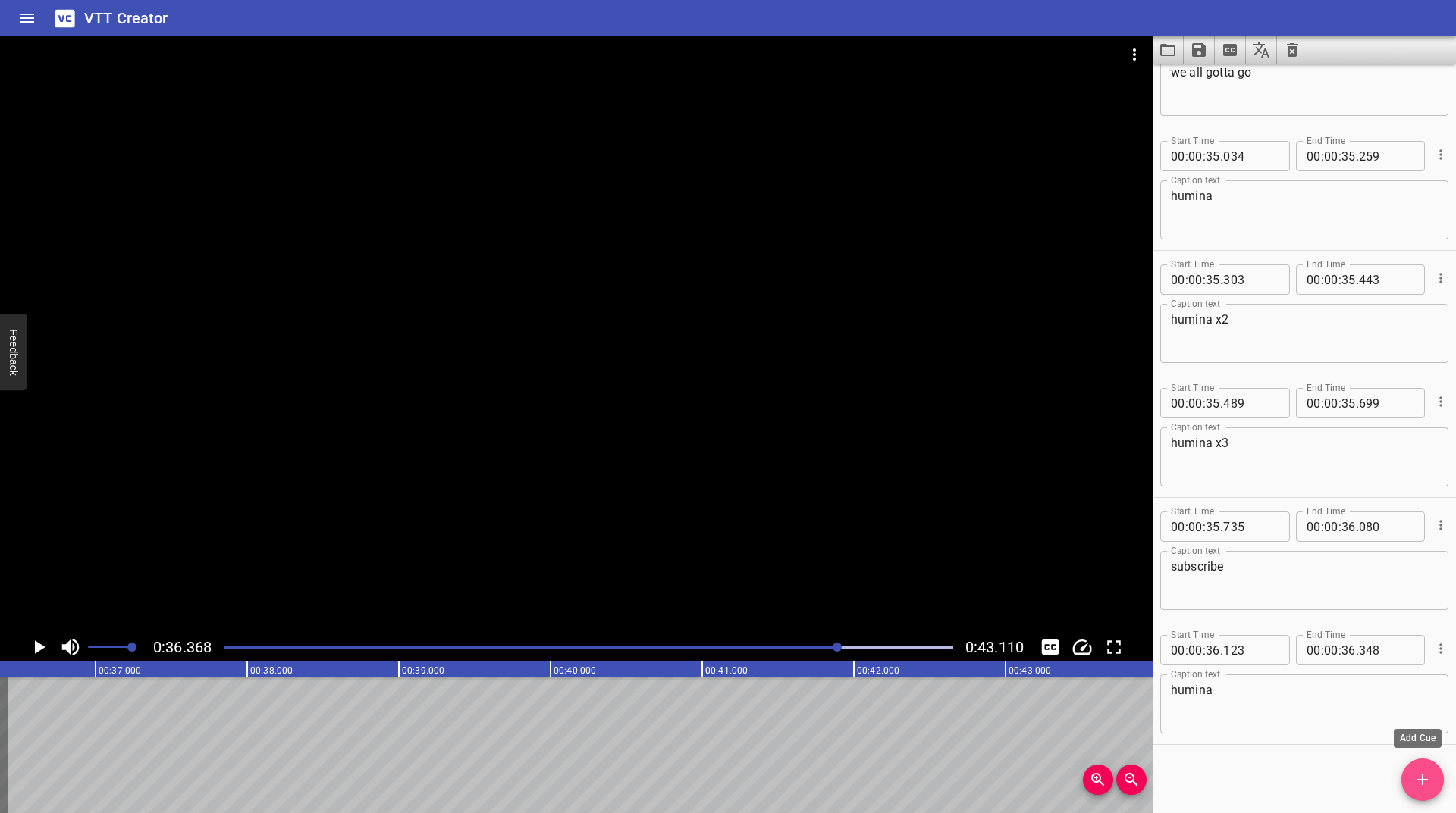
drag, startPoint x: 1427, startPoint y: 774, endPoint x: 1399, endPoint y: 717, distance: 63.5
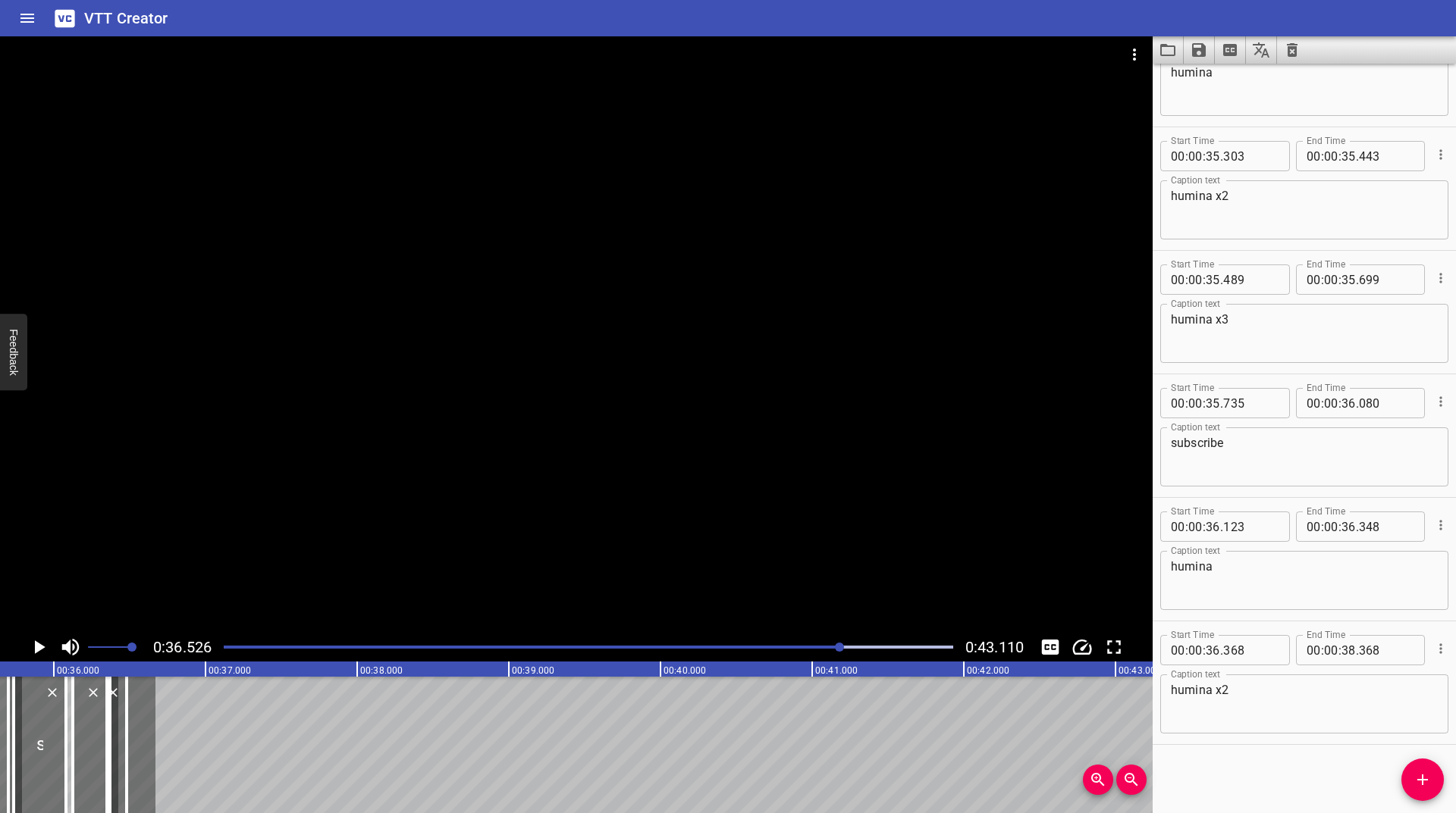
scroll to position [0, 5355]
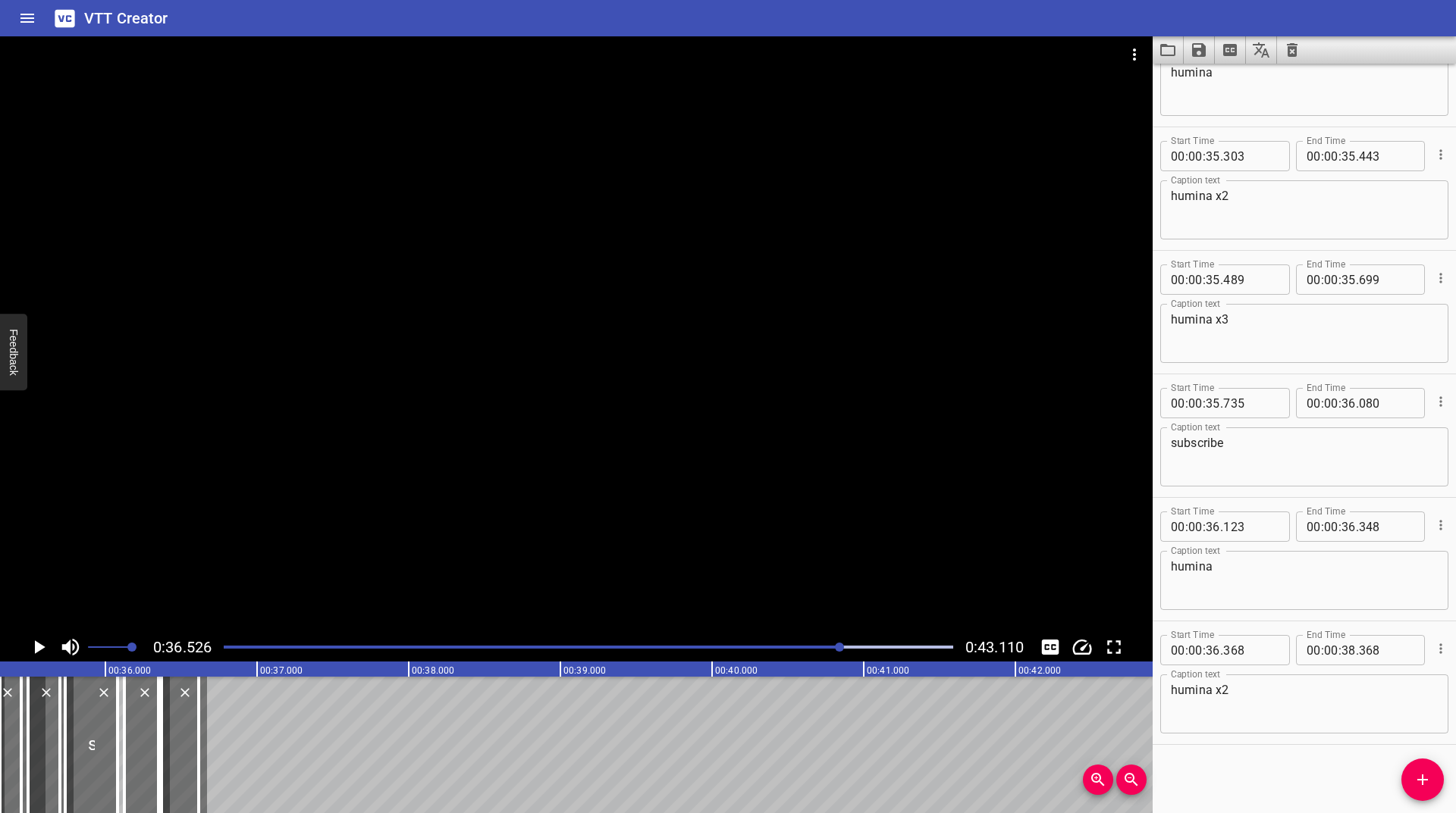
drag, startPoint x: 278, startPoint y: 724, endPoint x: 176, endPoint y: 698, distance: 105.3
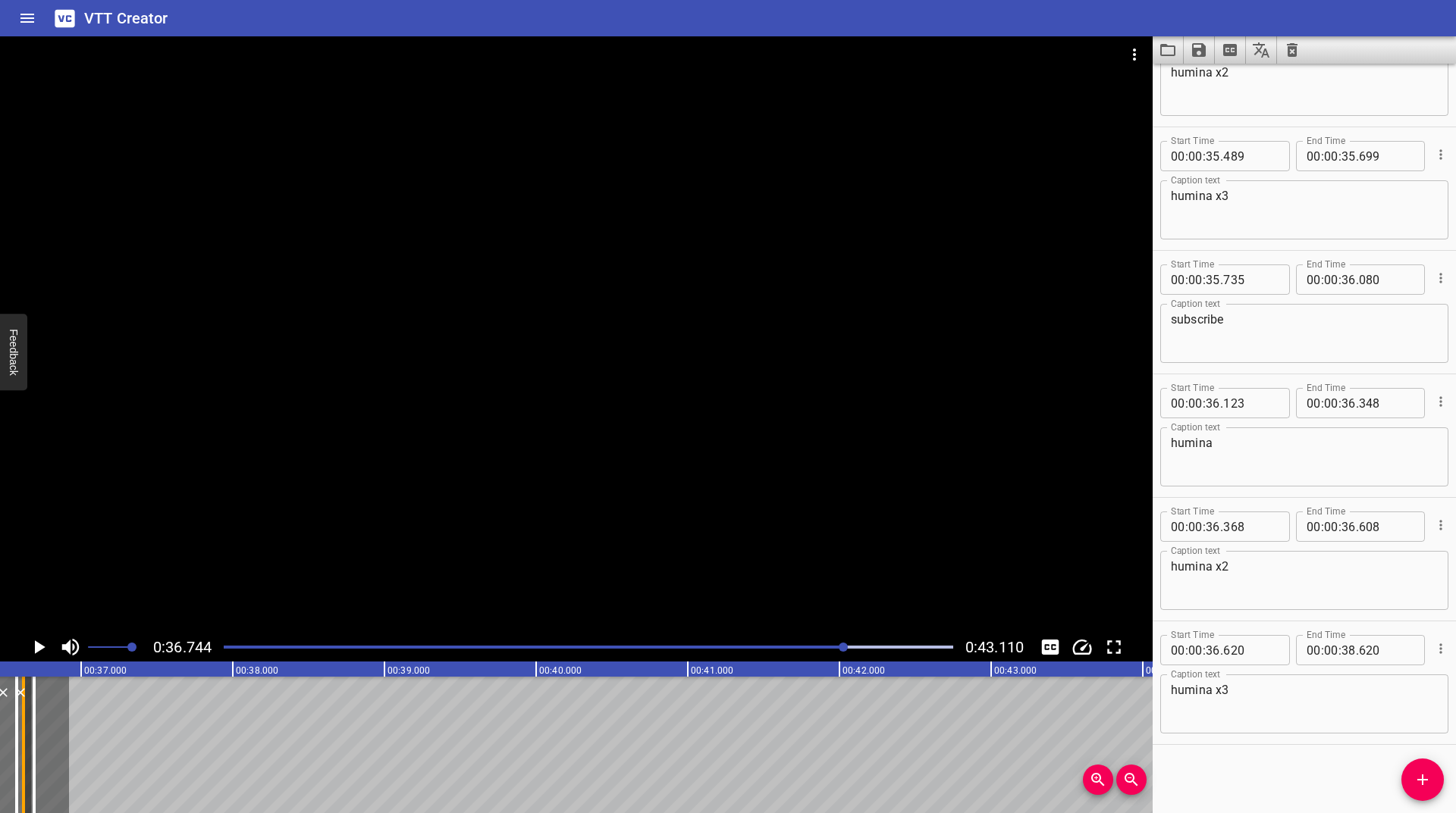
scroll to position [0, 5519]
drag, startPoint x: 283, startPoint y: 732, endPoint x: 62, endPoint y: 733, distance: 221.0
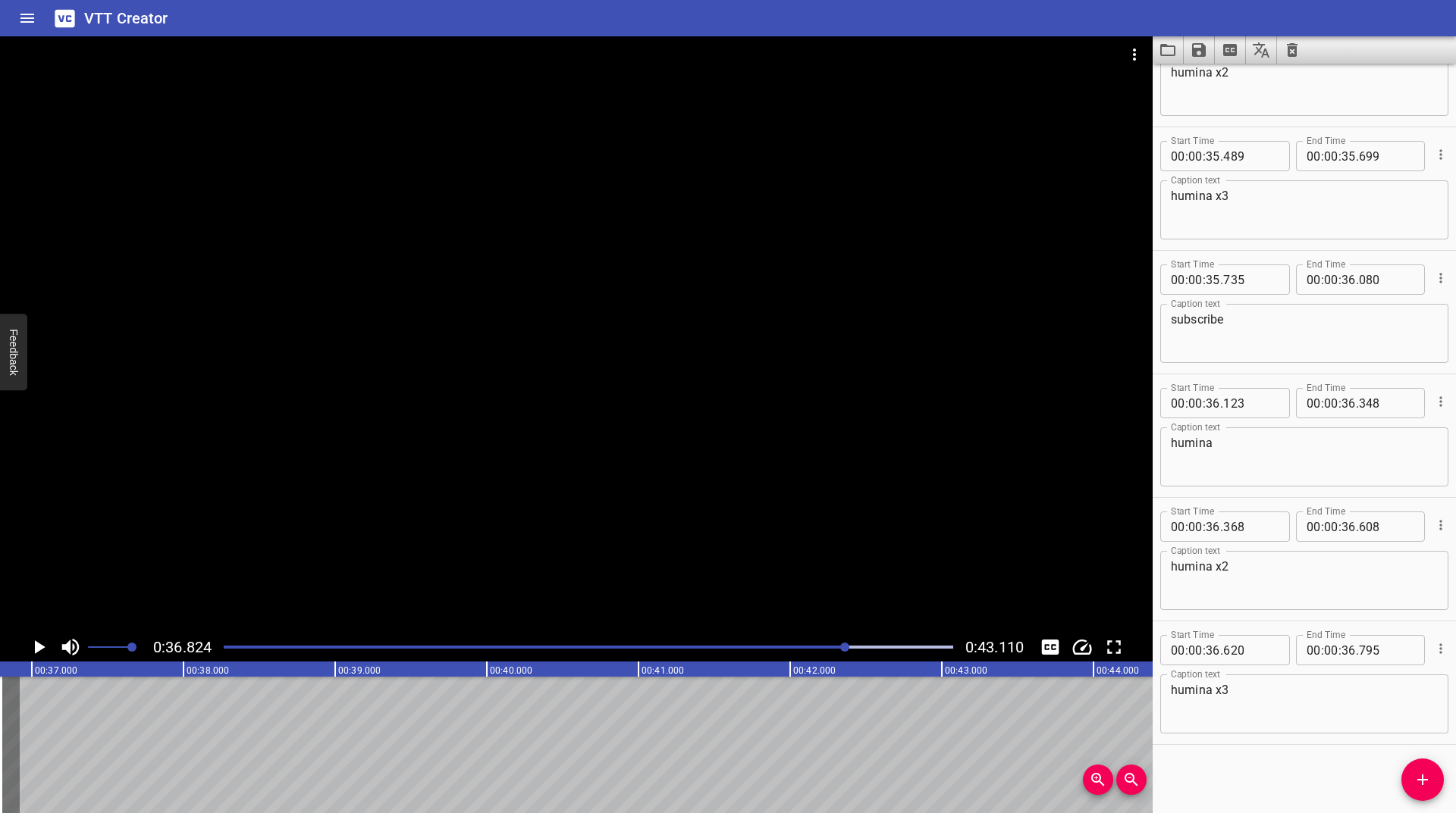
scroll to position [0, 5586]
drag, startPoint x: 1405, startPoint y: 782, endPoint x: 1404, endPoint y: 761, distance: 21.0
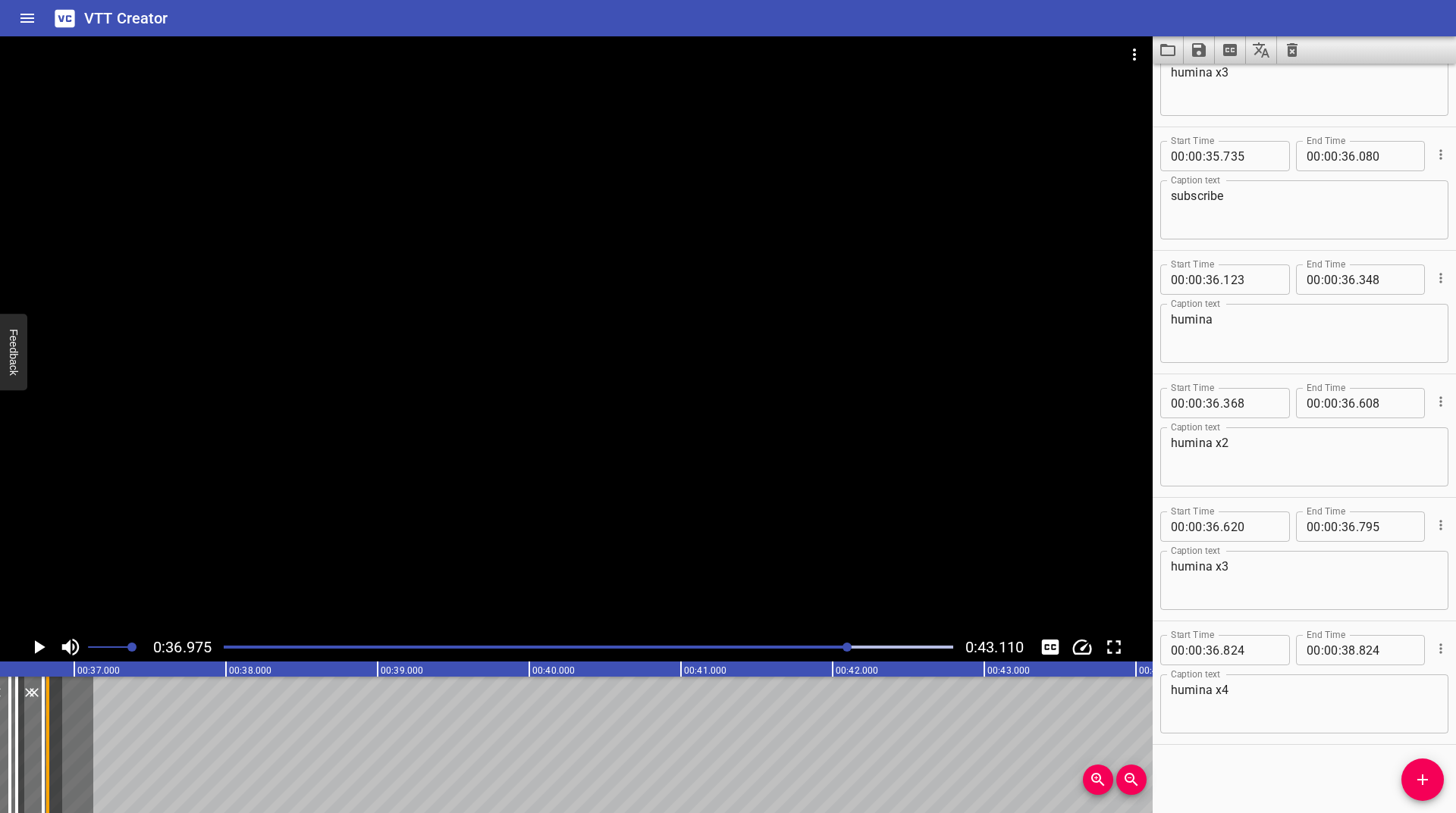
scroll to position [0, 5521]
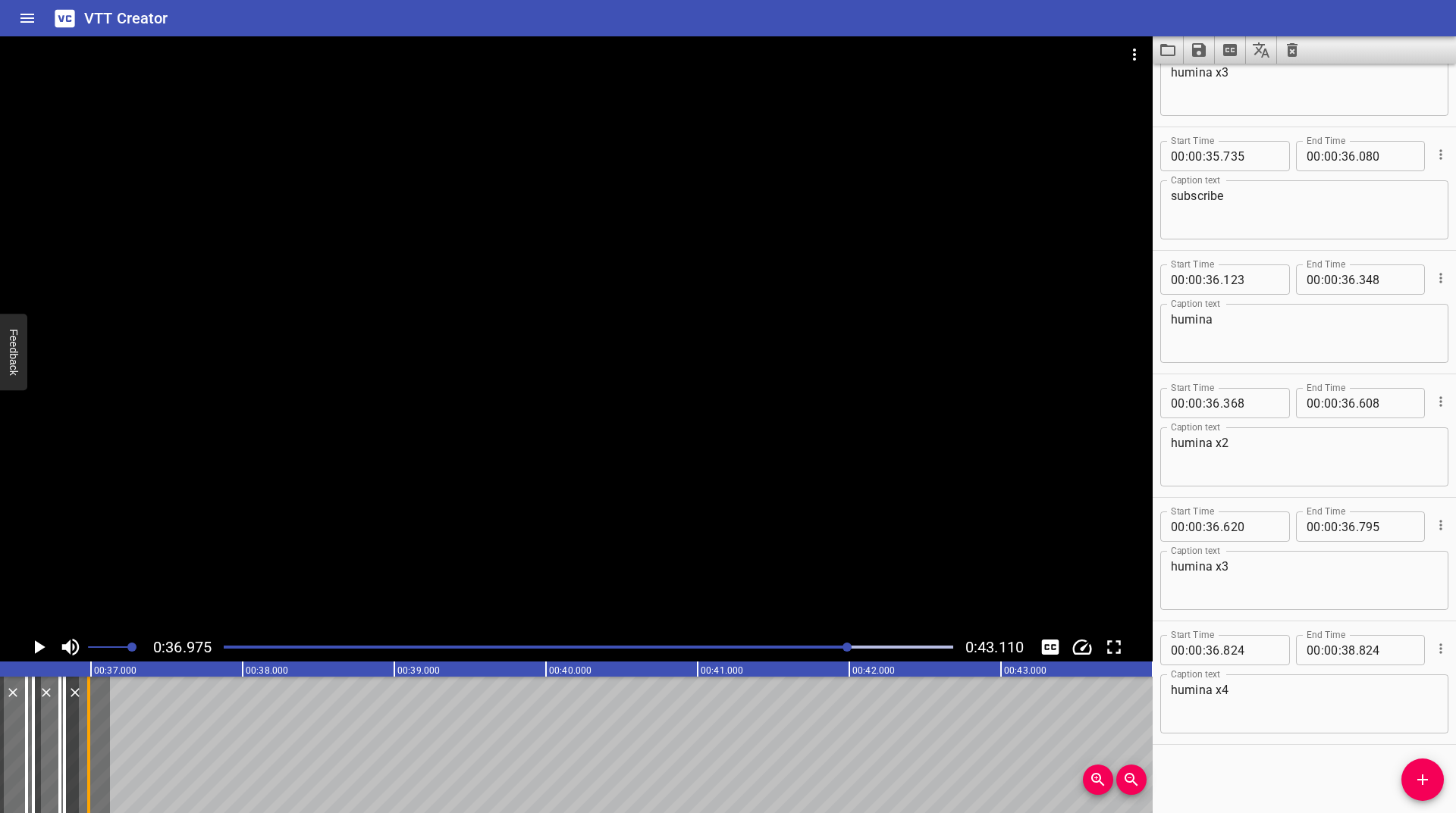
drag, startPoint x: 279, startPoint y: 720, endPoint x: 86, endPoint y: 732, distance: 193.4
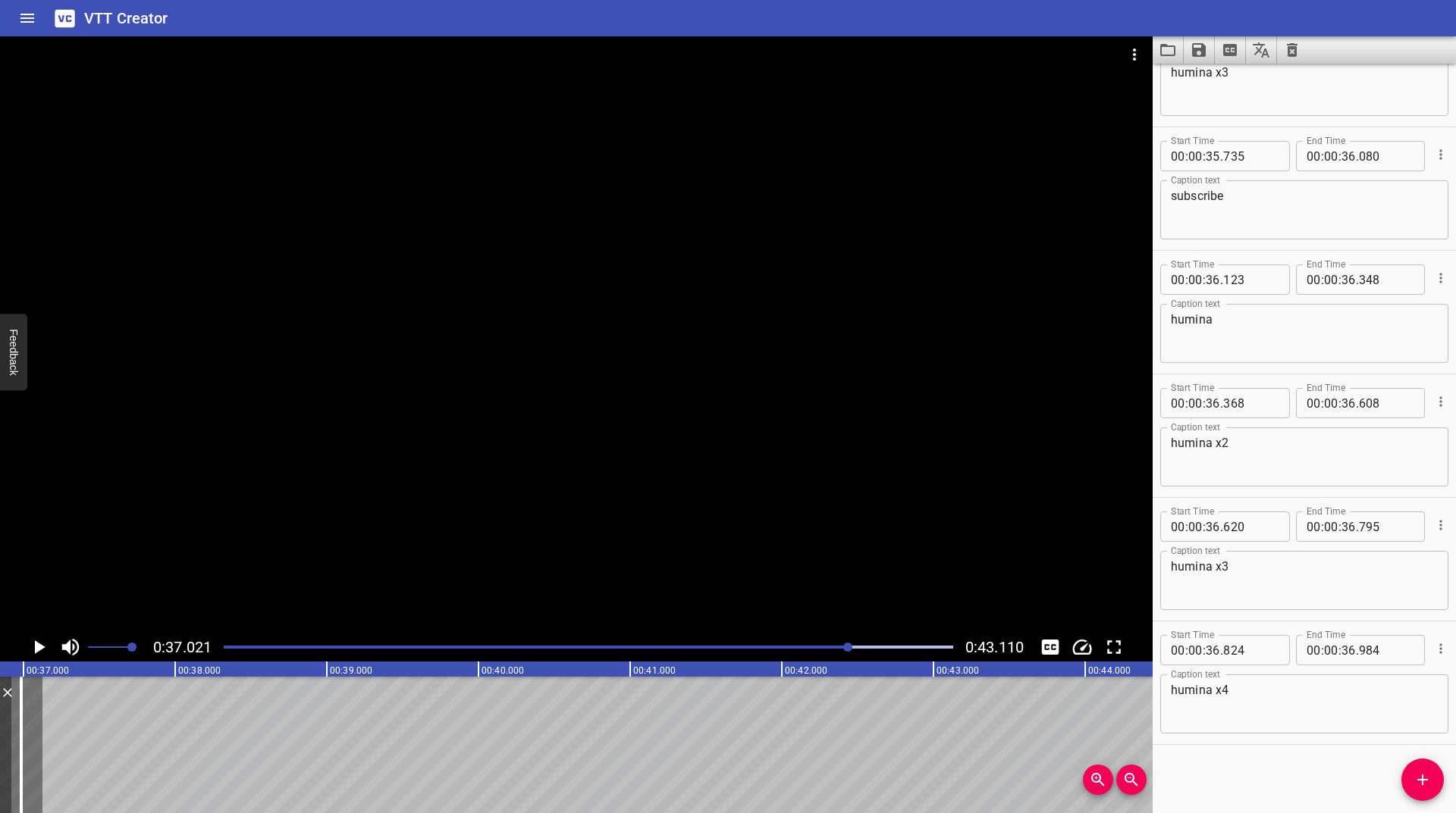
scroll to position [0, 5615]
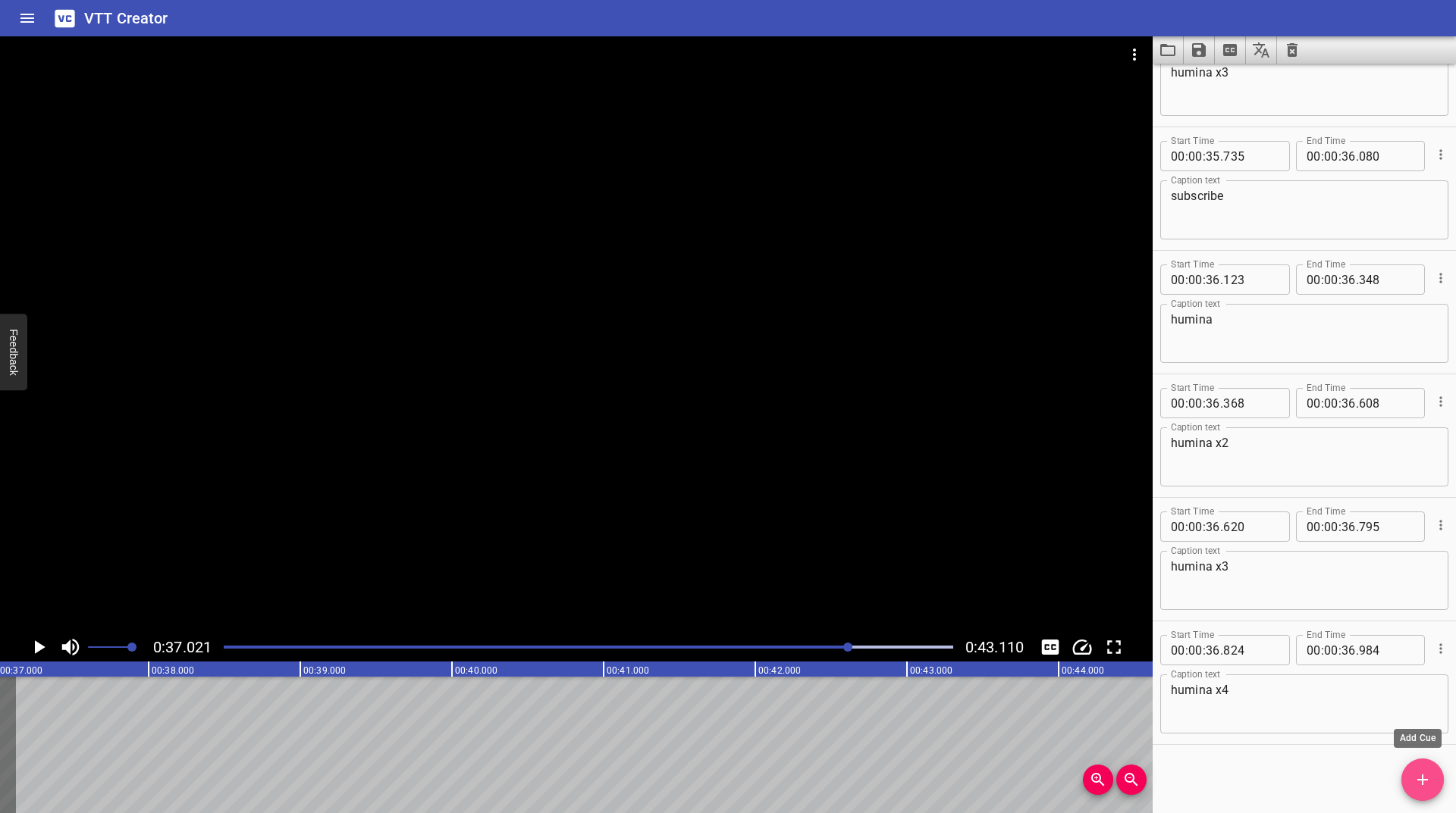
drag, startPoint x: 1423, startPoint y: 777, endPoint x: 1425, endPoint y: 767, distance: 10.2
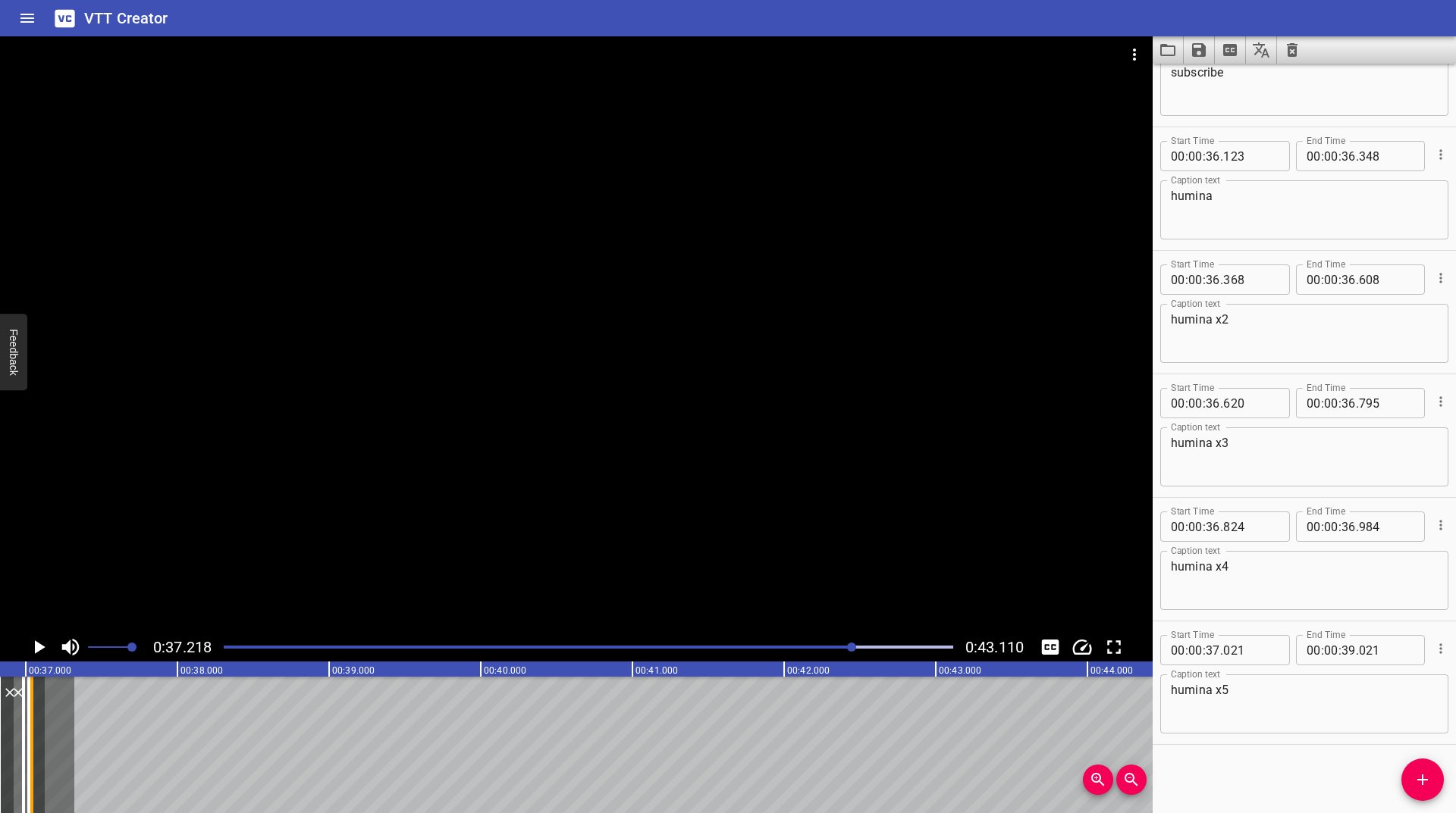
scroll to position [0, 5568]
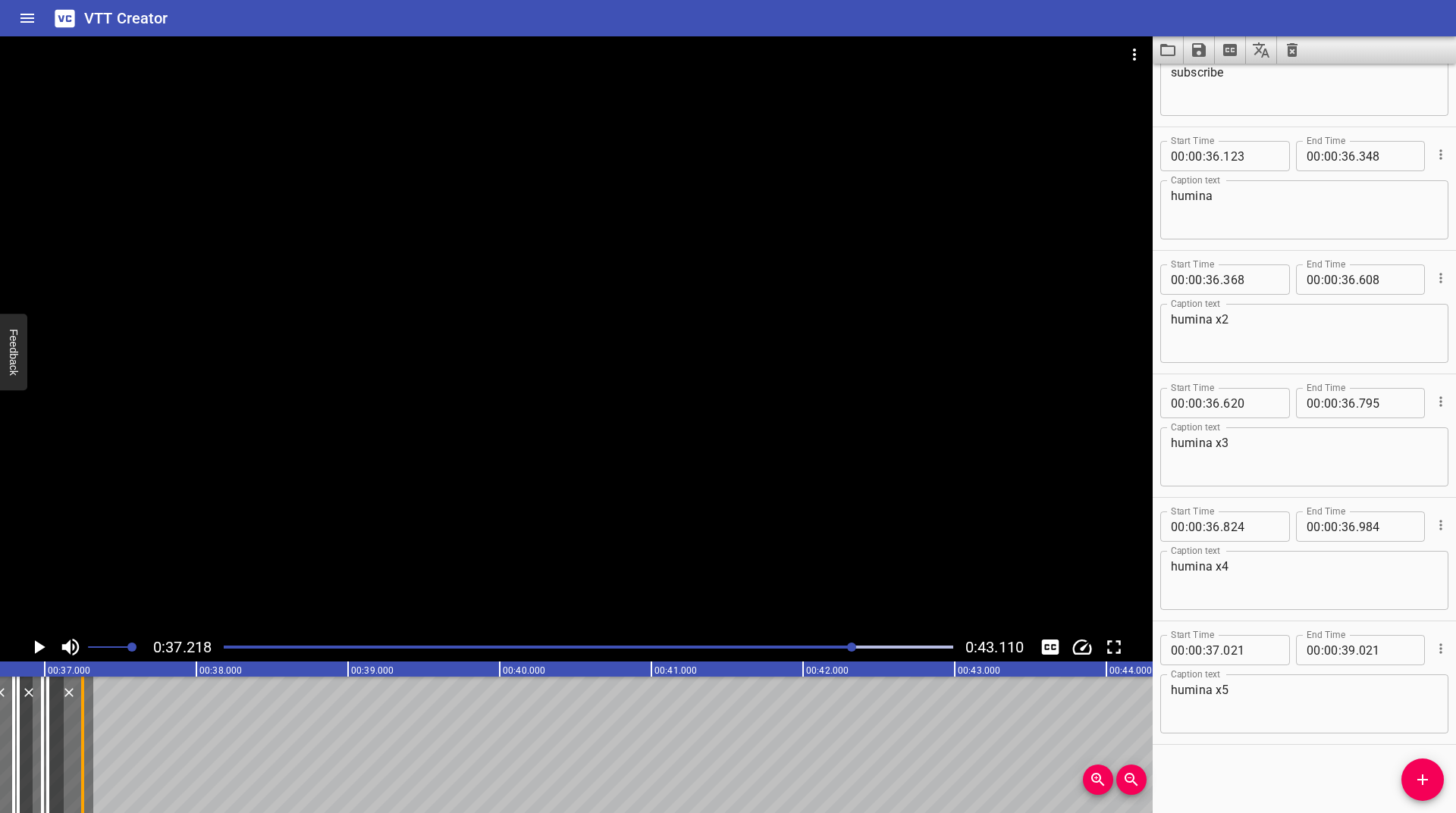
drag, startPoint x: 272, startPoint y: 709, endPoint x: 82, endPoint y: 766, distance: 198.4
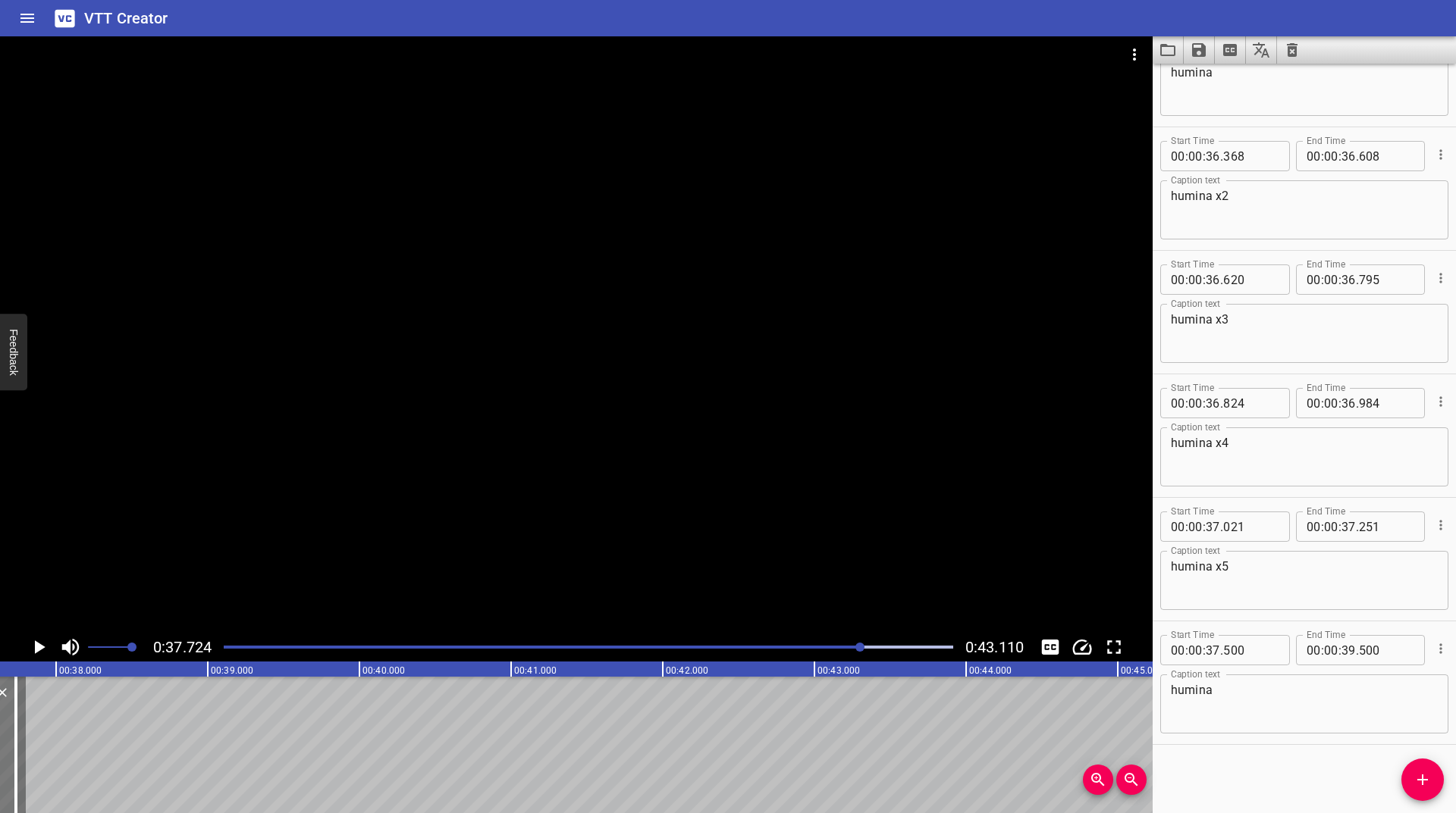
scroll to position [0, 5668]
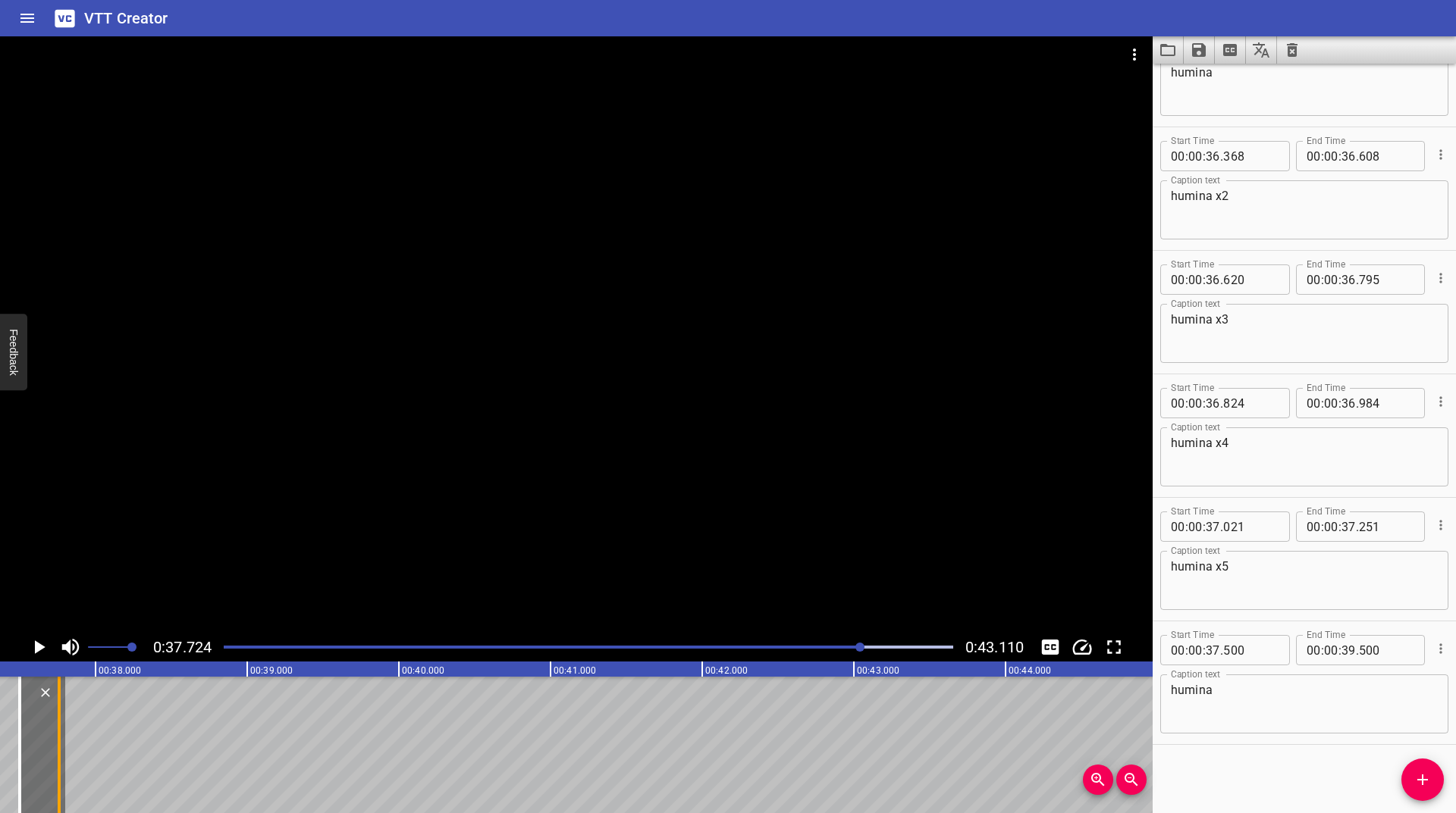
drag, startPoint x: 268, startPoint y: 714, endPoint x: 59, endPoint y: 779, distance: 218.9
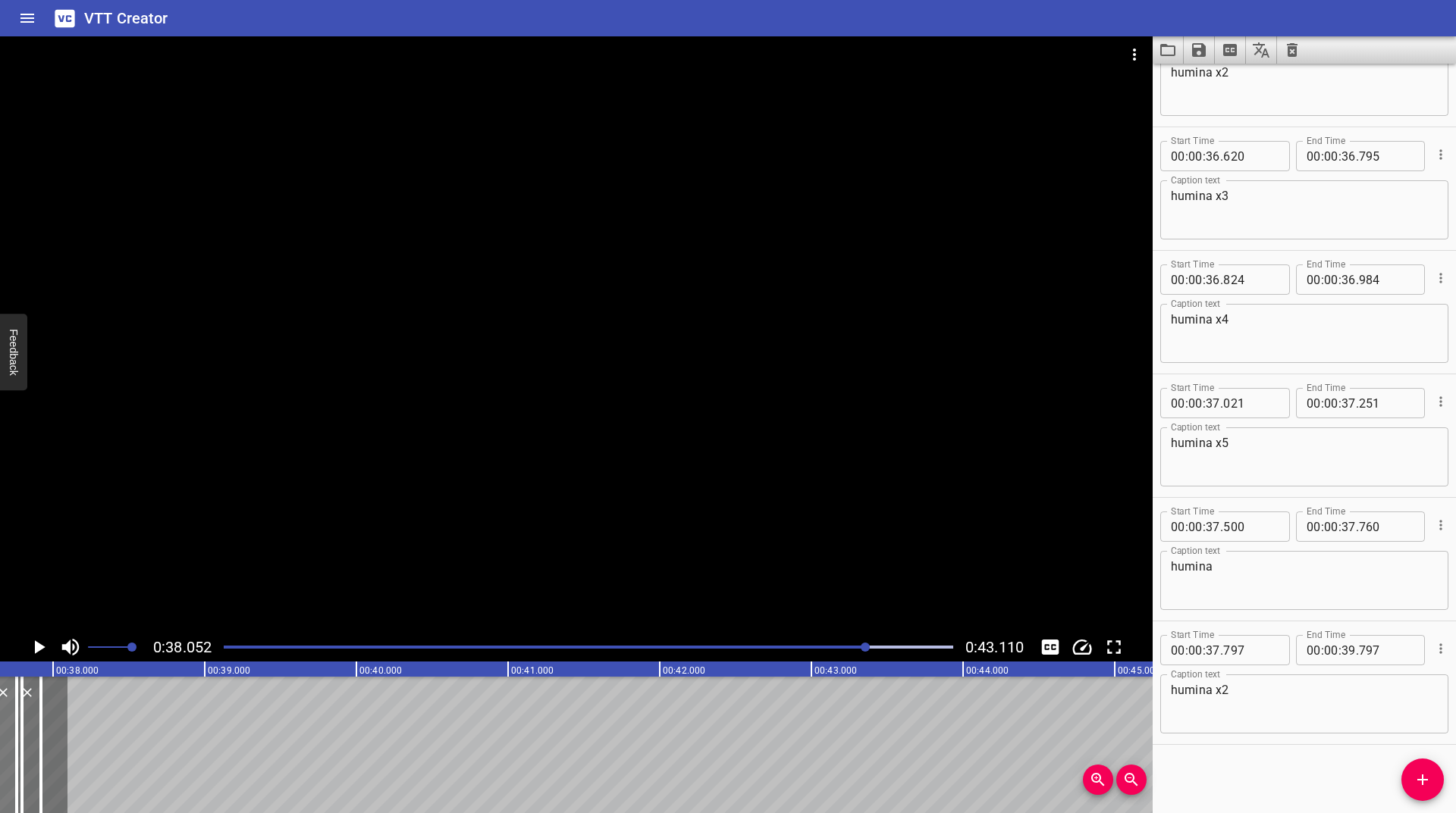
scroll to position [0, 5693]
drag, startPoint x: 266, startPoint y: 727, endPoint x: 84, endPoint y: 732, distance: 182.1
drag, startPoint x: 240, startPoint y: 709, endPoint x: 123, endPoint y: 731, distance: 119.1
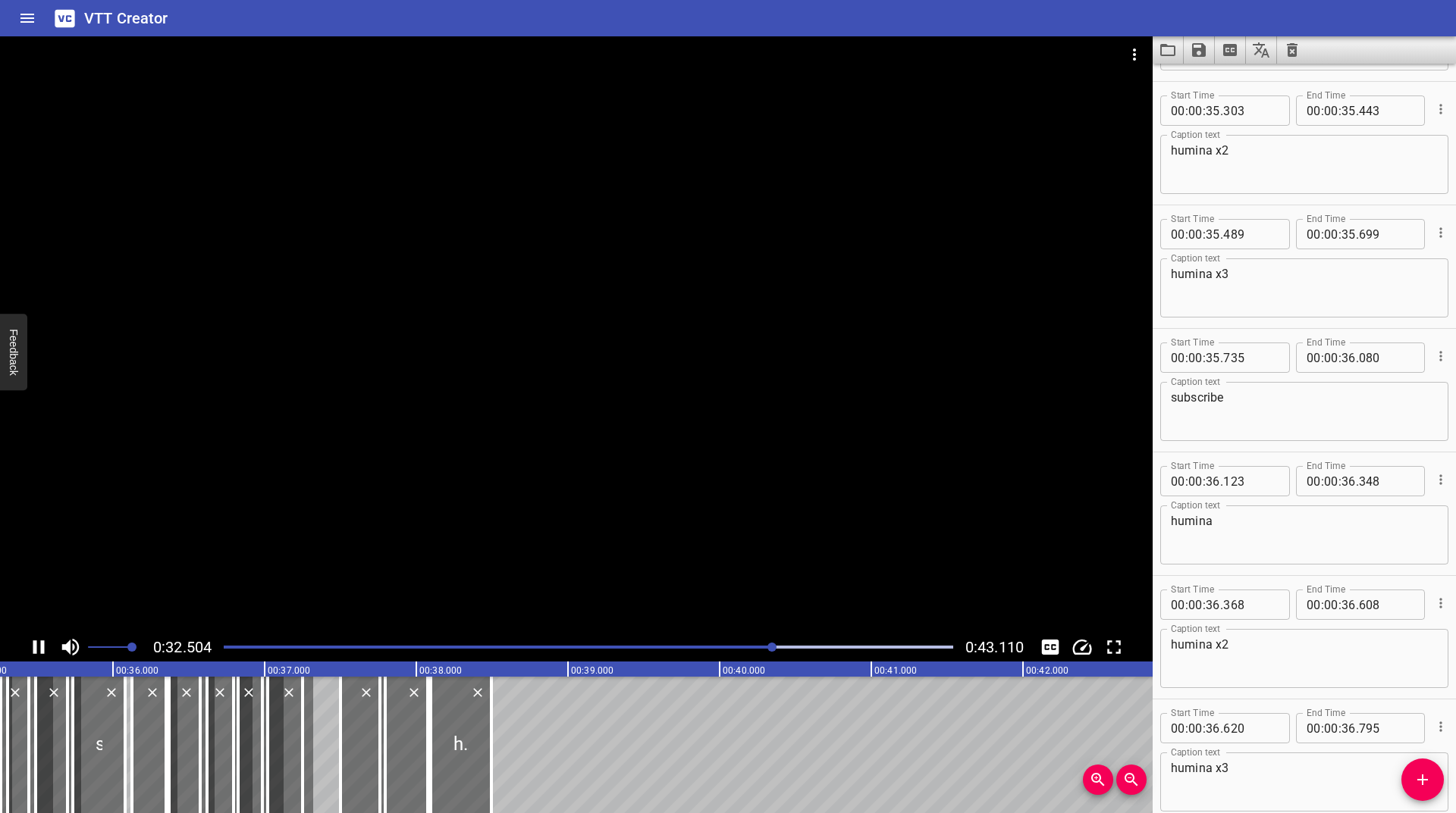
scroll to position [0, 5234]
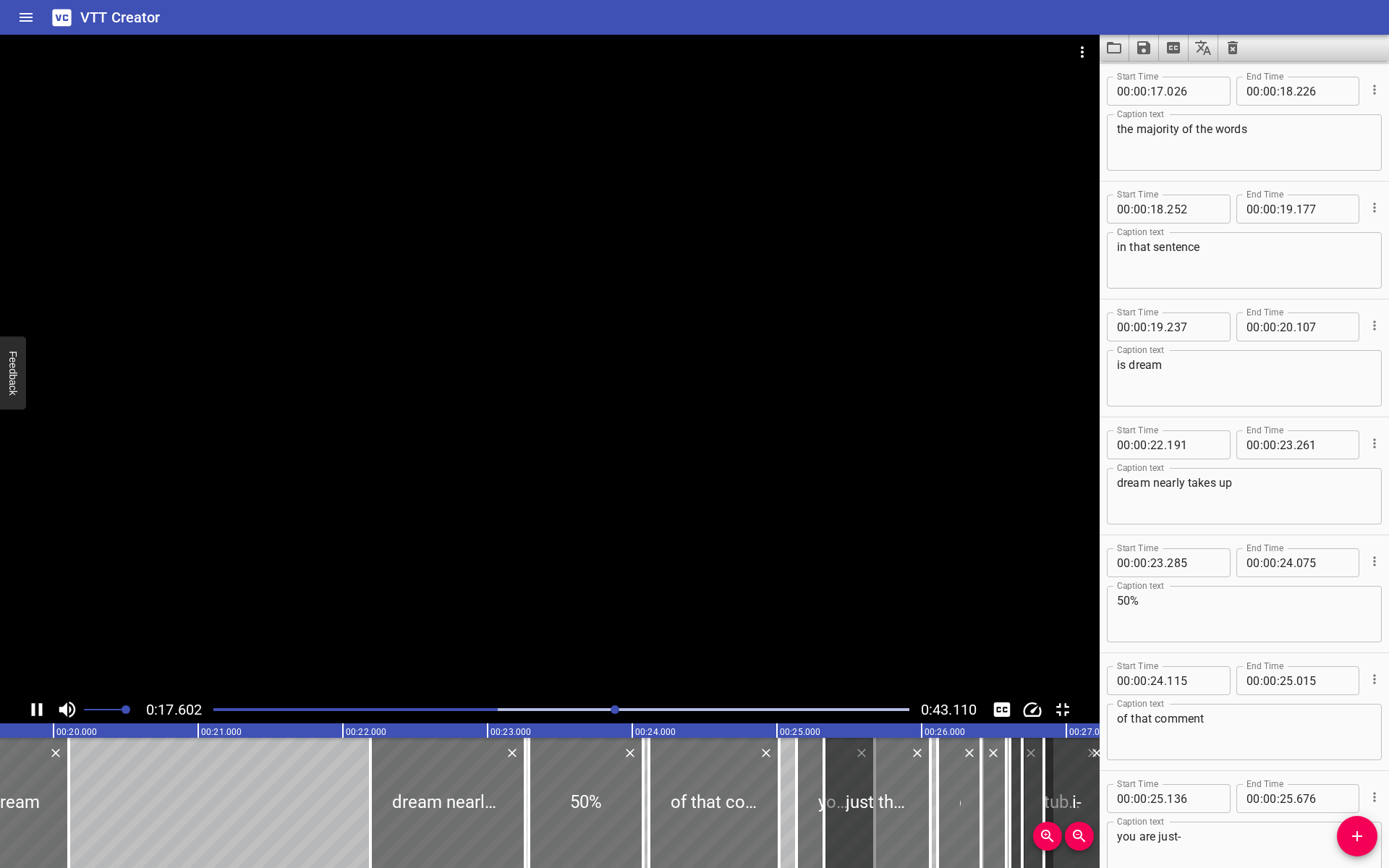
drag, startPoint x: 276, startPoint y: 863, endPoint x: 273, endPoint y: 849, distance: 14.3
